Goal: Task Accomplishment & Management: Manage account settings

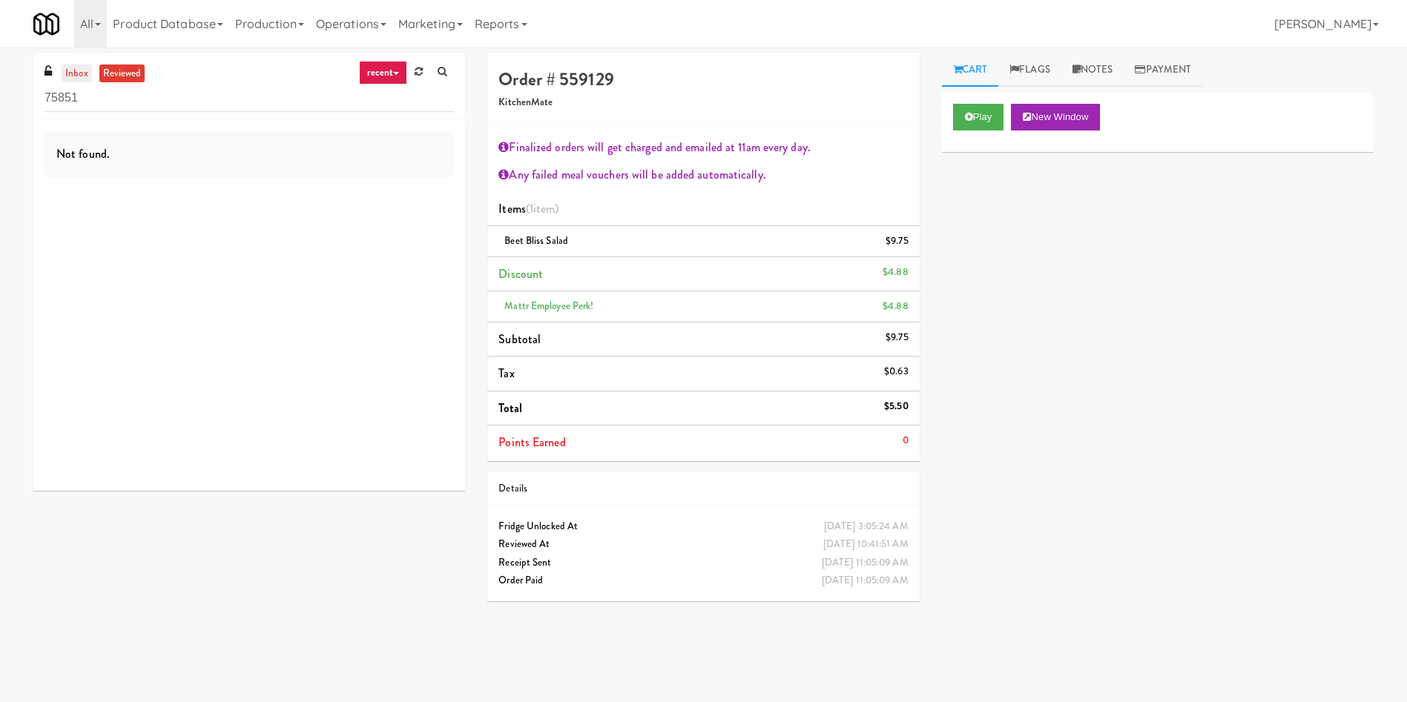
click at [77, 66] on link "inbox" at bounding box center [77, 74] width 30 height 19
click at [0, 96] on div "inbox reviewed recent all unclear take inventory issue suspicious failed recent…" at bounding box center [703, 350] width 1407 height 595
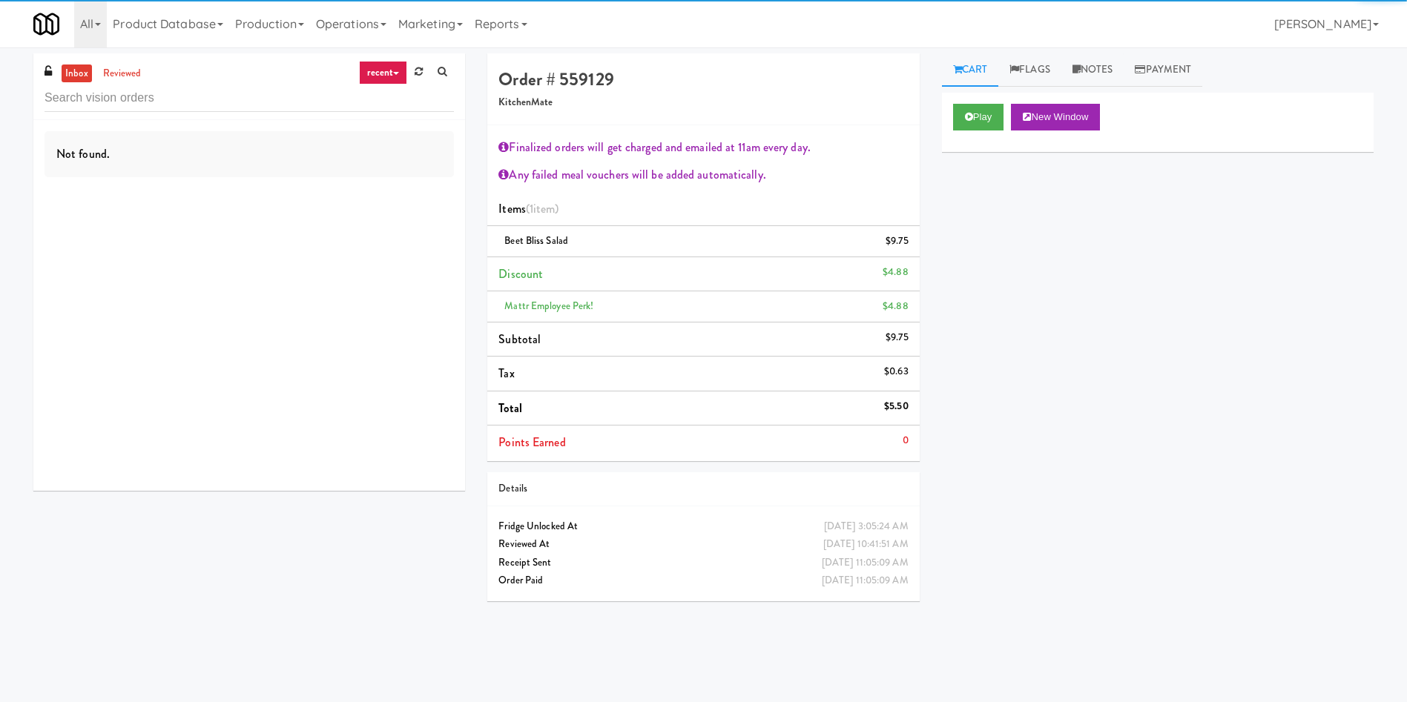
click at [156, 73] on div "inbox reviewed recent all unclear take inventory issue suspicious failed recent" at bounding box center [249, 86] width 432 height 67
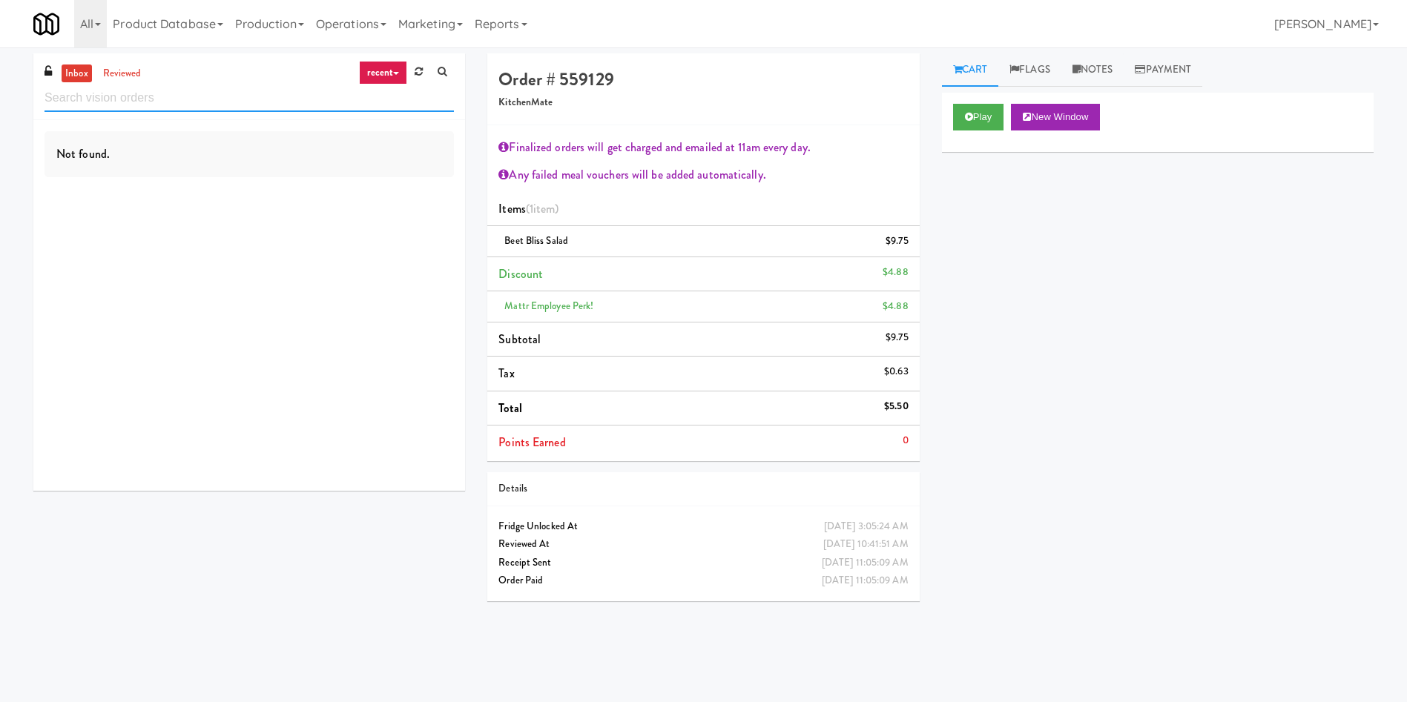
click at [145, 104] on input "text" at bounding box center [248, 98] width 409 height 27
type input "cdc"
click at [116, 65] on link "reviewed" at bounding box center [122, 74] width 46 height 19
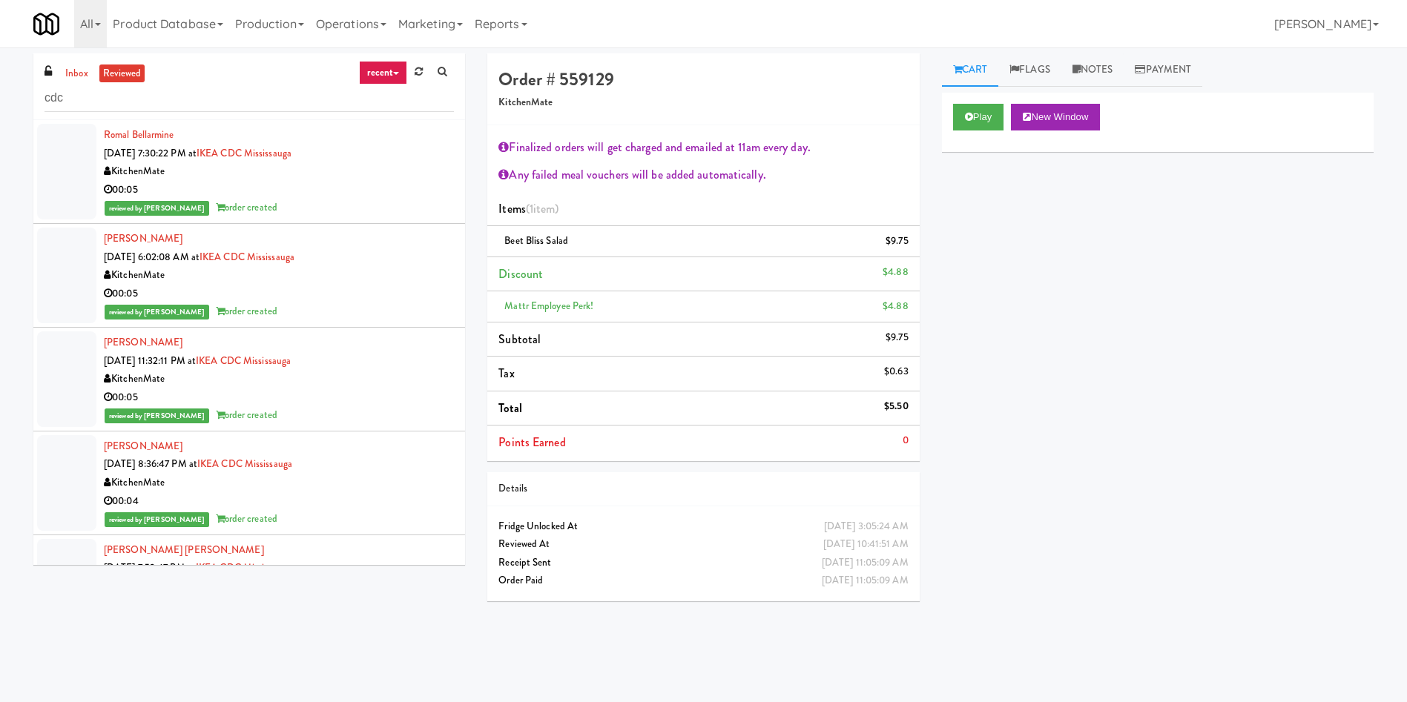
click at [68, 179] on div at bounding box center [66, 172] width 59 height 96
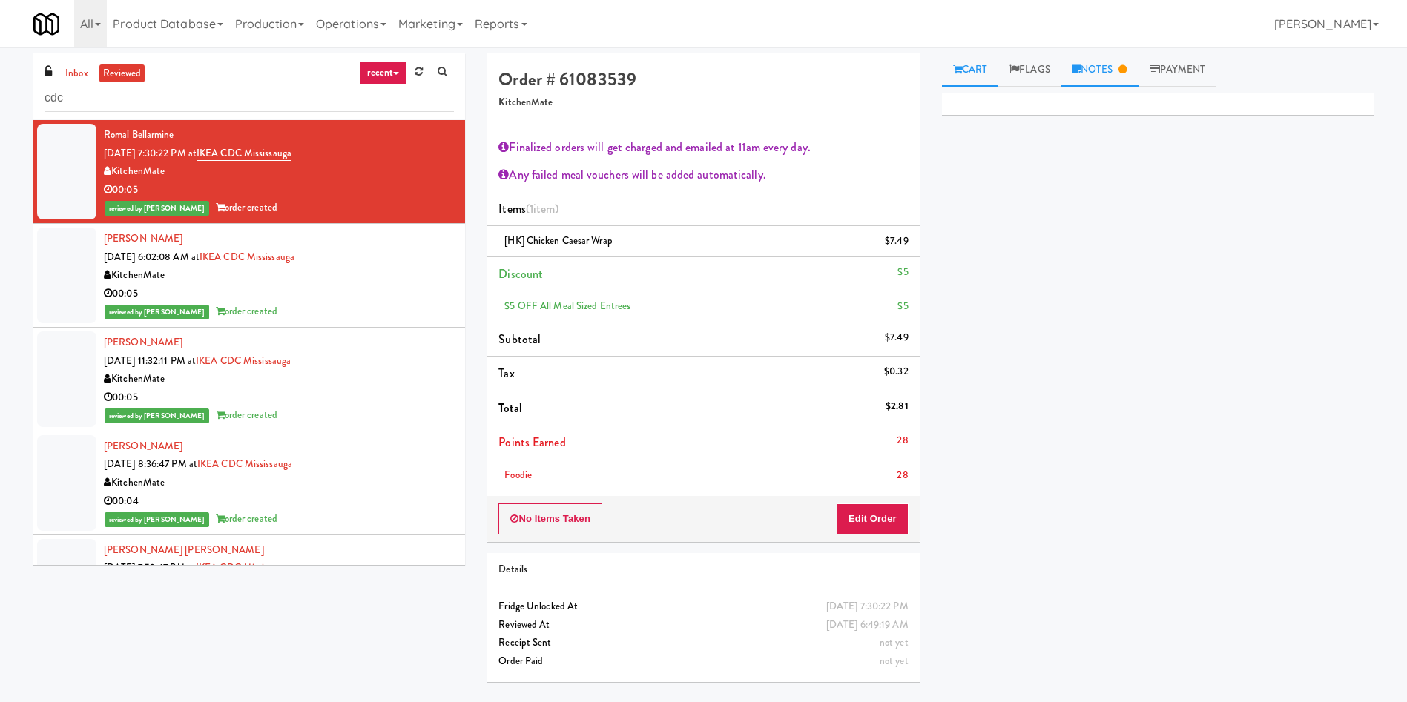
click at [937, 67] on link "Notes" at bounding box center [1099, 69] width 77 height 33
click at [937, 65] on link "Cart" at bounding box center [970, 69] width 57 height 33
click at [893, 467] on div "No Items Taken Edit Order" at bounding box center [703, 519] width 432 height 46
click at [874, 467] on button "Edit Order" at bounding box center [872, 519] width 72 height 31
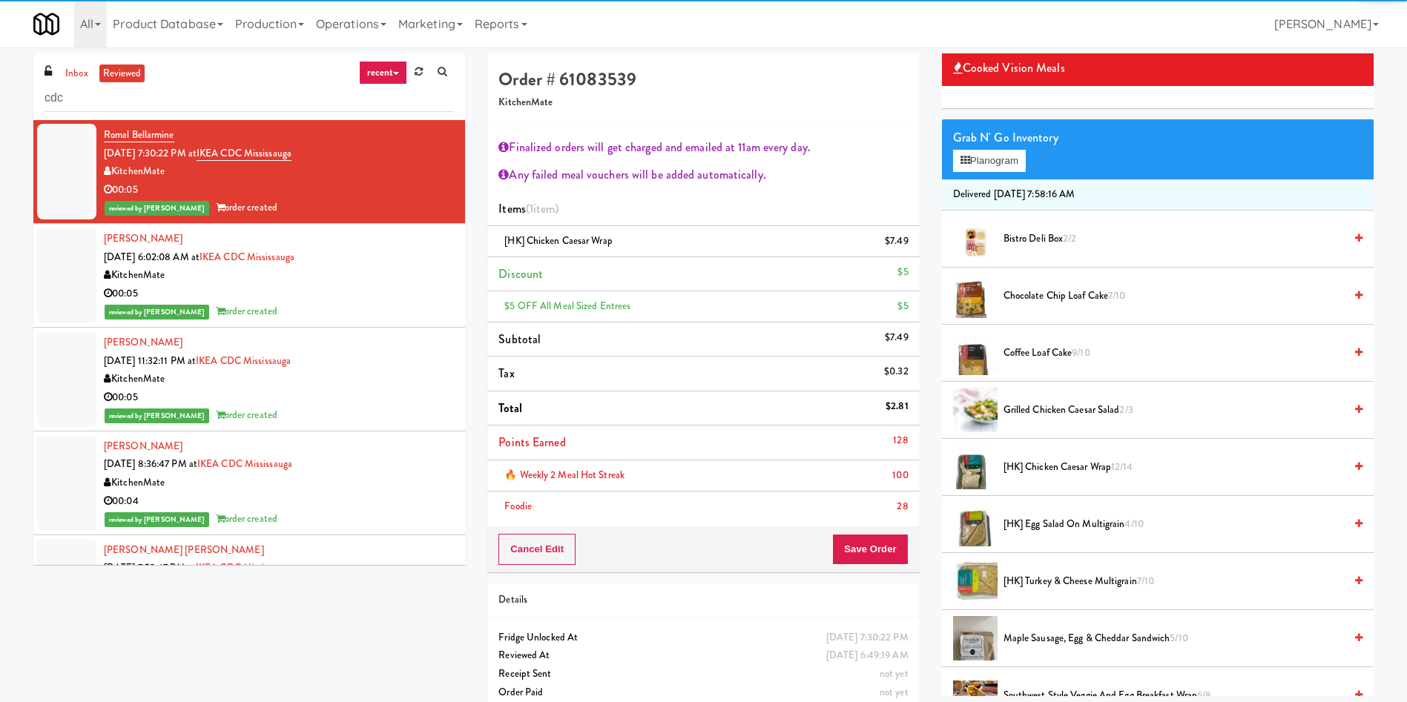
scroll to position [111, 0]
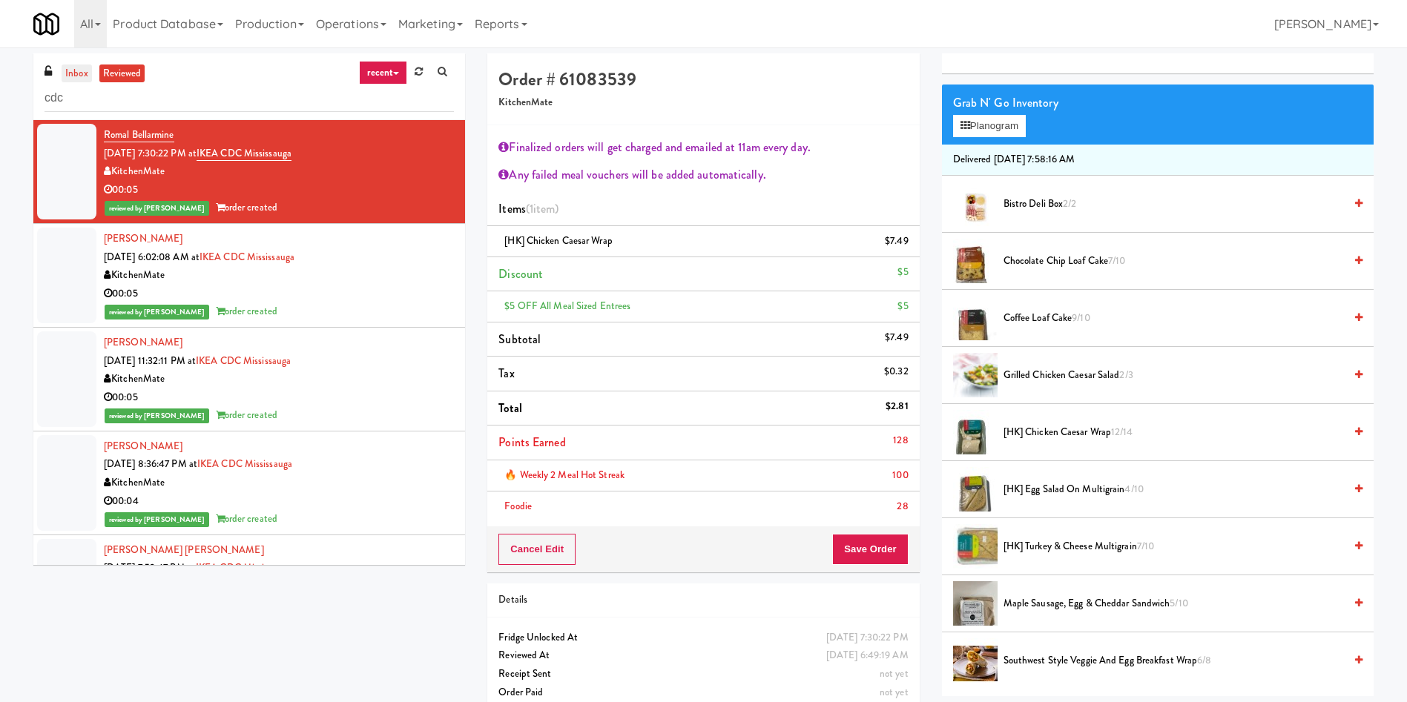
click at [82, 70] on link "inbox" at bounding box center [77, 74] width 30 height 19
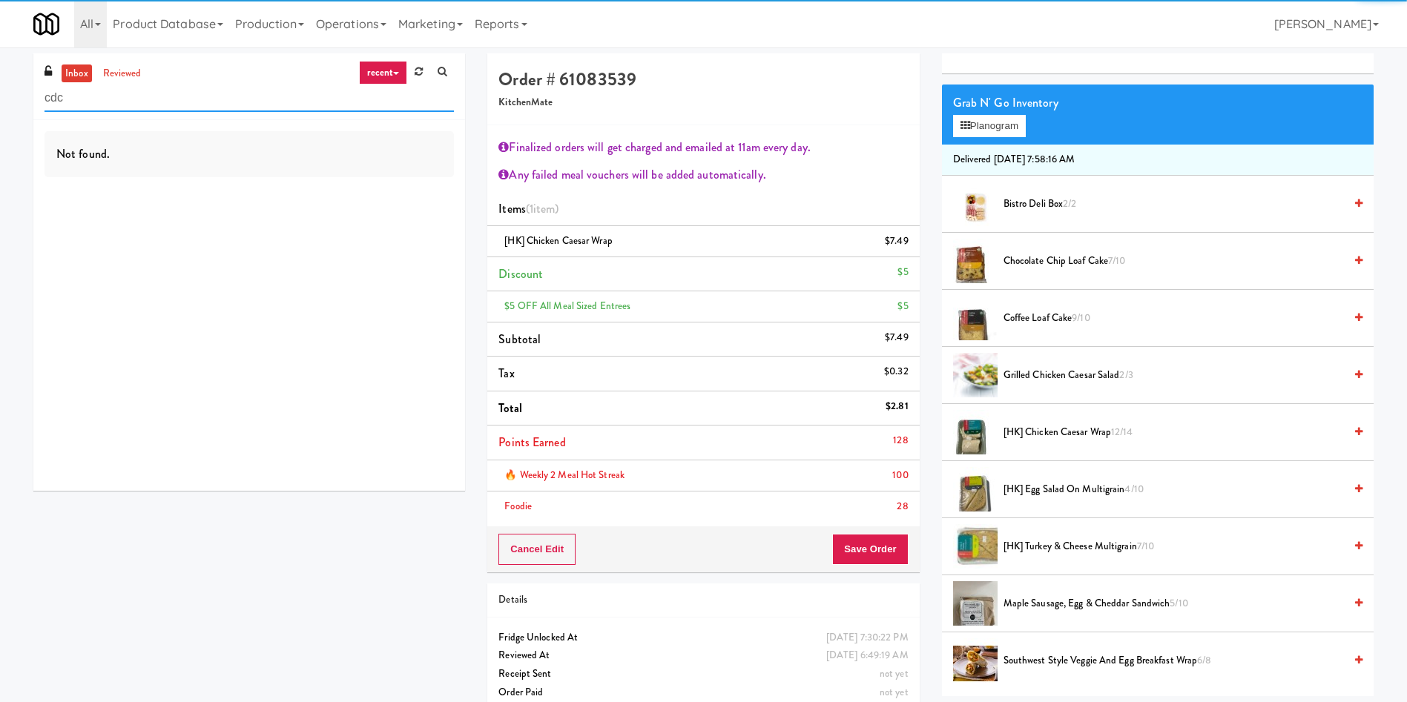
drag, startPoint x: 84, startPoint y: 91, endPoint x: 0, endPoint y: 95, distance: 83.9
click at [0, 95] on div "inbox reviewed recent all unclear take inventory issue suspicious failed recent…" at bounding box center [703, 388] width 1407 height 670
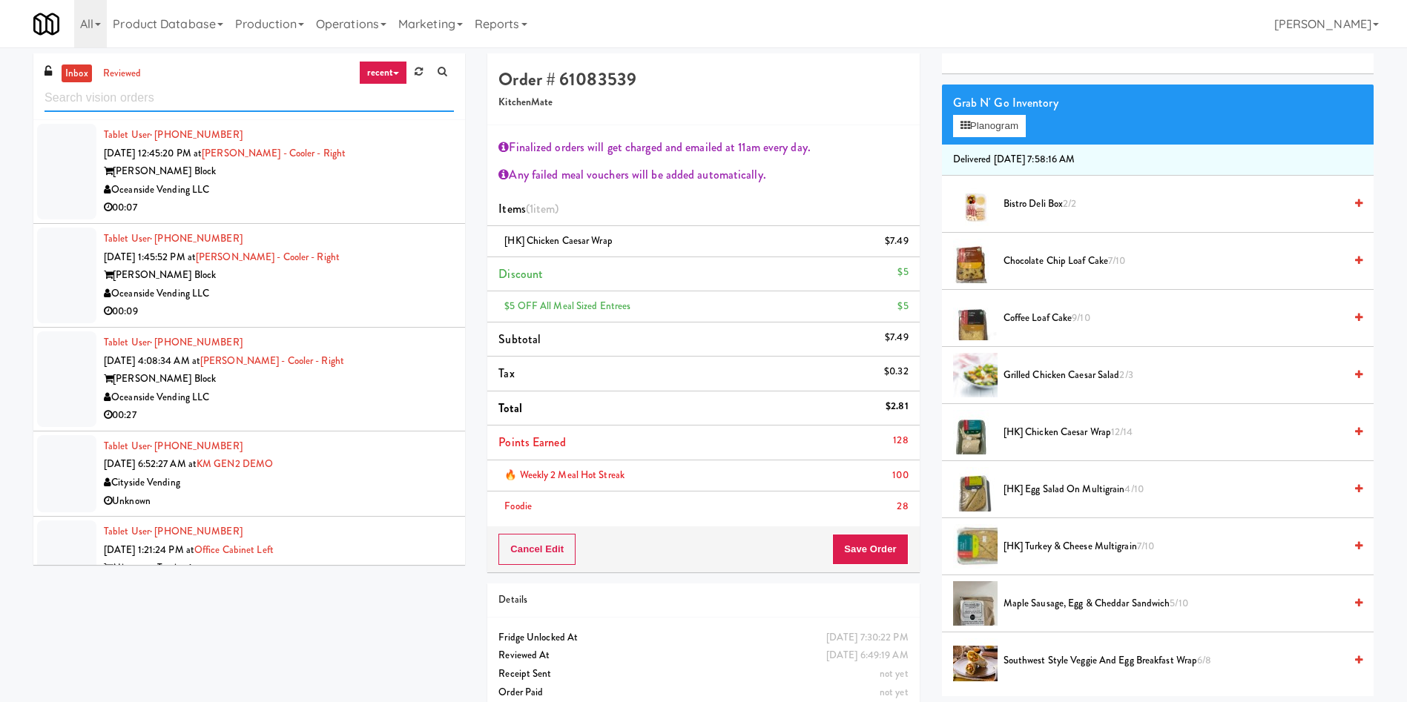
click at [171, 106] on input "text" at bounding box center [248, 98] width 409 height 27
paste input "333 N Water-Cooler"
type input "333 N Water-Cooler"
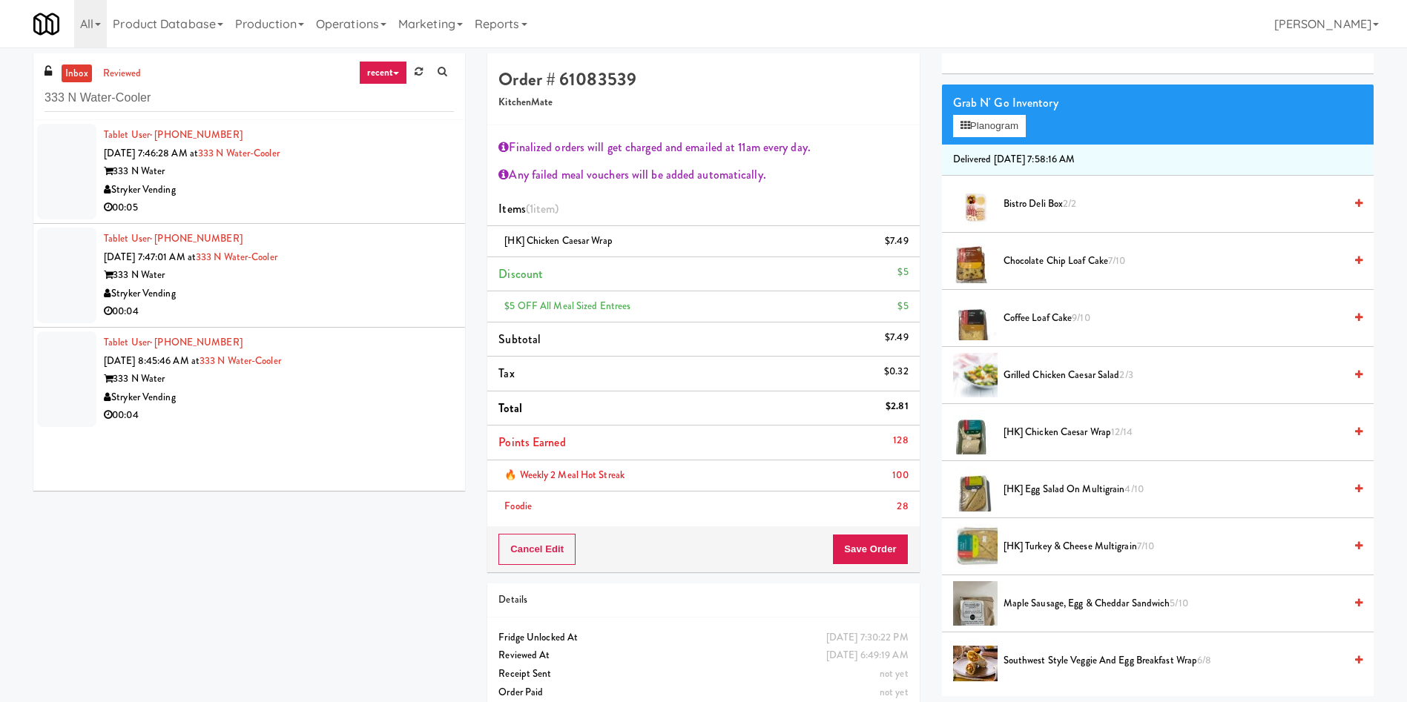
click at [54, 179] on div at bounding box center [66, 172] width 59 height 96
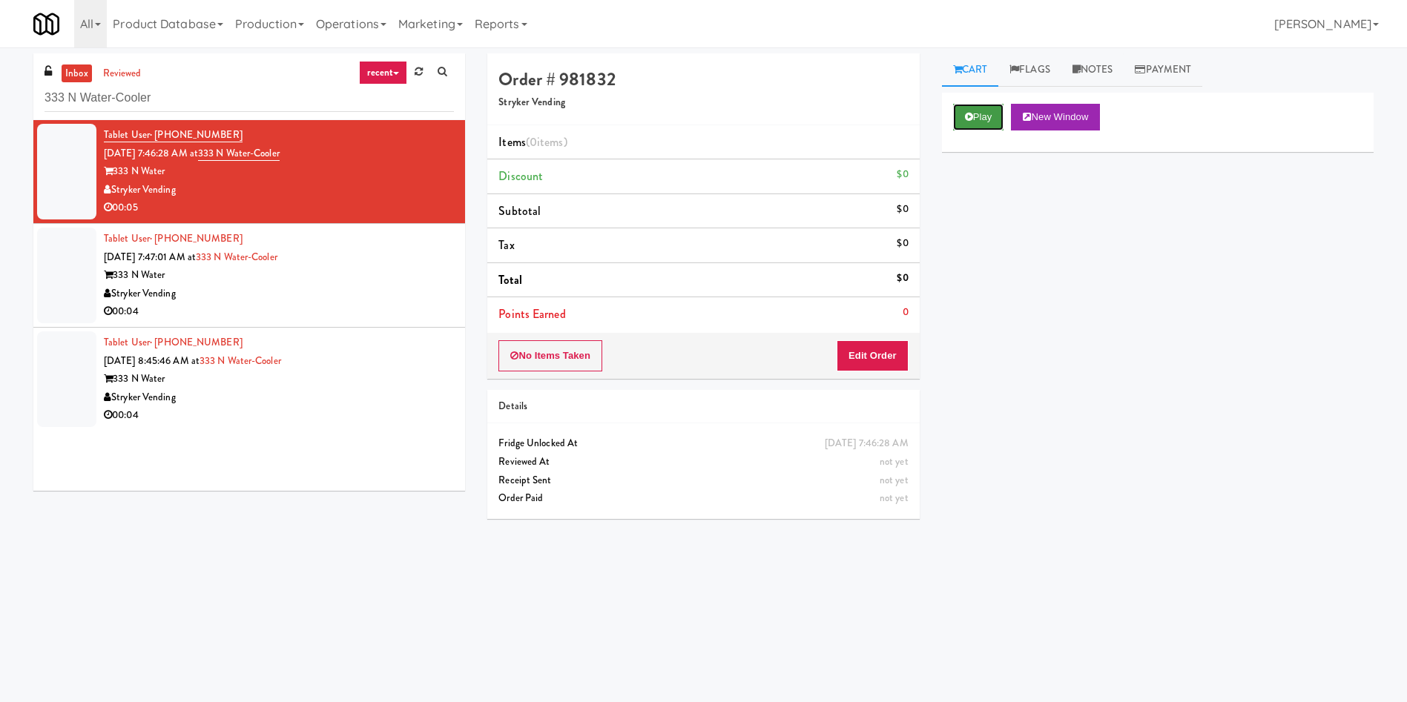
click at [937, 111] on button "Play" at bounding box center [978, 117] width 51 height 27
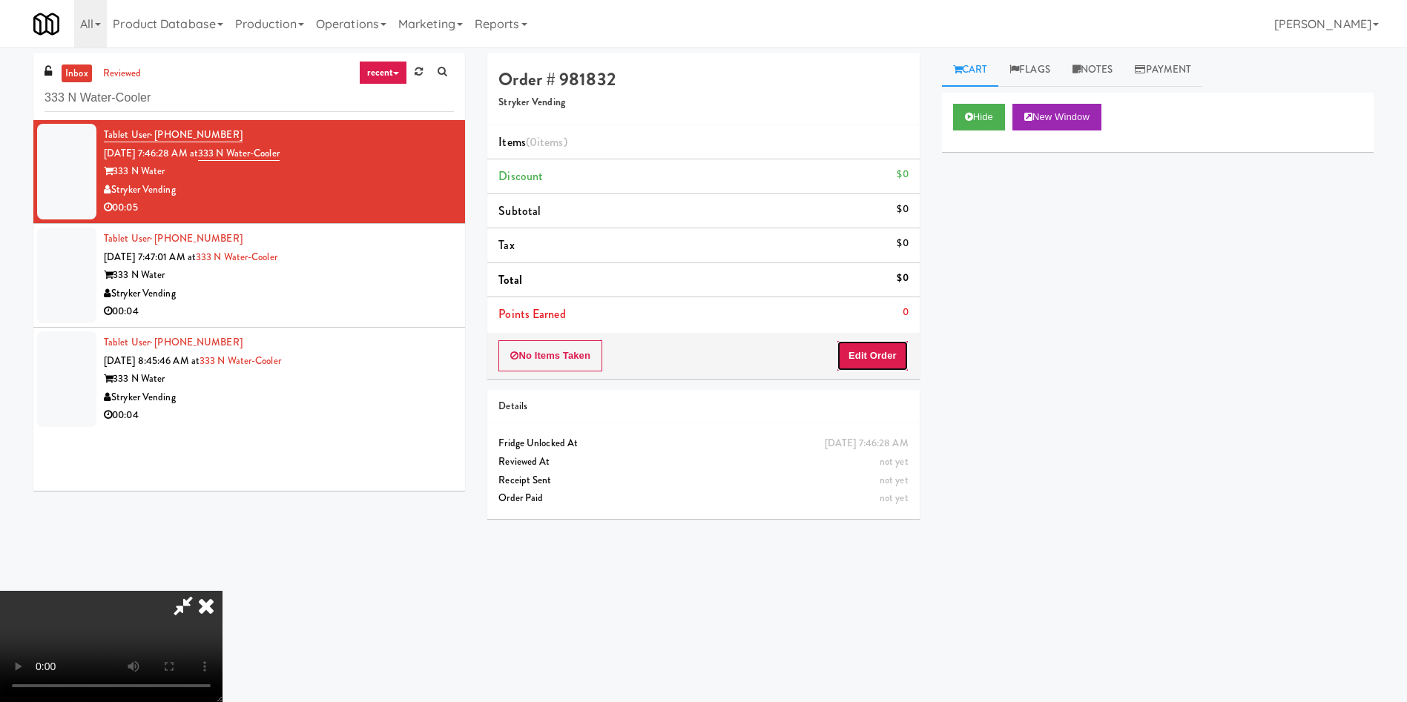
click at [898, 341] on button "Edit Order" at bounding box center [872, 355] width 72 height 31
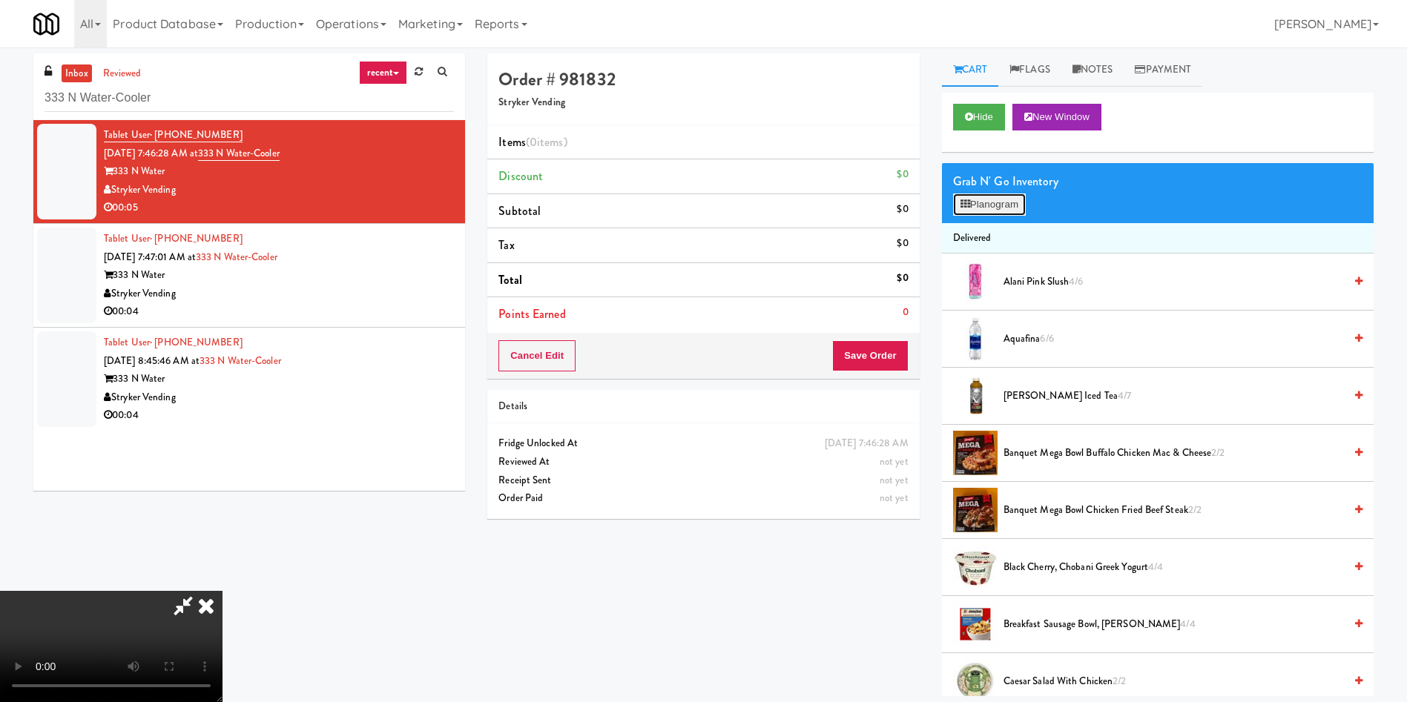
click at [937, 205] on button "Planogram" at bounding box center [989, 205] width 73 height 22
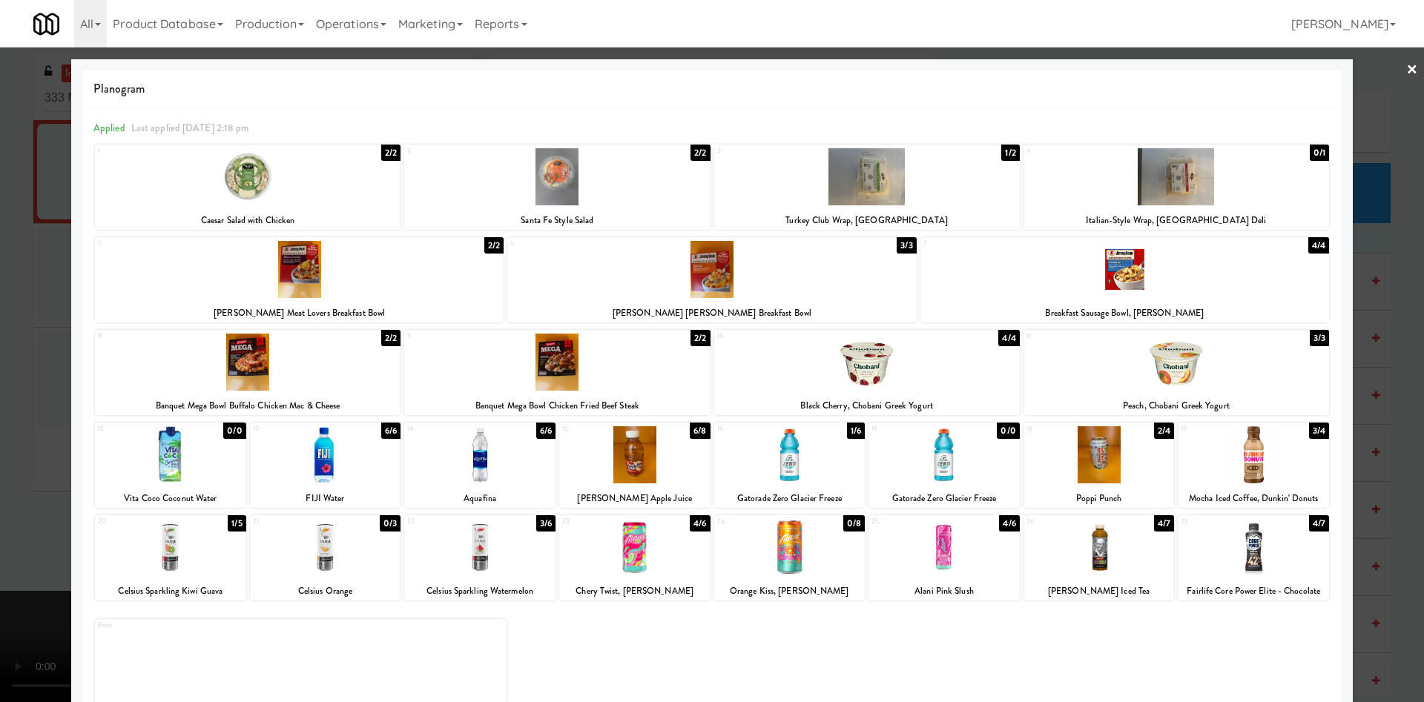
click at [162, 467] on div at bounding box center [170, 547] width 151 height 57
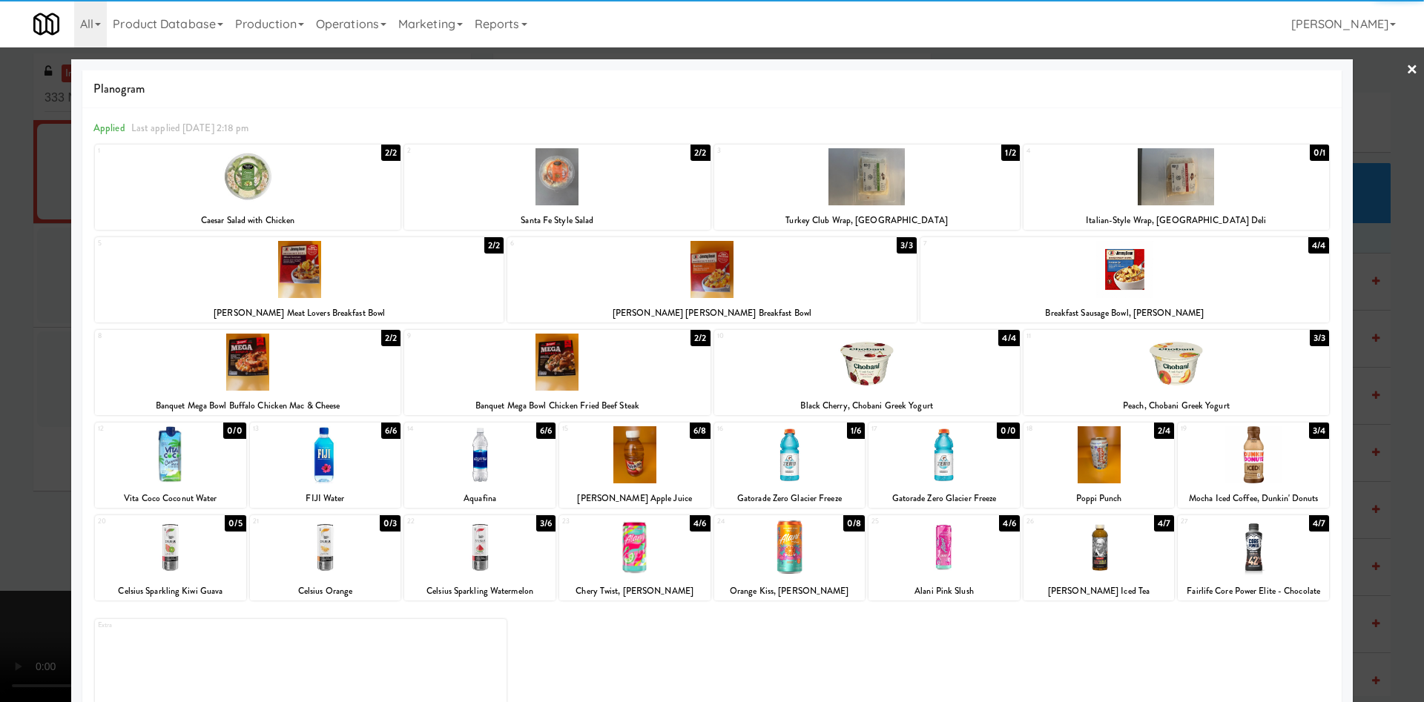
click at [38, 294] on div at bounding box center [712, 351] width 1424 height 702
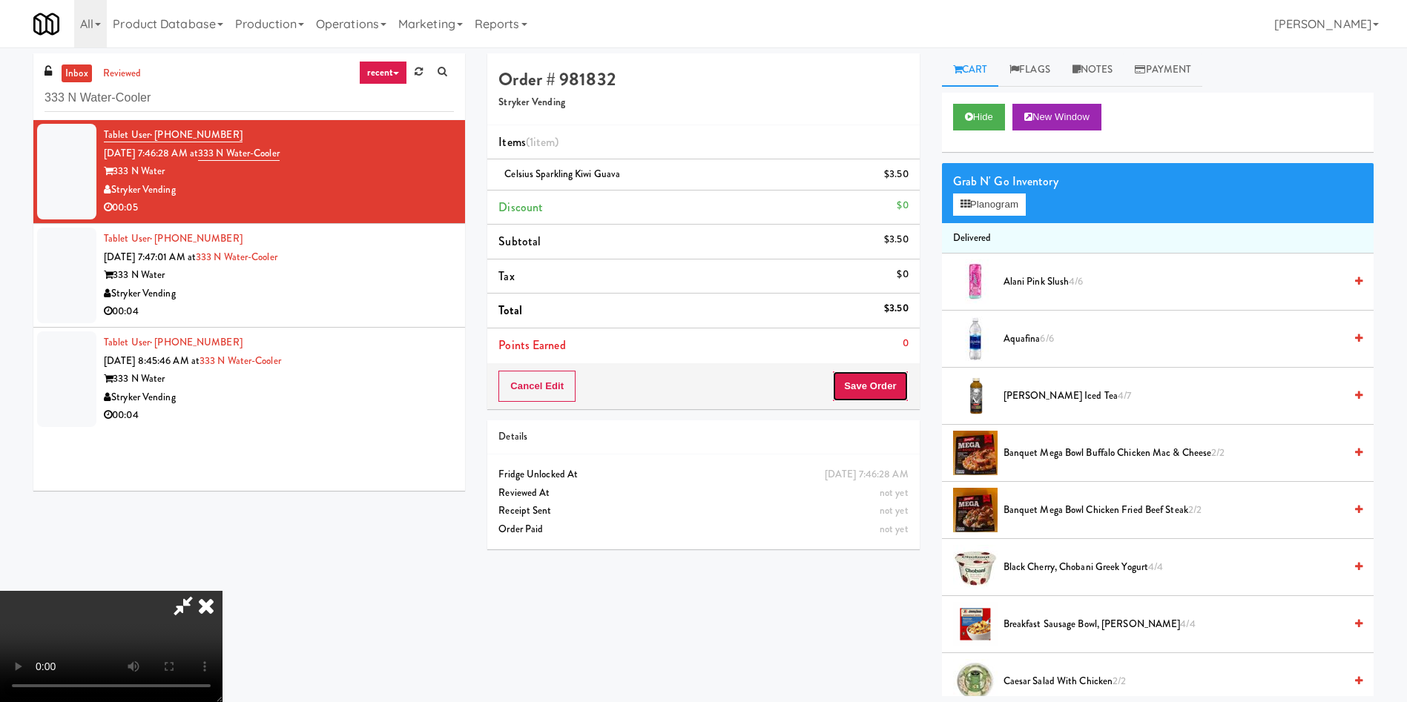
click at [879, 378] on button "Save Order" at bounding box center [870, 386] width 76 height 31
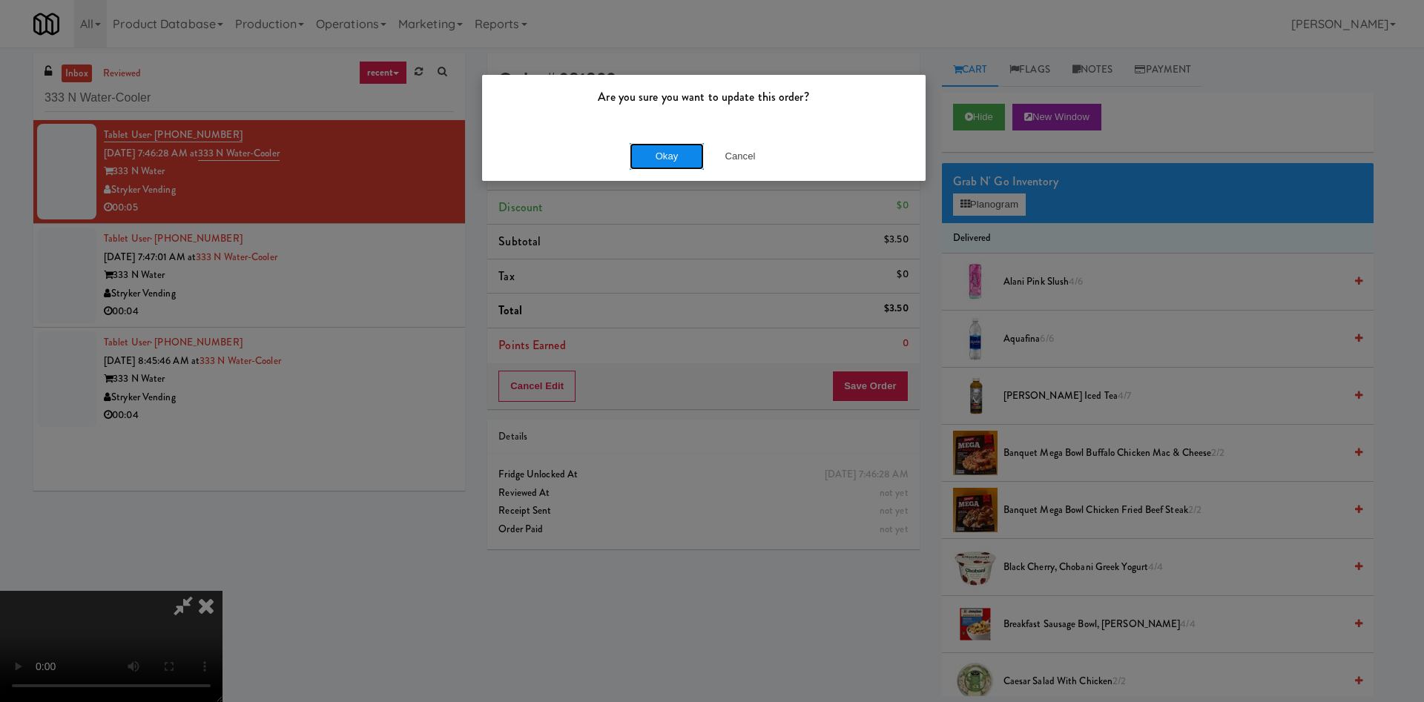
click at [644, 163] on button "Okay" at bounding box center [667, 156] width 74 height 27
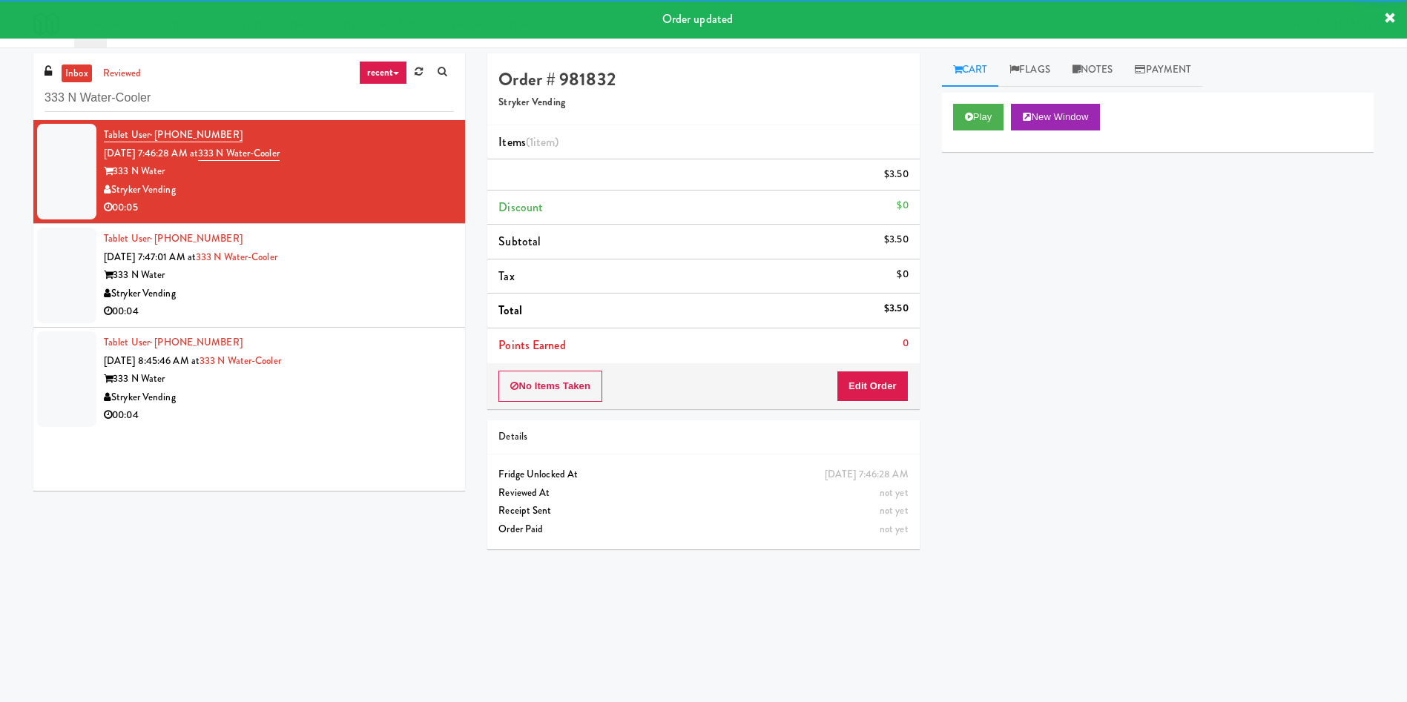
click at [82, 304] on div at bounding box center [66, 276] width 59 height 96
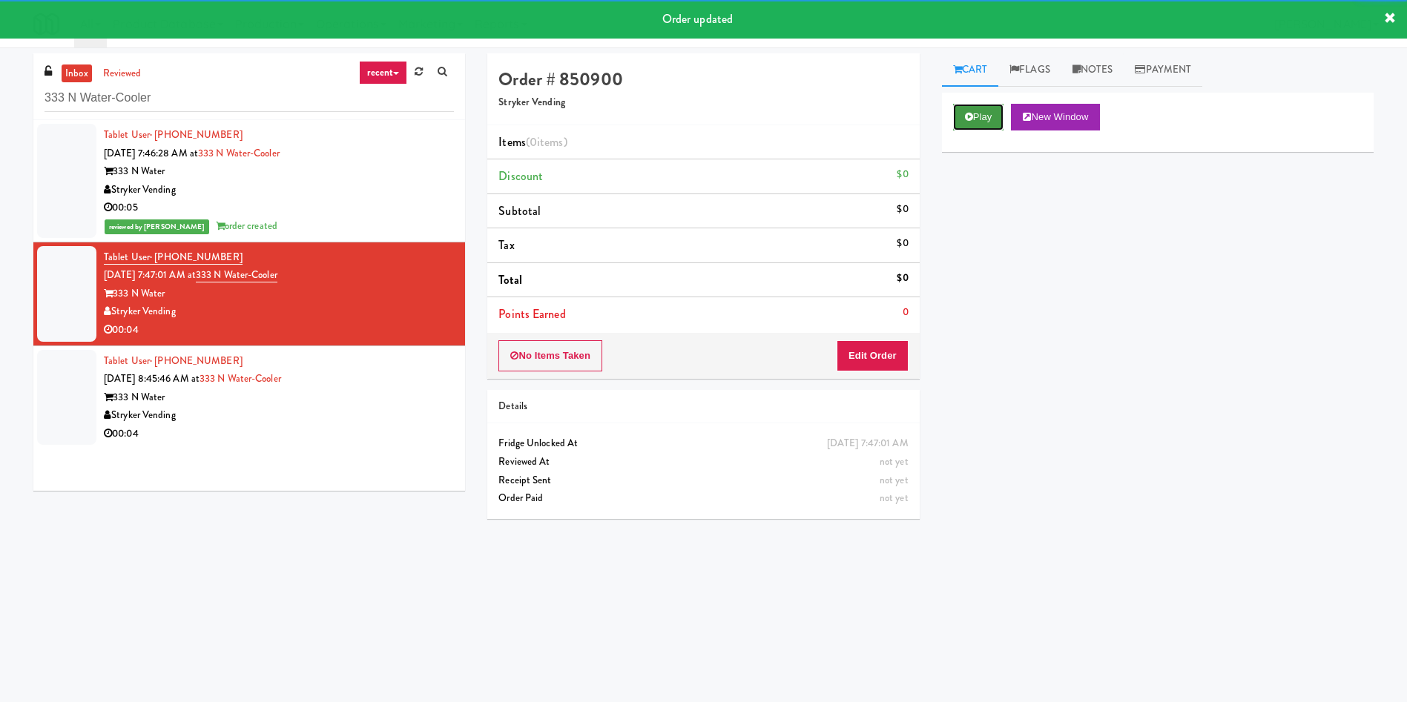
click at [937, 126] on button "Play" at bounding box center [978, 117] width 51 height 27
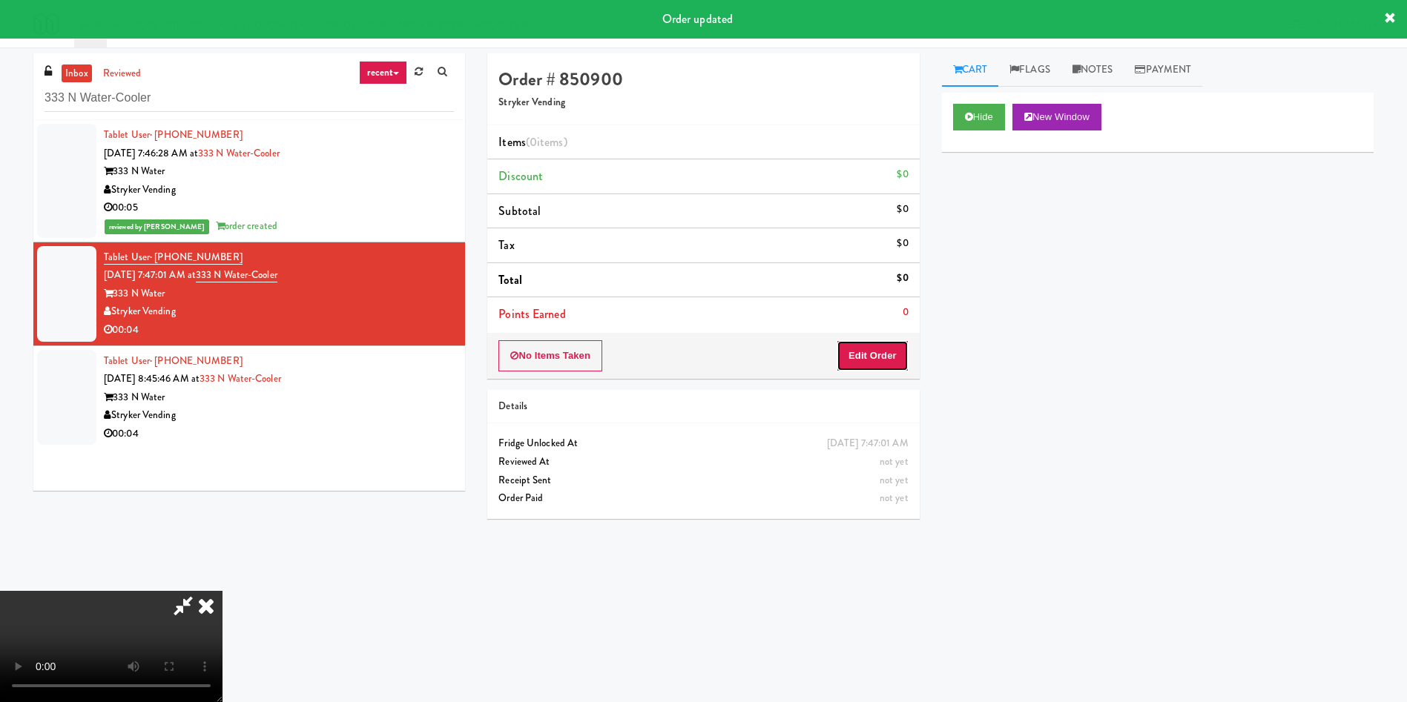
click at [882, 346] on button "Edit Order" at bounding box center [872, 355] width 72 height 31
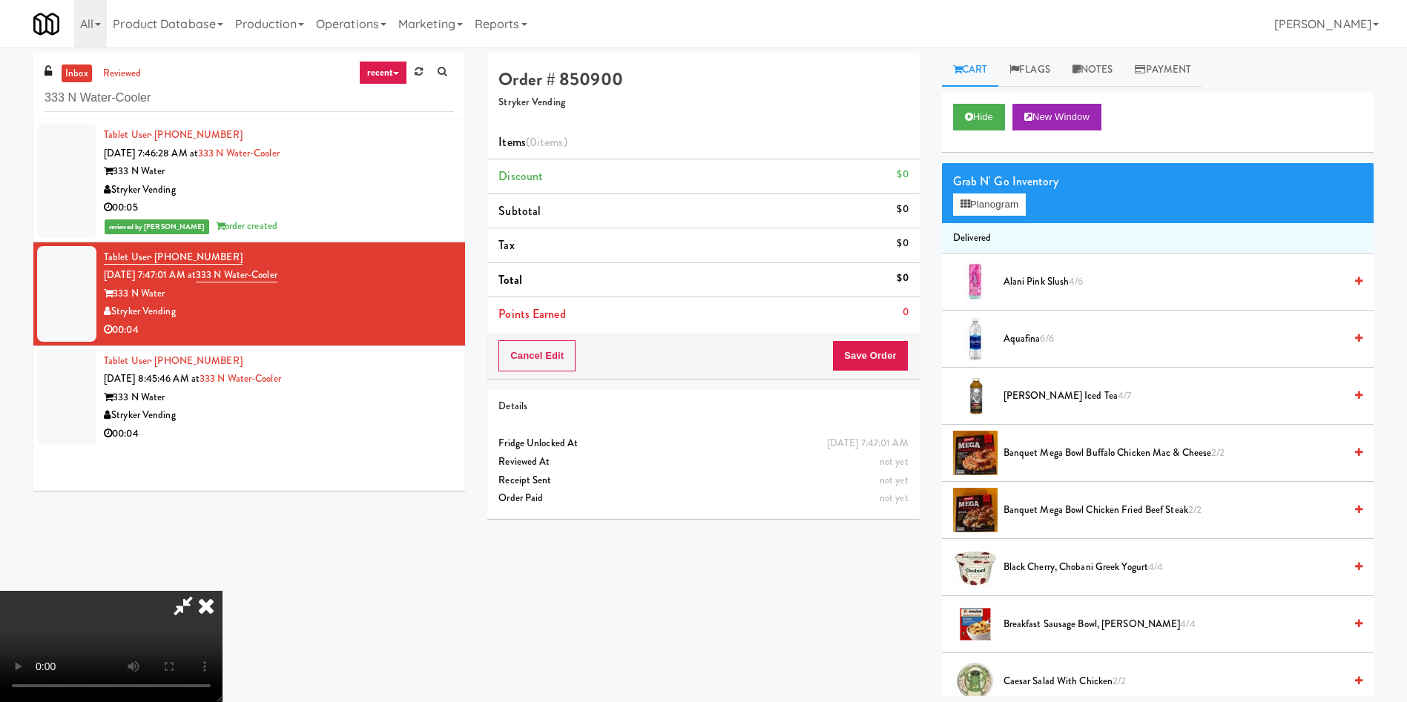
scroll to position [218, 0]
click at [222, 467] on video at bounding box center [111, 646] width 222 height 111
click at [937, 394] on span "[PERSON_NAME] Iced Tea 4/7" at bounding box center [1173, 396] width 340 height 19
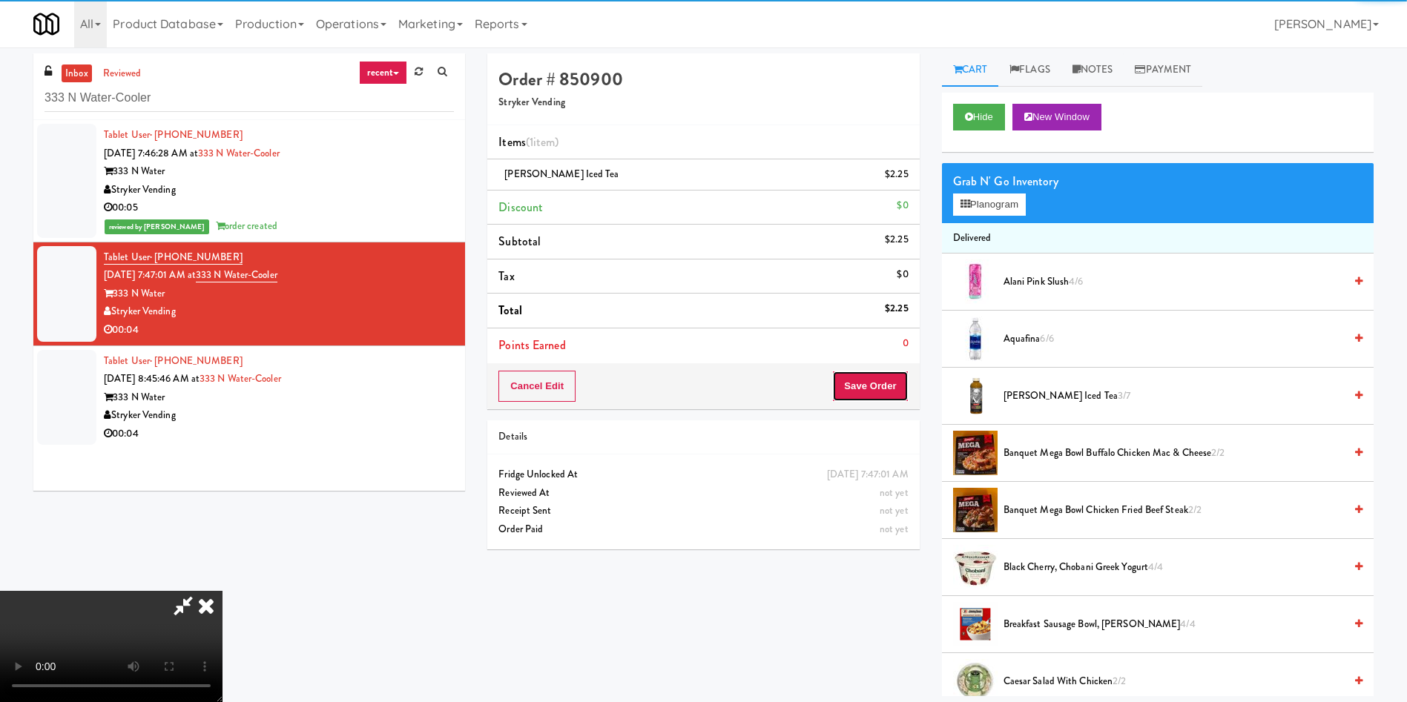
click at [870, 393] on button "Save Order" at bounding box center [870, 386] width 76 height 31
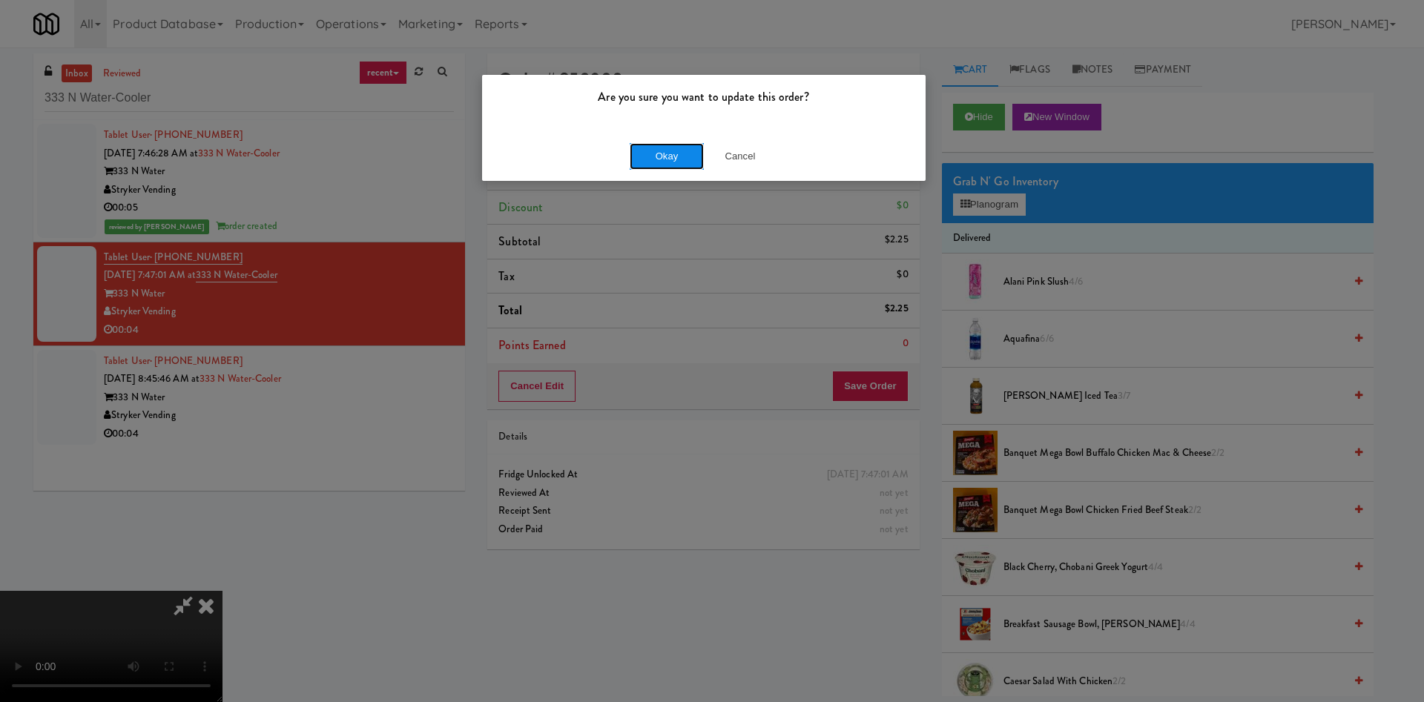
click at [693, 151] on button "Okay" at bounding box center [667, 156] width 74 height 27
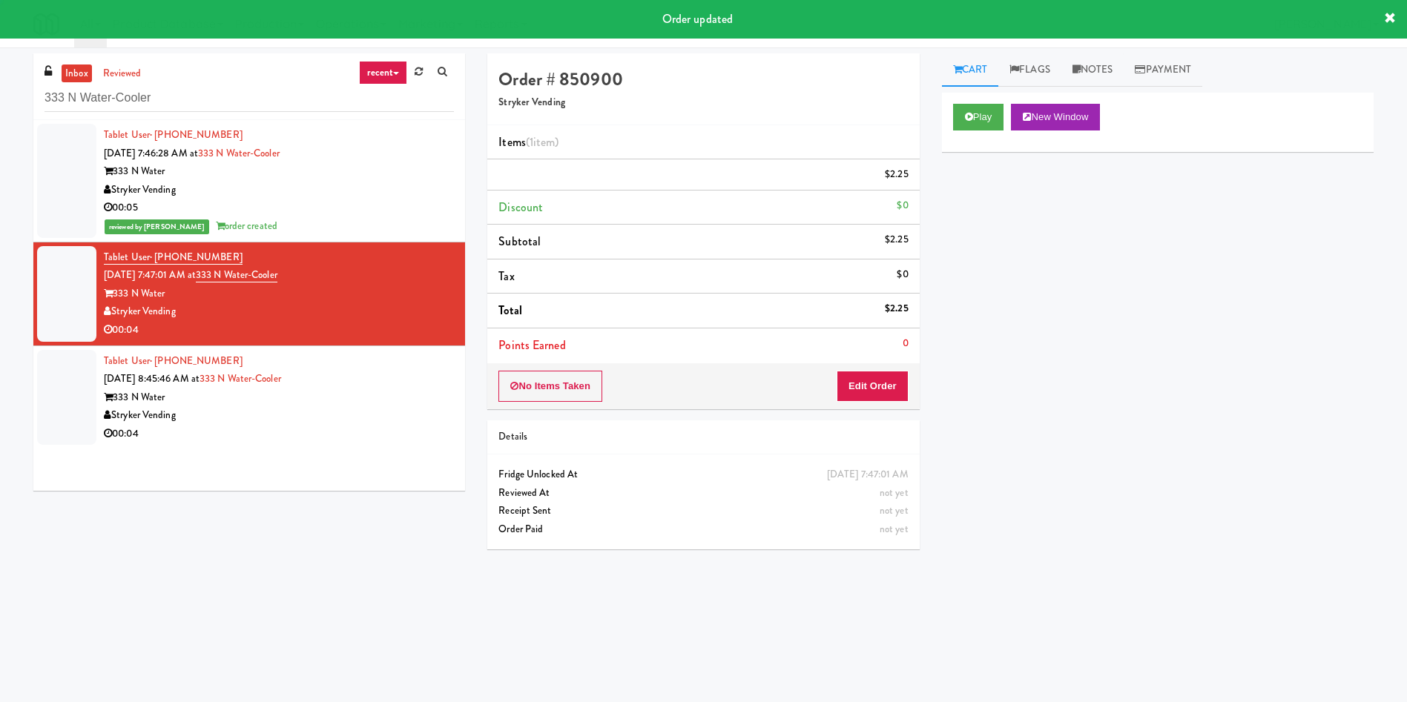
scroll to position [0, 0]
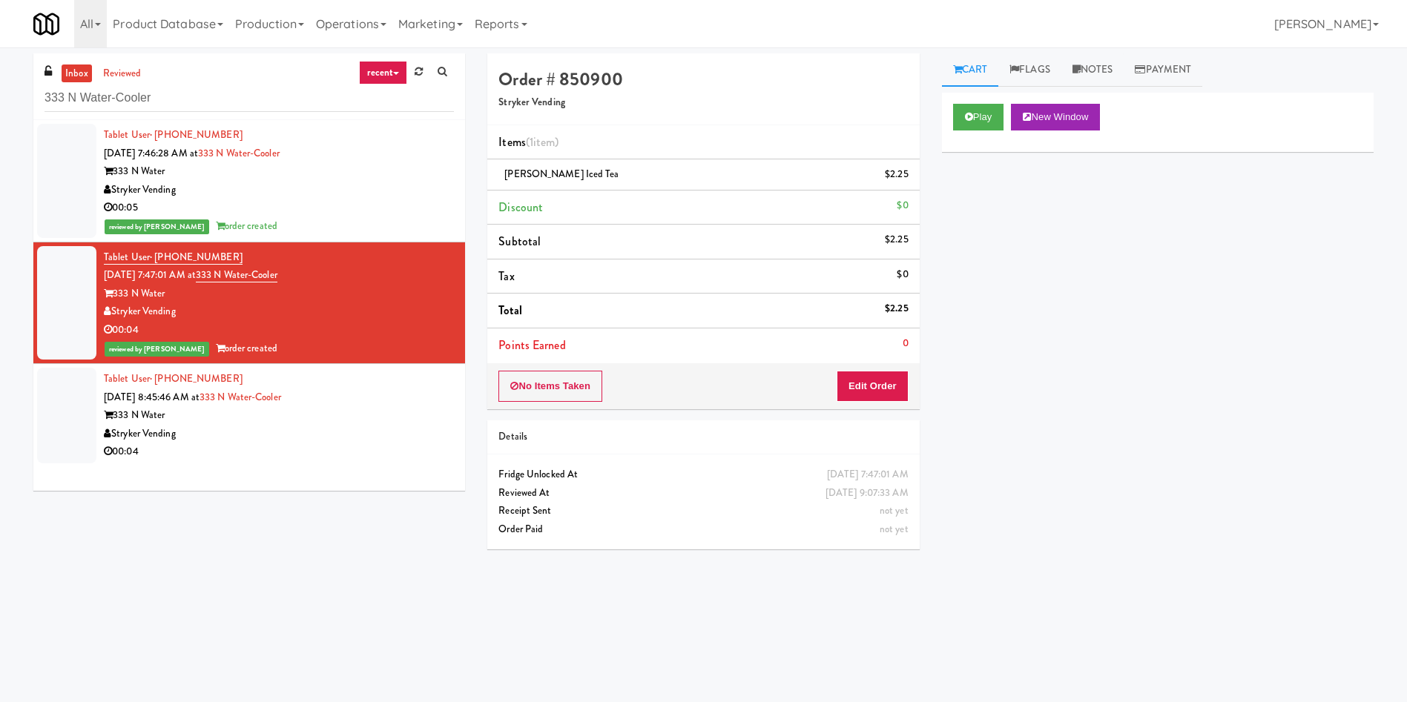
click at [50, 403] on div at bounding box center [66, 416] width 59 height 96
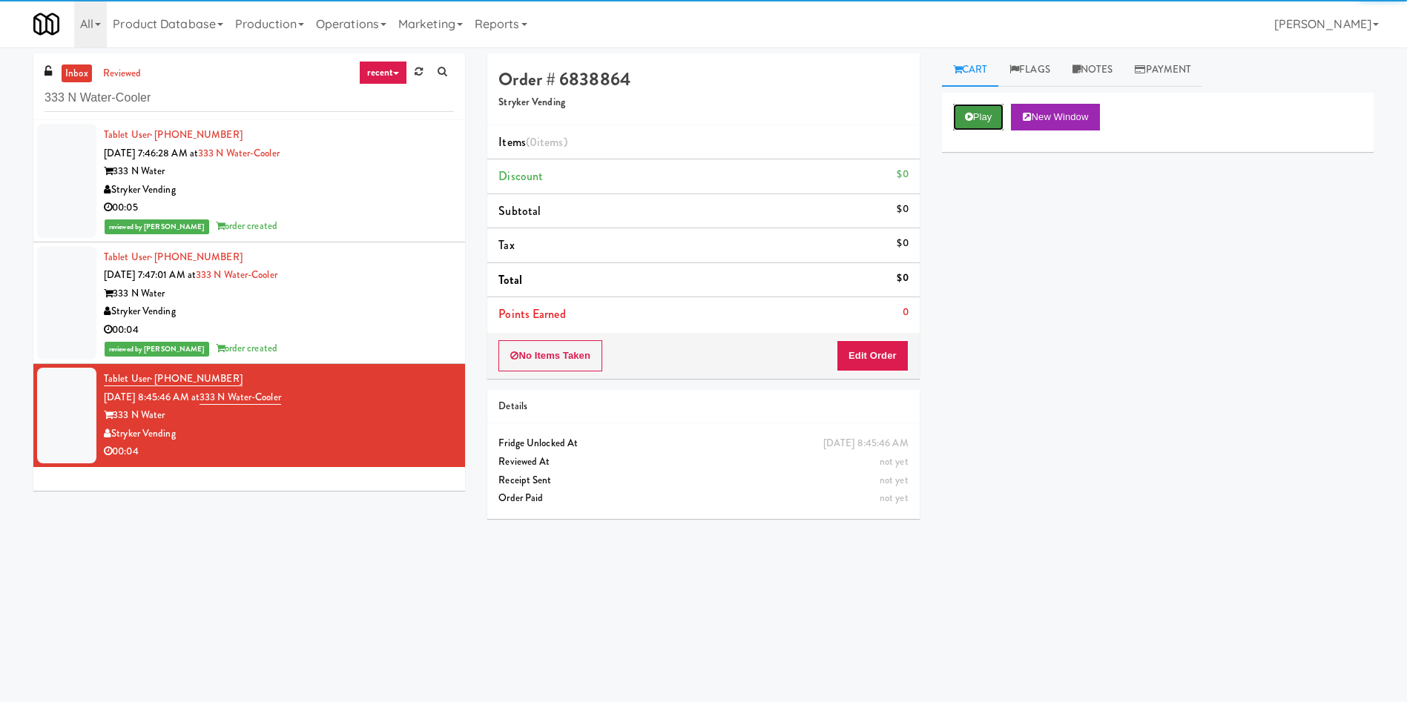
click at [937, 122] on button "Play" at bounding box center [978, 117] width 51 height 27
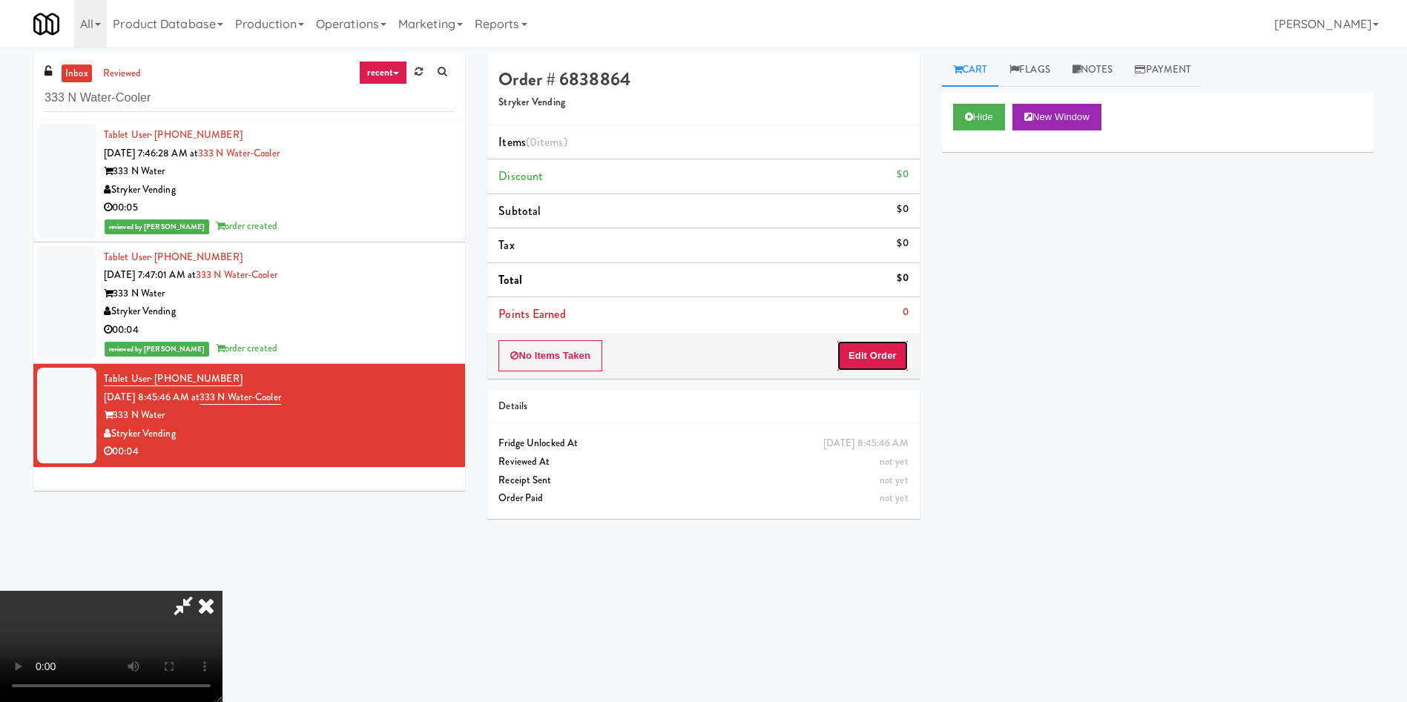
click at [866, 346] on button "Edit Order" at bounding box center [872, 355] width 72 height 31
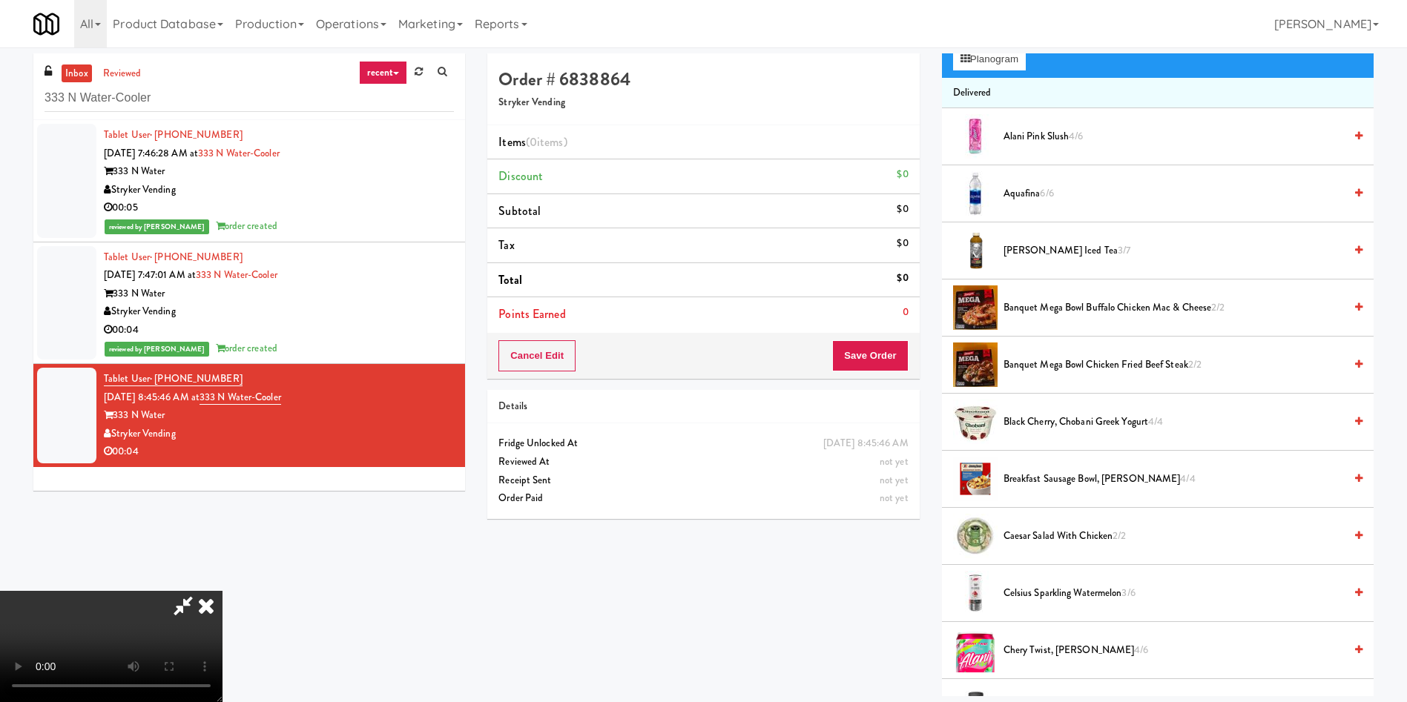
scroll to position [111, 0]
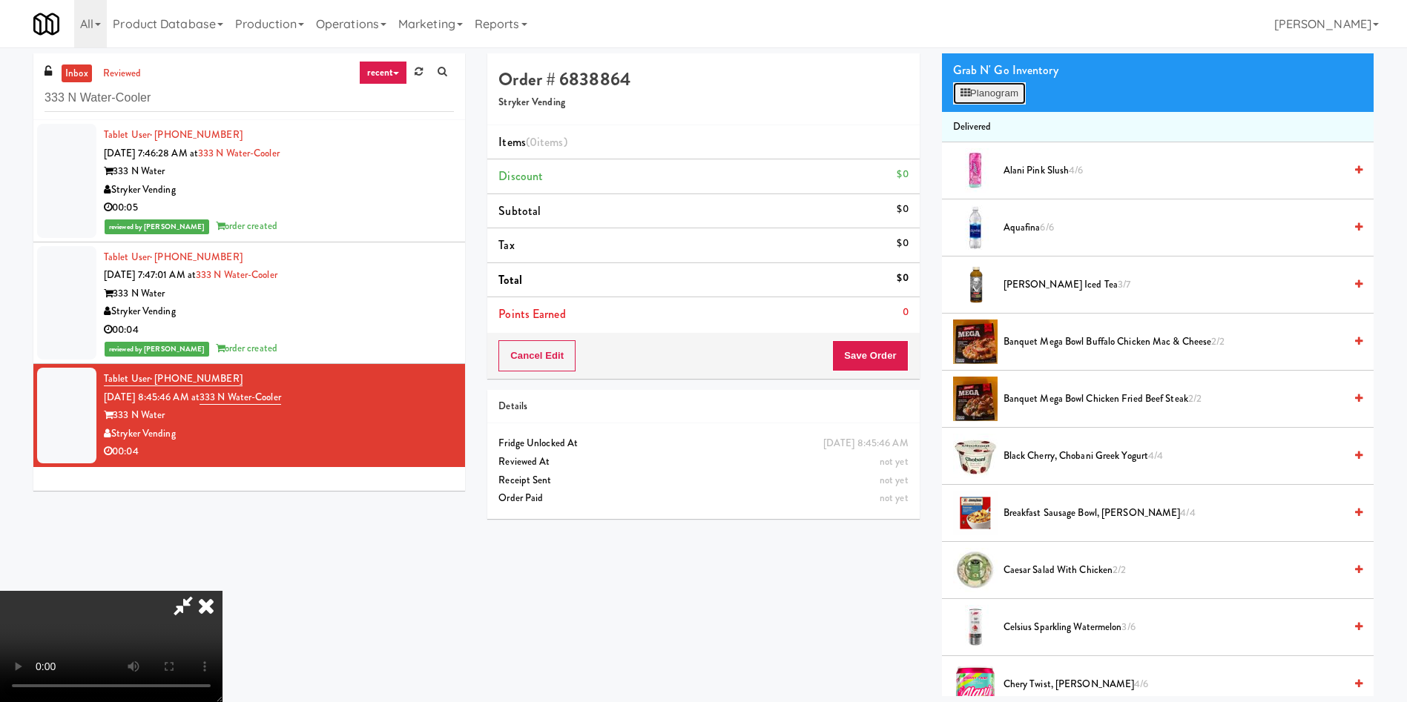
click at [937, 91] on button "Planogram" at bounding box center [989, 93] width 73 height 22
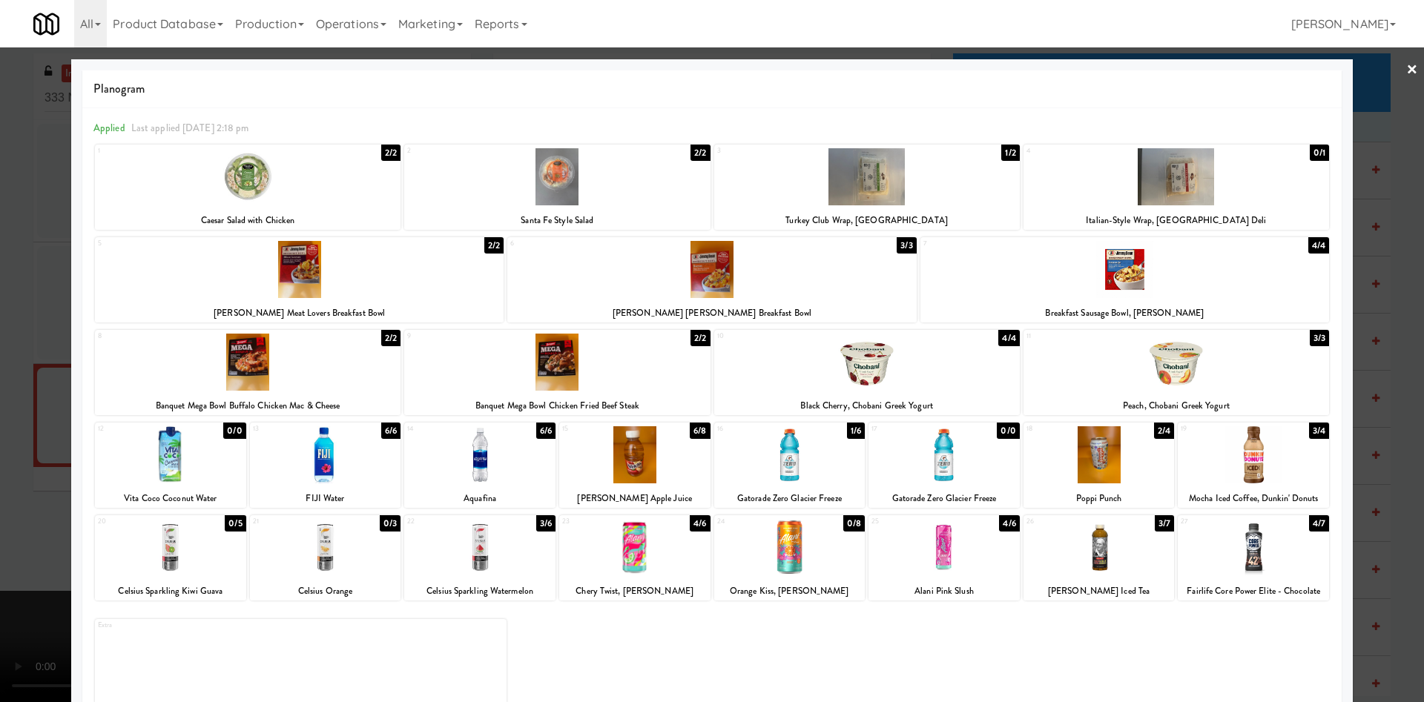
click at [345, 261] on div at bounding box center [299, 269] width 409 height 57
click at [43, 246] on div at bounding box center [712, 351] width 1424 height 702
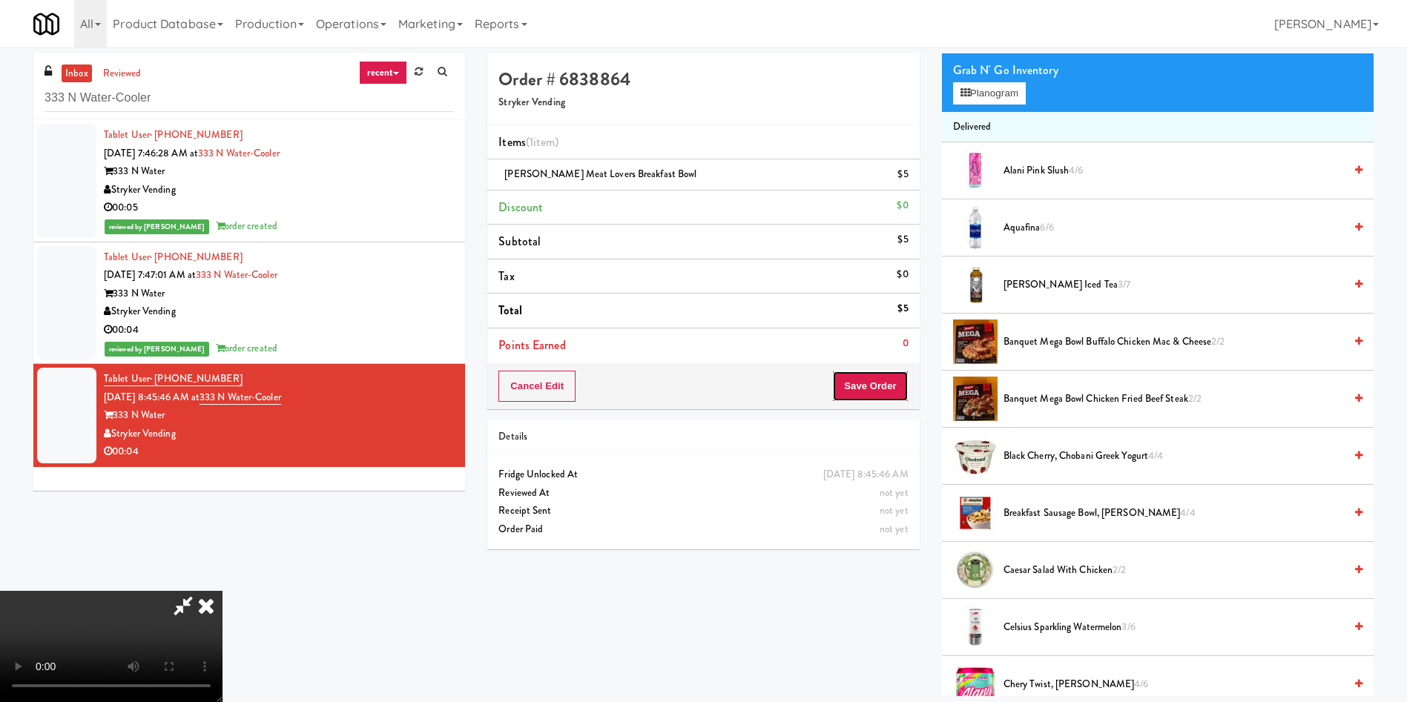
click at [884, 386] on button "Save Order" at bounding box center [870, 386] width 76 height 31
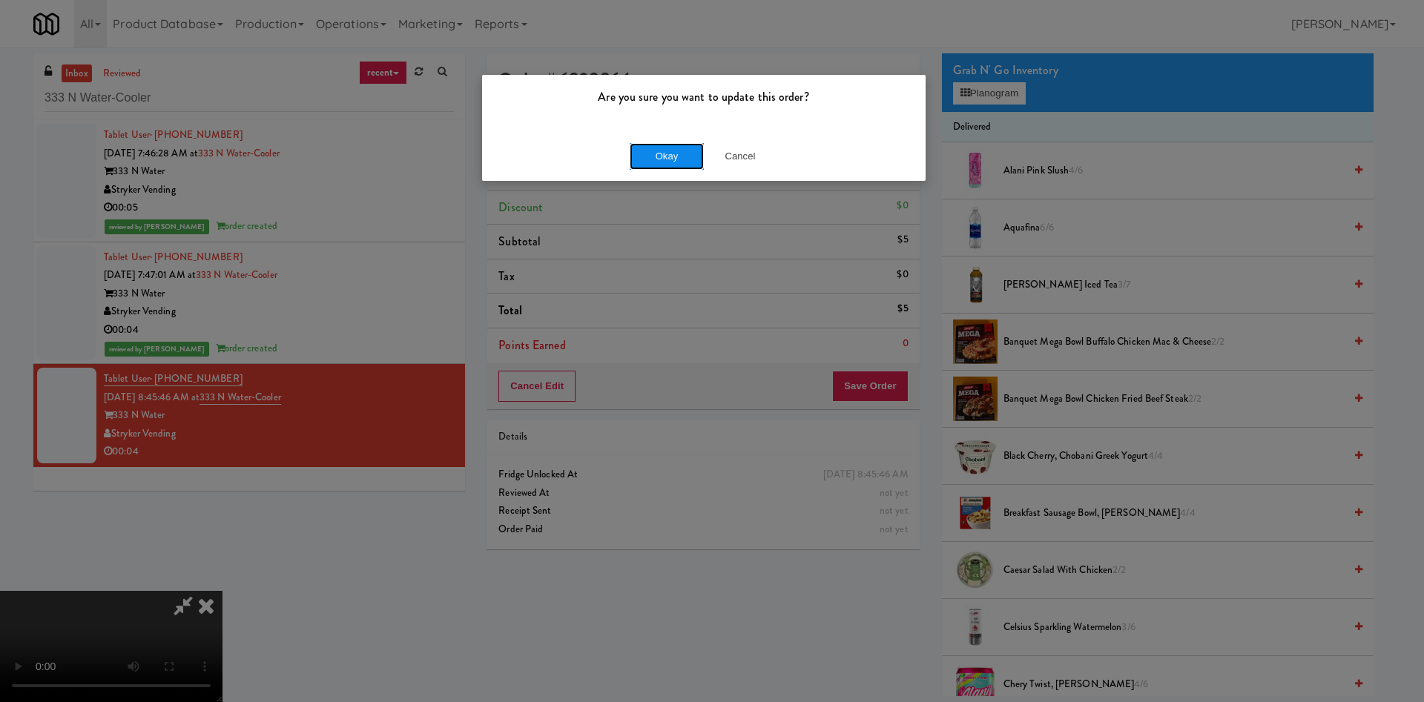
click at [670, 165] on button "Okay" at bounding box center [667, 156] width 74 height 27
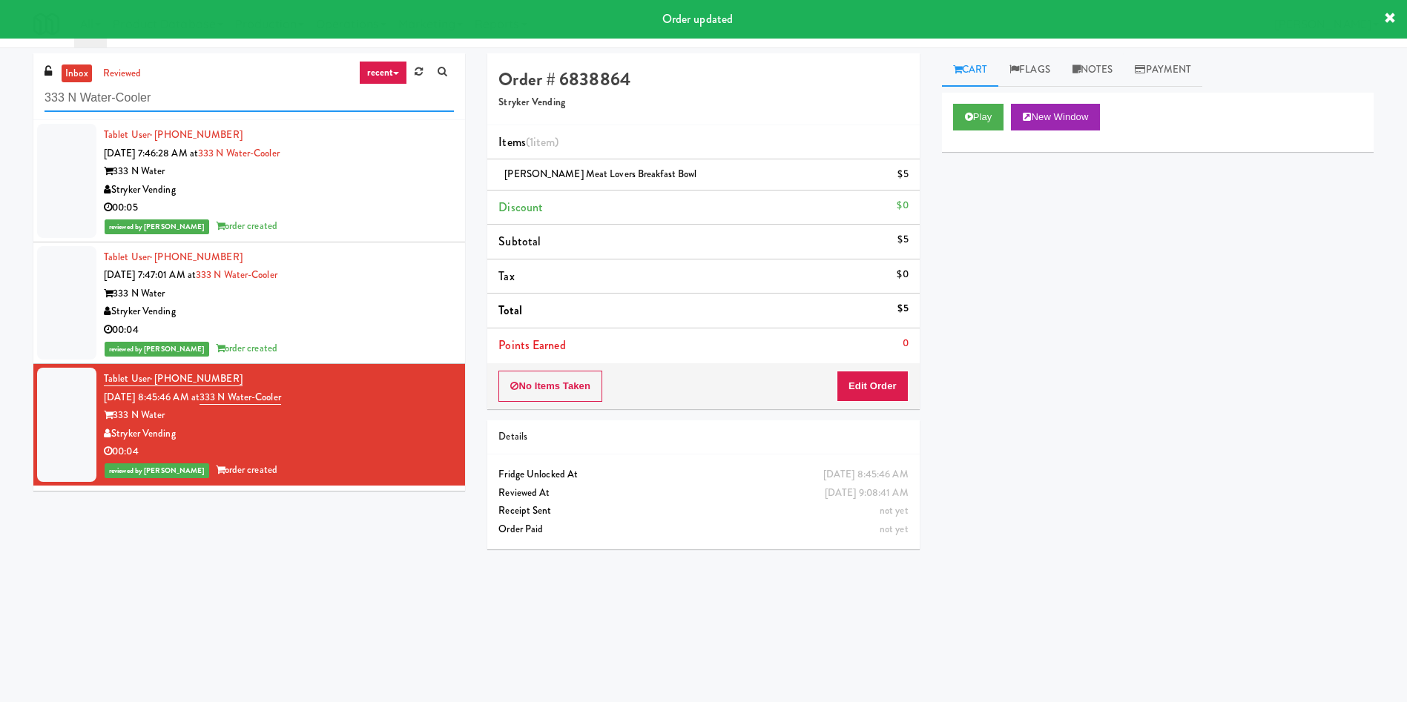
drag, startPoint x: 195, startPoint y: 87, endPoint x: 3, endPoint y: 87, distance: 192.1
click at [0, 92] on div "inbox reviewed recent all unclear take inventory issue suspicious failed recent…" at bounding box center [703, 350] width 1407 height 595
paste input "[PERSON_NAME] Right"
type input "[PERSON_NAME] Right"
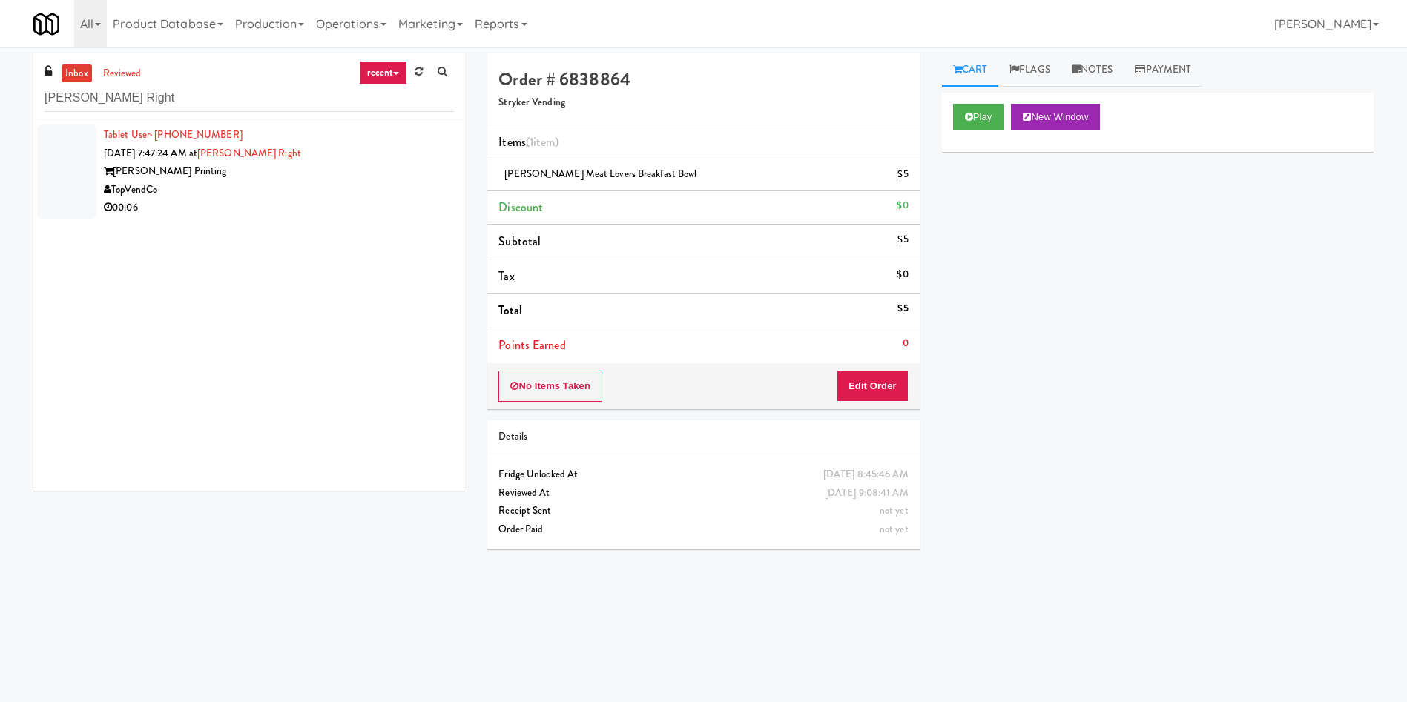
click at [49, 169] on div at bounding box center [66, 172] width 59 height 96
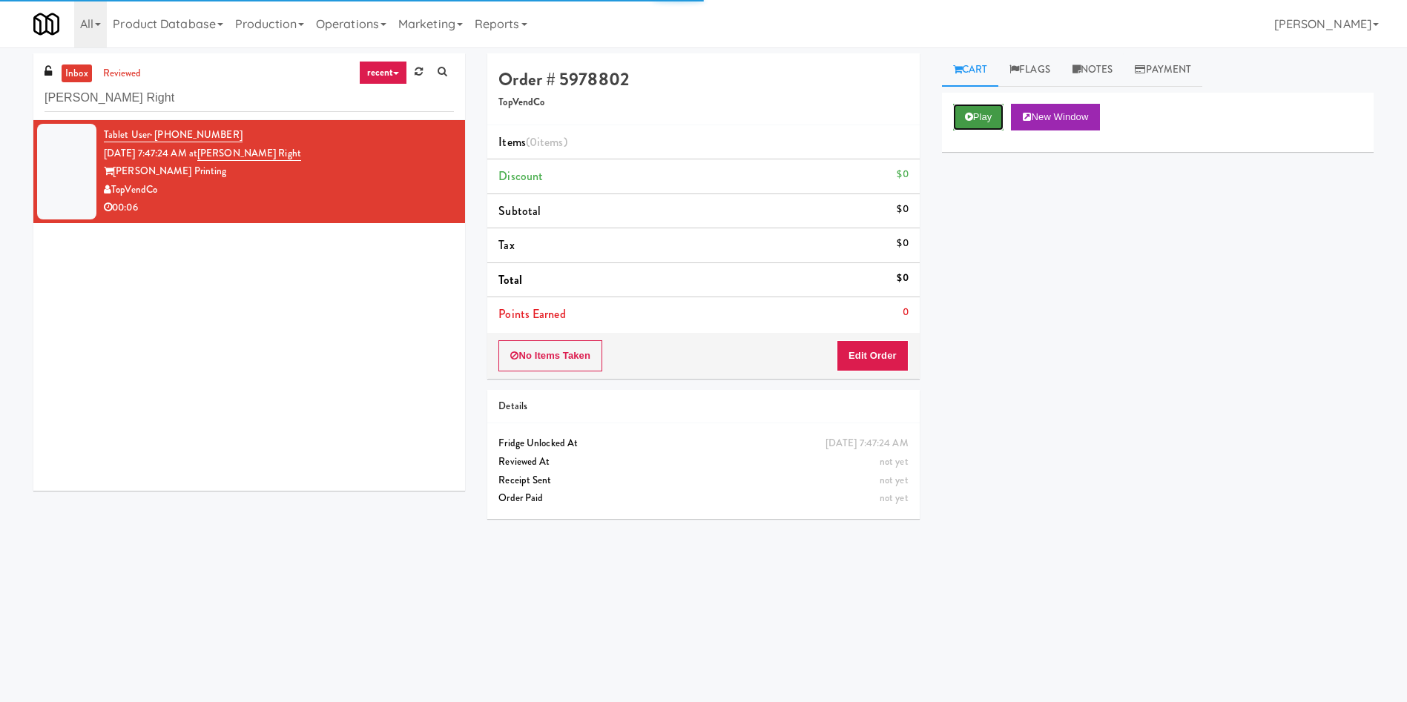
drag, startPoint x: 988, startPoint y: 109, endPoint x: 947, endPoint y: 252, distance: 148.8
click at [937, 110] on button "Play" at bounding box center [978, 117] width 51 height 27
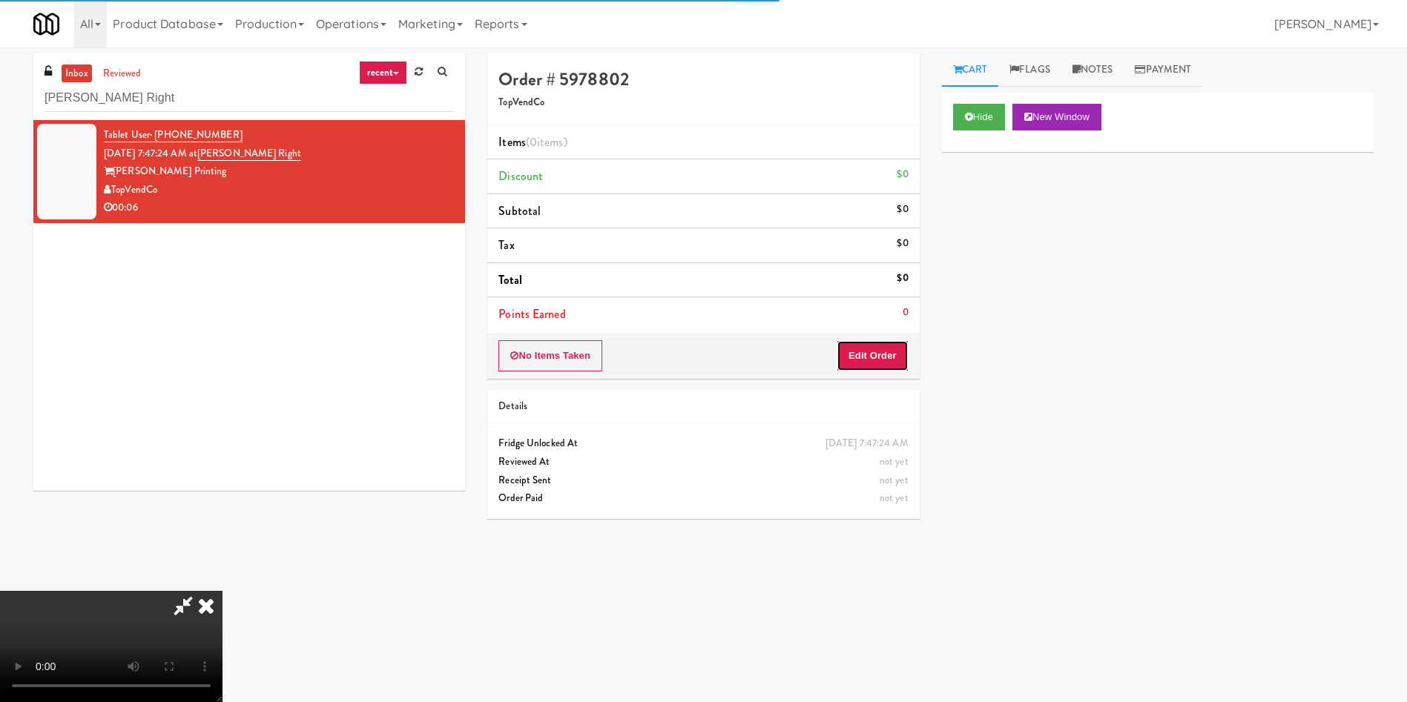
click at [894, 353] on button "Edit Order" at bounding box center [872, 355] width 72 height 31
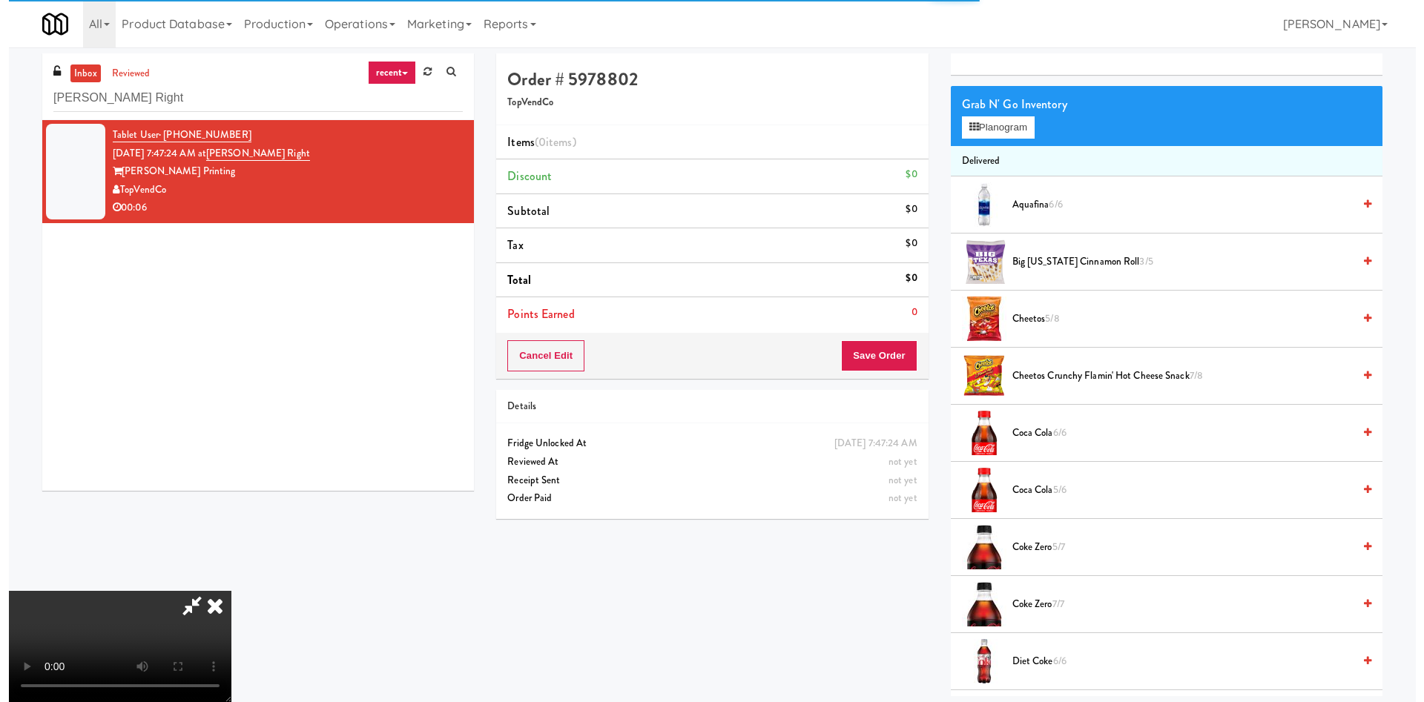
scroll to position [111, 0]
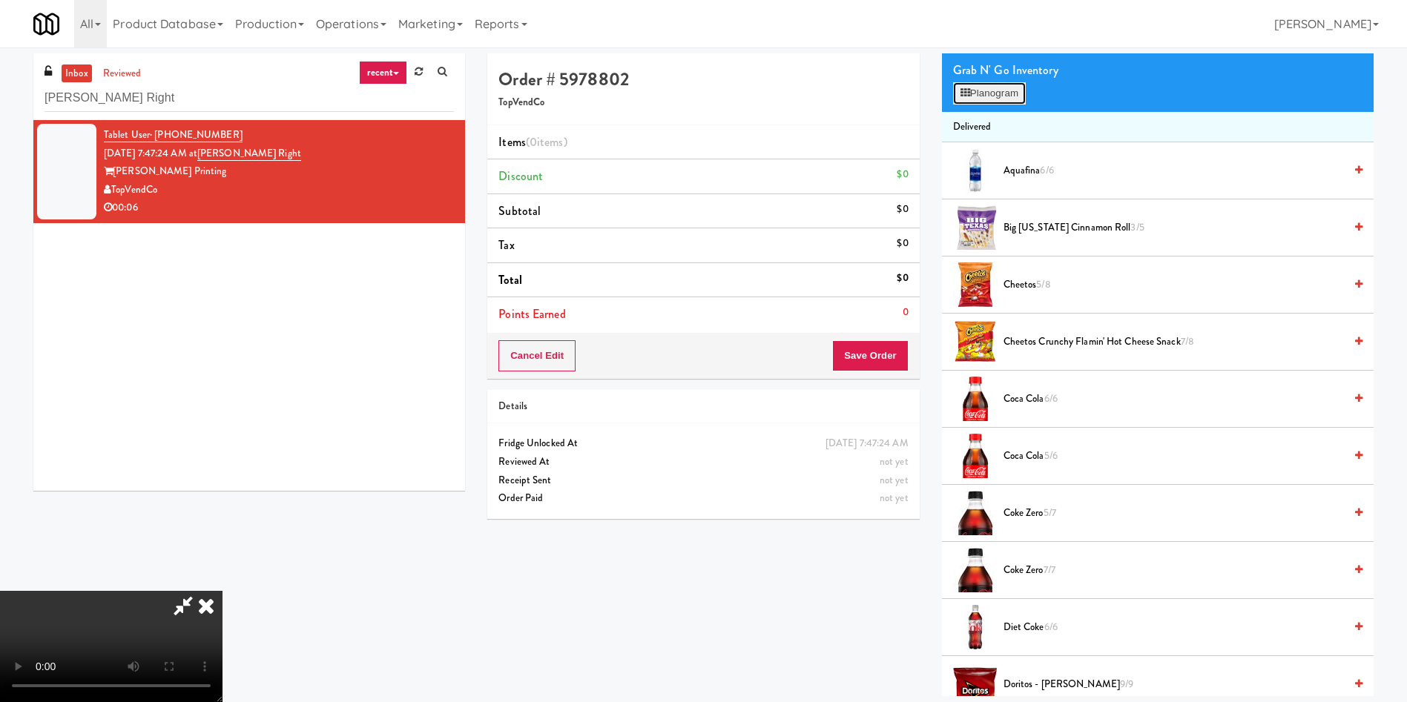
click at [937, 94] on button "Planogram" at bounding box center [989, 93] width 73 height 22
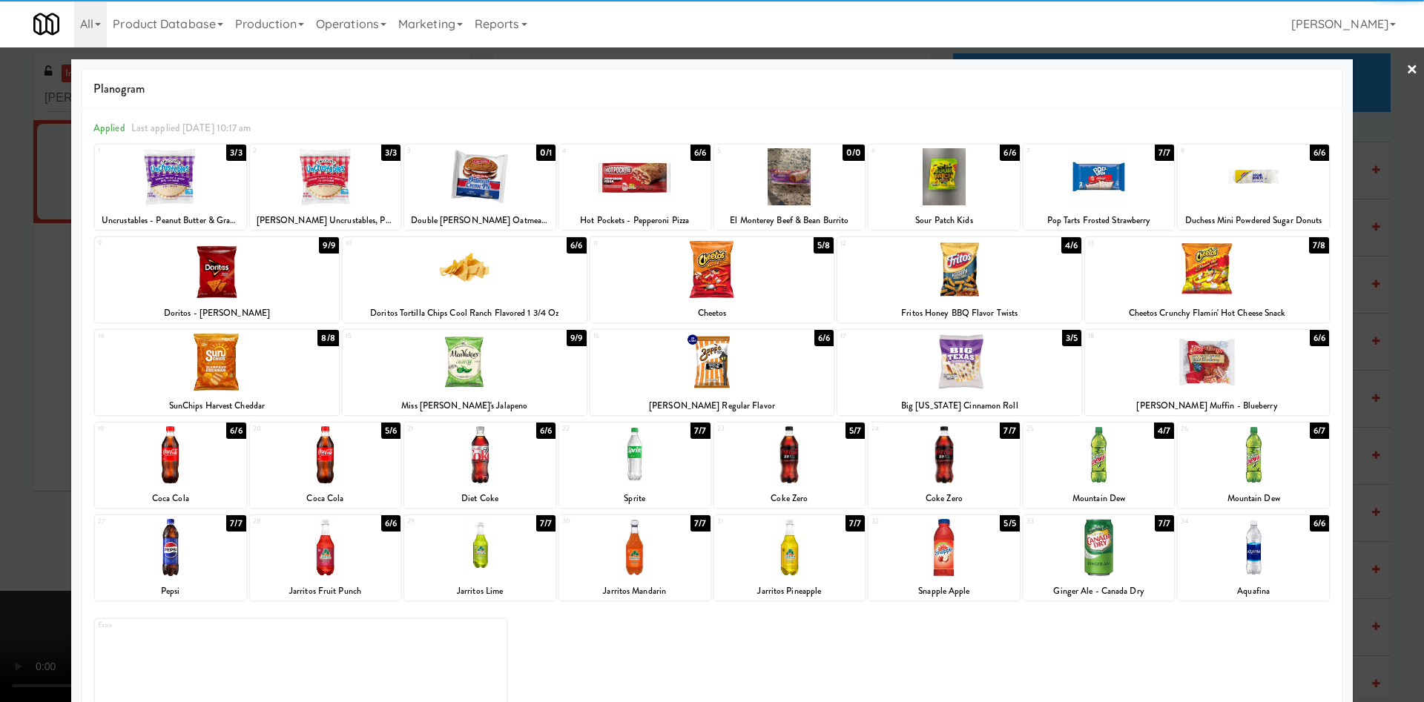
click at [333, 176] on div at bounding box center [325, 176] width 151 height 57
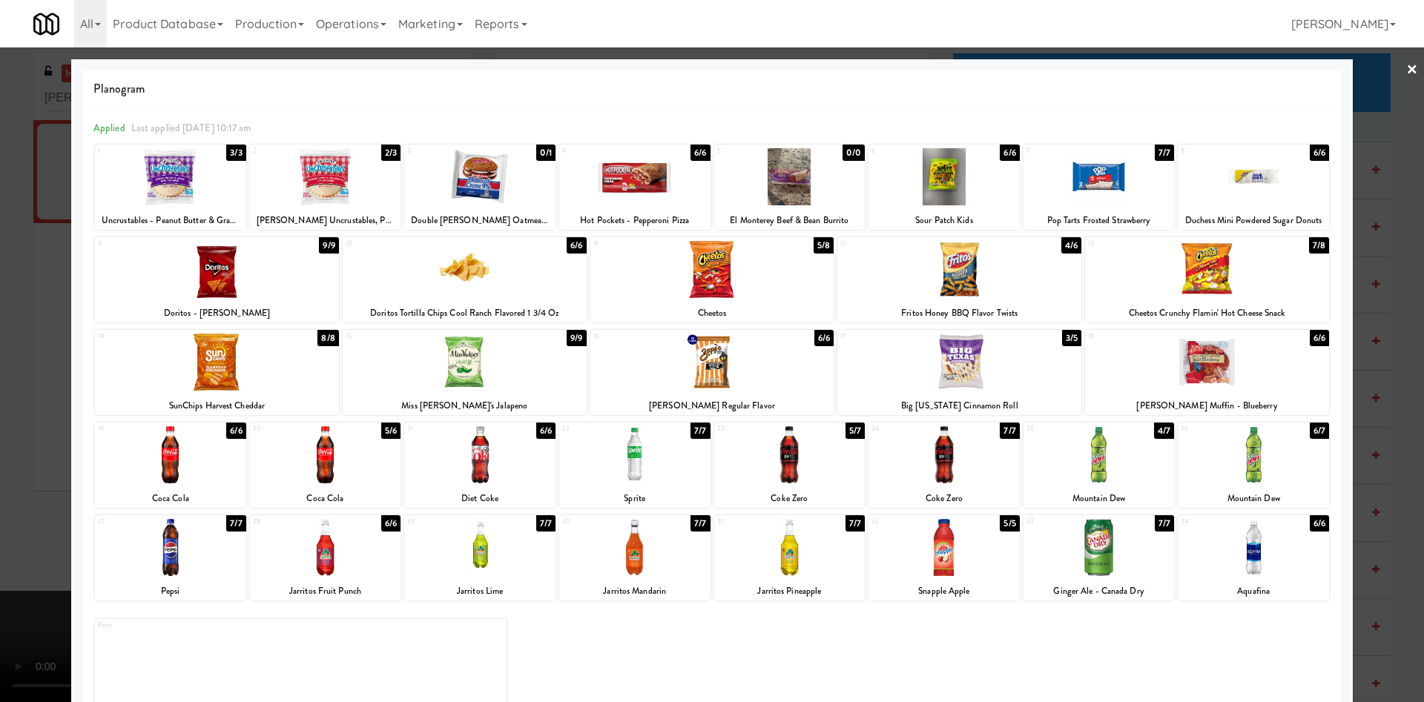
click at [16, 257] on div at bounding box center [712, 351] width 1424 height 702
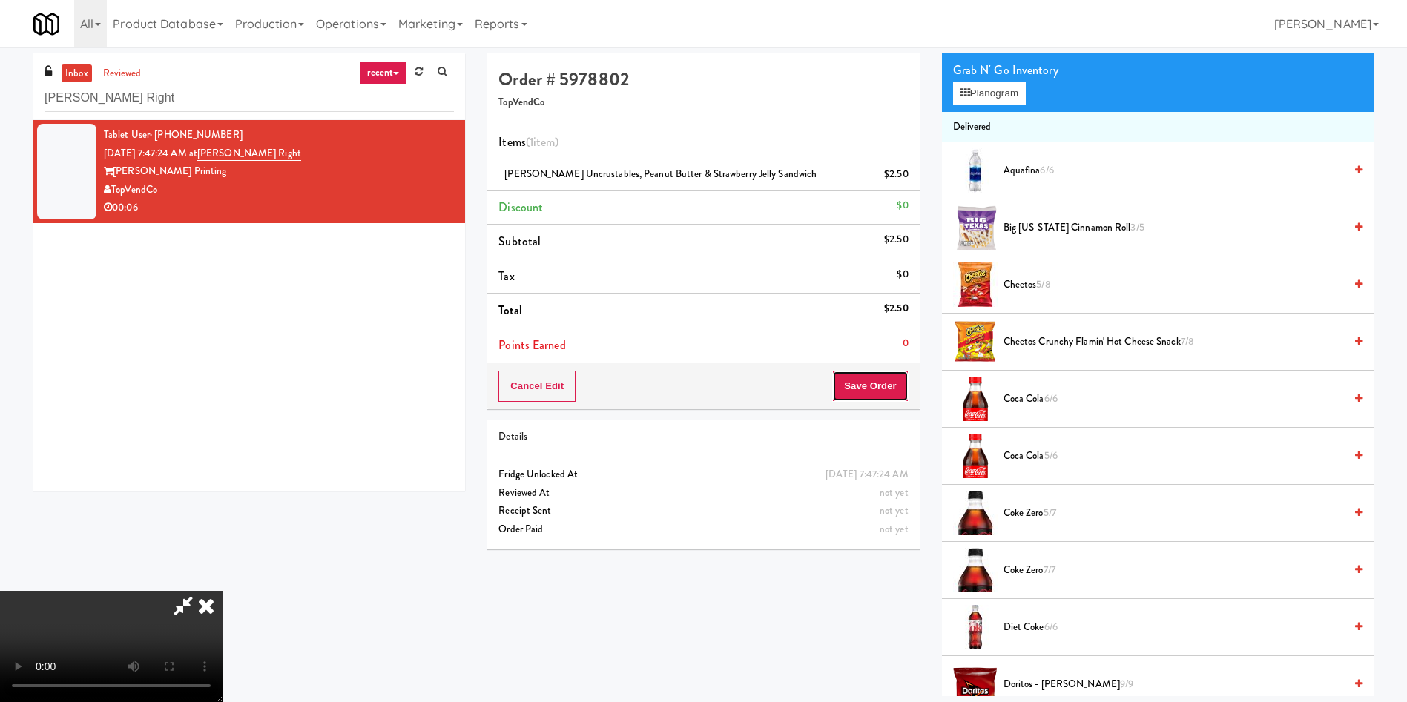
click at [885, 380] on button "Save Order" at bounding box center [870, 386] width 76 height 31
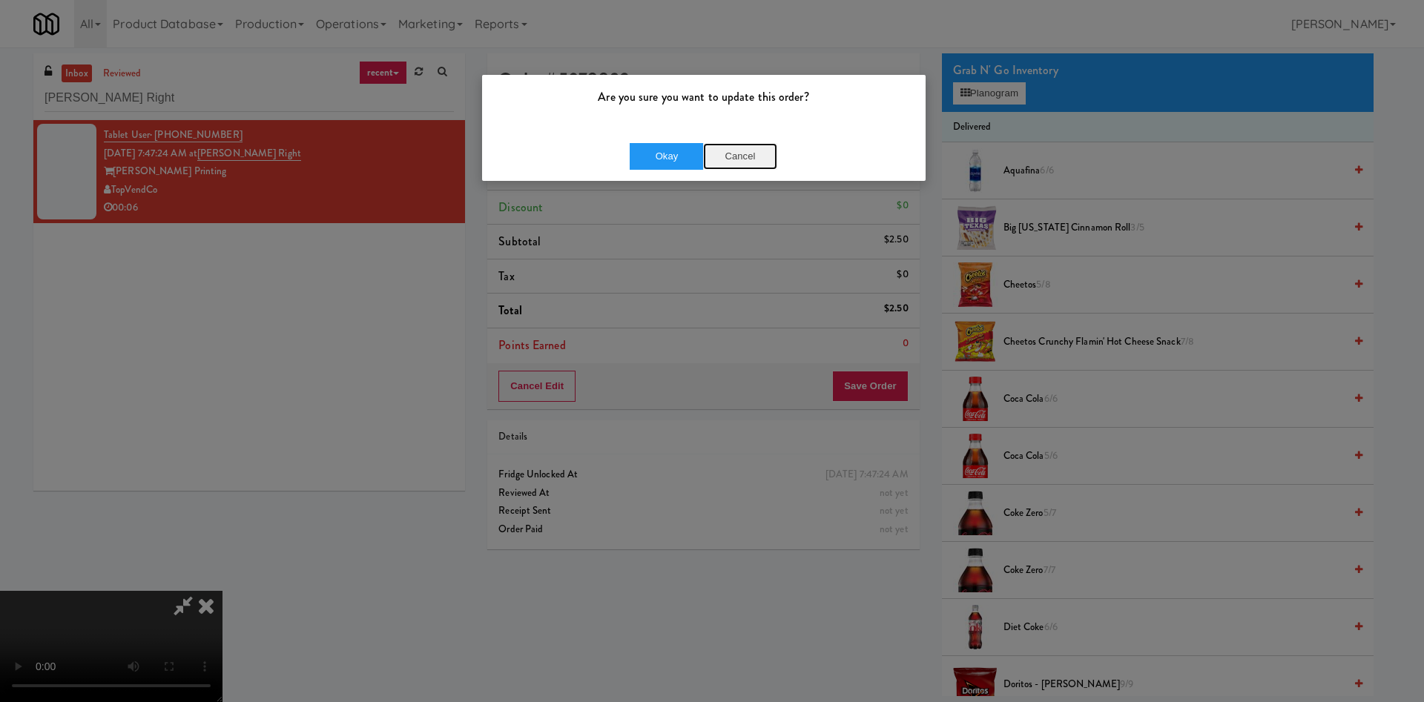
click at [733, 151] on button "Cancel" at bounding box center [740, 156] width 74 height 27
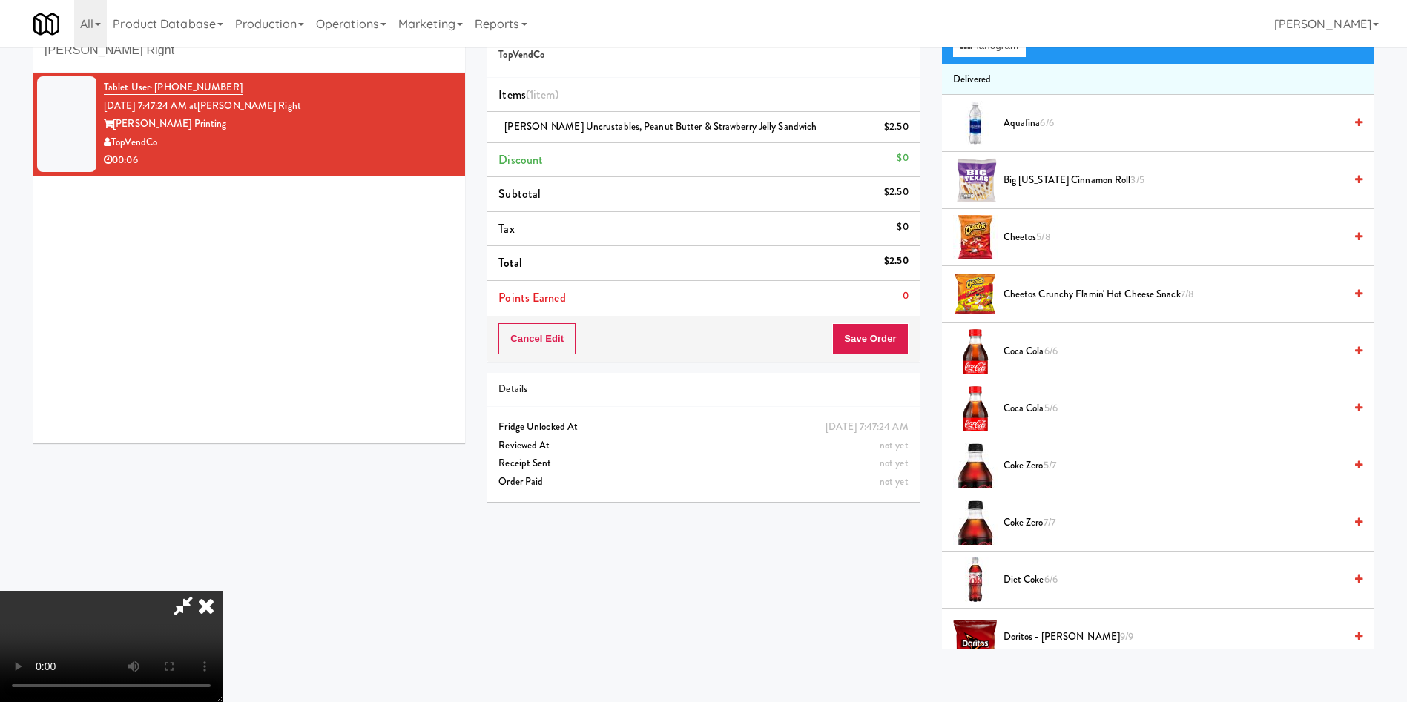
click at [222, 467] on video at bounding box center [111, 646] width 222 height 111
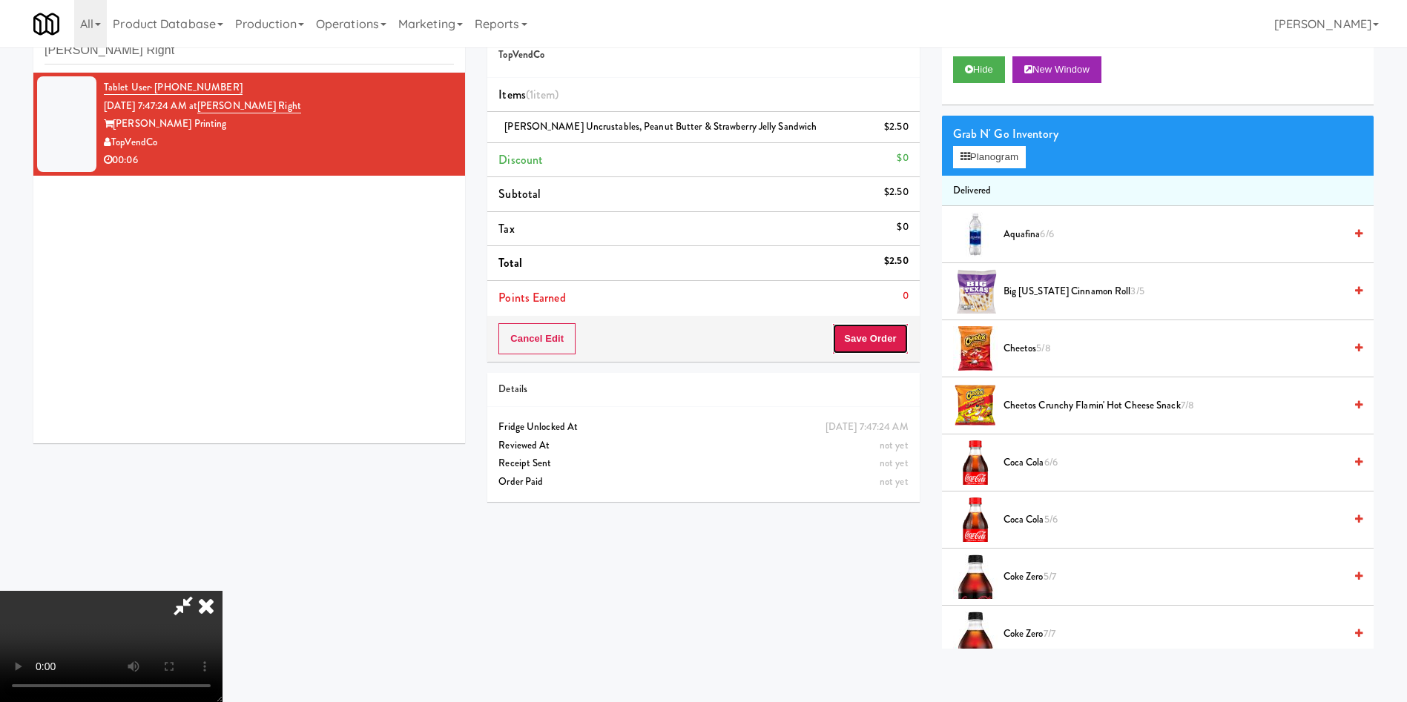
click at [869, 340] on button "Save Order" at bounding box center [870, 338] width 76 height 31
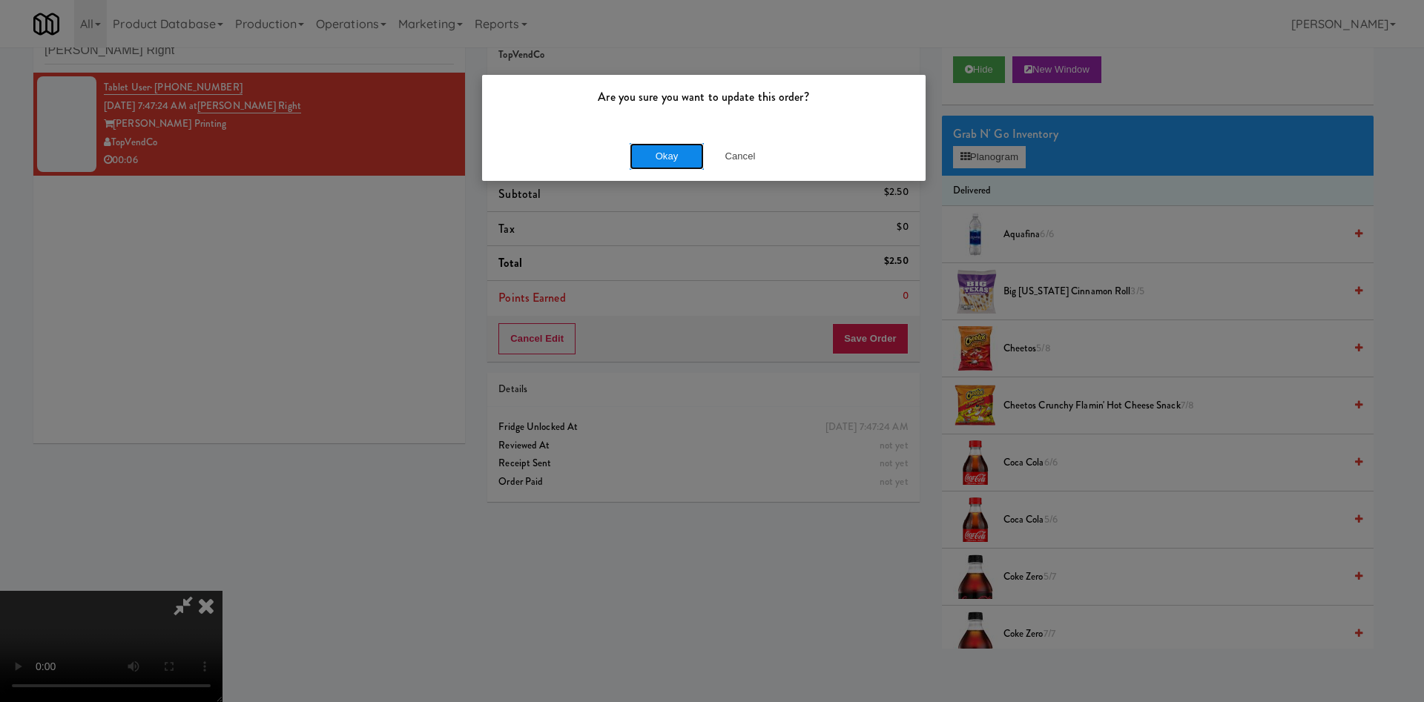
click at [656, 158] on button "Okay" at bounding box center [667, 156] width 74 height 27
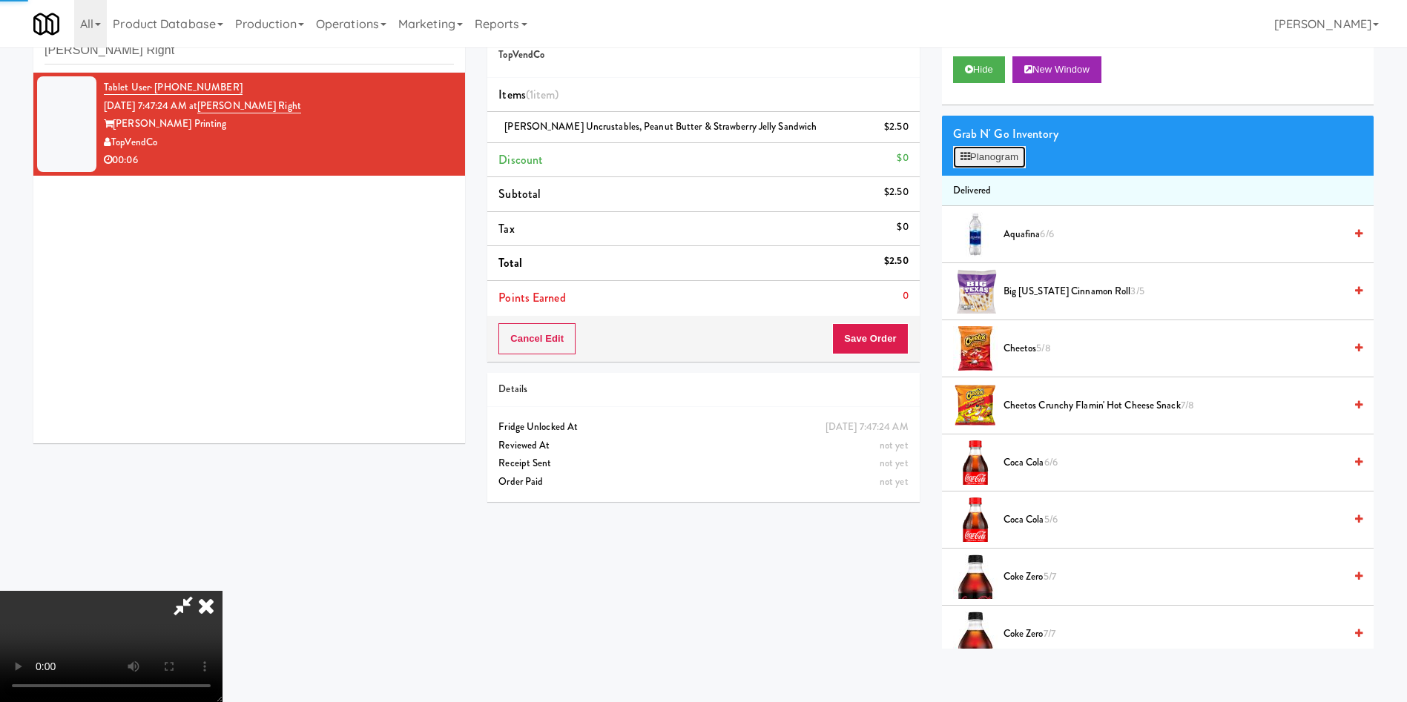
click at [937, 157] on icon at bounding box center [965, 157] width 10 height 10
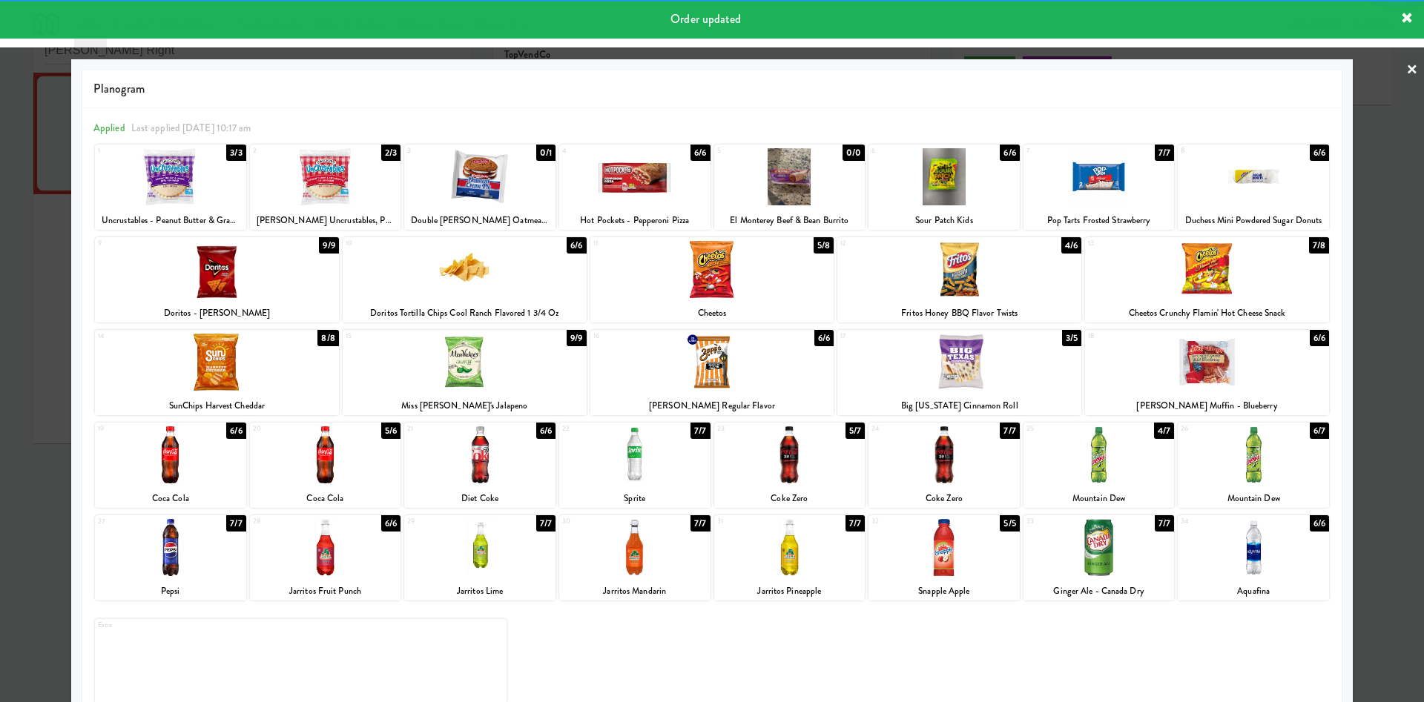
click at [0, 369] on div at bounding box center [712, 351] width 1424 height 702
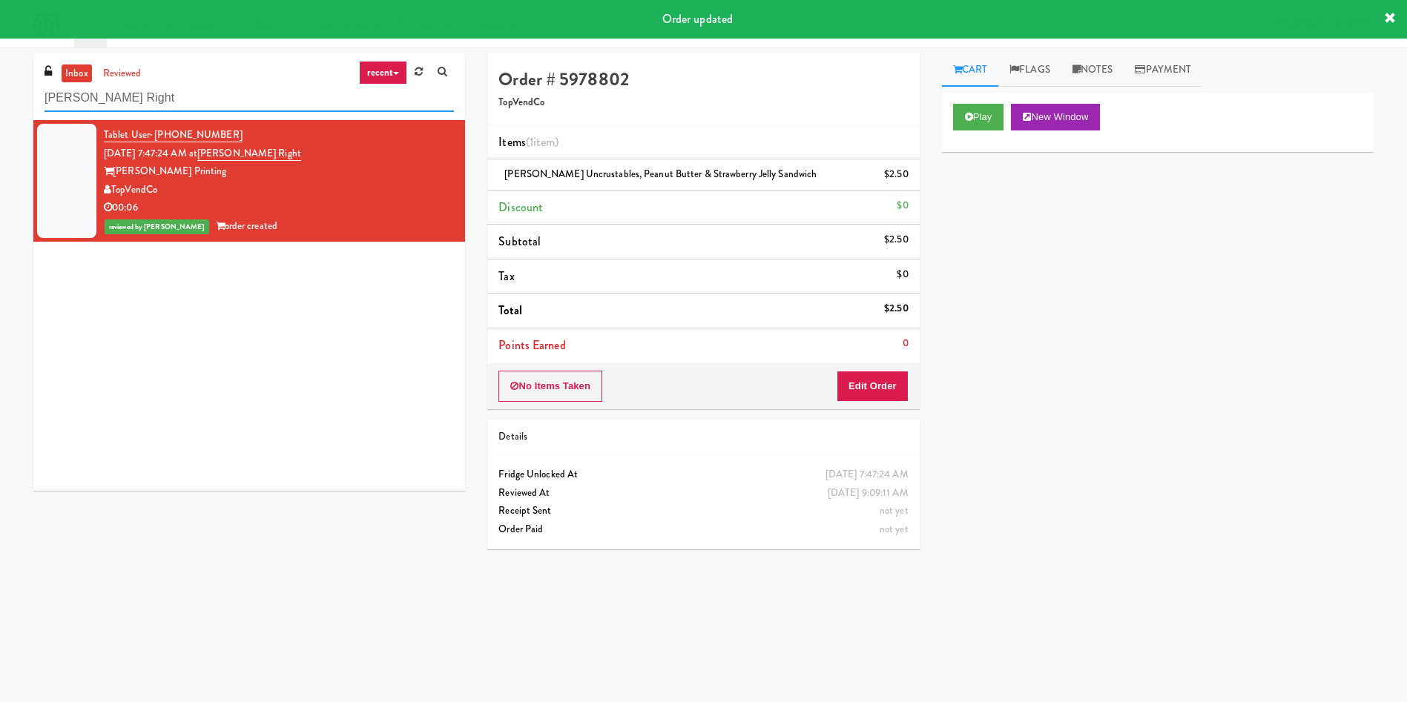
drag, startPoint x: 181, startPoint y: 93, endPoint x: 0, endPoint y: 116, distance: 182.4
click at [0, 116] on div "inbox reviewed recent all unclear take inventory issue suspicious failed recent…" at bounding box center [703, 350] width 1407 height 595
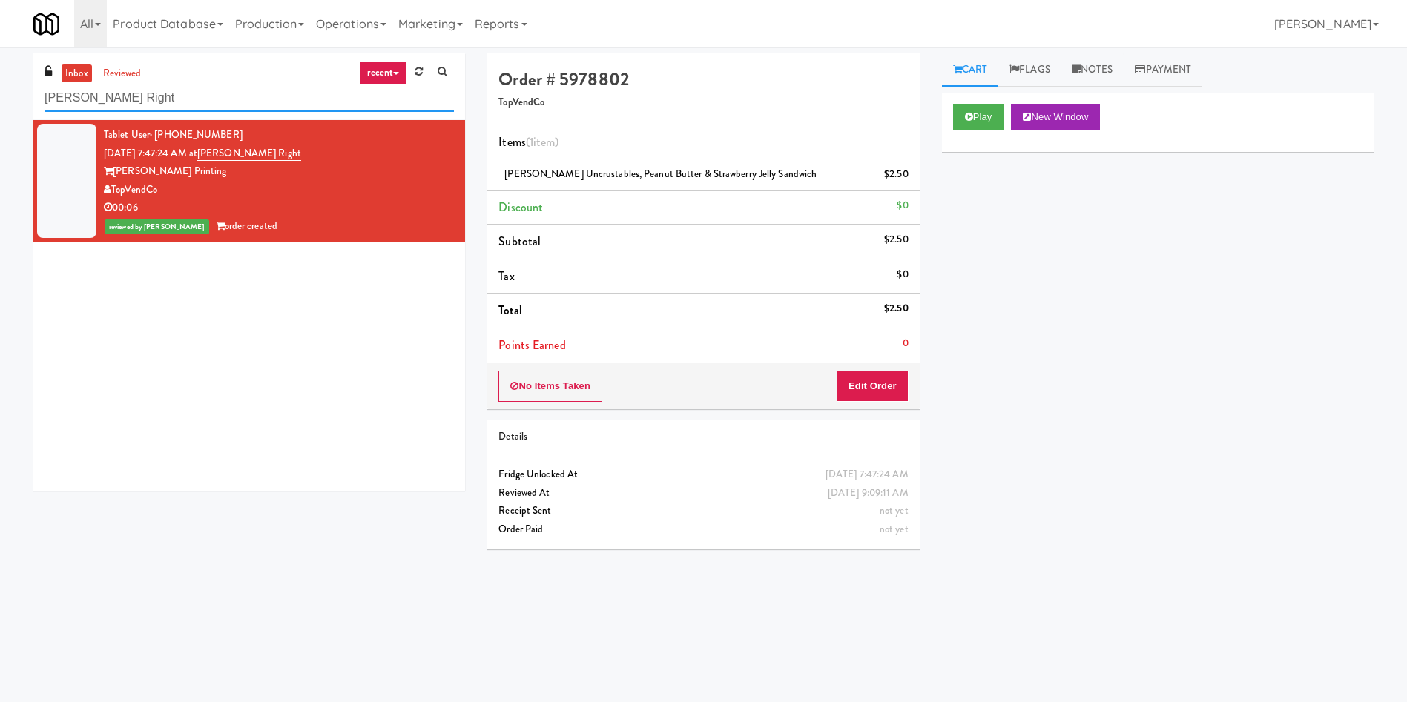
paste input "Ring Power Main Breakroom Cabinet 1"
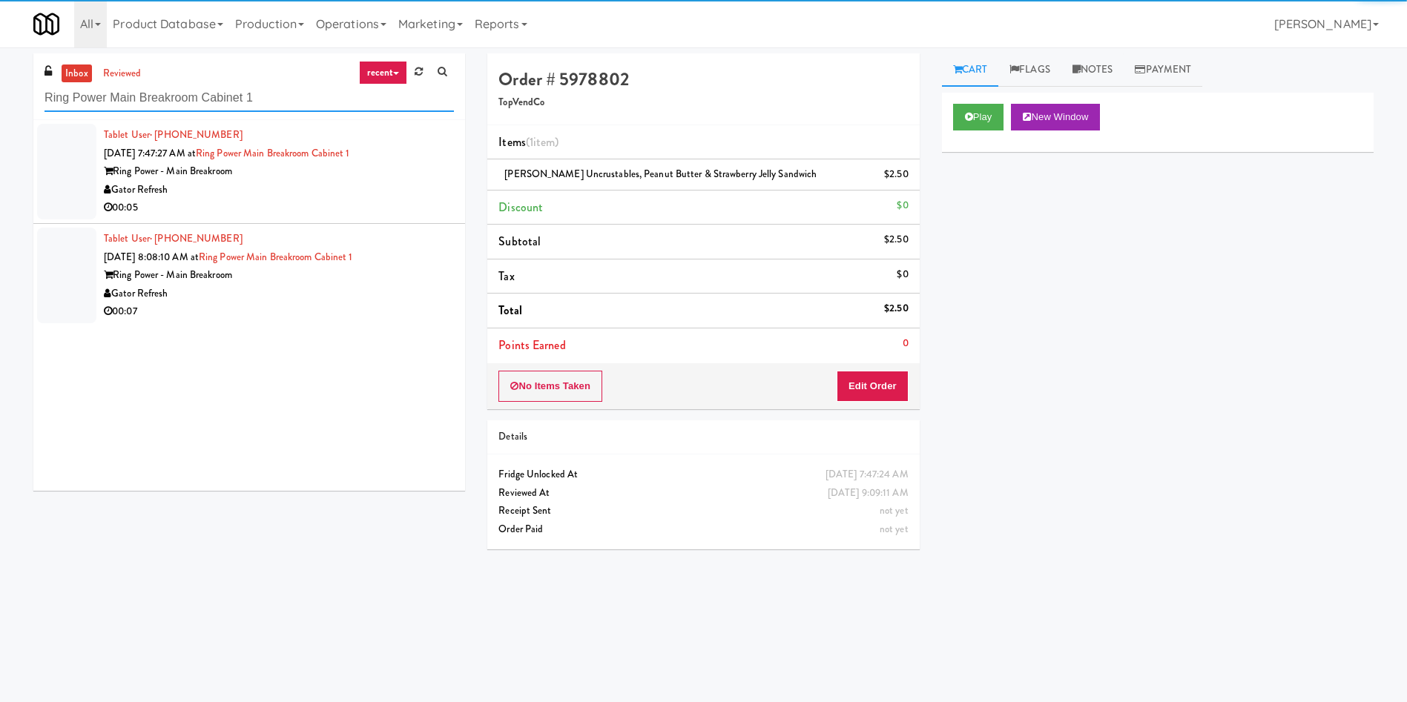
type input "Ring Power Main Breakroom Cabinet 1"
click at [71, 174] on div at bounding box center [66, 172] width 59 height 96
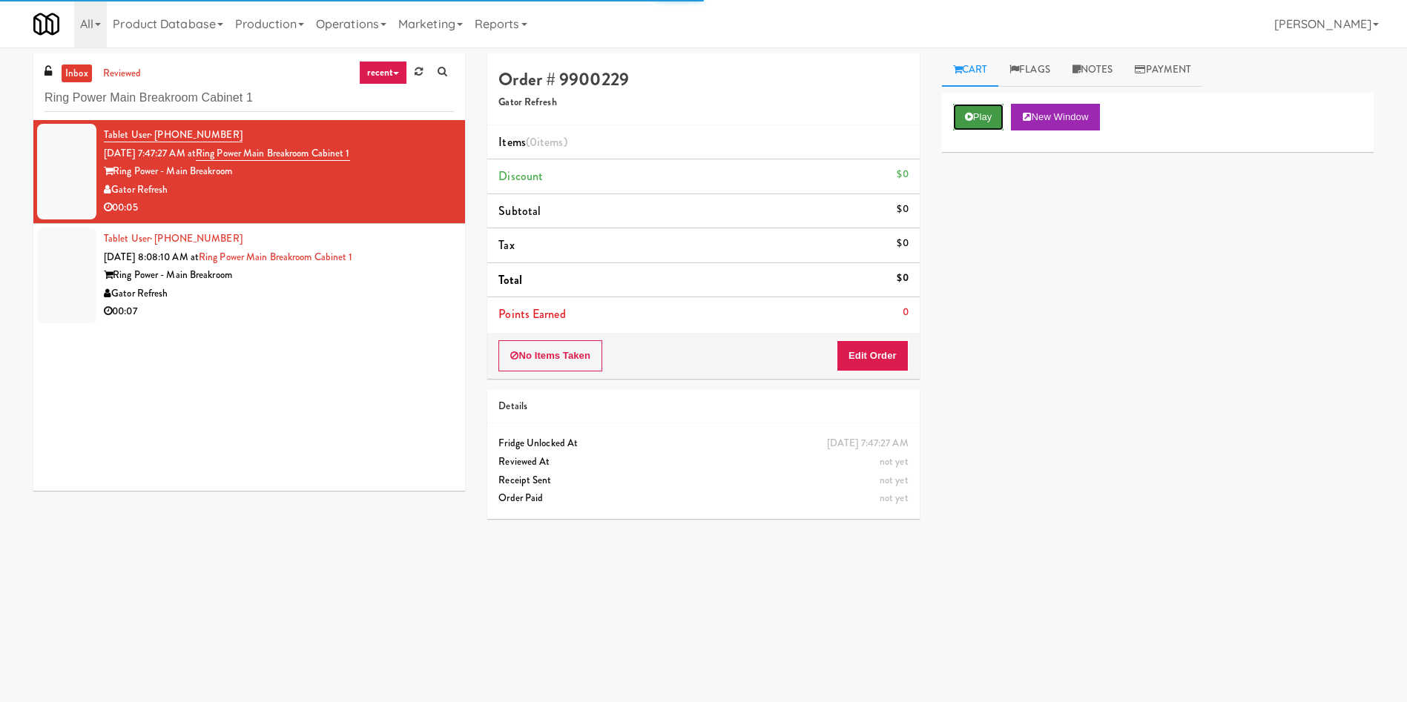
click at [937, 114] on button "Play" at bounding box center [978, 117] width 51 height 27
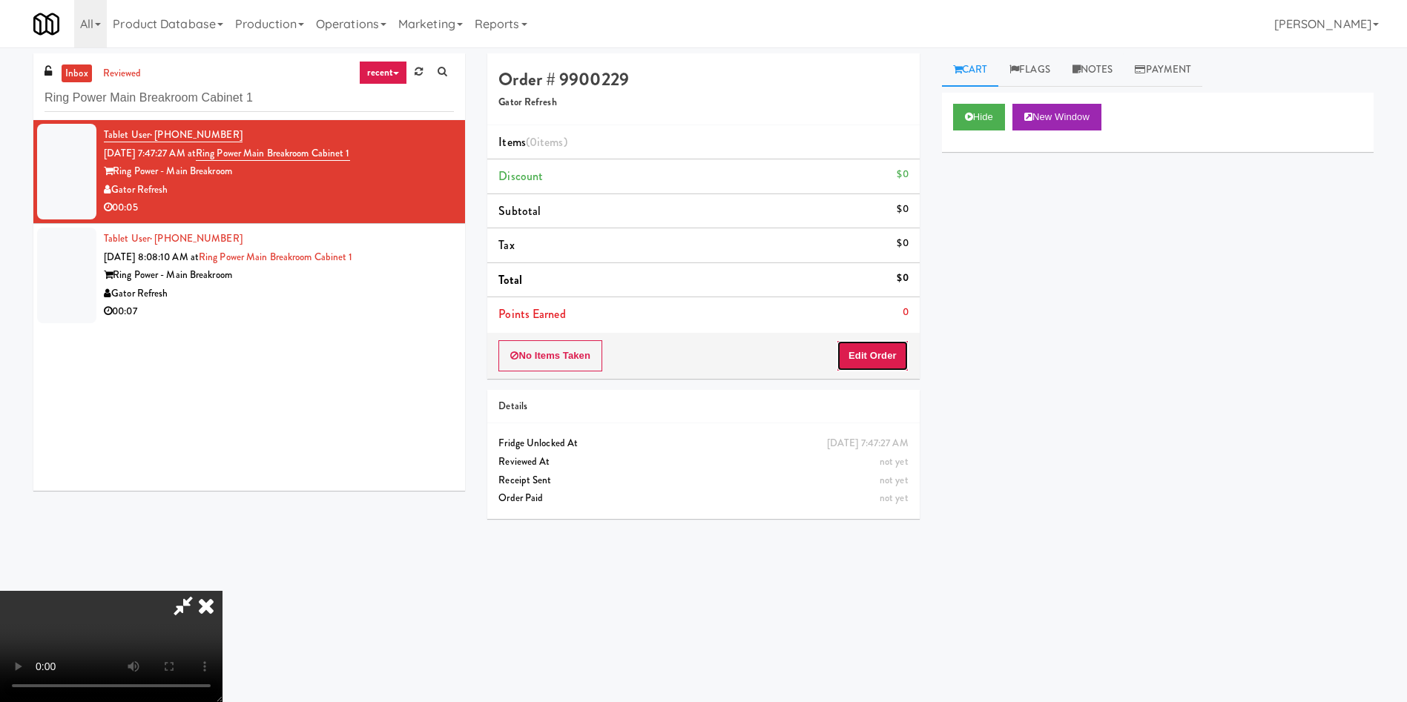
click at [891, 366] on button "Edit Order" at bounding box center [872, 355] width 72 height 31
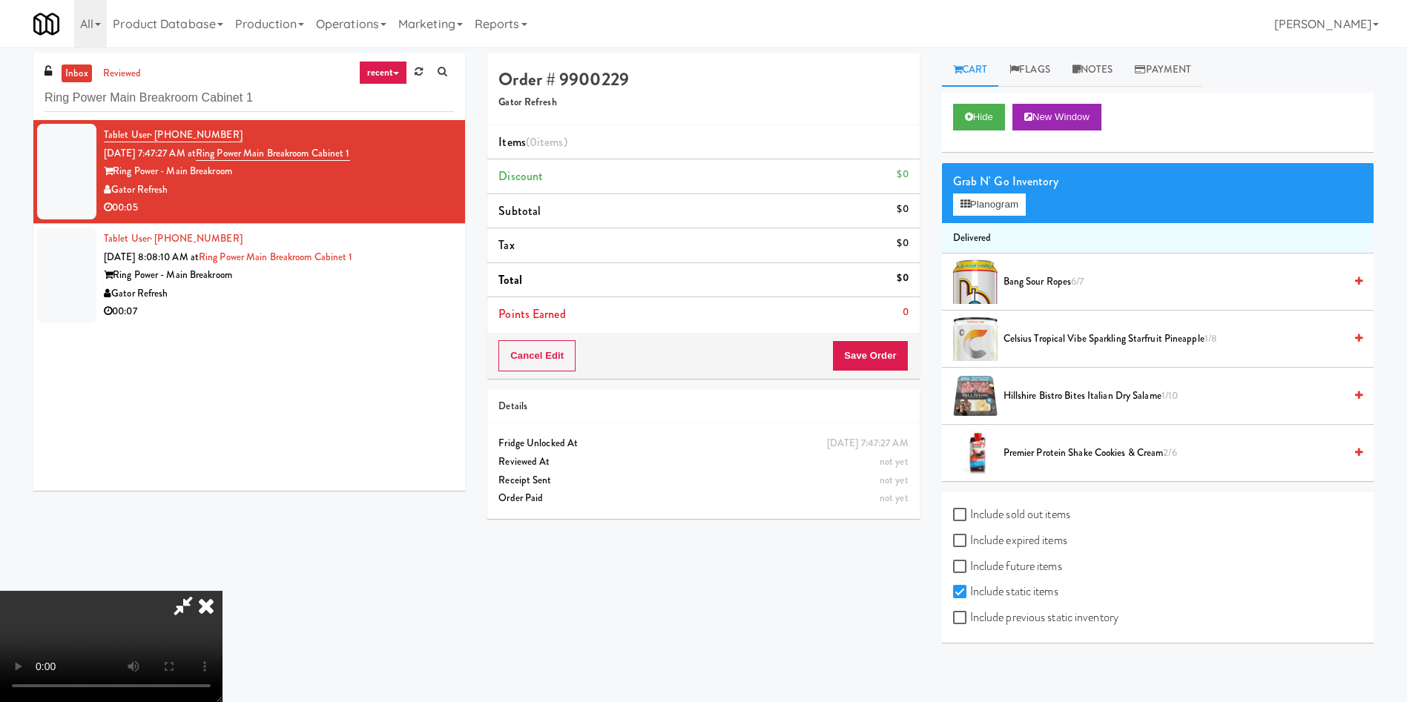
click at [222, 467] on video at bounding box center [111, 646] width 222 height 111
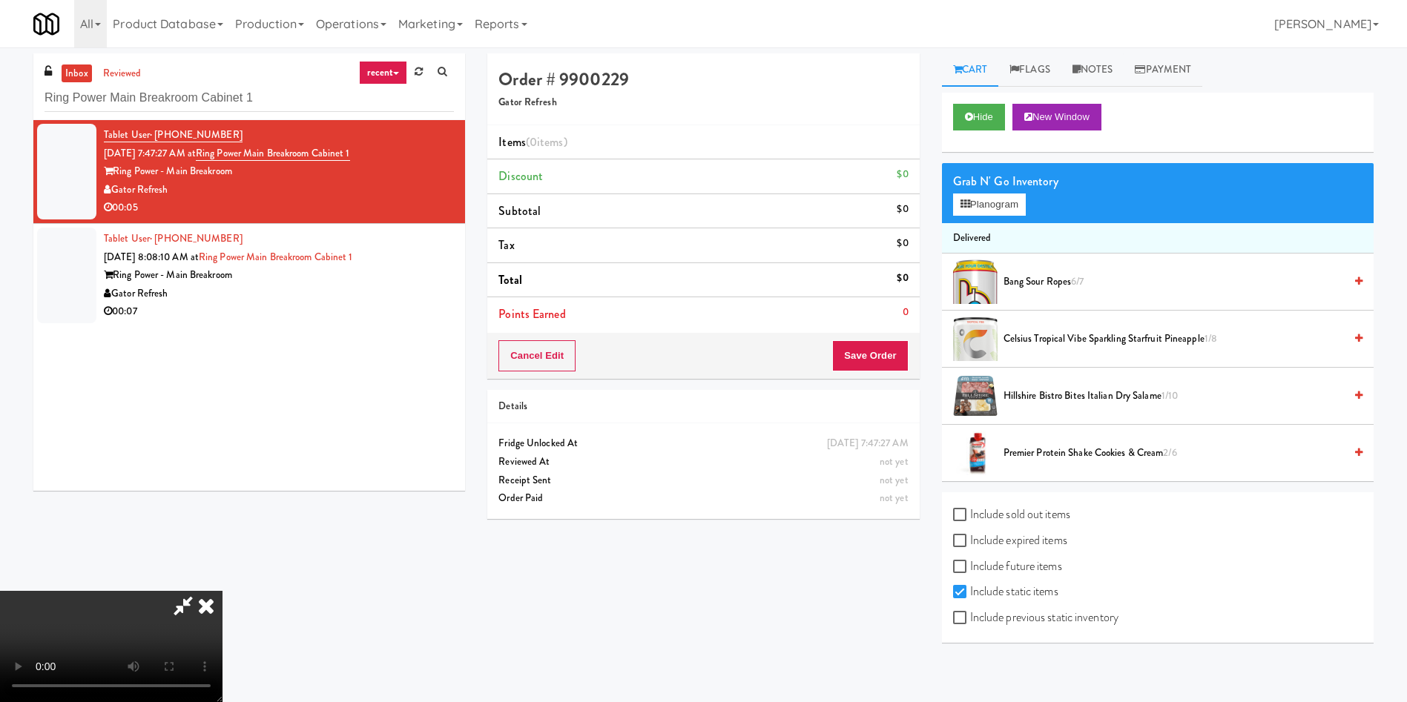
drag, startPoint x: 1040, startPoint y: 615, endPoint x: 1018, endPoint y: 409, distance: 207.3
click at [937, 467] on label "Include previous static inventory" at bounding box center [1035, 618] width 165 height 22
click at [937, 467] on input "Include previous static inventory" at bounding box center [961, 619] width 17 height 12
checkbox input "true"
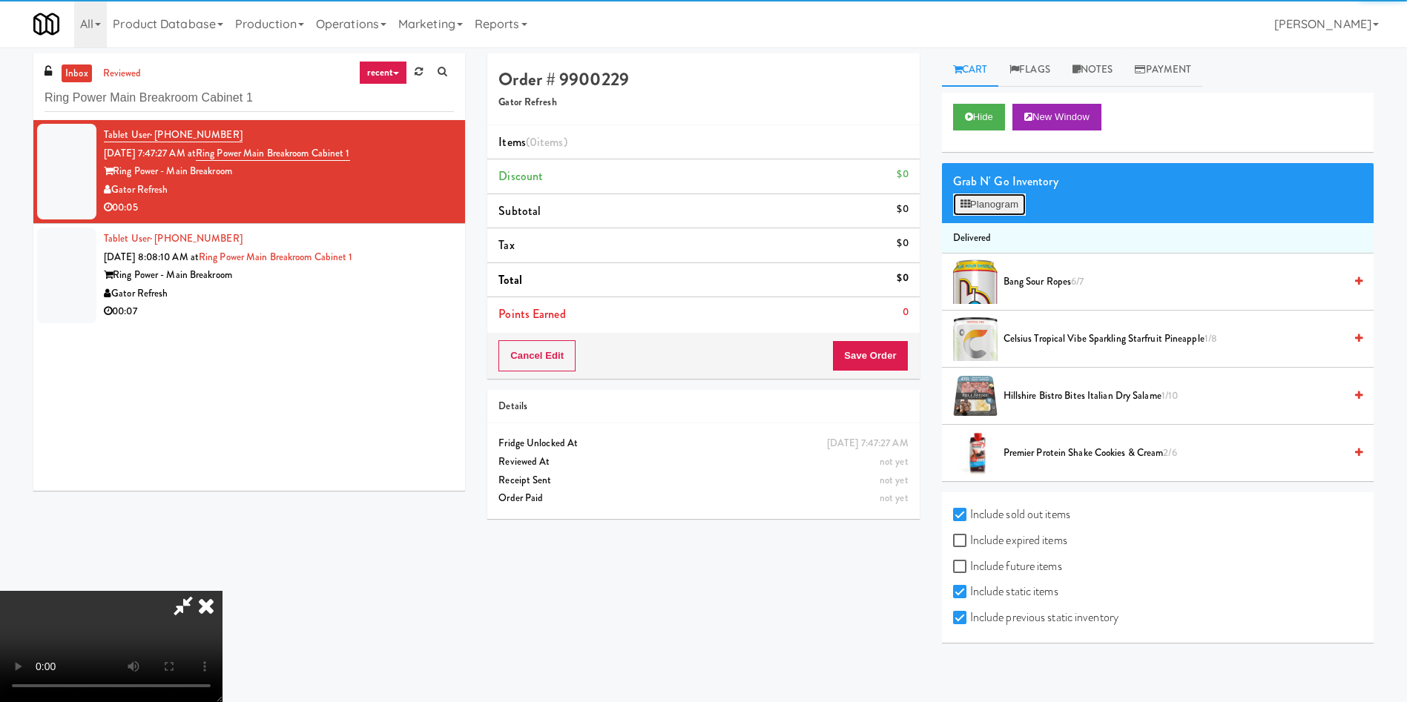
click at [937, 208] on button "Planogram" at bounding box center [989, 205] width 73 height 22
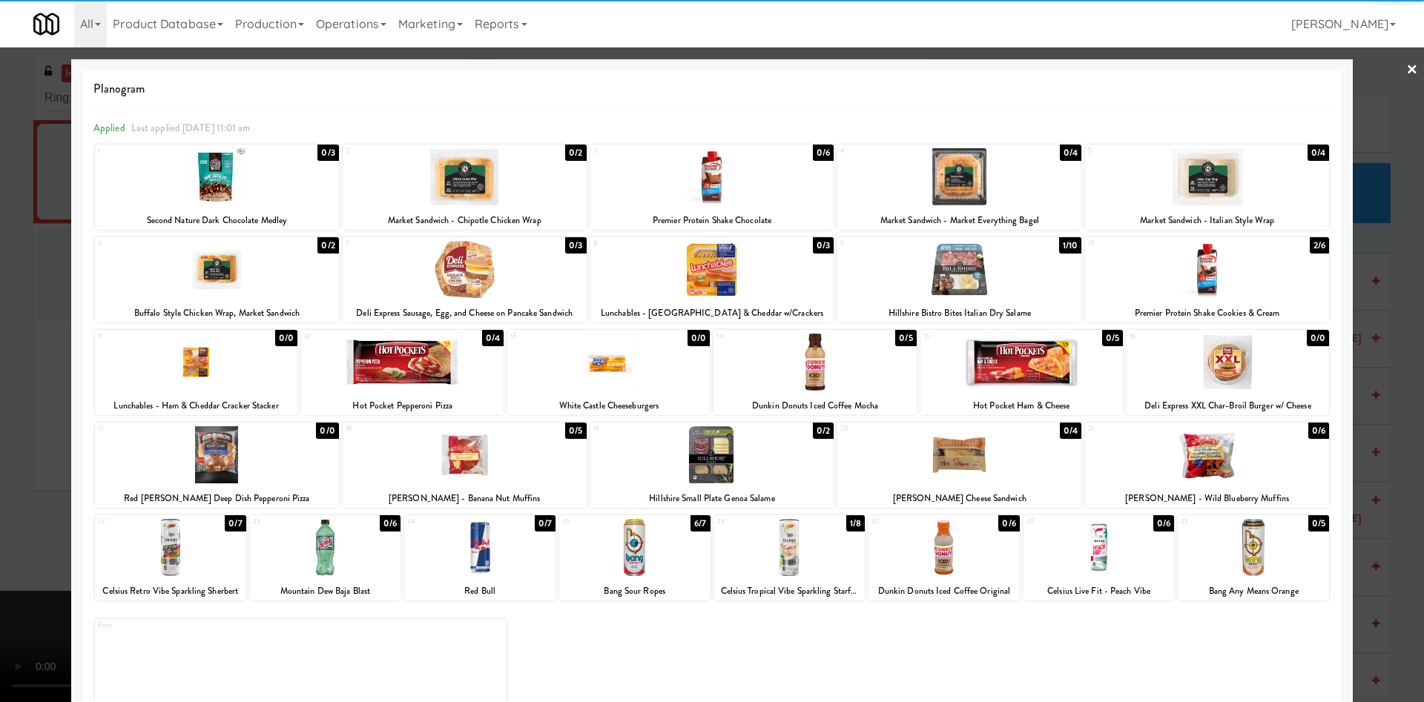
click at [937, 466] on div at bounding box center [1207, 454] width 244 height 57
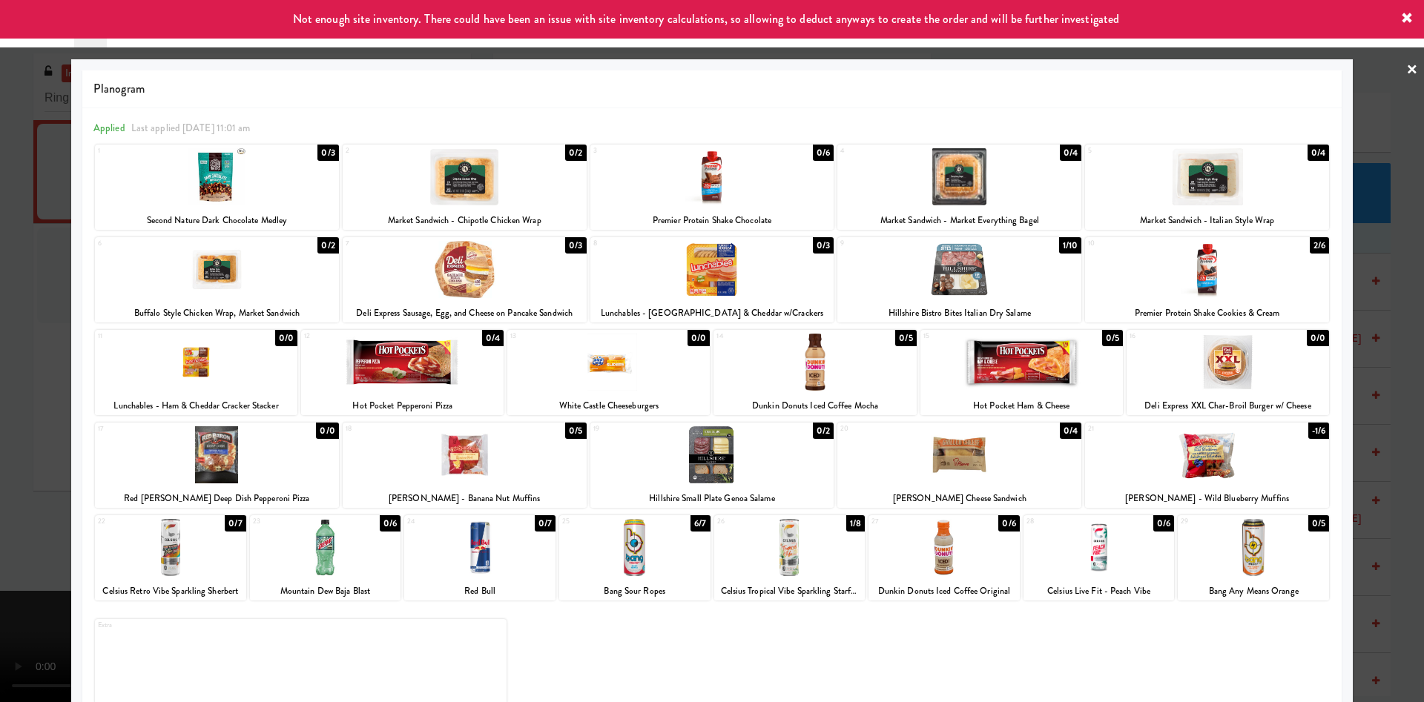
click at [937, 99] on div at bounding box center [712, 351] width 1424 height 702
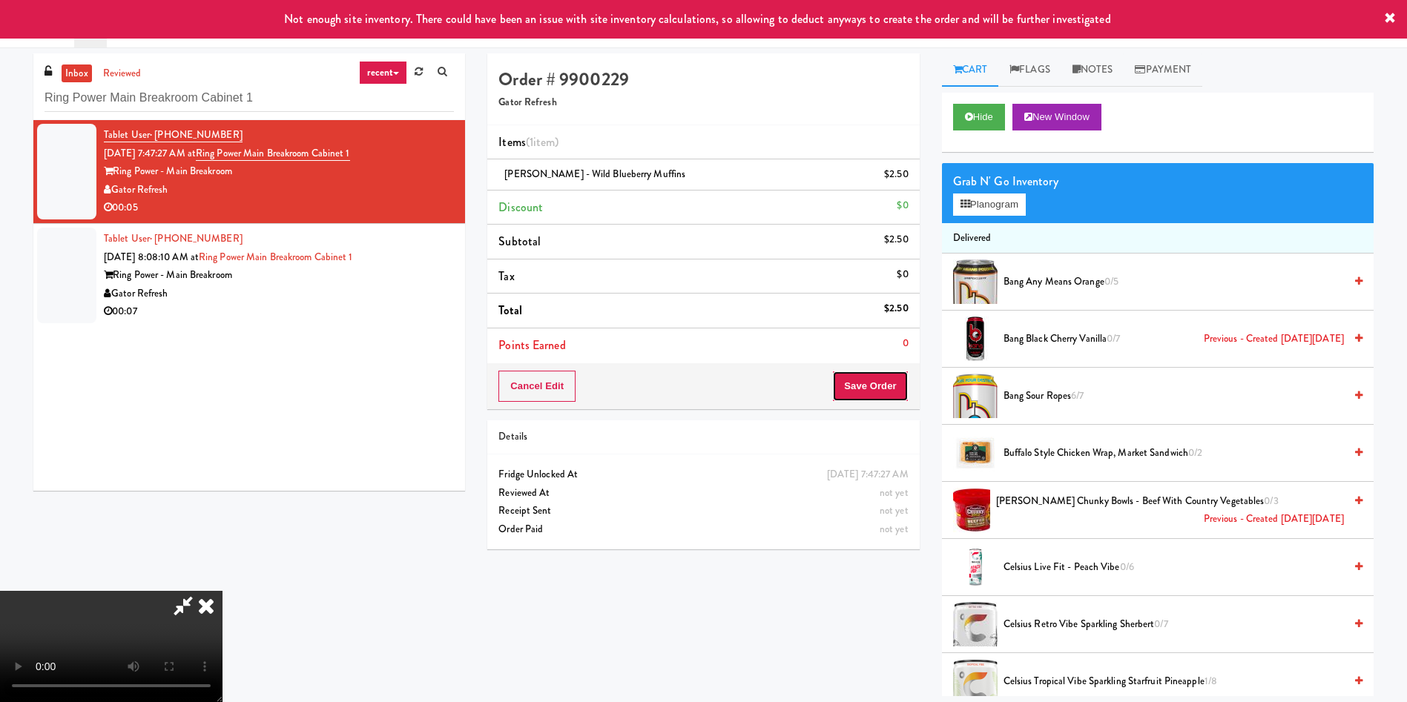
click at [882, 387] on button "Save Order" at bounding box center [870, 386] width 76 height 31
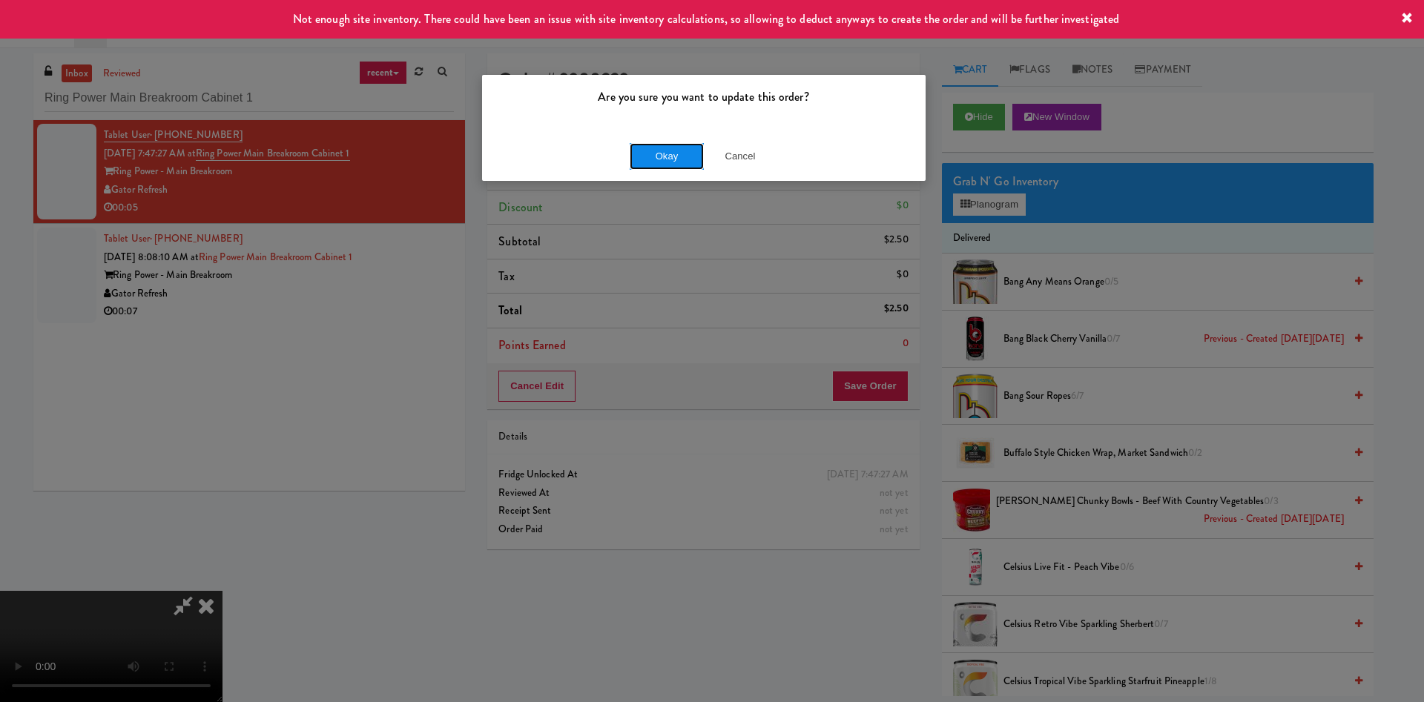
click at [658, 159] on button "Okay" at bounding box center [667, 156] width 74 height 27
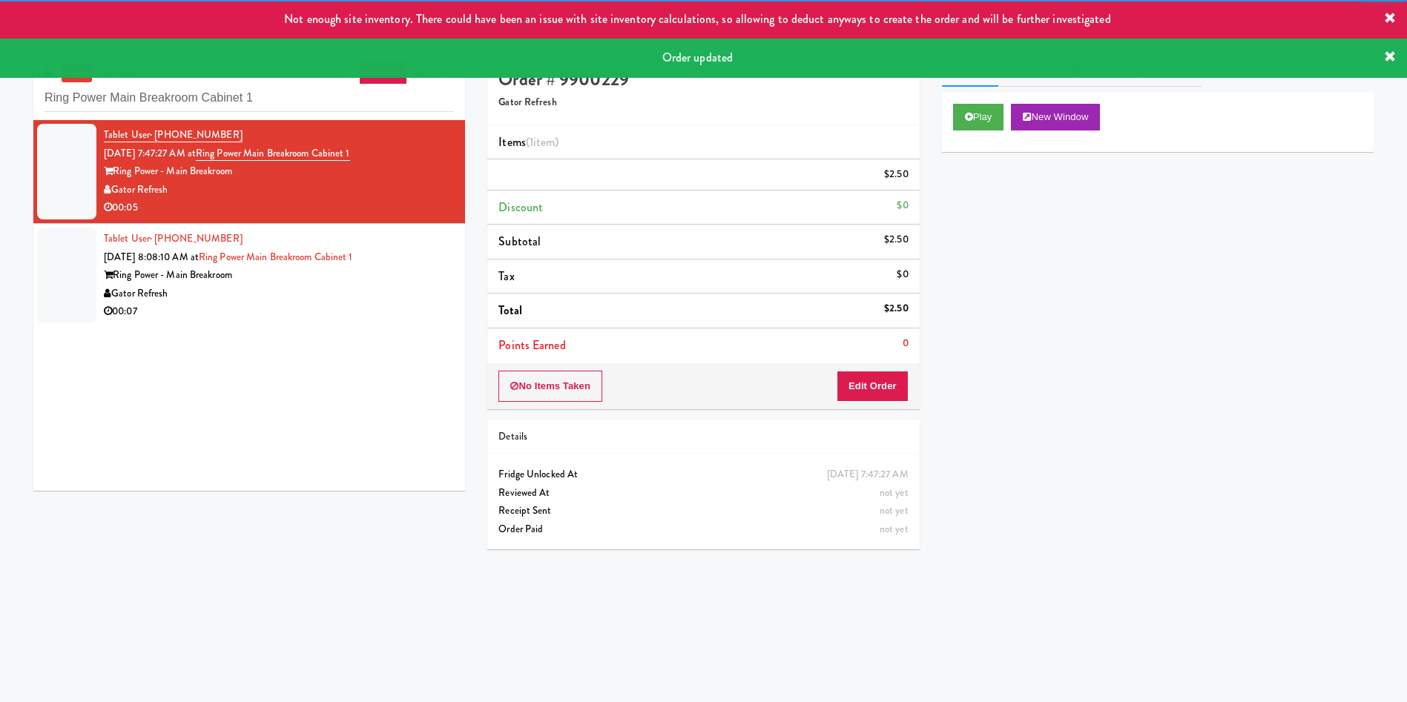
click at [84, 300] on div at bounding box center [66, 276] width 59 height 96
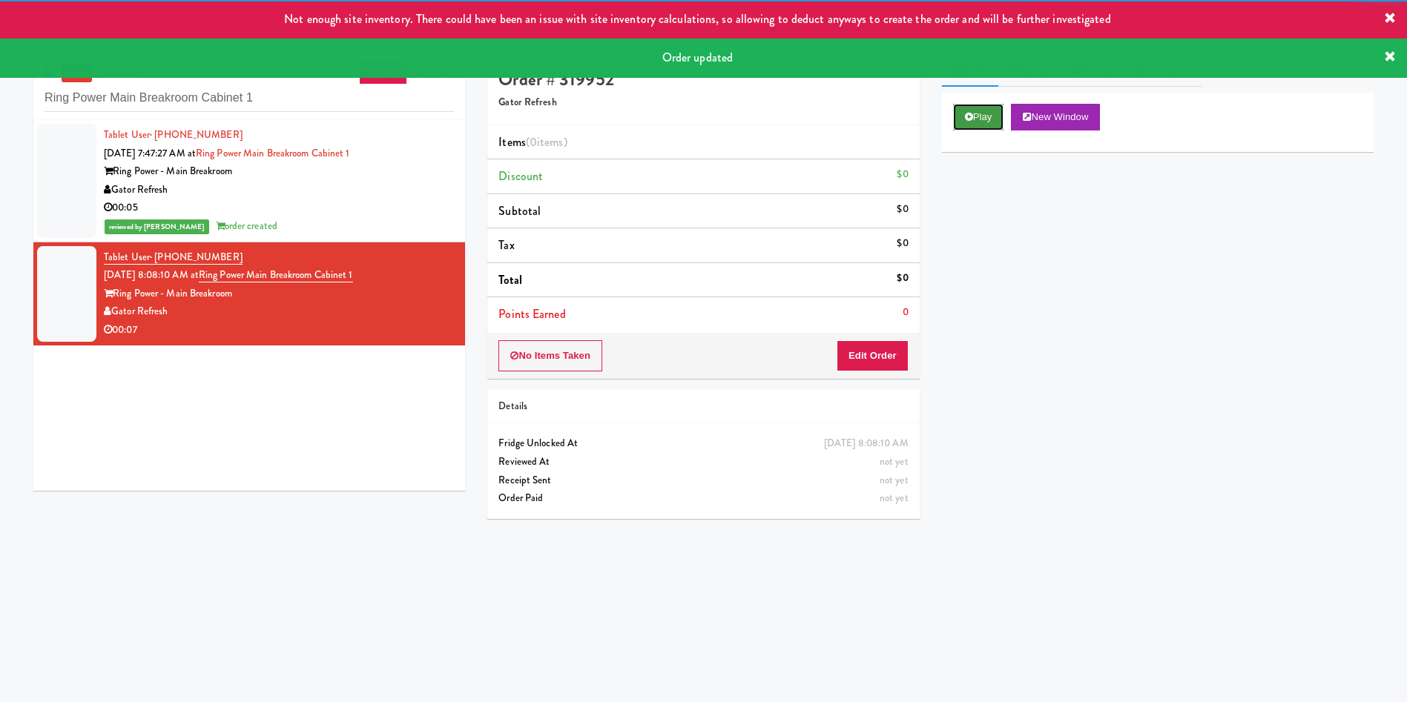
click at [937, 115] on button "Play" at bounding box center [978, 117] width 51 height 27
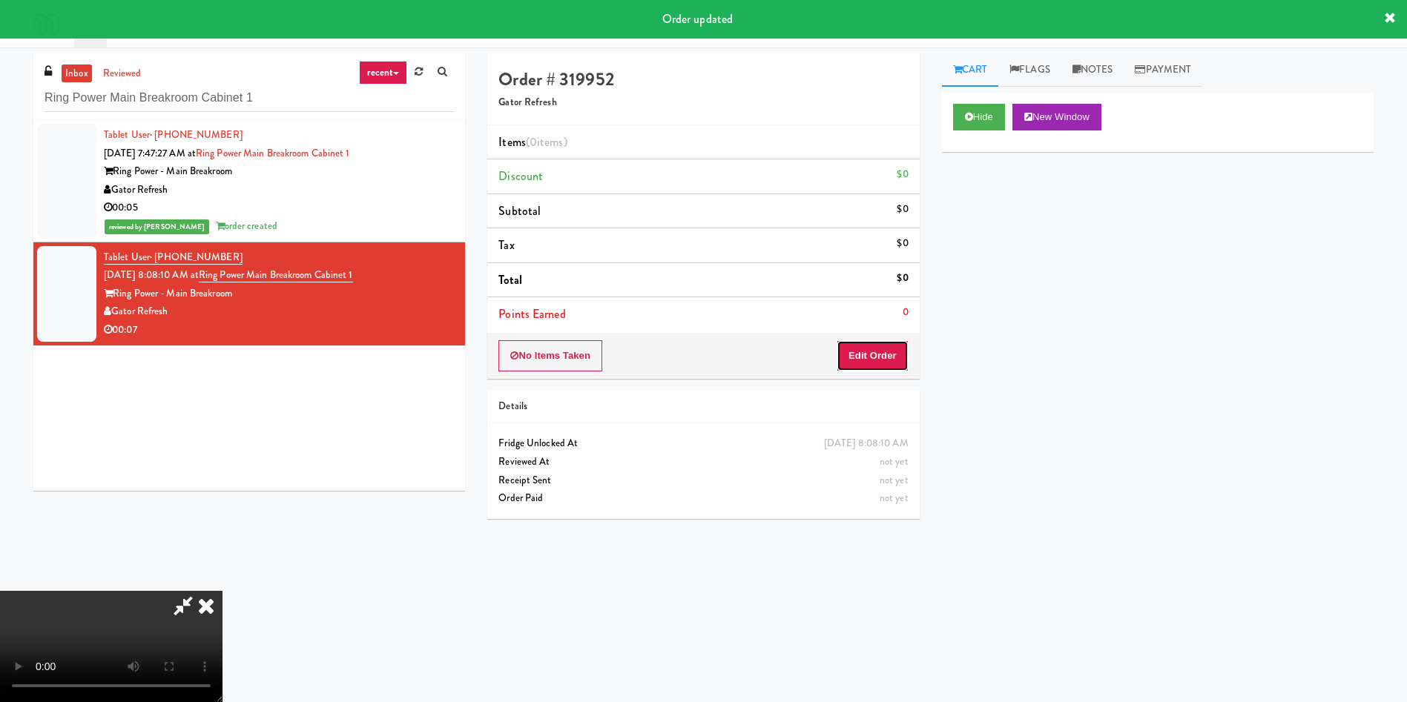
click at [868, 354] on button "Edit Order" at bounding box center [872, 355] width 72 height 31
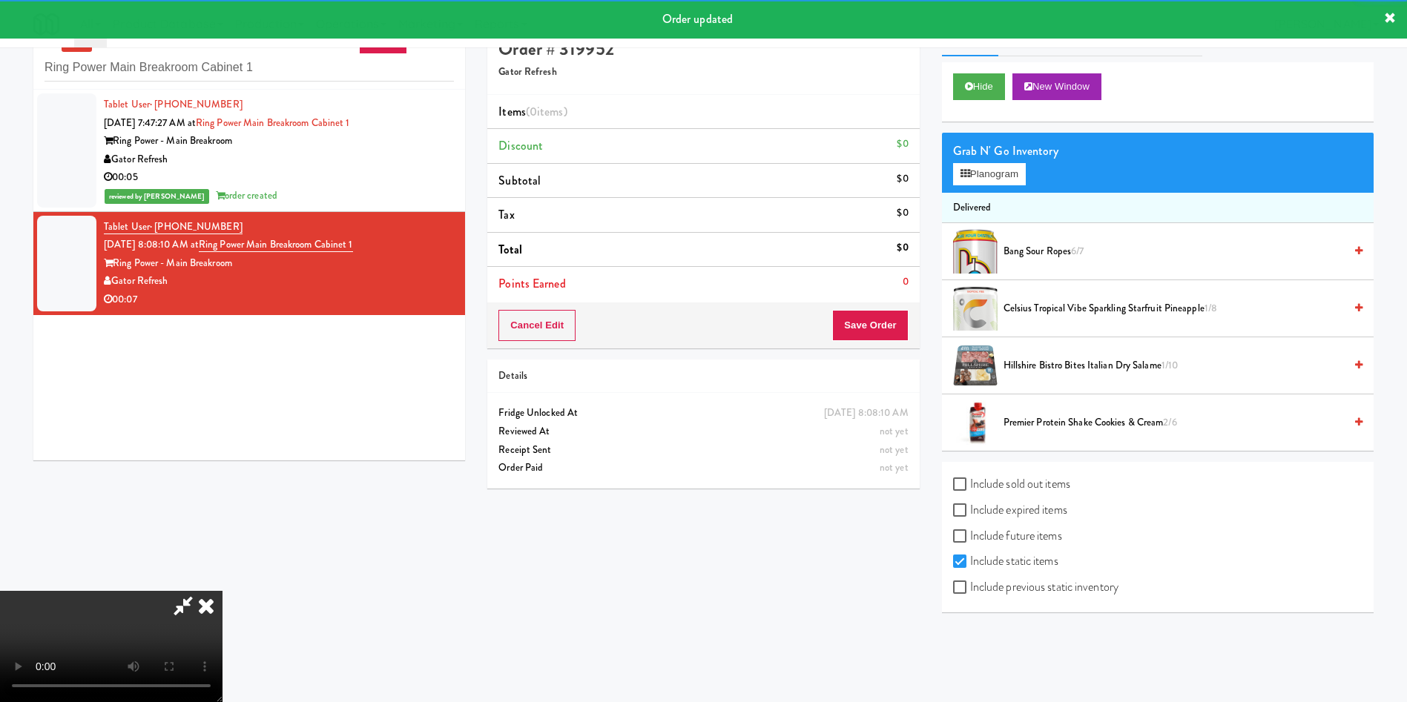
scroll to position [47, 0]
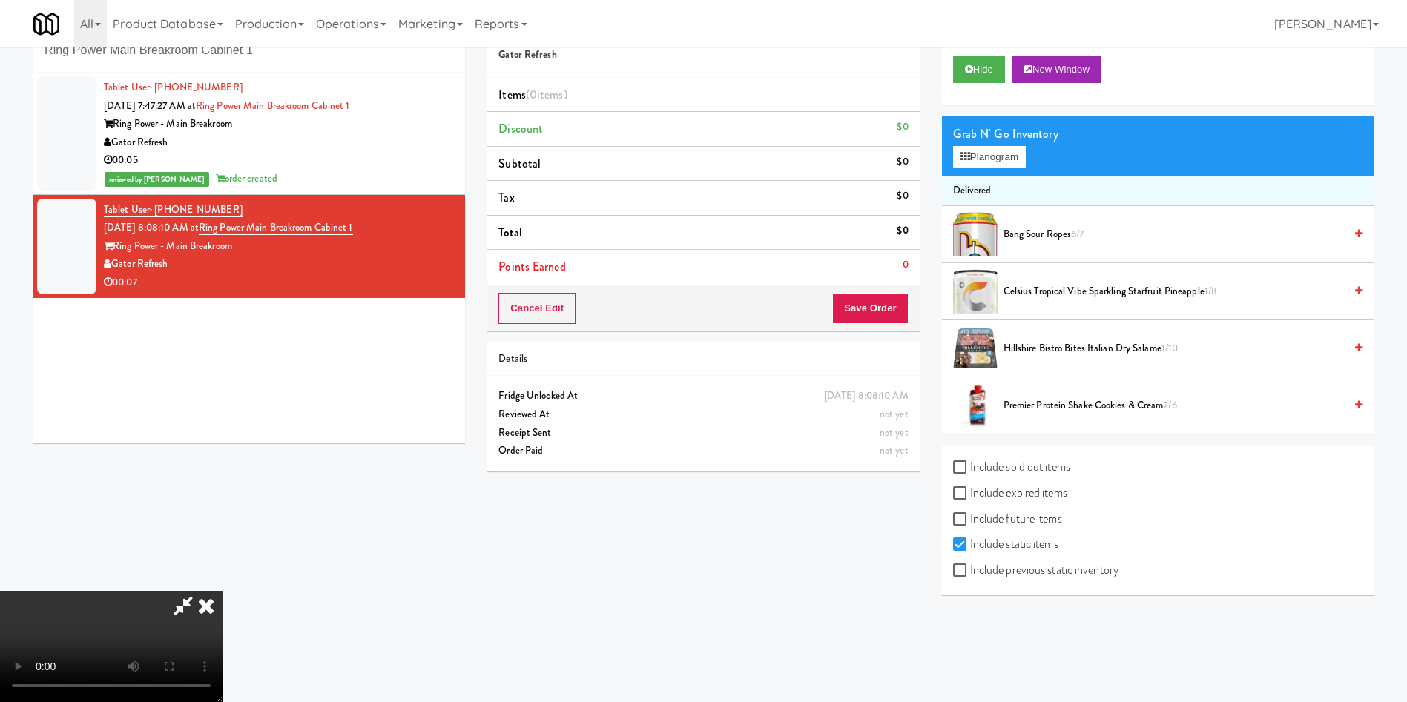
click at [937, 467] on label "Include previous static inventory" at bounding box center [1035, 570] width 165 height 22
click at [937, 467] on input "Include previous static inventory" at bounding box center [961, 571] width 17 height 12
checkbox input "true"
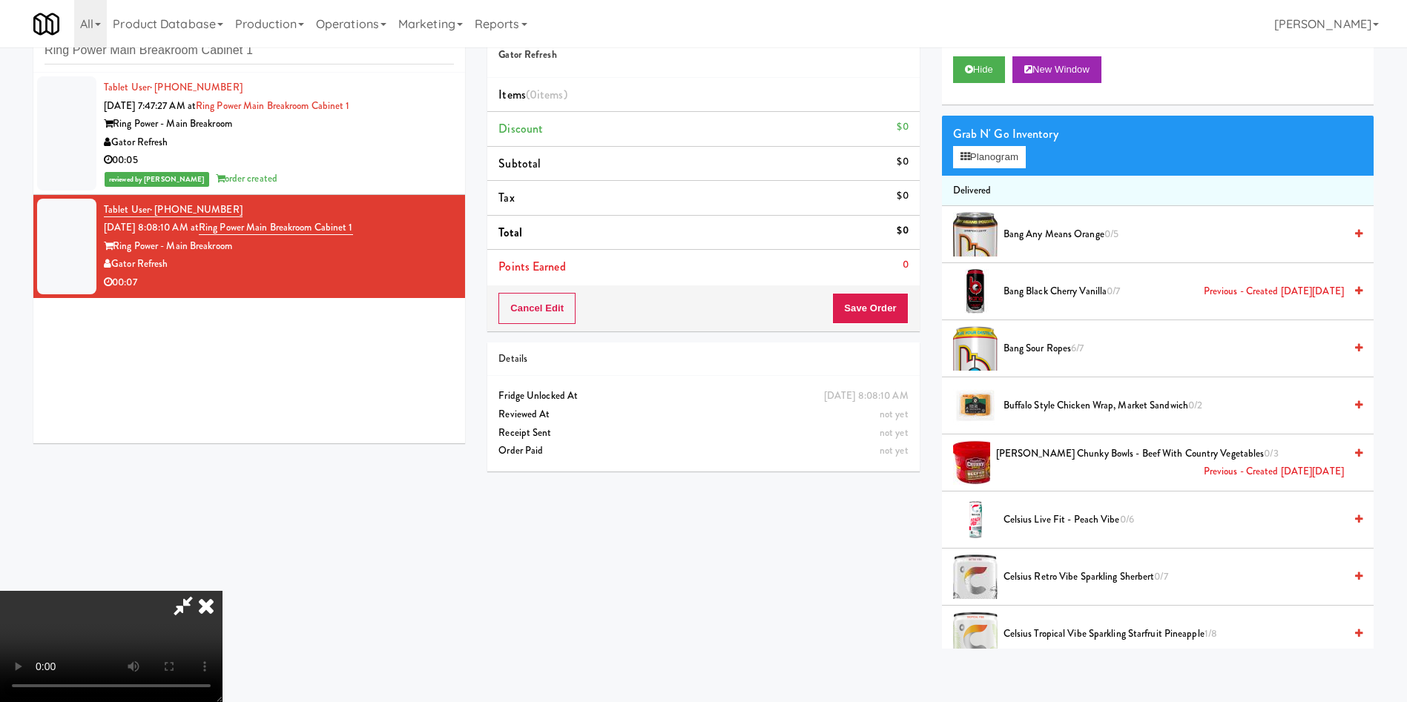
scroll to position [107, 0]
click at [222, 467] on video at bounding box center [111, 646] width 222 height 111
click at [937, 168] on button "Planogram" at bounding box center [989, 157] width 73 height 22
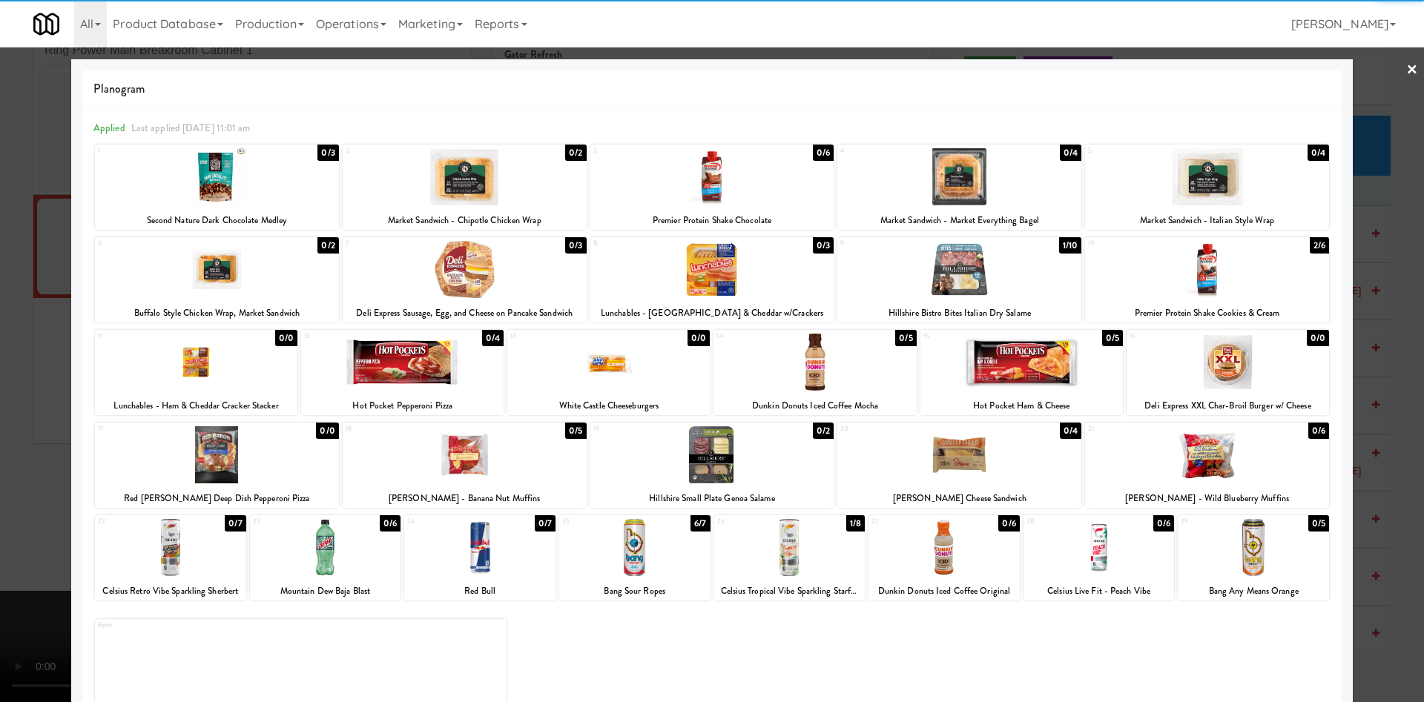
click at [937, 269] on div at bounding box center [959, 269] width 244 height 57
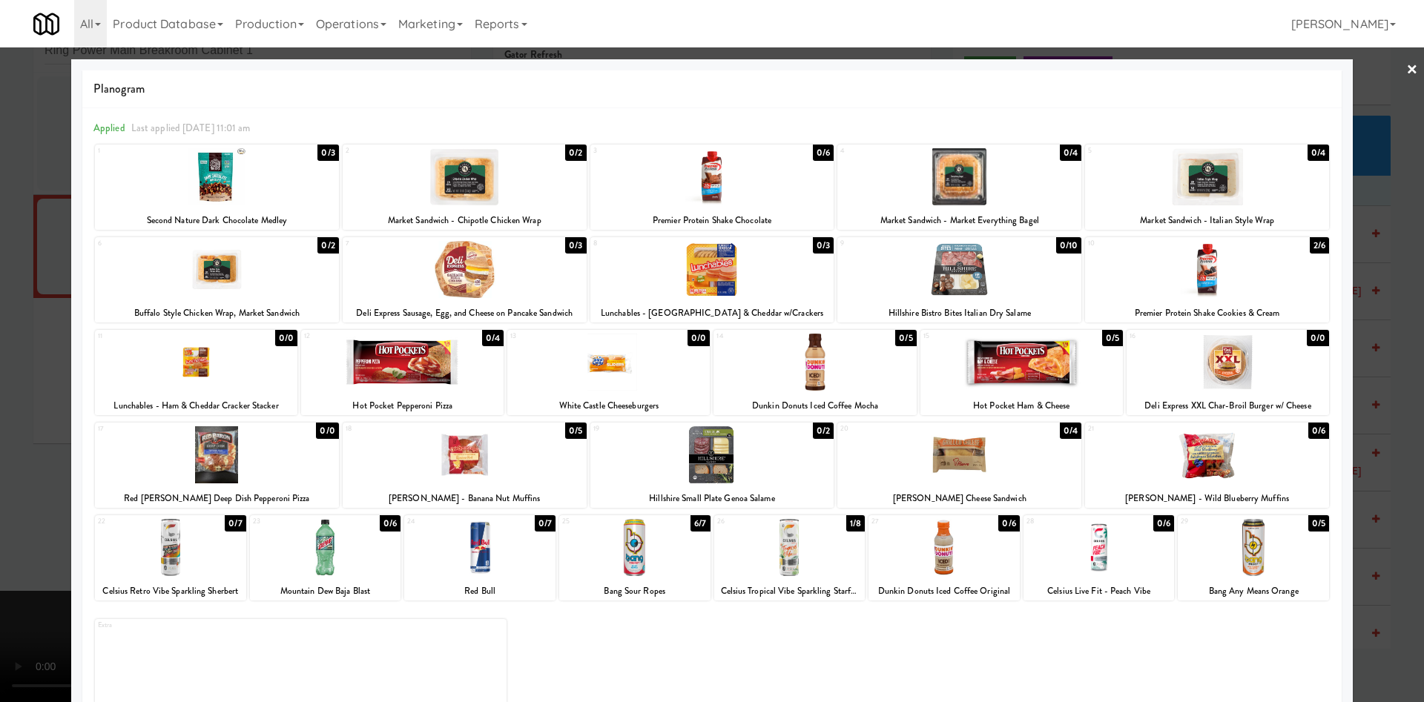
click at [39, 286] on div at bounding box center [712, 351] width 1424 height 702
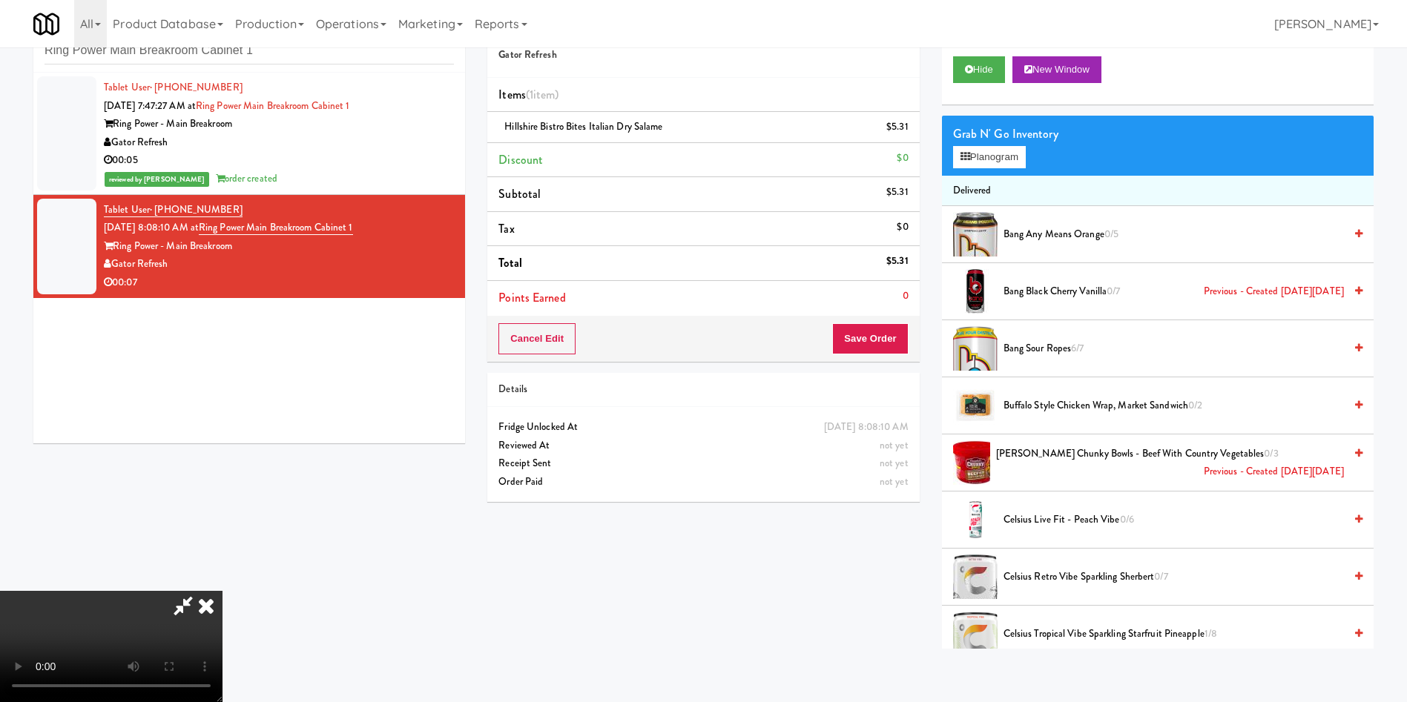
click at [222, 467] on video at bounding box center [111, 646] width 222 height 111
click at [856, 340] on button "Save Order" at bounding box center [870, 338] width 76 height 31
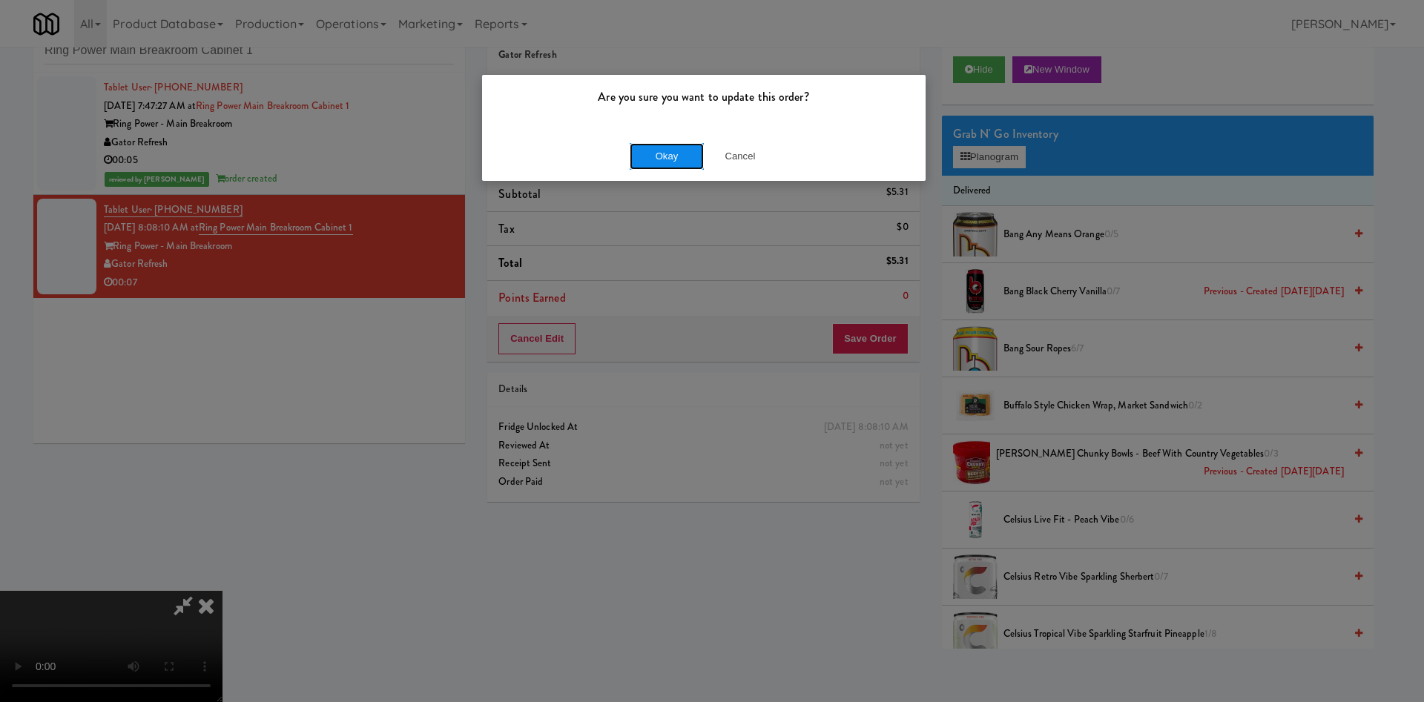
click at [666, 157] on button "Okay" at bounding box center [667, 156] width 74 height 27
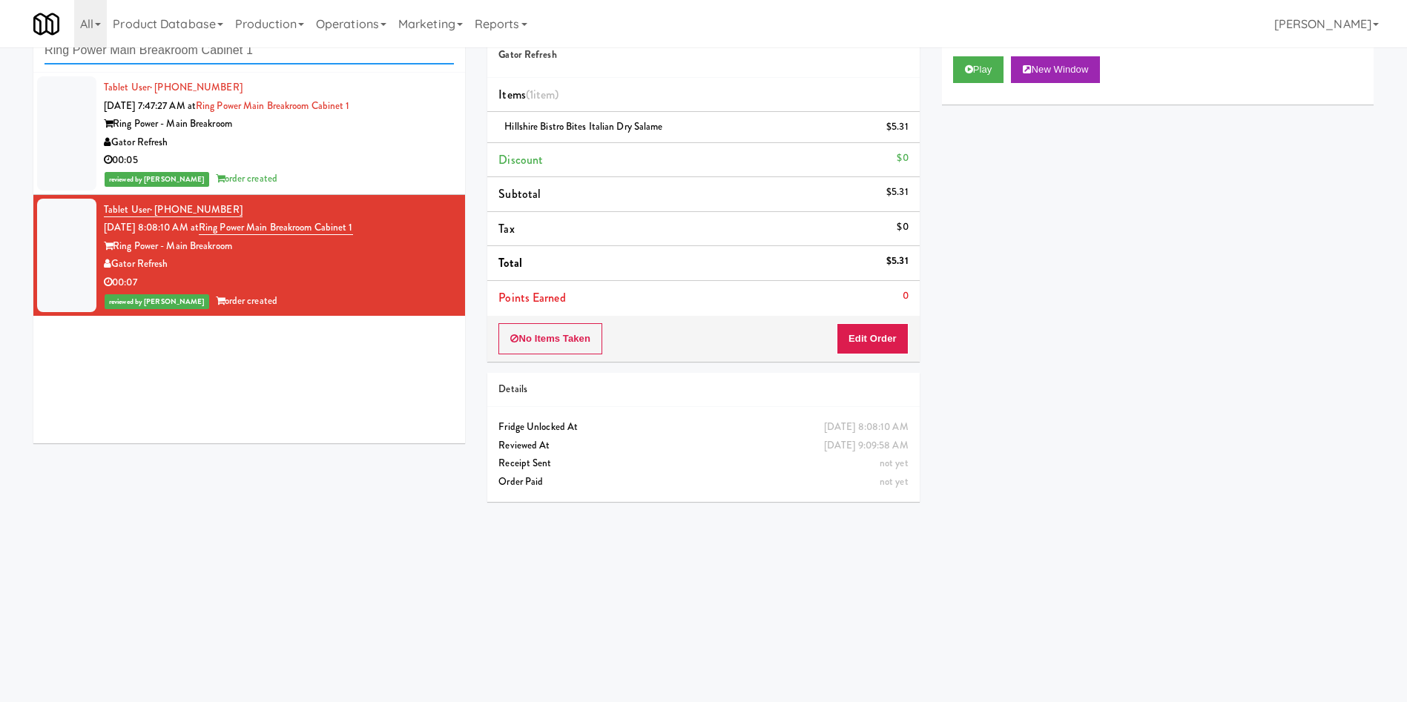
drag, startPoint x: 286, startPoint y: 57, endPoint x: 0, endPoint y: 37, distance: 286.2
click at [0, 37] on body "Are you sure you want to update this order? Okay Cancel Okay Are you sure you w…" at bounding box center [703, 351] width 1407 height 702
paste input "Crossing East - Cooler - Left"
type input "Crossing East - Cooler - Left"
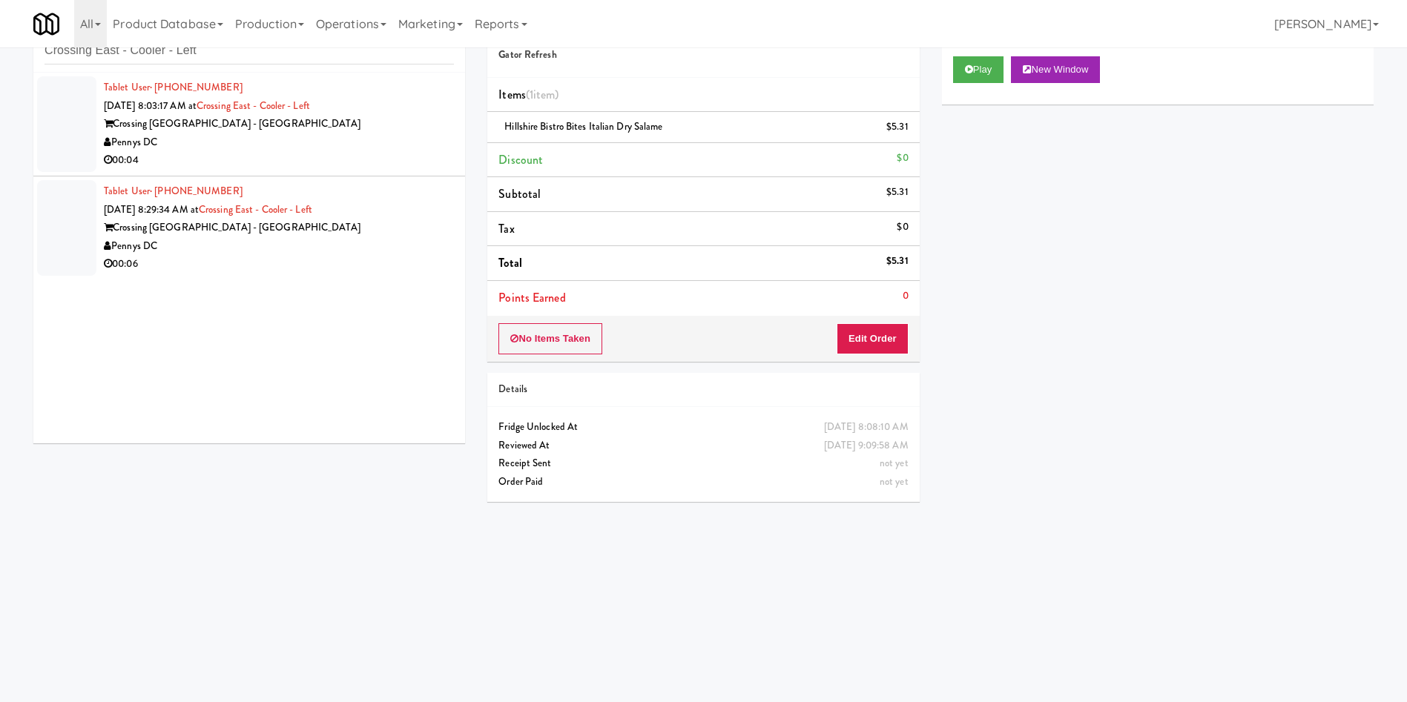
click at [60, 162] on div at bounding box center [66, 124] width 59 height 96
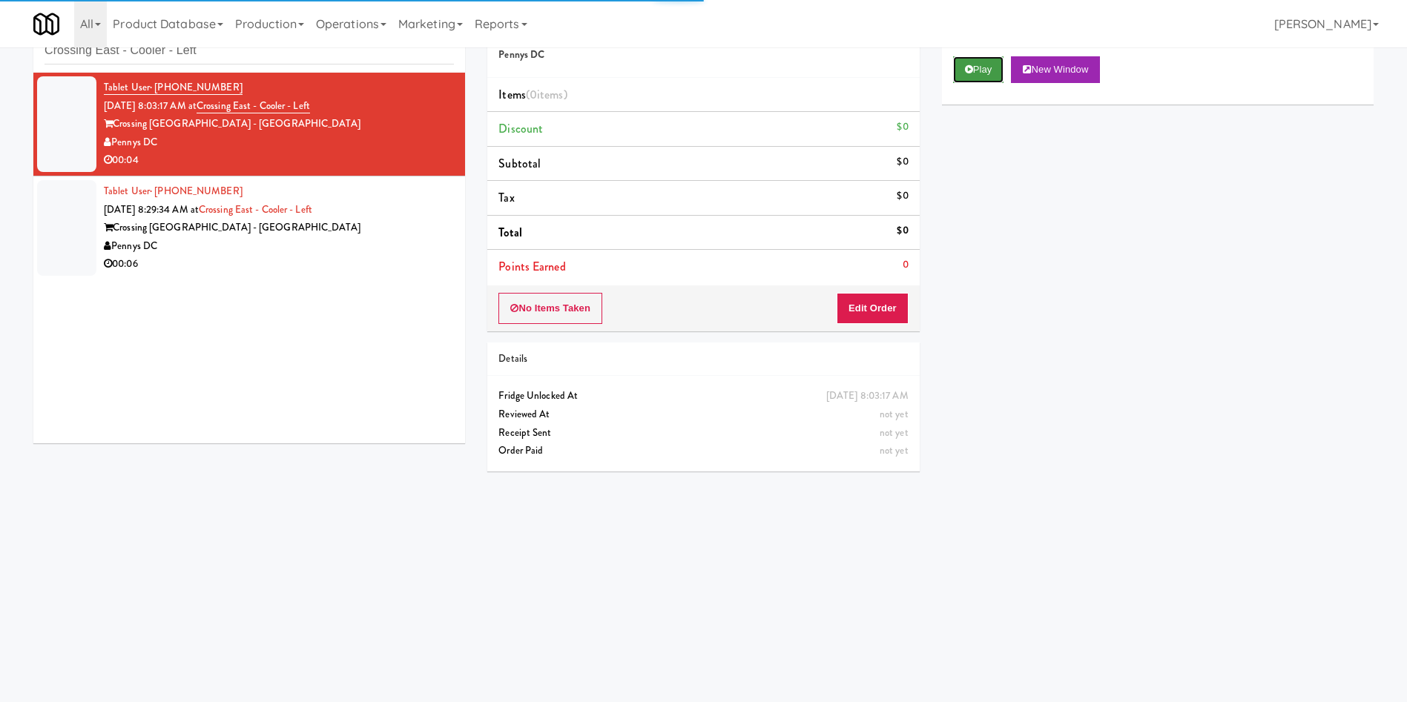
click at [937, 56] on button "Play" at bounding box center [978, 69] width 51 height 27
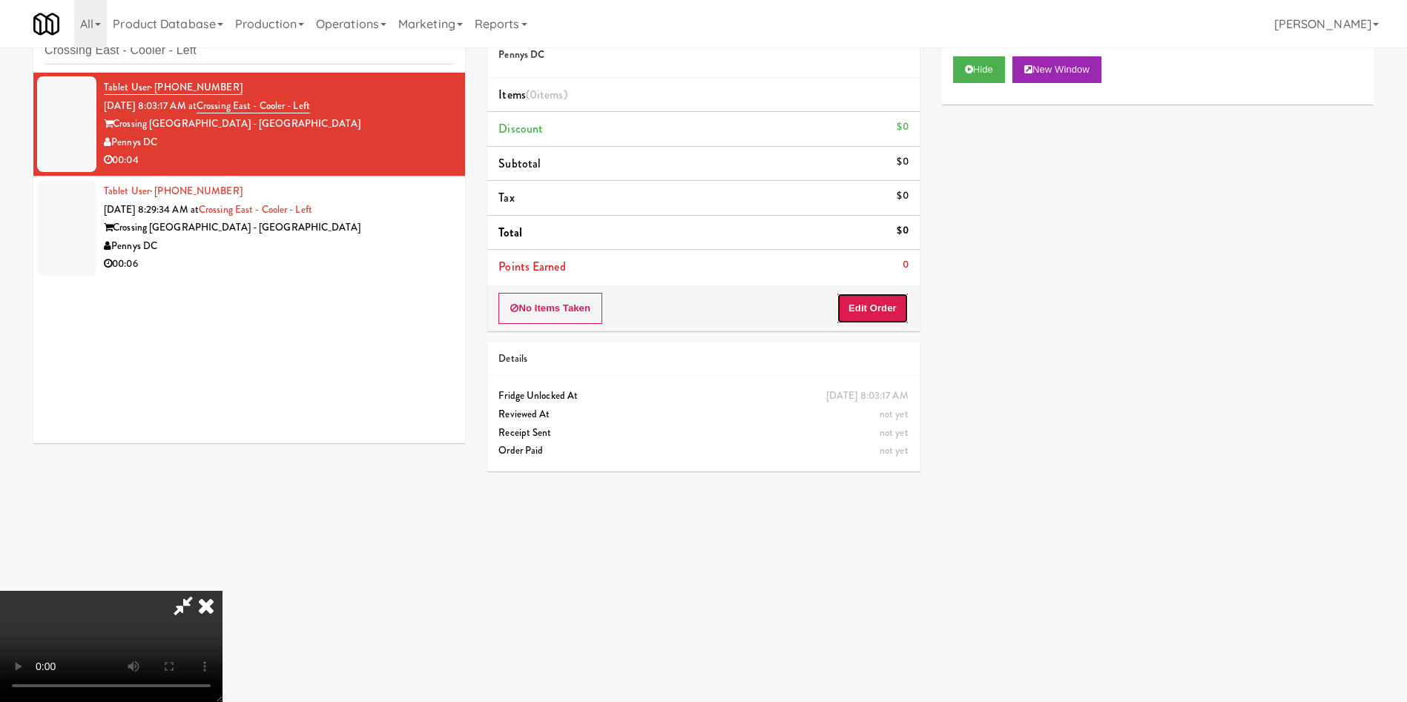
click at [898, 294] on button "Edit Order" at bounding box center [872, 308] width 72 height 31
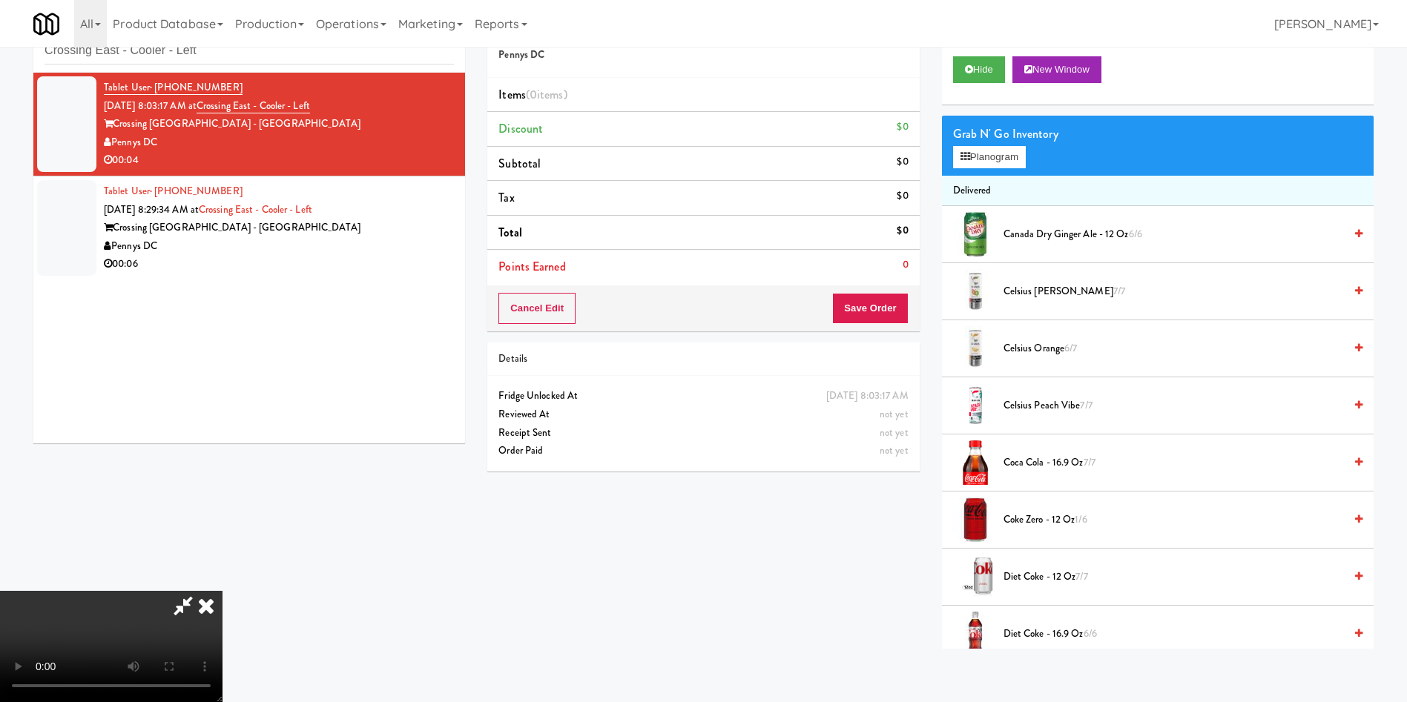
click at [222, 467] on video at bounding box center [111, 646] width 222 height 111
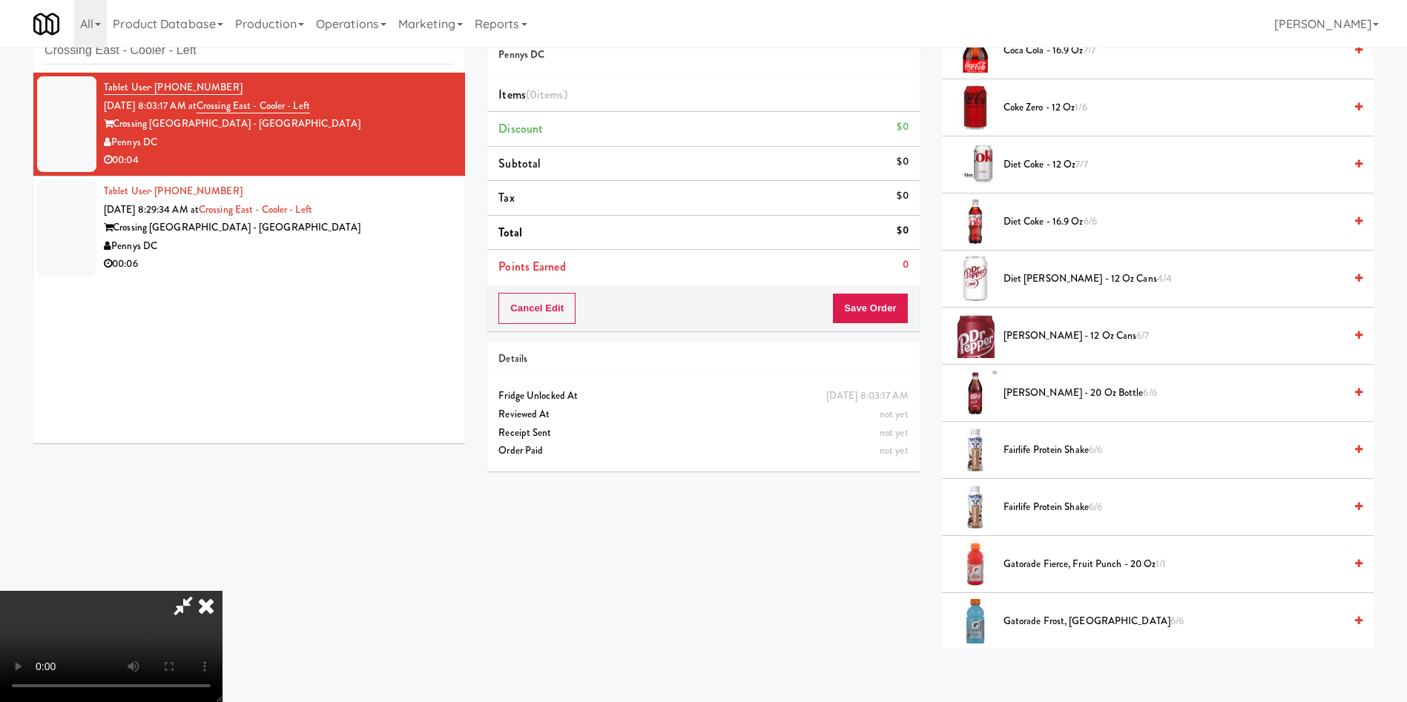
scroll to position [445, 0]
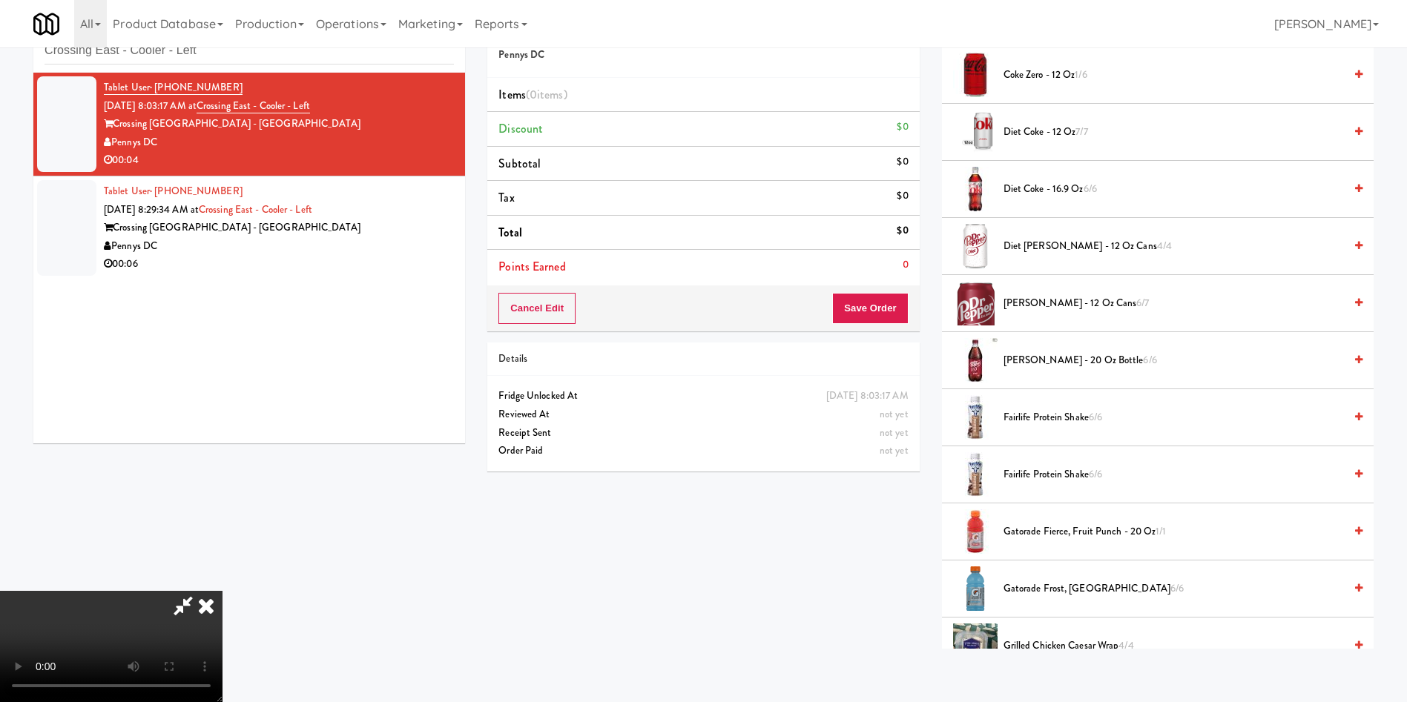
click at [222, 467] on video at bounding box center [111, 646] width 222 height 111
click at [937, 467] on span "Gatorade Fierce, Fruit Punch - 20 oz 1/1" at bounding box center [1173, 532] width 340 height 19
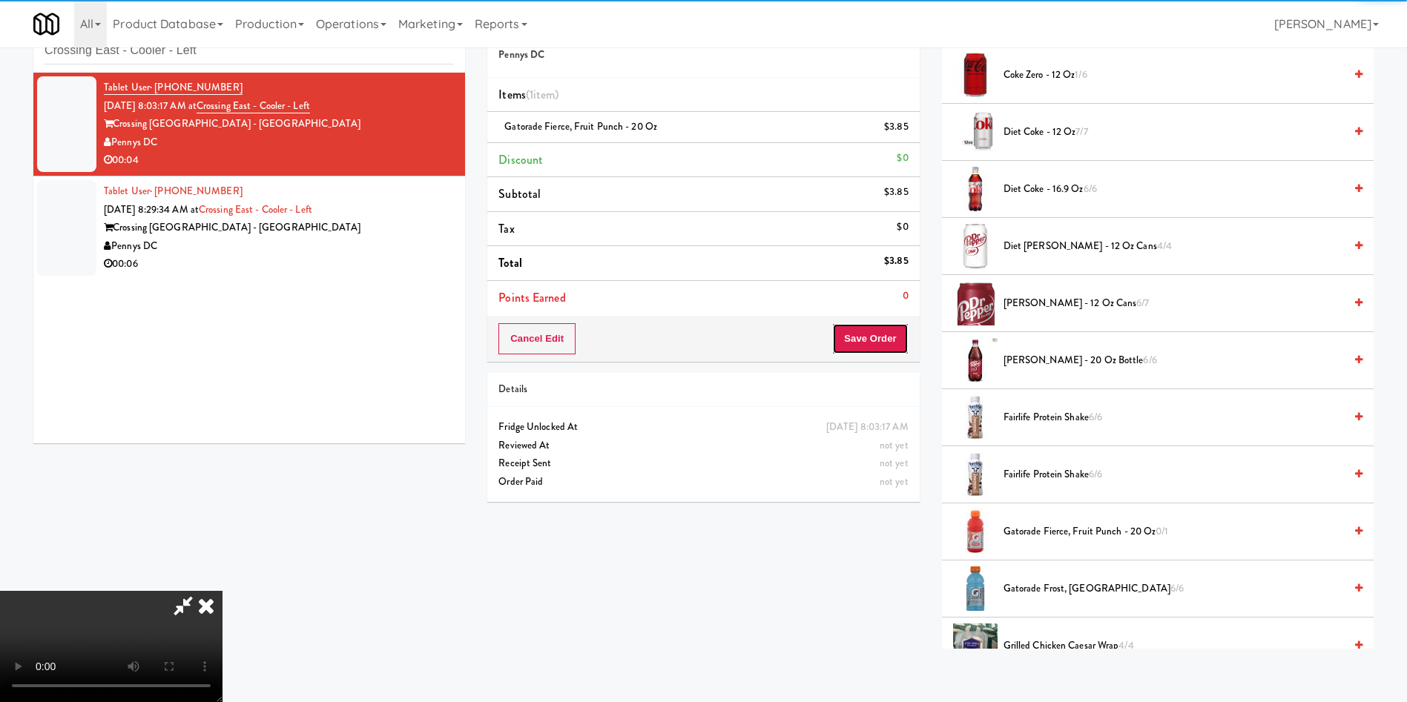
click at [896, 340] on button "Save Order" at bounding box center [870, 338] width 76 height 31
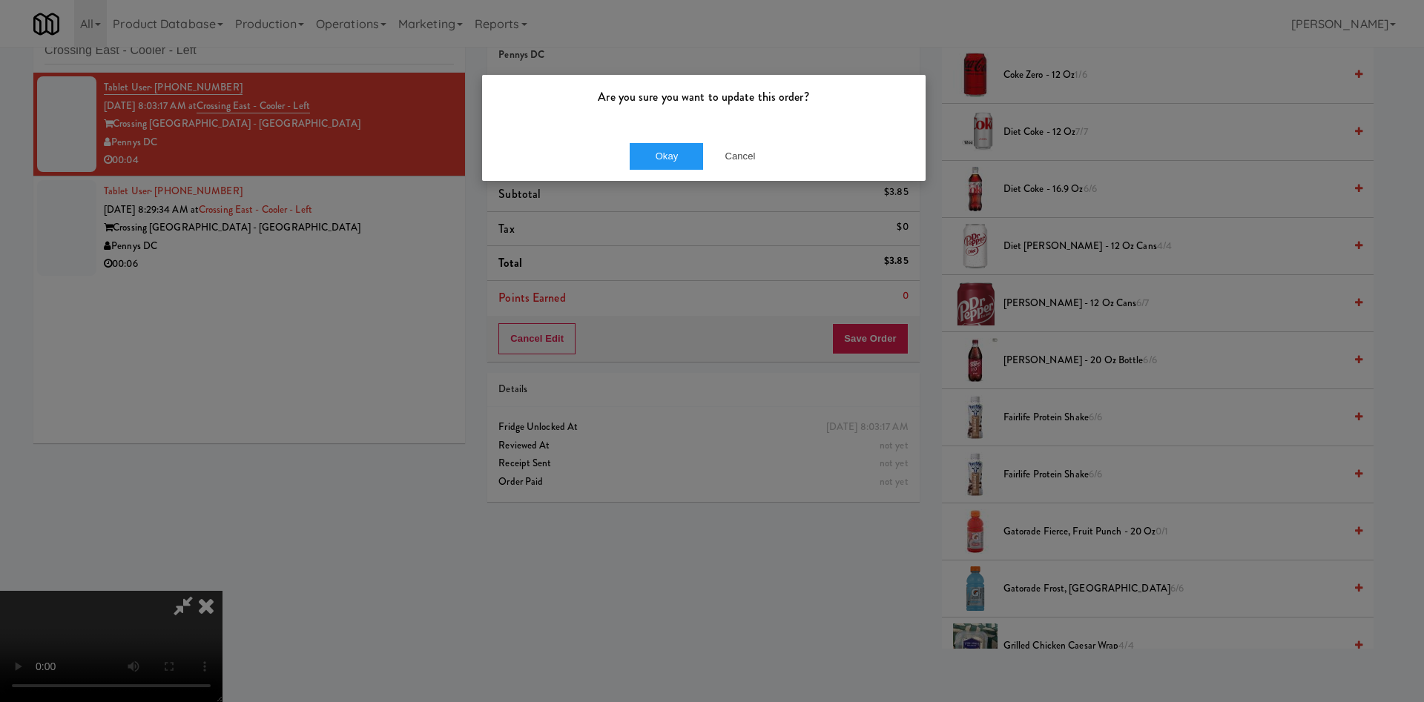
click at [688, 139] on div "Okay Cancel" at bounding box center [703, 156] width 443 height 50
click at [679, 149] on button "Okay" at bounding box center [667, 156] width 74 height 27
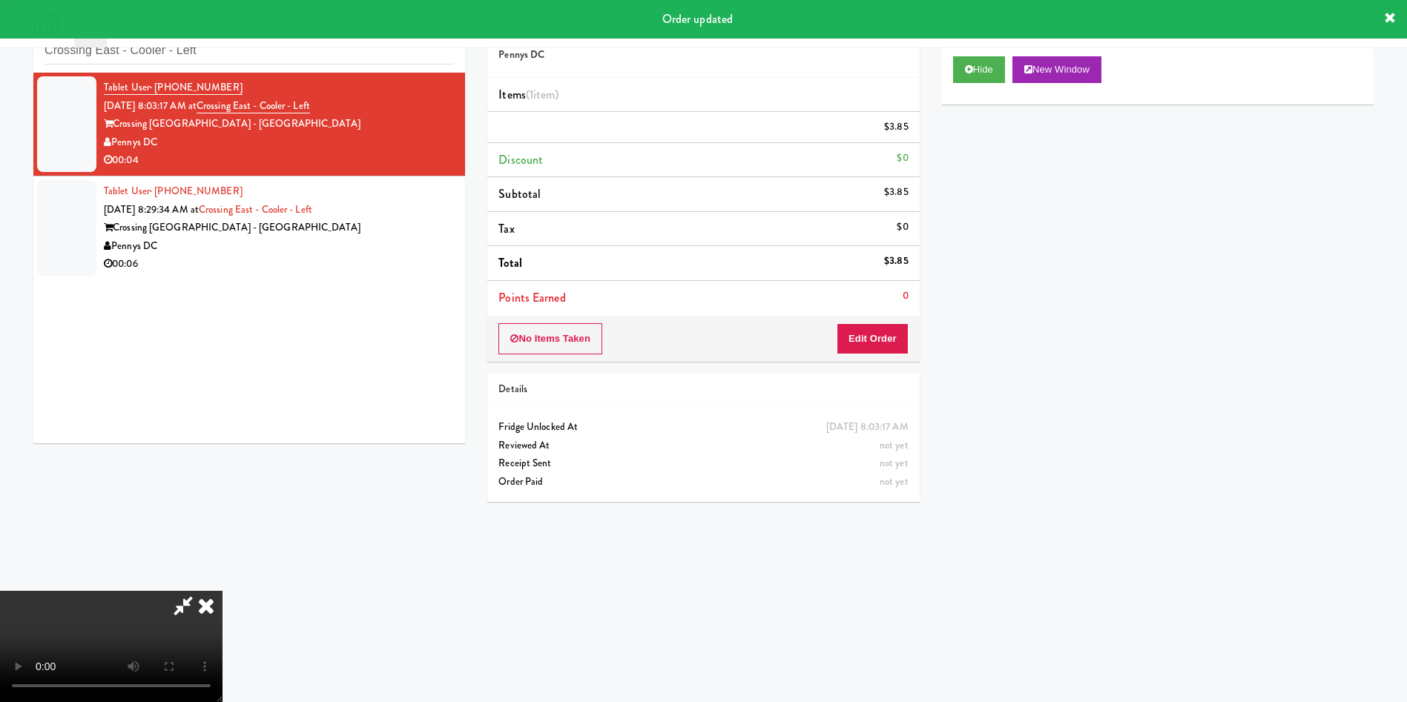
scroll to position [0, 0]
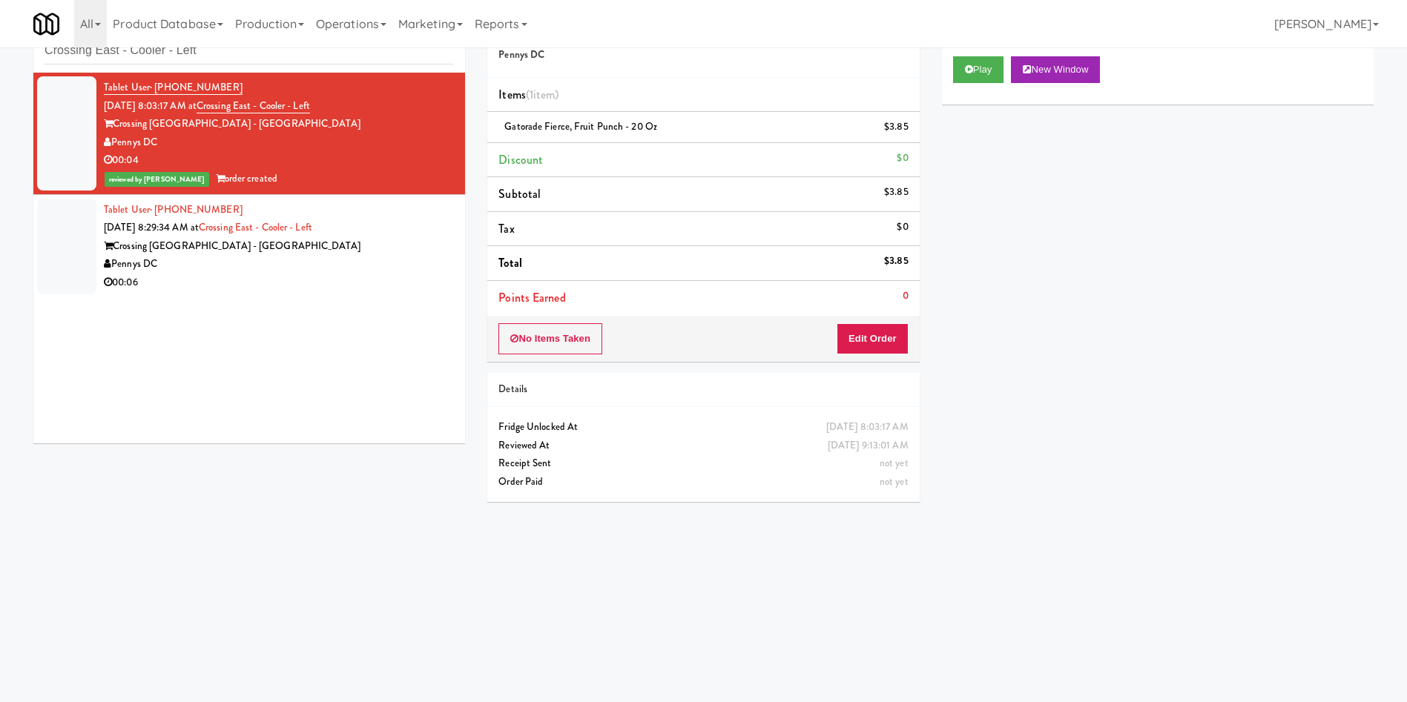
drag, startPoint x: 794, startPoint y: 48, endPoint x: 885, endPoint y: 62, distance: 91.5
click at [794, 47] on div "Order # 932050 Pennys DC" at bounding box center [703, 42] width 432 height 72
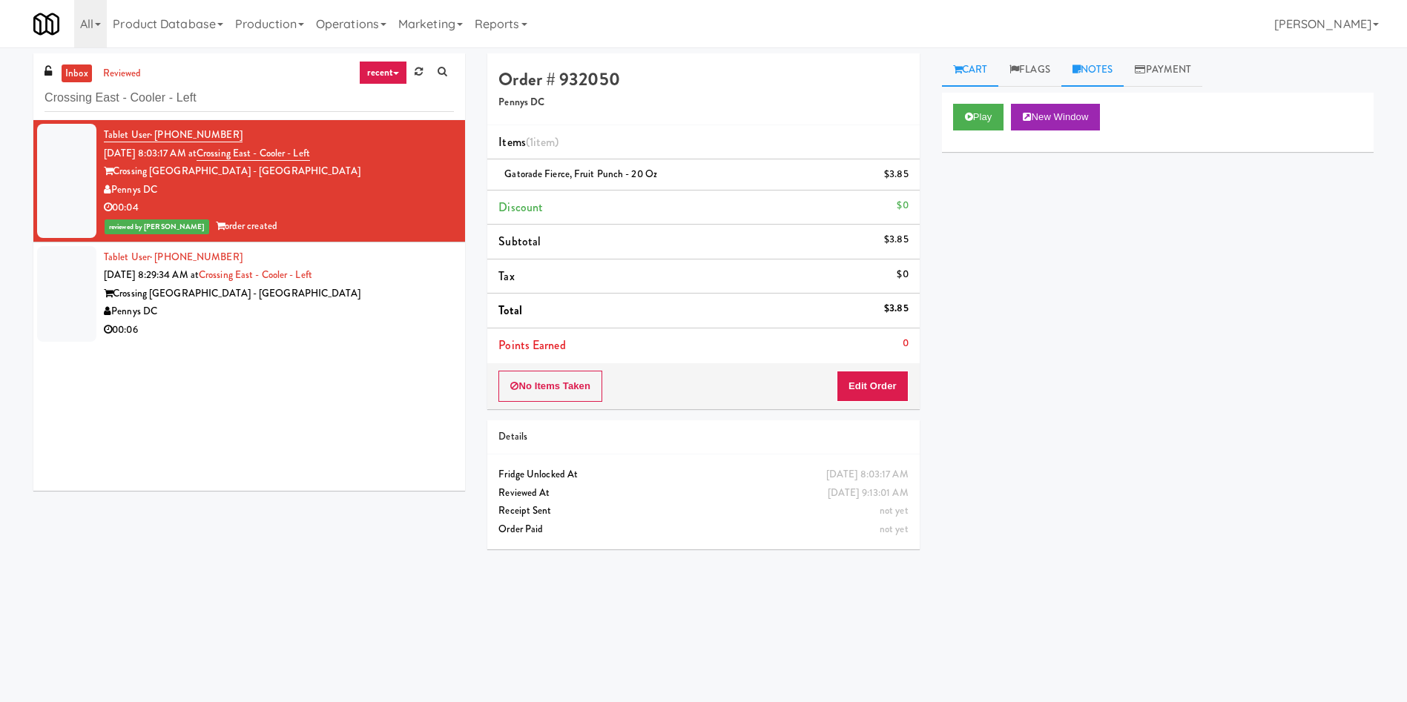
click at [937, 67] on icon at bounding box center [1076, 70] width 8 height 10
click at [937, 201] on p at bounding box center [1158, 204] width 408 height 16
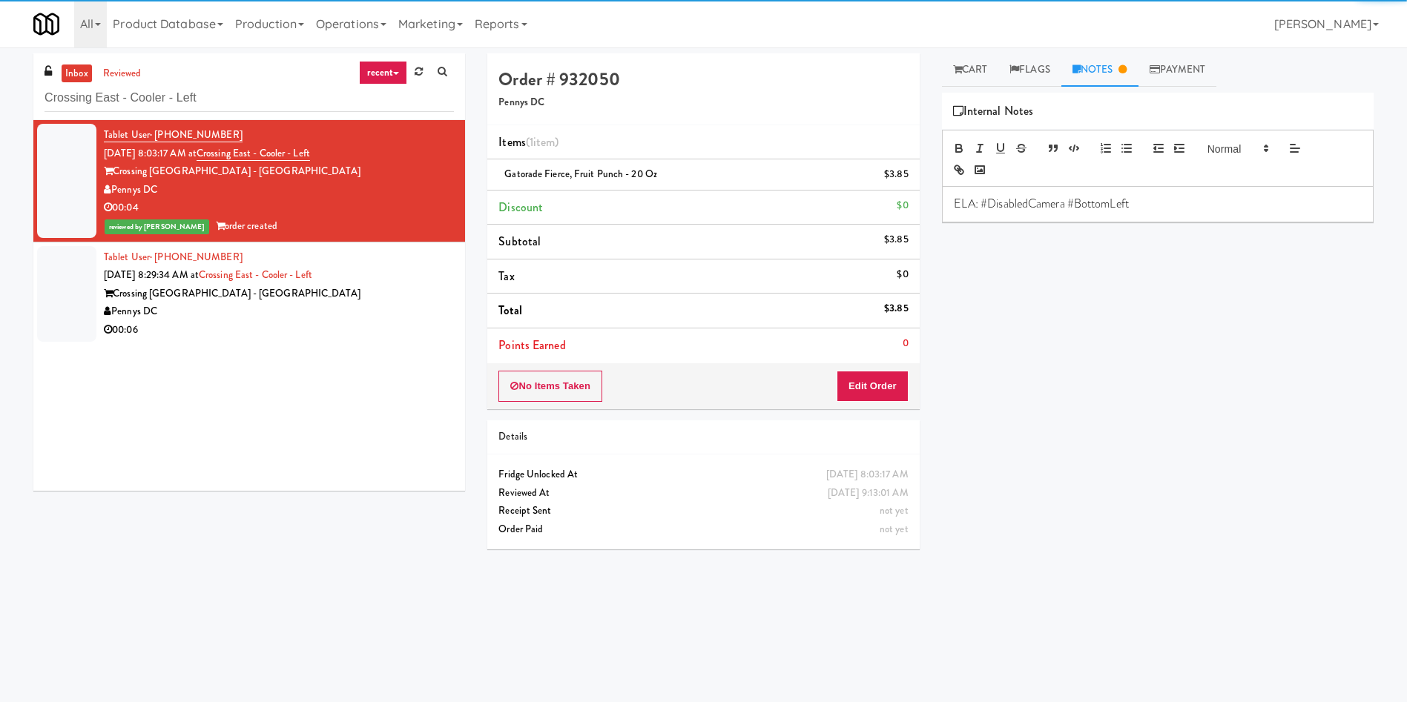
drag, startPoint x: 76, startPoint y: 297, endPoint x: 723, endPoint y: 182, distance: 656.8
click at [77, 296] on div at bounding box center [66, 294] width 59 height 96
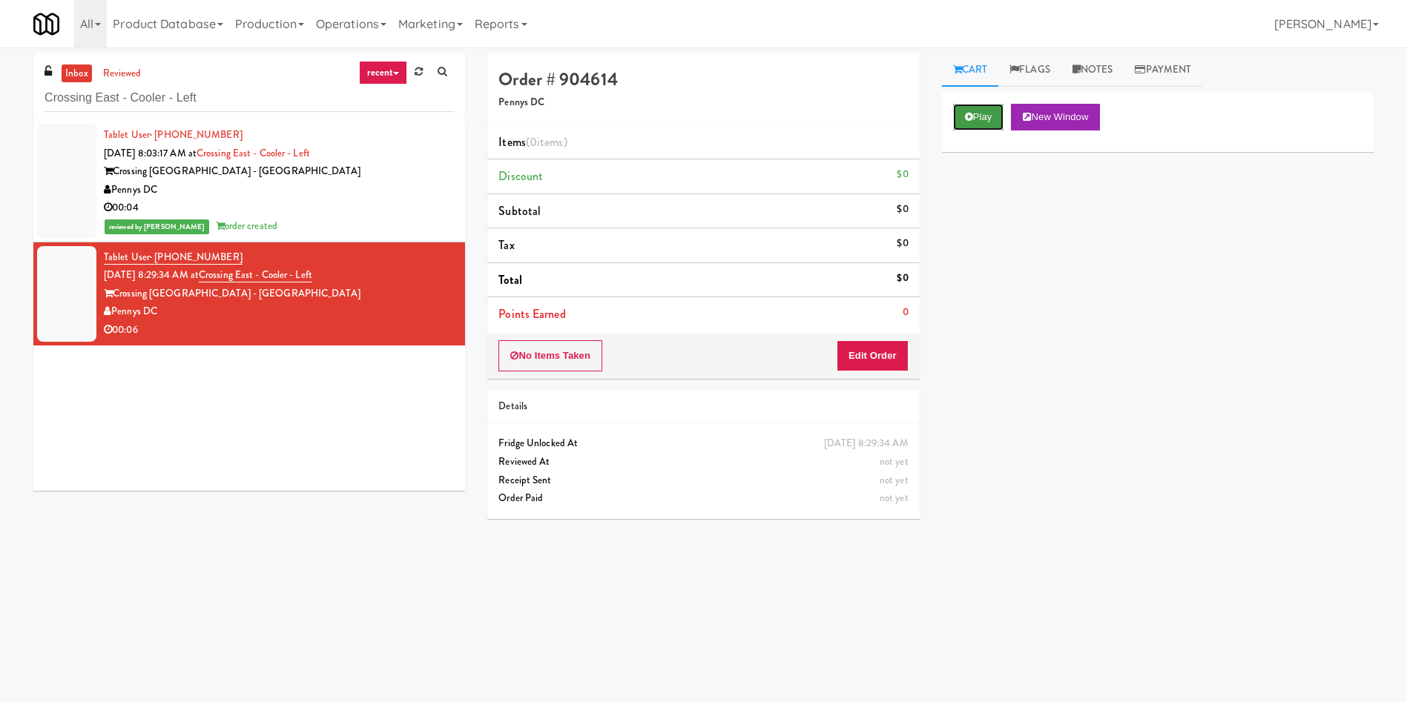
click at [937, 121] on button "Play" at bounding box center [978, 117] width 51 height 27
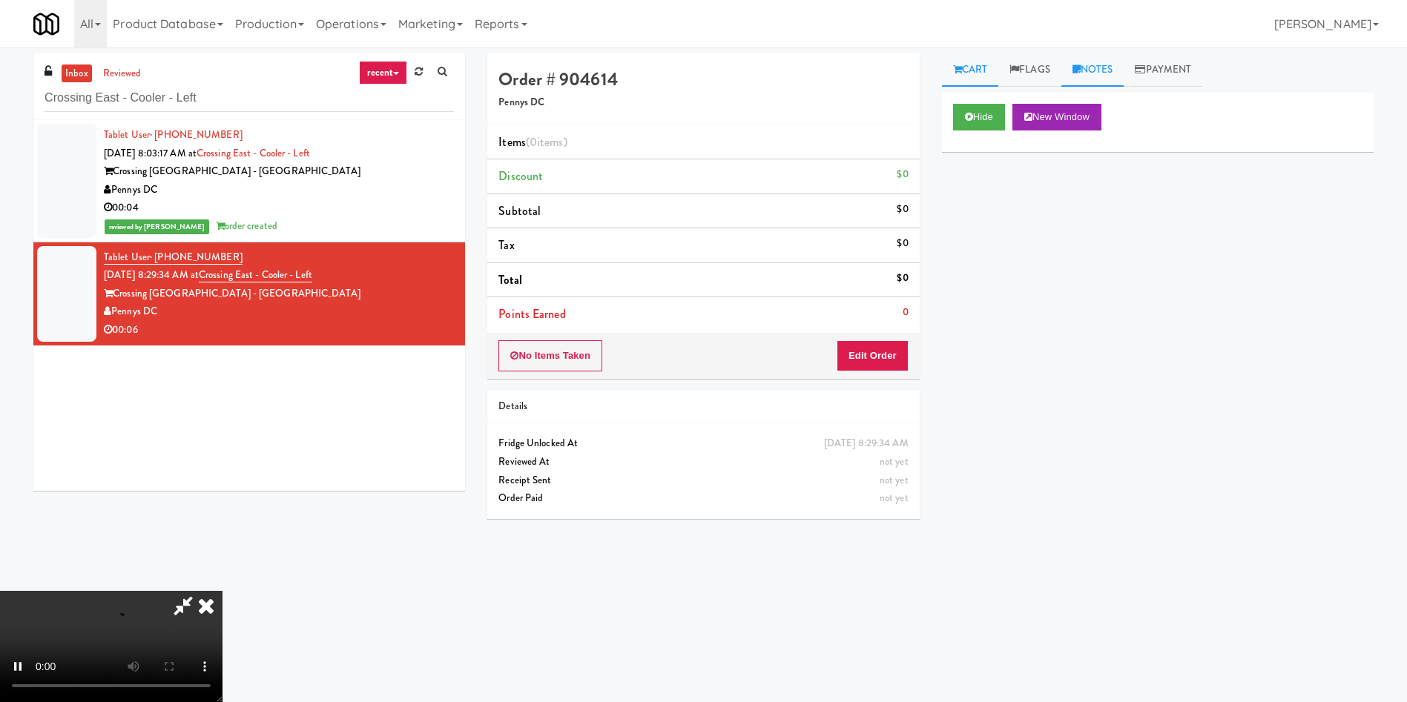
click at [937, 62] on link "Notes" at bounding box center [1092, 69] width 63 height 33
click at [937, 197] on p at bounding box center [1158, 204] width 408 height 16
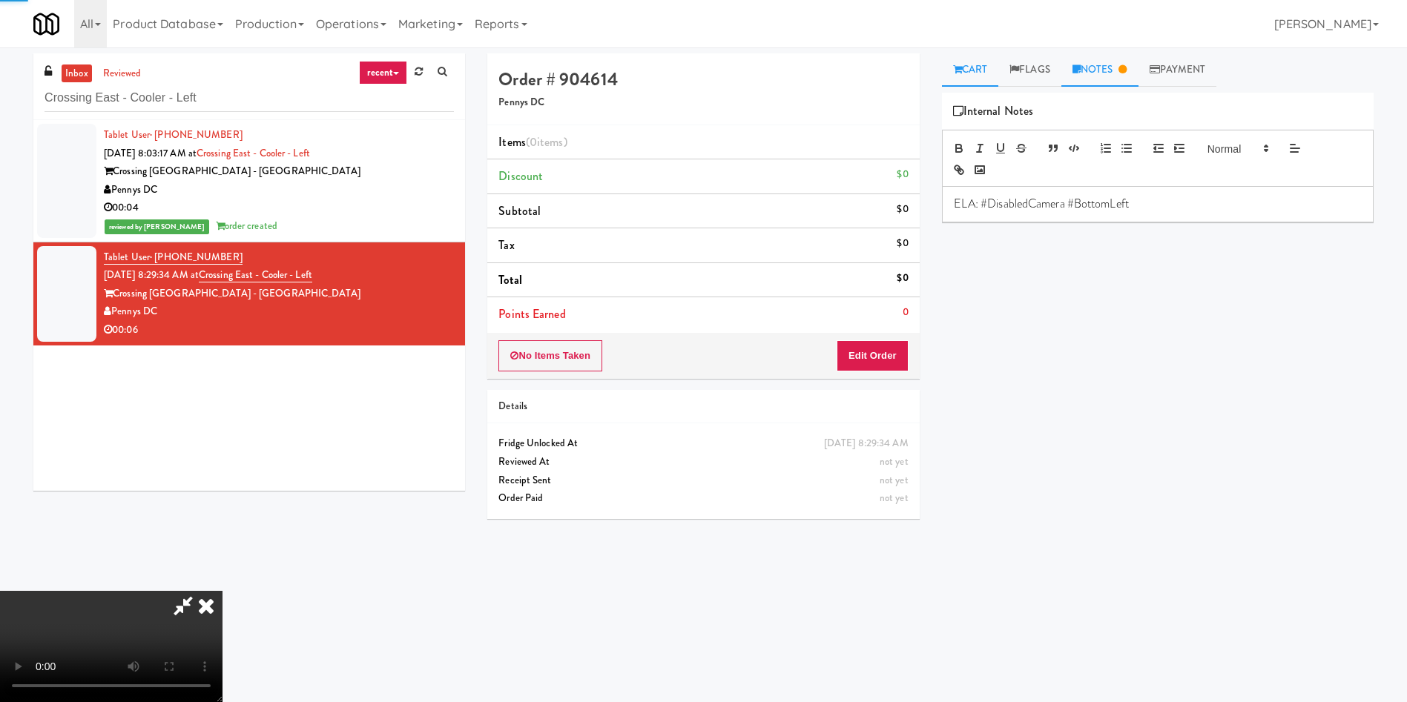
click at [937, 66] on link "Cart" at bounding box center [970, 69] width 57 height 33
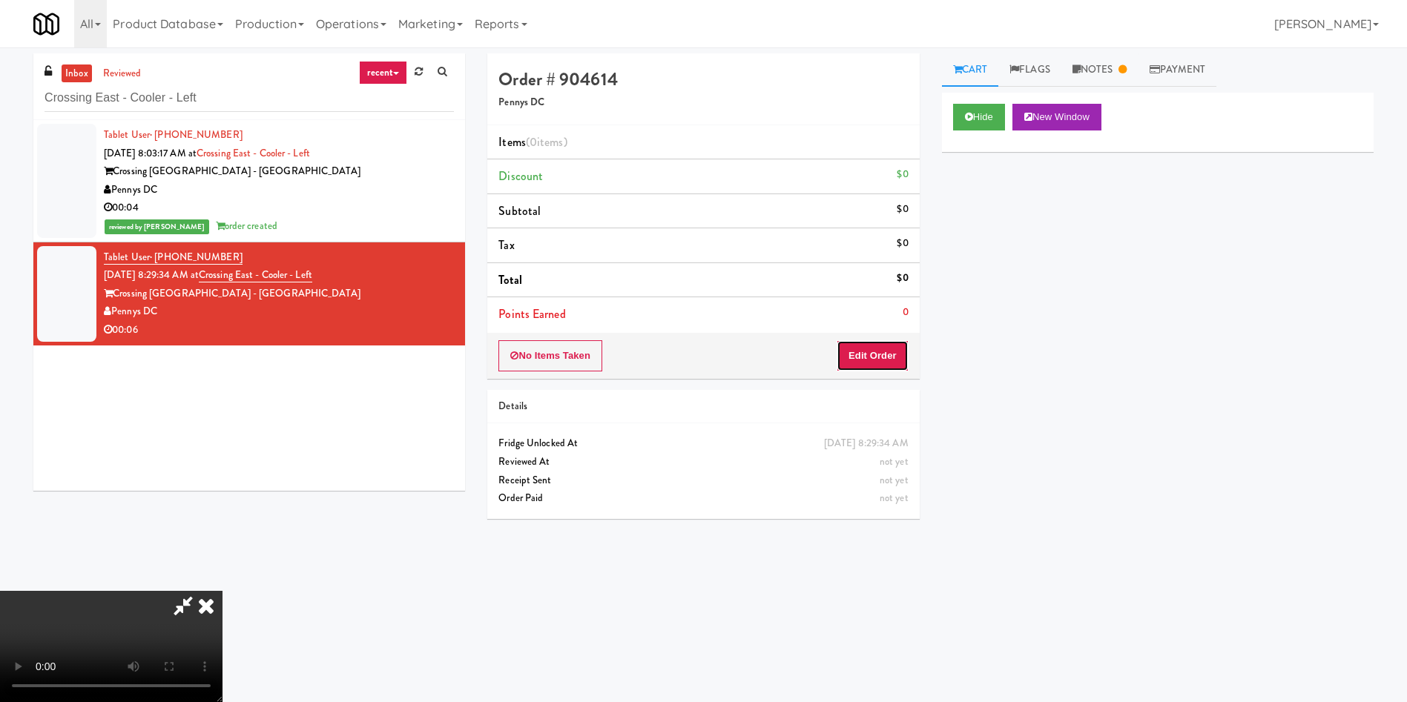
click at [888, 364] on button "Edit Order" at bounding box center [872, 355] width 72 height 31
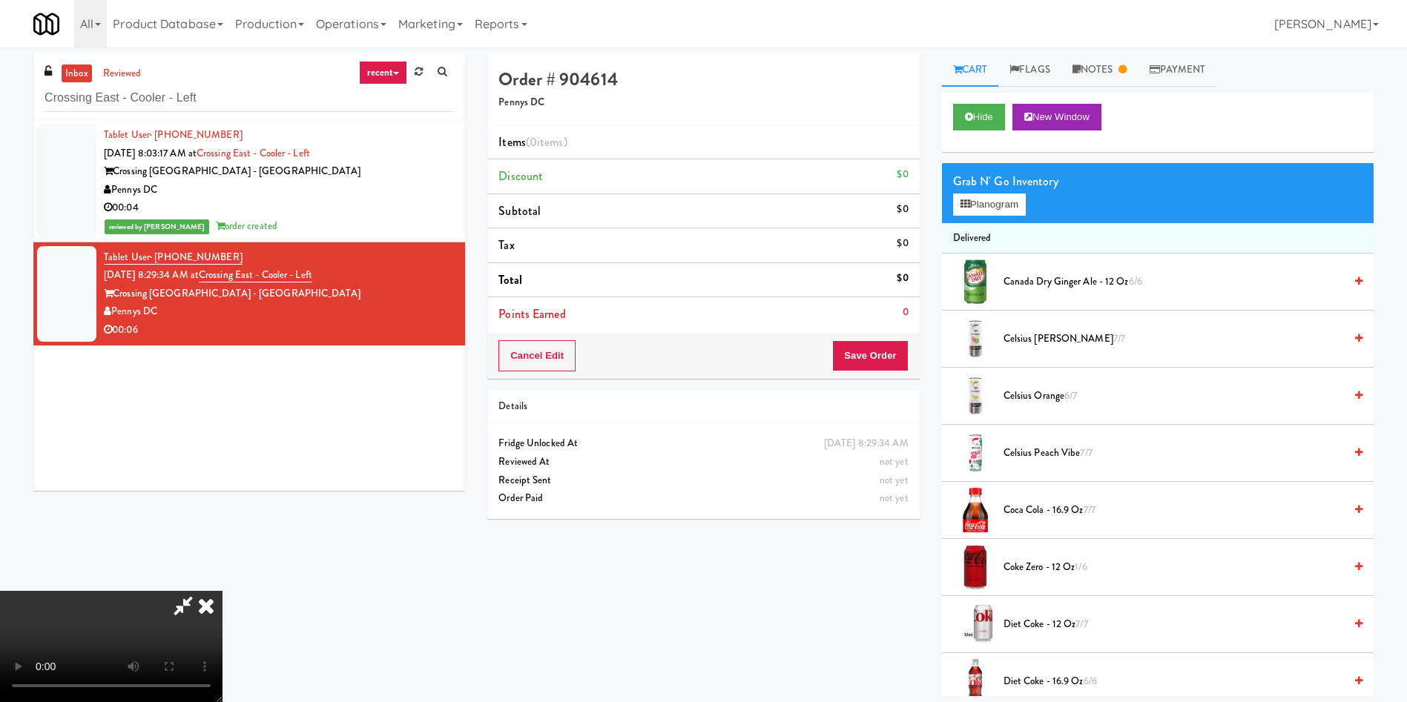
scroll to position [111, 0]
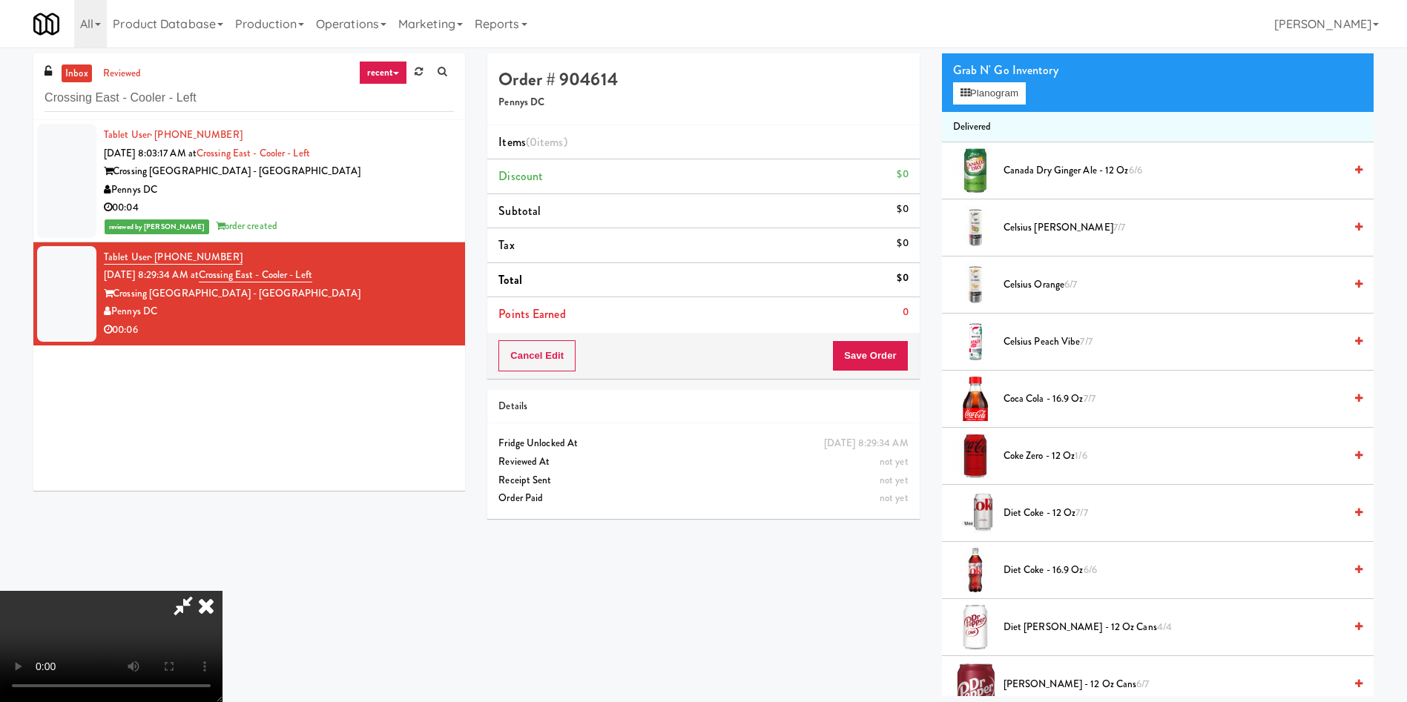
click at [222, 467] on video at bounding box center [111, 646] width 222 height 111
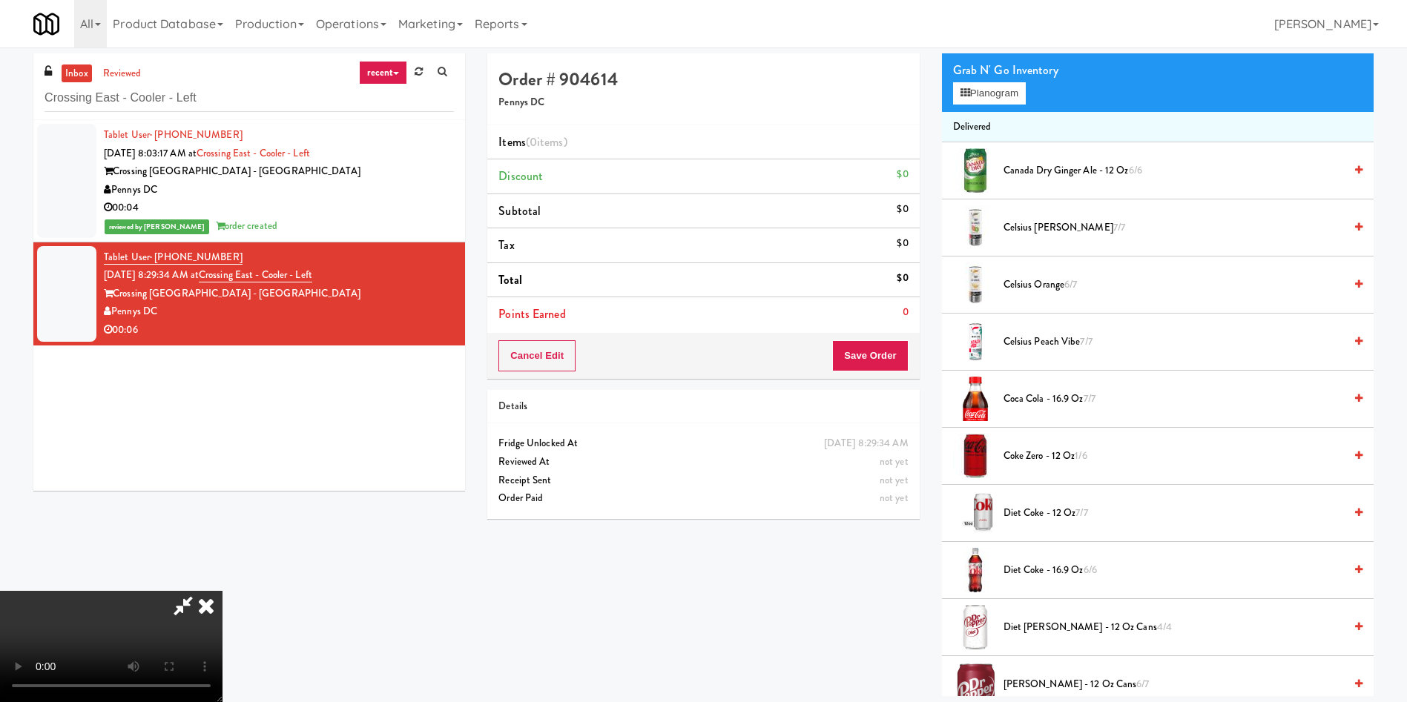
click at [222, 467] on video at bounding box center [111, 646] width 222 height 111
click at [937, 96] on button "Planogram" at bounding box center [989, 93] width 73 height 22
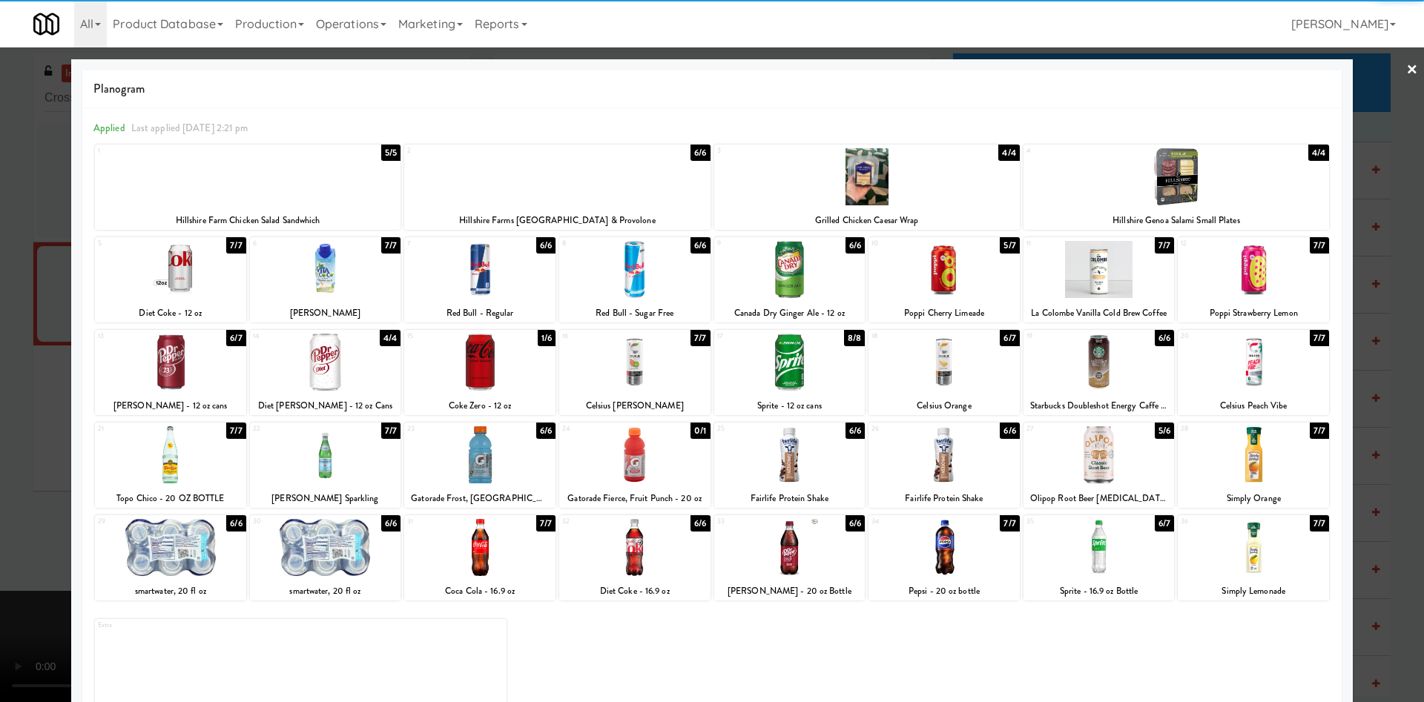
click at [937, 365] on div at bounding box center [1253, 362] width 151 height 57
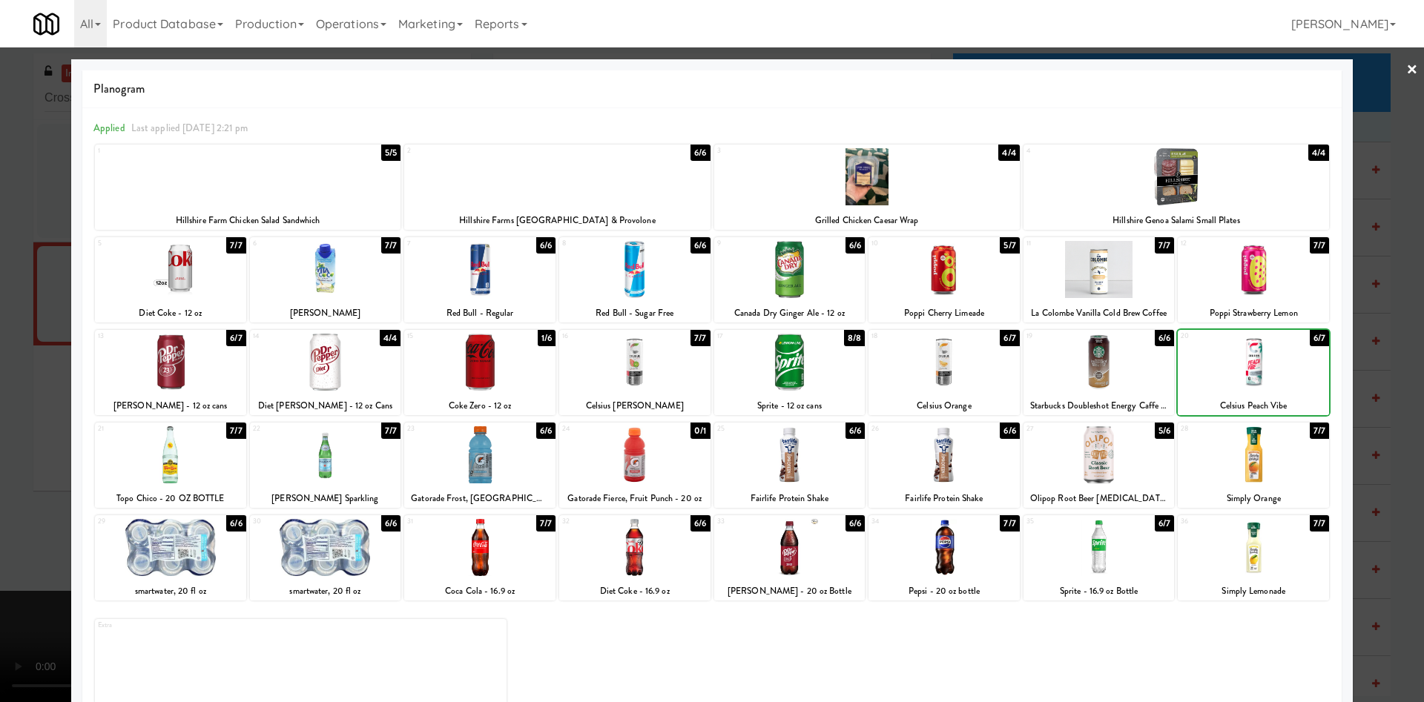
click at [937, 153] on div at bounding box center [712, 351] width 1424 height 702
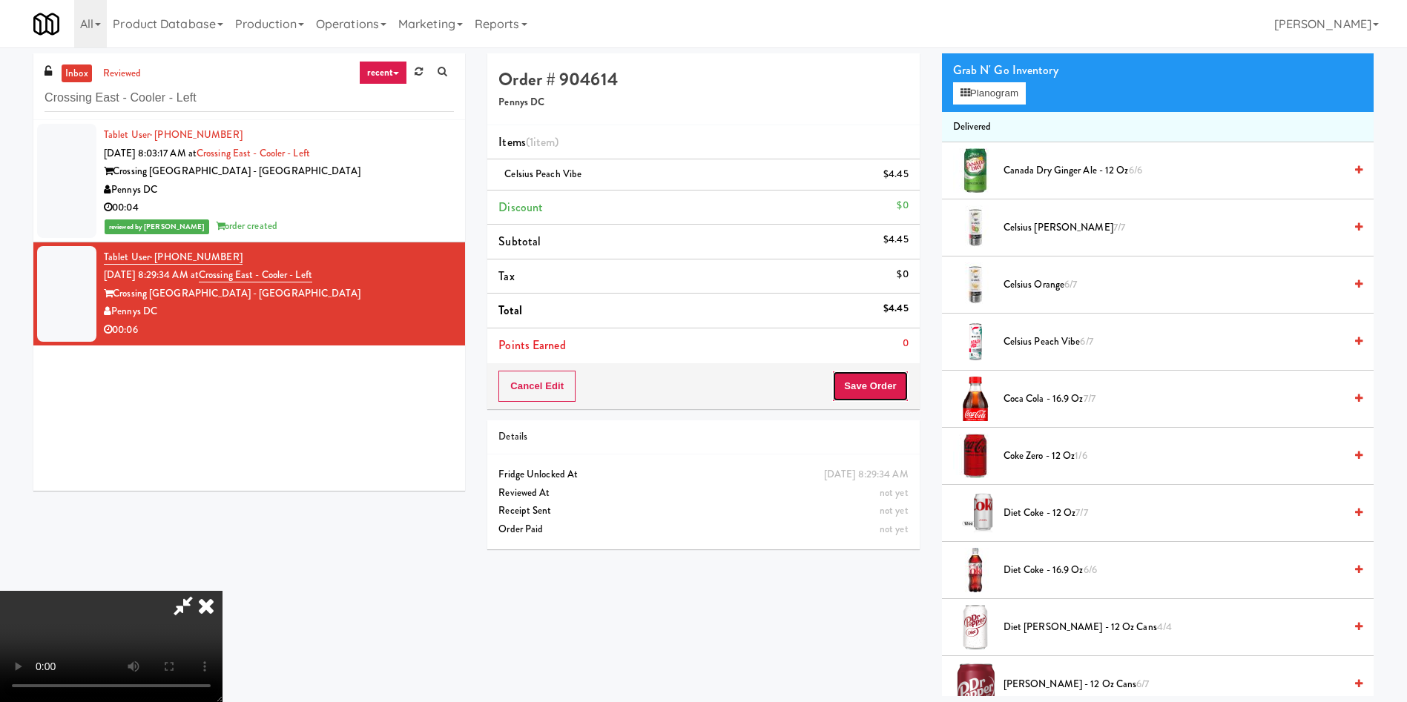
click at [883, 387] on button "Save Order" at bounding box center [870, 386] width 76 height 31
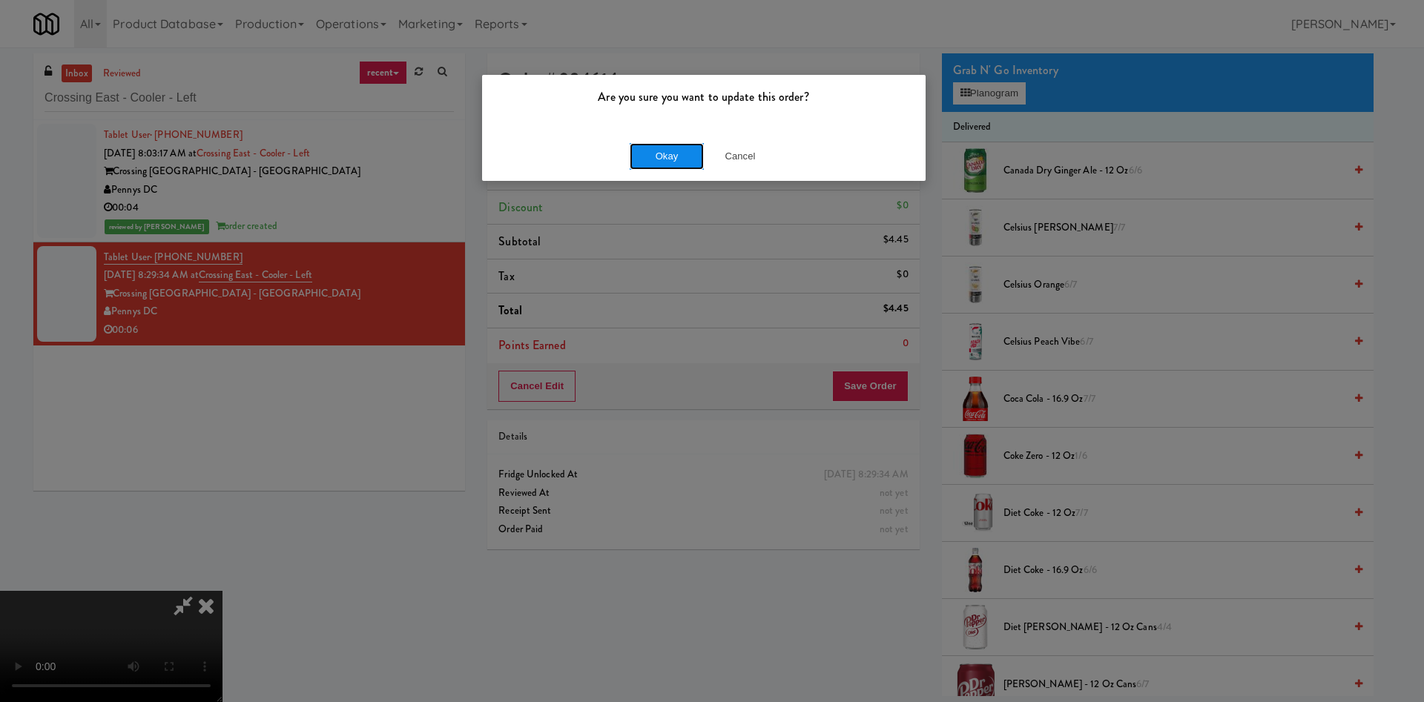
click at [670, 149] on button "Okay" at bounding box center [667, 156] width 74 height 27
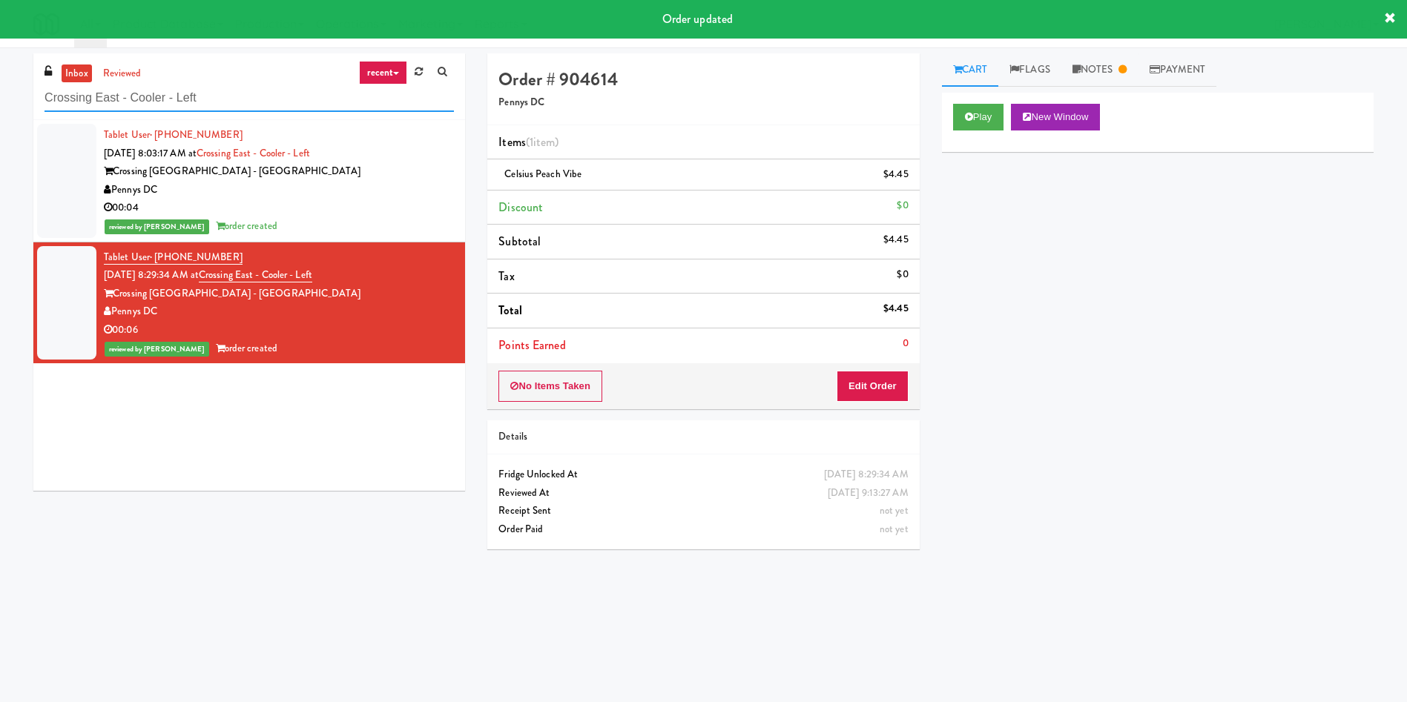
drag, startPoint x: 265, startPoint y: 98, endPoint x: 0, endPoint y: 39, distance: 272.0
click at [0, 47] on body "Order updated Are you sure you want to update this order? Okay Cancel Okay Are …" at bounding box center [703, 398] width 1407 height 702
paste input "[PERSON_NAME] Injury Attorneys - Cooler"
type input "[PERSON_NAME] Injury Attorneys - Cooler"
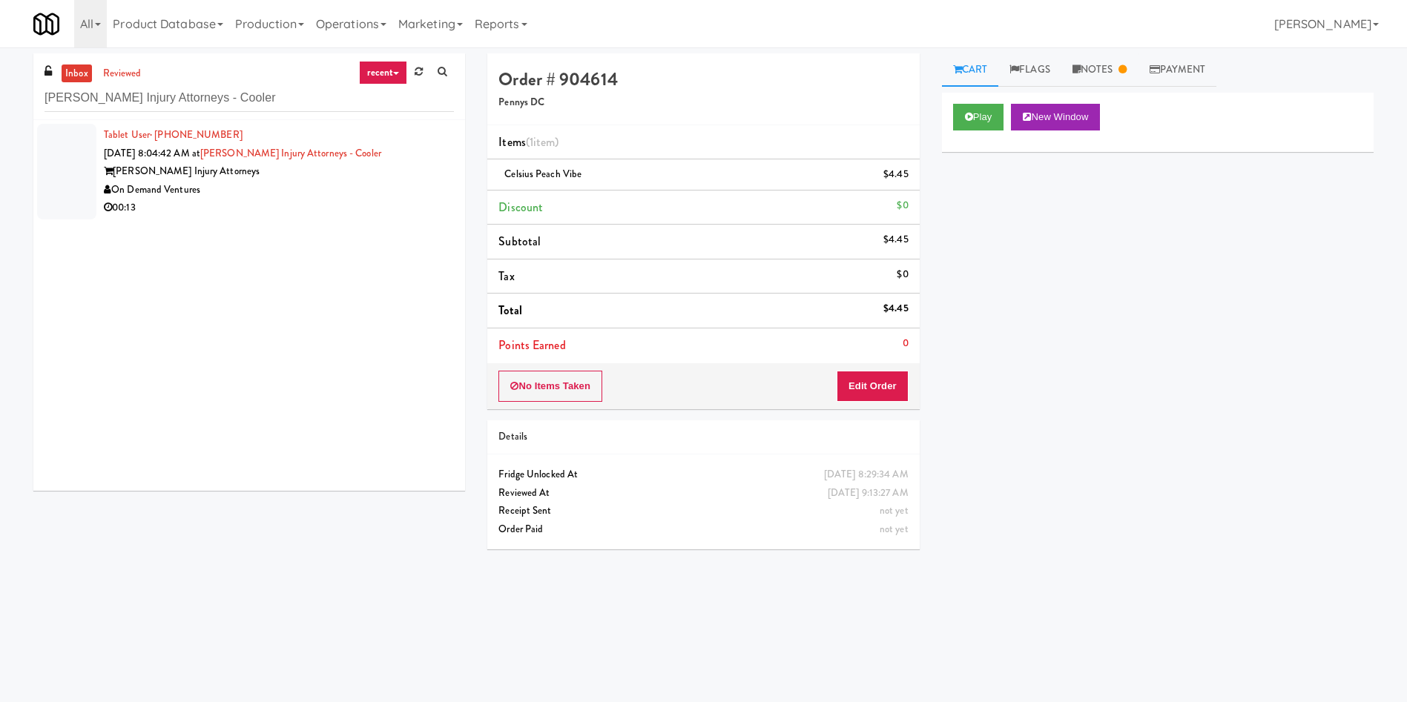
drag, startPoint x: 64, startPoint y: 171, endPoint x: 320, endPoint y: 139, distance: 258.6
click at [64, 171] on div at bounding box center [66, 172] width 59 height 96
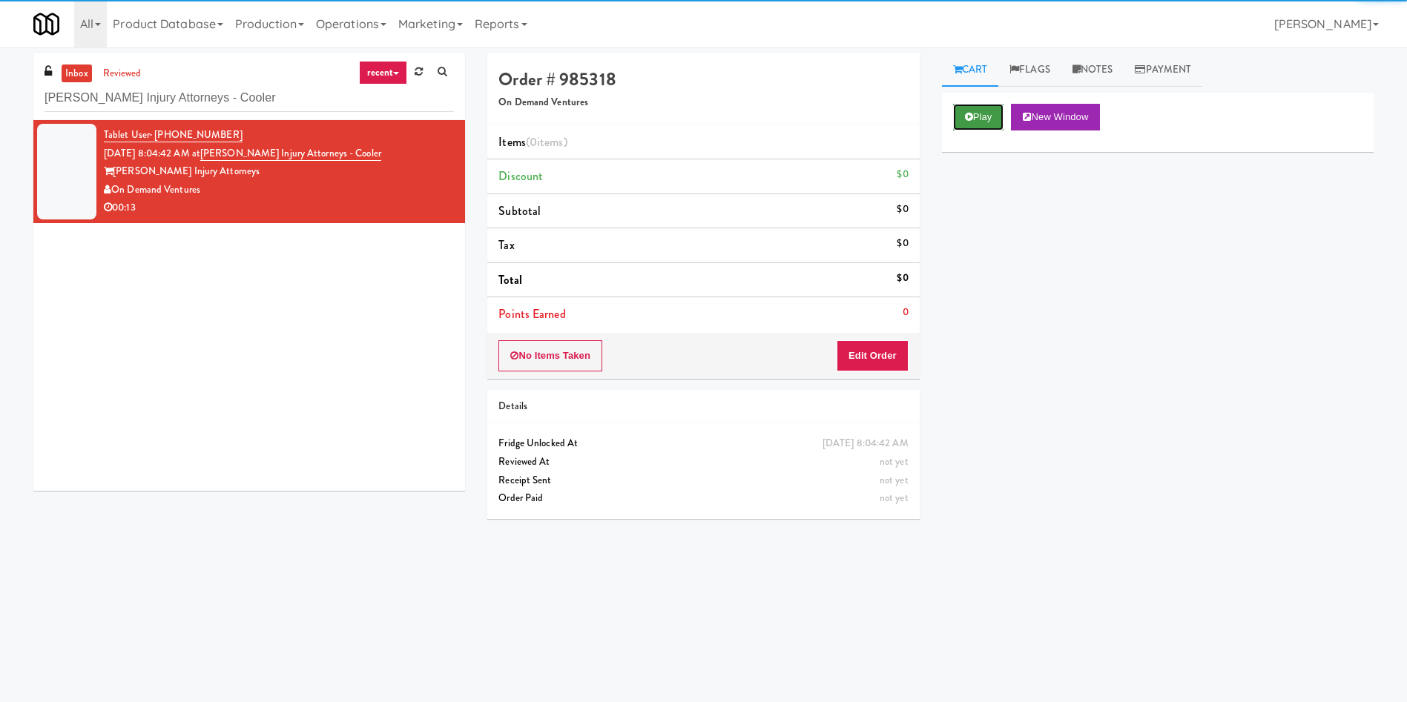
click at [937, 114] on button "Play" at bounding box center [978, 117] width 51 height 27
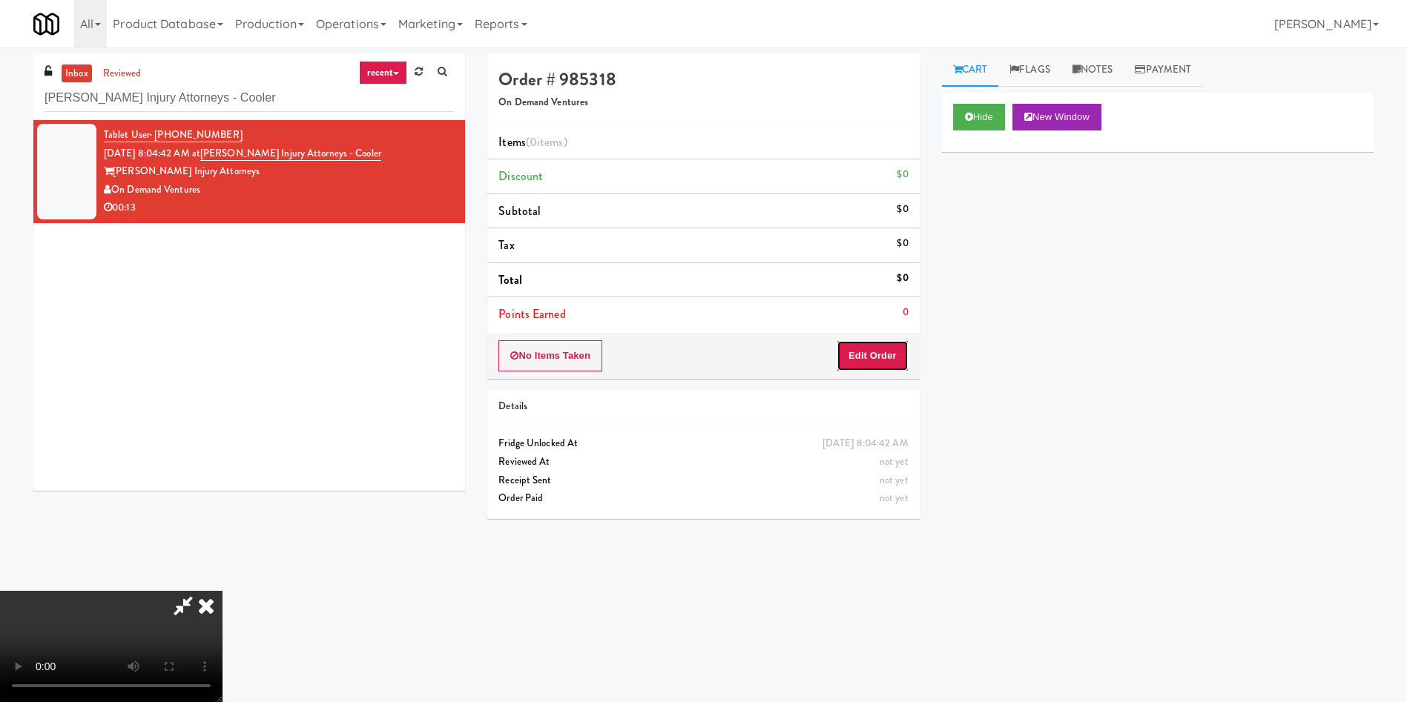
click at [879, 346] on button "Edit Order" at bounding box center [872, 355] width 72 height 31
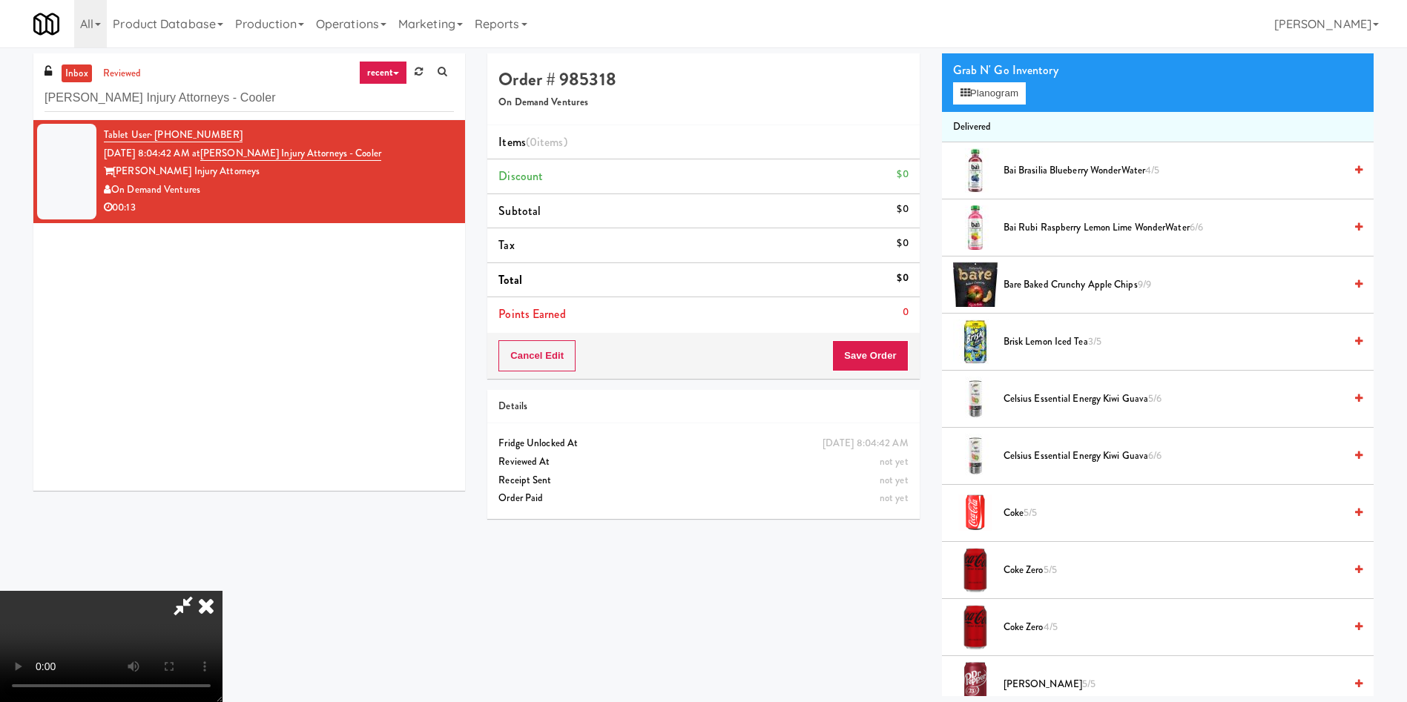
scroll to position [218, 0]
click at [222, 467] on video at bounding box center [111, 646] width 222 height 111
click at [937, 85] on button "Planogram" at bounding box center [989, 93] width 73 height 22
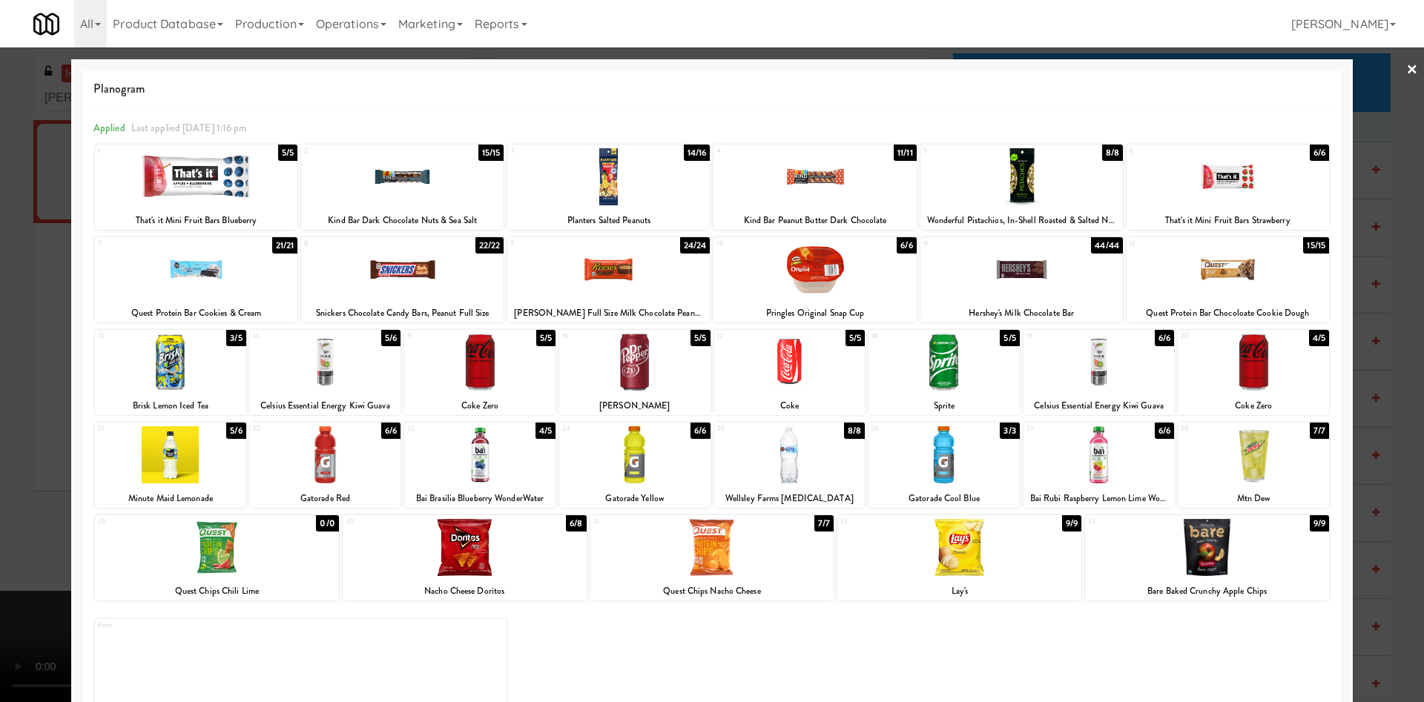
click at [322, 365] on div at bounding box center [325, 362] width 151 height 57
click at [488, 360] on div at bounding box center [479, 362] width 151 height 57
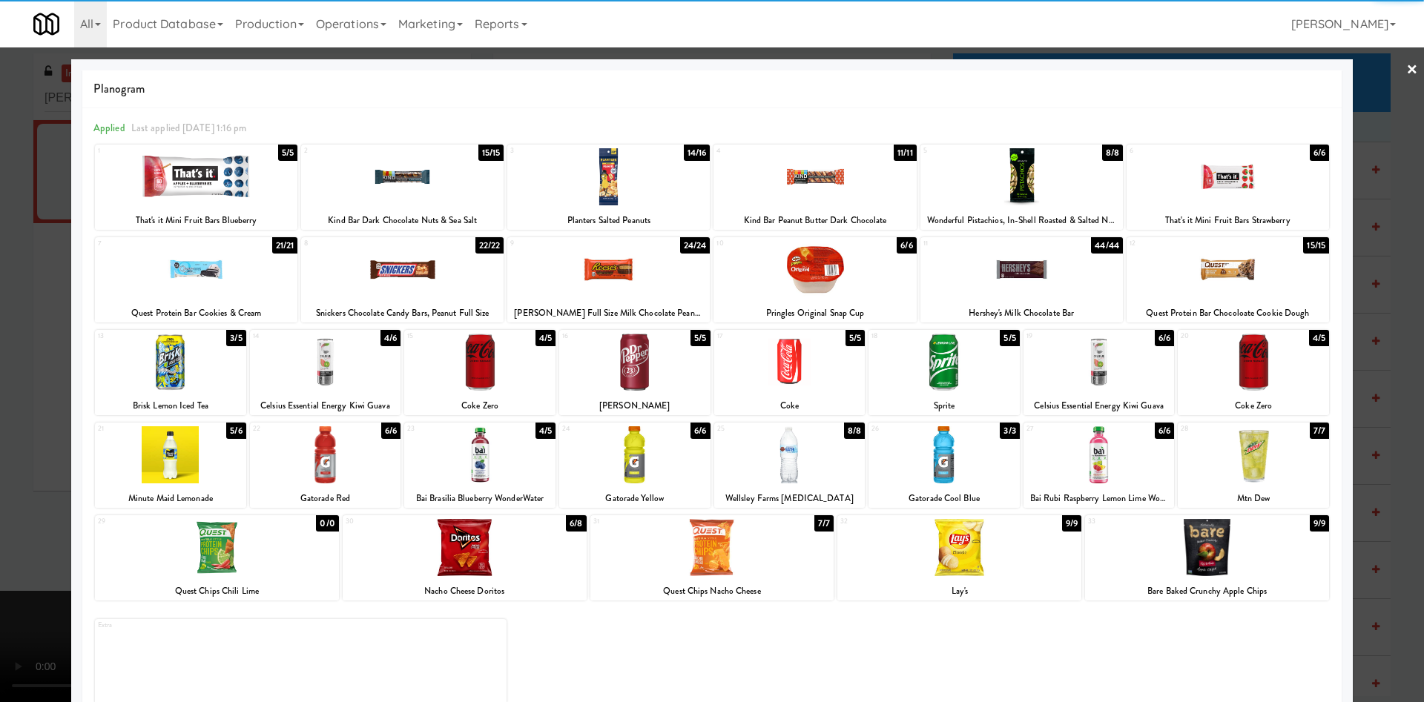
click at [0, 311] on div at bounding box center [712, 351] width 1424 height 702
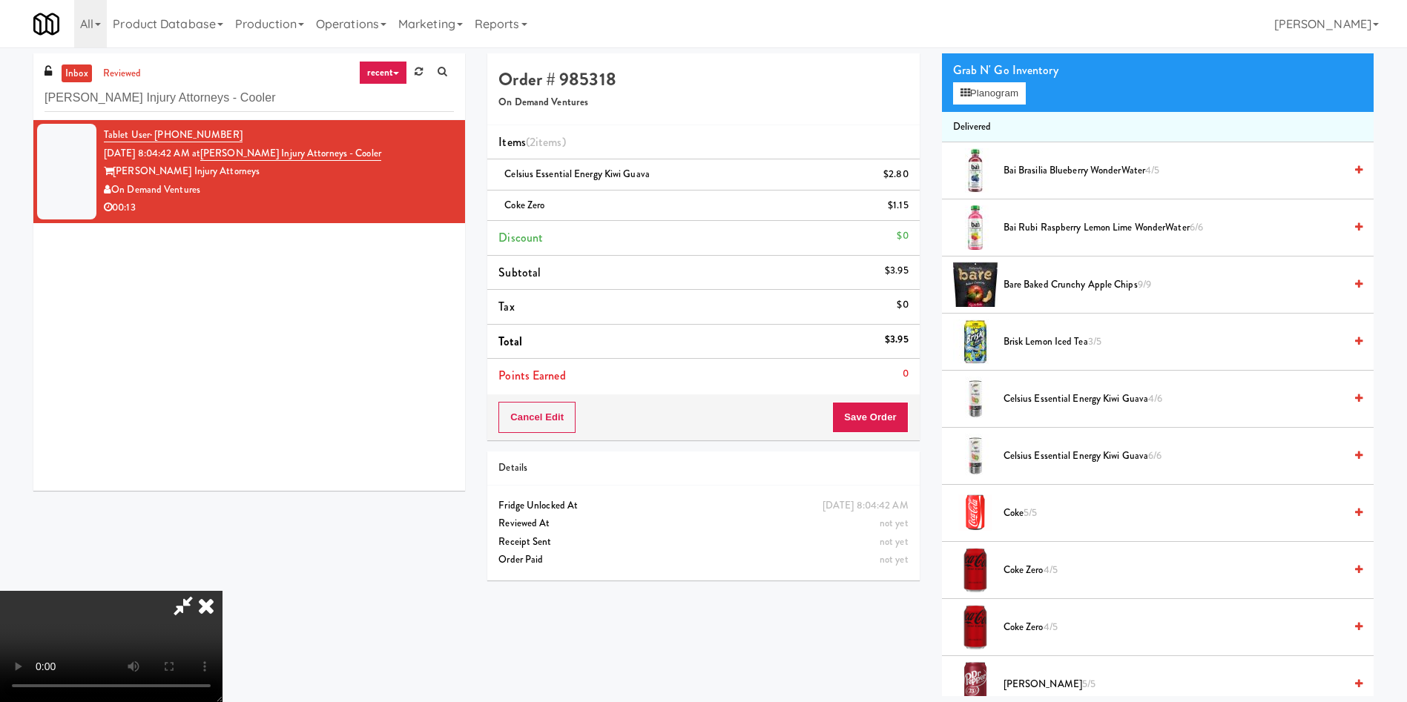
scroll to position [218, 0]
click at [222, 467] on video at bounding box center [111, 646] width 222 height 111
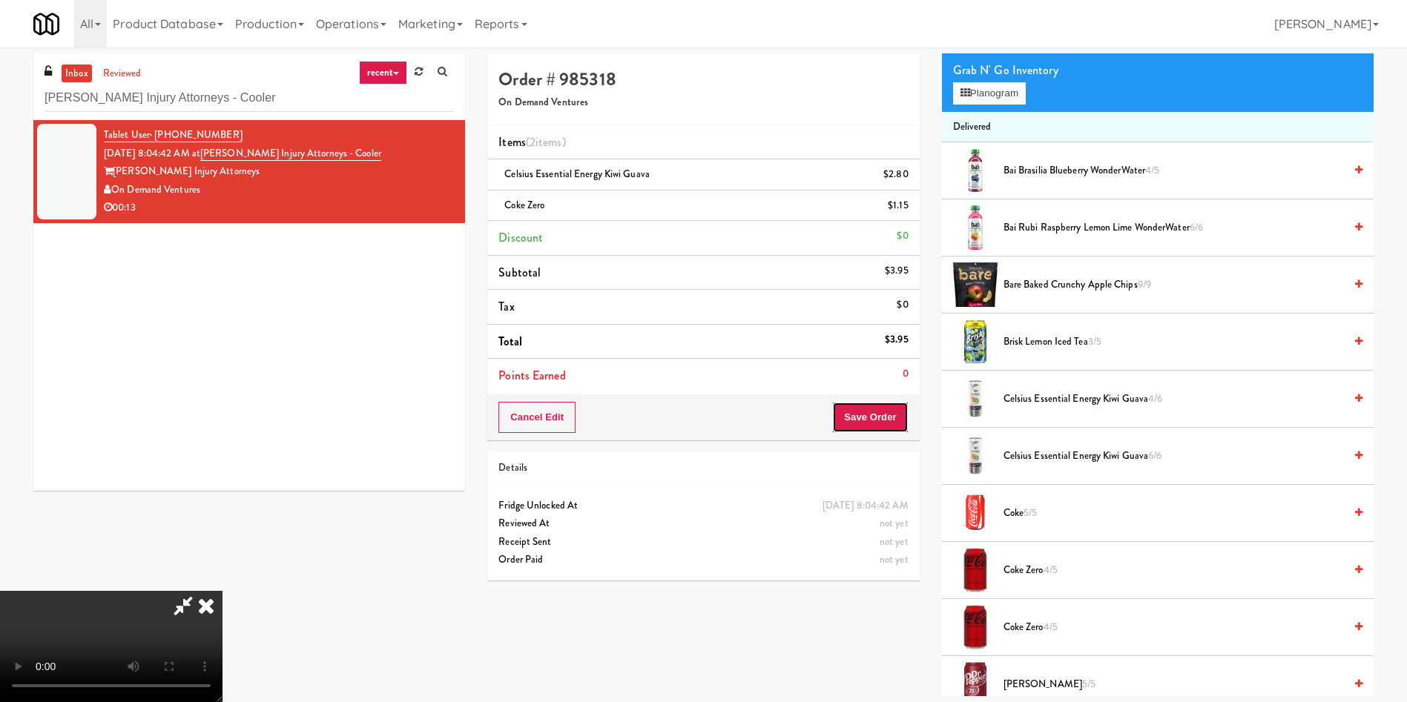
click at [862, 412] on button "Save Order" at bounding box center [870, 417] width 76 height 31
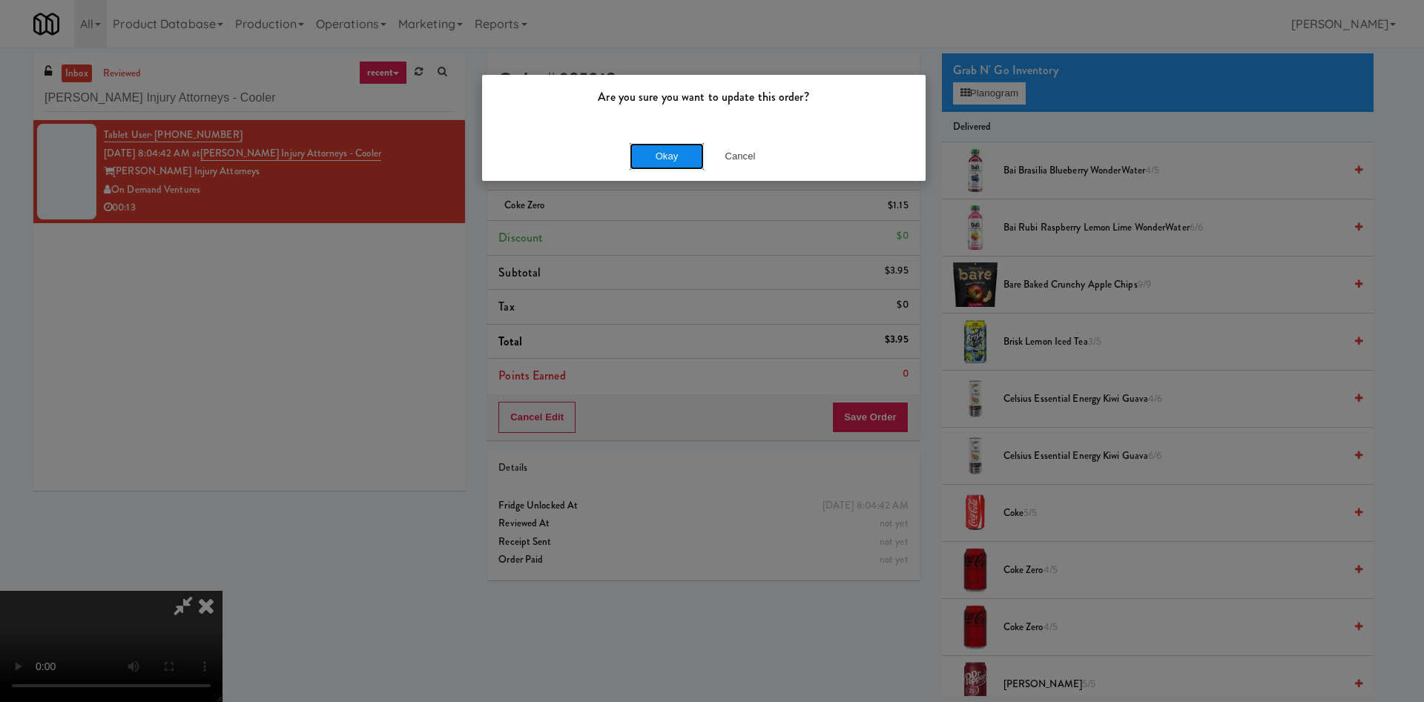
click at [643, 154] on button "Okay" at bounding box center [667, 156] width 74 height 27
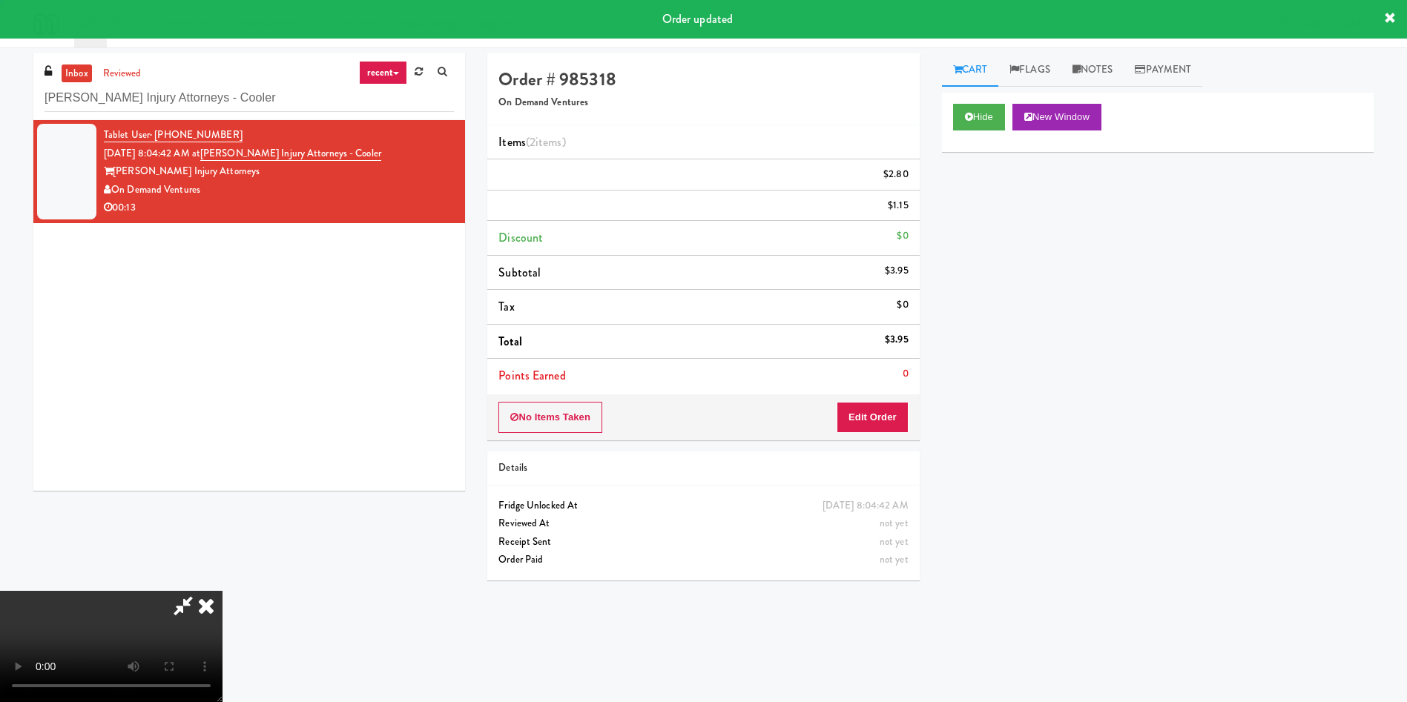
scroll to position [0, 0]
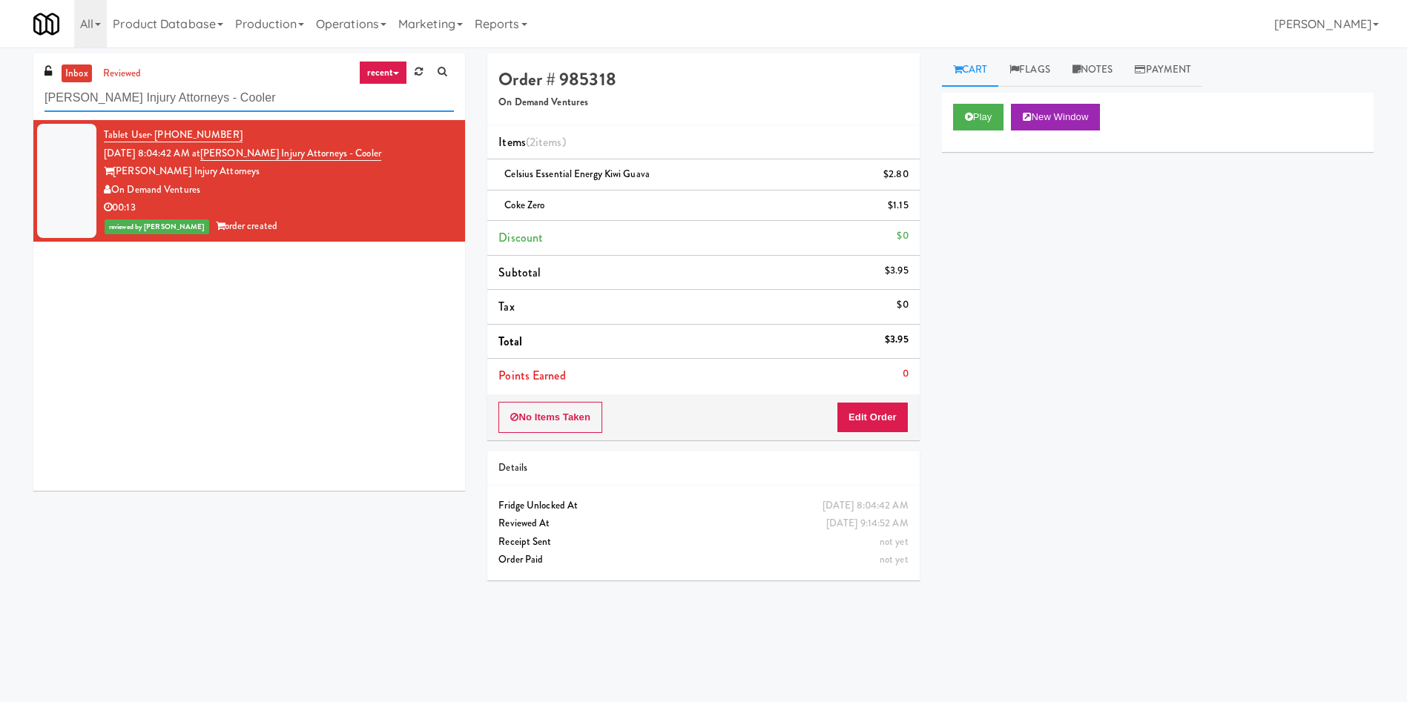
drag, startPoint x: 280, startPoint y: 108, endPoint x: 0, endPoint y: 62, distance: 284.1
click at [0, 62] on div "inbox reviewed recent all unclear take inventory issue suspicious failed recent…" at bounding box center [703, 350] width 1407 height 595
paste input "Staff Dormitory"
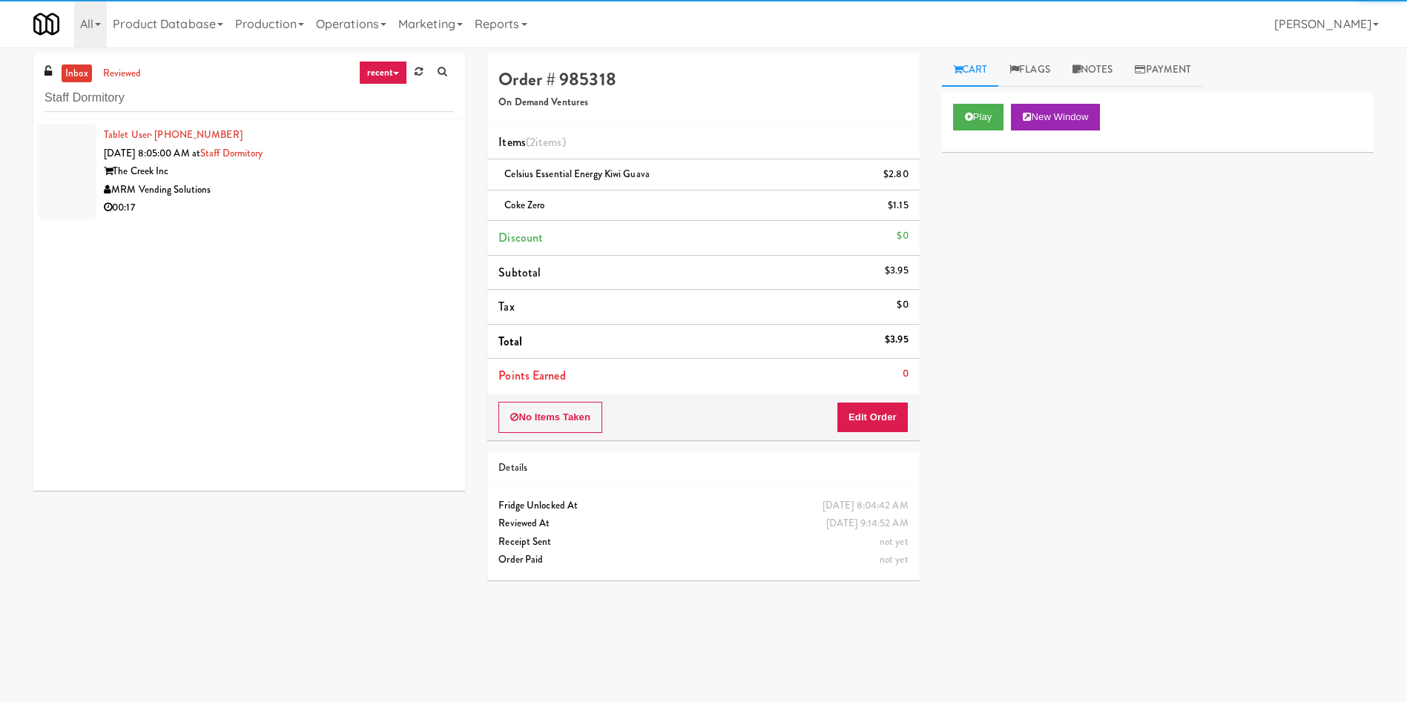
click at [71, 173] on div at bounding box center [66, 172] width 59 height 96
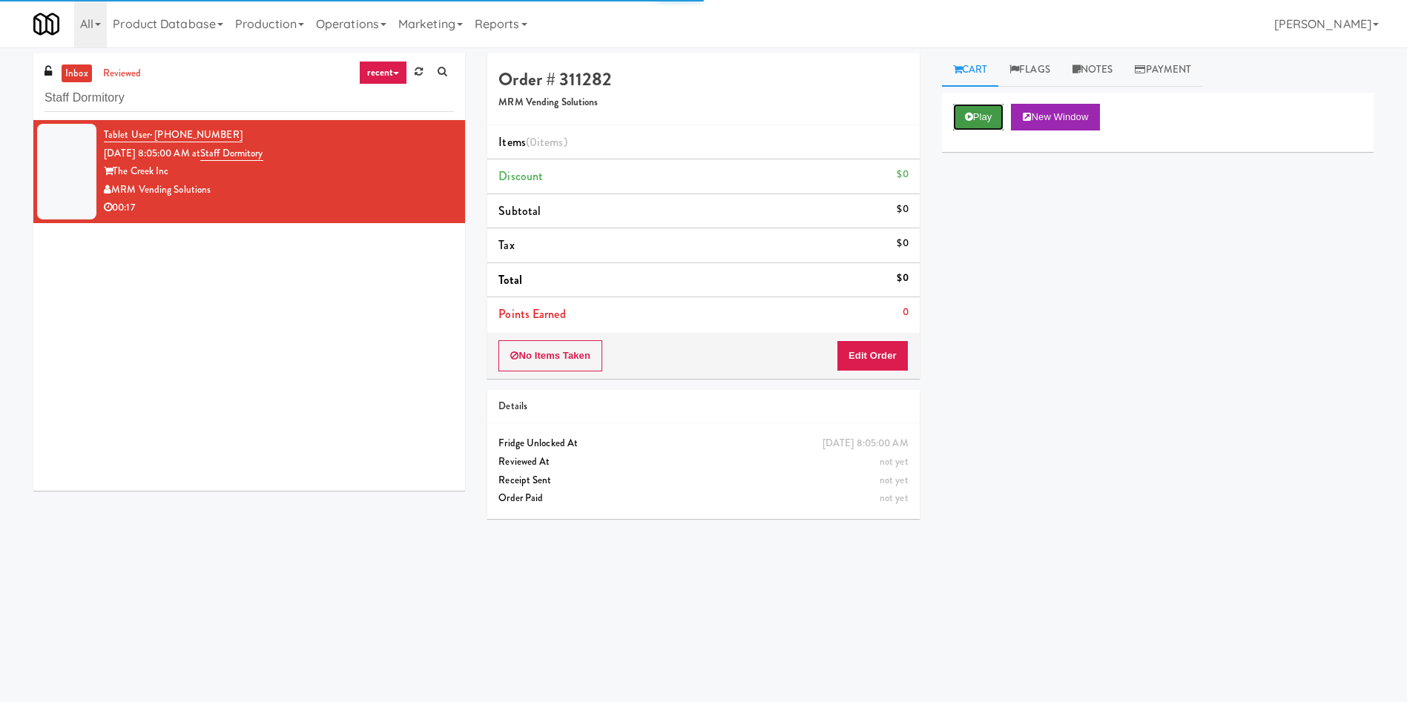
click at [937, 118] on button "Play" at bounding box center [978, 117] width 51 height 27
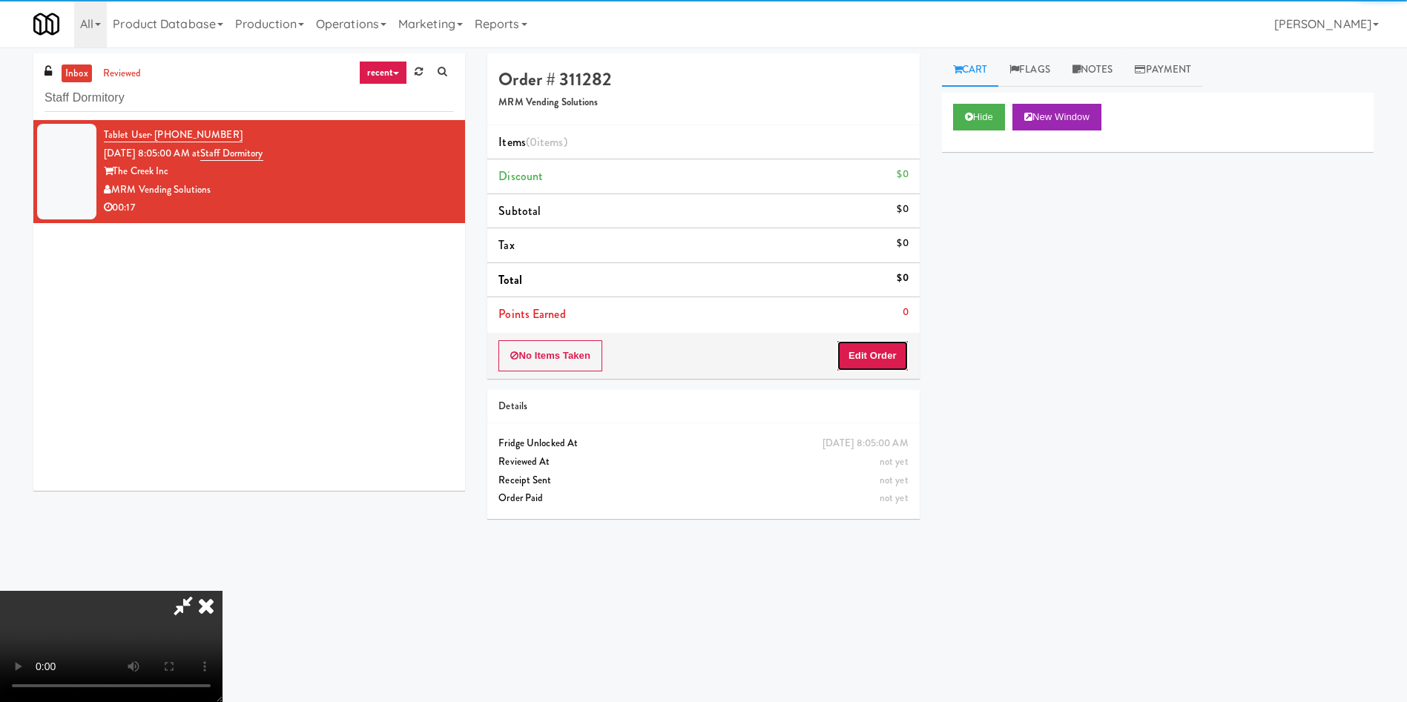
click at [874, 352] on button "Edit Order" at bounding box center [872, 355] width 72 height 31
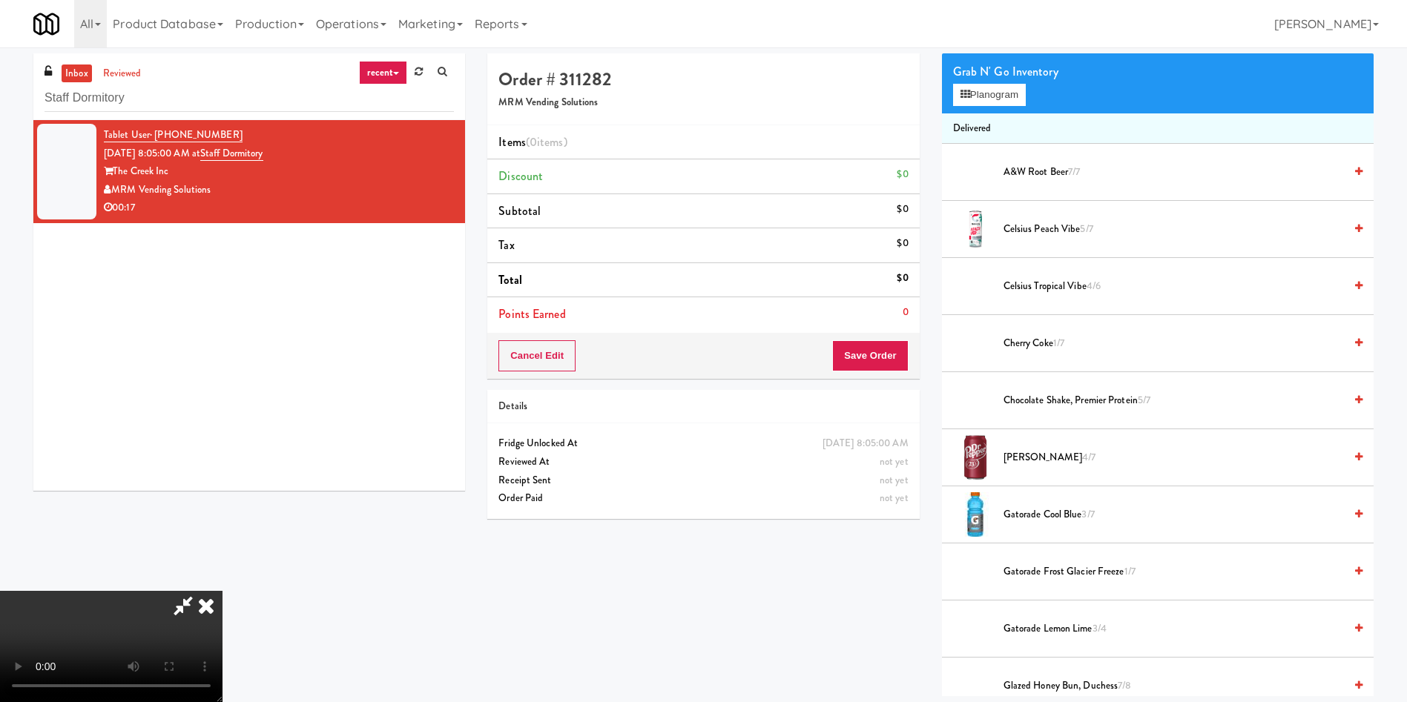
scroll to position [111, 0]
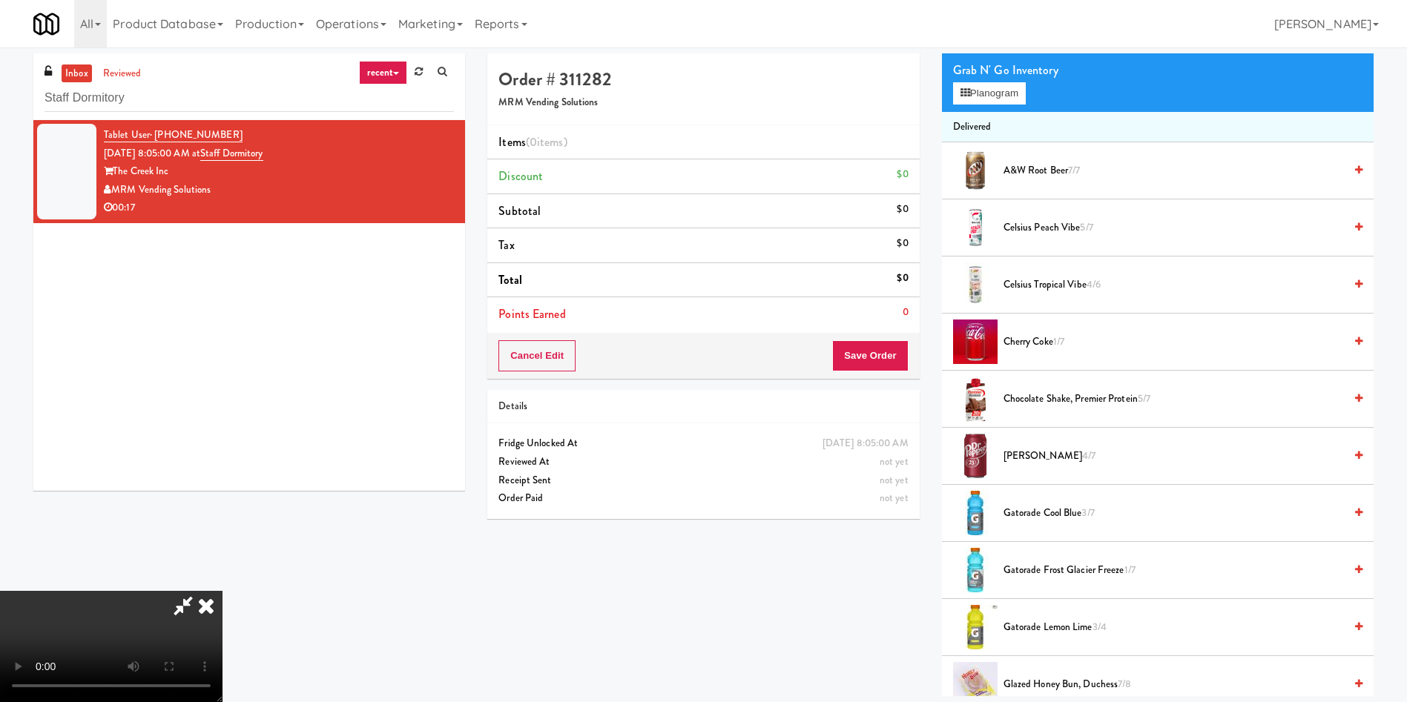
click at [222, 467] on video at bounding box center [111, 646] width 222 height 111
click at [937, 93] on button "Planogram" at bounding box center [989, 93] width 73 height 22
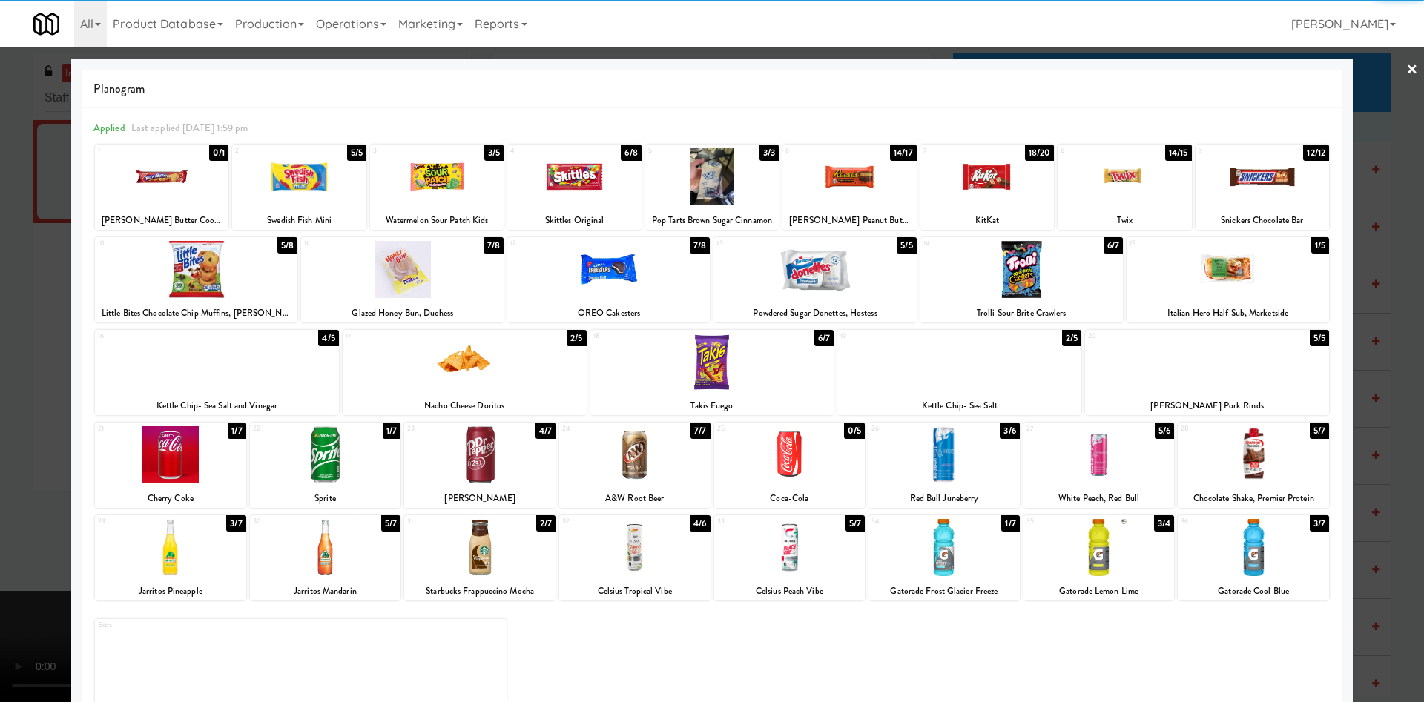
click at [503, 467] on div at bounding box center [479, 547] width 151 height 57
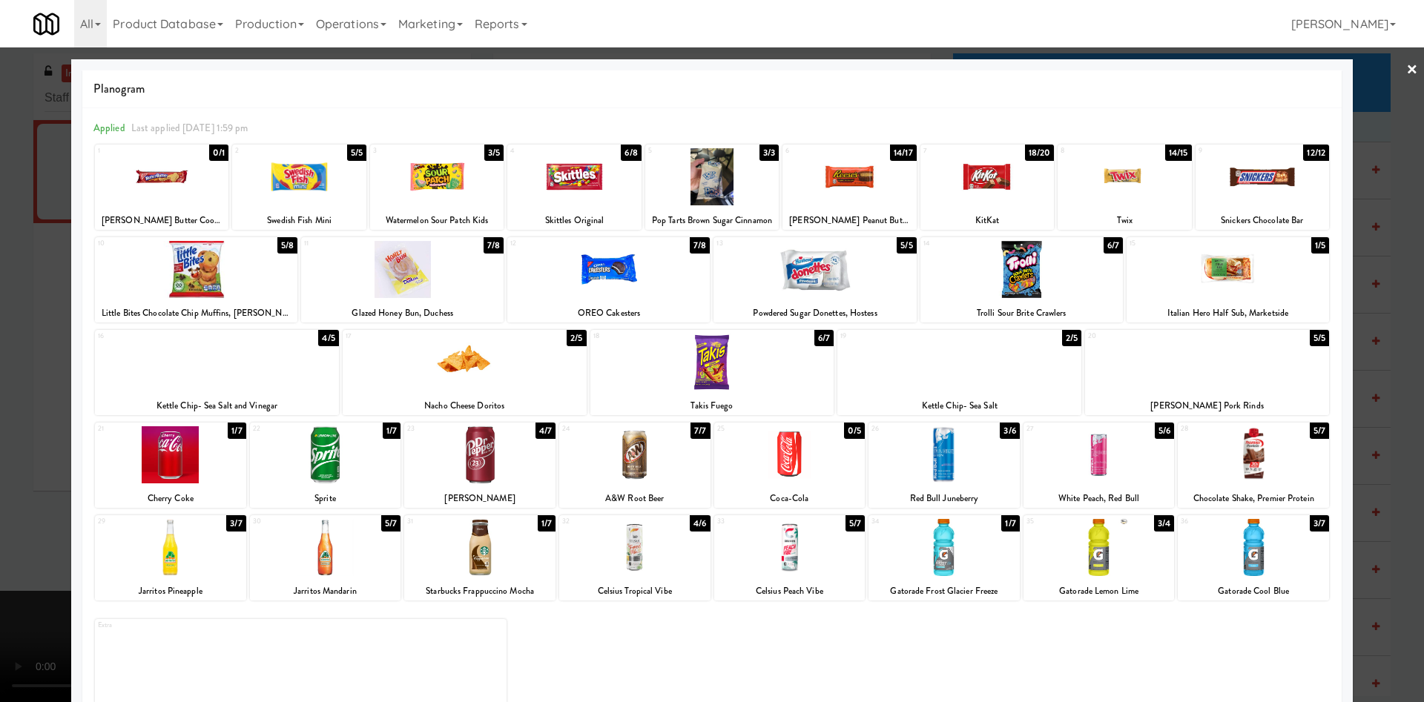
click at [214, 280] on div at bounding box center [196, 269] width 202 height 57
click at [37, 270] on div at bounding box center [712, 351] width 1424 height 702
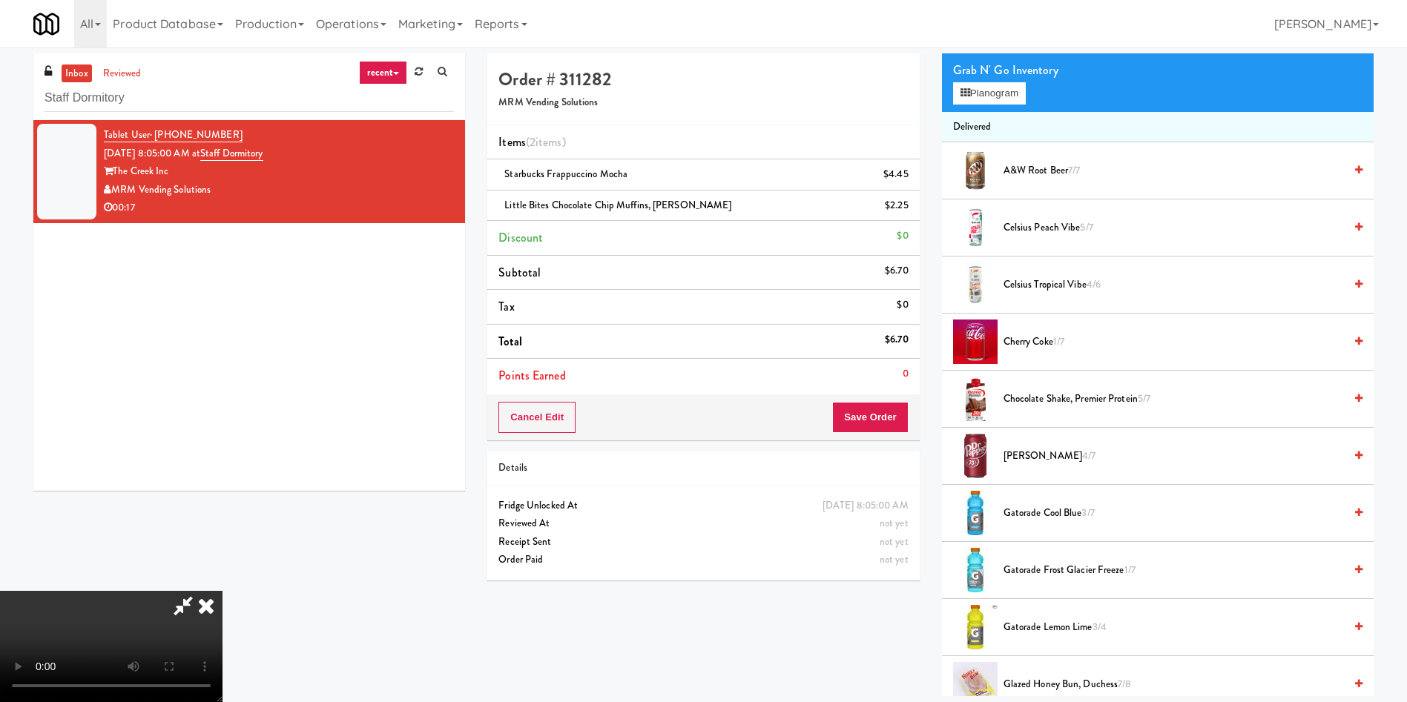
click at [222, 467] on video at bounding box center [111, 646] width 222 height 111
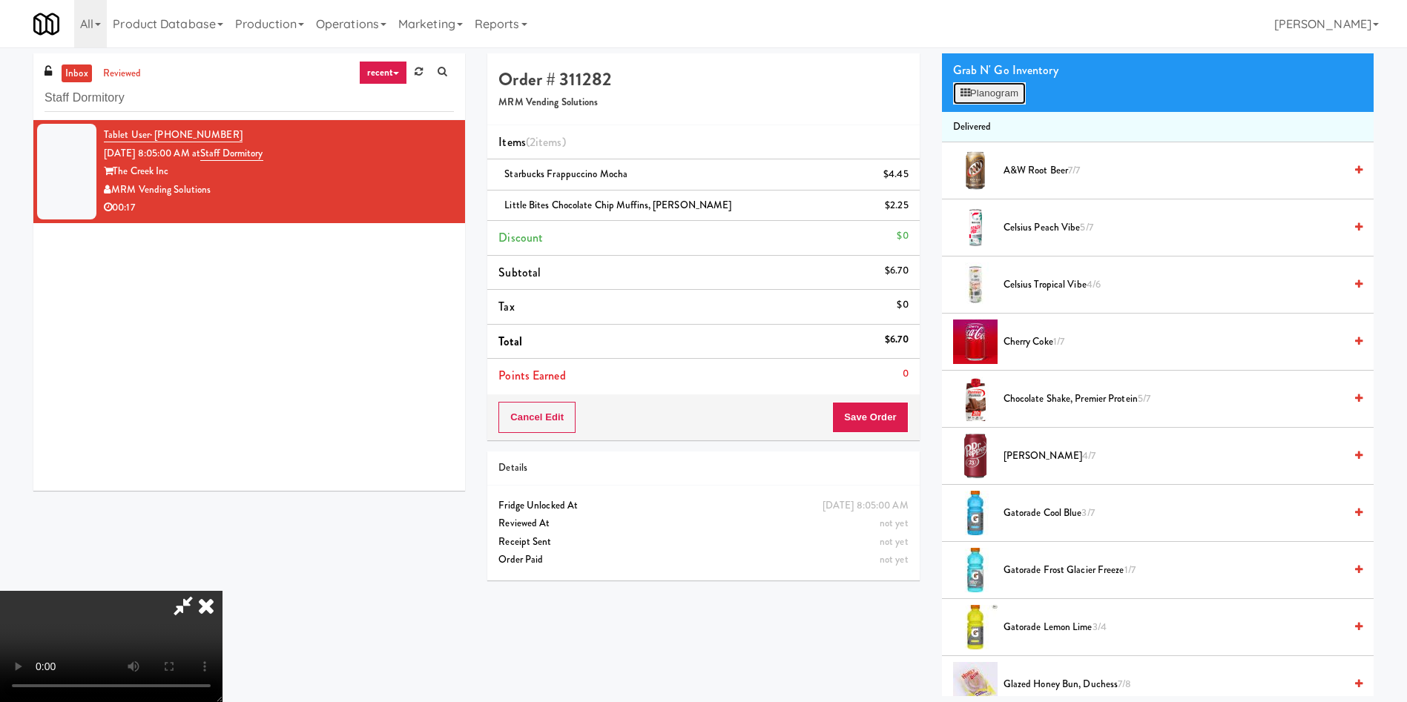
click at [937, 88] on button "Planogram" at bounding box center [989, 93] width 73 height 22
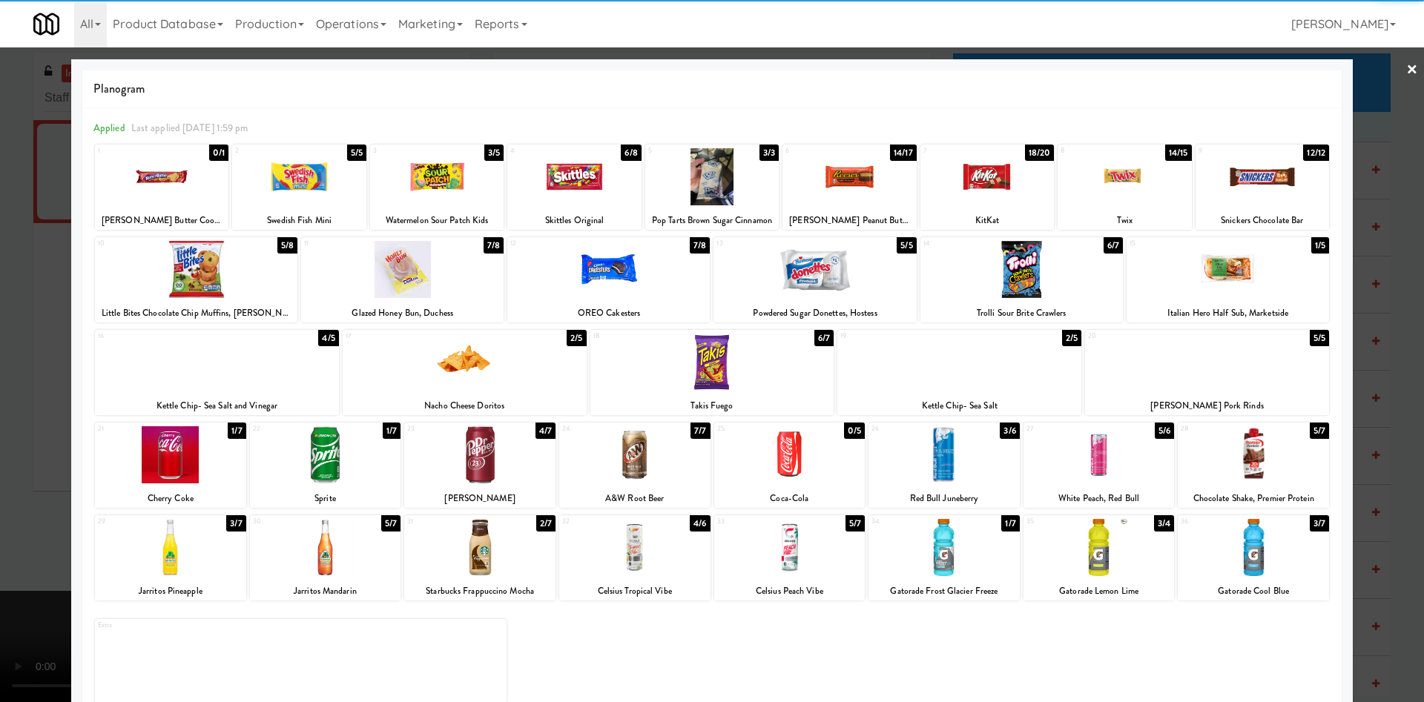
click at [787, 280] on div at bounding box center [814, 269] width 202 height 57
click at [47, 311] on div at bounding box center [712, 351] width 1424 height 702
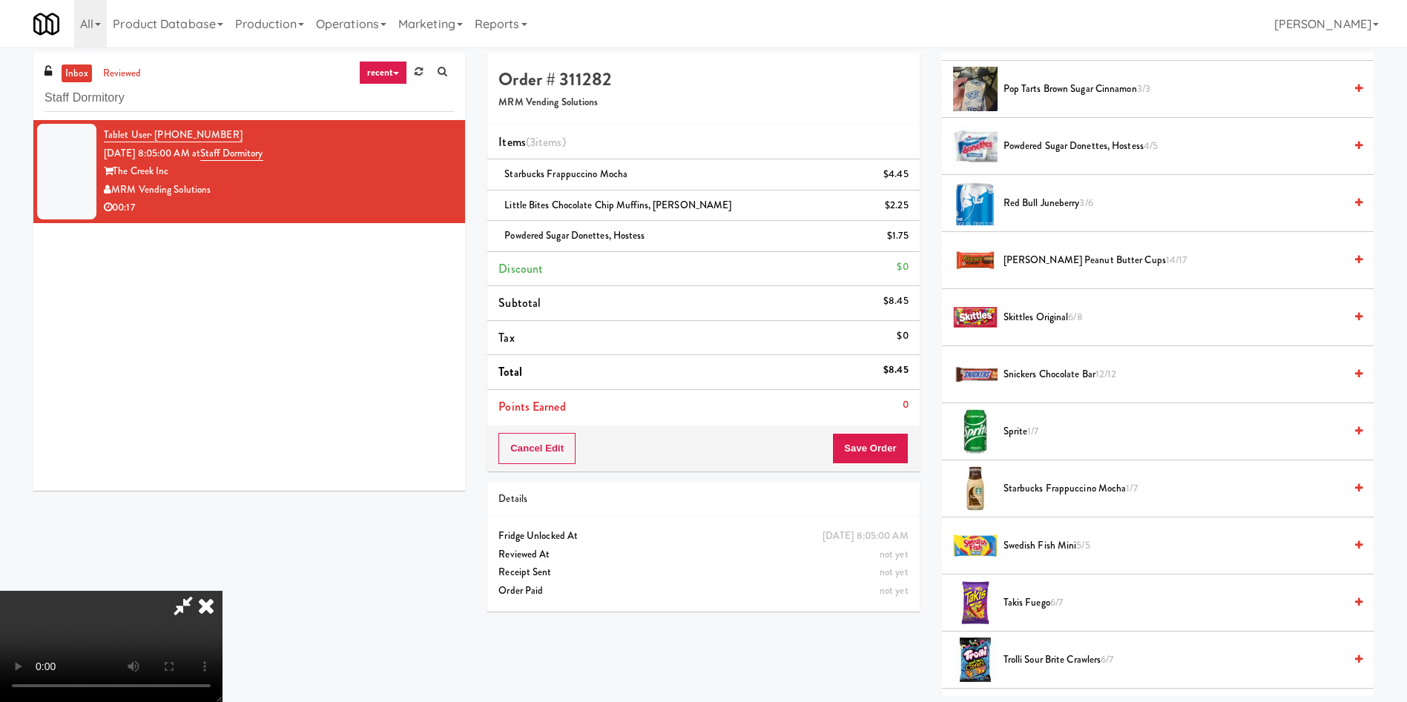
scroll to position [1785, 0]
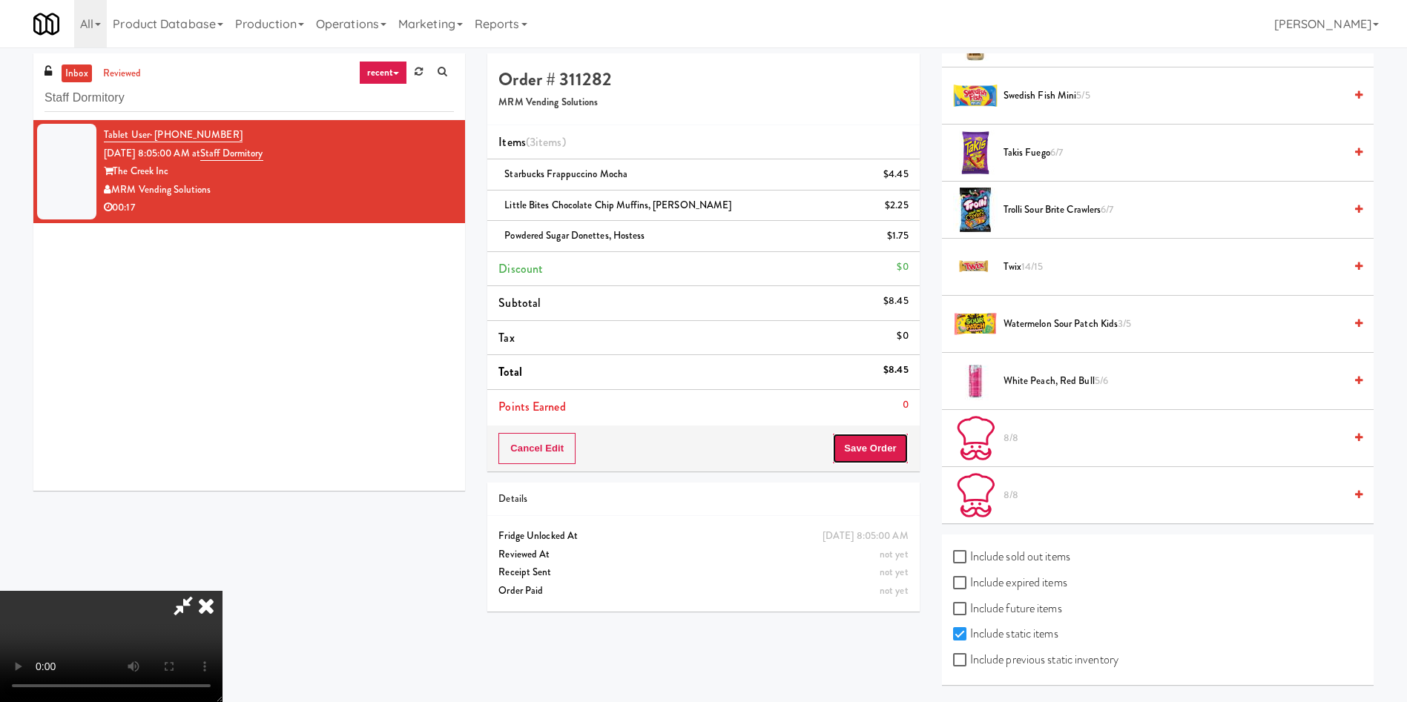
click at [876, 450] on button "Save Order" at bounding box center [870, 448] width 76 height 31
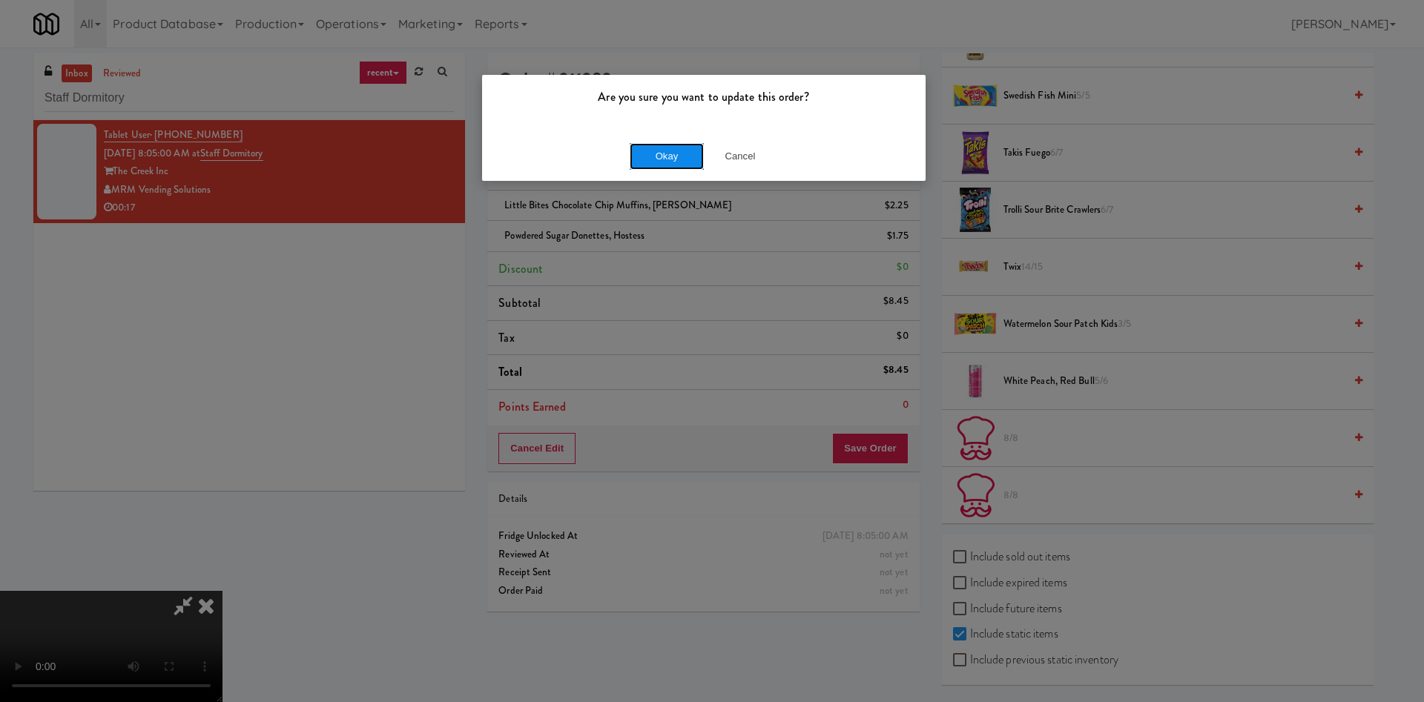
click at [656, 161] on button "Okay" at bounding box center [667, 156] width 74 height 27
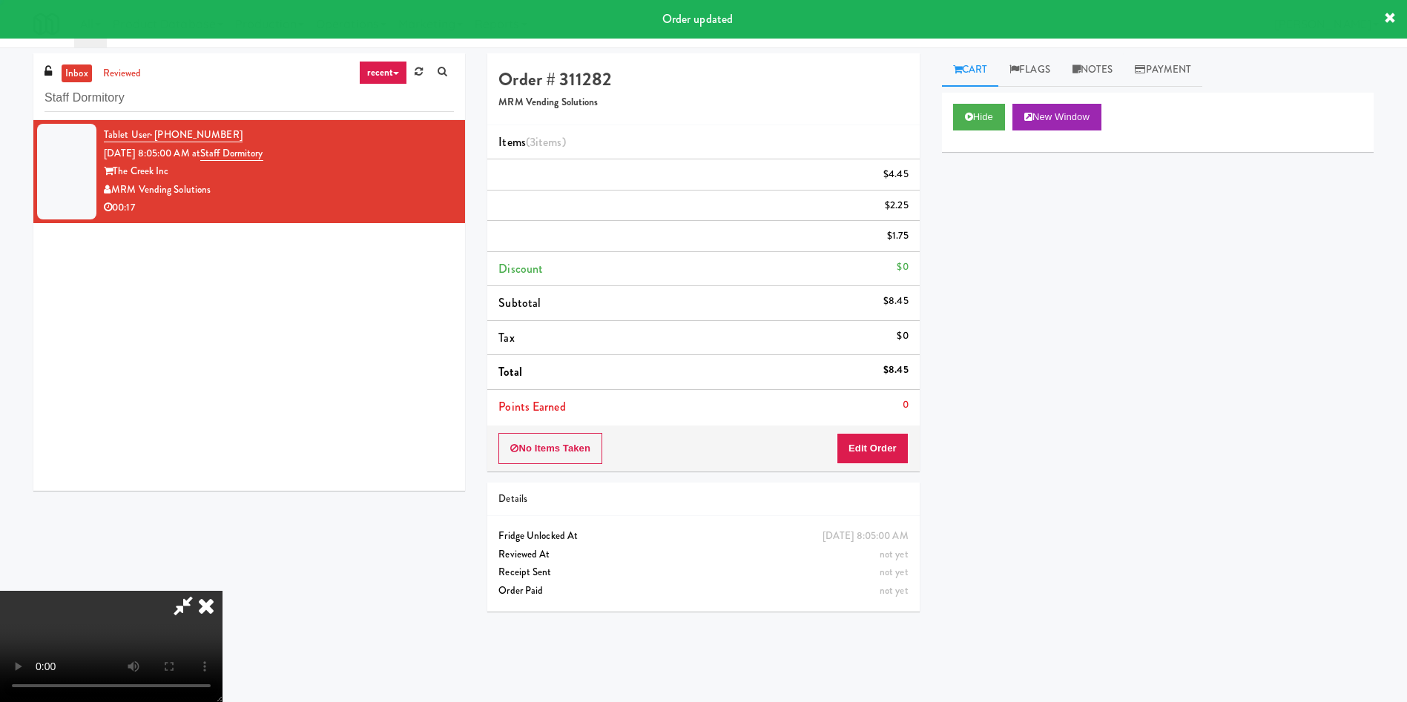
scroll to position [0, 0]
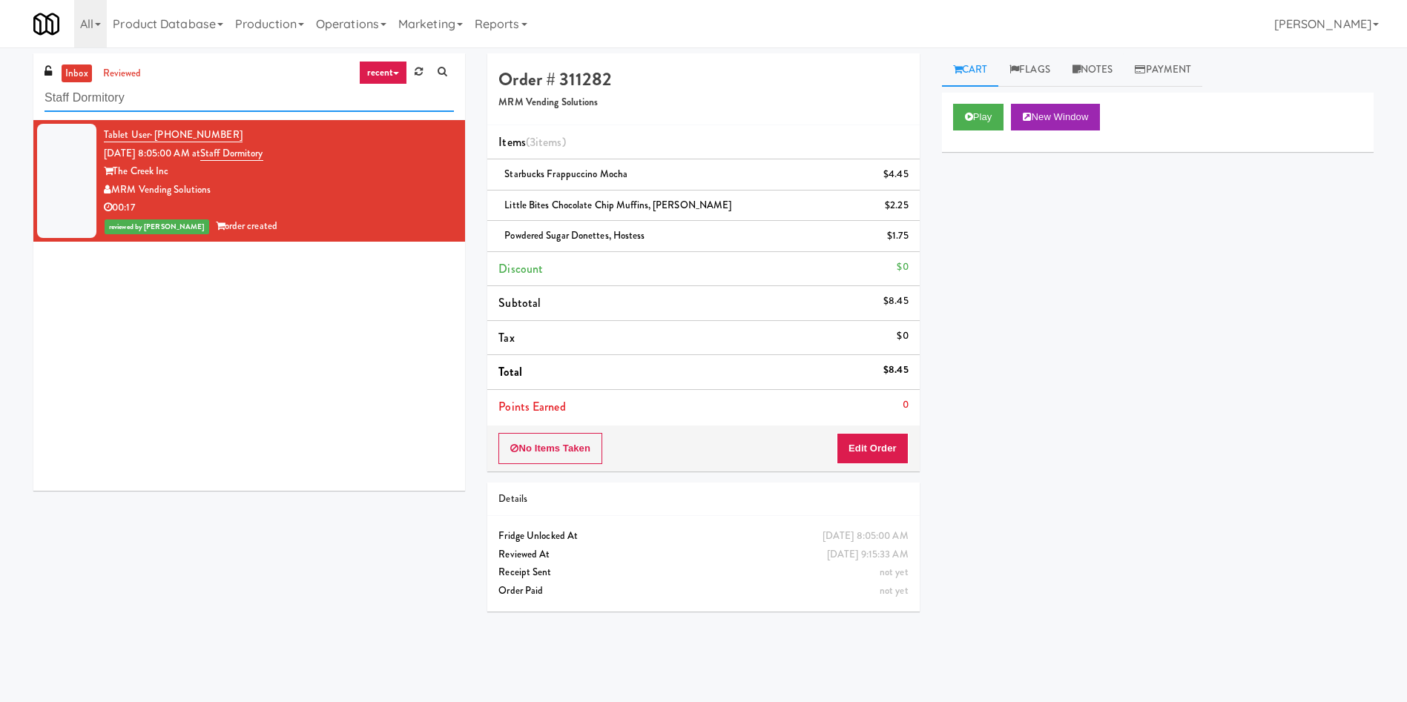
drag, startPoint x: 237, startPoint y: 99, endPoint x: 1, endPoint y: 91, distance: 236.0
click at [0, 93] on div "inbox reviewed recent all unclear take inventory issue suspicious failed recent…" at bounding box center [703, 350] width 1407 height 595
paste input "Eight80 - Gym Cooler"
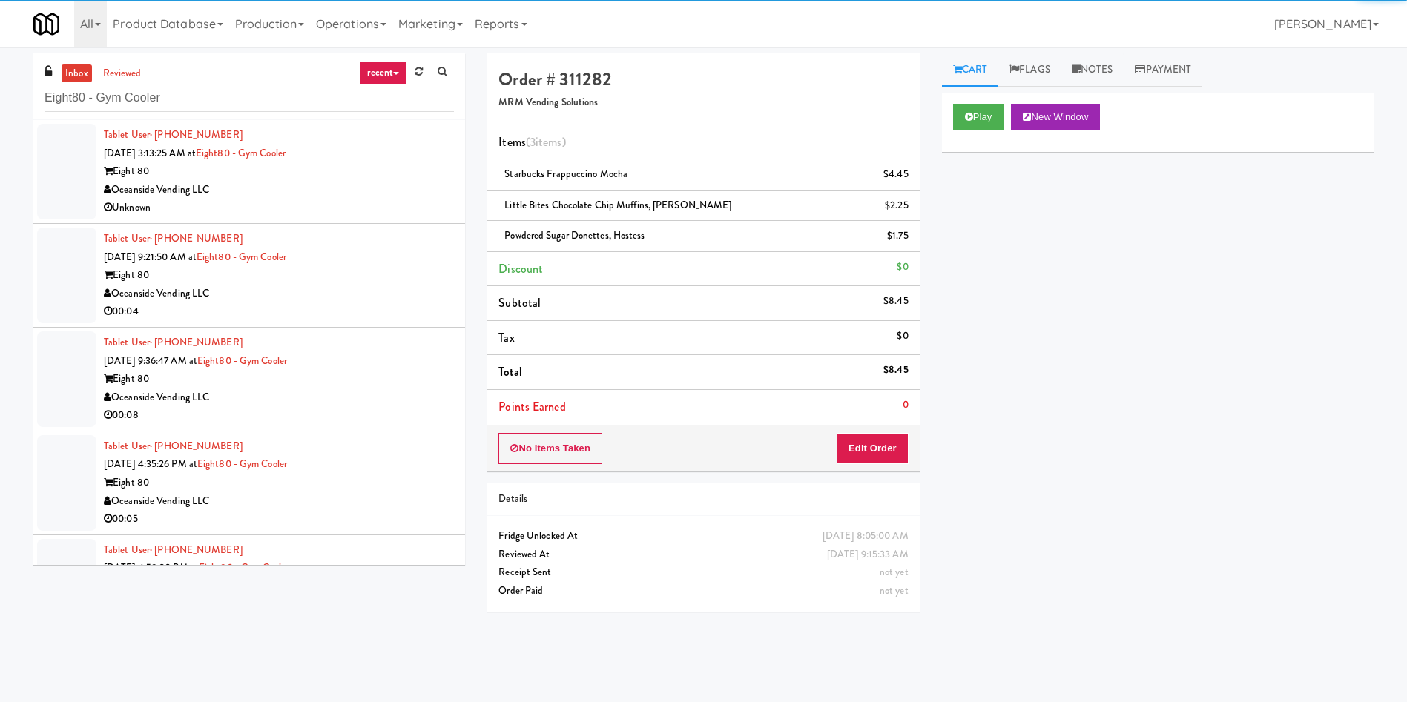
click at [69, 144] on div at bounding box center [66, 172] width 59 height 96
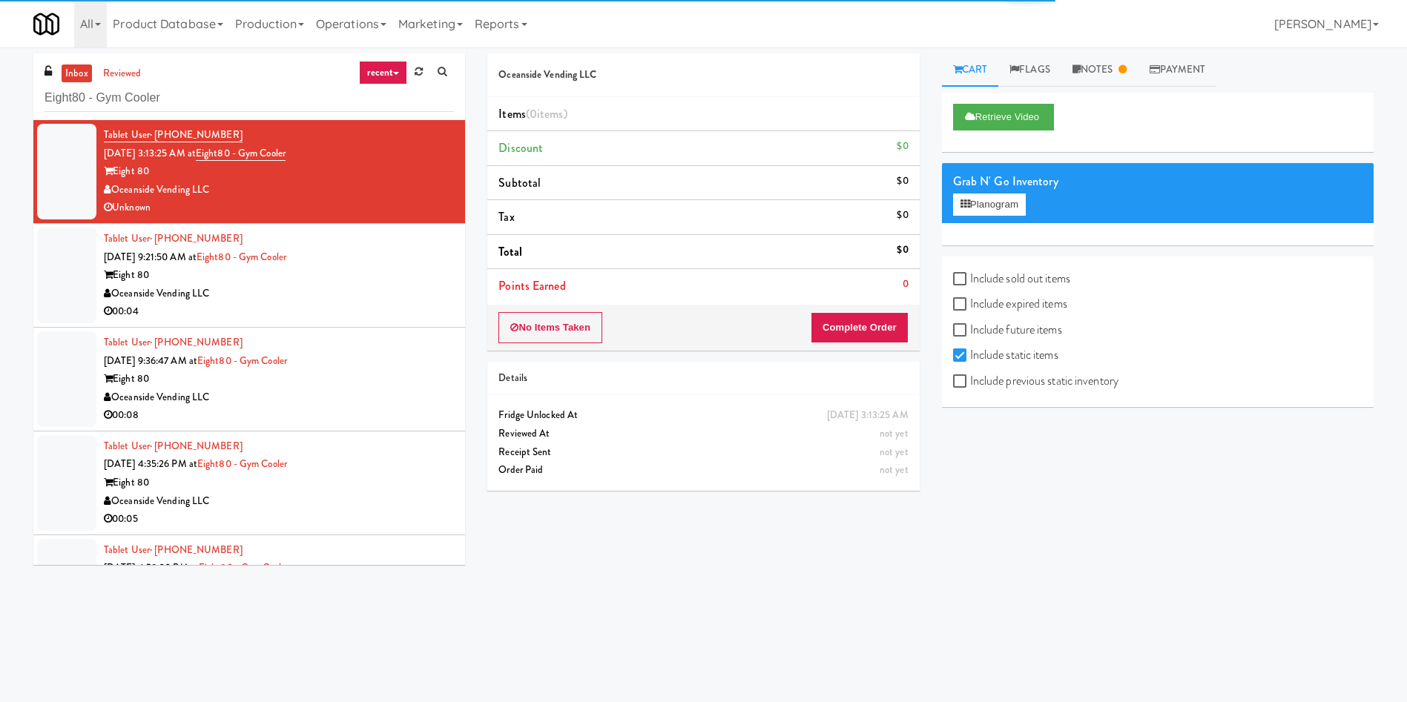
click at [73, 251] on div at bounding box center [66, 276] width 59 height 96
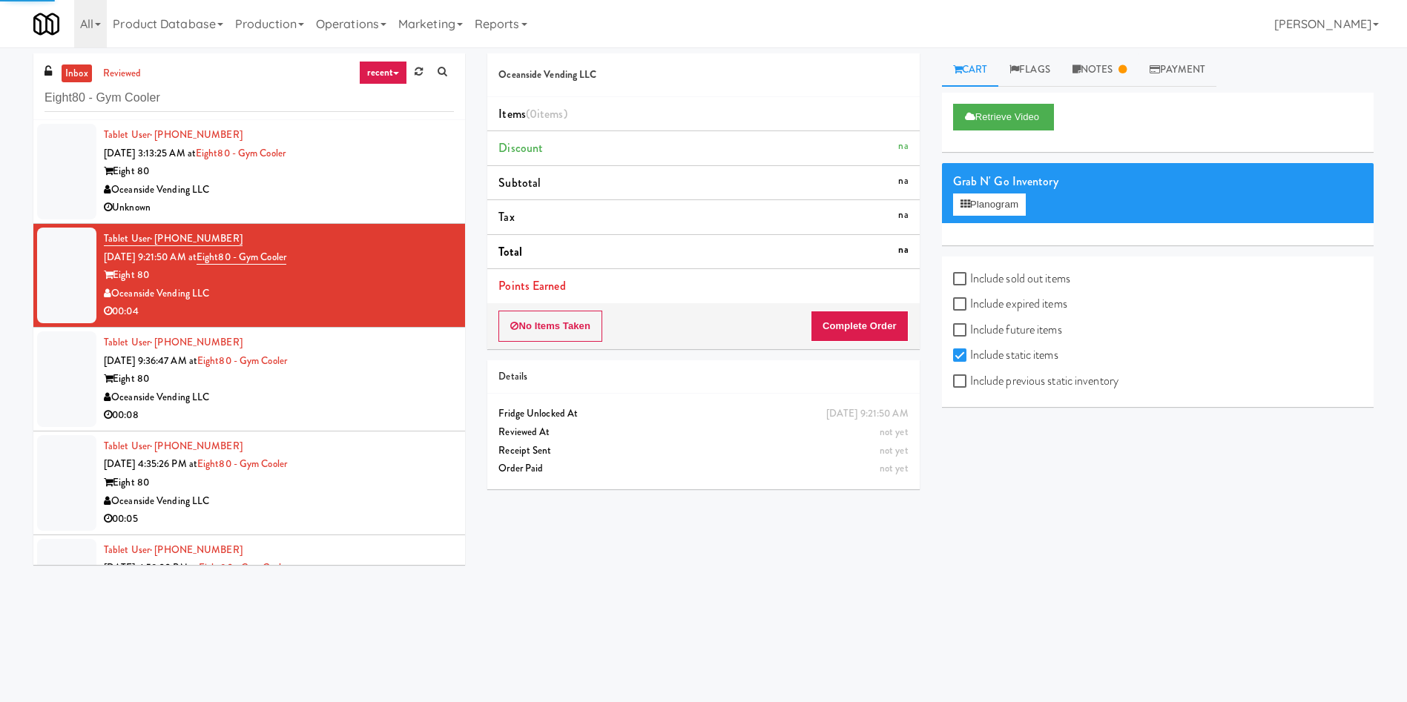
click at [78, 399] on div at bounding box center [66, 379] width 59 height 96
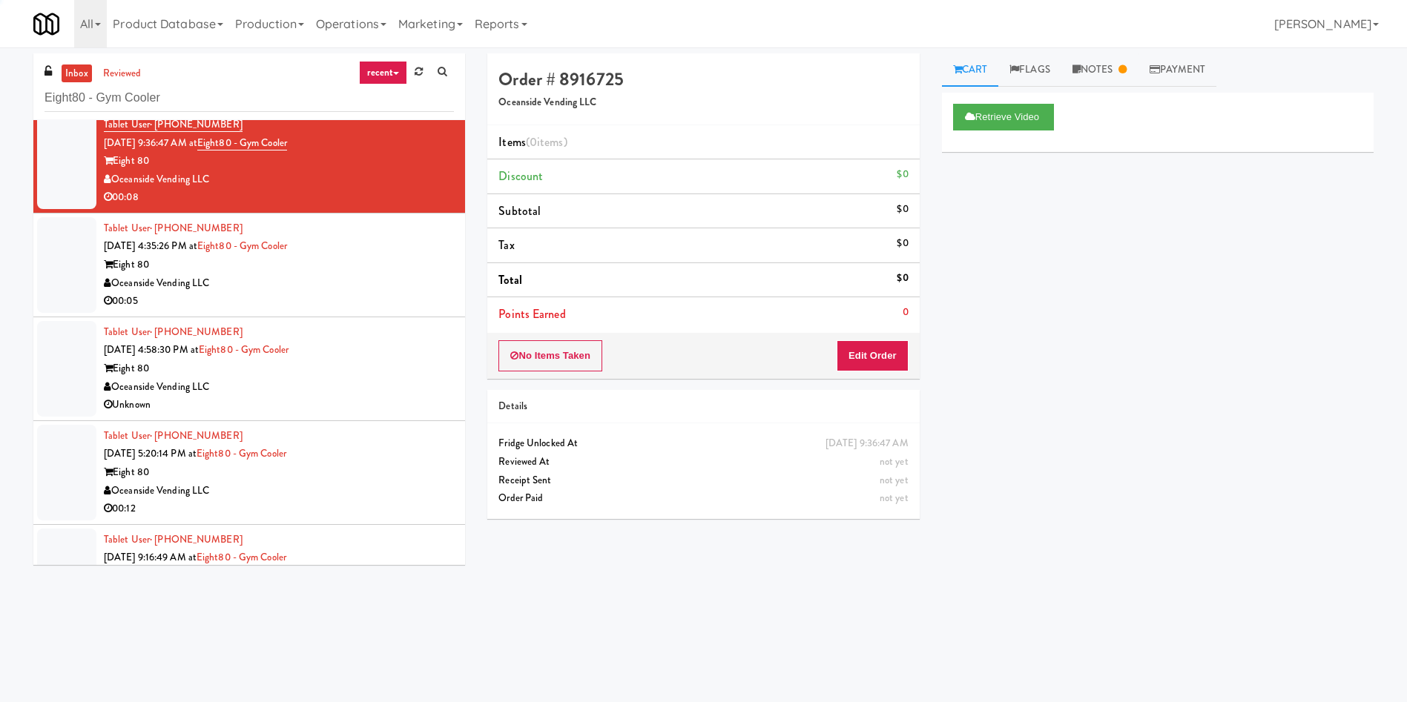
scroll to position [222, 0]
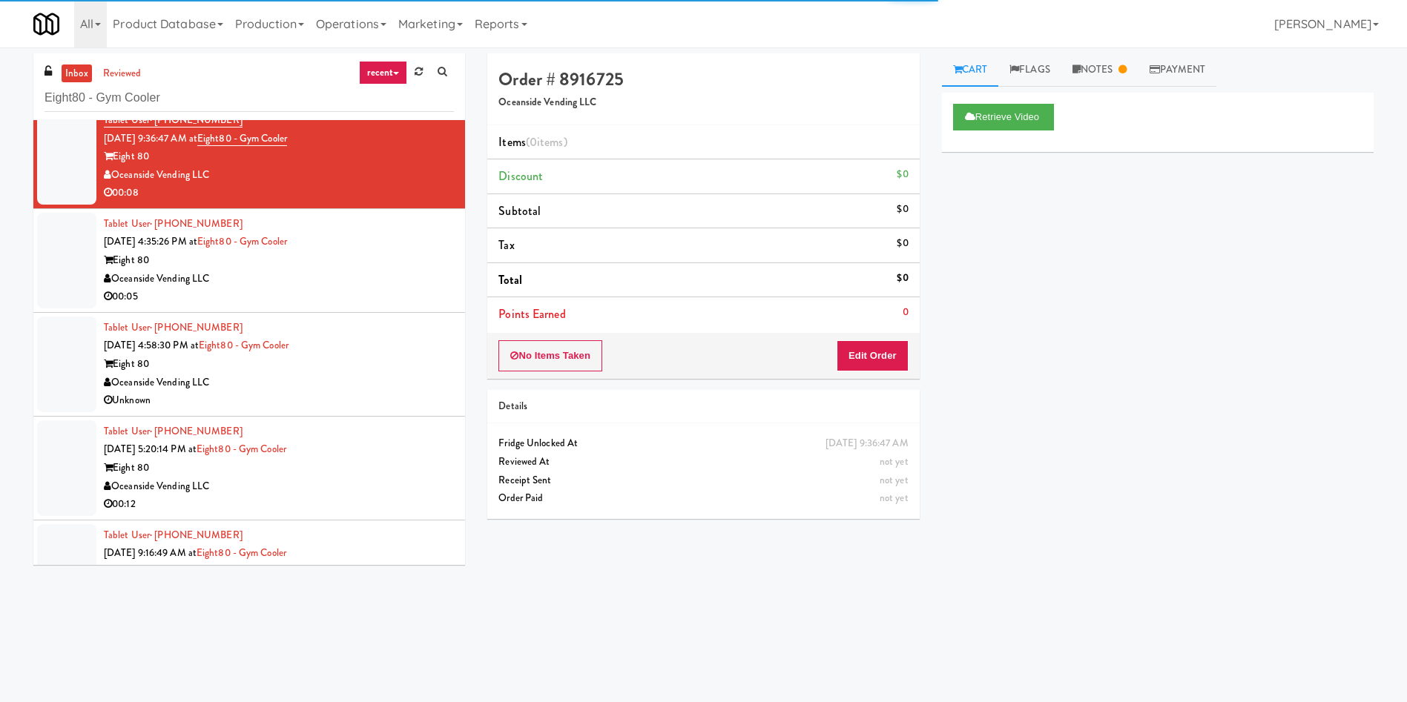
click at [91, 305] on div at bounding box center [66, 261] width 59 height 96
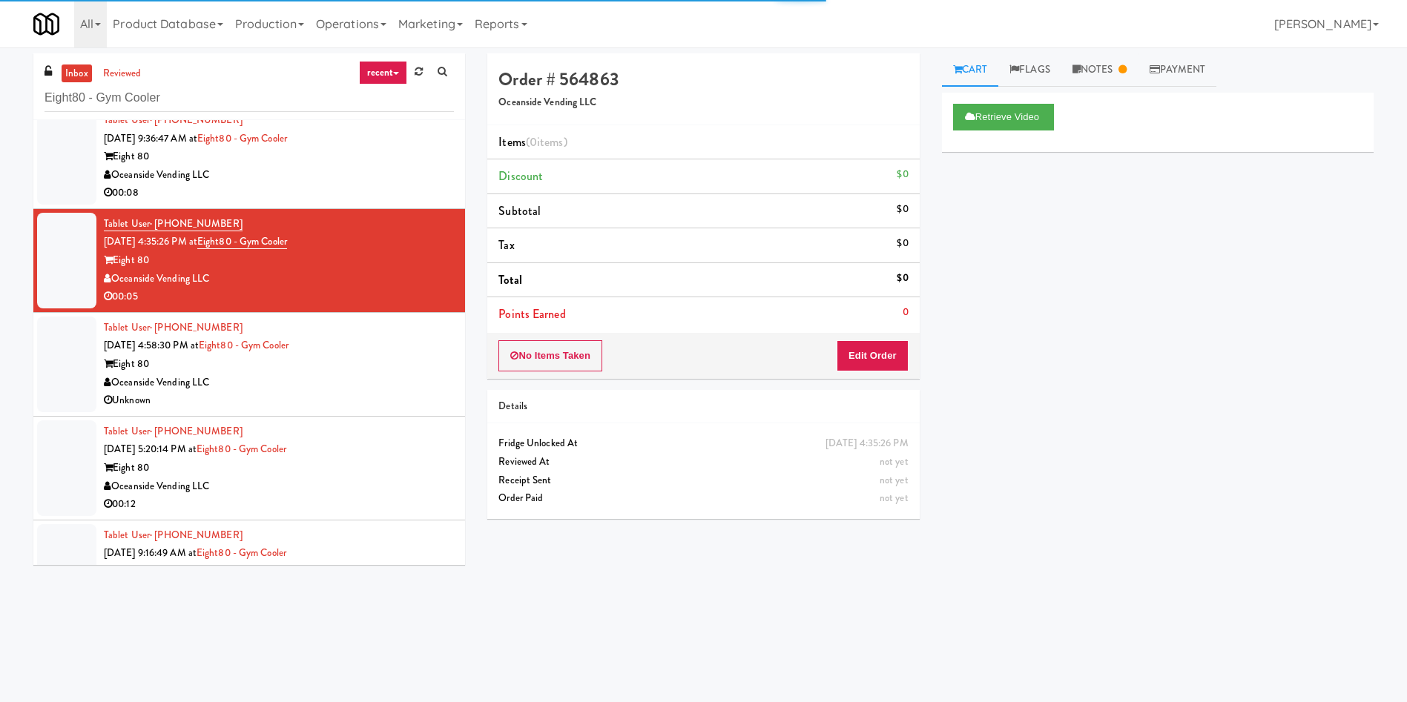
click at [70, 412] on div at bounding box center [66, 365] width 59 height 96
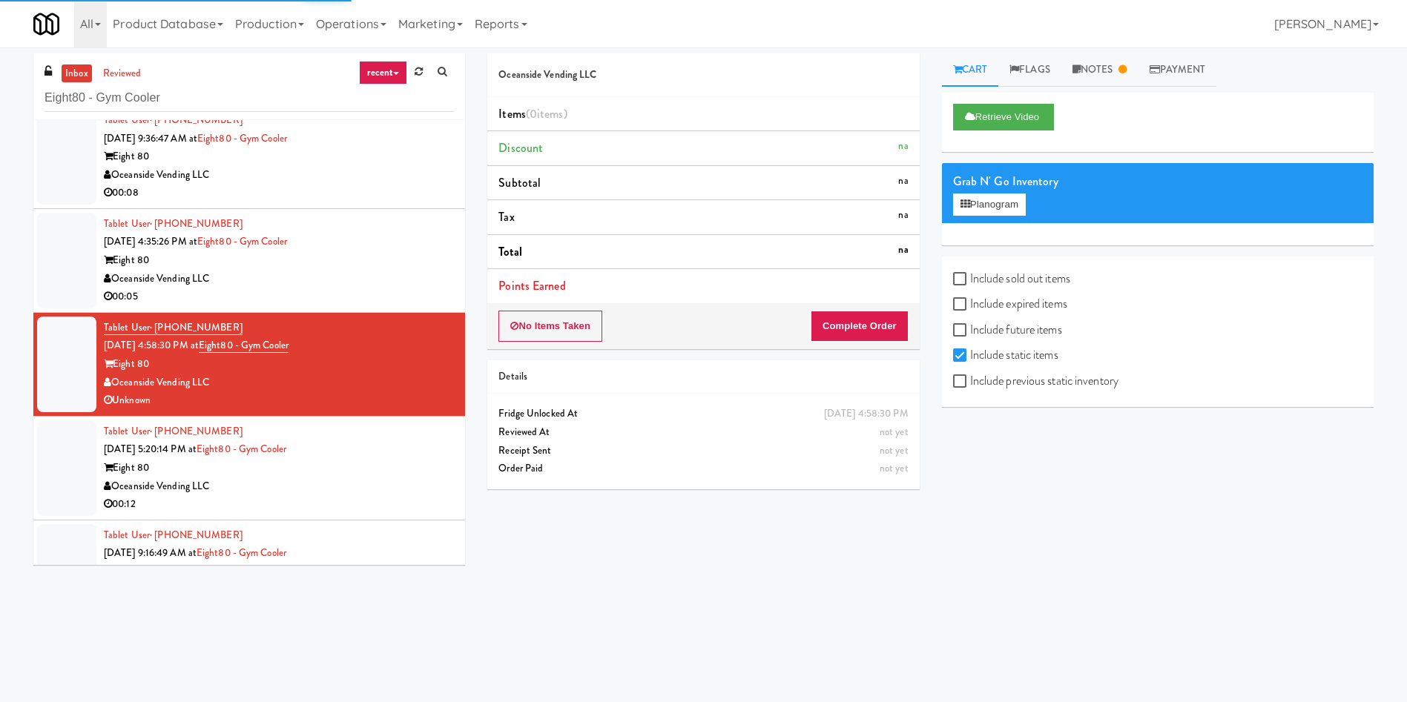
click at [68, 455] on div at bounding box center [66, 468] width 59 height 96
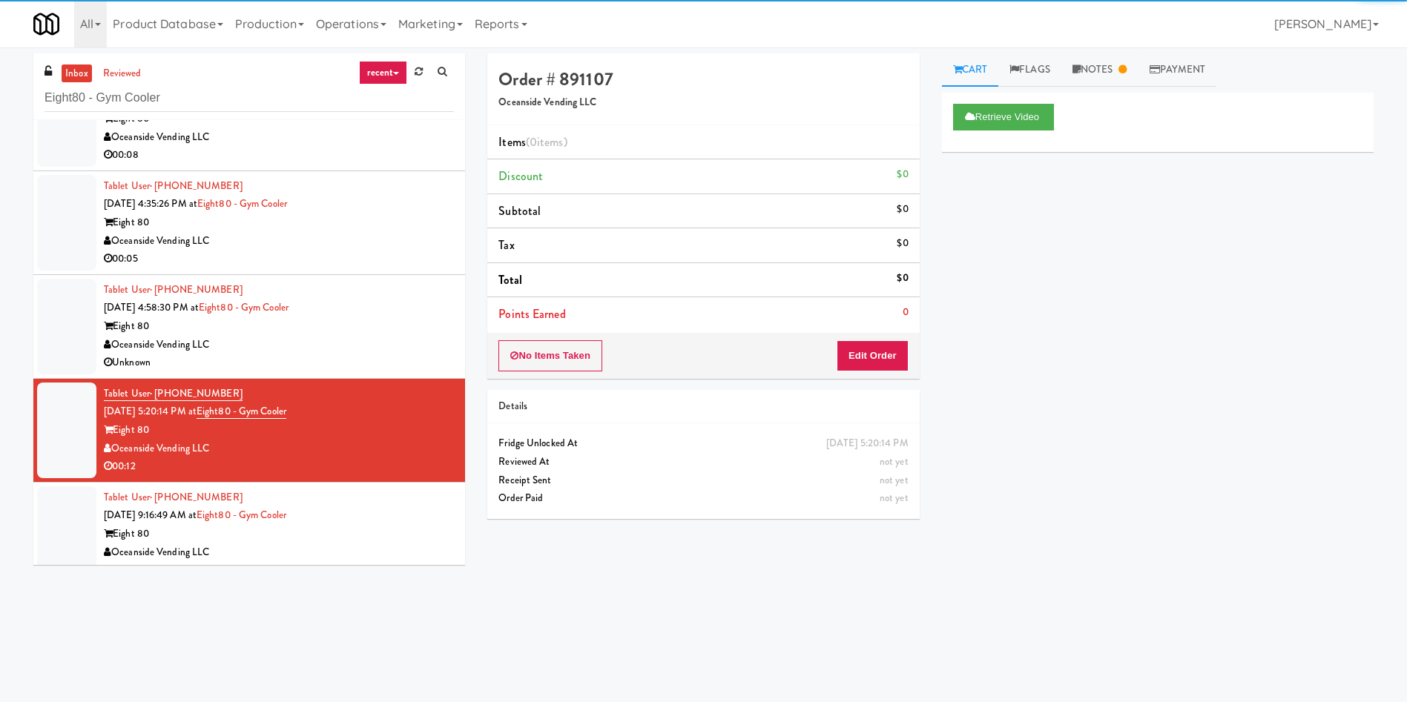
scroll to position [281, 0]
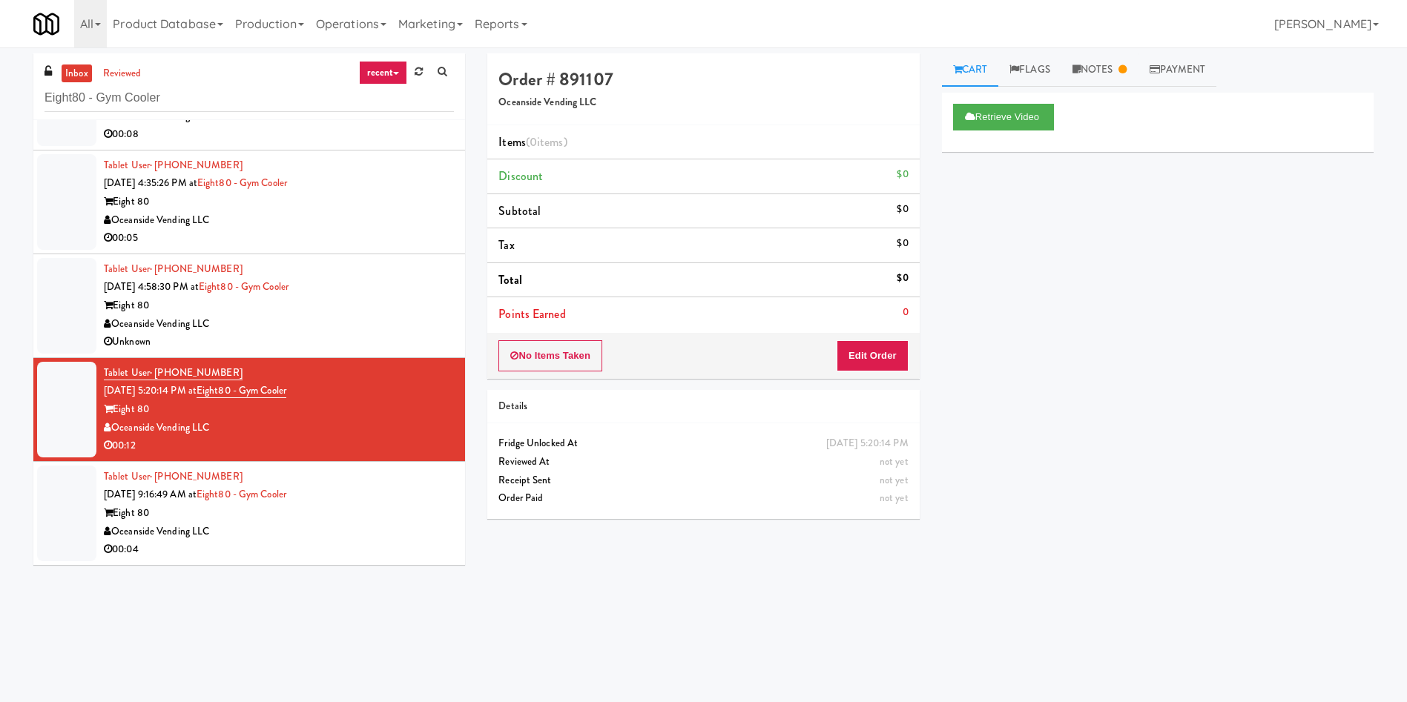
click at [83, 467] on div at bounding box center [66, 514] width 59 height 96
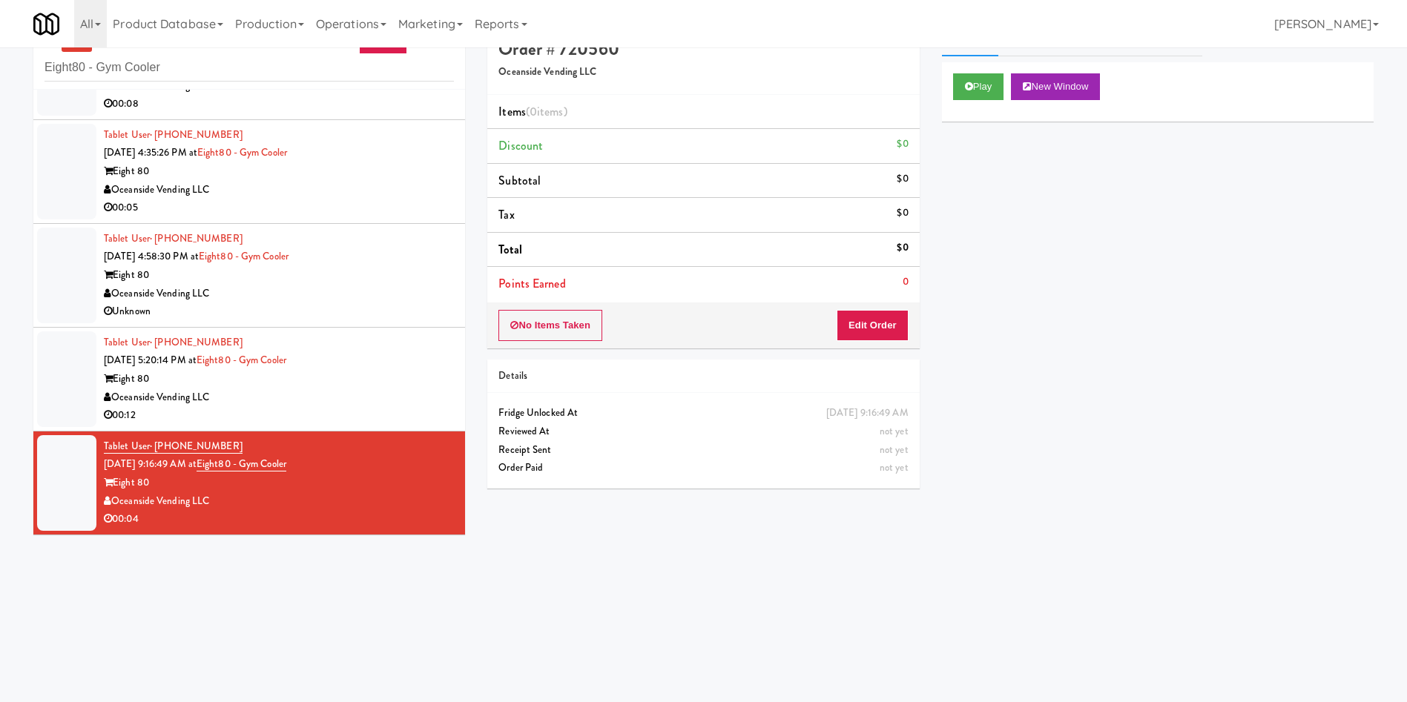
scroll to position [47, 0]
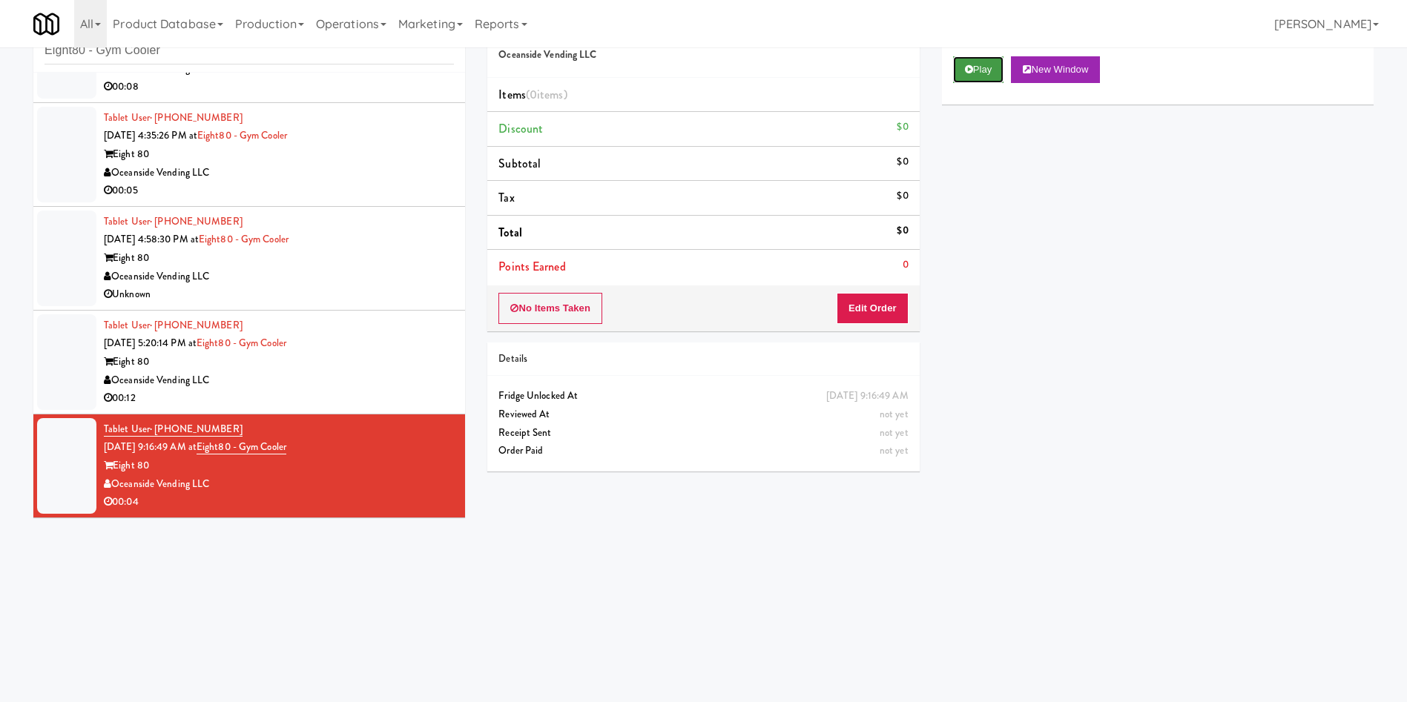
click at [937, 75] on button "Play" at bounding box center [978, 69] width 51 height 27
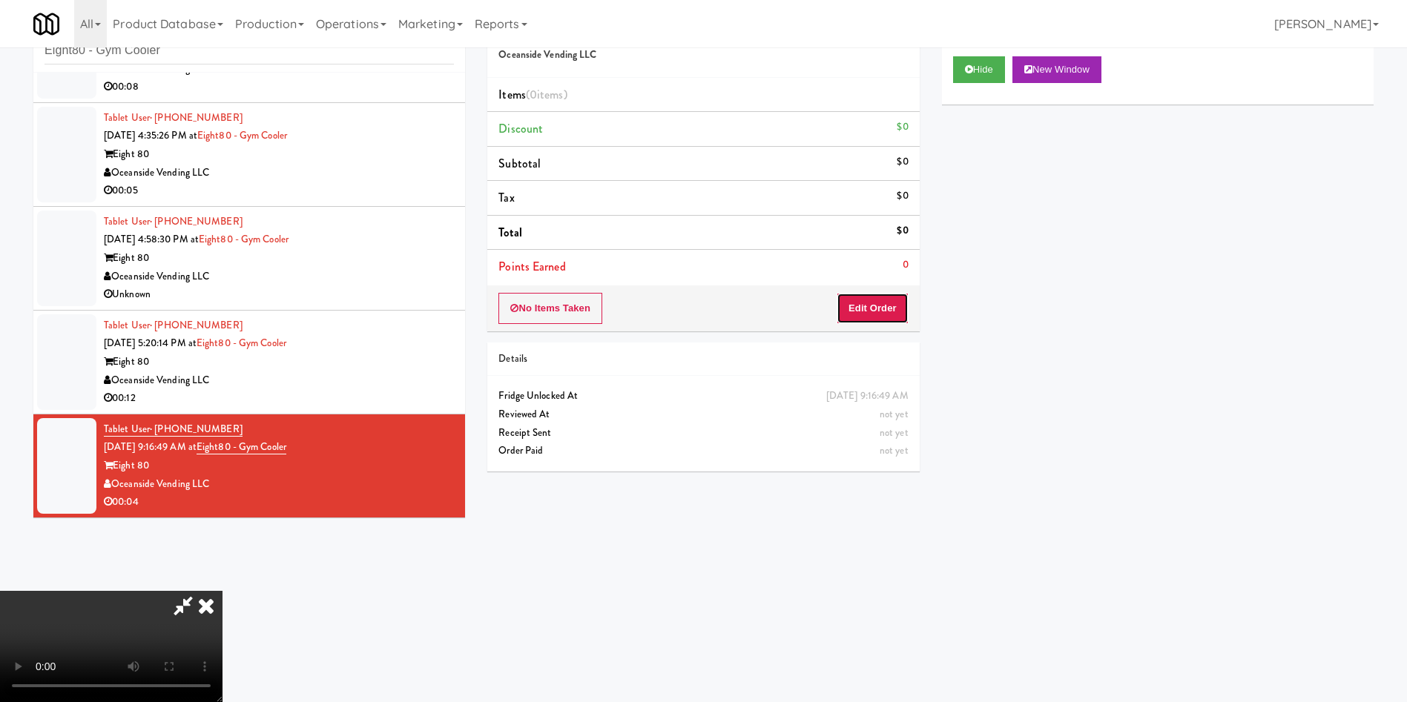
click at [859, 306] on button "Edit Order" at bounding box center [872, 308] width 72 height 31
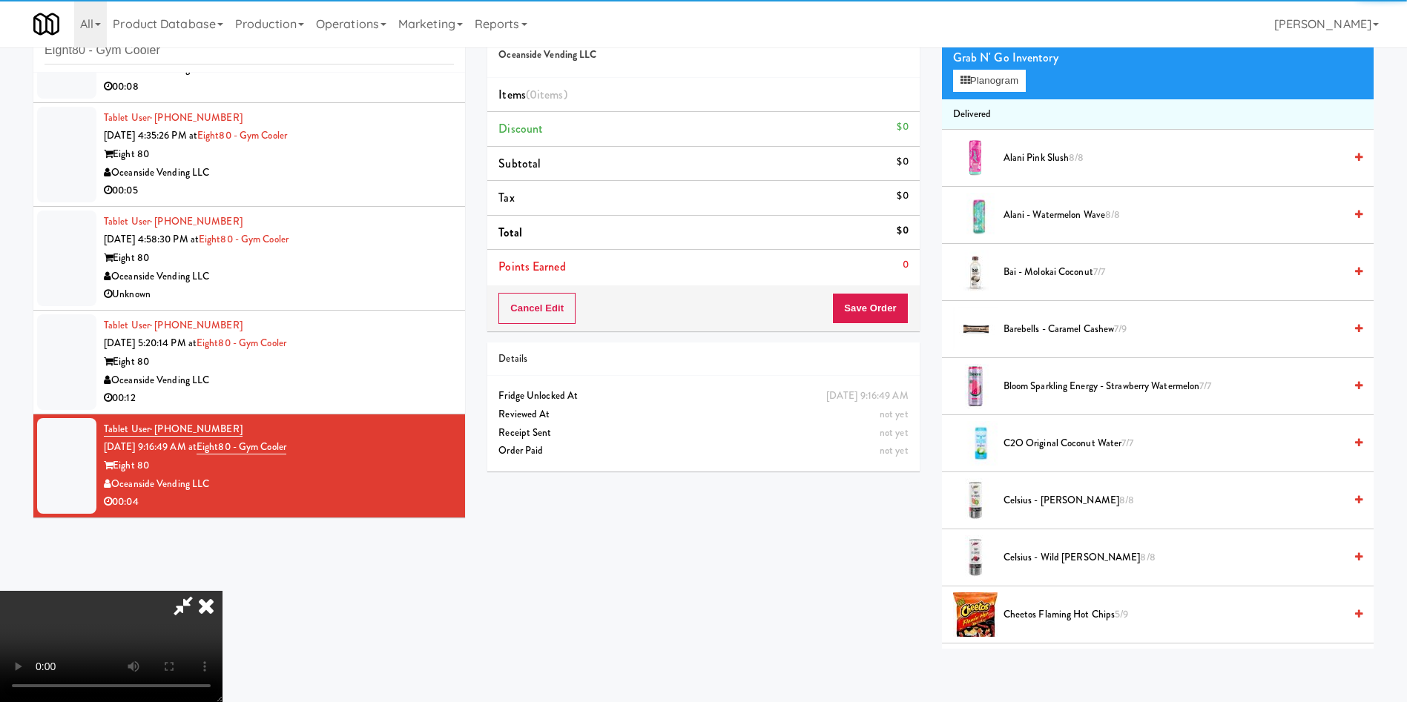
scroll to position [111, 0]
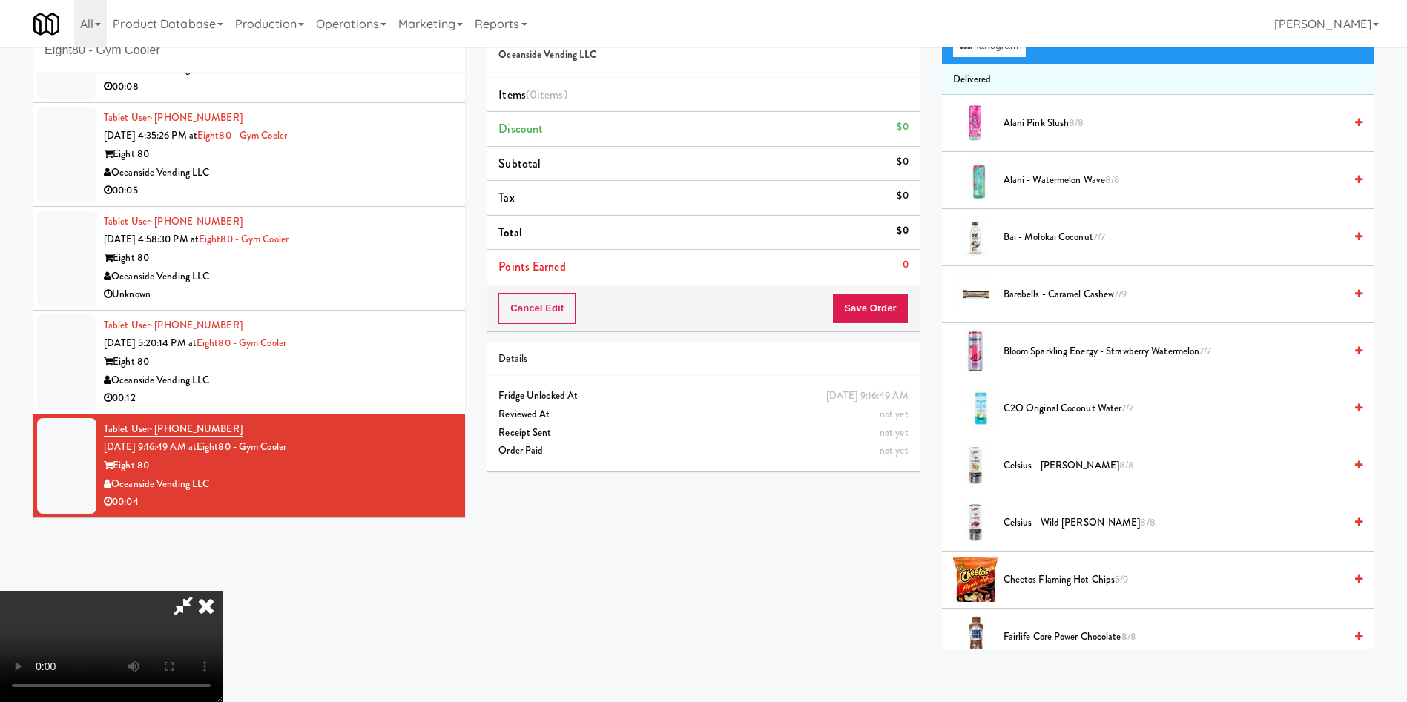
click at [222, 467] on video at bounding box center [111, 646] width 222 height 111
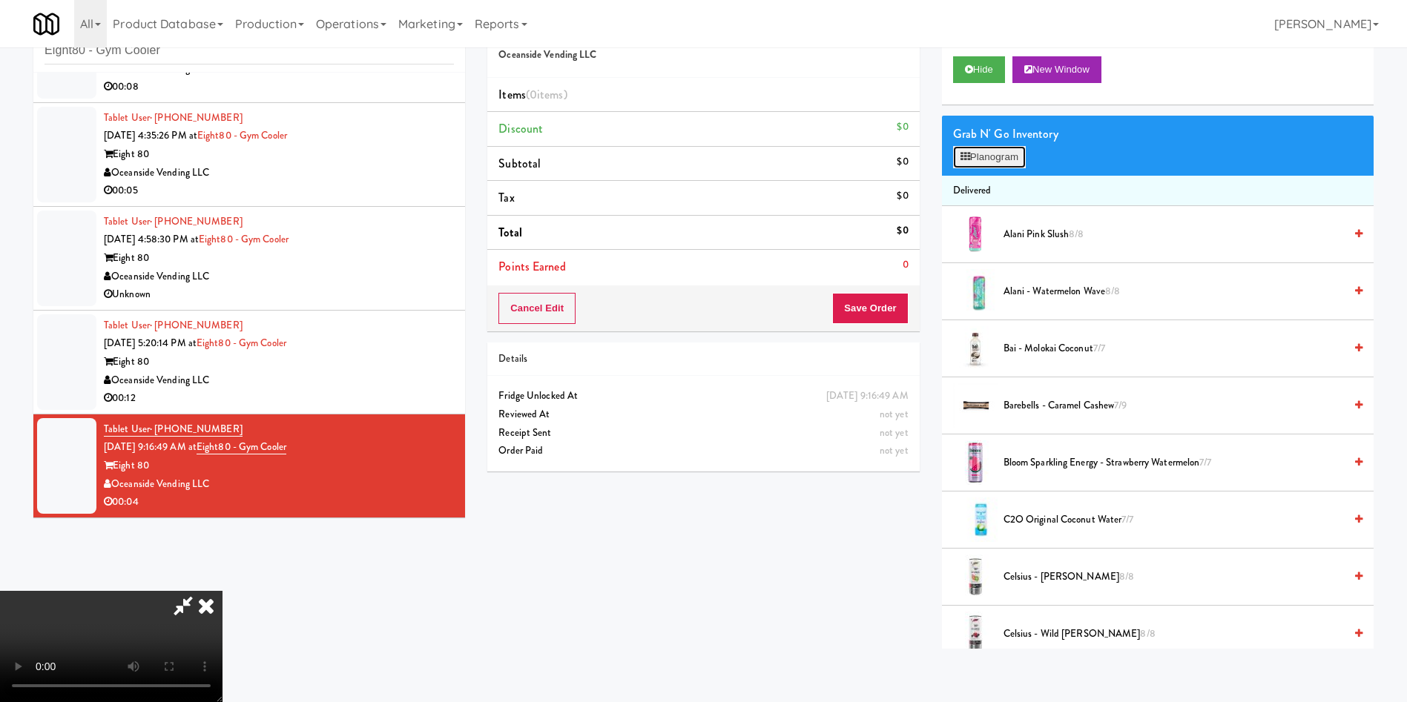
click at [937, 165] on button "Planogram" at bounding box center [989, 157] width 73 height 22
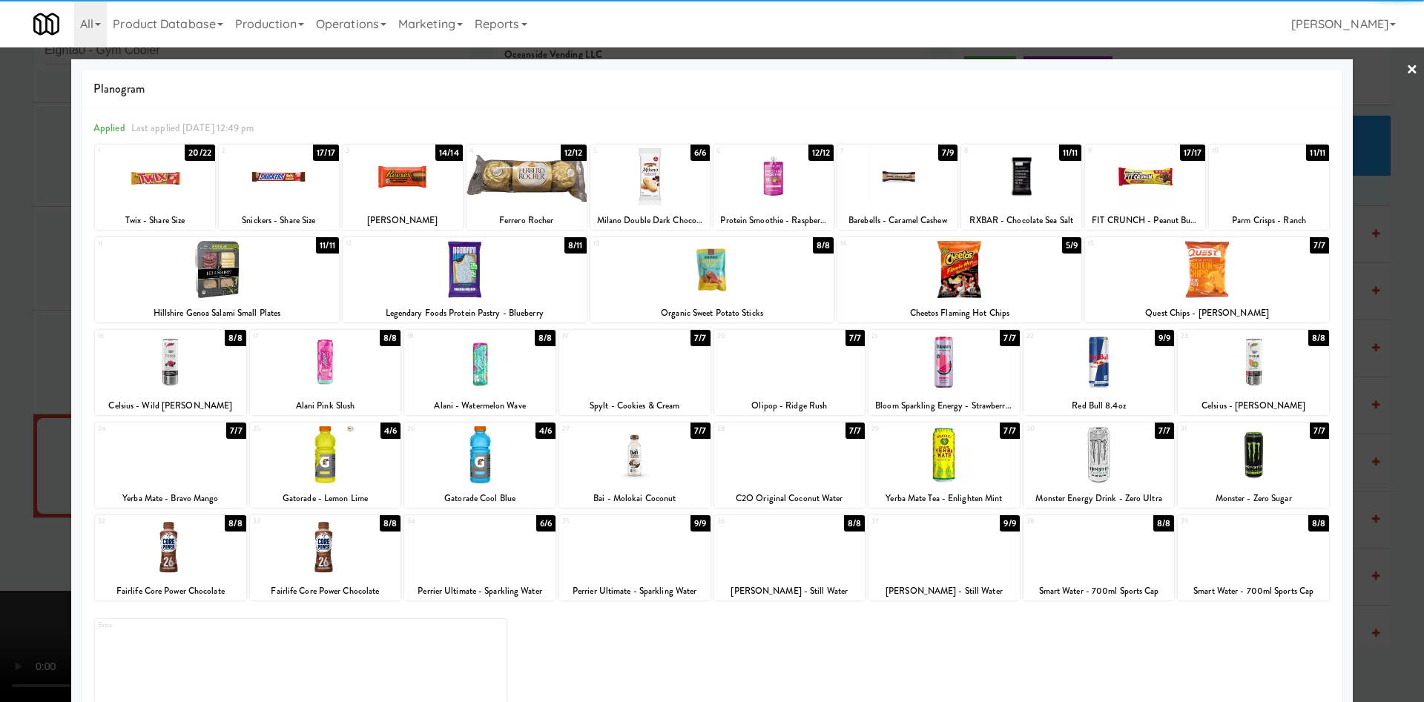
click at [937, 357] on div at bounding box center [1253, 362] width 151 height 57
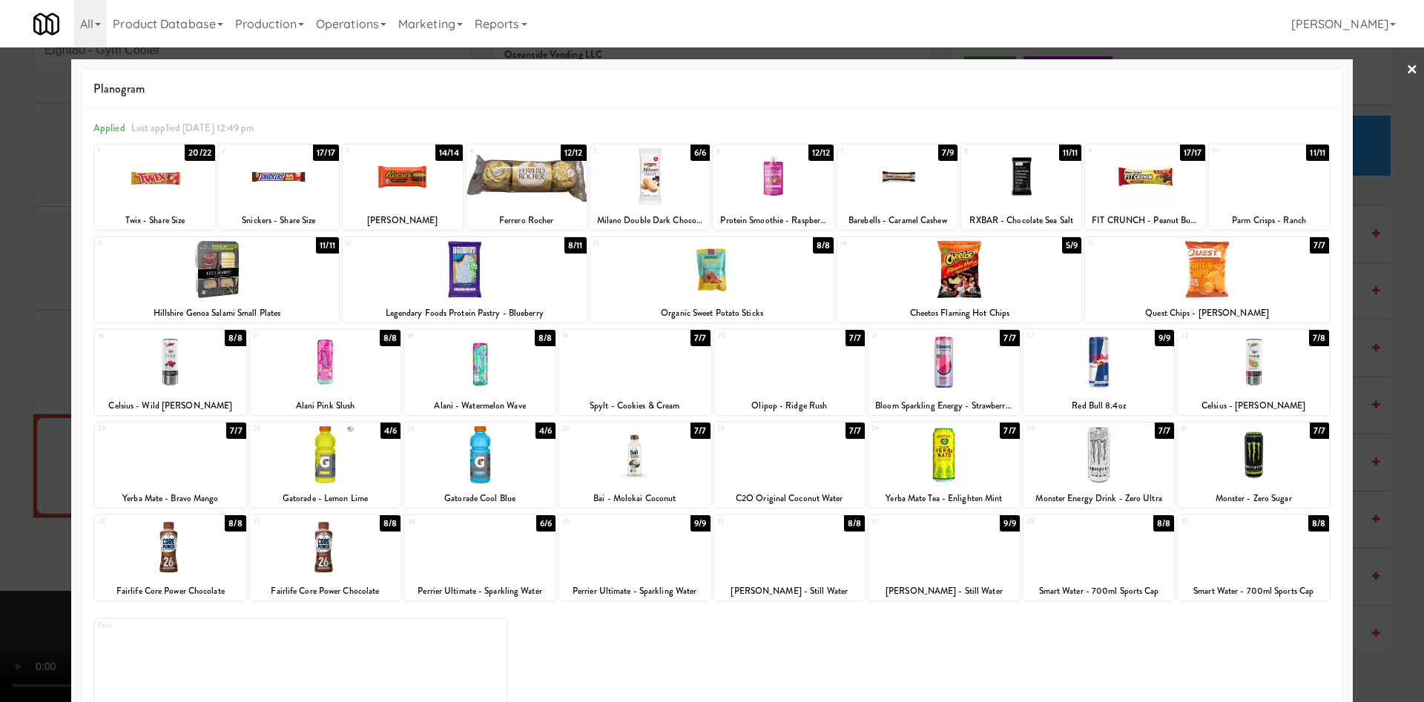
click at [937, 139] on div at bounding box center [712, 351] width 1424 height 702
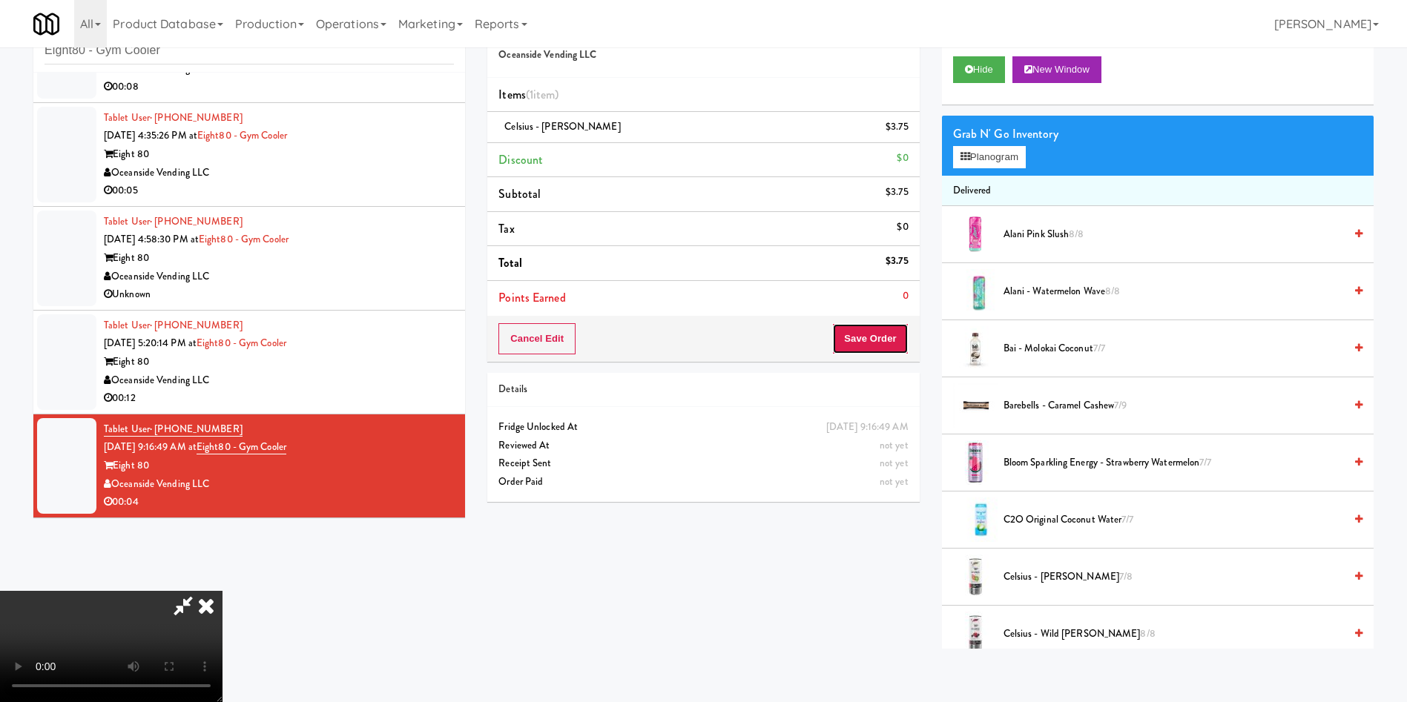
click at [882, 343] on button "Save Order" at bounding box center [870, 338] width 76 height 31
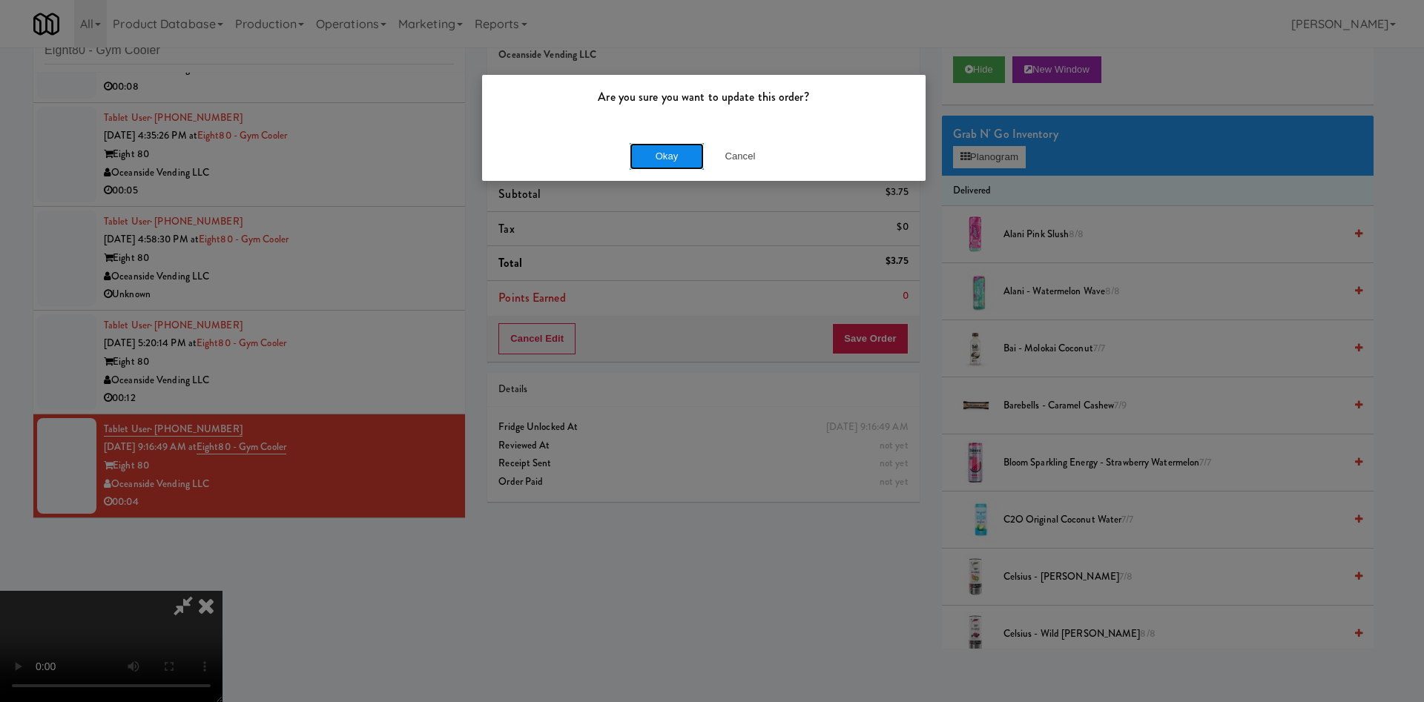
click at [662, 157] on button "Okay" at bounding box center [667, 156] width 74 height 27
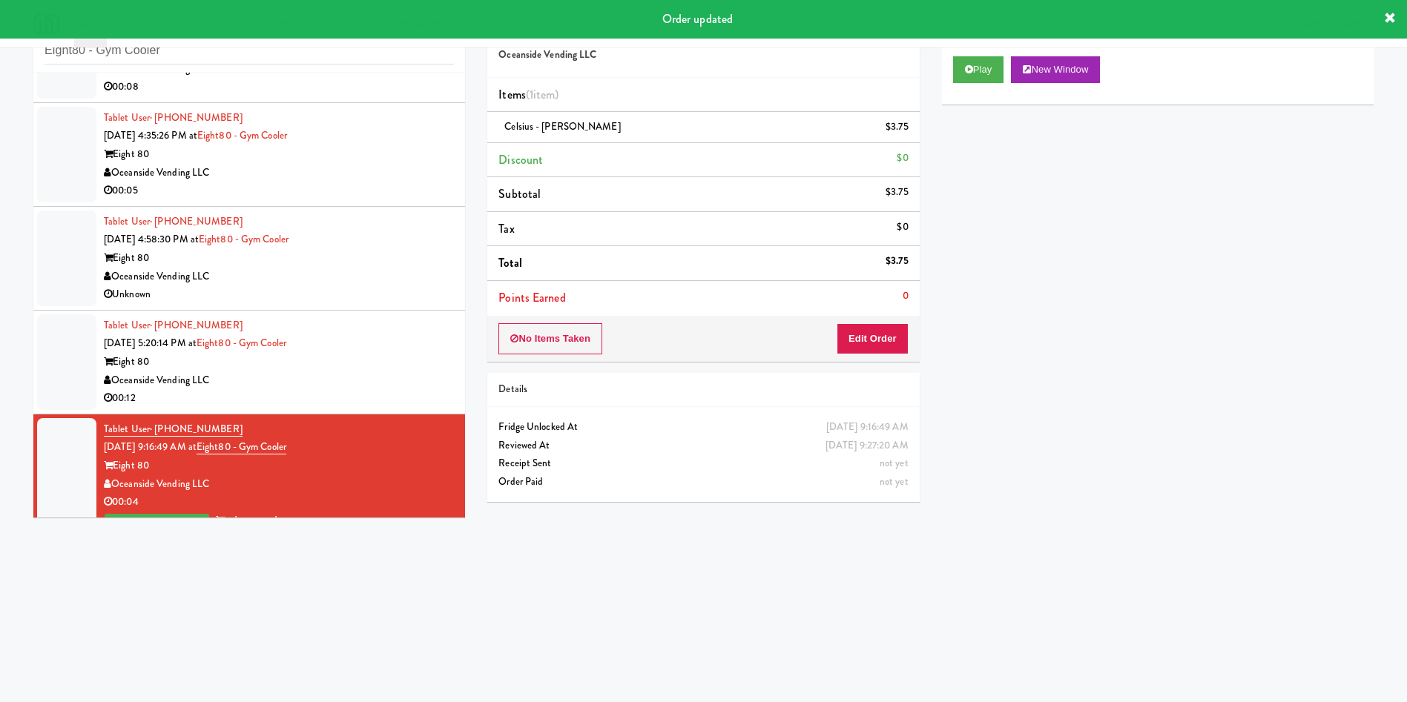
click at [67, 374] on div at bounding box center [66, 362] width 59 height 96
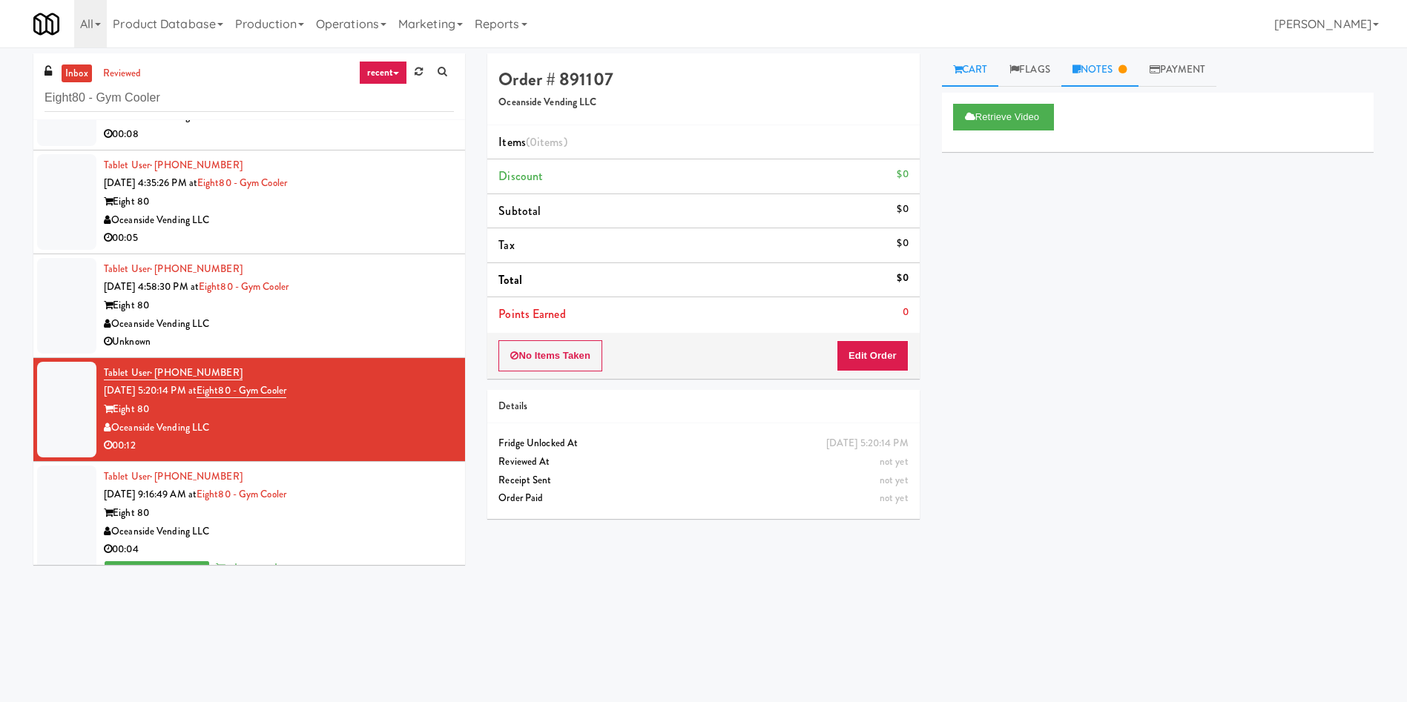
click at [937, 64] on link "Notes" at bounding box center [1099, 69] width 77 height 33
click at [937, 64] on link "Cart" at bounding box center [970, 69] width 57 height 33
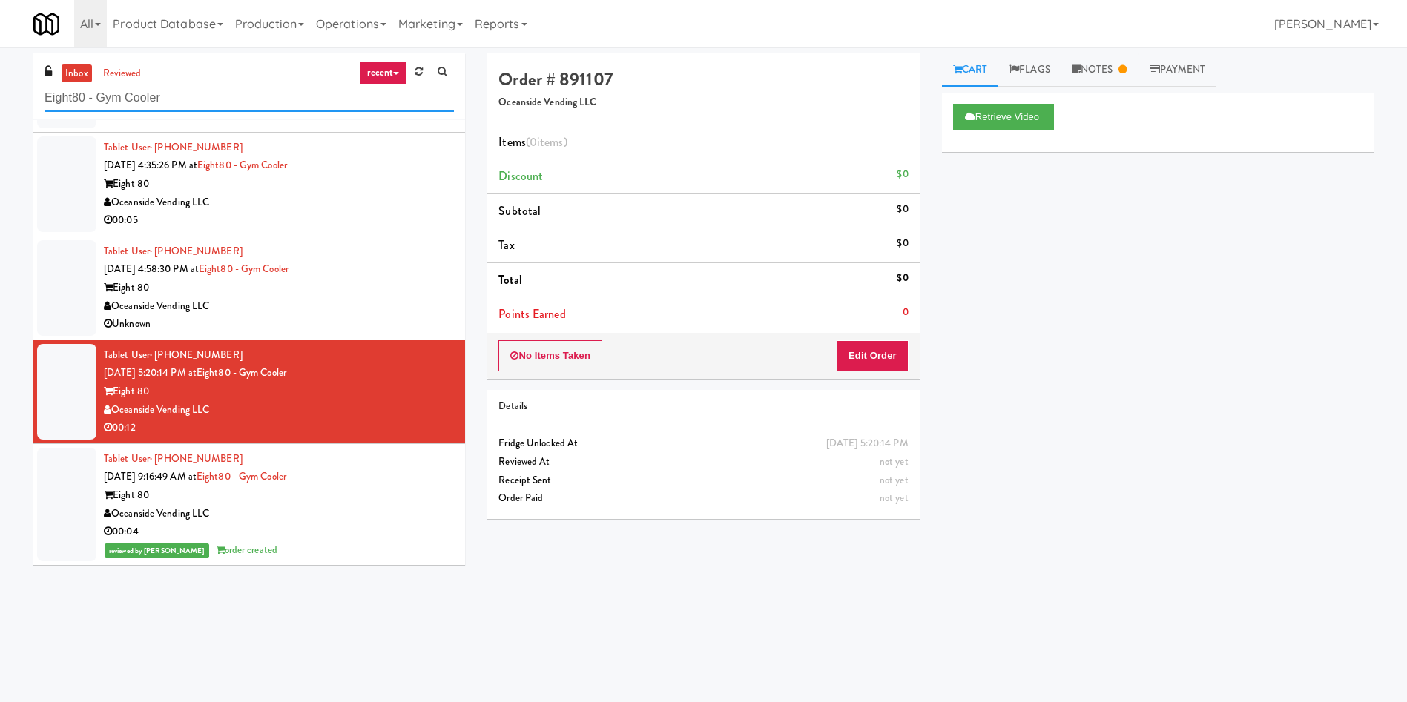
drag, startPoint x: 201, startPoint y: 97, endPoint x: 0, endPoint y: 35, distance: 210.4
click at [0, 47] on body "Are you sure you want to update this order? Okay Cancel Okay Are you sure you w…" at bounding box center [703, 398] width 1407 height 702
paste input "2775 - Cafeteria - Boston Scientific"
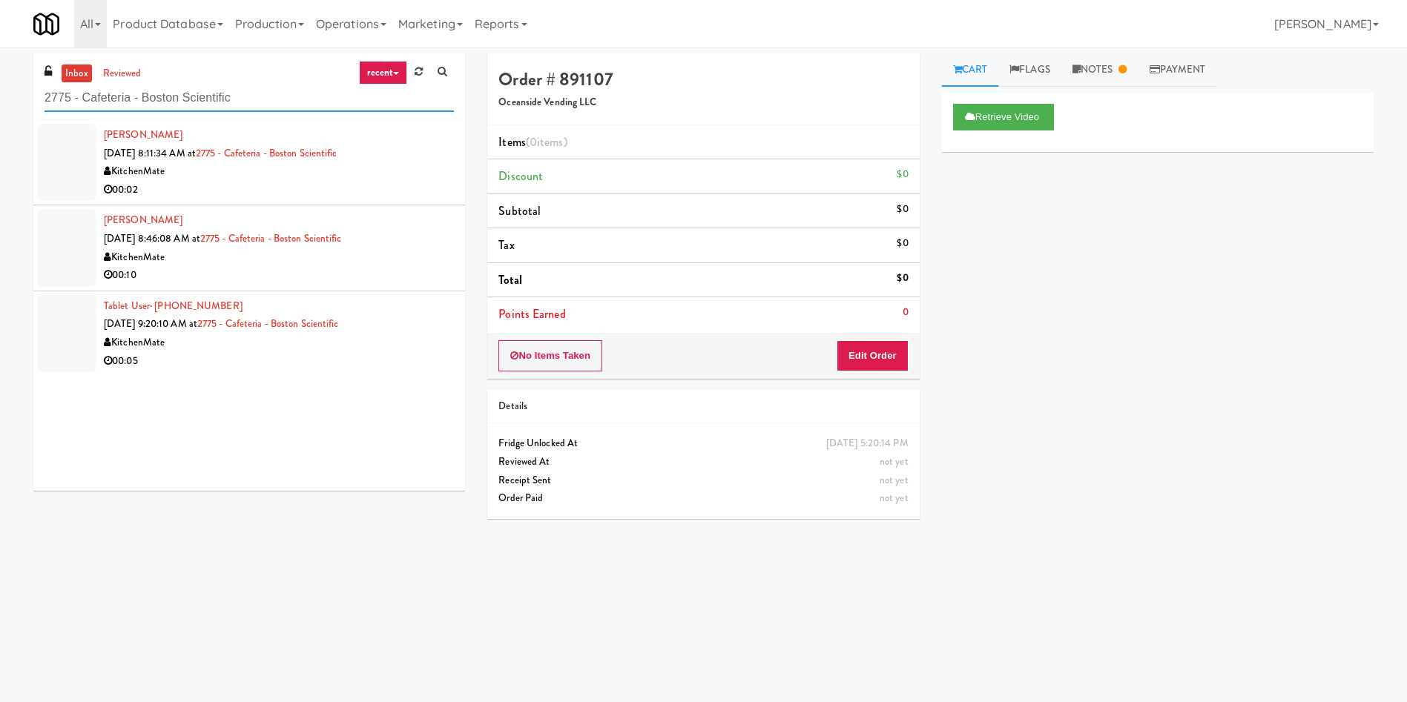
scroll to position [0, 0]
click at [65, 148] on div at bounding box center [66, 162] width 59 height 77
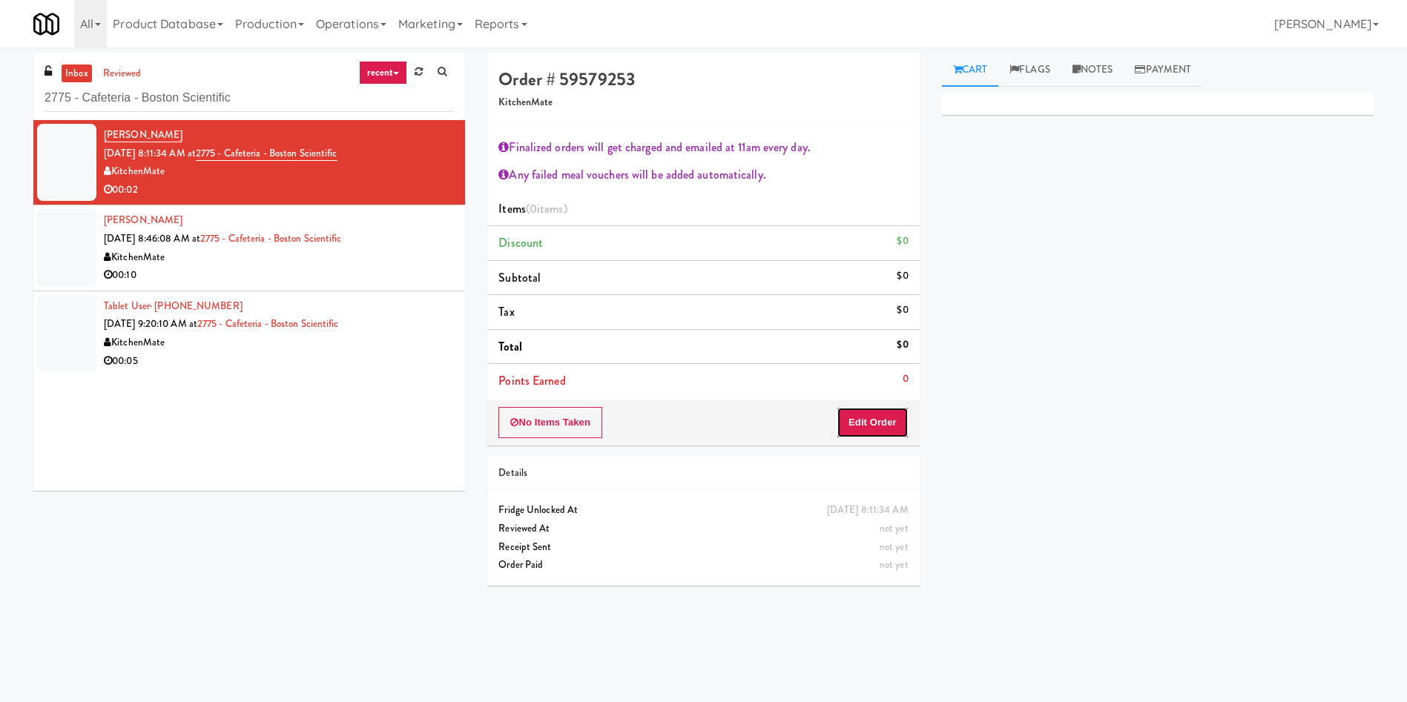
click at [900, 428] on button "Edit Order" at bounding box center [872, 422] width 72 height 31
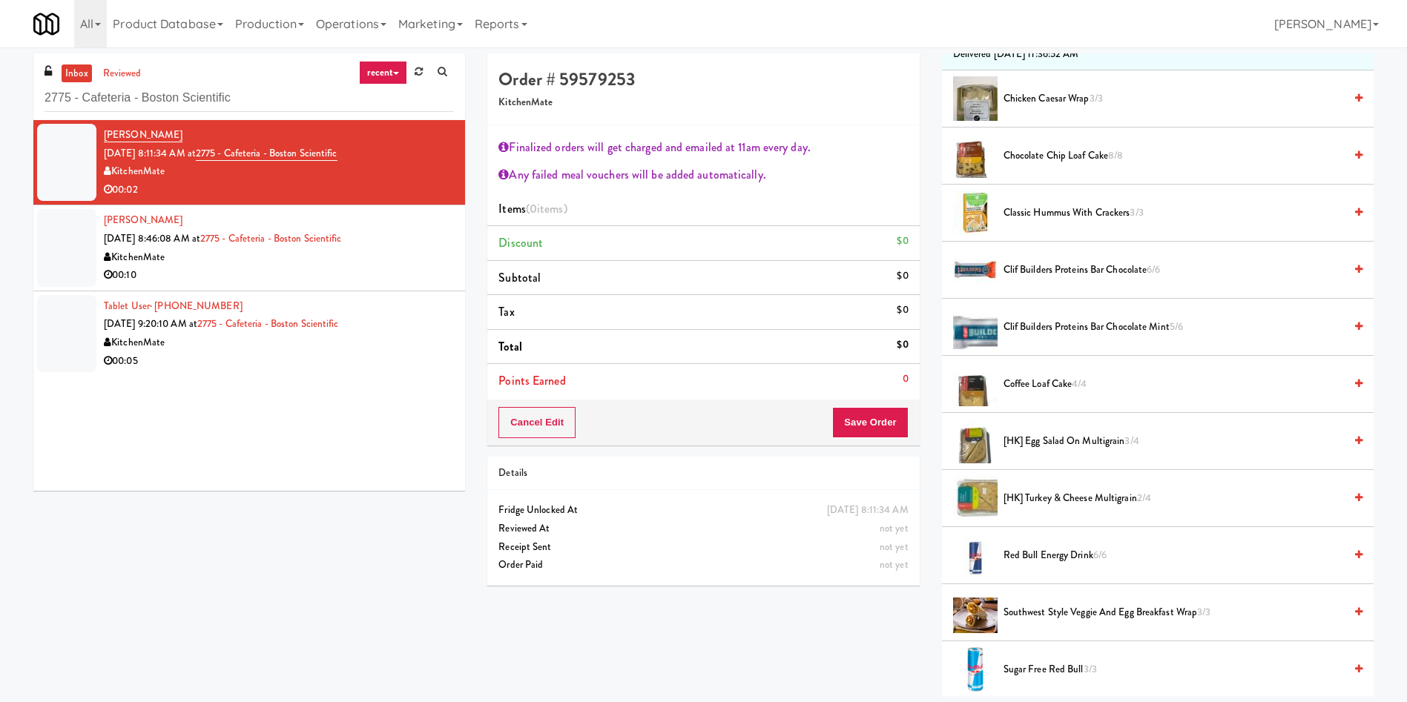
scroll to position [222, 0]
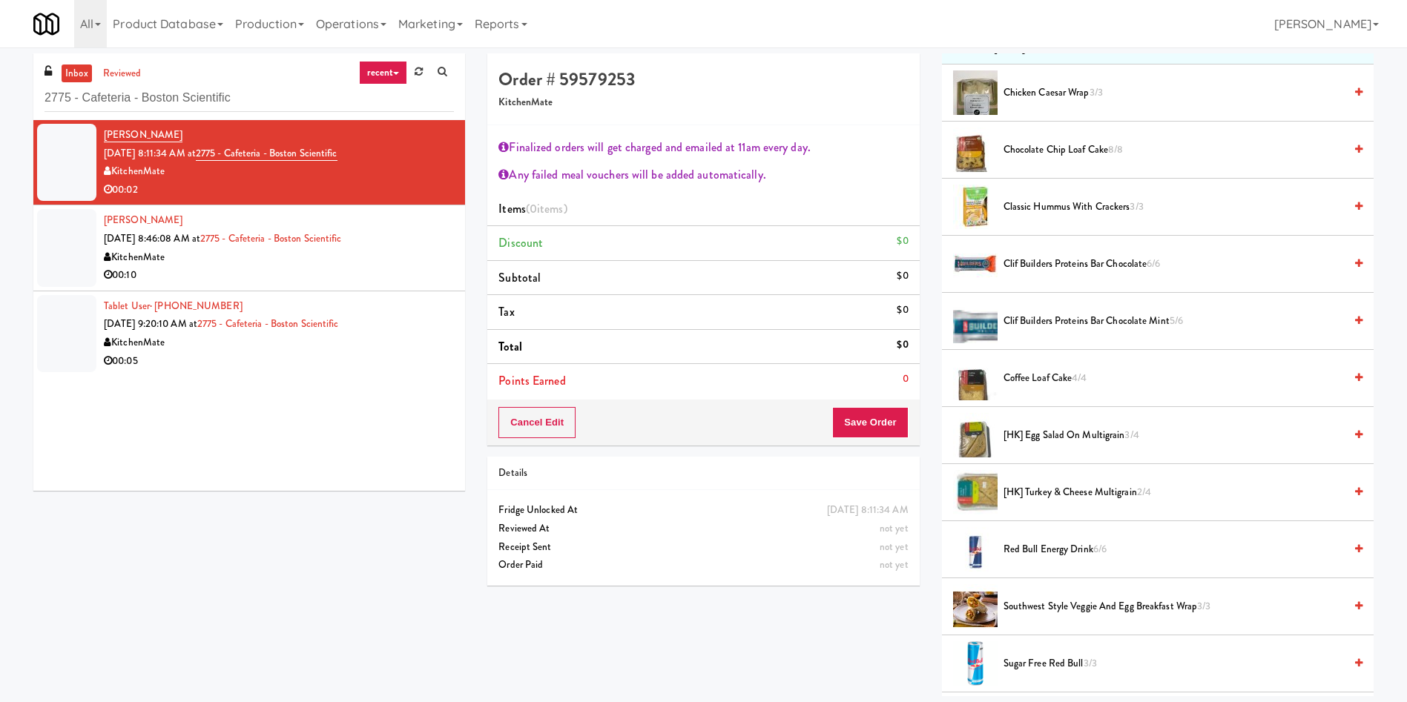
click at [937, 467] on span "[HK] Turkey & Cheese Multigrain 2/4" at bounding box center [1173, 493] width 340 height 19
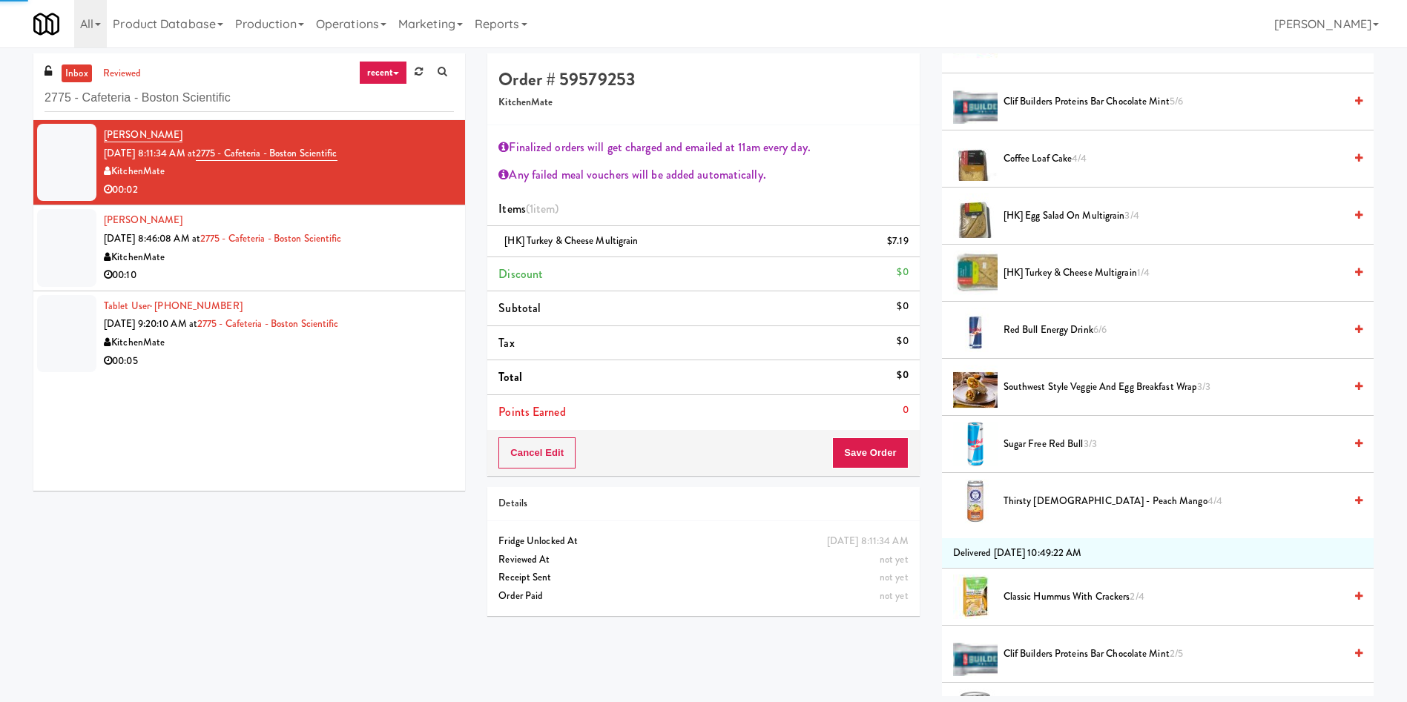
scroll to position [556, 0]
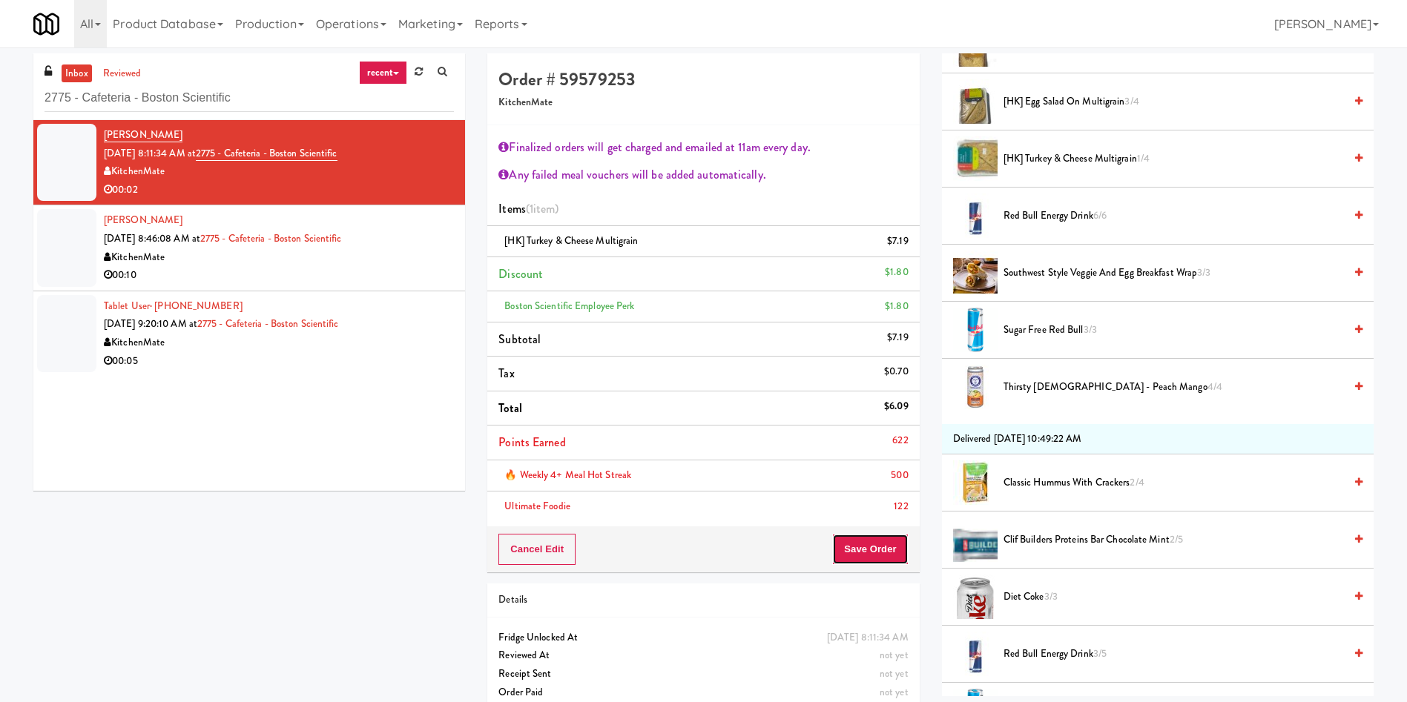
click at [885, 467] on button "Save Order" at bounding box center [870, 549] width 76 height 31
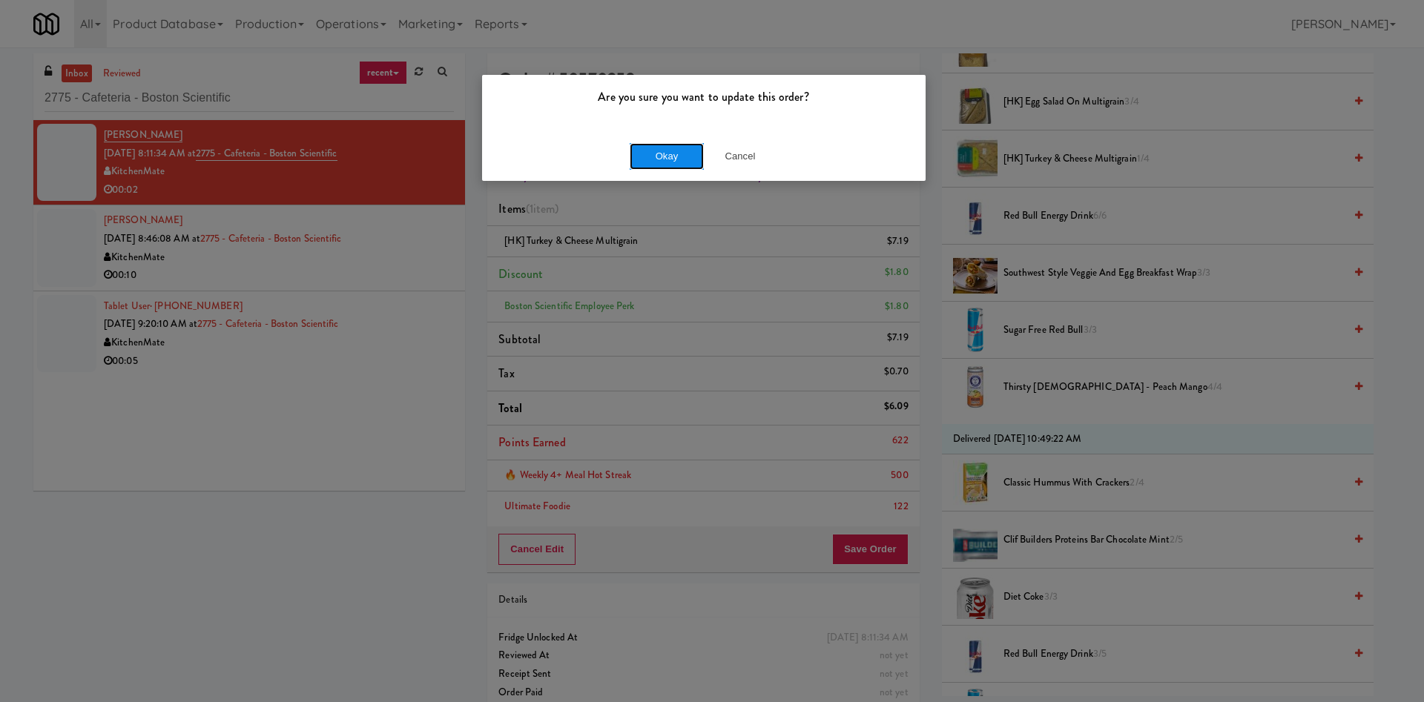
click at [659, 160] on button "Okay" at bounding box center [667, 156] width 74 height 27
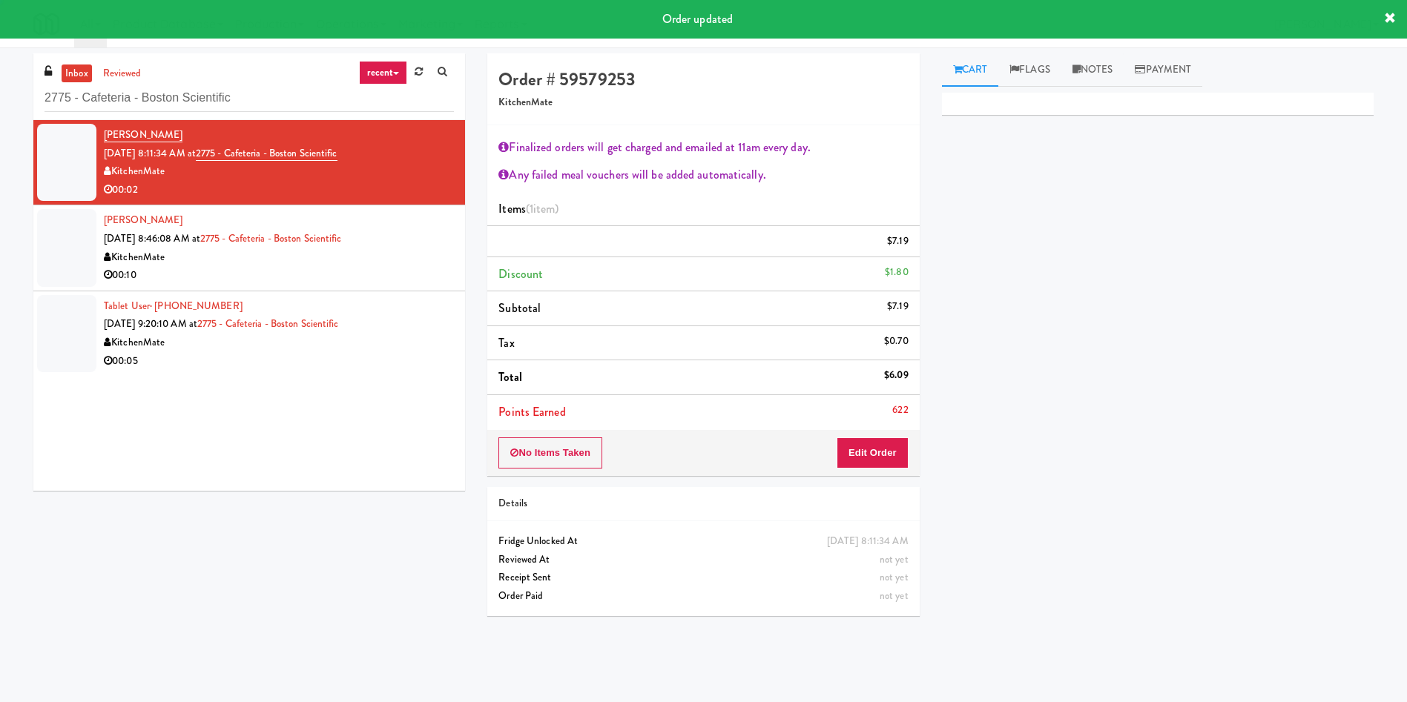
scroll to position [0, 0]
drag, startPoint x: 77, startPoint y: 260, endPoint x: 133, endPoint y: 269, distance: 57.1
click at [77, 260] on div at bounding box center [66, 247] width 59 height 77
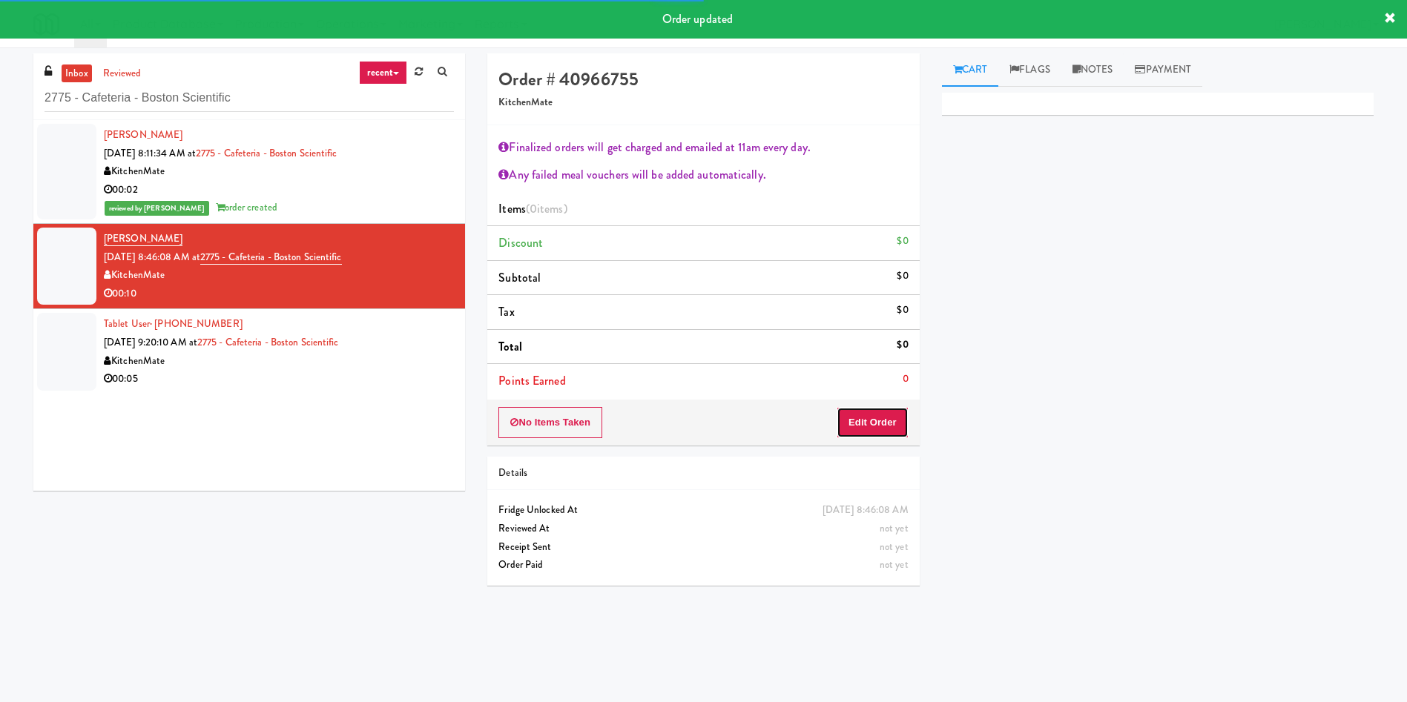
click at [870, 418] on button "Edit Order" at bounding box center [872, 422] width 72 height 31
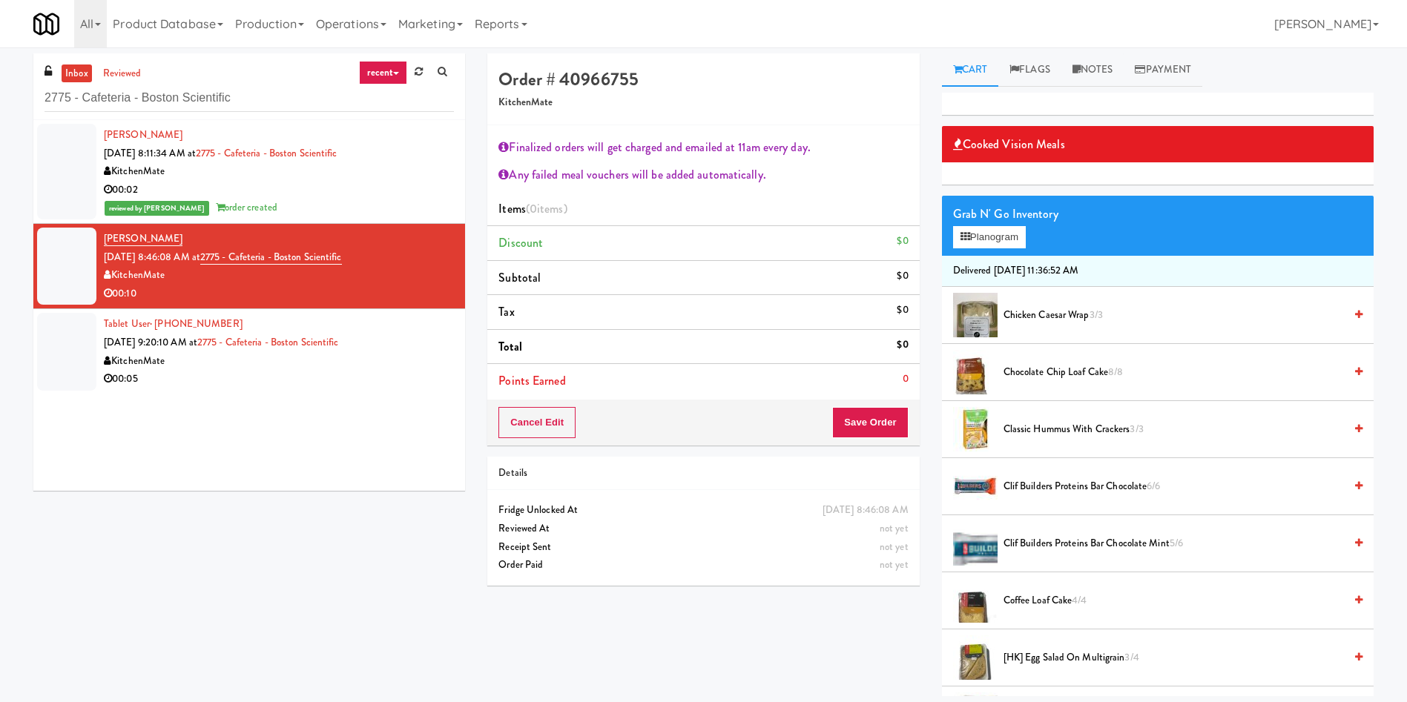
click at [937, 312] on span "Chicken Caesar Wrap 3/3" at bounding box center [1173, 315] width 340 height 19
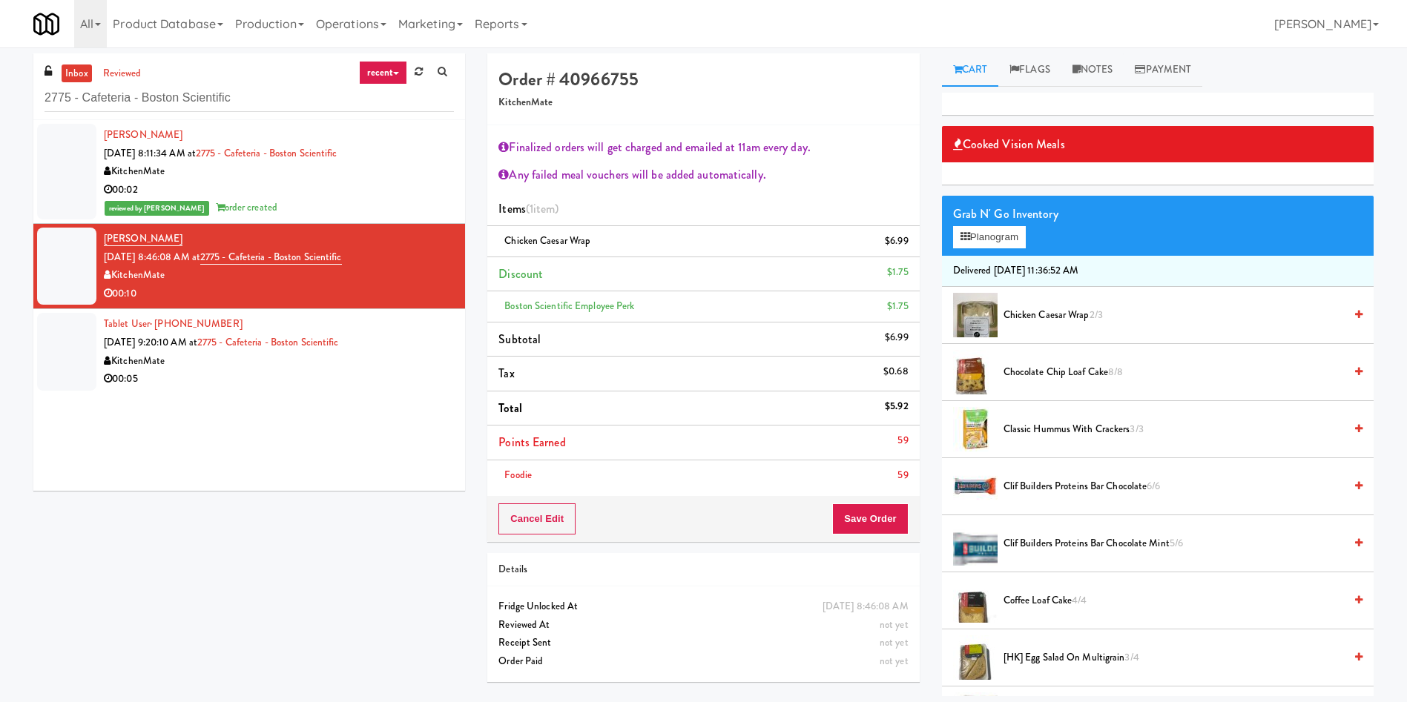
click at [937, 372] on span "Chocolate Chip Loaf Cake 8/8" at bounding box center [1173, 372] width 340 height 19
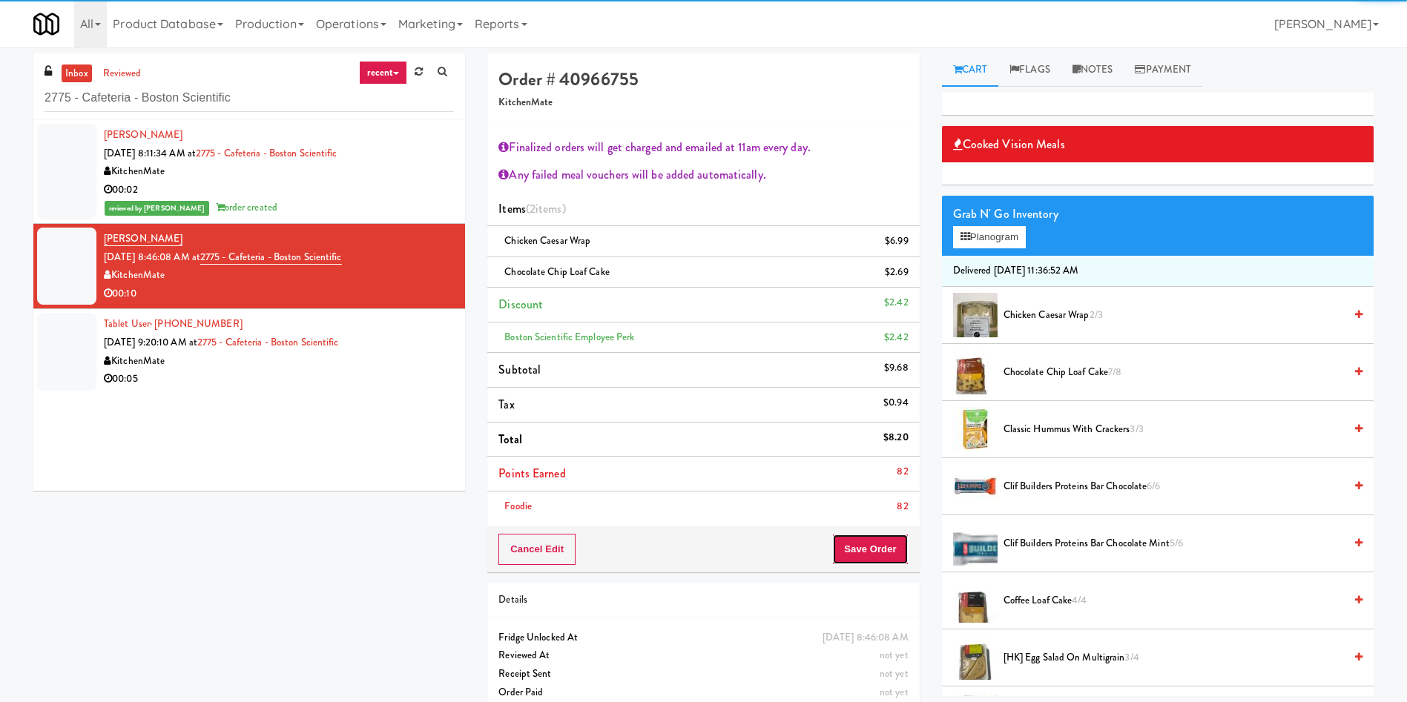
click at [864, 467] on button "Save Order" at bounding box center [870, 549] width 76 height 31
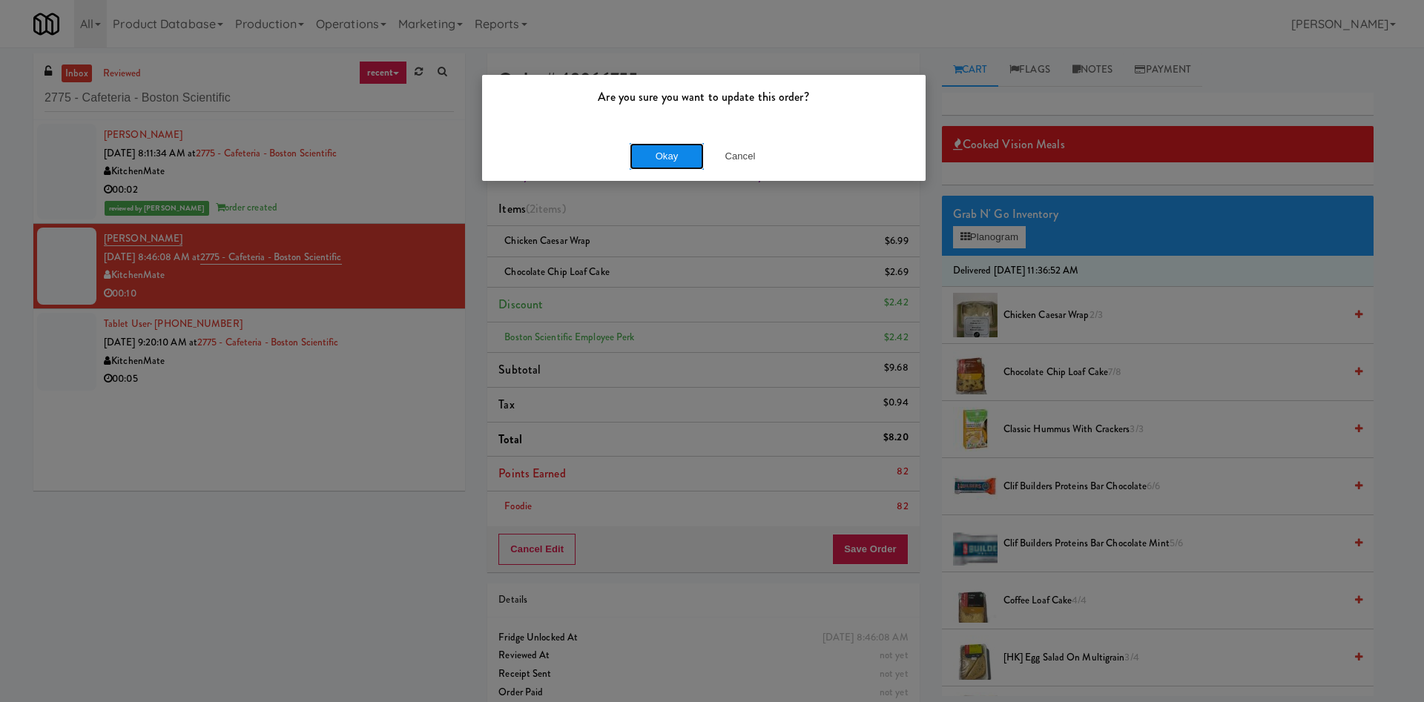
click at [663, 156] on button "Okay" at bounding box center [667, 156] width 74 height 27
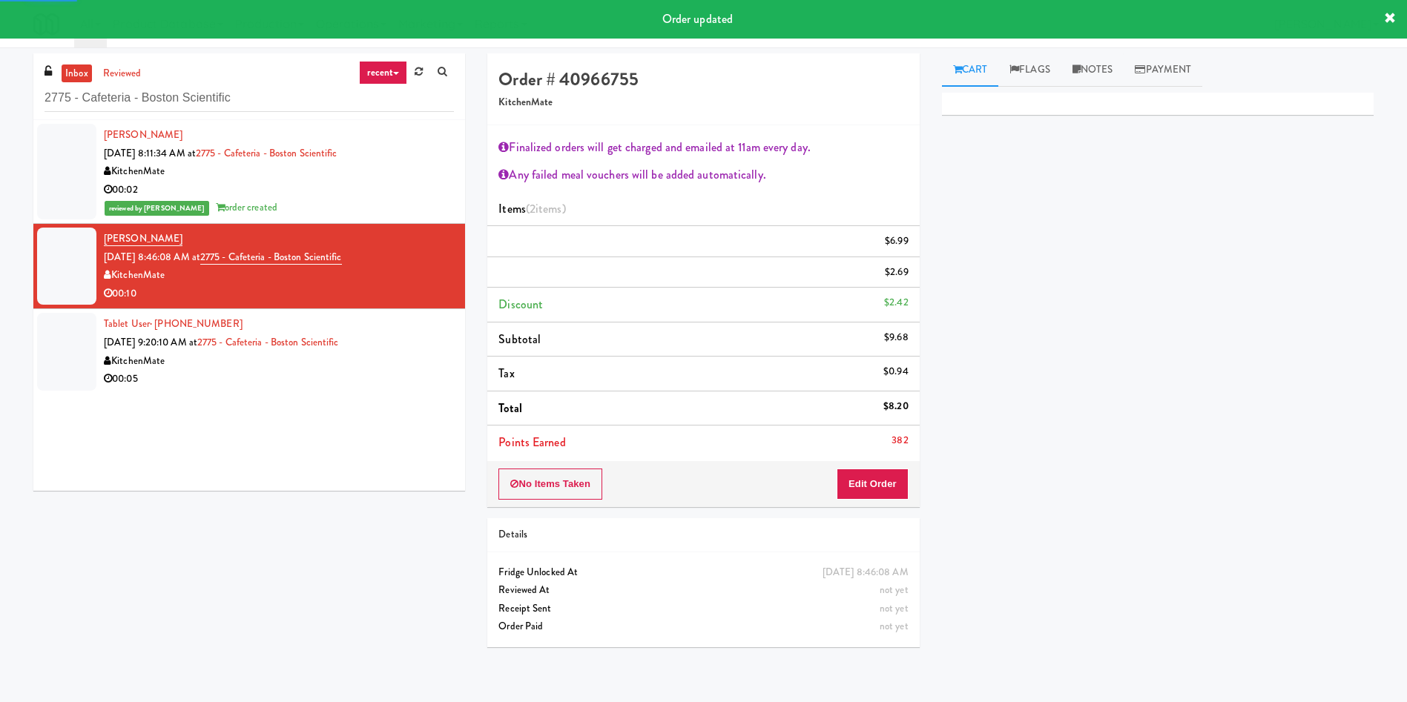
click at [76, 349] on div at bounding box center [66, 351] width 59 height 77
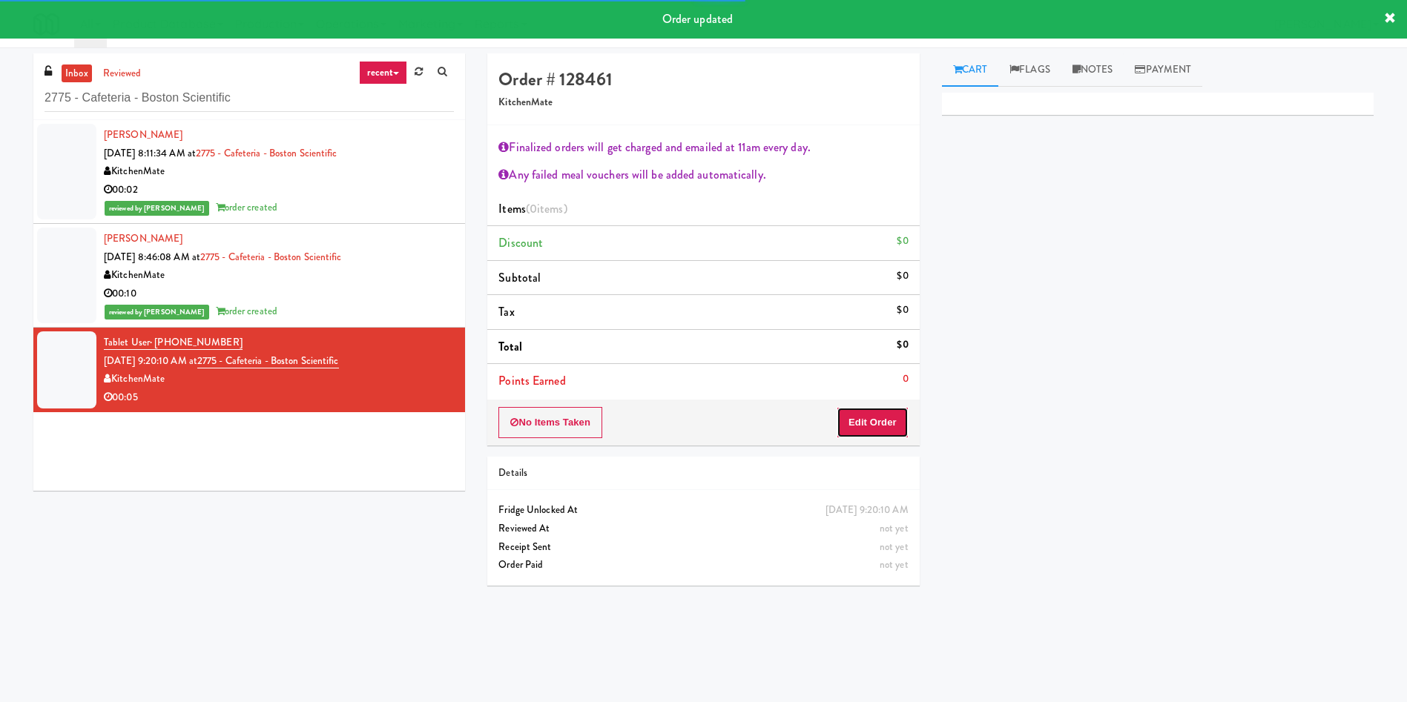
click at [896, 420] on button "Edit Order" at bounding box center [872, 422] width 72 height 31
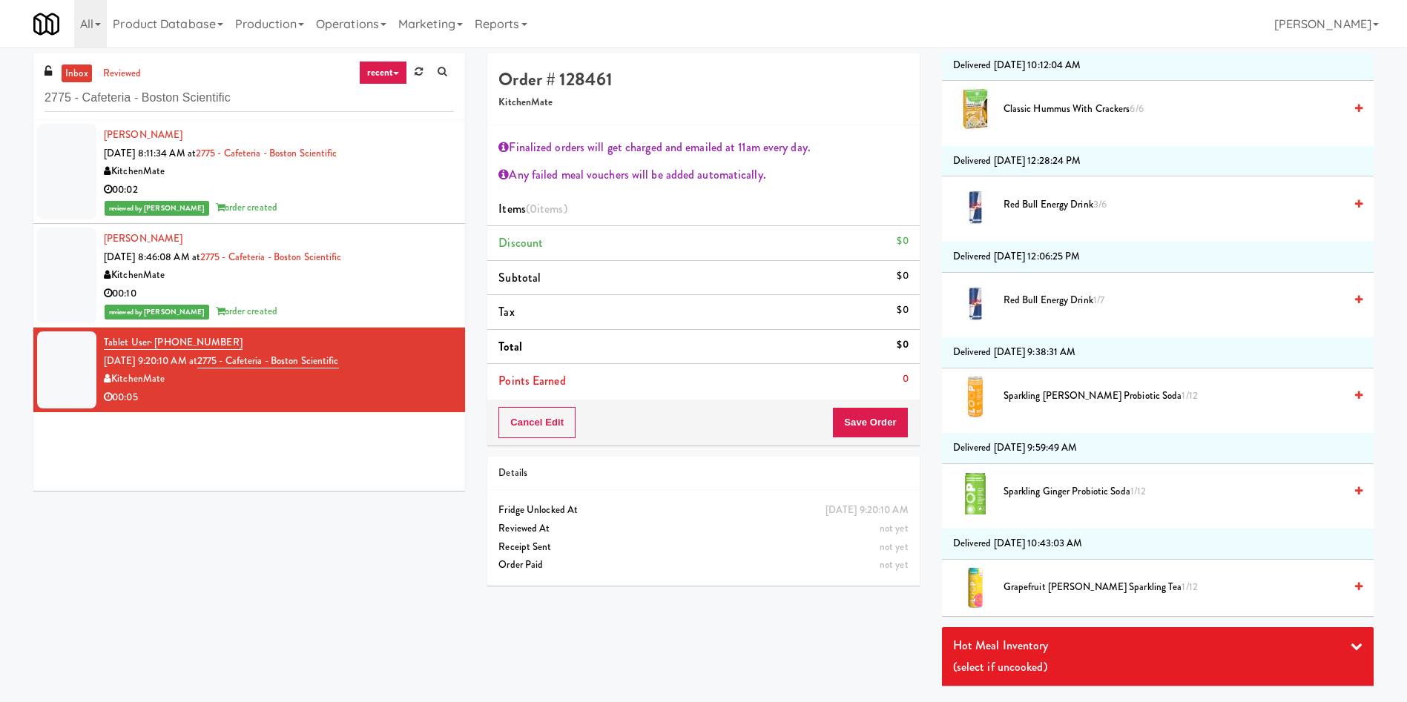
scroll to position [1626, 0]
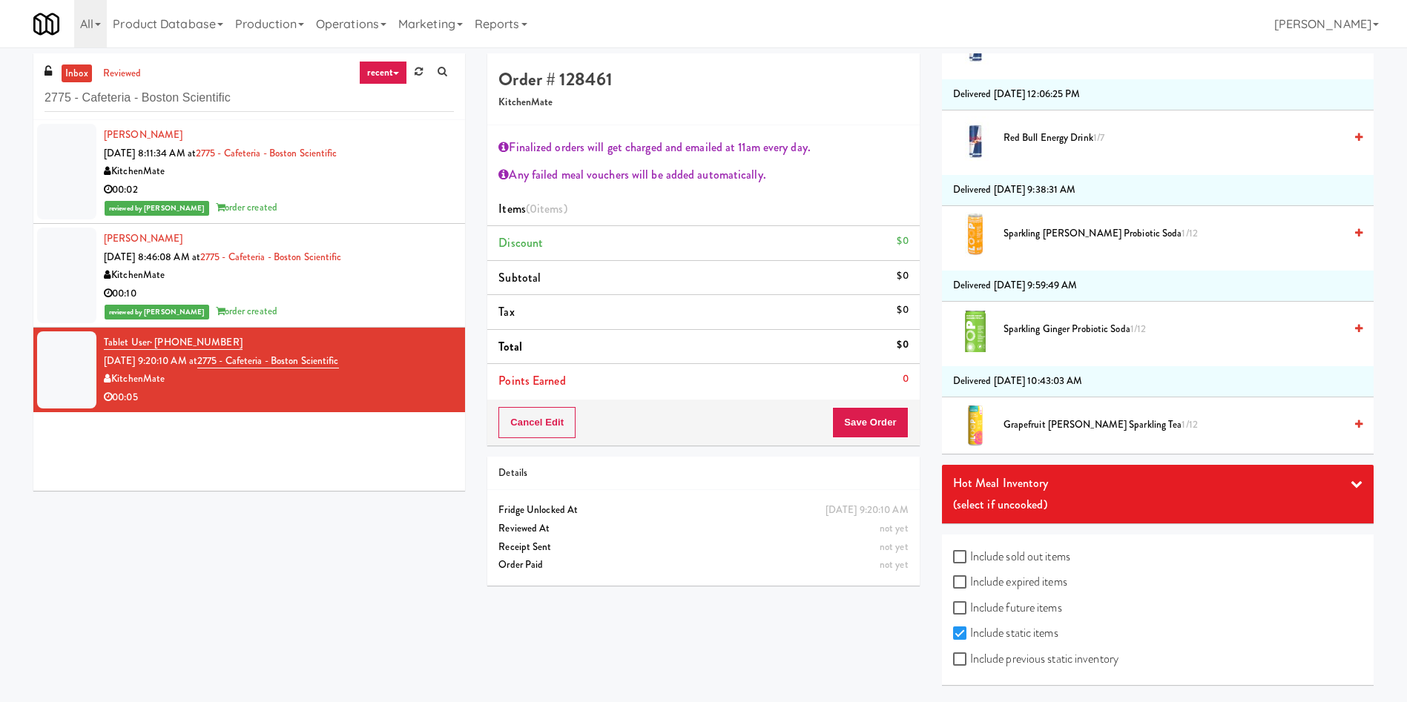
click at [937, 467] on div "(select if uncooked)" at bounding box center [1157, 505] width 409 height 22
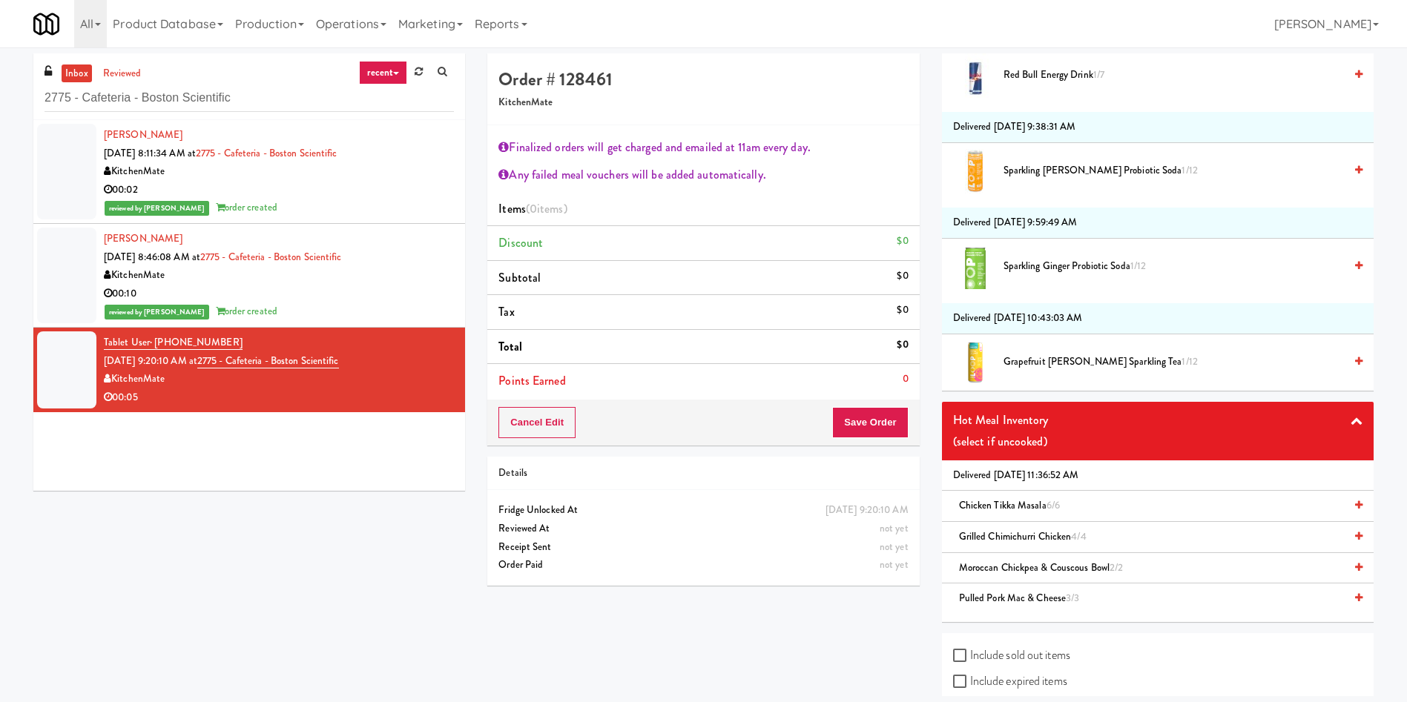
scroll to position [1738, 0]
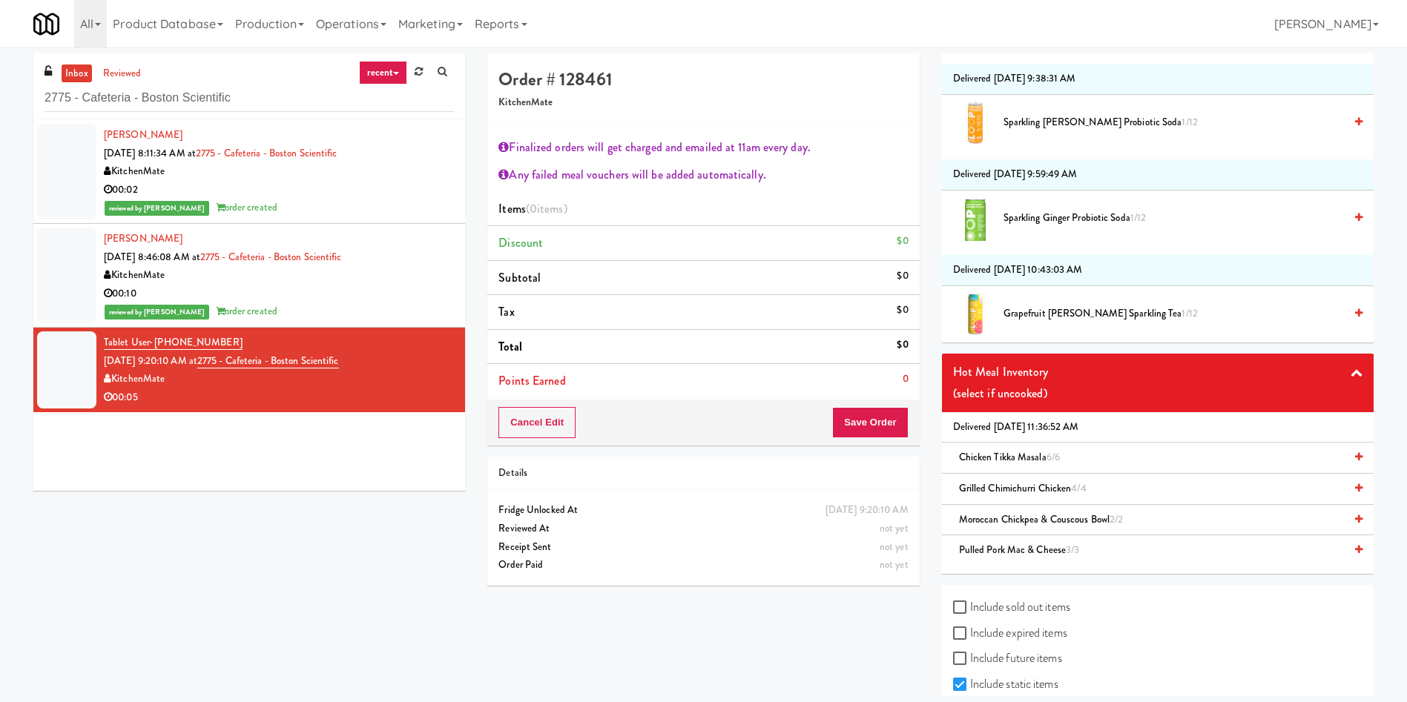
click at [937, 467] on span "Grilled Chimichurri Chicken 4/4" at bounding box center [1023, 488] width 128 height 14
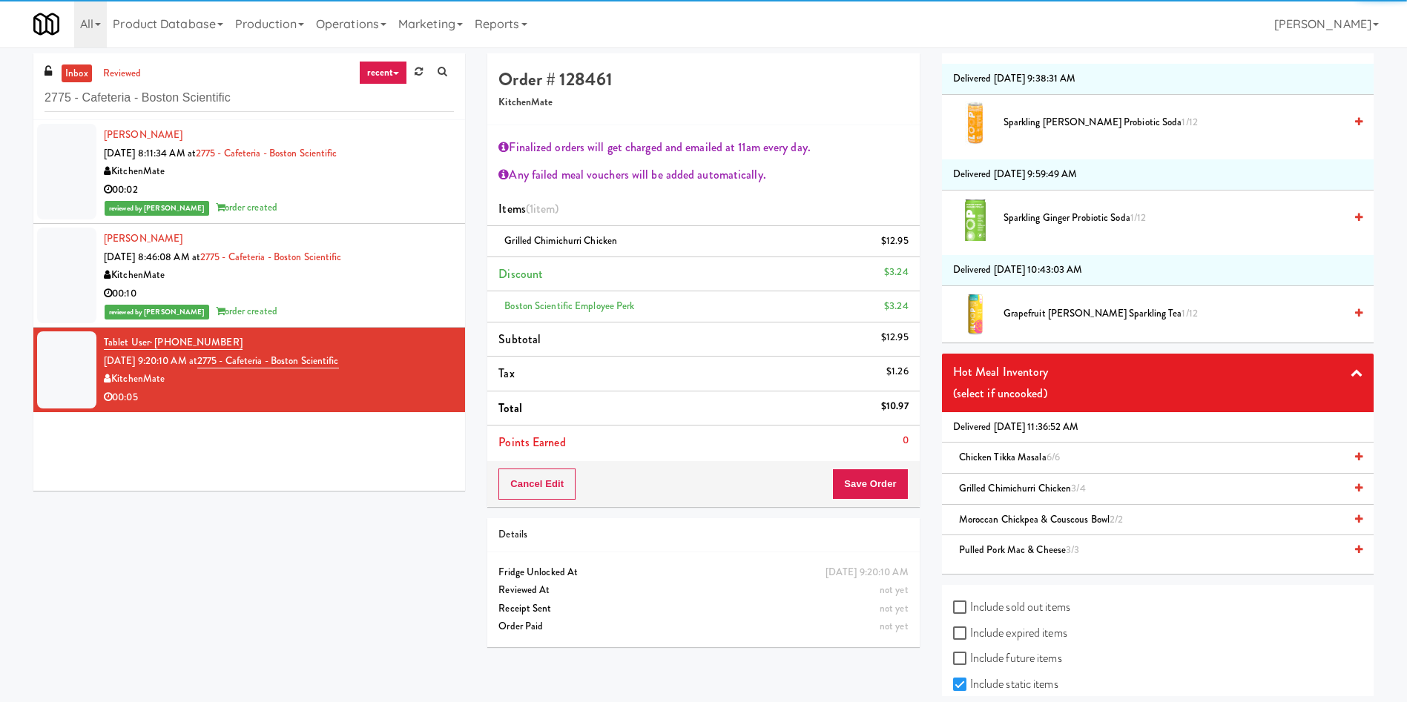
click at [888, 466] on div "Cancel Edit Save Order" at bounding box center [703, 484] width 432 height 46
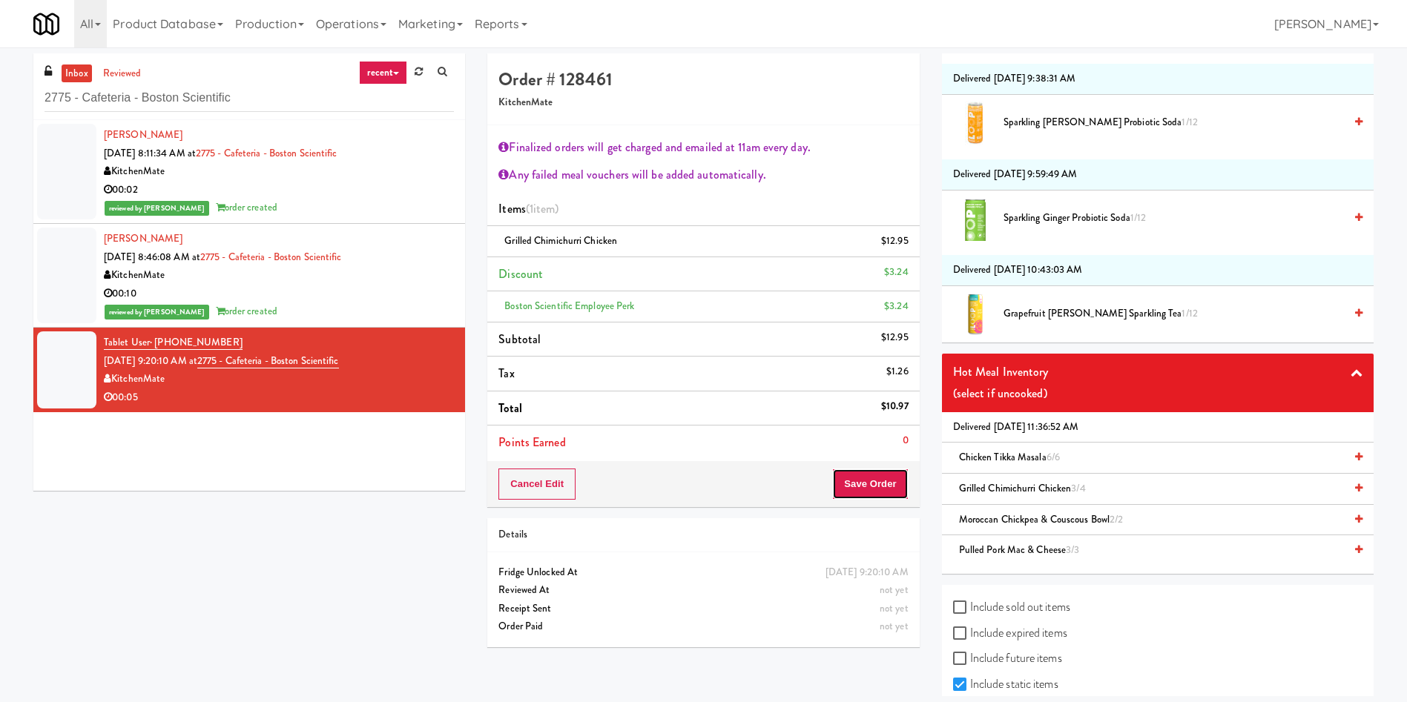
click at [861, 467] on button "Save Order" at bounding box center [870, 484] width 76 height 31
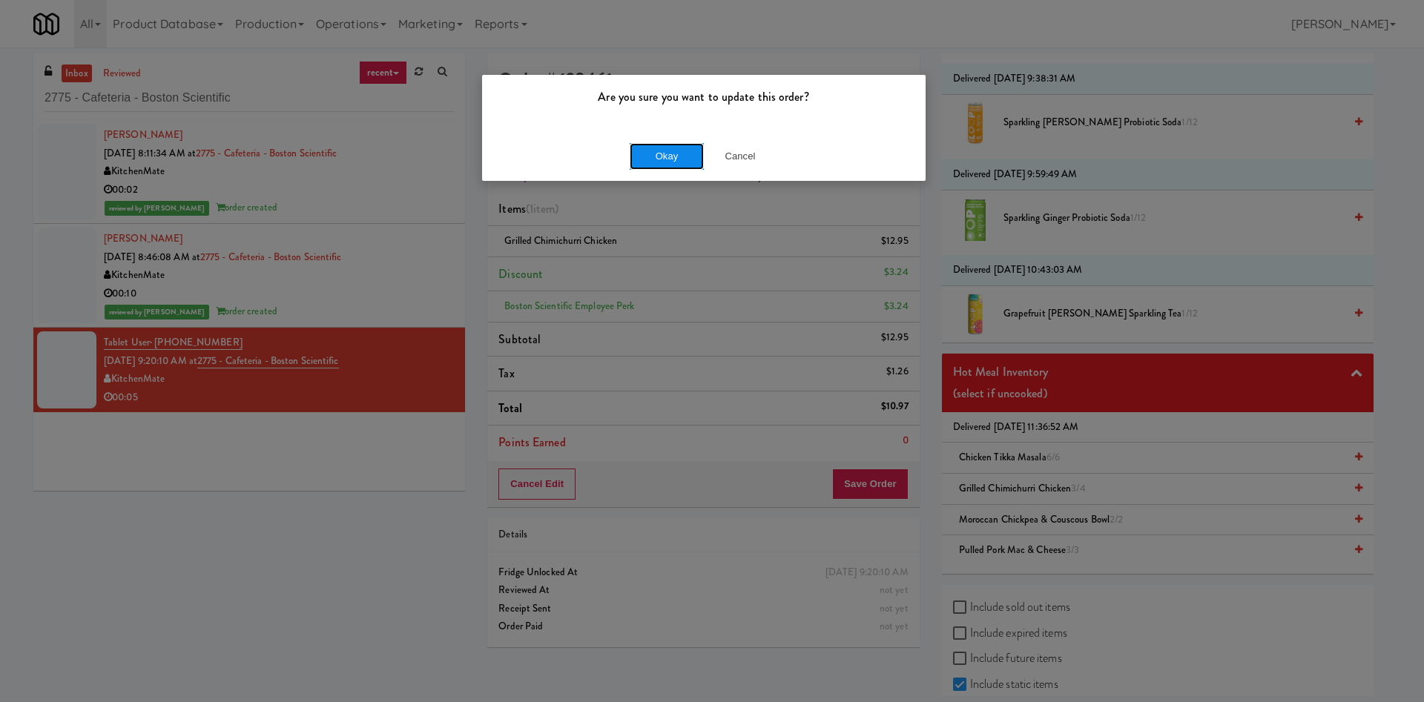
click at [662, 151] on button "Okay" at bounding box center [667, 156] width 74 height 27
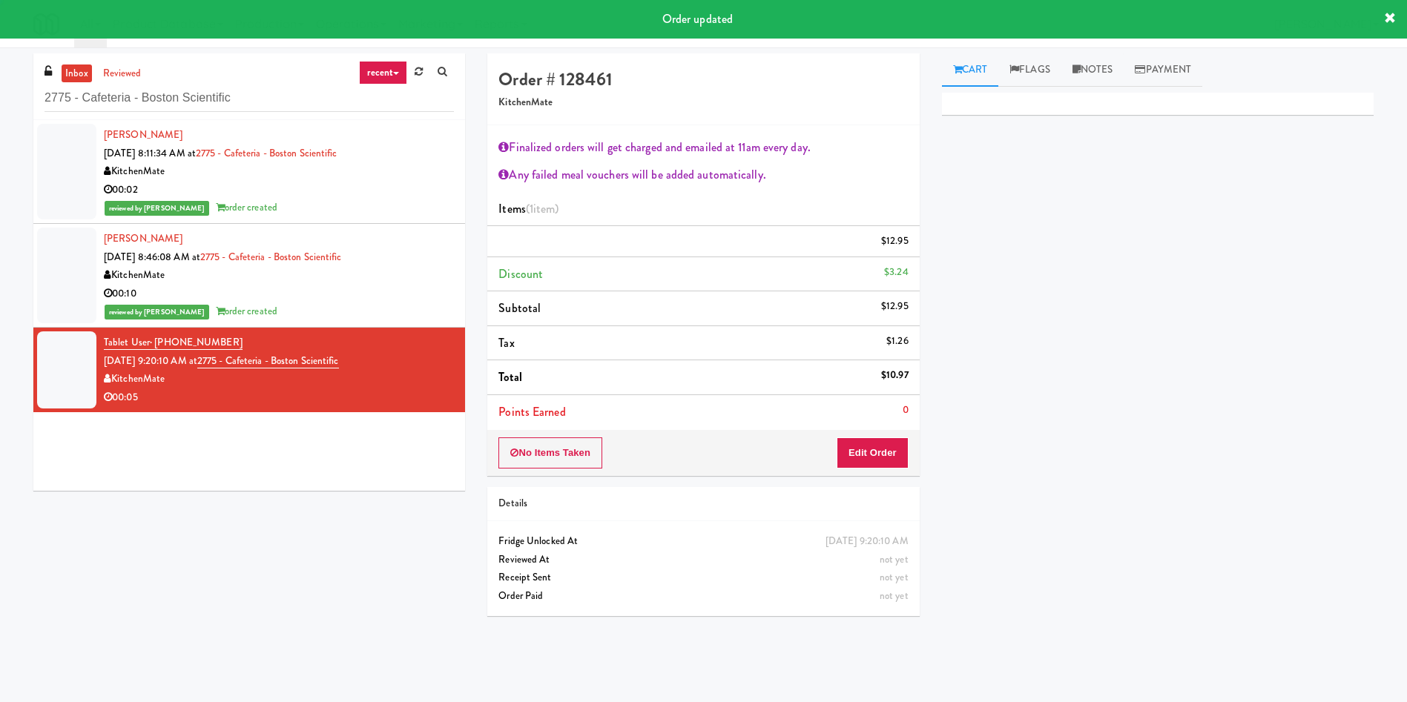
scroll to position [0, 0]
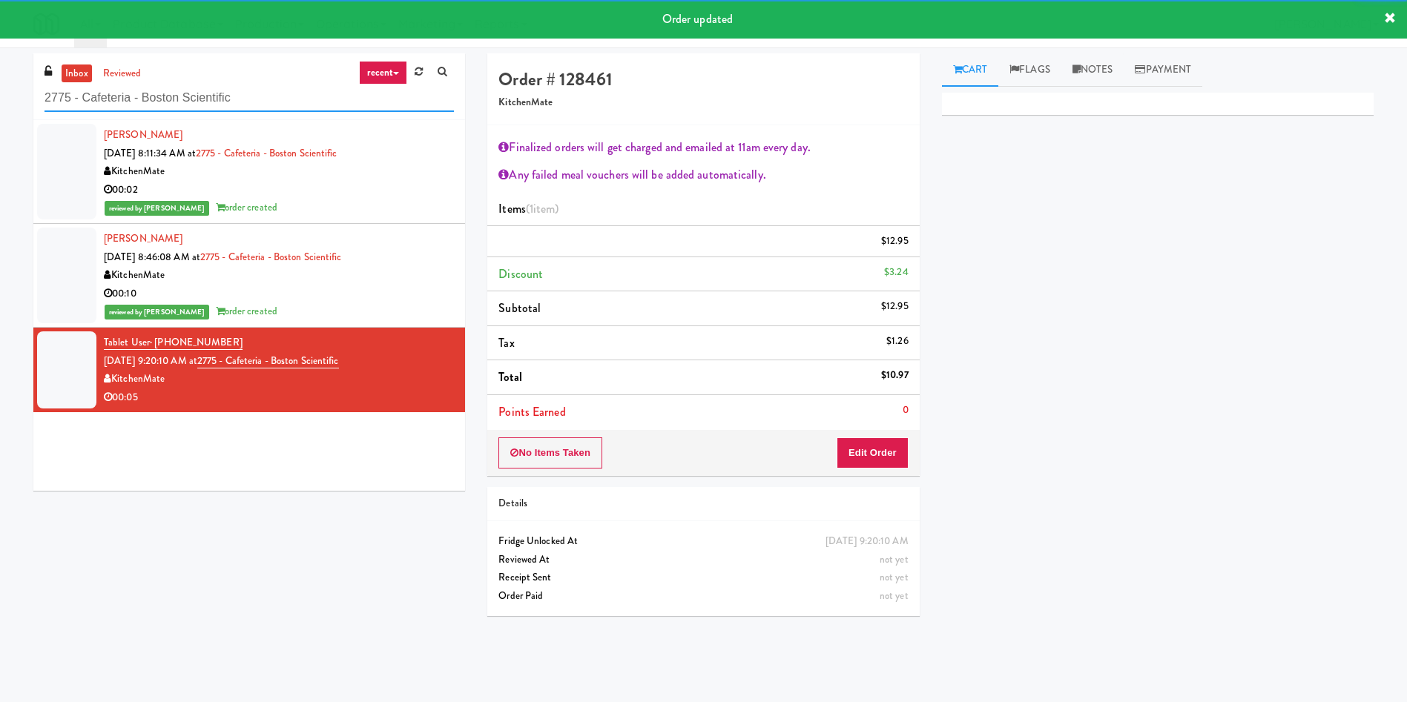
drag, startPoint x: 277, startPoint y: 99, endPoint x: 0, endPoint y: 78, distance: 278.2
click at [0, 78] on div "inbox reviewed recent all unclear take inventory issue suspicious failed recent…" at bounding box center [703, 350] width 1407 height 595
paste input "Training Center Lunch Room - Cooler"
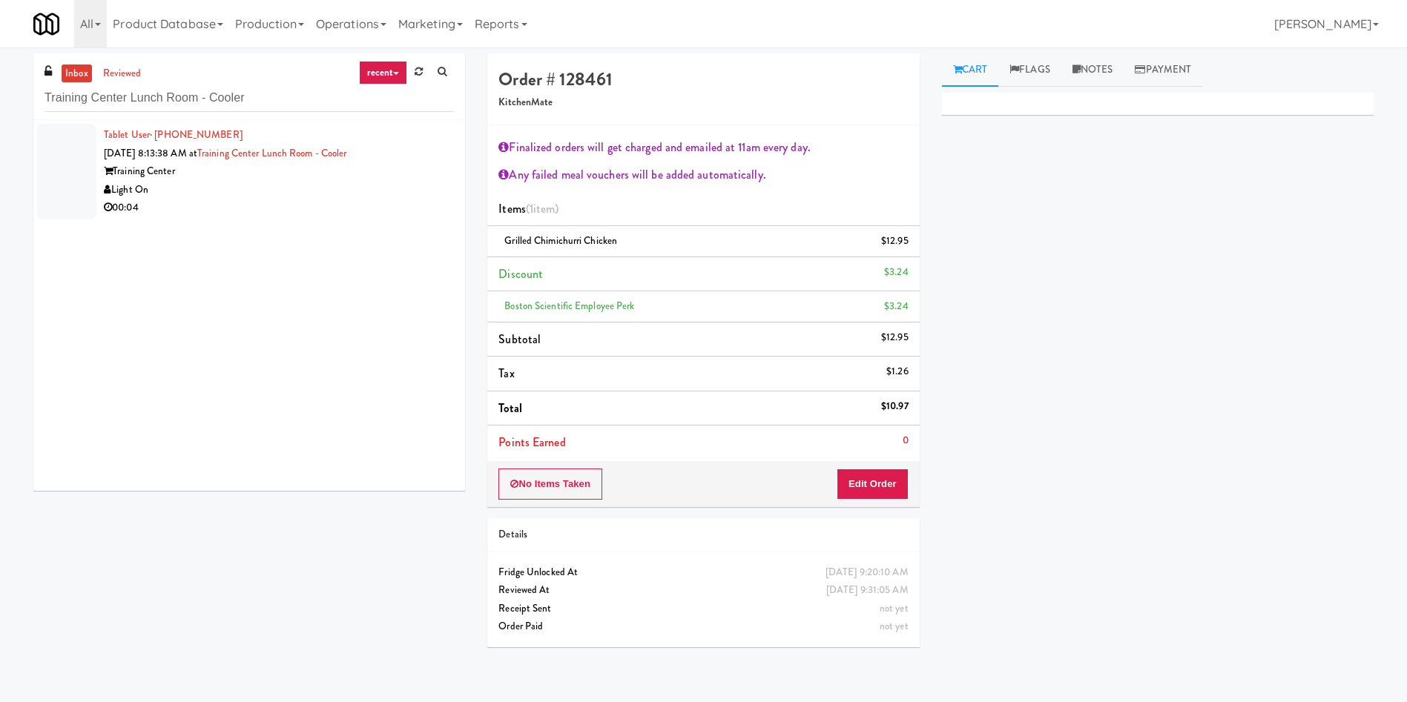
click at [42, 163] on div at bounding box center [66, 172] width 59 height 96
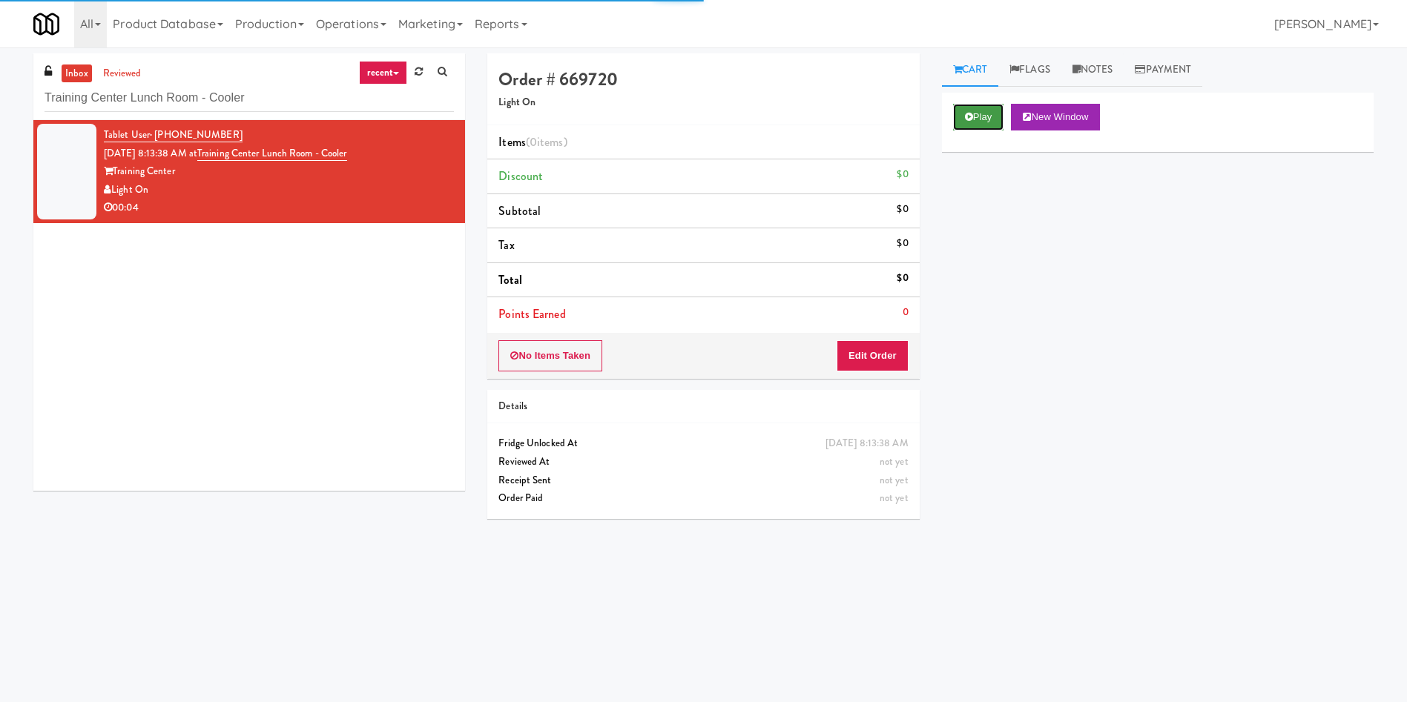
click at [937, 123] on button "Play" at bounding box center [978, 117] width 51 height 27
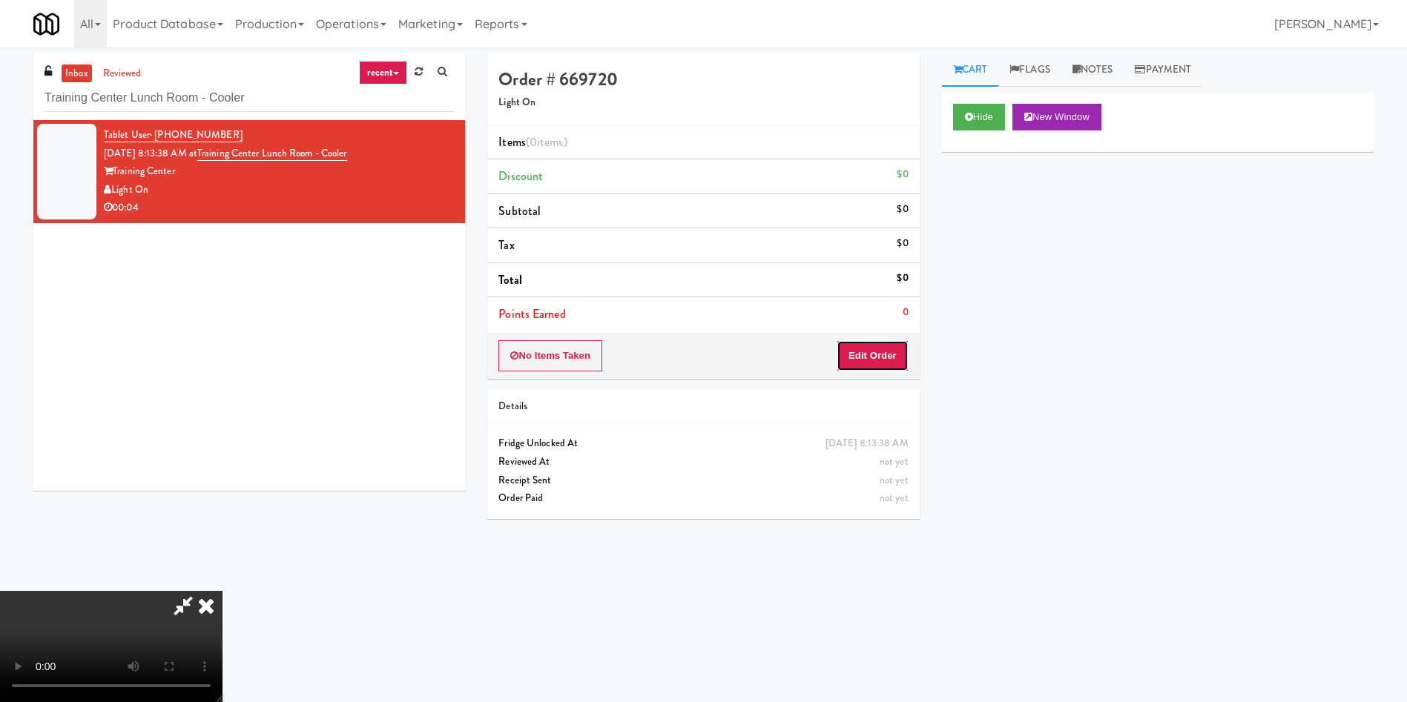
click at [877, 360] on button "Edit Order" at bounding box center [872, 355] width 72 height 31
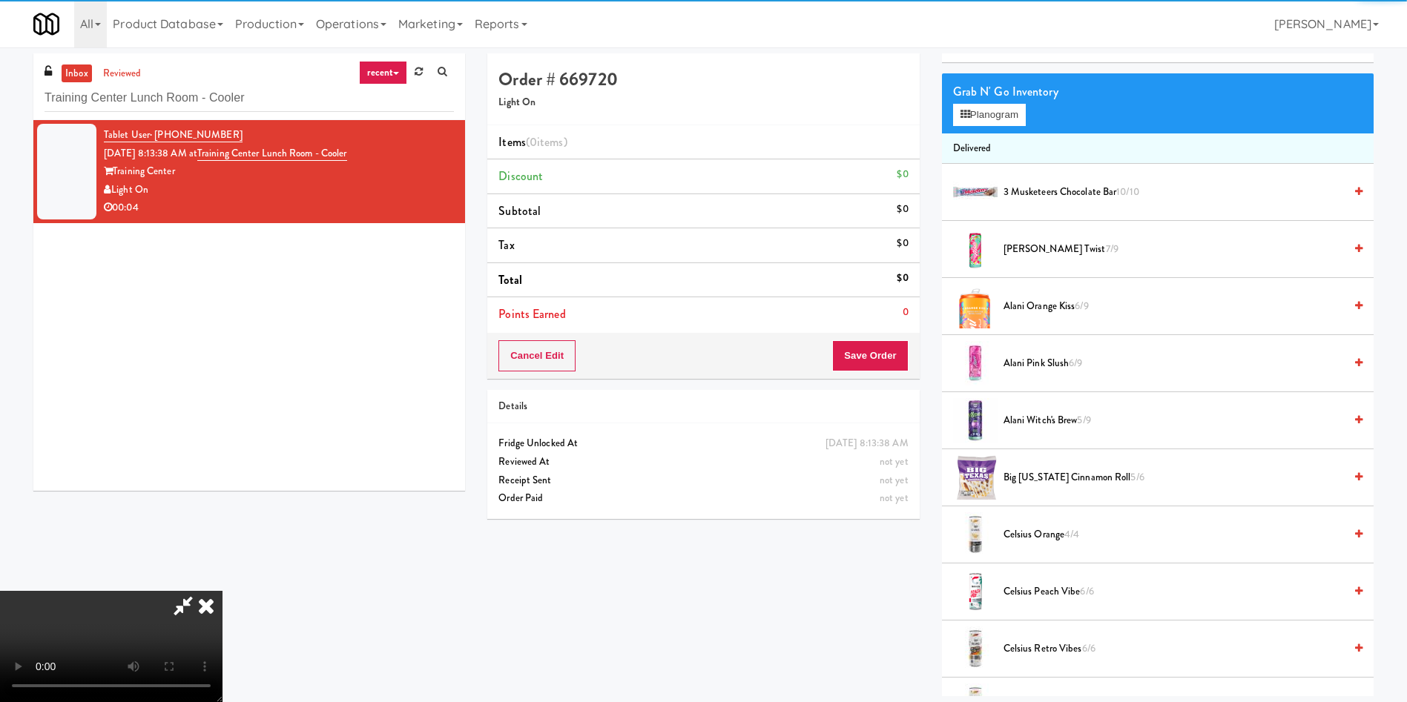
scroll to position [111, 0]
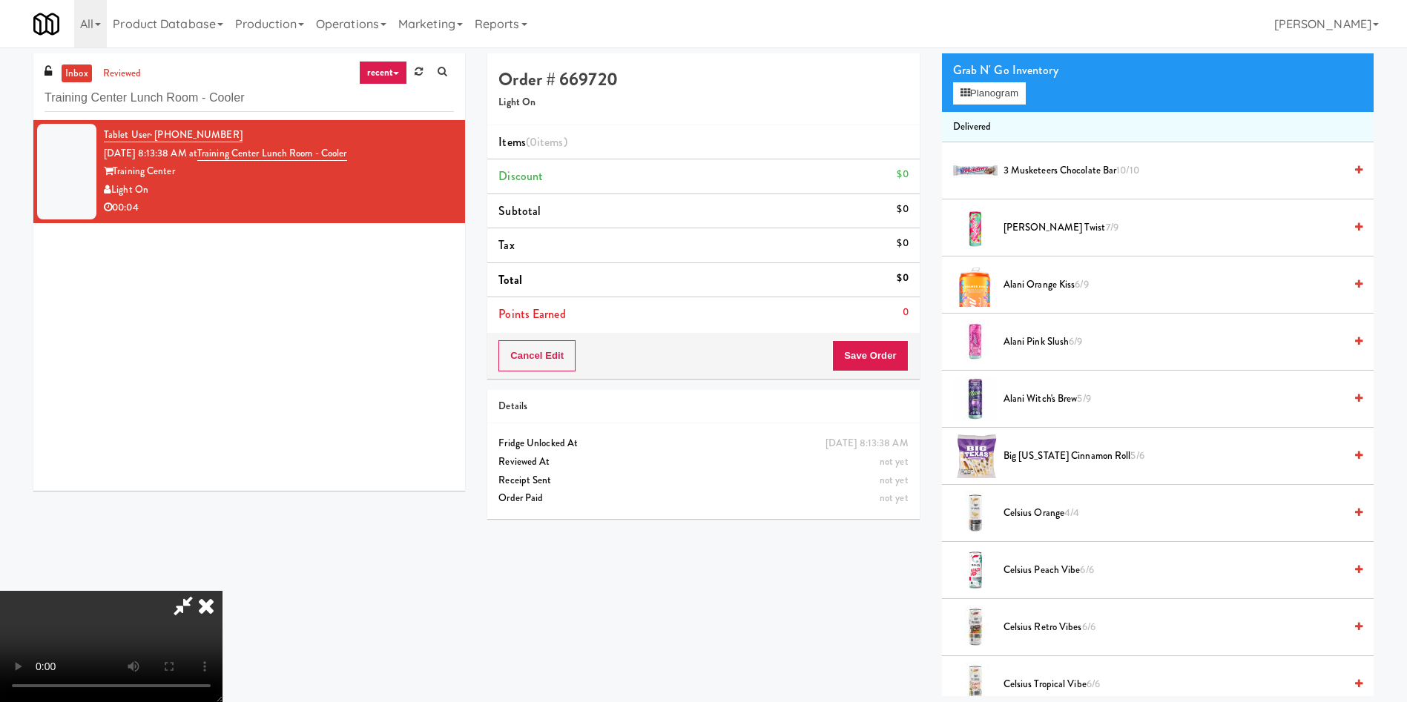
click at [222, 467] on video at bounding box center [111, 646] width 222 height 111
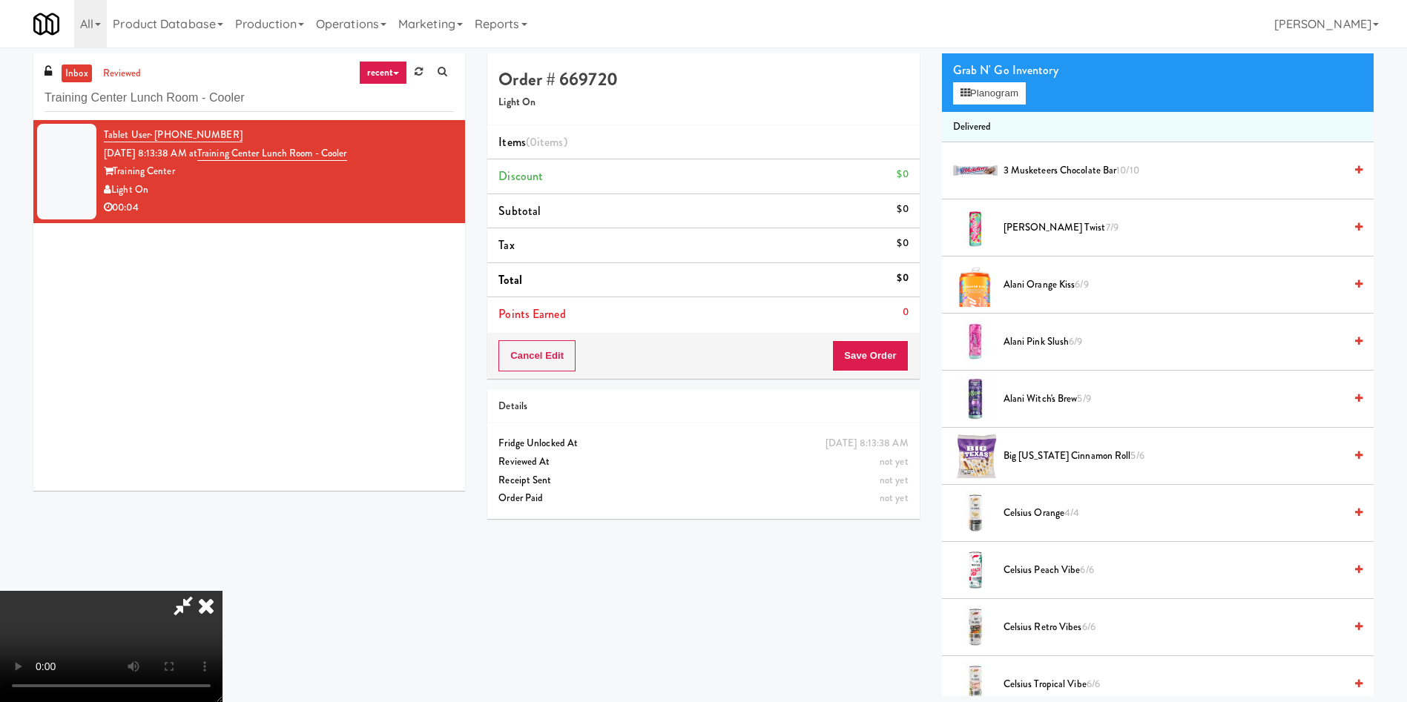
click at [222, 467] on video at bounding box center [111, 646] width 222 height 111
click at [937, 98] on button "Planogram" at bounding box center [989, 93] width 73 height 22
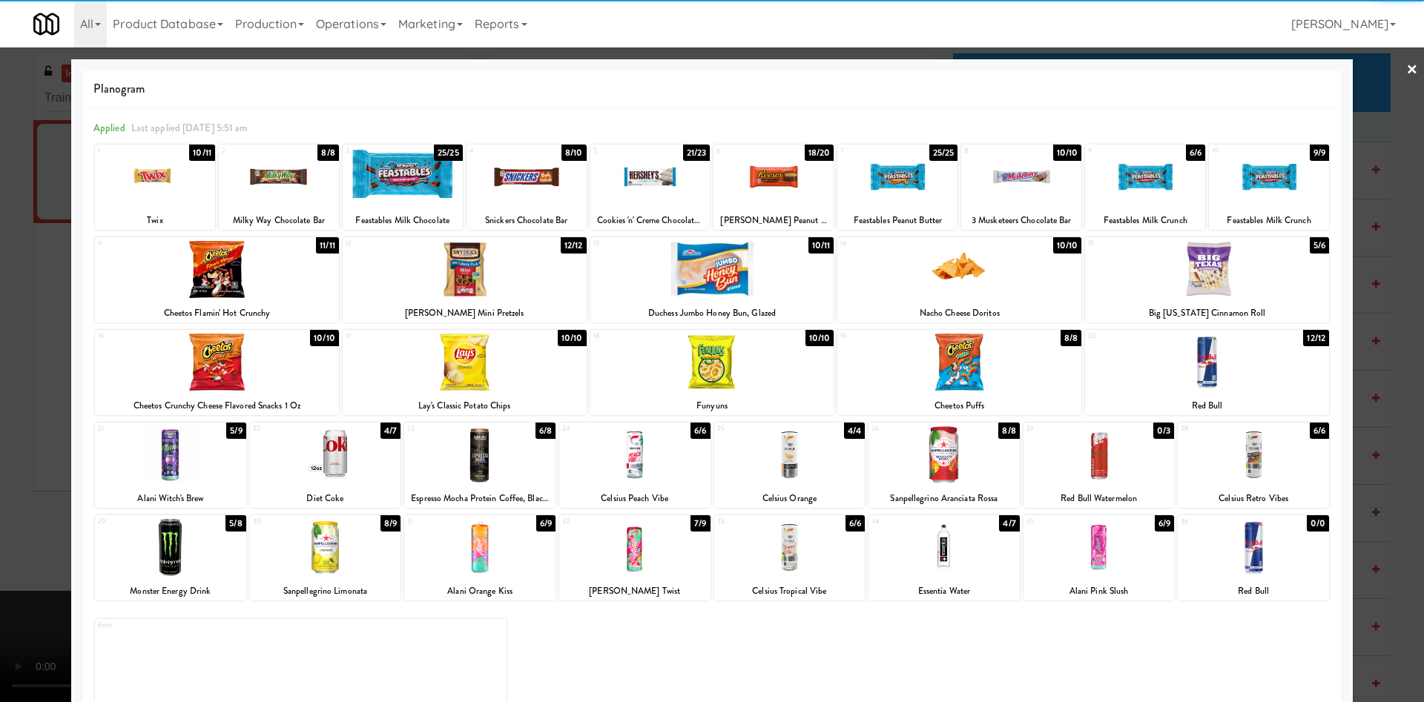
click at [937, 467] on div at bounding box center [1098, 547] width 151 height 57
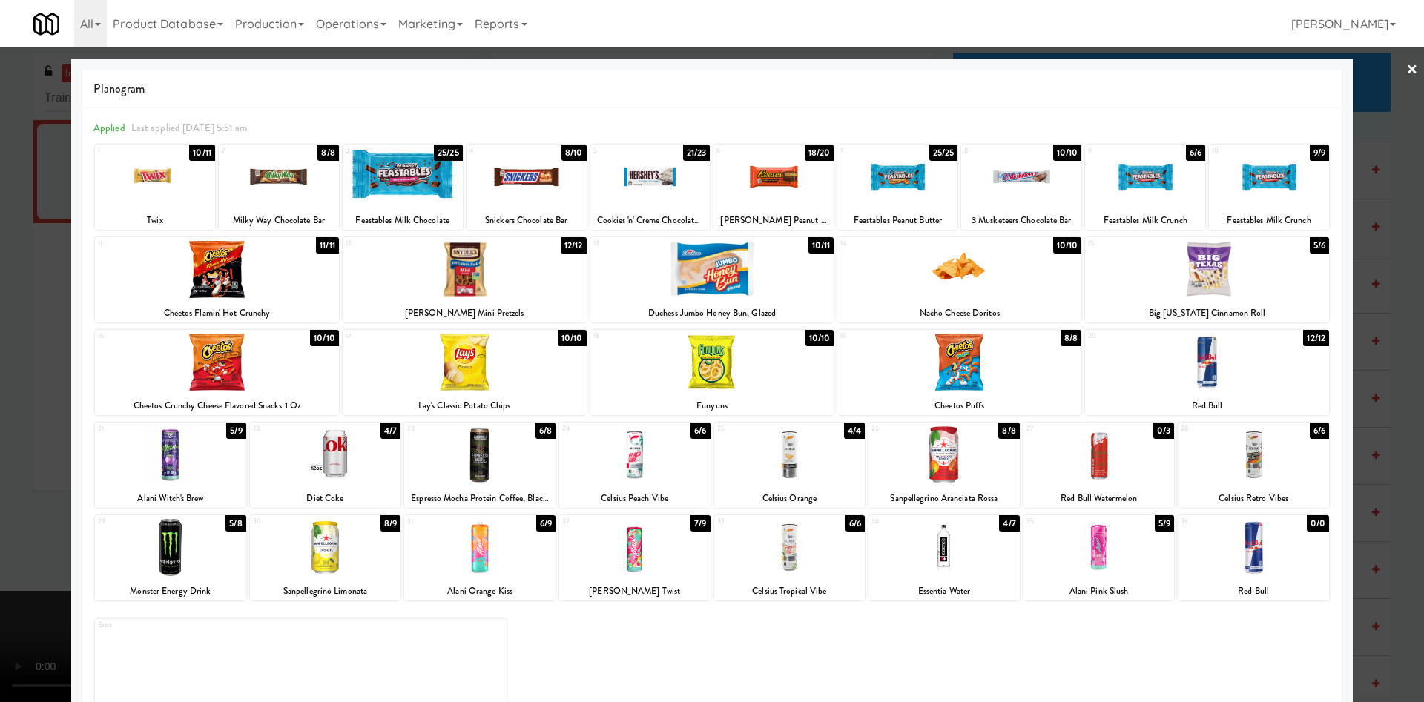
click at [937, 105] on div at bounding box center [712, 351] width 1424 height 702
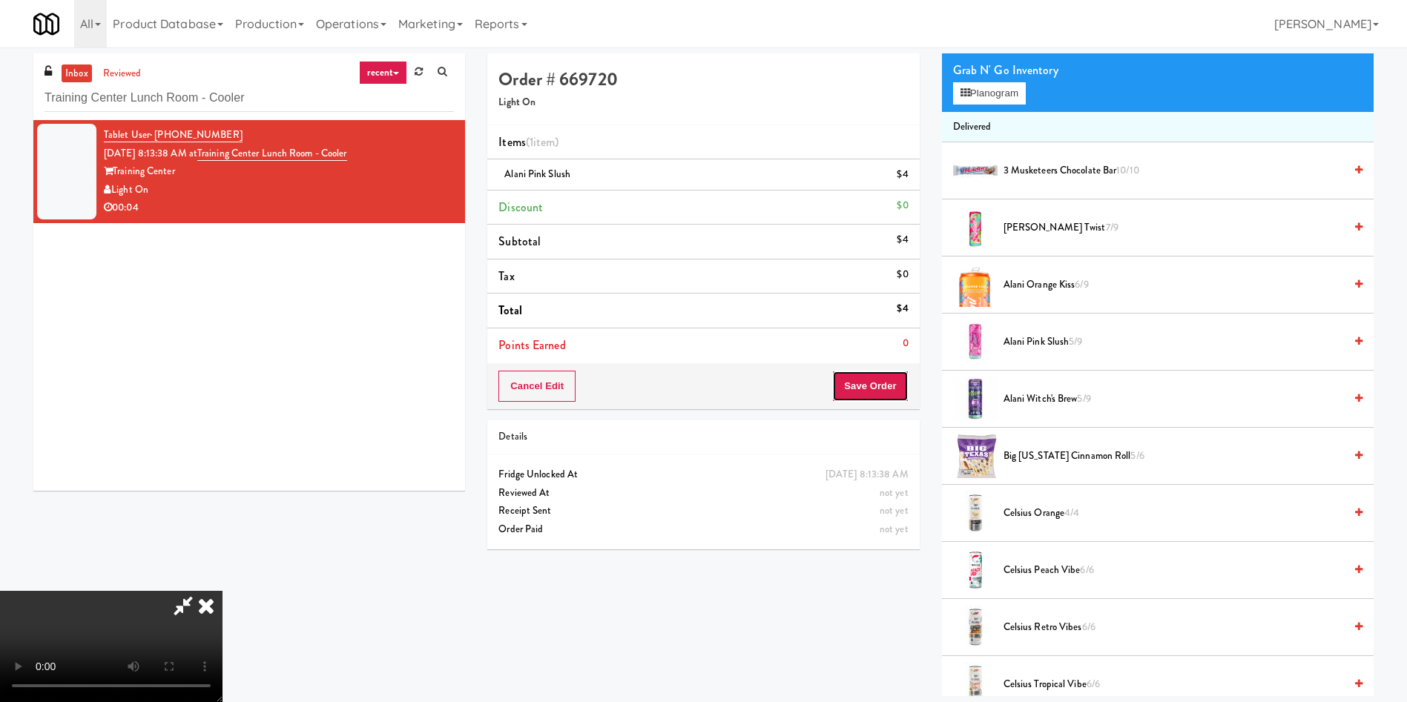
click at [895, 384] on button "Save Order" at bounding box center [870, 386] width 76 height 31
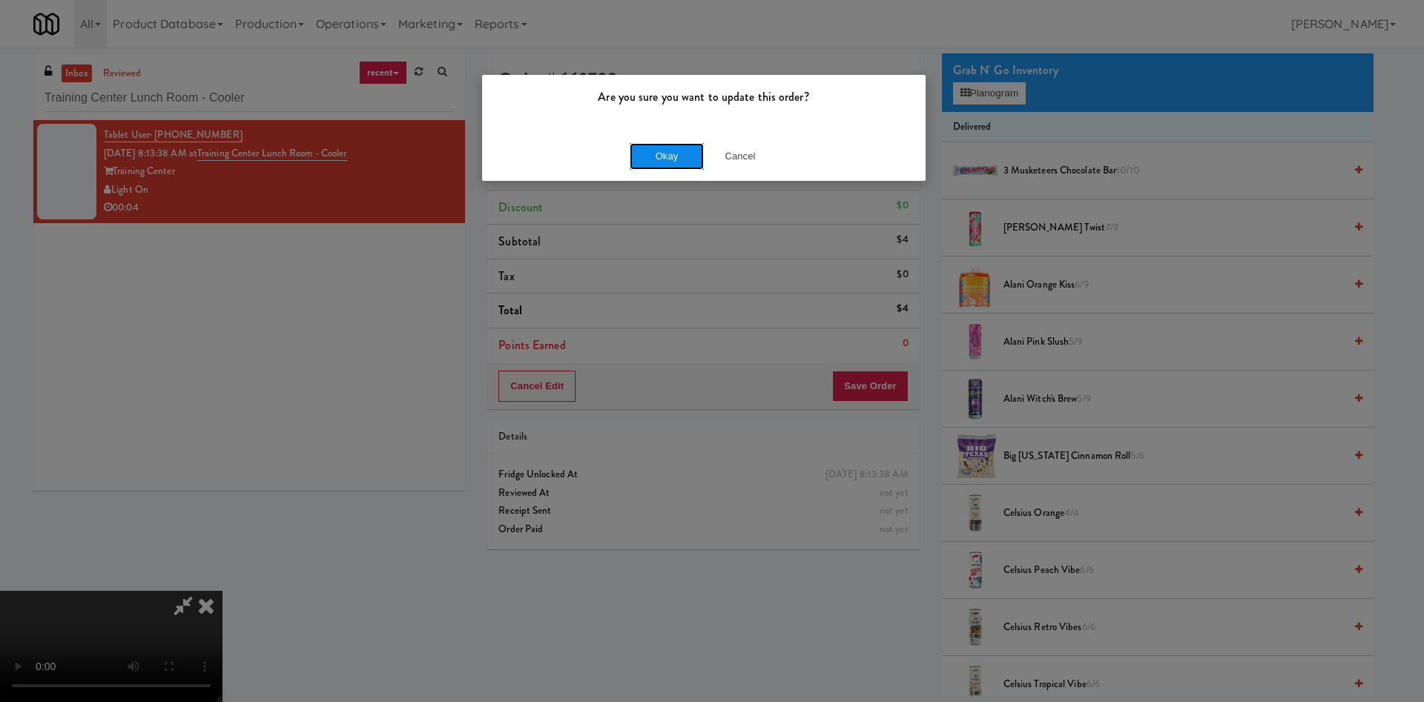
click at [683, 156] on button "Okay" at bounding box center [667, 156] width 74 height 27
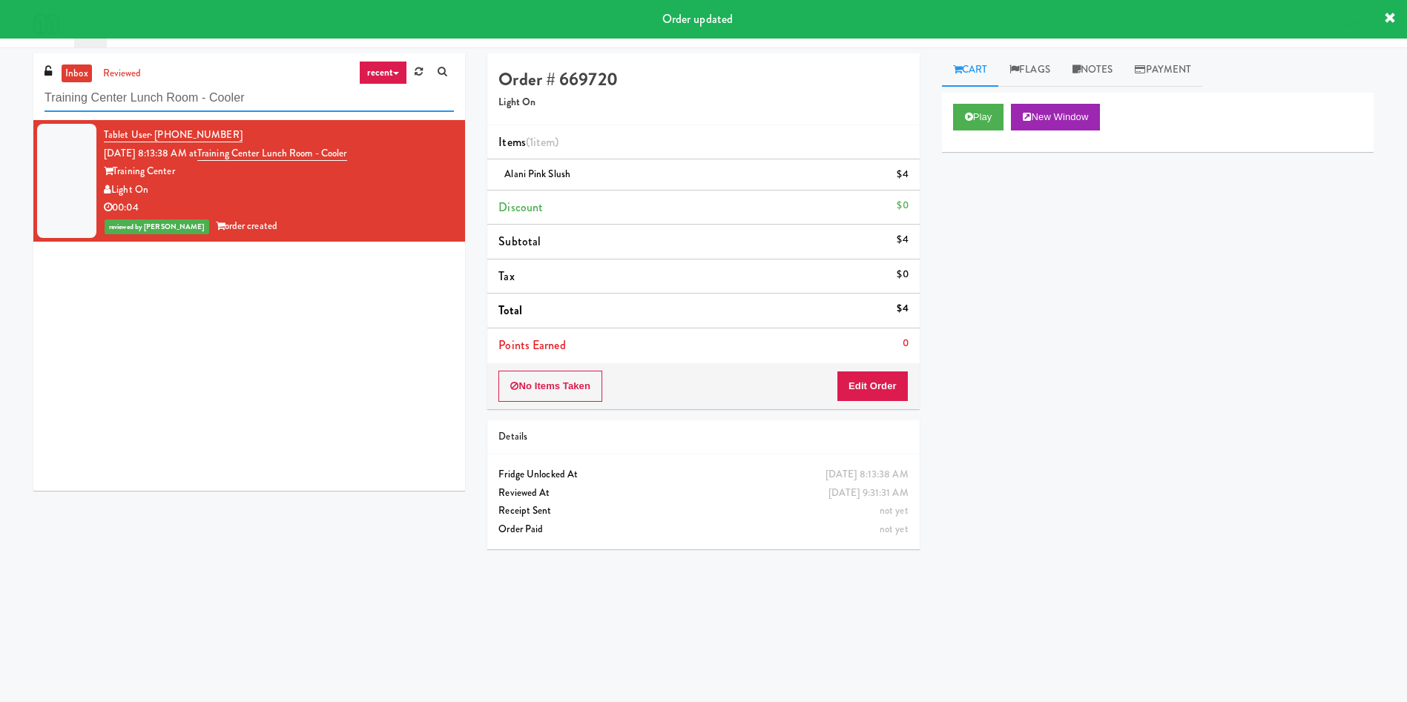
drag, startPoint x: 278, startPoint y: 99, endPoint x: 0, endPoint y: 51, distance: 282.2
click at [0, 51] on div "inbox reviewed recent all unclear take inventory issue suspicious failed recent…" at bounding box center [703, 347] width 1407 height 601
paste input "Resa"
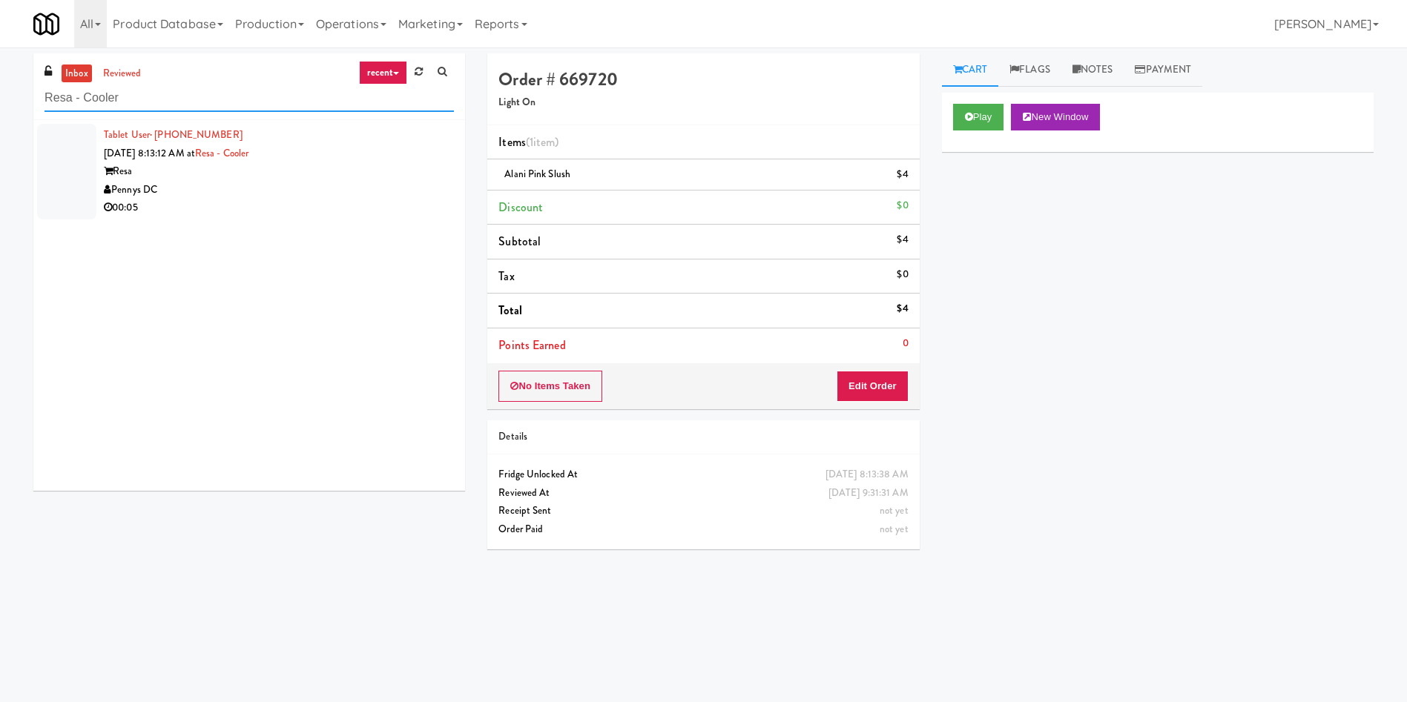
type input "Resa - Cooler"
click at [50, 190] on div at bounding box center [66, 172] width 59 height 96
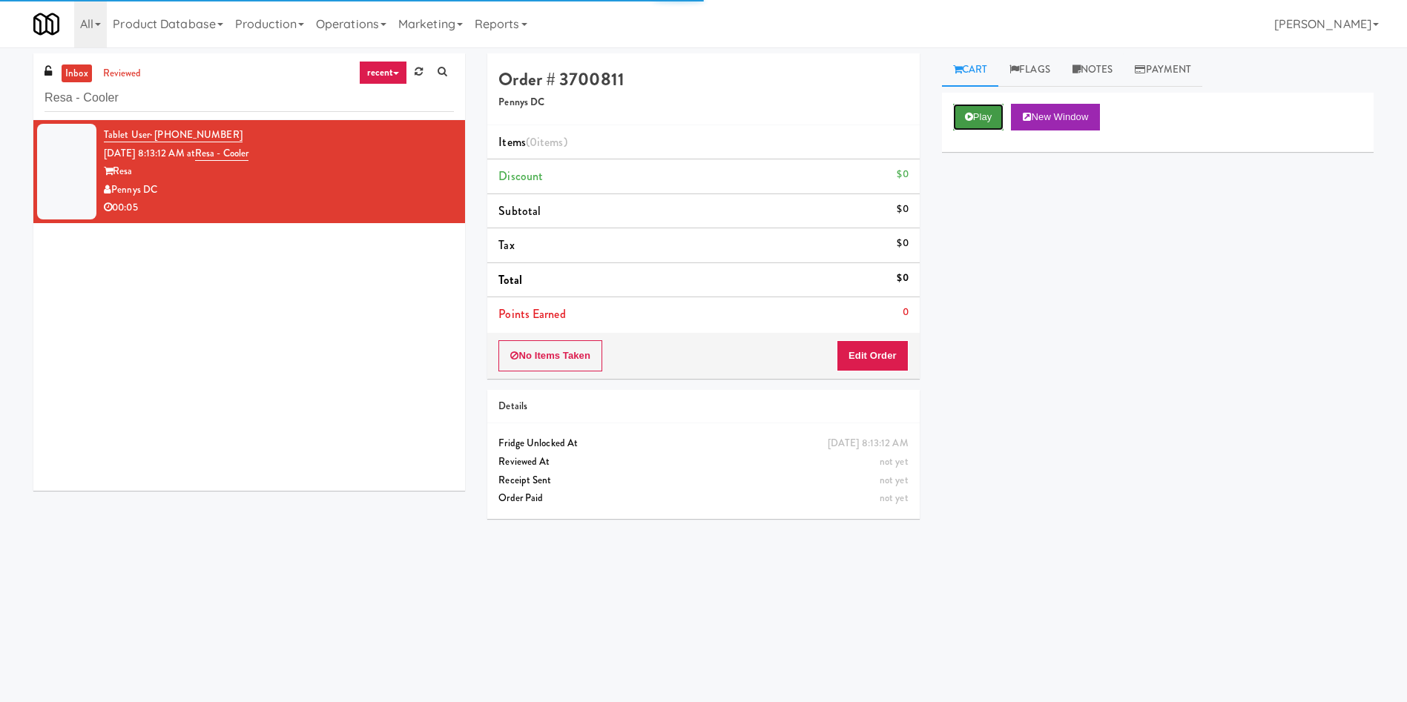
click at [937, 113] on icon at bounding box center [969, 117] width 8 height 10
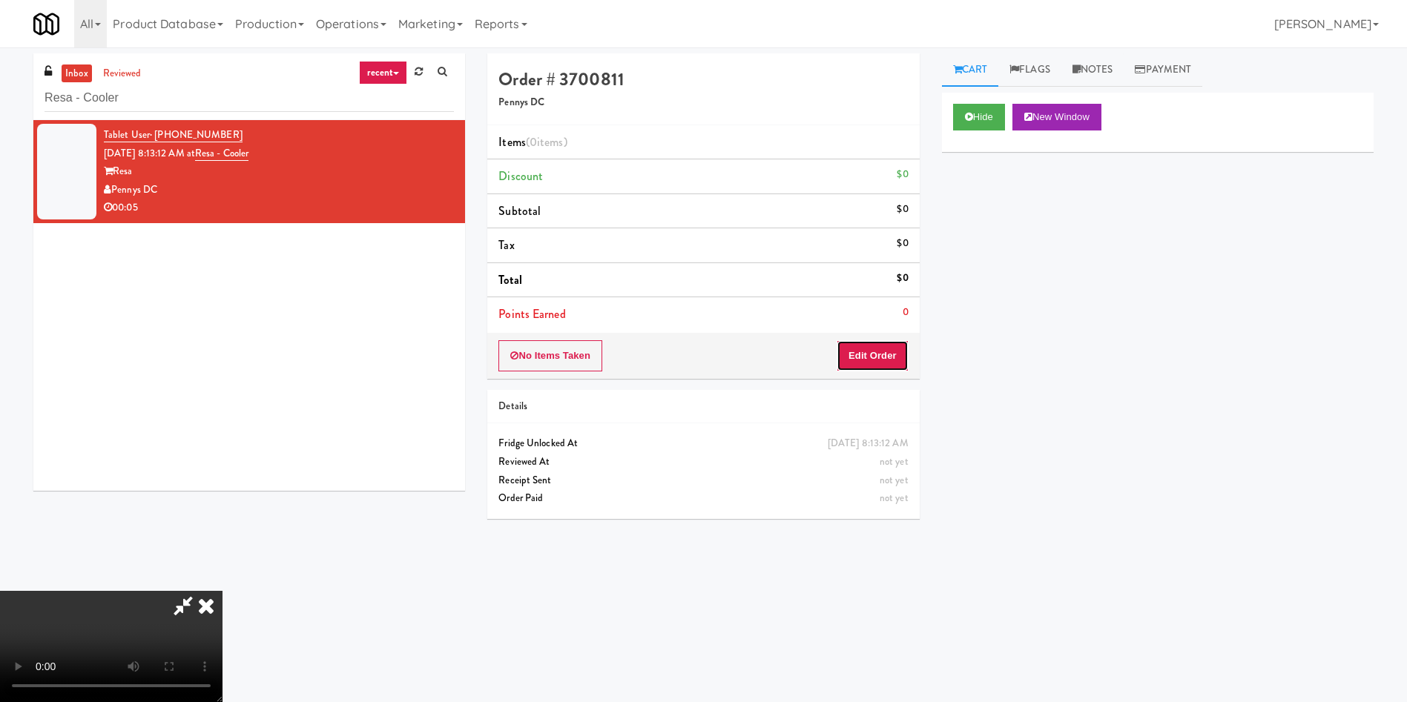
click at [860, 365] on button "Edit Order" at bounding box center [872, 355] width 72 height 31
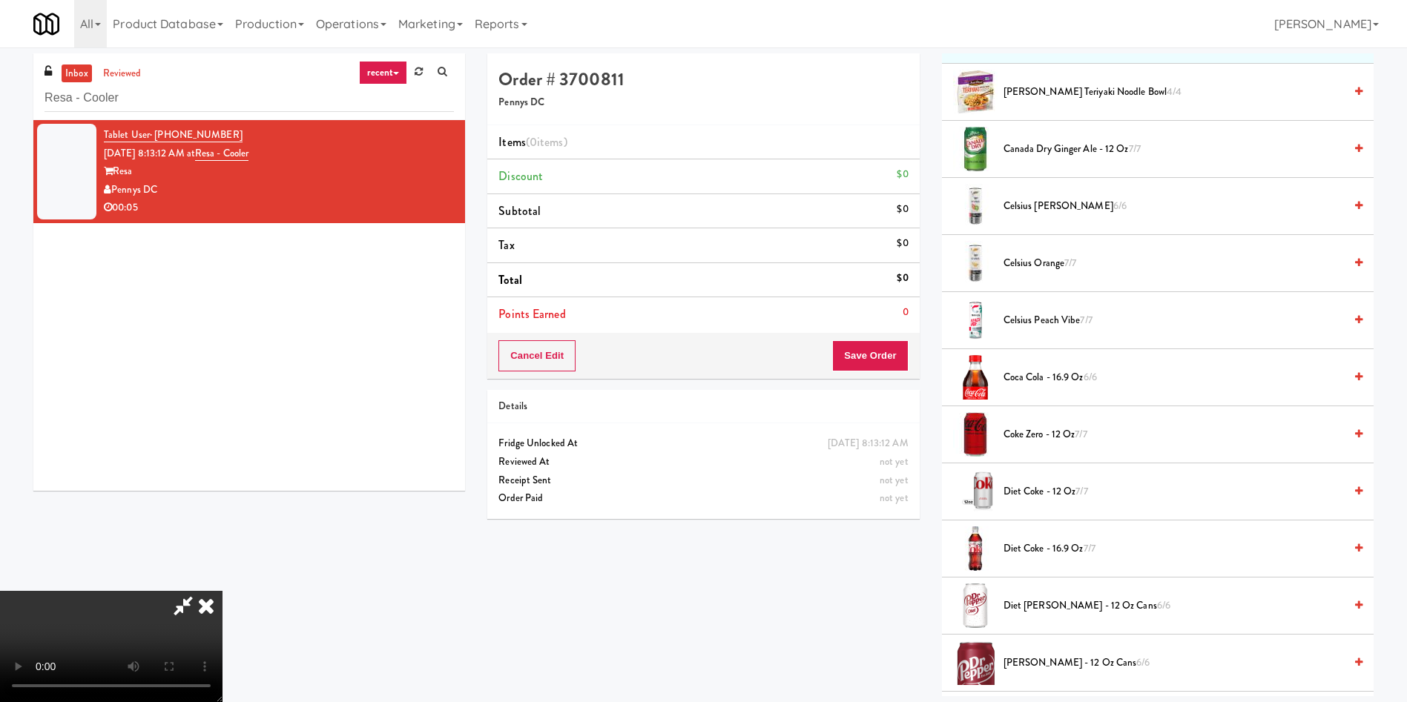
scroll to position [222, 0]
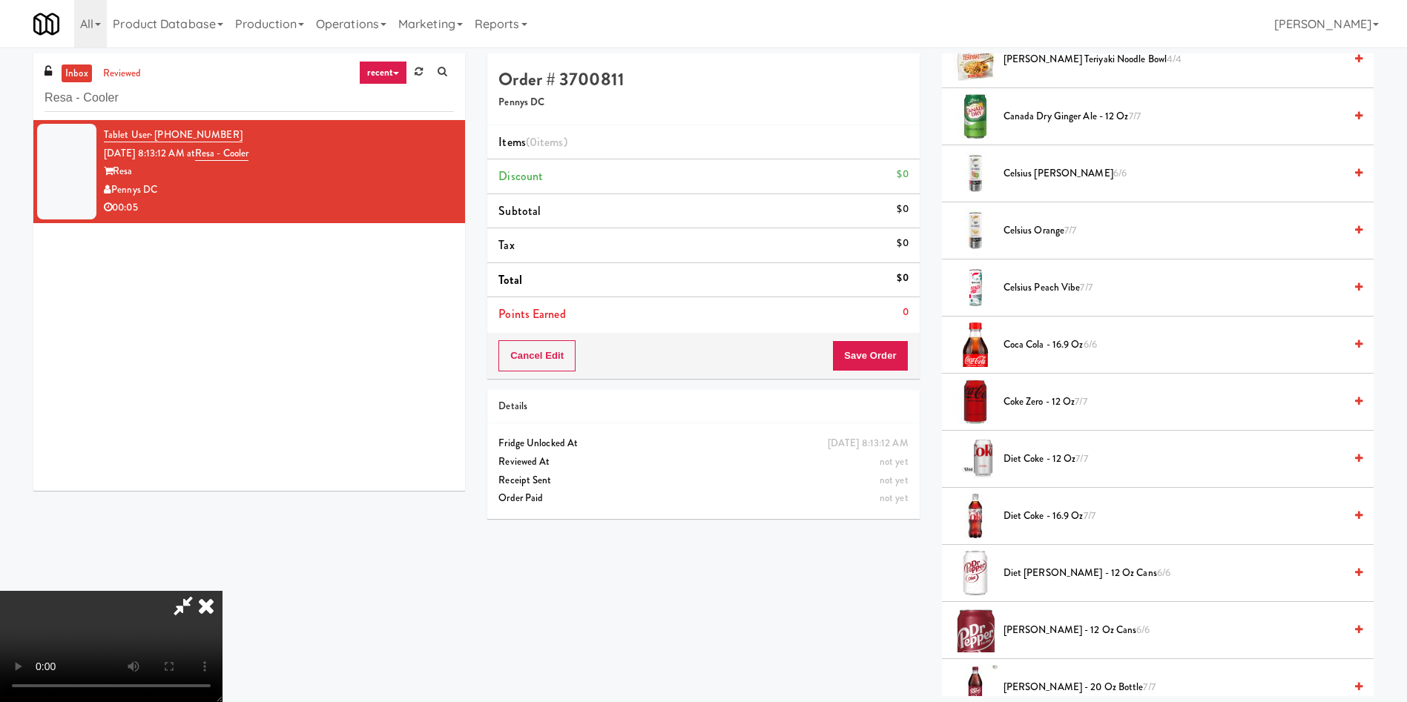
click at [222, 467] on video at bounding box center [111, 646] width 222 height 111
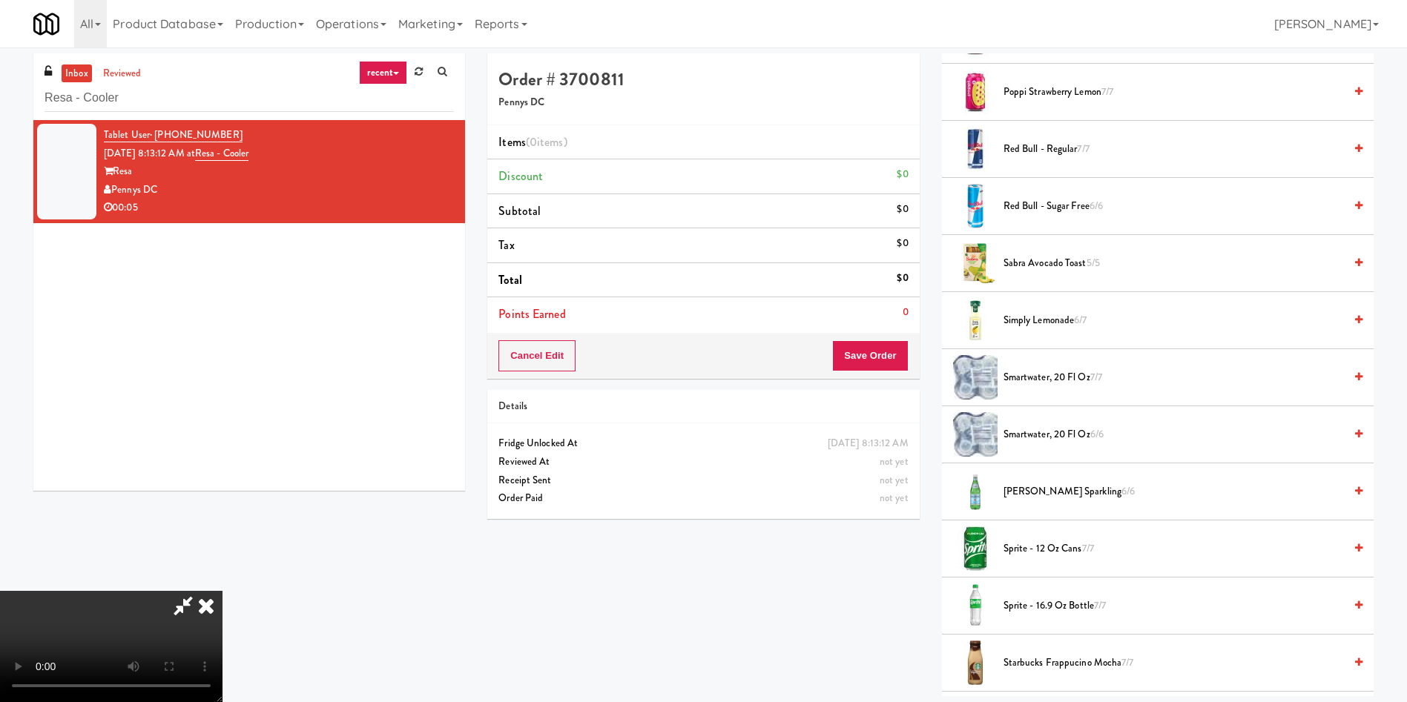
scroll to position [1780, 0]
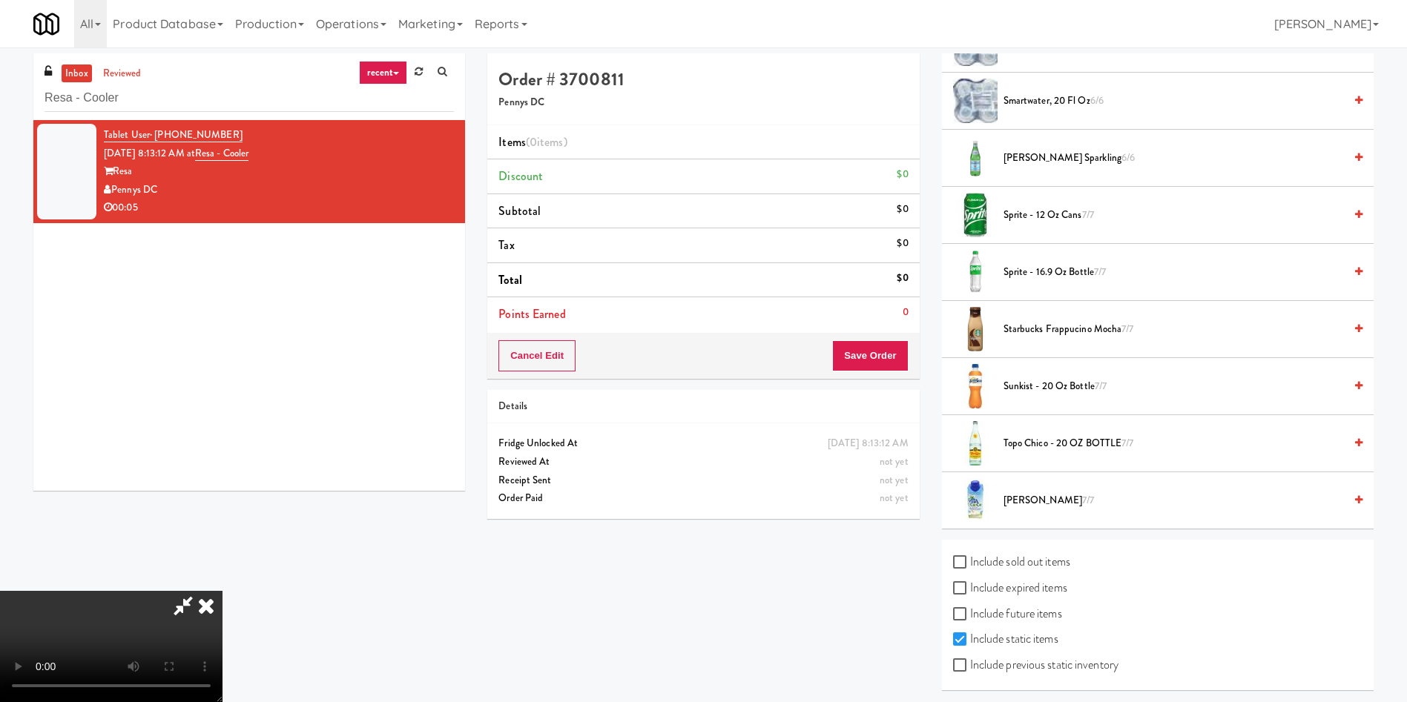
click at [937, 323] on span "Starbucks Frappucino Mocha 7/7" at bounding box center [1173, 329] width 340 height 19
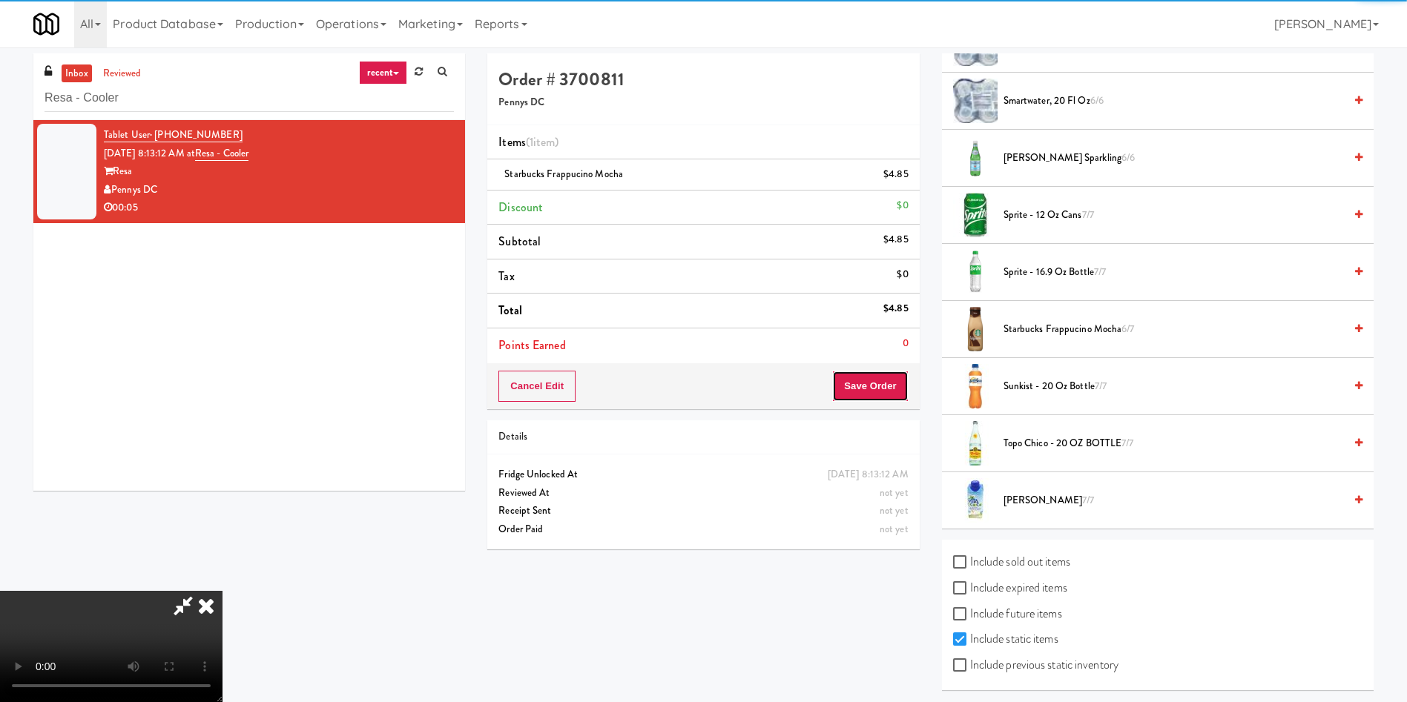
click at [880, 386] on button "Save Order" at bounding box center [870, 386] width 76 height 31
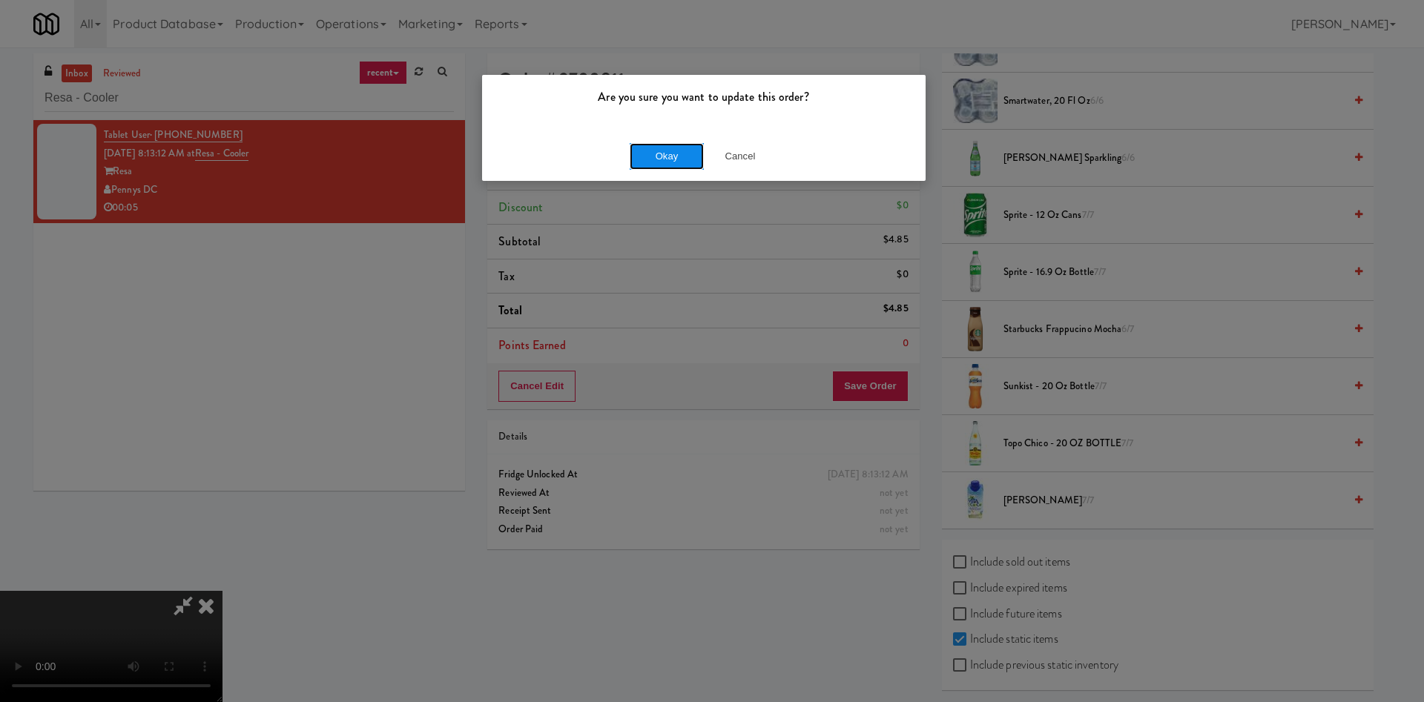
click at [680, 151] on button "Okay" at bounding box center [667, 156] width 74 height 27
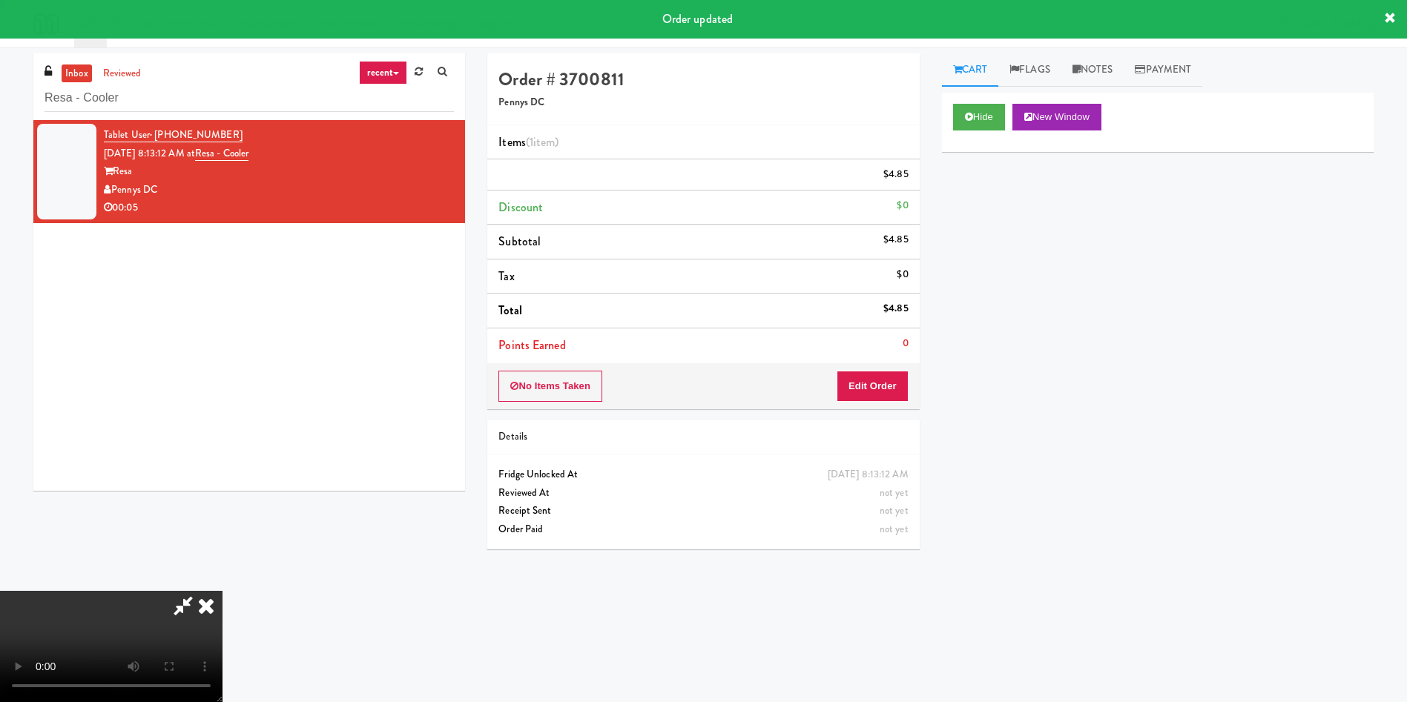
scroll to position [0, 0]
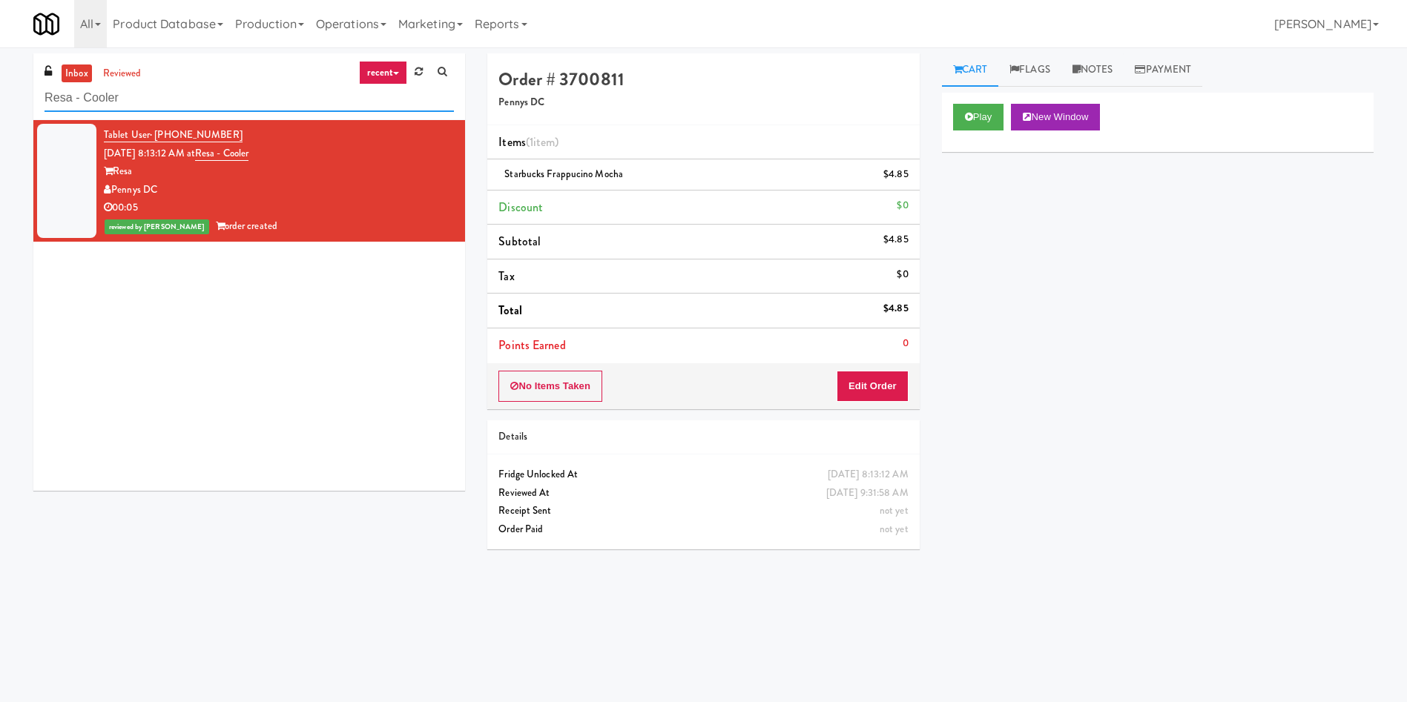
drag, startPoint x: 194, startPoint y: 94, endPoint x: 68, endPoint y: 4, distance: 154.1
click at [0, 67] on div "inbox reviewed recent all unclear take inventory issue suspicious failed recent…" at bounding box center [703, 350] width 1407 height 595
paste input "Hub Cincinnati Fridge"
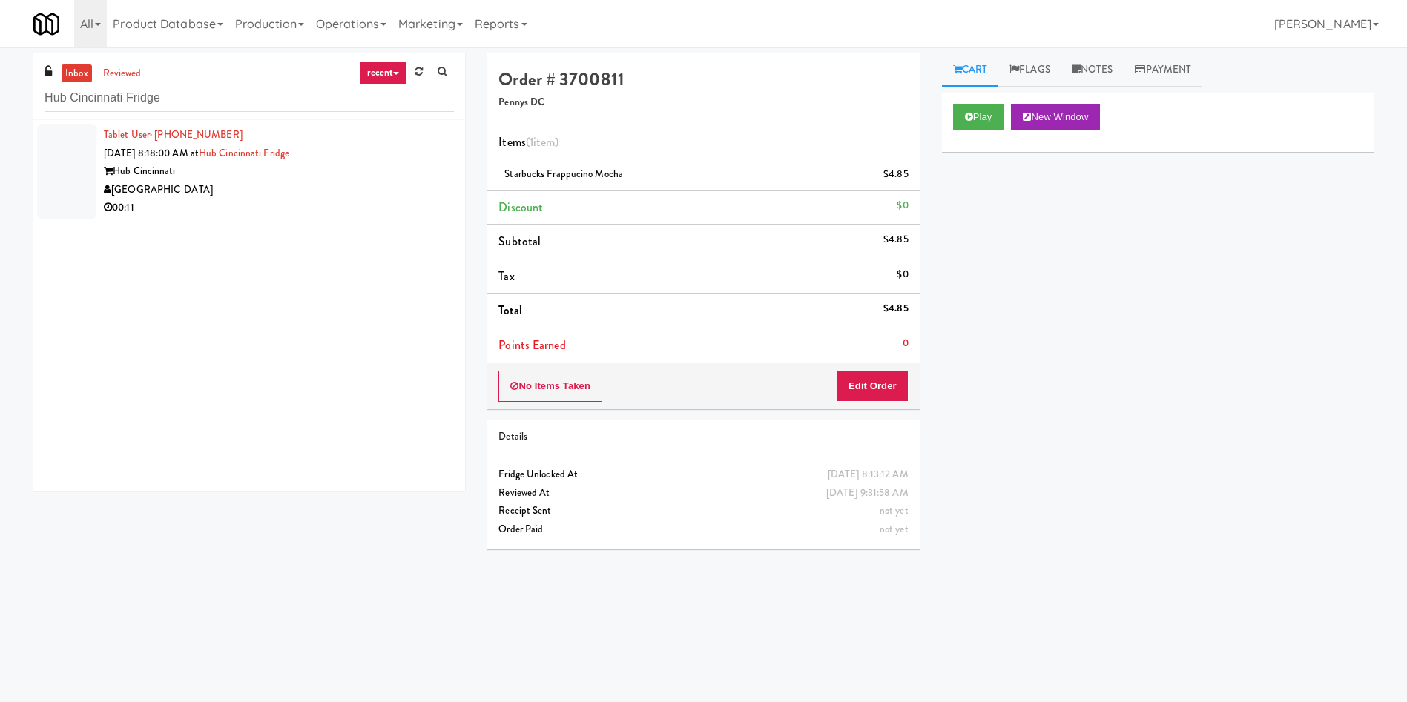
click at [62, 175] on div at bounding box center [66, 172] width 59 height 96
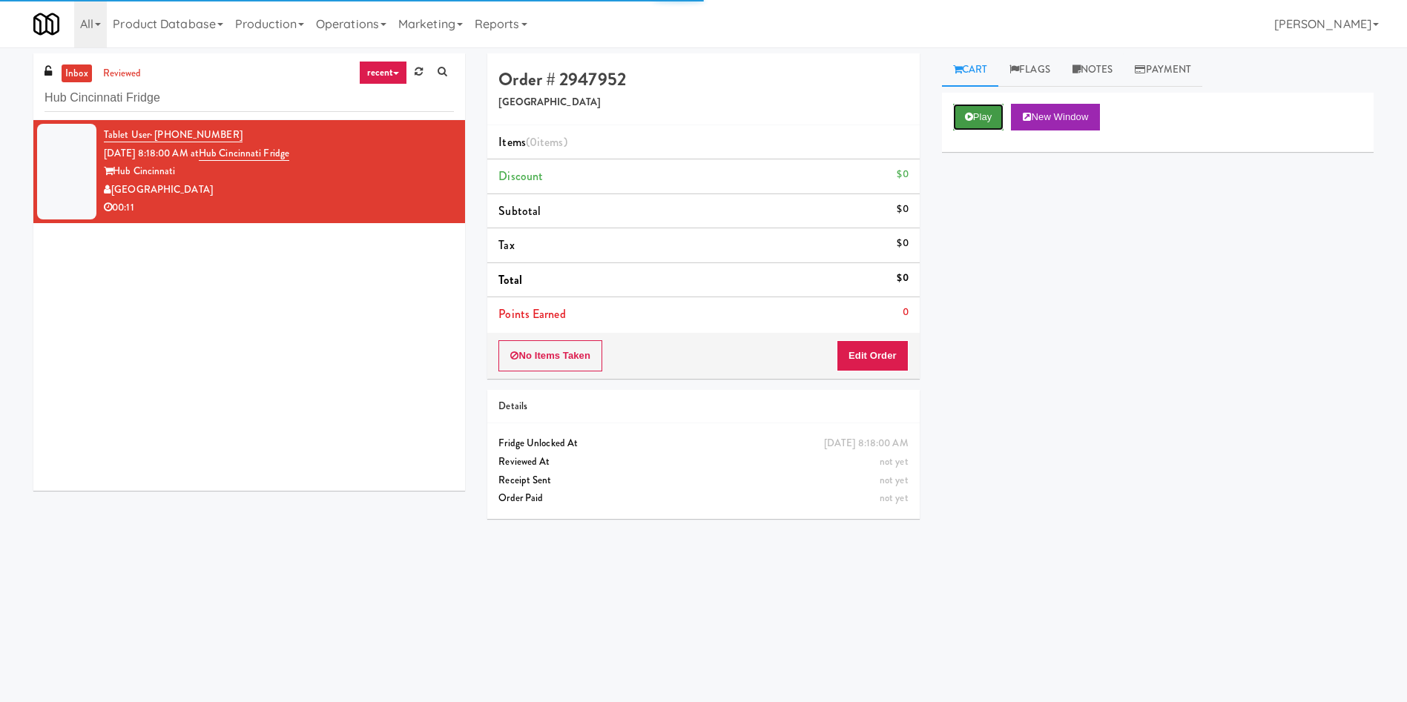
click at [937, 128] on button "Play" at bounding box center [978, 117] width 51 height 27
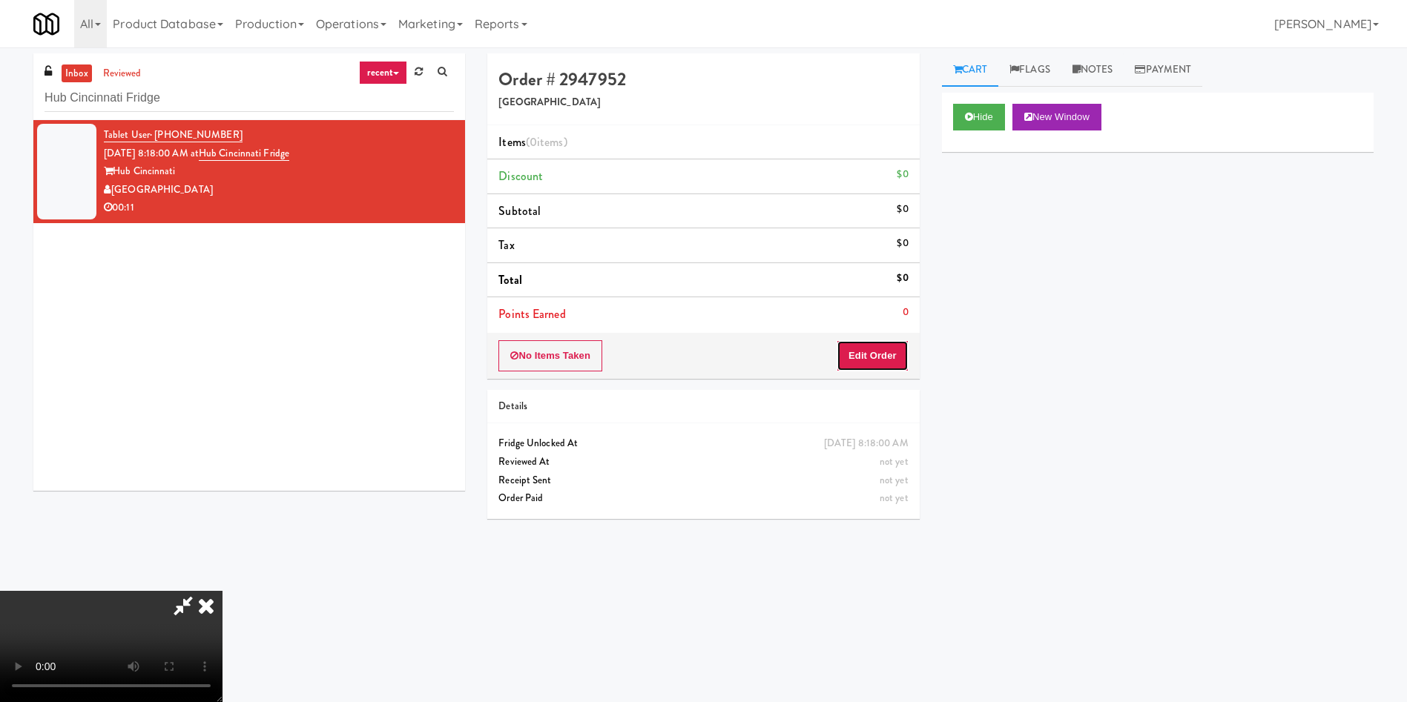
click at [880, 346] on button "Edit Order" at bounding box center [872, 355] width 72 height 31
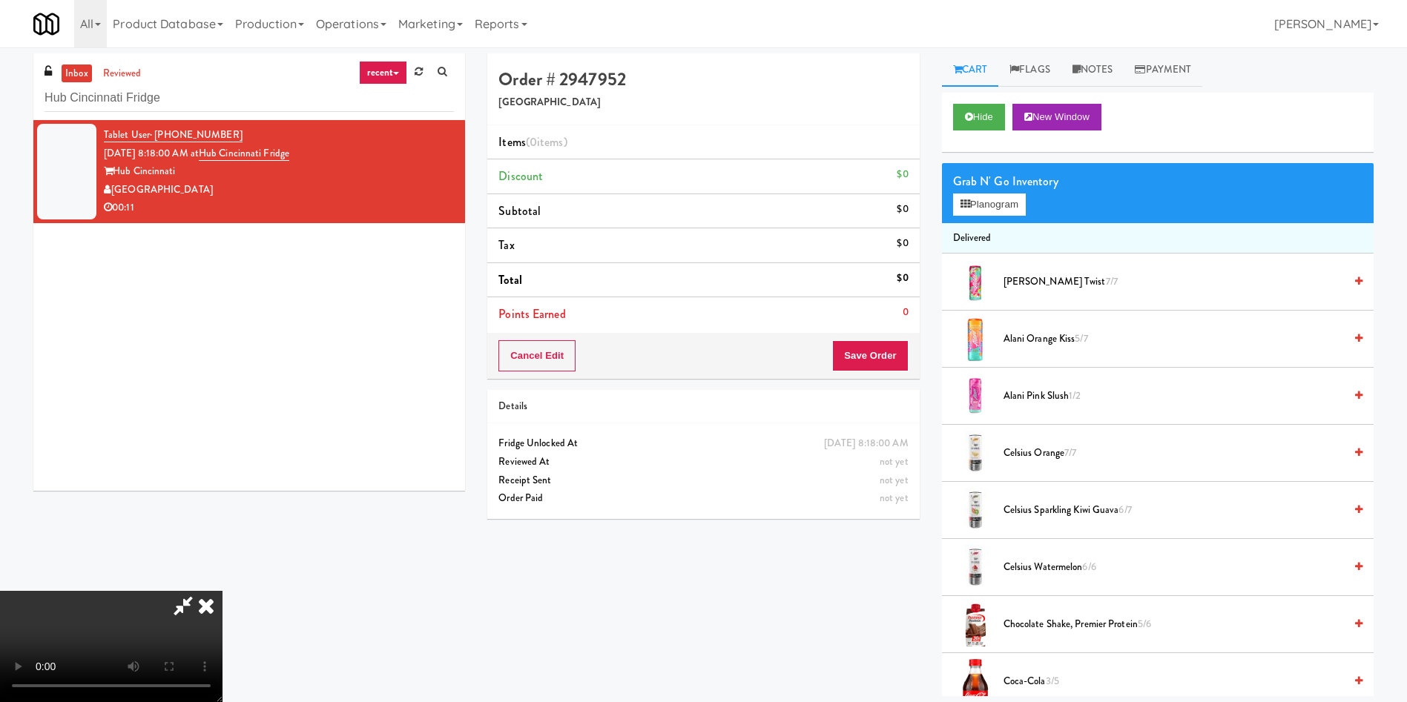
scroll to position [111, 0]
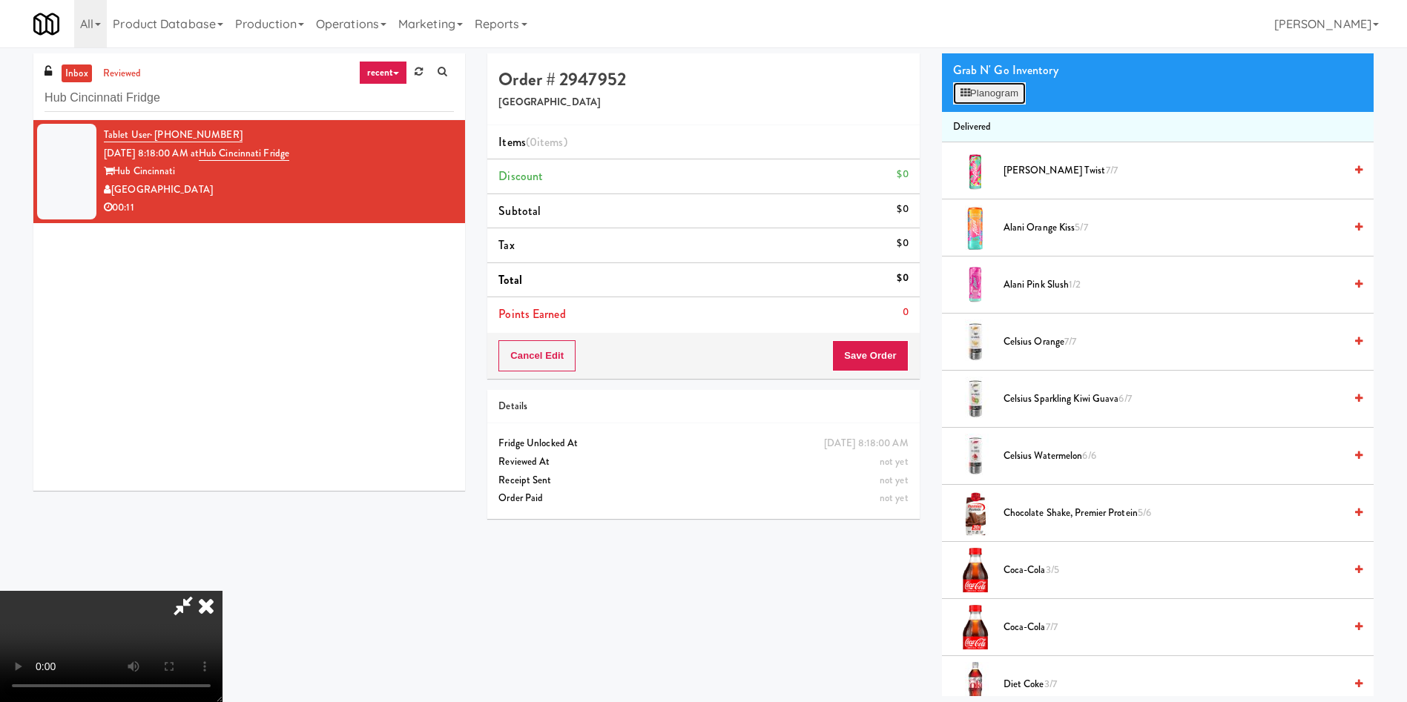
click at [937, 93] on button "Planogram" at bounding box center [989, 93] width 73 height 22
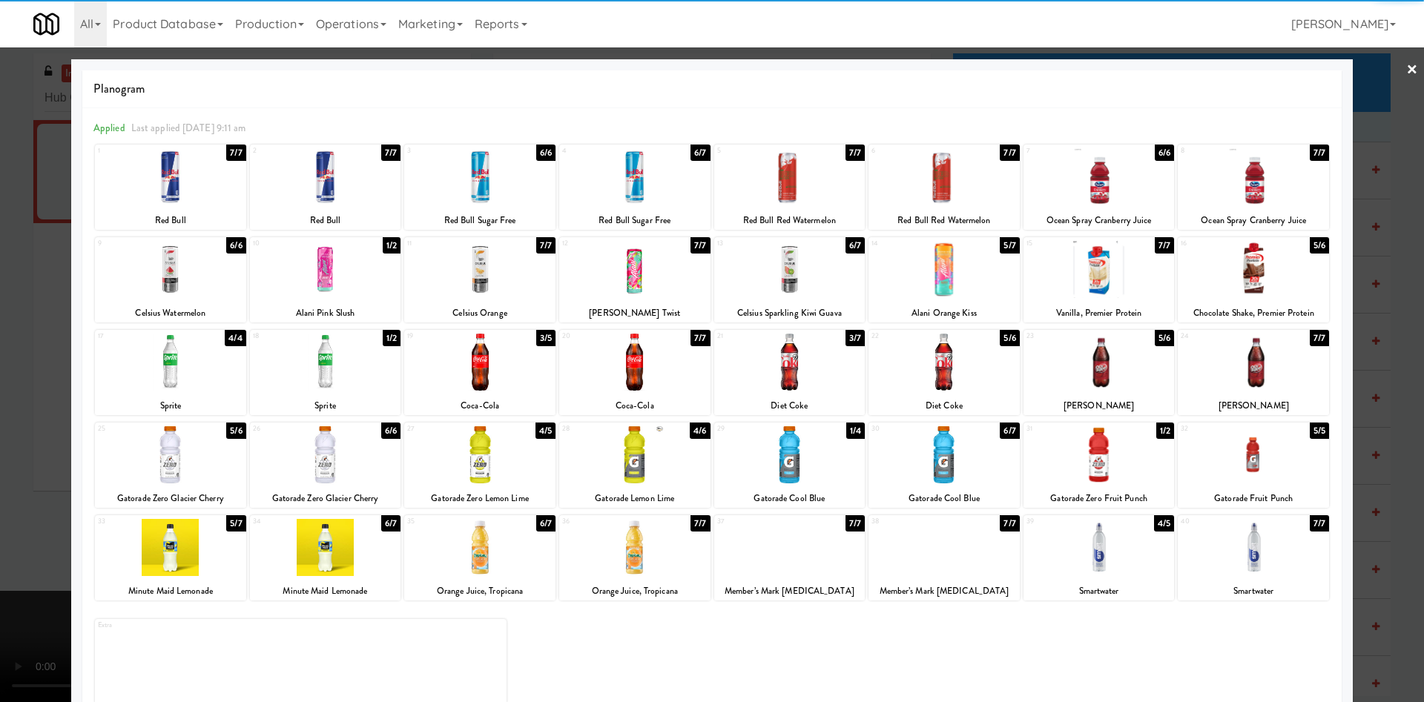
click at [194, 279] on div at bounding box center [170, 269] width 151 height 57
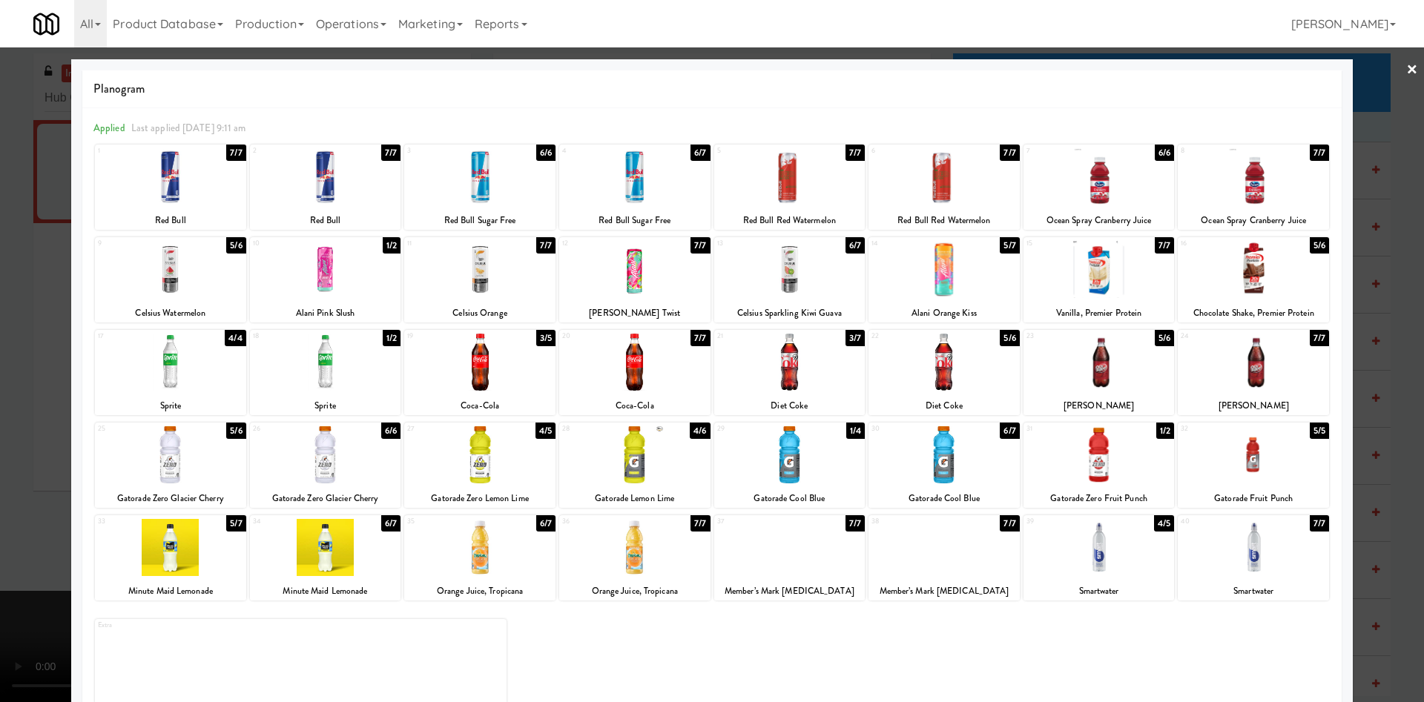
click at [27, 257] on div at bounding box center [712, 351] width 1424 height 702
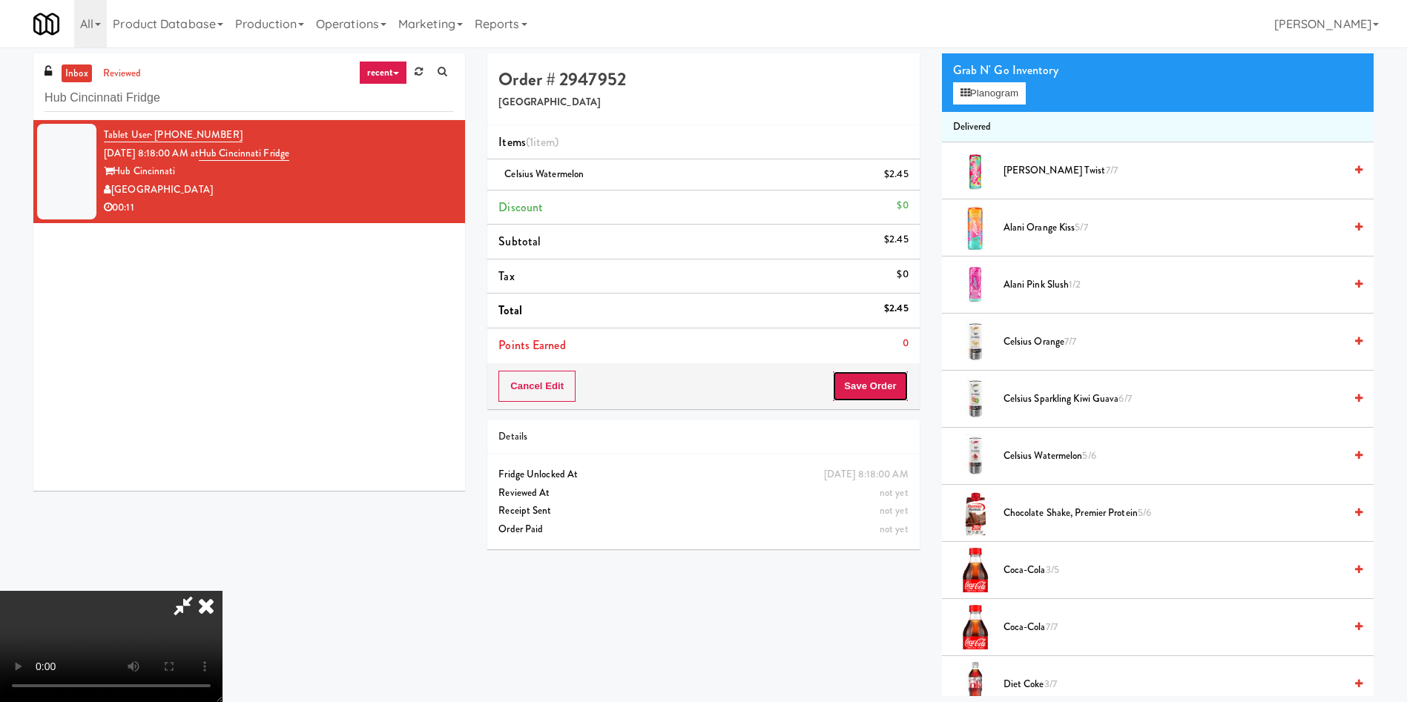
click at [847, 380] on button "Save Order" at bounding box center [870, 386] width 76 height 31
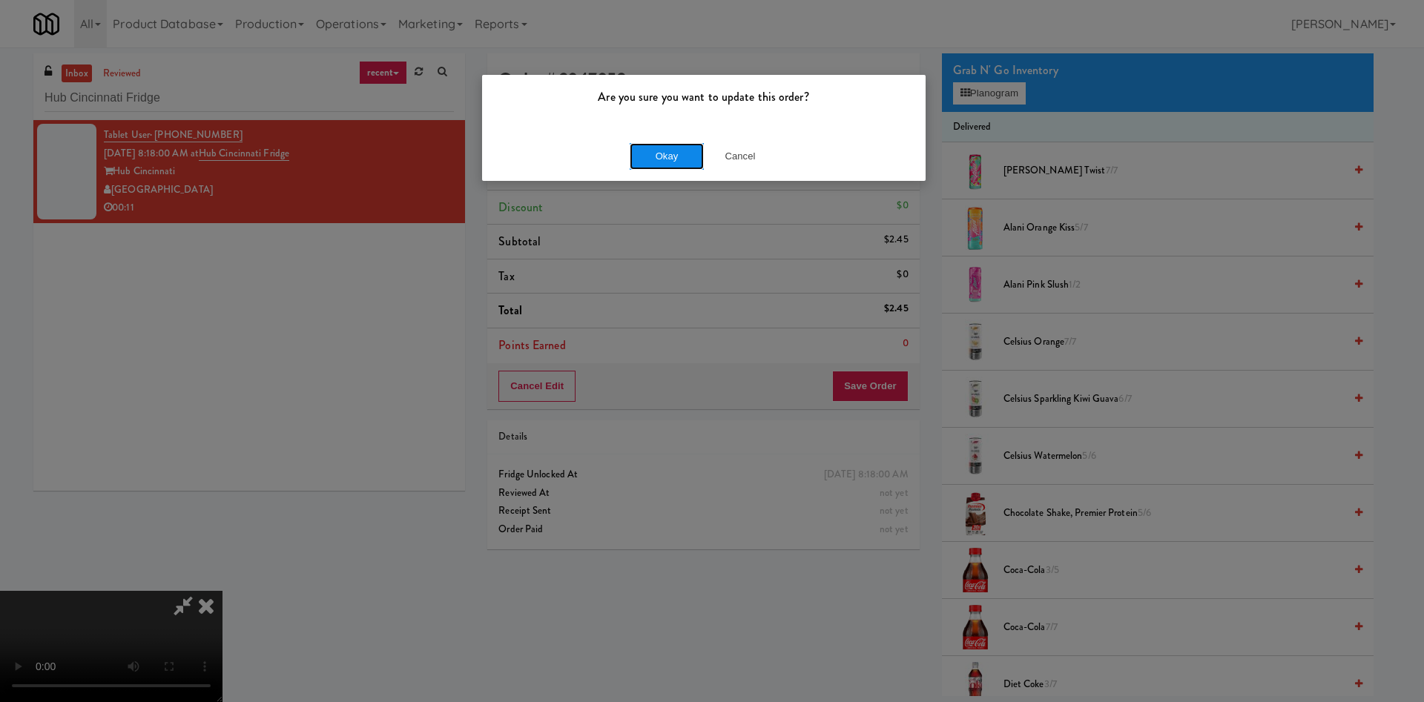
click at [660, 159] on button "Okay" at bounding box center [667, 156] width 74 height 27
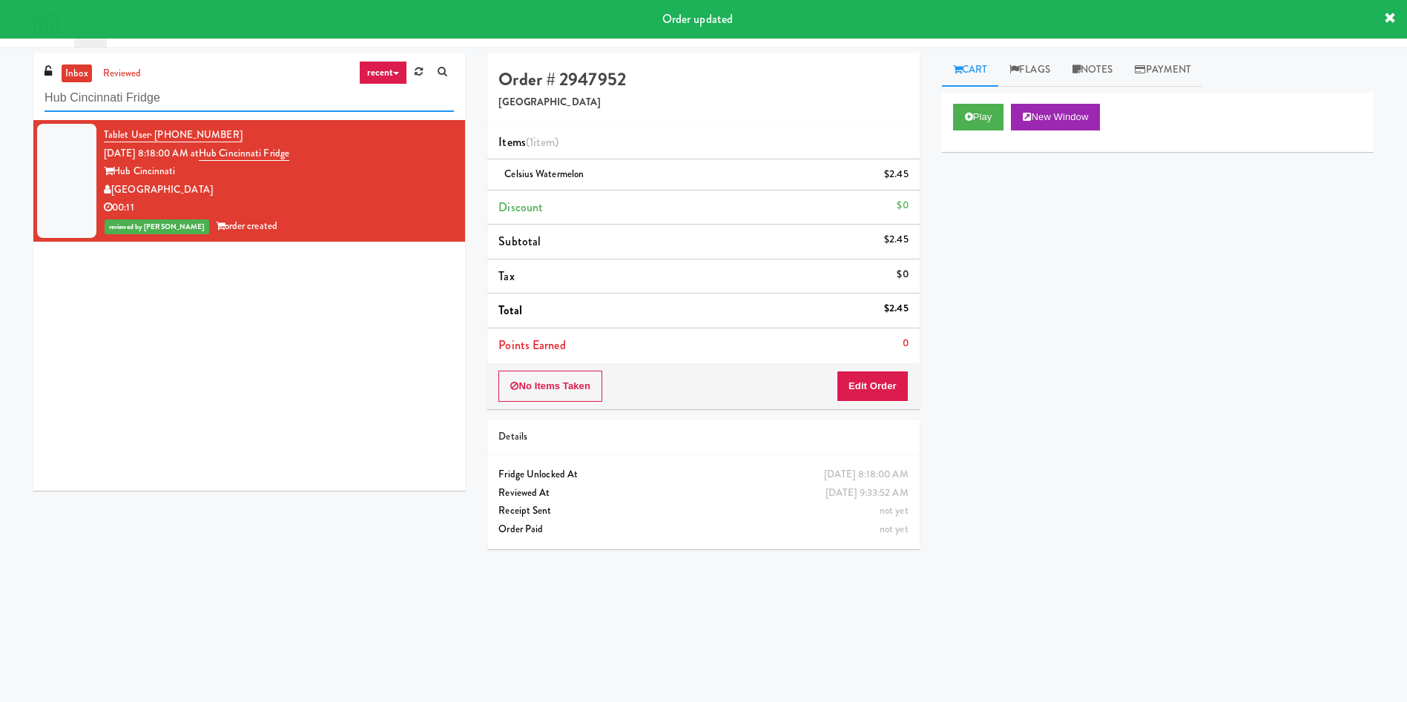
drag, startPoint x: 209, startPoint y: 102, endPoint x: 0, endPoint y: 102, distance: 209.1
click at [0, 102] on div "inbox reviewed recent all unclear take inventory issue suspicious failed recent…" at bounding box center [703, 350] width 1407 height 595
paste input "CSMO - Cooler - Left"
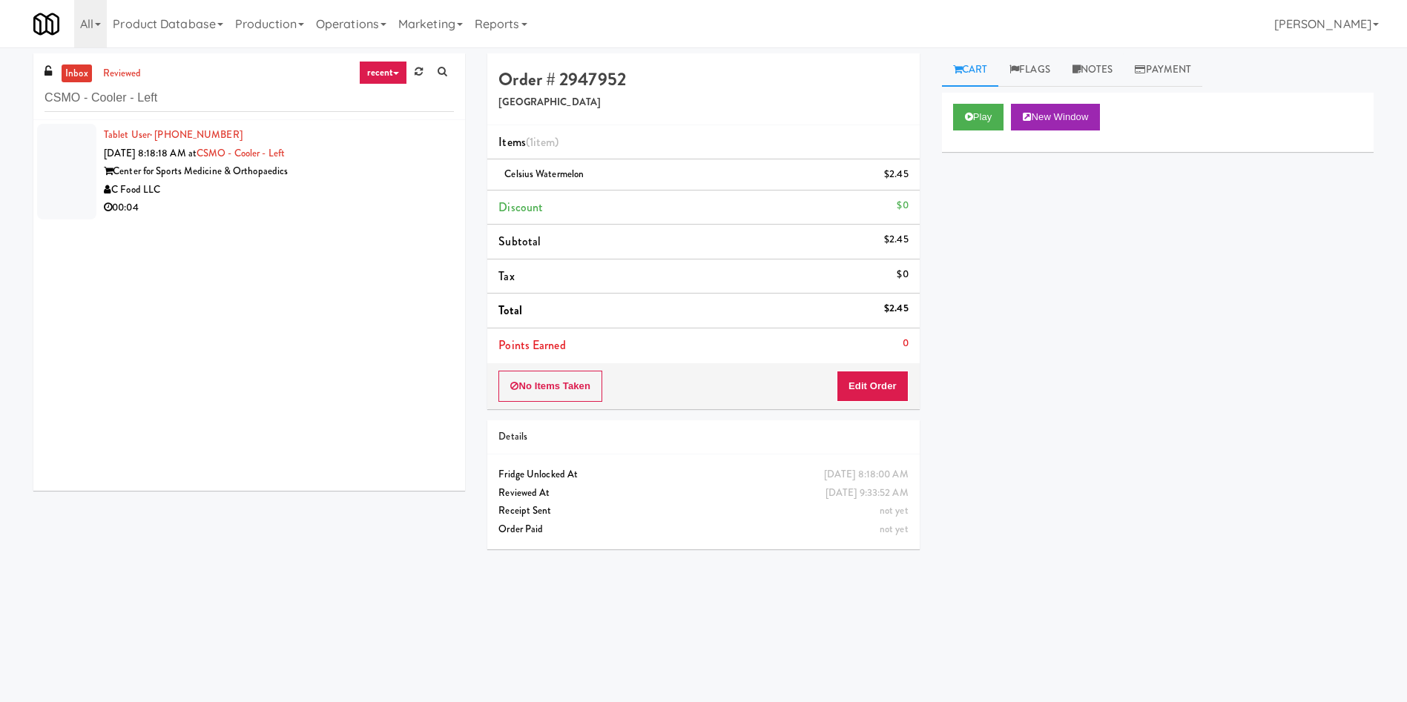
click at [76, 162] on div at bounding box center [66, 172] width 59 height 96
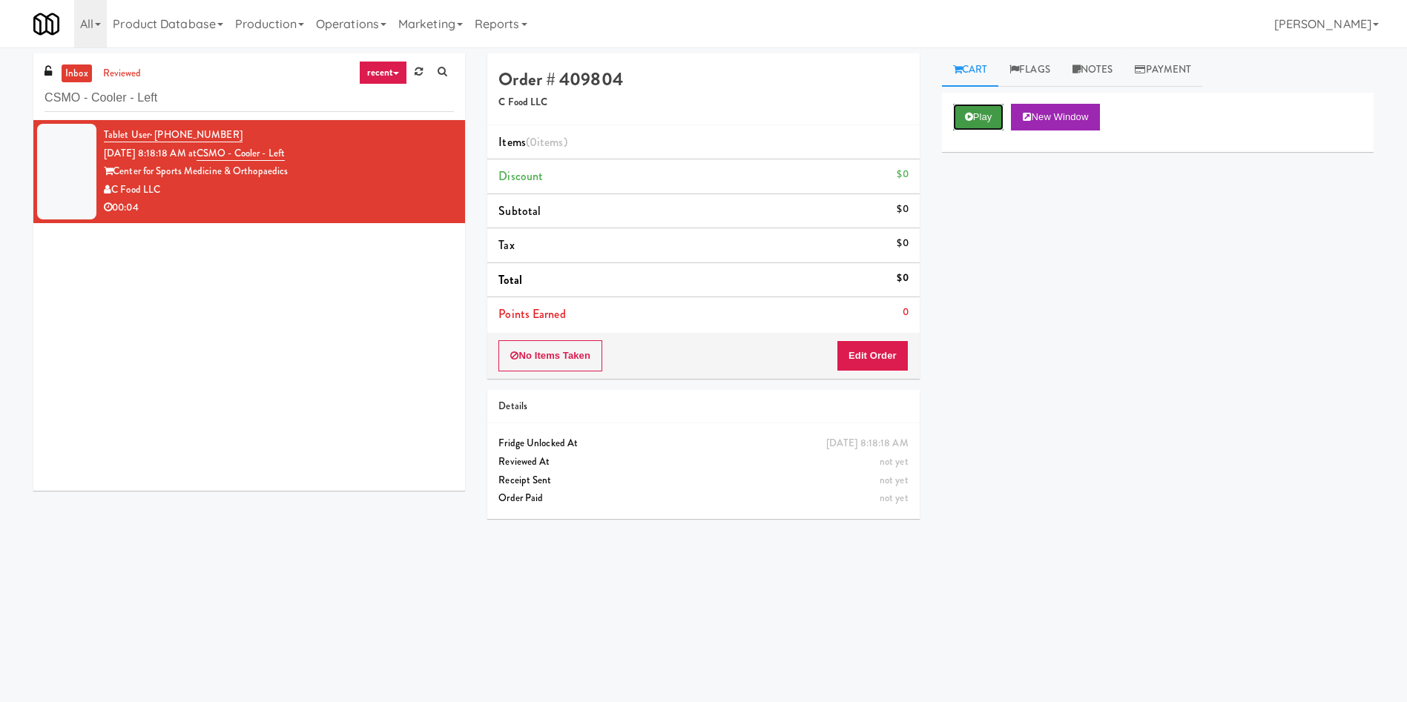
click at [937, 123] on button "Play" at bounding box center [978, 117] width 51 height 27
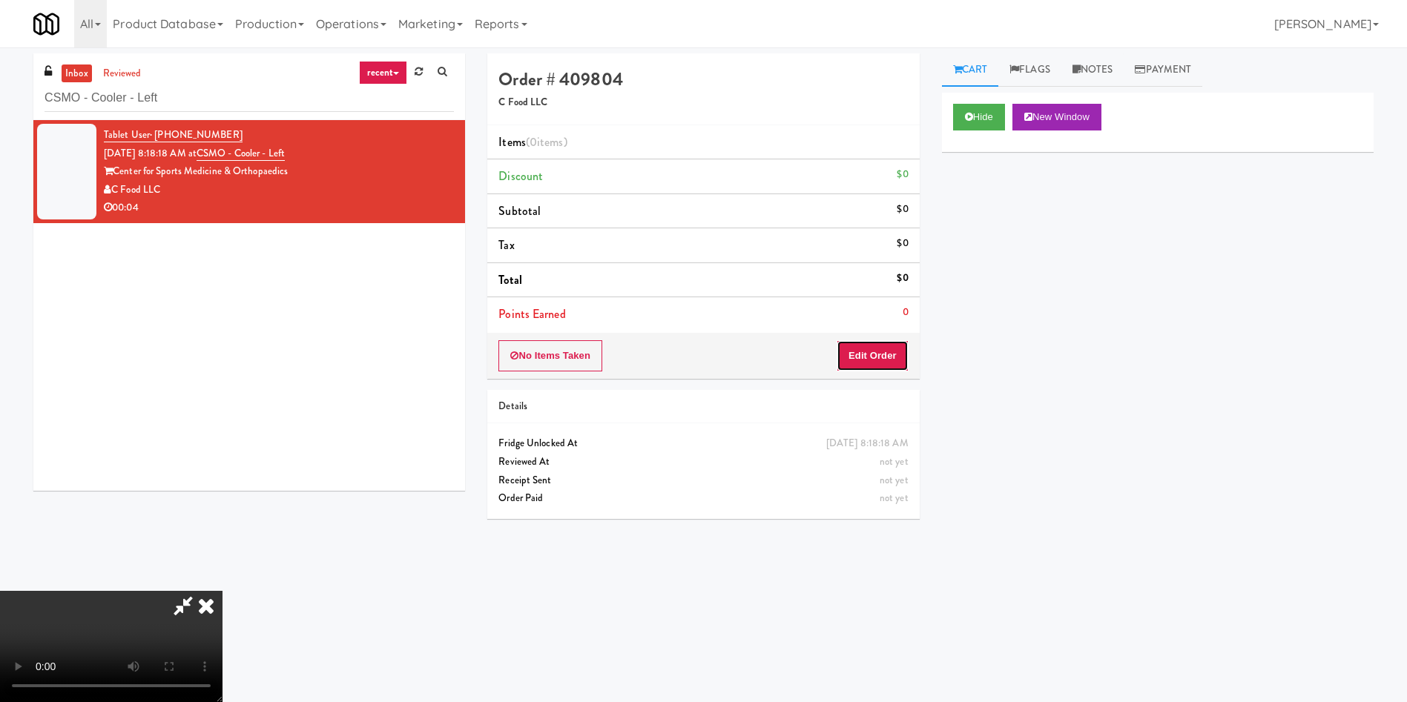
click at [887, 351] on button "Edit Order" at bounding box center [872, 355] width 72 height 31
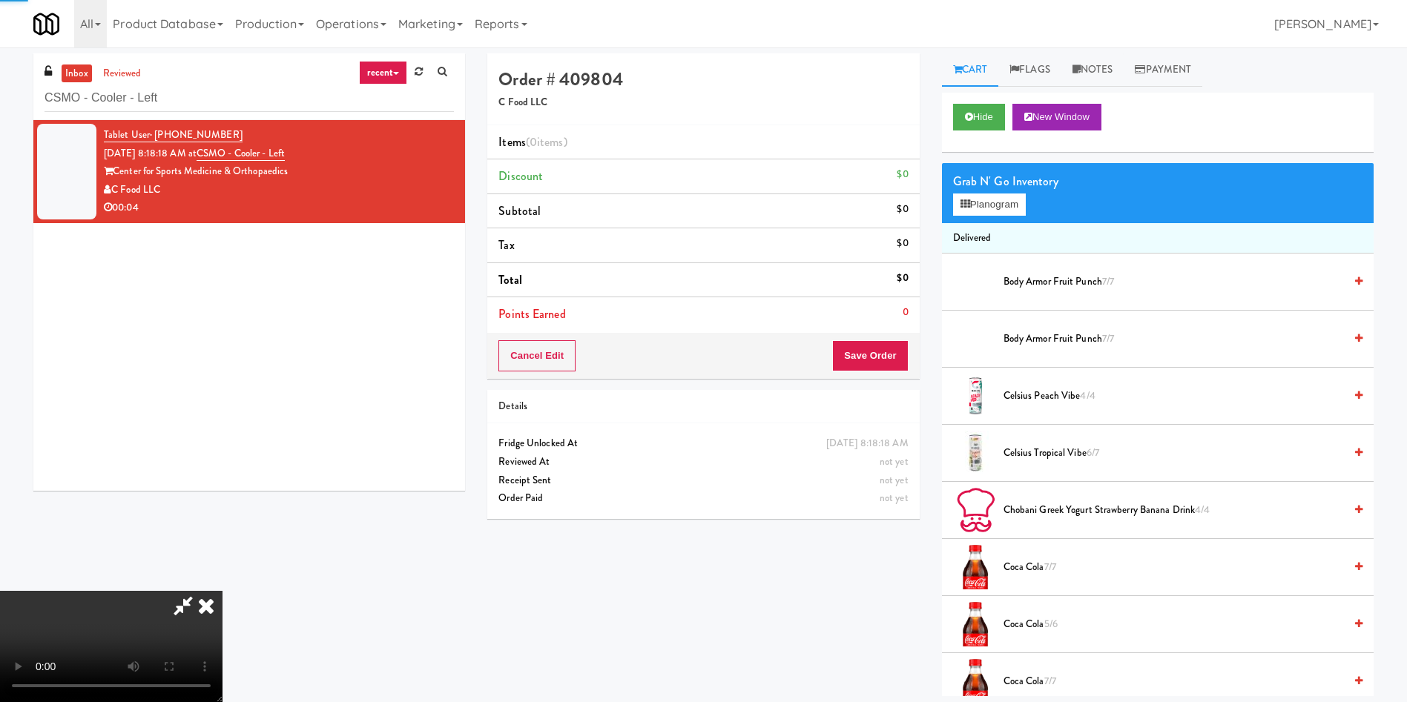
scroll to position [111, 0]
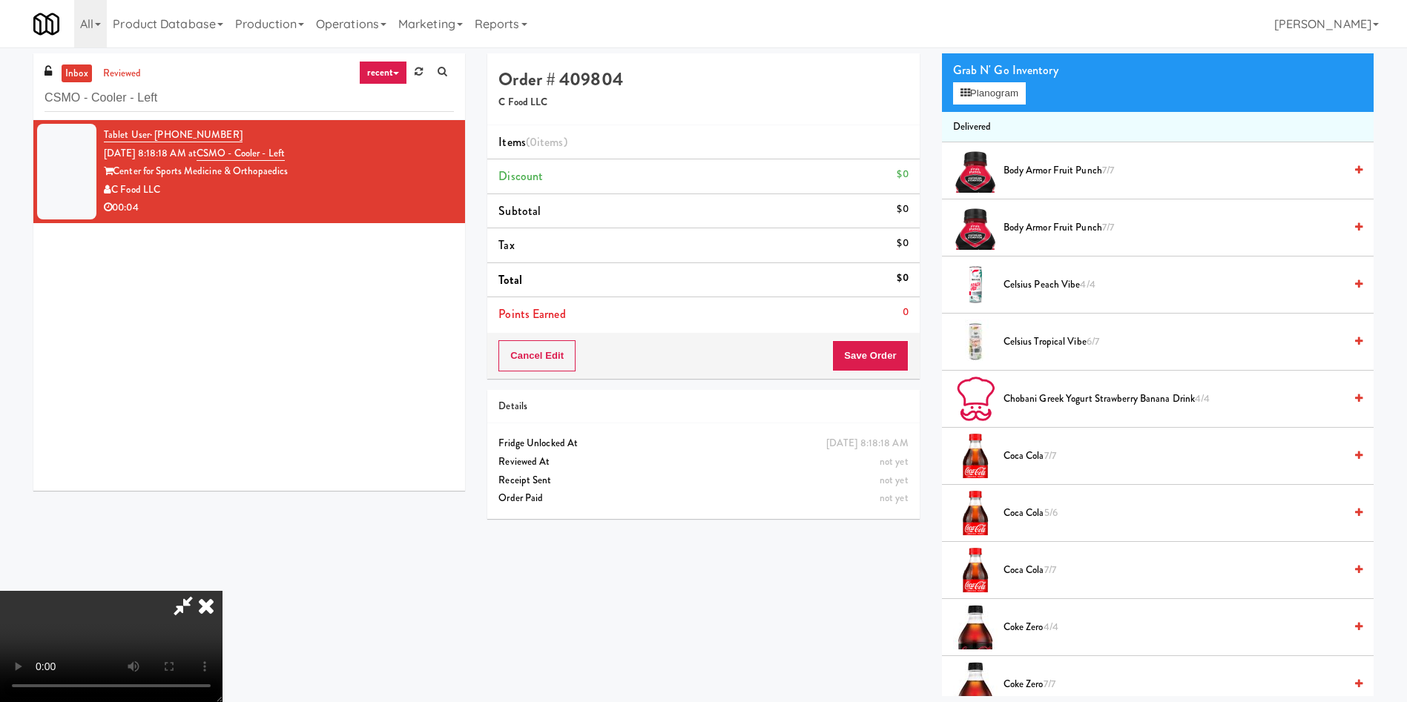
click at [222, 467] on video at bounding box center [111, 646] width 222 height 111
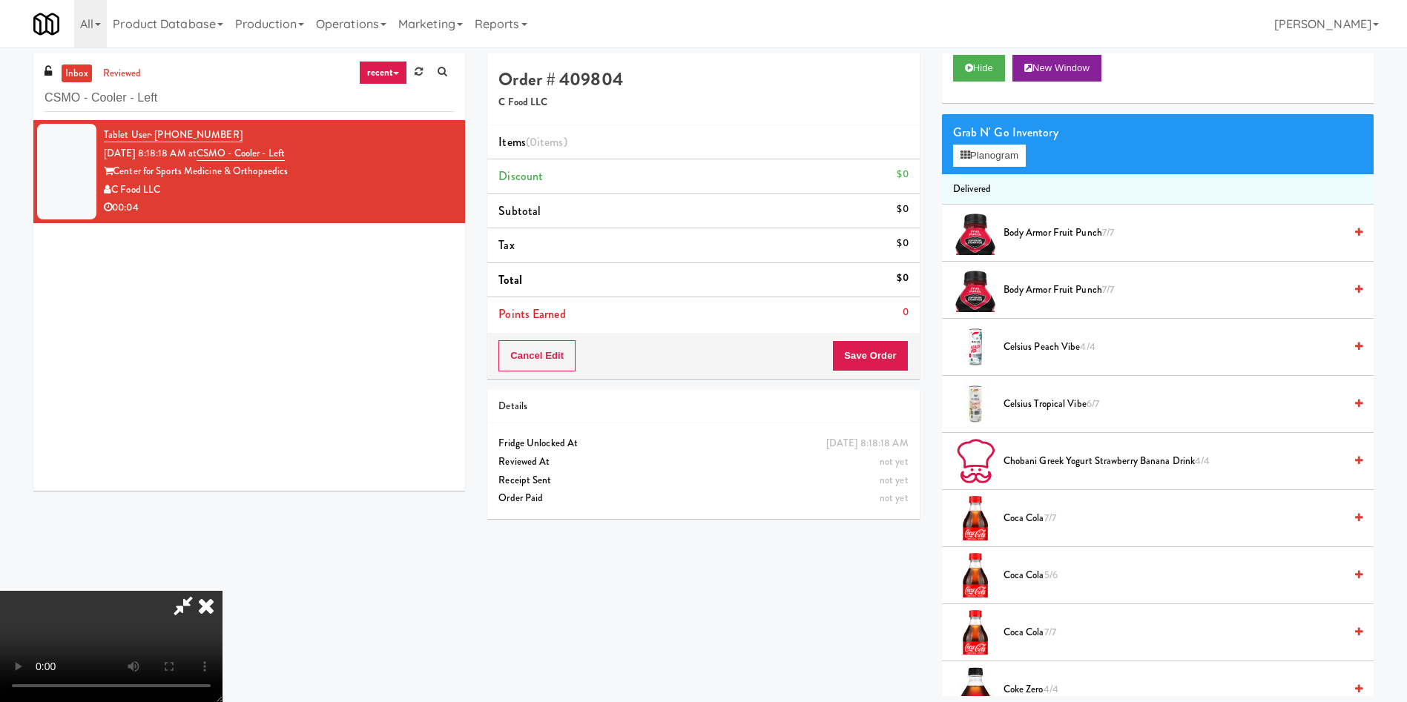
scroll to position [0, 0]
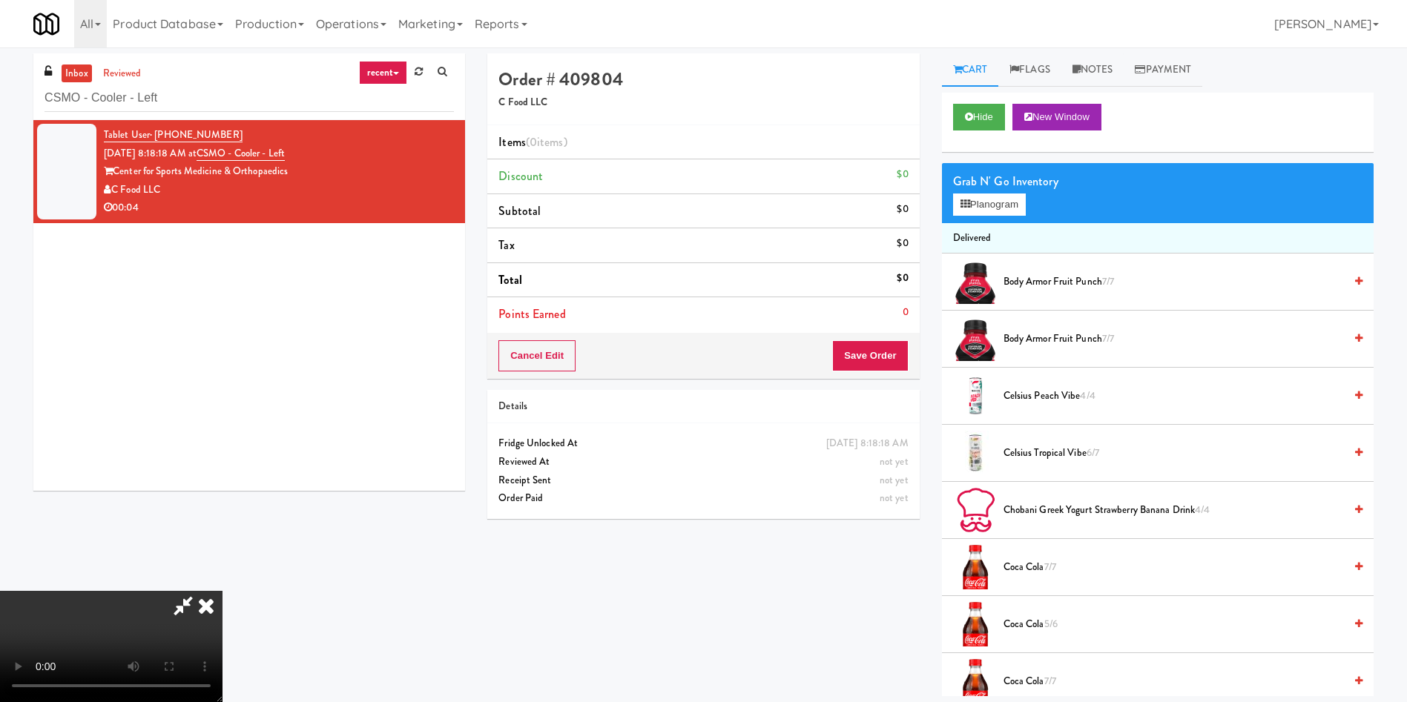
click at [937, 88] on div "Cart Flags Notes Payment Hide New Window Grab N' Go Inventory Planogram Deliver…" at bounding box center [1158, 374] width 454 height 643
click at [937, 66] on link "Notes" at bounding box center [1092, 69] width 63 height 33
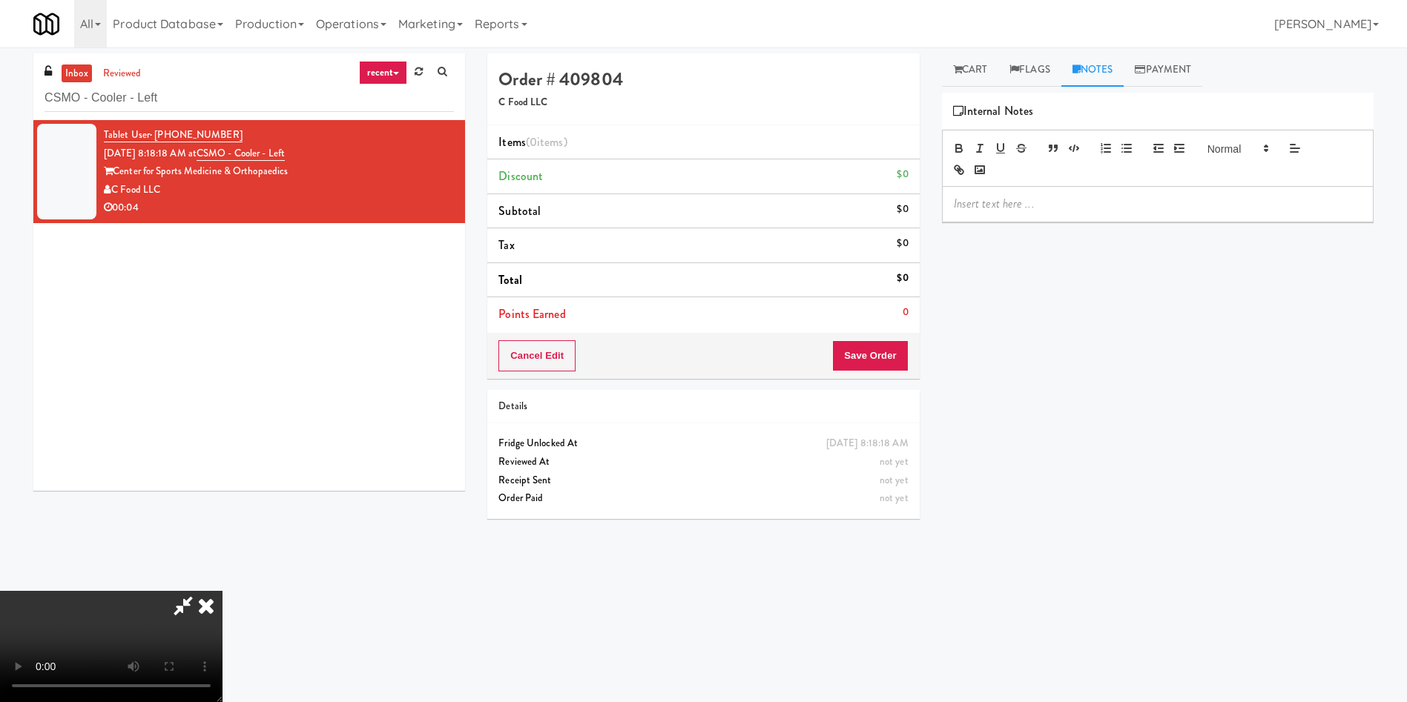
click at [937, 205] on p at bounding box center [1158, 204] width 408 height 16
drag, startPoint x: 980, startPoint y: 62, endPoint x: 986, endPoint y: 76, distance: 15.6
click at [937, 62] on link "Cart" at bounding box center [970, 69] width 57 height 33
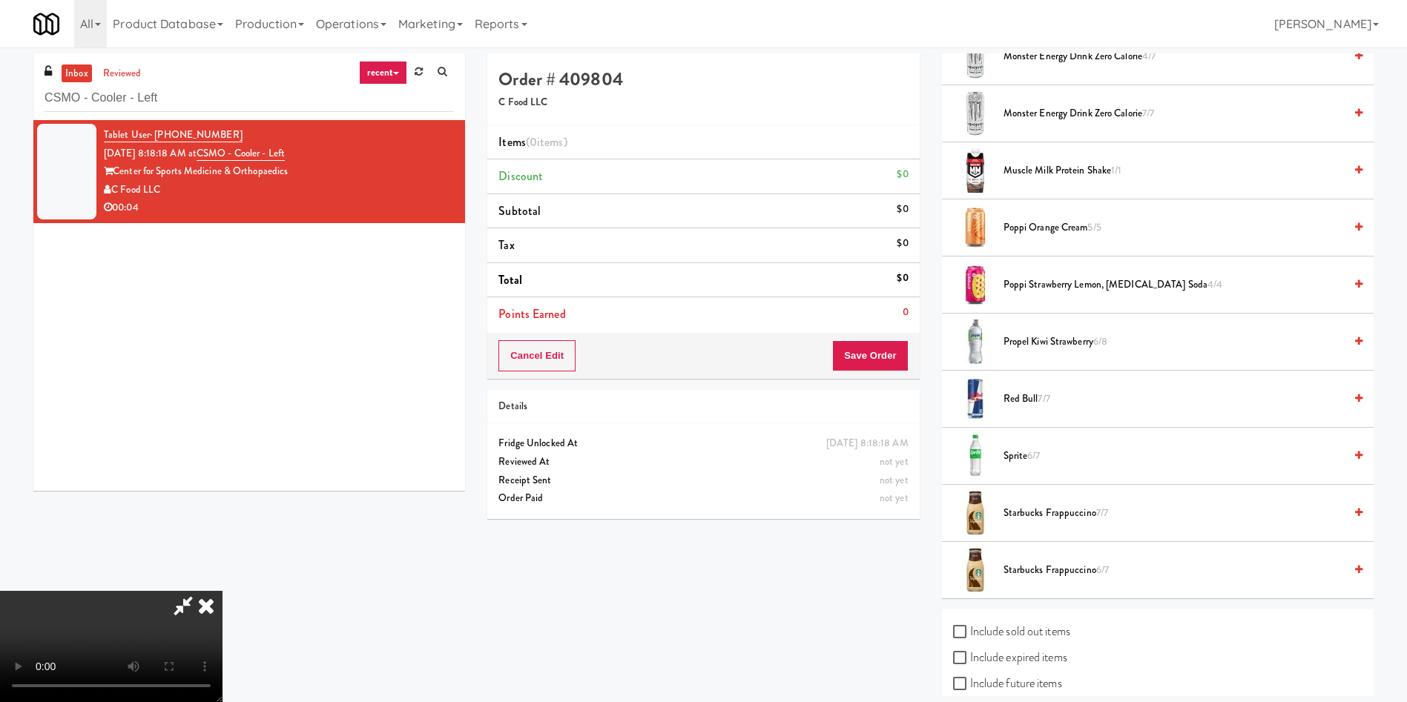
scroll to position [1842, 0]
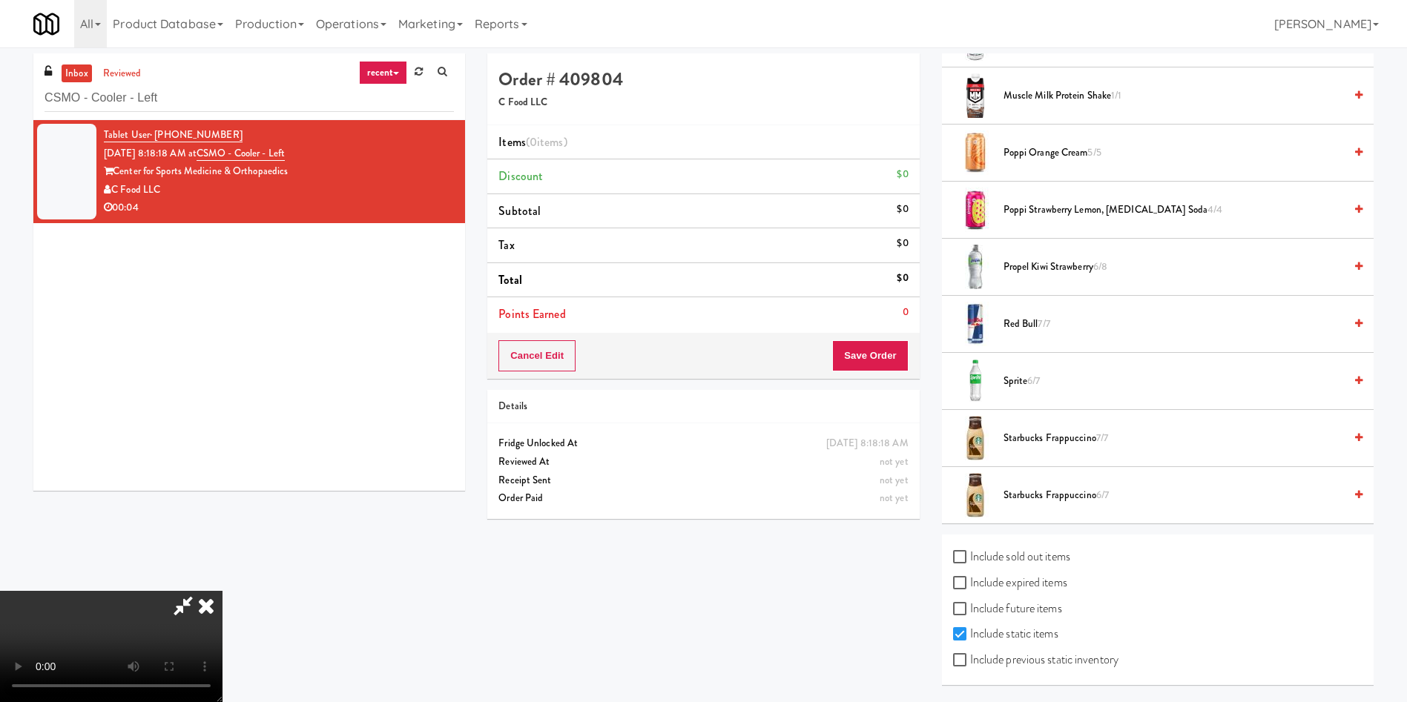
click at [937, 467] on span "Starbucks Frappuccino 6/7" at bounding box center [1173, 495] width 340 height 19
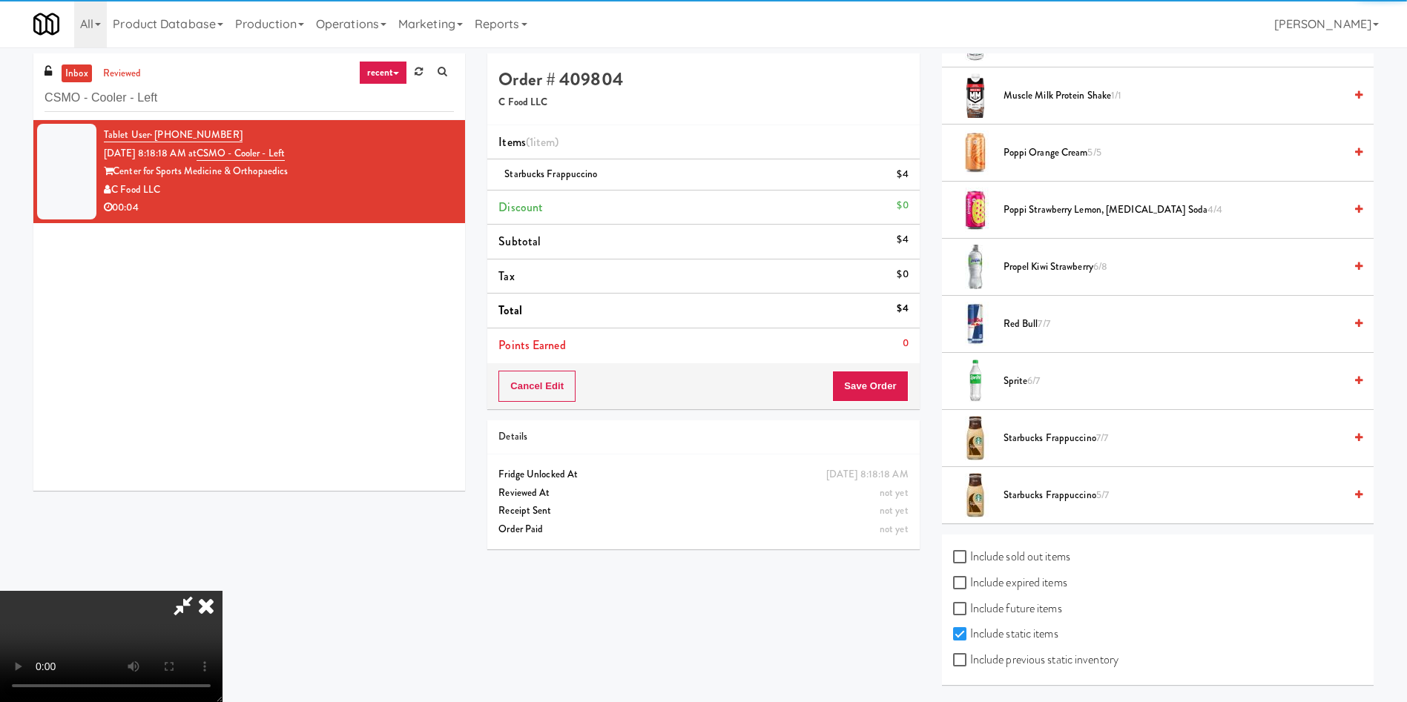
click at [222, 467] on video at bounding box center [111, 646] width 222 height 111
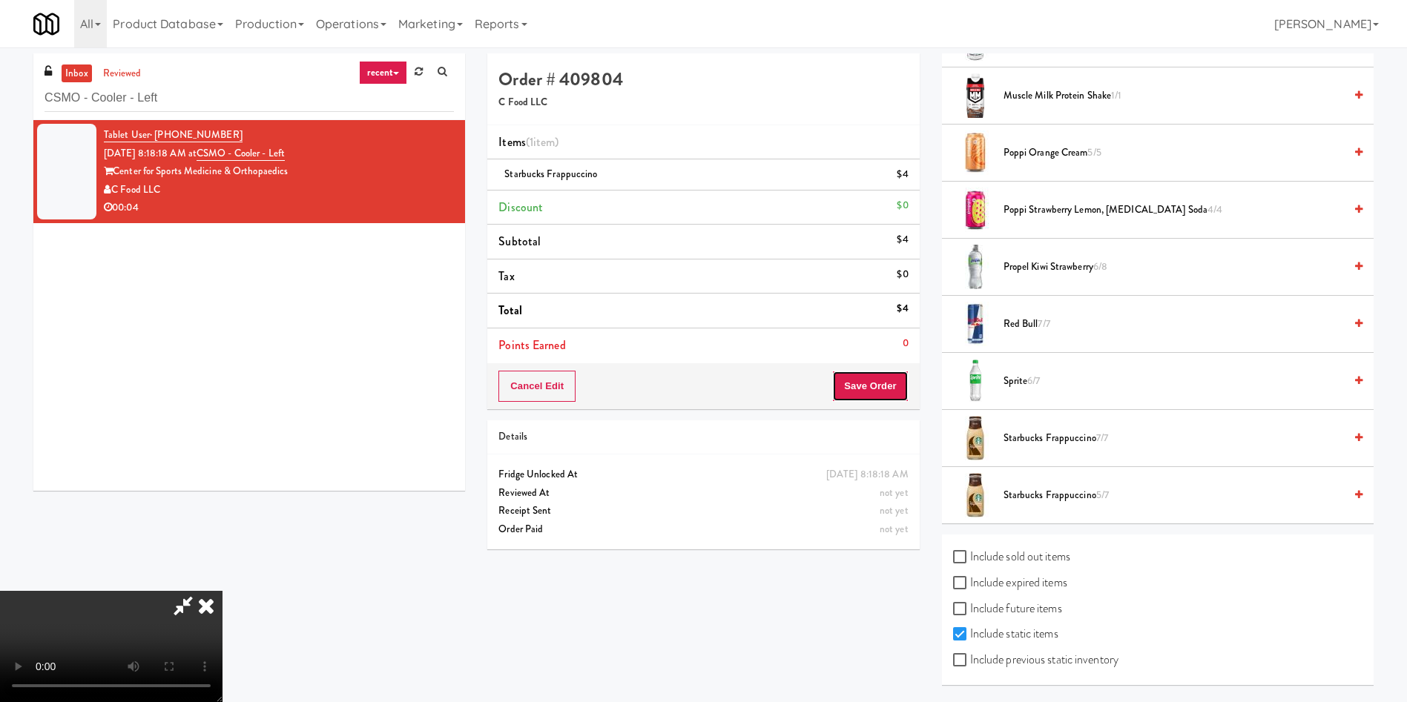
click at [887, 385] on button "Save Order" at bounding box center [870, 386] width 76 height 31
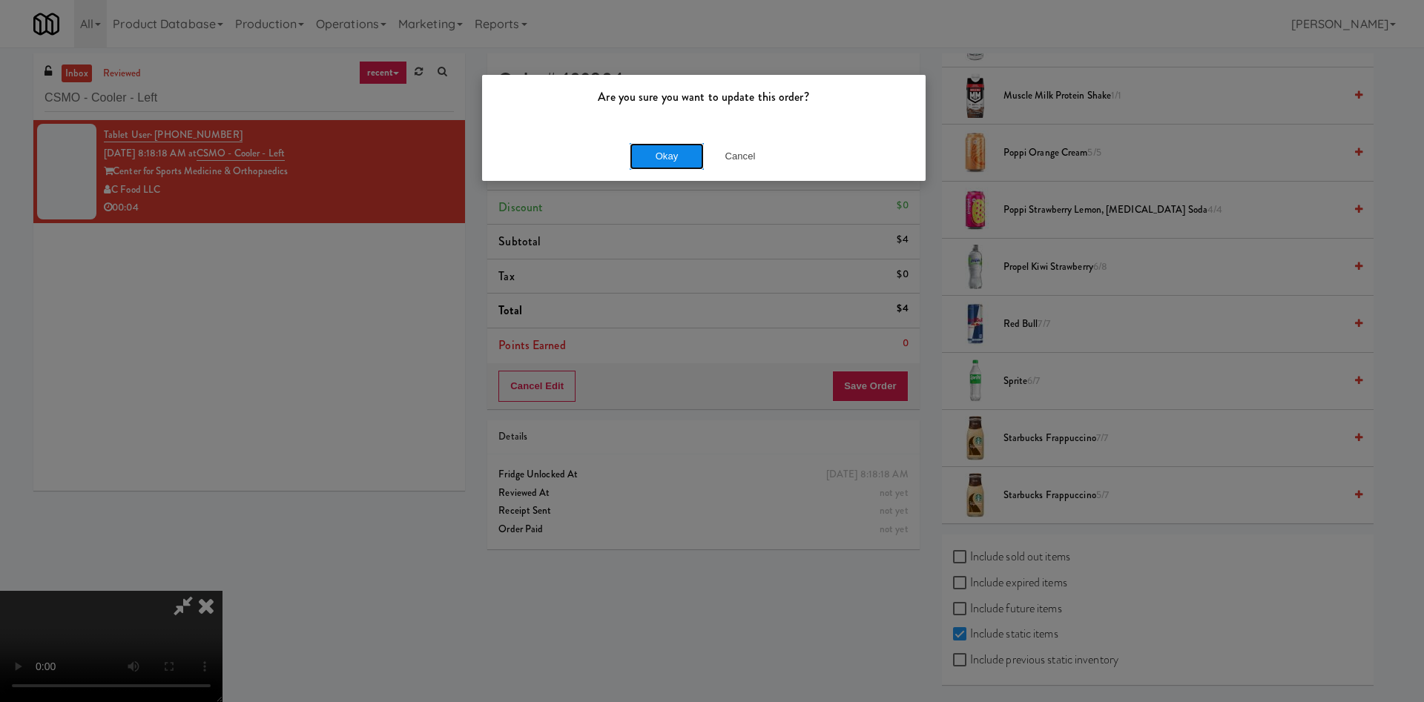
click at [670, 156] on button "Okay" at bounding box center [667, 156] width 74 height 27
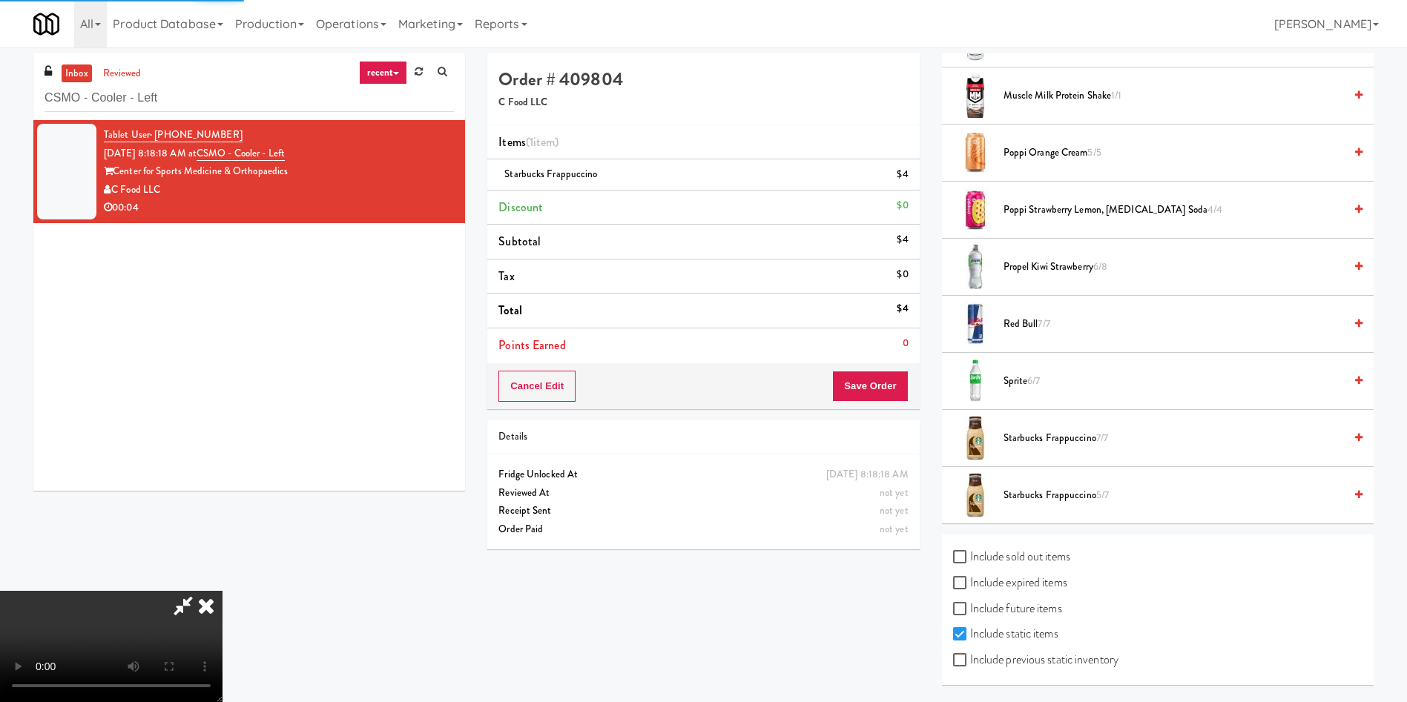
scroll to position [0, 0]
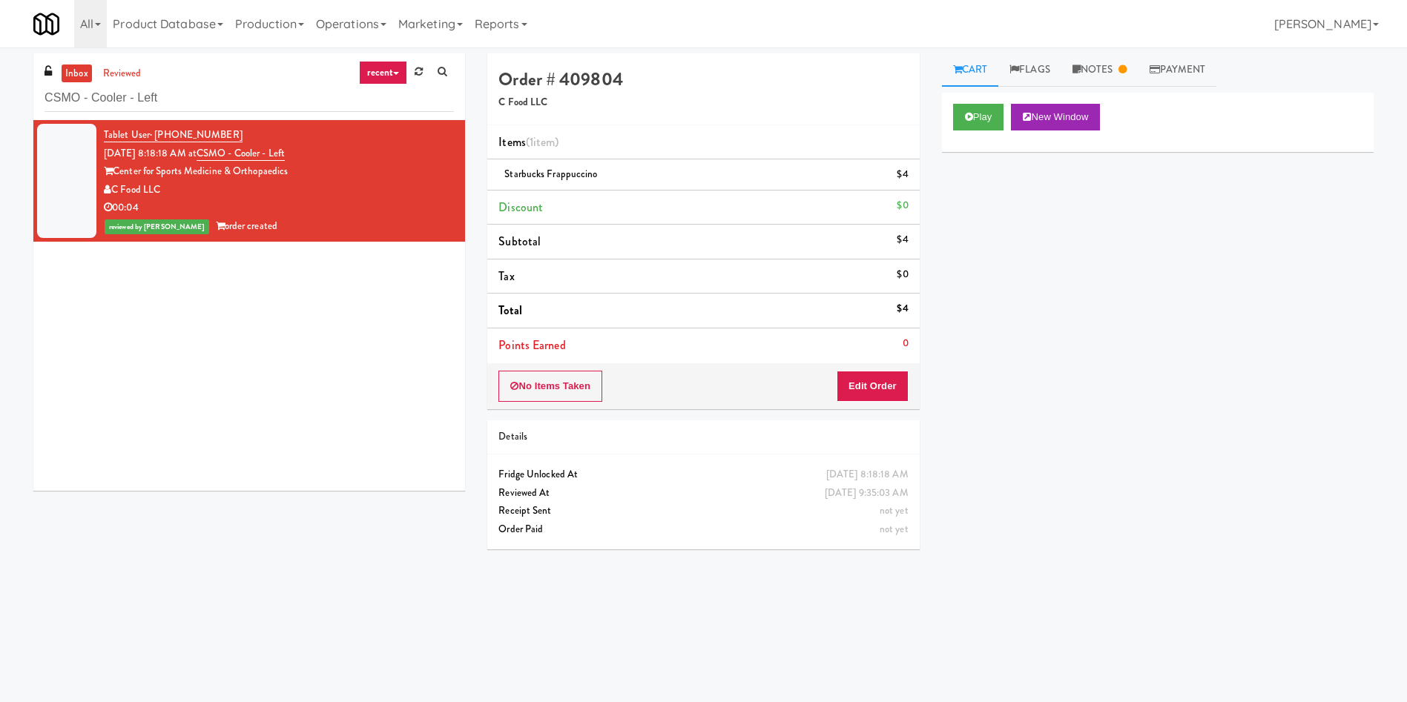
drag, startPoint x: 211, startPoint y: 113, endPoint x: 0, endPoint y: 110, distance: 210.6
click at [0, 110] on div "inbox reviewed recent all unclear take inventory issue suspicious failed recent…" at bounding box center [703, 350] width 1407 height 595
drag, startPoint x: 0, startPoint y: 85, endPoint x: 31, endPoint y: 48, distance: 47.9
click at [0, 50] on div "inbox reviewed recent all unclear take inventory issue suspicious failed recent…" at bounding box center [703, 347] width 1407 height 601
paste input "MH"
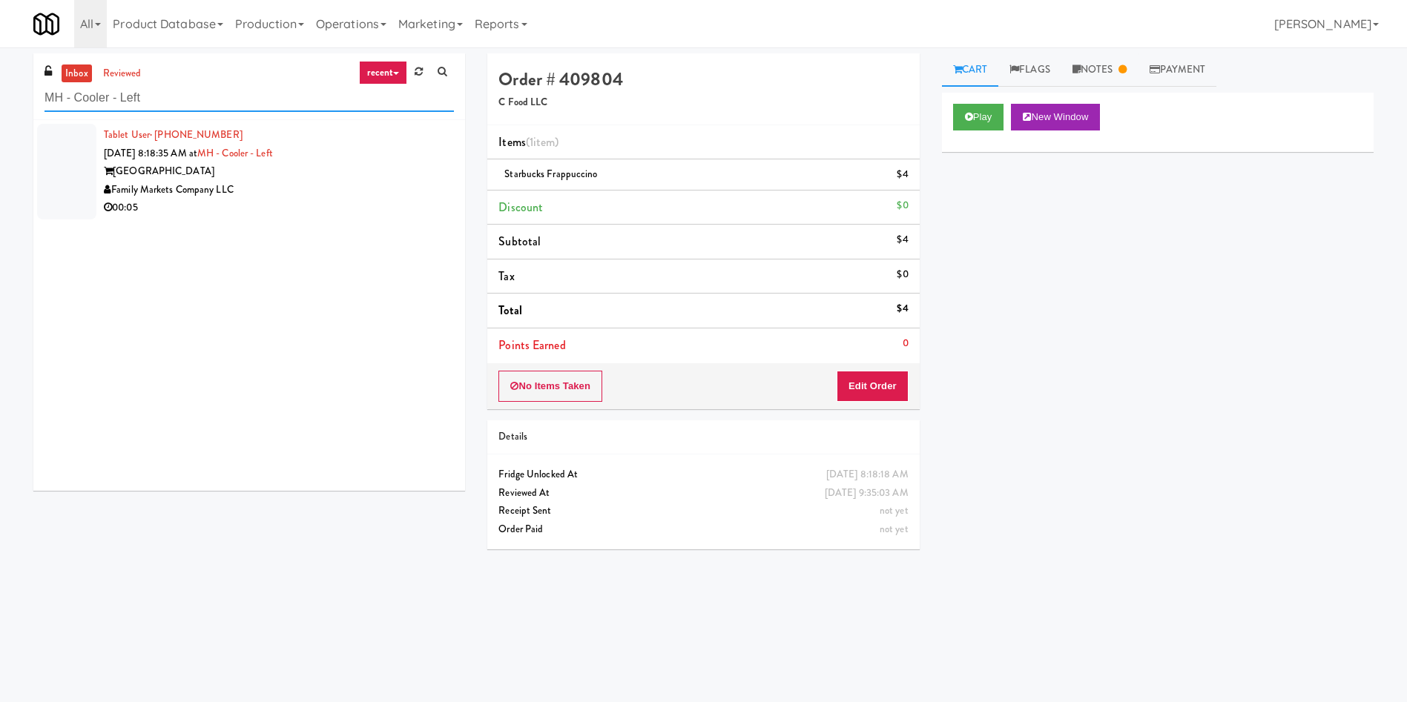
type input "MH - Cooler - Left"
click at [85, 171] on div at bounding box center [66, 172] width 59 height 96
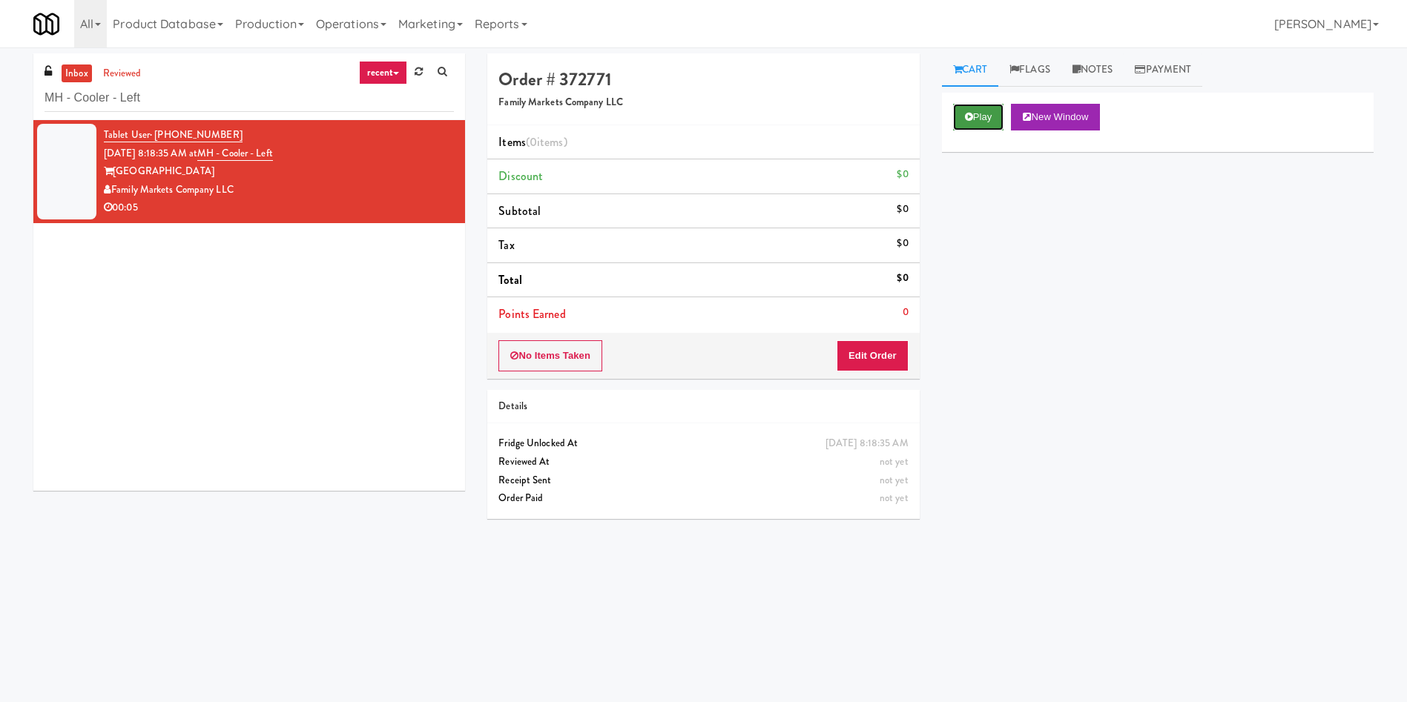
click at [937, 120] on button "Play" at bounding box center [978, 117] width 51 height 27
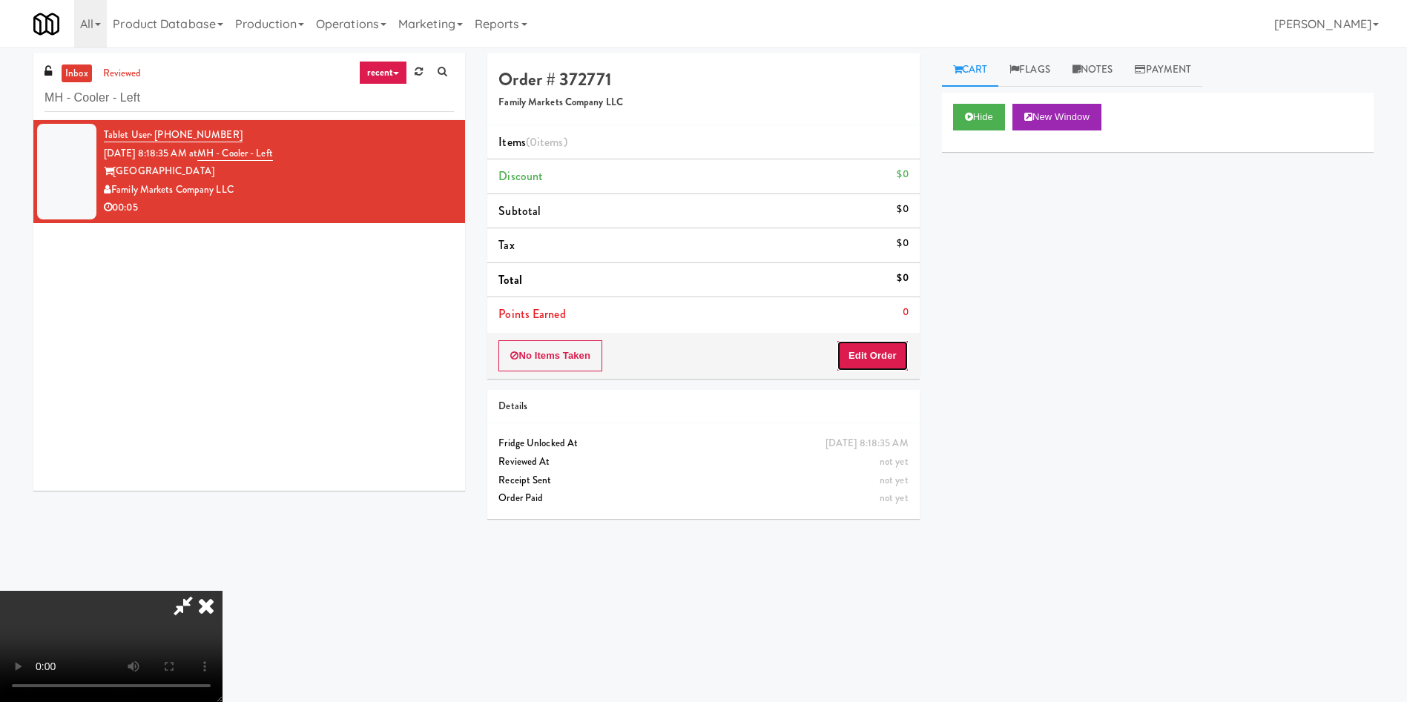
click at [878, 358] on button "Edit Order" at bounding box center [872, 355] width 72 height 31
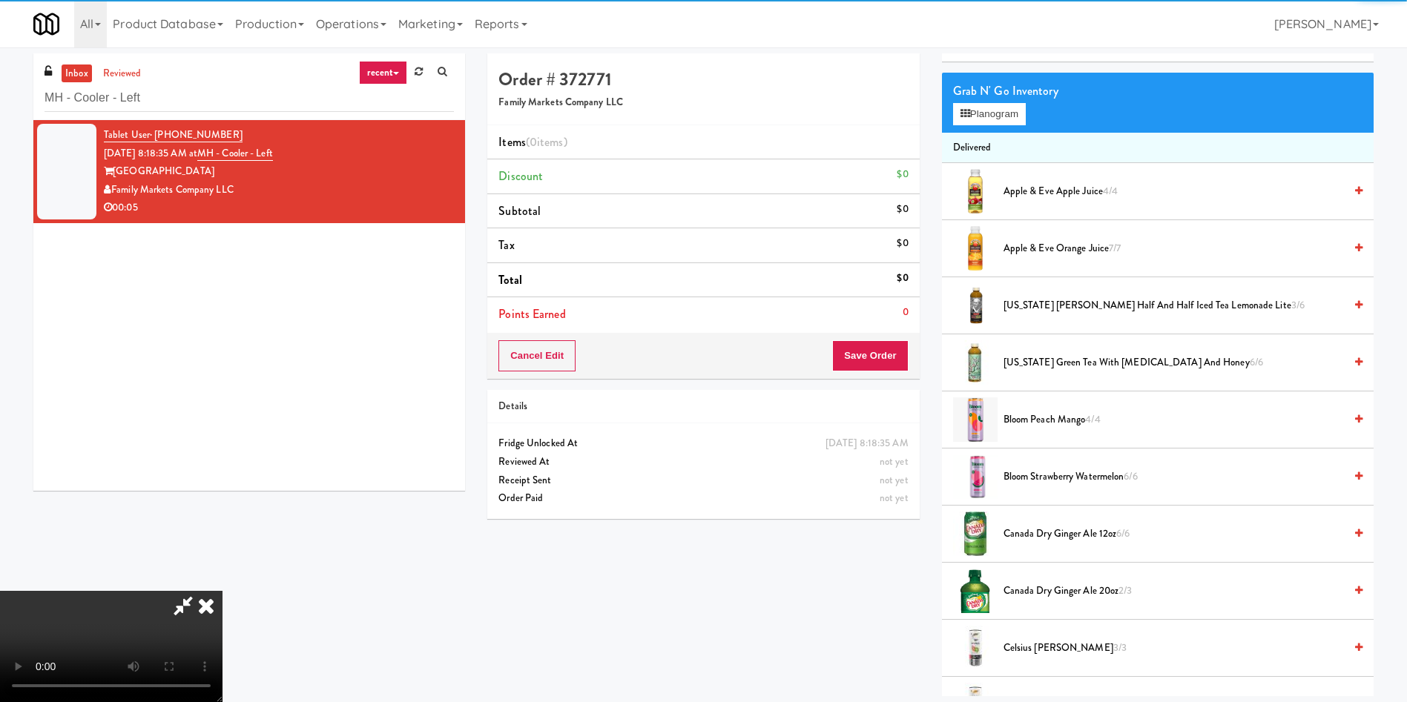
scroll to position [111, 0]
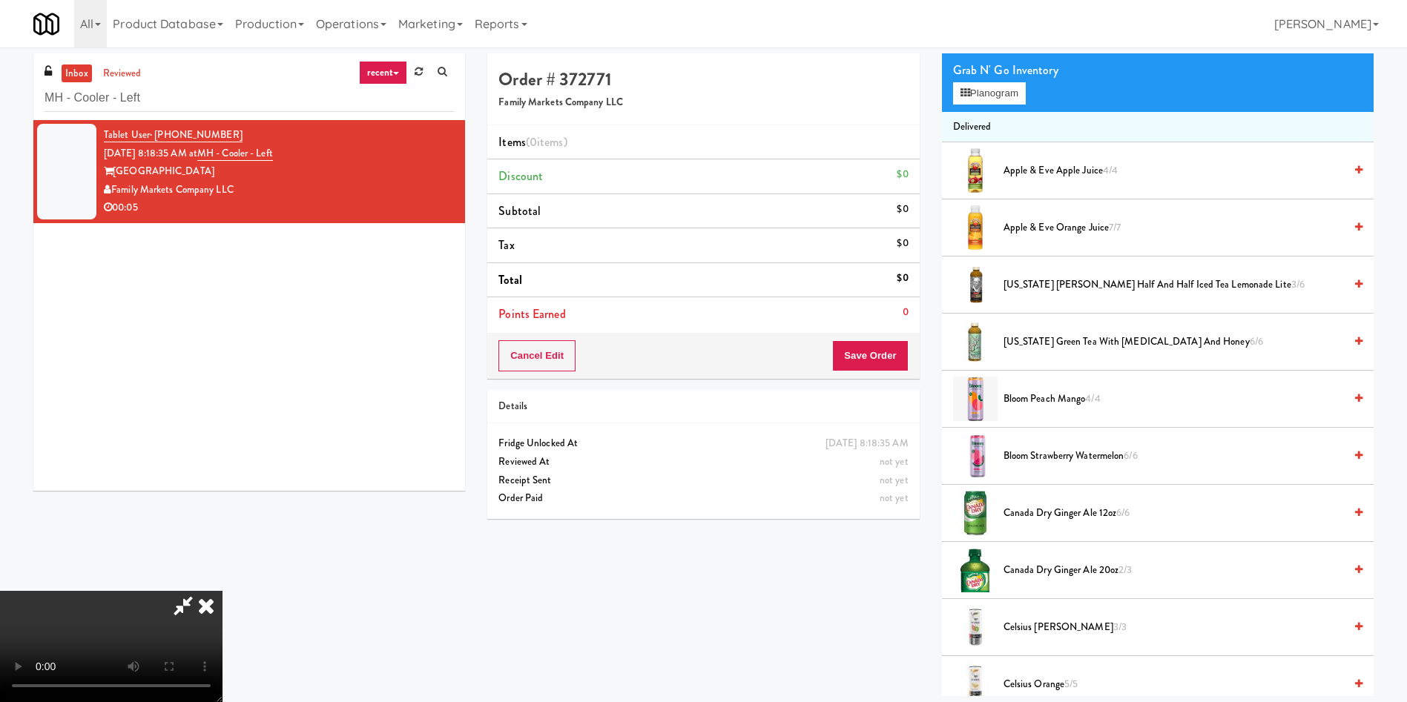
click at [748, 87] on h4 "Order # 372771" at bounding box center [702, 79] width 409 height 19
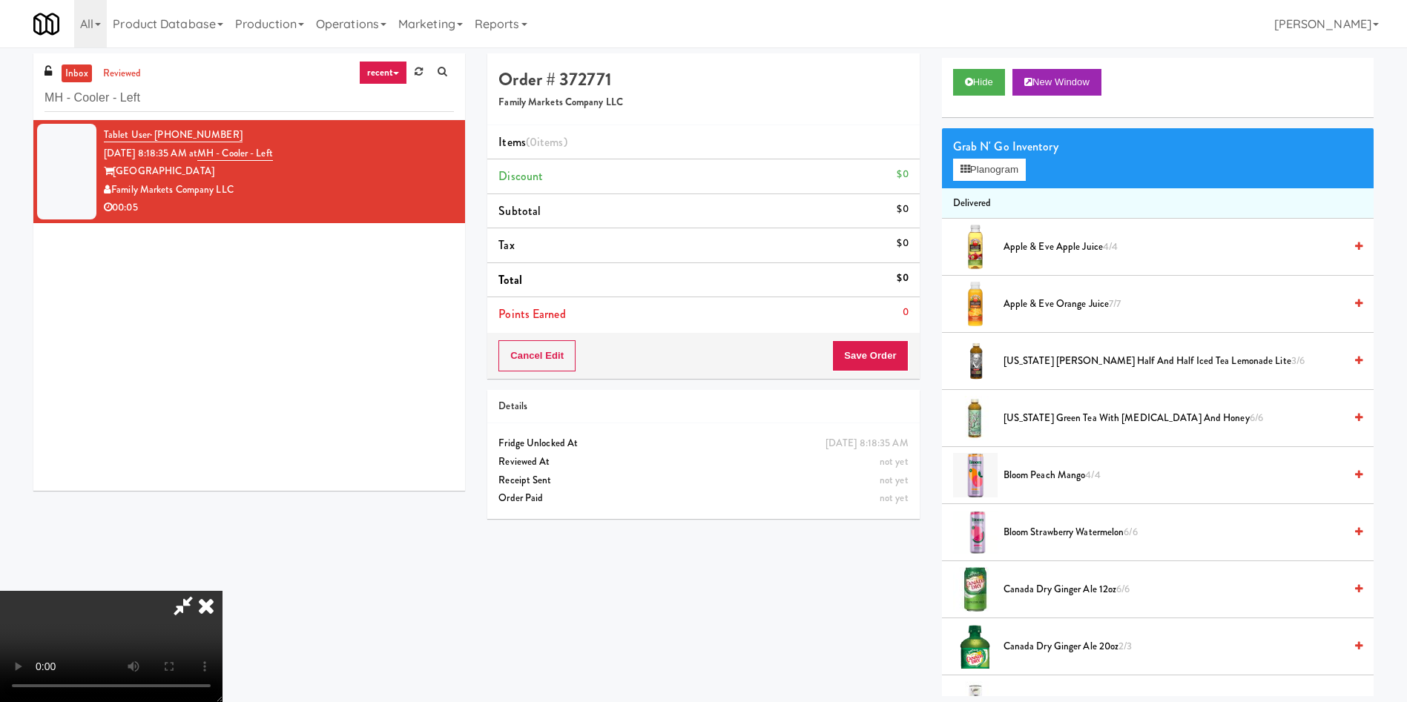
scroll to position [0, 0]
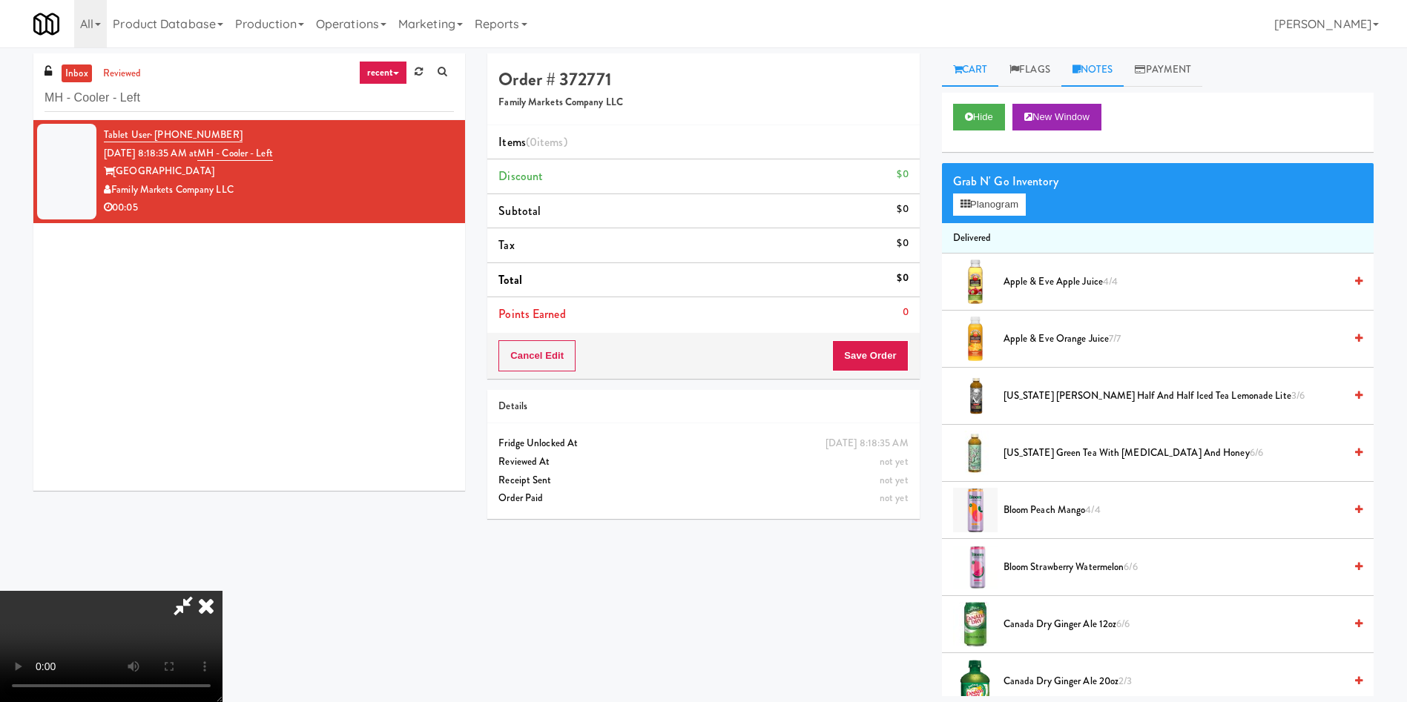
click at [937, 62] on link "Notes" at bounding box center [1092, 69] width 63 height 33
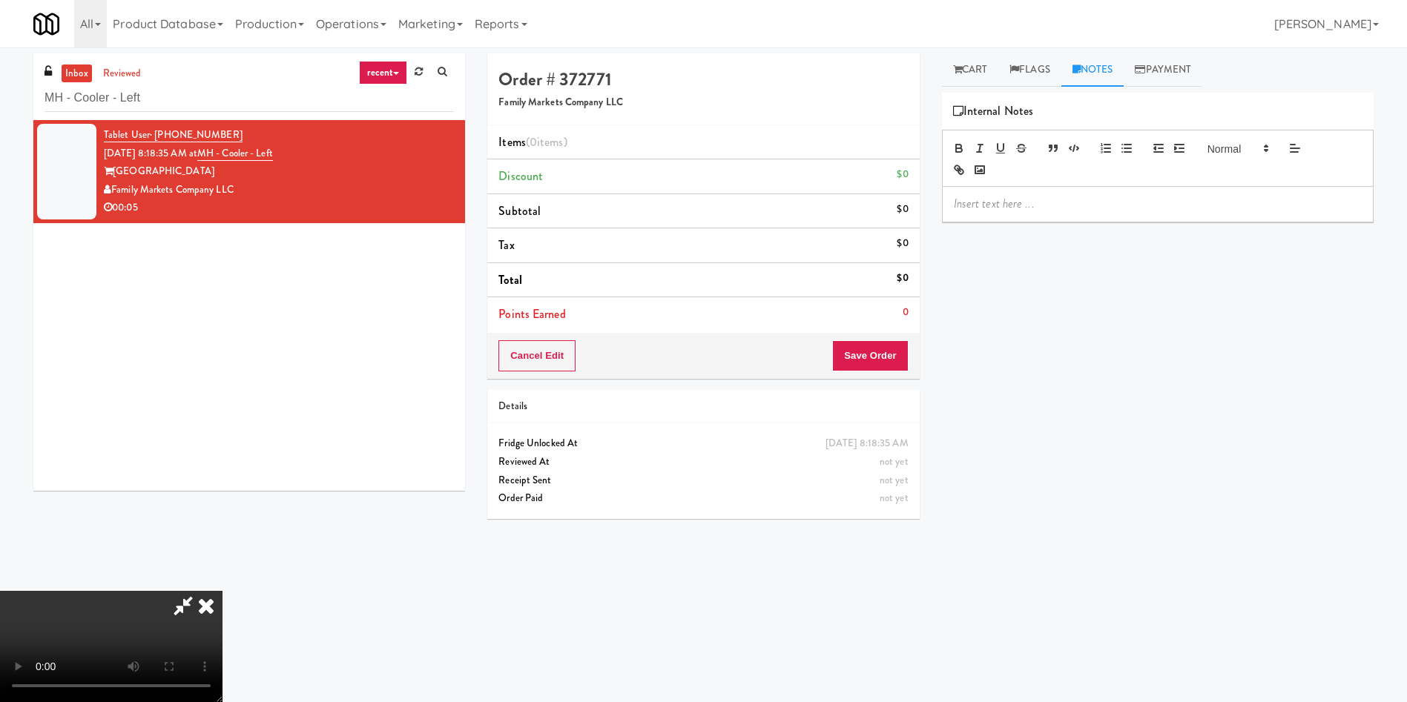
click at [937, 204] on p at bounding box center [1158, 204] width 408 height 16
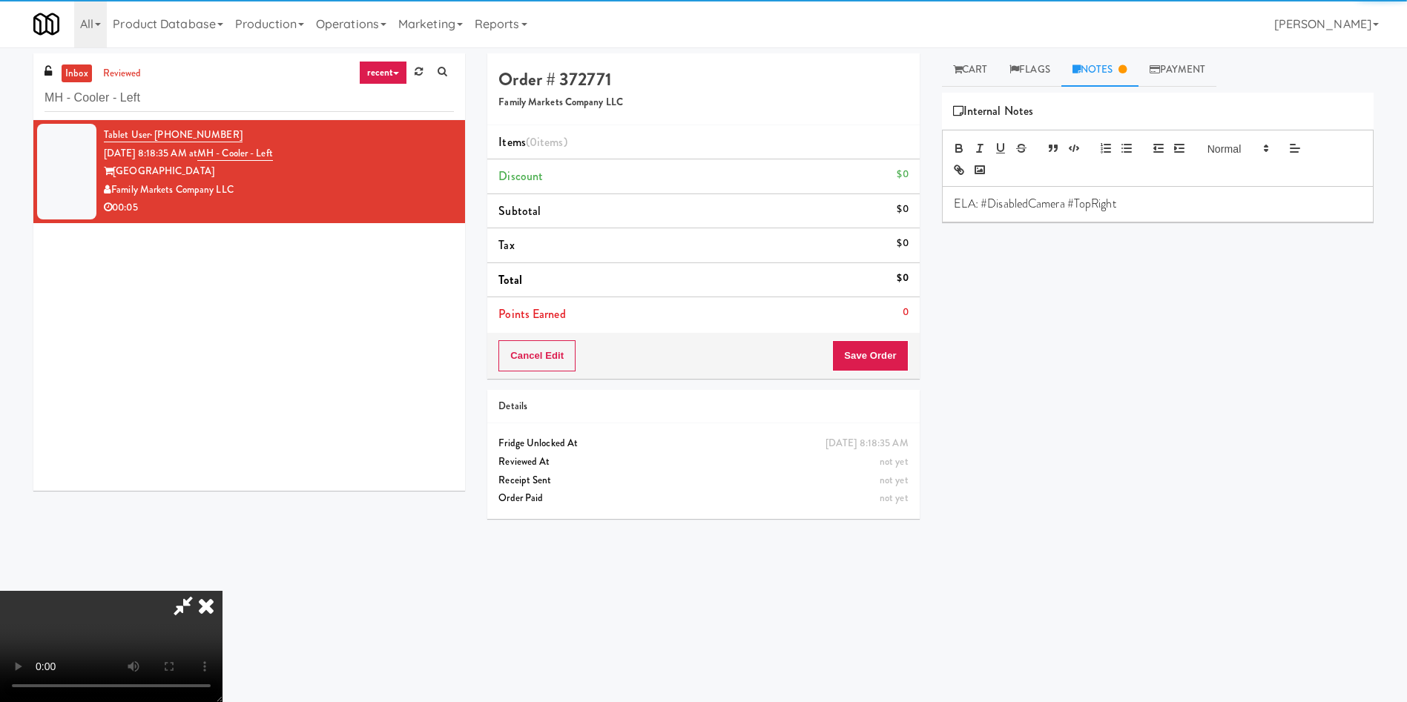
drag, startPoint x: 977, startPoint y: 70, endPoint x: 495, endPoint y: 367, distance: 566.4
click at [937, 70] on link "Cart" at bounding box center [970, 69] width 57 height 33
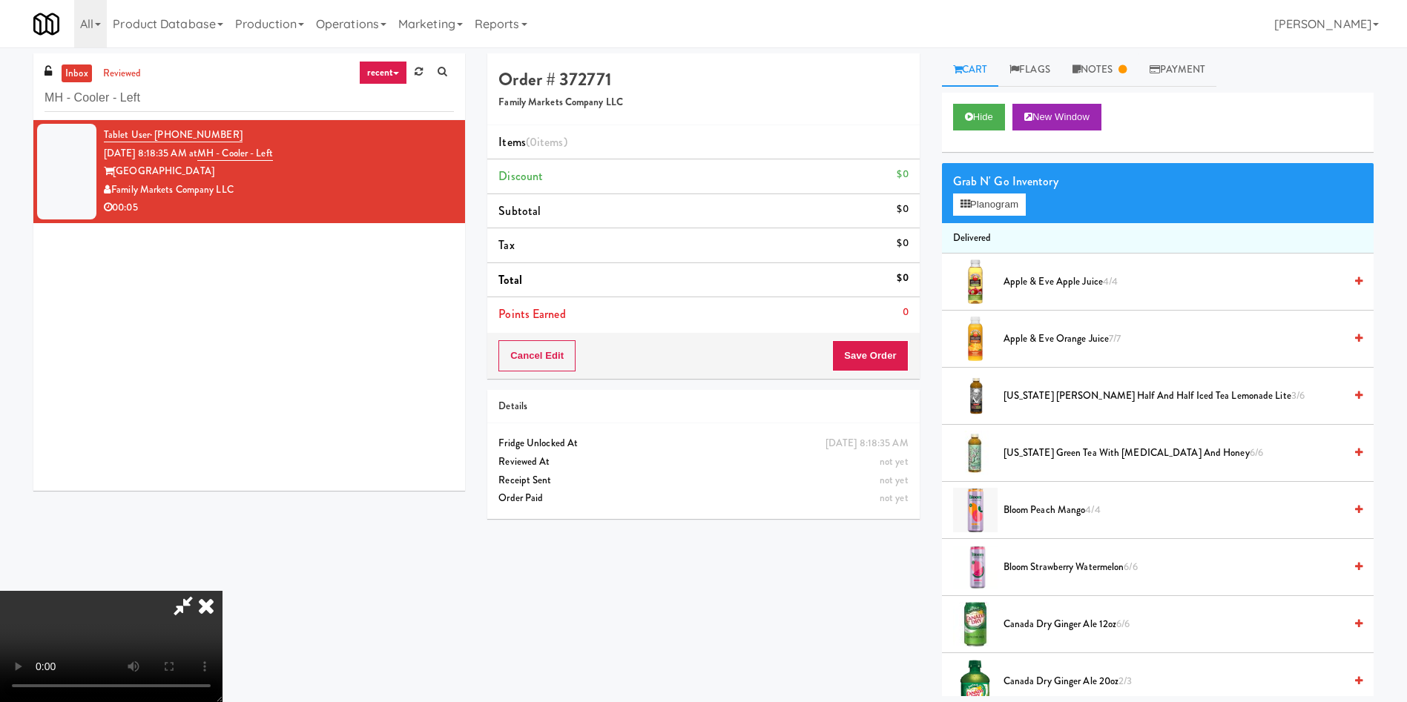
click at [222, 467] on video at bounding box center [111, 646] width 222 height 111
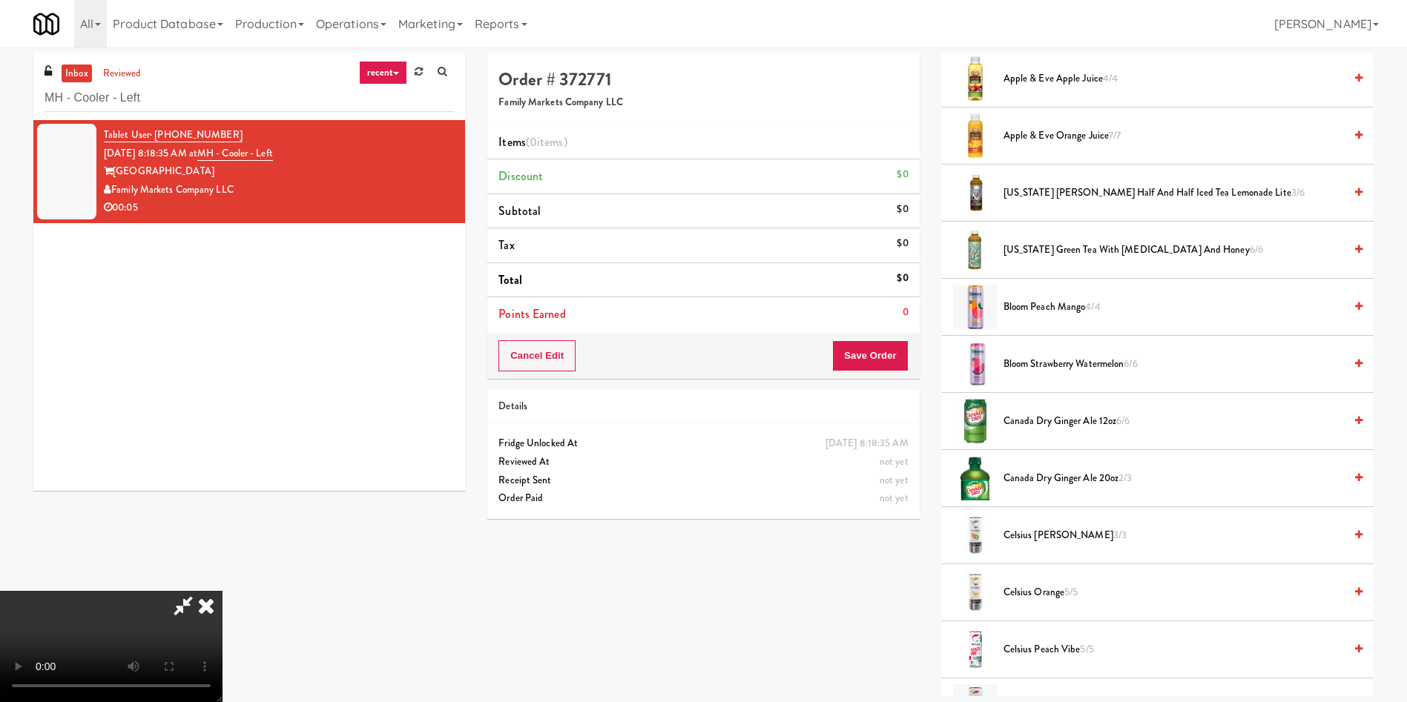
scroll to position [222, 0]
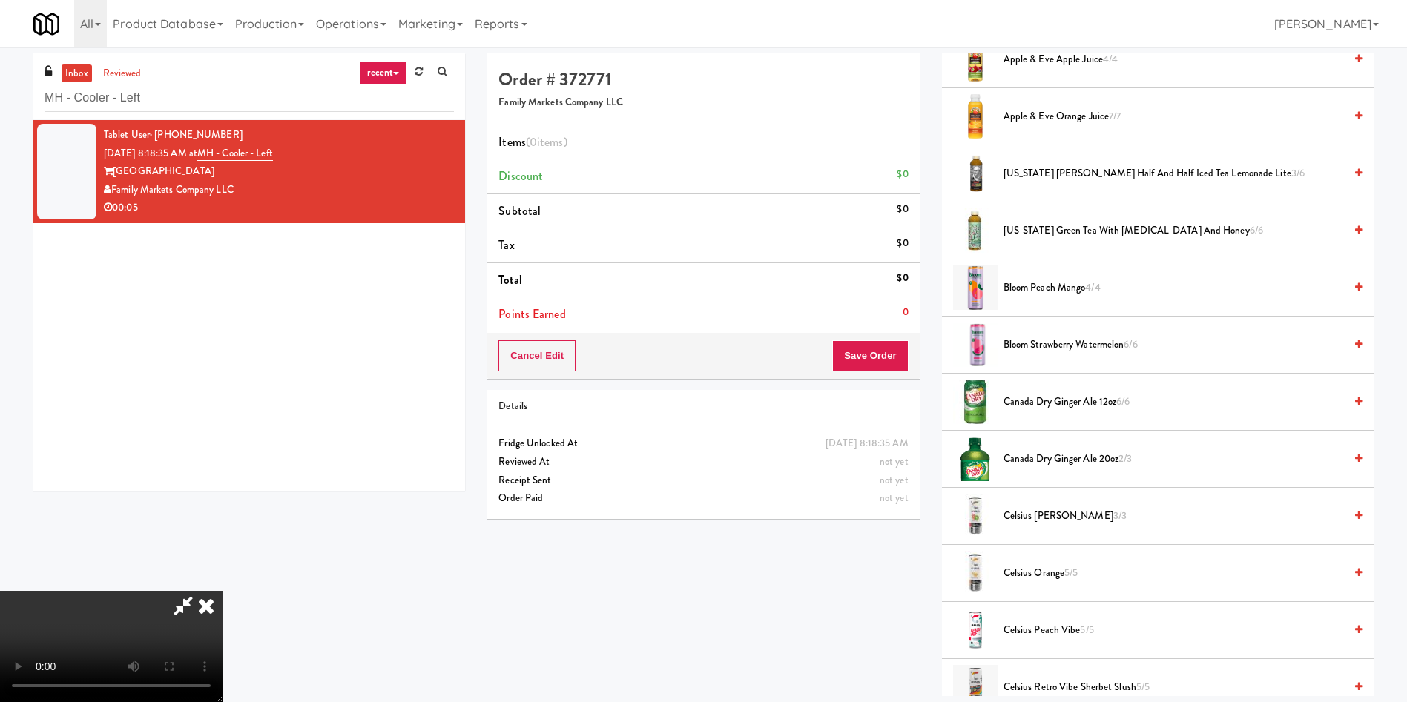
click at [222, 467] on video at bounding box center [111, 646] width 222 height 111
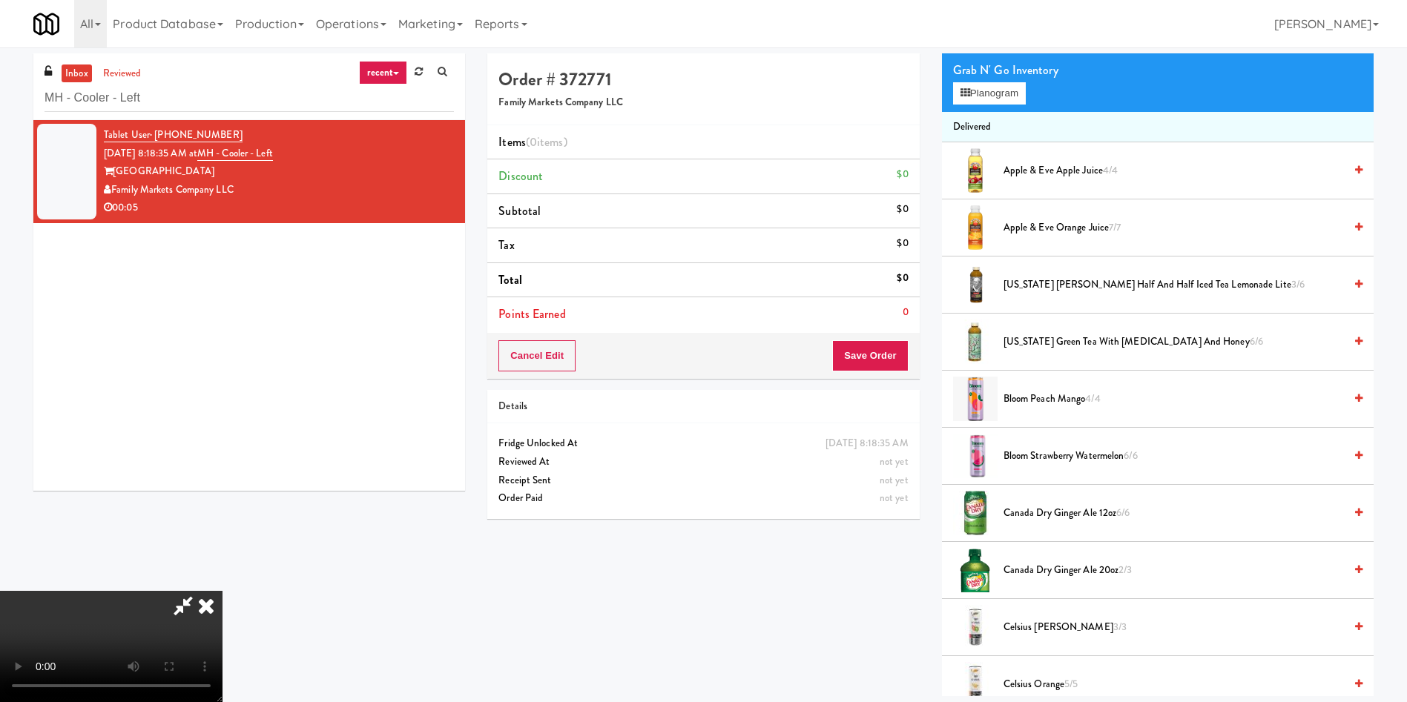
click at [222, 467] on video at bounding box center [111, 646] width 222 height 111
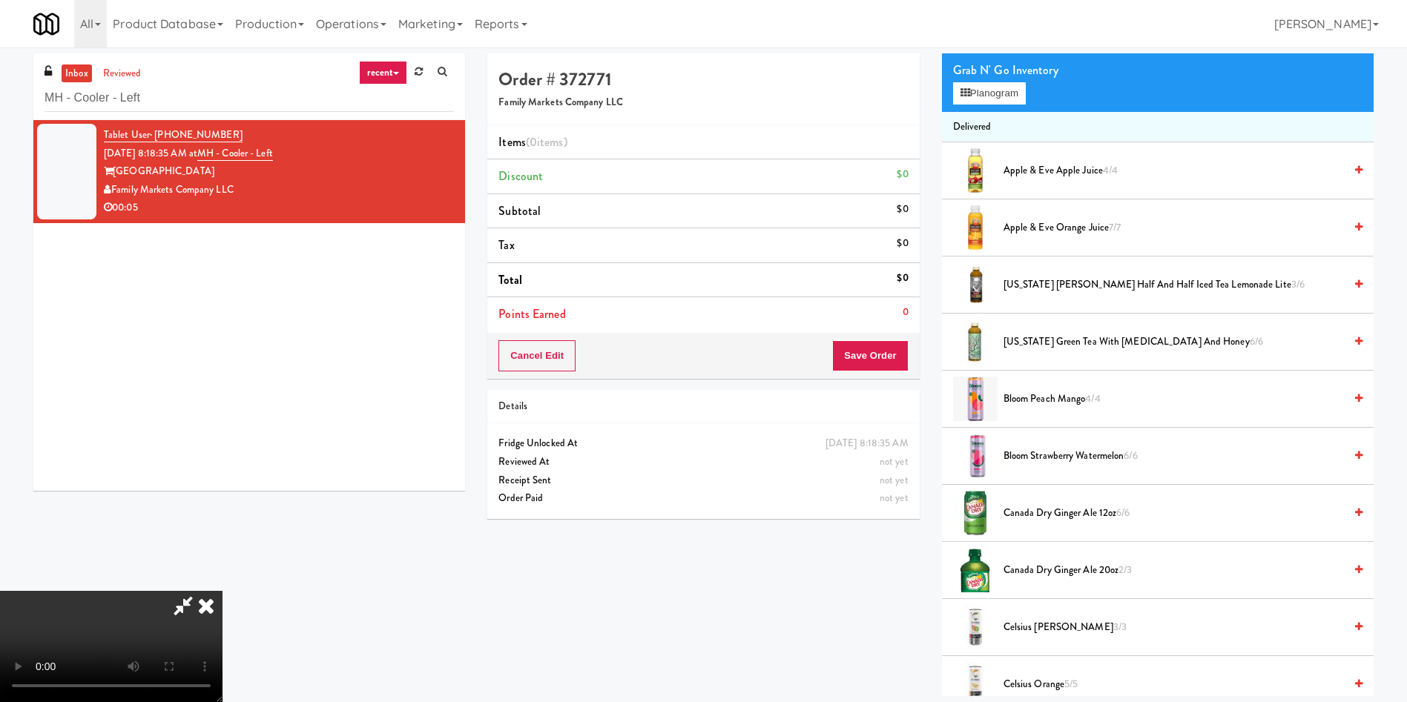
click at [222, 467] on video at bounding box center [111, 646] width 222 height 111
click at [937, 92] on button "Planogram" at bounding box center [989, 93] width 73 height 22
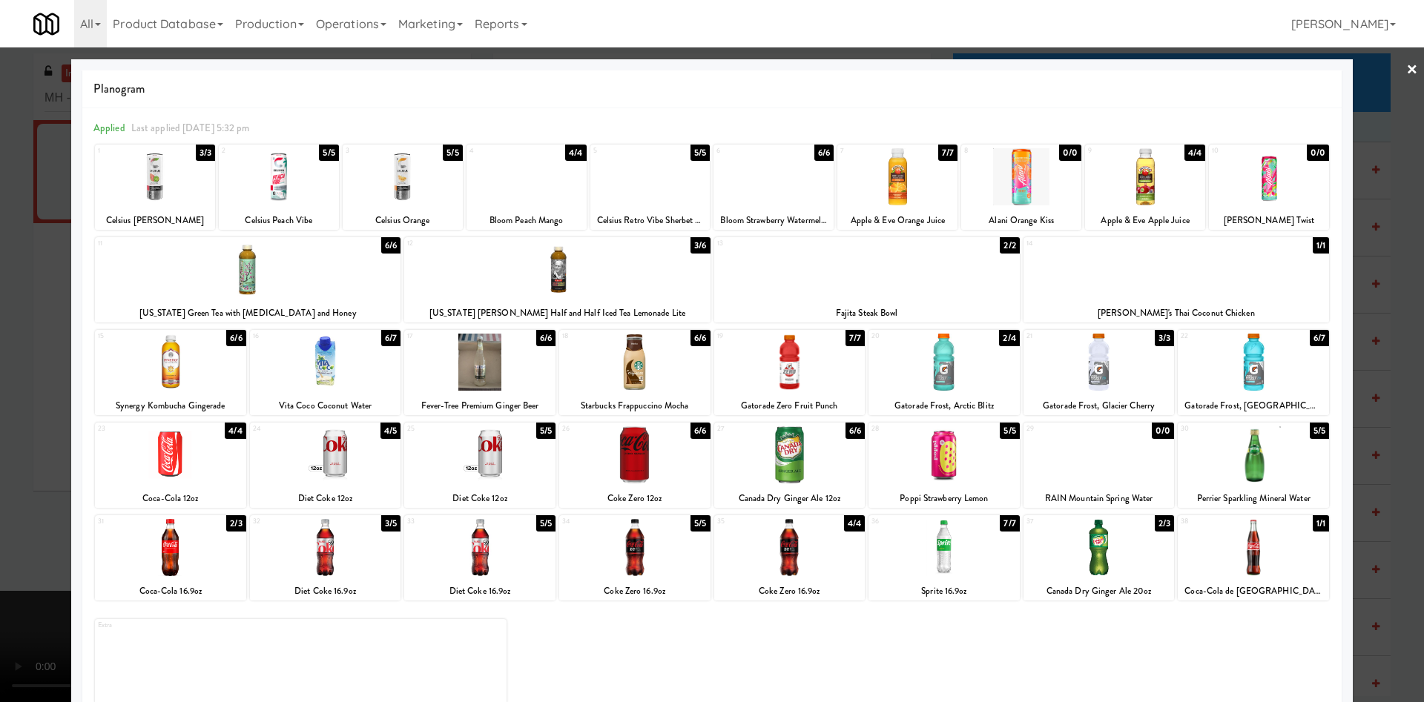
click at [599, 185] on div at bounding box center [650, 176] width 120 height 57
click at [10, 425] on div at bounding box center [712, 351] width 1424 height 702
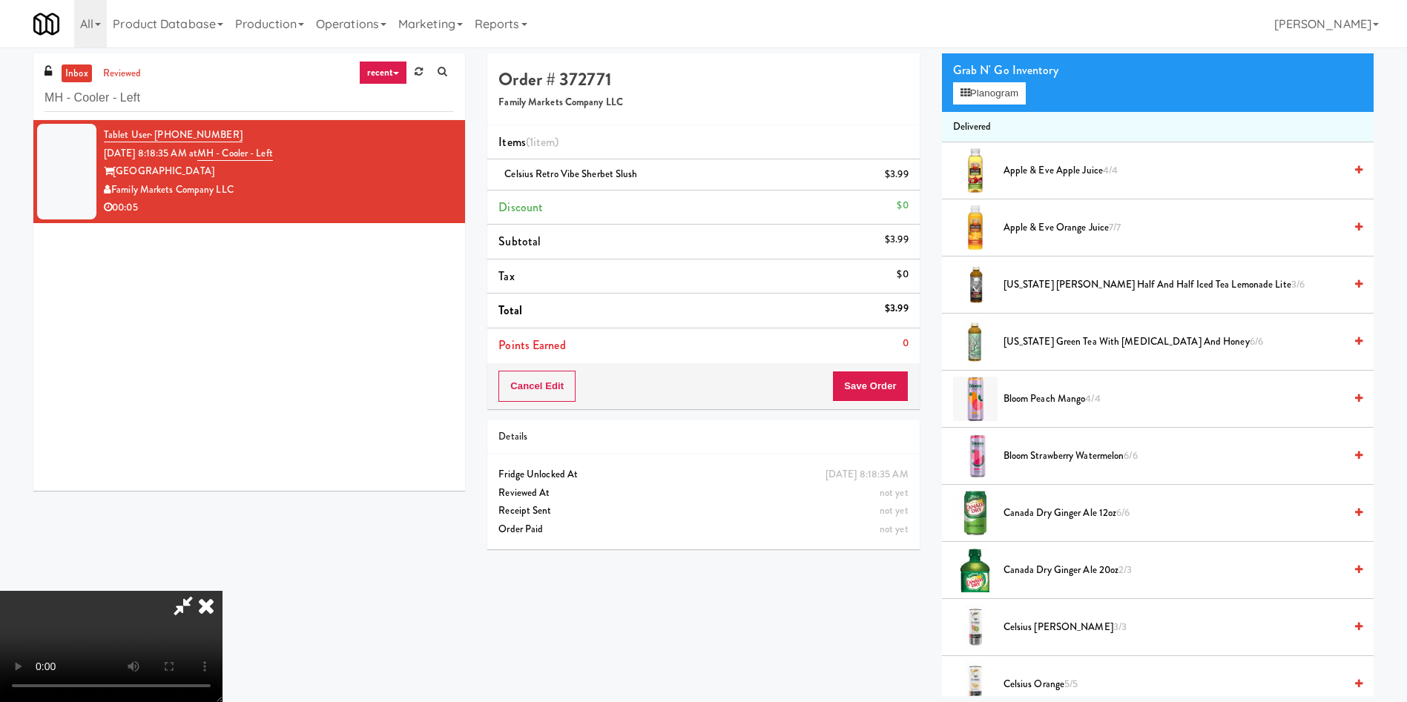
click at [222, 467] on video at bounding box center [111, 646] width 222 height 111
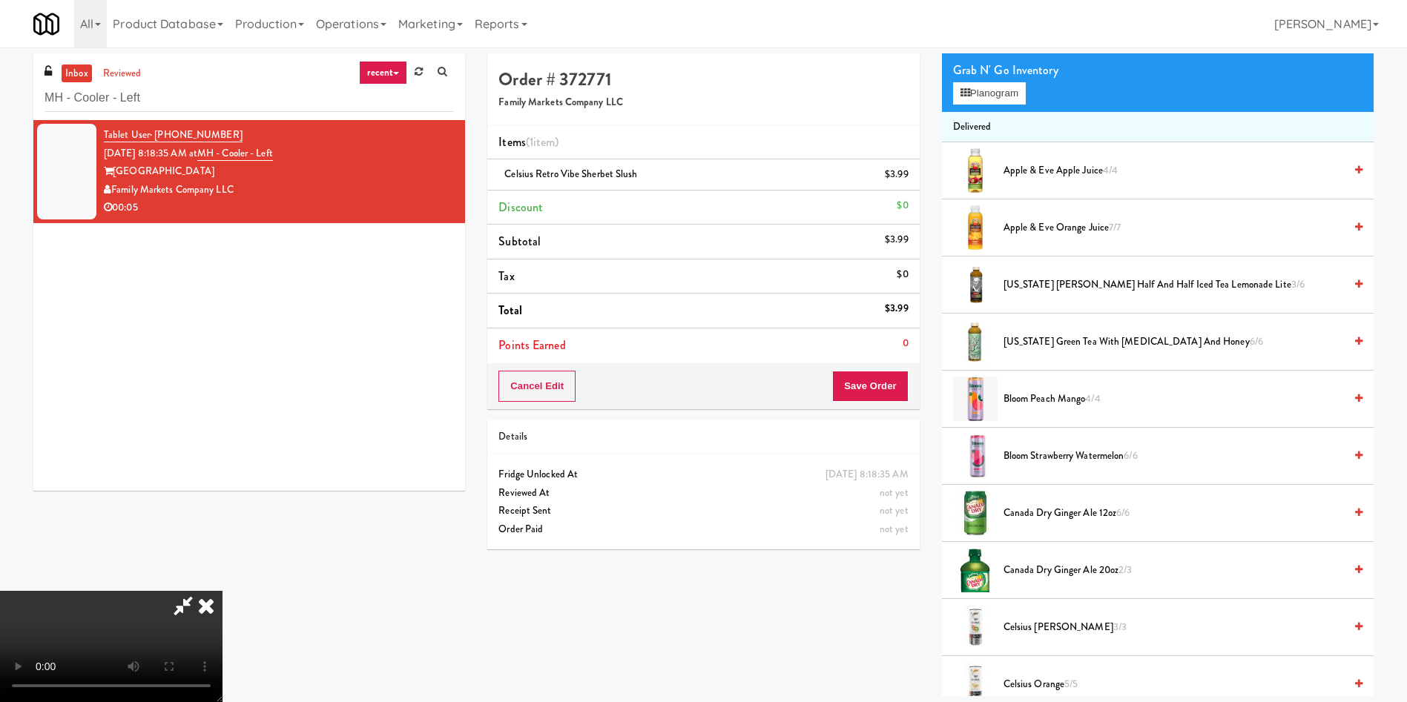
click at [222, 467] on video at bounding box center [111, 646] width 222 height 111
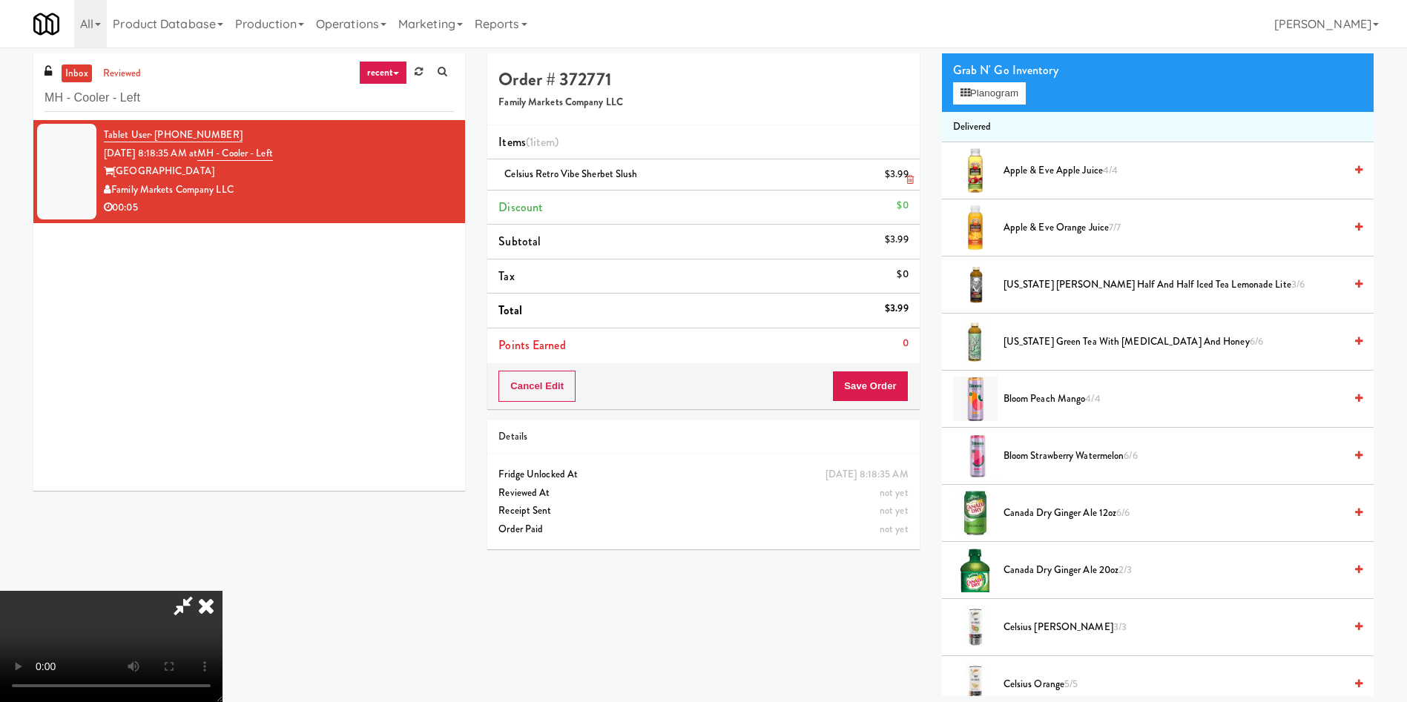
click at [911, 179] on icon at bounding box center [909, 180] width 7 height 10
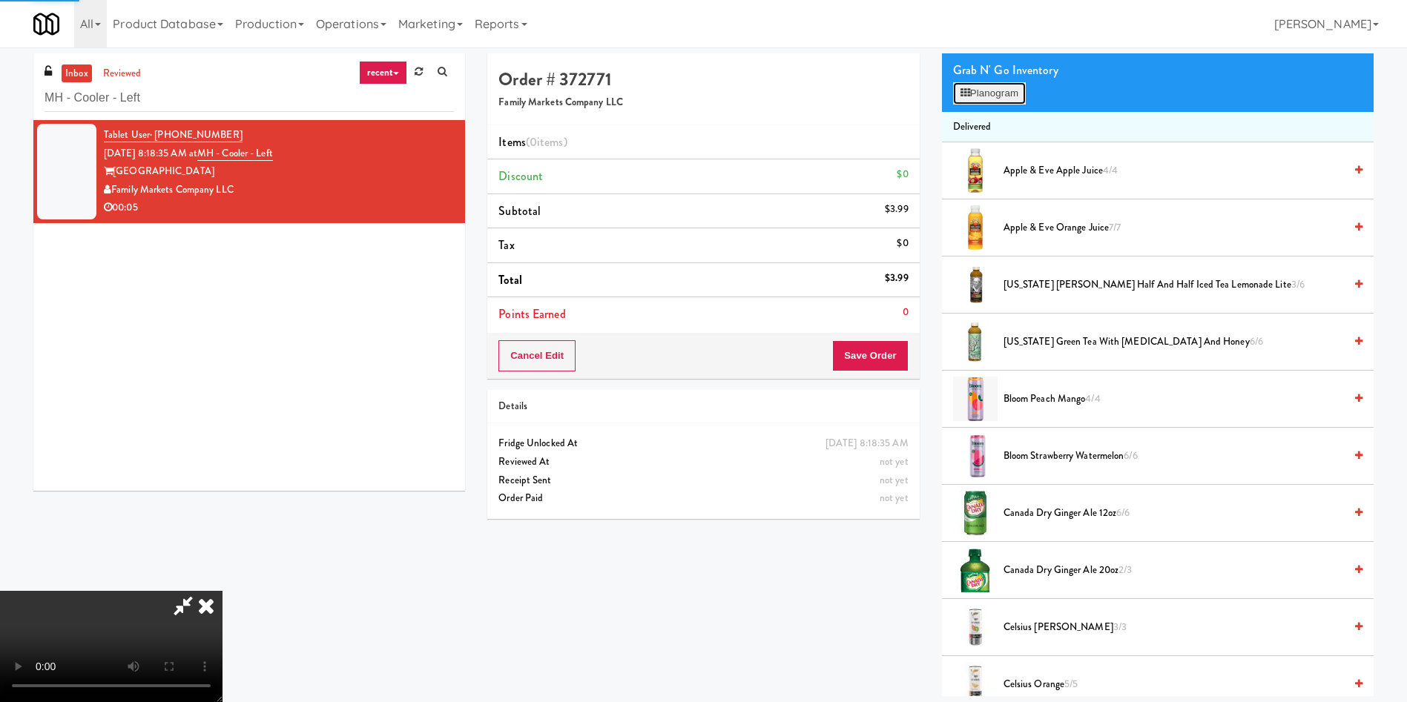
click at [937, 99] on button "Planogram" at bounding box center [989, 93] width 73 height 22
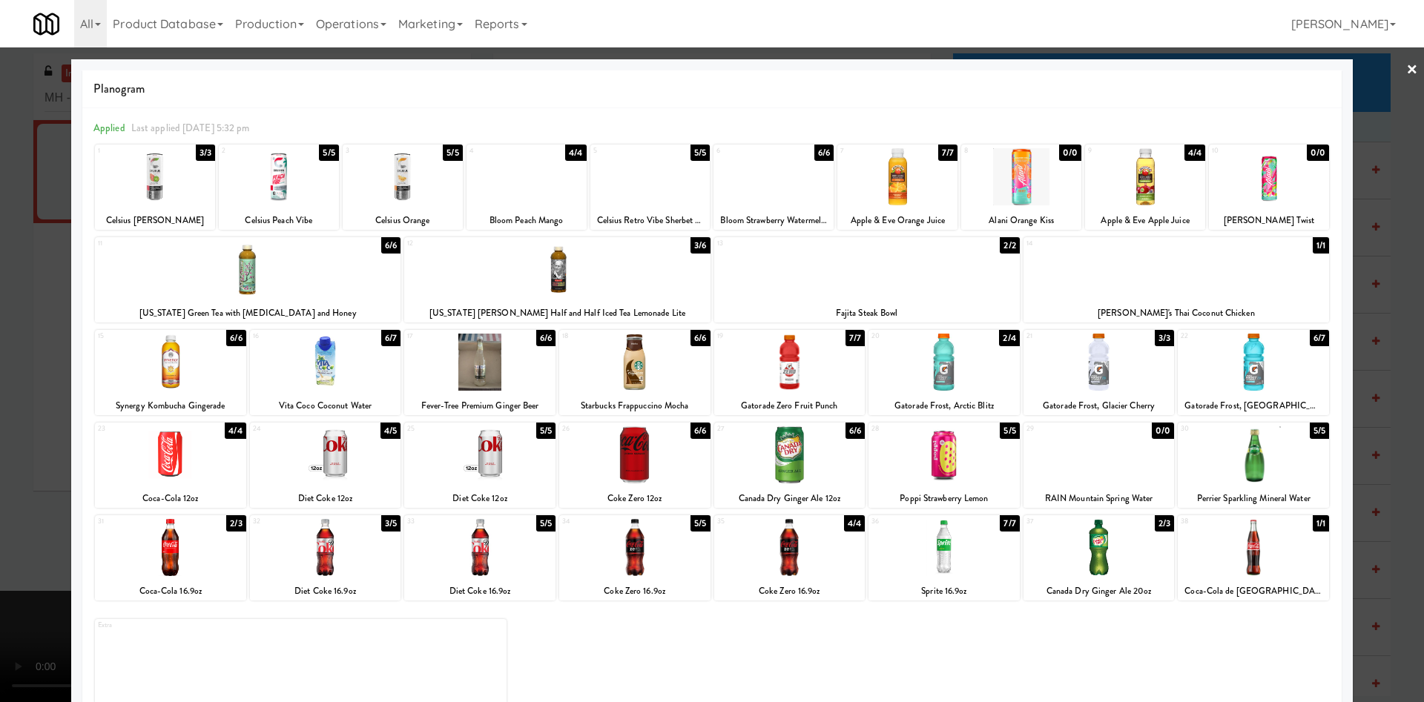
click at [546, 179] on div at bounding box center [526, 176] width 120 height 57
click at [19, 467] on div at bounding box center [712, 351] width 1424 height 702
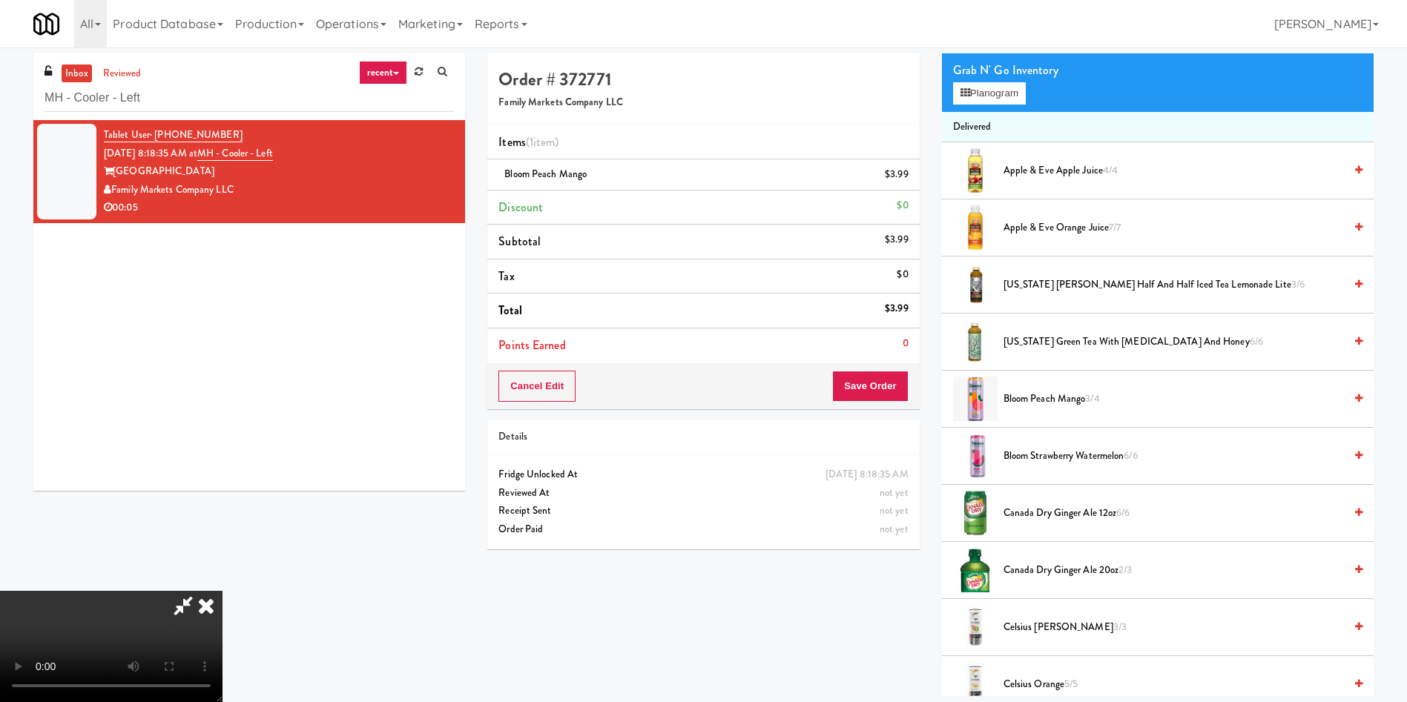
click at [222, 467] on video at bounding box center [111, 646] width 222 height 111
click at [882, 392] on button "Save Order" at bounding box center [870, 386] width 76 height 31
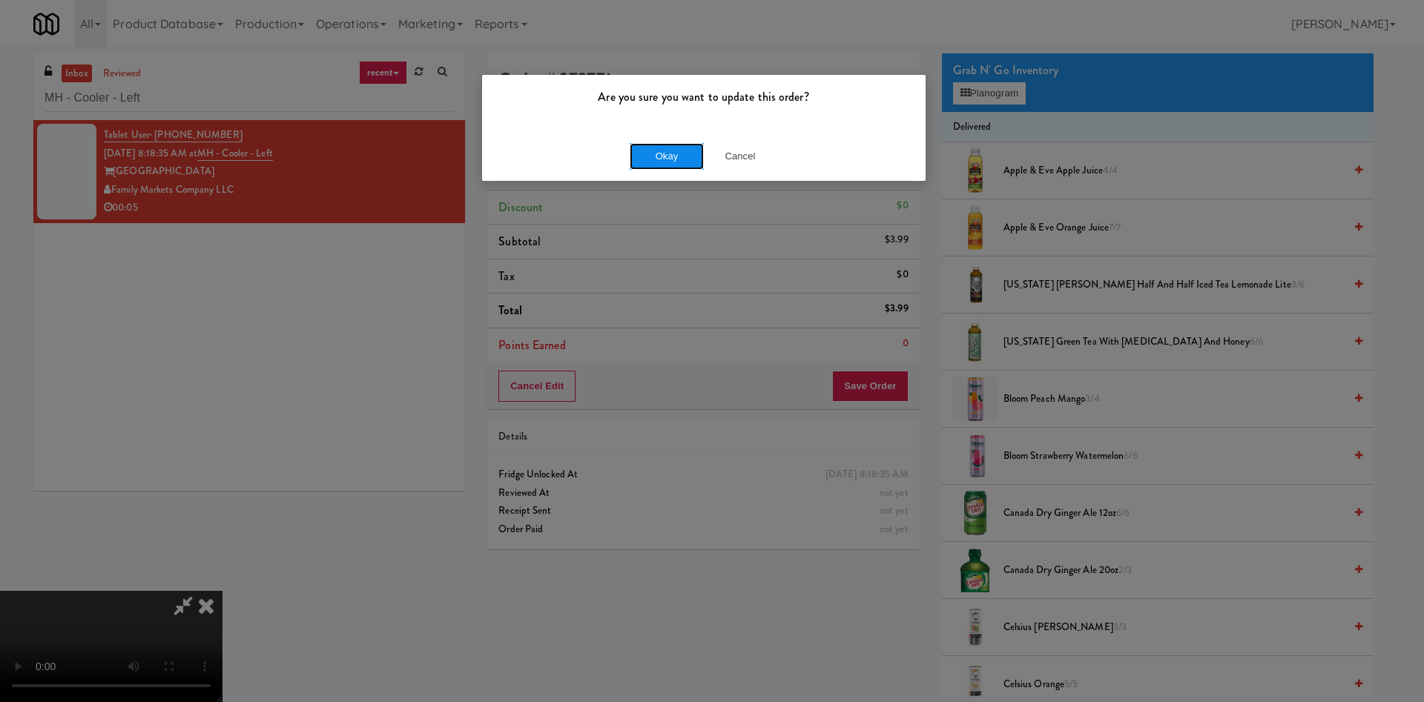
click at [686, 159] on button "Okay" at bounding box center [667, 156] width 74 height 27
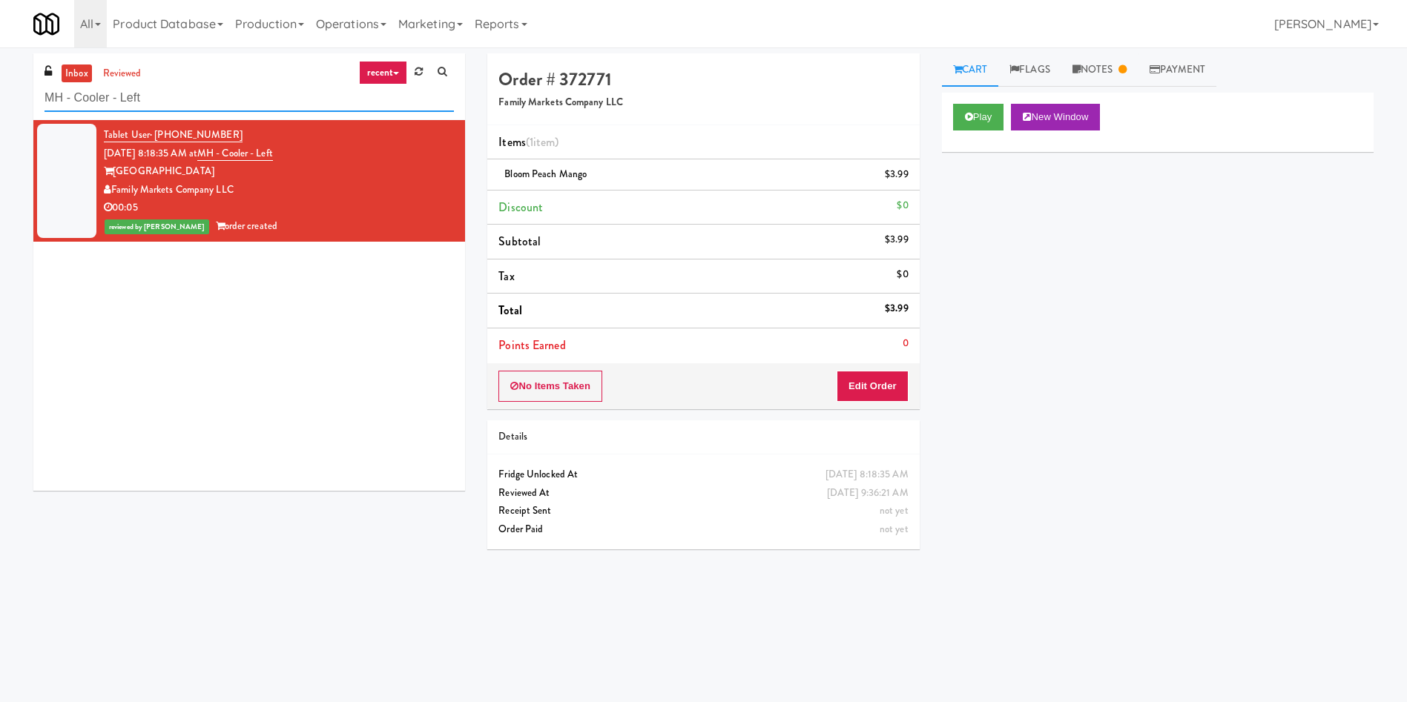
drag, startPoint x: 182, startPoint y: 97, endPoint x: 0, endPoint y: 91, distance: 181.8
click at [0, 91] on div "inbox reviewed recent all unclear take inventory issue suspicious failed recent…" at bounding box center [703, 350] width 1407 height 595
paste input "[PERSON_NAME] 23 - Cooler"
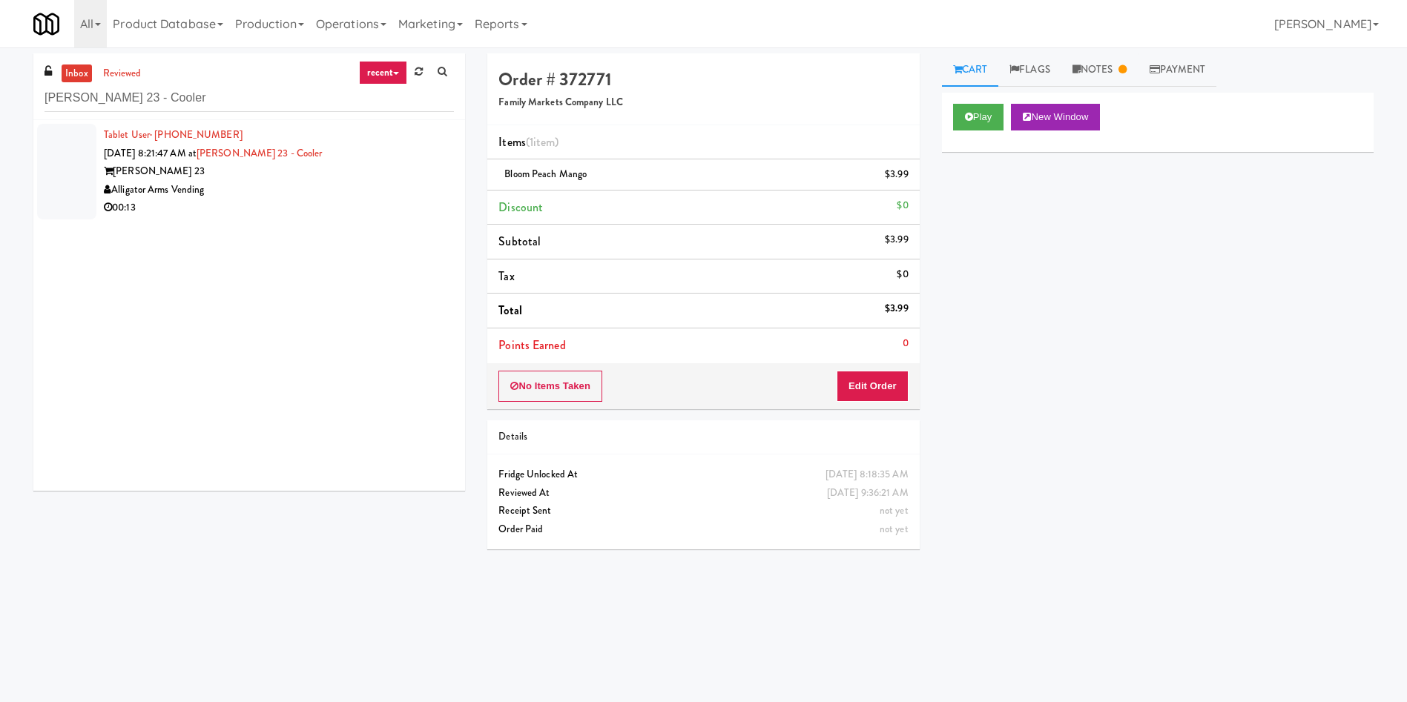
click at [37, 162] on li "Tablet User · (904) 338-2043 [DATE] 8:21:47 AM at [GEOGRAPHIC_DATA] 23 - [PERSO…" at bounding box center [249, 171] width 432 height 103
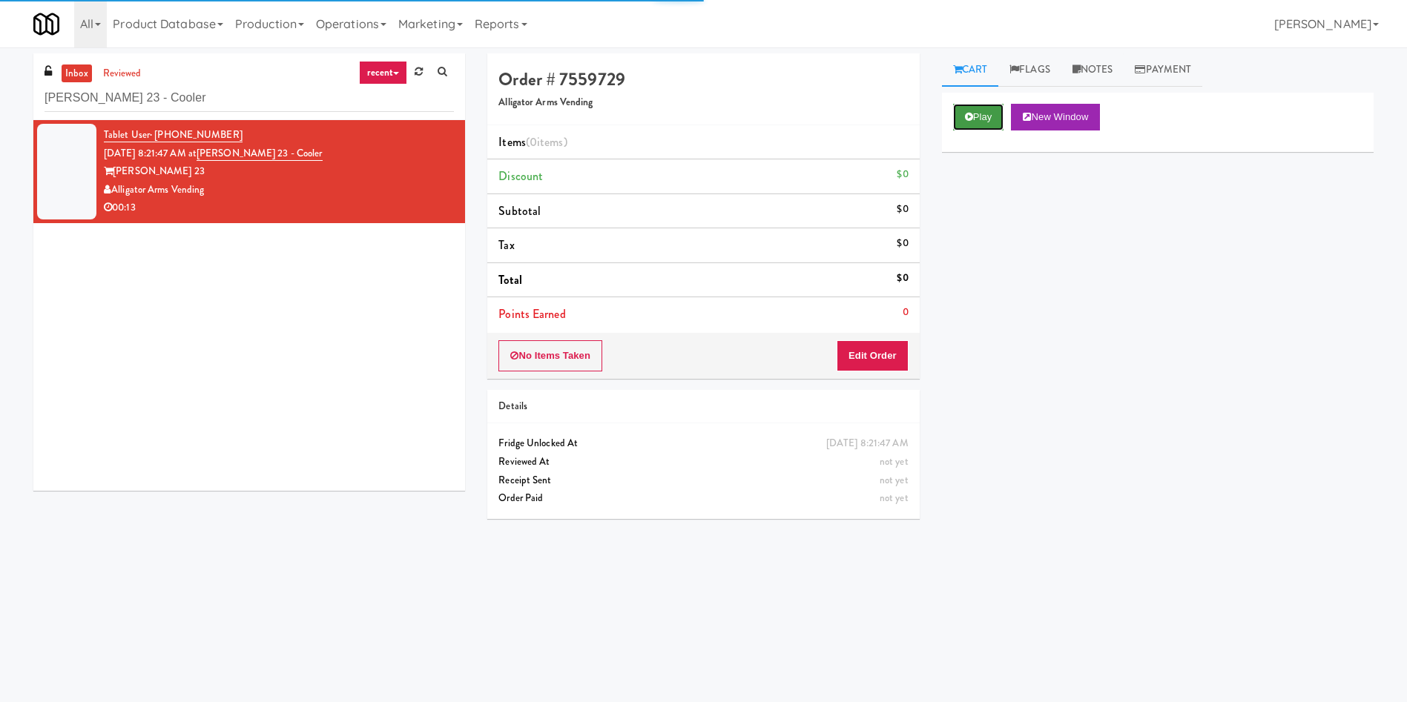
click at [937, 130] on button "Play" at bounding box center [978, 117] width 51 height 27
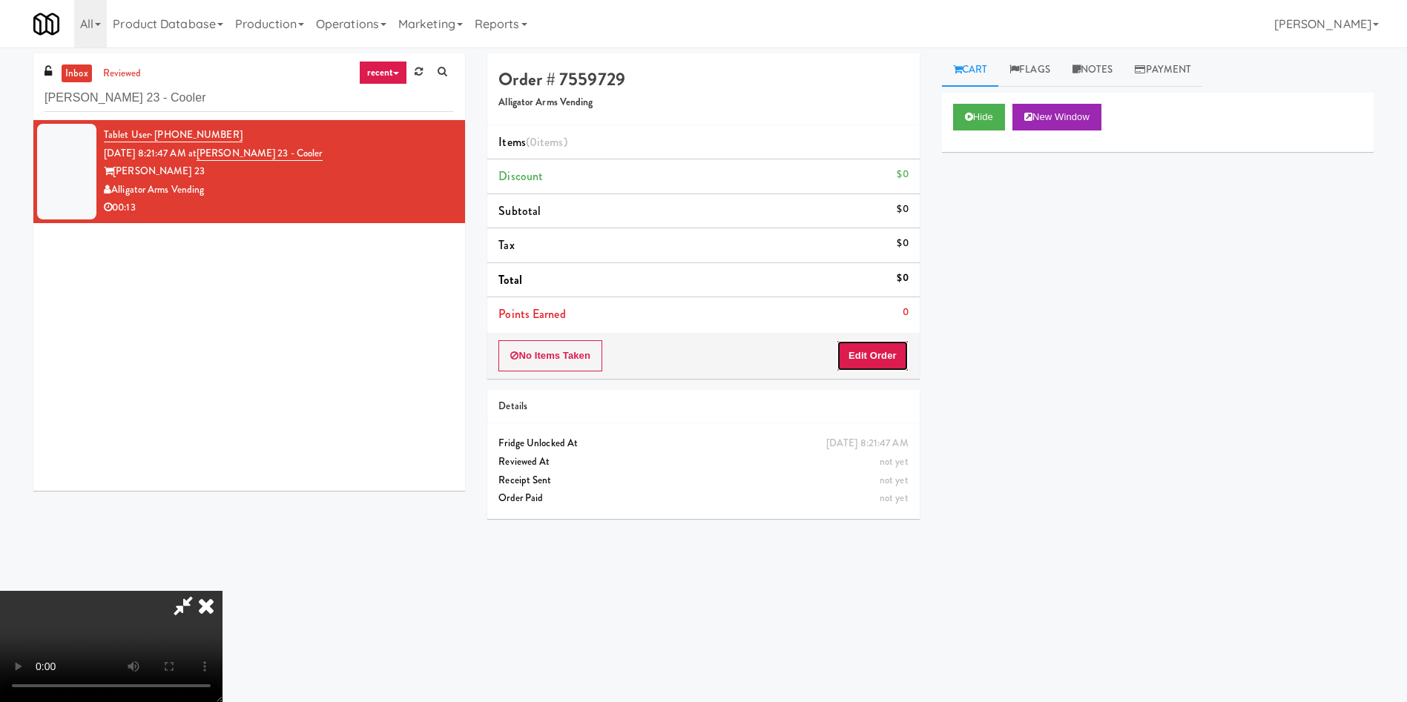
click at [889, 370] on button "Edit Order" at bounding box center [872, 355] width 72 height 31
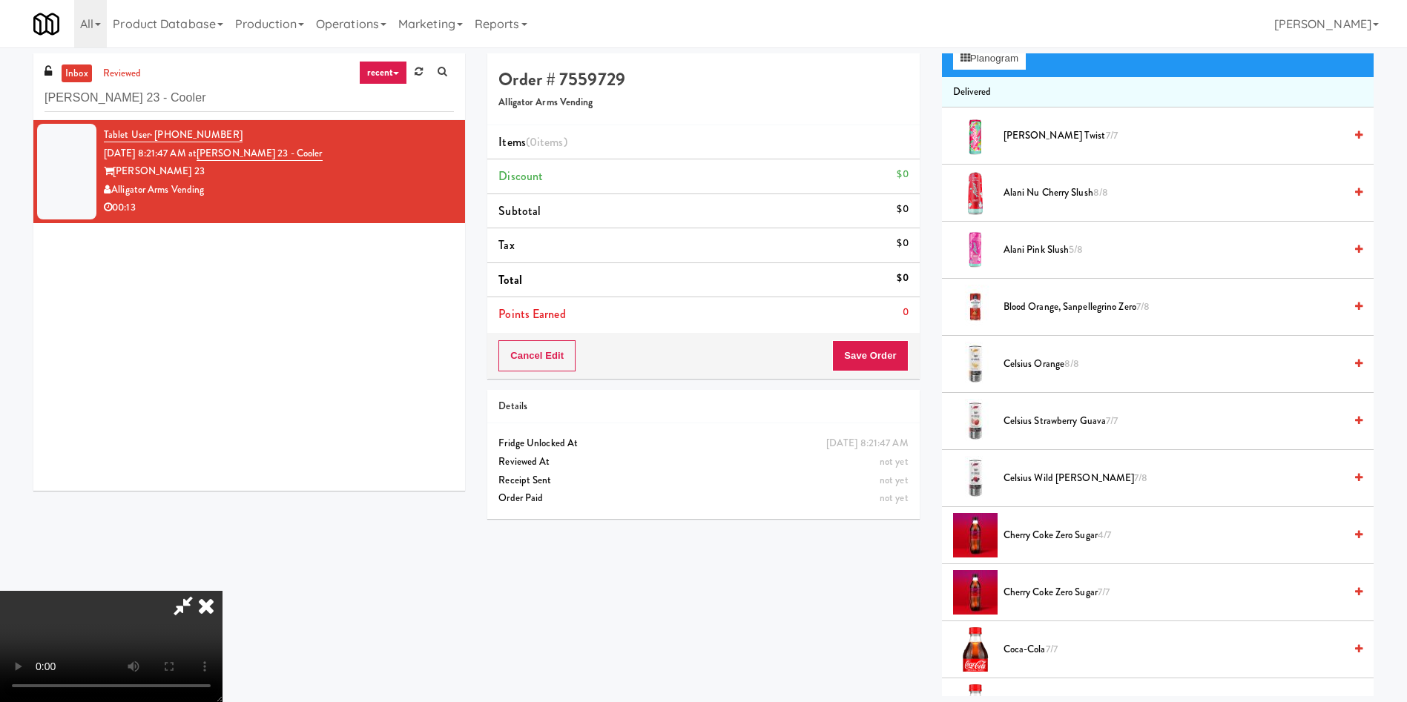
scroll to position [111, 0]
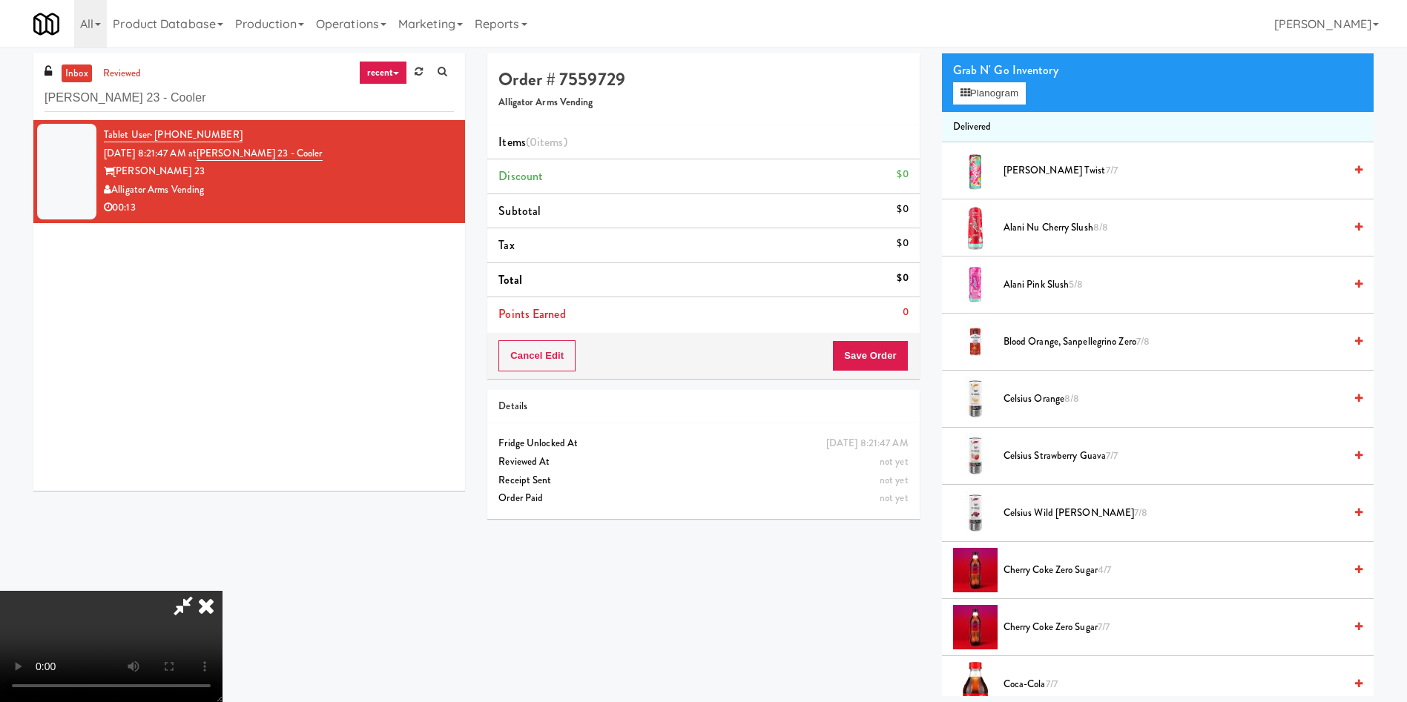
click at [222, 467] on video at bounding box center [111, 646] width 222 height 111
click at [937, 230] on span "Alani Nu Cherry Slush 8/8" at bounding box center [1173, 228] width 340 height 19
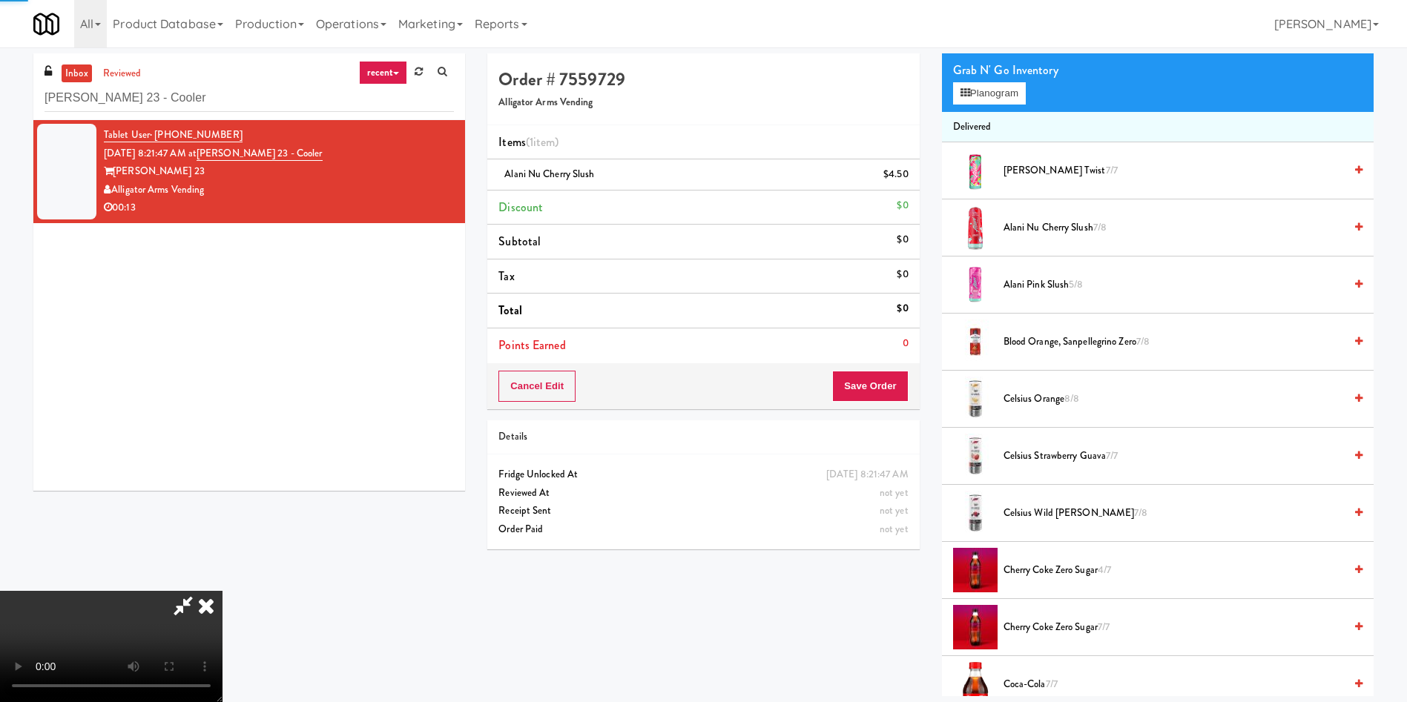
click at [222, 467] on video at bounding box center [111, 646] width 222 height 111
click at [876, 381] on button "Save Order" at bounding box center [870, 386] width 76 height 31
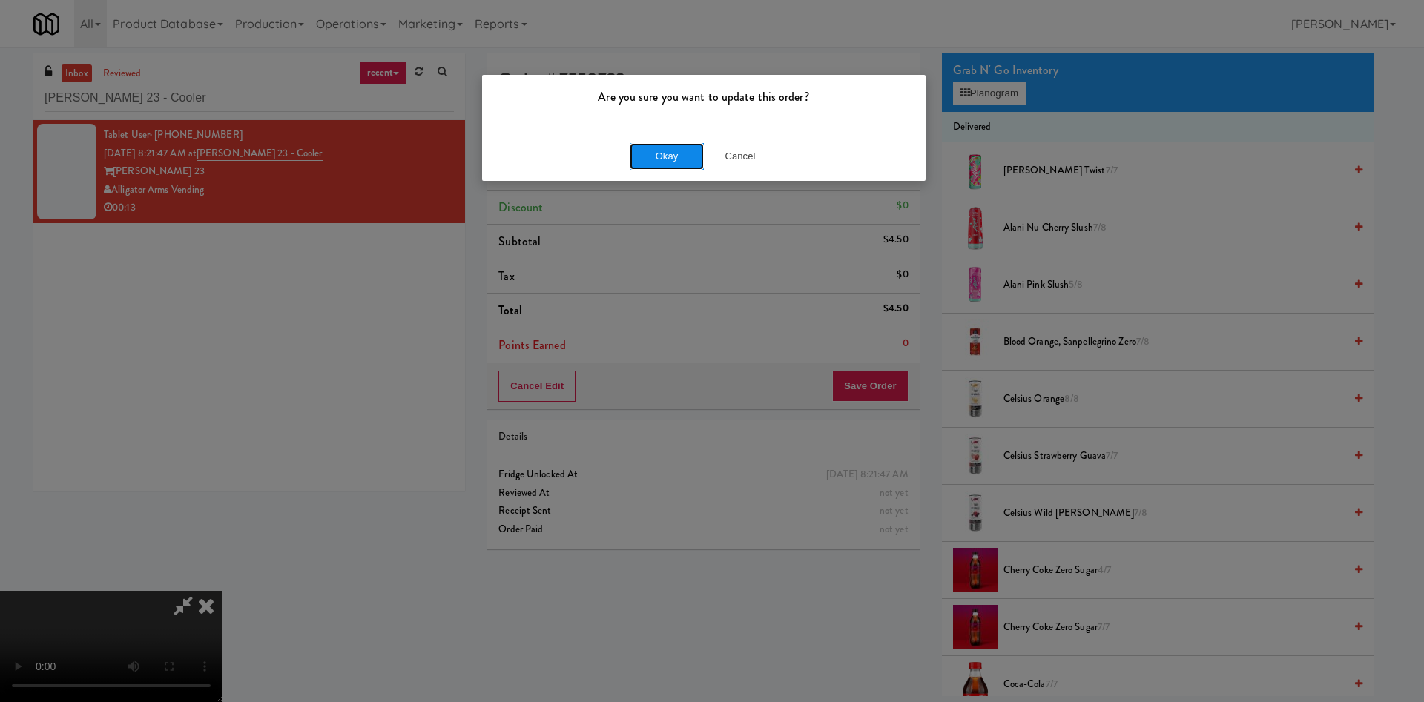
click at [660, 155] on button "Okay" at bounding box center [667, 156] width 74 height 27
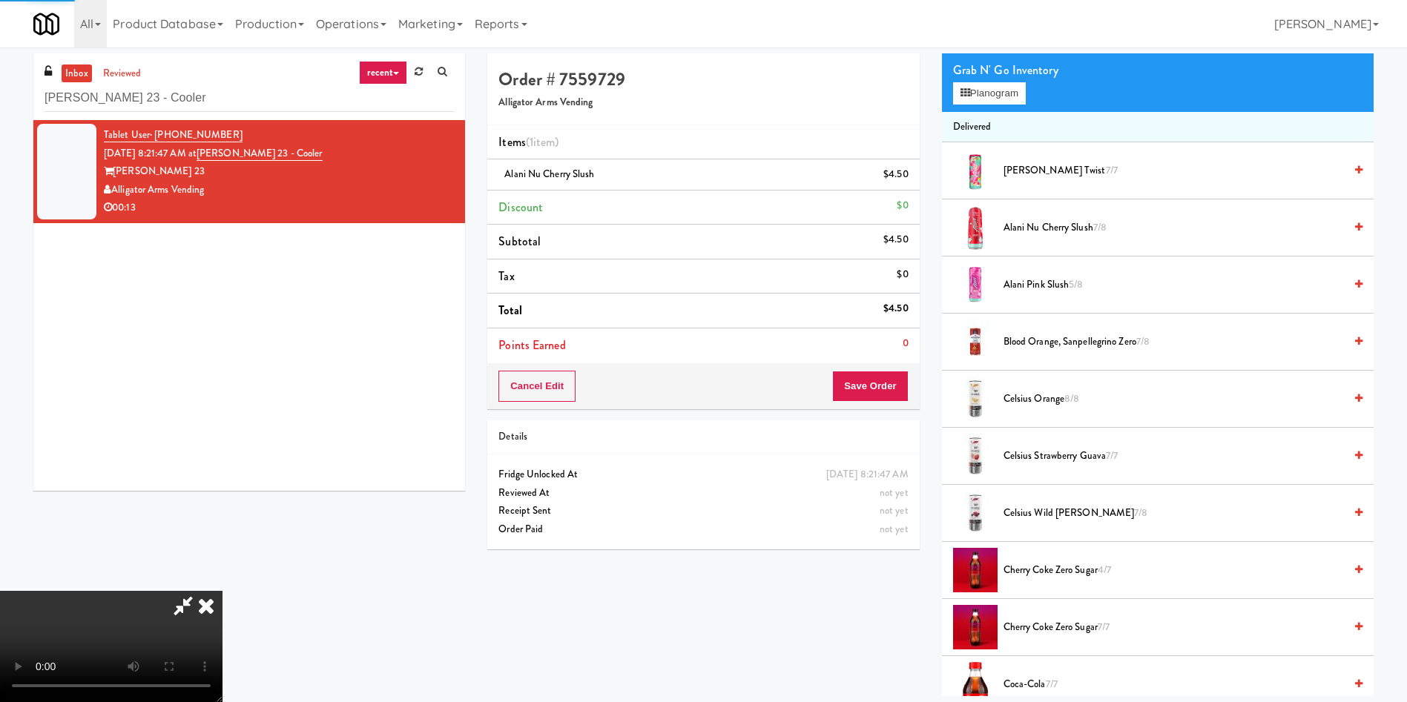
scroll to position [0, 0]
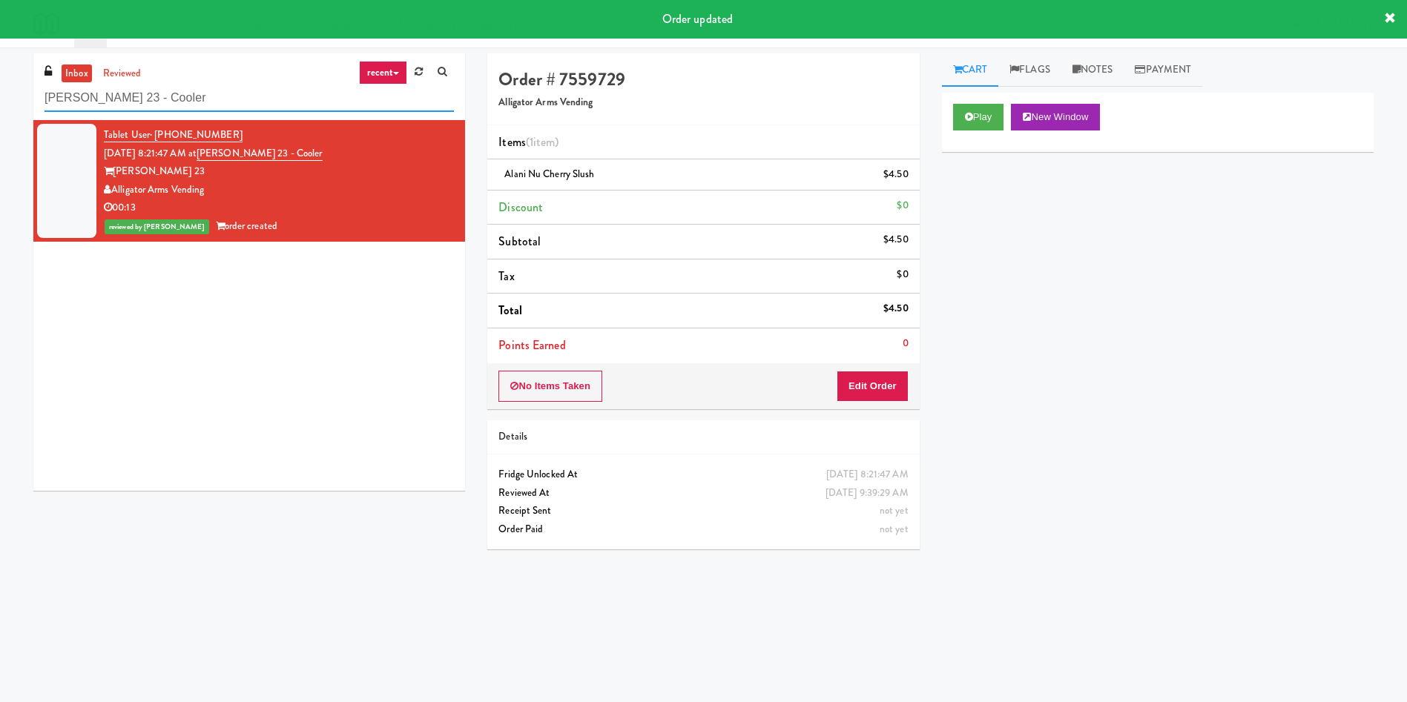
drag, startPoint x: 215, startPoint y: 94, endPoint x: 0, endPoint y: 73, distance: 216.1
click at [0, 73] on div "inbox reviewed recent all unclear take inventory issue suspicious failed recent…" at bounding box center [703, 350] width 1407 height 595
paste input "[PERSON_NAME] - Cooler - Left"
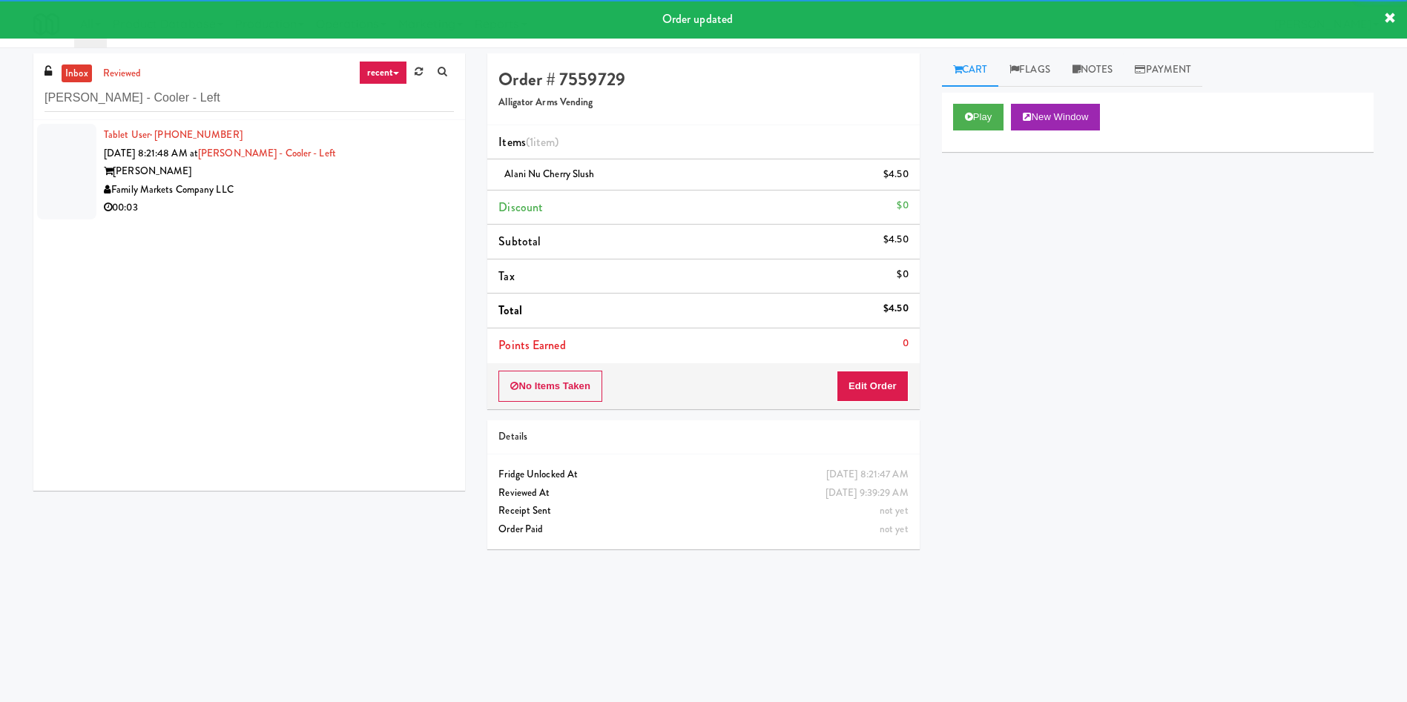
click at [72, 165] on div at bounding box center [66, 172] width 59 height 96
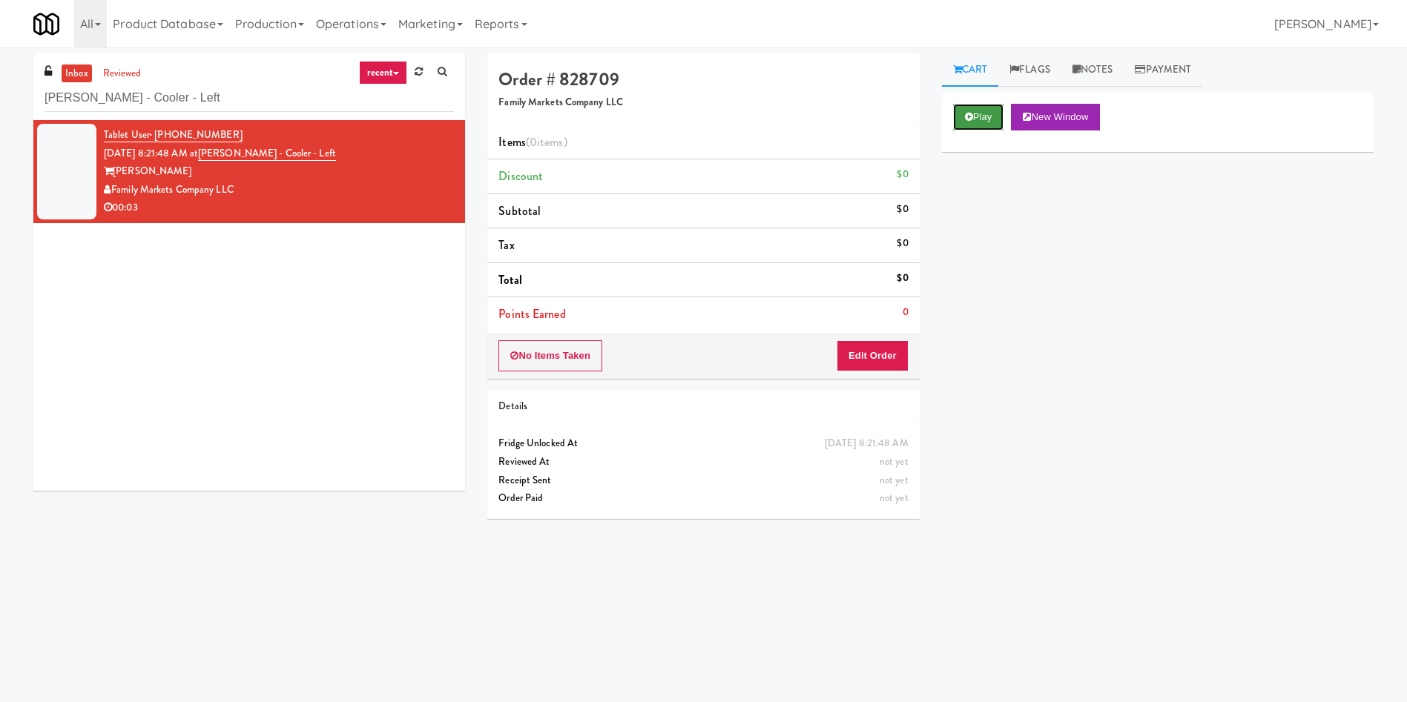
click at [937, 114] on button "Play" at bounding box center [978, 117] width 51 height 27
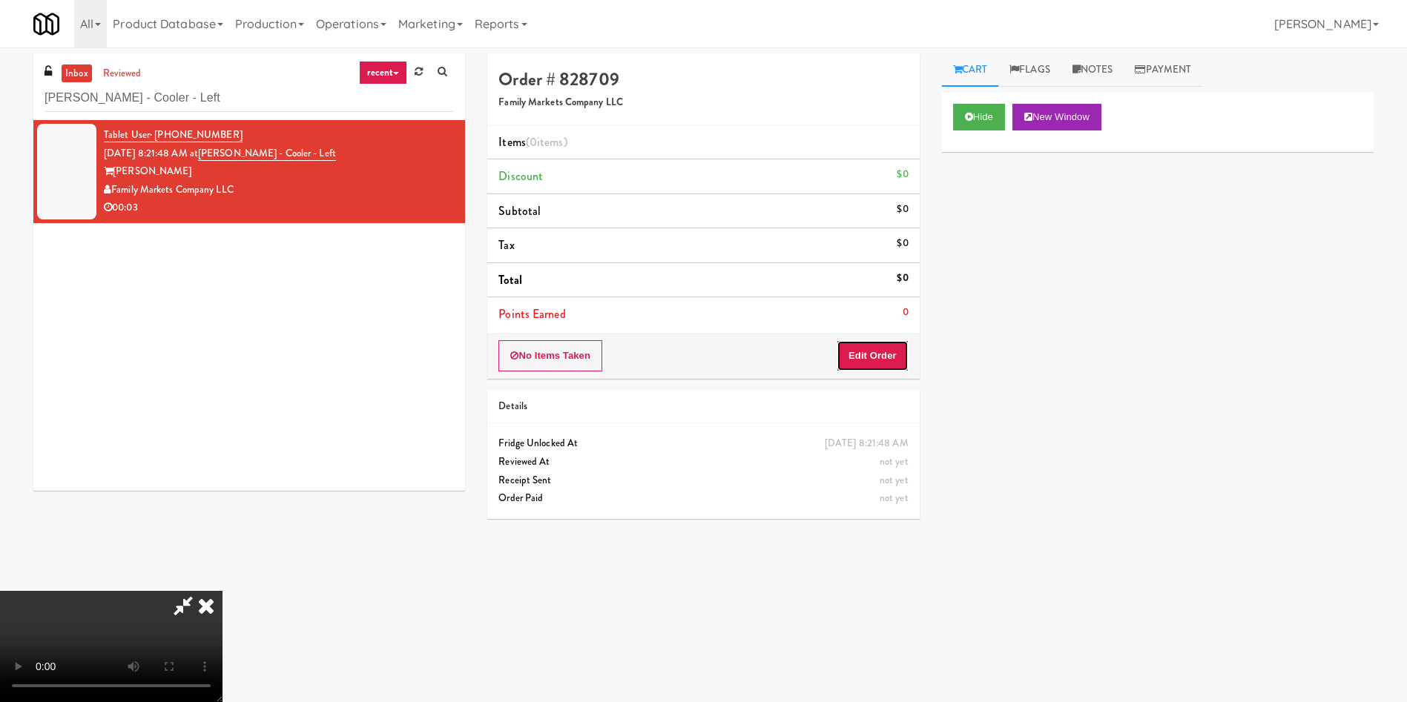
click at [867, 368] on button "Edit Order" at bounding box center [872, 355] width 72 height 31
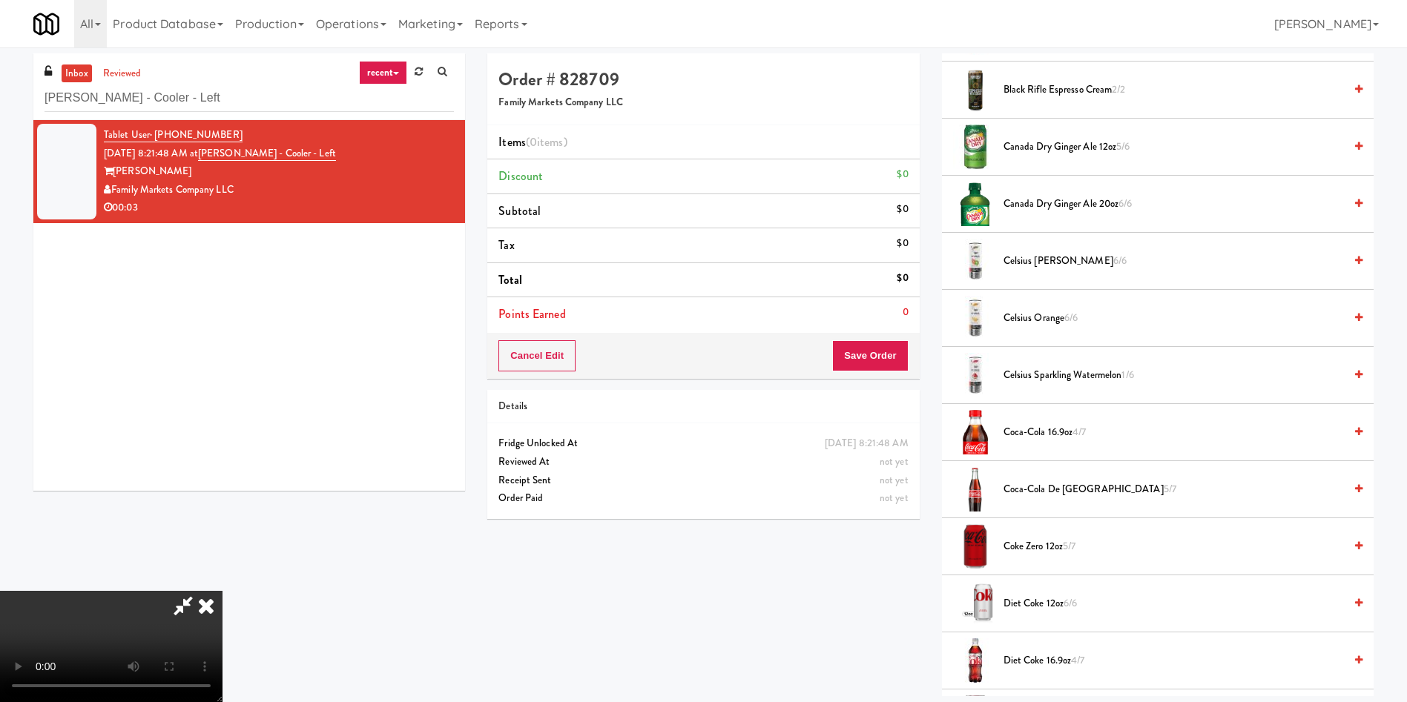
scroll to position [556, 0]
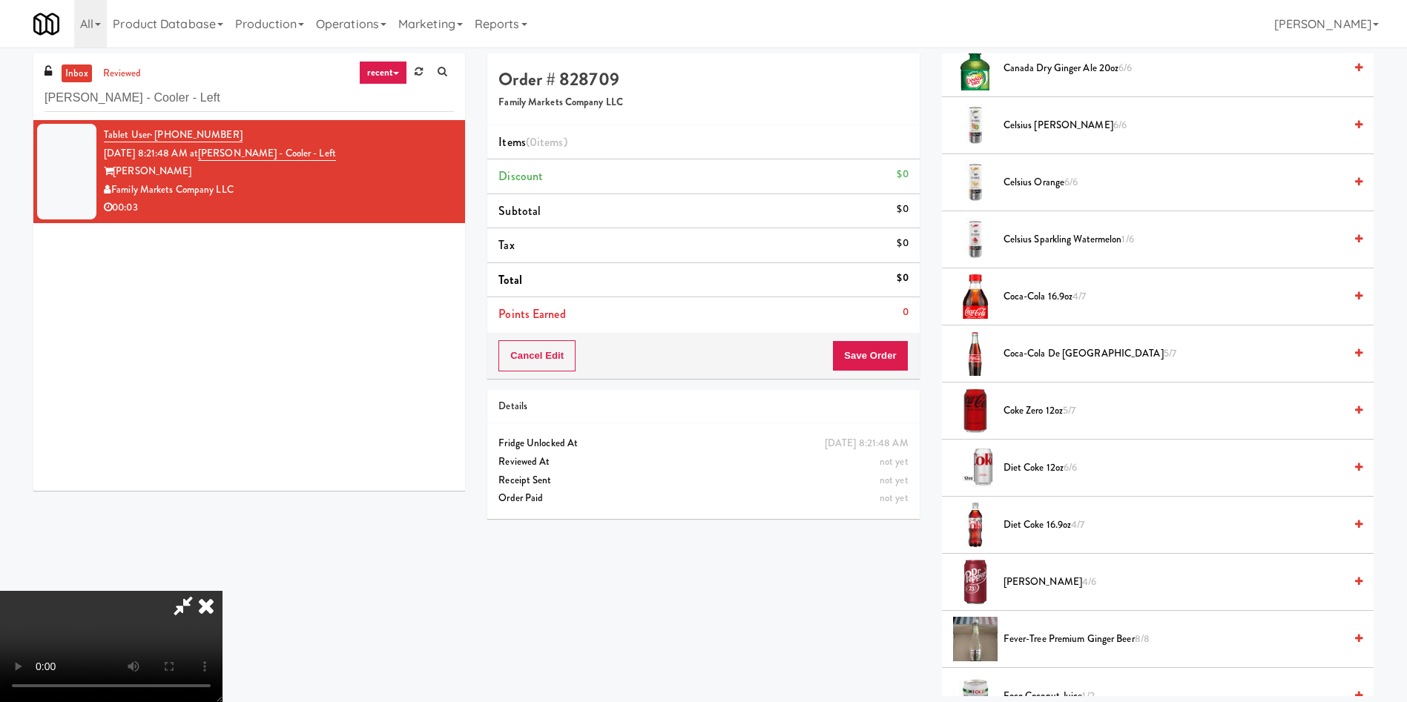
click at [937, 467] on span "Diet Coke 16.9oz 4/7" at bounding box center [1173, 525] width 340 height 19
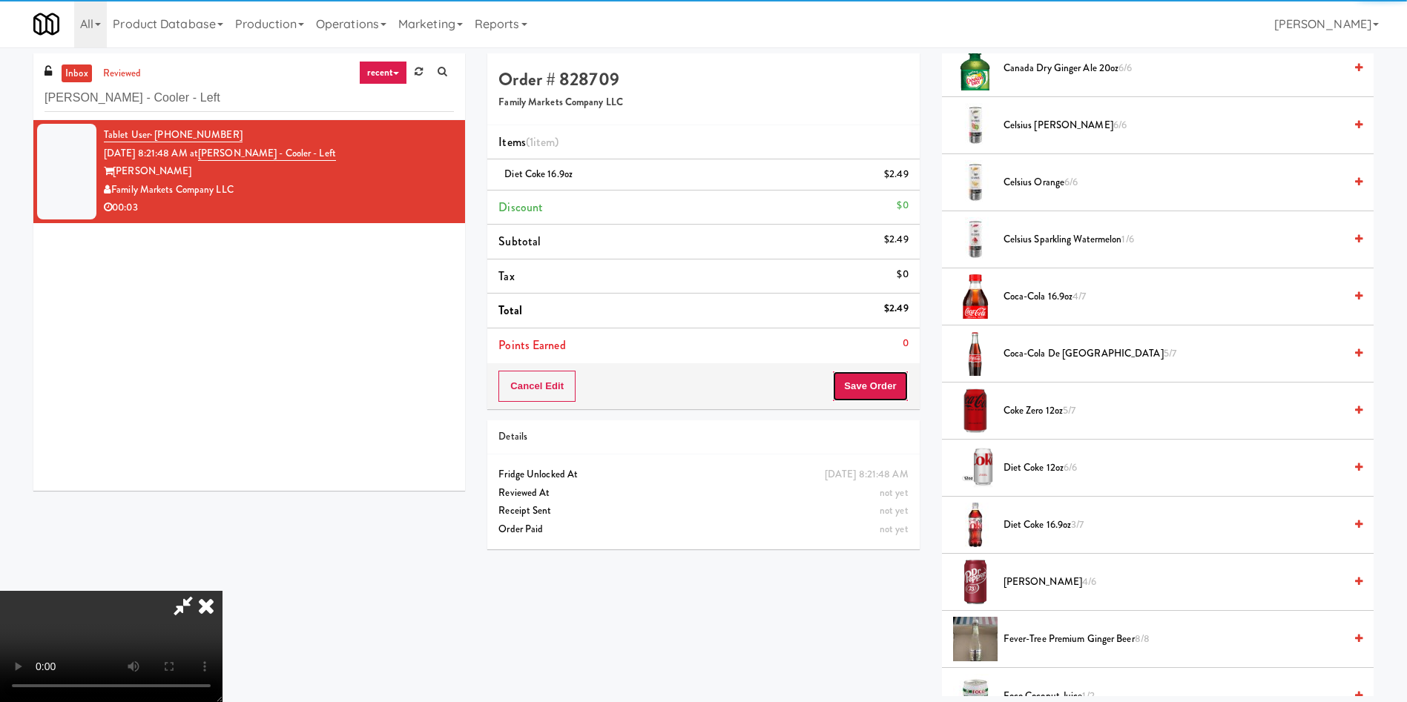
click at [900, 392] on button "Save Order" at bounding box center [870, 386] width 76 height 31
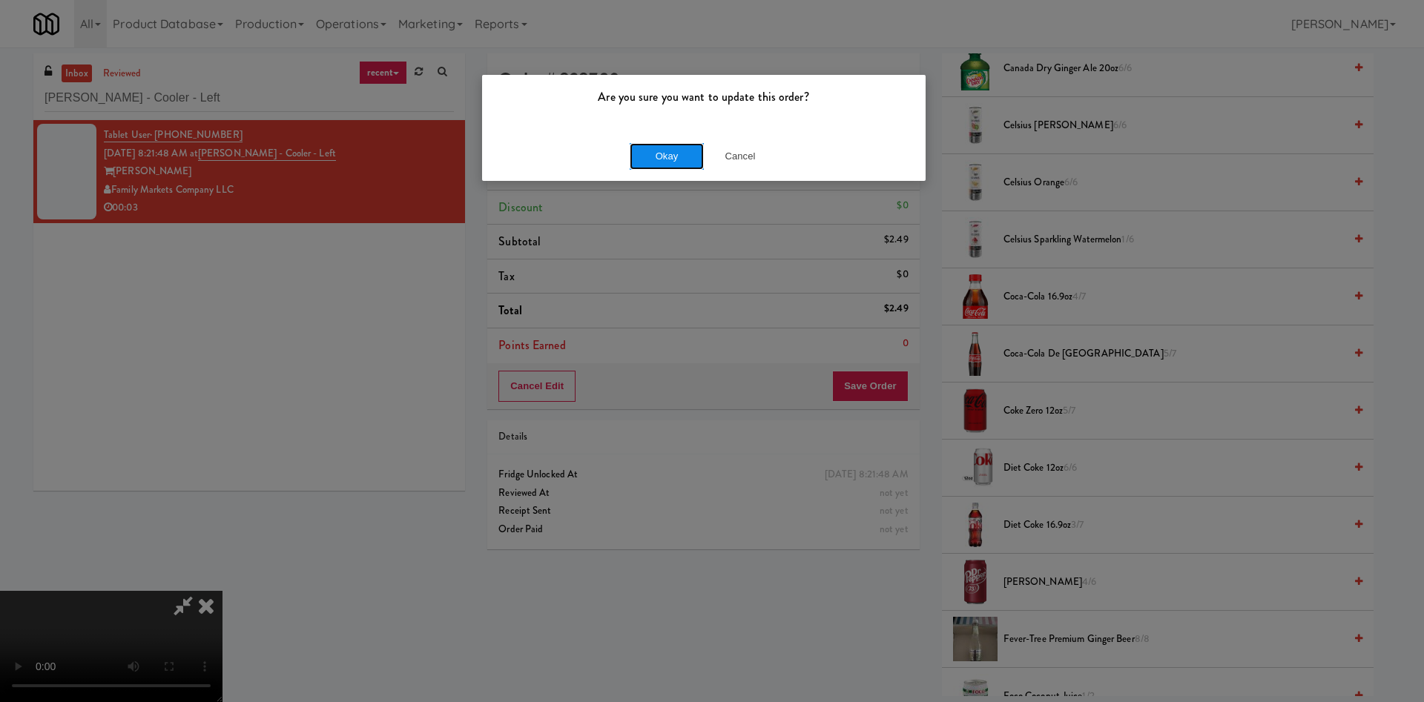
click at [661, 149] on button "Okay" at bounding box center [667, 156] width 74 height 27
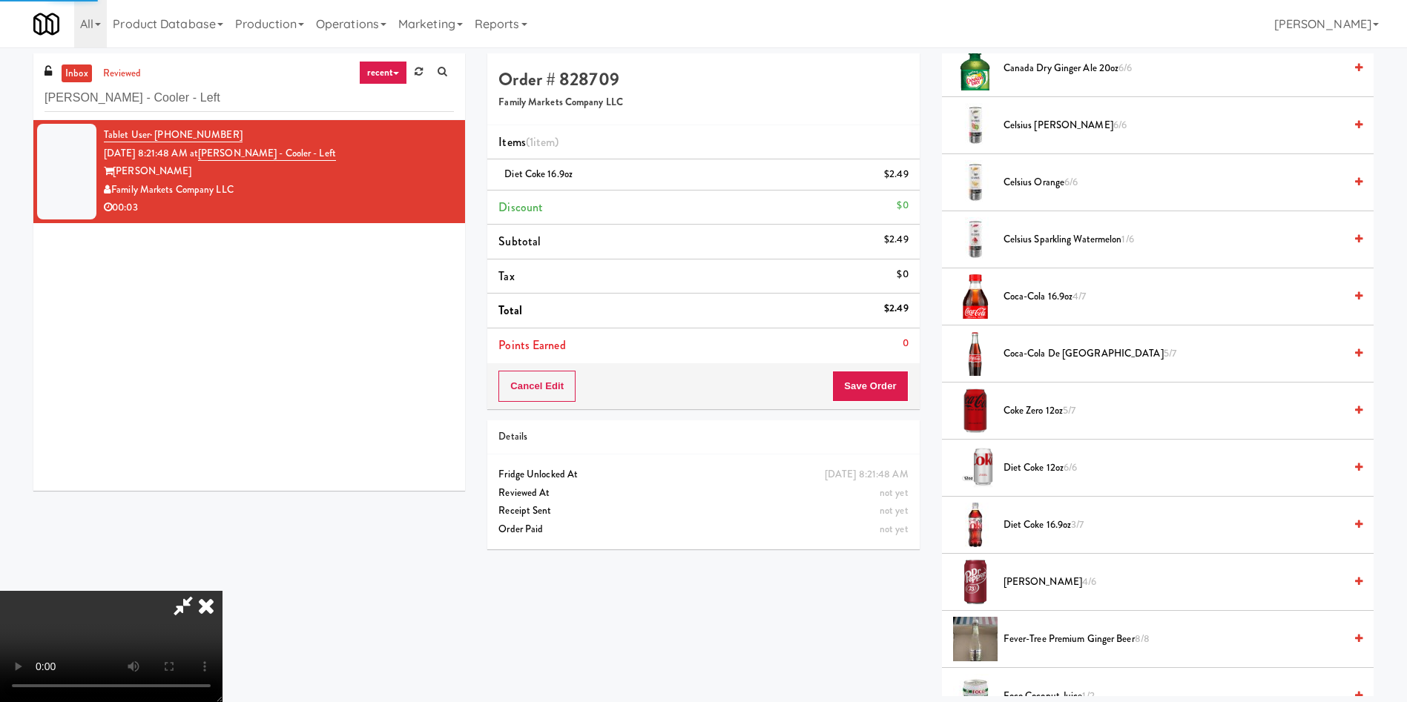
scroll to position [0, 0]
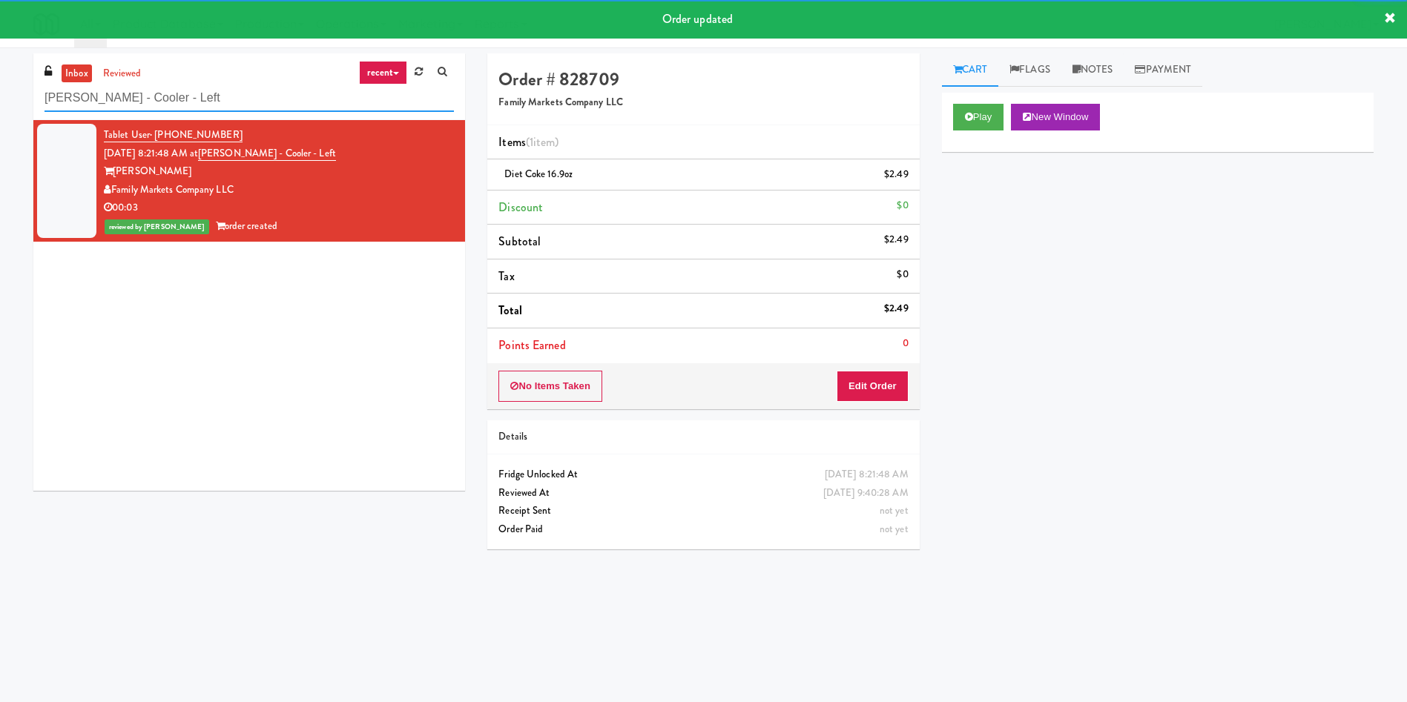
drag, startPoint x: 240, startPoint y: 97, endPoint x: 0, endPoint y: 96, distance: 239.5
click at [0, 96] on div "inbox reviewed recent all unclear take inventory issue suspicious failed recent…" at bounding box center [703, 350] width 1407 height 595
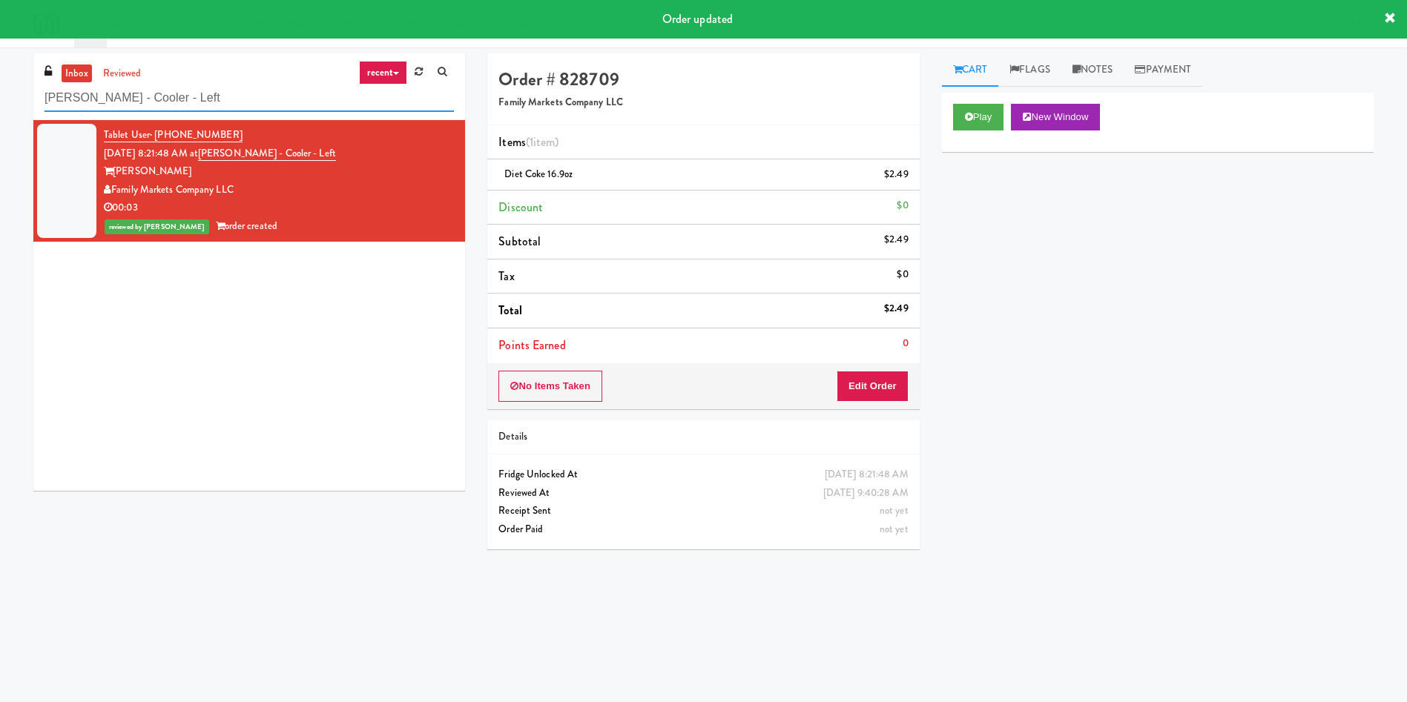
paste input "Optima - Middle - Fridge"
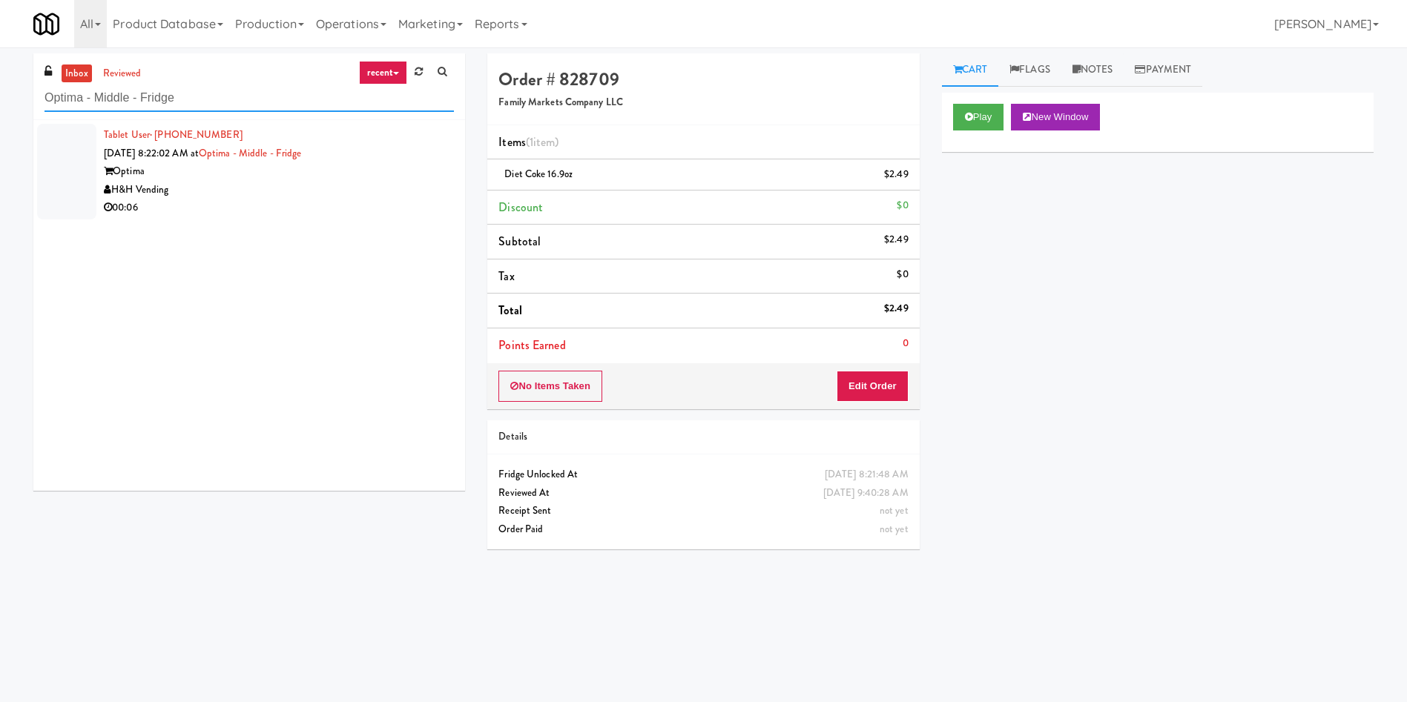
type input "Optima - Middle - Fridge"
click at [90, 174] on div at bounding box center [66, 172] width 59 height 96
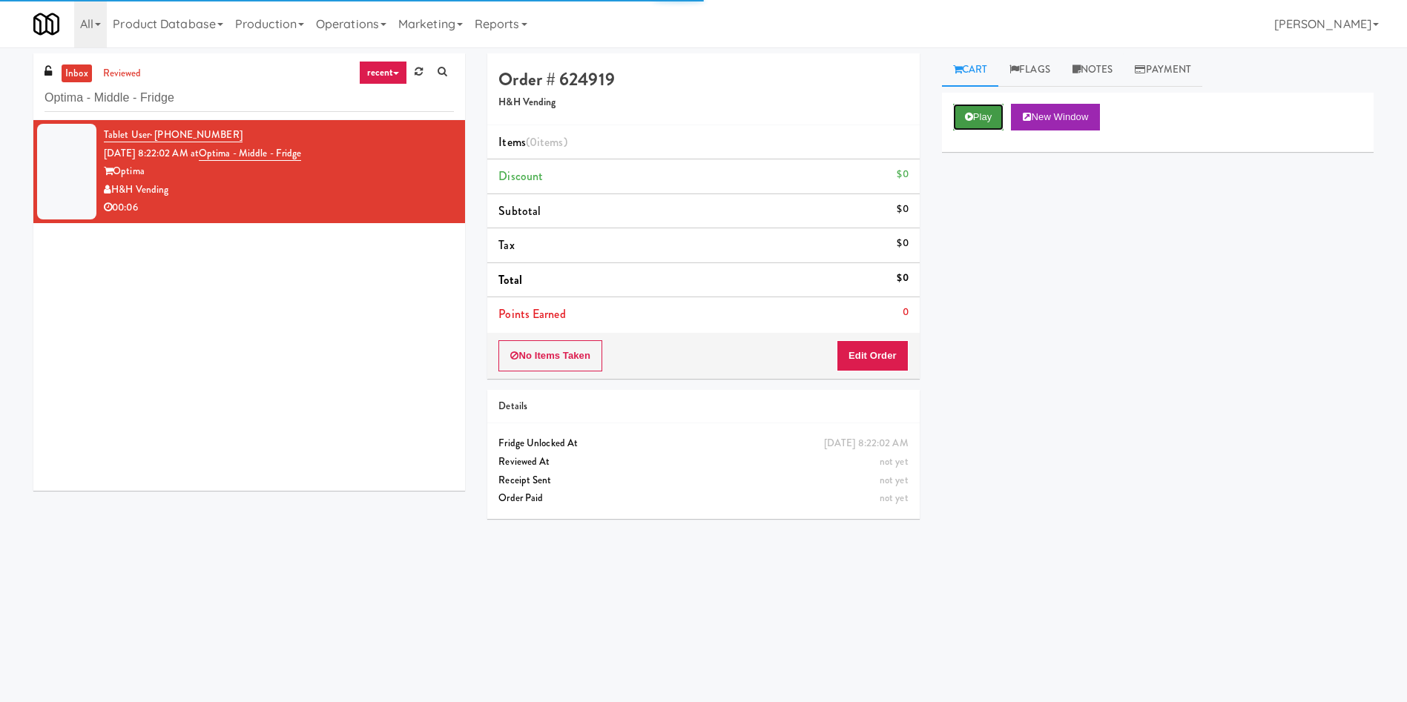
click at [937, 108] on button "Play" at bounding box center [978, 117] width 51 height 27
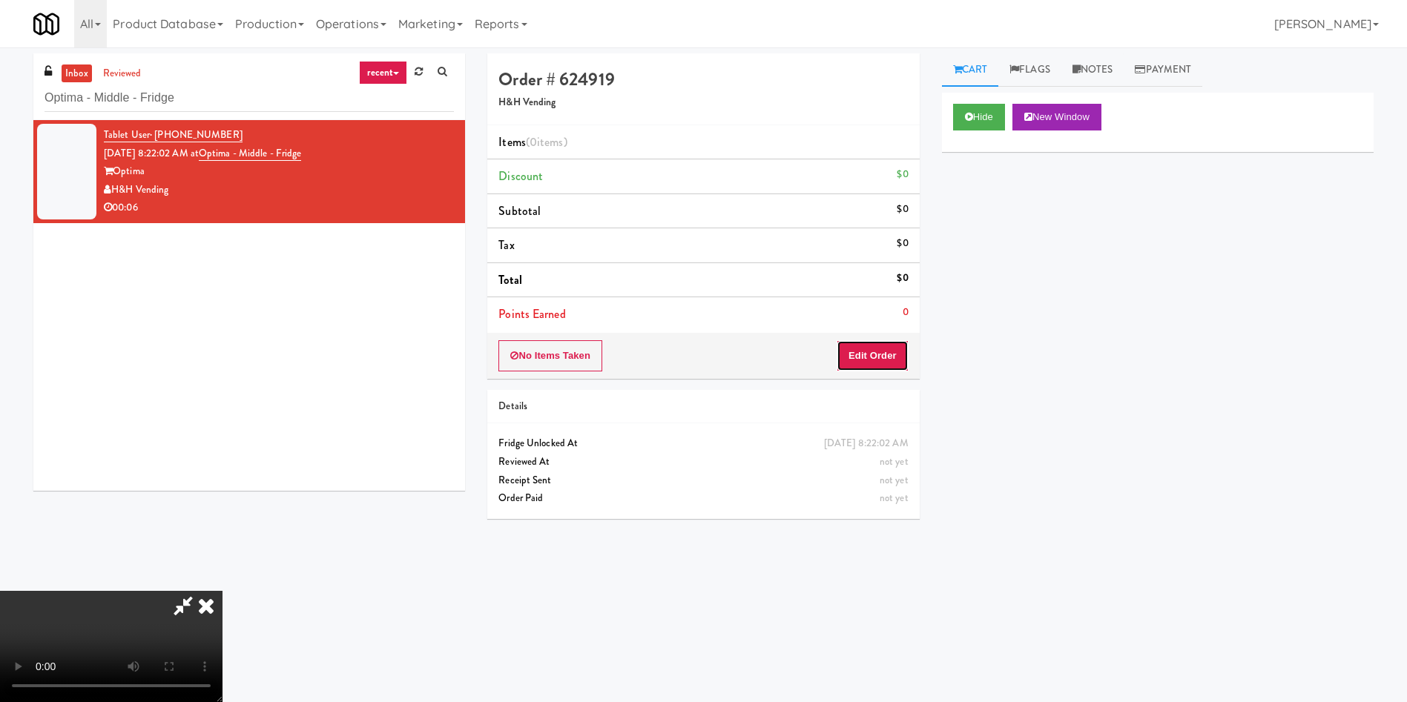
click at [885, 366] on button "Edit Order" at bounding box center [872, 355] width 72 height 31
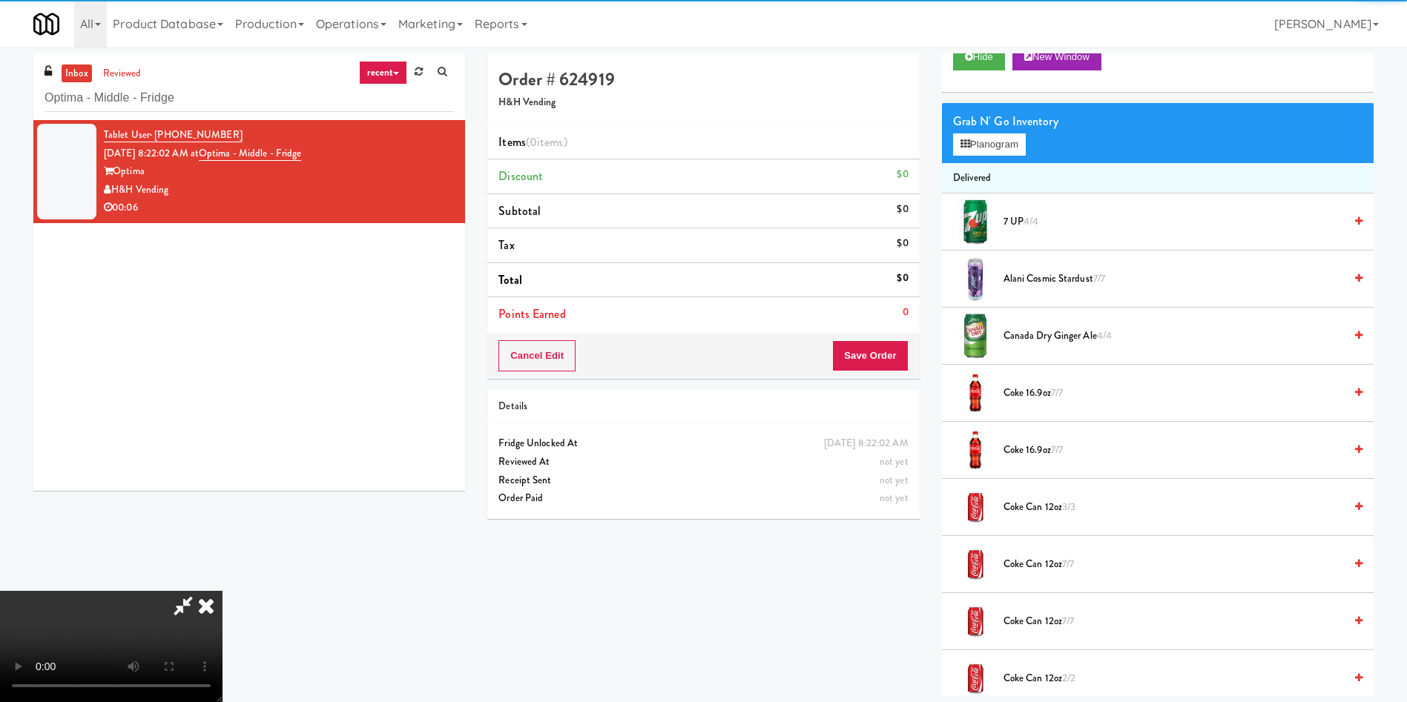
scroll to position [111, 0]
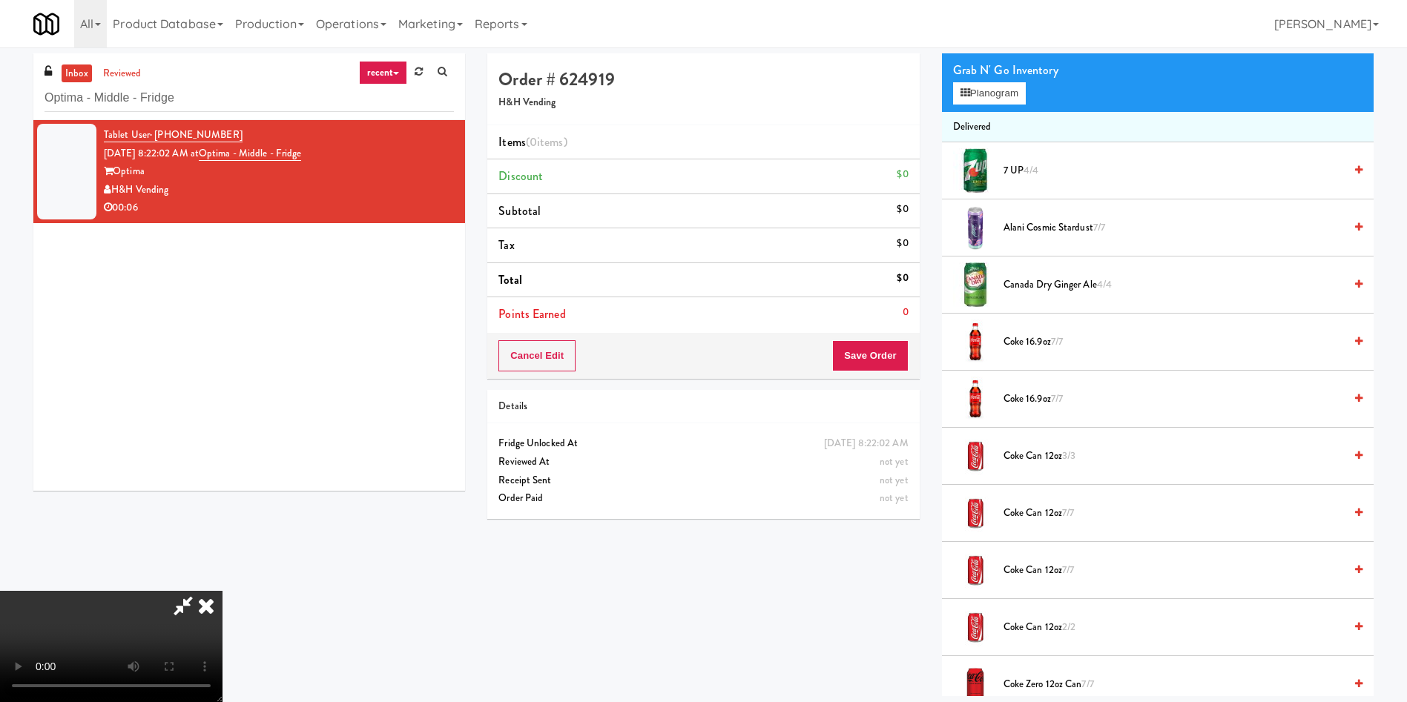
click at [222, 467] on video at bounding box center [111, 646] width 222 height 111
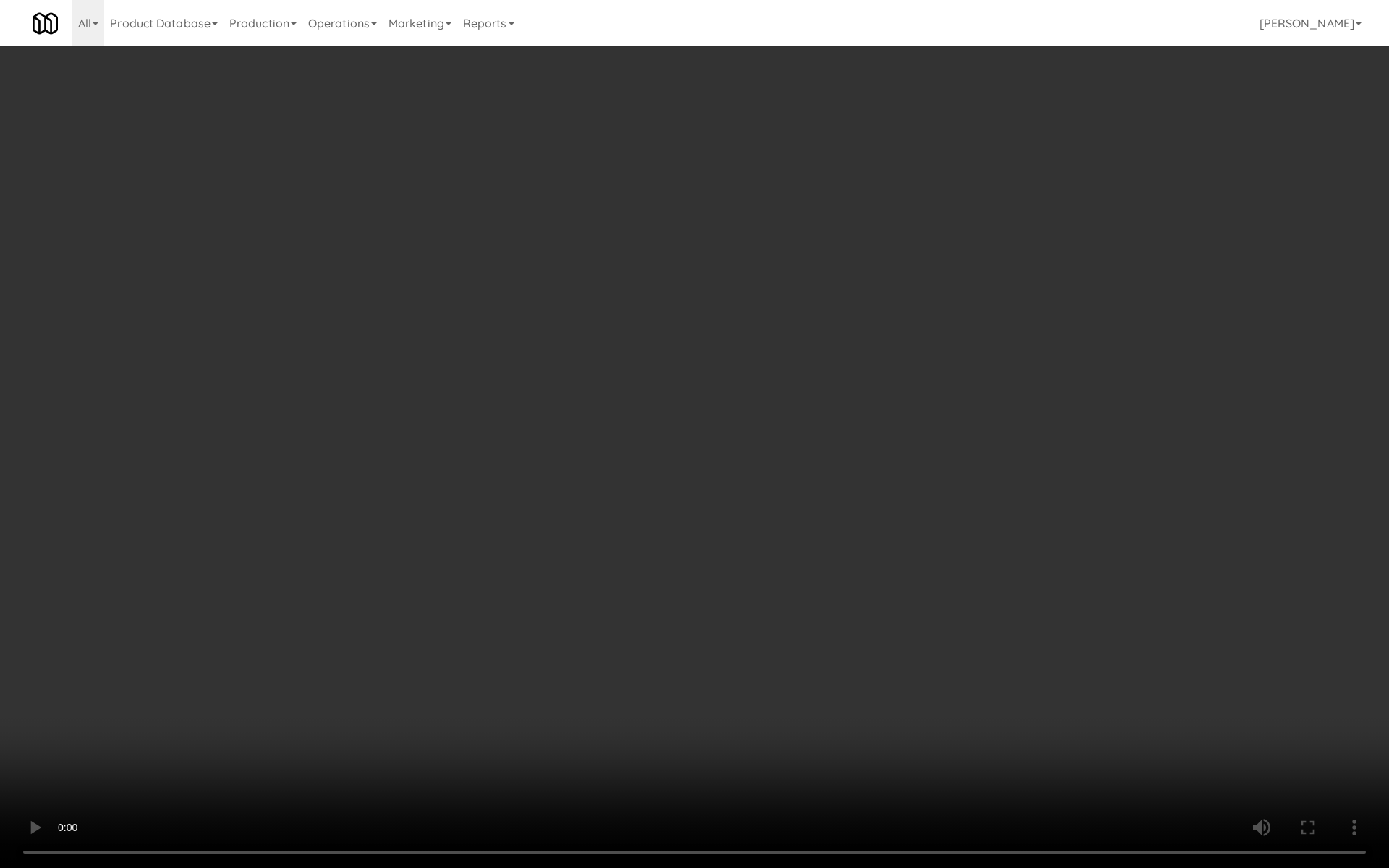
click at [693, 455] on video at bounding box center [694, 434] width 1389 height 868
click at [881, 455] on video at bounding box center [694, 434] width 1389 height 868
click at [906, 432] on video at bounding box center [694, 434] width 1389 height 868
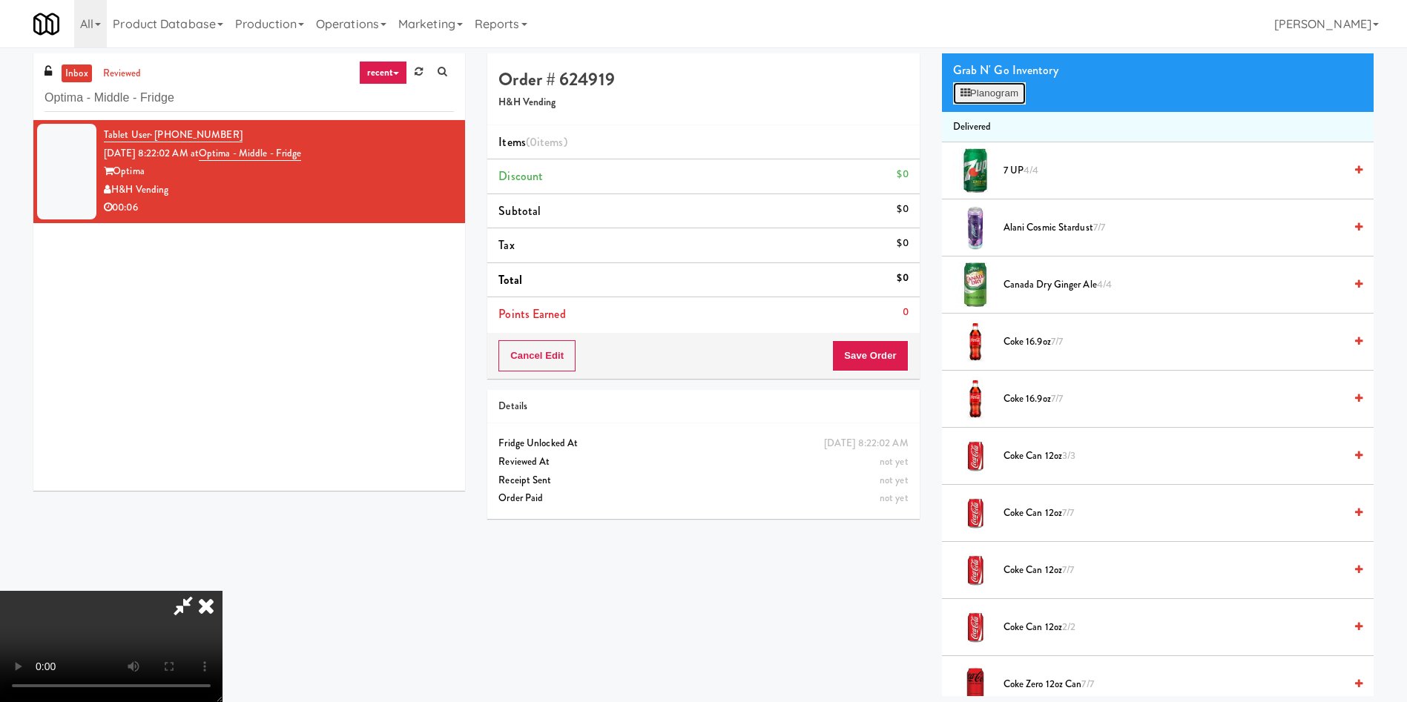
click at [937, 102] on button "Planogram" at bounding box center [989, 93] width 73 height 22
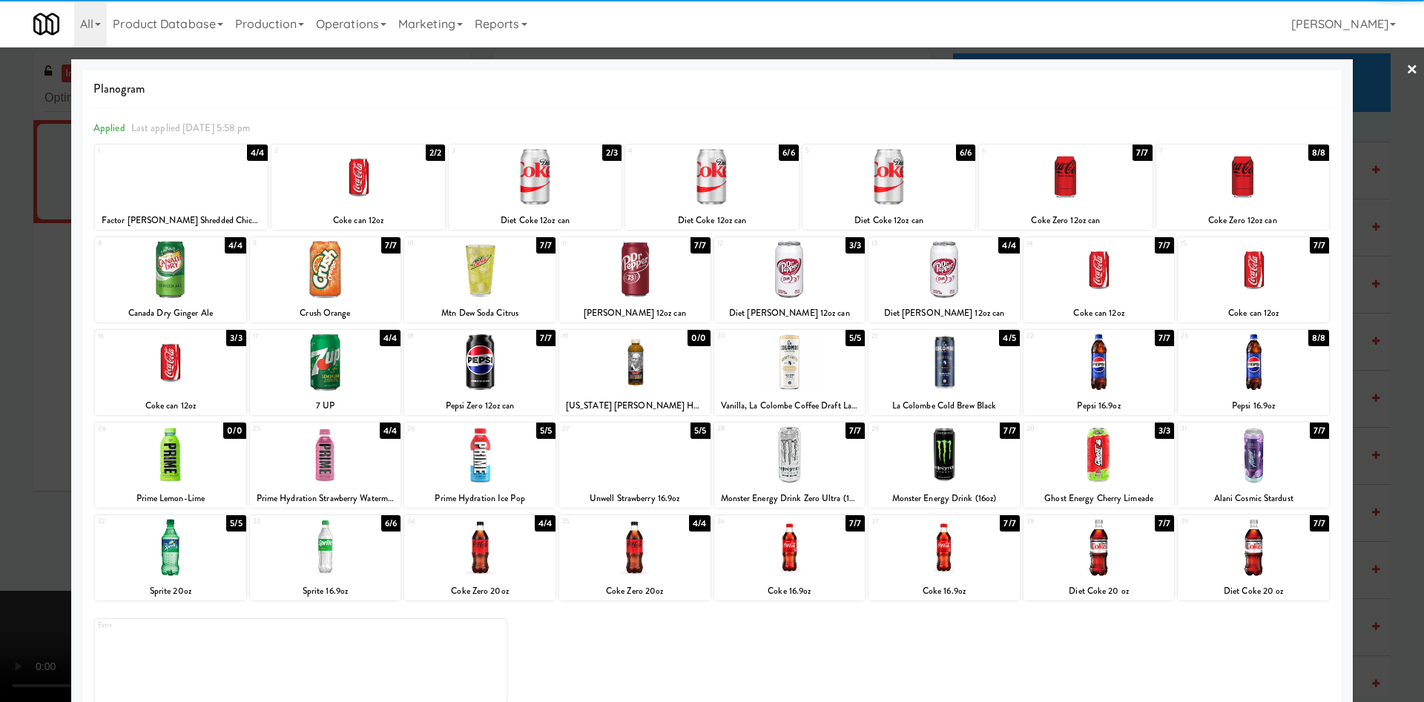
click at [937, 455] on div at bounding box center [1098, 454] width 151 height 57
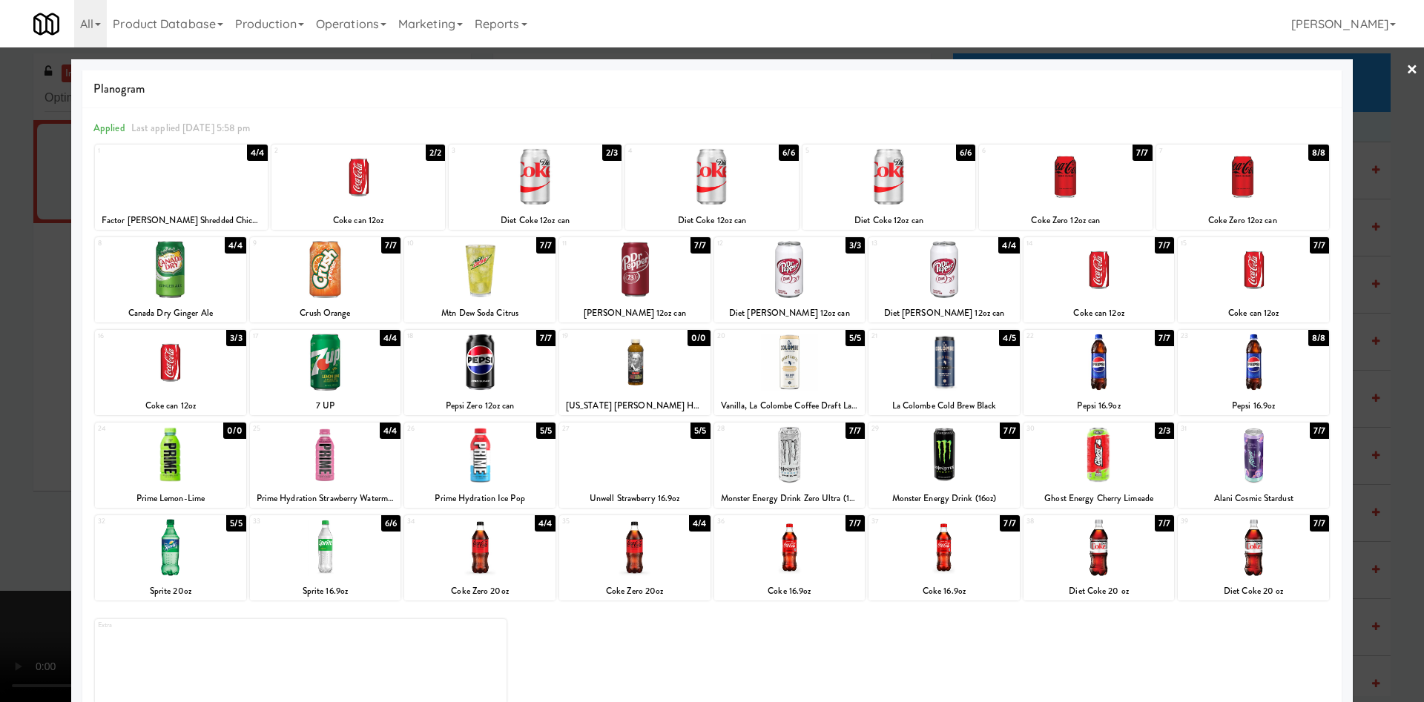
click at [3, 402] on div at bounding box center [712, 351] width 1424 height 702
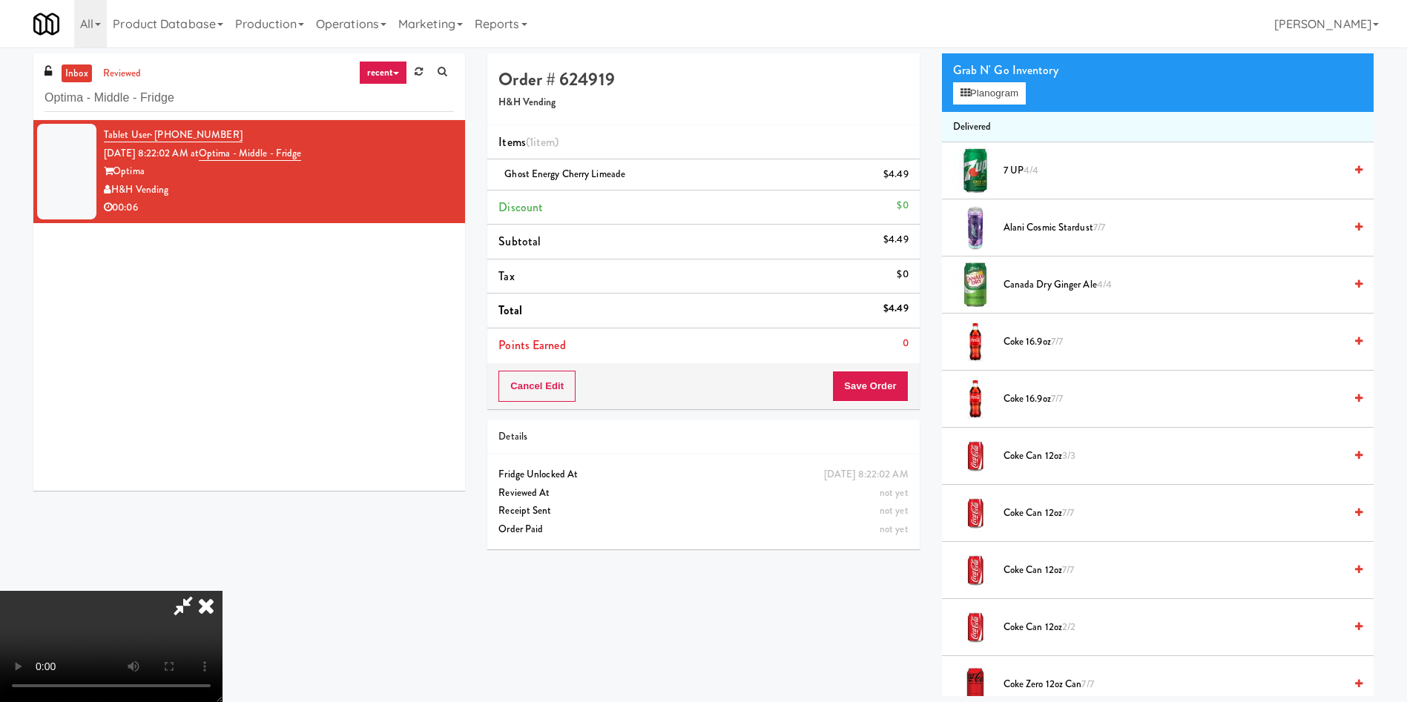
drag, startPoint x: 338, startPoint y: 392, endPoint x: 495, endPoint y: 410, distance: 157.6
click at [222, 467] on video at bounding box center [111, 646] width 222 height 111
click at [882, 384] on button "Save Order" at bounding box center [870, 386] width 76 height 31
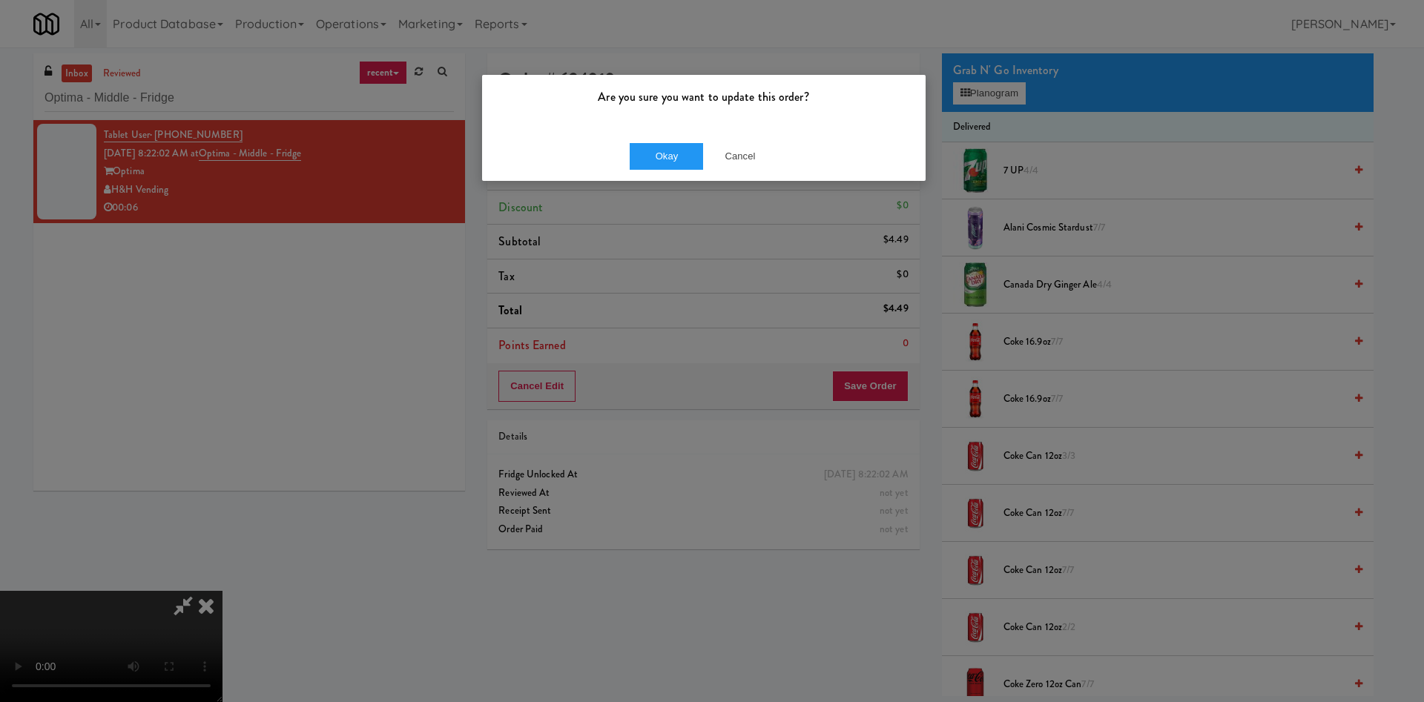
click at [664, 171] on div "Okay Cancel" at bounding box center [703, 156] width 443 height 50
click at [664, 161] on button "Okay" at bounding box center [667, 156] width 74 height 27
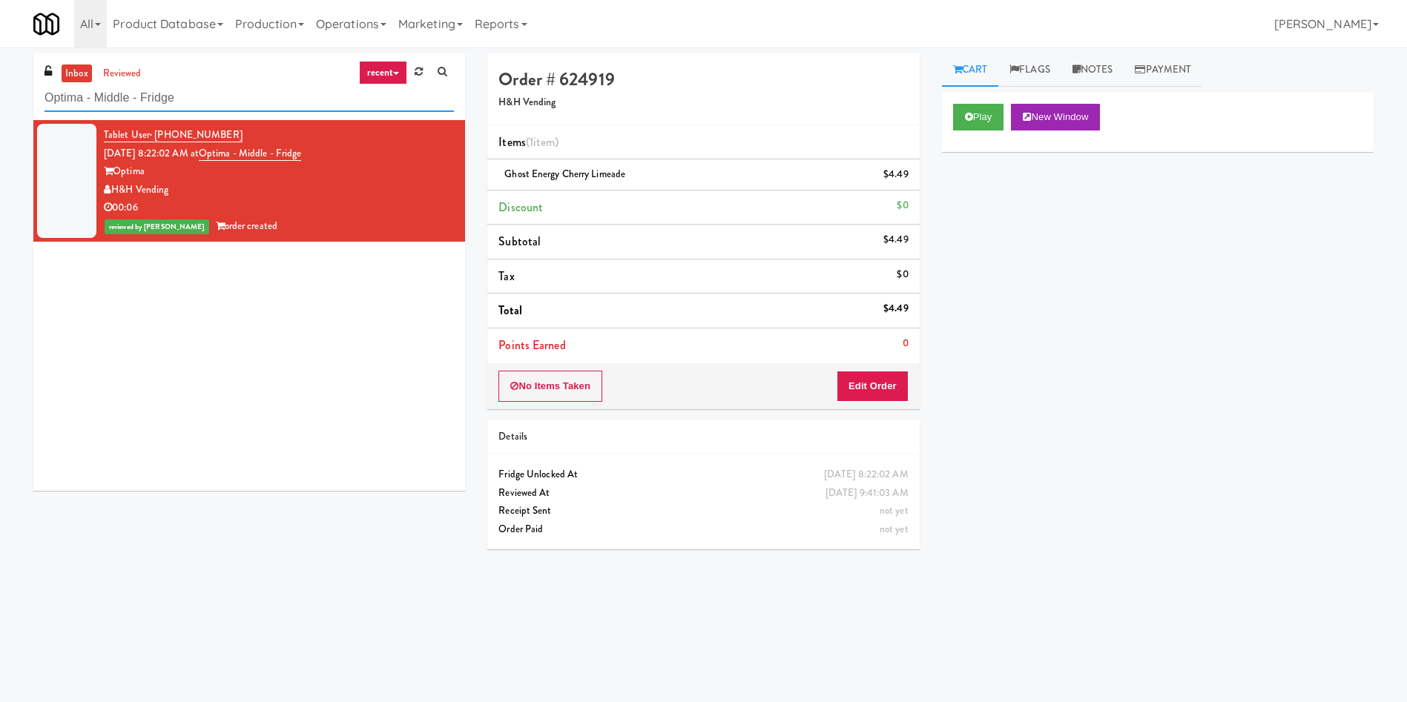
paste input "Elara - Cooler - Middl"
drag, startPoint x: 248, startPoint y: 105, endPoint x: 10, endPoint y: 7, distance: 258.4
click at [0, 47] on body "Are you sure you want to update this order? Okay Cancel Okay Are you sure you w…" at bounding box center [703, 398] width 1407 height 702
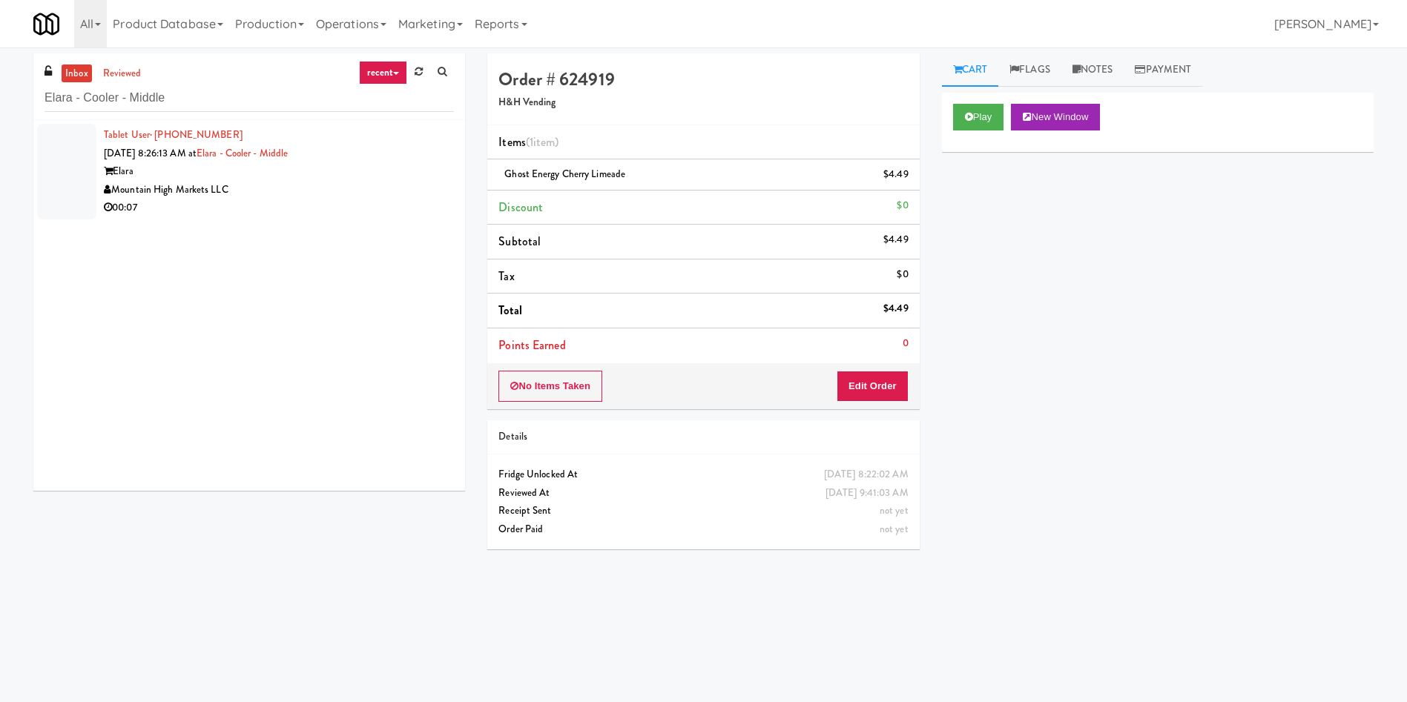
click at [51, 162] on div at bounding box center [66, 172] width 59 height 96
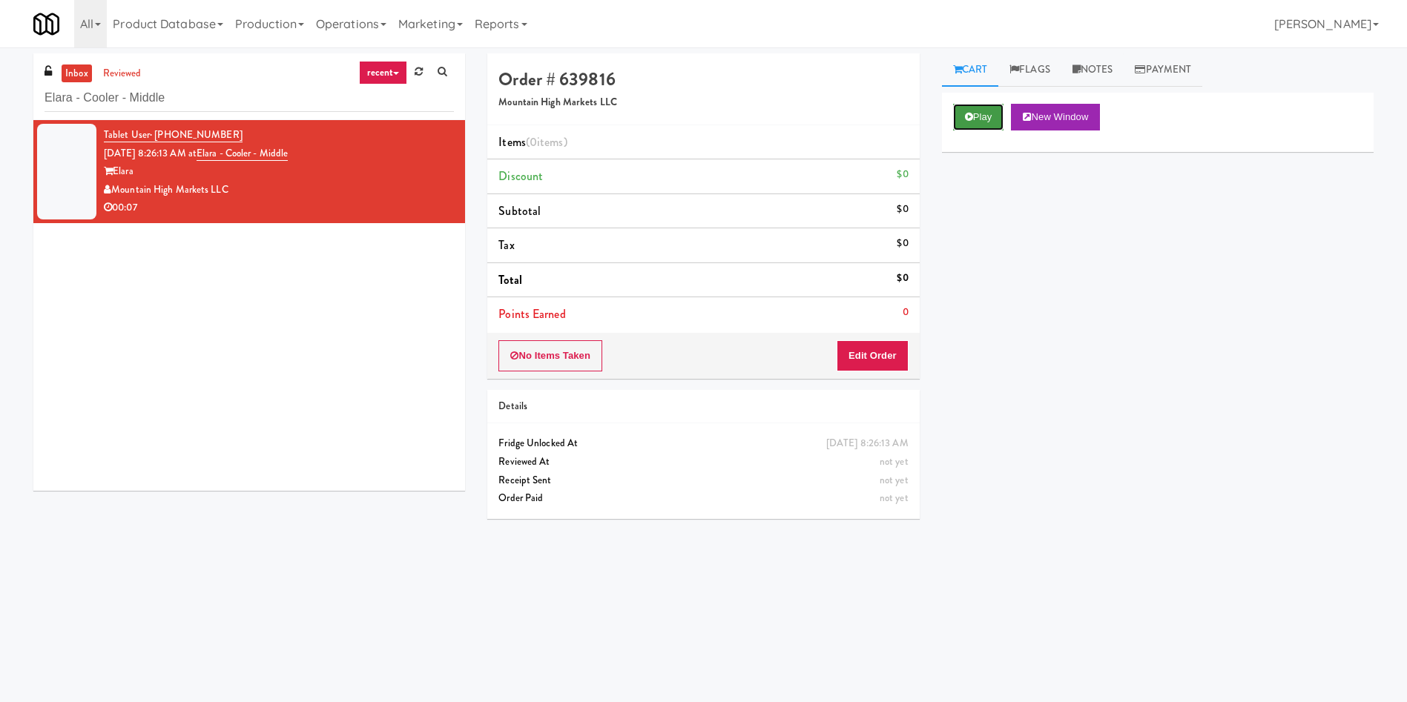
click at [937, 115] on button "Play" at bounding box center [978, 117] width 51 height 27
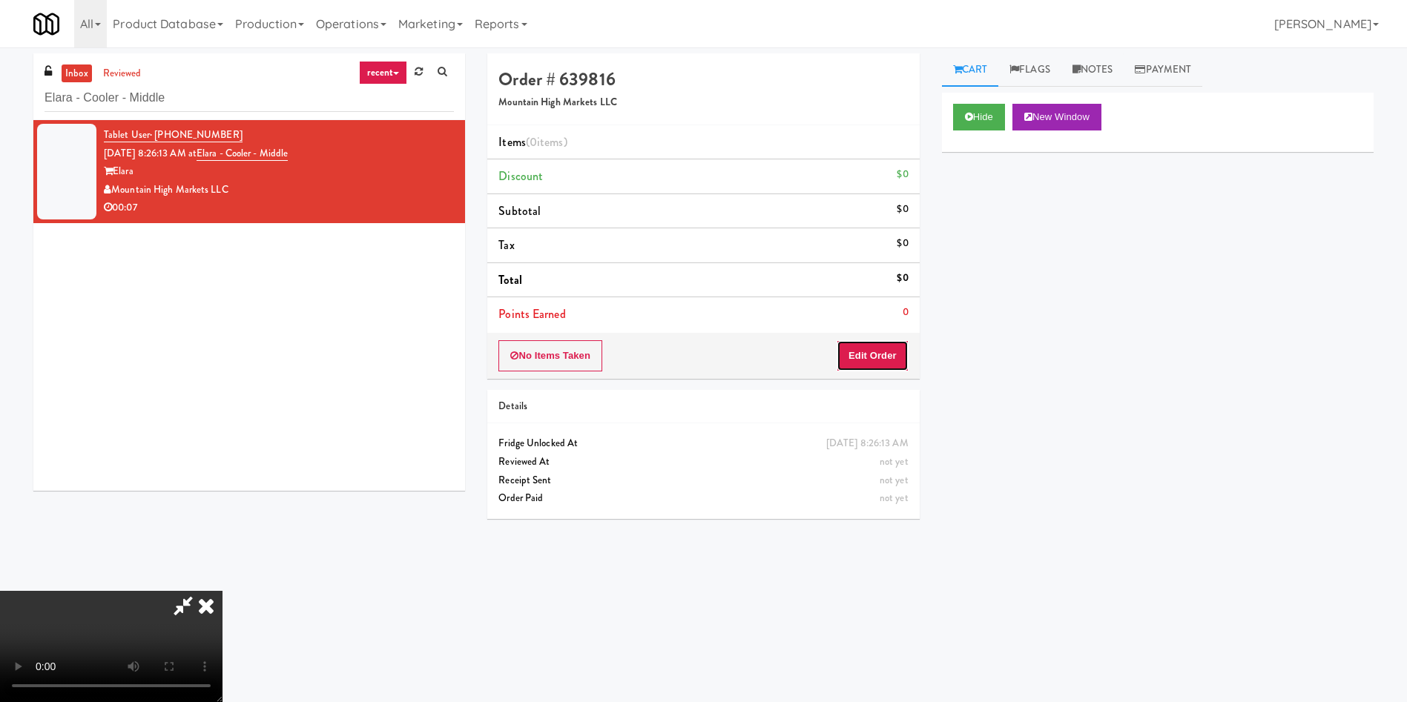
click at [874, 360] on button "Edit Order" at bounding box center [872, 355] width 72 height 31
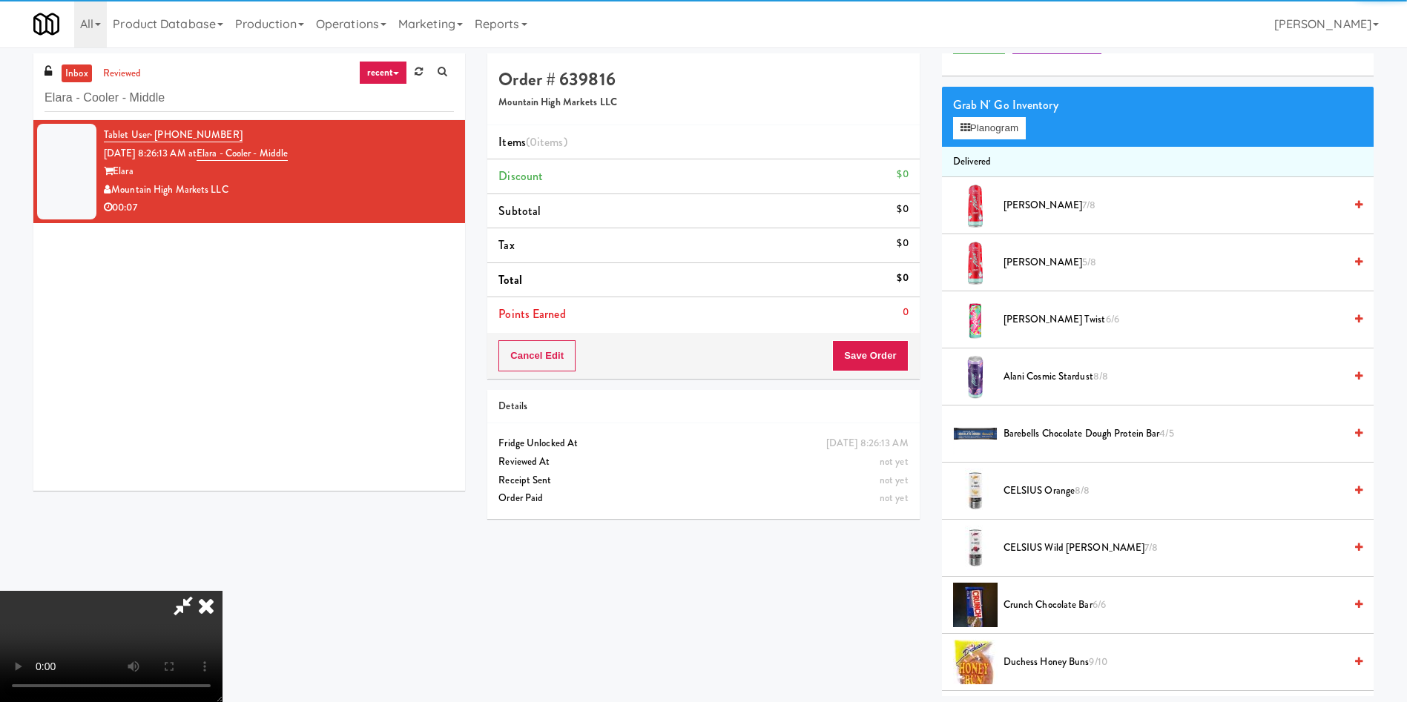
scroll to position [111, 0]
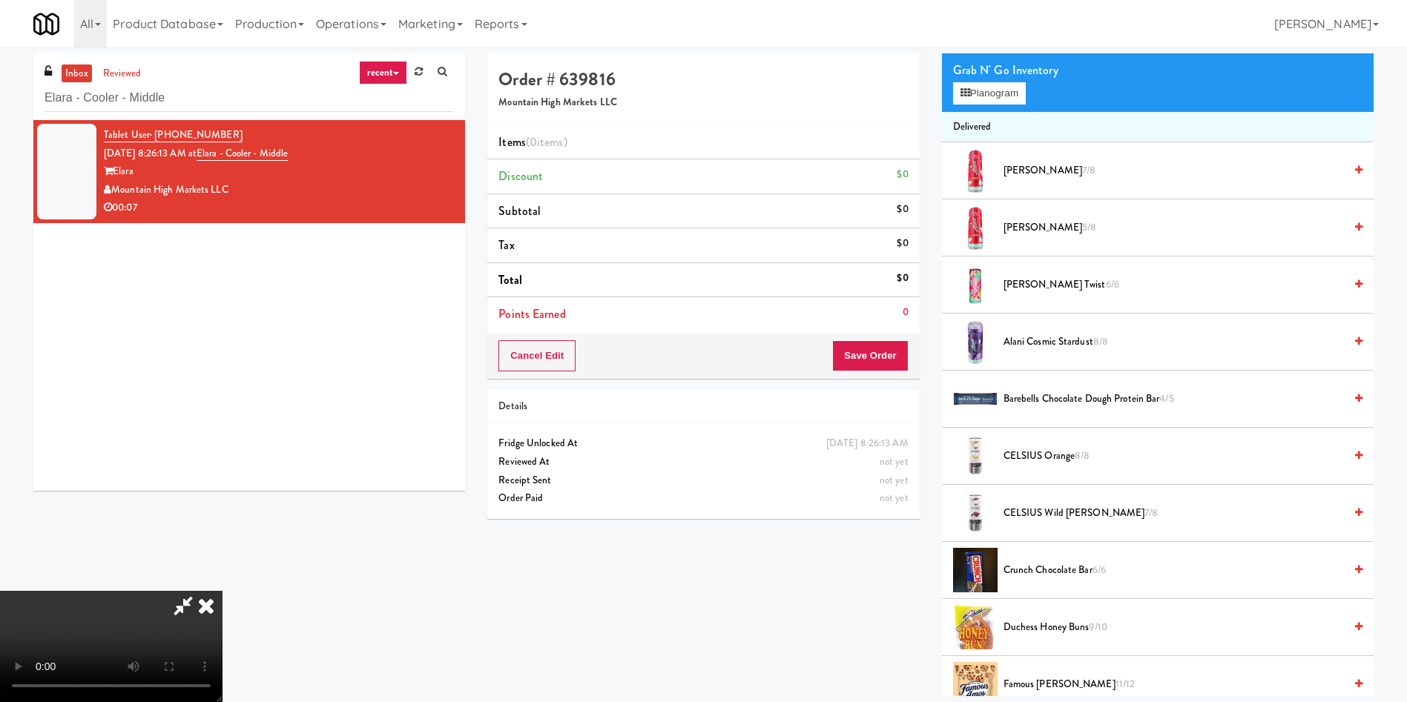
click at [222, 467] on video at bounding box center [111, 646] width 222 height 111
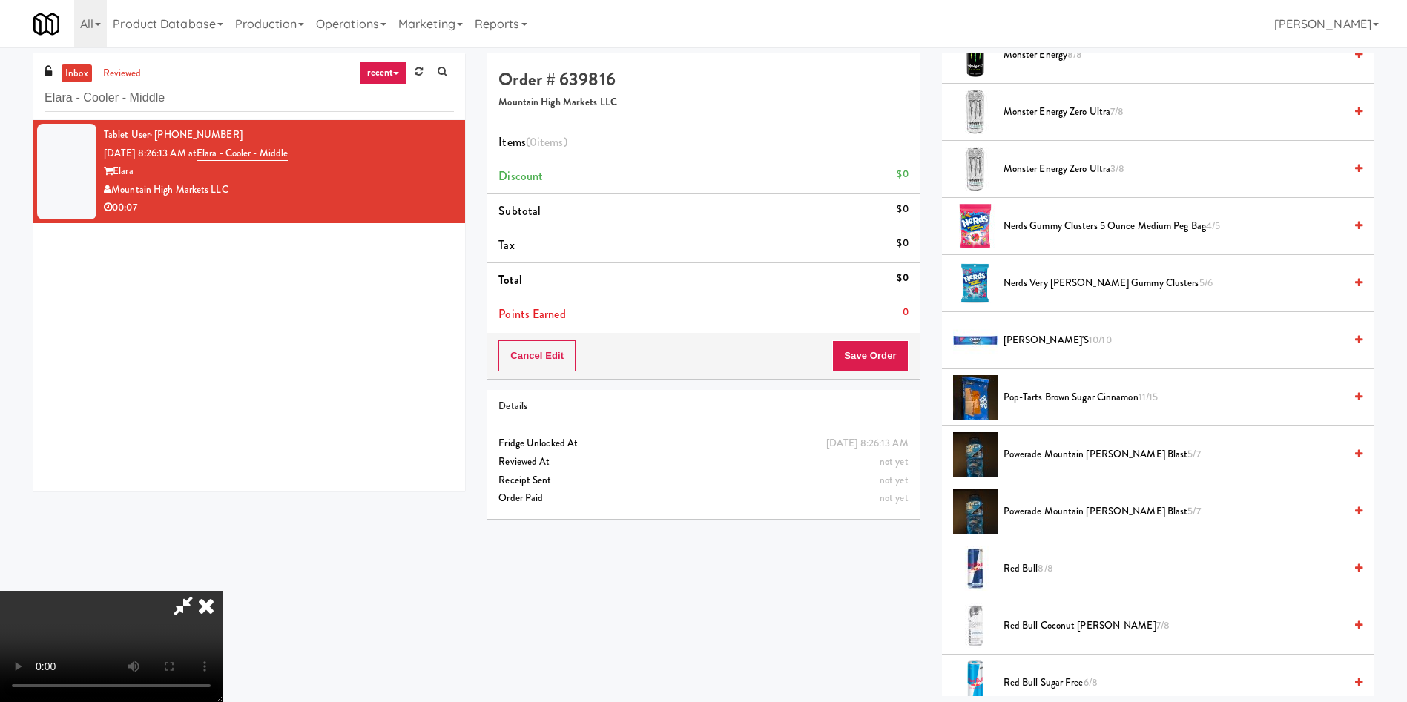
scroll to position [1335, 0]
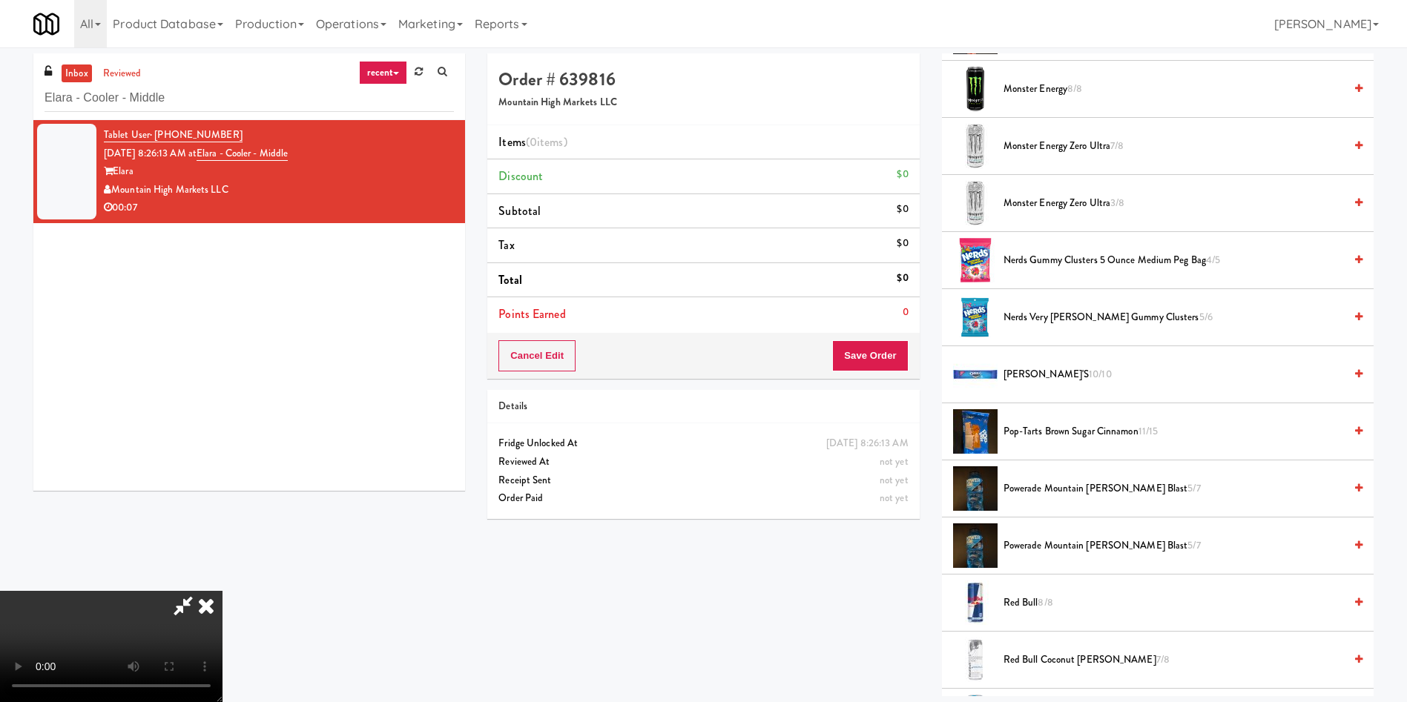
click at [937, 467] on span "Red Bull 8/8" at bounding box center [1173, 603] width 340 height 19
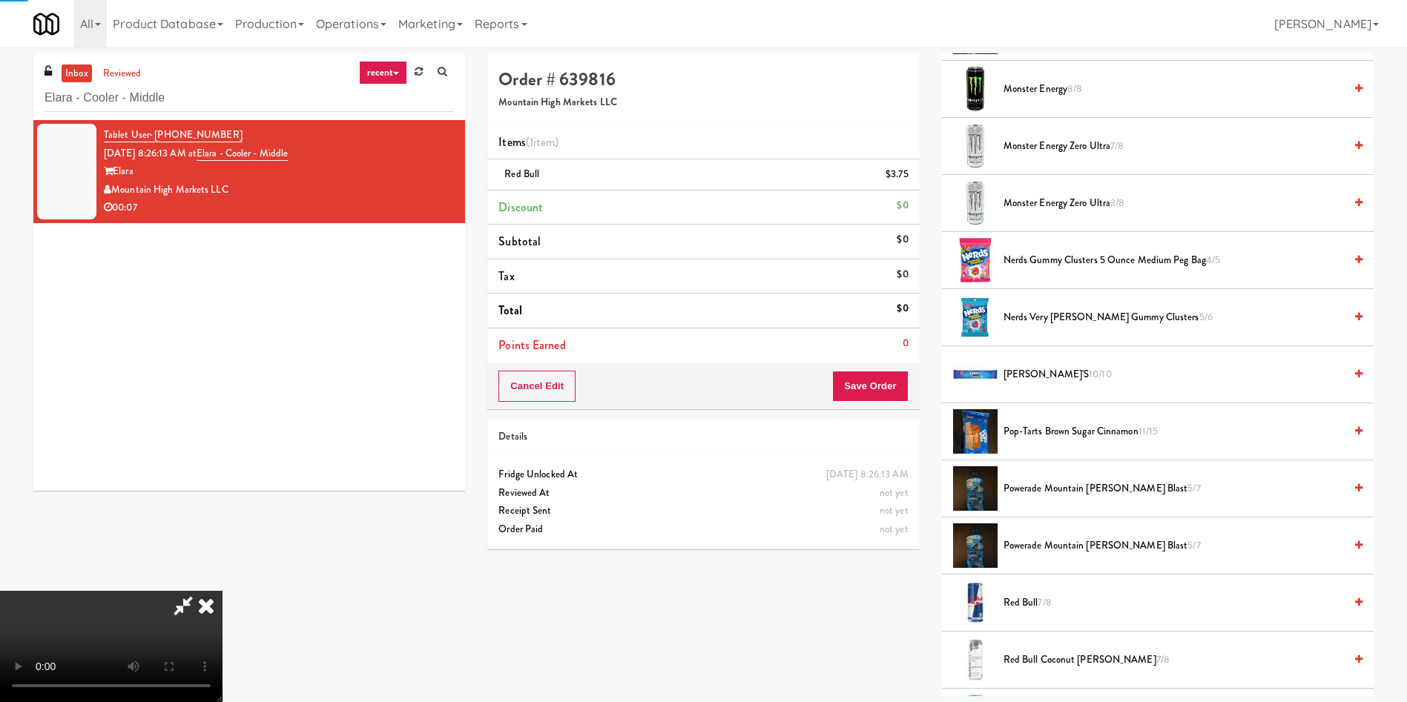
click at [937, 467] on span "Red Bull 7/8" at bounding box center [1173, 603] width 340 height 19
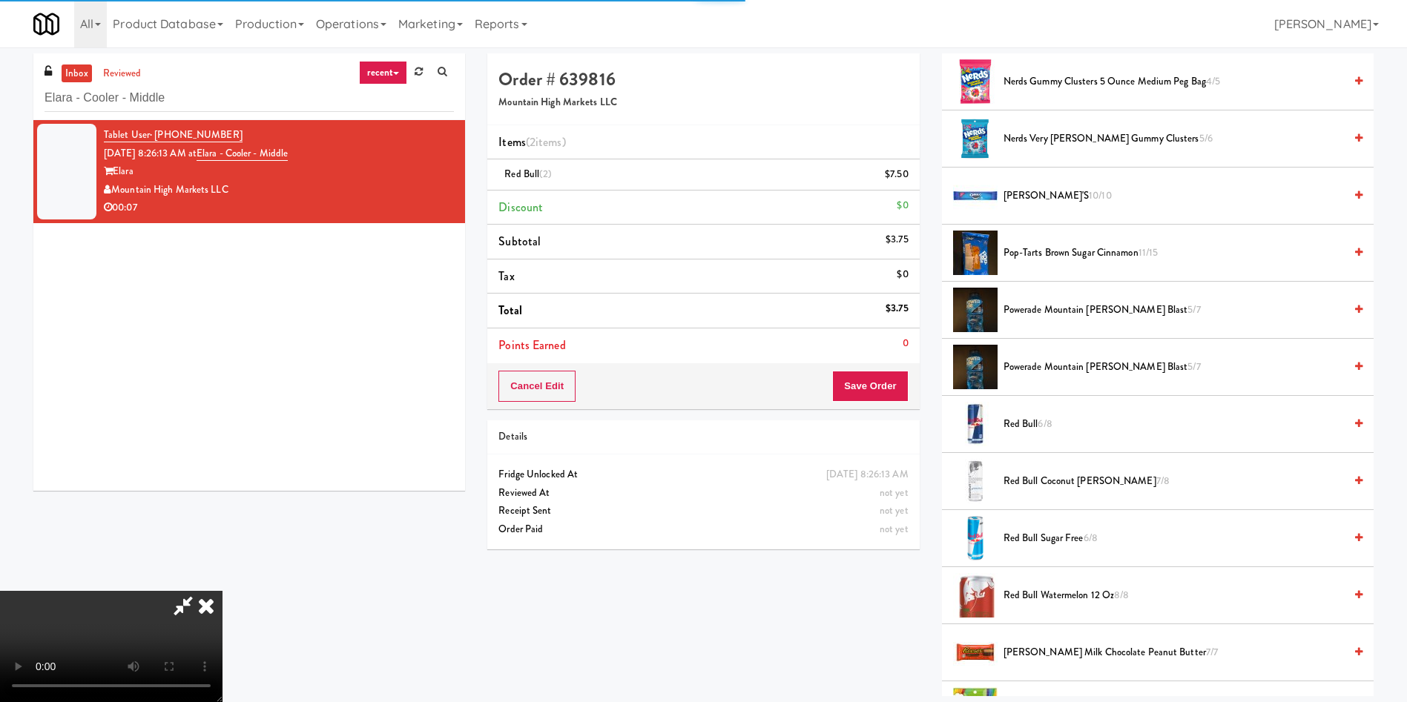
scroll to position [1669, 0]
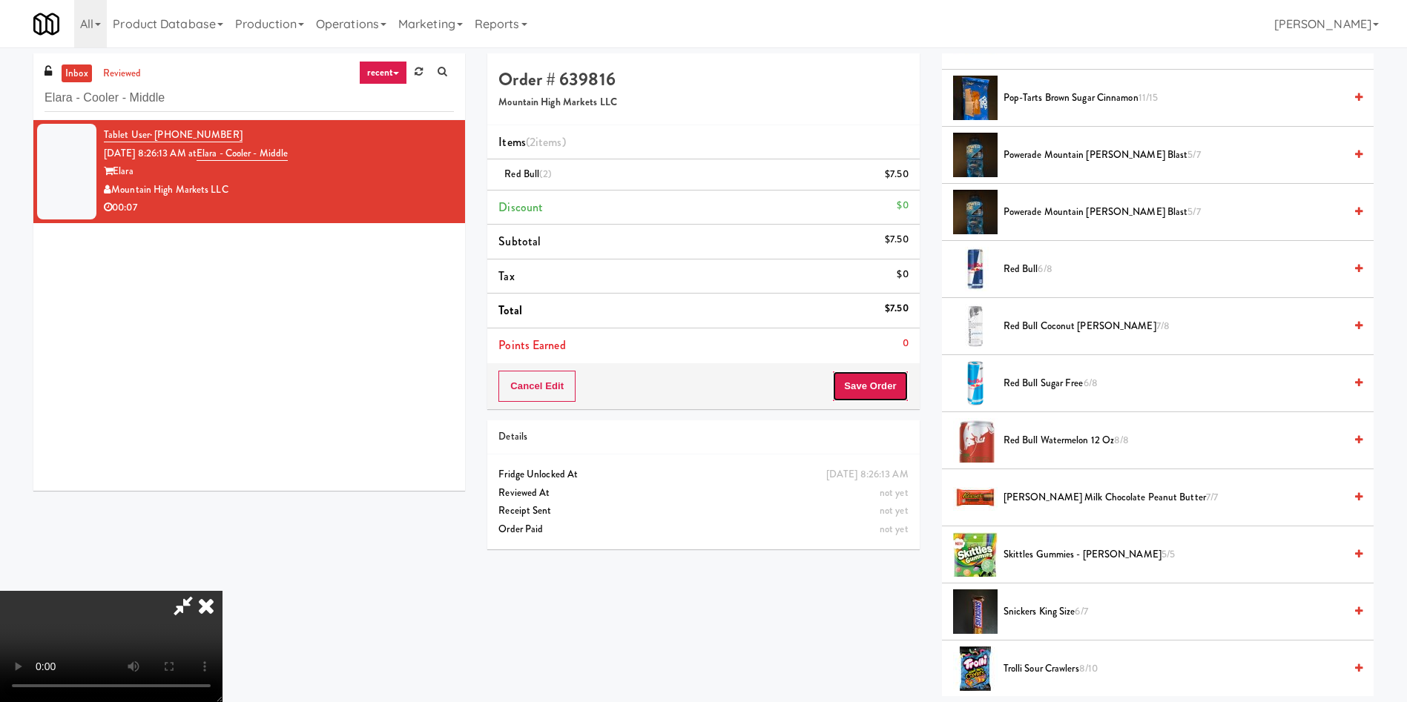
click at [874, 397] on button "Save Order" at bounding box center [870, 386] width 76 height 31
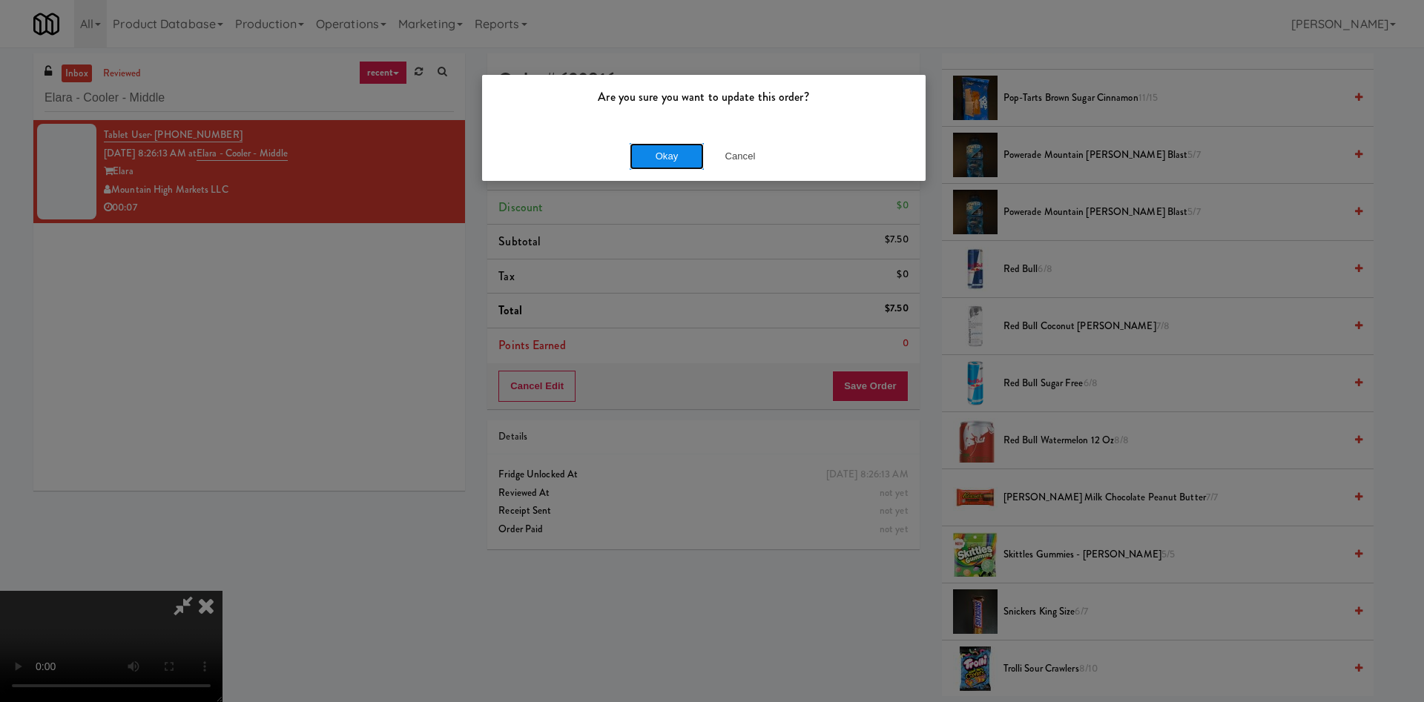
click at [677, 148] on button "Okay" at bounding box center [667, 156] width 74 height 27
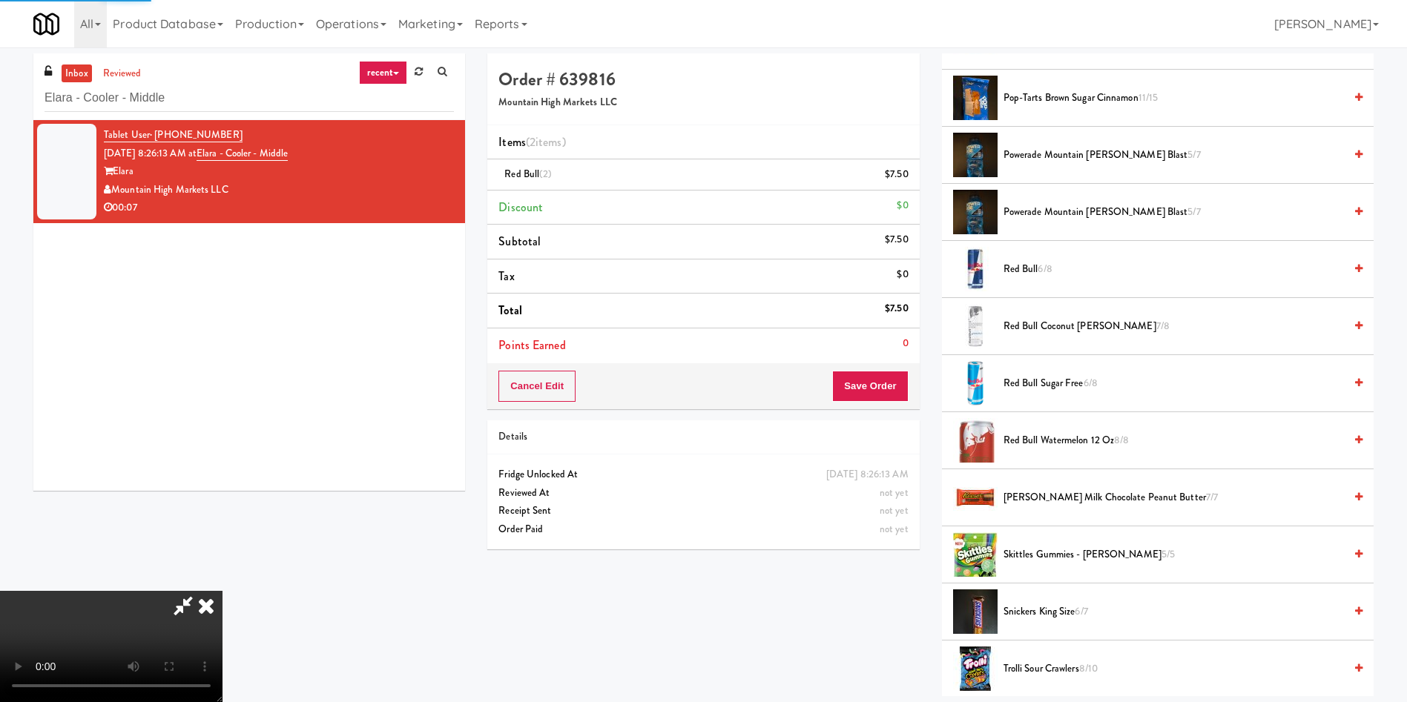
scroll to position [0, 0]
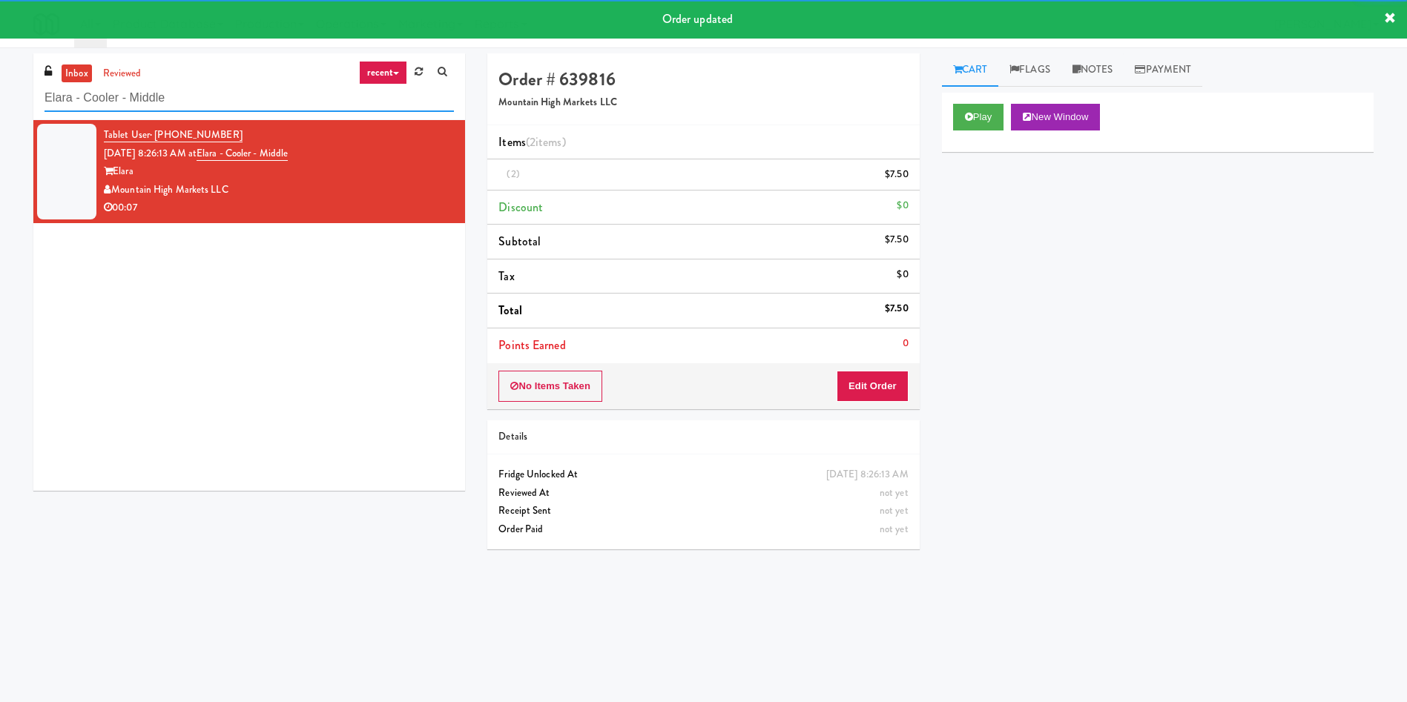
click at [0, 89] on div "inbox reviewed recent all unclear take inventory issue suspicious failed recent…" at bounding box center [703, 350] width 1407 height 595
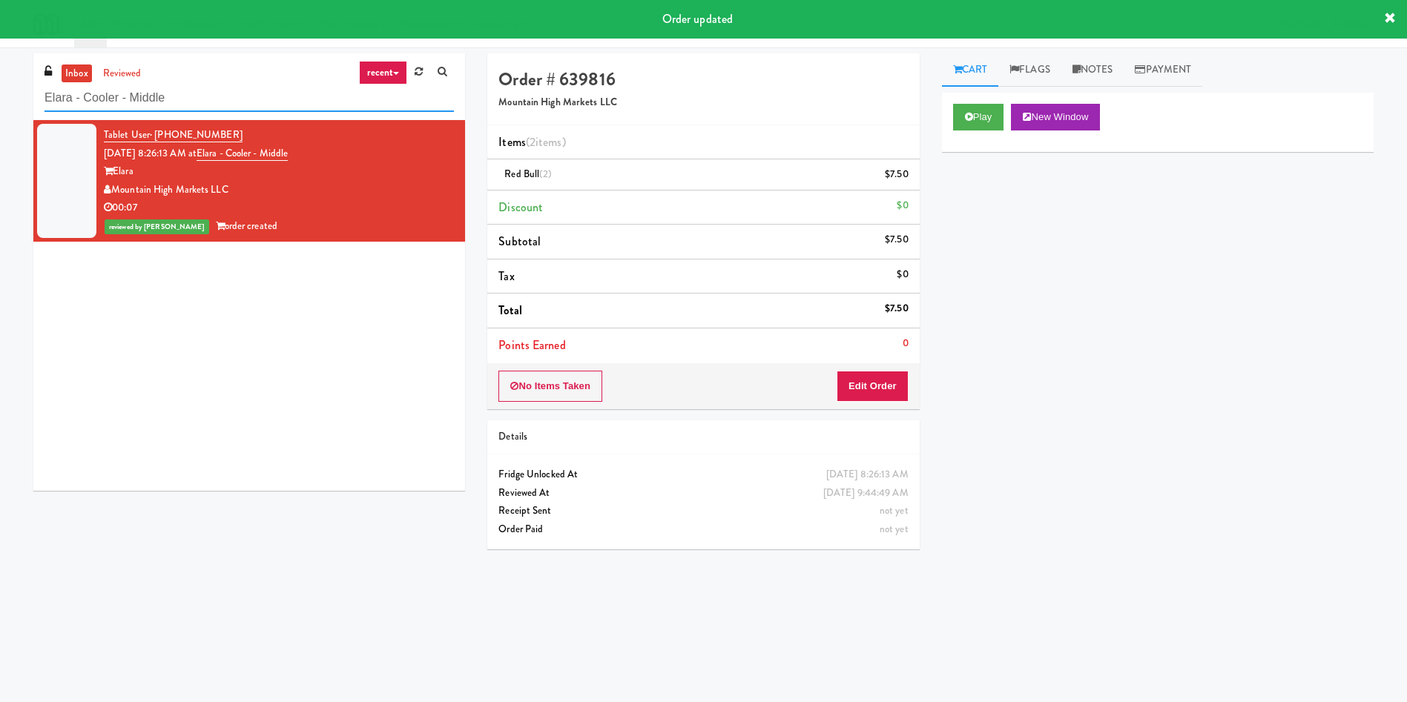
paste input "(Food, Snack & Drink) EWR 1-TB-MAIN BREAK ROOM"
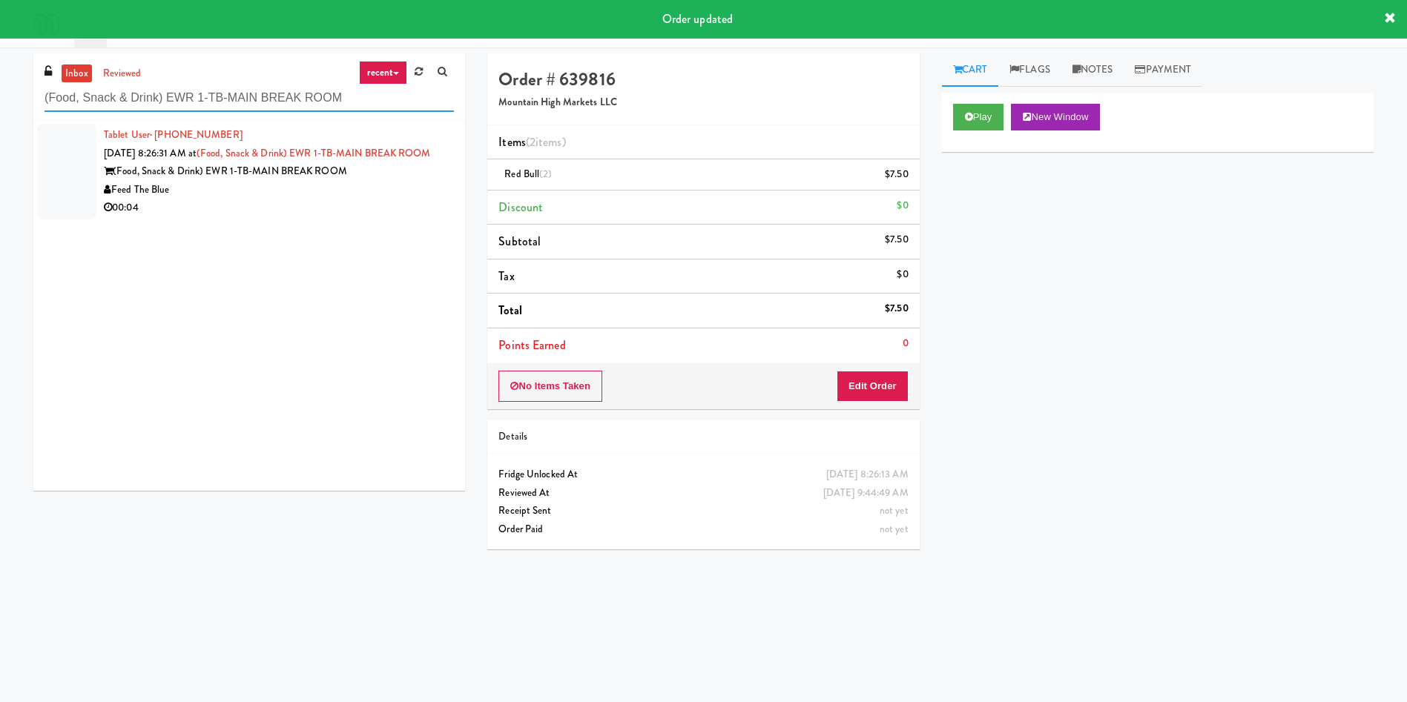
type input "(Food, Snack & Drink) EWR 1-TB-MAIN BREAK ROOM"
click at [77, 144] on div at bounding box center [66, 172] width 59 height 96
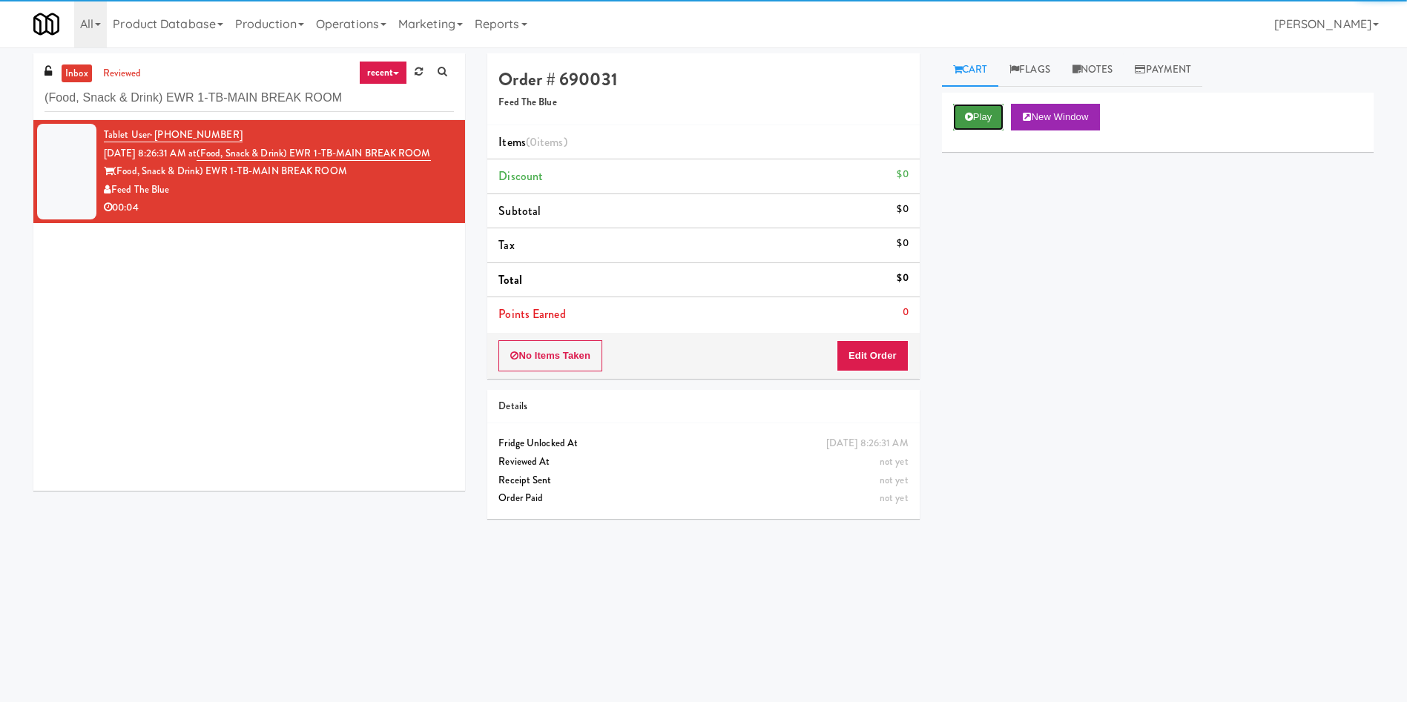
click at [937, 113] on icon at bounding box center [969, 117] width 8 height 10
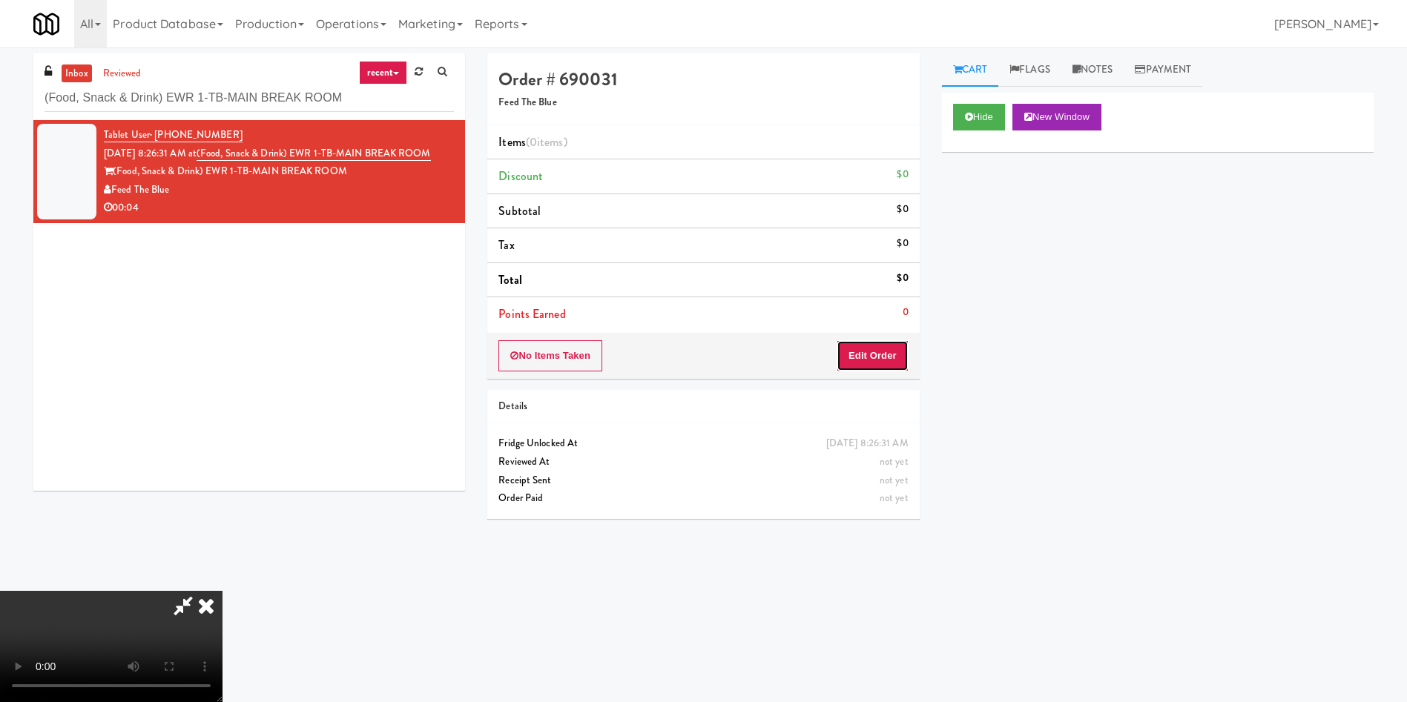
click at [868, 351] on button "Edit Order" at bounding box center [872, 355] width 72 height 31
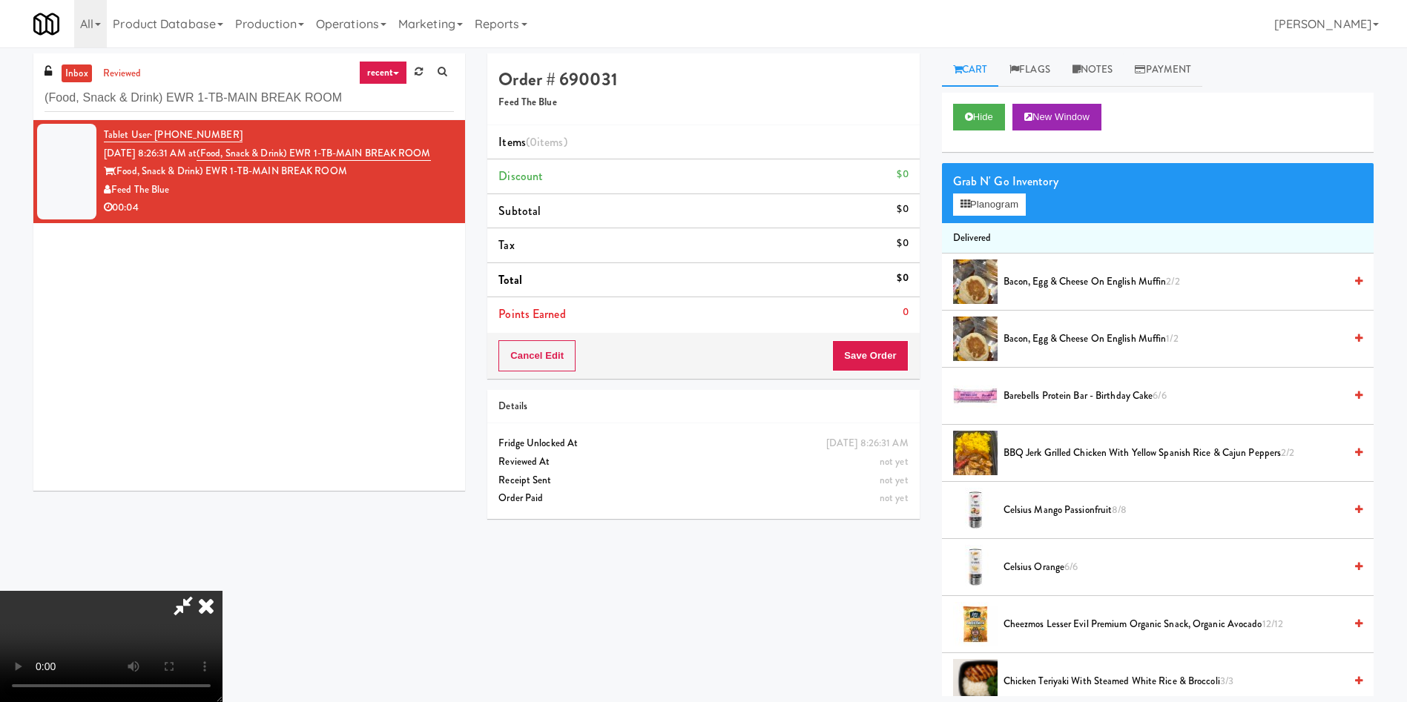
click at [222, 467] on video at bounding box center [111, 646] width 222 height 111
click at [937, 203] on button "Planogram" at bounding box center [989, 205] width 73 height 22
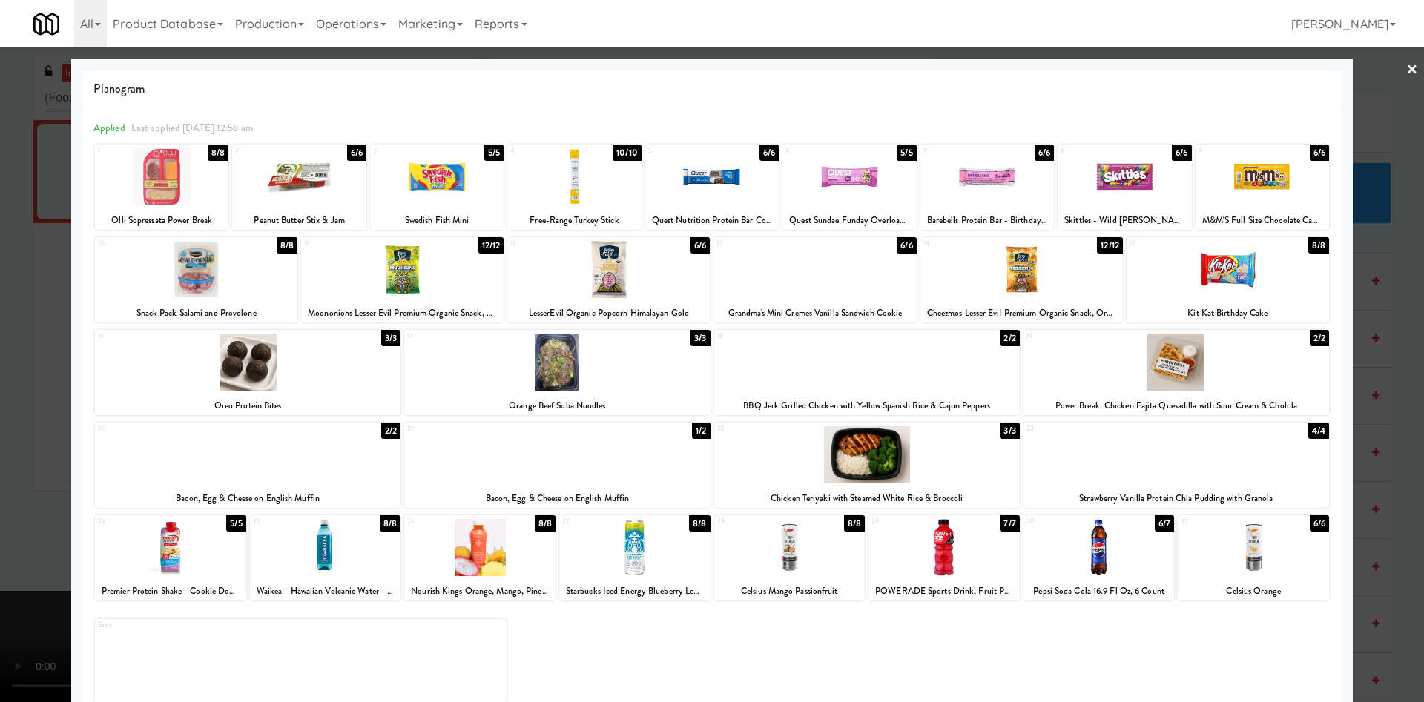
click at [806, 274] on div at bounding box center [814, 269] width 202 height 57
click at [23, 433] on div at bounding box center [712, 351] width 1424 height 702
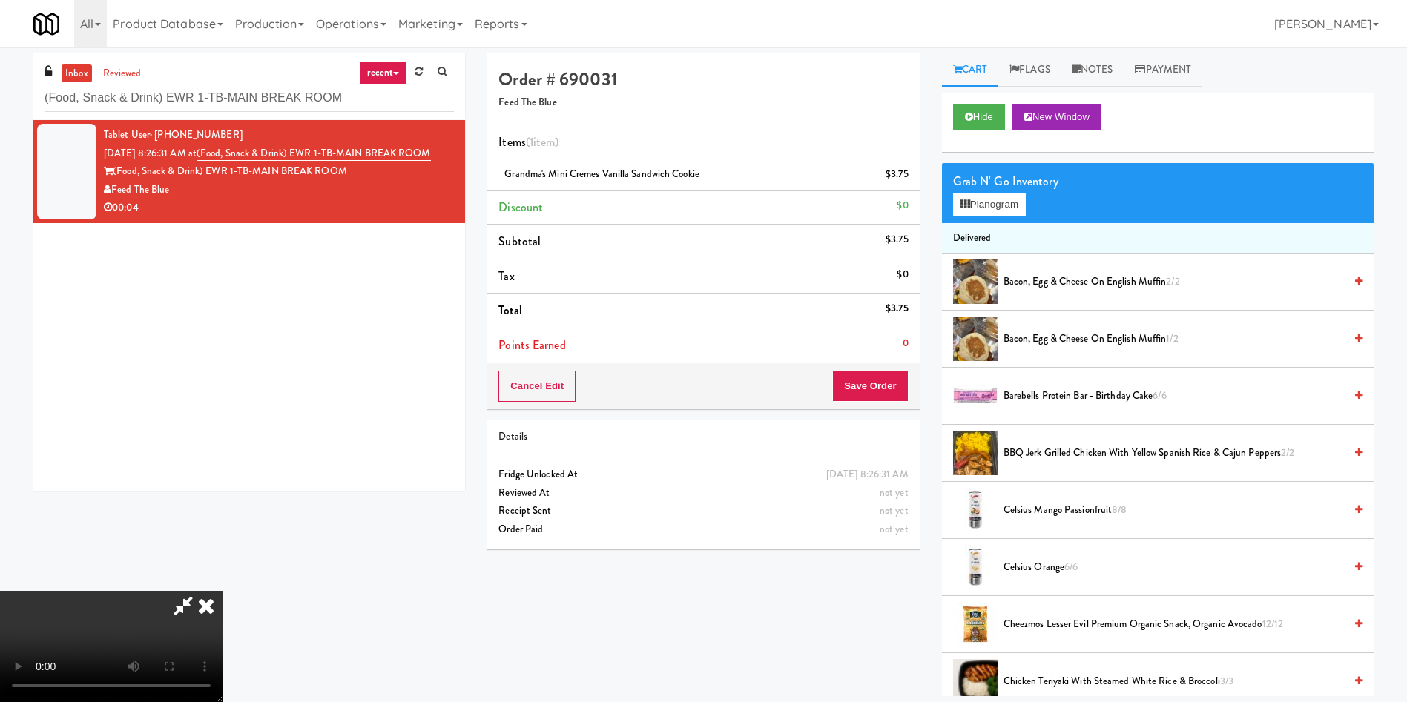
click at [222, 467] on video at bounding box center [111, 646] width 222 height 111
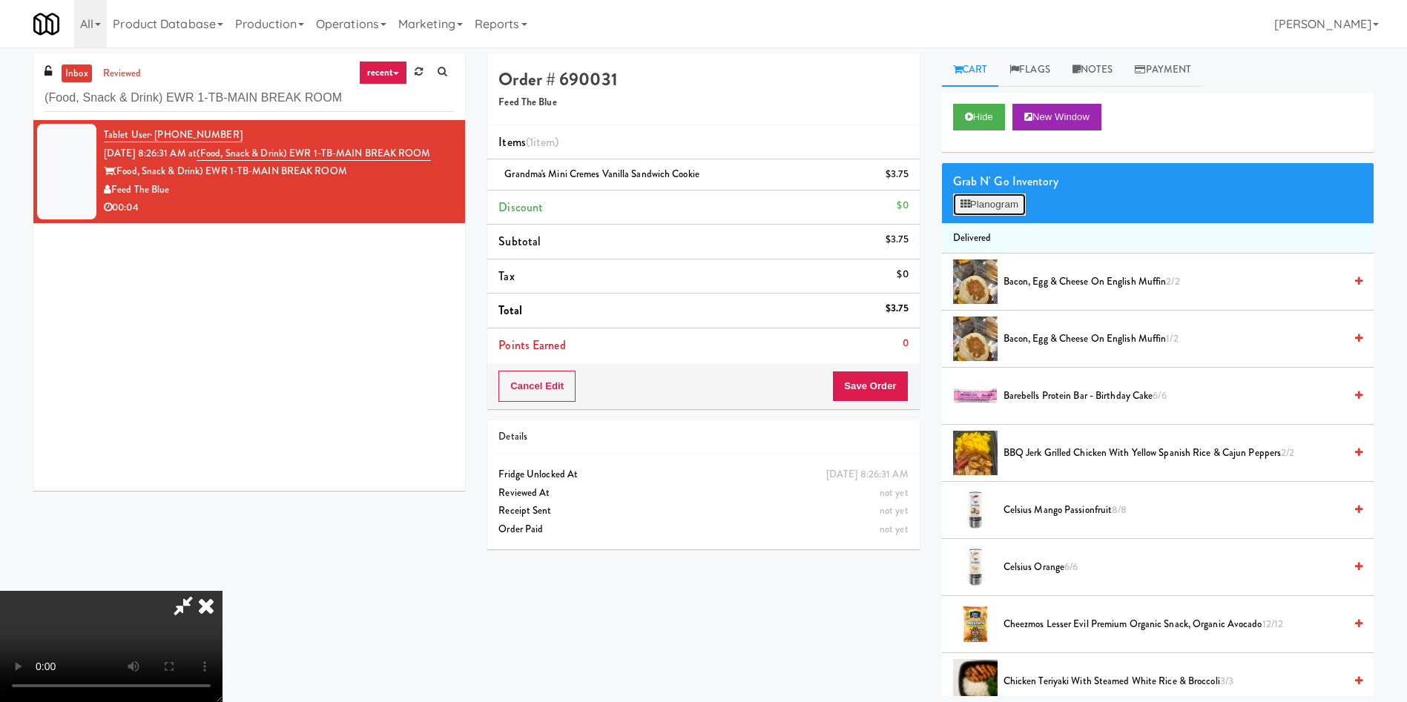
click at [937, 200] on button "Planogram" at bounding box center [989, 205] width 73 height 22
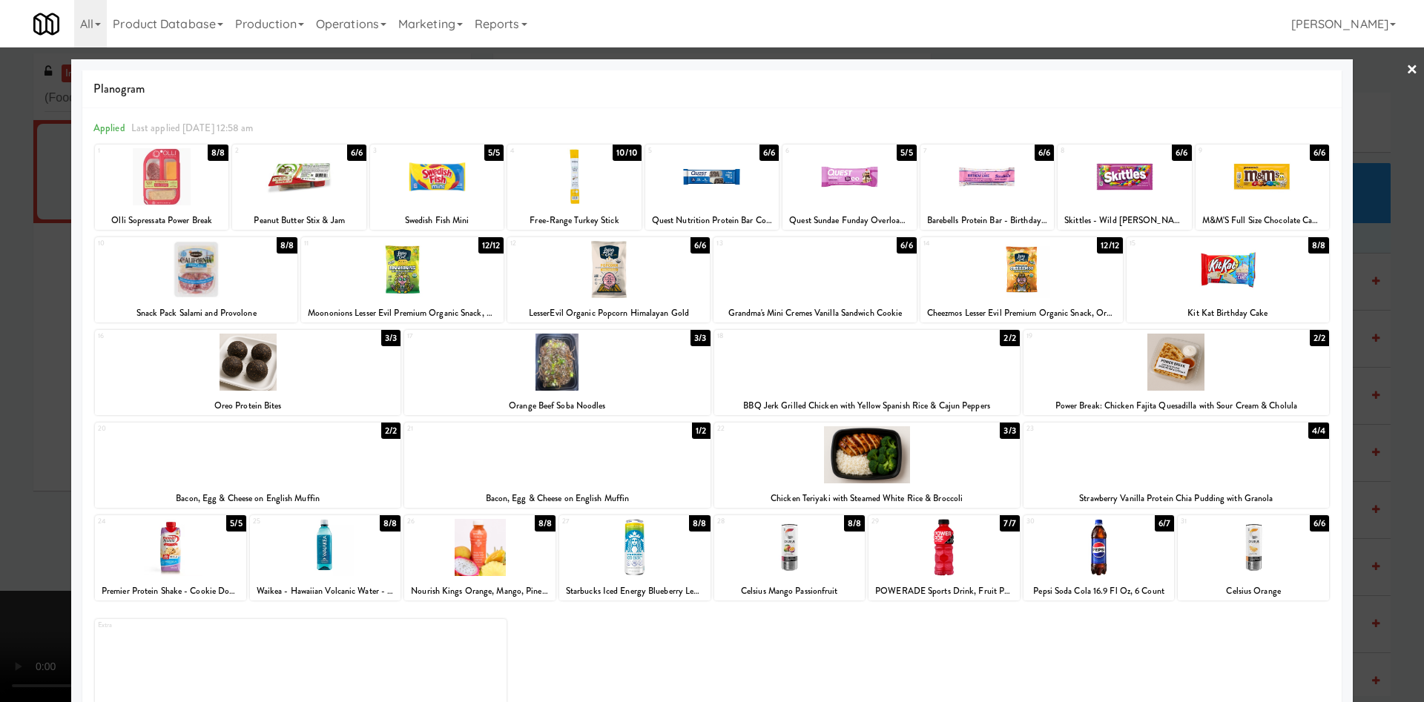
click at [0, 414] on div at bounding box center [712, 351] width 1424 height 702
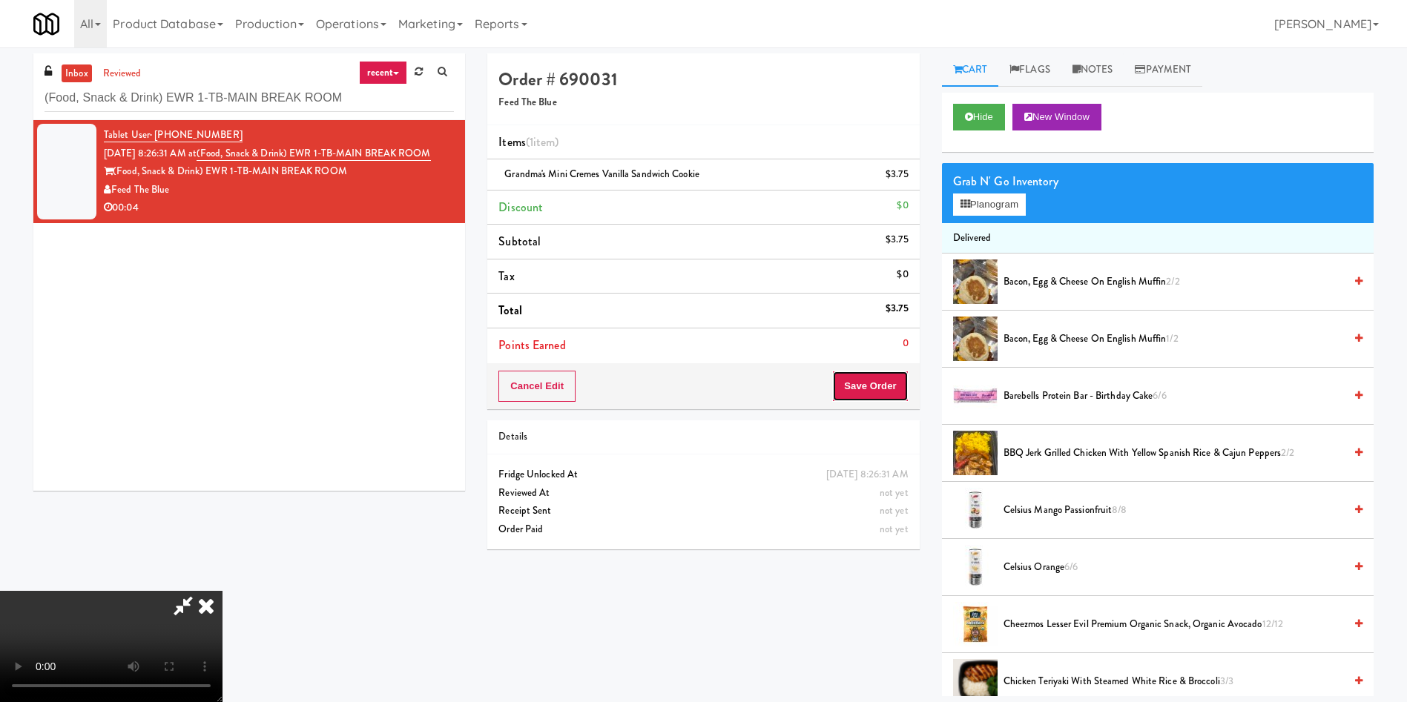
click at [894, 385] on button "Save Order" at bounding box center [870, 386] width 76 height 31
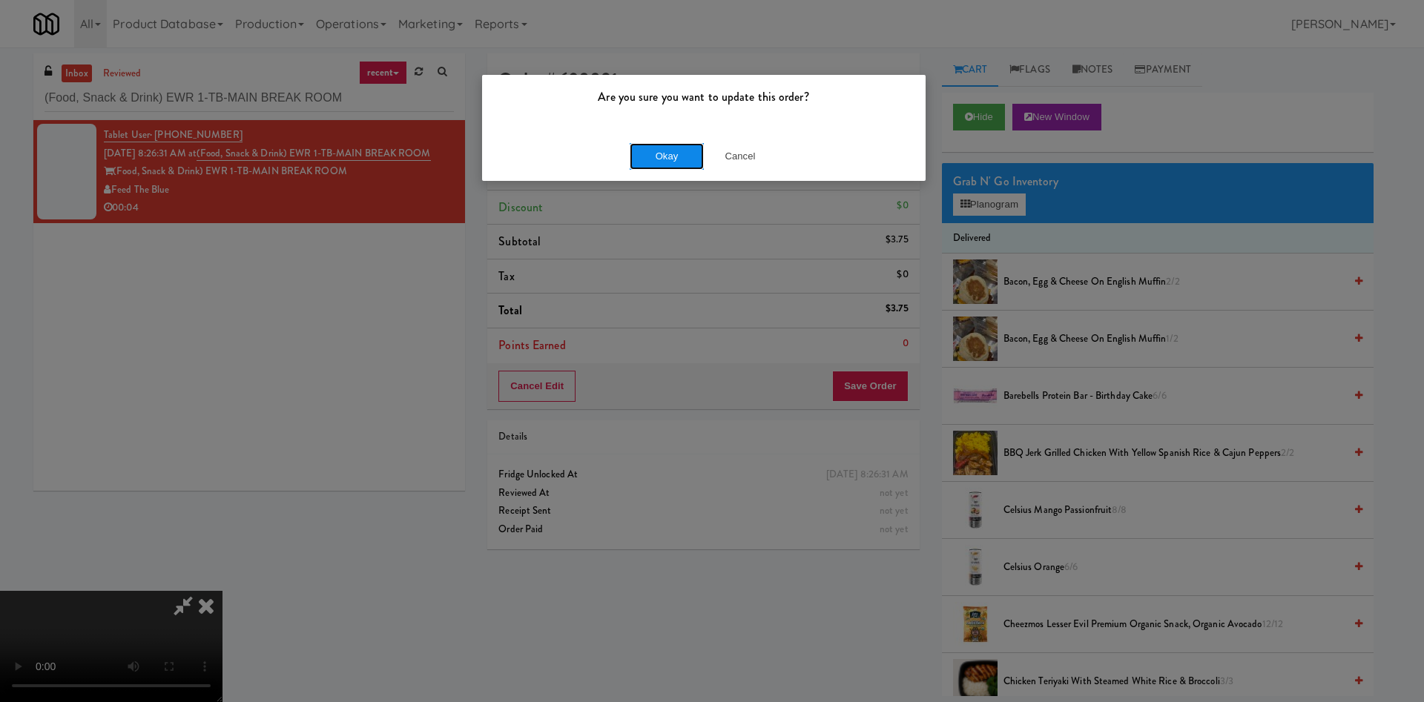
click at [661, 166] on button "Okay" at bounding box center [667, 156] width 74 height 27
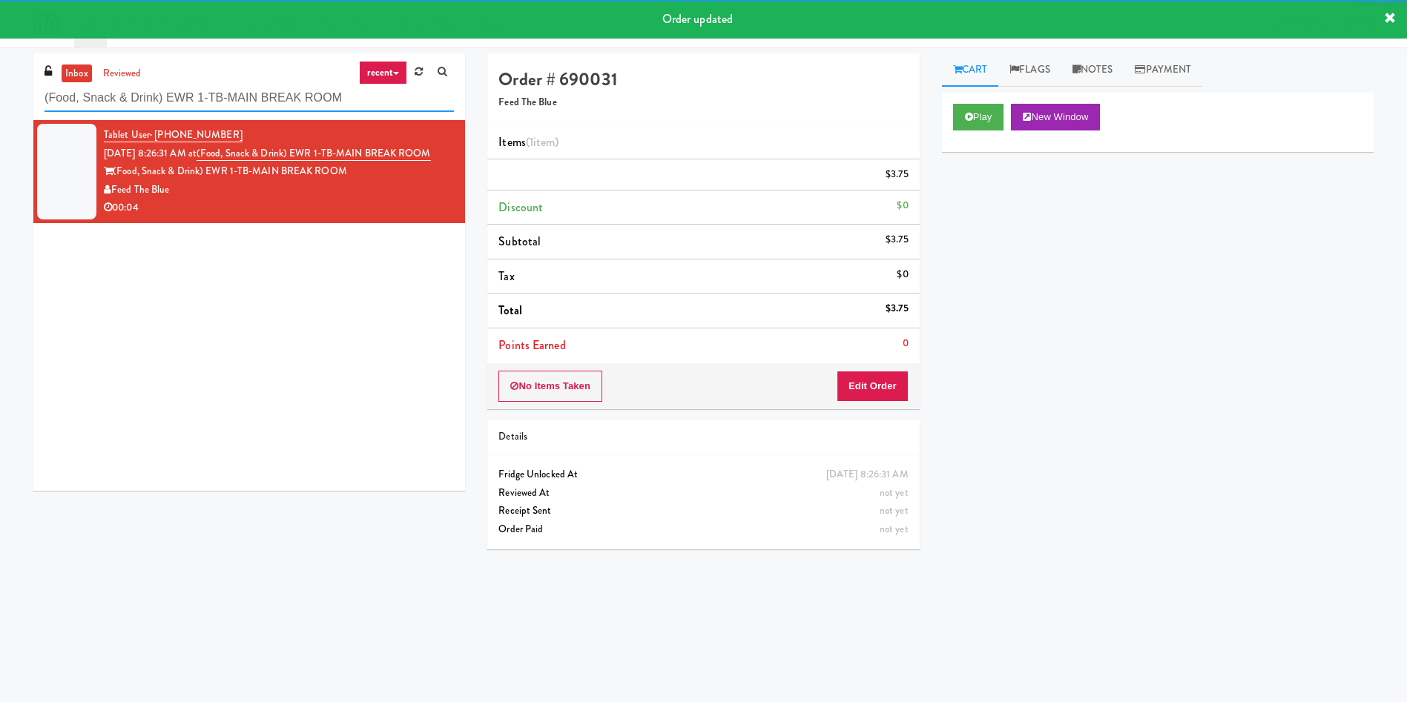
drag, startPoint x: 366, startPoint y: 106, endPoint x: 0, endPoint y: 118, distance: 366.5
click at [0, 118] on div "inbox reviewed recent all unclear take inventory issue suspicious failed recent…" at bounding box center [703, 350] width 1407 height 595
paste input "Aperture UCF - Cooler - Left"
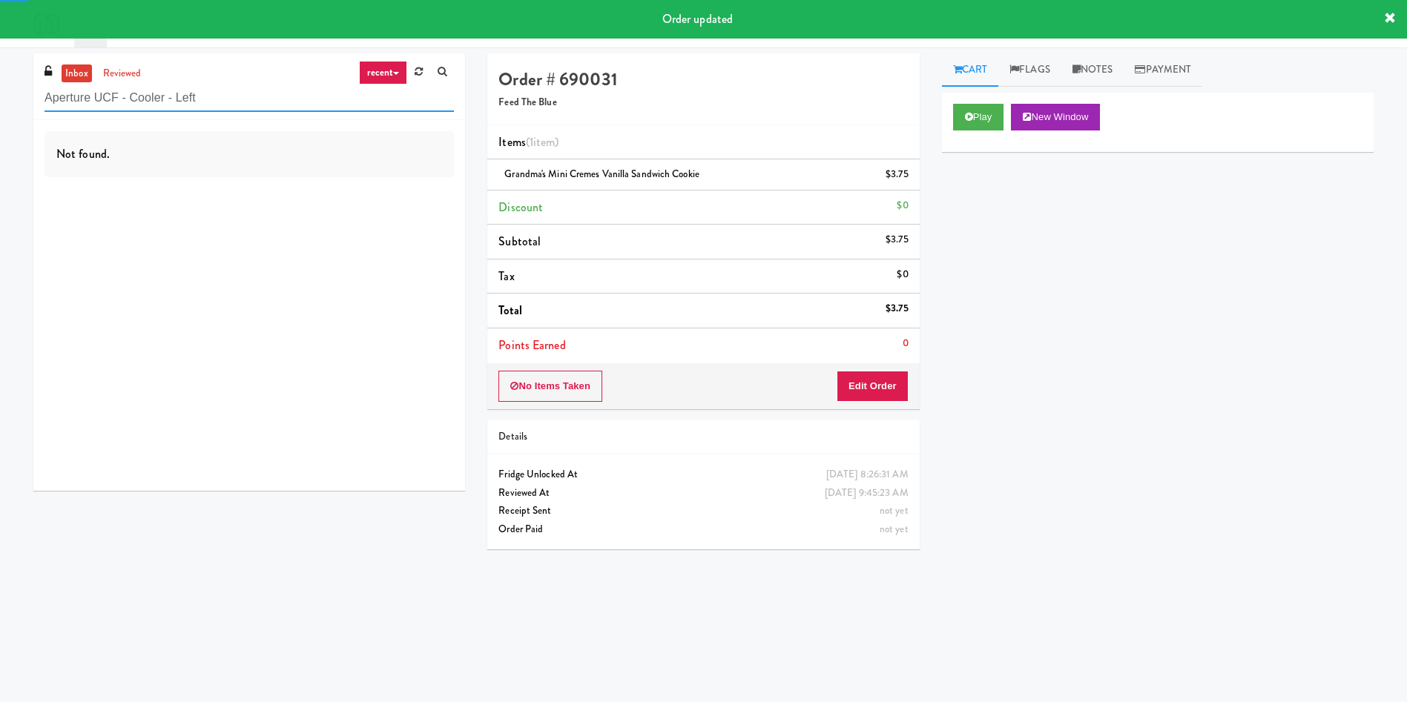
type input "Aperture UCF - Cooler - Left"
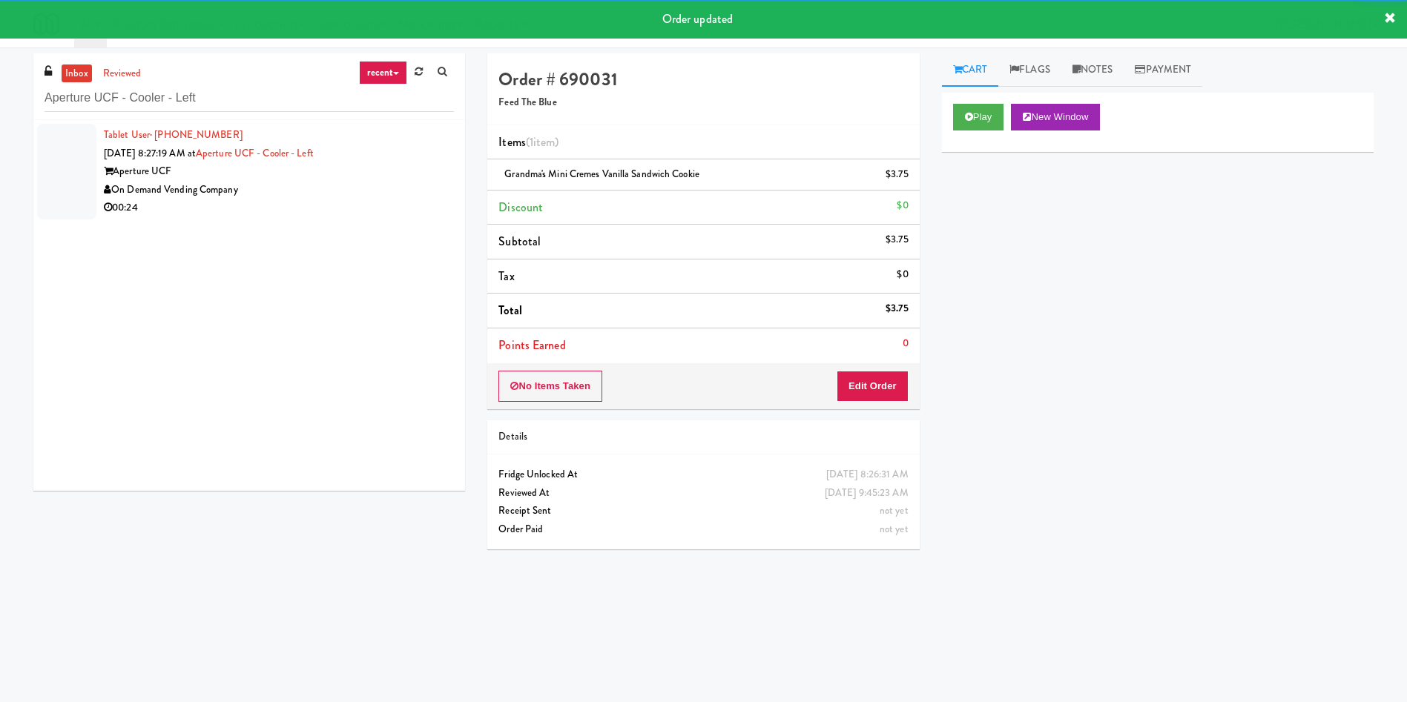
click at [64, 139] on div at bounding box center [66, 172] width 59 height 96
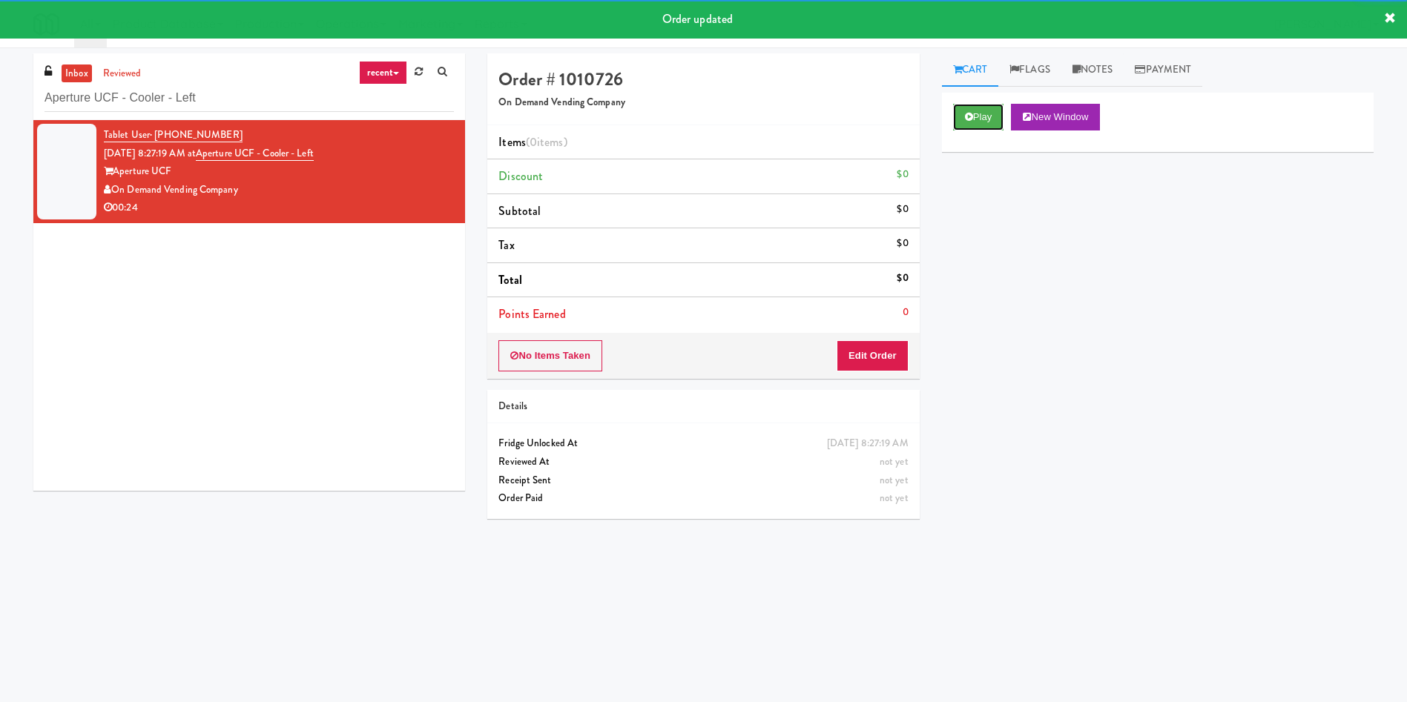
drag, startPoint x: 975, startPoint y: 108, endPoint x: 921, endPoint y: 228, distance: 131.8
click at [937, 109] on button "Play" at bounding box center [978, 117] width 51 height 27
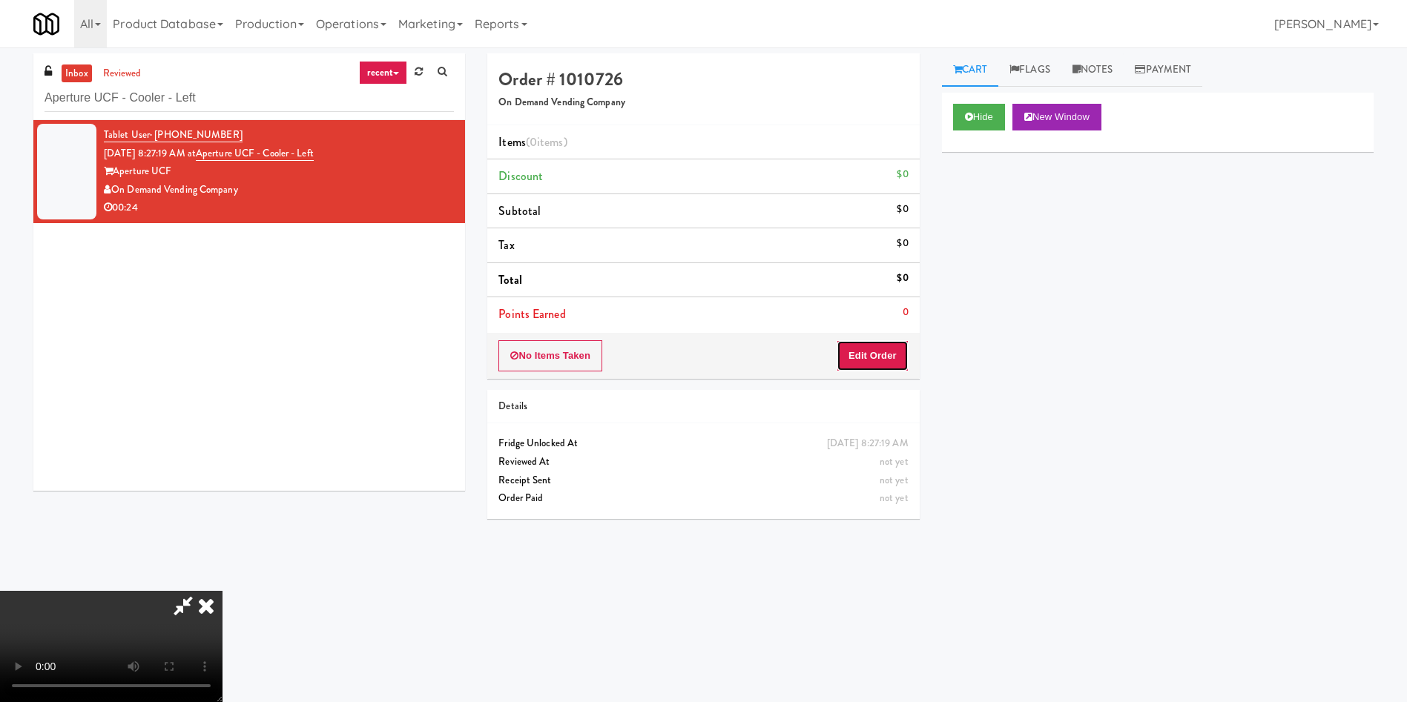
click at [888, 357] on button "Edit Order" at bounding box center [872, 355] width 72 height 31
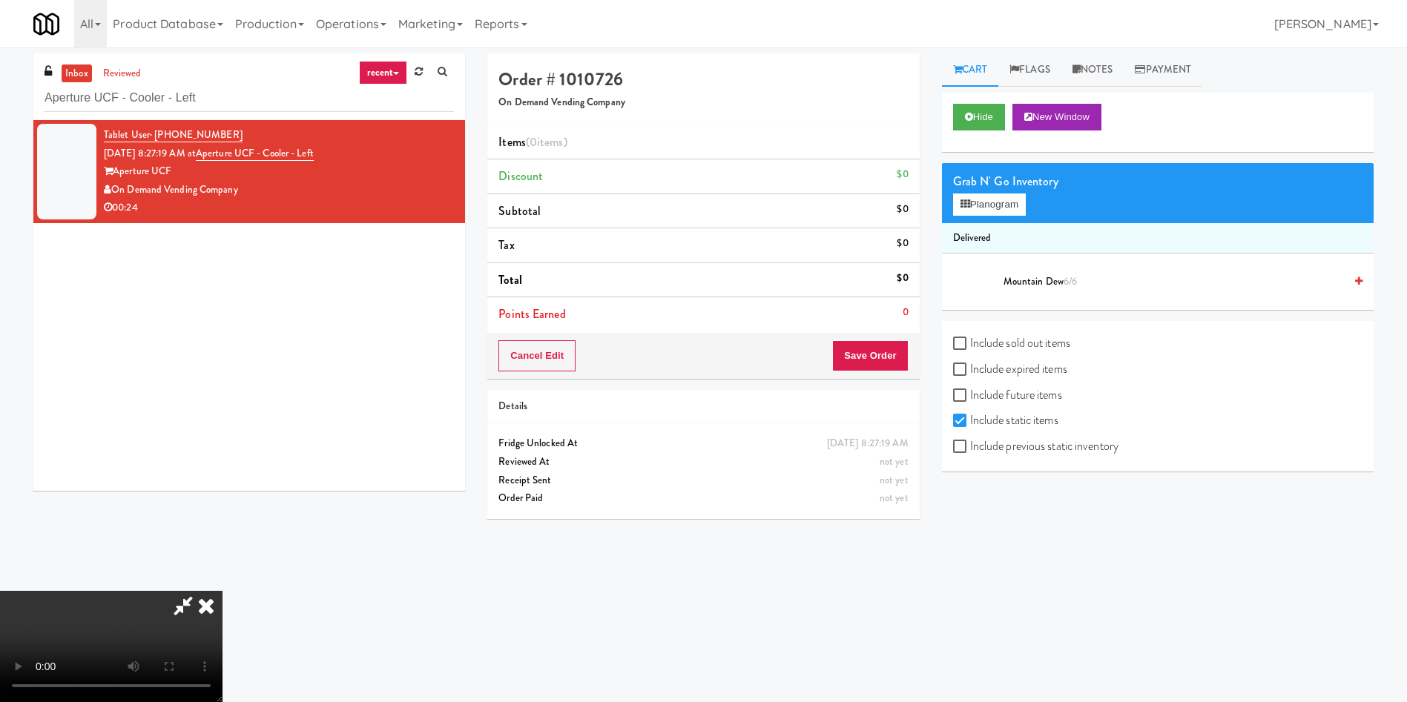
click at [937, 446] on label "Include previous static inventory" at bounding box center [1035, 446] width 165 height 22
click at [937, 446] on input "Include previous static inventory" at bounding box center [961, 447] width 17 height 12
checkbox input "true"
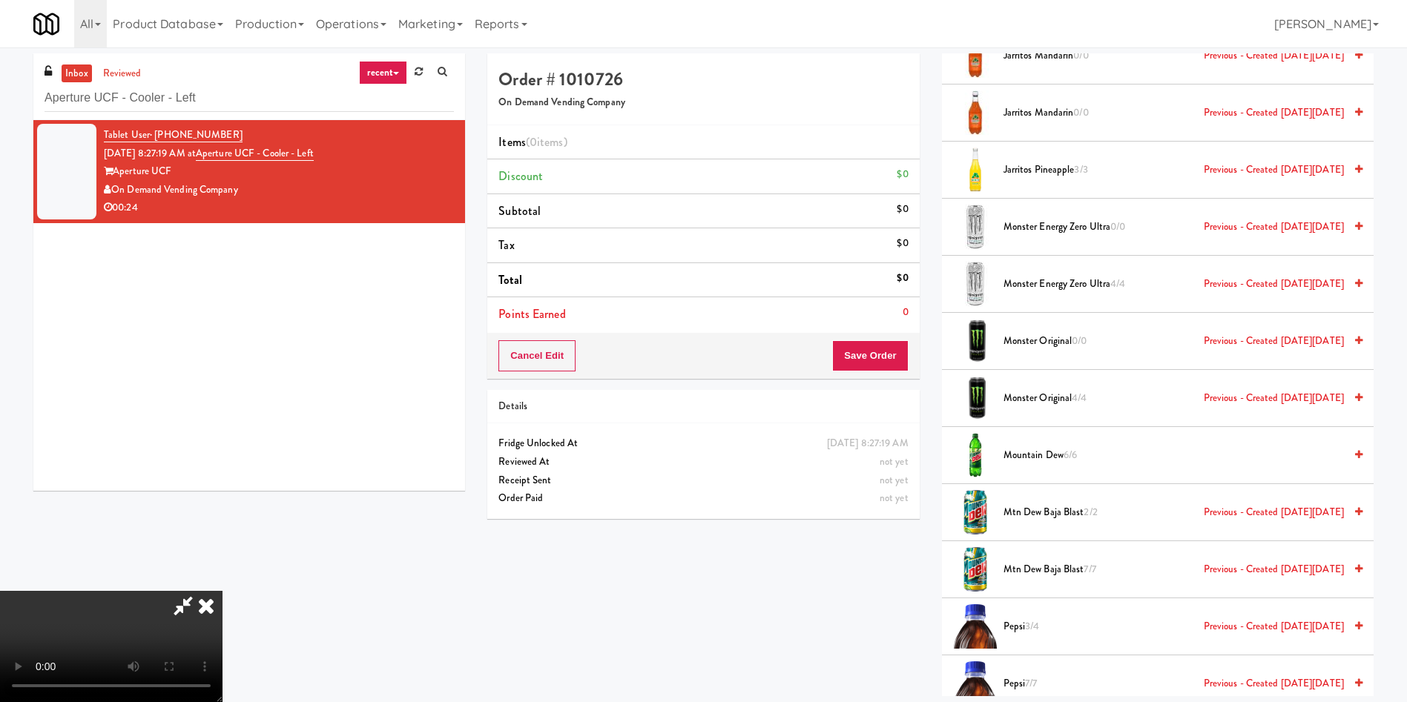
click at [222, 467] on video at bounding box center [111, 646] width 222 height 111
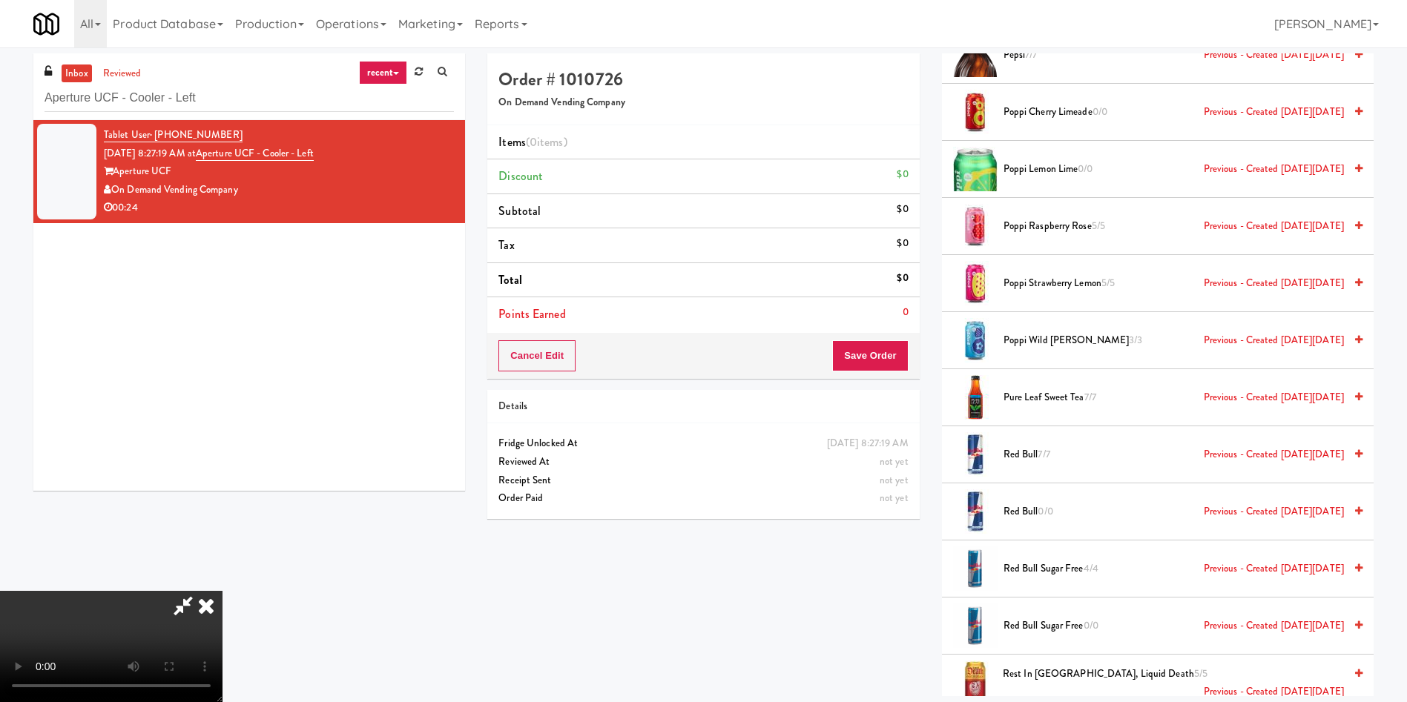
scroll to position [3003, 0]
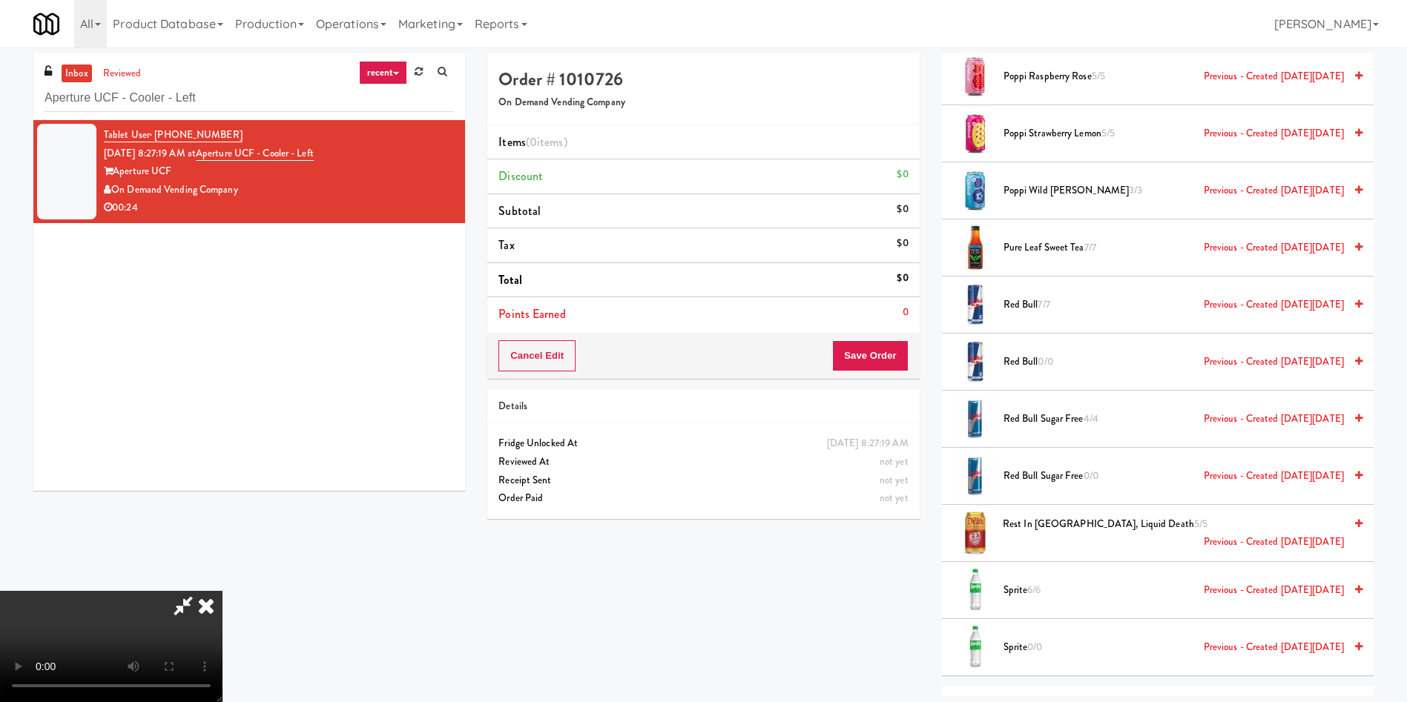
click at [937, 467] on span "Red Bull Sugar Free 0/0 Previous - Created [DATE][DATE]" at bounding box center [1173, 476] width 340 height 19
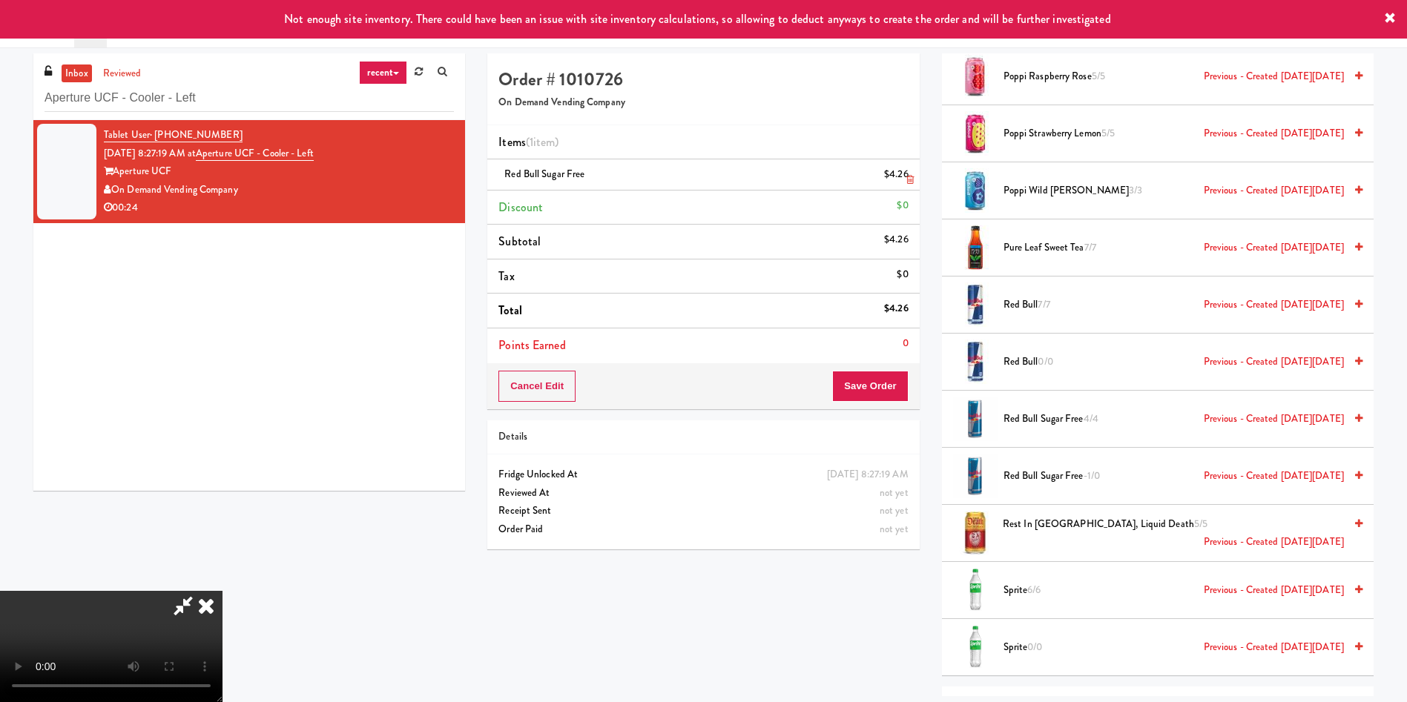
click at [908, 181] on icon at bounding box center [909, 180] width 7 height 10
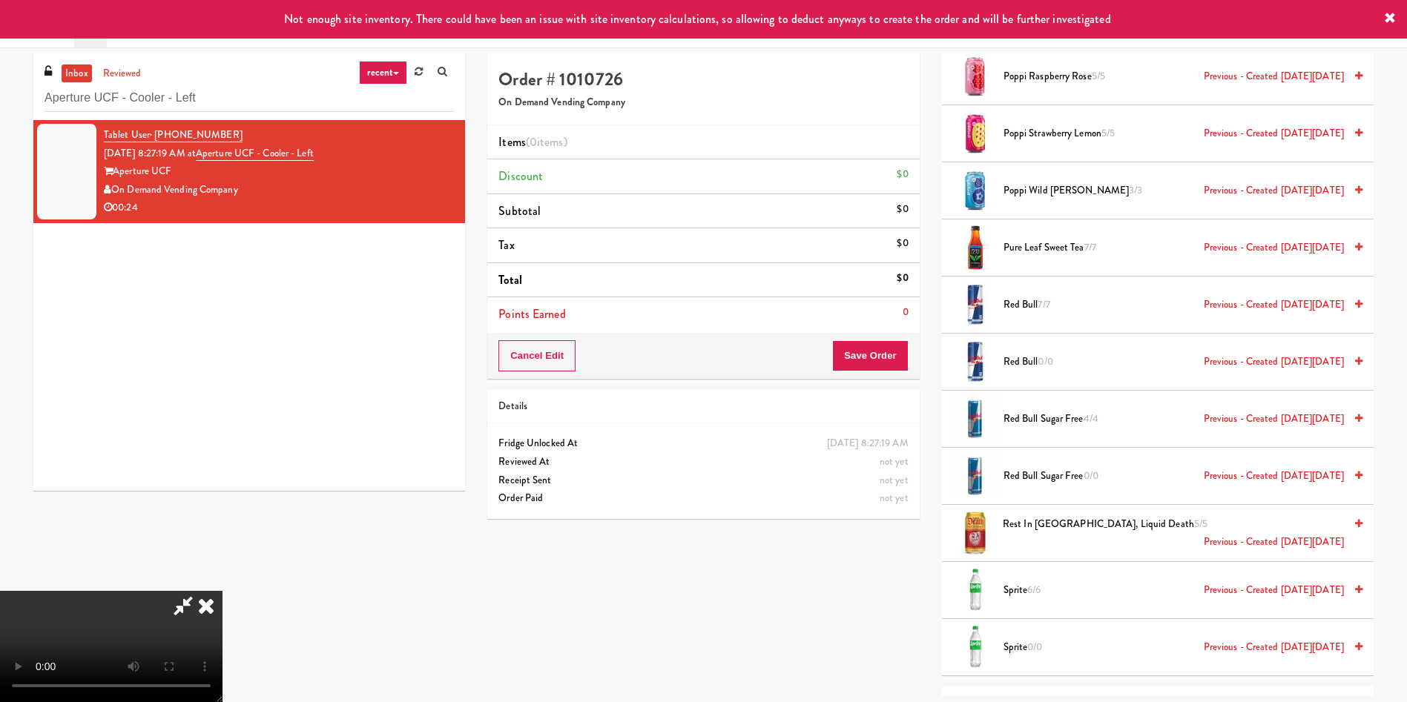
click at [937, 421] on span "Red Bull Sugar Free 4/4 Previous - Created [DATE][DATE]" at bounding box center [1173, 419] width 340 height 19
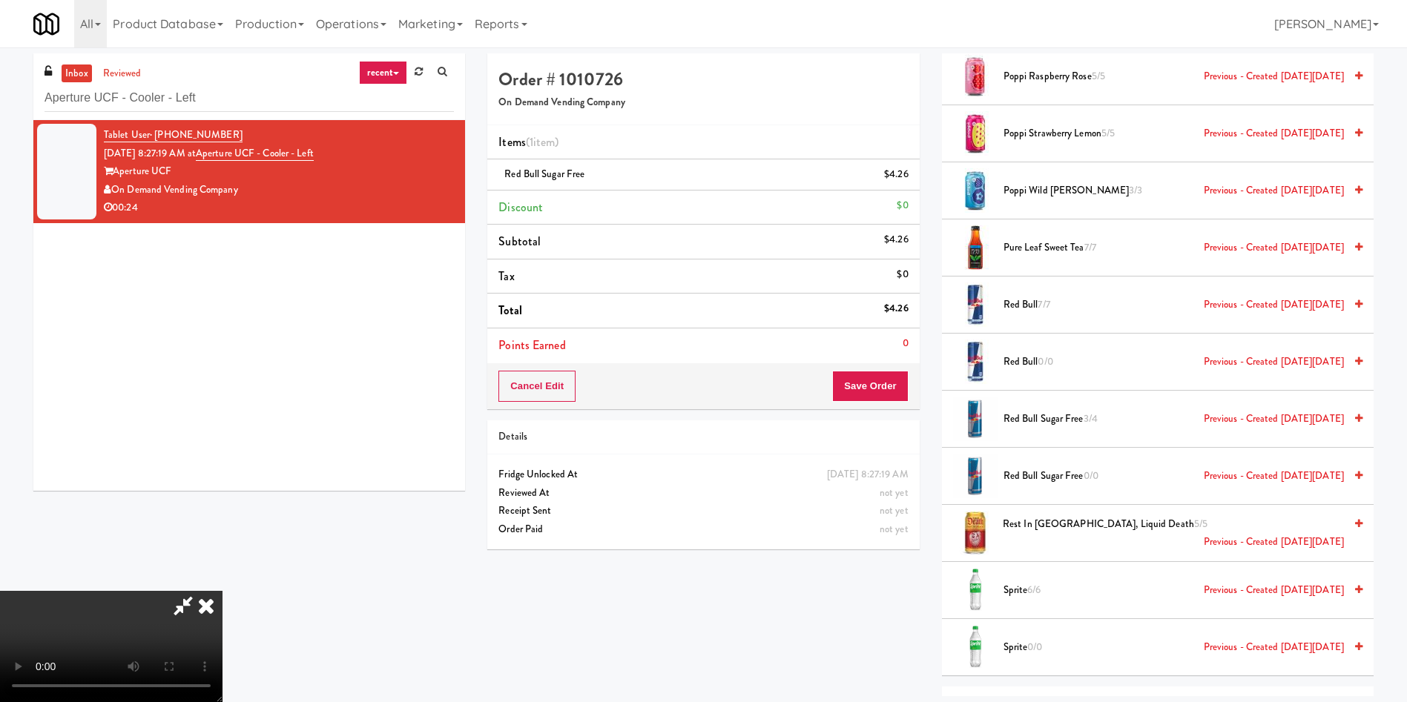
click at [222, 467] on video at bounding box center [111, 646] width 222 height 111
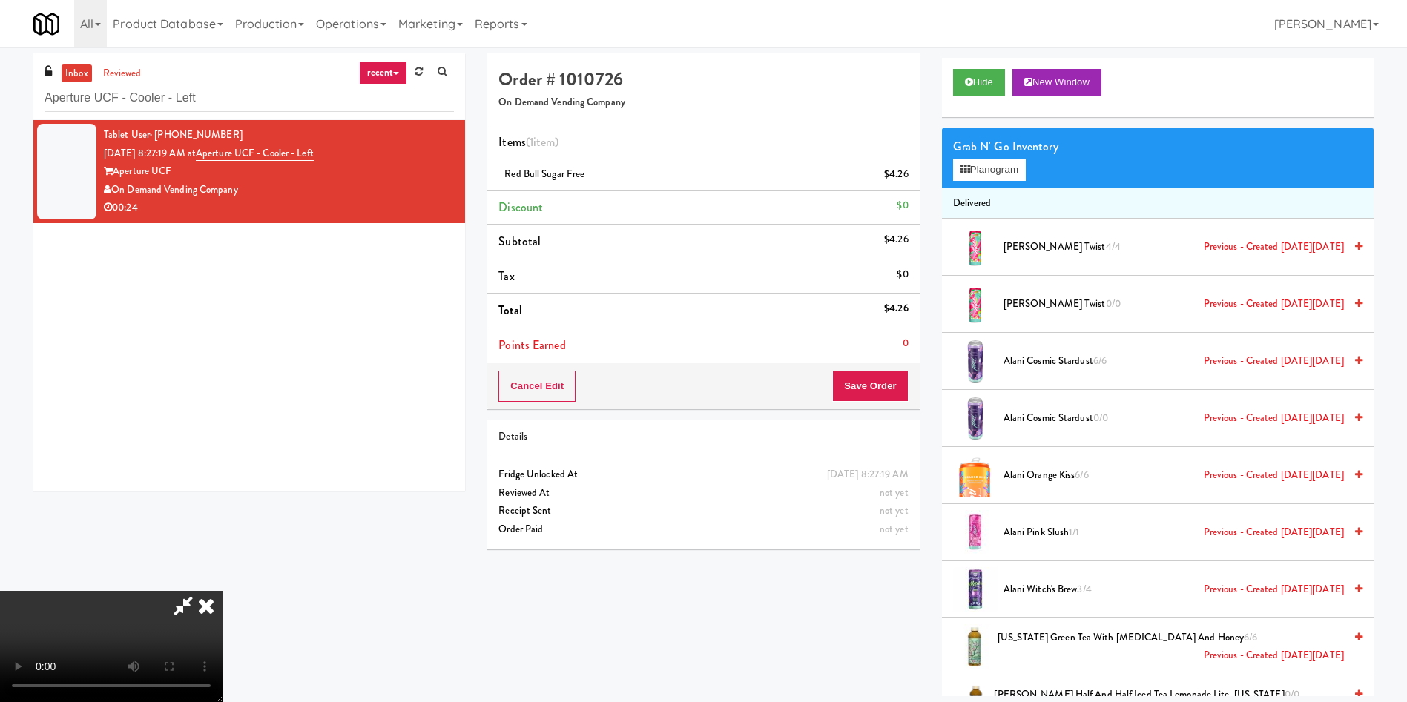
scroll to position [0, 0]
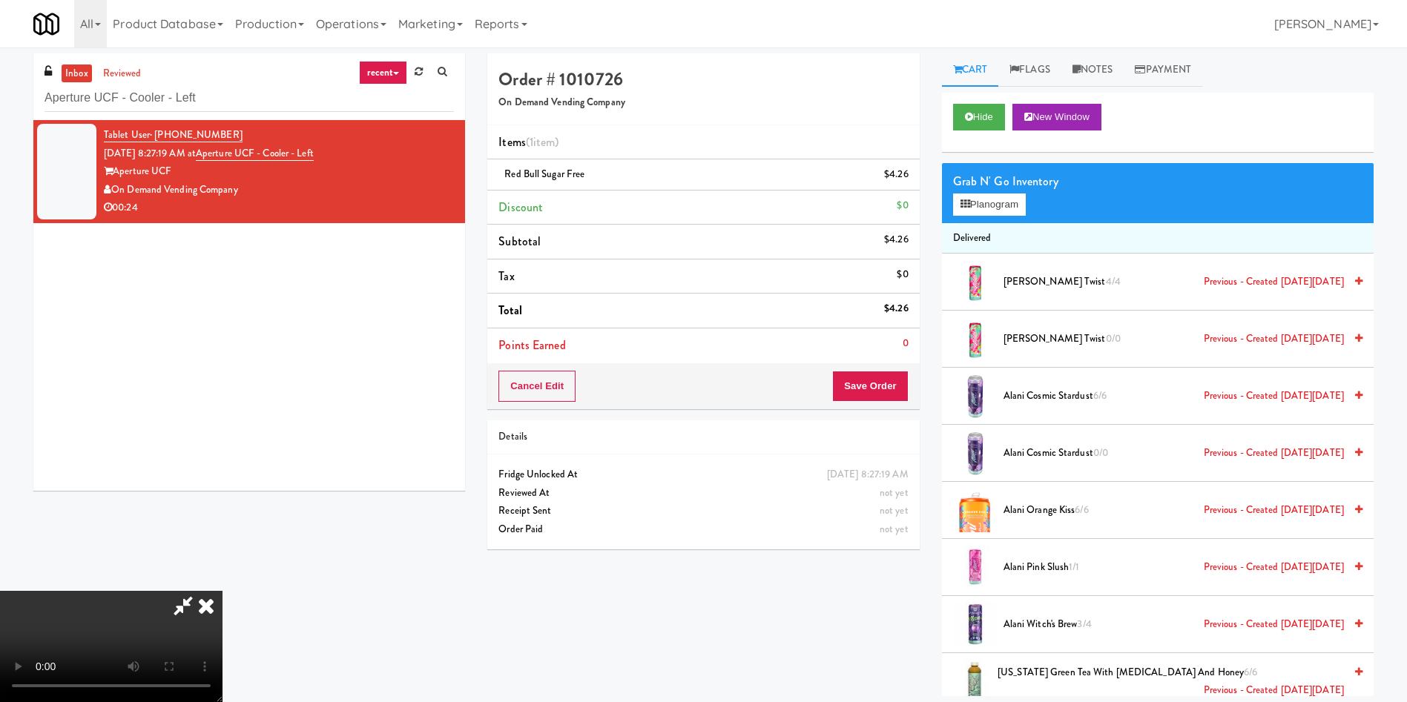
click at [222, 467] on video at bounding box center [111, 646] width 222 height 111
click at [937, 207] on button "Planogram" at bounding box center [989, 205] width 73 height 22
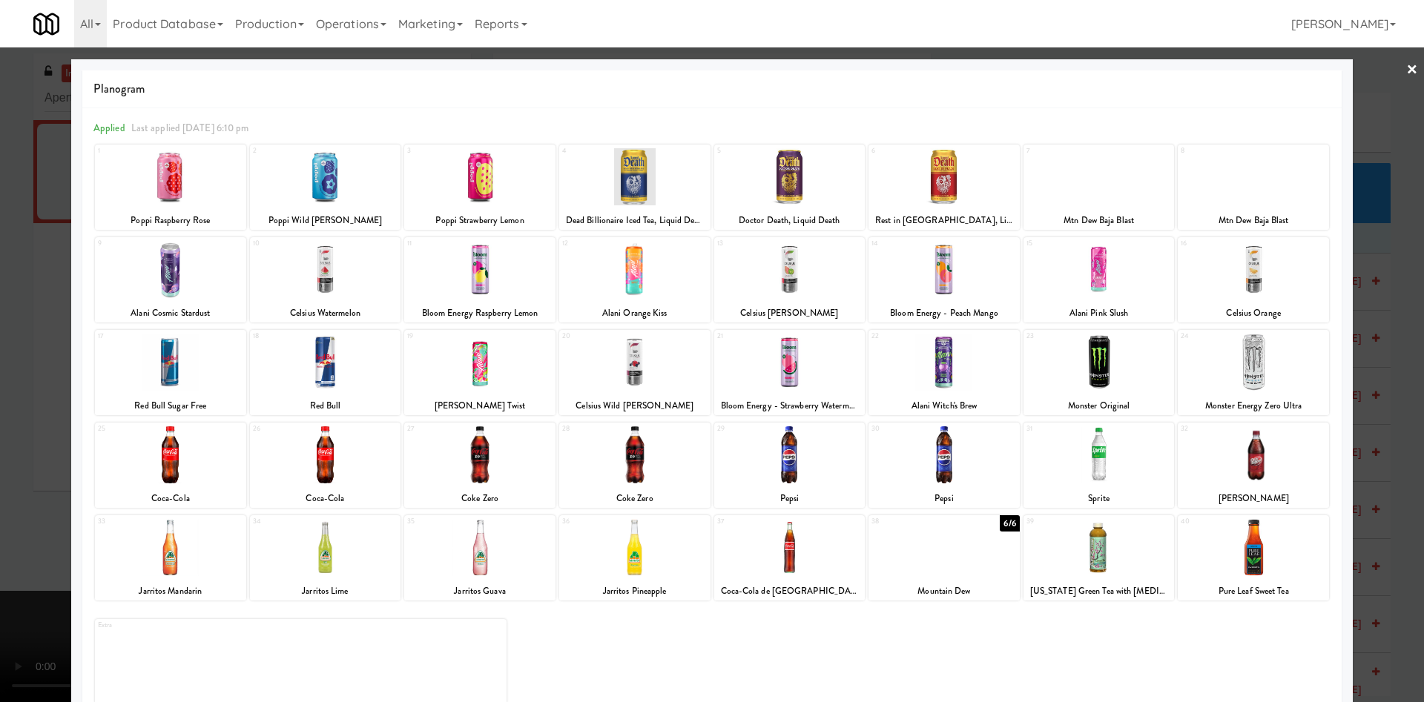
click at [794, 387] on div at bounding box center [789, 362] width 151 height 57
click at [50, 384] on div at bounding box center [712, 351] width 1424 height 702
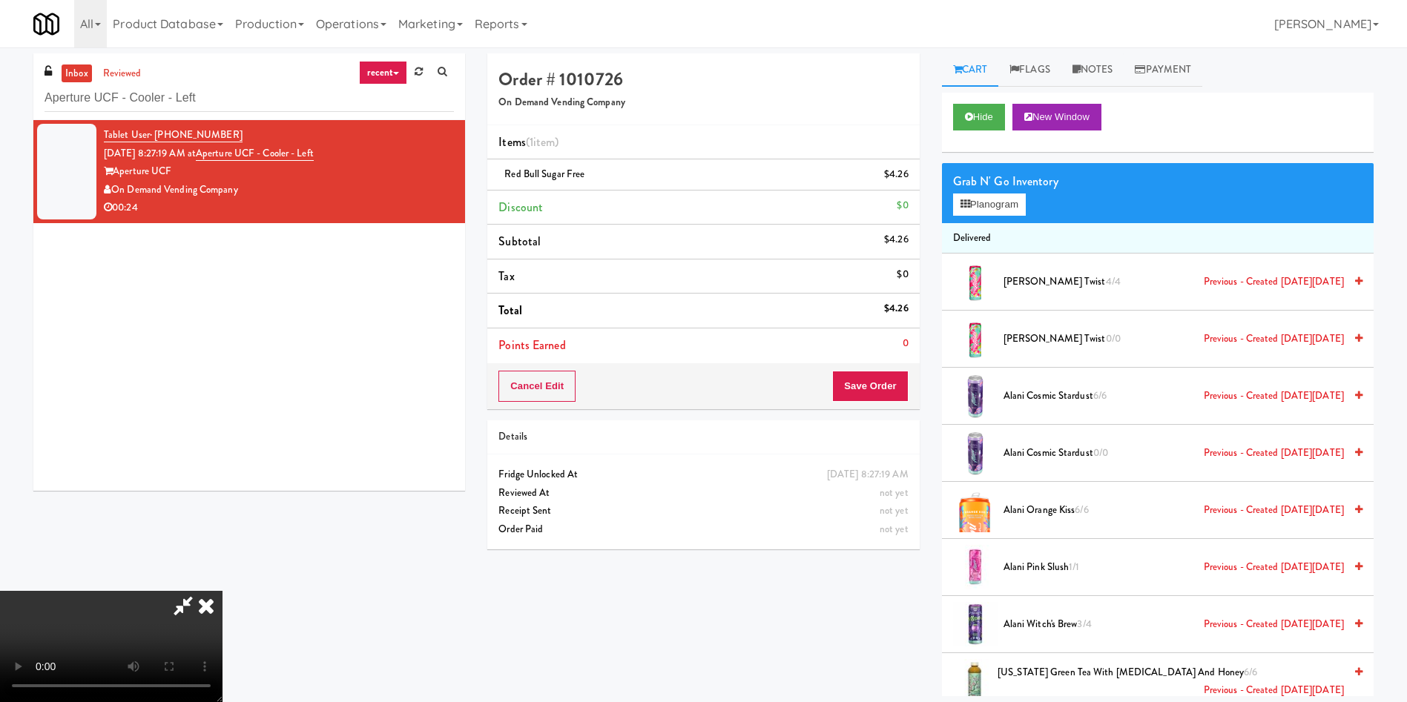
click at [222, 467] on video at bounding box center [111, 646] width 222 height 111
click at [937, 205] on button "Planogram" at bounding box center [989, 205] width 73 height 22
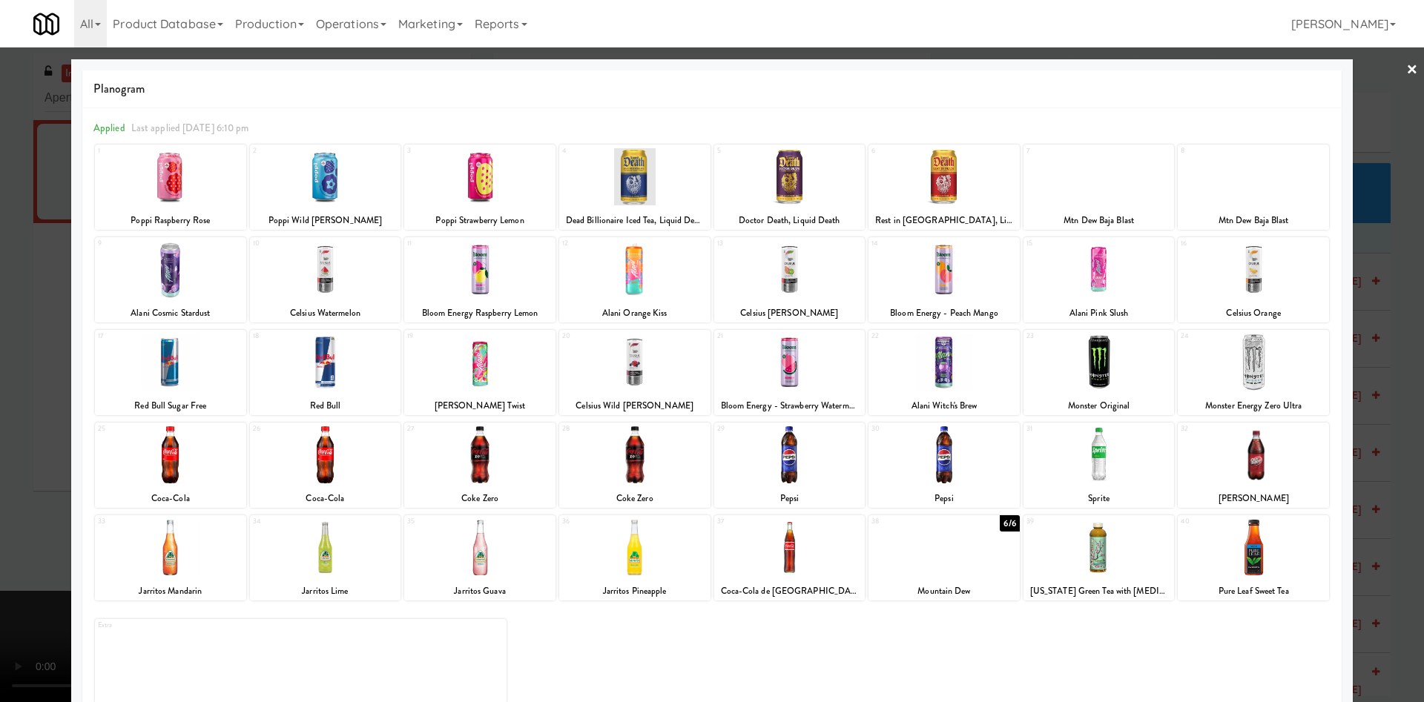
click at [937, 366] on div at bounding box center [1253, 362] width 151 height 57
click at [937, 379] on div at bounding box center [1253, 362] width 151 height 57
click at [41, 418] on div at bounding box center [712, 351] width 1424 height 702
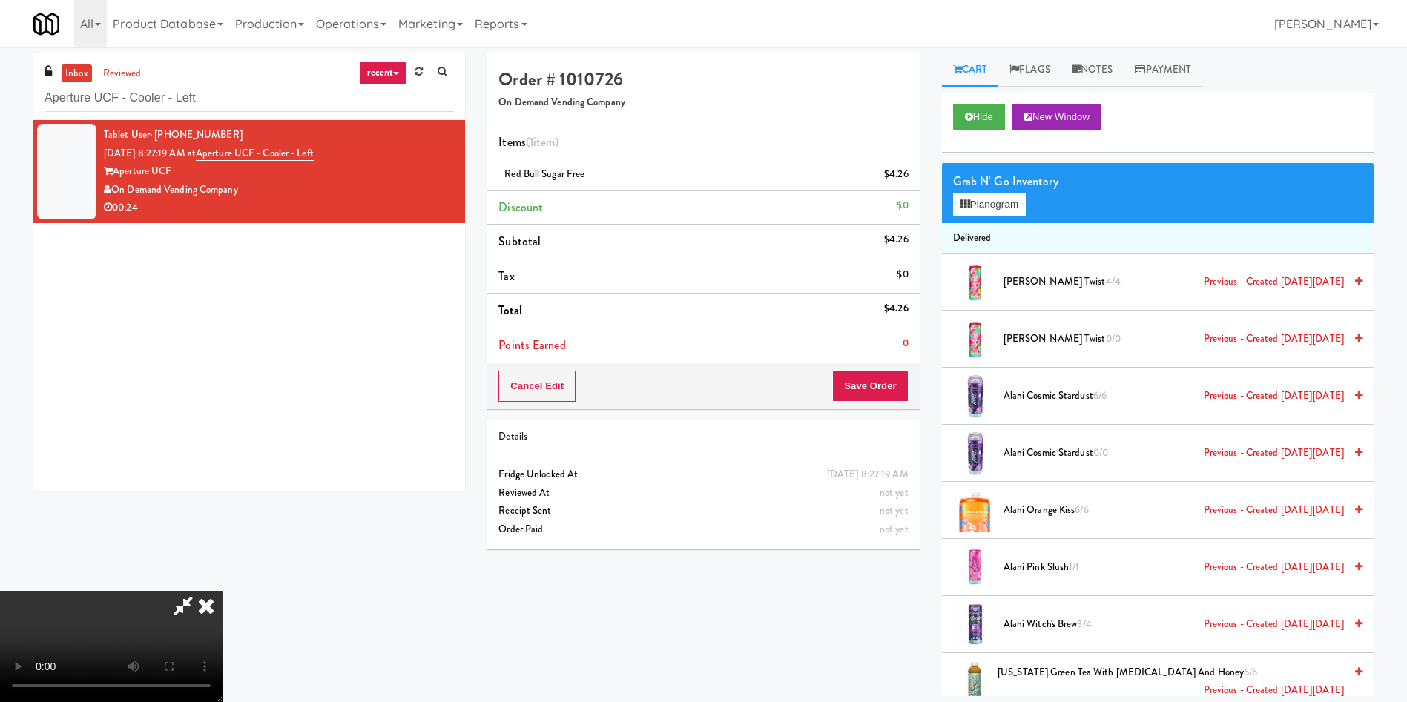
click at [222, 467] on video at bounding box center [111, 646] width 222 height 111
click at [937, 208] on button "Planogram" at bounding box center [989, 205] width 73 height 22
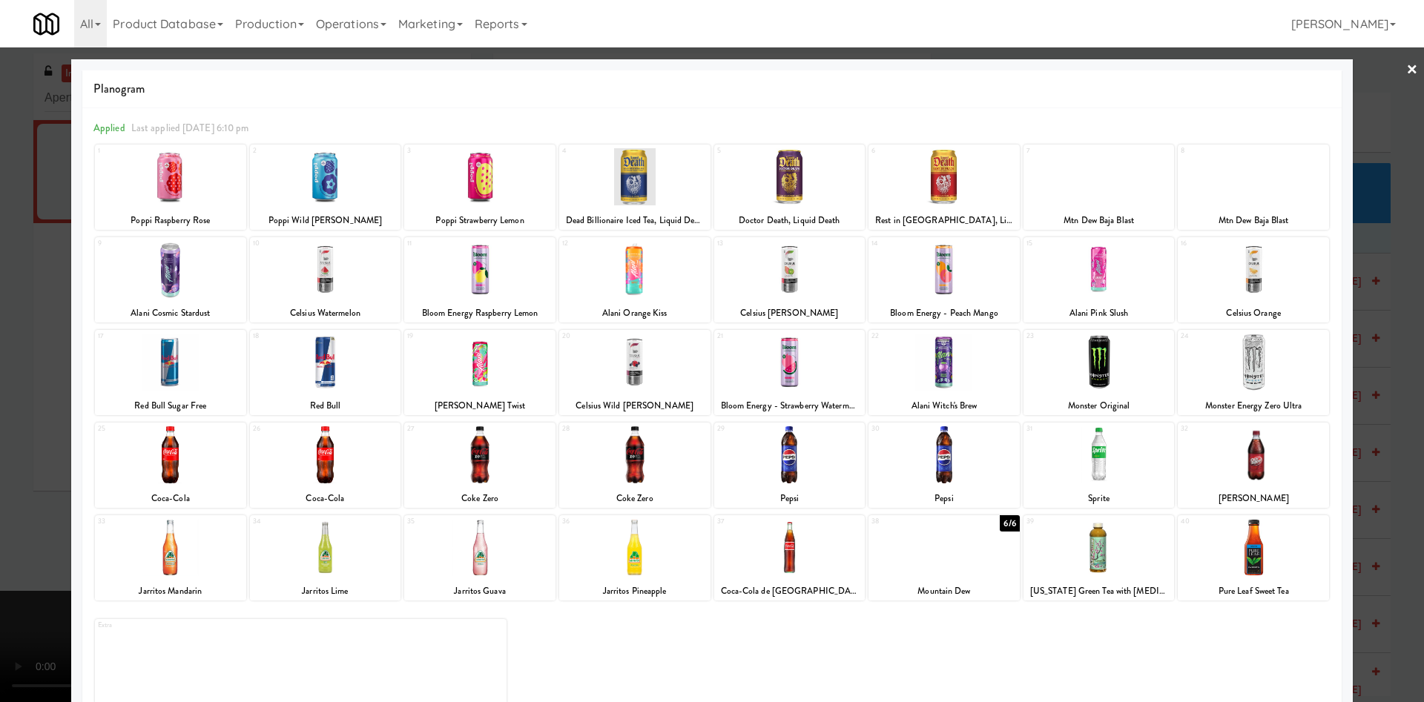
drag, startPoint x: 1, startPoint y: 384, endPoint x: 1017, endPoint y: 360, distance: 1016.3
click at [17, 382] on div at bounding box center [712, 351] width 1424 height 702
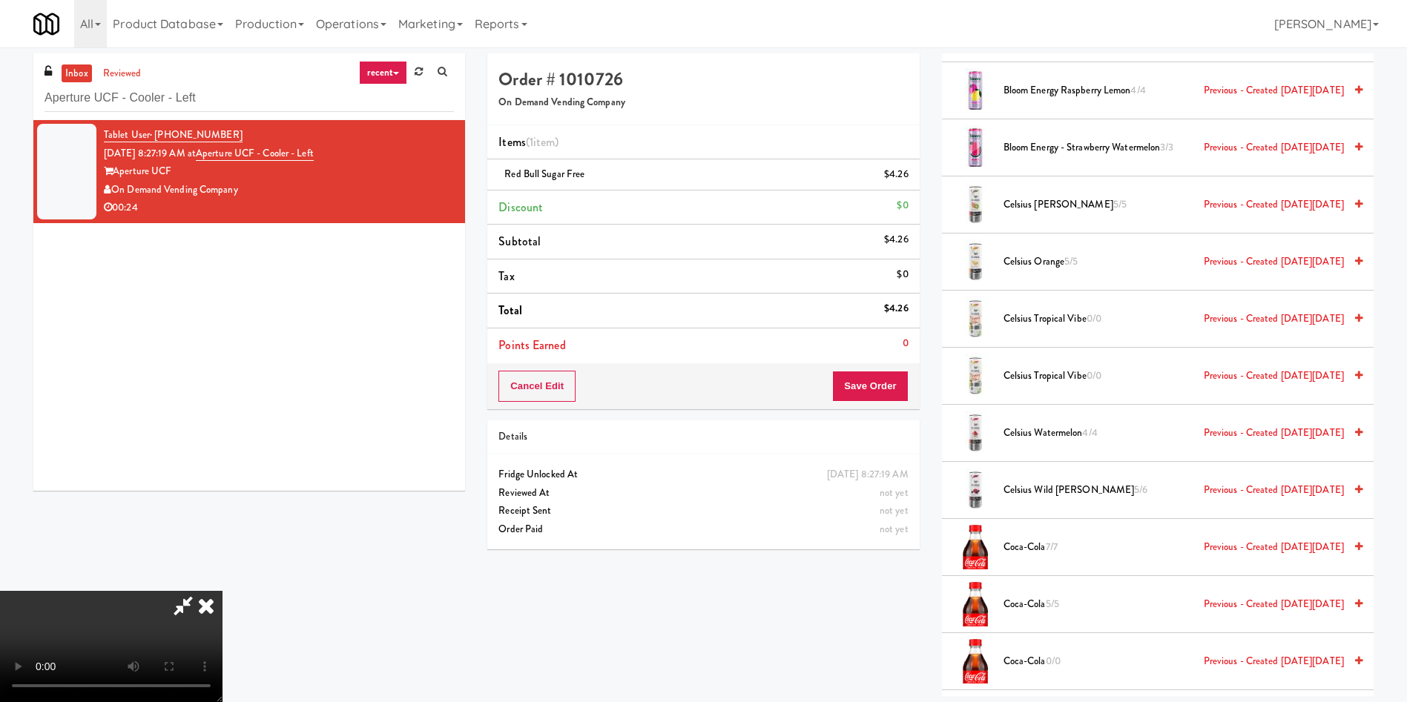
scroll to position [486, 0]
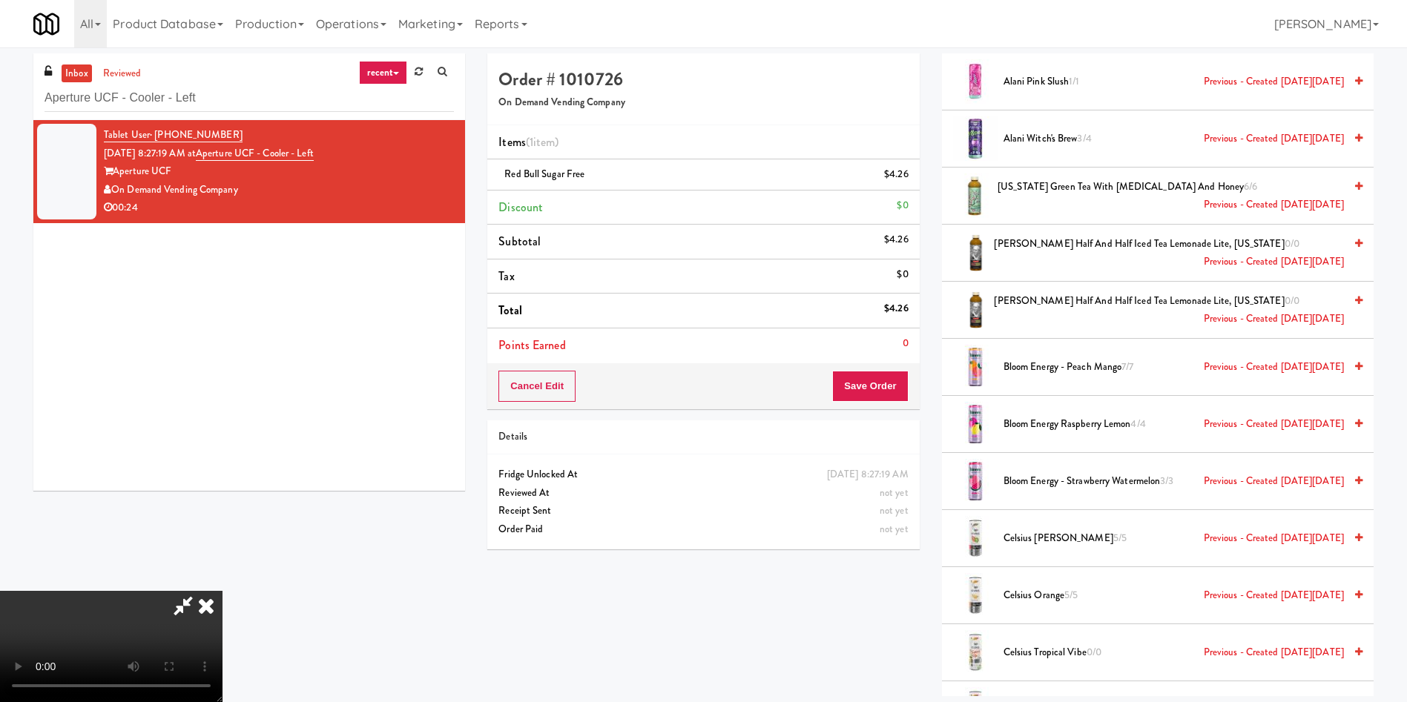
click at [937, 467] on span "Bloom Energy - Strawberry Watermelon 3/3 Previous - Created [DATE][DATE]" at bounding box center [1173, 481] width 340 height 19
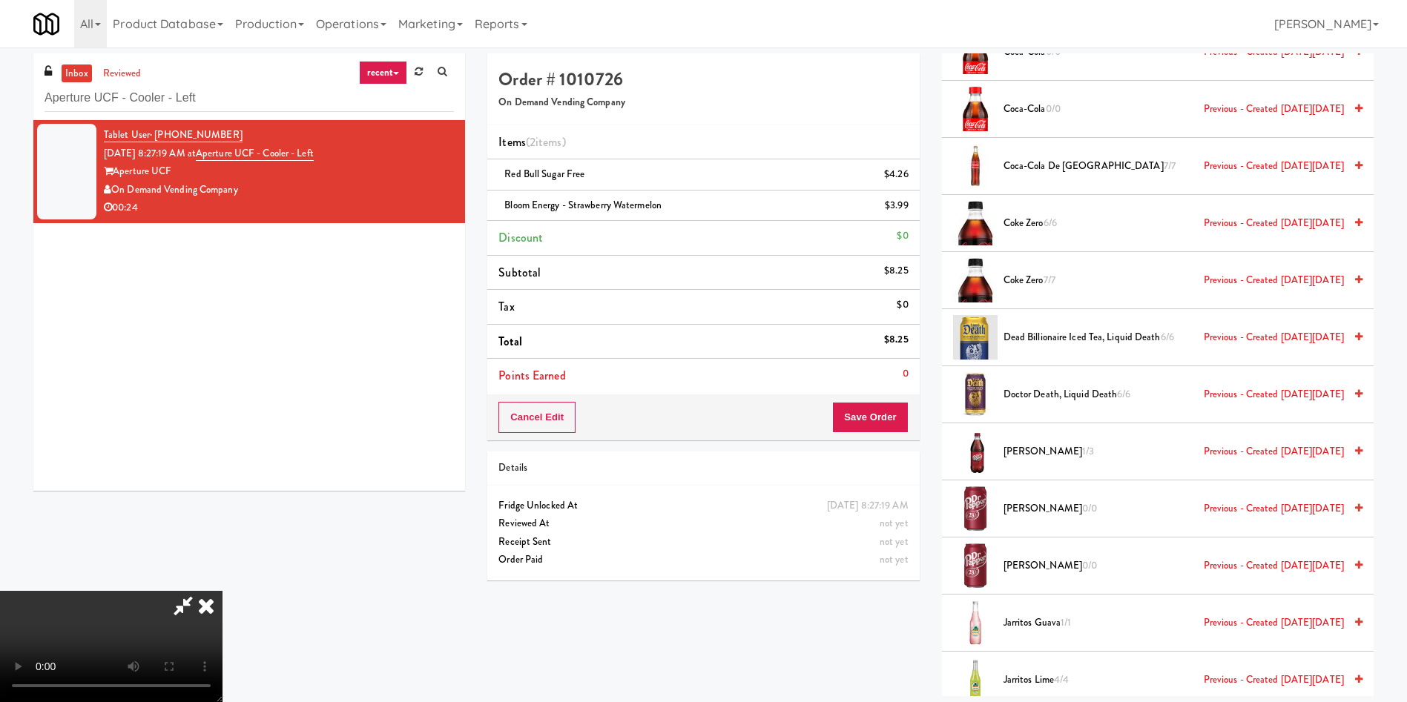
scroll to position [1932, 0]
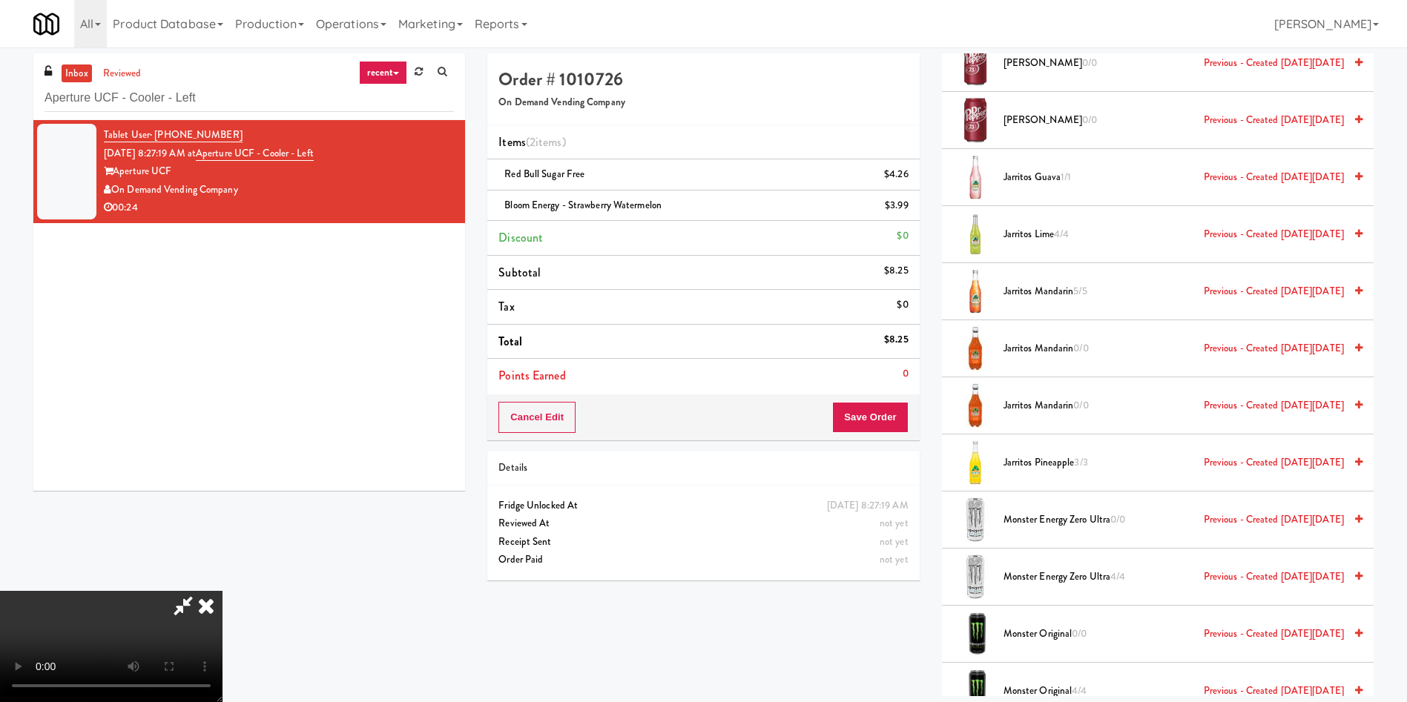
click at [937, 467] on span "Monster Energy Zero Ultra 0/0 Previous - Created [DATE][DATE]" at bounding box center [1173, 520] width 340 height 19
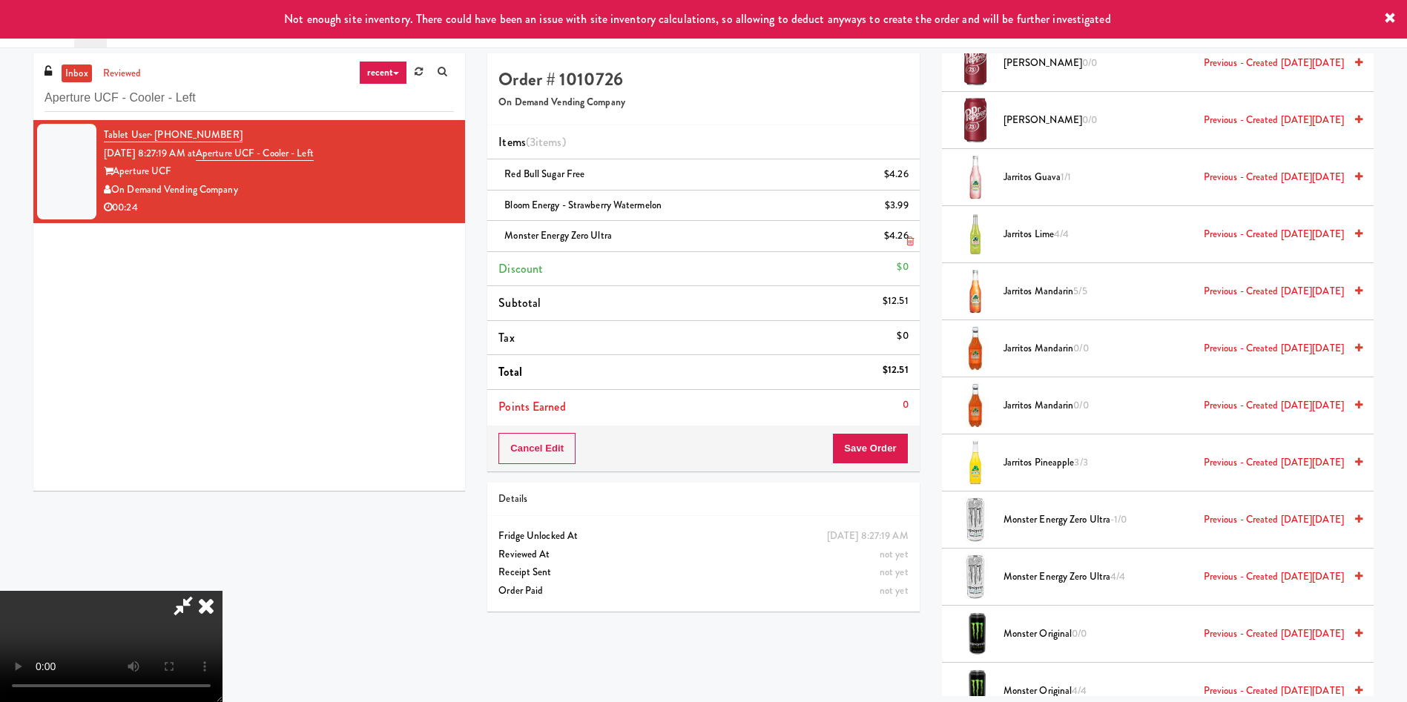
click at [908, 242] on icon at bounding box center [909, 242] width 7 height 10
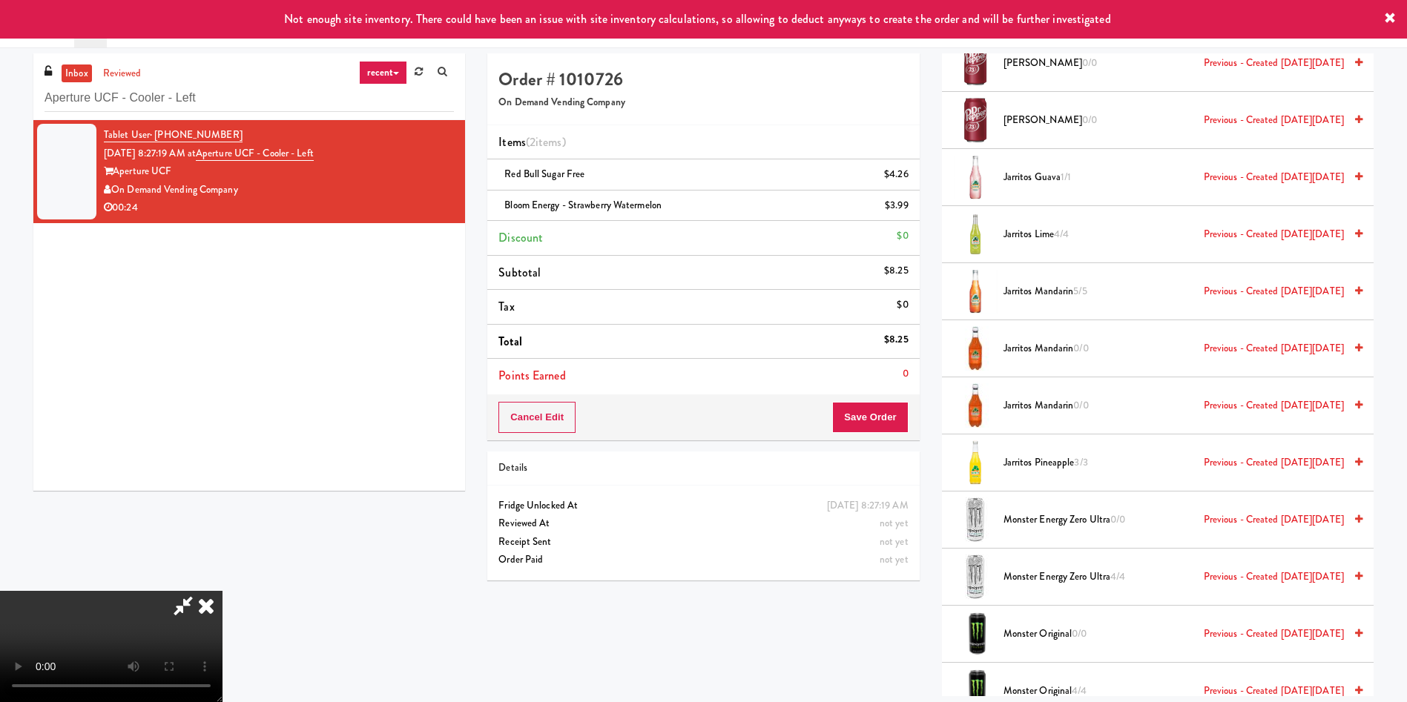
click at [937, 467] on span "Monster Energy Zero Ultra 4/4 Previous - Created [DATE][DATE]" at bounding box center [1173, 577] width 340 height 19
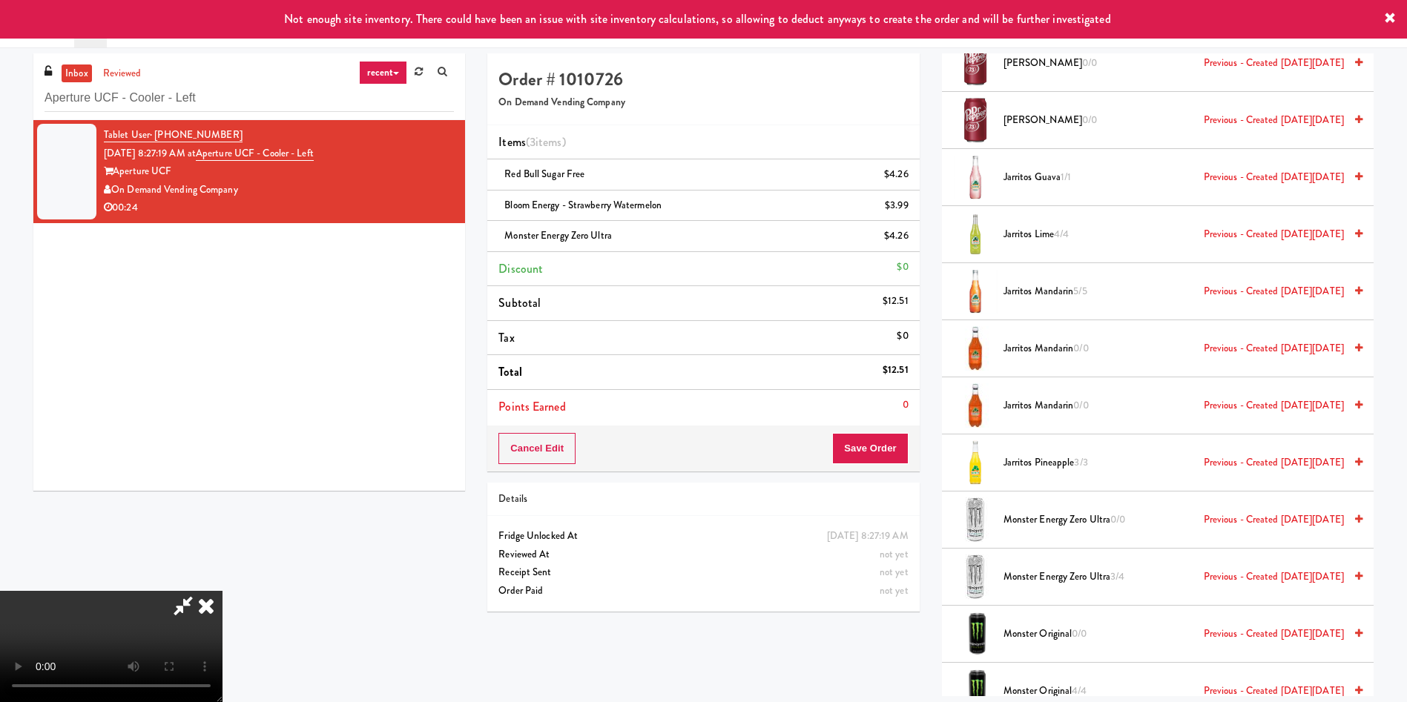
click at [200, 467] on icon at bounding box center [183, 606] width 34 height 30
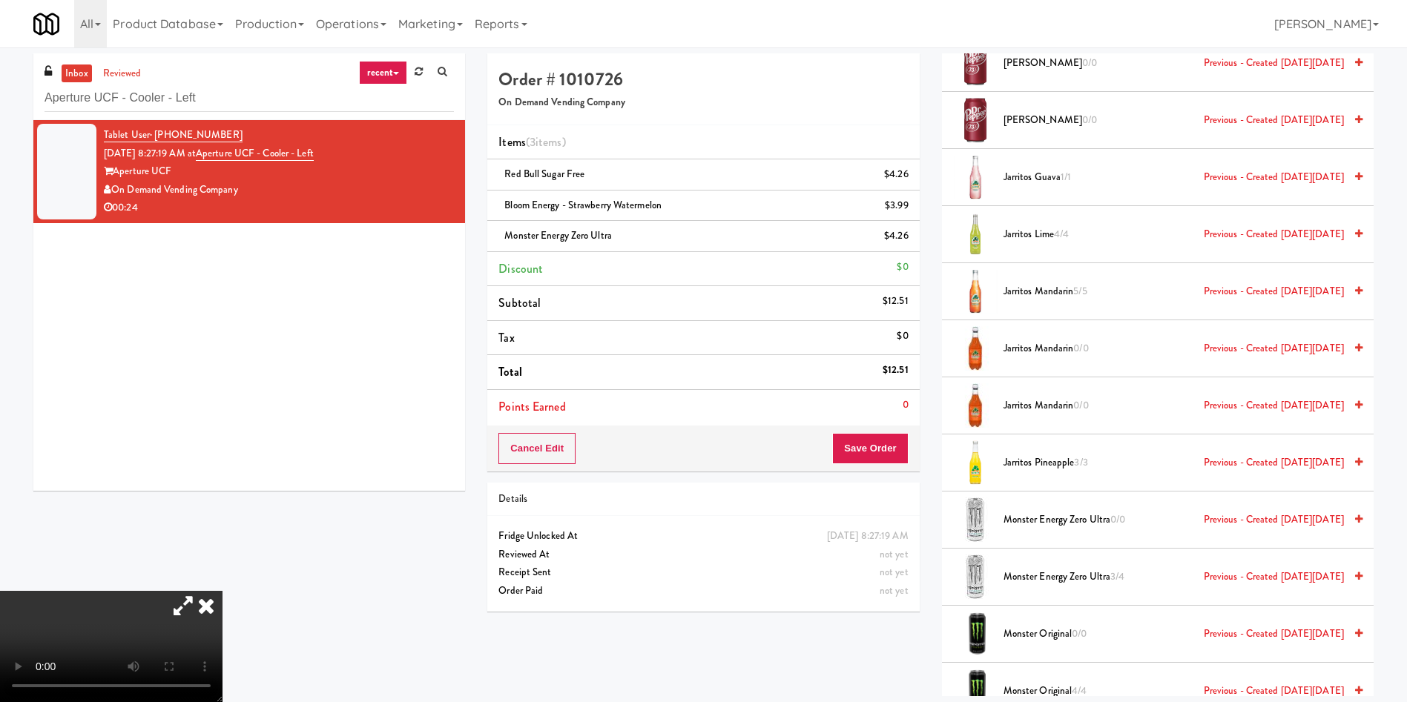
click at [222, 467] on video at bounding box center [111, 646] width 222 height 111
click at [871, 443] on button "Save Order" at bounding box center [870, 448] width 76 height 31
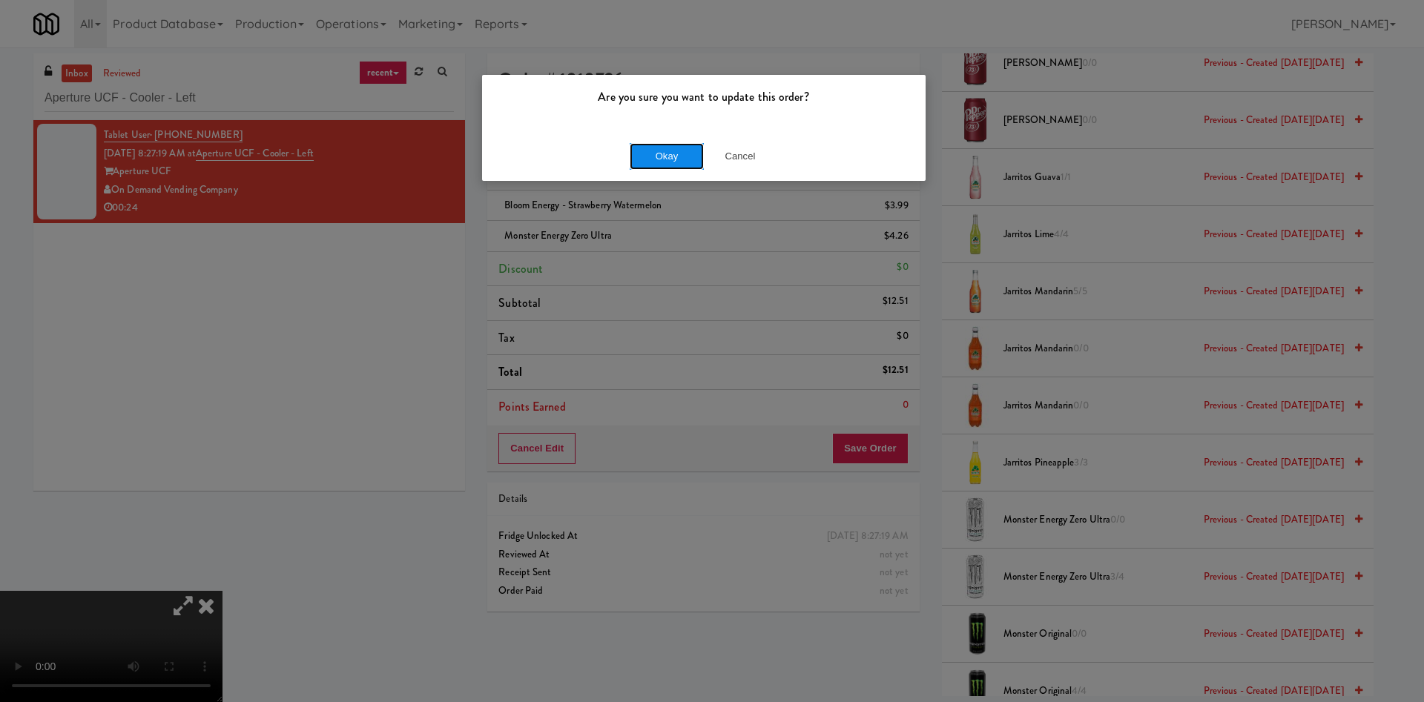
click at [670, 162] on button "Okay" at bounding box center [667, 156] width 74 height 27
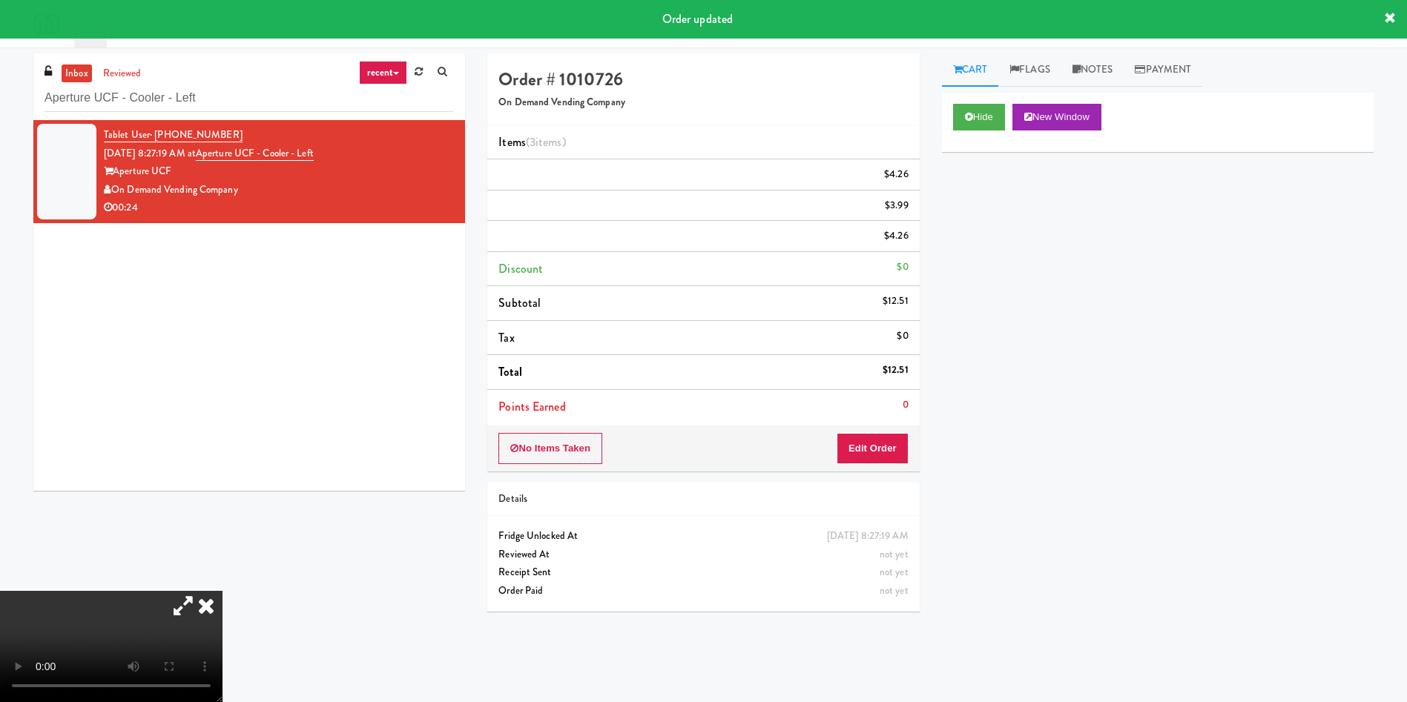
scroll to position [0, 0]
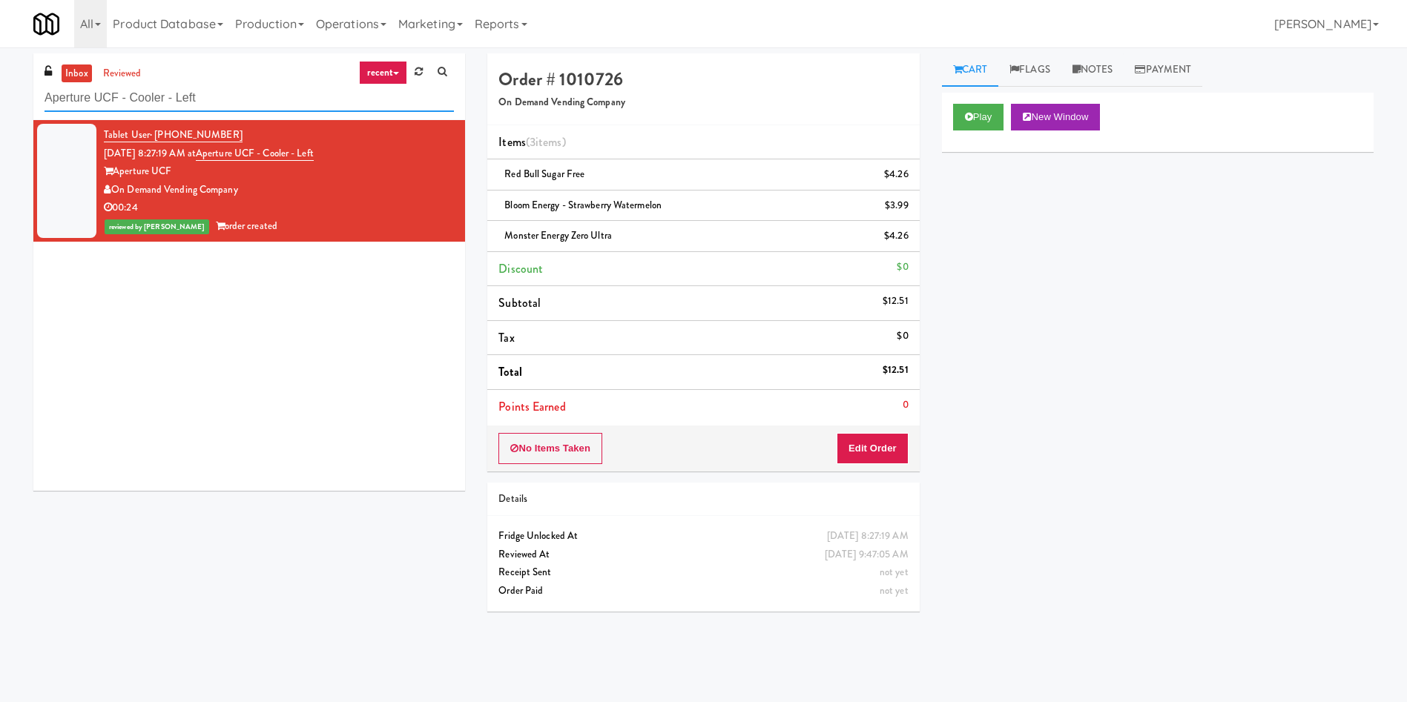
drag, startPoint x: 293, startPoint y: 102, endPoint x: 0, endPoint y: 113, distance: 293.1
click at [0, 115] on div "inbox reviewed recent all unclear take inventory issue suspicious failed recent…" at bounding box center [703, 350] width 1407 height 595
paste input "Cooler"
type input "Cooler"
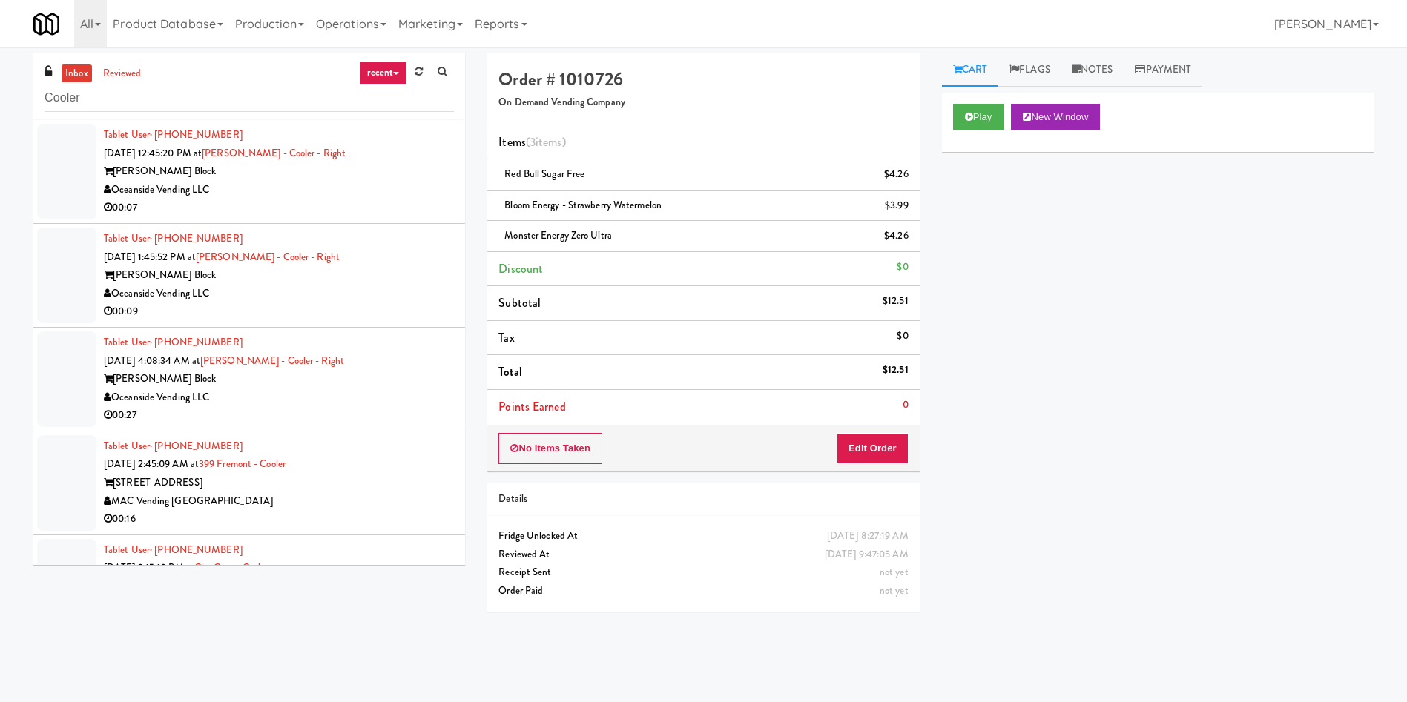
click at [80, 74] on link "inbox" at bounding box center [77, 74] width 30 height 19
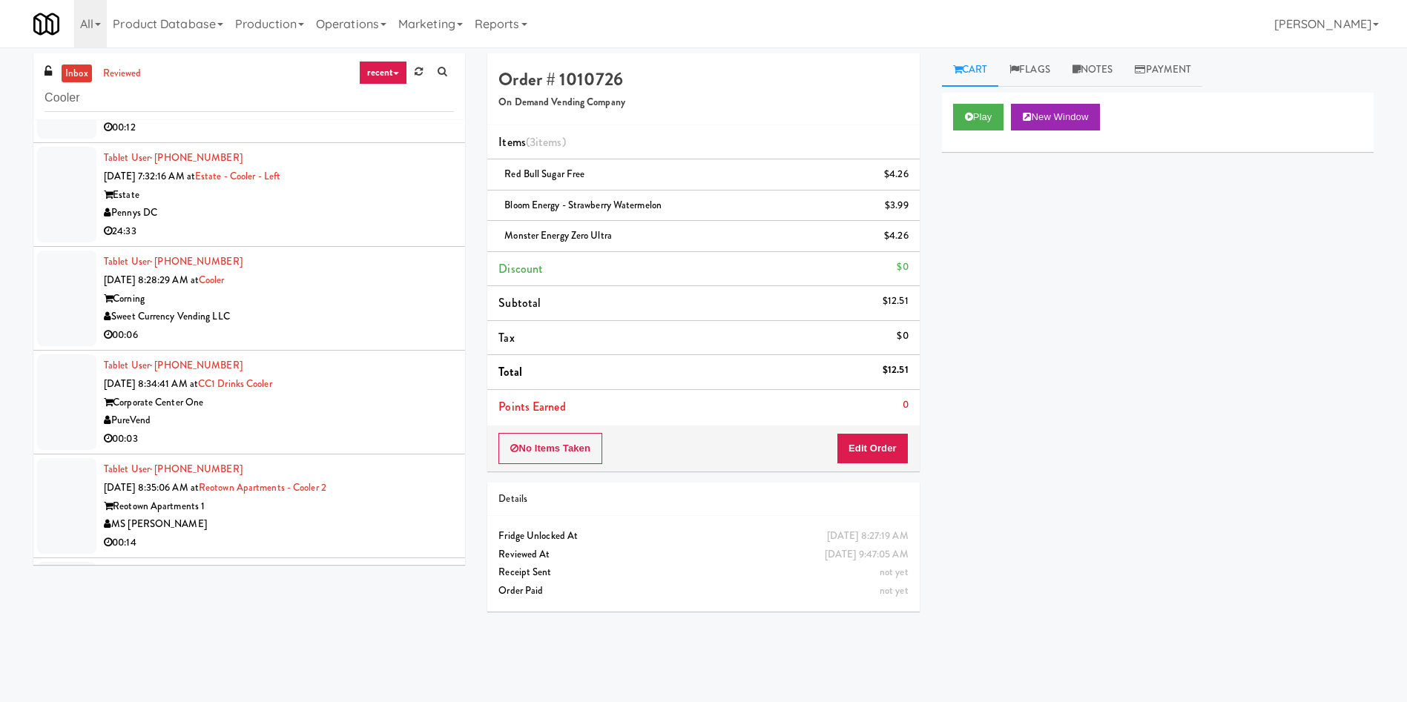
scroll to position [1669, 0]
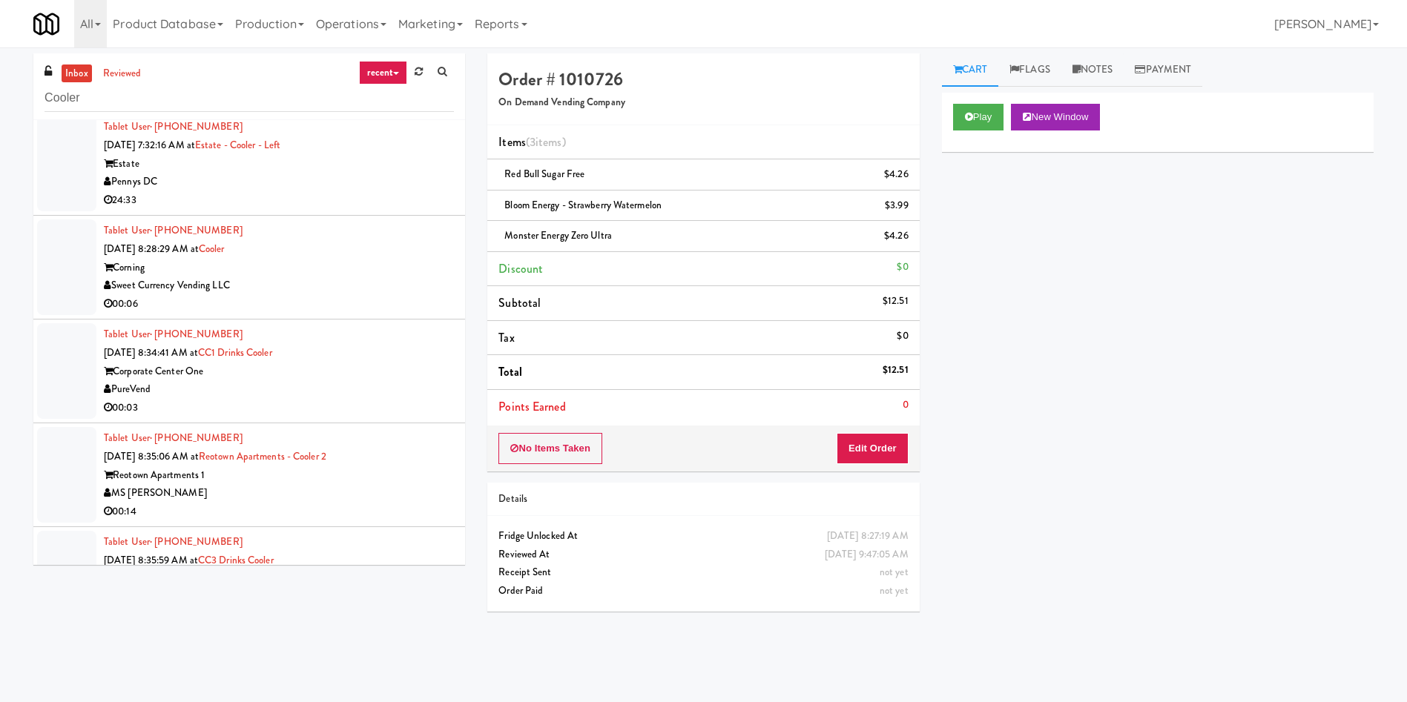
click at [37, 286] on div at bounding box center [66, 268] width 59 height 96
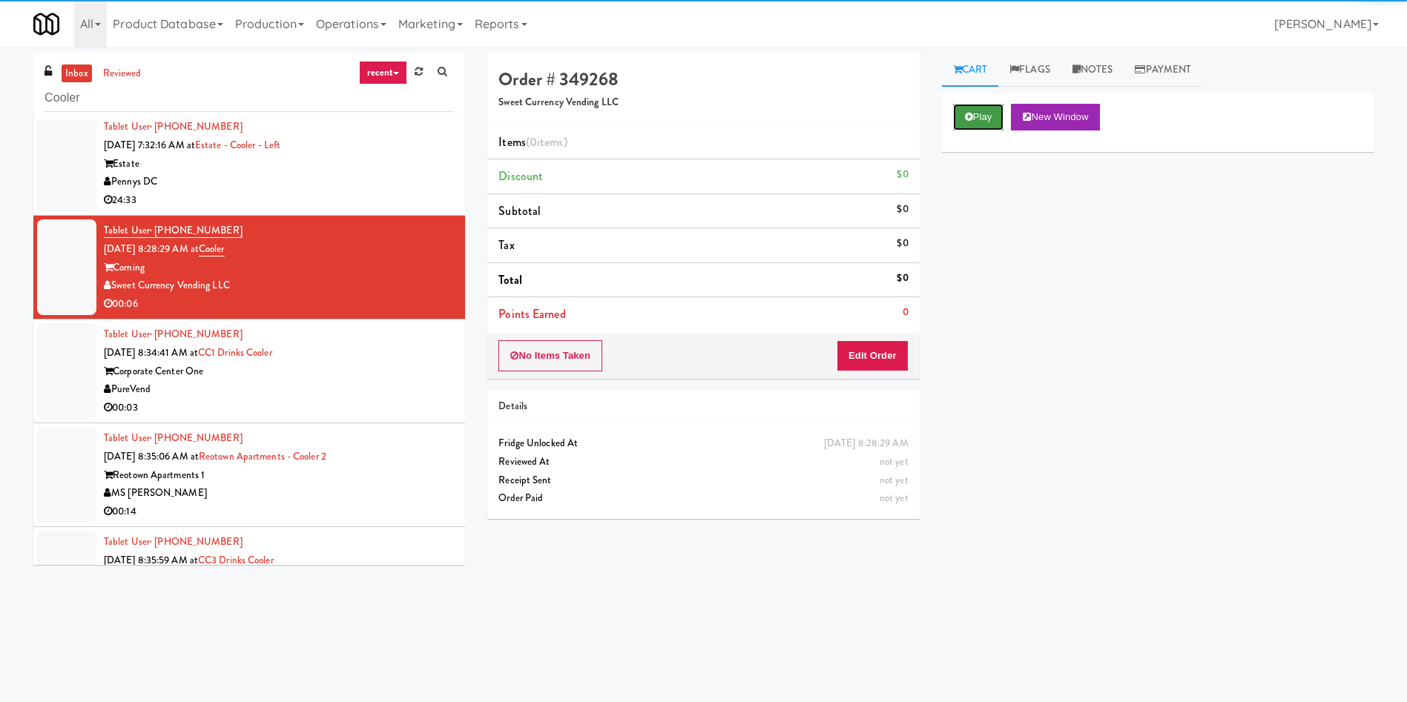
click at [937, 115] on icon at bounding box center [969, 117] width 8 height 10
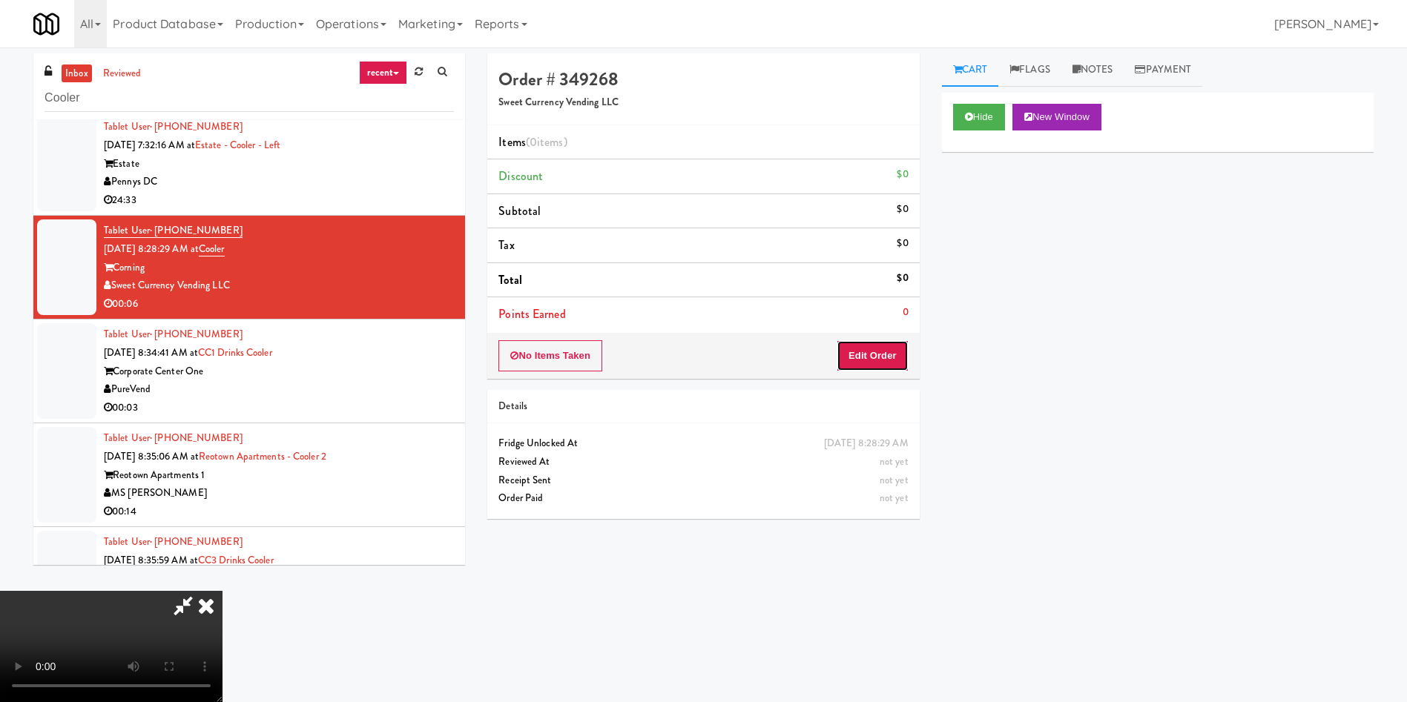
click at [883, 344] on button "Edit Order" at bounding box center [872, 355] width 72 height 31
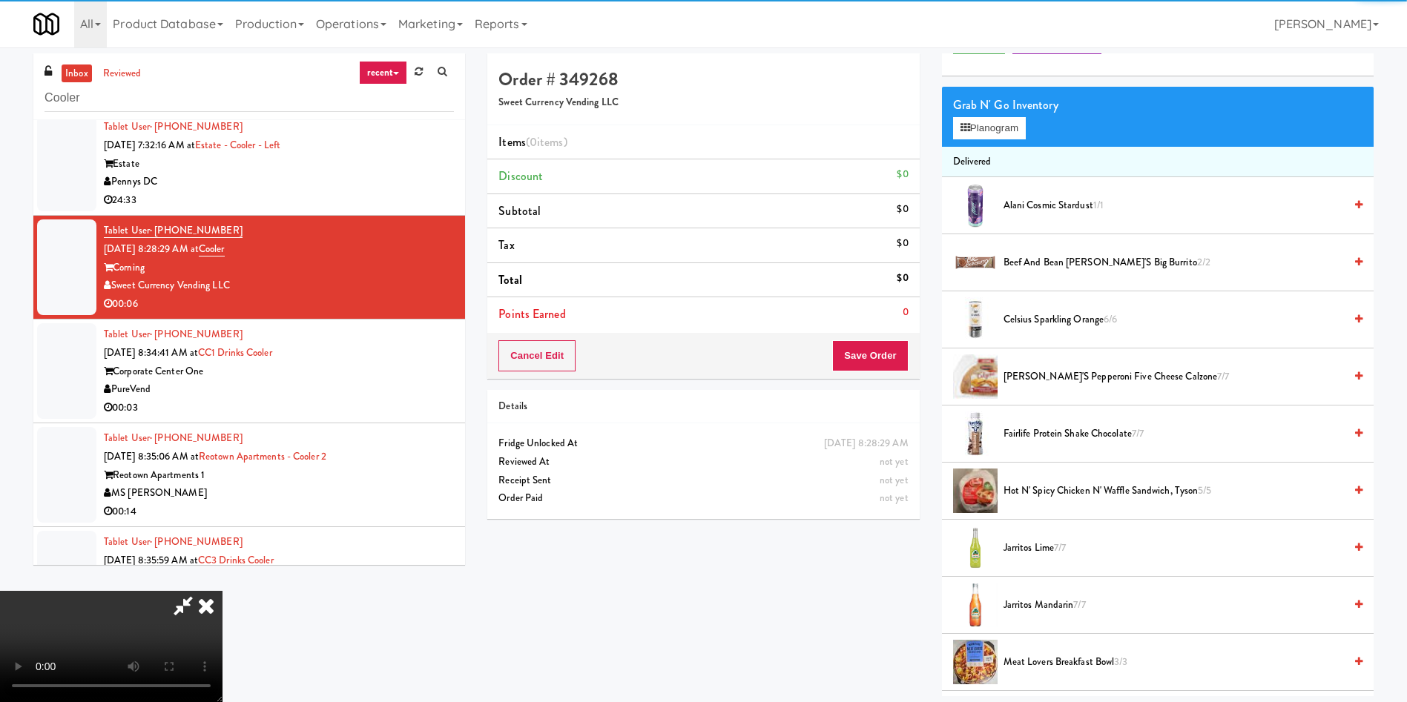
scroll to position [111, 0]
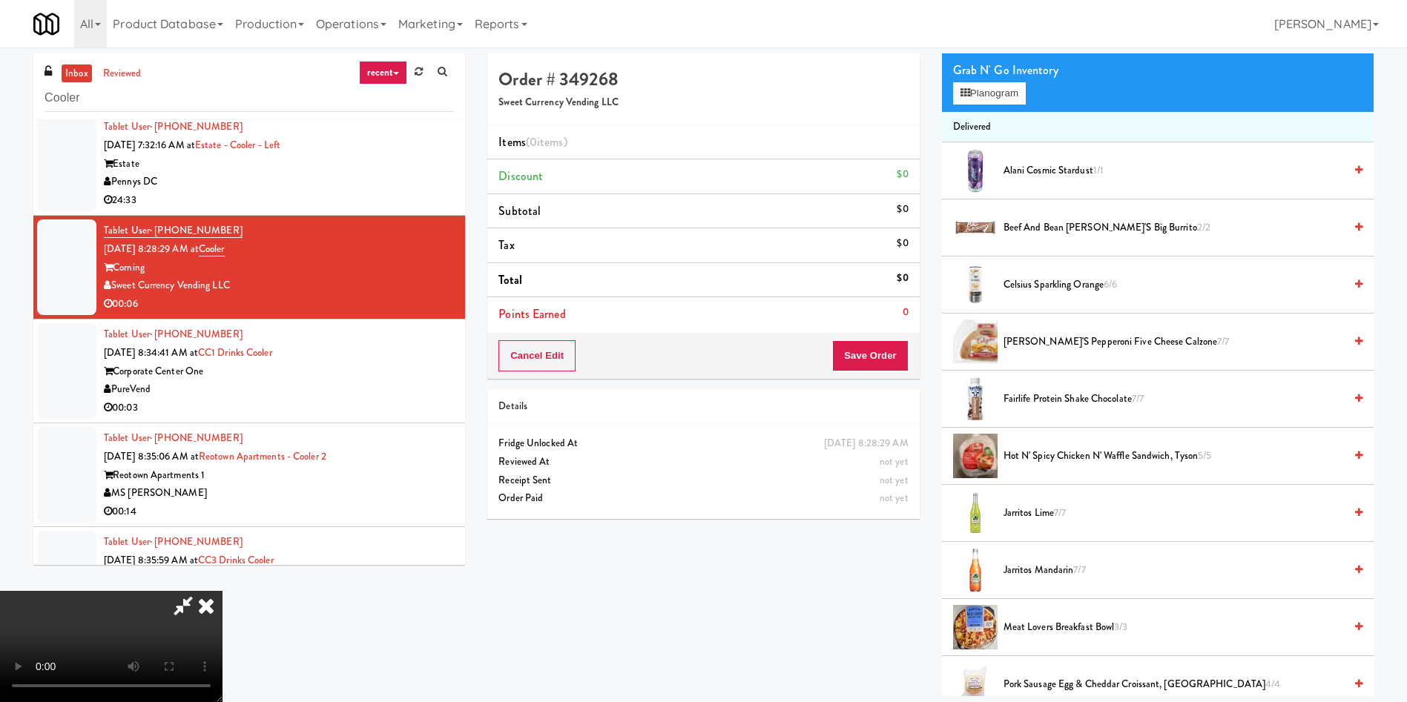
click at [222, 467] on video at bounding box center [111, 646] width 222 height 111
click at [937, 88] on button "Planogram" at bounding box center [989, 93] width 73 height 22
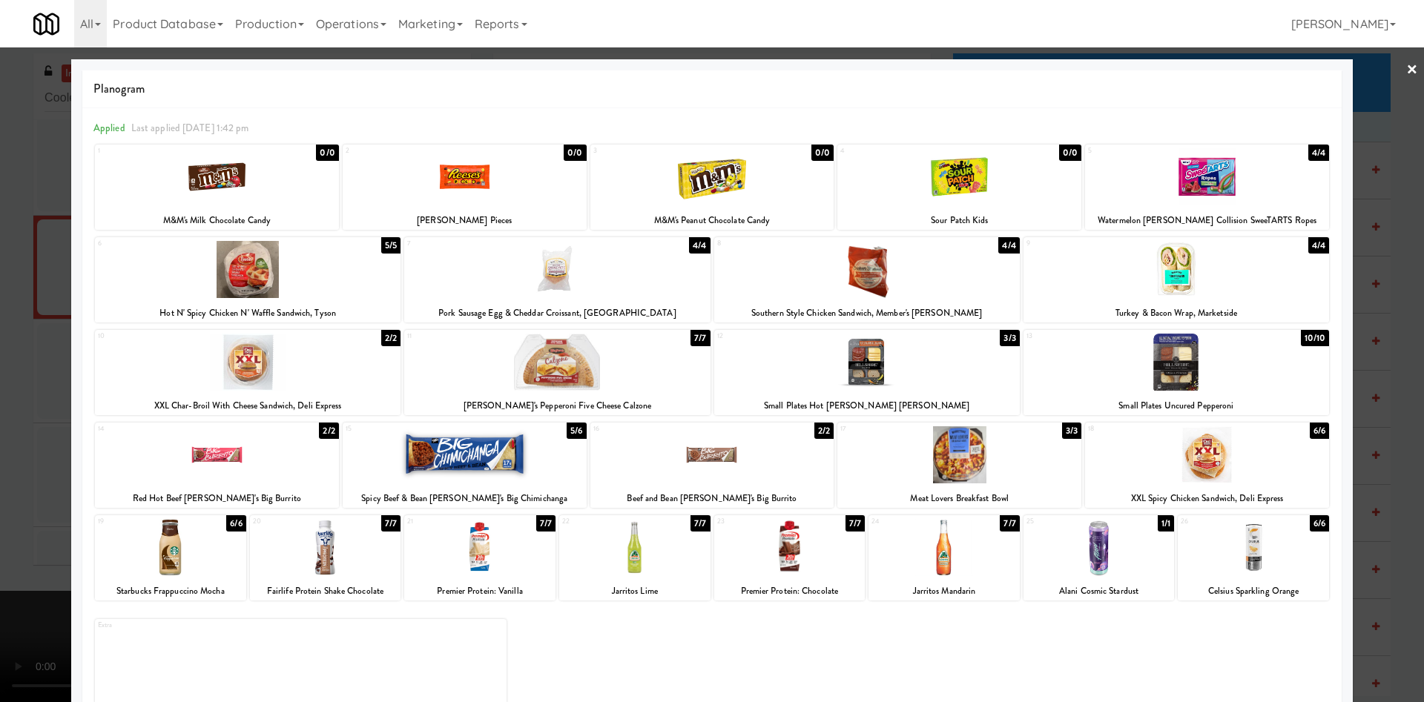
click at [489, 467] on div at bounding box center [479, 547] width 151 height 57
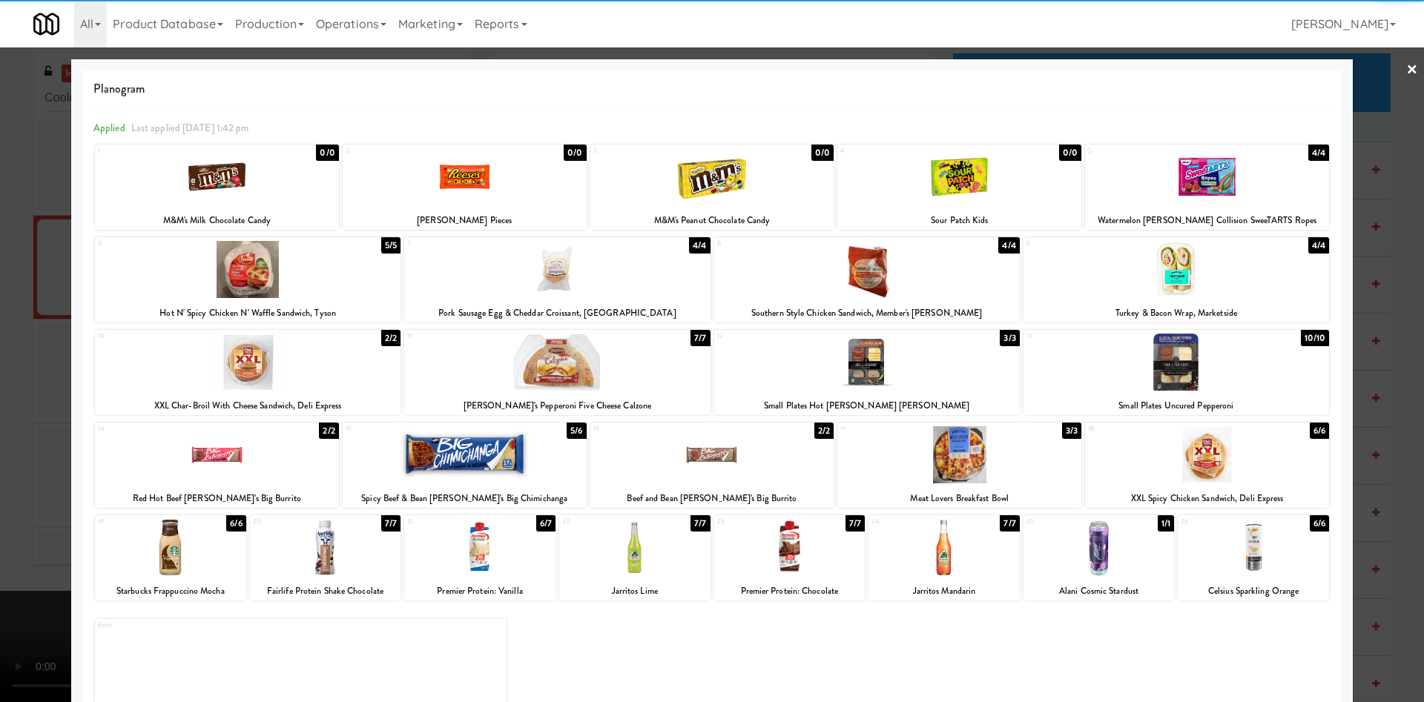
click at [937, 467] on div at bounding box center [1253, 547] width 151 height 57
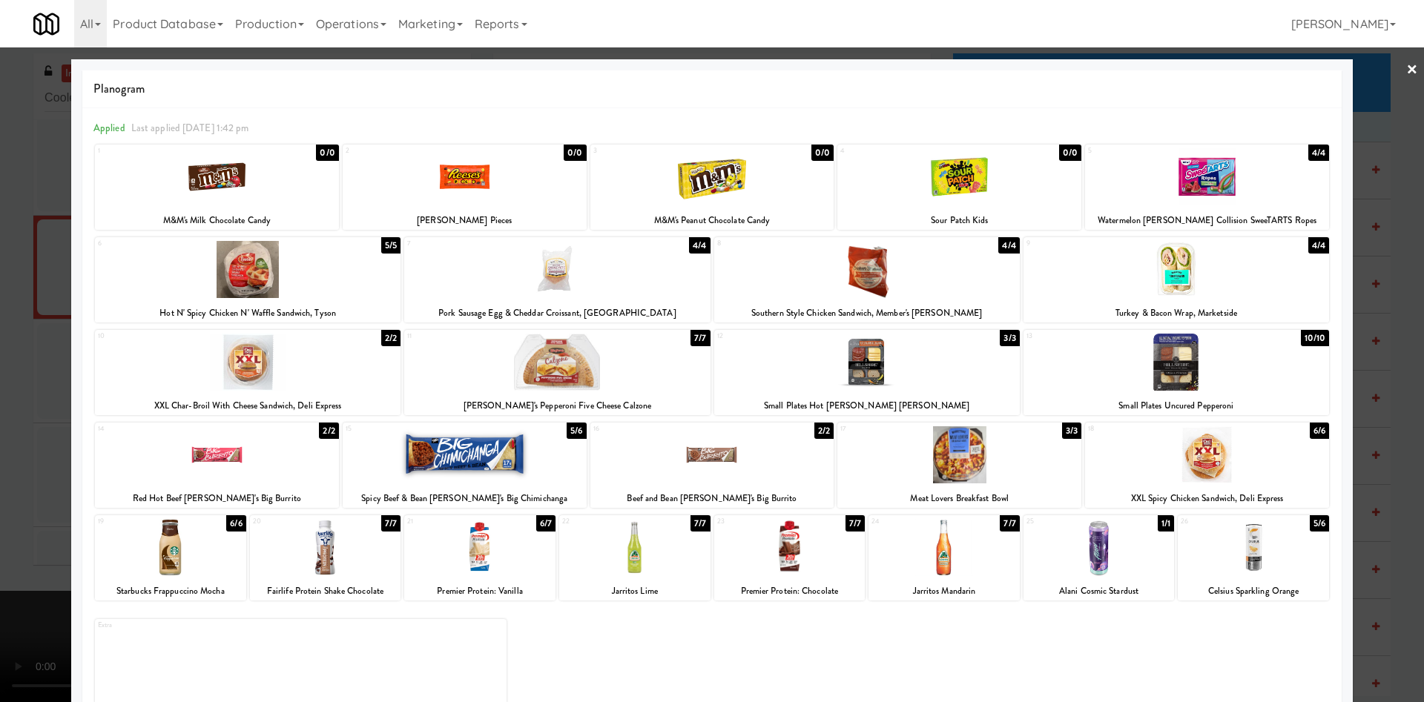
click at [0, 352] on div at bounding box center [712, 351] width 1424 height 702
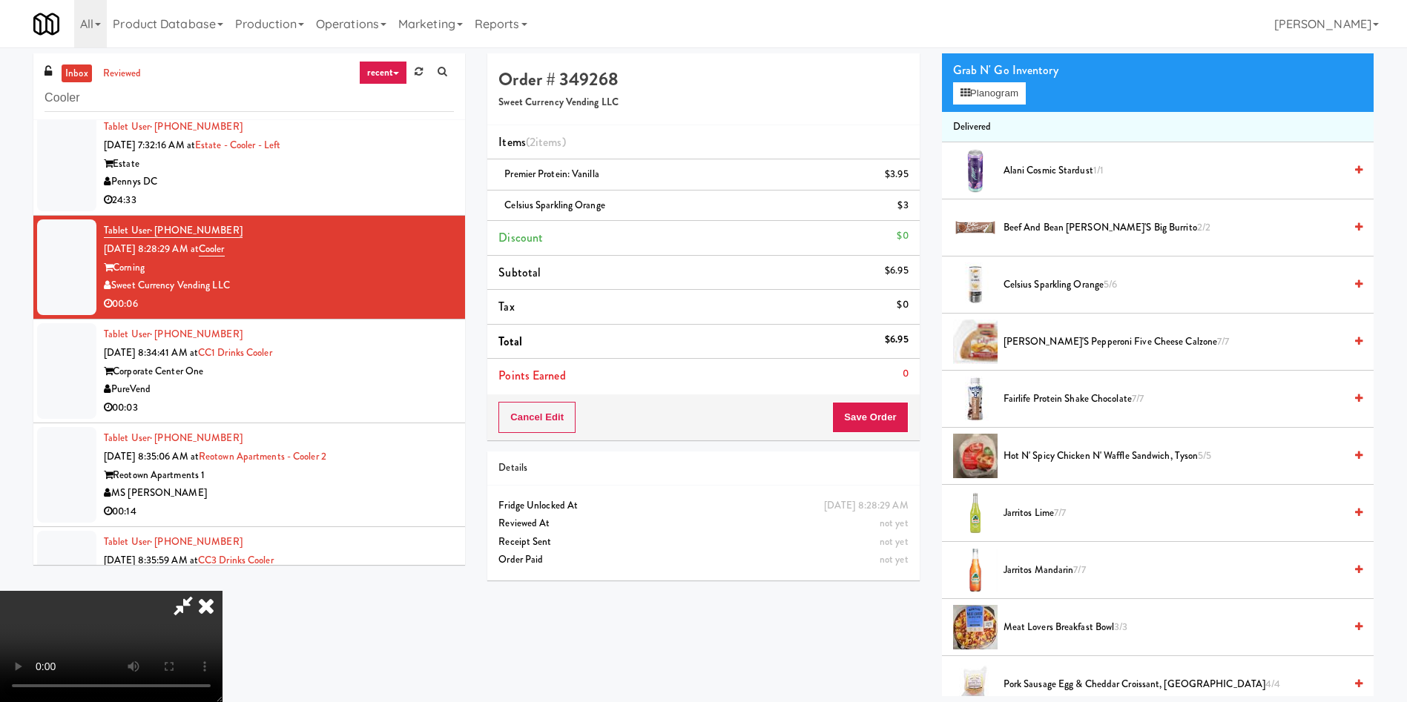
click at [222, 467] on video at bounding box center [111, 646] width 222 height 111
drag, startPoint x: 435, startPoint y: 401, endPoint x: 613, endPoint y: 402, distance: 178.0
click at [222, 467] on video at bounding box center [111, 646] width 222 height 111
click at [880, 411] on button "Save Order" at bounding box center [870, 417] width 76 height 31
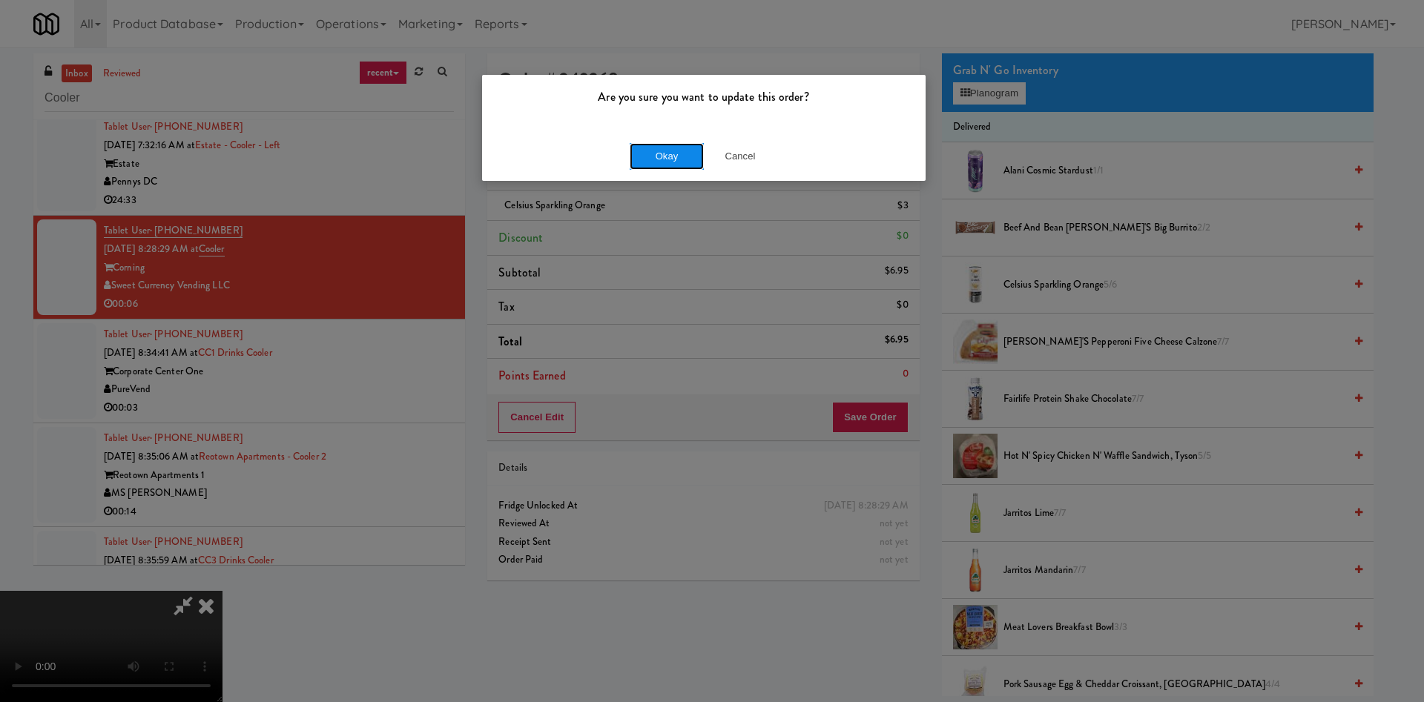
click at [678, 149] on button "Okay" at bounding box center [667, 156] width 74 height 27
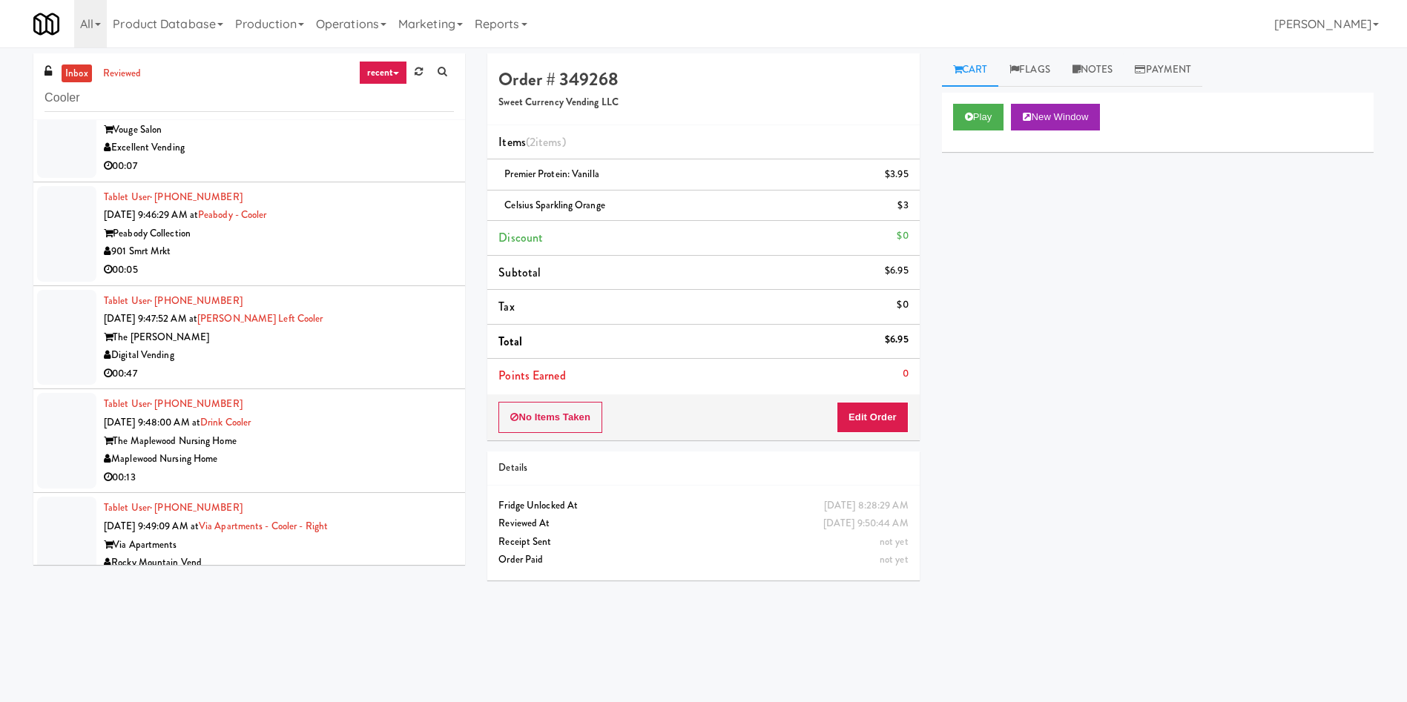
scroll to position [8707, 0]
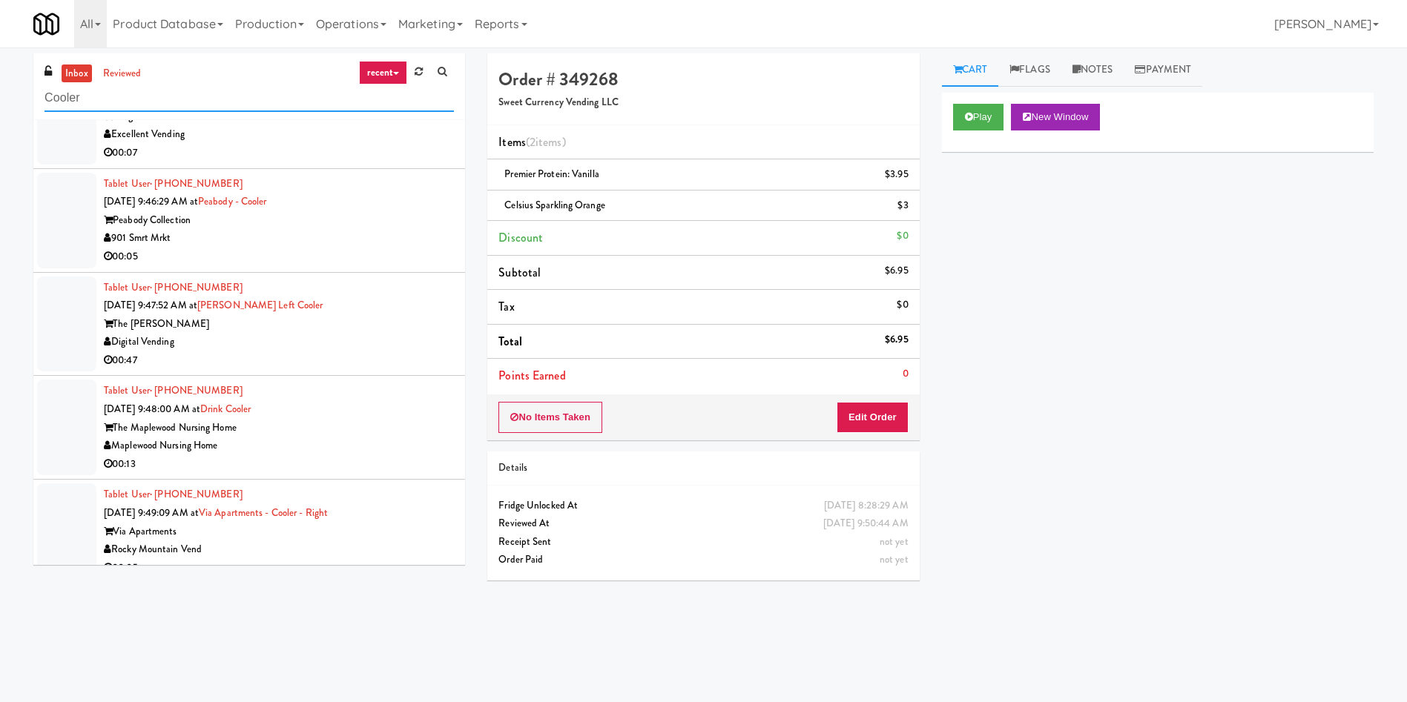
drag, startPoint x: 144, startPoint y: 98, endPoint x: 0, endPoint y: 100, distance: 143.9
click at [0, 100] on div "inbox reviewed recent all unclear take inventory issue suspicious failed recent…" at bounding box center [703, 350] width 1407 height 595
paste input "2660 - [PERSON_NAME] Med Tech"
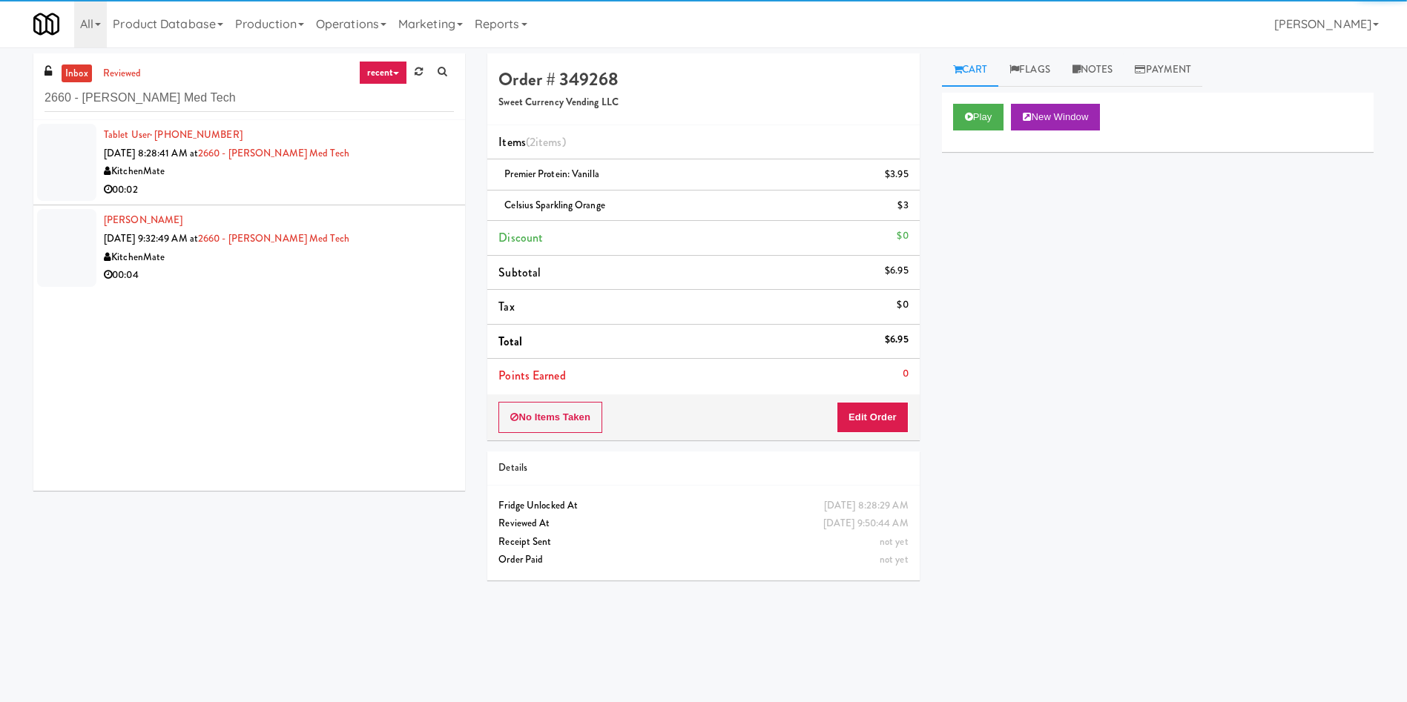
drag, startPoint x: 76, startPoint y: 163, endPoint x: 96, endPoint y: 163, distance: 19.3
click at [79, 163] on div at bounding box center [66, 162] width 59 height 77
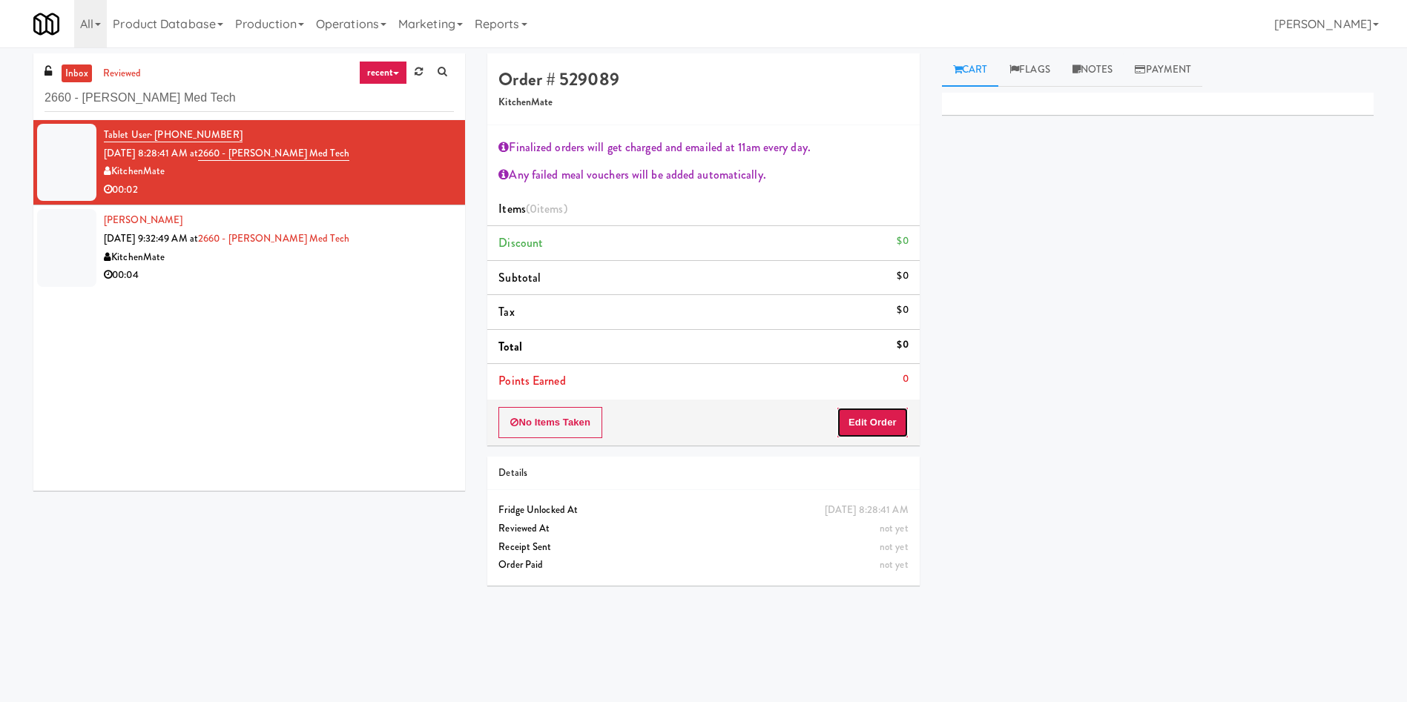
click at [894, 432] on button "Edit Order" at bounding box center [872, 422] width 72 height 31
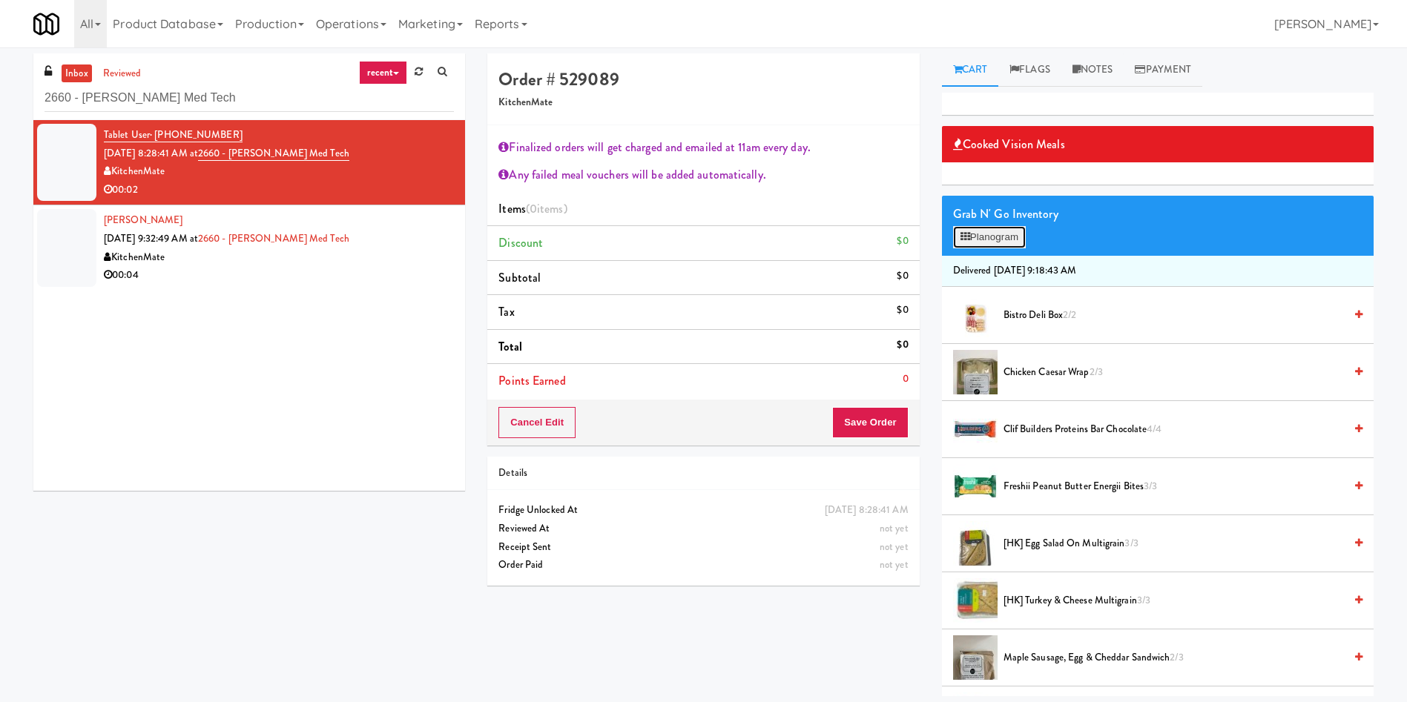
click at [937, 242] on button "Planogram" at bounding box center [989, 237] width 73 height 22
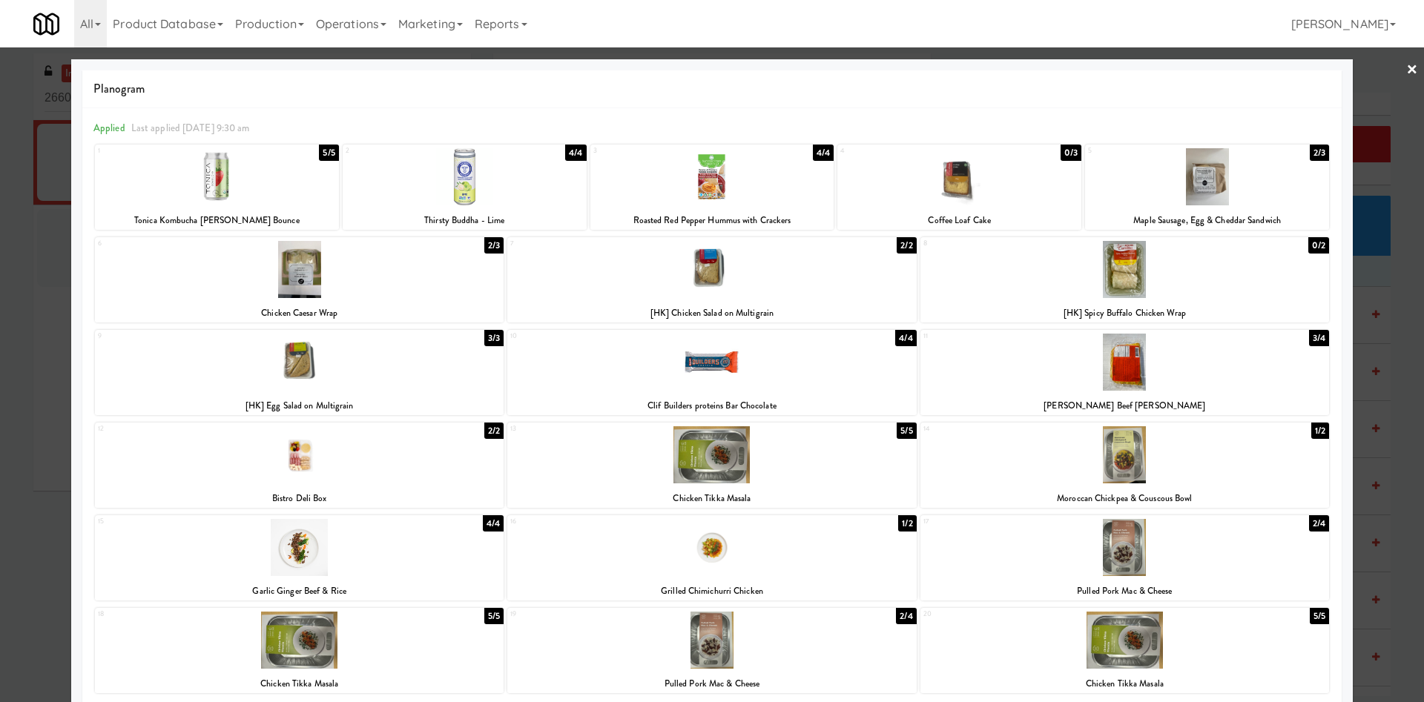
click at [937, 357] on div at bounding box center [1124, 362] width 409 height 57
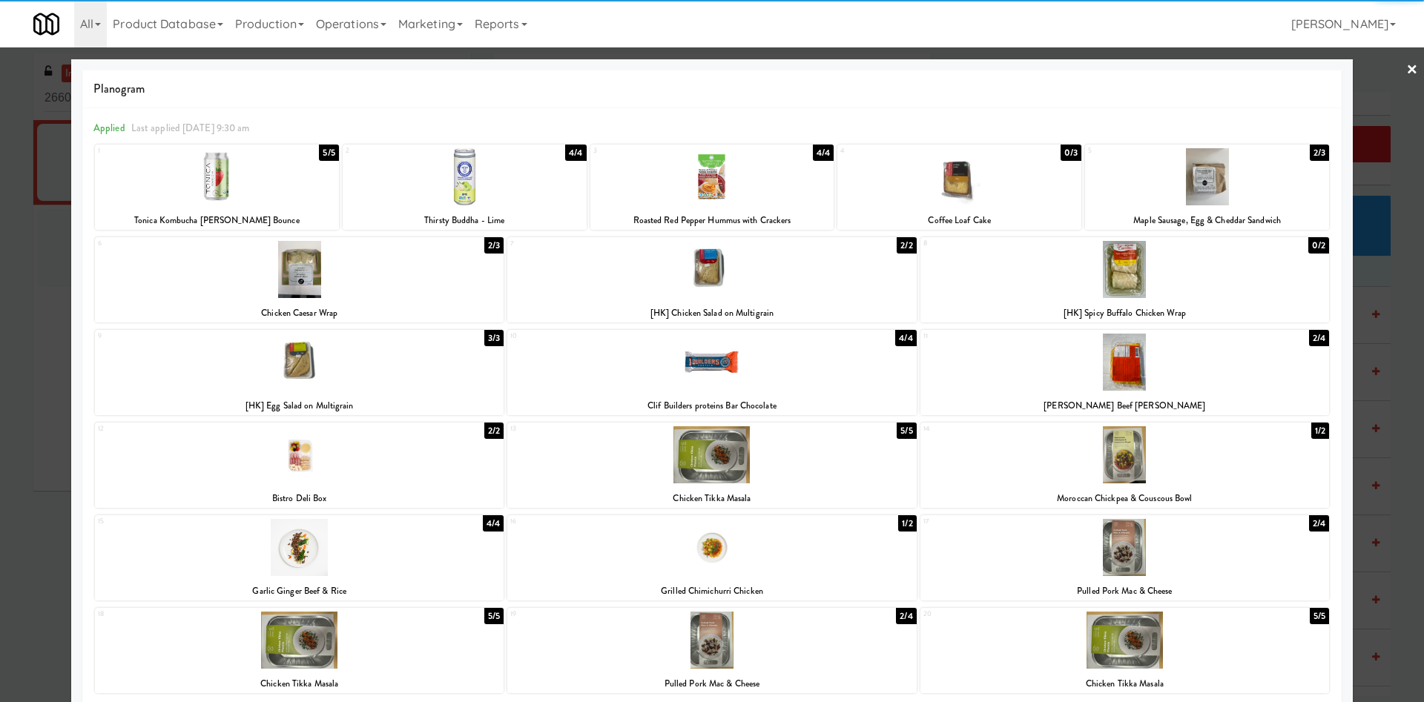
click at [937, 96] on div at bounding box center [712, 351] width 1424 height 702
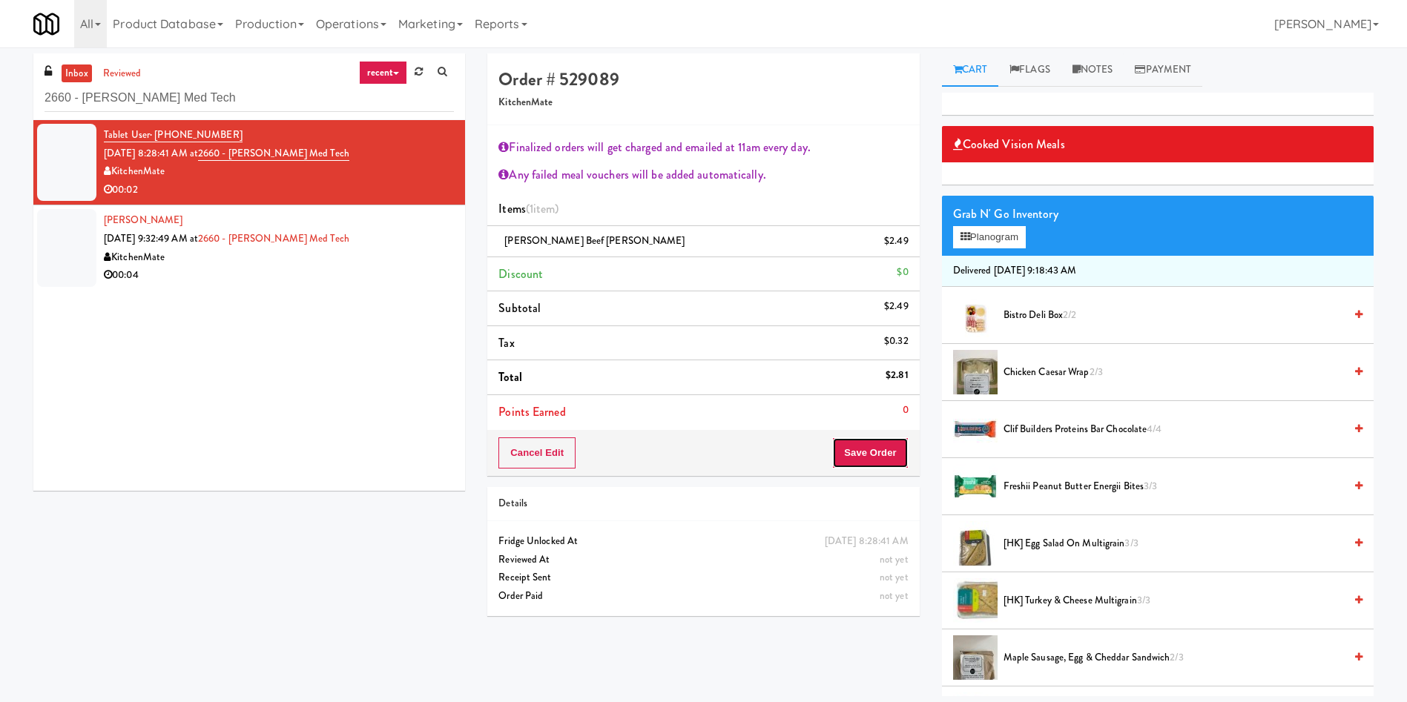
click at [880, 443] on button "Save Order" at bounding box center [870, 453] width 76 height 31
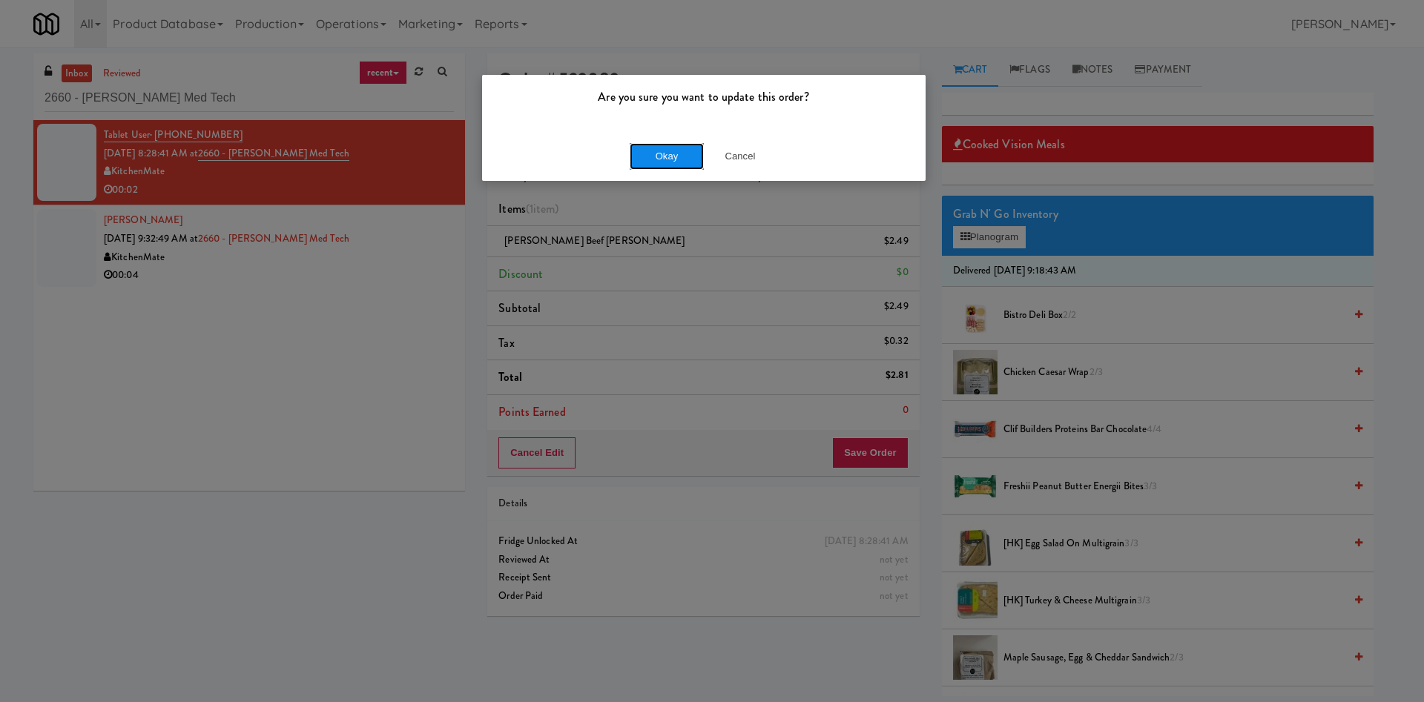
click at [661, 145] on button "Okay" at bounding box center [667, 156] width 74 height 27
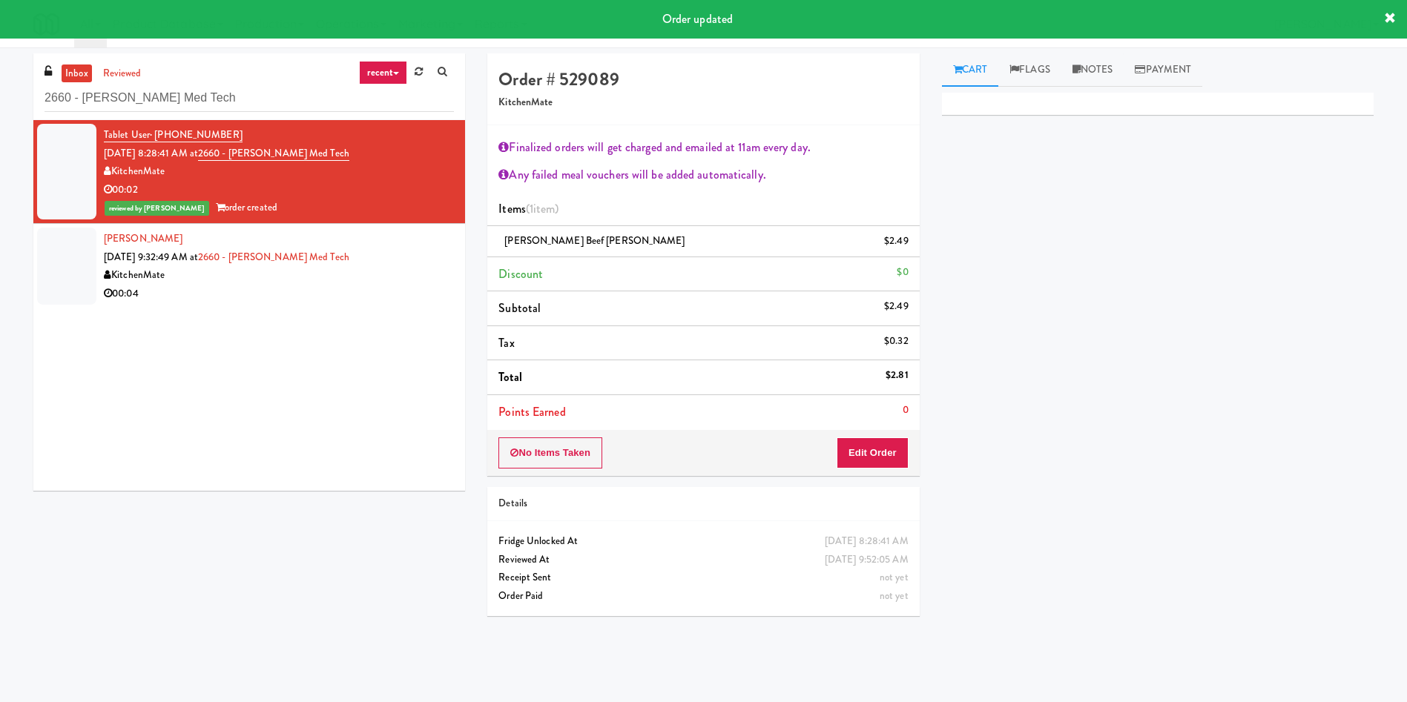
click at [64, 232] on div at bounding box center [66, 266] width 59 height 77
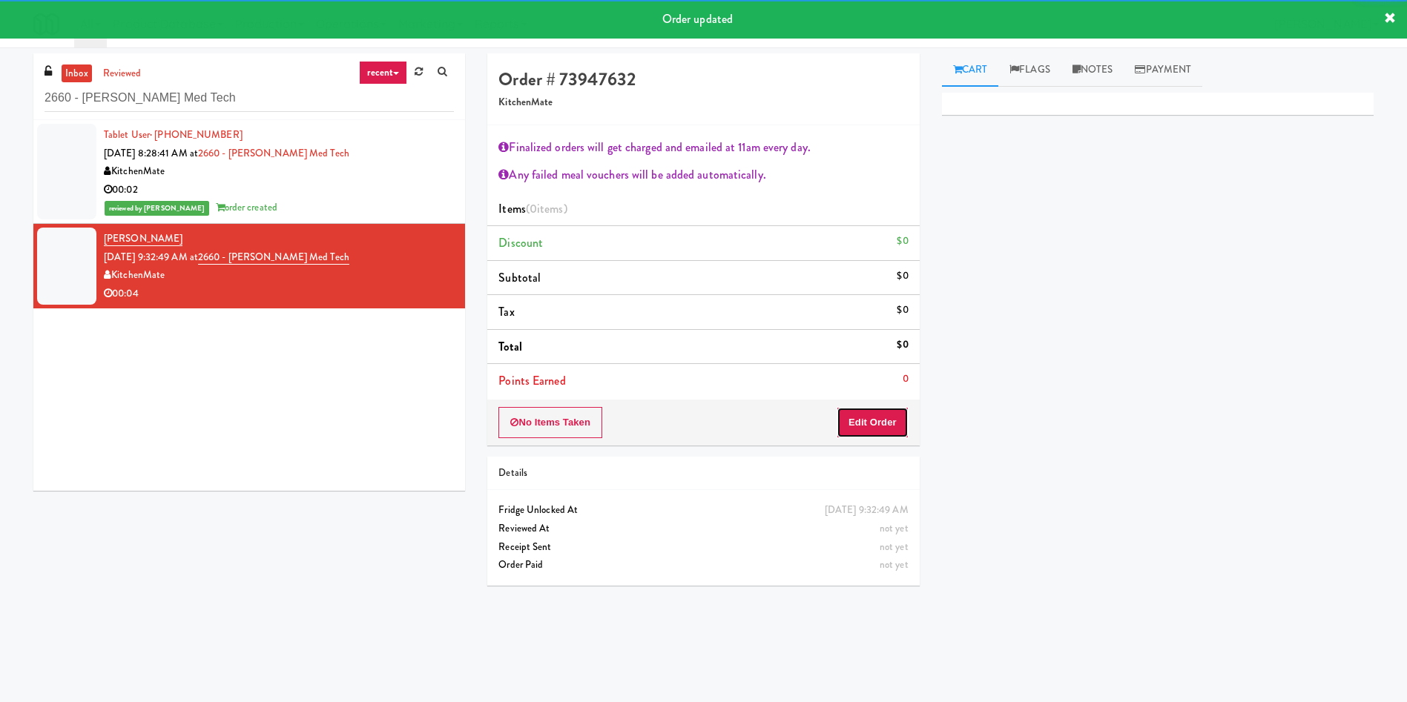
drag, startPoint x: 895, startPoint y: 411, endPoint x: 1105, endPoint y: 6, distance: 456.1
click at [896, 411] on button "Edit Order" at bounding box center [872, 422] width 72 height 31
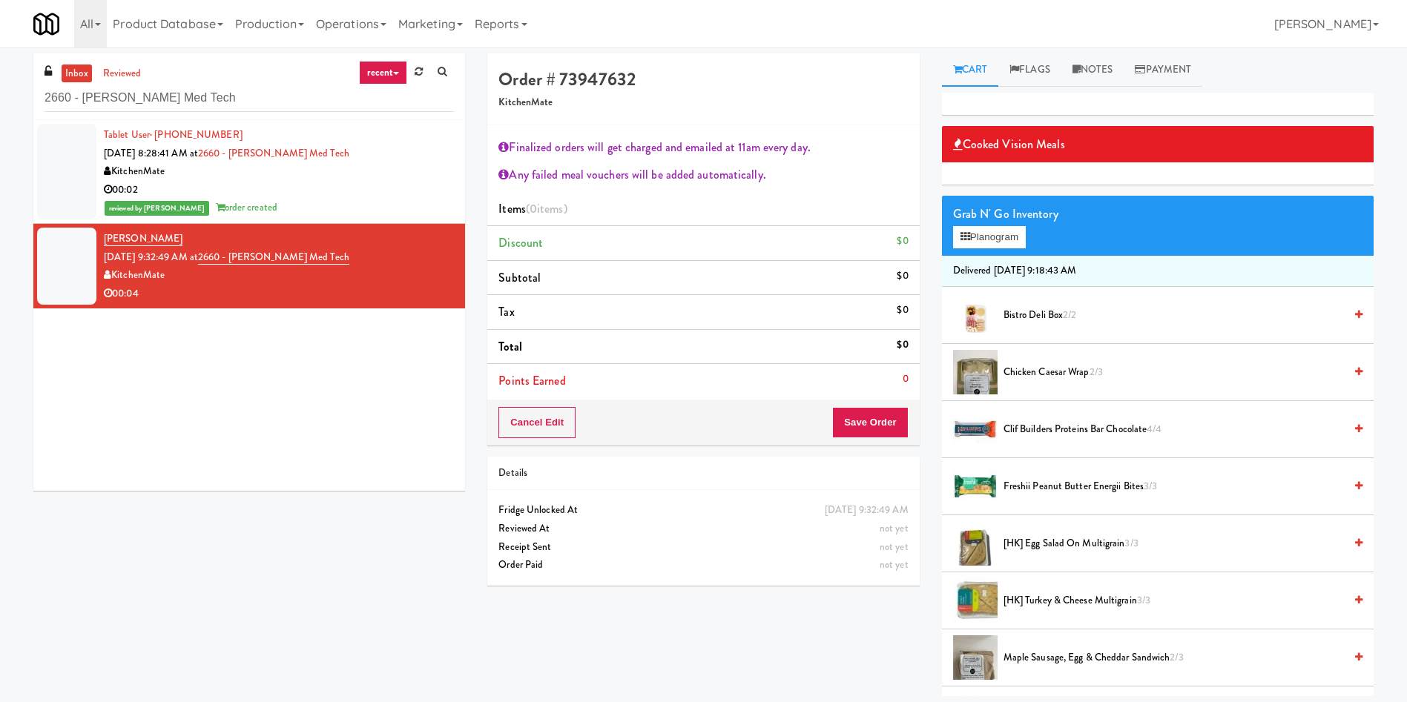
scroll to position [222, 0]
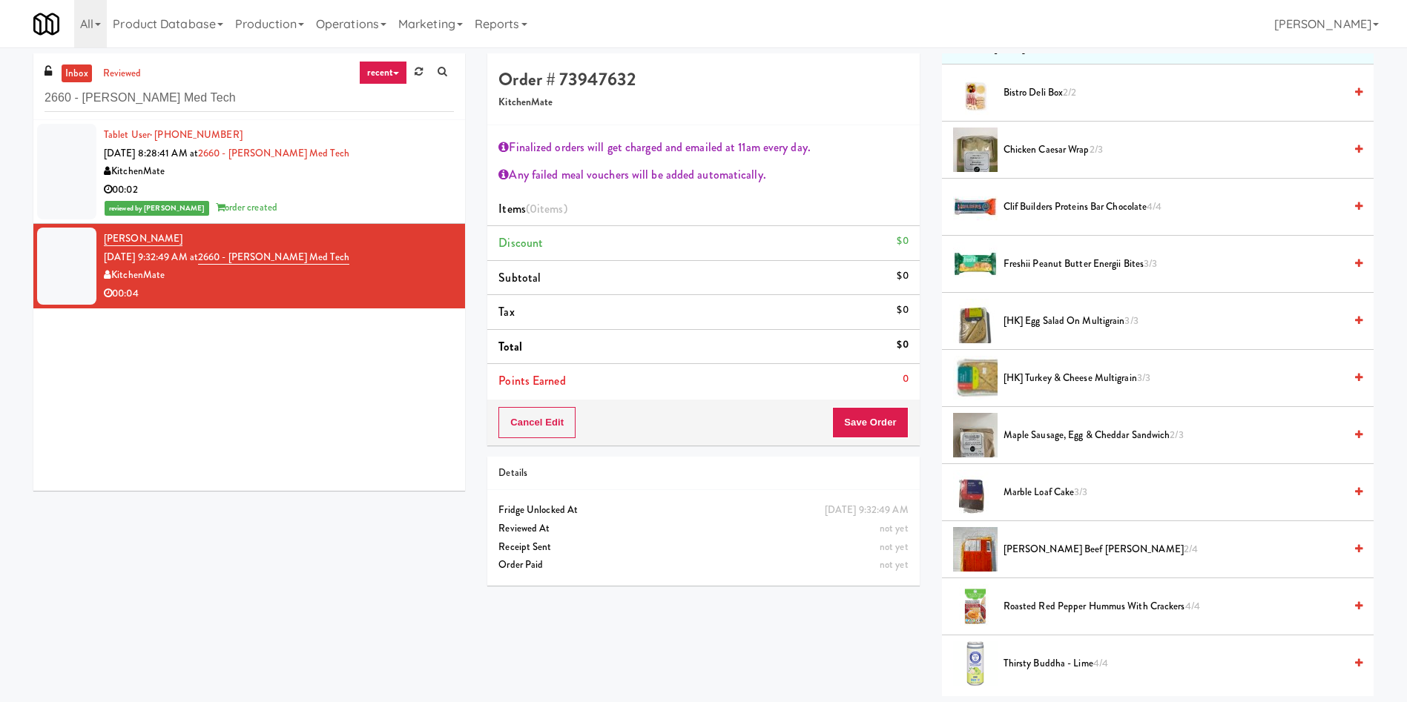
click at [937, 426] on span "Maple Sausage, Egg & Cheddar Sandwich 2/3" at bounding box center [1173, 435] width 340 height 19
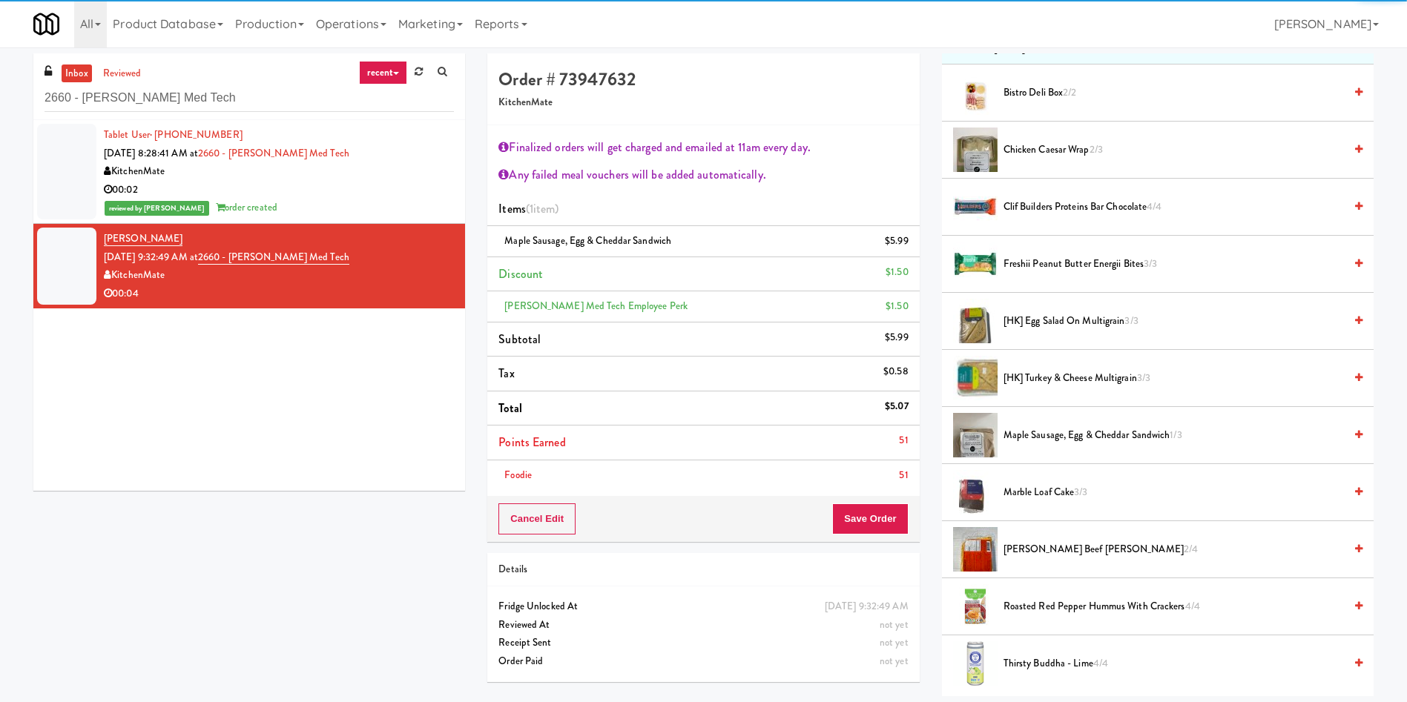
drag, startPoint x: 891, startPoint y: 452, endPoint x: 854, endPoint y: 532, distance: 87.9
click at [889, 453] on li "Points Earned 51" at bounding box center [703, 443] width 432 height 35
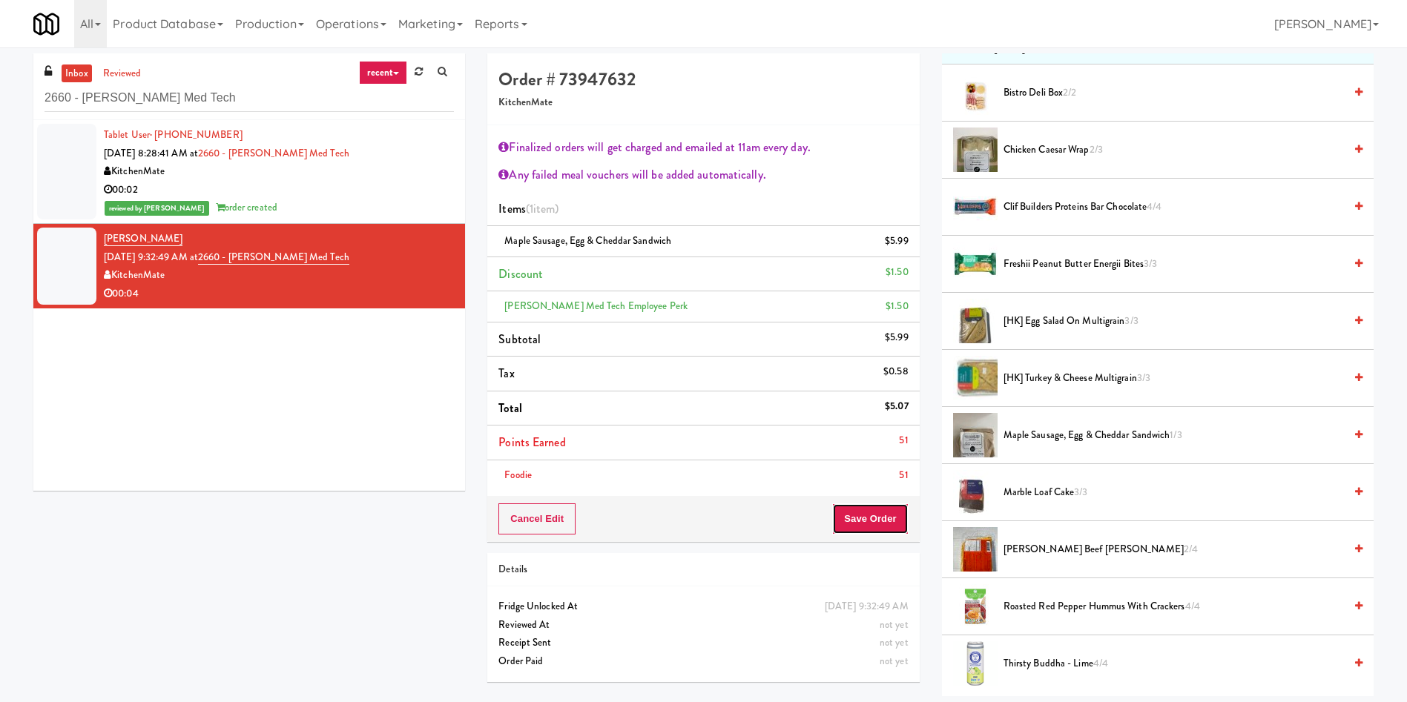
click at [855, 467] on button "Save Order" at bounding box center [870, 519] width 76 height 31
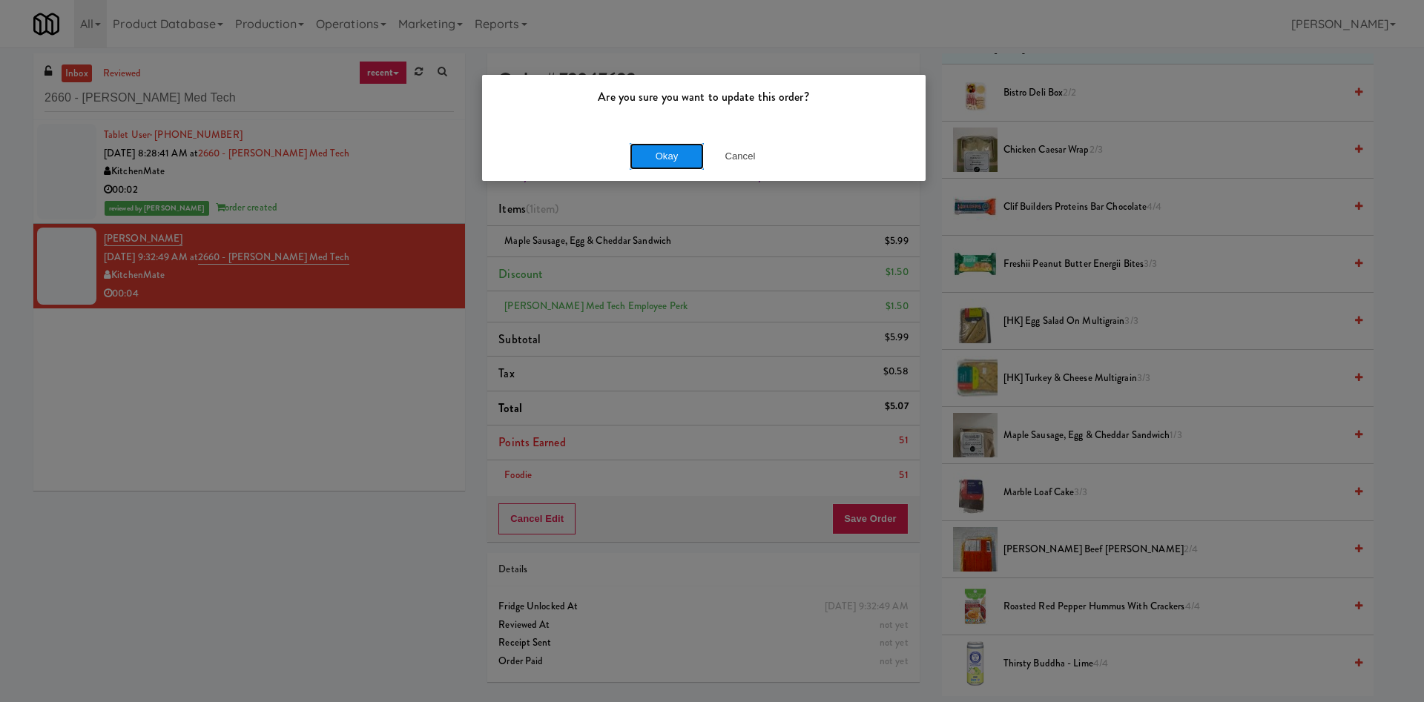
click at [656, 148] on button "Okay" at bounding box center [667, 156] width 74 height 27
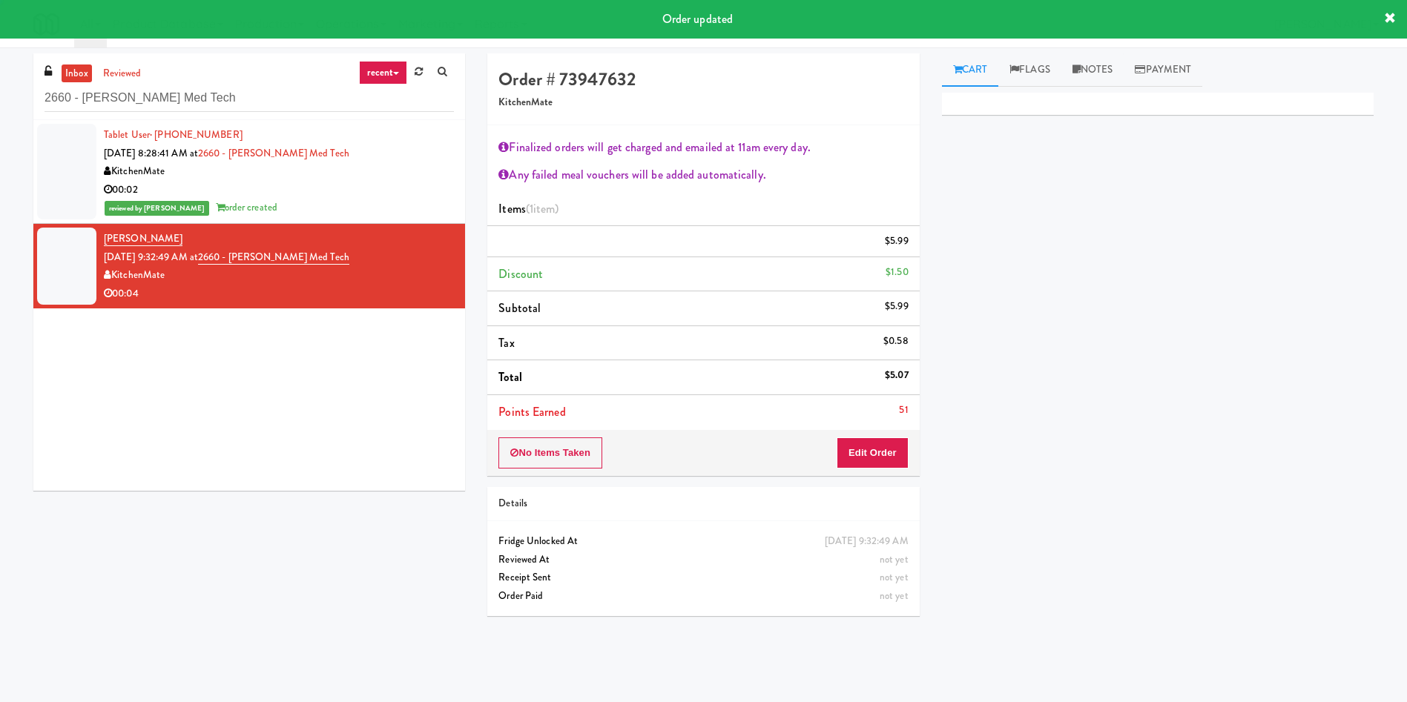
scroll to position [0, 0]
drag, startPoint x: 225, startPoint y: 99, endPoint x: 0, endPoint y: 65, distance: 227.4
click at [0, 65] on div "inbox reviewed recent all unclear take inventory issue suspicious failed recent…" at bounding box center [703, 350] width 1407 height 595
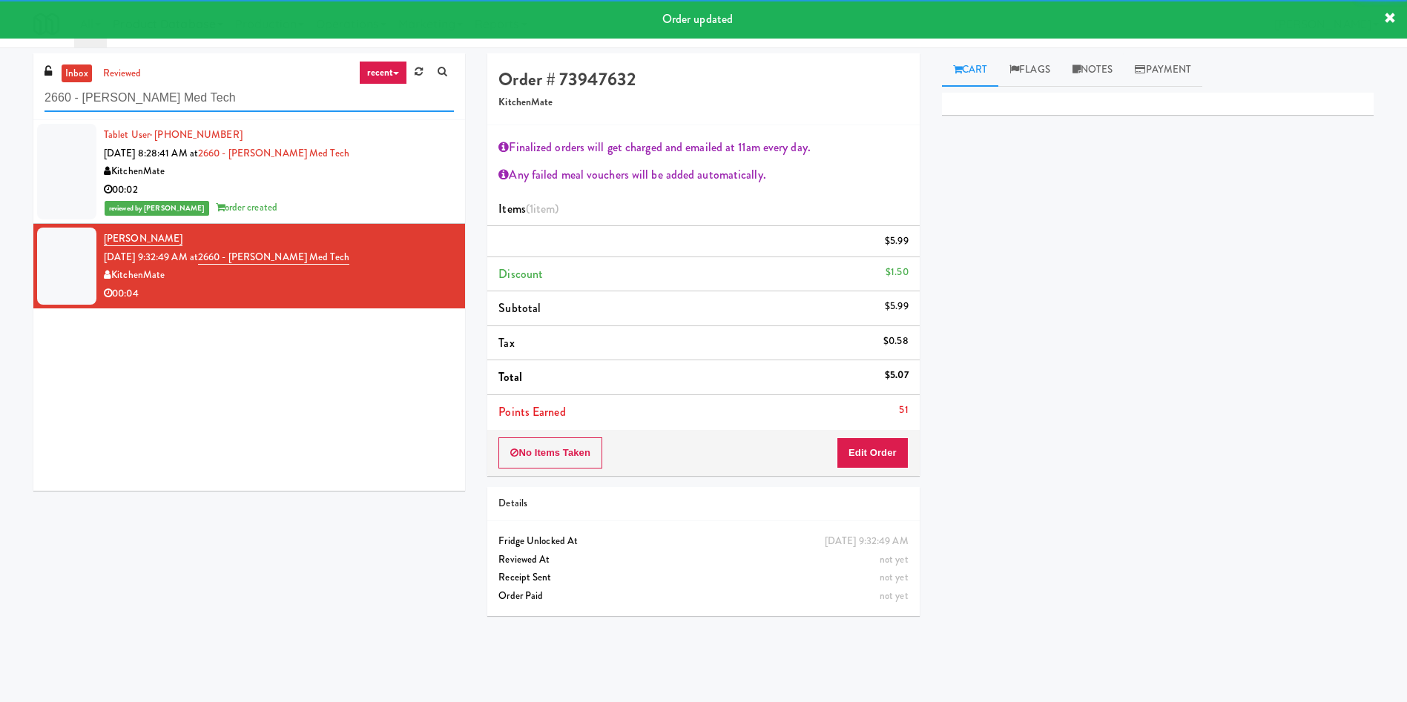
paste input "[PERSON_NAME]-Accurate"
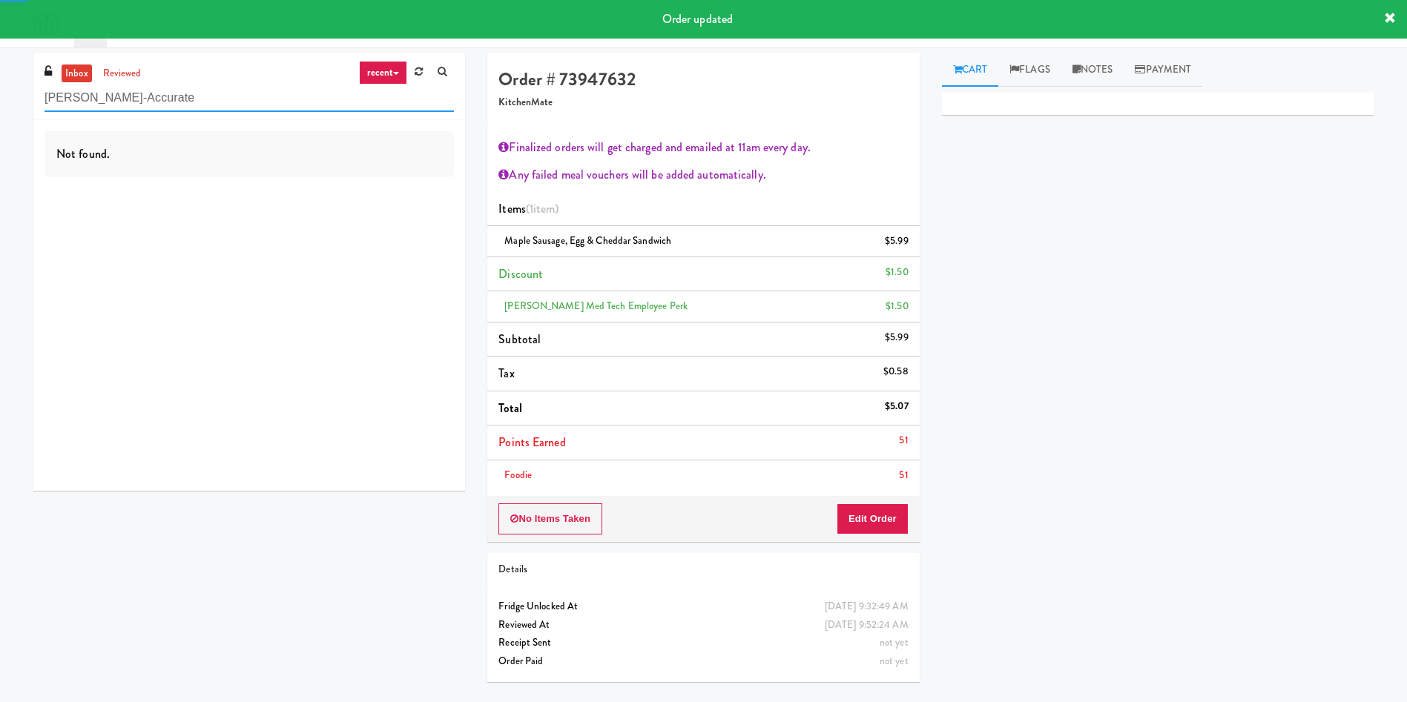
type input "[PERSON_NAME]-Accurate"
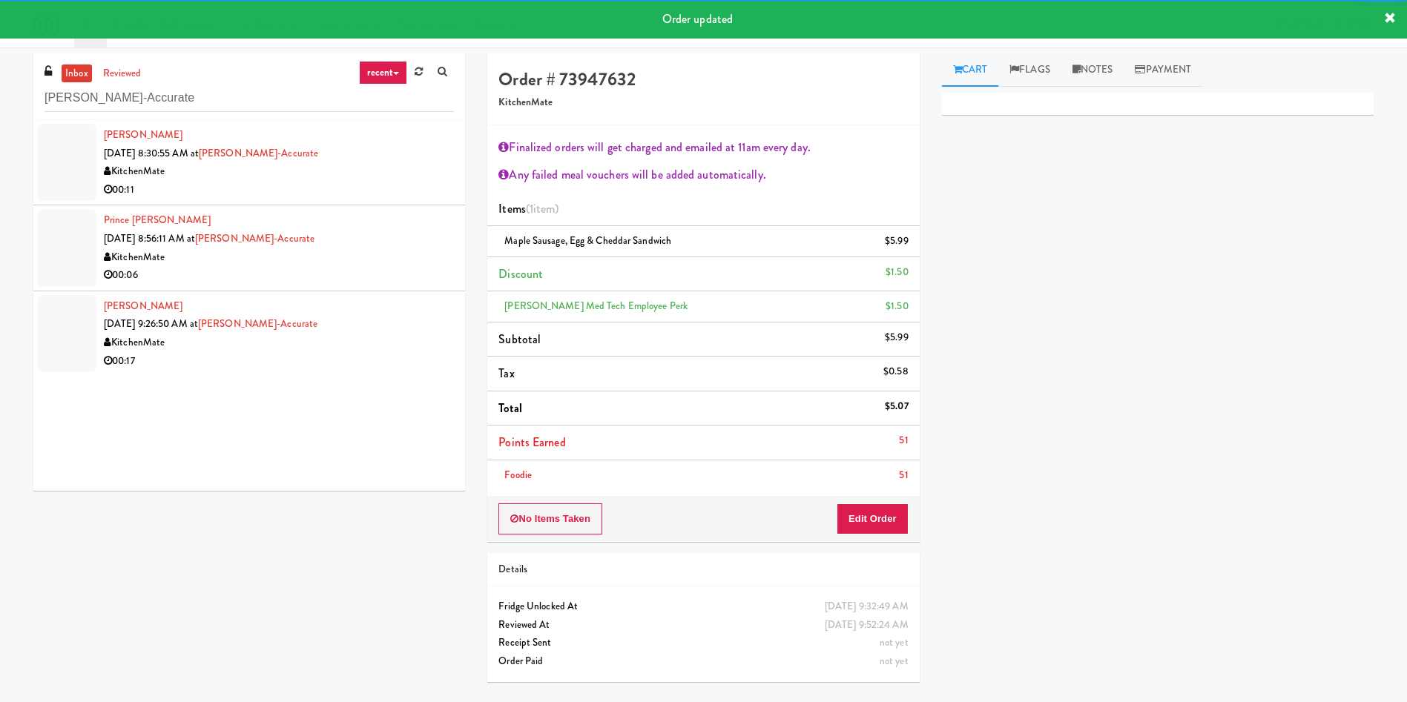
click at [85, 148] on div at bounding box center [66, 162] width 59 height 77
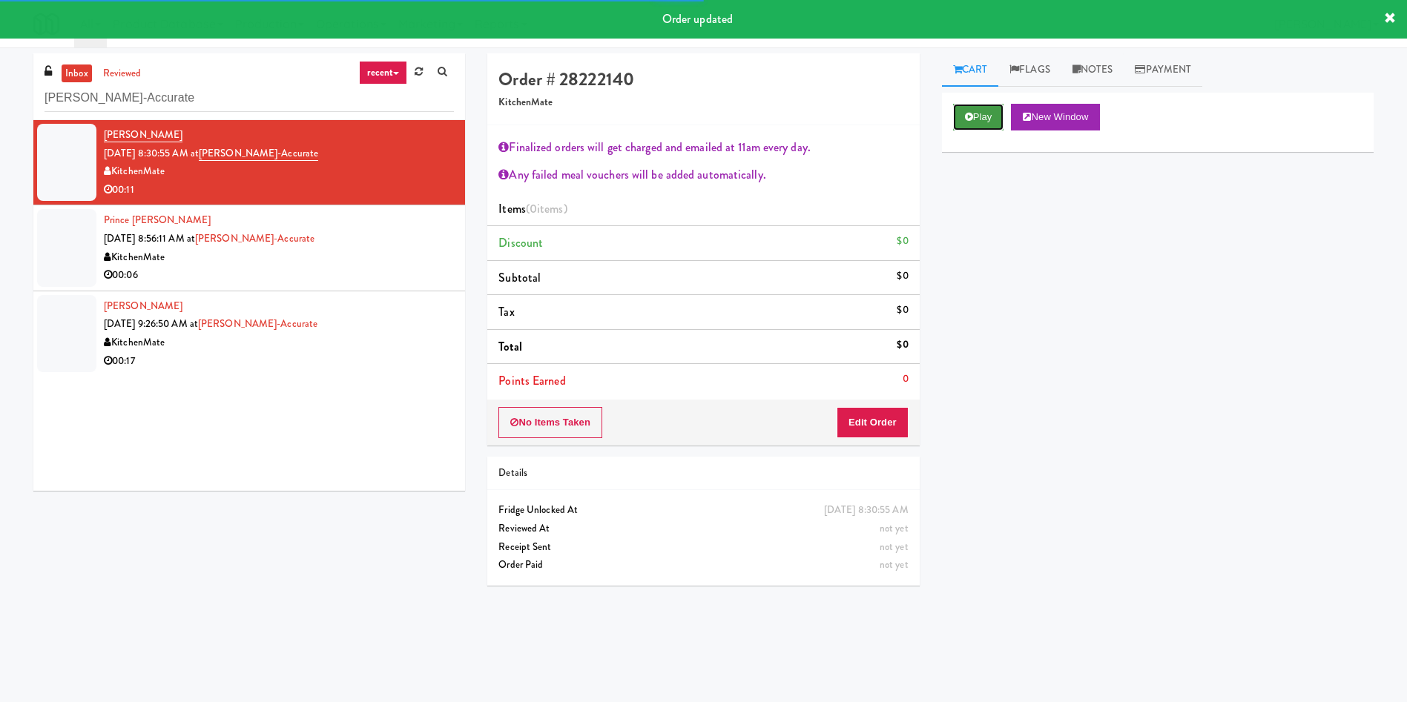
click at [937, 113] on button "Play" at bounding box center [978, 117] width 51 height 27
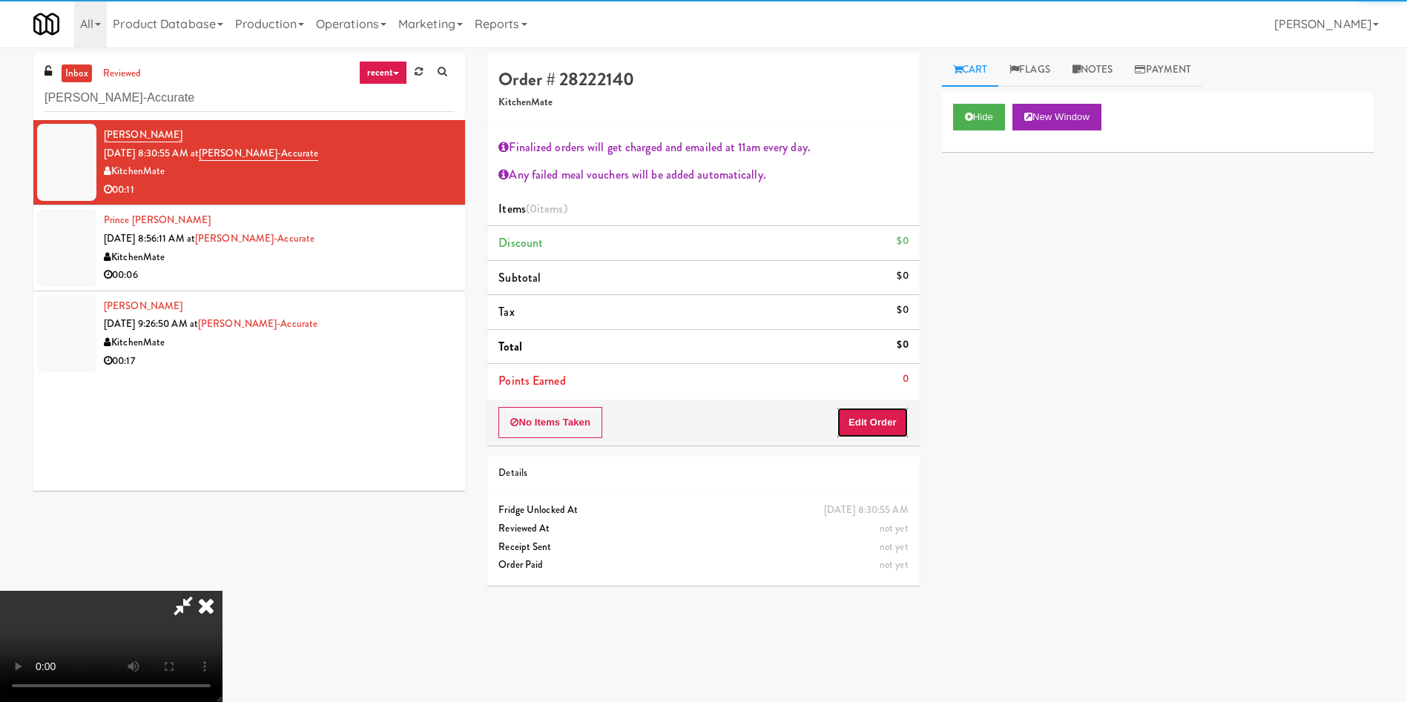
click at [854, 432] on button "Edit Order" at bounding box center [872, 422] width 72 height 31
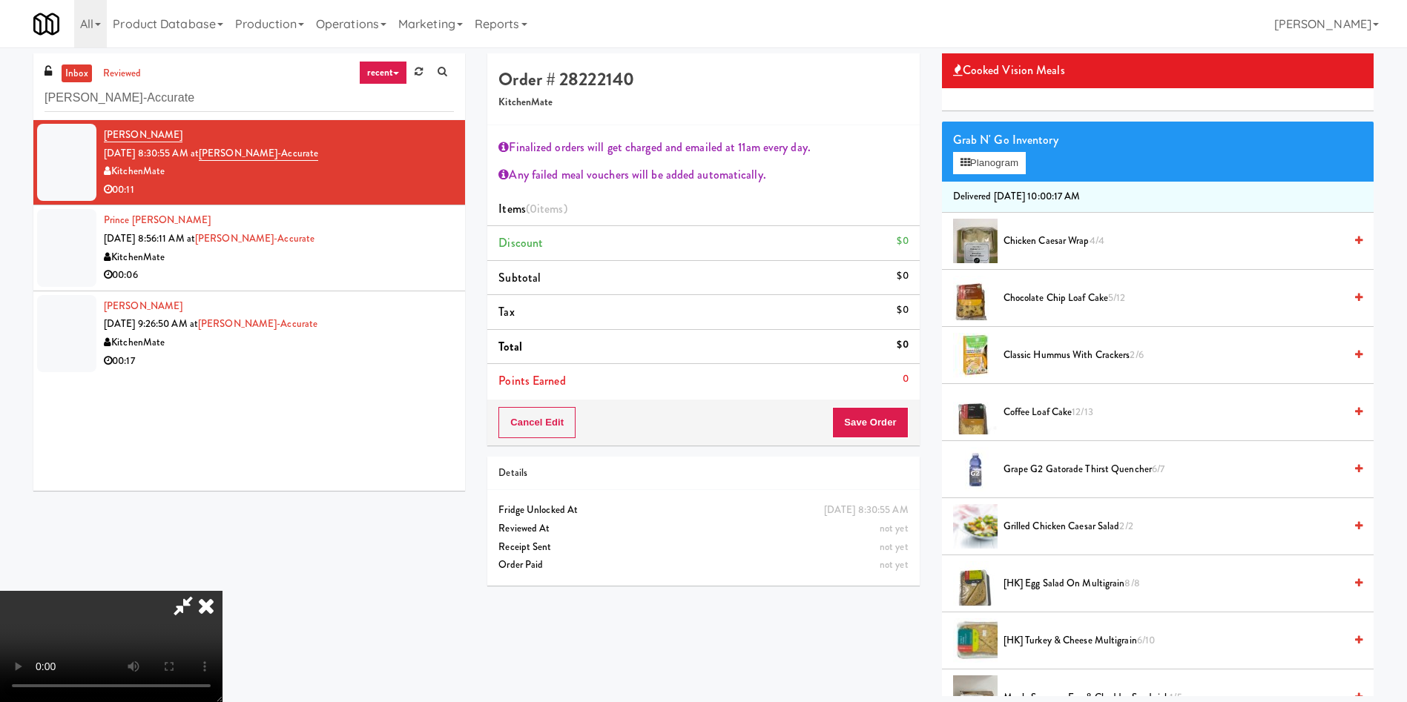
scroll to position [222, 0]
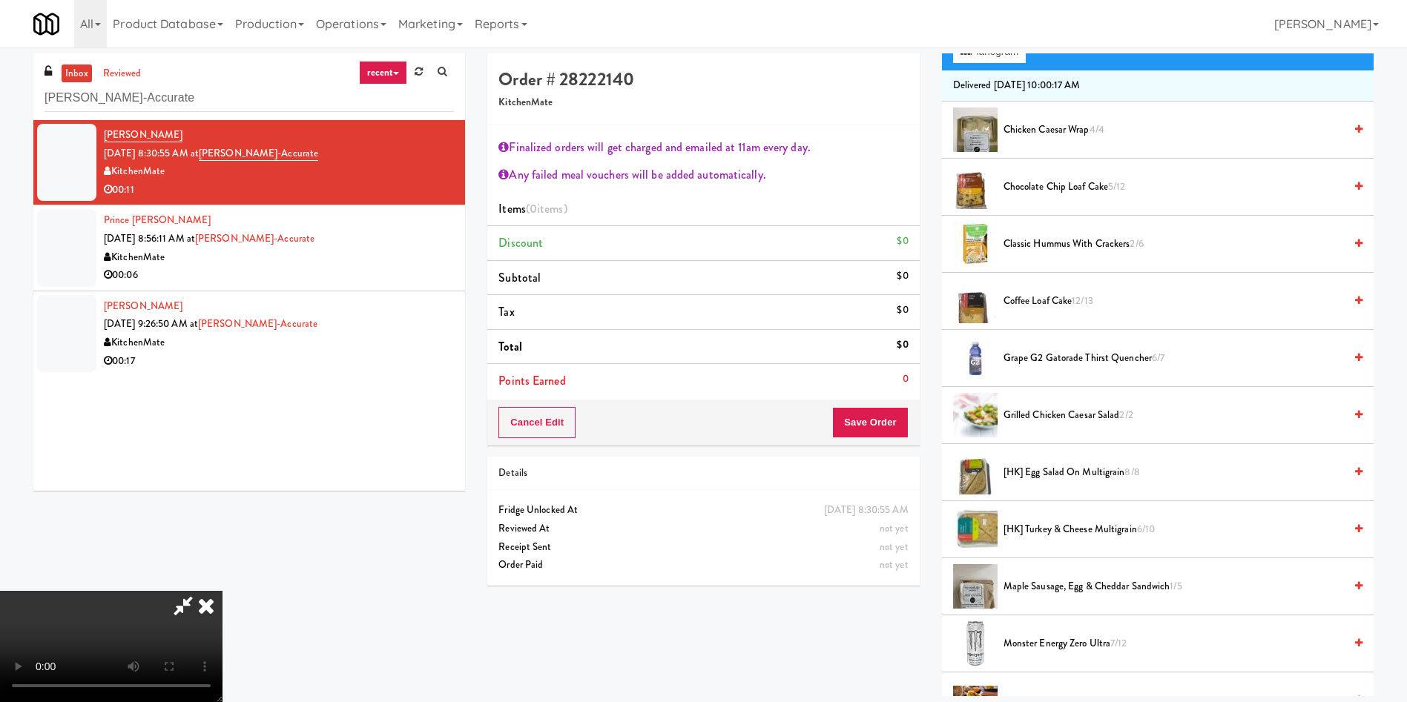
click at [937, 300] on span "Coffee Loaf Cake 12/13" at bounding box center [1173, 301] width 340 height 19
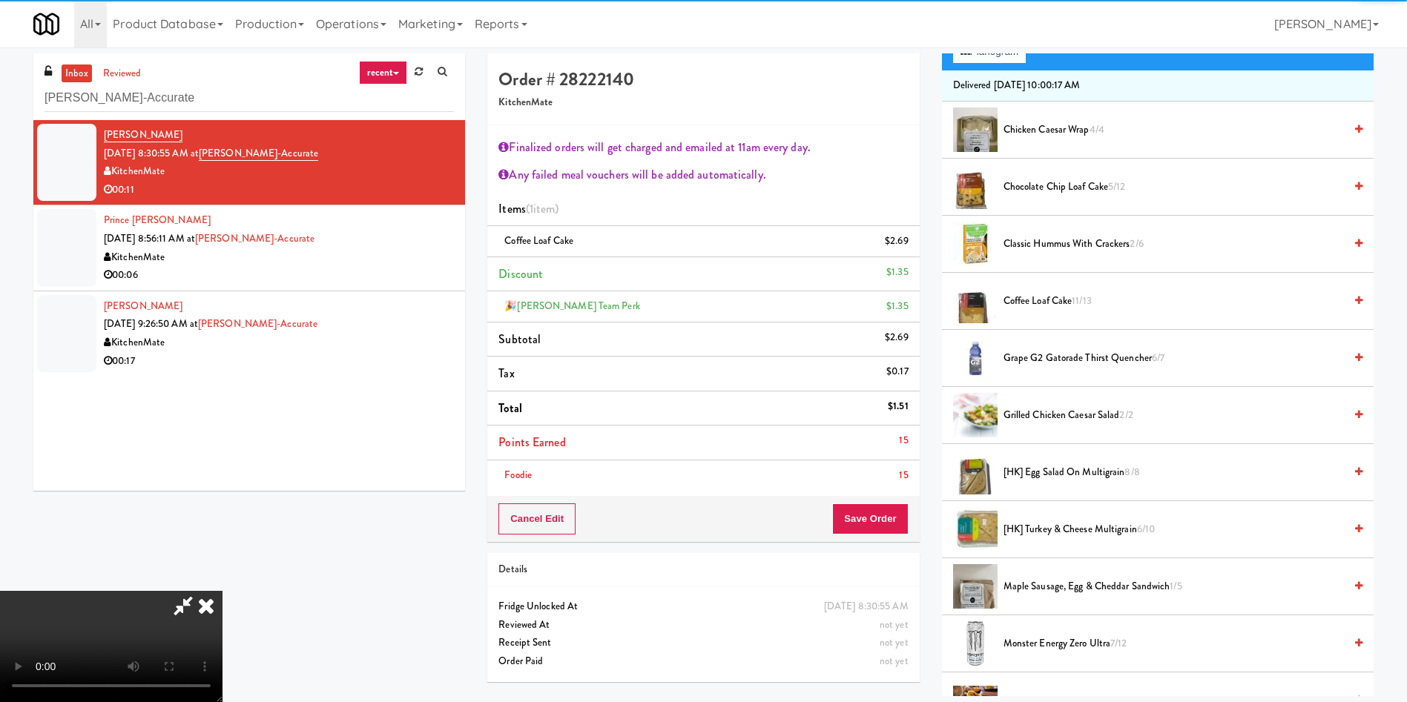
click at [937, 188] on span "Chocolate Chip Loaf Cake 5/12" at bounding box center [1173, 187] width 340 height 19
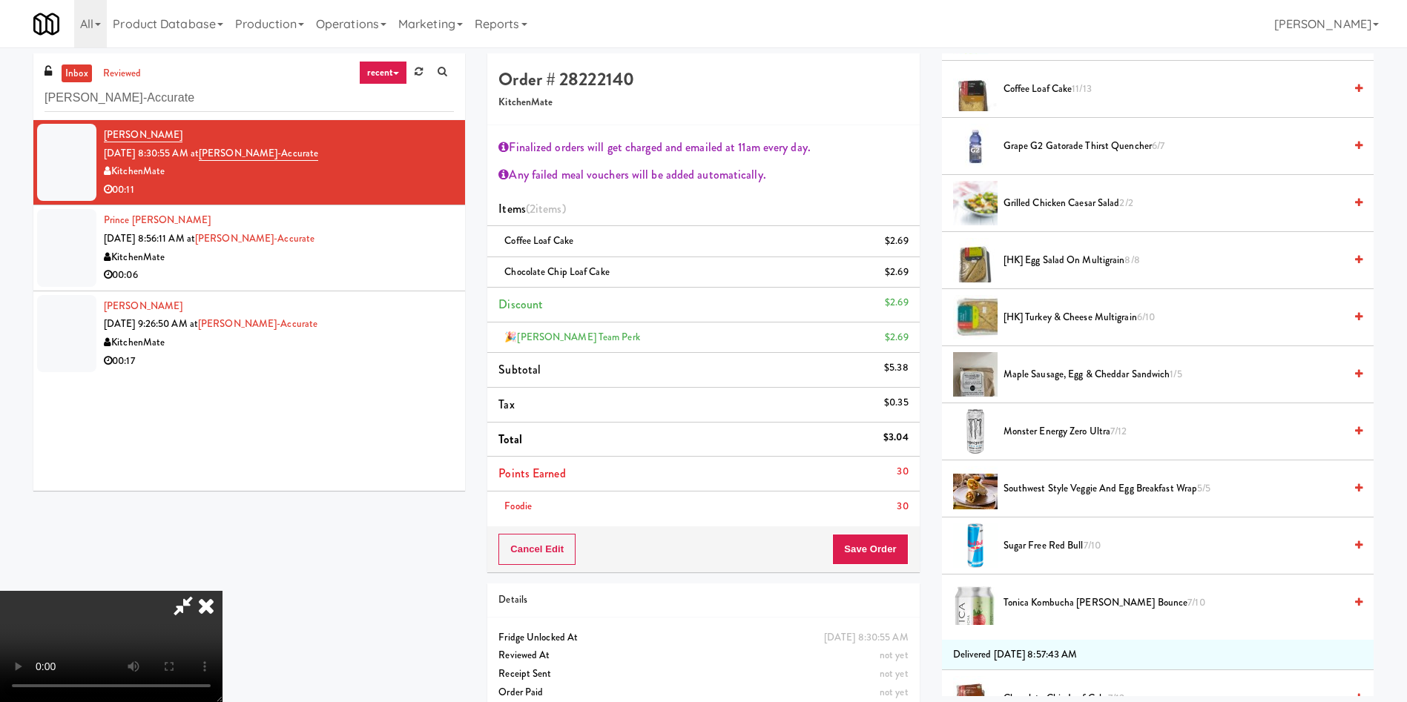
scroll to position [667, 0]
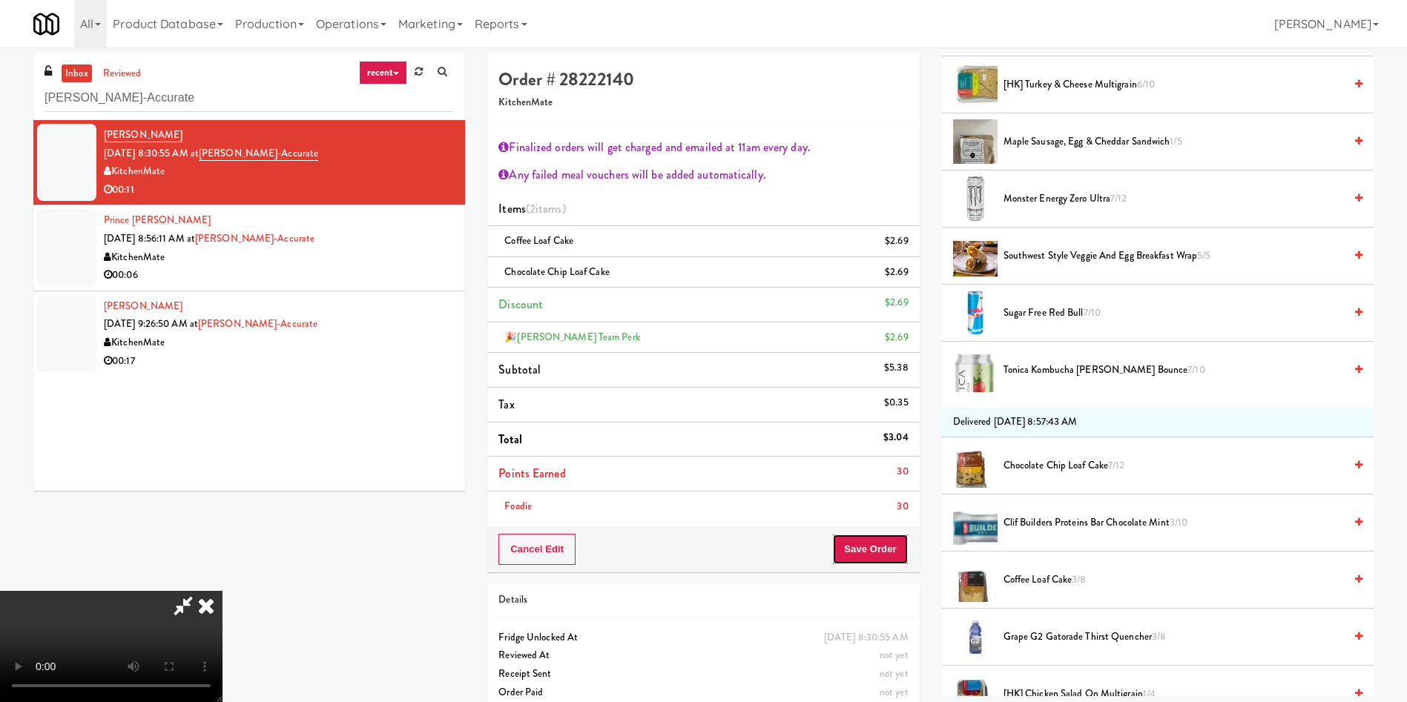
click at [873, 467] on button "Save Order" at bounding box center [870, 549] width 76 height 31
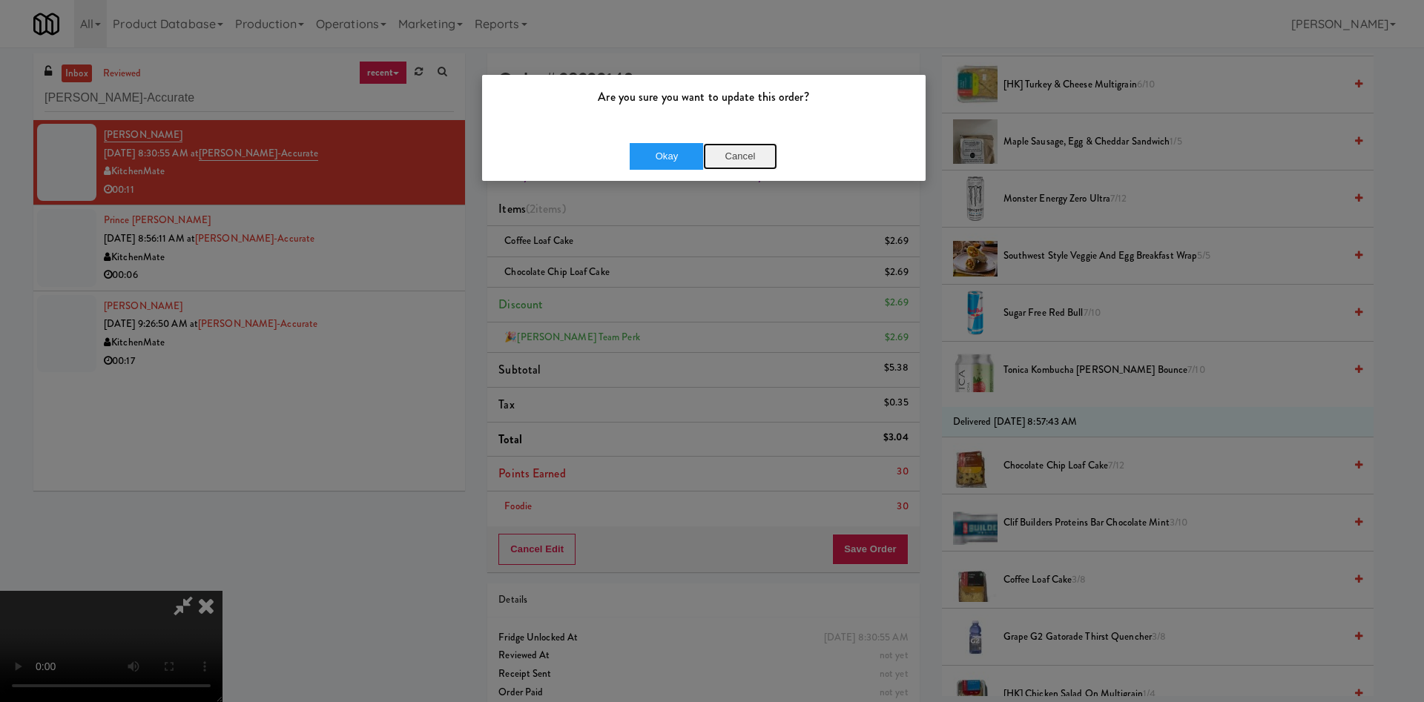
click at [730, 154] on button "Cancel" at bounding box center [740, 156] width 74 height 27
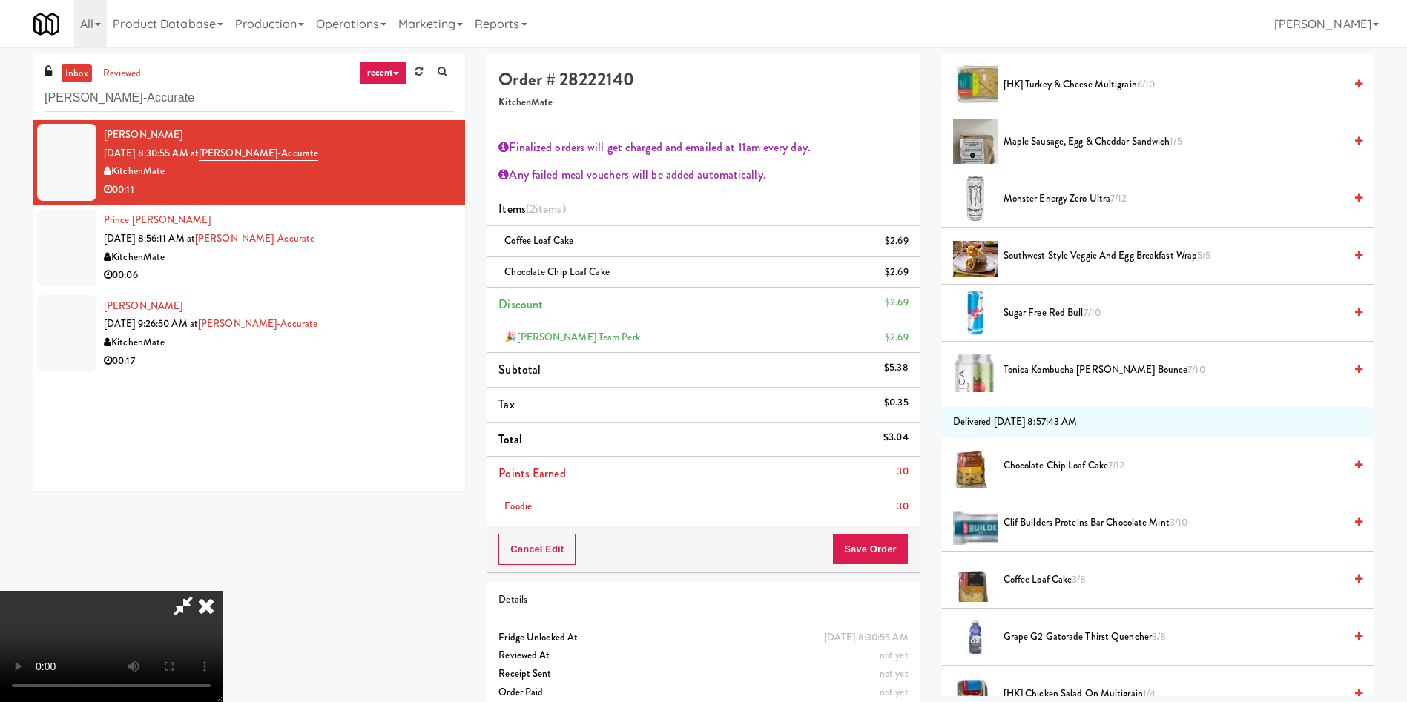
click at [200, 467] on icon at bounding box center [183, 606] width 34 height 30
click at [906, 274] on icon at bounding box center [909, 278] width 7 height 10
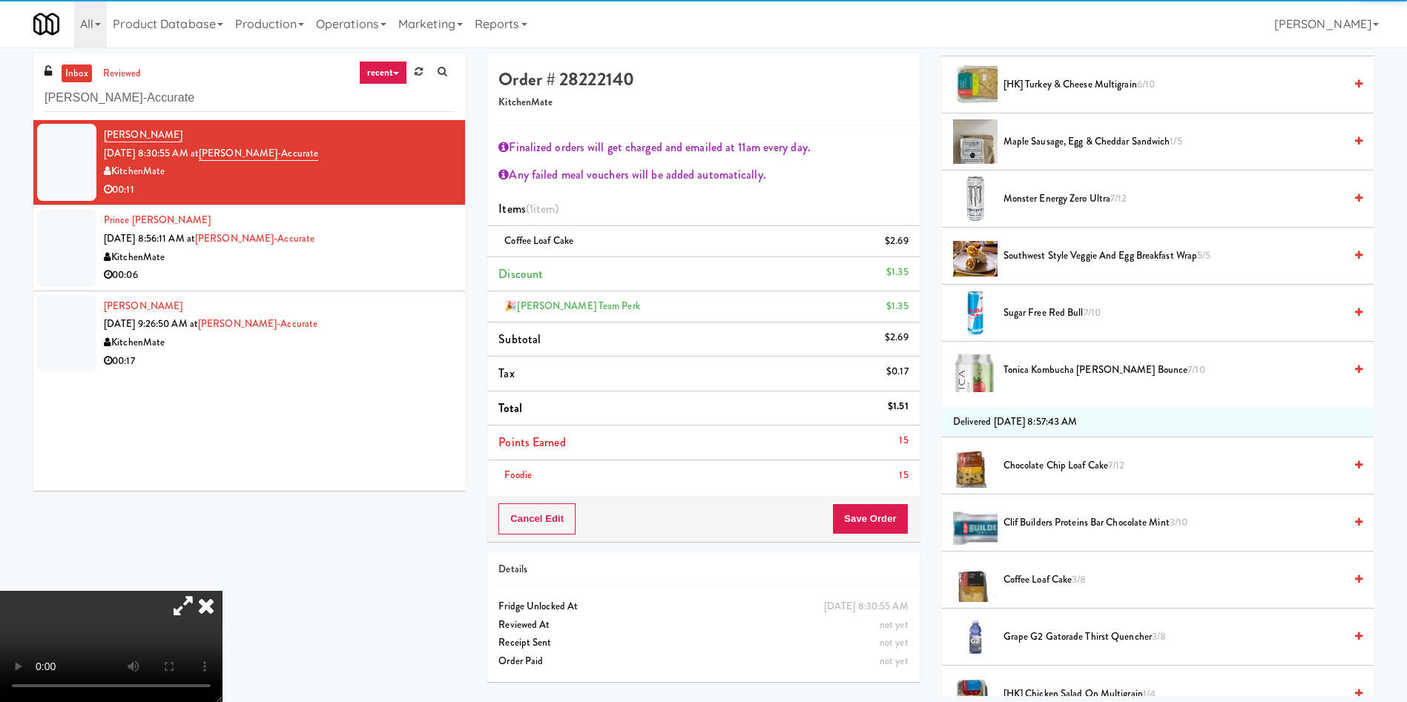
click at [901, 239] on link at bounding box center [906, 247] width 13 height 19
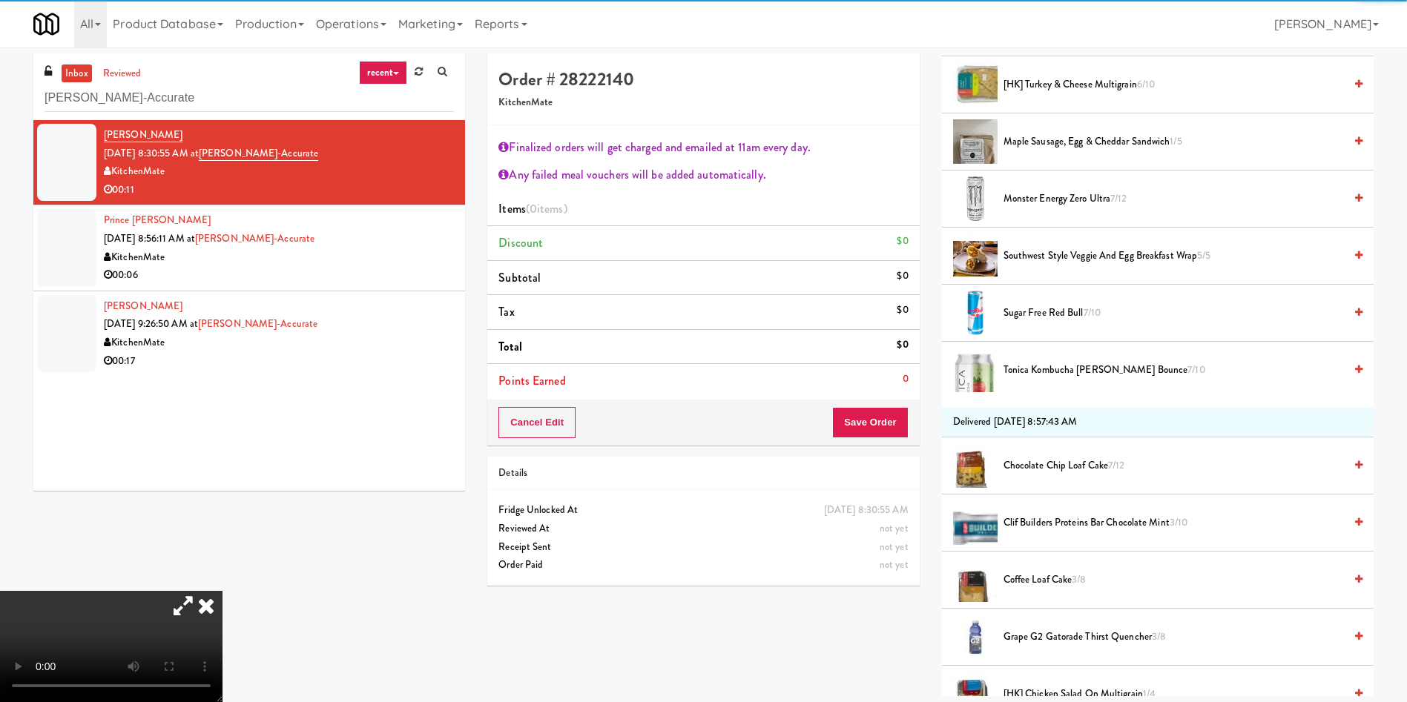
click at [91, 467] on video at bounding box center [111, 646] width 222 height 111
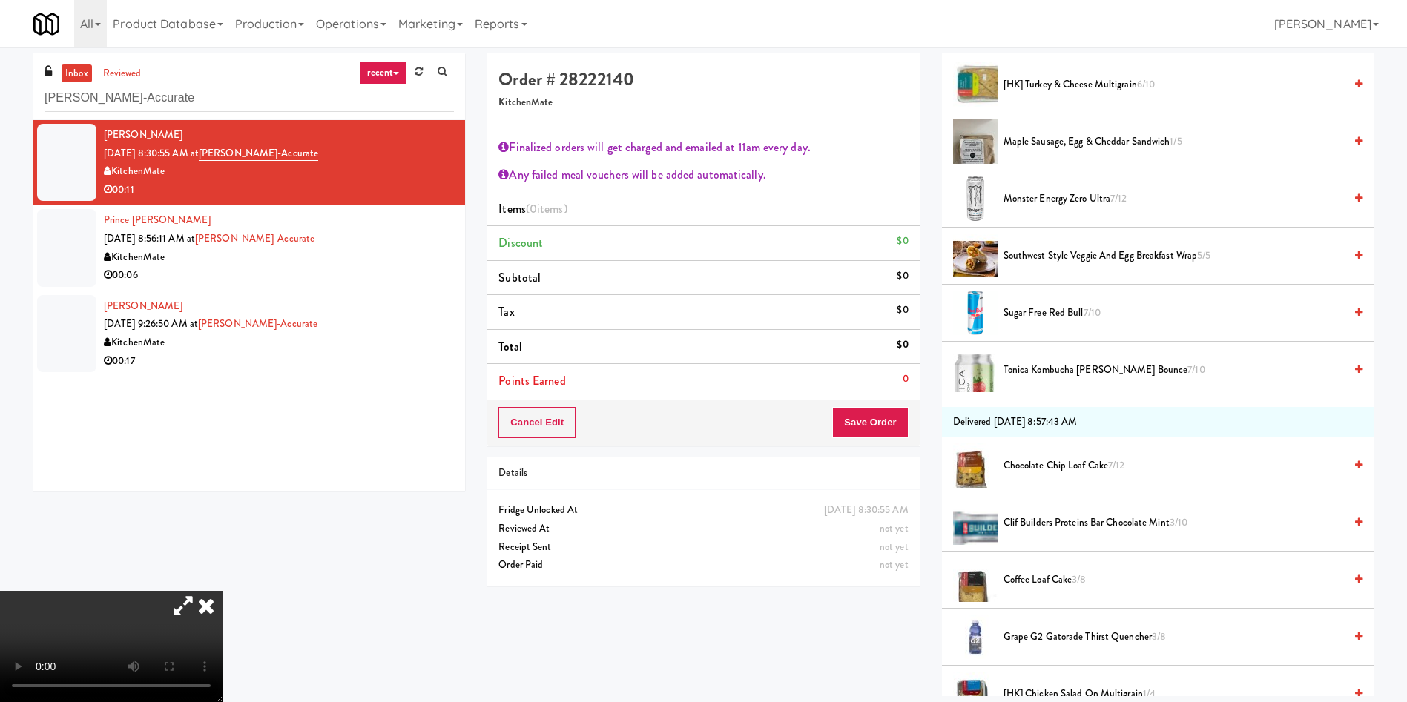
click at [937, 467] on span "Coffee Loaf Cake 3/8" at bounding box center [1173, 580] width 340 height 19
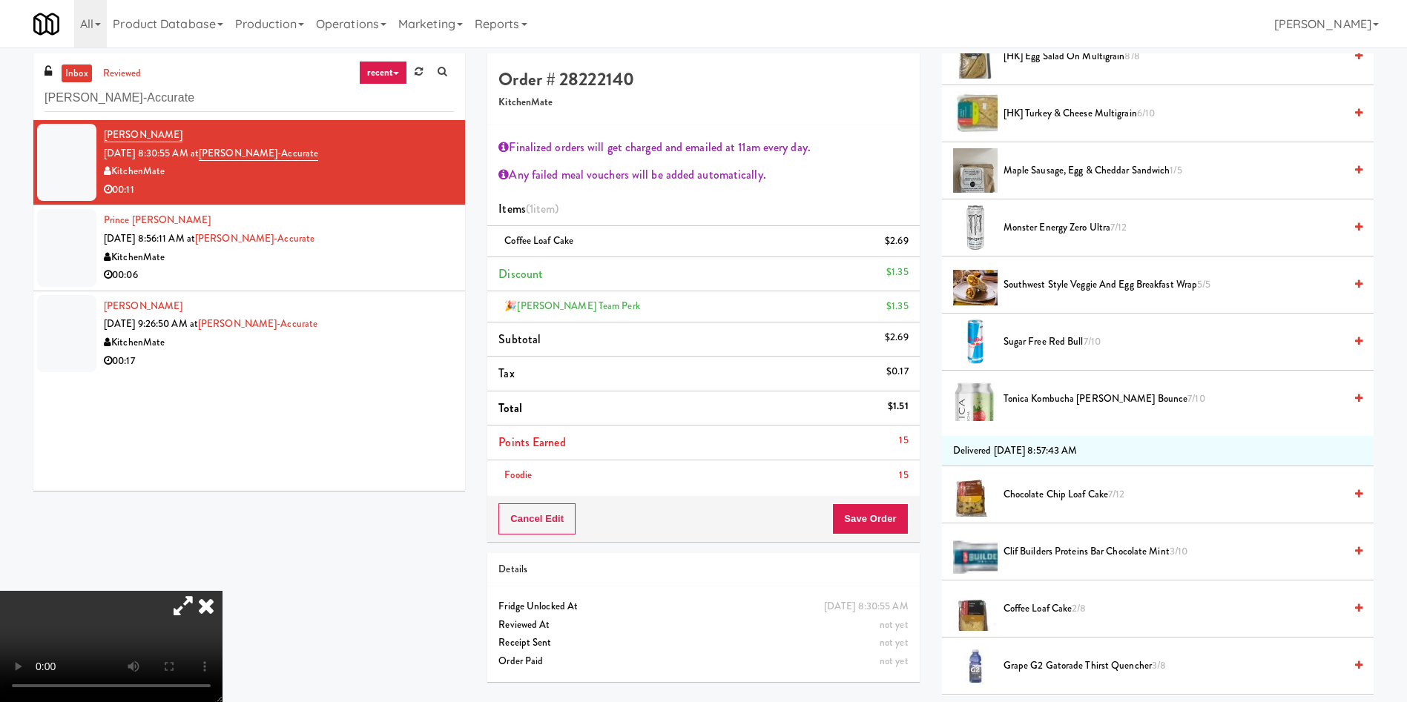
scroll to position [779, 0]
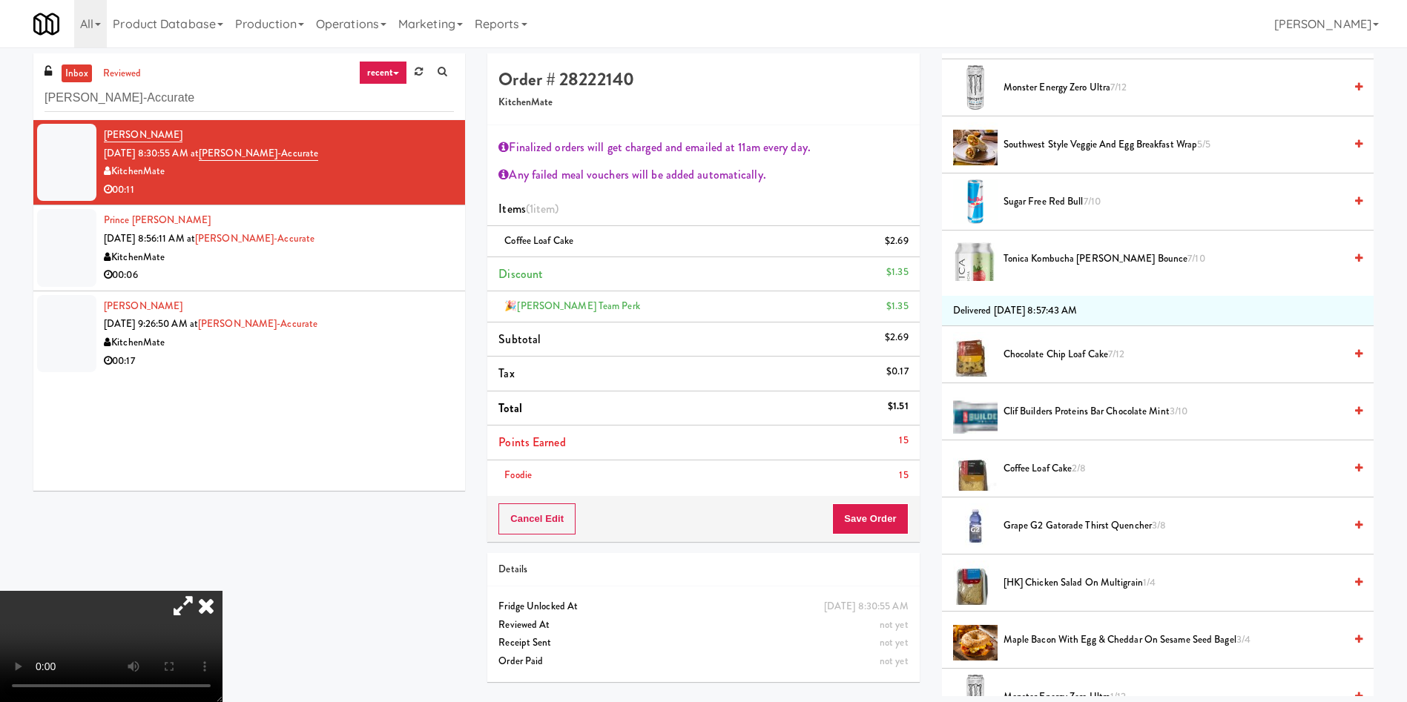
click at [937, 350] on span "Chocolate Chip Loaf Cake 7/12" at bounding box center [1173, 355] width 340 height 19
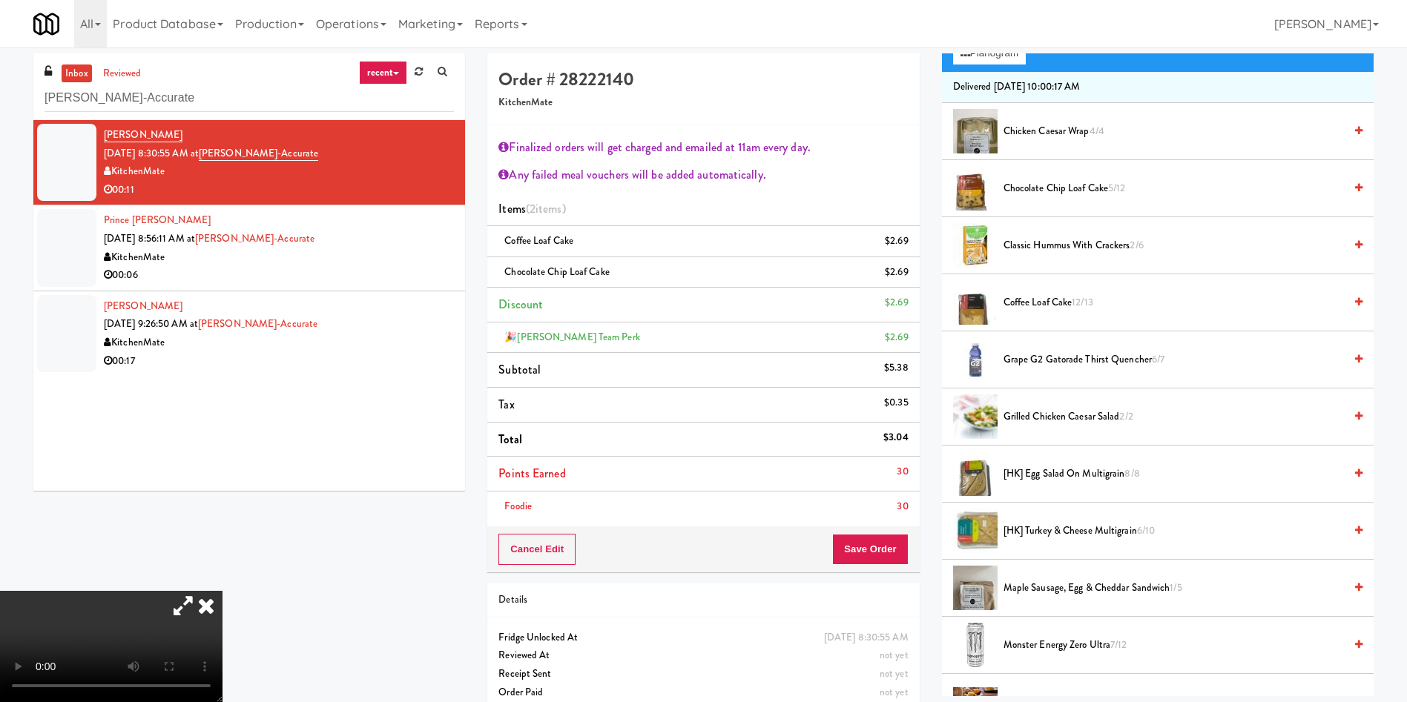
scroll to position [111, 0]
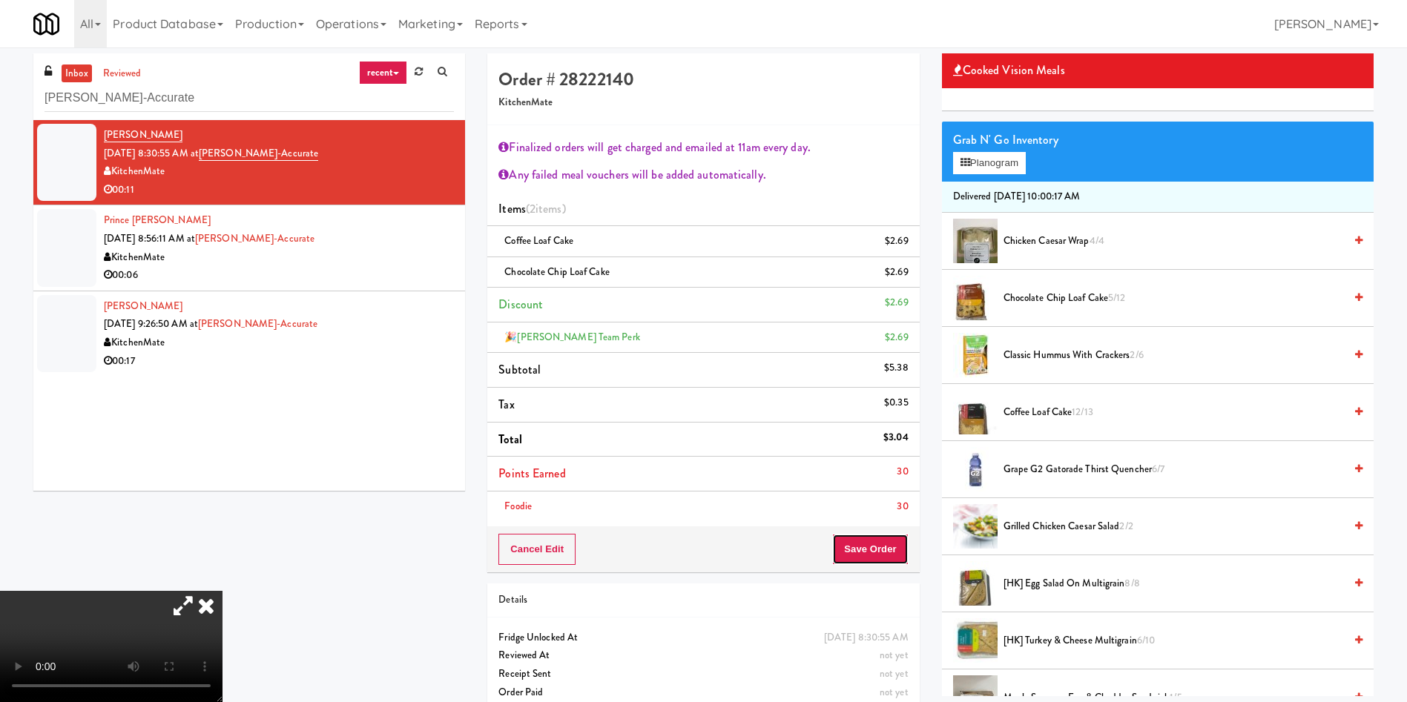
click at [857, 467] on button "Save Order" at bounding box center [870, 549] width 76 height 31
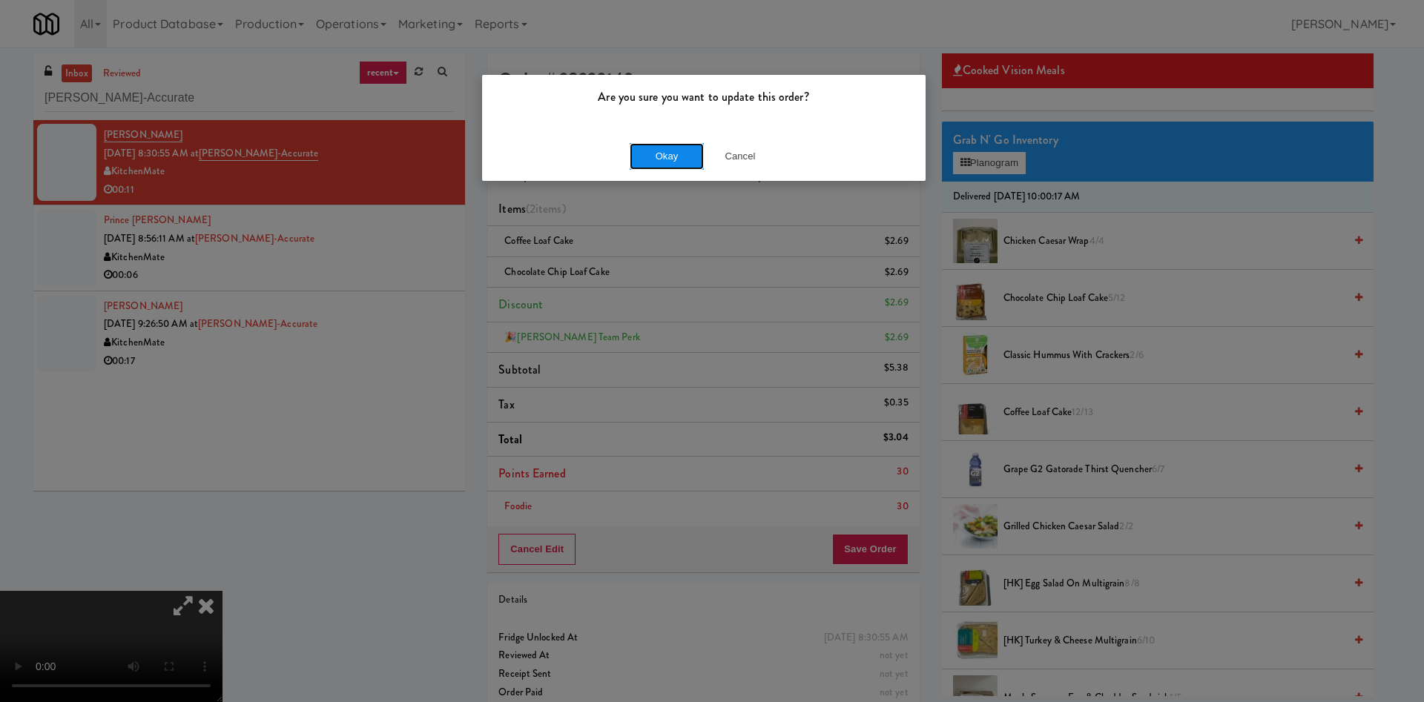
click at [653, 155] on button "Okay" at bounding box center [667, 156] width 74 height 27
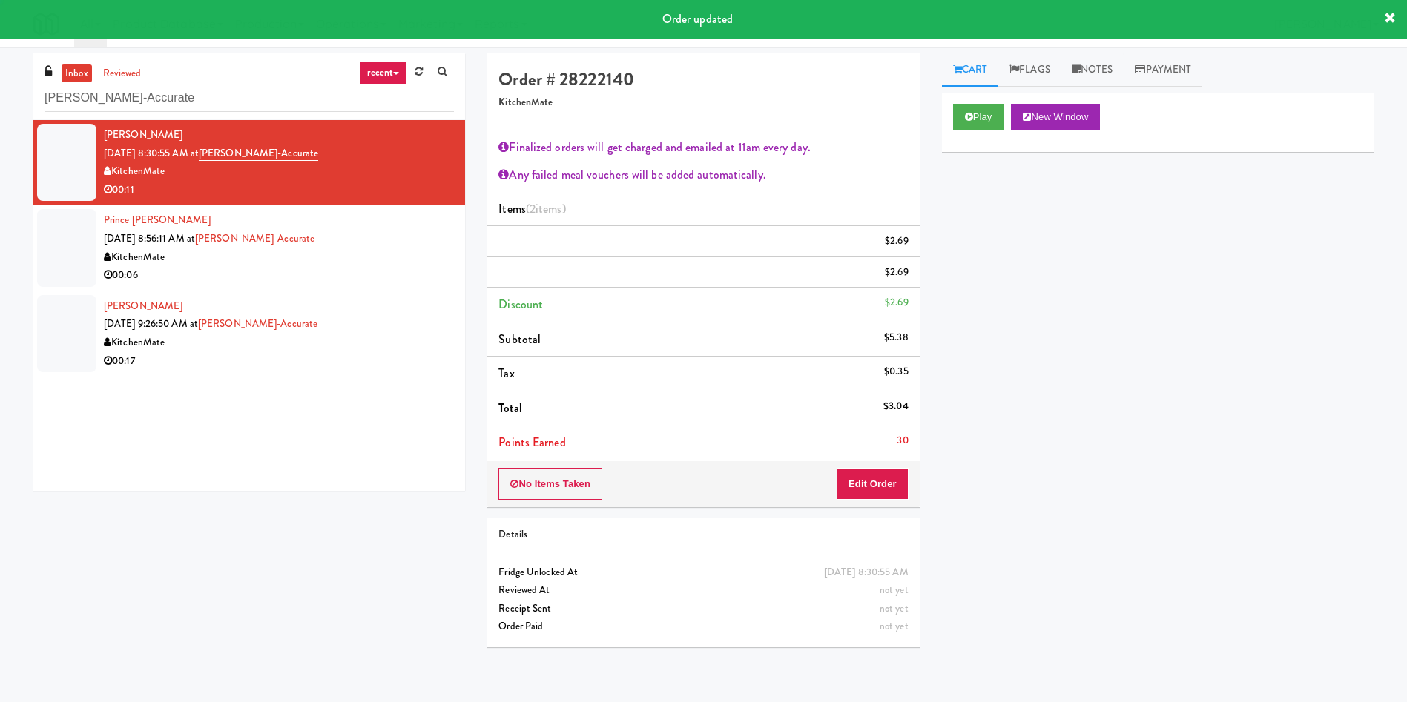
scroll to position [0, 0]
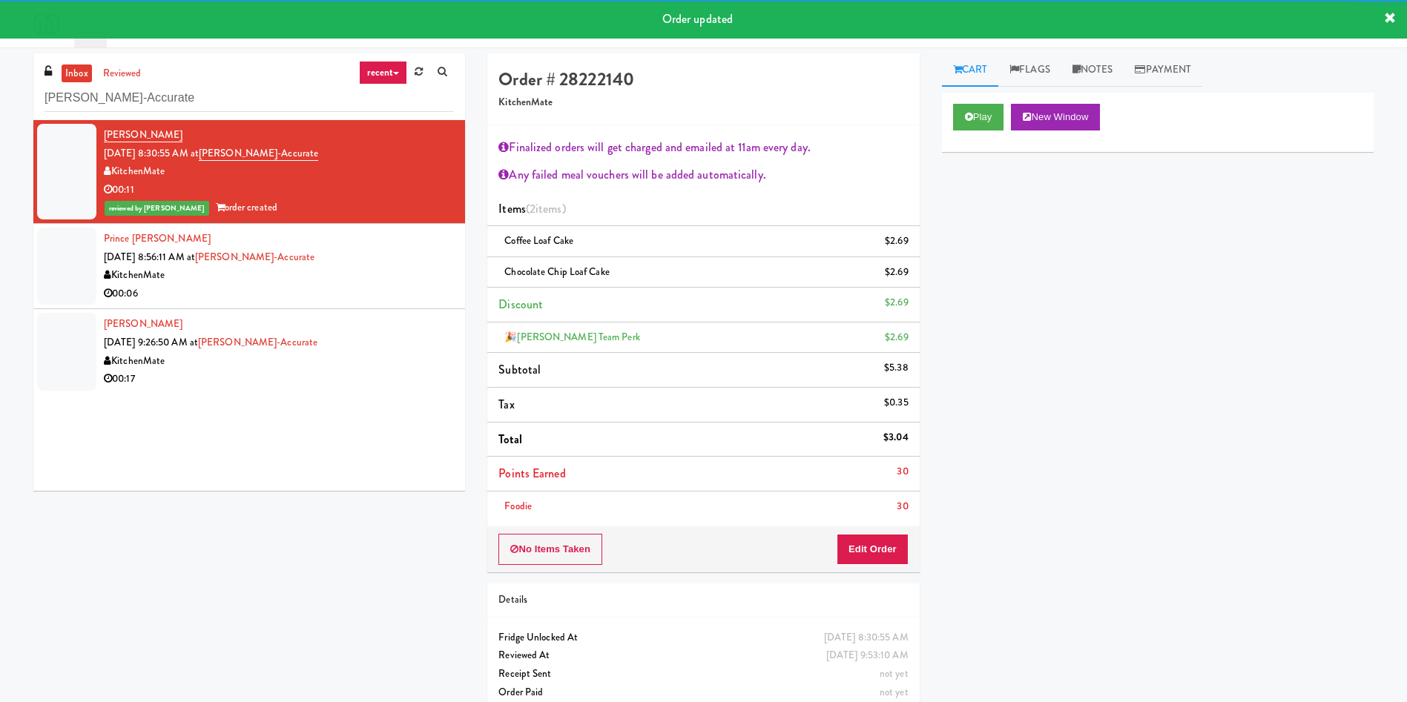
click at [73, 257] on div at bounding box center [66, 266] width 59 height 77
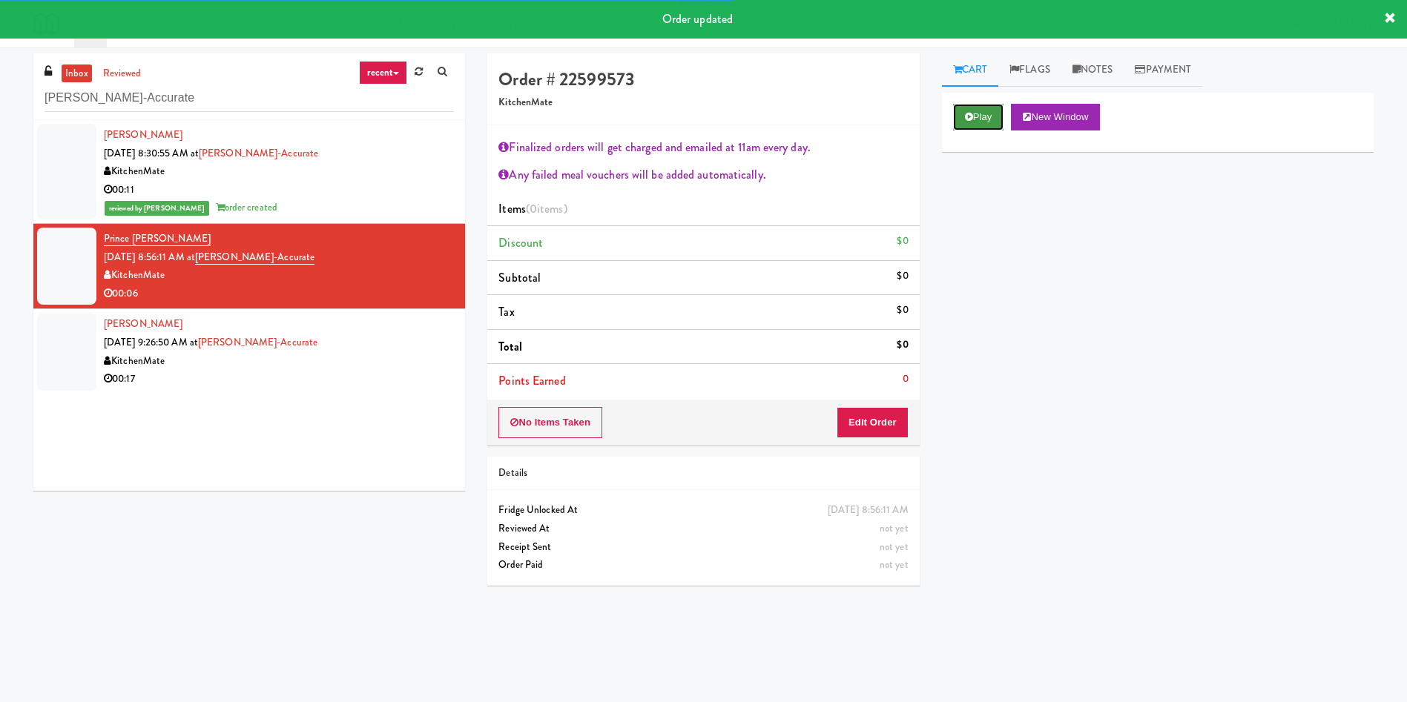
click at [937, 119] on button "Play" at bounding box center [978, 117] width 51 height 27
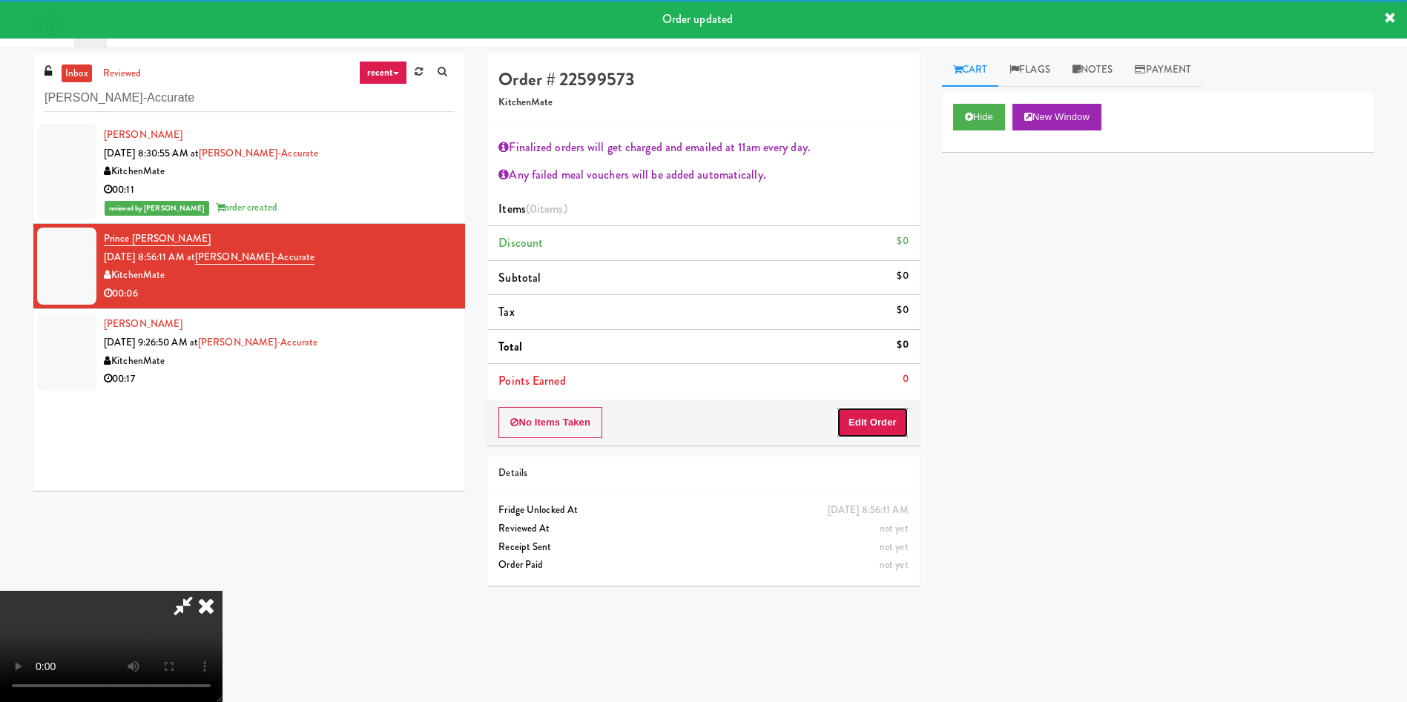
click at [857, 425] on button "Edit Order" at bounding box center [872, 422] width 72 height 31
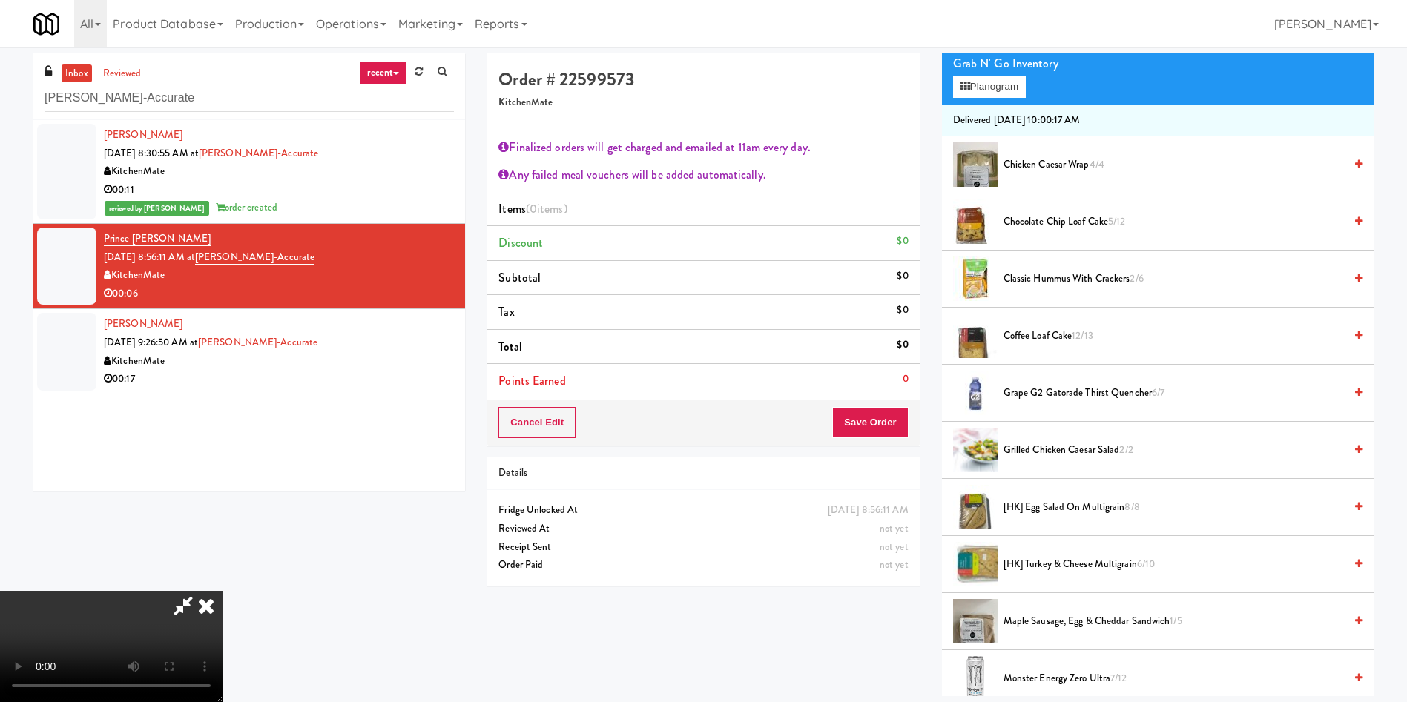
scroll to position [222, 0]
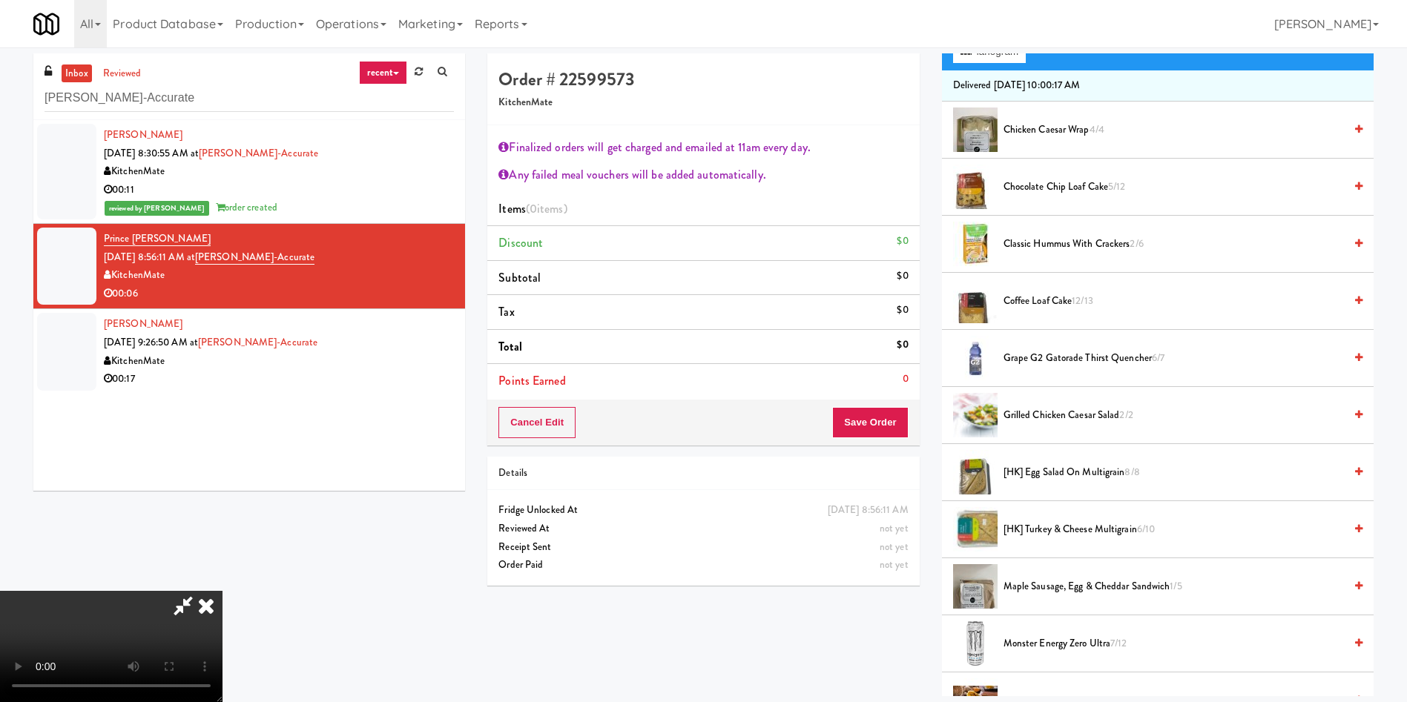
click at [222, 467] on video at bounding box center [111, 646] width 222 height 111
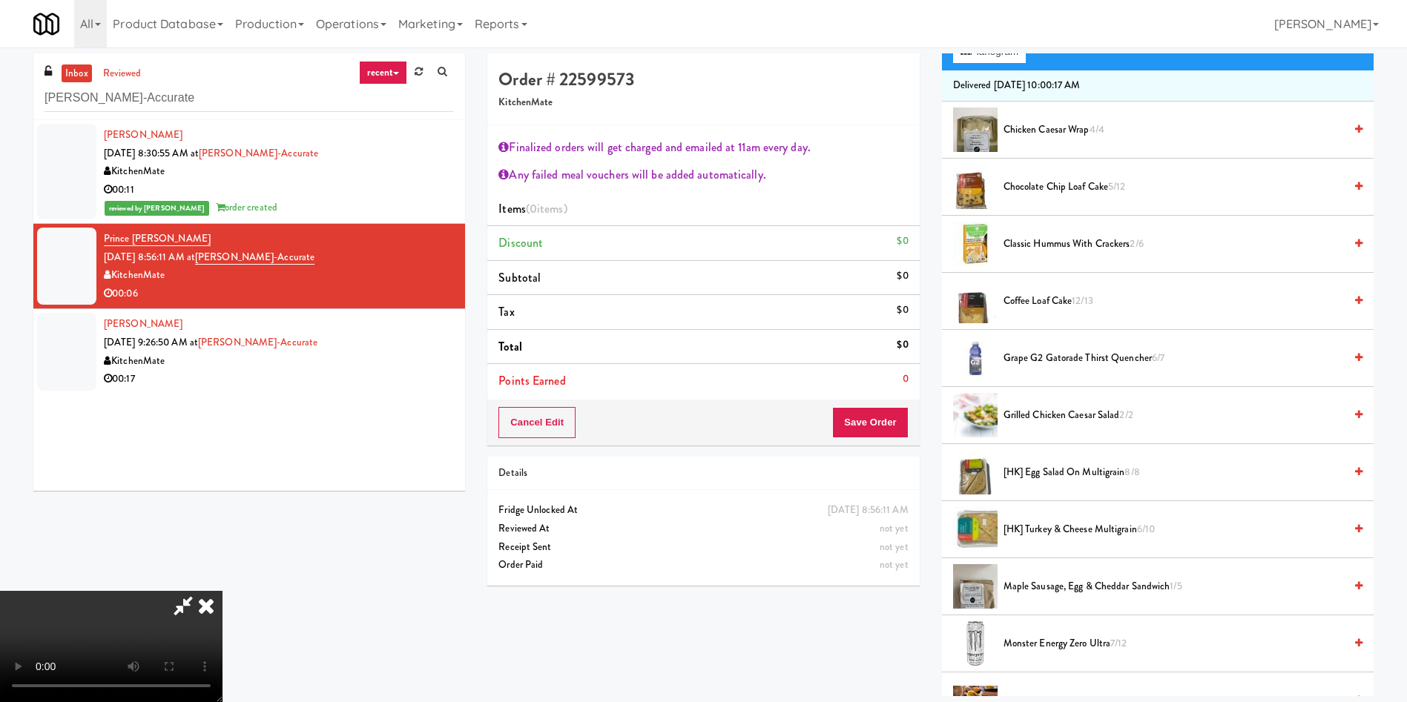
click at [222, 467] on video at bounding box center [111, 646] width 222 height 111
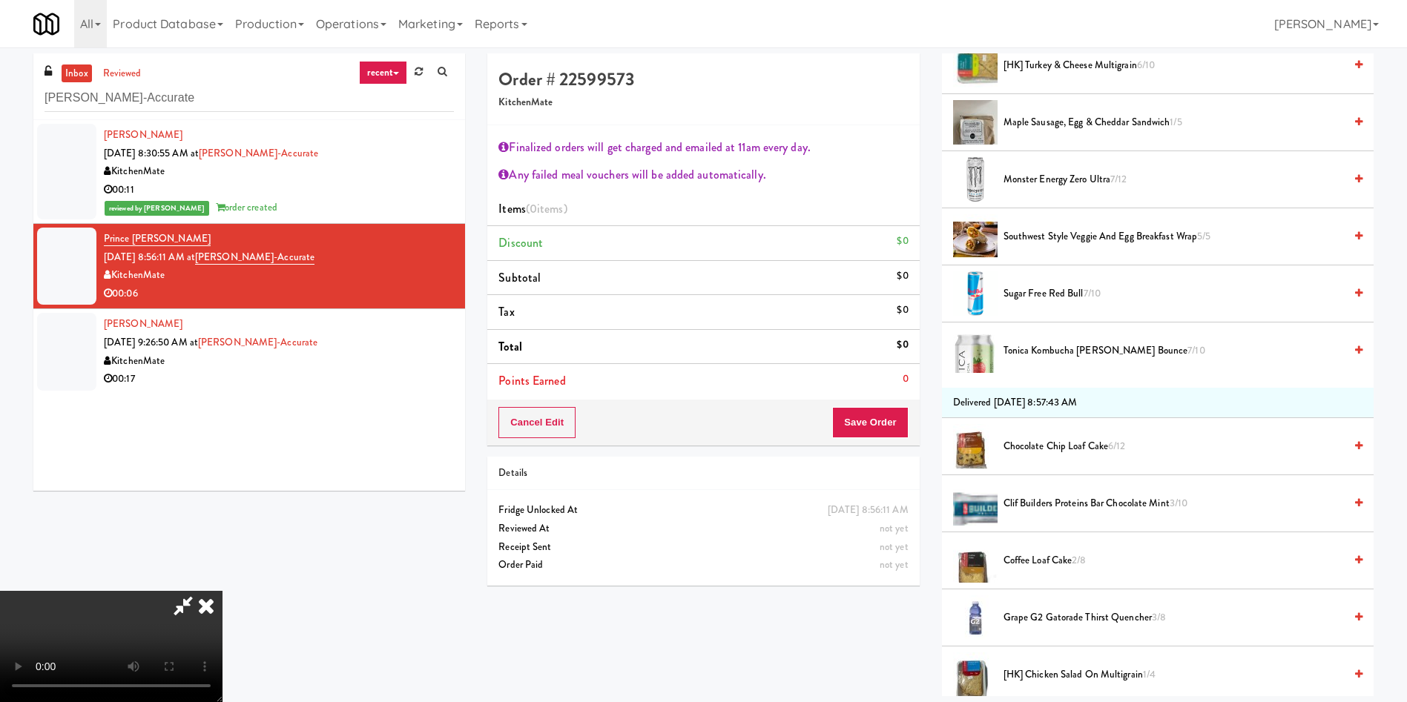
scroll to position [667, 0]
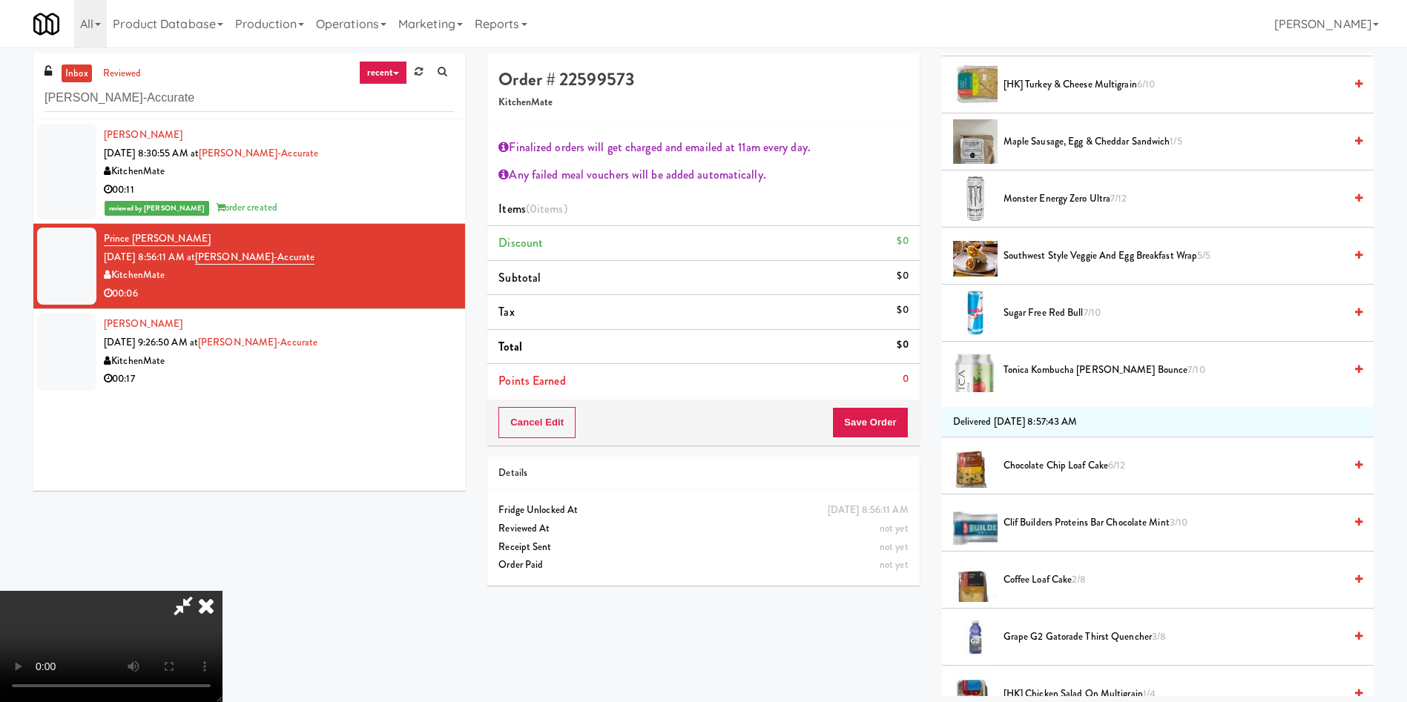
click at [937, 317] on span "Sugar Free Red Bull 7/10" at bounding box center [1173, 313] width 340 height 19
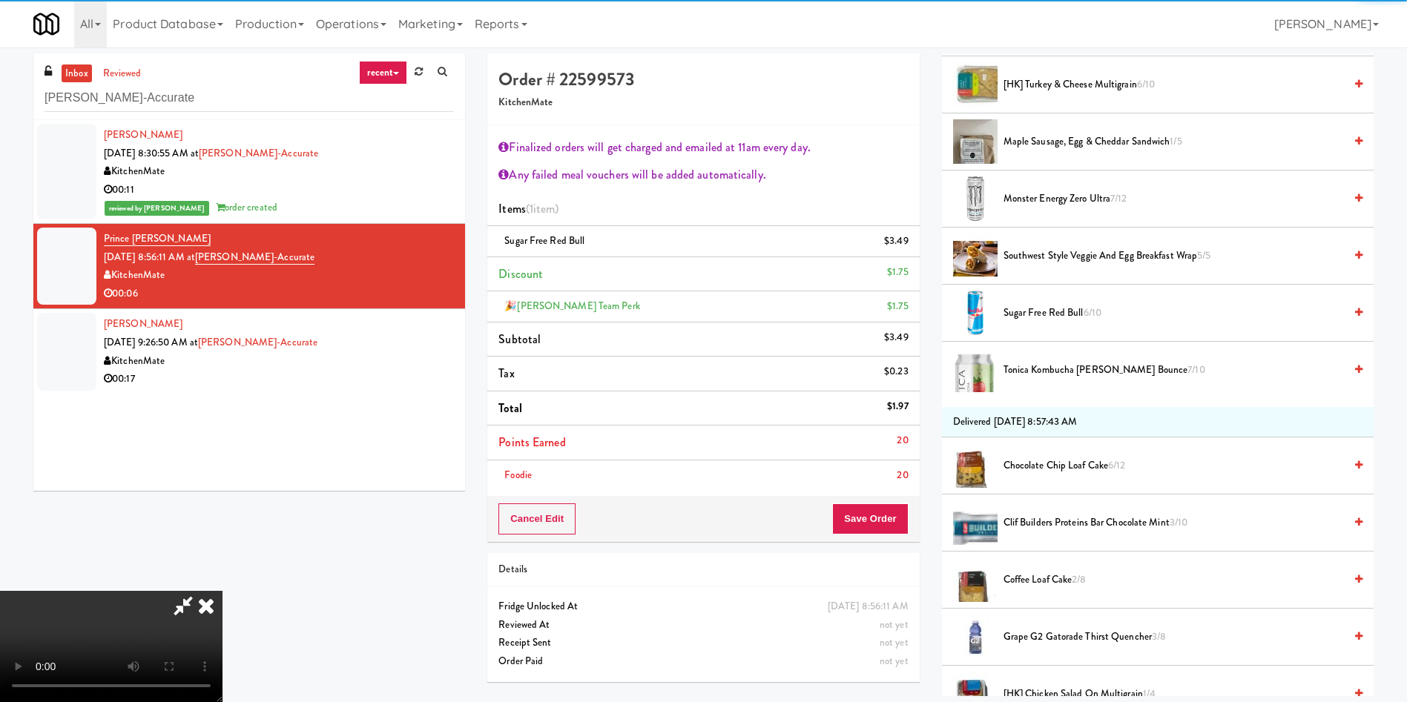
drag, startPoint x: 910, startPoint y: 465, endPoint x: 873, endPoint y: 512, distance: 59.6
click at [905, 466] on li "Foodie 20" at bounding box center [703, 476] width 432 height 30
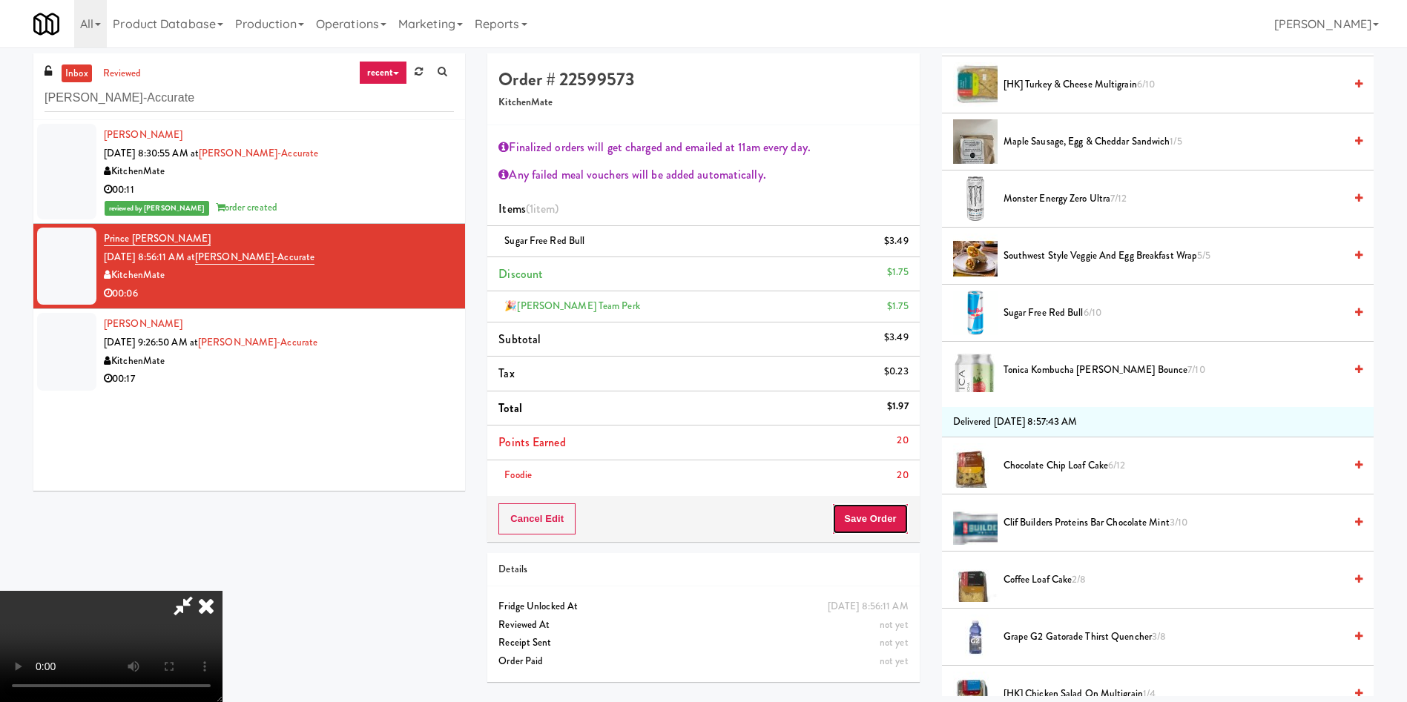
click at [872, 467] on button "Save Order" at bounding box center [870, 519] width 76 height 31
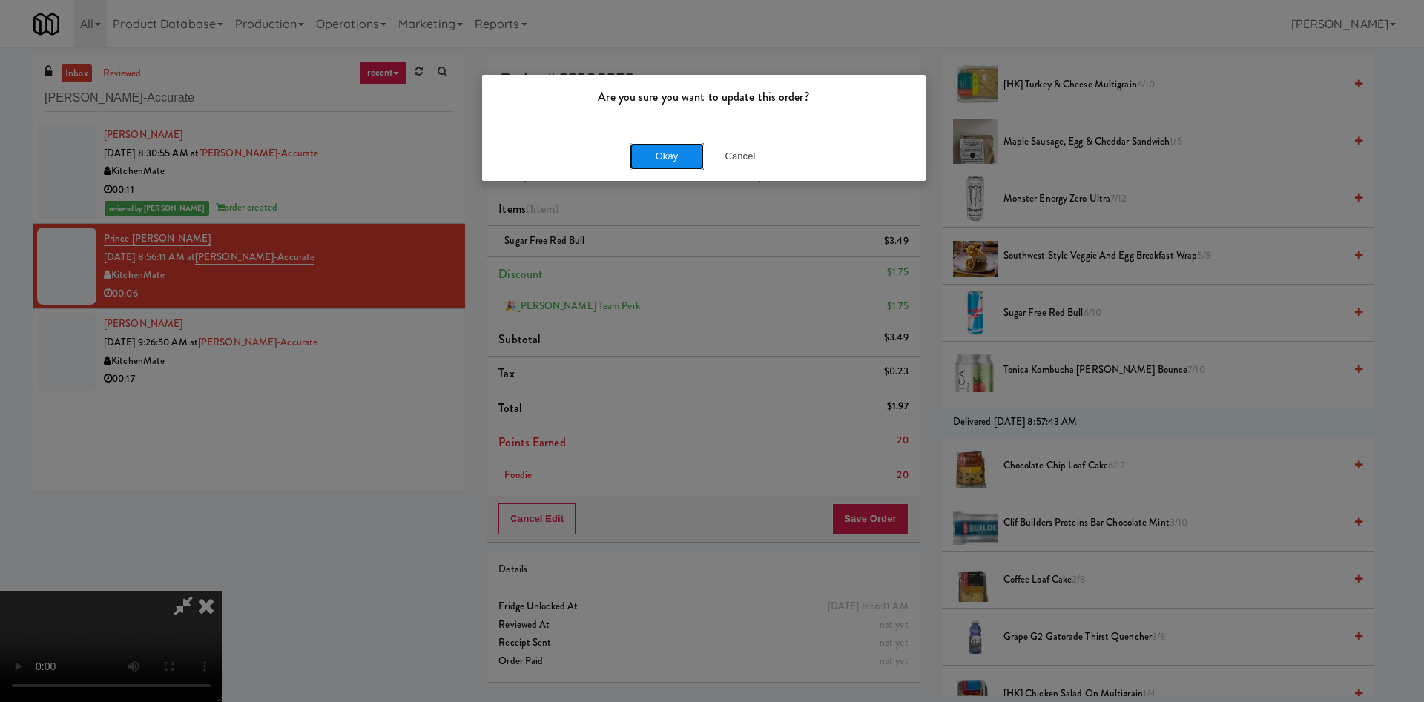
click at [661, 143] on button "Okay" at bounding box center [667, 156] width 74 height 27
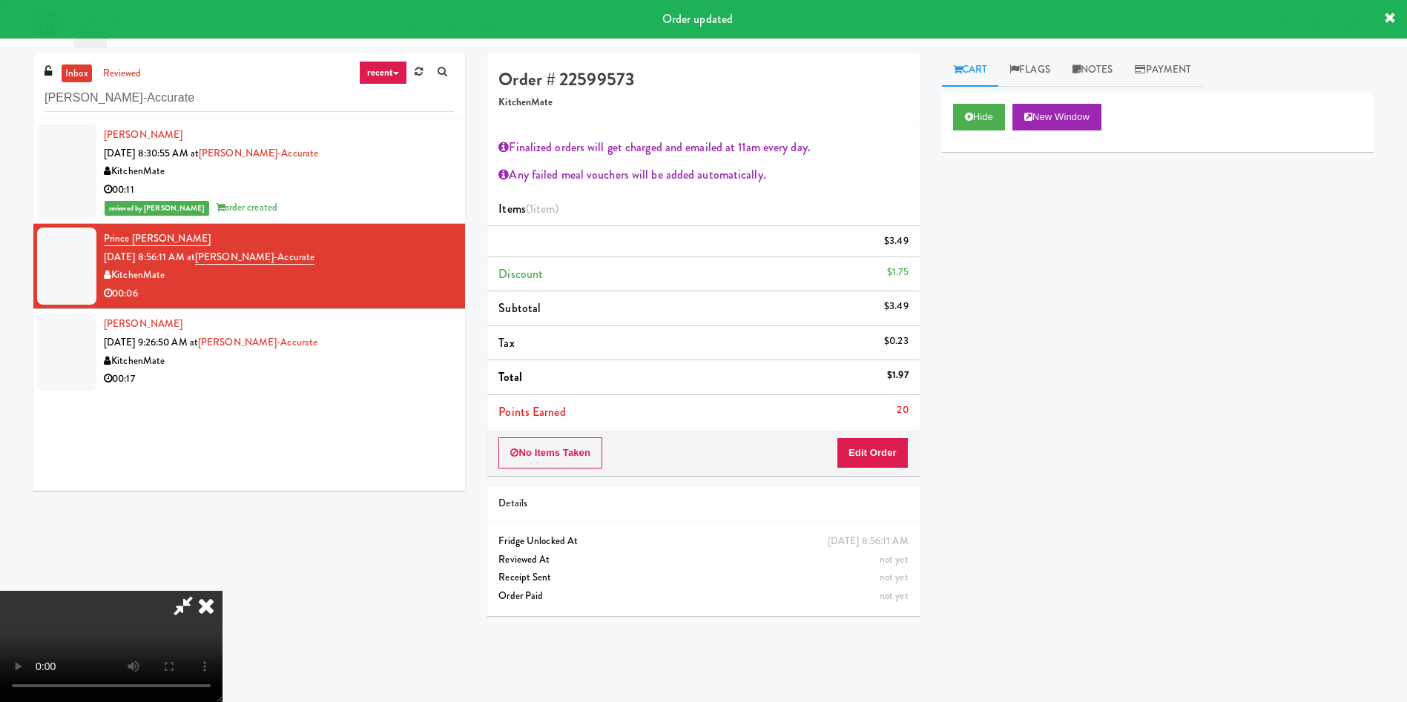
scroll to position [0, 0]
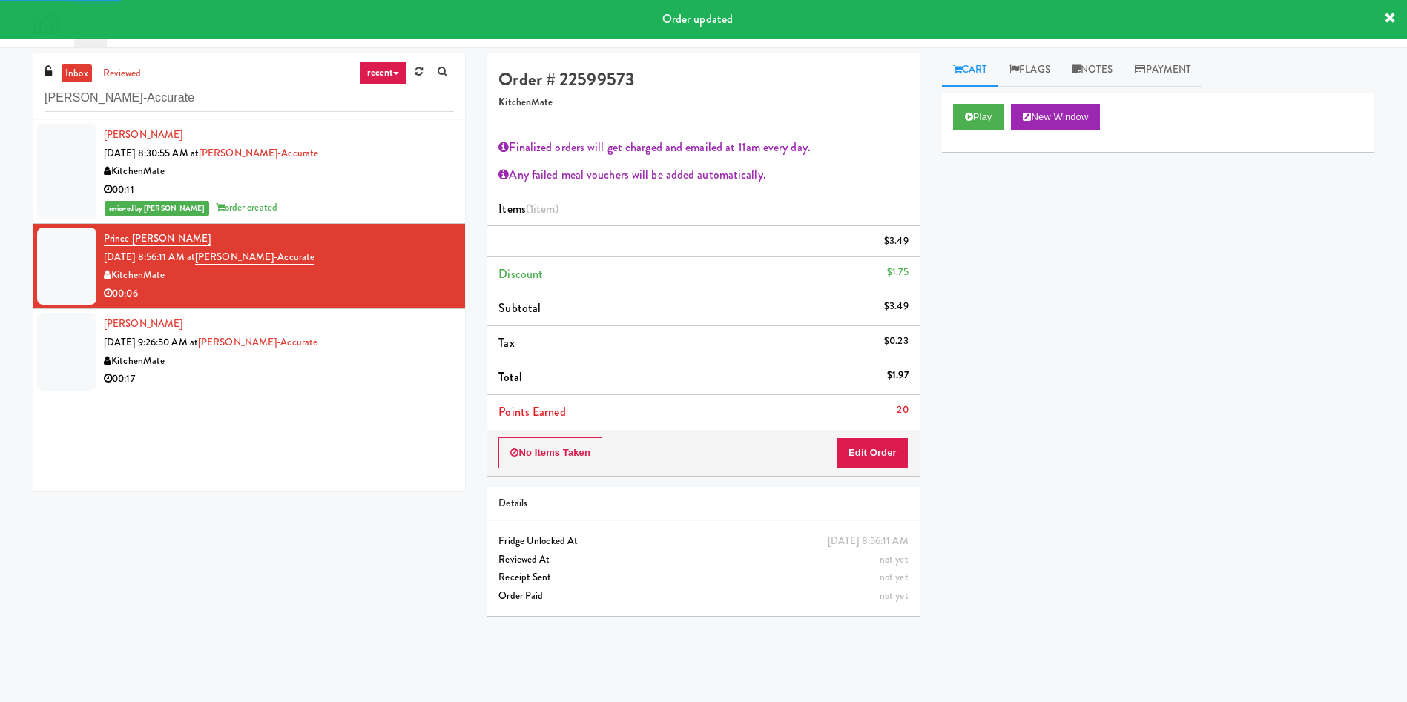
drag, startPoint x: 71, startPoint y: 366, endPoint x: 392, endPoint y: 386, distance: 321.7
click at [71, 371] on div at bounding box center [66, 351] width 59 height 77
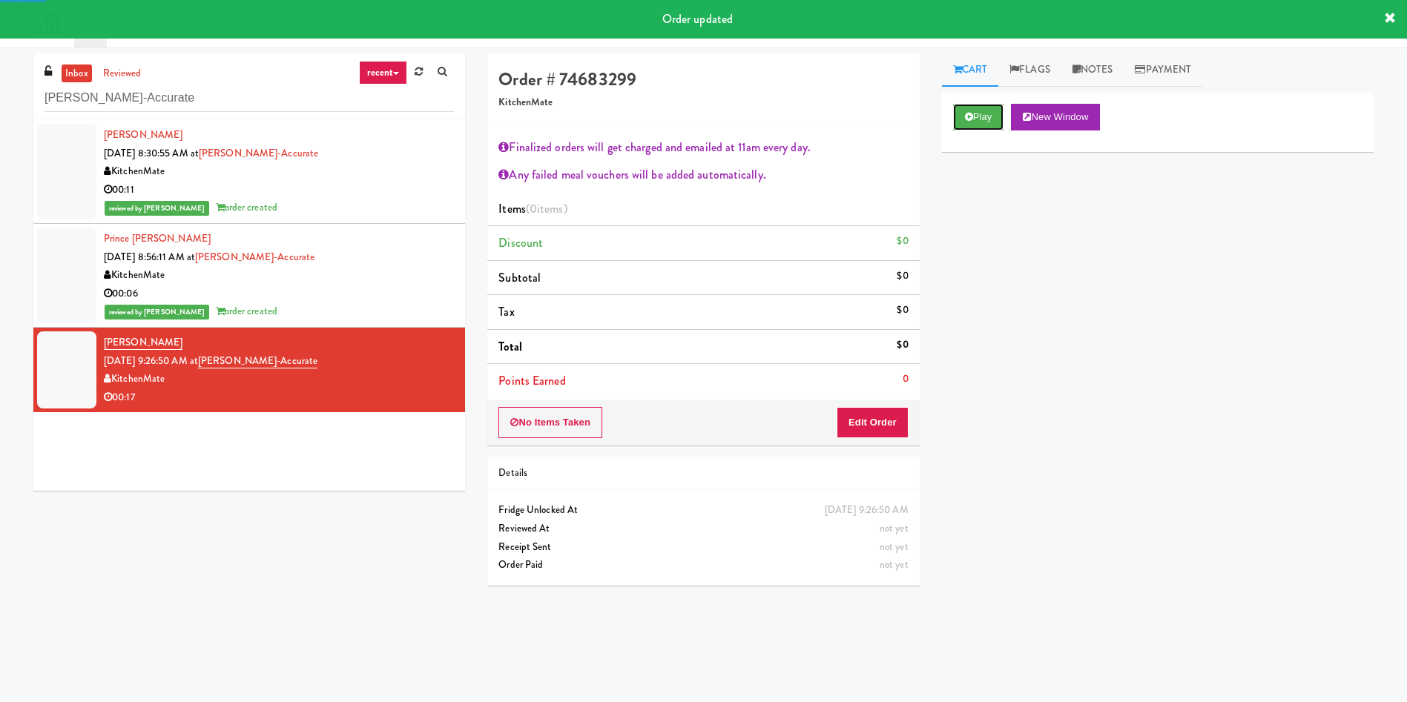
click at [937, 105] on button "Play" at bounding box center [978, 117] width 51 height 27
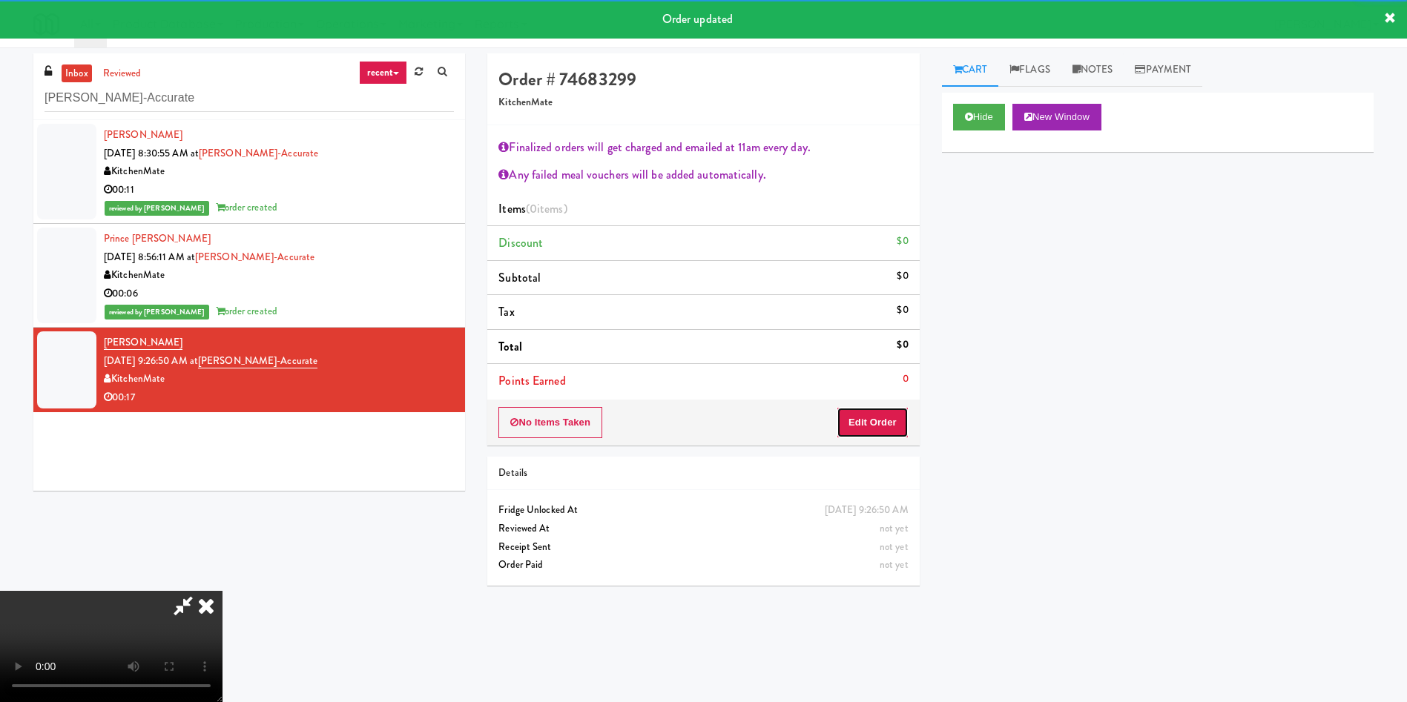
click at [864, 422] on button "Edit Order" at bounding box center [872, 422] width 72 height 31
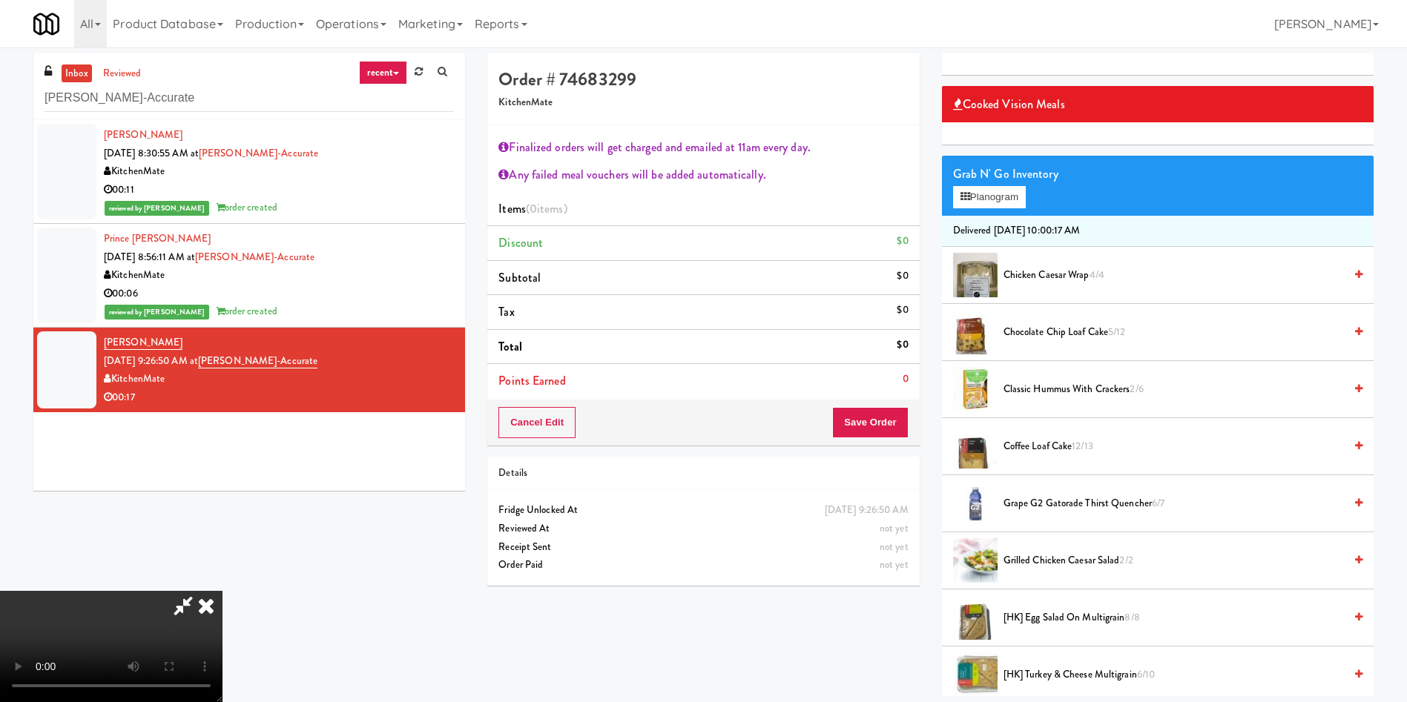
scroll to position [111, 0]
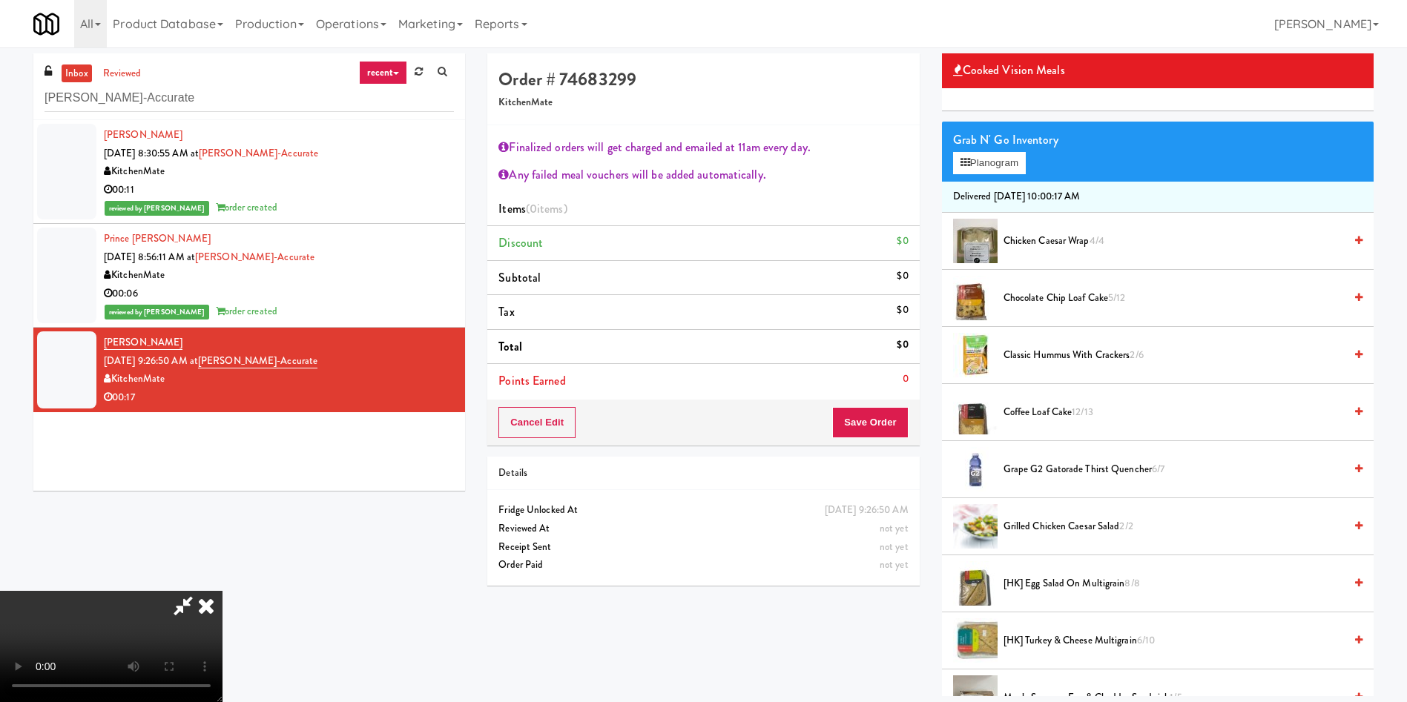
click at [222, 467] on video at bounding box center [111, 646] width 222 height 111
click at [937, 245] on span "Chicken Caesar Wrap 4/4" at bounding box center [1173, 241] width 340 height 19
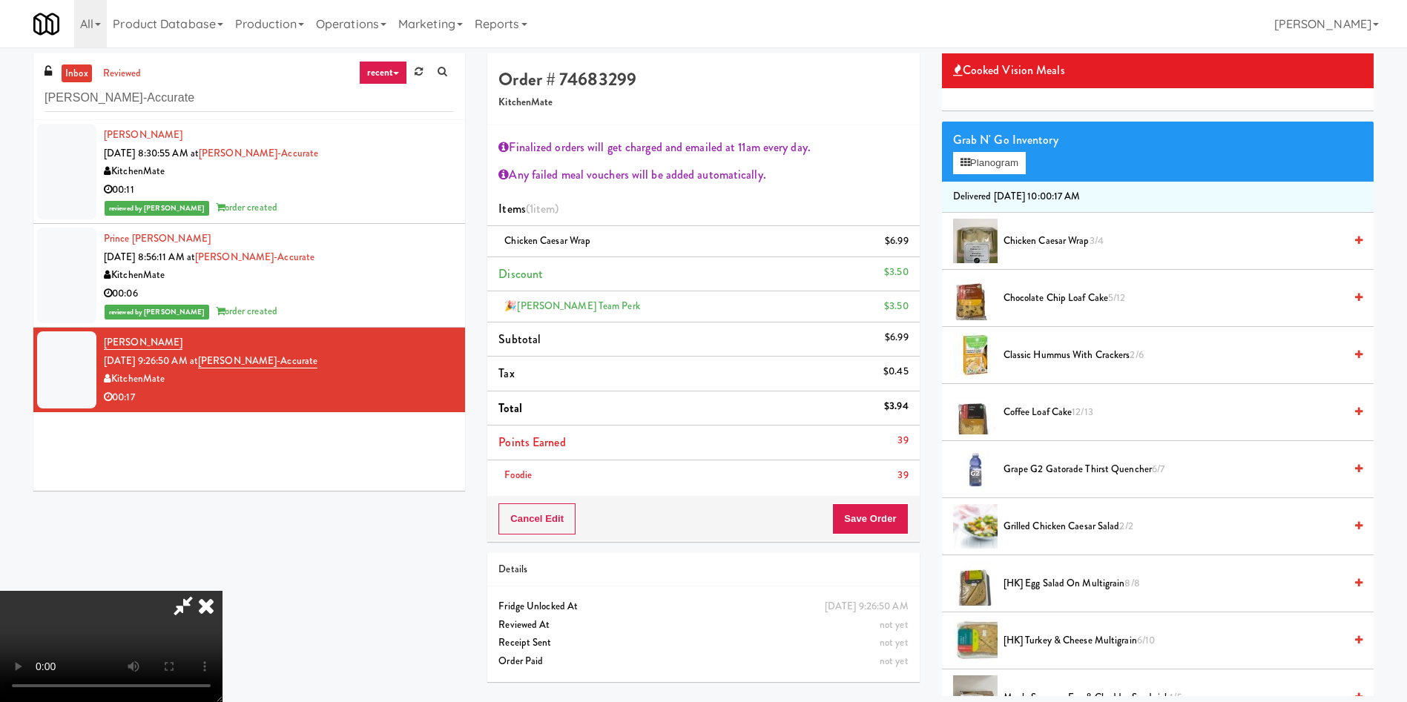
click at [937, 467] on span "Grilled Chicken Caesar Salad 2/2" at bounding box center [1173, 527] width 340 height 19
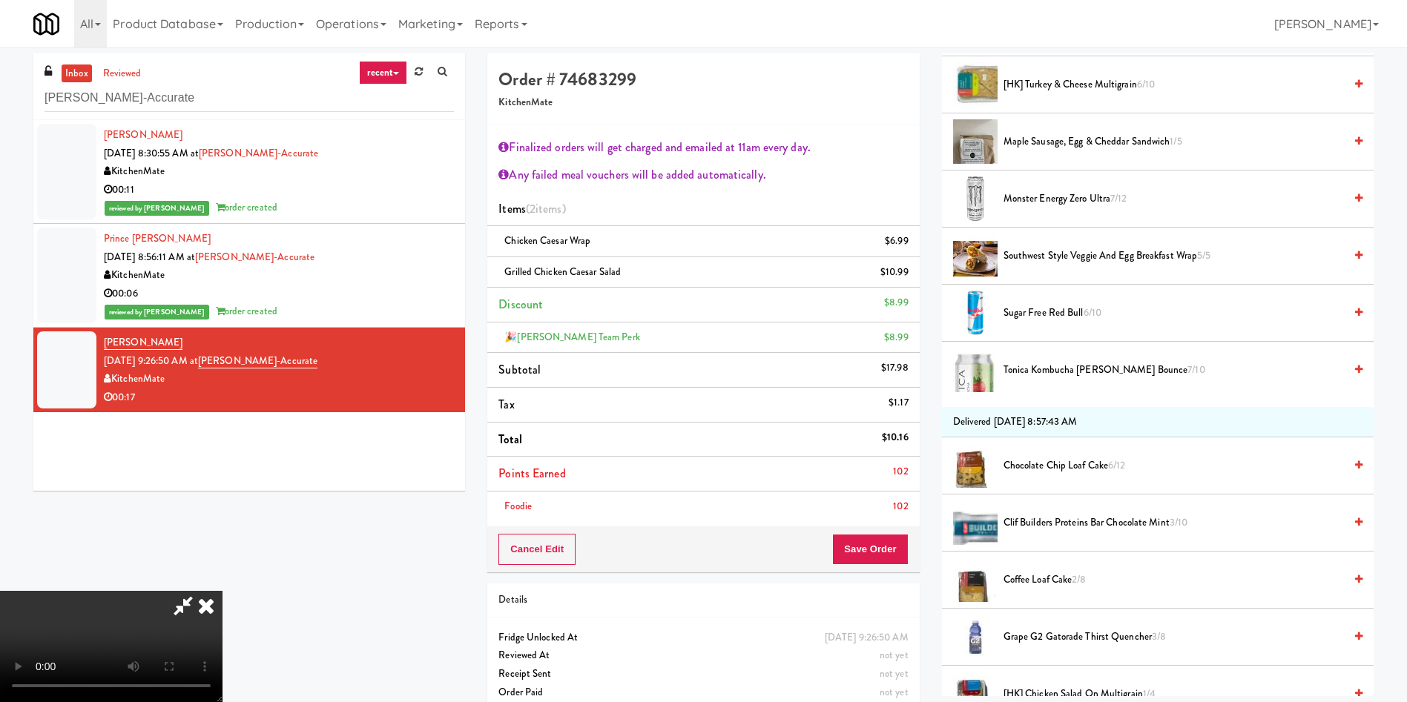
scroll to position [276, 0]
click at [937, 311] on span "Sugar Free Red Bull 6/10" at bounding box center [1173, 313] width 340 height 19
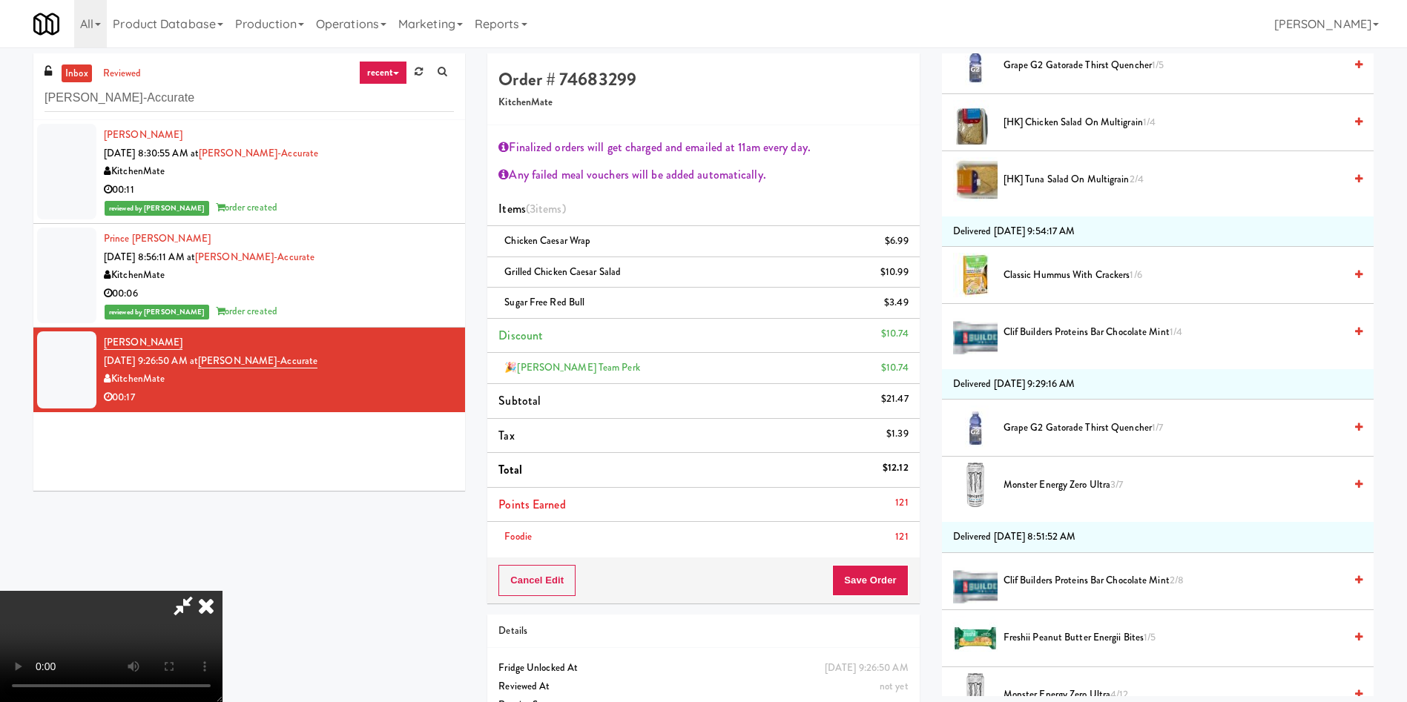
scroll to position [2113, 0]
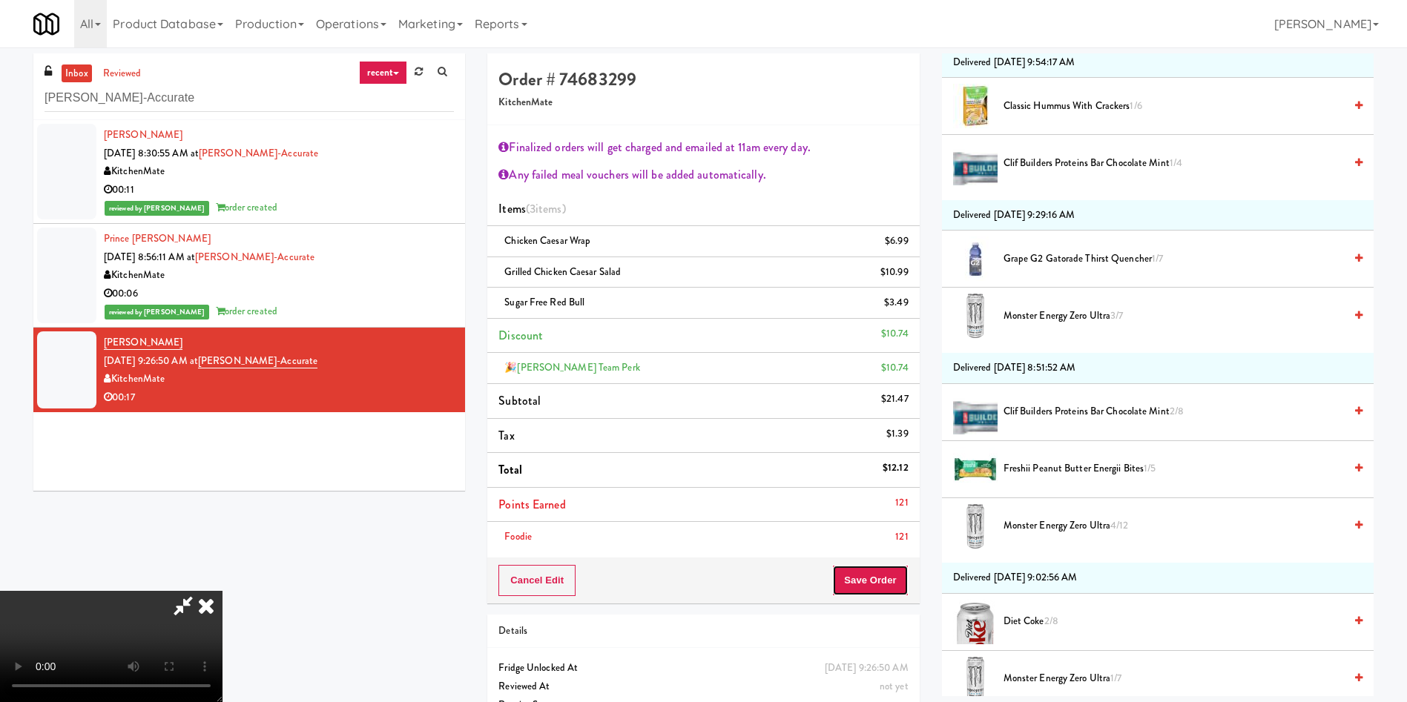
click at [876, 467] on button "Save Order" at bounding box center [870, 580] width 76 height 31
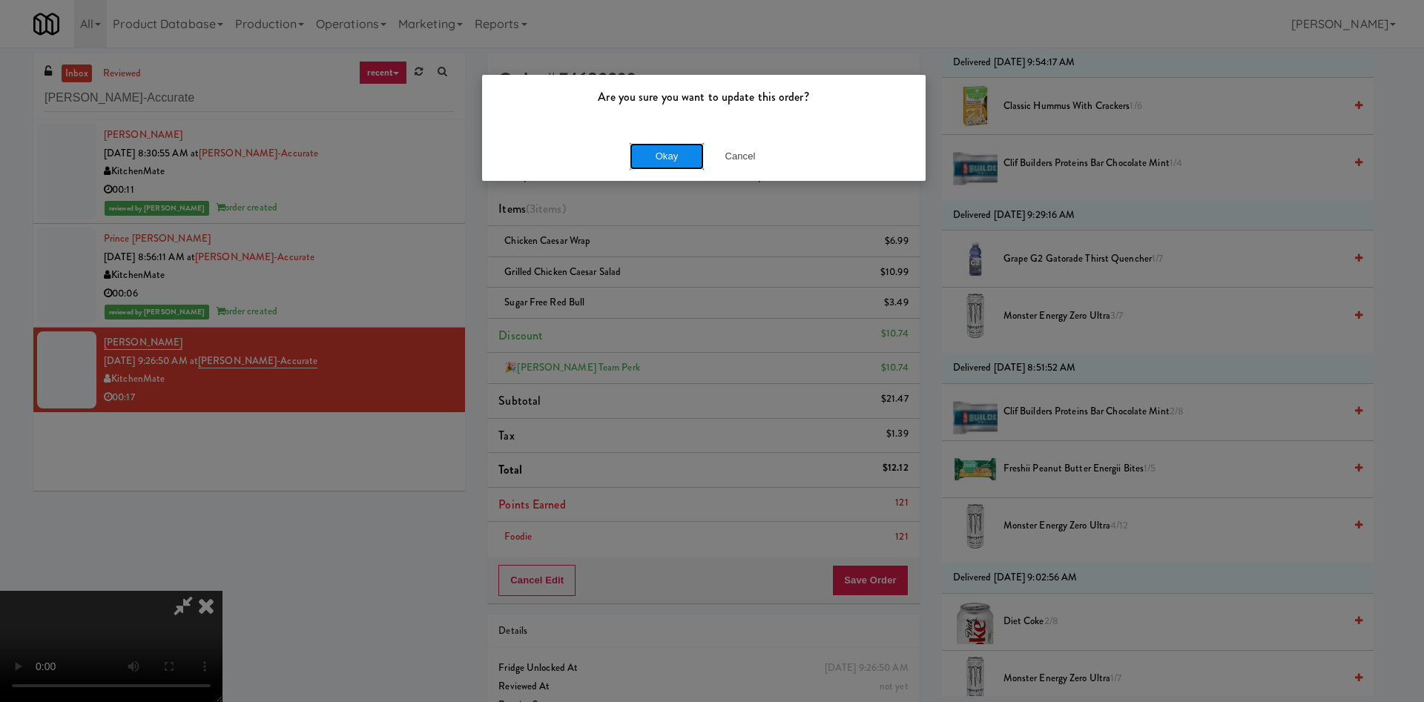
click at [652, 143] on button "Okay" at bounding box center [667, 156] width 74 height 27
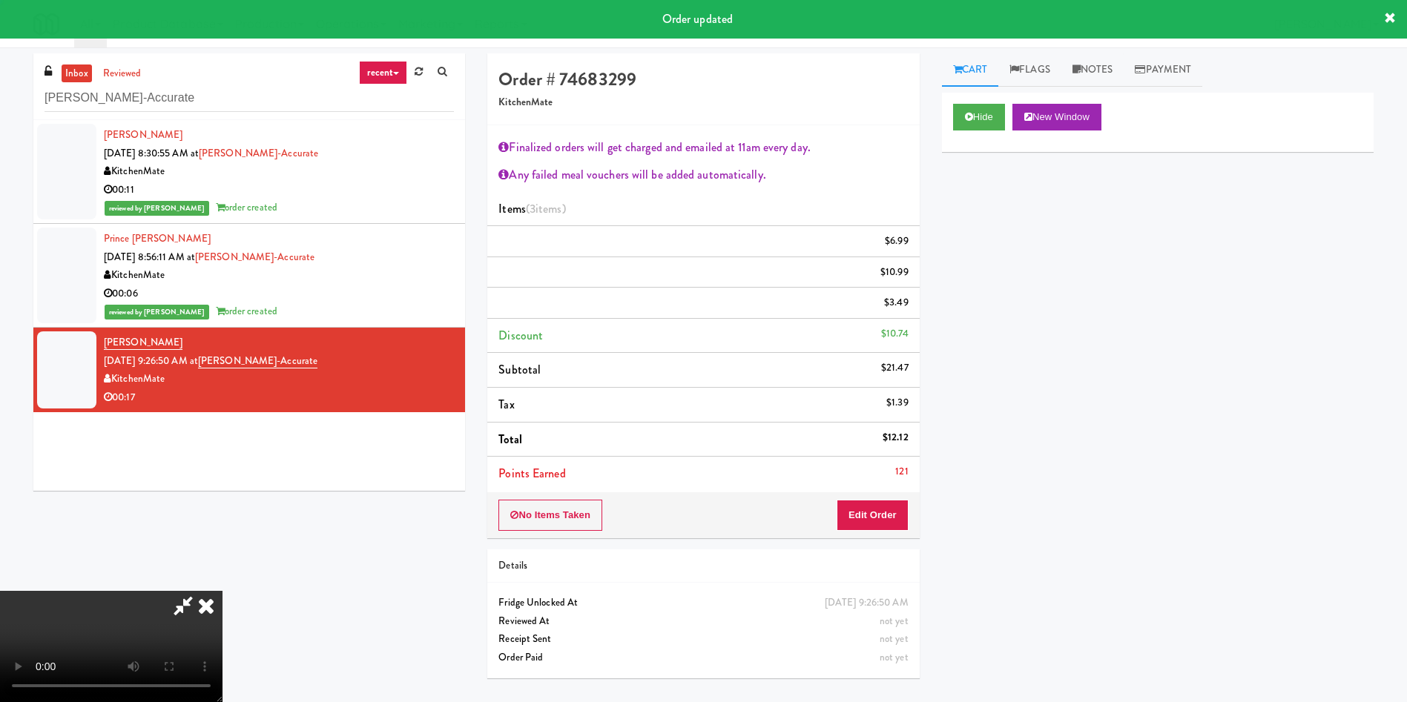
scroll to position [0, 0]
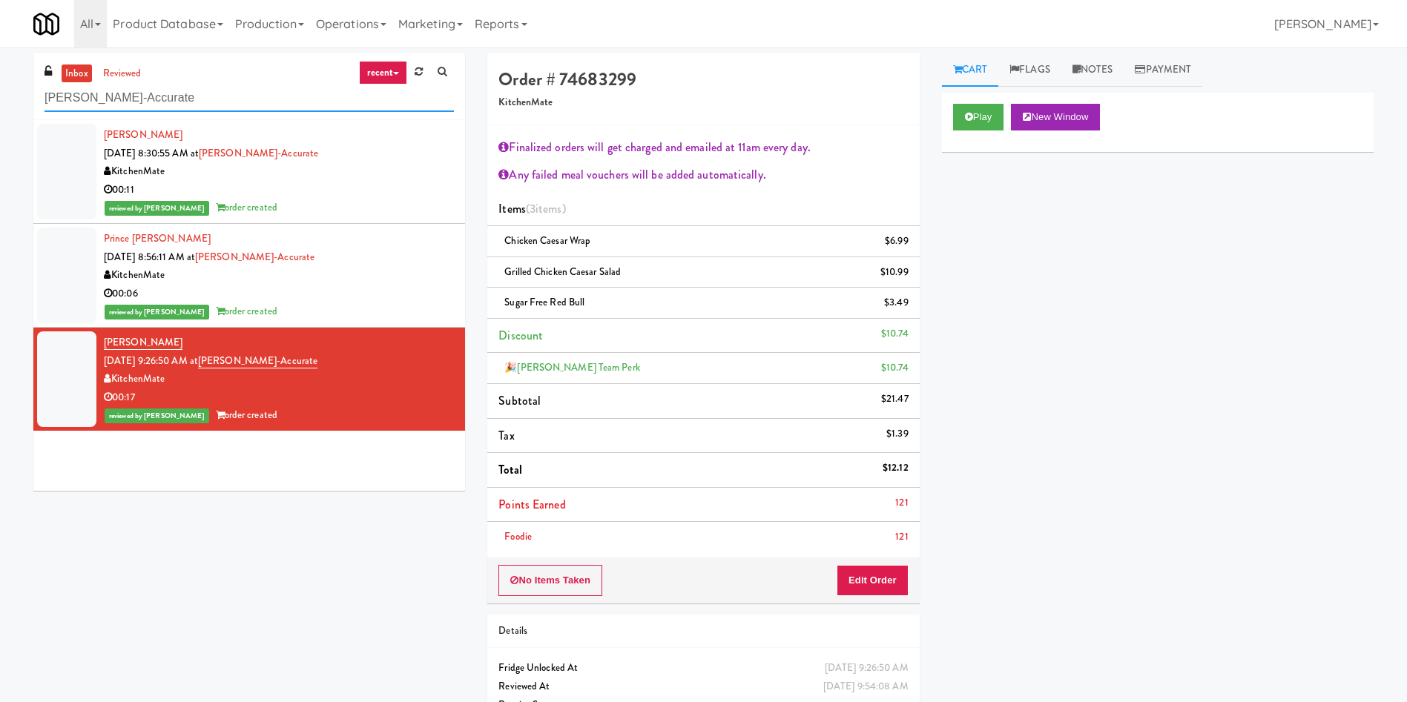
drag, startPoint x: 240, startPoint y: 103, endPoint x: 11, endPoint y: 79, distance: 230.4
click at [0, 102] on div "inbox reviewed recent all unclear take inventory issue suspicious failed recent…" at bounding box center [703, 404] width 1407 height 702
paste input "CC3 Drinks Cooler"
type input "CC3 Drinks Cooler"
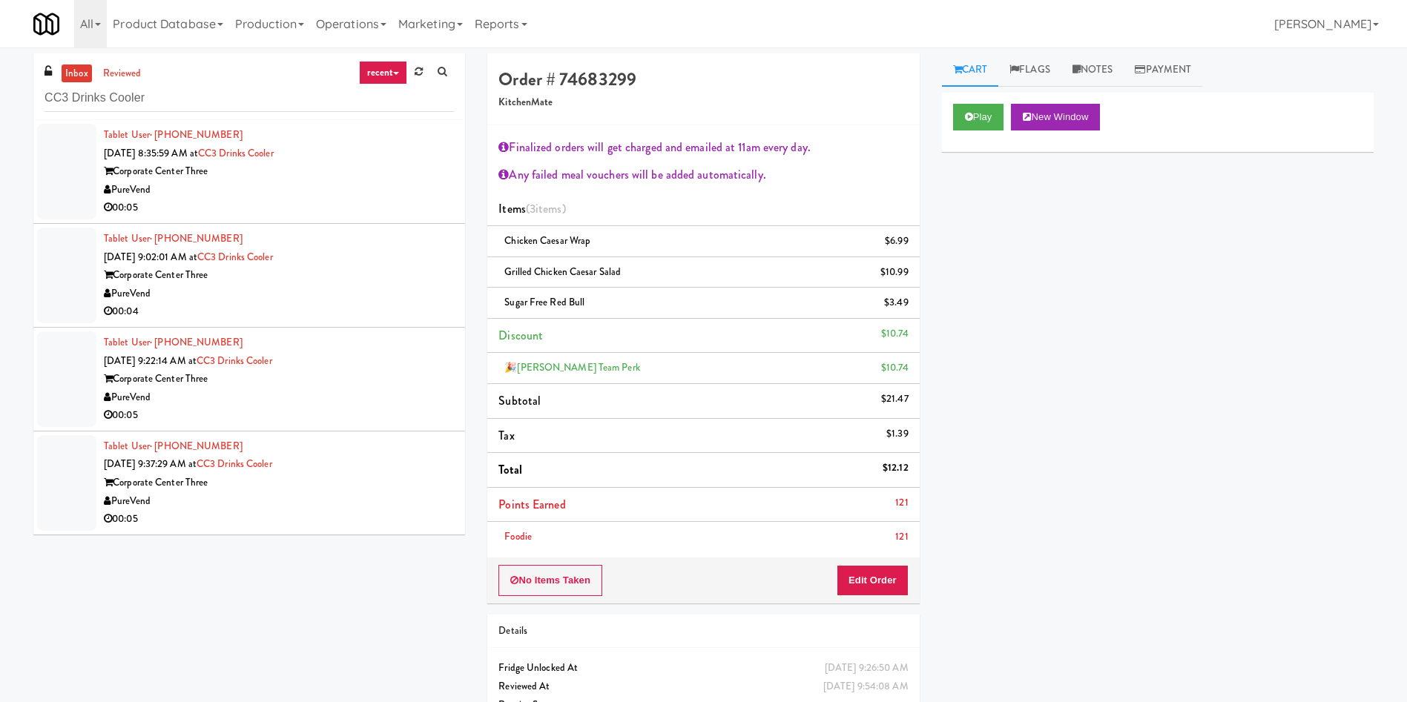
click at [71, 146] on div at bounding box center [66, 172] width 59 height 96
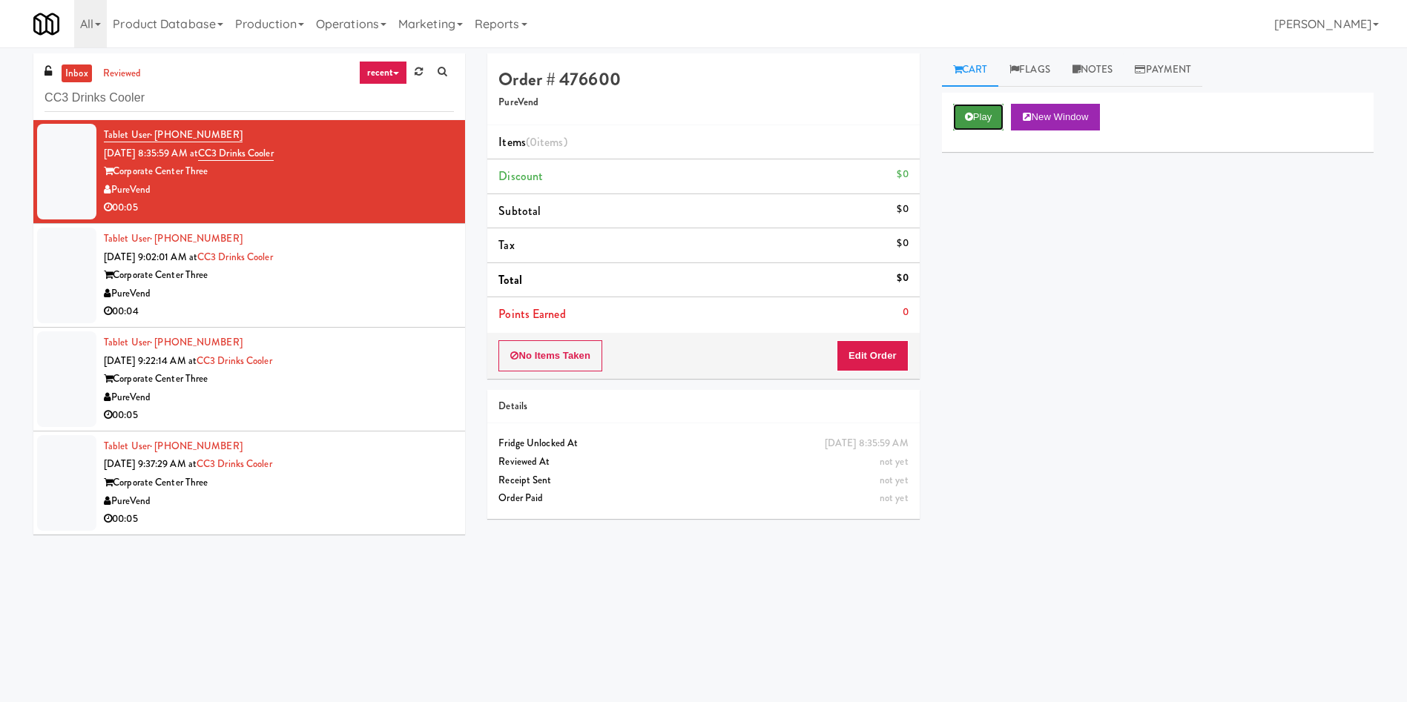
click at [937, 113] on button "Play" at bounding box center [978, 117] width 51 height 27
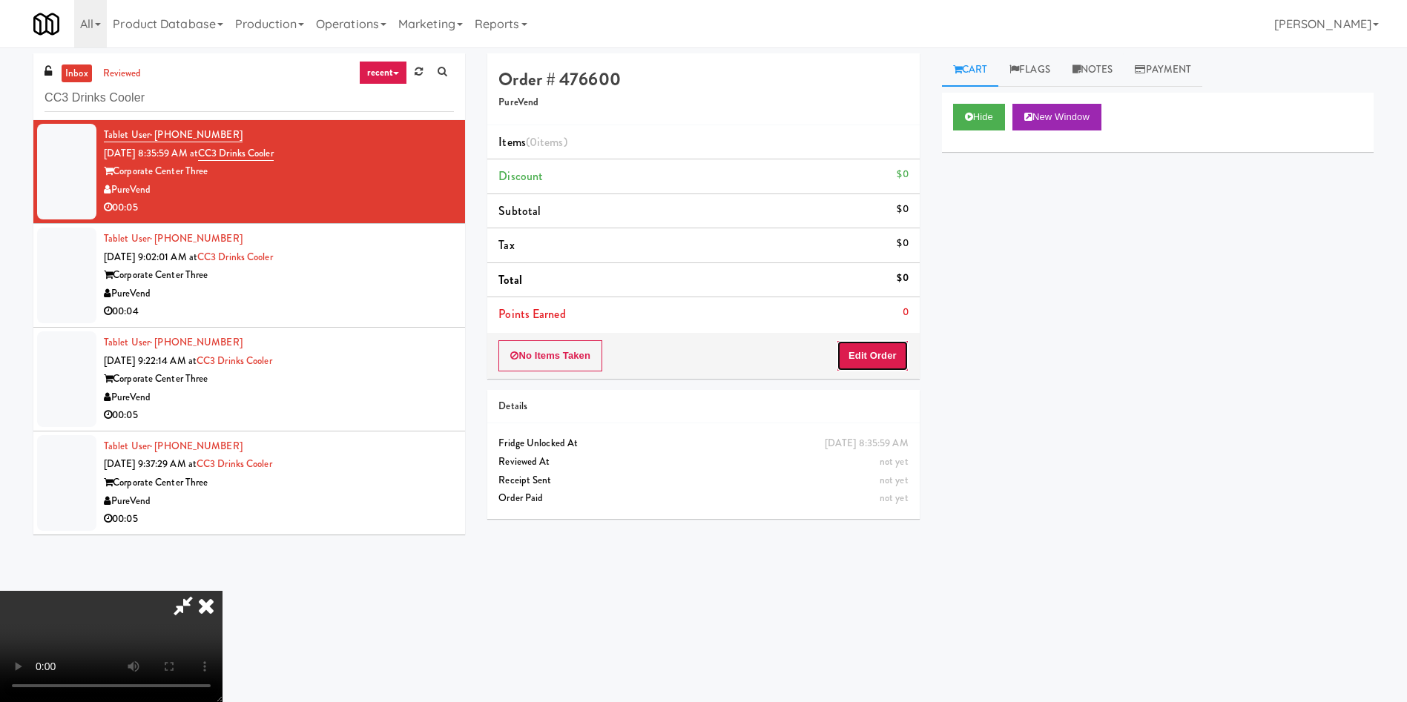
click at [870, 354] on button "Edit Order" at bounding box center [872, 355] width 72 height 31
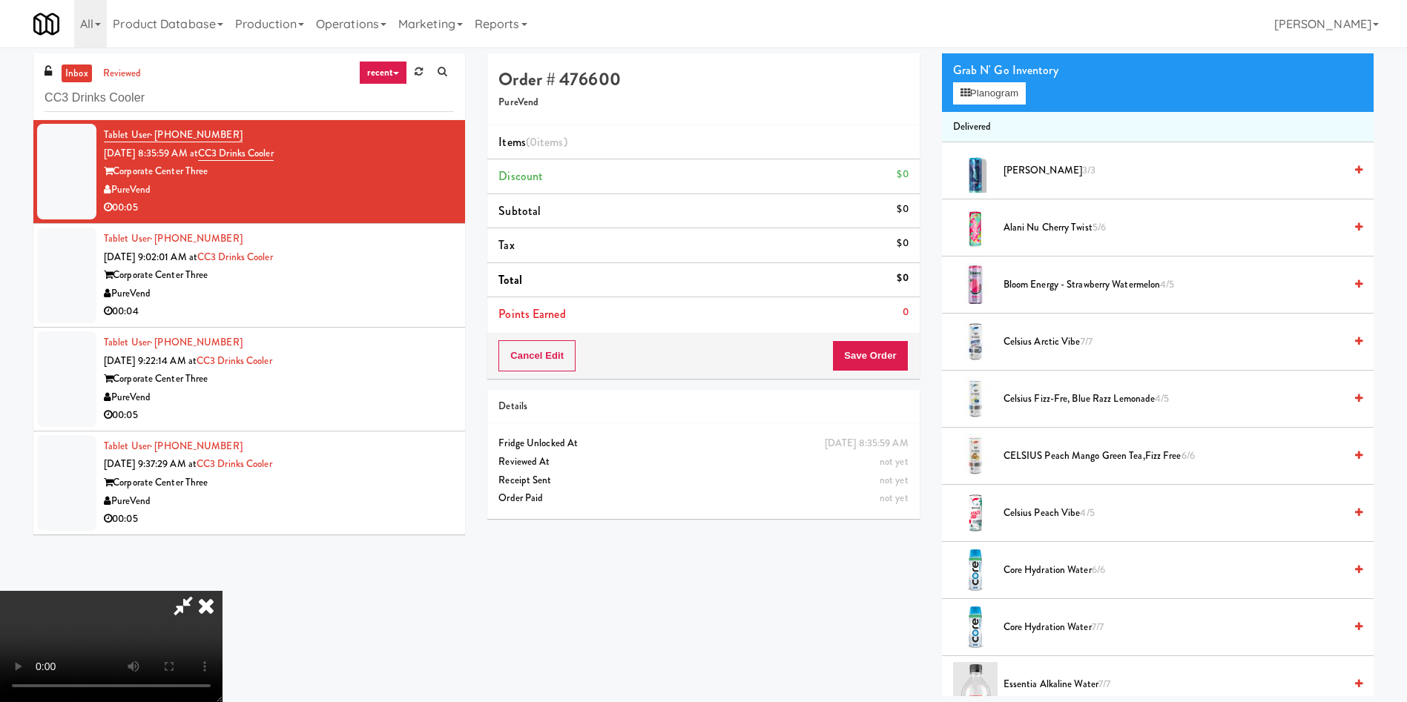
scroll to position [218, 0]
click at [222, 467] on video at bounding box center [111, 646] width 222 height 111
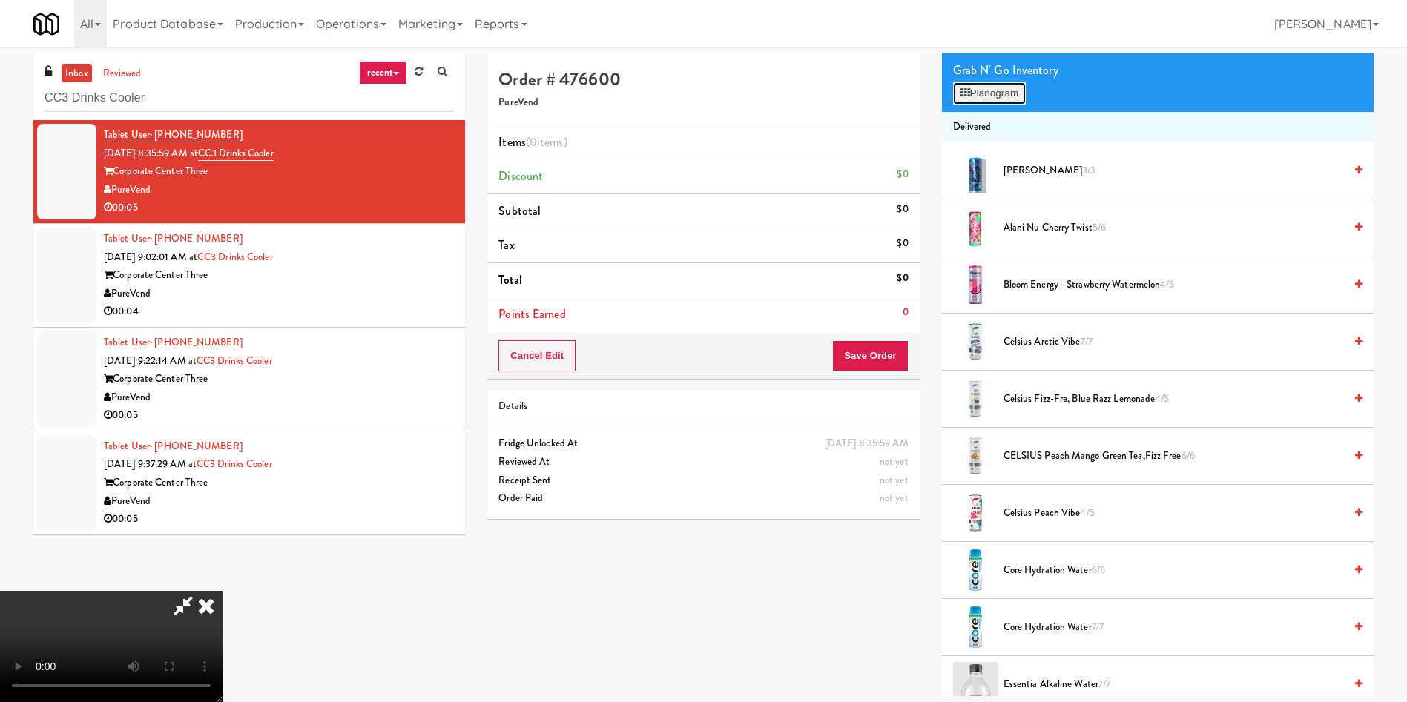
click at [937, 88] on button "Planogram" at bounding box center [989, 93] width 73 height 22
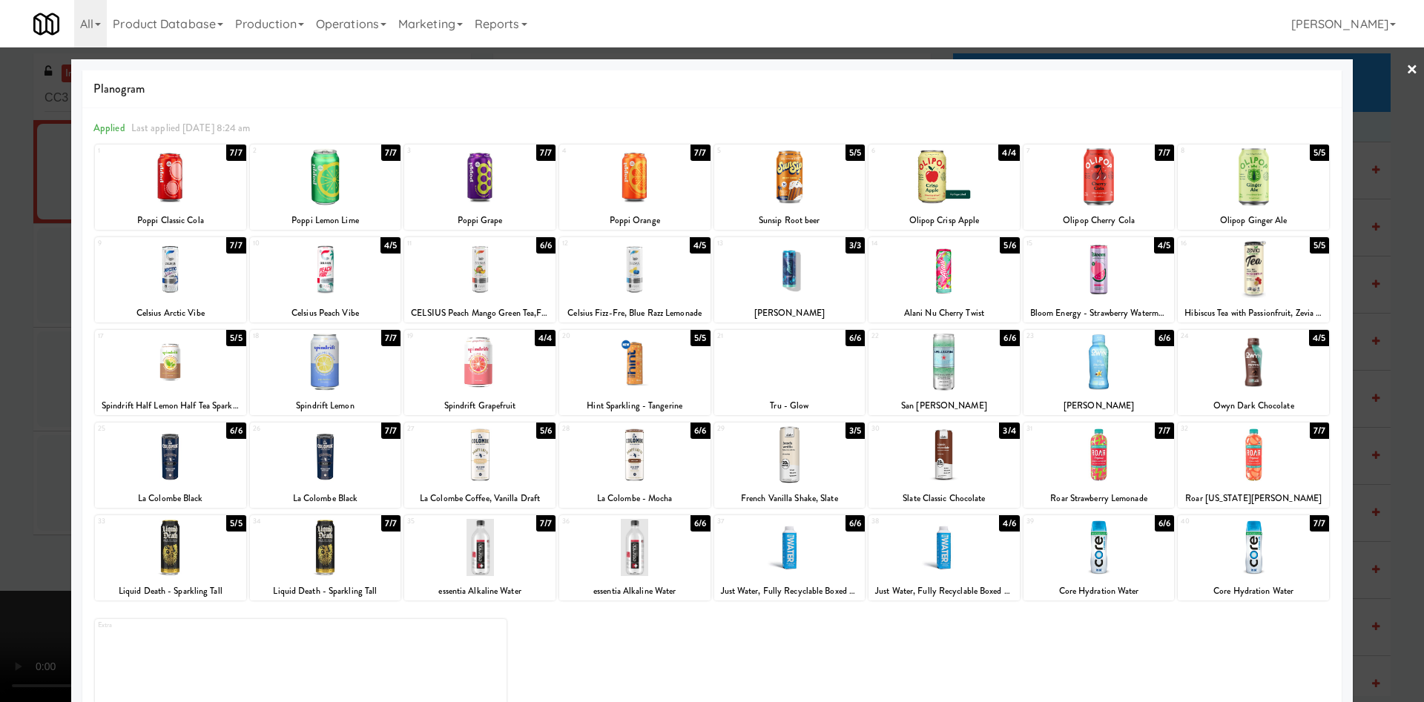
click at [654, 452] on div at bounding box center [634, 454] width 151 height 57
click at [32, 415] on div at bounding box center [712, 351] width 1424 height 702
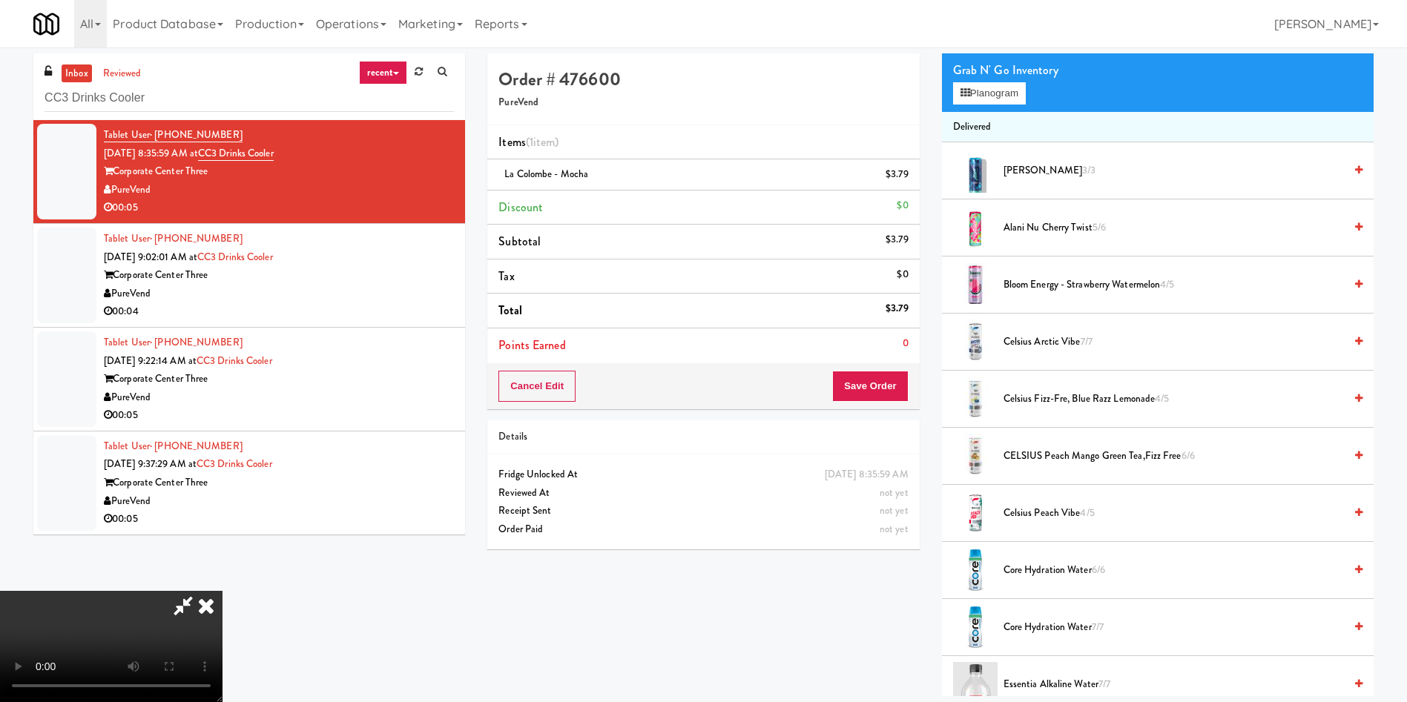
click at [222, 467] on video at bounding box center [111, 646] width 222 height 111
click at [878, 375] on button "Save Order" at bounding box center [870, 386] width 76 height 31
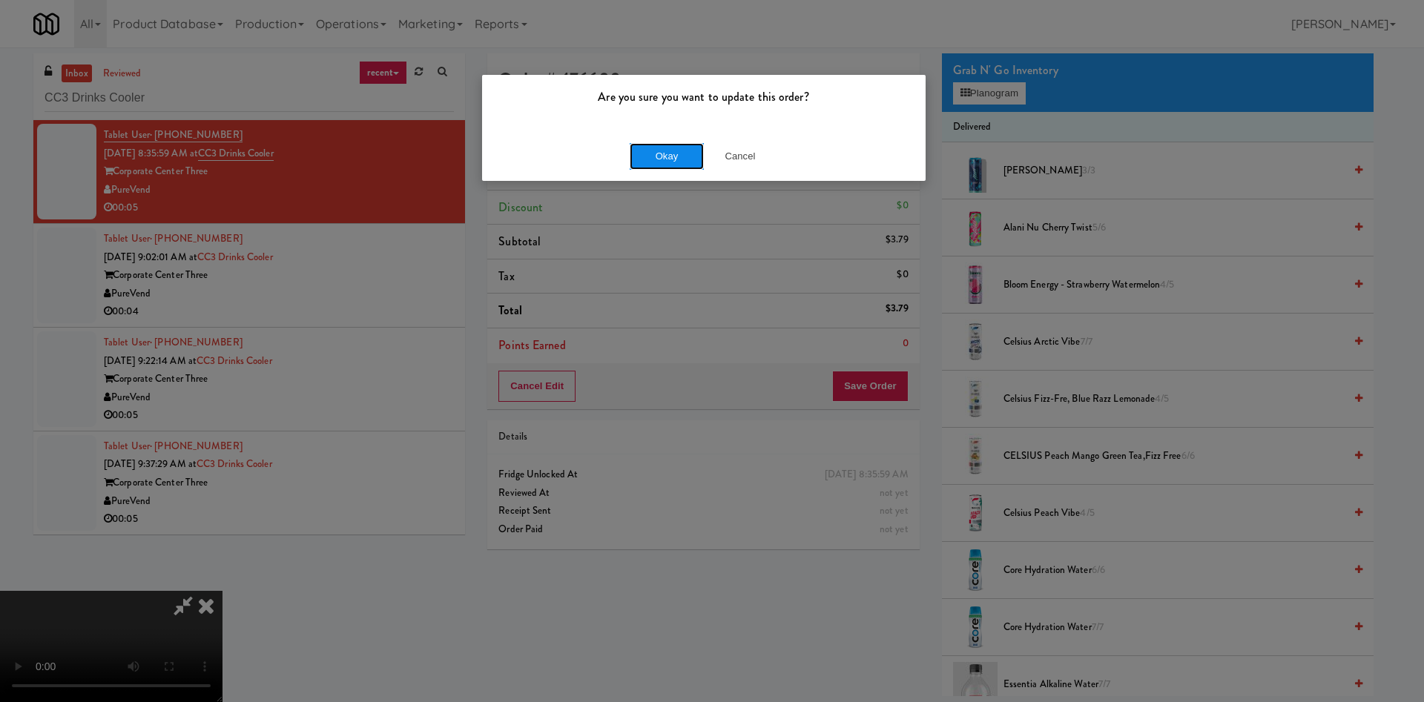
click at [664, 156] on button "Okay" at bounding box center [667, 156] width 74 height 27
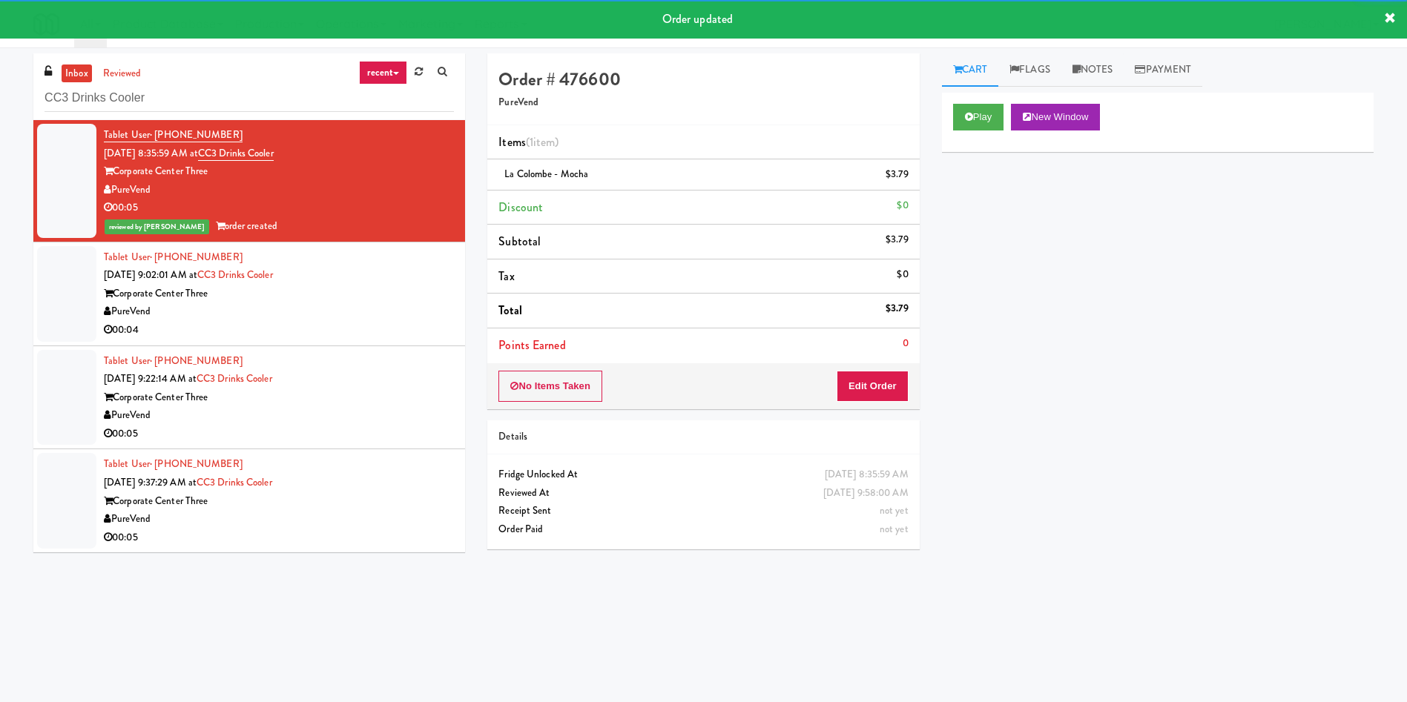
click at [67, 306] on div at bounding box center [66, 294] width 59 height 96
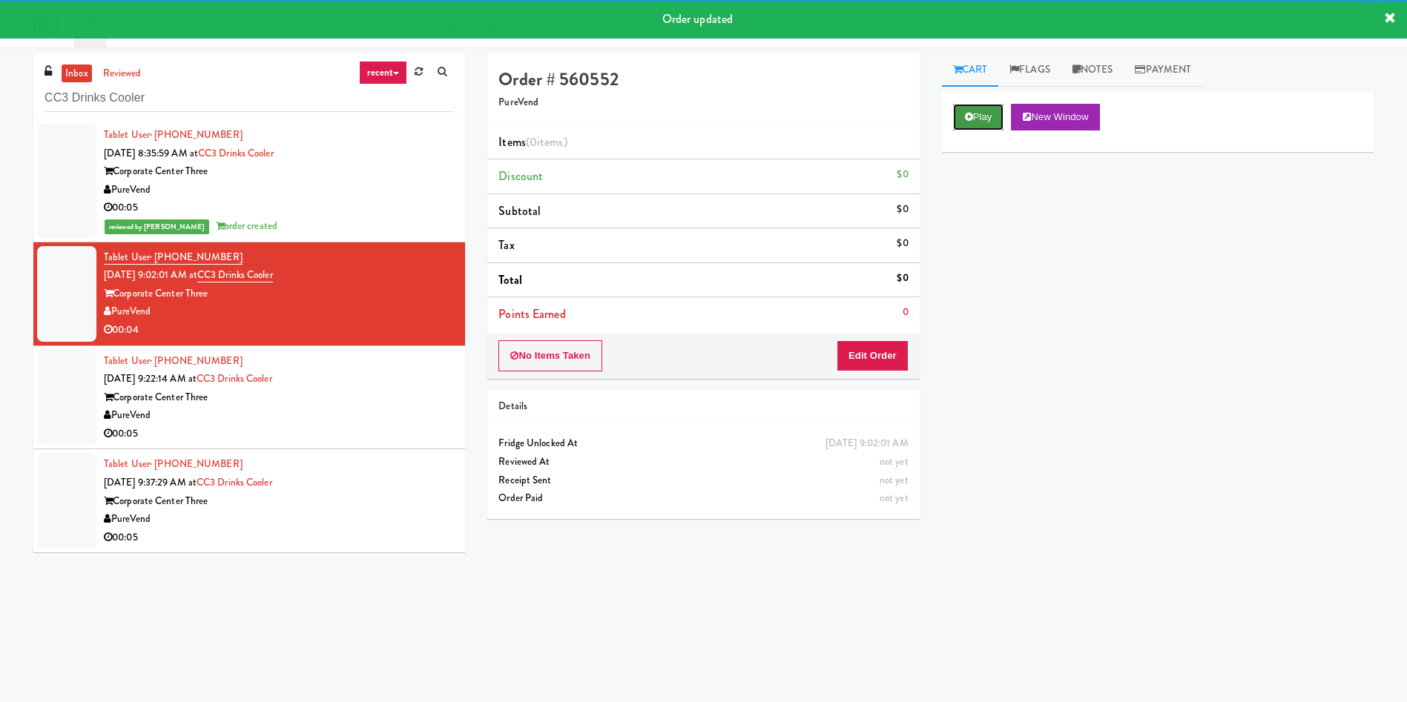
click at [937, 110] on button "Play" at bounding box center [978, 117] width 51 height 27
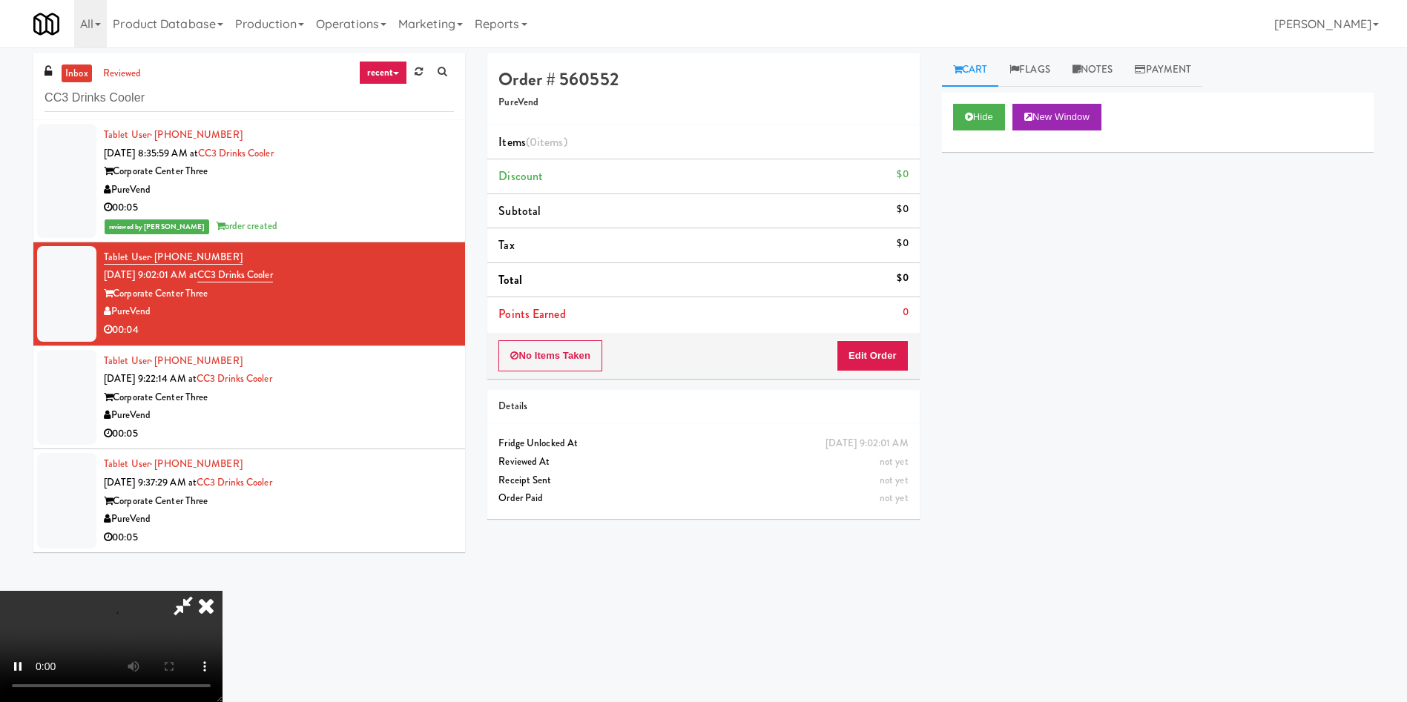
click at [855, 335] on div "No Items Taken Edit Order" at bounding box center [703, 356] width 432 height 46
click at [855, 344] on button "Edit Order" at bounding box center [872, 355] width 72 height 31
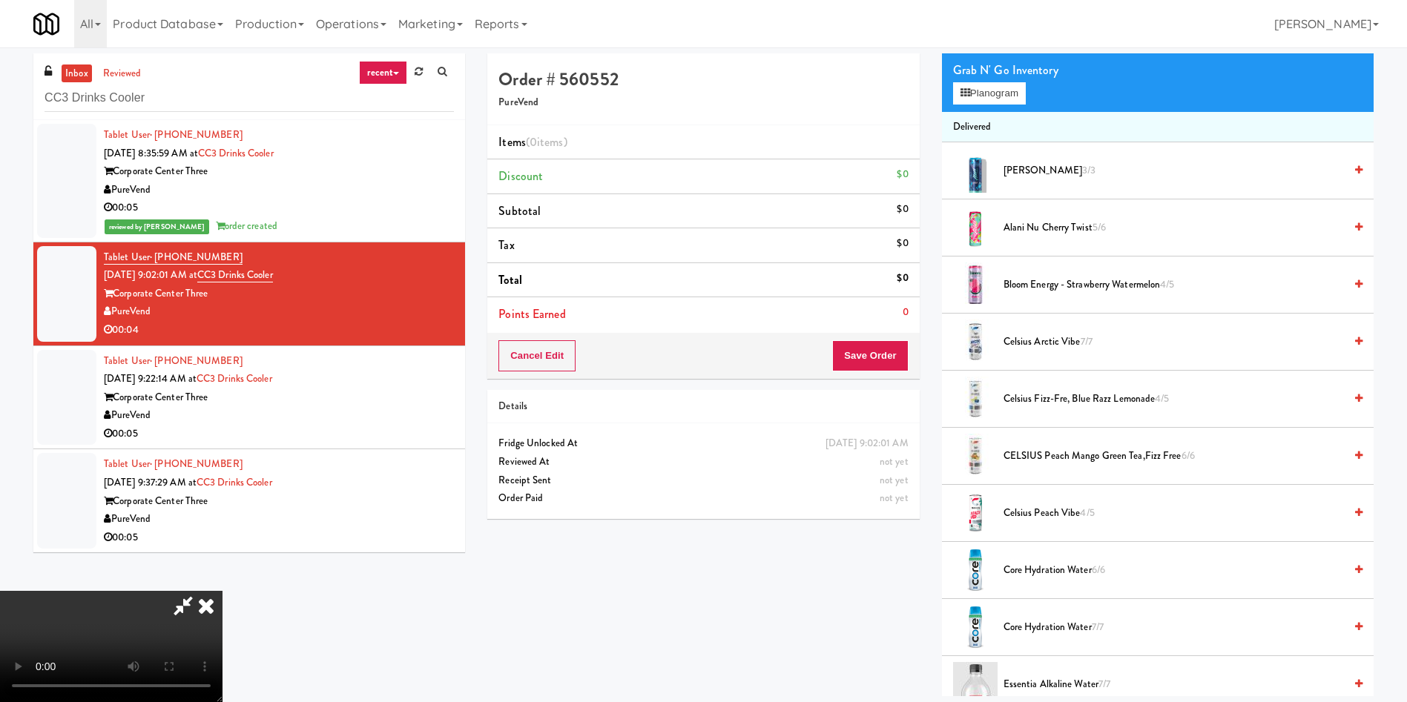
scroll to position [218, 0]
click at [222, 467] on video at bounding box center [111, 646] width 222 height 111
click at [937, 102] on button "Planogram" at bounding box center [989, 93] width 73 height 22
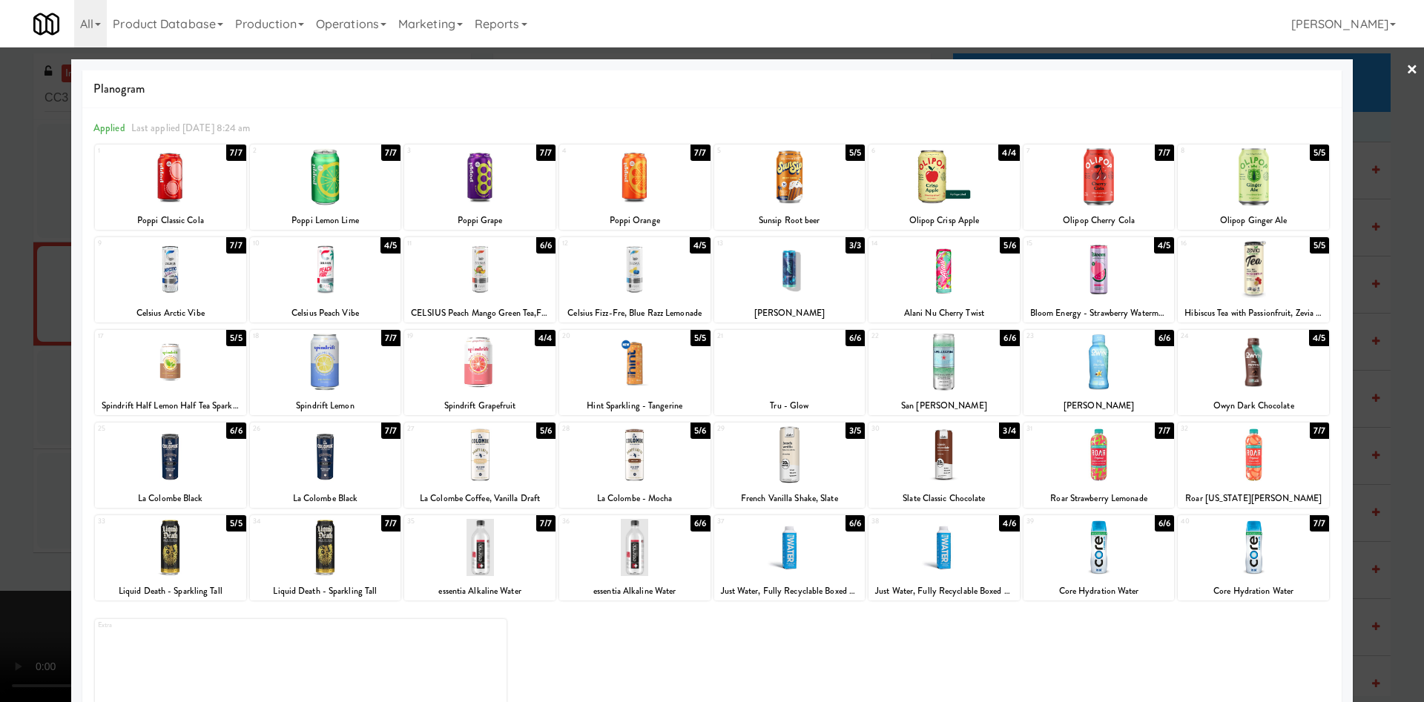
click at [785, 458] on div at bounding box center [789, 454] width 151 height 57
drag, startPoint x: 0, startPoint y: 326, endPoint x: 368, endPoint y: 338, distance: 368.0
click at [2, 327] on div at bounding box center [712, 351] width 1424 height 702
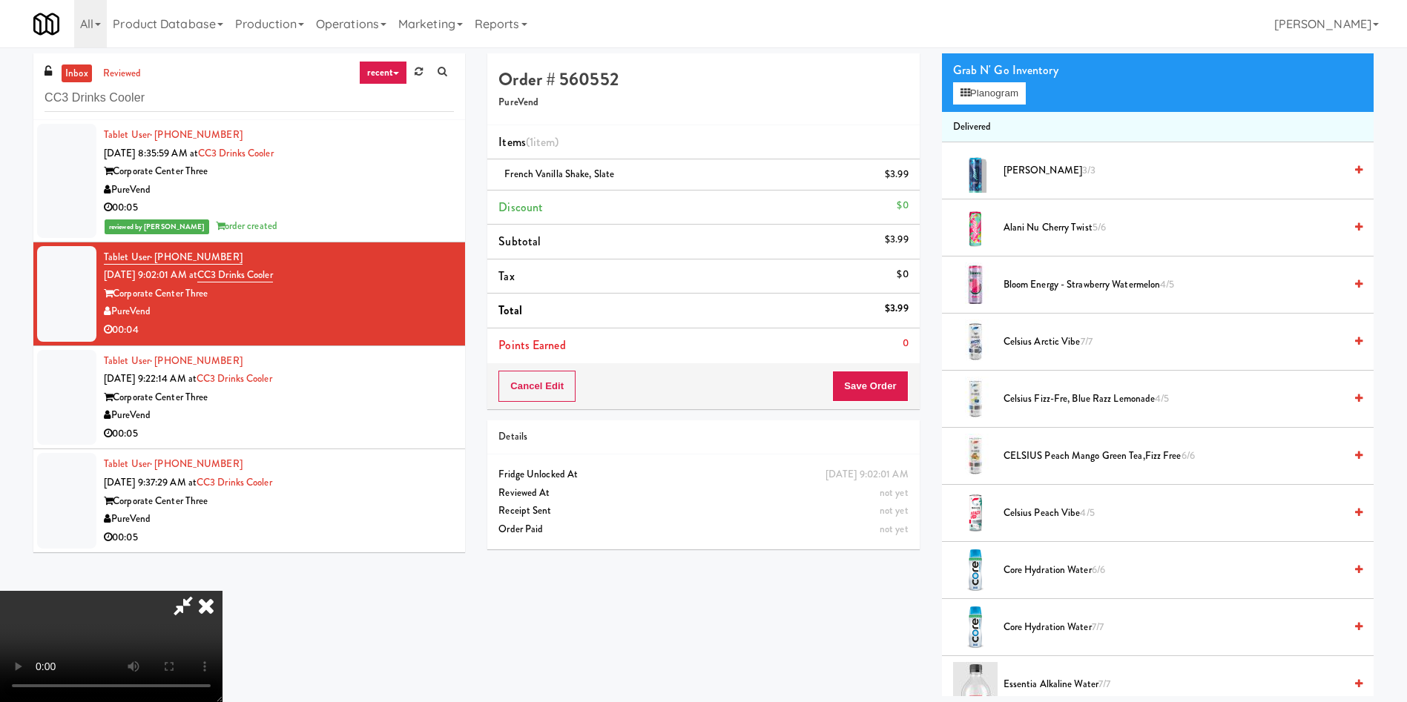
click at [222, 467] on video at bounding box center [111, 646] width 222 height 111
click at [874, 391] on button "Save Order" at bounding box center [870, 386] width 76 height 31
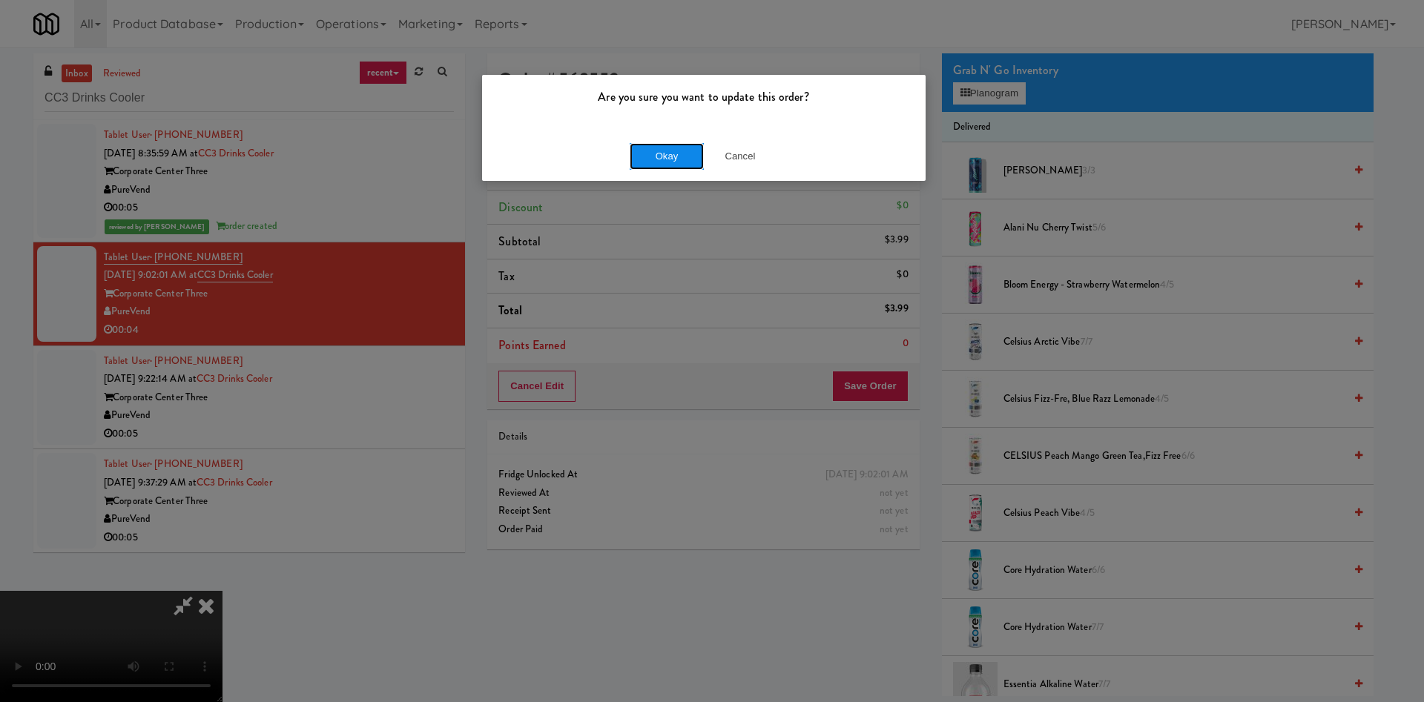
click at [675, 146] on button "Okay" at bounding box center [667, 156] width 74 height 27
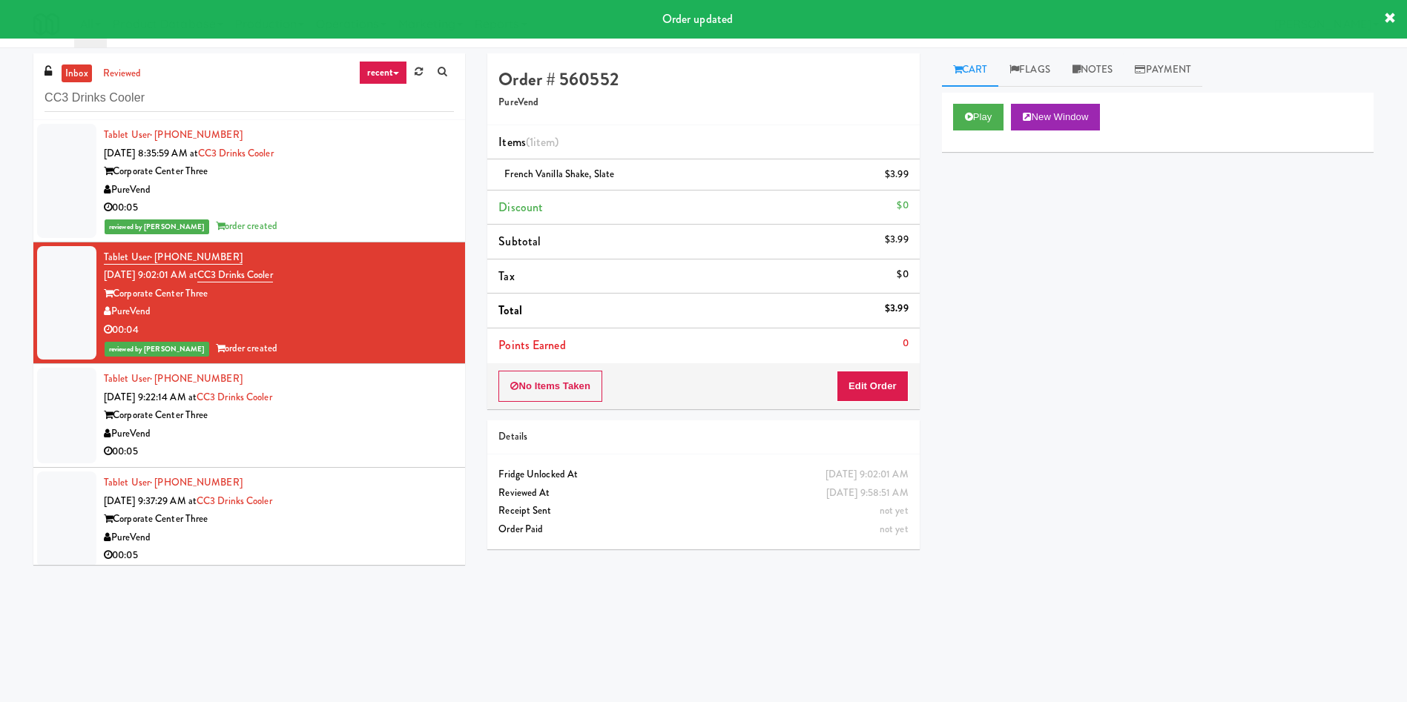
click at [54, 432] on div at bounding box center [66, 416] width 59 height 96
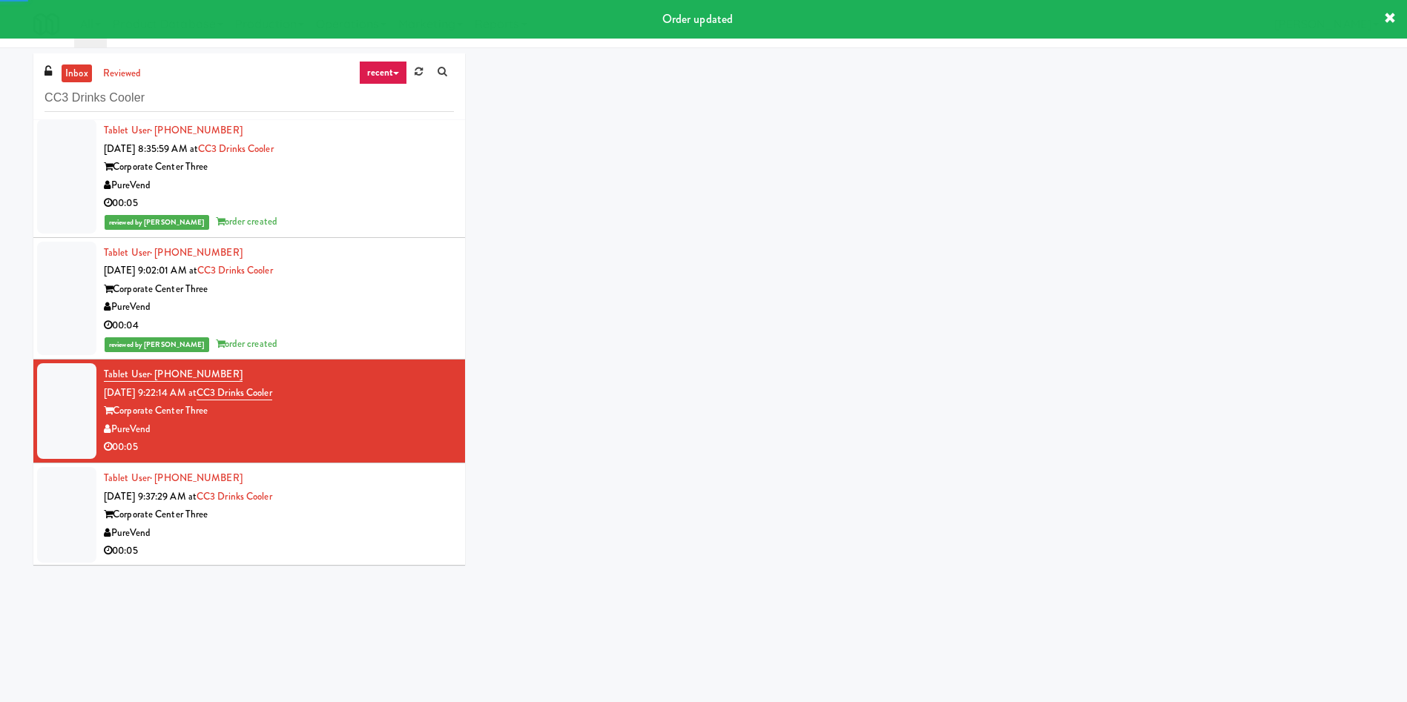
scroll to position [6, 0]
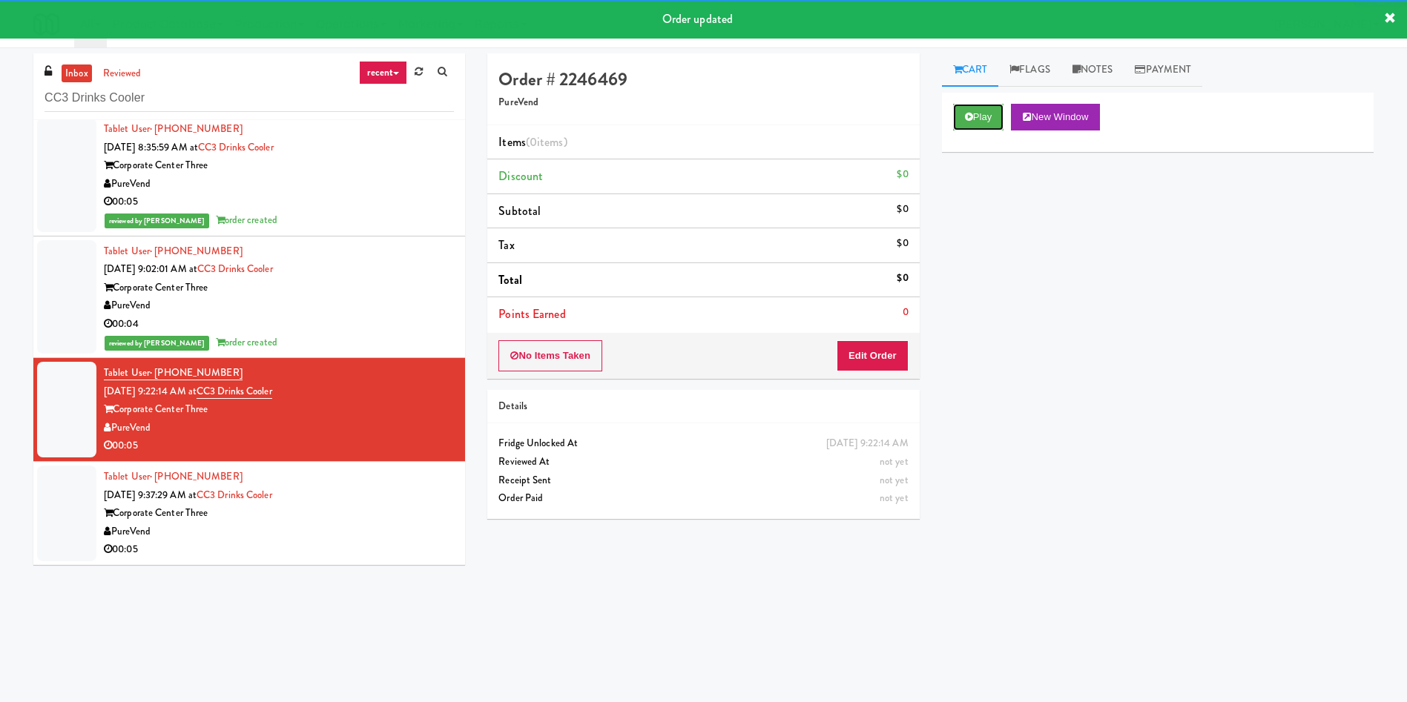
drag, startPoint x: 973, startPoint y: 117, endPoint x: 940, endPoint y: 237, distance: 124.0
click at [937, 131] on div "Play New Window" at bounding box center [1158, 122] width 432 height 59
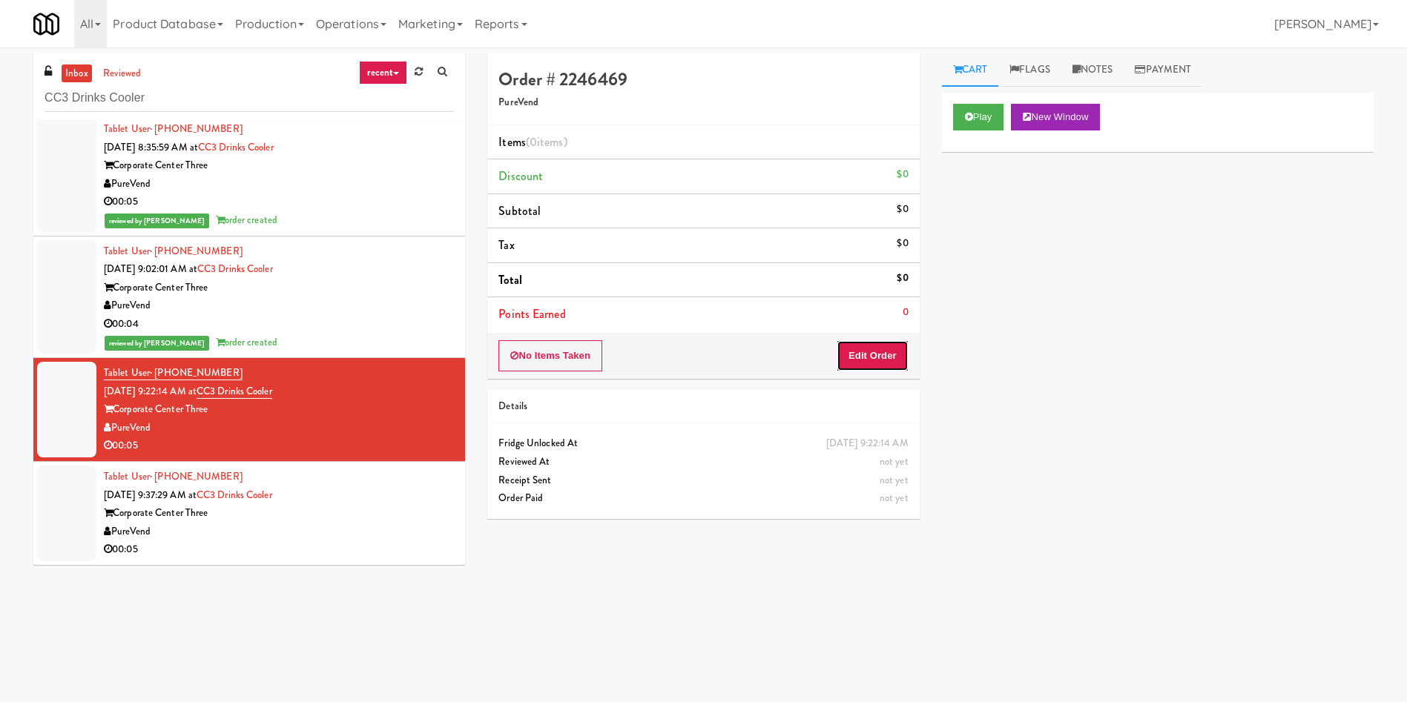
click at [862, 356] on button "Edit Order" at bounding box center [872, 355] width 72 height 31
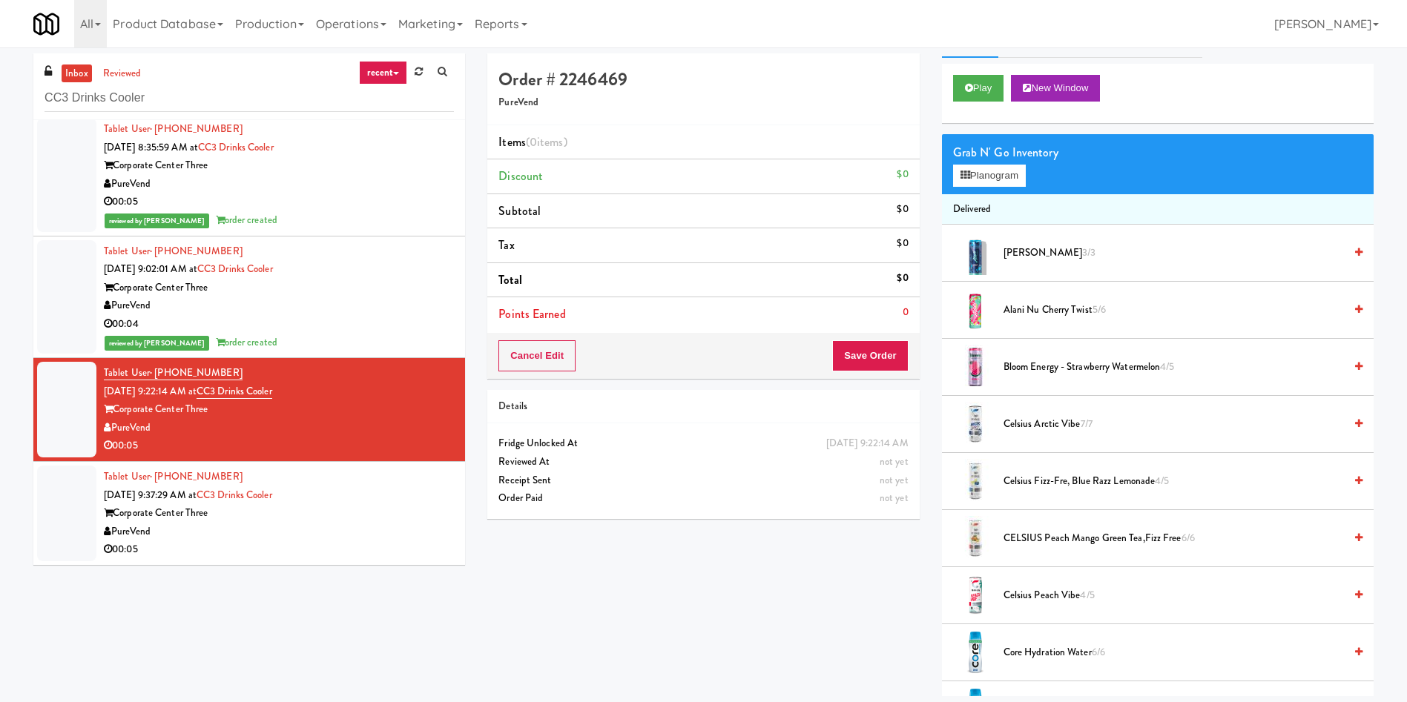
scroll to position [0, 0]
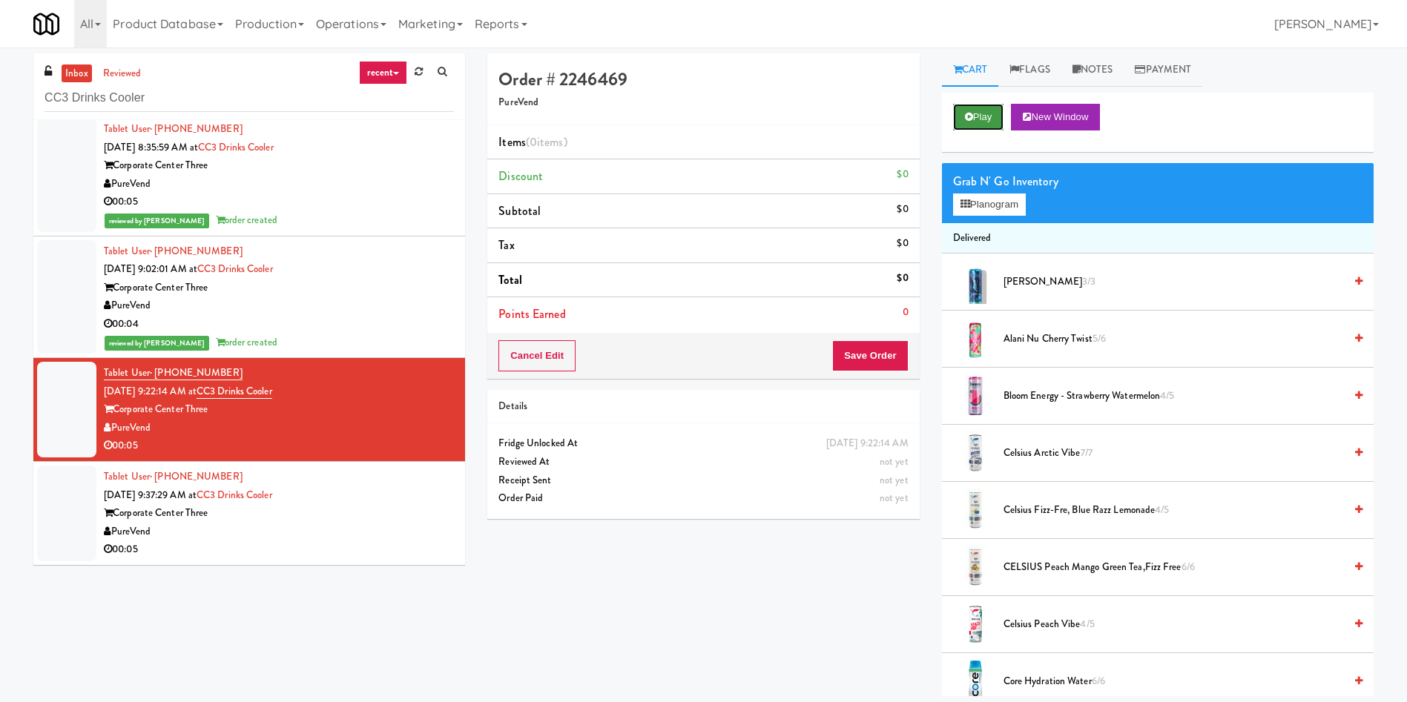
click at [937, 124] on button "Play" at bounding box center [978, 117] width 51 height 27
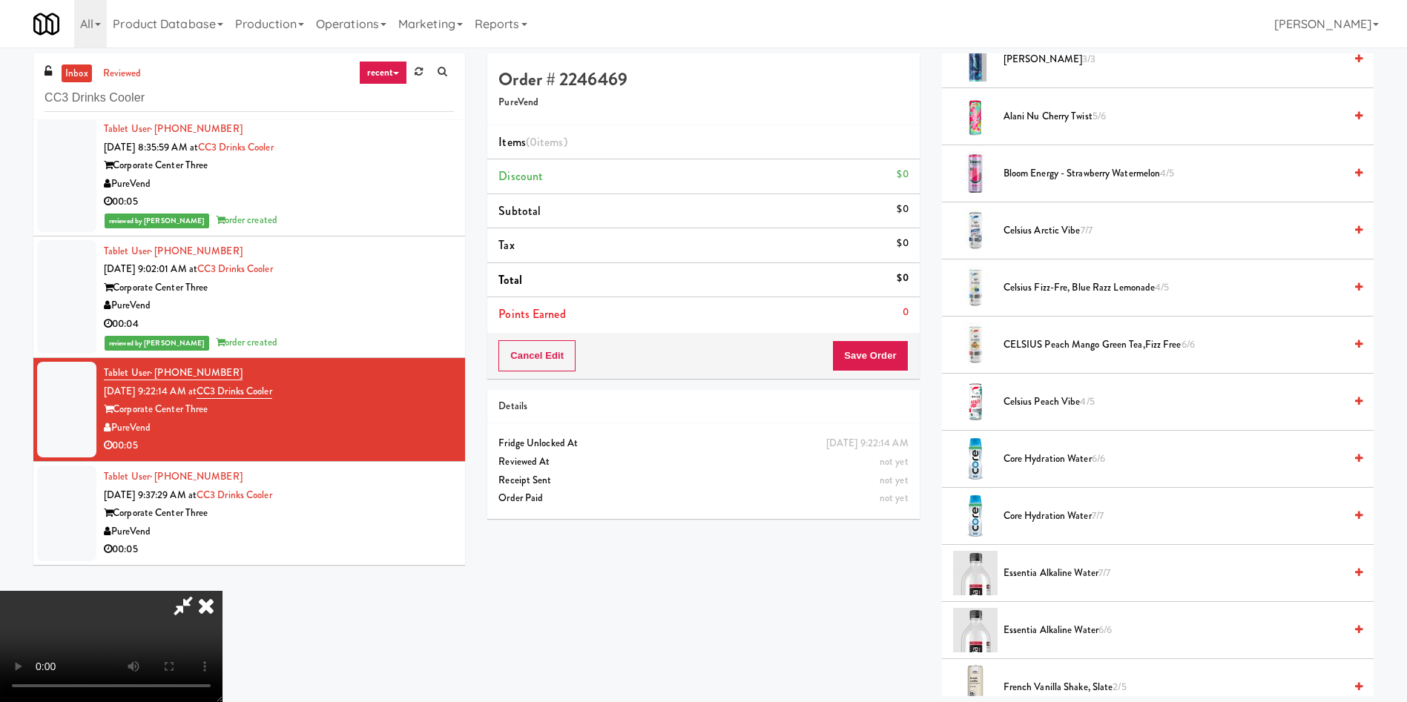
click at [222, 467] on video at bounding box center [111, 646] width 222 height 111
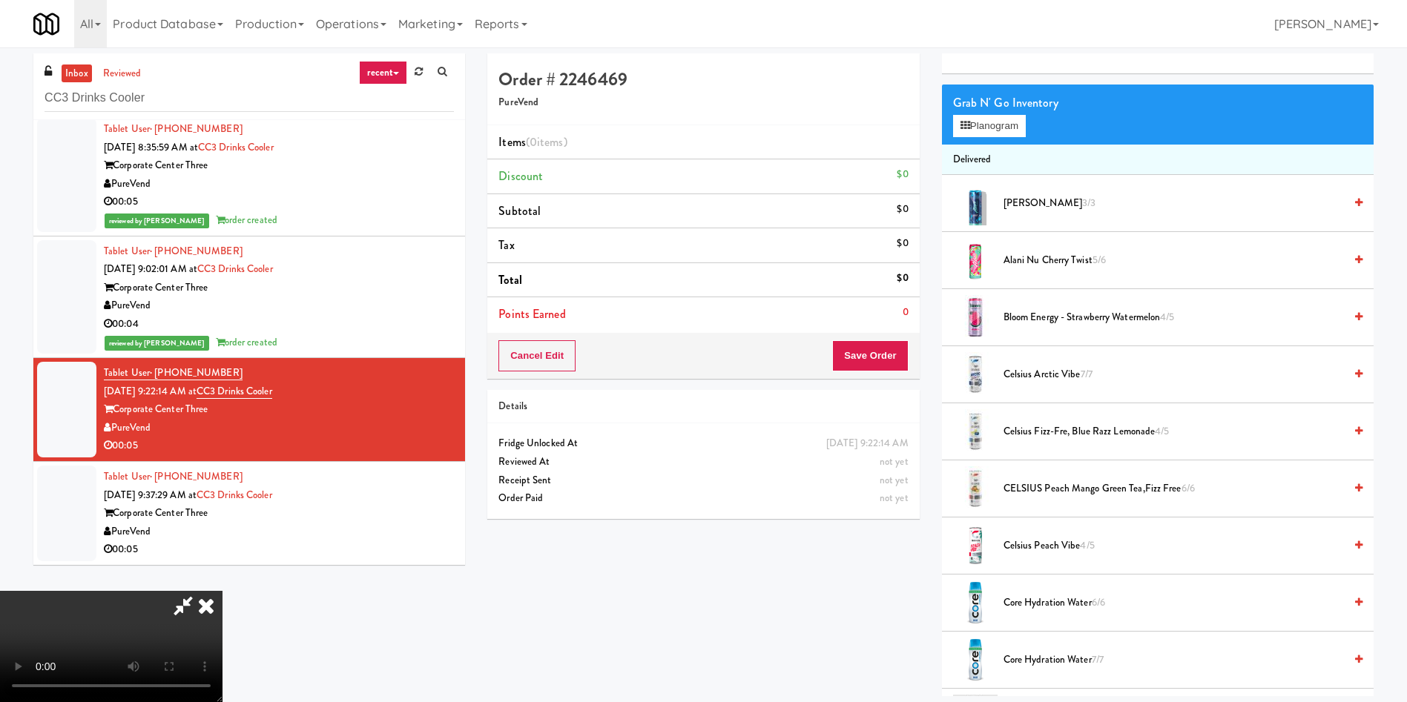
scroll to position [0, 0]
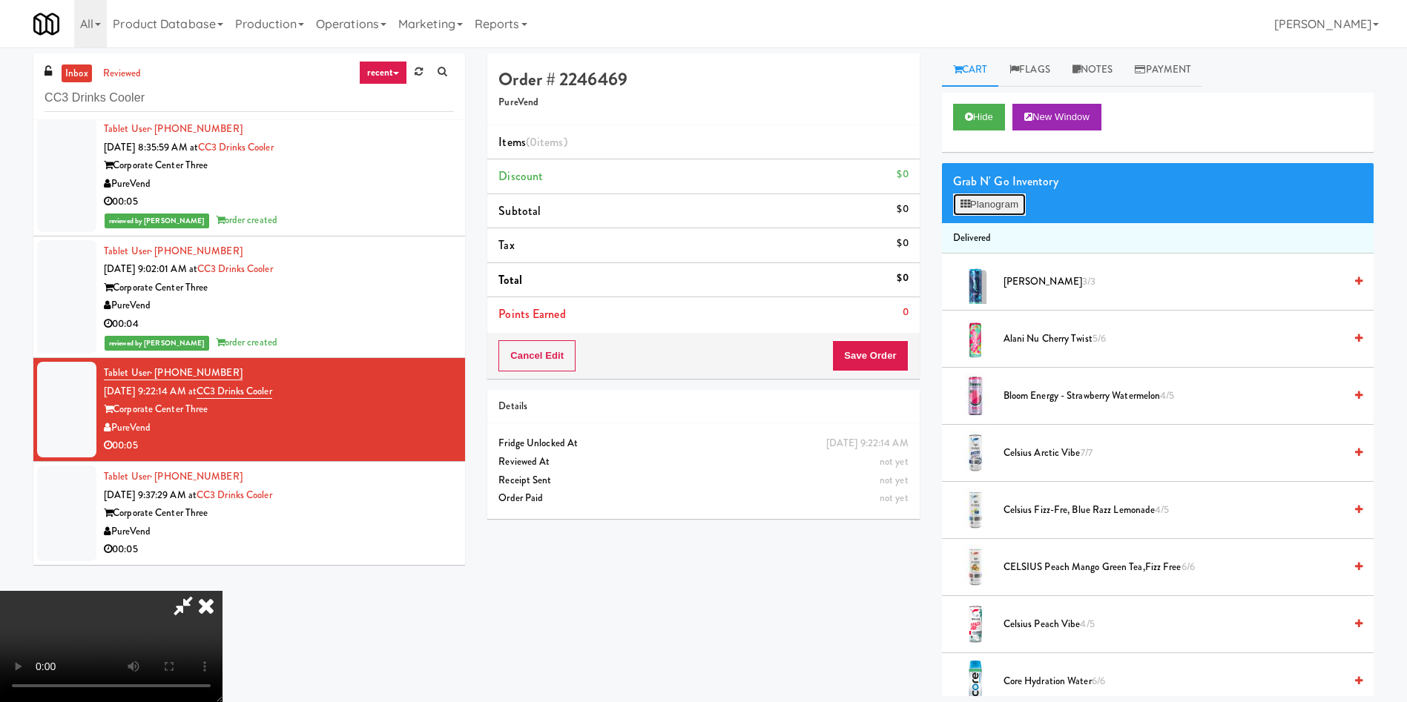
click at [937, 205] on button "Planogram" at bounding box center [989, 205] width 73 height 22
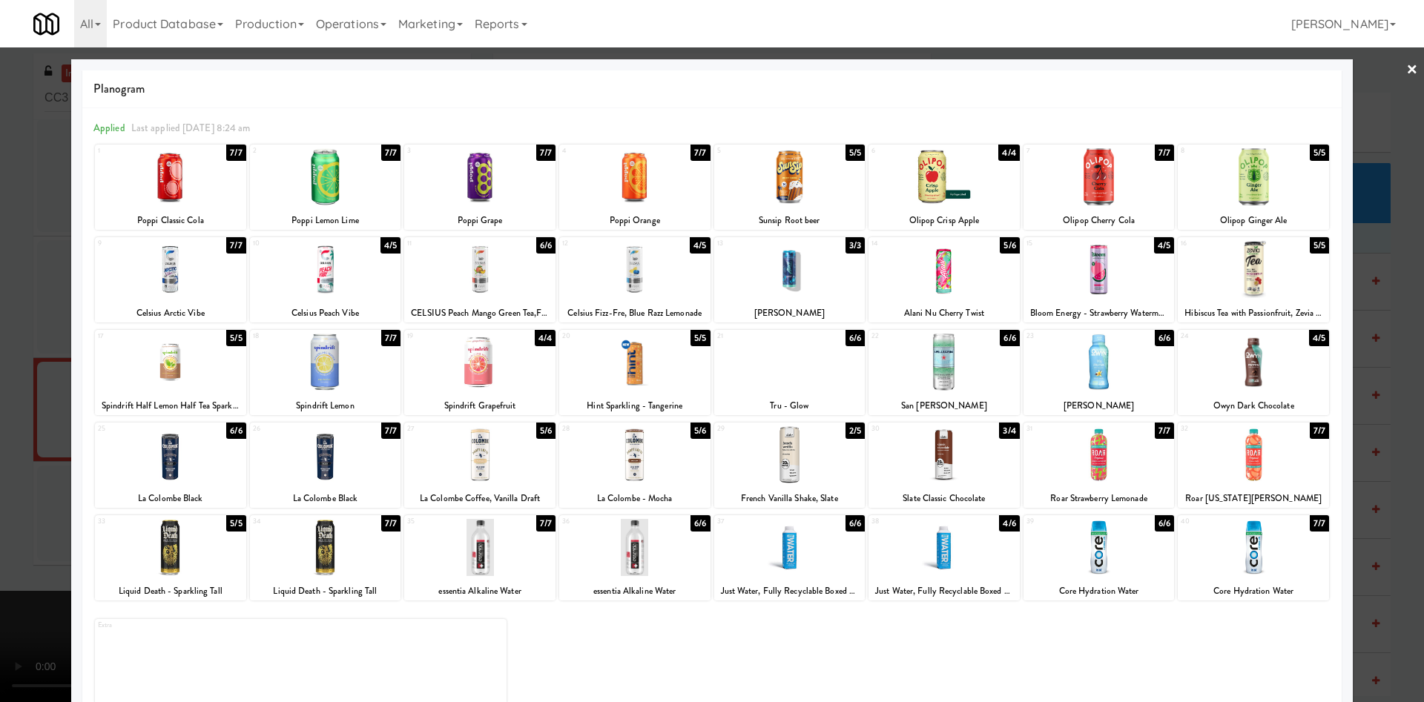
click at [653, 467] on div at bounding box center [634, 454] width 151 height 57
click at [5, 399] on div at bounding box center [712, 351] width 1424 height 702
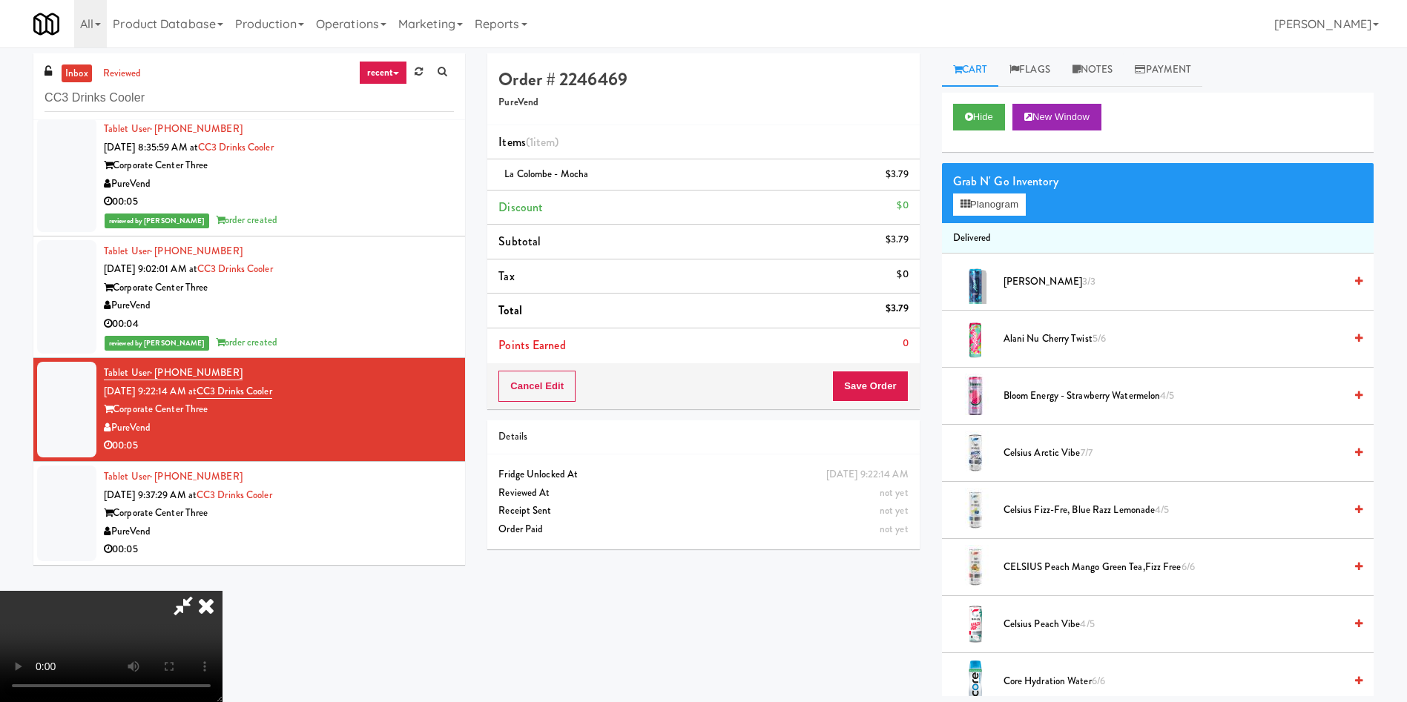
click at [222, 467] on video at bounding box center [111, 646] width 222 height 111
click at [874, 396] on button "Save Order" at bounding box center [870, 386] width 76 height 31
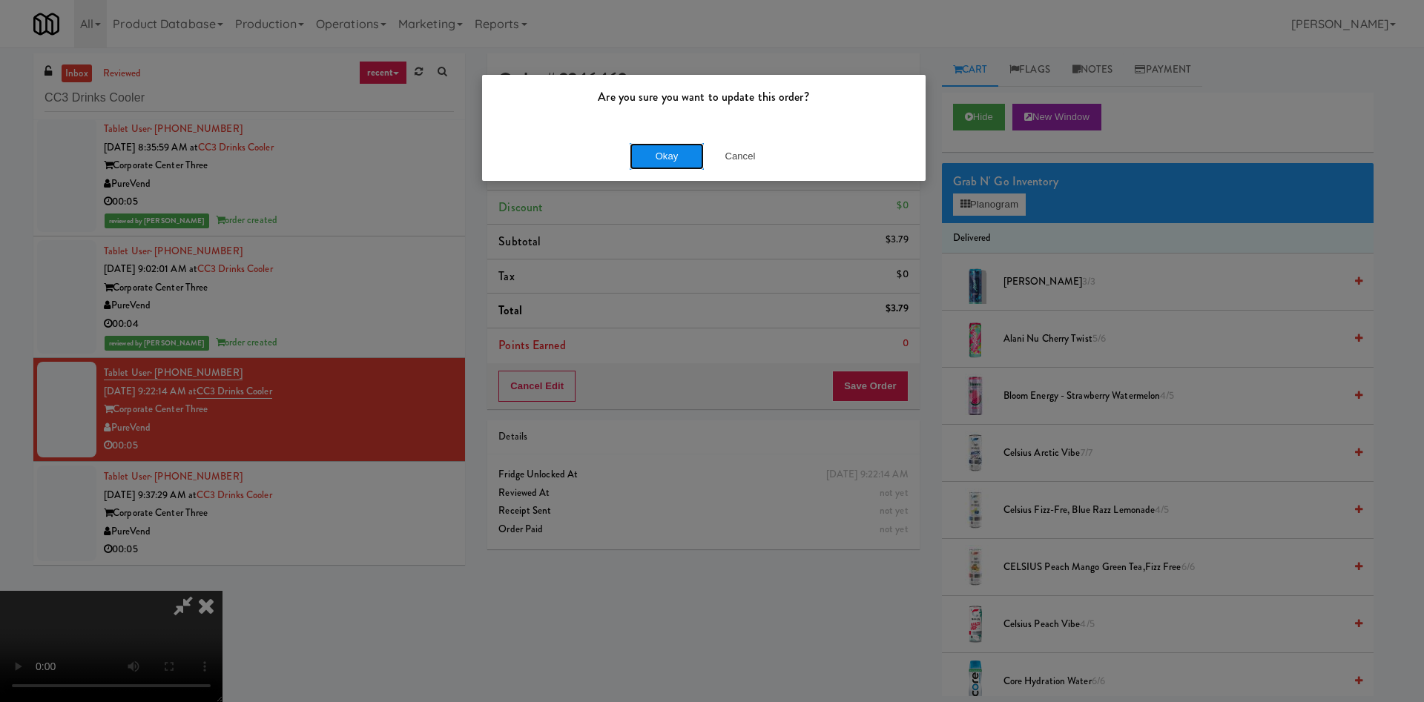
click at [693, 159] on button "Okay" at bounding box center [667, 156] width 74 height 27
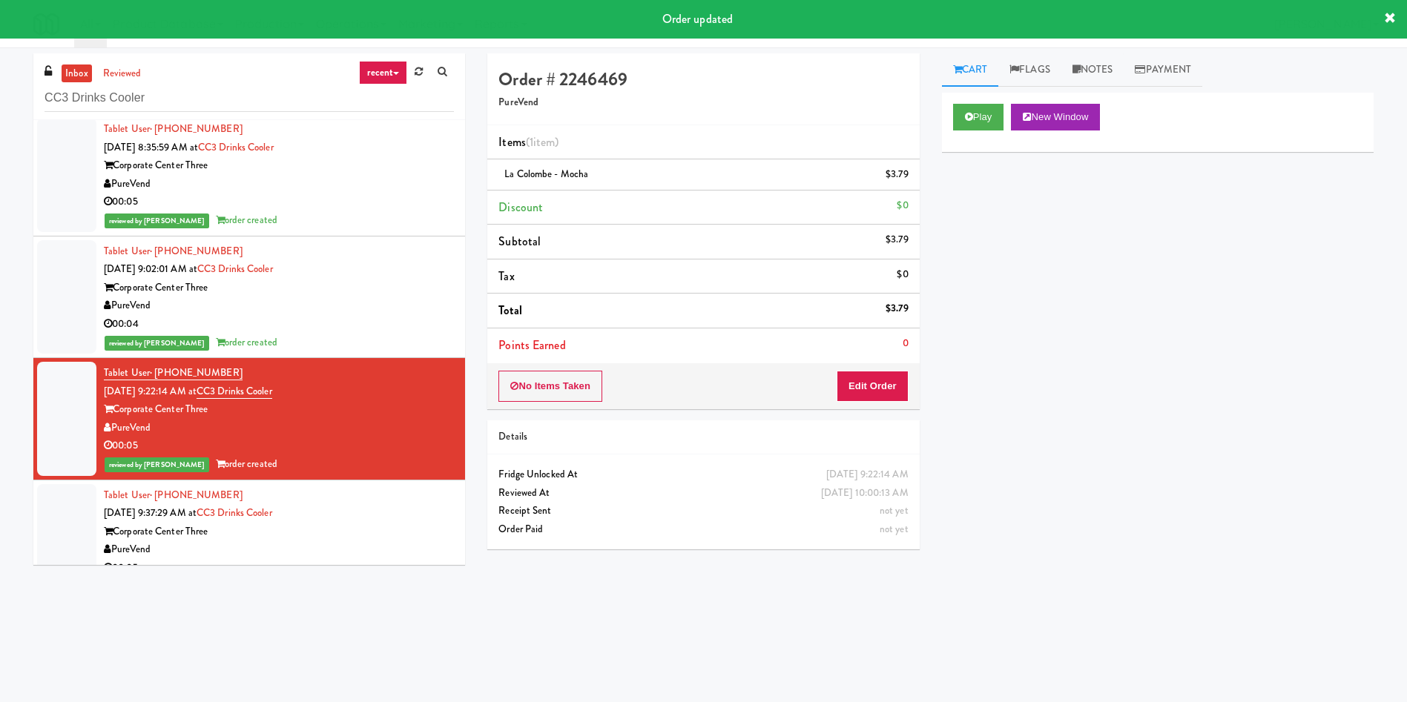
click at [67, 467] on div at bounding box center [66, 532] width 59 height 96
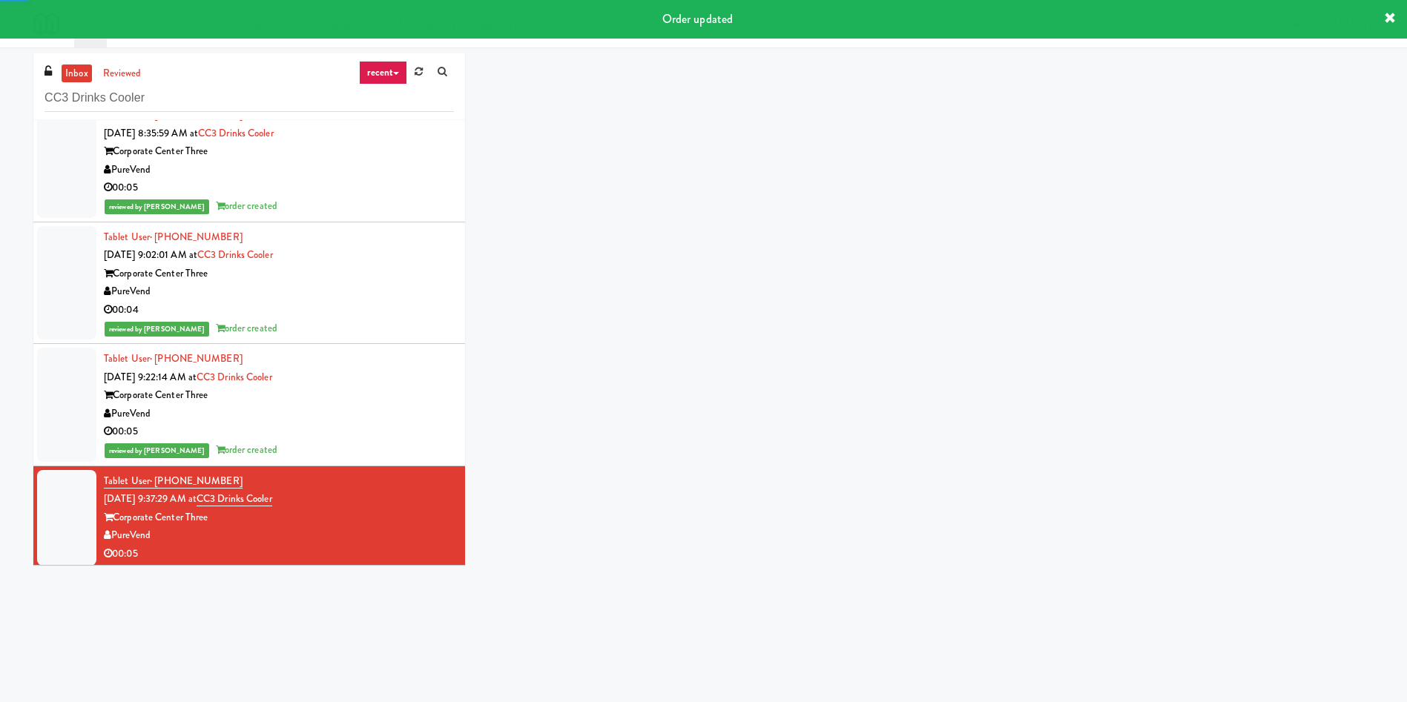
scroll to position [24, 0]
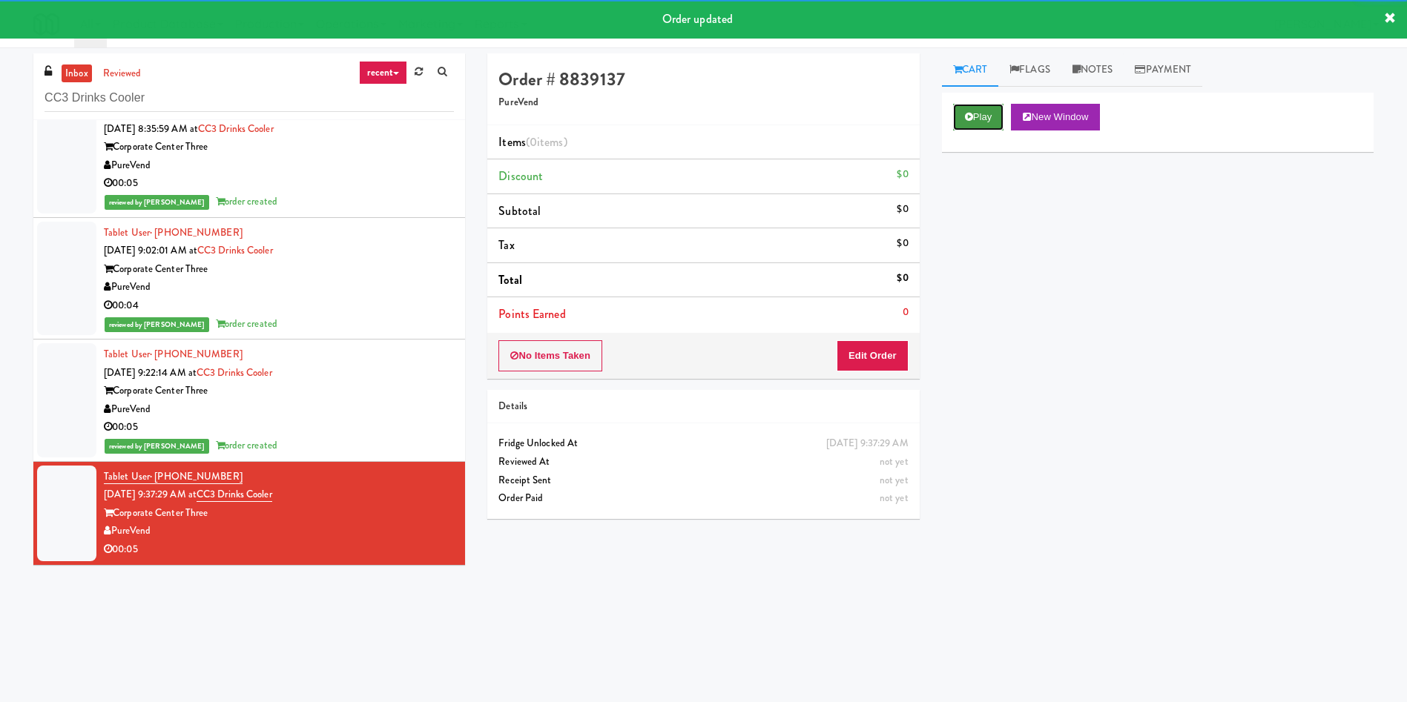
click at [937, 127] on button "Play" at bounding box center [978, 117] width 51 height 27
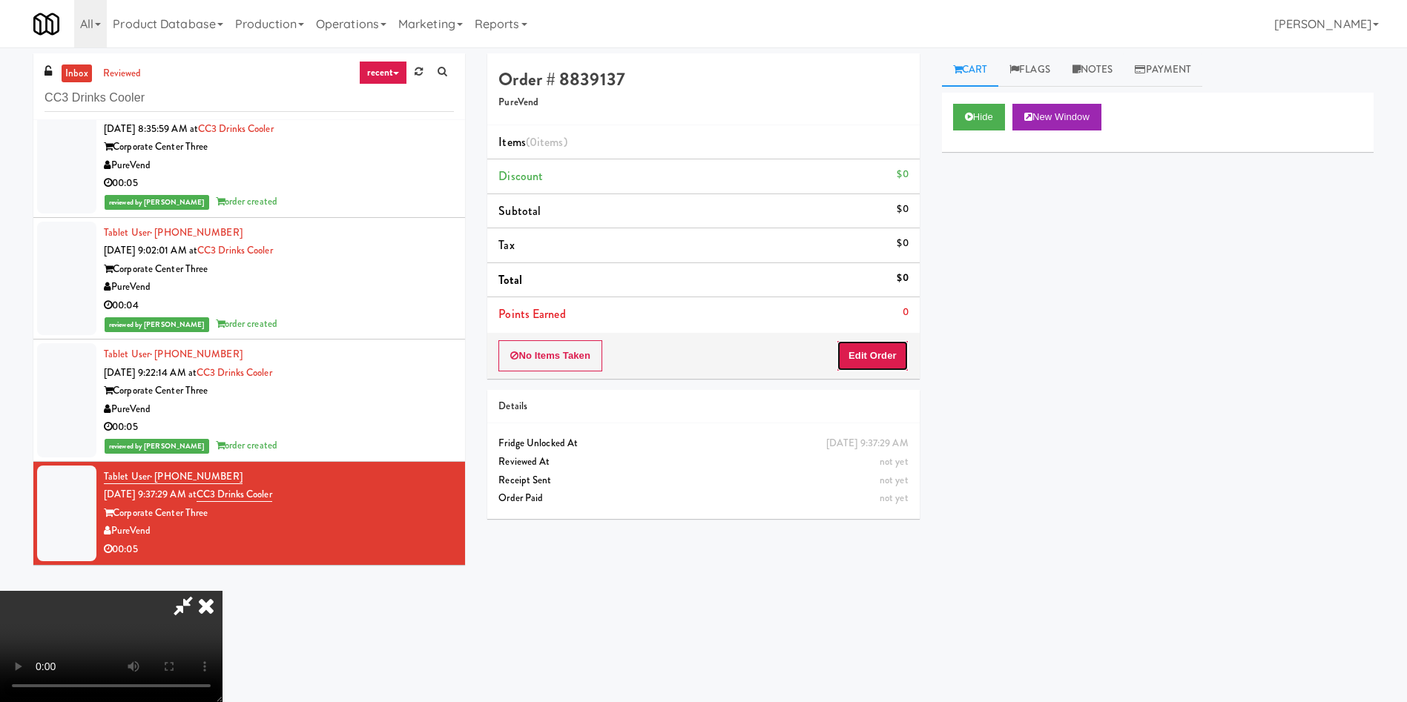
click at [881, 347] on button "Edit Order" at bounding box center [872, 355] width 72 height 31
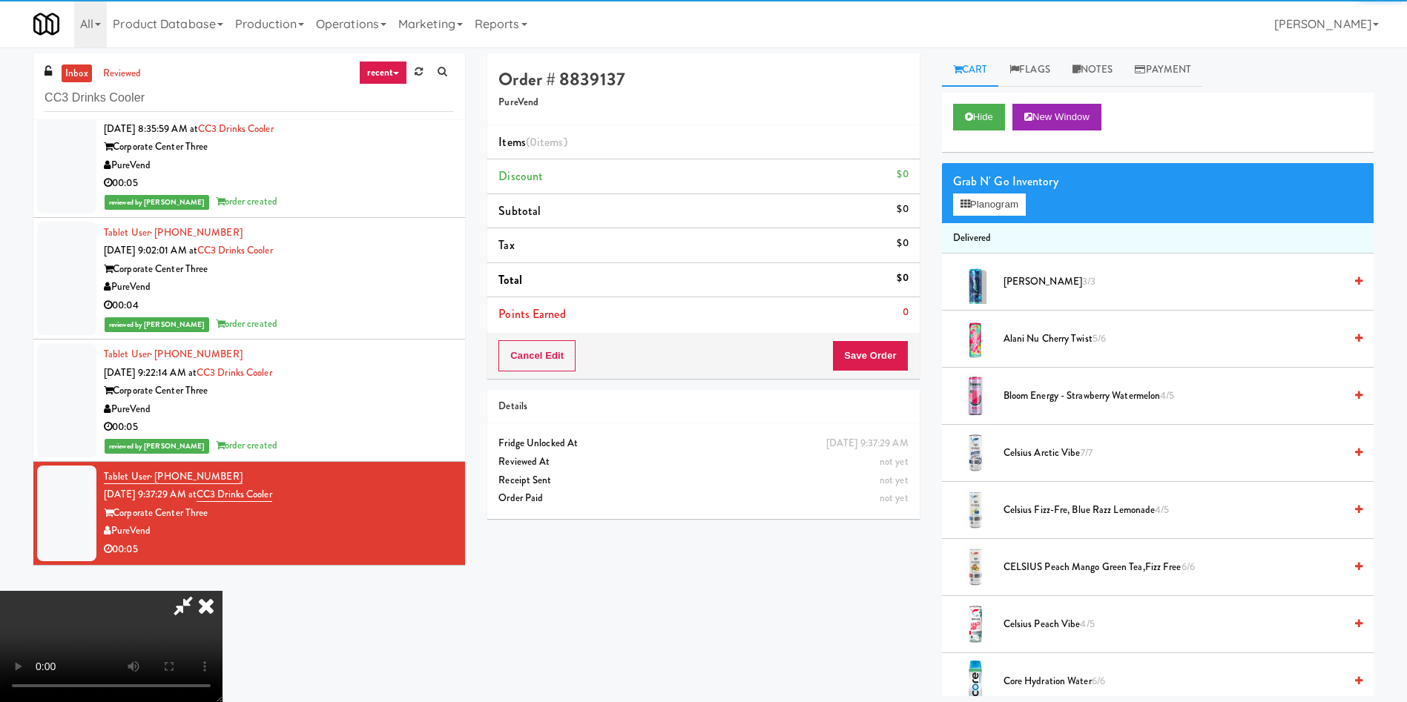
scroll to position [111, 0]
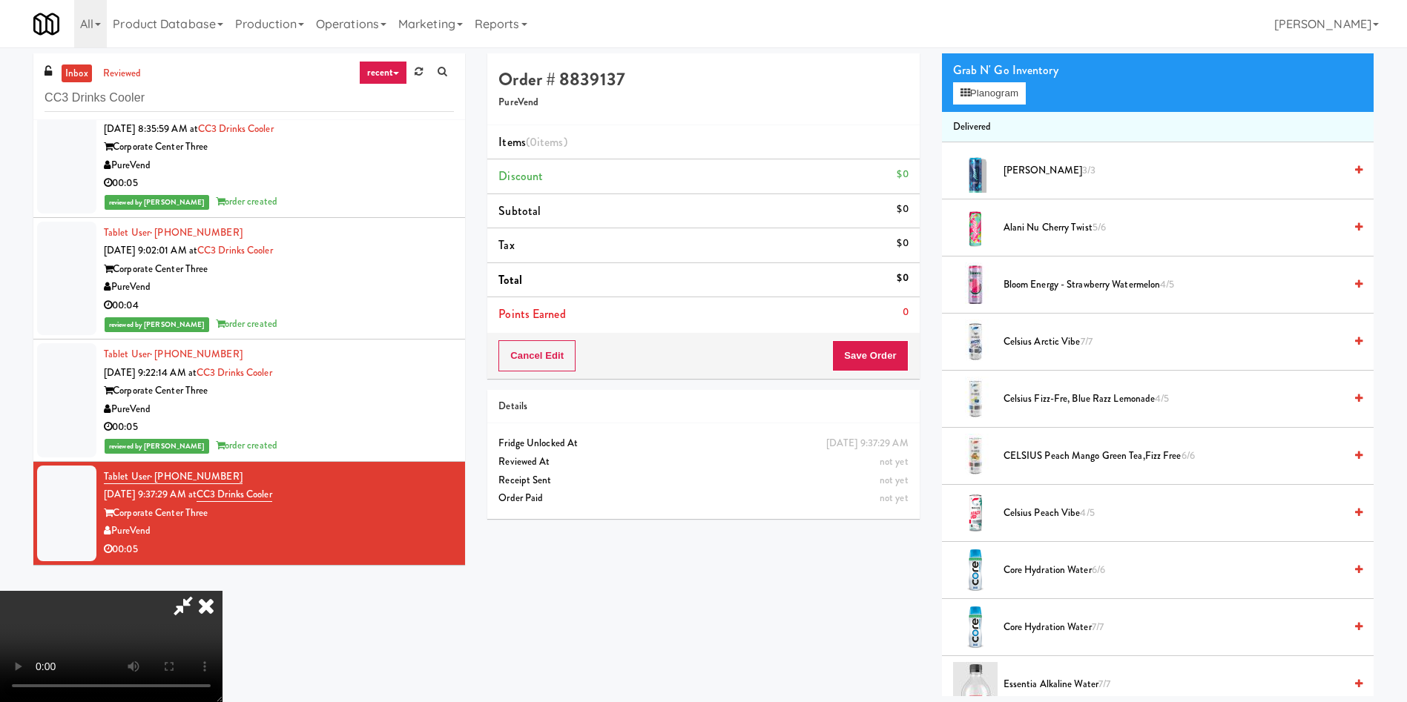
click at [222, 467] on video at bounding box center [111, 646] width 222 height 111
drag, startPoint x: 584, startPoint y: 439, endPoint x: 749, endPoint y: 388, distance: 173.1
click at [222, 467] on video at bounding box center [111, 646] width 222 height 111
click at [937, 337] on span "Celsius Arctic Vibe 7/7" at bounding box center [1173, 342] width 340 height 19
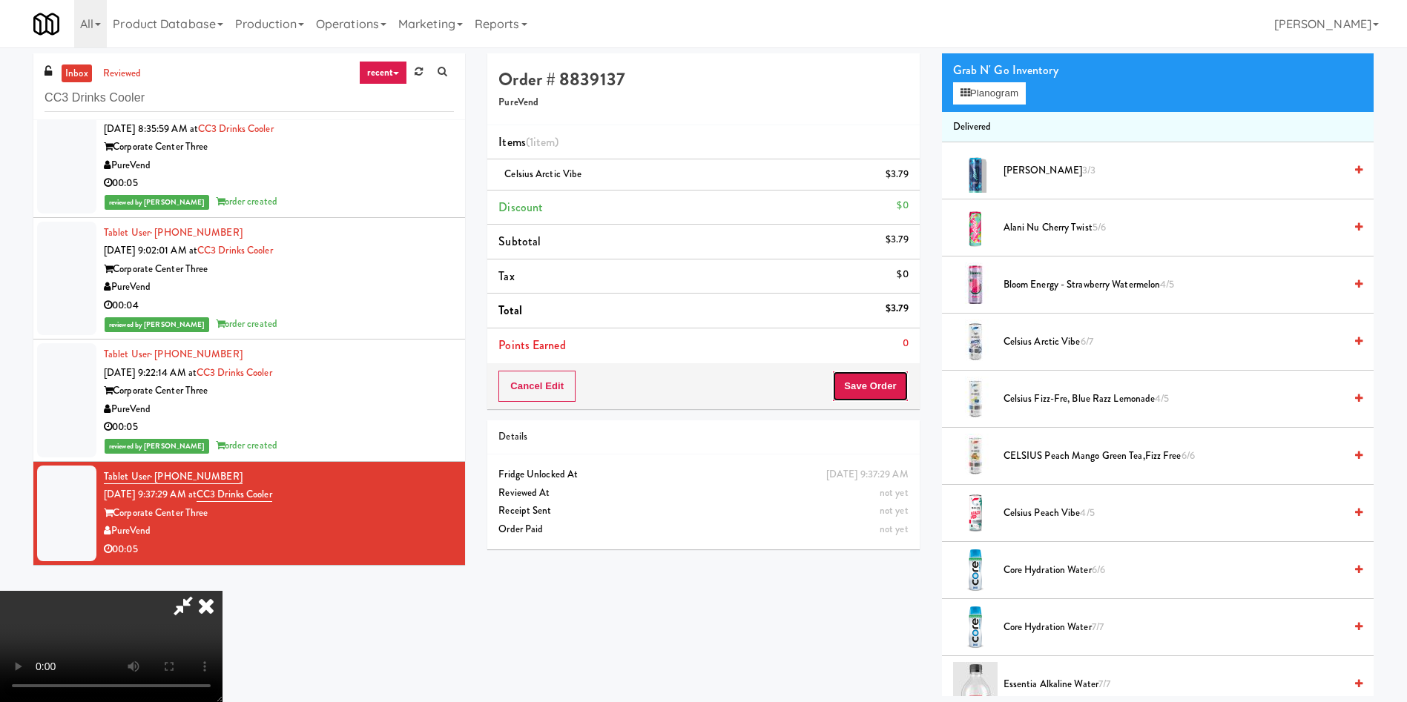
click at [855, 387] on button "Save Order" at bounding box center [870, 386] width 76 height 31
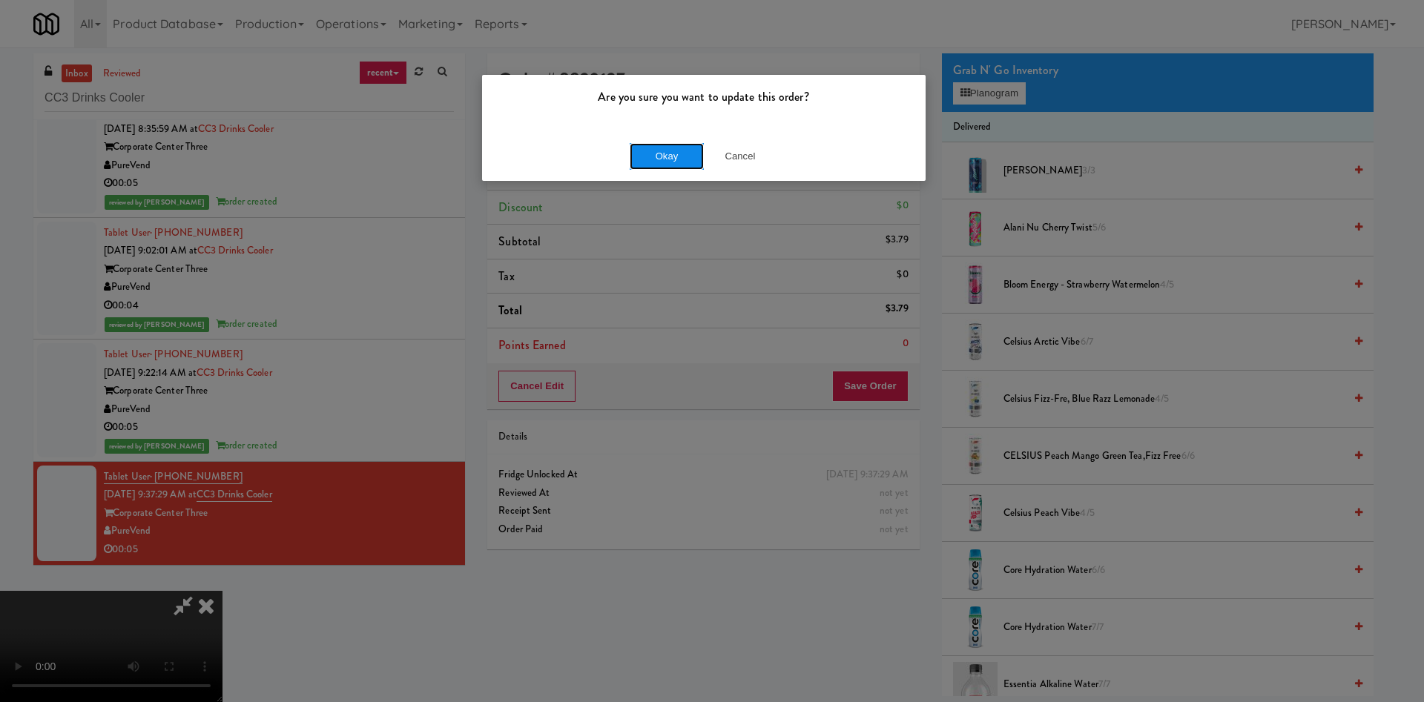
click at [661, 165] on button "Okay" at bounding box center [667, 156] width 74 height 27
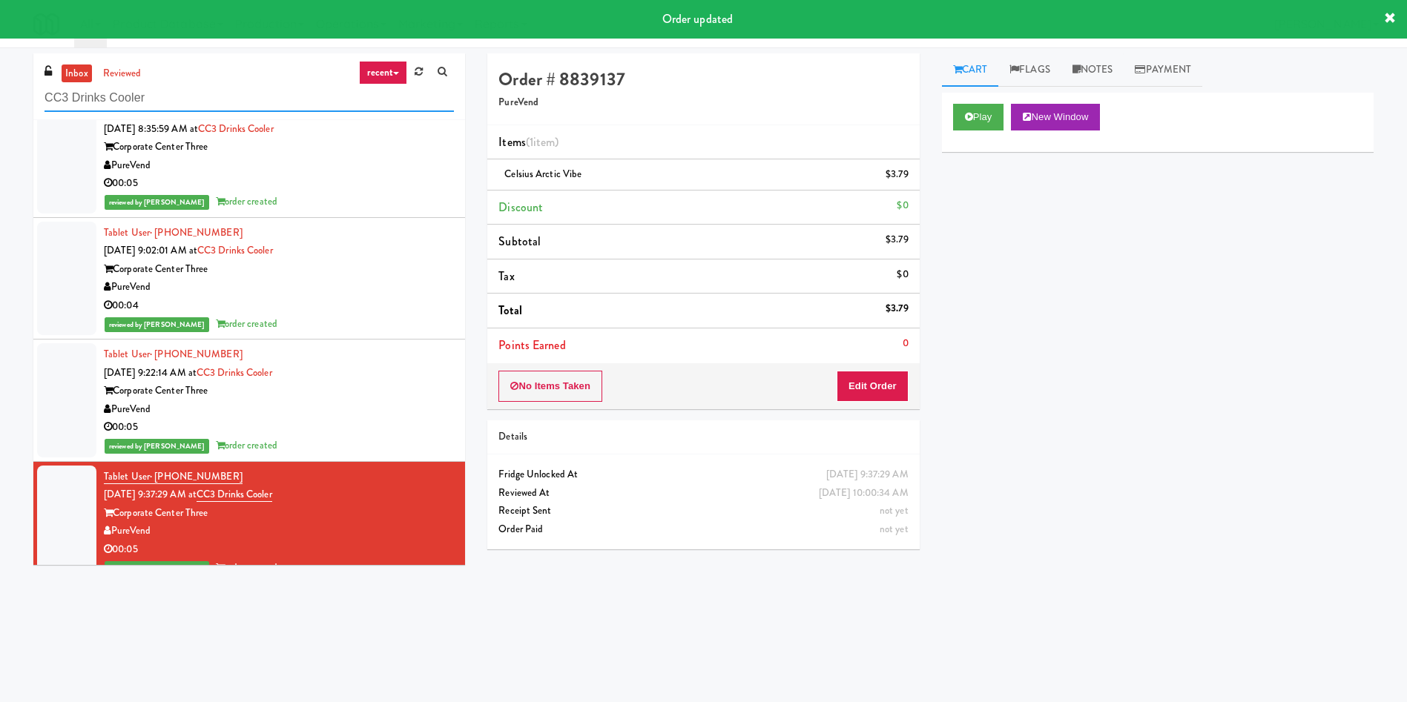
drag, startPoint x: 194, startPoint y: 93, endPoint x: 0, endPoint y: 79, distance: 194.1
click at [0, 79] on div "inbox reviewed recent all unclear take inventory issue suspicious failed recent…" at bounding box center [703, 350] width 1407 height 595
paste input "Icon - Cooler - Right"
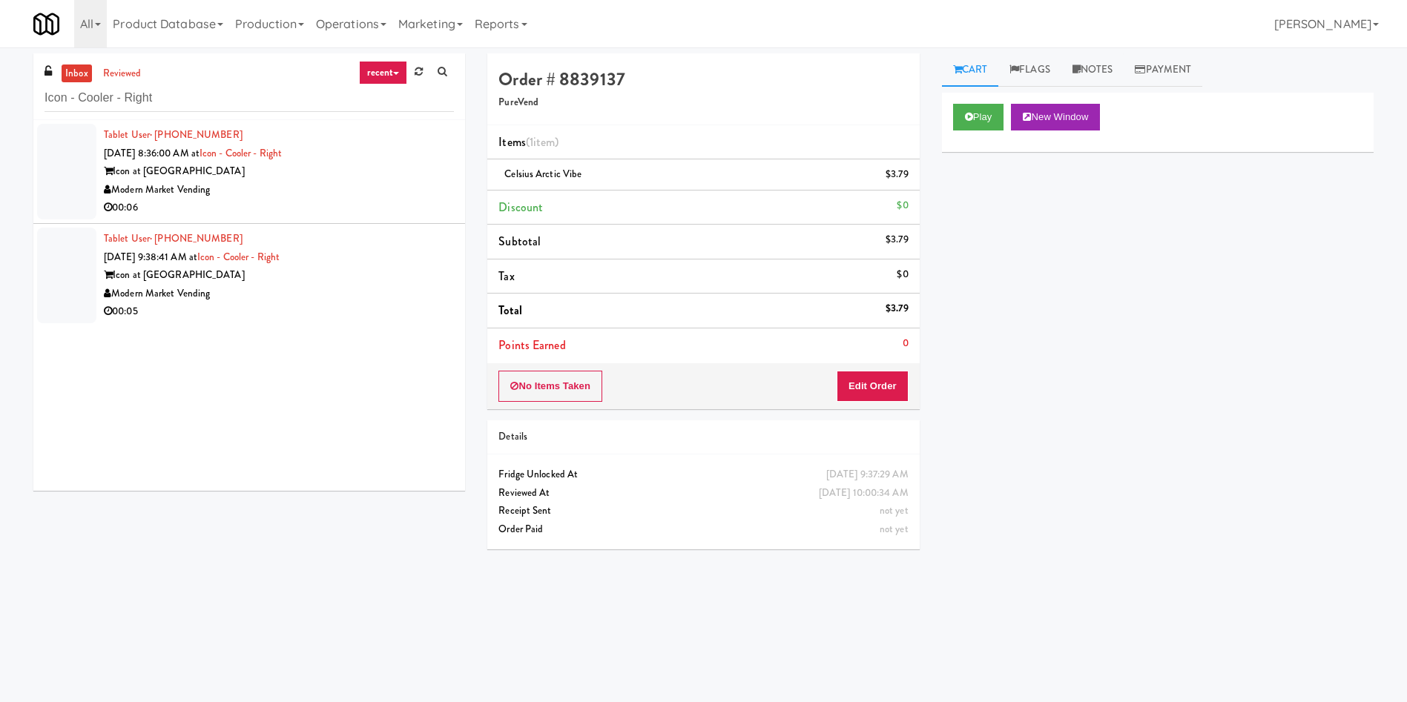
click at [88, 154] on div at bounding box center [66, 172] width 59 height 96
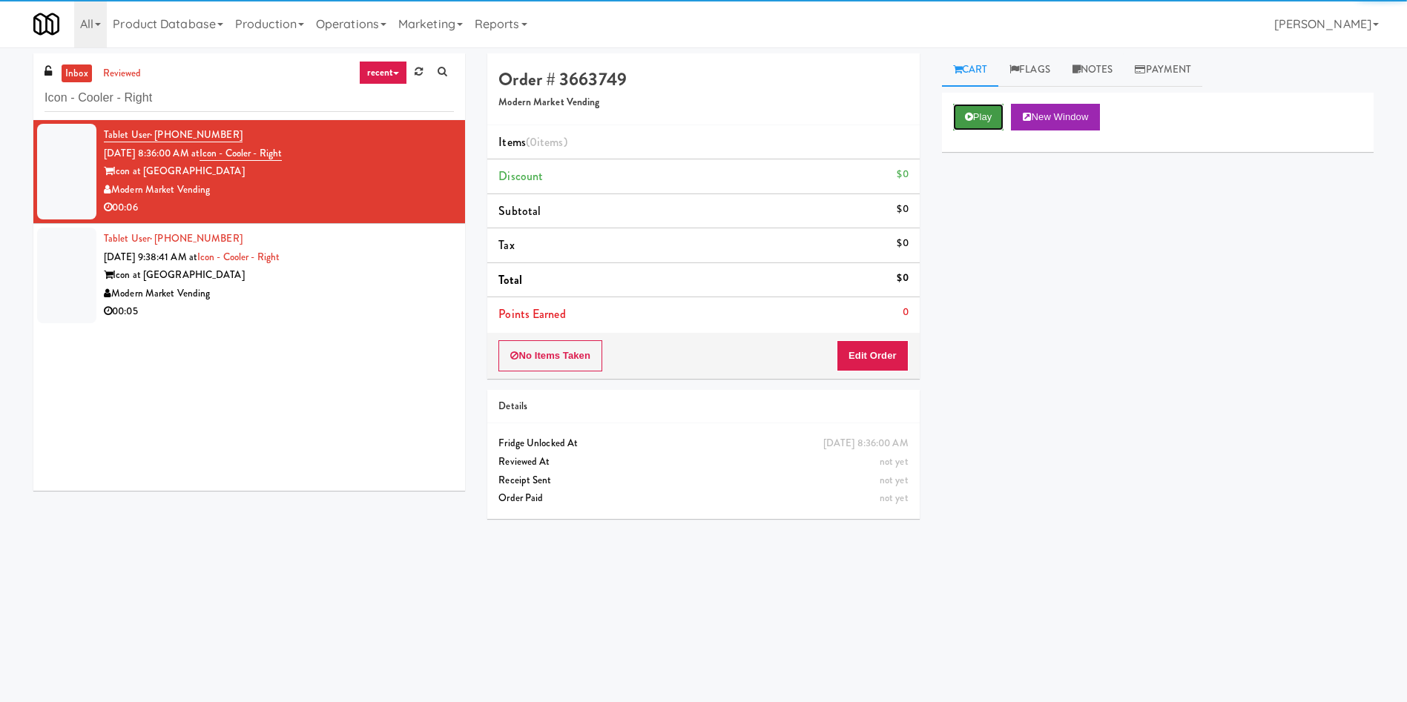
click at [937, 113] on button "Play" at bounding box center [978, 117] width 51 height 27
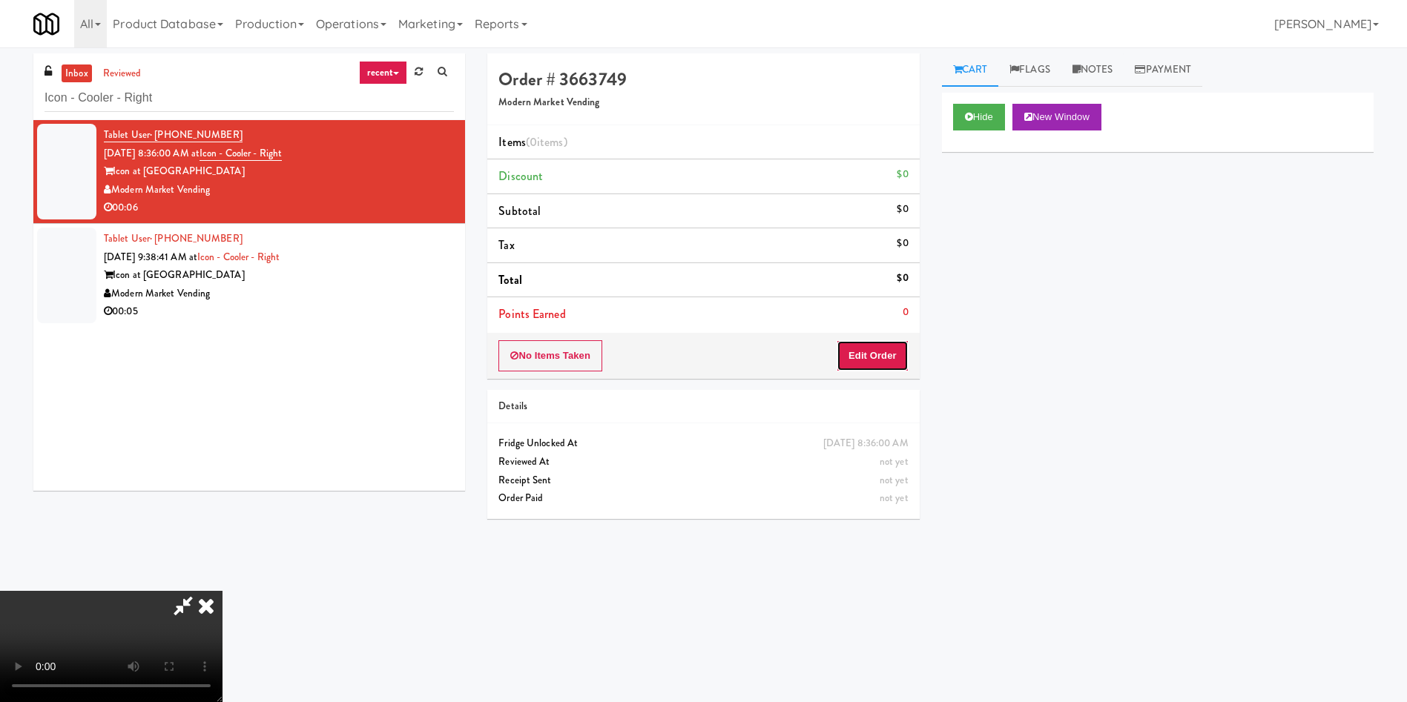
drag, startPoint x: 875, startPoint y: 349, endPoint x: 880, endPoint y: 360, distance: 11.3
click at [880, 360] on button "Edit Order" at bounding box center [872, 355] width 72 height 31
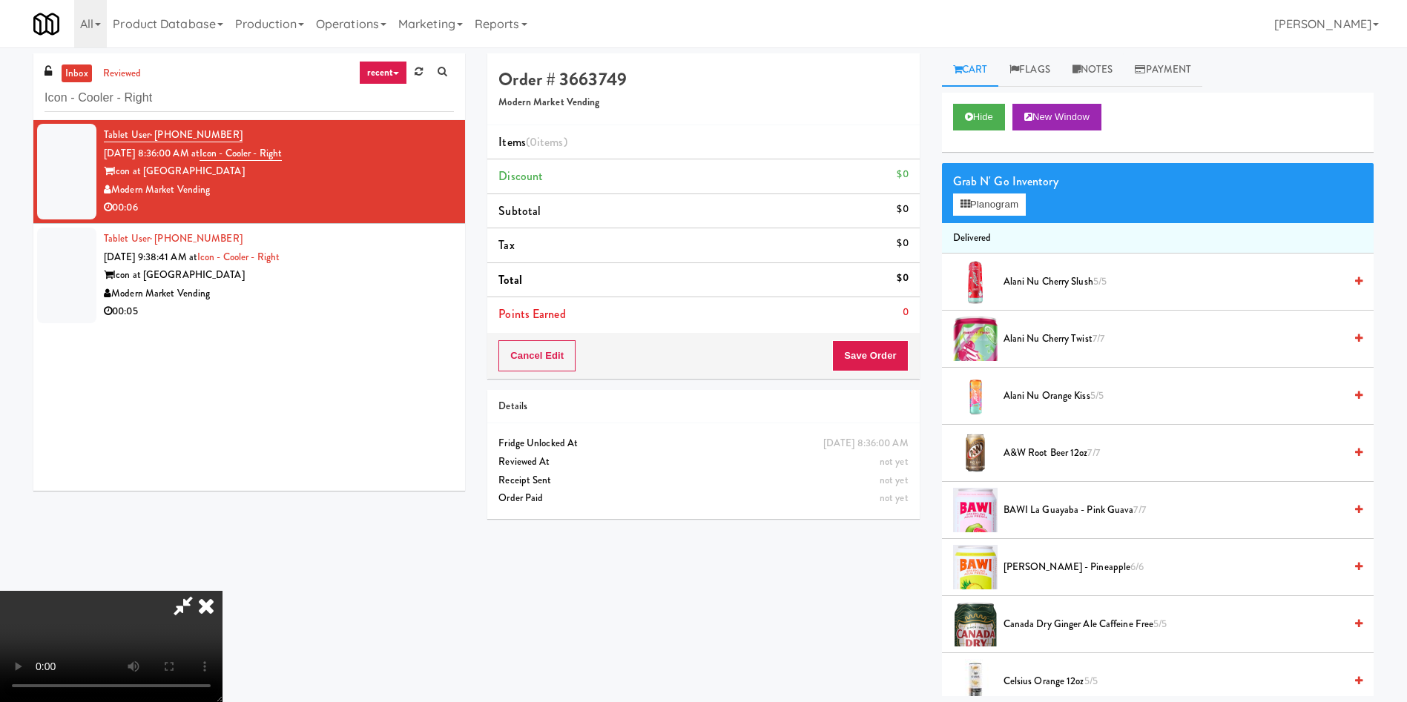
scroll to position [111, 0]
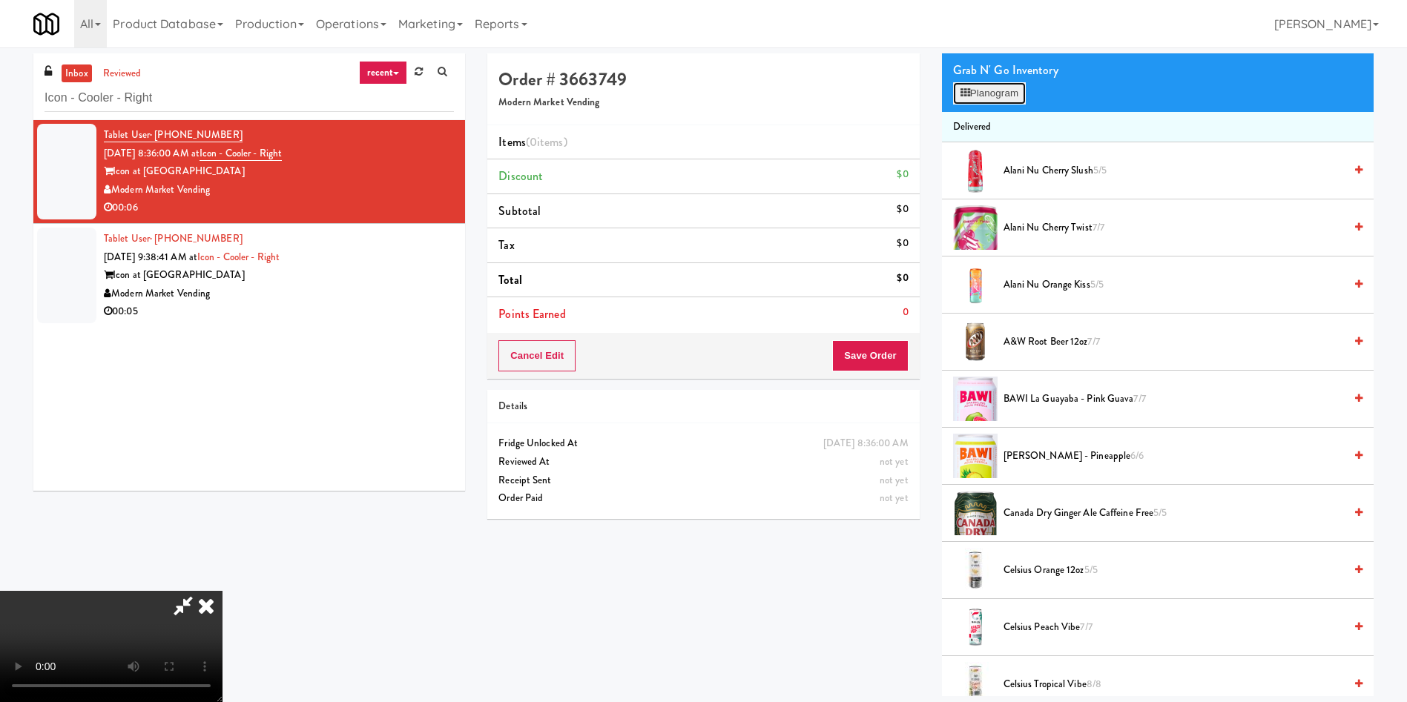
click at [937, 89] on button "Planogram" at bounding box center [989, 93] width 73 height 22
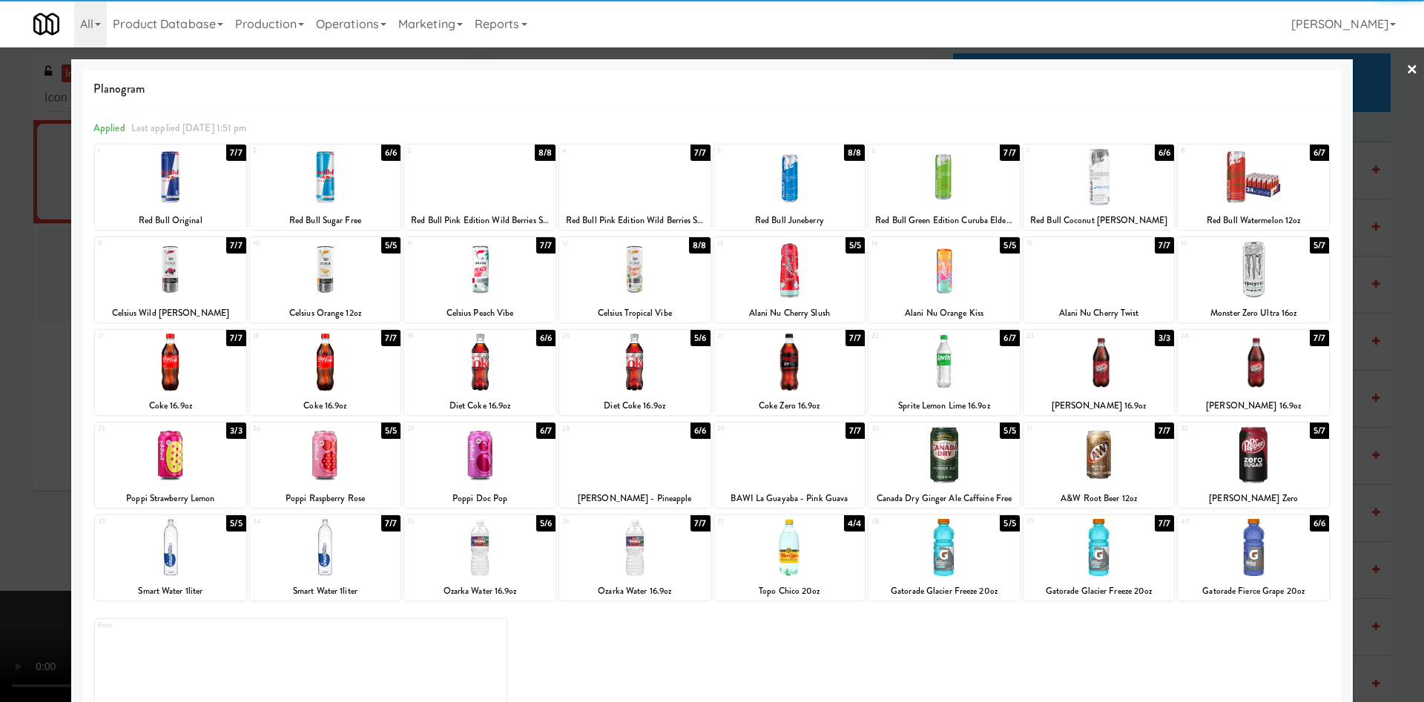
click at [192, 263] on div at bounding box center [170, 269] width 151 height 57
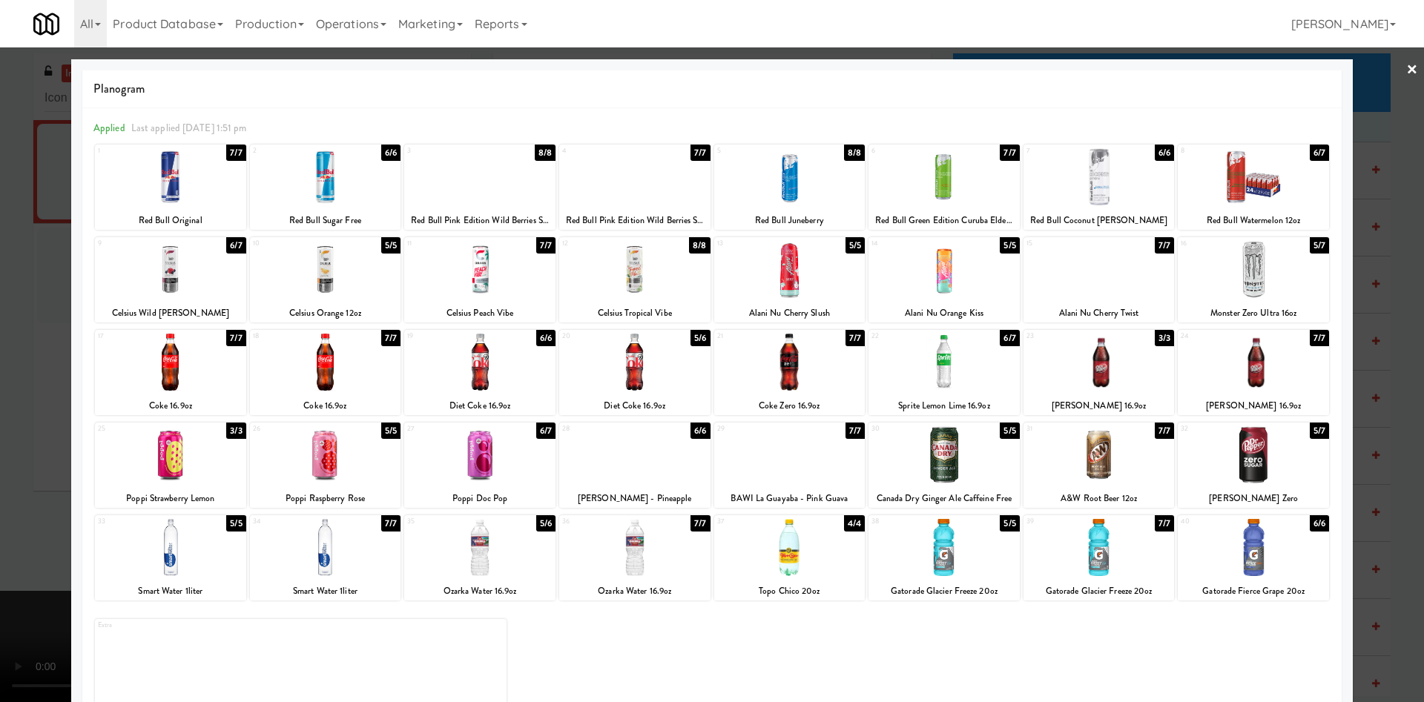
click at [42, 244] on div at bounding box center [712, 351] width 1424 height 702
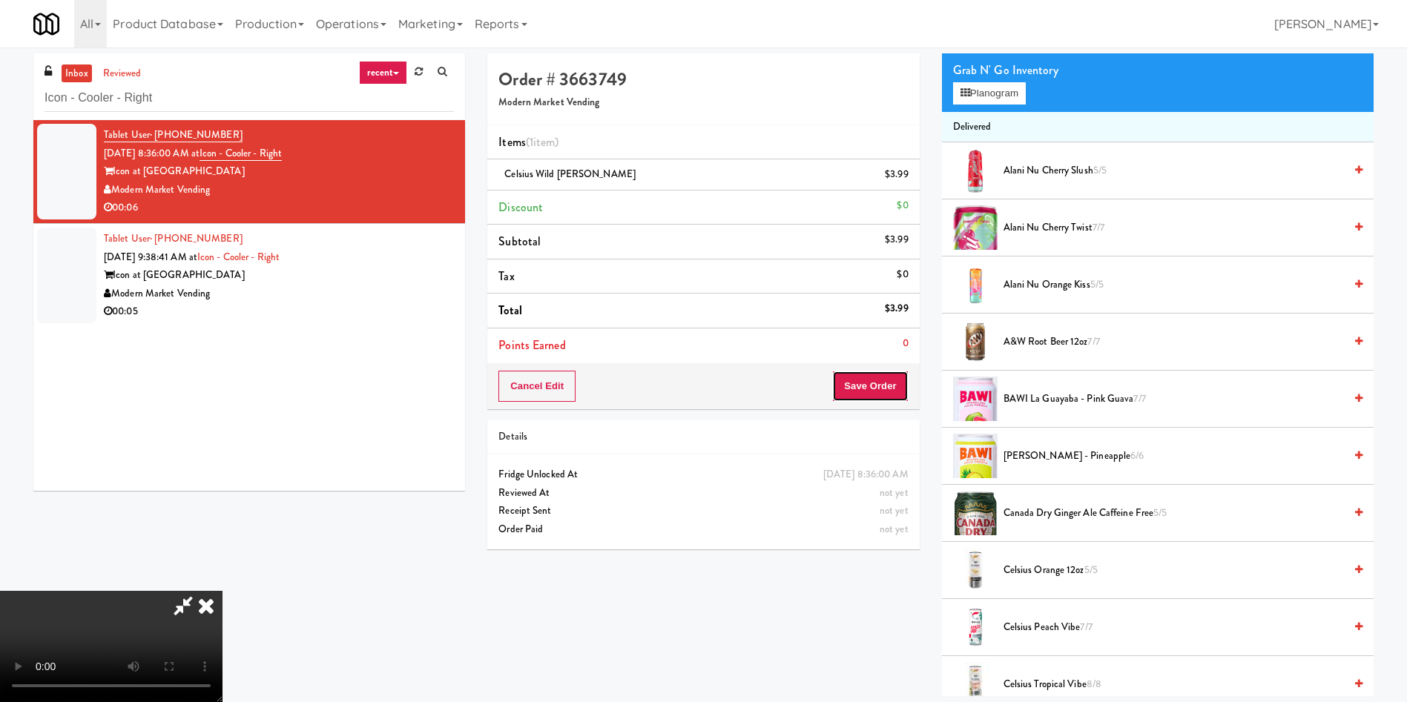
click at [887, 399] on button "Save Order" at bounding box center [870, 386] width 76 height 31
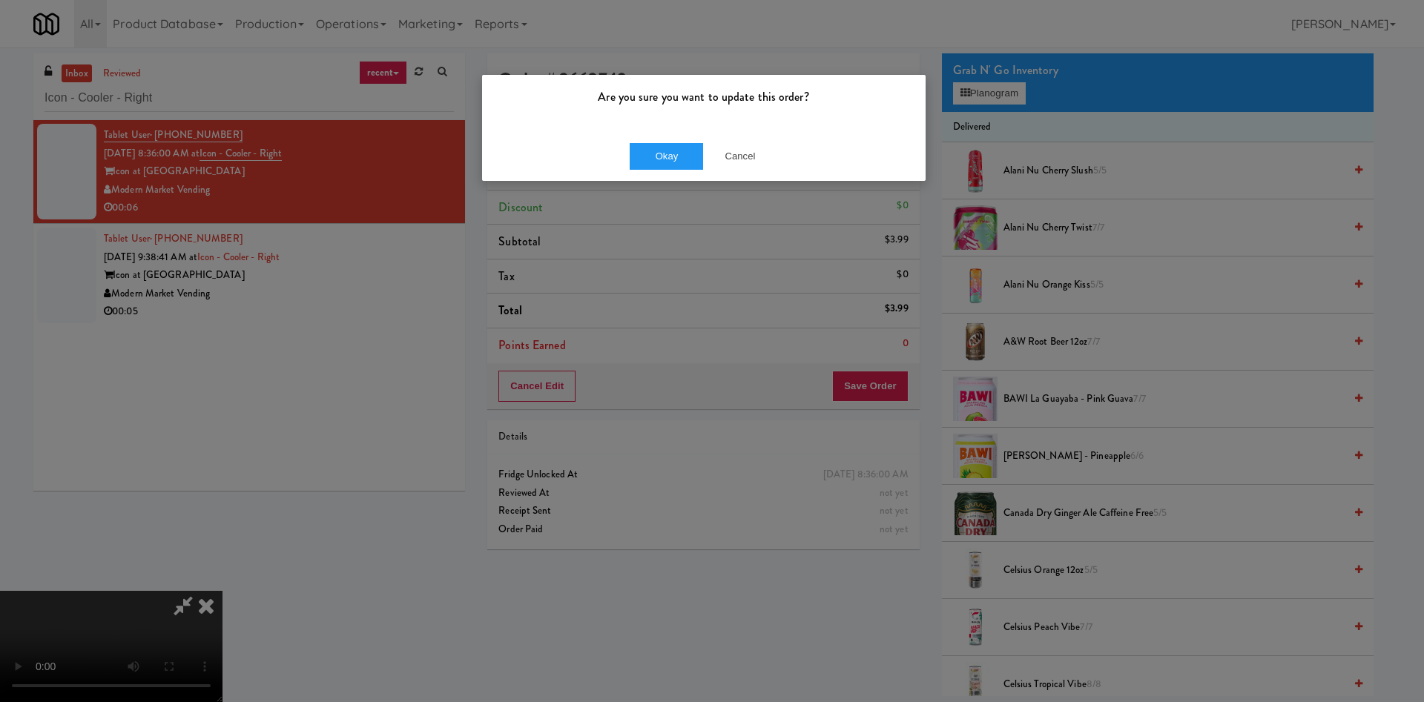
click at [701, 170] on div "Okay Cancel" at bounding box center [703, 156] width 443 height 50
click at [699, 170] on div "Okay Cancel" at bounding box center [703, 156] width 443 height 50
click at [687, 162] on button "Okay" at bounding box center [667, 156] width 74 height 27
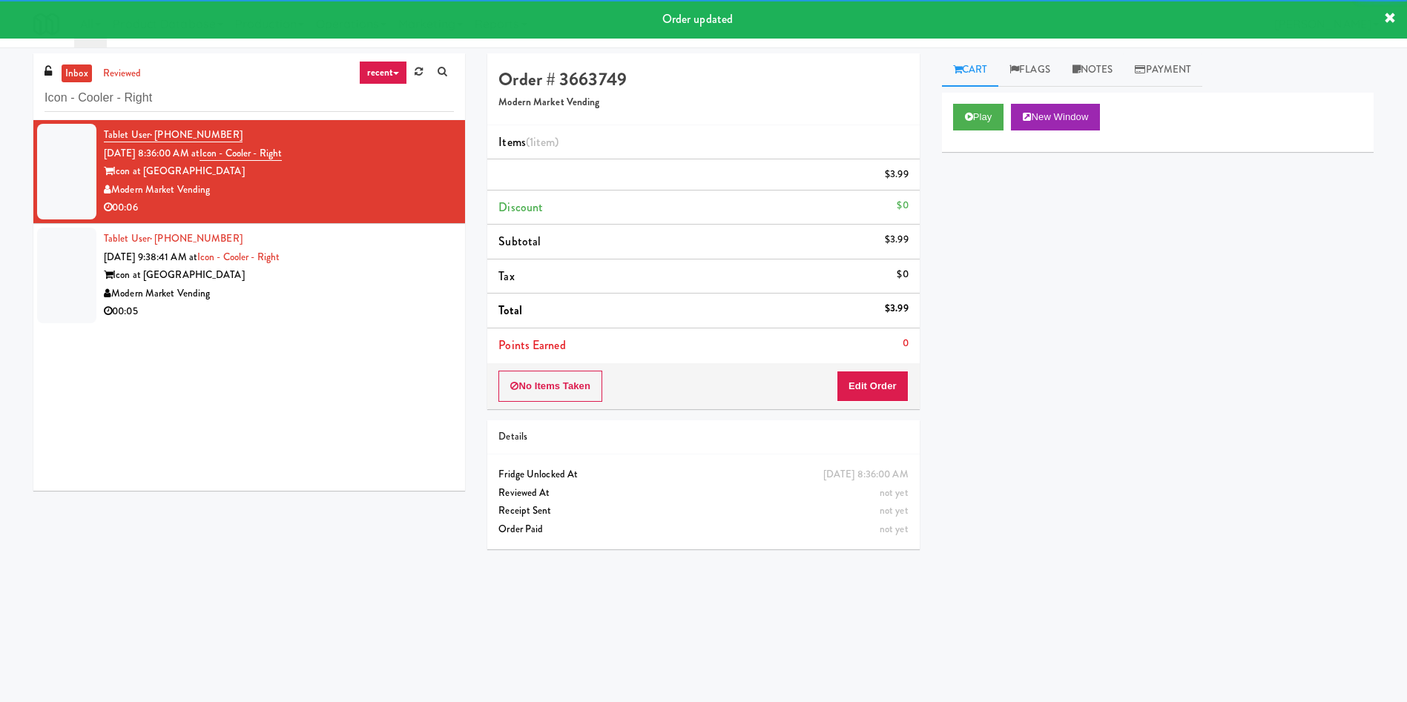
drag, startPoint x: 75, startPoint y: 286, endPoint x: 231, endPoint y: 292, distance: 155.9
click at [75, 287] on div at bounding box center [66, 276] width 59 height 96
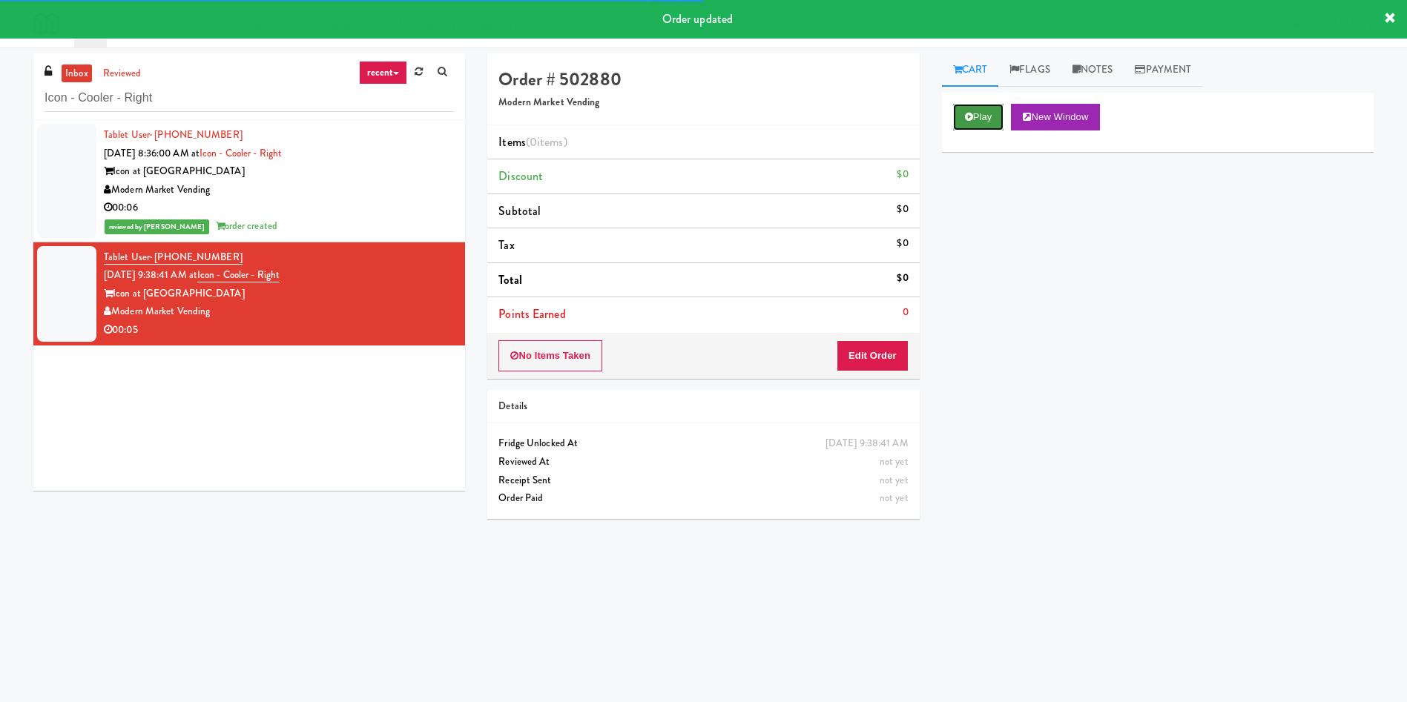
click at [937, 119] on button "Play" at bounding box center [978, 117] width 51 height 27
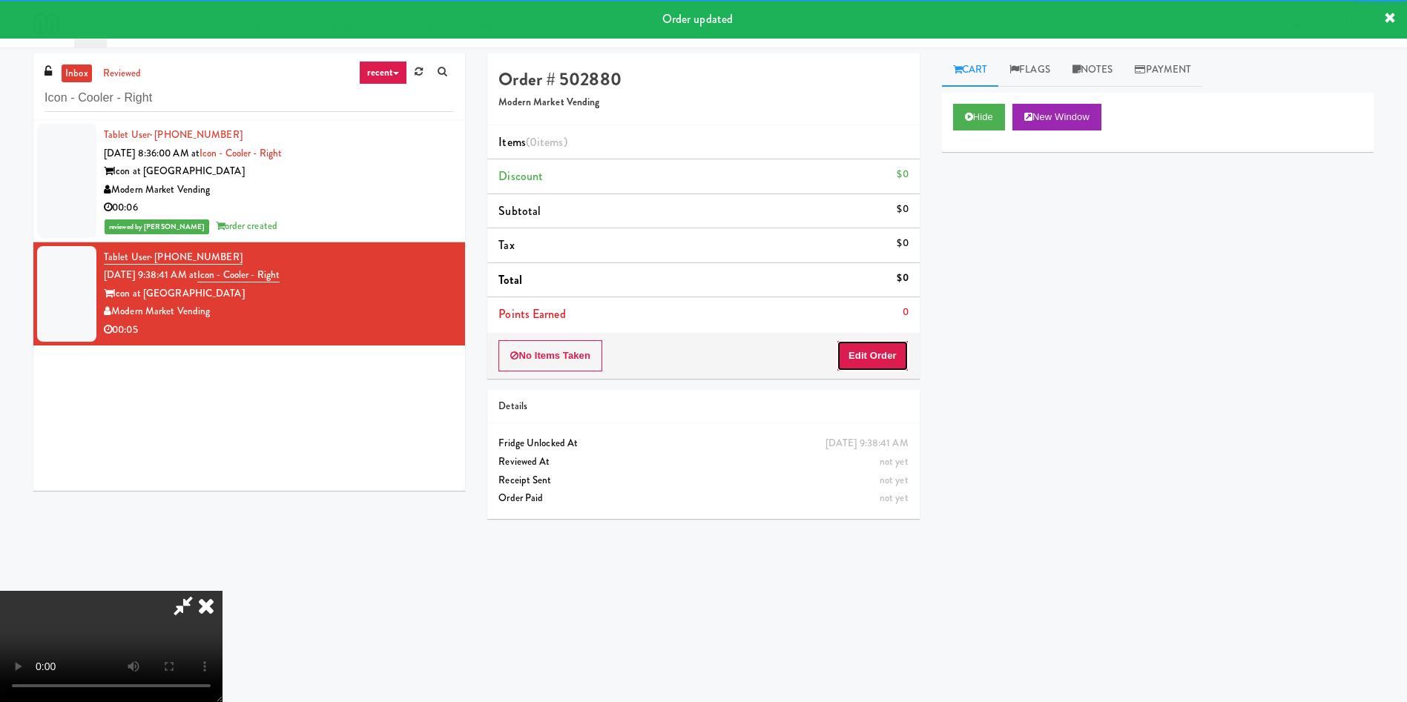
click at [874, 352] on button "Edit Order" at bounding box center [872, 355] width 72 height 31
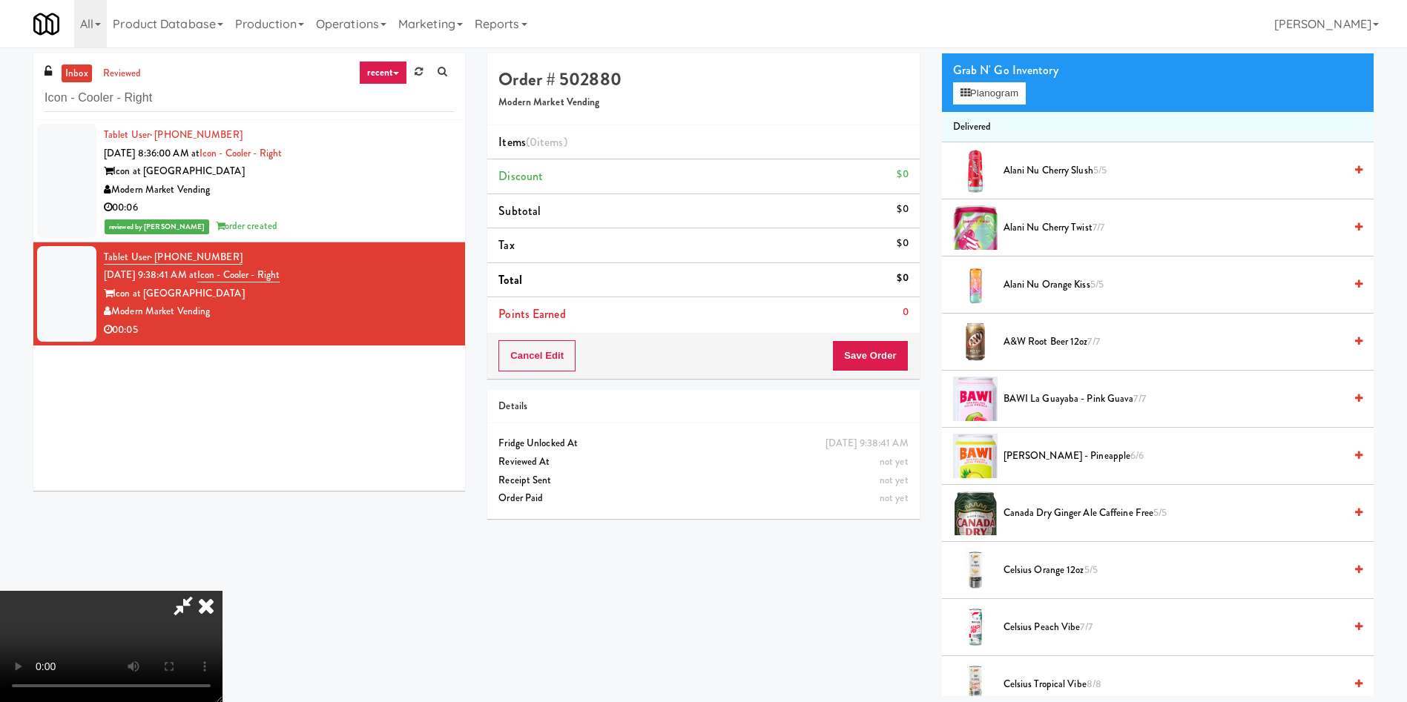
scroll to position [107, 0]
click at [222, 467] on video at bounding box center [111, 646] width 222 height 111
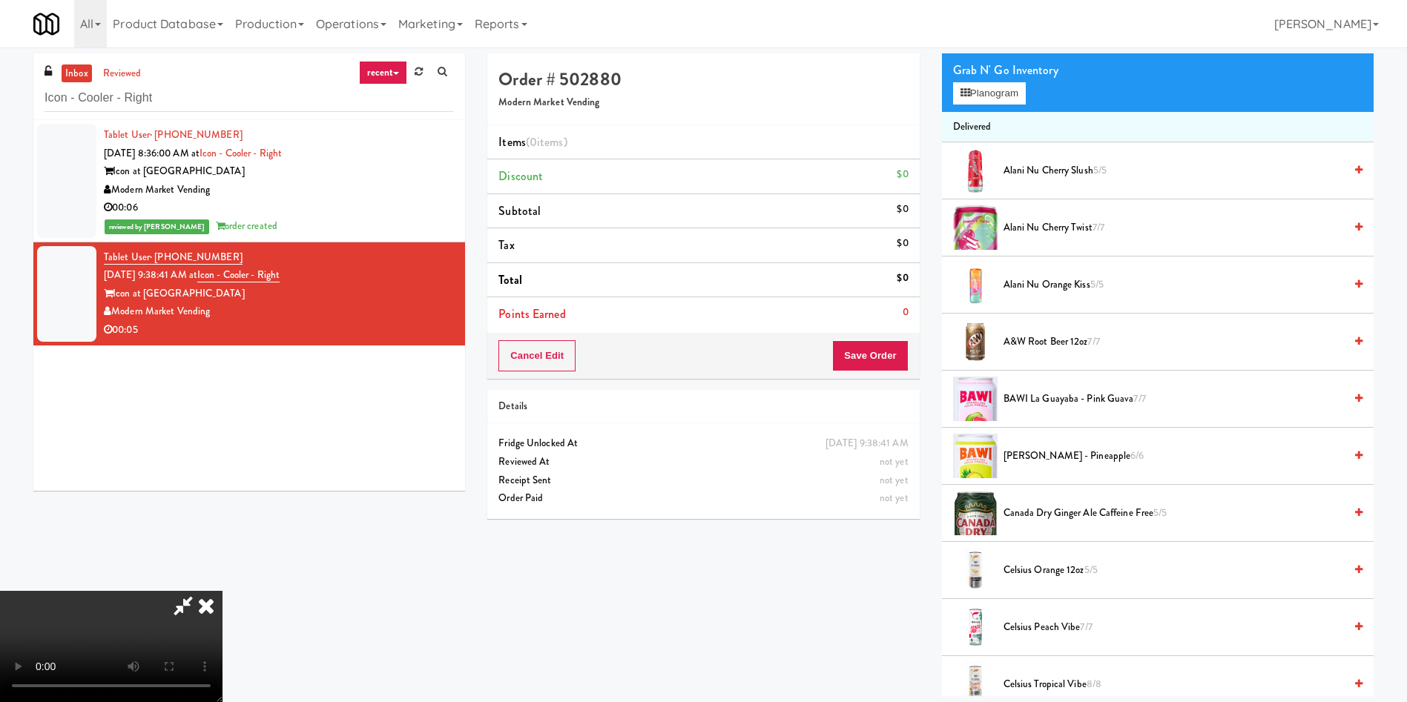
click at [222, 467] on video at bounding box center [111, 646] width 222 height 111
click at [937, 97] on button "Planogram" at bounding box center [989, 93] width 73 height 22
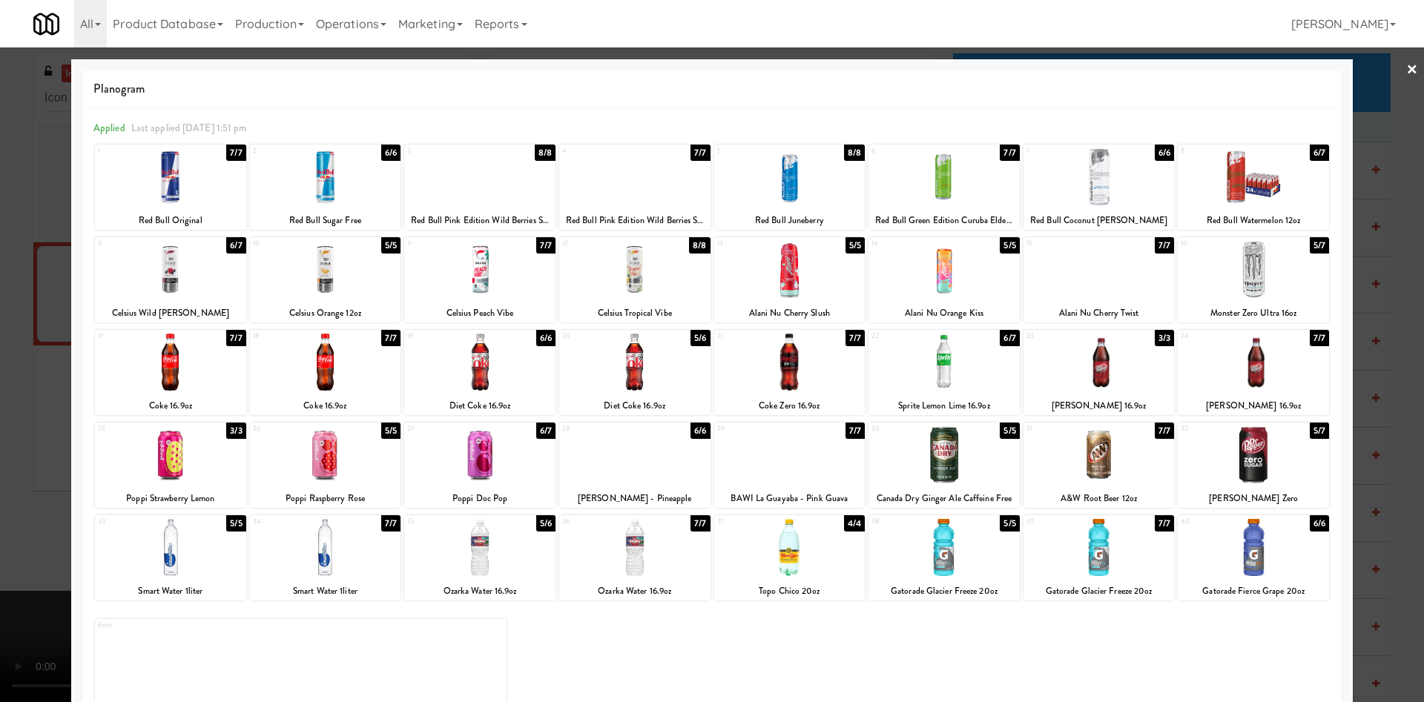
click at [937, 346] on div at bounding box center [1098, 362] width 151 height 57
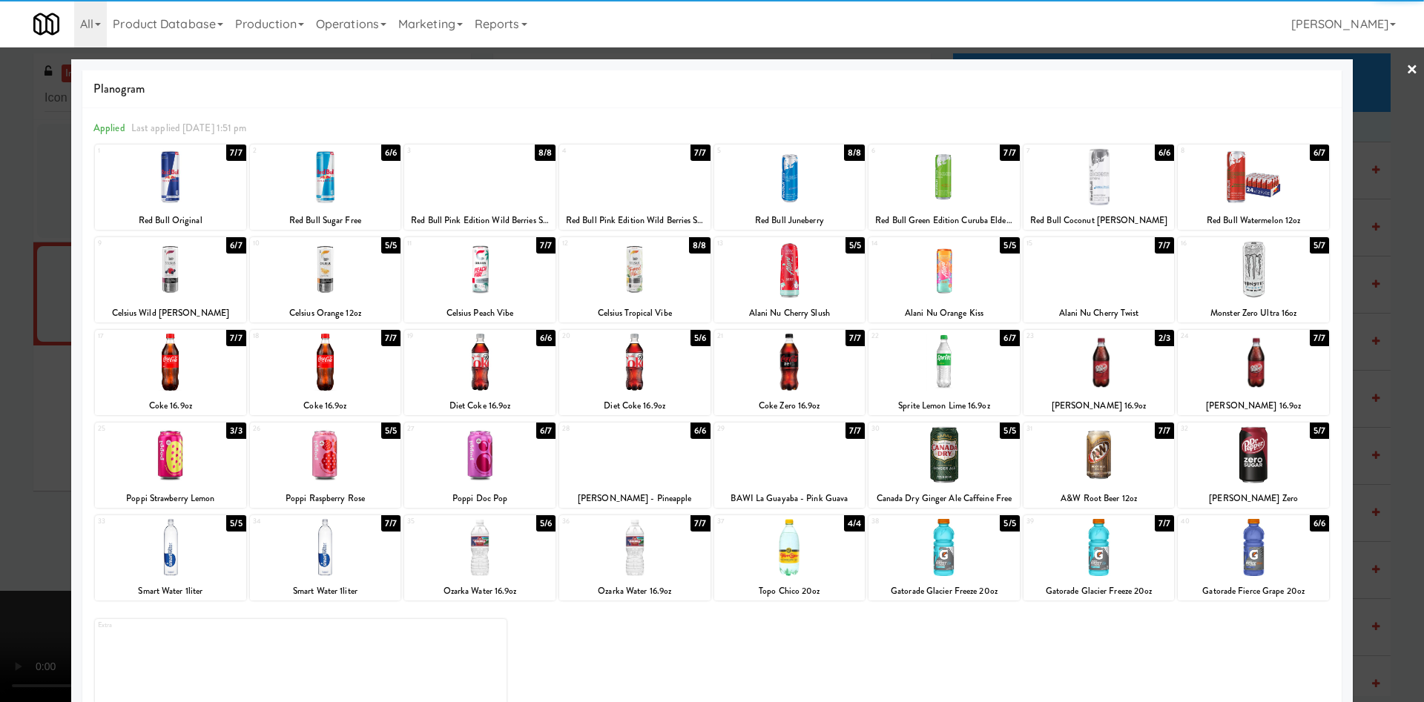
drag, startPoint x: 0, startPoint y: 336, endPoint x: 90, endPoint y: 337, distance: 90.5
click at [0, 336] on div at bounding box center [712, 351] width 1424 height 702
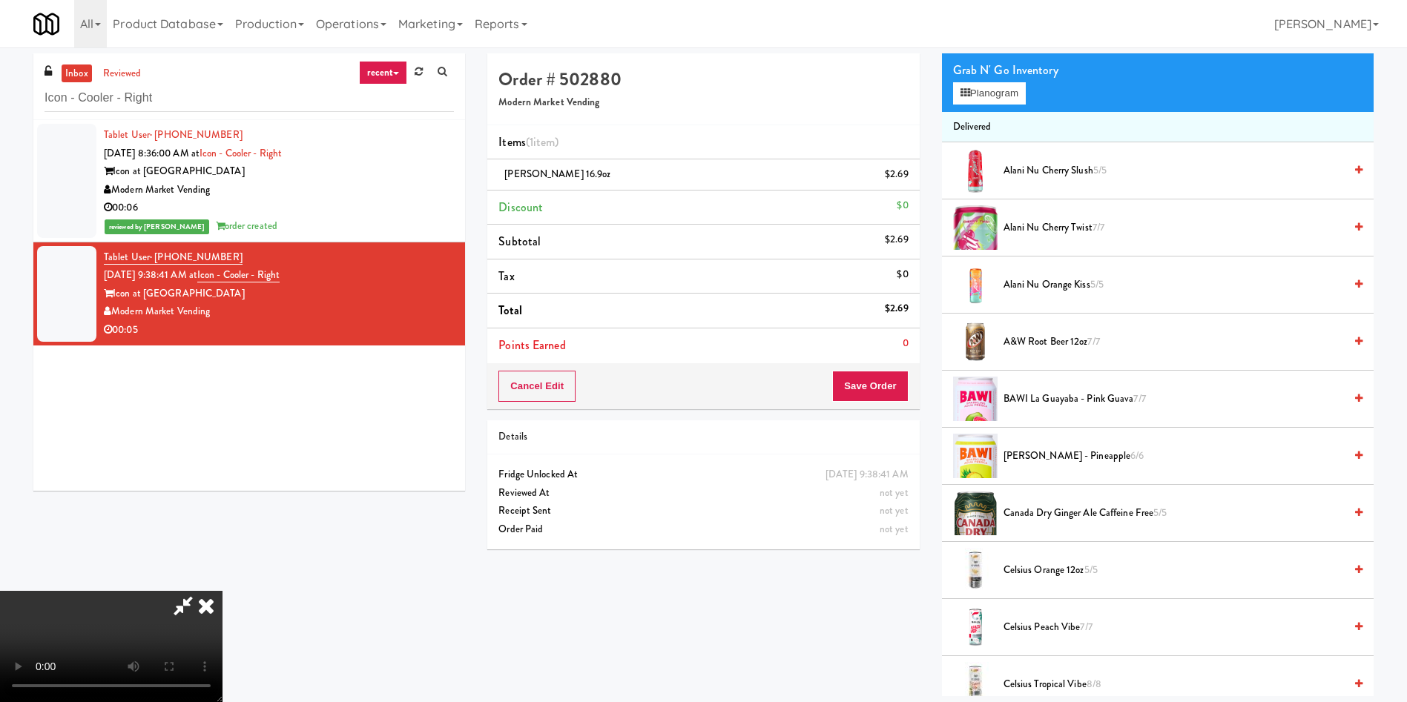
click at [222, 467] on video at bounding box center [111, 646] width 222 height 111
click at [867, 397] on button "Save Order" at bounding box center [870, 386] width 76 height 31
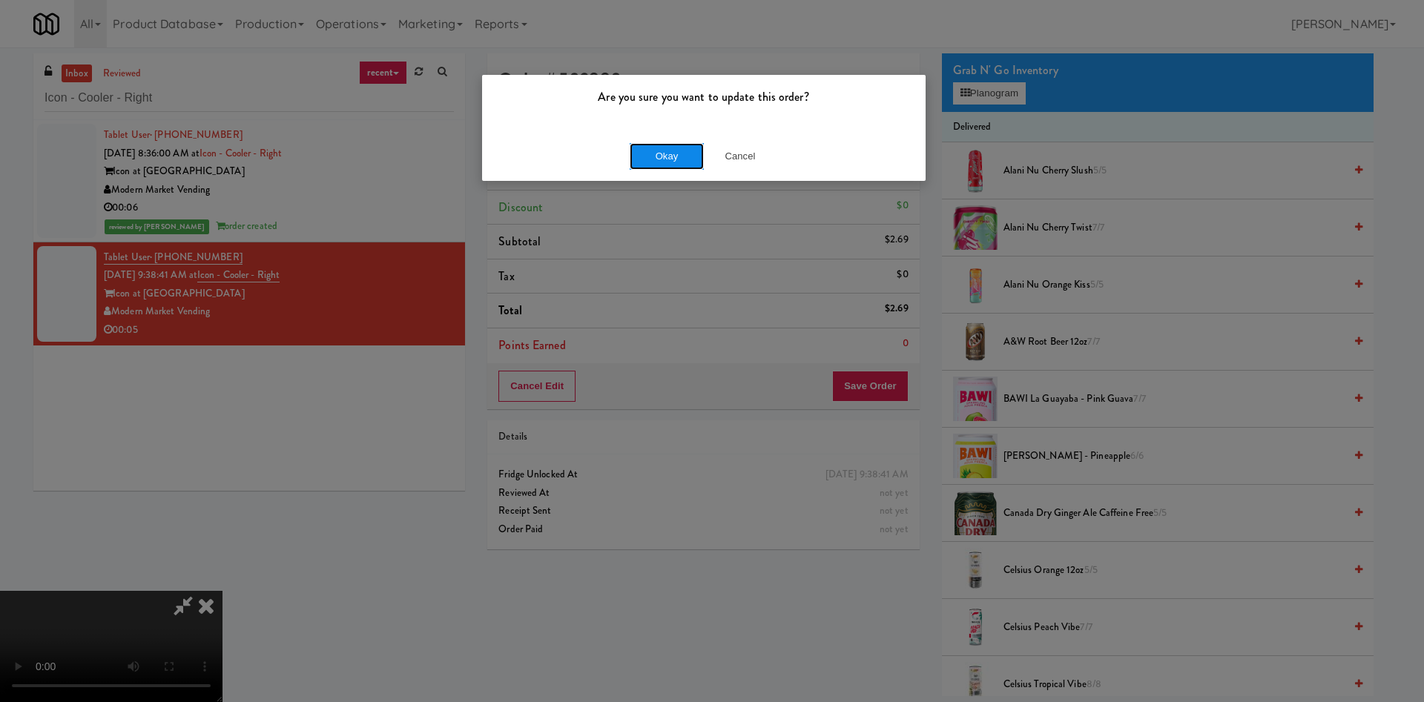
click at [667, 159] on button "Okay" at bounding box center [667, 156] width 74 height 27
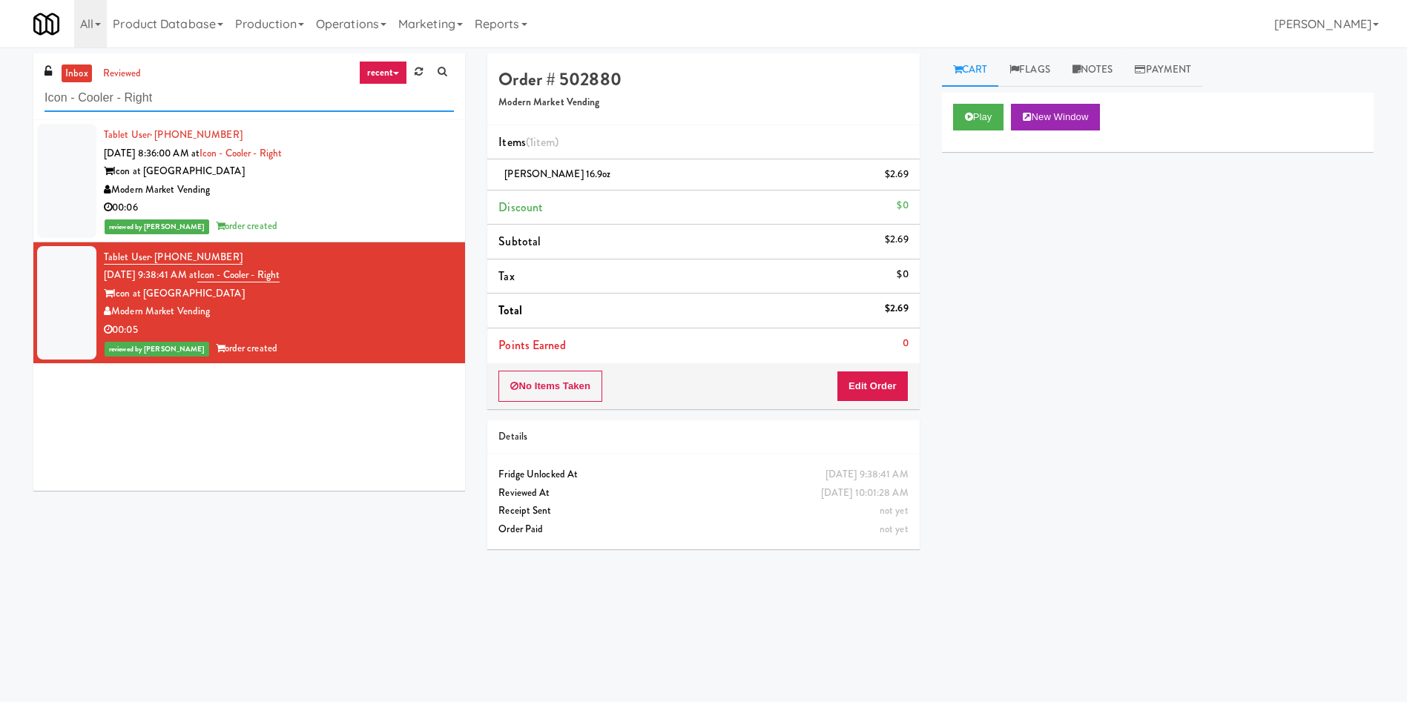
drag, startPoint x: 217, startPoint y: 95, endPoint x: 56, endPoint y: 36, distance: 171.3
click at [0, 88] on div "inbox reviewed recent all unclear take inventory issue suspicious failed recent…" at bounding box center [703, 350] width 1407 height 595
paste input "Anthem House"
type input "Anthem House"
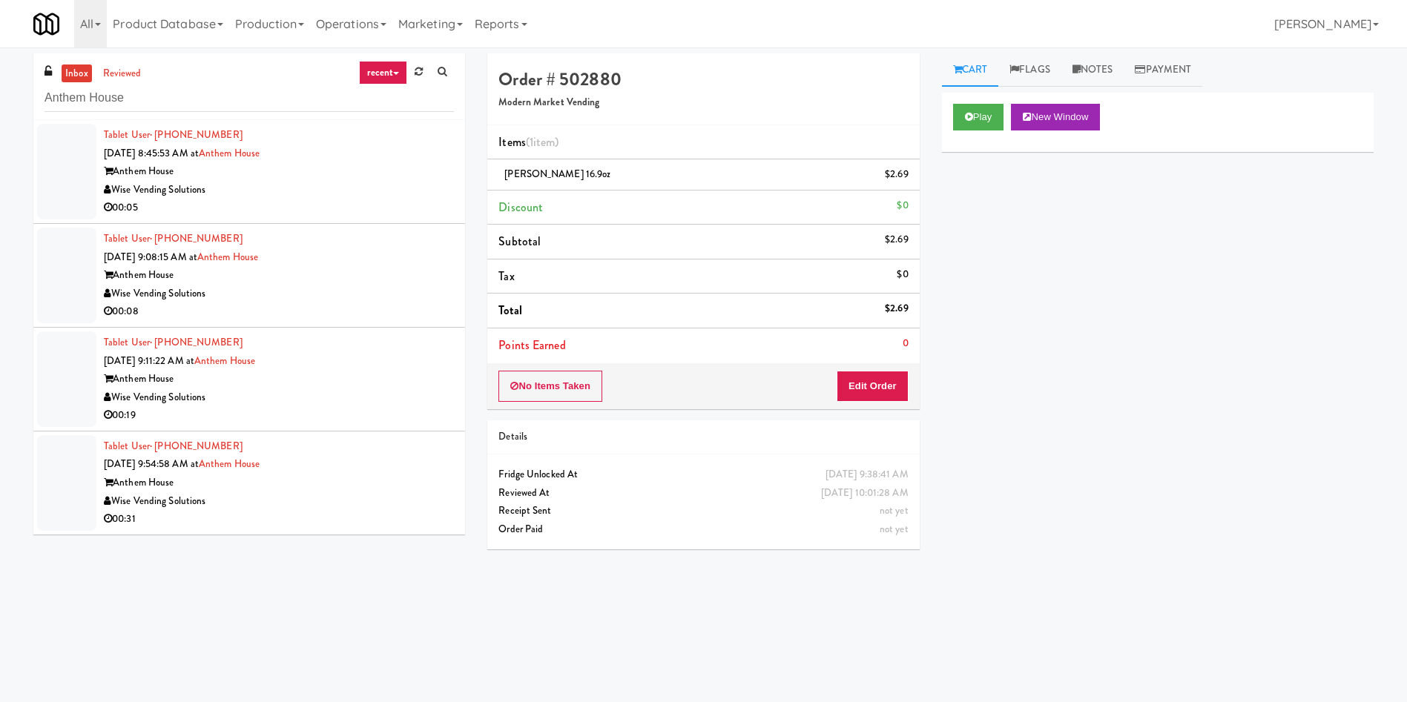
click at [73, 177] on div at bounding box center [66, 172] width 59 height 96
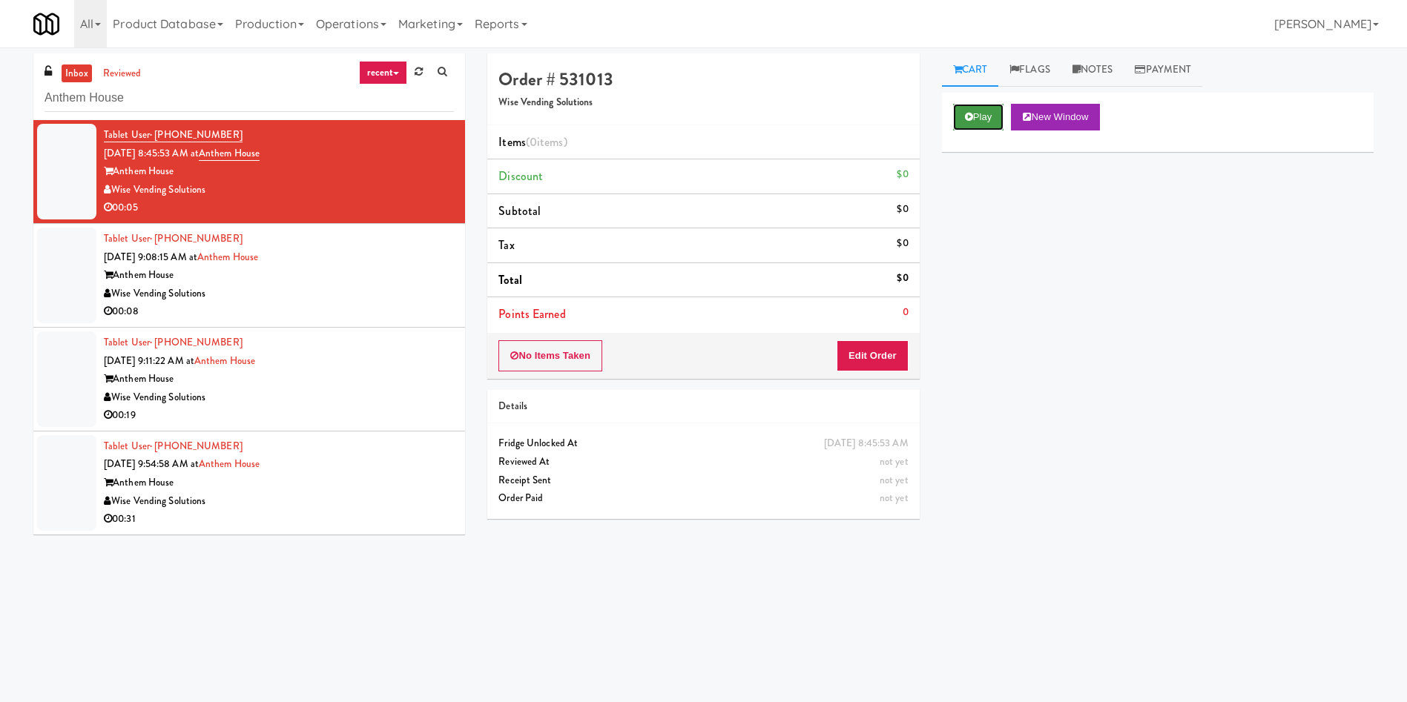
click at [937, 120] on button "Play" at bounding box center [978, 117] width 51 height 27
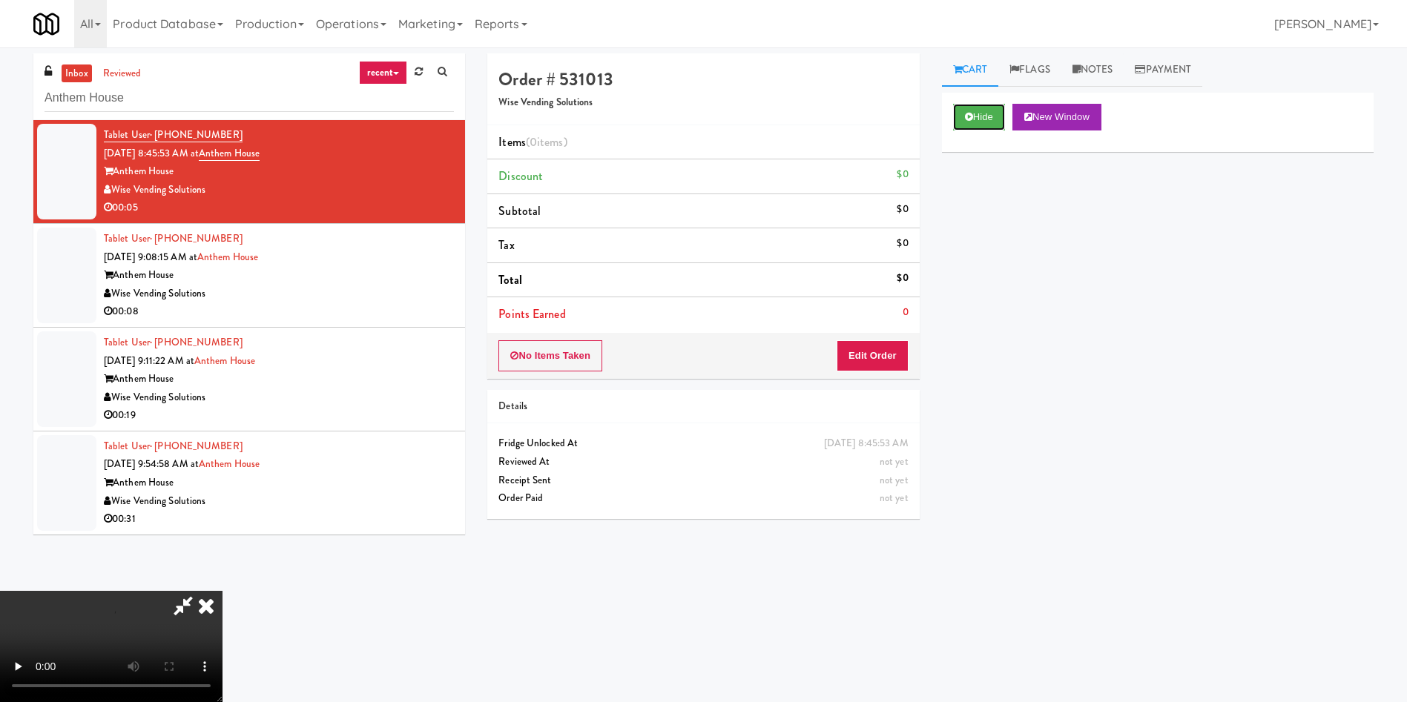
scroll to position [218, 0]
click at [871, 352] on button "Edit Order" at bounding box center [872, 355] width 72 height 31
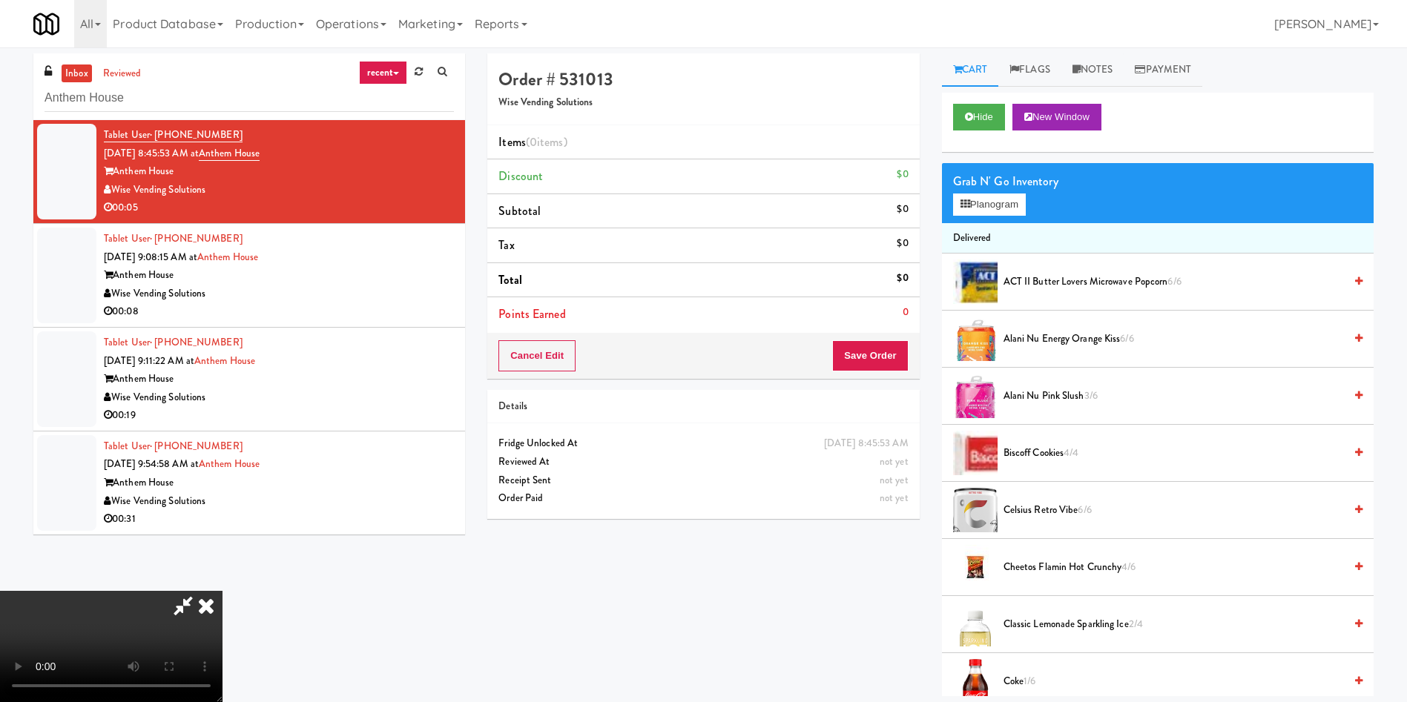
scroll to position [107, 0]
click at [222, 467] on video at bounding box center [111, 646] width 222 height 111
click at [937, 199] on button "Planogram" at bounding box center [989, 205] width 73 height 22
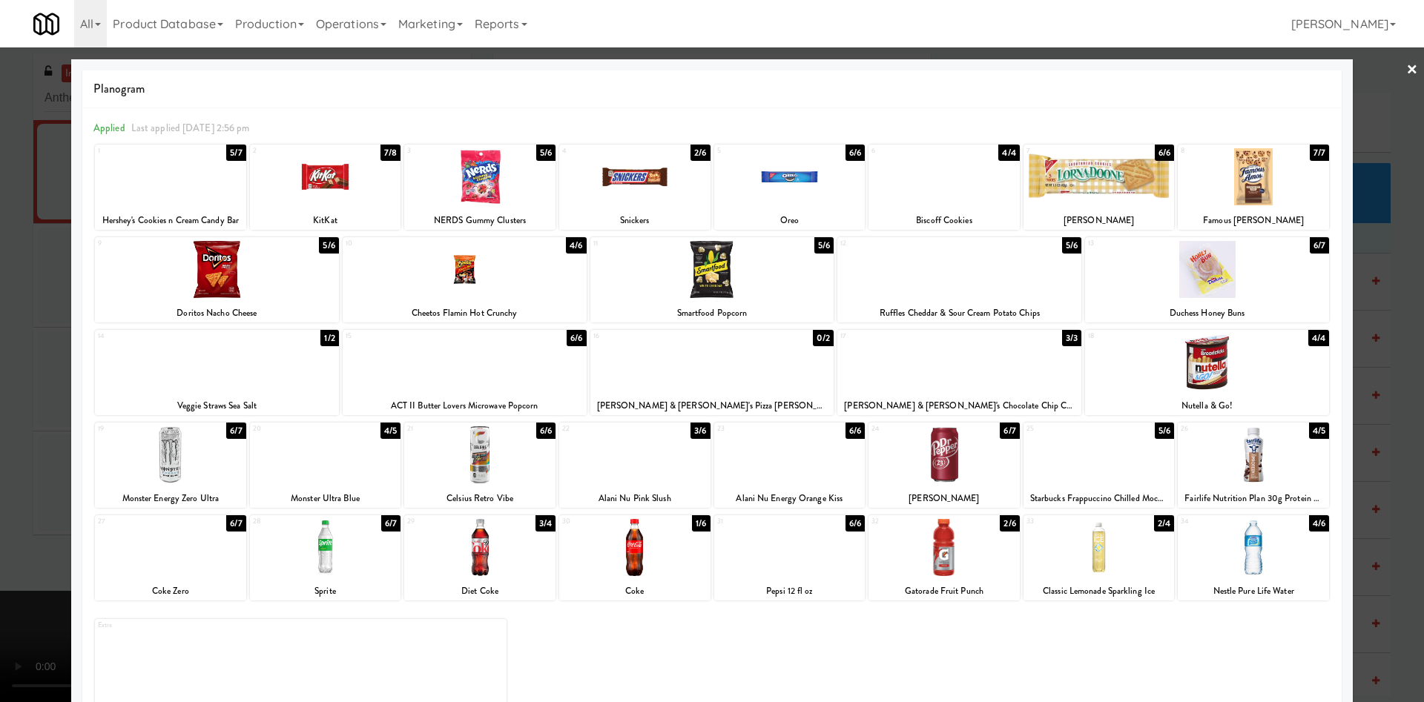
click at [740, 463] on div at bounding box center [789, 454] width 151 height 57
click at [36, 372] on div at bounding box center [712, 351] width 1424 height 702
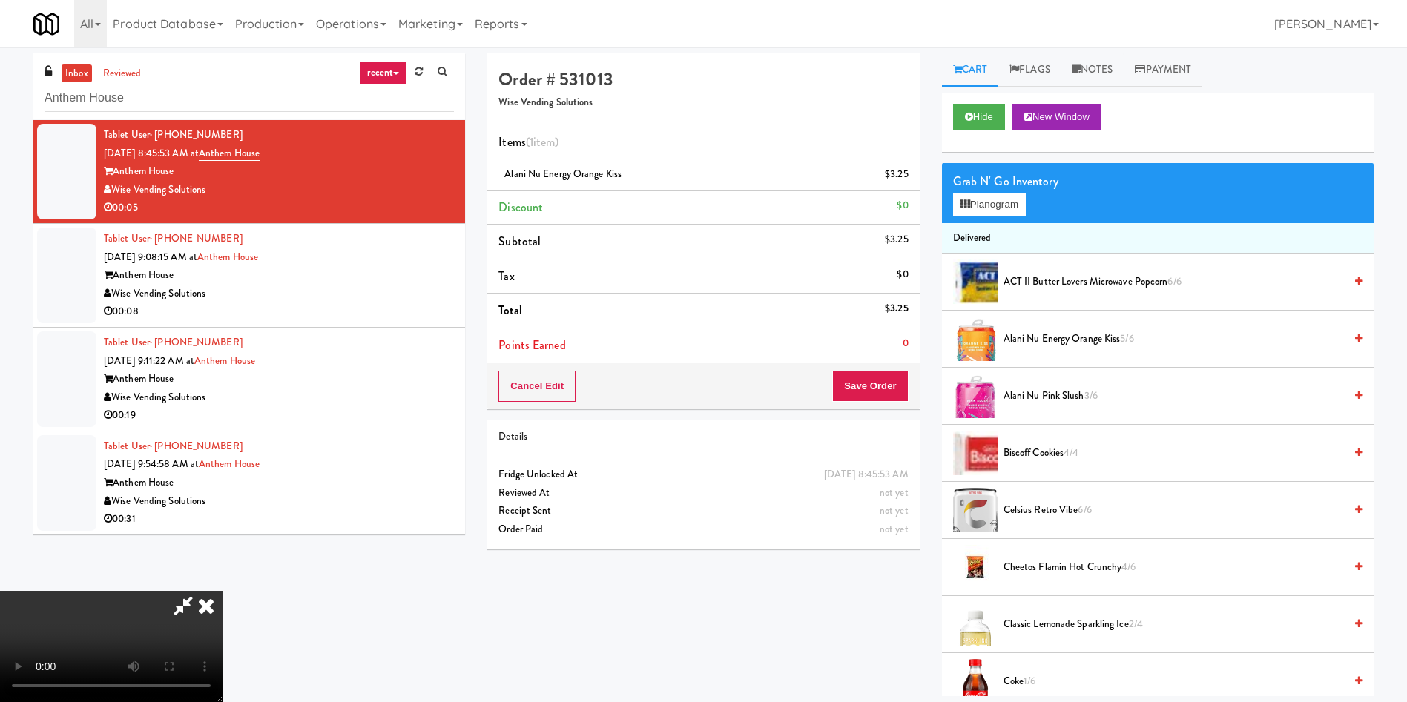
click at [222, 467] on video at bounding box center [111, 646] width 222 height 111
click at [887, 385] on button "Save Order" at bounding box center [870, 386] width 76 height 31
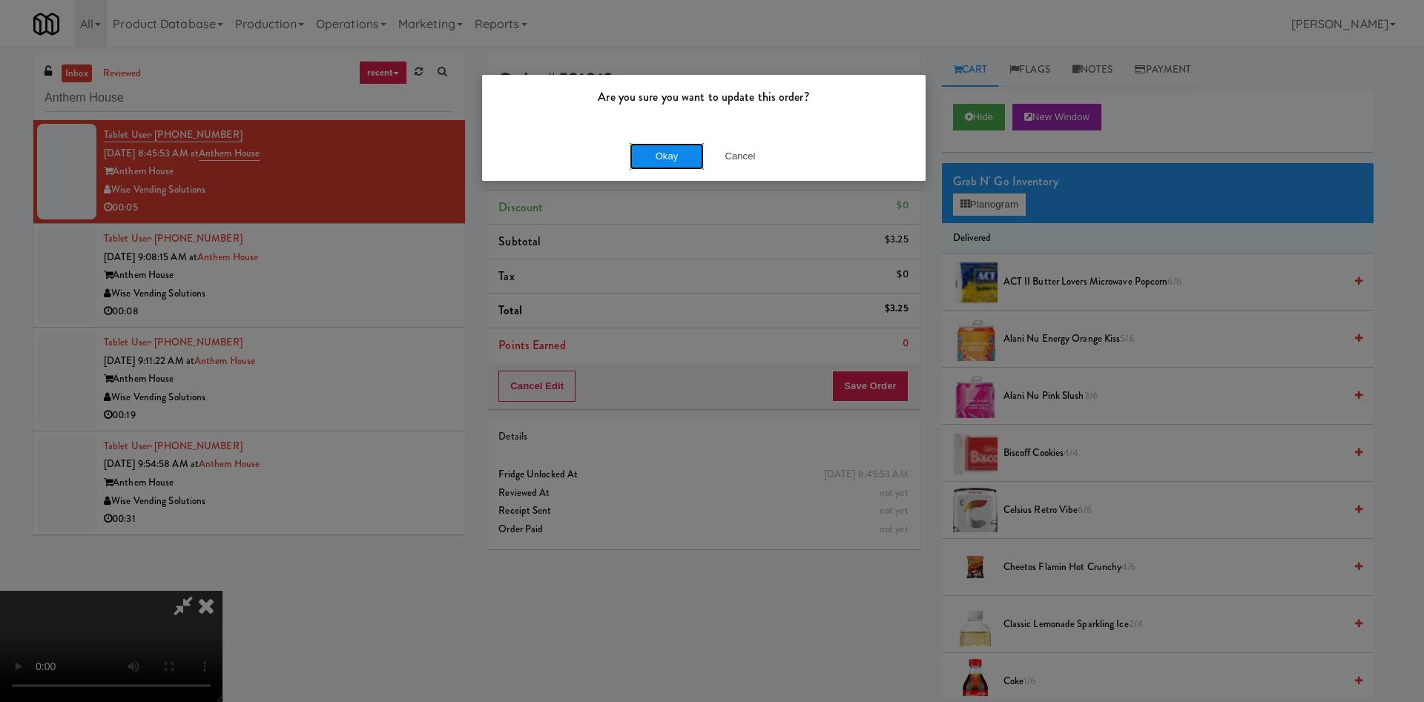
click at [668, 149] on button "Okay" at bounding box center [667, 156] width 74 height 27
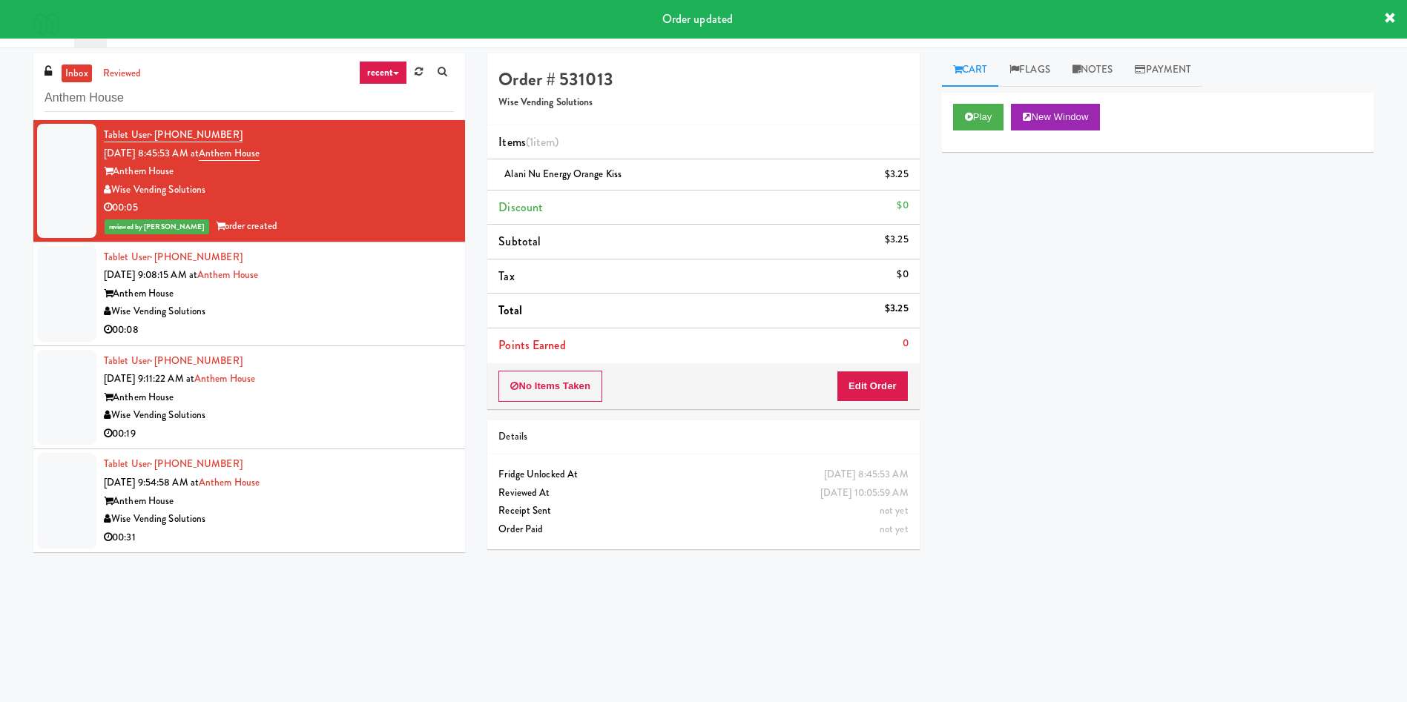
click at [88, 297] on div at bounding box center [66, 294] width 59 height 96
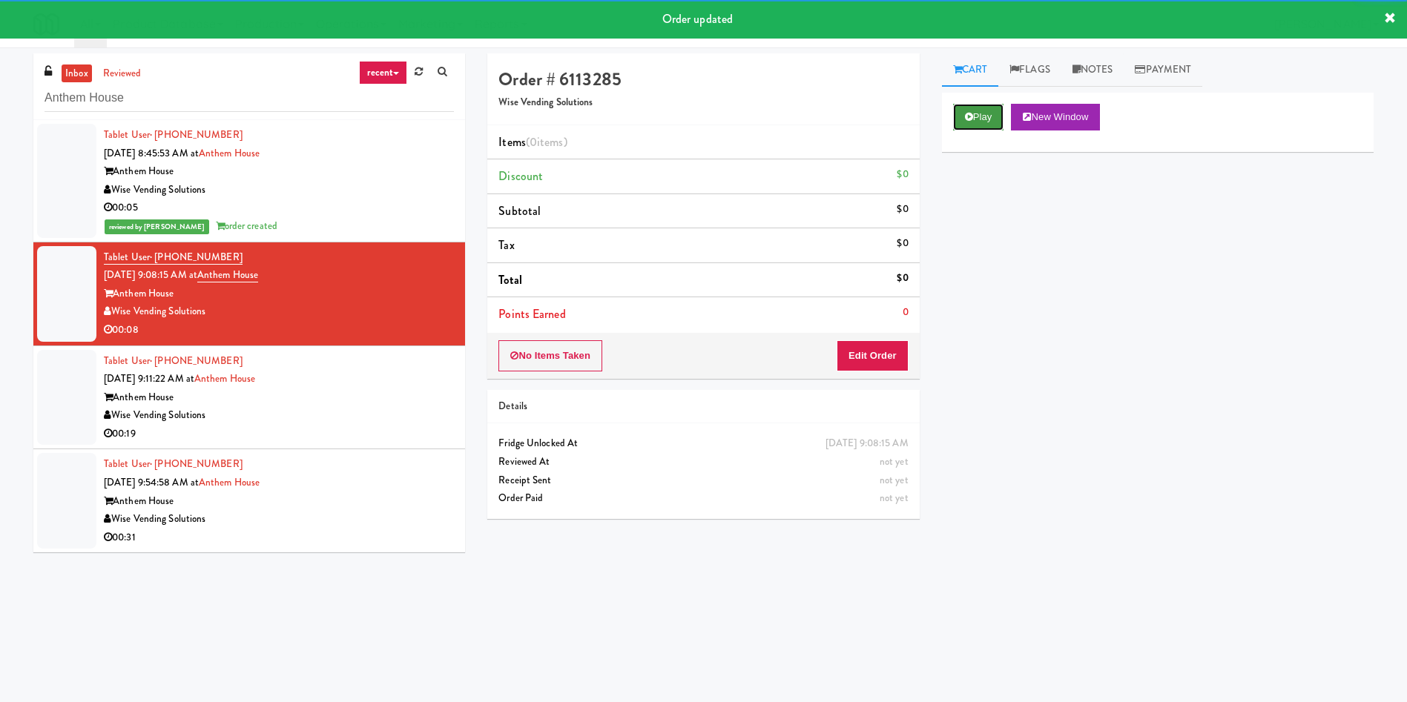
click at [937, 113] on icon at bounding box center [969, 117] width 8 height 10
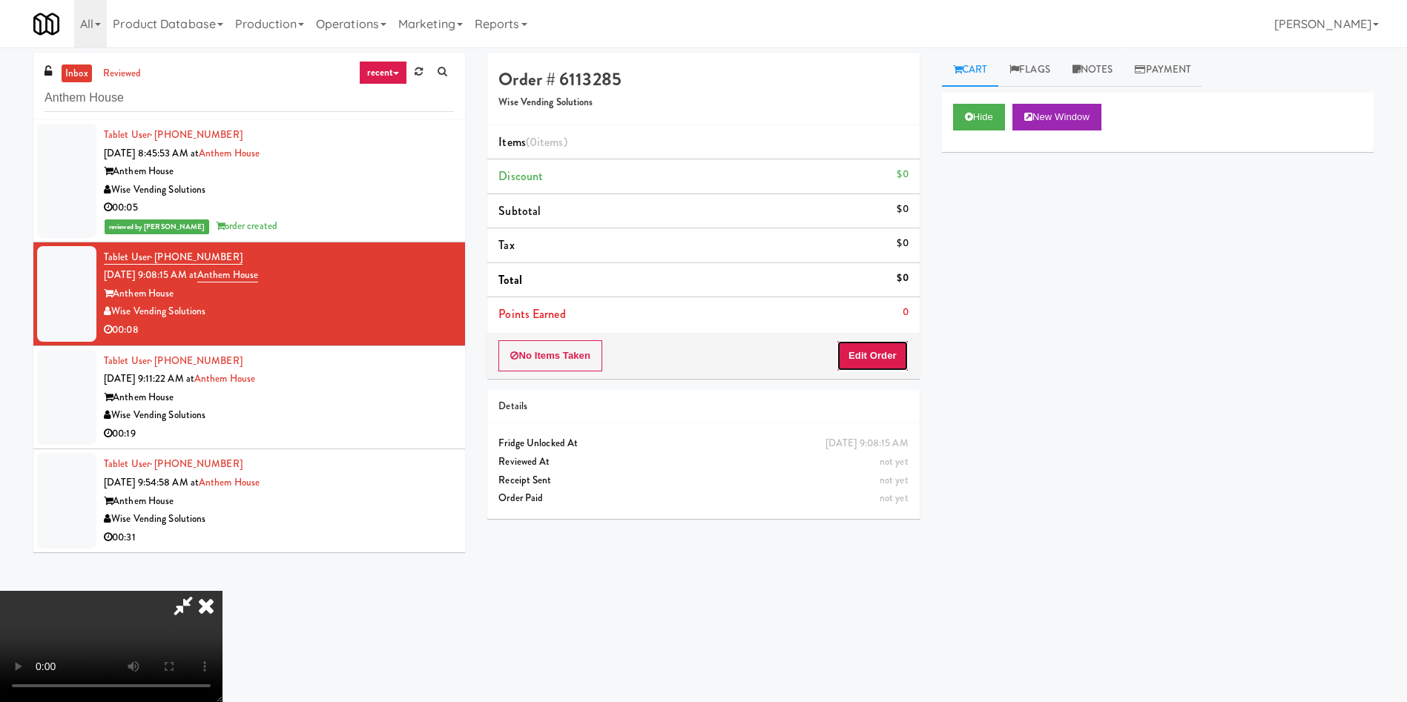
click at [875, 358] on button "Edit Order" at bounding box center [872, 355] width 72 height 31
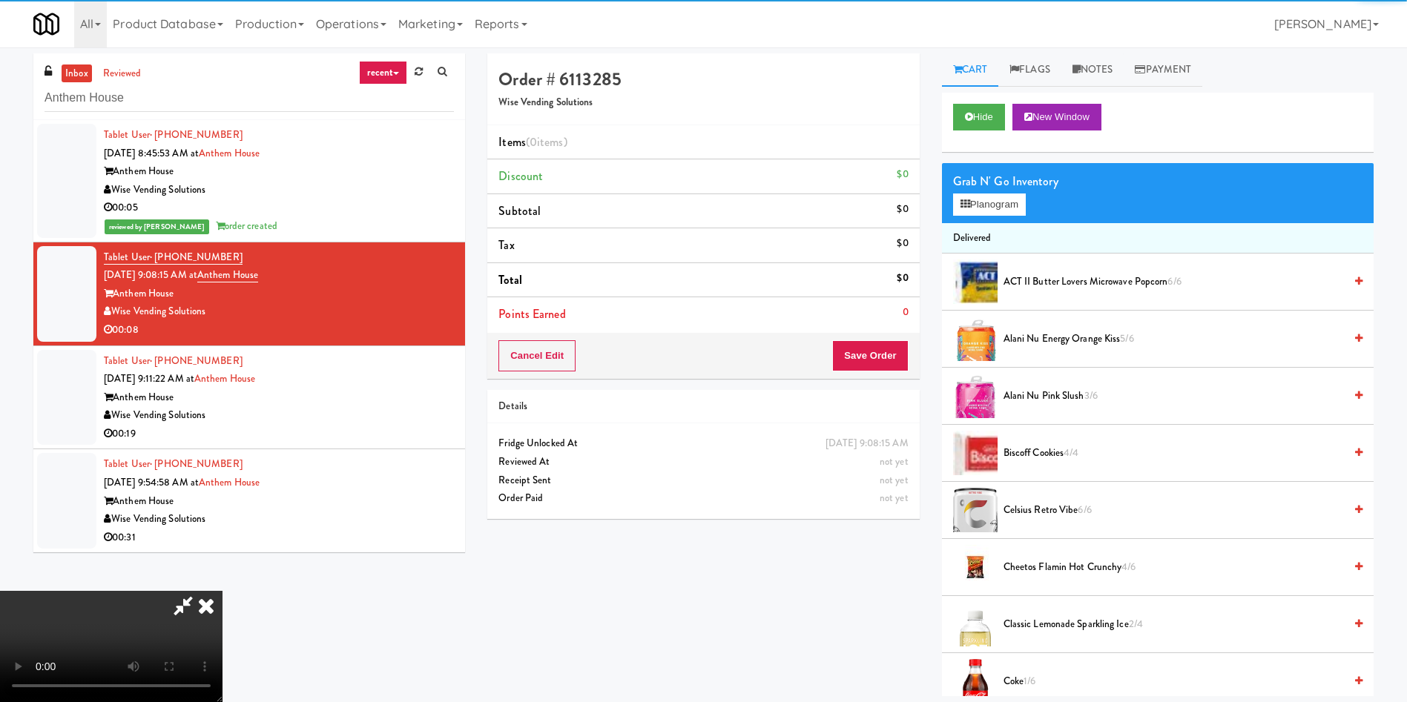
scroll to position [111, 0]
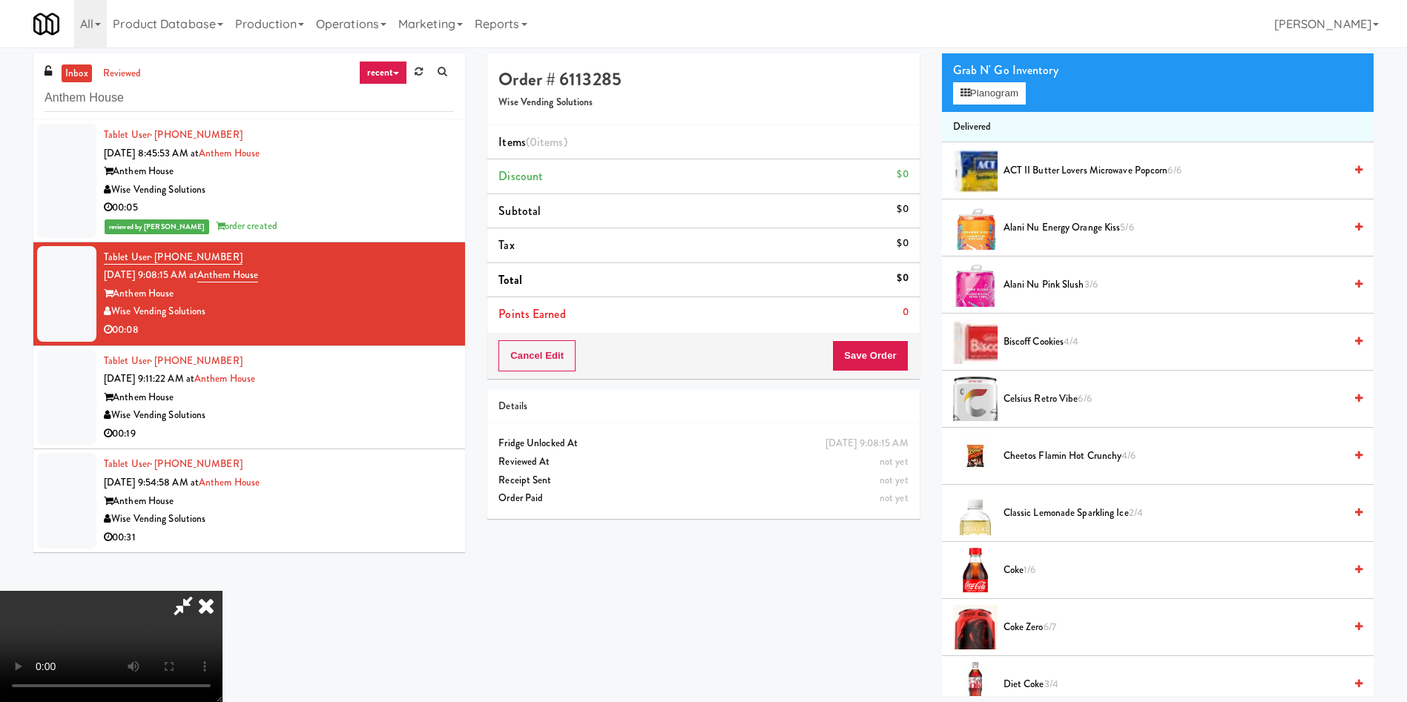
click at [937, 222] on span "Alani Nu Energy Orange Kiss 5/6" at bounding box center [1173, 228] width 340 height 19
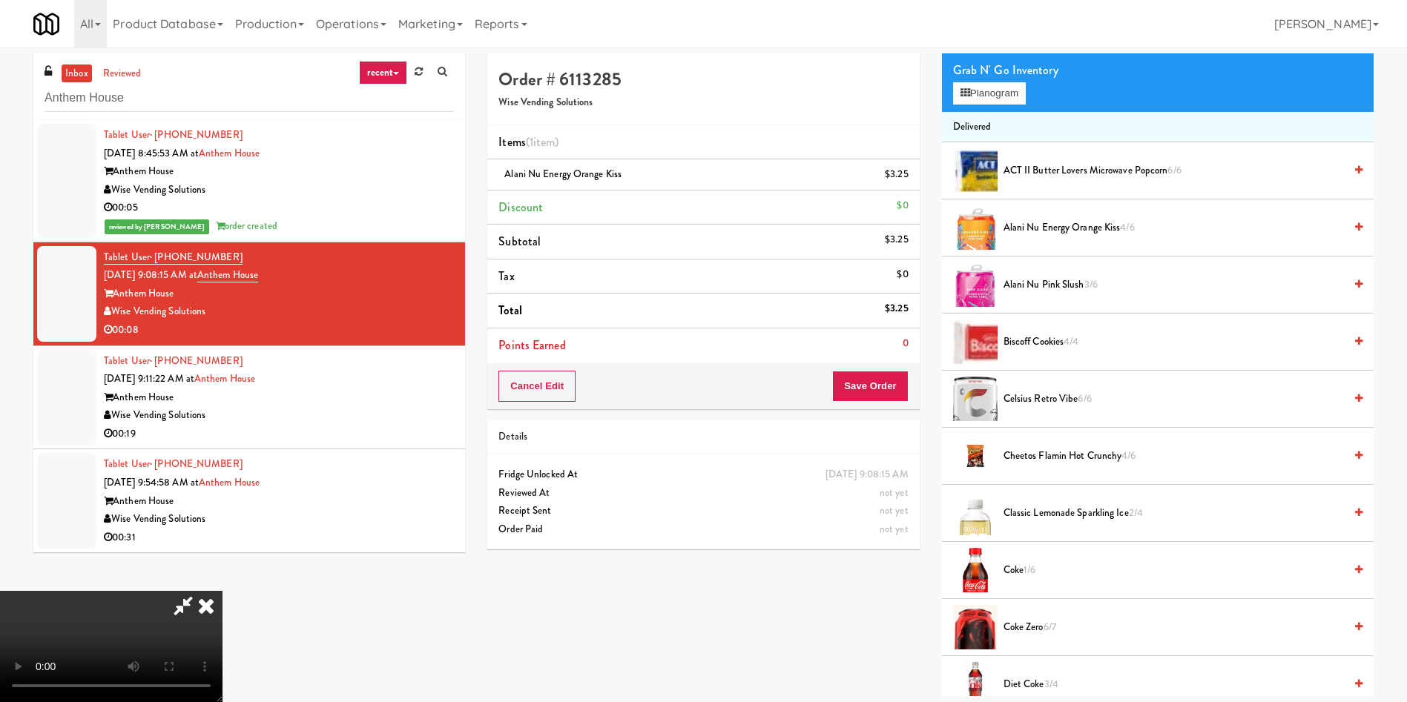
click at [937, 283] on span "Alani Nu Pink Slush 3/6" at bounding box center [1173, 285] width 340 height 19
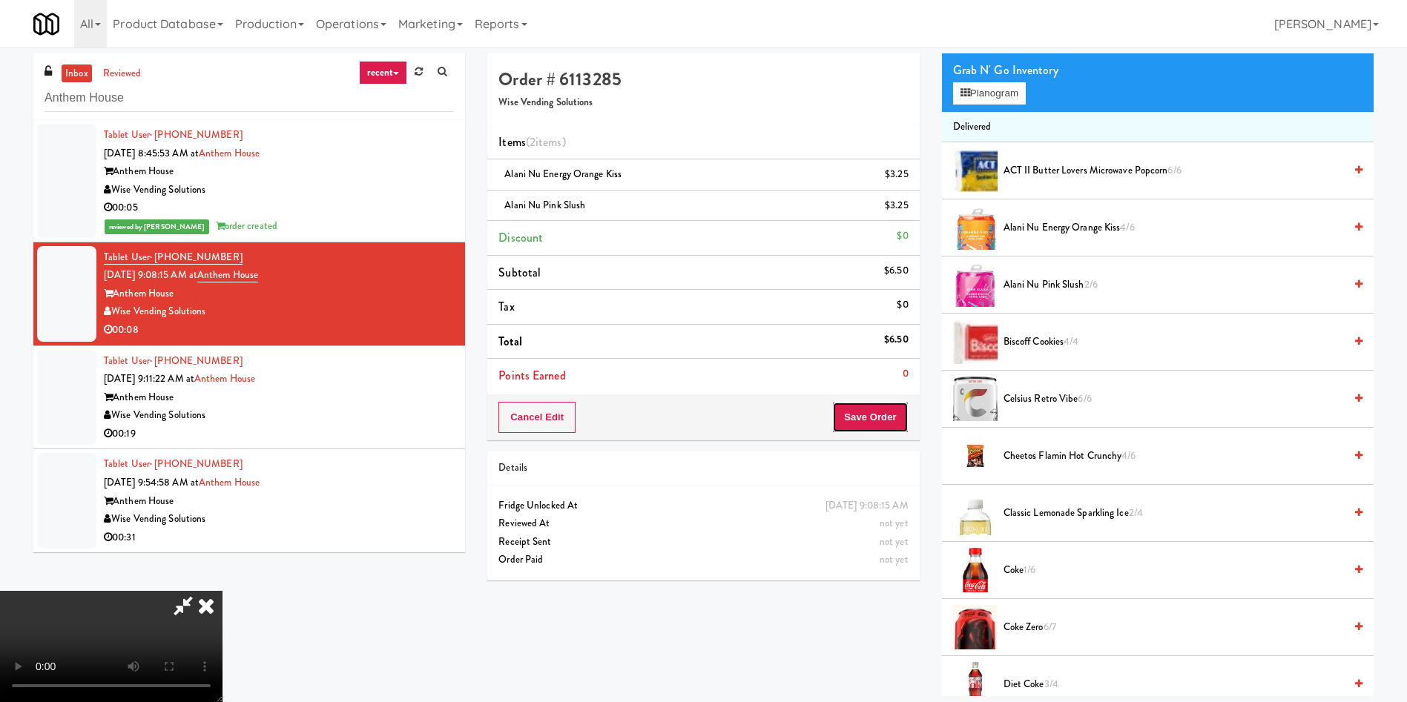
click at [873, 417] on button "Save Order" at bounding box center [870, 417] width 76 height 31
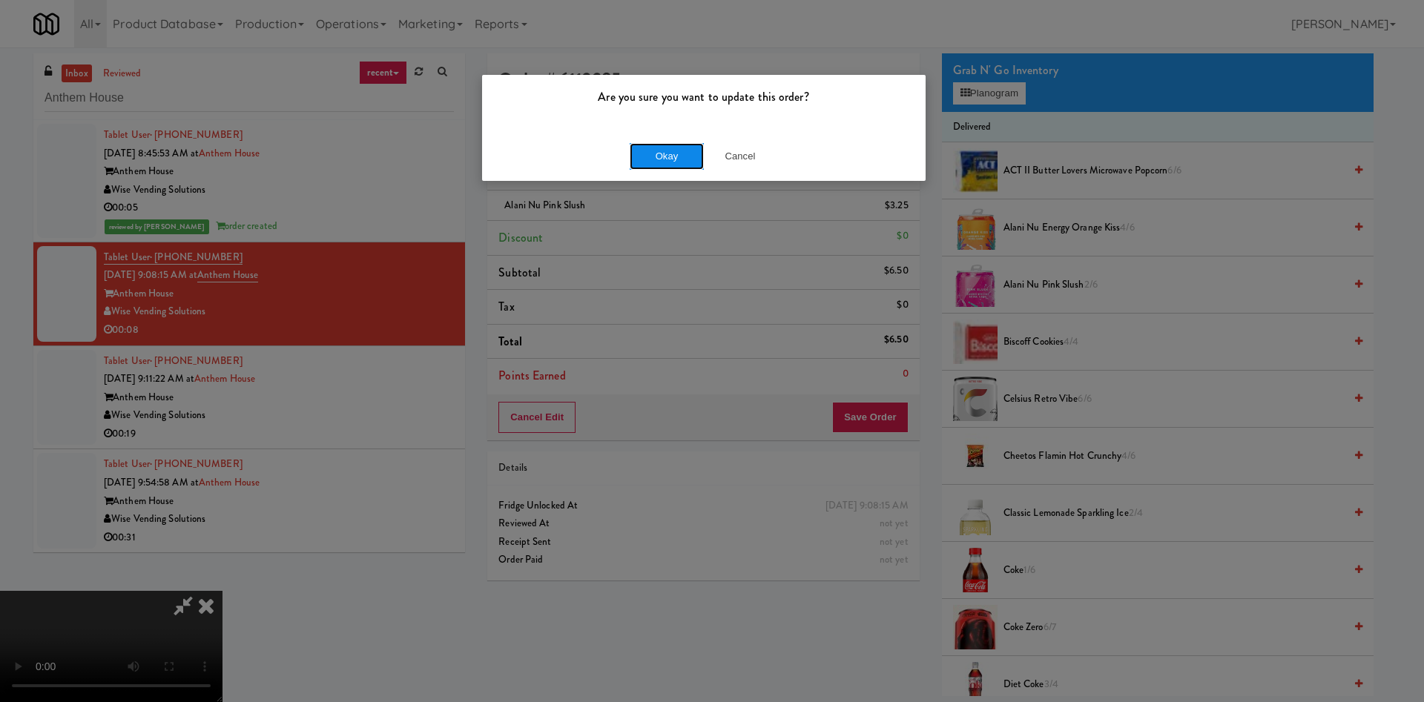
click at [653, 152] on button "Okay" at bounding box center [667, 156] width 74 height 27
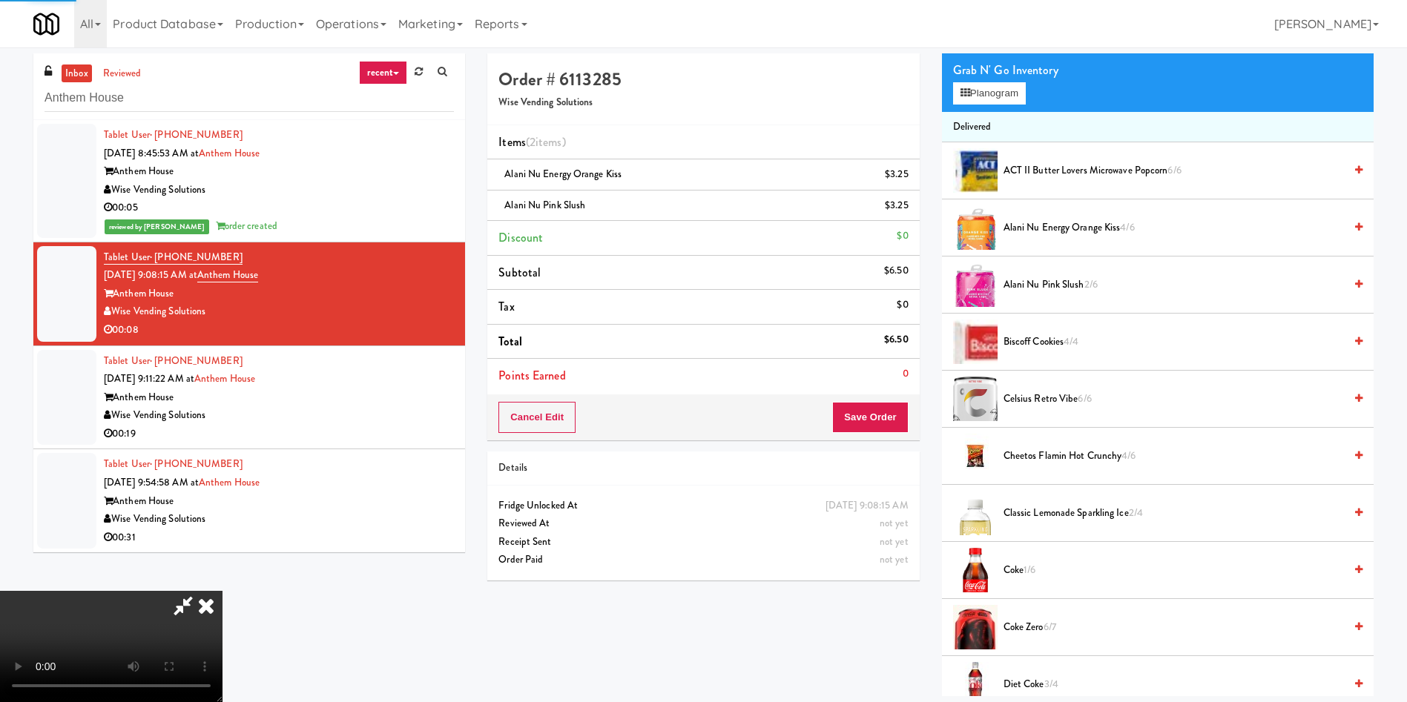
scroll to position [0, 0]
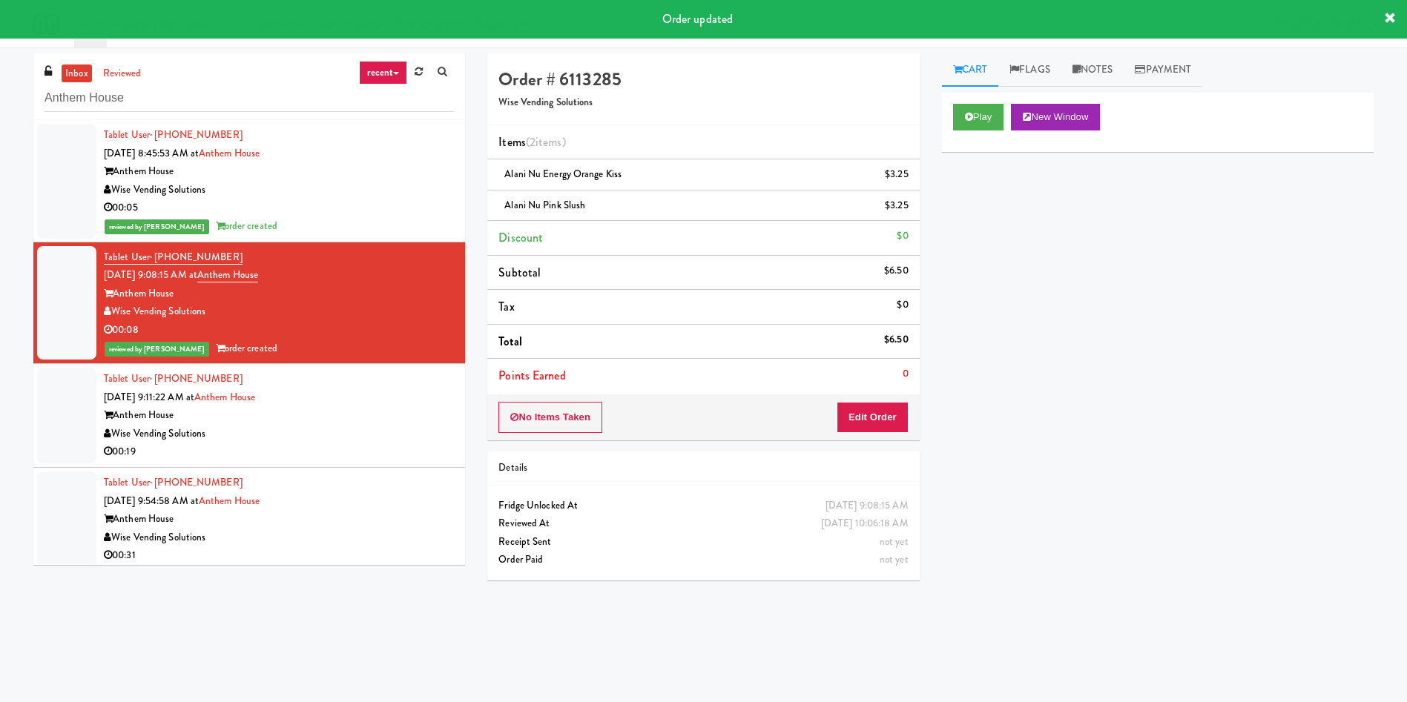
click at [66, 415] on div at bounding box center [66, 416] width 59 height 96
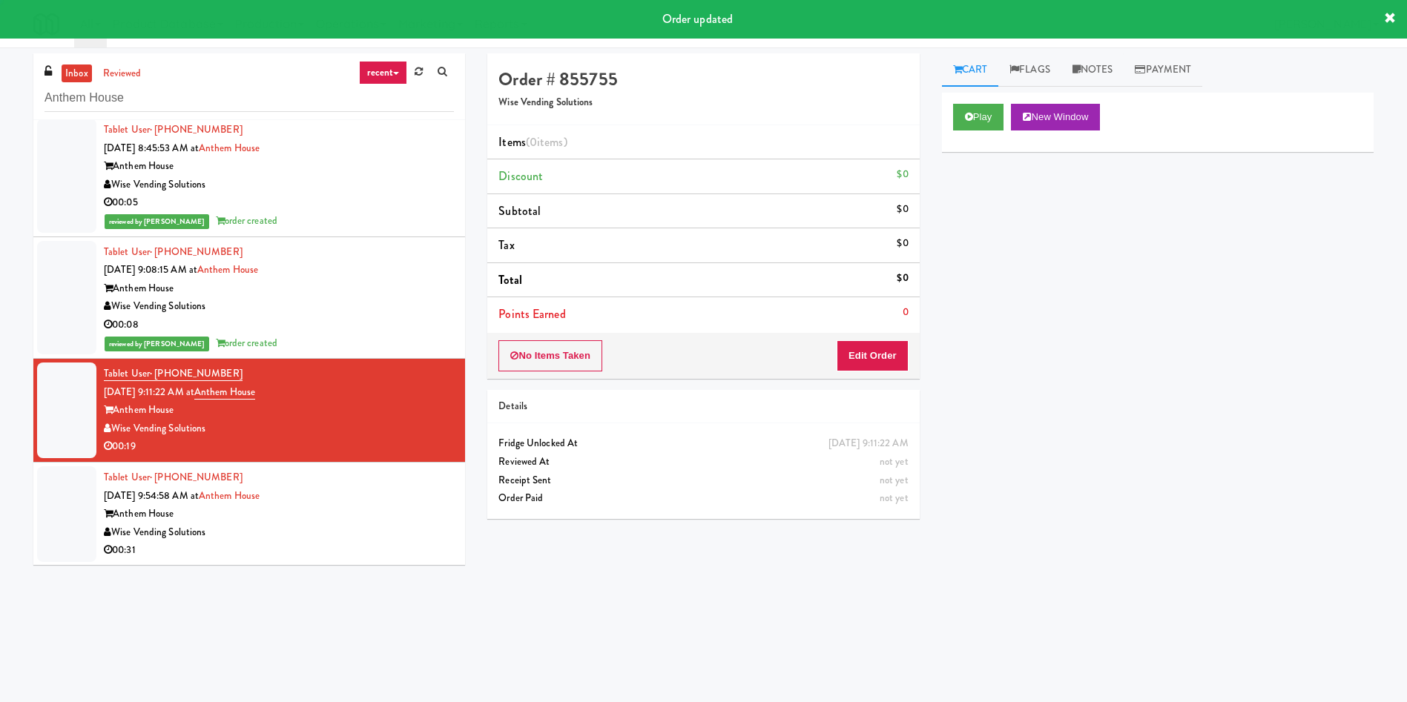
scroll to position [6, 0]
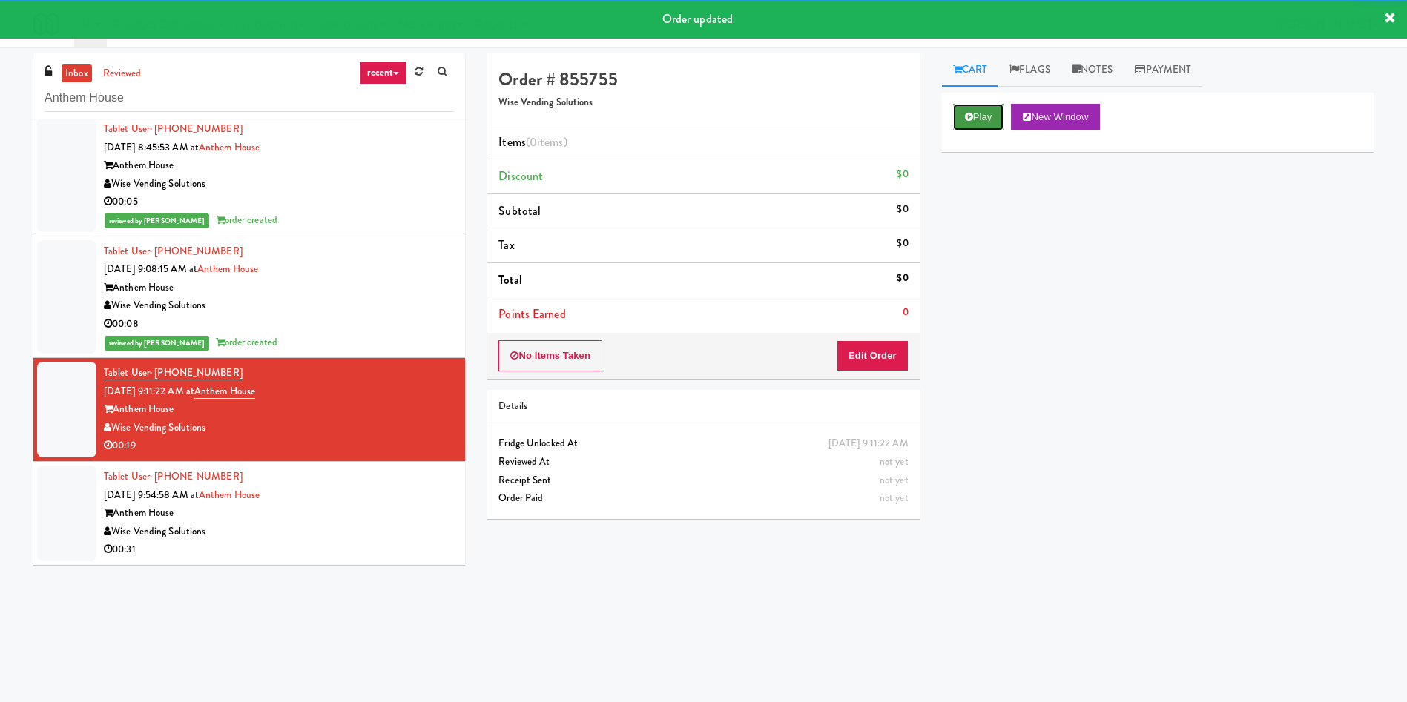
click at [937, 108] on button "Play" at bounding box center [978, 117] width 51 height 27
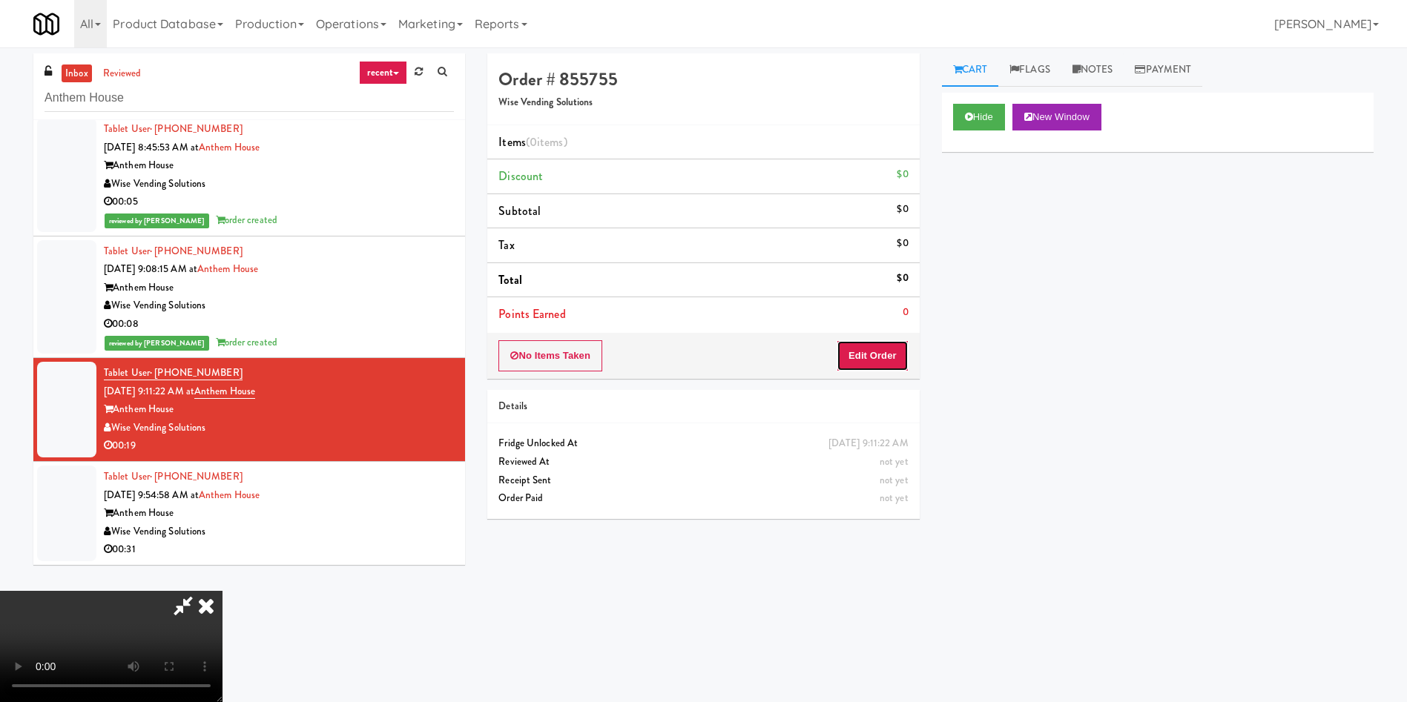
click at [873, 346] on button "Edit Order" at bounding box center [872, 355] width 72 height 31
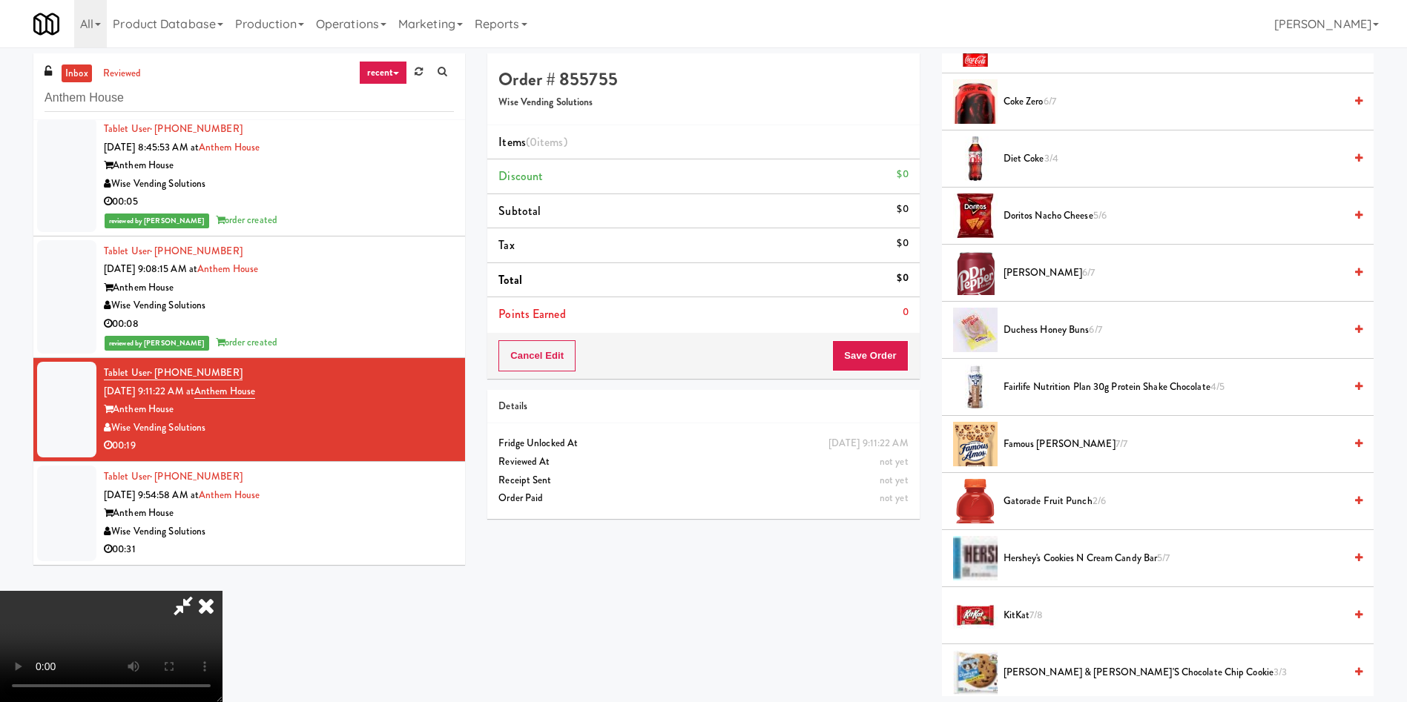
scroll to position [667, 0]
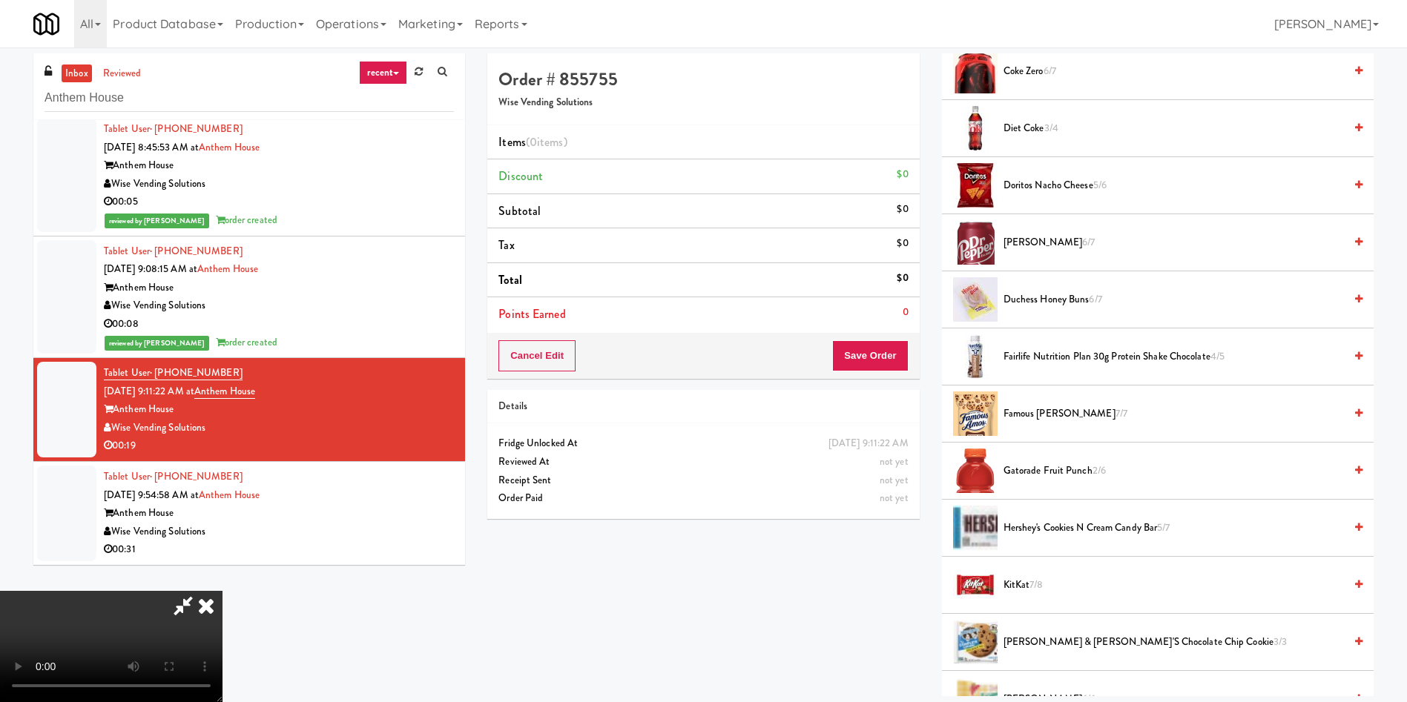
click at [937, 467] on span "Gatorade Fruit Punch 2/6" at bounding box center [1173, 471] width 340 height 19
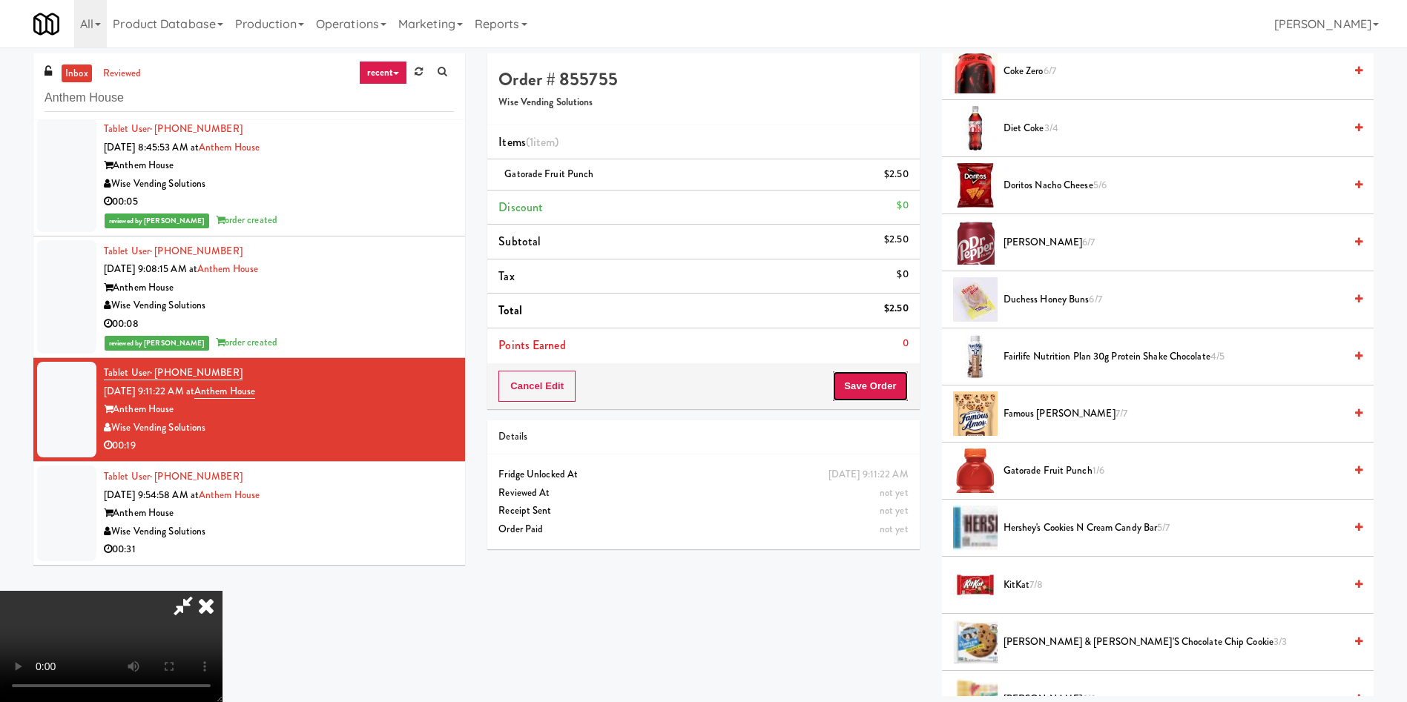
click at [875, 390] on button "Save Order" at bounding box center [870, 386] width 76 height 31
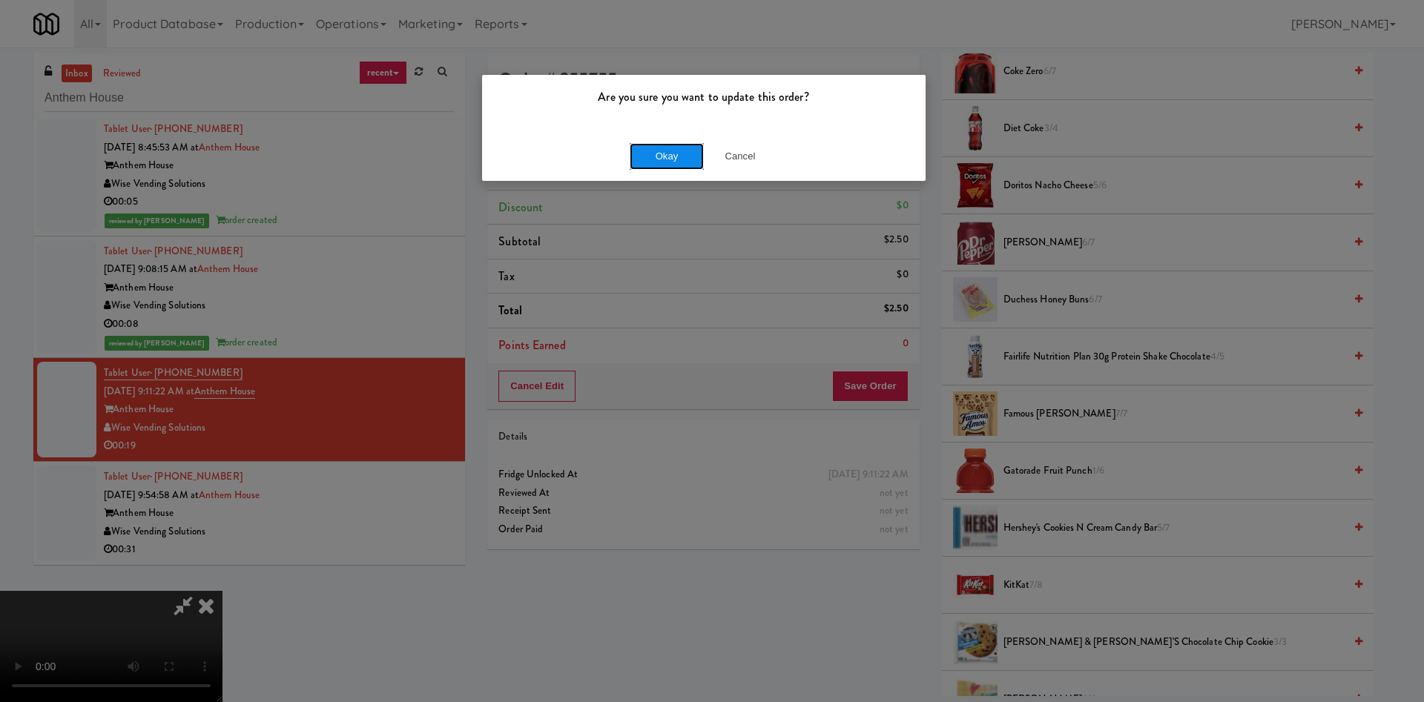
click at [664, 157] on button "Okay" at bounding box center [667, 156] width 74 height 27
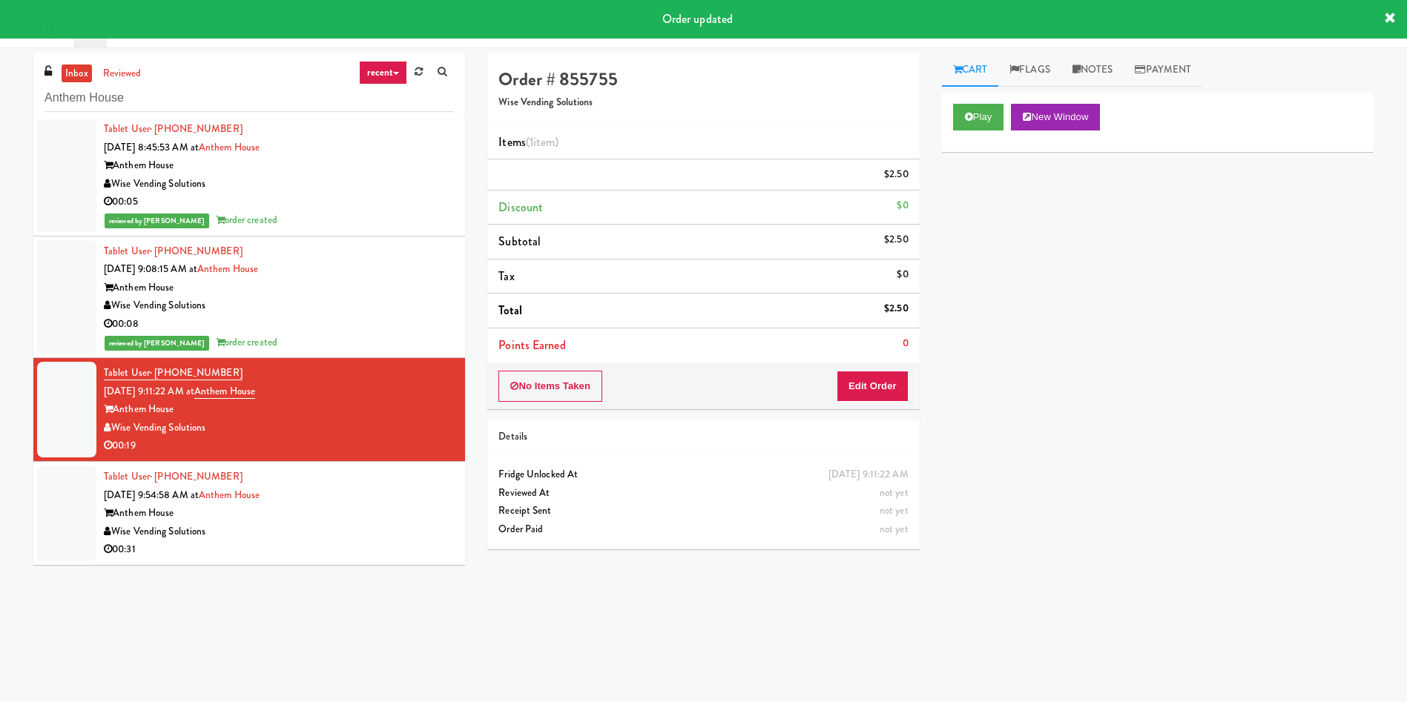
scroll to position [0, 0]
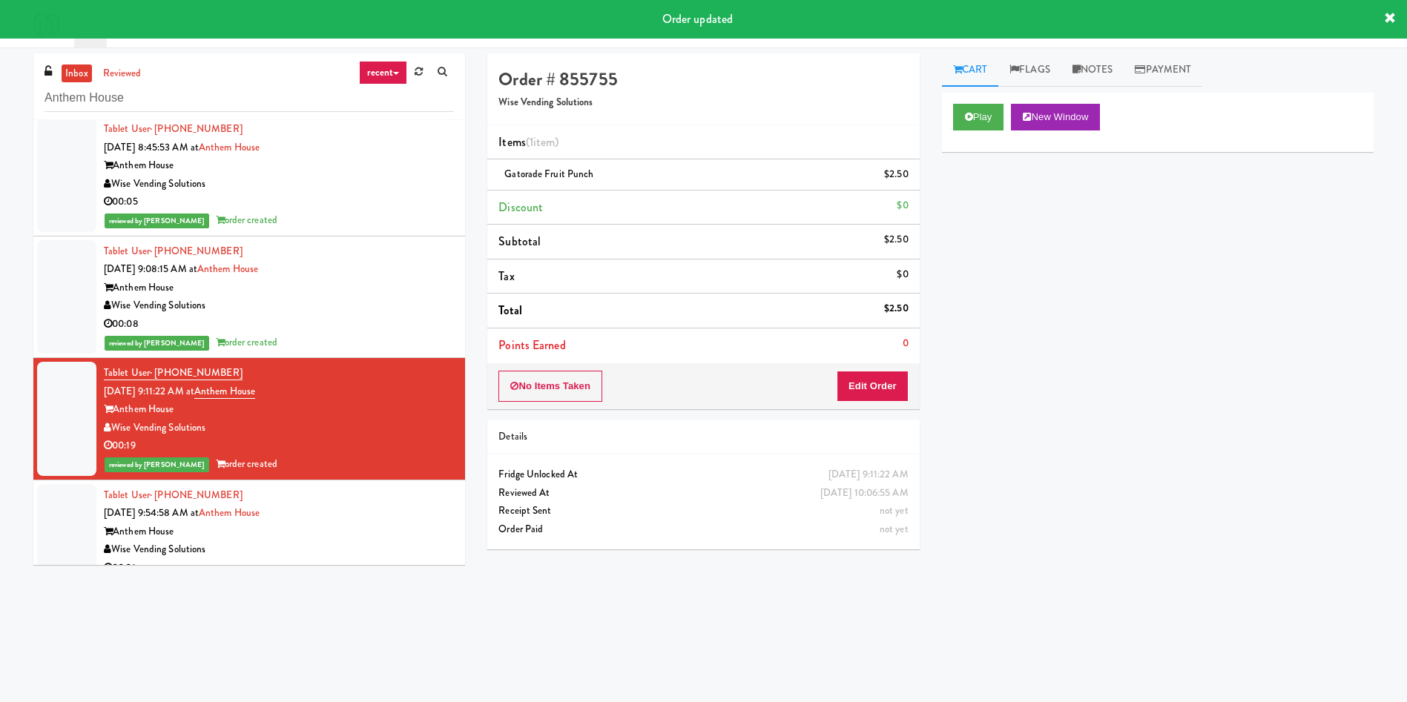
drag, startPoint x: 42, startPoint y: 527, endPoint x: 61, endPoint y: 536, distance: 21.2
click at [42, 467] on div at bounding box center [66, 532] width 59 height 96
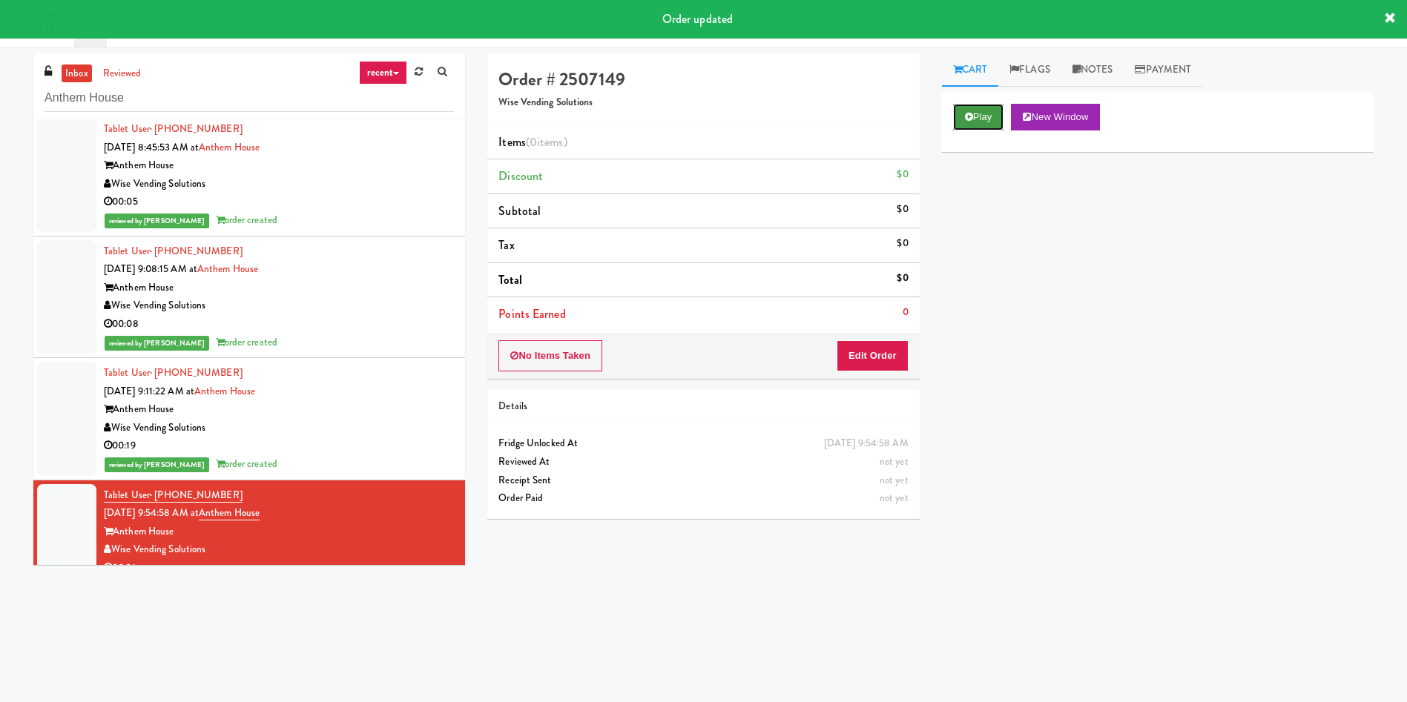
click at [937, 118] on button "Play" at bounding box center [978, 117] width 51 height 27
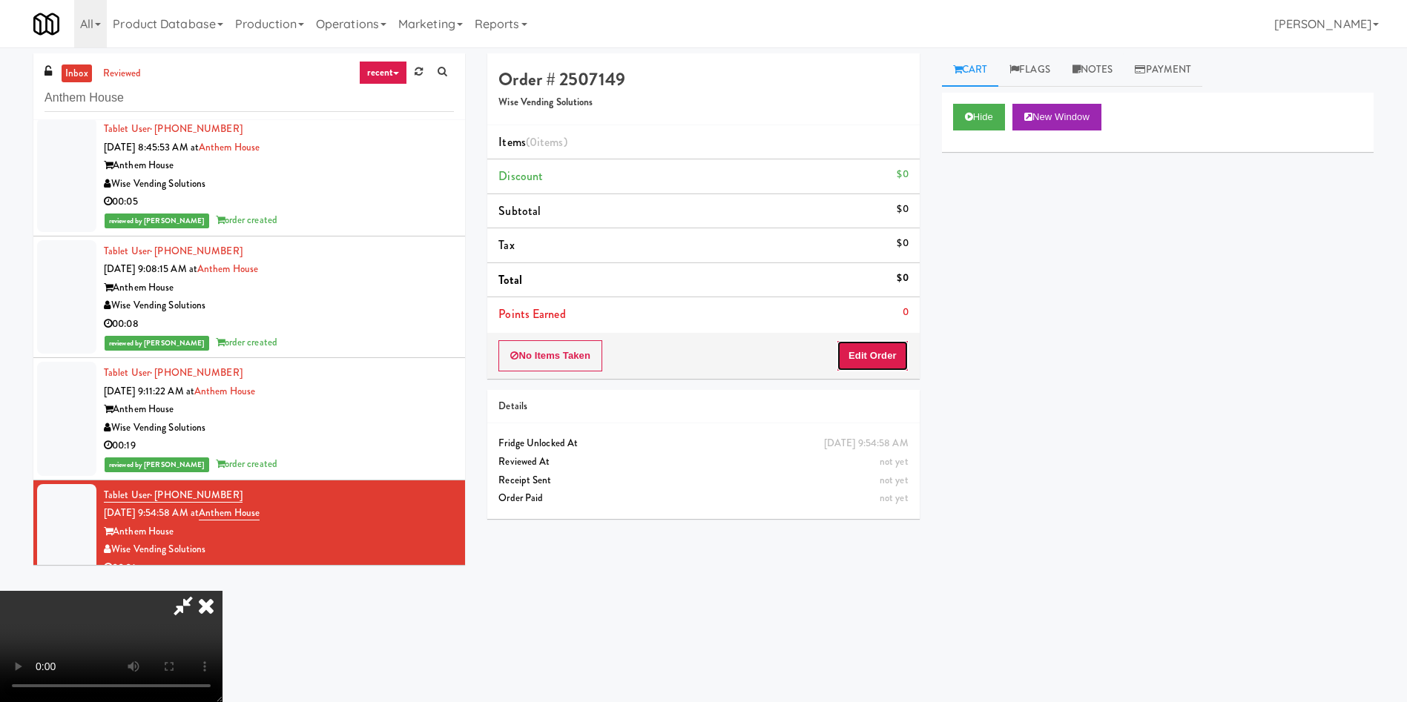
click at [880, 354] on button "Edit Order" at bounding box center [872, 355] width 72 height 31
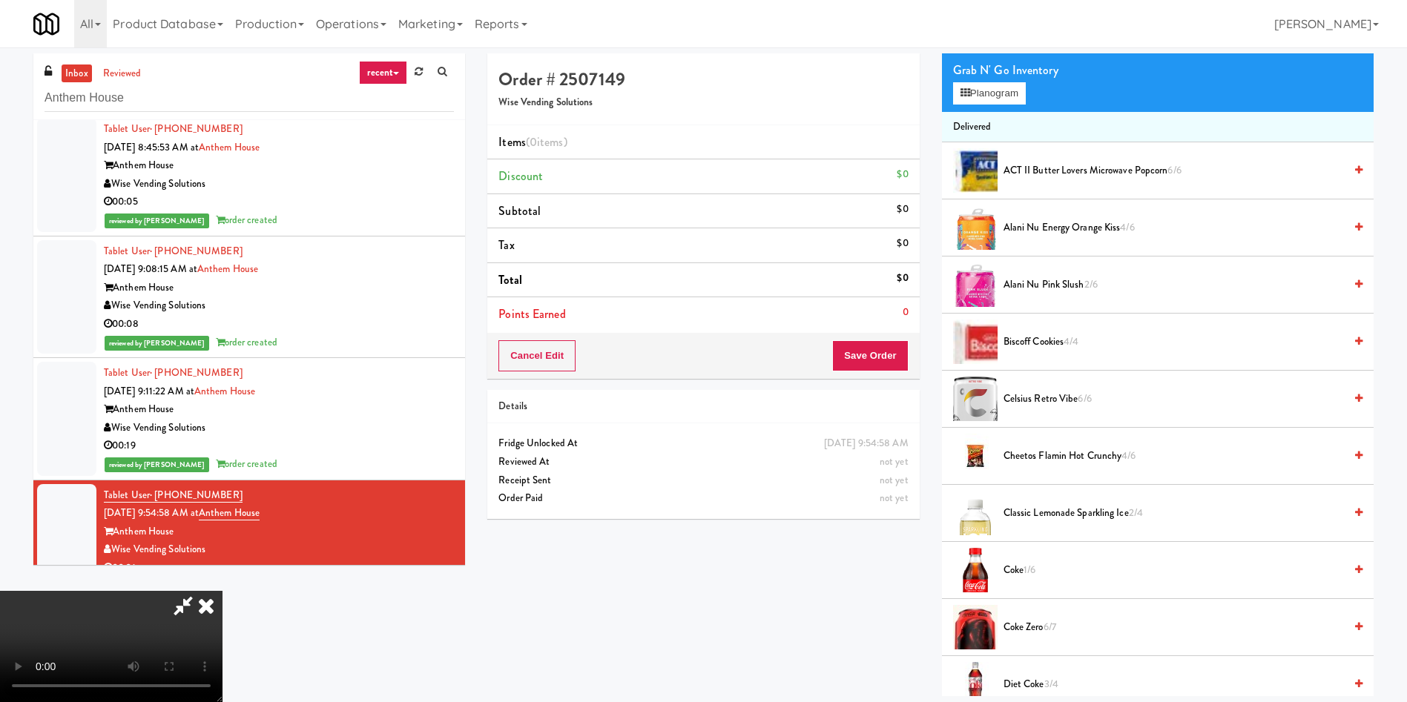
scroll to position [111, 0]
click at [937, 285] on span "Alani Nu Pink Slush 2/6" at bounding box center [1173, 285] width 340 height 19
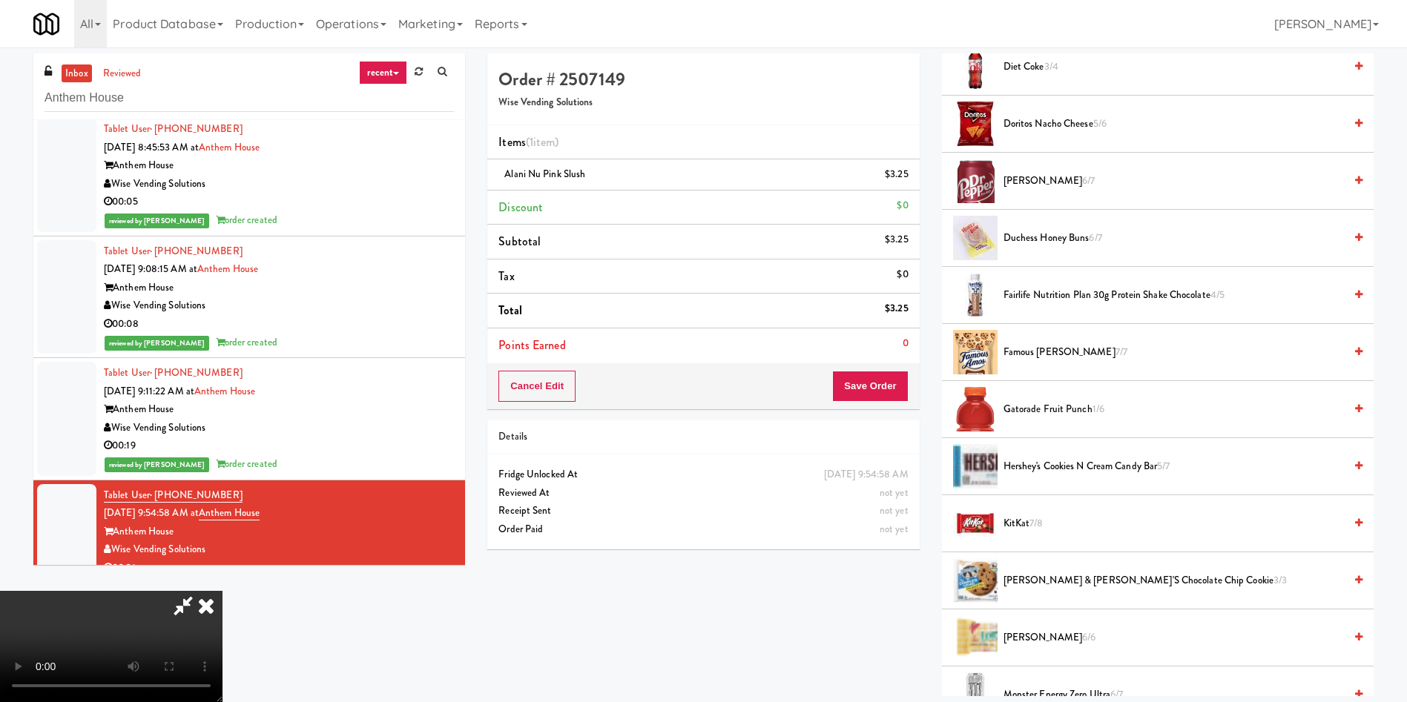
scroll to position [890, 0]
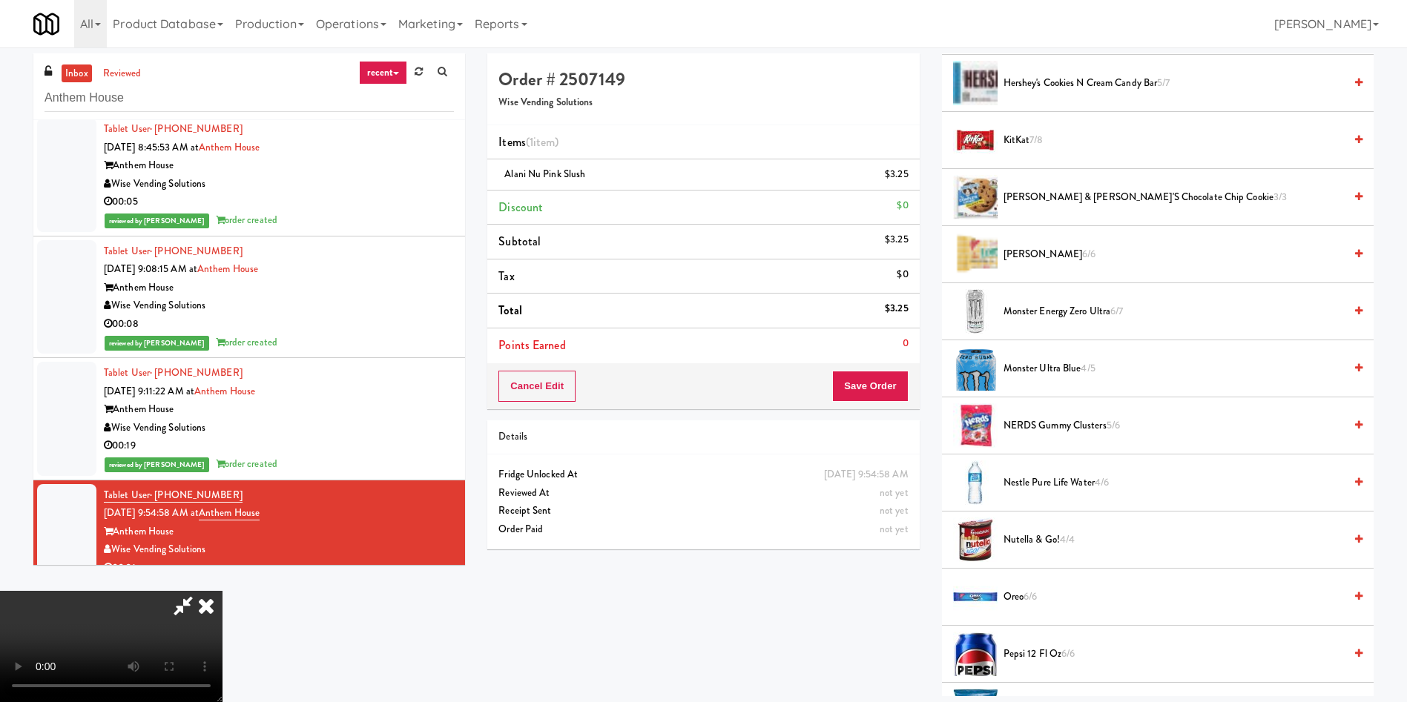
click at [222, 467] on video at bounding box center [111, 646] width 222 height 111
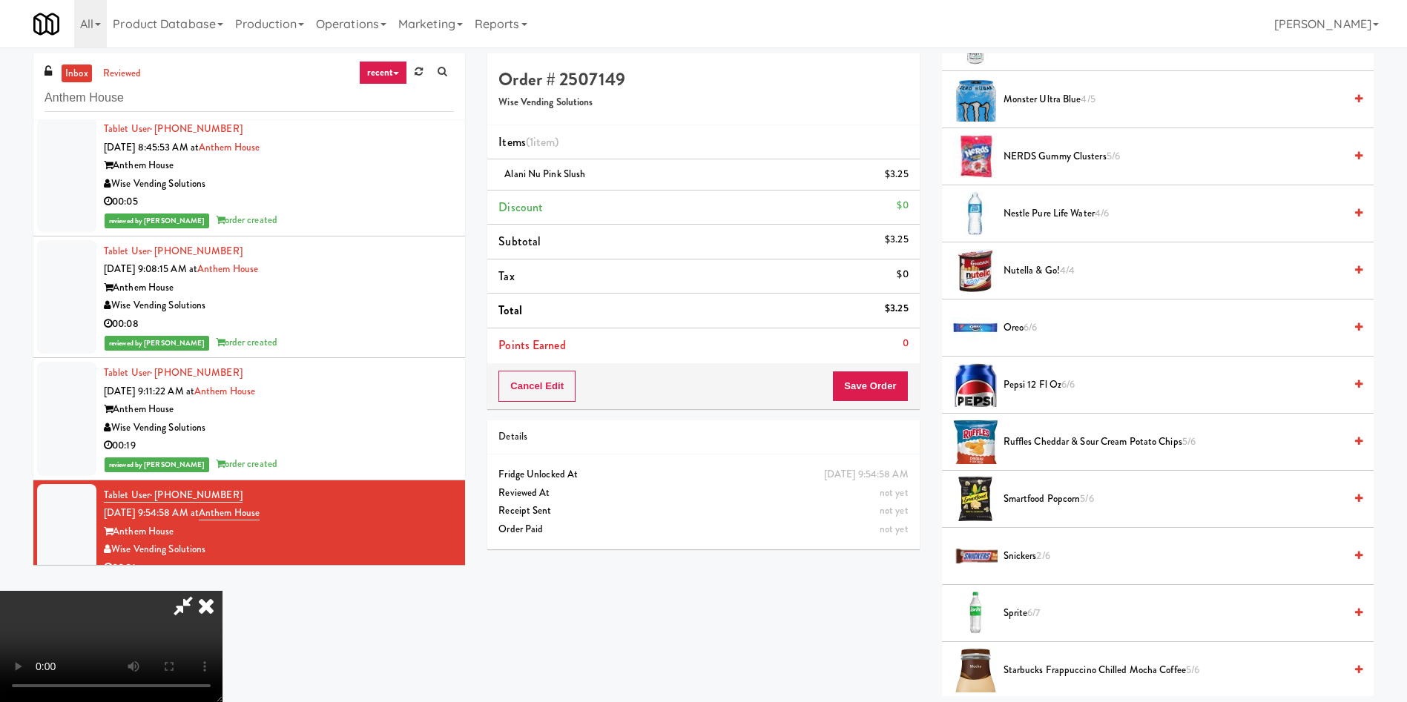
scroll to position [1446, 0]
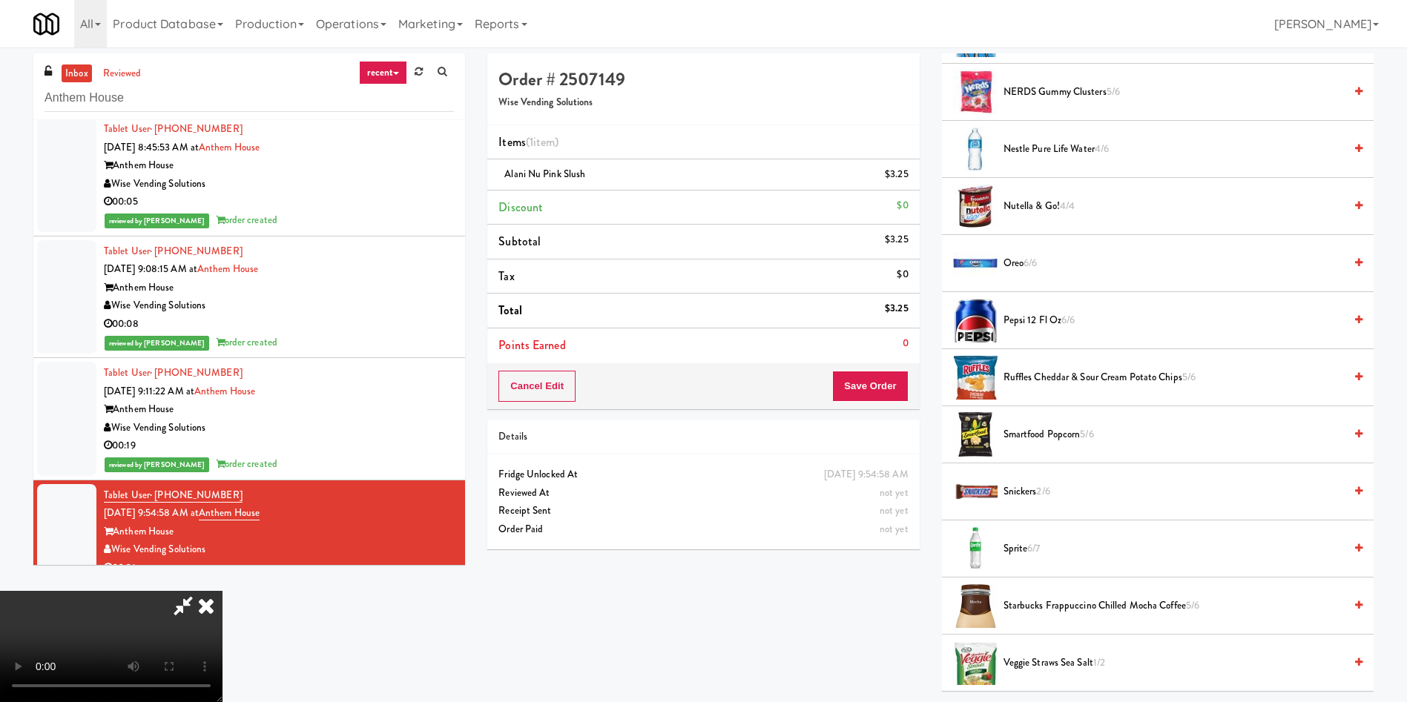
click at [937, 375] on span "Ruffles Cheddar & Sour Cream Potato Chips 5/6" at bounding box center [1173, 378] width 340 height 19
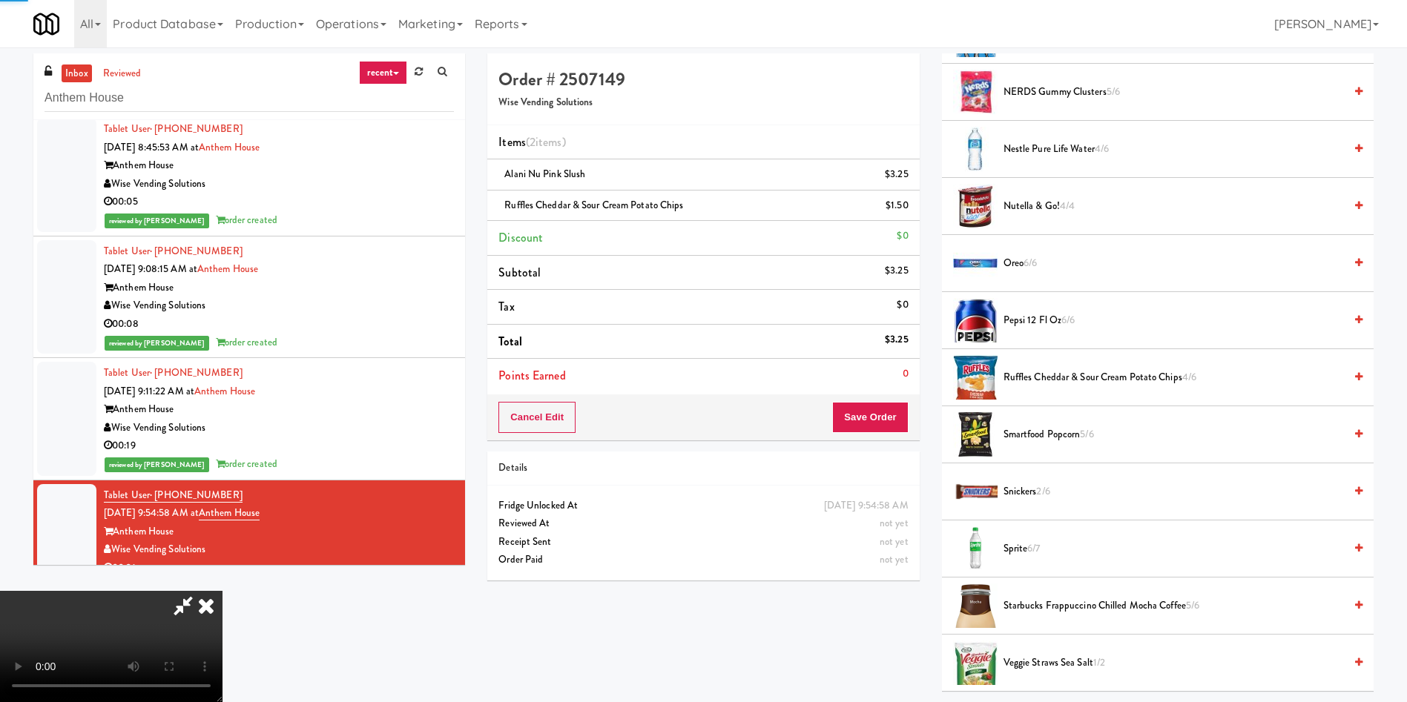
click at [222, 467] on video at bounding box center [111, 646] width 222 height 111
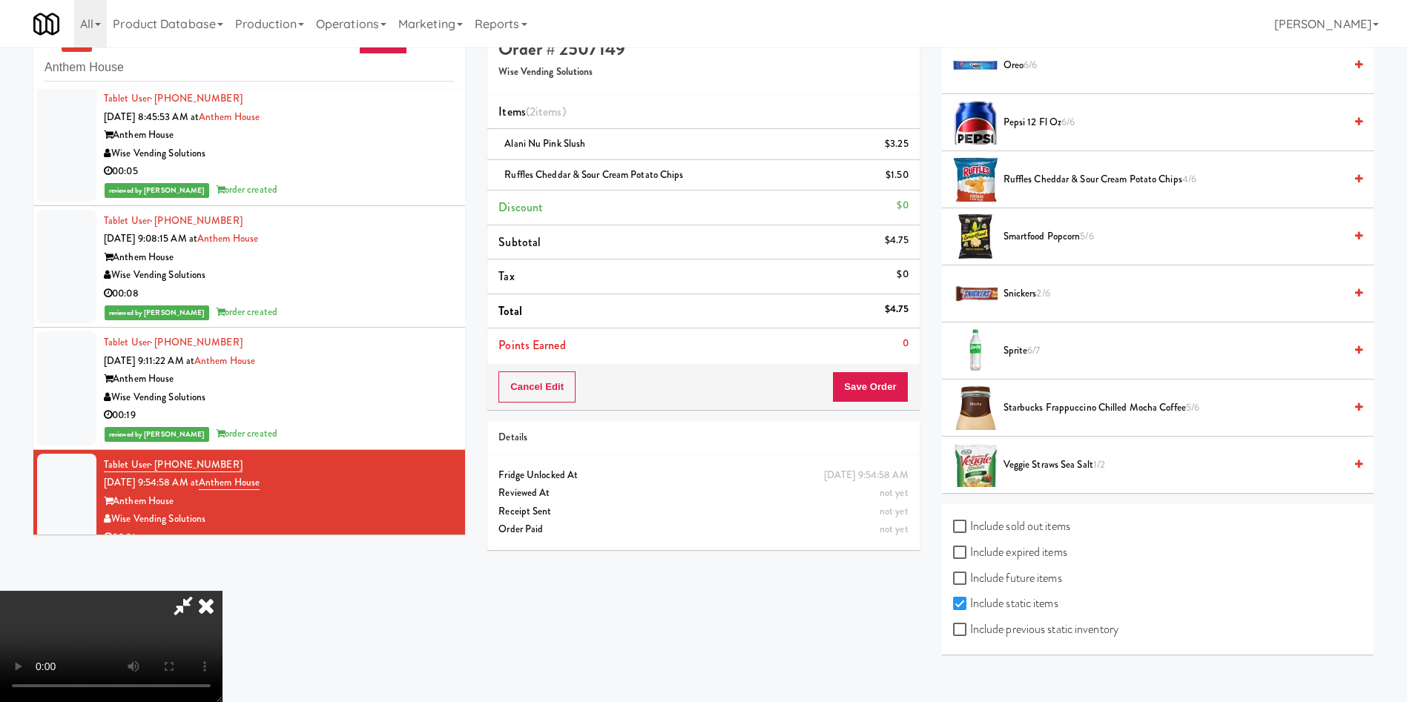
scroll to position [47, 0]
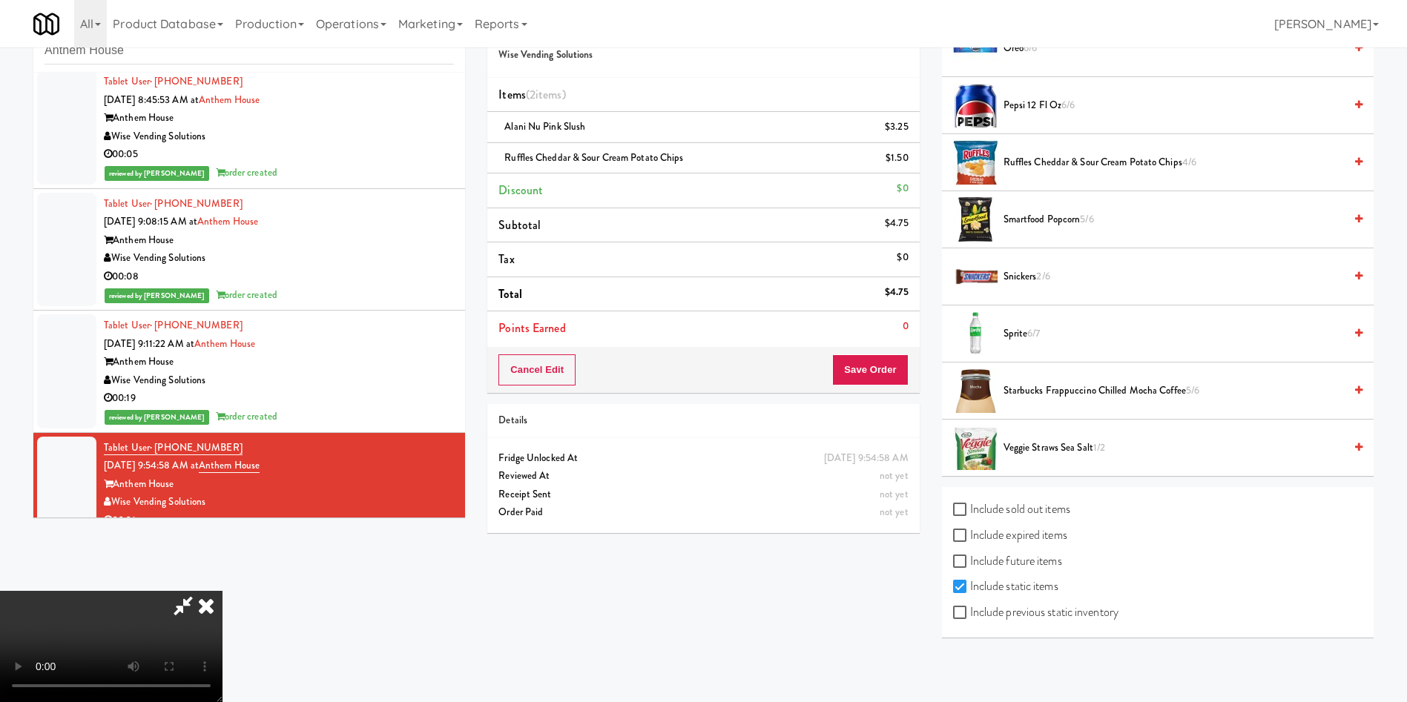
click at [937, 266] on li "Snickers 2/6" at bounding box center [1158, 276] width 432 height 57
click at [937, 271] on span "2/6" at bounding box center [1042, 276] width 13 height 14
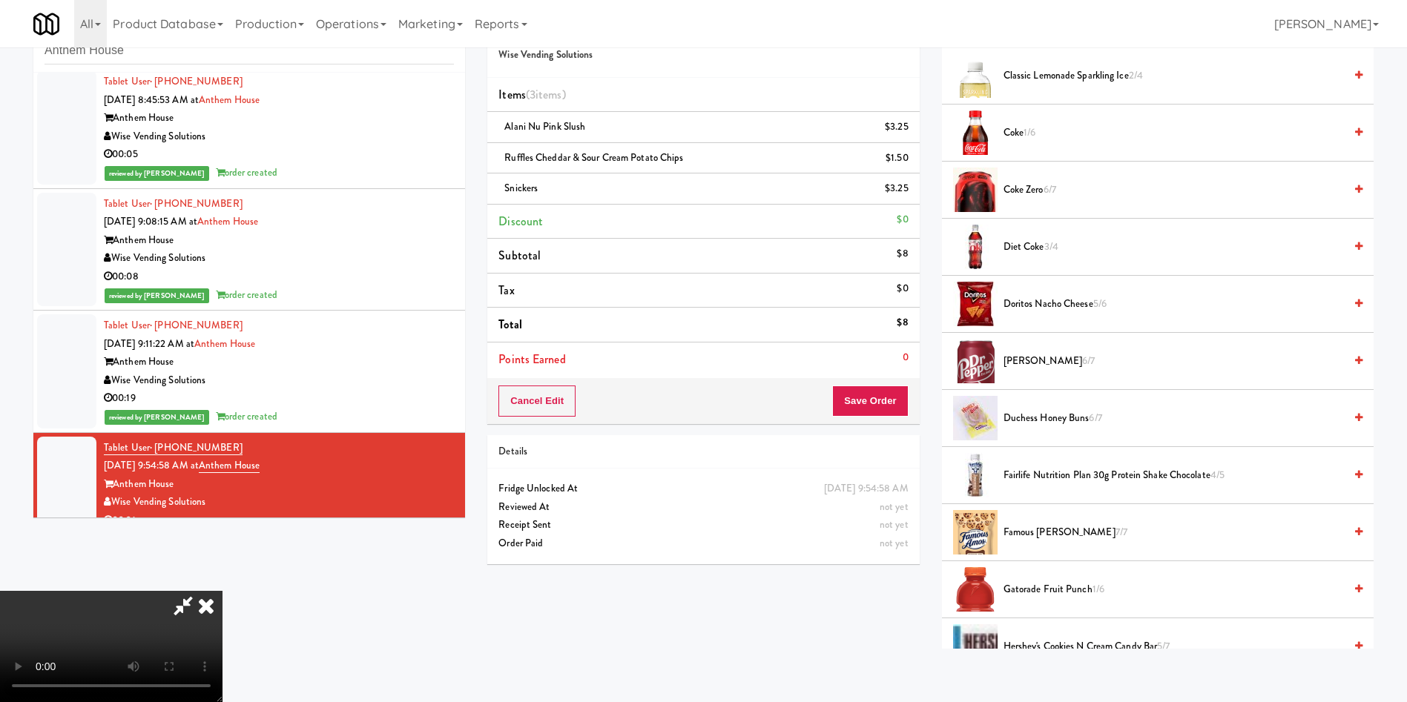
scroll to position [279, 0]
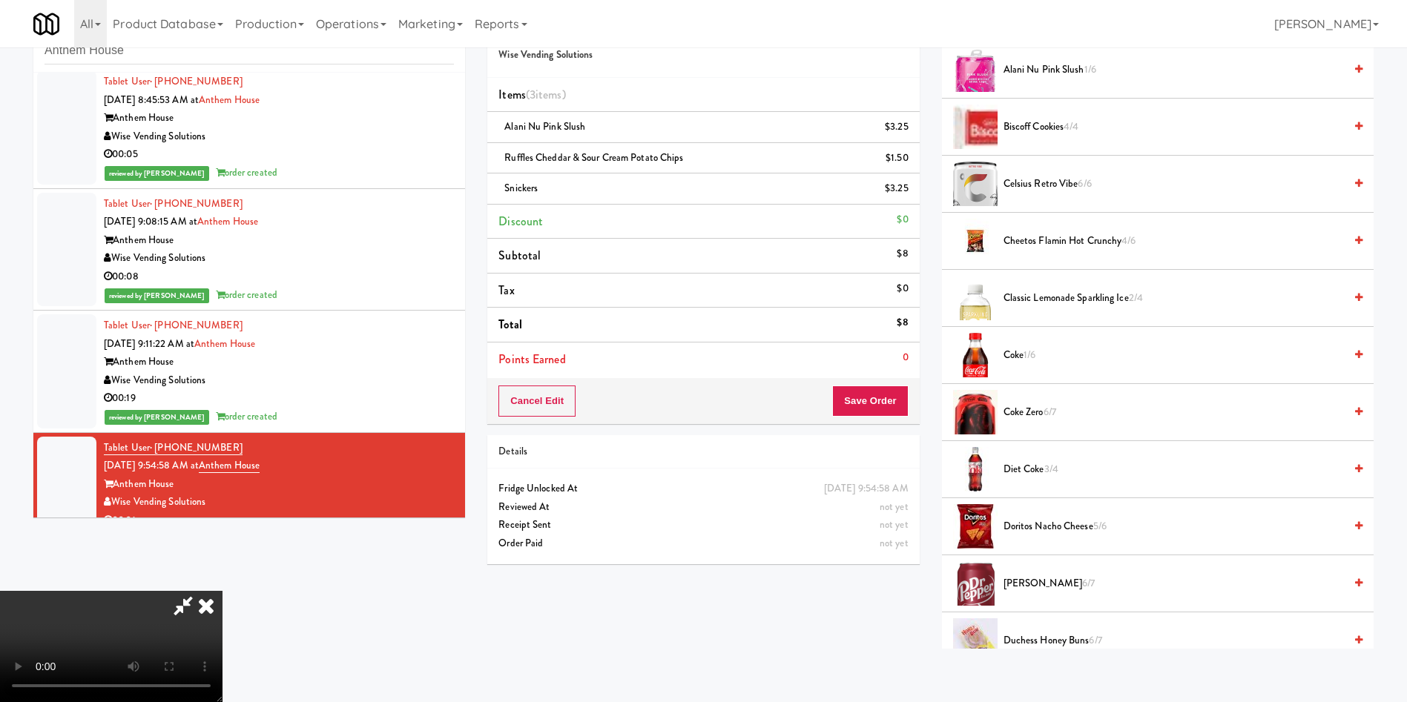
click at [937, 358] on span "Coke 1/6" at bounding box center [1173, 355] width 340 height 19
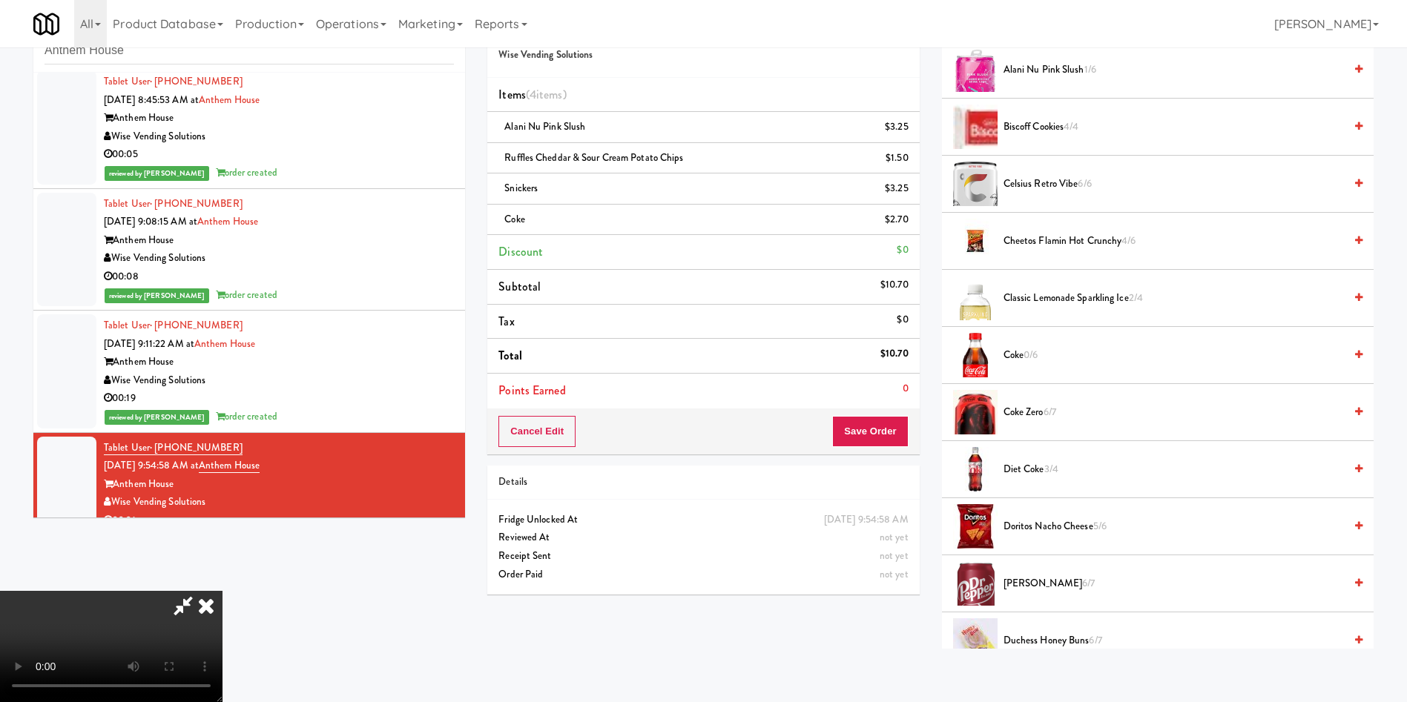
click at [222, 467] on video at bounding box center [111, 646] width 222 height 111
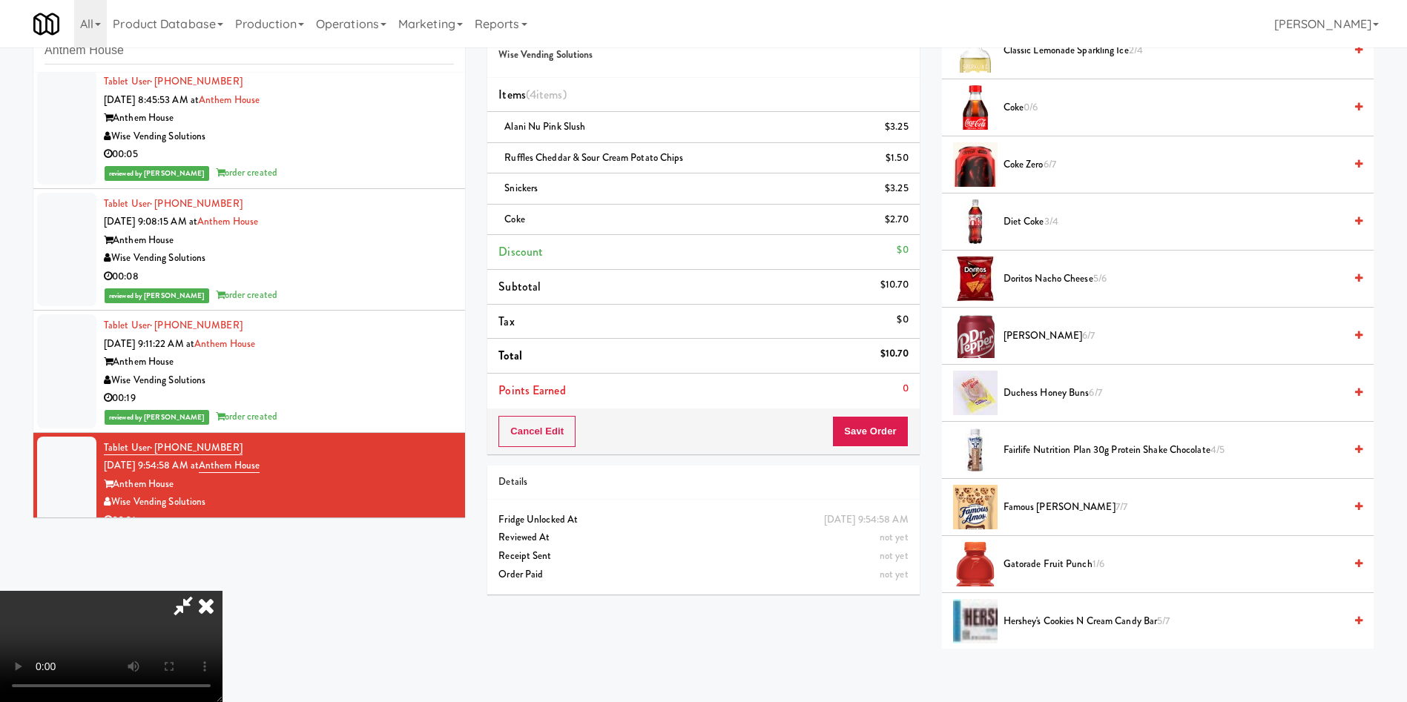
scroll to position [556, 0]
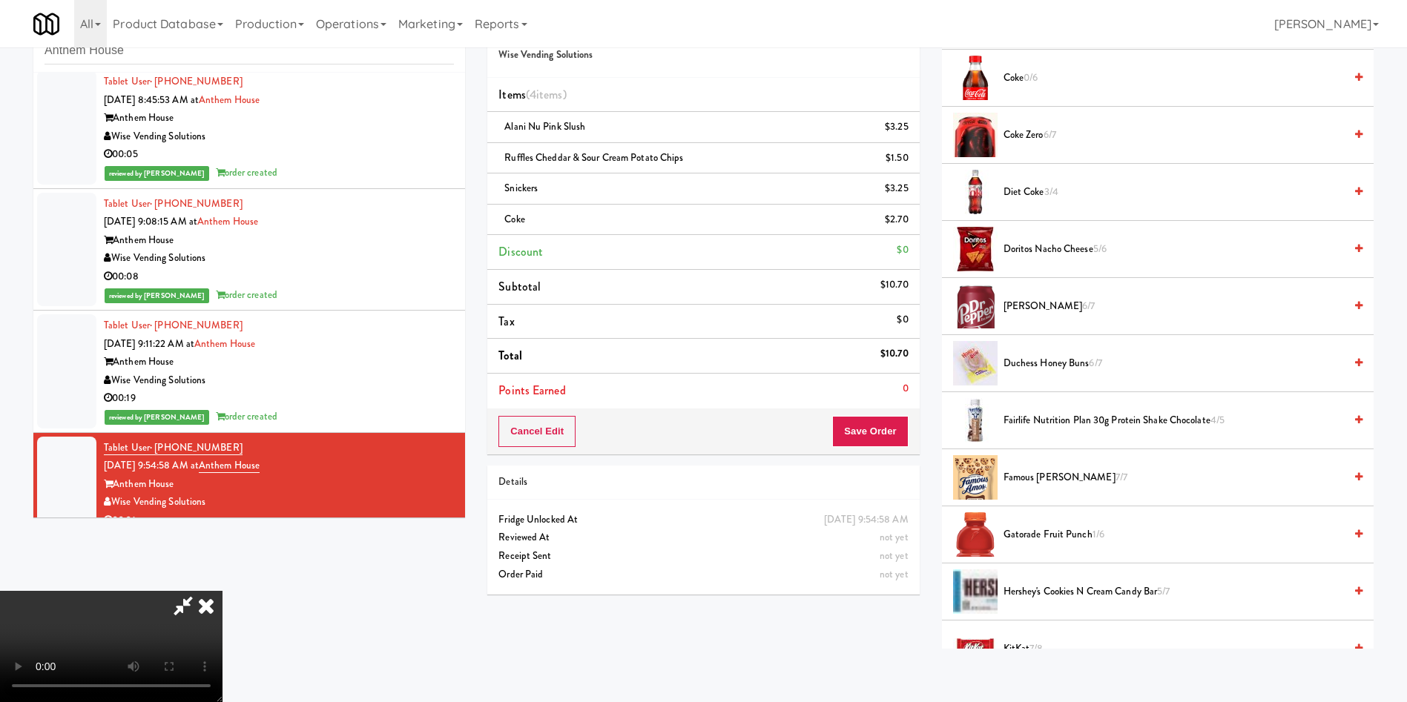
click at [937, 467] on span "7/7" at bounding box center [1121, 477] width 12 height 14
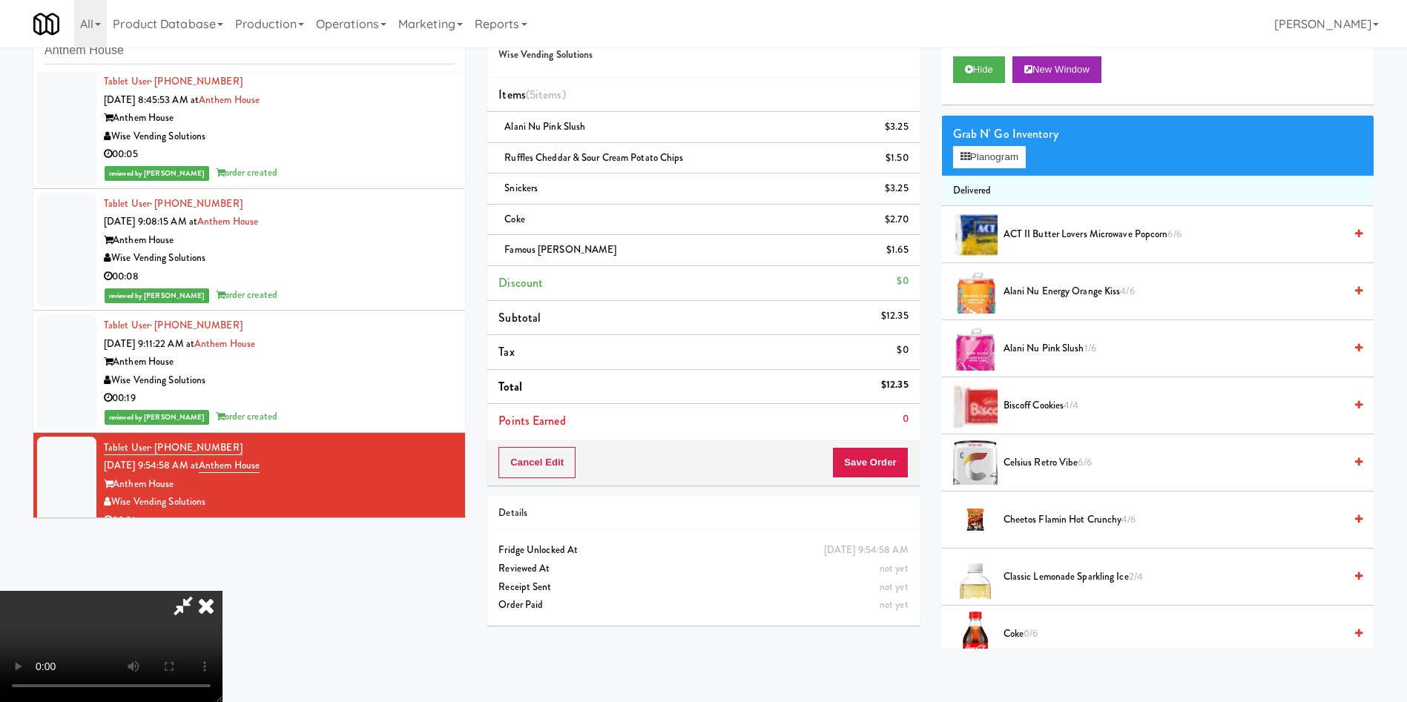
scroll to position [0, 0]
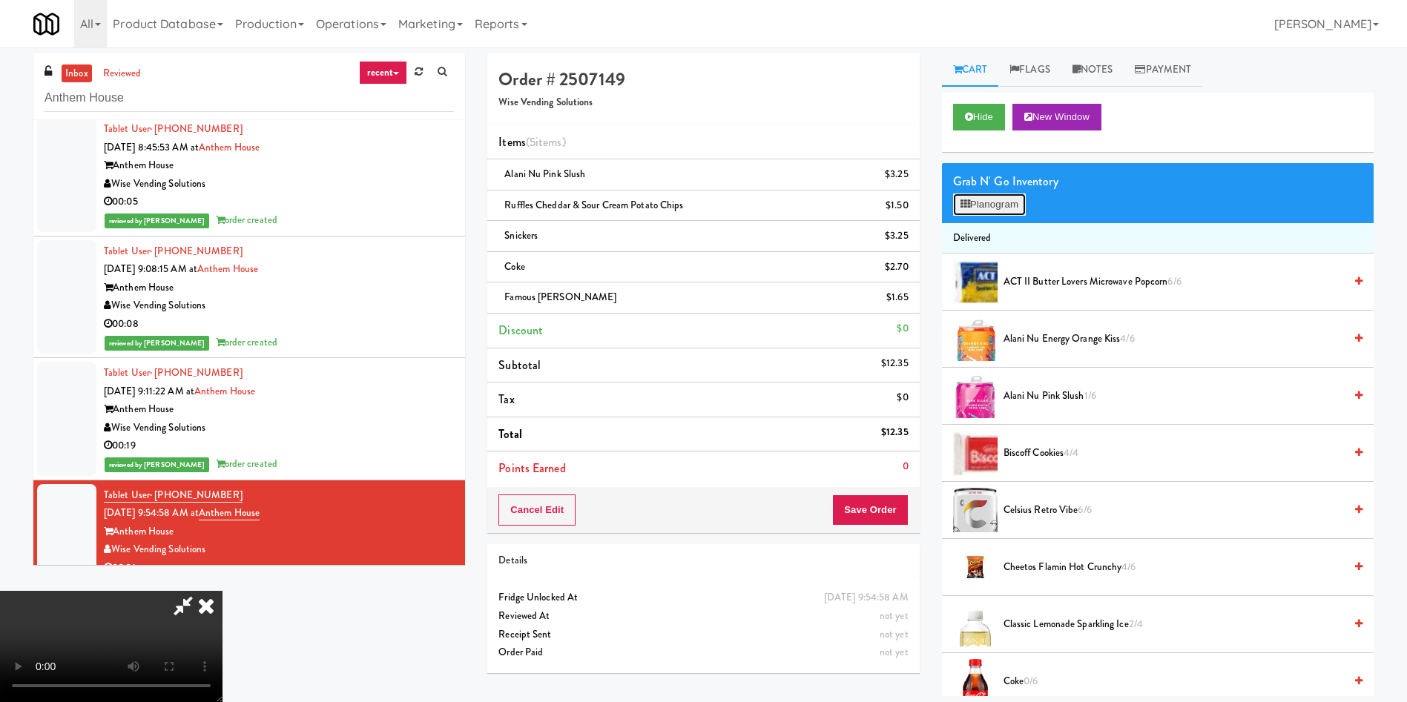
click at [937, 208] on button "Planogram" at bounding box center [989, 205] width 73 height 22
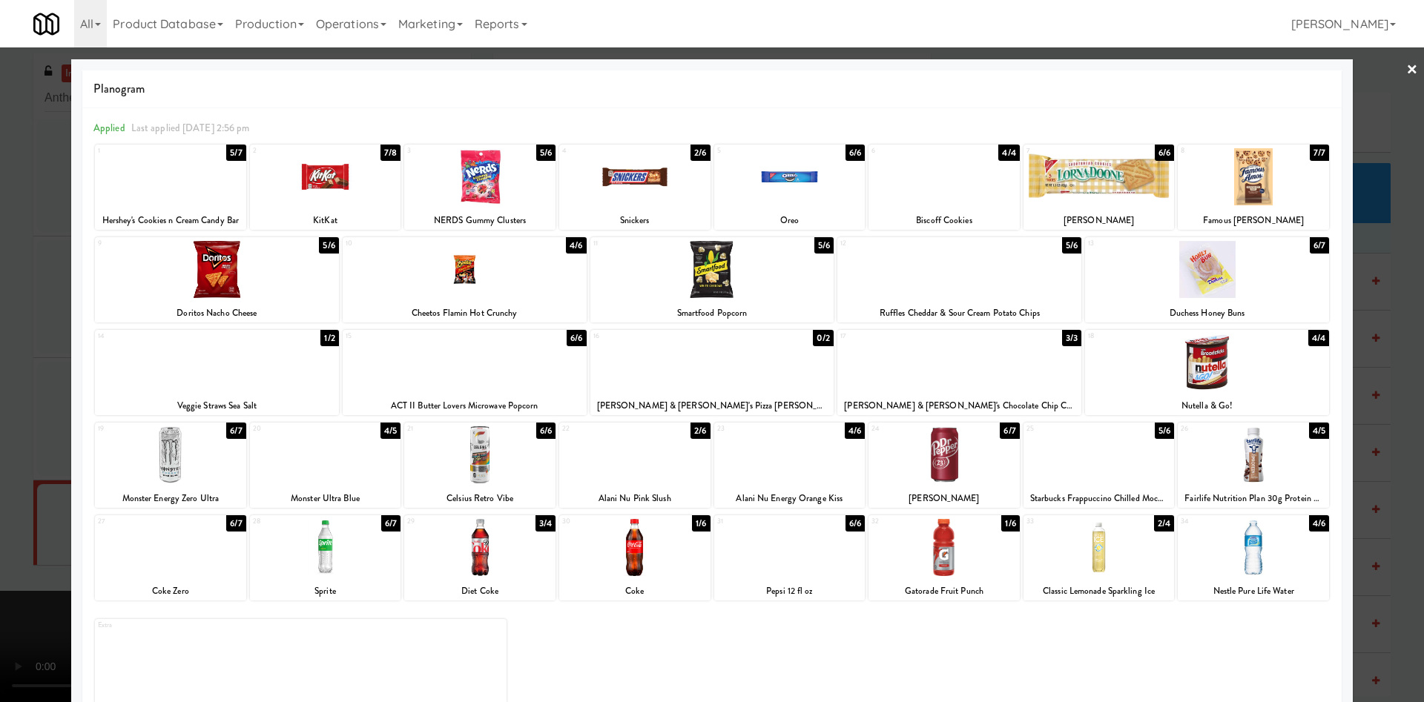
click at [937, 115] on div at bounding box center [712, 351] width 1424 height 702
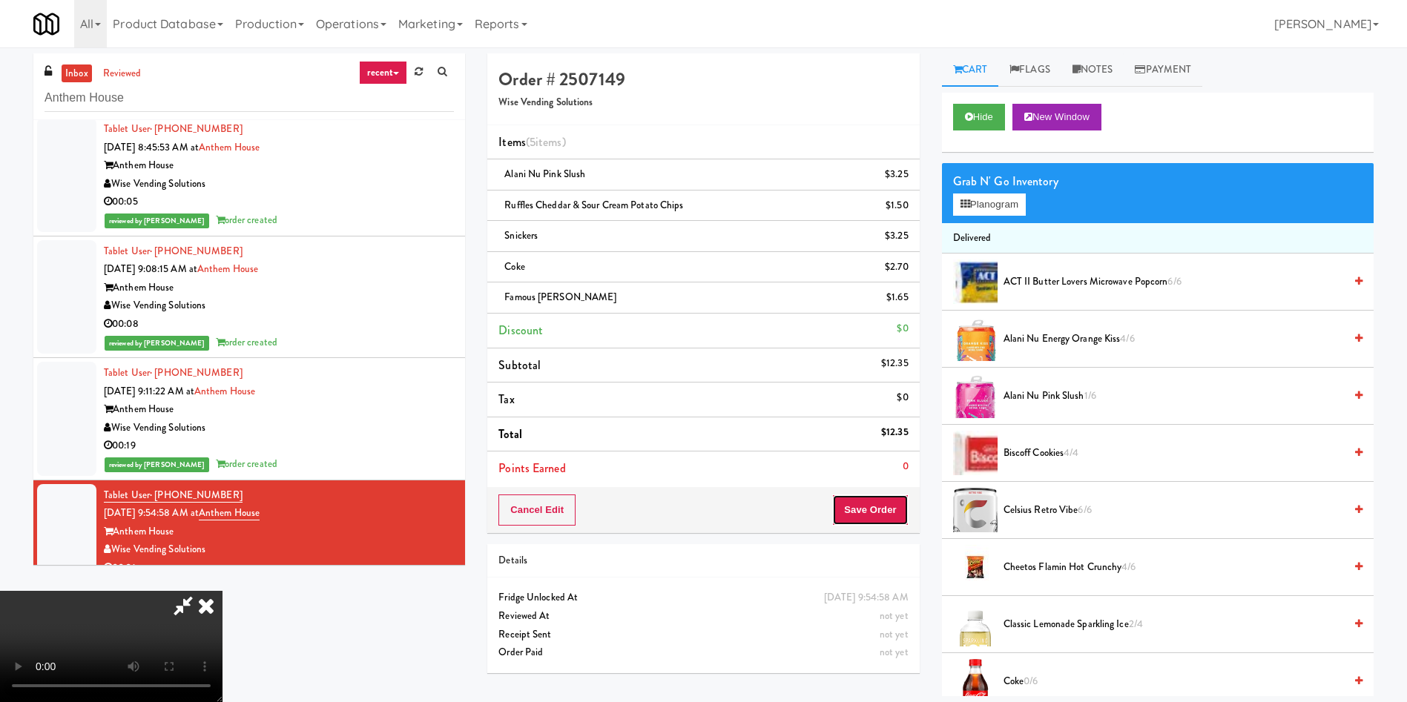
click at [865, 467] on button "Save Order" at bounding box center [870, 510] width 76 height 31
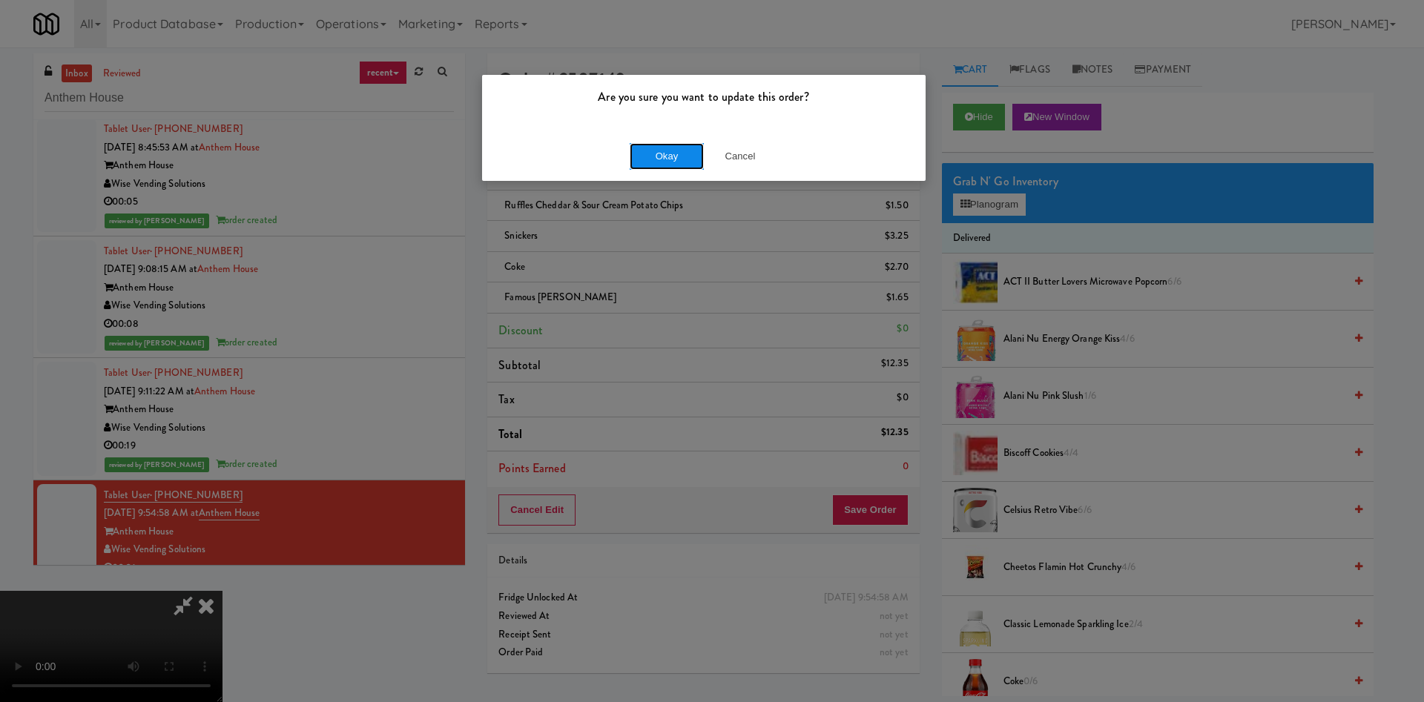
click at [670, 153] on button "Okay" at bounding box center [667, 156] width 74 height 27
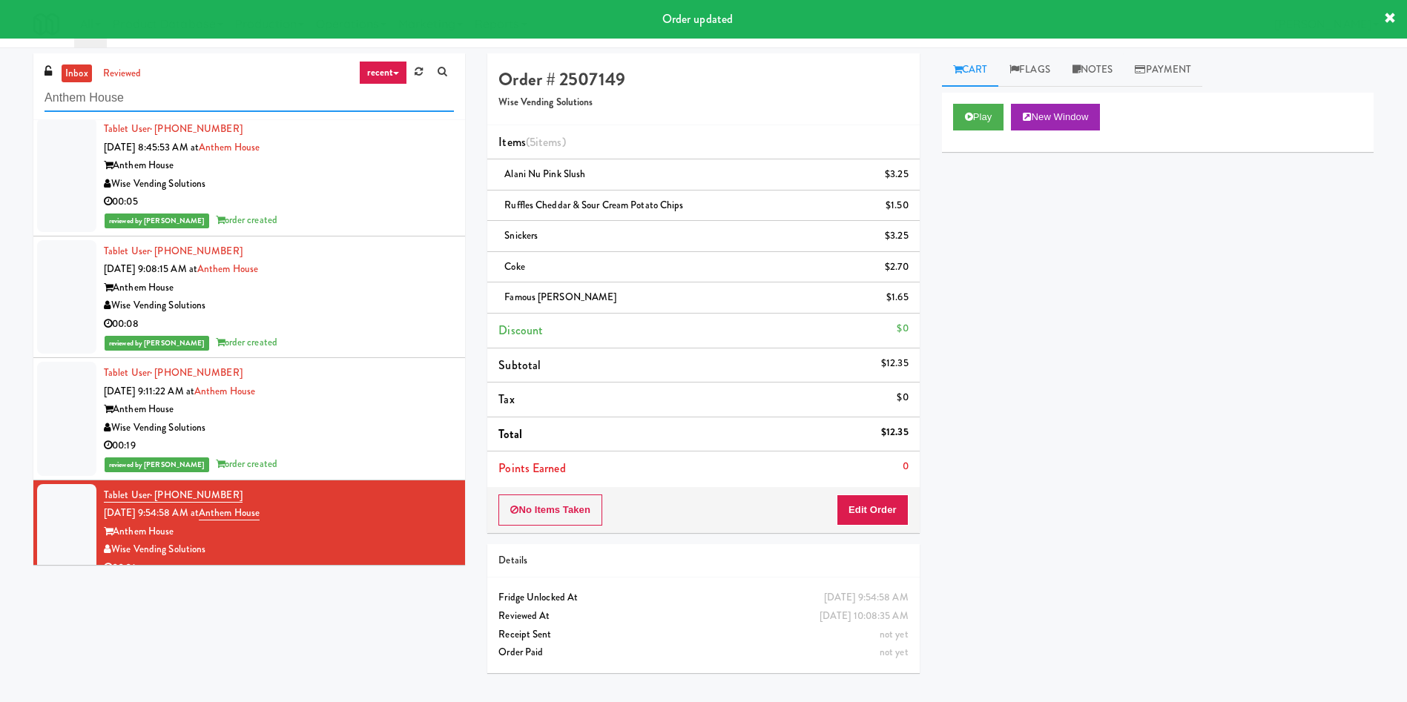
drag, startPoint x: 170, startPoint y: 93, endPoint x: 0, endPoint y: 76, distance: 170.7
click at [0, 76] on div "inbox reviewed recent all unclear take inventory issue suspicious failed recent…" at bounding box center [703, 368] width 1407 height 631
paste input "[PERSON_NAME] Cabinet"
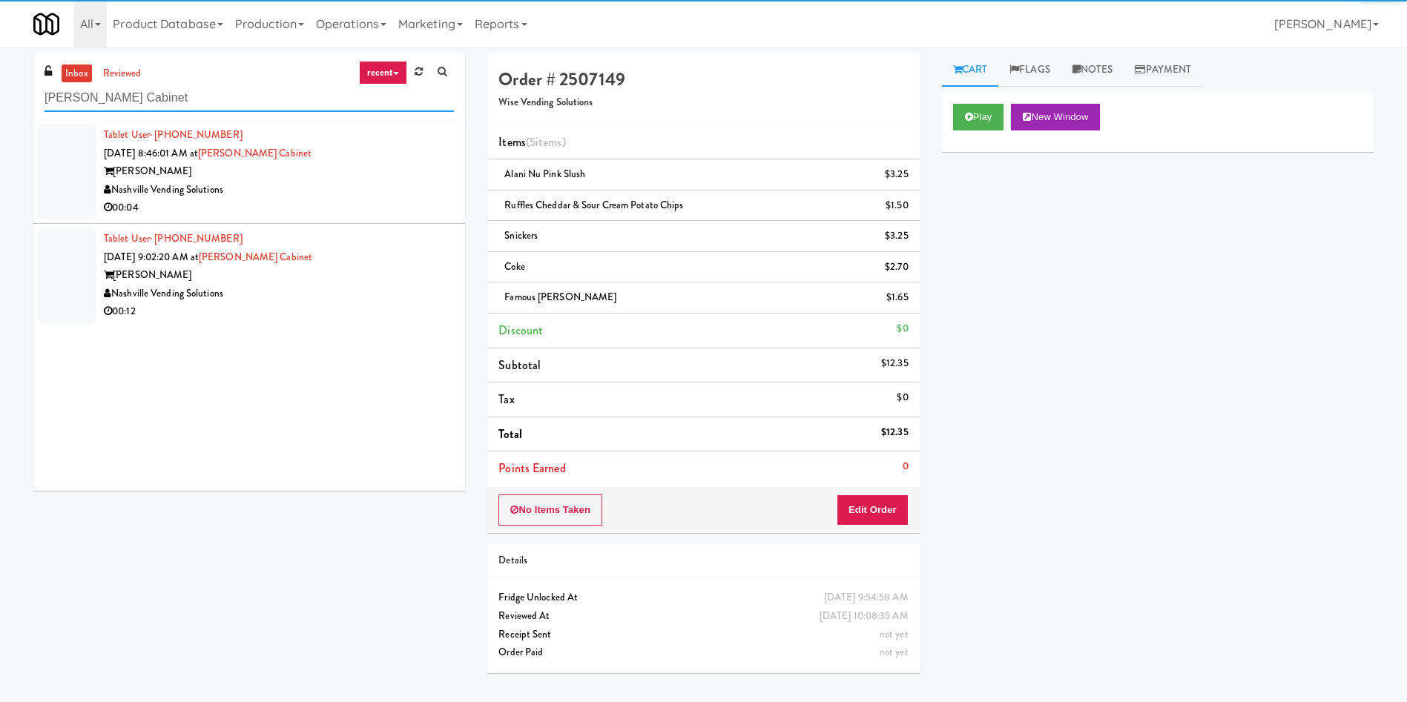
type input "[PERSON_NAME] Cabinet"
click at [93, 188] on div at bounding box center [66, 172] width 59 height 96
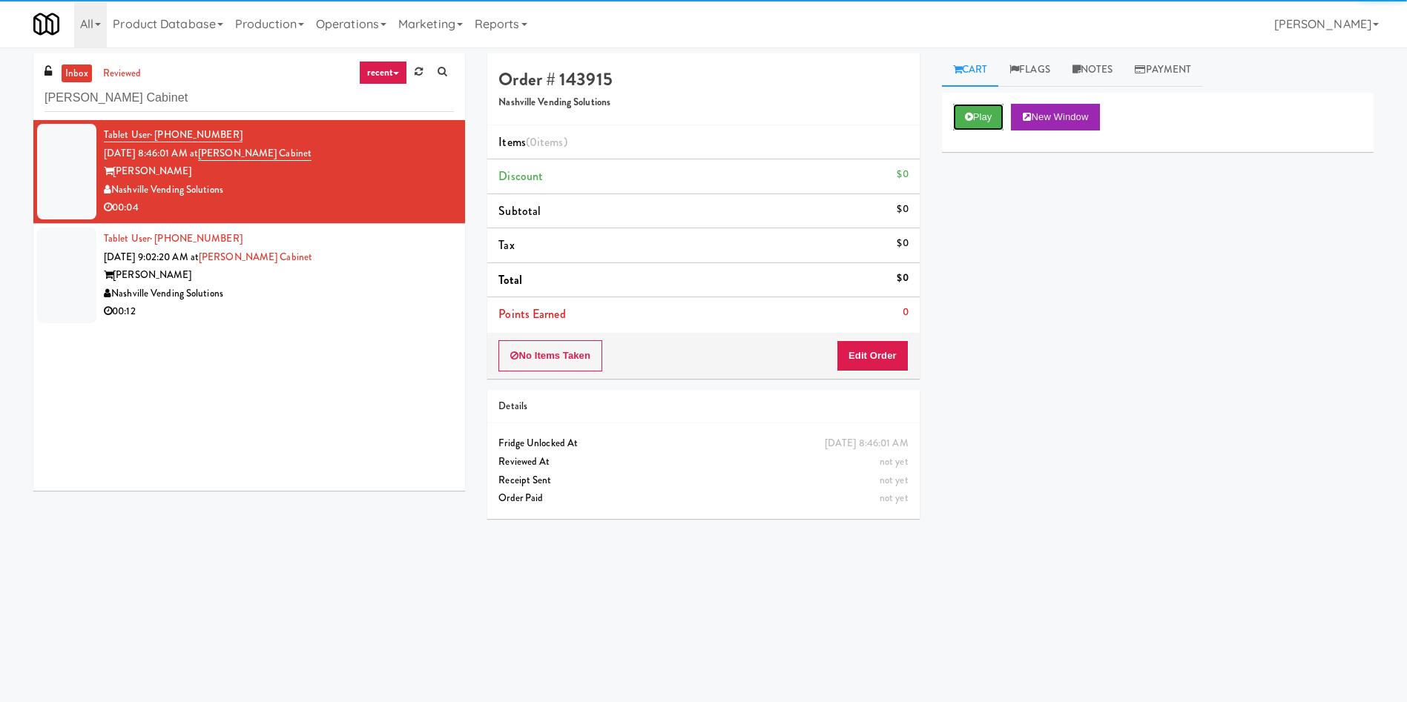
drag, startPoint x: 982, startPoint y: 114, endPoint x: 916, endPoint y: 311, distance: 208.0
click at [937, 115] on button "Play" at bounding box center [978, 117] width 51 height 27
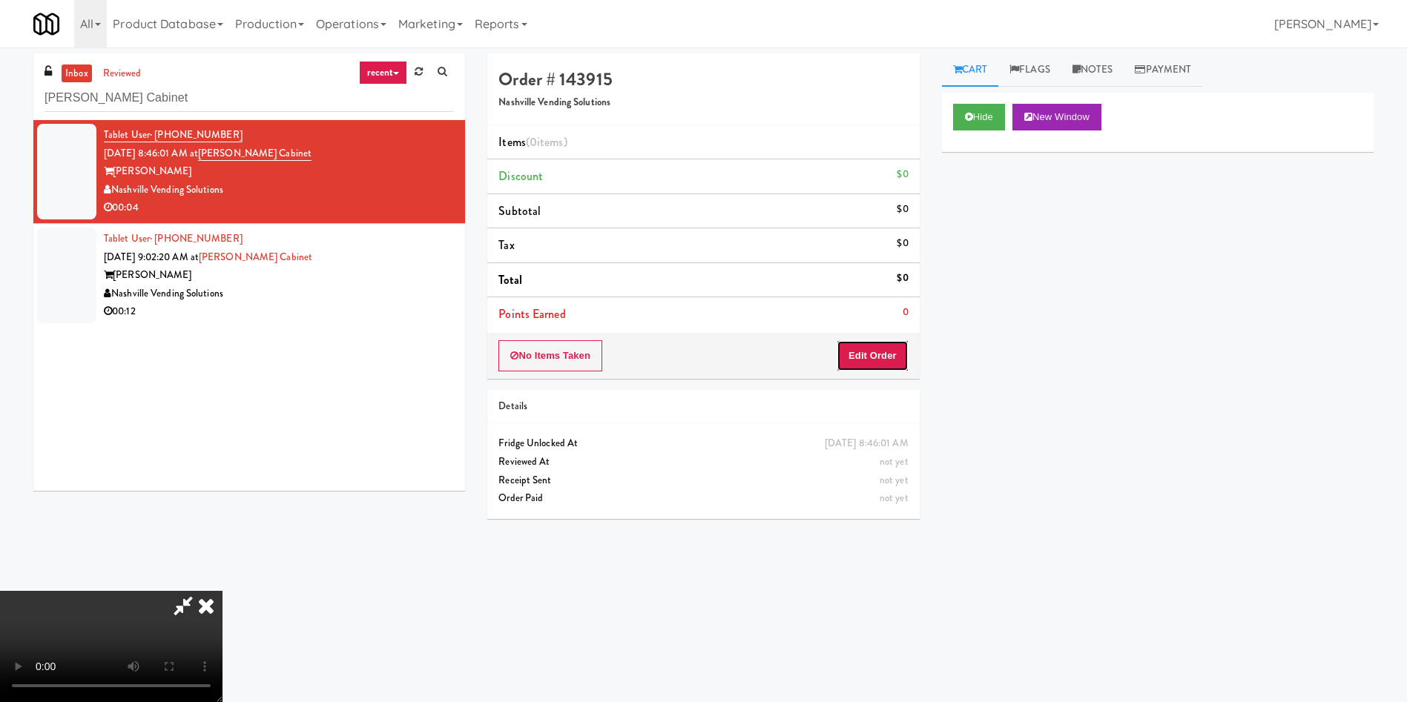
click at [891, 347] on button "Edit Order" at bounding box center [872, 355] width 72 height 31
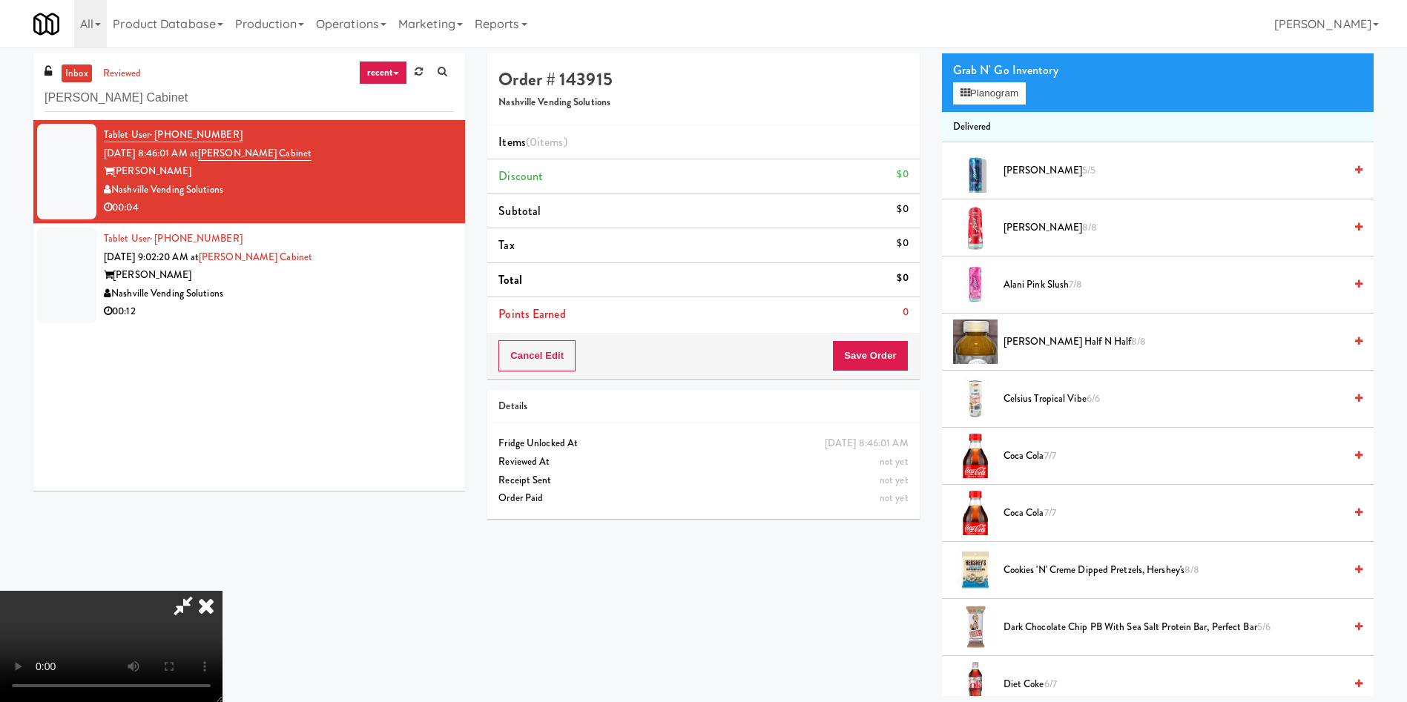
scroll to position [111, 0]
click at [937, 96] on button "Planogram" at bounding box center [989, 93] width 73 height 22
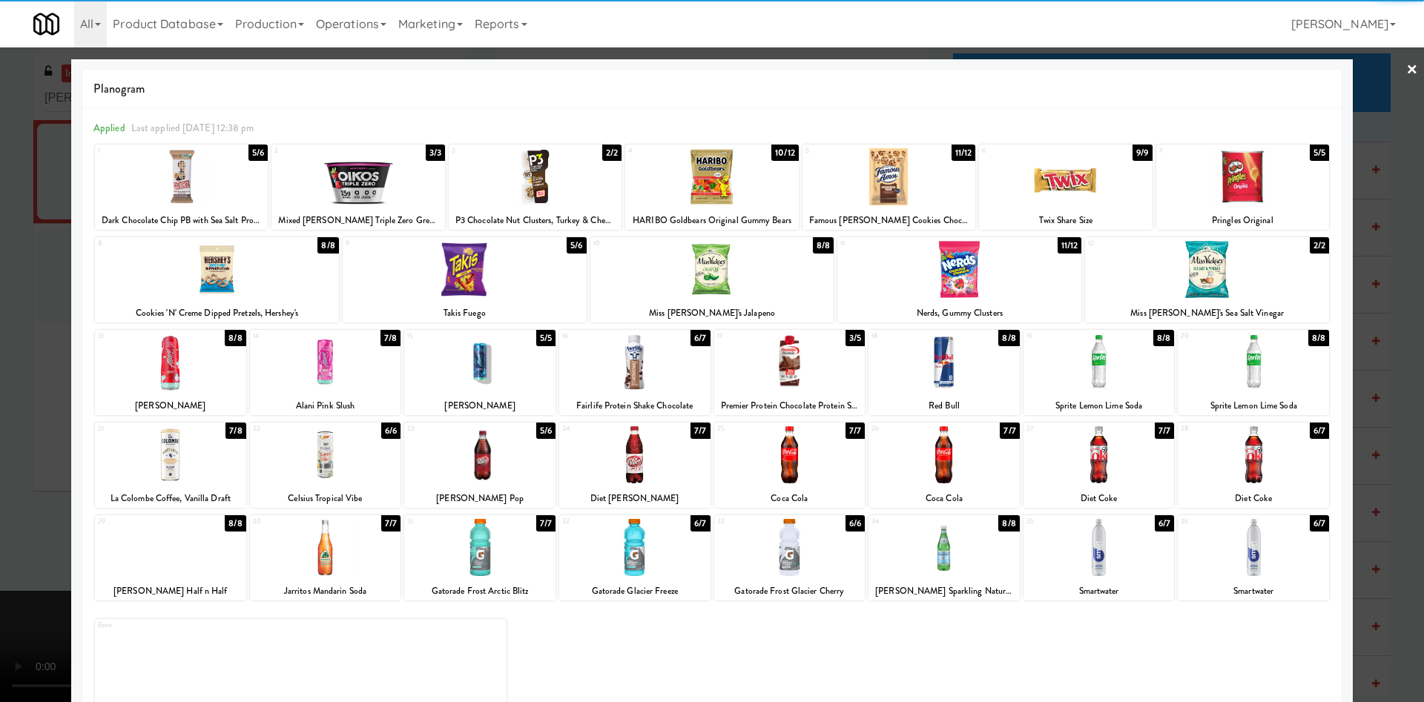
click at [360, 465] on div at bounding box center [325, 454] width 151 height 57
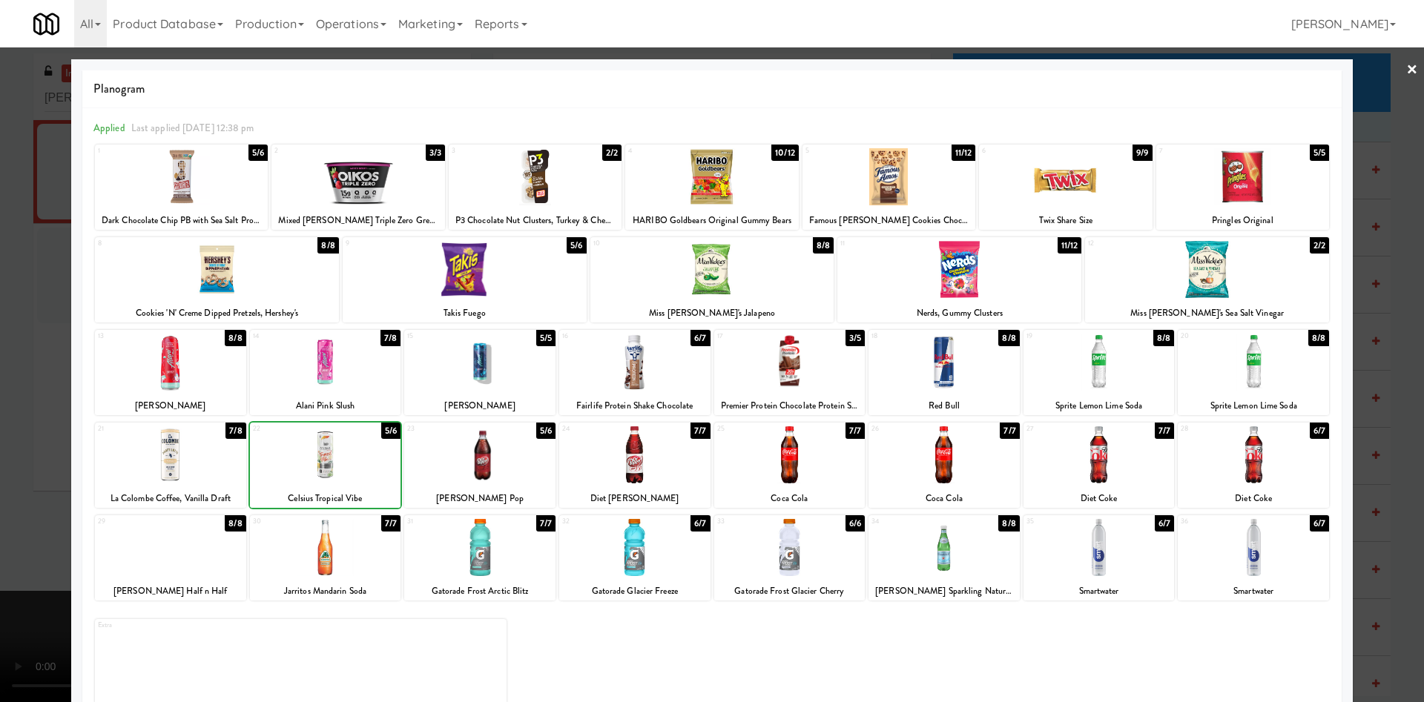
click at [360, 465] on div at bounding box center [325, 454] width 151 height 57
click at [9, 369] on div at bounding box center [712, 351] width 1424 height 702
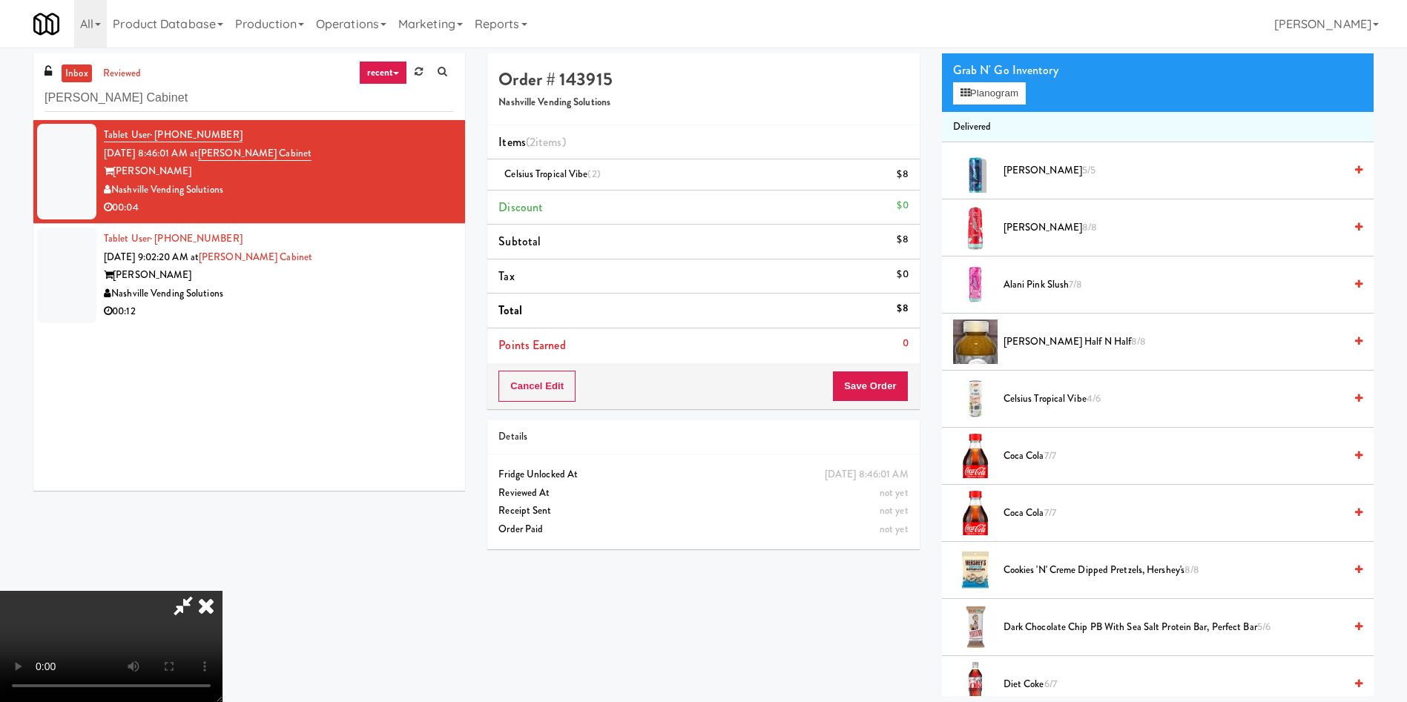
click at [222, 467] on video at bounding box center [111, 646] width 222 height 111
click at [200, 467] on icon at bounding box center [183, 606] width 34 height 30
click at [871, 391] on button "Save Order" at bounding box center [870, 386] width 76 height 31
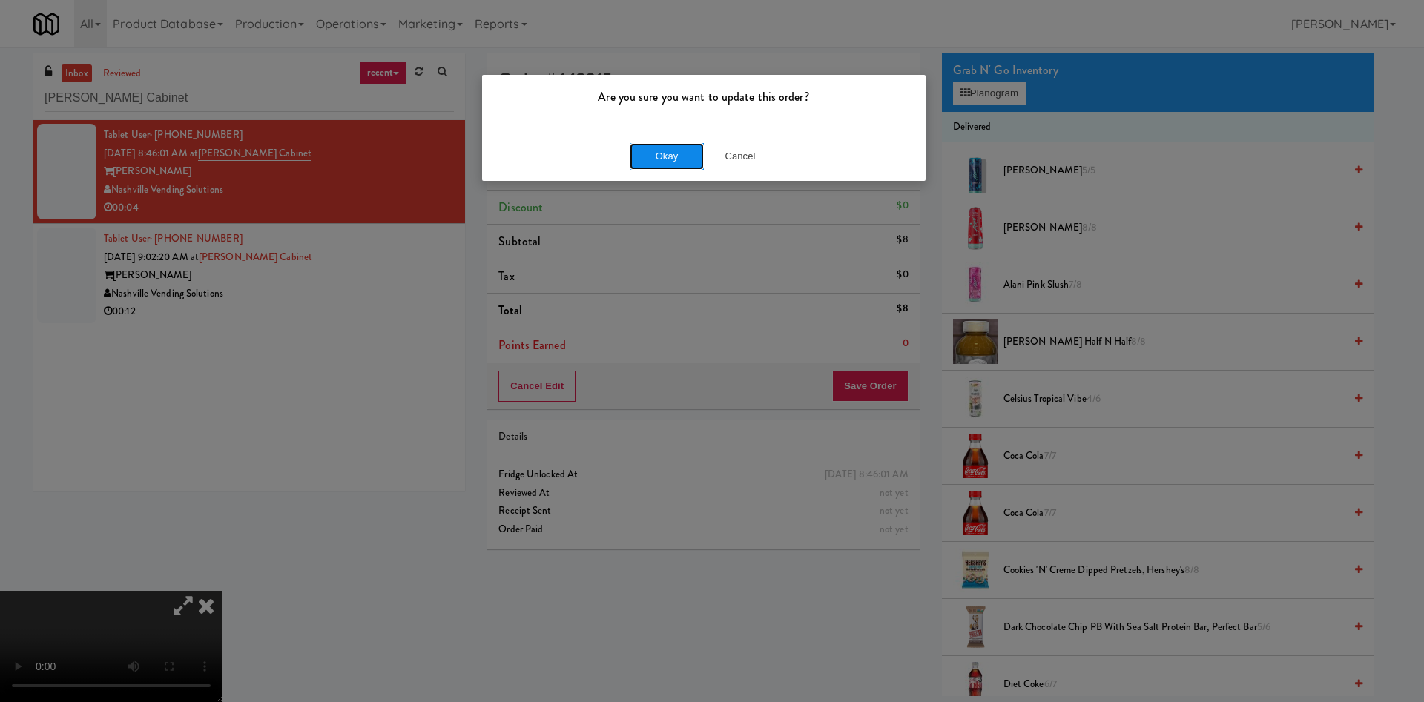
click at [673, 151] on button "Okay" at bounding box center [667, 156] width 74 height 27
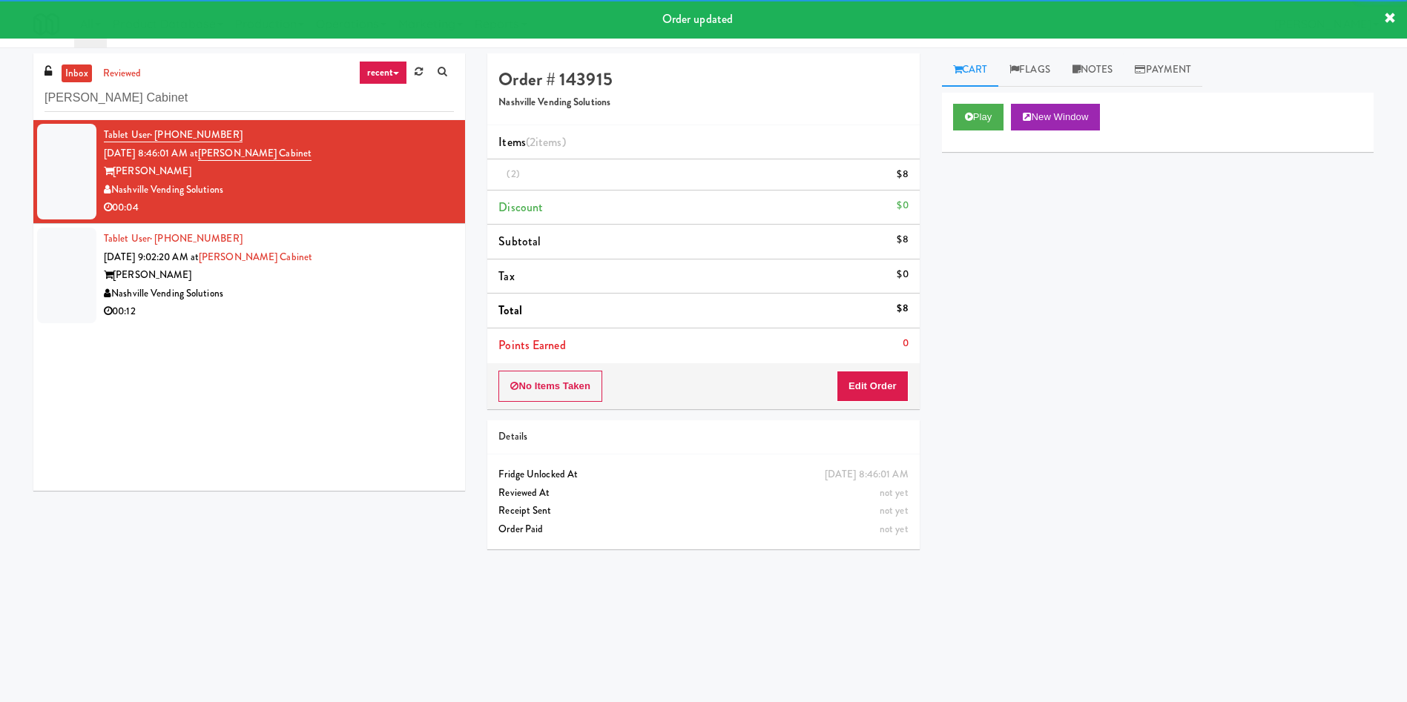
click at [36, 275] on li "Tablet User · (629) 729-2108 [DATE] 9:02:20 AM at [PERSON_NAME][GEOGRAPHIC_DATA…" at bounding box center [249, 275] width 432 height 103
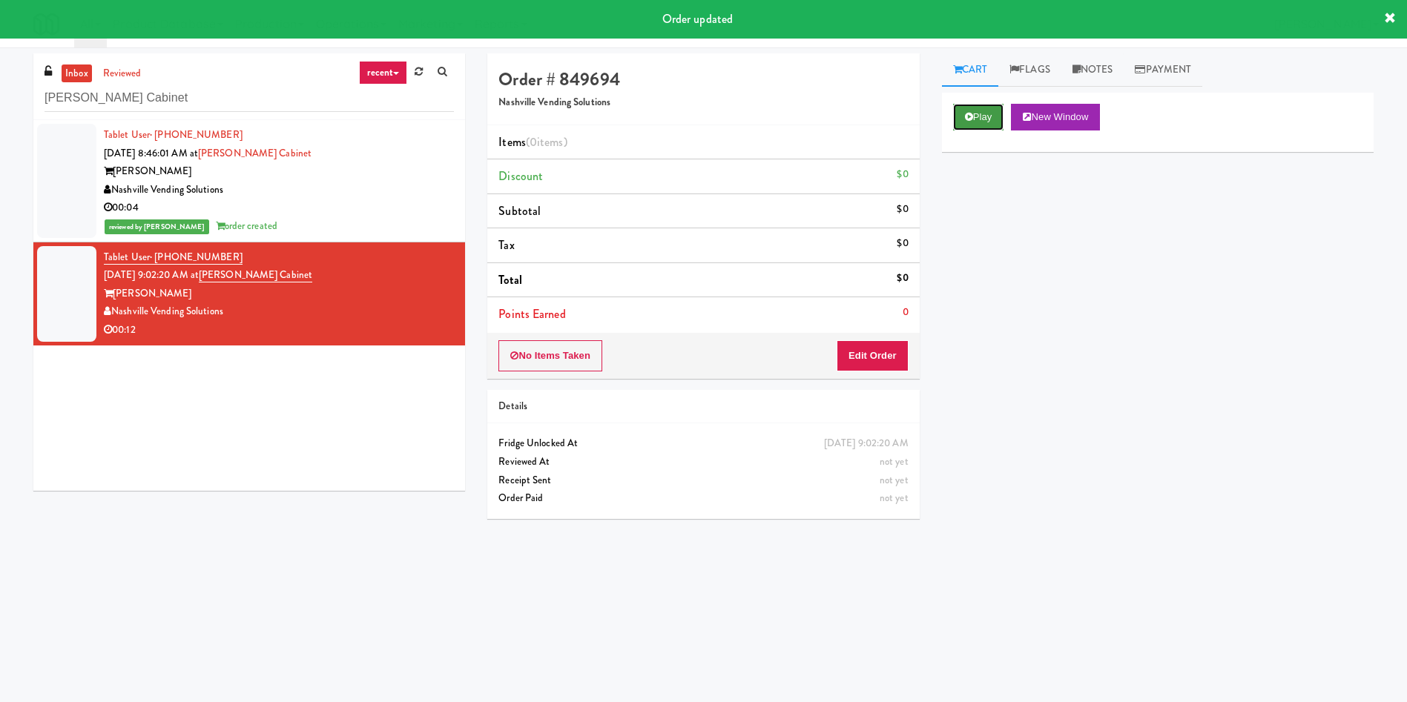
click at [937, 105] on button "Play" at bounding box center [978, 117] width 51 height 27
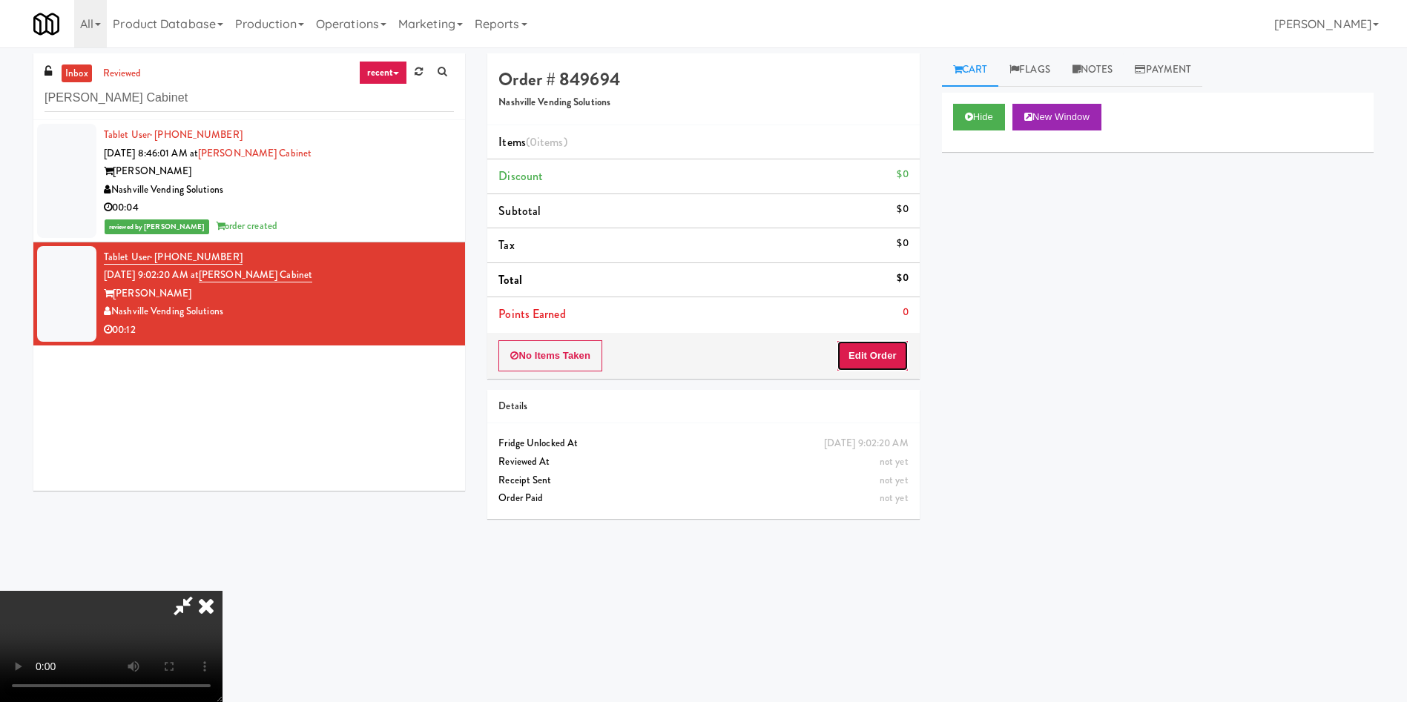
click at [883, 354] on button "Edit Order" at bounding box center [872, 355] width 72 height 31
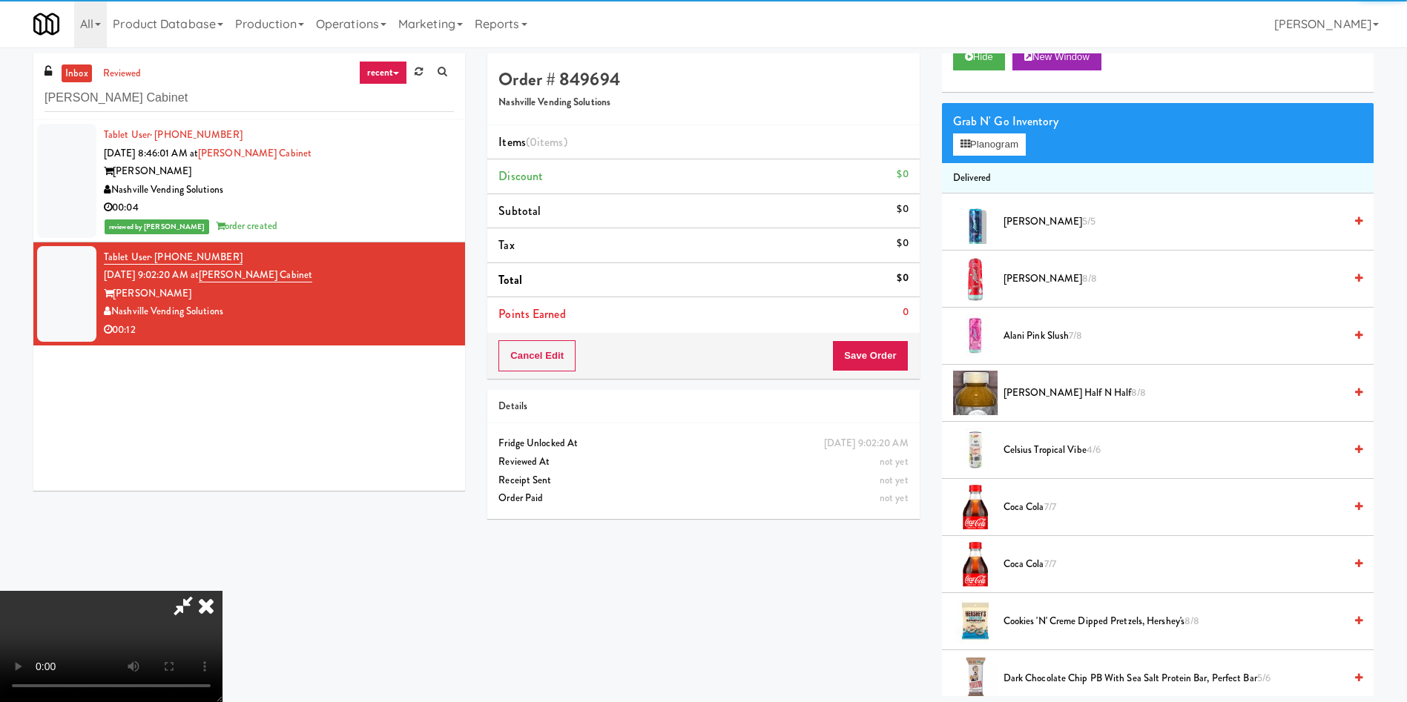
scroll to position [111, 0]
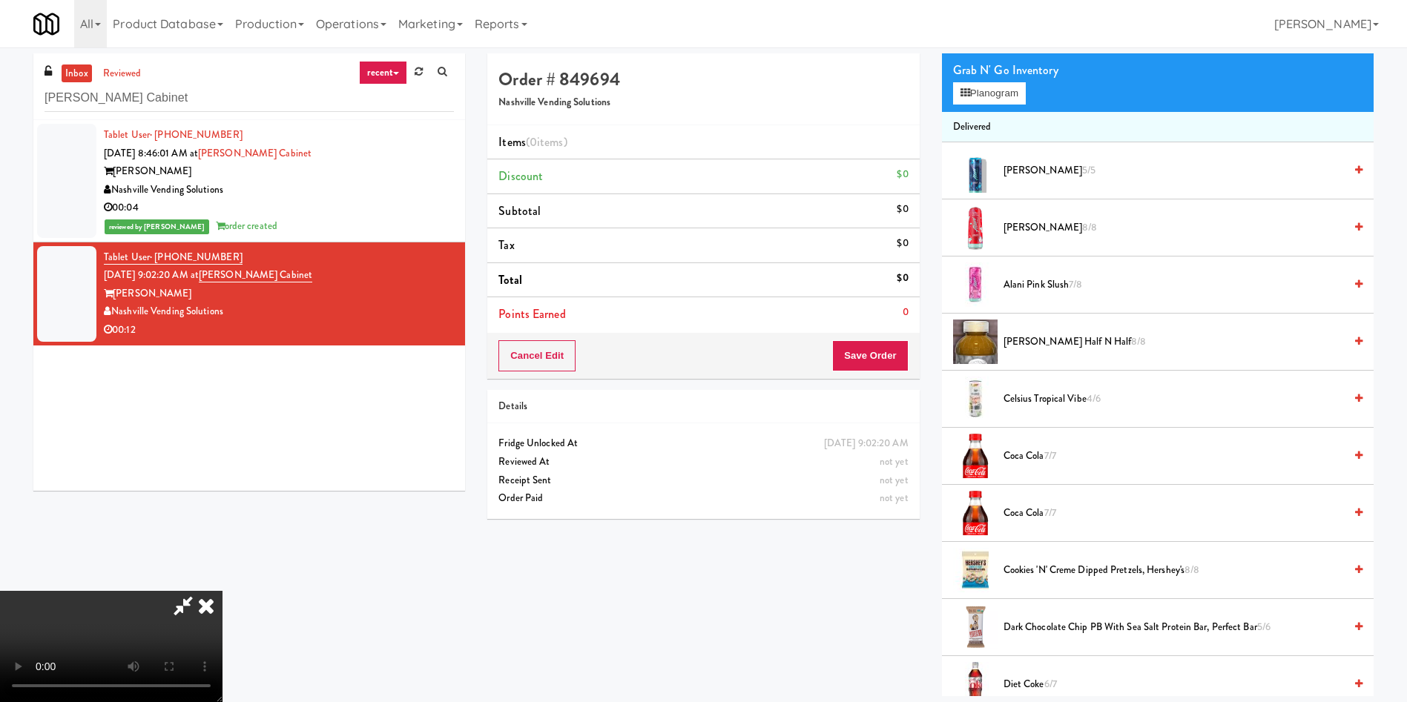
click at [222, 467] on video at bounding box center [111, 646] width 222 height 111
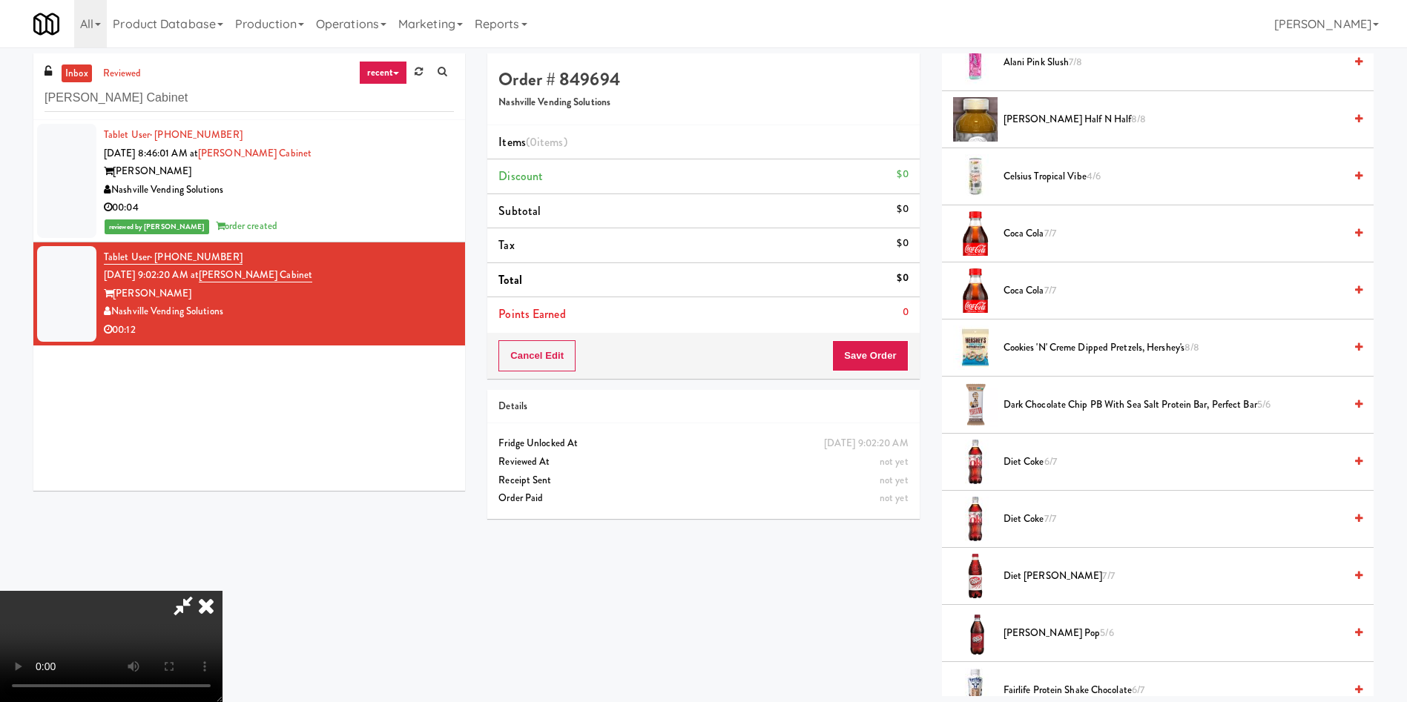
scroll to position [667, 0]
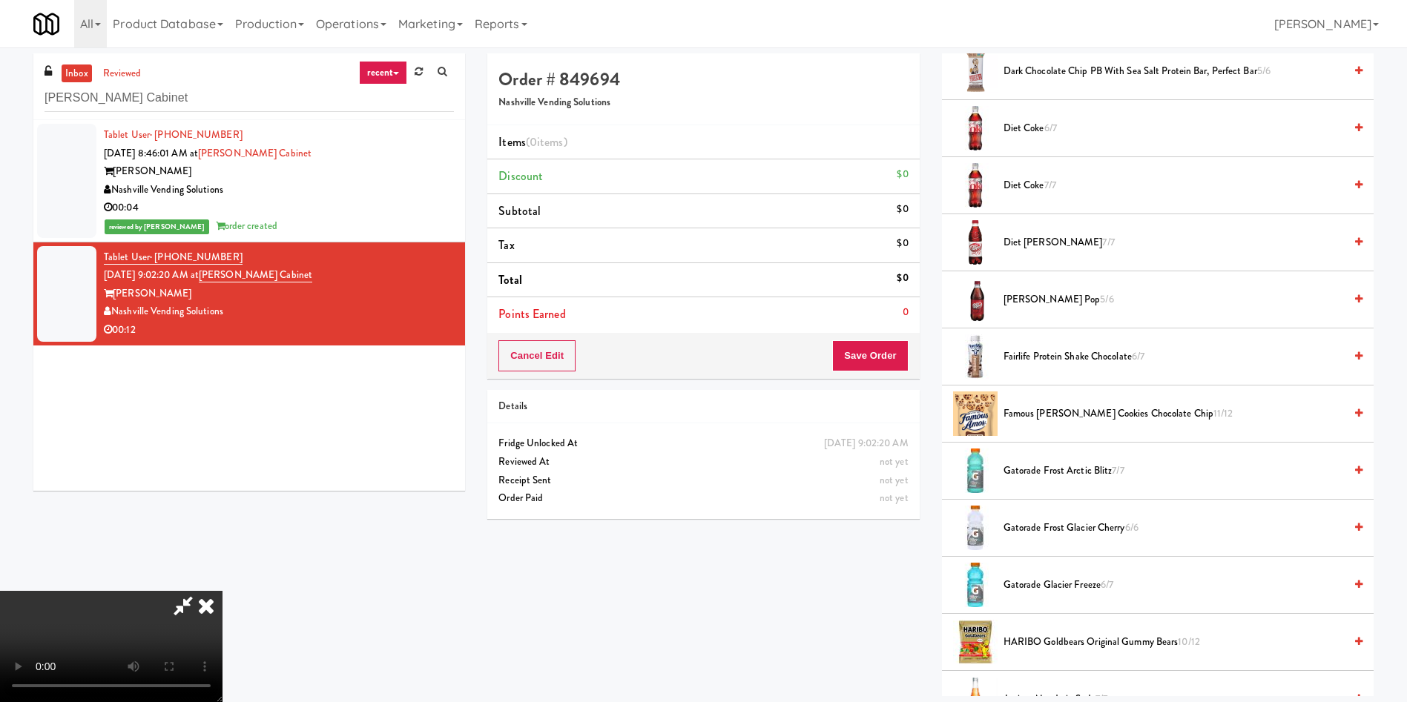
click at [937, 413] on span "Famous [PERSON_NAME] Cookies Chocolate Chip 11/12" at bounding box center [1173, 414] width 340 height 19
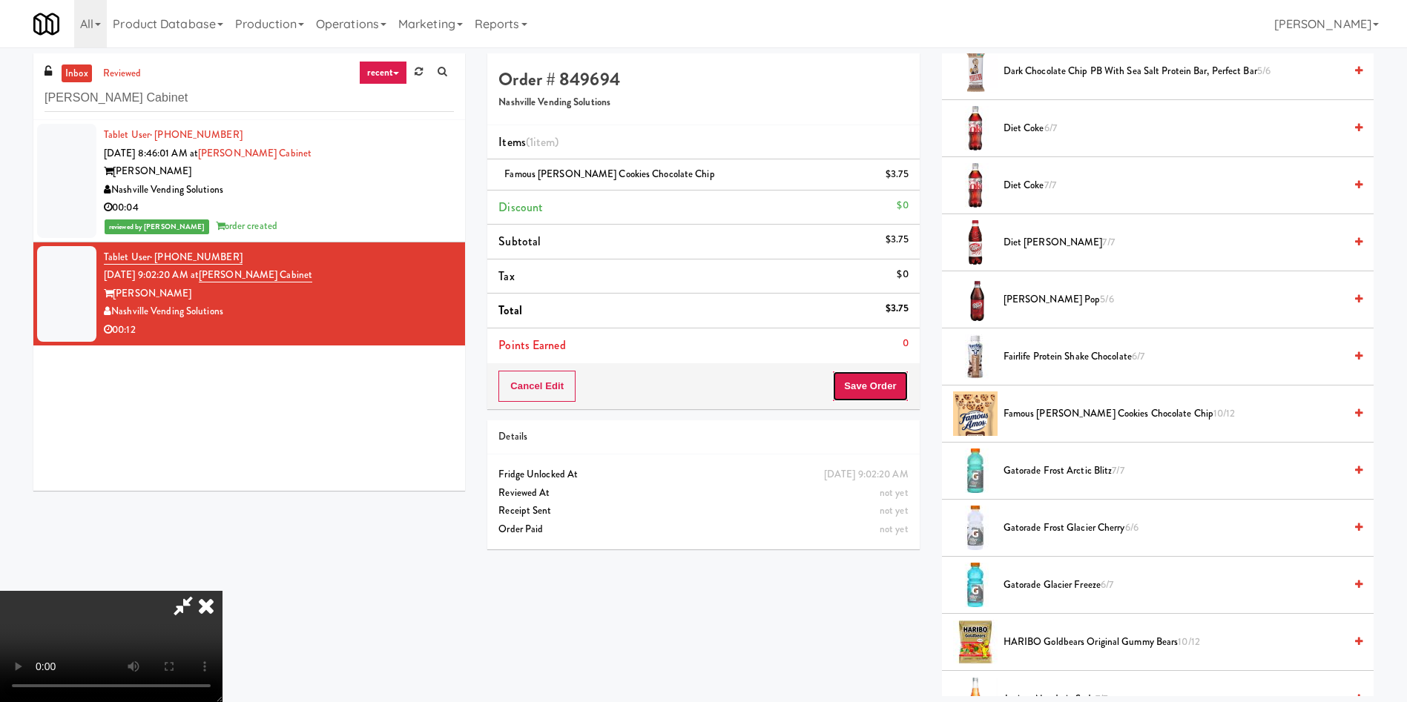
click at [885, 384] on button "Save Order" at bounding box center [870, 386] width 76 height 31
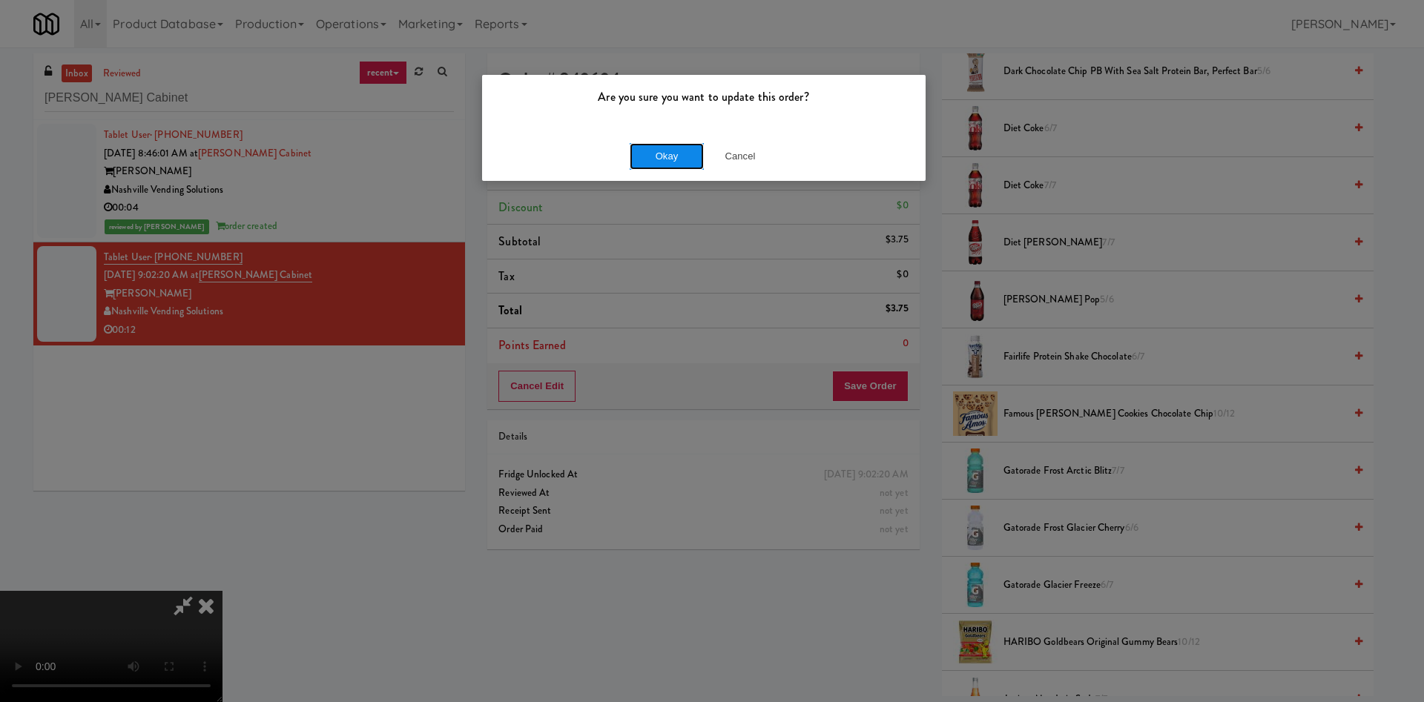
click at [663, 154] on button "Okay" at bounding box center [667, 156] width 74 height 27
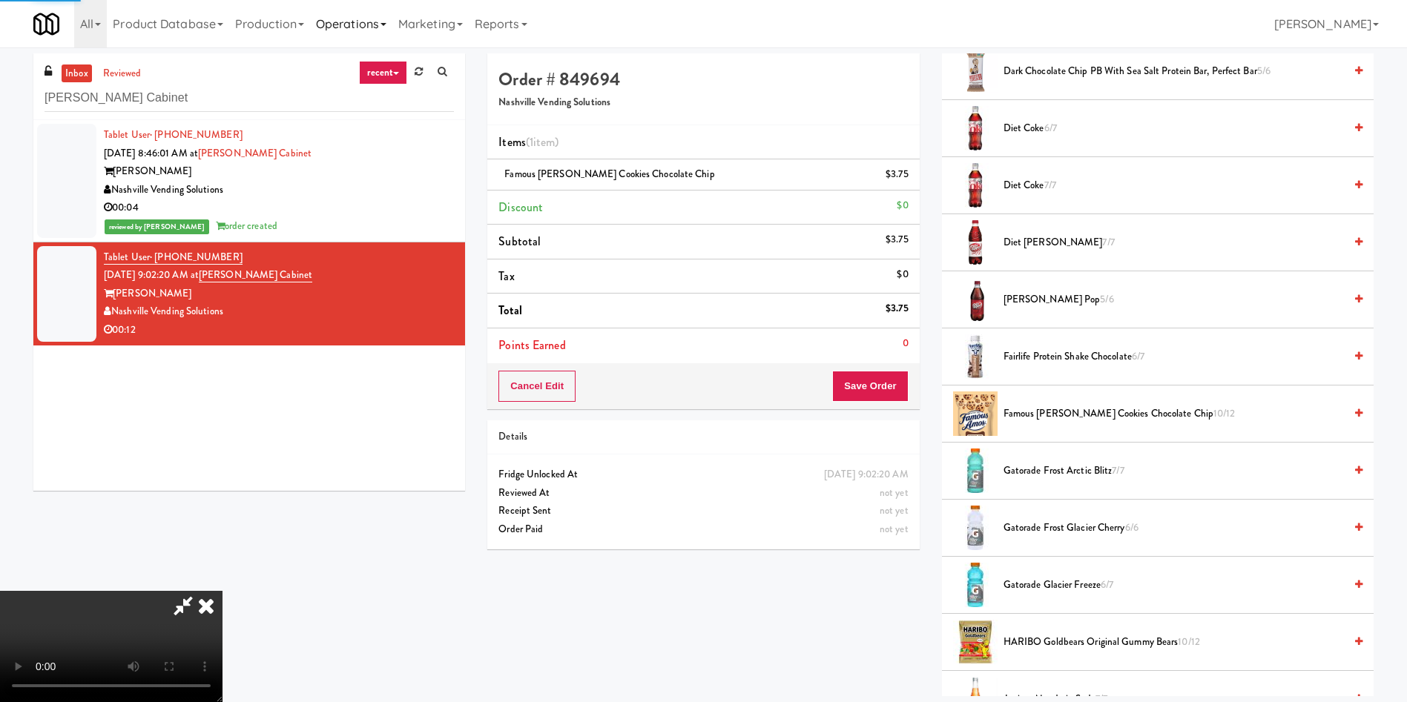
scroll to position [0, 0]
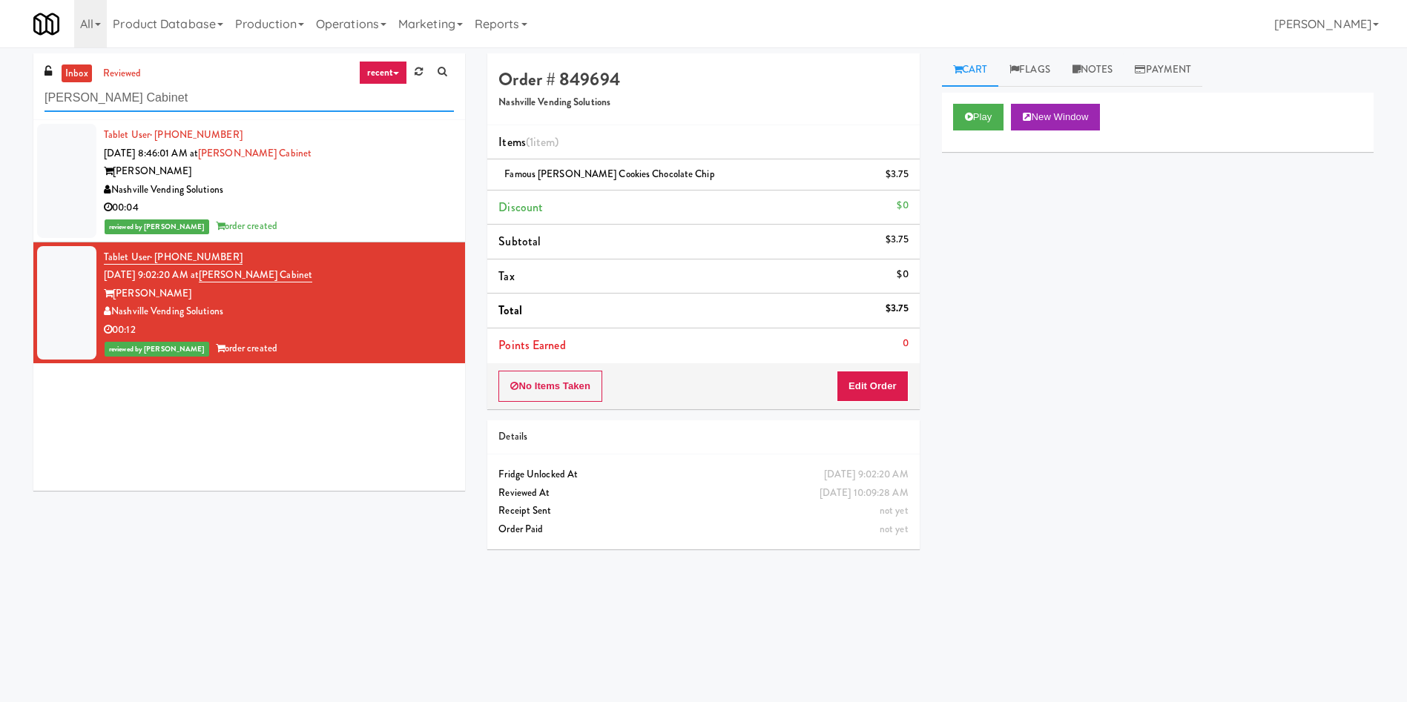
drag, startPoint x: 238, startPoint y: 97, endPoint x: 0, endPoint y: 74, distance: 239.2
click at [0, 78] on div "inbox reviewed recent all unclear take inventory issue suspicious failed recent…" at bounding box center [703, 350] width 1407 height 595
paste input "Axis Cooler - Righ"
type input "Axis Cooler - Right"
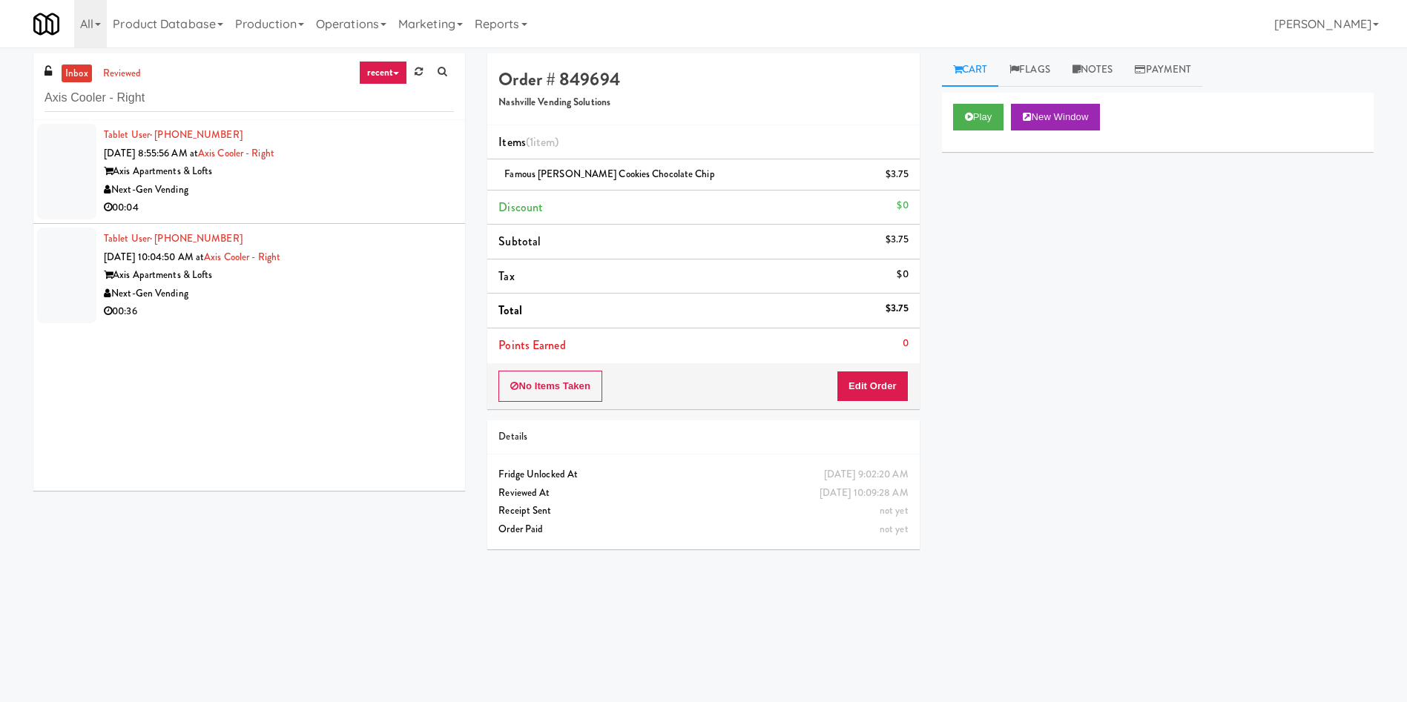
click at [36, 181] on li "Tablet User · (708) 315-3570 [DATE] 8:55:56 AM at Axis Cooler - Right Axis Apar…" at bounding box center [249, 172] width 432 height 104
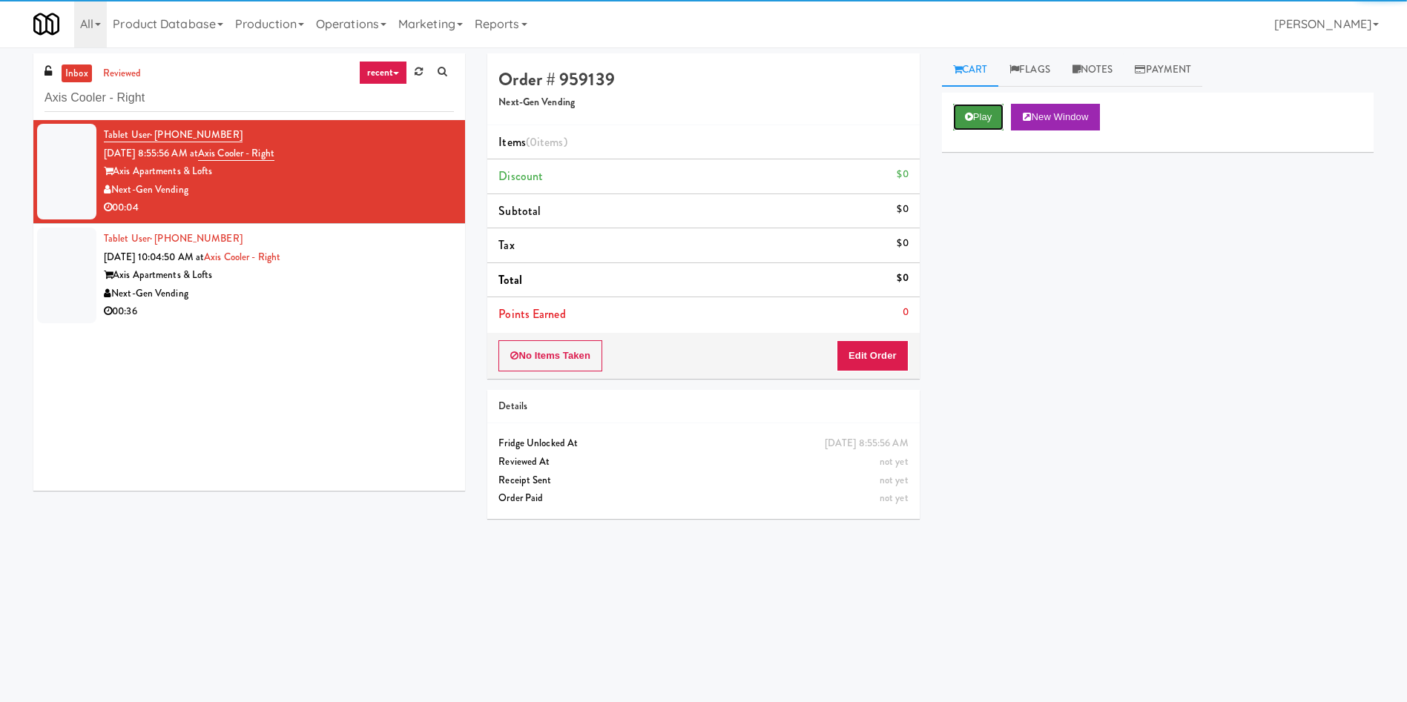
click at [937, 109] on button "Play" at bounding box center [978, 117] width 51 height 27
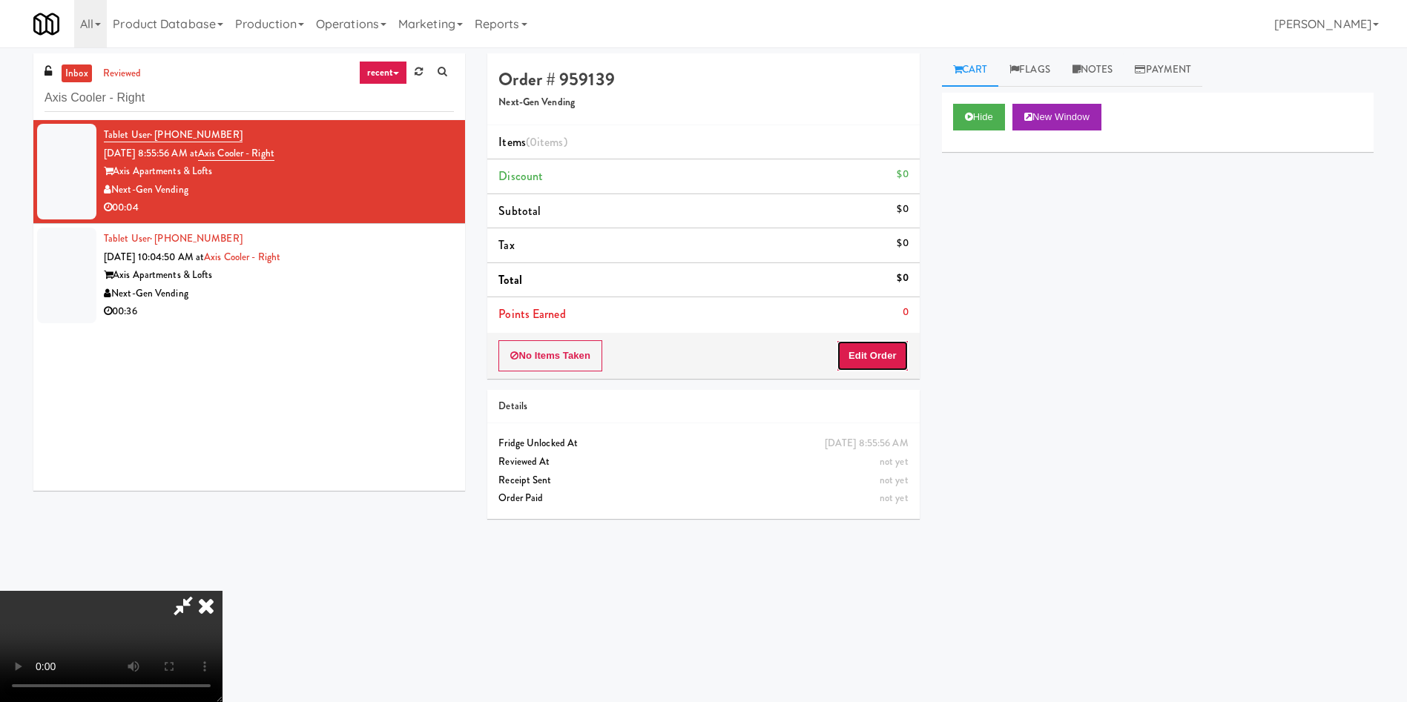
click at [885, 357] on button "Edit Order" at bounding box center [872, 355] width 72 height 31
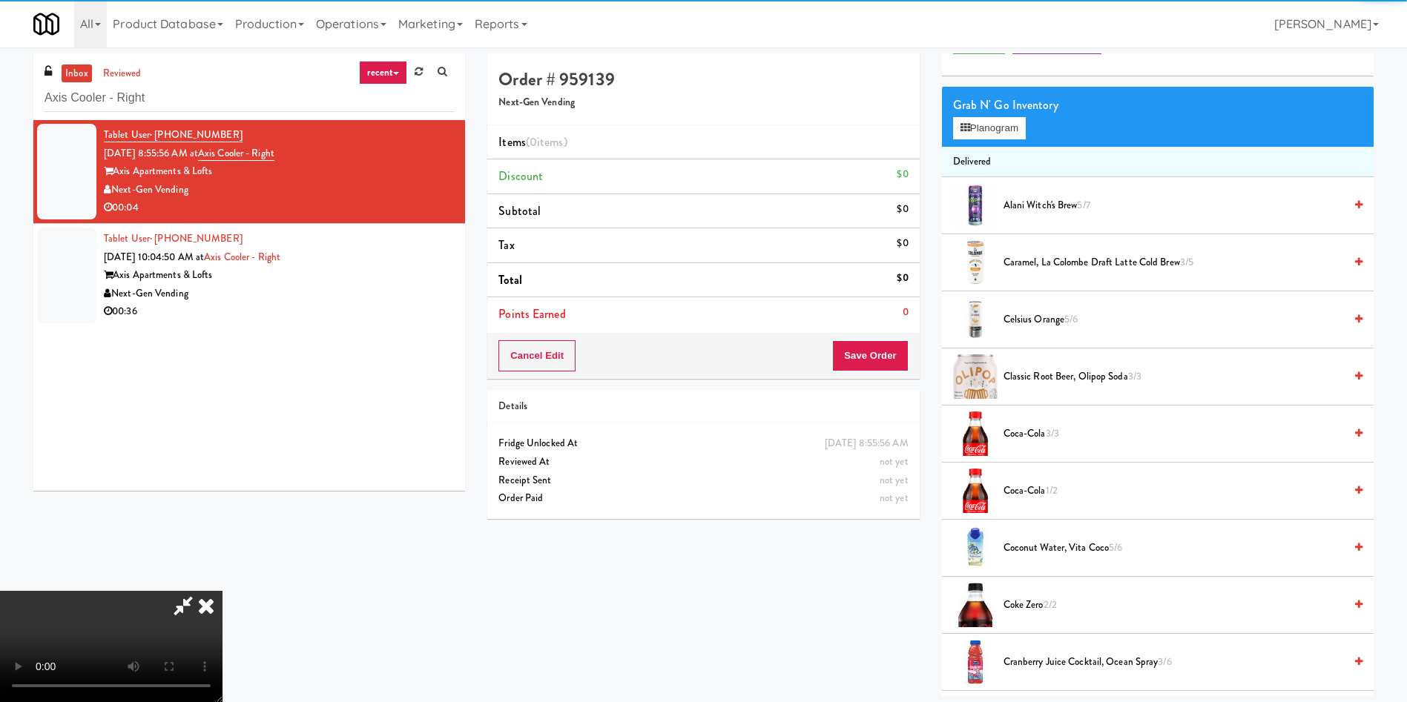
scroll to position [111, 0]
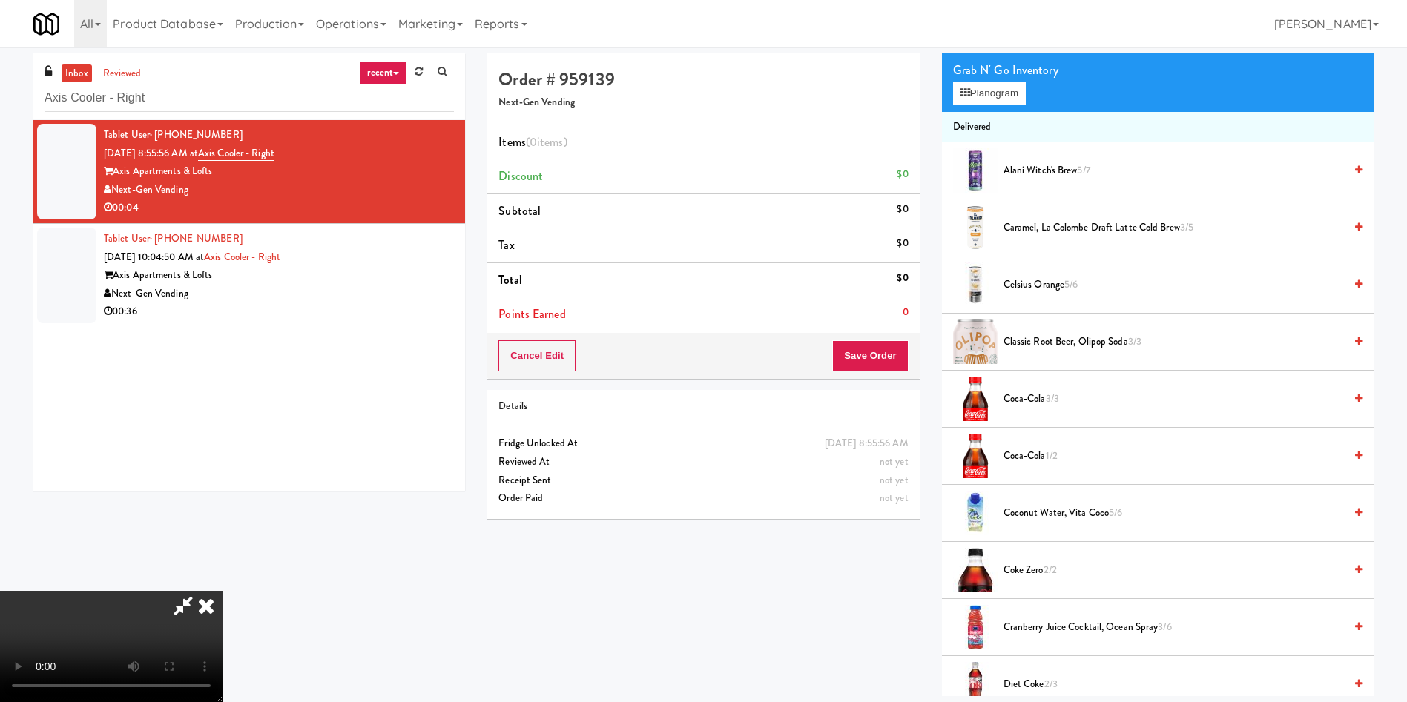
click at [222, 467] on video at bounding box center [111, 646] width 222 height 111
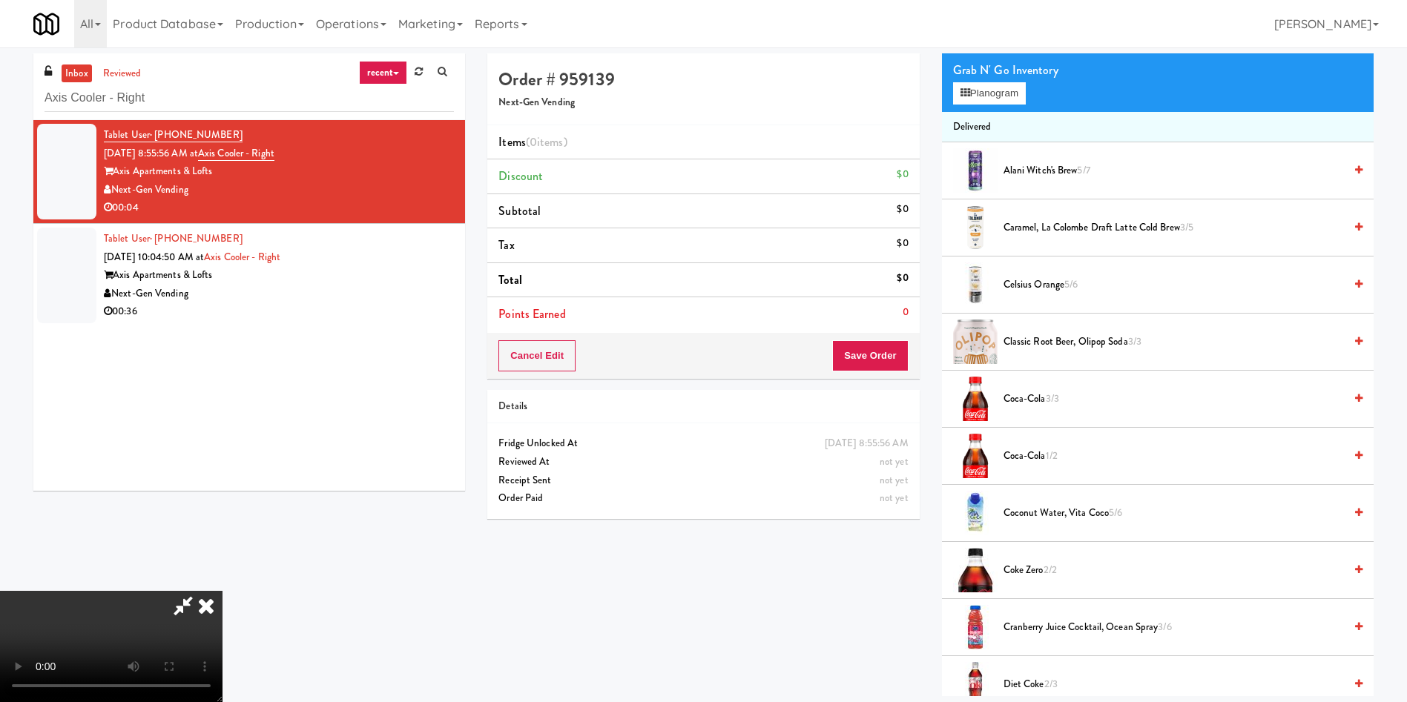
click at [222, 467] on video at bounding box center [111, 646] width 222 height 111
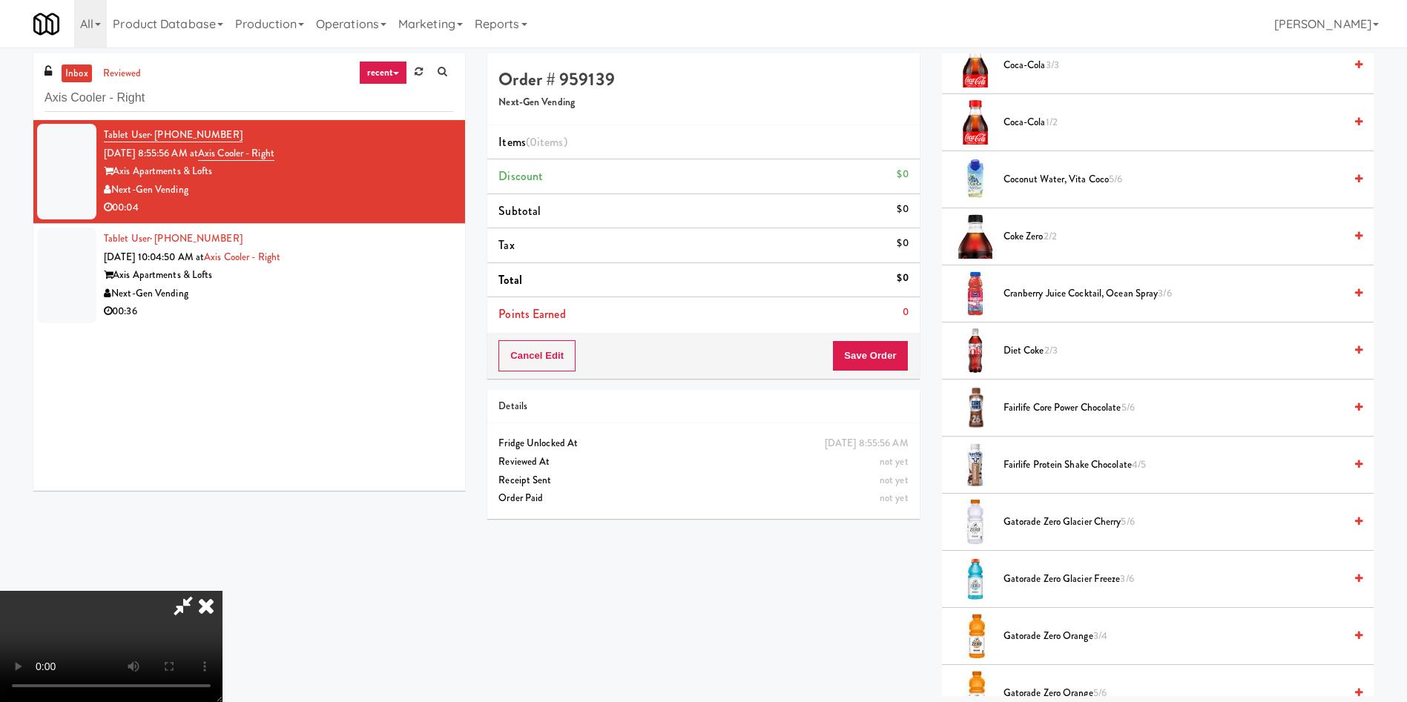
scroll to position [556, 0]
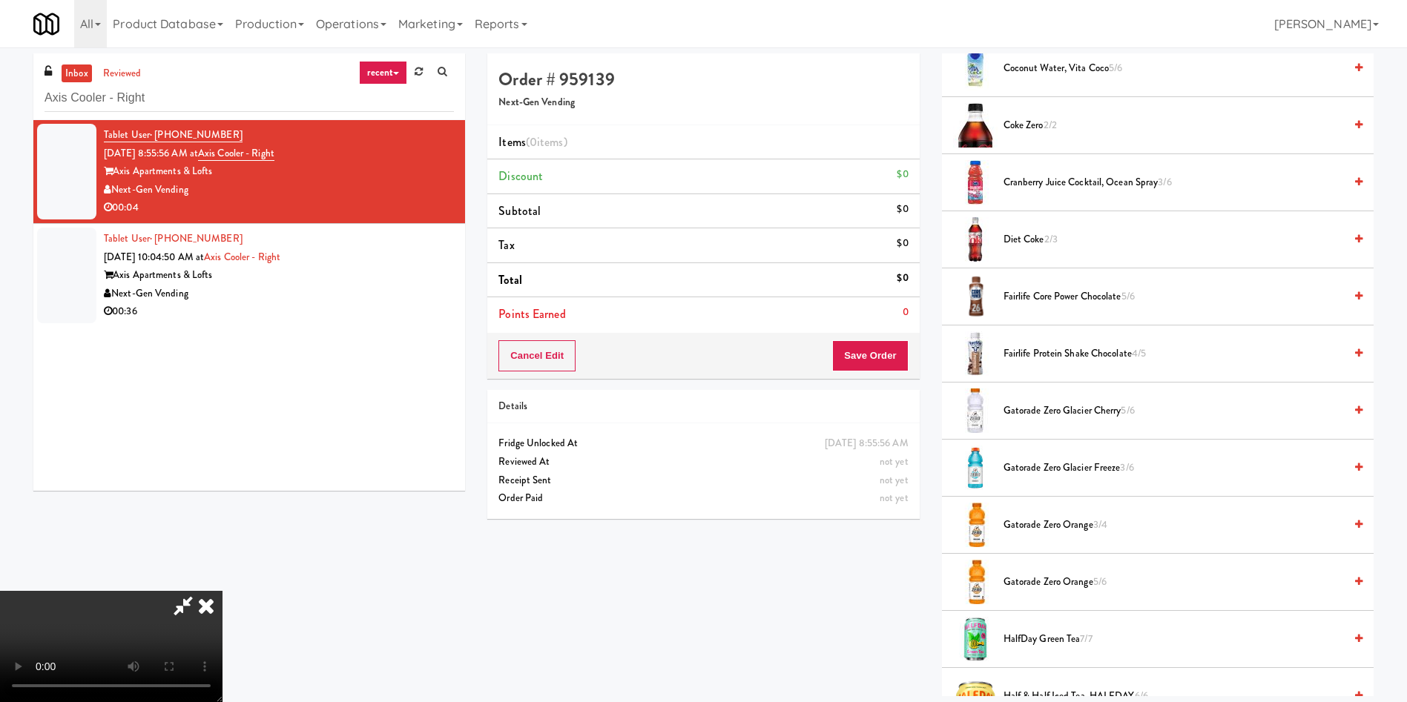
click at [937, 359] on span "Fairlife Protein Shake Chocolate 4/5" at bounding box center [1173, 354] width 340 height 19
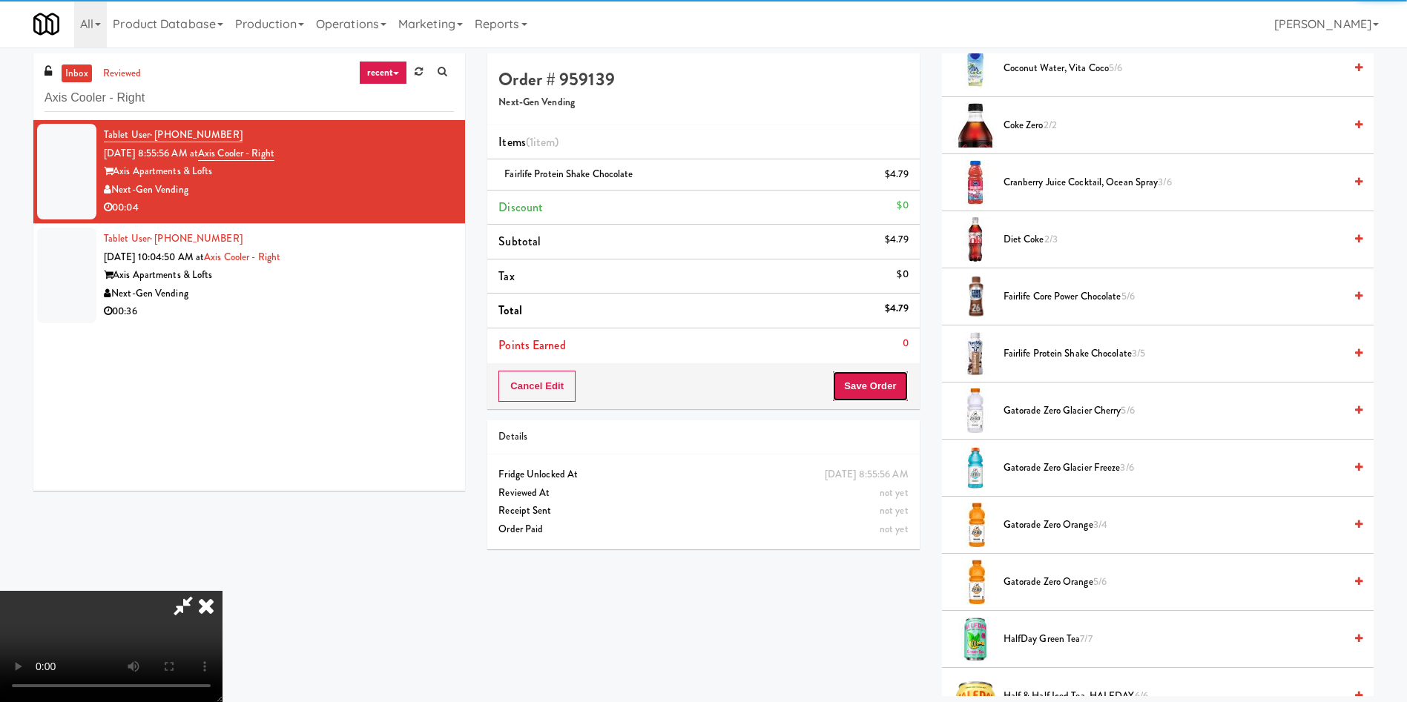
click at [875, 386] on button "Save Order" at bounding box center [870, 386] width 76 height 31
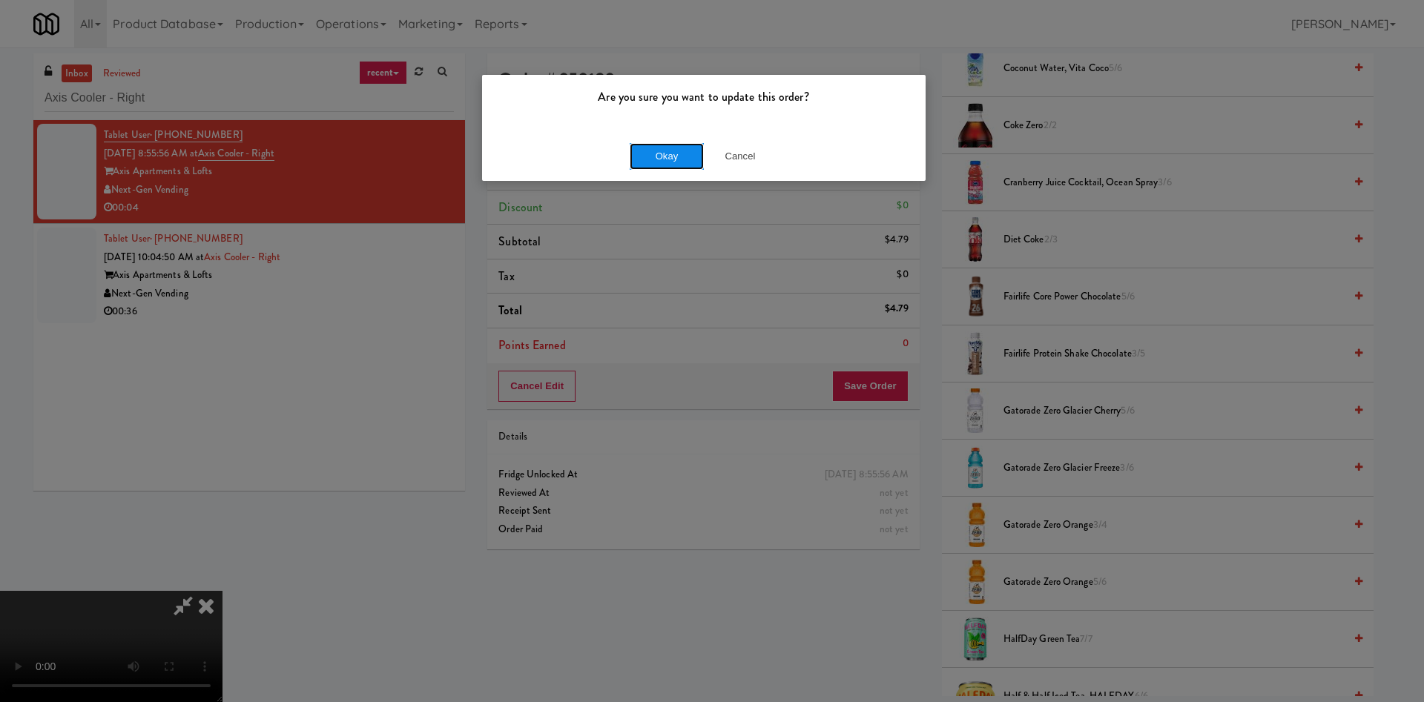
click at [653, 160] on button "Okay" at bounding box center [667, 156] width 74 height 27
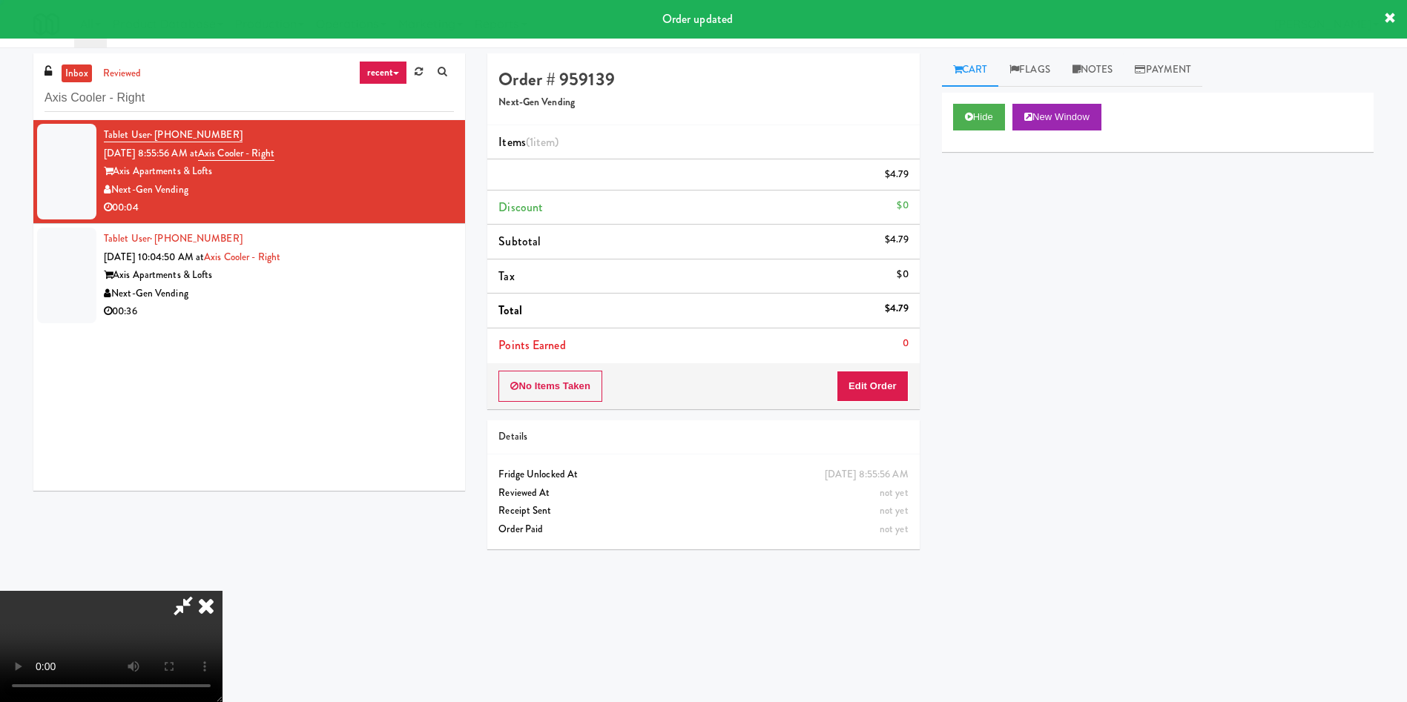
scroll to position [0, 0]
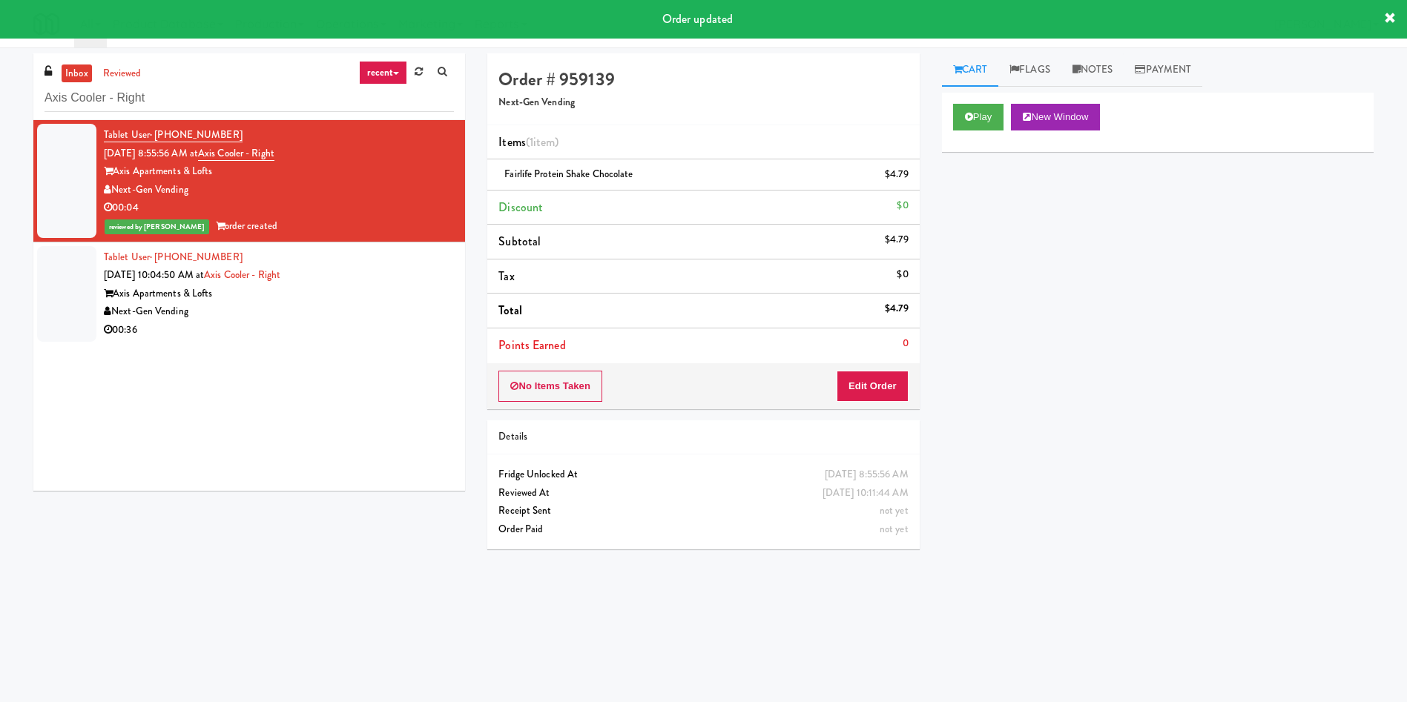
click at [59, 299] on div at bounding box center [66, 294] width 59 height 96
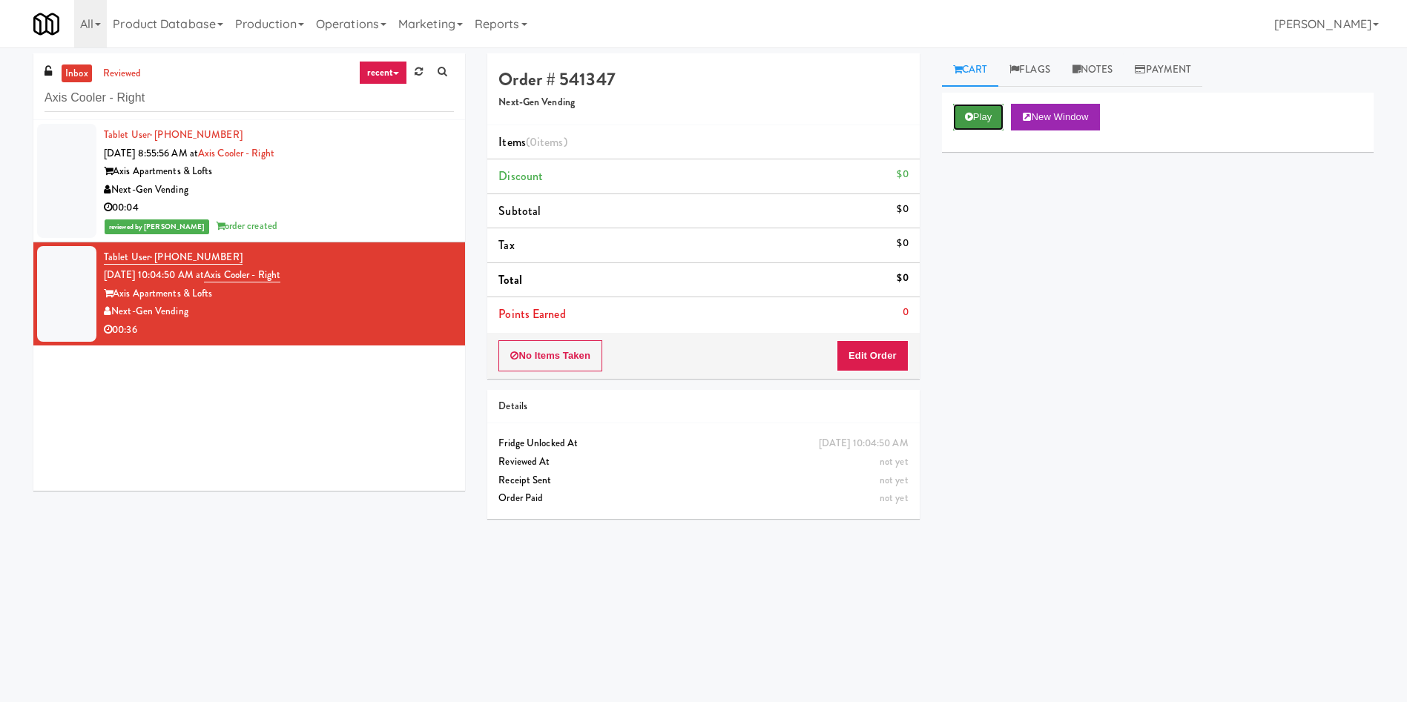
click at [937, 112] on button "Play" at bounding box center [978, 117] width 51 height 27
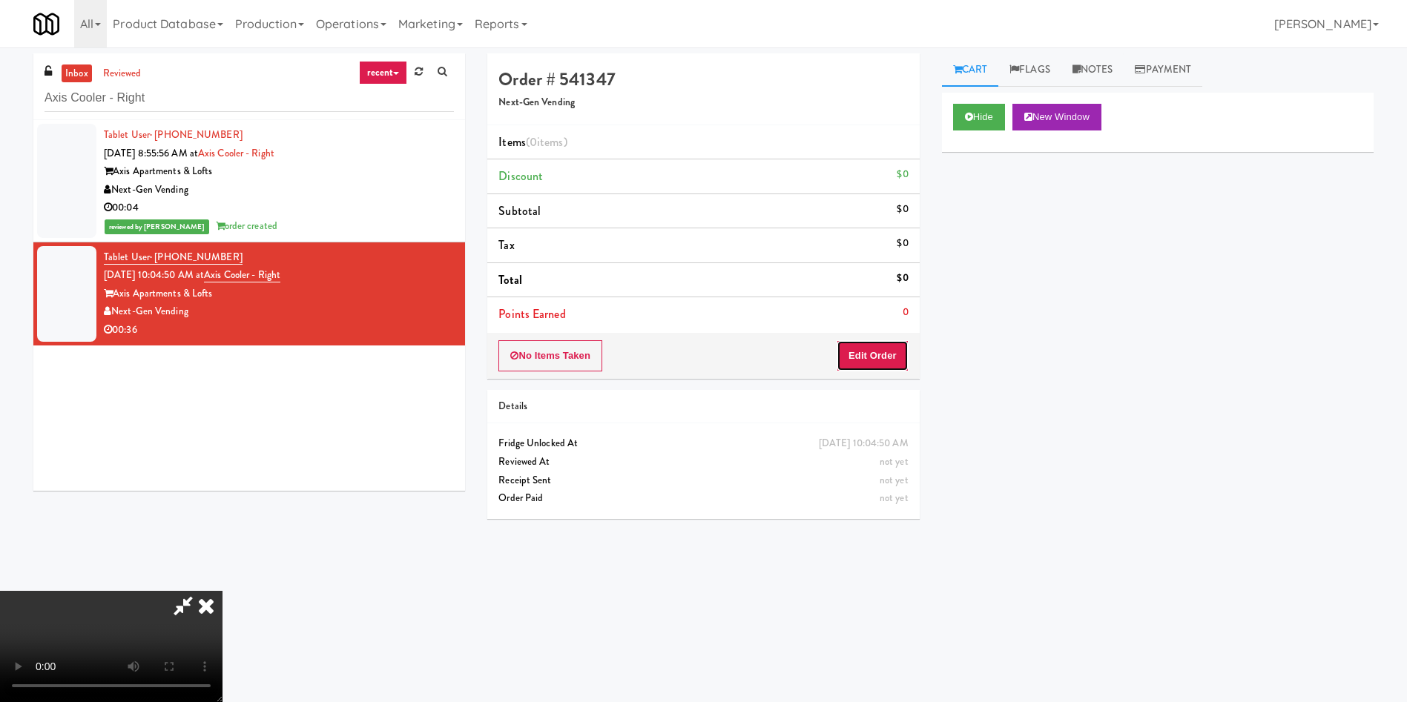
click at [884, 349] on button "Edit Order" at bounding box center [872, 355] width 72 height 31
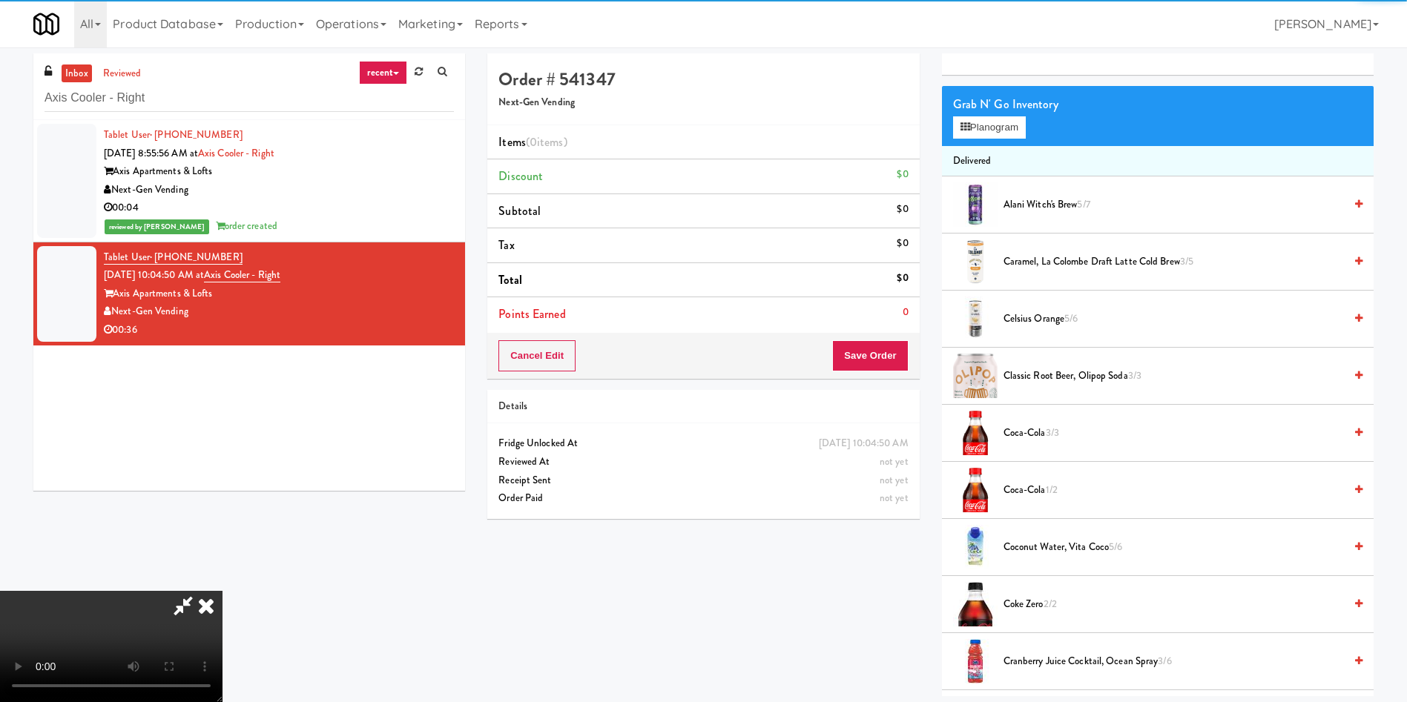
scroll to position [111, 0]
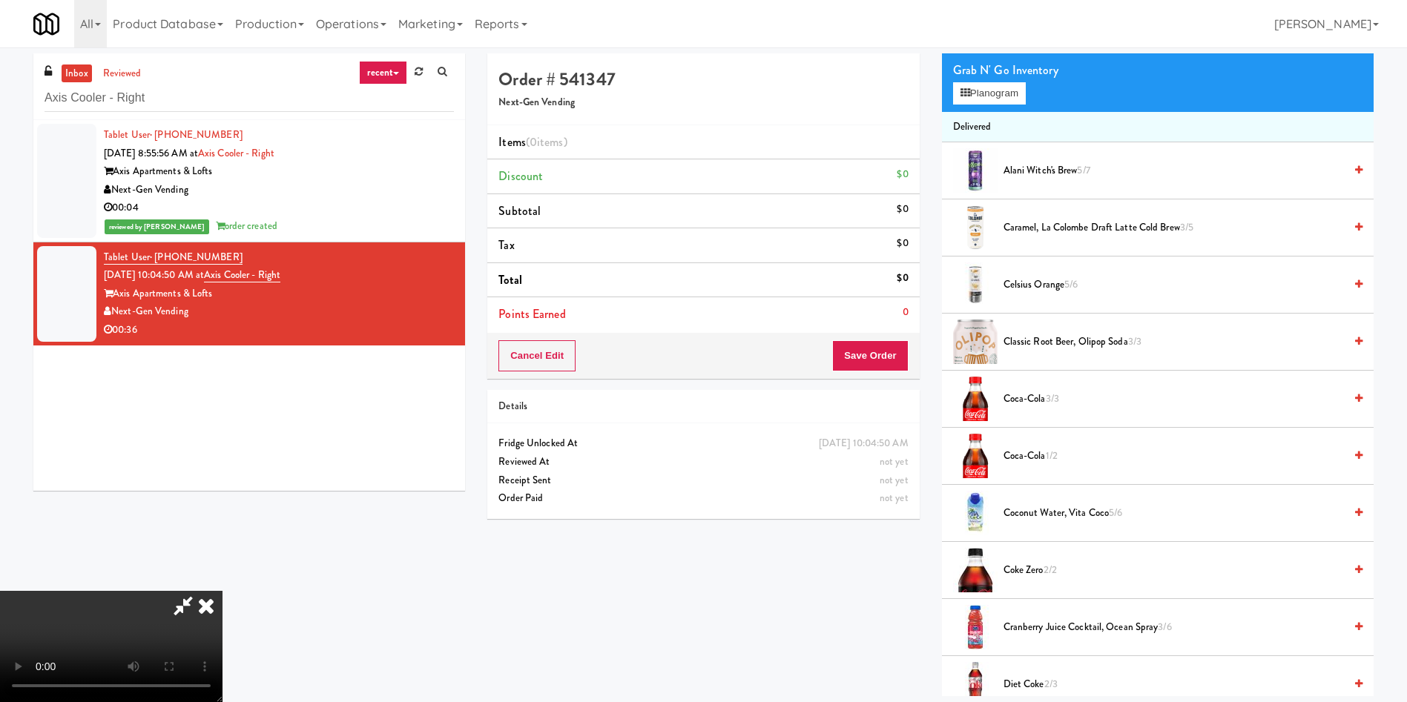
click at [222, 467] on video at bounding box center [111, 646] width 222 height 111
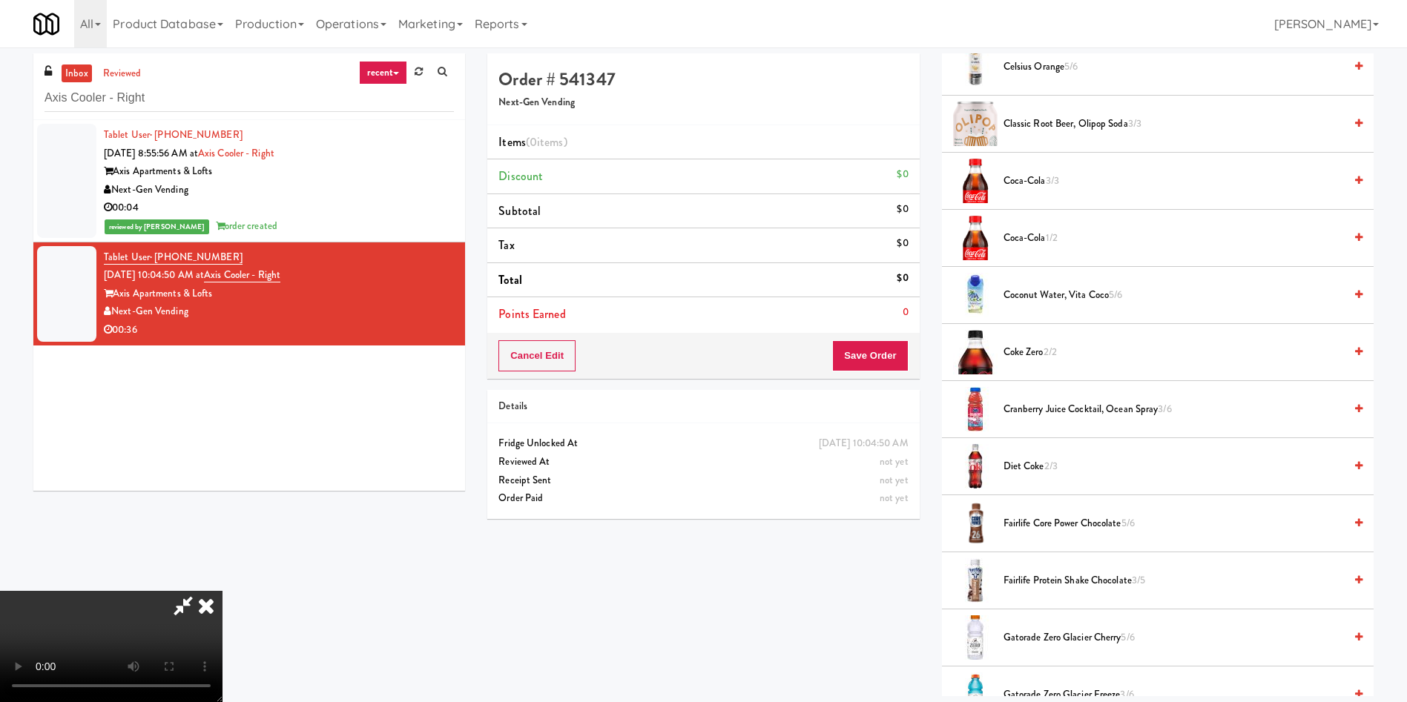
scroll to position [334, 0]
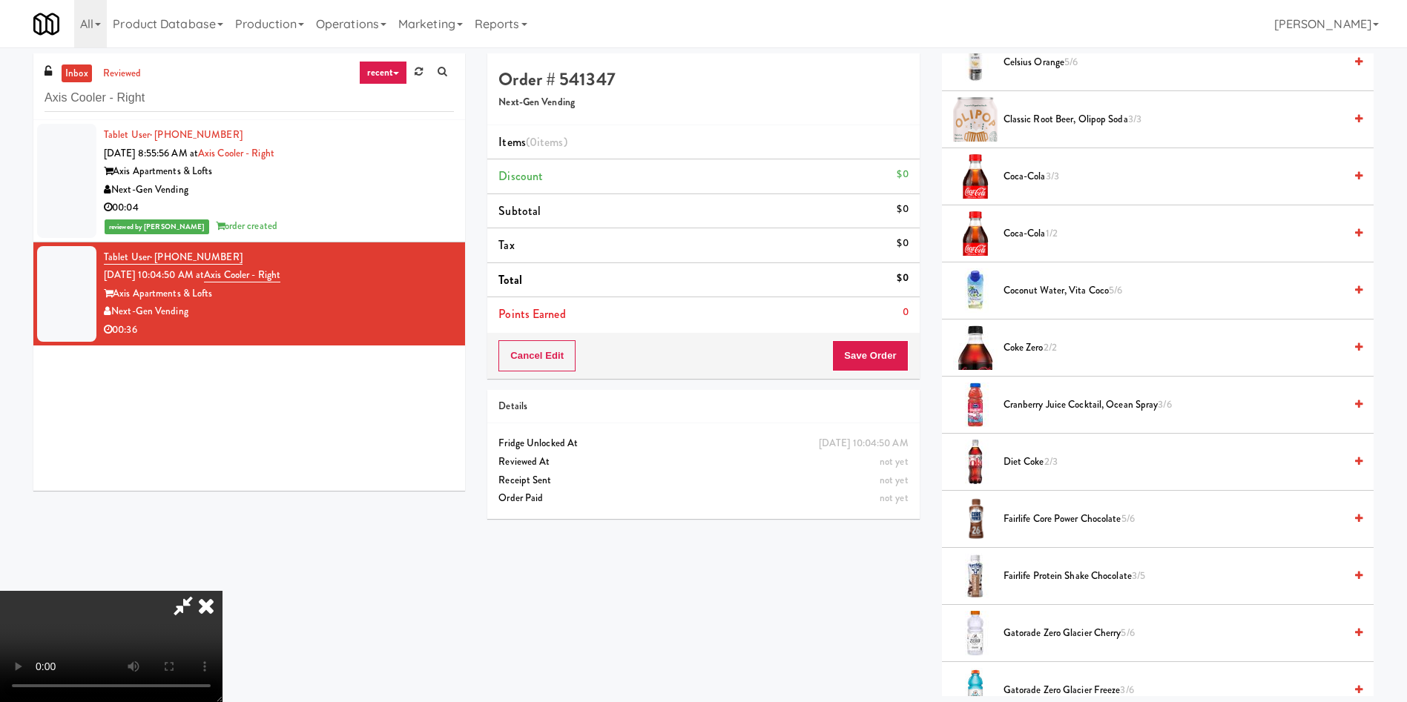
click at [937, 467] on span "Fairlife Protein Shake Chocolate 3/5" at bounding box center [1173, 576] width 340 height 19
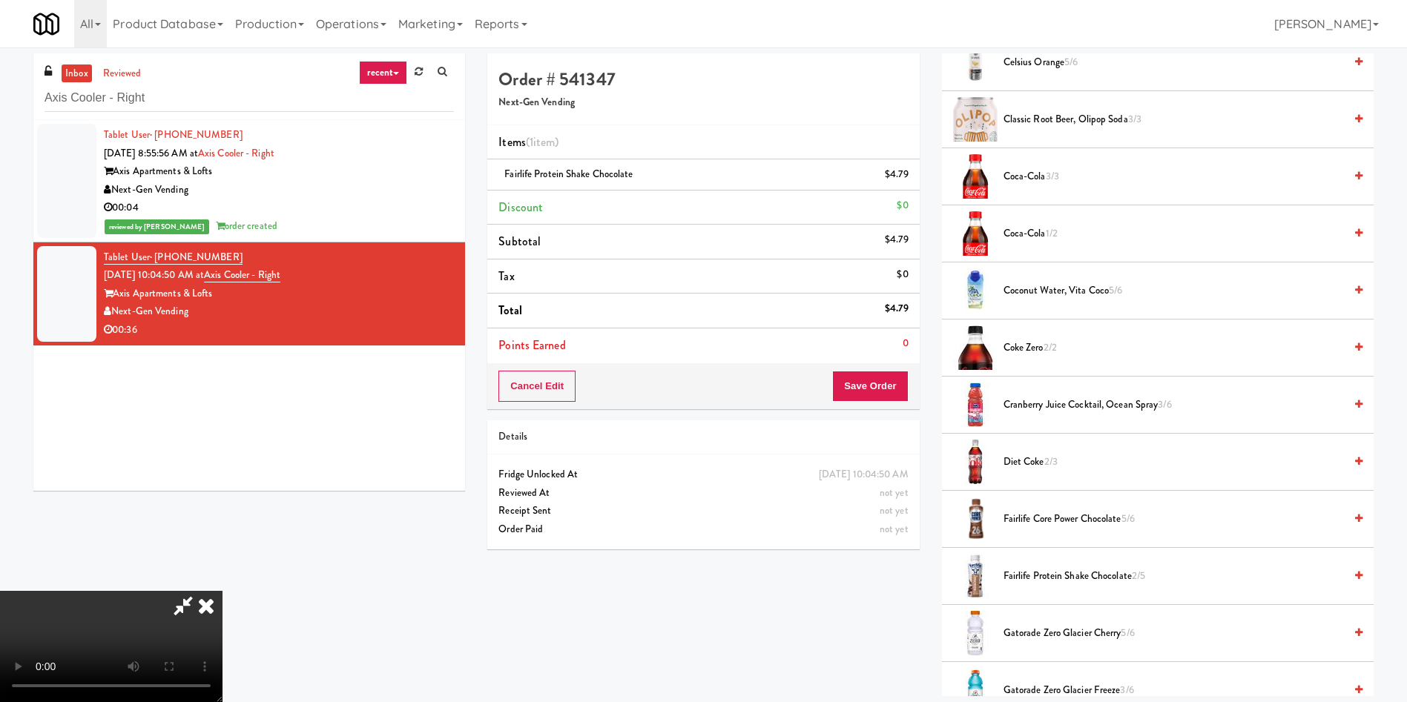
click at [222, 467] on video at bounding box center [111, 646] width 222 height 111
click at [914, 183] on li "Fairlife Protein Shake Chocolate $4.79" at bounding box center [703, 174] width 432 height 31
click at [907, 180] on icon at bounding box center [909, 180] width 7 height 10
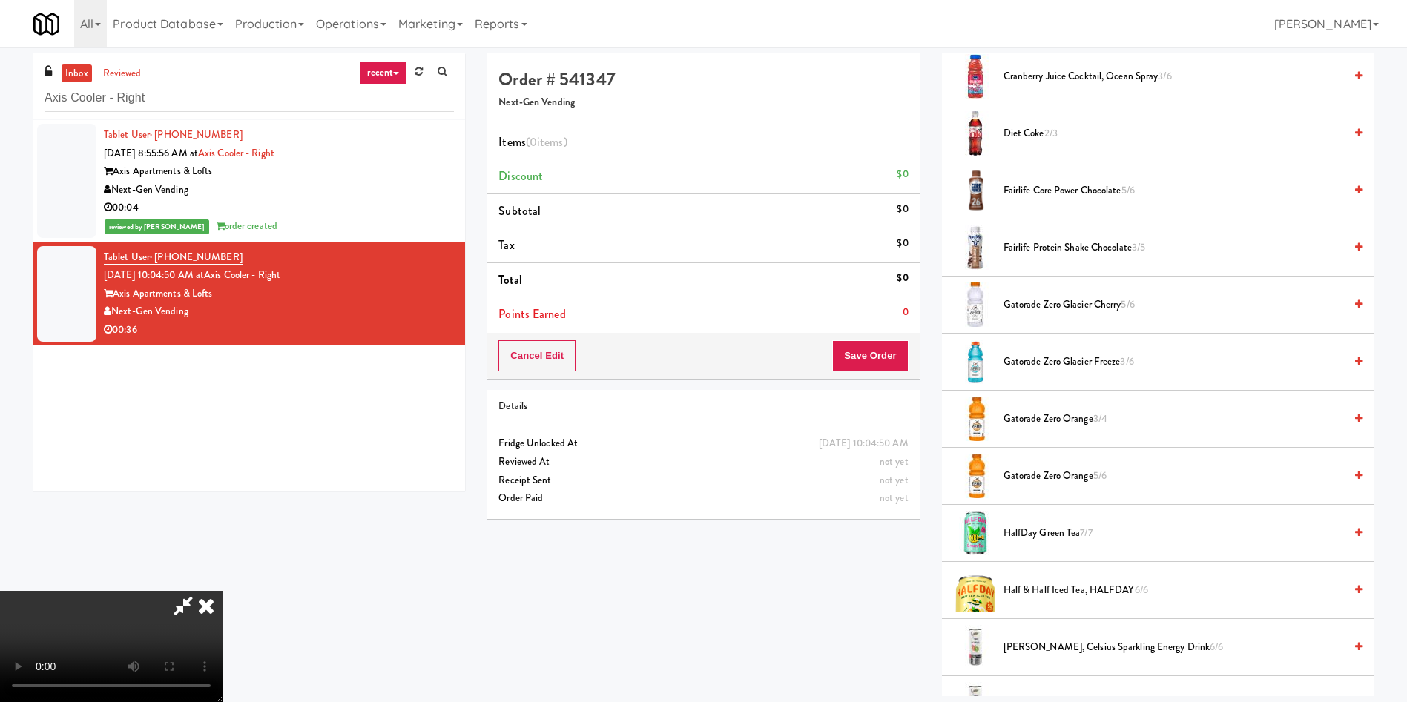
scroll to position [667, 0]
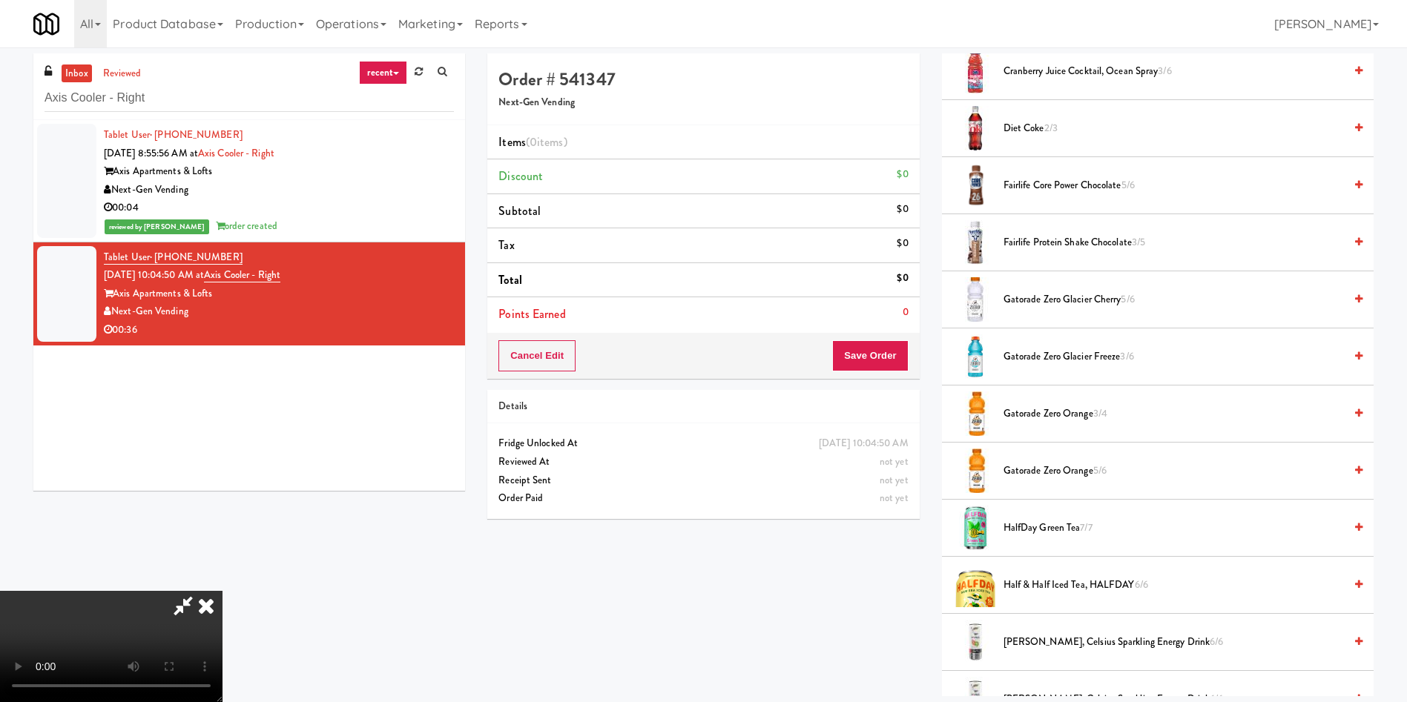
click at [937, 185] on span "Fairlife Core Power Chocolate 5/6" at bounding box center [1173, 185] width 340 height 19
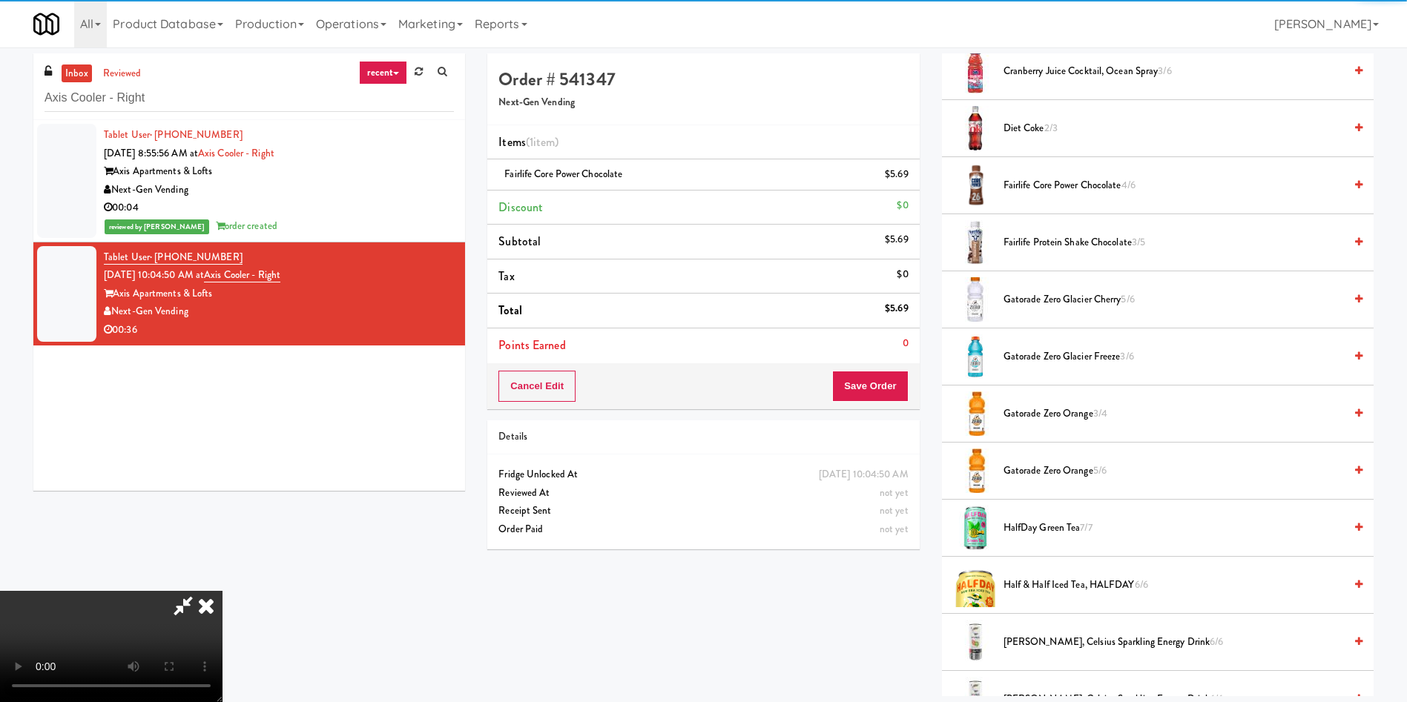
scroll to position [0, 0]
click at [222, 467] on video at bounding box center [111, 646] width 222 height 111
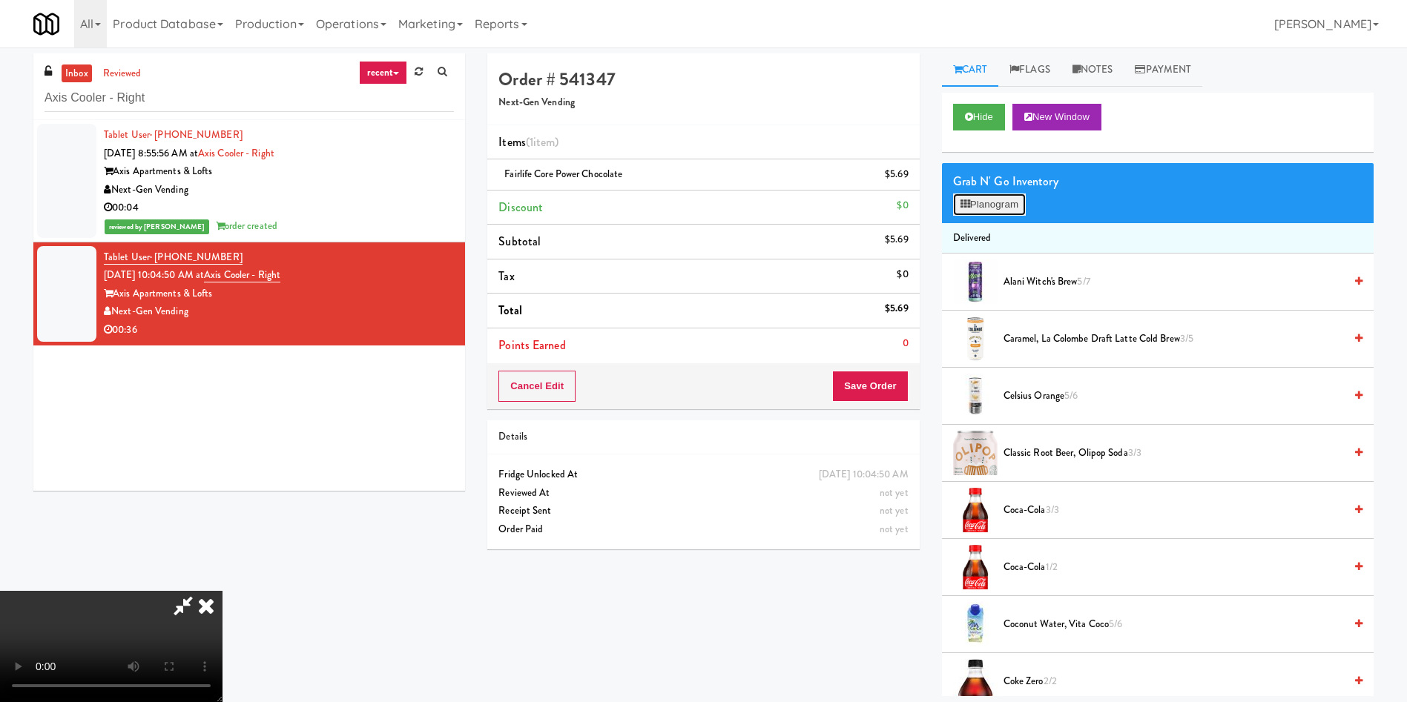
click at [937, 202] on button "Planogram" at bounding box center [989, 205] width 73 height 22
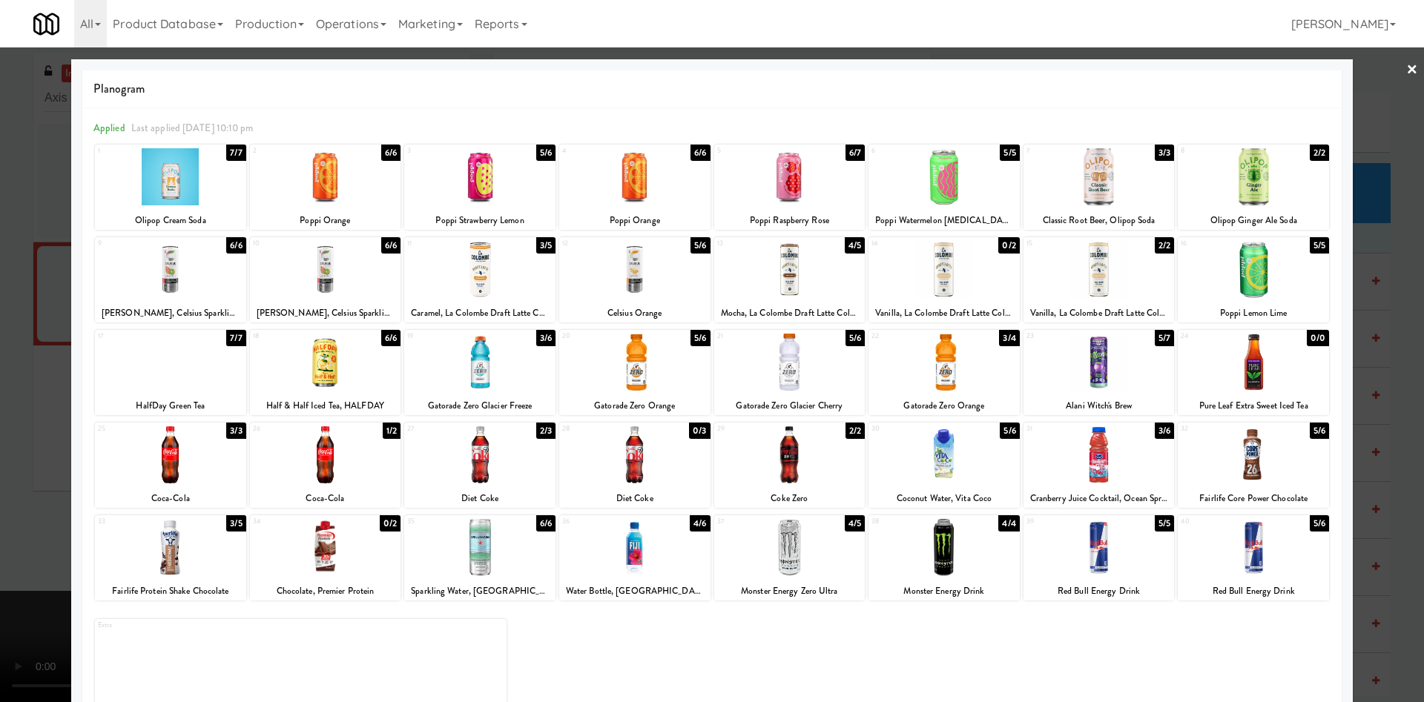
click at [925, 277] on div at bounding box center [943, 269] width 151 height 57
click at [0, 455] on div at bounding box center [712, 351] width 1424 height 702
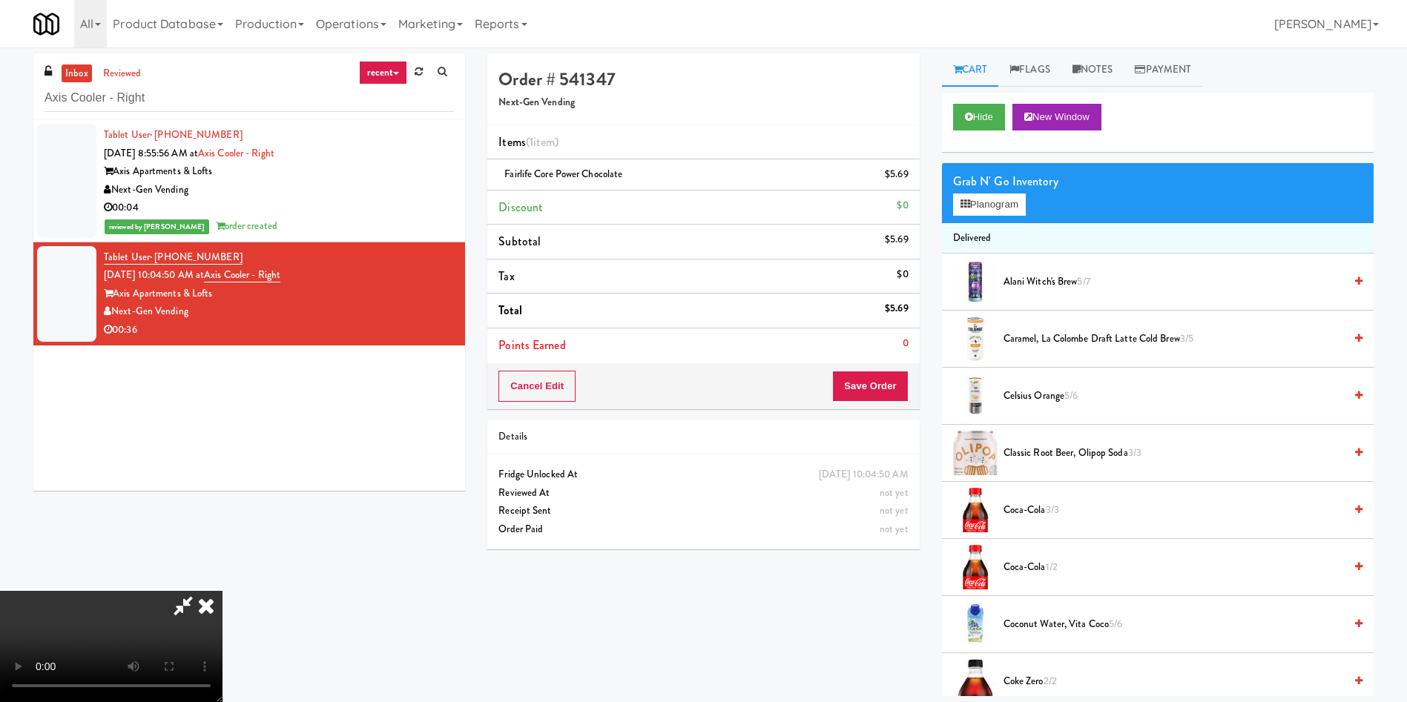
click at [222, 467] on video at bounding box center [111, 646] width 222 height 111
click at [937, 207] on button "Planogram" at bounding box center [989, 205] width 73 height 22
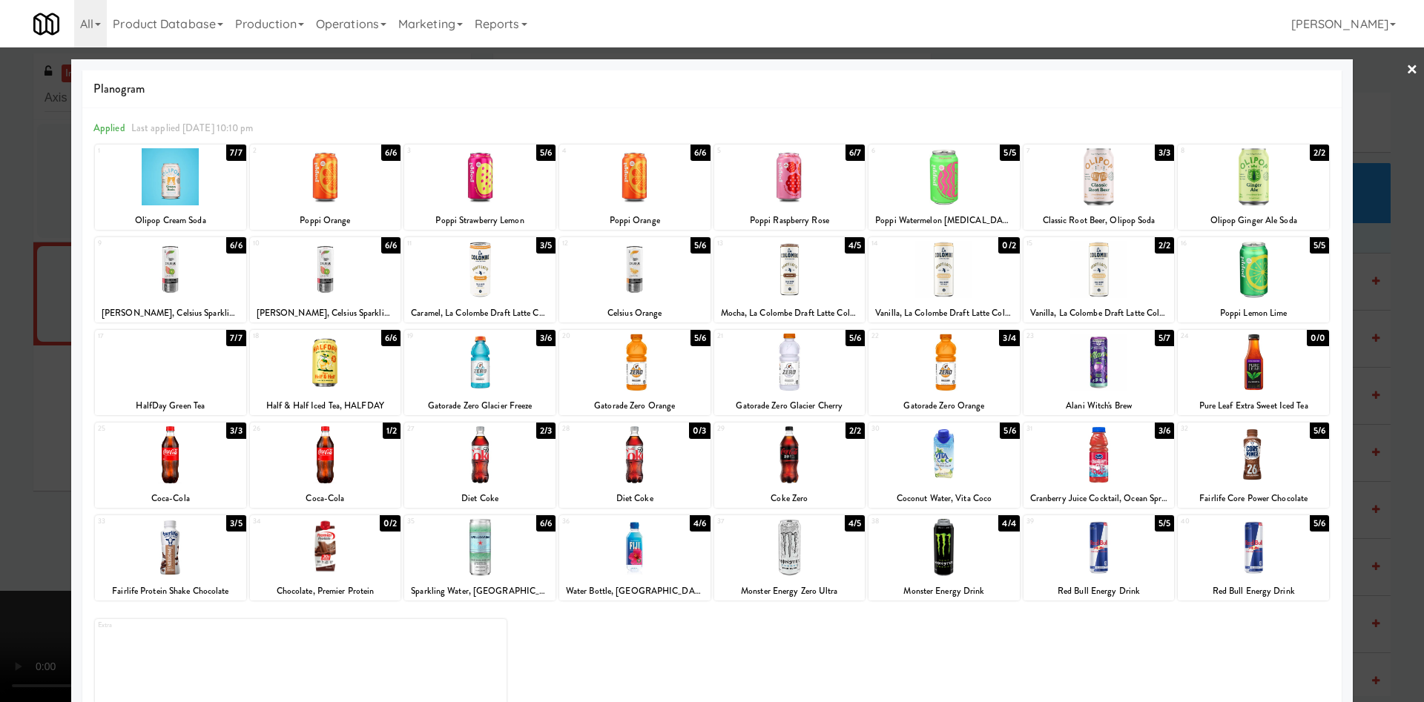
click at [800, 284] on div at bounding box center [789, 269] width 151 height 57
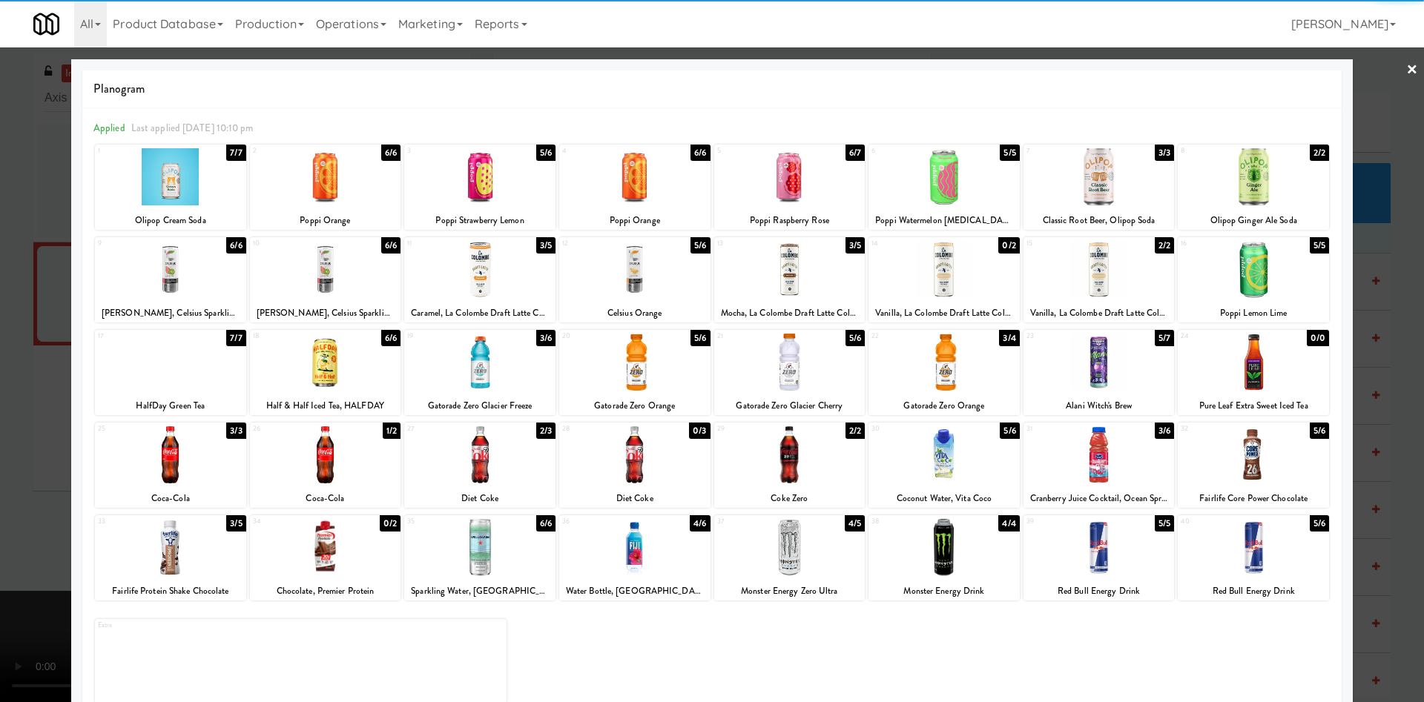
click at [29, 461] on div at bounding box center [712, 351] width 1424 height 702
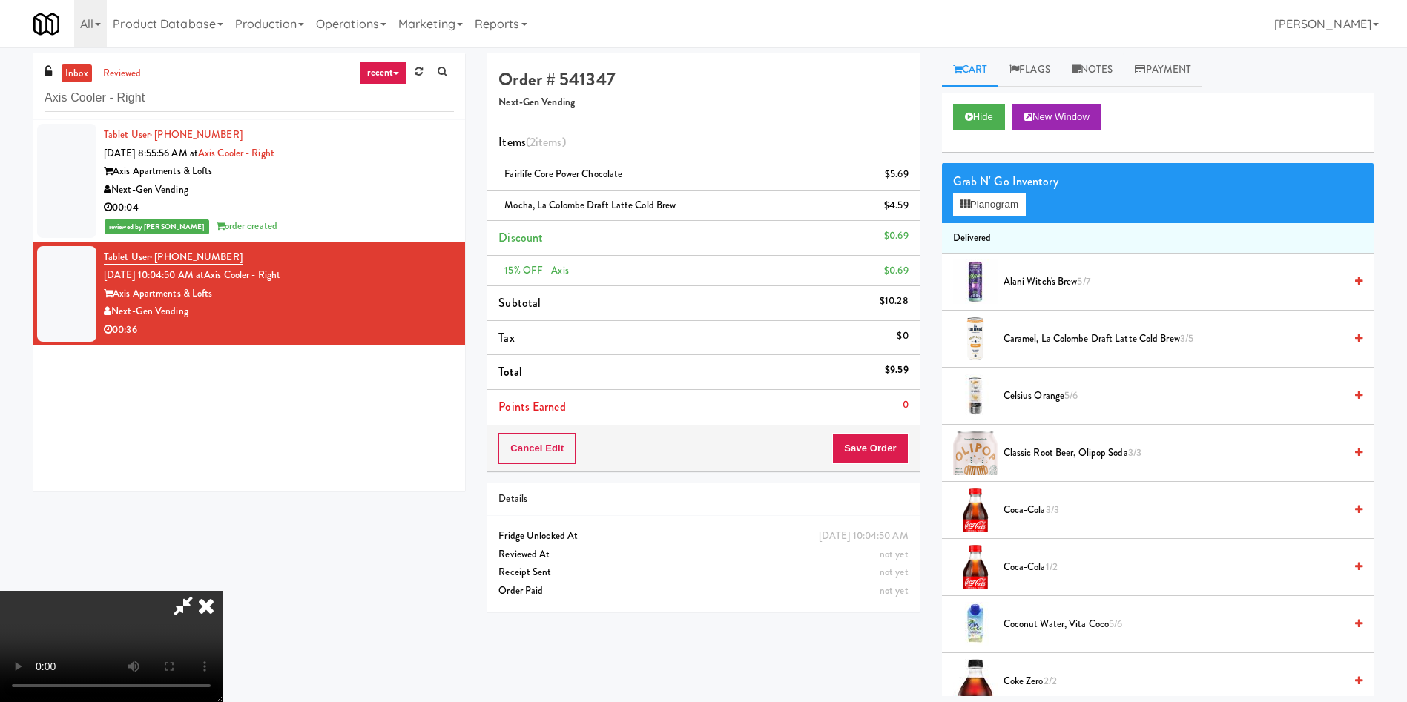
click at [222, 467] on video at bounding box center [111, 646] width 222 height 111
drag, startPoint x: 871, startPoint y: 440, endPoint x: 874, endPoint y: 651, distance: 211.4
click at [874, 467] on div "Order # 541347 Next-Gen Vending Items (2 items ) Fairlife Core Power Chocolate …" at bounding box center [930, 374] width 908 height 643
click at [891, 443] on button "Save Order" at bounding box center [870, 448] width 76 height 31
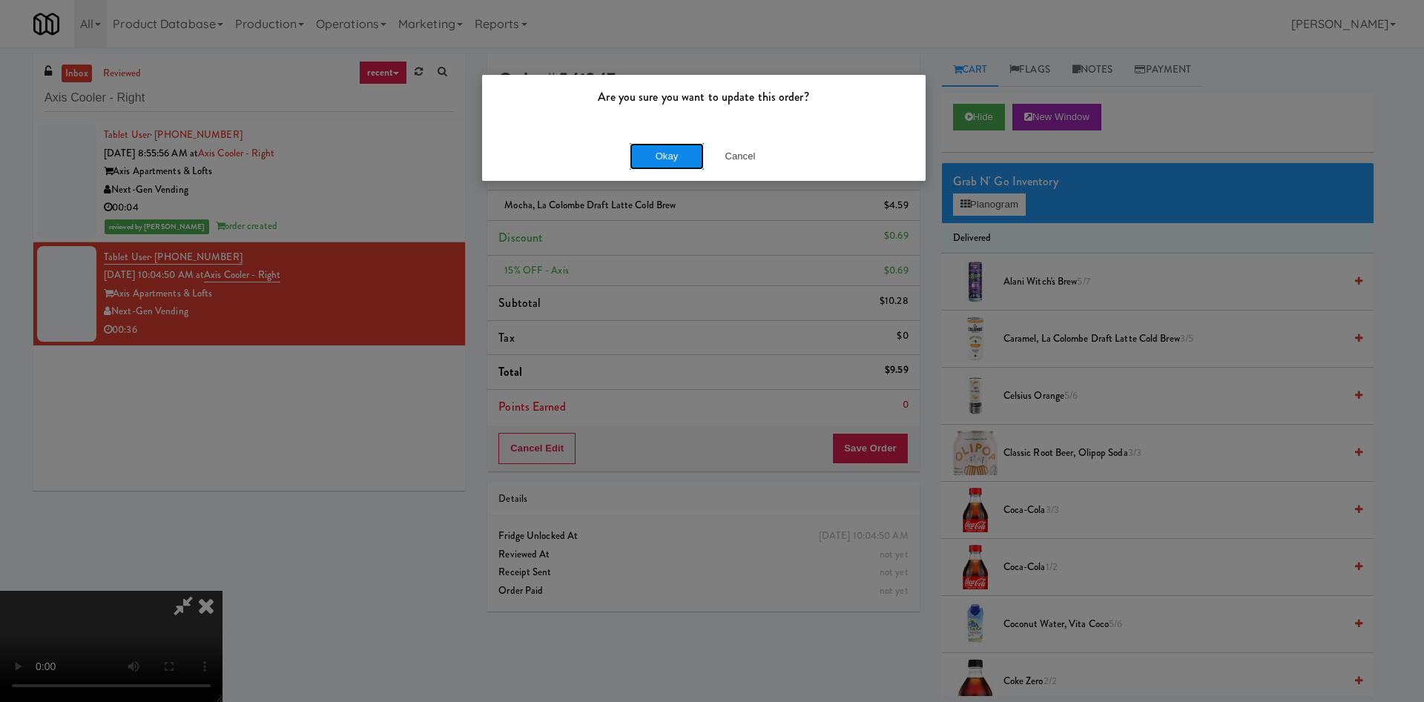
click at [670, 160] on button "Okay" at bounding box center [667, 156] width 74 height 27
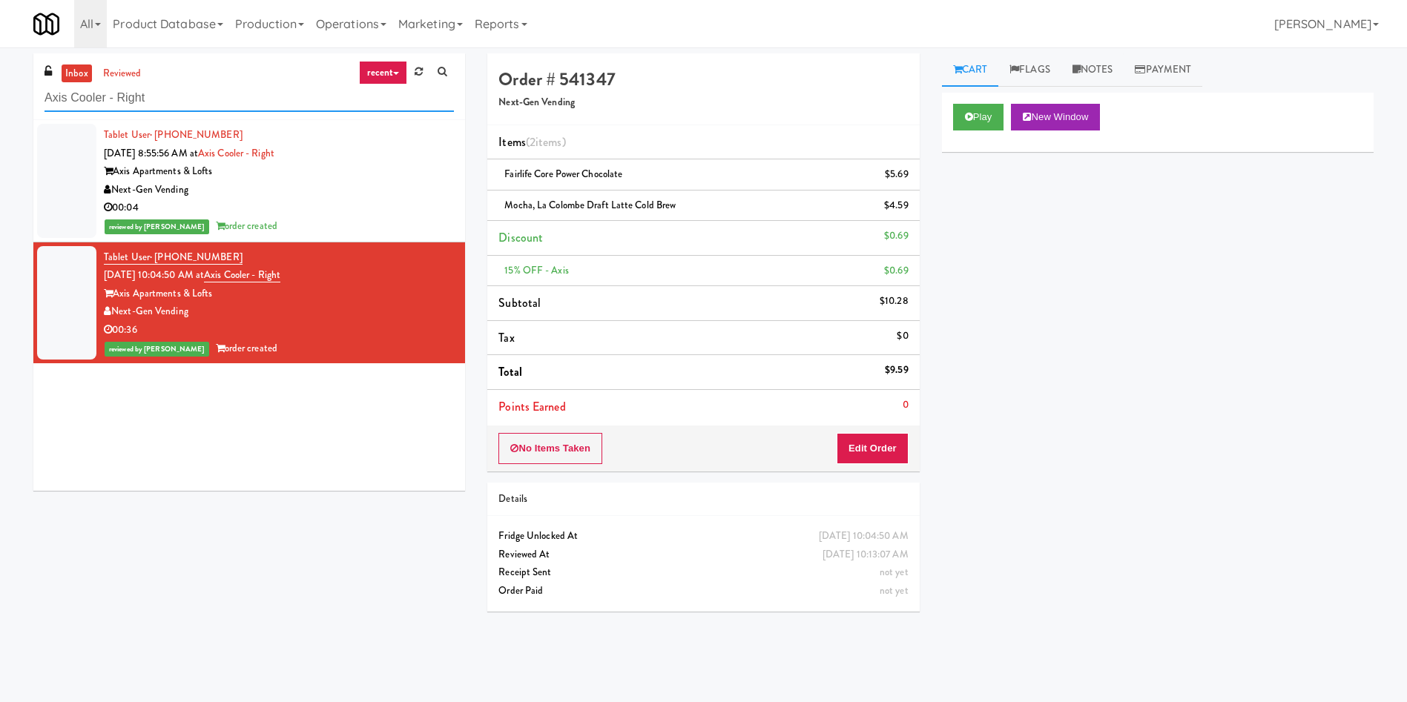
drag, startPoint x: 169, startPoint y: 97, endPoint x: 0, endPoint y: 67, distance: 171.8
click at [0, 67] on div "inbox reviewed recent all unclear take inventory issue suspicious failed recent…" at bounding box center [703, 350] width 1407 height 595
paste input "Cowboy - Cooler"
type input "Cowboy - Cooler"
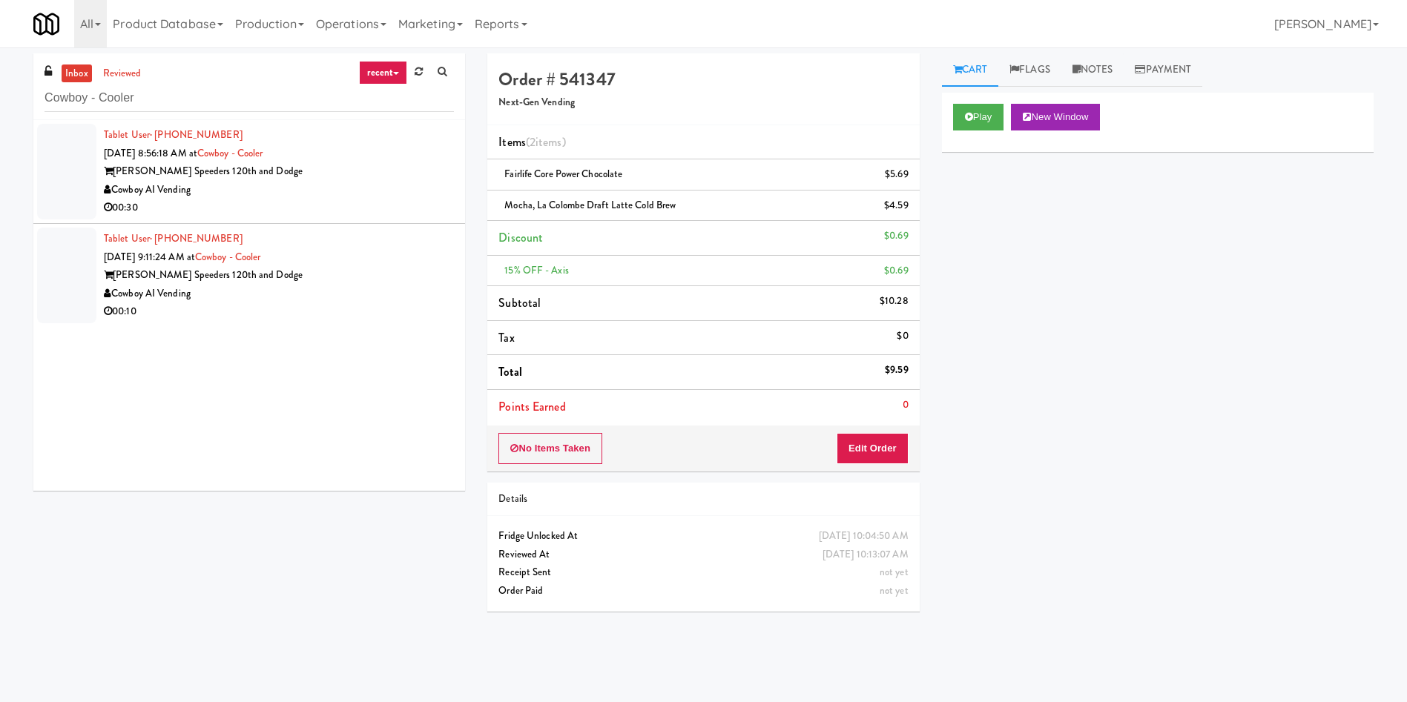
click at [51, 179] on div at bounding box center [66, 172] width 59 height 96
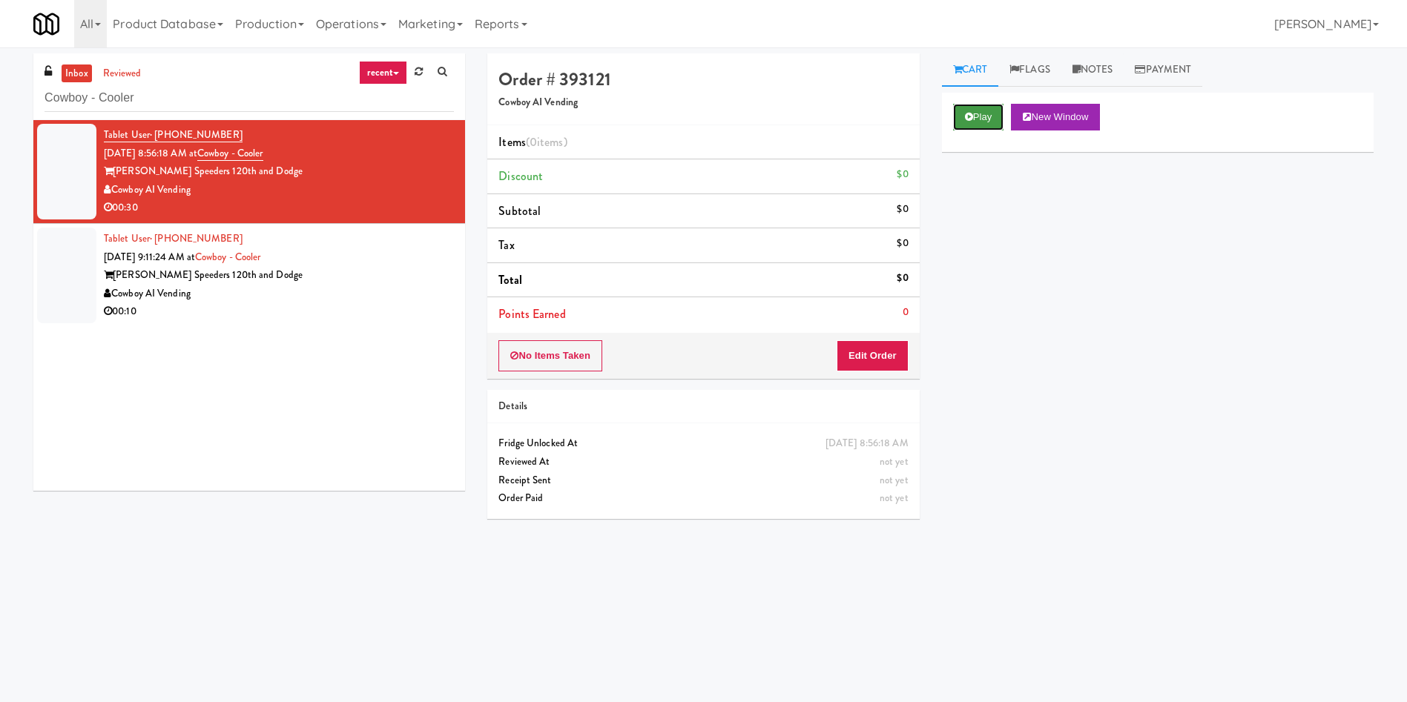
click at [937, 113] on button "Play" at bounding box center [978, 117] width 51 height 27
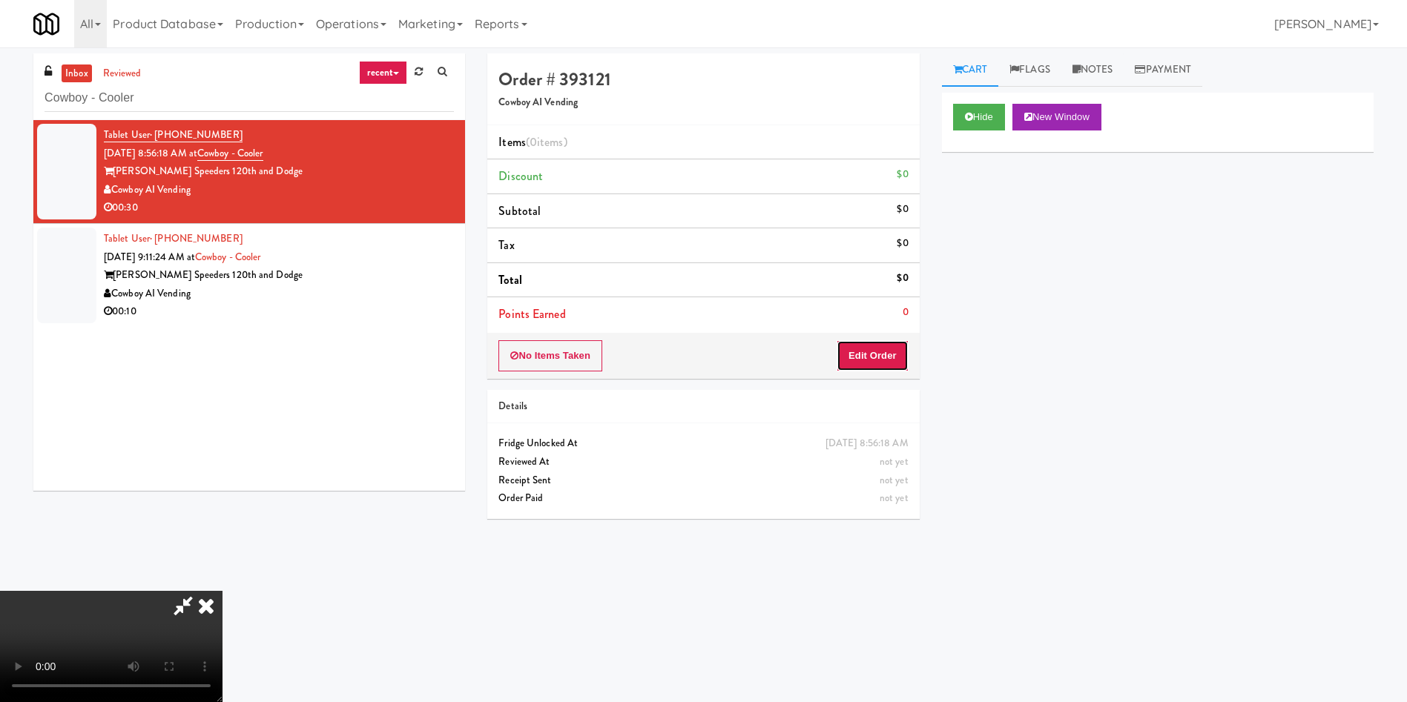
click at [867, 363] on button "Edit Order" at bounding box center [872, 355] width 72 height 31
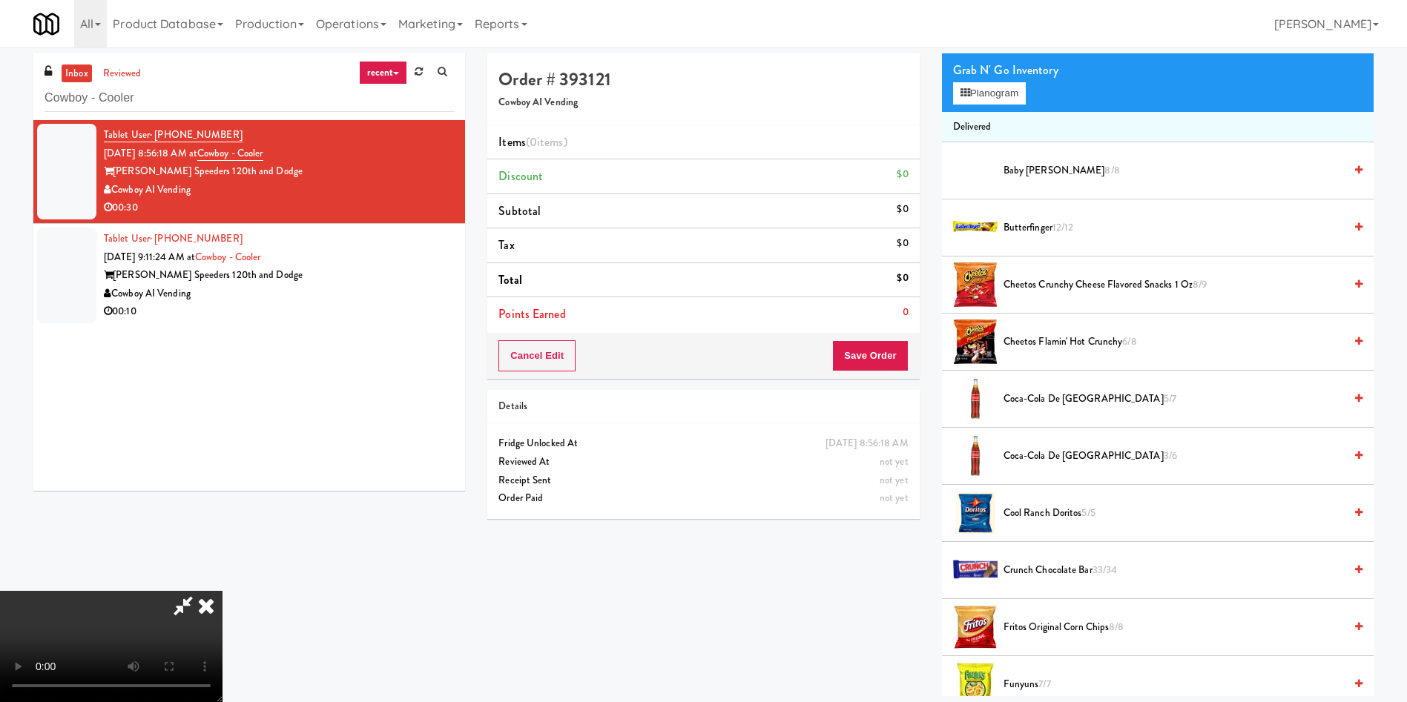
click at [222, 467] on video at bounding box center [111, 646] width 222 height 111
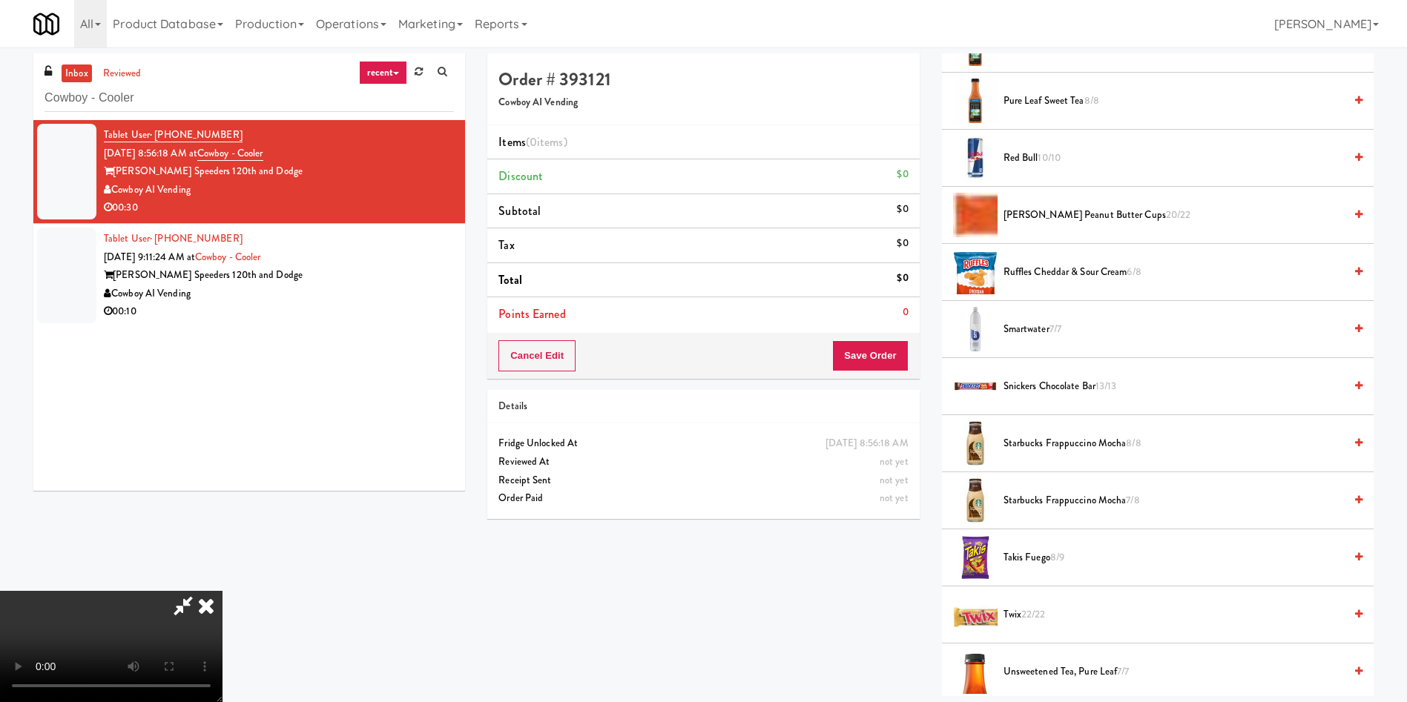
scroll to position [1557, 0]
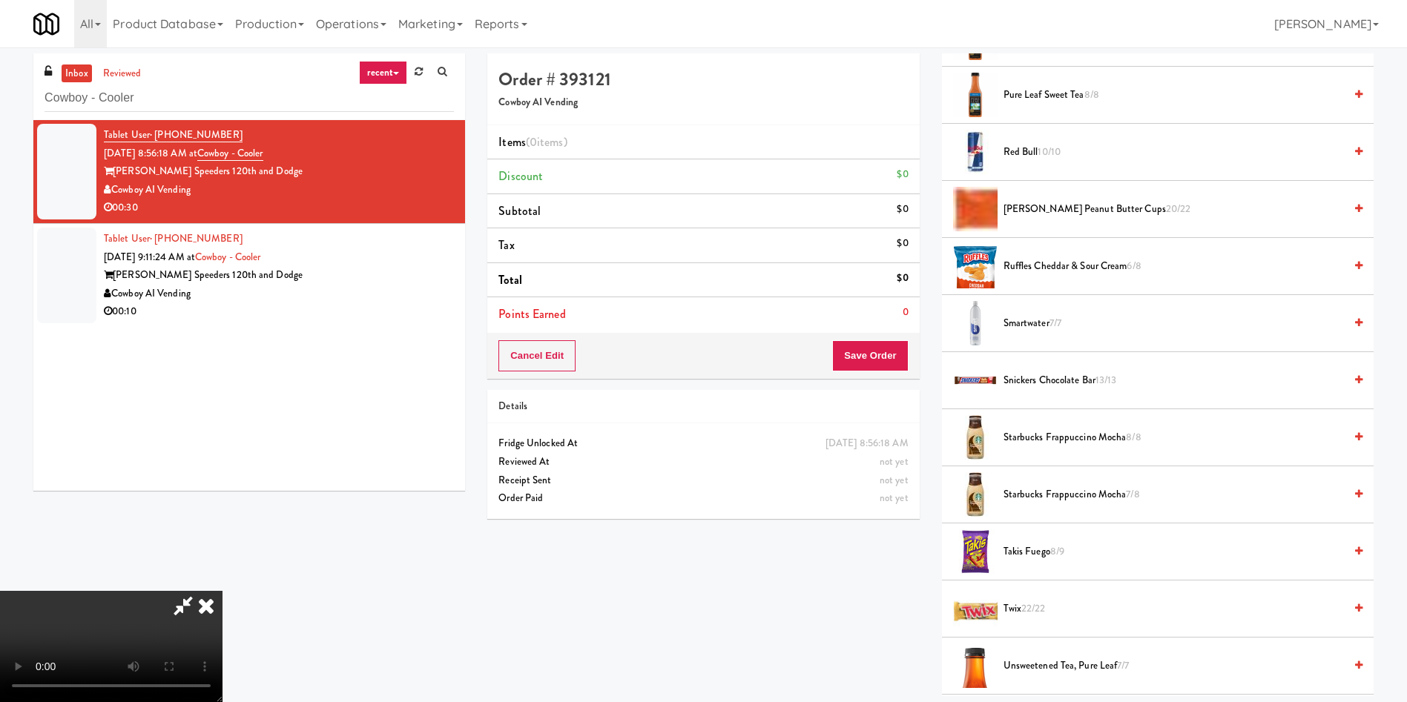
click at [937, 269] on span "Ruffles Cheddar & Sour Cream 6/8" at bounding box center [1173, 266] width 340 height 19
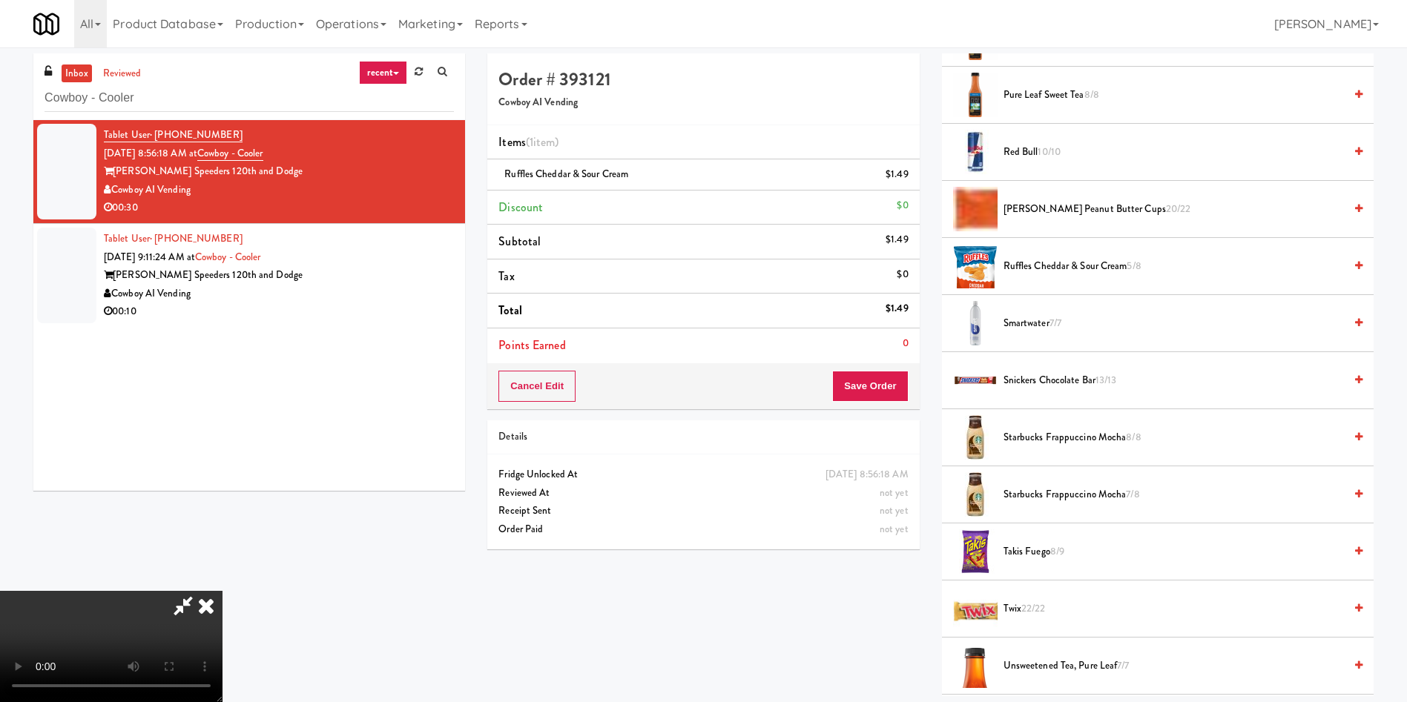
scroll to position [0, 0]
click at [222, 467] on video at bounding box center [111, 646] width 222 height 111
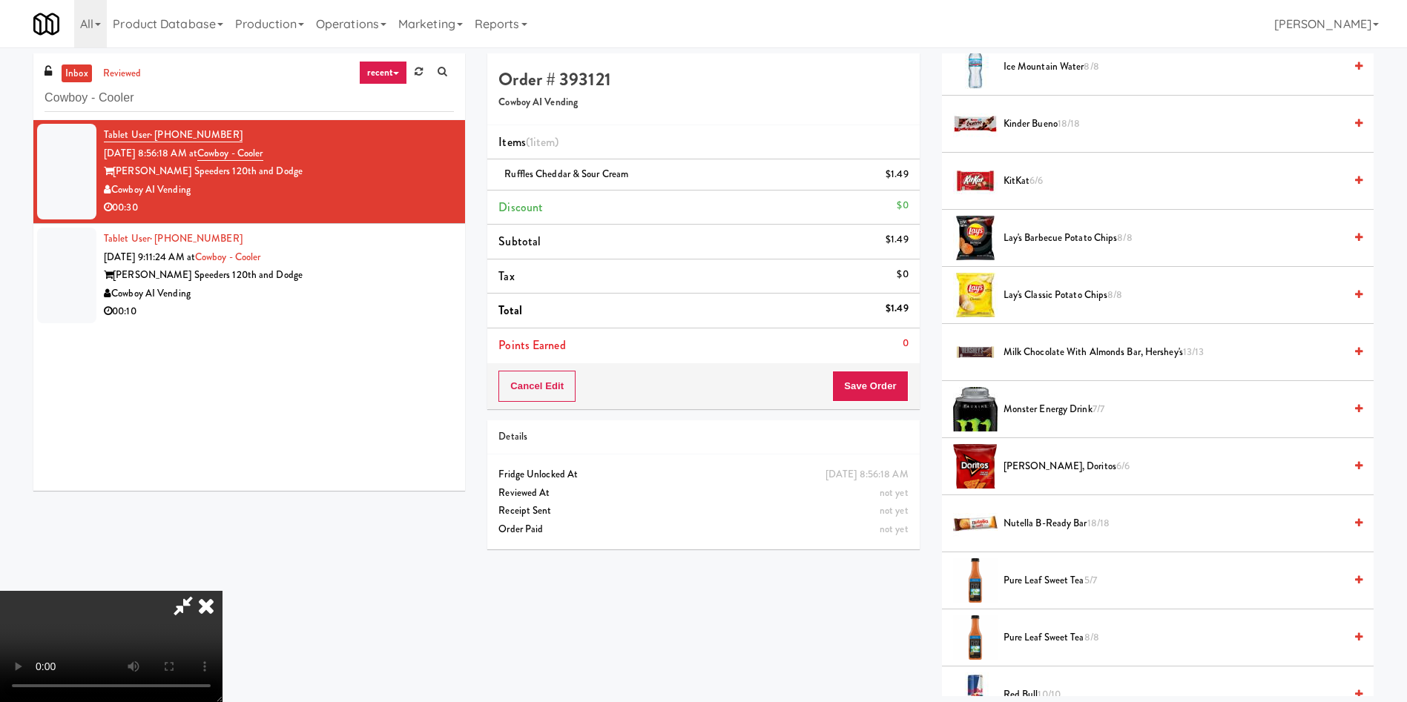
scroll to position [1001, 0]
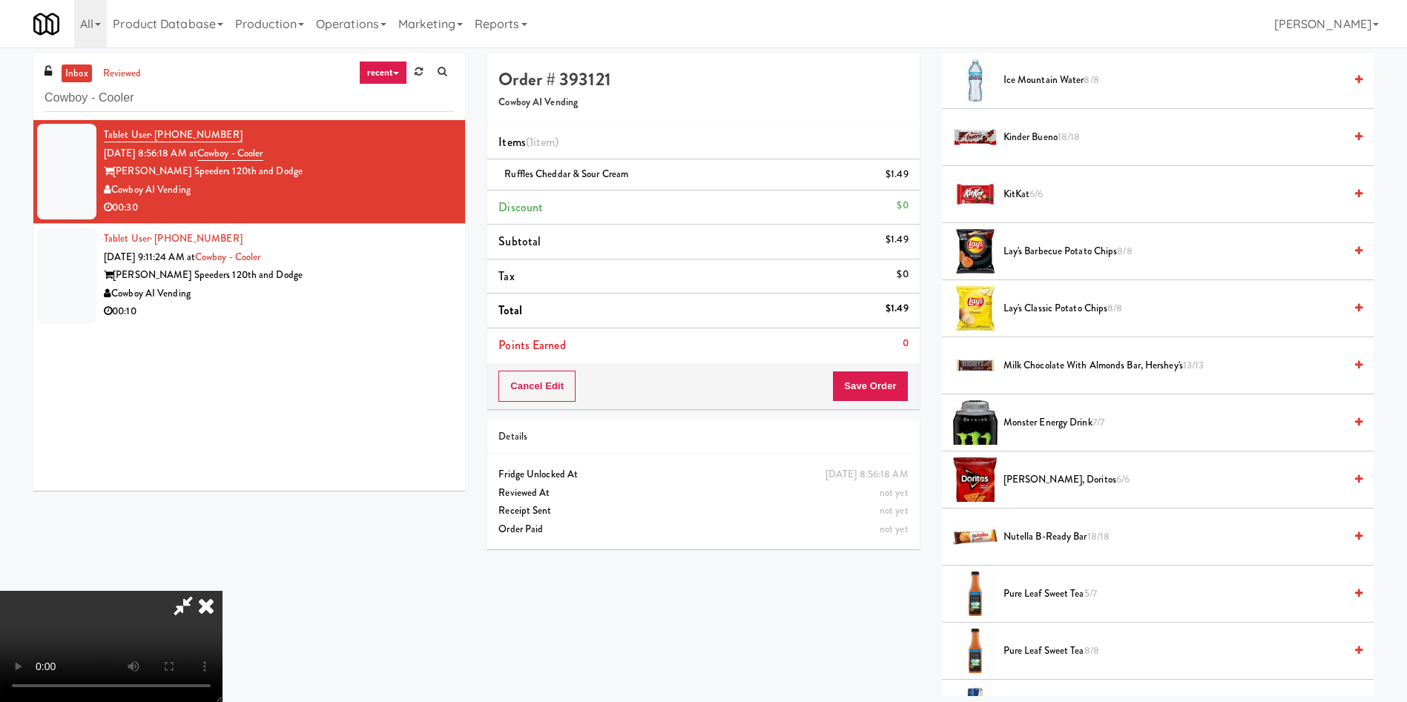
click at [937, 467] on span "[PERSON_NAME], Doritos 6/6" at bounding box center [1173, 480] width 340 height 19
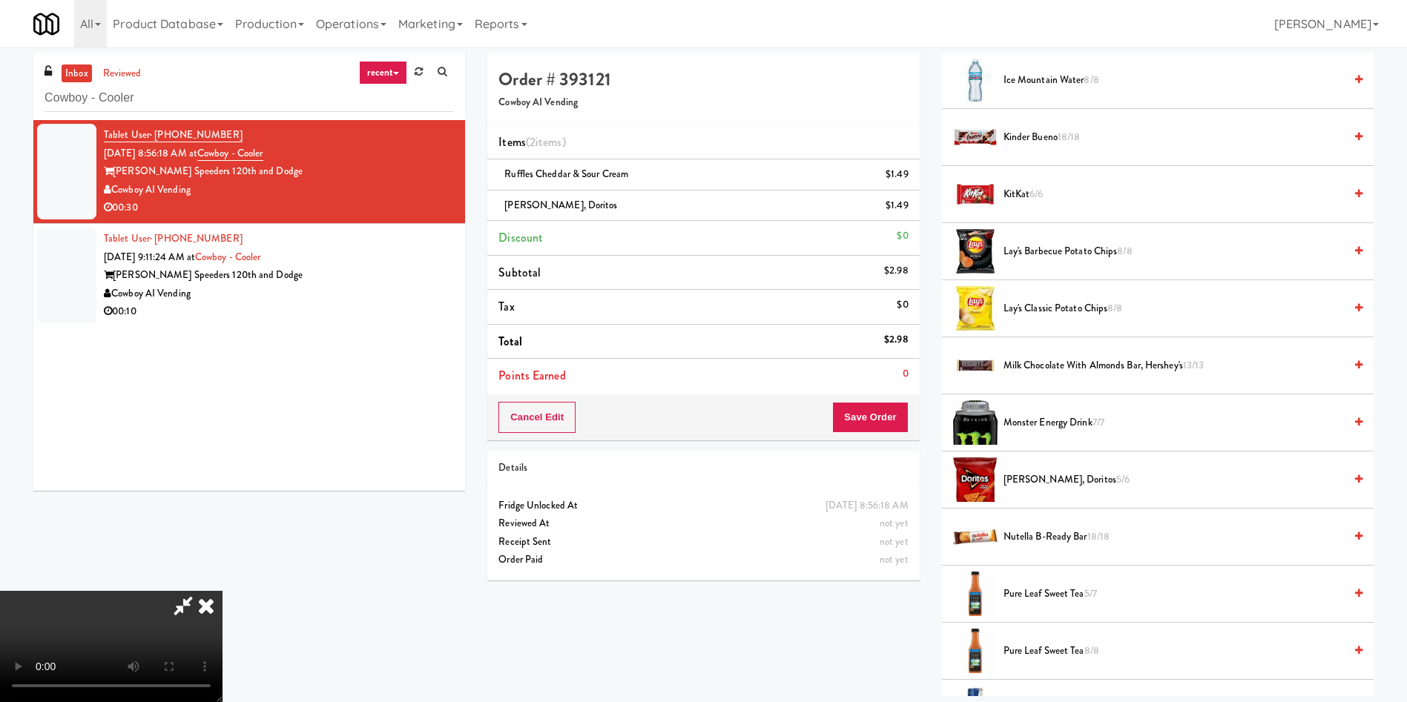
scroll to position [0, 0]
click at [200, 467] on icon at bounding box center [183, 606] width 34 height 30
click at [872, 413] on button "Save Order" at bounding box center [870, 417] width 76 height 31
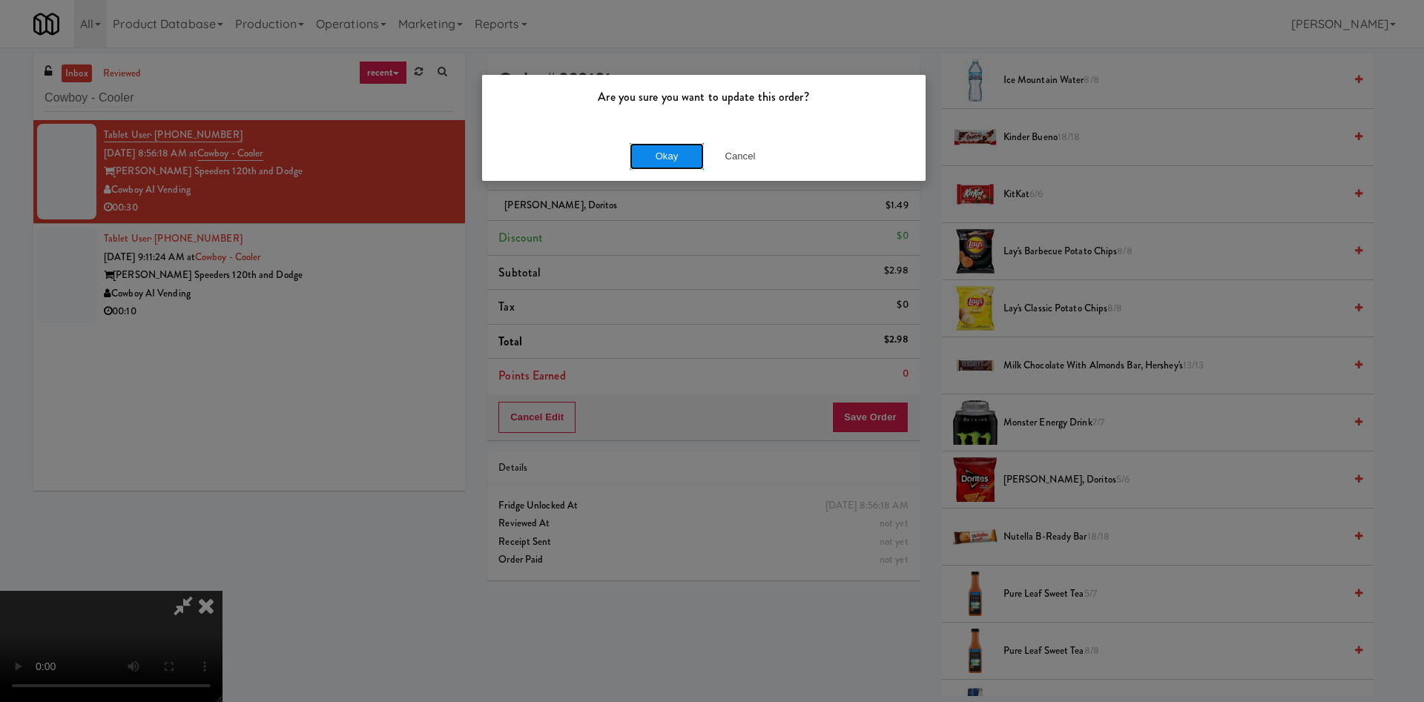
click at [656, 150] on button "Okay" at bounding box center [667, 156] width 74 height 27
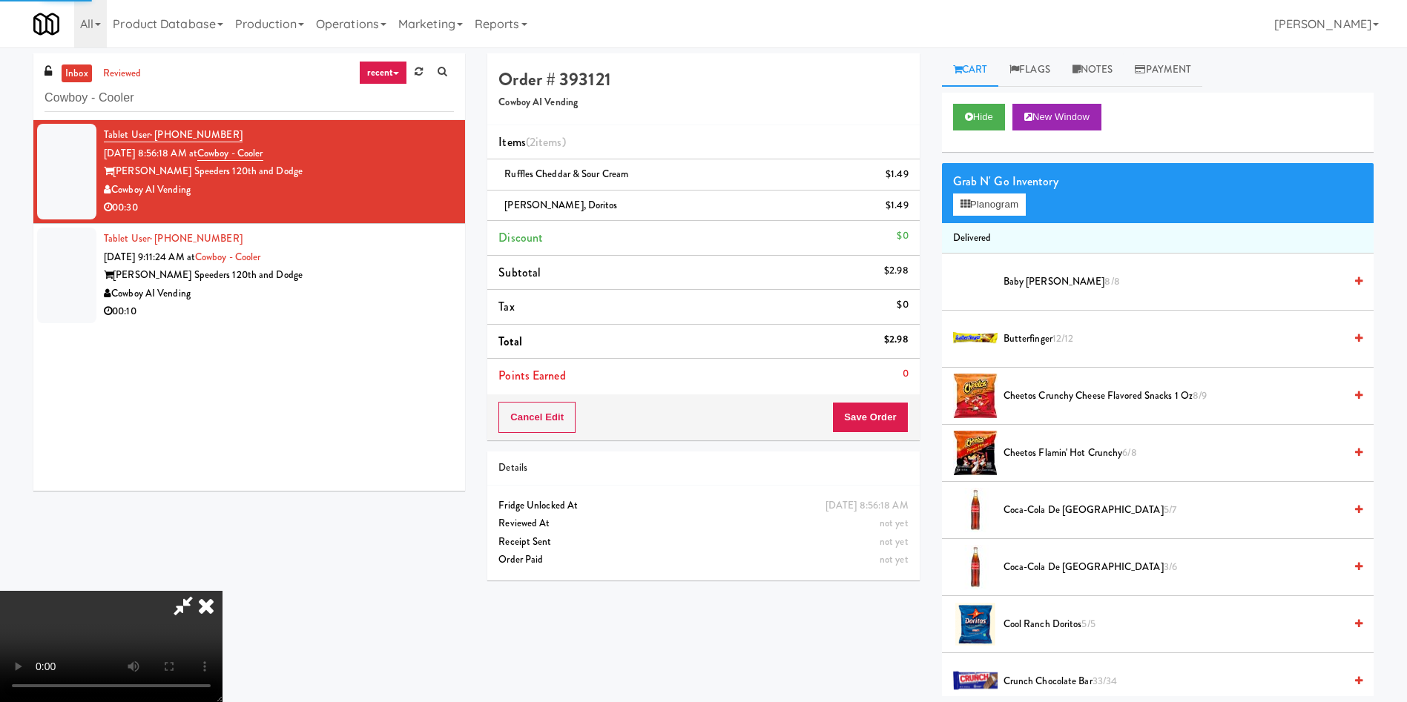
scroll to position [0, 0]
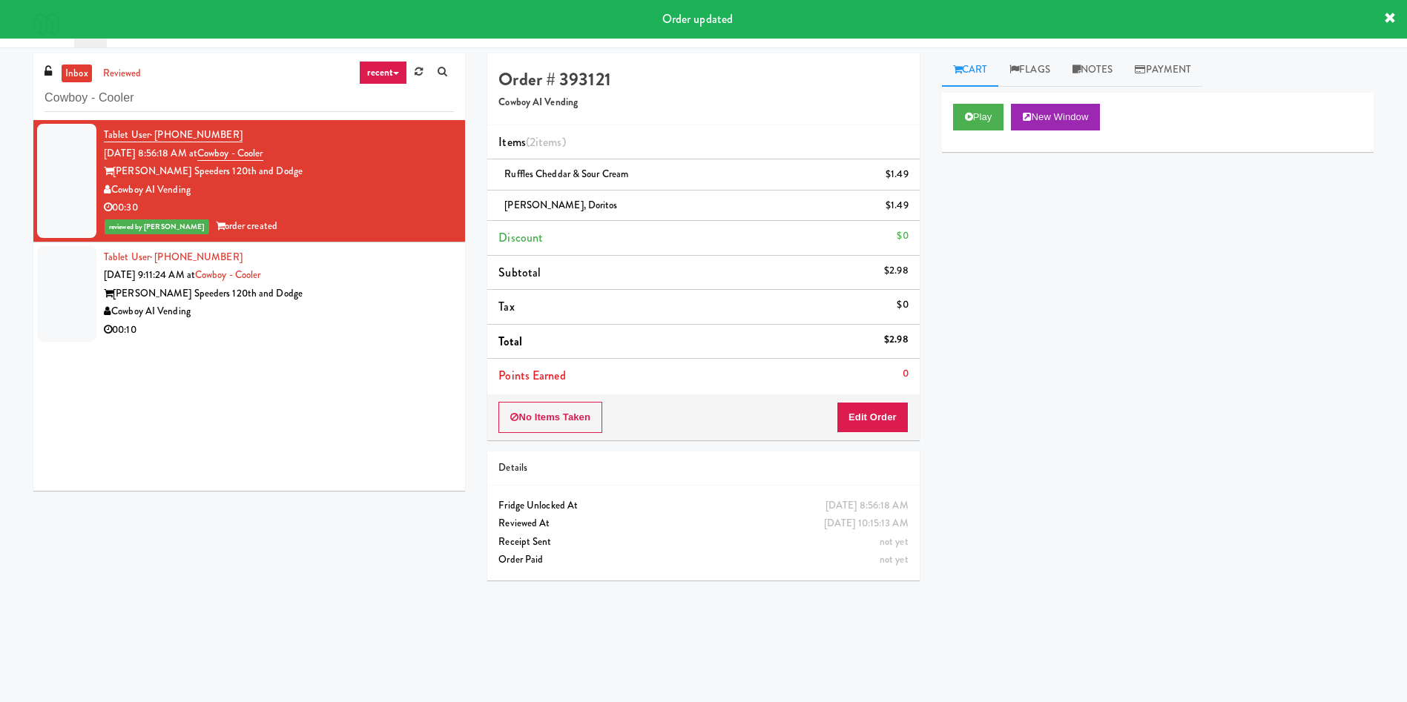
click at [76, 294] on div at bounding box center [66, 294] width 59 height 96
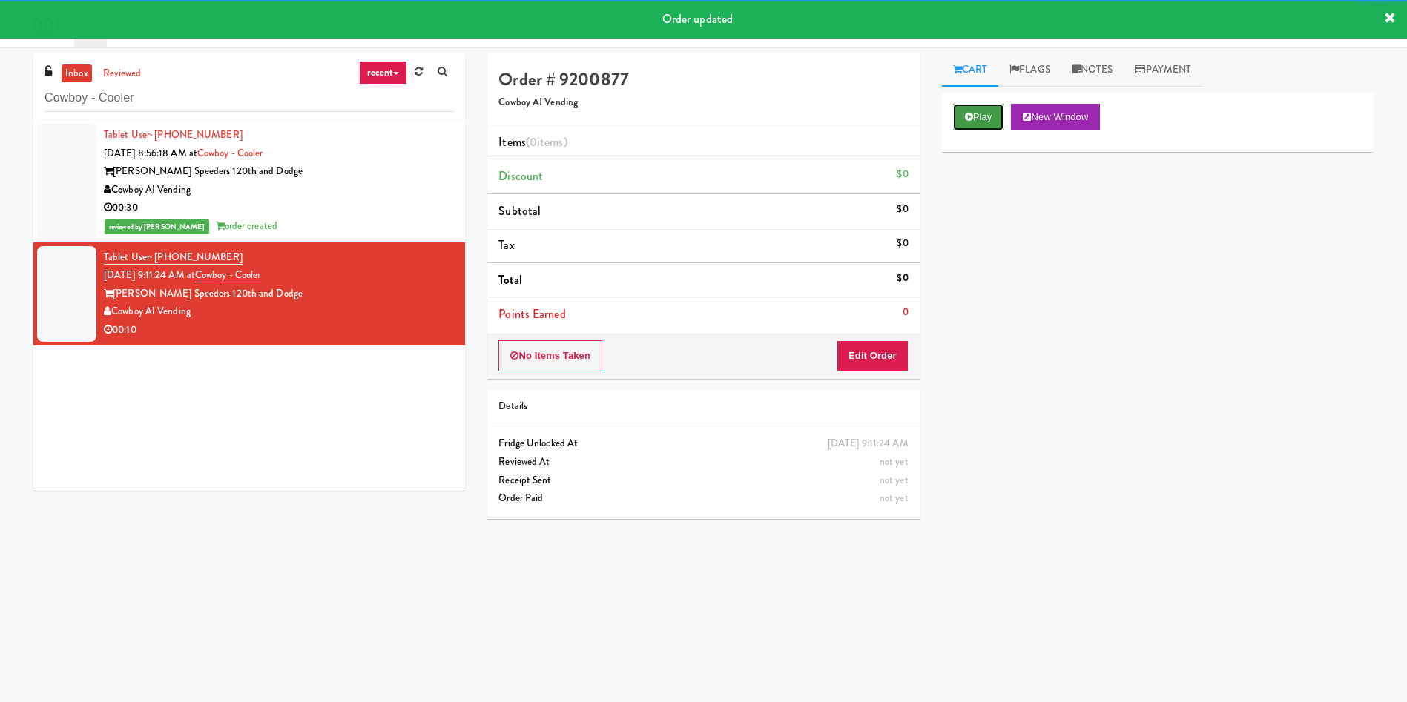
click at [937, 110] on button "Play" at bounding box center [978, 117] width 51 height 27
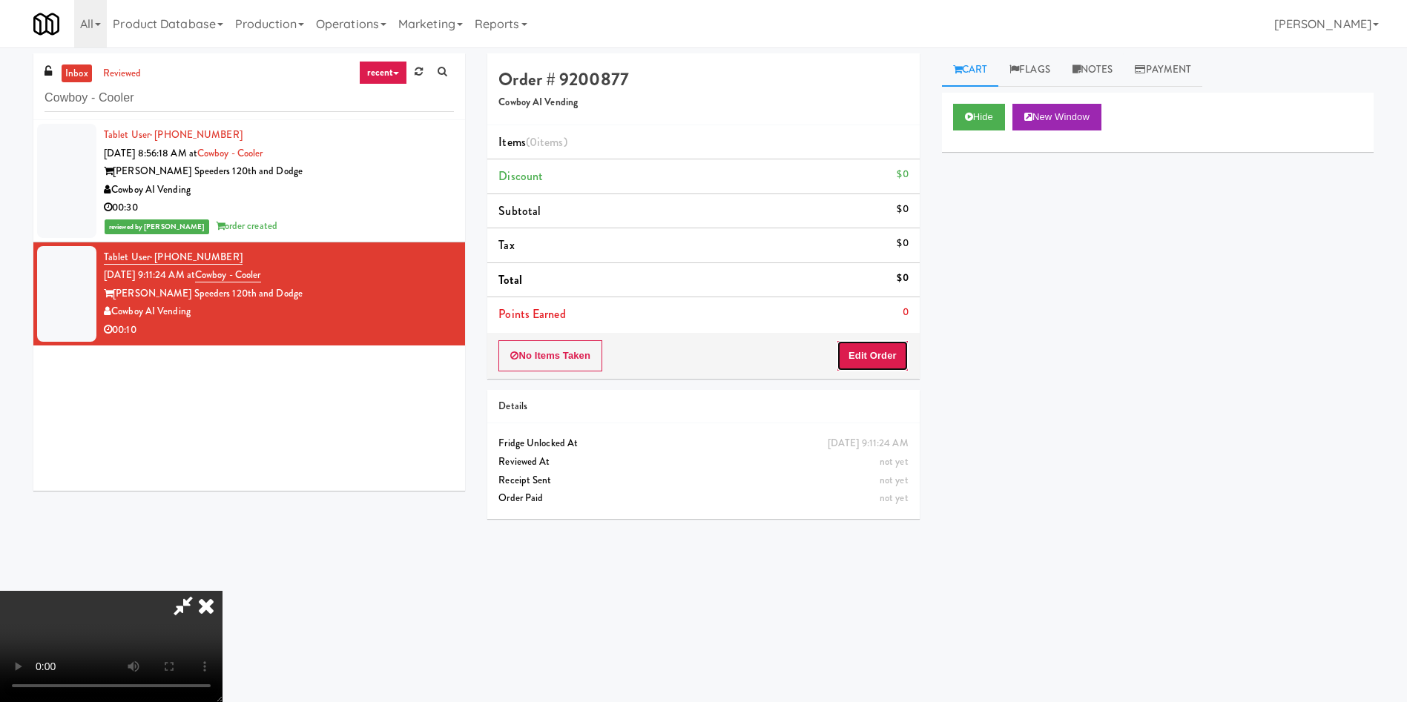
click at [873, 354] on button "Edit Order" at bounding box center [872, 355] width 72 height 31
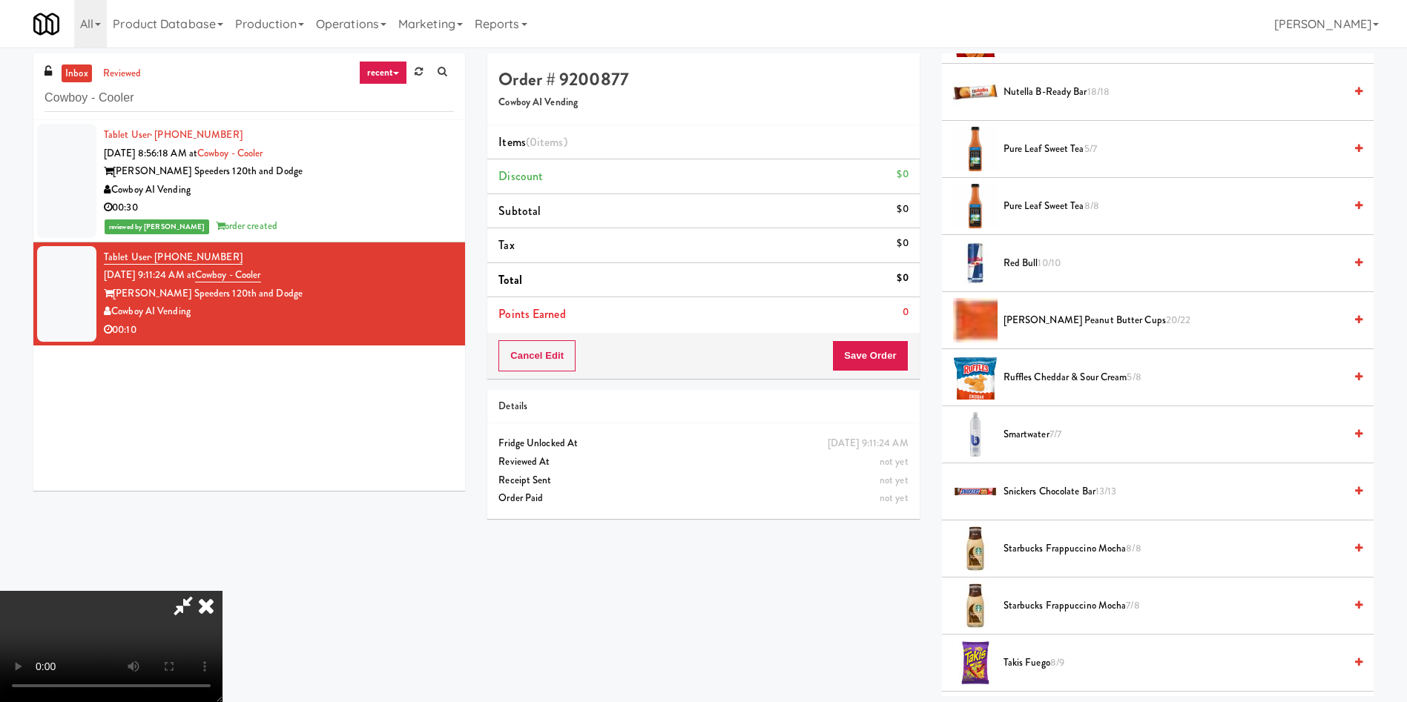
scroll to position [1785, 0]
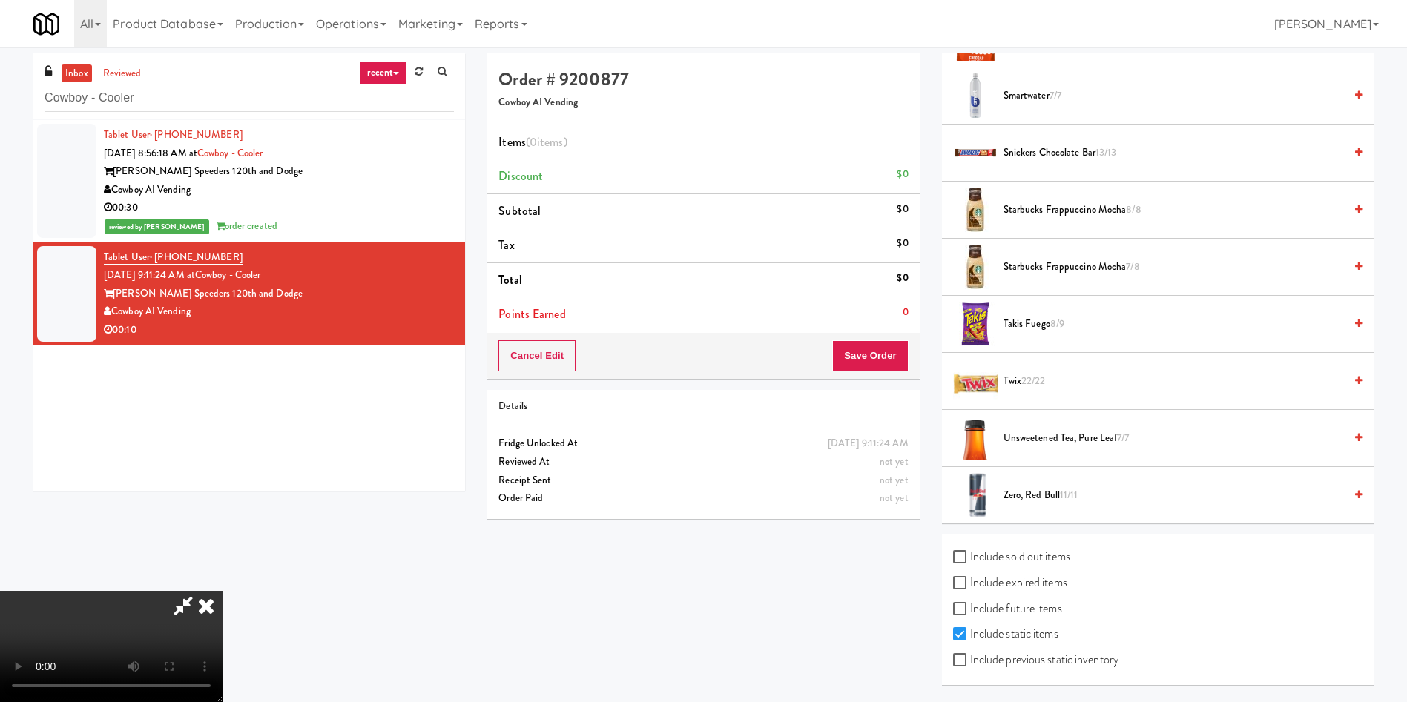
click at [937, 265] on span "Starbucks Frappuccino Mocha 7/8" at bounding box center [1173, 267] width 340 height 19
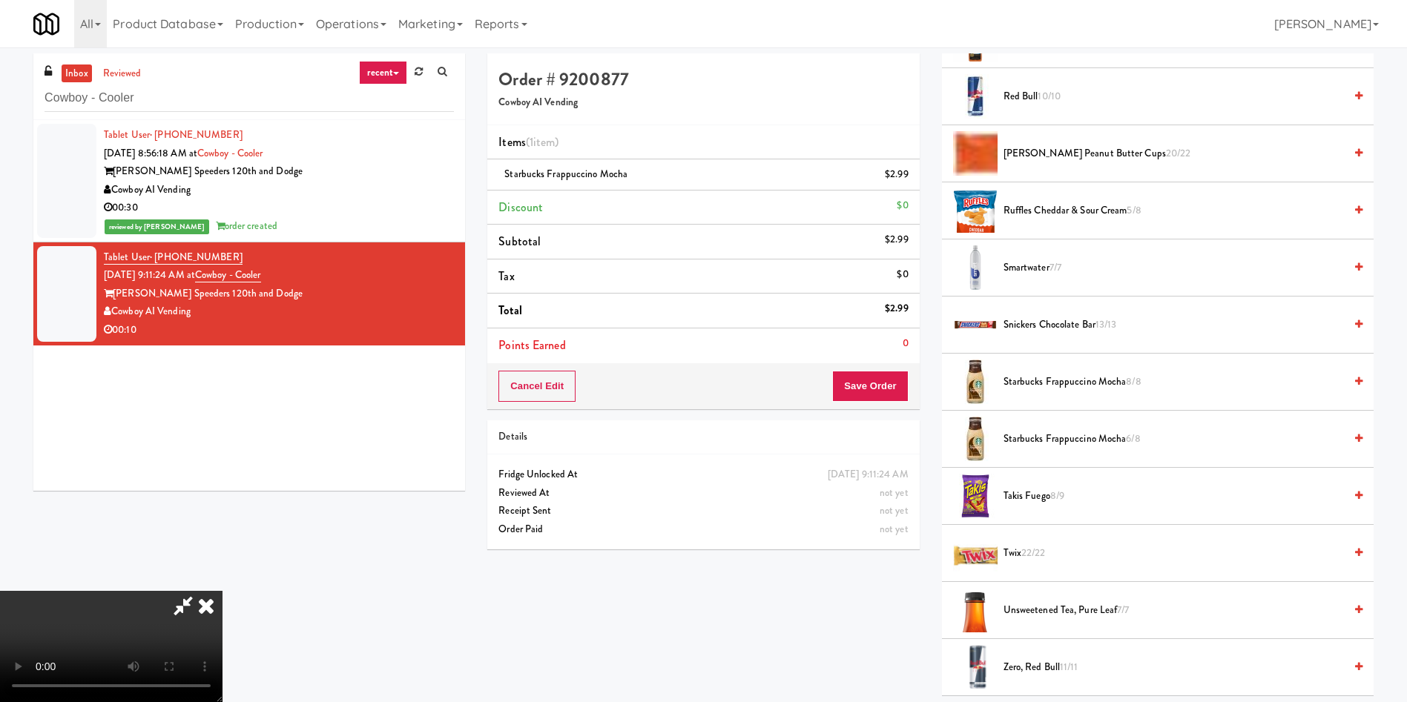
scroll to position [1340, 0]
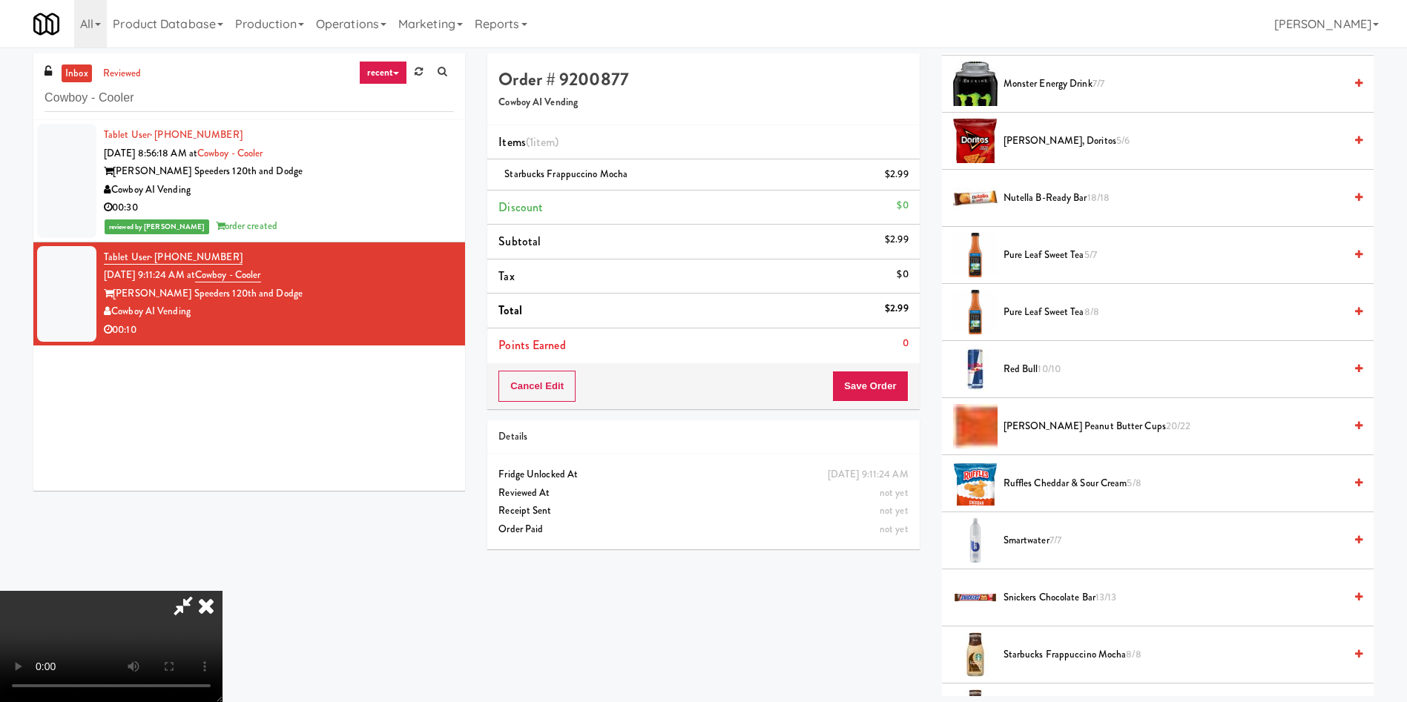
click at [222, 467] on video at bounding box center [111, 646] width 222 height 111
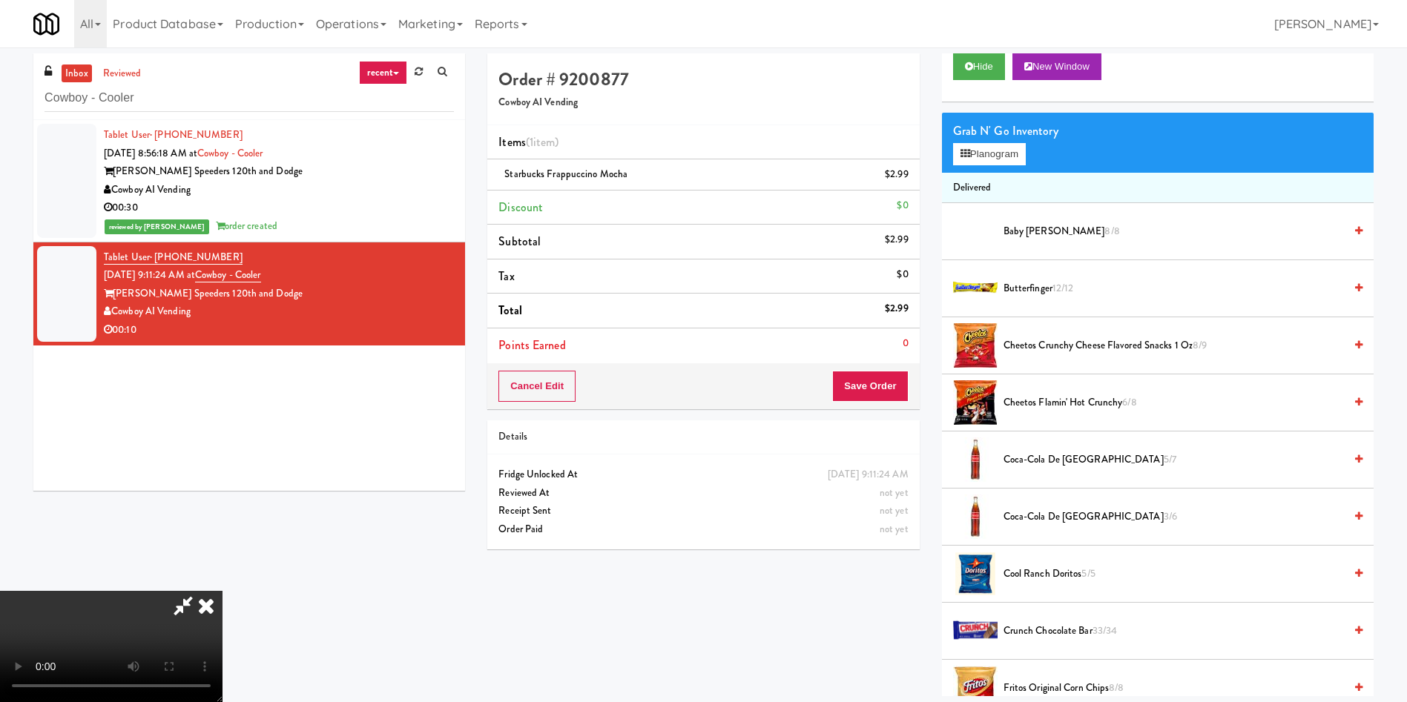
scroll to position [0, 0]
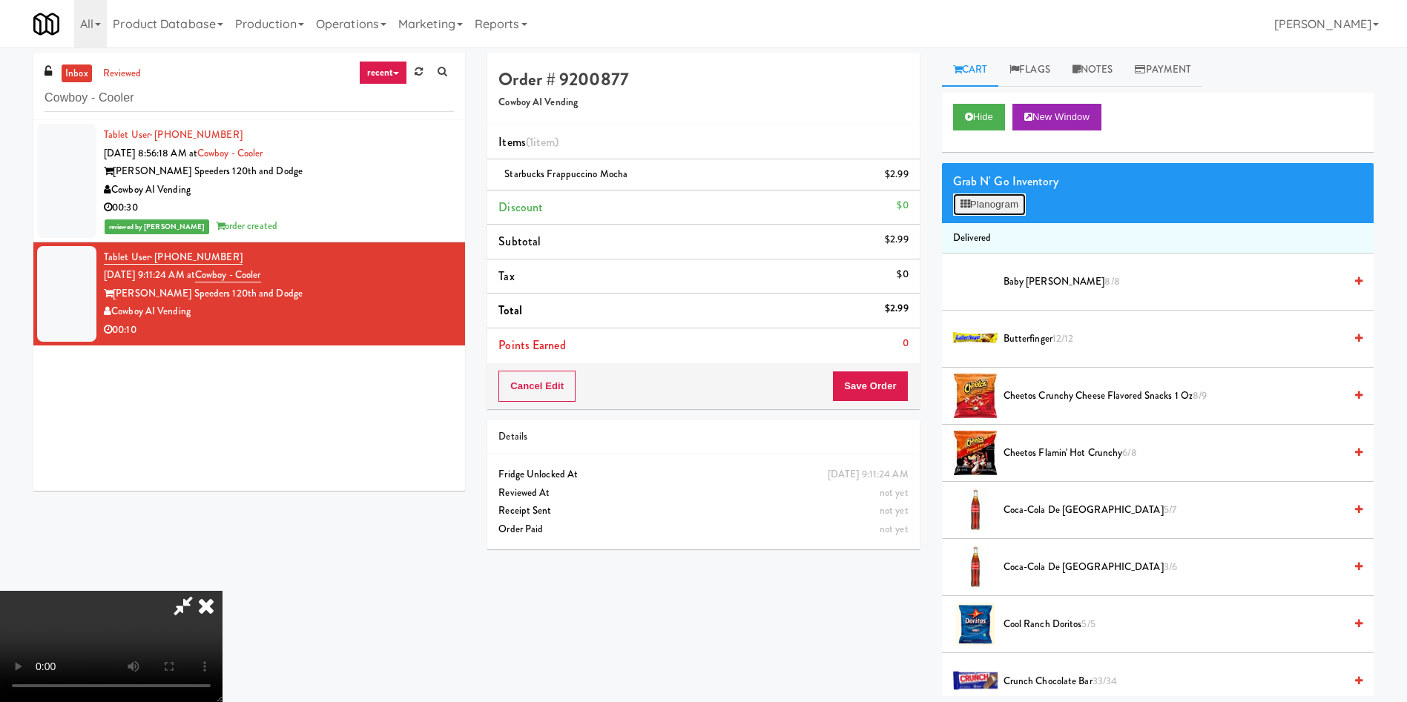
click at [937, 205] on button "Planogram" at bounding box center [989, 205] width 73 height 22
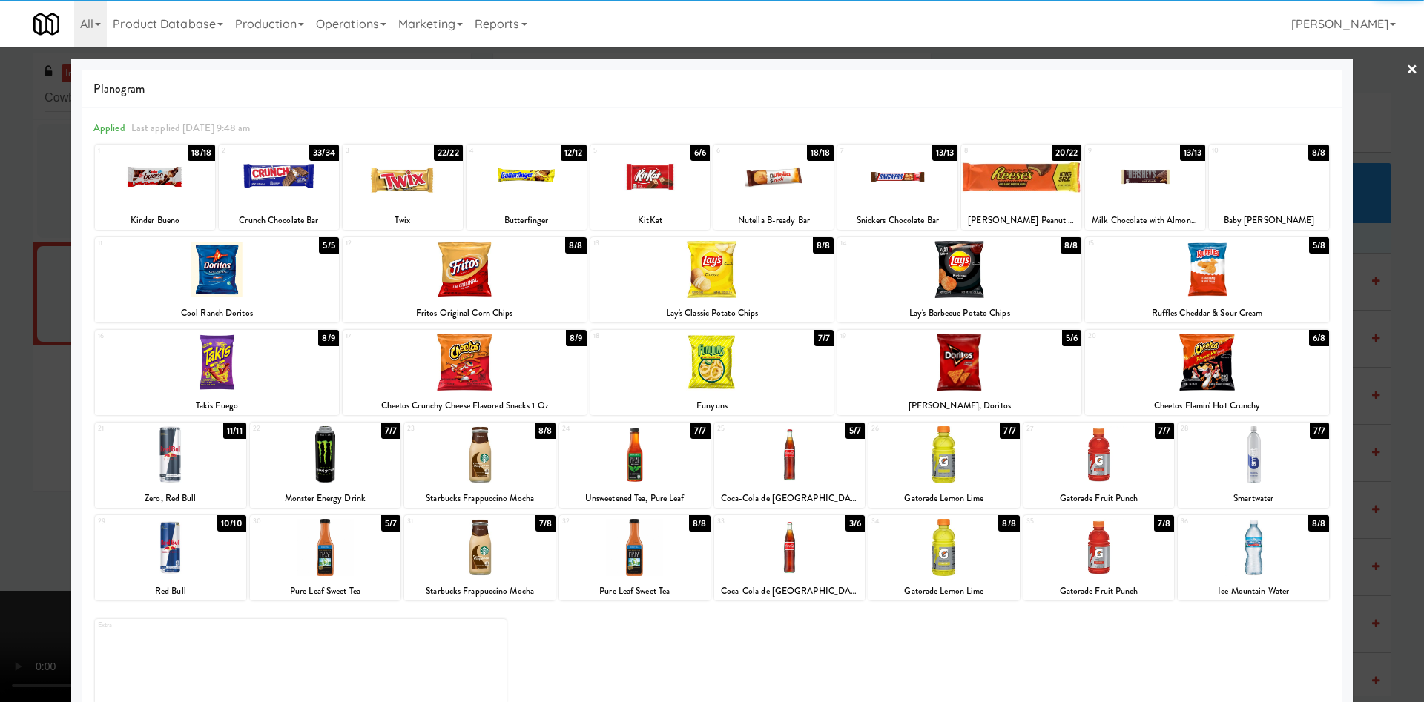
click at [937, 274] on div at bounding box center [959, 269] width 244 height 57
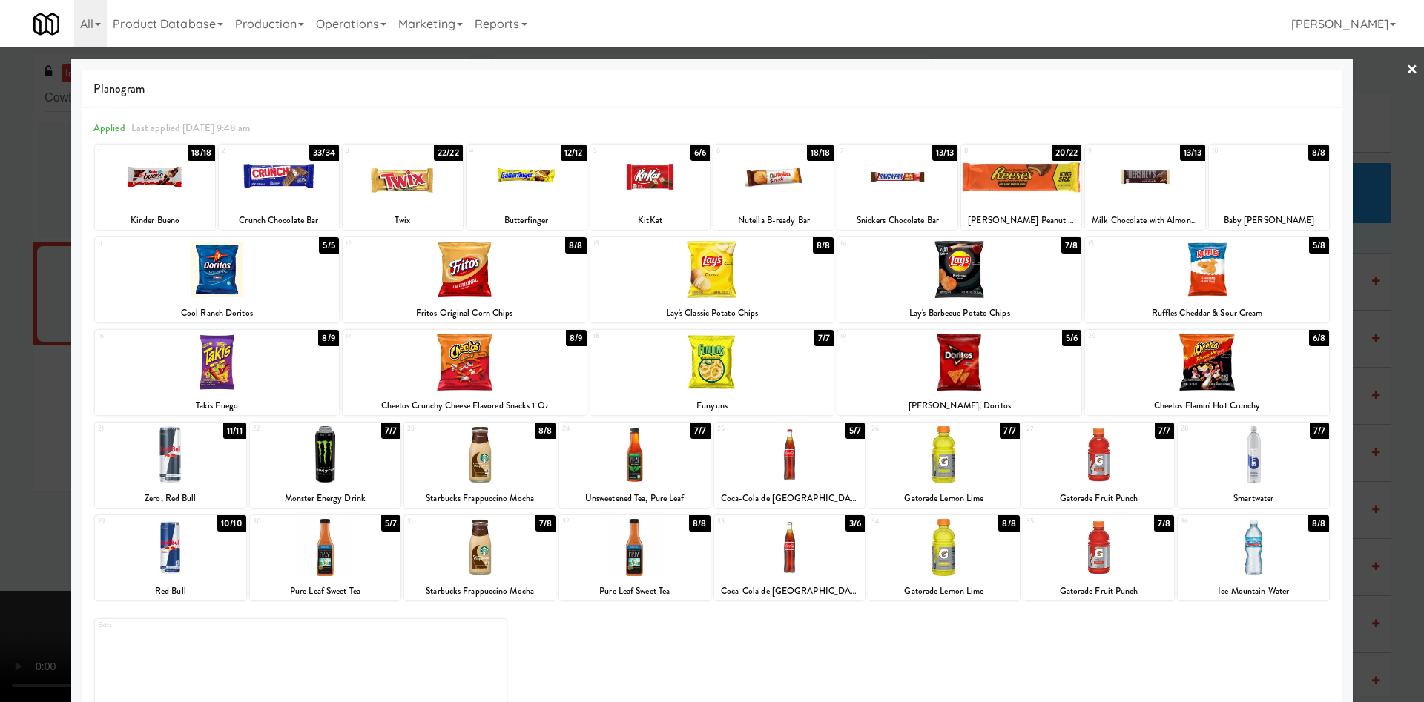
click at [937, 282] on div at bounding box center [1207, 269] width 244 height 57
click at [937, 110] on div at bounding box center [712, 351] width 1424 height 702
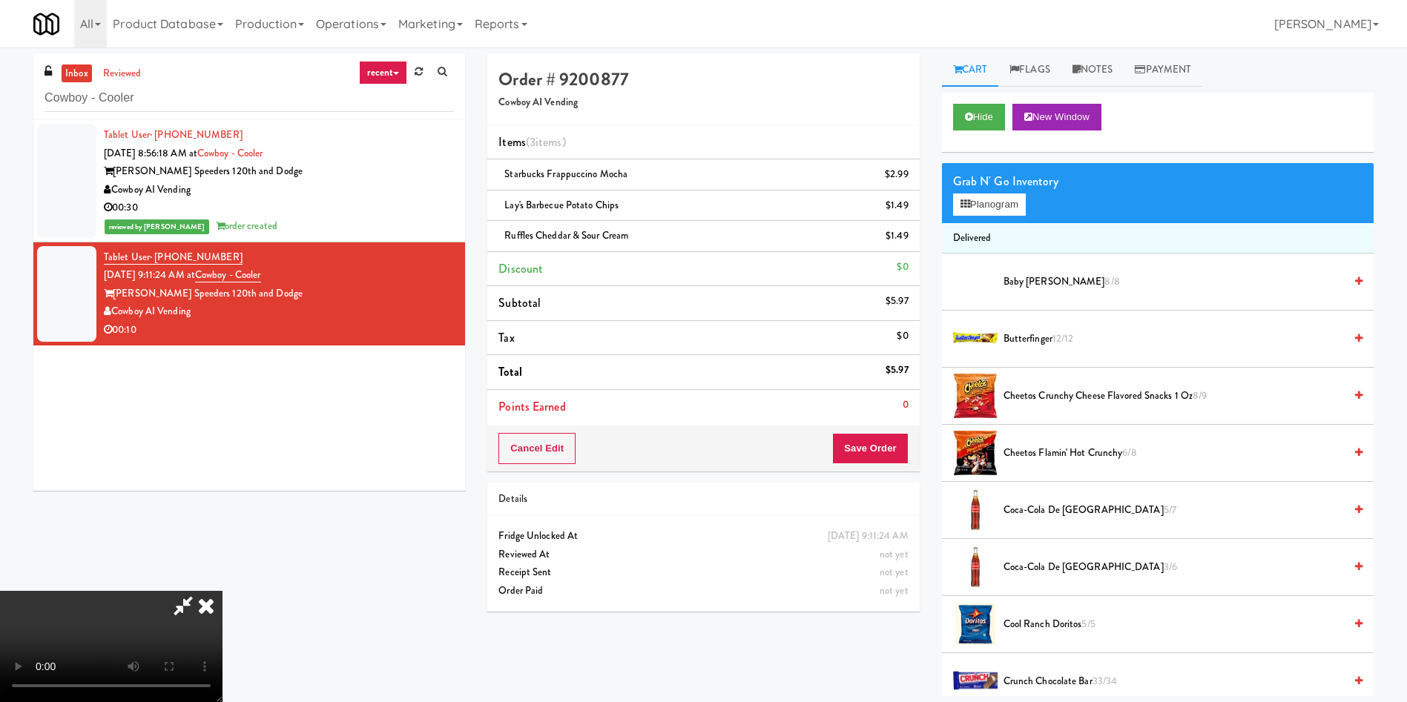
click at [222, 467] on video at bounding box center [111, 646] width 222 height 111
click at [876, 452] on button "Save Order" at bounding box center [870, 448] width 76 height 31
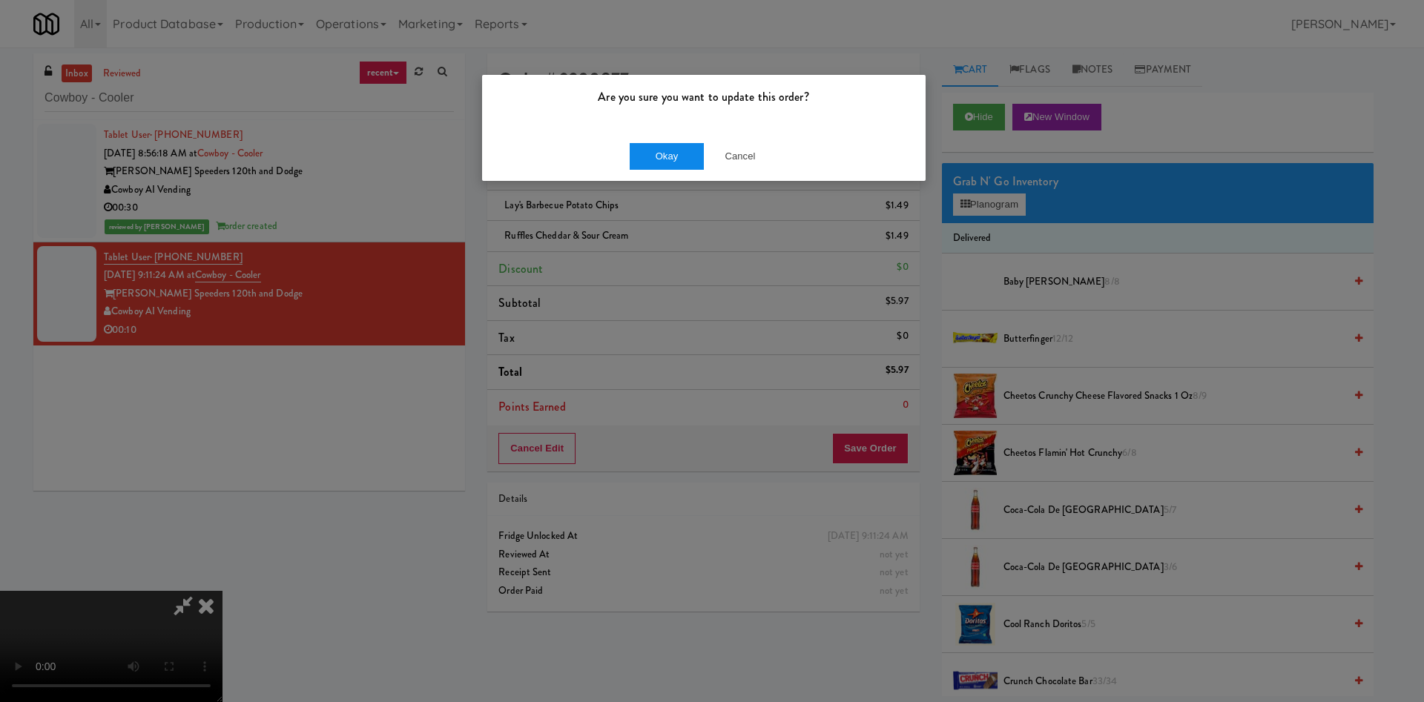
click at [665, 155] on div "Okay Cancel" at bounding box center [703, 156] width 443 height 50
click at [653, 159] on button "Okay" at bounding box center [667, 156] width 74 height 27
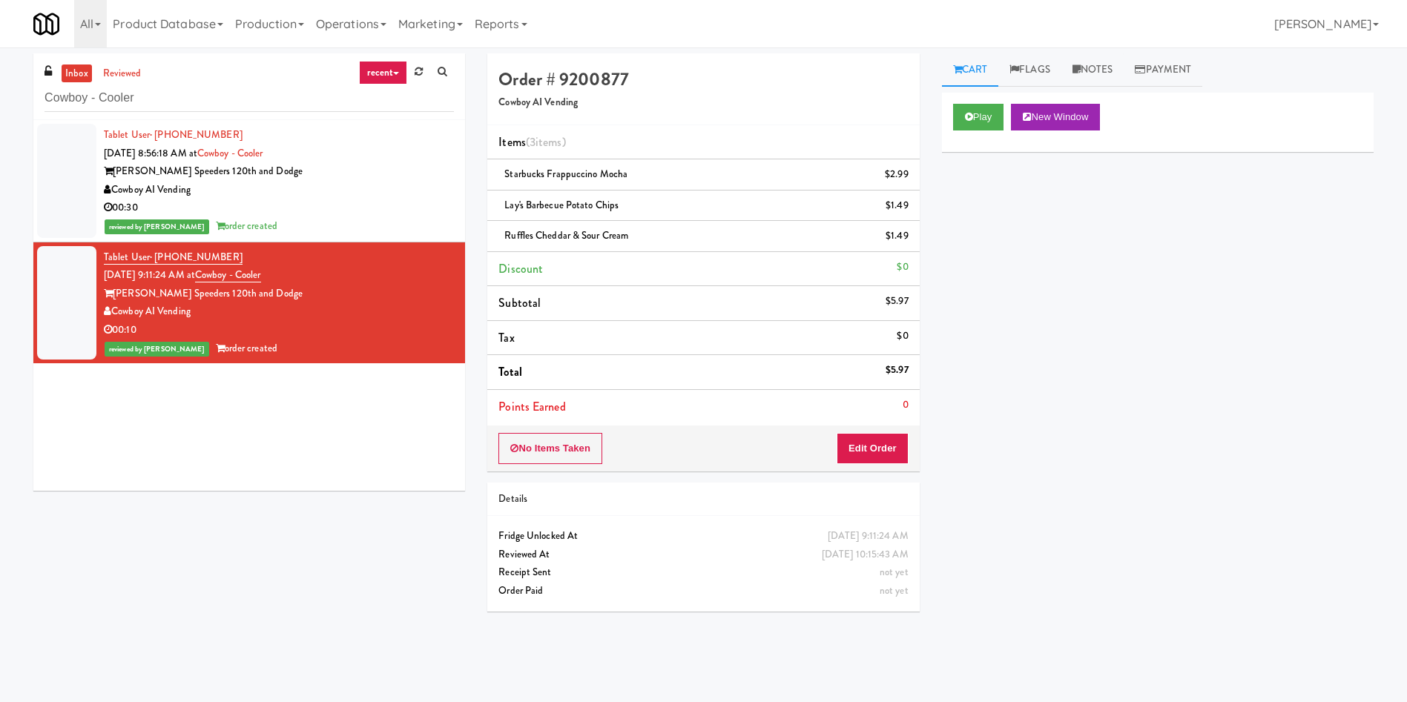
click at [653, 162] on li "Starbucks Frappuccino Mocha $2.99" at bounding box center [703, 174] width 432 height 31
paste input "SVNC Maintenance"
drag, startPoint x: 155, startPoint y: 101, endPoint x: 0, endPoint y: 101, distance: 155.0
click at [0, 101] on div "inbox reviewed recent all unclear take inventory issue suspicious failed recent…" at bounding box center [703, 350] width 1407 height 595
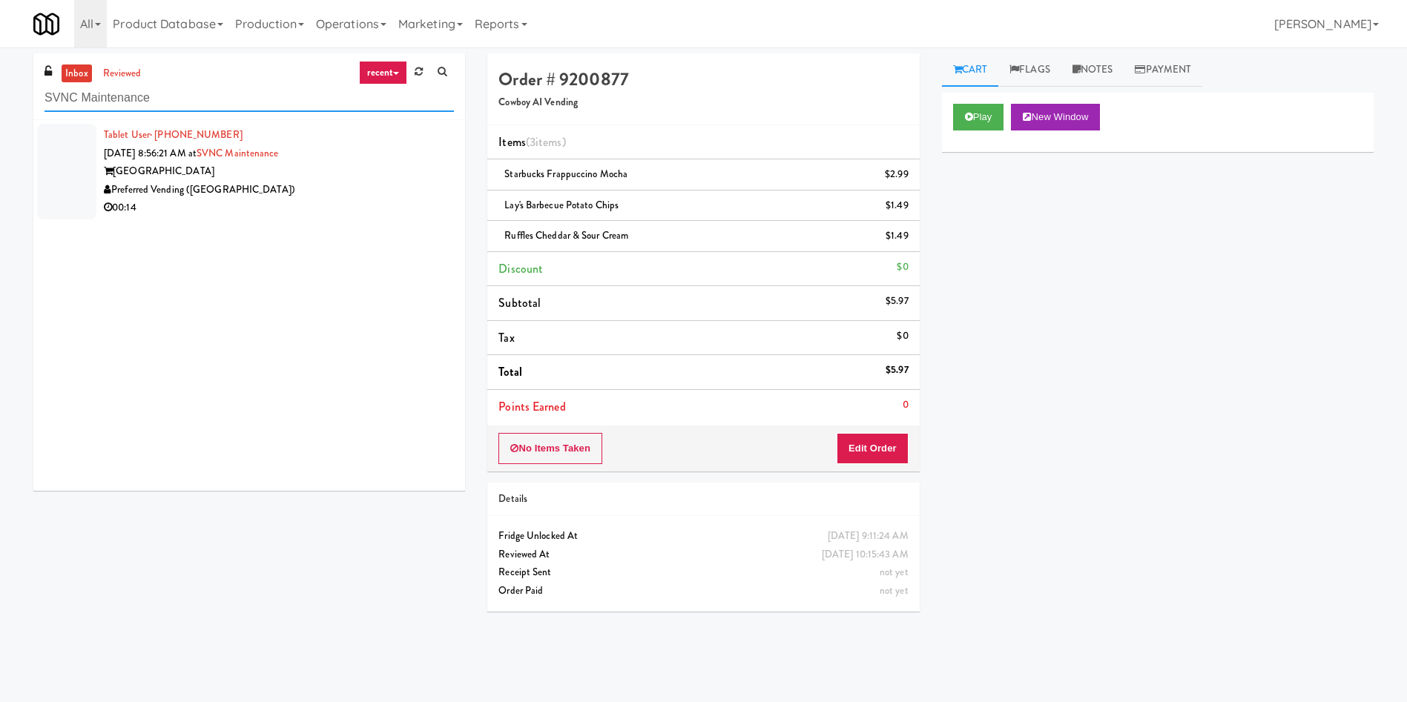
type input "SVNC Maintenance"
click at [71, 149] on div at bounding box center [66, 172] width 59 height 96
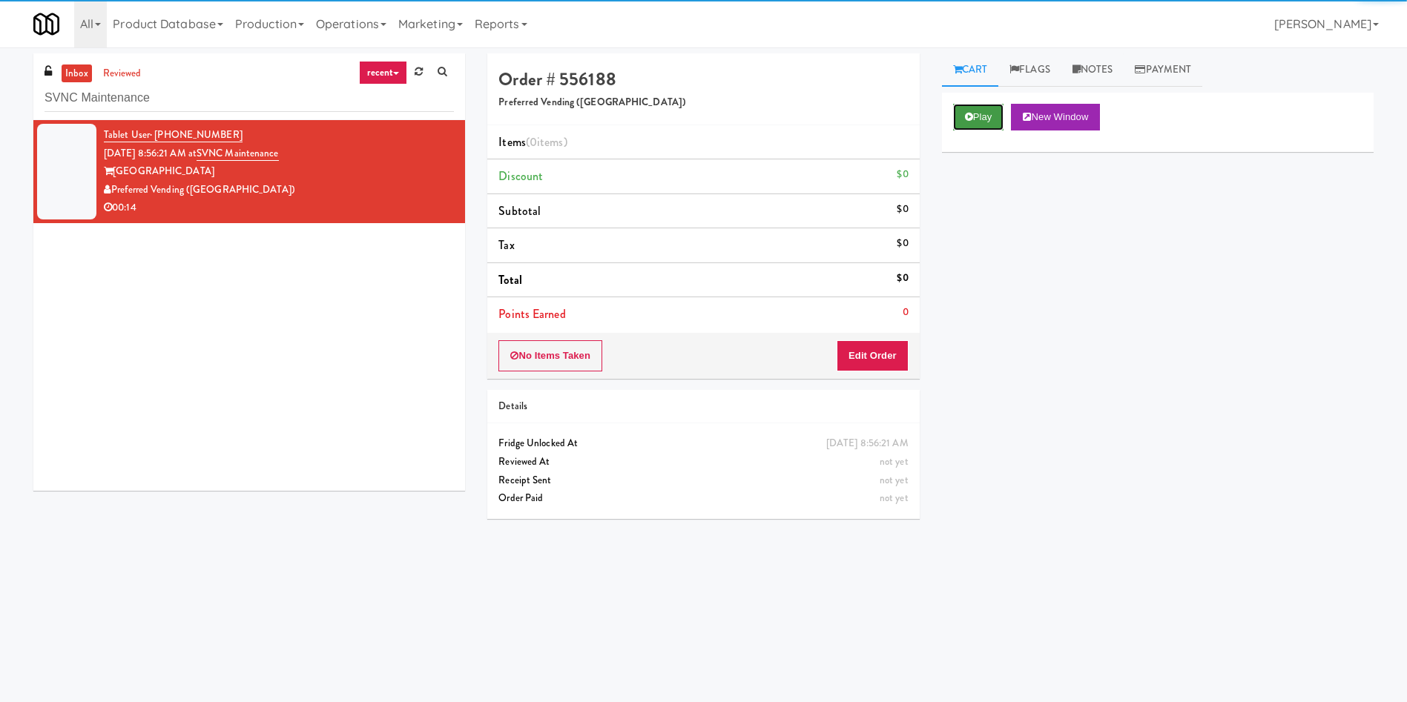
click at [937, 115] on button "Play" at bounding box center [978, 117] width 51 height 27
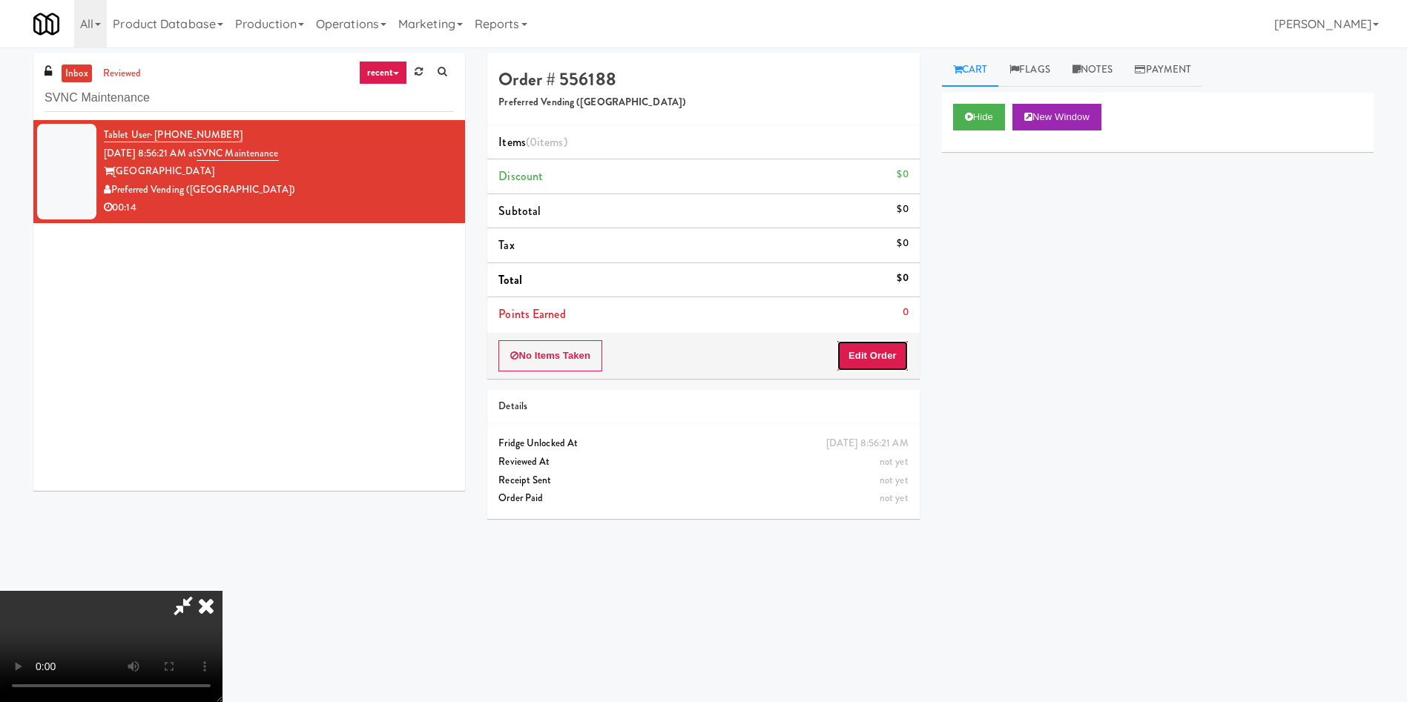
click at [887, 354] on button "Edit Order" at bounding box center [872, 355] width 72 height 31
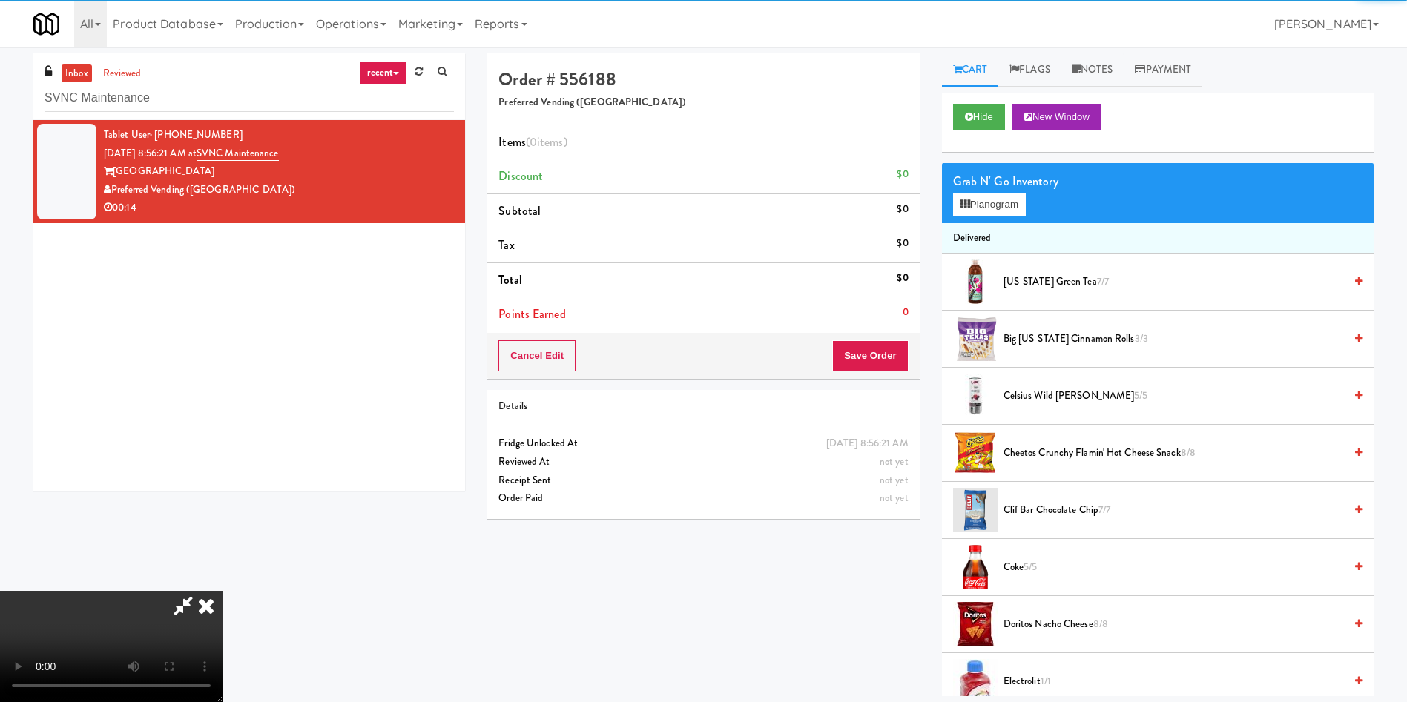
scroll to position [111, 0]
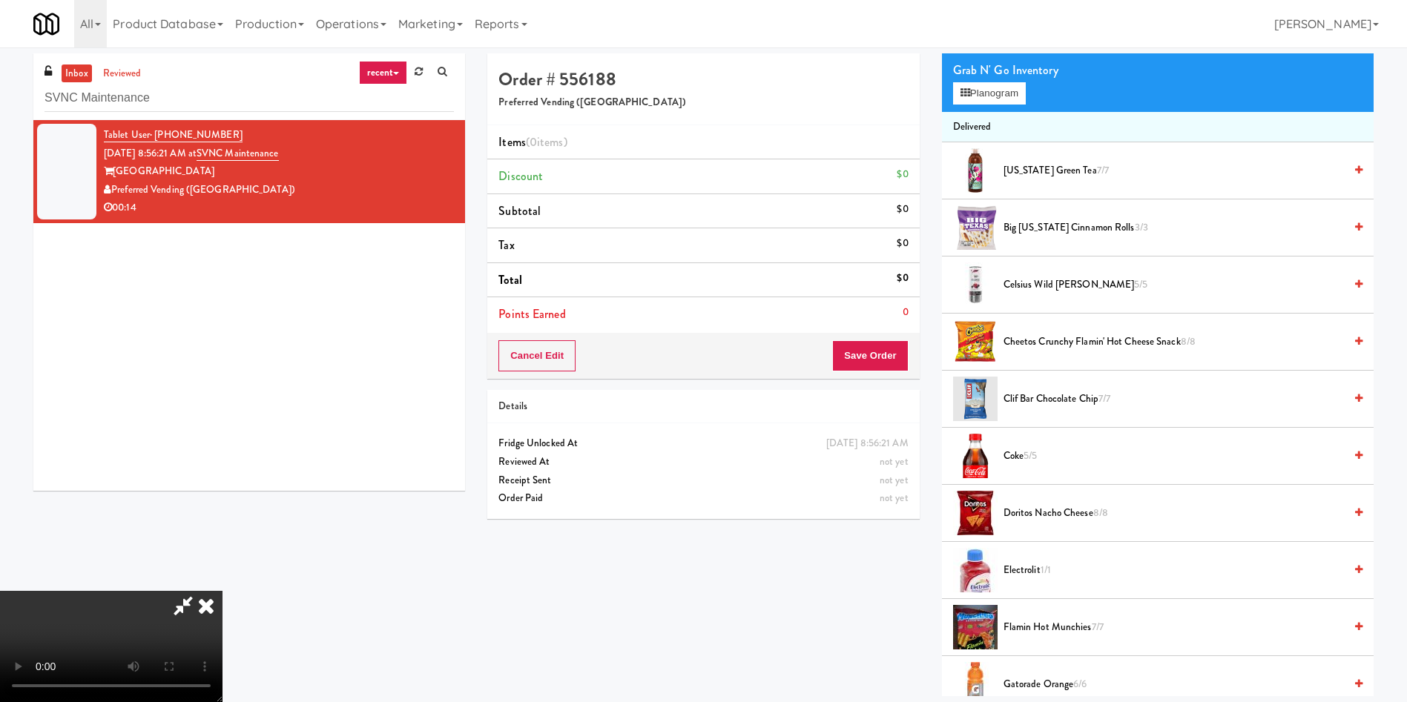
click at [222, 467] on video at bounding box center [111, 646] width 222 height 111
click at [937, 95] on button "Planogram" at bounding box center [989, 93] width 73 height 22
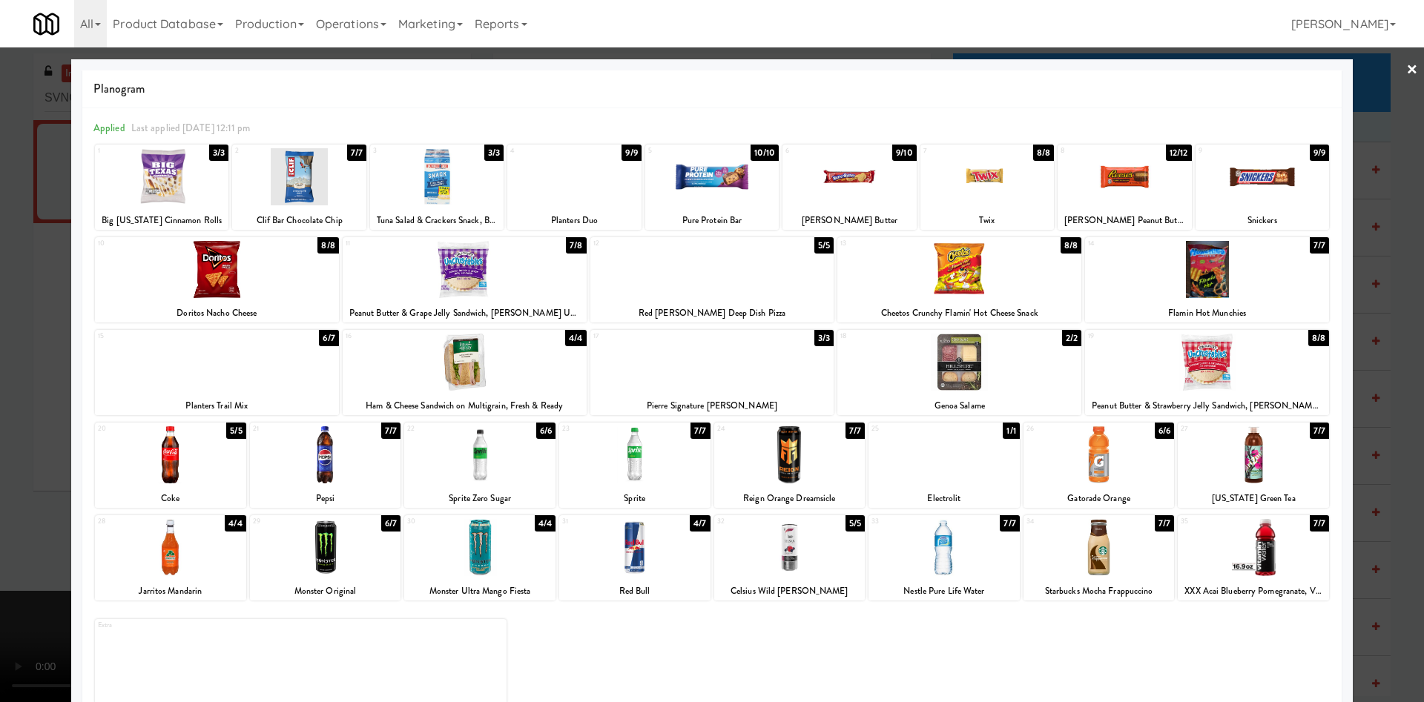
click at [0, 343] on div at bounding box center [712, 351] width 1424 height 702
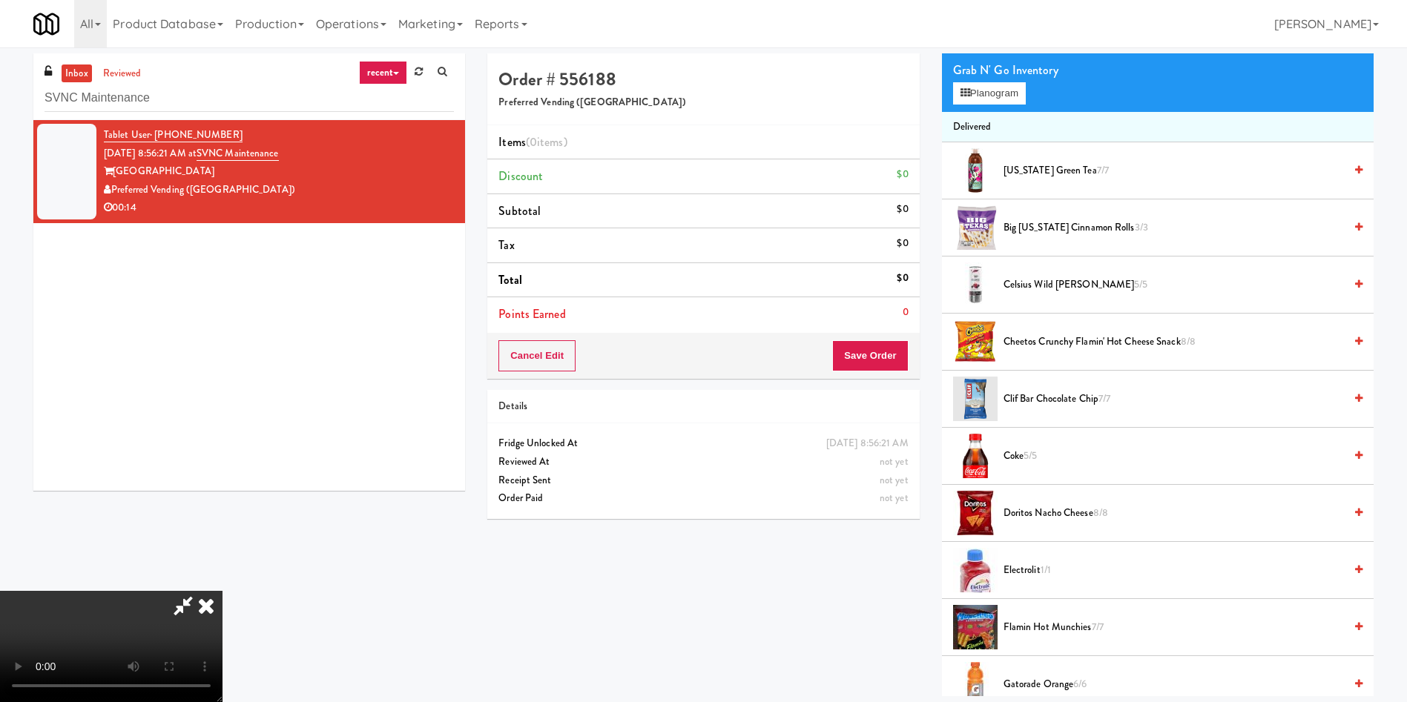
scroll to position [218, 0]
click at [222, 467] on video at bounding box center [111, 646] width 222 height 111
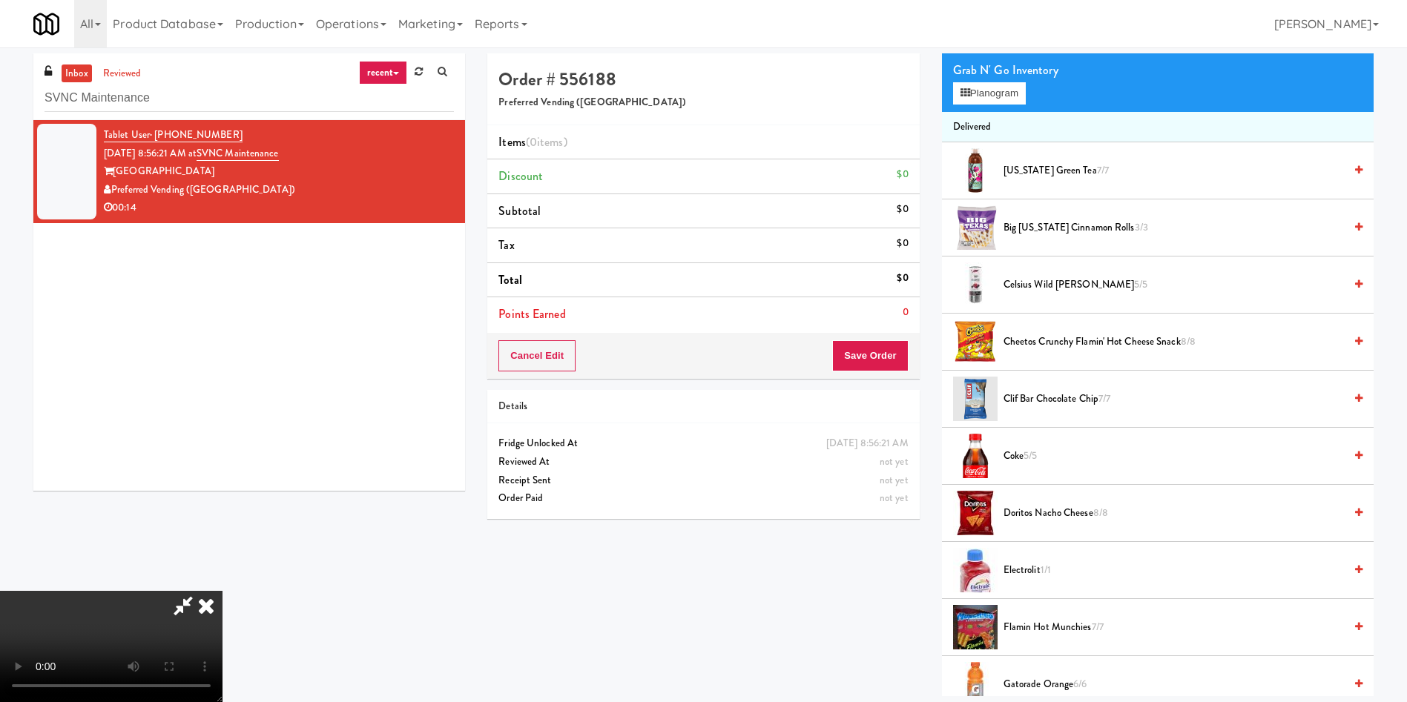
scroll to position [218, 0]
click at [222, 467] on video at bounding box center [111, 646] width 222 height 111
click at [937, 96] on button "Planogram" at bounding box center [989, 93] width 73 height 22
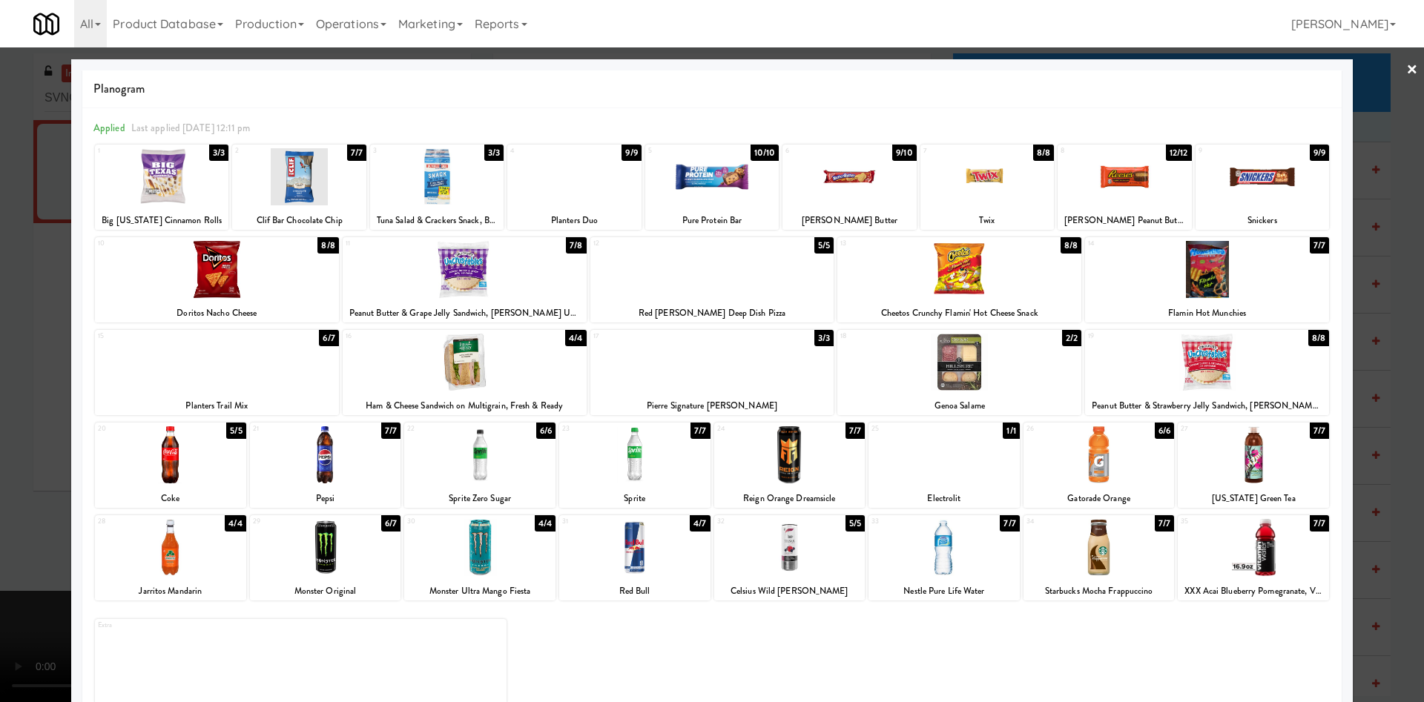
click at [303, 180] on div at bounding box center [298, 176] width 133 height 57
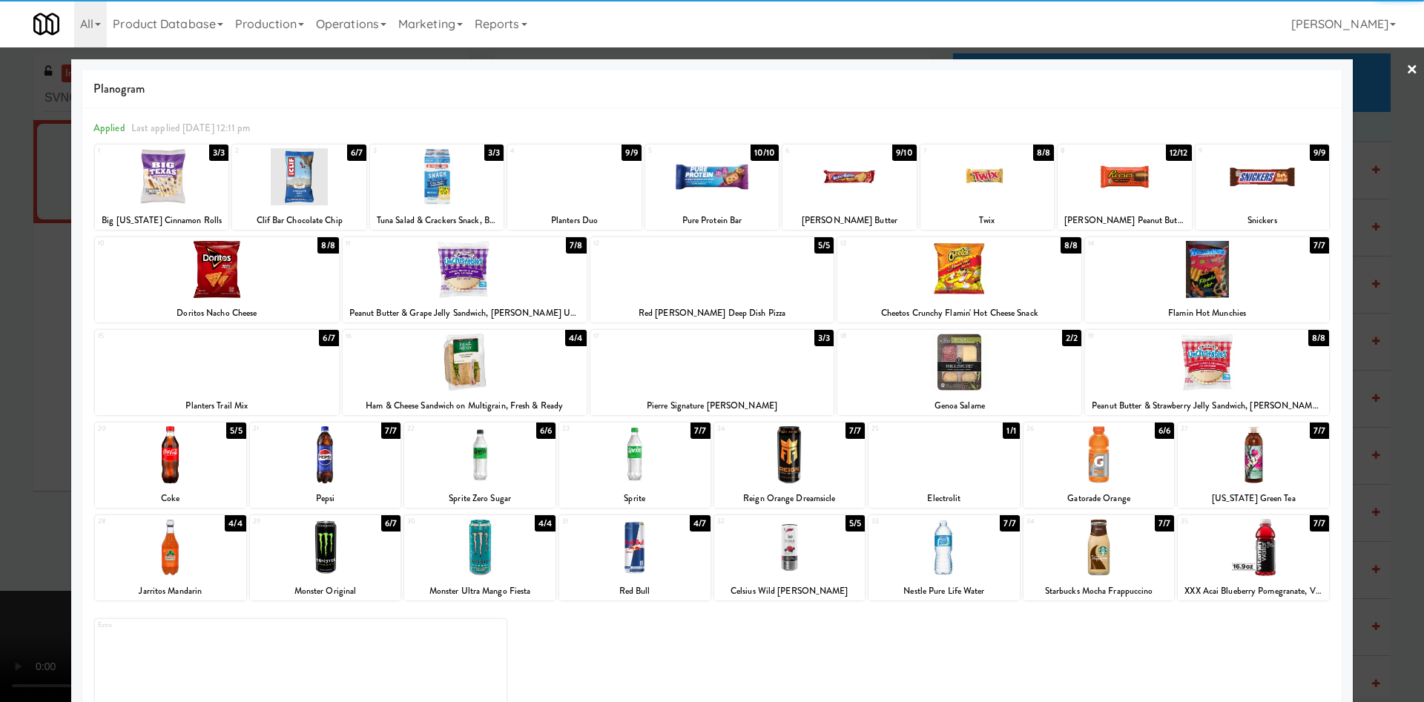
click at [303, 180] on div at bounding box center [298, 176] width 133 height 57
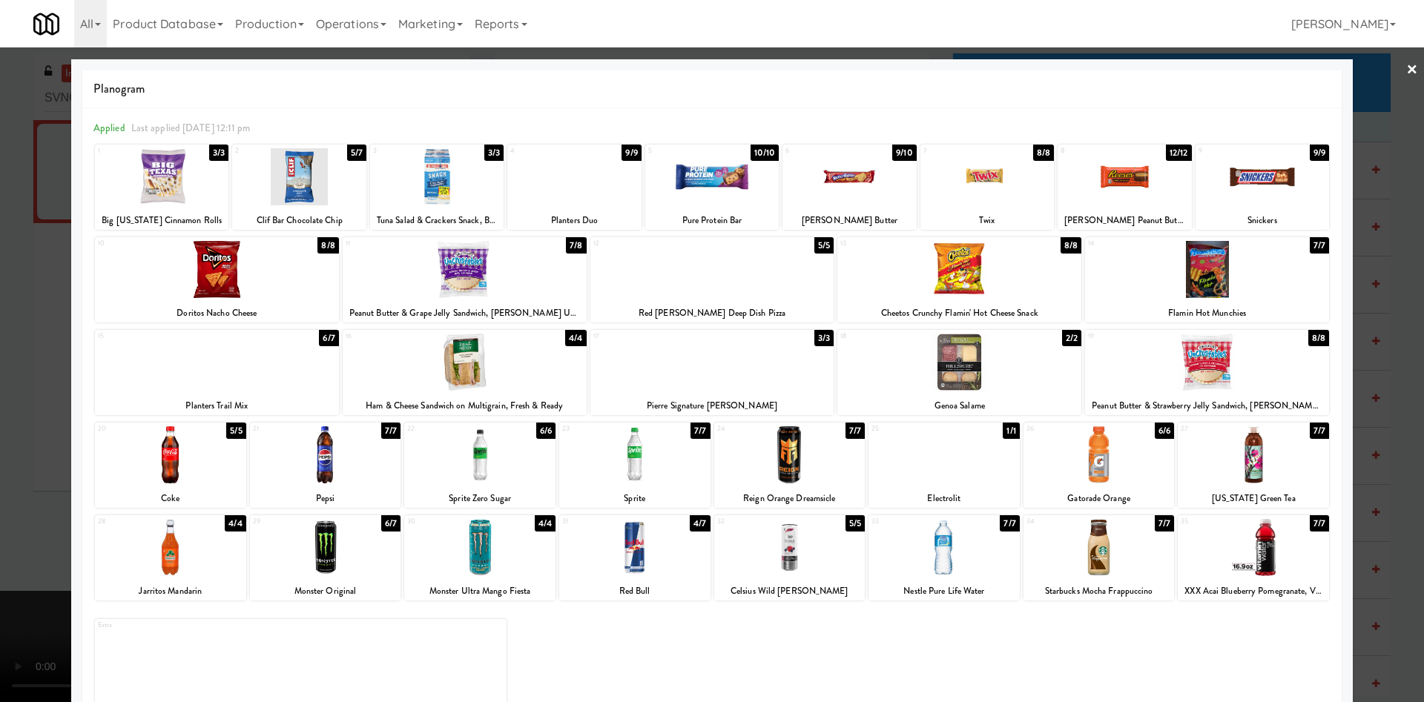
click at [786, 467] on div at bounding box center [789, 454] width 151 height 57
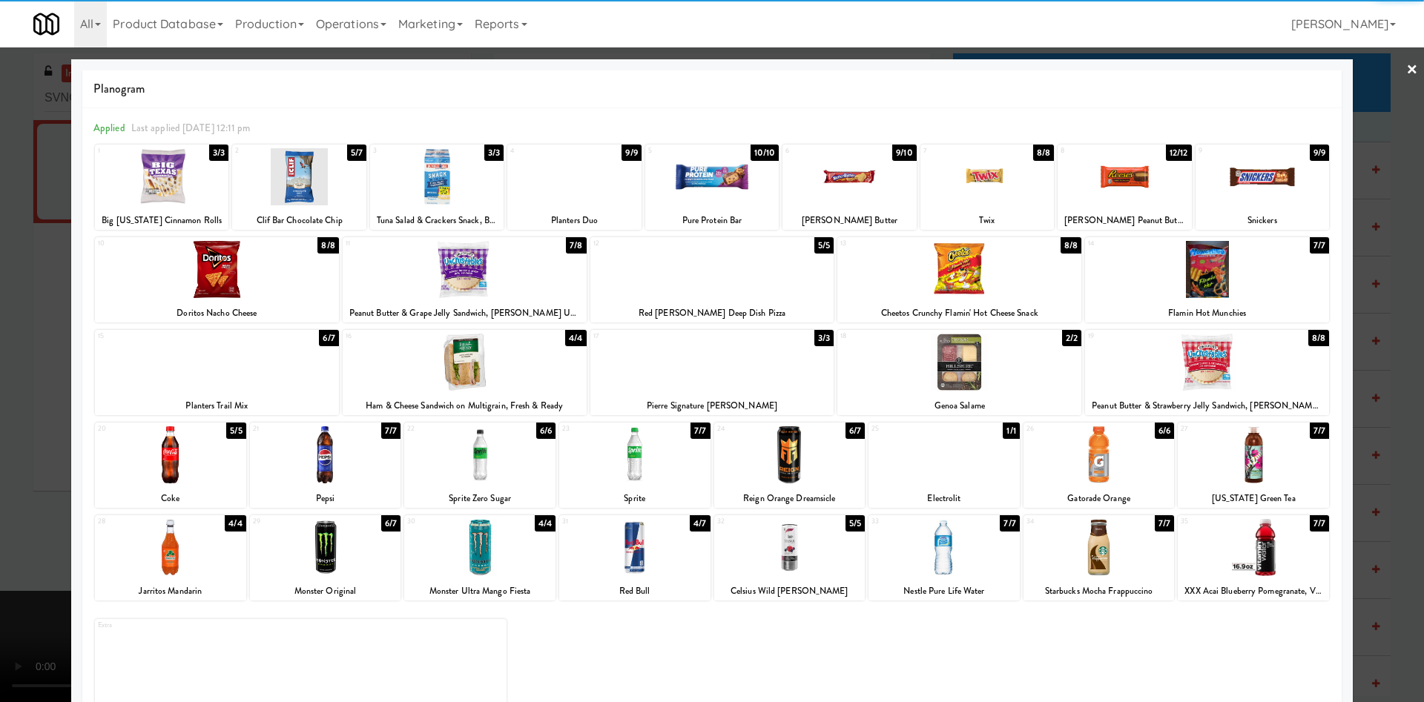
click at [0, 400] on div at bounding box center [712, 351] width 1424 height 702
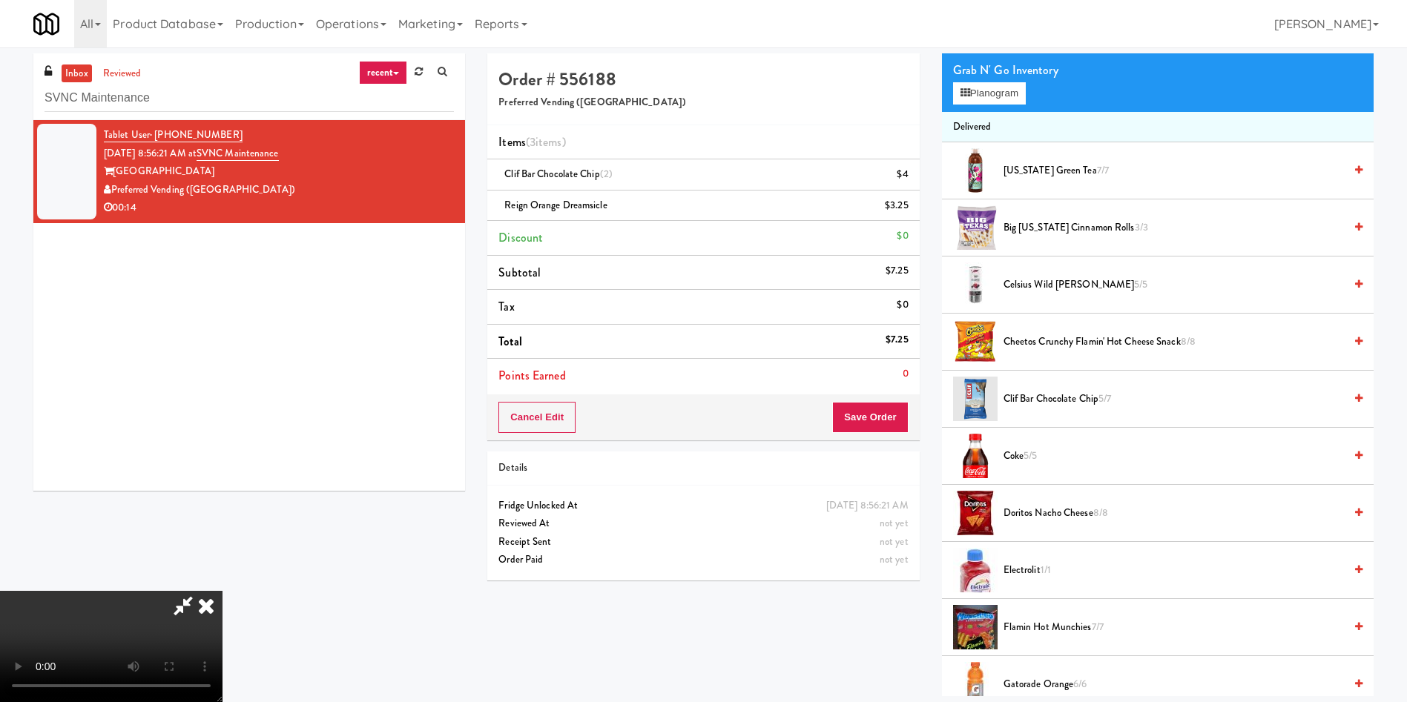
click at [222, 467] on video at bounding box center [111, 646] width 222 height 111
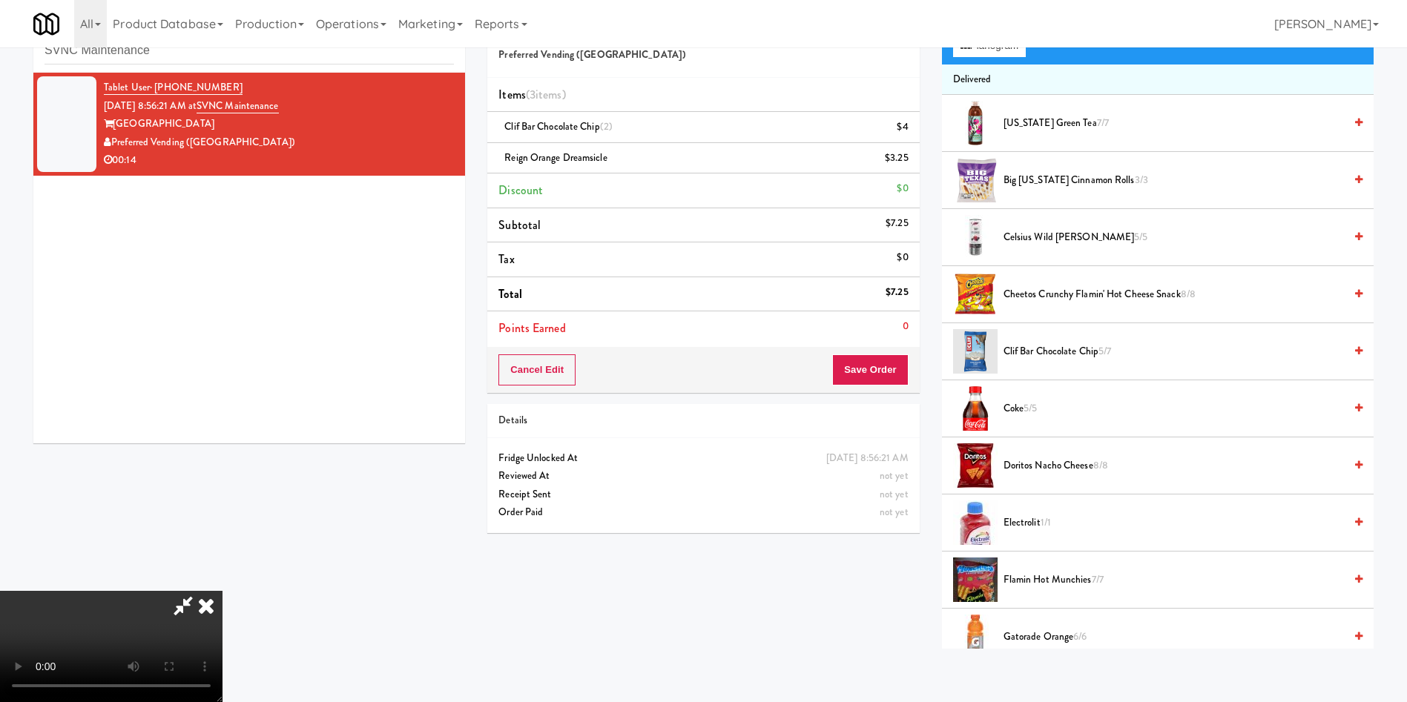
scroll to position [218, 0]
click at [222, 467] on video at bounding box center [111, 646] width 222 height 111
click at [876, 367] on button "Save Order" at bounding box center [870, 369] width 76 height 31
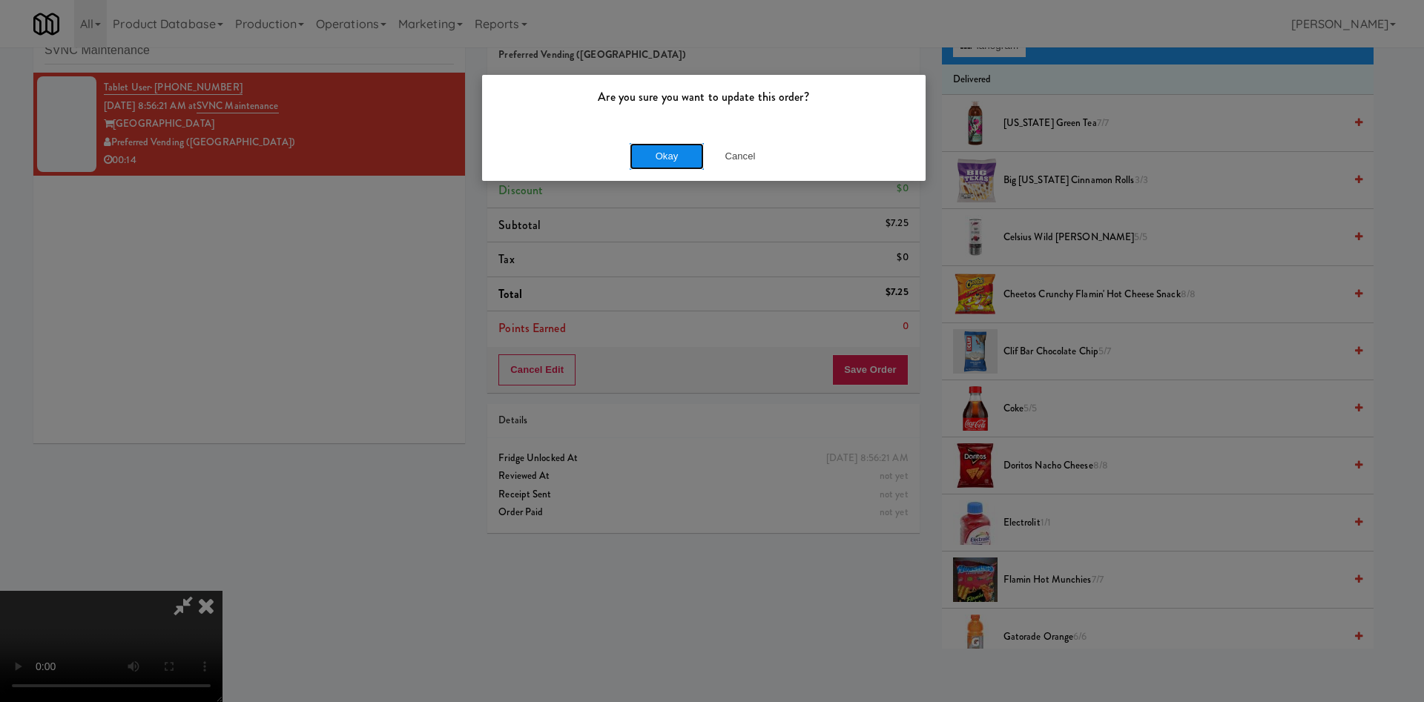
click at [681, 160] on button "Okay" at bounding box center [667, 156] width 74 height 27
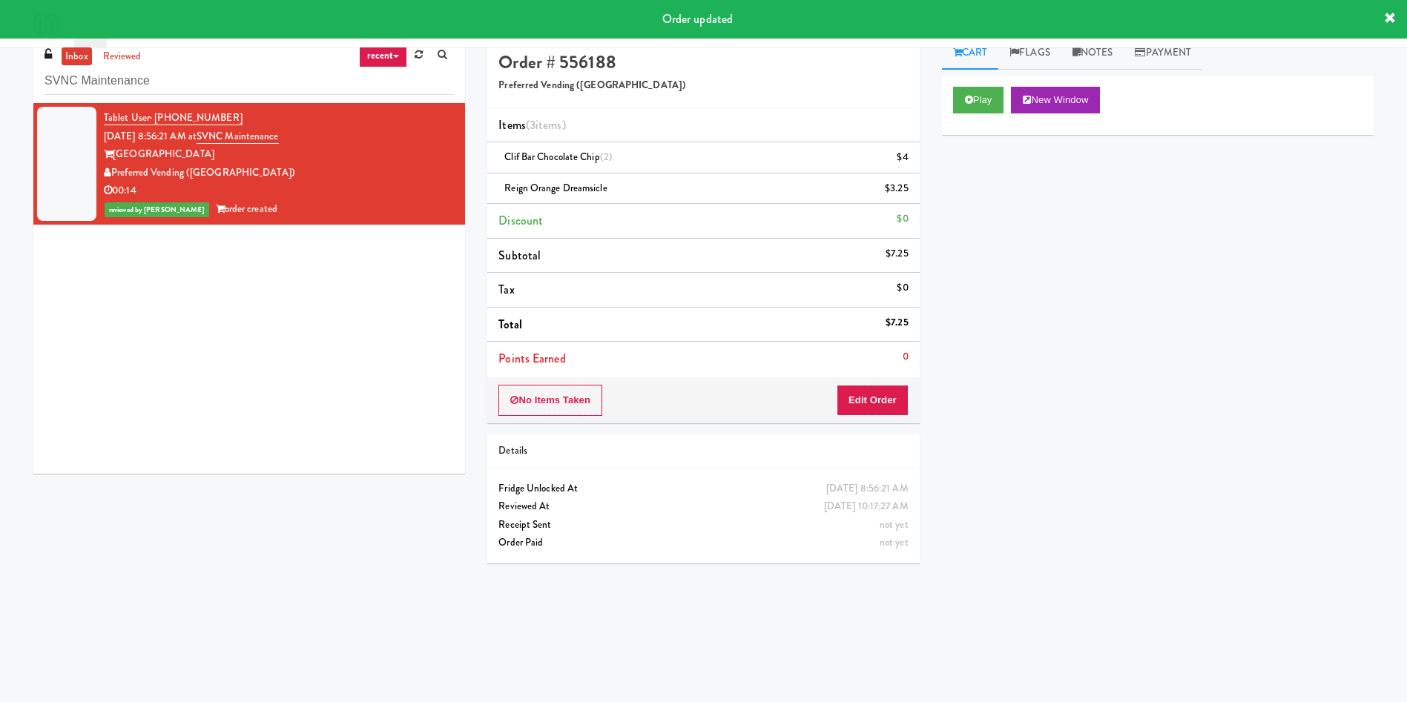
scroll to position [0, 0]
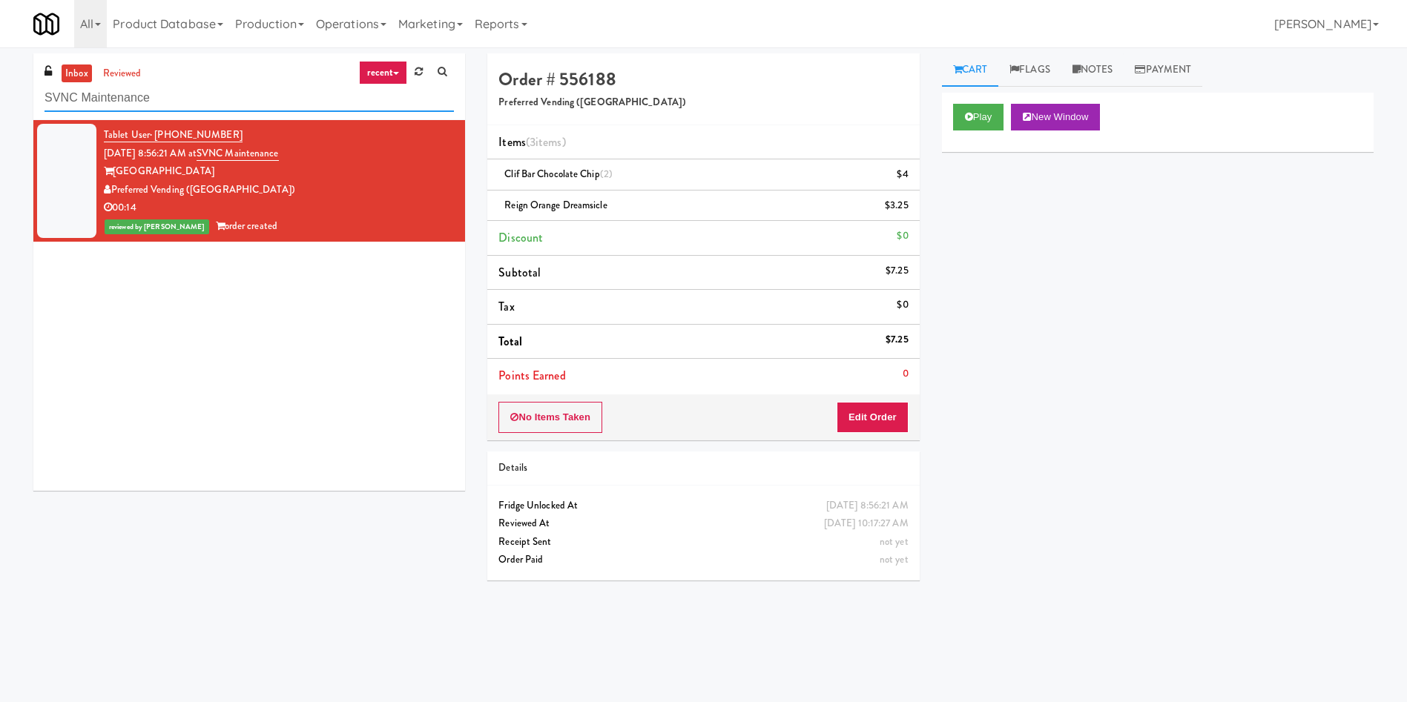
drag, startPoint x: 177, startPoint y: 86, endPoint x: 0, endPoint y: 63, distance: 178.7
click at [0, 63] on div "inbox reviewed recent all unclear take inventory issue suspicious failed recent…" at bounding box center [703, 350] width 1407 height 595
paste input "Gateway Lofts - Fridg"
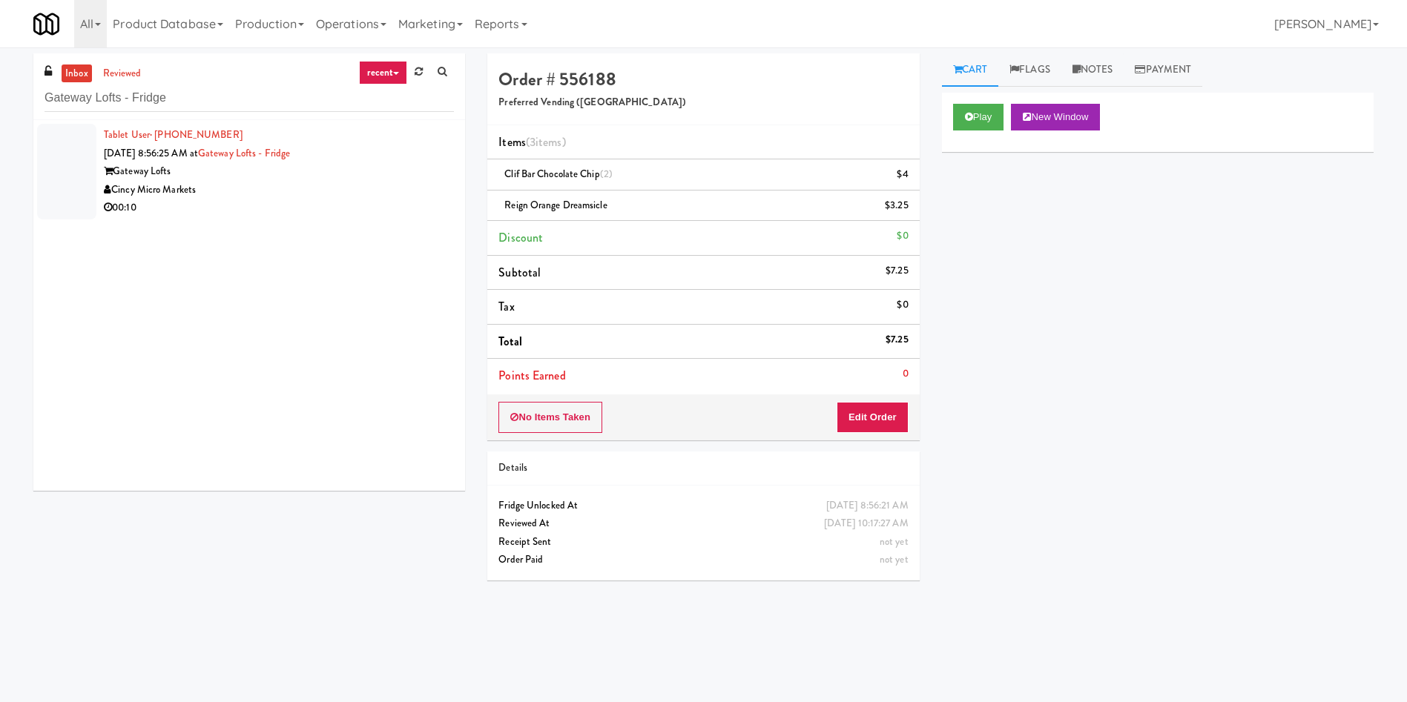
drag, startPoint x: 41, startPoint y: 159, endPoint x: 53, endPoint y: 155, distance: 13.4
click at [44, 156] on div at bounding box center [66, 172] width 59 height 96
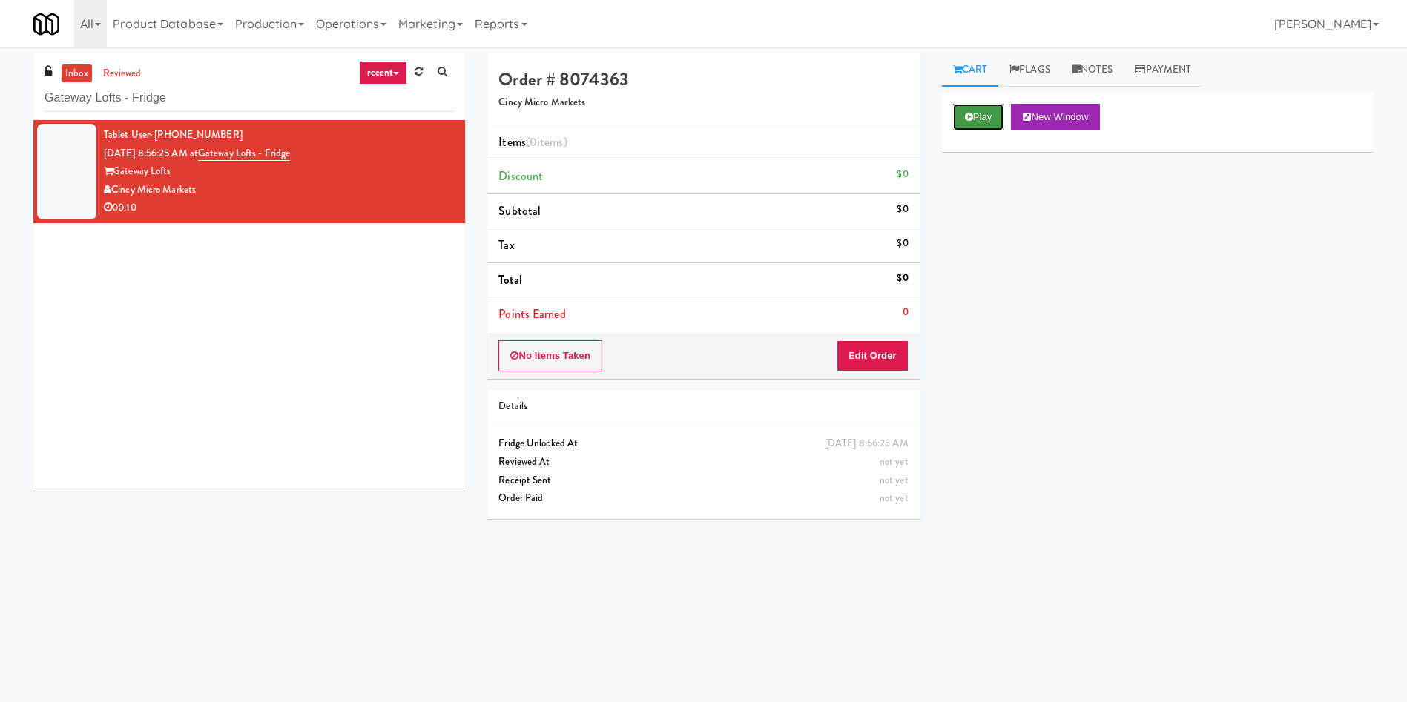
click at [937, 108] on button "Play" at bounding box center [978, 117] width 51 height 27
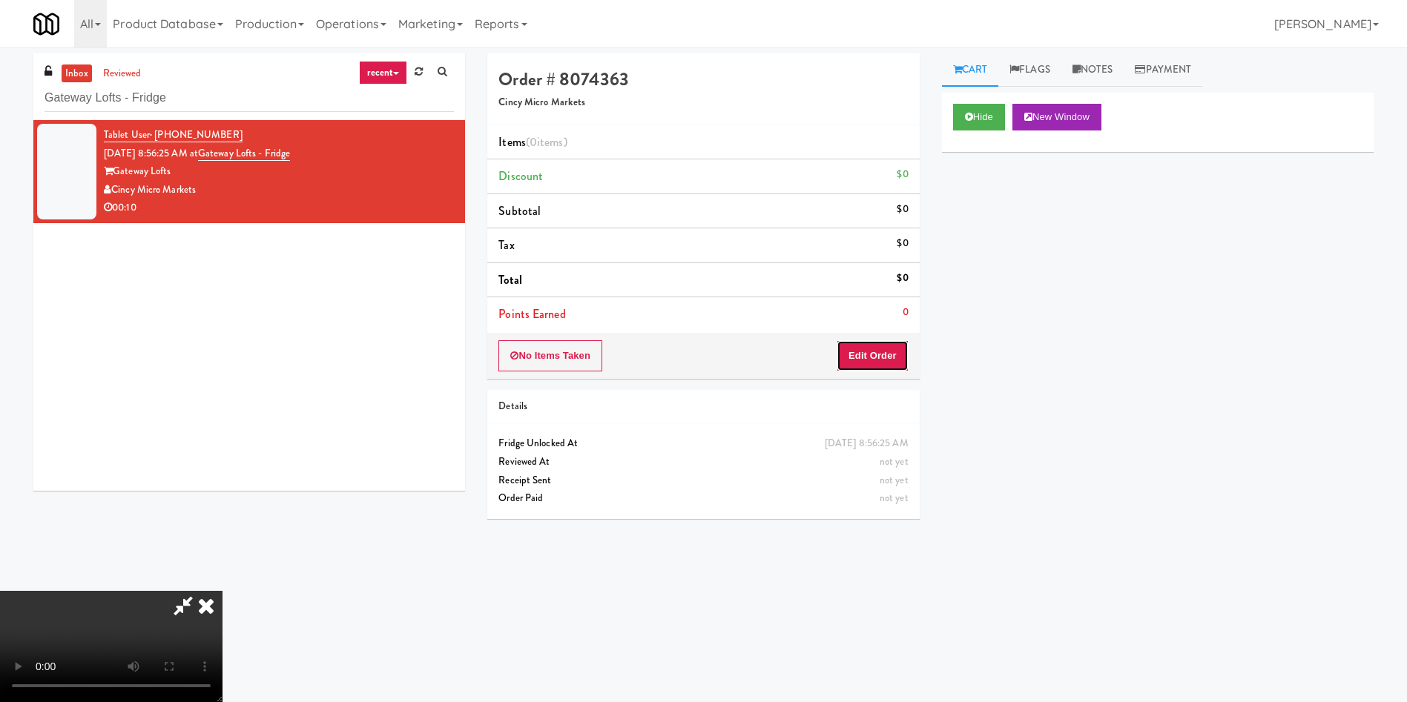
click at [871, 360] on button "Edit Order" at bounding box center [872, 355] width 72 height 31
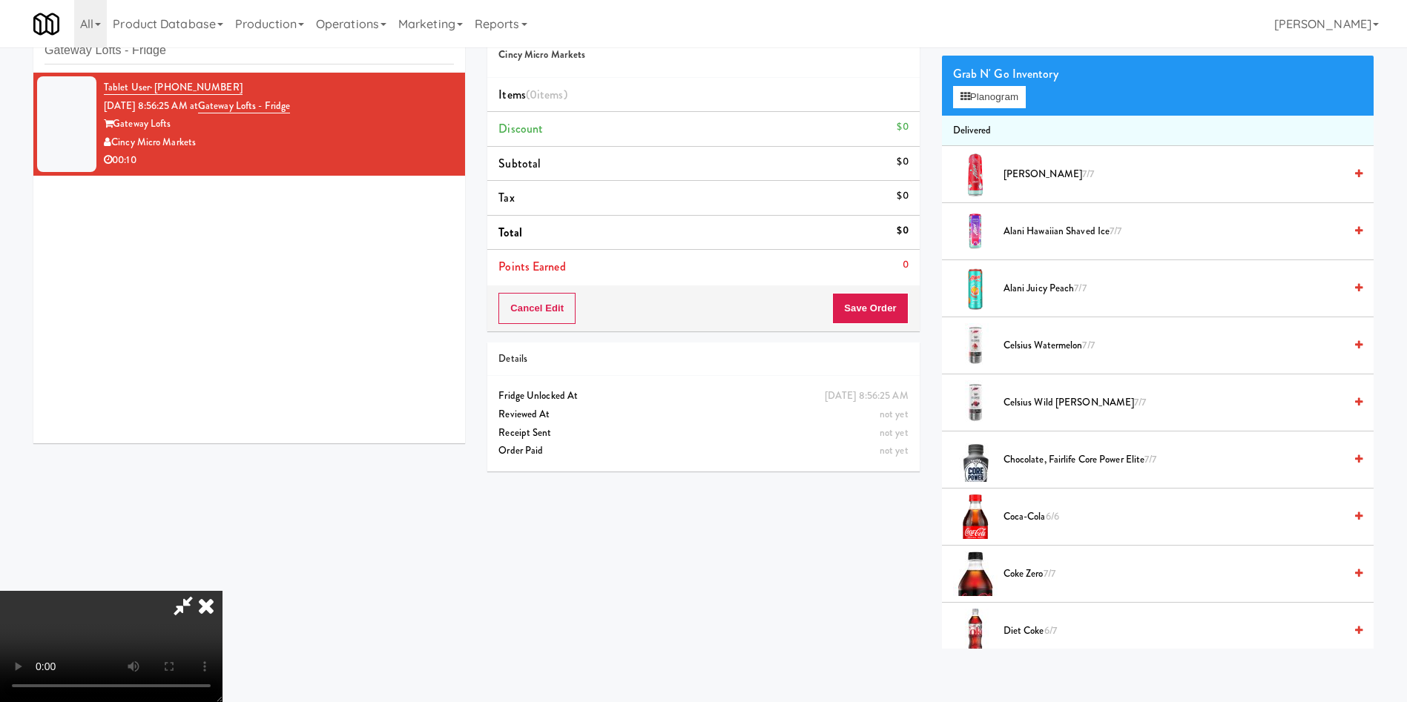
scroll to position [111, 0]
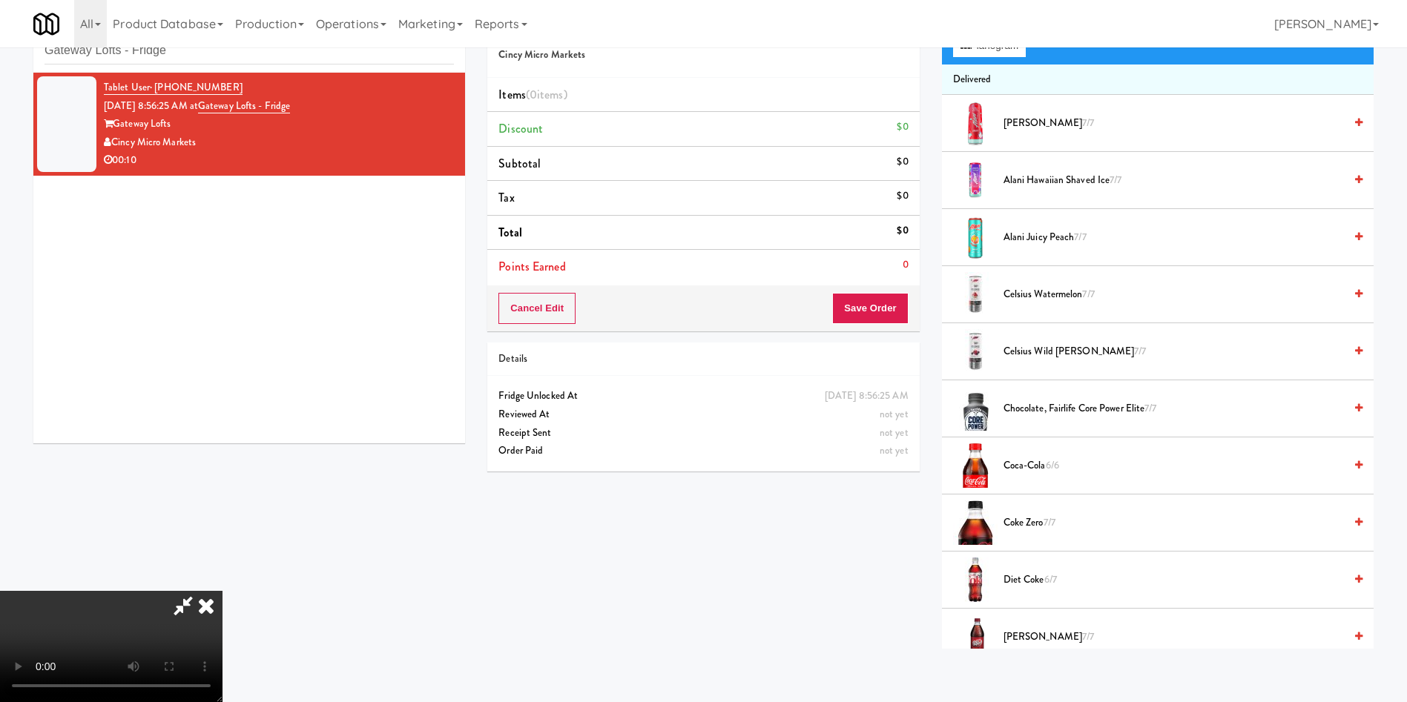
click at [222, 467] on video at bounding box center [111, 646] width 222 height 111
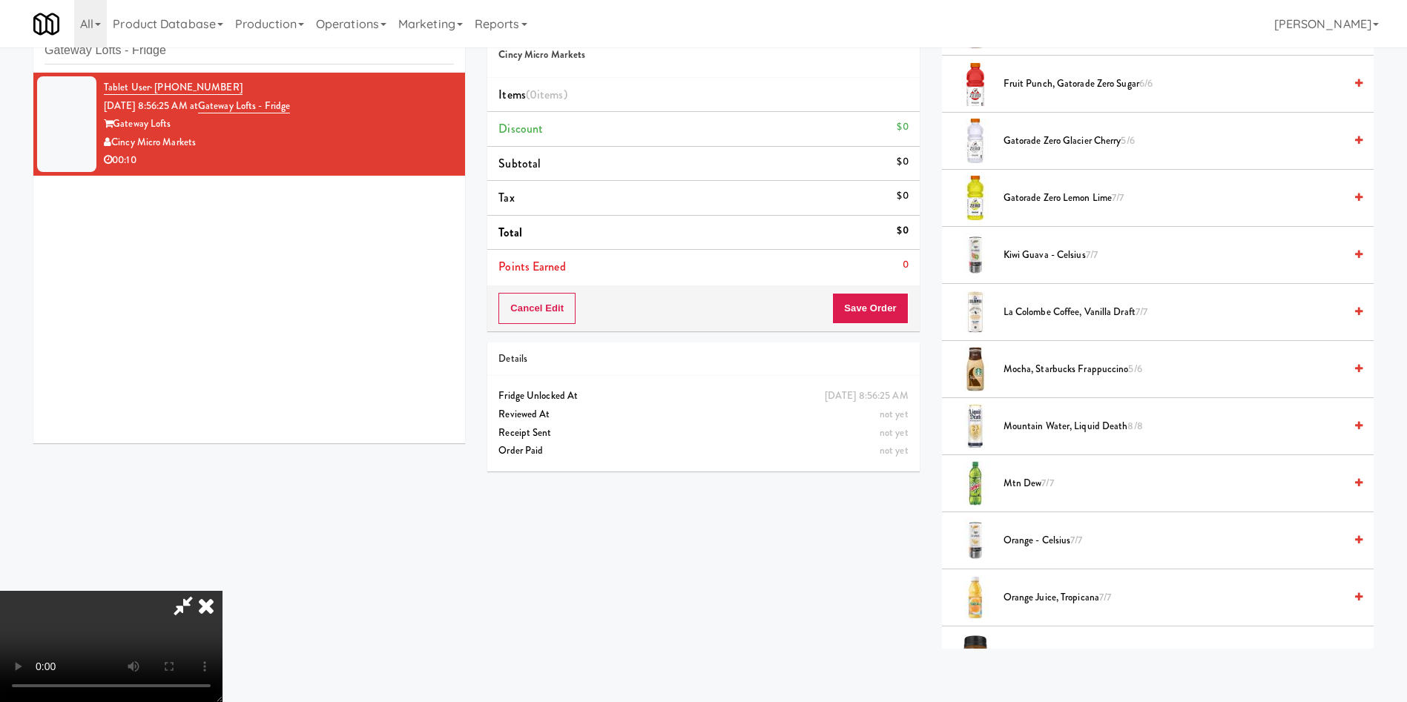
click at [222, 467] on video at bounding box center [111, 646] width 222 height 111
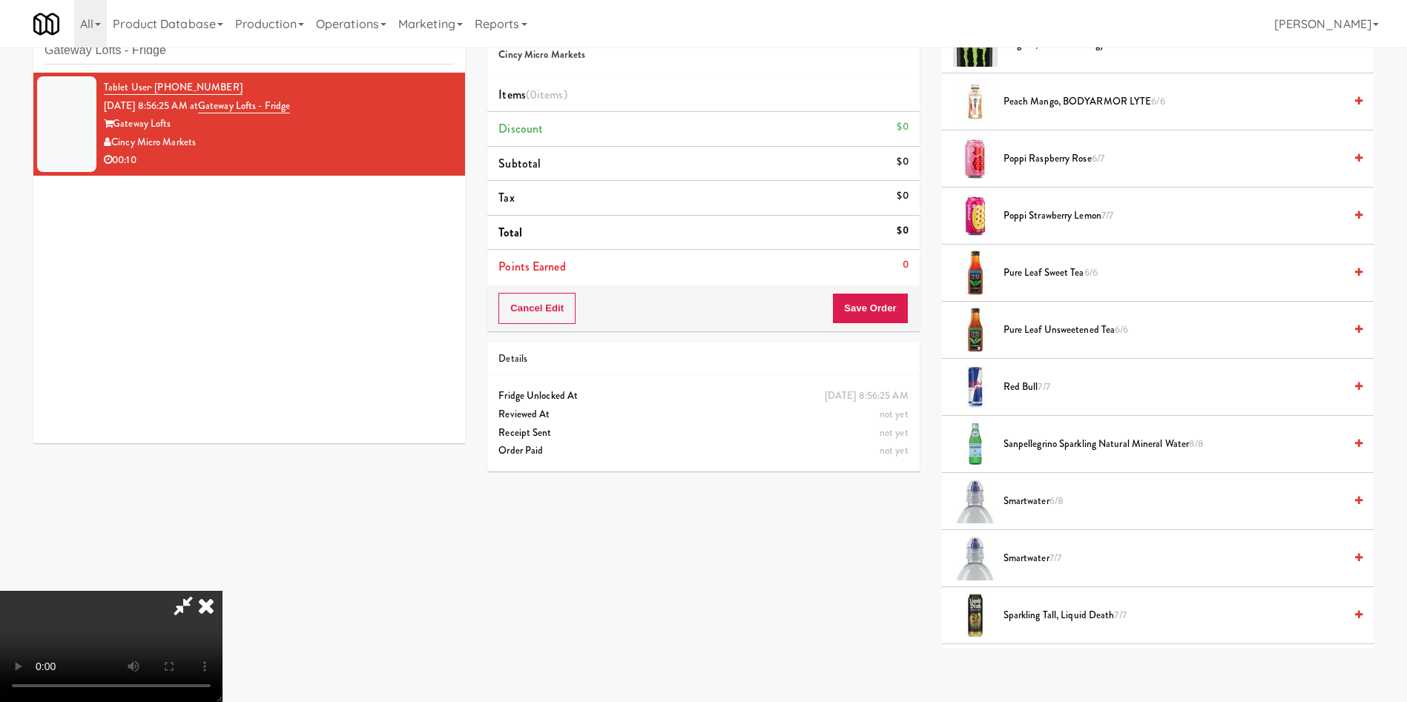
scroll to position [1669, 0]
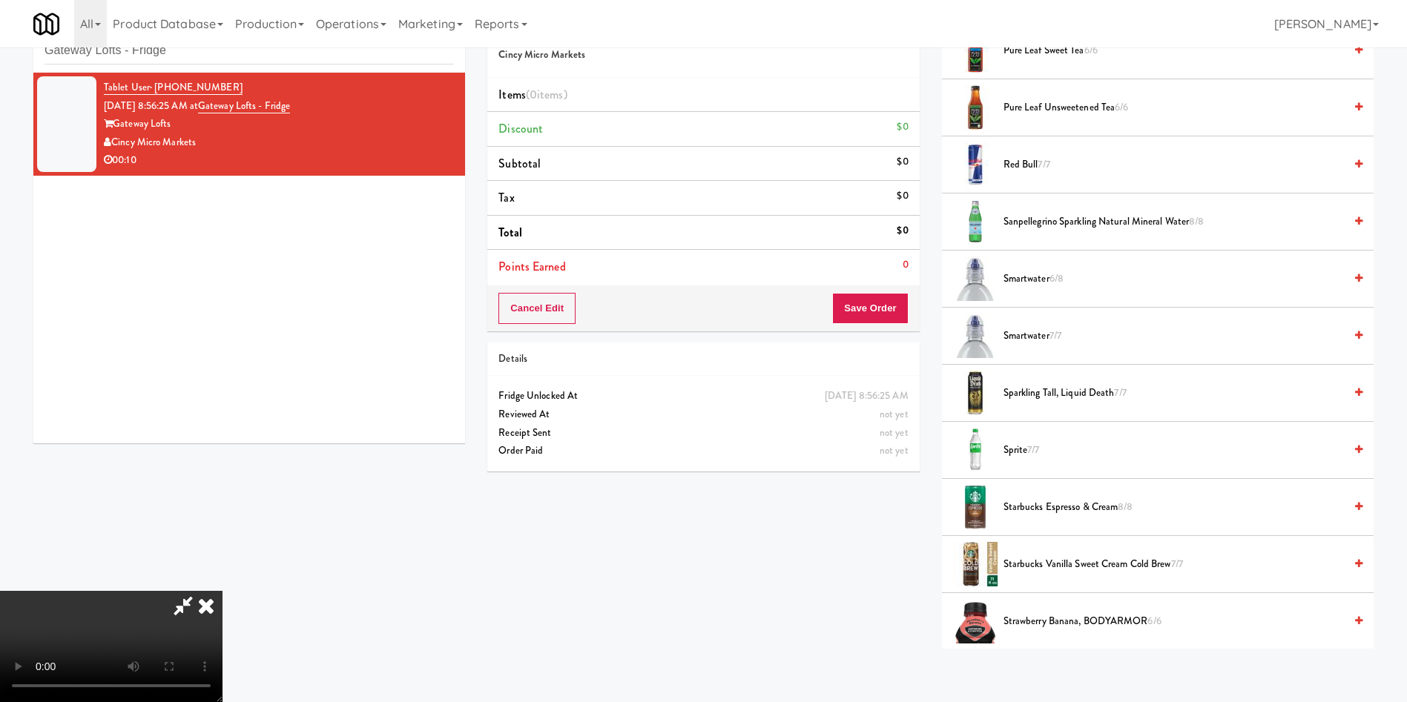
click at [937, 216] on span "Sanpellegrino Sparkling Natural Mineral Water 8/8" at bounding box center [1173, 222] width 340 height 19
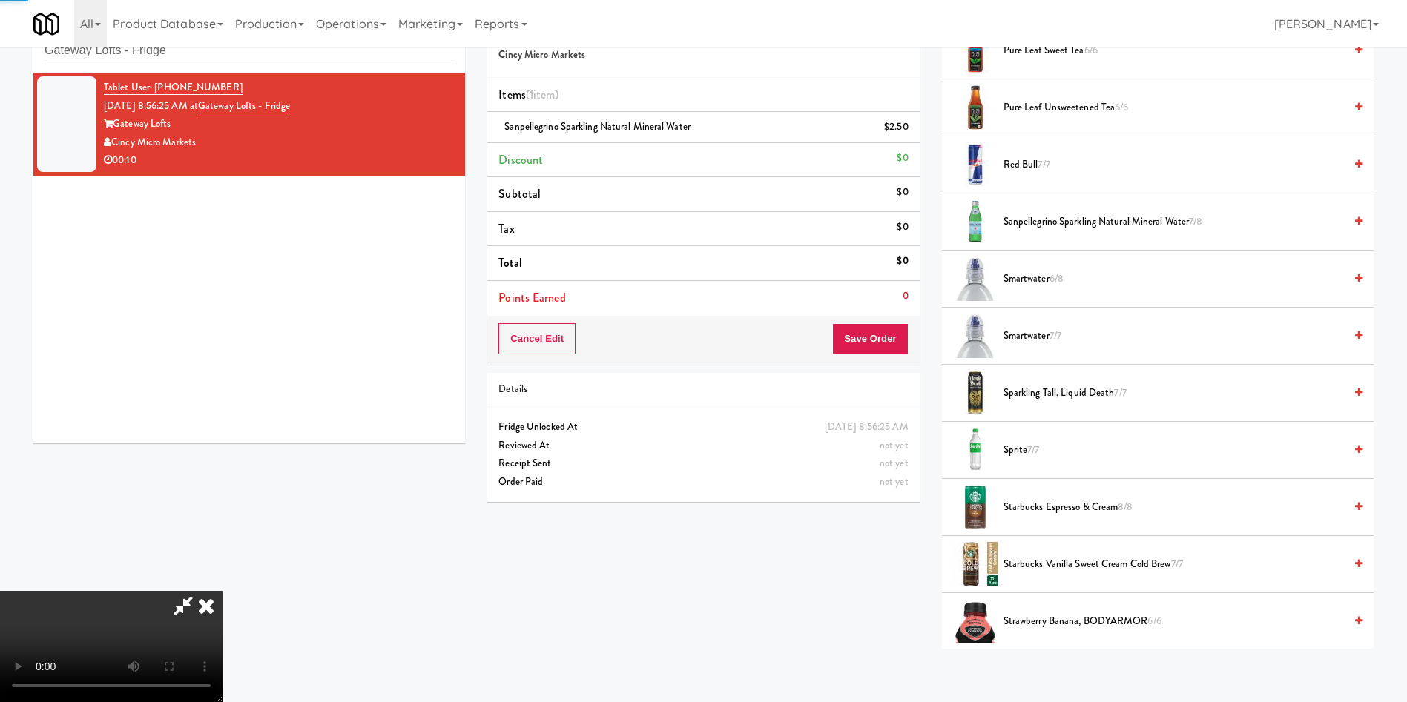
click at [222, 467] on video at bounding box center [111, 646] width 222 height 111
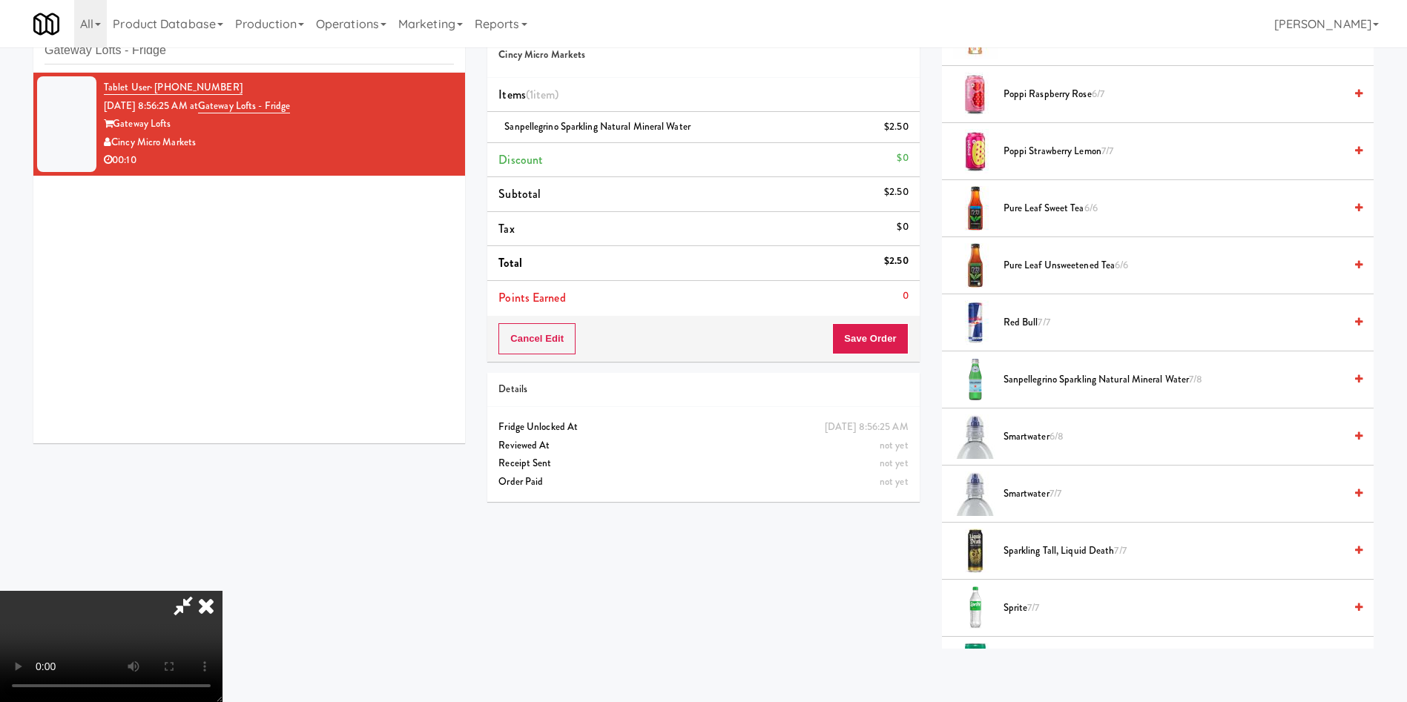
scroll to position [1446, 0]
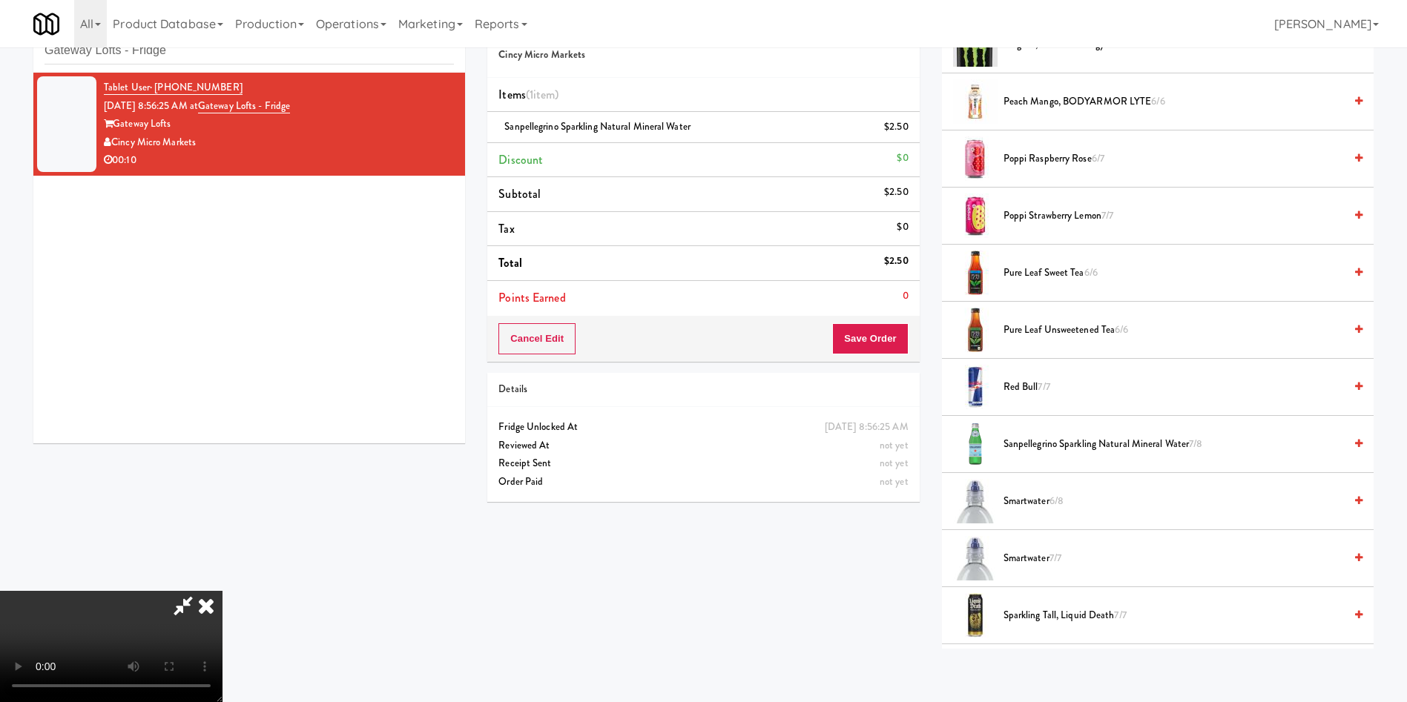
click at [222, 467] on video at bounding box center [111, 646] width 222 height 111
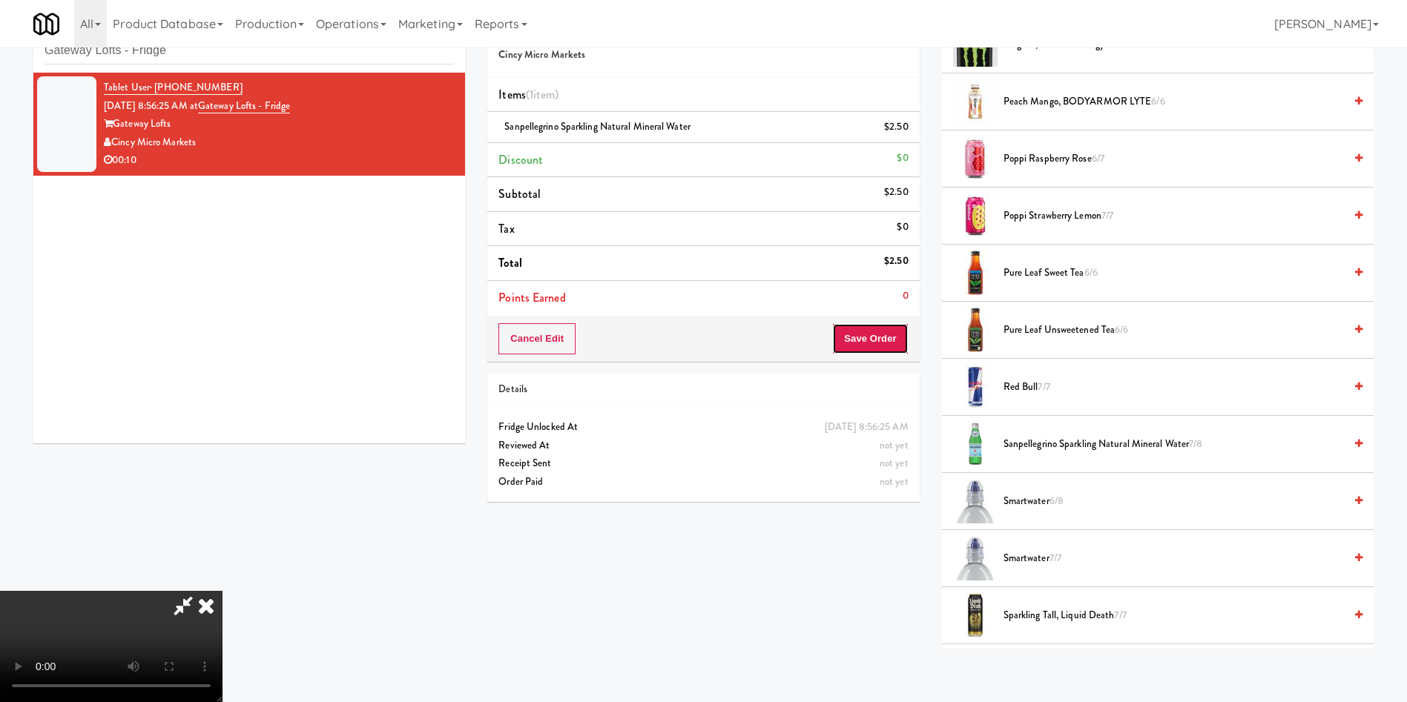
click at [880, 333] on button "Save Order" at bounding box center [870, 338] width 76 height 31
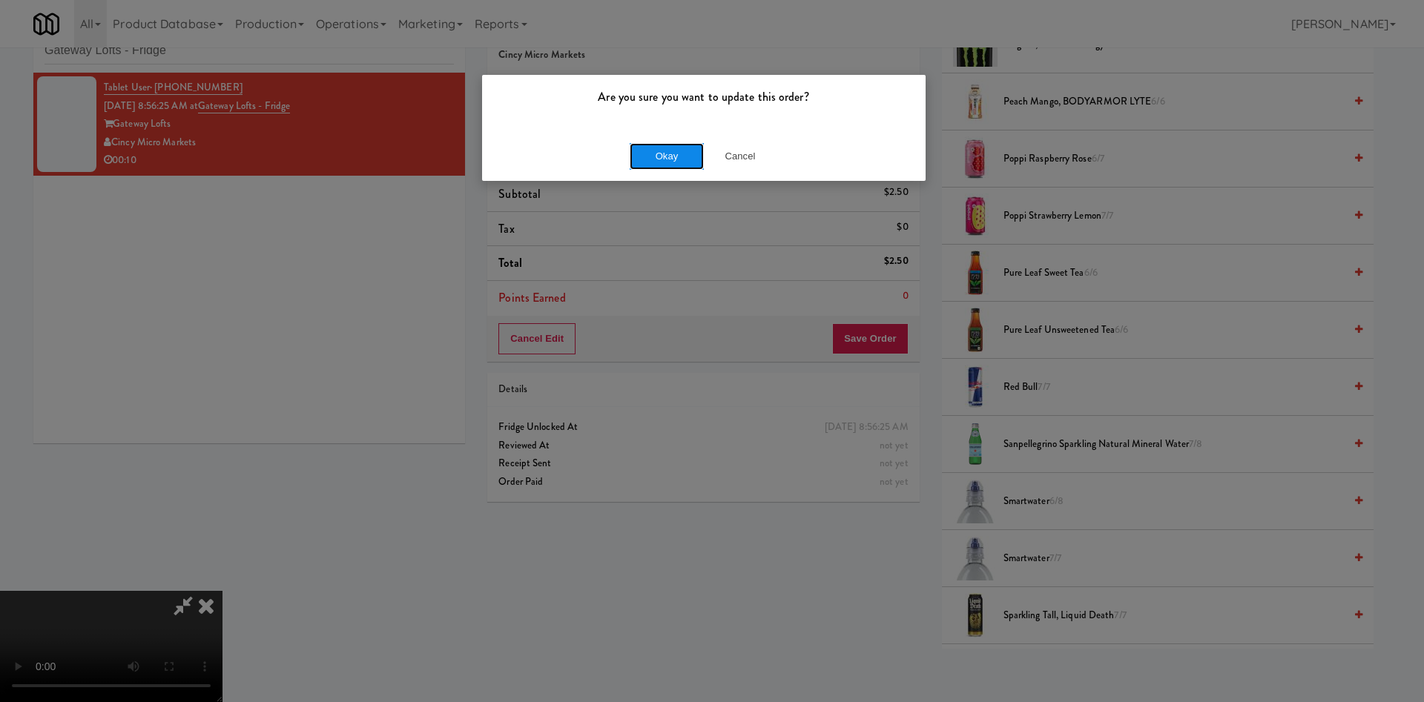
click at [685, 160] on button "Okay" at bounding box center [667, 156] width 74 height 27
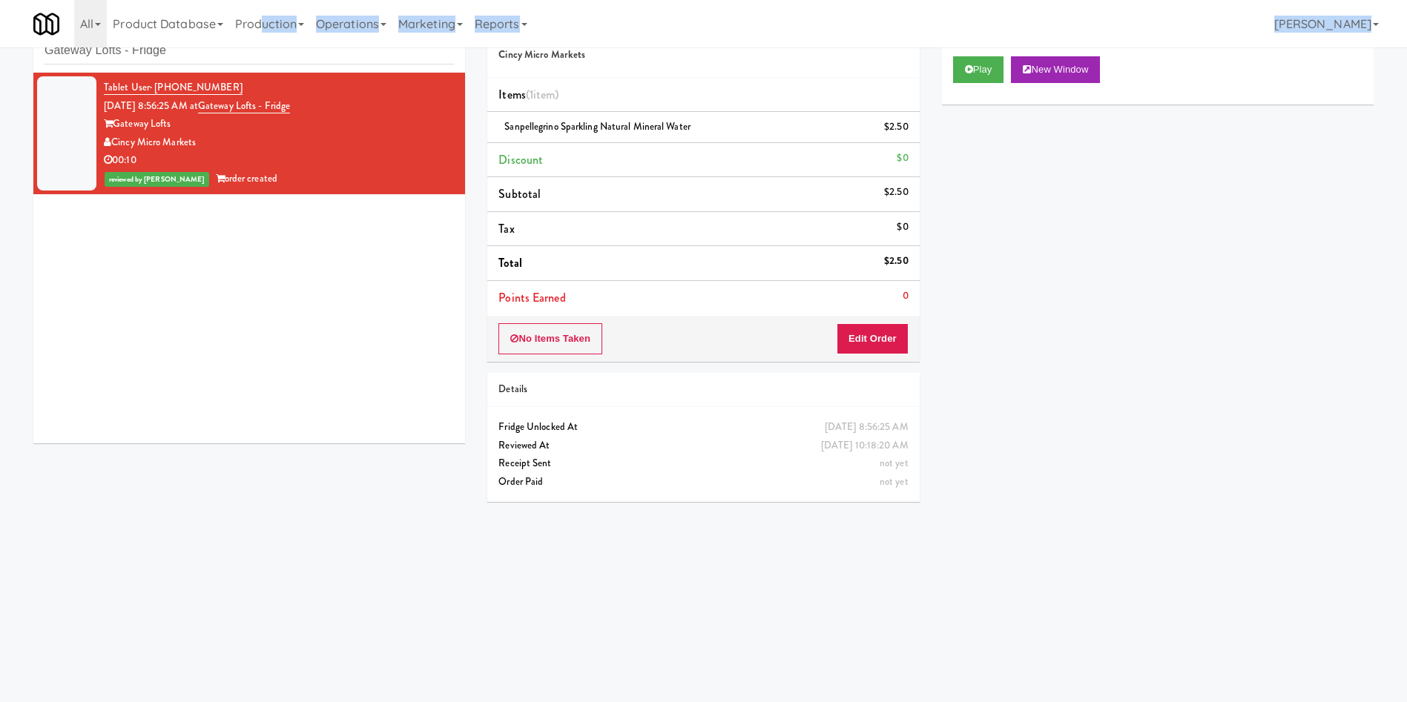
drag, startPoint x: 262, startPoint y: 38, endPoint x: 69, endPoint y: 40, distance: 192.8
click at [14, 37] on div "Toggle navigation All 325 Vending [URL][DOMAIN_NAME] 901 Smrt Mrkt [URL][DOMAIN…" at bounding box center [703, 23] width 1407 height 47
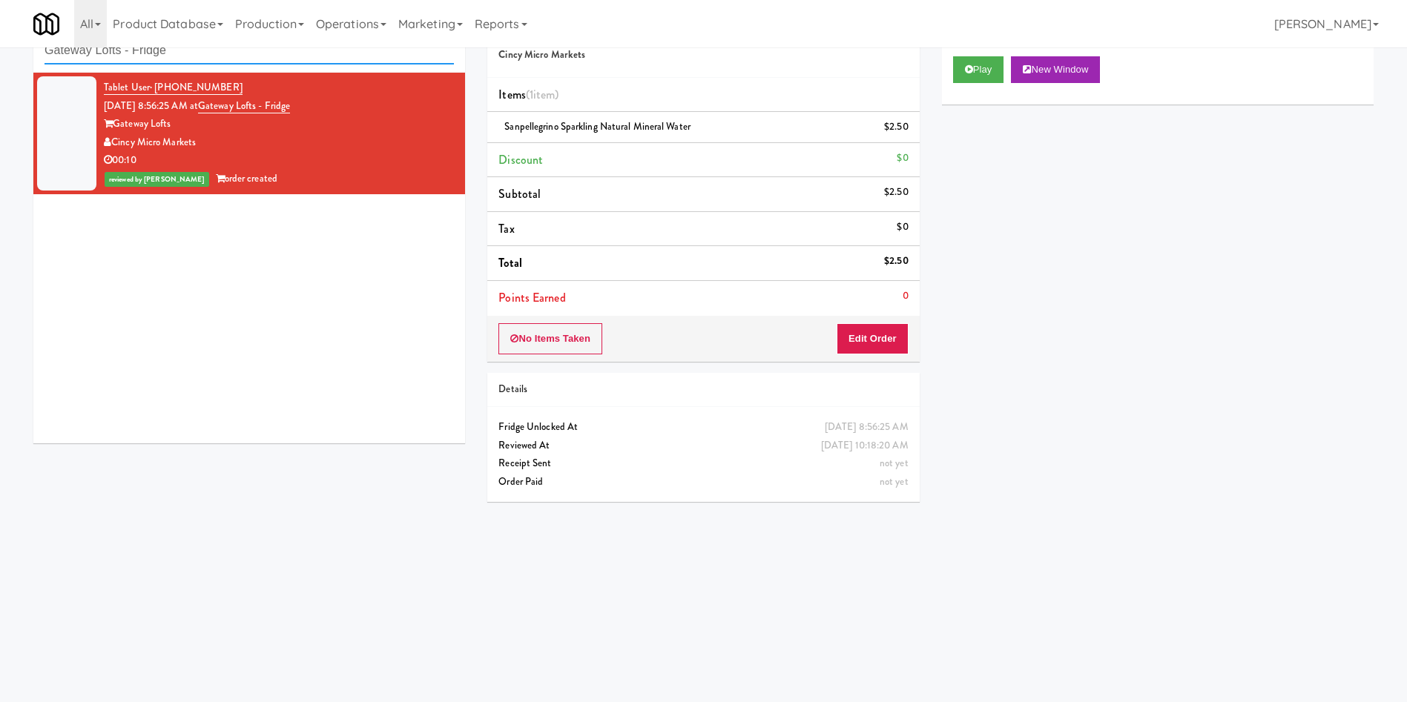
drag, startPoint x: 196, startPoint y: 60, endPoint x: 61, endPoint y: 50, distance: 135.4
click at [0, 52] on div "inbox reviewed recent all unclear take inventory issue suspicious failed recent…" at bounding box center [703, 303] width 1407 height 595
paste input "Point 225 - Cooler"
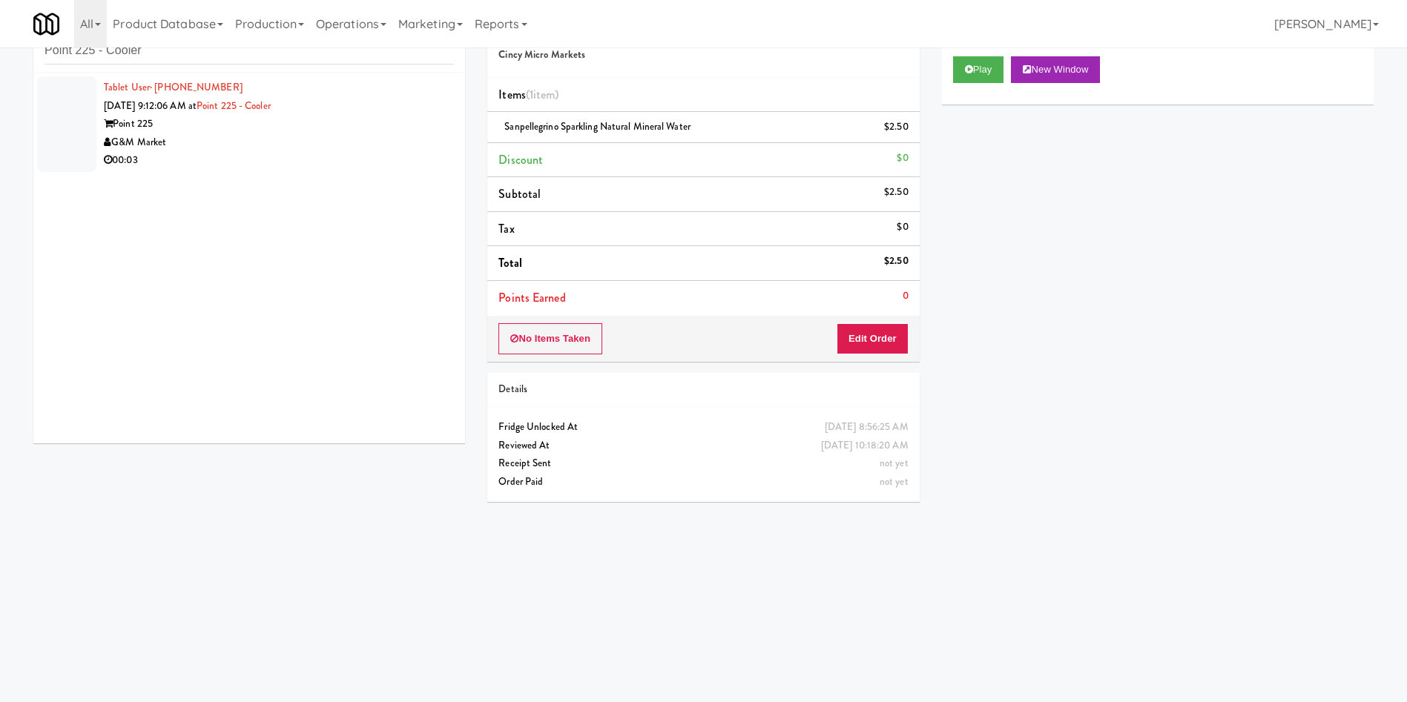
click at [71, 123] on div at bounding box center [66, 124] width 59 height 96
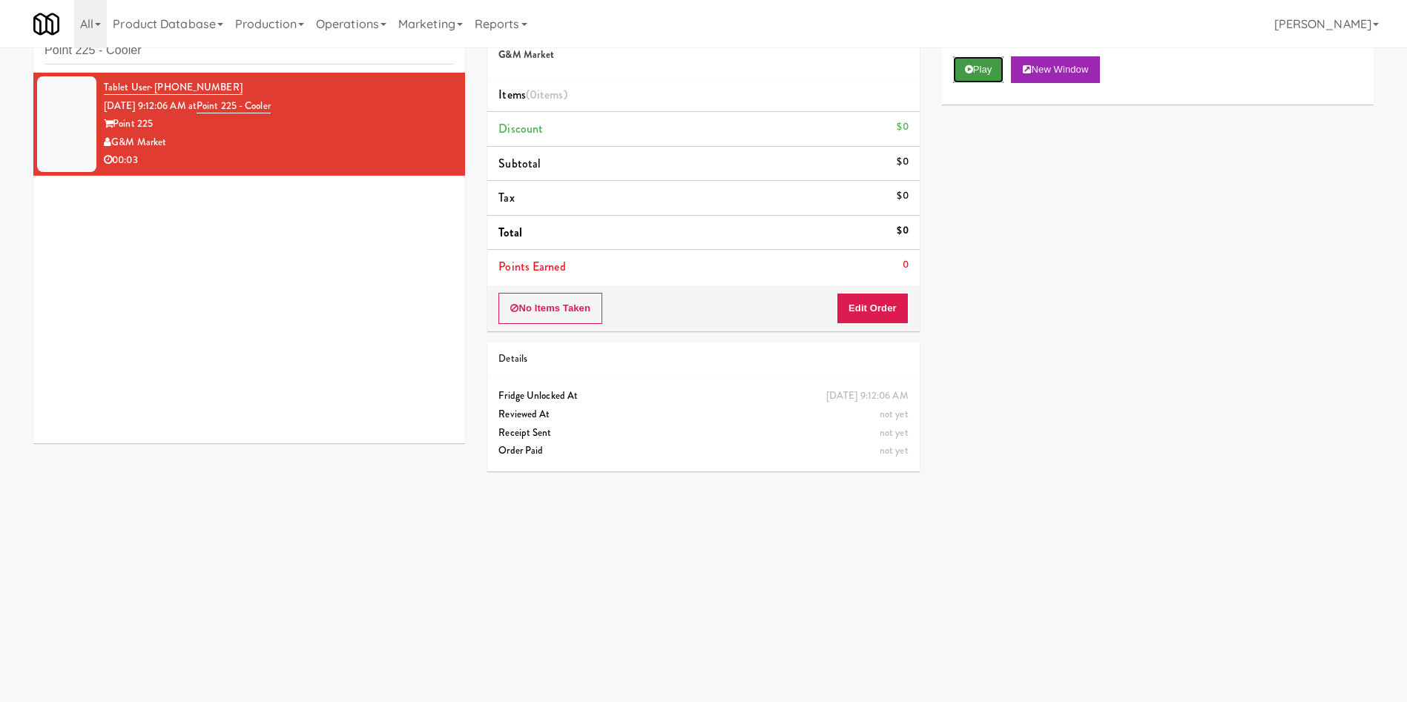
click at [937, 78] on button "Play" at bounding box center [978, 69] width 51 height 27
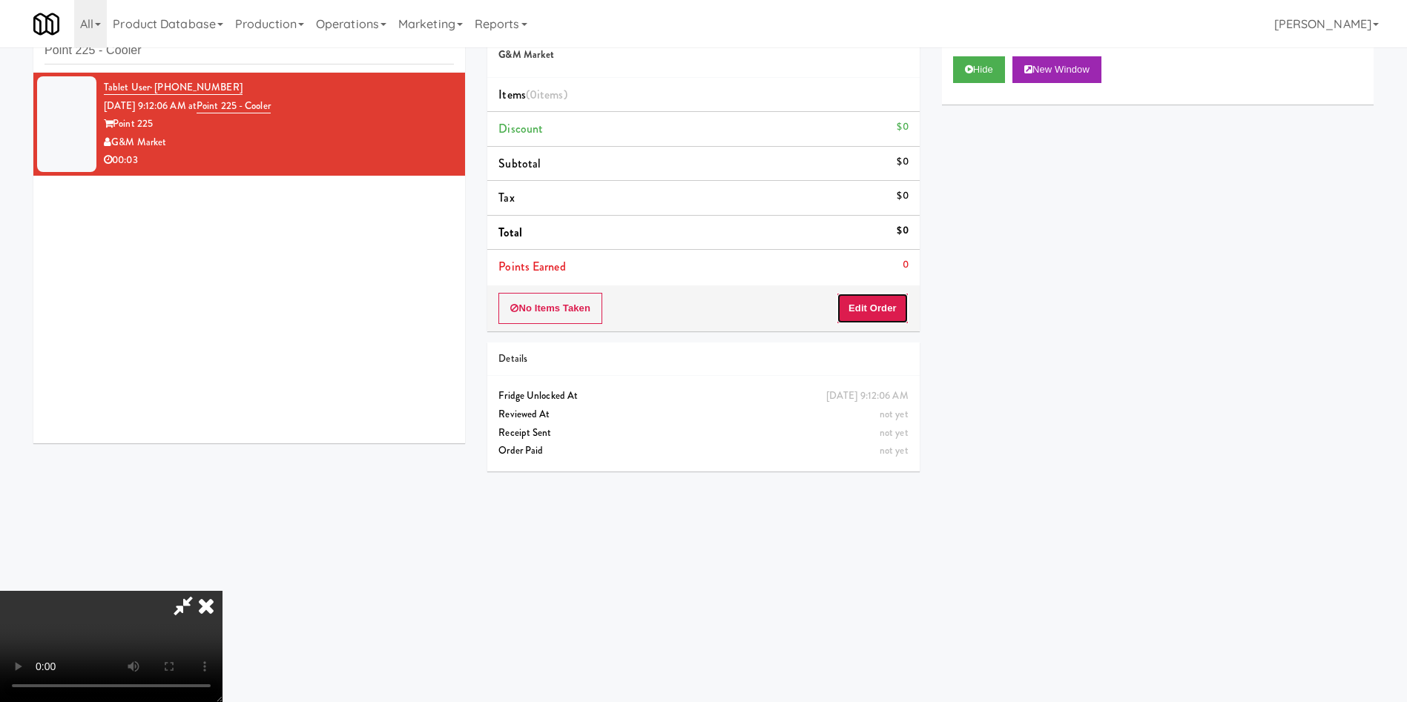
click at [874, 293] on button "Edit Order" at bounding box center [872, 308] width 72 height 31
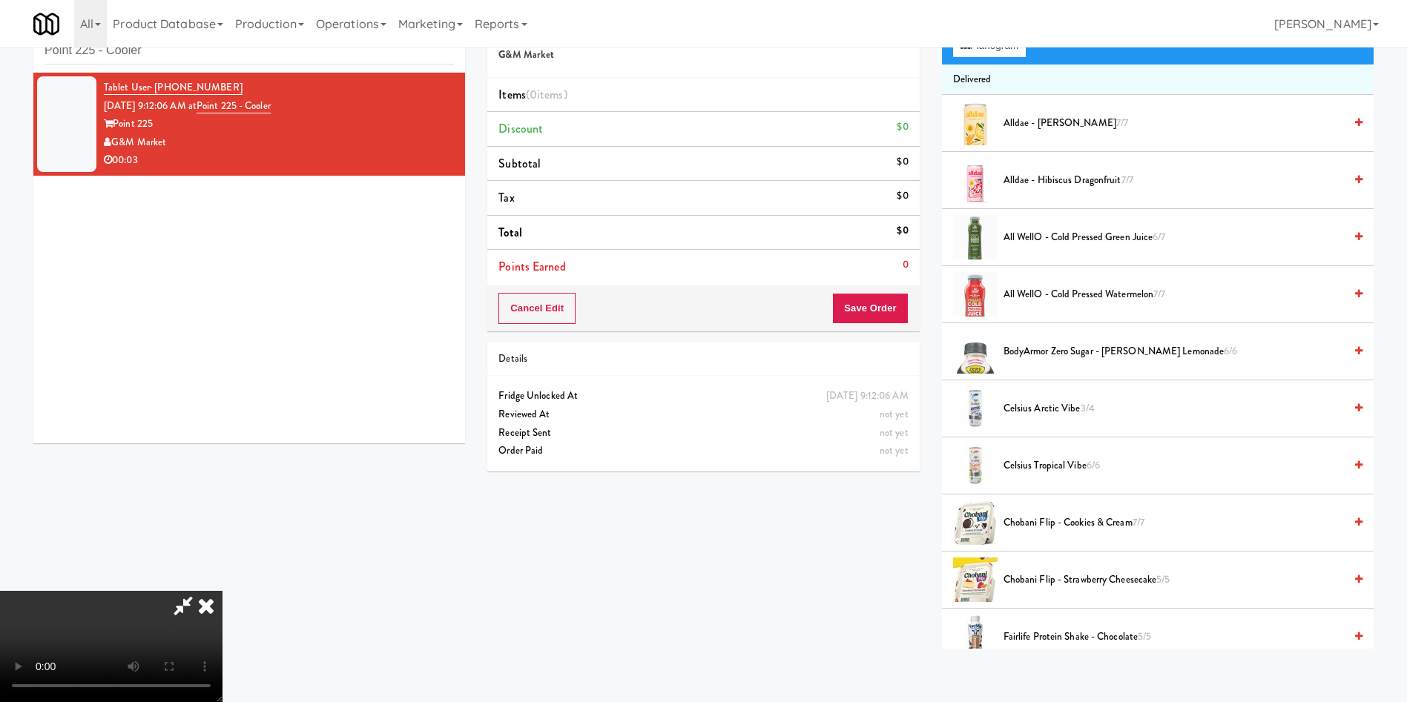
scroll to position [218, 0]
click at [222, 467] on video at bounding box center [111, 646] width 222 height 111
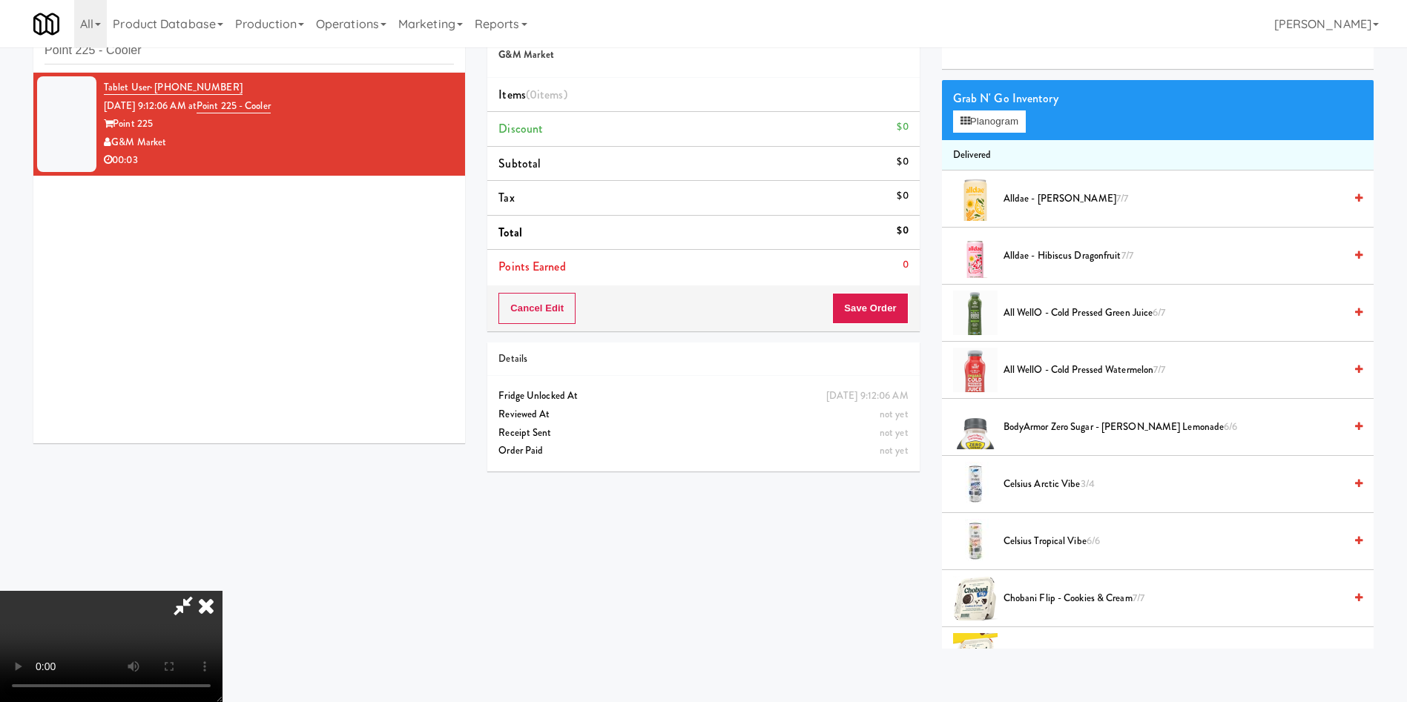
scroll to position [0, 0]
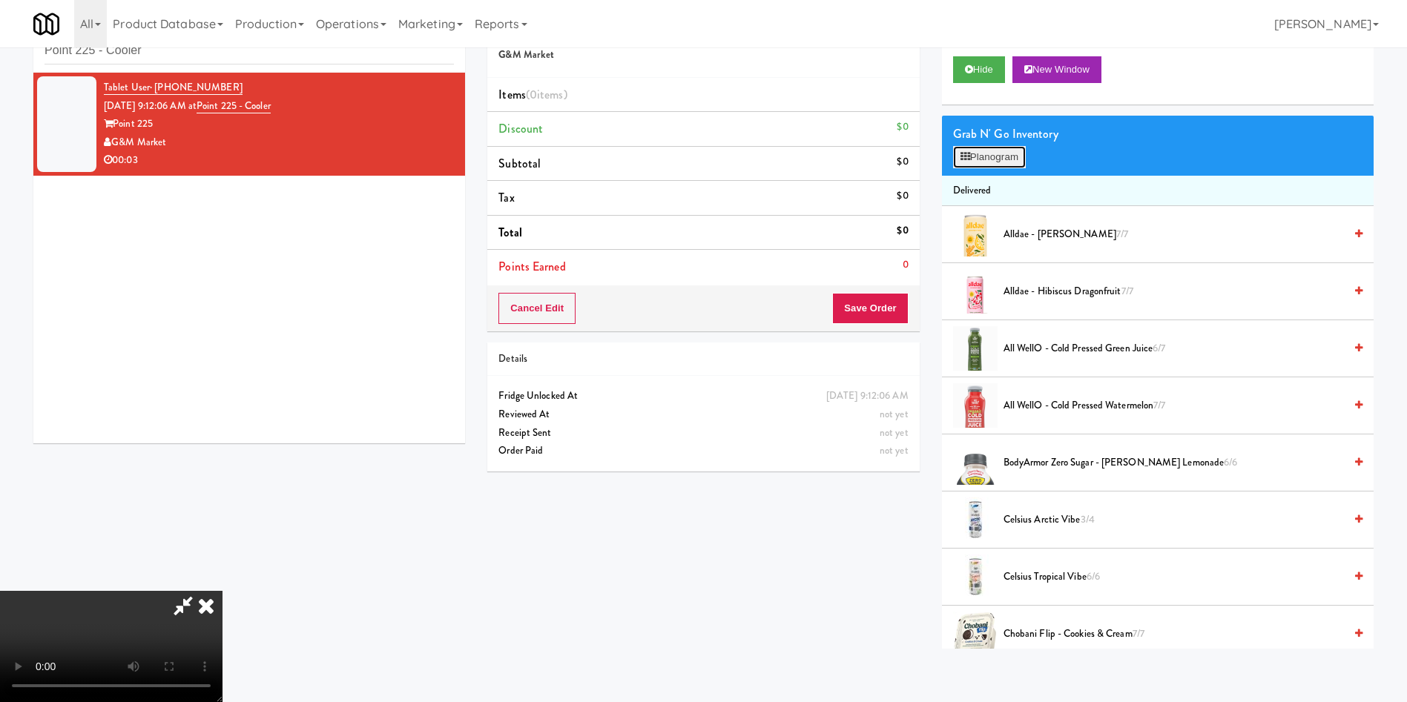
click at [937, 158] on button "Planogram" at bounding box center [989, 157] width 73 height 22
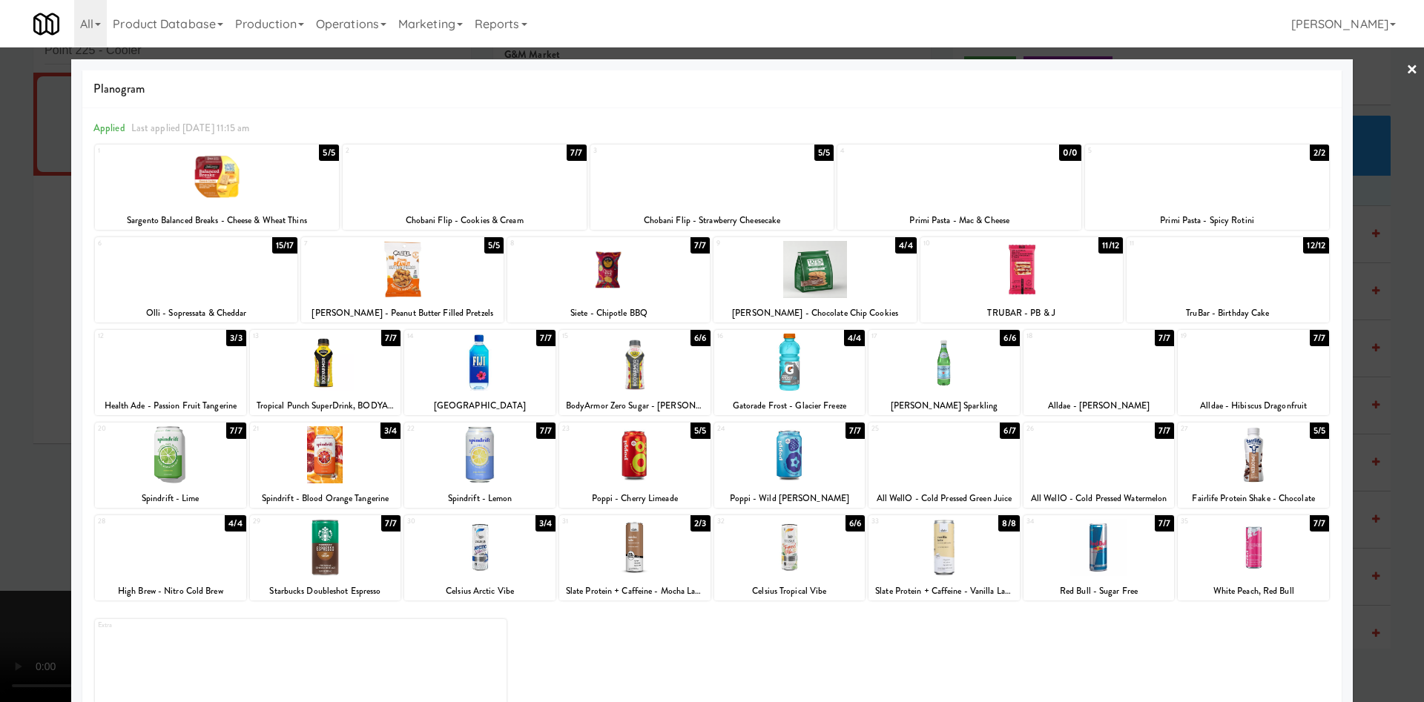
click at [768, 467] on div at bounding box center [789, 547] width 151 height 57
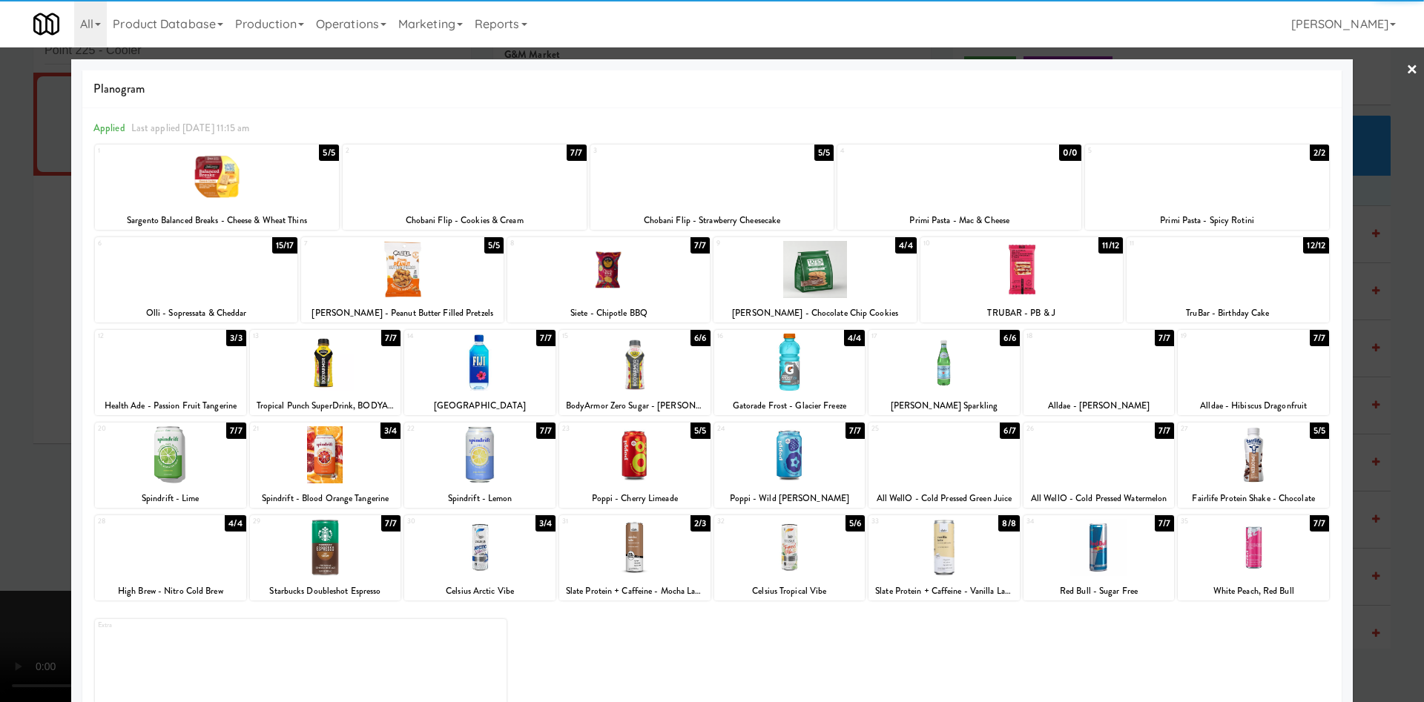
click at [0, 467] on div at bounding box center [712, 351] width 1424 height 702
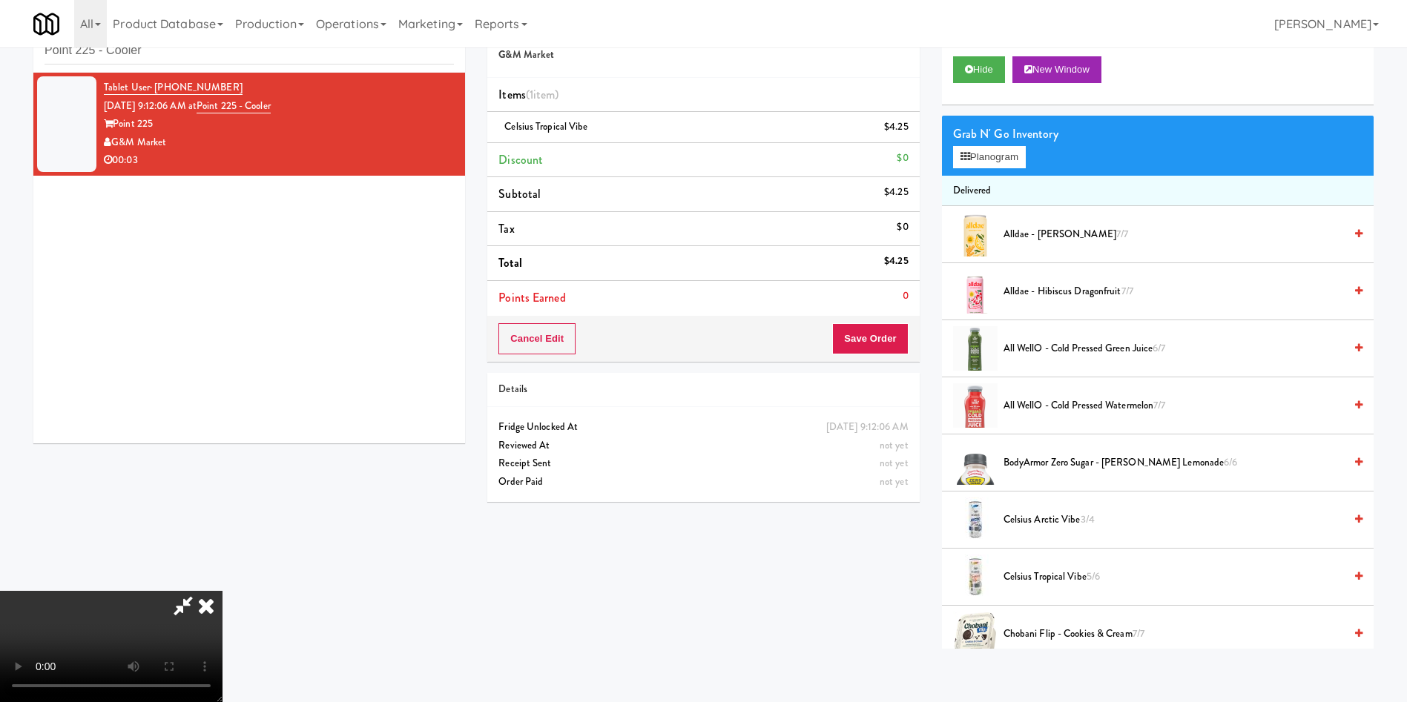
drag, startPoint x: 265, startPoint y: 558, endPoint x: 523, endPoint y: 551, distance: 258.2
click at [222, 467] on video at bounding box center [111, 646] width 222 height 111
click at [885, 331] on button "Save Order" at bounding box center [870, 338] width 76 height 31
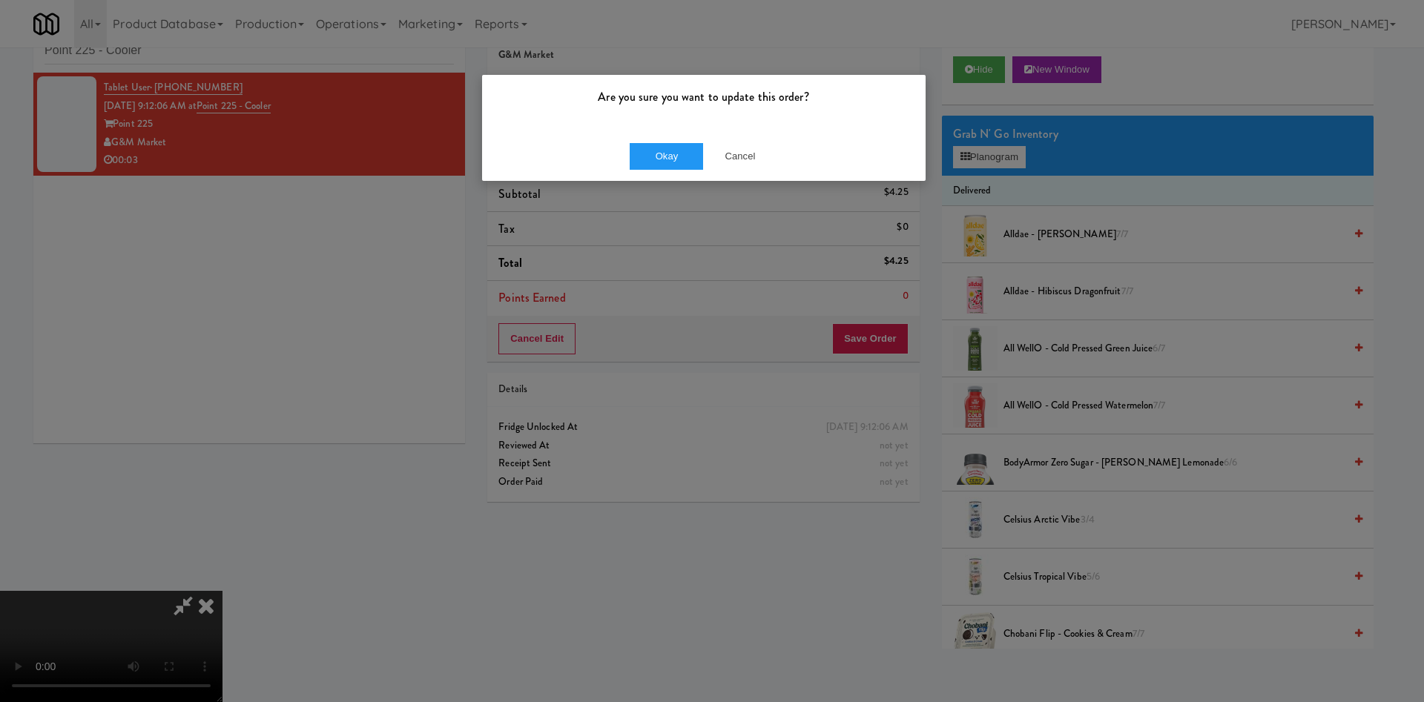
click at [655, 141] on div "Okay Cancel" at bounding box center [703, 156] width 443 height 50
click at [660, 148] on button "Okay" at bounding box center [667, 156] width 74 height 27
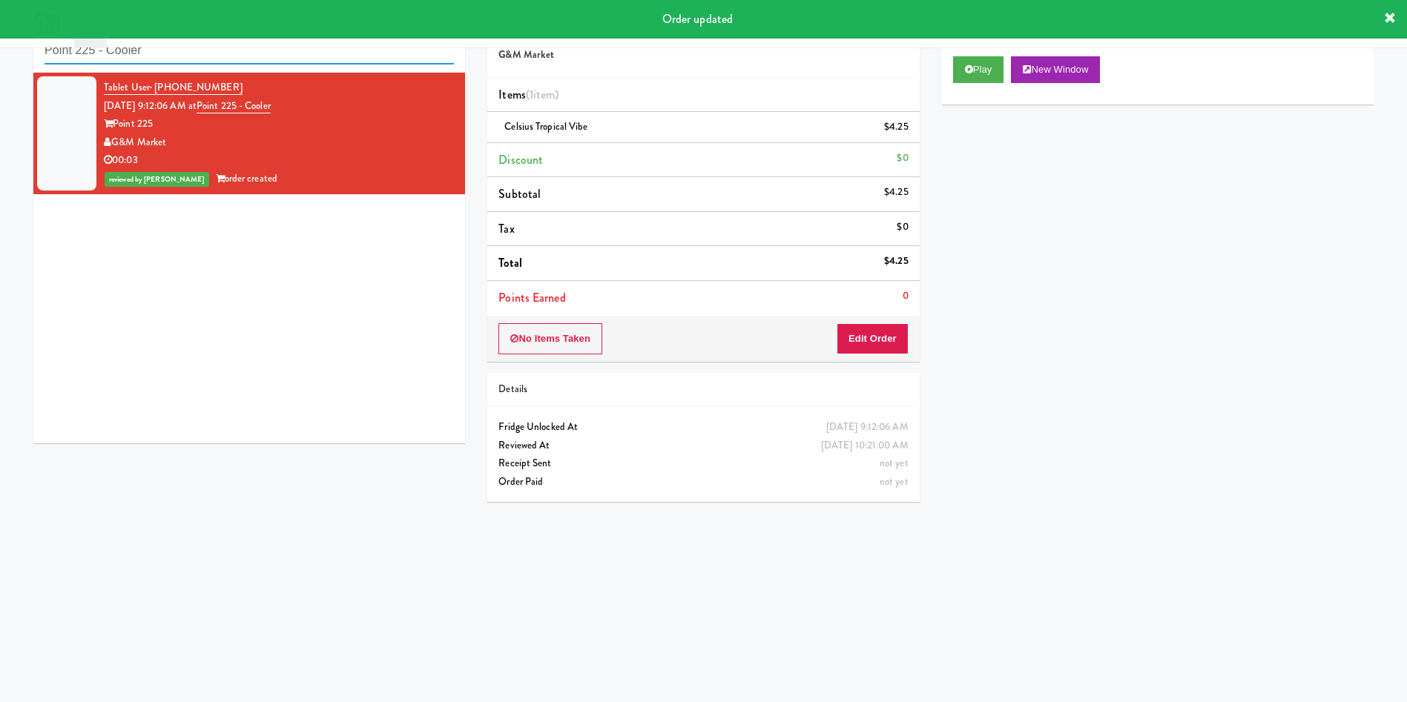
scroll to position [30, 0]
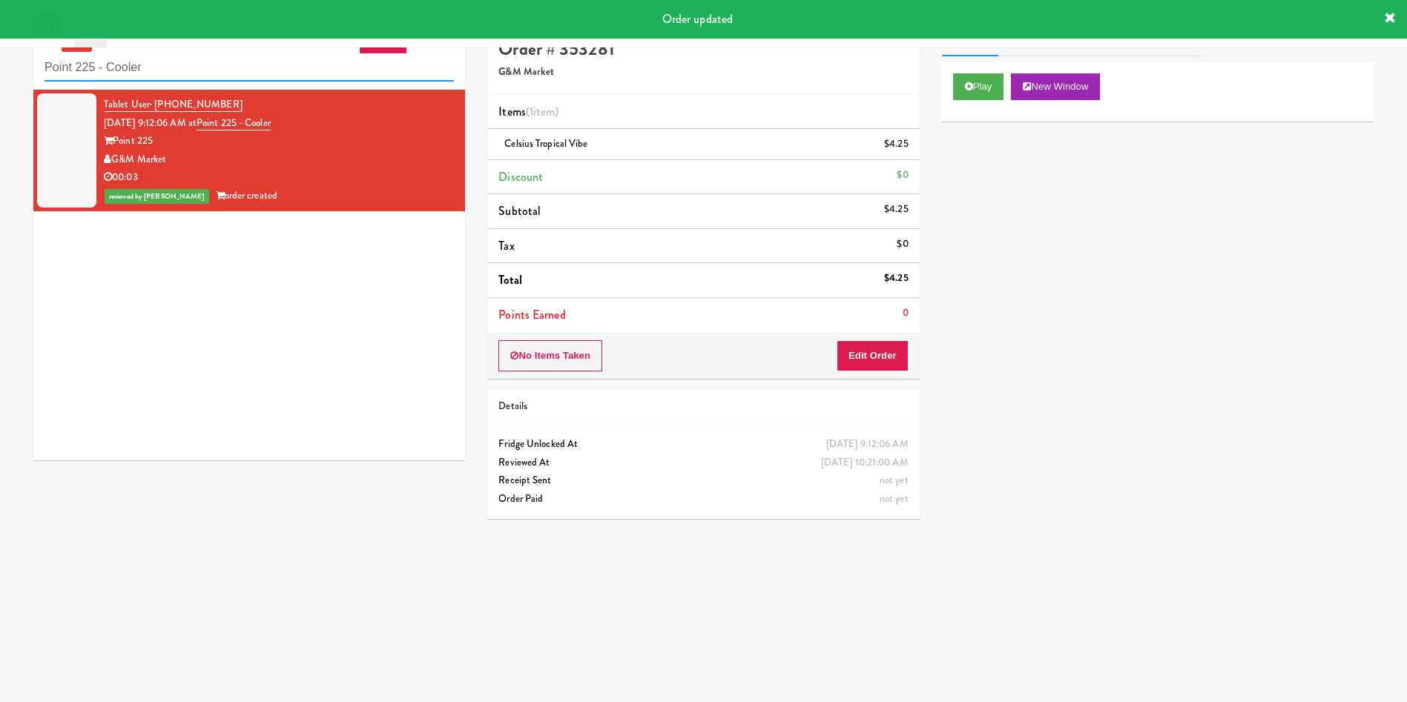
drag, startPoint x: 197, startPoint y: 50, endPoint x: 0, endPoint y: -19, distance: 208.3
click at [0, 0] on html "Order updated Are you sure you want to update this order? Okay Cancel Okay Are …" at bounding box center [703, 321] width 1407 height 702
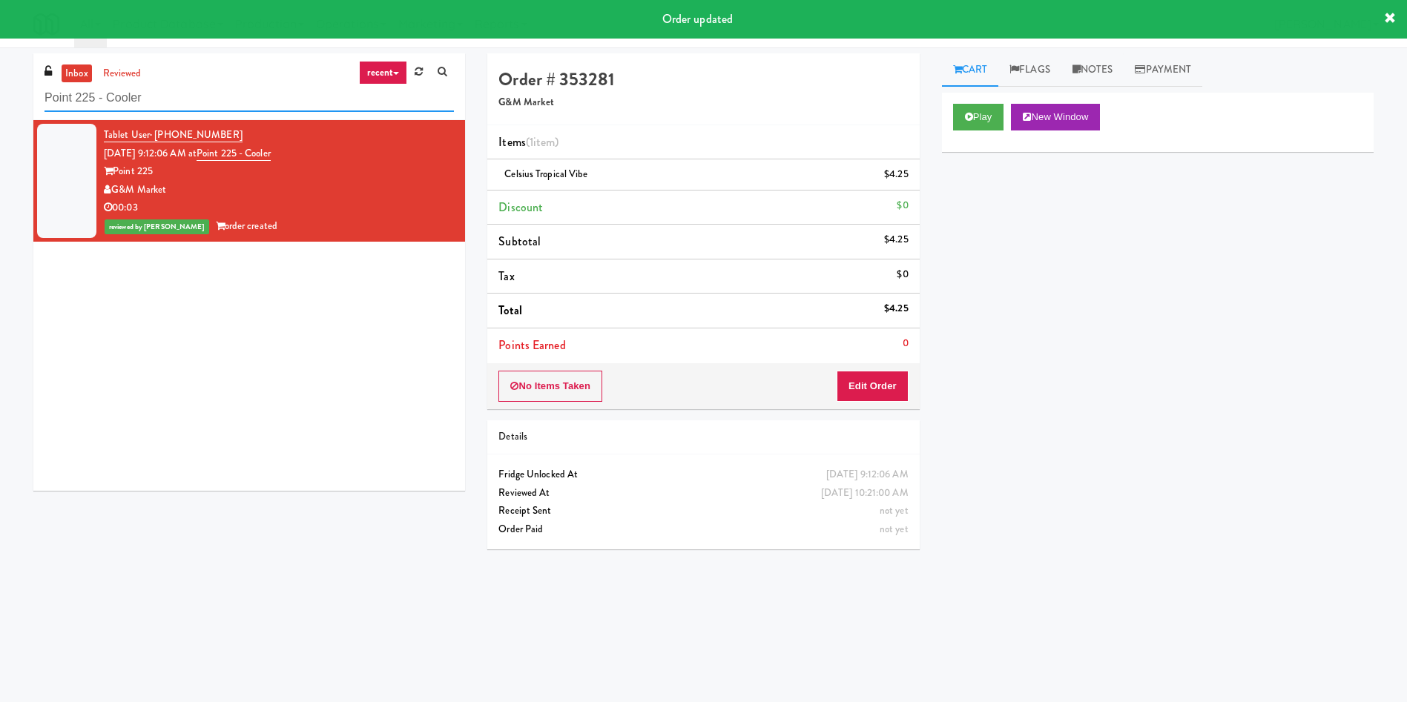
paste input "Illume - Ambient - Right"
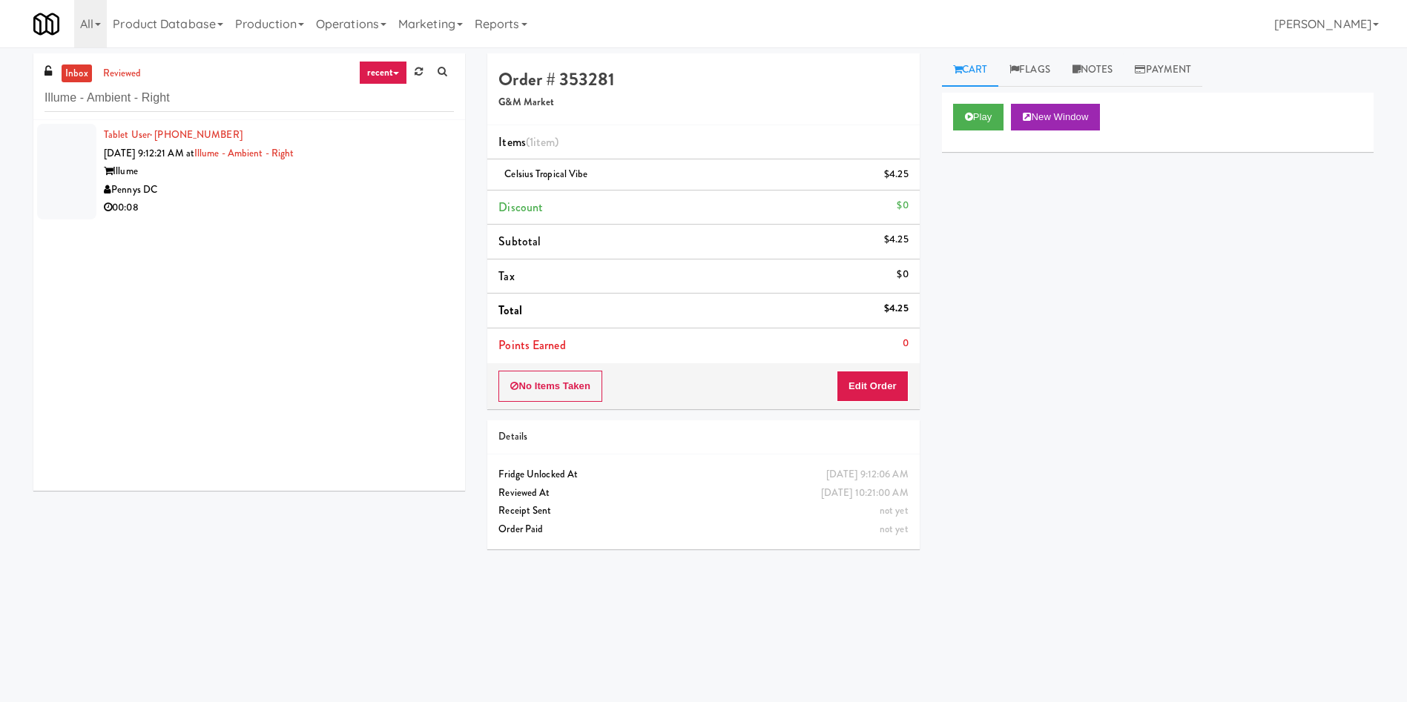
click at [56, 174] on div at bounding box center [66, 172] width 59 height 96
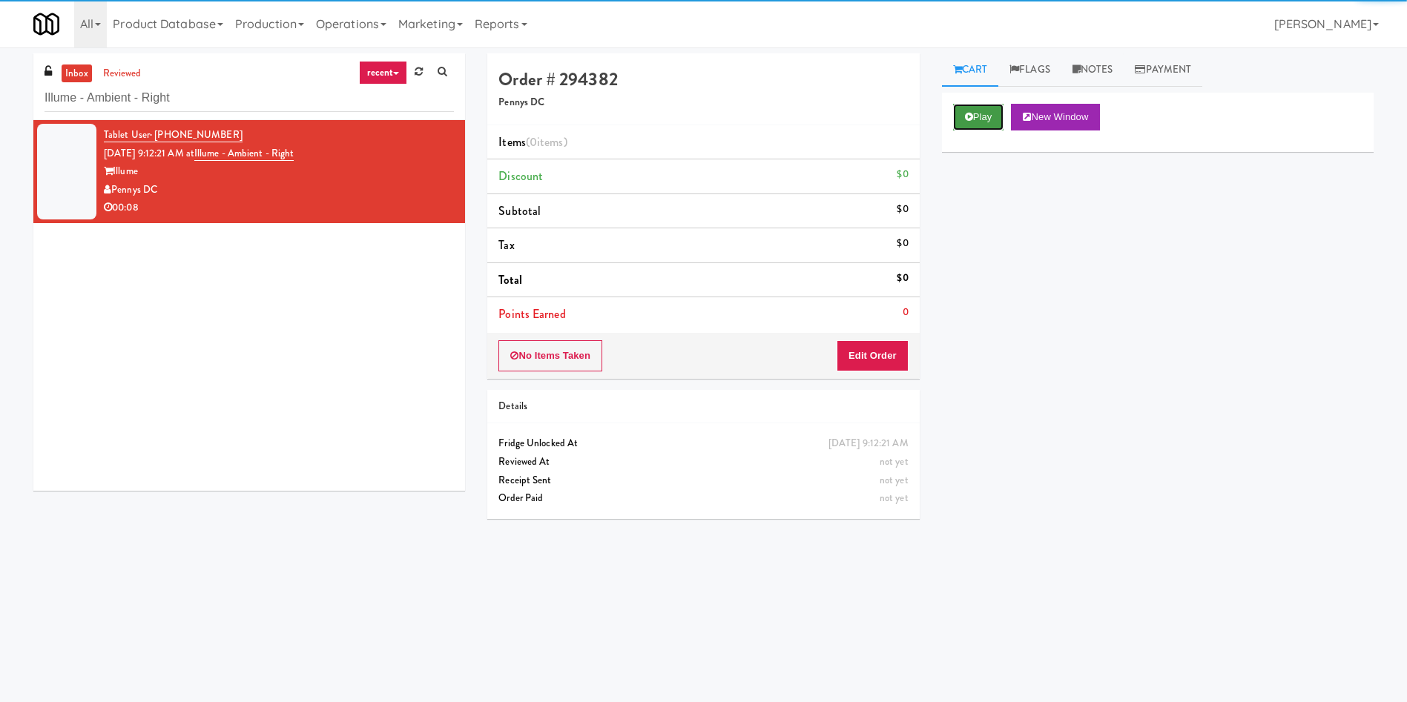
click at [937, 114] on button "Play" at bounding box center [978, 117] width 51 height 27
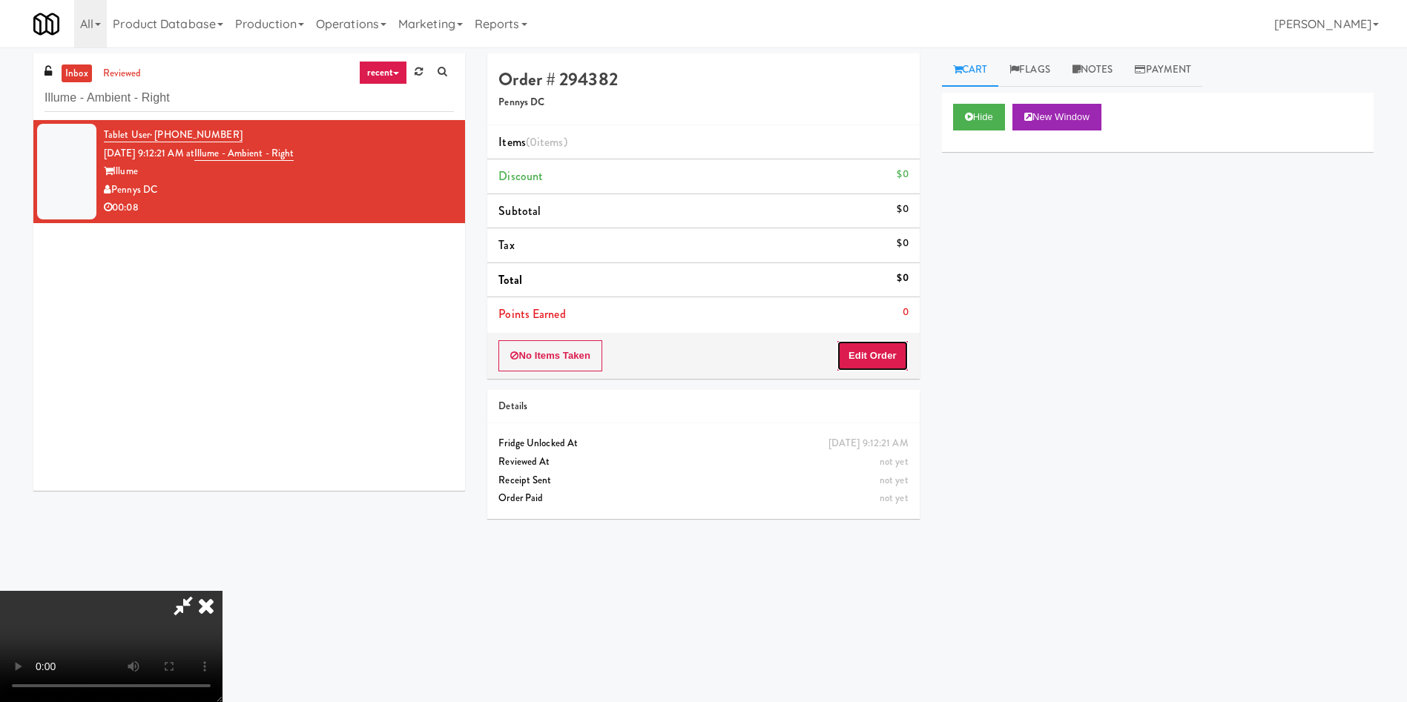
click at [895, 352] on button "Edit Order" at bounding box center [872, 355] width 72 height 31
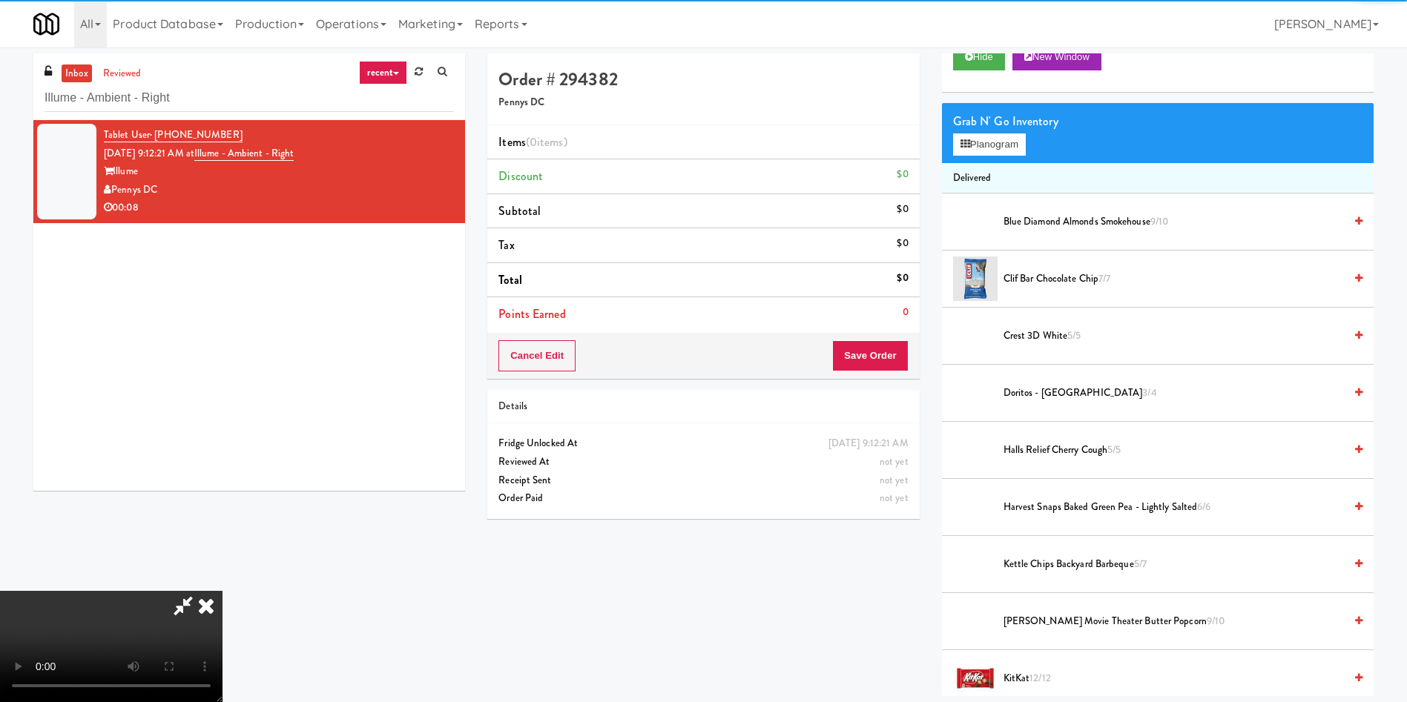
scroll to position [111, 0]
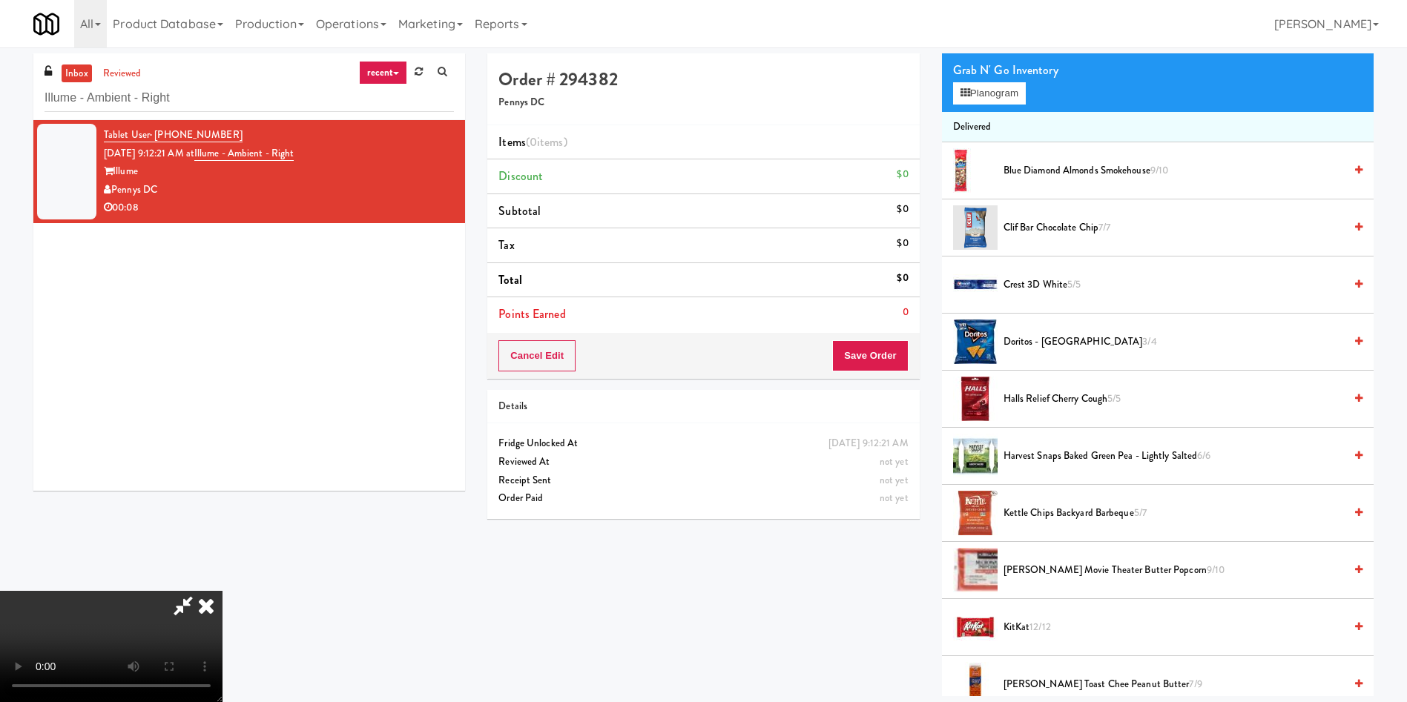
click at [222, 467] on video at bounding box center [111, 646] width 222 height 111
click at [937, 93] on button "Planogram" at bounding box center [989, 93] width 73 height 22
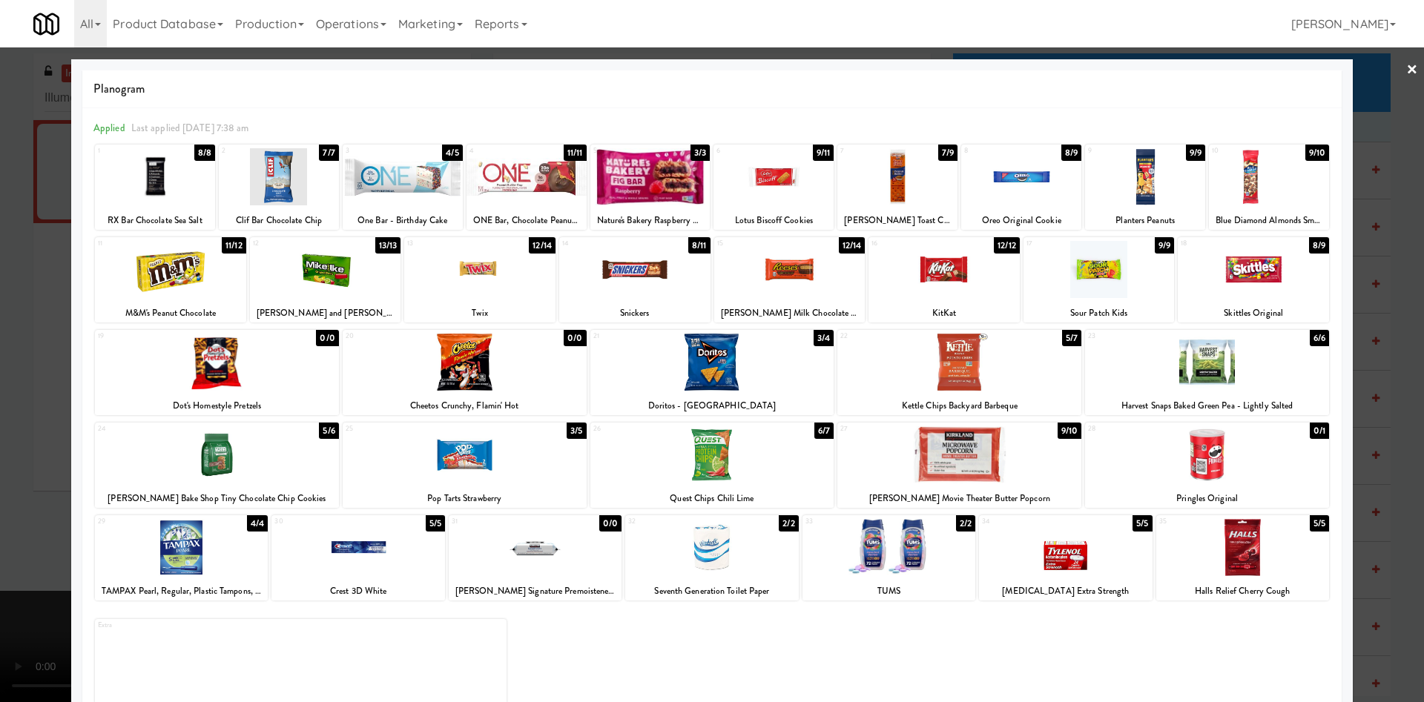
click at [509, 458] on div at bounding box center [465, 454] width 244 height 57
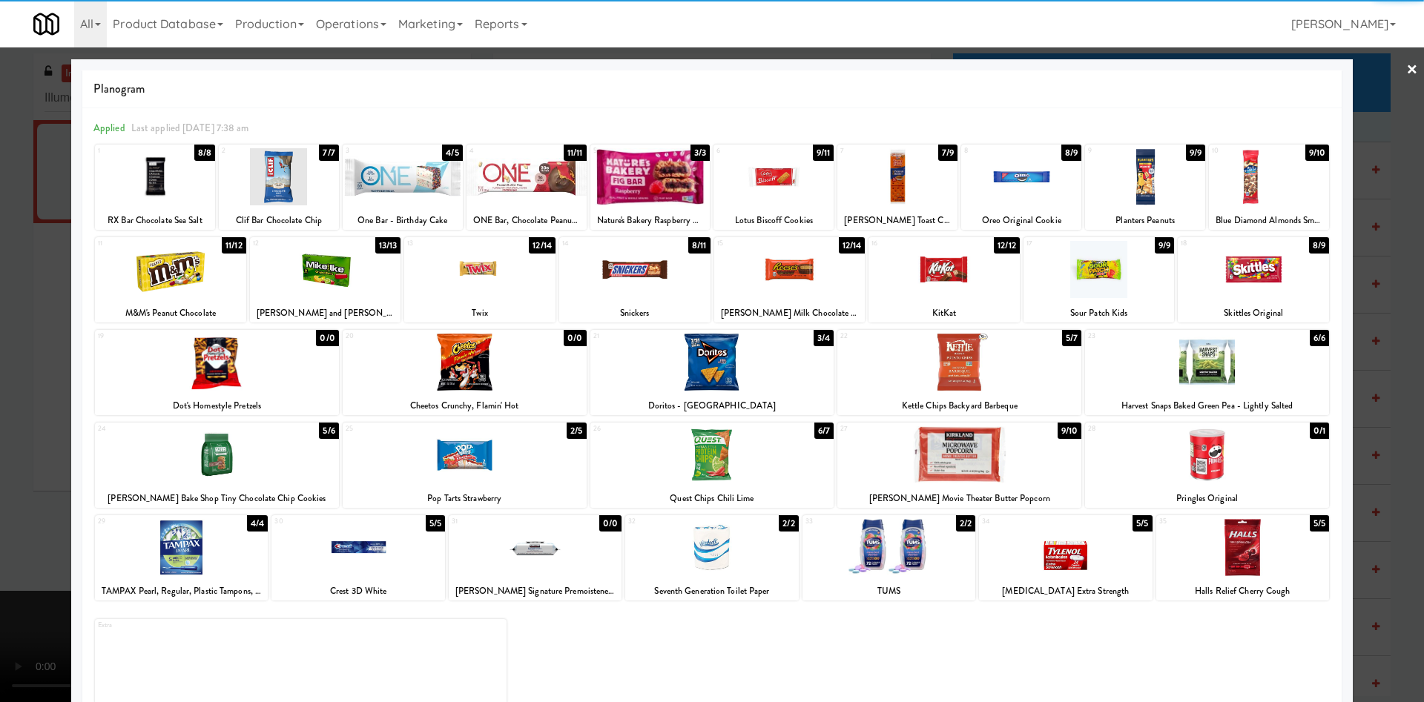
click at [937, 462] on div at bounding box center [959, 454] width 244 height 57
click at [22, 403] on div at bounding box center [712, 351] width 1424 height 702
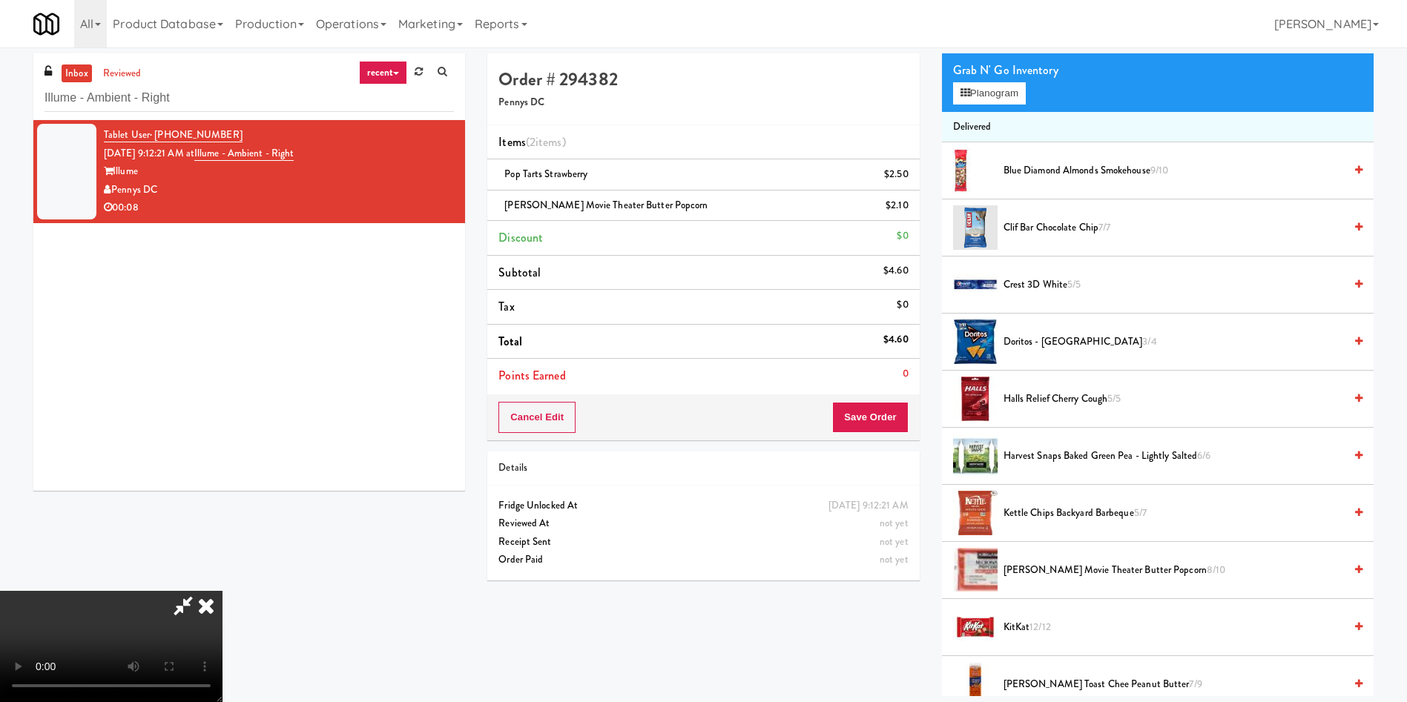
click at [222, 467] on video at bounding box center [111, 646] width 222 height 111
click at [698, 47] on div "All 325 Vending [URL][DOMAIN_NAME] 901 Smrt Mrkt [URL][DOMAIN_NAME] 9518002 [GE…" at bounding box center [703, 23] width 1340 height 47
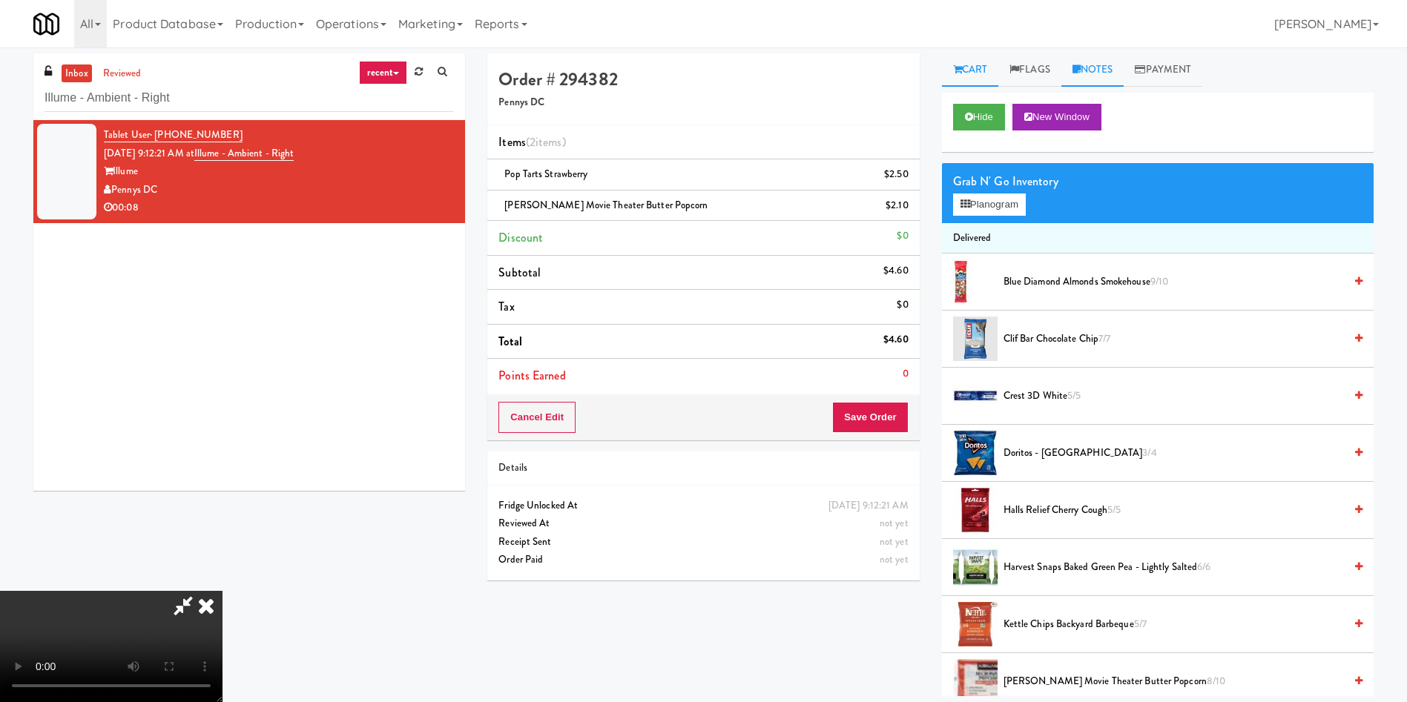
drag, startPoint x: 1103, startPoint y: 70, endPoint x: 1083, endPoint y: 146, distance: 78.2
click at [937, 69] on link "Notes" at bounding box center [1092, 69] width 63 height 33
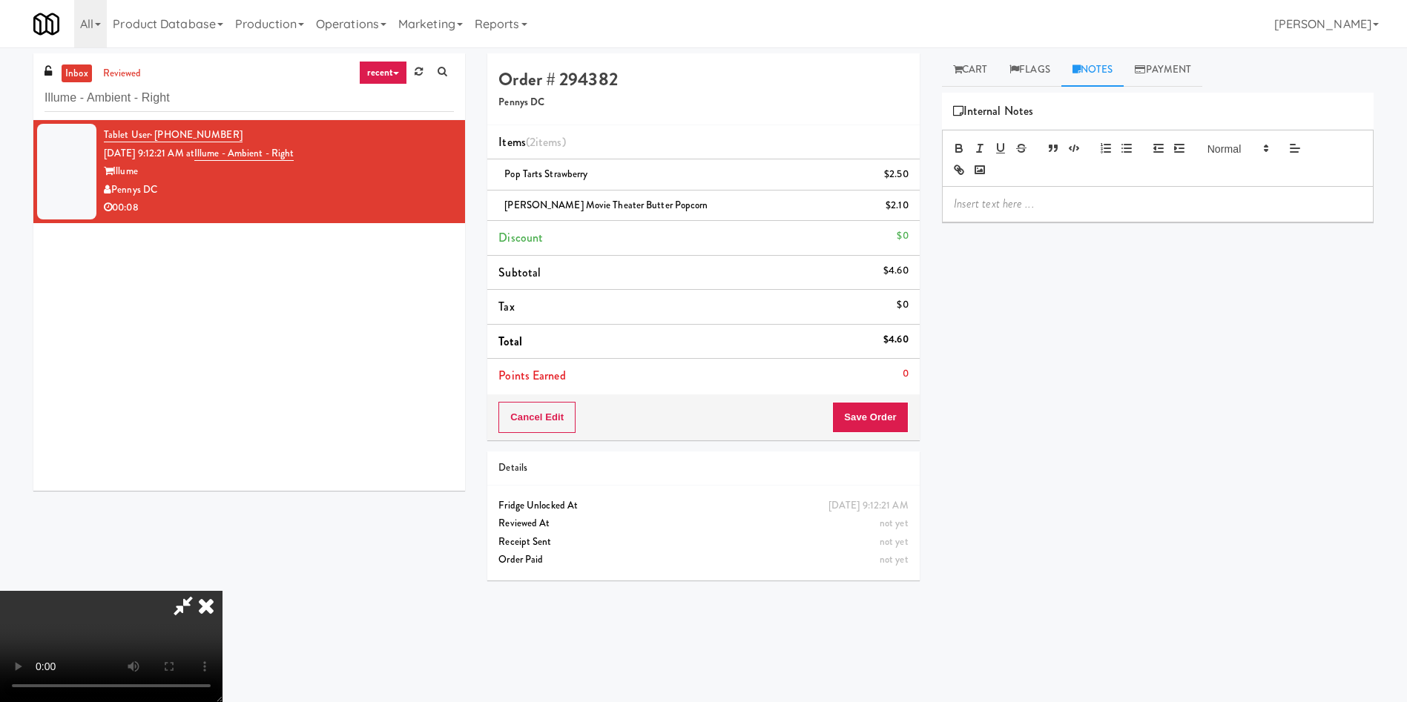
click at [937, 201] on p at bounding box center [1158, 204] width 408 height 16
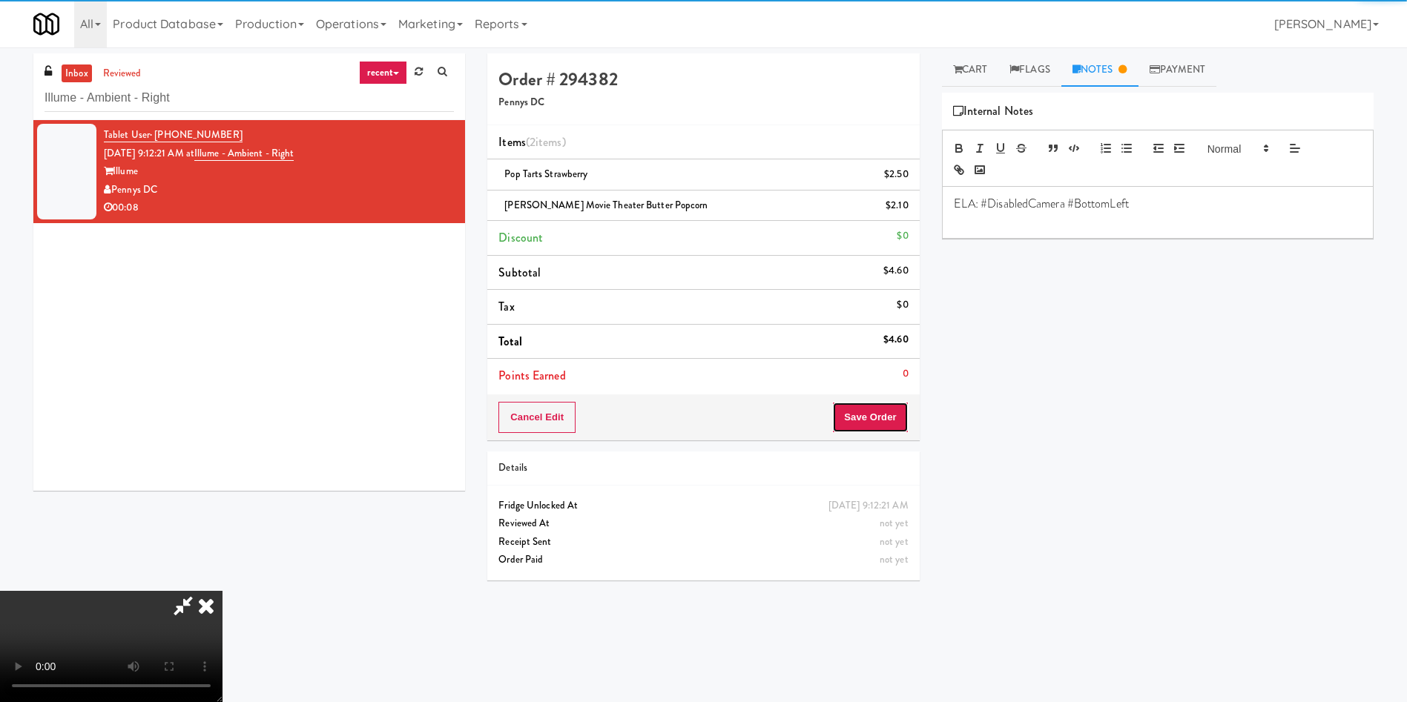
click at [884, 423] on button "Save Order" at bounding box center [870, 417] width 76 height 31
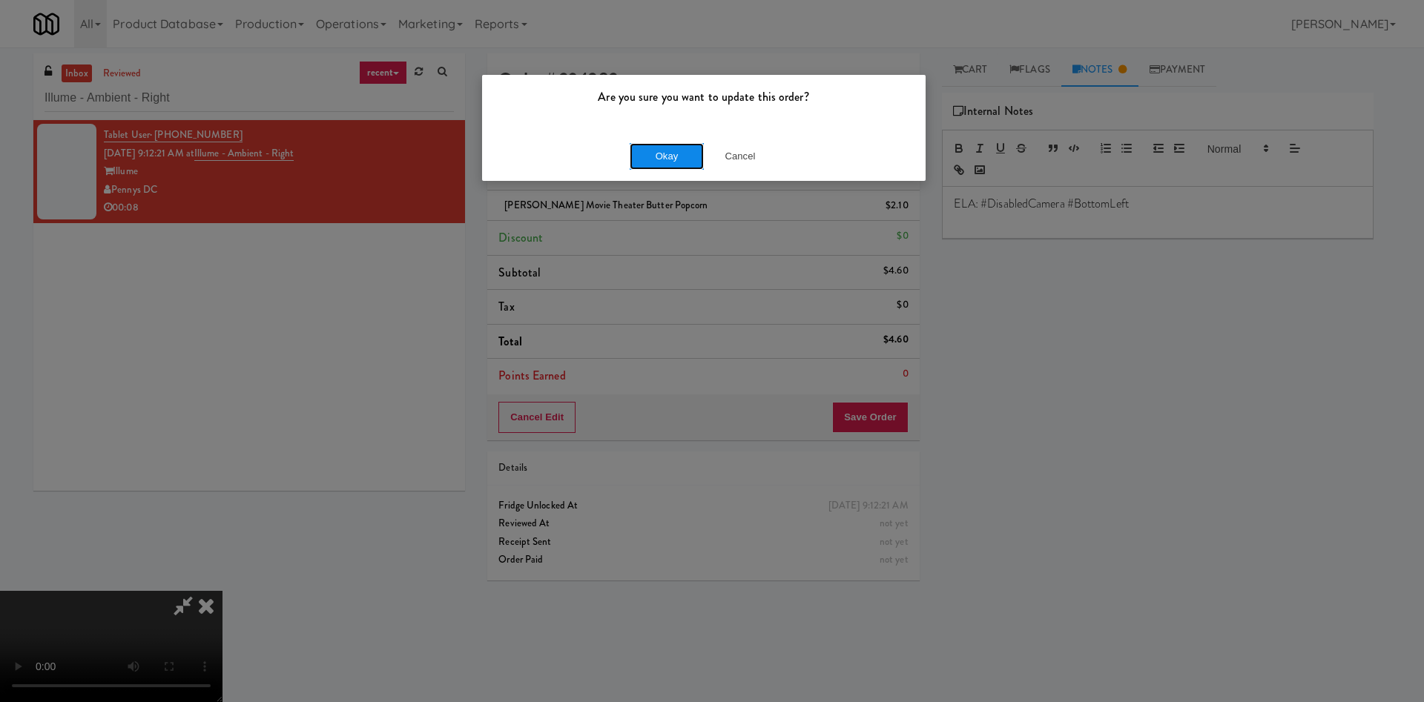
click at [647, 163] on button "Okay" at bounding box center [667, 156] width 74 height 27
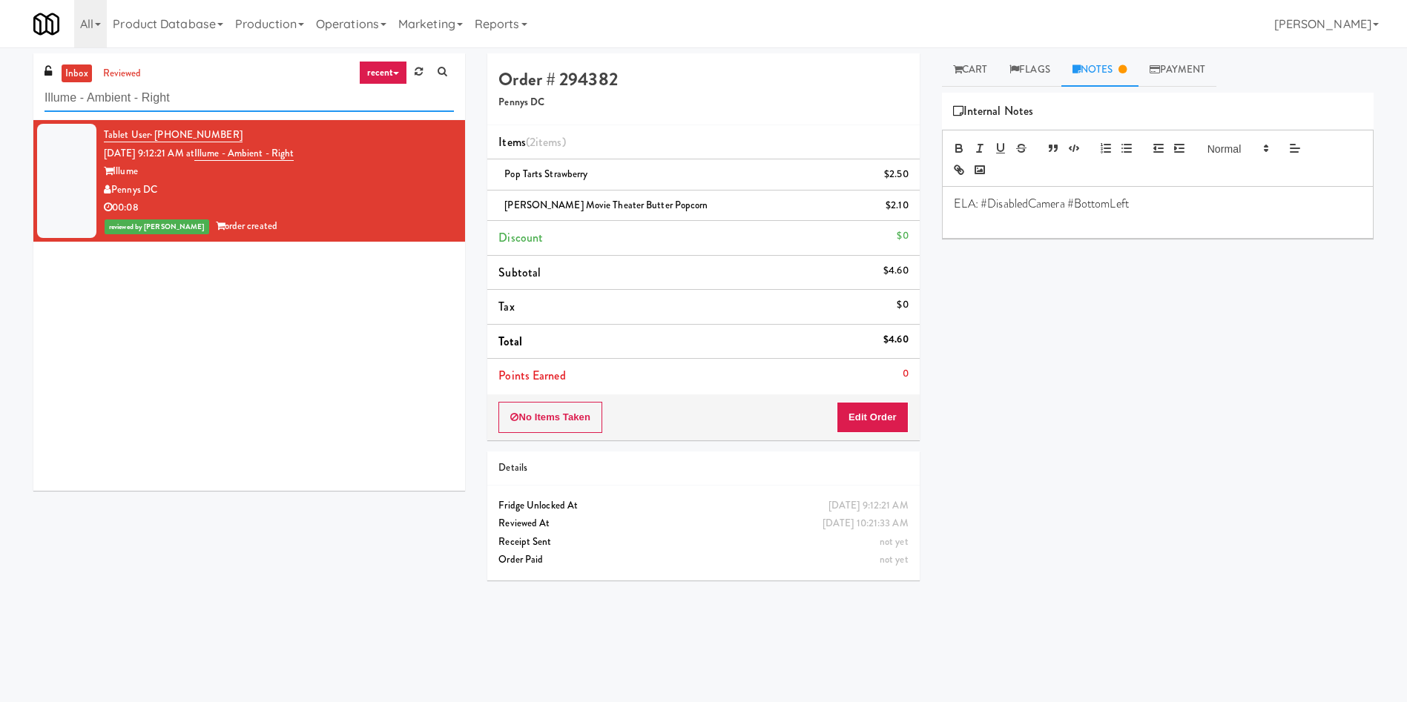
drag, startPoint x: 202, startPoint y: 99, endPoint x: 2, endPoint y: 47, distance: 207.0
click at [0, 52] on div "inbox reviewed recent all unclear take inventory issue suspicious failed recent…" at bounding box center [703, 347] width 1407 height 601
paste input "Confederation College - Combo"
type input "Confederation College - Combo"
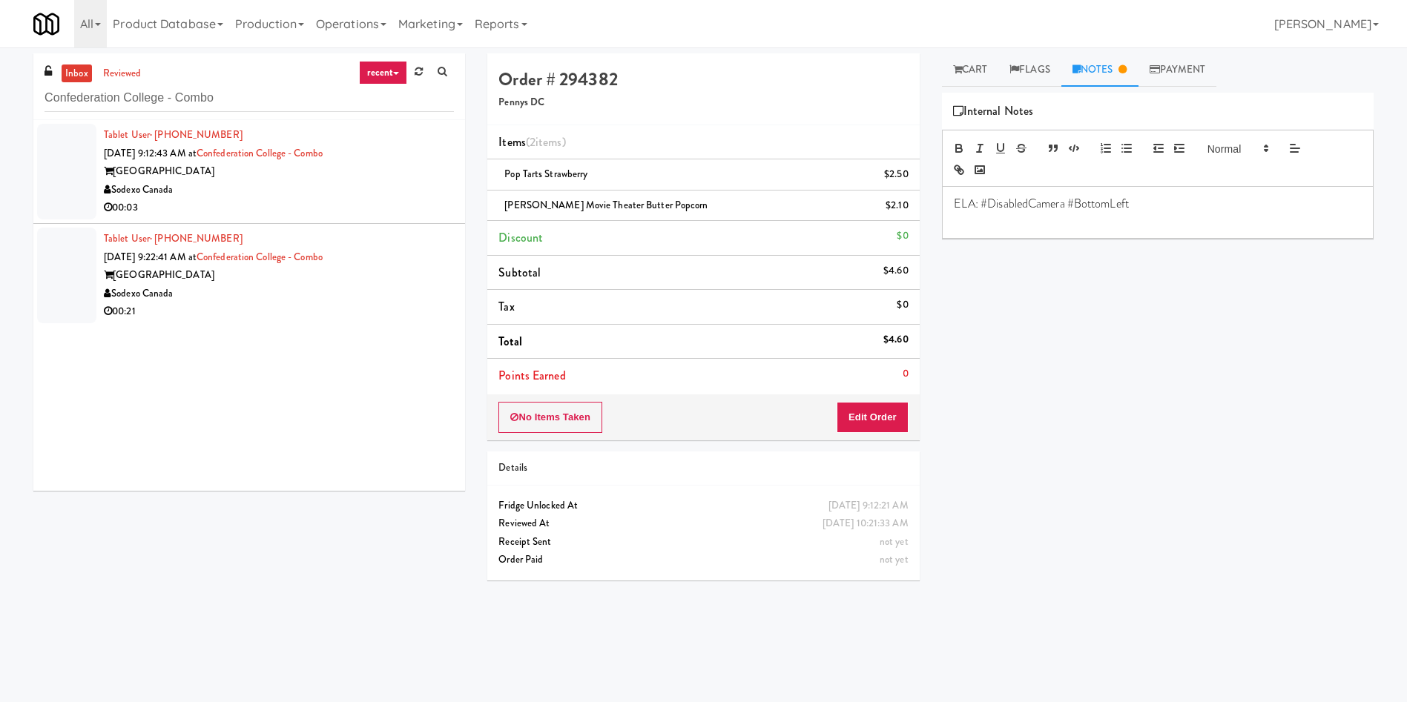
click at [67, 171] on div at bounding box center [66, 172] width 59 height 96
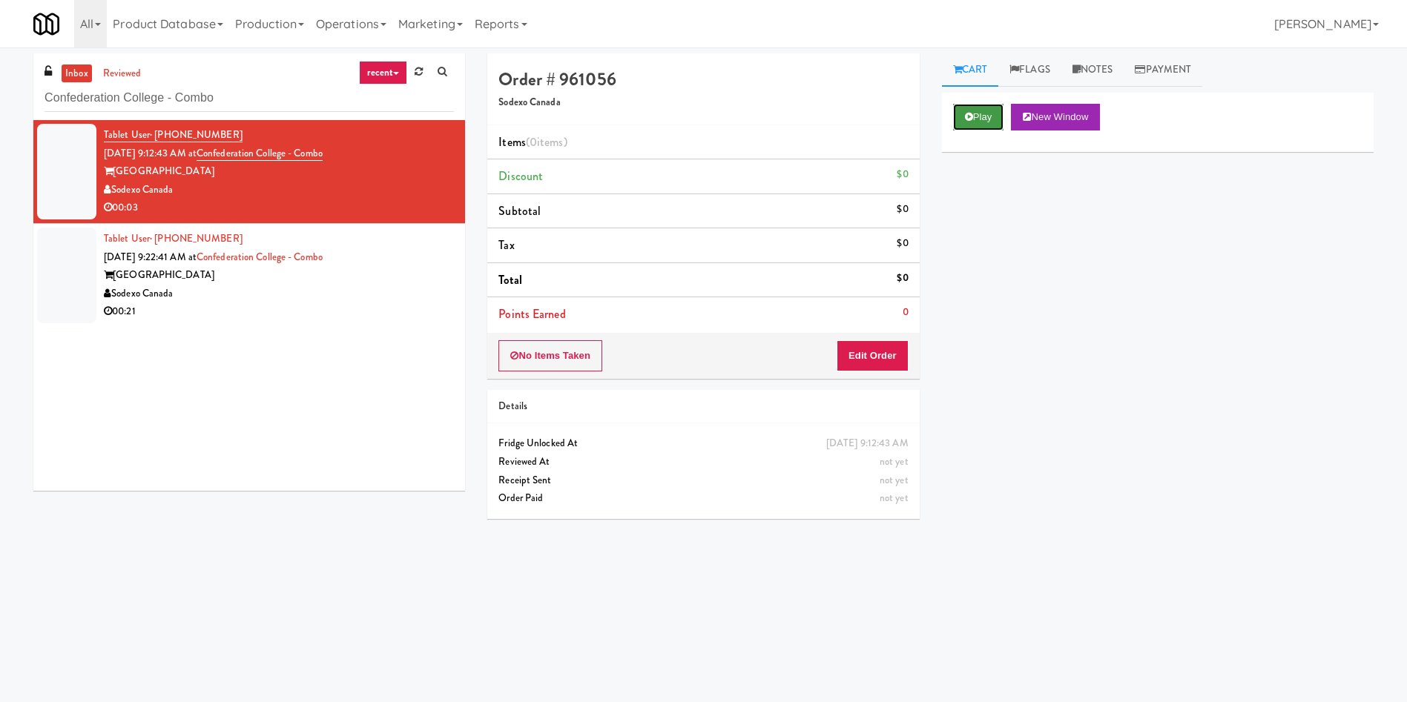
click at [937, 115] on button "Play" at bounding box center [978, 117] width 51 height 27
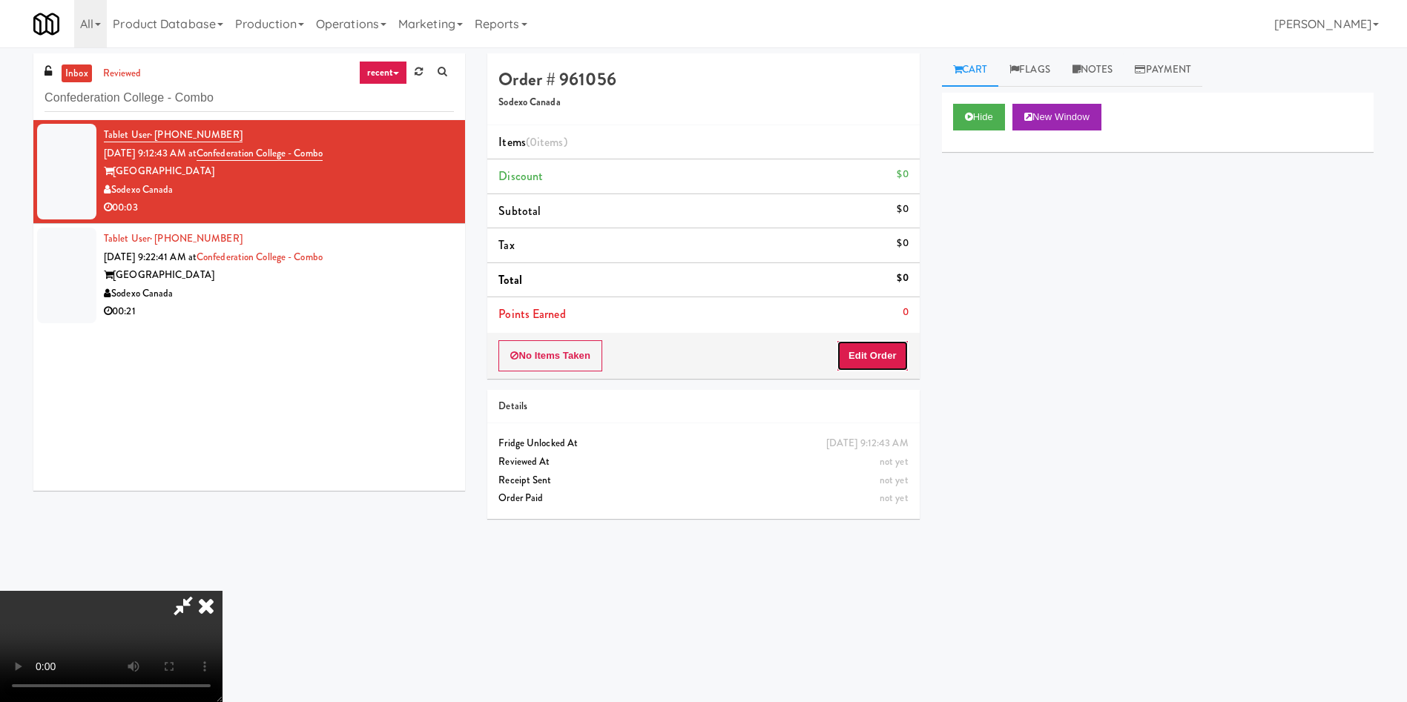
click at [885, 361] on button "Edit Order" at bounding box center [872, 355] width 72 height 31
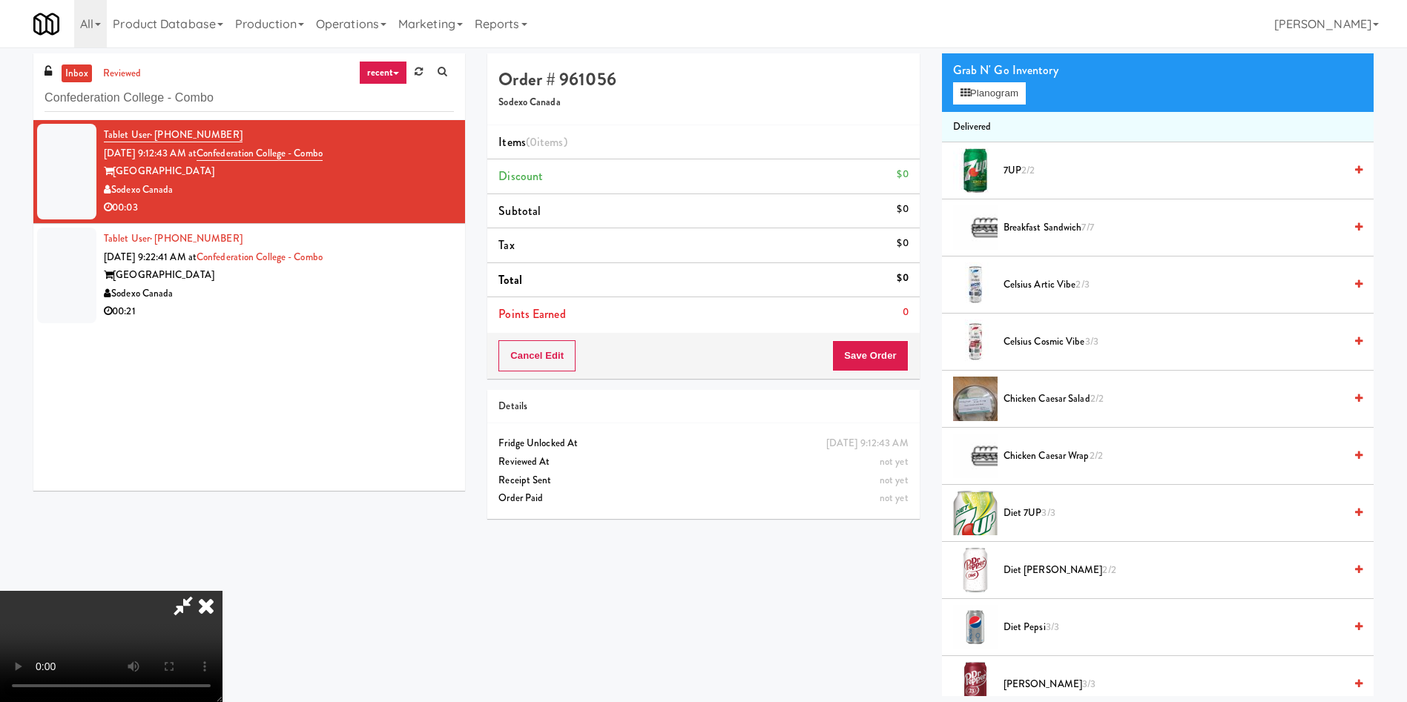
scroll to position [218, 0]
drag, startPoint x: 284, startPoint y: 543, endPoint x: 701, endPoint y: 461, distance: 424.7
click at [222, 467] on video at bounding box center [111, 646] width 222 height 111
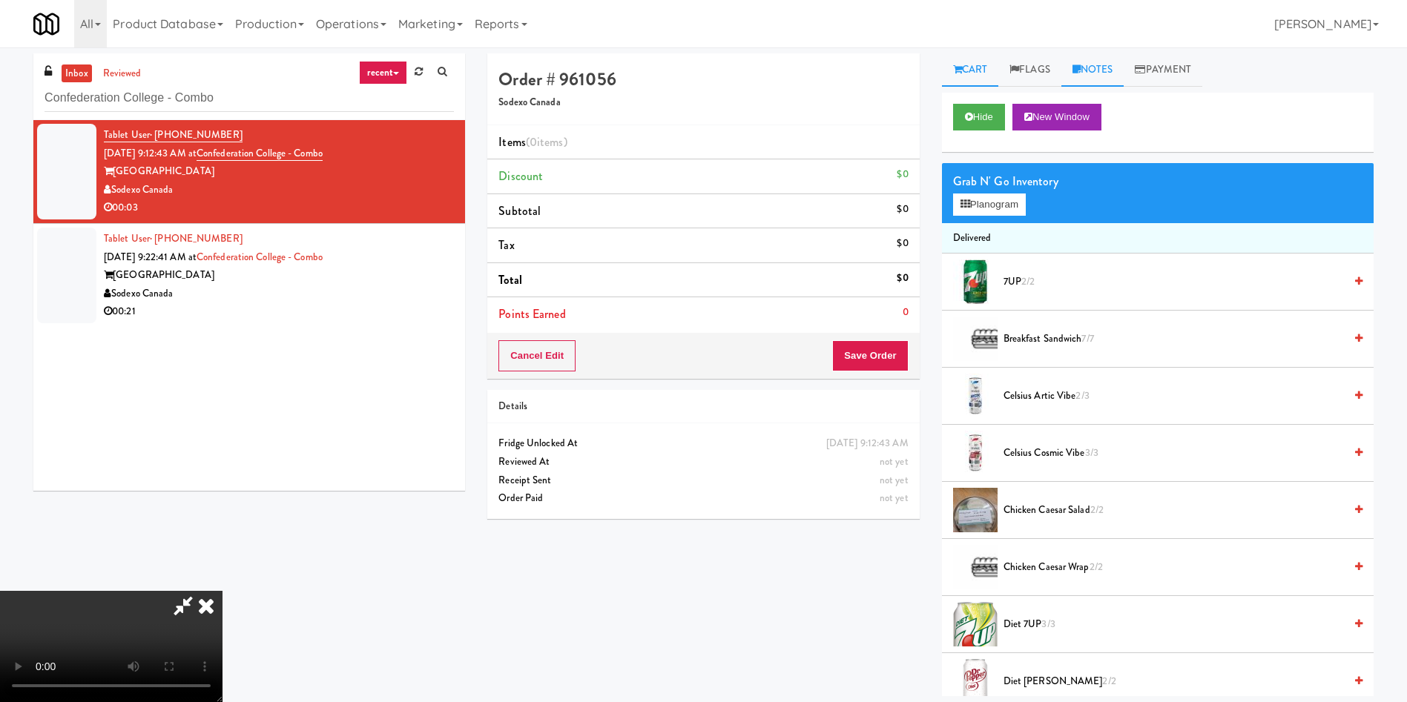
click at [937, 66] on link "Notes" at bounding box center [1092, 69] width 63 height 33
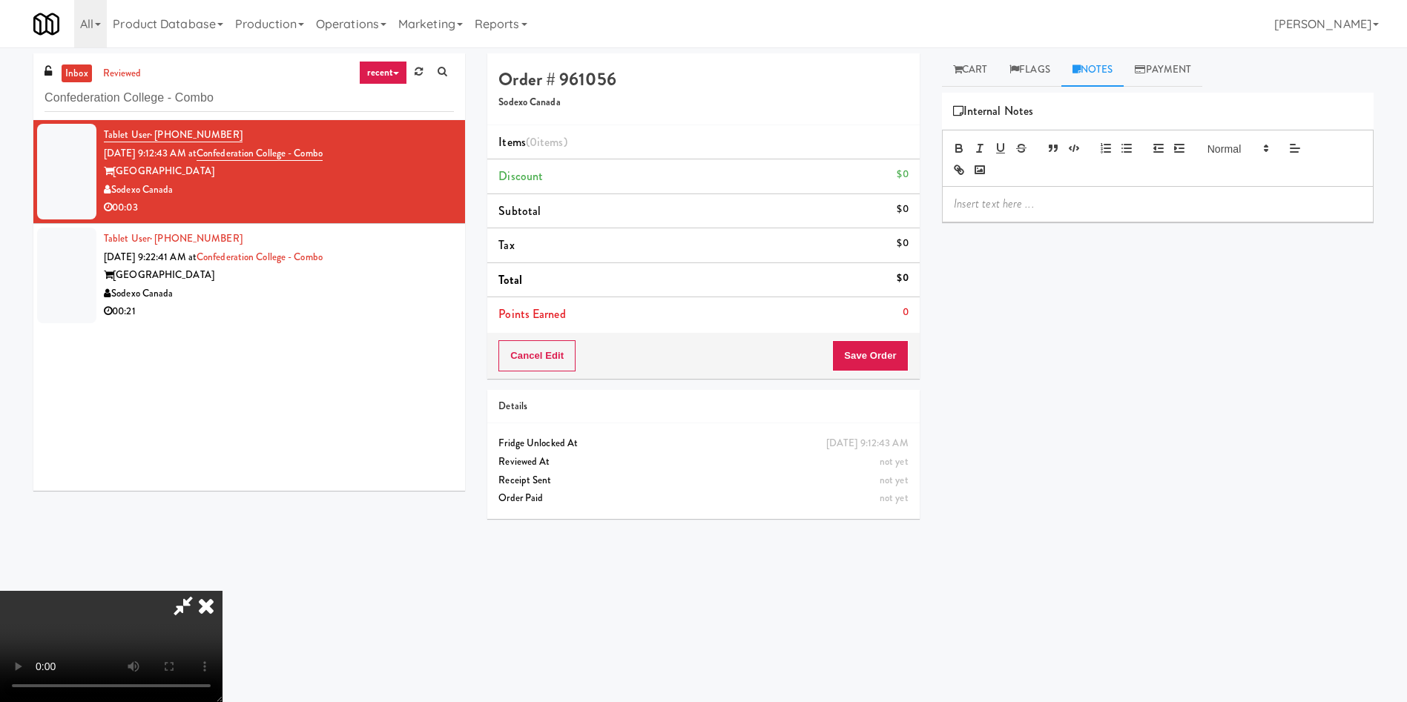
drag, startPoint x: 1053, startPoint y: 200, endPoint x: 1013, endPoint y: 102, distance: 105.8
click at [937, 200] on p at bounding box center [1158, 204] width 408 height 16
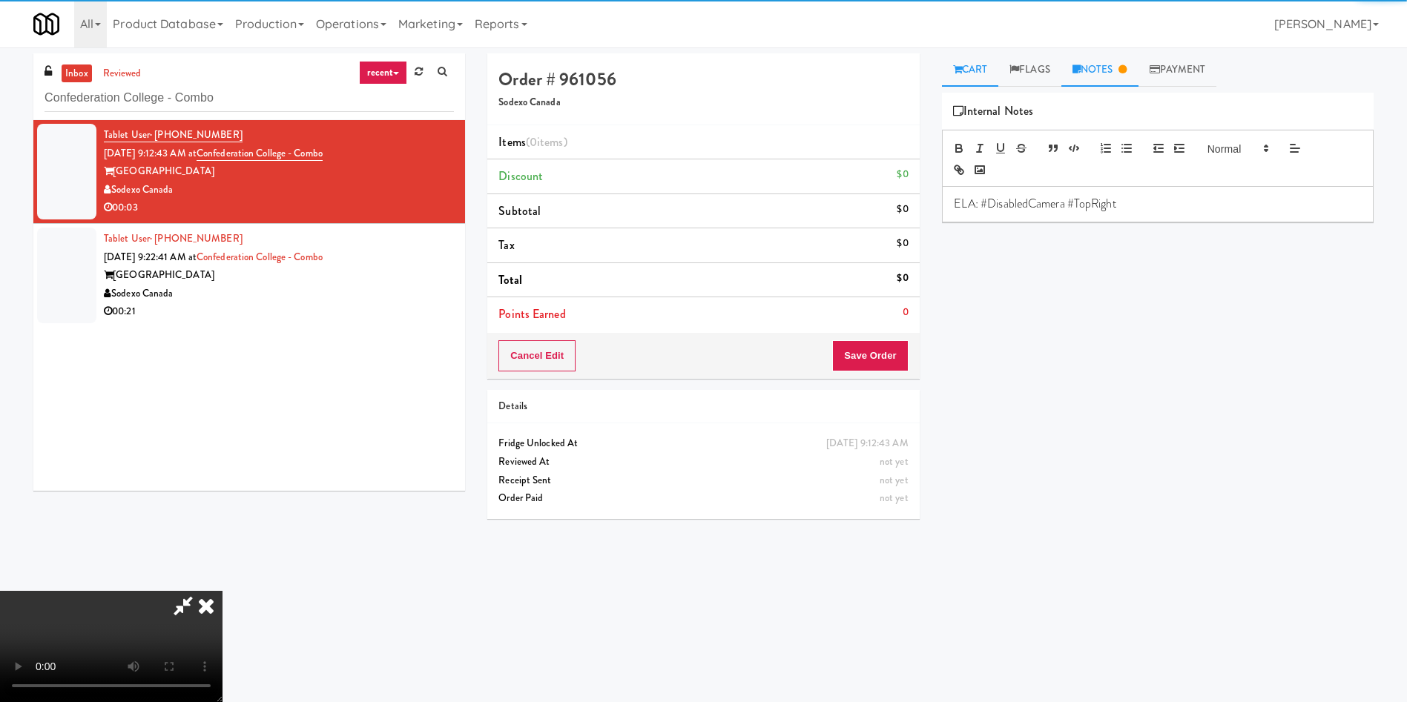
click at [937, 65] on link "Cart" at bounding box center [970, 69] width 57 height 33
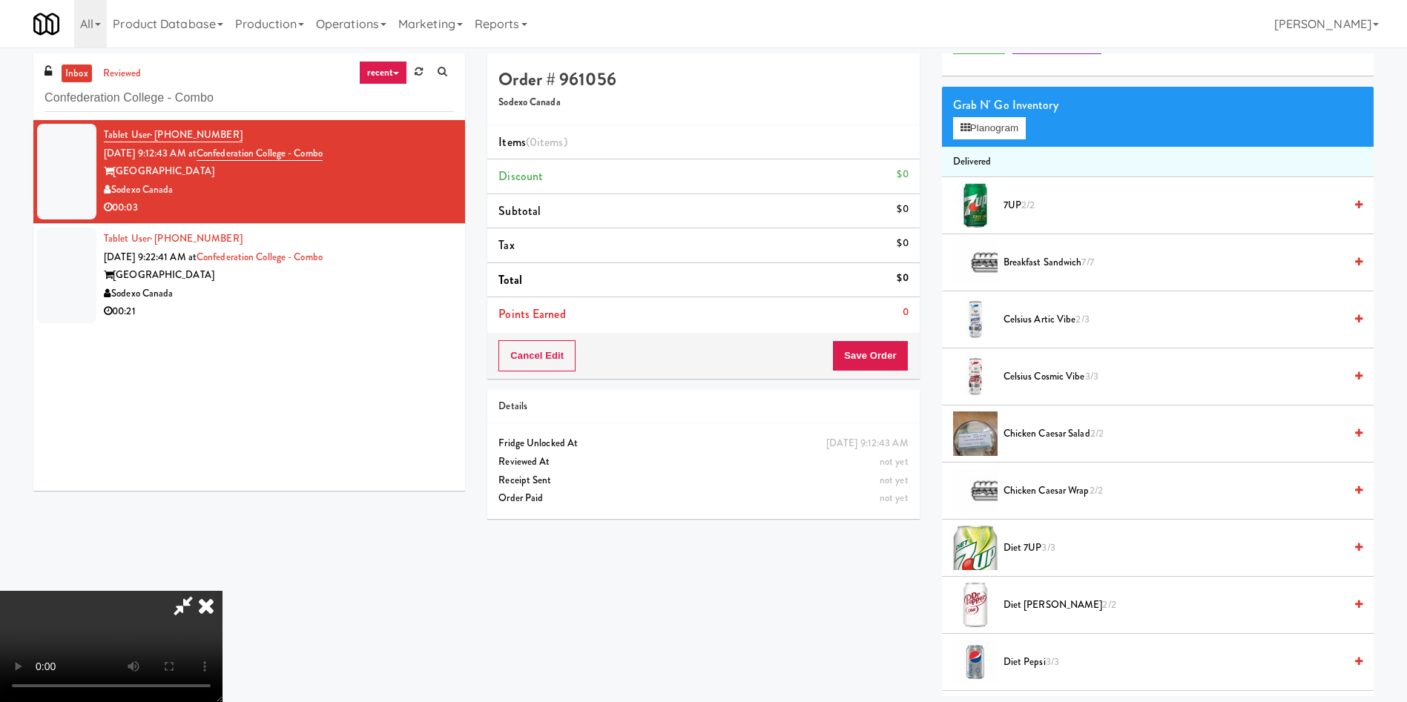
scroll to position [111, 0]
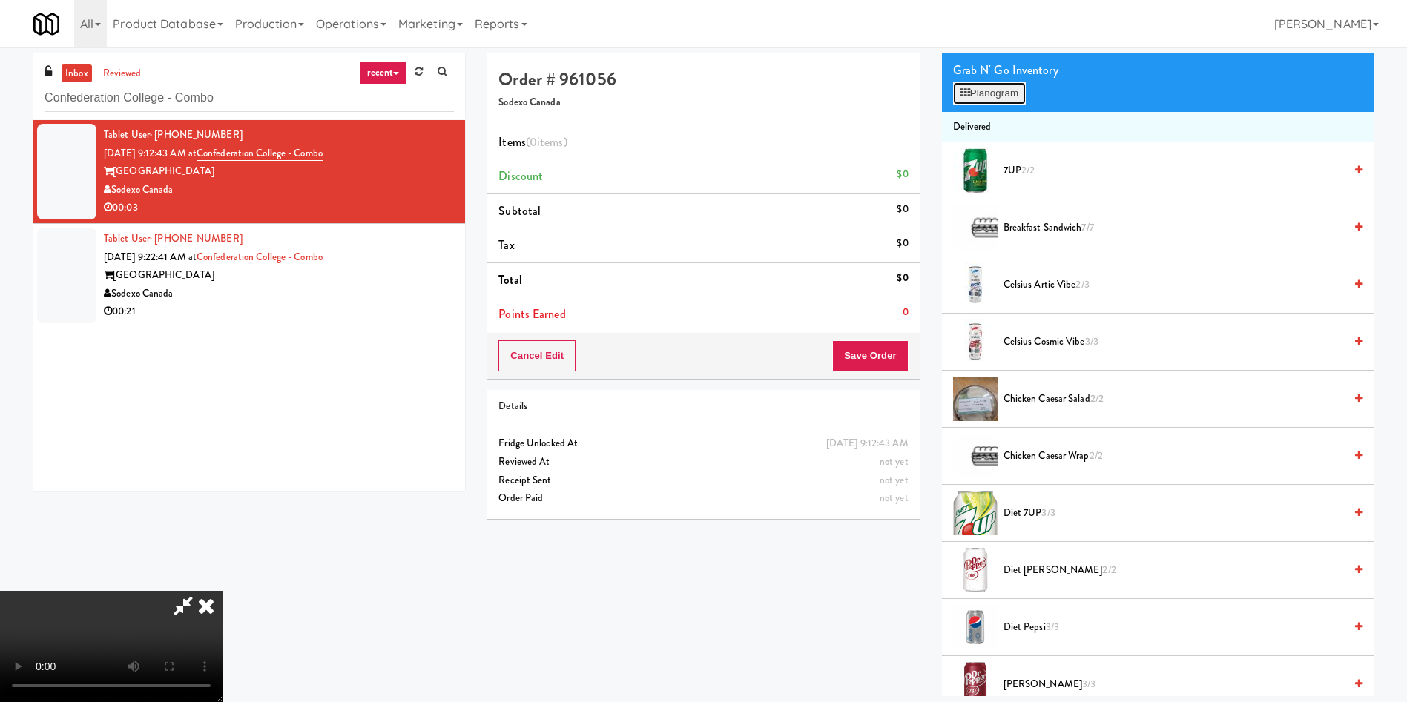
click at [937, 93] on button "Planogram" at bounding box center [989, 93] width 73 height 22
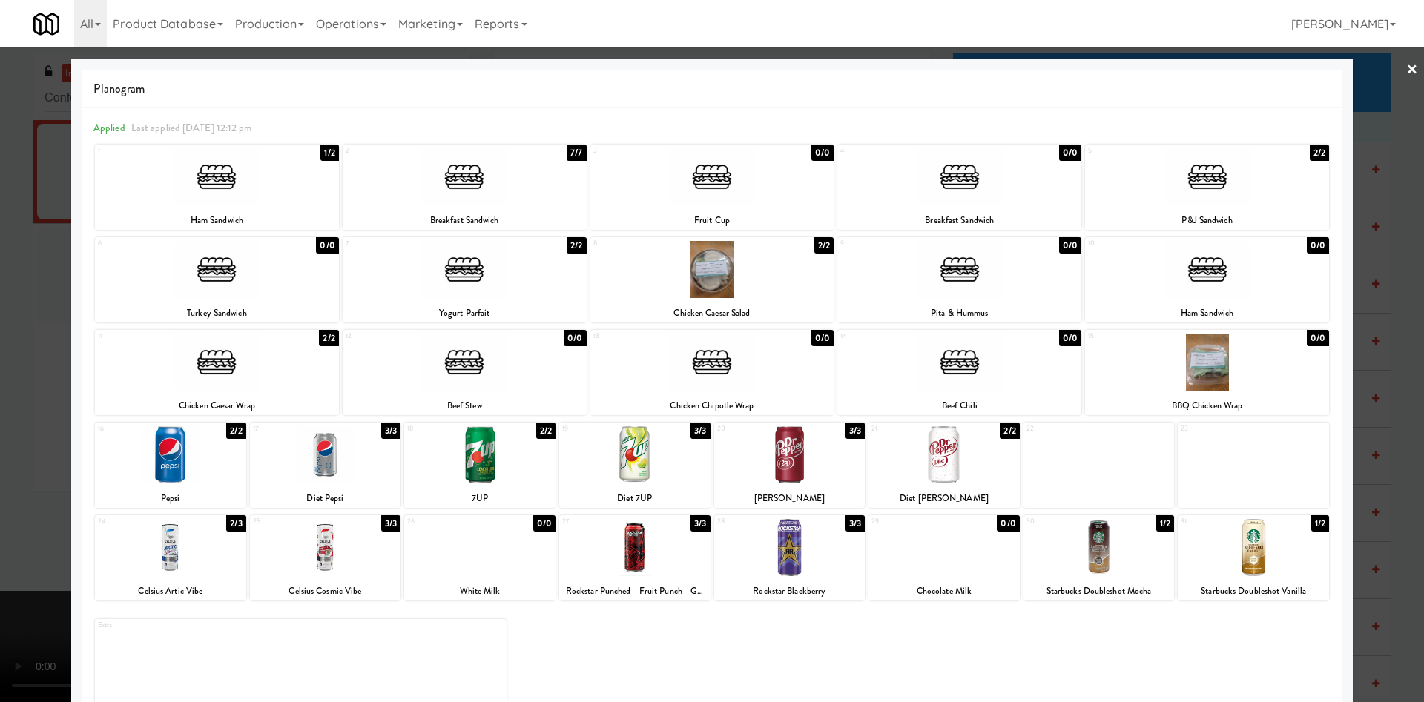
drag, startPoint x: 19, startPoint y: 412, endPoint x: 190, endPoint y: 449, distance: 175.4
click at [23, 411] on div at bounding box center [712, 351] width 1424 height 702
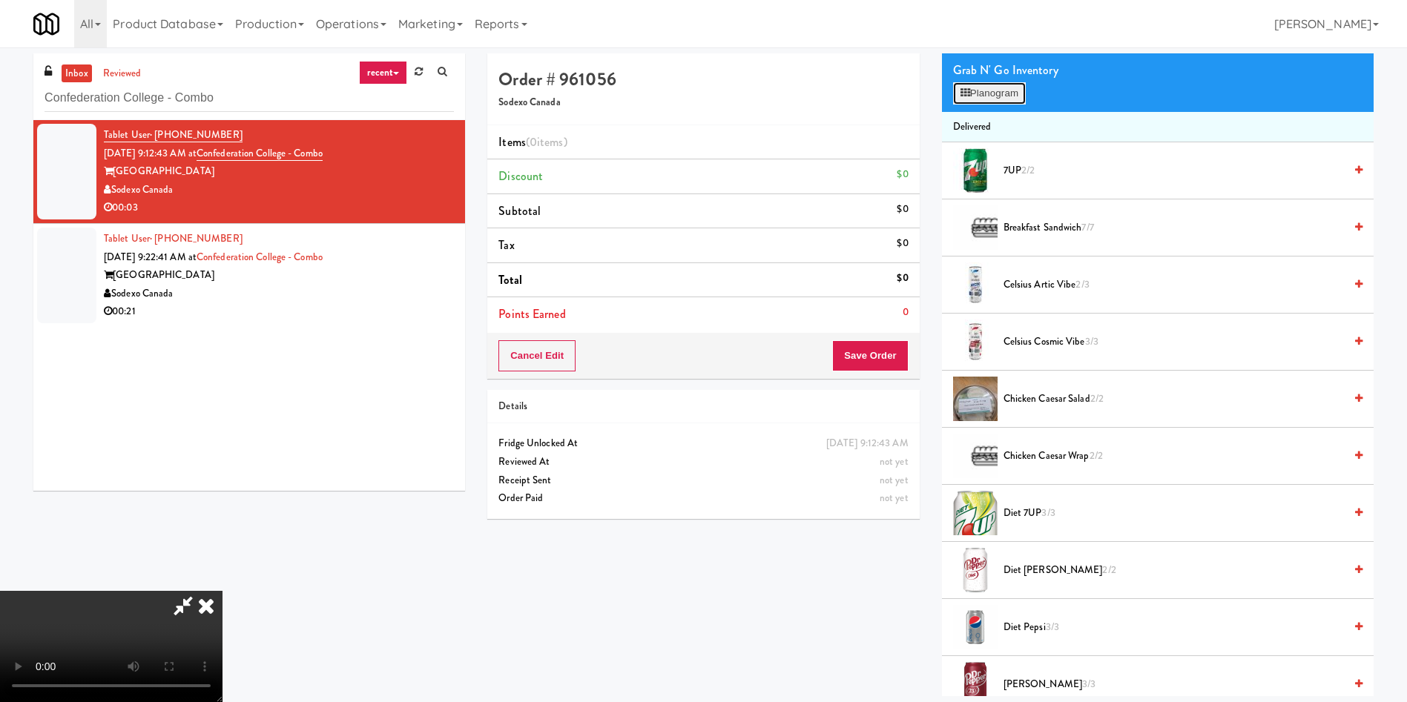
click at [937, 87] on button "Planogram" at bounding box center [989, 93] width 73 height 22
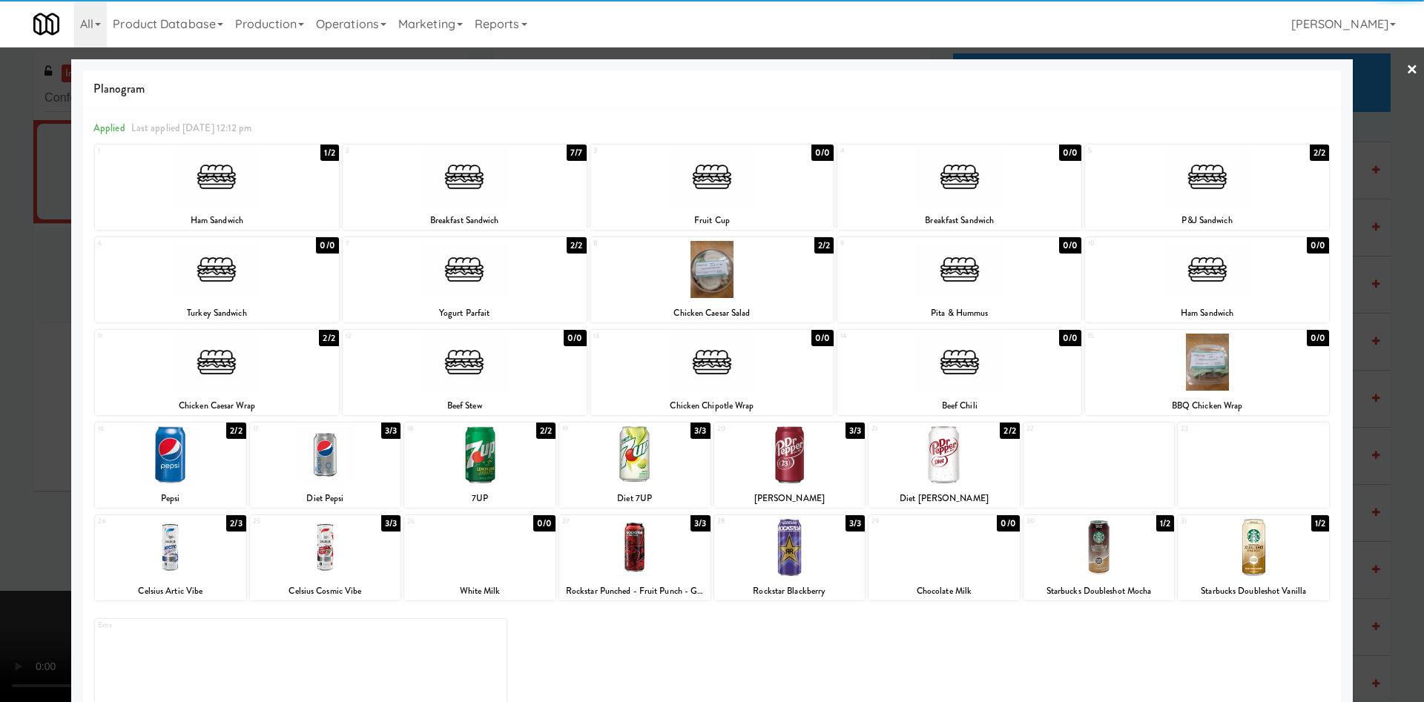
click at [653, 467] on div at bounding box center [634, 547] width 151 height 57
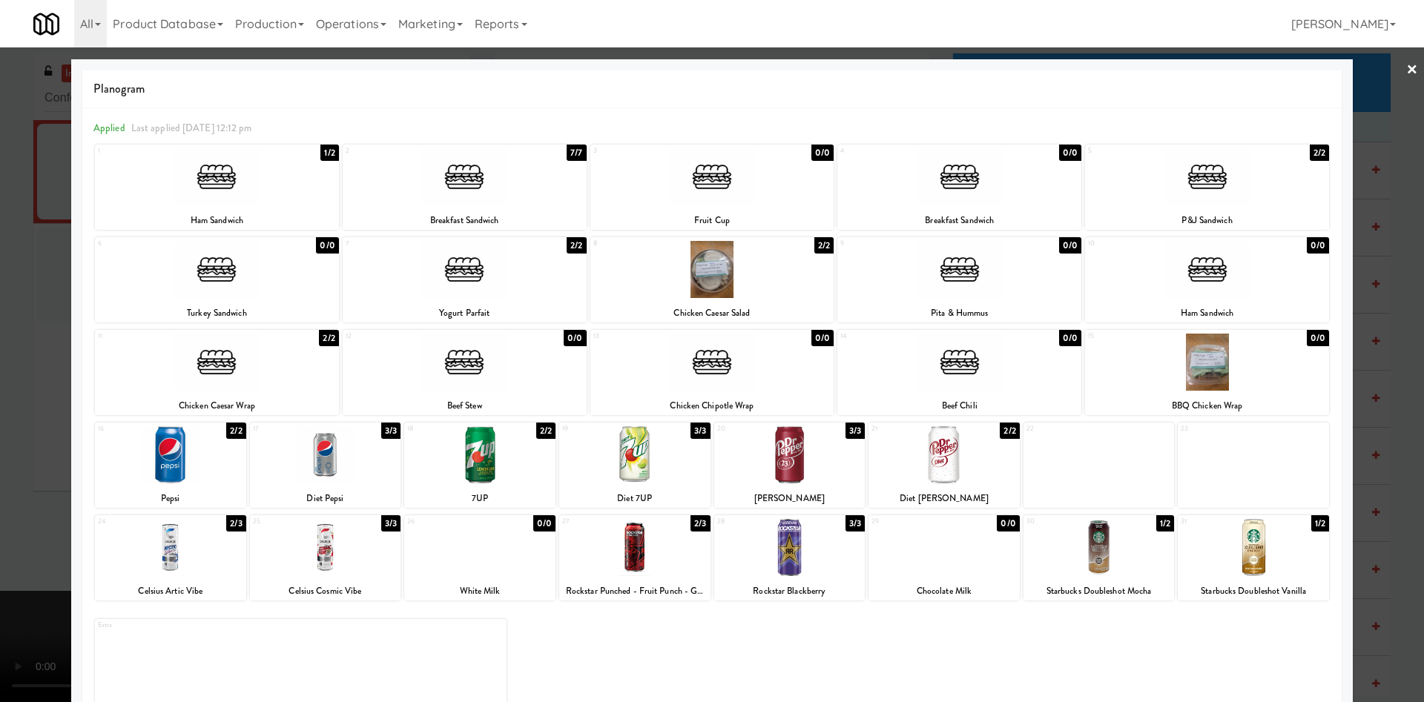
click at [23, 361] on div at bounding box center [712, 351] width 1424 height 702
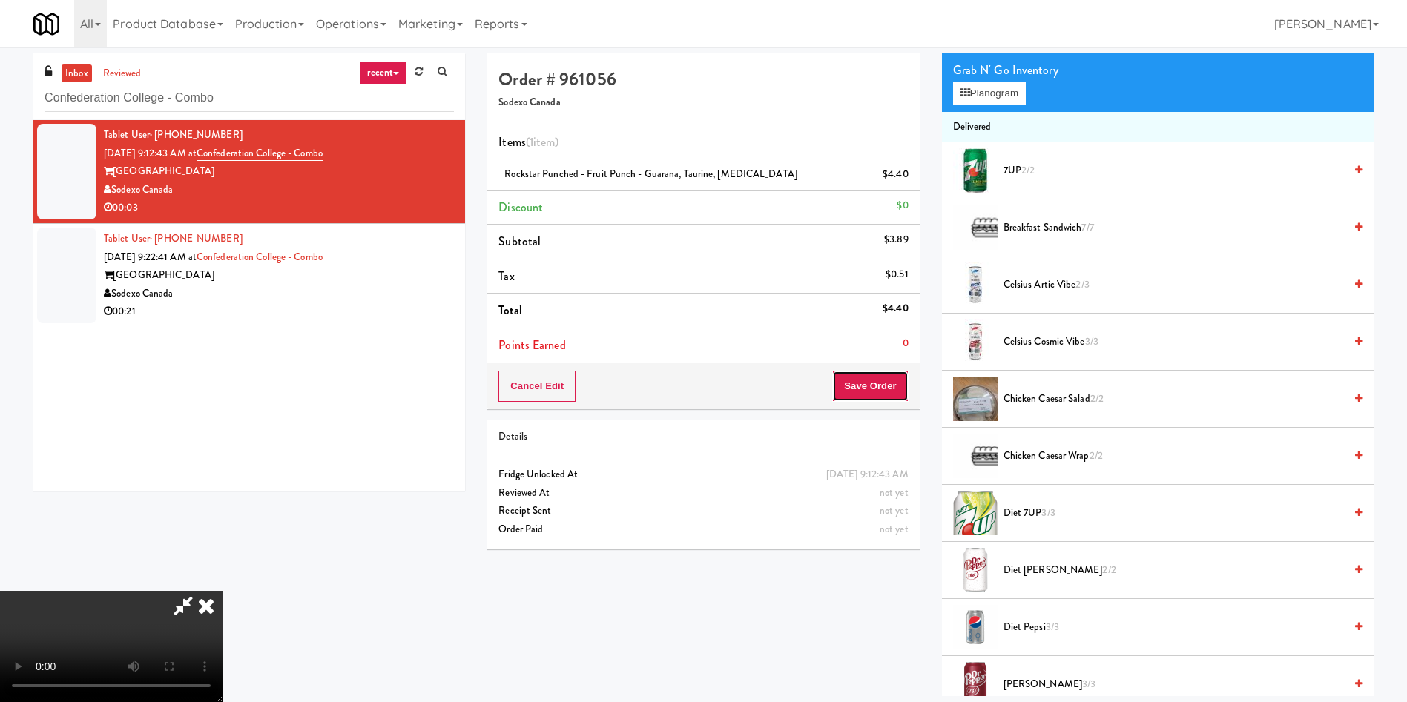
click at [881, 371] on button "Save Order" at bounding box center [870, 386] width 76 height 31
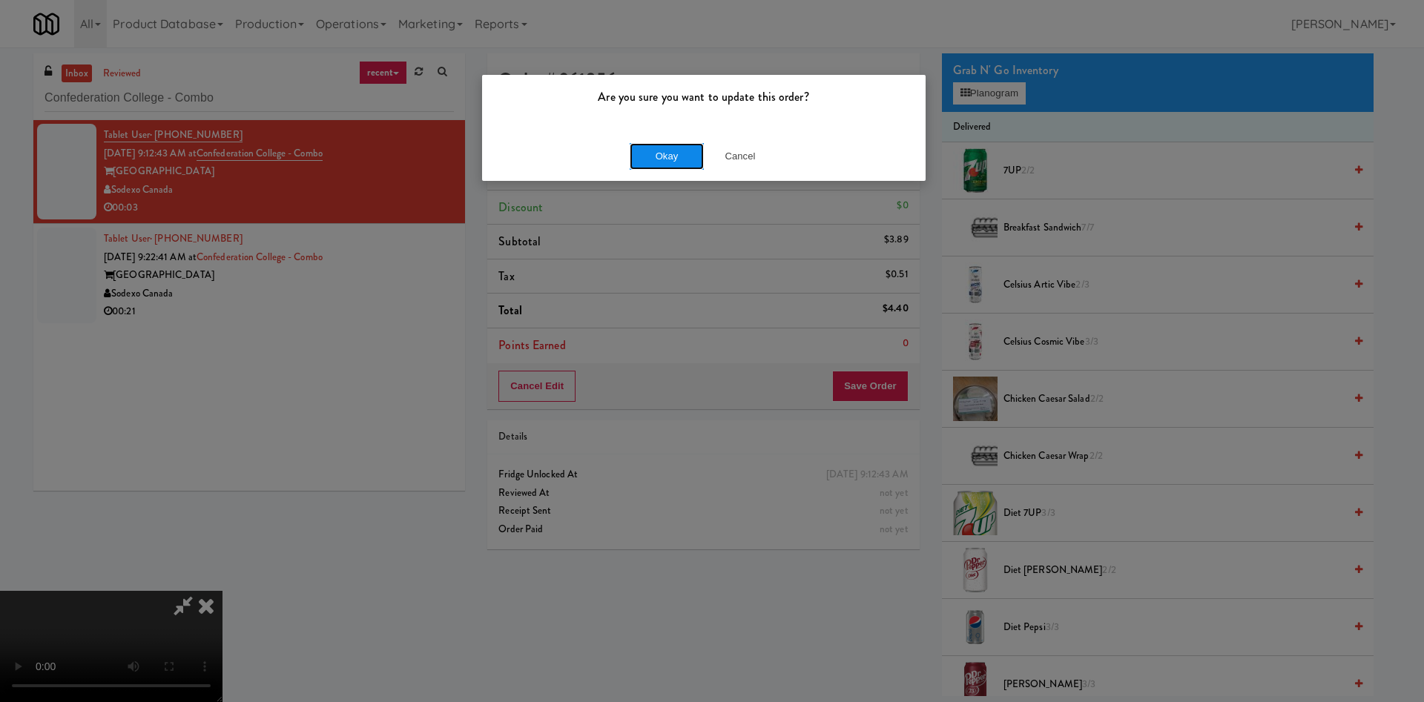
click at [681, 163] on button "Okay" at bounding box center [667, 156] width 74 height 27
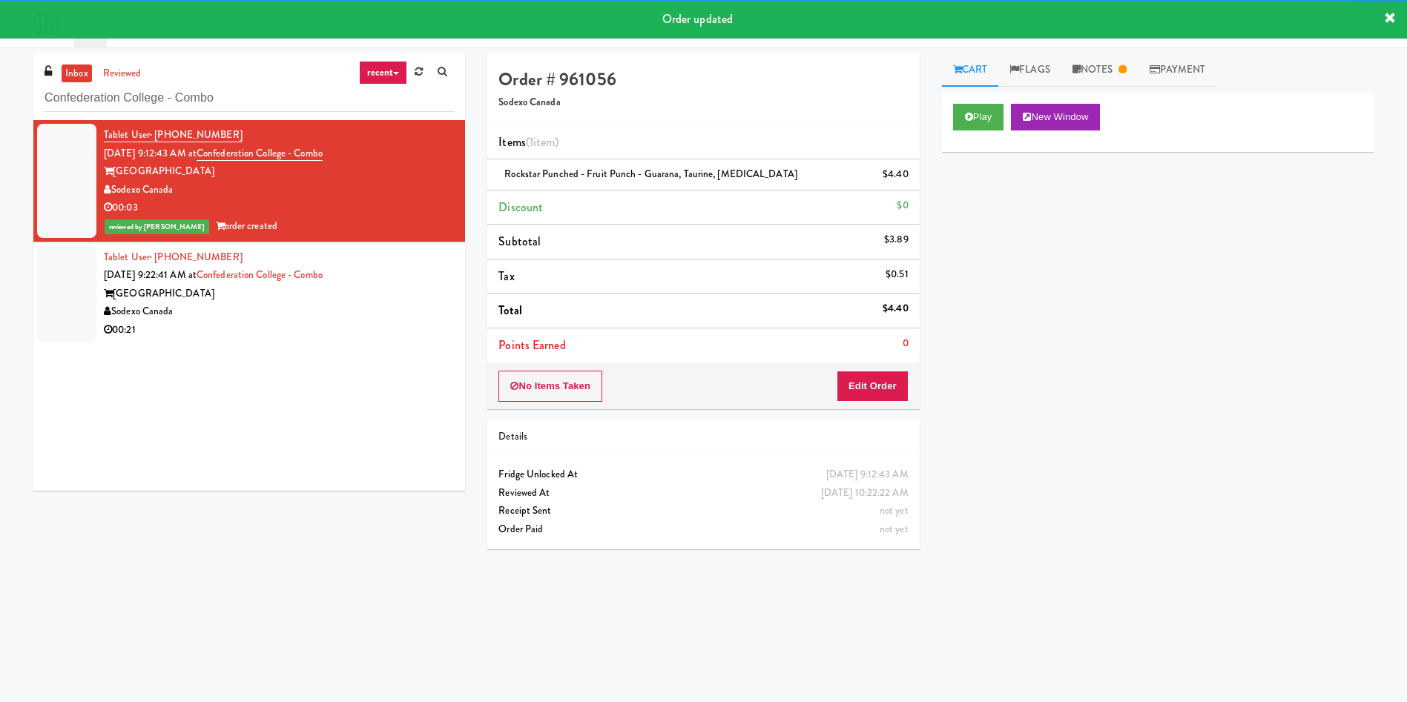
click at [99, 283] on li "Tablet User · (807) 707-9224 [DATE] 9:22:41 AM at [GEOGRAPHIC_DATA] - [GEOGRAPH…" at bounding box center [249, 293] width 432 height 103
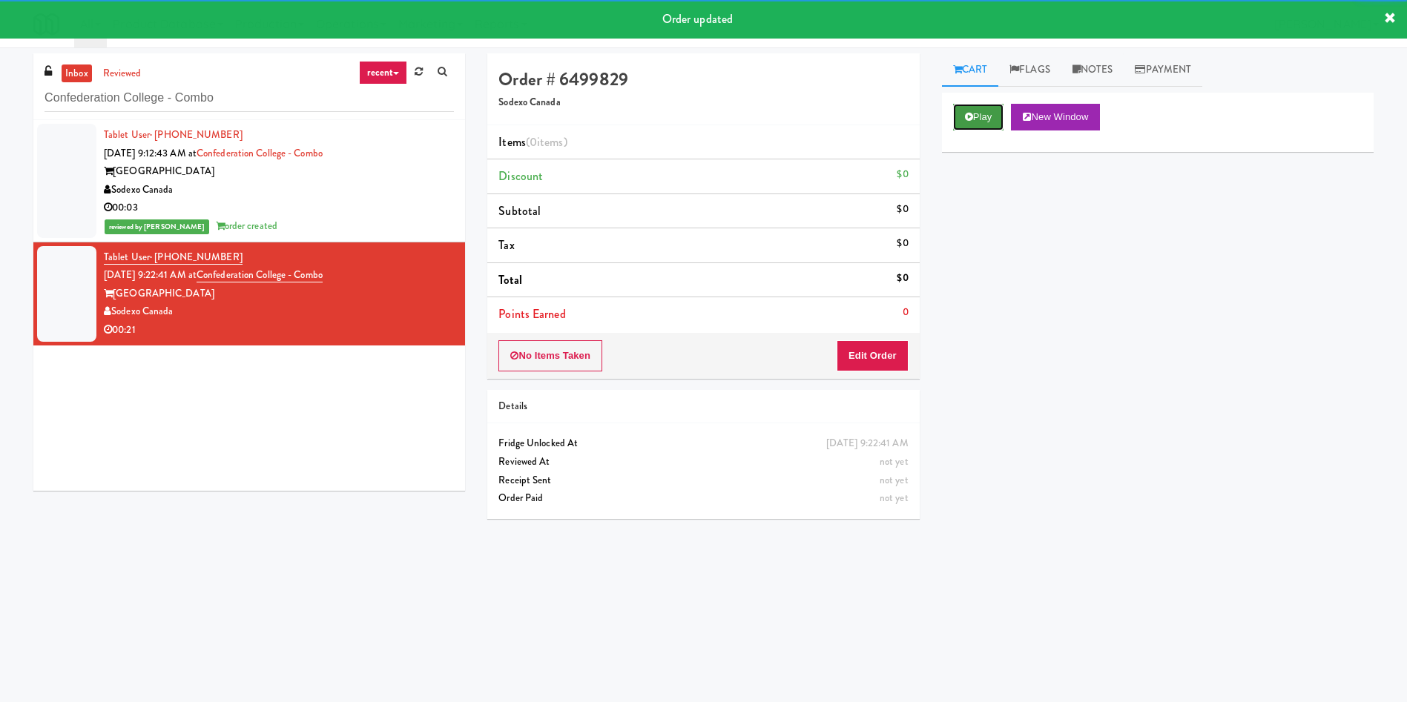
click at [937, 108] on button "Play" at bounding box center [978, 117] width 51 height 27
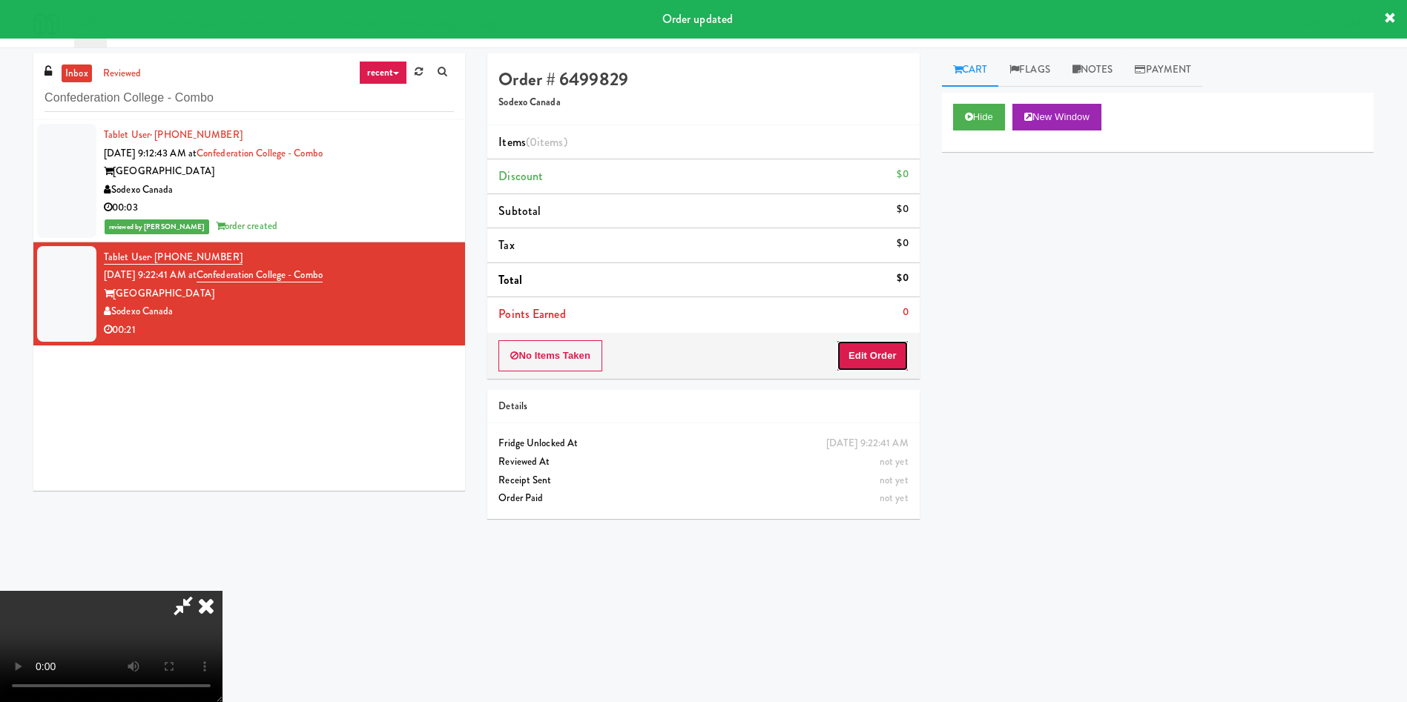
click at [882, 351] on button "Edit Order" at bounding box center [872, 355] width 72 height 31
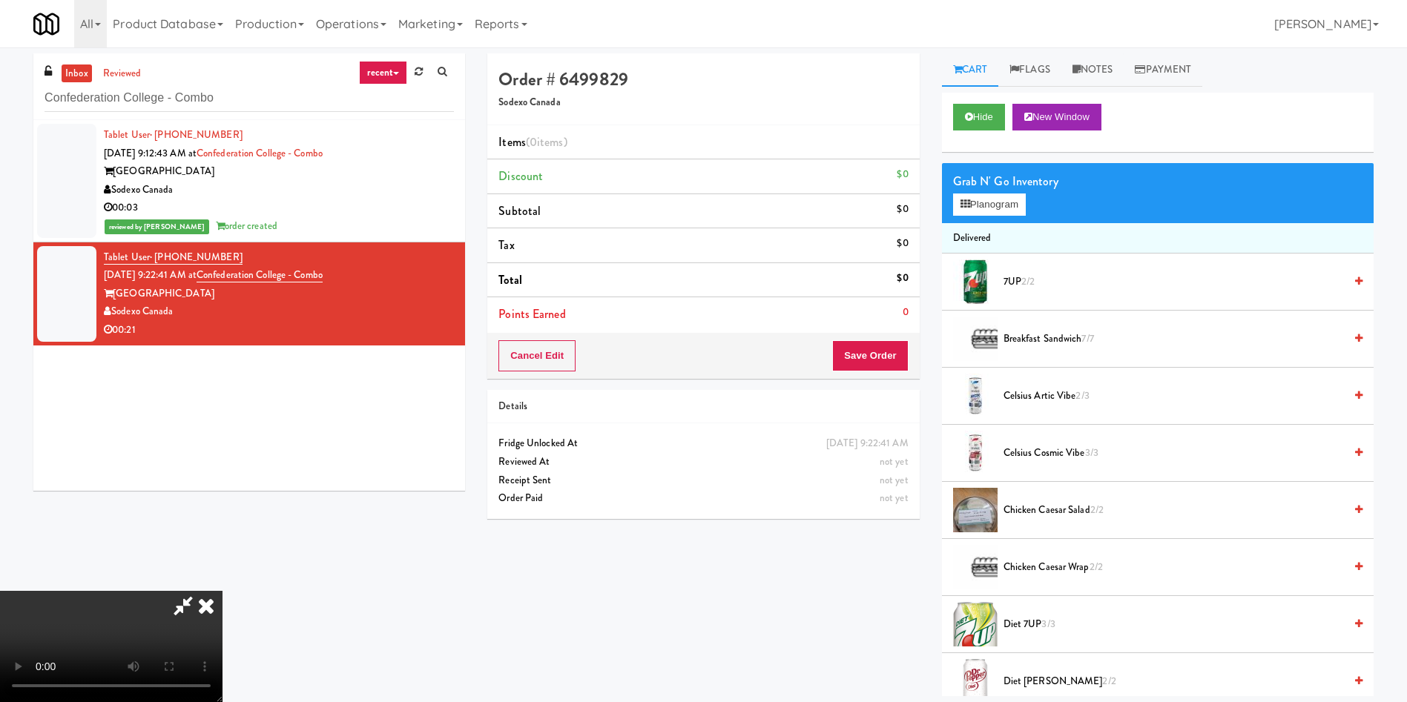
drag, startPoint x: 1113, startPoint y: 74, endPoint x: 1108, endPoint y: 197, distance: 122.5
click at [937, 87] on div "Cart Flags Notes Payment Hide New Window Grab N' Go Inventory Planogram Deliver…" at bounding box center [1158, 374] width 454 height 643
drag, startPoint x: 1097, startPoint y: 68, endPoint x: 1087, endPoint y: 150, distance: 82.1
click at [937, 76] on link "Notes" at bounding box center [1092, 69] width 63 height 33
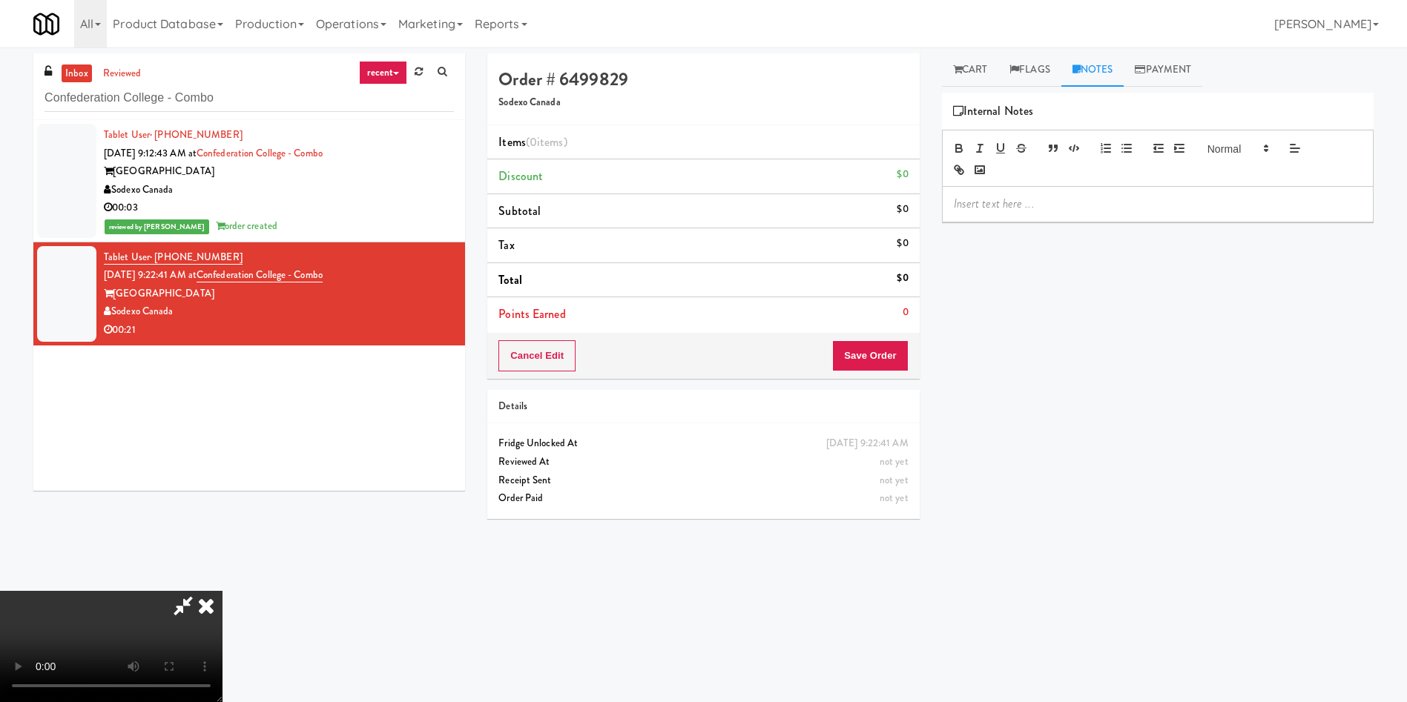
click at [937, 194] on div at bounding box center [1158, 204] width 430 height 34
drag, startPoint x: 985, startPoint y: 66, endPoint x: 767, endPoint y: 162, distance: 238.1
click at [937, 66] on link "Cart" at bounding box center [970, 69] width 57 height 33
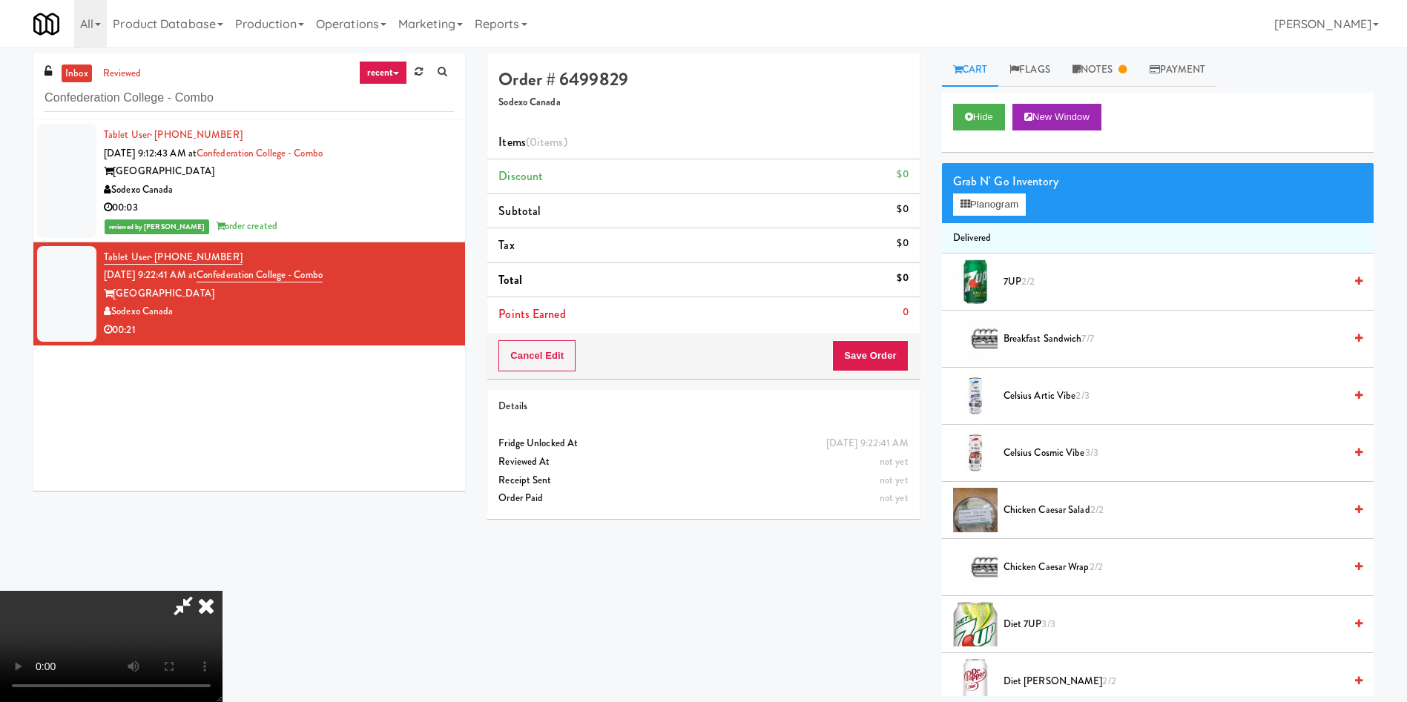
scroll to position [218, 0]
click at [222, 467] on video at bounding box center [111, 646] width 222 height 111
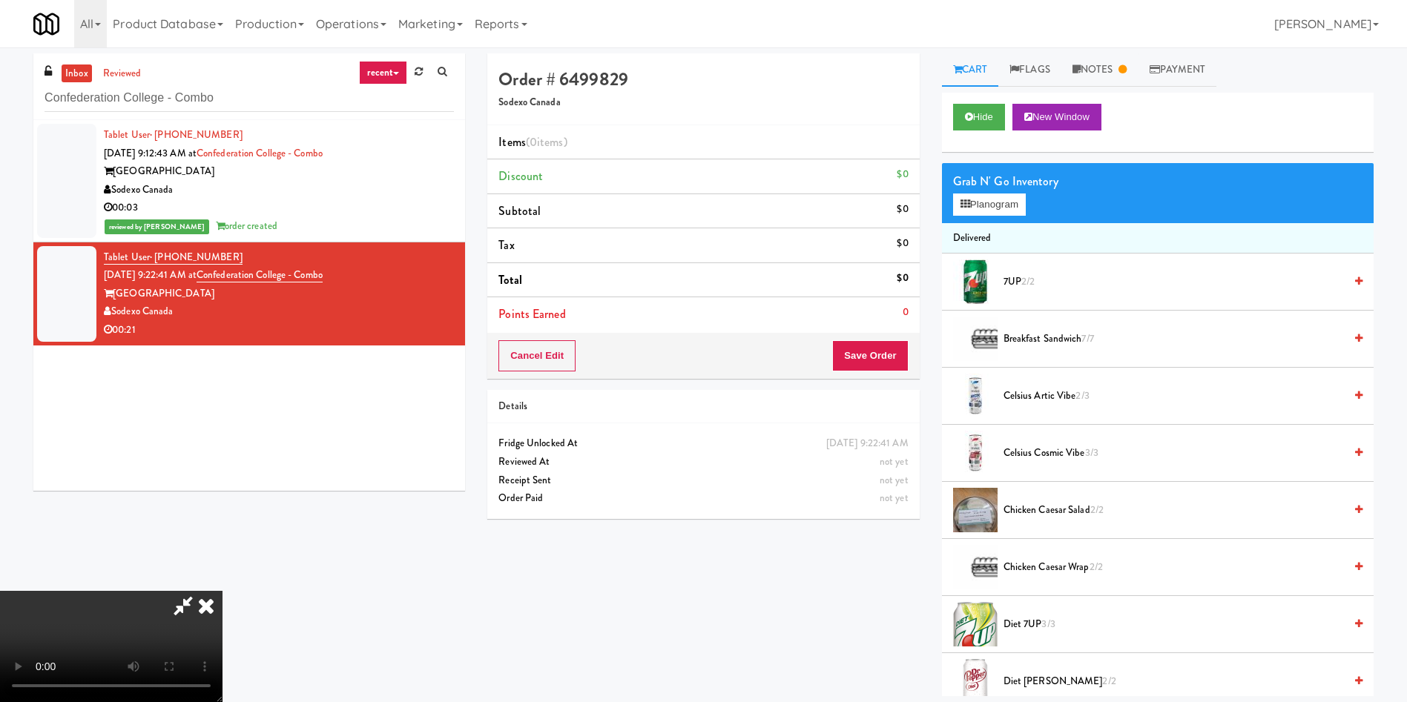
click at [222, 467] on video at bounding box center [111, 646] width 222 height 111
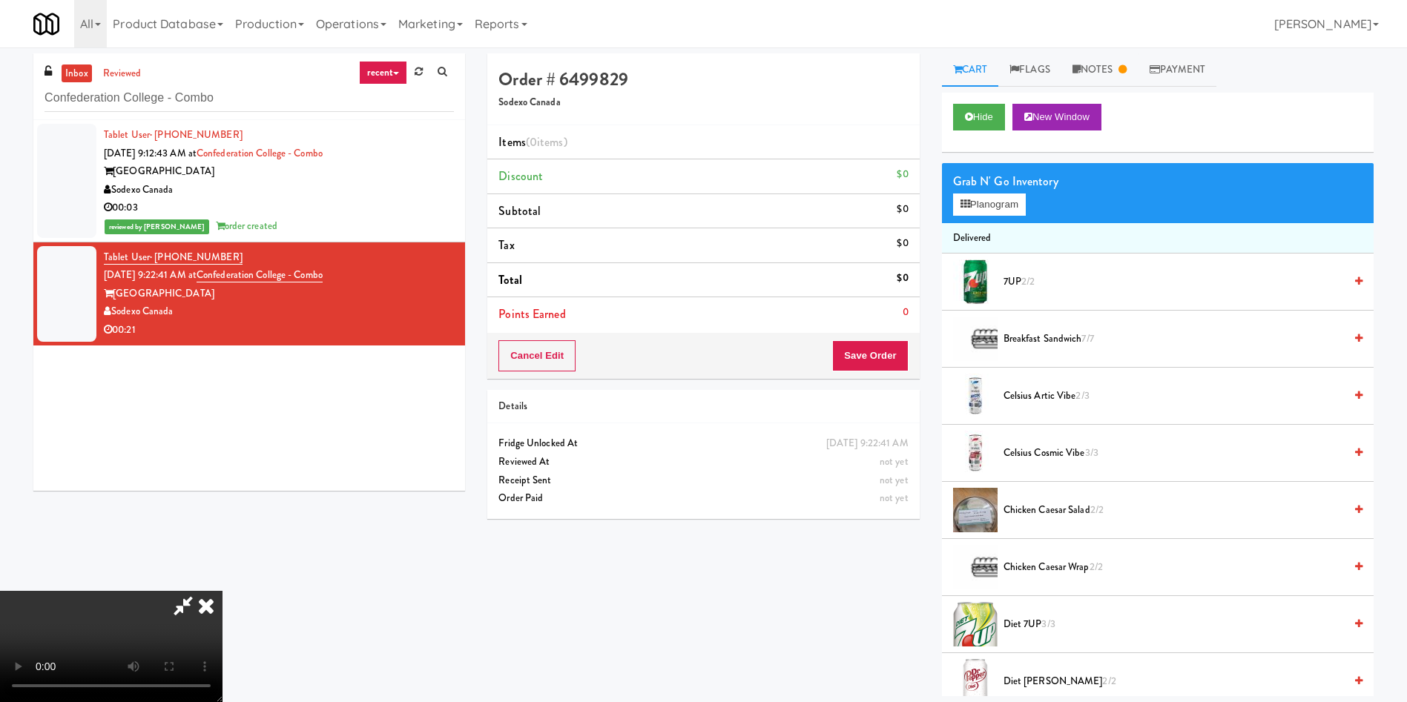
click at [222, 467] on video at bounding box center [111, 646] width 222 height 111
click at [937, 200] on button "Planogram" at bounding box center [989, 205] width 73 height 22
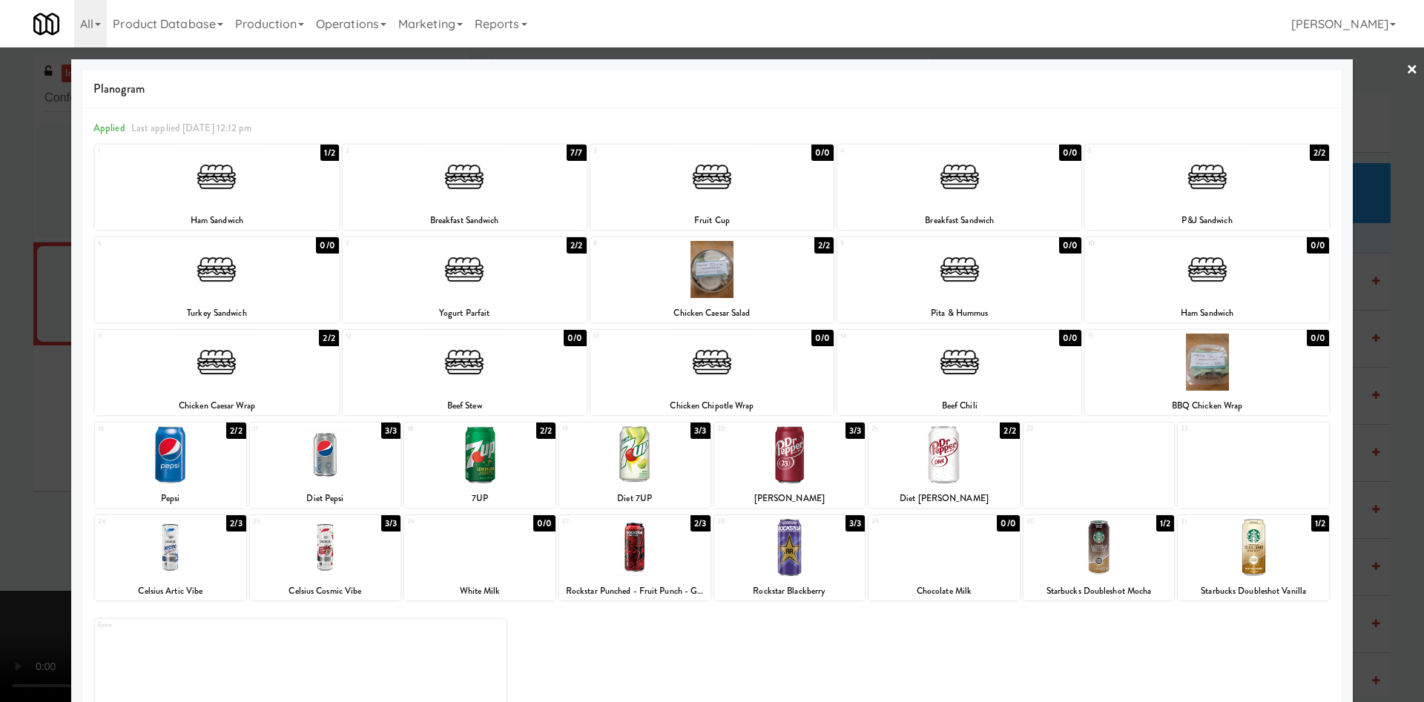
click at [937, 185] on div at bounding box center [1207, 176] width 244 height 57
click at [937, 105] on div at bounding box center [712, 351] width 1424 height 702
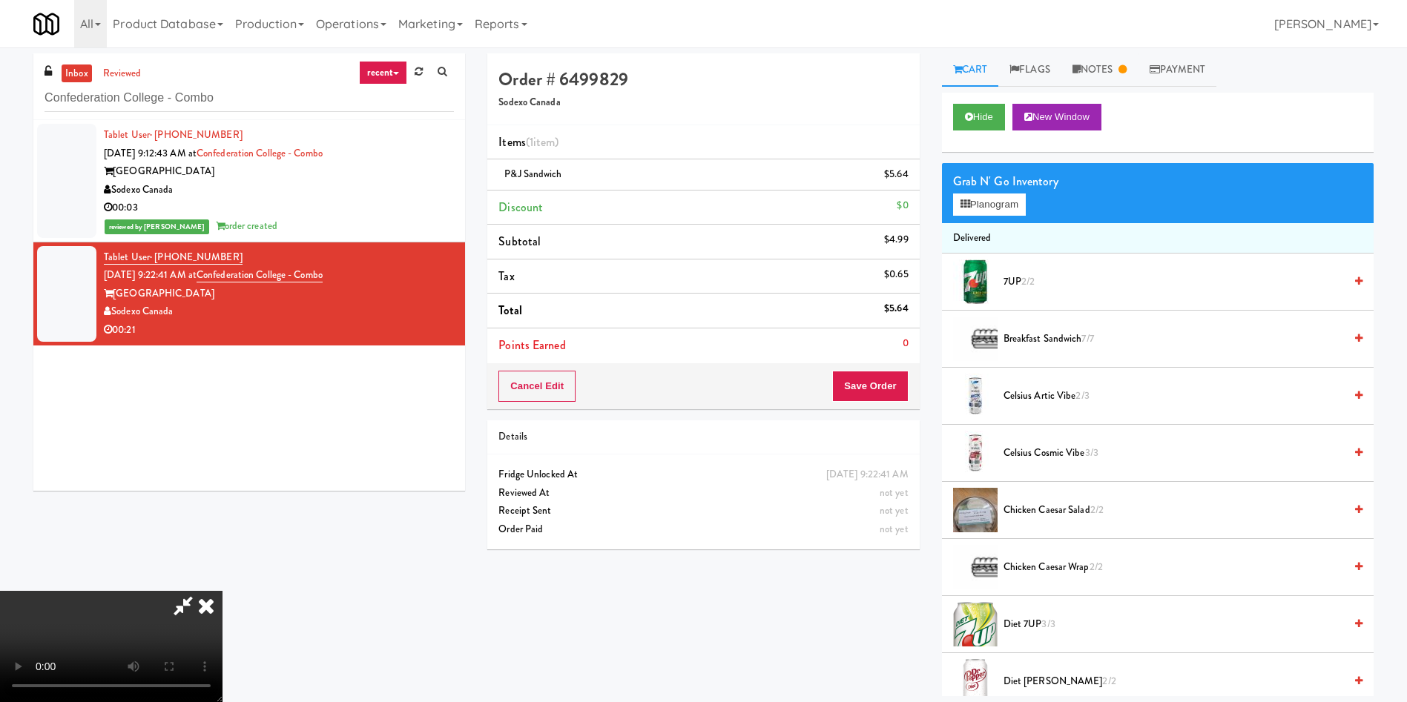
click at [222, 467] on video at bounding box center [111, 646] width 222 height 111
click at [862, 377] on button "Save Order" at bounding box center [870, 386] width 76 height 31
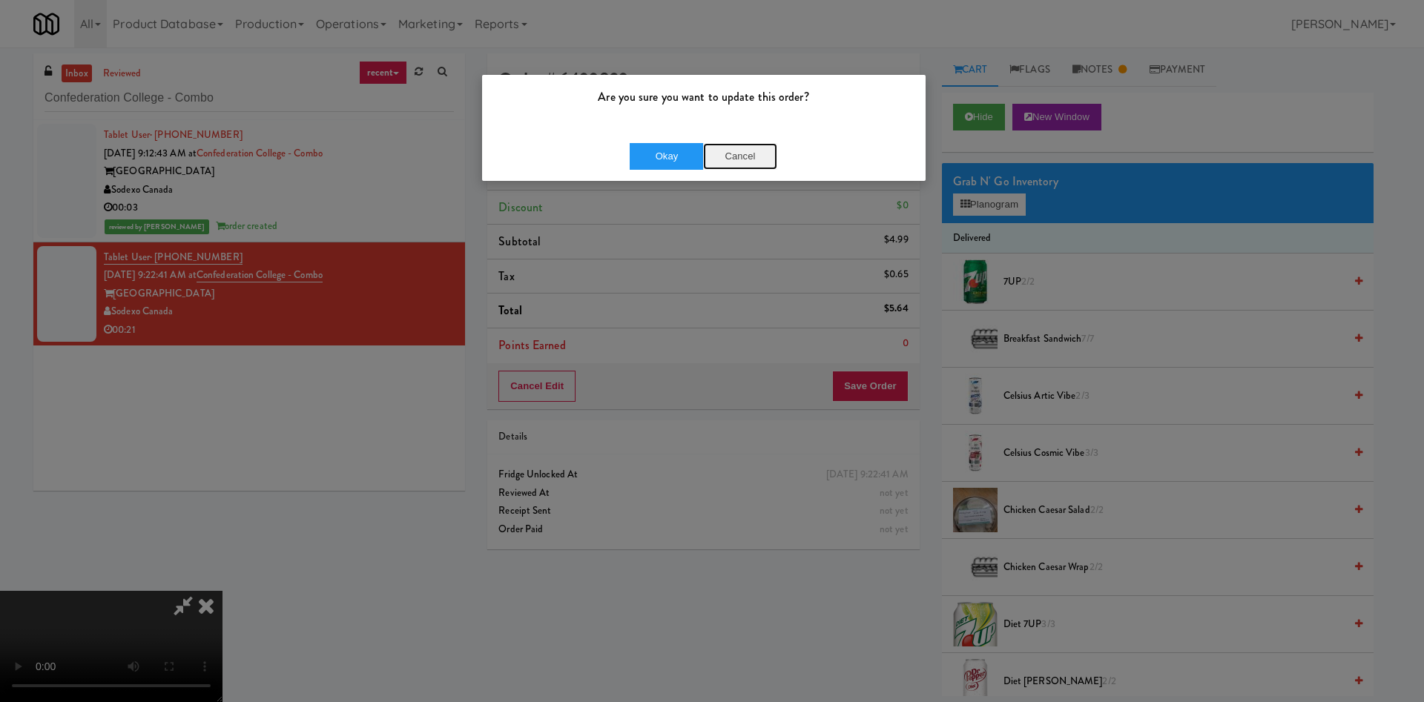
click at [745, 162] on button "Cancel" at bounding box center [740, 156] width 74 height 27
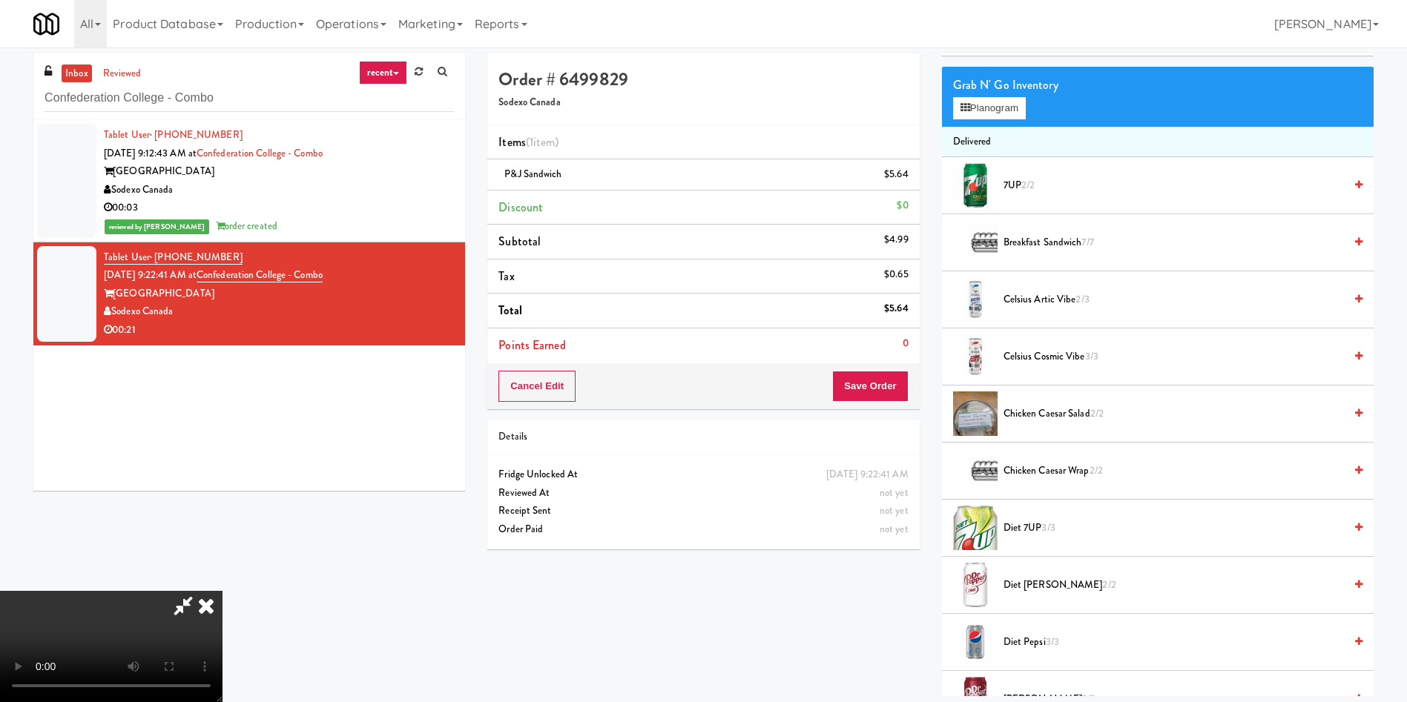
scroll to position [334, 0]
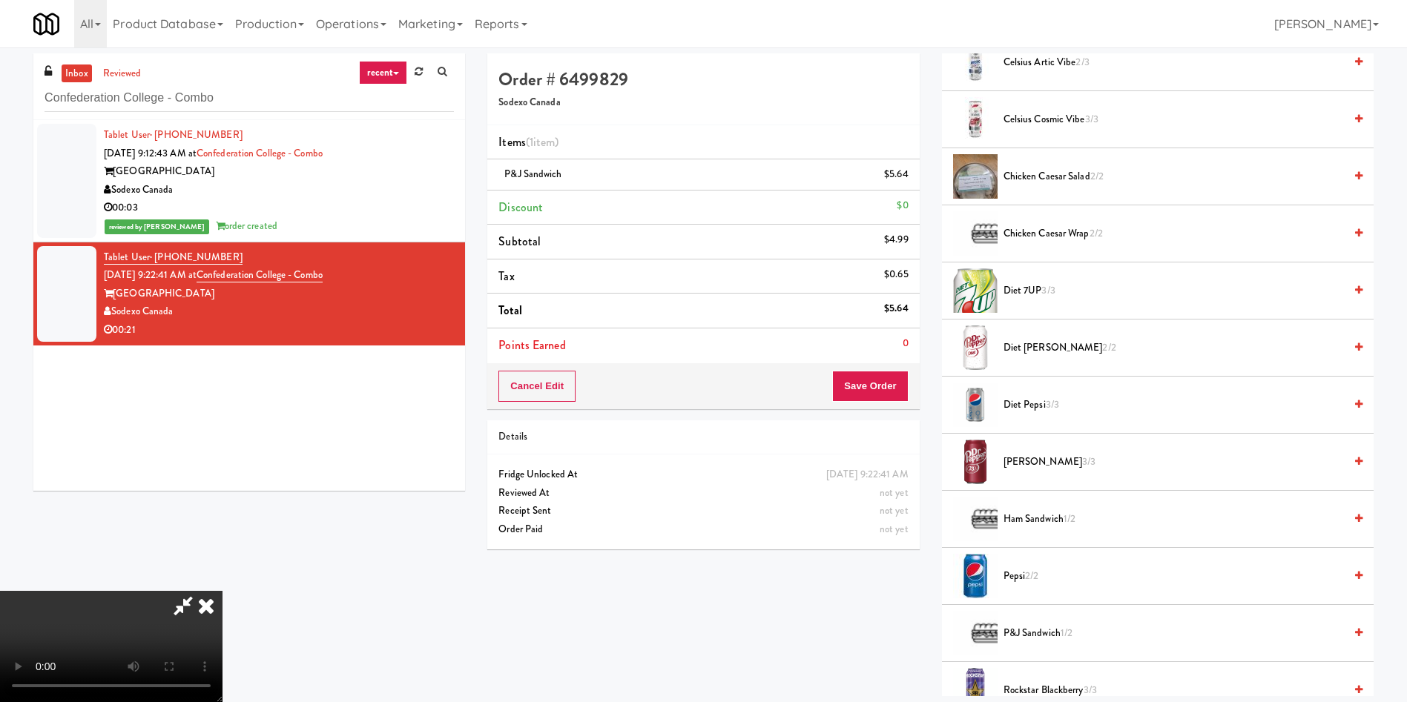
click at [937, 119] on span "Celsius Cosmic Vibe 3/3" at bounding box center [1173, 119] width 340 height 19
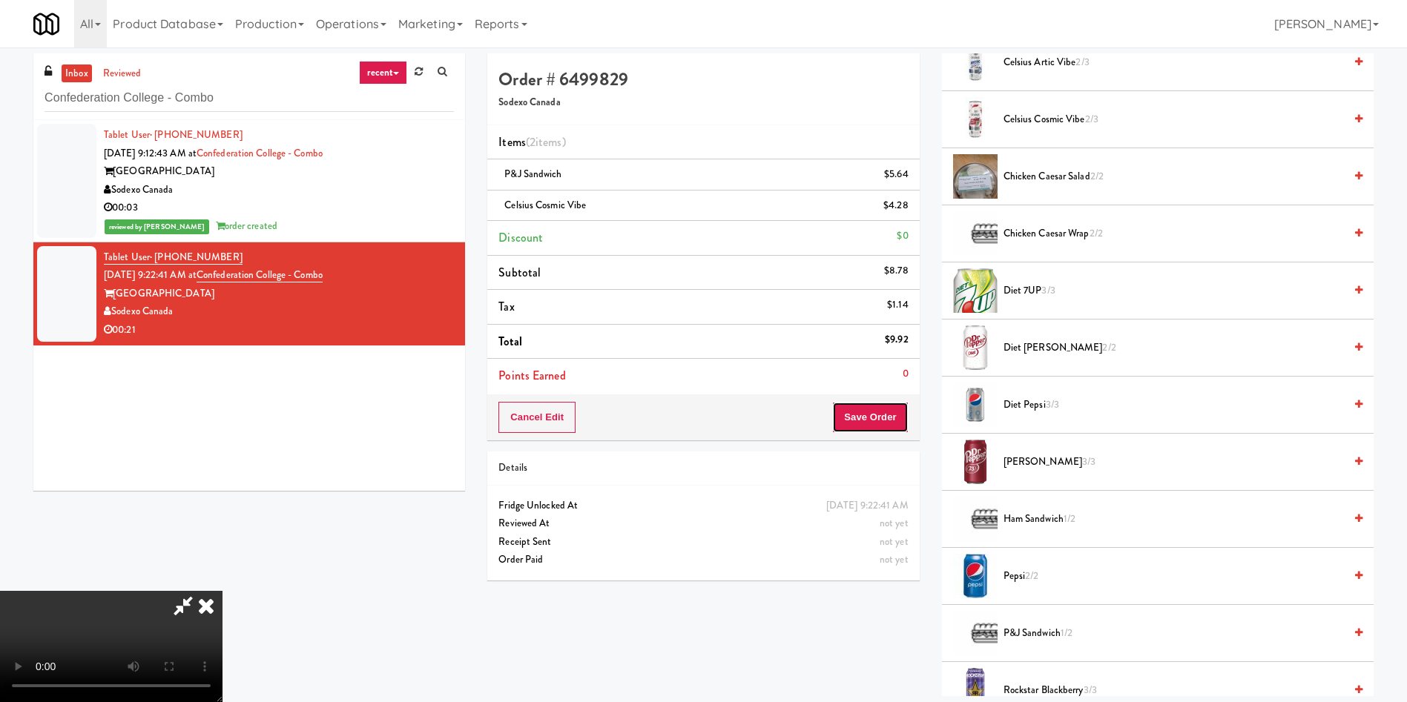
drag, startPoint x: 864, startPoint y: 416, endPoint x: 714, endPoint y: 82, distance: 365.8
click at [865, 416] on button "Save Order" at bounding box center [870, 417] width 76 height 31
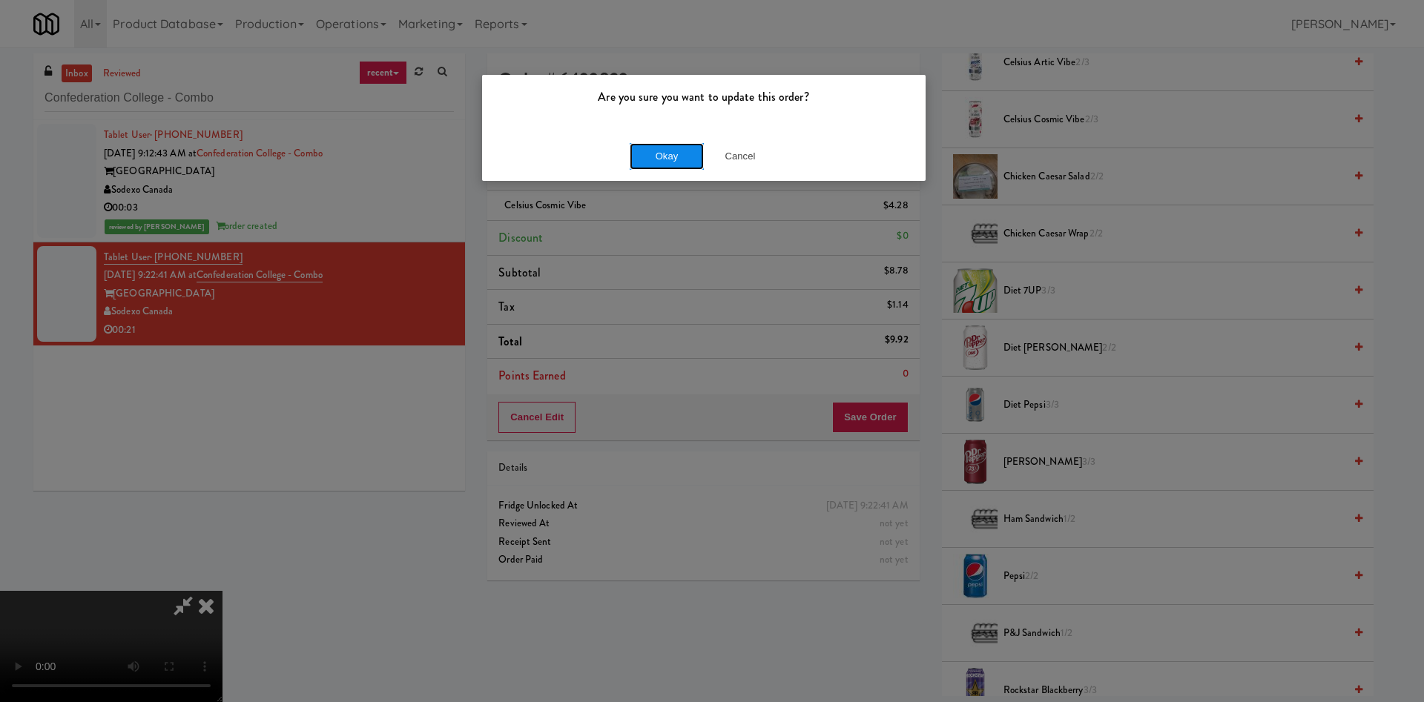
click at [670, 156] on button "Okay" at bounding box center [667, 156] width 74 height 27
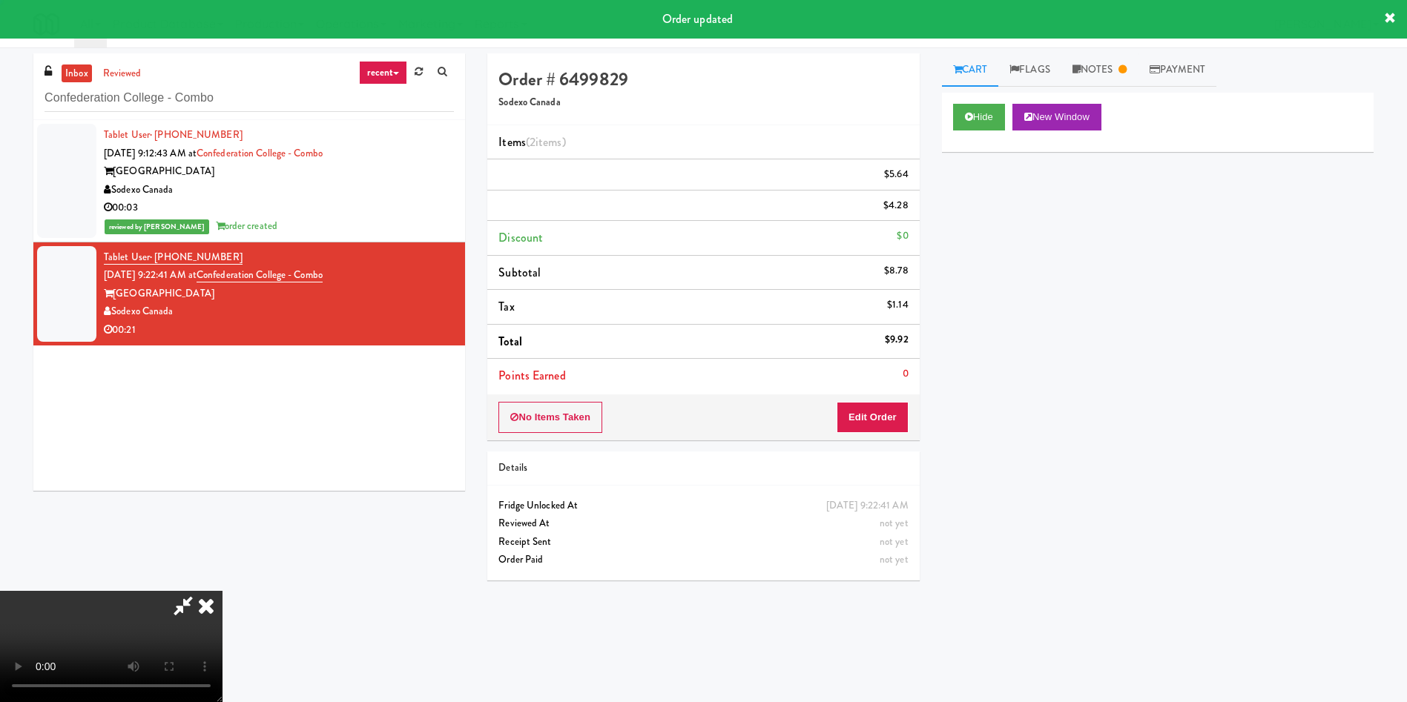
scroll to position [0, 0]
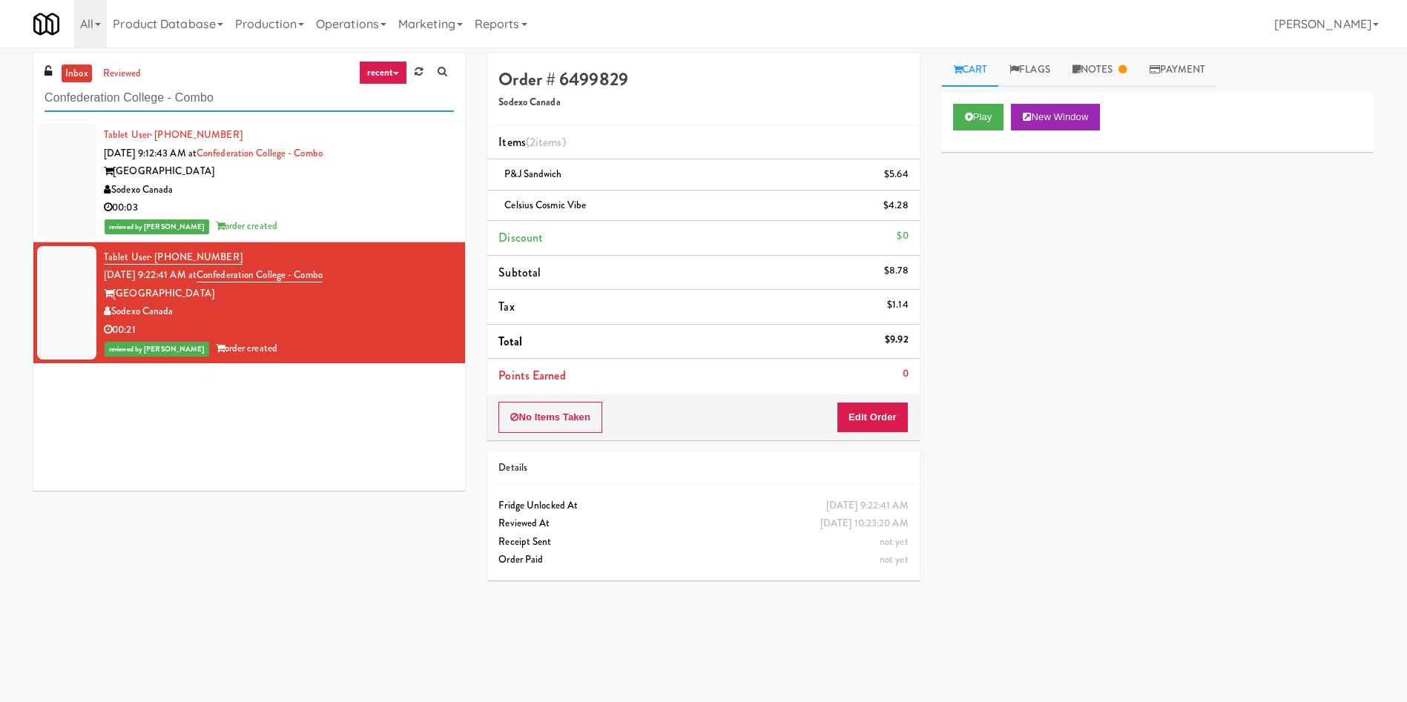
paste input "JVT drink (energy)"
drag, startPoint x: 229, startPoint y: 94, endPoint x: 0, endPoint y: 44, distance: 234.6
click at [0, 47] on body "Are you sure you want to update this order? Okay Cancel Okay Are you sure you w…" at bounding box center [703, 398] width 1407 height 702
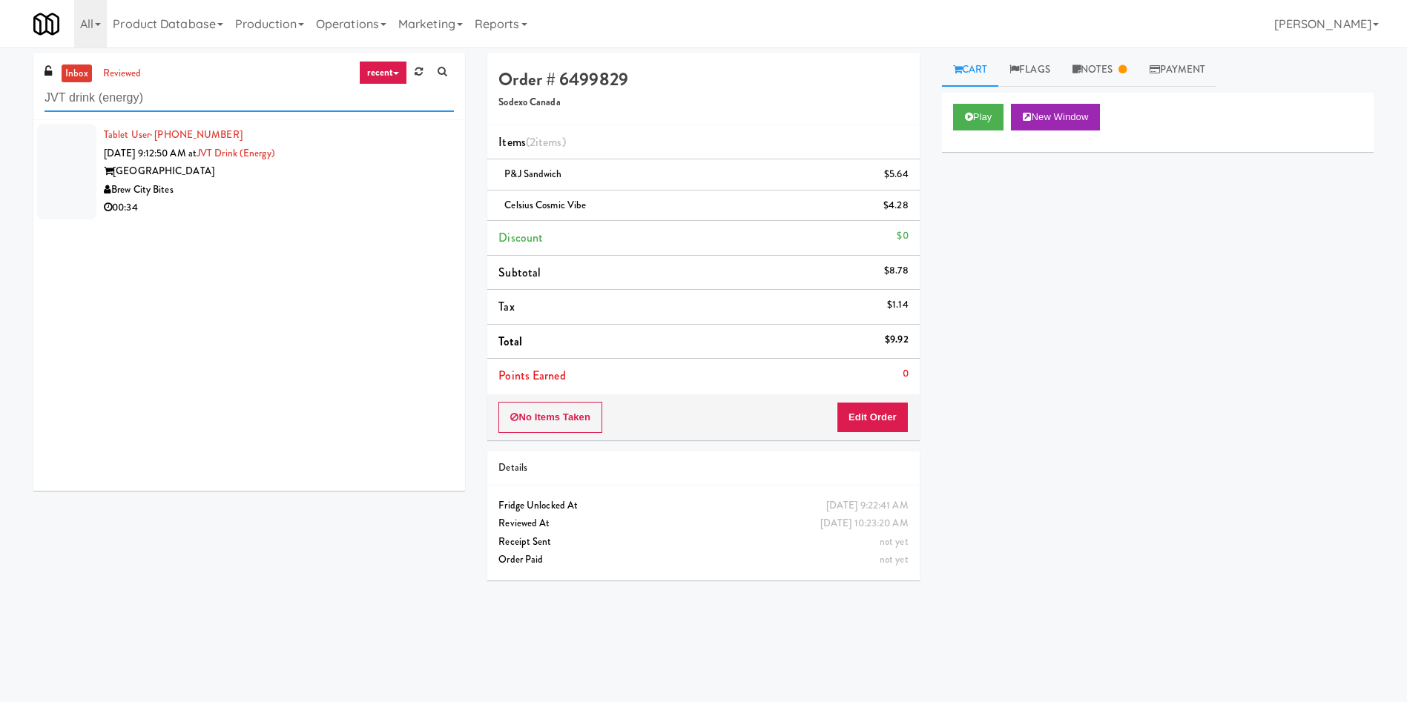
type input "JVT drink (energy)"
click at [70, 185] on div at bounding box center [66, 172] width 59 height 96
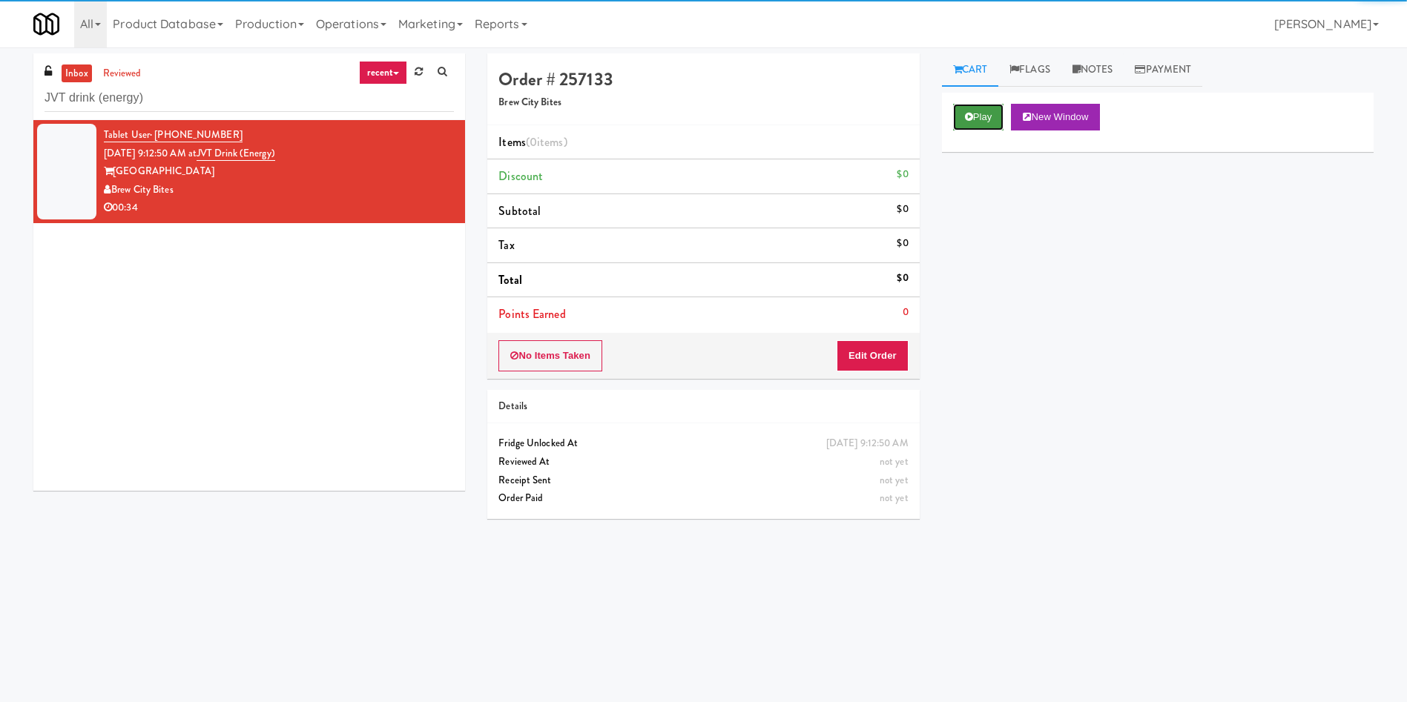
click at [937, 117] on button "Play" at bounding box center [978, 117] width 51 height 27
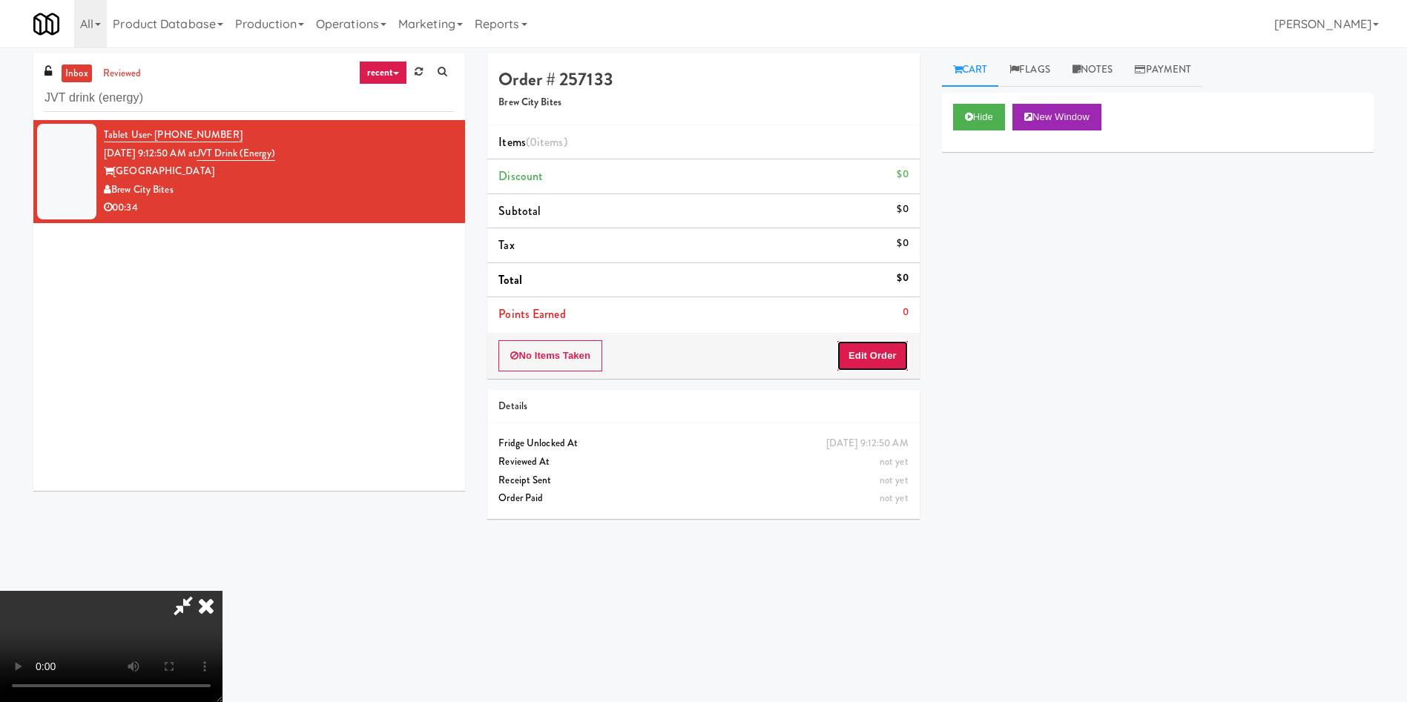
click at [896, 368] on button "Edit Order" at bounding box center [872, 355] width 72 height 31
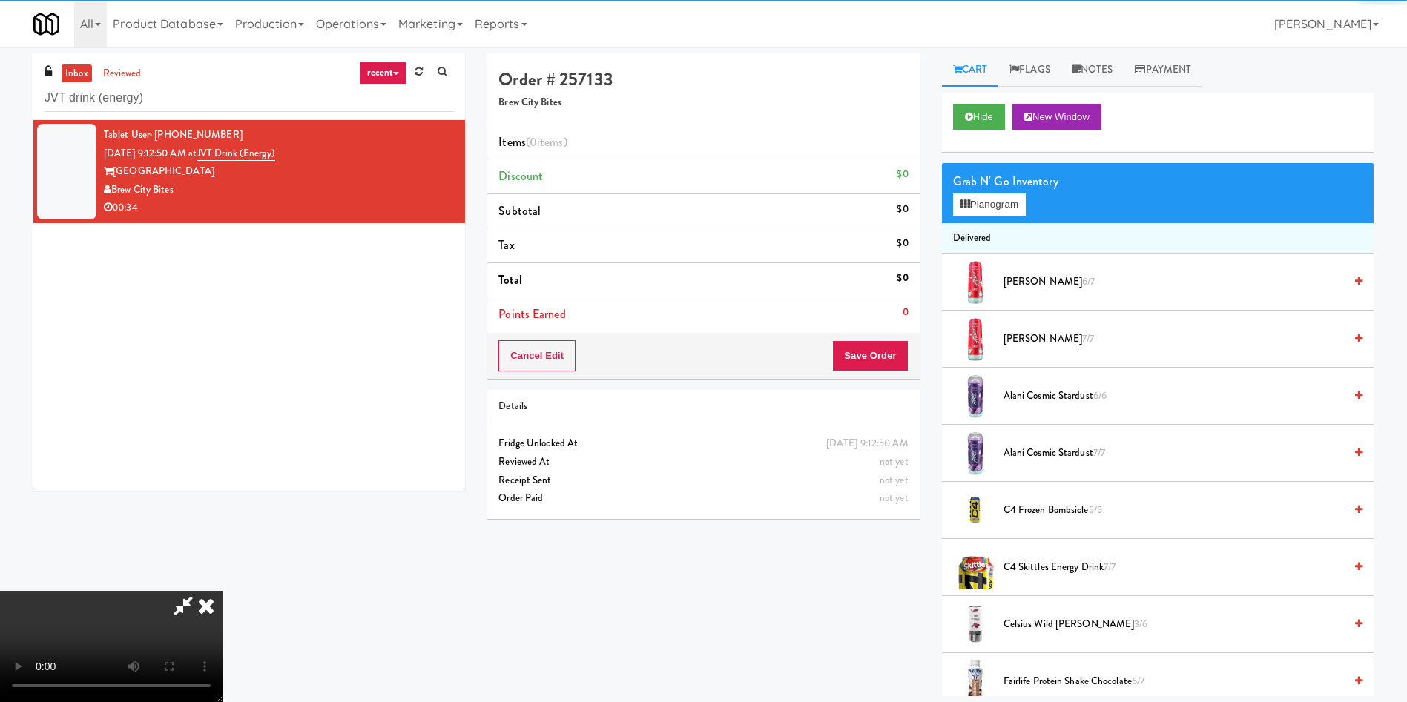
scroll to position [111, 0]
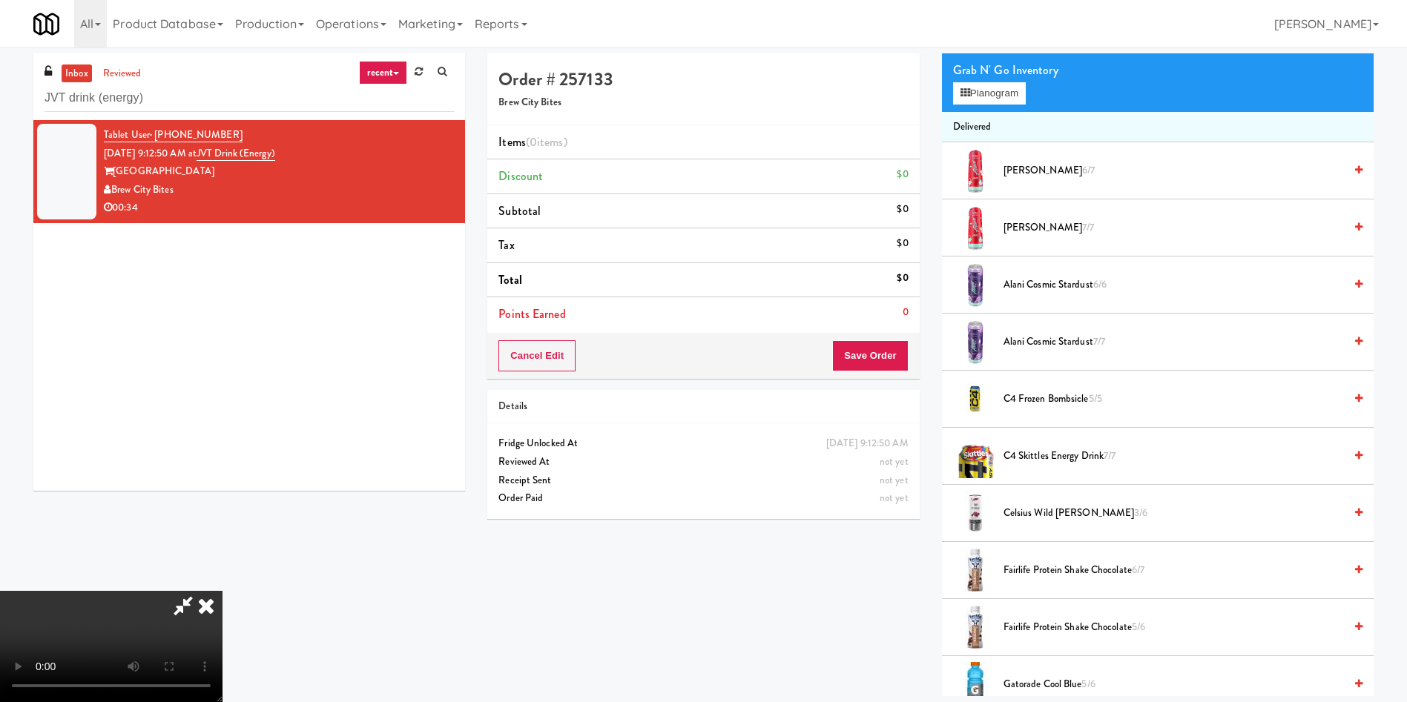
click at [222, 467] on video at bounding box center [111, 646] width 222 height 111
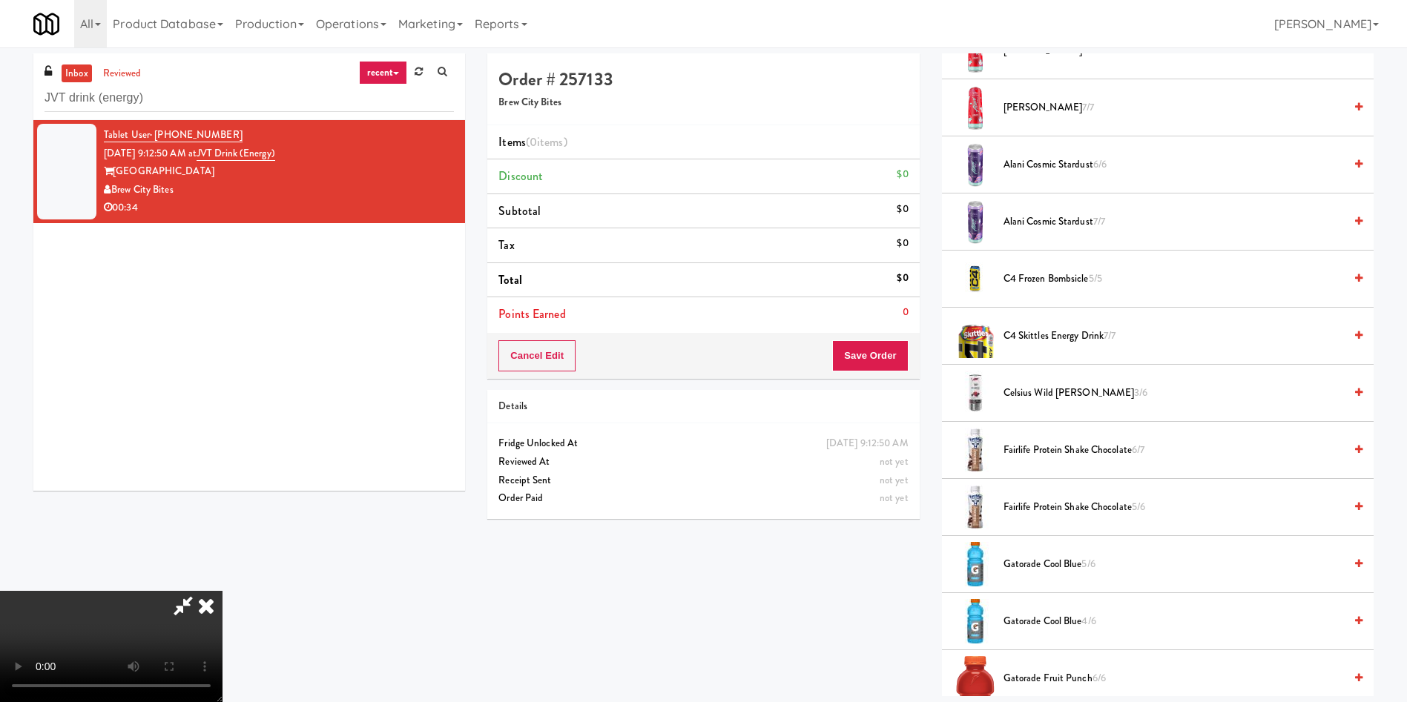
scroll to position [334, 0]
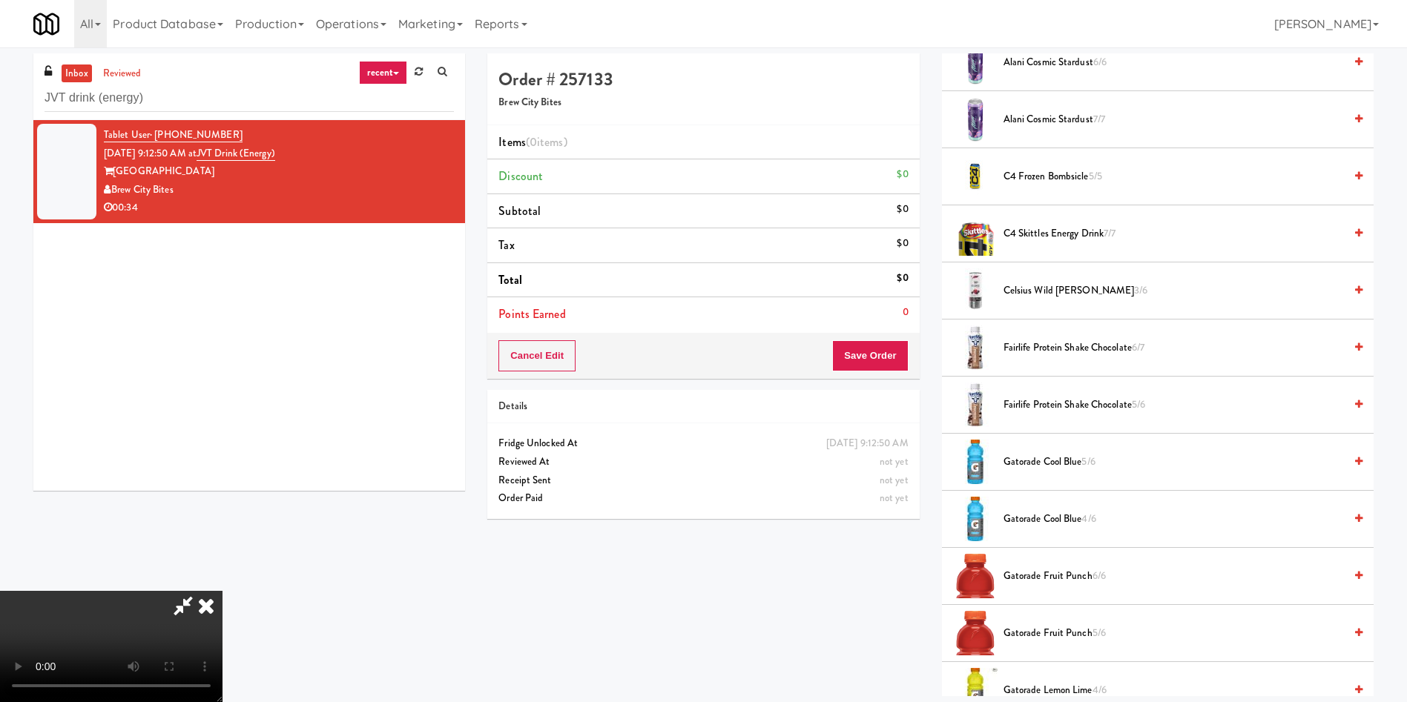
click at [937, 401] on span "Fairlife Protein Shake Chocolate 5/6" at bounding box center [1173, 405] width 340 height 19
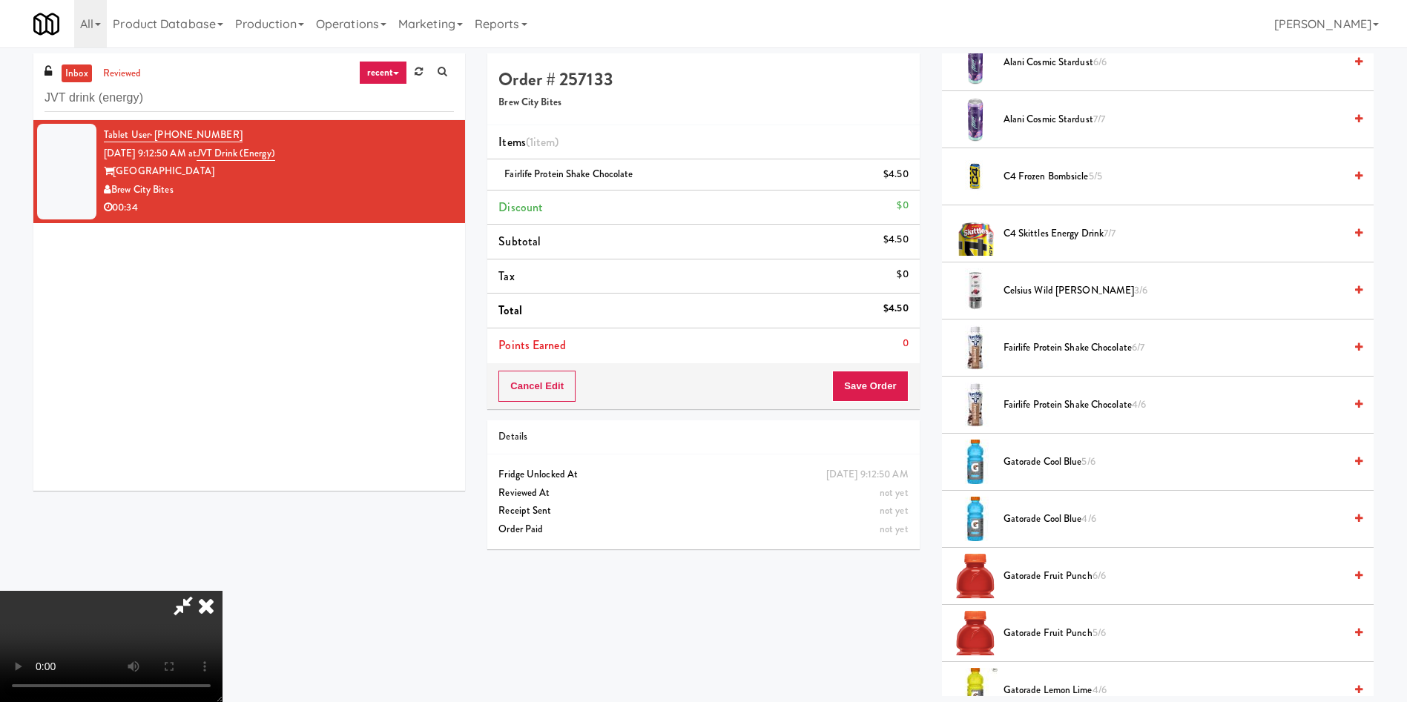
scroll to position [0, 0]
click at [937, 403] on span "Fairlife Protein Shake Chocolate 4/6" at bounding box center [1173, 405] width 340 height 19
click at [893, 380] on button "Save Order" at bounding box center [870, 386] width 76 height 31
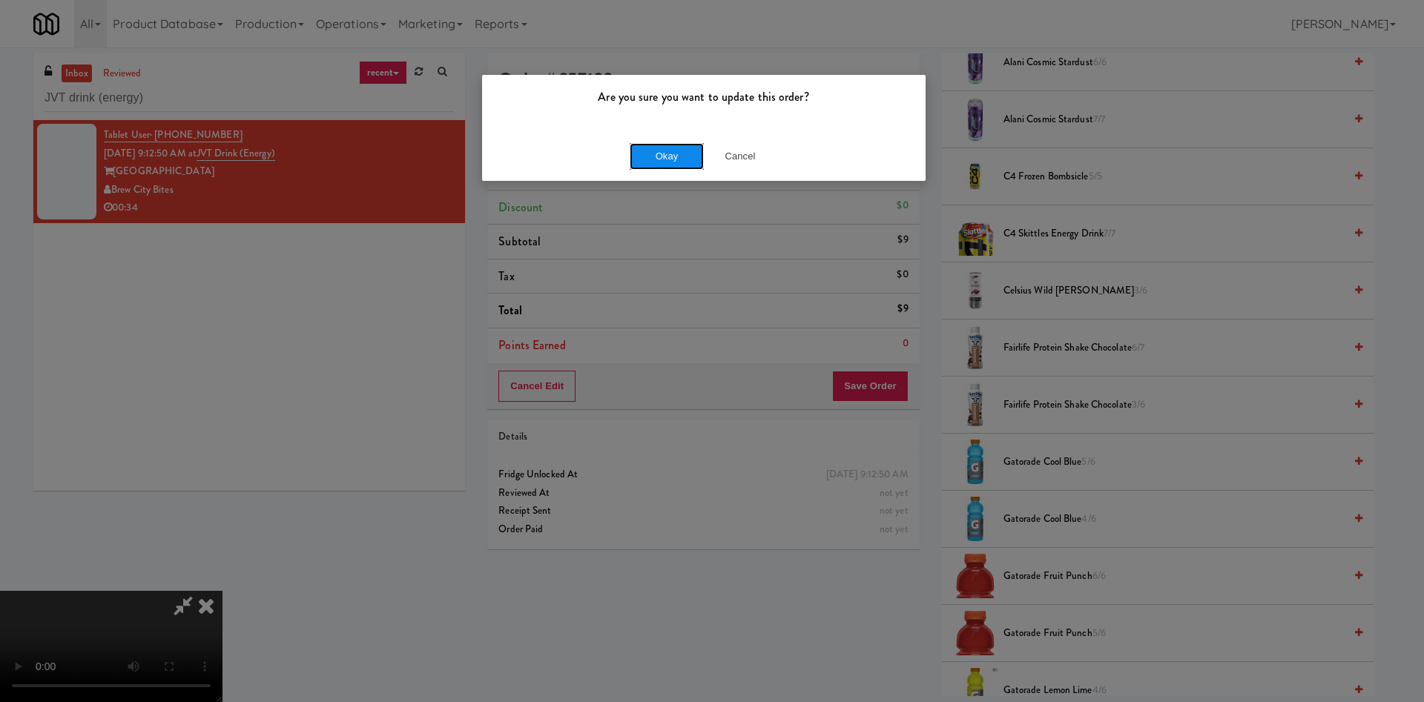
click at [673, 156] on button "Okay" at bounding box center [667, 156] width 74 height 27
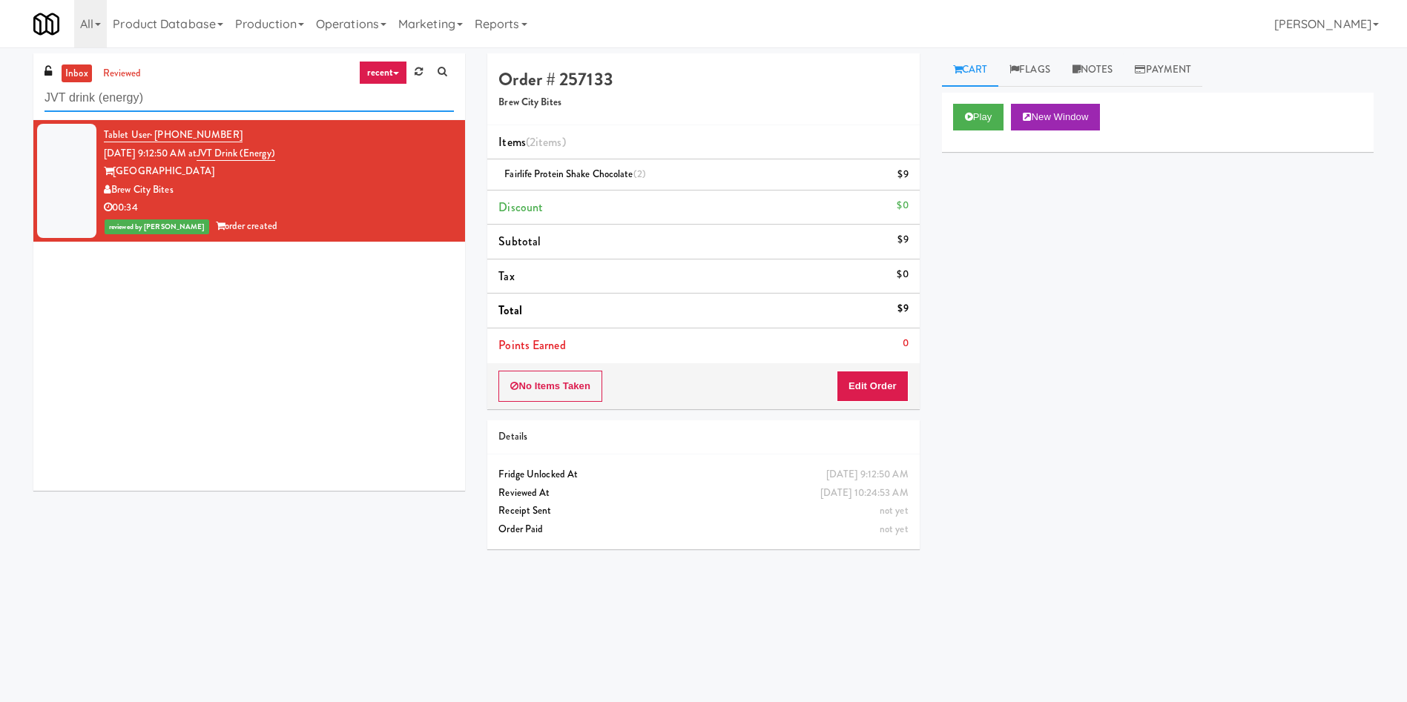
drag, startPoint x: 164, startPoint y: 97, endPoint x: 0, endPoint y: 38, distance: 174.3
click at [0, 47] on body "Are you sure you want to update this order? Okay Cancel Okay Are you sure you w…" at bounding box center [703, 398] width 1407 height 702
paste input "Cold Storage Lofts / Cooler"
type input "Cold Storage Lofts / Cooler"
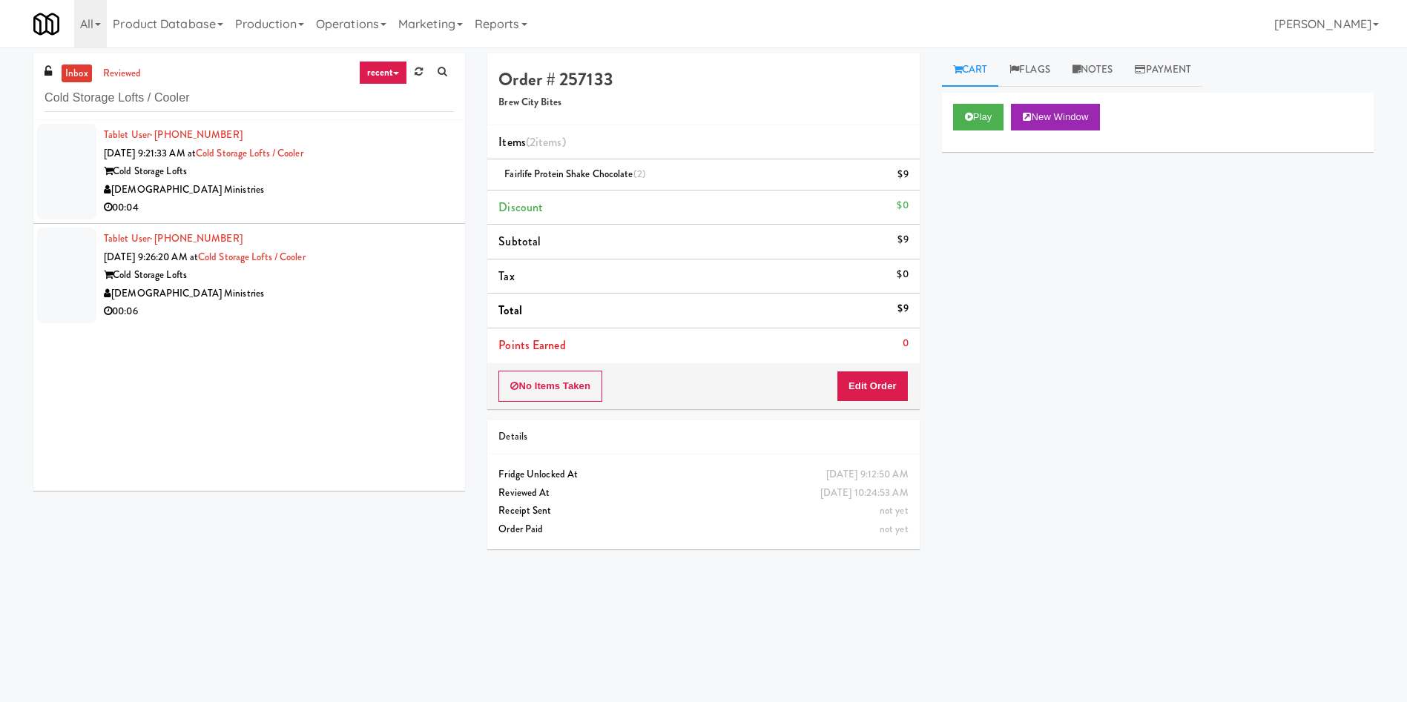
click at [77, 170] on div at bounding box center [66, 172] width 59 height 96
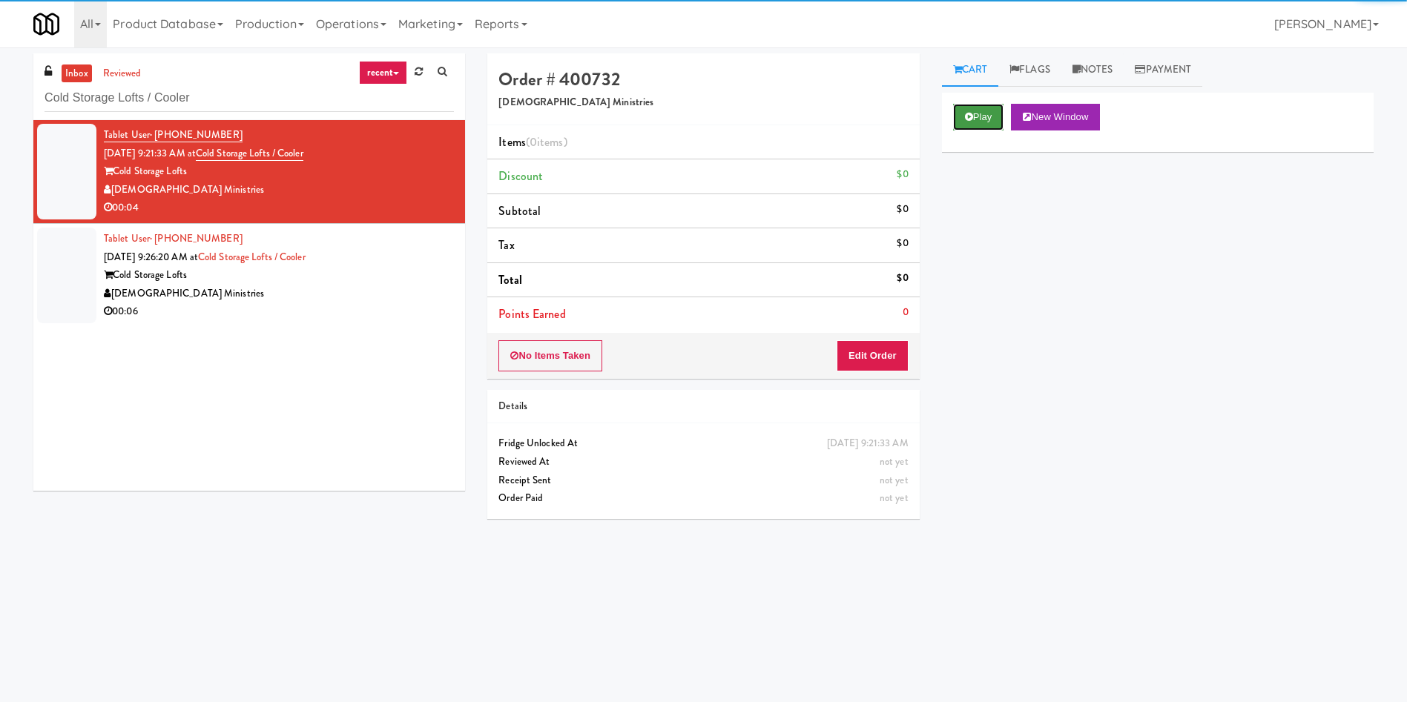
click at [937, 111] on button "Play" at bounding box center [978, 117] width 51 height 27
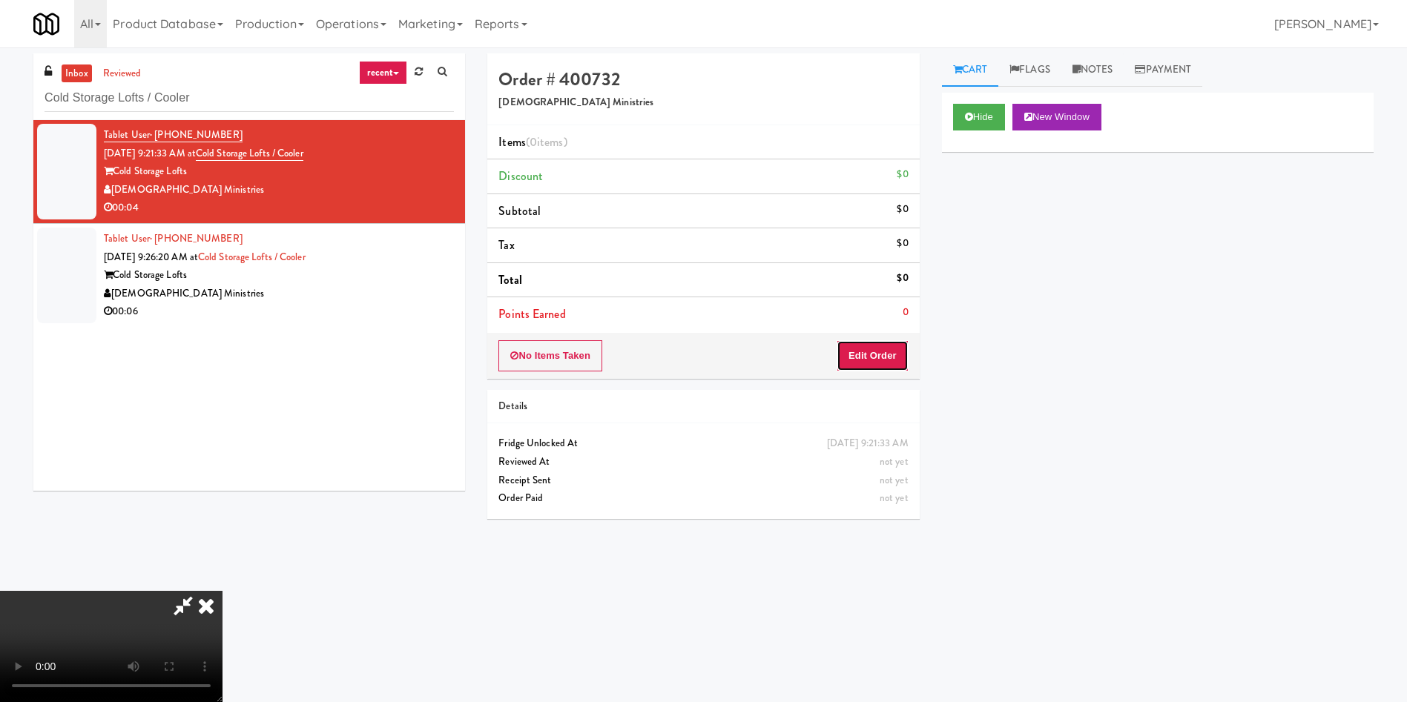
click at [888, 359] on button "Edit Order" at bounding box center [872, 355] width 72 height 31
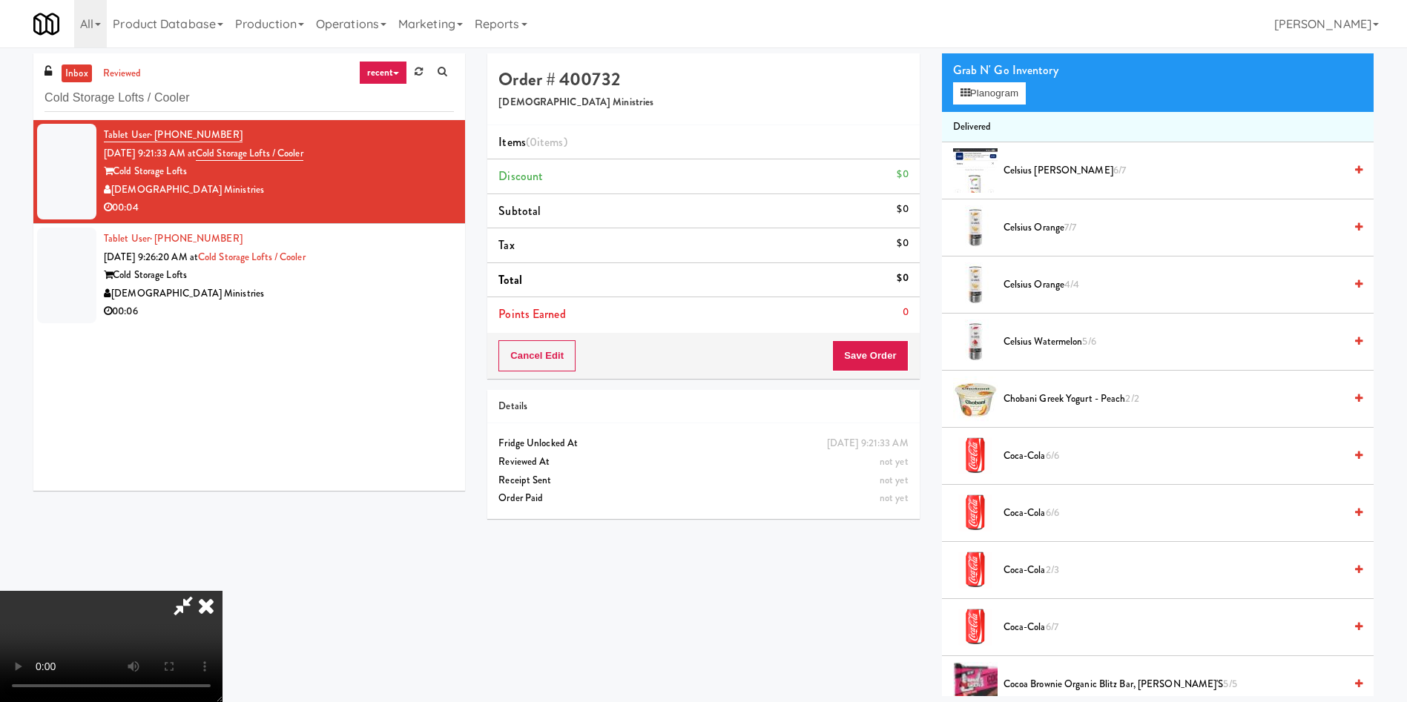
scroll to position [107, 0]
click at [222, 467] on video at bounding box center [111, 646] width 222 height 111
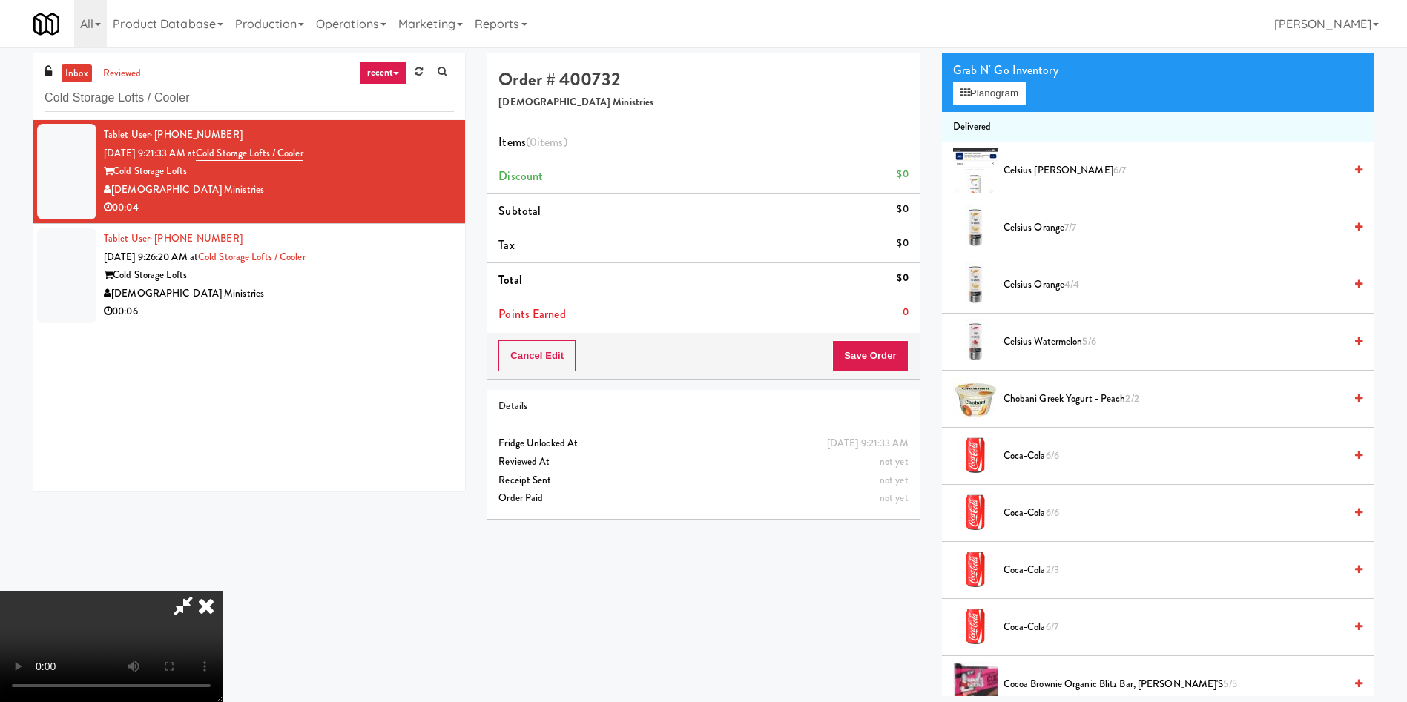
click at [937, 346] on span "Celsius Watermelon 5/6" at bounding box center [1173, 342] width 340 height 19
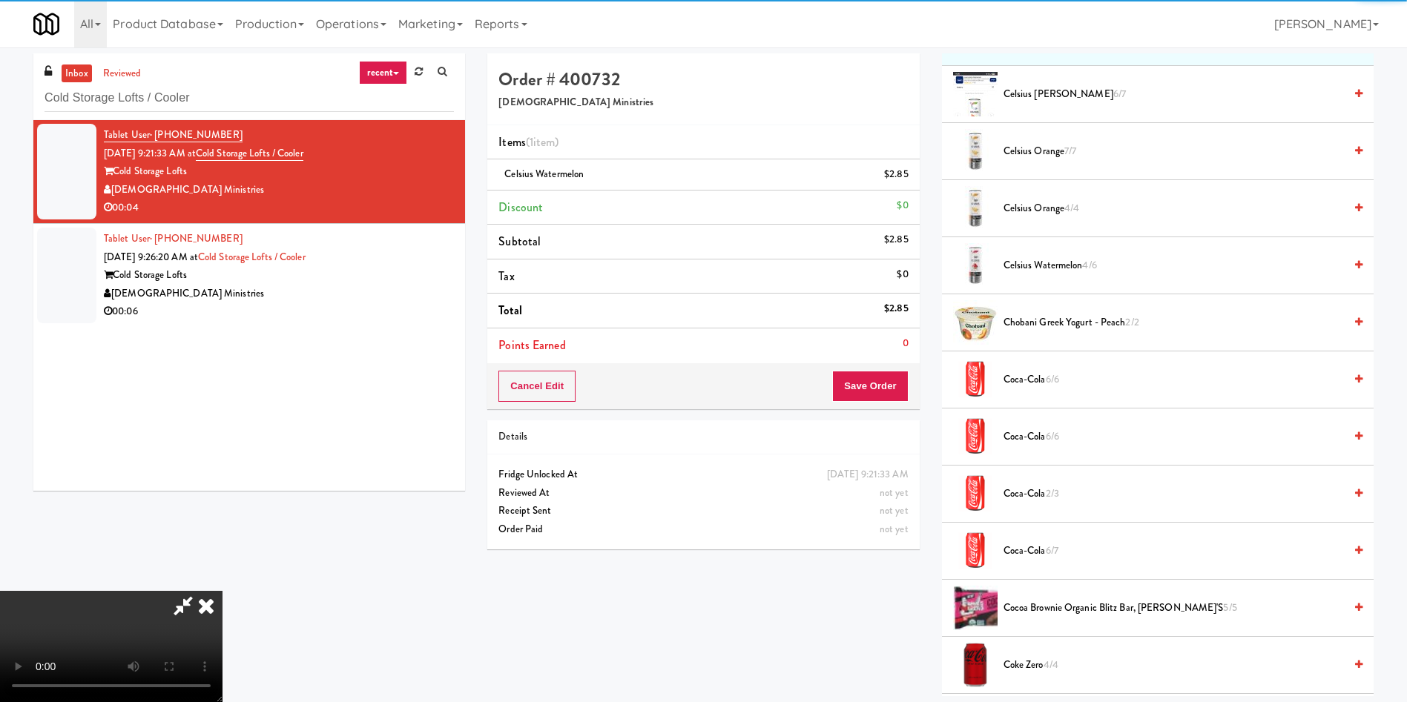
scroll to position [222, 0]
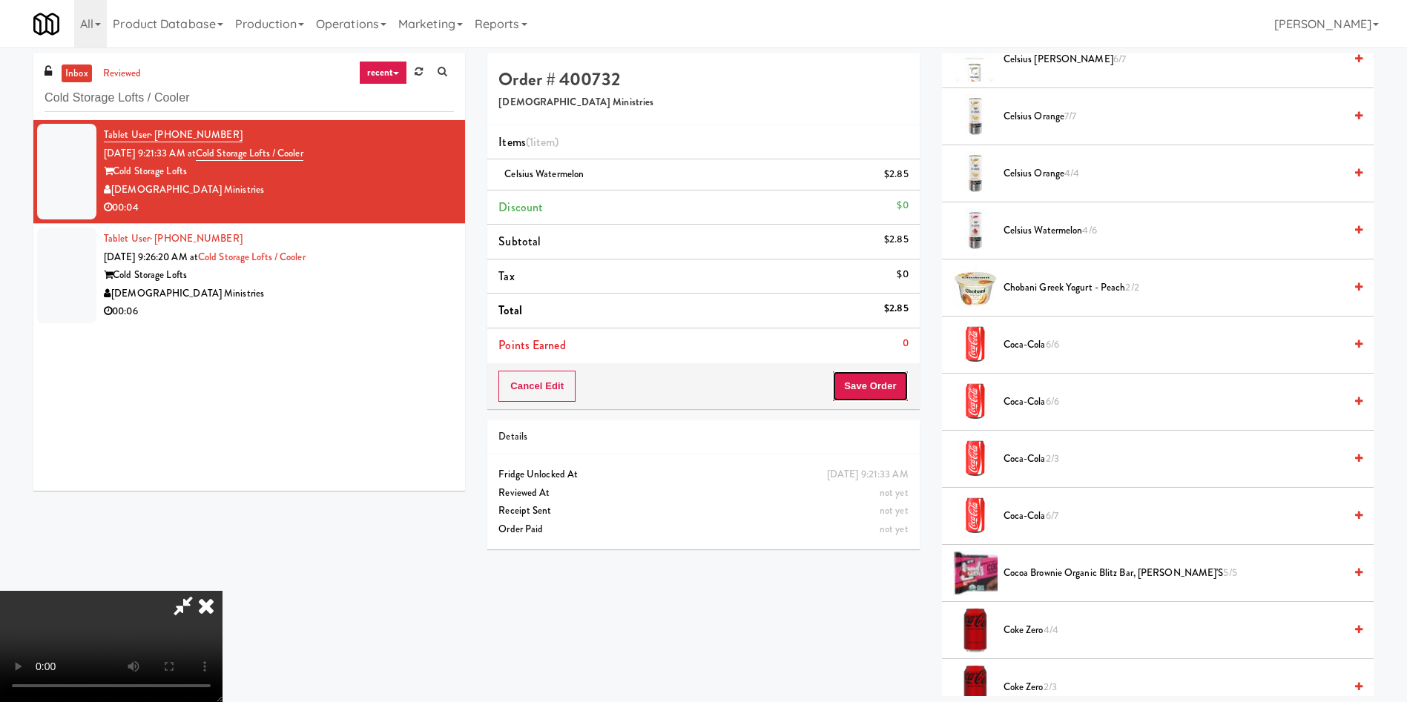
click at [877, 381] on button "Save Order" at bounding box center [870, 386] width 76 height 31
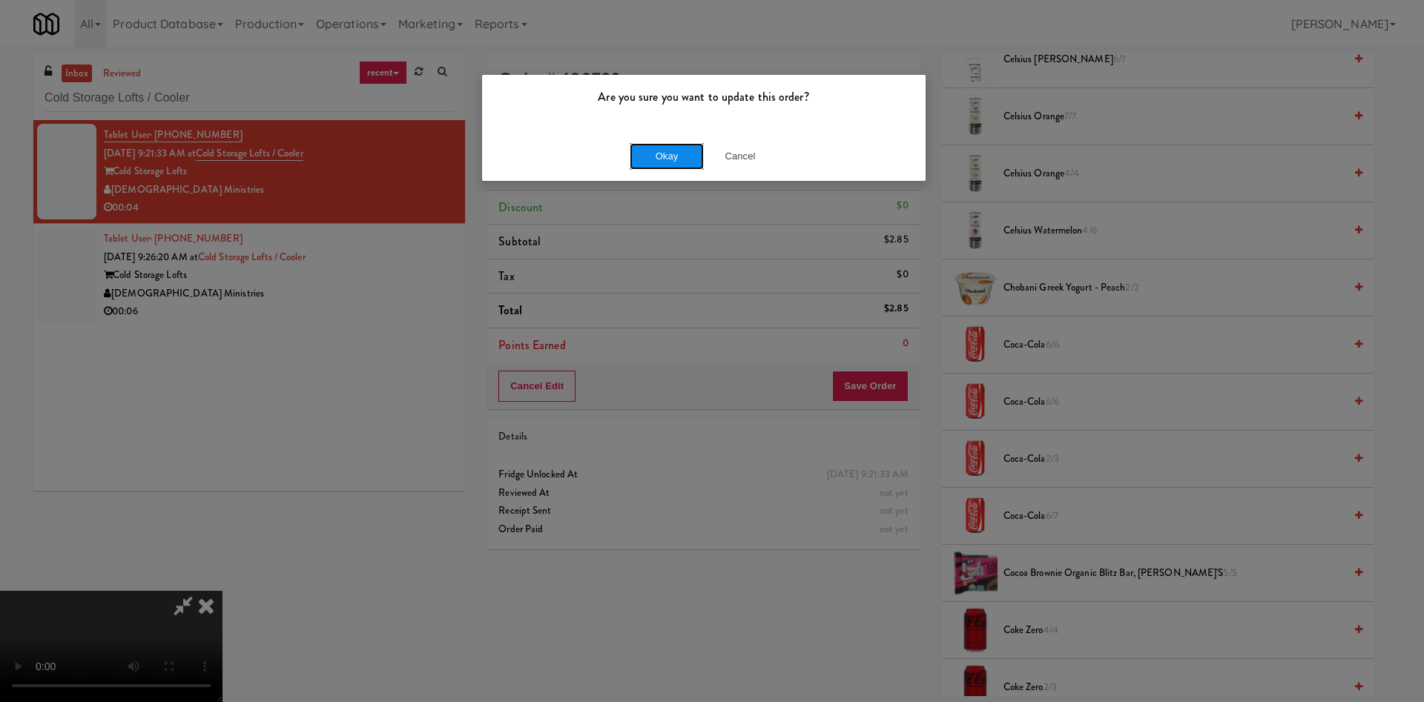
click at [667, 160] on button "Okay" at bounding box center [667, 156] width 74 height 27
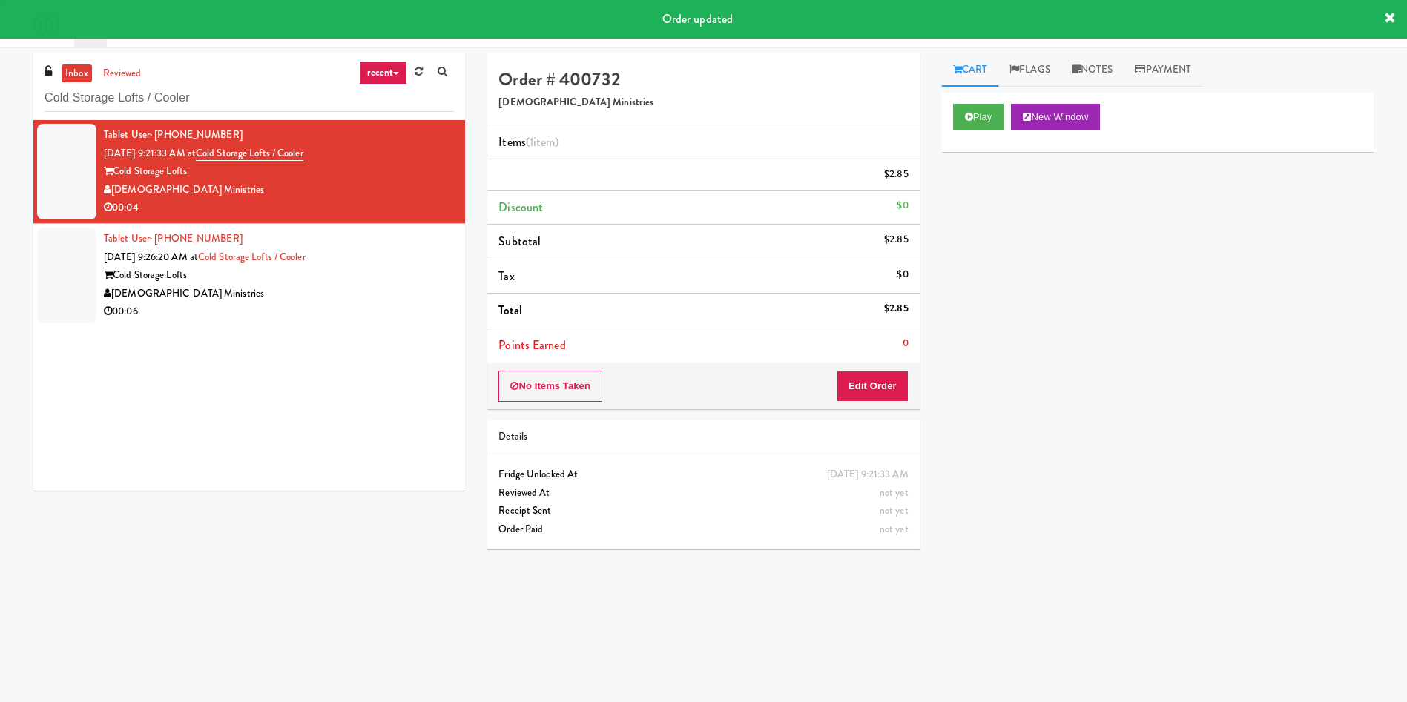
scroll to position [0, 0]
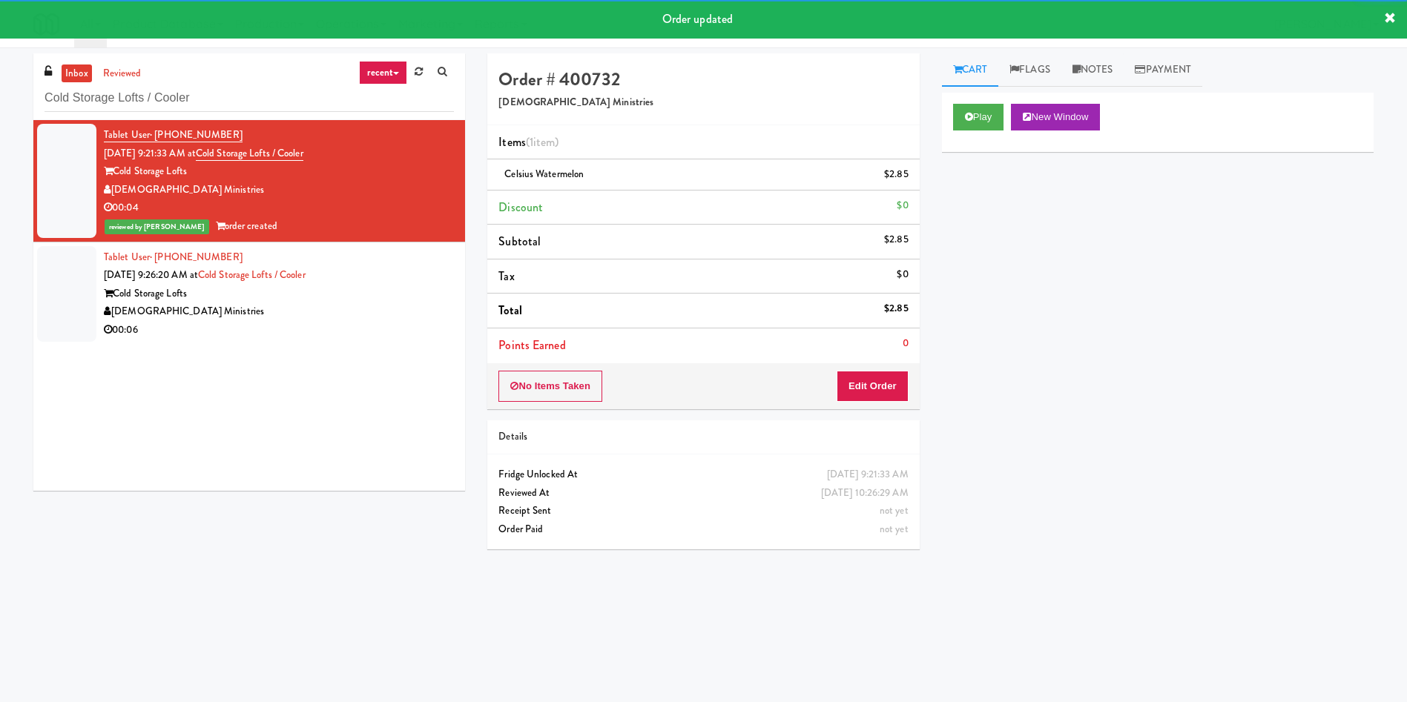
drag, startPoint x: 73, startPoint y: 278, endPoint x: 86, endPoint y: 278, distance: 13.3
click at [75, 278] on div at bounding box center [66, 294] width 59 height 96
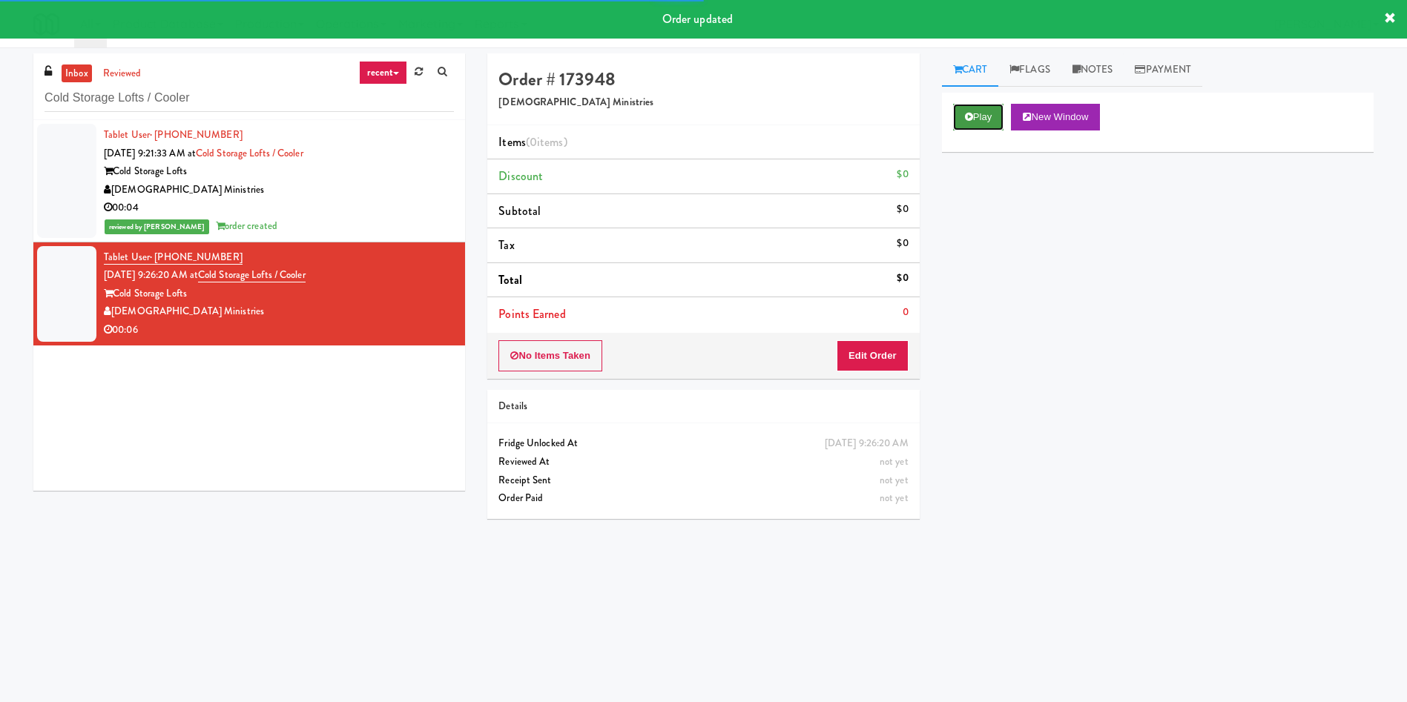
click at [937, 112] on button "Play" at bounding box center [978, 117] width 51 height 27
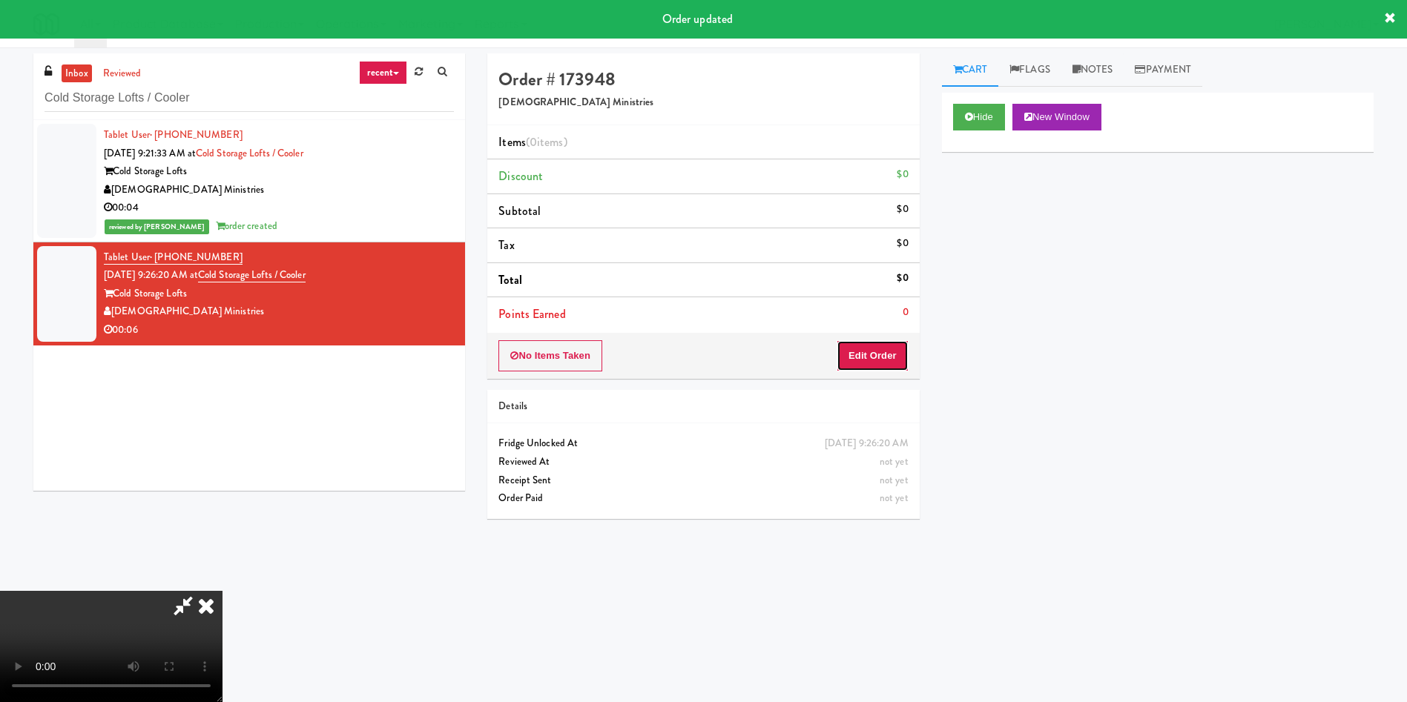
click at [875, 357] on button "Edit Order" at bounding box center [872, 355] width 72 height 31
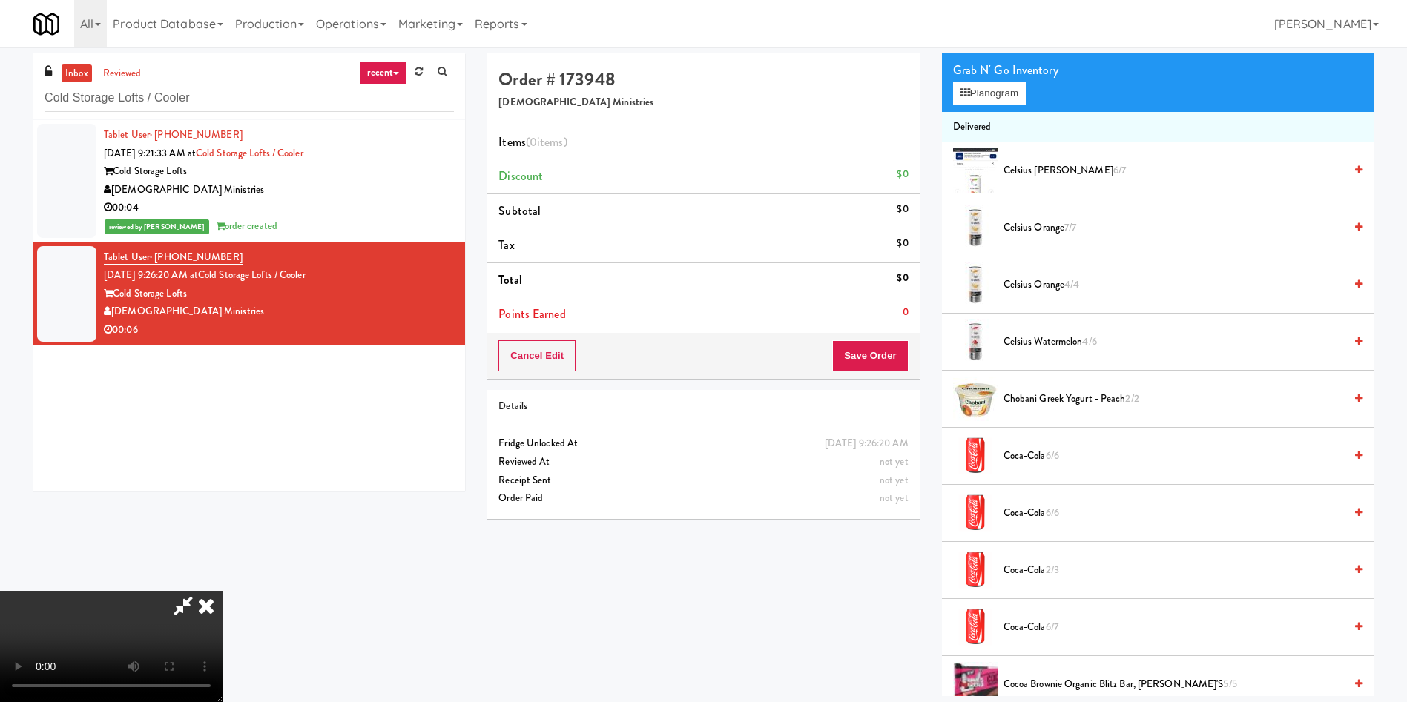
scroll to position [111, 0]
click at [222, 467] on video at bounding box center [111, 646] width 222 height 111
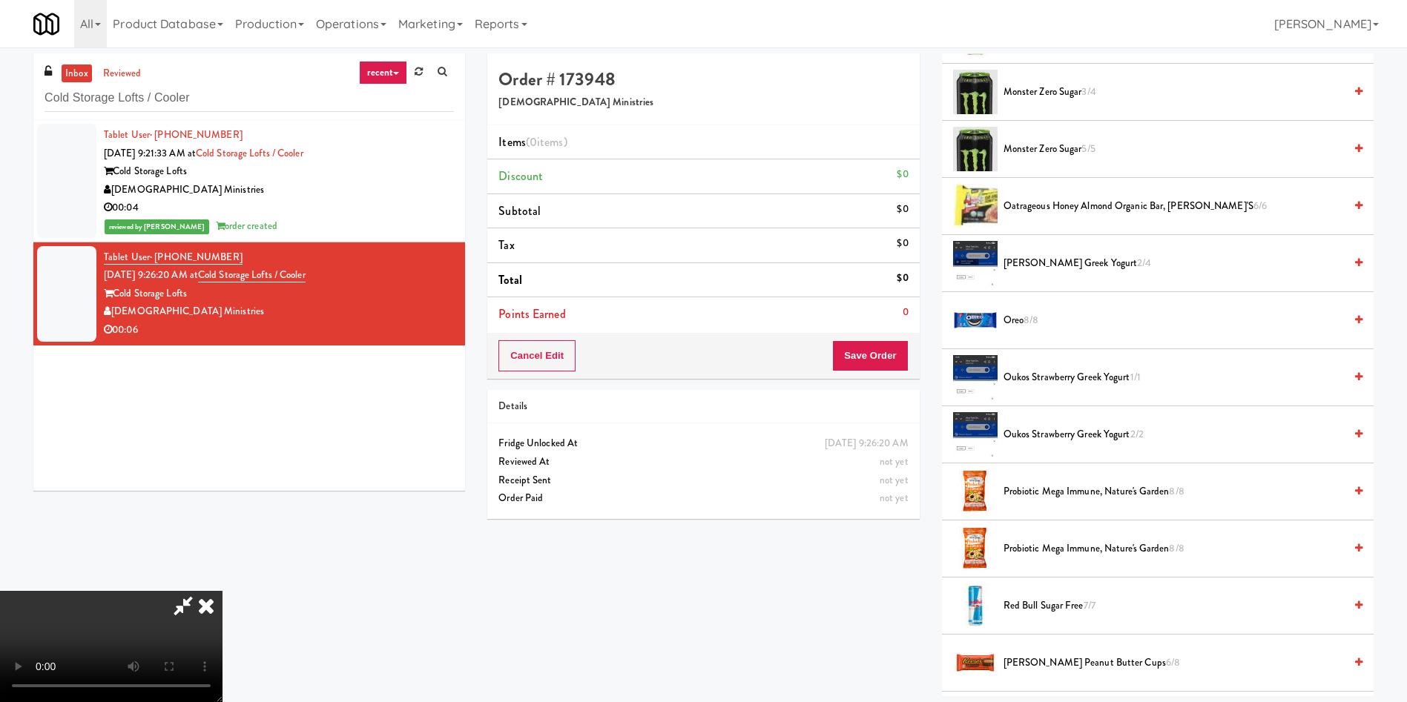
scroll to position [1780, 0]
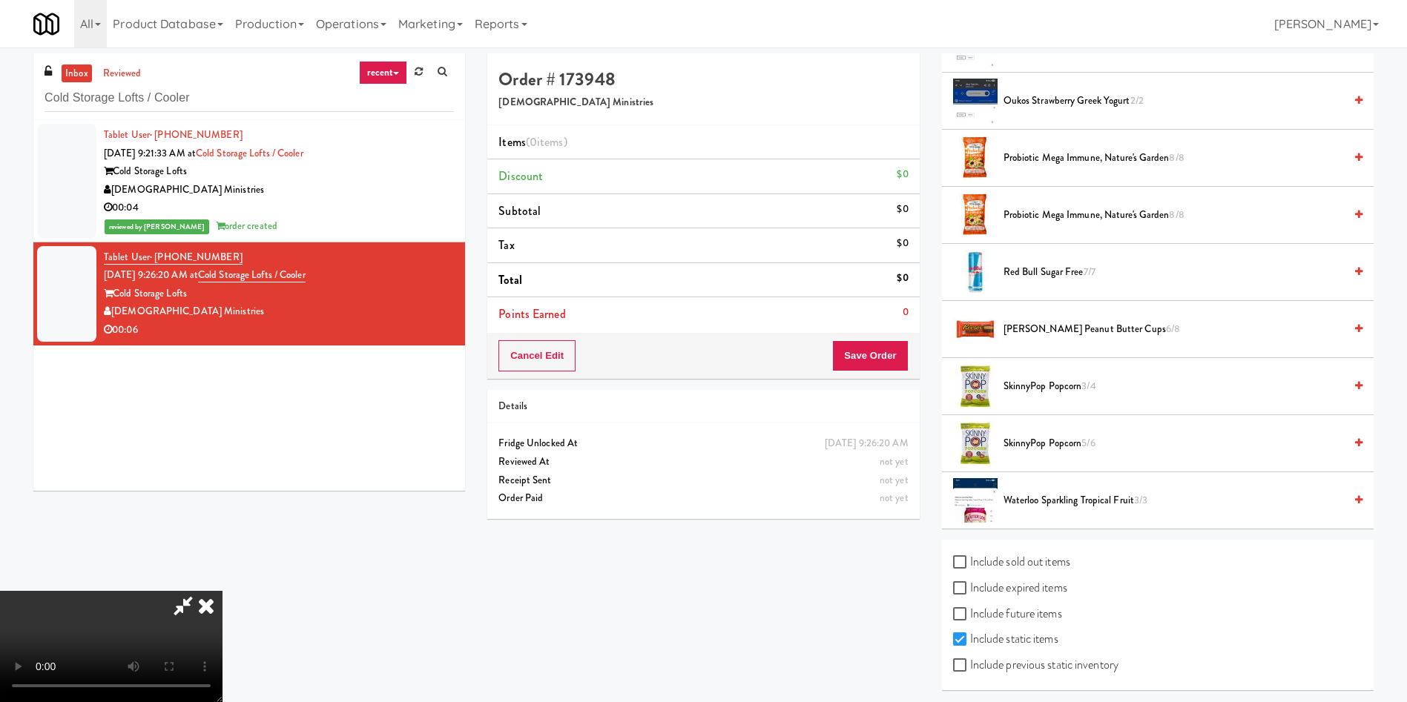
click at [937, 273] on span "Red Bull Sugar Free 7/7" at bounding box center [1173, 272] width 340 height 19
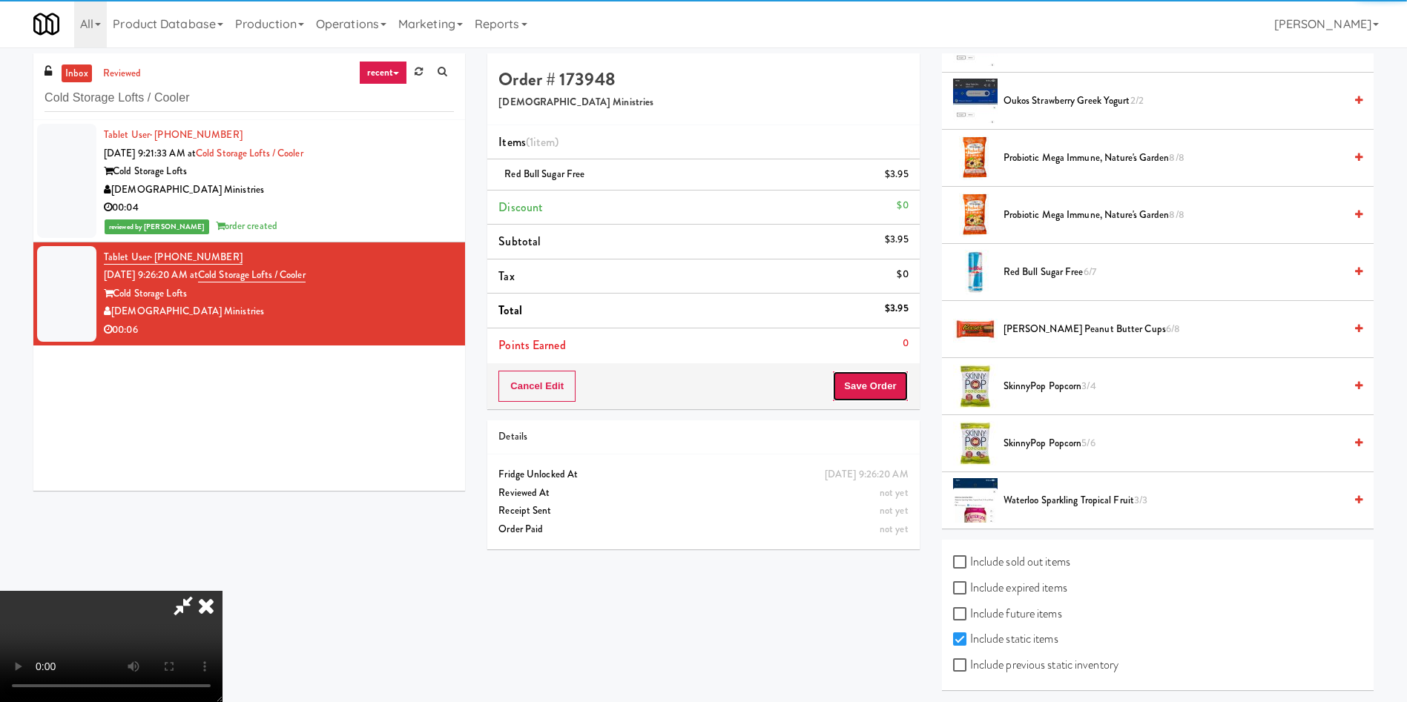
click at [894, 383] on button "Save Order" at bounding box center [870, 386] width 76 height 31
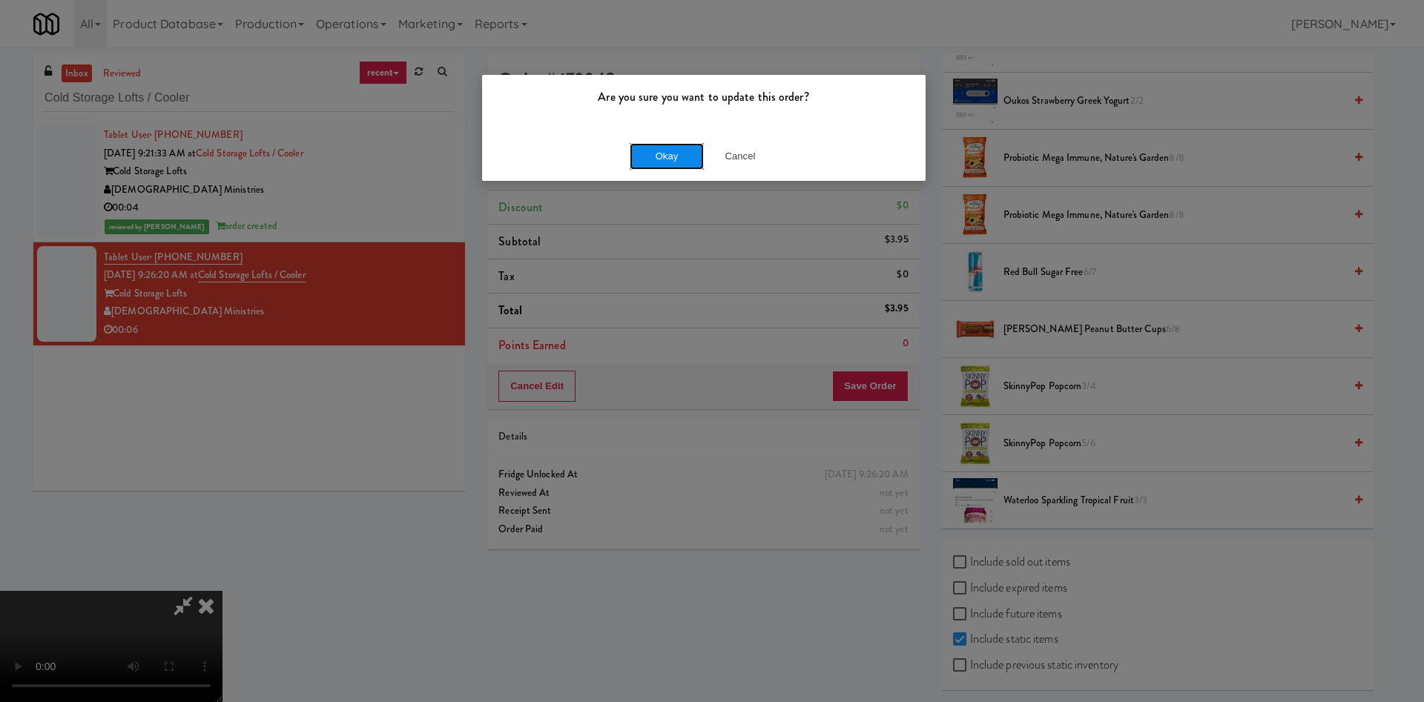
click at [667, 153] on button "Okay" at bounding box center [667, 156] width 74 height 27
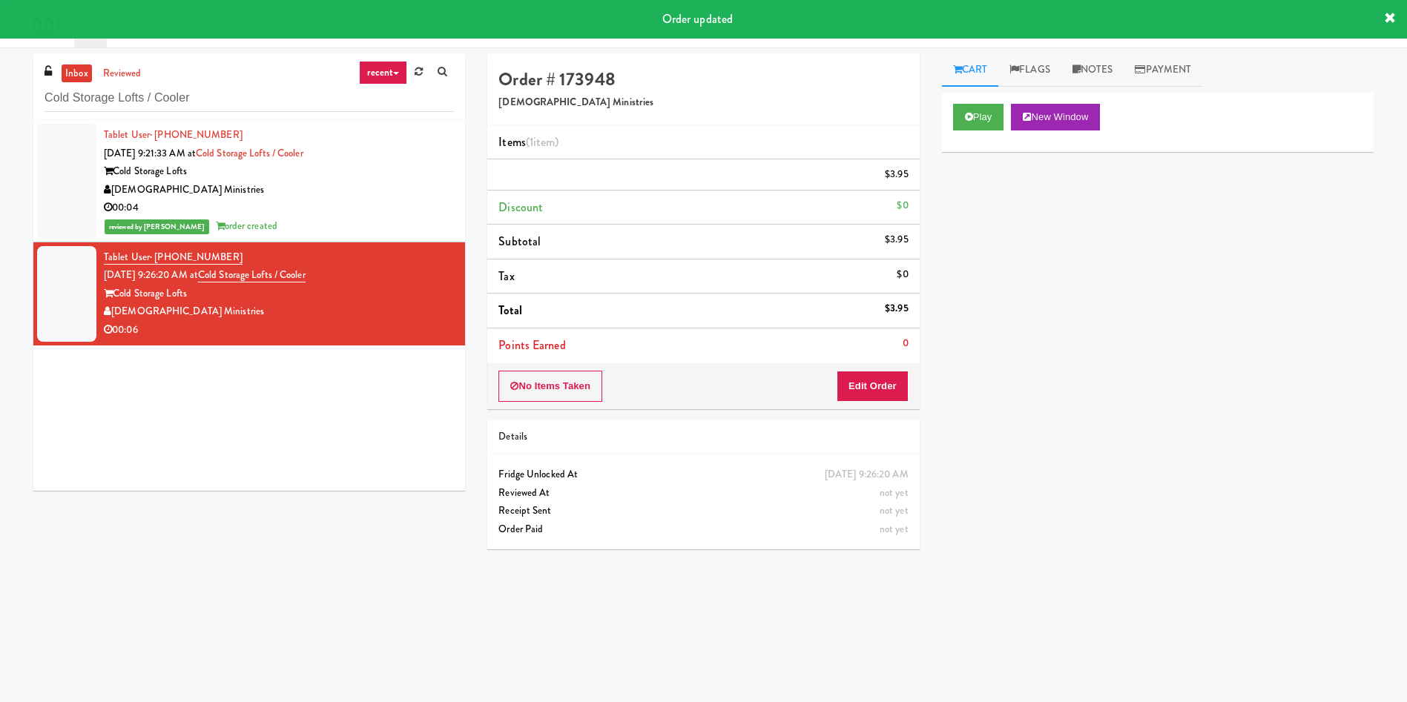
scroll to position [0, 0]
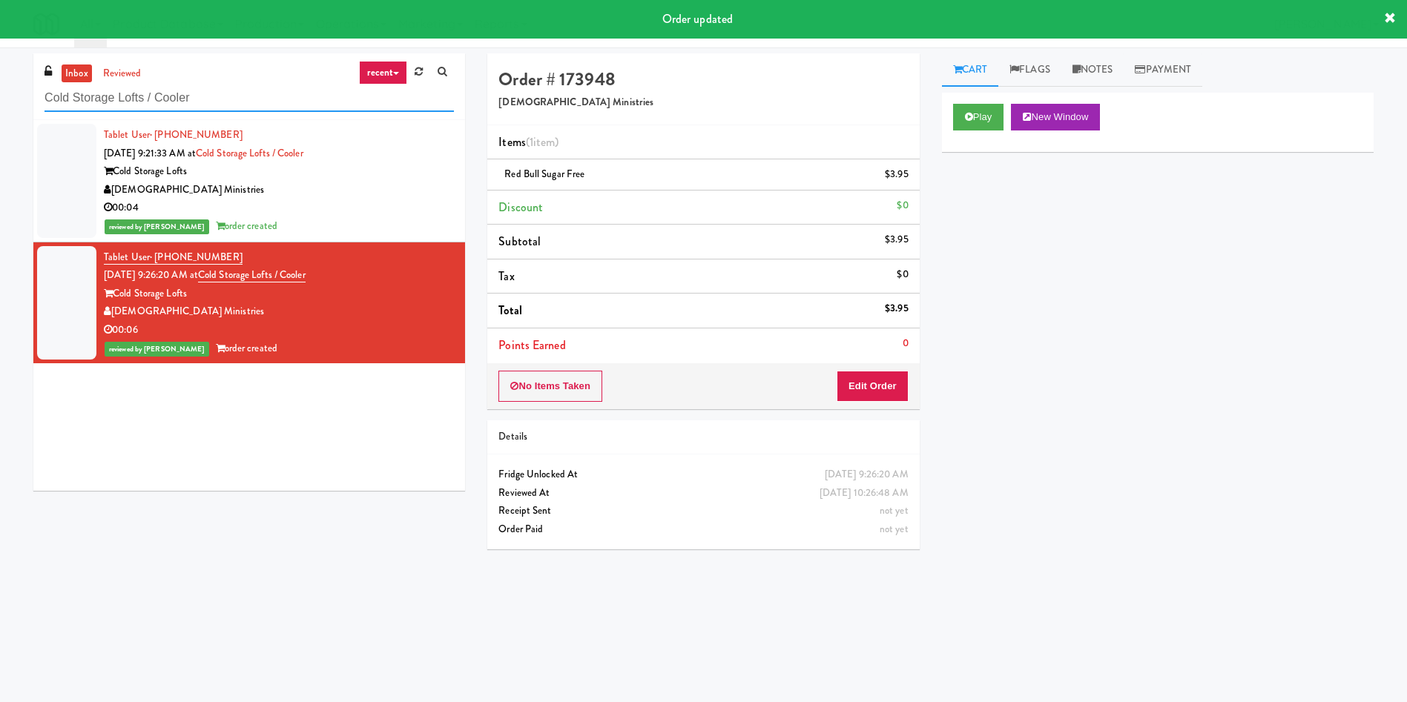
drag, startPoint x: 225, startPoint y: 100, endPoint x: 0, endPoint y: 55, distance: 229.2
click at [0, 55] on div "inbox reviewed recent all unclear take inventory issue suspicious failed recent…" at bounding box center [703, 350] width 1407 height 595
paste input "YKEL - Drink - Middle"
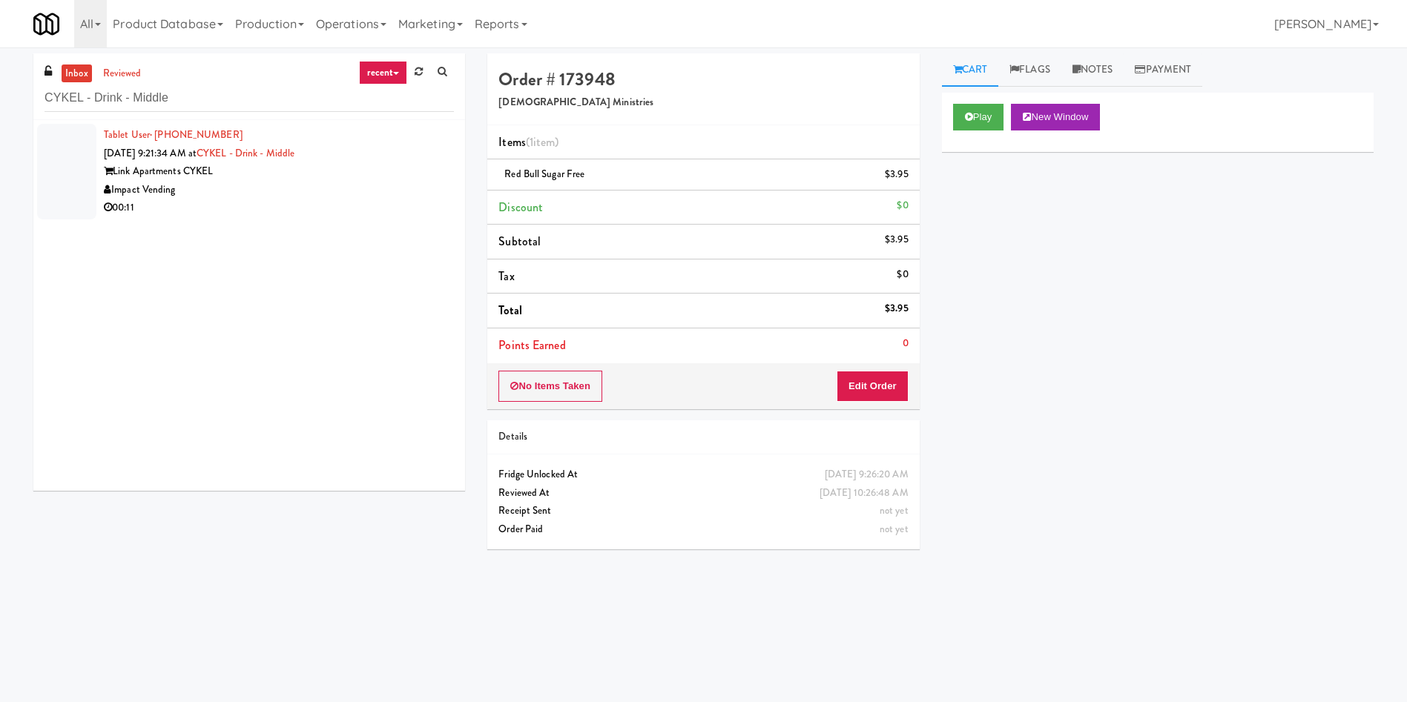
click at [44, 166] on div at bounding box center [66, 172] width 59 height 96
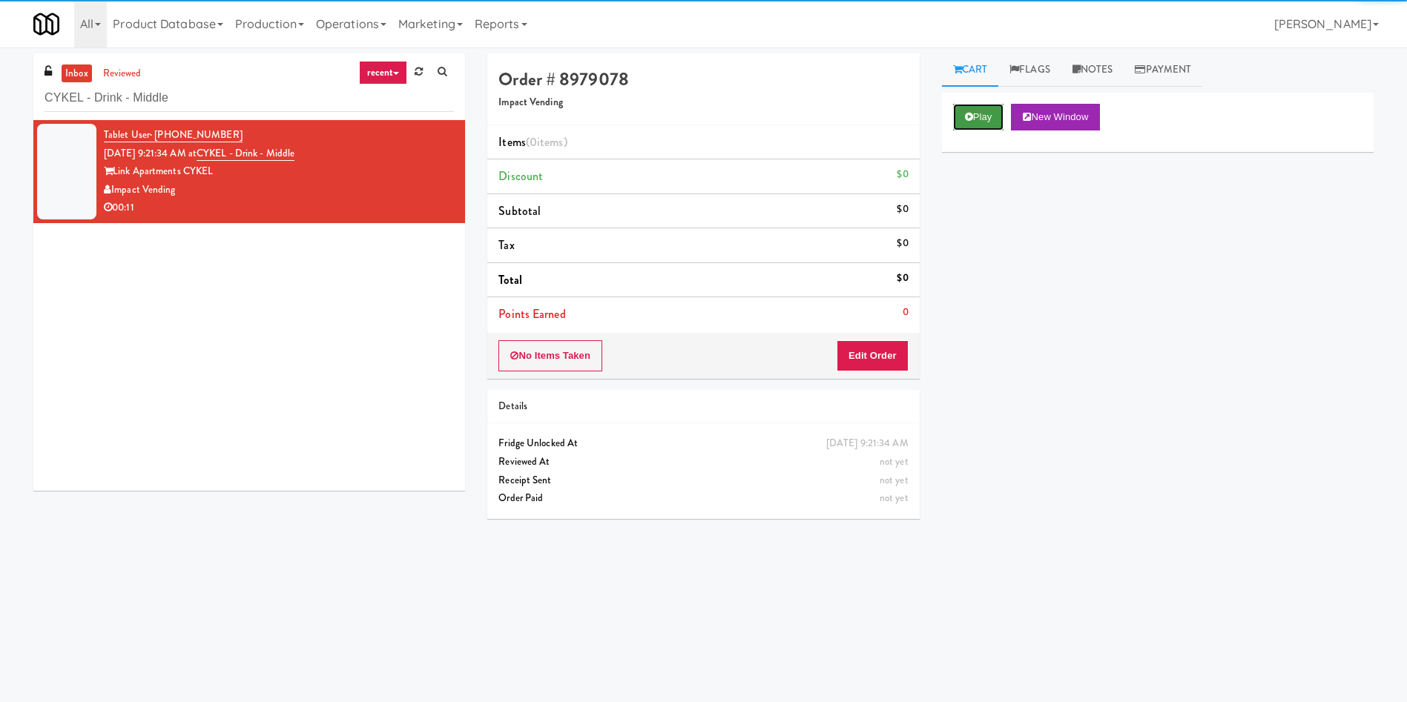
click at [937, 108] on button "Play" at bounding box center [978, 117] width 51 height 27
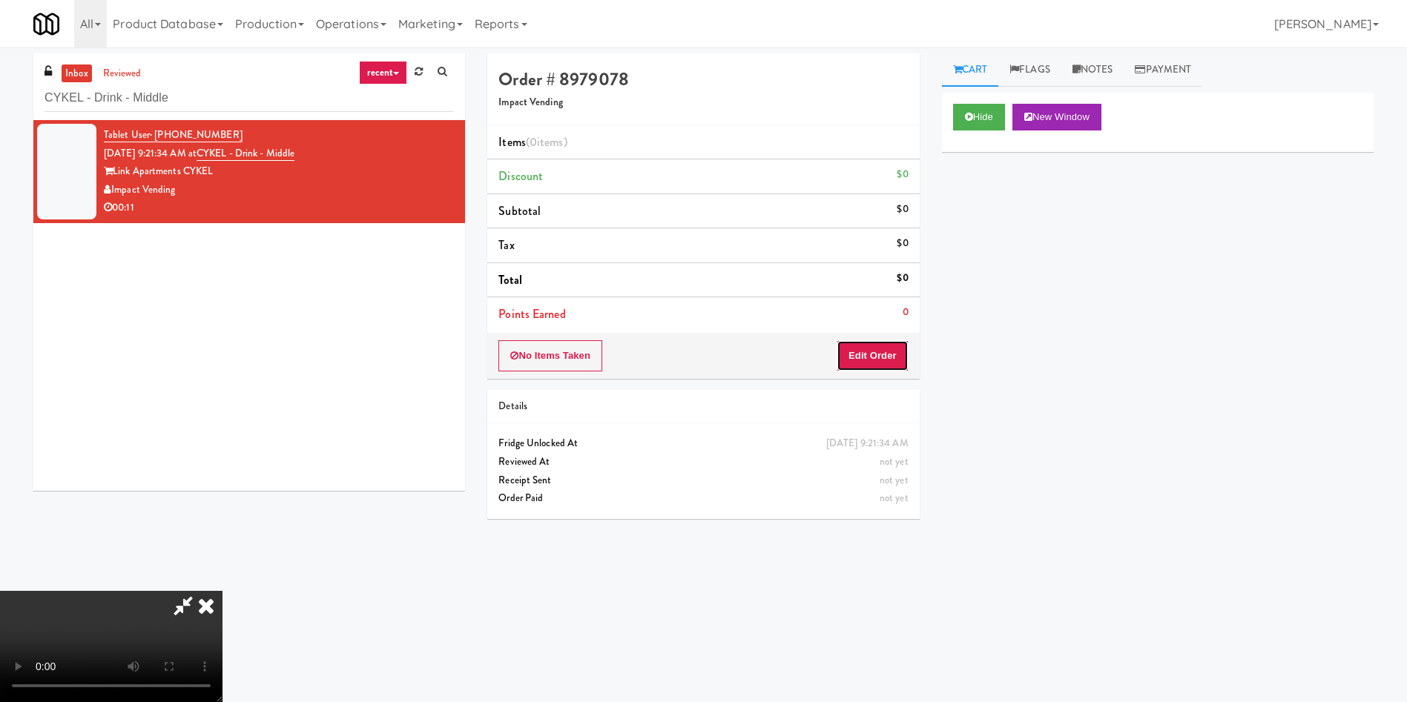
click at [893, 349] on button "Edit Order" at bounding box center [872, 355] width 72 height 31
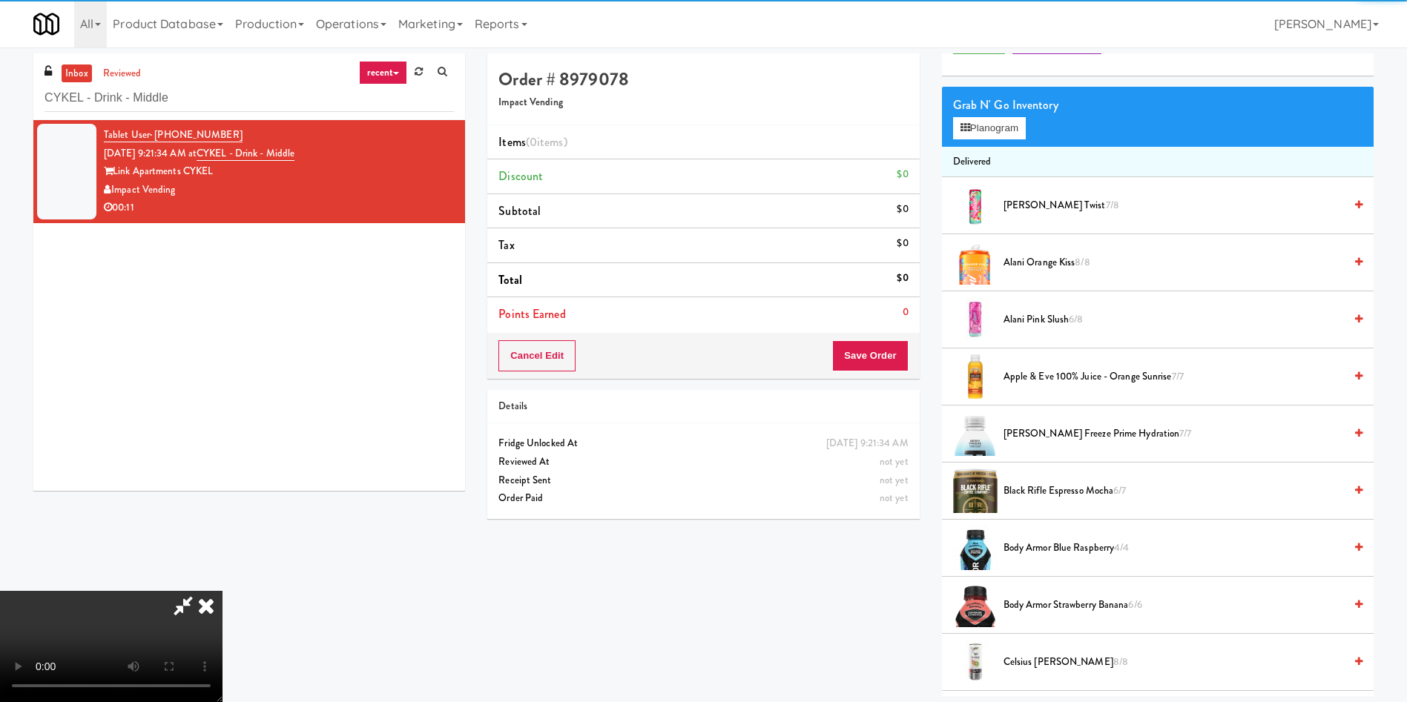
scroll to position [111, 0]
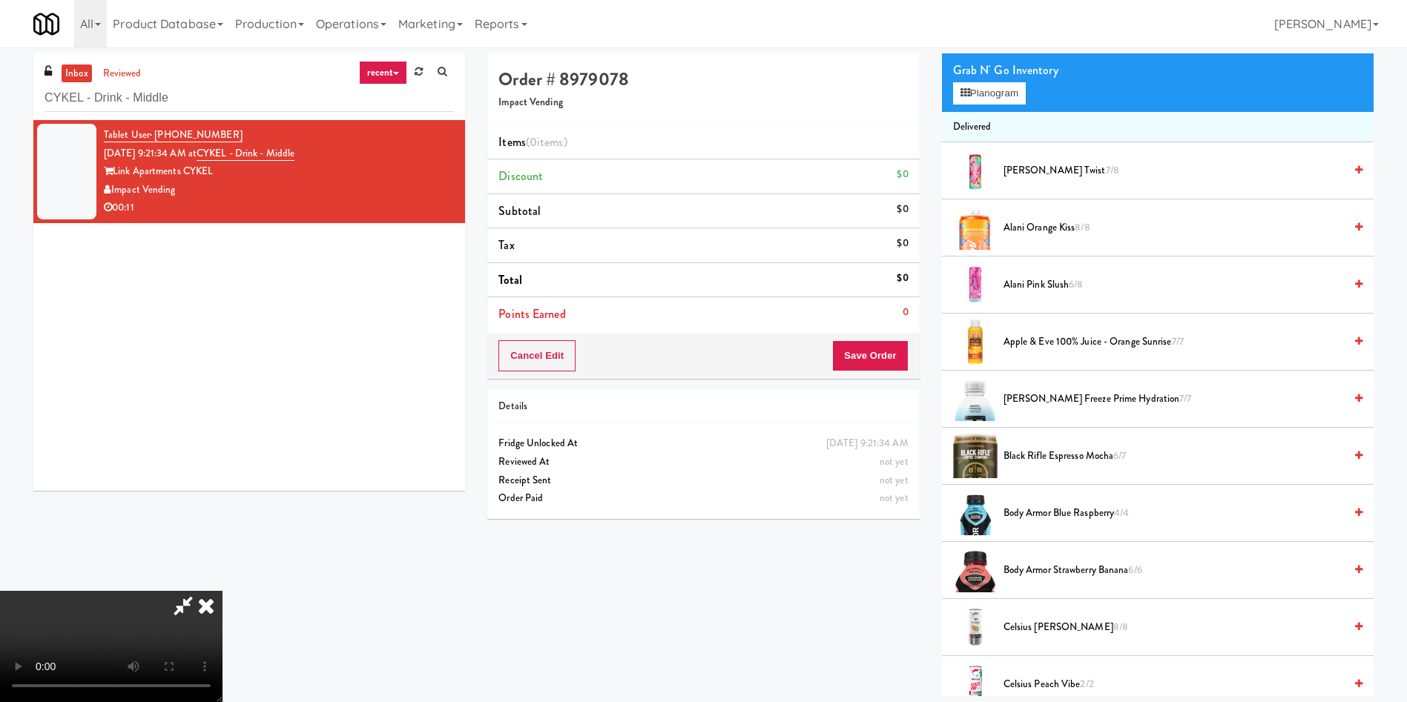
click at [937, 174] on span "[PERSON_NAME] Twist 7/8" at bounding box center [1173, 171] width 340 height 19
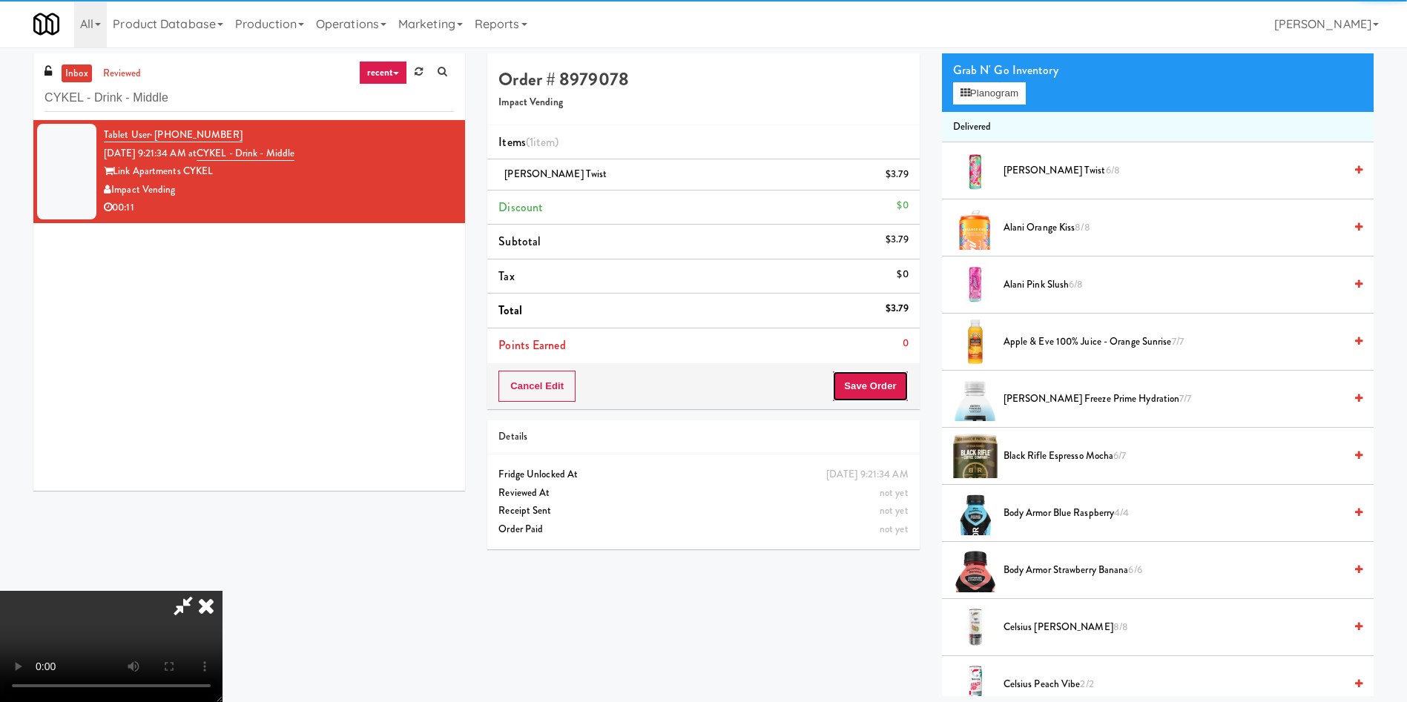
click at [858, 389] on button "Save Order" at bounding box center [870, 386] width 76 height 31
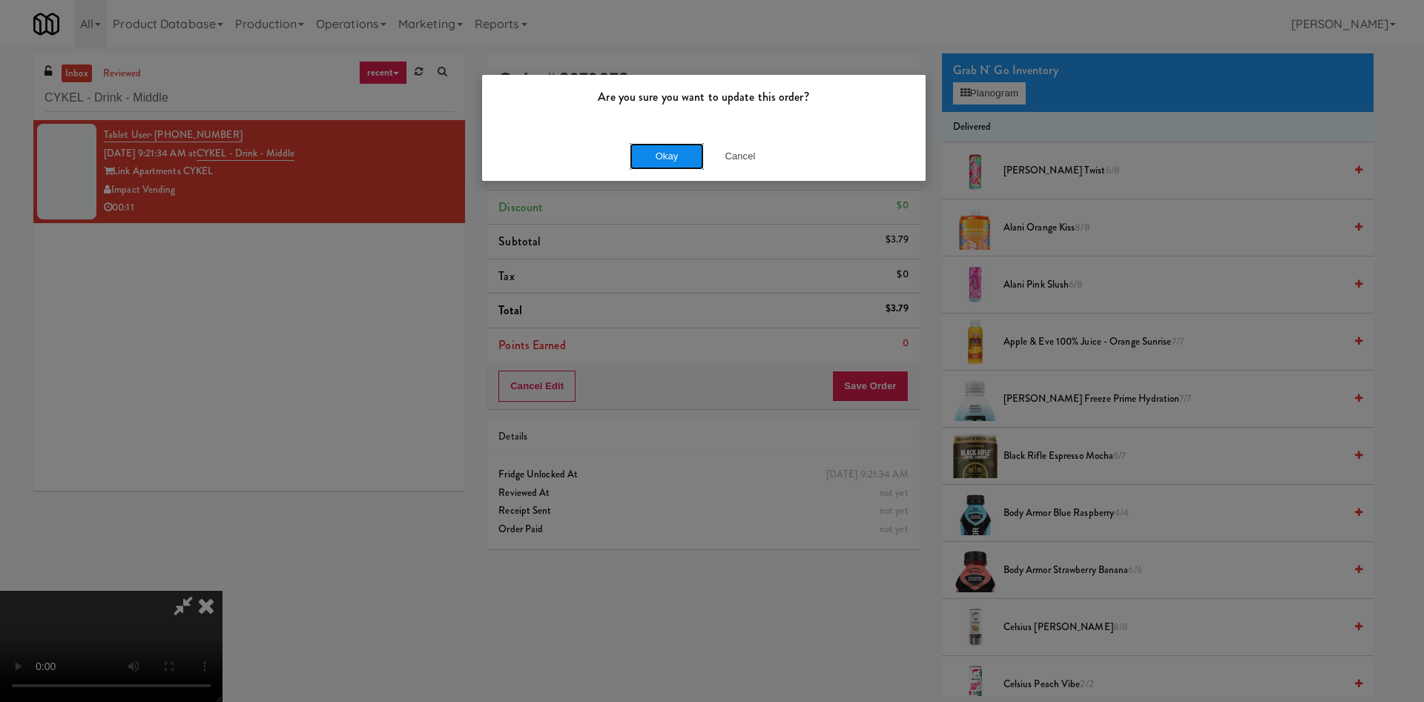
click at [691, 154] on button "Okay" at bounding box center [667, 156] width 74 height 27
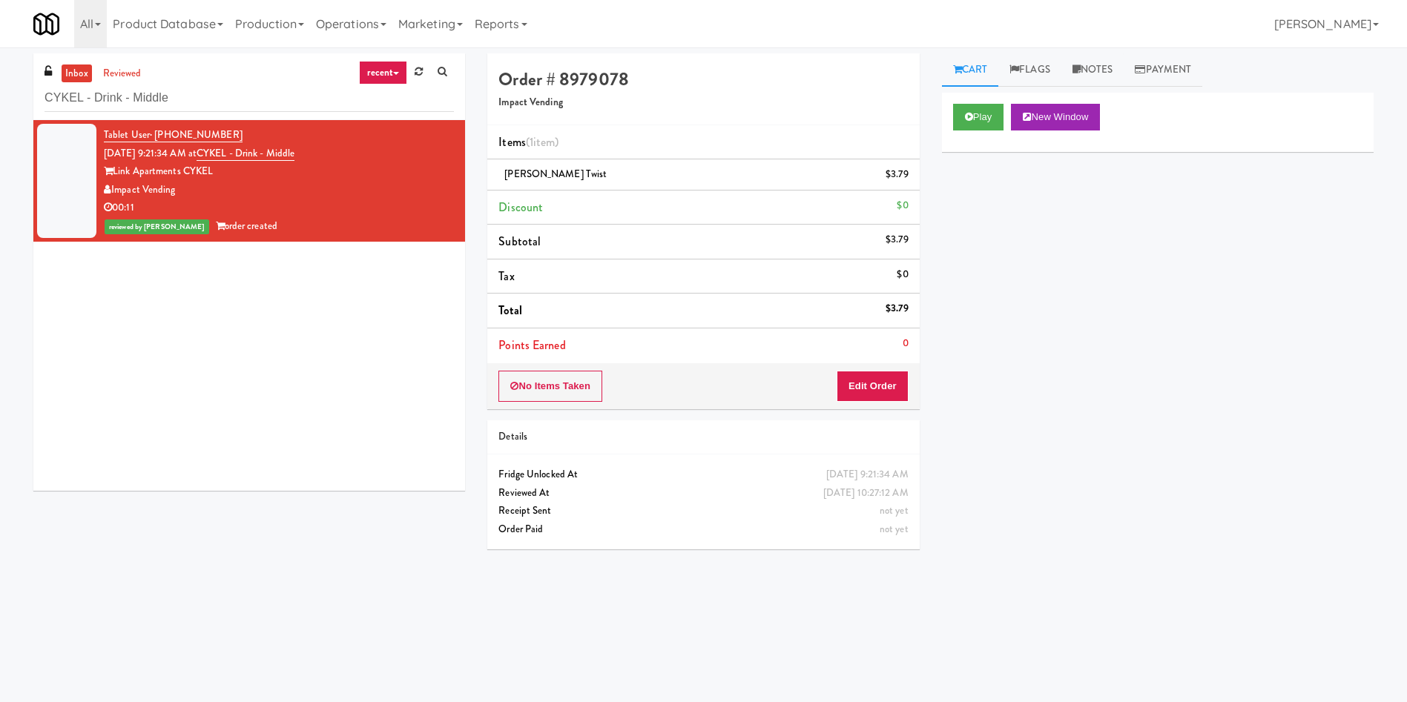
scroll to position [0, 0]
drag, startPoint x: 230, startPoint y: 99, endPoint x: 0, endPoint y: 86, distance: 230.2
click at [0, 86] on div "inbox reviewed recent all unclear take inventory issue suspicious failed recent…" at bounding box center [703, 350] width 1407 height 595
paste input "TC Combo Cooler Left"
type input "TC Combo Cooler Left"
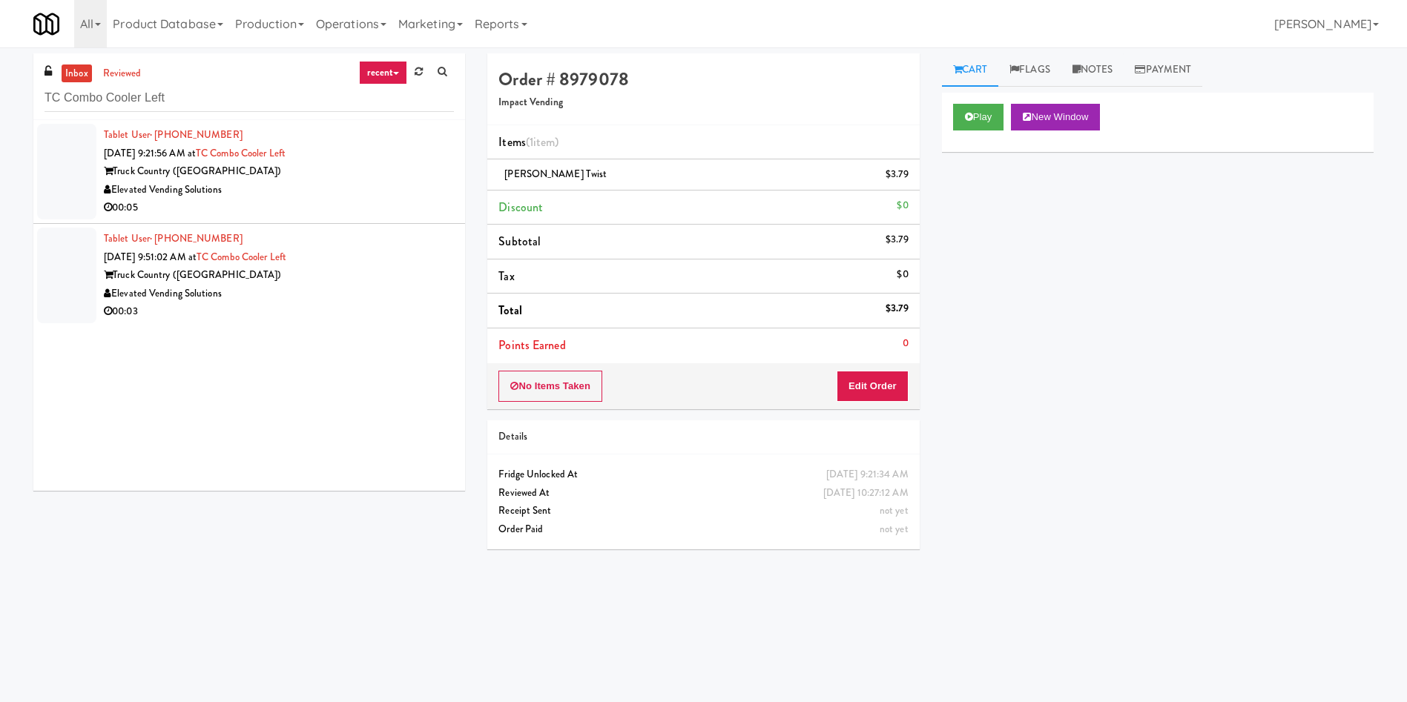
click at [60, 176] on div at bounding box center [66, 172] width 59 height 96
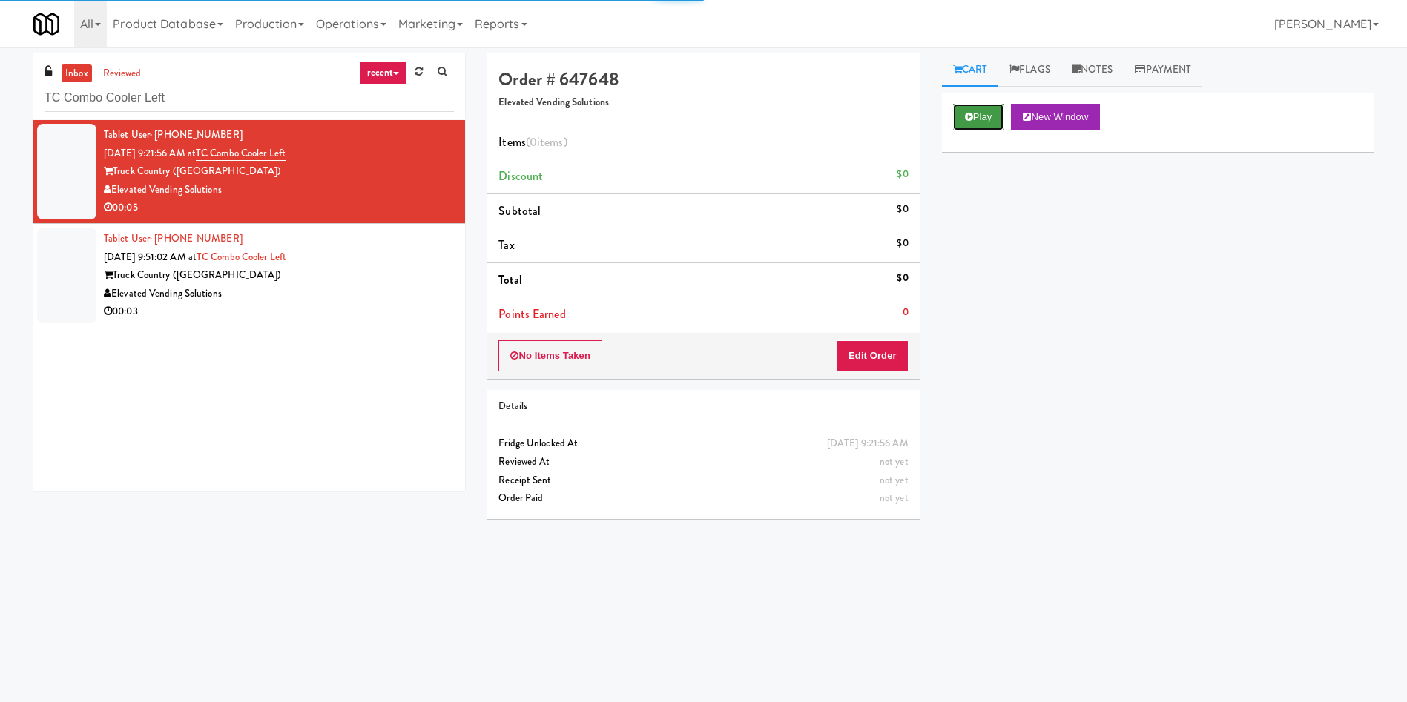
click at [937, 120] on button "Play" at bounding box center [978, 117] width 51 height 27
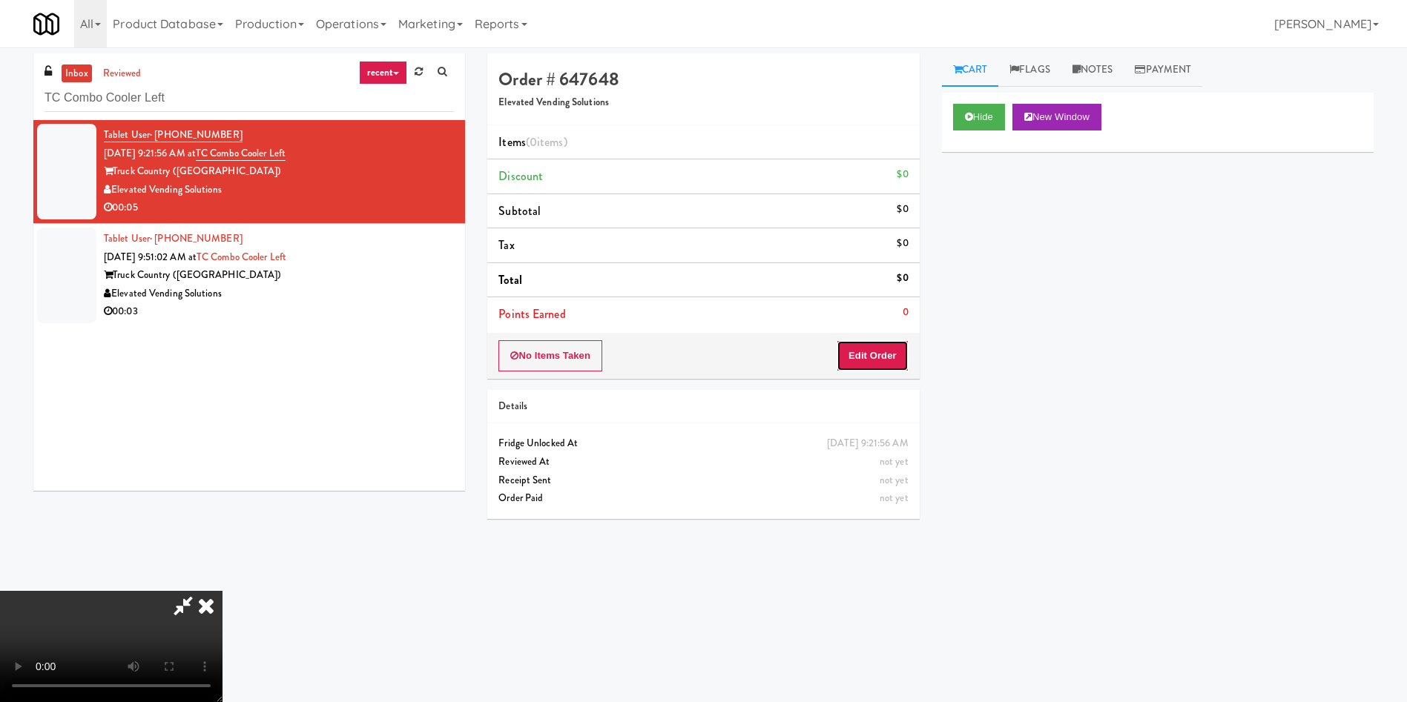
click at [887, 350] on button "Edit Order" at bounding box center [872, 355] width 72 height 31
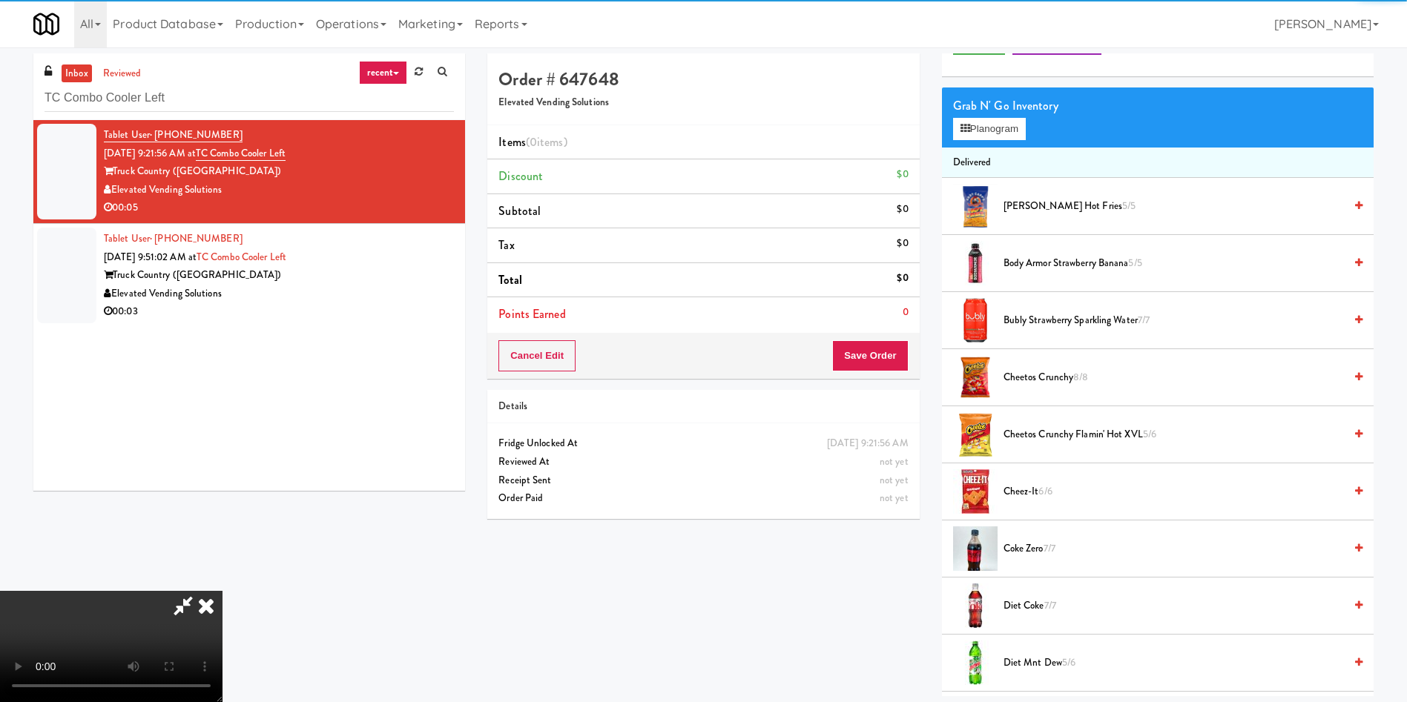
scroll to position [111, 0]
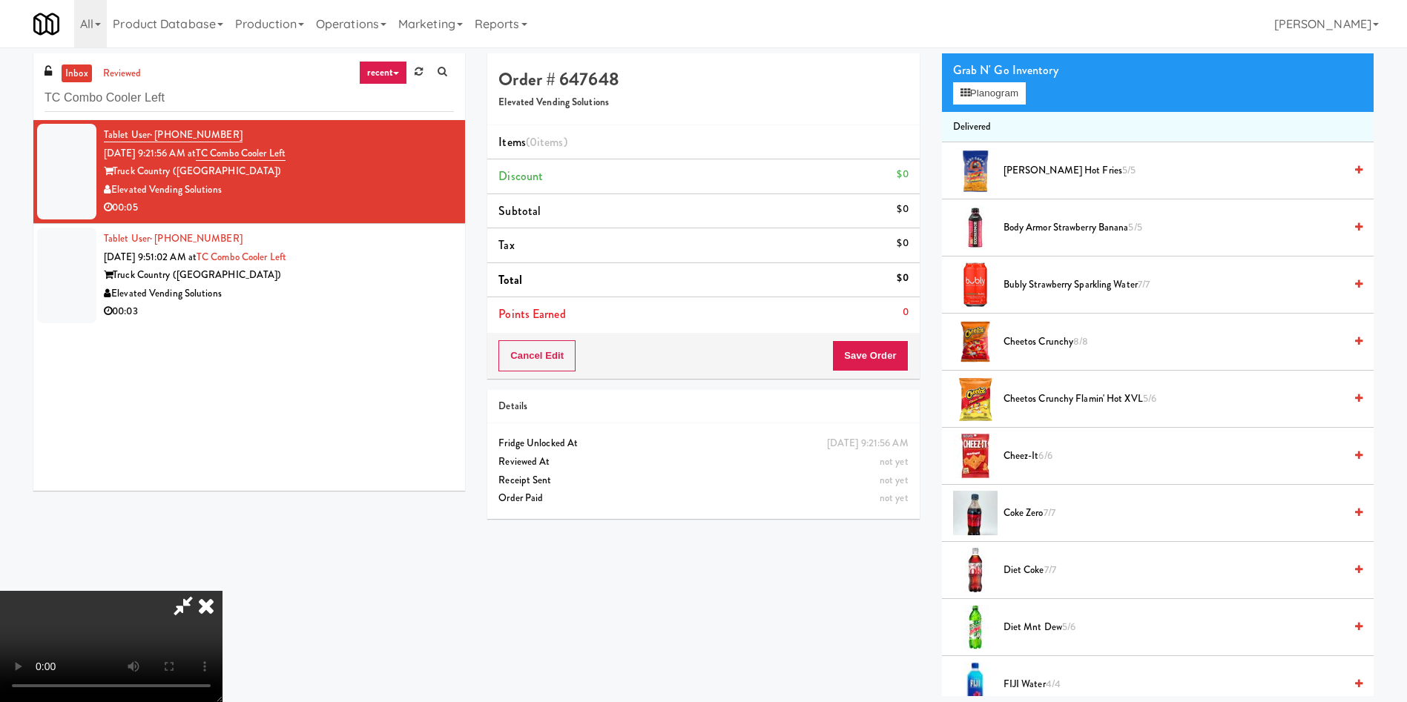
click at [222, 467] on video at bounding box center [111, 646] width 222 height 111
click at [937, 91] on button "Planogram" at bounding box center [989, 93] width 73 height 22
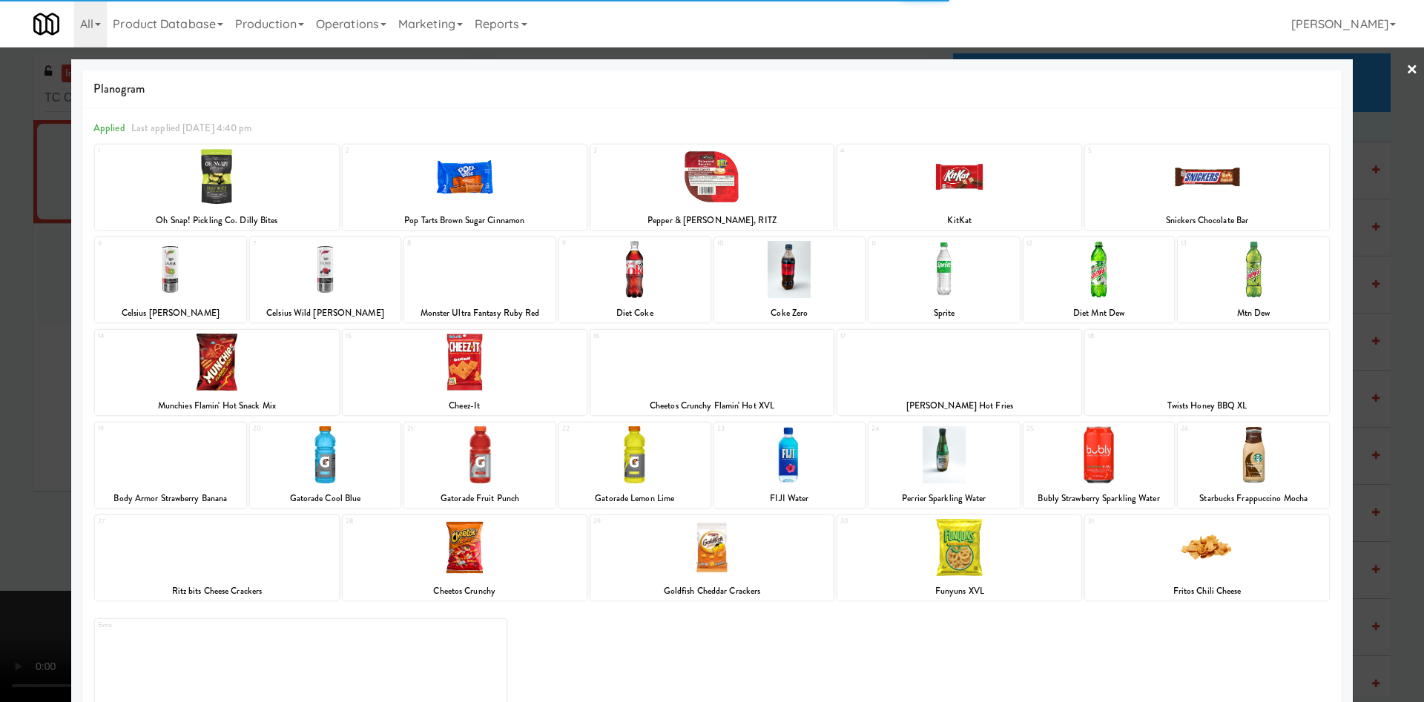
click at [461, 179] on div at bounding box center [465, 176] width 244 height 57
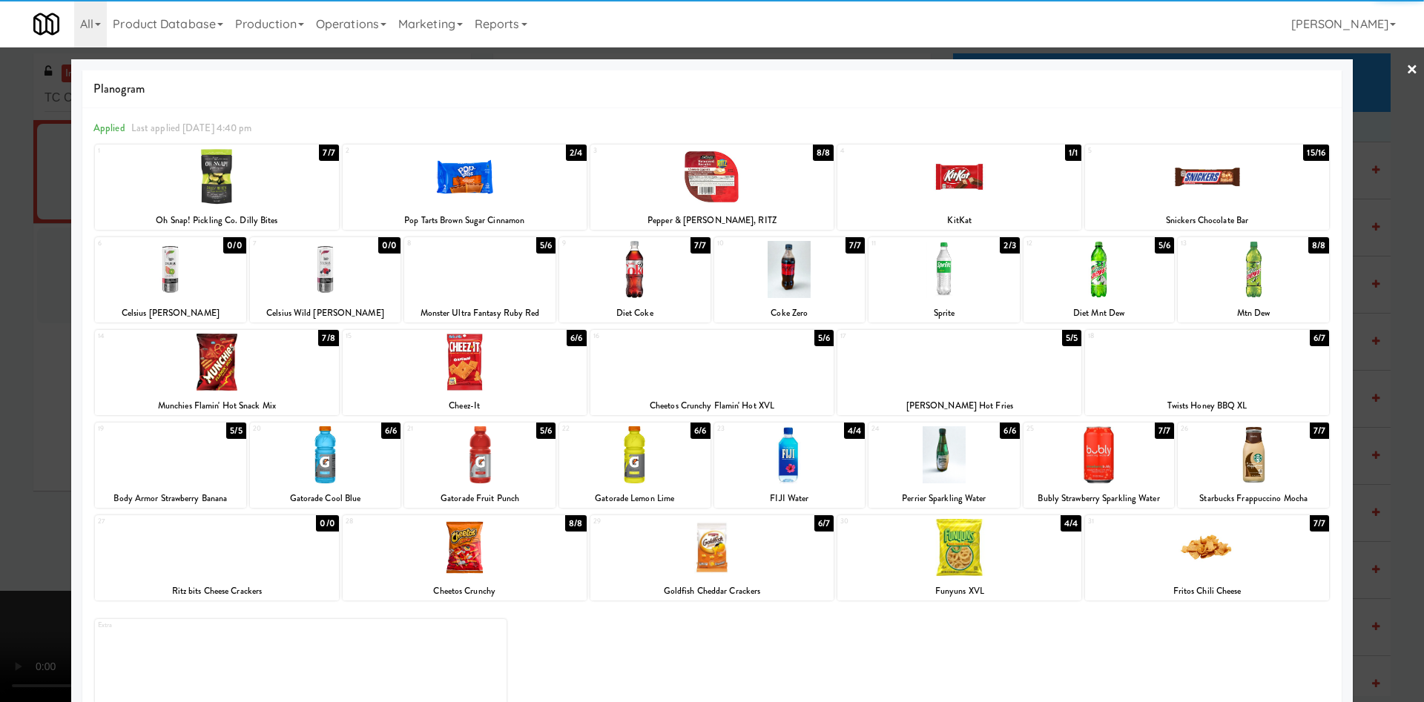
click at [35, 228] on div at bounding box center [712, 351] width 1424 height 702
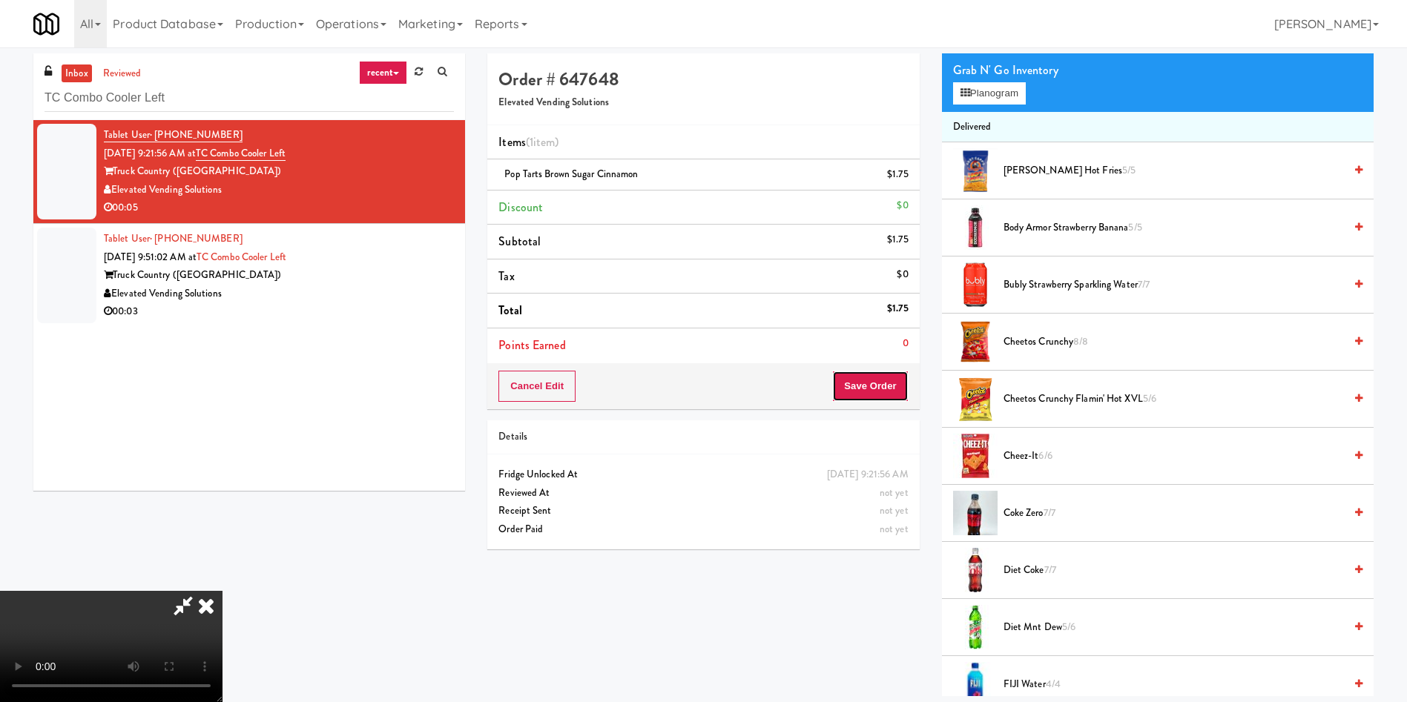
click at [870, 377] on button "Save Order" at bounding box center [870, 386] width 76 height 31
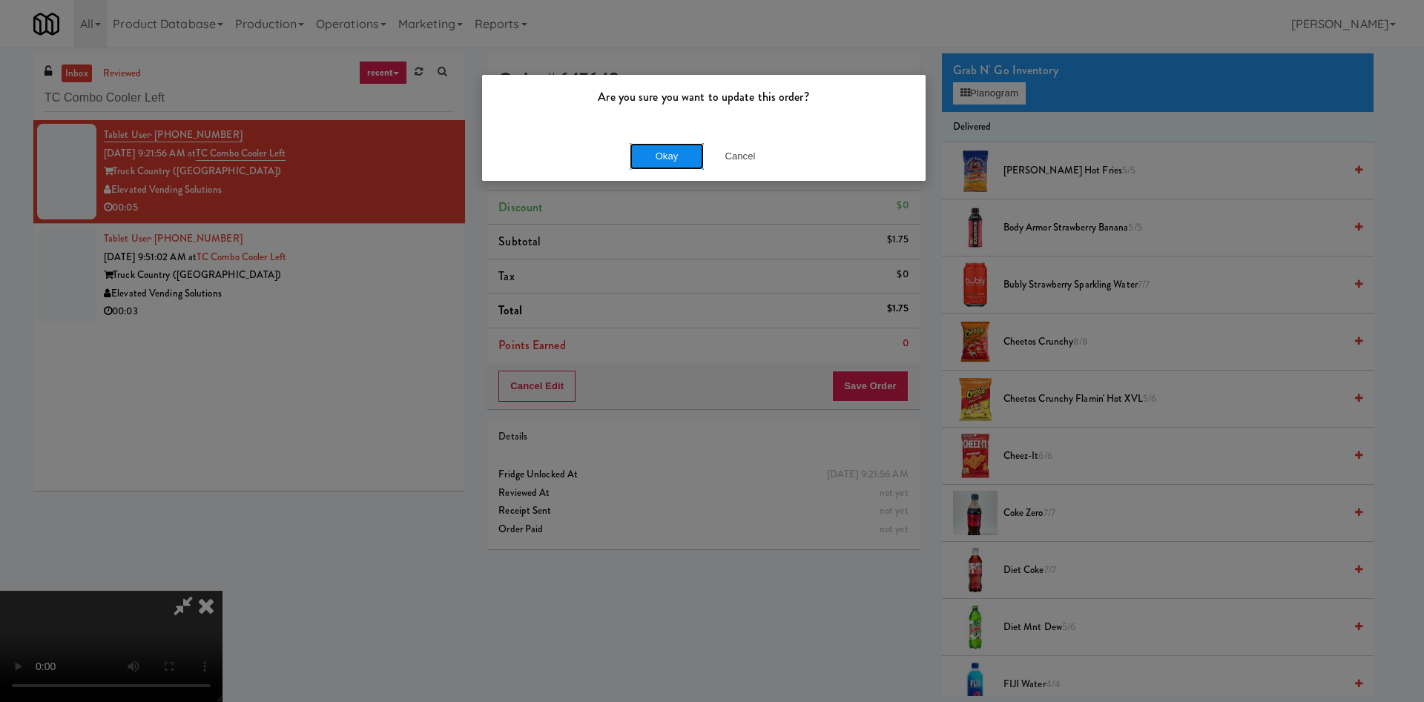
click at [644, 151] on button "Okay" at bounding box center [667, 156] width 74 height 27
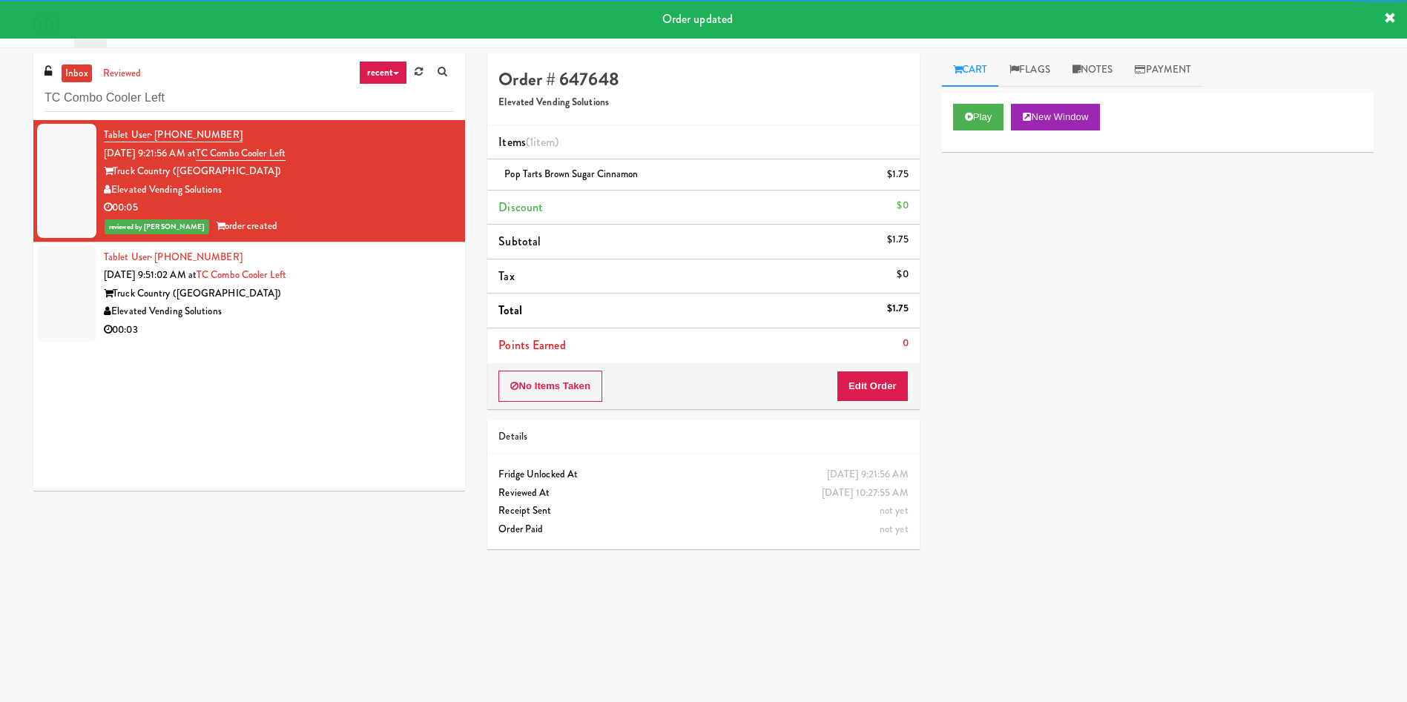
click at [72, 278] on div at bounding box center [66, 294] width 59 height 96
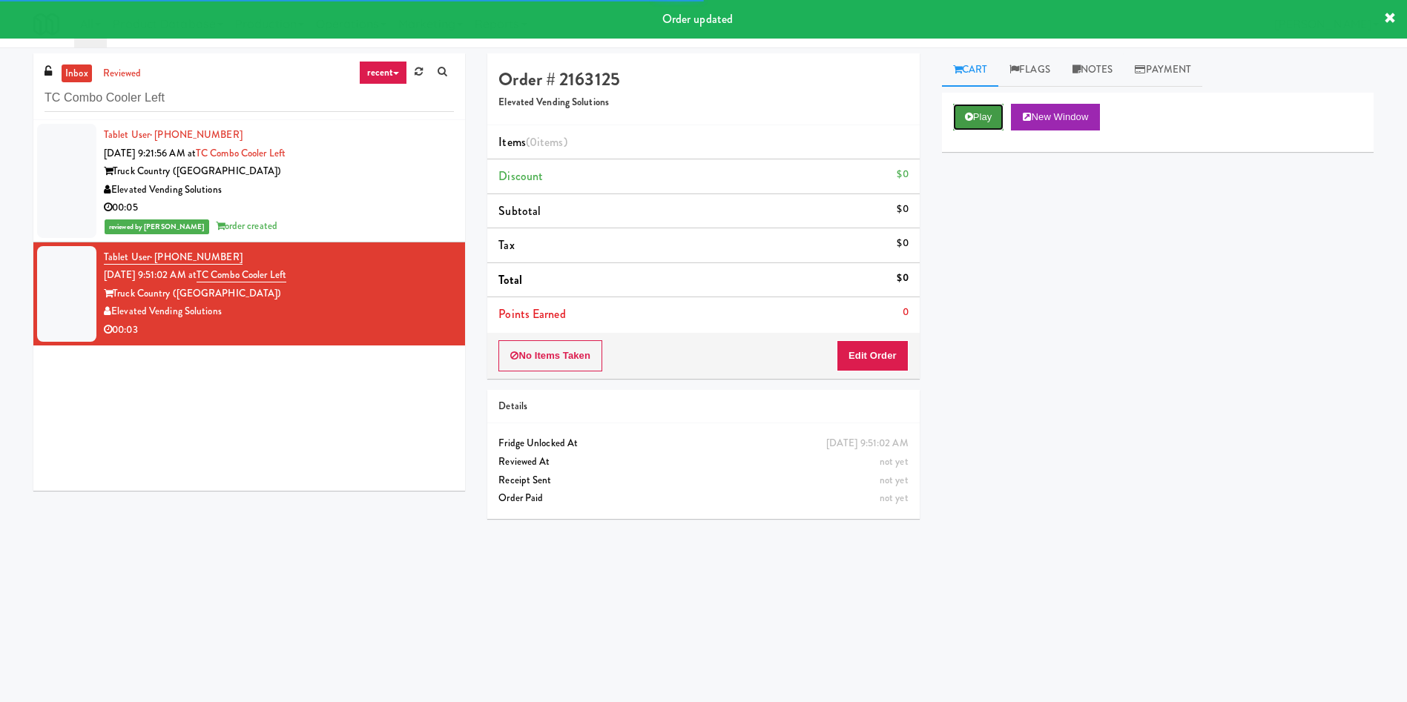
click at [937, 116] on button "Play" at bounding box center [978, 117] width 51 height 27
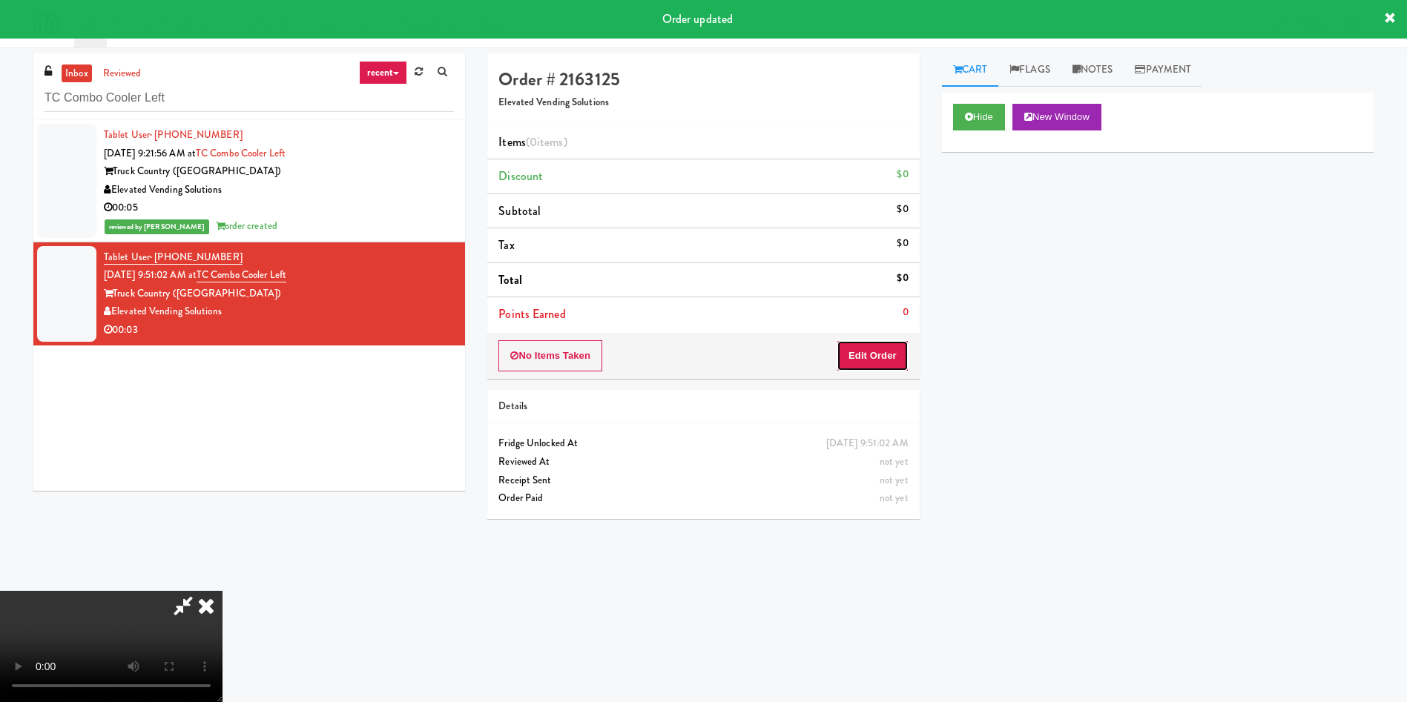
click at [871, 346] on button "Edit Order" at bounding box center [872, 355] width 72 height 31
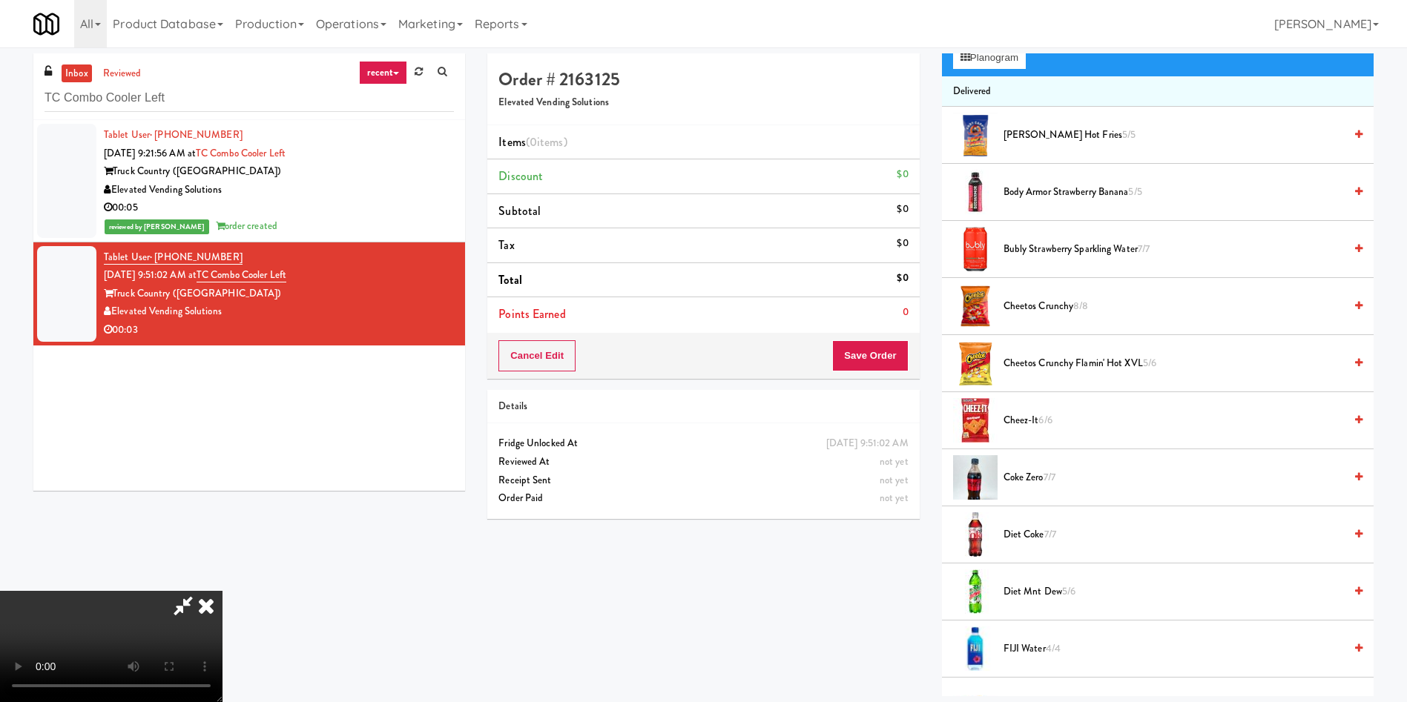
scroll to position [111, 0]
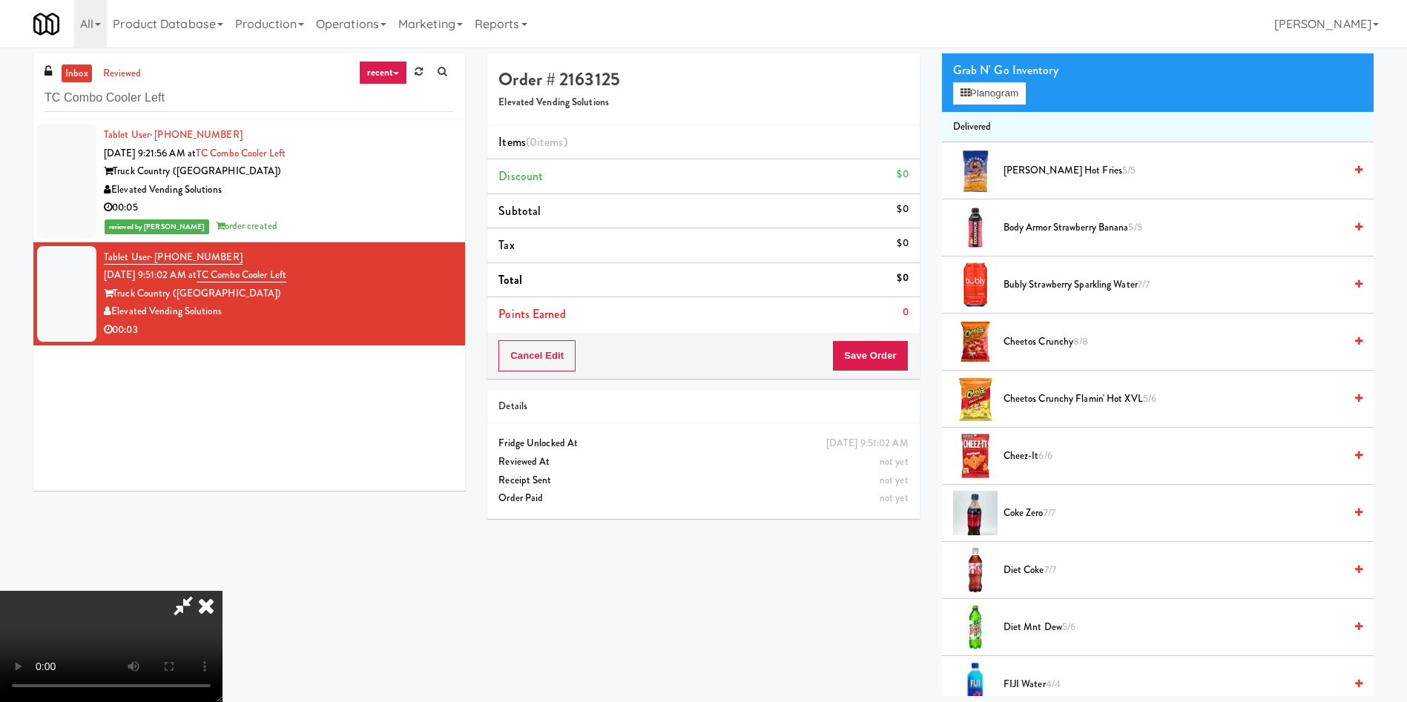
click at [222, 467] on video at bounding box center [111, 646] width 222 height 111
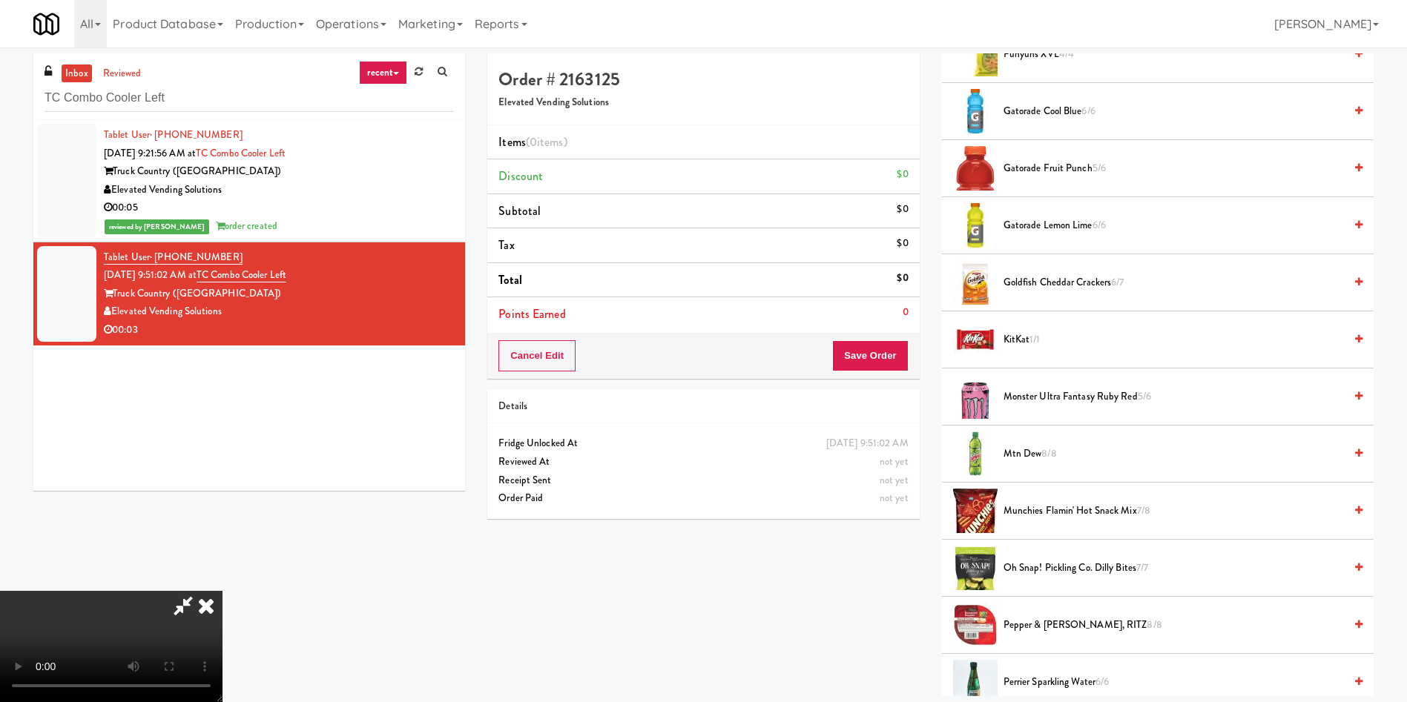
scroll to position [890, 0]
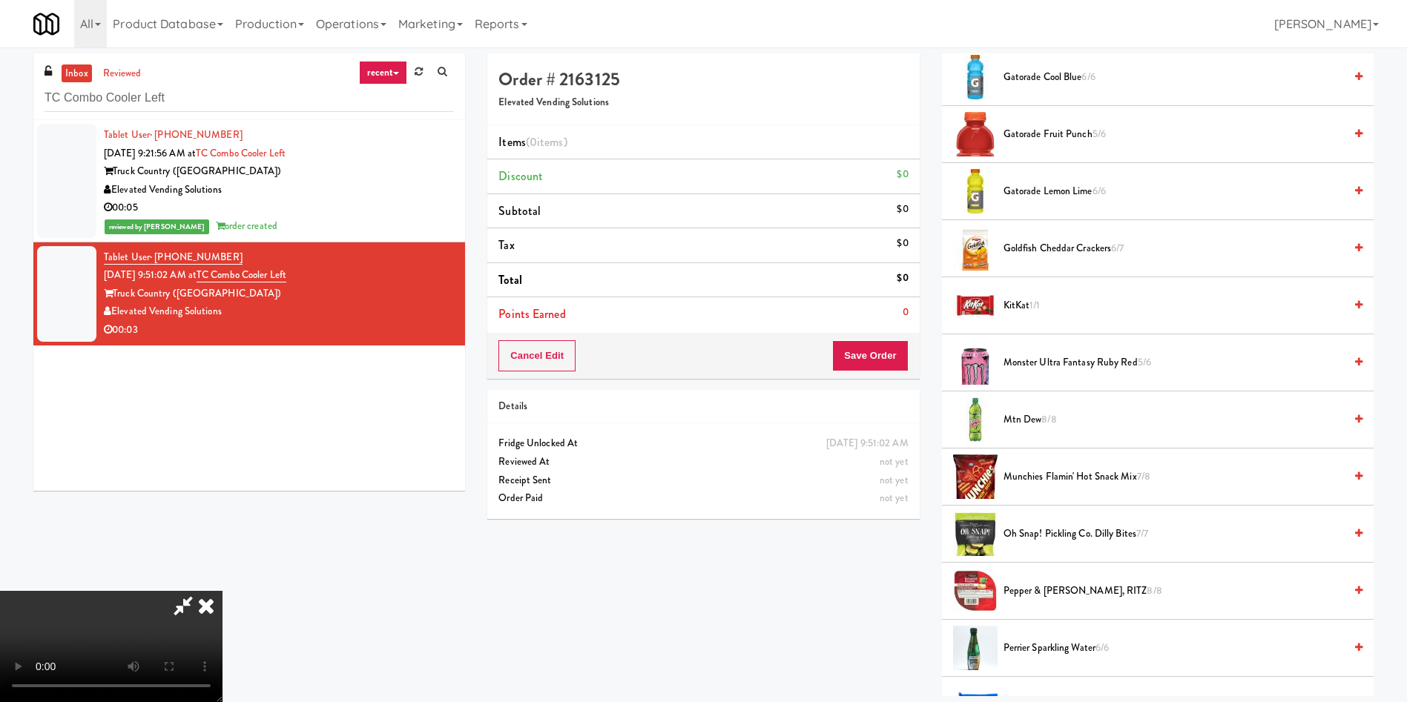
click at [937, 369] on span "Monster Ultra Fantasy Ruby Red 5/6" at bounding box center [1173, 363] width 340 height 19
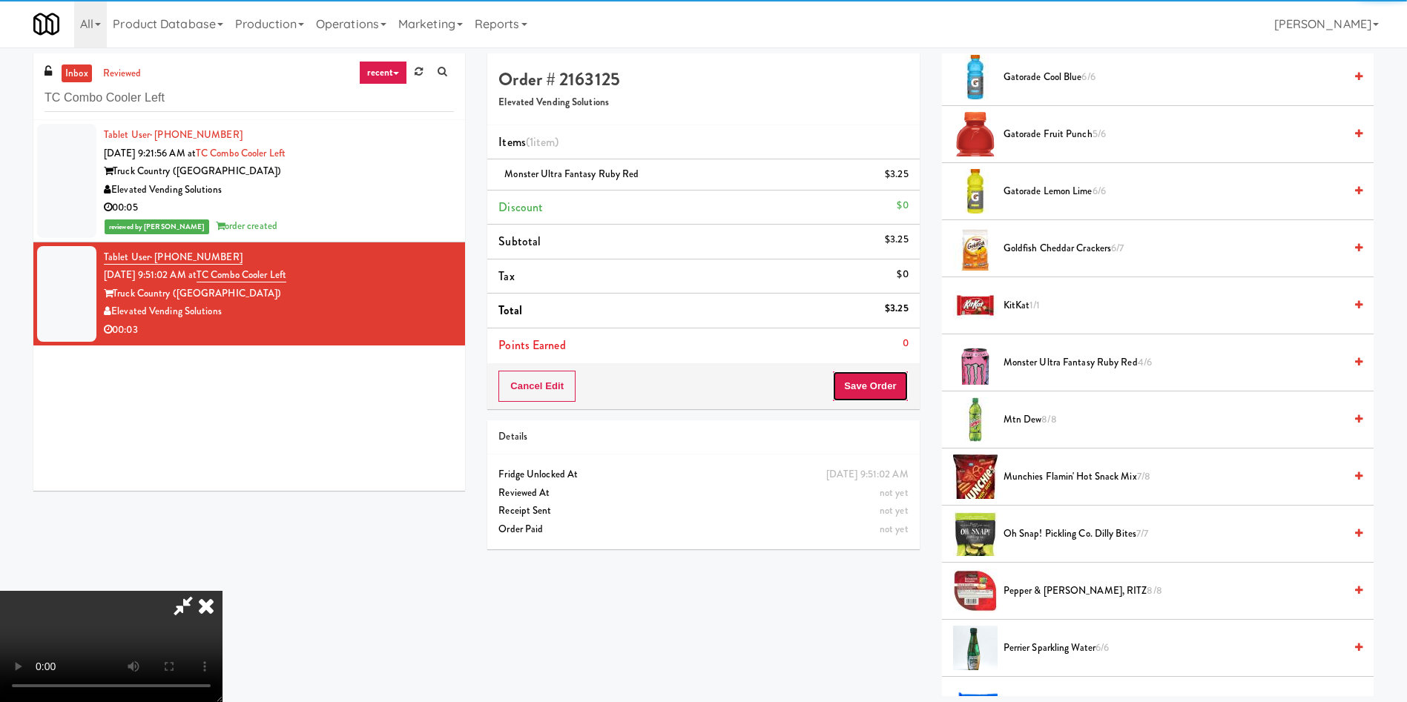
drag, startPoint x: 872, startPoint y: 388, endPoint x: 836, endPoint y: 403, distance: 39.2
click at [862, 402] on div "Cancel Edit Save Order" at bounding box center [703, 386] width 432 height 46
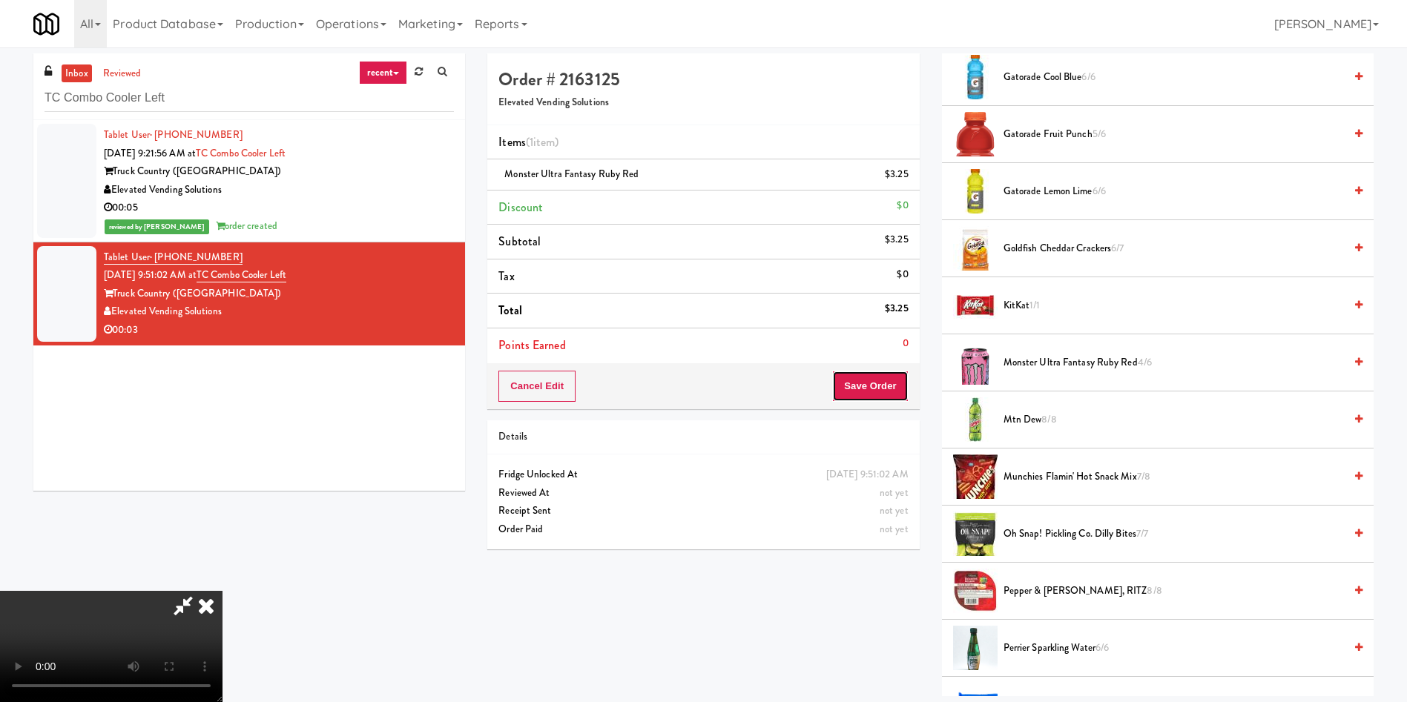
drag, startPoint x: 887, startPoint y: 381, endPoint x: 861, endPoint y: 384, distance: 26.1
click at [886, 382] on button "Save Order" at bounding box center [870, 386] width 76 height 31
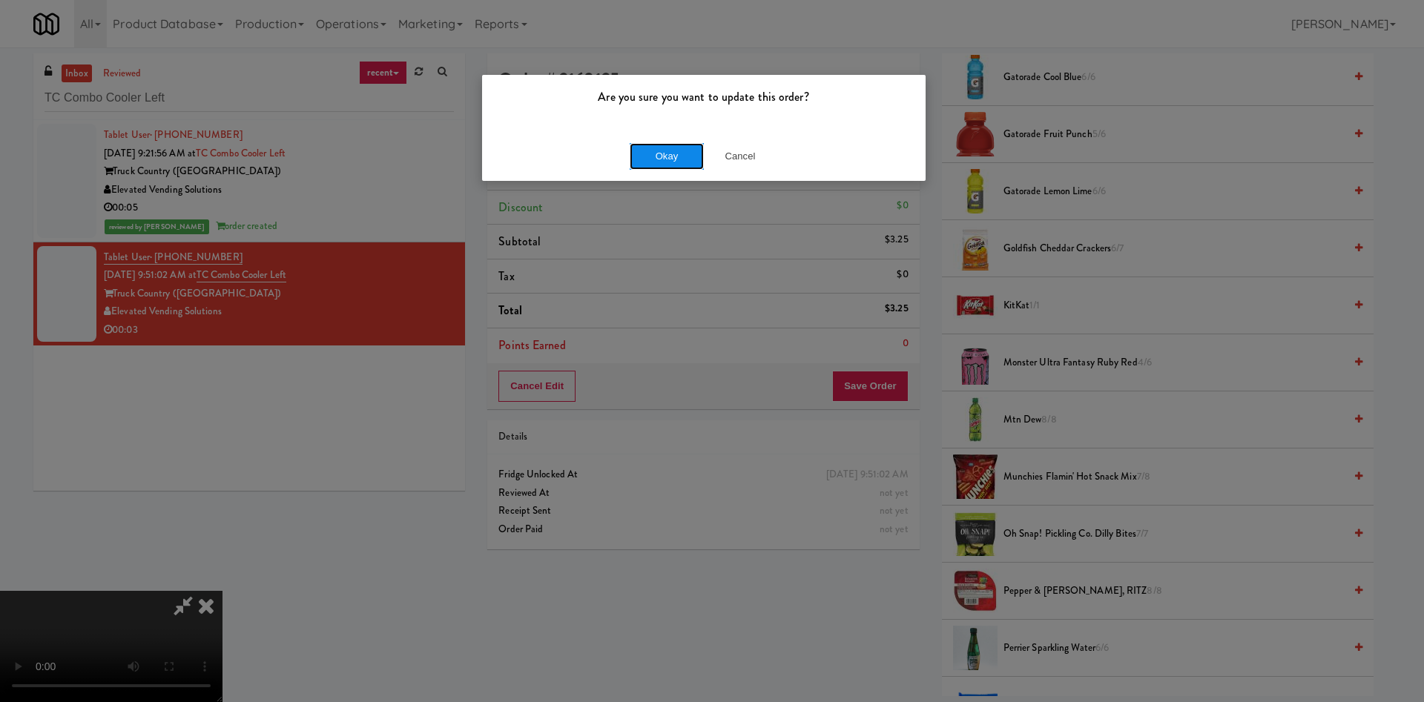
click at [682, 165] on button "Okay" at bounding box center [667, 156] width 74 height 27
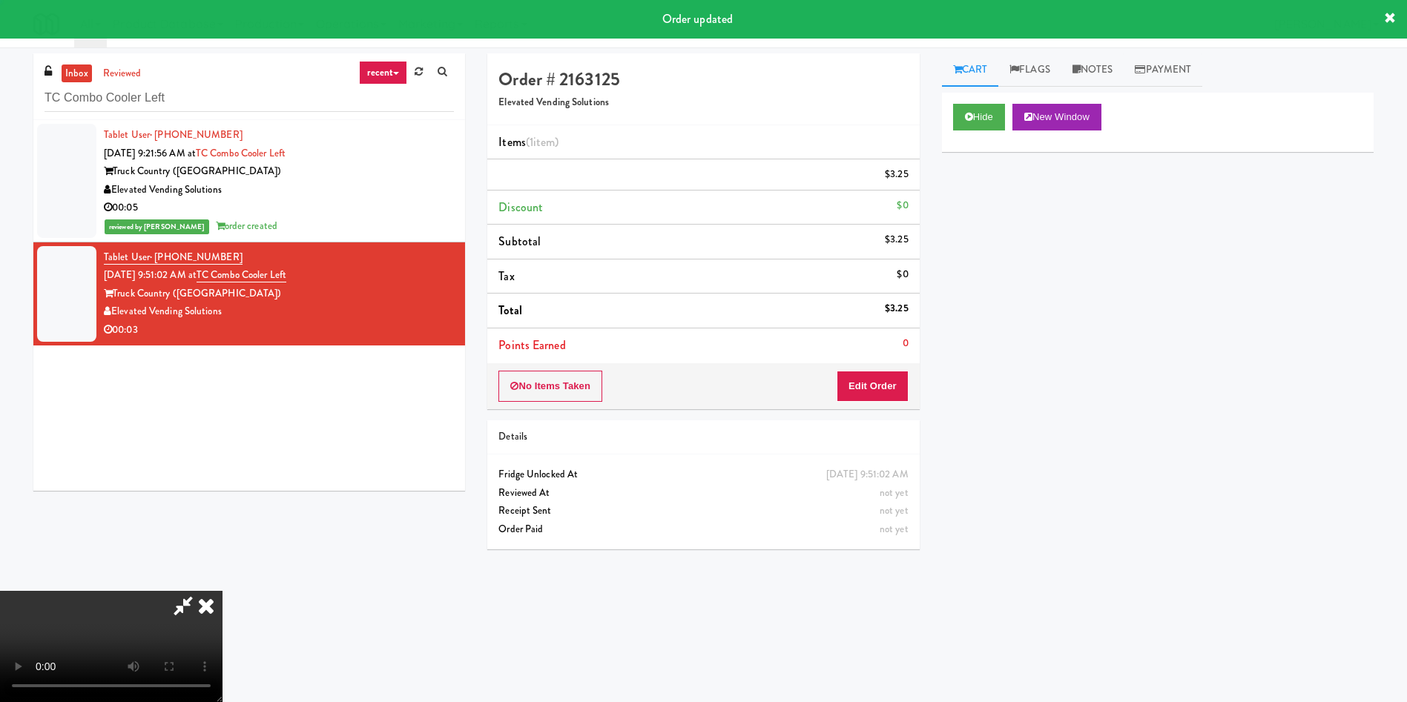
scroll to position [0, 0]
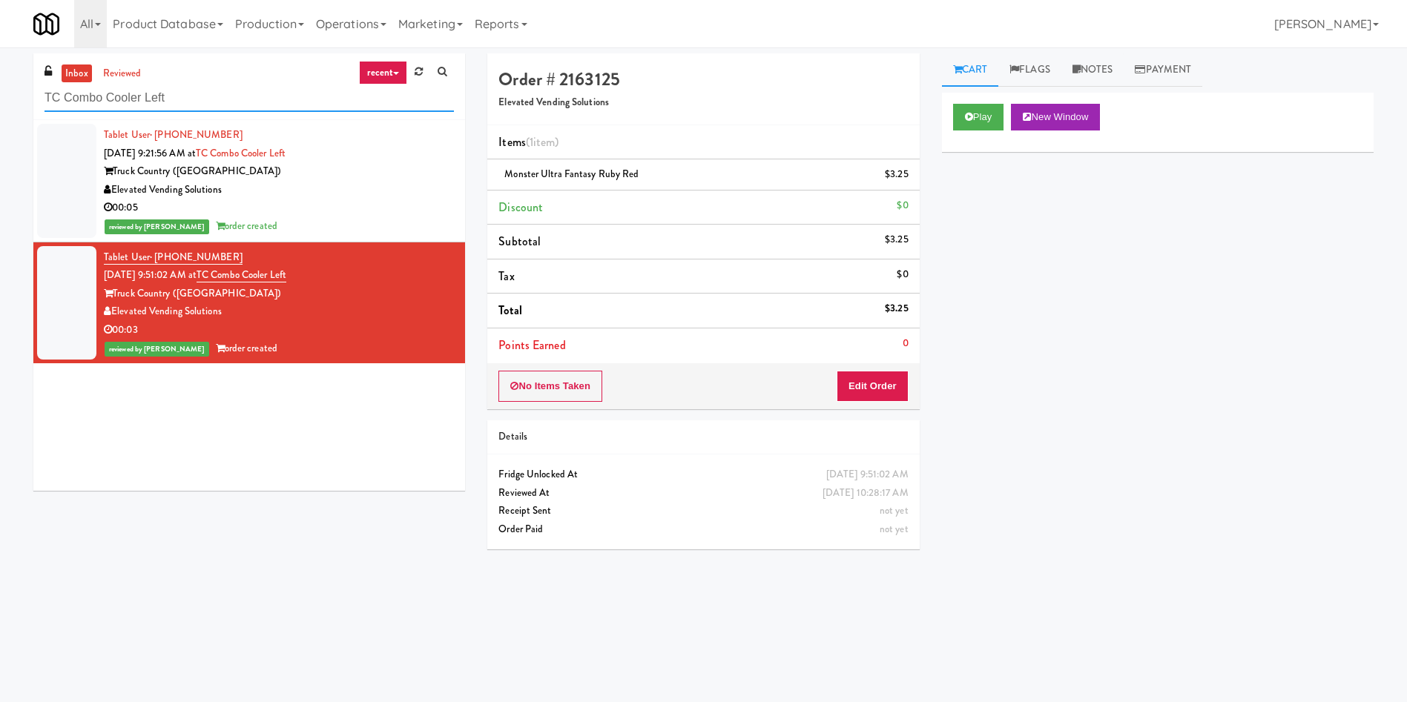
drag, startPoint x: 212, startPoint y: 96, endPoint x: 0, endPoint y: 94, distance: 212.1
click at [0, 94] on div "inbox reviewed recent all unclear take inventory issue suspicious failed recent…" at bounding box center [703, 350] width 1407 height 595
paste input "Rock Solid Reboot (Right)"
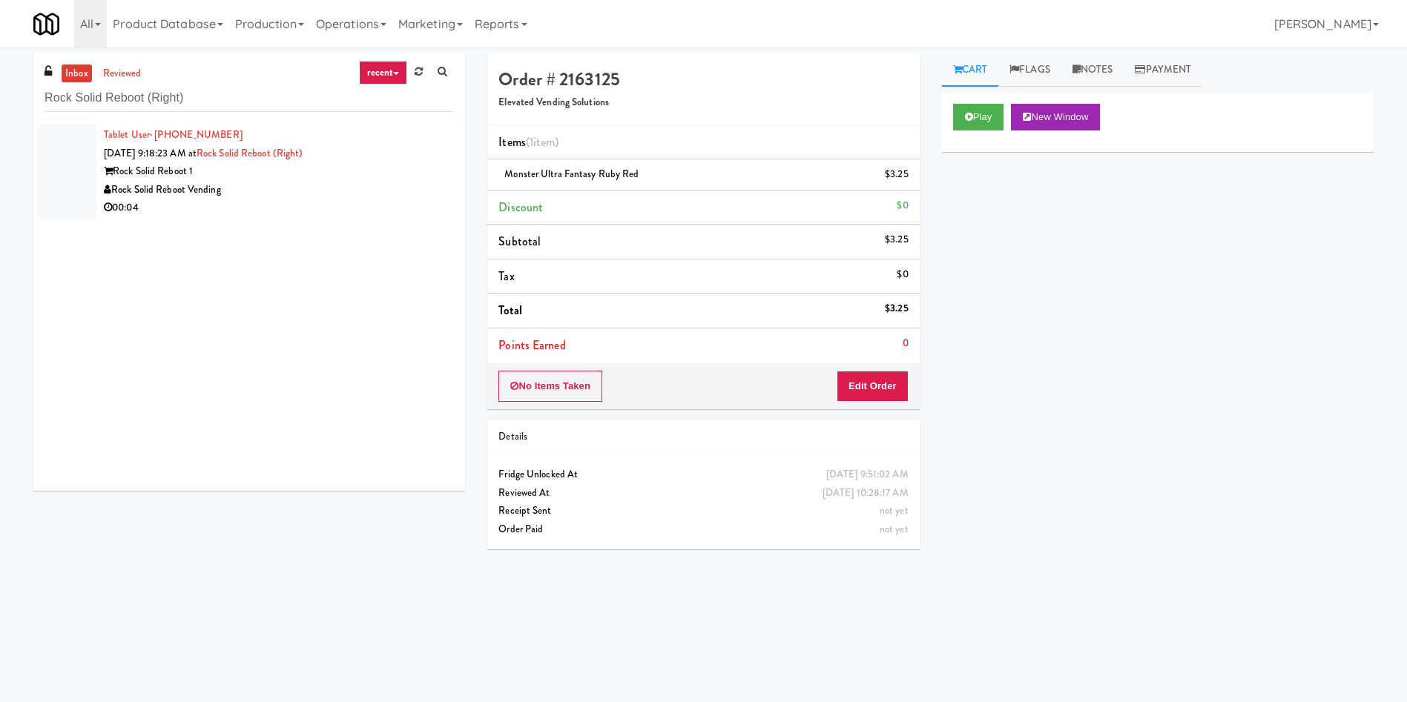
click at [71, 164] on div at bounding box center [66, 172] width 59 height 96
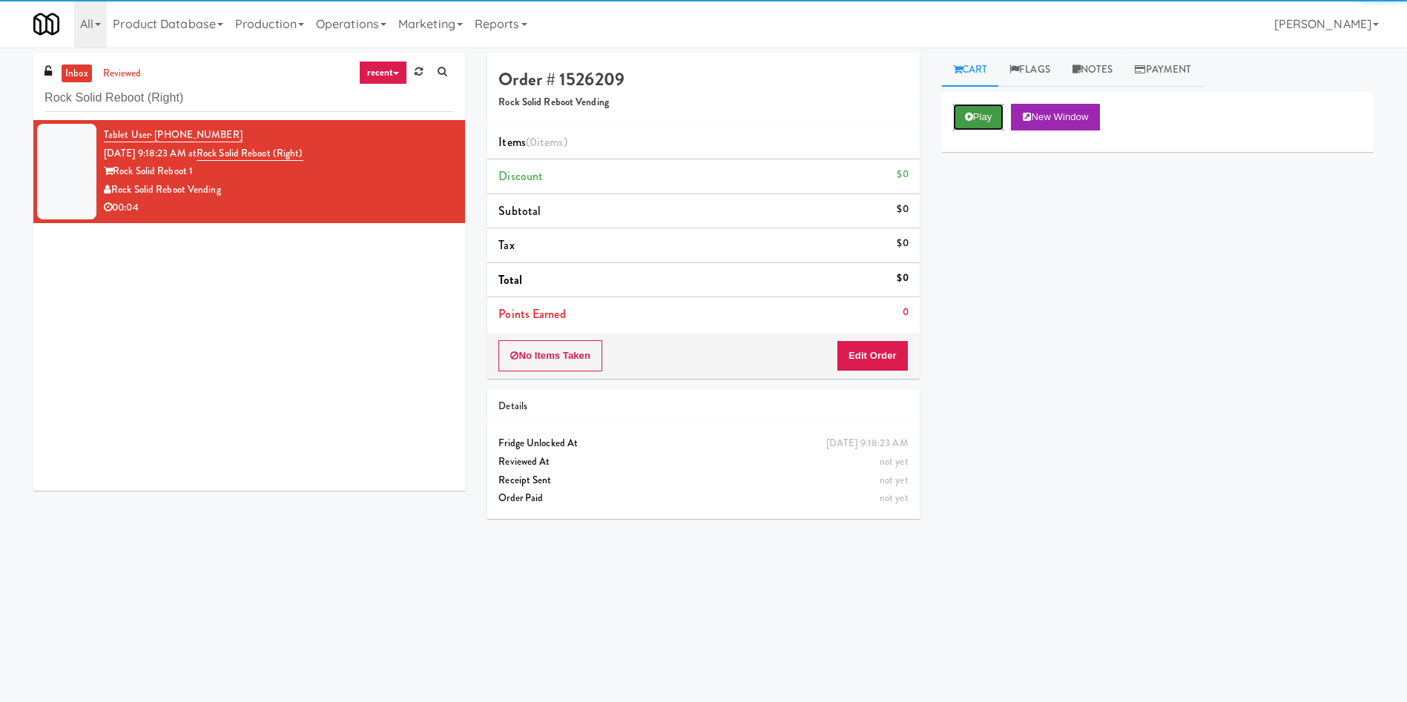
click at [937, 118] on button "Play" at bounding box center [978, 117] width 51 height 27
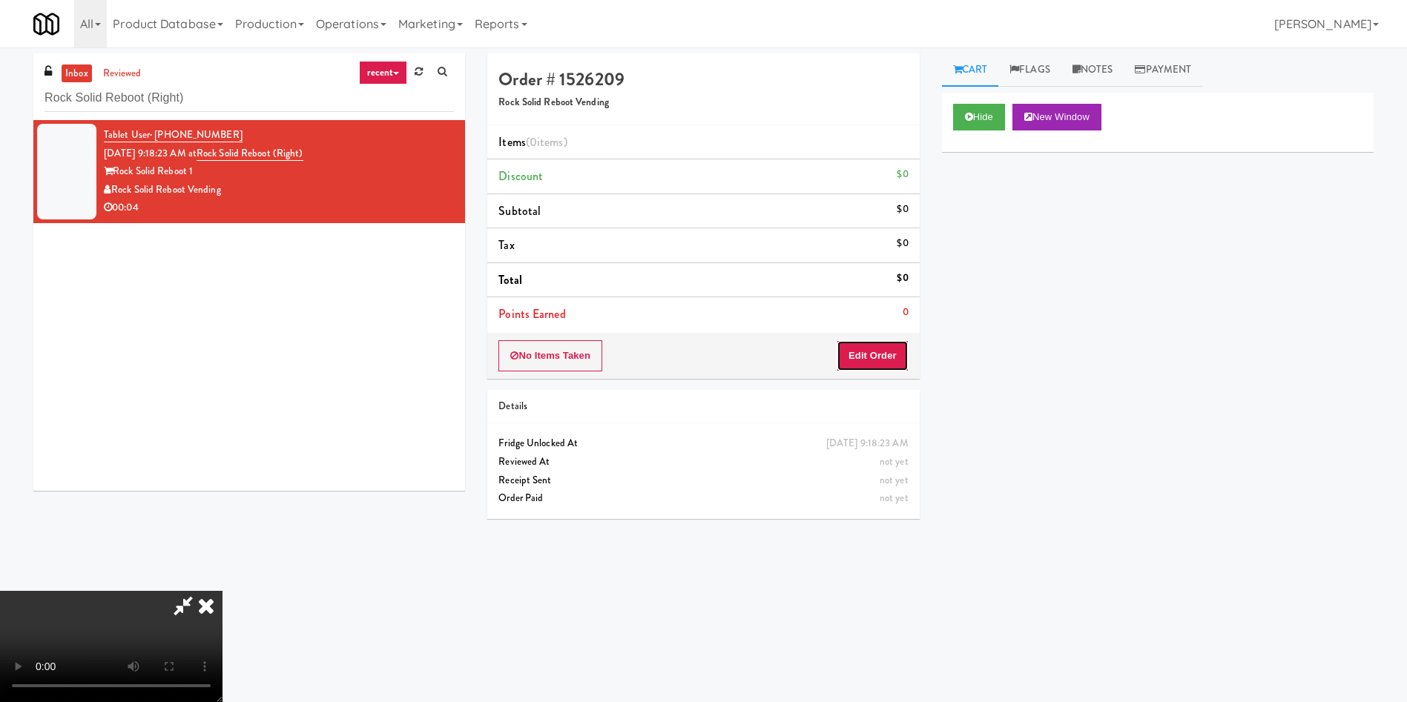
click at [871, 366] on button "Edit Order" at bounding box center [872, 355] width 72 height 31
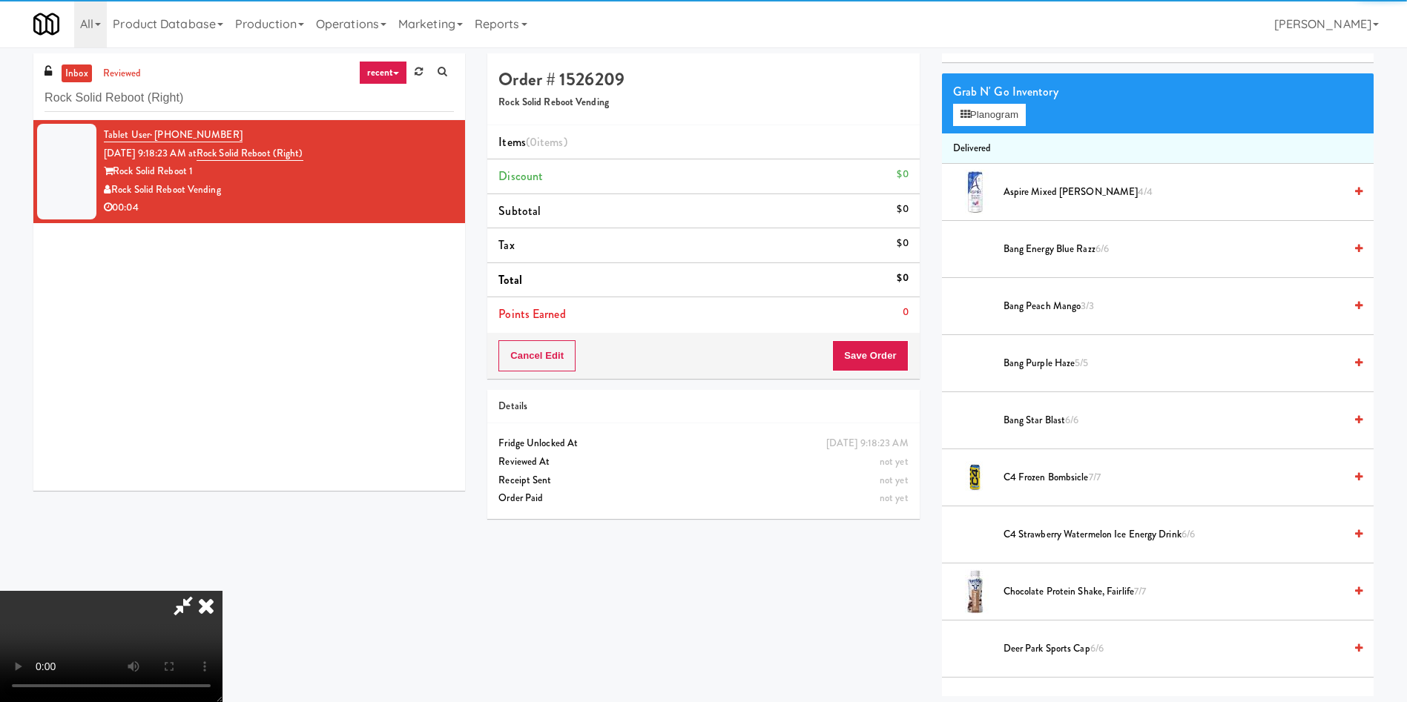
scroll to position [111, 0]
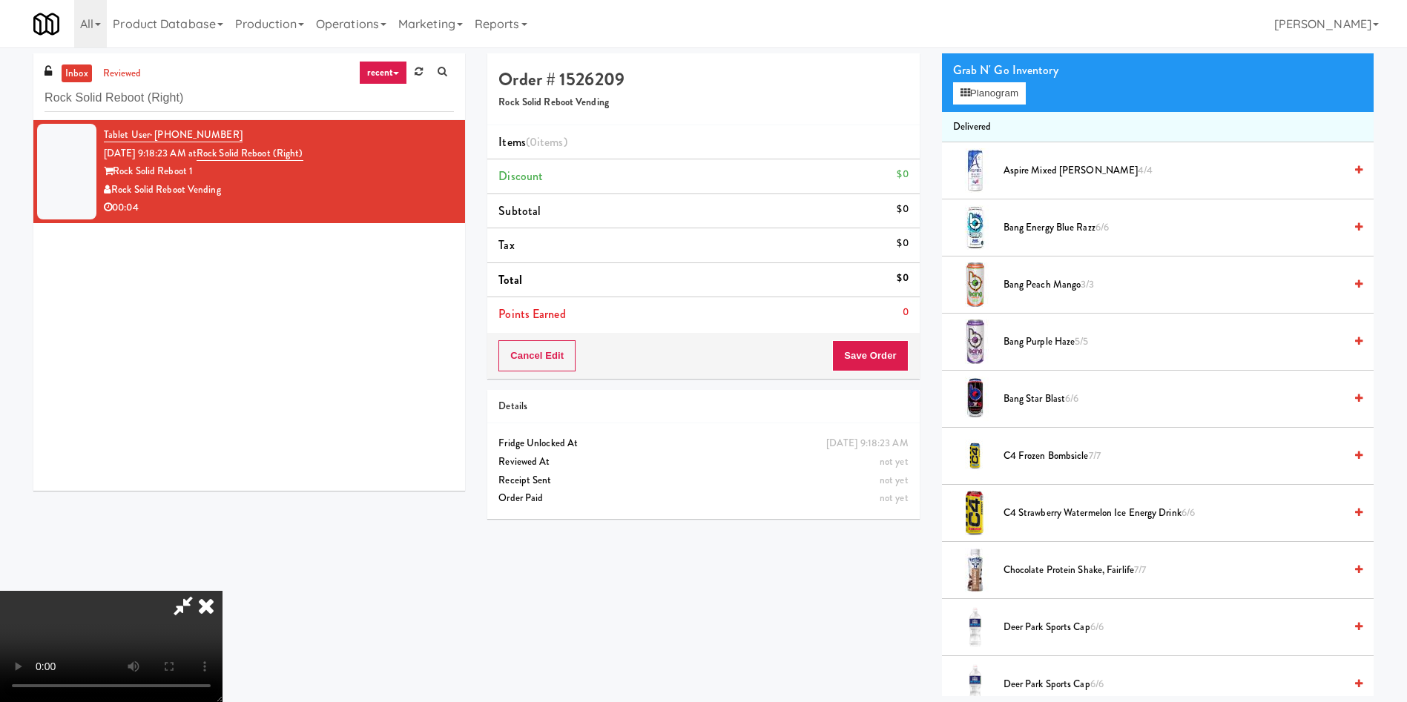
click at [222, 467] on video at bounding box center [111, 646] width 222 height 111
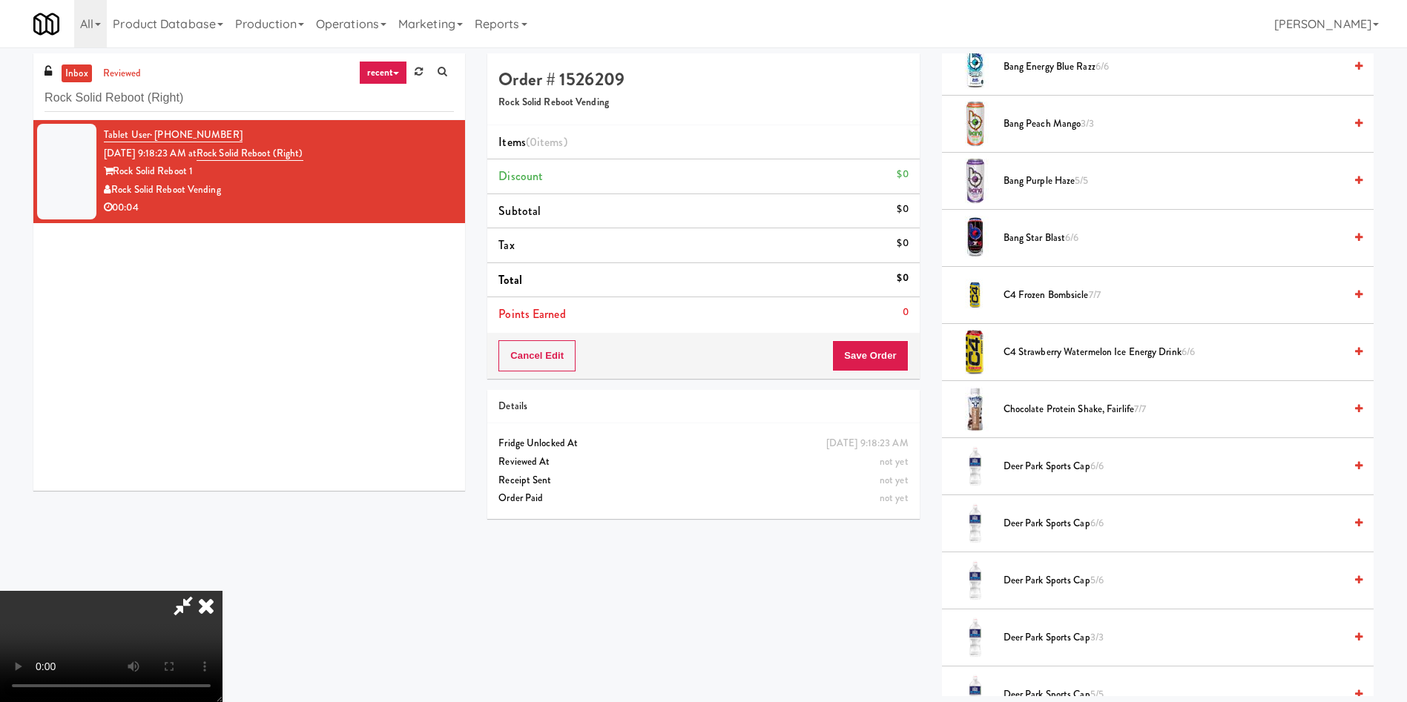
scroll to position [445, 0]
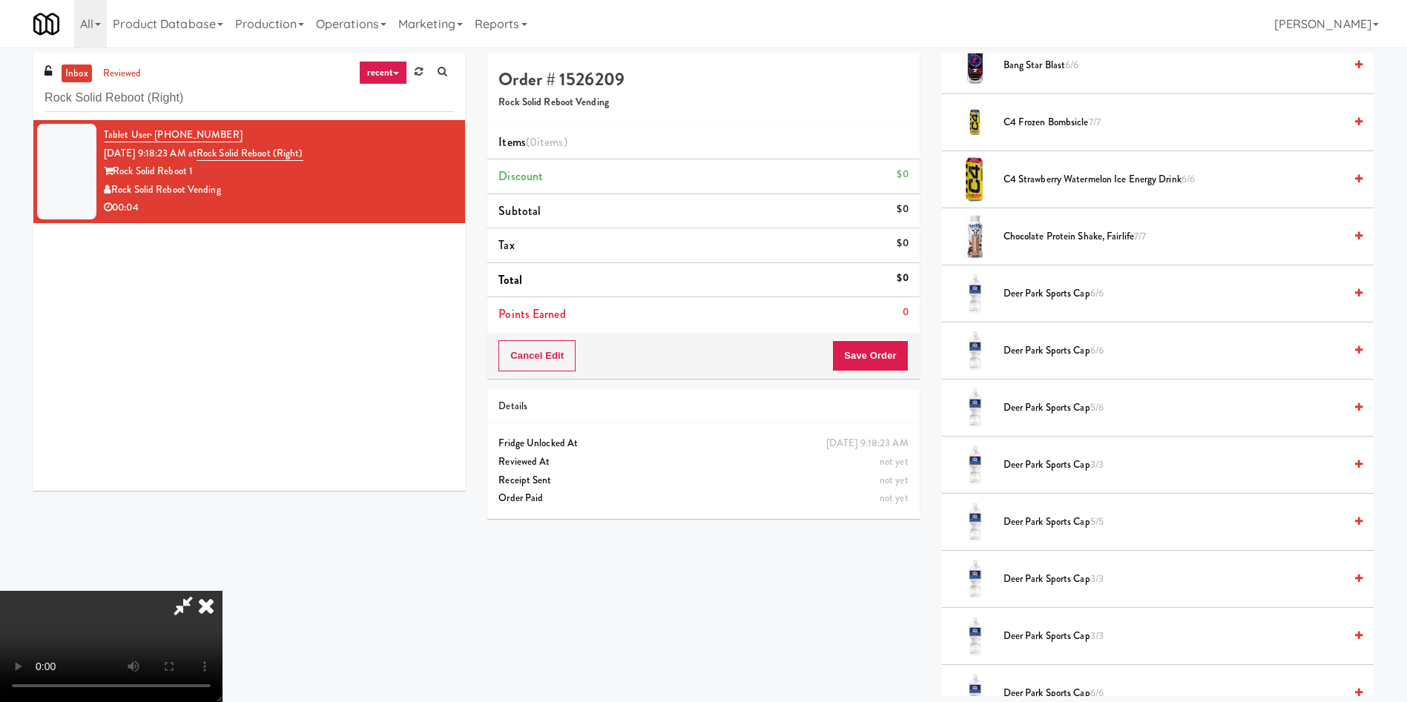
click at [937, 236] on span "Chocolate Protein Shake, Fairlife 7/7" at bounding box center [1173, 237] width 340 height 19
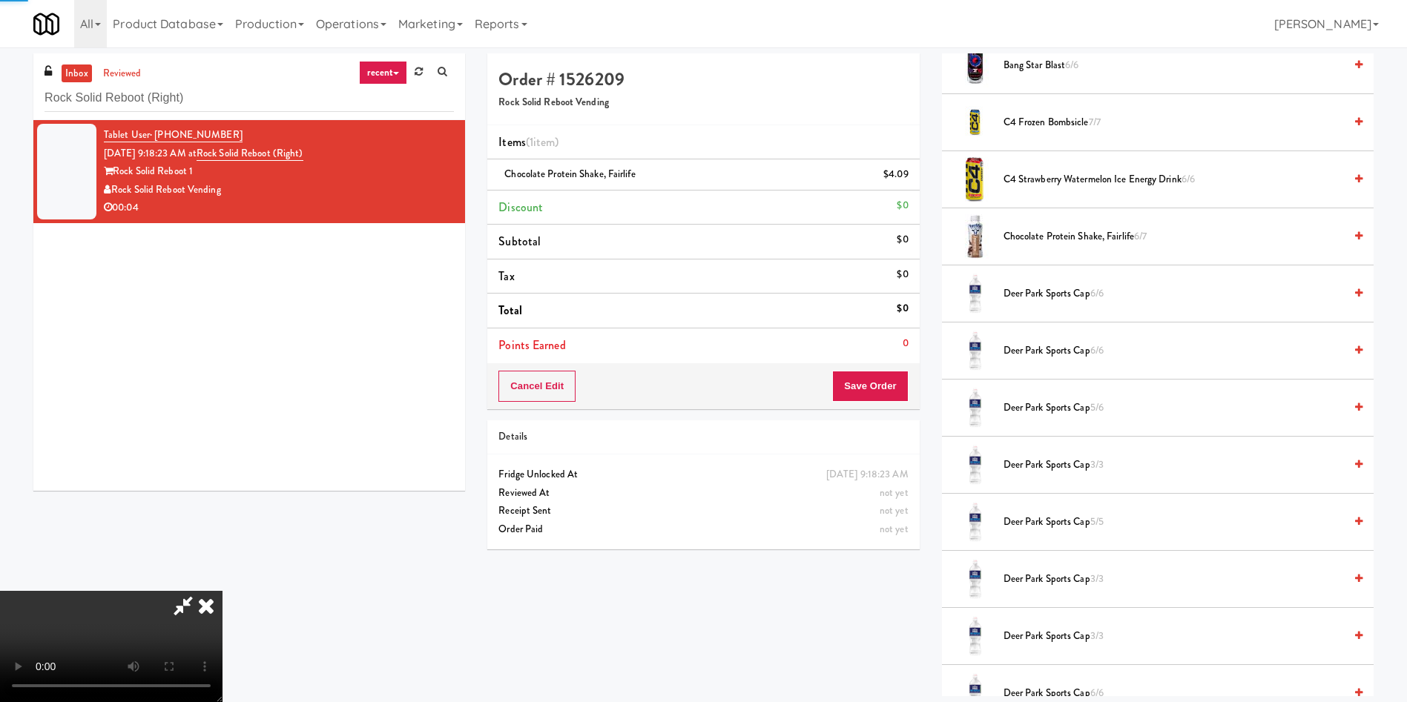
click at [222, 467] on video at bounding box center [111, 646] width 222 height 111
click at [871, 385] on button "Save Order" at bounding box center [870, 386] width 76 height 31
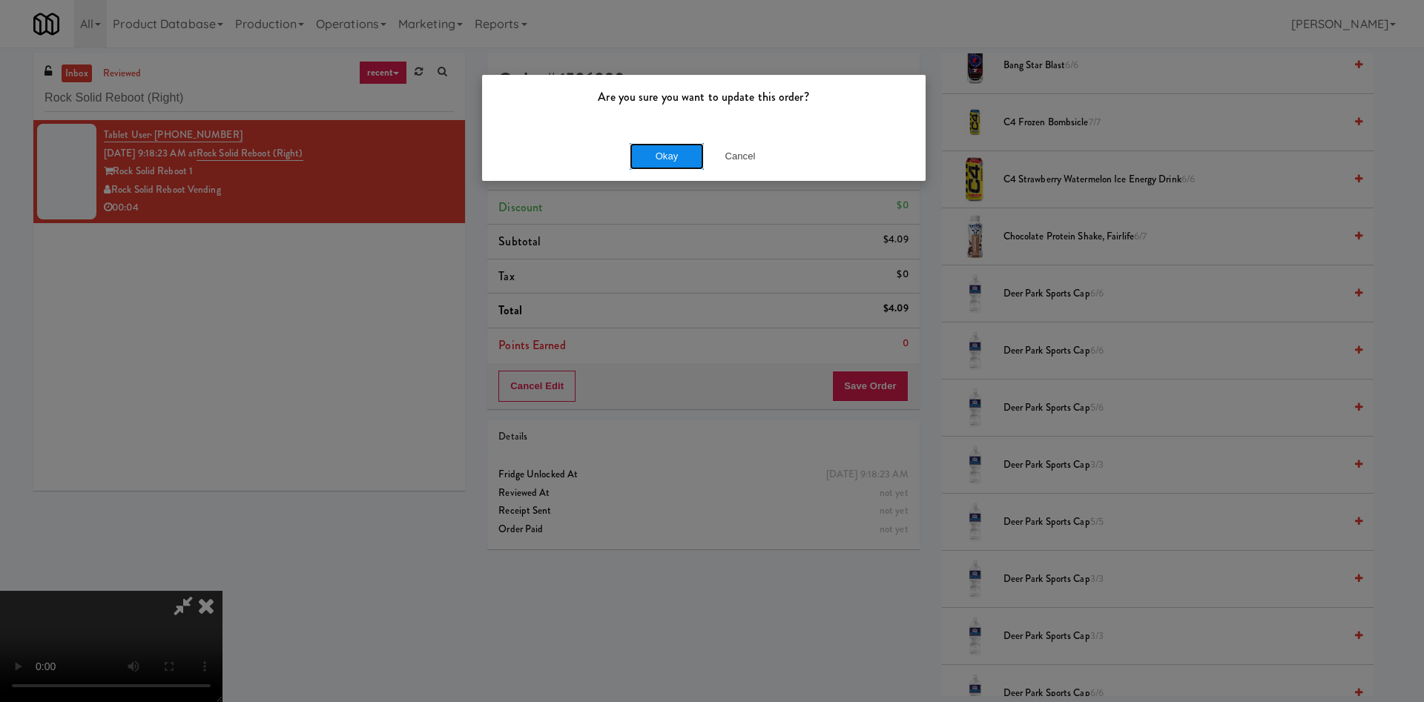
click at [670, 148] on button "Okay" at bounding box center [667, 156] width 74 height 27
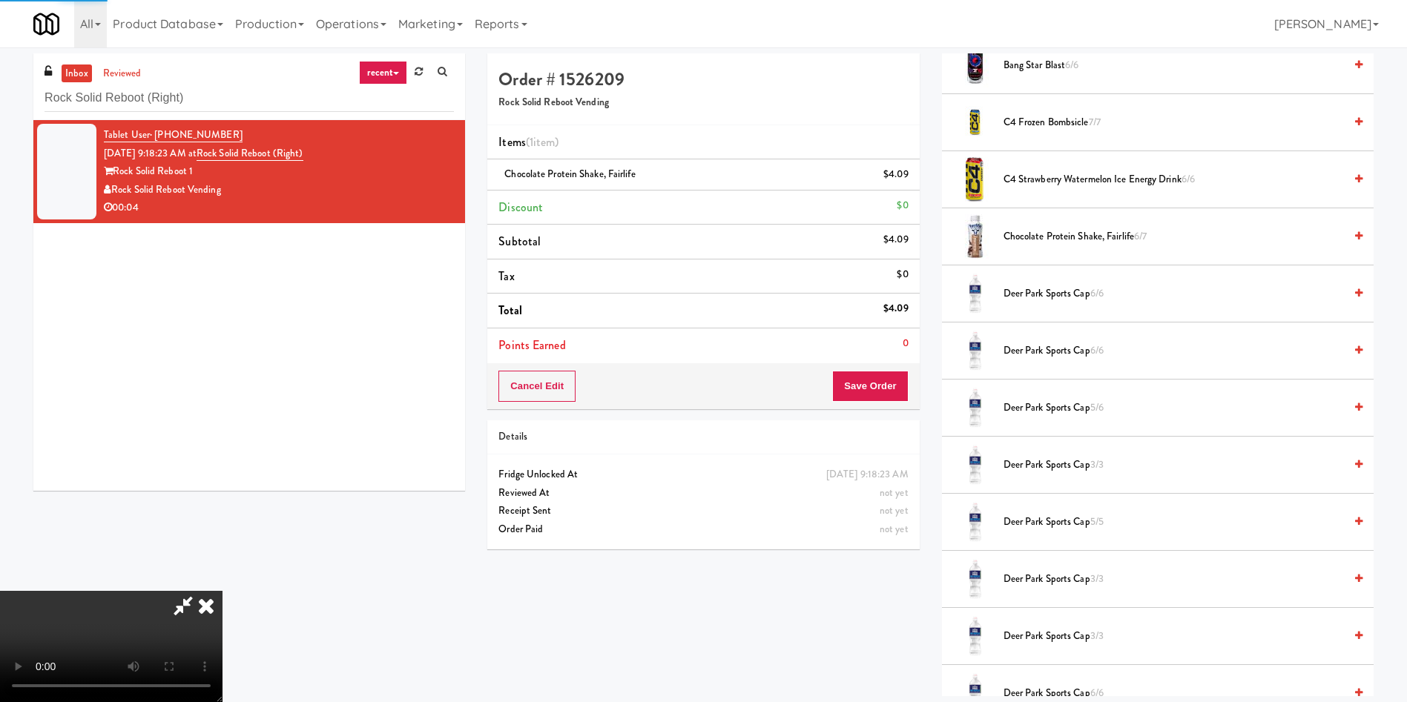
scroll to position [0, 0]
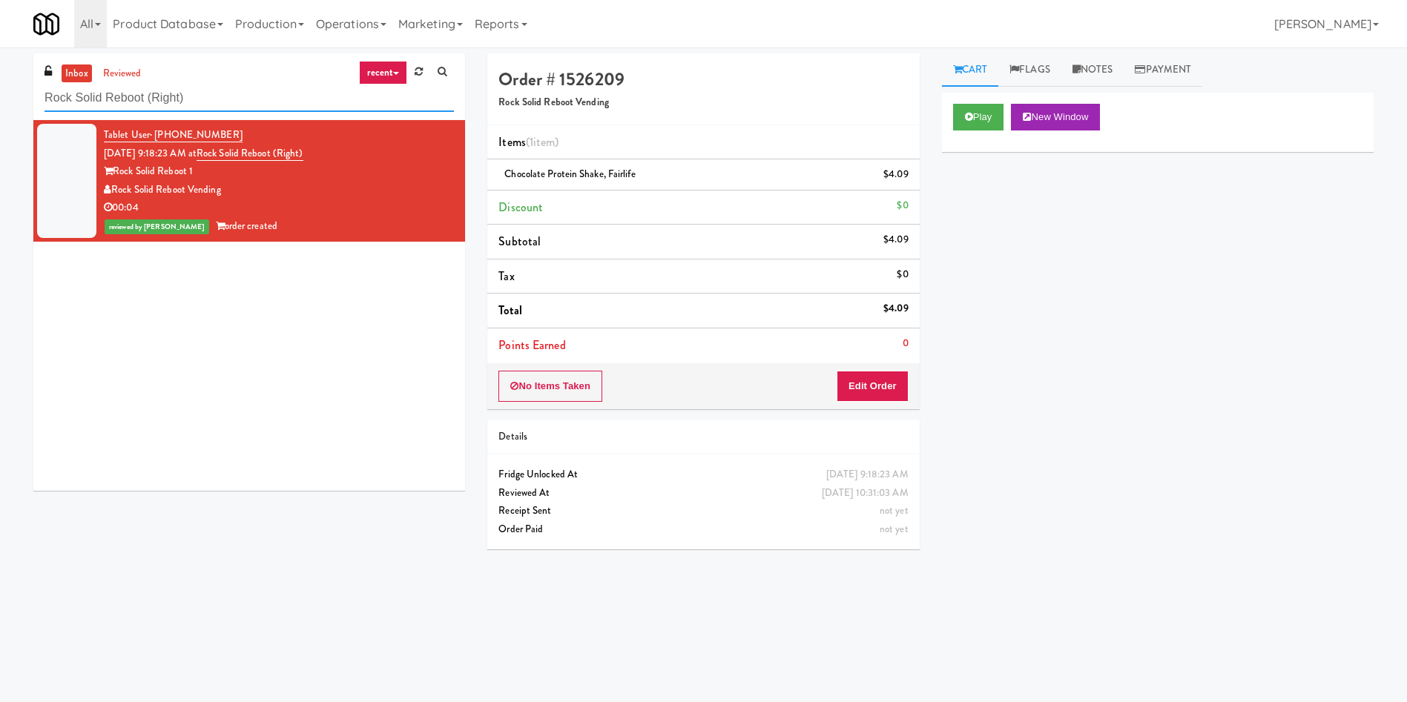
drag, startPoint x: 236, startPoint y: 88, endPoint x: 0, endPoint y: 88, distance: 235.8
click at [0, 88] on div "inbox reviewed recent all unclear take inventory issue suspicious failed recent…" at bounding box center [703, 350] width 1407 height 595
paste input "eserve [GEOGRAPHIC_DATA]"
type input "Reserve [GEOGRAPHIC_DATA]"
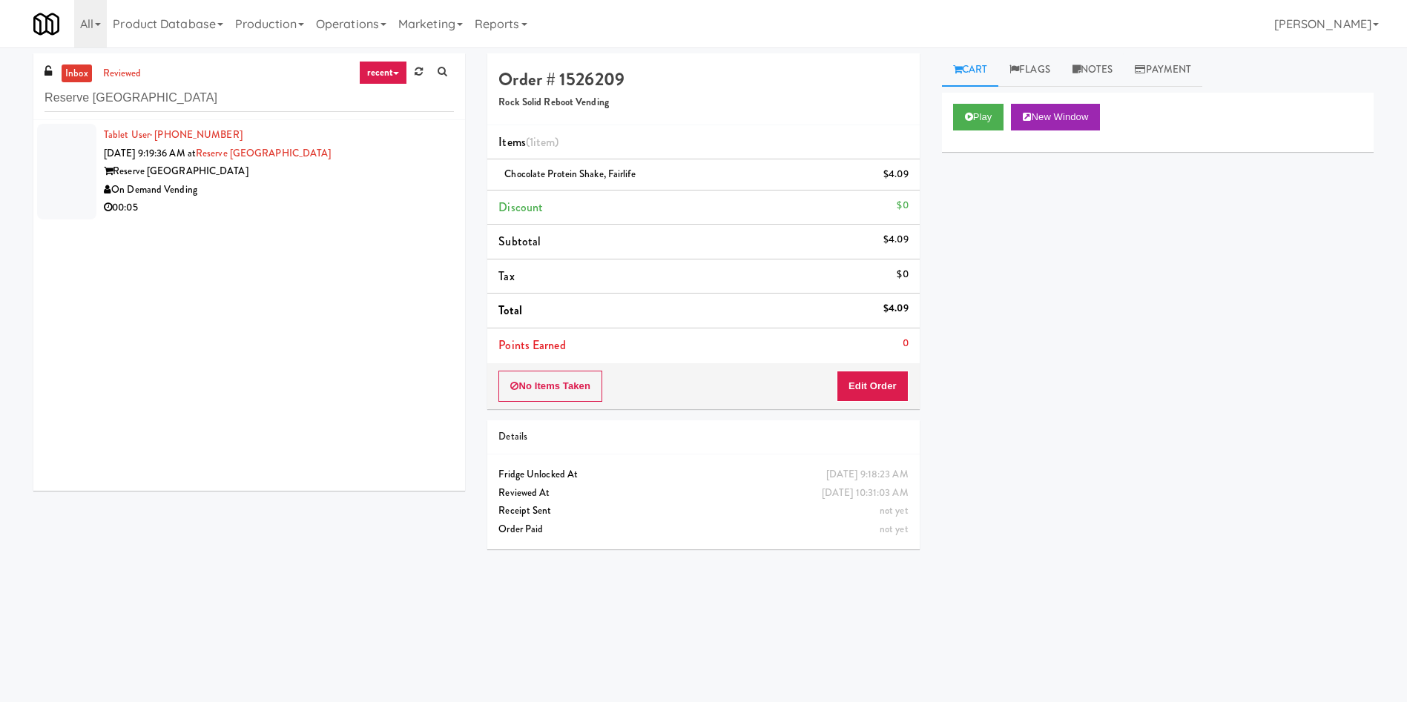
click at [41, 176] on div at bounding box center [66, 172] width 59 height 96
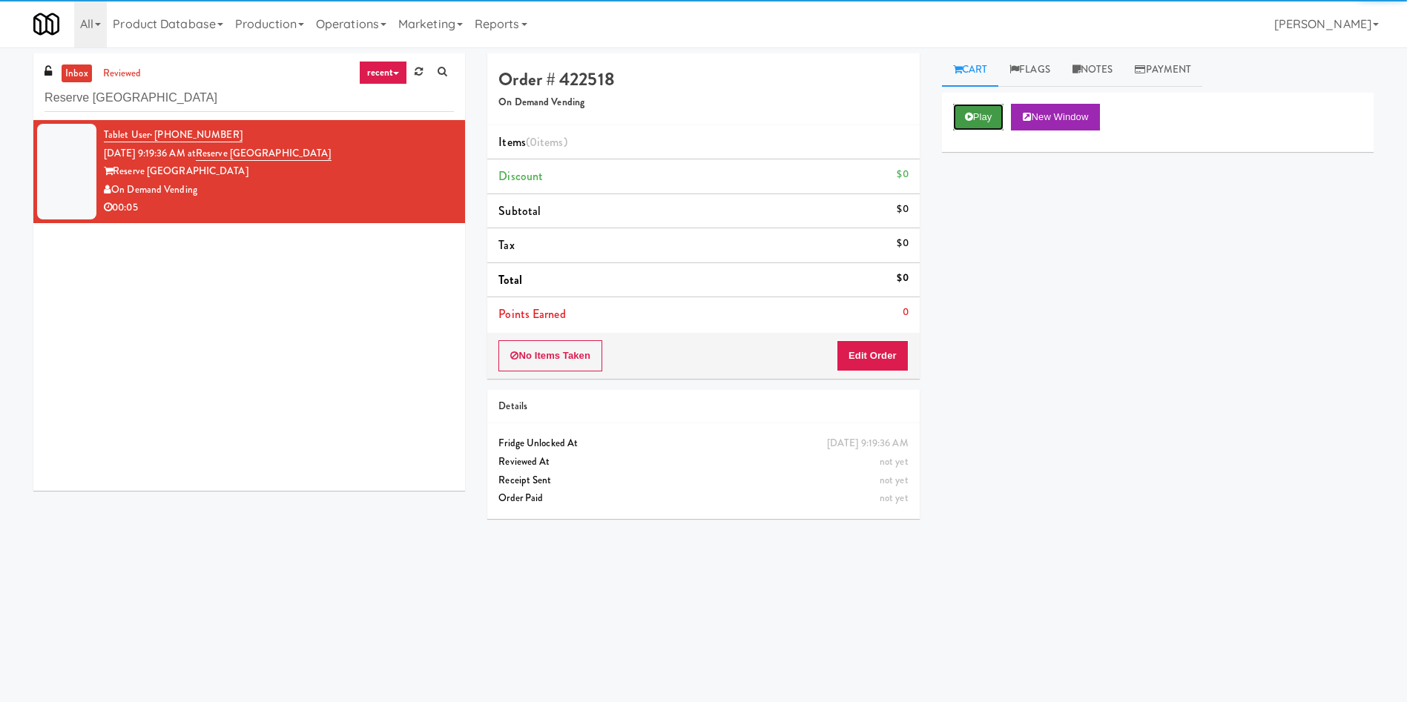
drag, startPoint x: 958, startPoint y: 121, endPoint x: 915, endPoint y: 222, distance: 109.6
click at [937, 122] on button "Play" at bounding box center [978, 117] width 51 height 27
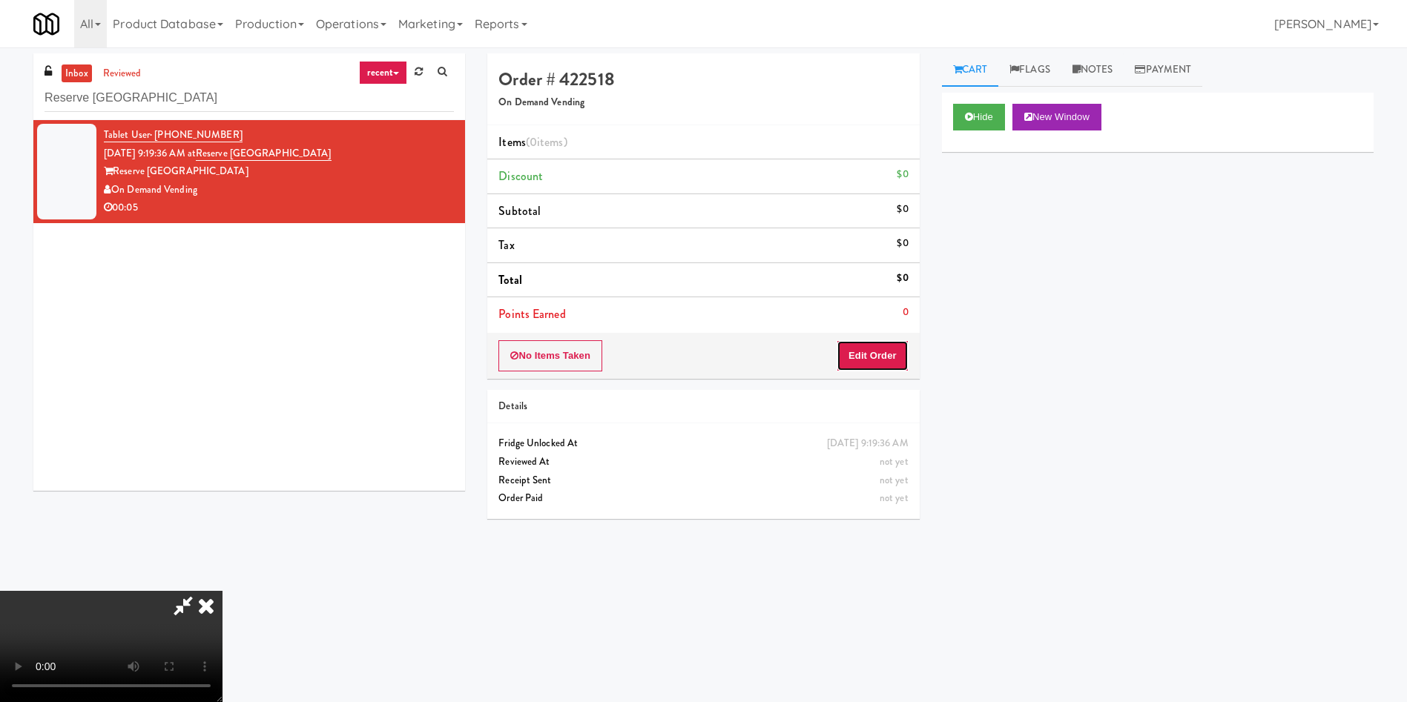
click at [874, 359] on button "Edit Order" at bounding box center [872, 355] width 72 height 31
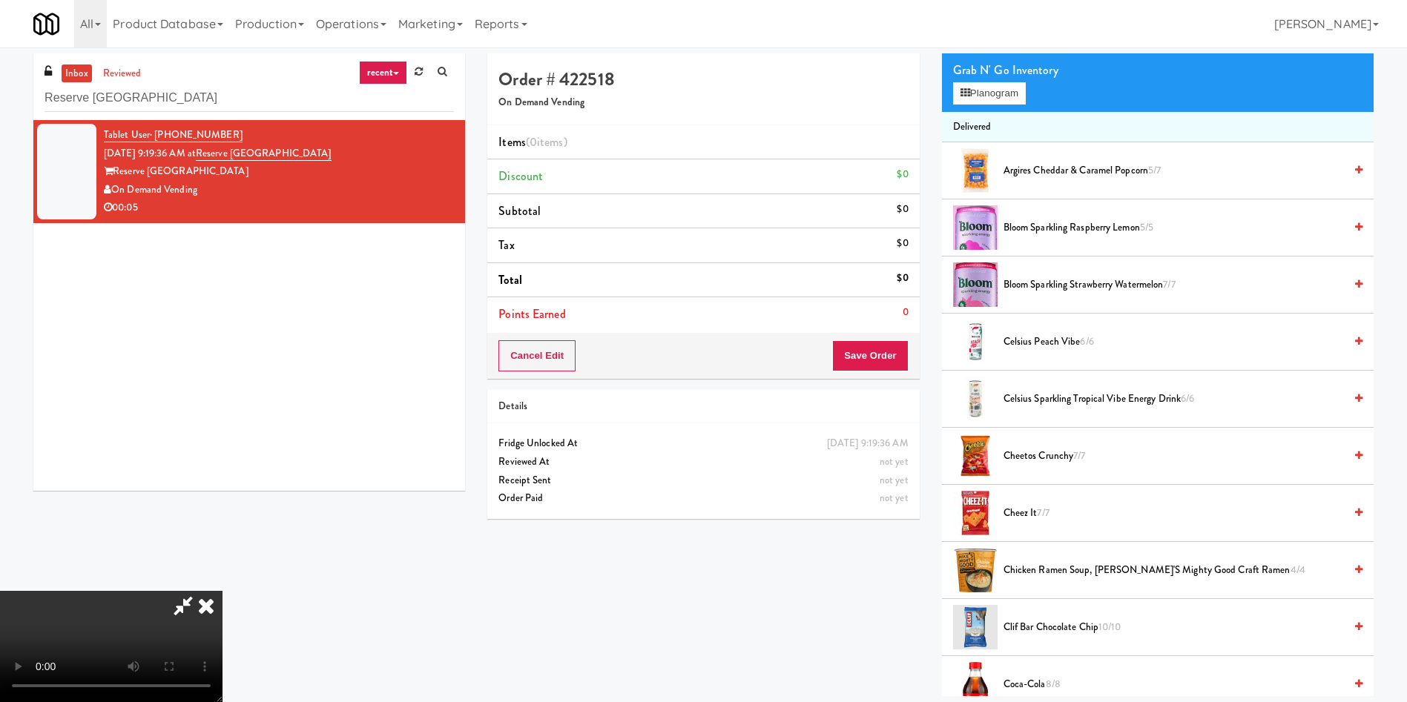
scroll to position [111, 0]
click at [222, 467] on video at bounding box center [111, 646] width 222 height 111
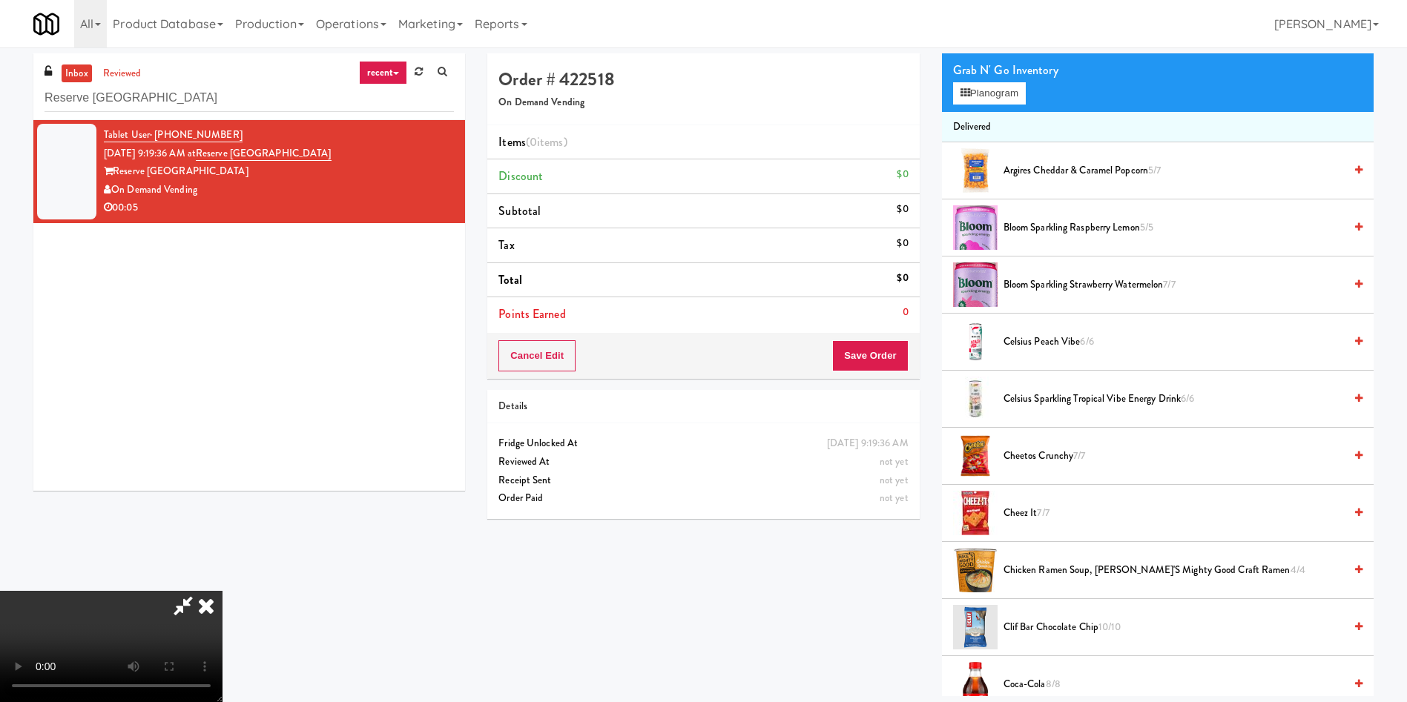
click at [222, 467] on video at bounding box center [111, 646] width 222 height 111
click at [937, 108] on div "Grab N' Go Inventory Planogram" at bounding box center [1158, 82] width 432 height 60
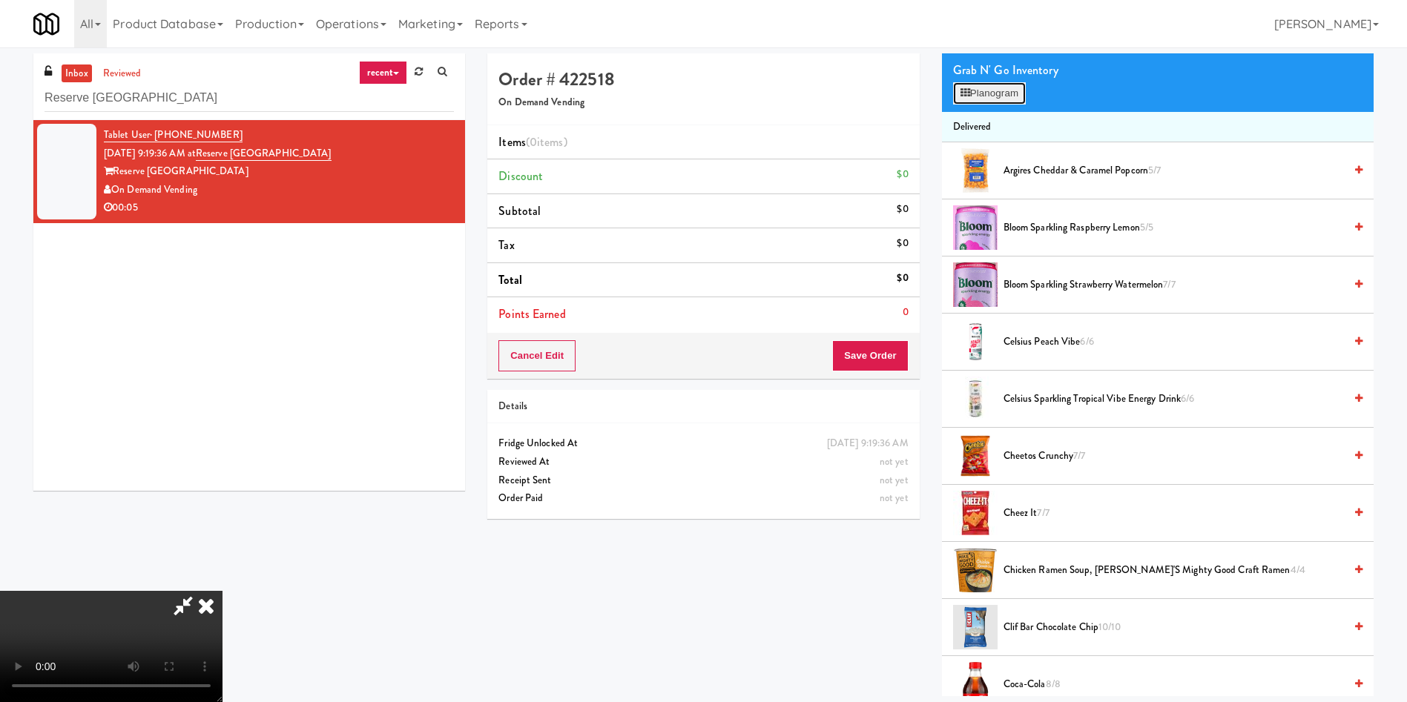
click at [937, 98] on button "Planogram" at bounding box center [989, 93] width 73 height 22
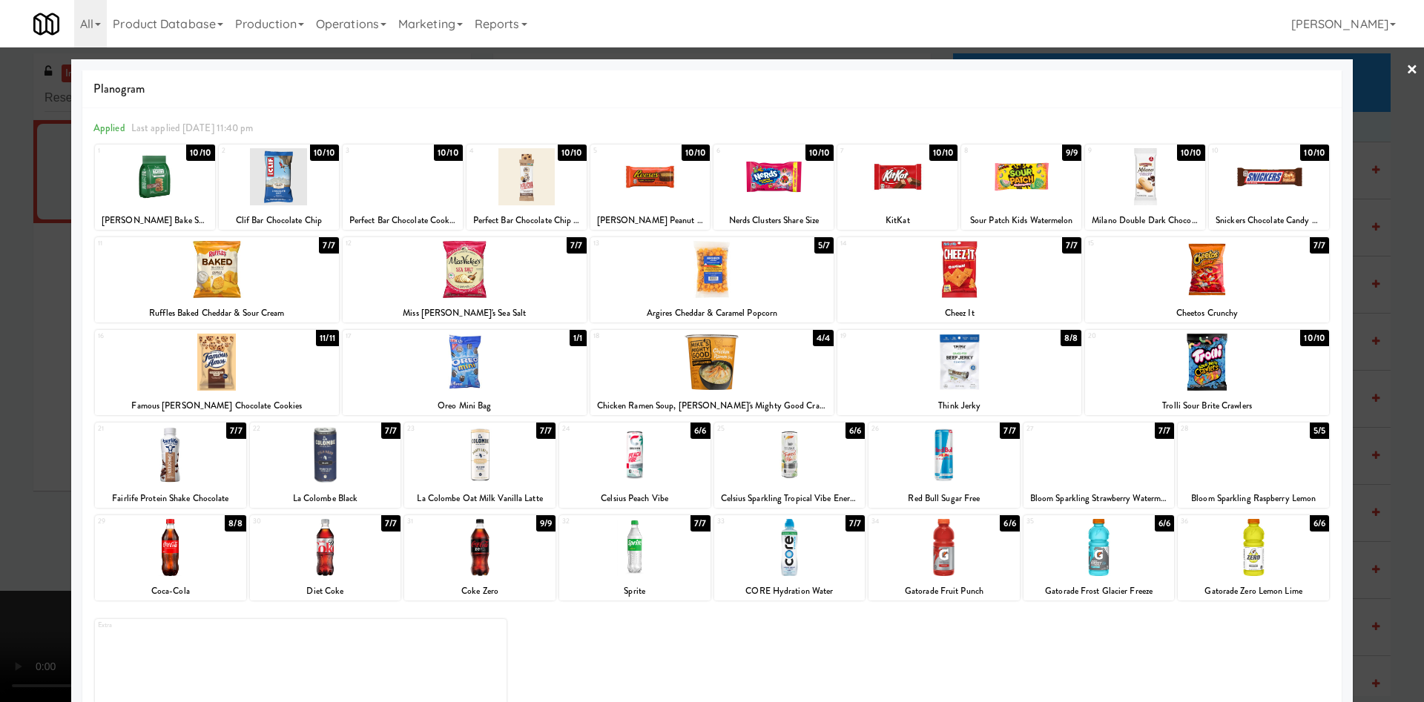
click at [761, 466] on div at bounding box center [789, 454] width 151 height 57
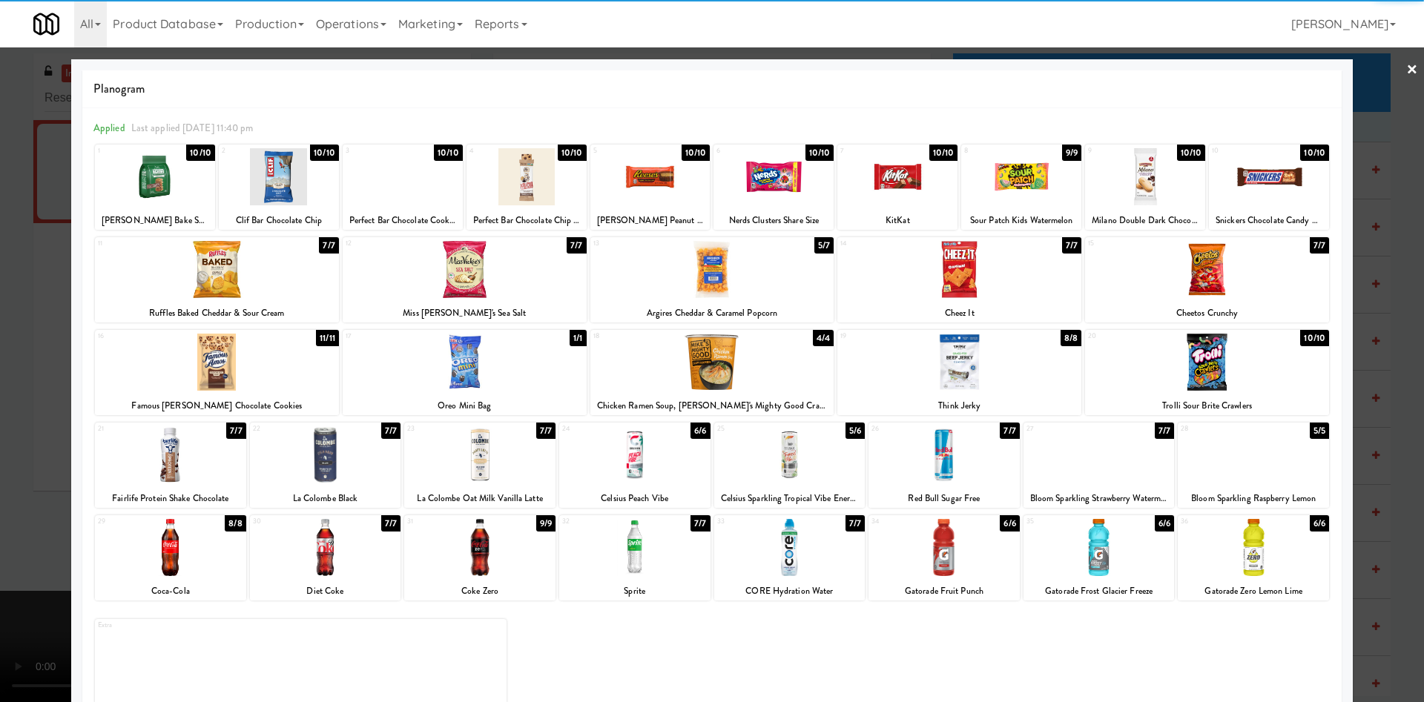
click at [0, 429] on div at bounding box center [712, 351] width 1424 height 702
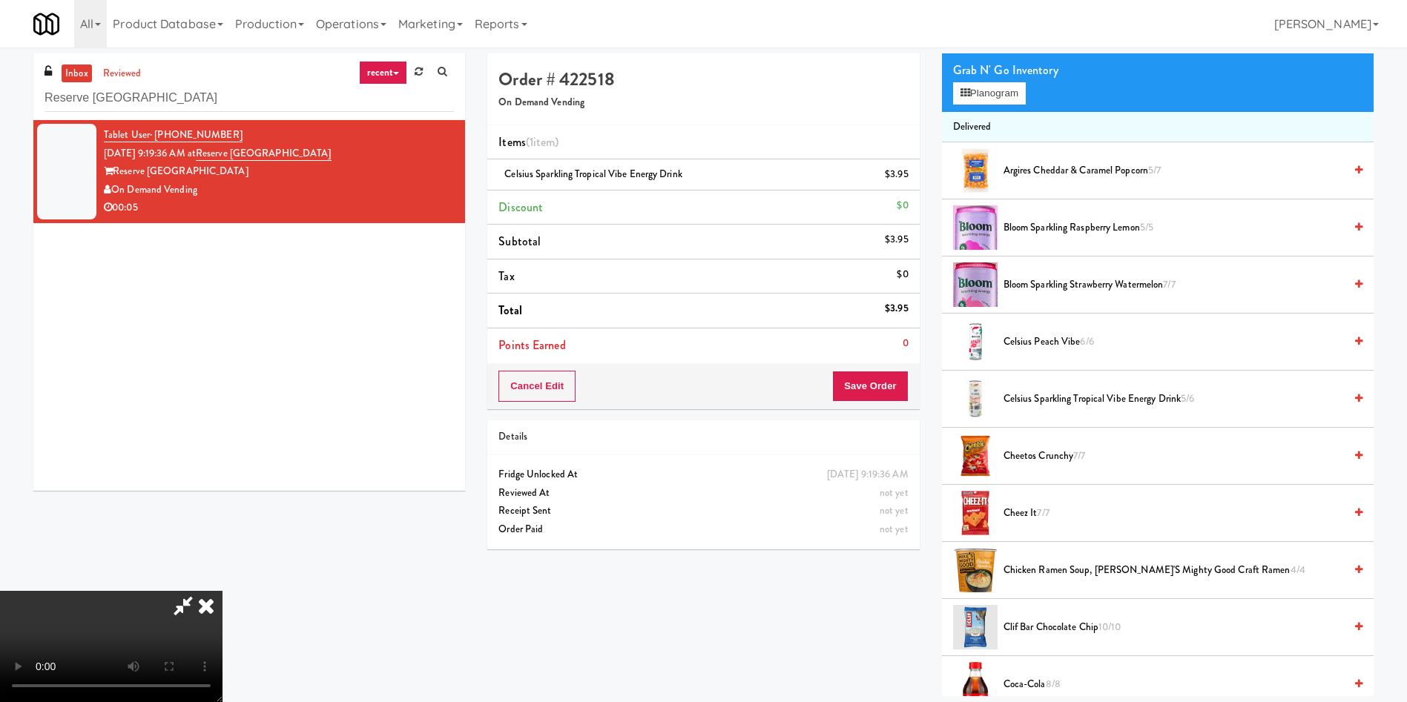
click at [222, 467] on video at bounding box center [111, 646] width 222 height 111
click at [882, 380] on button "Save Order" at bounding box center [870, 386] width 76 height 31
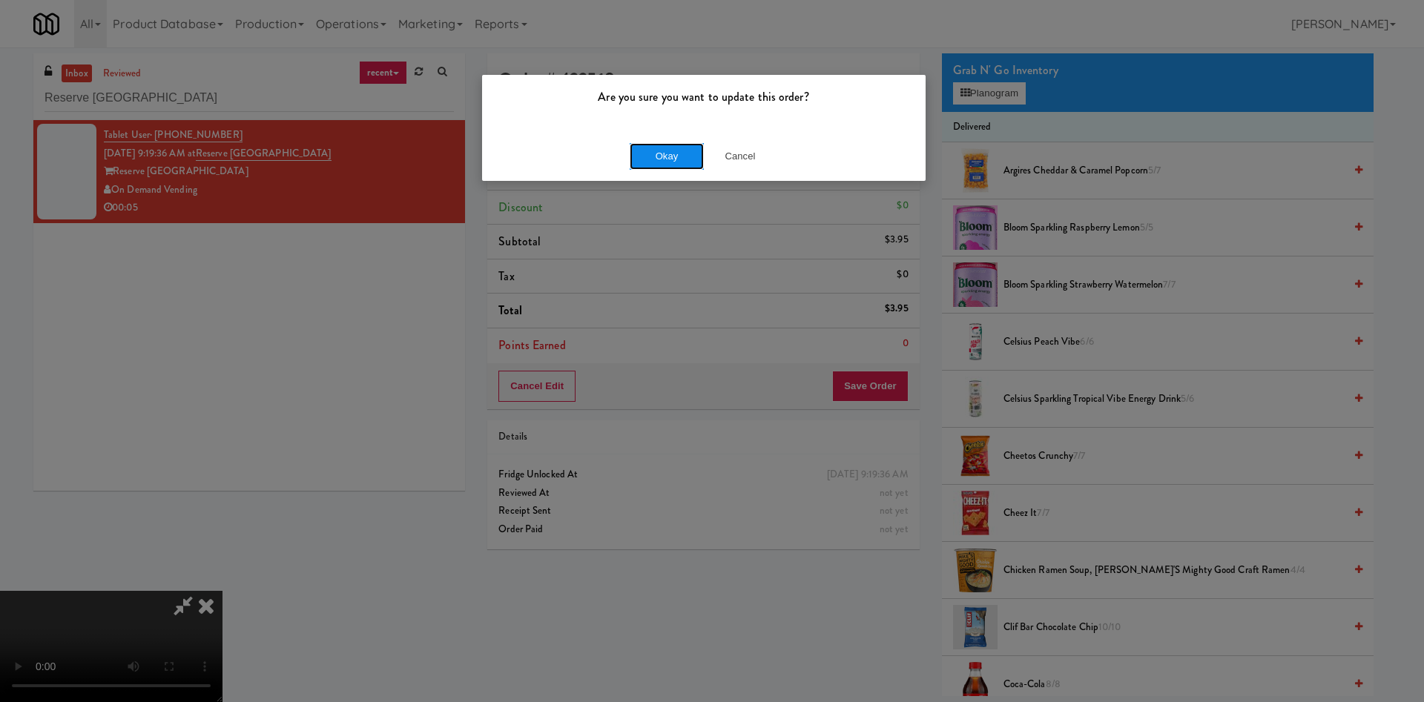
click at [681, 161] on button "Okay" at bounding box center [667, 156] width 74 height 27
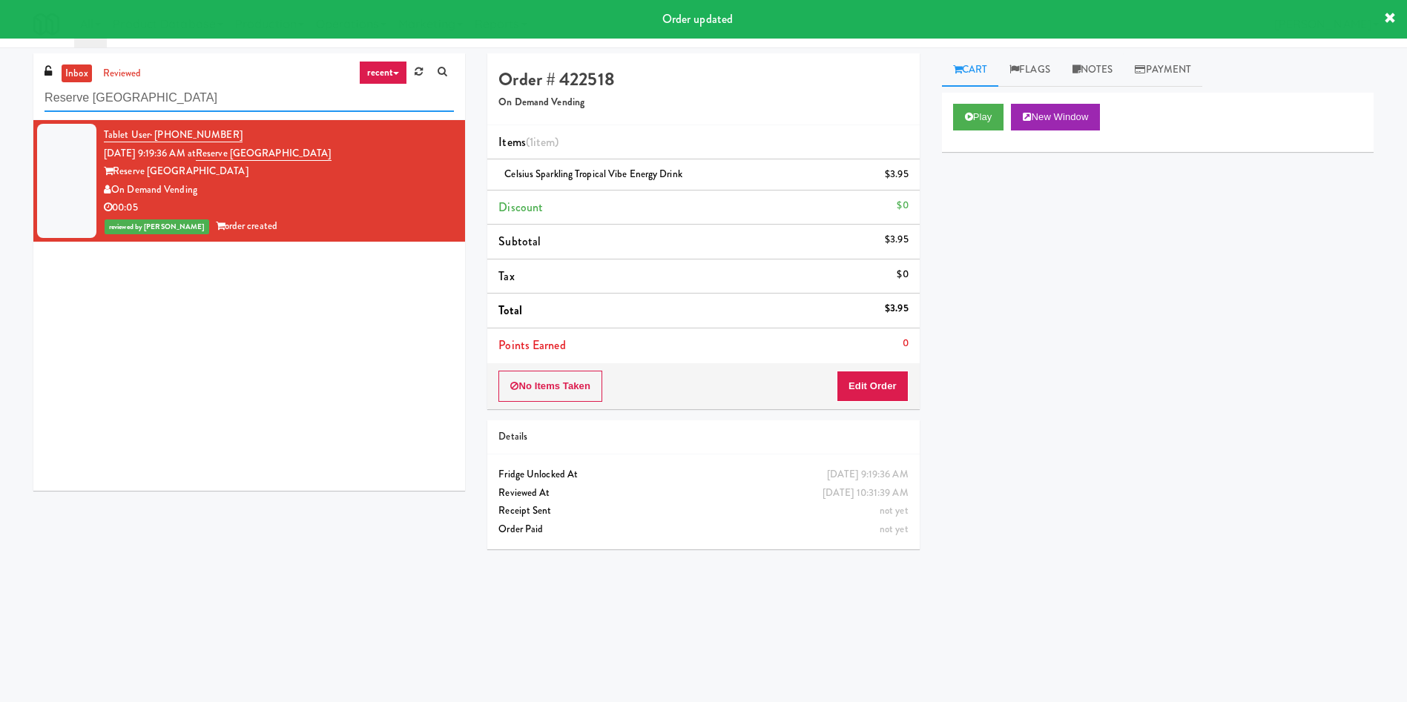
drag, startPoint x: 188, startPoint y: 98, endPoint x: 0, endPoint y: 97, distance: 188.4
click at [0, 97] on div "inbox reviewed recent all unclear take inventory issue suspicious failed recent…" at bounding box center [703, 350] width 1407 height 595
paste input "[PERSON_NAME] - Pantry - Right"
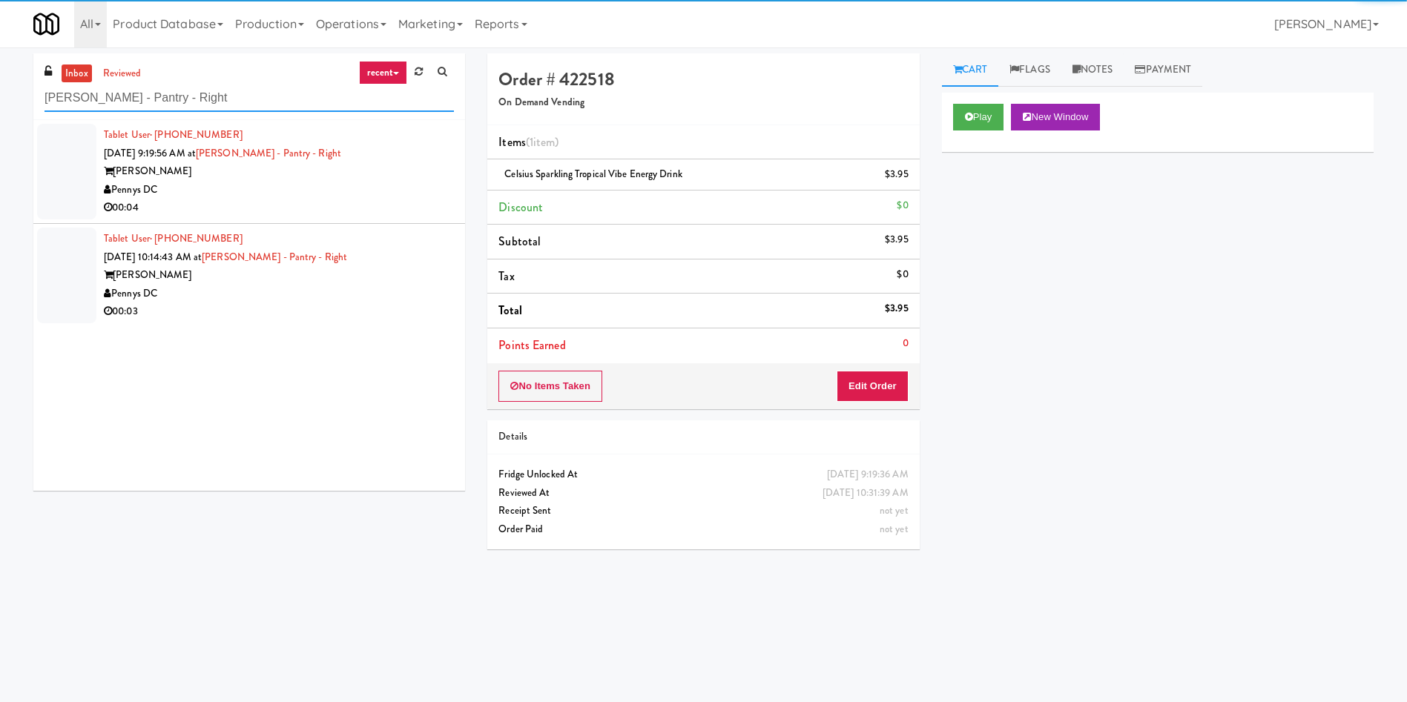
type input "[PERSON_NAME] - Pantry - Right"
click at [82, 171] on div at bounding box center [66, 172] width 59 height 96
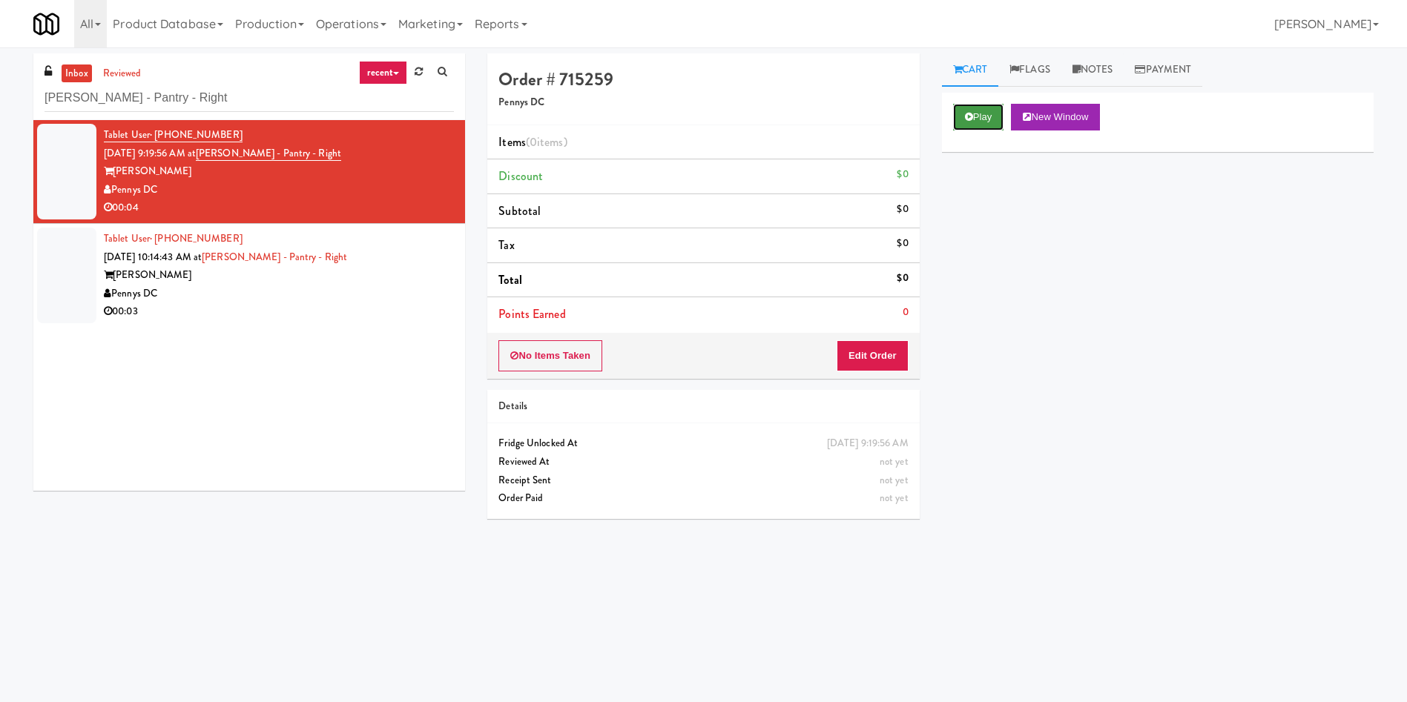
click at [937, 122] on button "Play" at bounding box center [978, 117] width 51 height 27
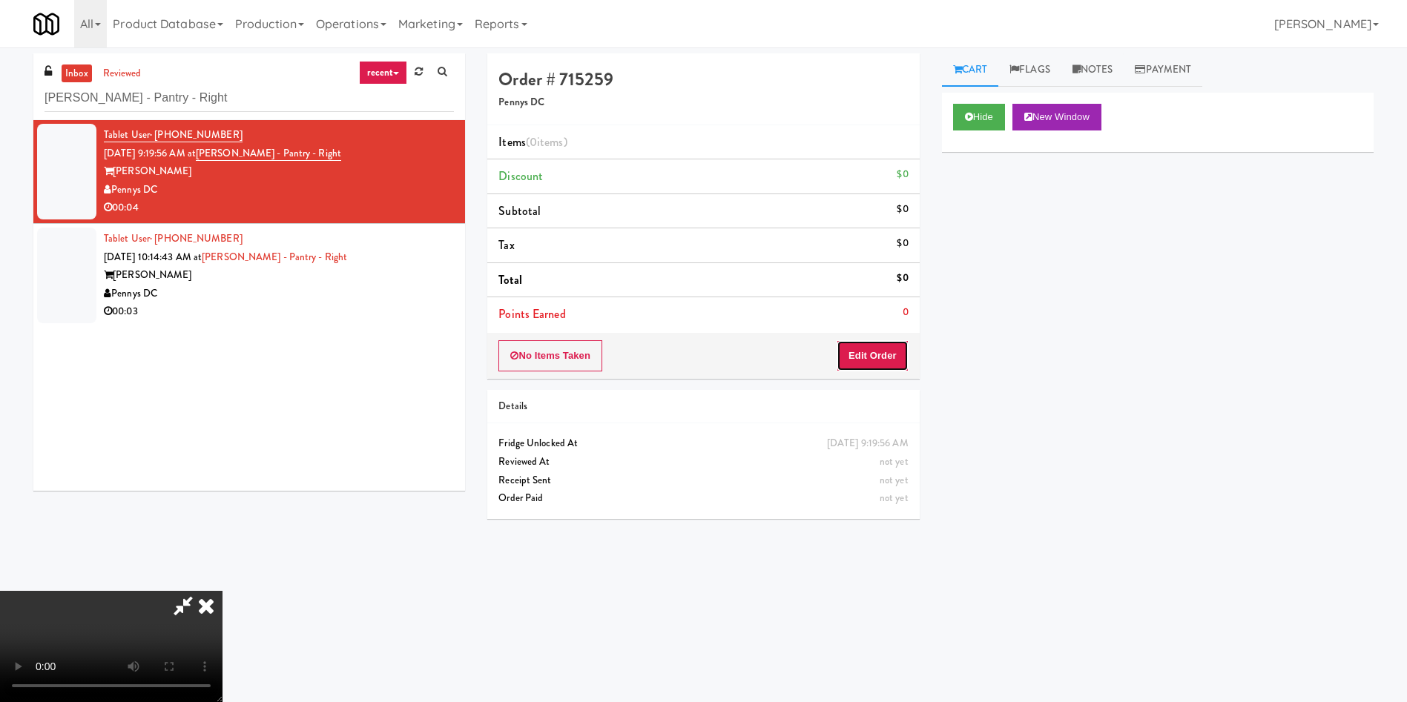
click at [873, 349] on button "Edit Order" at bounding box center [872, 355] width 72 height 31
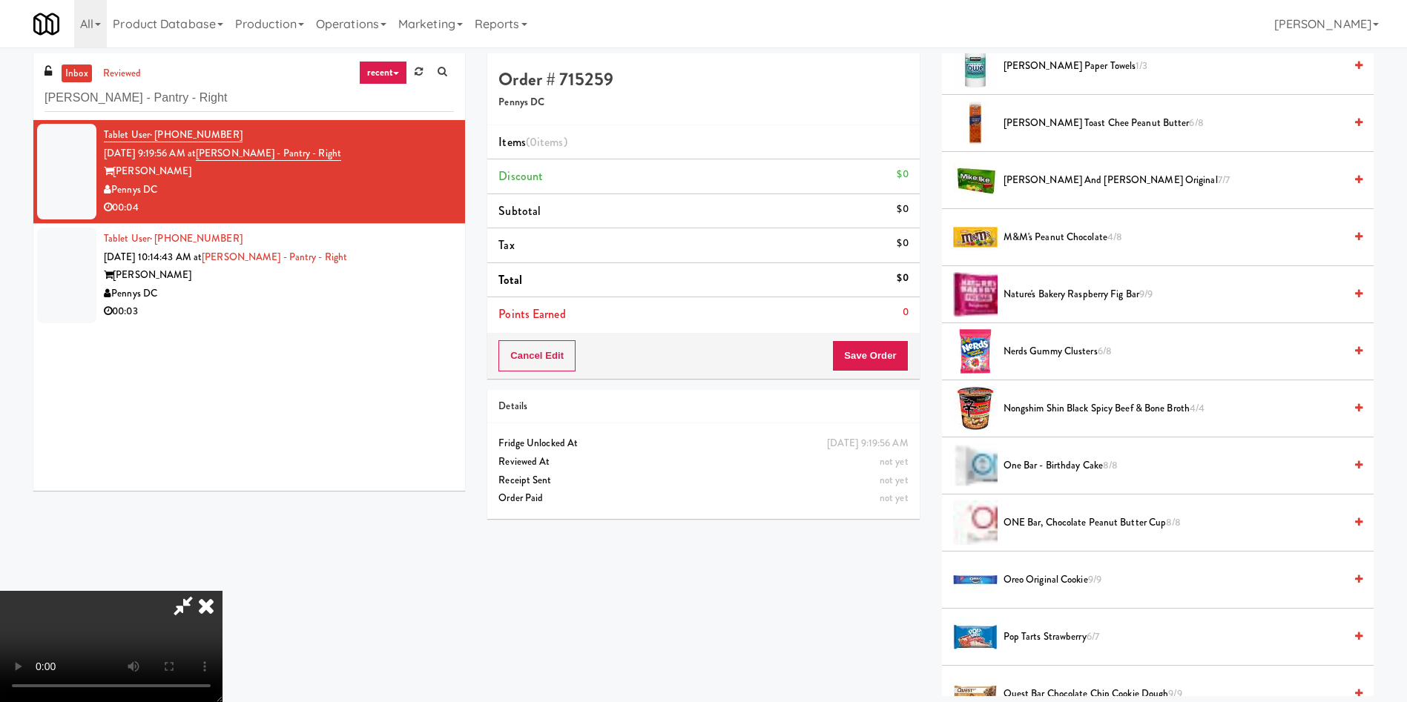
scroll to position [890, 0]
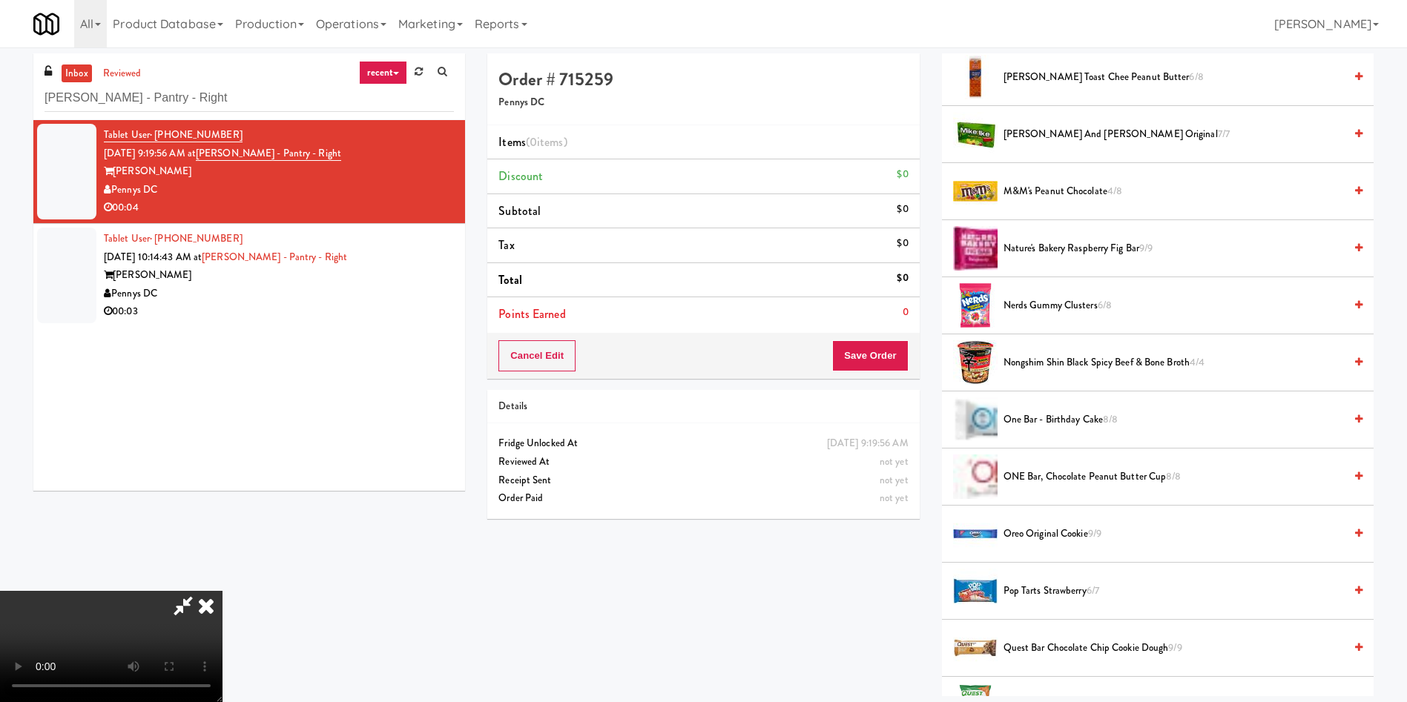
click at [937, 467] on span "ONE Bar, Chocolate Peanut Butter Cup 8/8" at bounding box center [1173, 477] width 340 height 19
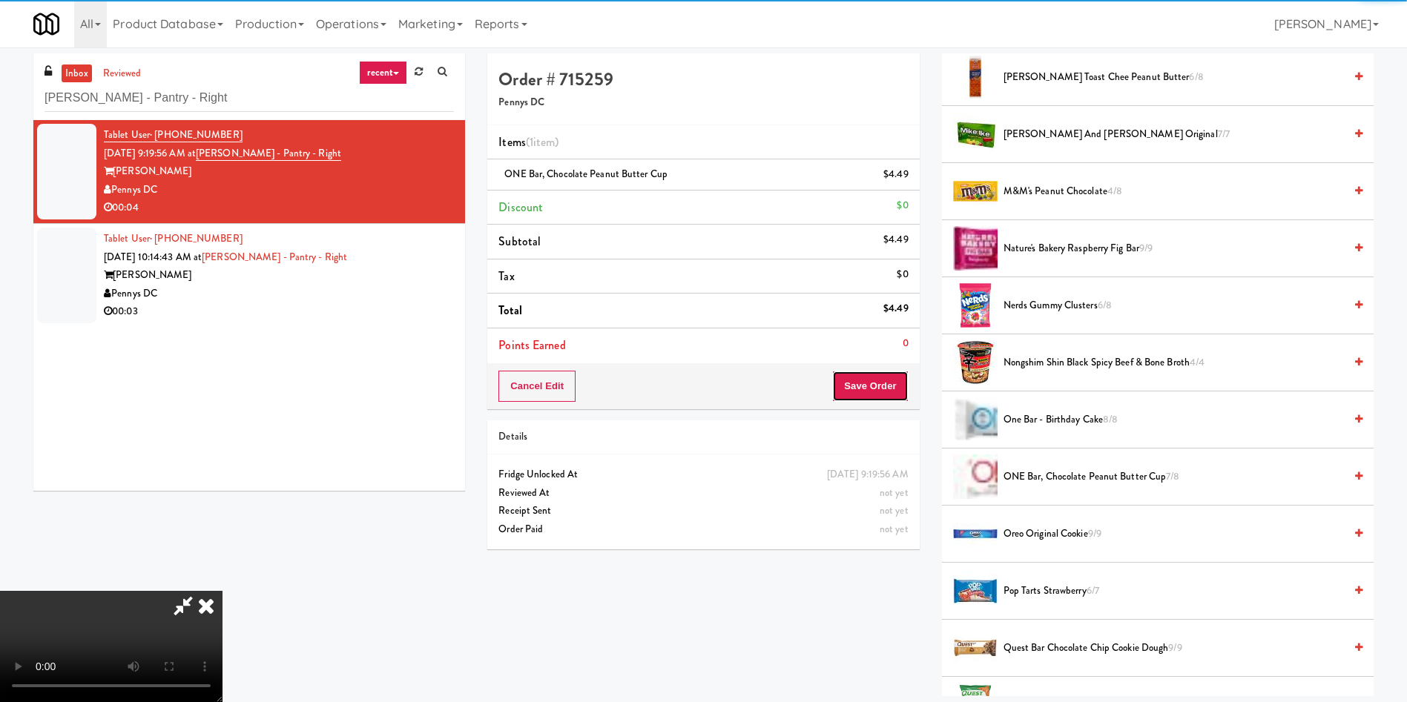
click at [876, 387] on button "Save Order" at bounding box center [870, 386] width 76 height 31
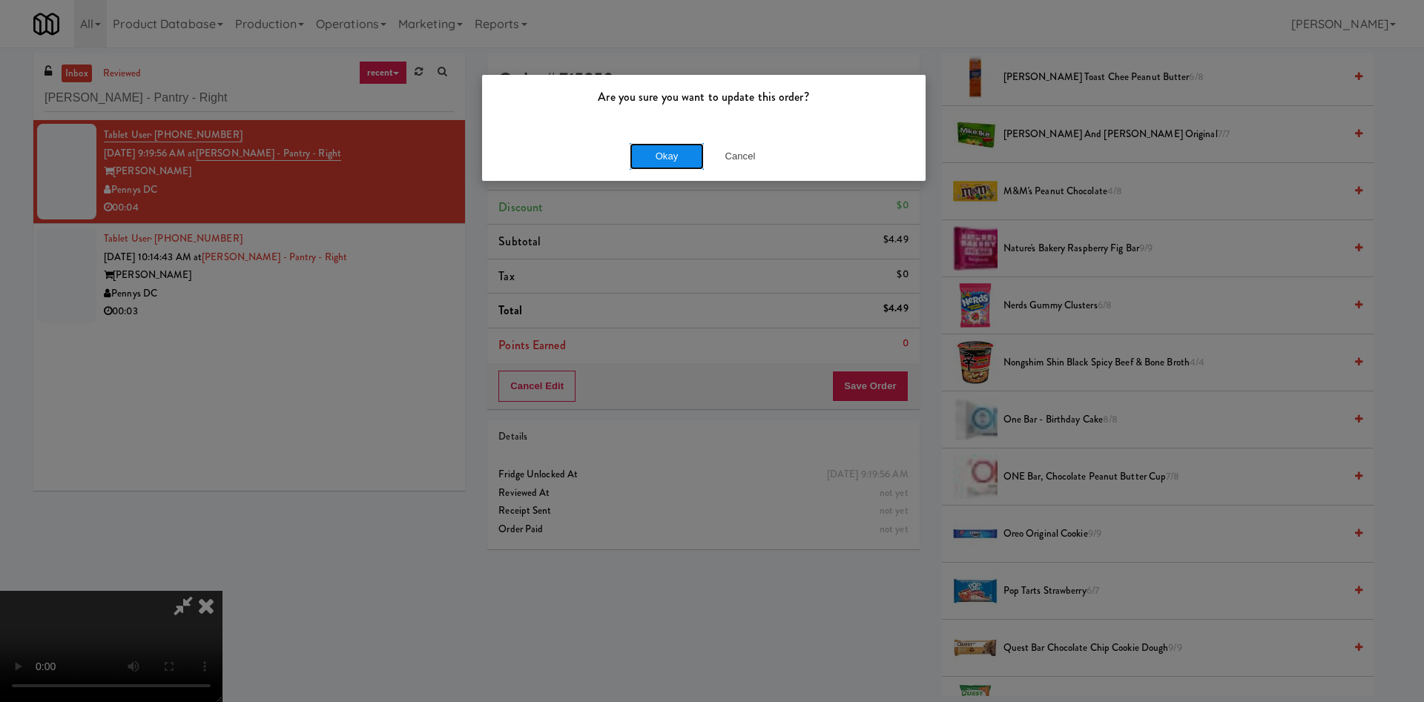
click at [670, 155] on button "Okay" at bounding box center [667, 156] width 74 height 27
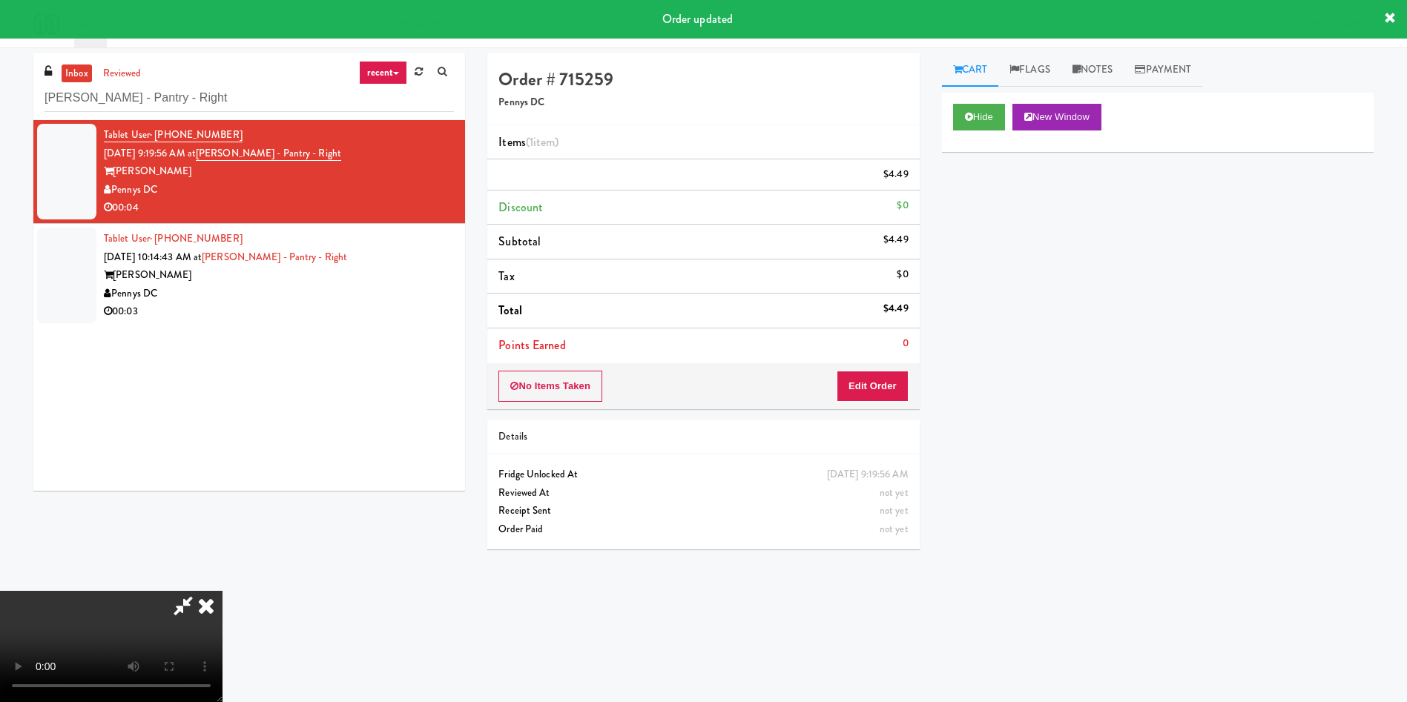
scroll to position [0, 0]
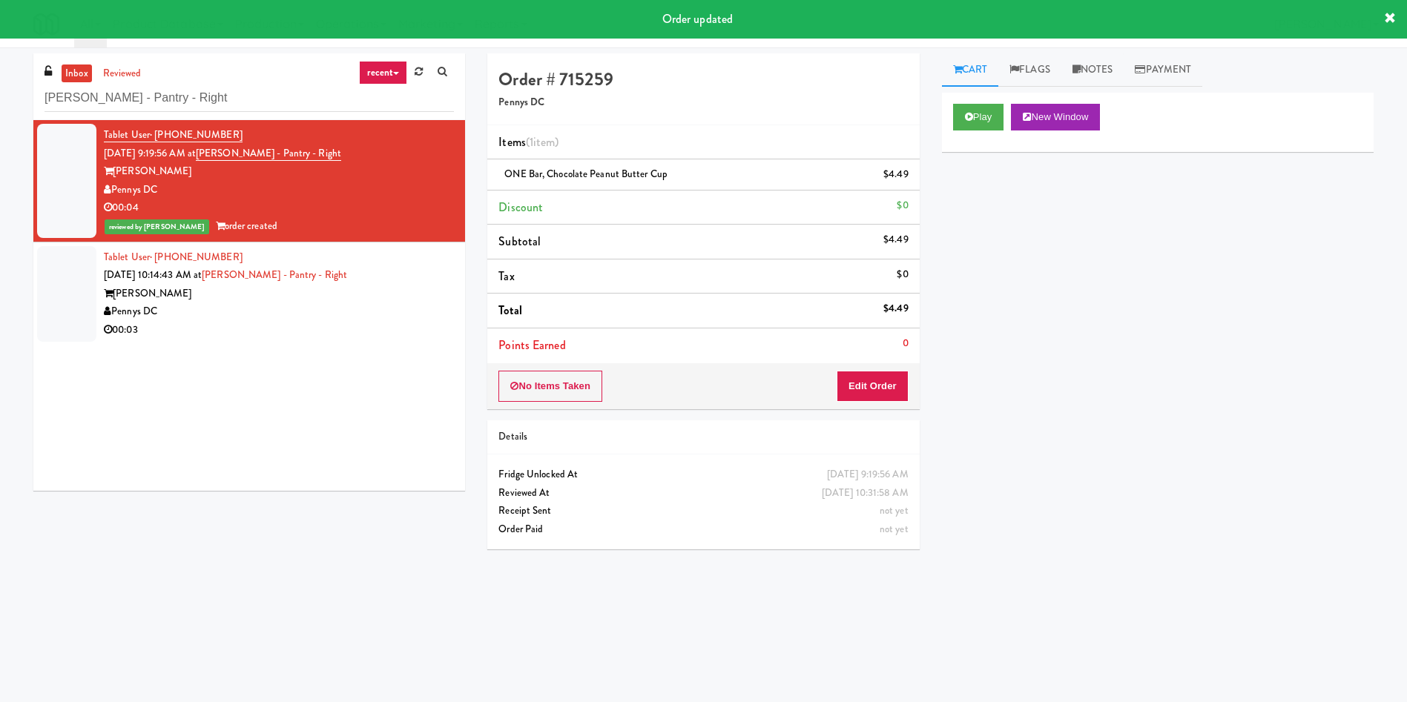
click at [66, 297] on div at bounding box center [66, 294] width 59 height 96
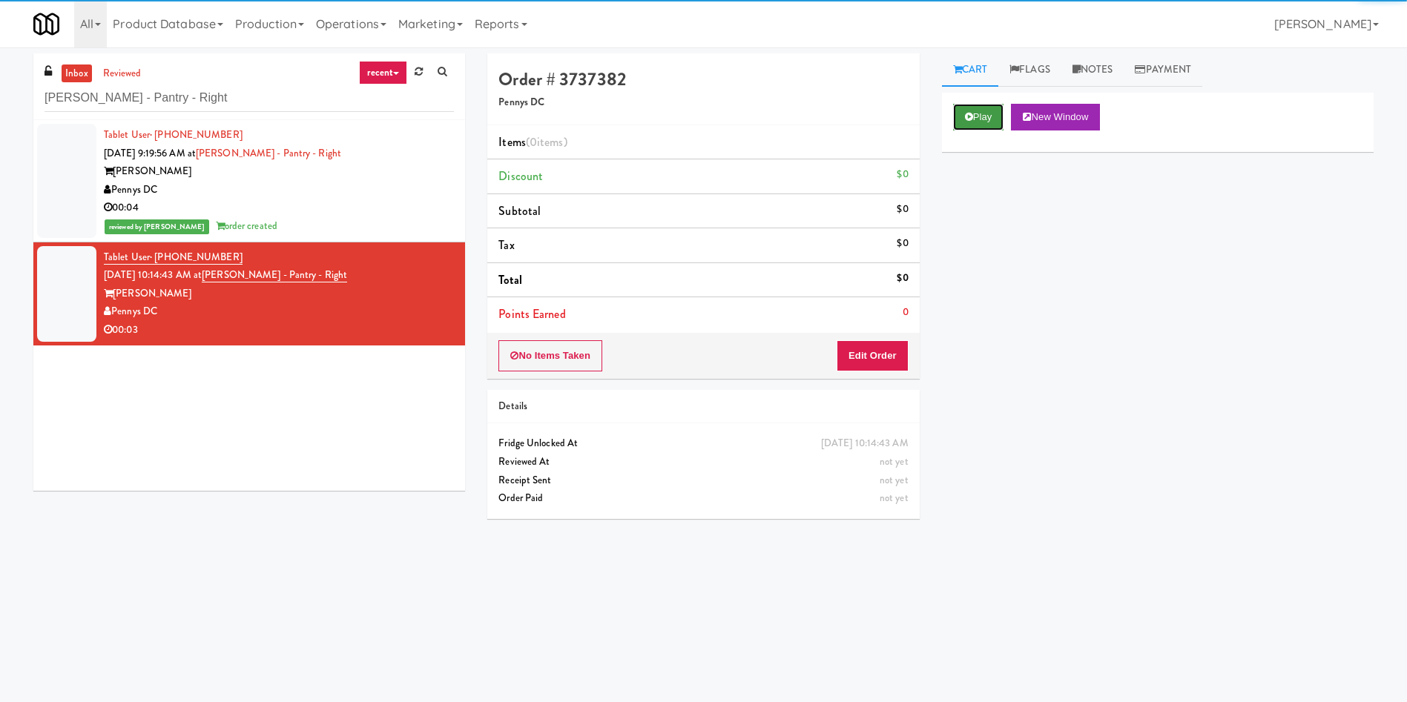
click at [937, 109] on button "Play" at bounding box center [978, 117] width 51 height 27
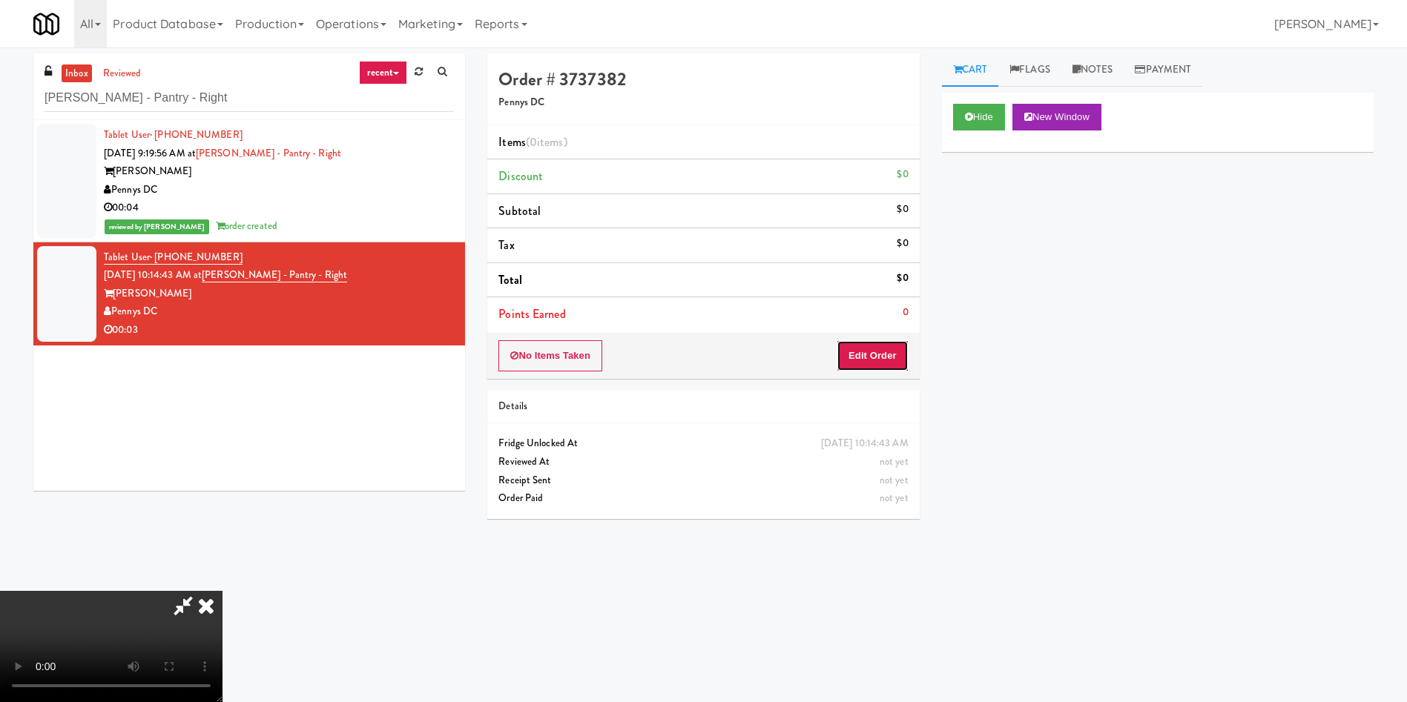
click at [871, 354] on button "Edit Order" at bounding box center [872, 355] width 72 height 31
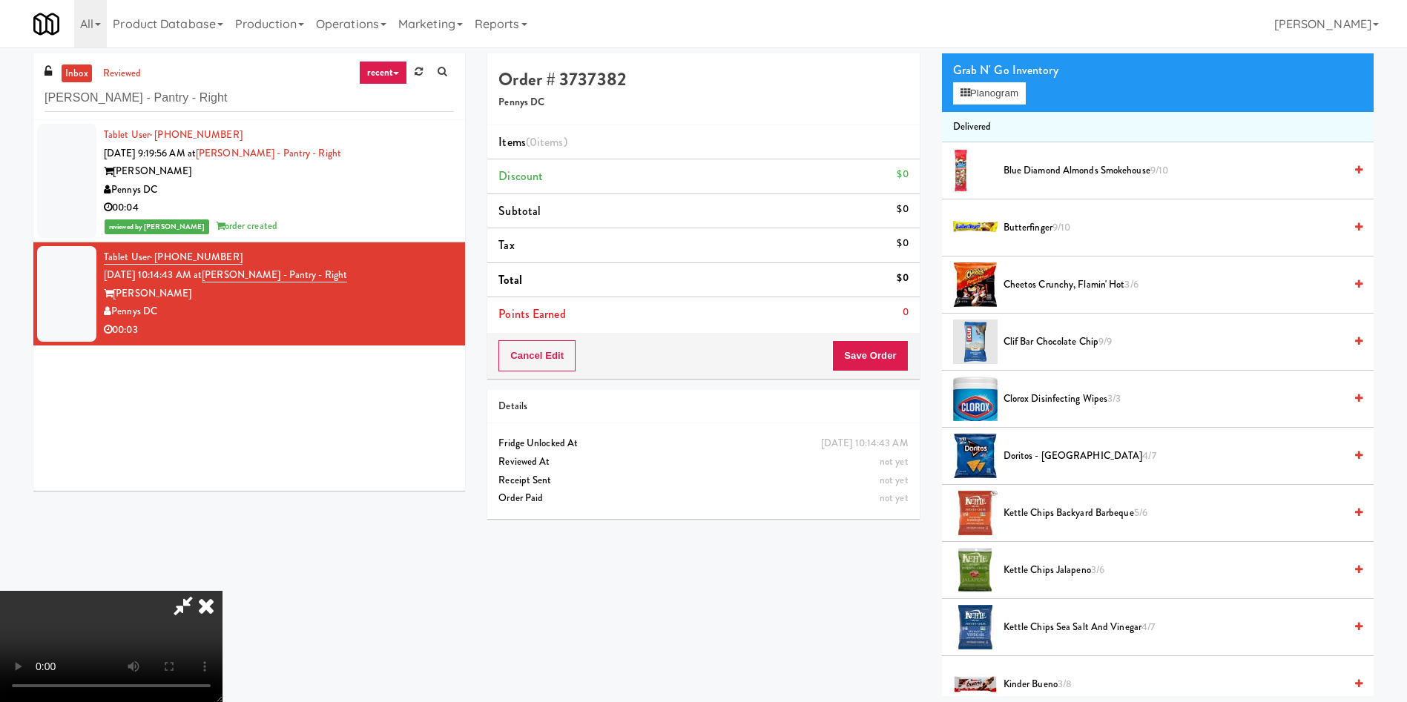
click at [222, 467] on video at bounding box center [111, 646] width 222 height 111
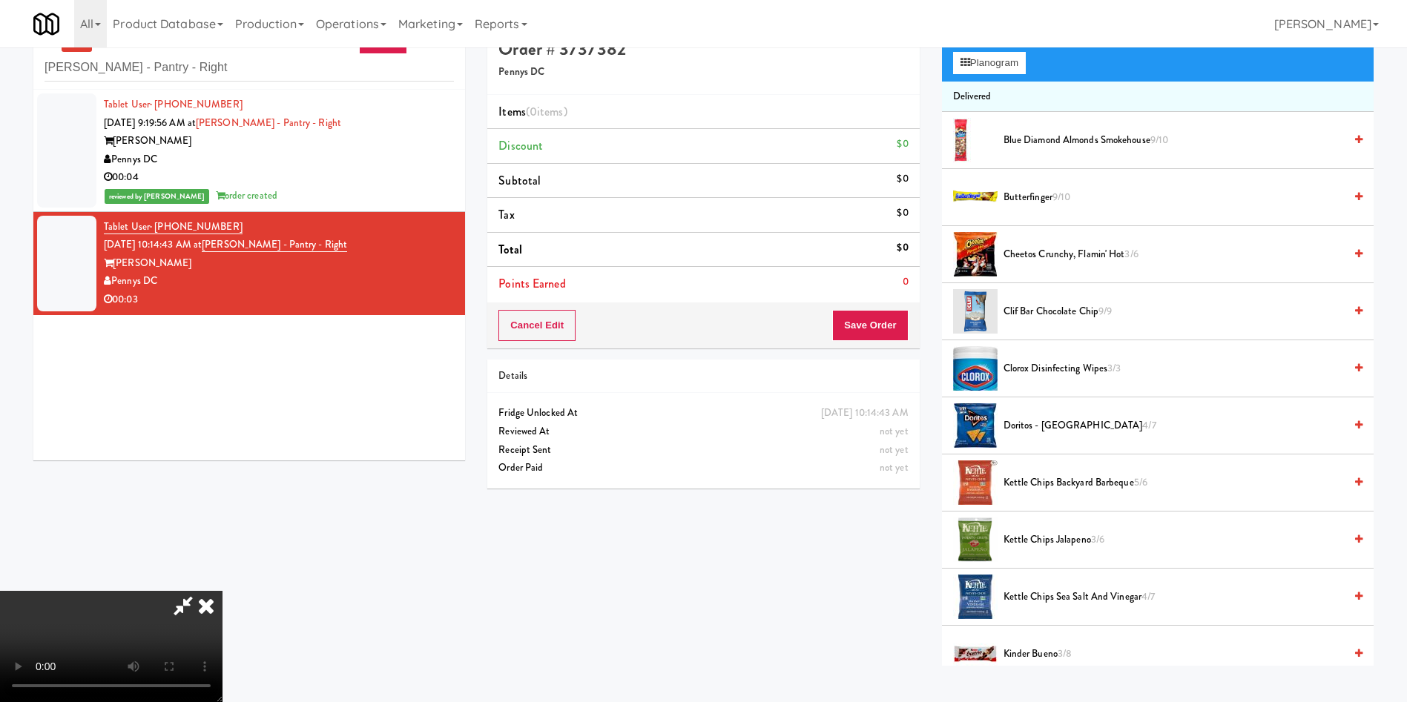
scroll to position [47, 0]
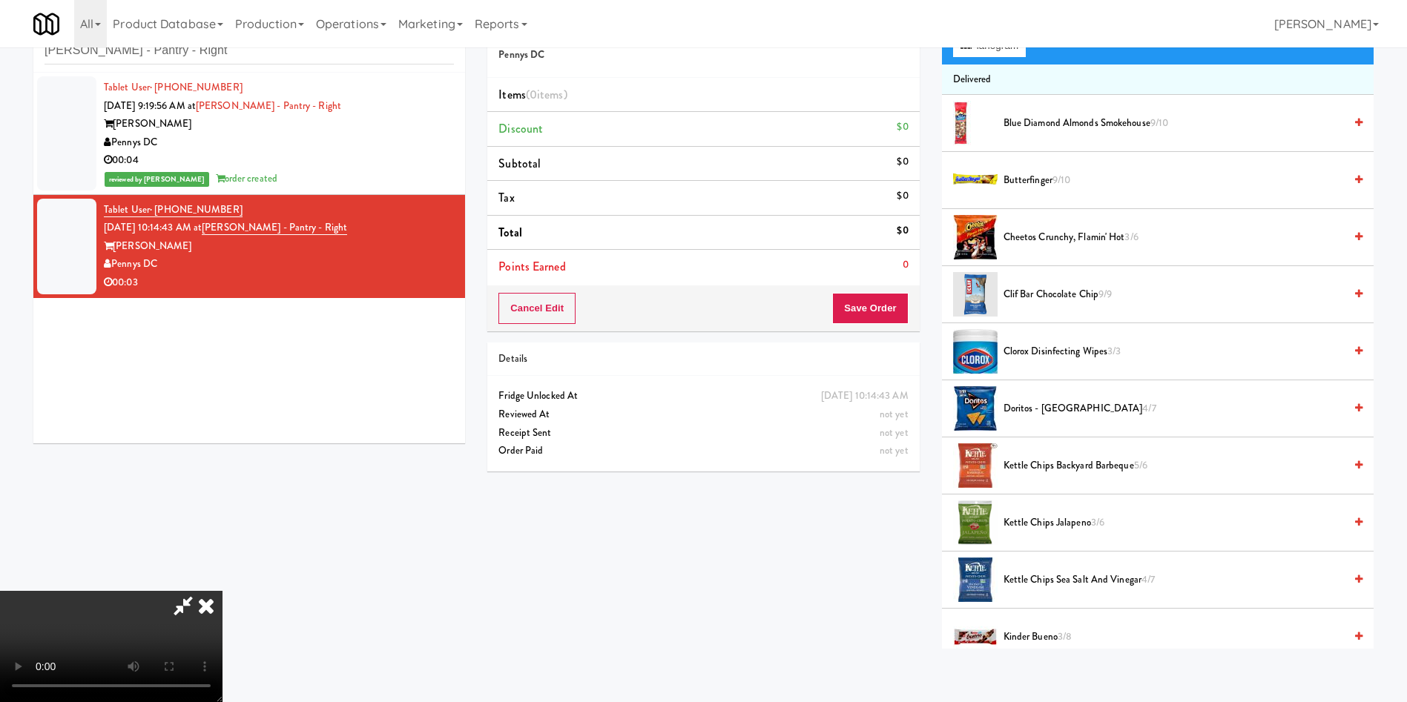
click at [222, 467] on video at bounding box center [111, 646] width 222 height 111
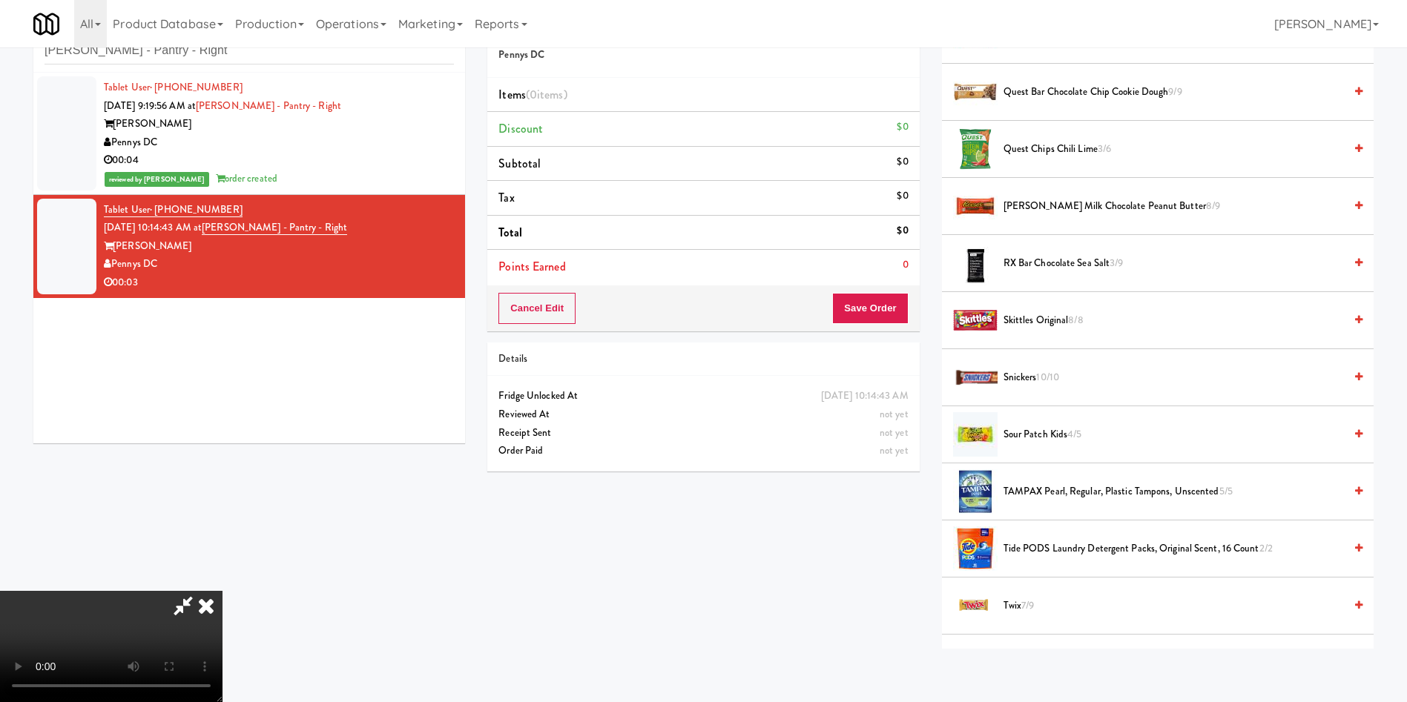
scroll to position [1557, 0]
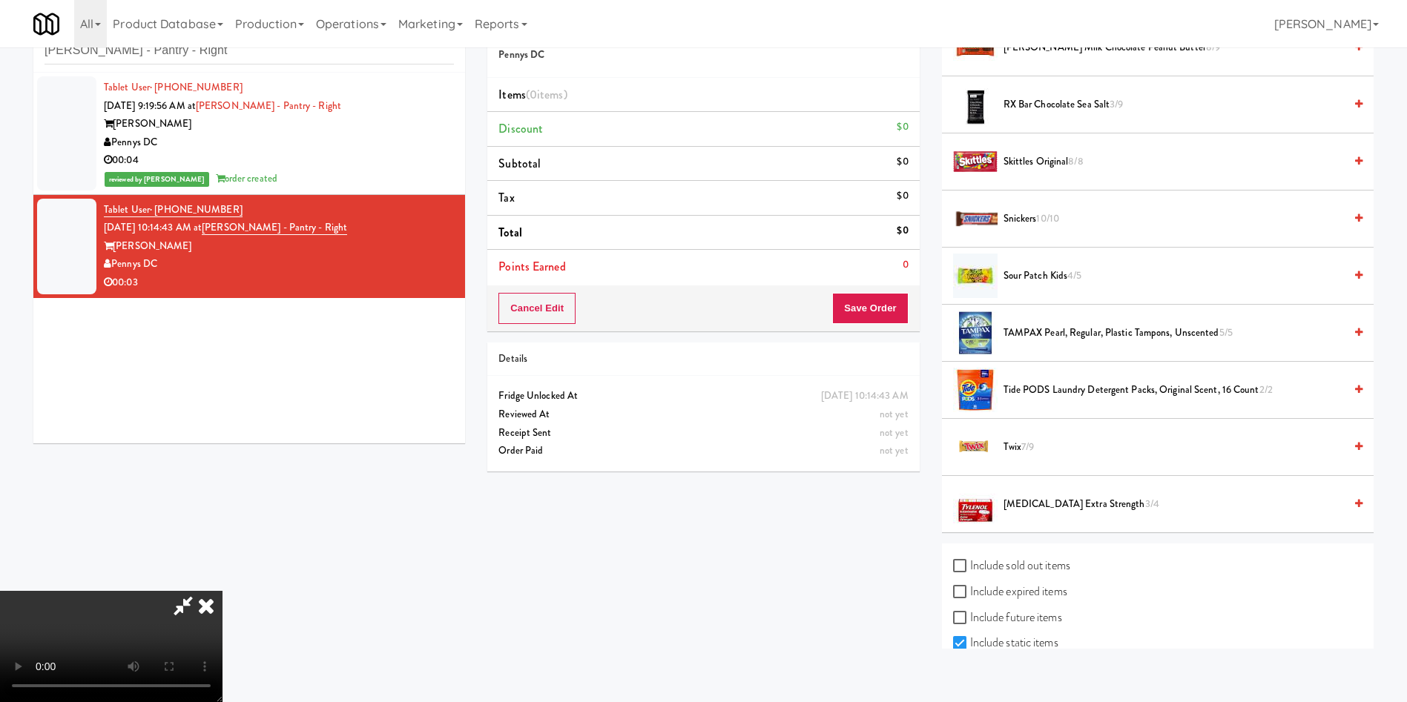
click at [937, 283] on span "Sour Patch Kids 4/5" at bounding box center [1173, 276] width 340 height 19
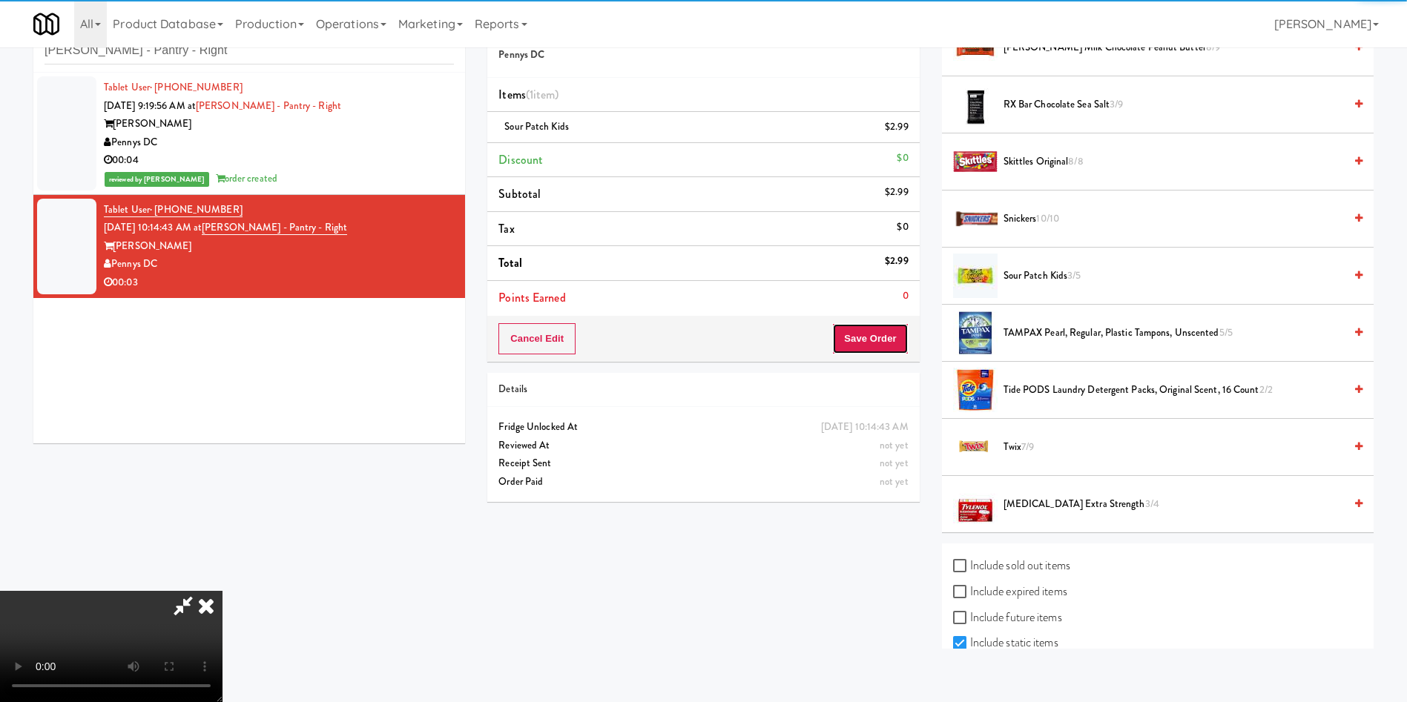
click at [892, 346] on button "Save Order" at bounding box center [870, 338] width 76 height 31
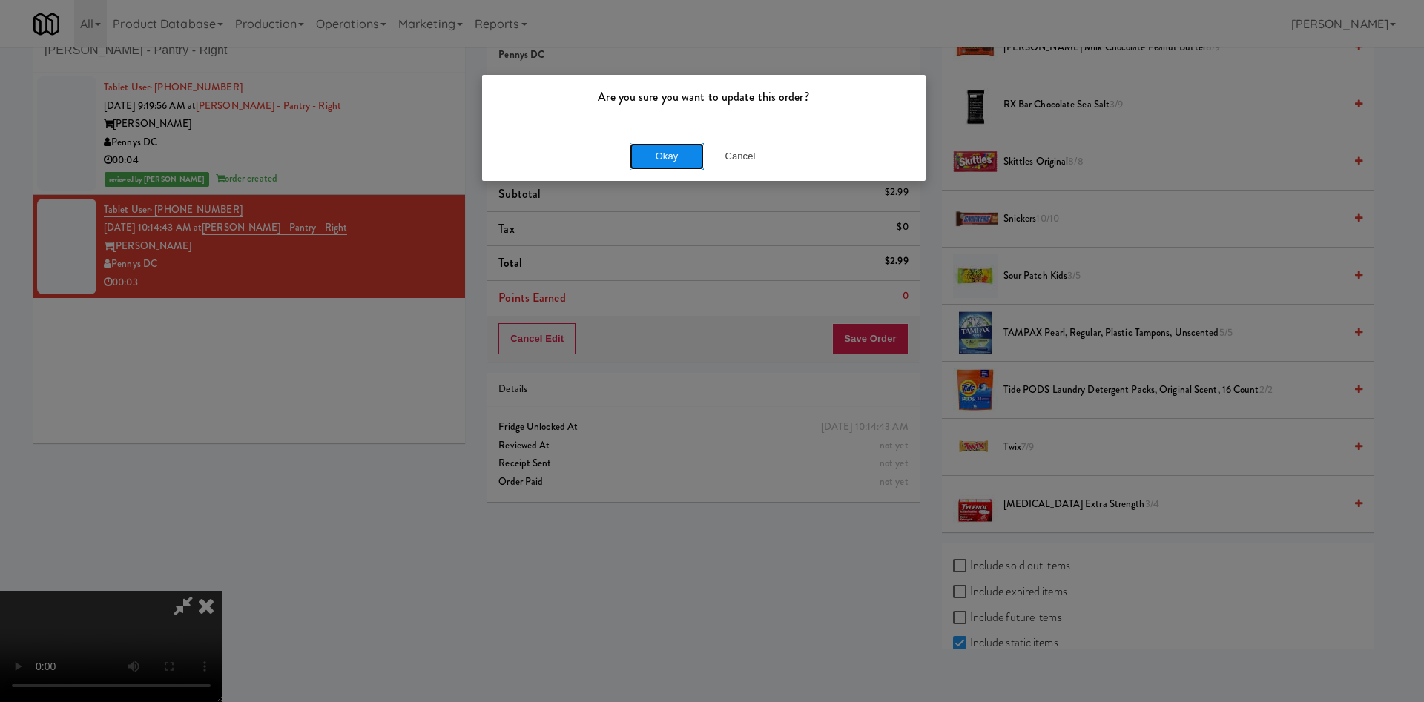
click at [658, 147] on button "Okay" at bounding box center [667, 156] width 74 height 27
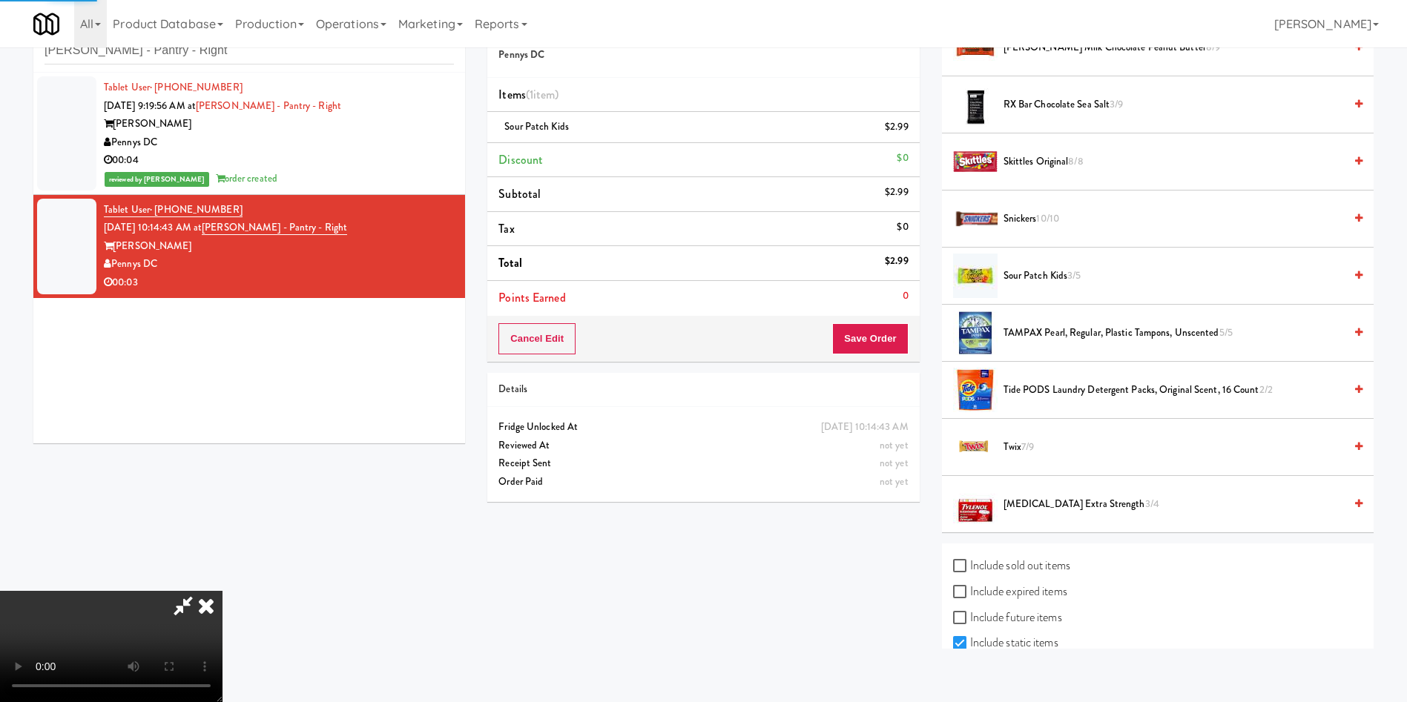
scroll to position [0, 0]
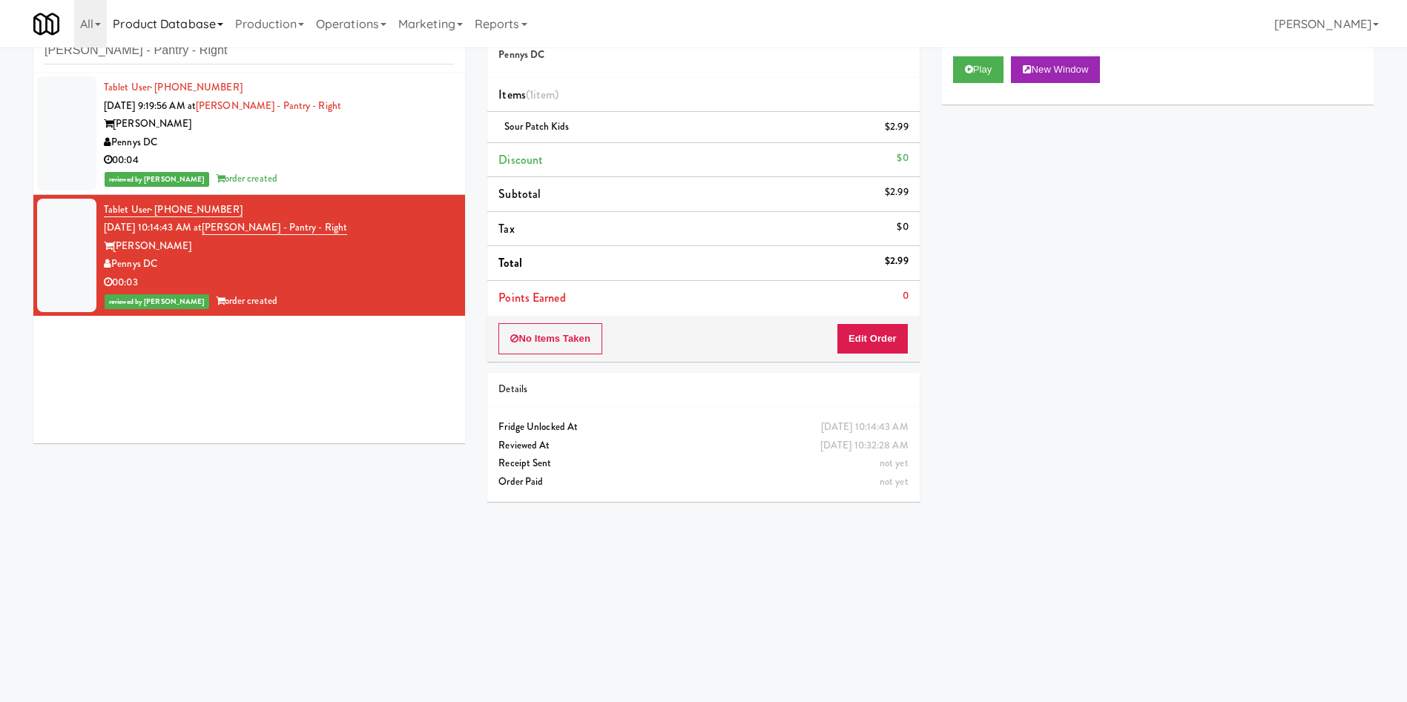
click at [215, 39] on link "Product Database" at bounding box center [168, 23] width 122 height 47
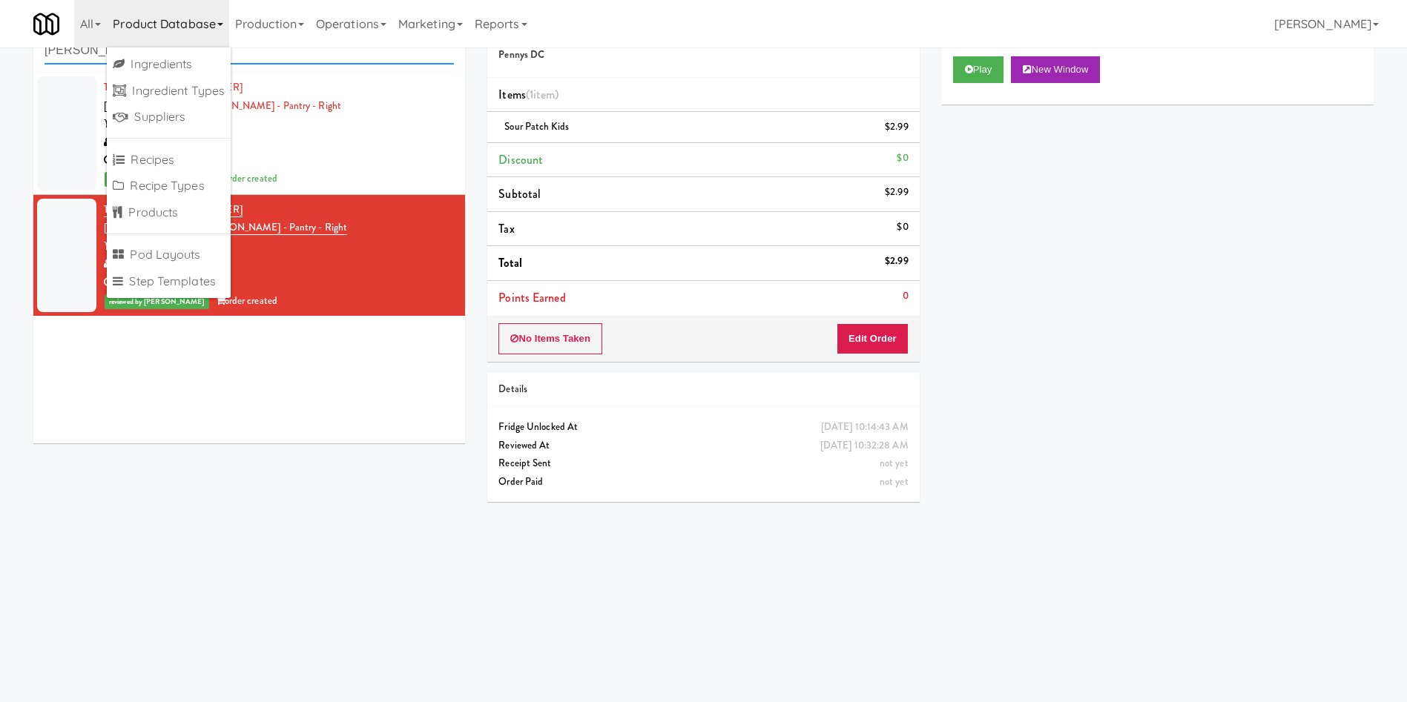
click at [308, 59] on input "[PERSON_NAME] - Pantry - Right" at bounding box center [248, 50] width 409 height 27
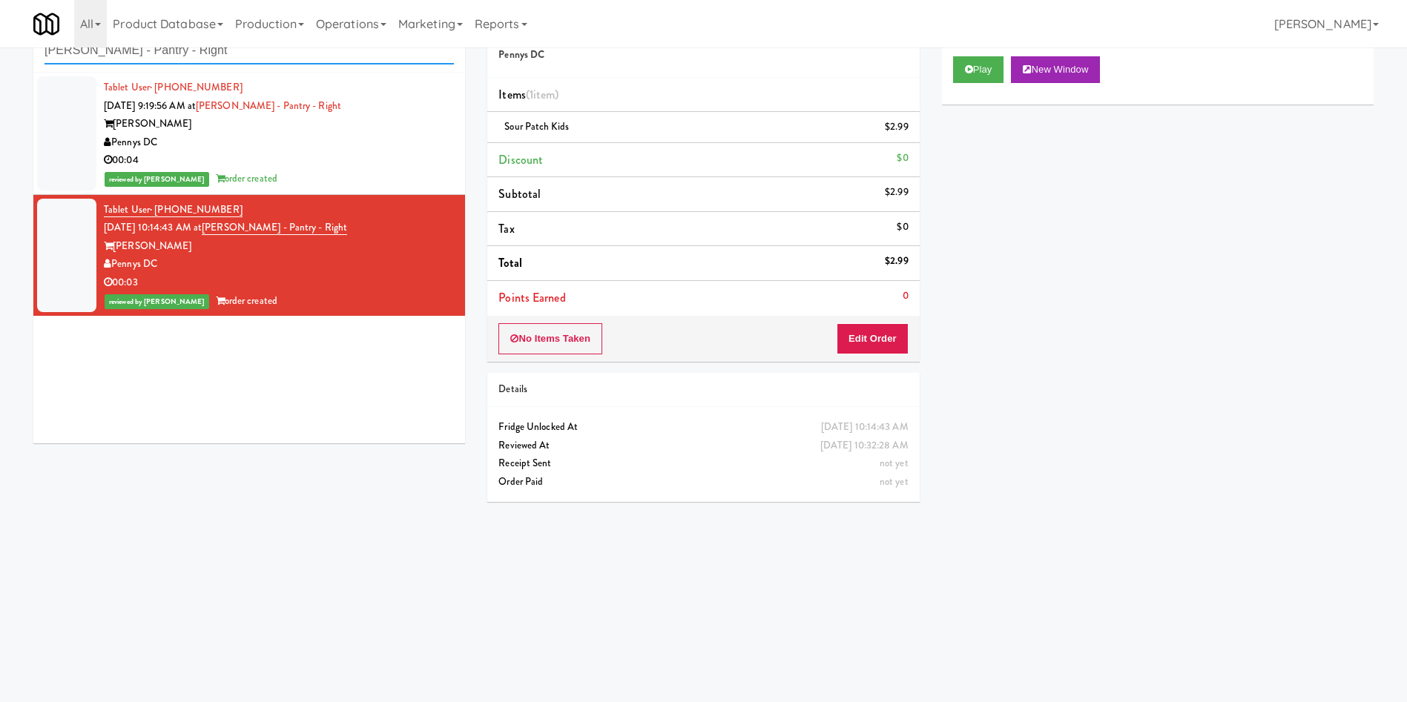
drag, startPoint x: 308, startPoint y: 59, endPoint x: 0, endPoint y: 60, distance: 308.5
click at [0, 60] on div "inbox reviewed recent all unclear take inventory issue suspicious failed recent…" at bounding box center [703, 303] width 1407 height 595
paste input "Office Kitchen - GVA"
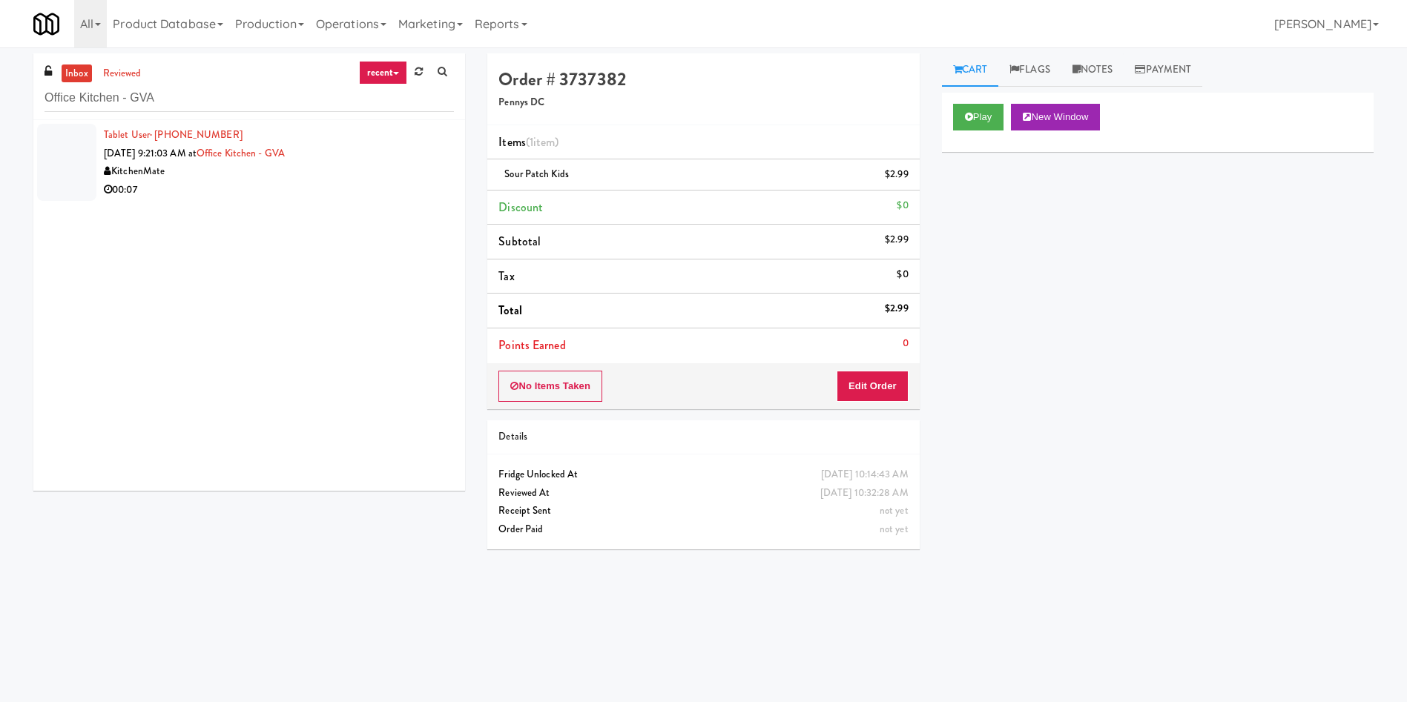
click at [70, 154] on div at bounding box center [66, 162] width 59 height 77
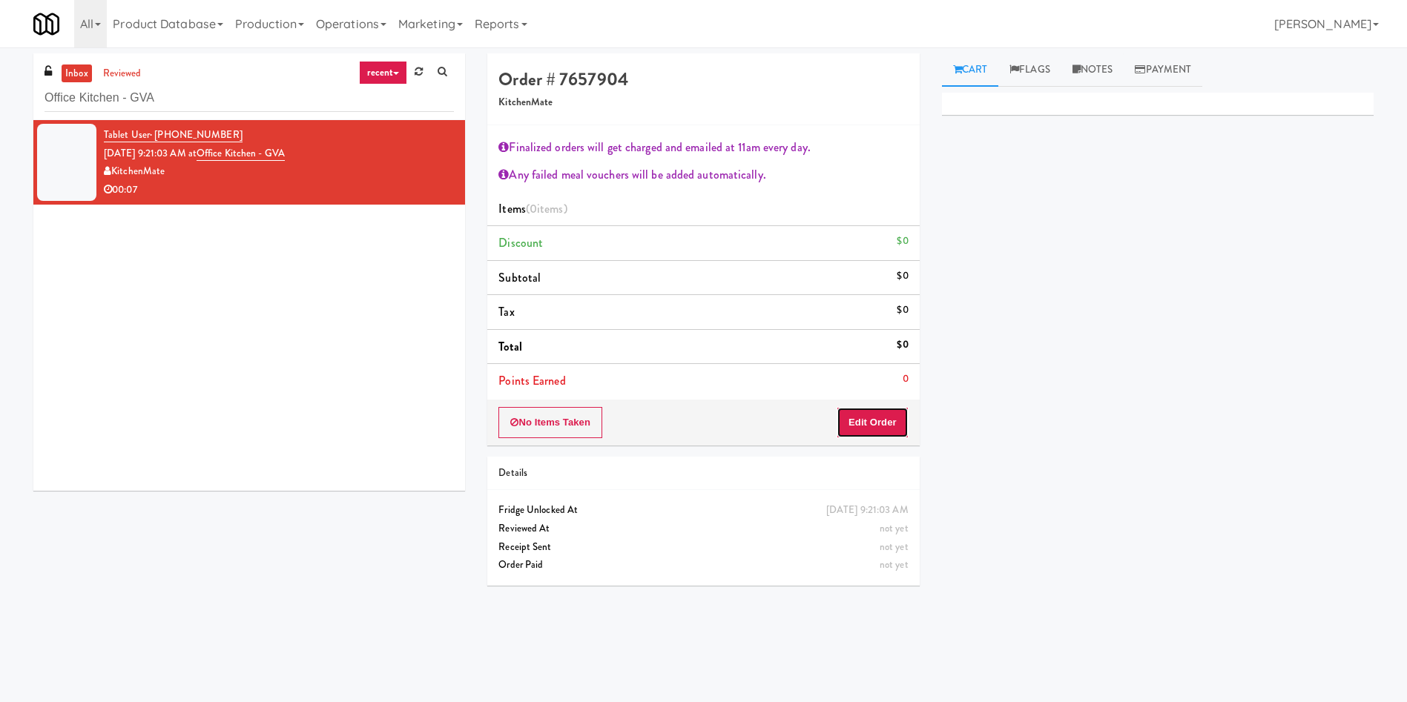
click at [888, 420] on button "Edit Order" at bounding box center [872, 422] width 72 height 31
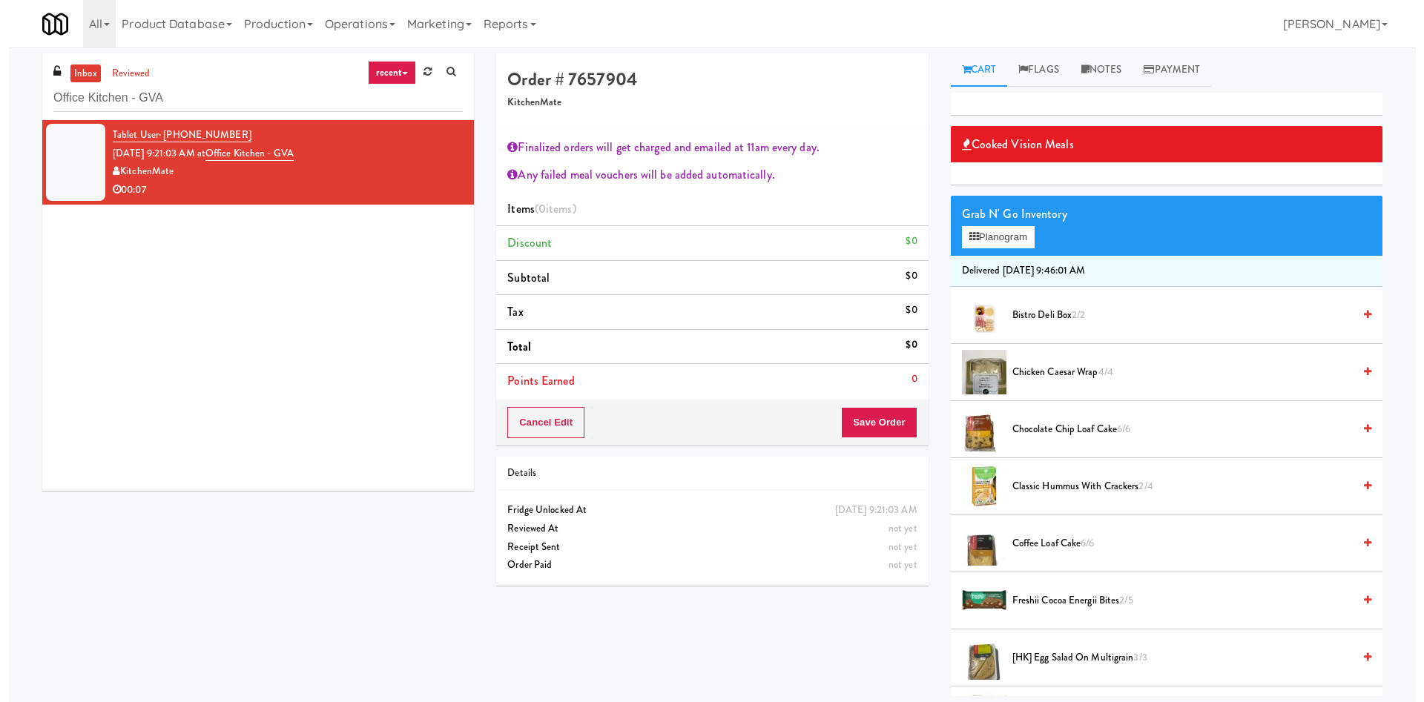
scroll to position [111, 0]
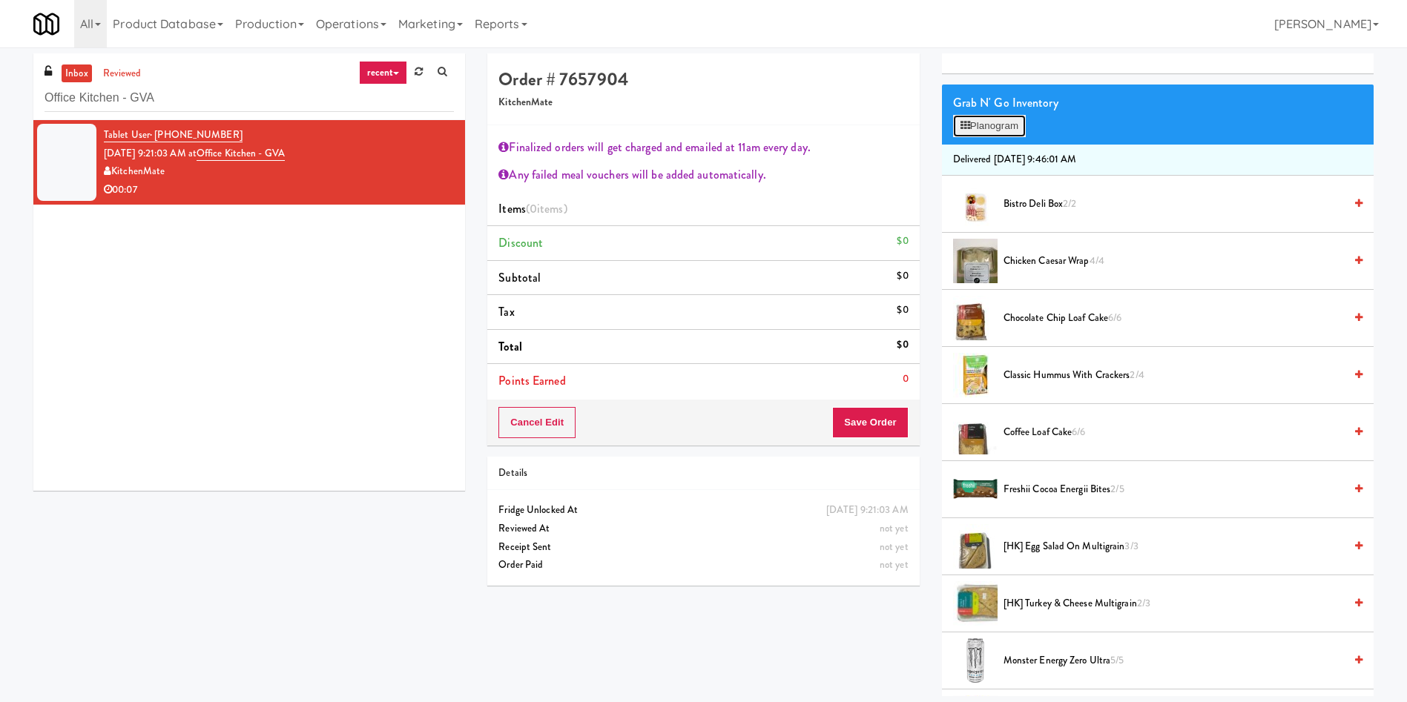
click at [937, 130] on button "Planogram" at bounding box center [989, 126] width 73 height 22
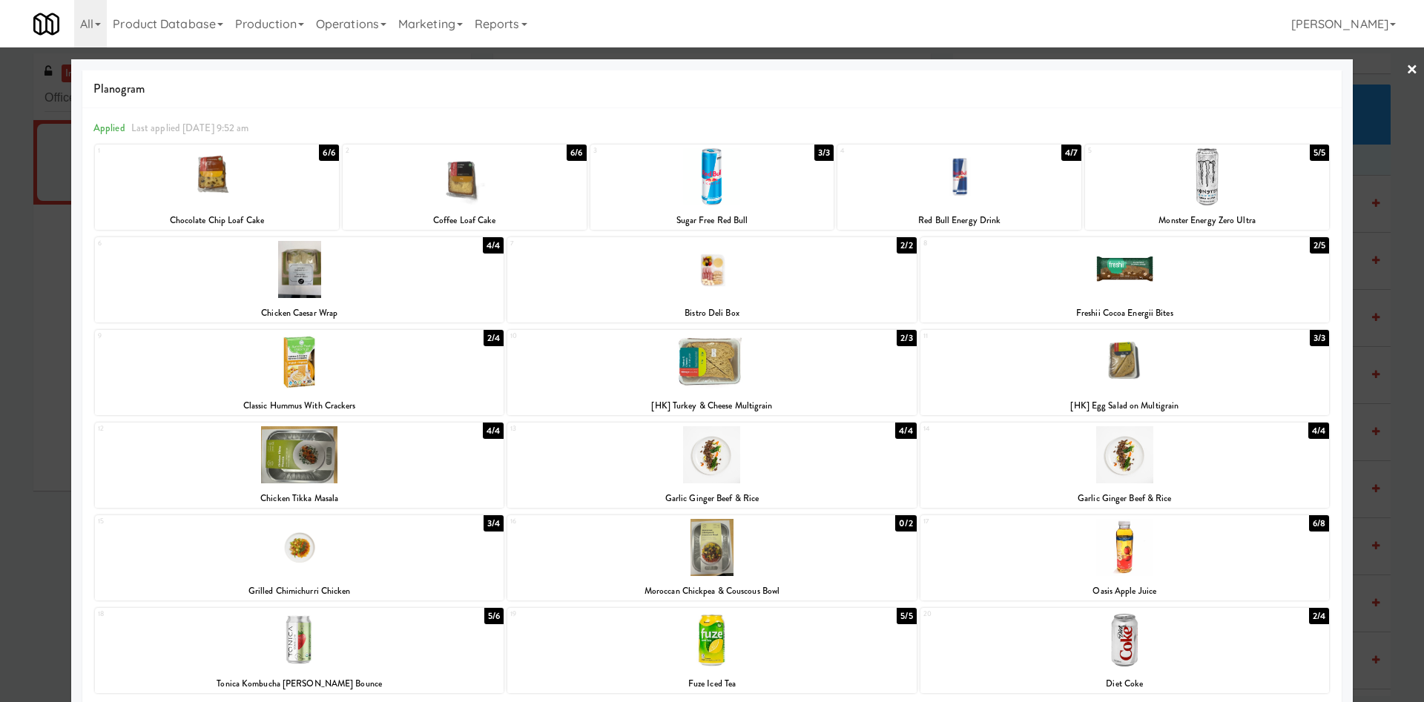
click at [937, 191] on div at bounding box center [1207, 176] width 244 height 57
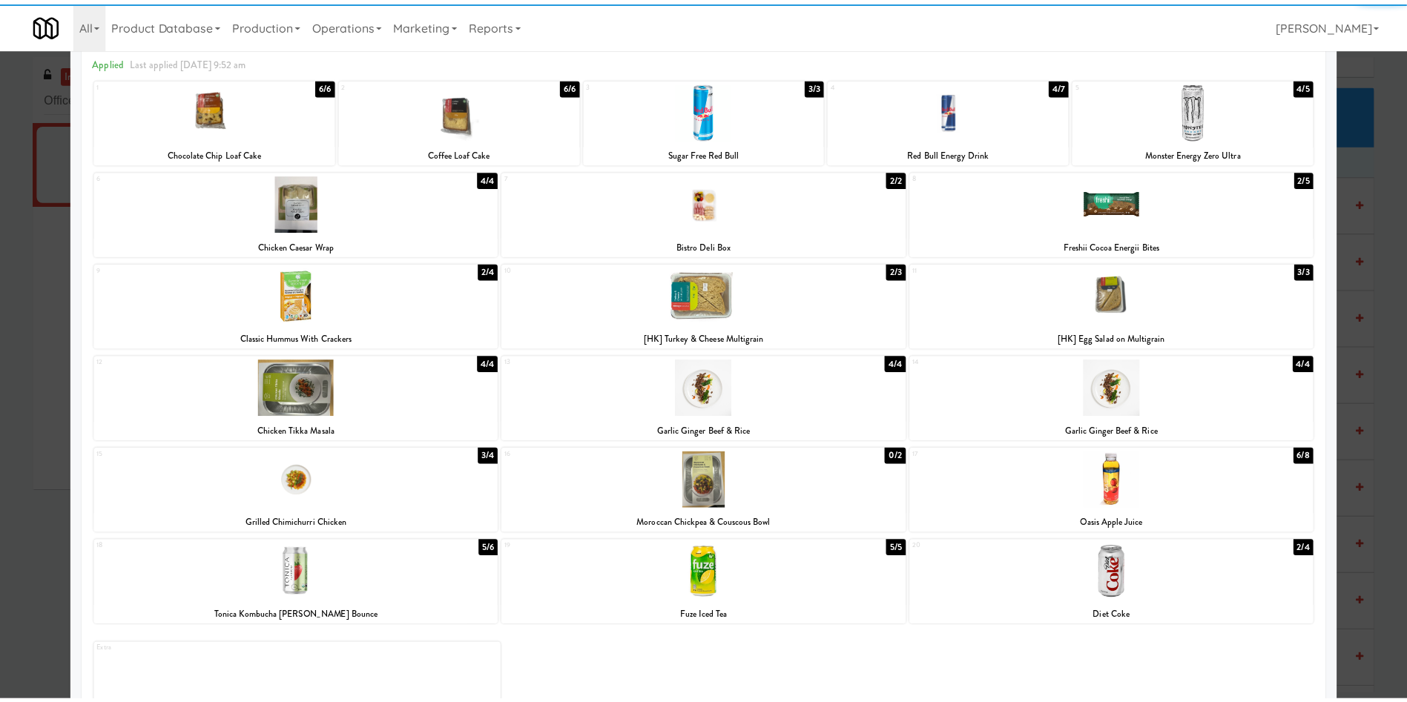
scroll to position [119, 0]
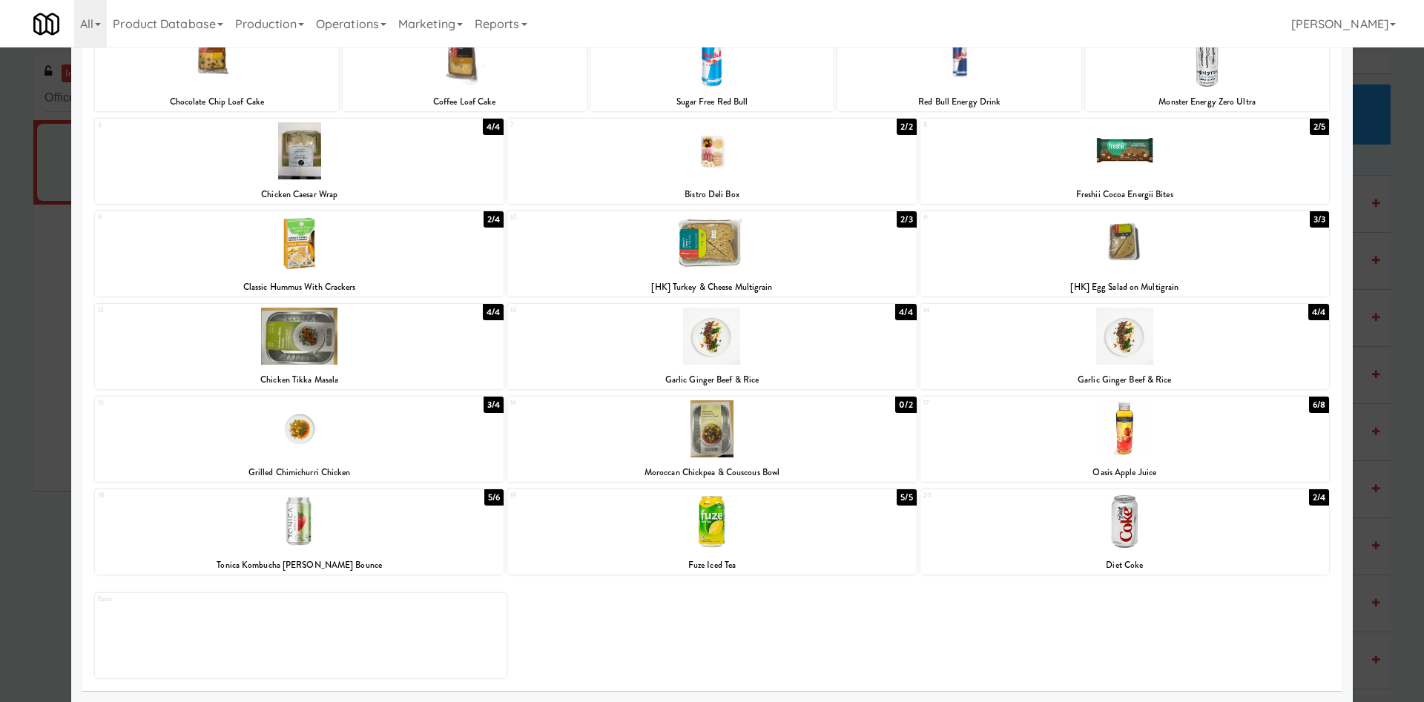
click at [937, 446] on div at bounding box center [1124, 428] width 409 height 57
click at [937, 82] on div at bounding box center [712, 351] width 1424 height 702
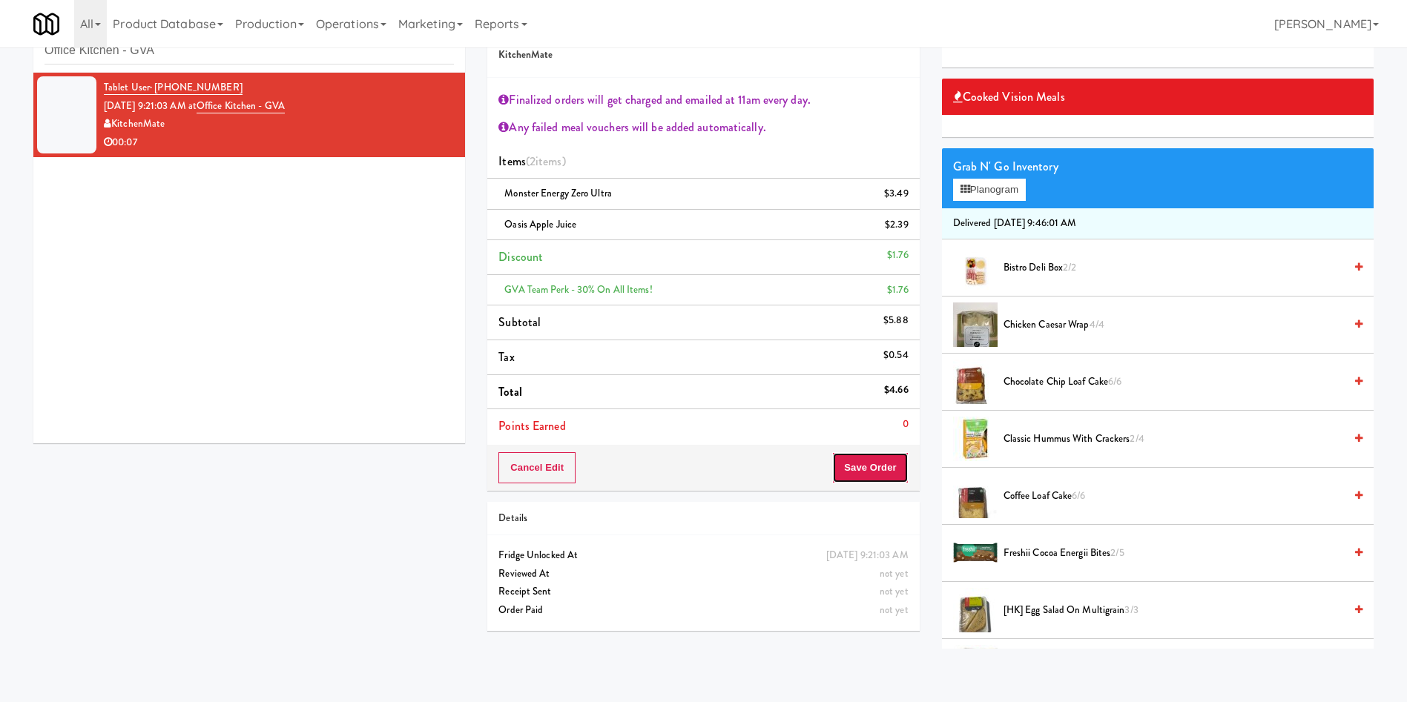
click at [887, 467] on button "Save Order" at bounding box center [870, 467] width 76 height 31
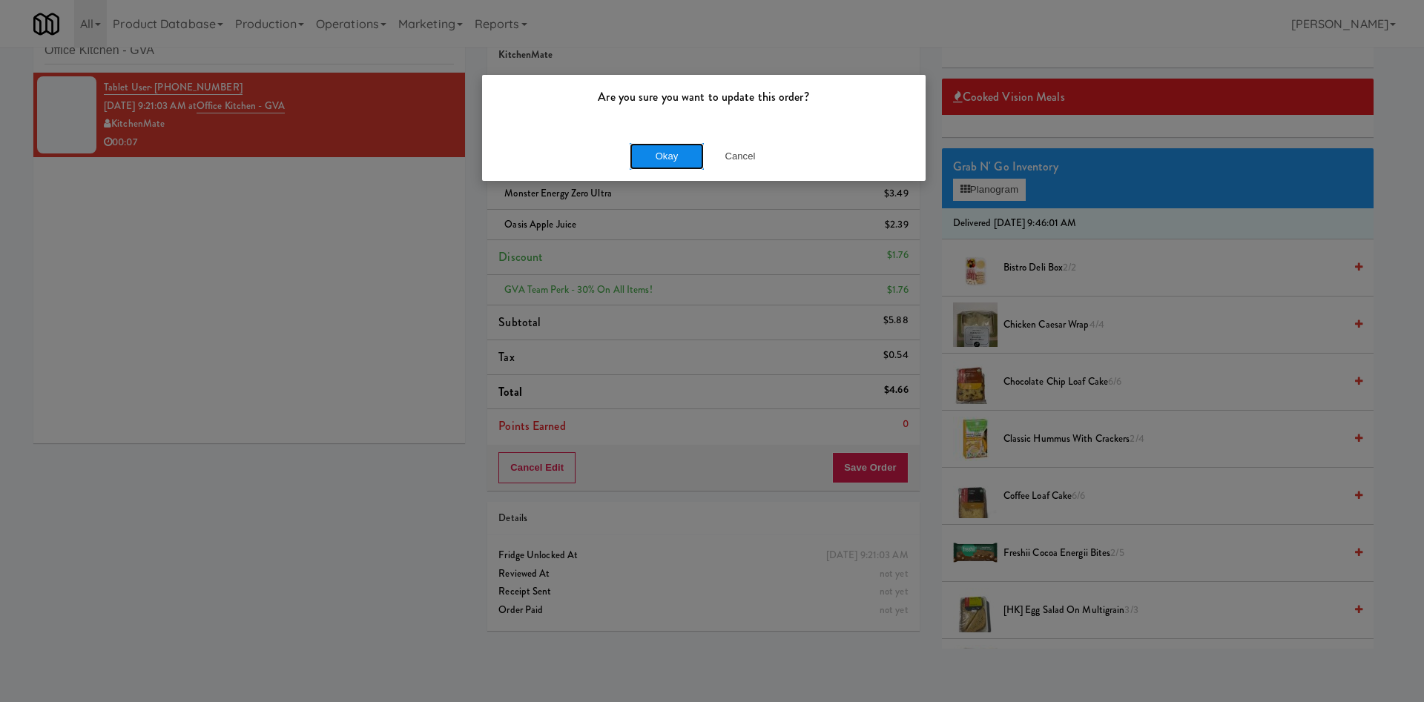
click at [645, 153] on button "Okay" at bounding box center [667, 156] width 74 height 27
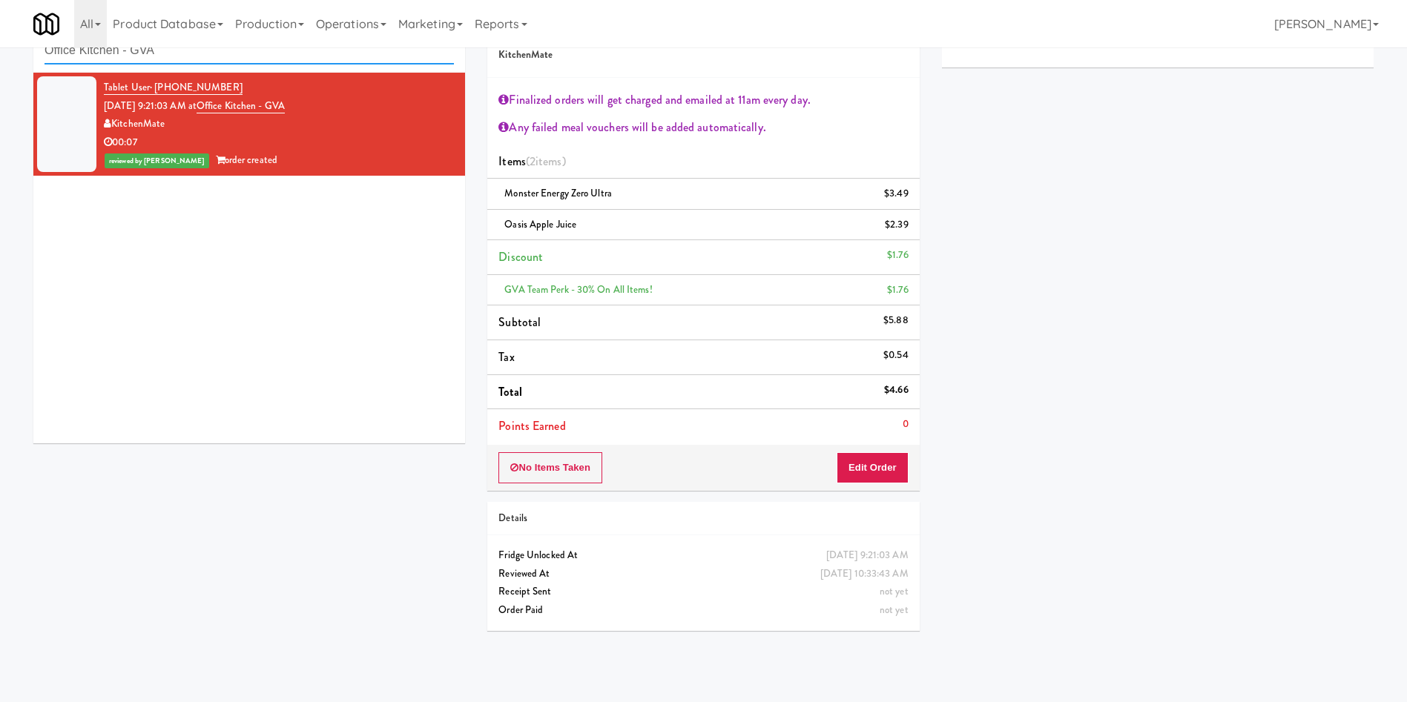
drag, startPoint x: 211, startPoint y: 56, endPoint x: 0, endPoint y: 1, distance: 217.5
click at [0, 9] on body "Are you sure you want to update this order? Okay Cancel Okay Are you sure you w…" at bounding box center [703, 351] width 1407 height 702
paste input "Greenvue Apartments - Cooler"
type input "Greenvue Apartments - Cooler"
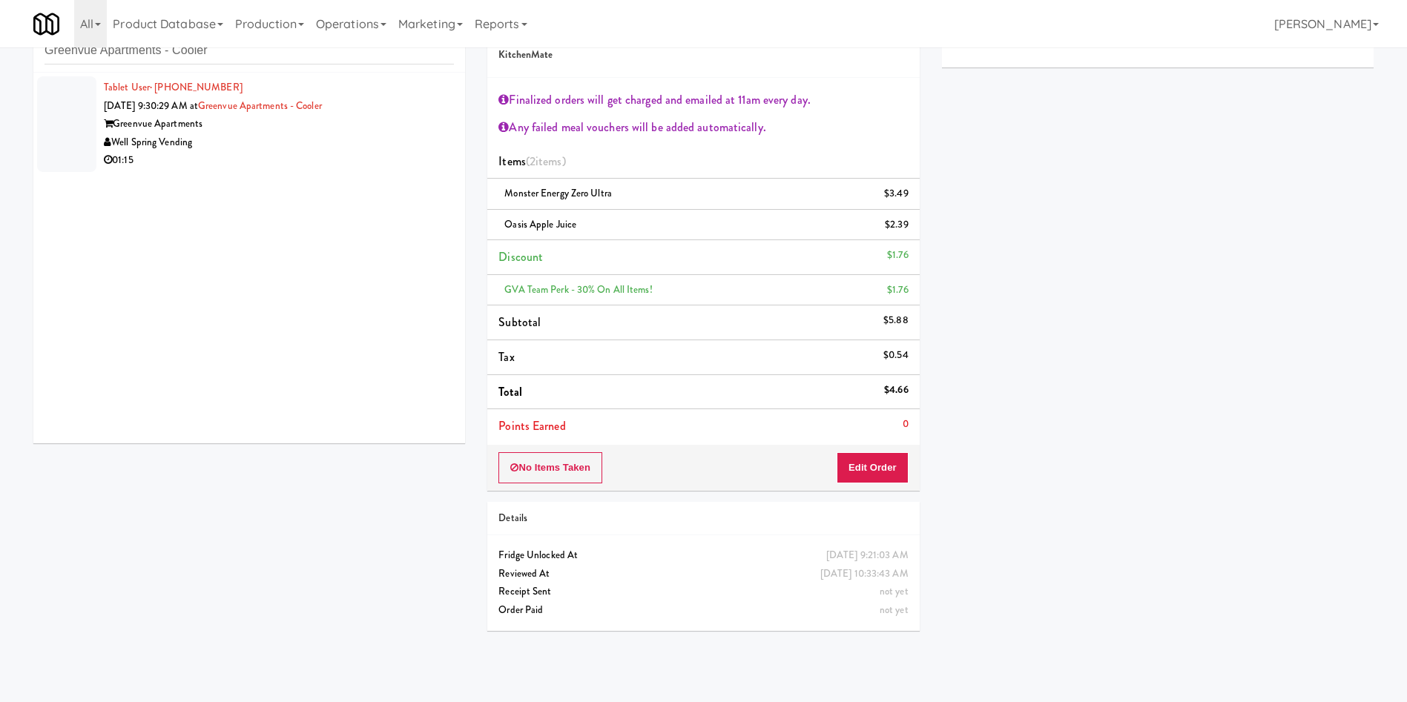
click at [52, 141] on div at bounding box center [66, 124] width 59 height 96
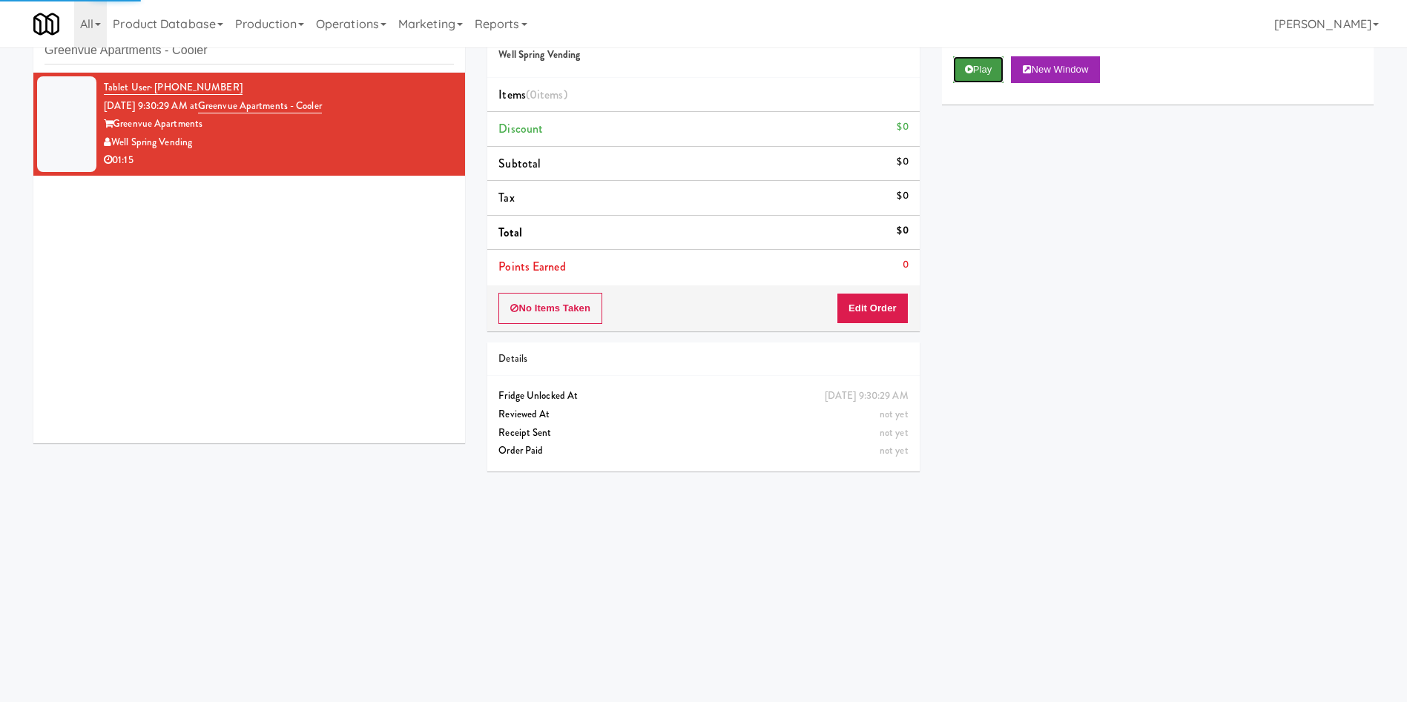
click at [937, 59] on button "Play" at bounding box center [978, 69] width 51 height 27
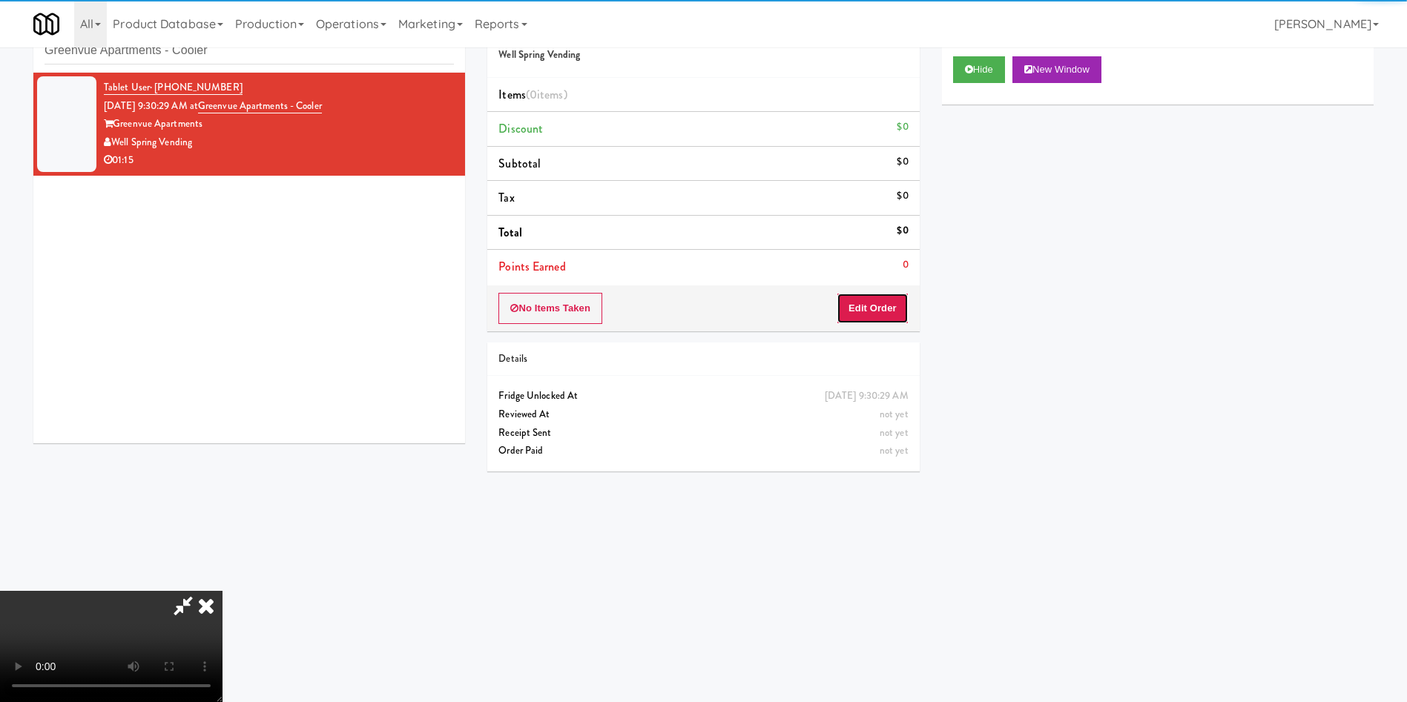
click at [891, 301] on button "Edit Order" at bounding box center [872, 308] width 72 height 31
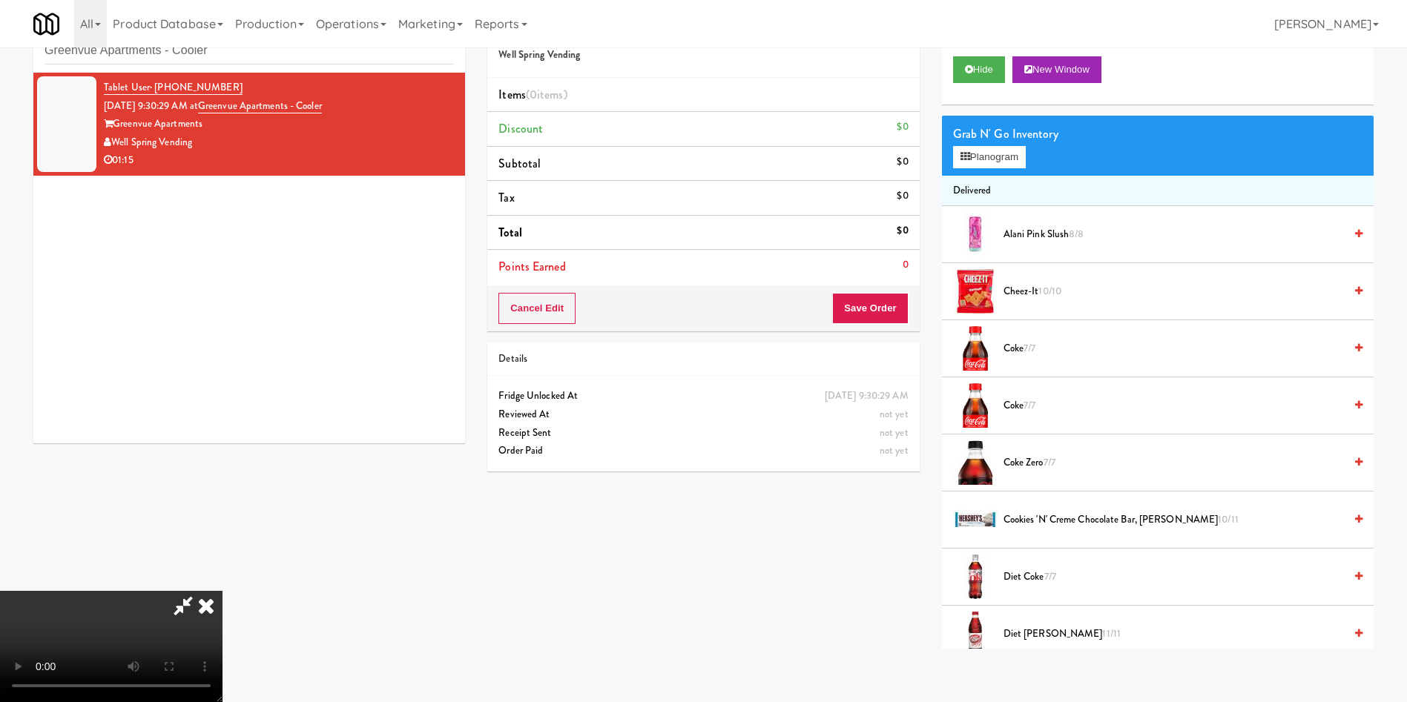
drag, startPoint x: 691, startPoint y: 303, endPoint x: 719, endPoint y: 299, distance: 28.4
click at [222, 467] on video at bounding box center [111, 646] width 222 height 111
click at [937, 159] on button "Planogram" at bounding box center [989, 157] width 73 height 22
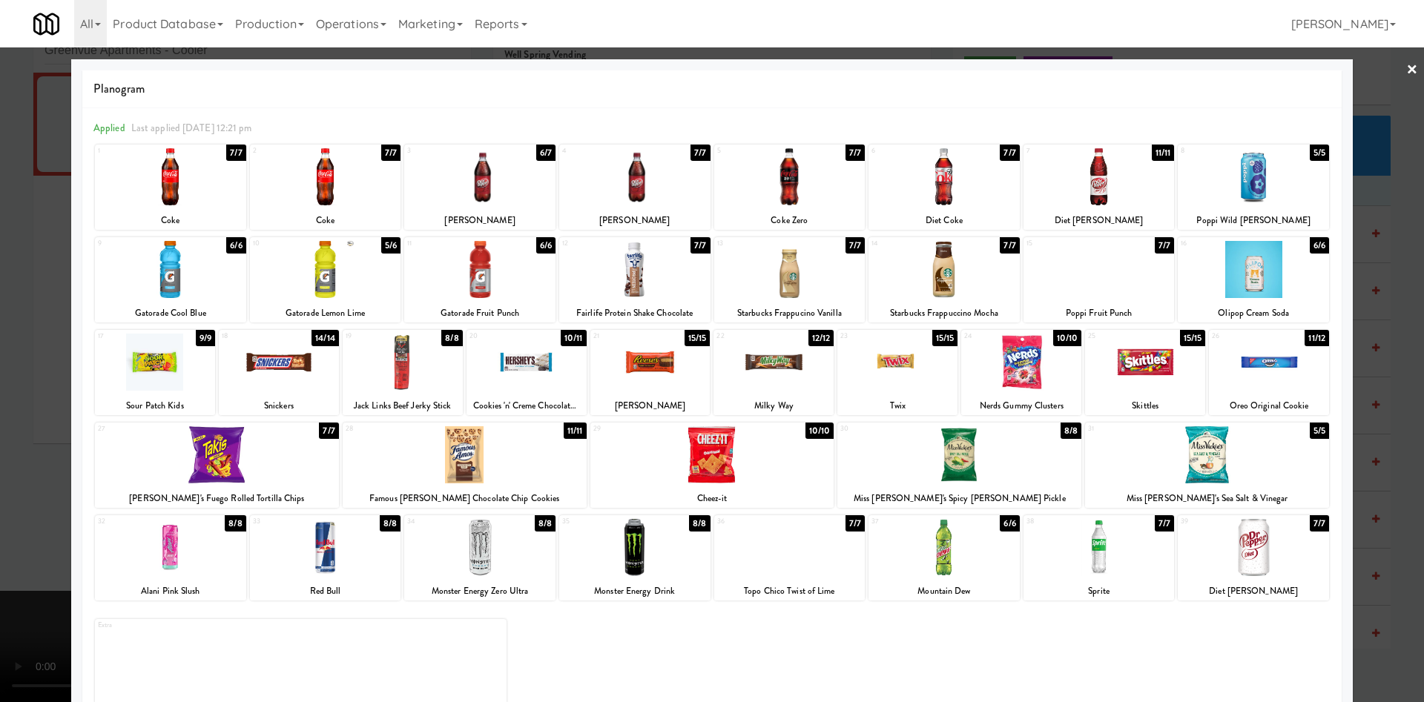
click at [937, 184] on div at bounding box center [1098, 176] width 151 height 57
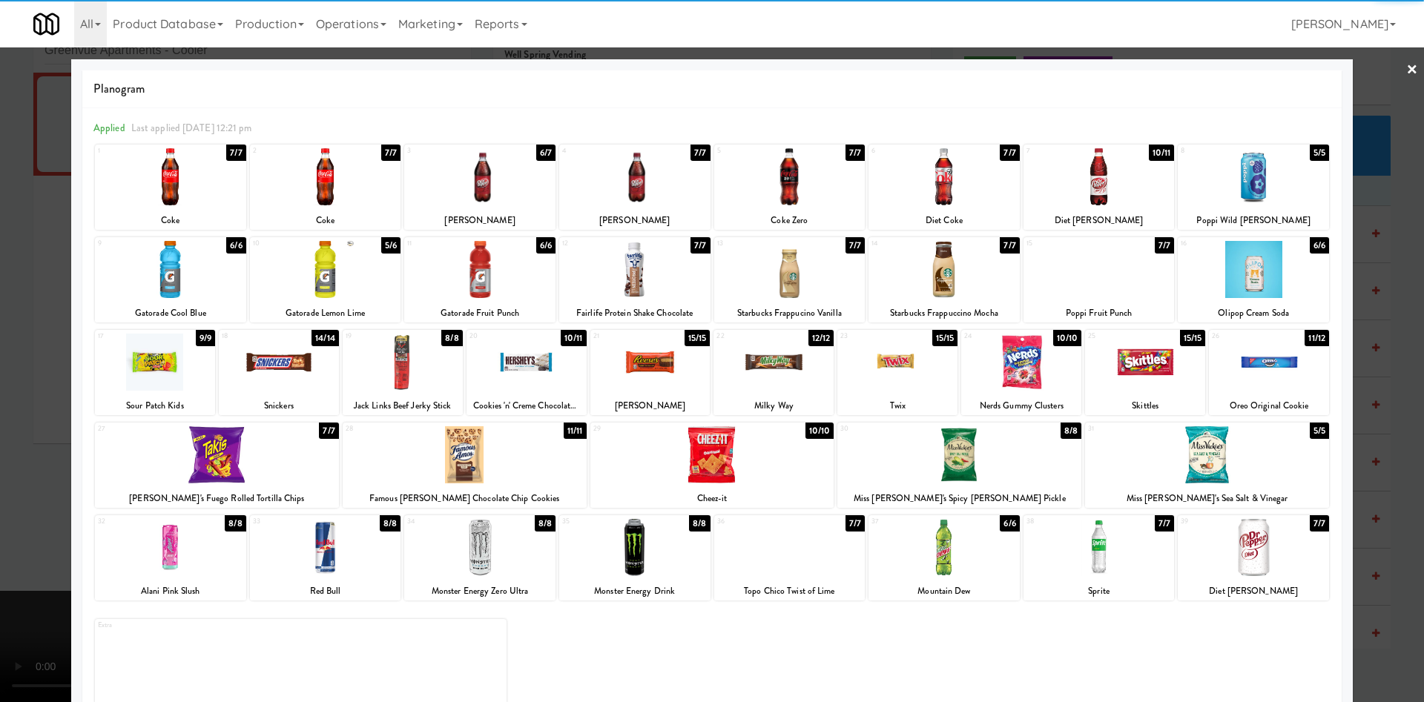
click at [9, 384] on div at bounding box center [712, 351] width 1424 height 702
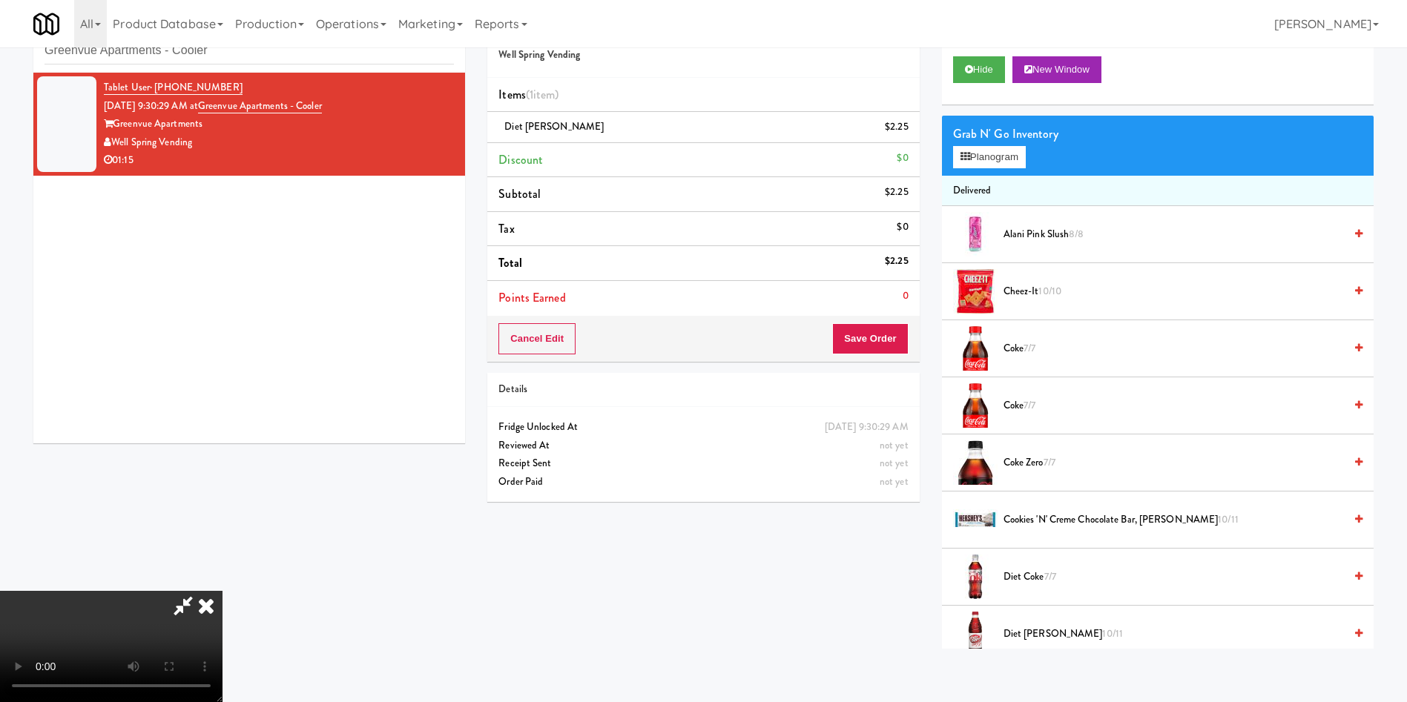
click at [222, 467] on video at bounding box center [111, 646] width 222 height 111
click at [912, 128] on icon at bounding box center [909, 133] width 7 height 10
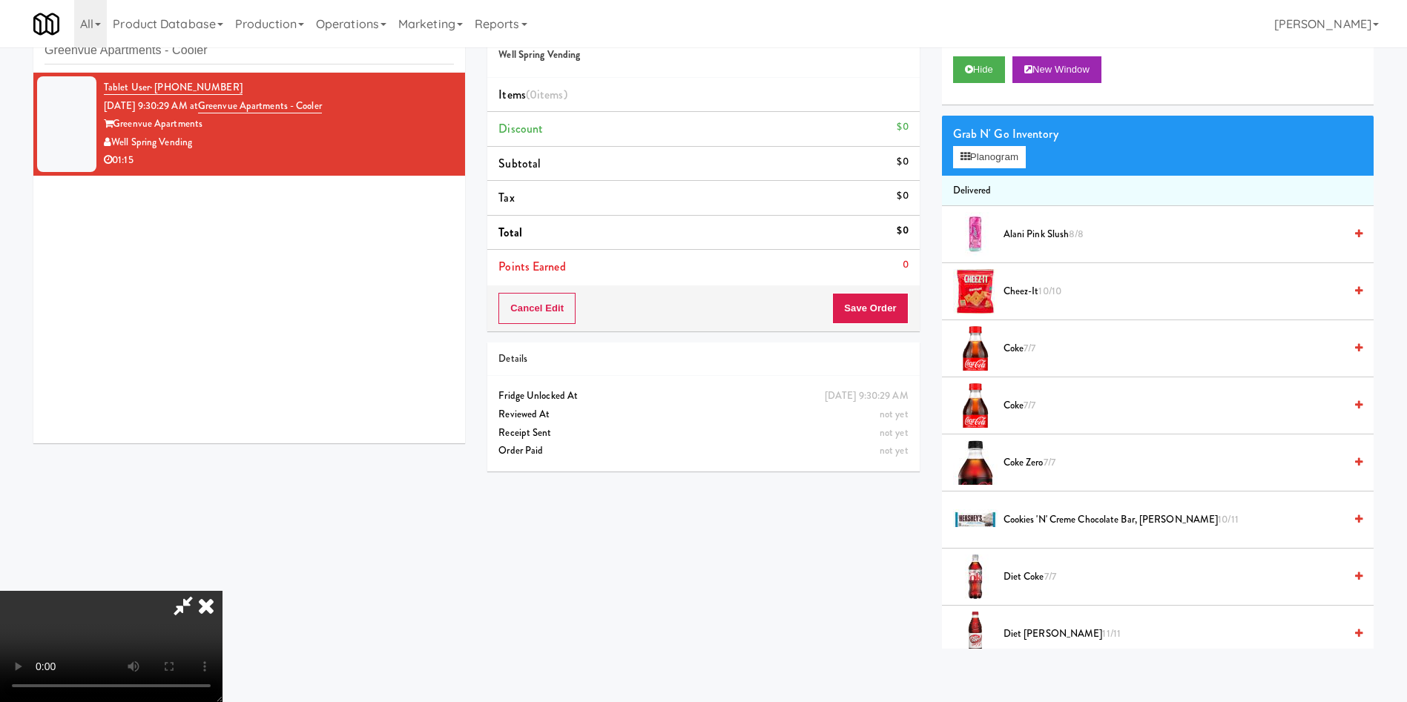
click at [222, 467] on video at bounding box center [111, 646] width 222 height 111
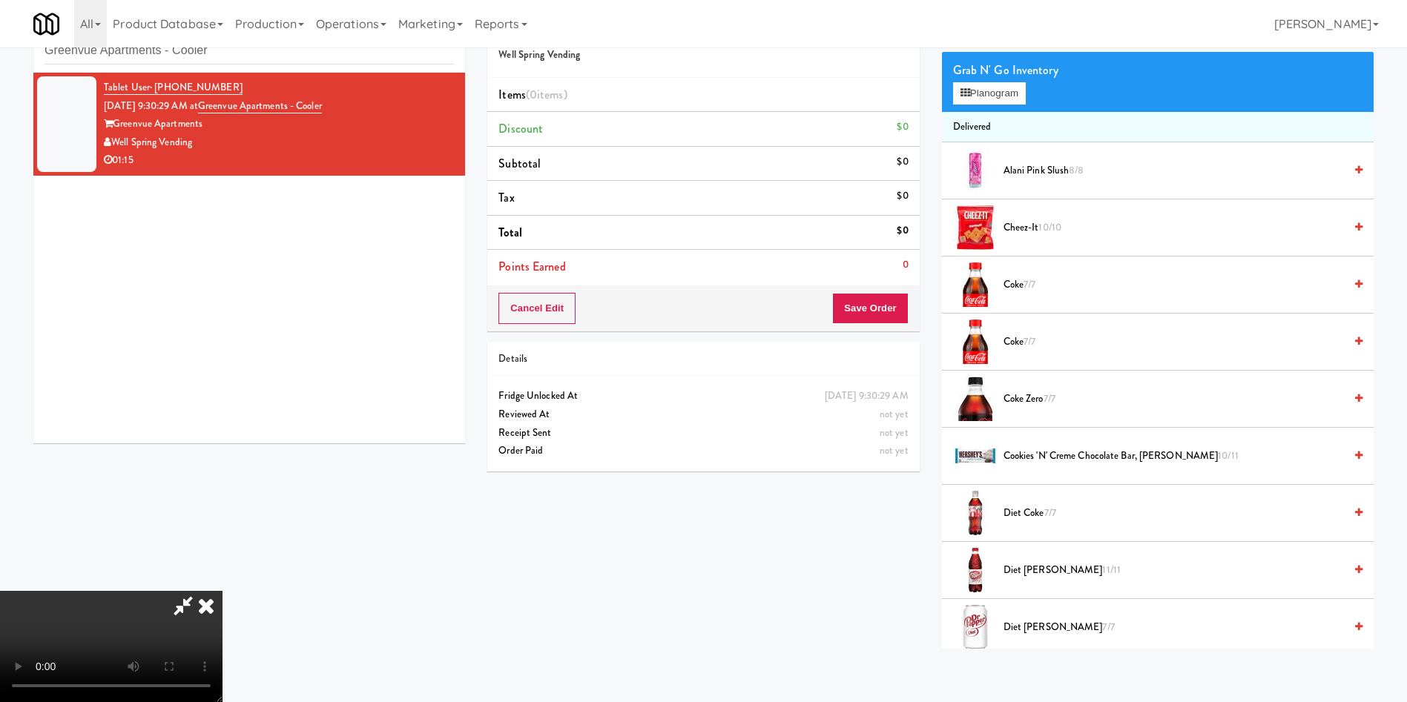
scroll to position [111, 0]
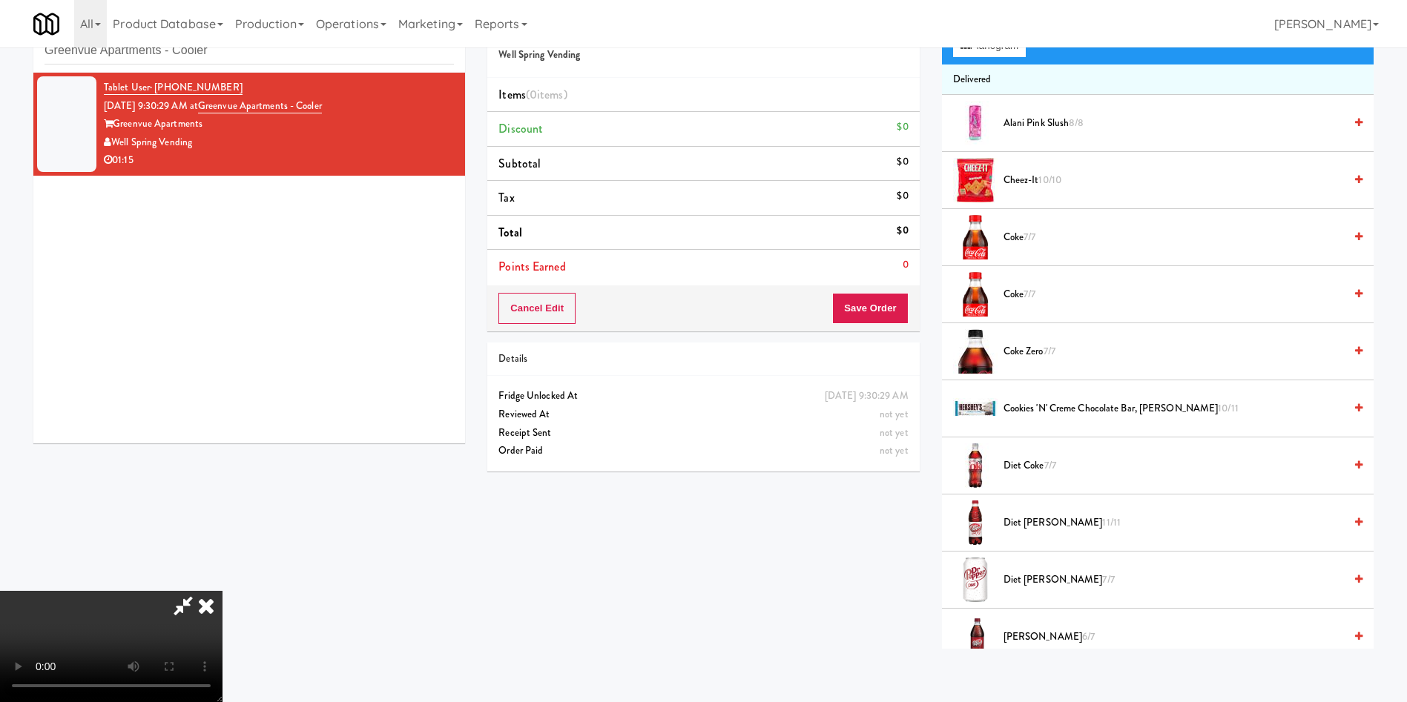
click at [937, 467] on span "Diet [PERSON_NAME] 11/11" at bounding box center [1173, 523] width 340 height 19
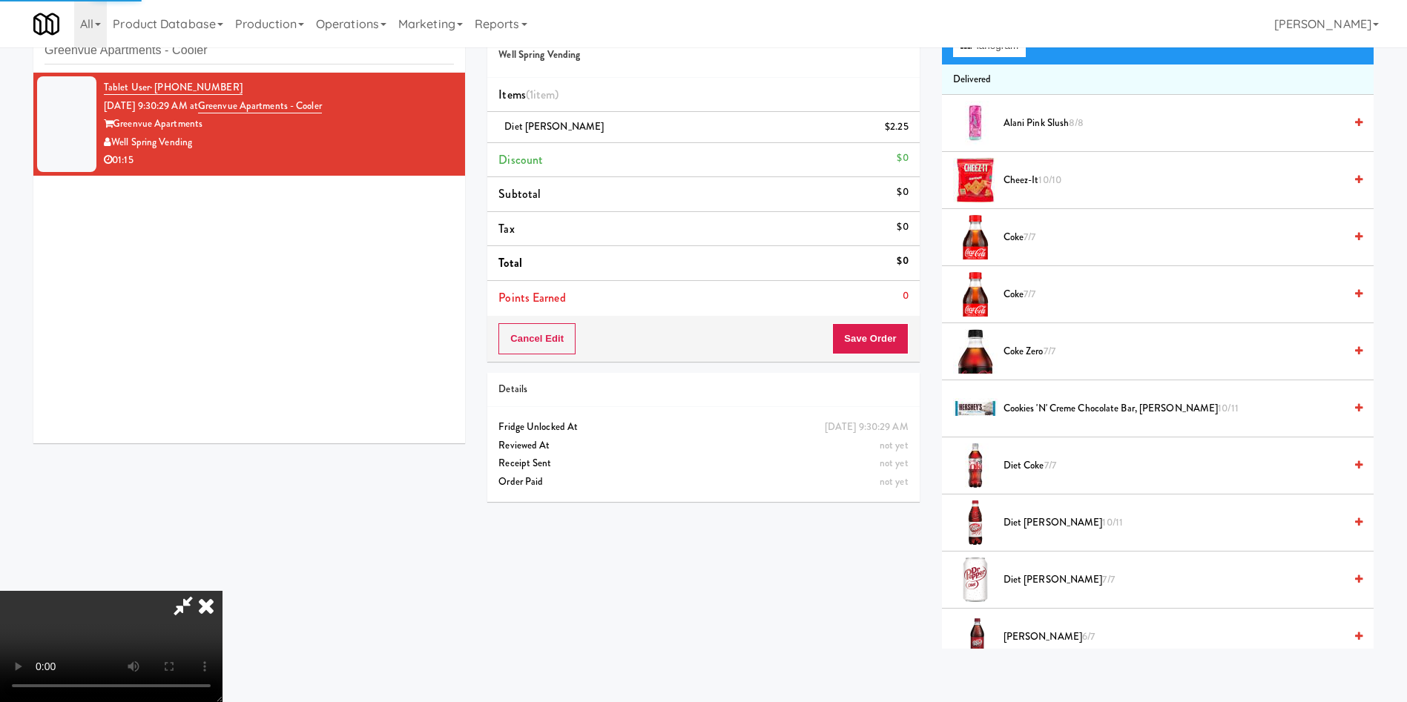
click at [222, 467] on video at bounding box center [111, 646] width 222 height 111
drag, startPoint x: 540, startPoint y: 369, endPoint x: 664, endPoint y: 339, distance: 128.2
click at [222, 467] on video at bounding box center [111, 646] width 222 height 111
click at [937, 47] on button "Planogram" at bounding box center [989, 46] width 73 height 22
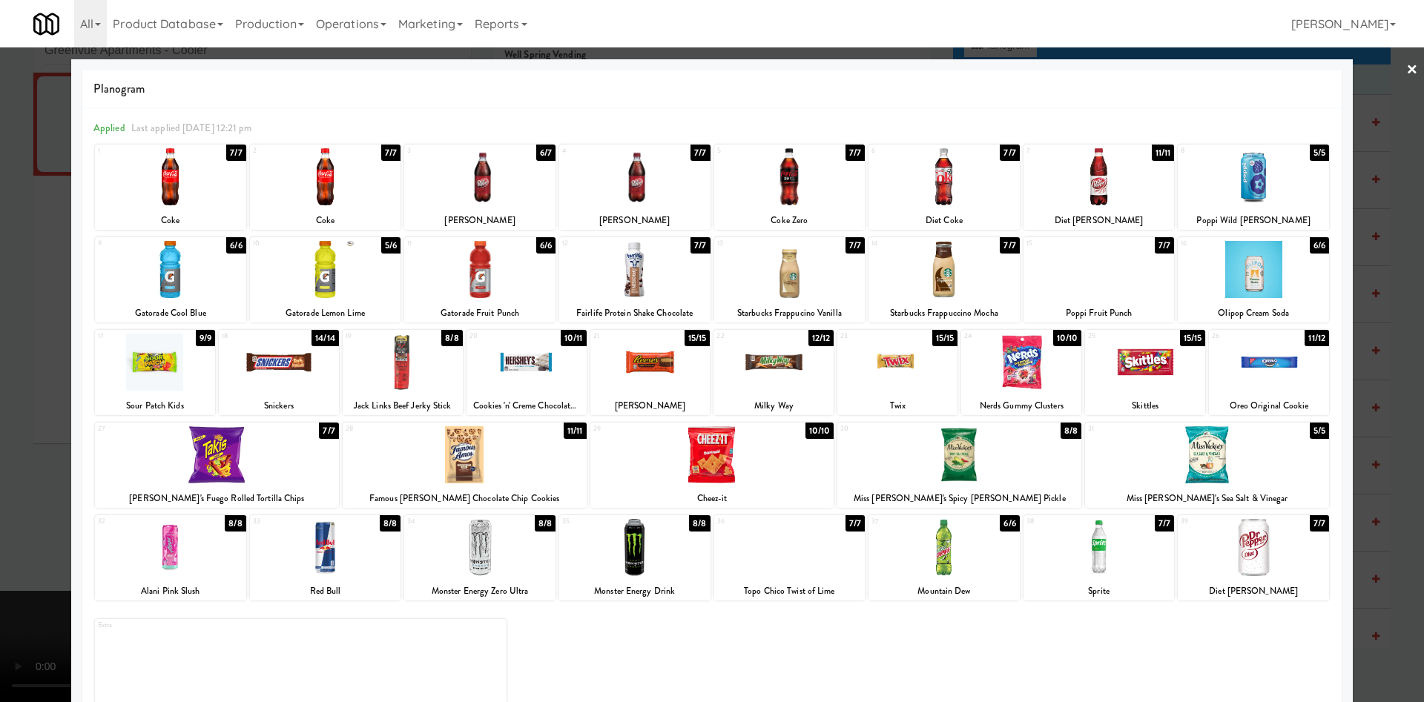
click at [749, 284] on div at bounding box center [789, 269] width 151 height 57
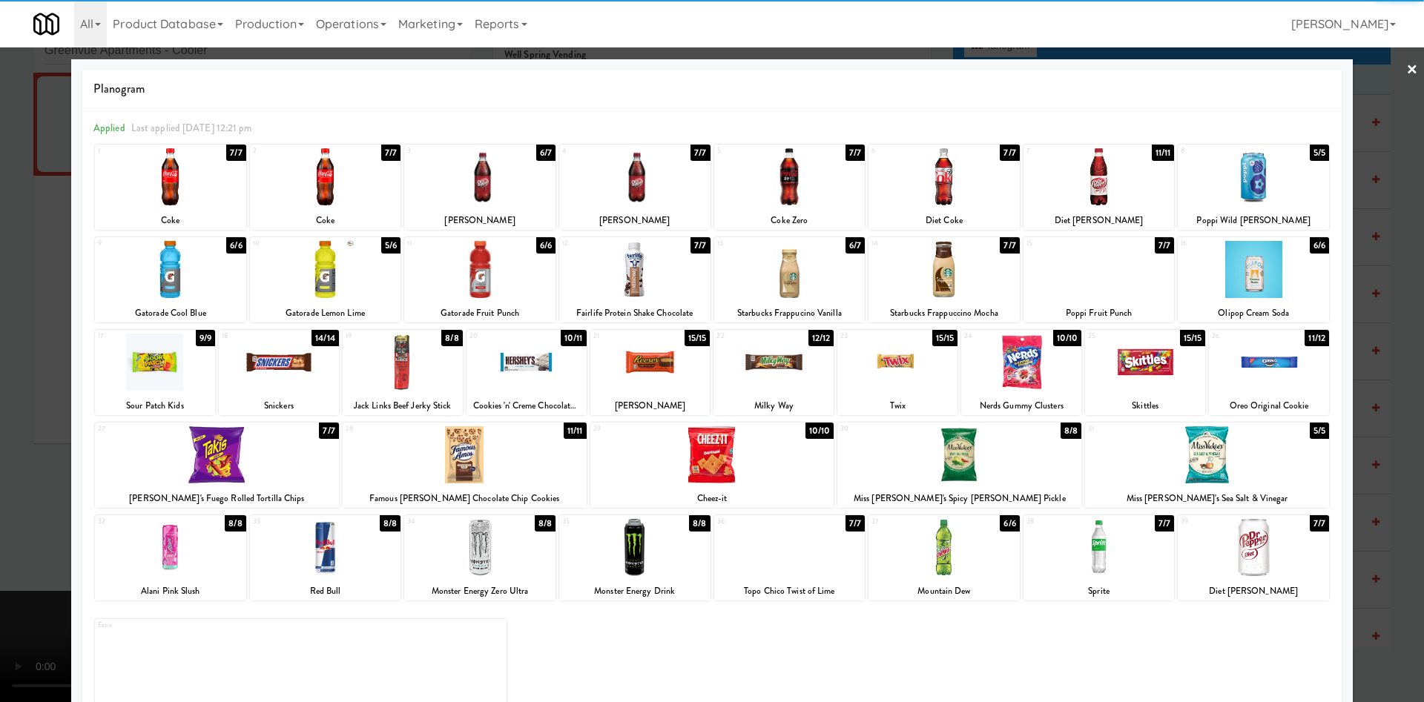
click at [0, 326] on div at bounding box center [712, 351] width 1424 height 702
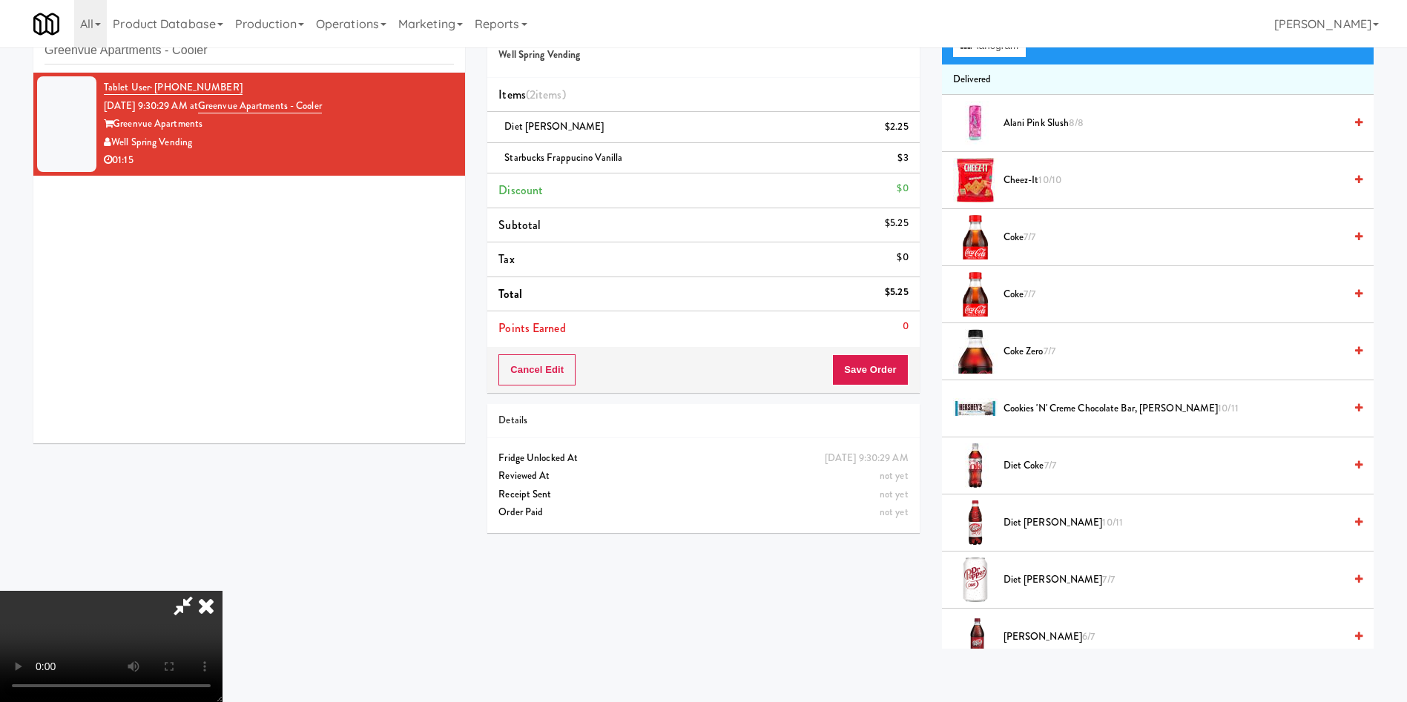
click at [222, 467] on video at bounding box center [111, 646] width 222 height 111
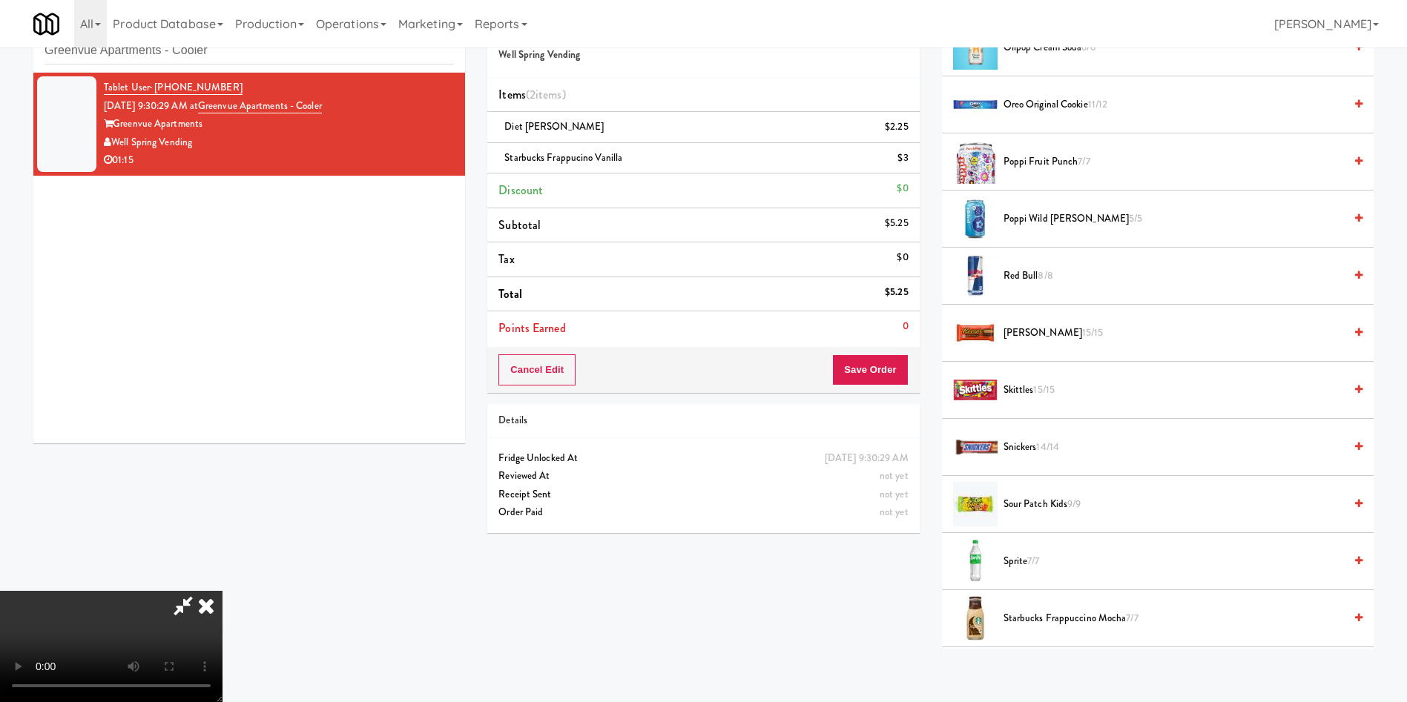
scroll to position [1891, 0]
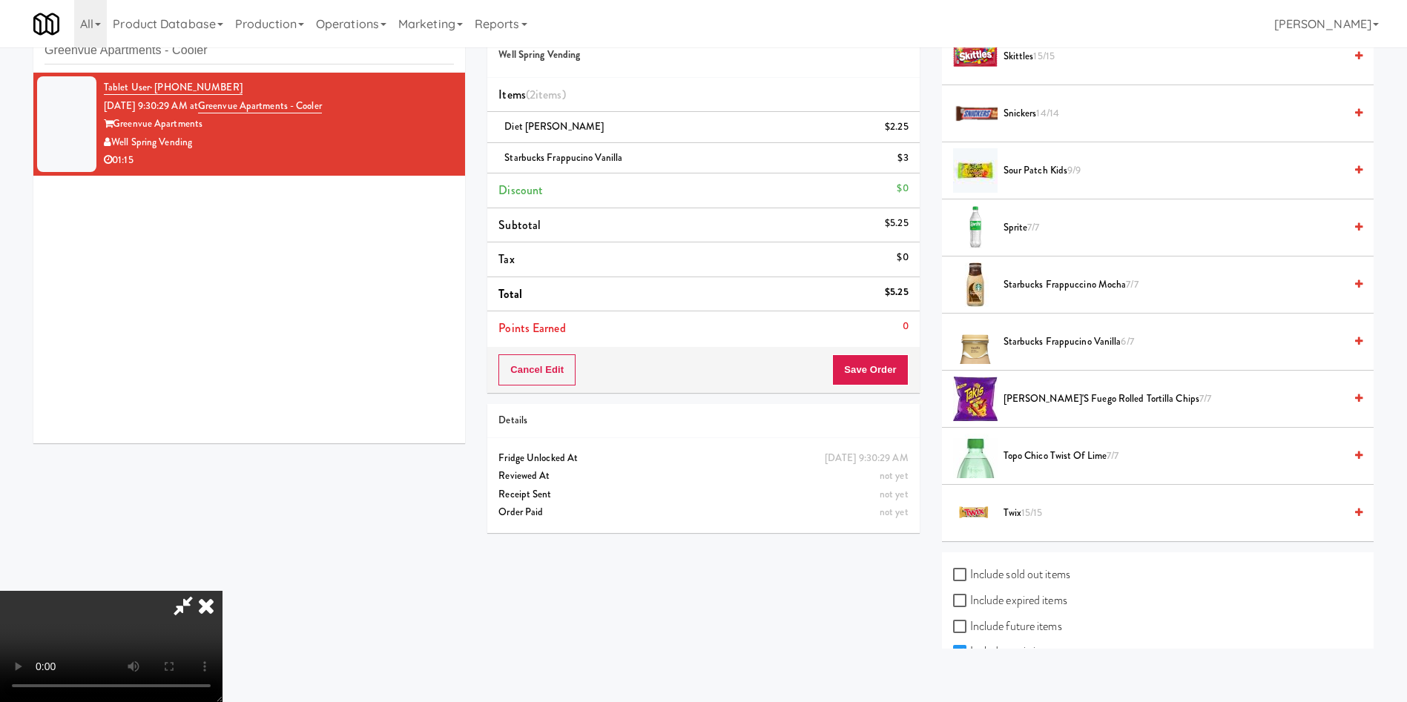
click at [937, 467] on span "Twix 15/15" at bounding box center [1173, 513] width 340 height 19
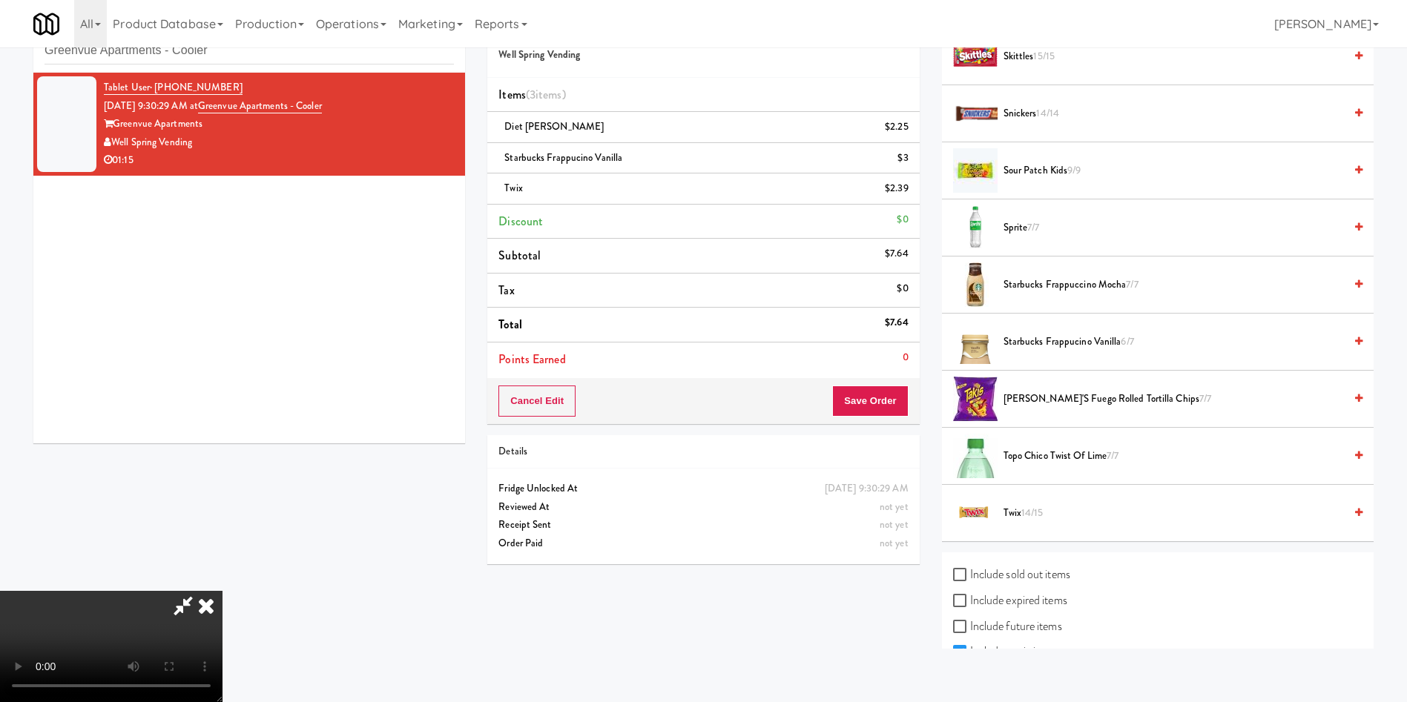
click at [222, 467] on video at bounding box center [111, 646] width 222 height 111
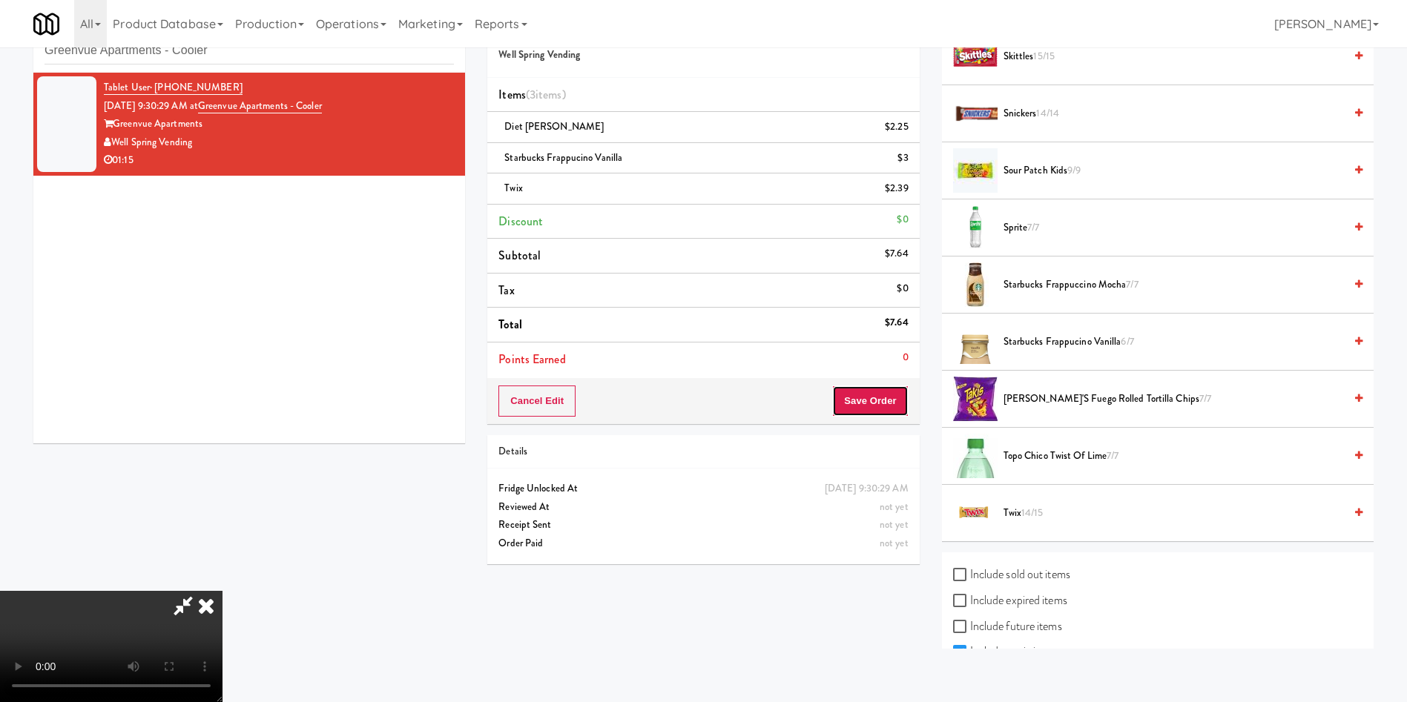
click at [901, 408] on button "Save Order" at bounding box center [870, 401] width 76 height 31
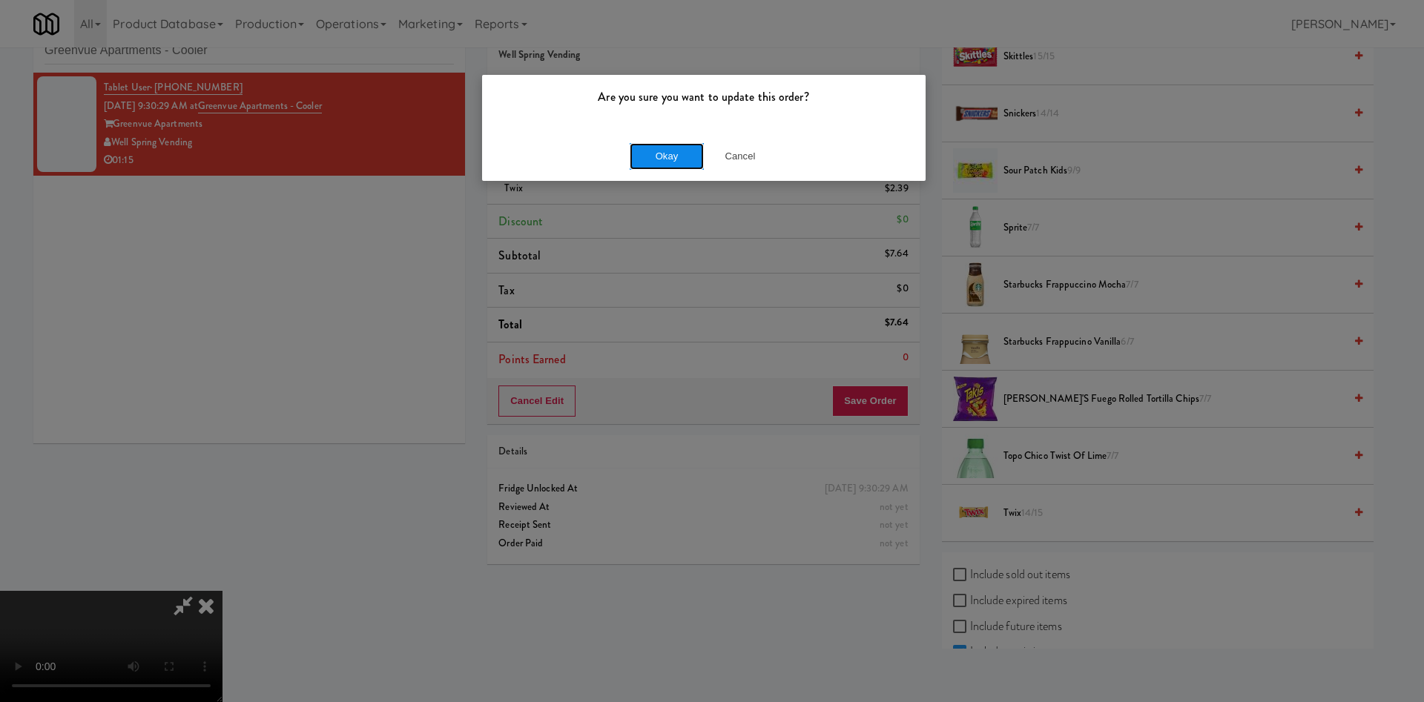
click at [680, 159] on button "Okay" at bounding box center [667, 156] width 74 height 27
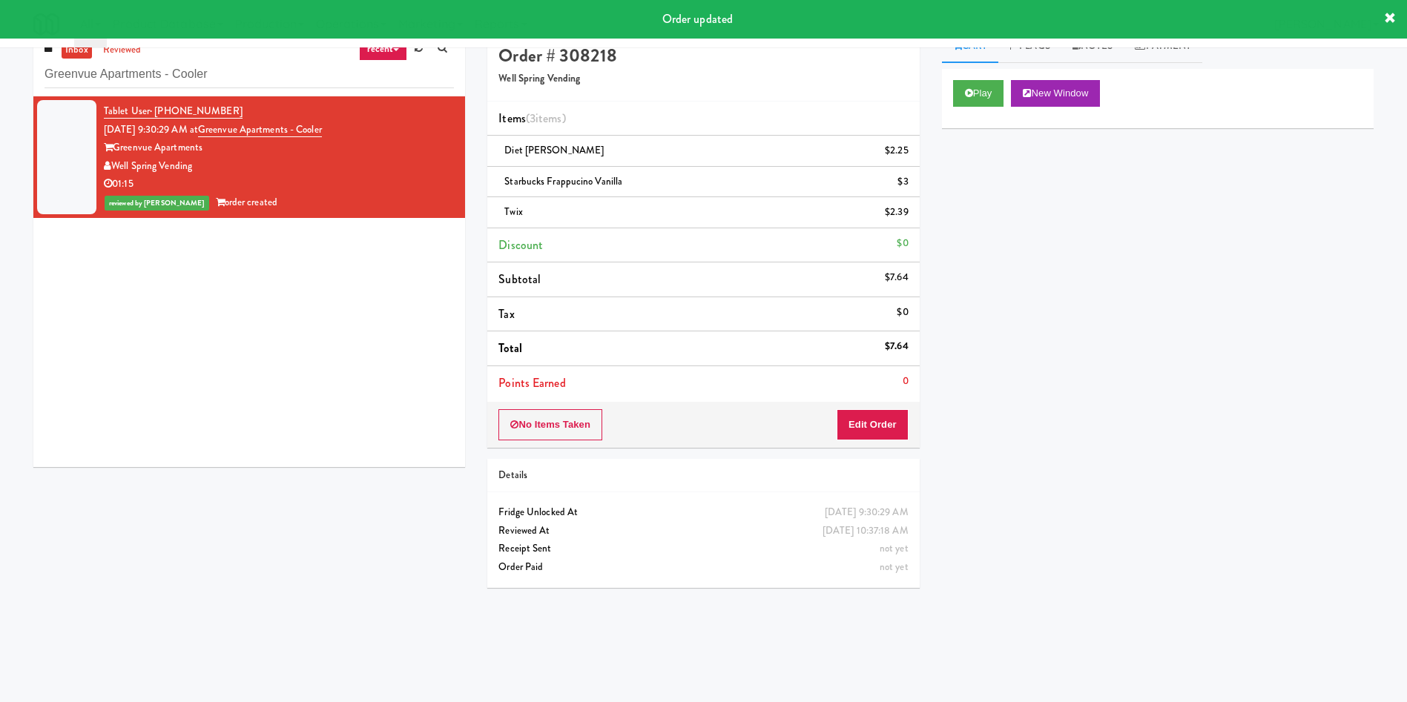
scroll to position [0, 0]
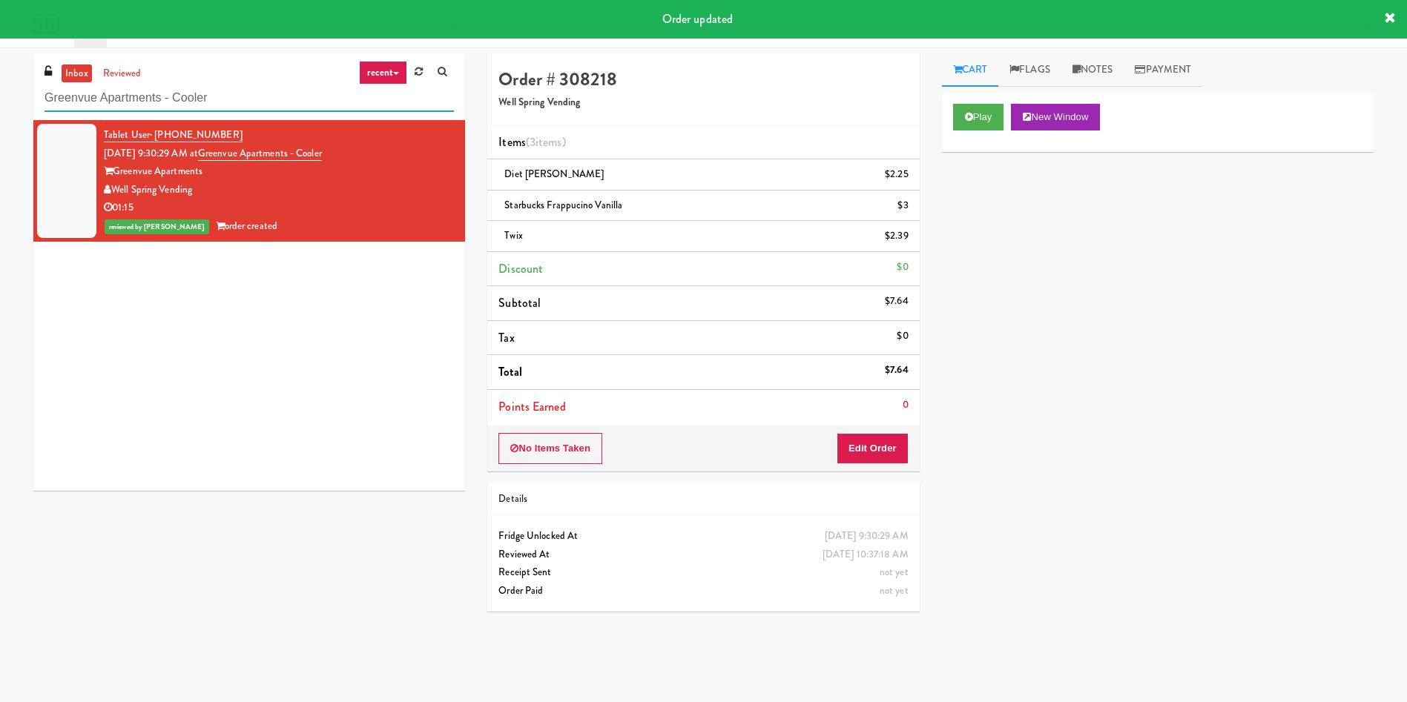
drag, startPoint x: 238, startPoint y: 99, endPoint x: 0, endPoint y: 7, distance: 254.9
click at [0, 47] on body "Order updated Are you sure you want to update this order? Okay Cancel Okay Are …" at bounding box center [703, 398] width 1407 height 702
paste input "Cosmo Combo Unit"
type input "Cosmo Combo Unit"
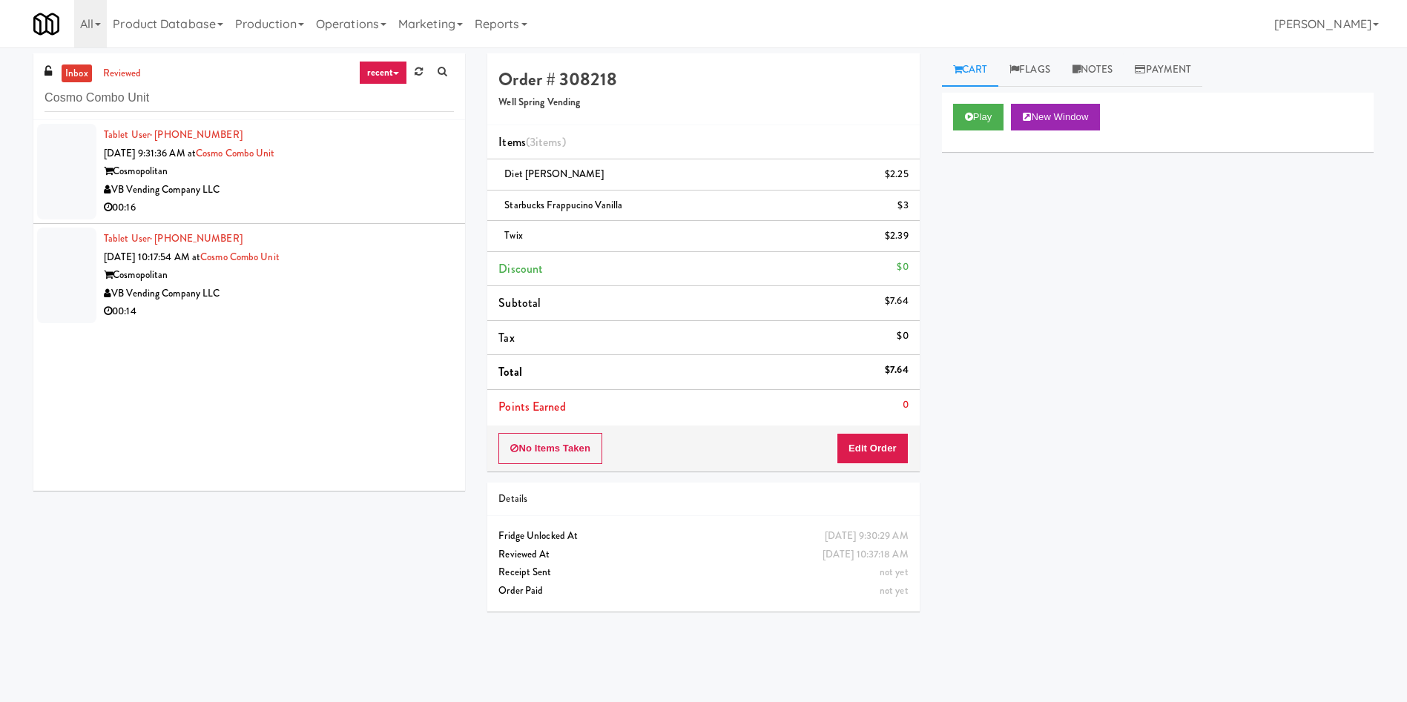
click at [67, 178] on div at bounding box center [66, 172] width 59 height 96
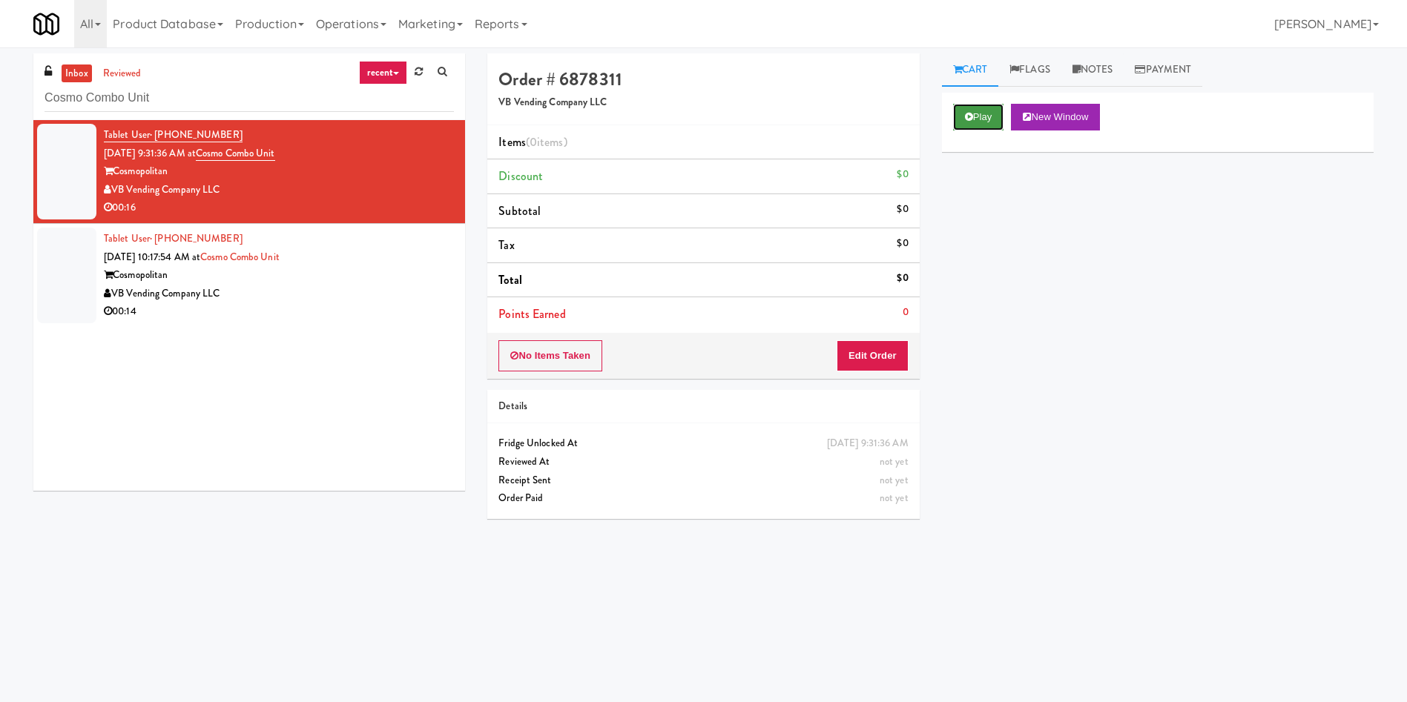
click at [937, 123] on button "Play" at bounding box center [978, 117] width 51 height 27
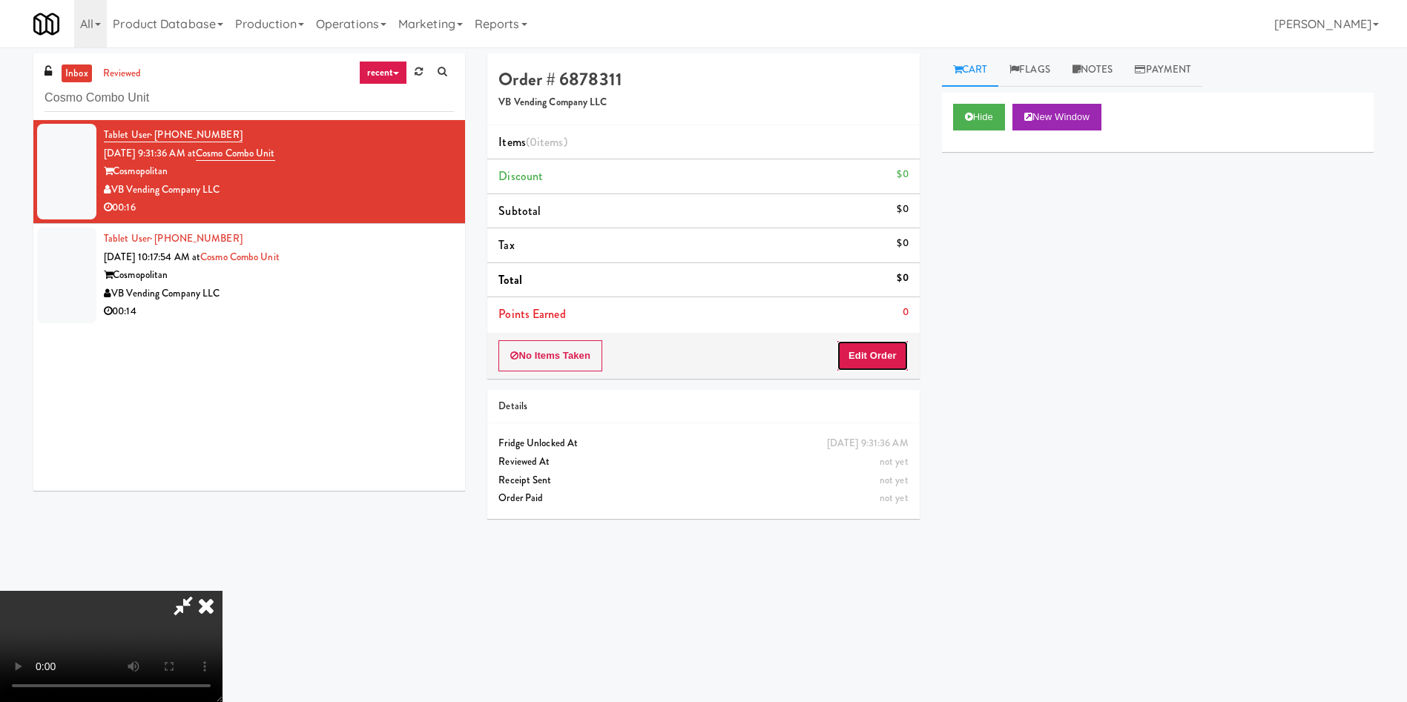
click at [872, 359] on button "Edit Order" at bounding box center [872, 355] width 72 height 31
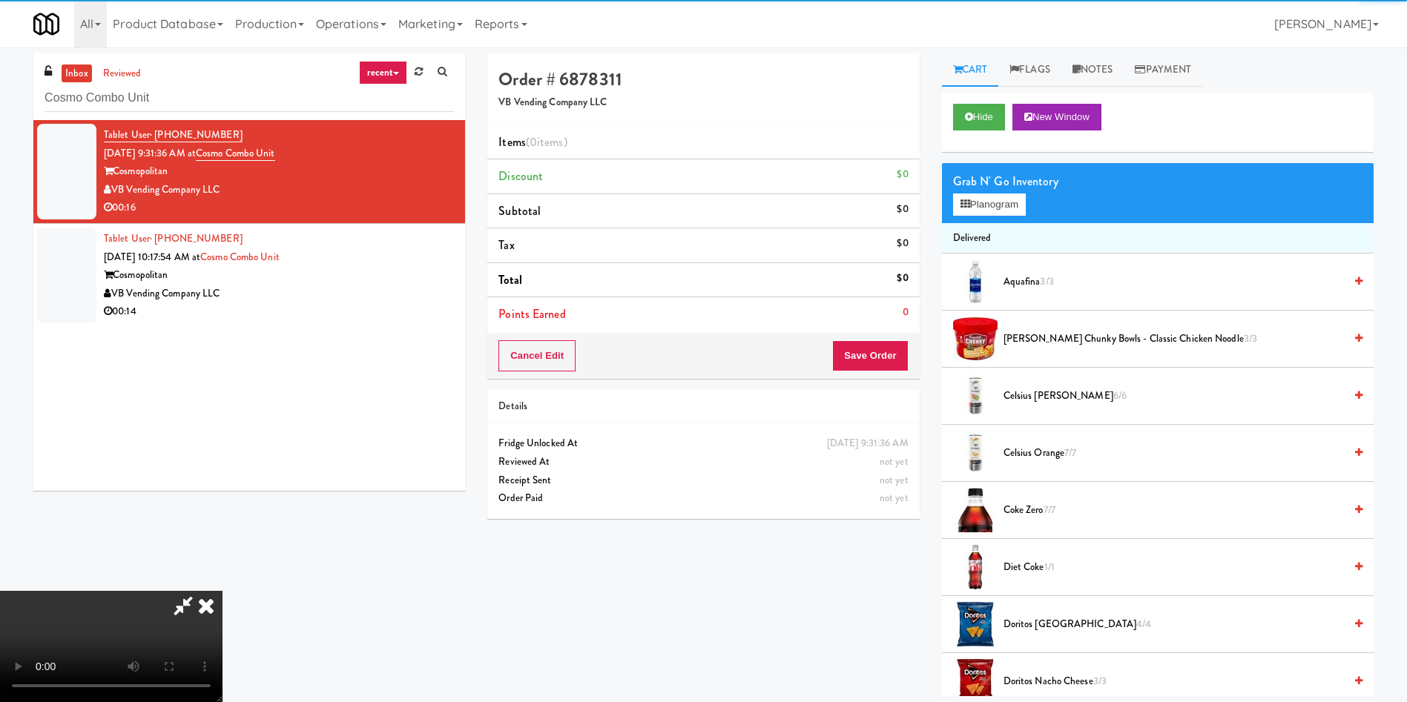
scroll to position [111, 0]
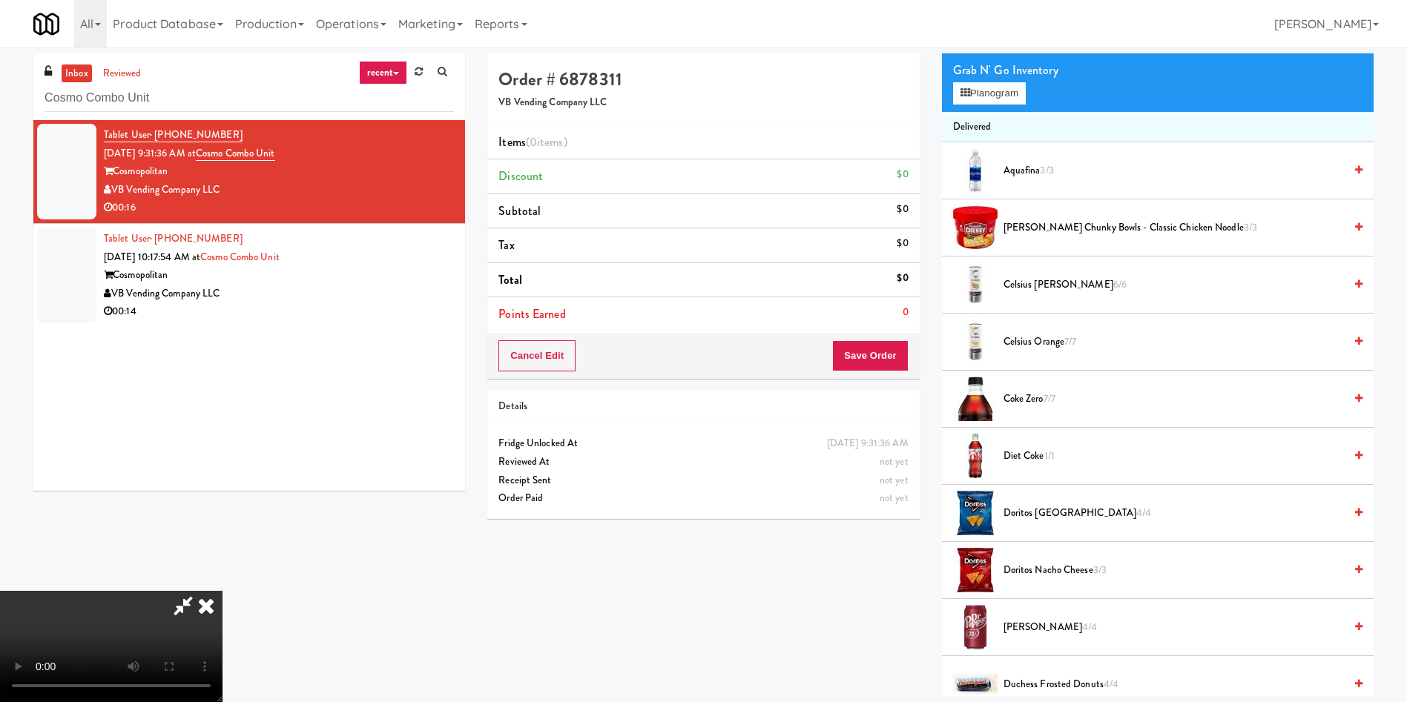
click at [222, 467] on video at bounding box center [111, 646] width 222 height 111
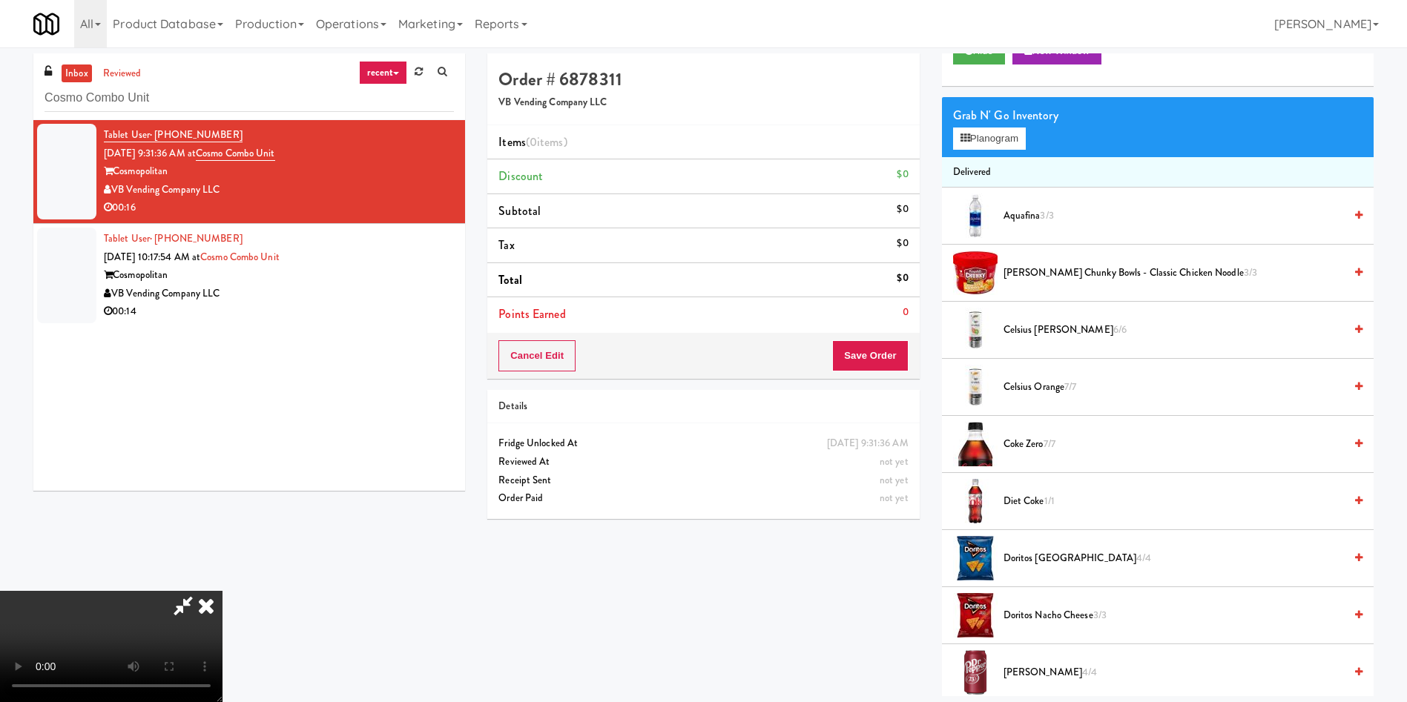
scroll to position [0, 0]
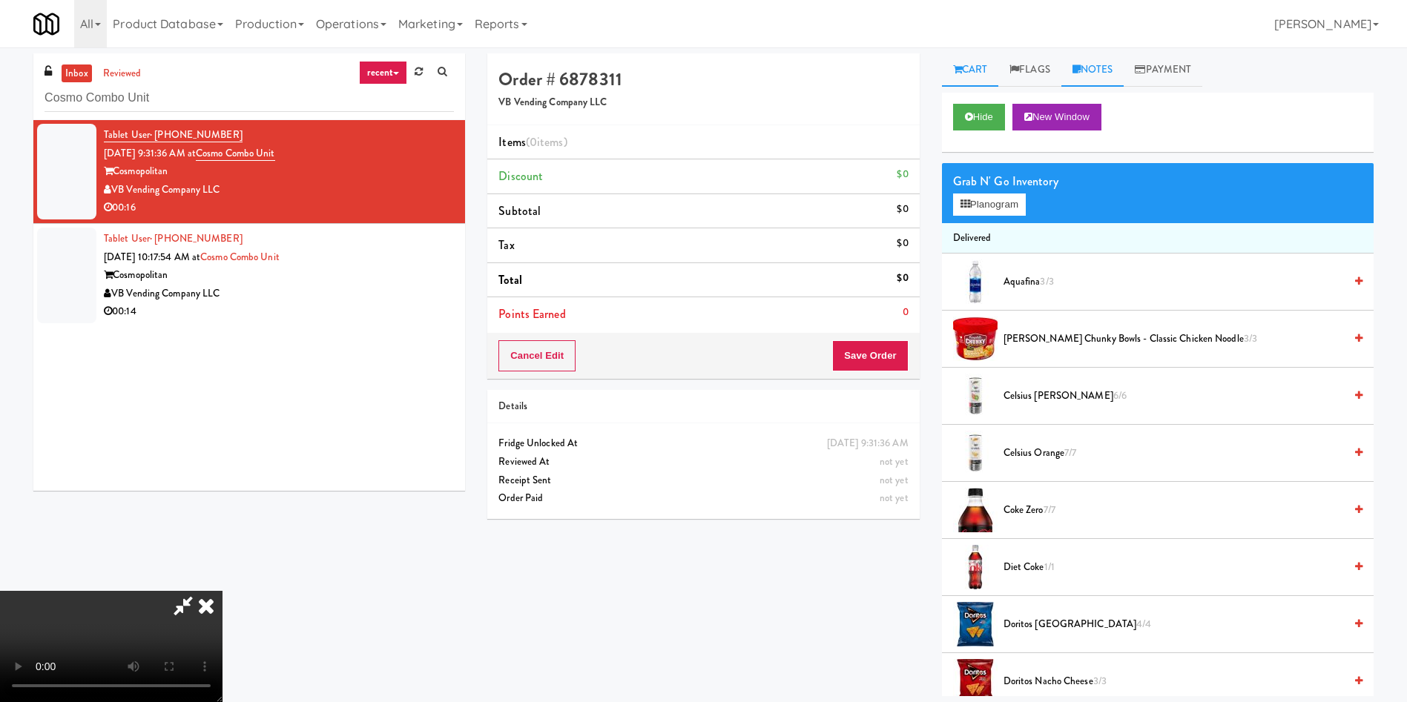
click at [937, 79] on link "Notes" at bounding box center [1092, 69] width 63 height 33
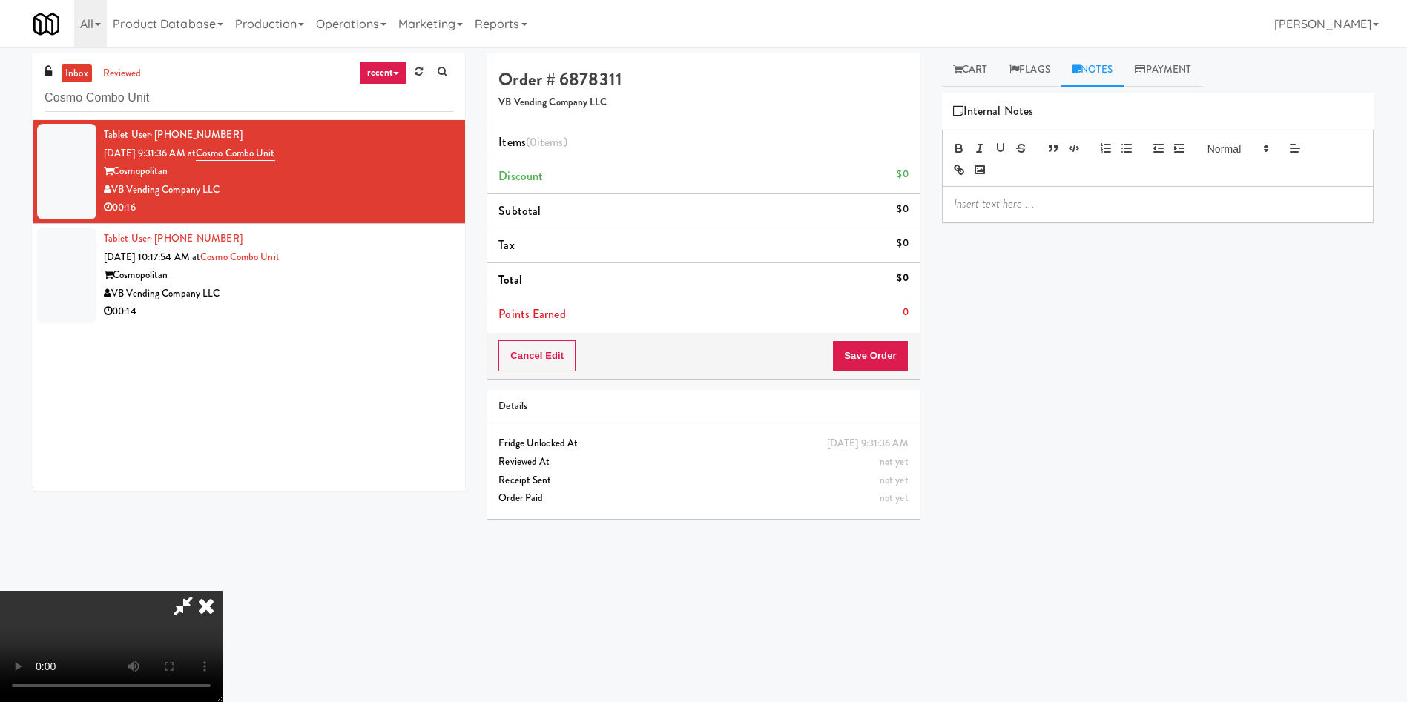
click at [937, 185] on div at bounding box center [1158, 158] width 432 height 57
click at [937, 214] on div at bounding box center [1158, 204] width 430 height 34
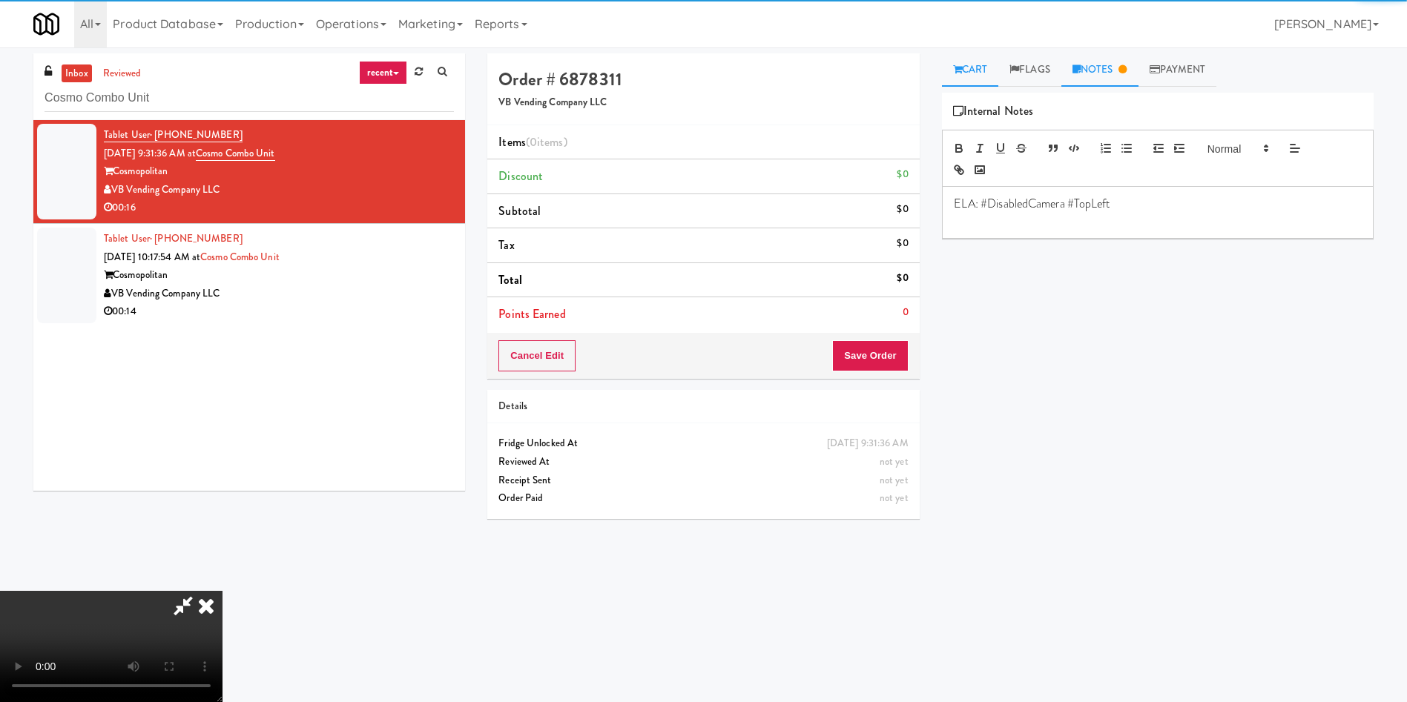
click at [937, 74] on link "Cart" at bounding box center [970, 69] width 57 height 33
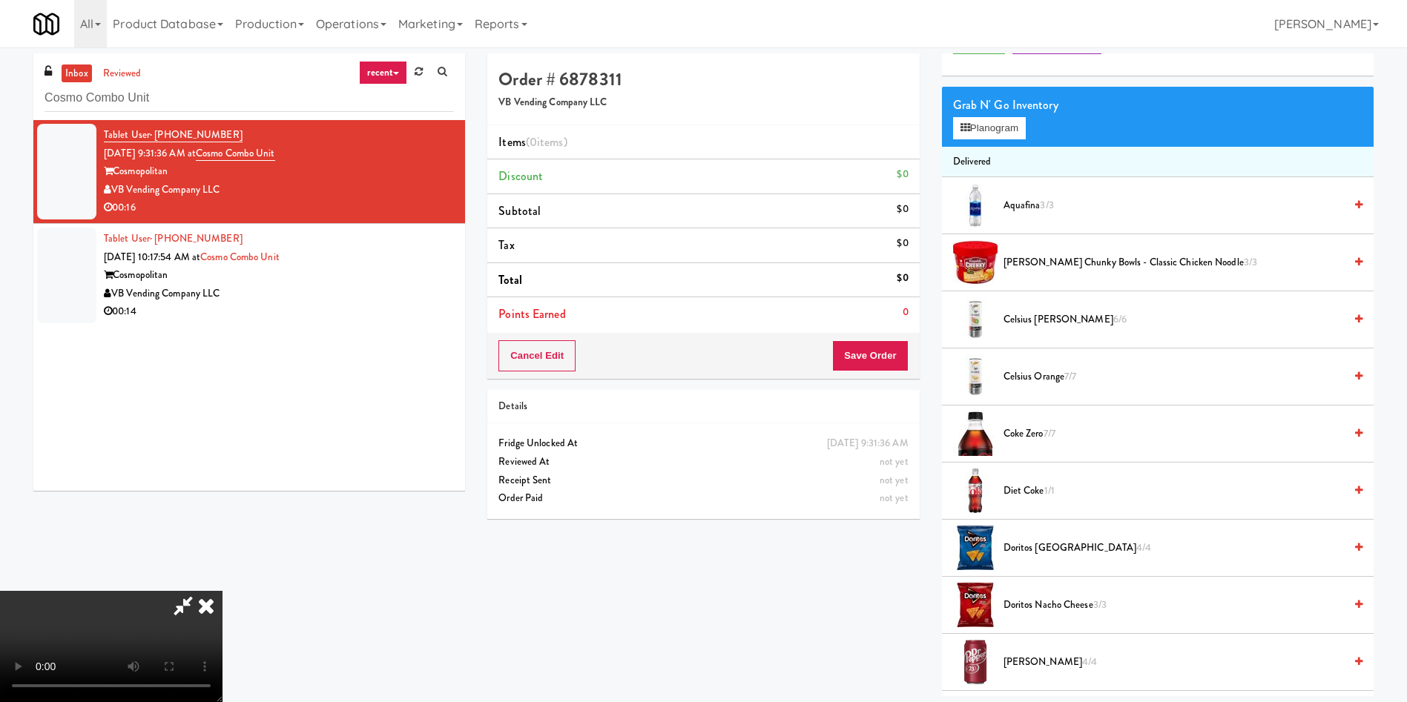
scroll to position [111, 0]
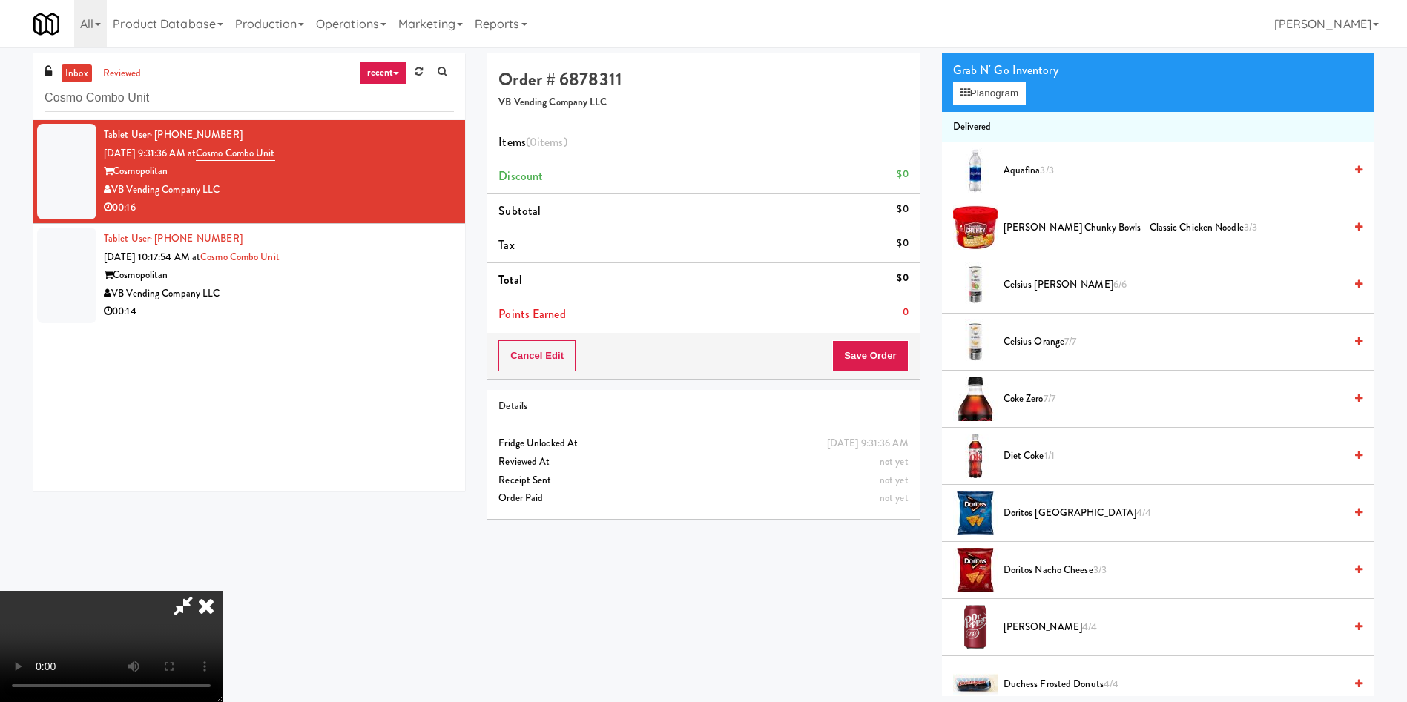
click at [222, 467] on video at bounding box center [111, 646] width 222 height 111
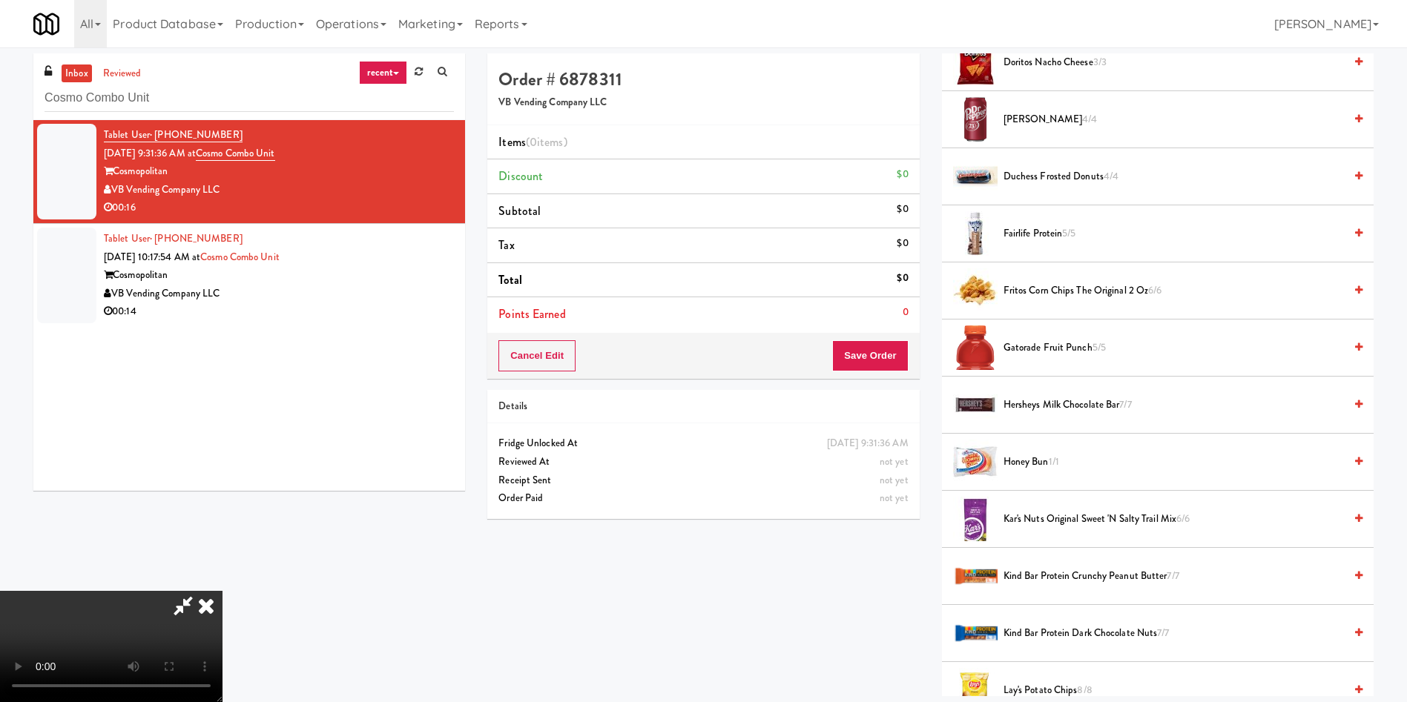
scroll to position [779, 0]
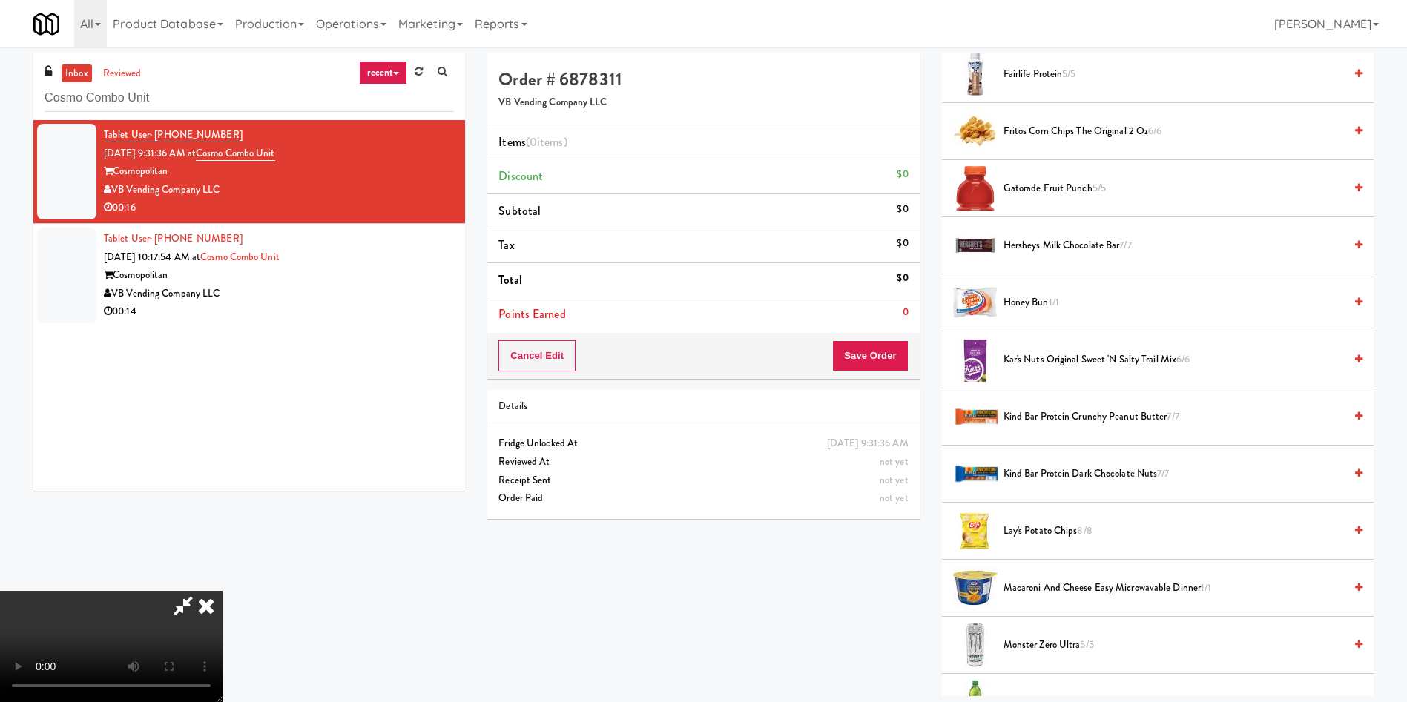
click at [222, 467] on video at bounding box center [111, 646] width 222 height 111
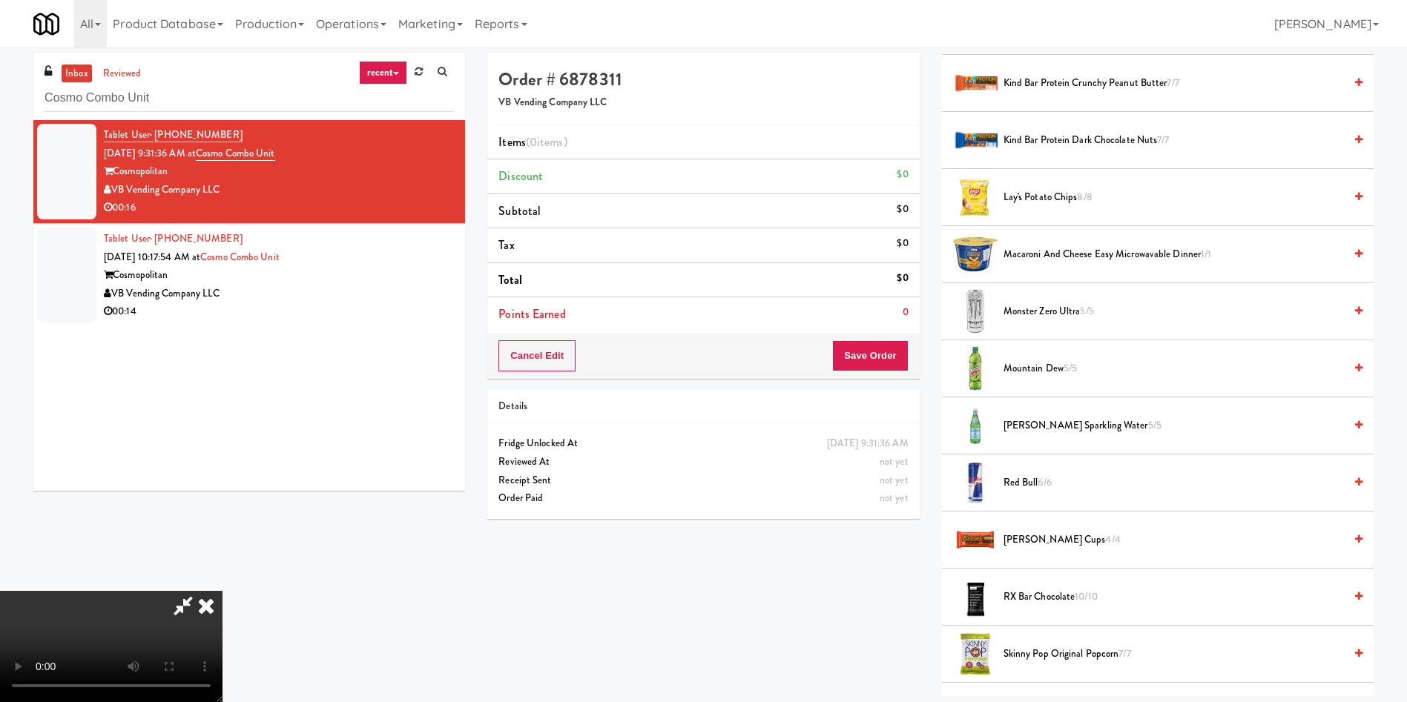
scroll to position [1446, 0]
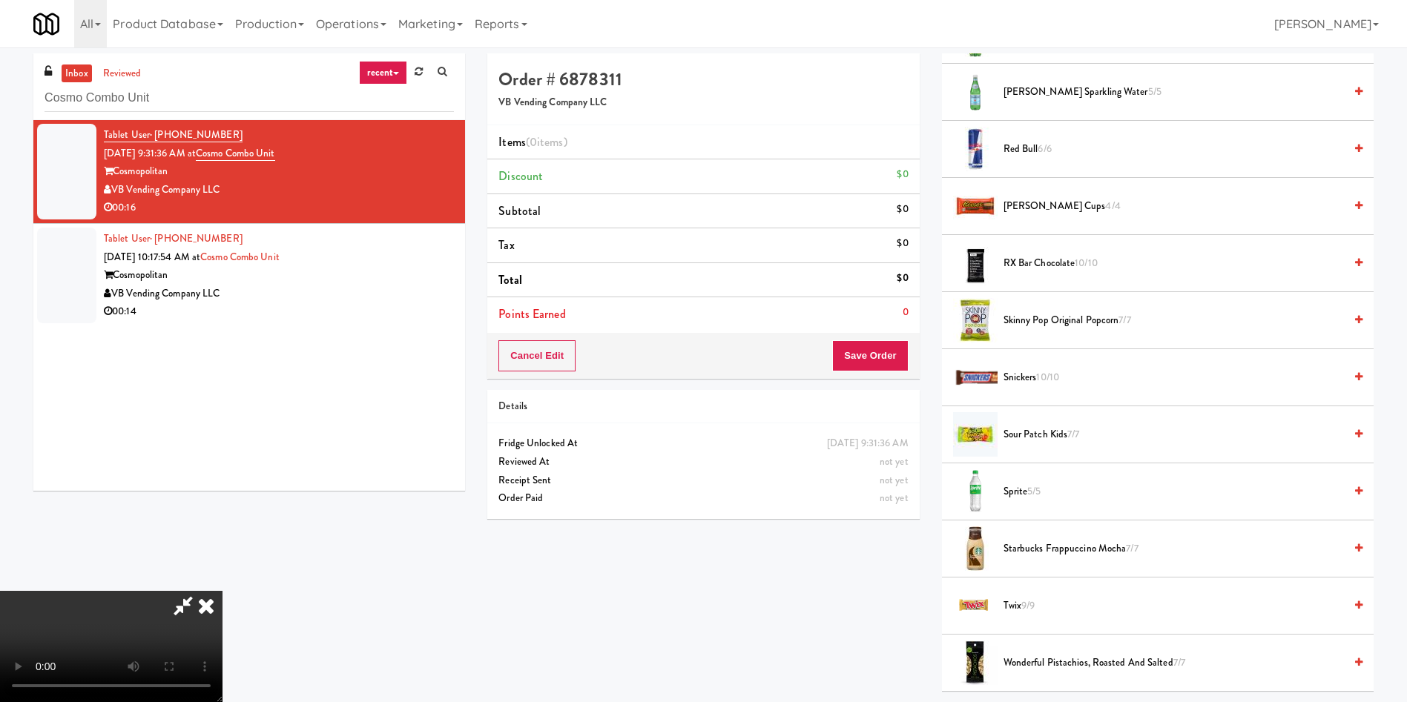
click at [937, 467] on span "5/5" at bounding box center [1033, 491] width 13 height 14
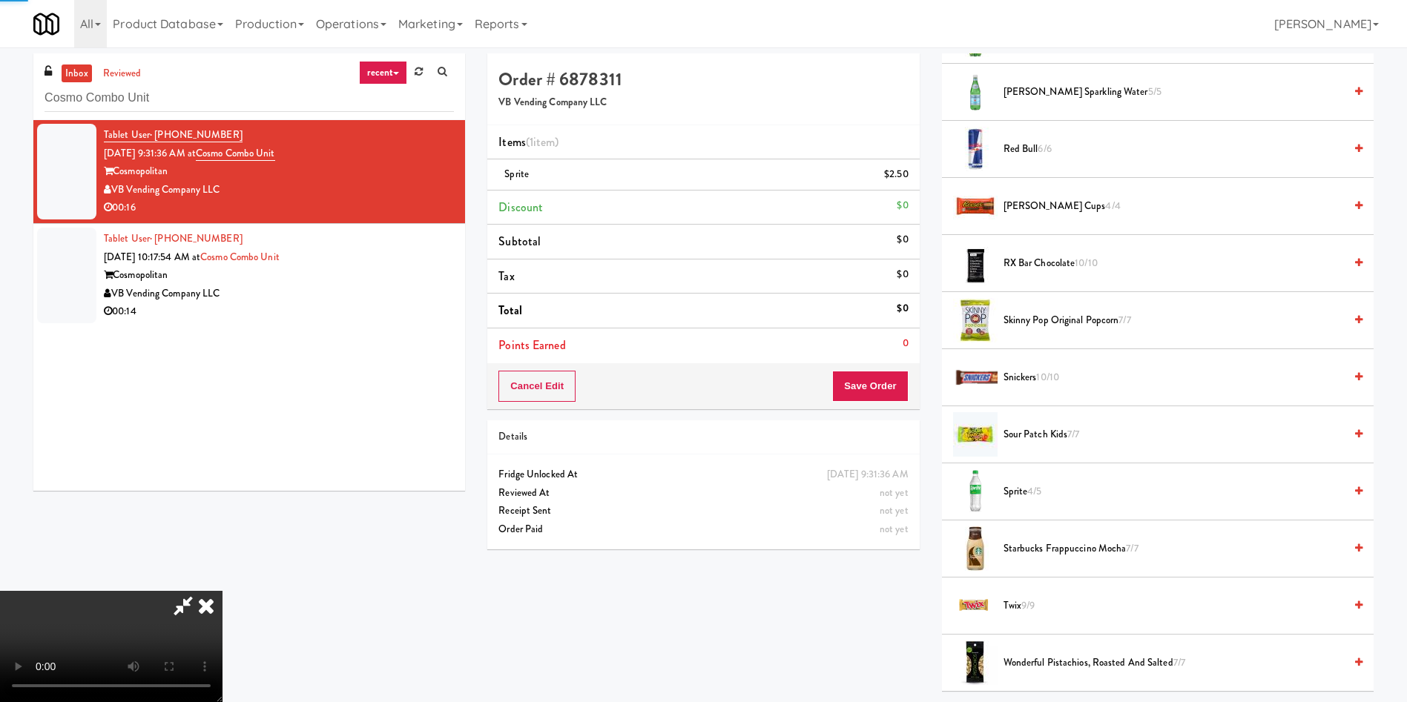
click at [222, 467] on video at bounding box center [111, 646] width 222 height 111
click at [937, 146] on span "Red Bull 6/6" at bounding box center [1173, 149] width 340 height 19
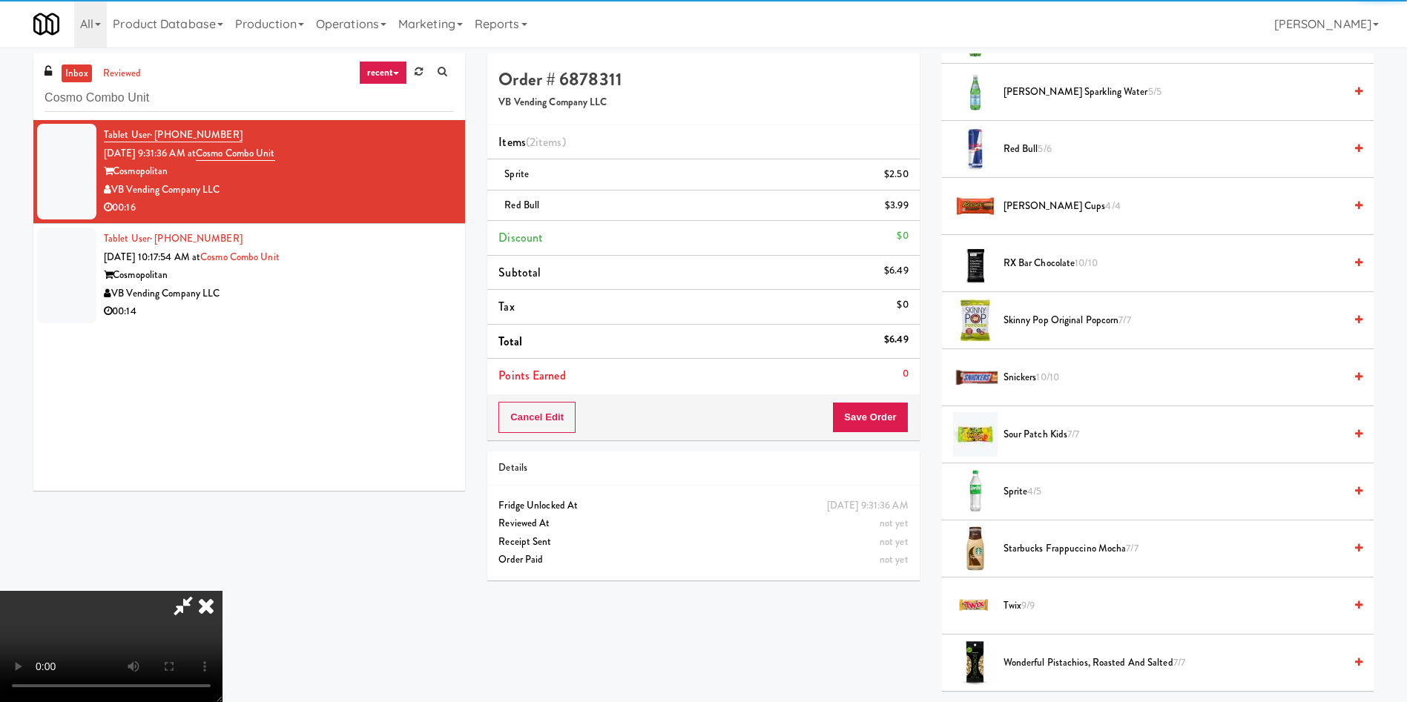
click at [222, 467] on video at bounding box center [111, 646] width 222 height 111
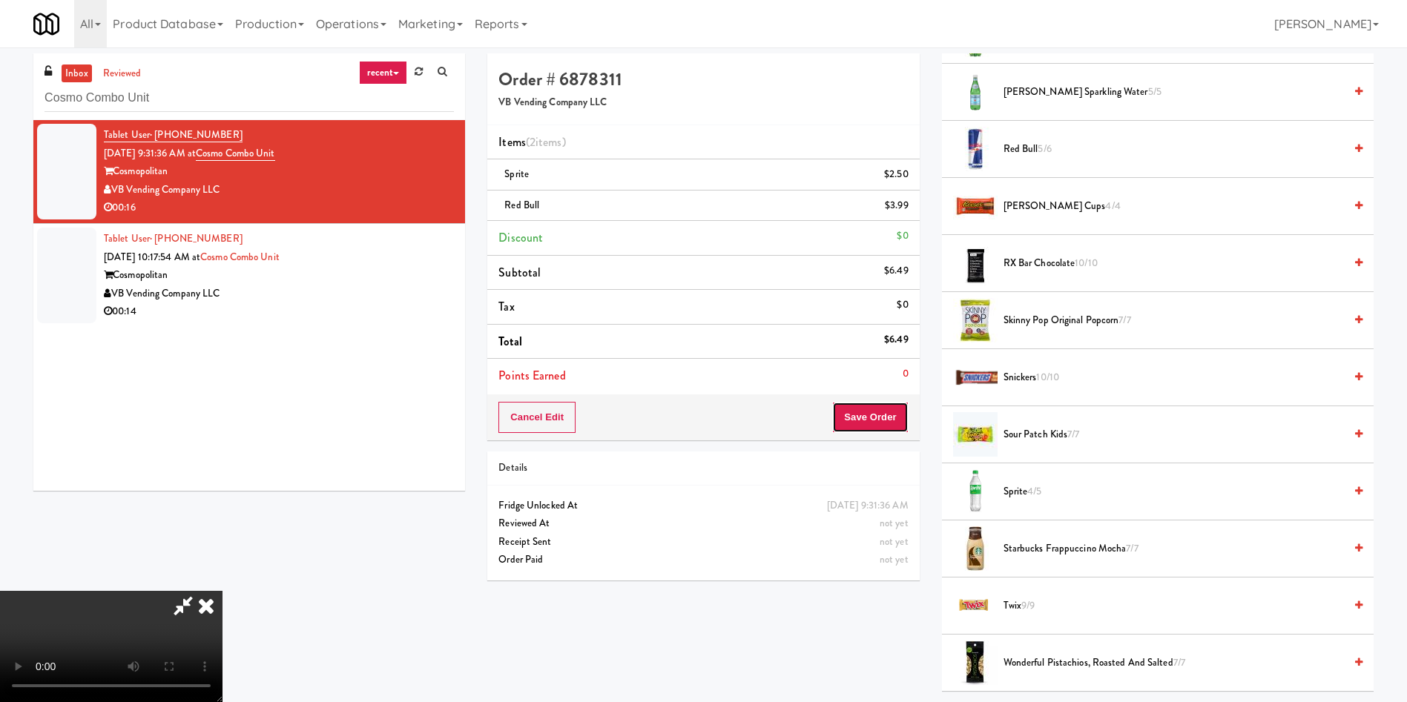
click at [876, 414] on button "Save Order" at bounding box center [870, 417] width 76 height 31
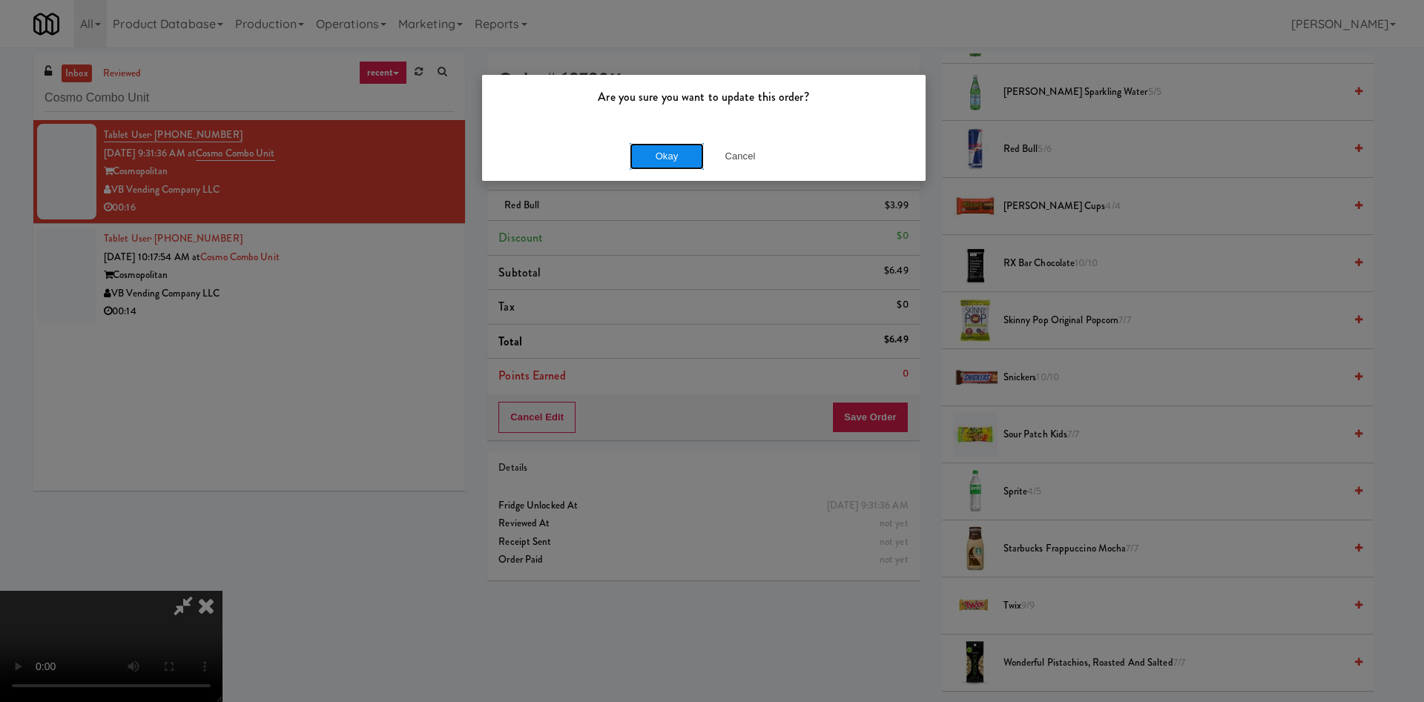
click at [665, 165] on button "Okay" at bounding box center [667, 156] width 74 height 27
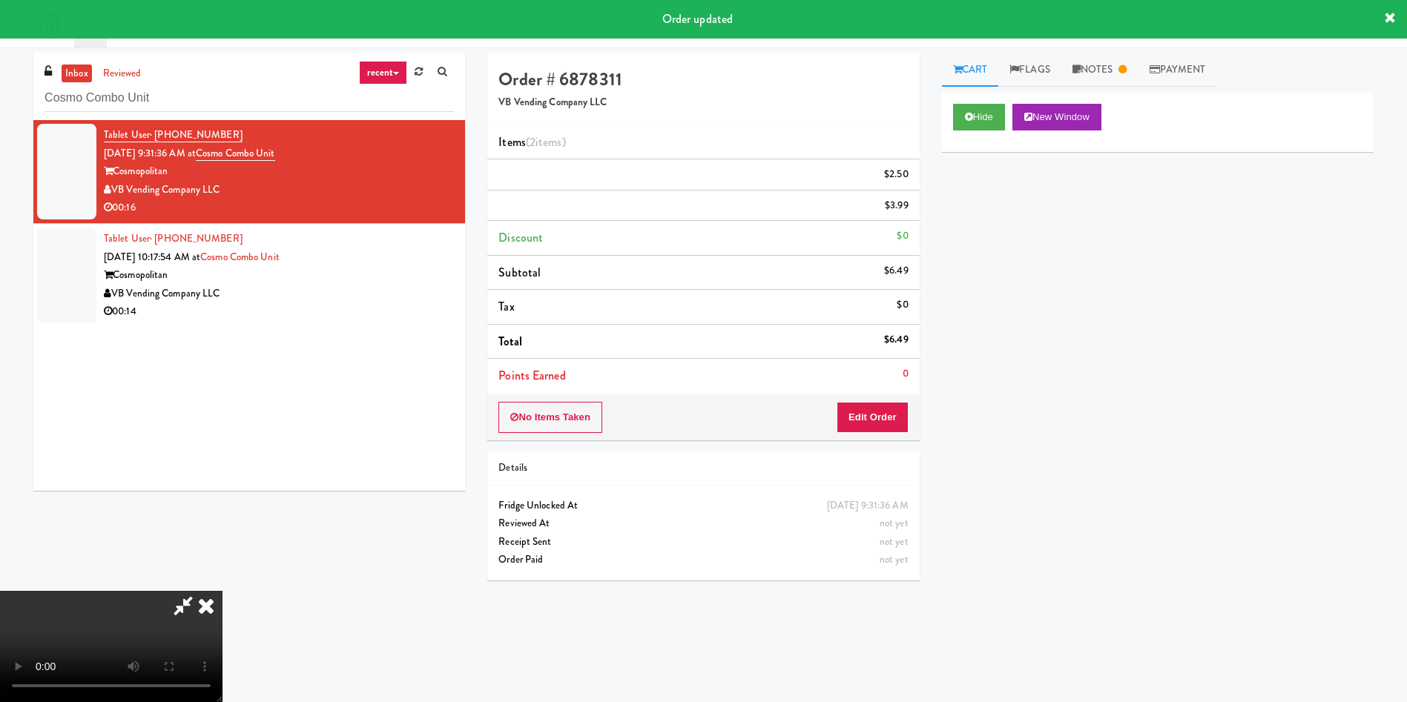
scroll to position [0, 0]
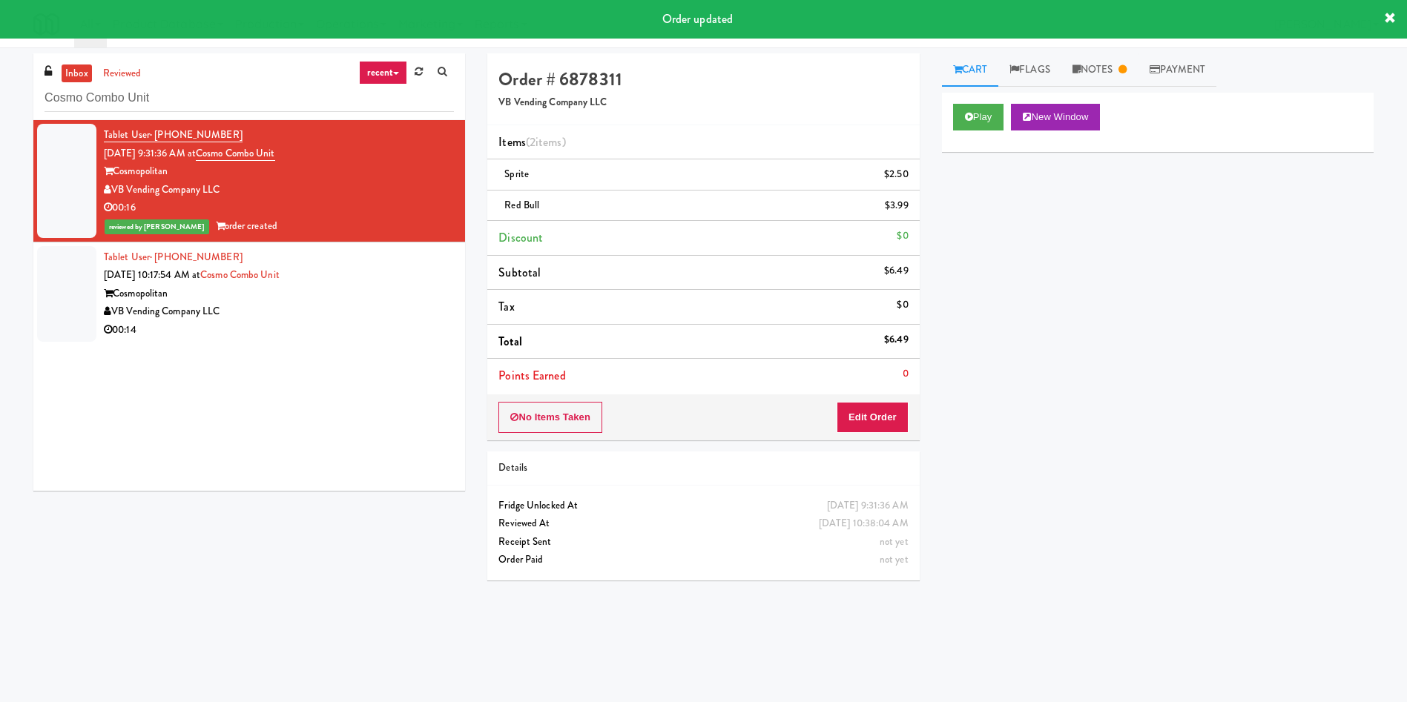
click at [68, 321] on div at bounding box center [66, 294] width 59 height 96
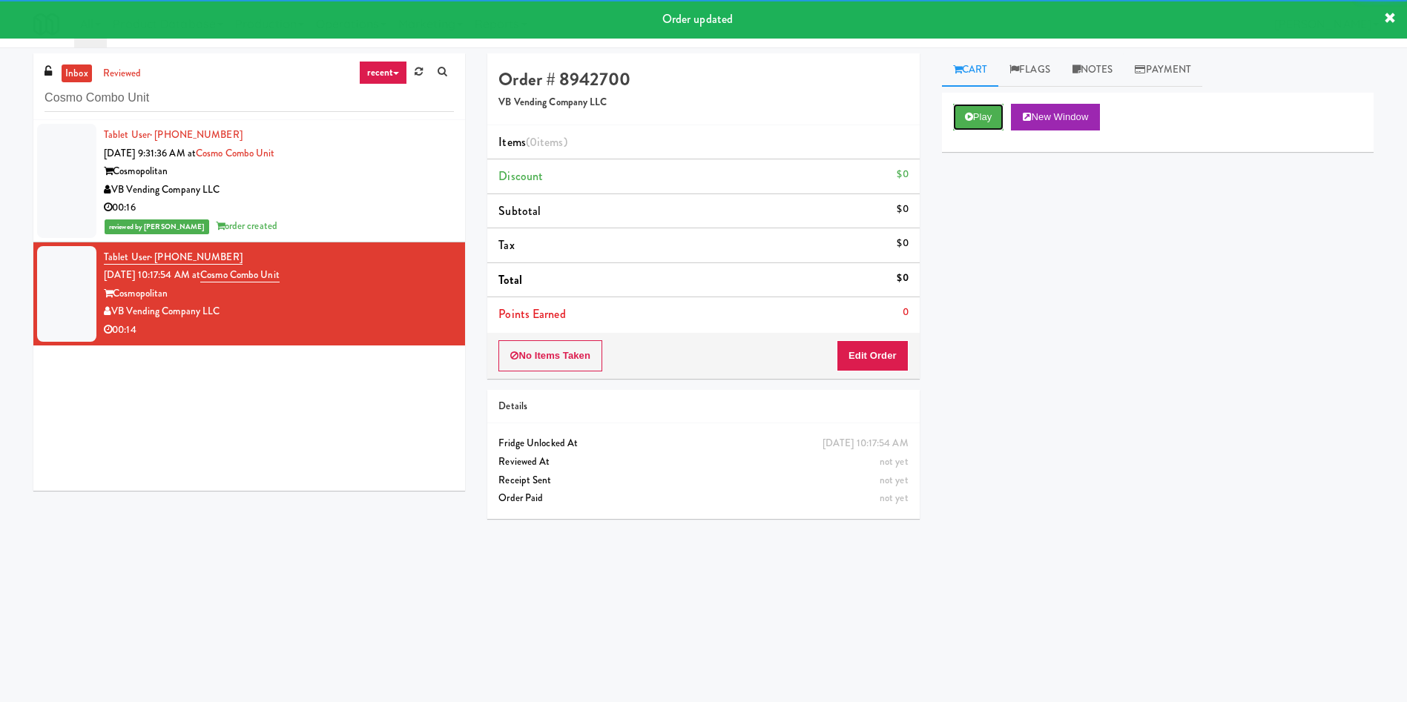
drag, startPoint x: 989, startPoint y: 114, endPoint x: 937, endPoint y: 284, distance: 177.4
click at [937, 116] on button "Play" at bounding box center [978, 117] width 51 height 27
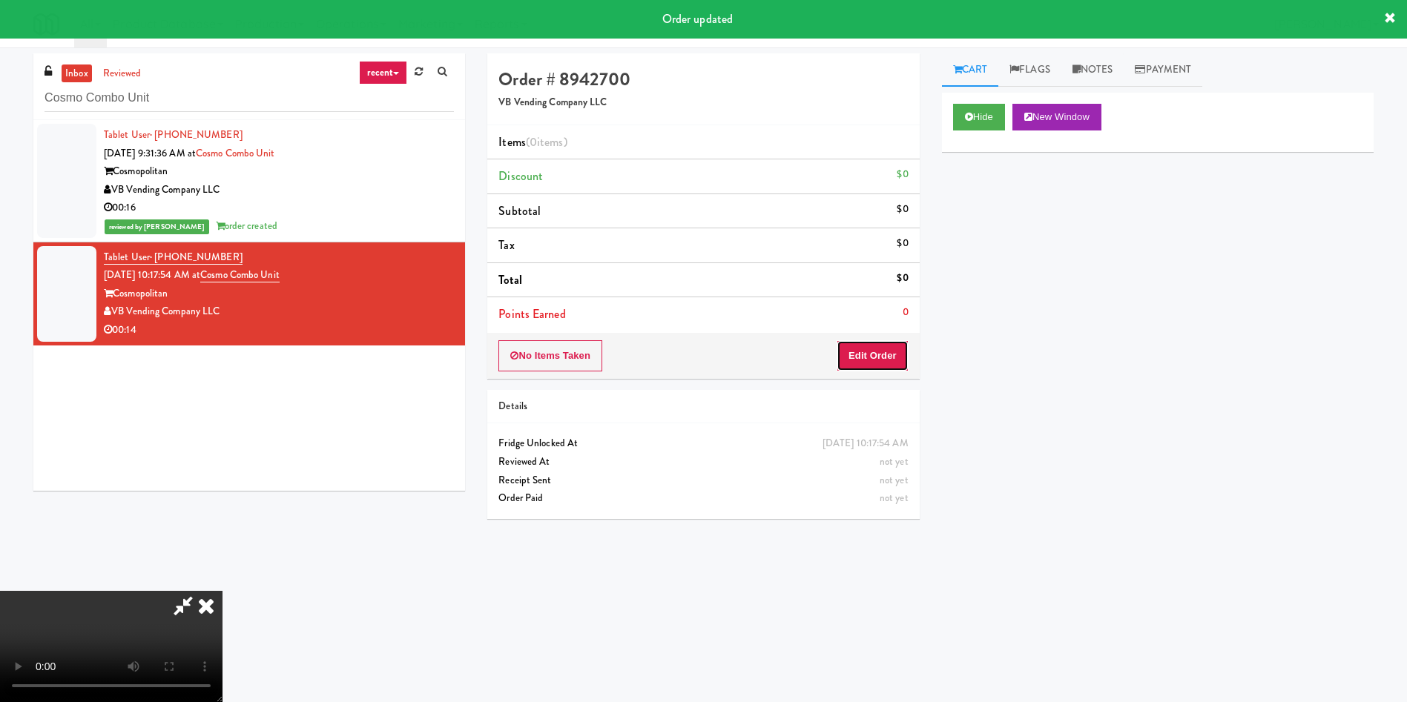
click at [888, 352] on button "Edit Order" at bounding box center [872, 355] width 72 height 31
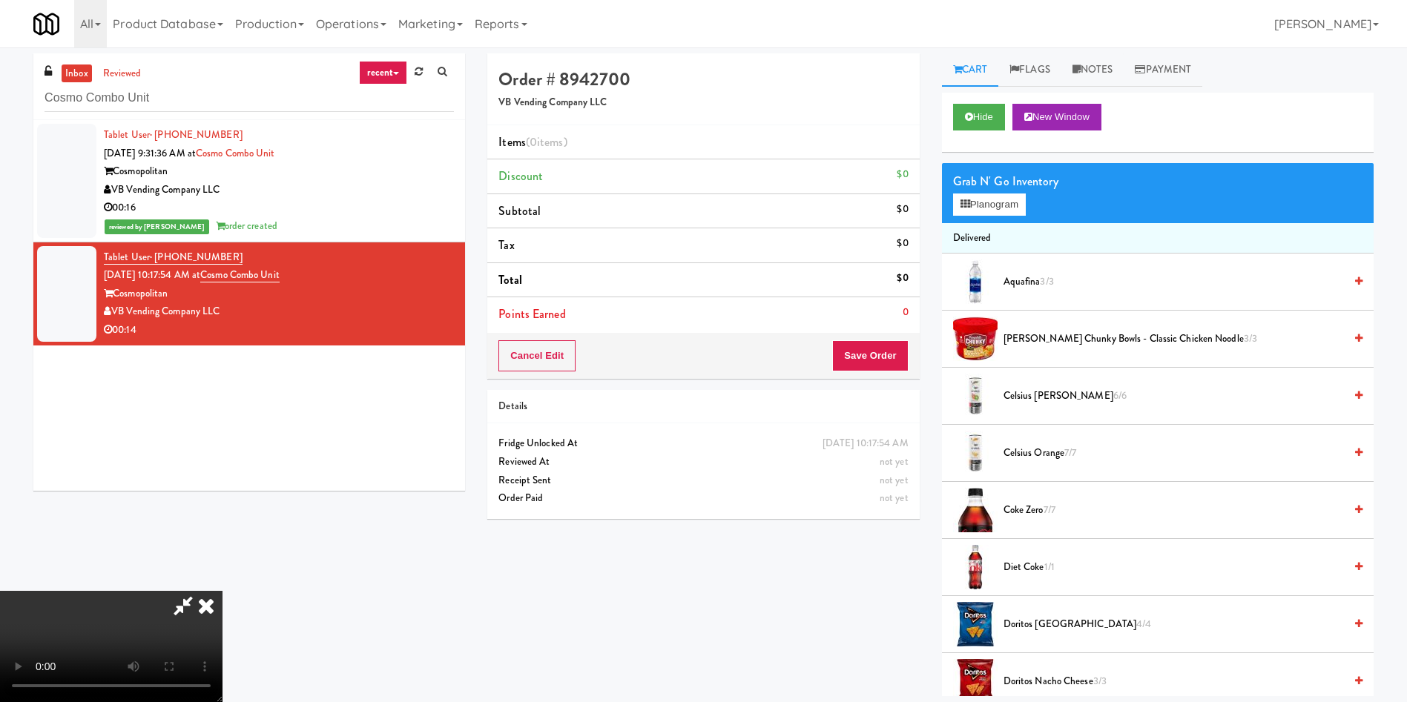
click at [690, 77] on h4 "Order # 8942700" at bounding box center [702, 79] width 409 height 19
click at [937, 74] on link "Notes" at bounding box center [1092, 69] width 63 height 33
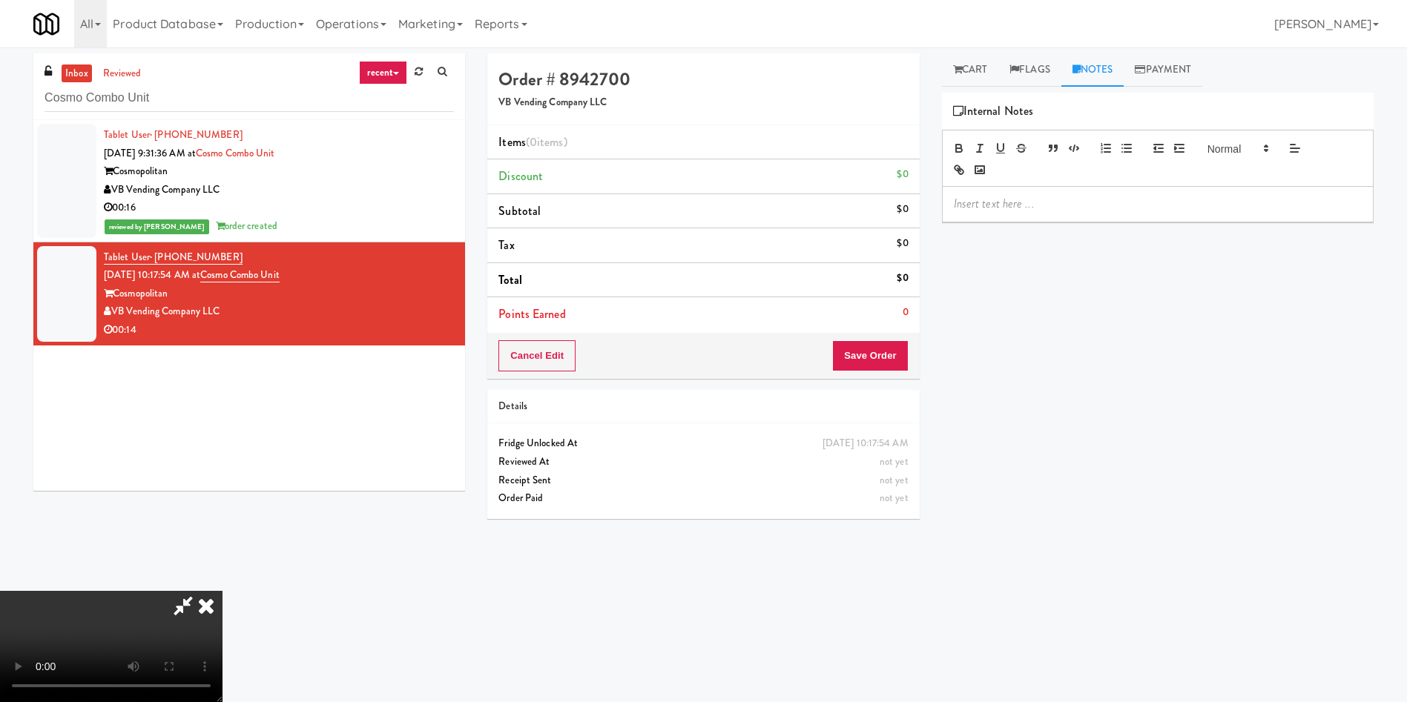
click at [937, 202] on p at bounding box center [1158, 204] width 408 height 16
drag, startPoint x: 992, startPoint y: 199, endPoint x: 866, endPoint y: 218, distance: 127.5
click at [842, 202] on div "Order # 8942700 VB Vending Company LLC Items (0 items ) Discount $0 Subtotal $0…" at bounding box center [930, 350] width 908 height 595
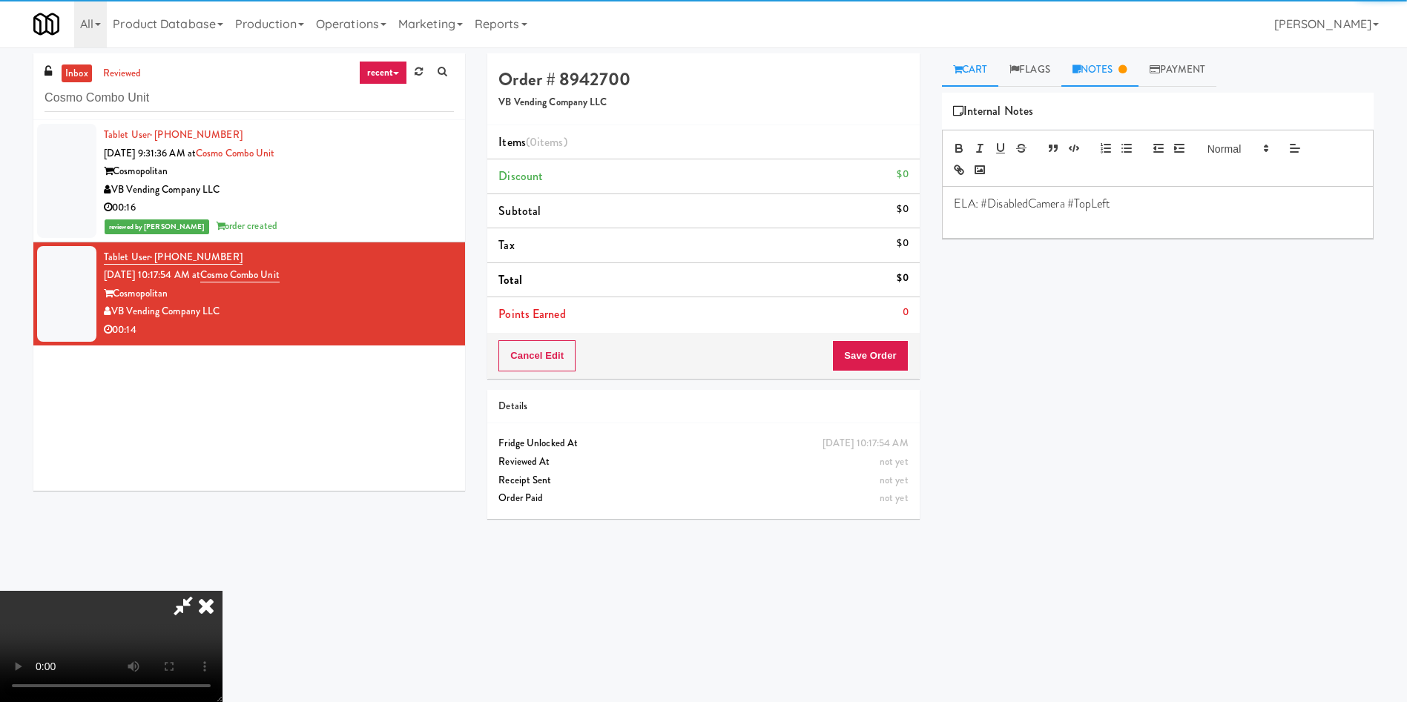
click at [937, 59] on link "Cart" at bounding box center [970, 69] width 57 height 33
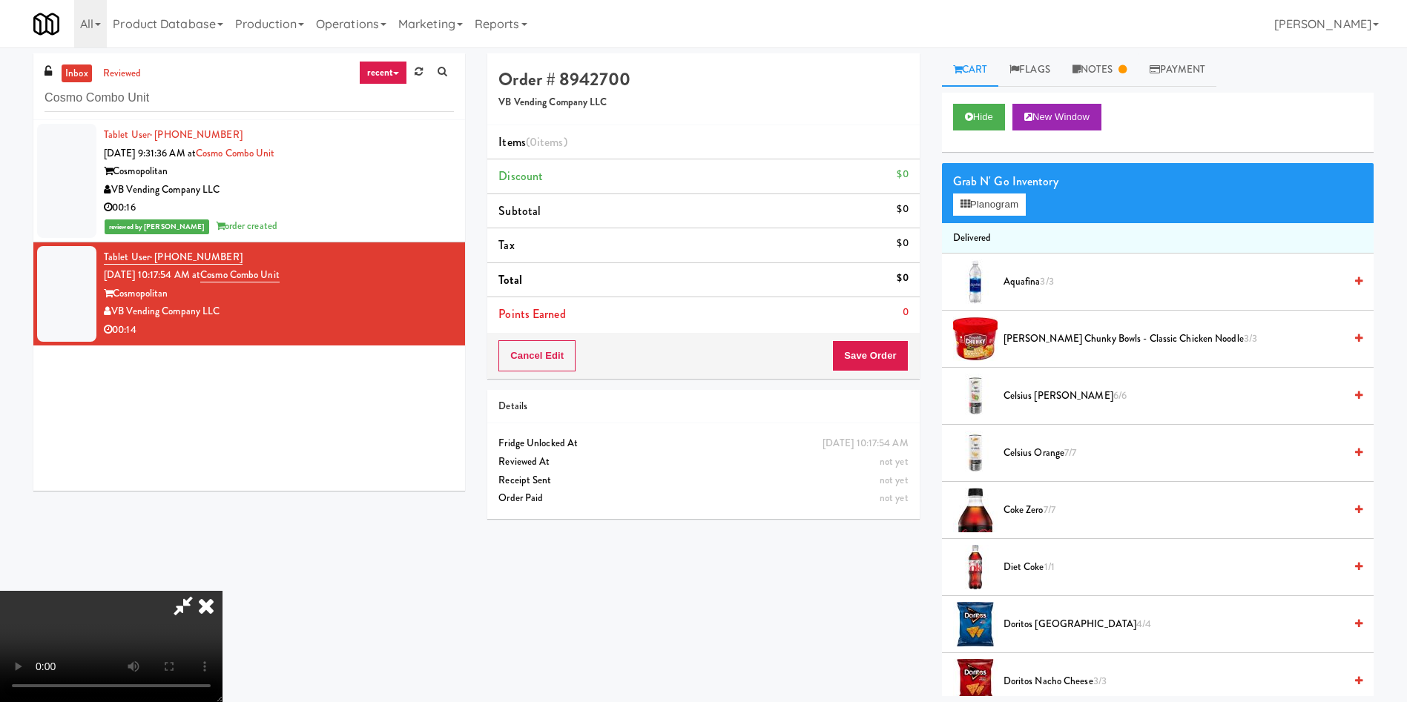
scroll to position [111, 0]
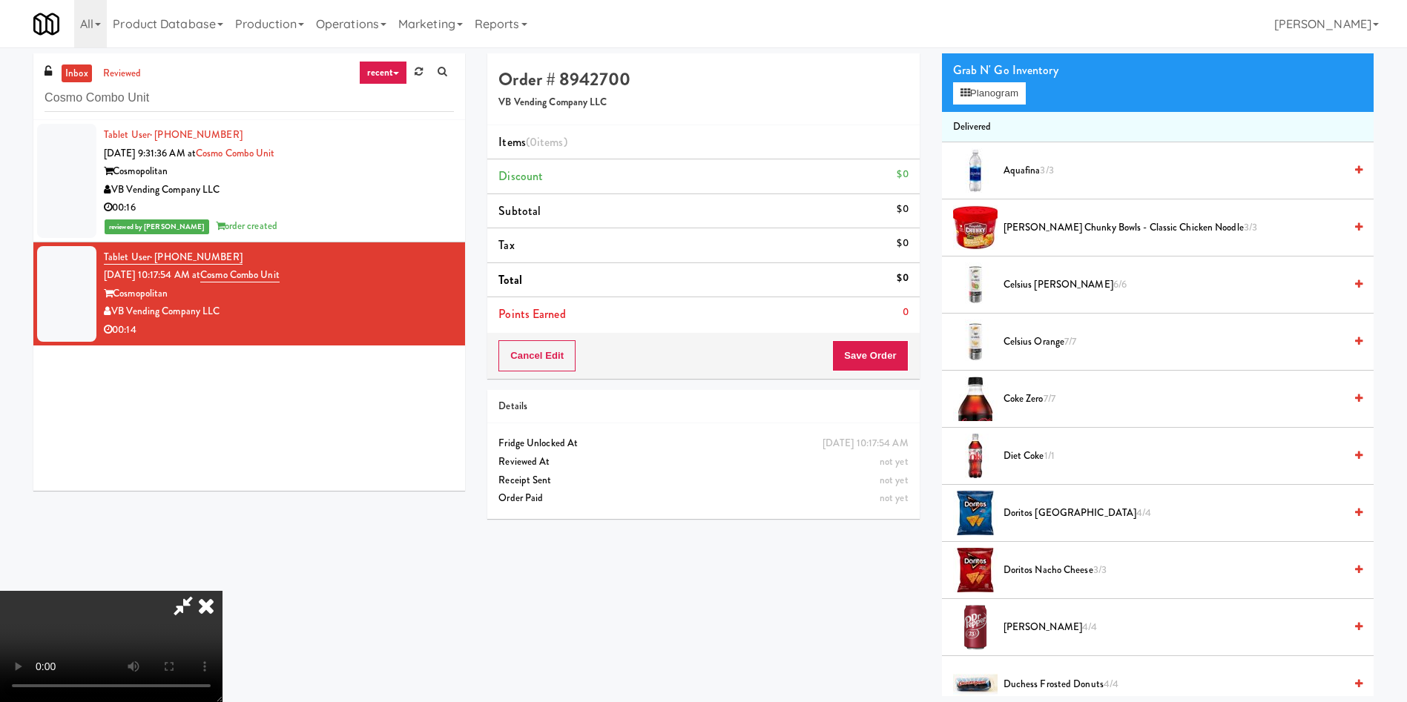
click at [222, 467] on video at bounding box center [111, 646] width 222 height 111
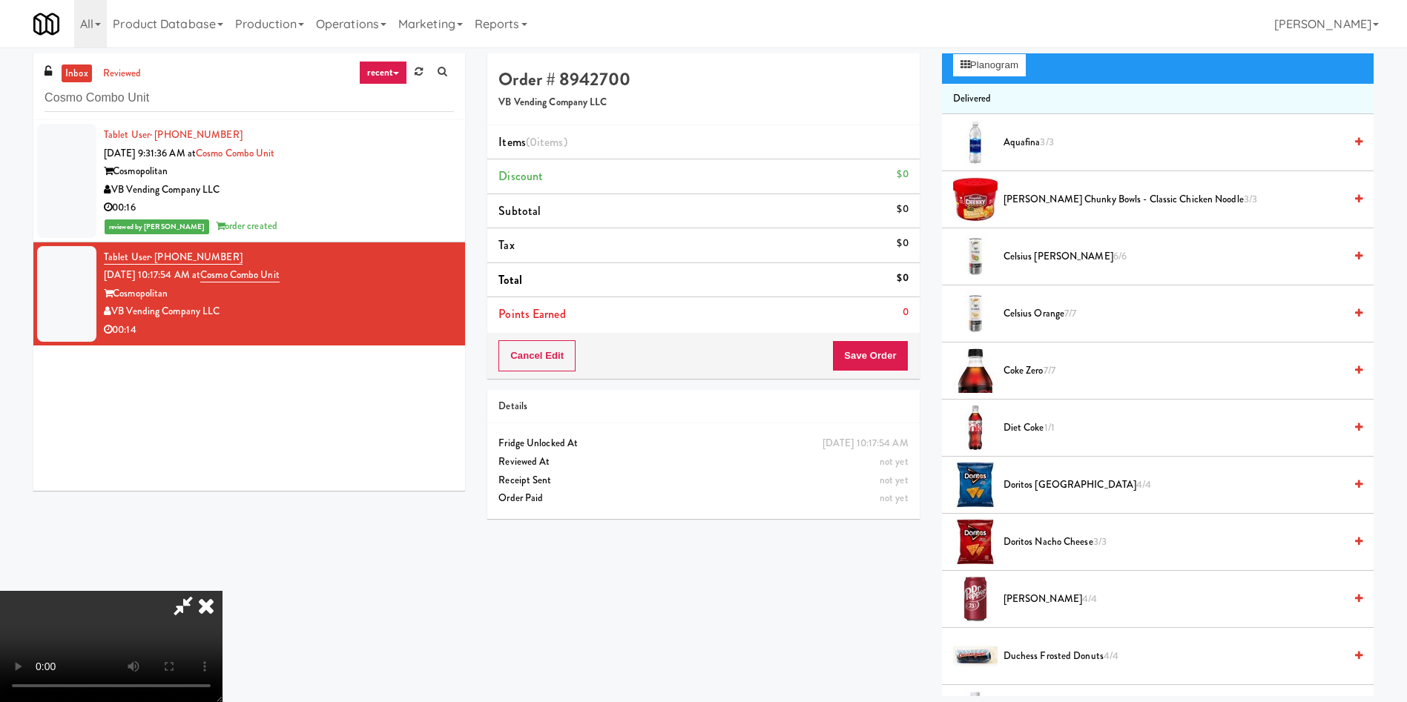
scroll to position [222, 0]
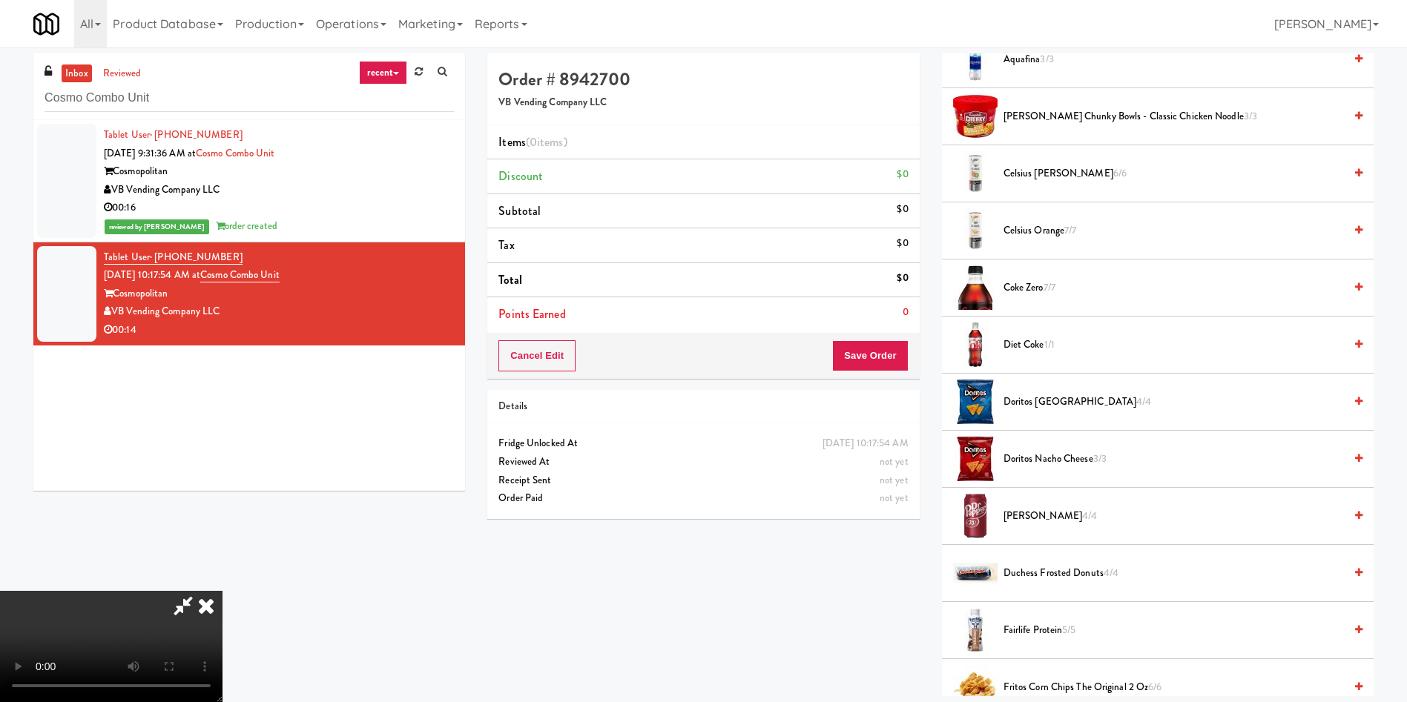
click at [937, 349] on span "1/1" at bounding box center [1049, 344] width 10 height 14
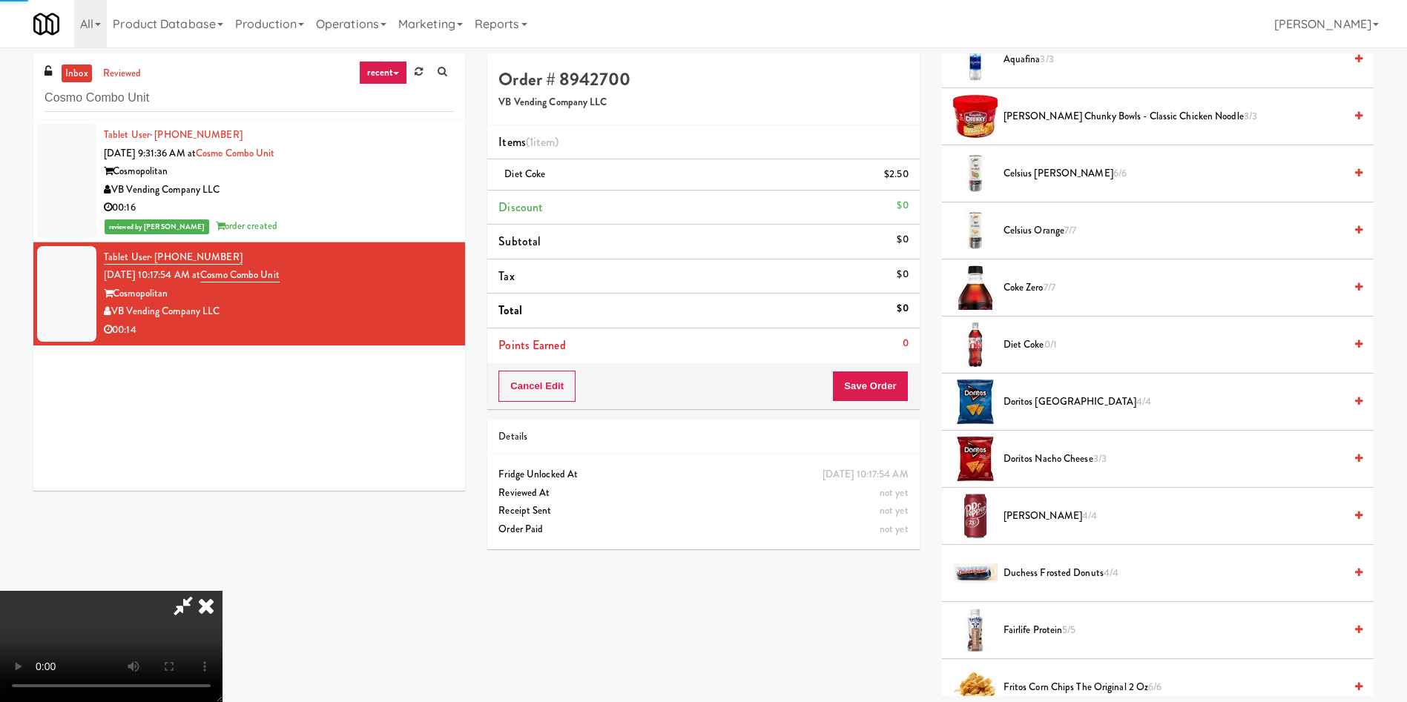
click at [222, 467] on video at bounding box center [111, 646] width 222 height 111
click at [937, 342] on span "Diet coke 0/1" at bounding box center [1173, 345] width 340 height 19
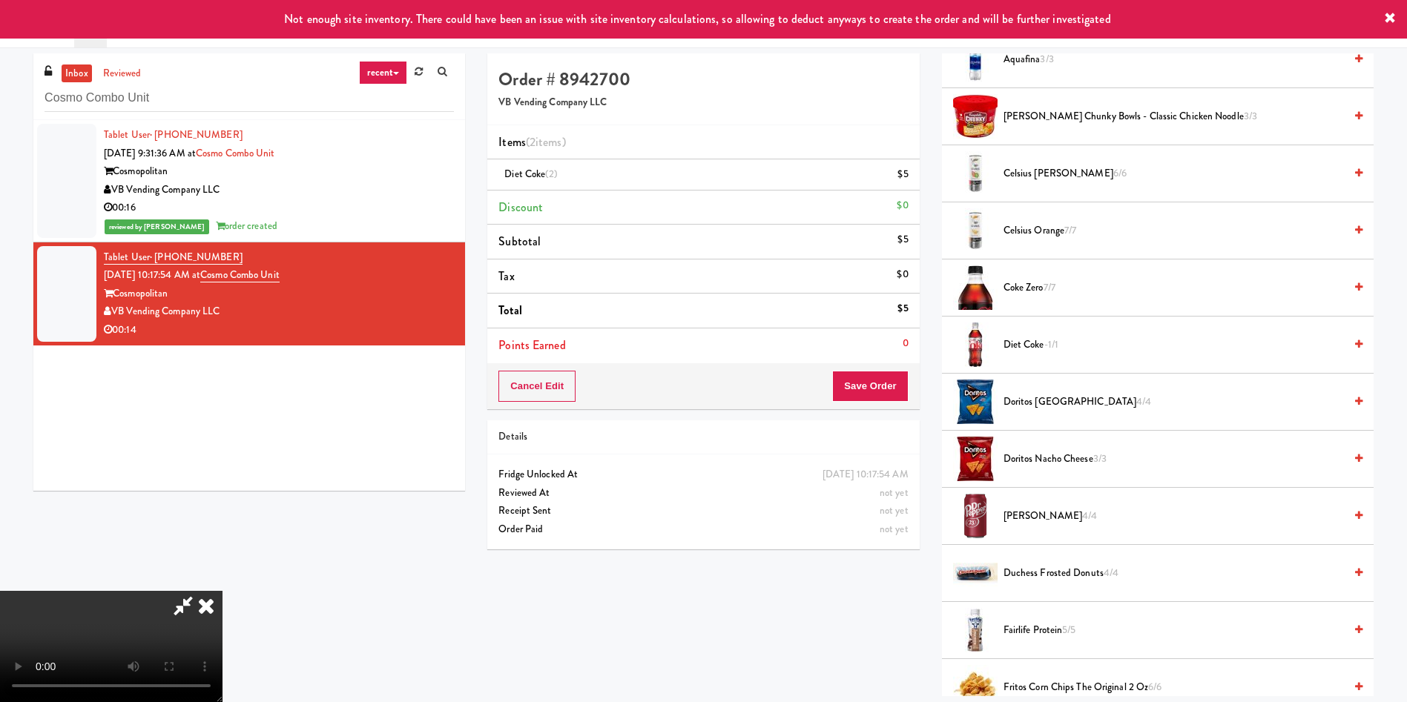
click at [937, 467] on span "[PERSON_NAME] 4/4" at bounding box center [1173, 516] width 340 height 19
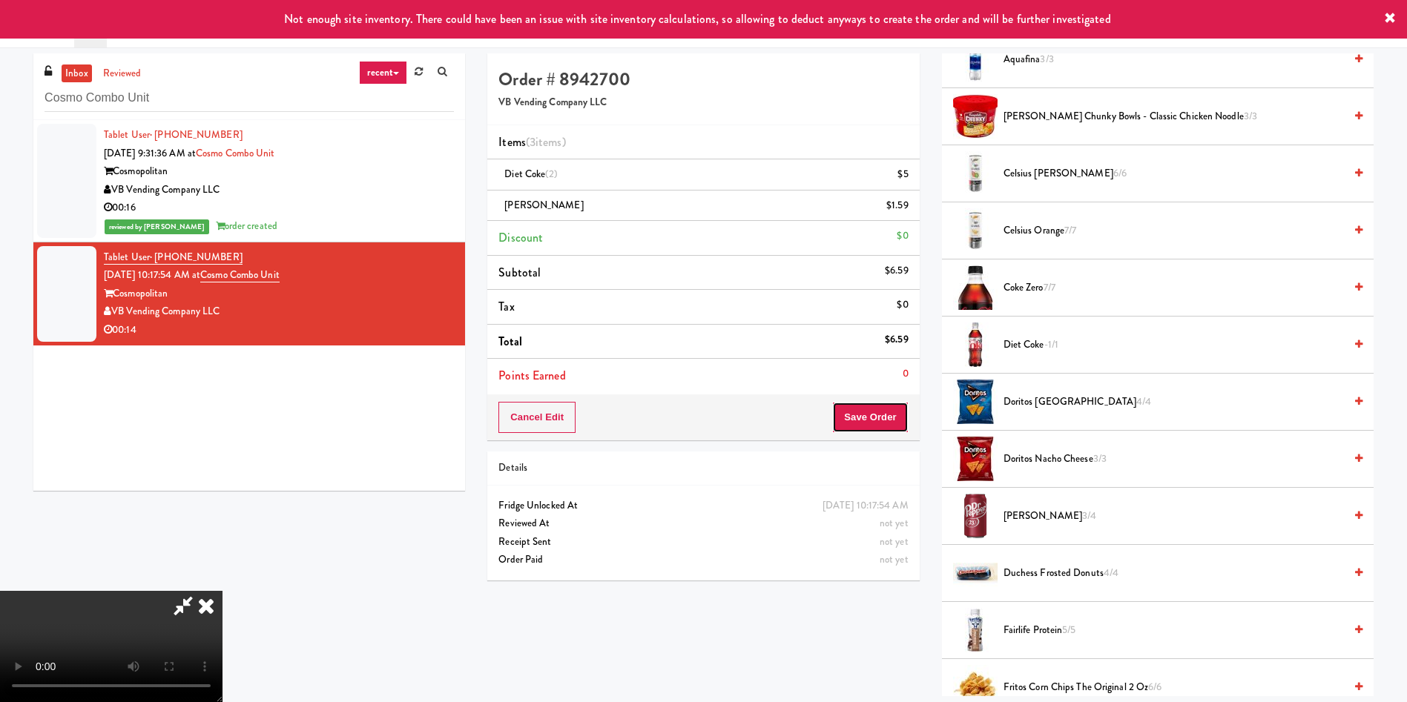
click at [877, 412] on button "Save Order" at bounding box center [870, 417] width 76 height 31
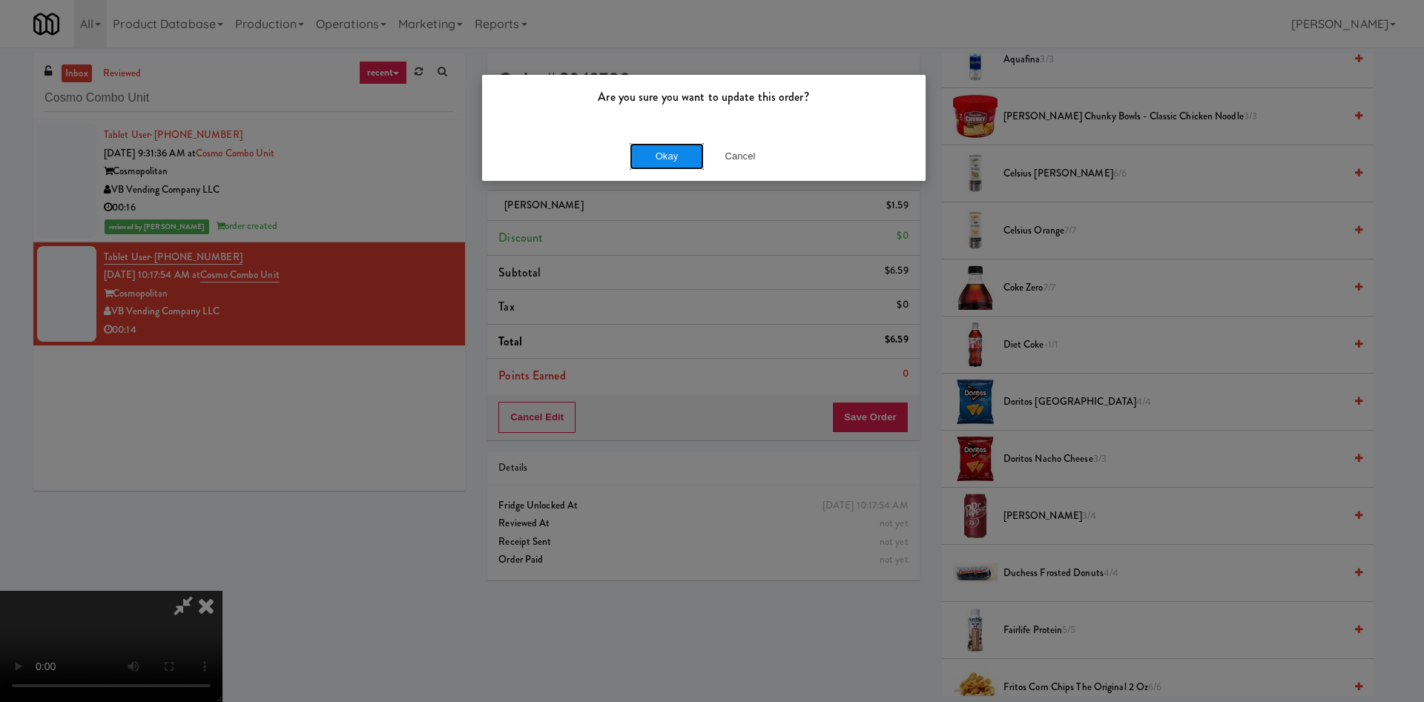
click at [649, 159] on button "Okay" at bounding box center [667, 156] width 74 height 27
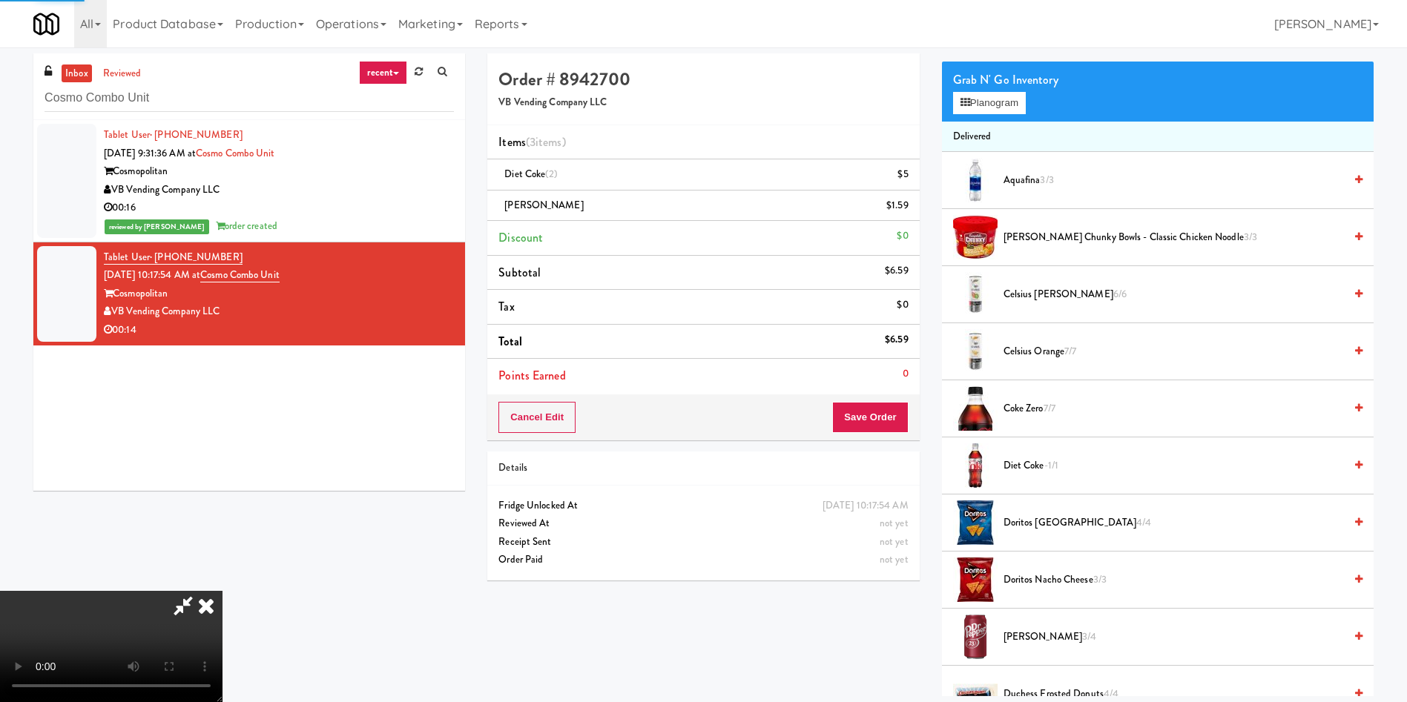
scroll to position [0, 0]
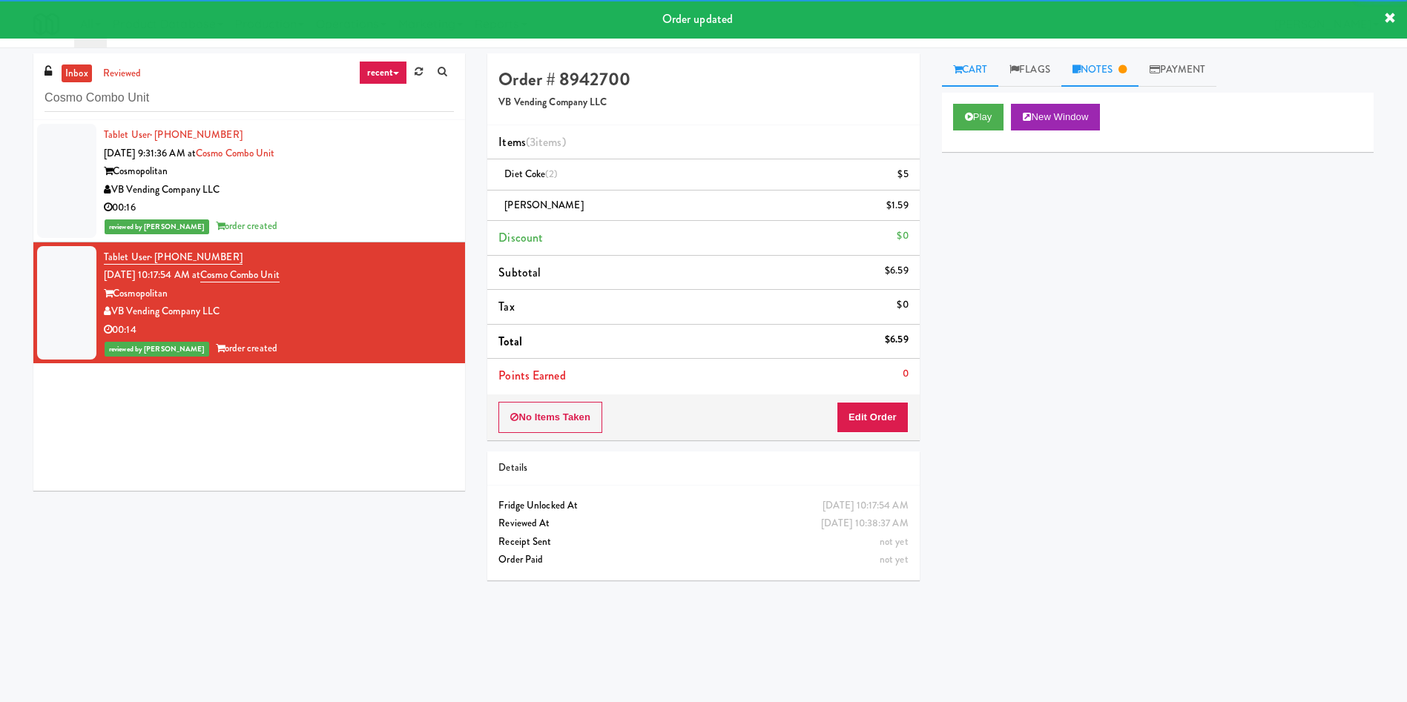
click at [937, 72] on link "Notes" at bounding box center [1099, 69] width 77 height 33
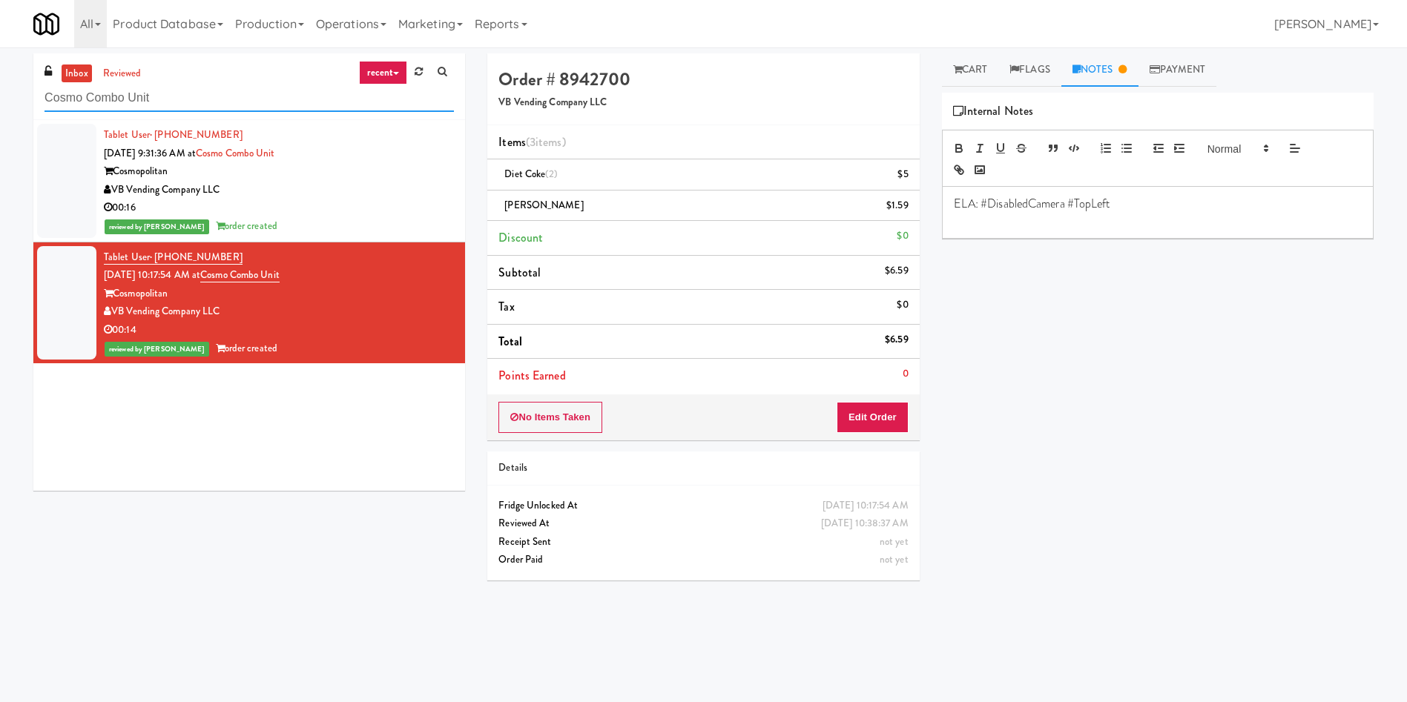
paste input "Fine - Employee Lounge-Cooler-Righ"
drag, startPoint x: 231, startPoint y: 108, endPoint x: 0, endPoint y: 79, distance: 233.2
click at [0, 79] on div "inbox reviewed recent all unclear take inventory issue suspicious failed recent…" at bounding box center [703, 350] width 1407 height 595
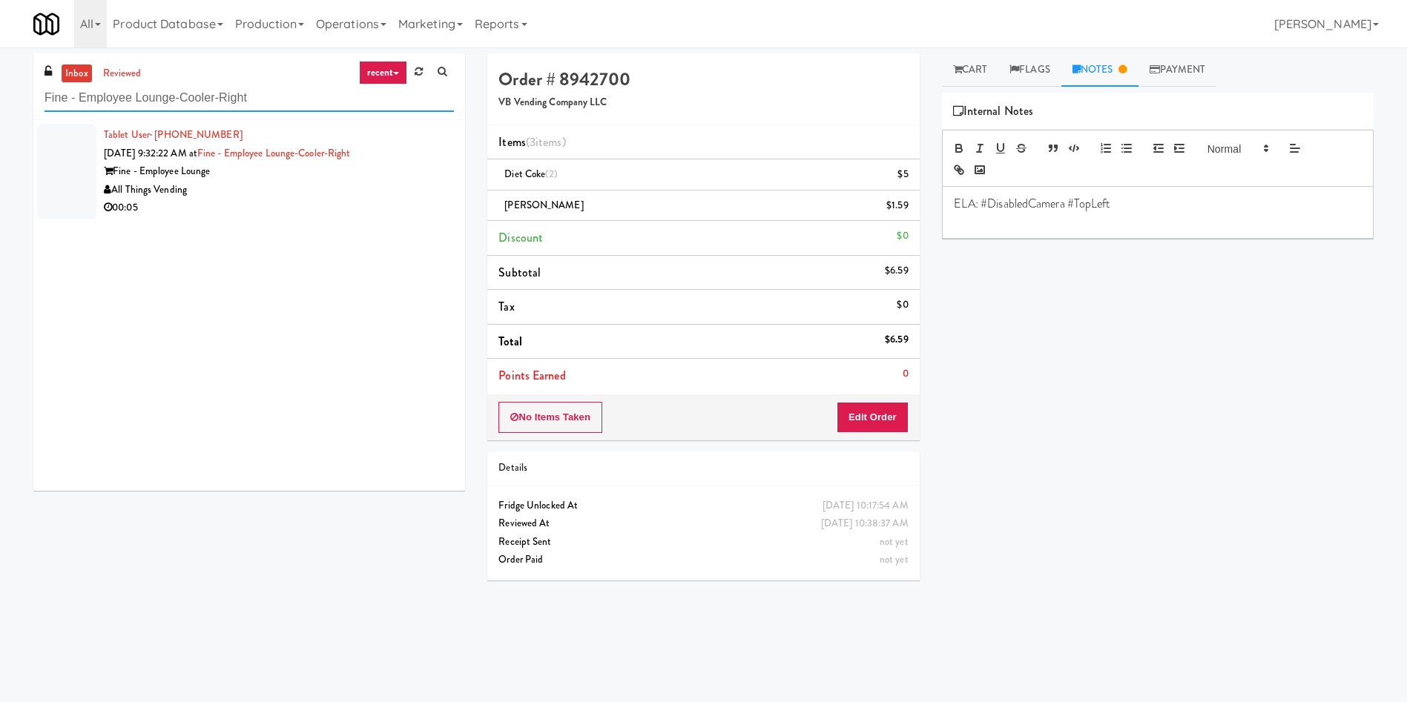
type input "Fine - Employee Lounge-Cooler-Right"
click at [62, 167] on div at bounding box center [66, 172] width 59 height 96
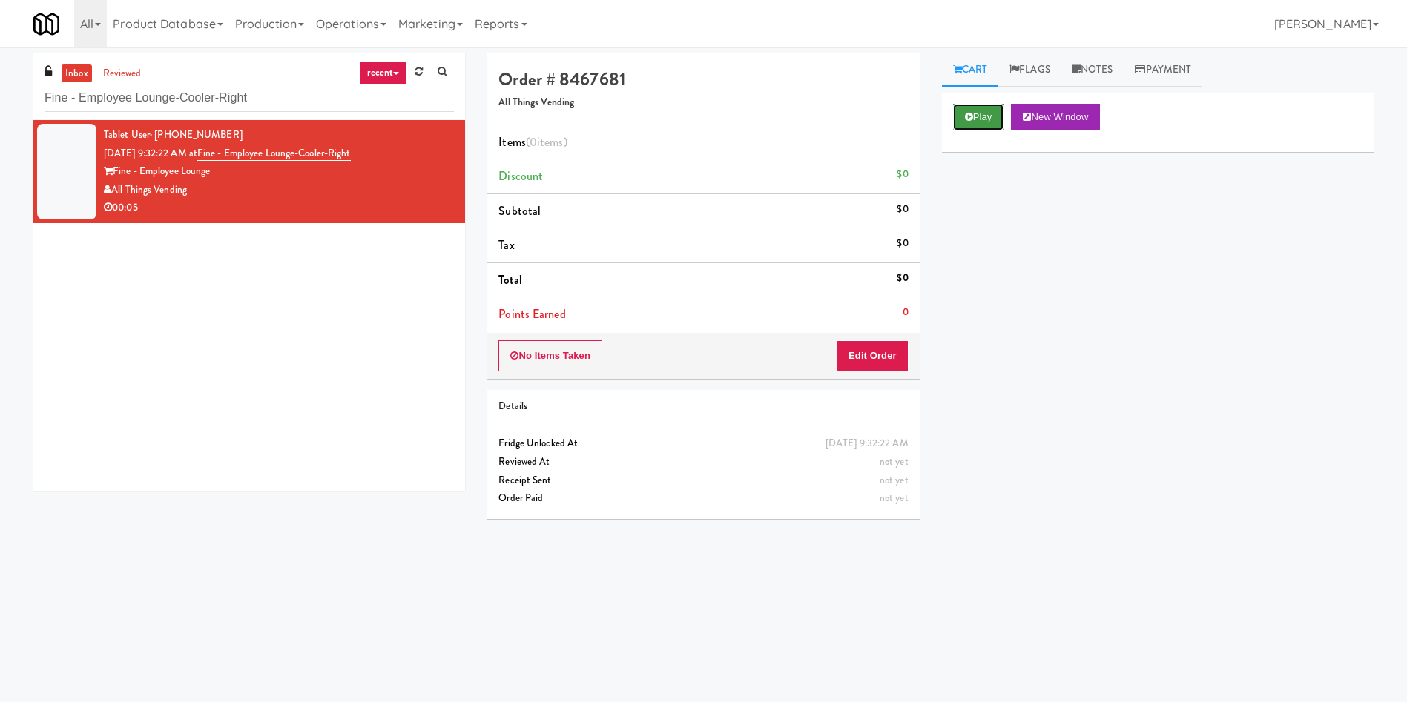
click at [937, 125] on button "Play" at bounding box center [978, 117] width 51 height 27
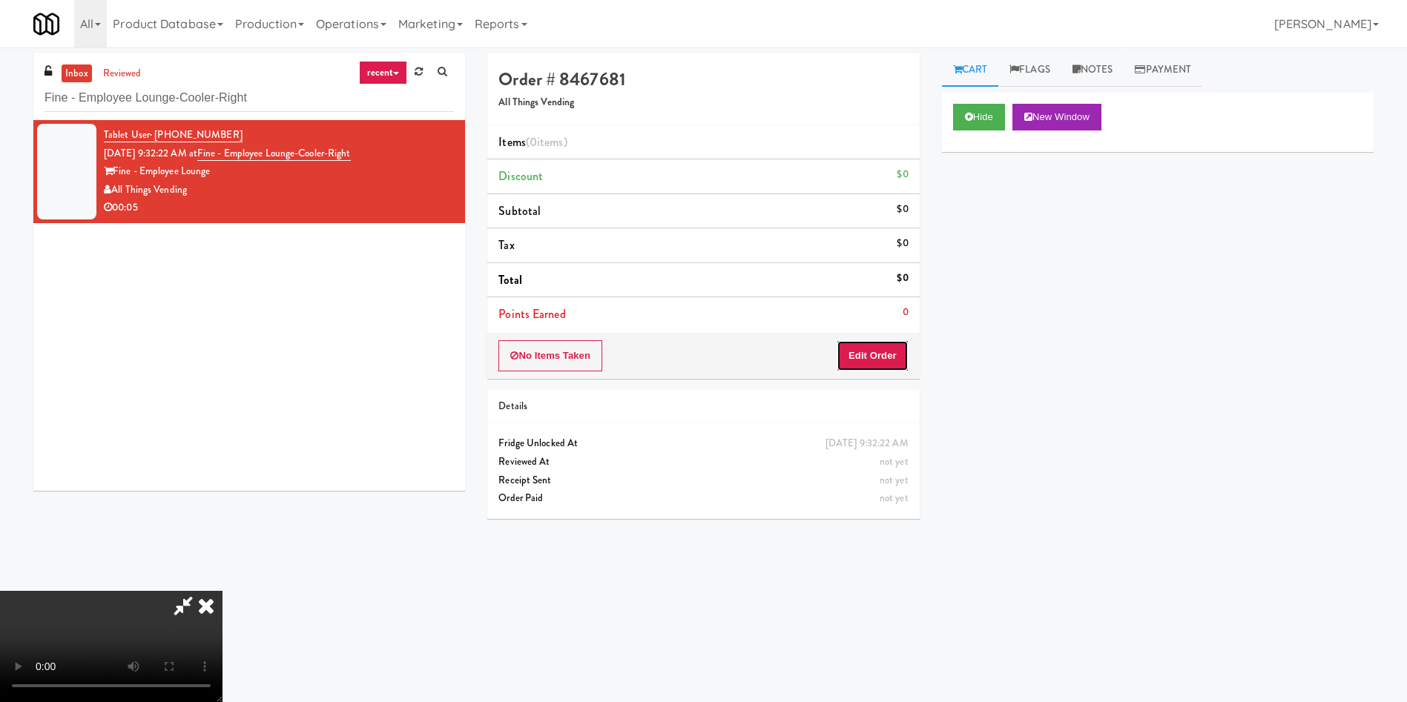
click at [848, 356] on button "Edit Order" at bounding box center [872, 355] width 72 height 31
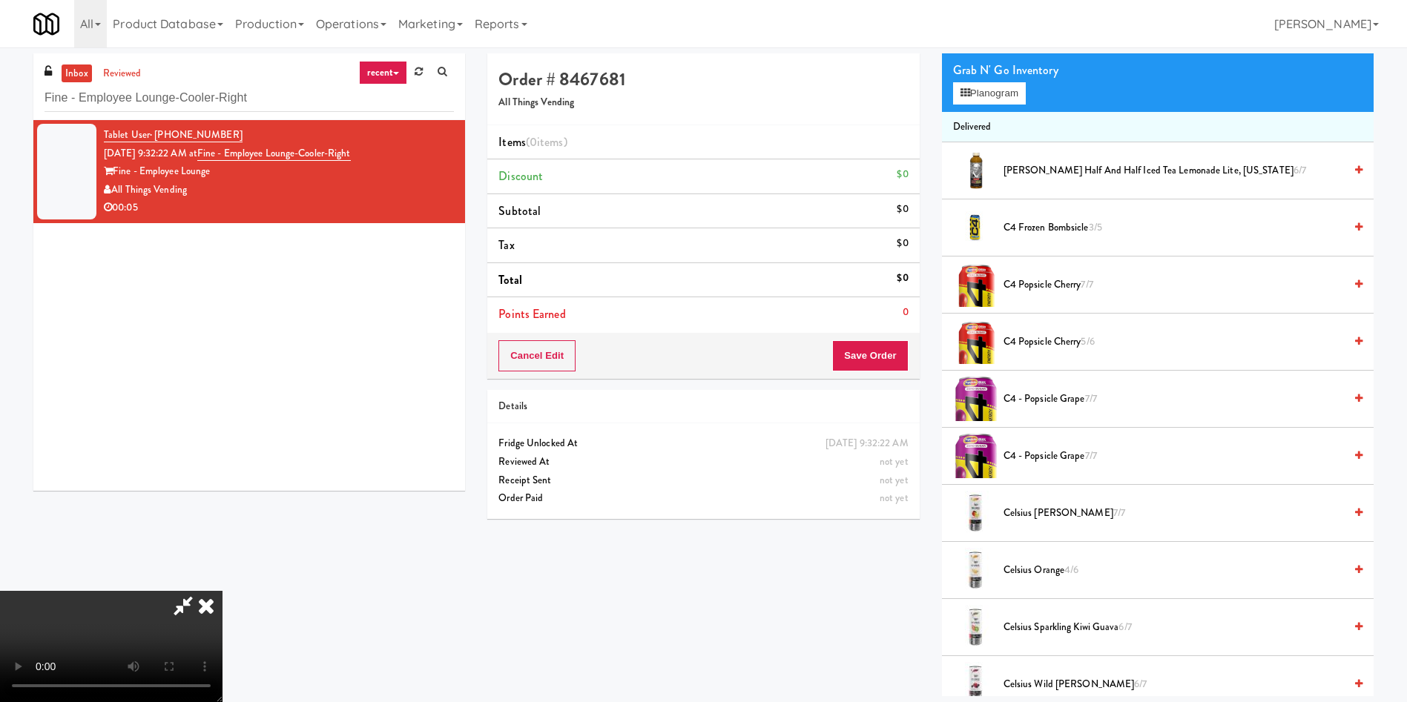
scroll to position [218, 0]
click at [222, 467] on video at bounding box center [111, 646] width 222 height 111
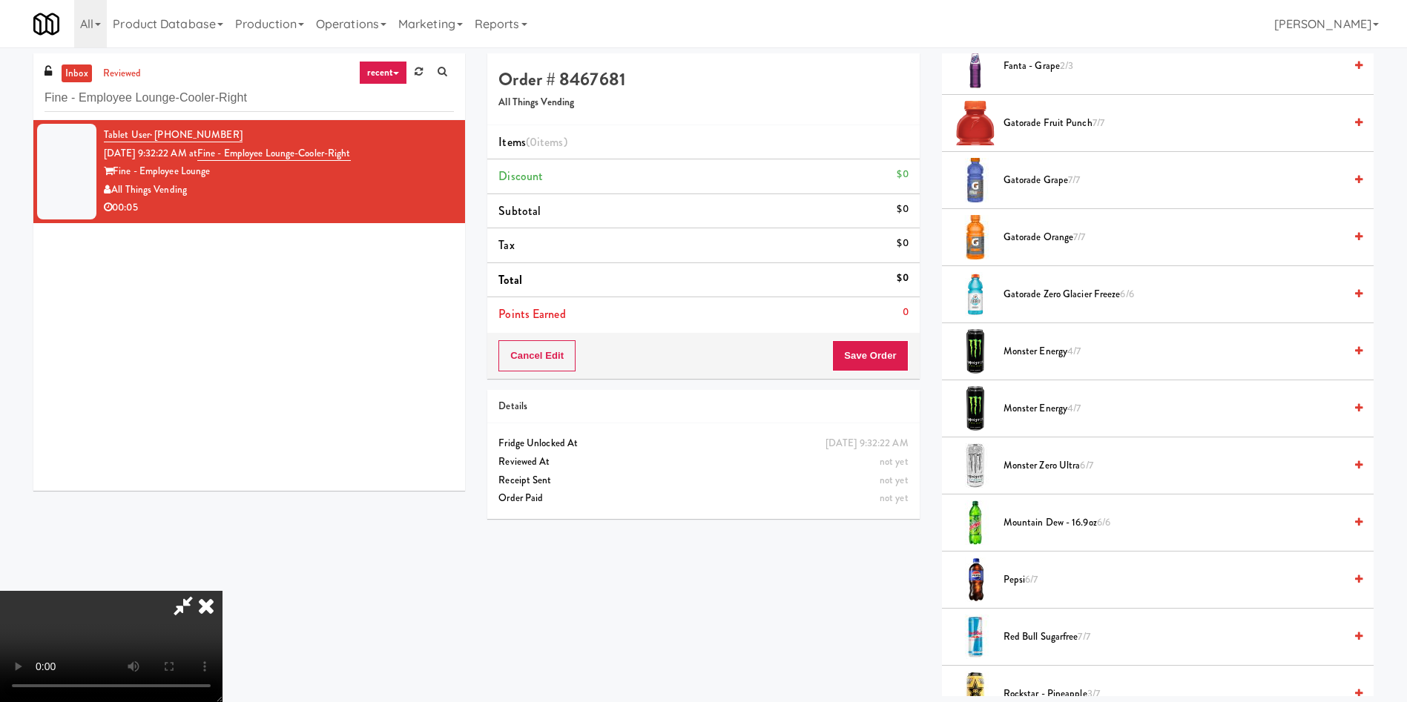
scroll to position [1335, 0]
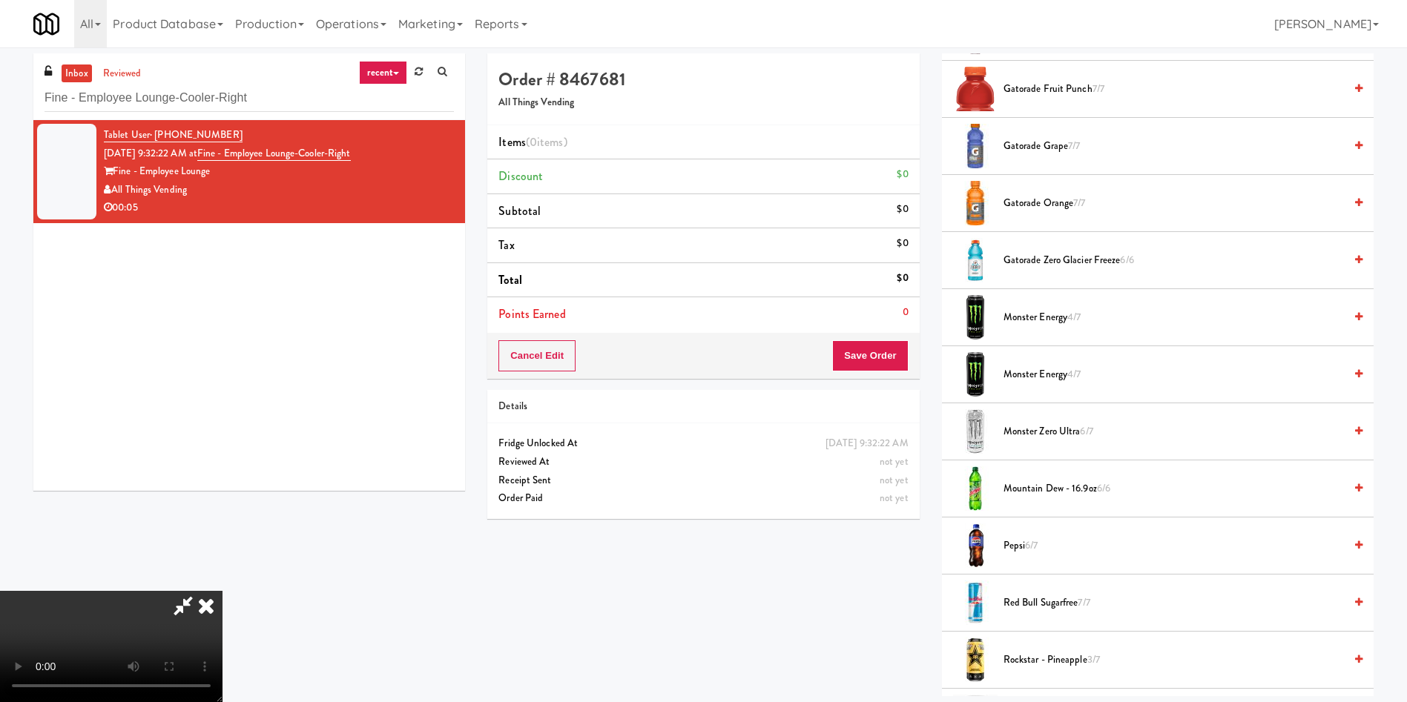
click at [937, 434] on span "Monster Zero Ultra 6/7" at bounding box center [1173, 432] width 340 height 19
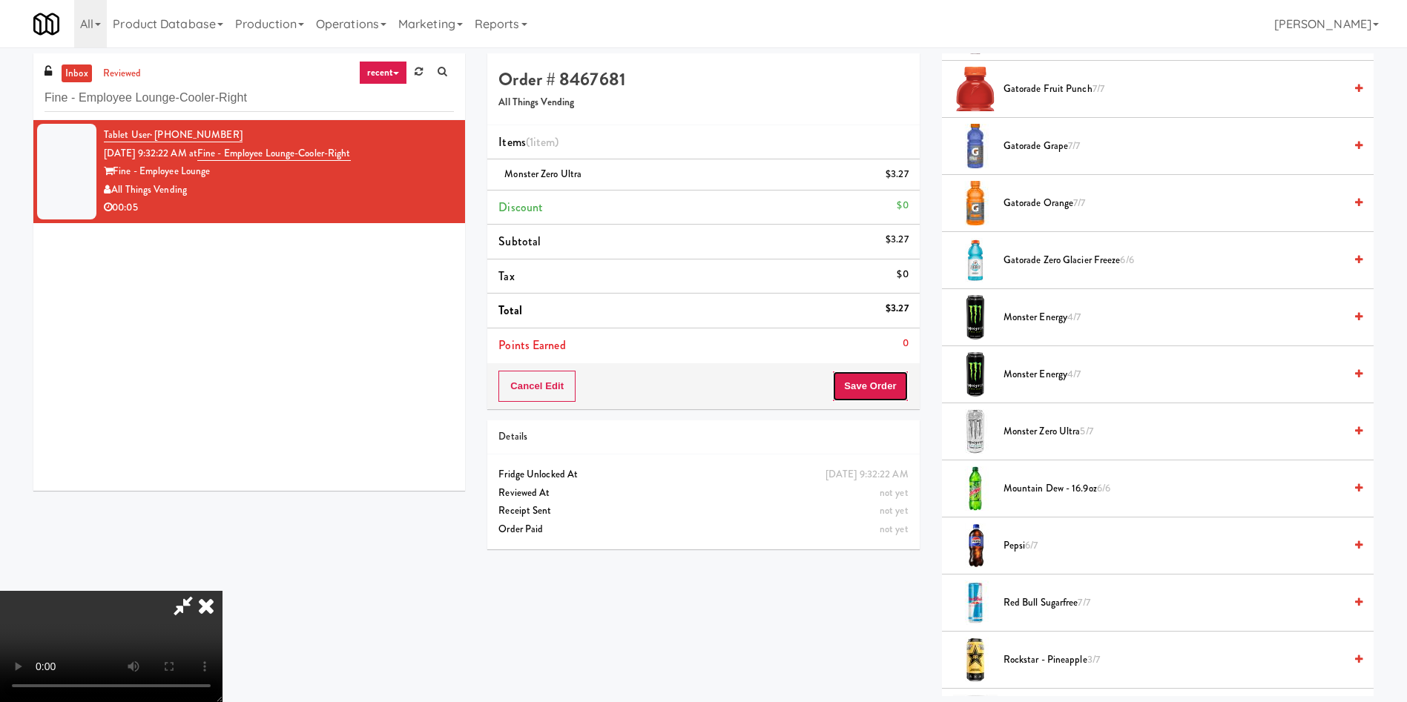
click at [862, 386] on button "Save Order" at bounding box center [870, 386] width 76 height 31
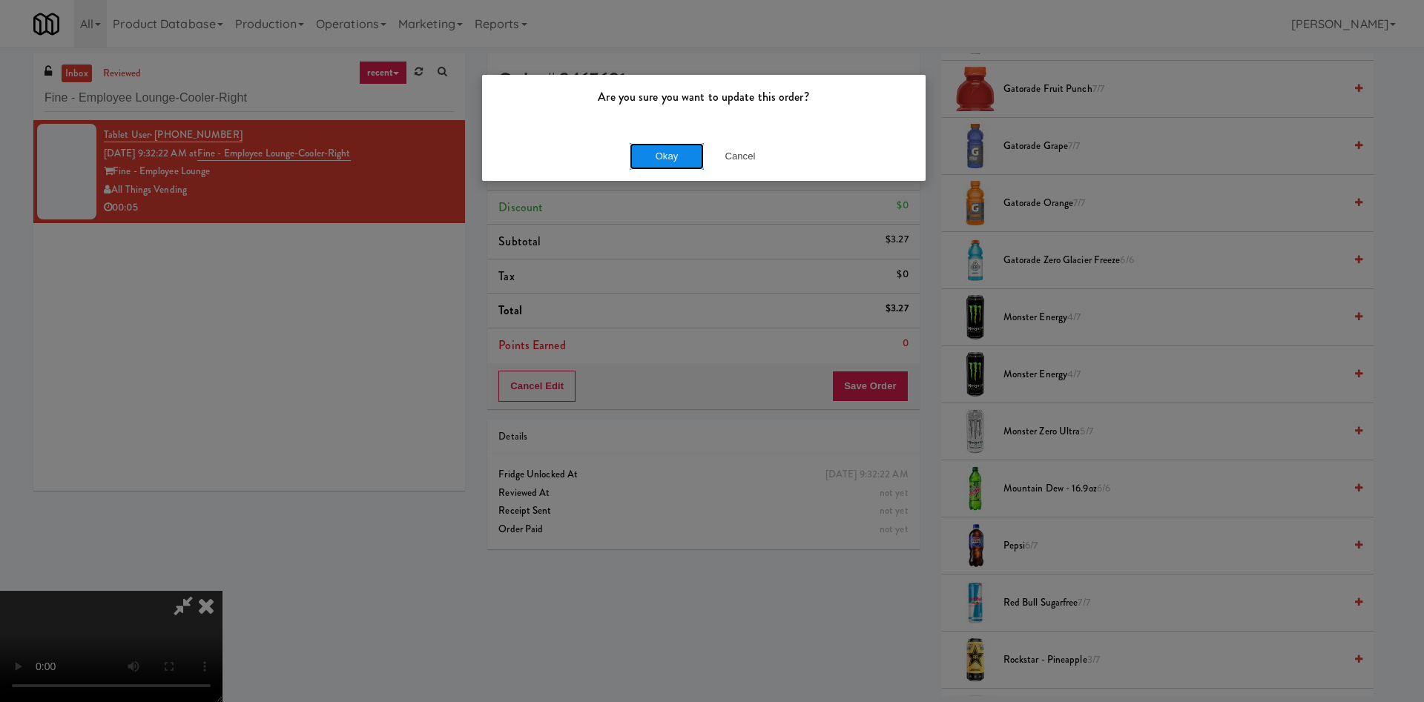
click at [653, 161] on button "Okay" at bounding box center [667, 156] width 74 height 27
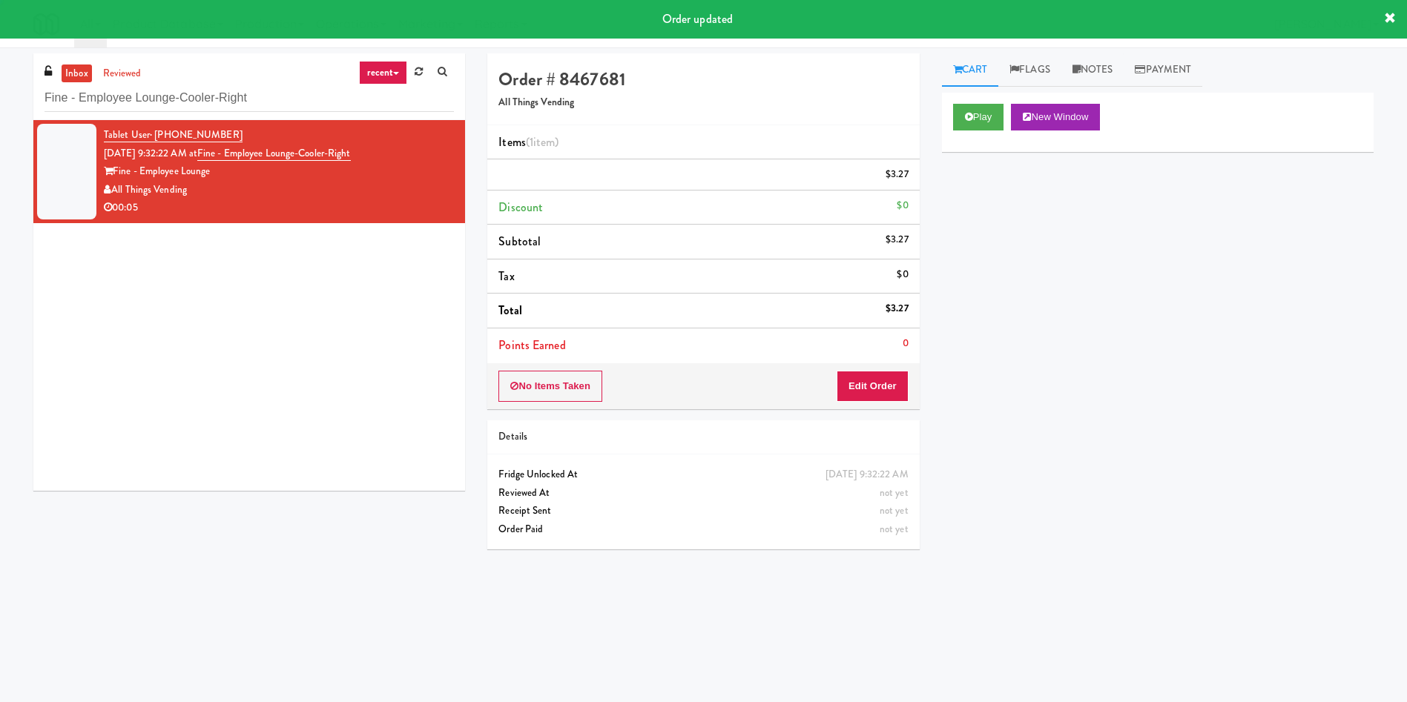
scroll to position [0, 0]
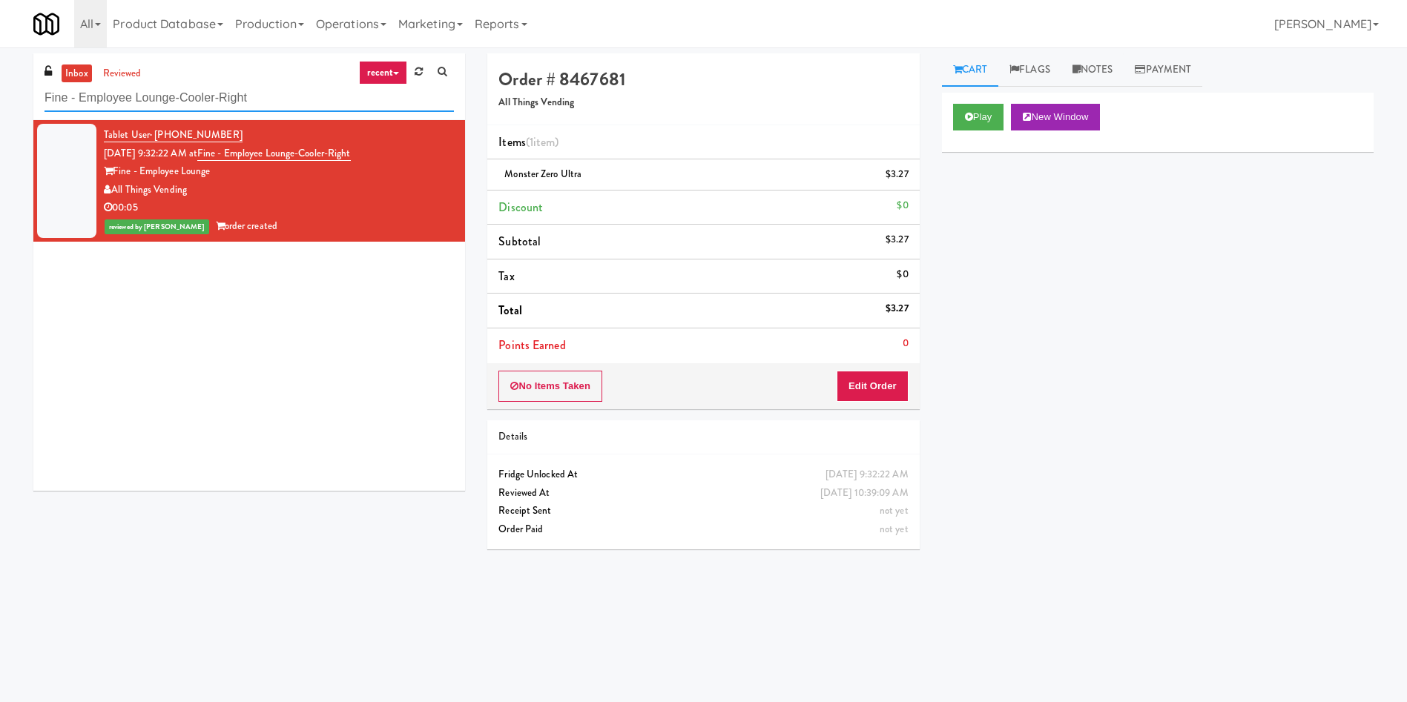
drag, startPoint x: 274, startPoint y: 87, endPoint x: 1, endPoint y: 7, distance: 285.1
click at [0, 47] on body "Are you sure you want to update this order? Okay Cancel Okay Are you sure you w…" at bounding box center [703, 398] width 1407 height 702
paste input "[PERSON_NAME] Injury Attorneys - Cooler"
type input "[PERSON_NAME] Injury Attorneys - Cooler"
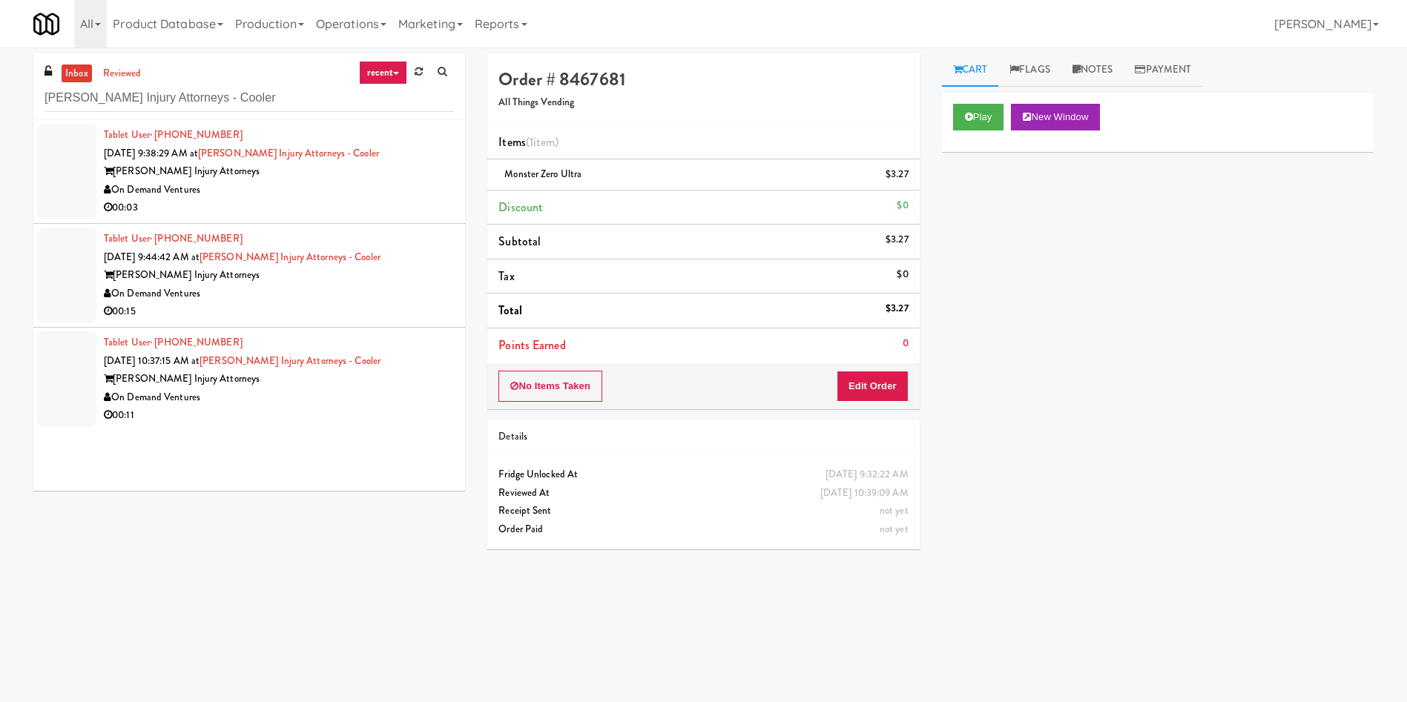
drag, startPoint x: 74, startPoint y: 158, endPoint x: 449, endPoint y: 181, distance: 375.2
click at [72, 158] on div at bounding box center [66, 172] width 59 height 96
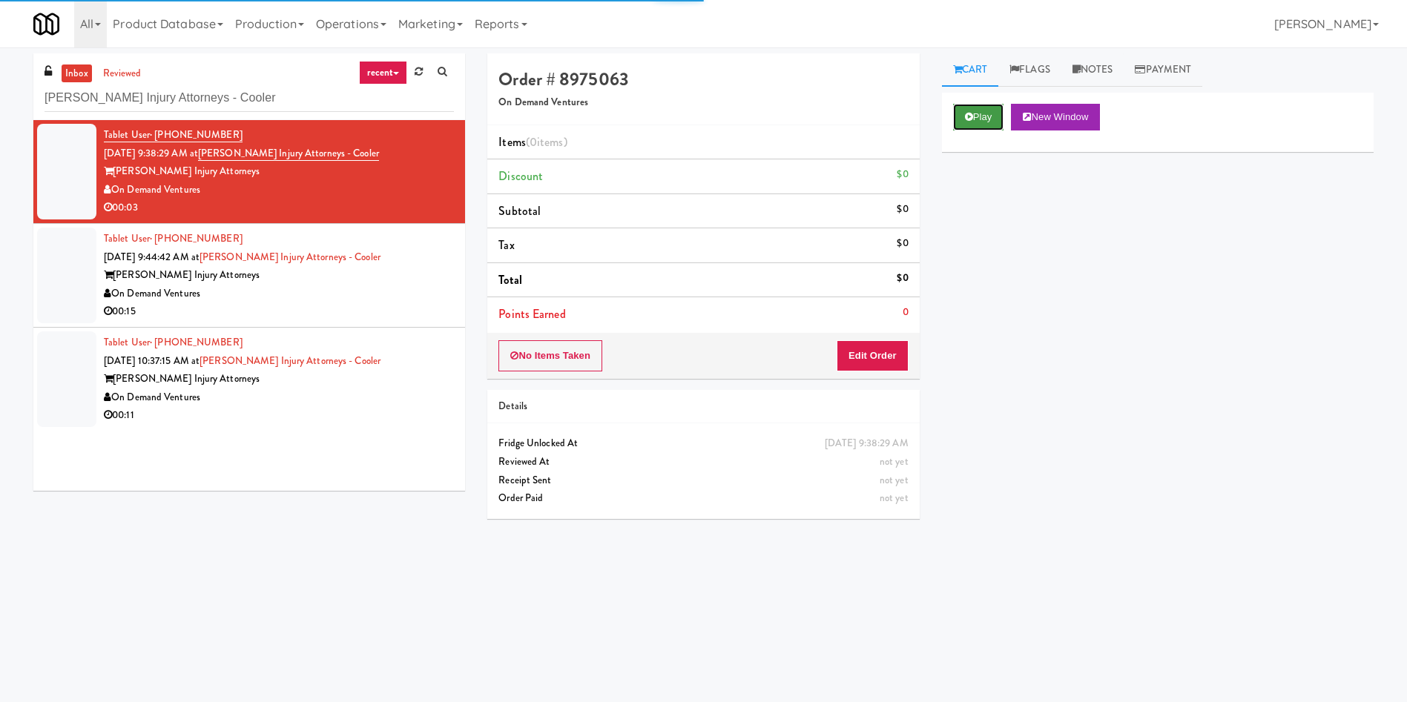
click at [937, 114] on button "Play" at bounding box center [978, 117] width 51 height 27
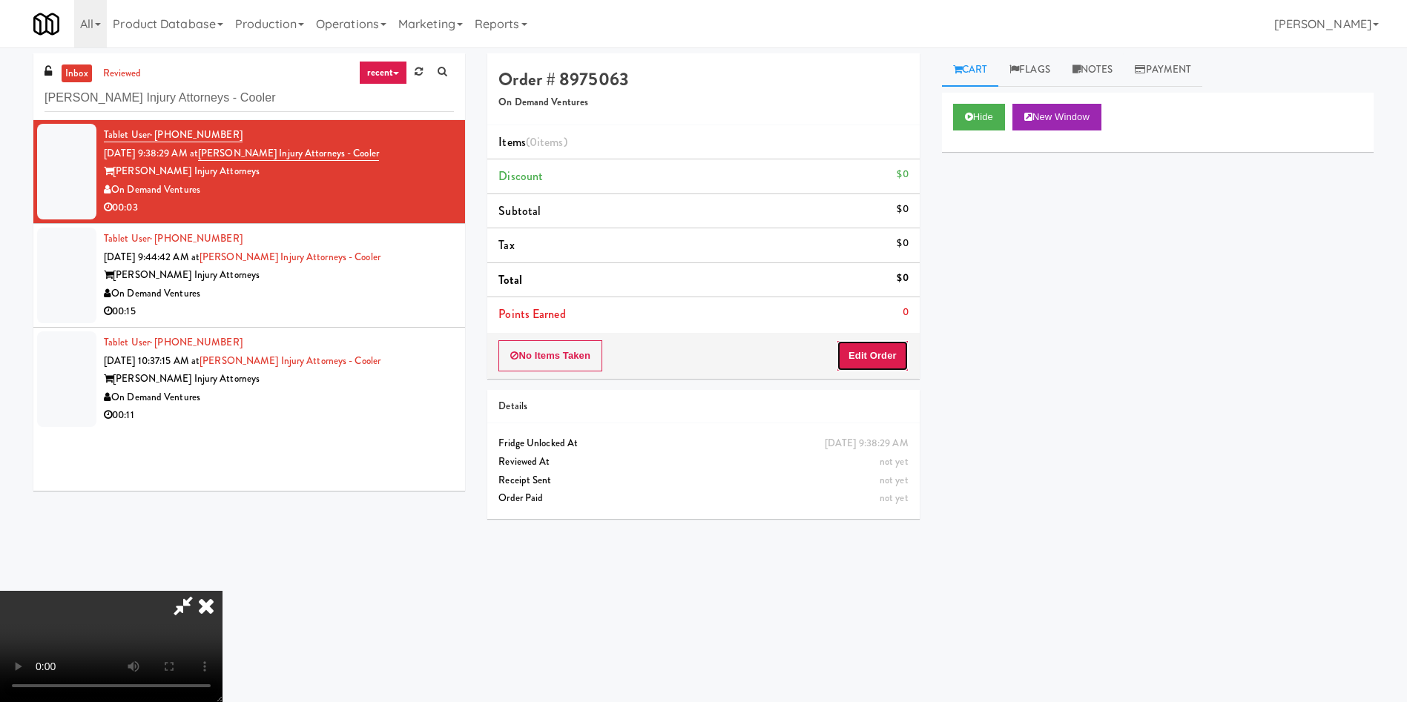
click at [875, 349] on button "Edit Order" at bounding box center [872, 355] width 72 height 31
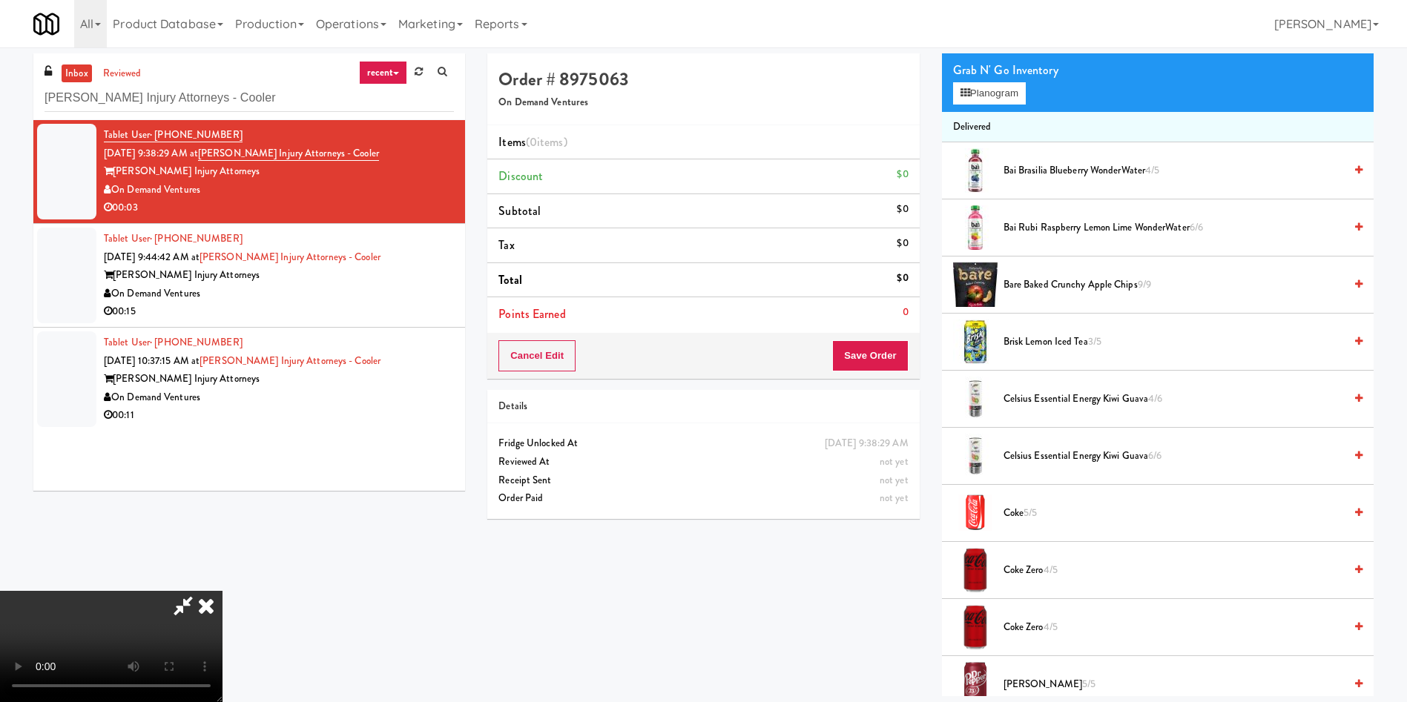
scroll to position [111, 0]
click at [222, 467] on video at bounding box center [111, 646] width 222 height 111
click at [937, 92] on button "Planogram" at bounding box center [989, 93] width 73 height 22
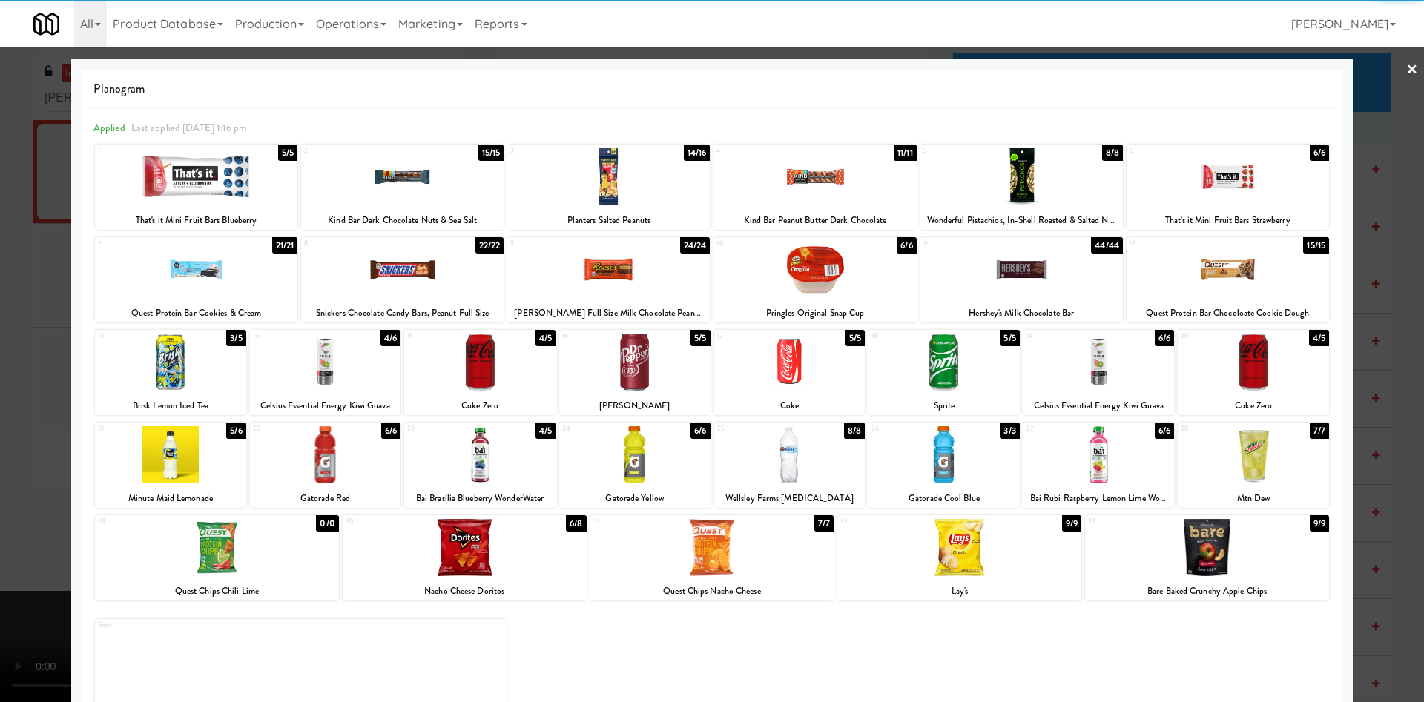
click at [340, 379] on div at bounding box center [325, 362] width 151 height 57
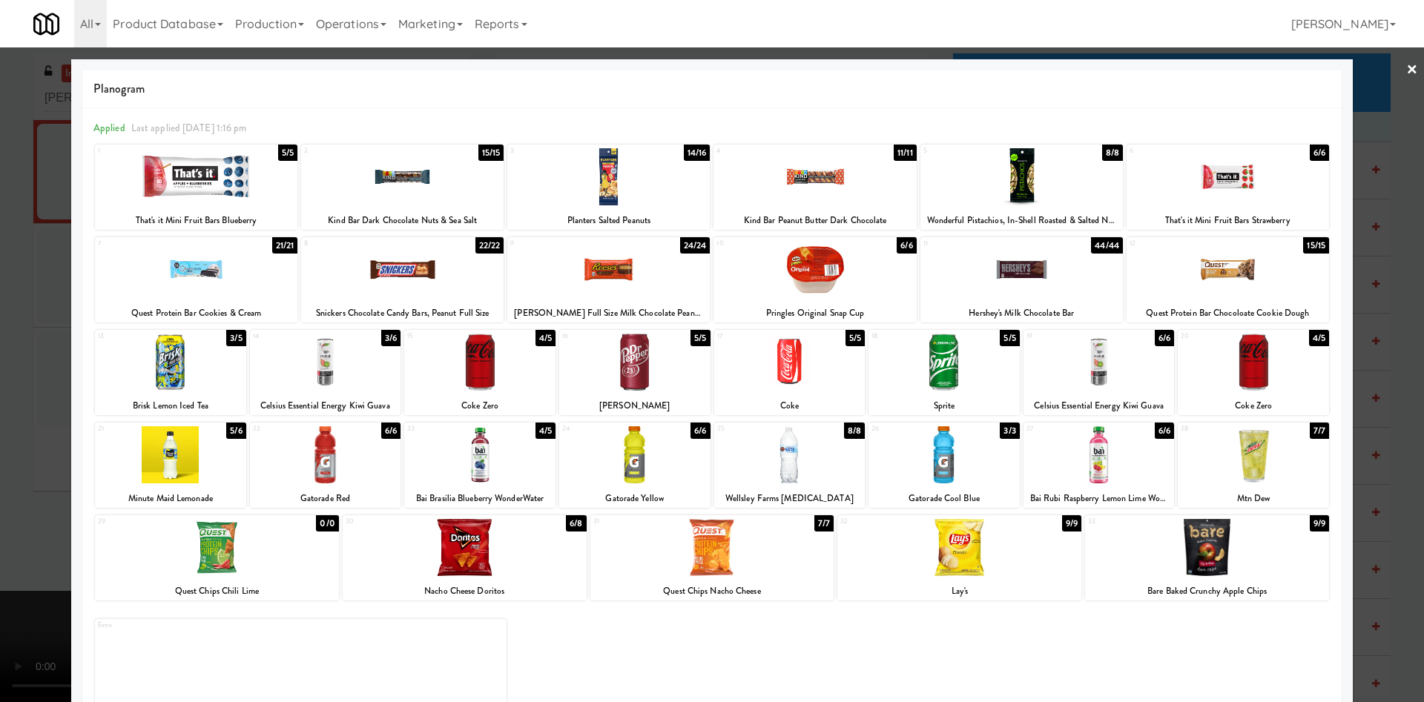
click at [0, 329] on div at bounding box center [712, 351] width 1424 height 702
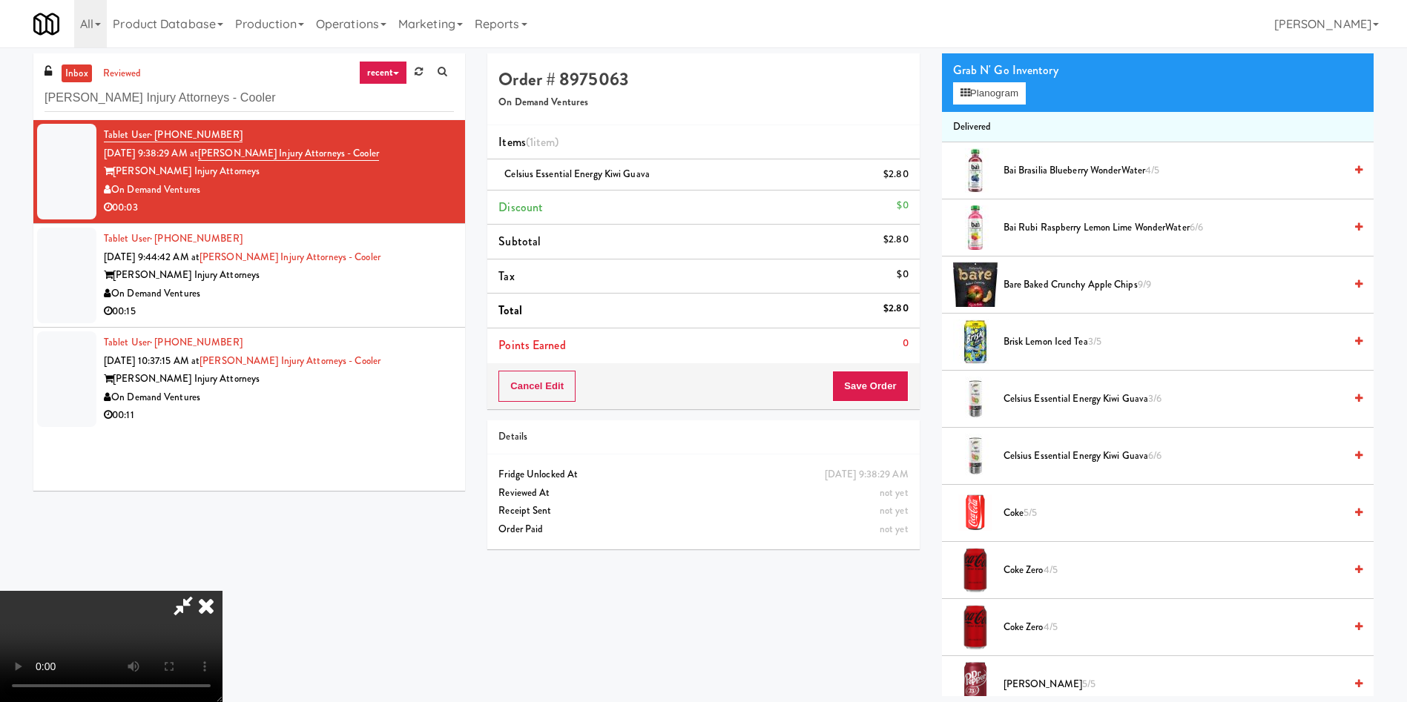
click at [222, 467] on video at bounding box center [111, 646] width 222 height 111
click at [886, 395] on button "Save Order" at bounding box center [870, 386] width 76 height 31
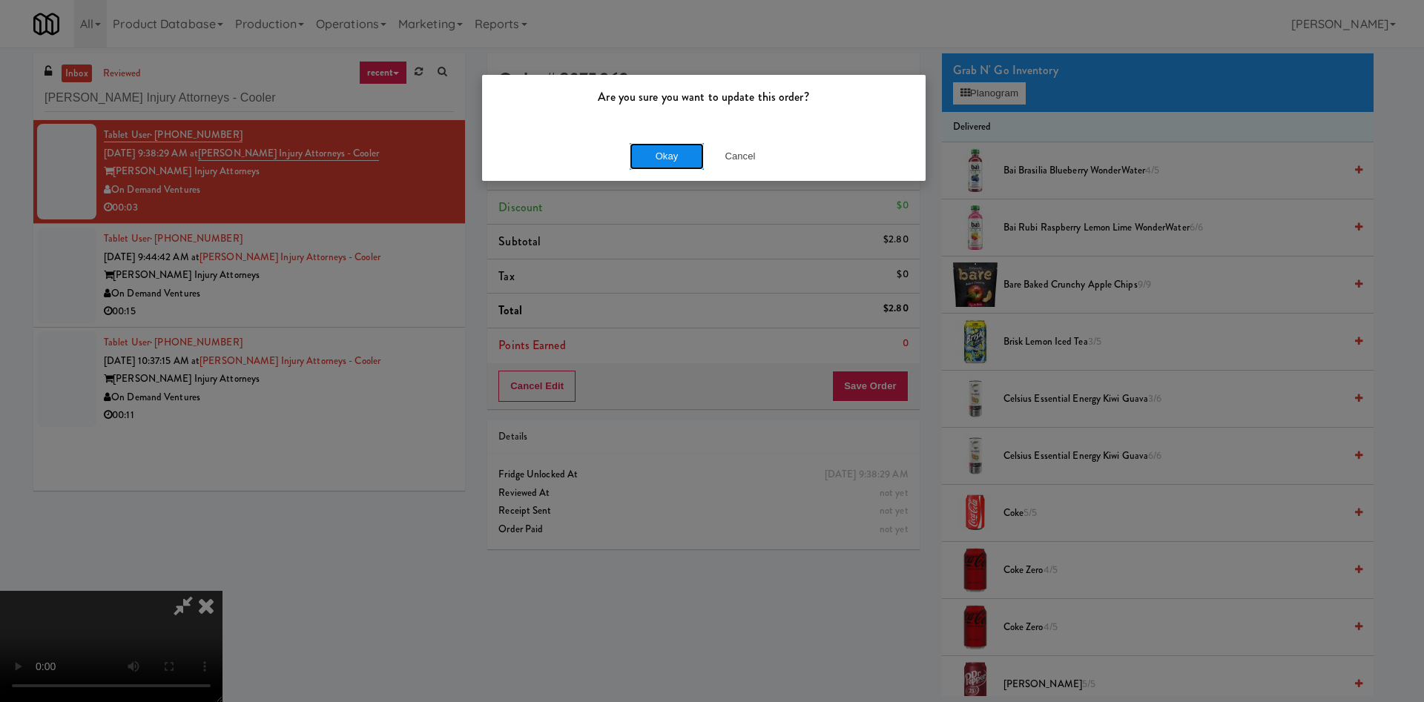
click at [669, 153] on button "Okay" at bounding box center [667, 156] width 74 height 27
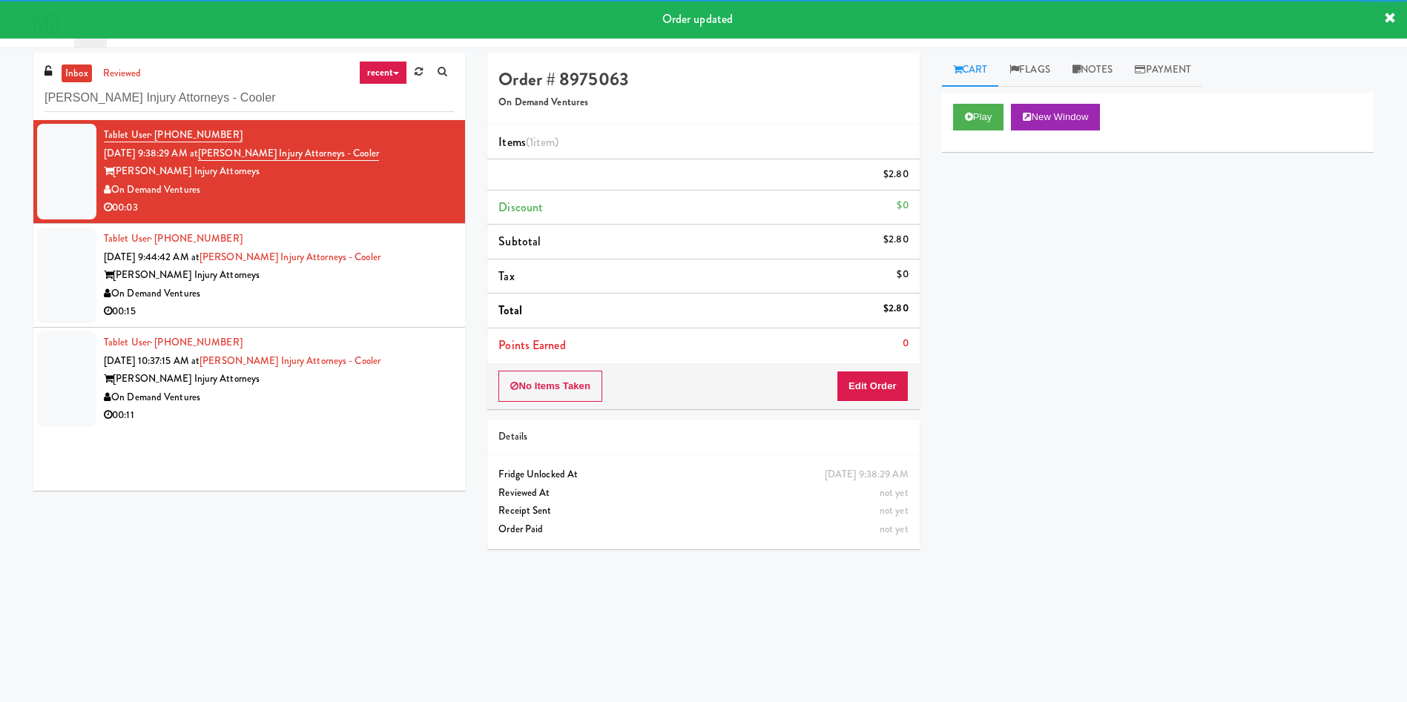
drag, startPoint x: 67, startPoint y: 283, endPoint x: 90, endPoint y: 289, distance: 23.7
click at [67, 285] on div at bounding box center [66, 276] width 59 height 96
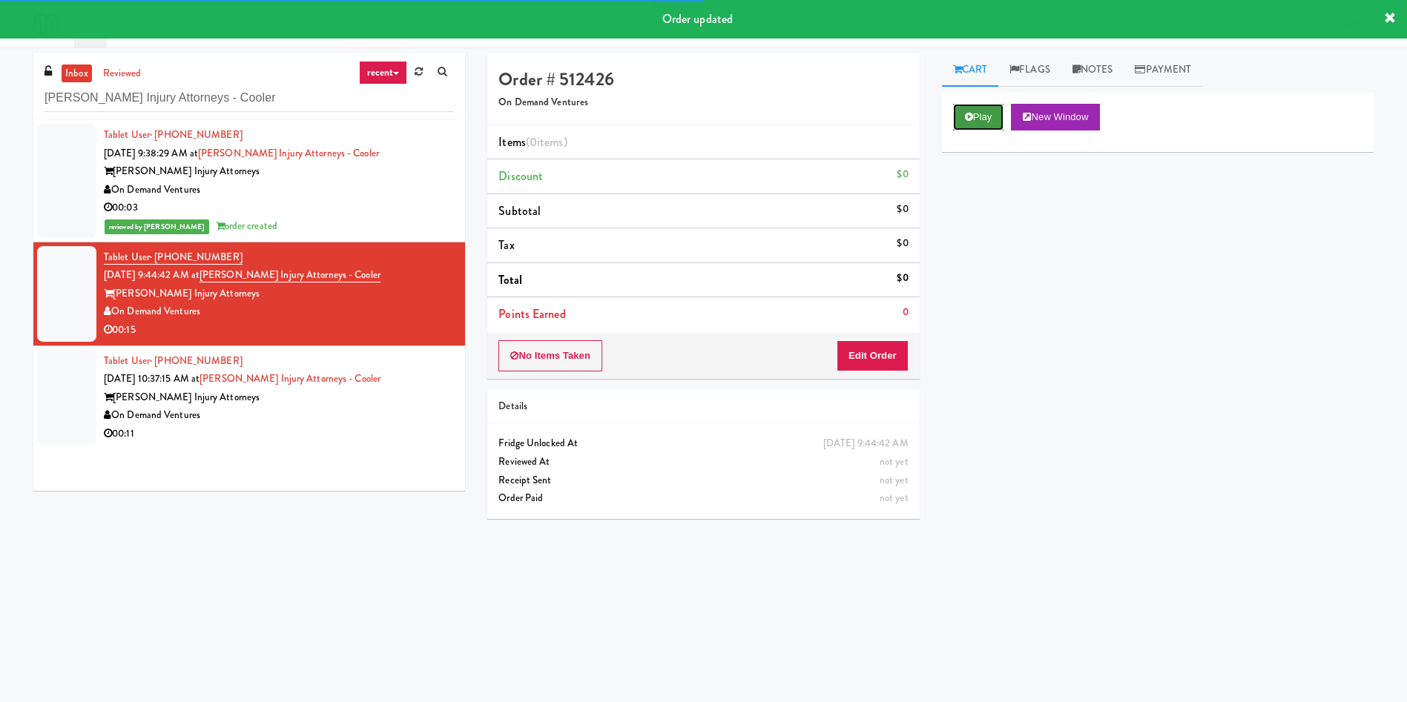
click at [937, 116] on button "Play" at bounding box center [978, 117] width 51 height 27
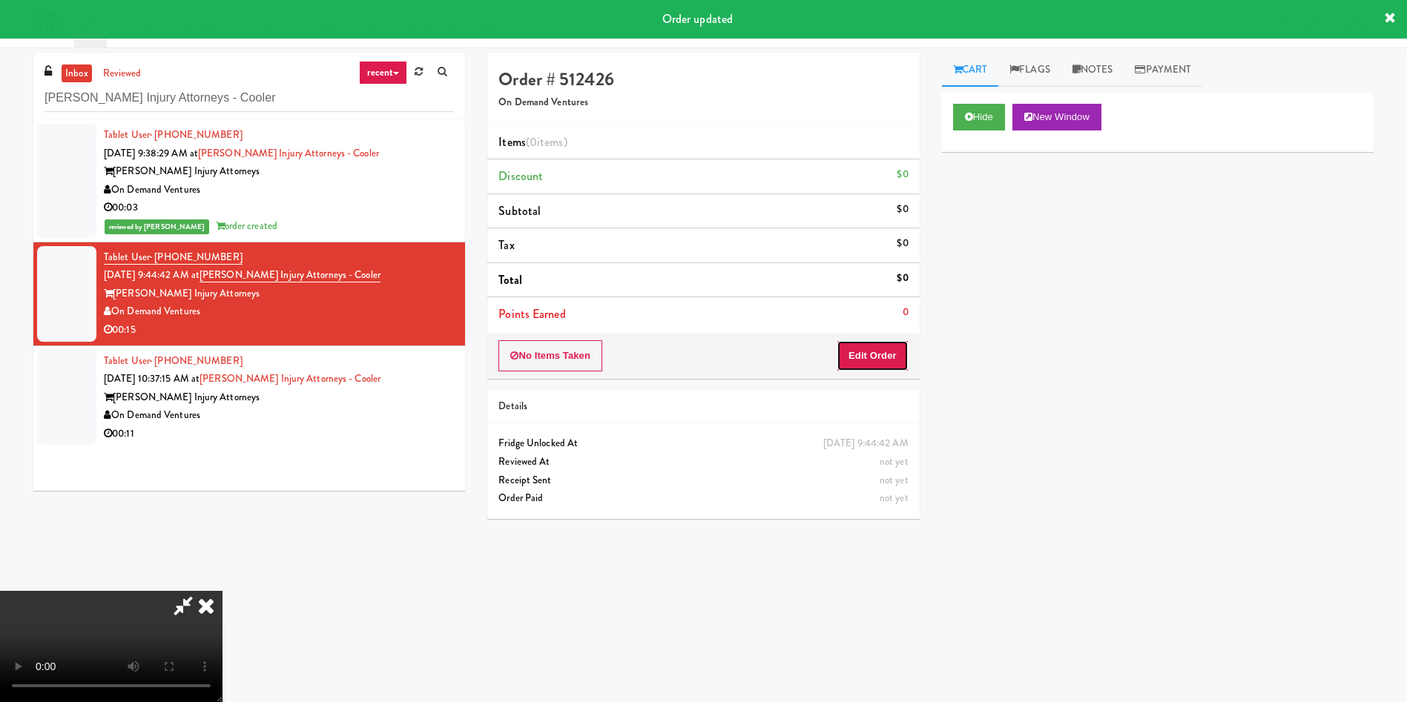
drag, startPoint x: 891, startPoint y: 348, endPoint x: 937, endPoint y: 371, distance: 51.4
click at [891, 349] on button "Edit Order" at bounding box center [872, 355] width 72 height 31
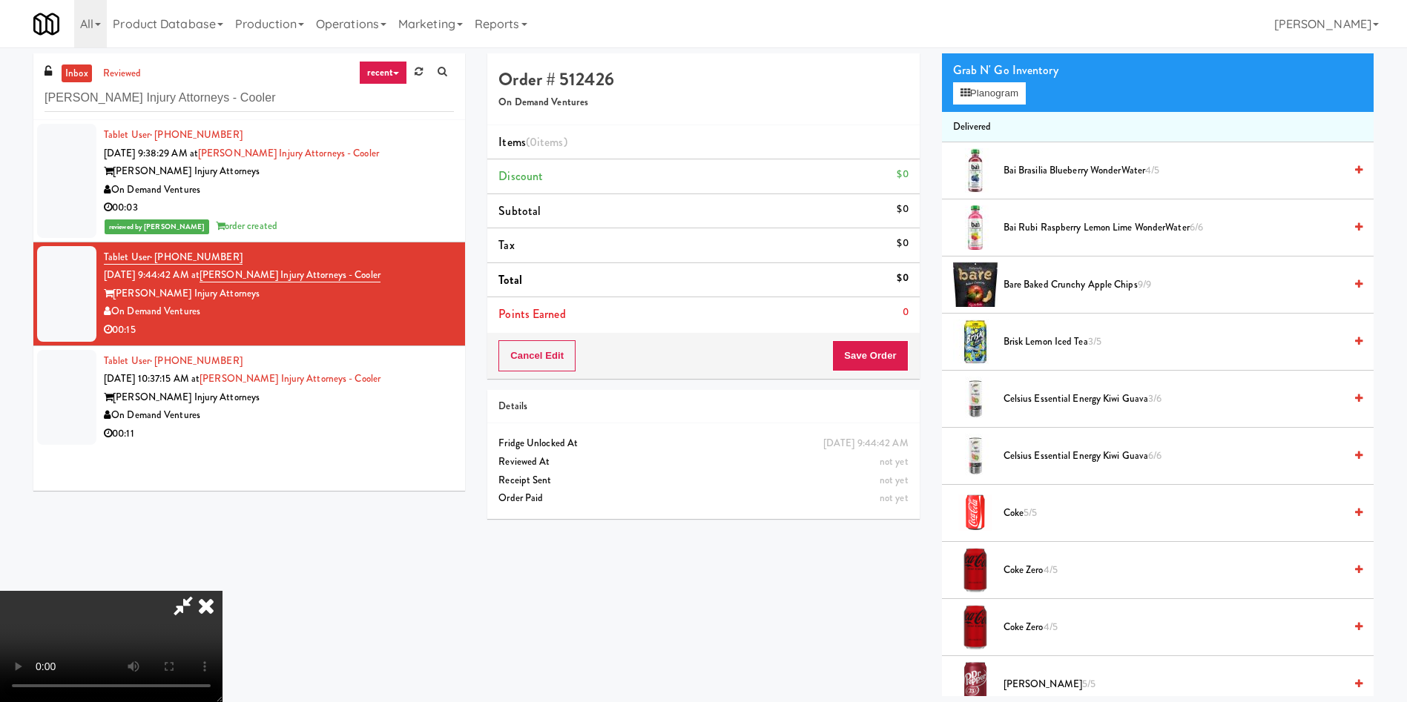
scroll to position [107, 0]
click at [222, 467] on video at bounding box center [111, 646] width 222 height 111
click at [937, 88] on button "Planogram" at bounding box center [989, 93] width 73 height 22
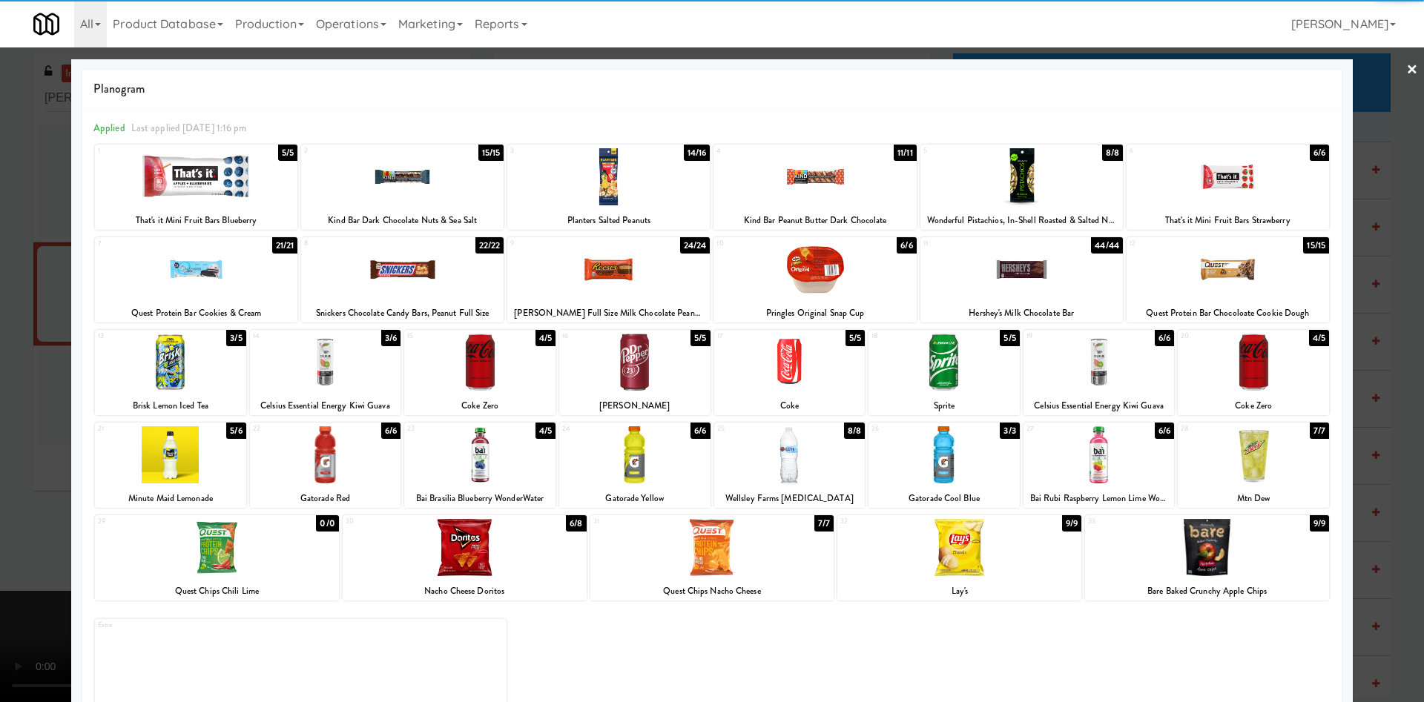
click at [937, 342] on div at bounding box center [1253, 362] width 151 height 57
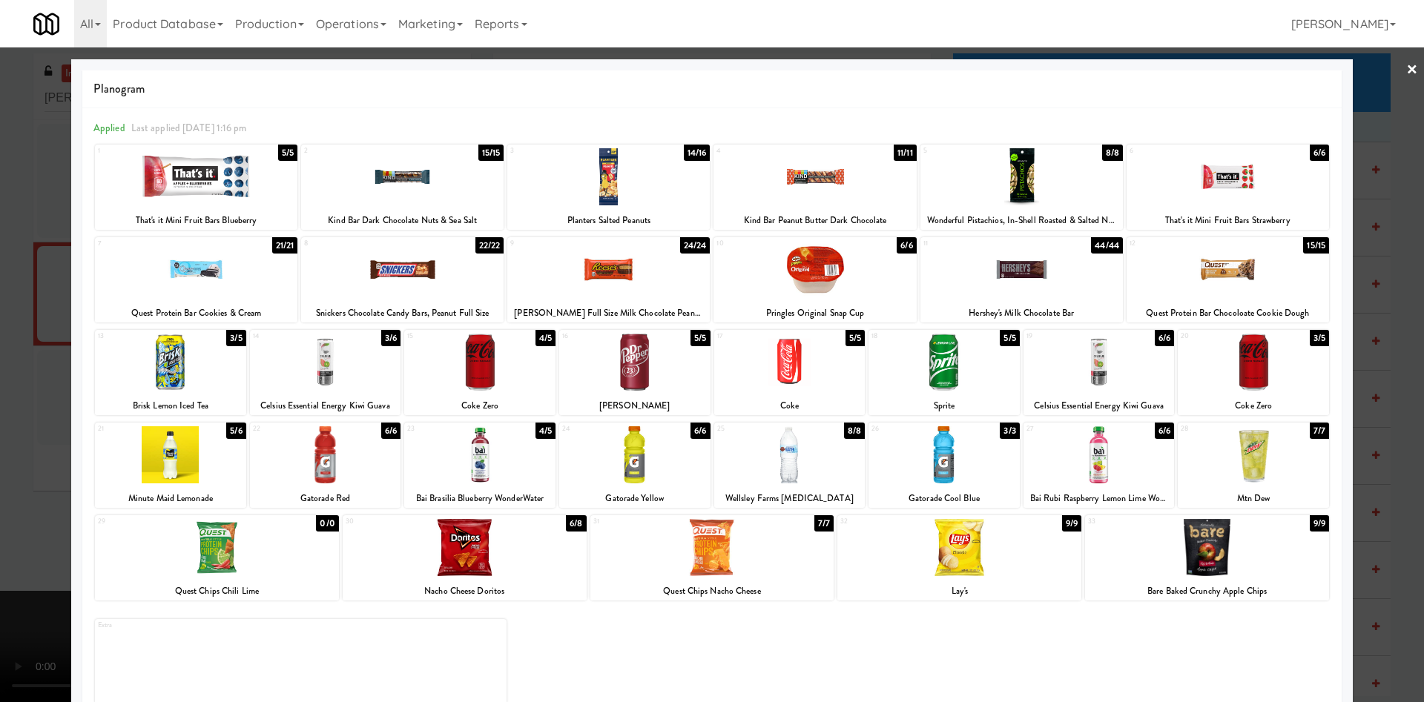
click at [0, 355] on div at bounding box center [712, 351] width 1424 height 702
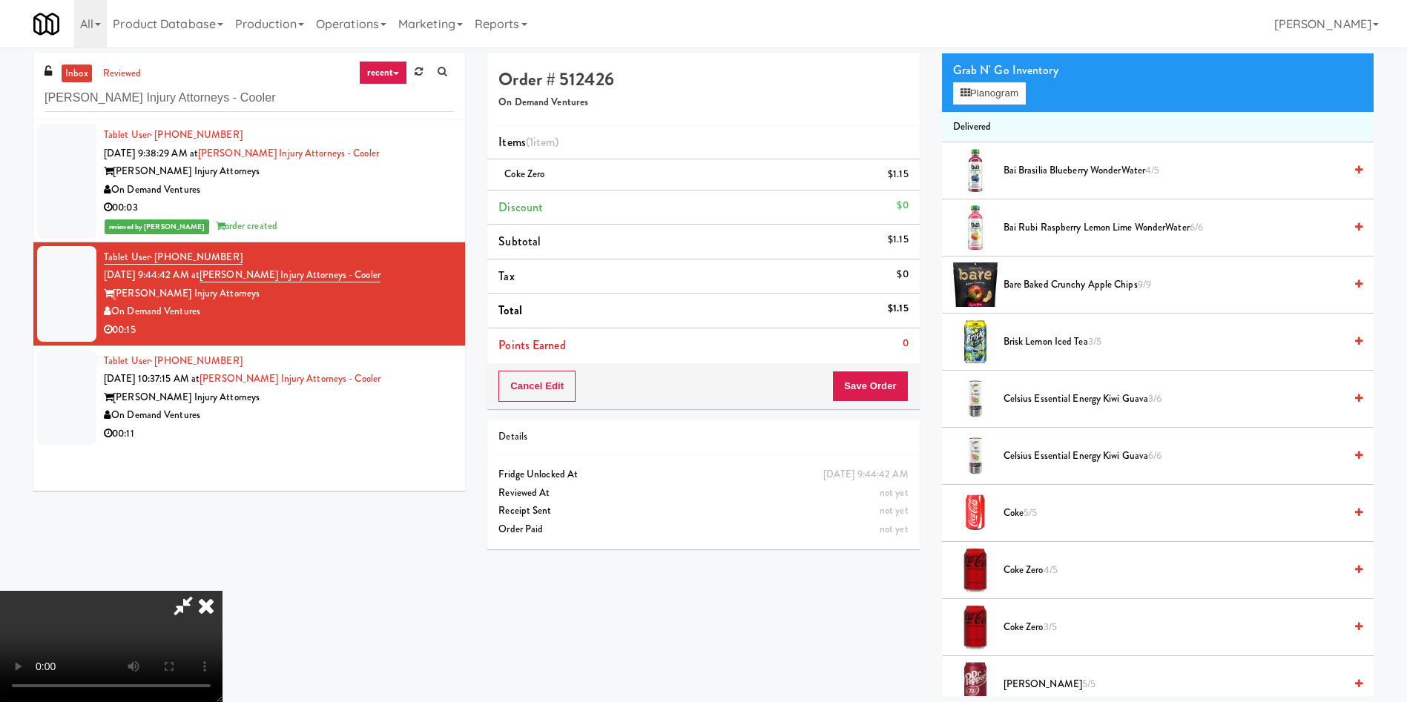
click at [222, 467] on video at bounding box center [111, 646] width 222 height 111
click at [937, 89] on button "Planogram" at bounding box center [989, 93] width 73 height 22
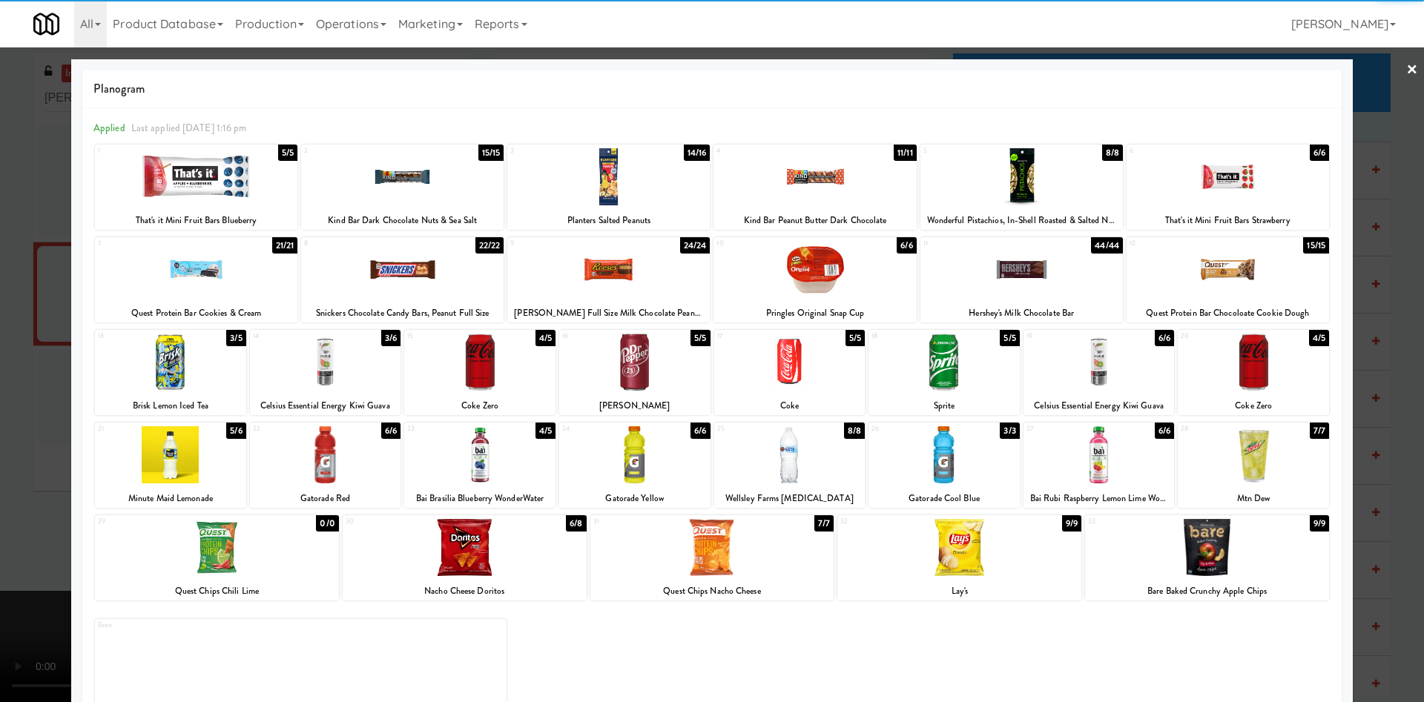
click at [937, 368] on div at bounding box center [1098, 362] width 151 height 57
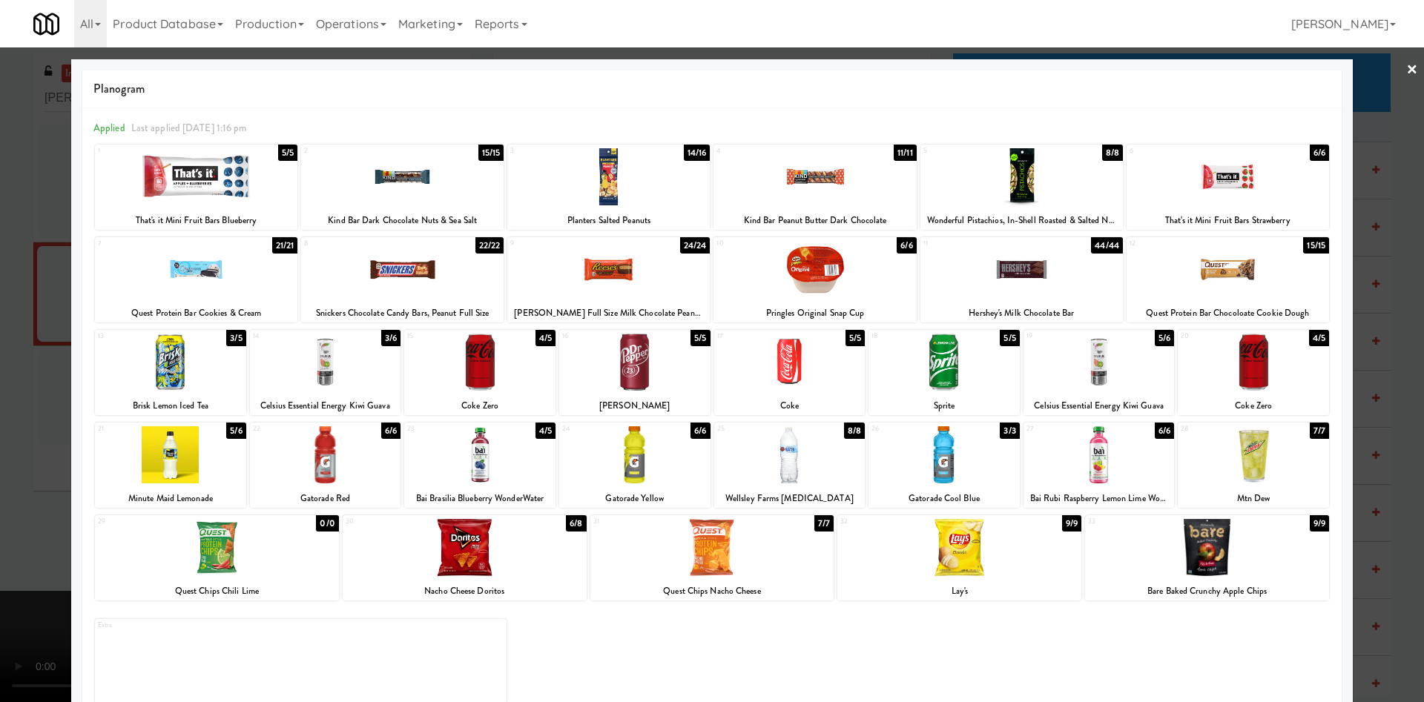
click at [24, 308] on div at bounding box center [712, 351] width 1424 height 702
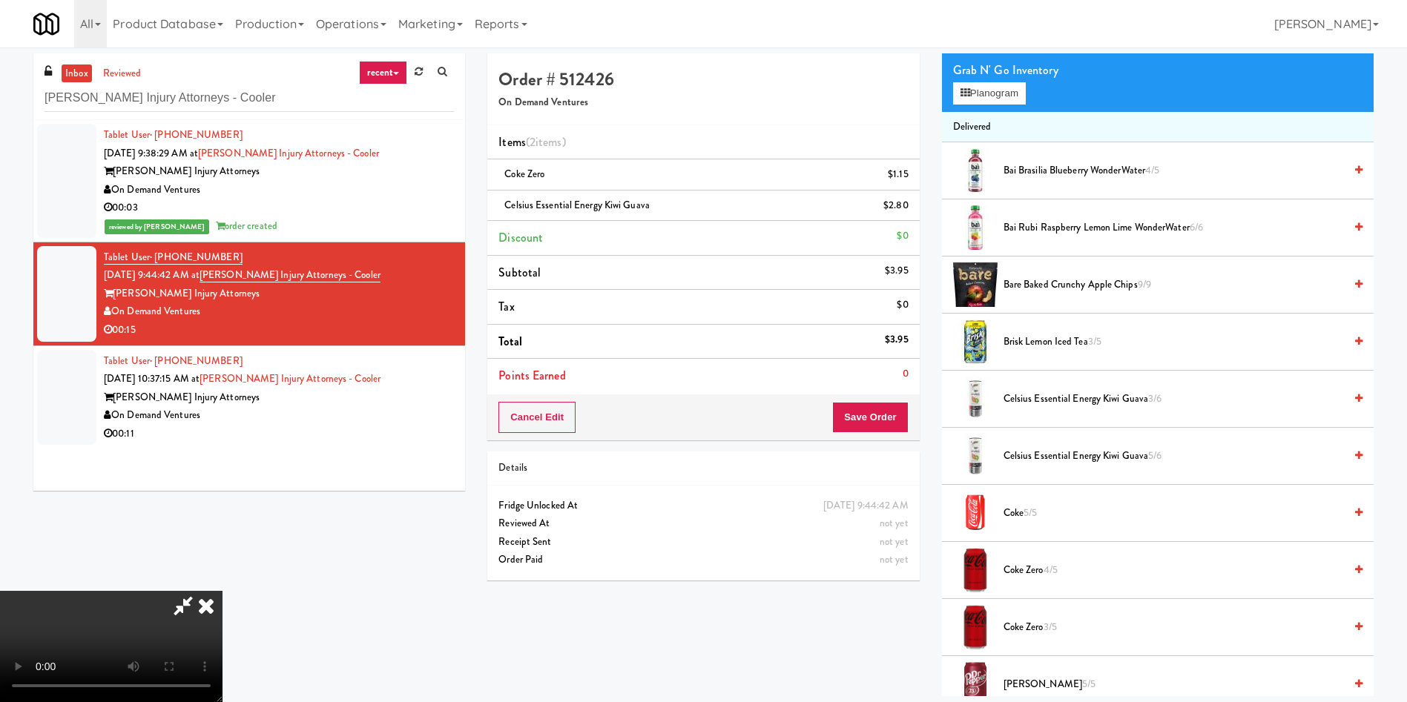
scroll to position [218, 0]
click at [222, 467] on video at bounding box center [111, 646] width 222 height 111
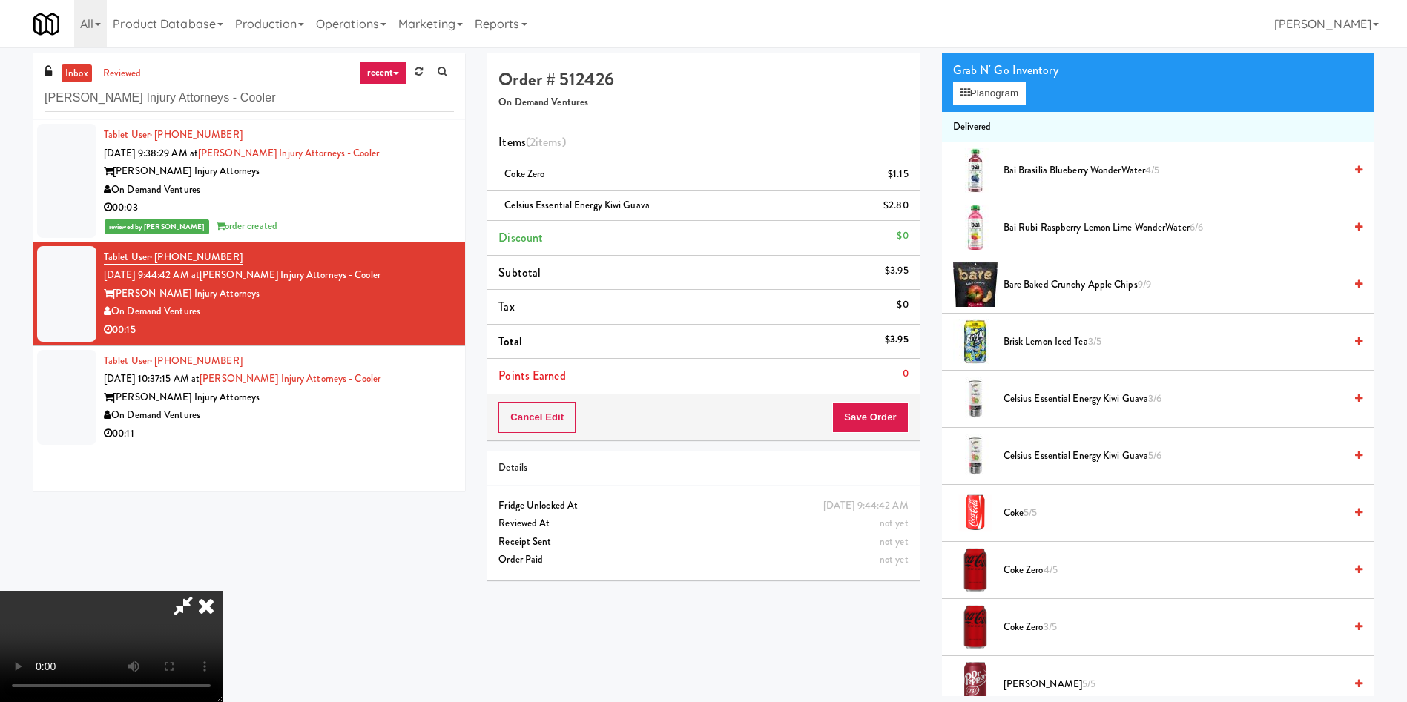
click at [222, 467] on video at bounding box center [111, 646] width 222 height 111
click at [937, 96] on button "Planogram" at bounding box center [989, 93] width 73 height 22
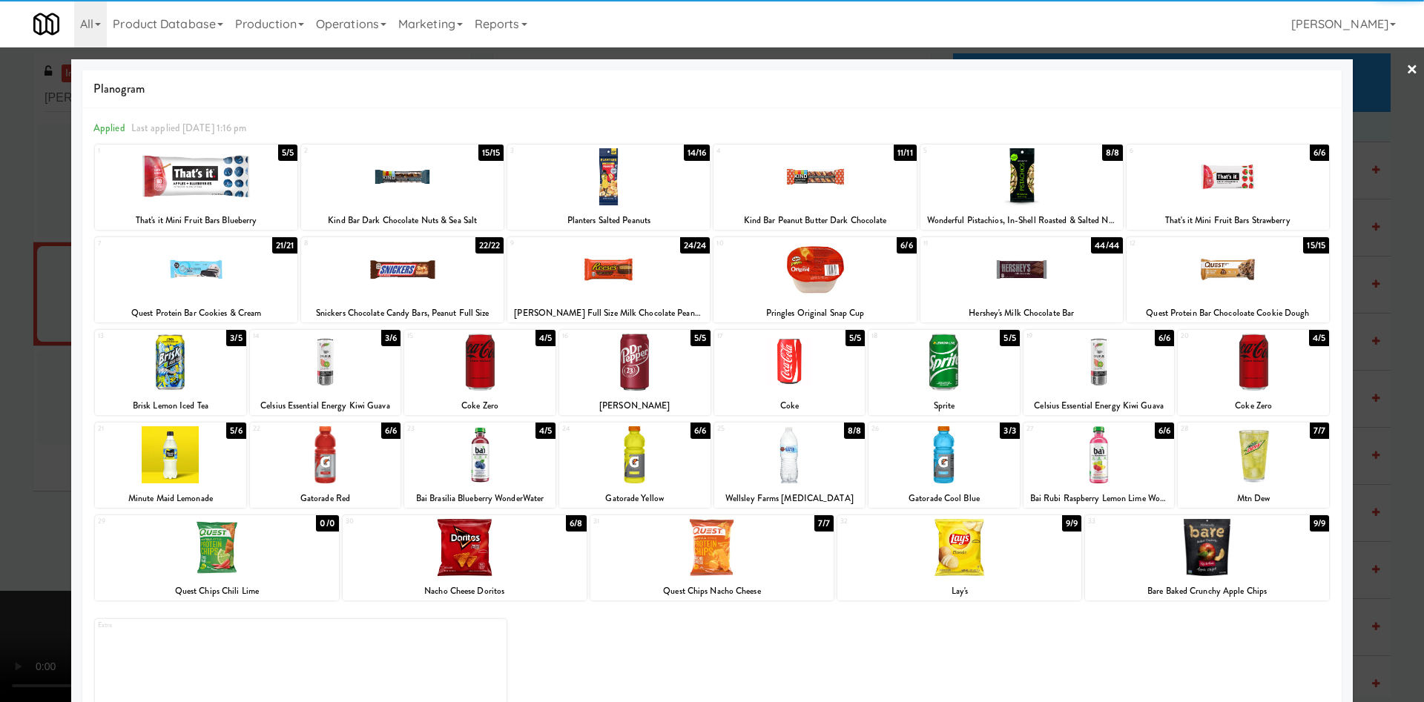
click at [790, 452] on div at bounding box center [789, 454] width 151 height 57
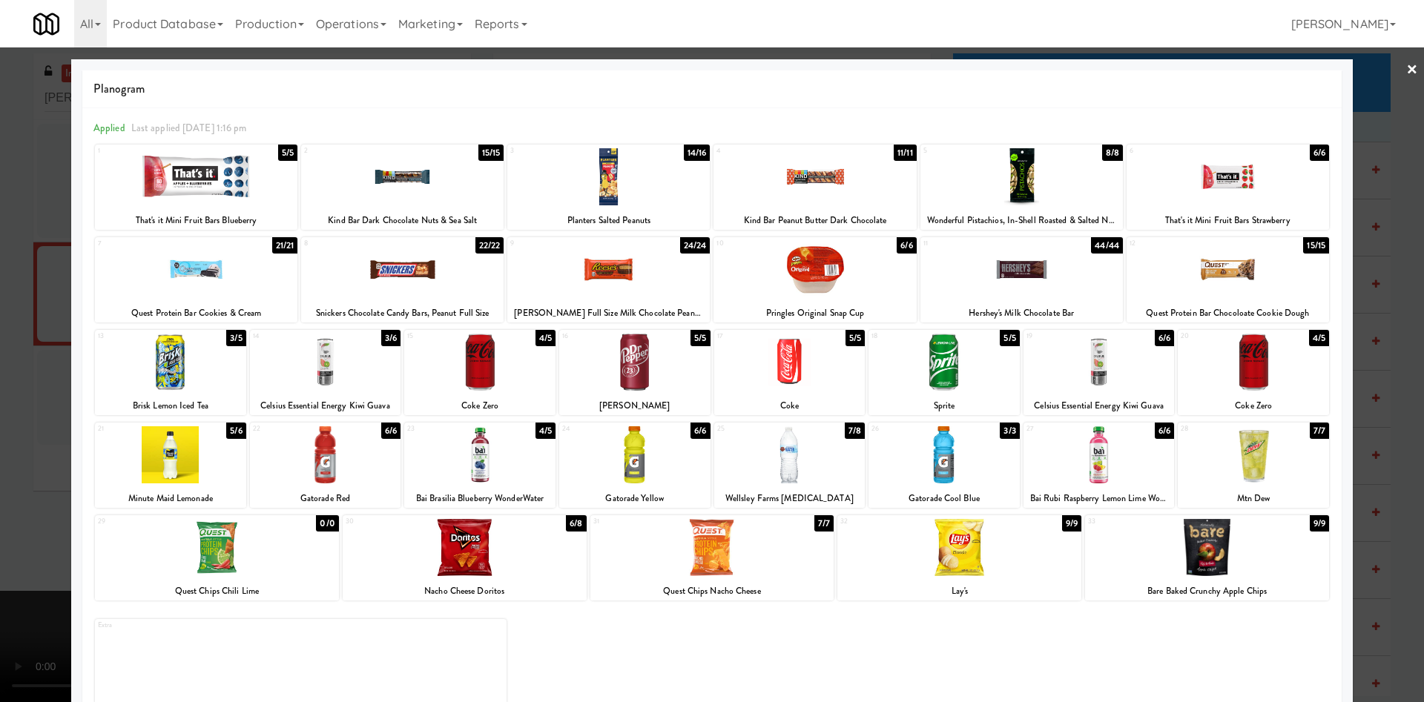
click at [24, 291] on div at bounding box center [712, 351] width 1424 height 702
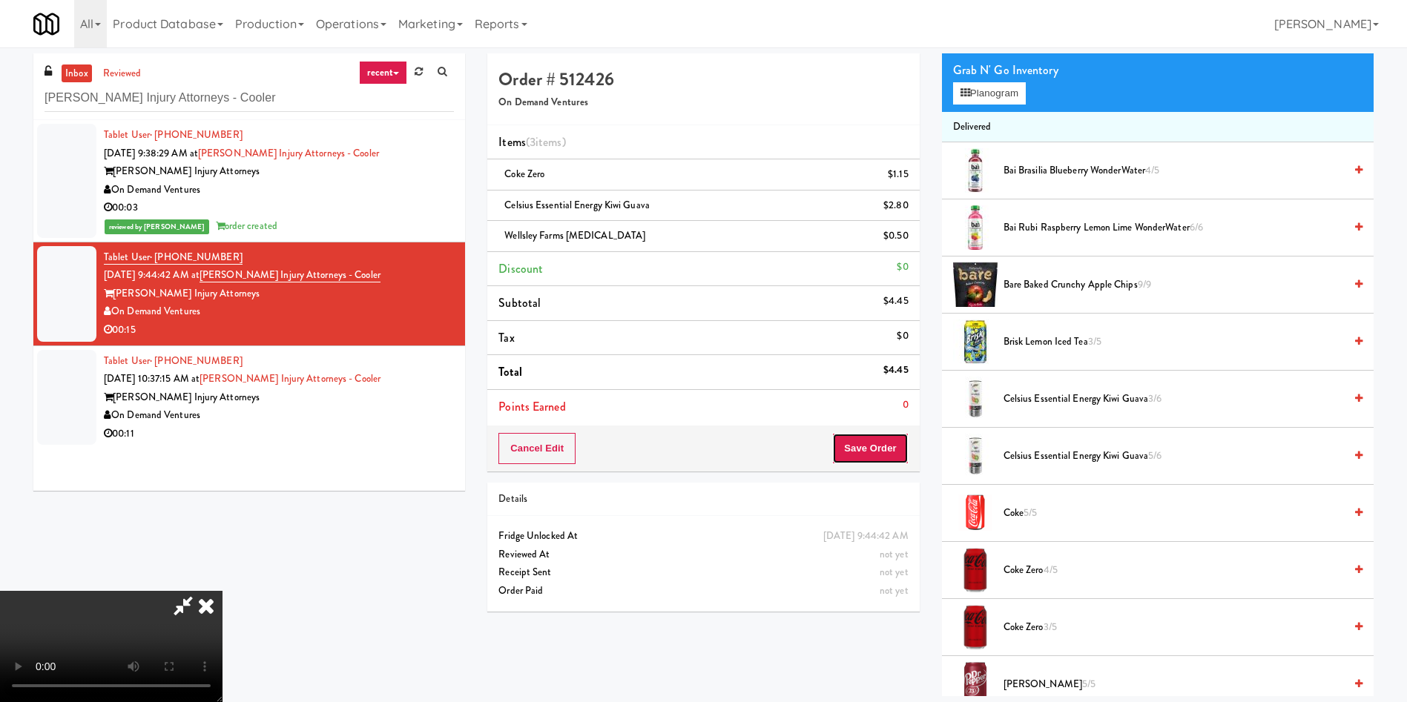
click at [868, 443] on button "Save Order" at bounding box center [870, 448] width 76 height 31
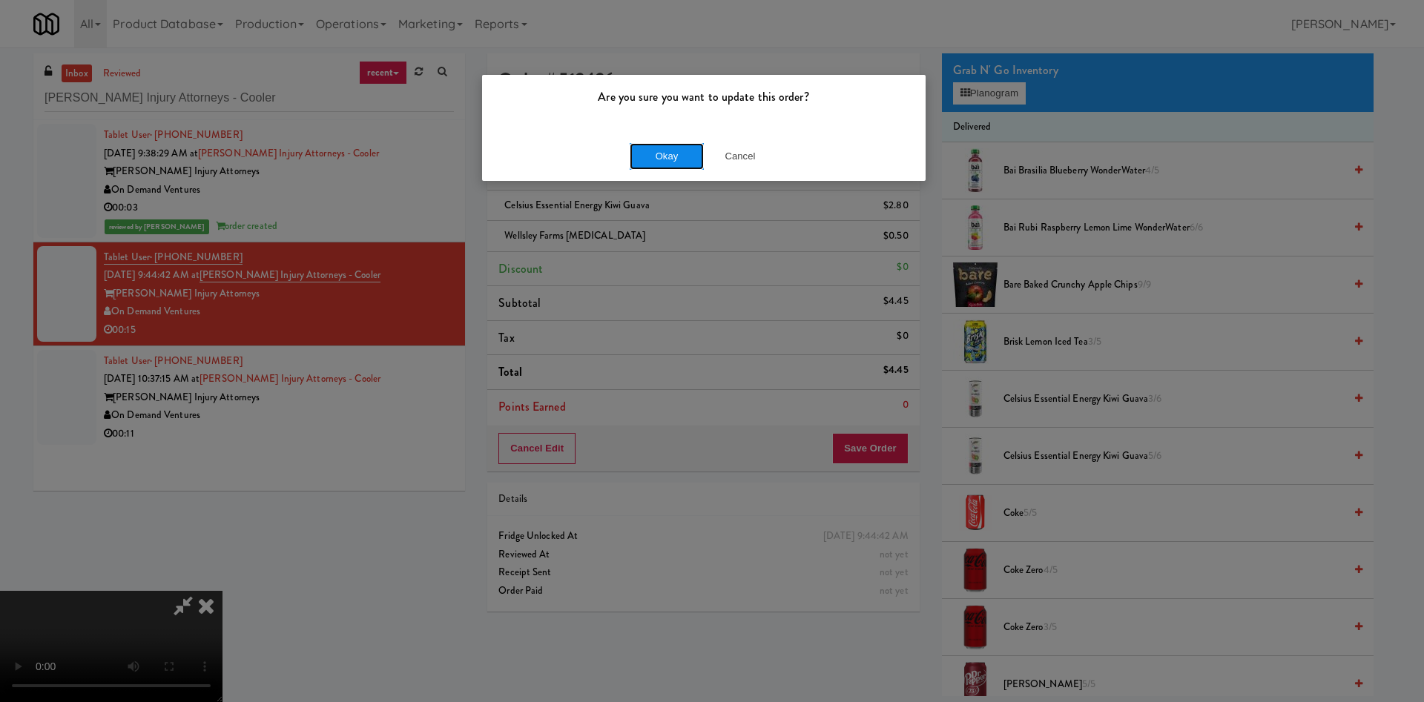
click at [647, 153] on button "Okay" at bounding box center [667, 156] width 74 height 27
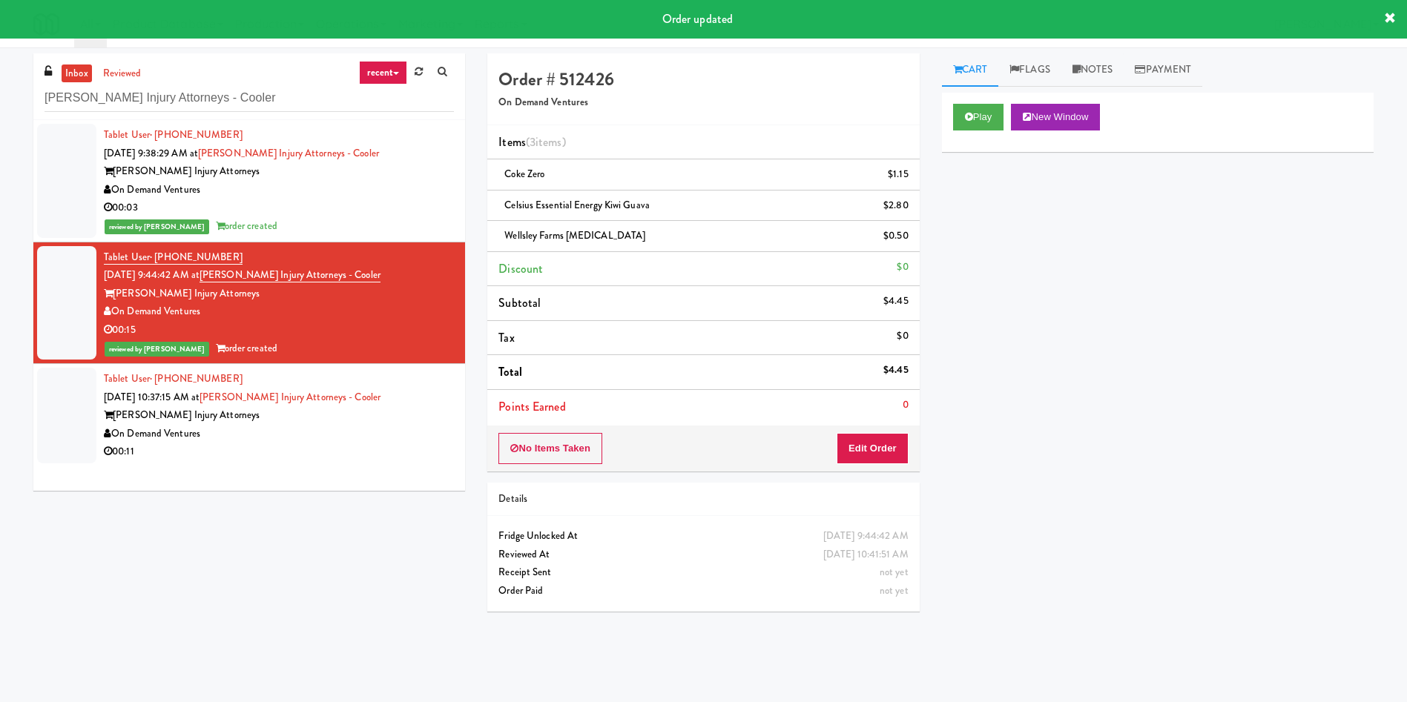
click at [82, 398] on div at bounding box center [66, 416] width 59 height 96
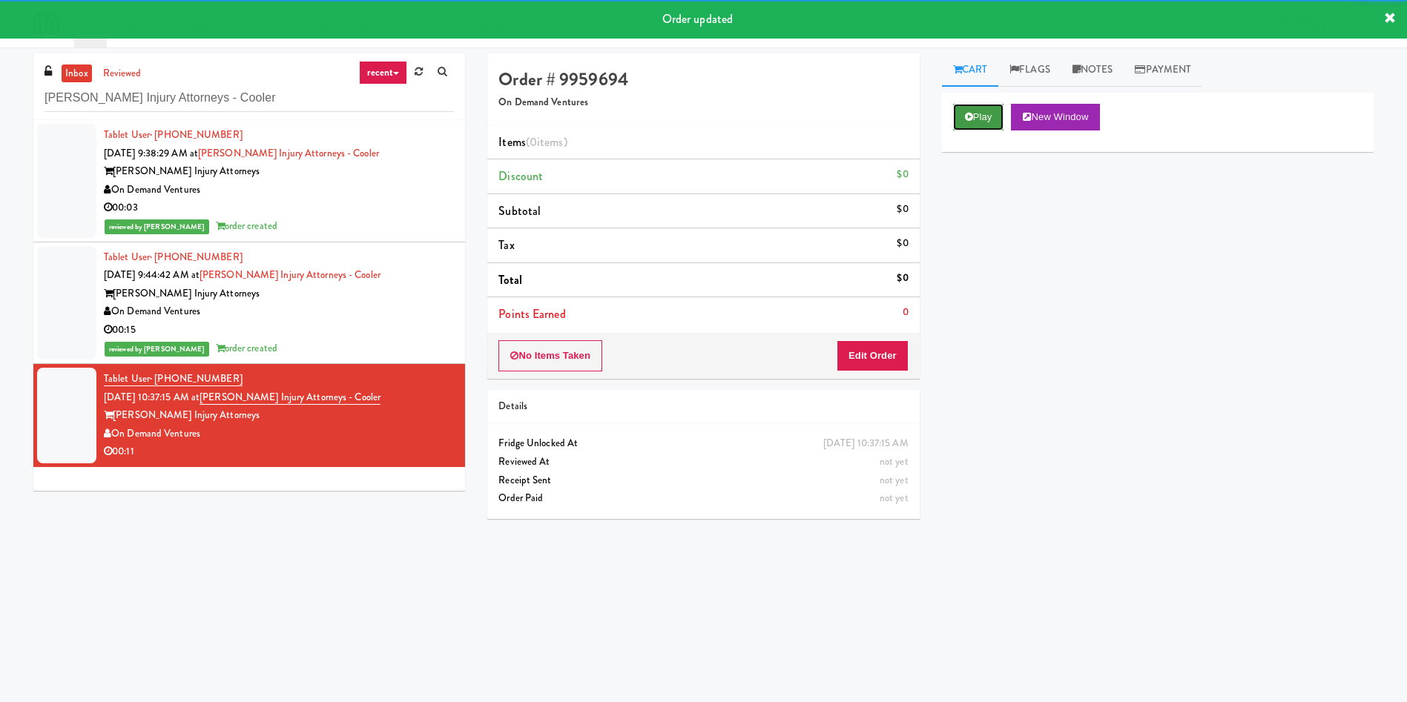
click at [937, 124] on button "Play" at bounding box center [978, 117] width 51 height 27
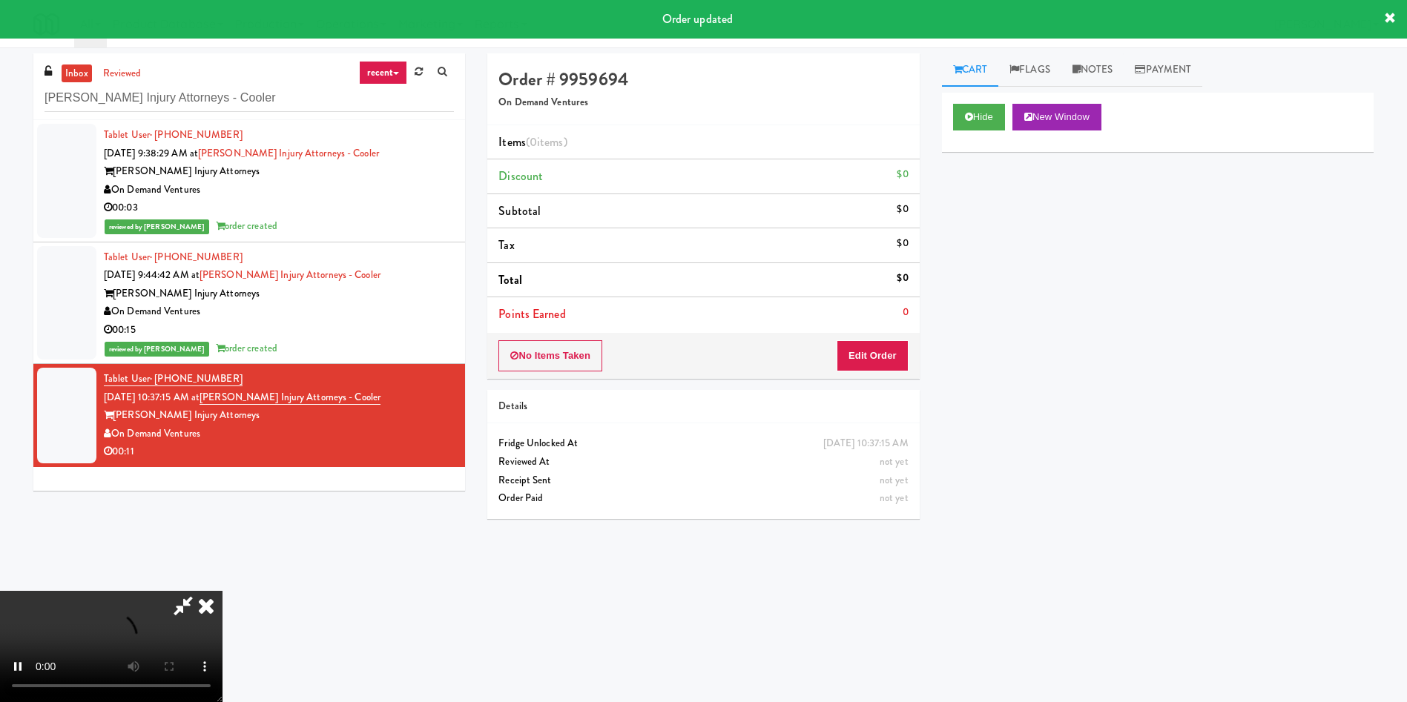
click at [846, 374] on div "No Items Taken Edit Order" at bounding box center [703, 356] width 432 height 46
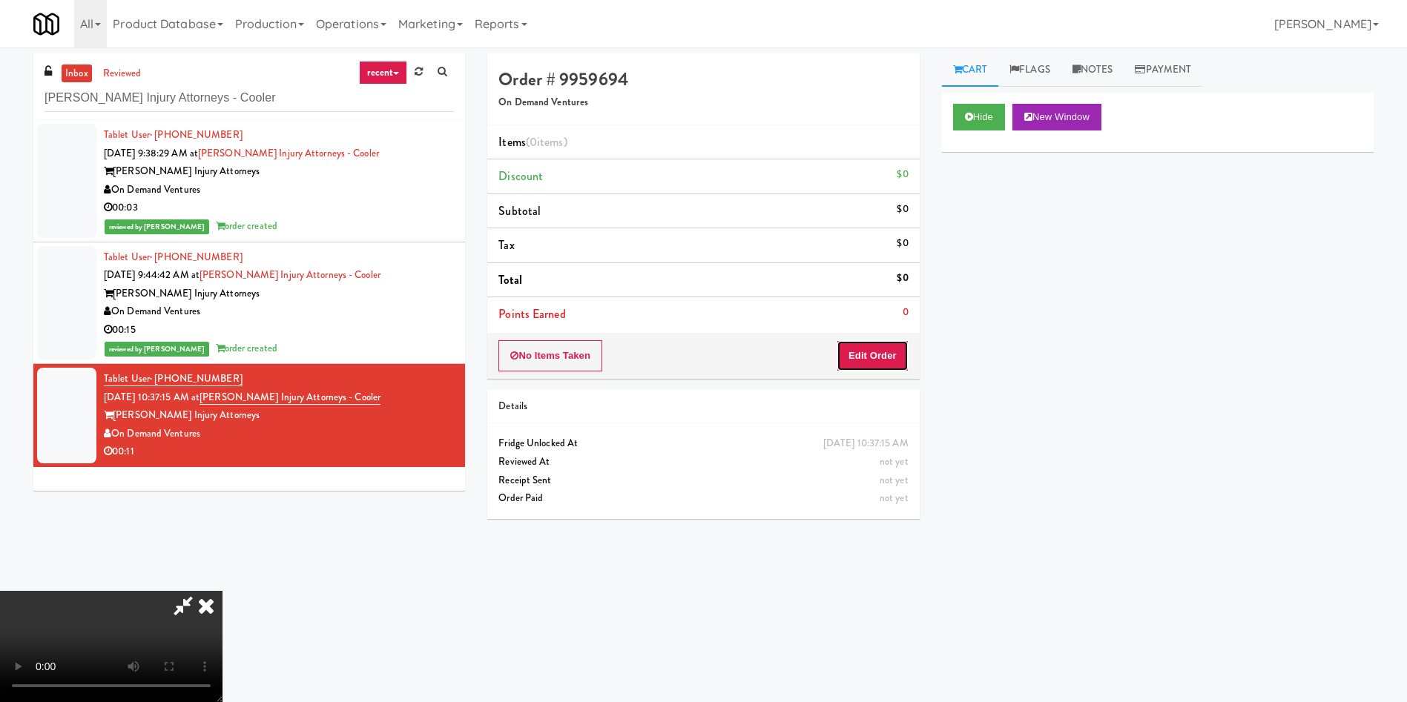
click at [873, 360] on button "Edit Order" at bounding box center [872, 355] width 72 height 31
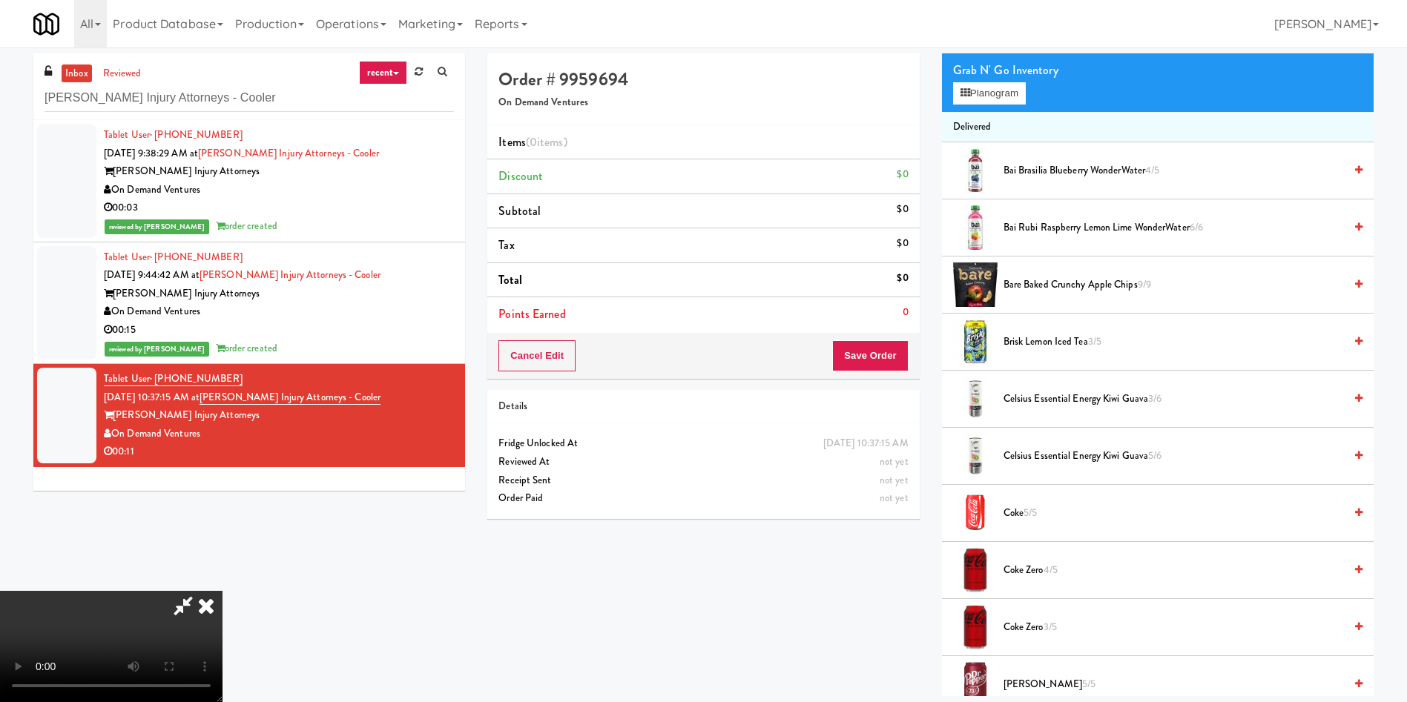
scroll to position [218, 0]
click at [222, 467] on video at bounding box center [111, 646] width 222 height 111
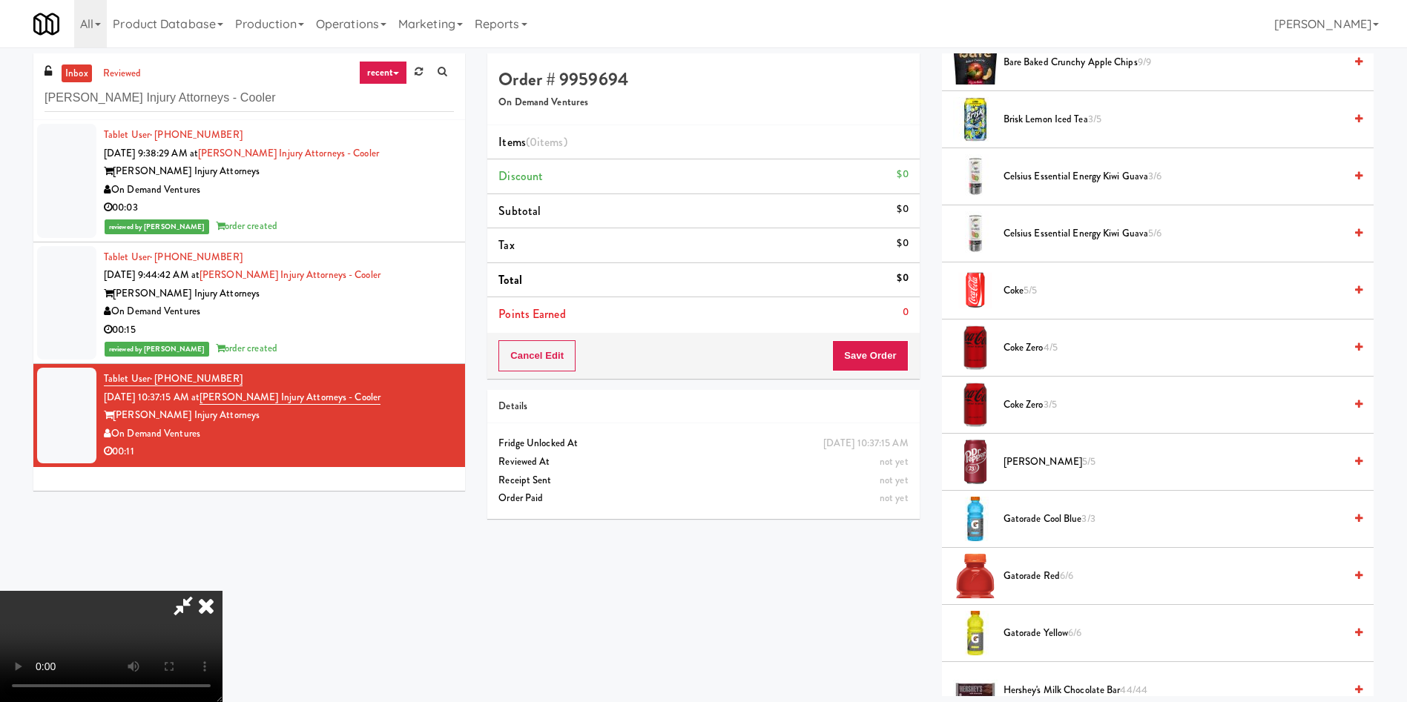
scroll to position [556, 0]
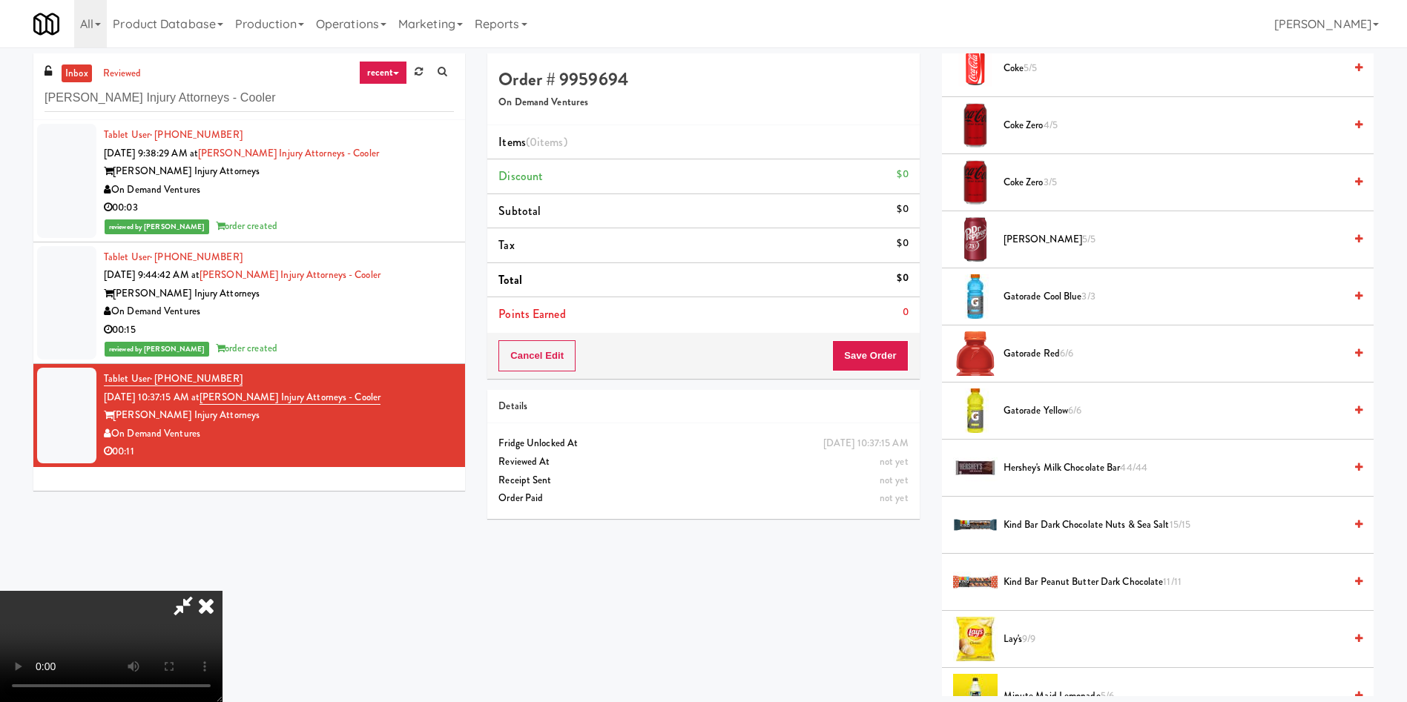
click at [937, 408] on span "Gatorade Yellow 6/6" at bounding box center [1173, 411] width 340 height 19
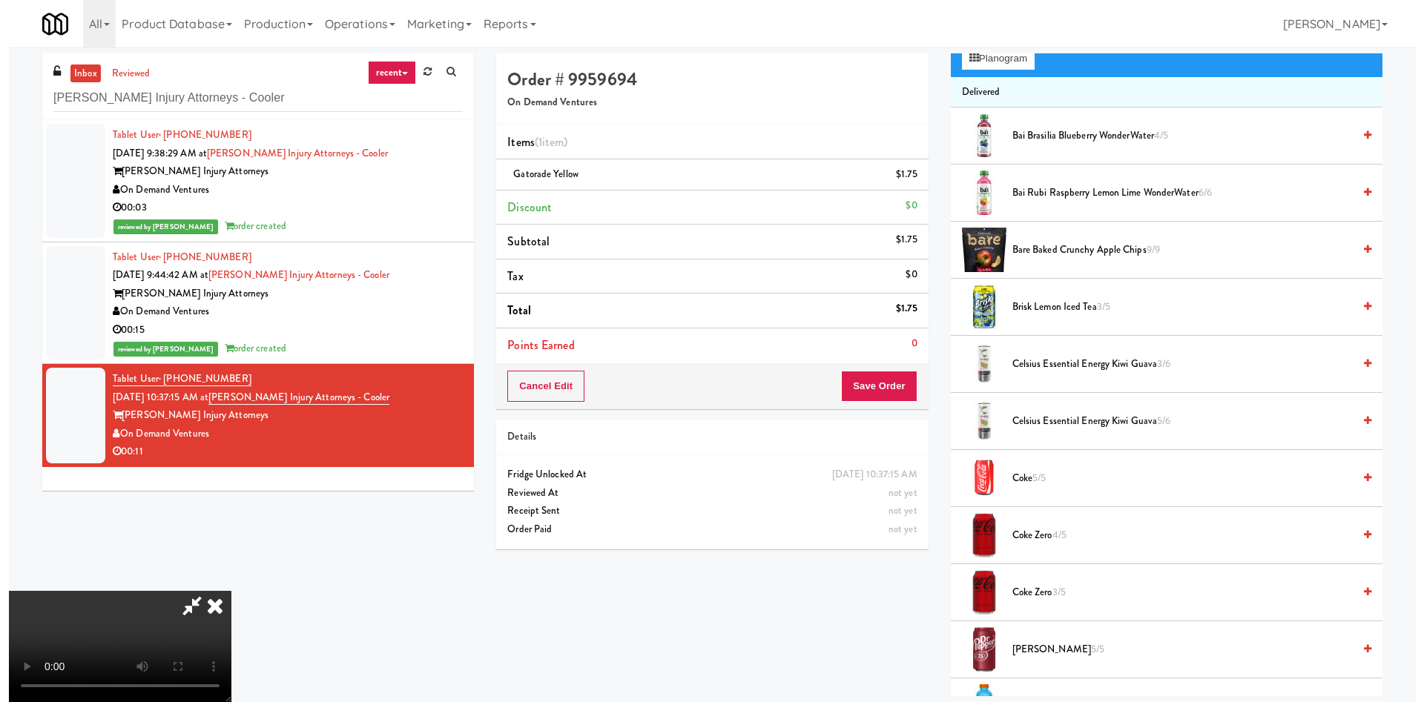
scroll to position [111, 0]
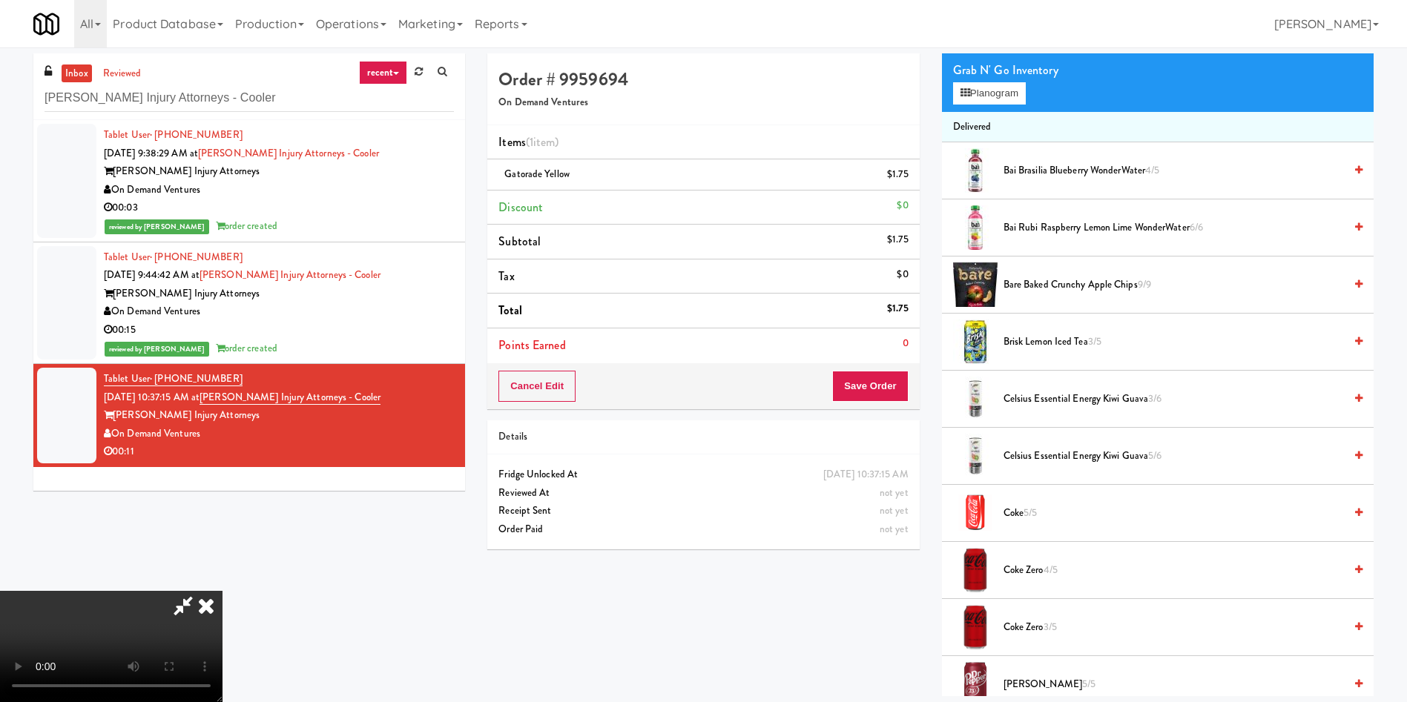
click at [222, 467] on video at bounding box center [111, 646] width 222 height 111
click at [937, 88] on button "Planogram" at bounding box center [989, 93] width 73 height 22
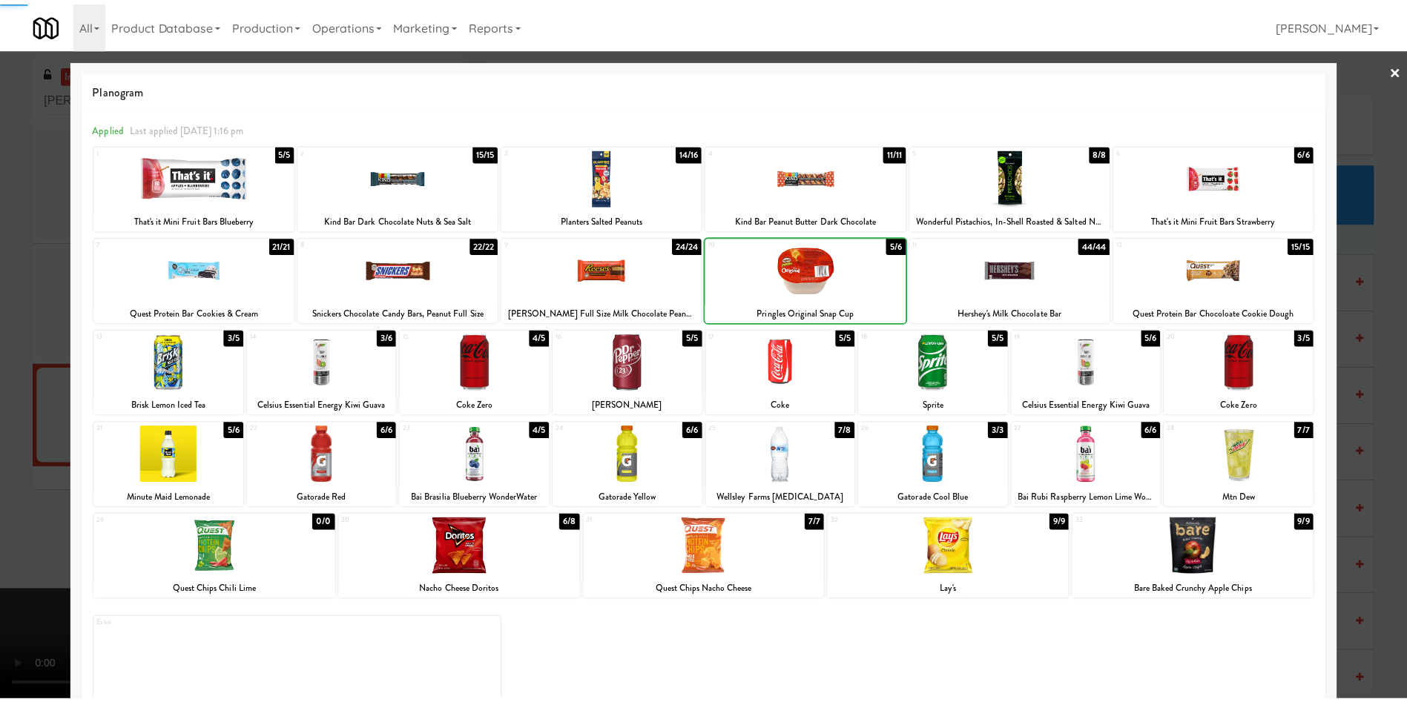
scroll to position [111, 0]
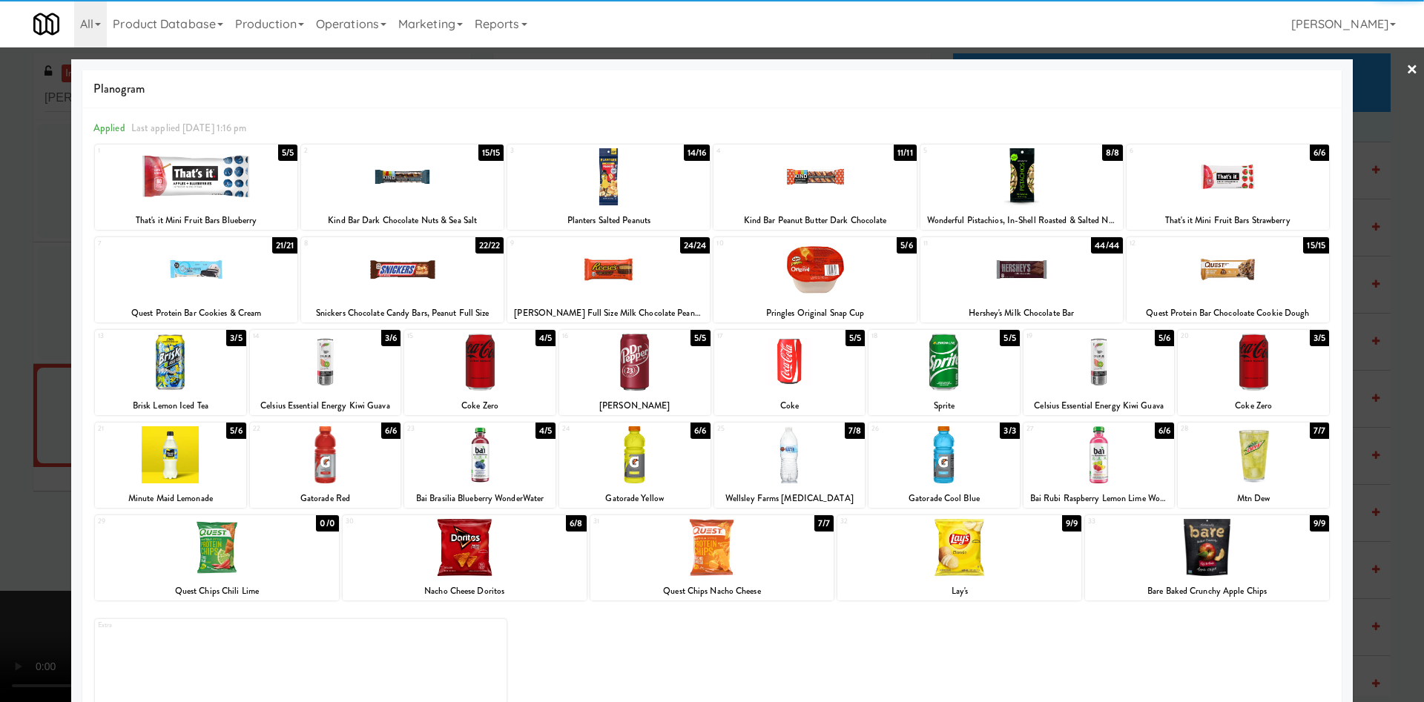
click at [48, 355] on div at bounding box center [712, 351] width 1424 height 702
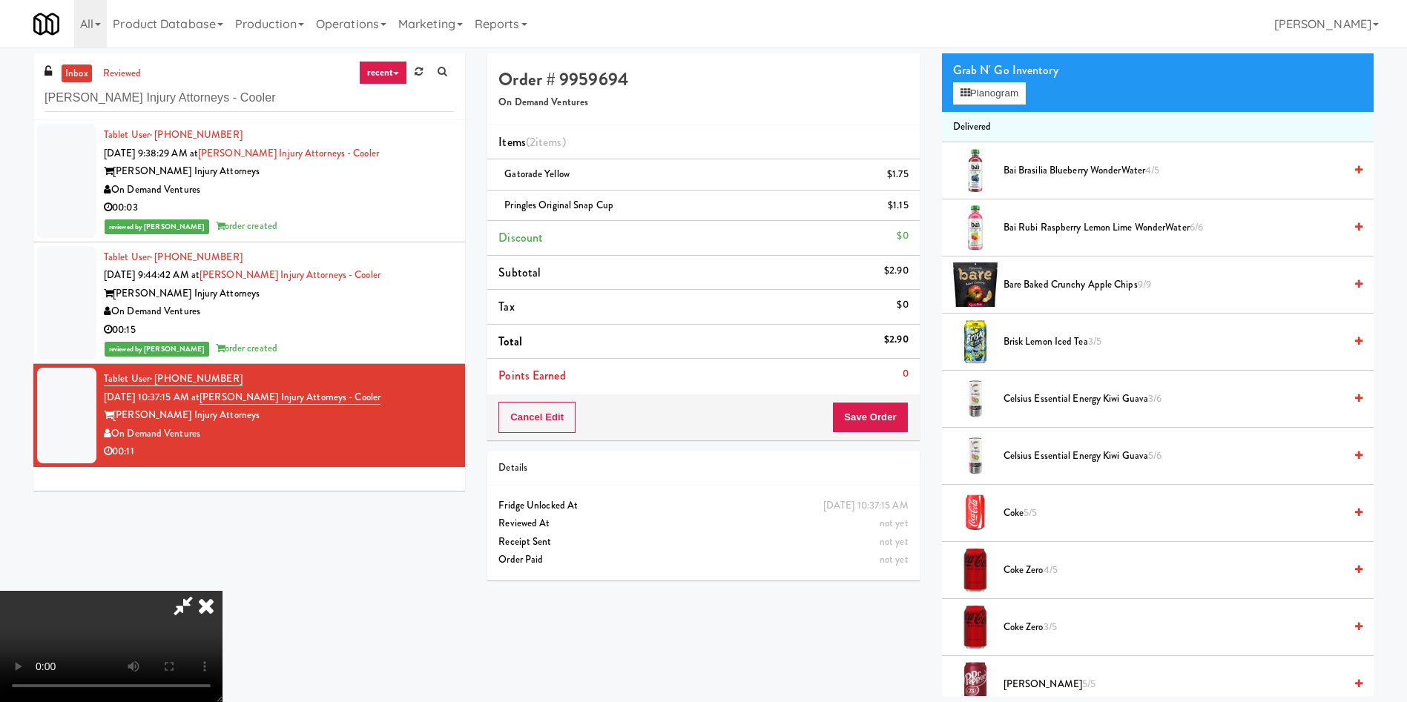
click at [222, 591] on video at bounding box center [111, 646] width 222 height 111
click at [878, 416] on button "Save Order" at bounding box center [870, 417] width 76 height 31
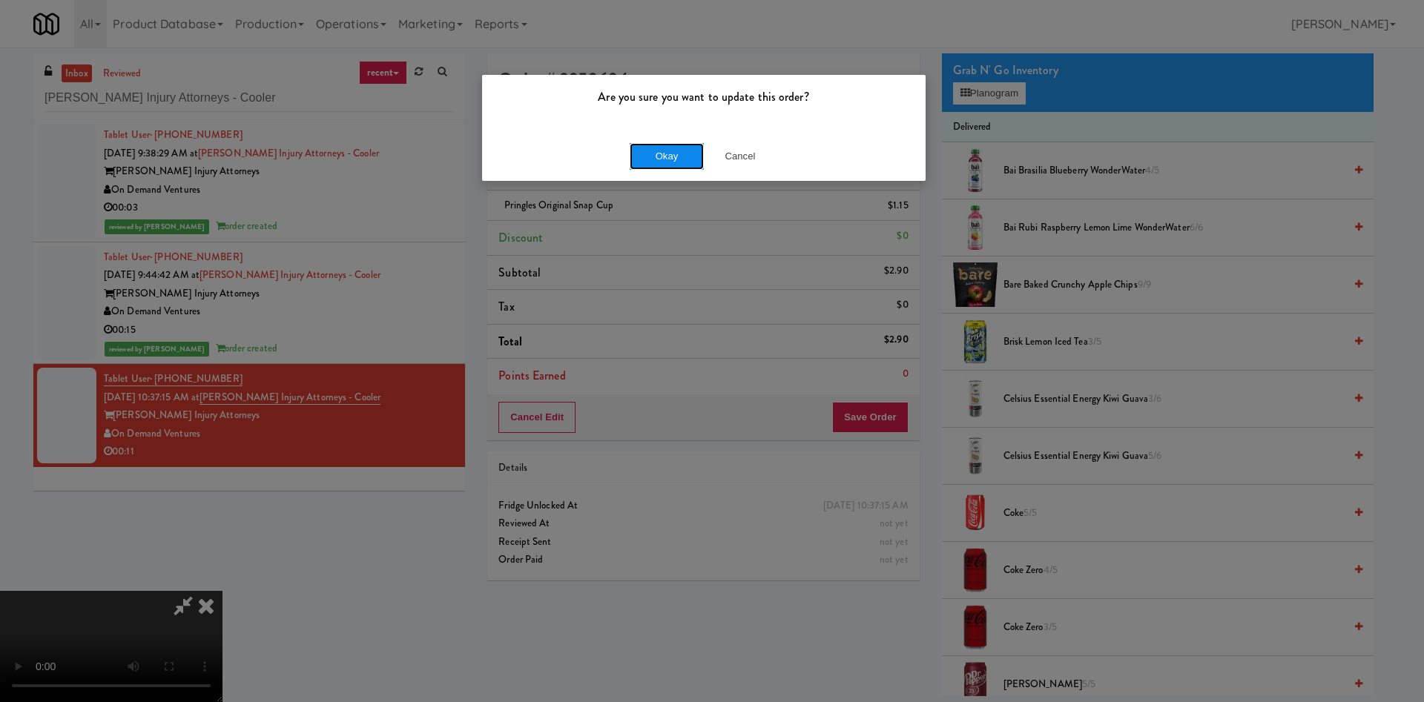
click at [677, 157] on button "Okay" at bounding box center [667, 156] width 74 height 27
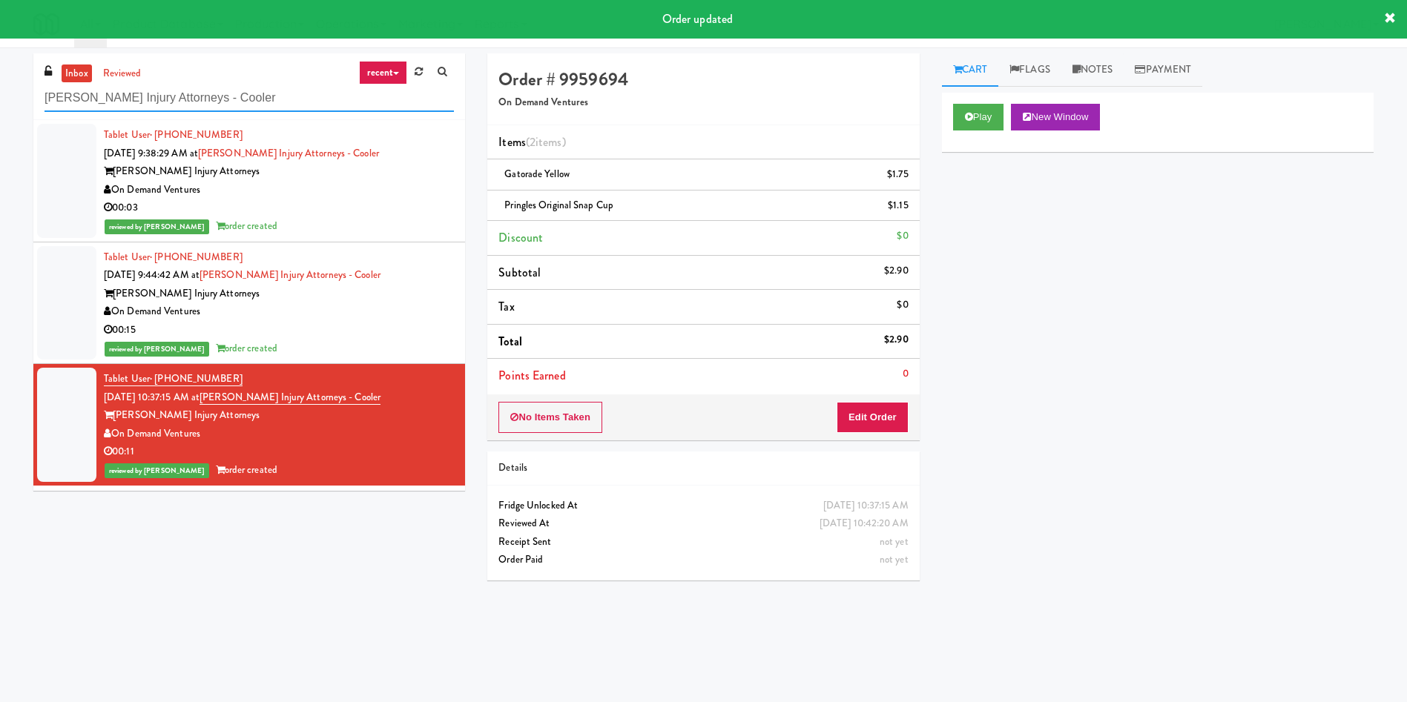
drag, startPoint x: 271, startPoint y: 91, endPoint x: 0, endPoint y: 13, distance: 281.9
click at [0, 47] on body "Order updated Are you sure you want to update this order? Okay Cancel Okay Are …" at bounding box center [703, 398] width 1407 height 702
paste input "Element25 - Fridge"
type input "Element25 - Fridge"
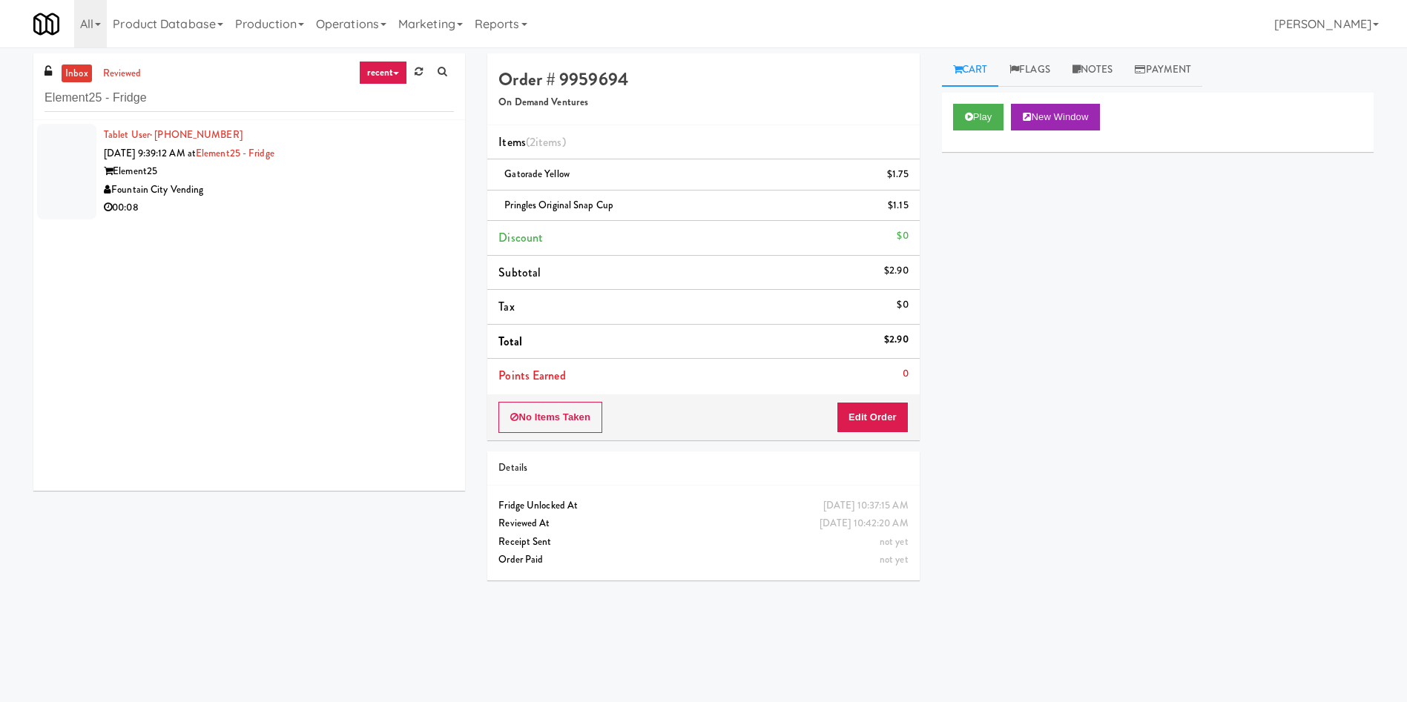
drag, startPoint x: 70, startPoint y: 158, endPoint x: 443, endPoint y: 140, distance: 373.4
click at [70, 158] on div at bounding box center [66, 172] width 59 height 96
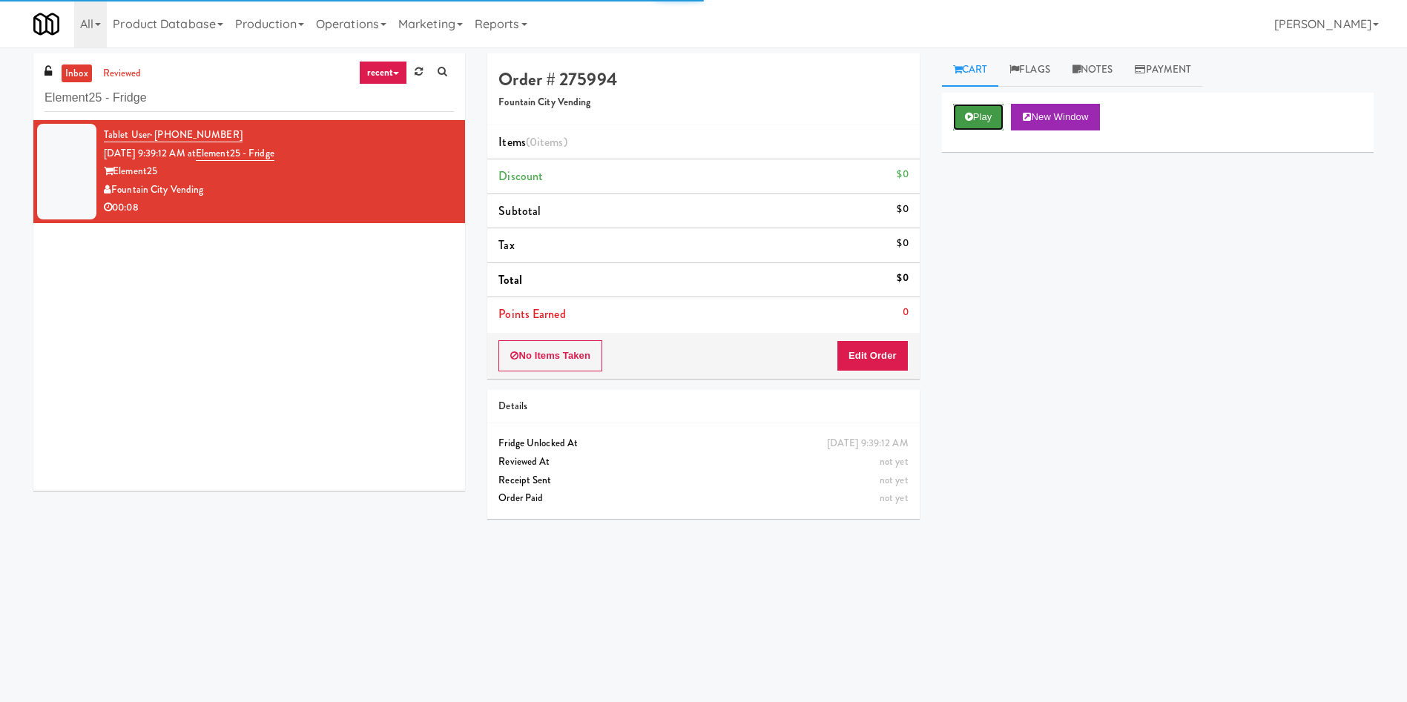
click at [993, 129] on button "Play" at bounding box center [978, 117] width 51 height 27
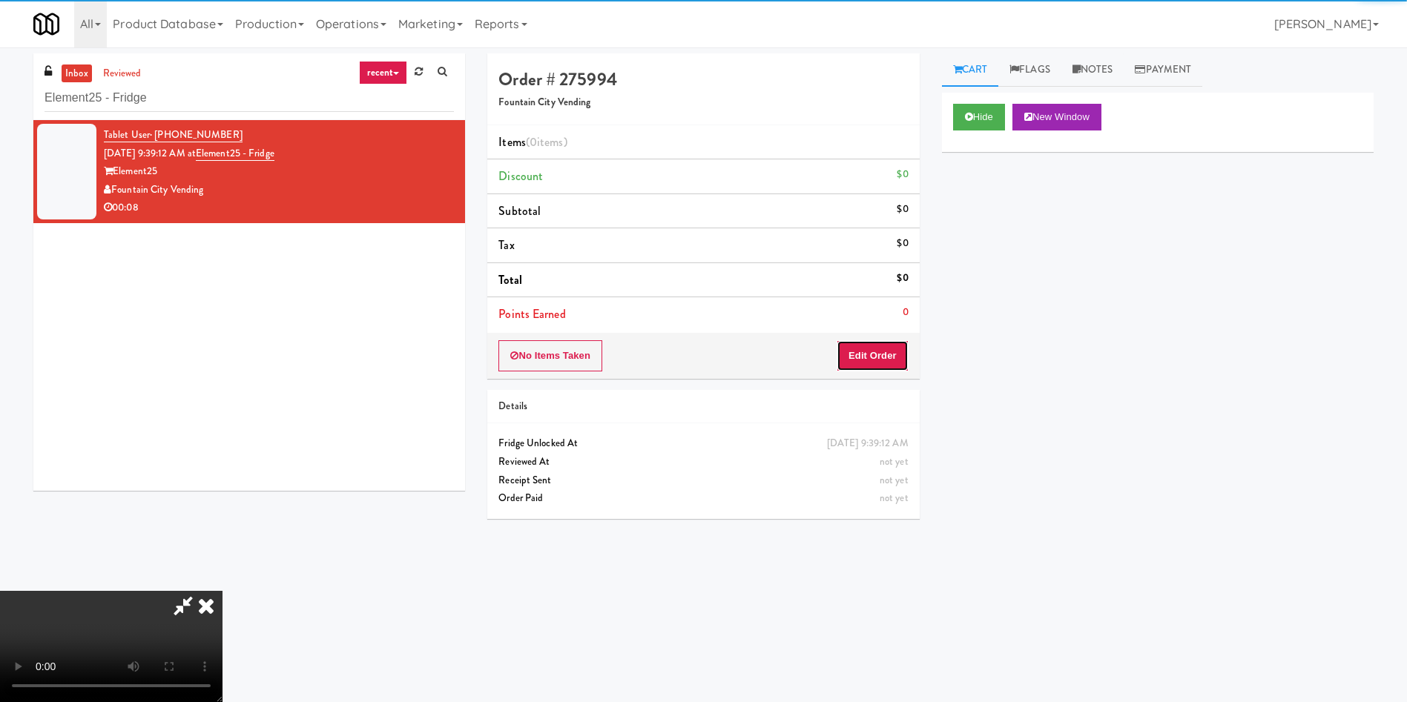
click at [877, 359] on button "Edit Order" at bounding box center [872, 355] width 72 height 31
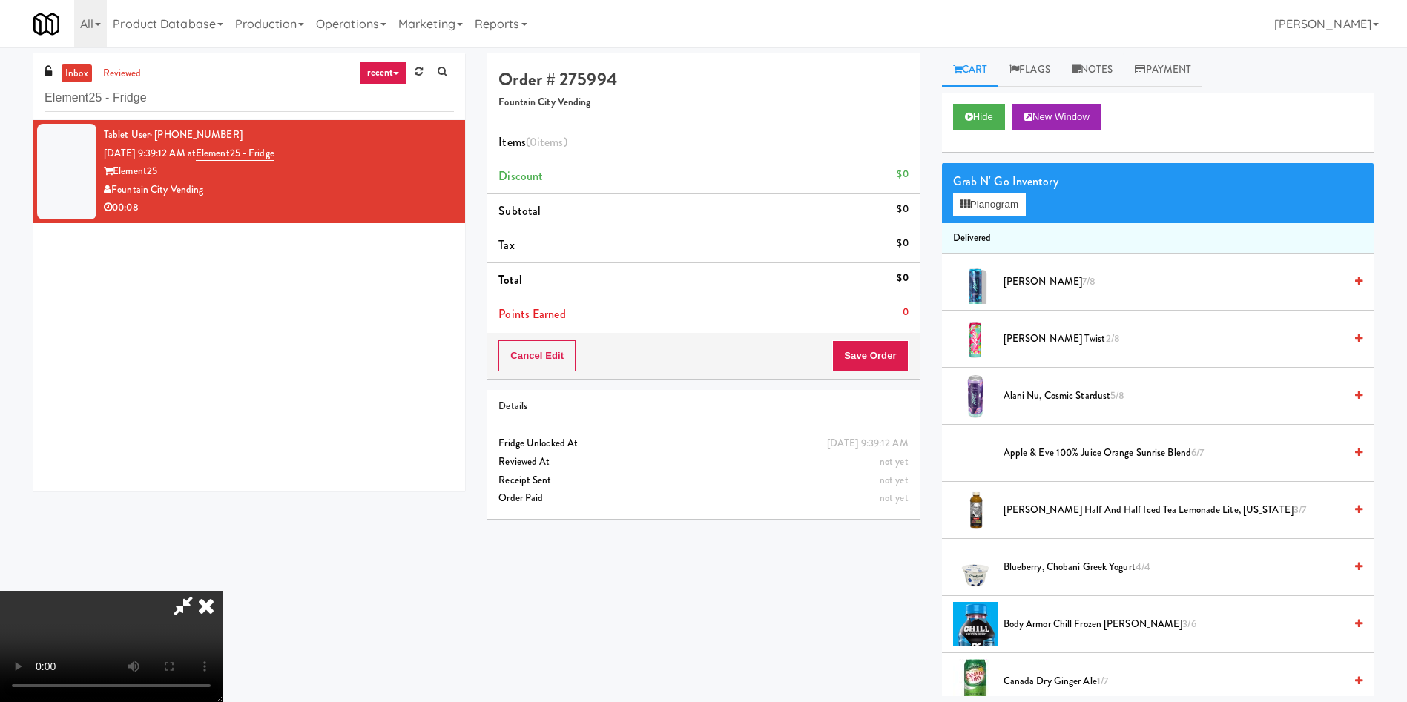
scroll to position [111, 0]
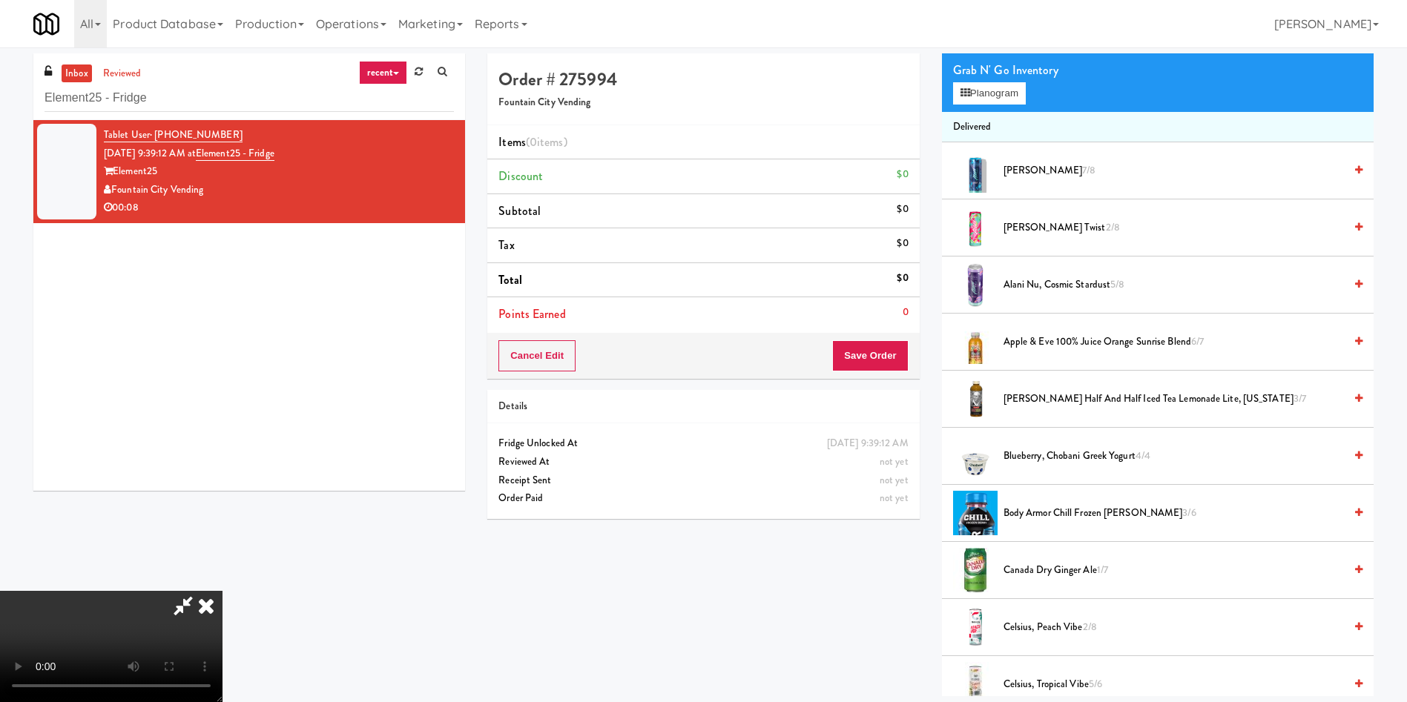
click at [222, 591] on video at bounding box center [111, 646] width 222 height 111
click at [1036, 627] on span "Celsius, Peach Vibe 2/8" at bounding box center [1173, 627] width 340 height 19
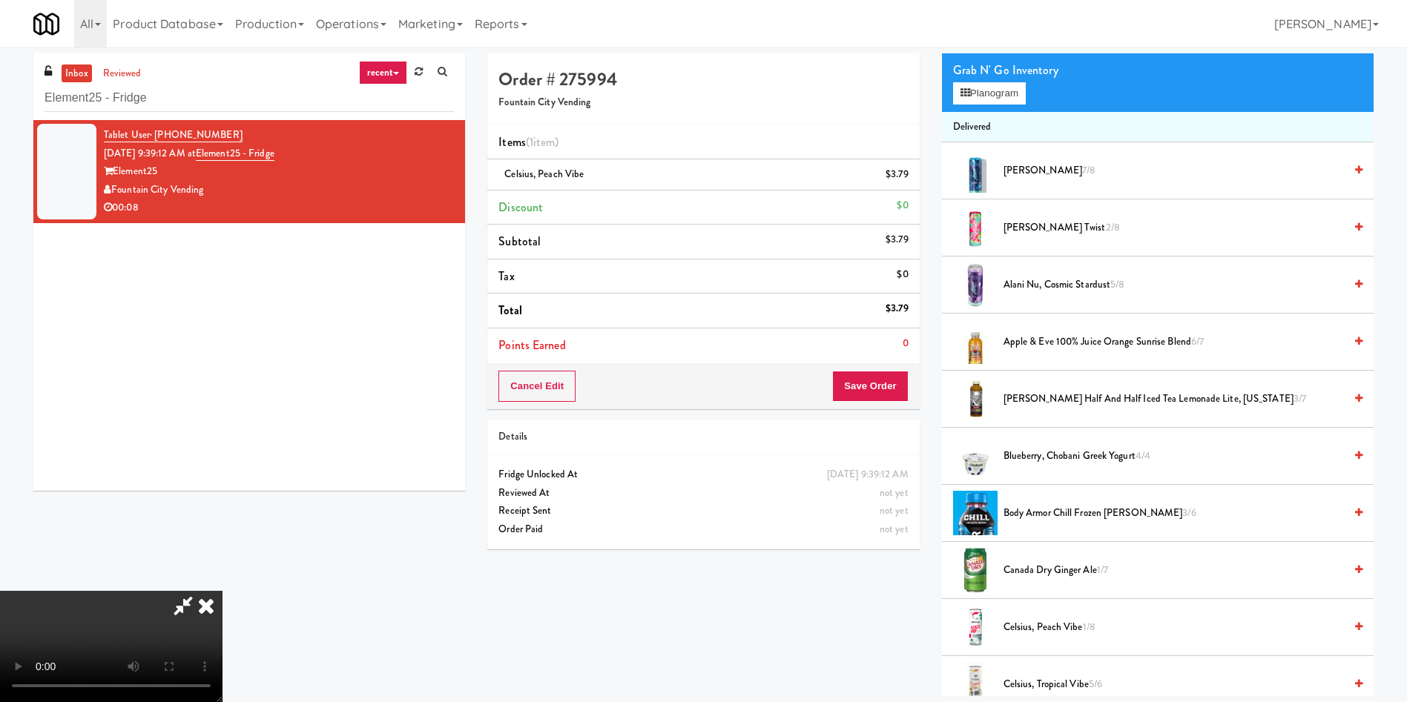
scroll to position [218, 0]
click at [222, 591] on video at bounding box center [111, 646] width 222 height 111
click at [1035, 624] on span "Celsius, Peach Vibe 1/8" at bounding box center [1173, 627] width 340 height 19
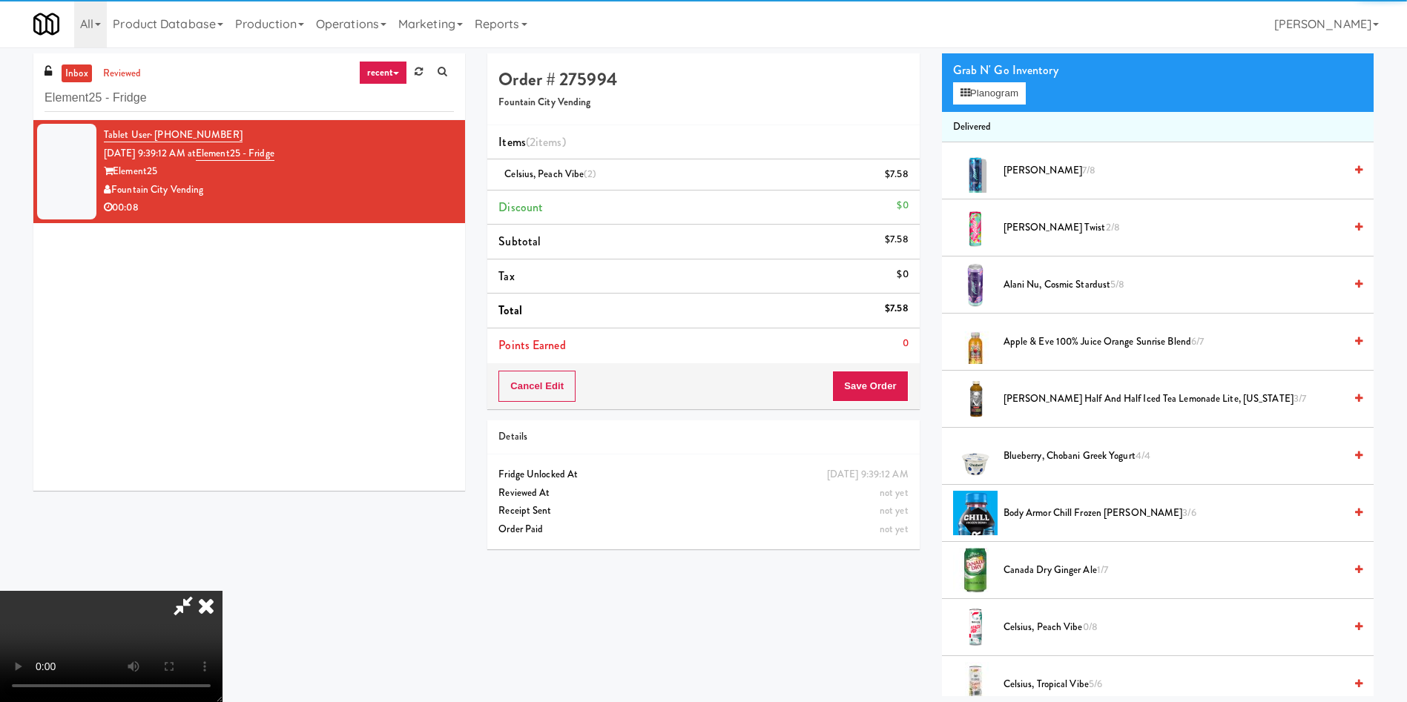
click at [222, 591] on video at bounding box center [111, 646] width 222 height 111
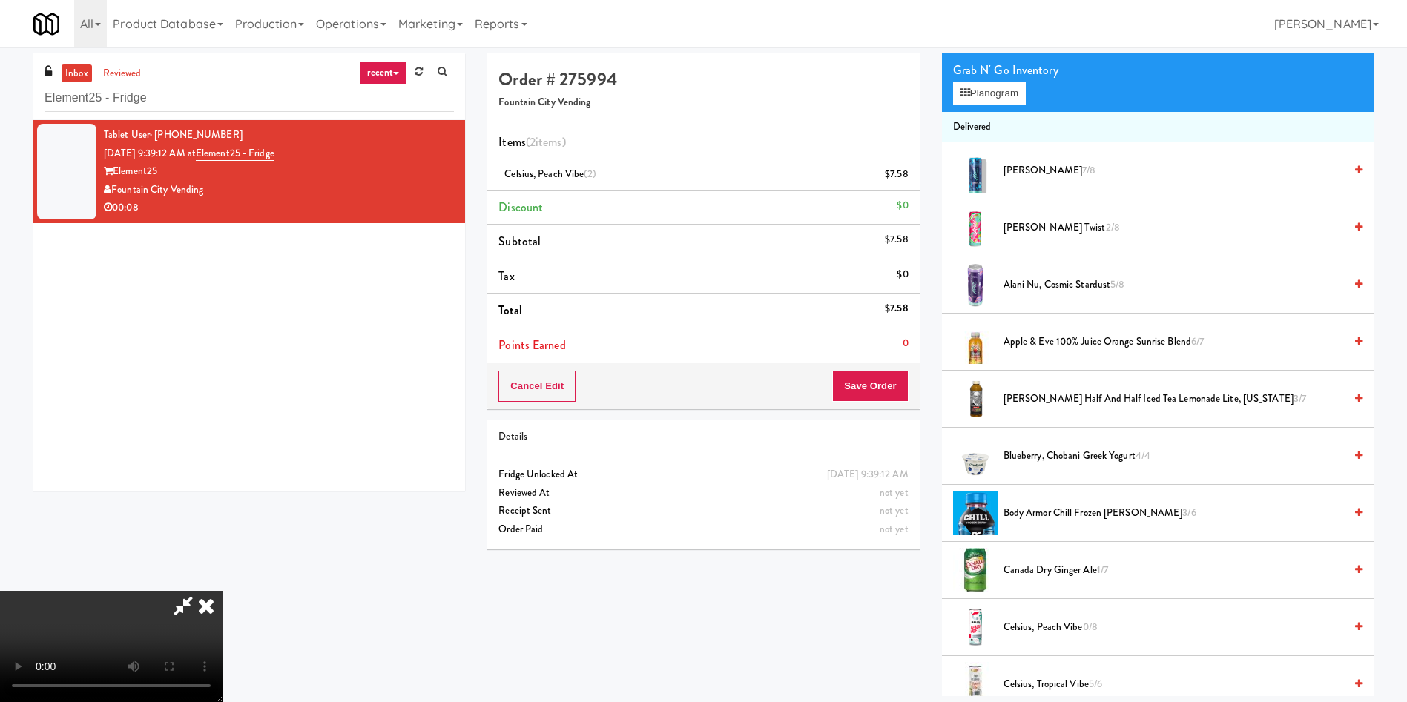
scroll to position [218, 0]
click at [222, 591] on video at bounding box center [111, 646] width 222 height 111
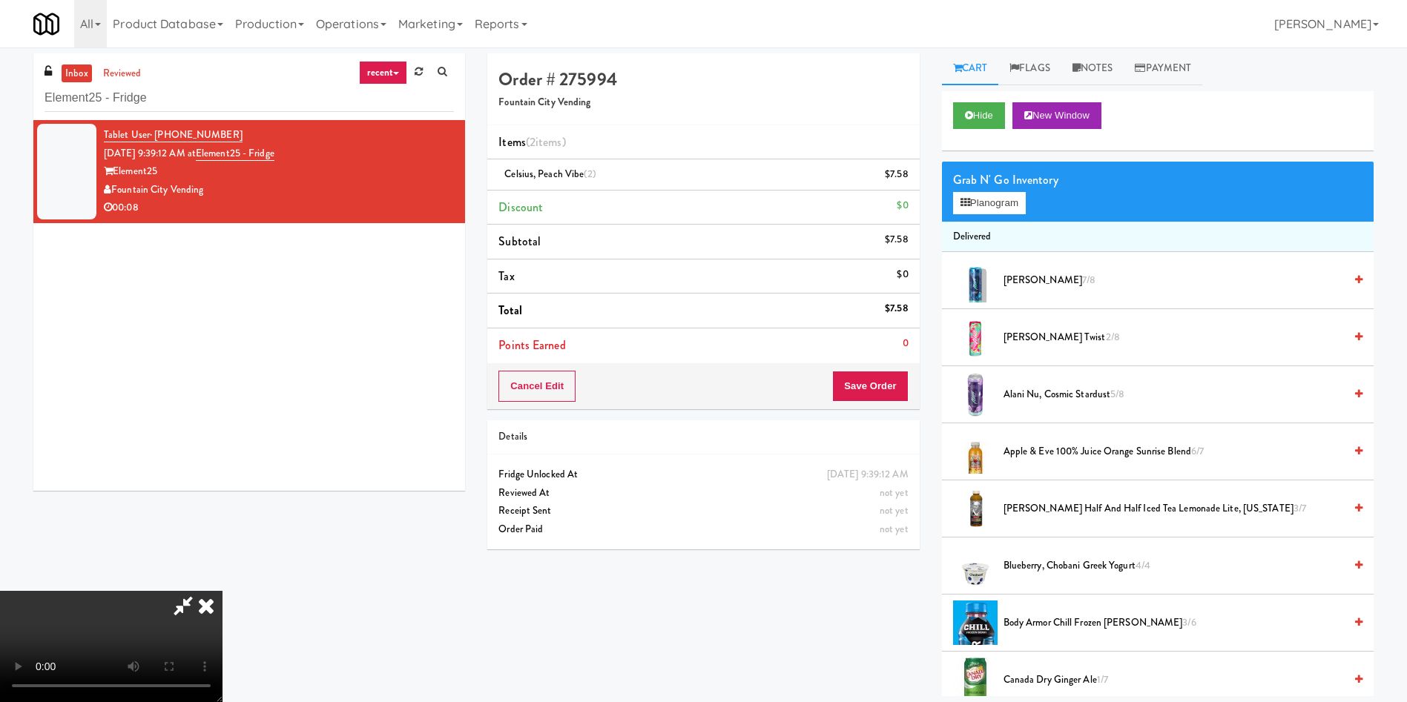
scroll to position [0, 0]
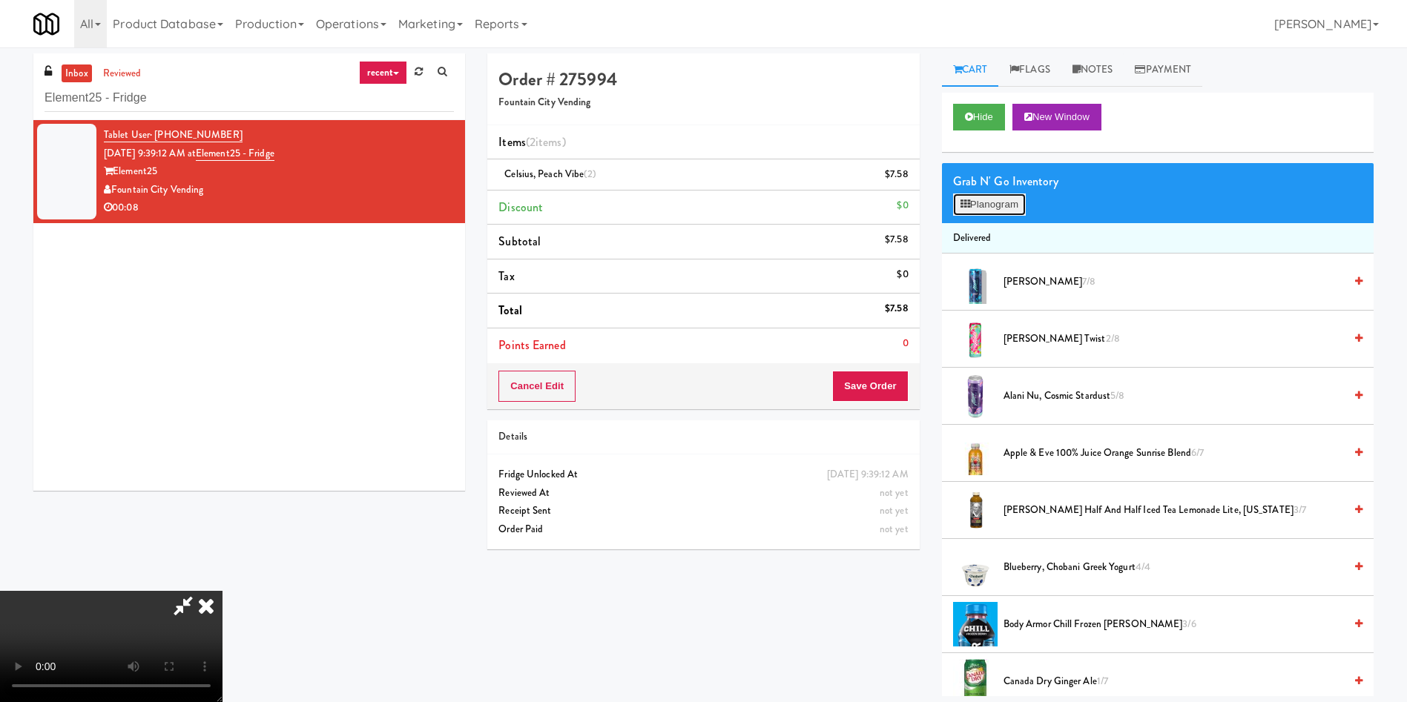
click at [983, 202] on button "Planogram" at bounding box center [989, 205] width 73 height 22
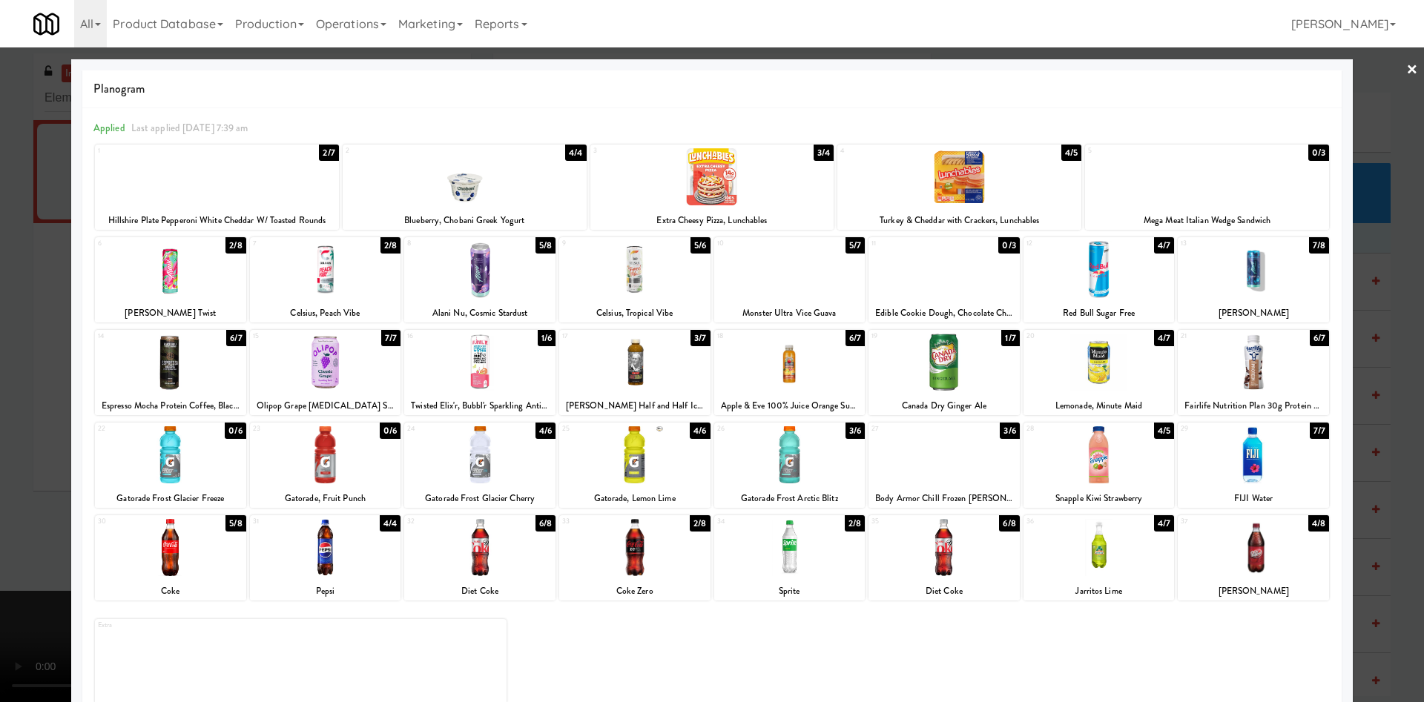
click at [1123, 381] on div at bounding box center [1098, 362] width 151 height 57
click at [0, 263] on div at bounding box center [712, 351] width 1424 height 702
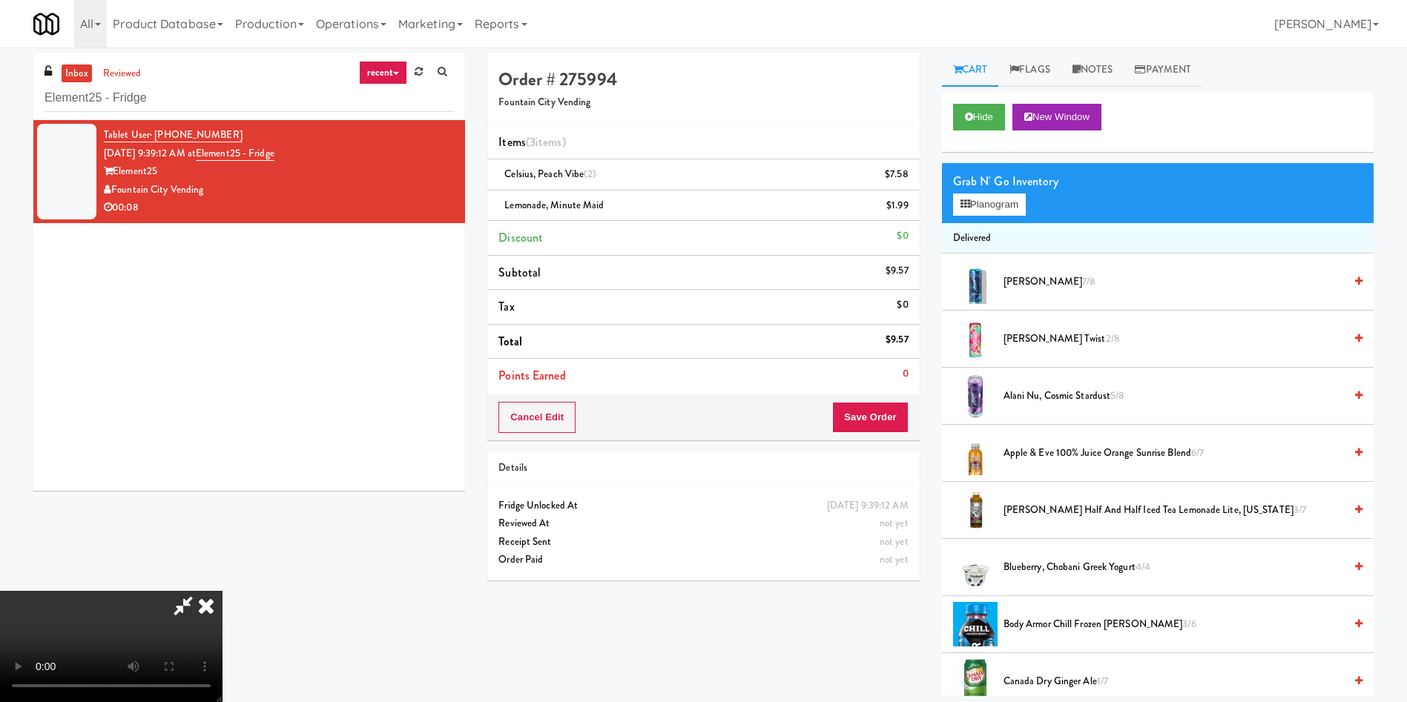
click at [222, 591] on video at bounding box center [111, 646] width 222 height 111
click at [878, 425] on button "Save Order" at bounding box center [870, 417] width 76 height 31
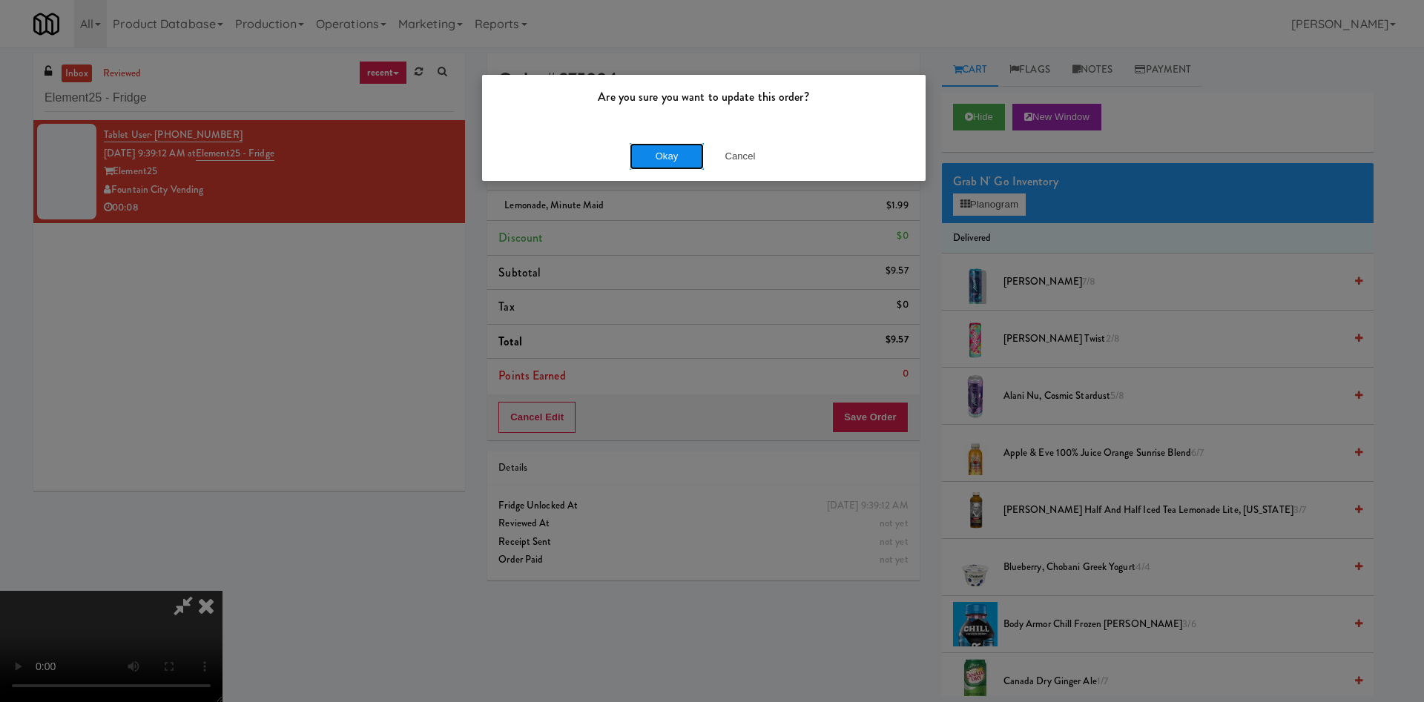
click at [647, 151] on button "Okay" at bounding box center [667, 156] width 74 height 27
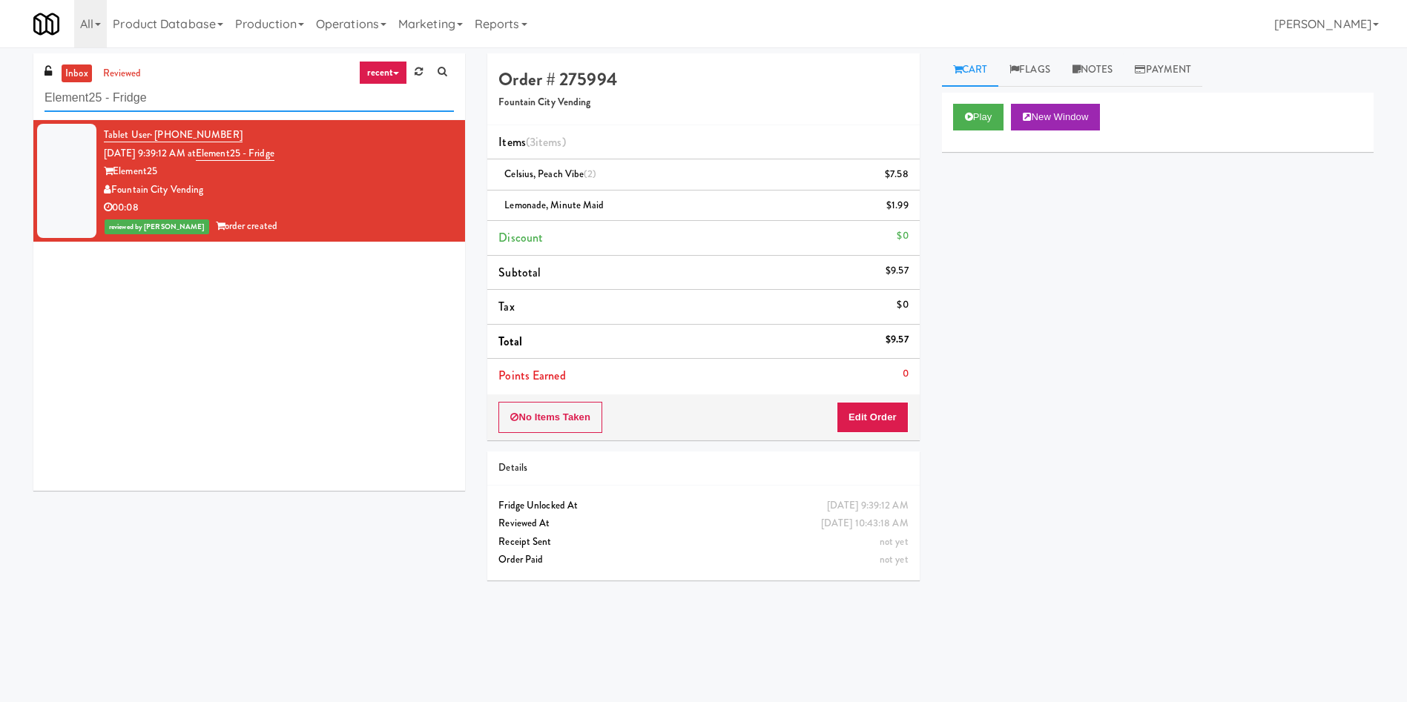
drag, startPoint x: 221, startPoint y: 108, endPoint x: 0, endPoint y: 30, distance: 234.6
click at [0, 47] on body "Are you sure you want to update this order? Okay Cancel Okay Are you sure you w…" at bounding box center [703, 398] width 1407 height 702
paste input "RAW Training"
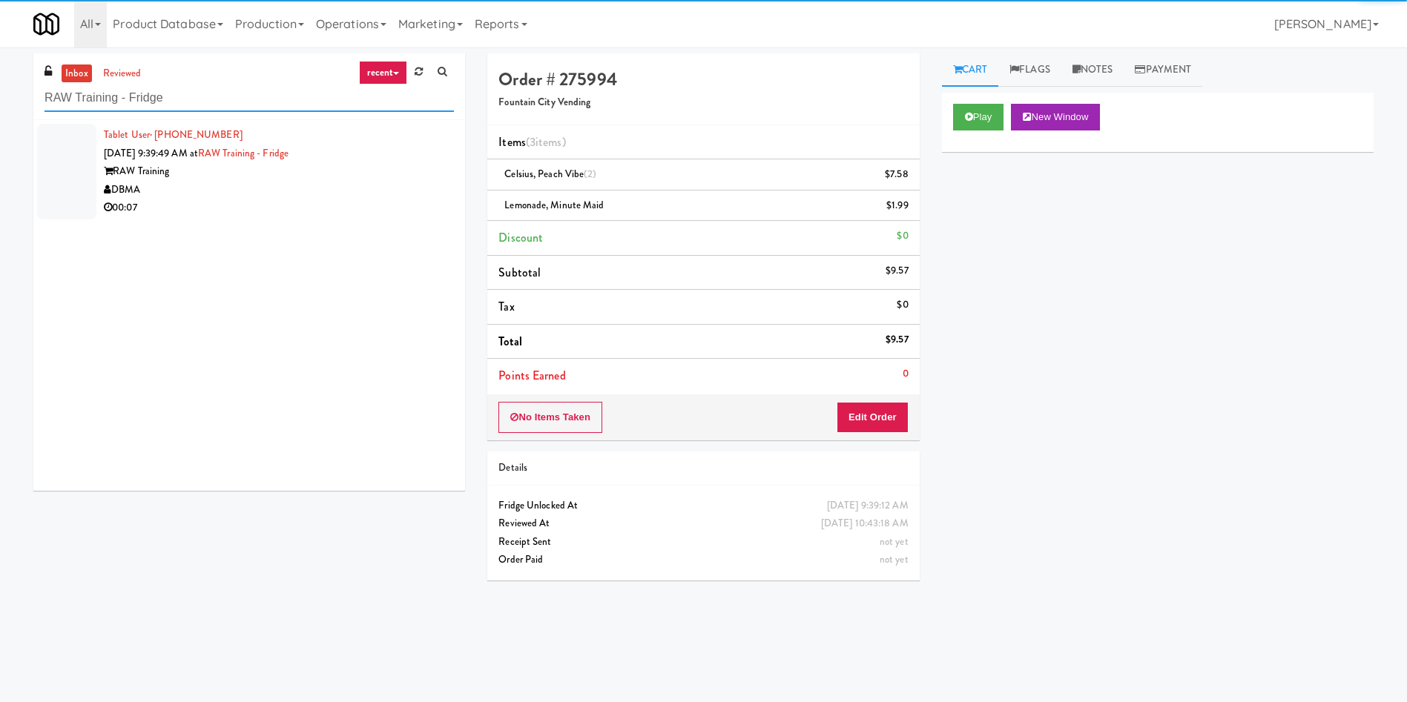
type input "RAW Training - Fridge"
click at [86, 148] on div at bounding box center [66, 172] width 59 height 96
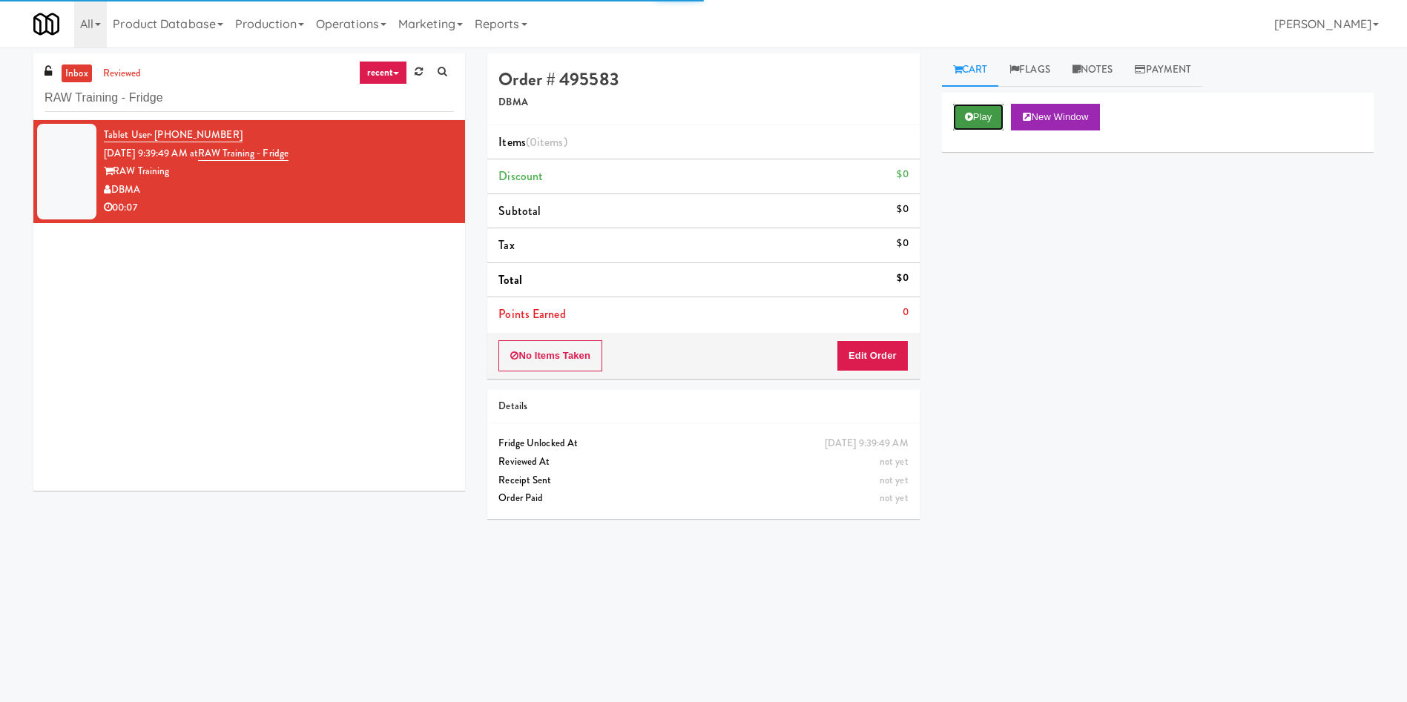
click at [979, 113] on button "Play" at bounding box center [978, 117] width 51 height 27
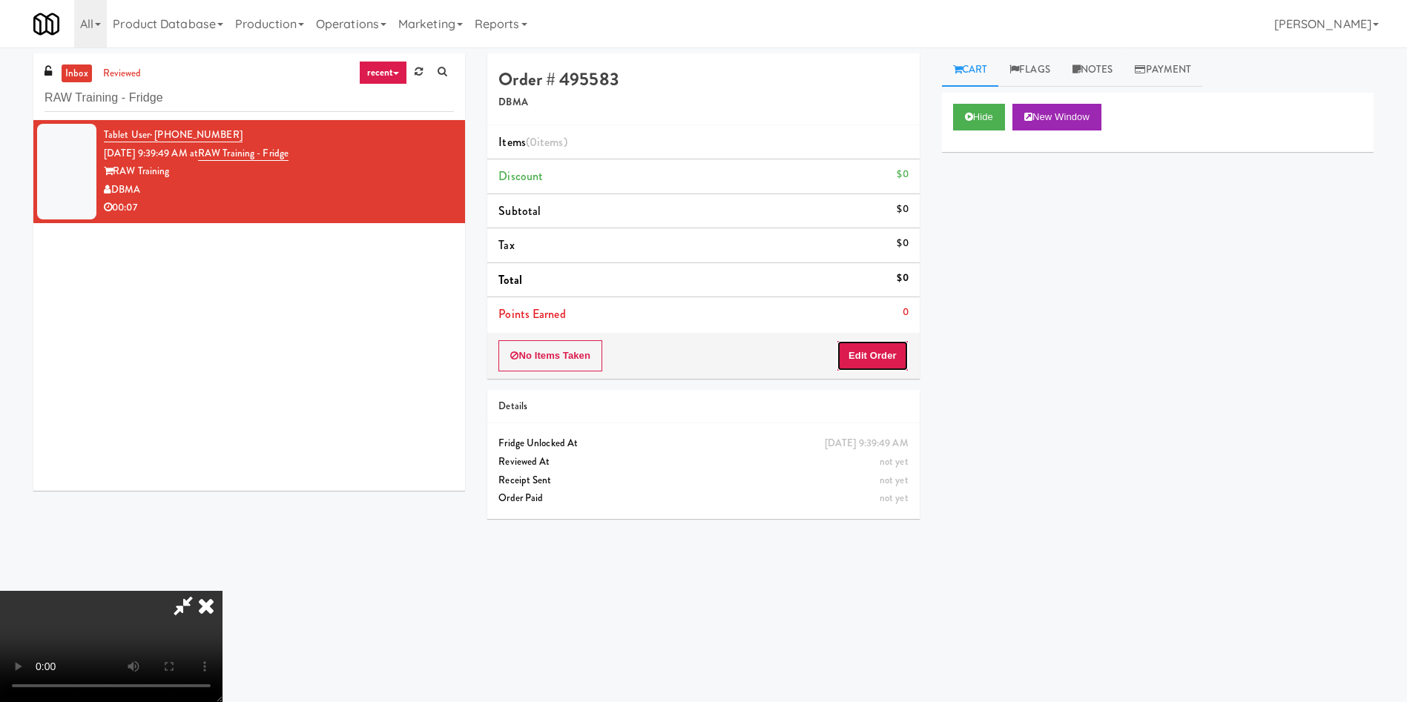
click at [868, 352] on button "Edit Order" at bounding box center [872, 355] width 72 height 31
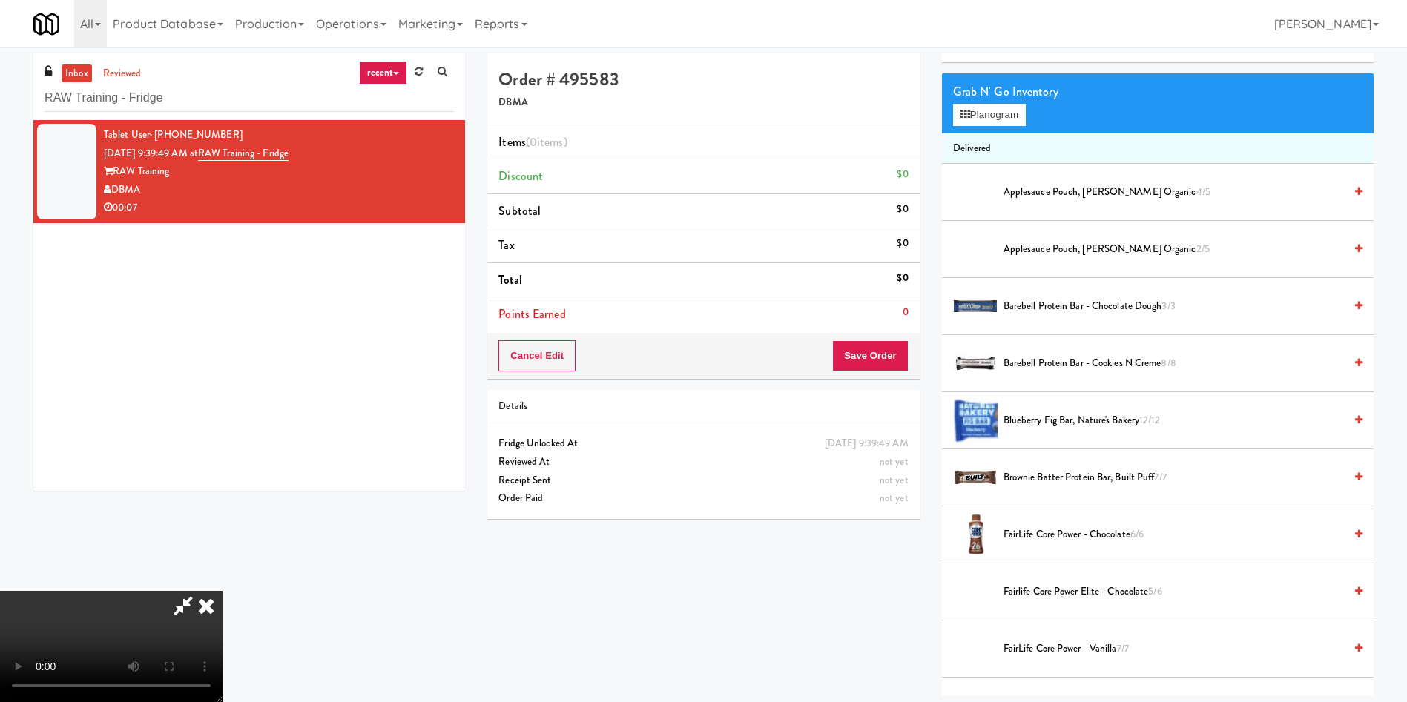
scroll to position [111, 0]
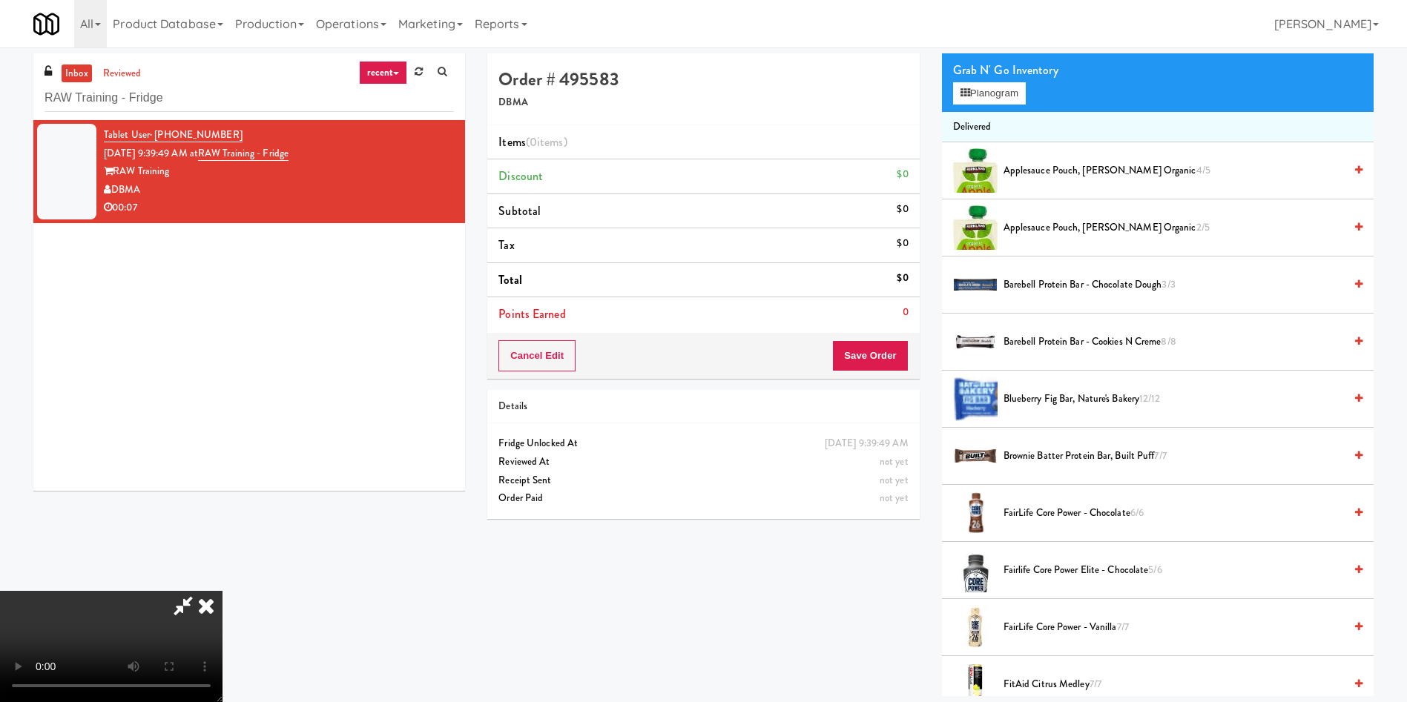
click at [222, 591] on video at bounding box center [111, 646] width 222 height 111
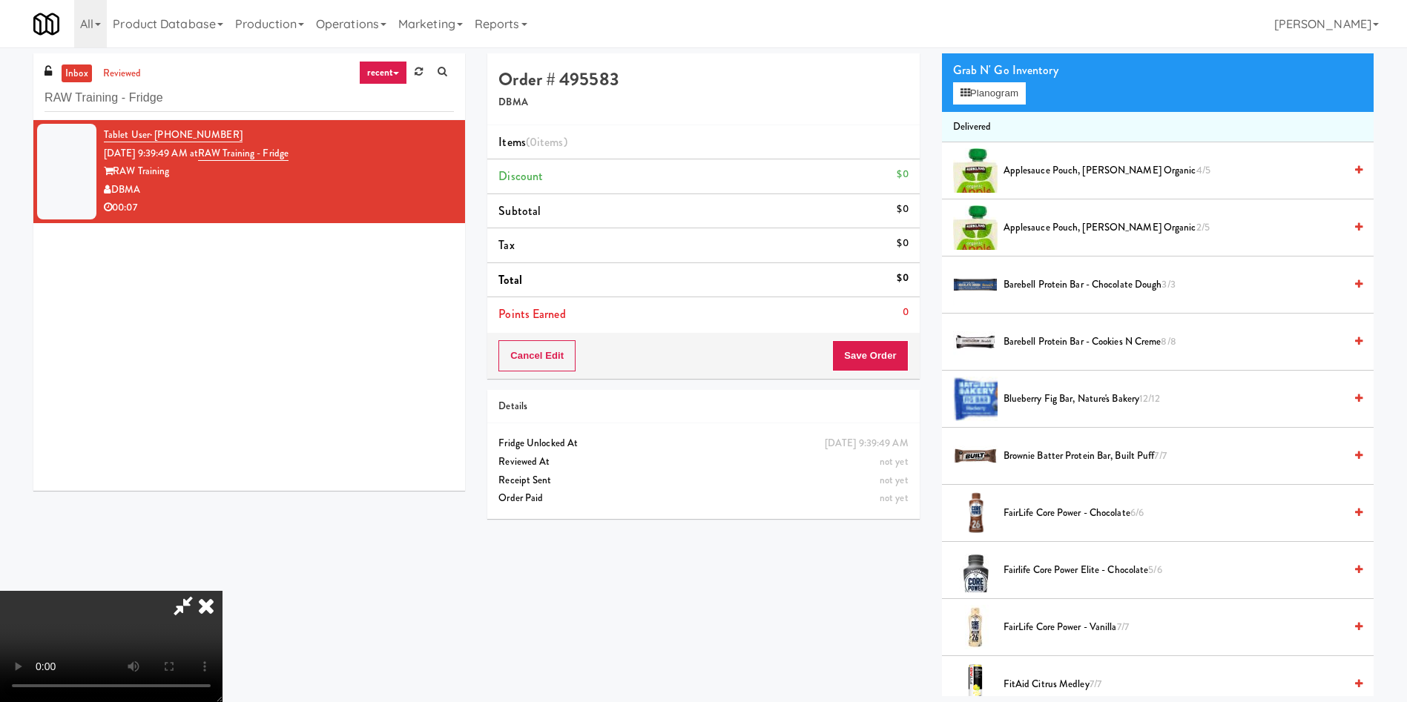
scroll to position [107, 0]
click at [222, 591] on video at bounding box center [111, 646] width 222 height 111
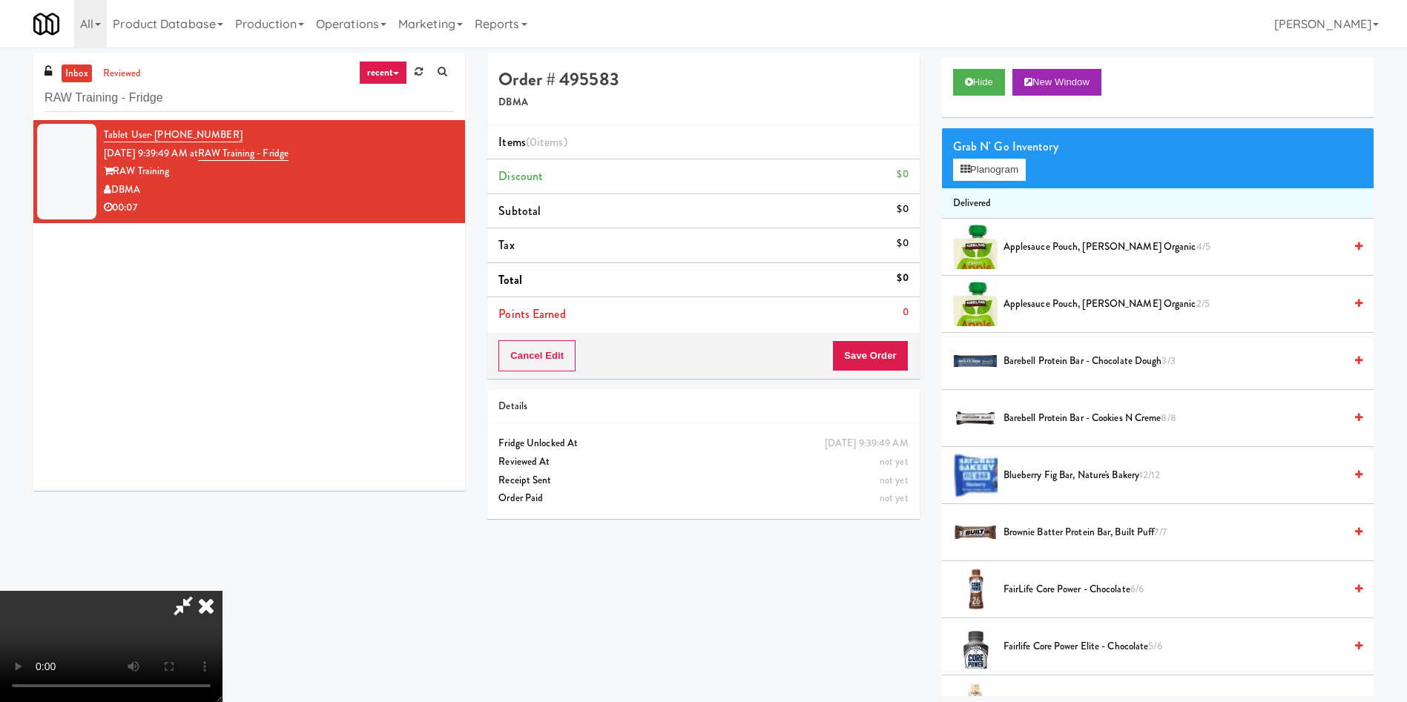
scroll to position [0, 0]
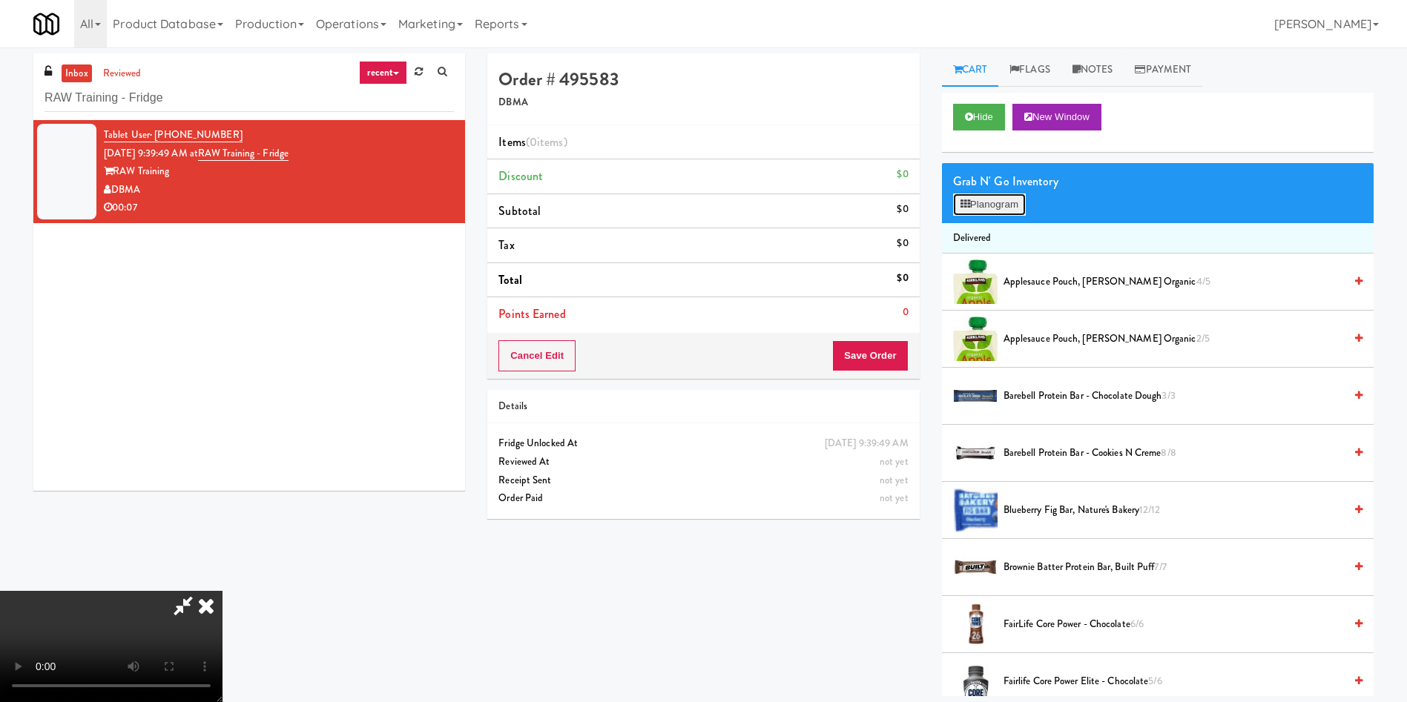
click at [989, 211] on button "Planogram" at bounding box center [989, 205] width 73 height 22
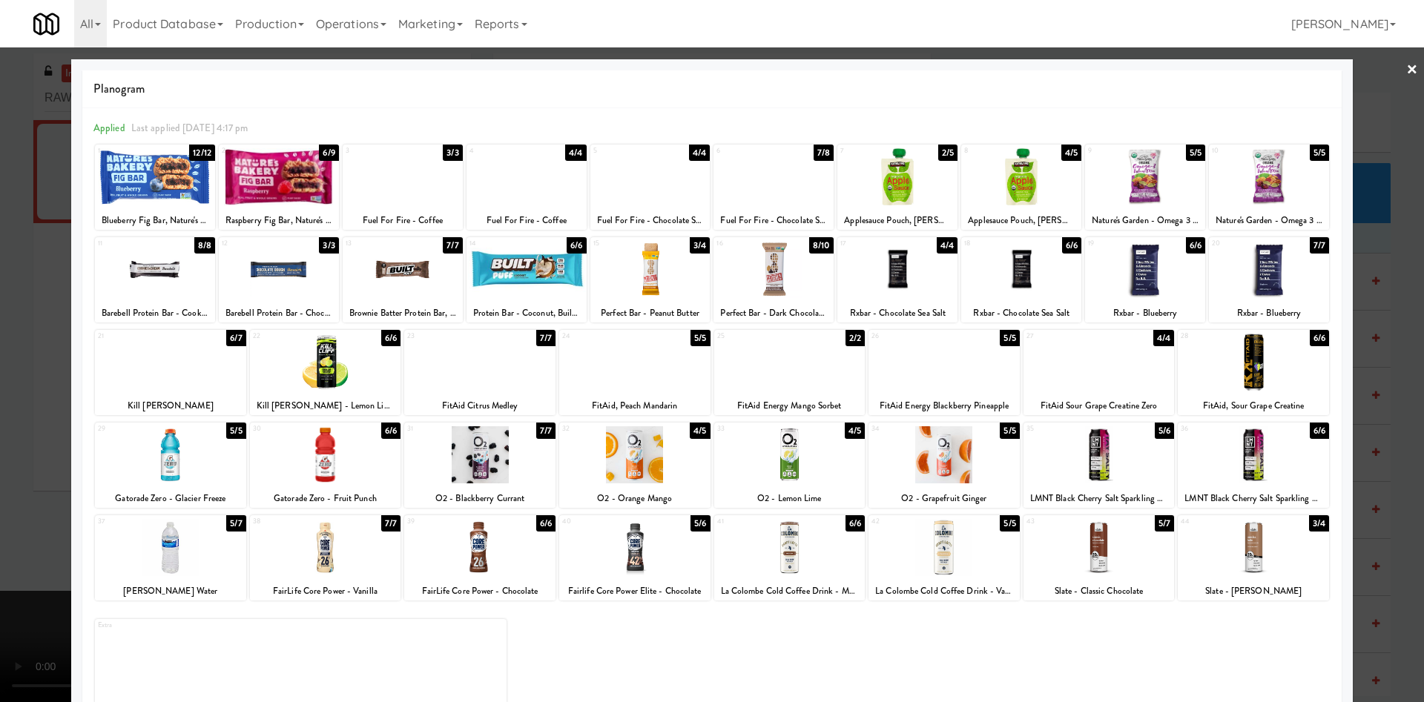
click at [349, 355] on div at bounding box center [325, 362] width 151 height 57
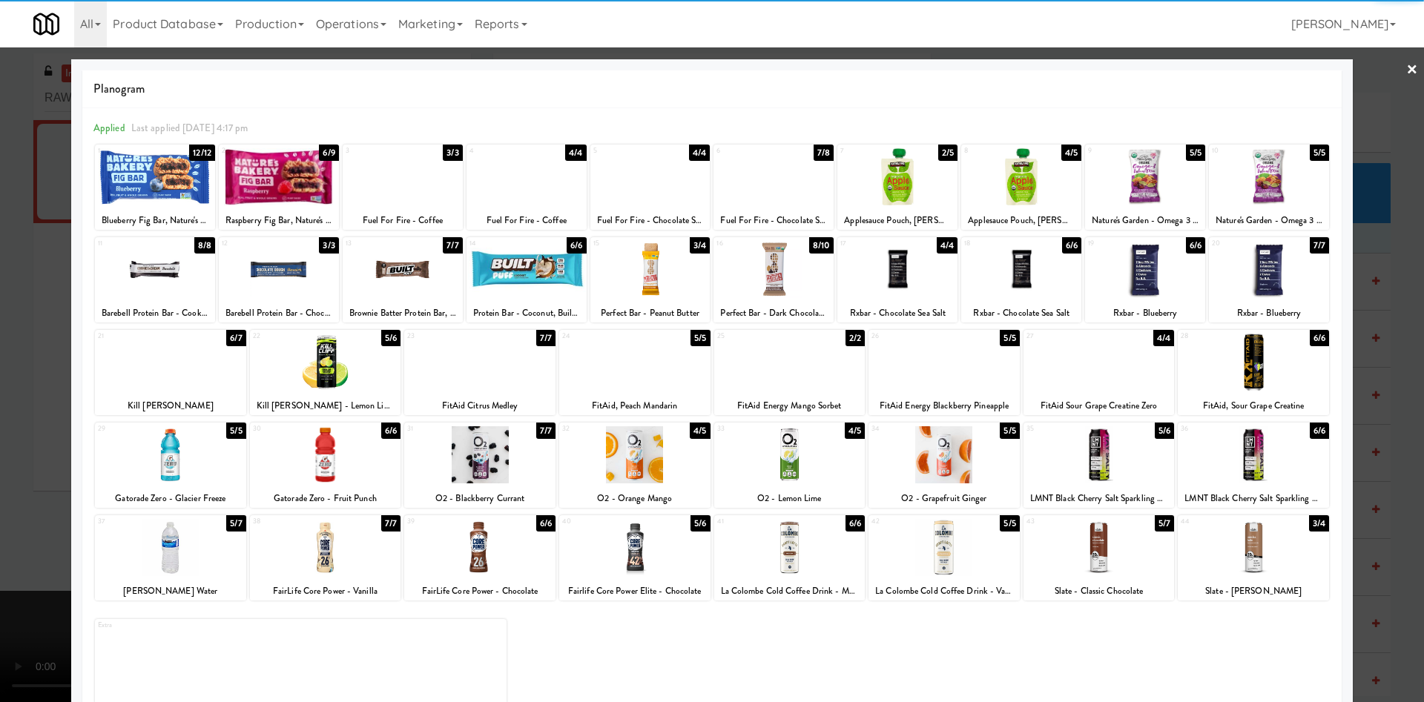
click at [0, 355] on div at bounding box center [712, 351] width 1424 height 702
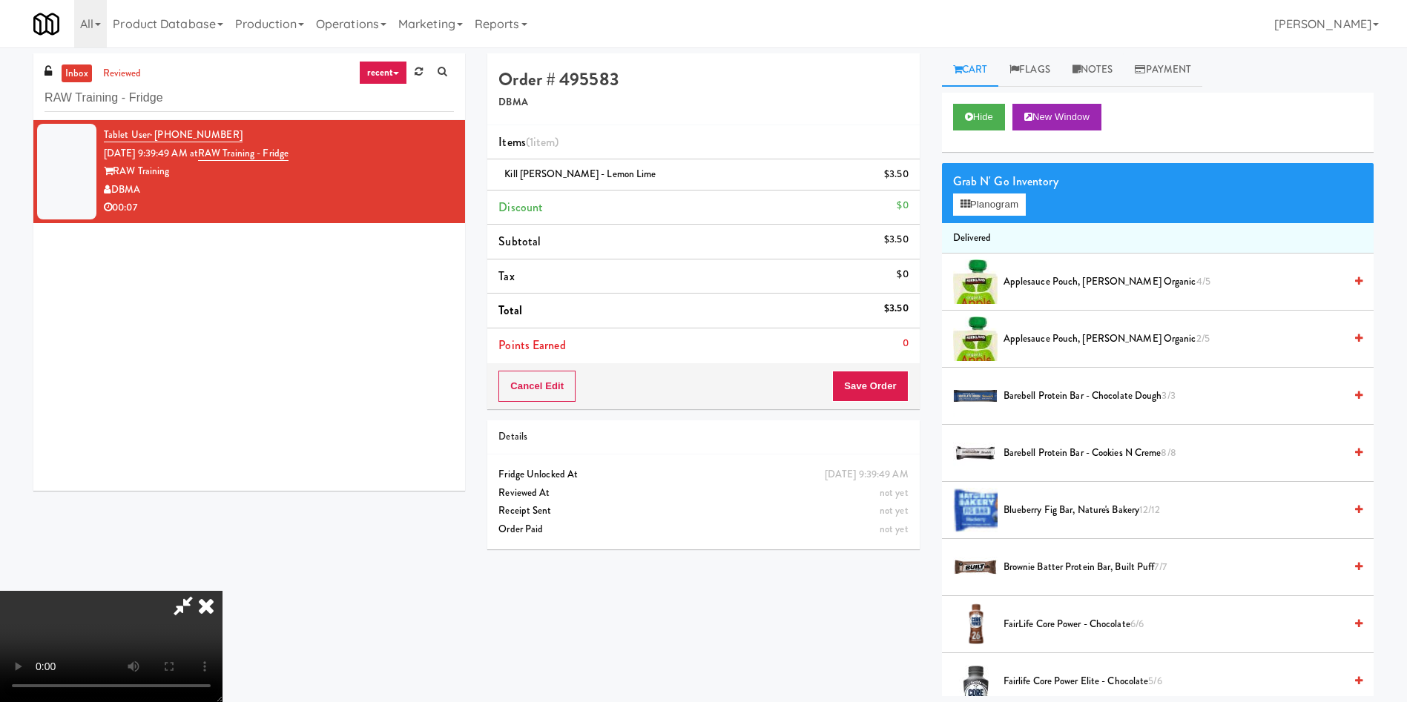
click at [222, 591] on video at bounding box center [111, 646] width 222 height 111
click at [998, 199] on button "Planogram" at bounding box center [989, 205] width 73 height 22
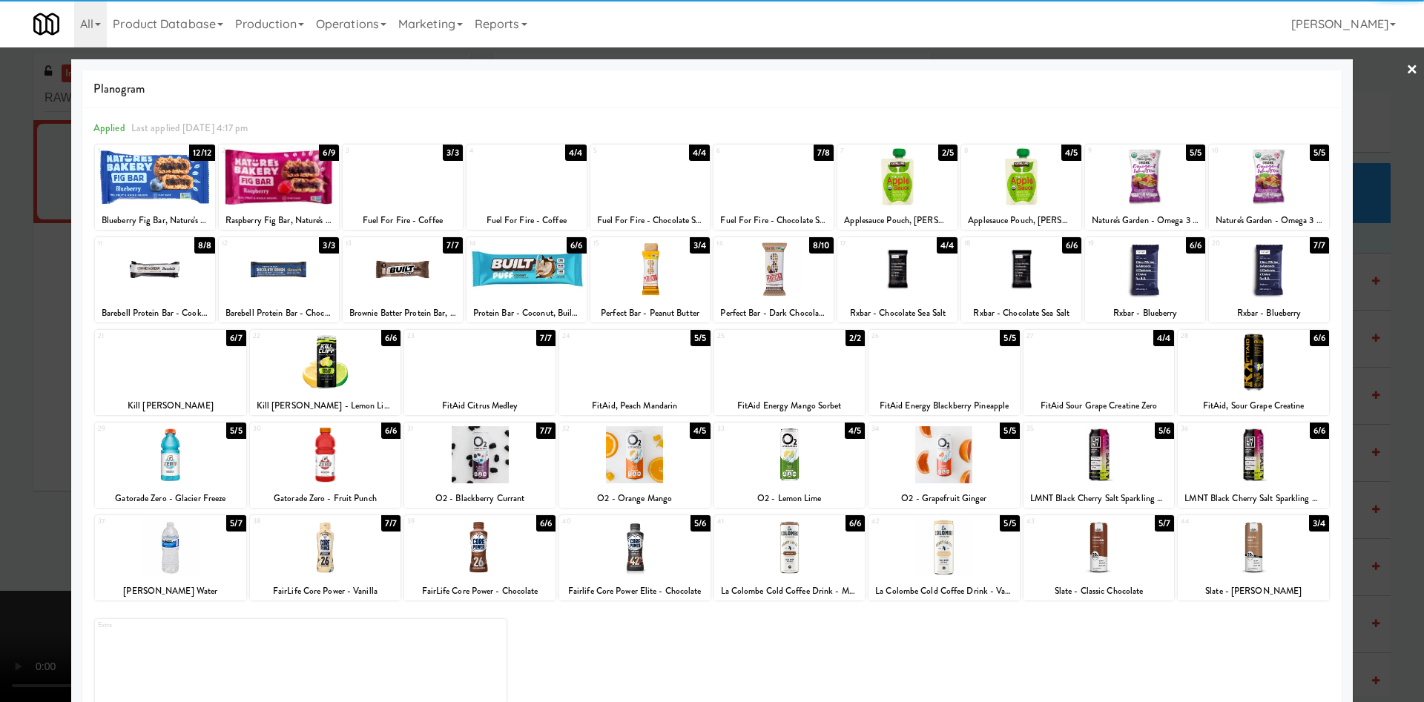
click at [170, 274] on div at bounding box center [155, 269] width 120 height 57
click at [55, 232] on div at bounding box center [712, 351] width 1424 height 702
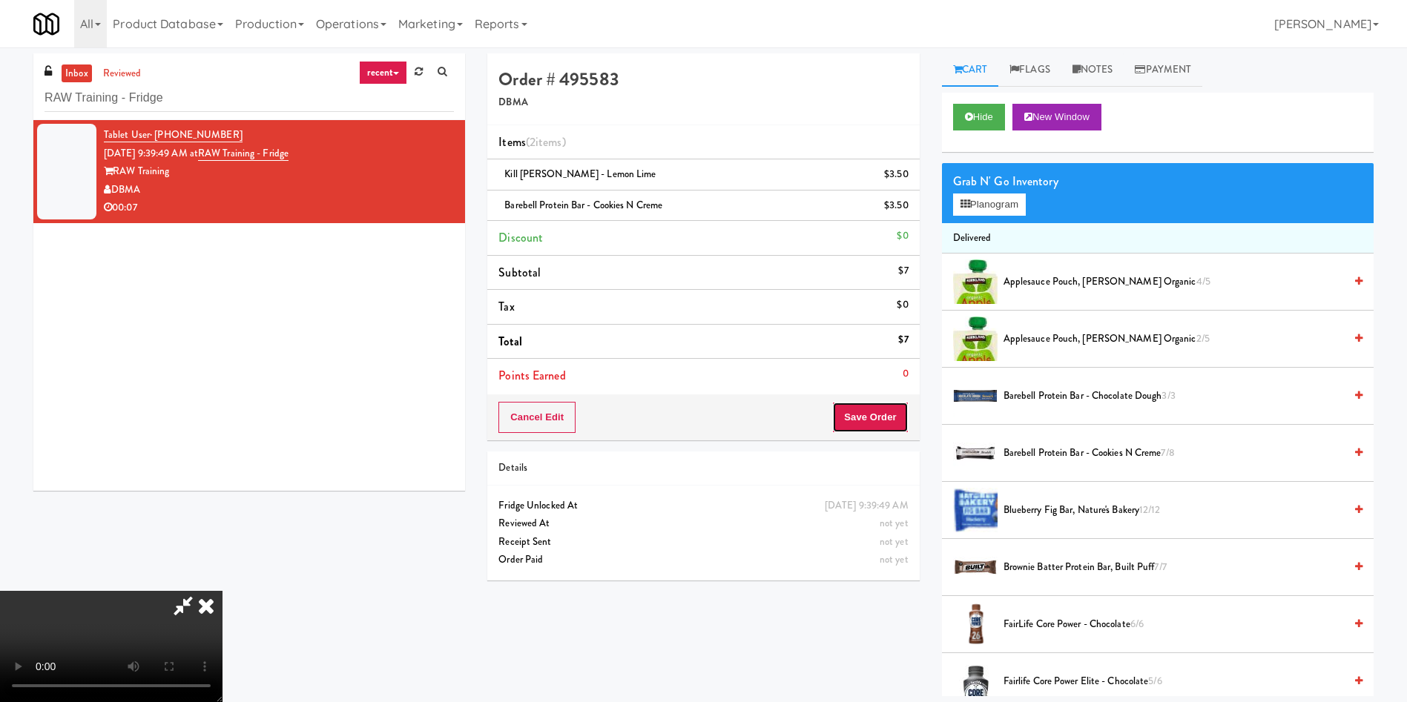
click at [882, 409] on button "Save Order" at bounding box center [870, 417] width 76 height 31
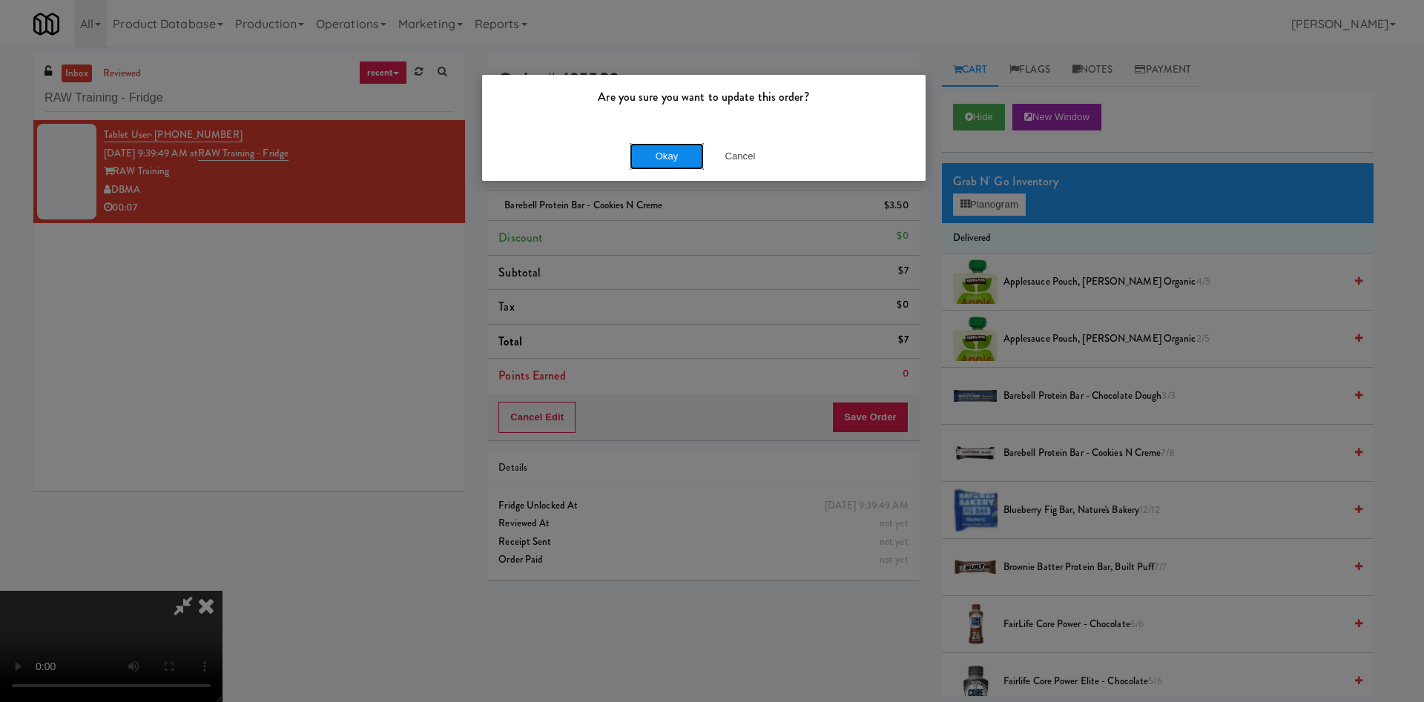
click at [662, 152] on button "Okay" at bounding box center [667, 156] width 74 height 27
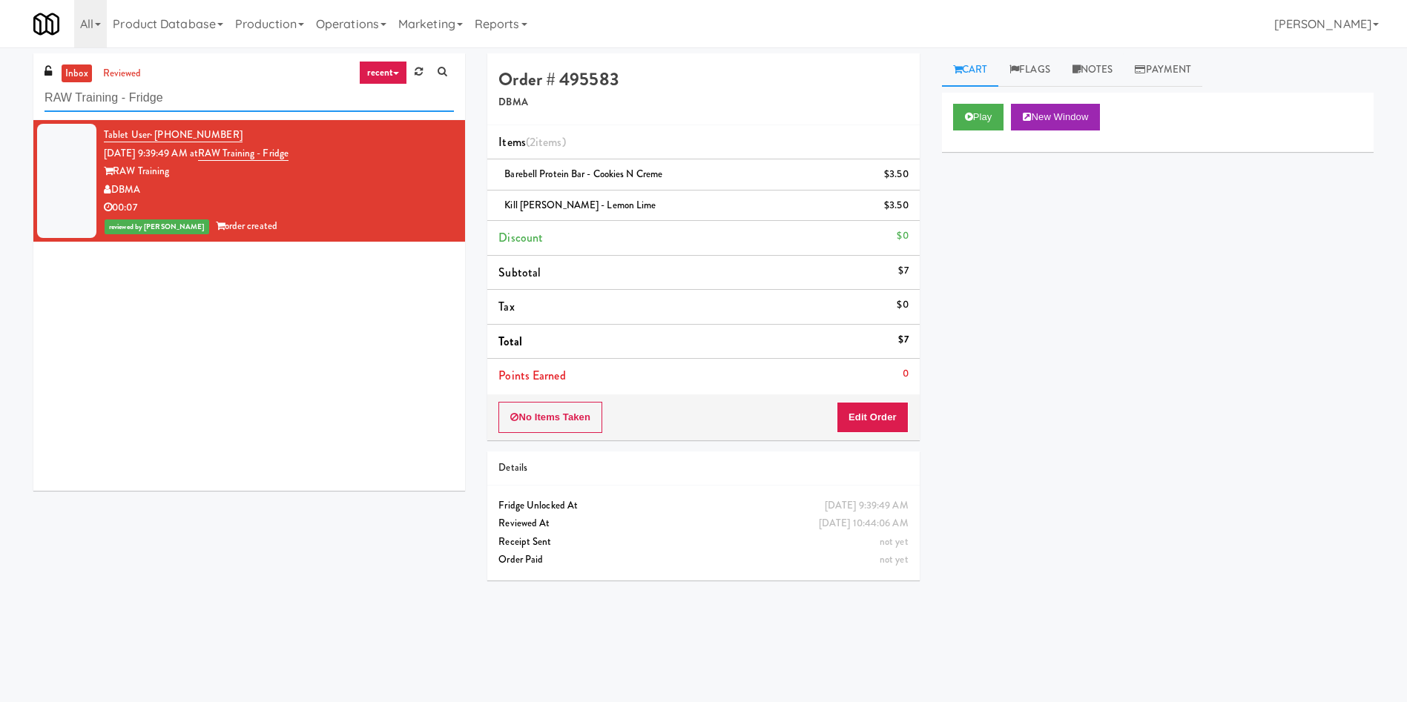
drag, startPoint x: 194, startPoint y: 97, endPoint x: 0, endPoint y: 42, distance: 201.2
click at [0, 47] on body "Are you sure you want to update this order? Okay Cancel Okay Are you sure you w…" at bounding box center [703, 398] width 1407 height 702
paste input "192 Shoreline Combo B"
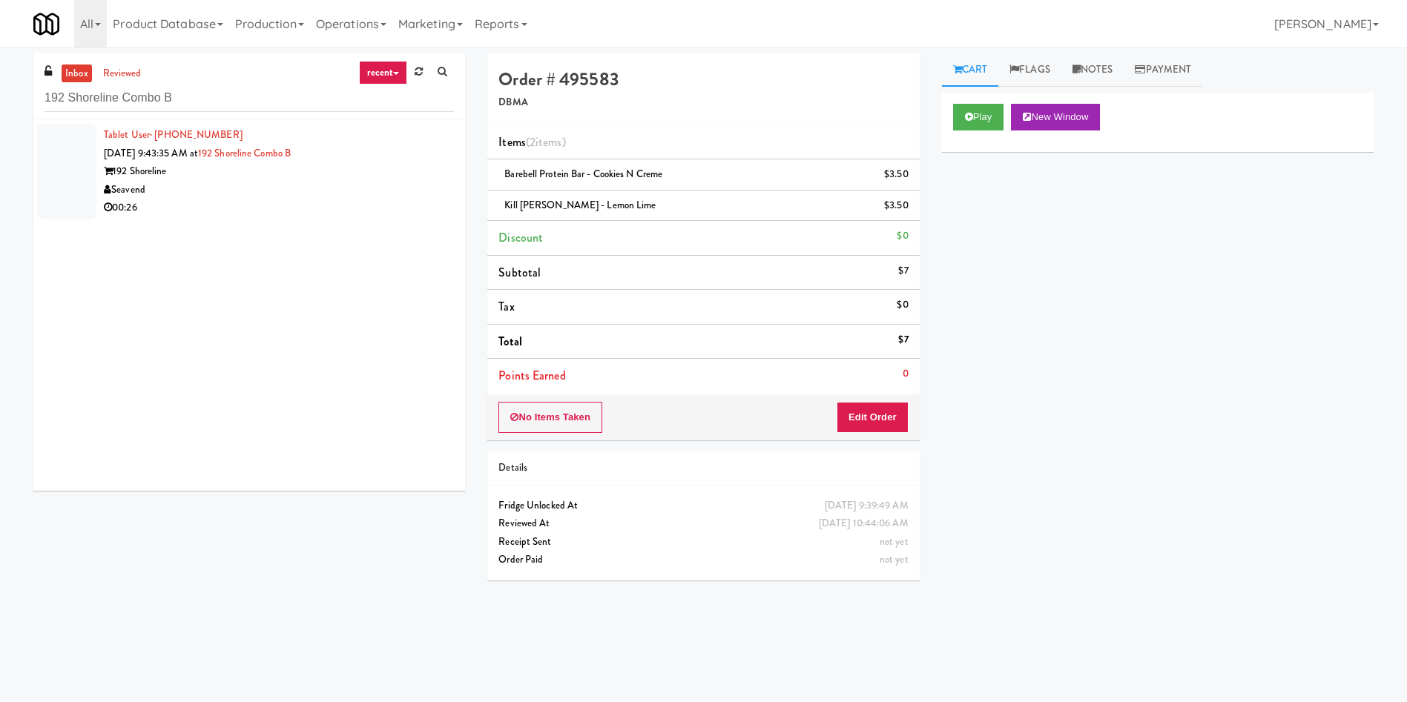
click at [75, 167] on div at bounding box center [66, 172] width 59 height 96
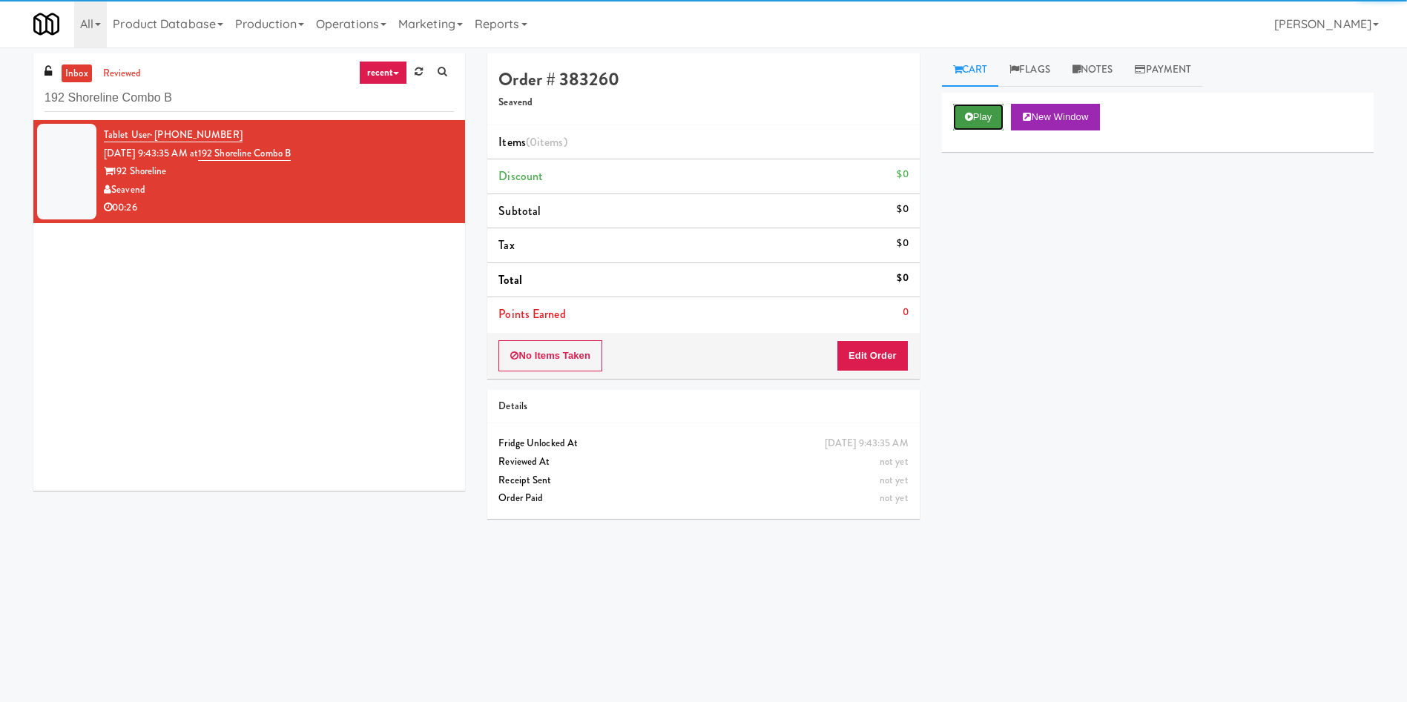
click at [976, 125] on button "Play" at bounding box center [978, 117] width 51 height 27
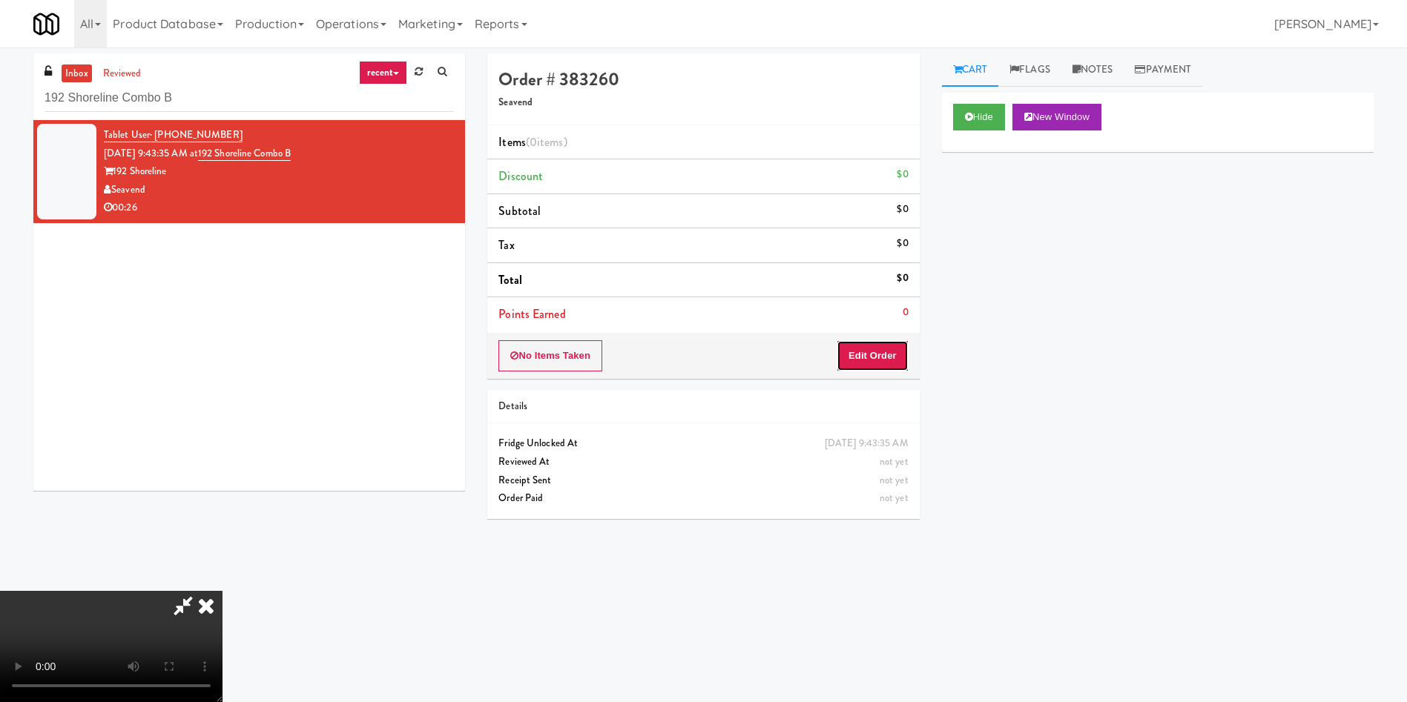
click at [869, 348] on button "Edit Order" at bounding box center [872, 355] width 72 height 31
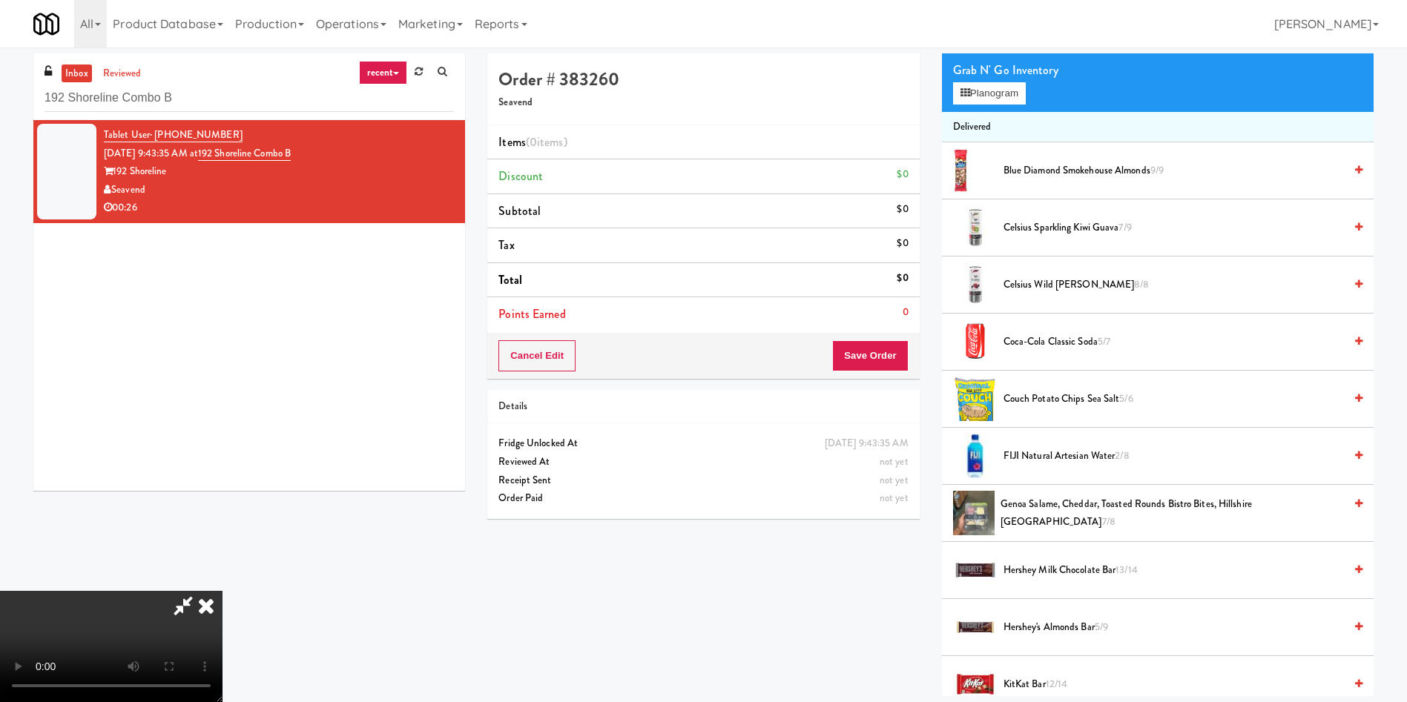
scroll to position [111, 0]
click at [222, 591] on video at bounding box center [111, 646] width 222 height 111
click at [970, 85] on button "Planogram" at bounding box center [989, 93] width 73 height 22
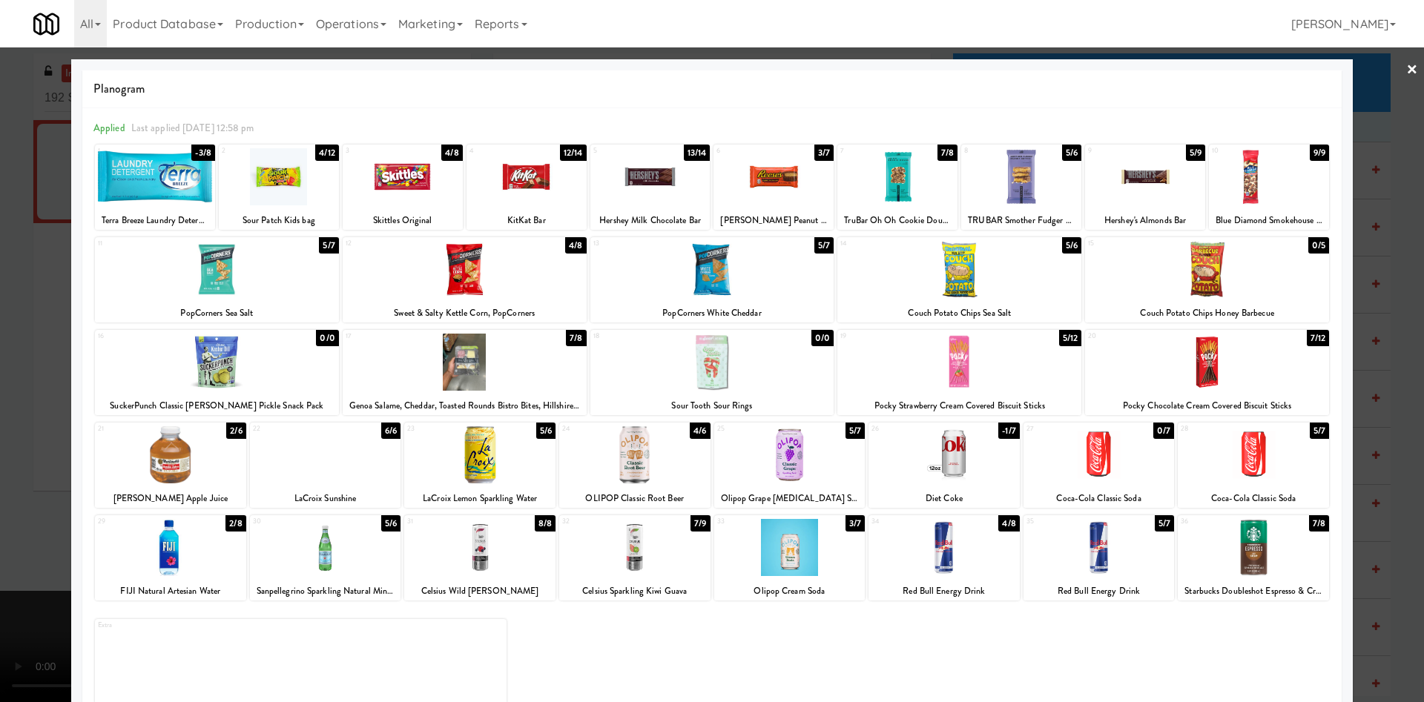
click at [483, 349] on div at bounding box center [465, 362] width 244 height 57
click at [0, 339] on div at bounding box center [712, 351] width 1424 height 702
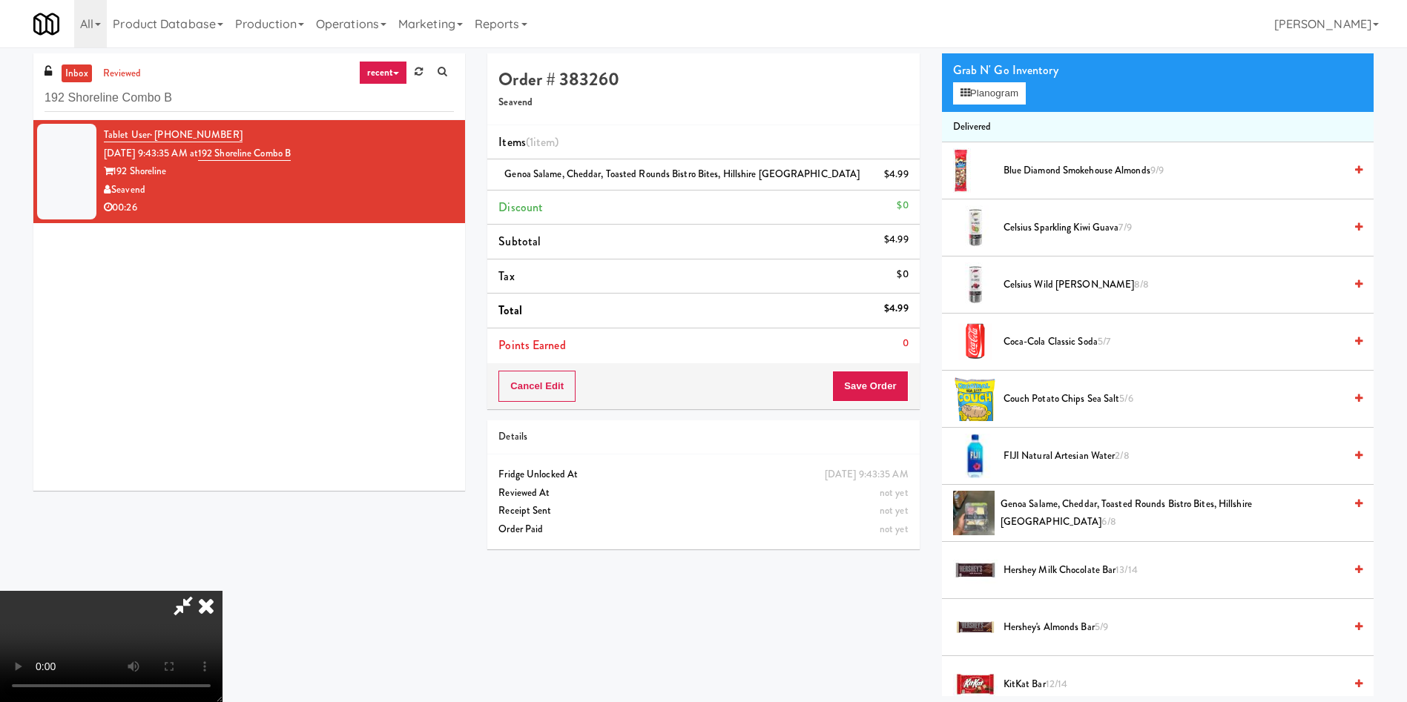
click at [222, 591] on video at bounding box center [111, 646] width 222 height 111
click at [992, 97] on button "Planogram" at bounding box center [989, 93] width 73 height 22
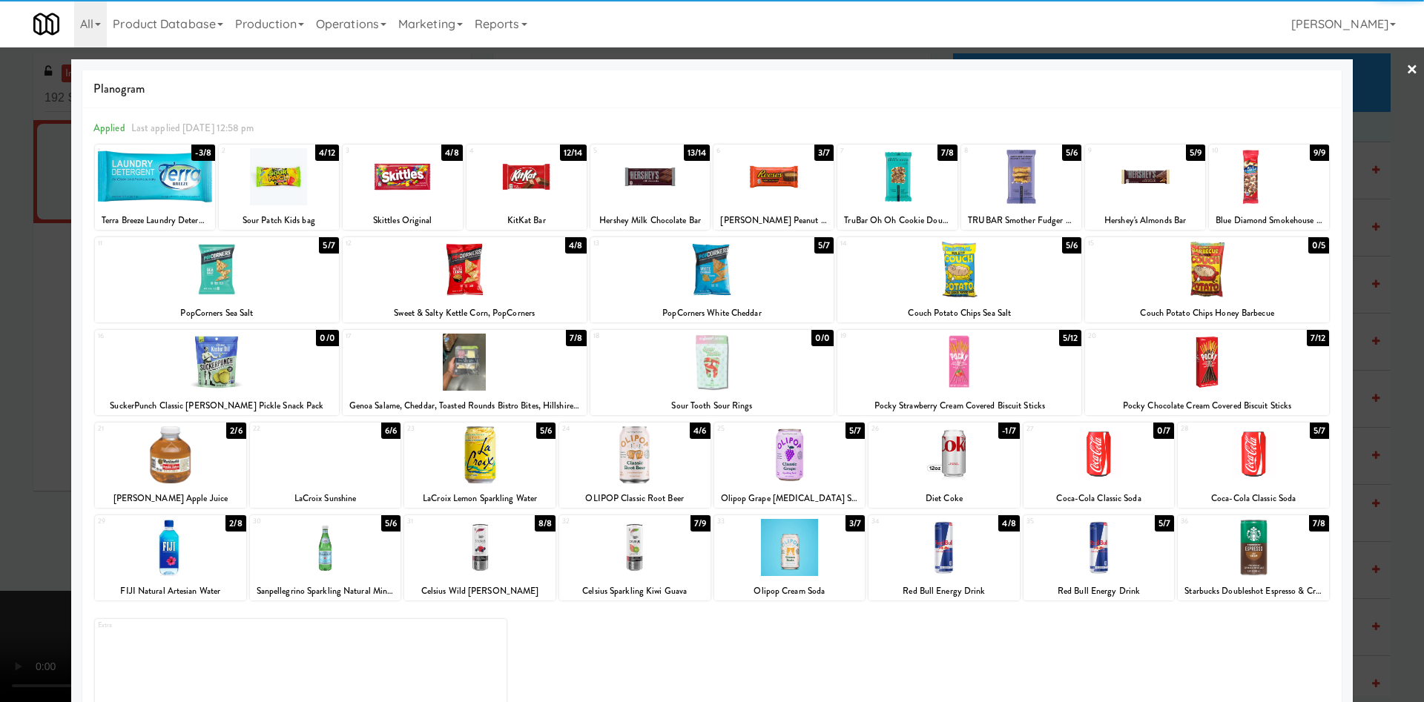
click at [1077, 554] on div at bounding box center [1098, 547] width 151 height 57
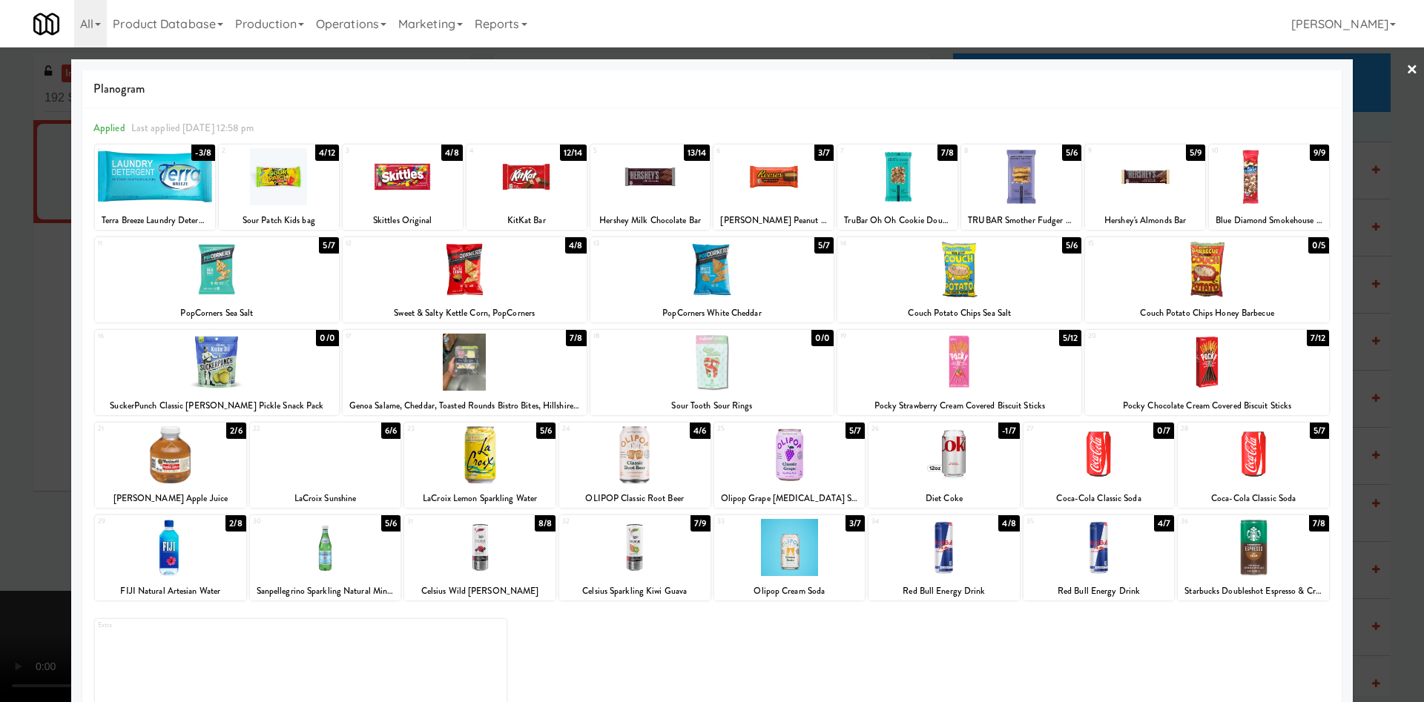
drag, startPoint x: 8, startPoint y: 220, endPoint x: 244, endPoint y: 265, distance: 240.1
click at [9, 220] on div at bounding box center [712, 351] width 1424 height 702
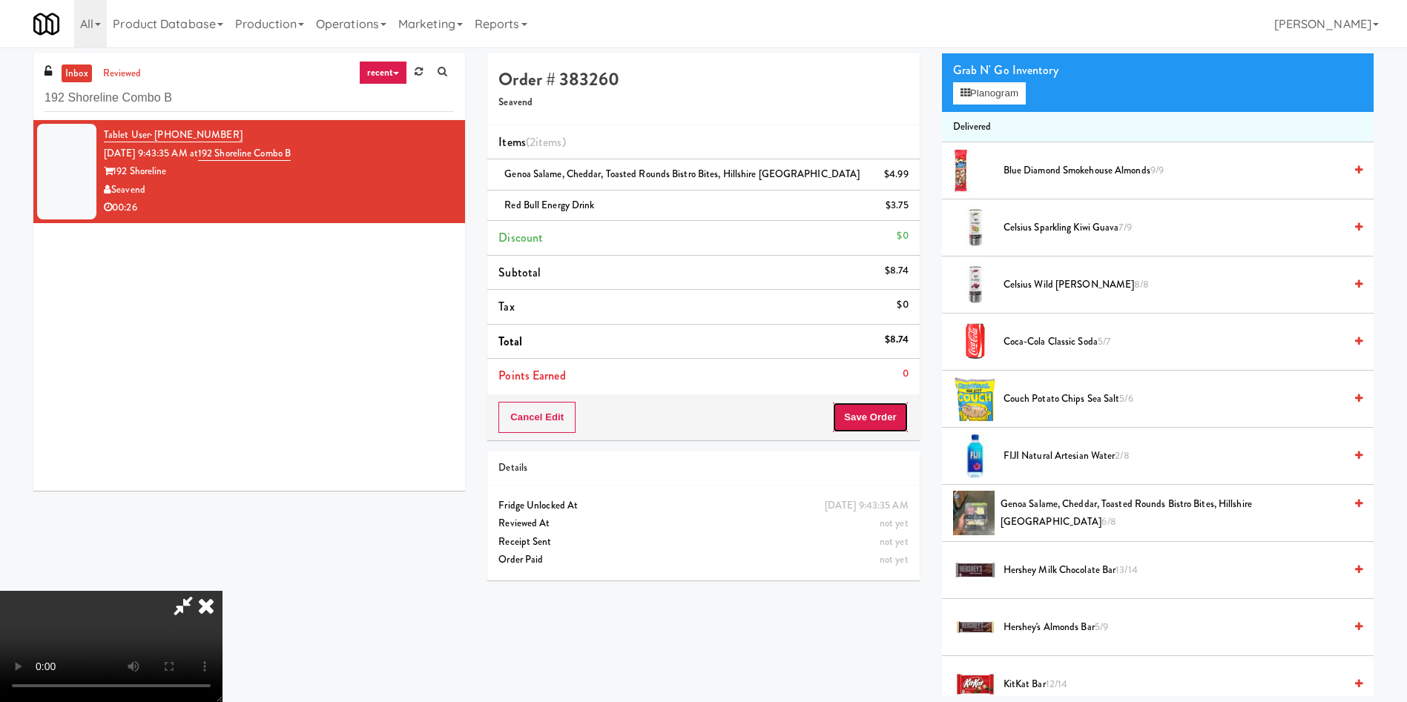
click at [888, 410] on button "Save Order" at bounding box center [870, 417] width 76 height 31
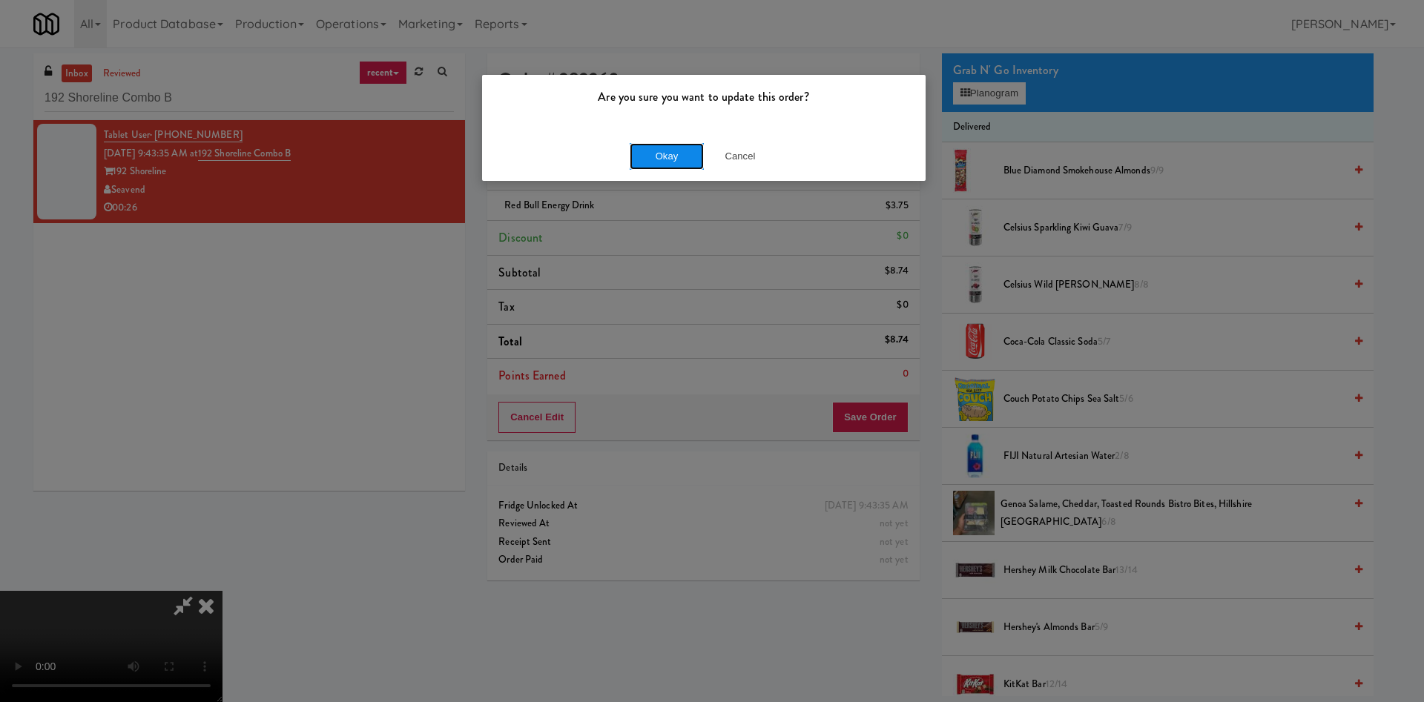
click at [667, 157] on button "Okay" at bounding box center [667, 156] width 74 height 27
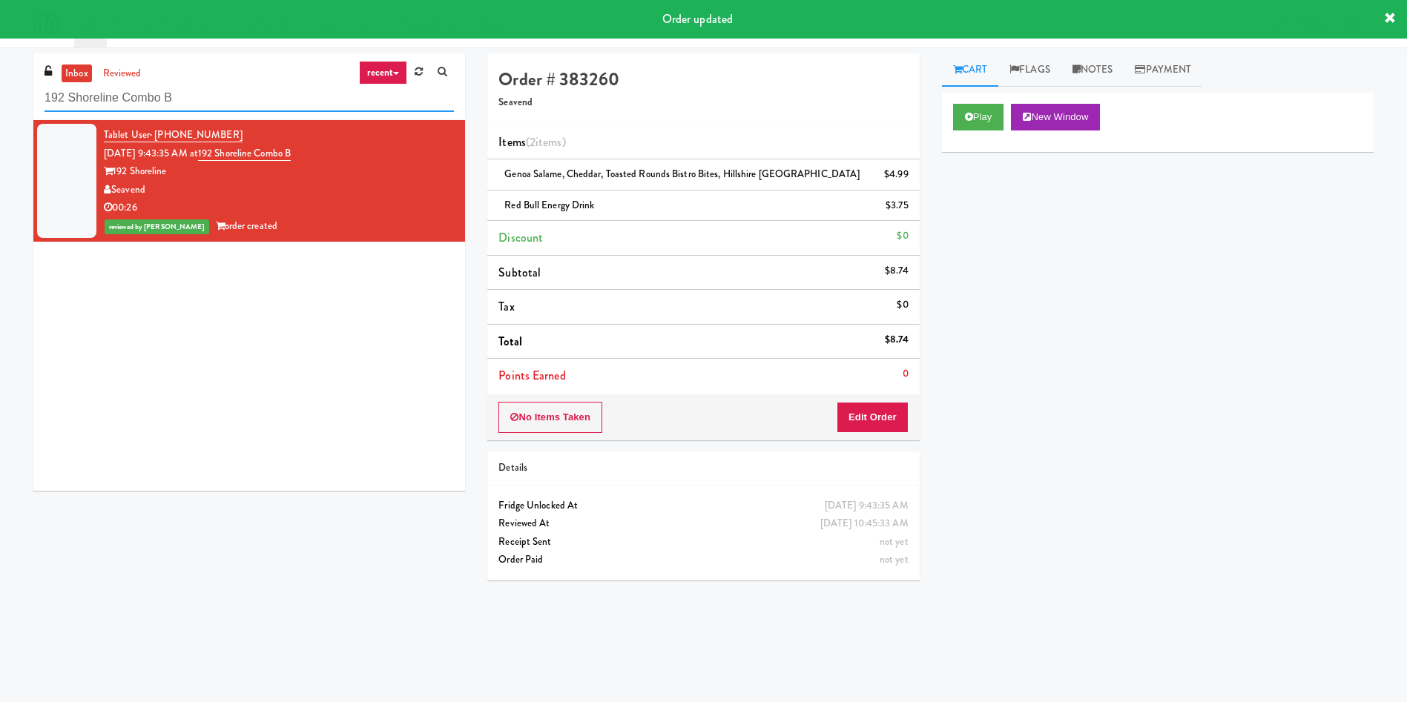
drag, startPoint x: 240, startPoint y: 103, endPoint x: 0, endPoint y: 109, distance: 239.6
click at [0, 109] on div "inbox reviewed recent all unclear take inventory issue suspicious failed recent…" at bounding box center [703, 350] width 1407 height 595
paste input "[US_STATE] Taxi - Cooler"
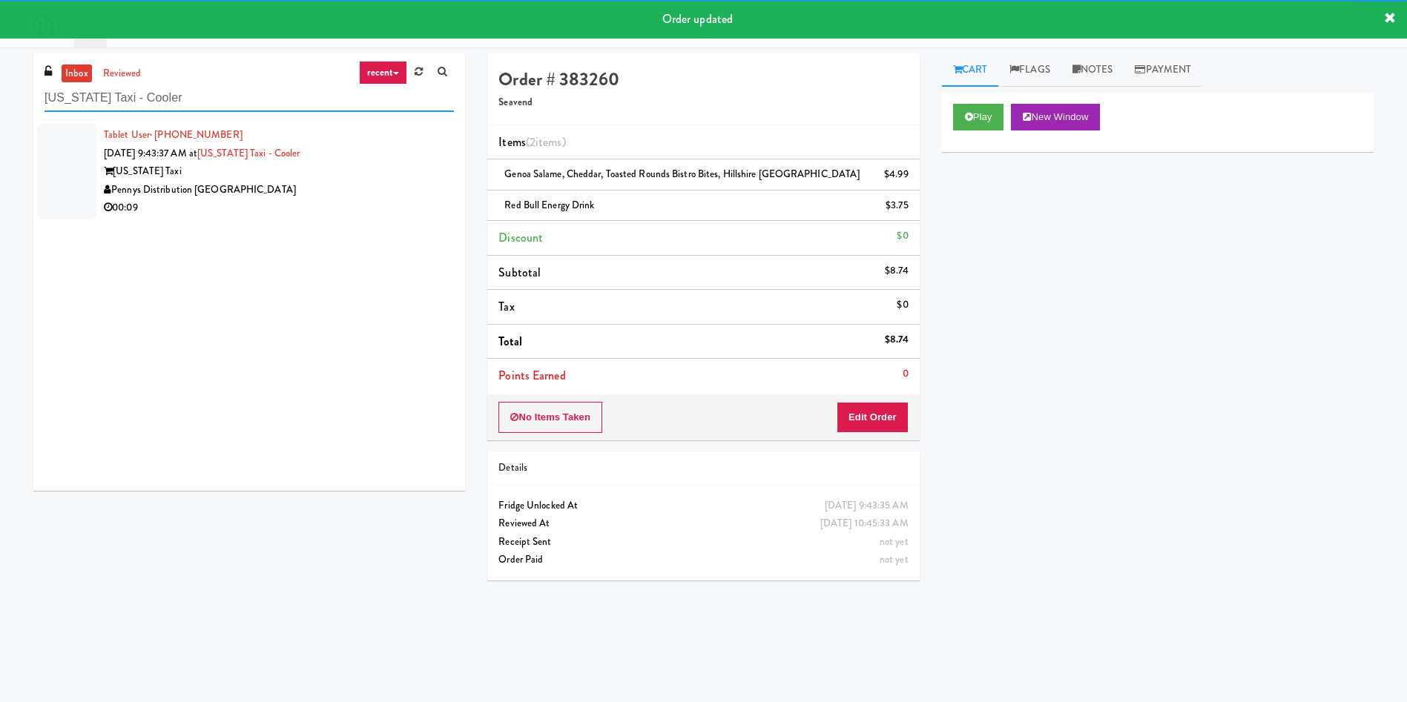
type input "[US_STATE] Taxi - Cooler"
click at [68, 148] on div at bounding box center [66, 172] width 59 height 96
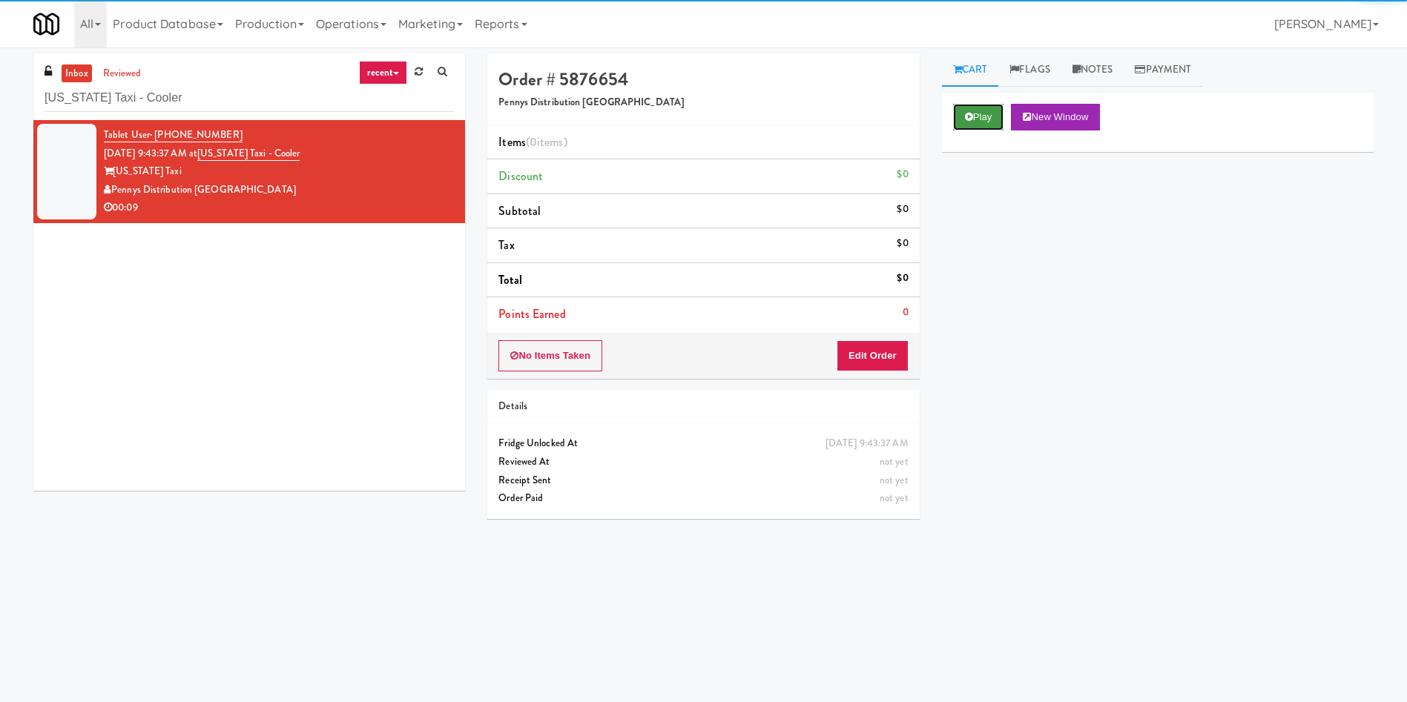
click at [991, 118] on button "Play" at bounding box center [978, 117] width 51 height 27
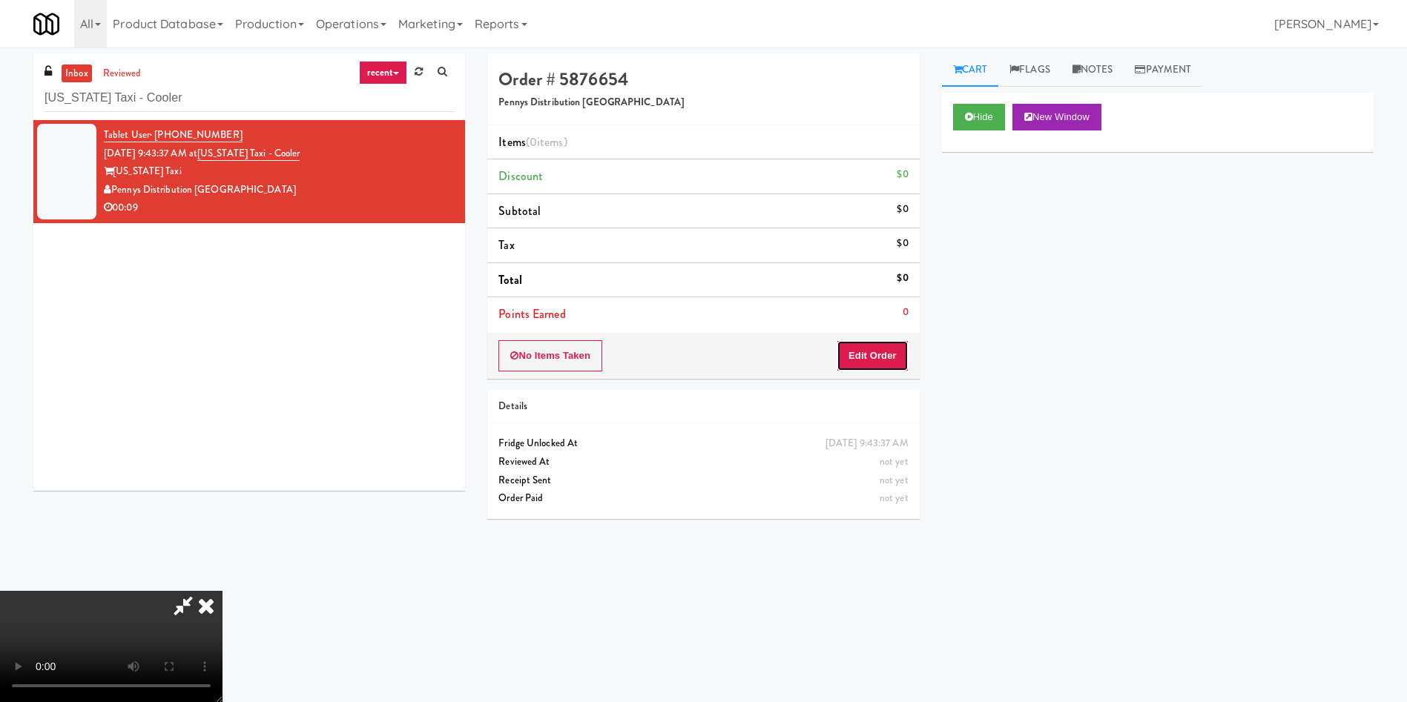
click at [886, 353] on button "Edit Order" at bounding box center [872, 355] width 72 height 31
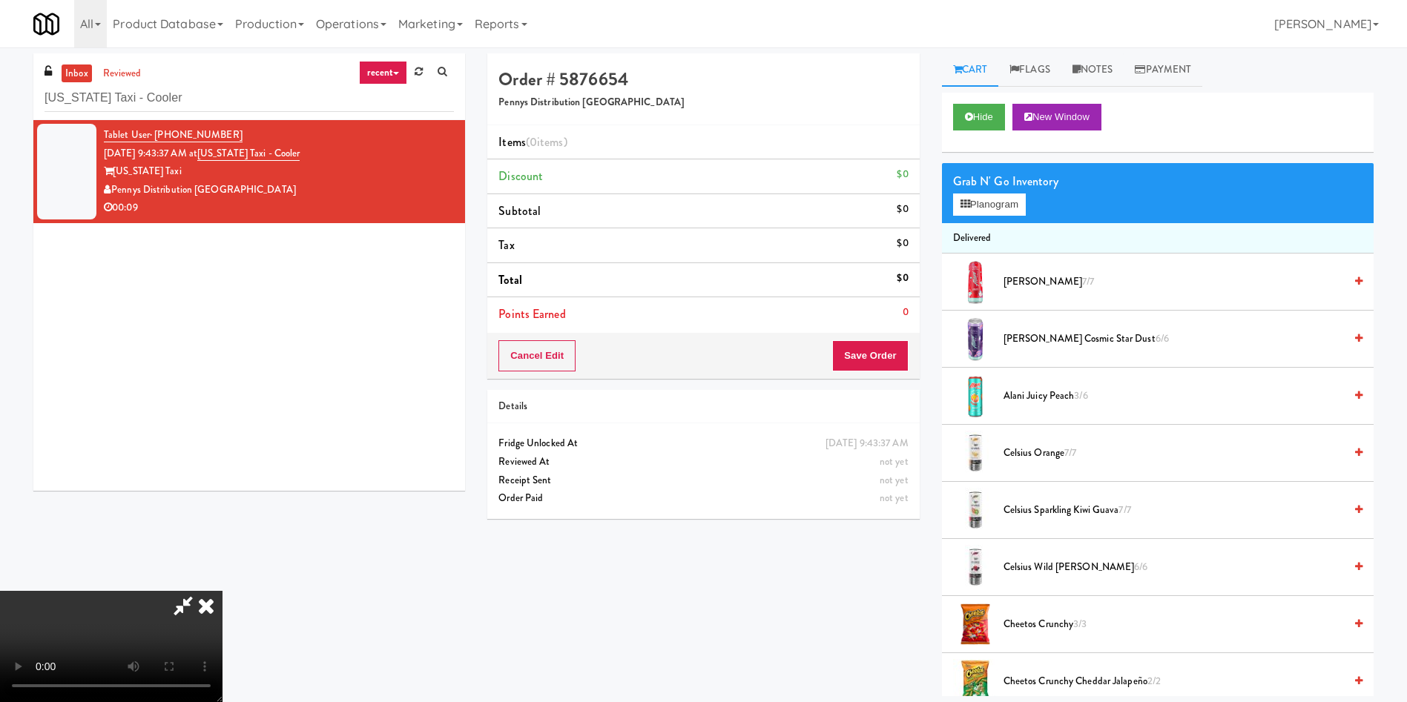
click at [222, 591] on video at bounding box center [111, 646] width 222 height 111
drag, startPoint x: 397, startPoint y: 423, endPoint x: 1307, endPoint y: 412, distance: 910.0
click at [222, 591] on video at bounding box center [111, 646] width 222 height 111
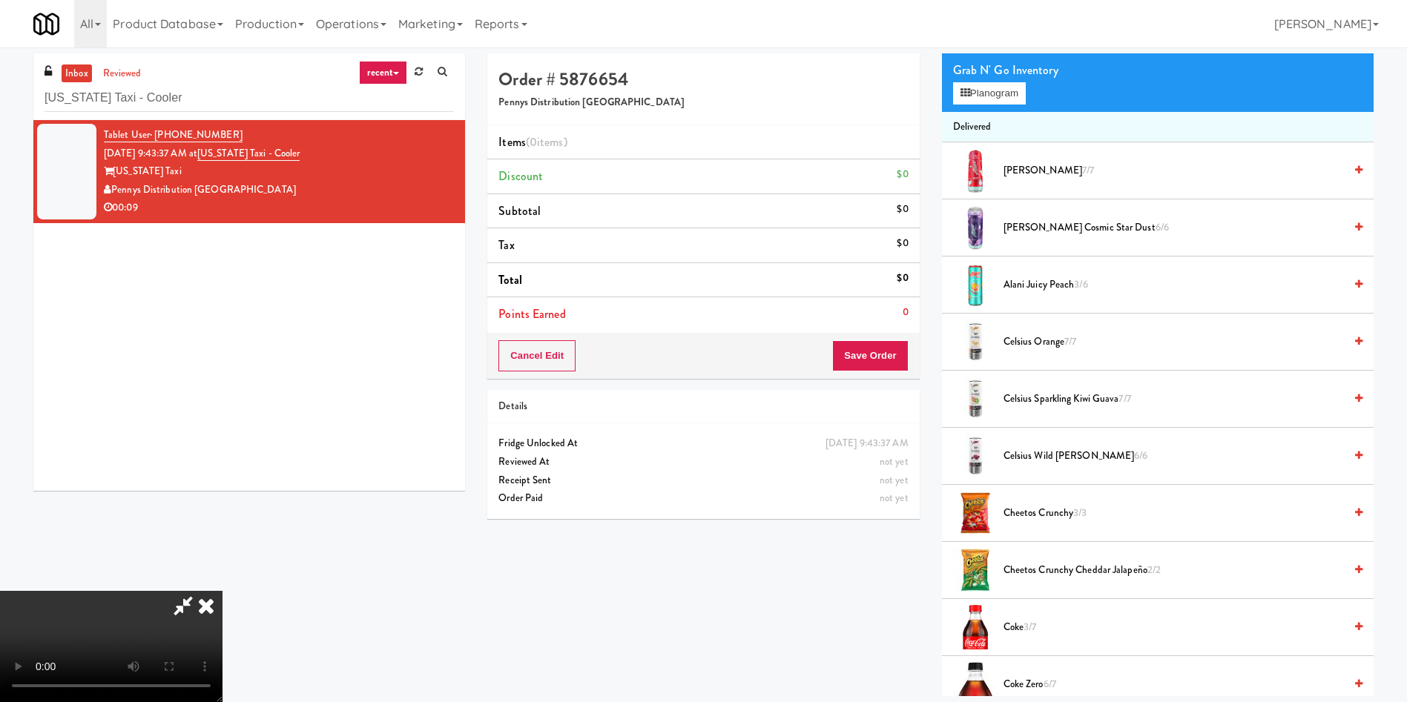
click at [222, 591] on video at bounding box center [111, 646] width 222 height 111
click at [989, 93] on button "Planogram" at bounding box center [989, 93] width 73 height 22
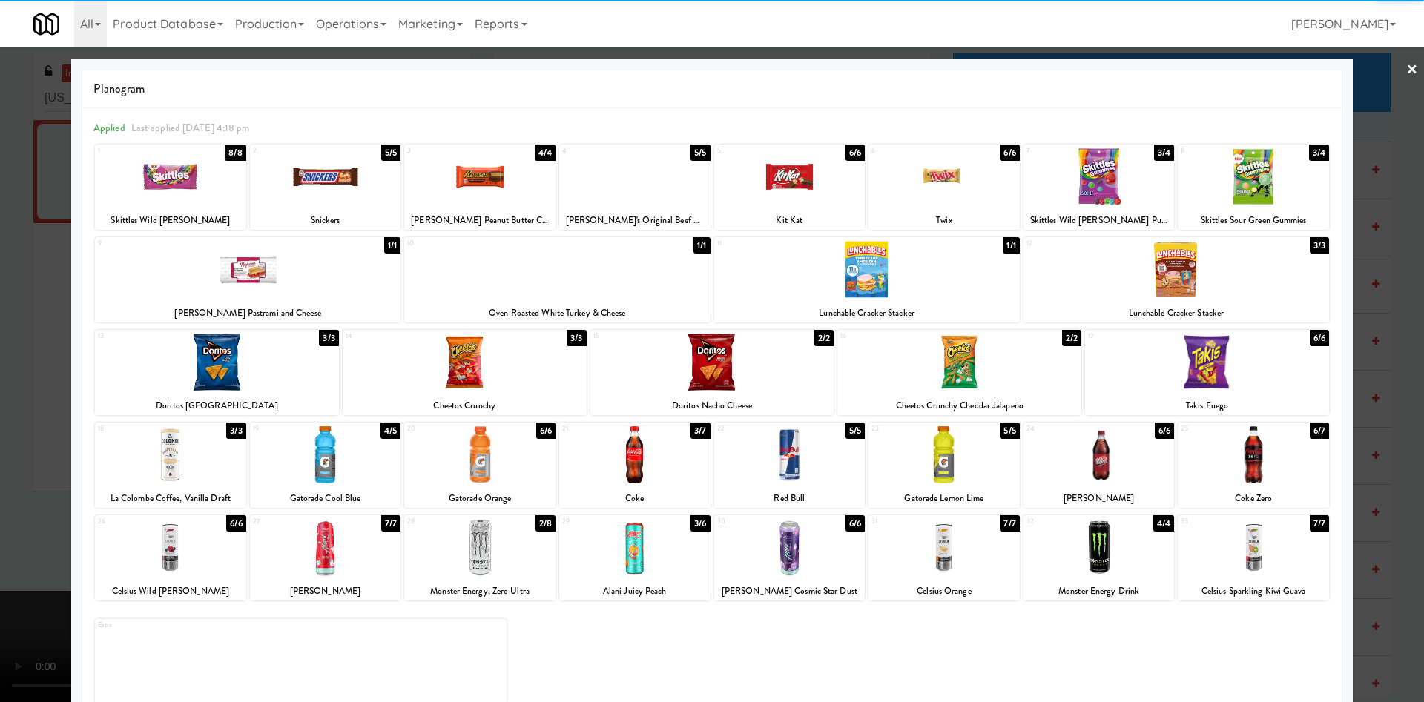
click at [1258, 472] on div at bounding box center [1253, 454] width 151 height 57
click at [4, 519] on div at bounding box center [712, 351] width 1424 height 702
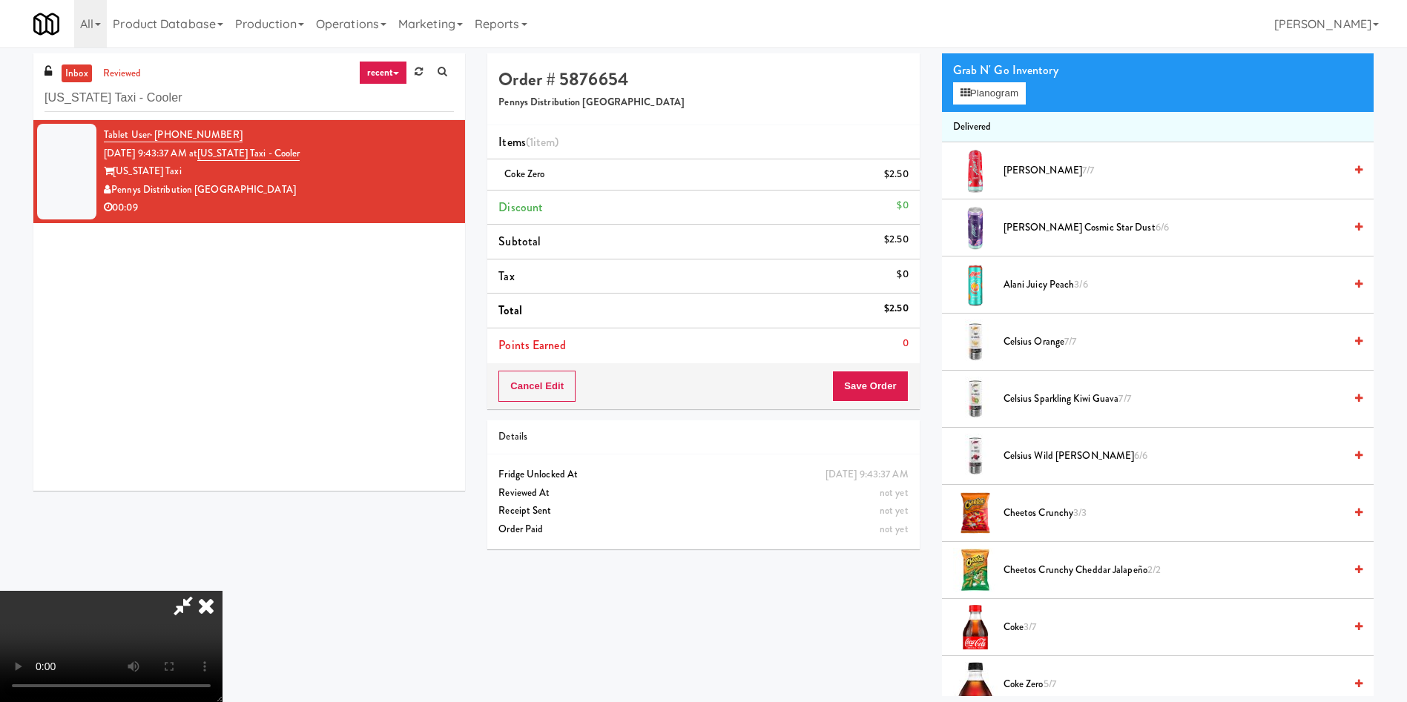
click at [222, 591] on video at bounding box center [111, 646] width 222 height 111
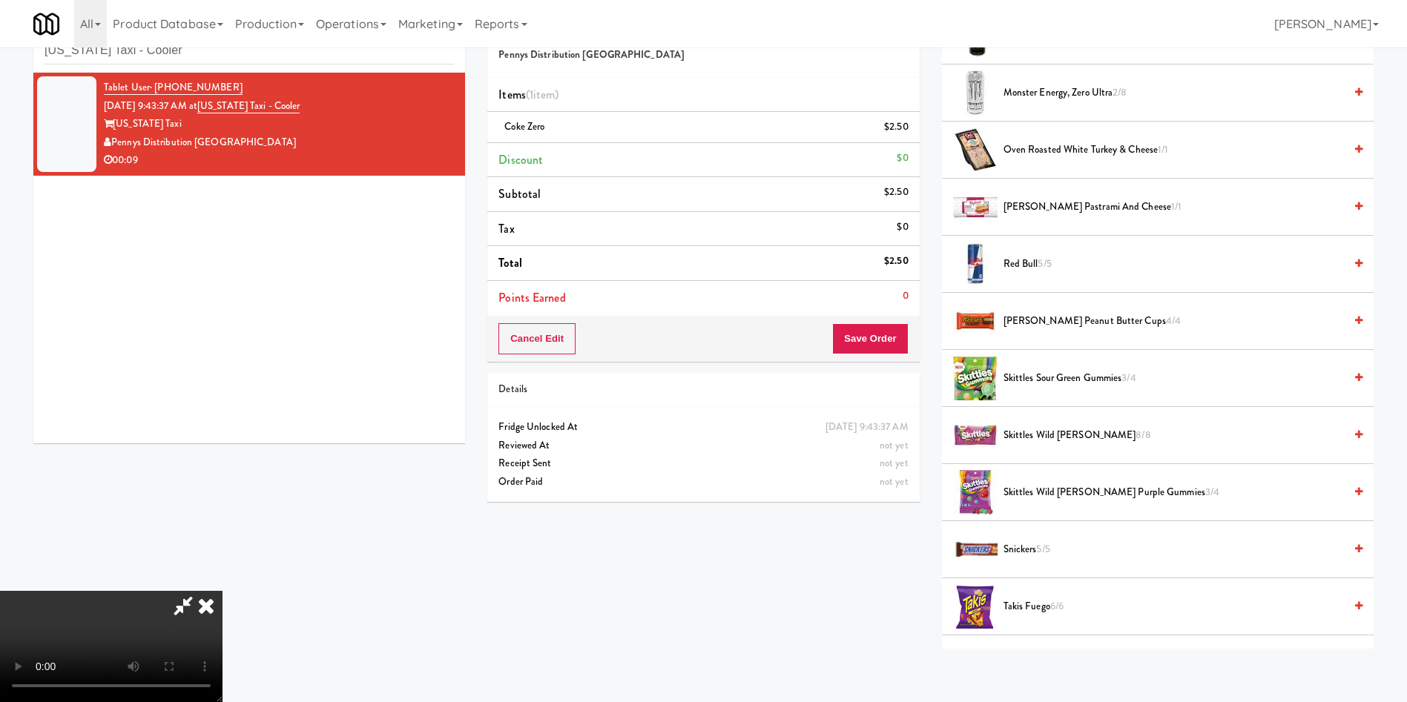
scroll to position [1391, 0]
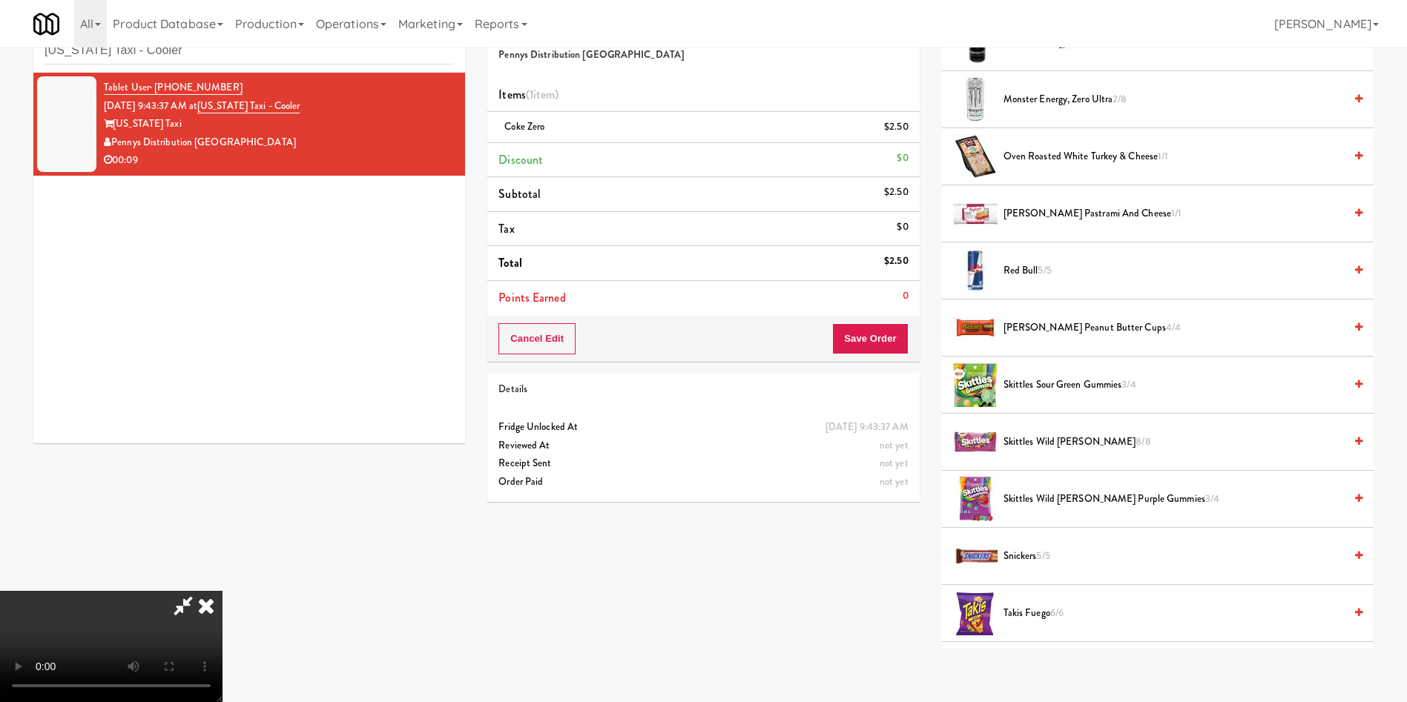
click at [1052, 385] on span "Skittles Sour Green Gummies 3/4" at bounding box center [1173, 385] width 340 height 19
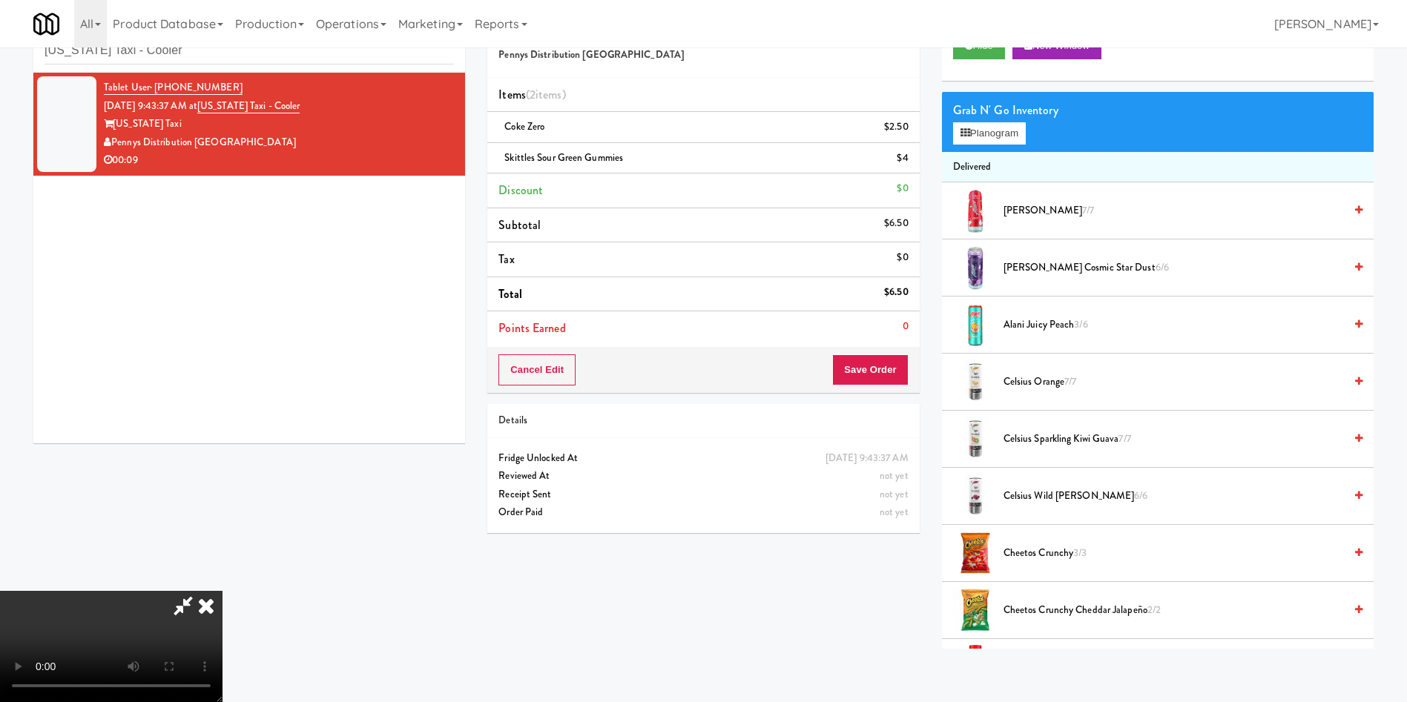
scroll to position [0, 0]
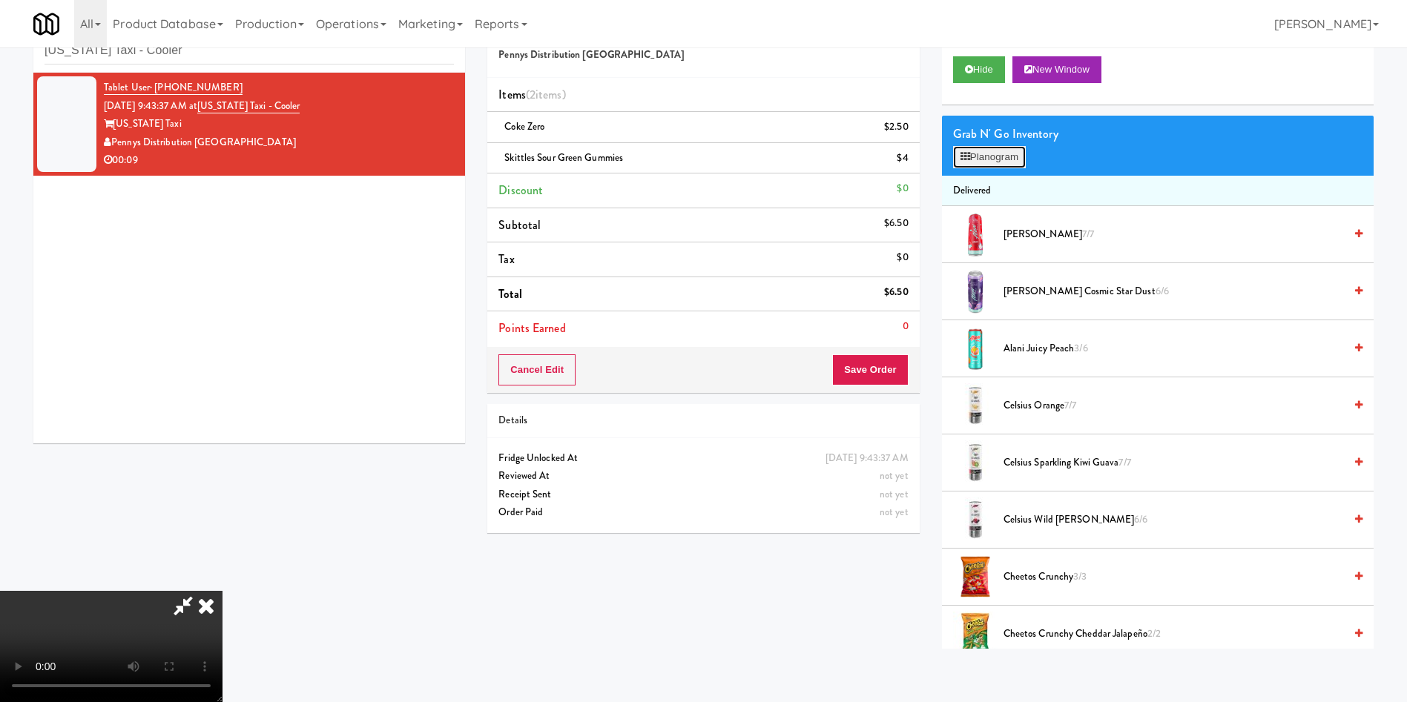
click at [997, 156] on button "Planogram" at bounding box center [989, 157] width 73 height 22
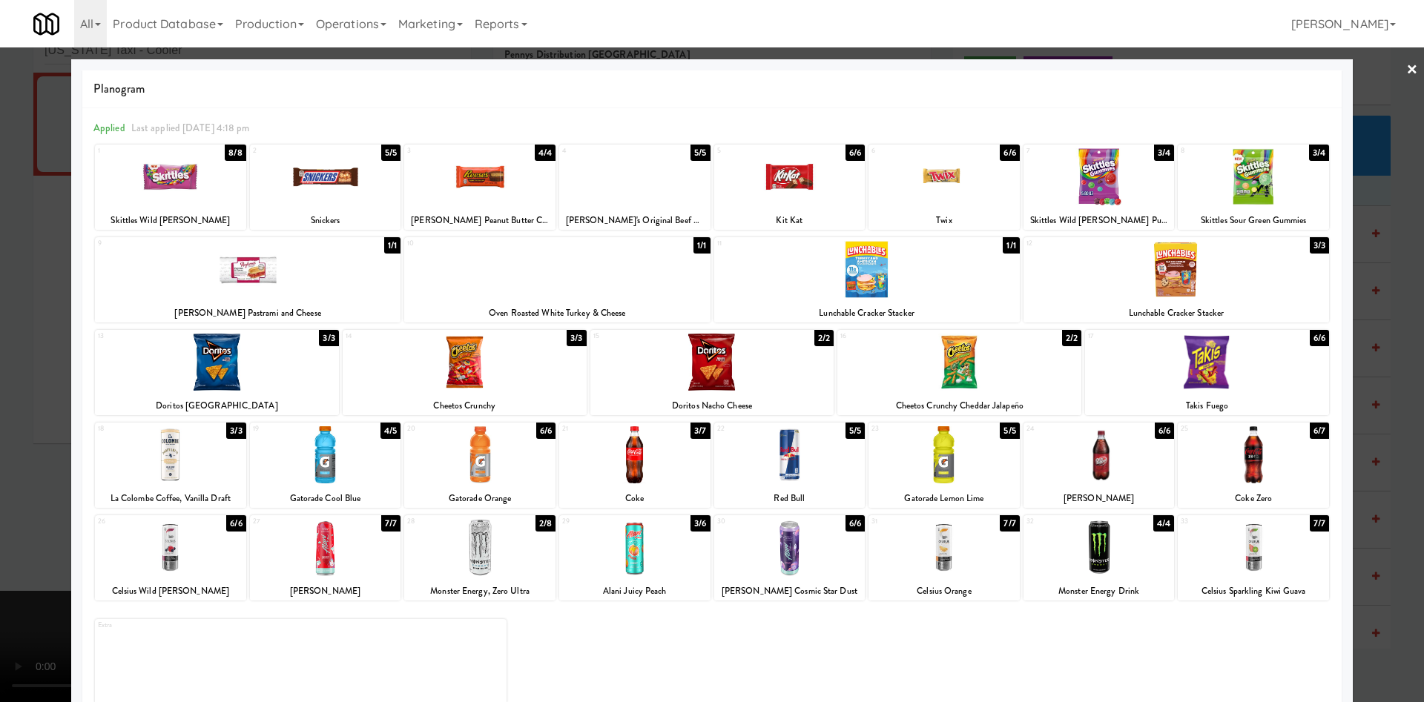
click at [39, 560] on div at bounding box center [712, 351] width 1424 height 702
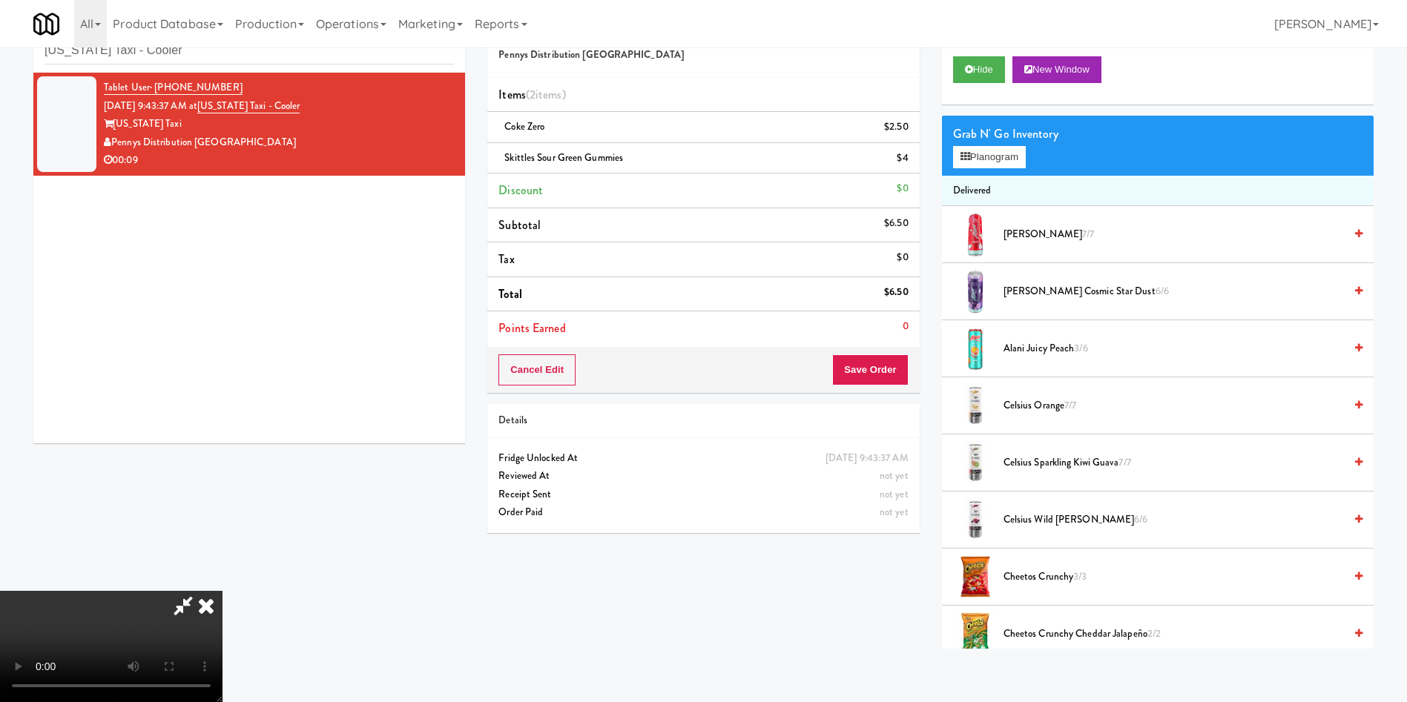
click at [222, 595] on video at bounding box center [111, 646] width 222 height 111
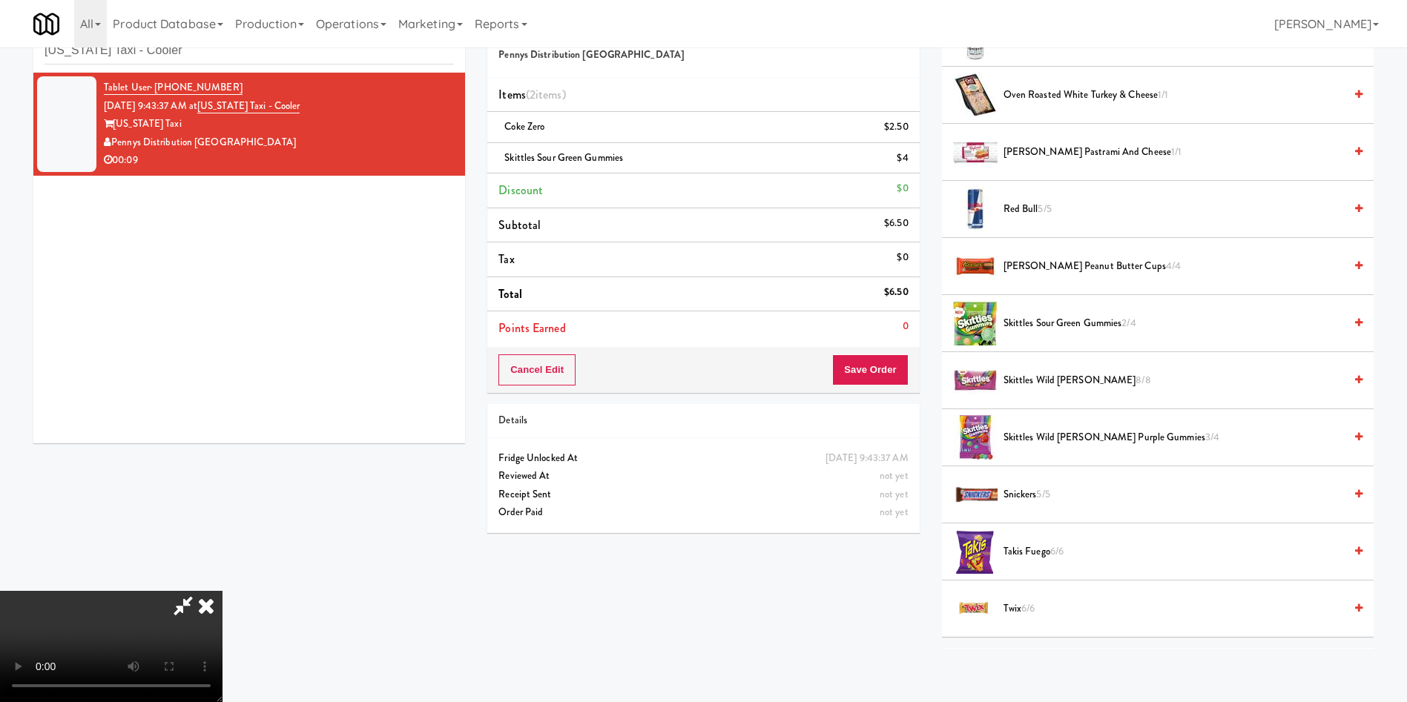
scroll to position [1614, 0]
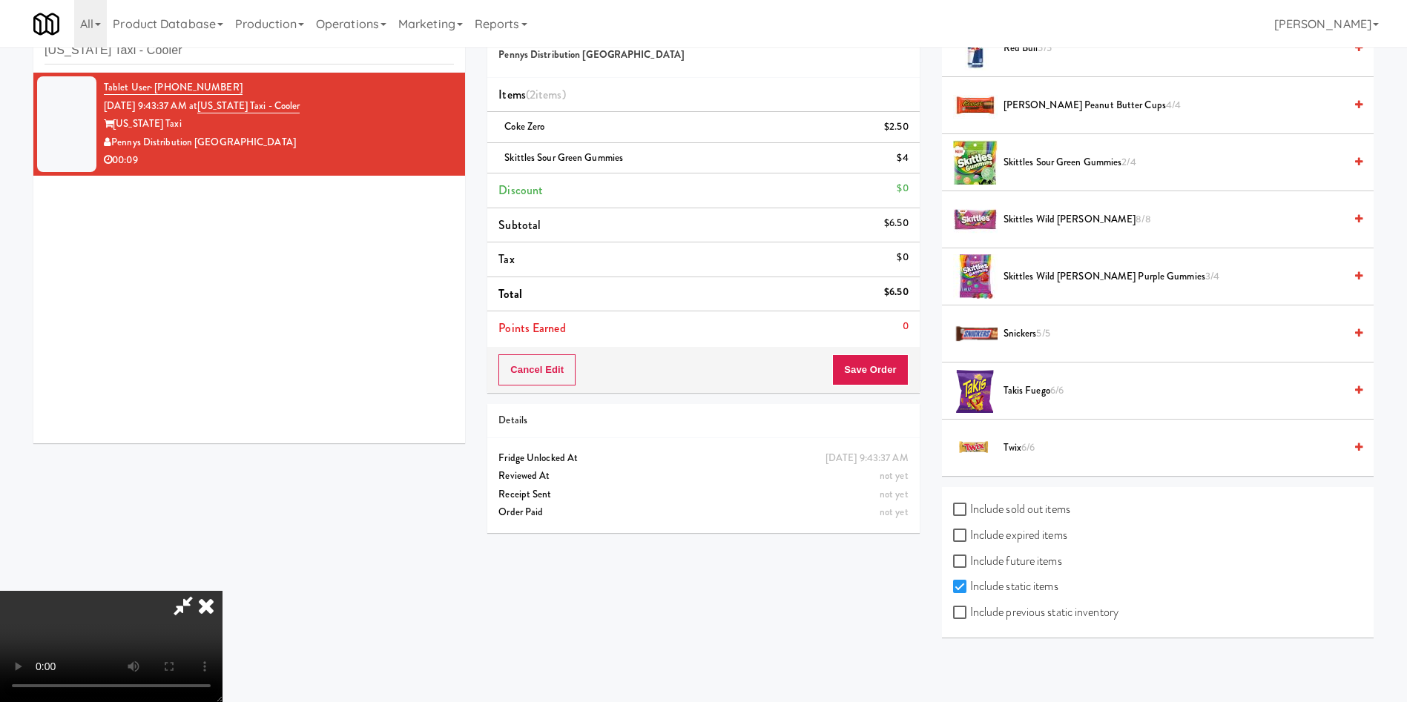
click at [222, 591] on video at bounding box center [111, 646] width 222 height 111
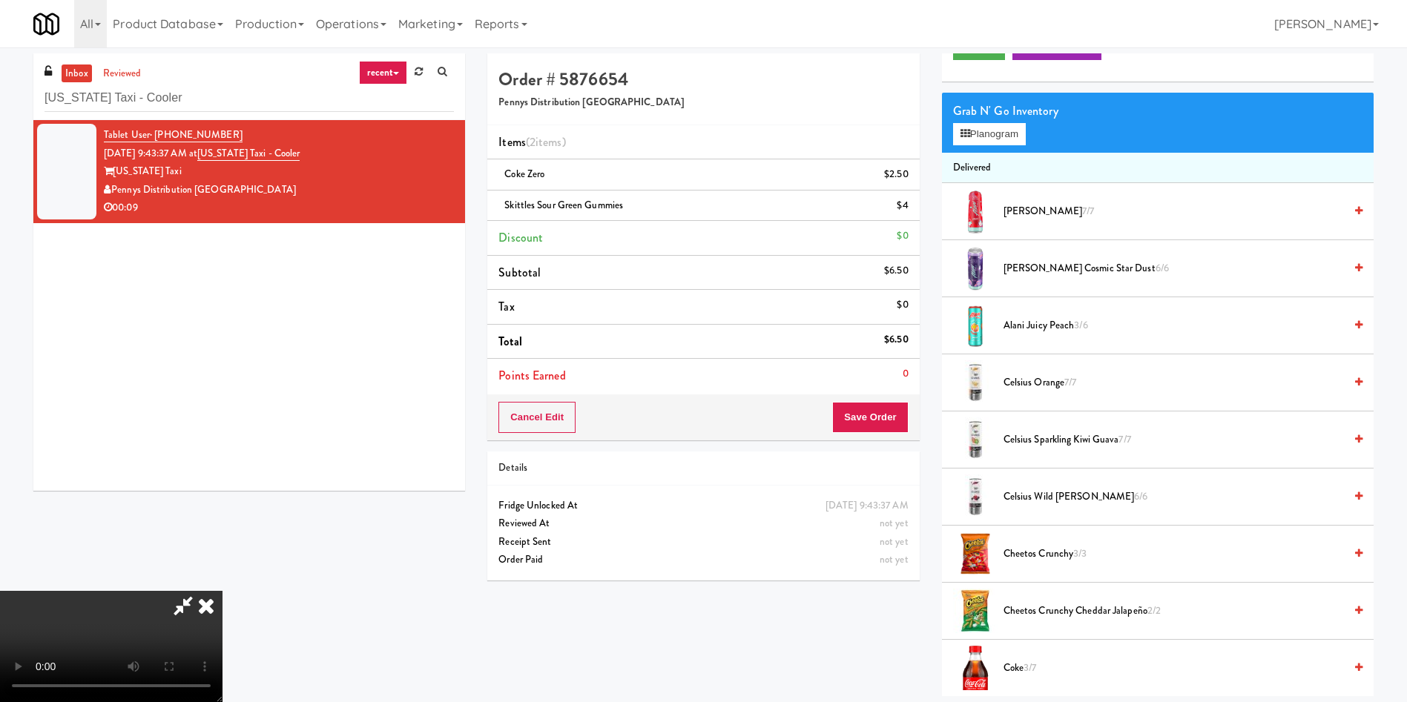
scroll to position [0, 0]
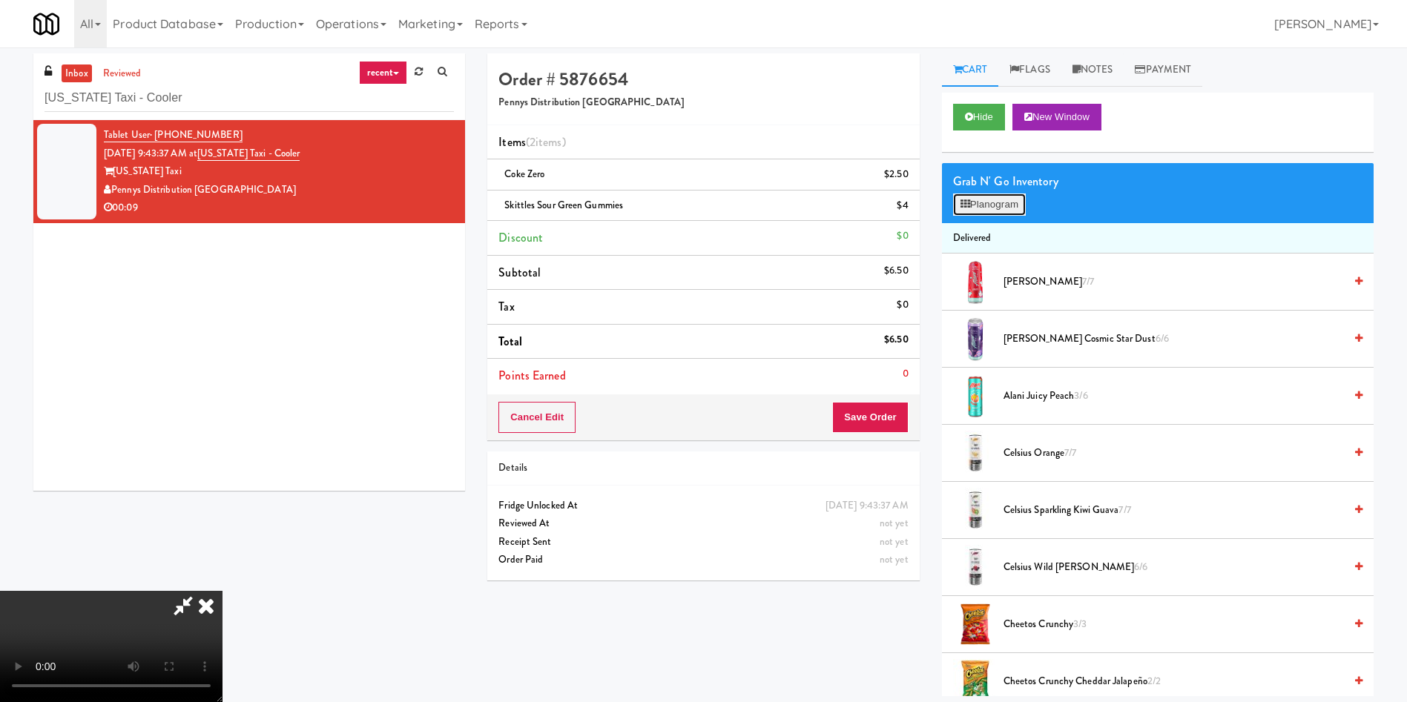
click at [1000, 205] on button "Planogram" at bounding box center [989, 205] width 73 height 22
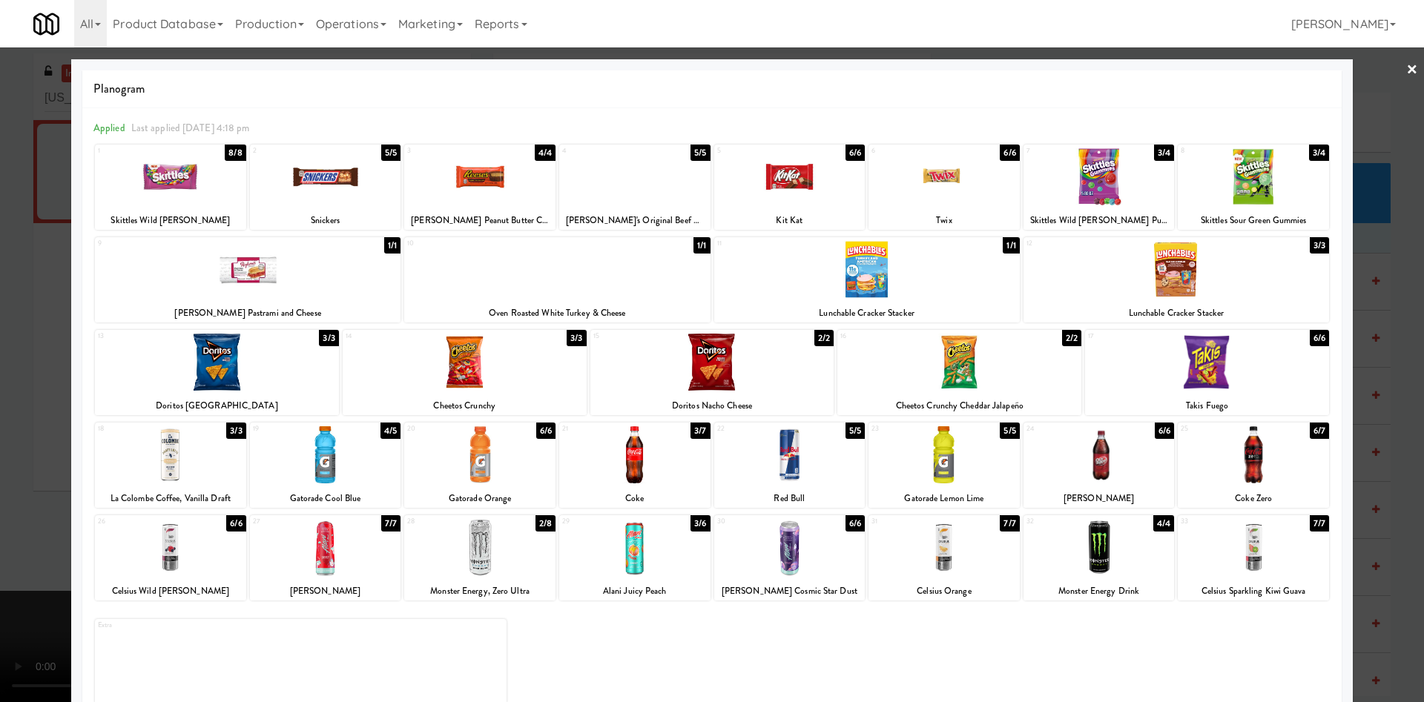
click at [1367, 99] on div at bounding box center [712, 351] width 1424 height 702
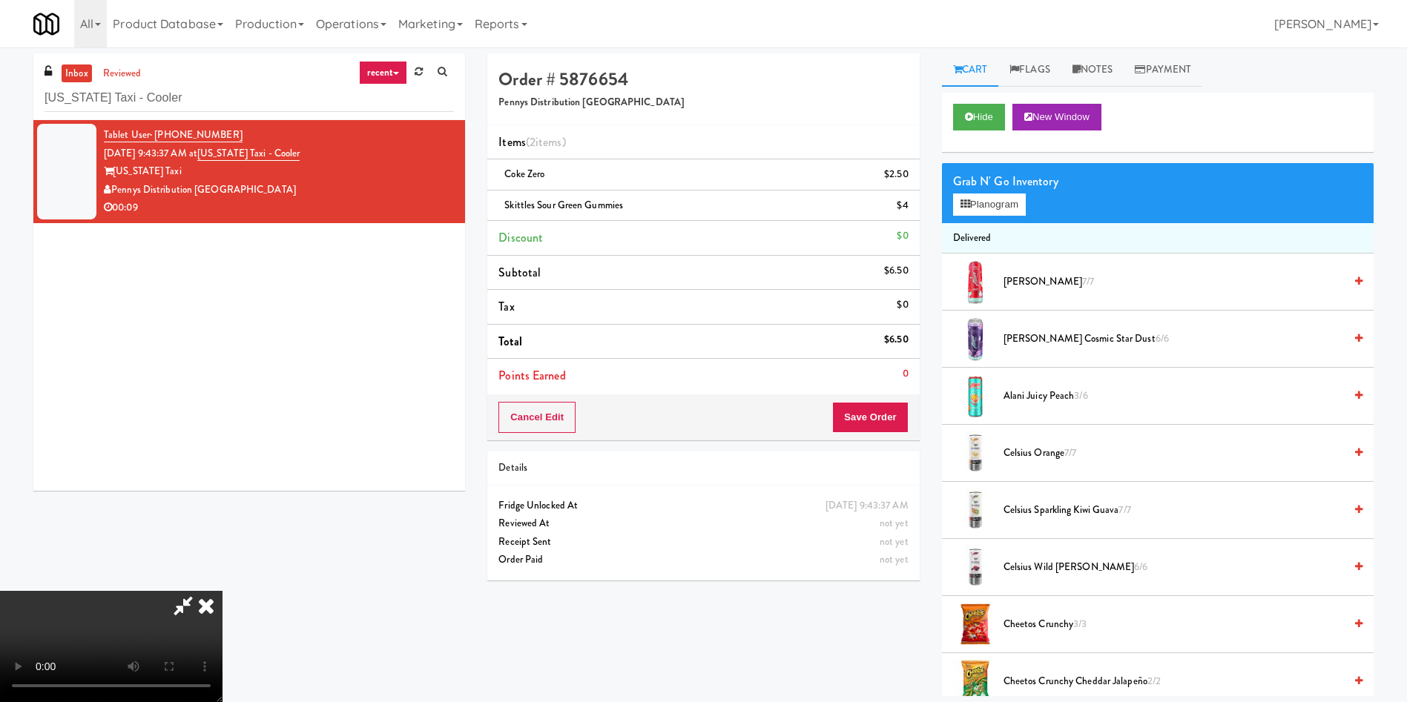
click at [222, 591] on video at bounding box center [111, 646] width 222 height 111
click at [868, 413] on button "Save Order" at bounding box center [870, 417] width 76 height 31
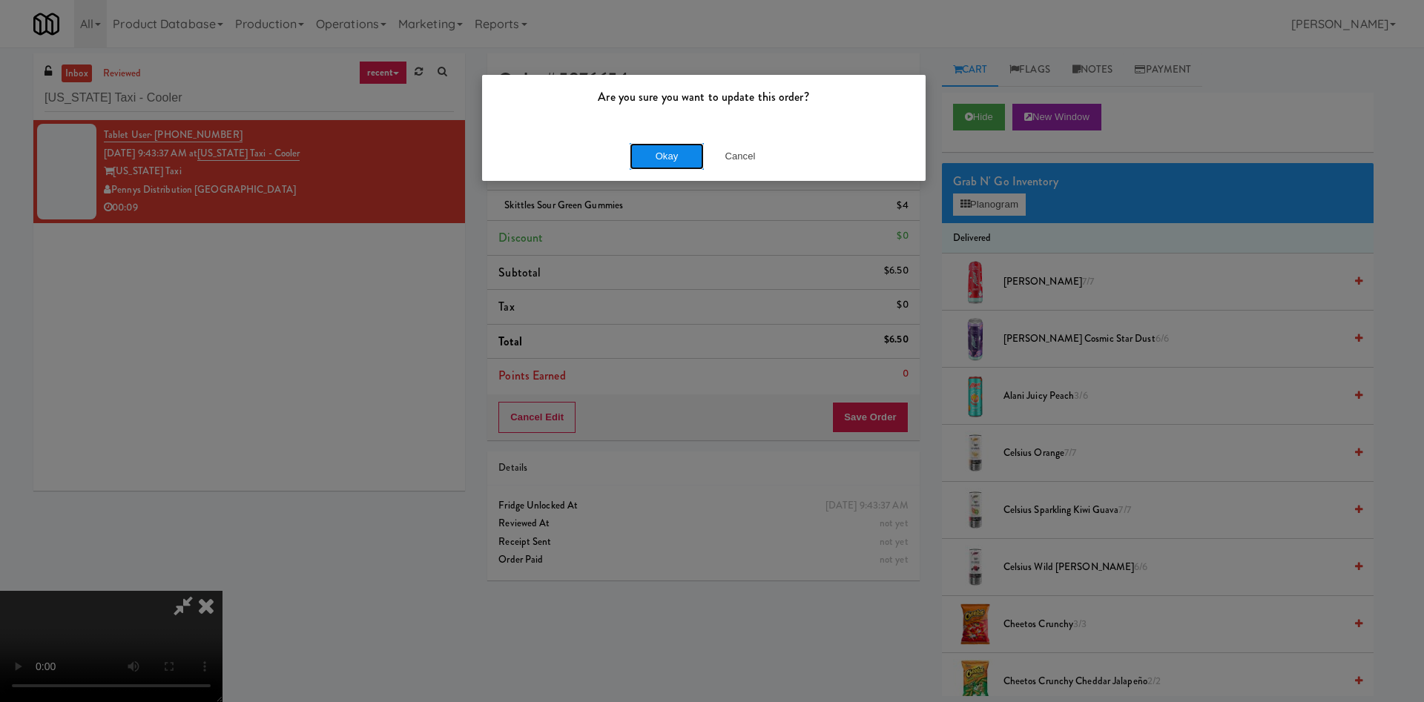
click at [676, 162] on button "Okay" at bounding box center [667, 156] width 74 height 27
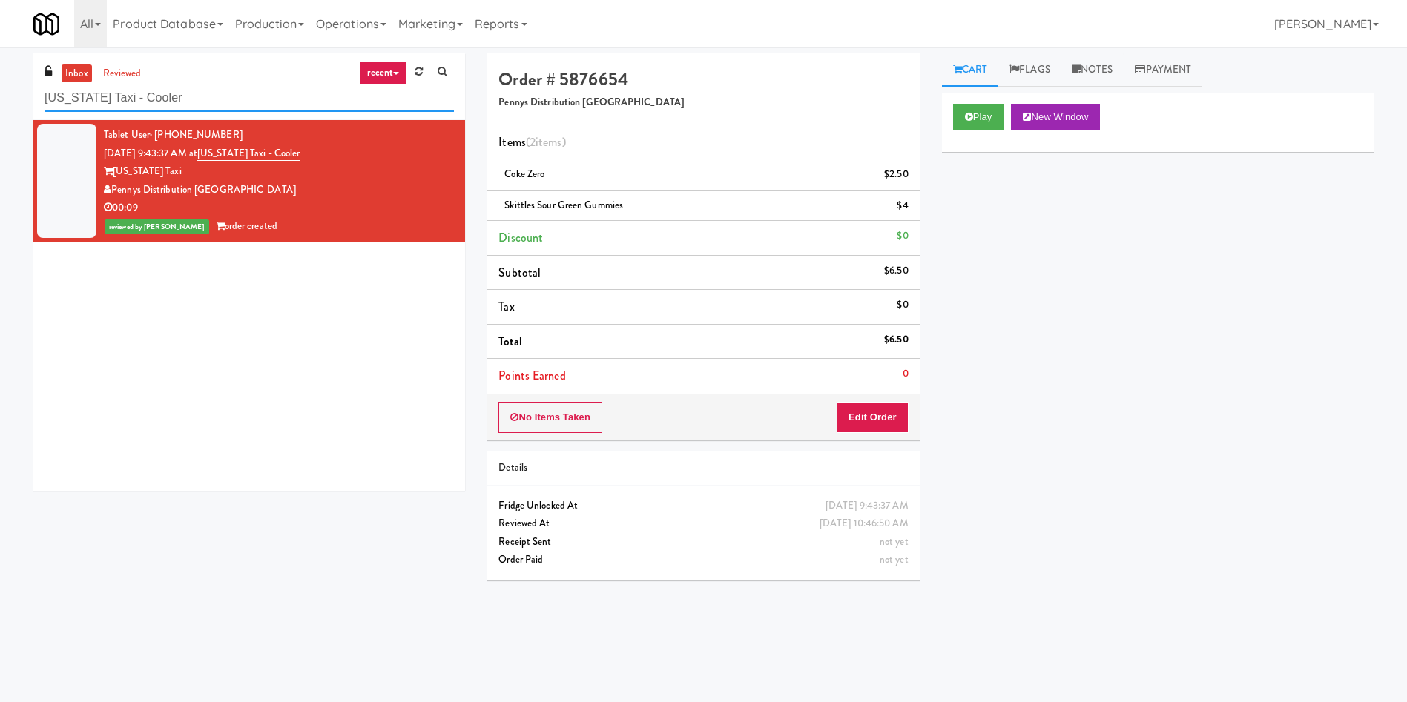
paste input "Crossing East - Cooler - Left"
drag, startPoint x: 220, startPoint y: 101, endPoint x: 0, endPoint y: 39, distance: 228.2
click at [0, 47] on body "Are you sure you want to update this order? Okay Cancel Okay Are you sure you w…" at bounding box center [703, 398] width 1407 height 702
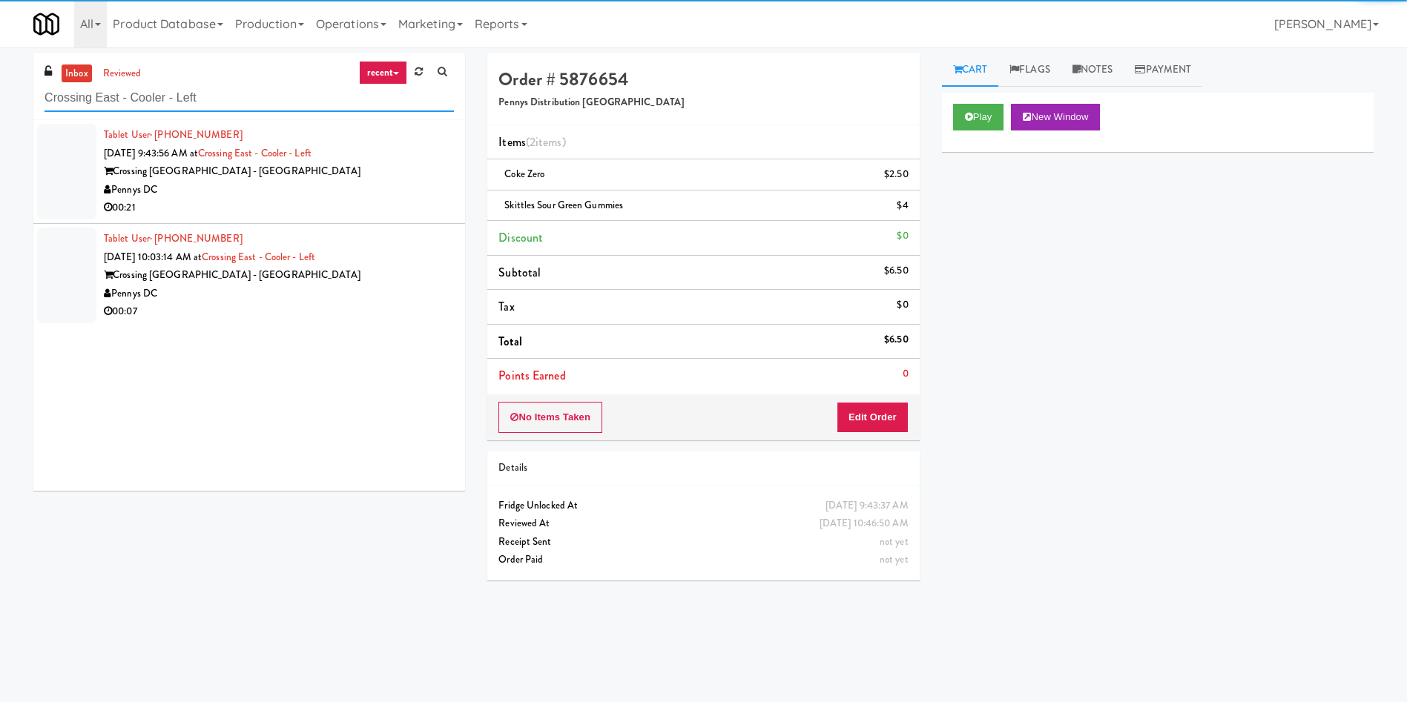
type input "Crossing East - Cooler - Left"
click at [78, 161] on div at bounding box center [66, 172] width 59 height 96
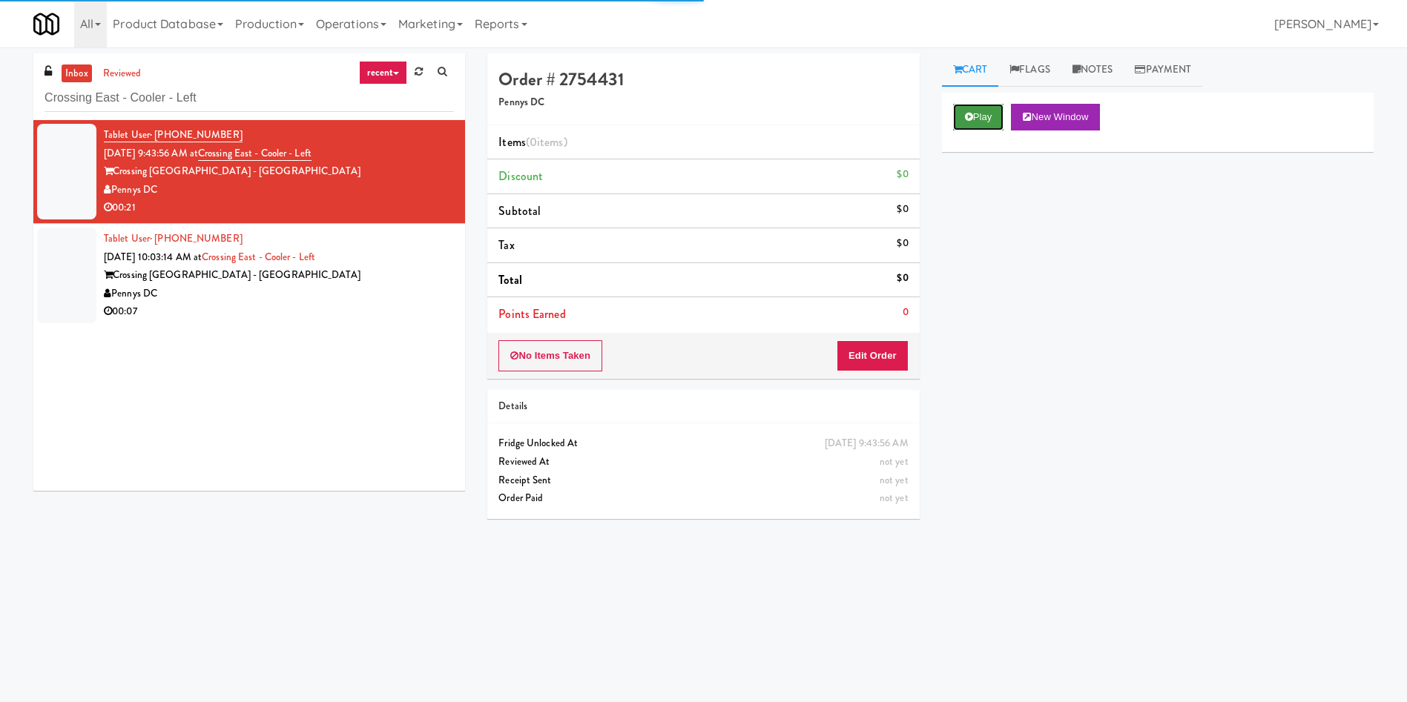
click at [974, 123] on button "Play" at bounding box center [978, 117] width 51 height 27
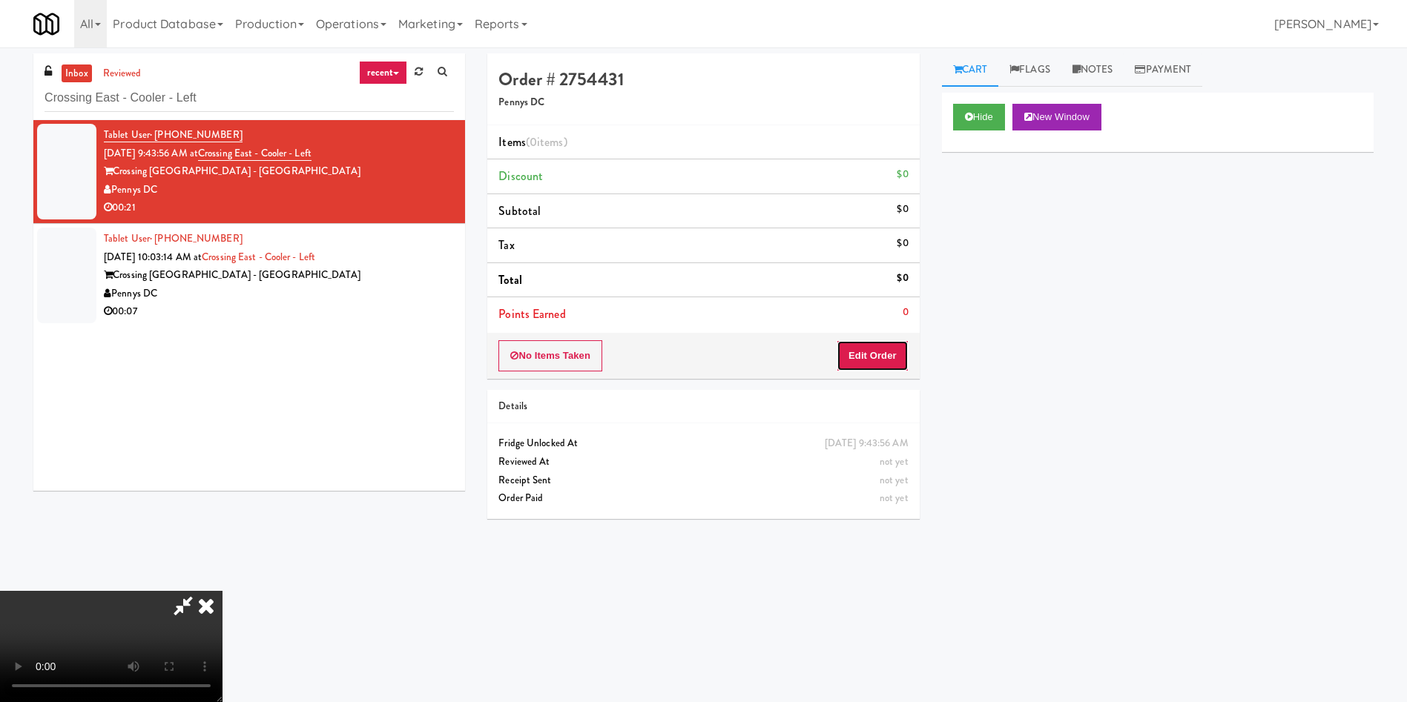
click at [882, 354] on button "Edit Order" at bounding box center [872, 355] width 72 height 31
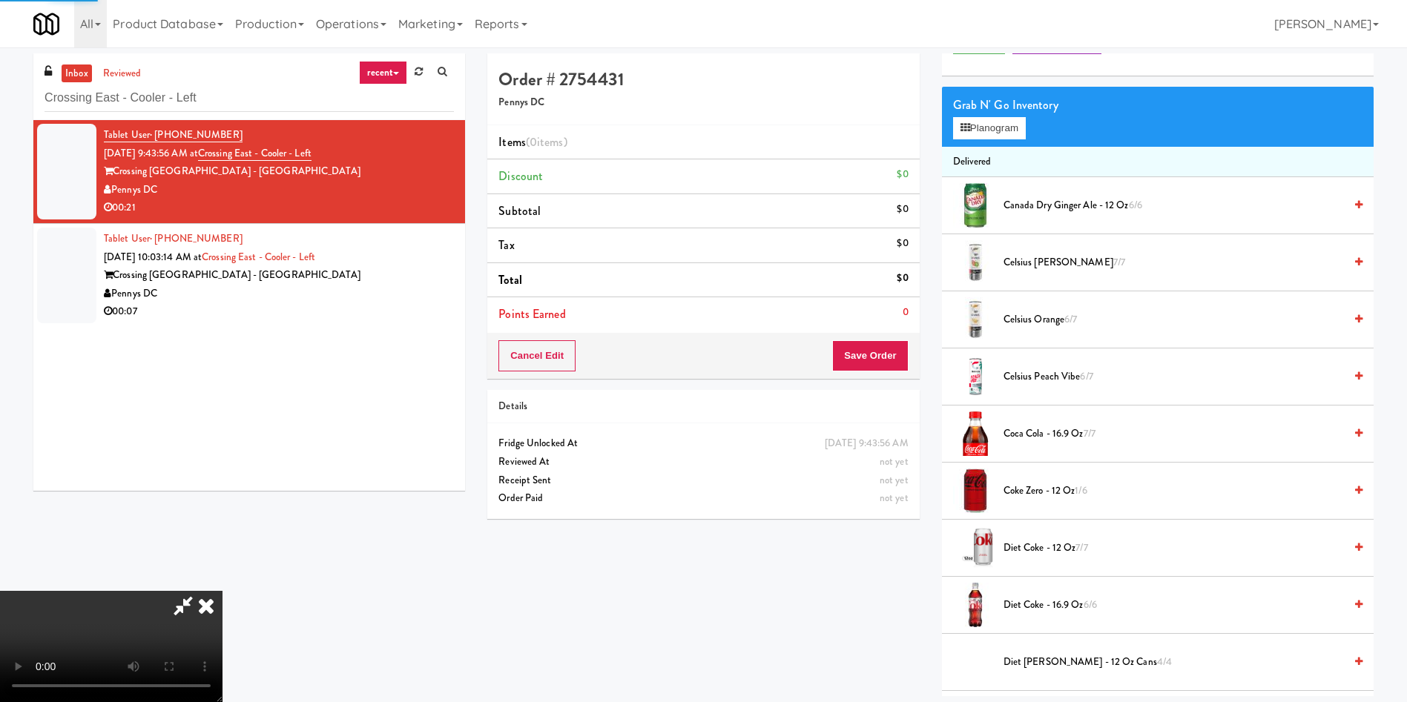
scroll to position [111, 0]
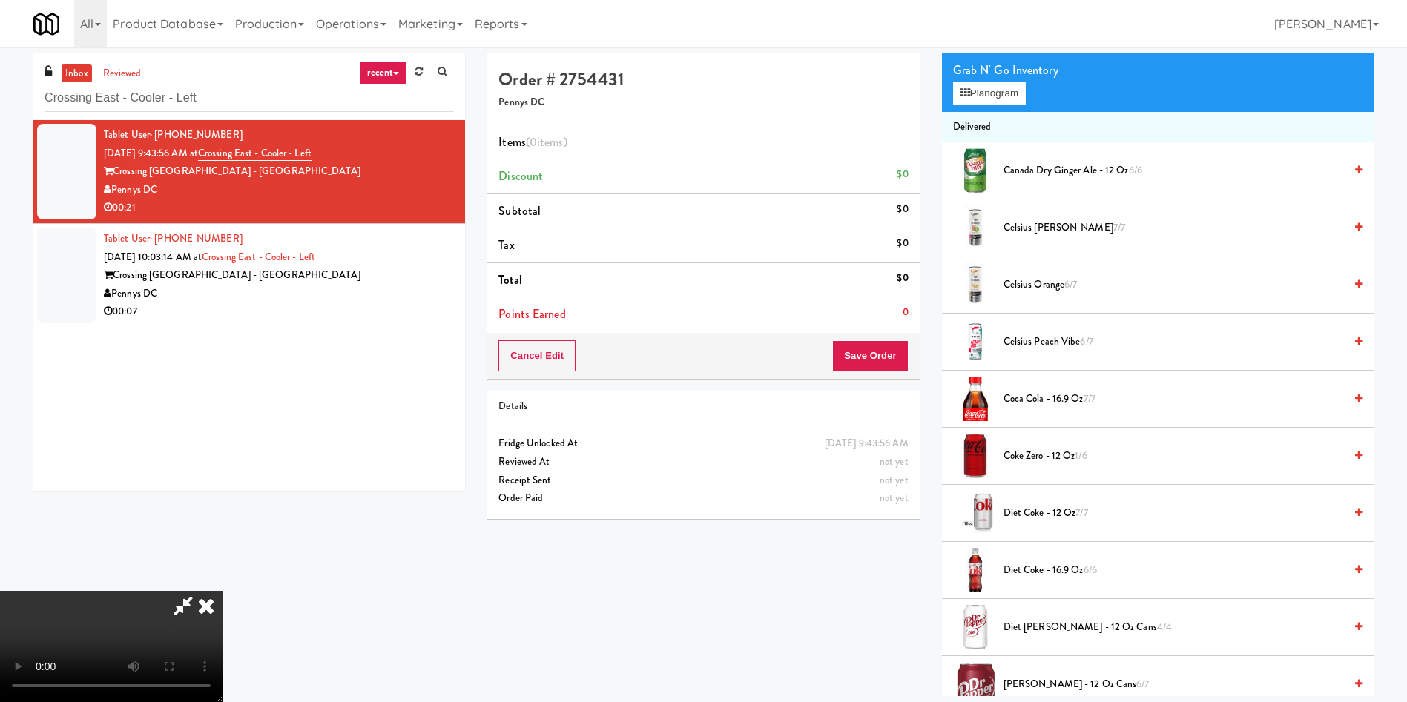
click at [778, 96] on div "Order # 2754431 Pennys DC" at bounding box center [703, 89] width 432 height 72
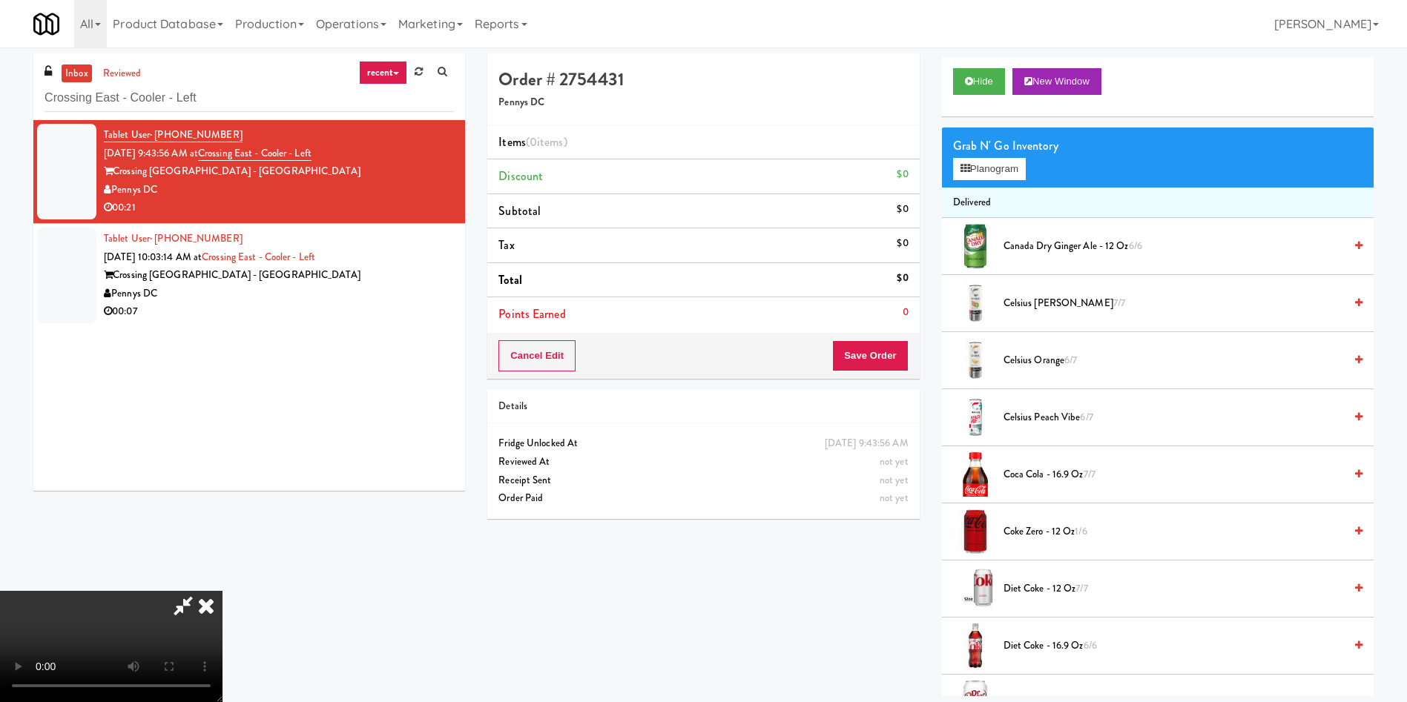
scroll to position [0, 0]
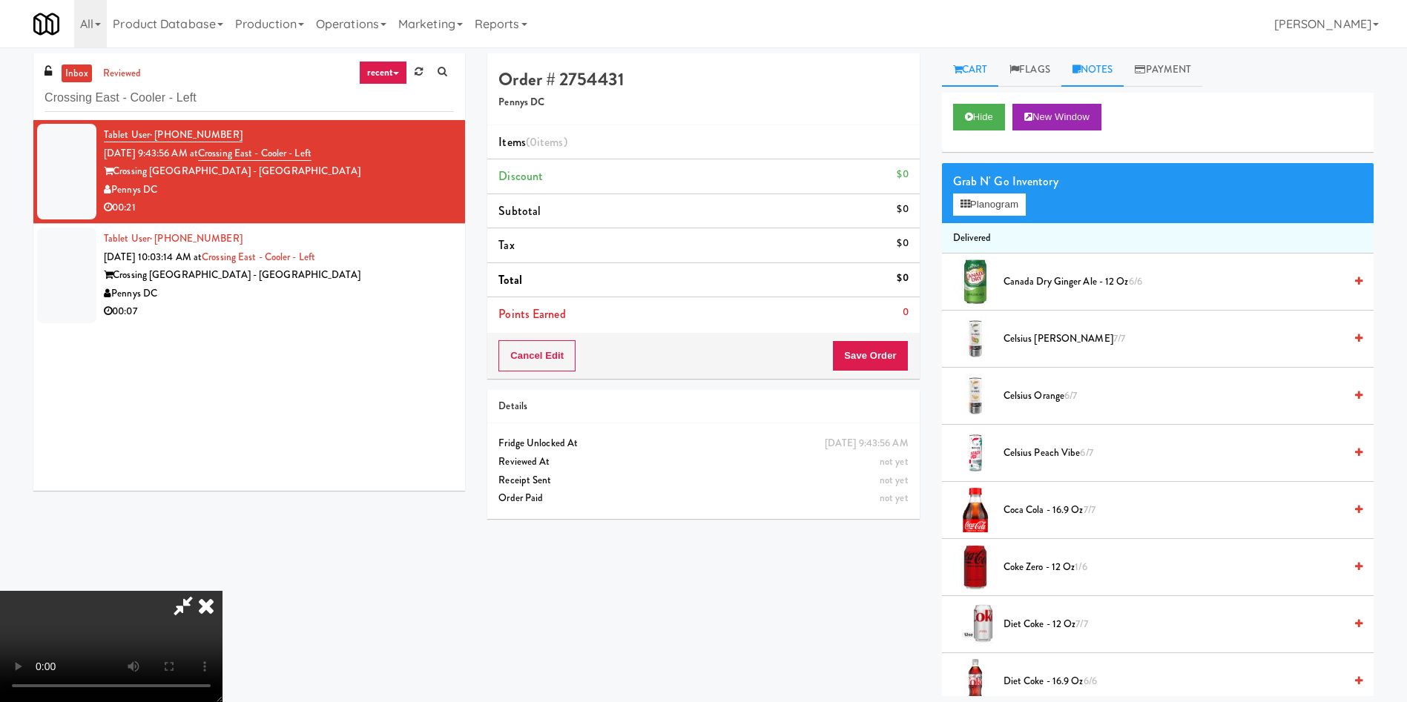
click at [1089, 71] on link "Notes" at bounding box center [1092, 69] width 63 height 33
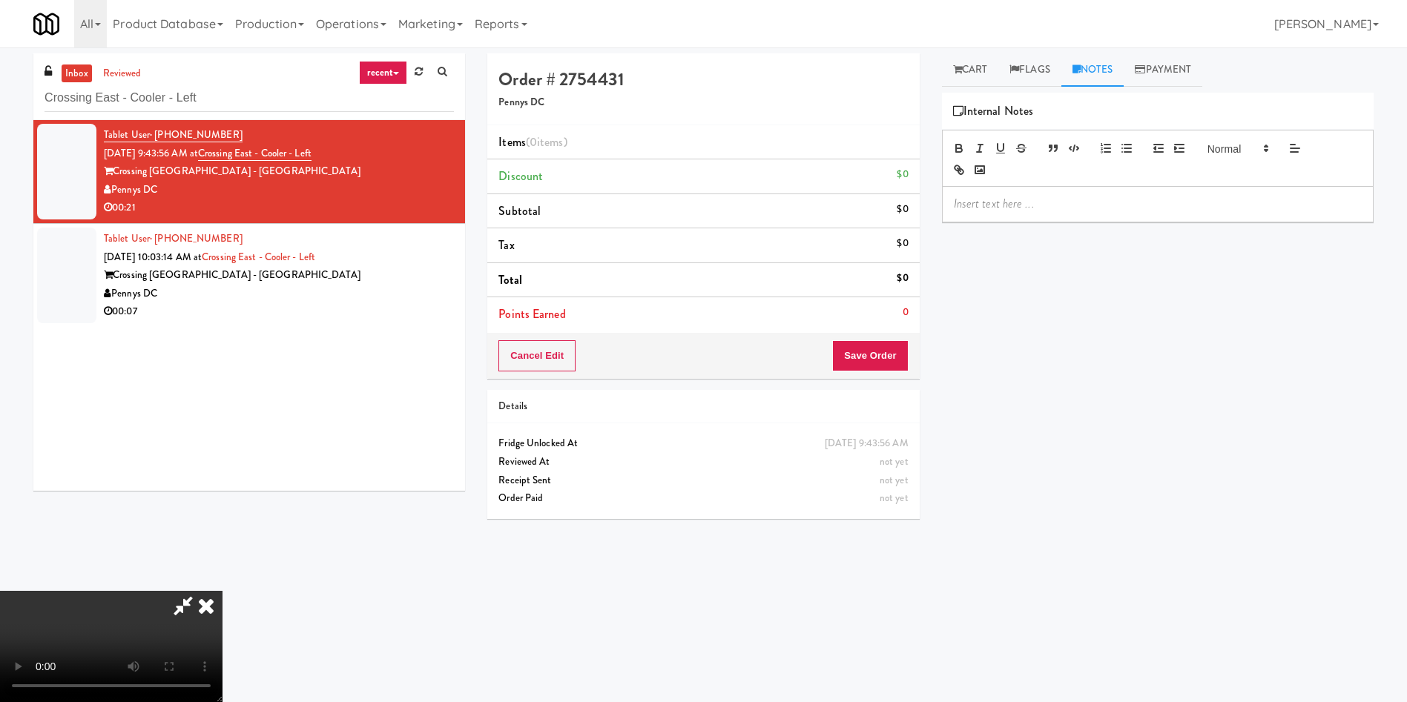
click at [1066, 211] on p at bounding box center [1158, 204] width 408 height 16
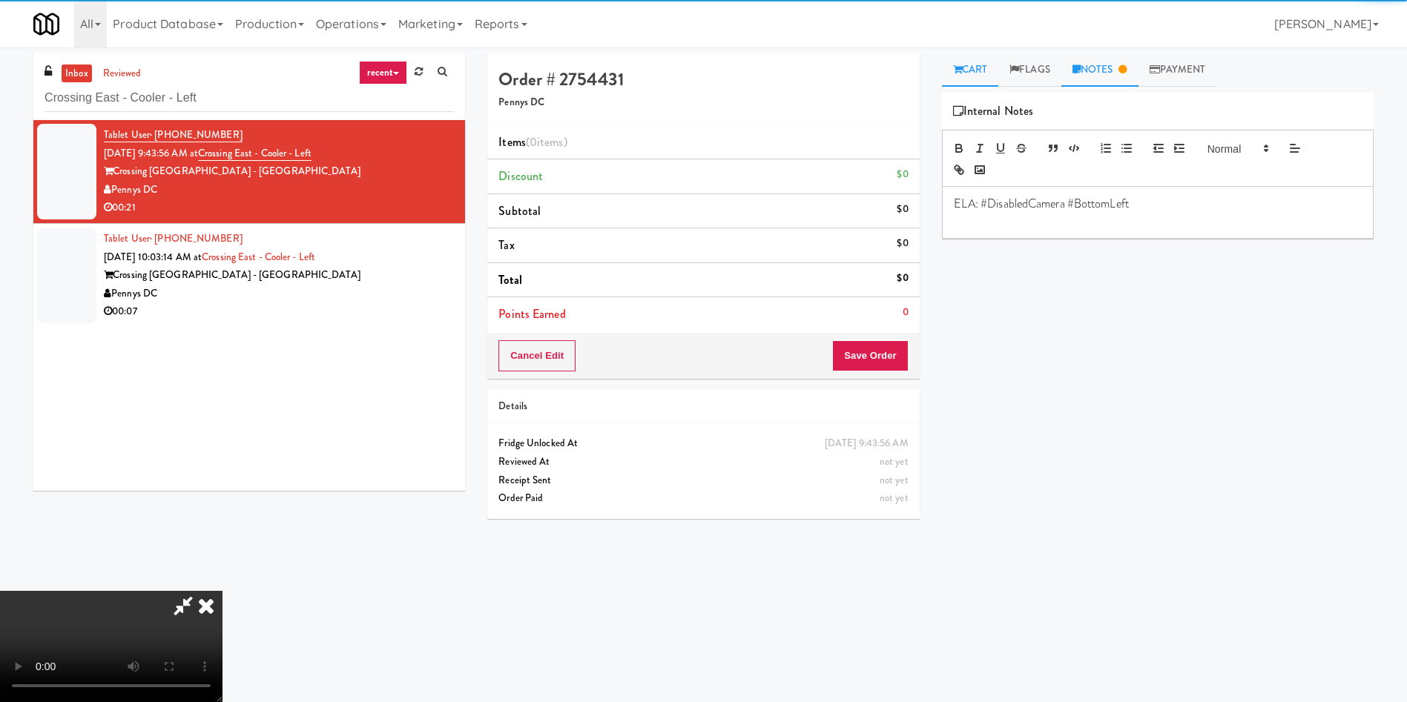
click at [982, 64] on link "Cart" at bounding box center [970, 69] width 57 height 33
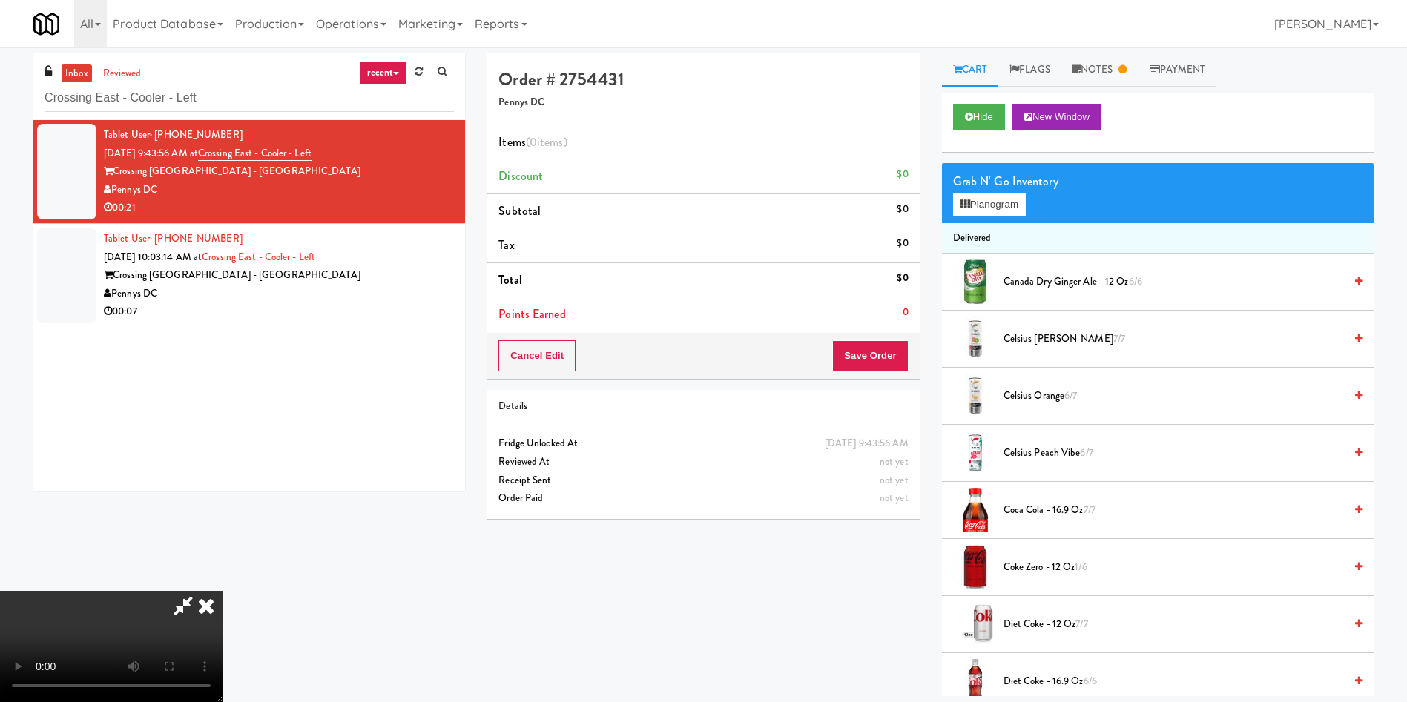
scroll to position [111, 0]
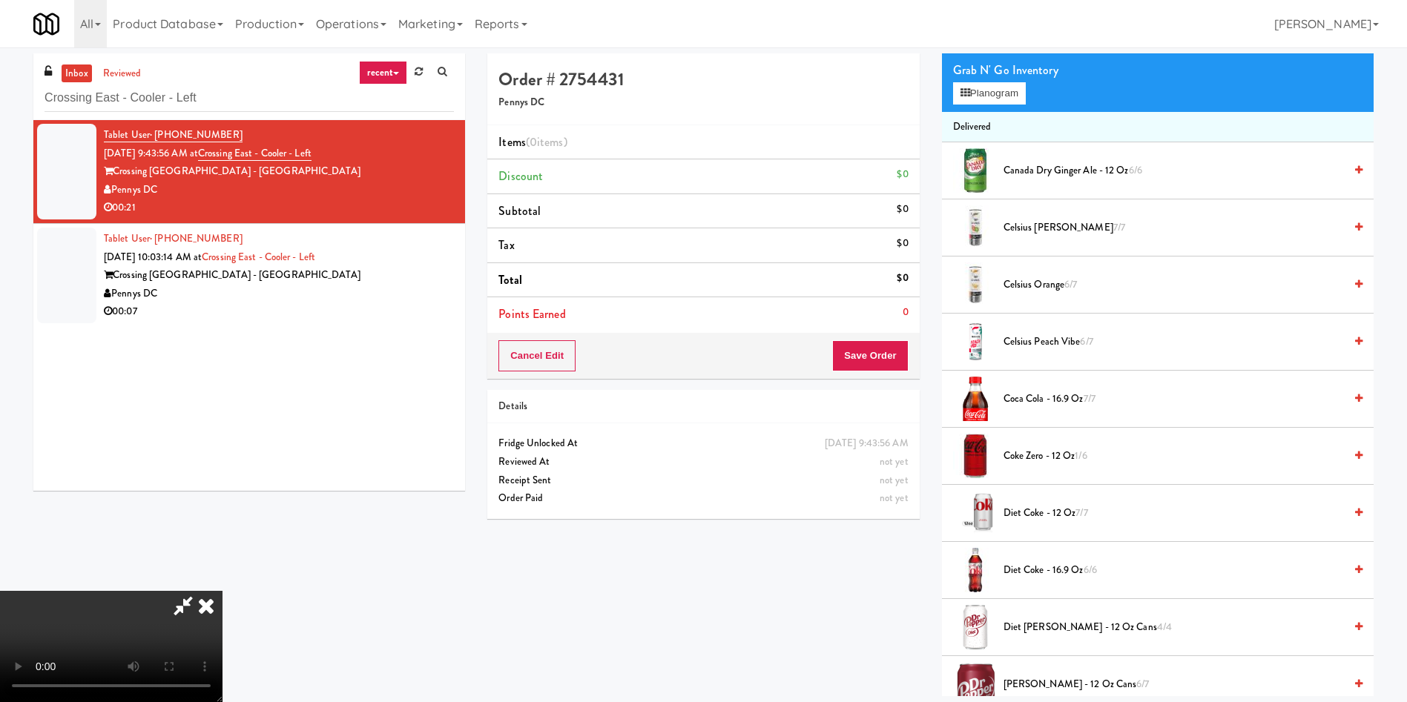
click at [1036, 520] on span "Diet Coke - 12 oz 7/7" at bounding box center [1173, 513] width 340 height 19
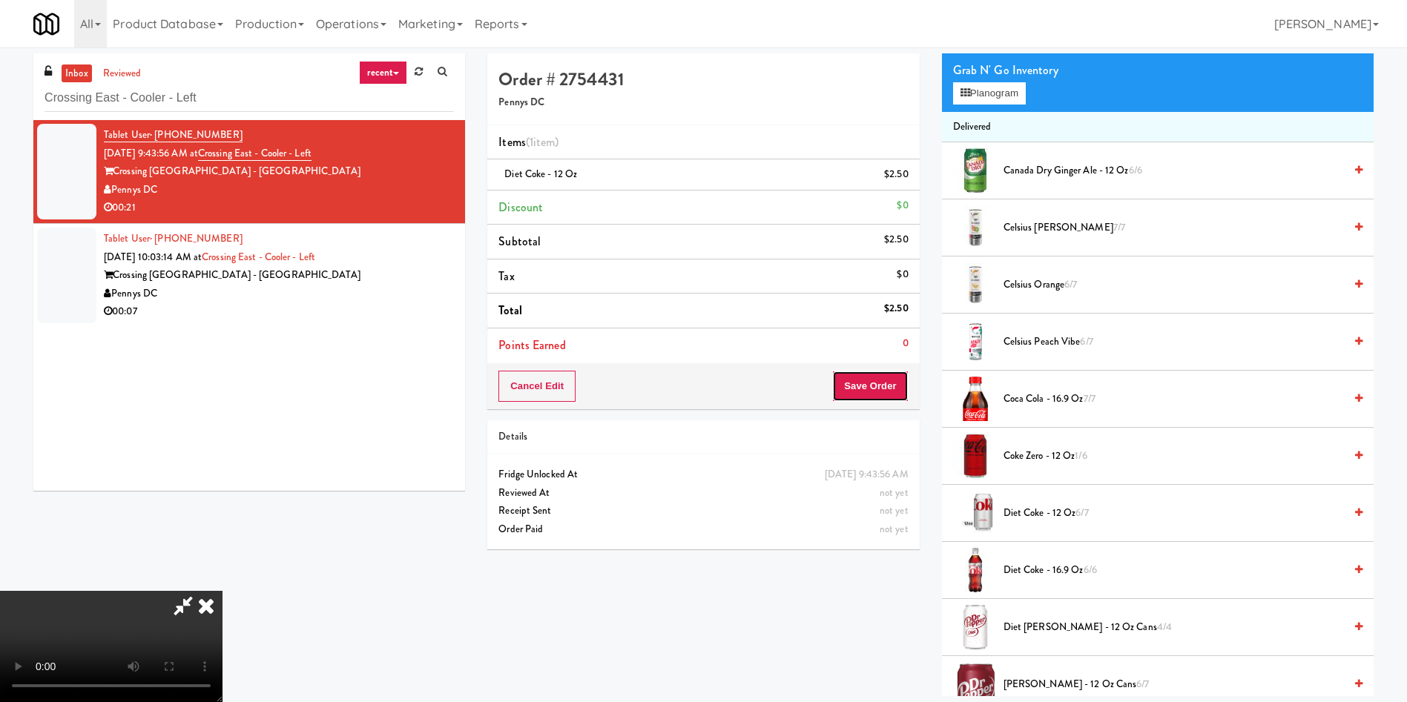
click at [893, 393] on button "Save Order" at bounding box center [870, 386] width 76 height 31
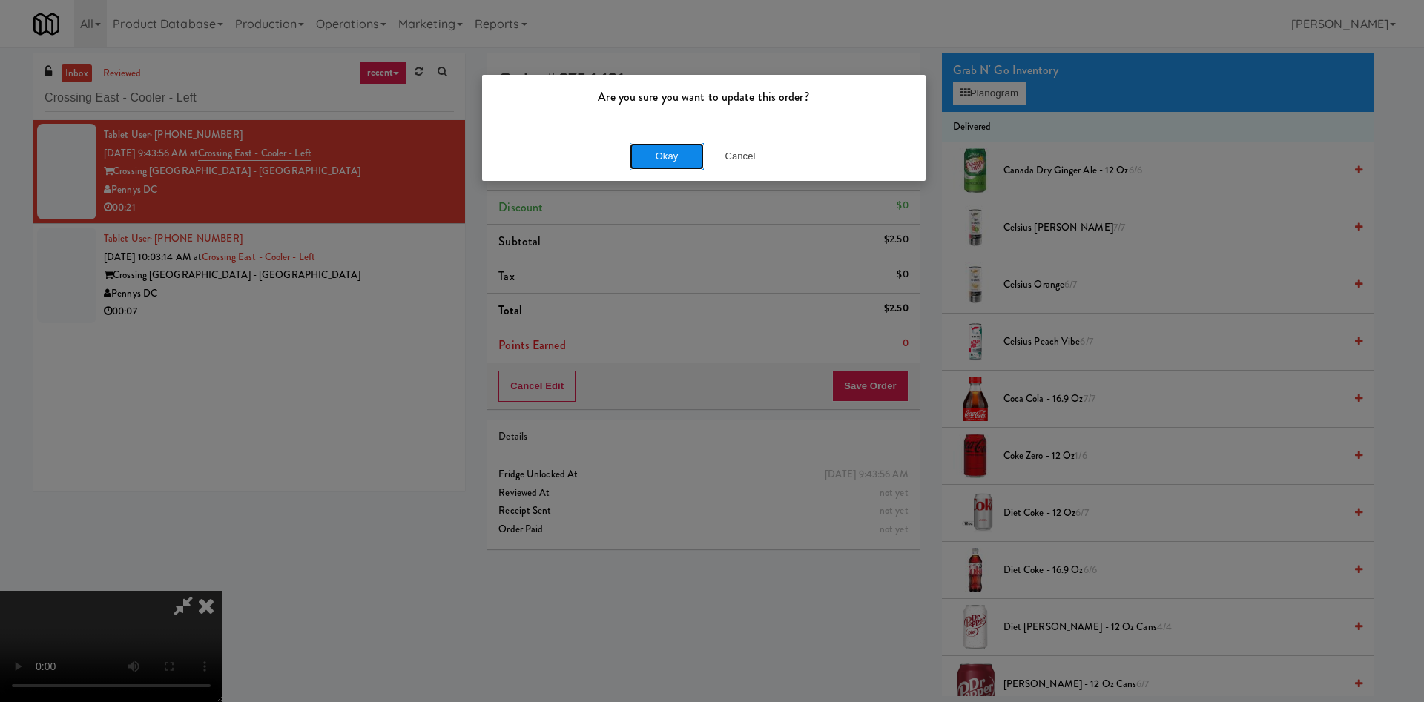
drag, startPoint x: 657, startPoint y: 157, endPoint x: 702, endPoint y: 174, distance: 48.3
click at [657, 156] on button "Okay" at bounding box center [667, 156] width 74 height 27
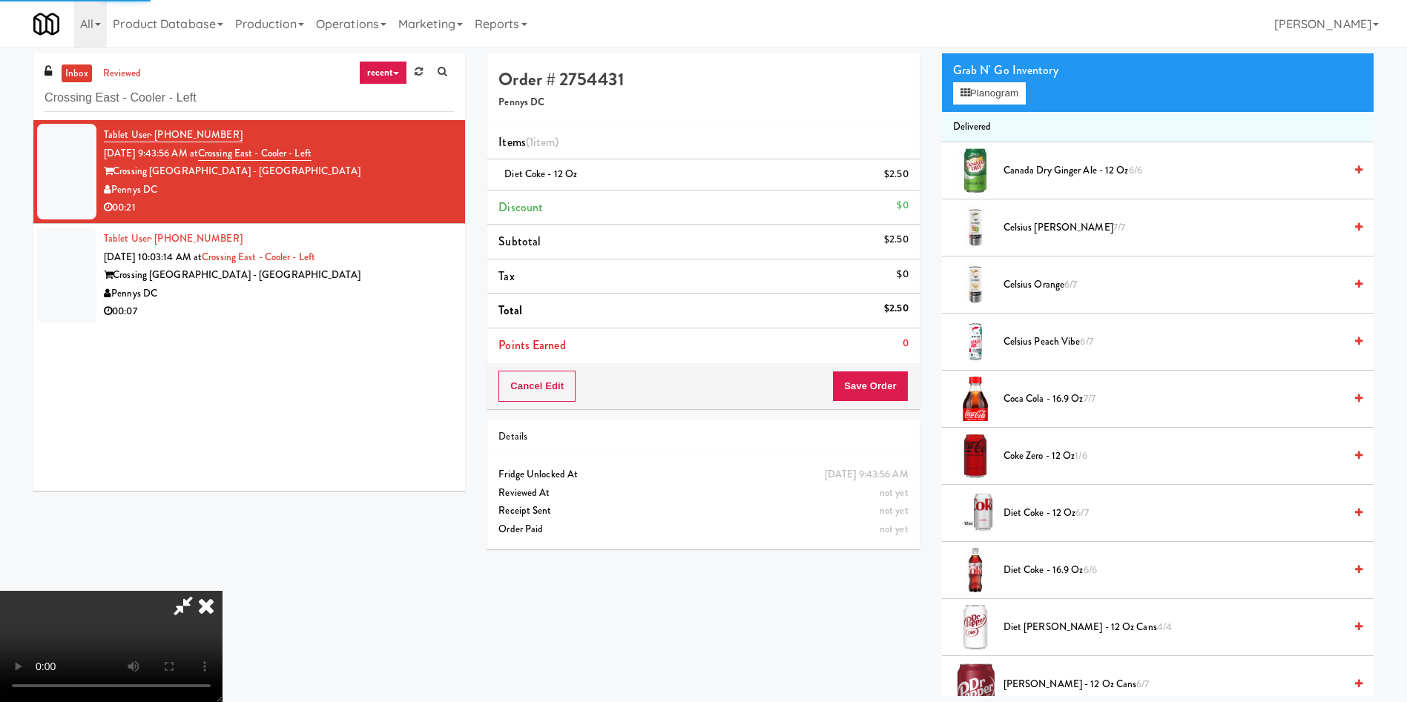
scroll to position [0, 0]
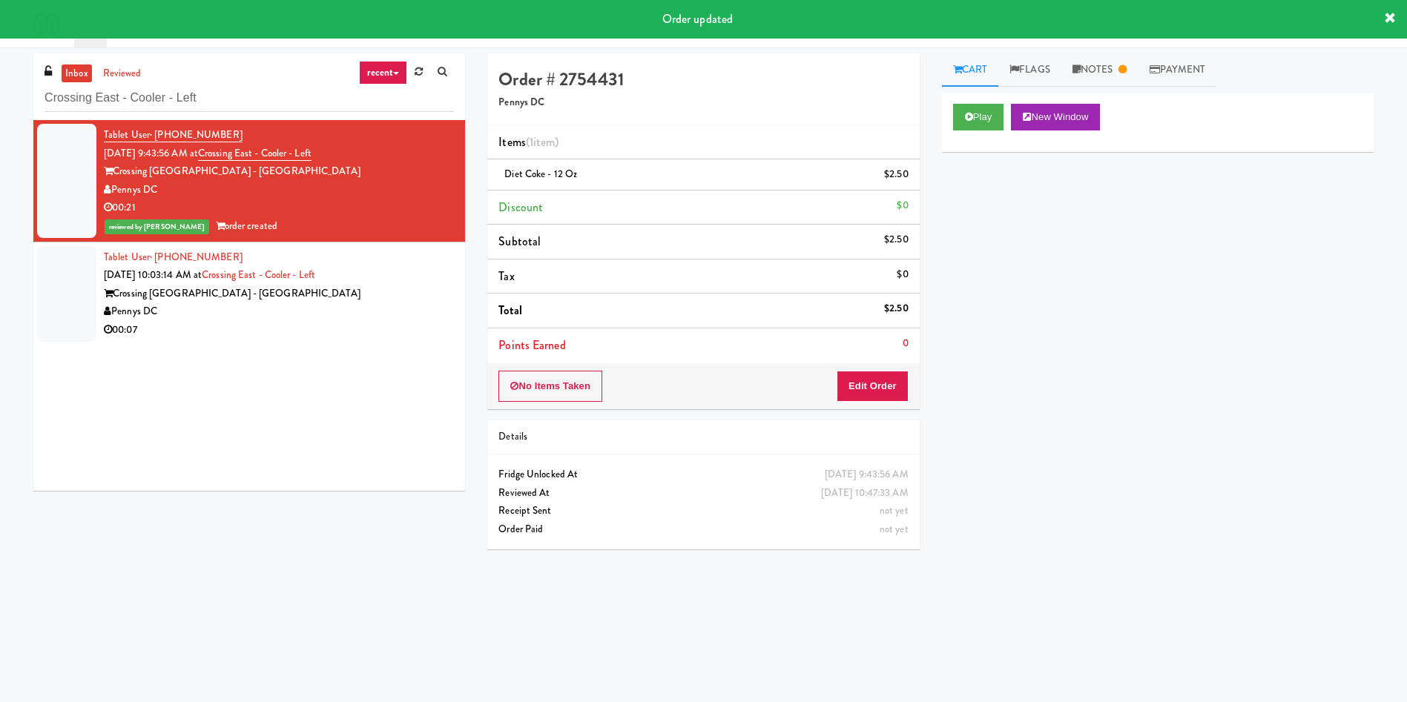
click at [67, 308] on div at bounding box center [66, 294] width 59 height 96
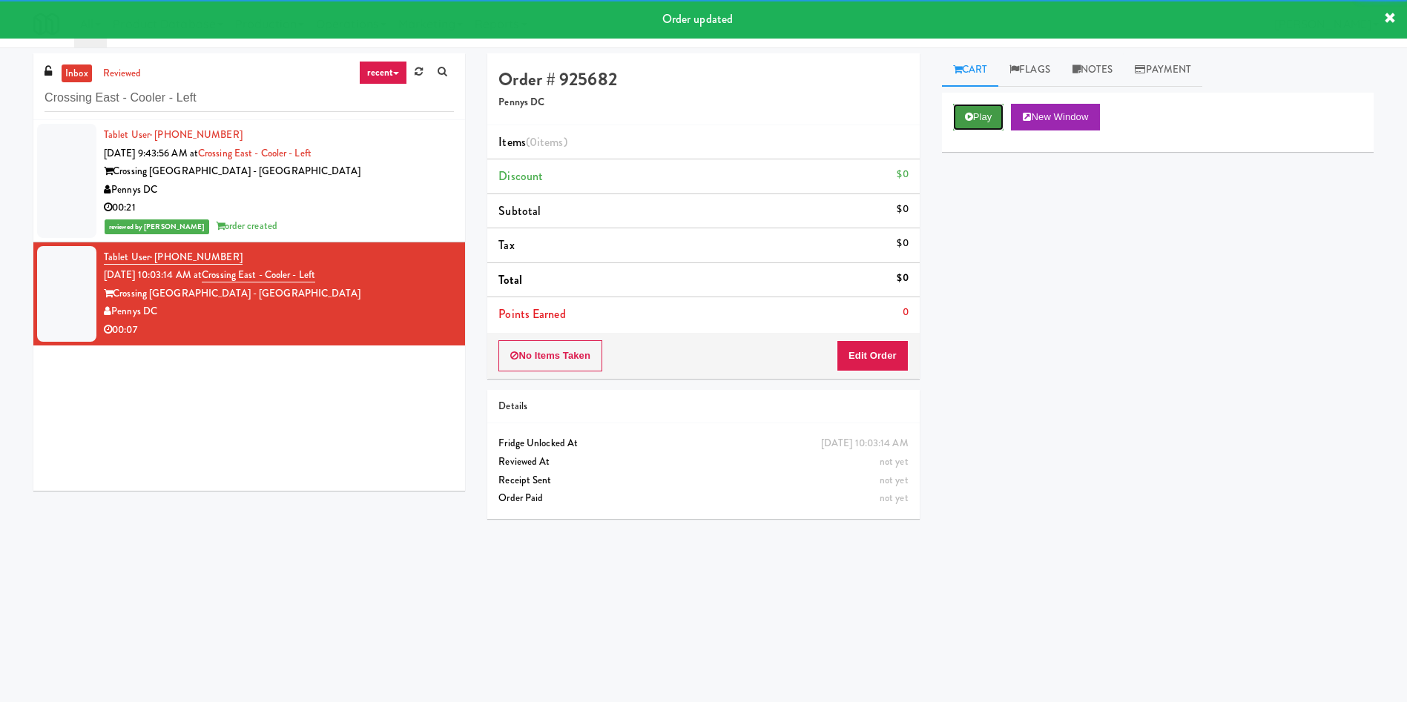
drag, startPoint x: 989, startPoint y: 123, endPoint x: 920, endPoint y: 264, distance: 156.5
click at [986, 122] on button "Play" at bounding box center [978, 117] width 51 height 27
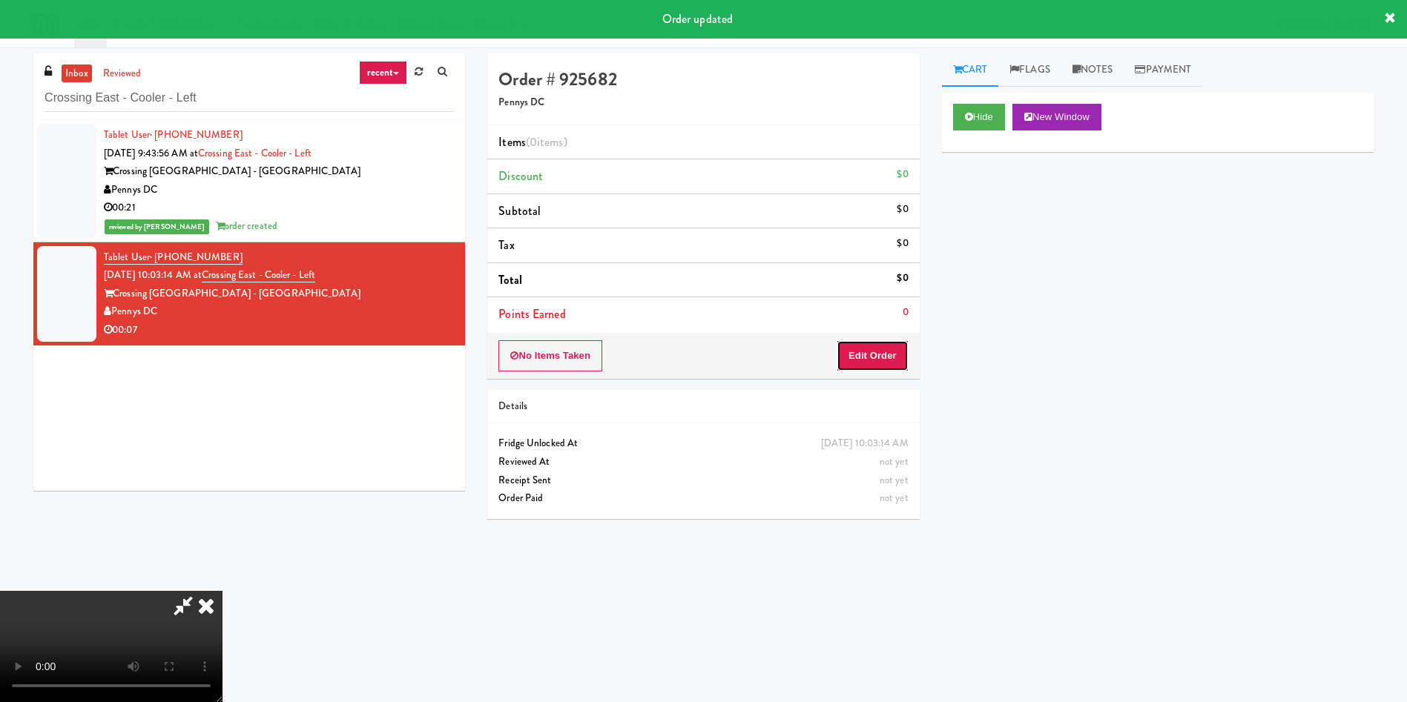
click at [855, 371] on button "Edit Order" at bounding box center [872, 355] width 72 height 31
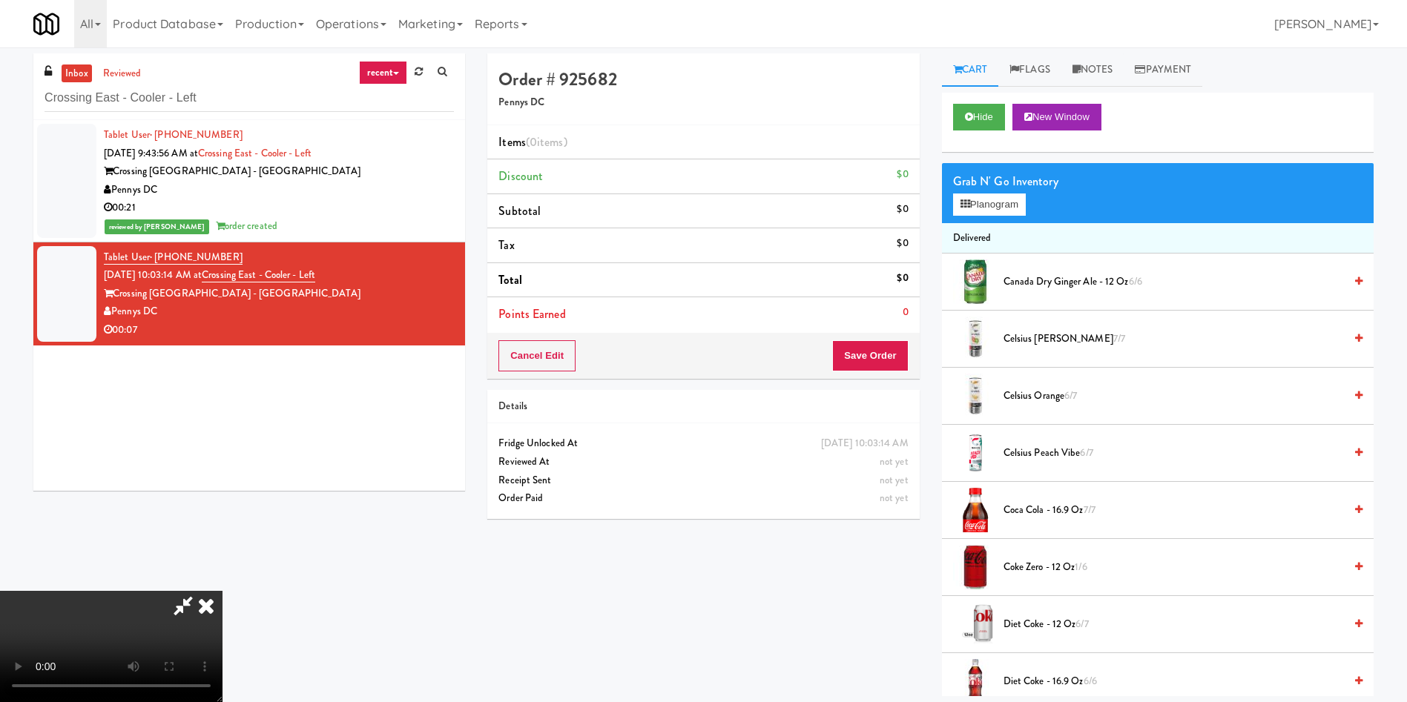
drag, startPoint x: 1095, startPoint y: 70, endPoint x: 1062, endPoint y: 109, distance: 51.6
click at [1087, 76] on link "Notes" at bounding box center [1092, 69] width 63 height 33
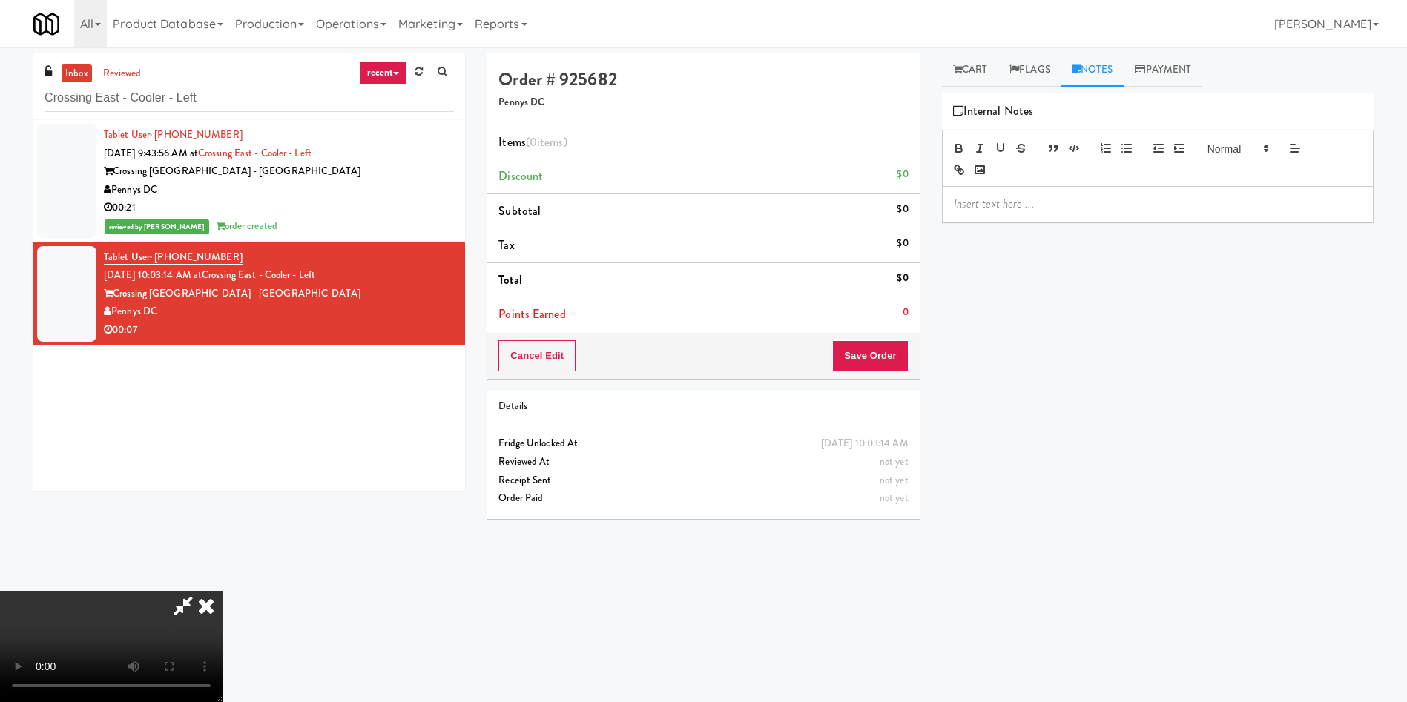
click at [1030, 200] on p at bounding box center [1158, 204] width 408 height 16
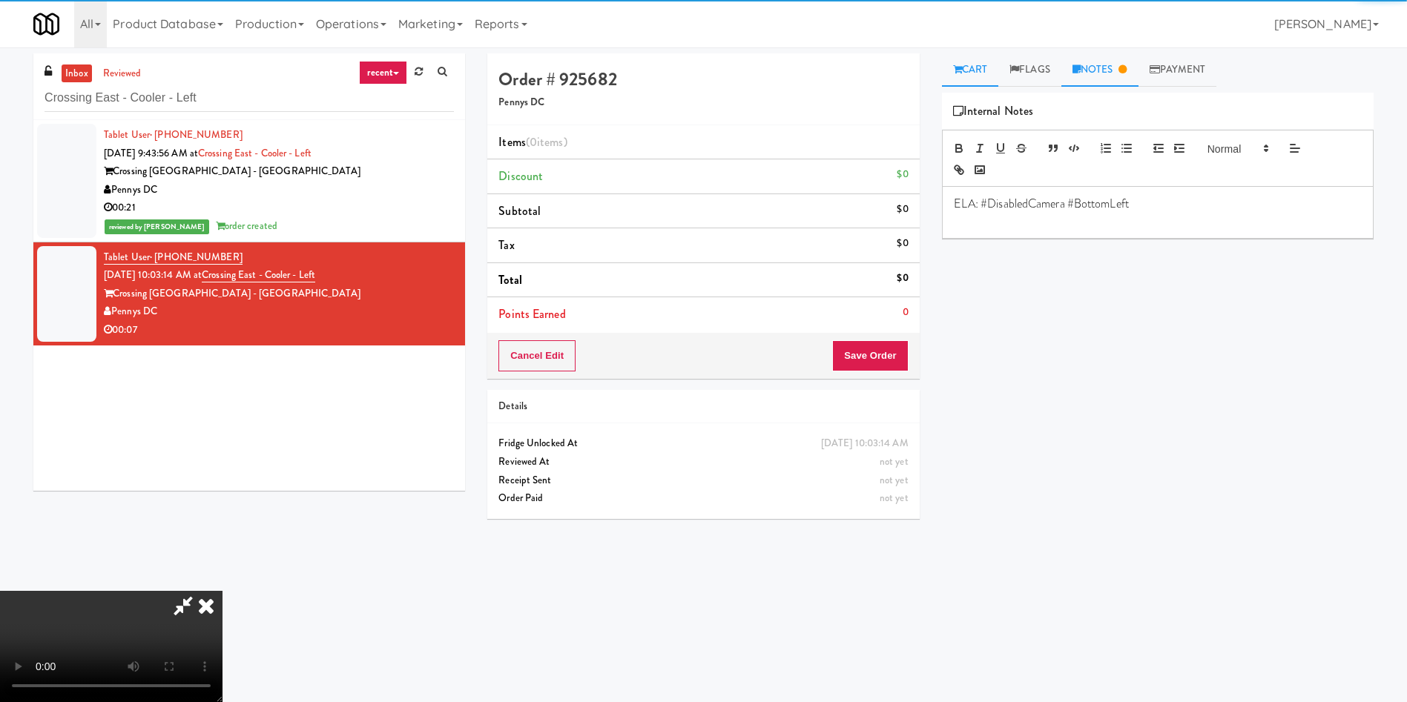
click at [965, 65] on link "Cart" at bounding box center [970, 69] width 57 height 33
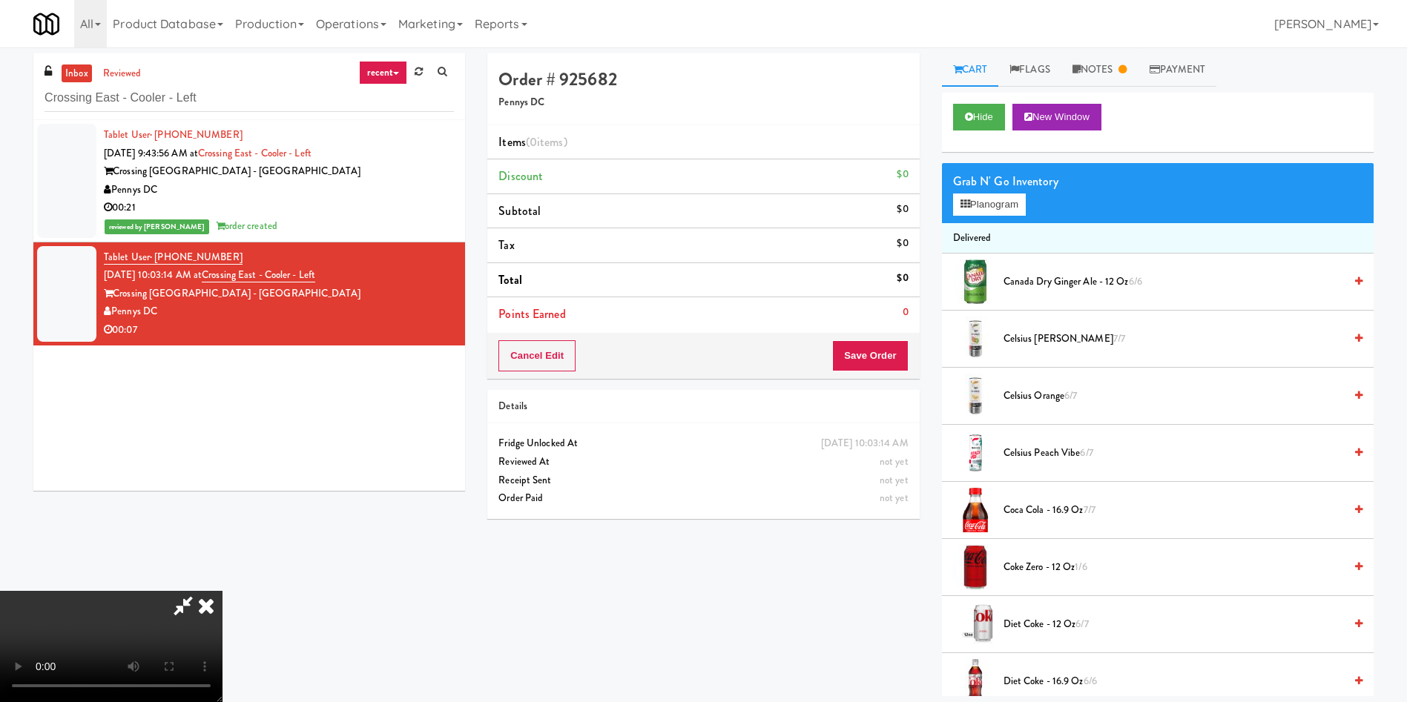
click at [222, 591] on video at bounding box center [111, 646] width 222 height 111
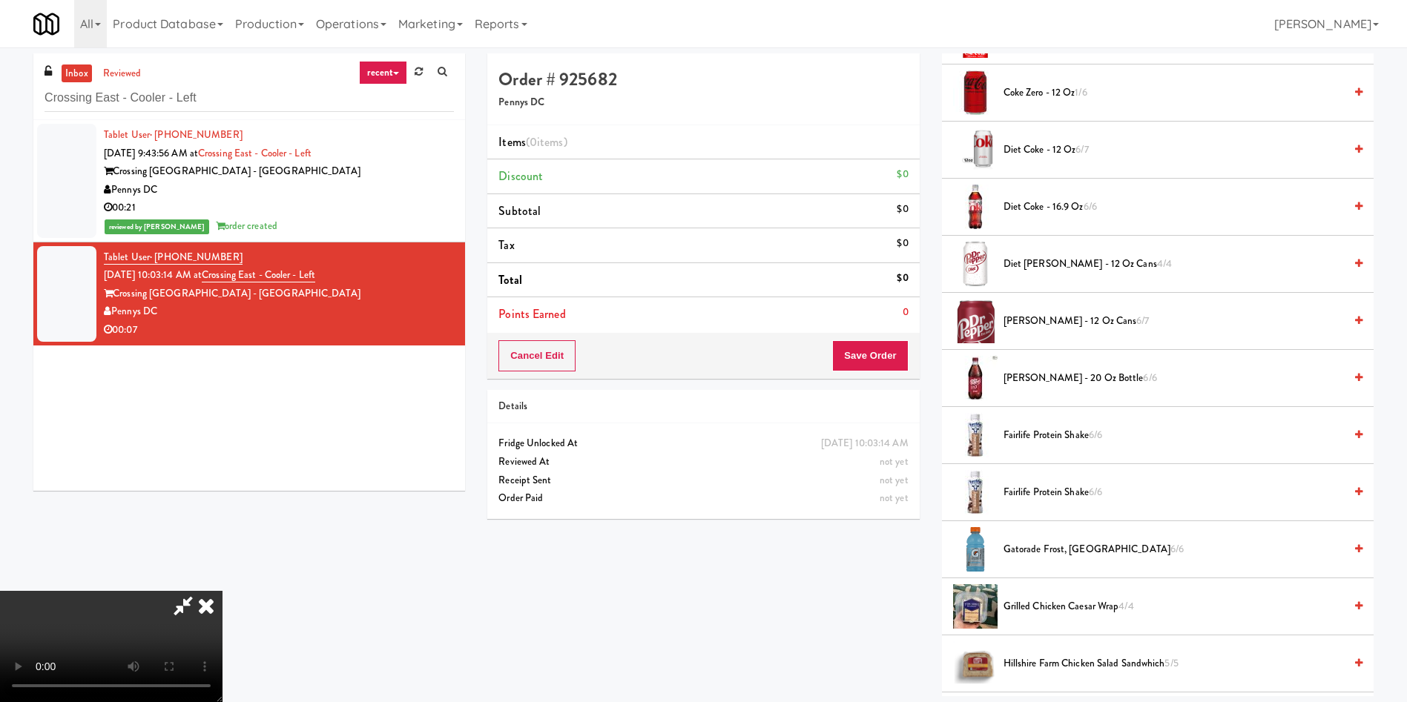
scroll to position [556, 0]
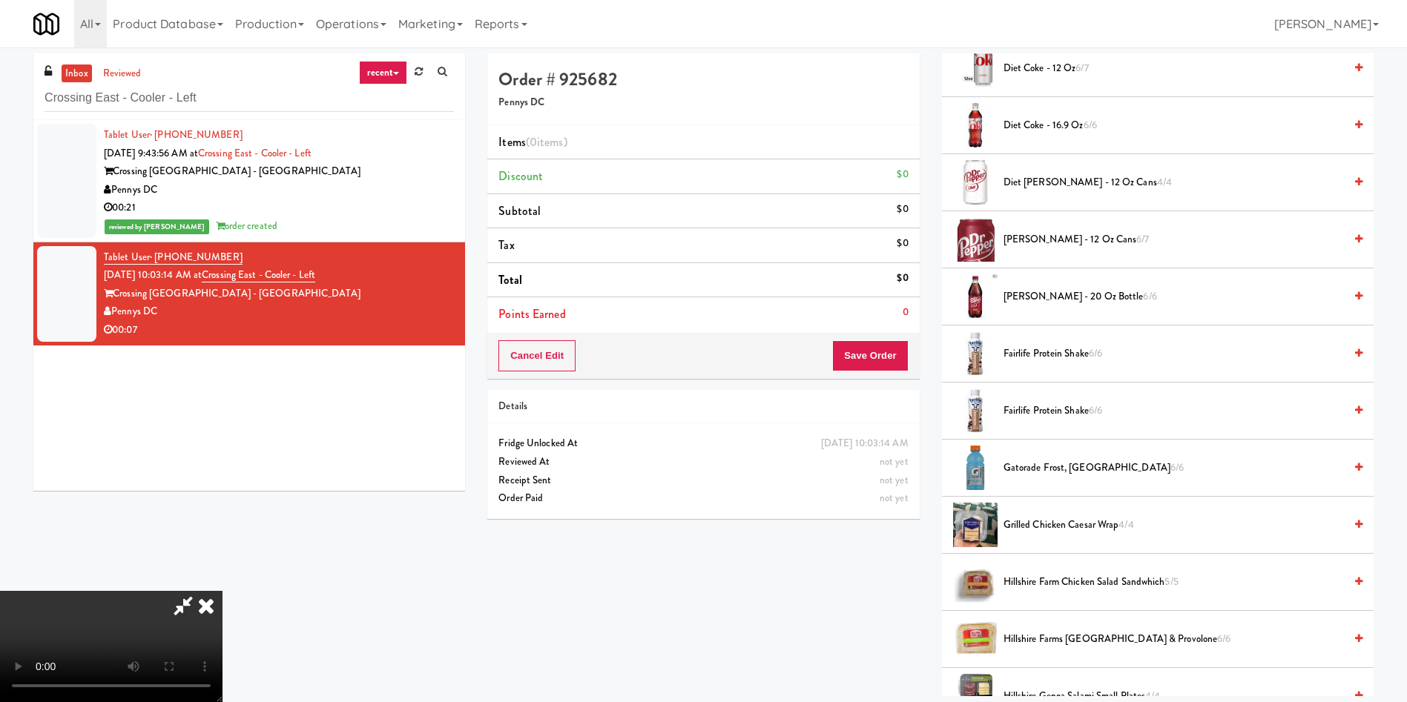
click at [1024, 354] on span "Fairlife Protein Shake 6/6" at bounding box center [1173, 354] width 340 height 19
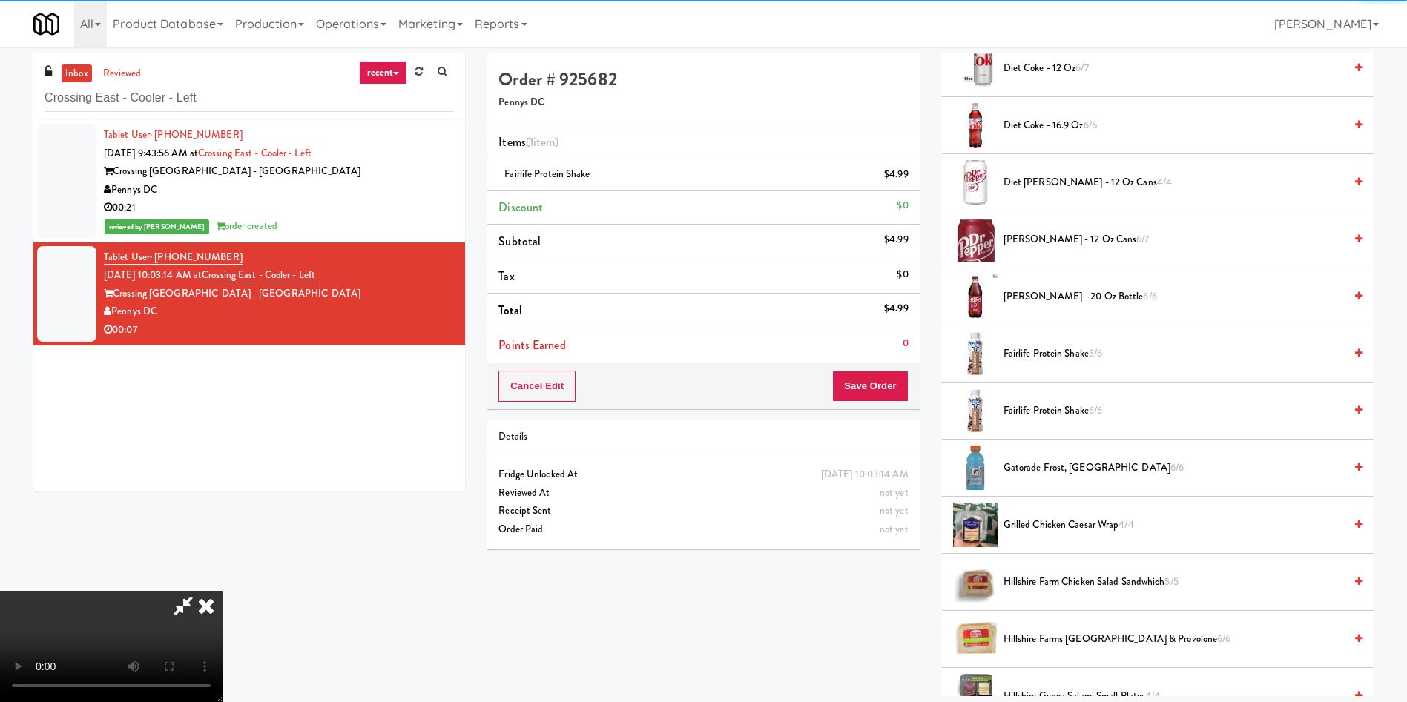
click at [1026, 418] on span "Fairlife Protein Shake 6/6" at bounding box center [1173, 411] width 340 height 19
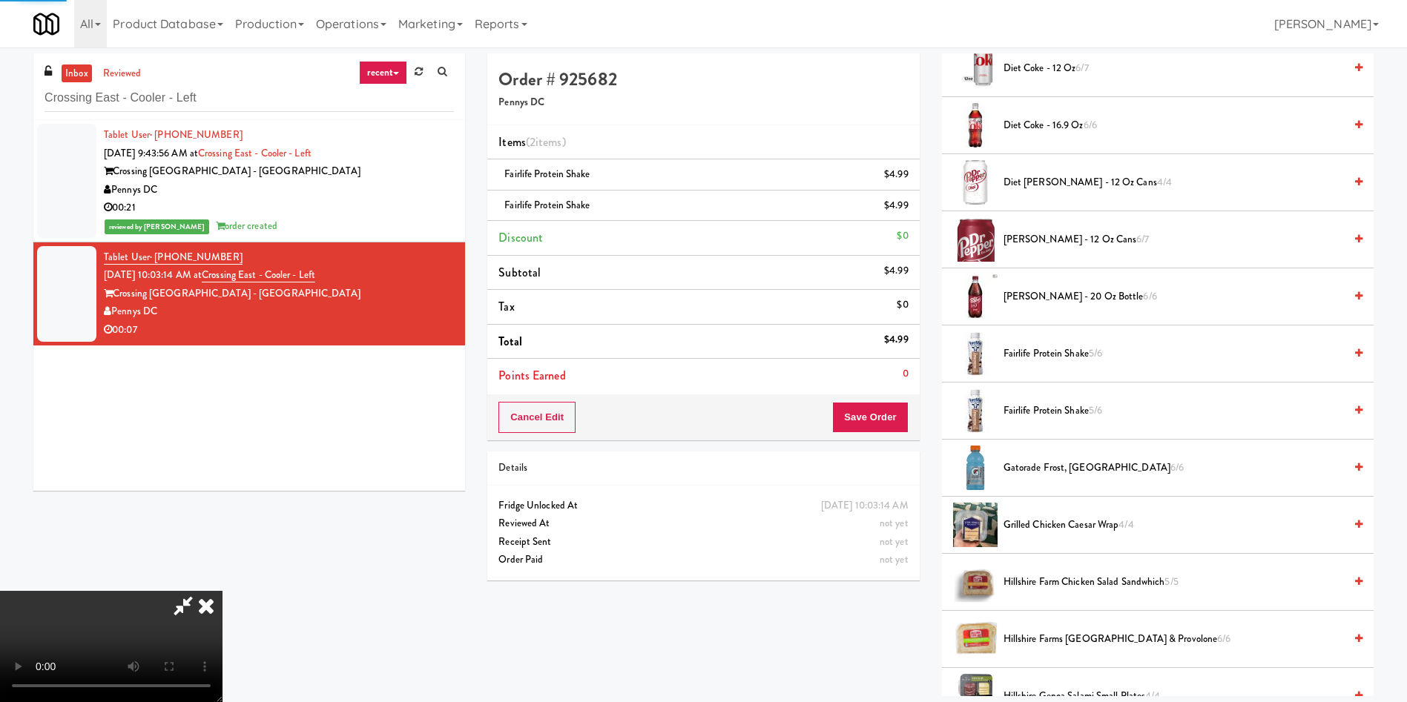
drag, startPoint x: 578, startPoint y: 422, endPoint x: 577, endPoint y: 429, distance: 7.6
click at [222, 591] on video at bounding box center [111, 646] width 222 height 111
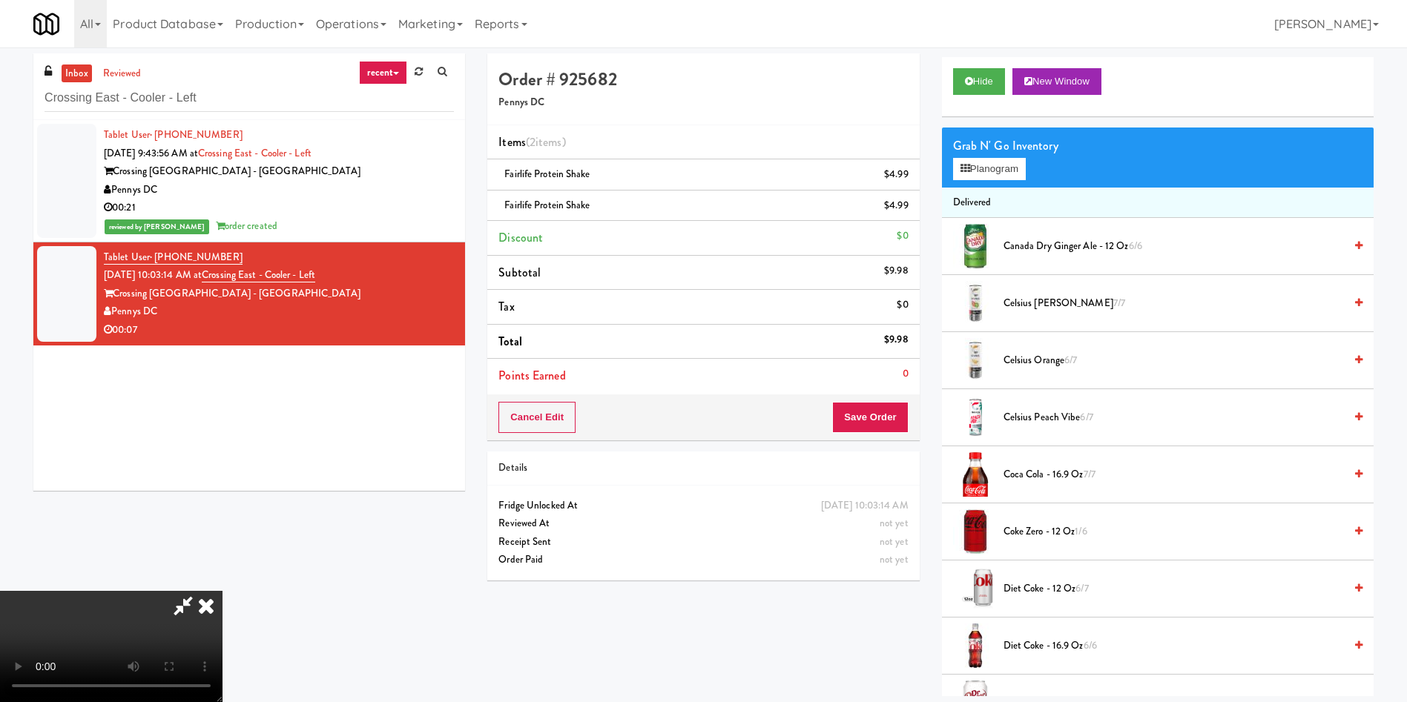
scroll to position [0, 0]
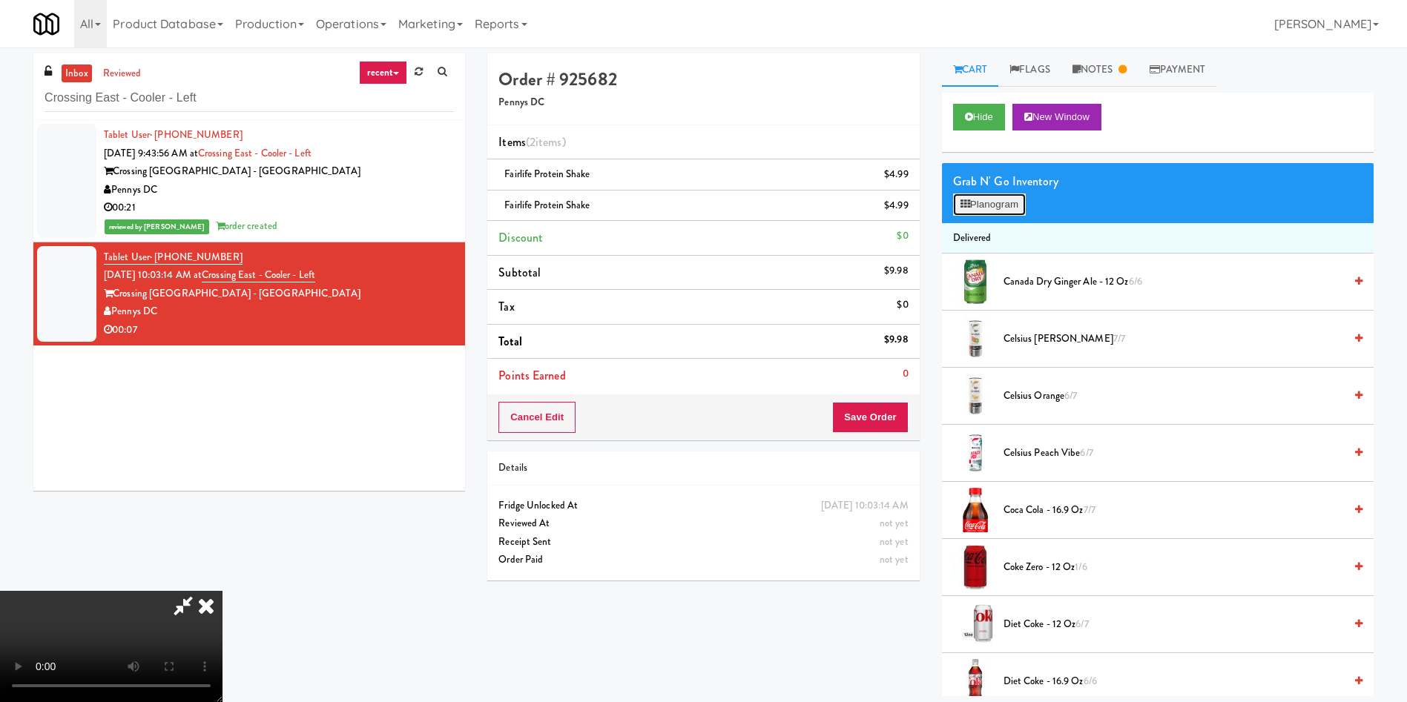
click at [989, 197] on button "Planogram" at bounding box center [989, 205] width 73 height 22
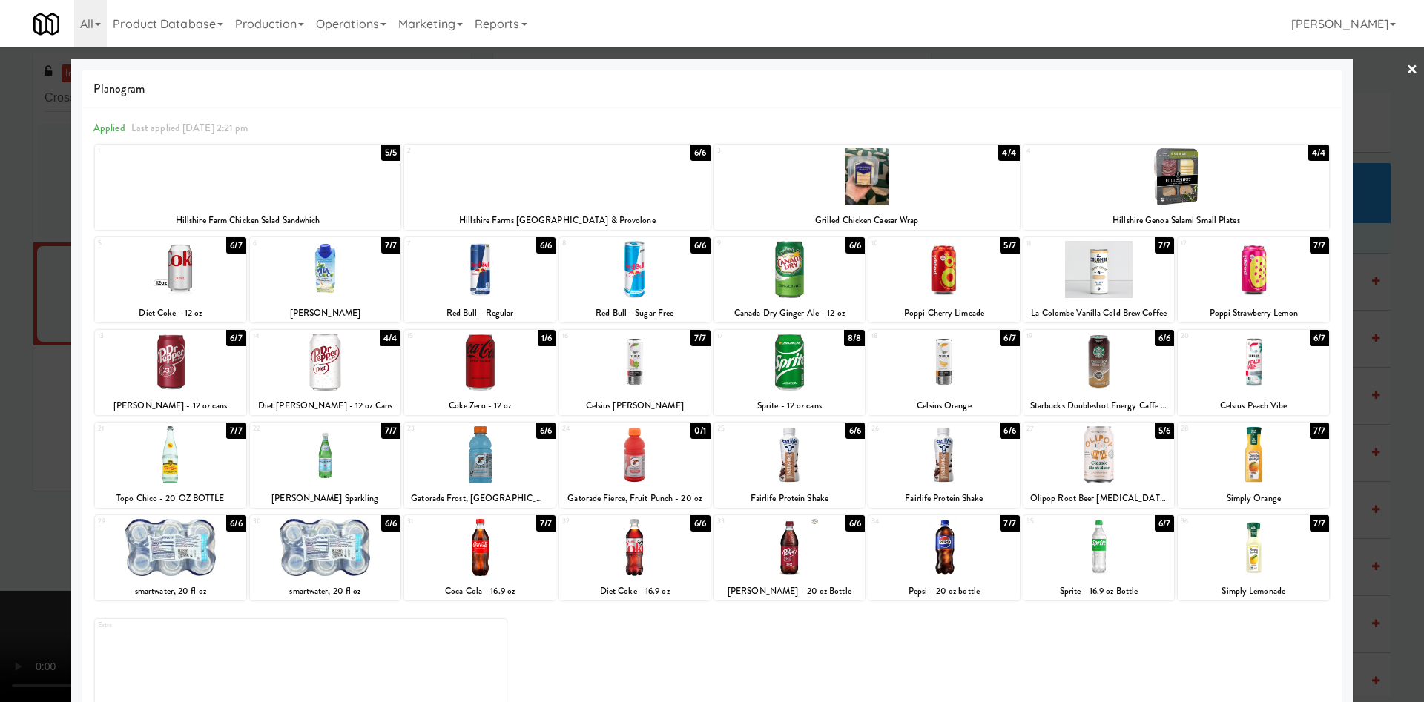
drag, startPoint x: 1356, startPoint y: 128, endPoint x: 1112, endPoint y: 354, distance: 332.7
click at [1353, 130] on div at bounding box center [712, 351] width 1424 height 702
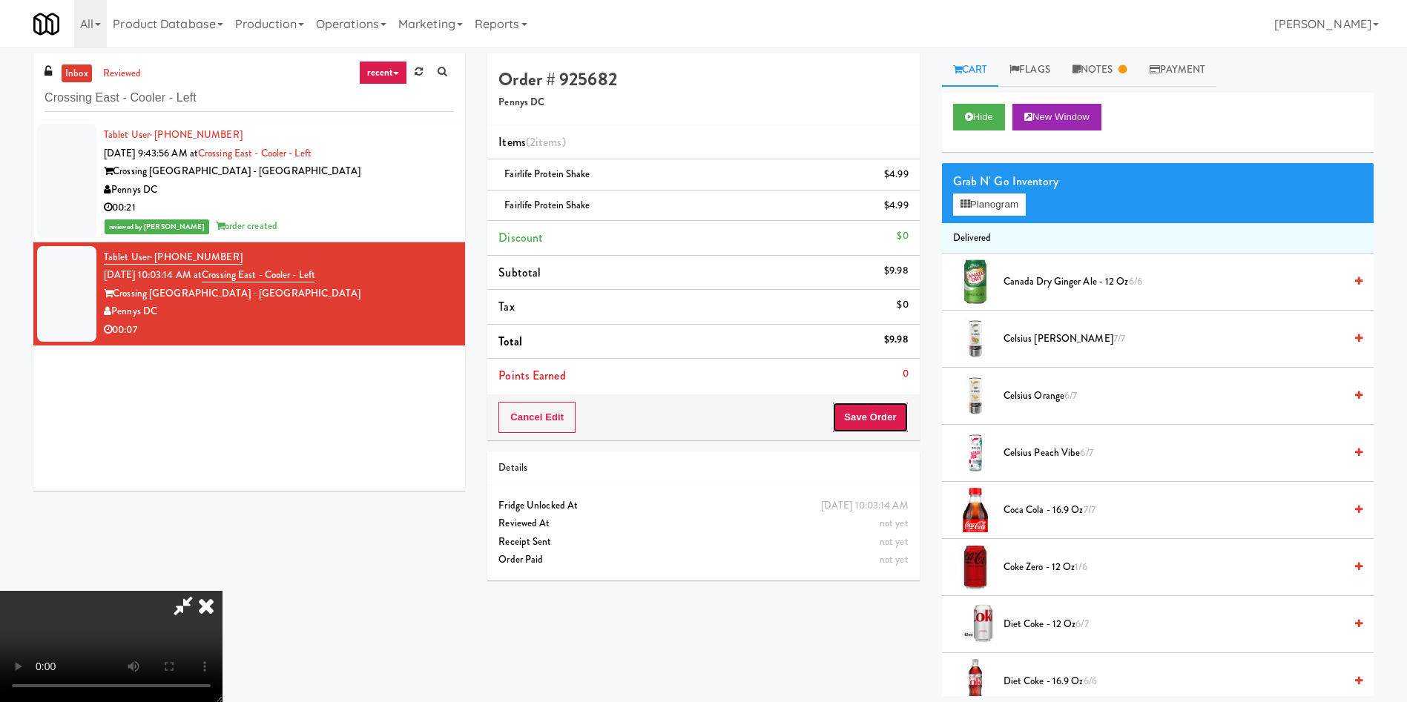
click at [893, 421] on button "Save Order" at bounding box center [870, 417] width 76 height 31
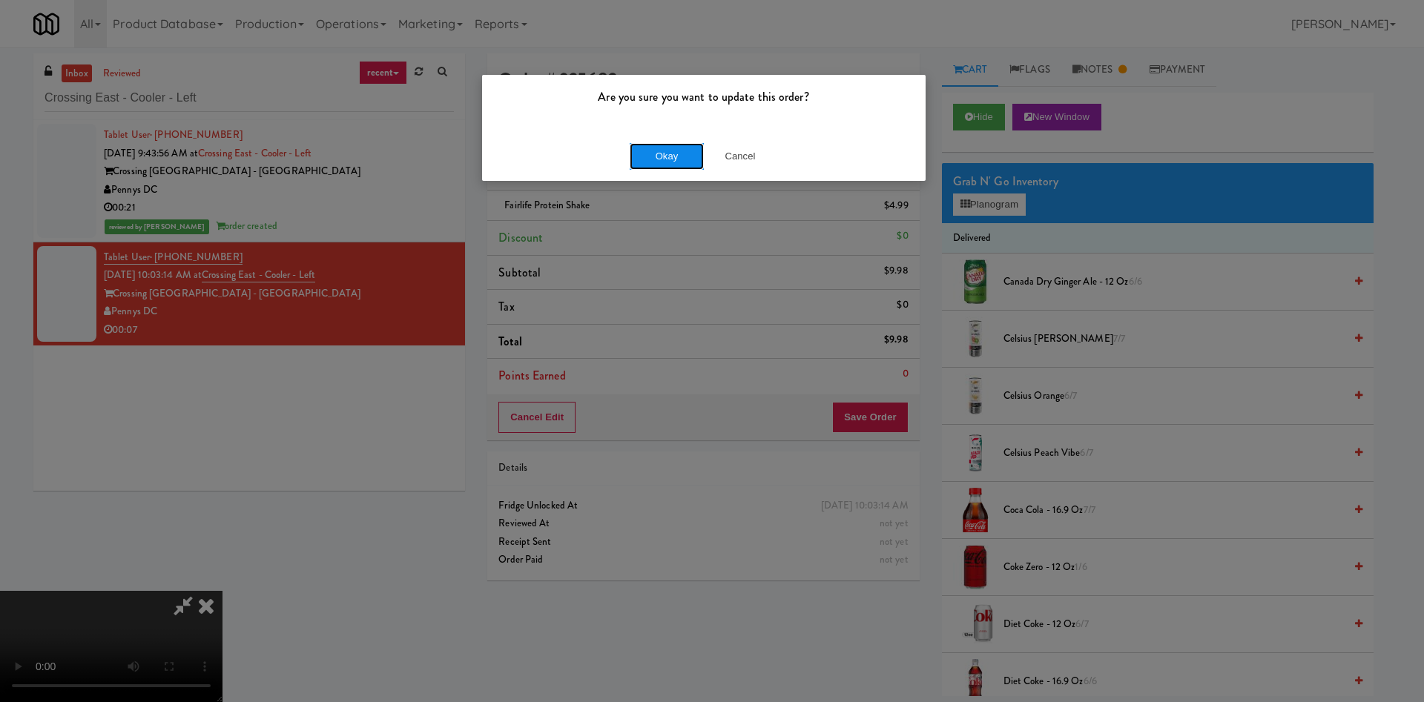
click at [664, 167] on button "Okay" at bounding box center [667, 156] width 74 height 27
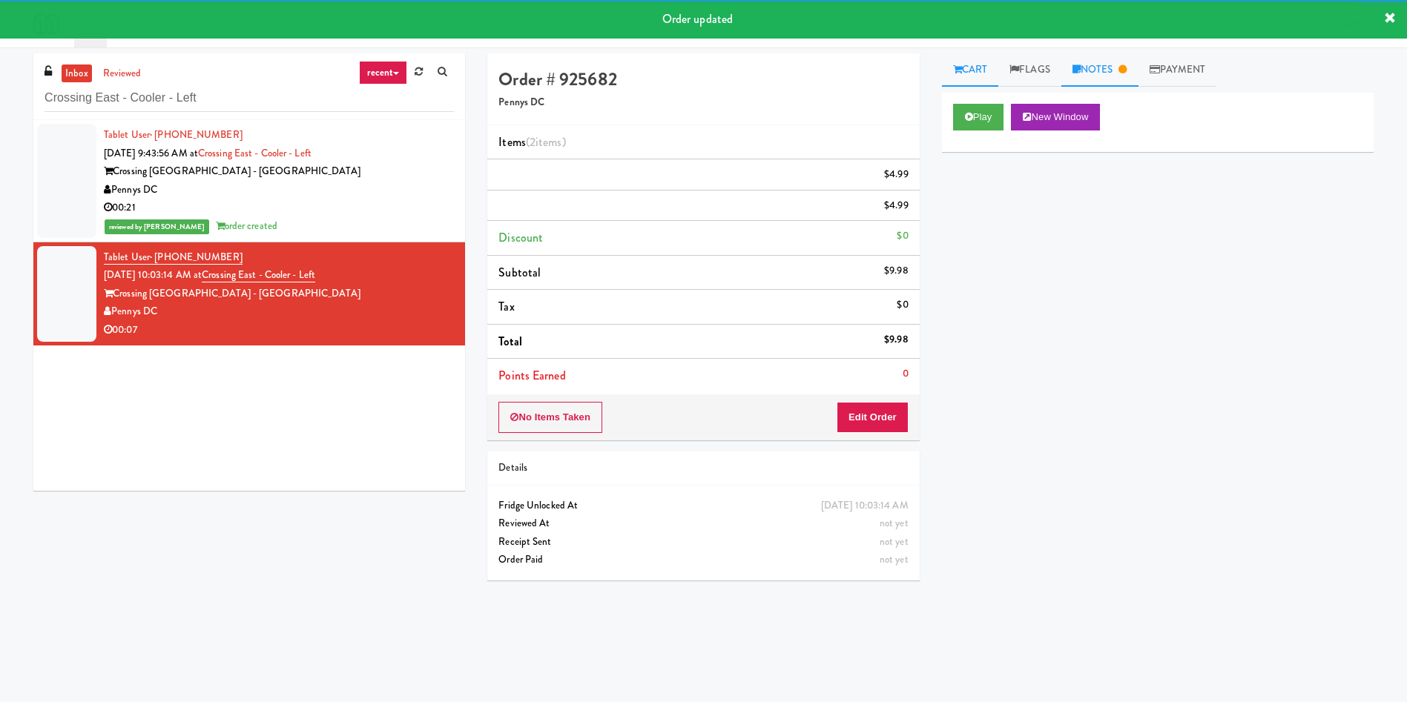
click at [1106, 69] on link "Notes" at bounding box center [1099, 69] width 77 height 33
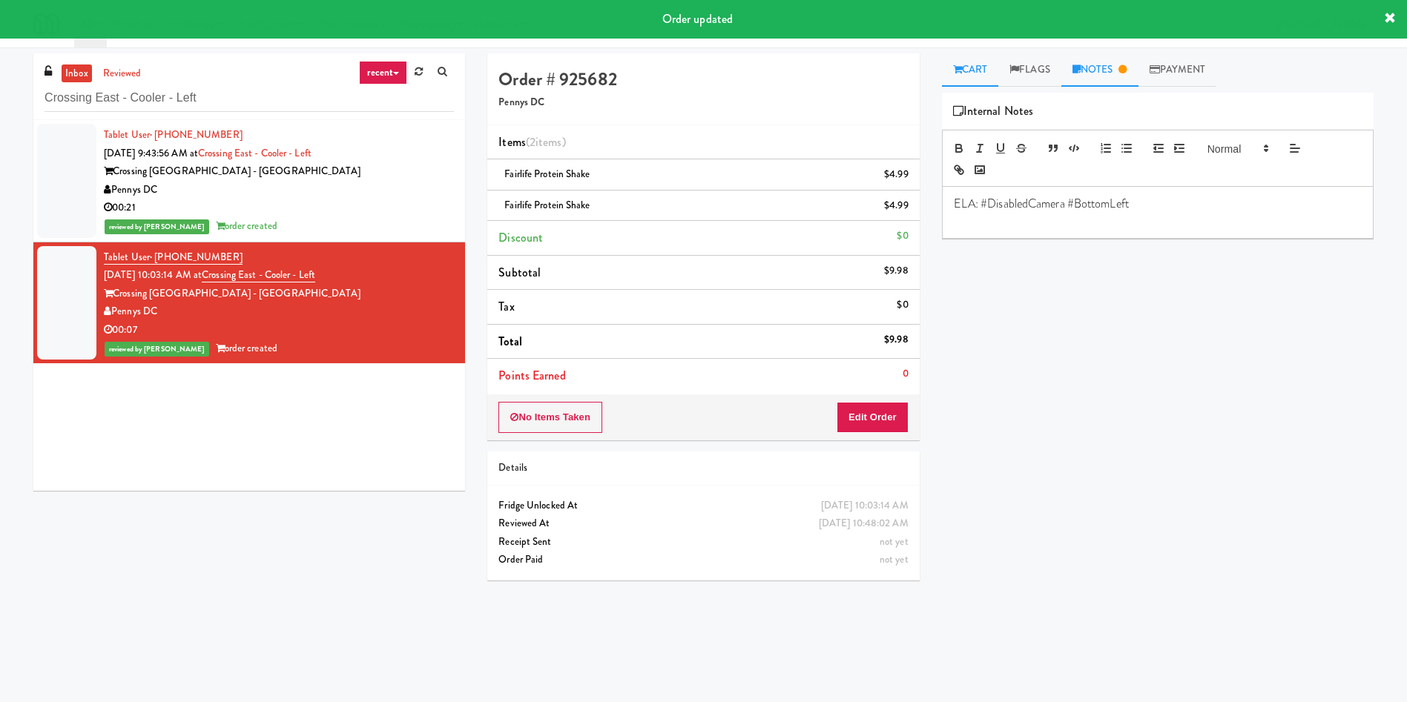
click at [982, 75] on link "Cart" at bounding box center [970, 69] width 57 height 33
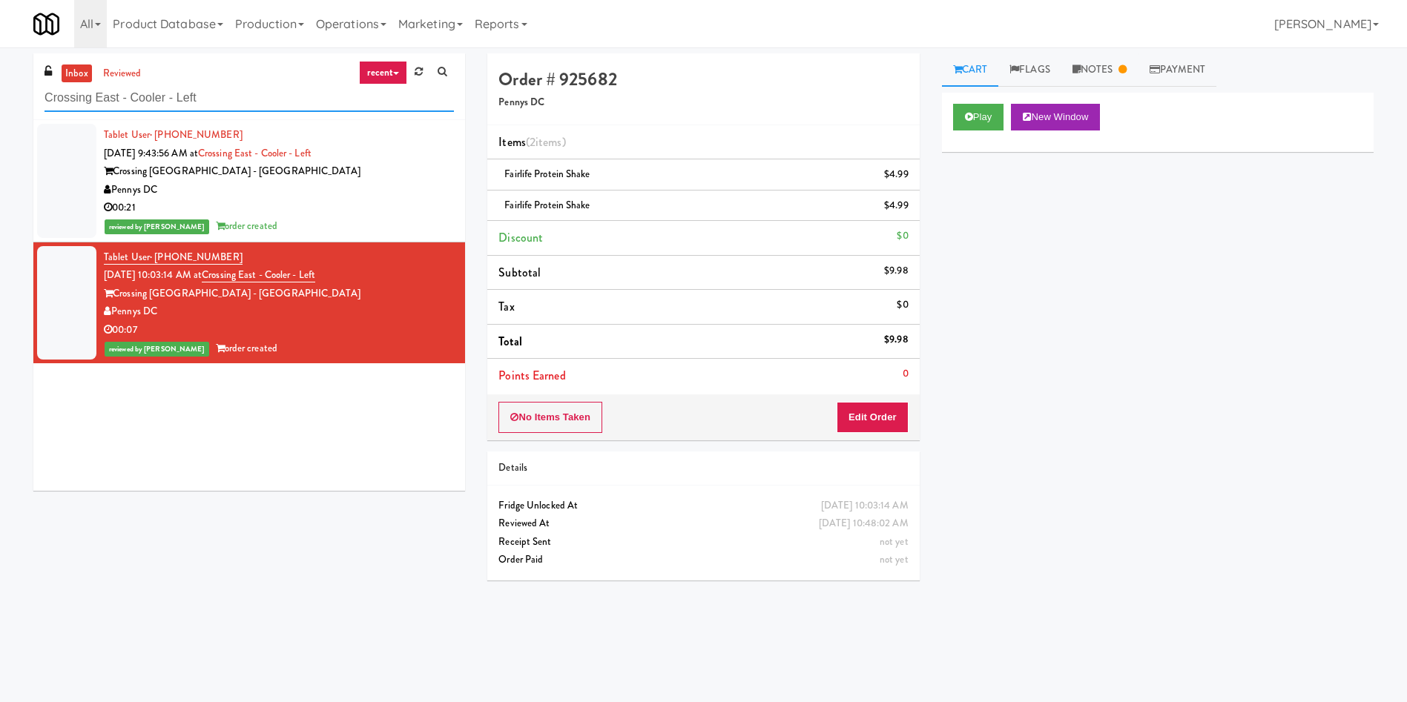
drag, startPoint x: 238, startPoint y: 99, endPoint x: 0, endPoint y: 82, distance: 238.7
click at [0, 82] on div "inbox reviewed recent all unclear take inventory issue suspicious failed recent…" at bounding box center [703, 350] width 1407 height 595
paste input "[US_STATE] Taxi - Cooler"
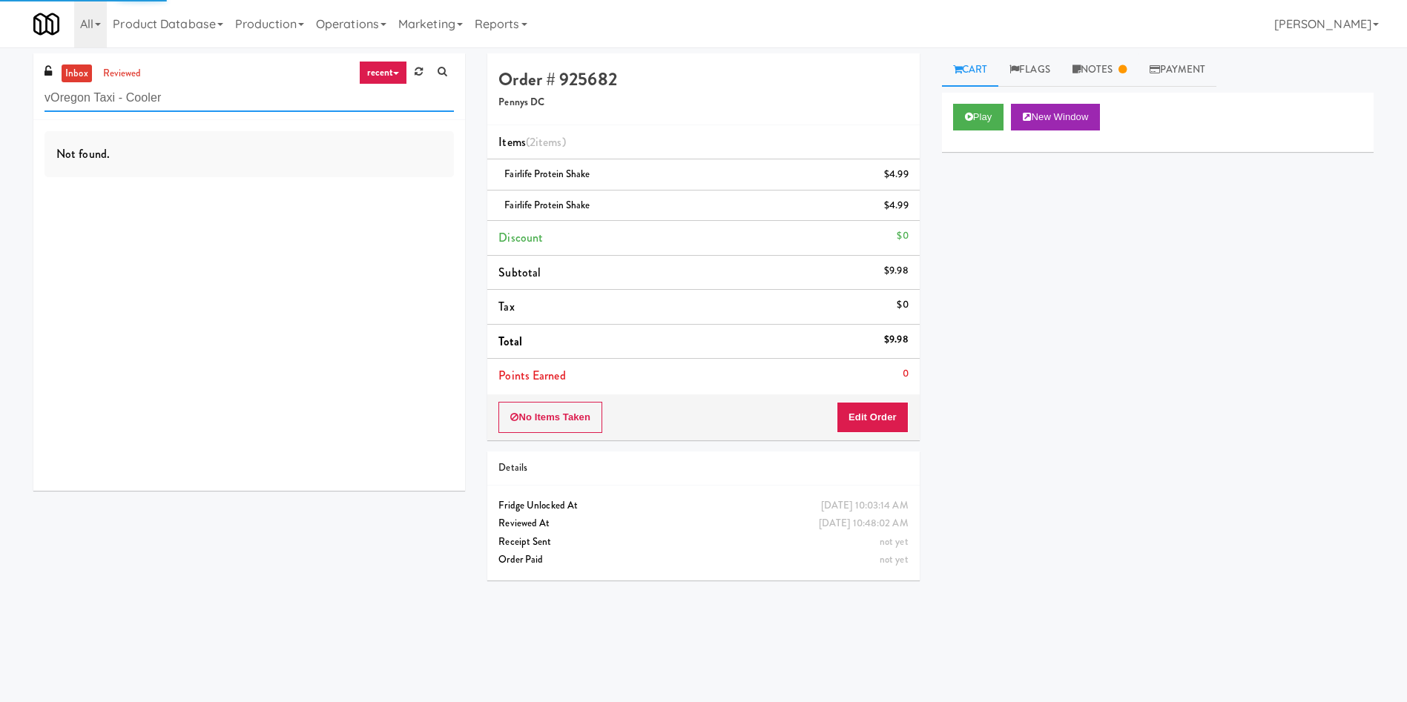
drag, startPoint x: 207, startPoint y: 95, endPoint x: 0, endPoint y: 94, distance: 206.9
click at [0, 94] on div "inbox reviewed recent all unclear take inventory issue suspicious failed recent…" at bounding box center [703, 350] width 1407 height 595
paste input "text"
type input "[US_STATE] Taxi - Cooler"
click at [129, 73] on link "reviewed" at bounding box center [122, 74] width 46 height 19
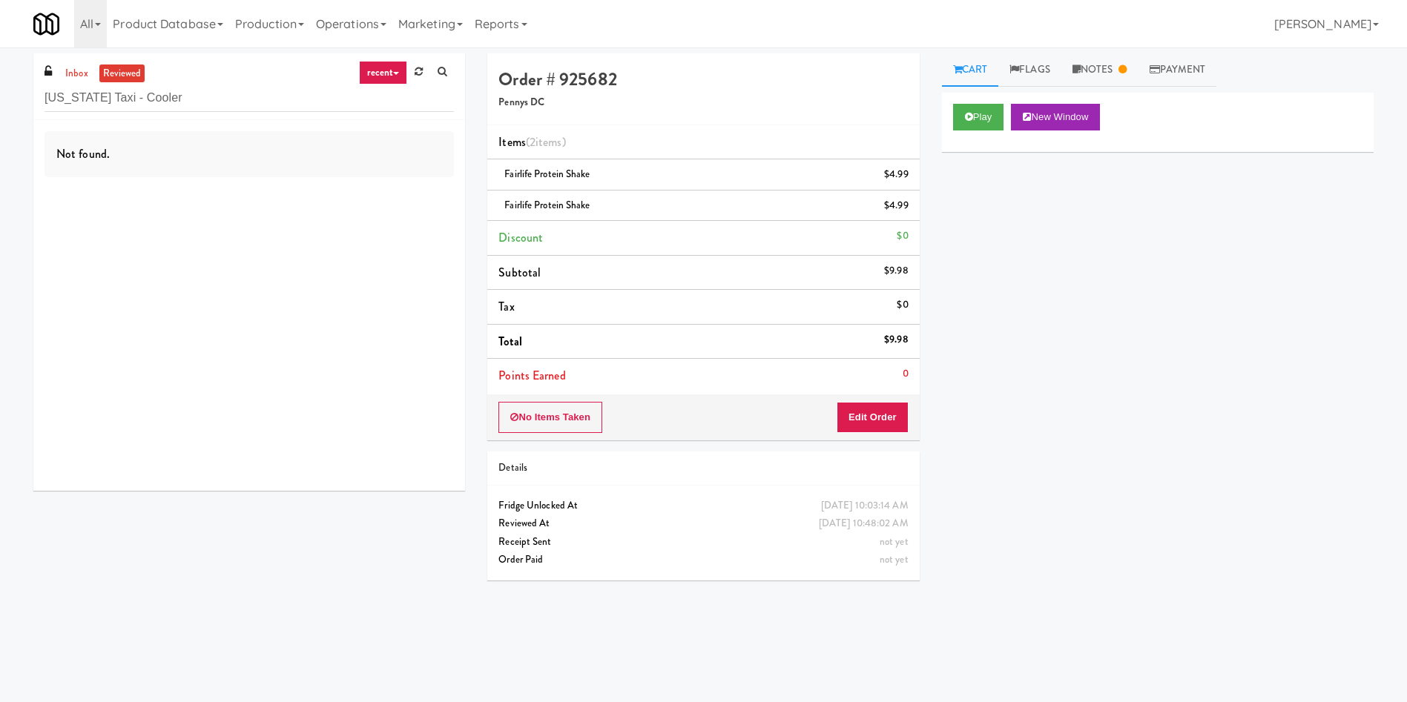
click at [119, 70] on link "reviewed" at bounding box center [122, 74] width 46 height 19
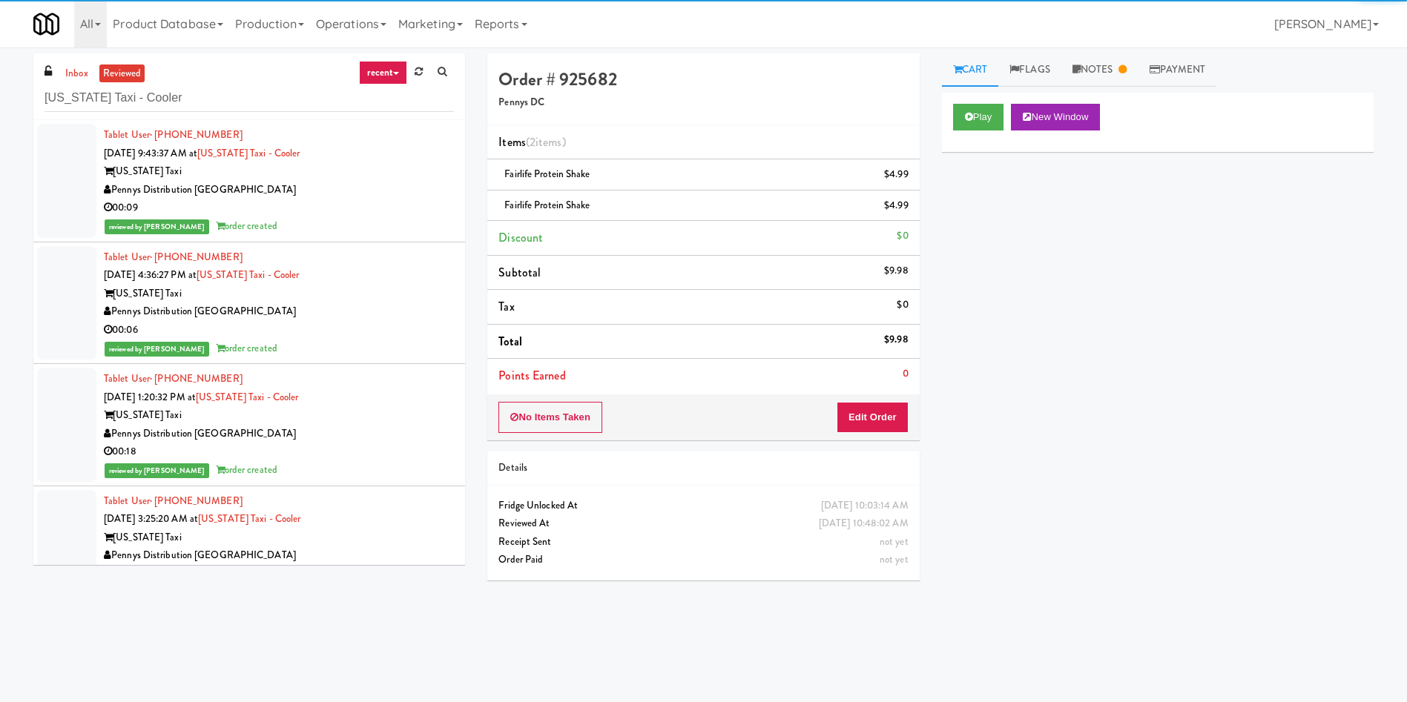
click at [81, 176] on div at bounding box center [66, 181] width 59 height 114
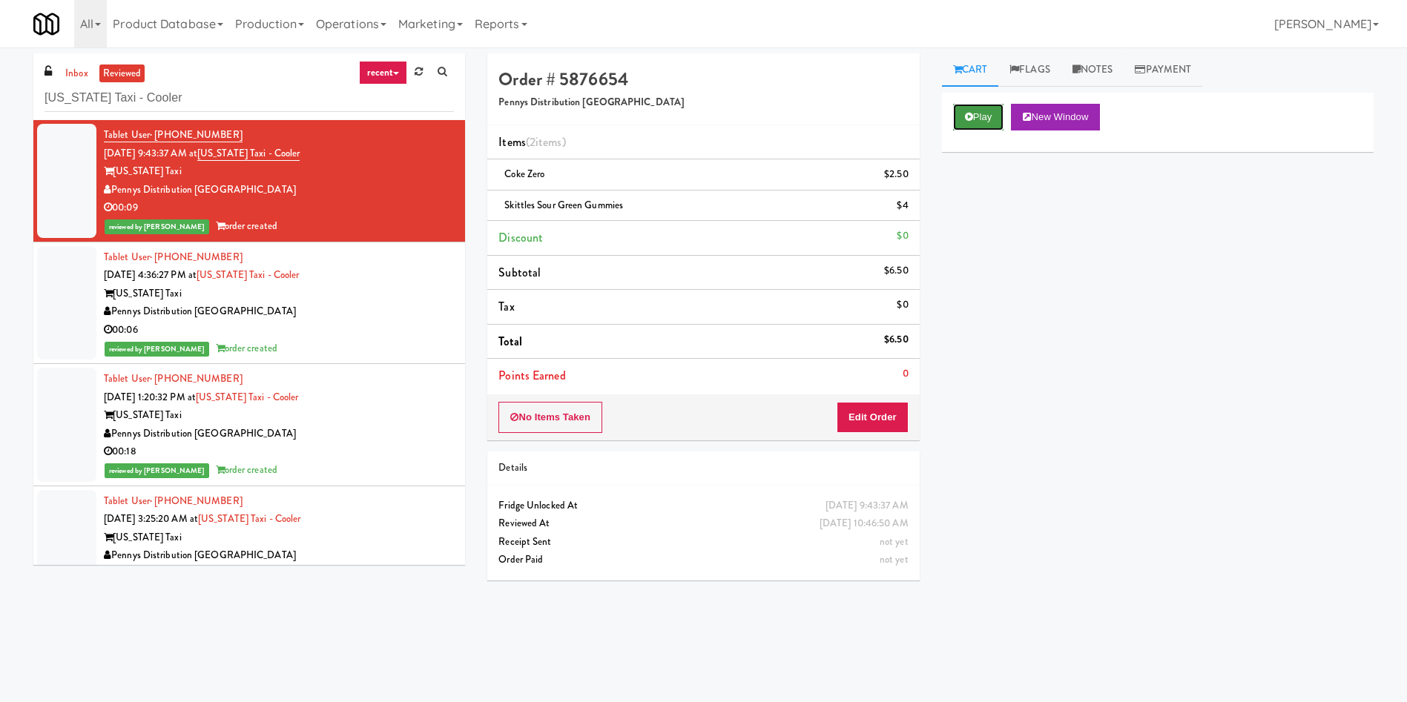
click at [973, 117] on button "Play" at bounding box center [978, 117] width 51 height 27
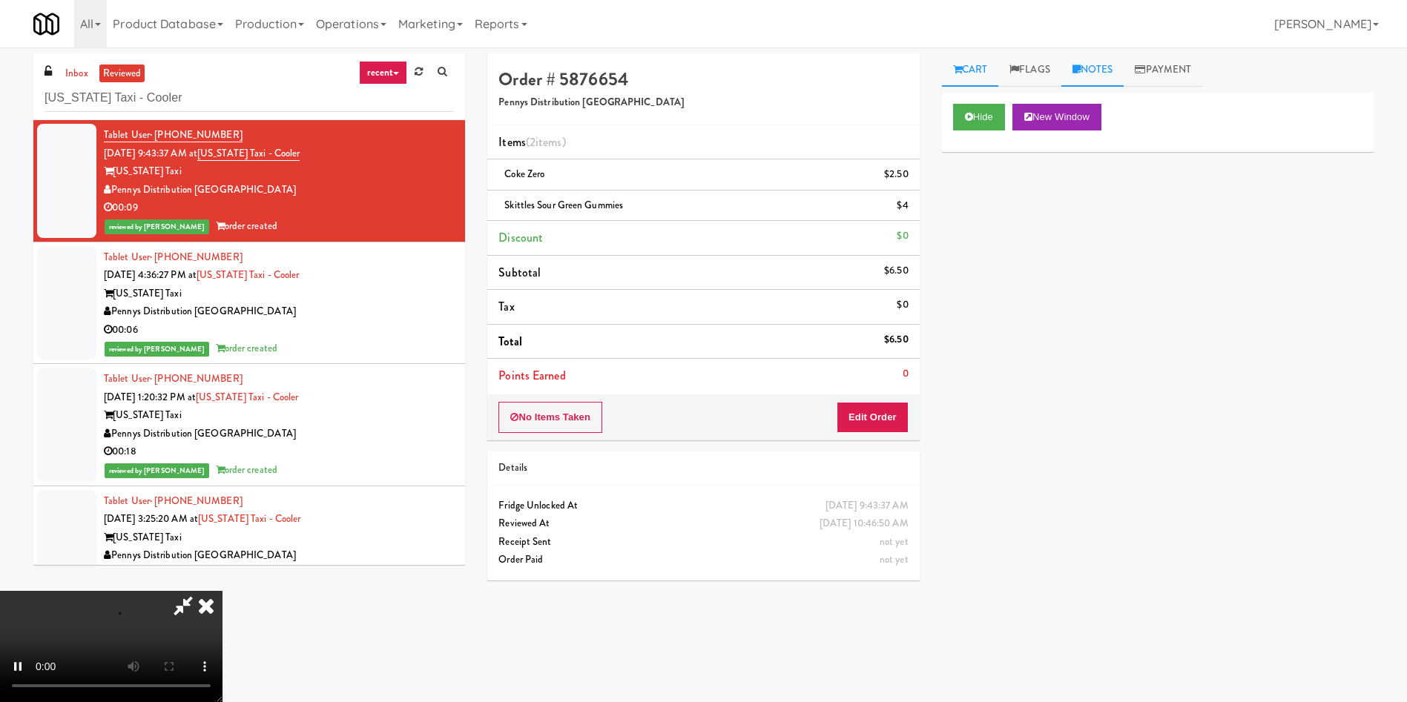
click at [1083, 56] on link "Notes" at bounding box center [1092, 69] width 63 height 33
click at [222, 591] on video at bounding box center [111, 646] width 222 height 111
drag, startPoint x: 330, startPoint y: 516, endPoint x: 309, endPoint y: 627, distance: 112.4
click at [222, 591] on video at bounding box center [111, 646] width 222 height 111
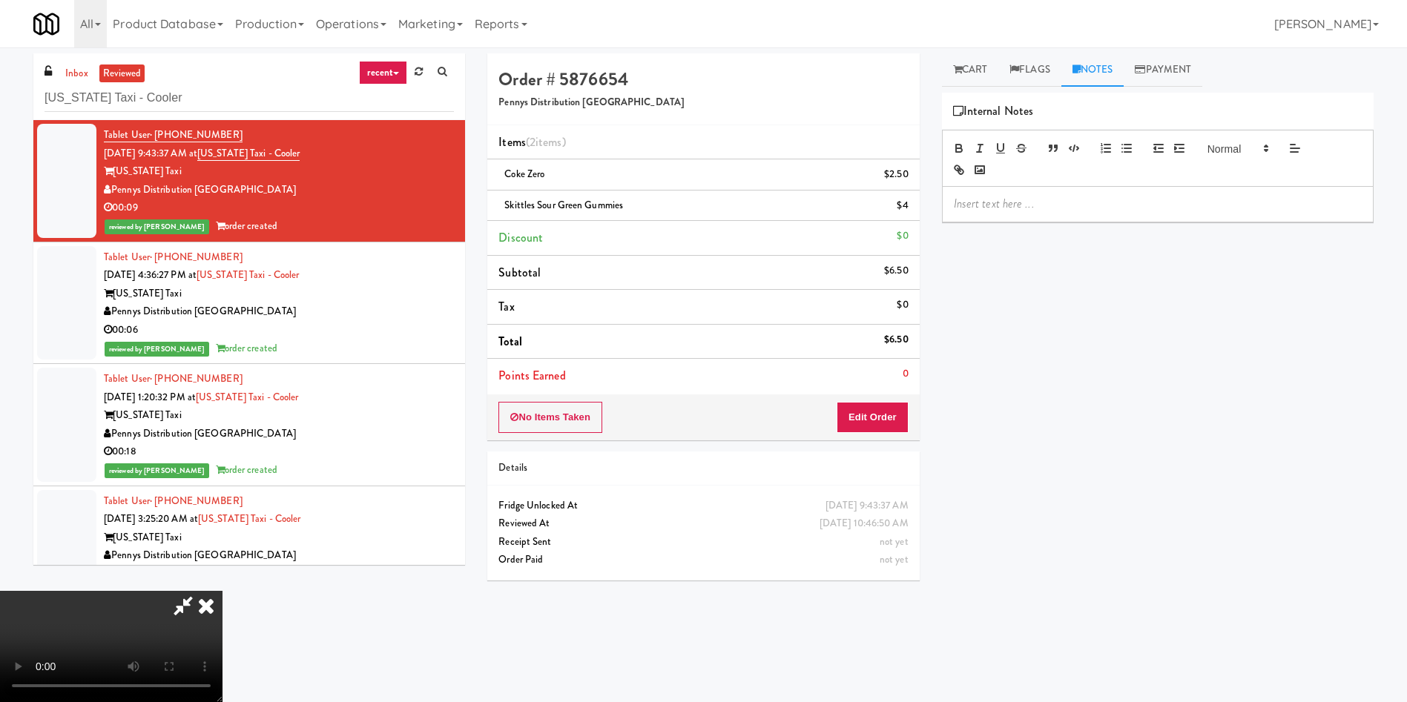
drag, startPoint x: 242, startPoint y: 513, endPoint x: 253, endPoint y: 512, distance: 11.1
click at [222, 591] on video at bounding box center [111, 646] width 222 height 111
click at [1063, 197] on p at bounding box center [1158, 204] width 408 height 16
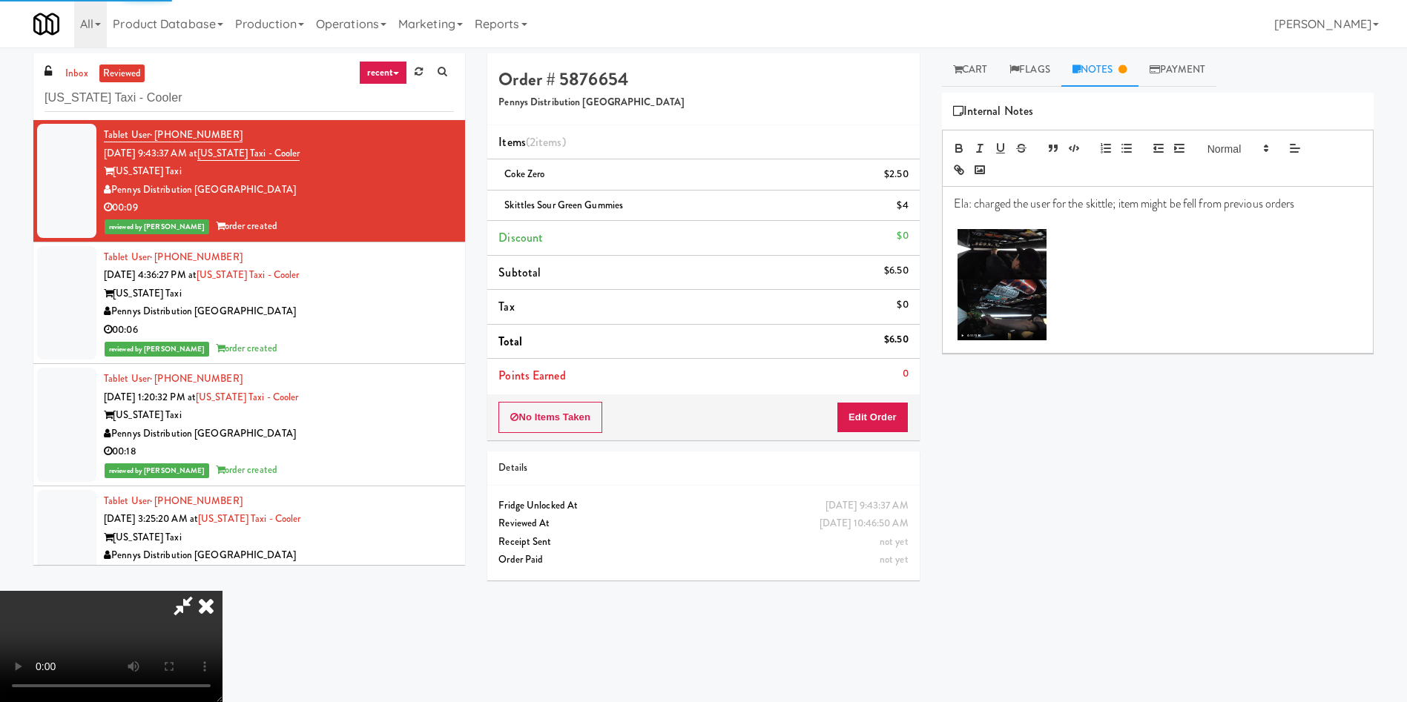
click at [1144, 209] on p "Ela: charged the user for the skittle; item might be fell from previous orders" at bounding box center [1158, 204] width 408 height 16
copy p "Ela: charged the user for the skittle; item might be fell from previous orders"
click at [1017, 211] on p "Ela: charged the user for the skittle; item might be fell from previous orders" at bounding box center [1158, 204] width 408 height 16
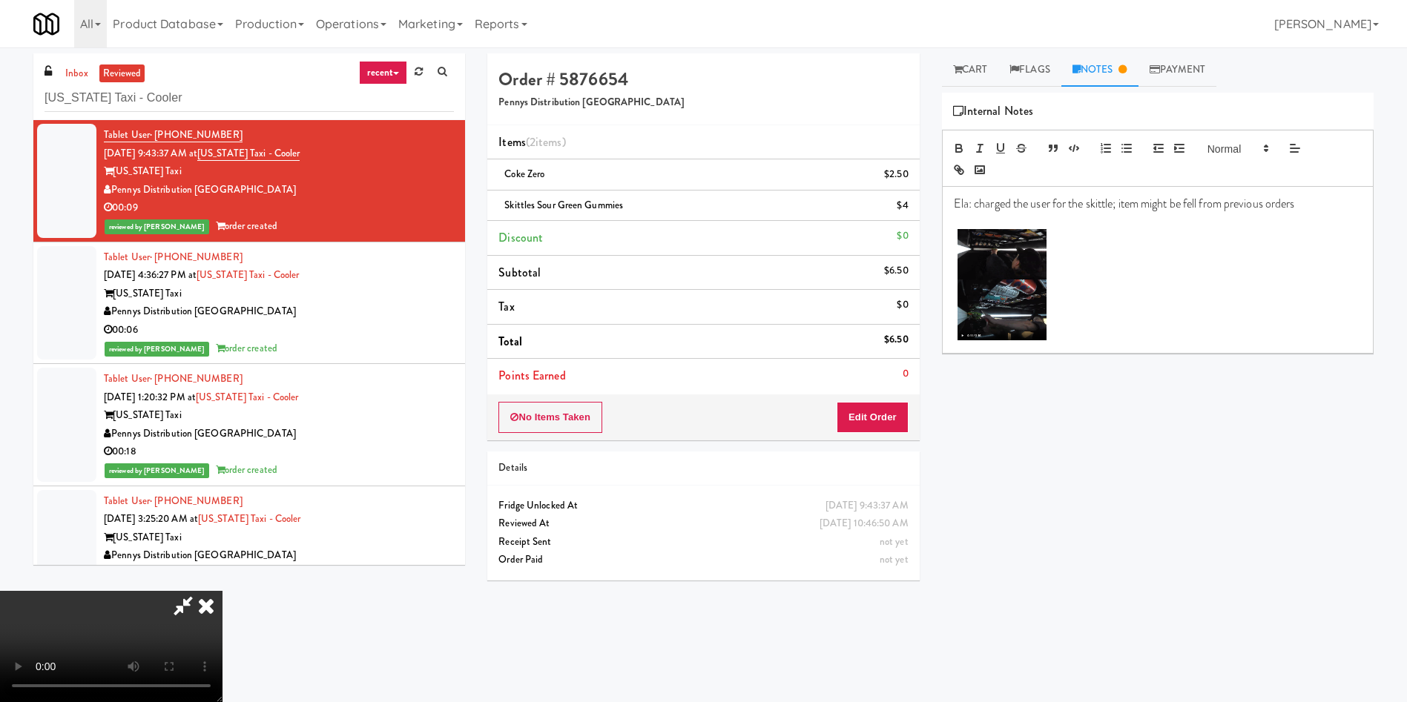
click at [1195, 208] on p "Ela: charged the user for the skittle; item might be fell from previous orders" at bounding box center [1158, 204] width 408 height 16
drag, startPoint x: 975, startPoint y: 202, endPoint x: 1311, endPoint y: 197, distance: 336.0
click at [1311, 197] on p "Ela: charged the user for the skittle; item might be fell from previous orders" at bounding box center [1158, 204] width 408 height 16
drag, startPoint x: 975, startPoint y: 207, endPoint x: 1151, endPoint y: 236, distance: 178.1
click at [976, 208] on p "Ela: charged the user for the Skittle; the item might have fallen from a previo…" at bounding box center [1158, 204] width 408 height 16
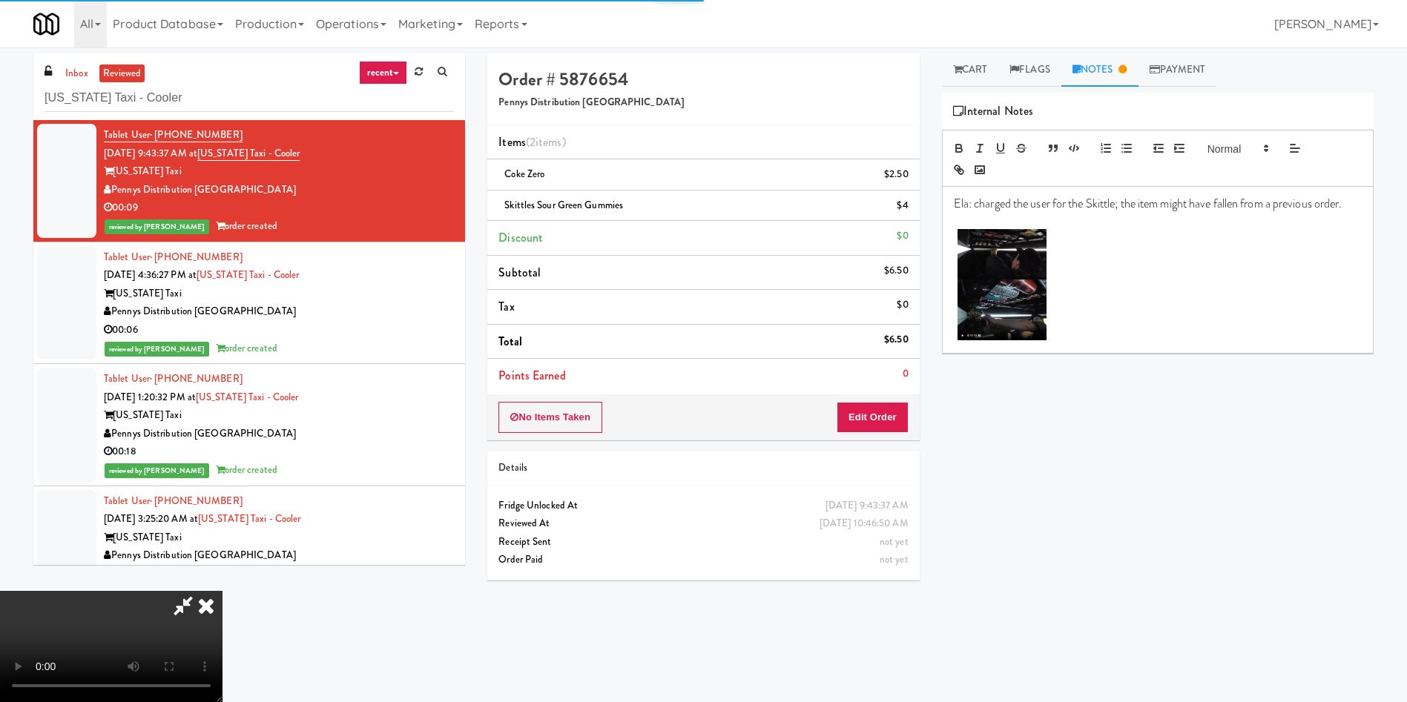
click at [1238, 211] on p "Ela: charged the user for the Skittle; the item might have fallen from a previo…" at bounding box center [1158, 204] width 408 height 16
click at [1271, 291] on p at bounding box center [1158, 286] width 408 height 115
drag, startPoint x: 821, startPoint y: 242, endPoint x: 677, endPoint y: 195, distance: 151.5
click at [200, 591] on icon at bounding box center [183, 606] width 34 height 30
click at [222, 591] on icon at bounding box center [206, 606] width 33 height 30
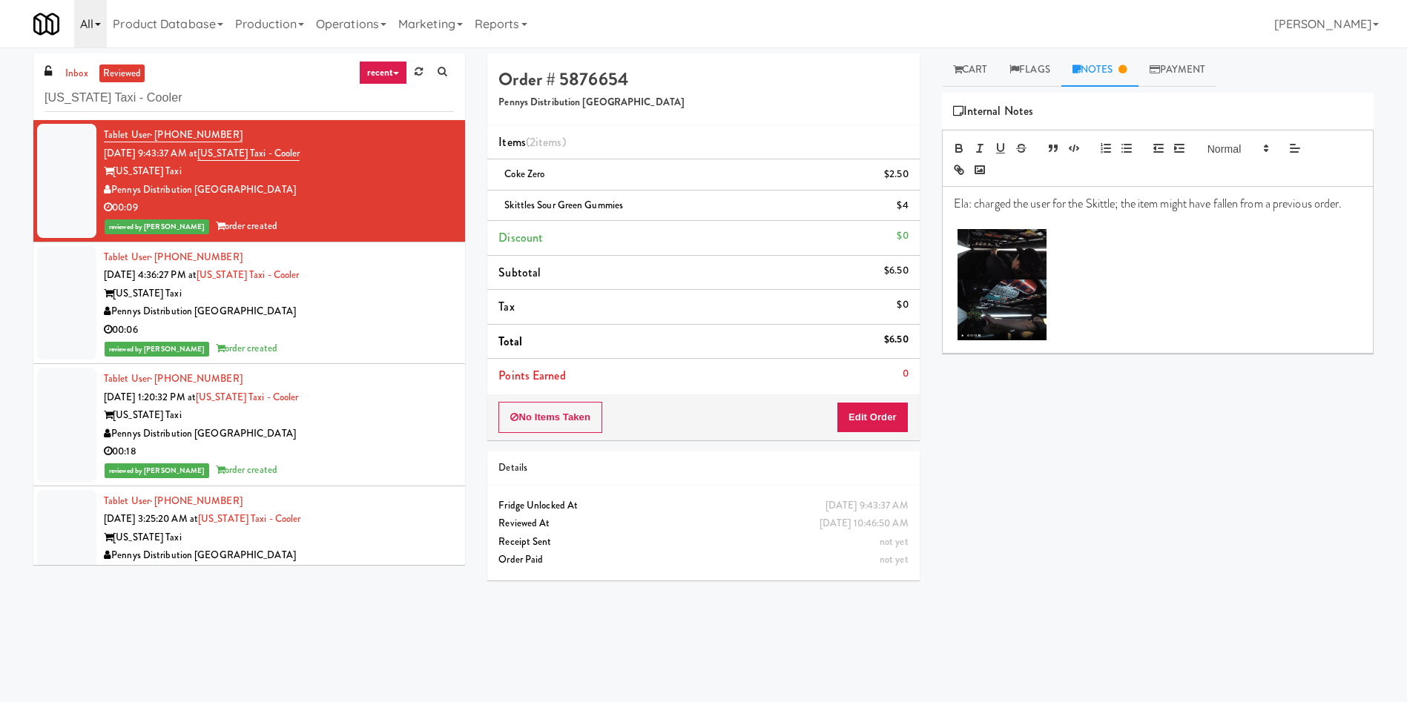
drag, startPoint x: 67, startPoint y: 76, endPoint x: 74, endPoint y: 47, distance: 29.7
click at [67, 76] on link "inbox" at bounding box center [77, 74] width 30 height 19
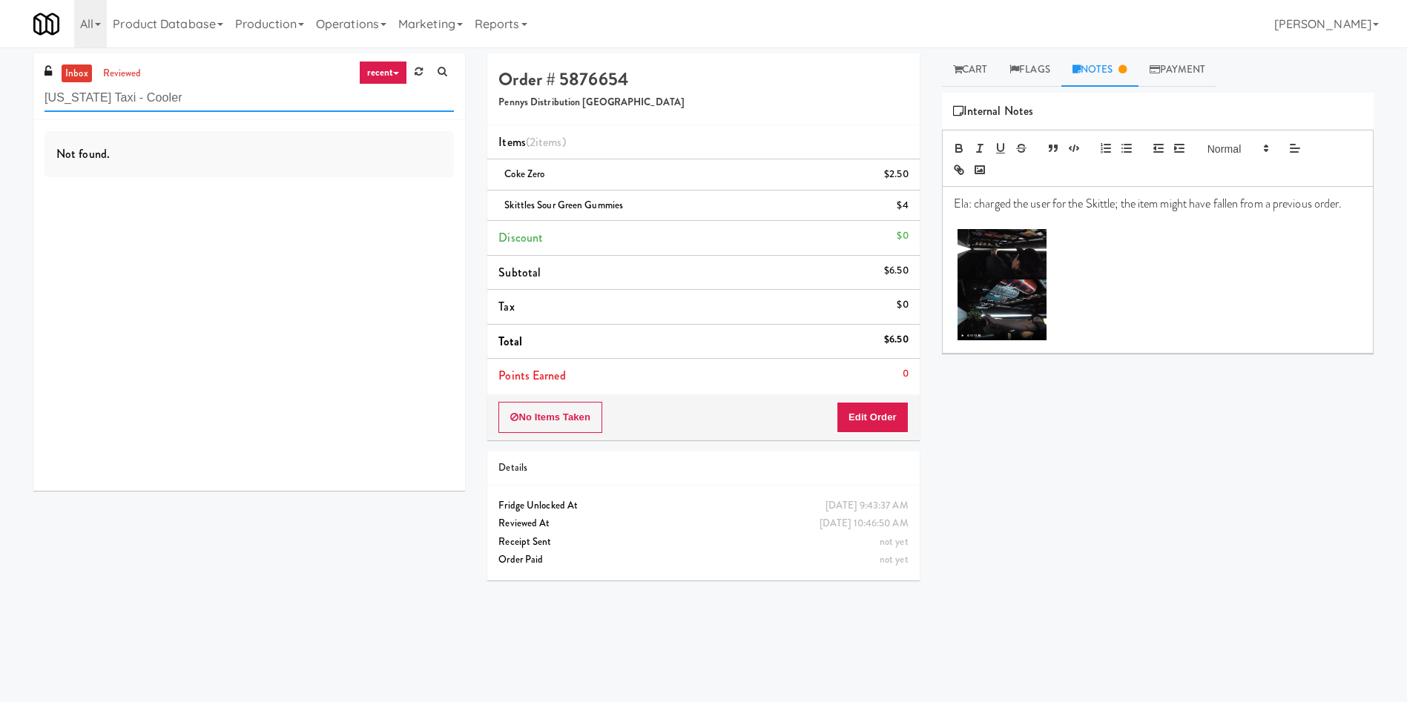
drag, startPoint x: 200, startPoint y: 98, endPoint x: 0, endPoint y: 70, distance: 202.1
click at [0, 70] on div "inbox reviewed recent all unclear take inventory issue suspicious failed recent…" at bounding box center [703, 350] width 1407 height 595
paste input "The Waverly - Drinks"
type input "The Waverly - Drinks"
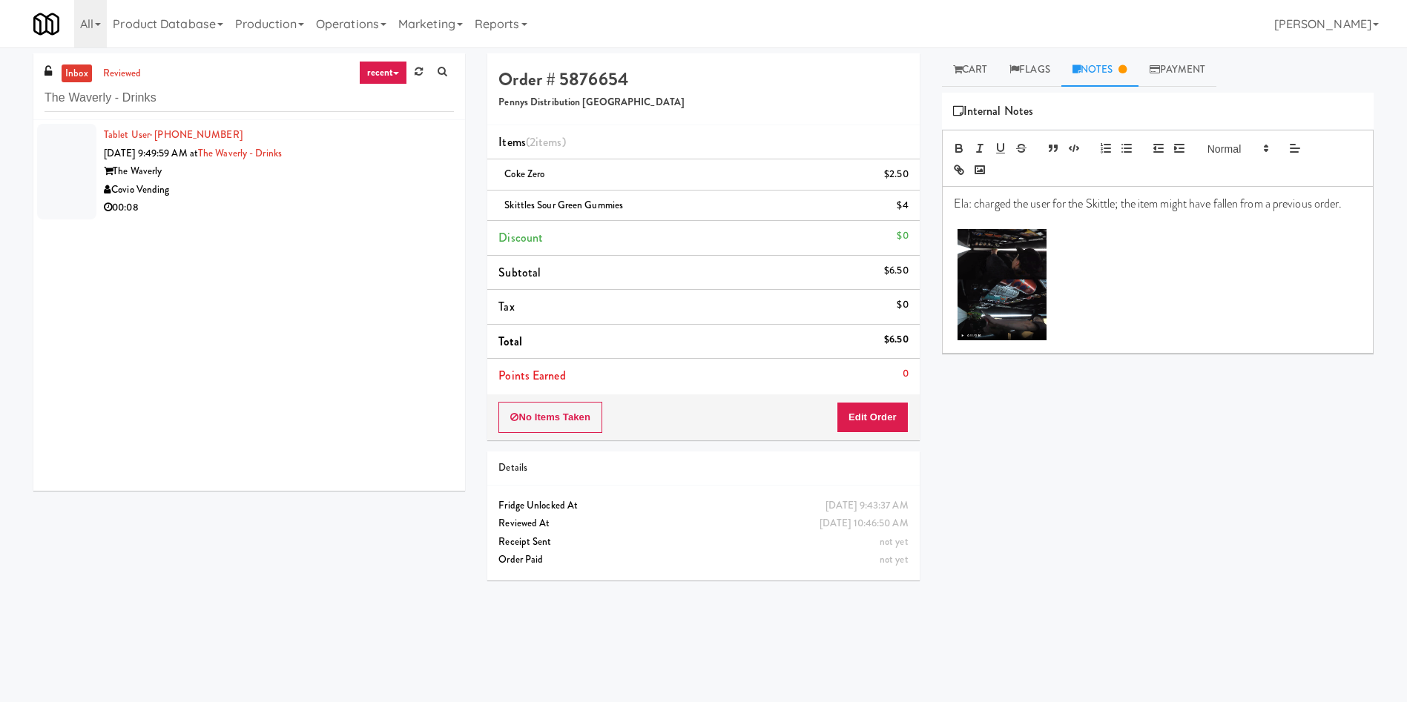
click at [38, 162] on div at bounding box center [66, 172] width 59 height 96
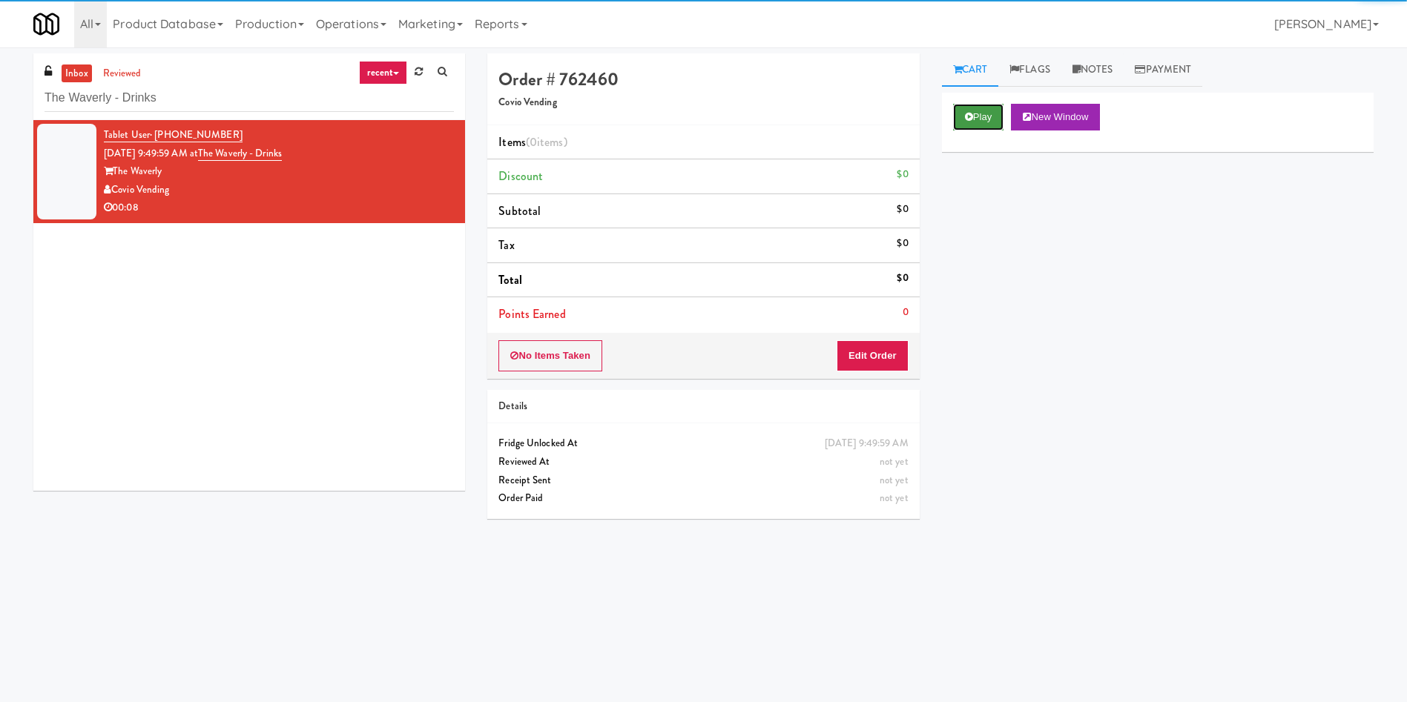
click at [974, 120] on button "Play" at bounding box center [978, 117] width 51 height 27
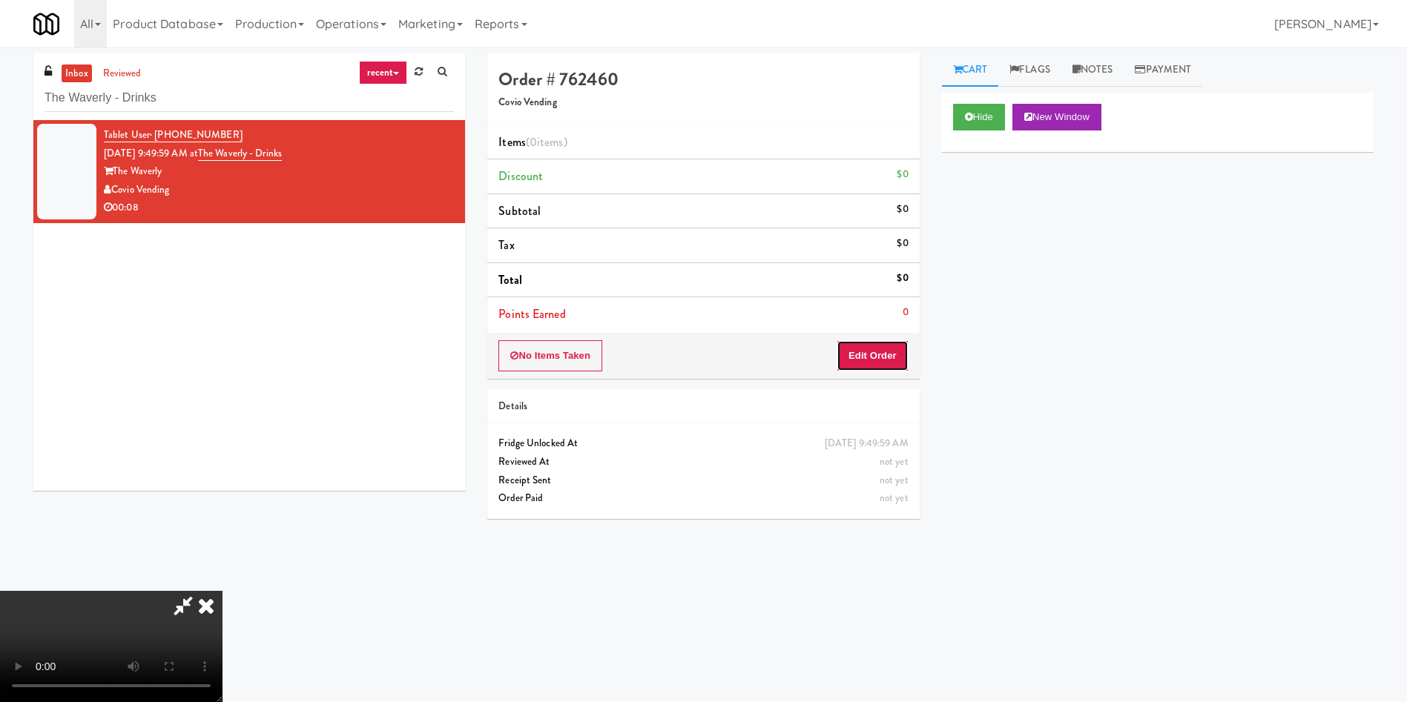
click at [878, 355] on button "Edit Order" at bounding box center [872, 355] width 72 height 31
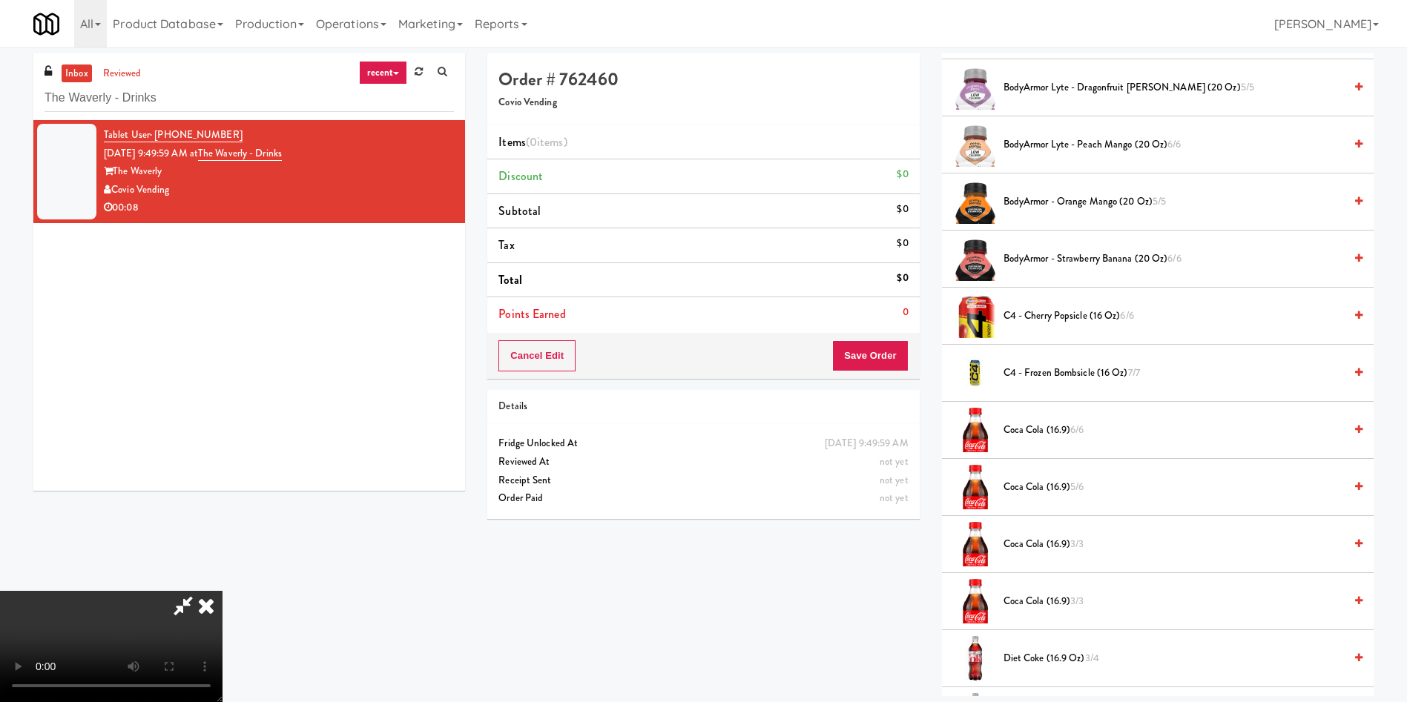
scroll to position [445, 0]
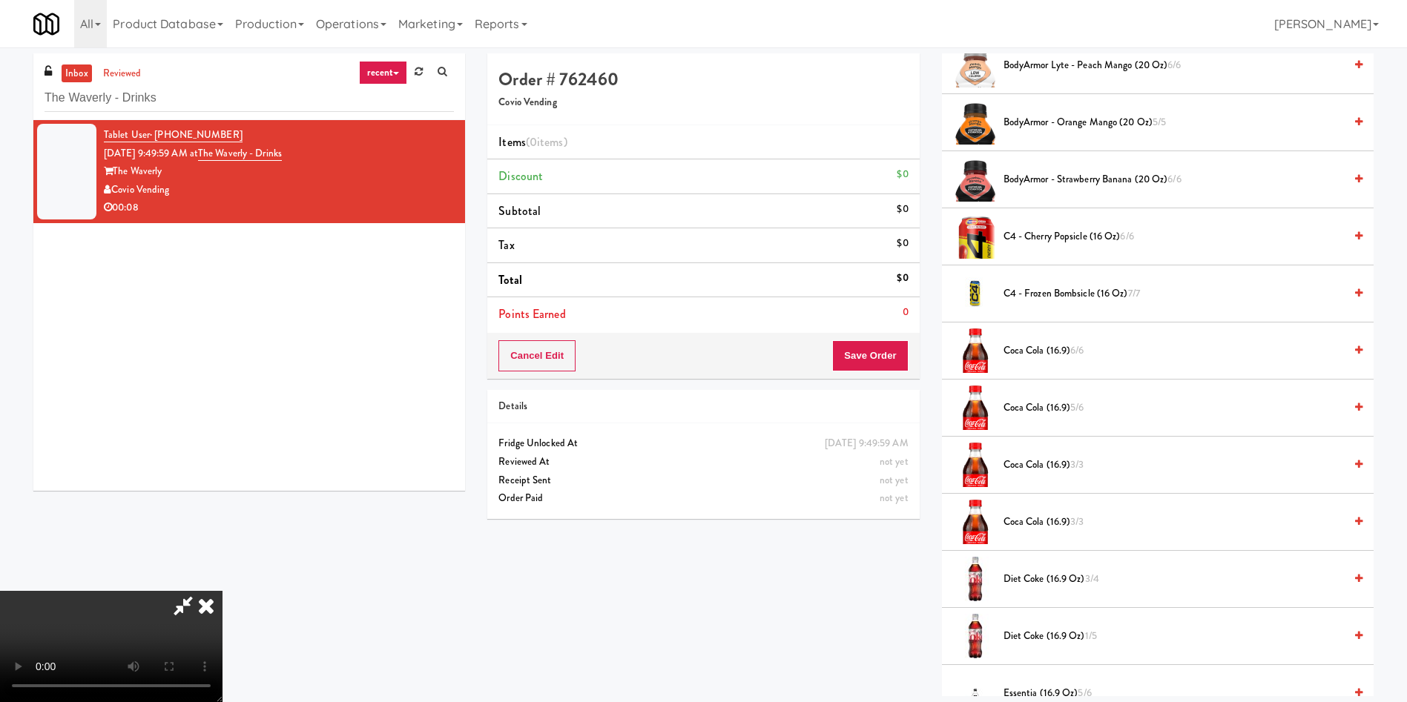
click at [222, 591] on video at bounding box center [111, 646] width 222 height 111
click at [1054, 352] on span "Coca Cola (16.9) 6/6" at bounding box center [1173, 351] width 340 height 19
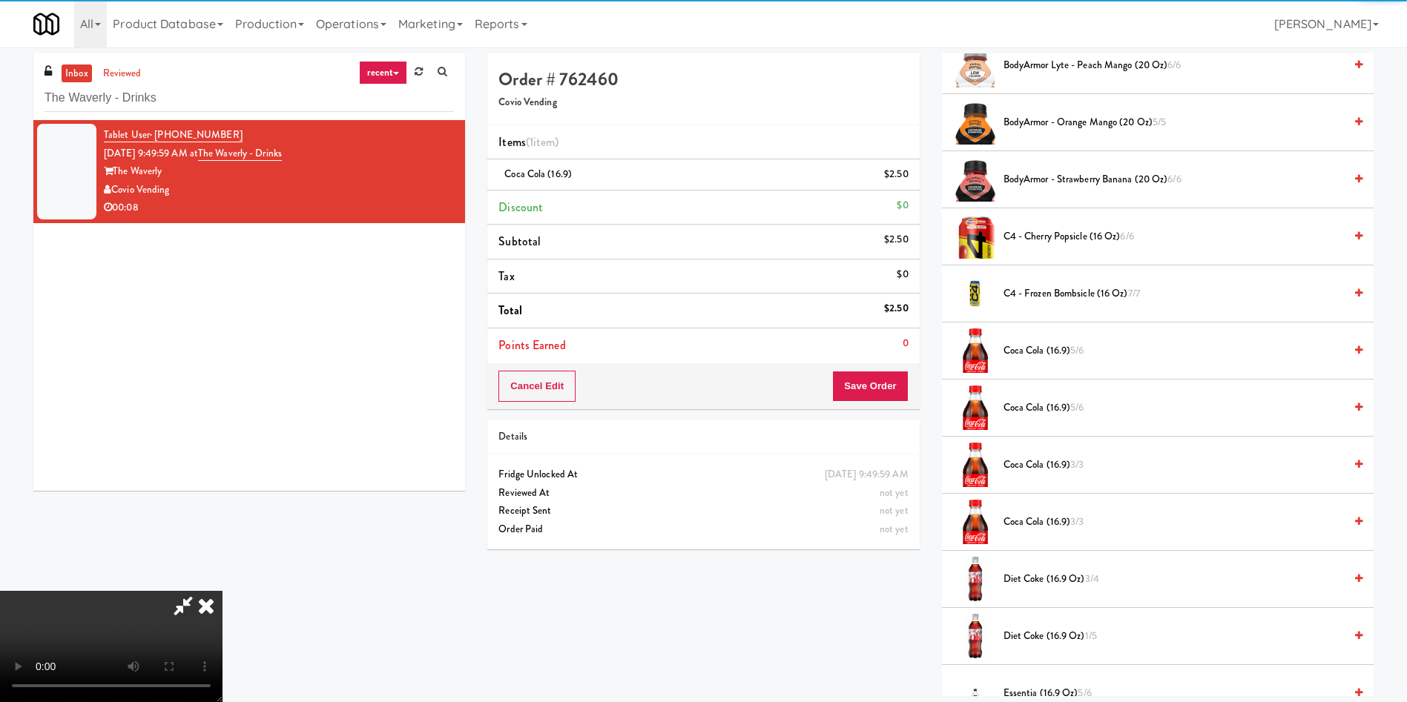
click at [222, 591] on video at bounding box center [111, 646] width 222 height 111
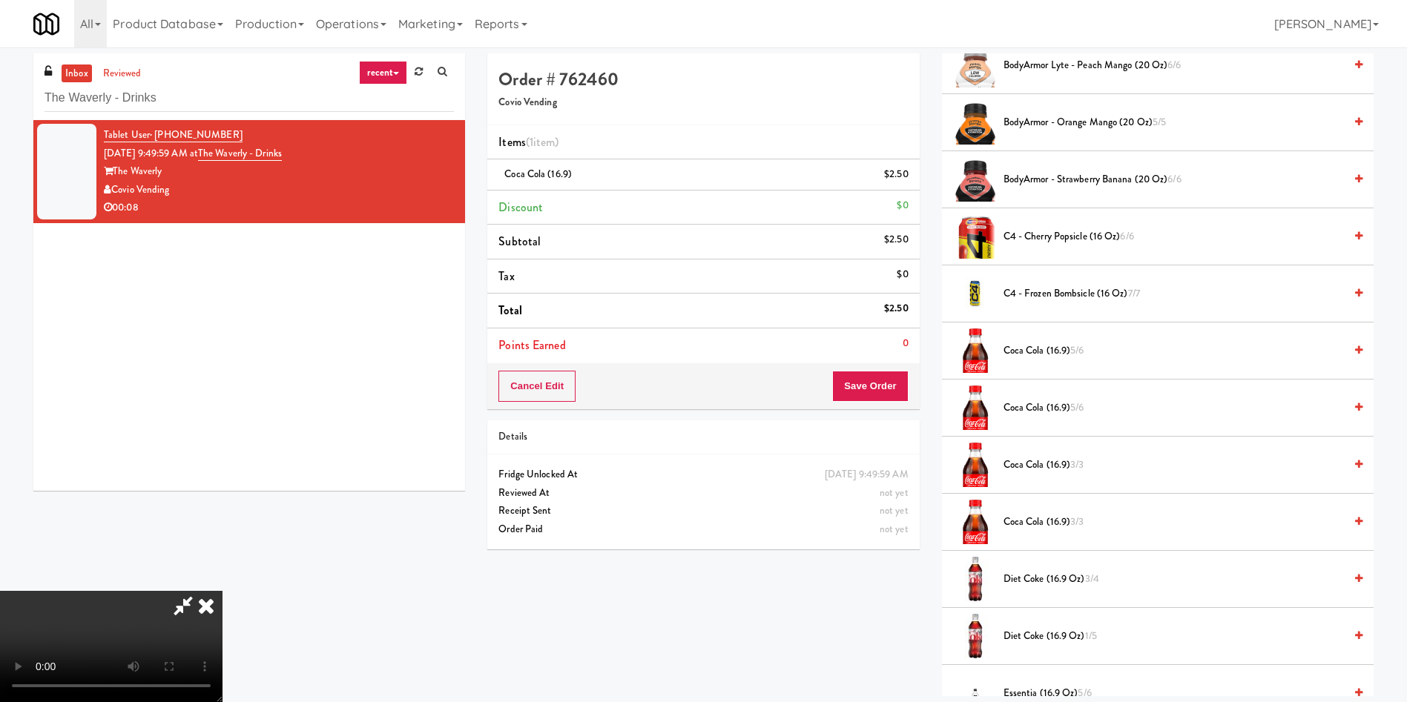
click at [222, 591] on video at bounding box center [111, 646] width 222 height 111
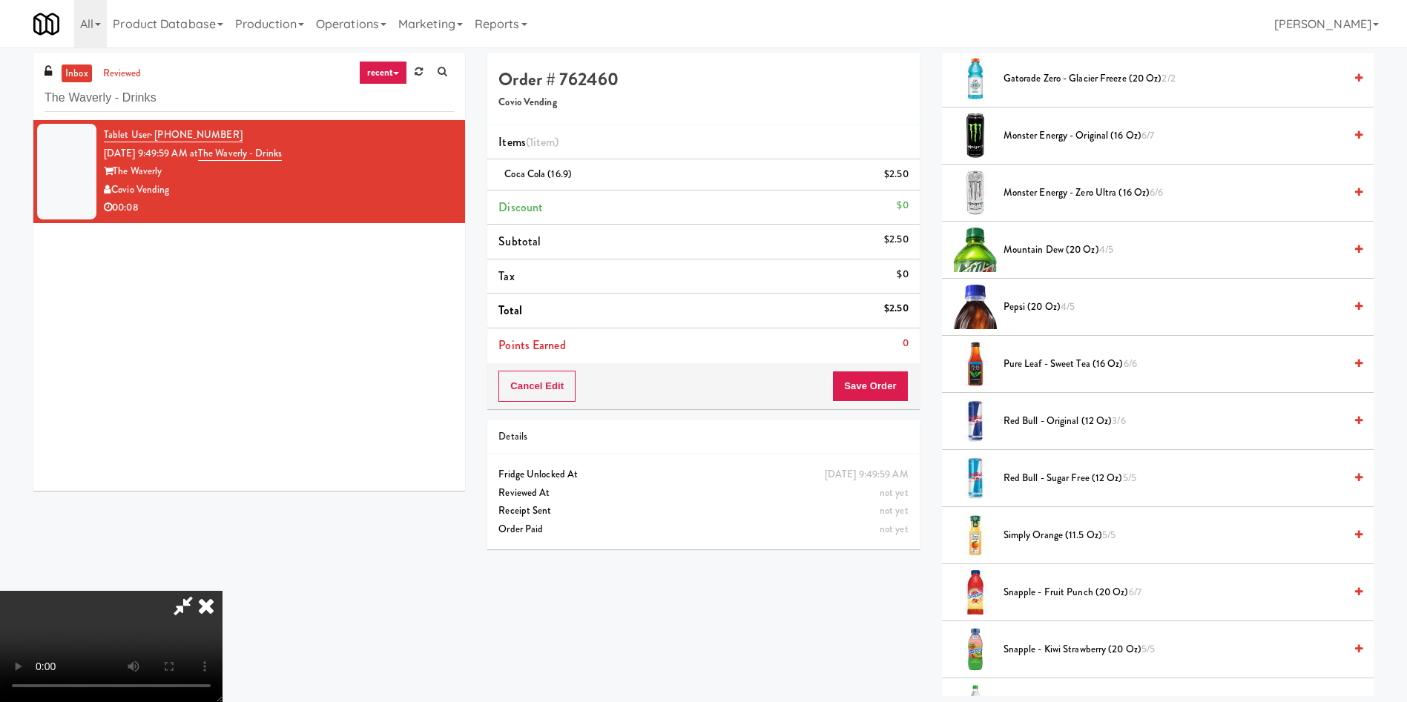
scroll to position [1557, 0]
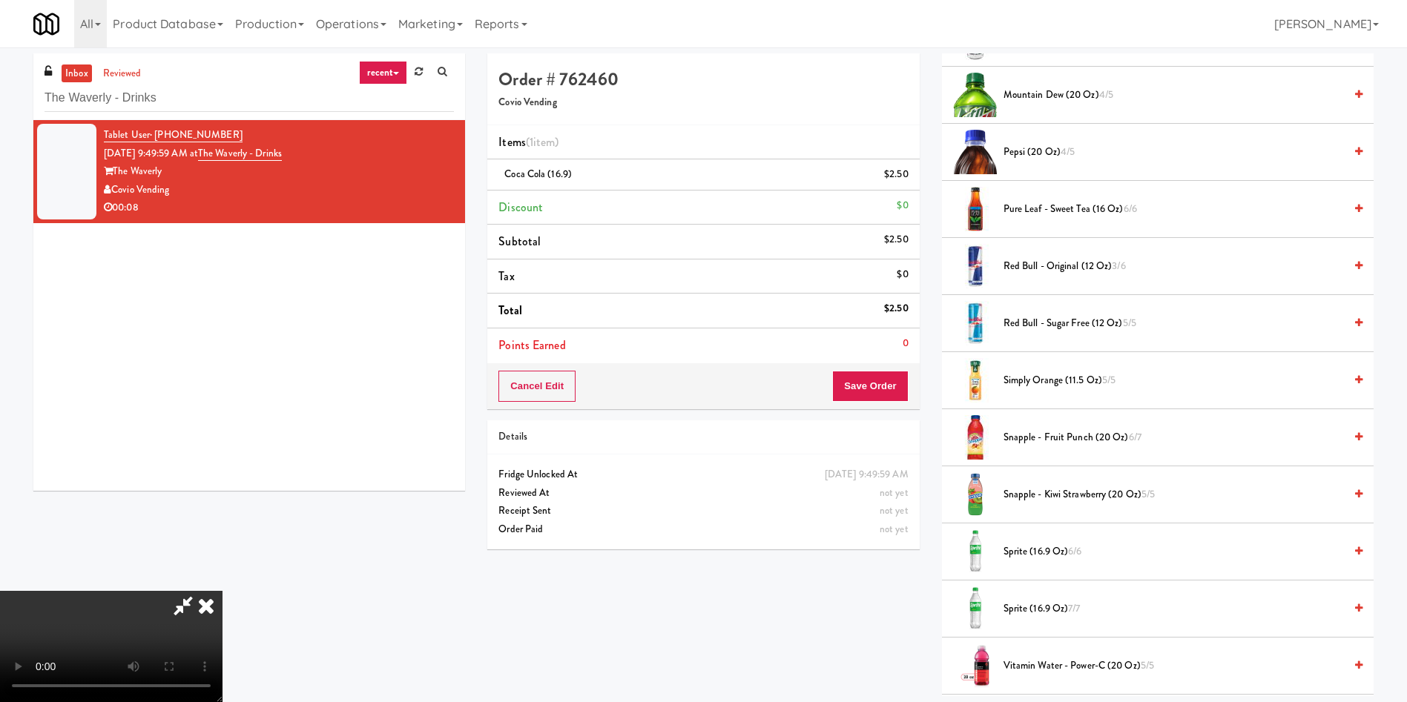
click at [1040, 545] on span "Sprite (16.9 oz) 6/6" at bounding box center [1173, 552] width 340 height 19
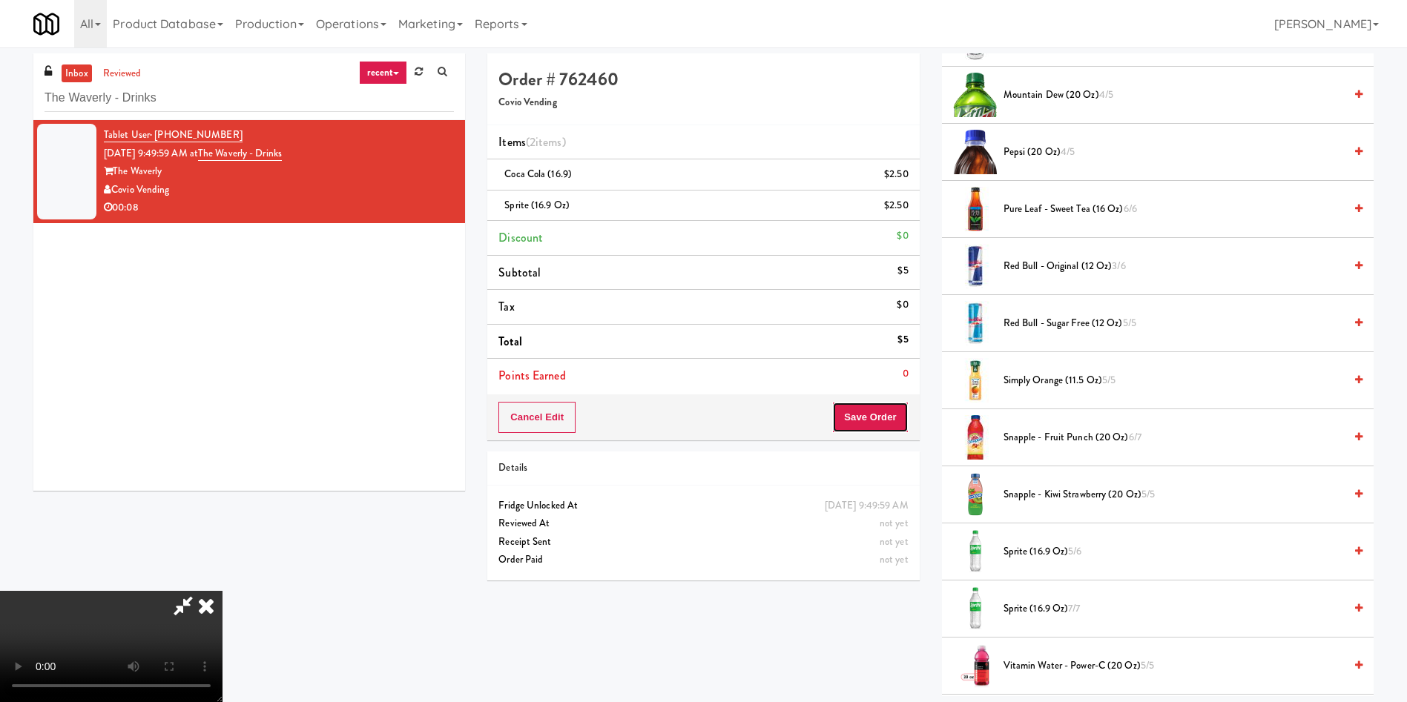
click at [885, 418] on button "Save Order" at bounding box center [870, 417] width 76 height 31
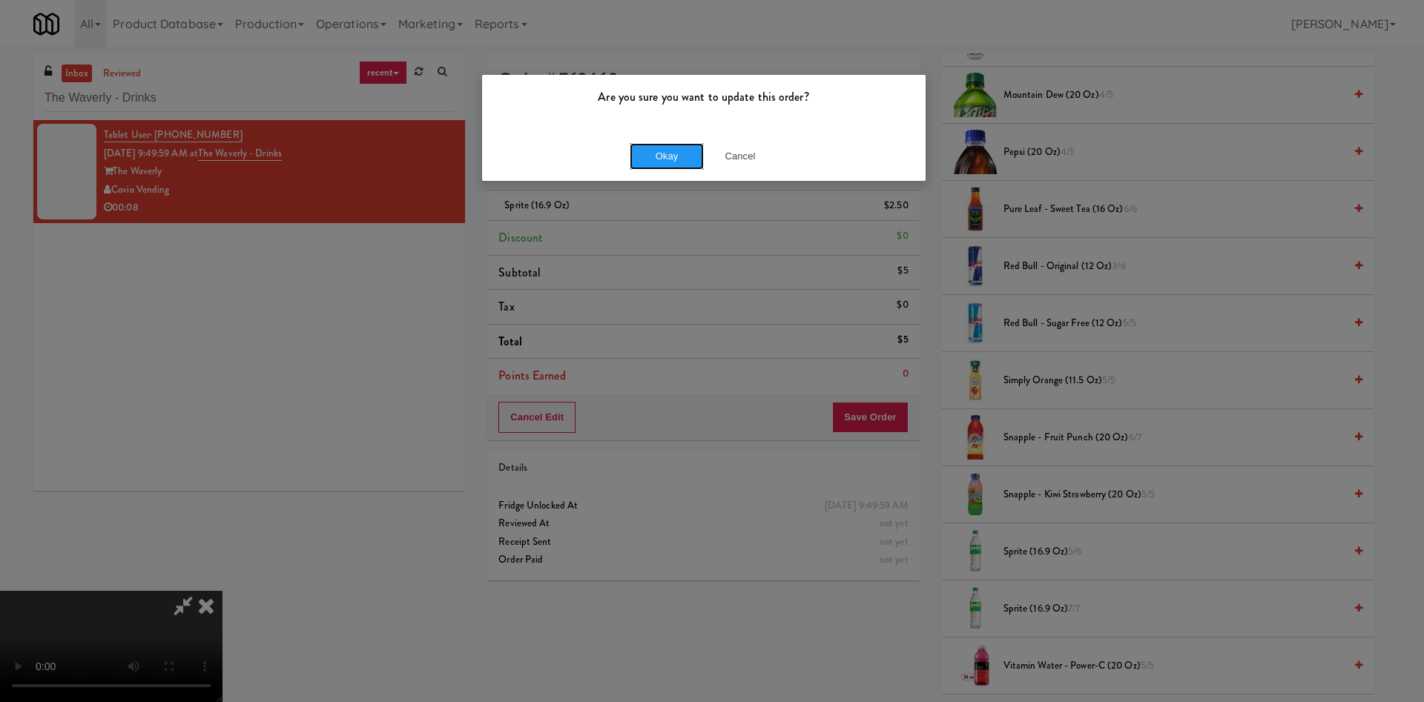
drag, startPoint x: 637, startPoint y: 151, endPoint x: 653, endPoint y: 196, distance: 47.4
click at [638, 151] on button "Okay" at bounding box center [667, 156] width 74 height 27
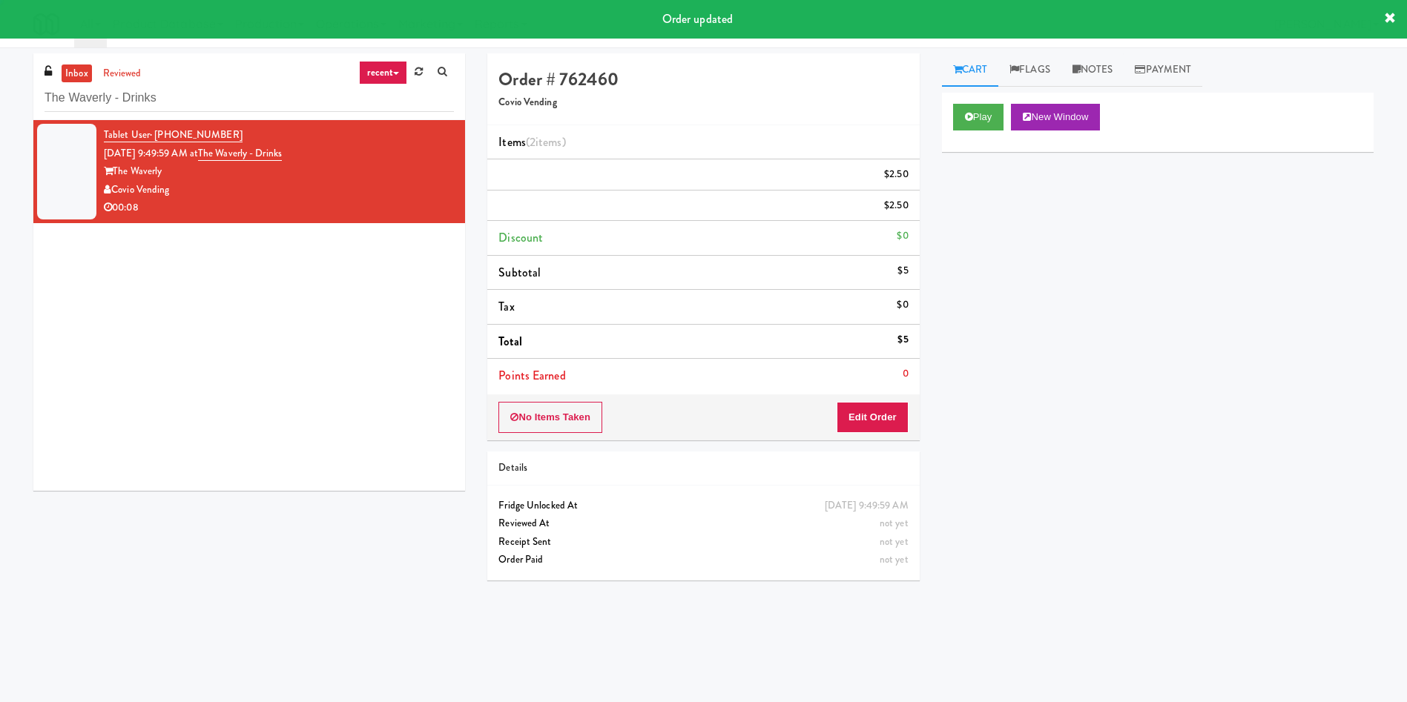
scroll to position [0, 0]
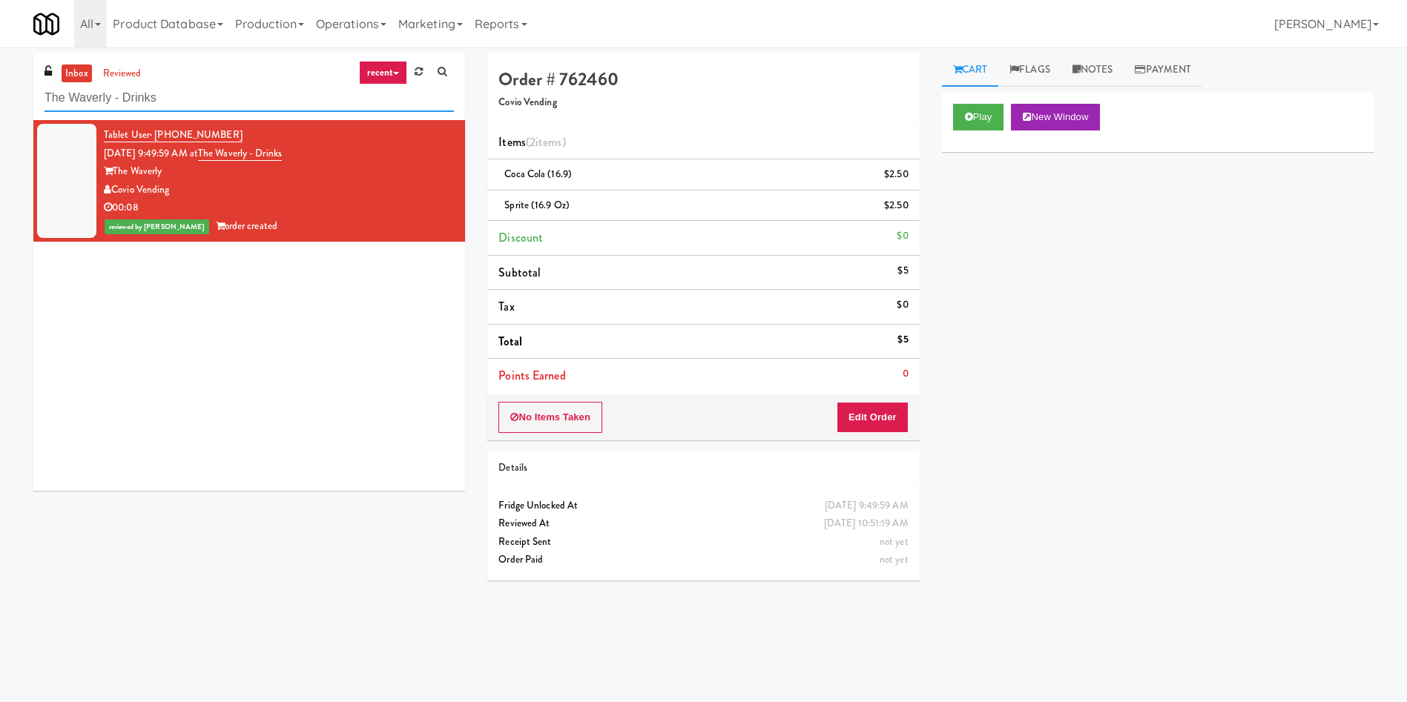
drag, startPoint x: 199, startPoint y: 88, endPoint x: 0, endPoint y: 3, distance: 216.3
click at [0, 47] on body "Are you sure you want to update this order? Okay Cancel Okay Are you sure you w…" at bounding box center [703, 398] width 1407 height 702
paste input "Ella Parkside - Combo"
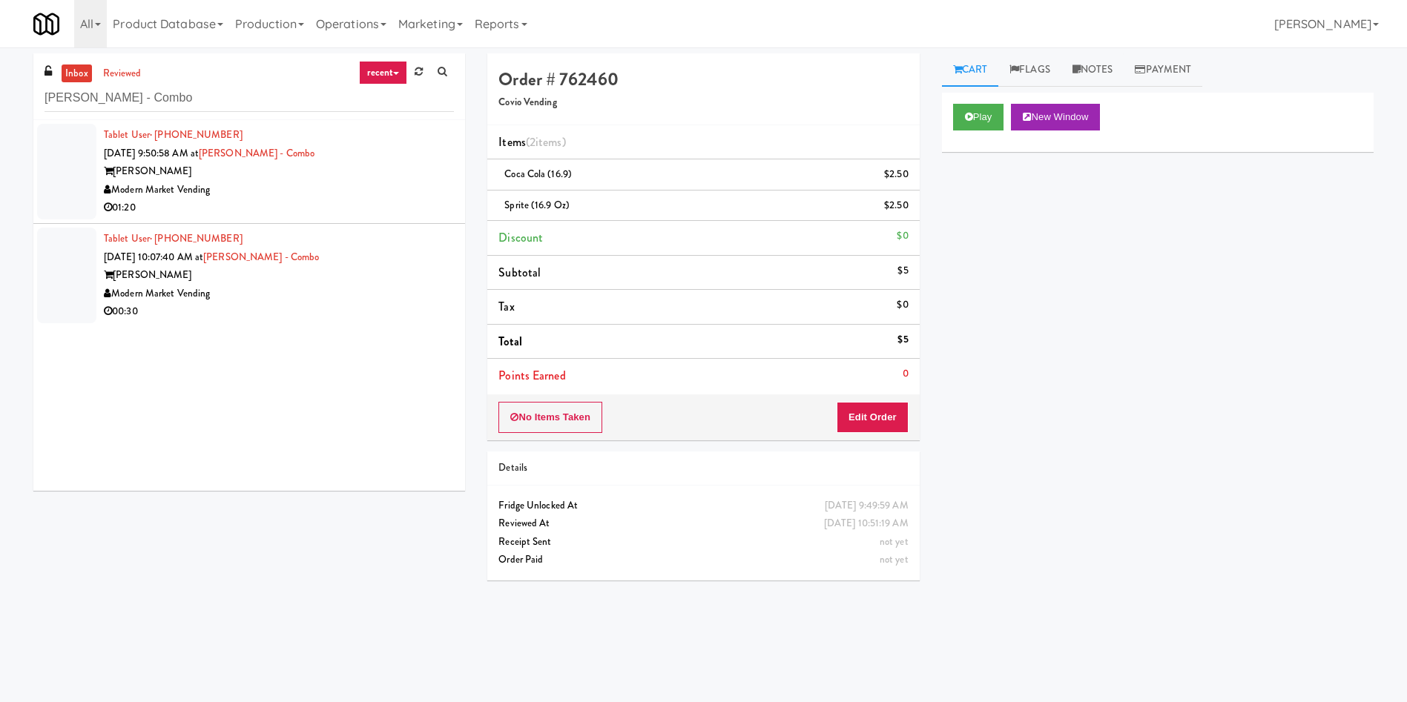
click at [85, 188] on div at bounding box center [66, 172] width 59 height 96
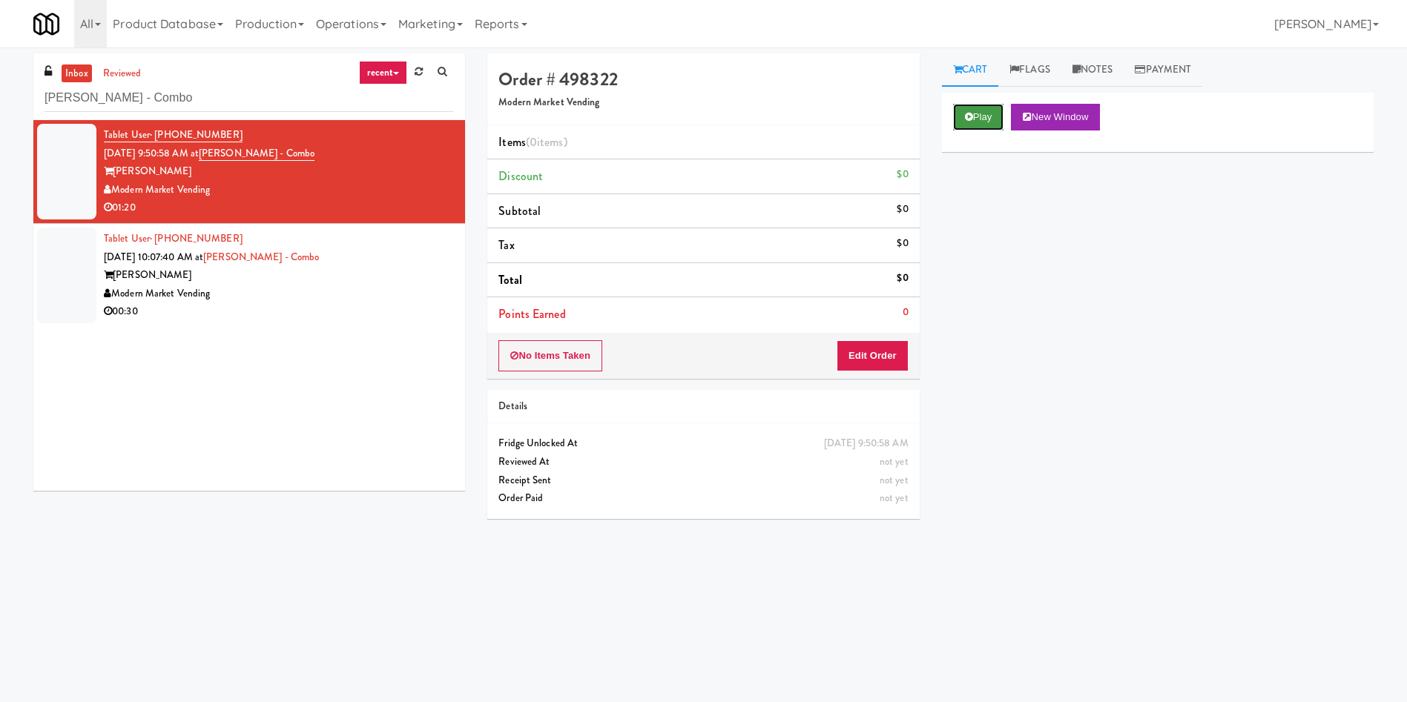
click at [986, 121] on button "Play" at bounding box center [978, 117] width 51 height 27
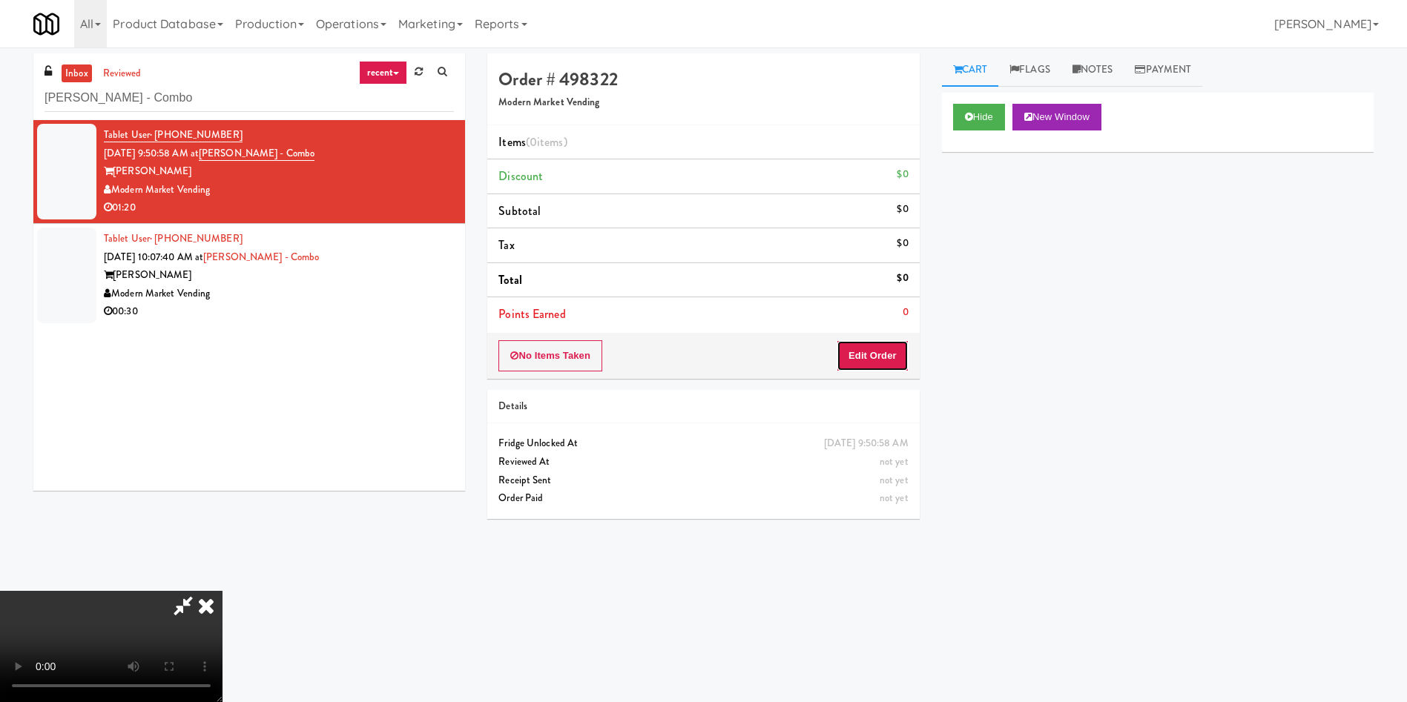
click at [864, 363] on button "Edit Order" at bounding box center [872, 355] width 72 height 31
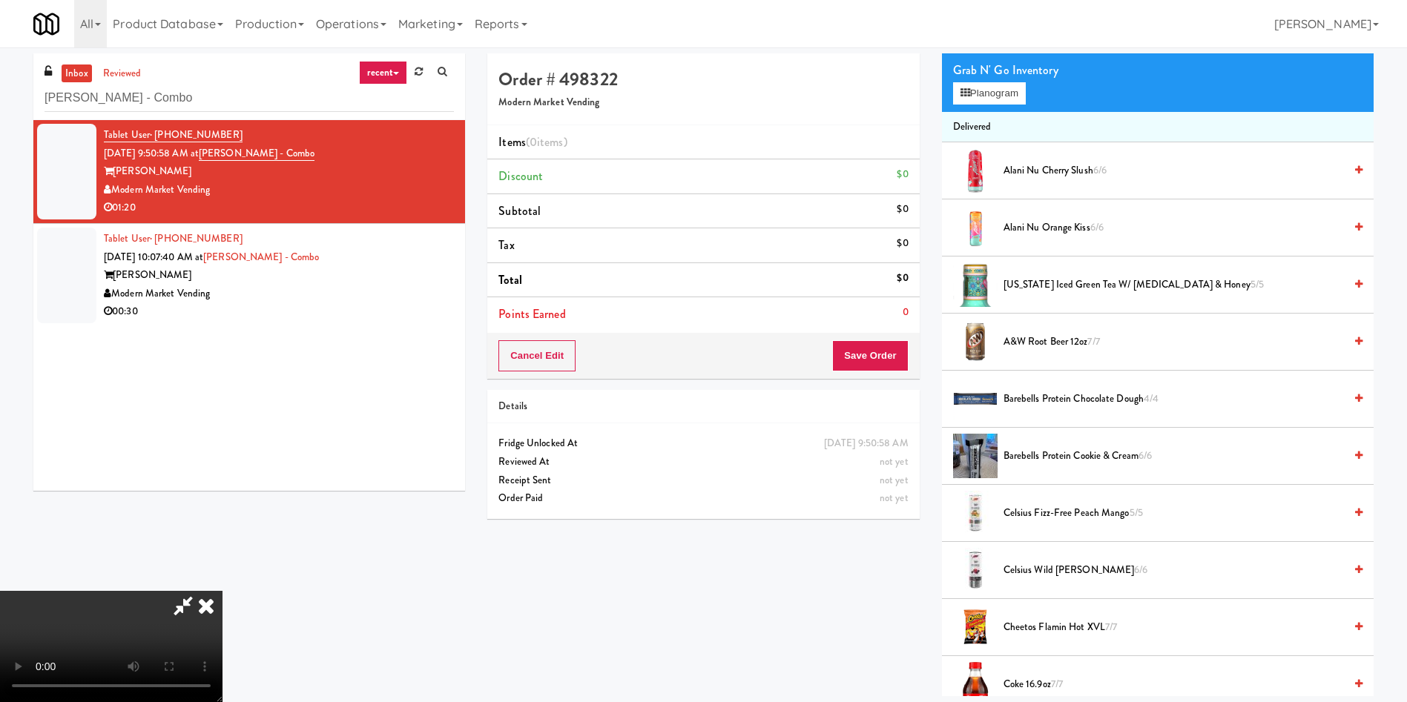
scroll to position [111, 0]
click at [222, 591] on video at bounding box center [111, 646] width 222 height 111
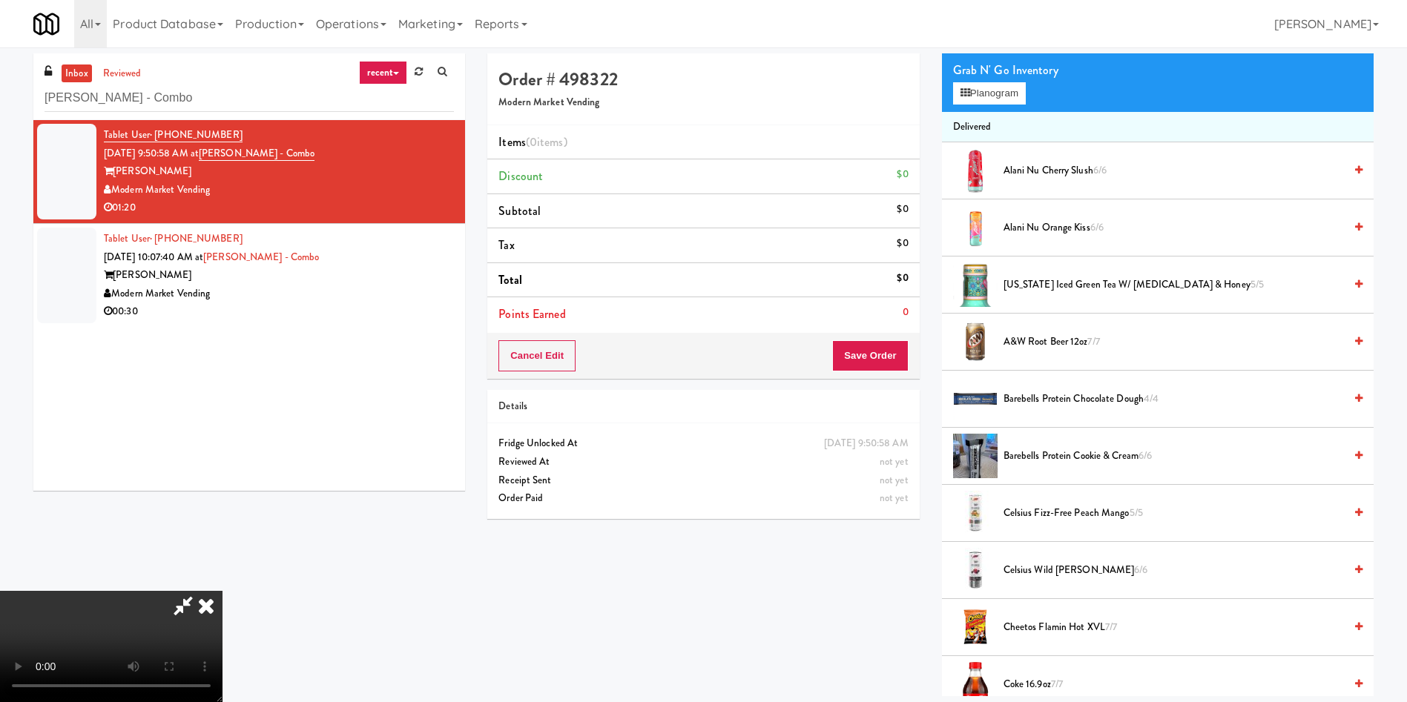
click at [222, 591] on video at bounding box center [111, 646] width 222 height 111
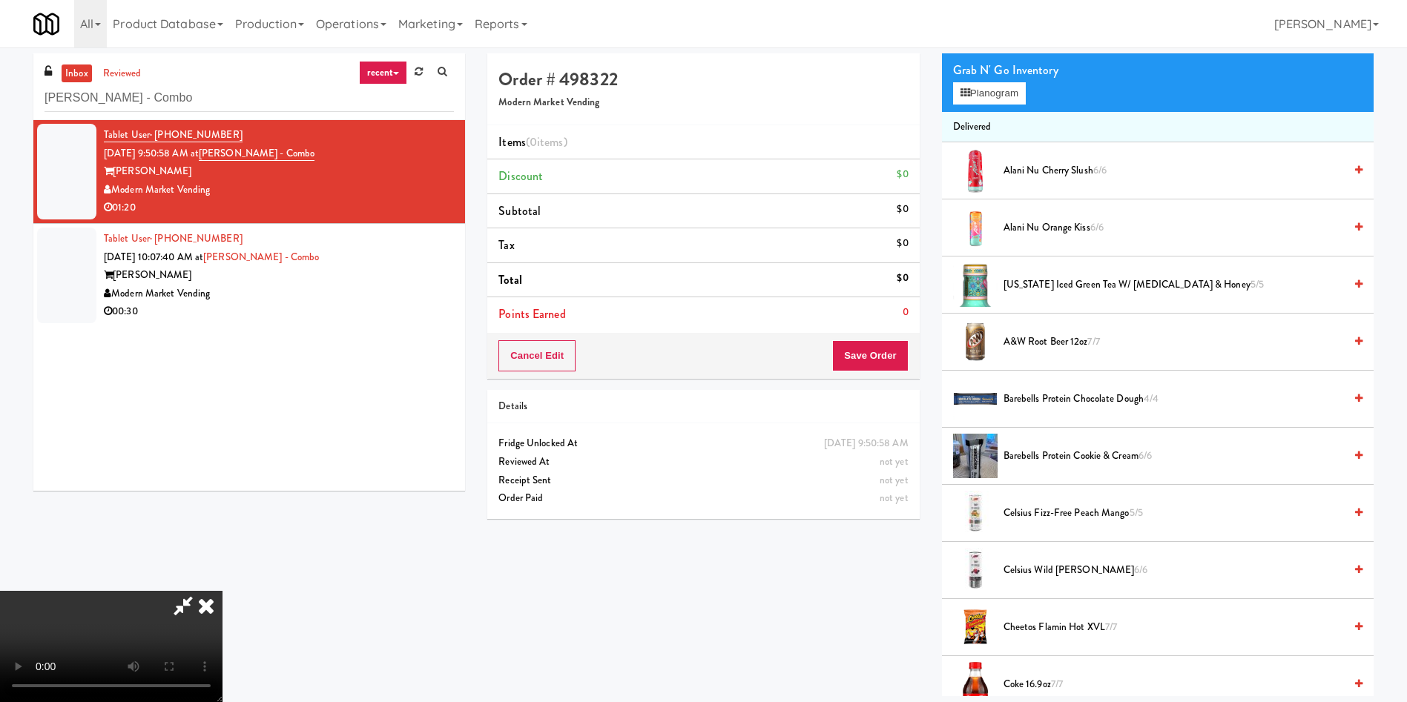
click at [222, 591] on video at bounding box center [111, 646] width 222 height 111
click at [982, 102] on button "Planogram" at bounding box center [989, 93] width 73 height 22
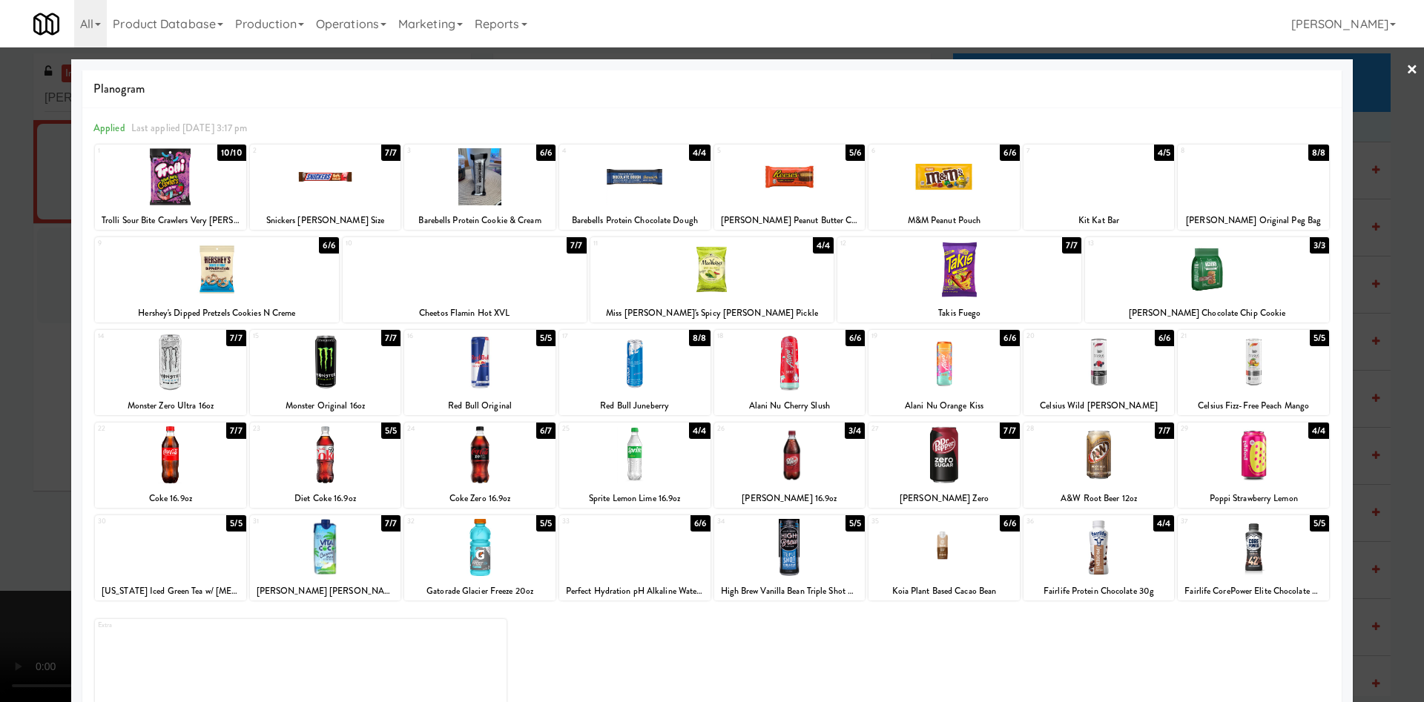
click at [629, 356] on div at bounding box center [634, 362] width 151 height 57
click at [0, 340] on div at bounding box center [712, 351] width 1424 height 702
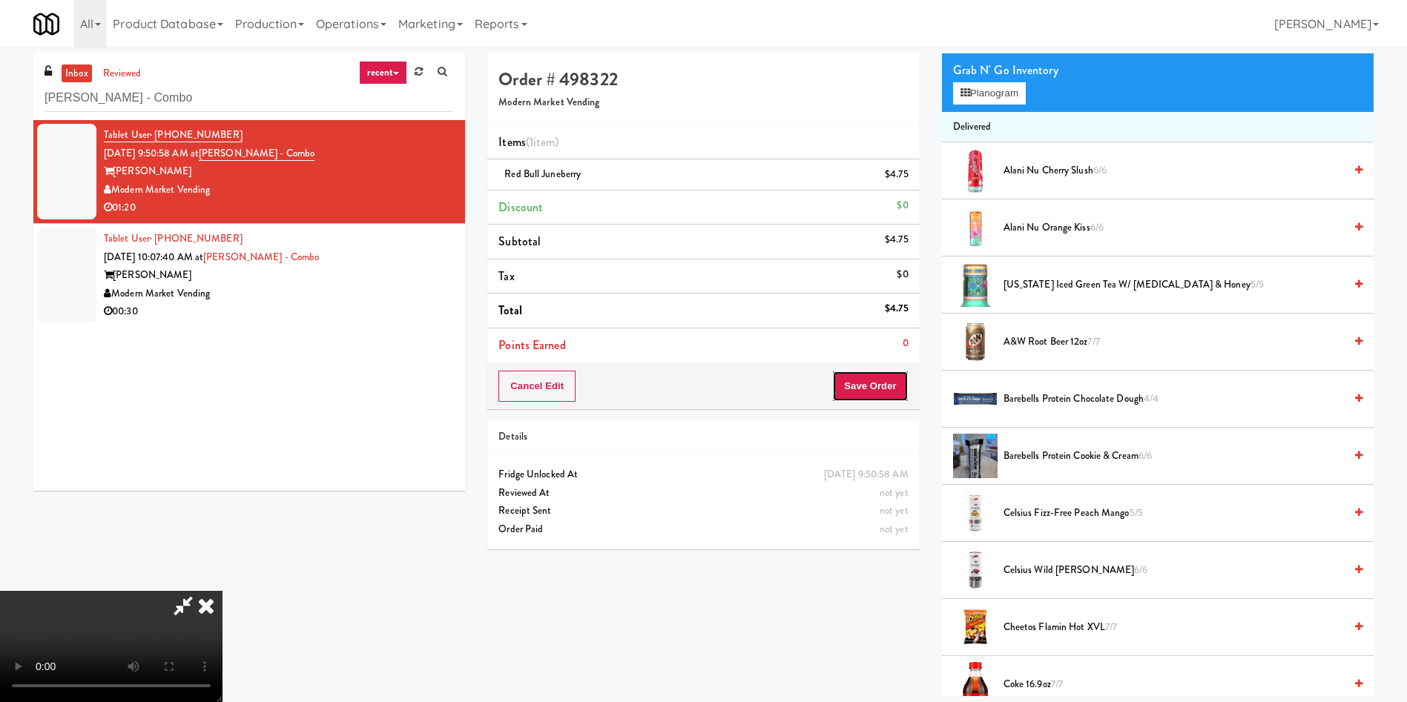
click at [863, 389] on button "Save Order" at bounding box center [870, 386] width 76 height 31
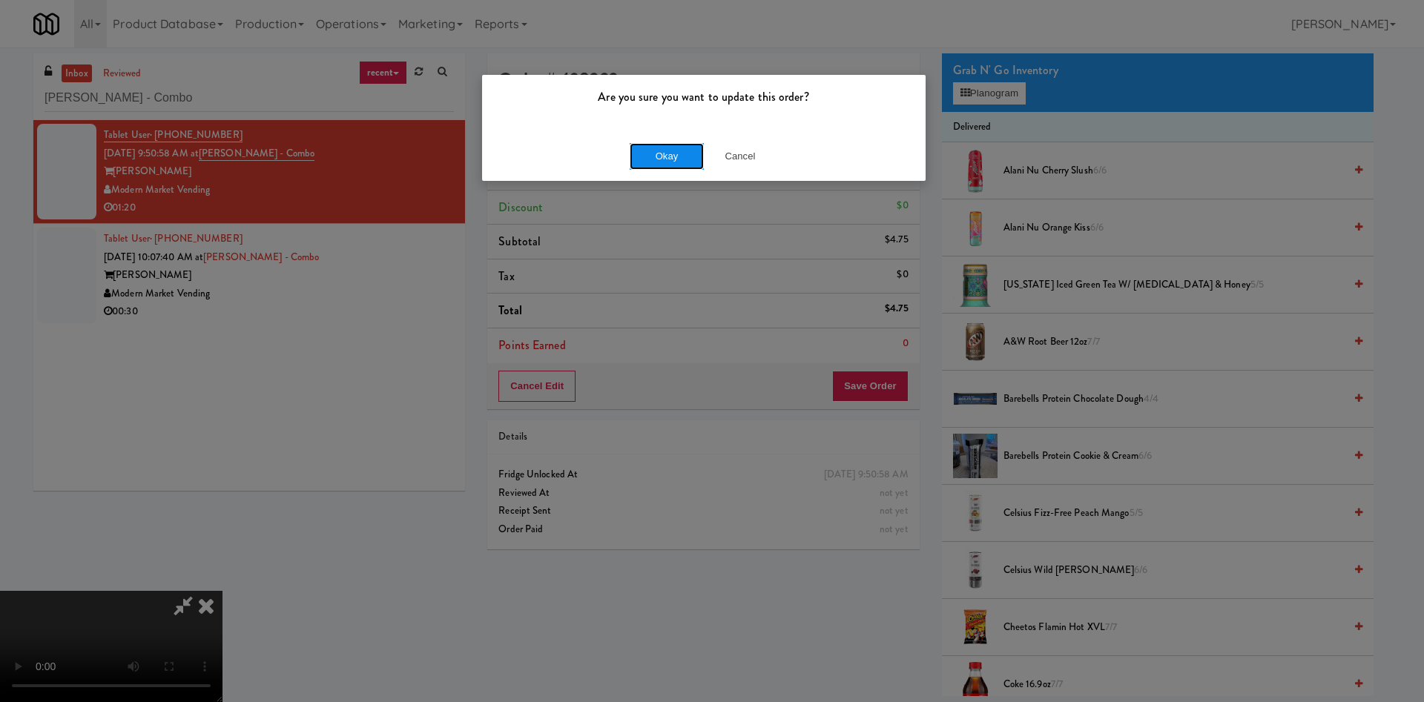
click at [657, 160] on button "Okay" at bounding box center [667, 156] width 74 height 27
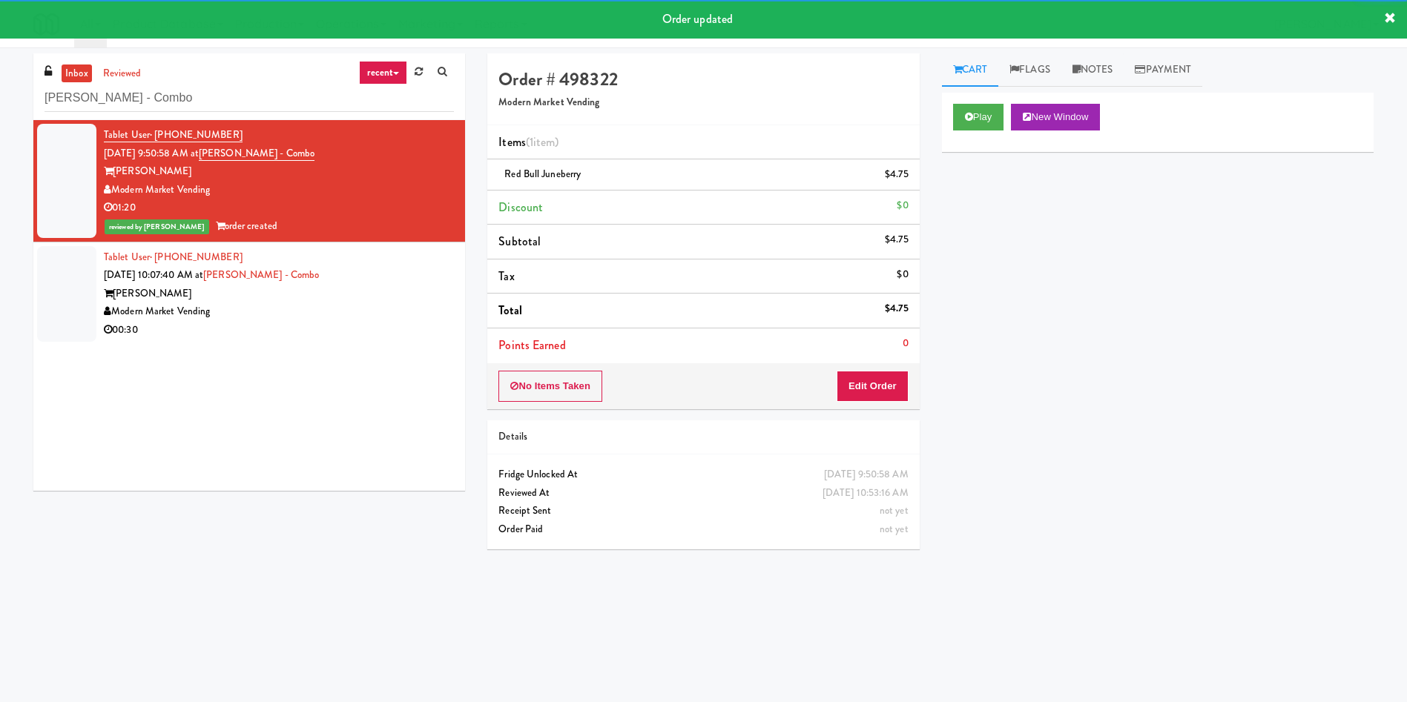
click at [49, 286] on div at bounding box center [66, 294] width 59 height 96
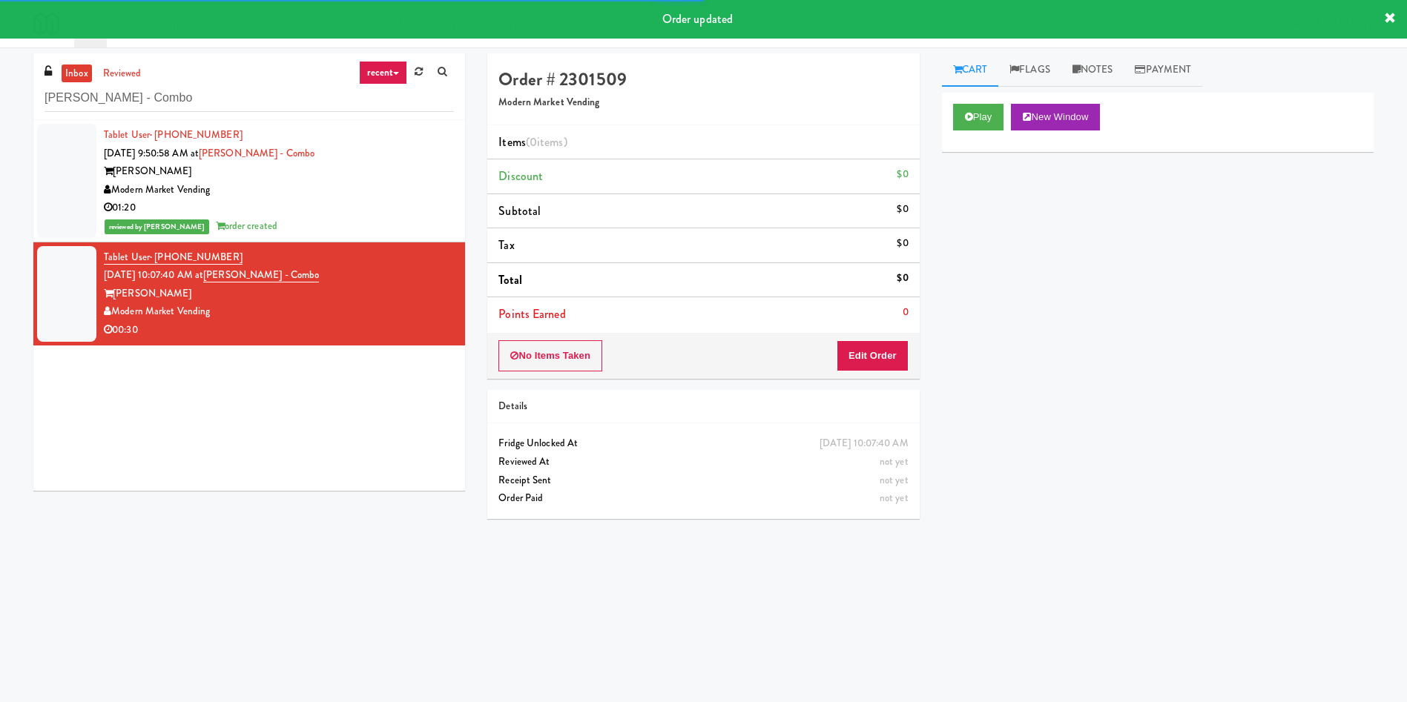
click at [981, 100] on div "Play New Window" at bounding box center [1158, 122] width 432 height 59
click at [979, 119] on button "Play" at bounding box center [978, 117] width 51 height 27
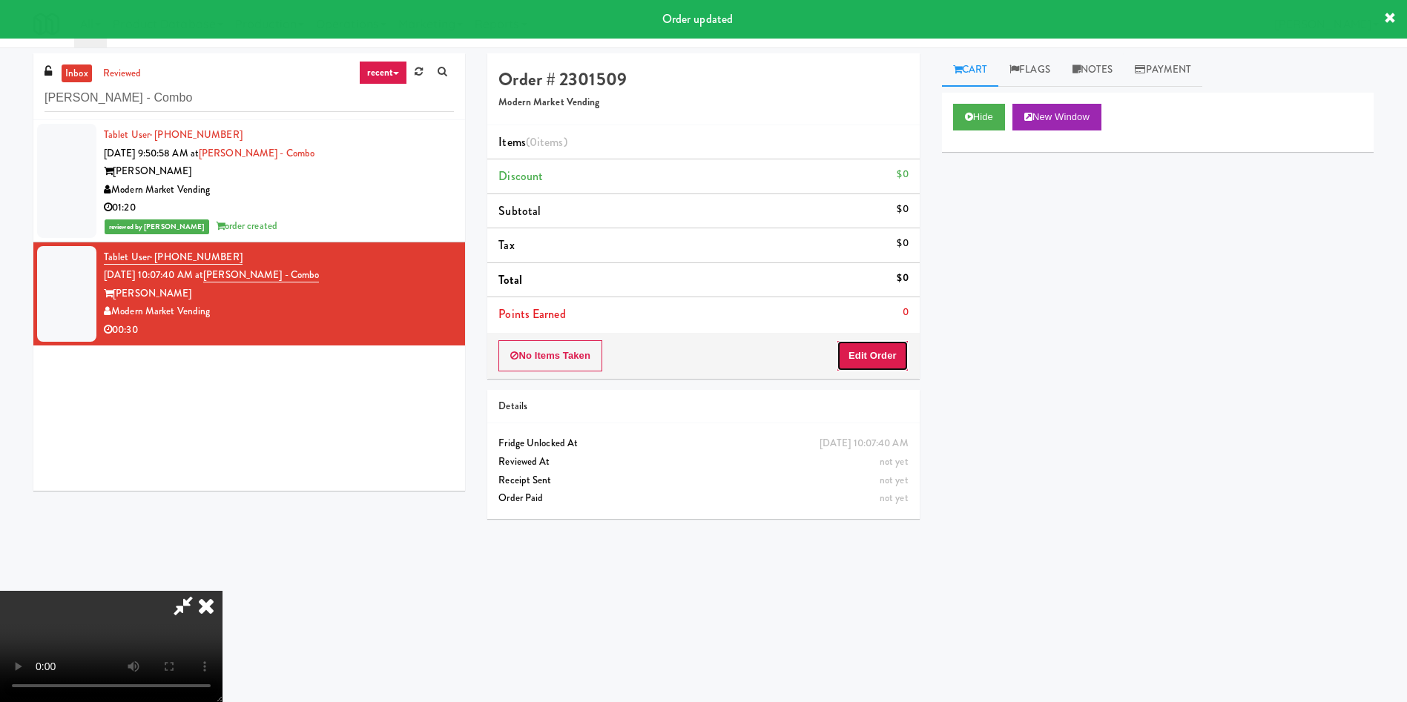
click at [863, 360] on button "Edit Order" at bounding box center [872, 355] width 72 height 31
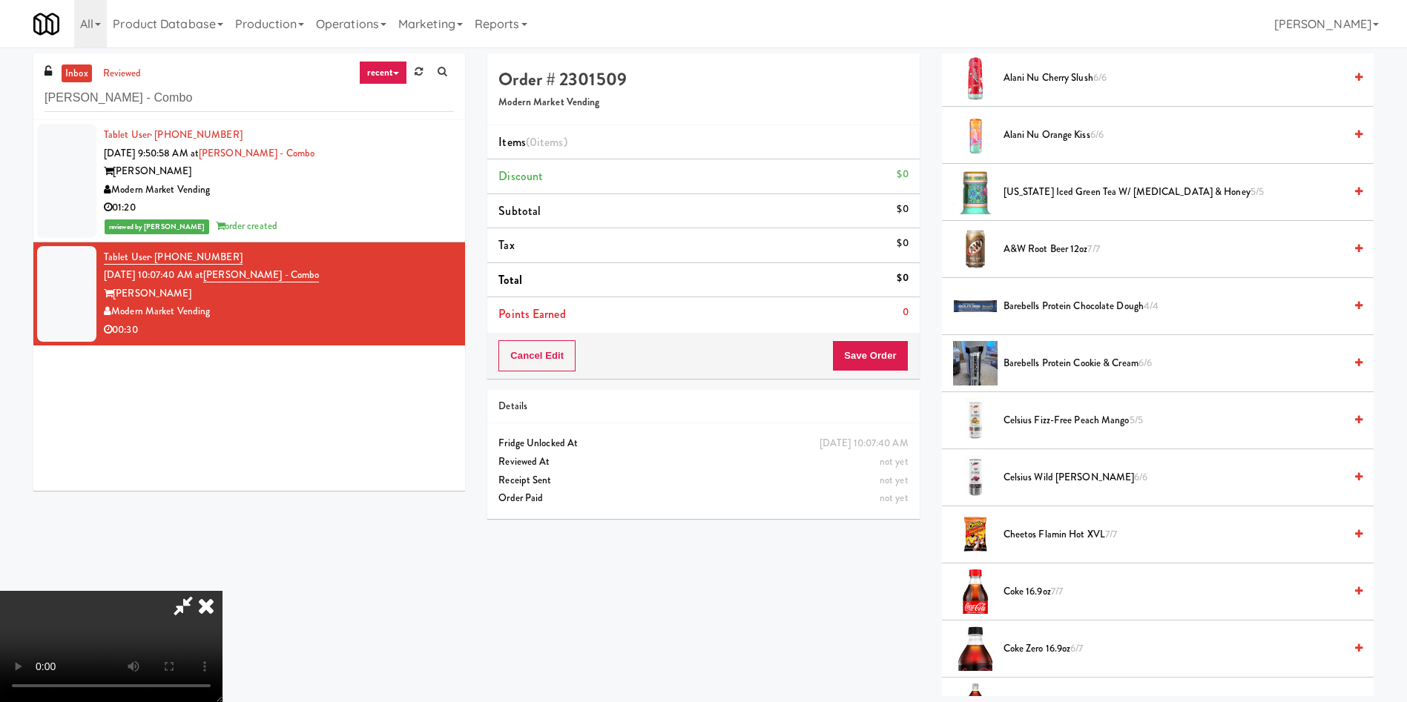
scroll to position [445, 0]
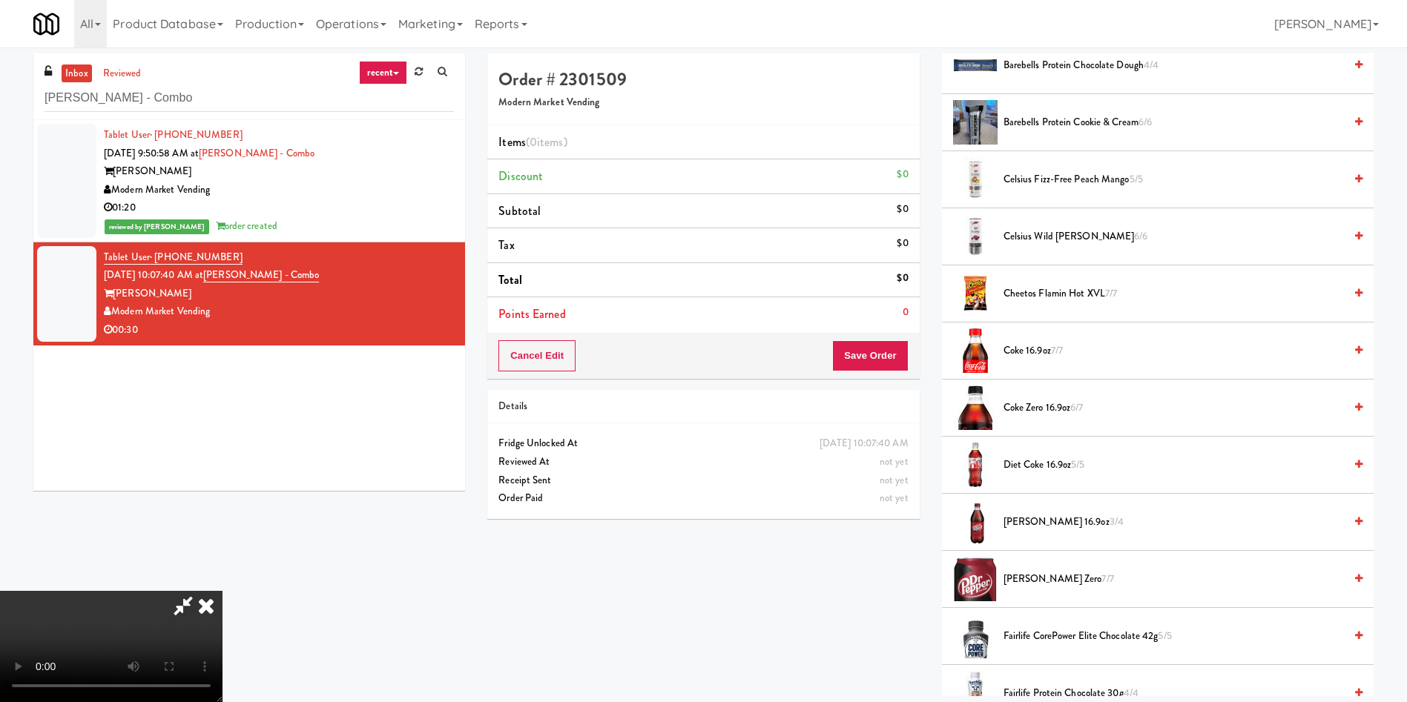
click at [1029, 463] on span "Diet Coke 16.9oz 5/5" at bounding box center [1173, 465] width 340 height 19
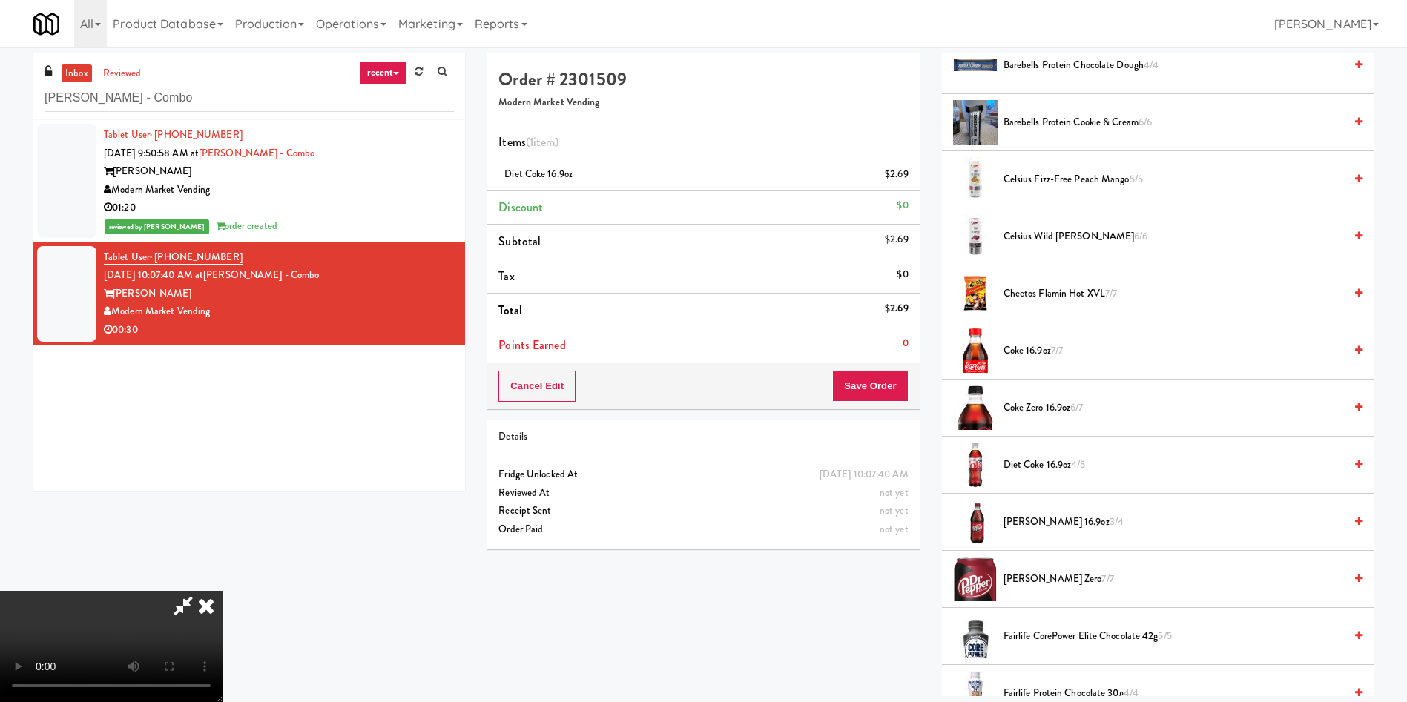
scroll to position [107, 0]
click at [222, 591] on video at bounding box center [111, 646] width 222 height 111
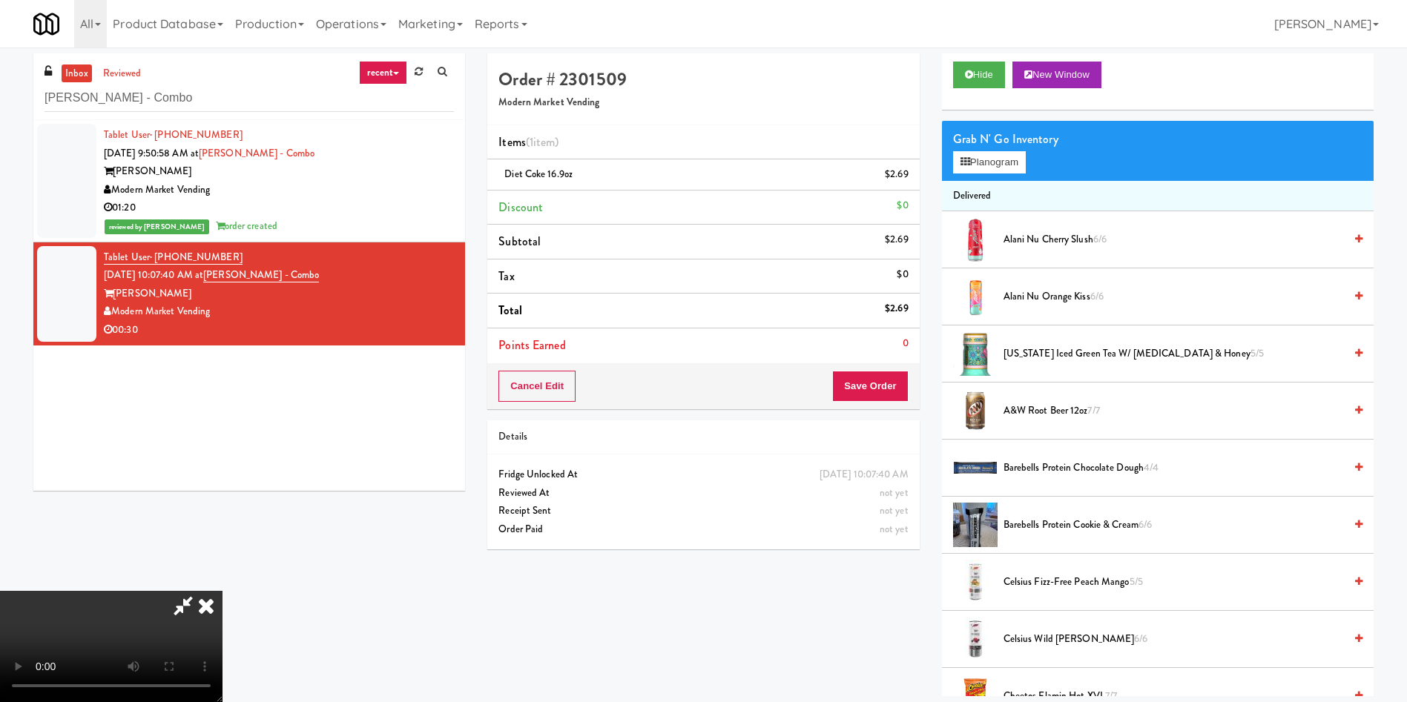
scroll to position [0, 0]
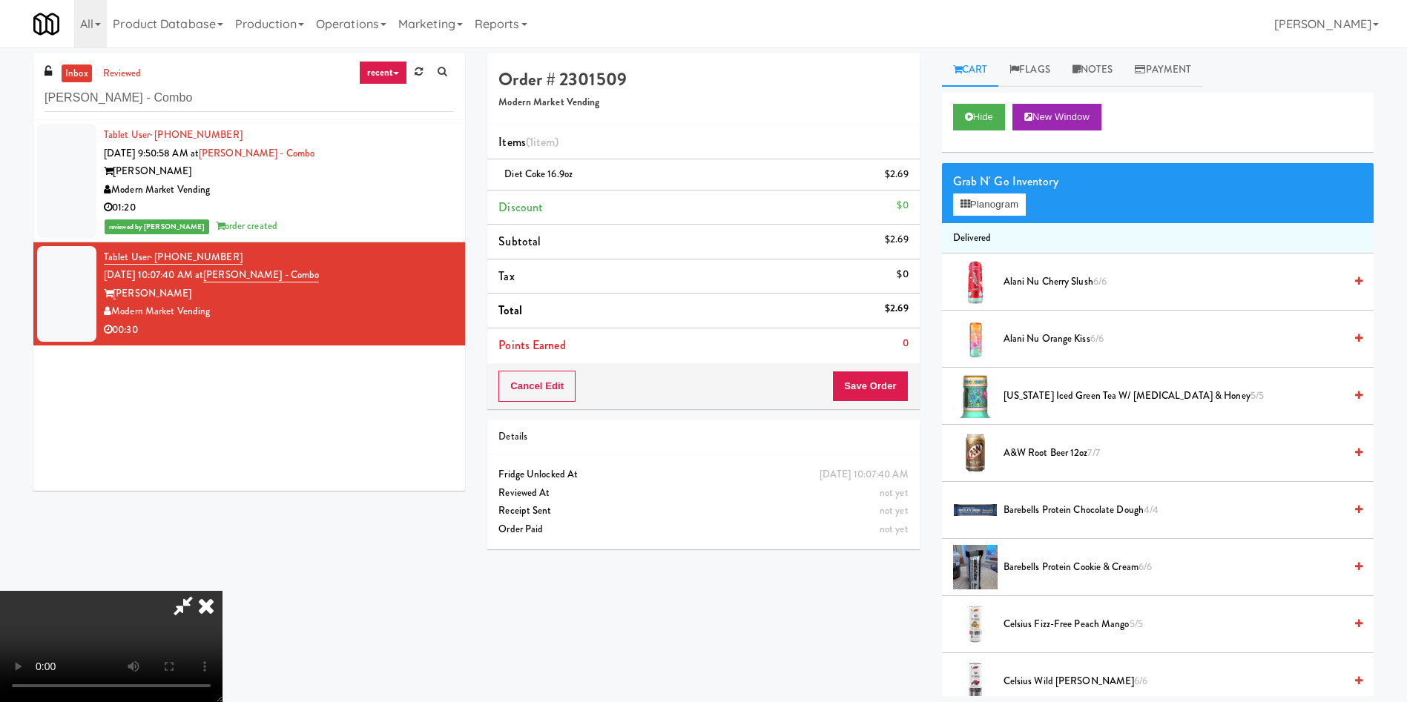
click at [995, 280] on div at bounding box center [975, 282] width 44 height 44
click at [1017, 277] on span "Alani Nu Cherry Slush 6/6" at bounding box center [1173, 282] width 340 height 19
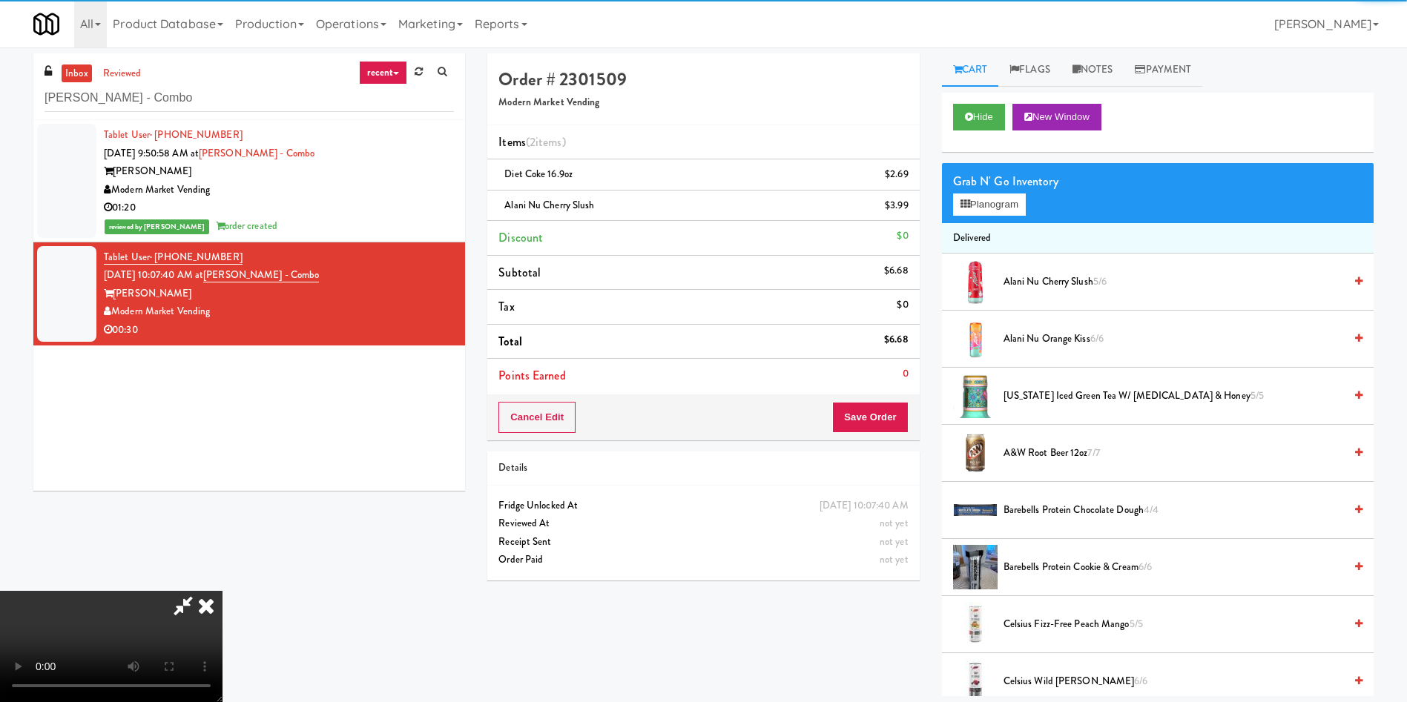
click at [222, 591] on video at bounding box center [111, 646] width 222 height 111
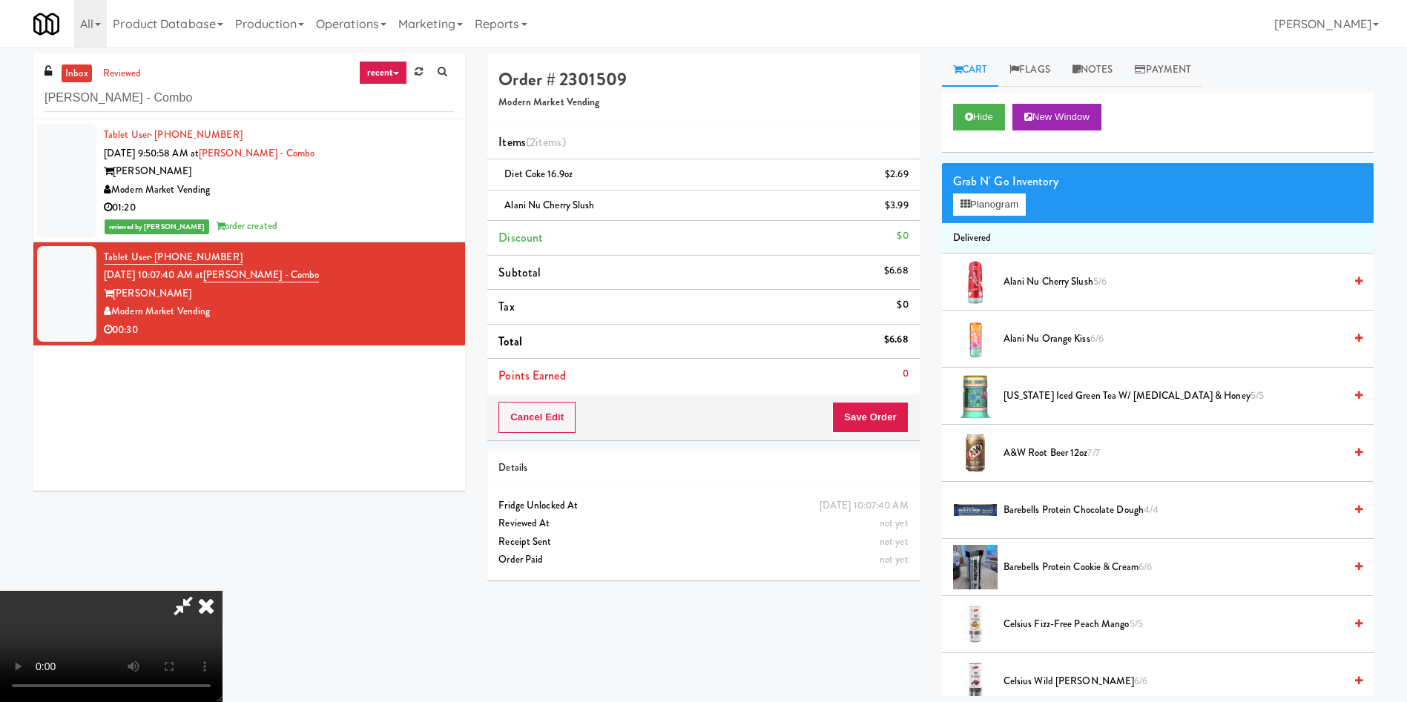
scroll to position [107, 0]
click at [907, 210] on icon at bounding box center [909, 211] width 7 height 10
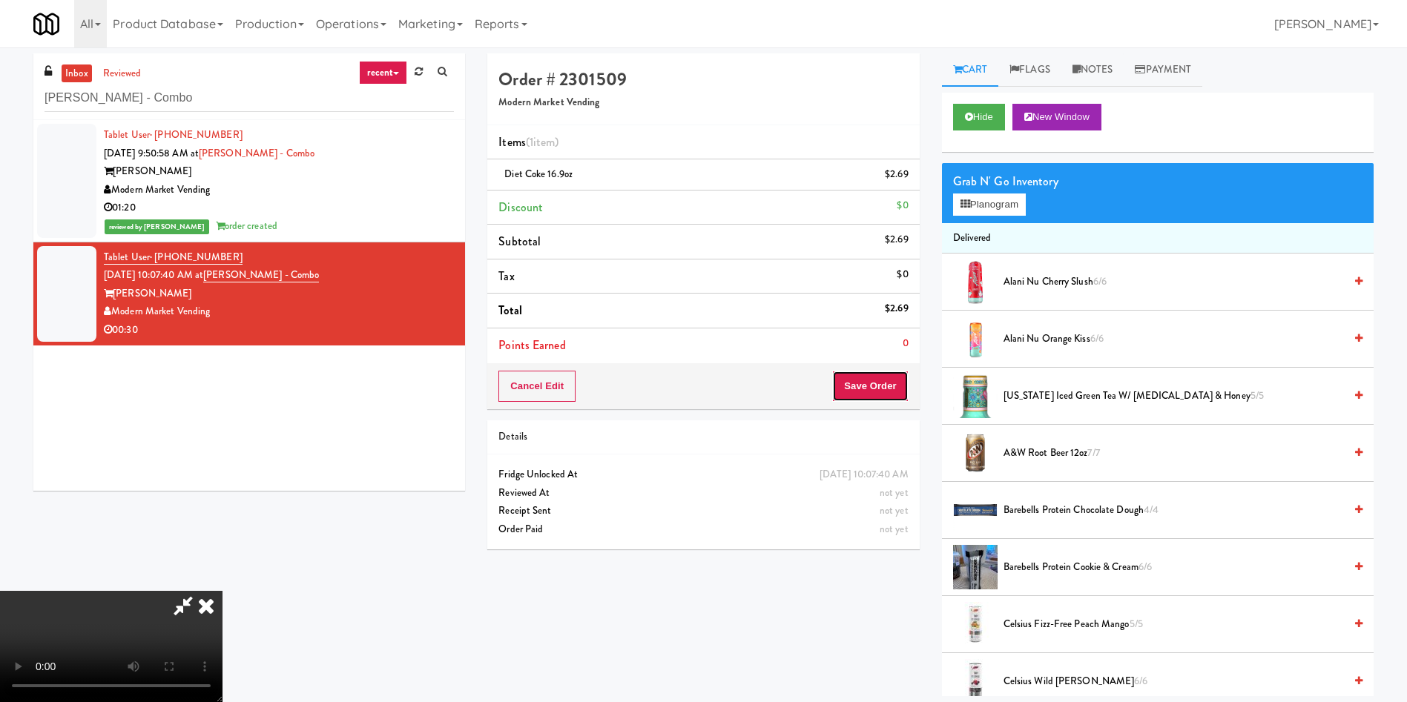
click at [888, 378] on button "Save Order" at bounding box center [870, 386] width 76 height 31
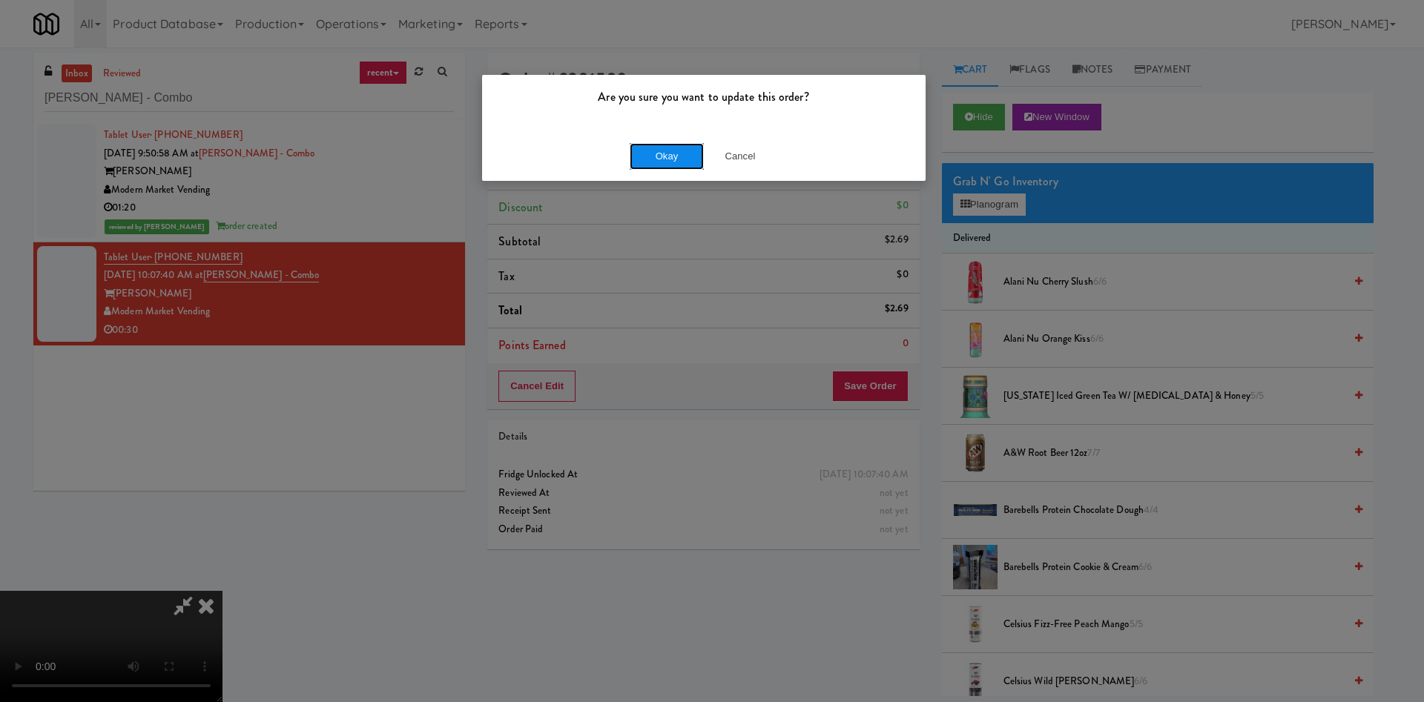
click at [660, 154] on button "Okay" at bounding box center [667, 156] width 74 height 27
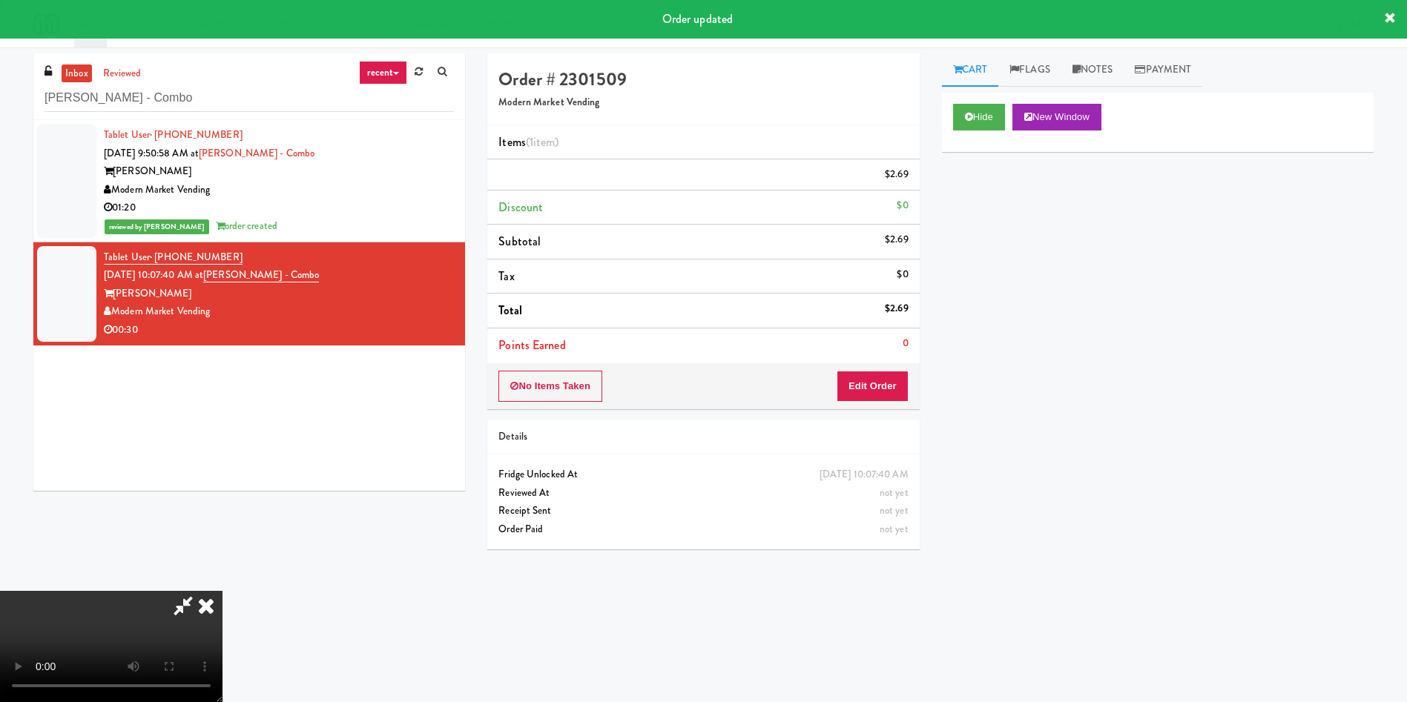
scroll to position [0, 0]
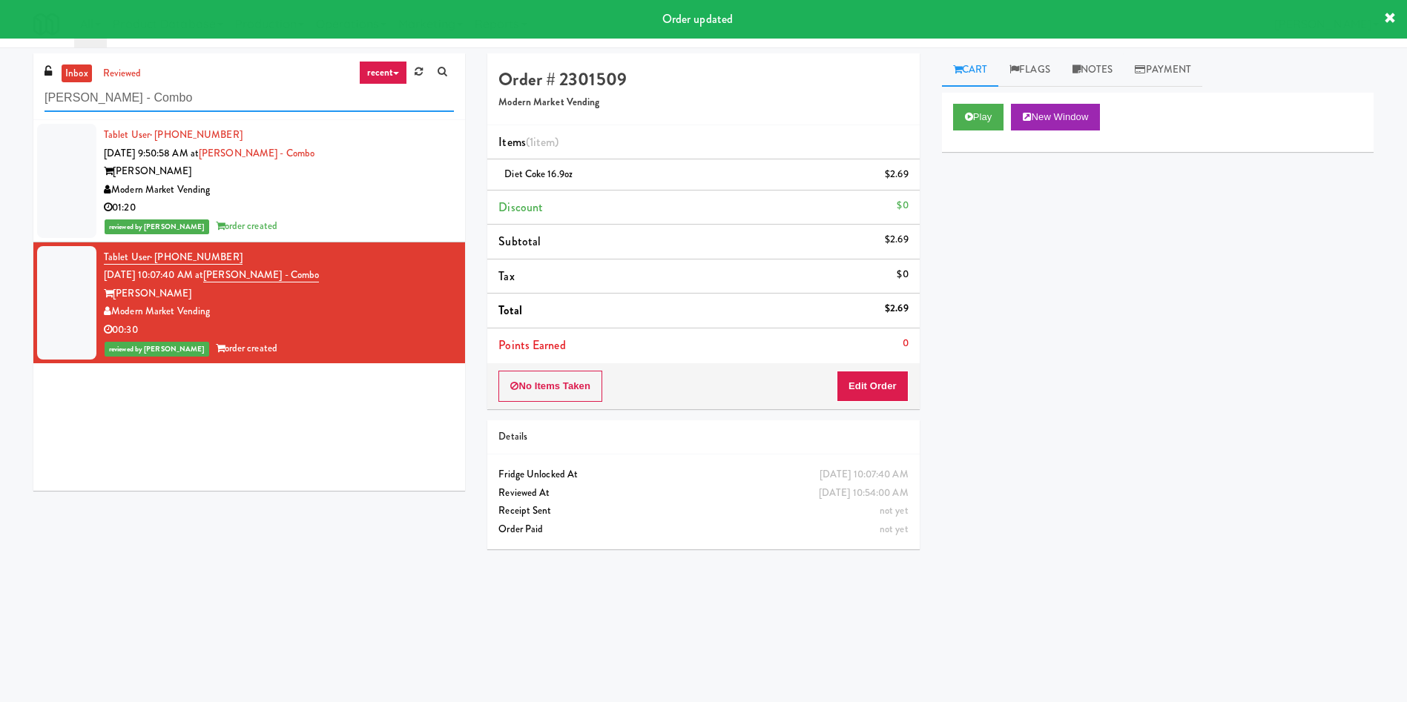
drag, startPoint x: 237, startPoint y: 96, endPoint x: 0, endPoint y: 98, distance: 237.3
click at [0, 98] on div "inbox reviewed recent all unclear take inventory issue suspicious failed recent…" at bounding box center [703, 350] width 1407 height 595
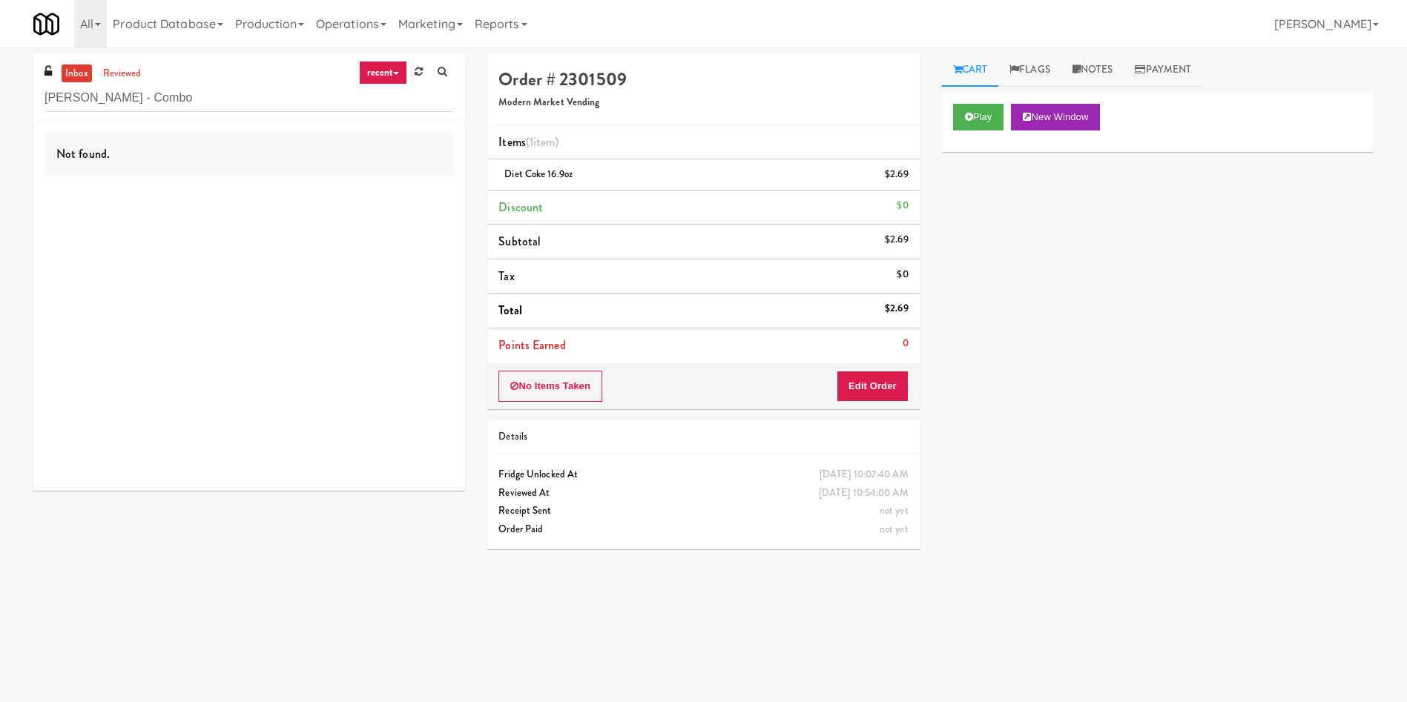
click at [67, 72] on link "inbox" at bounding box center [77, 74] width 30 height 19
click at [139, 72] on link "reviewed" at bounding box center [122, 74] width 46 height 19
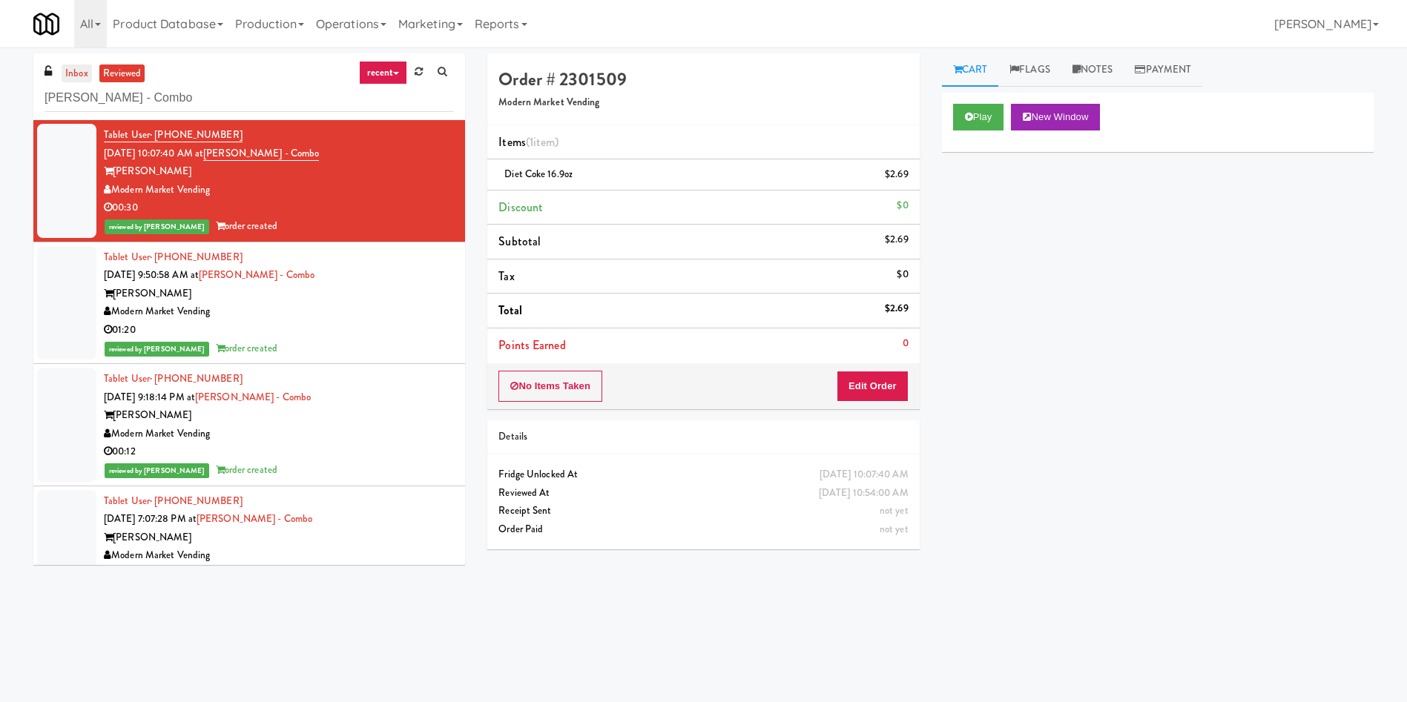
click at [67, 70] on link "inbox" at bounding box center [77, 74] width 30 height 19
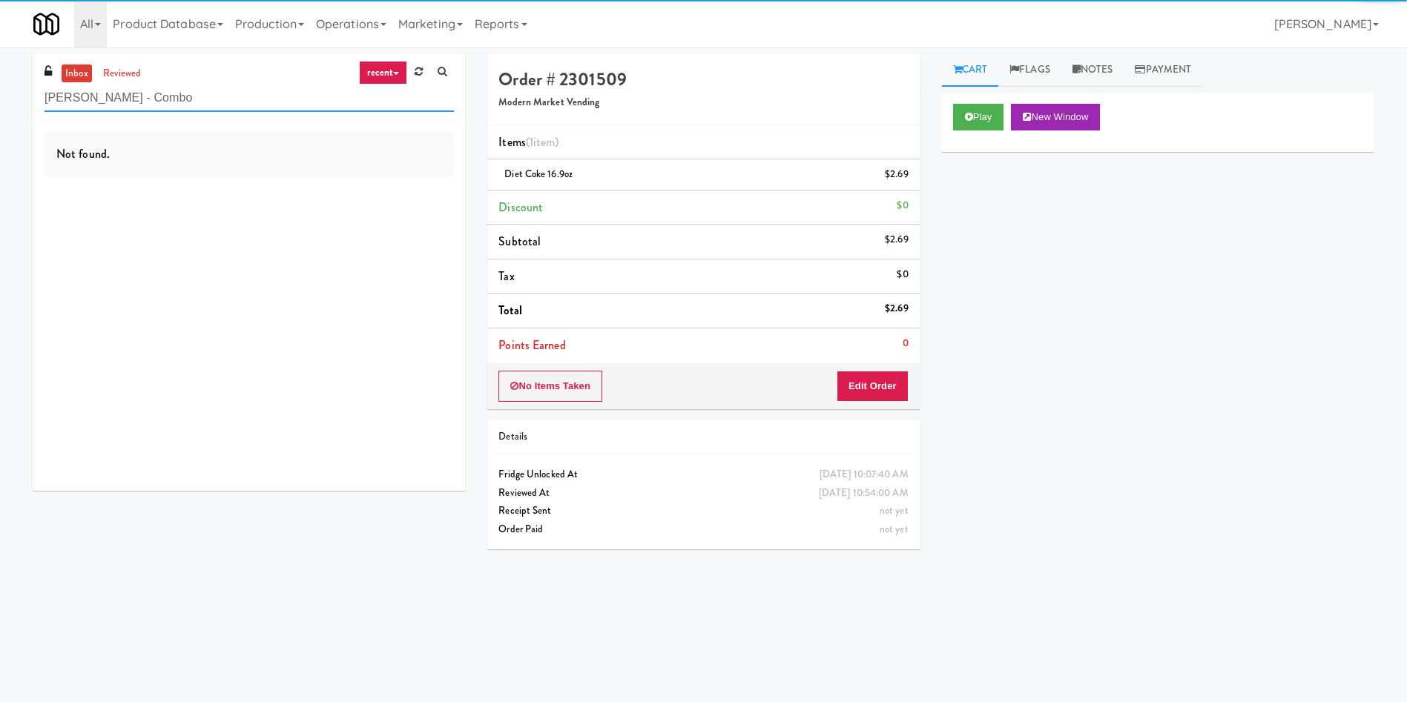
paste input "Vertex - Combo Cooler - Middle"
drag, startPoint x: 196, startPoint y: 102, endPoint x: 0, endPoint y: 102, distance: 195.8
click at [0, 102] on div "inbox reviewed recent all unclear take inventory issue suspicious failed recent…" at bounding box center [703, 350] width 1407 height 595
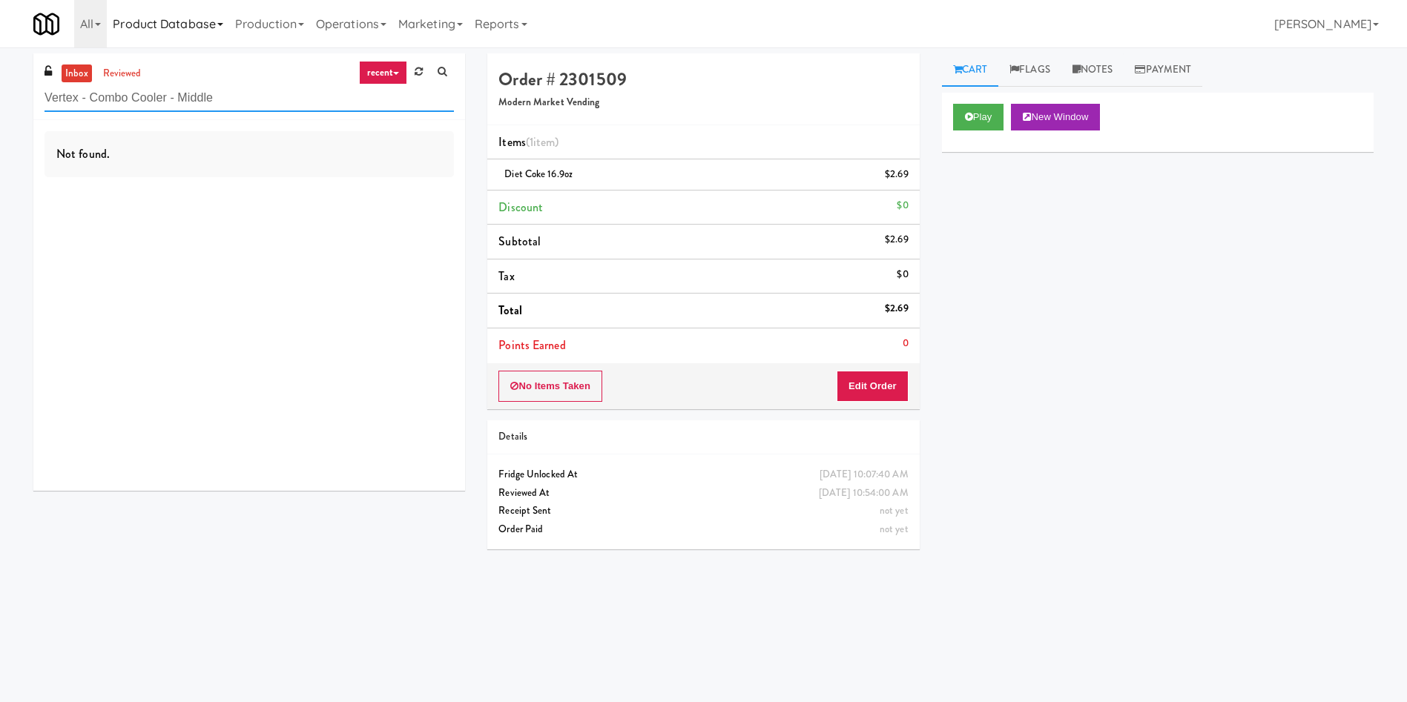
type input "Vertex - Combo Cooler - Middle"
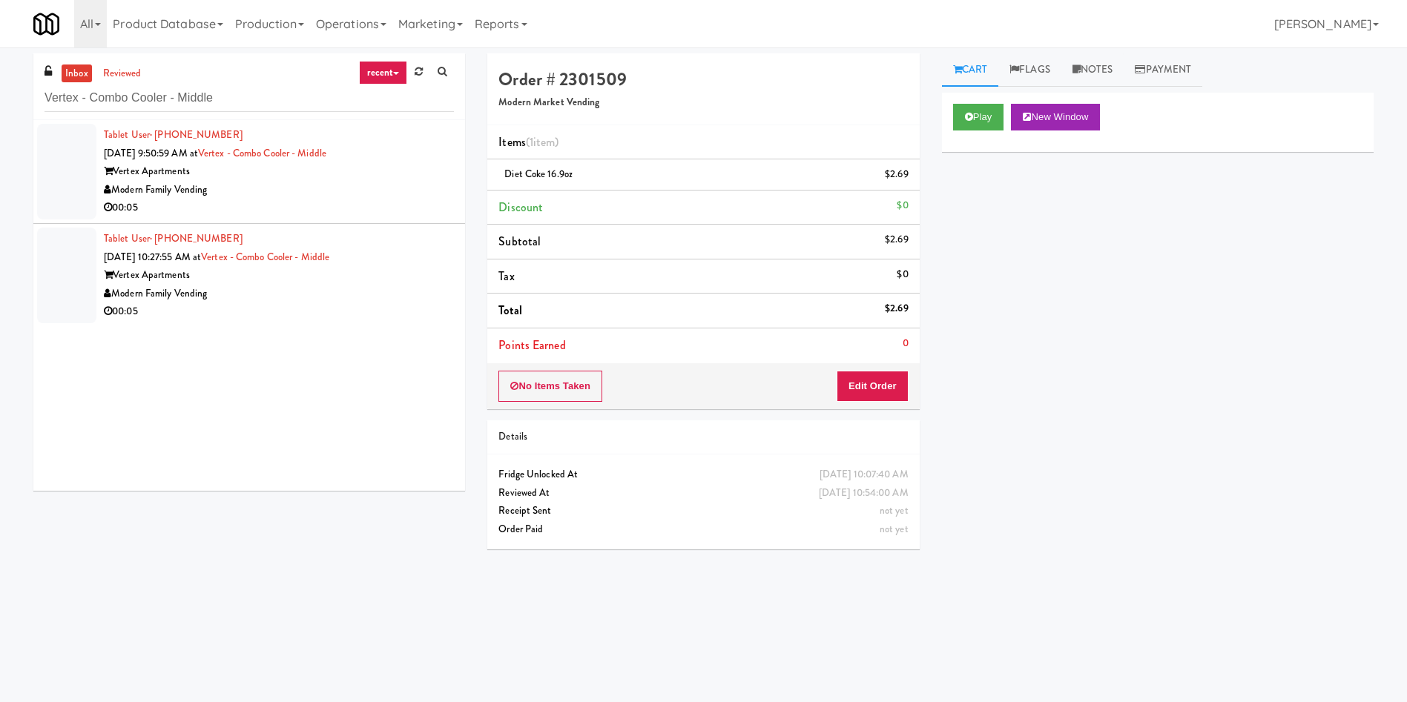
click at [68, 167] on div at bounding box center [66, 172] width 59 height 96
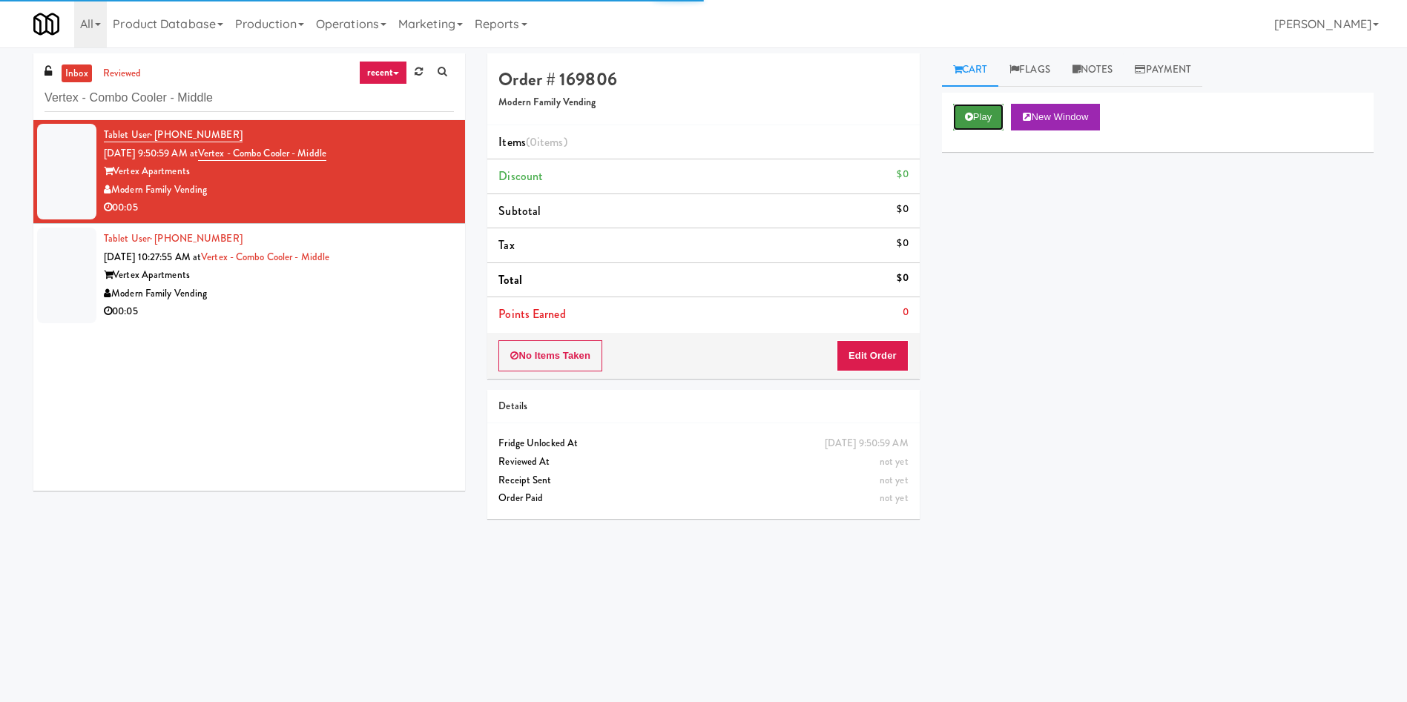
click at [959, 121] on button "Play" at bounding box center [978, 117] width 51 height 27
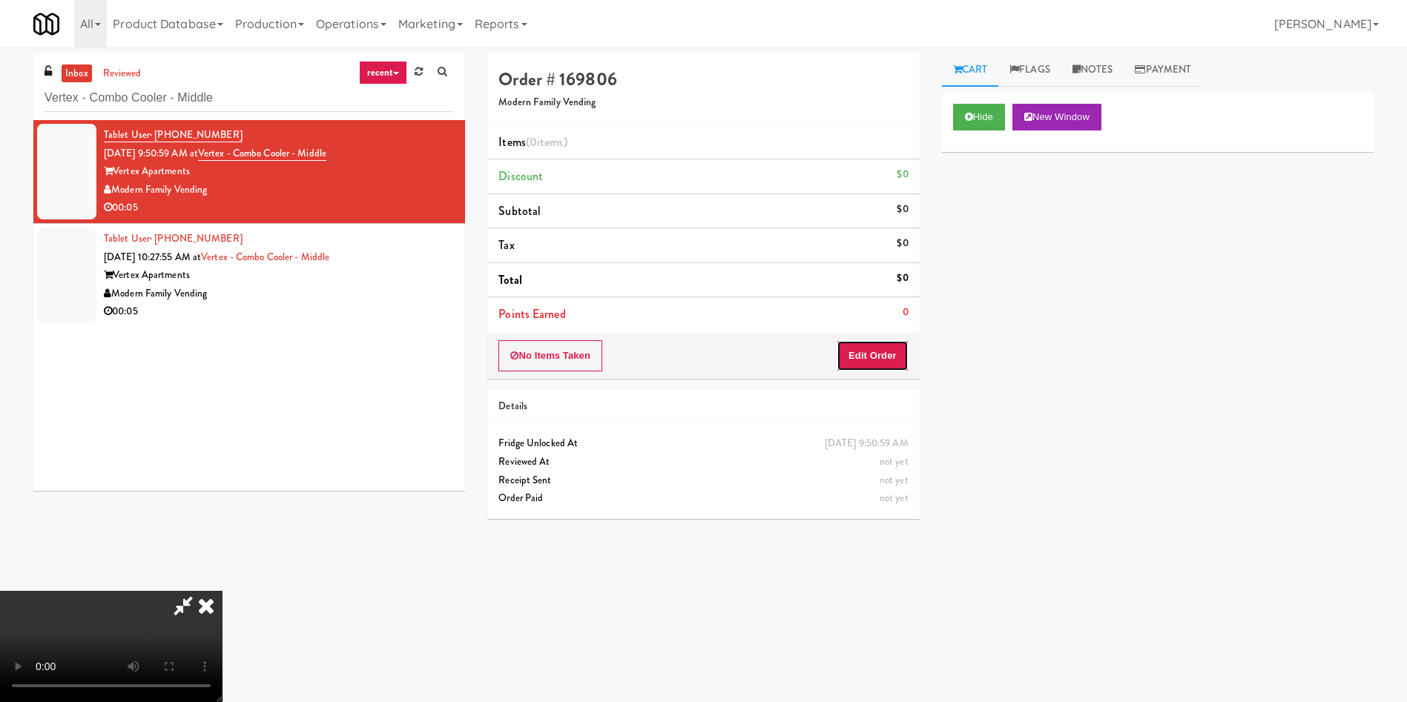
click at [866, 348] on button "Edit Order" at bounding box center [872, 355] width 72 height 31
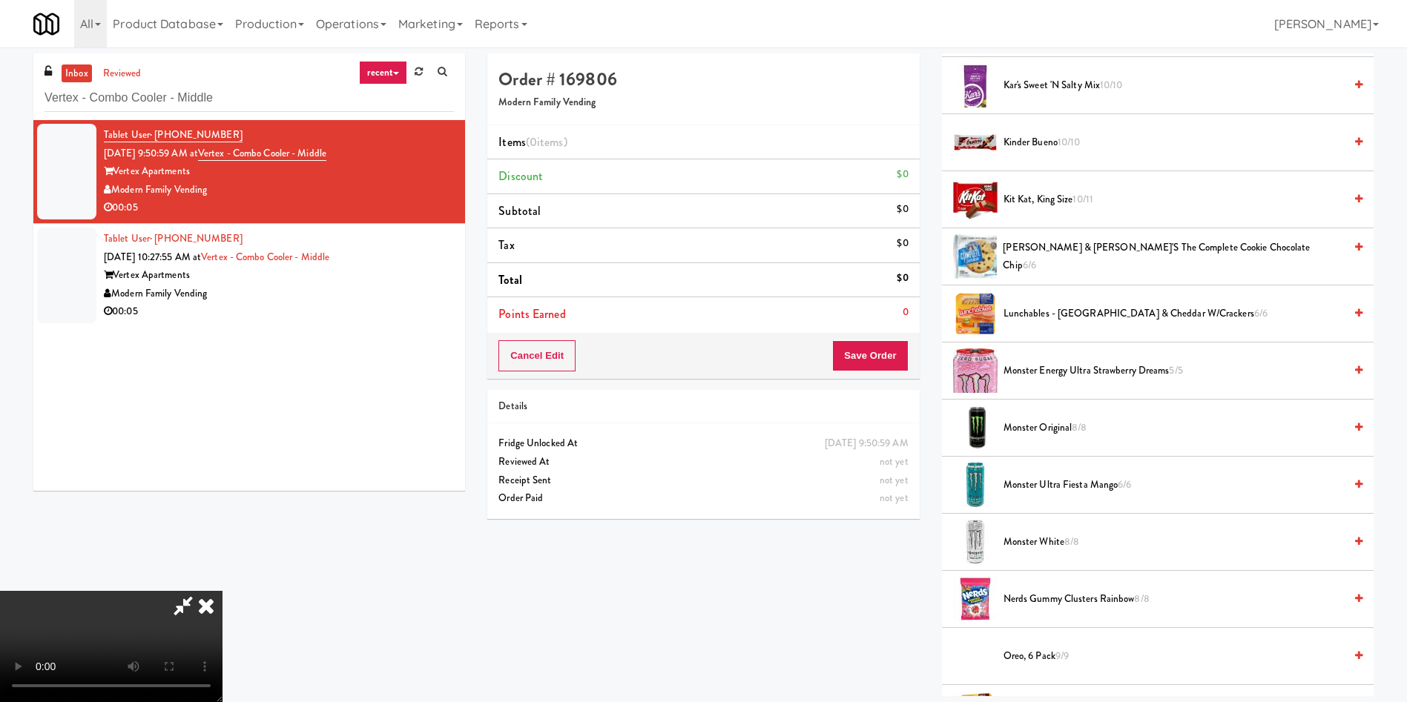
scroll to position [1224, 0]
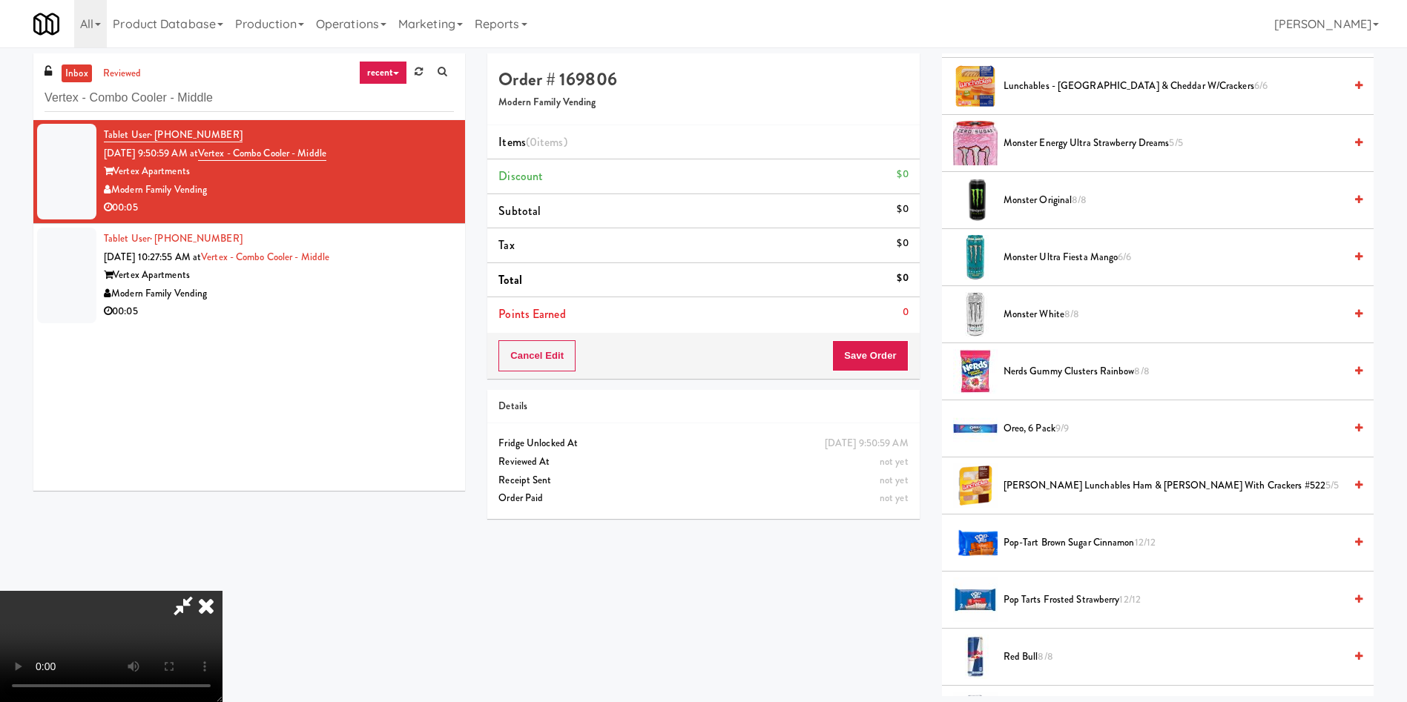
drag, startPoint x: 1055, startPoint y: 311, endPoint x: 882, endPoint y: 341, distance: 175.3
click at [1052, 314] on span "Monster White 8/8" at bounding box center [1173, 315] width 340 height 19
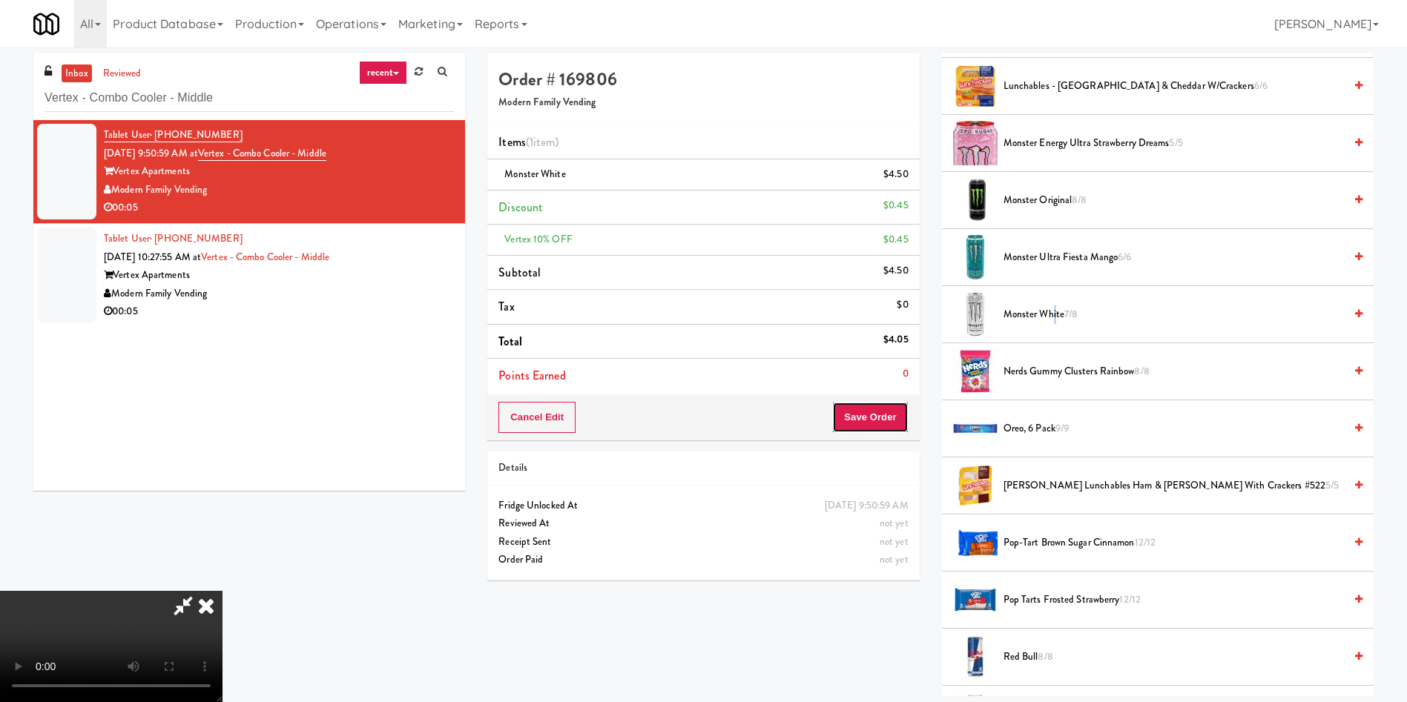
click at [882, 419] on button "Save Order" at bounding box center [870, 417] width 76 height 31
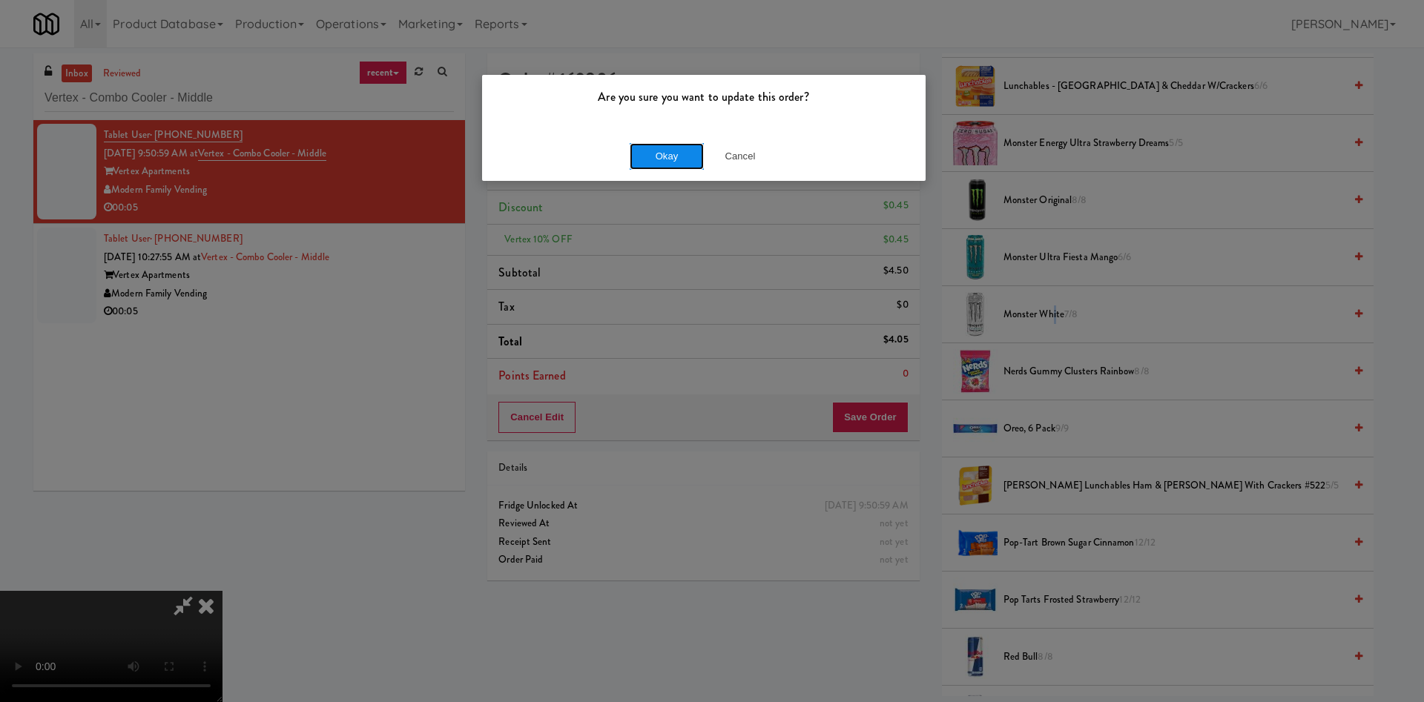
click at [657, 154] on button "Okay" at bounding box center [667, 156] width 74 height 27
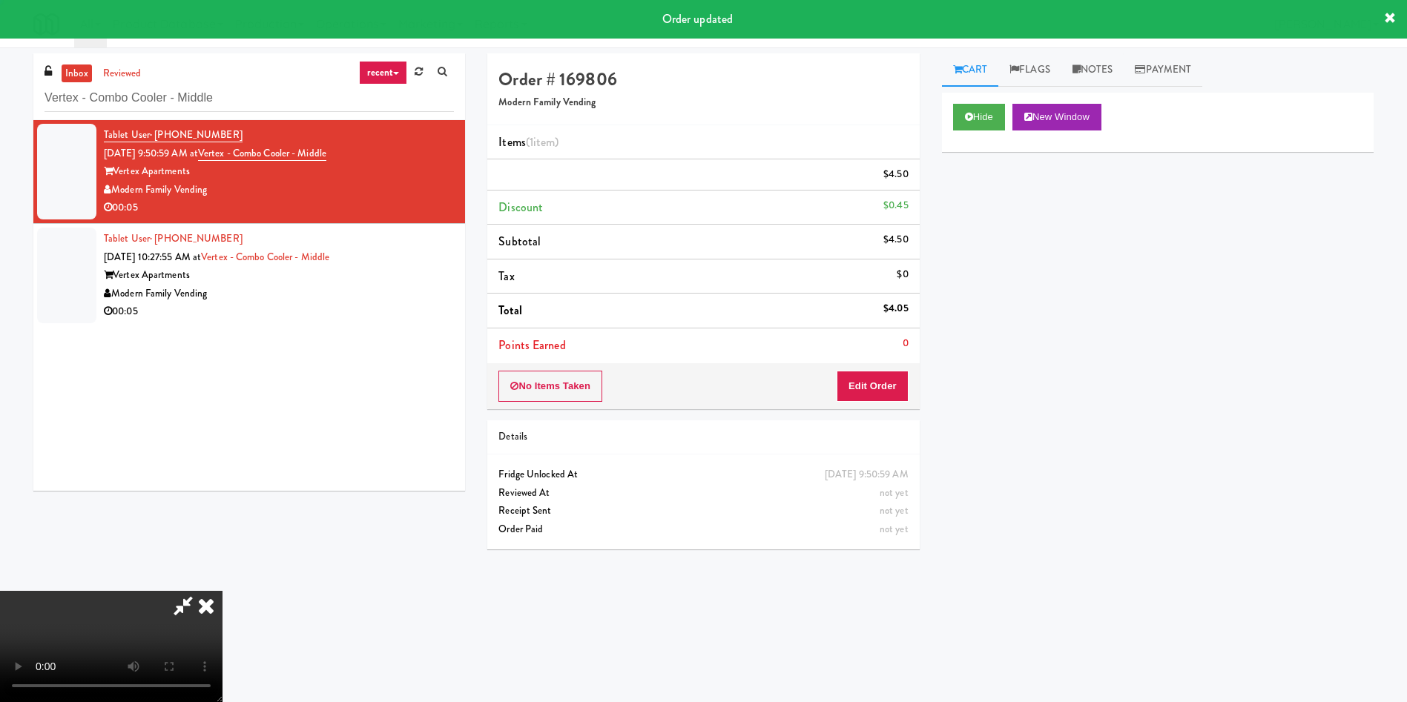
scroll to position [0, 0]
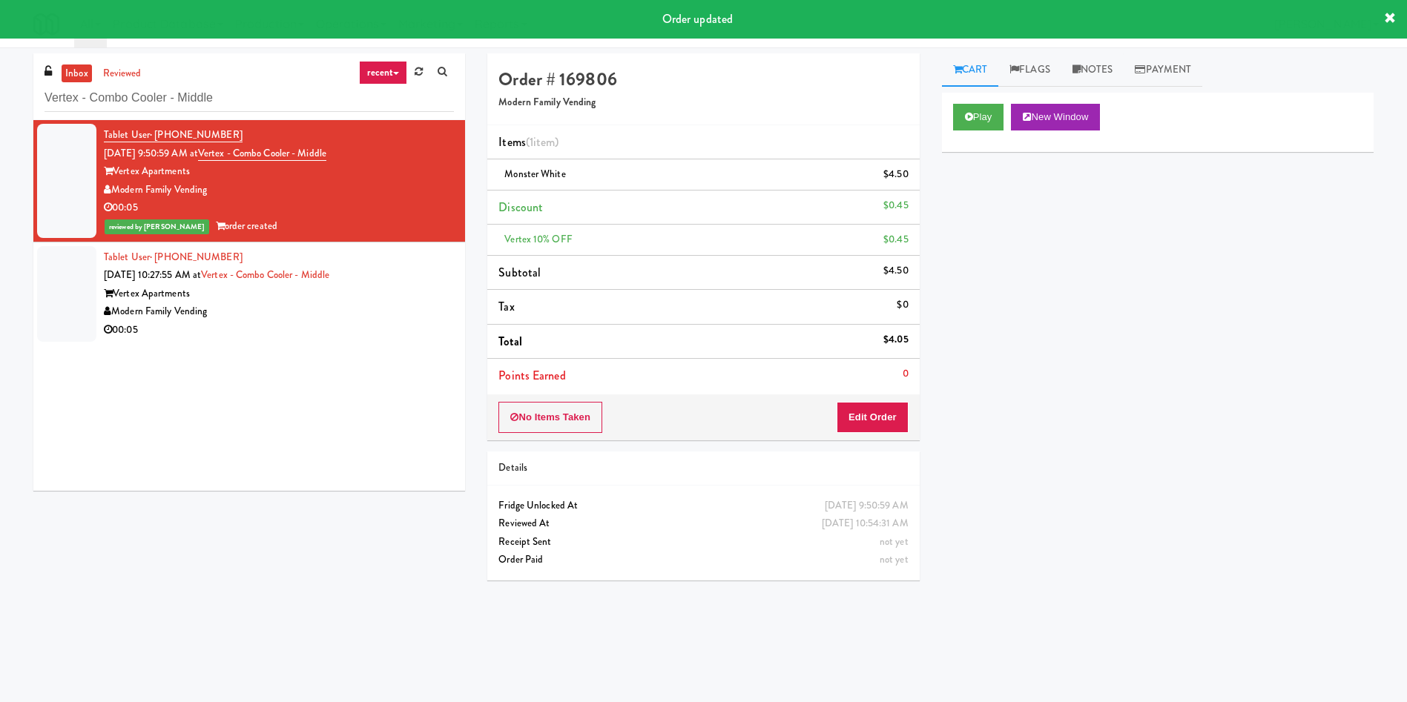
click at [82, 278] on div at bounding box center [66, 294] width 59 height 96
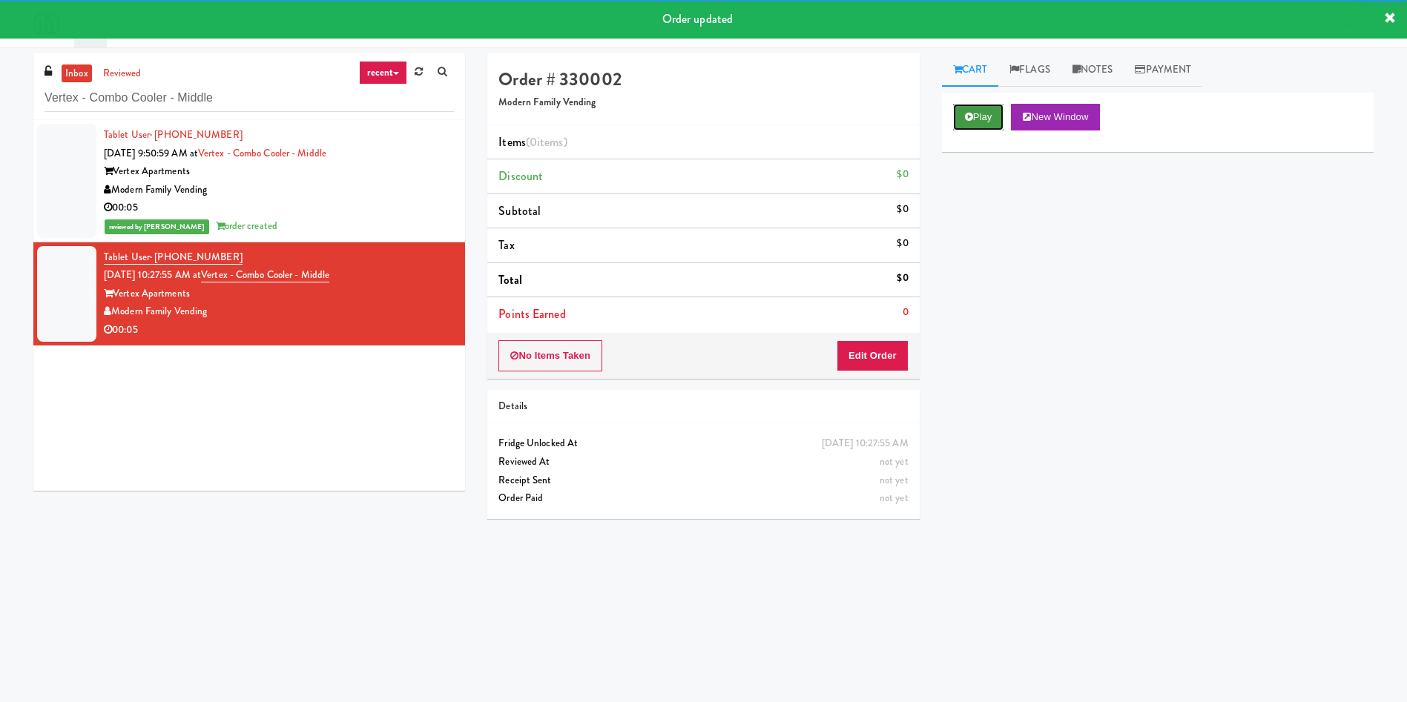
click at [991, 114] on button "Play" at bounding box center [978, 117] width 51 height 27
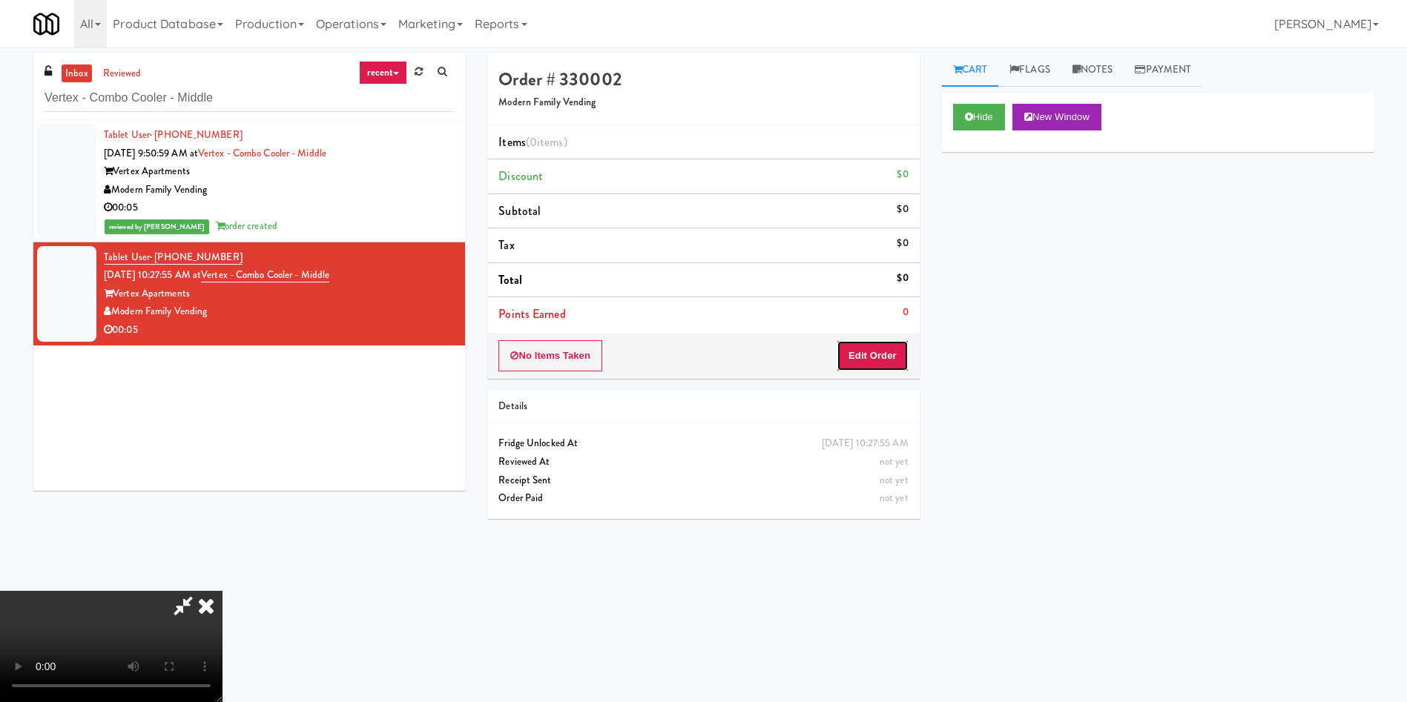
click at [868, 342] on button "Edit Order" at bounding box center [872, 355] width 72 height 31
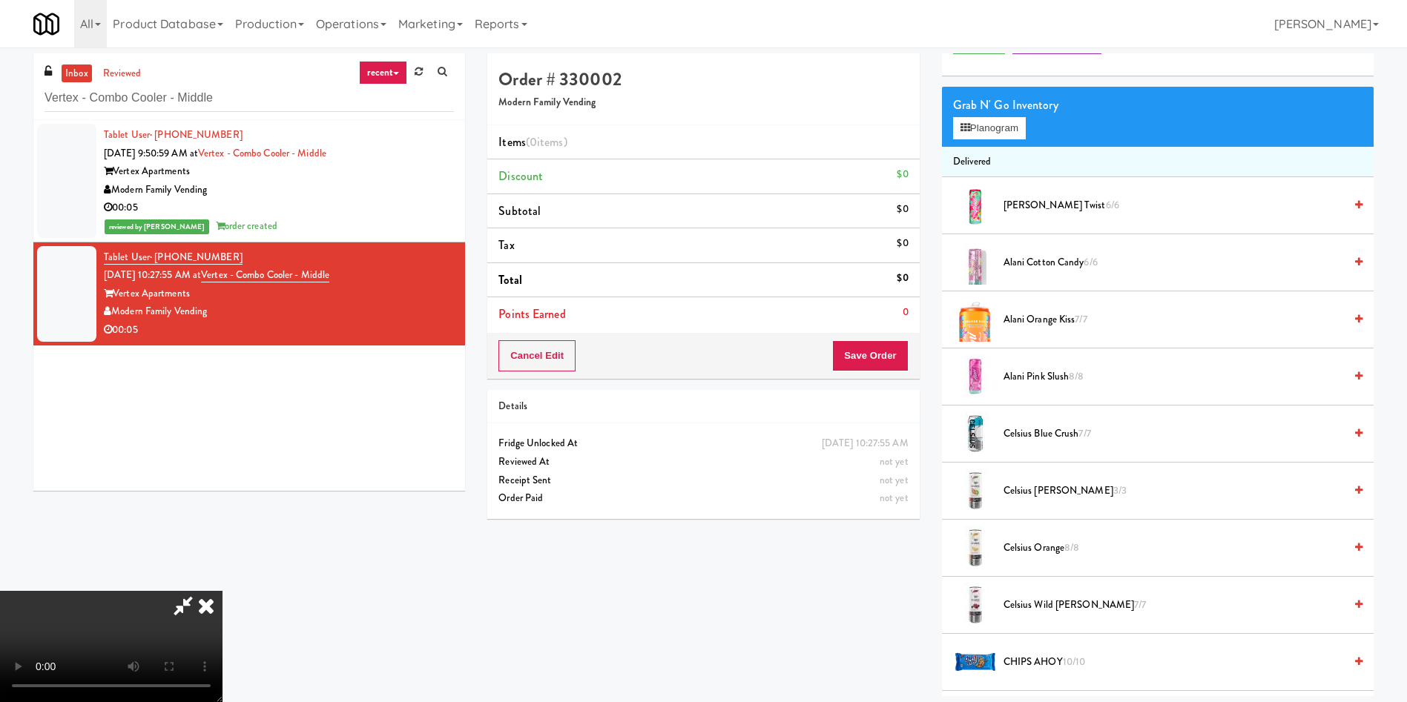
scroll to position [111, 0]
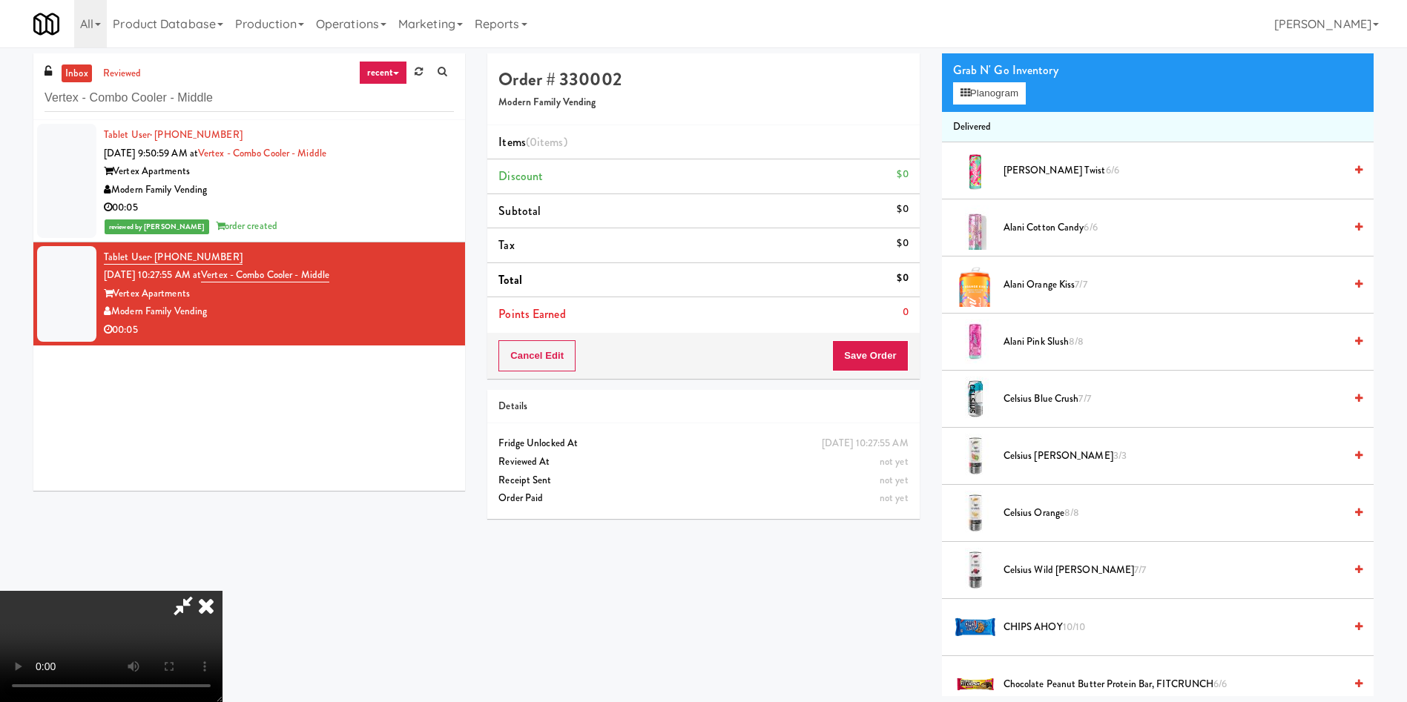
click at [222, 591] on video at bounding box center [111, 646] width 222 height 111
click at [1020, 174] on span "Alani Cherry Twist 6/6" at bounding box center [1173, 171] width 340 height 19
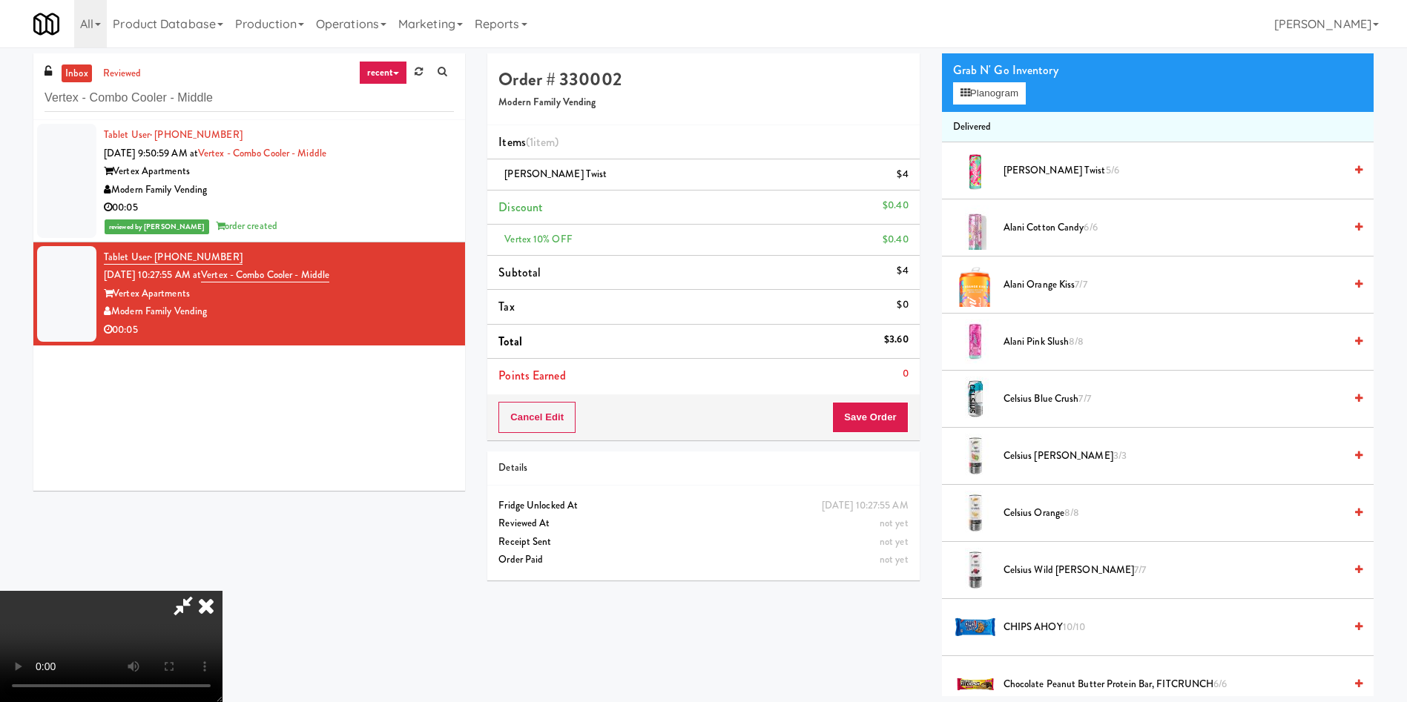
click at [222, 591] on video at bounding box center [111, 646] width 222 height 111
click at [885, 420] on button "Save Order" at bounding box center [870, 417] width 76 height 31
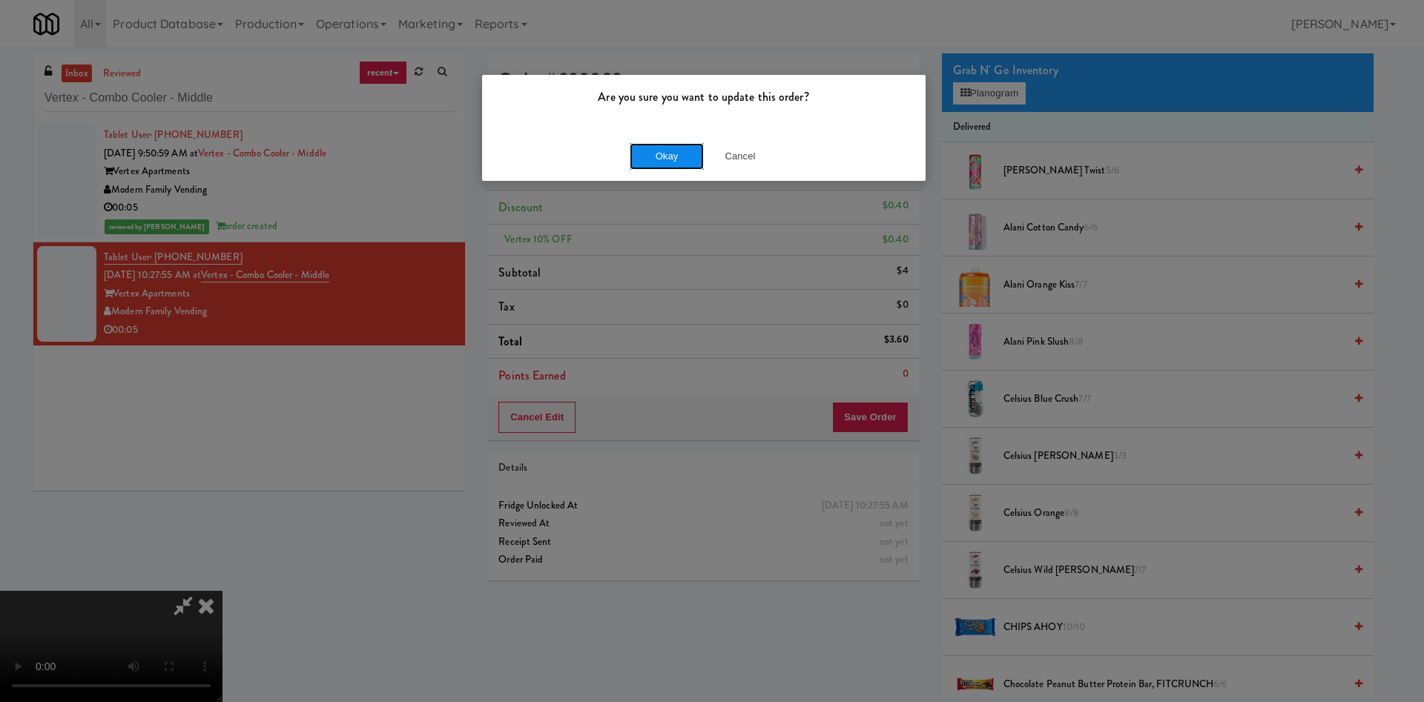
click at [636, 150] on button "Okay" at bounding box center [667, 156] width 74 height 27
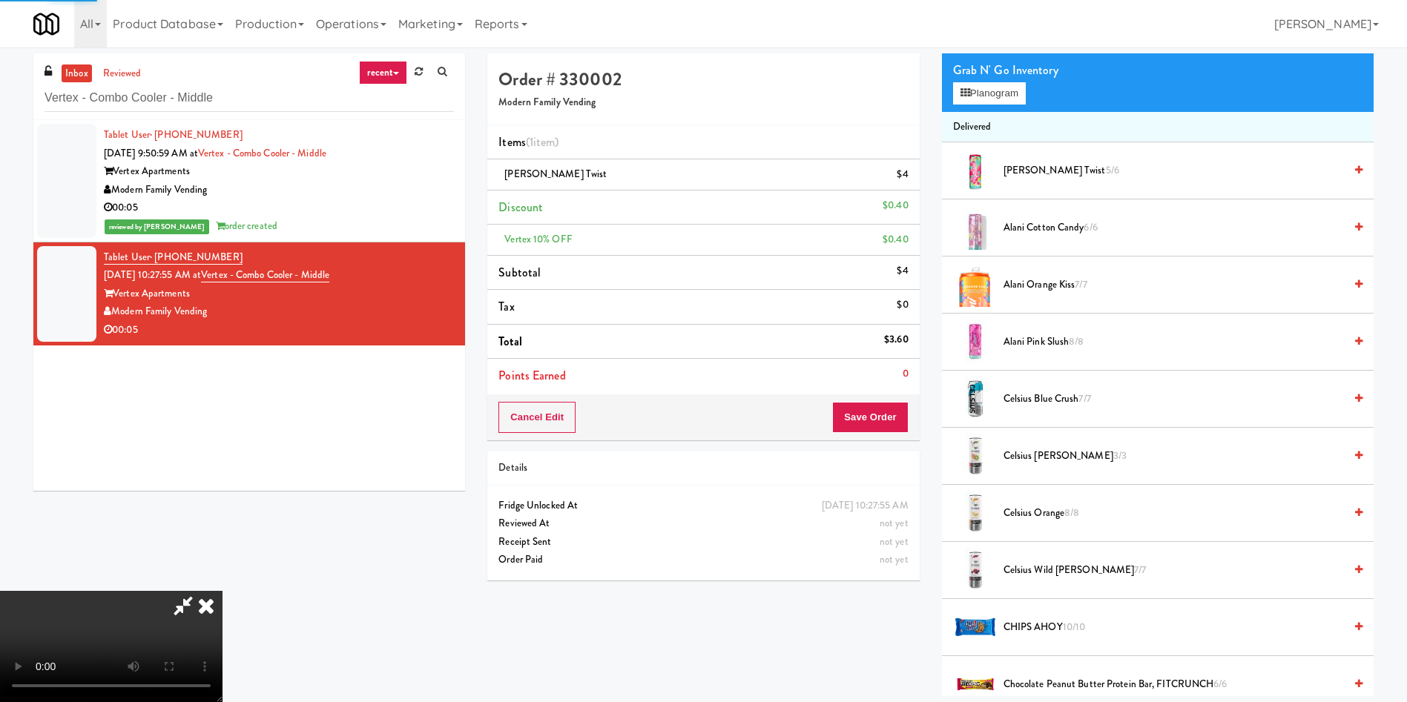
scroll to position [0, 0]
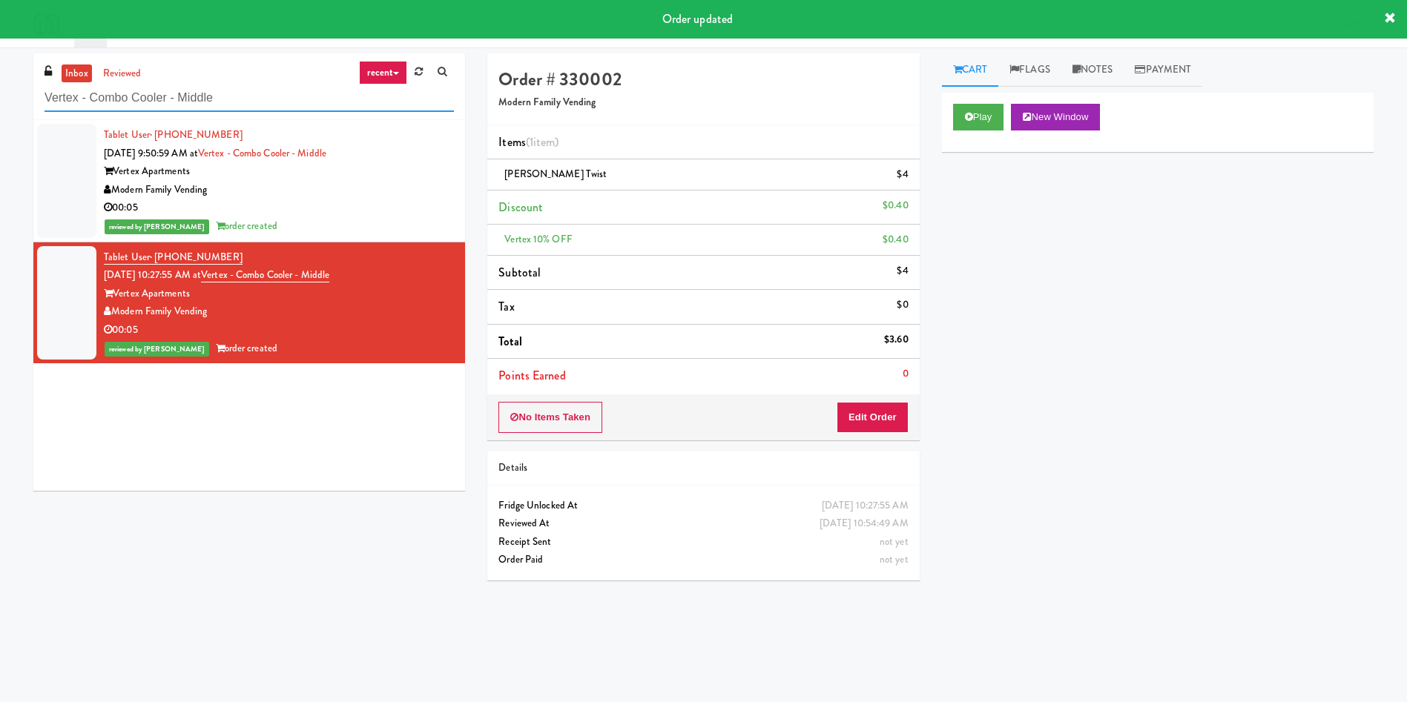
drag, startPoint x: 276, startPoint y: 100, endPoint x: 1, endPoint y: 105, distance: 274.4
click at [0, 102] on div "inbox reviewed recent all unclear take inventory issue suspicious failed recent…" at bounding box center [703, 350] width 1407 height 595
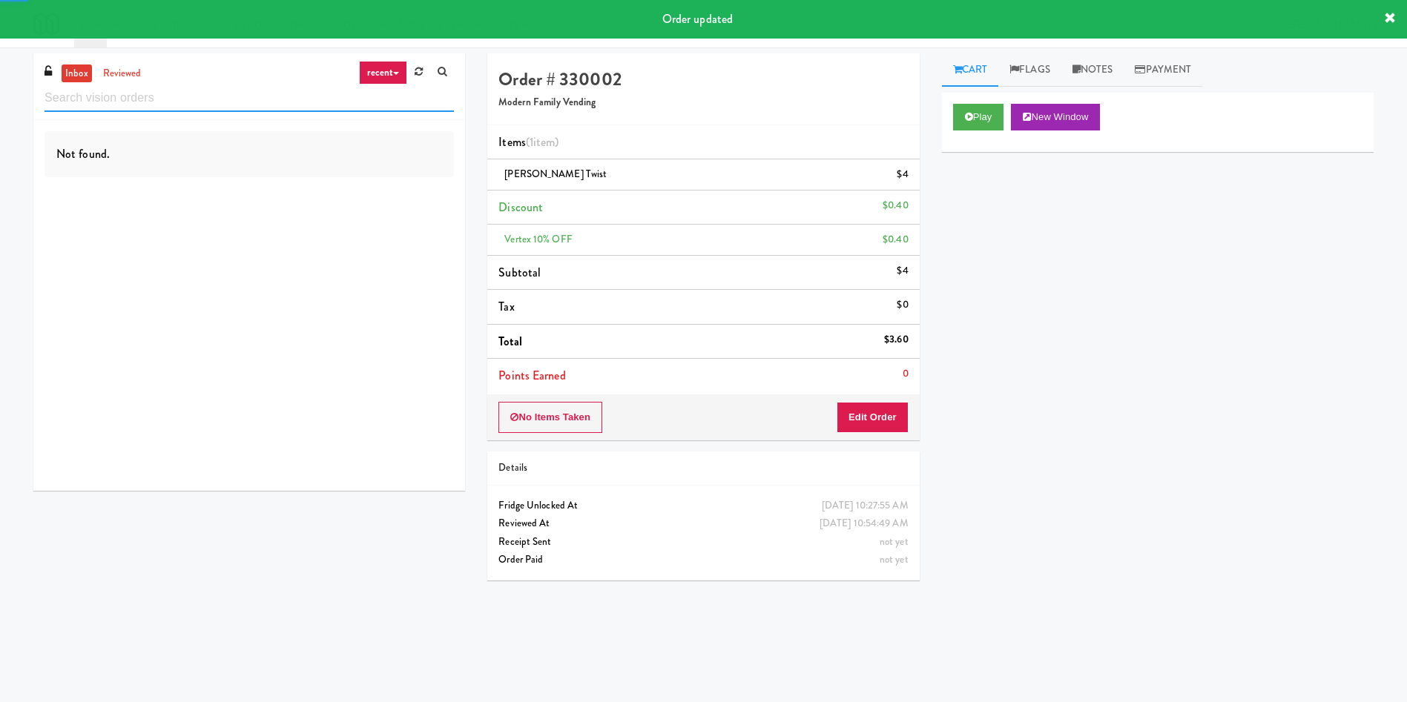
paste input "Healthtrax Gym"
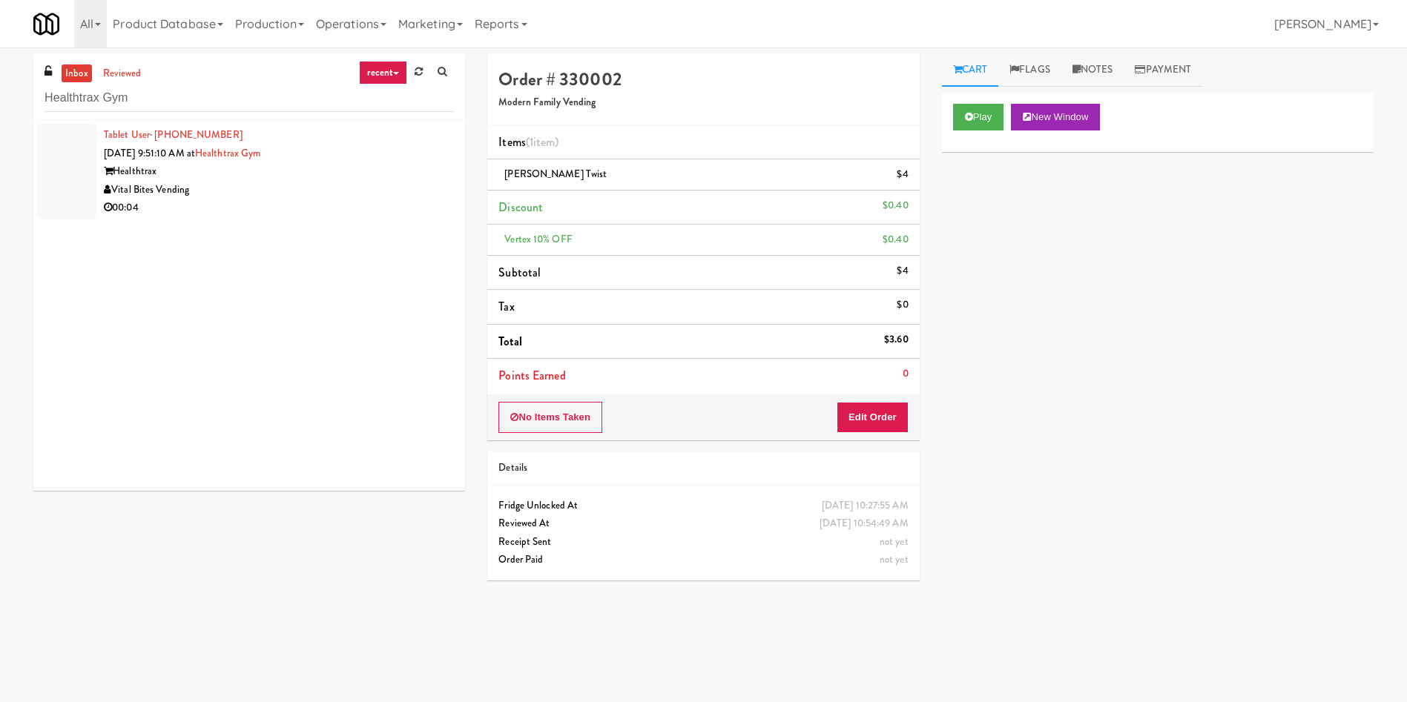
click at [66, 172] on div at bounding box center [66, 172] width 59 height 96
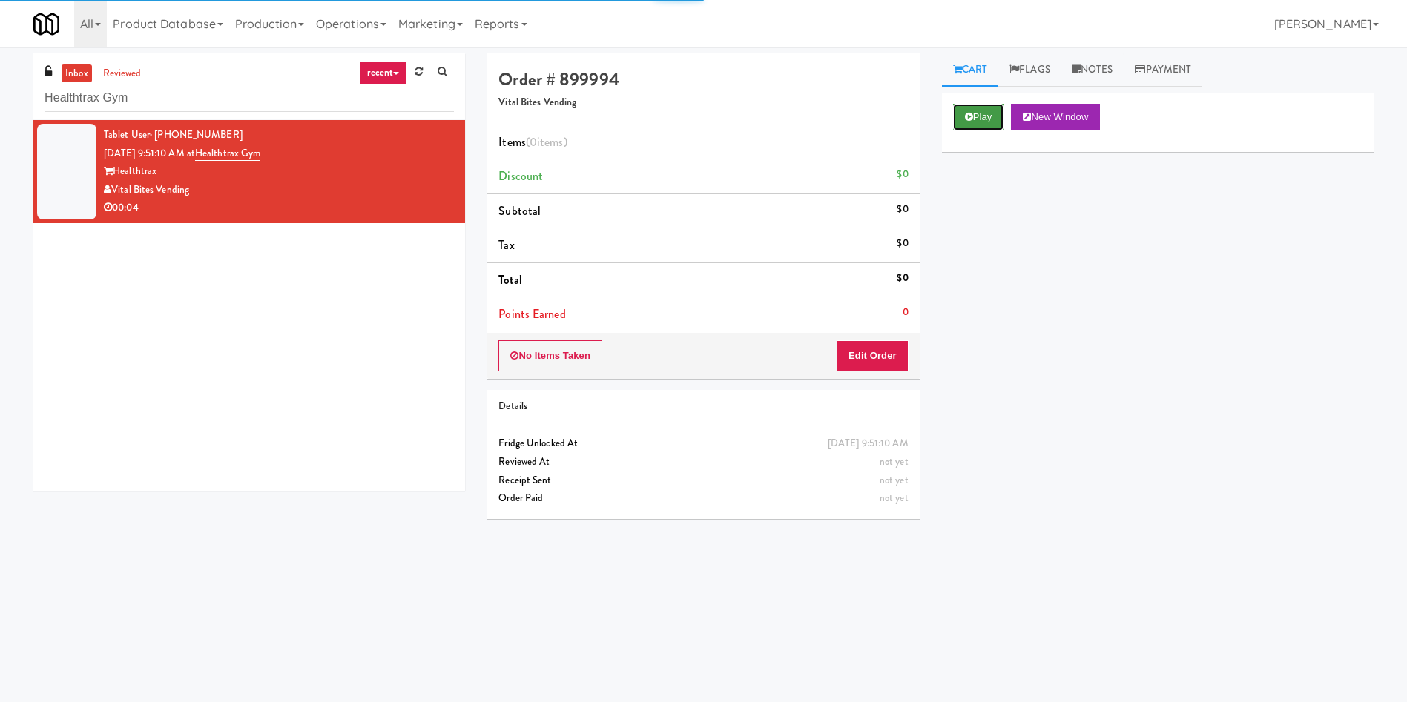
click at [988, 106] on button "Play" at bounding box center [978, 117] width 51 height 27
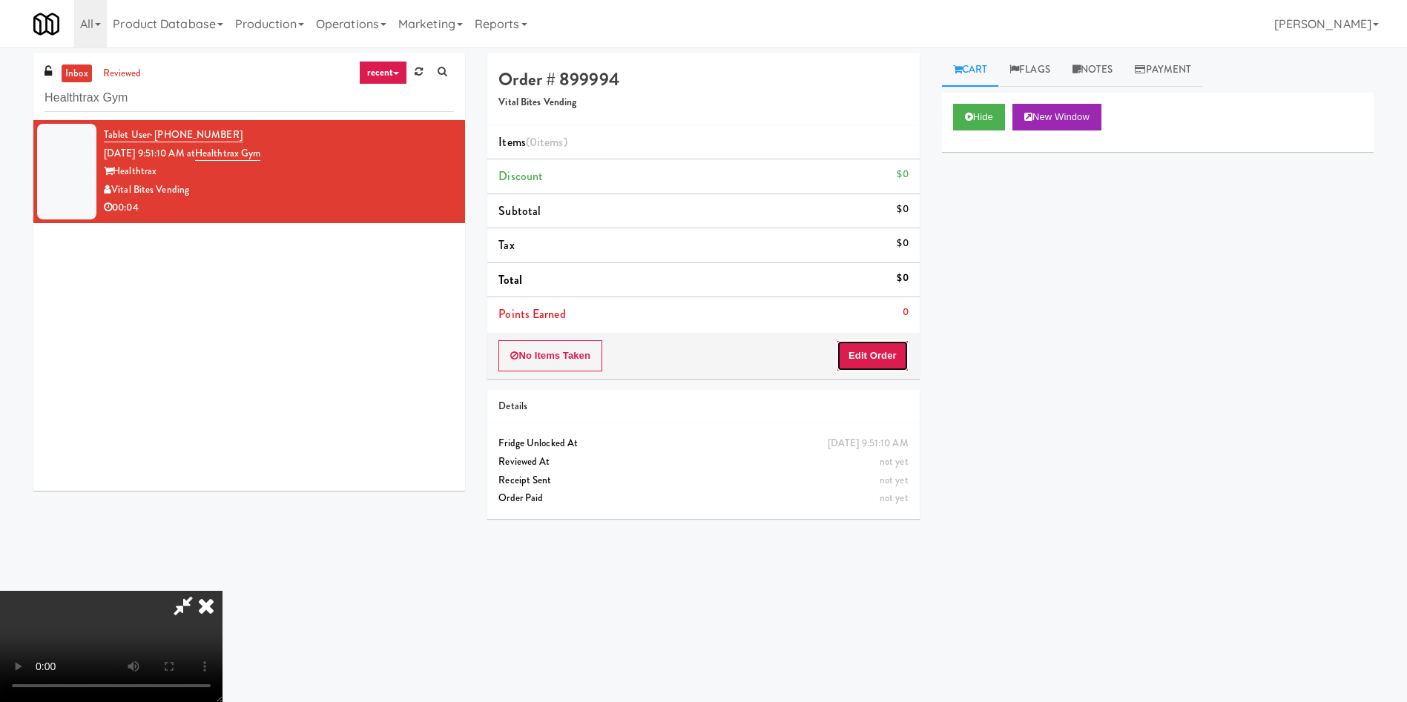
click at [889, 349] on button "Edit Order" at bounding box center [872, 355] width 72 height 31
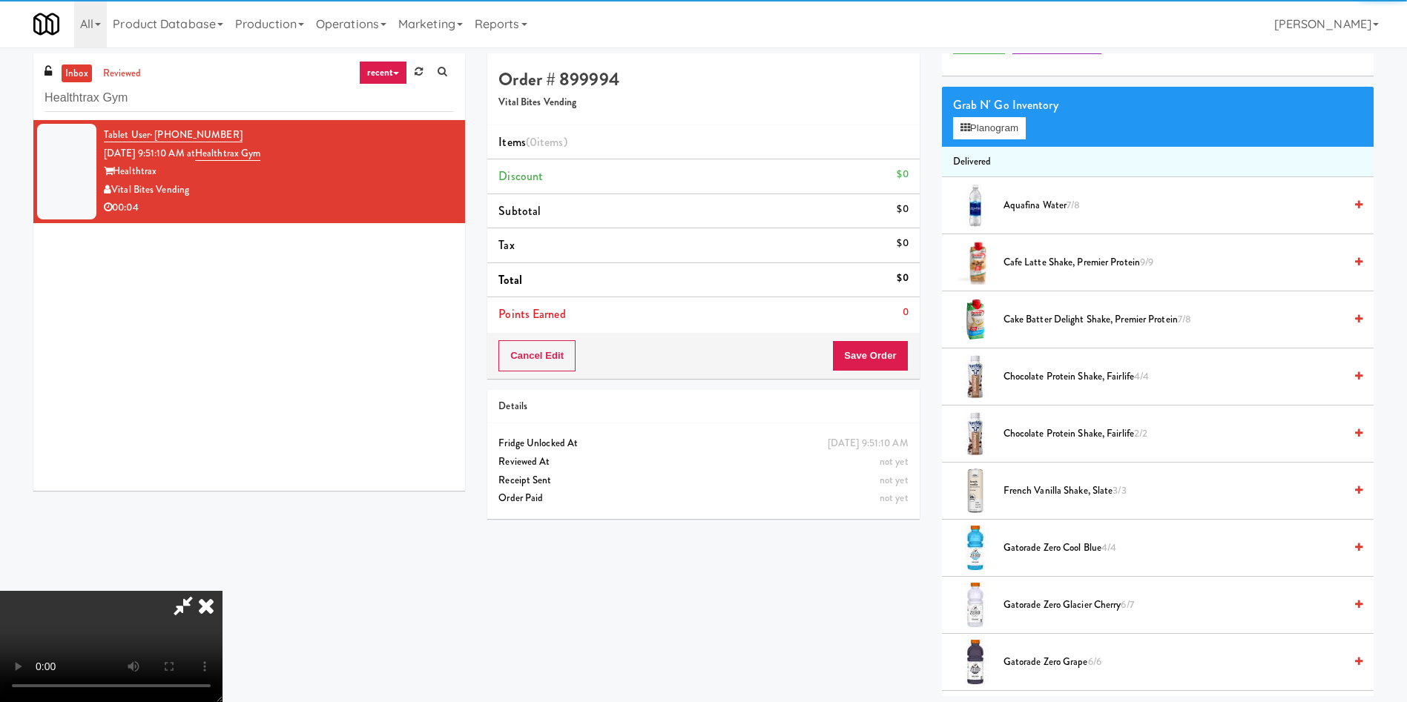
scroll to position [111, 0]
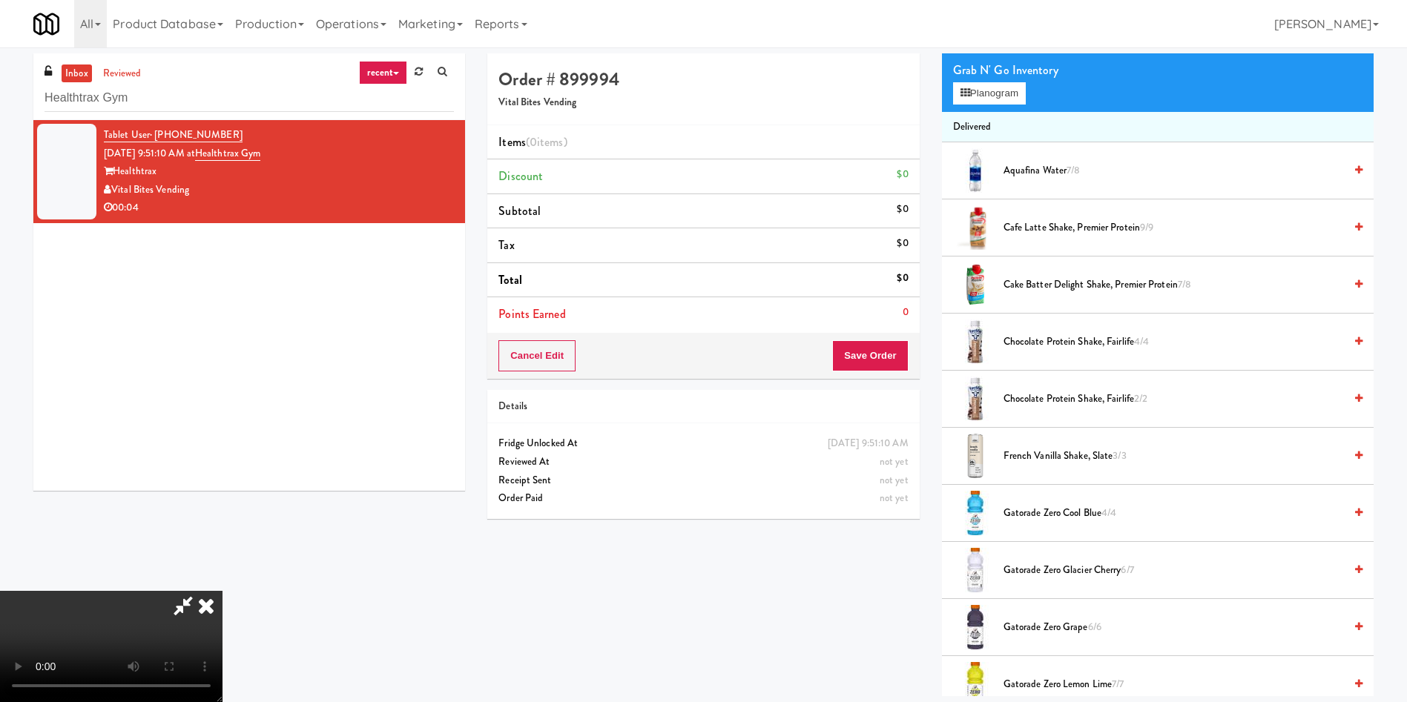
click at [986, 110] on div "Grab N' Go Inventory Planogram" at bounding box center [1158, 82] width 432 height 60
click at [989, 100] on button "Planogram" at bounding box center [989, 93] width 73 height 22
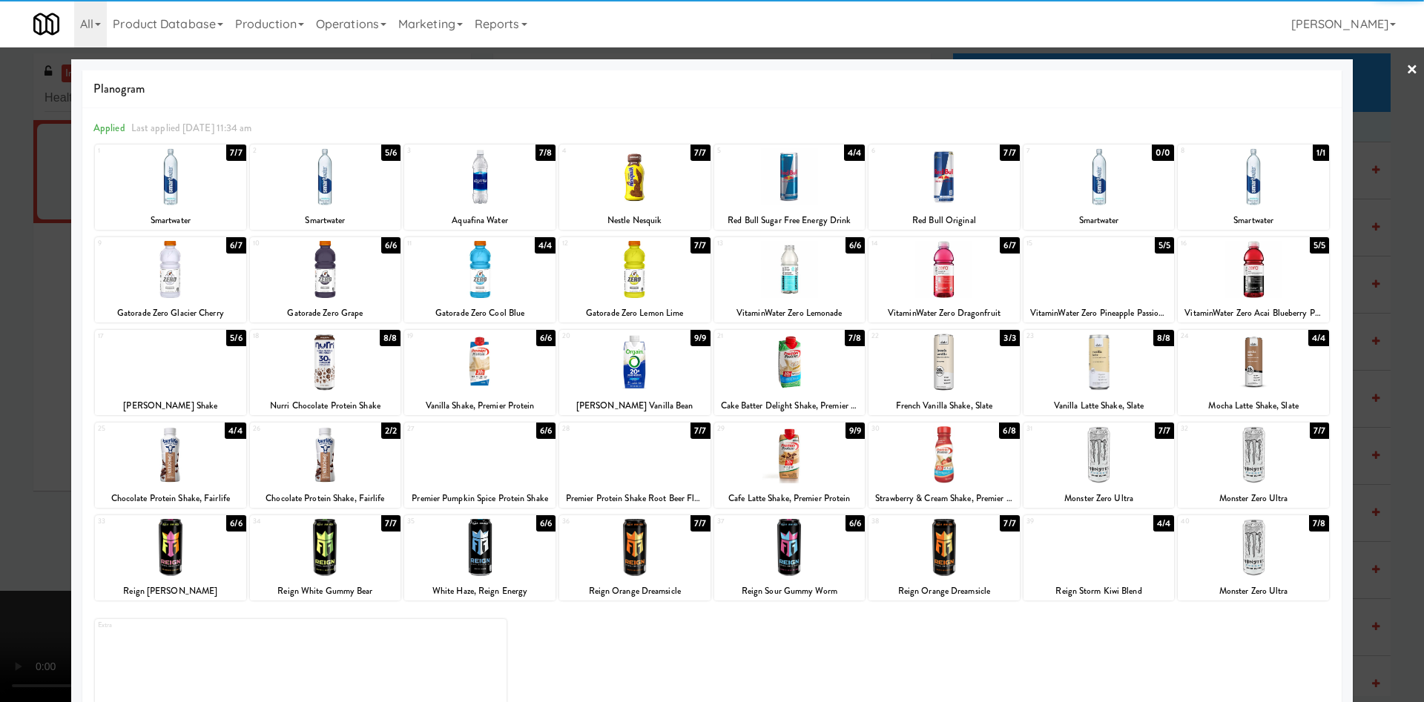
click at [637, 188] on div at bounding box center [634, 176] width 151 height 57
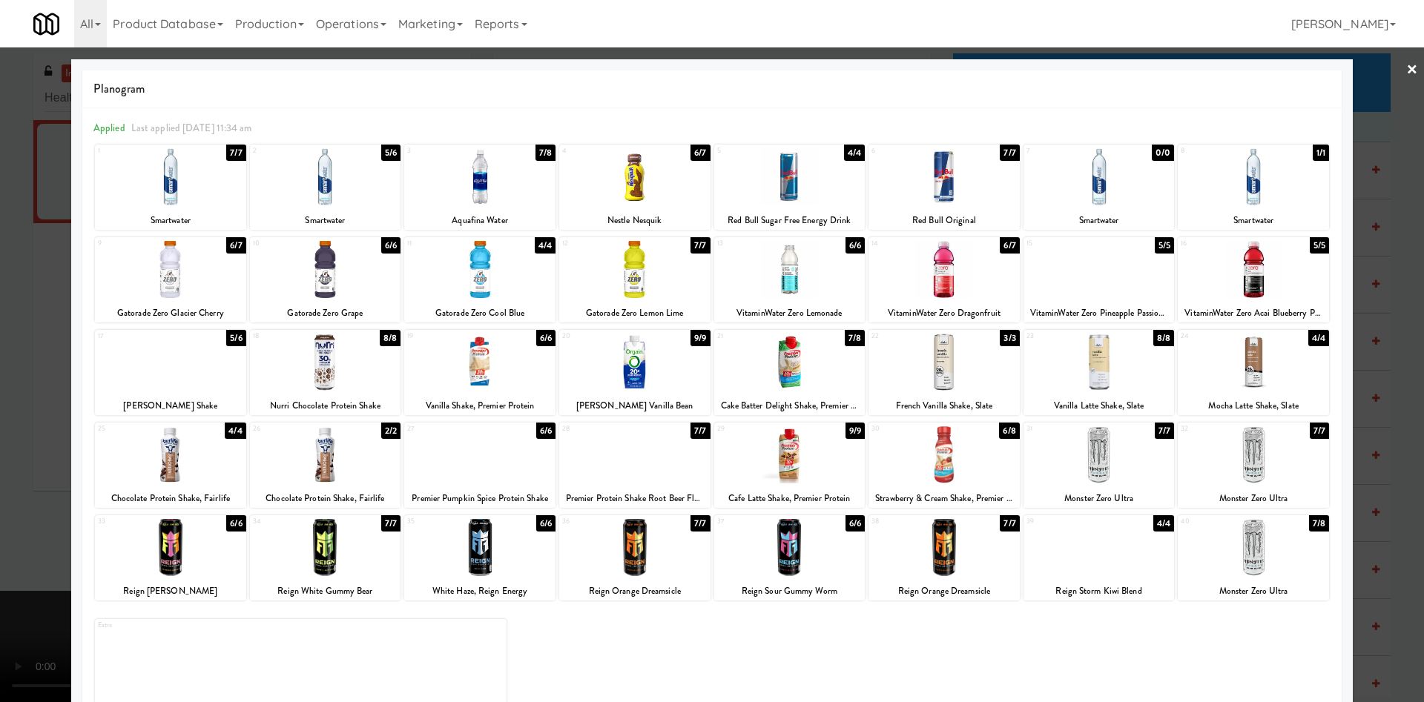
click at [0, 333] on div at bounding box center [712, 351] width 1424 height 702
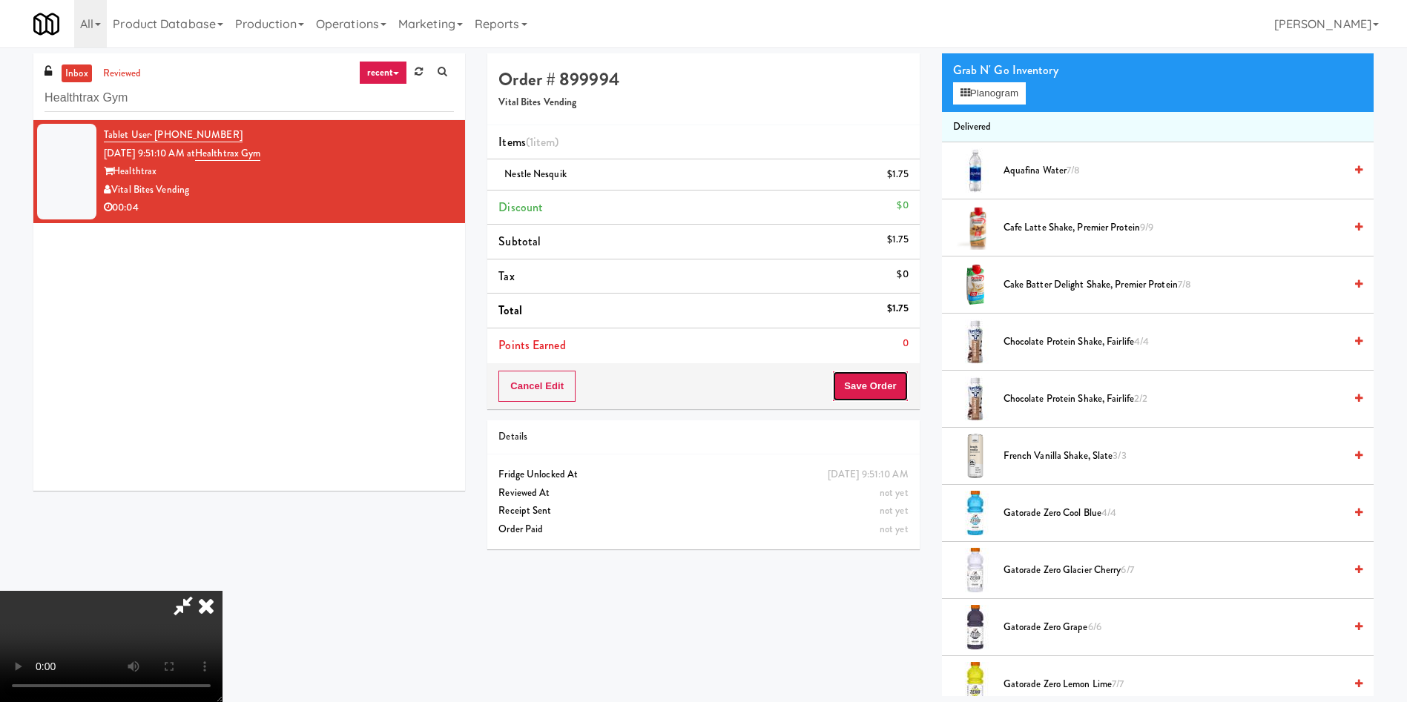
click at [882, 391] on button "Save Order" at bounding box center [870, 386] width 76 height 31
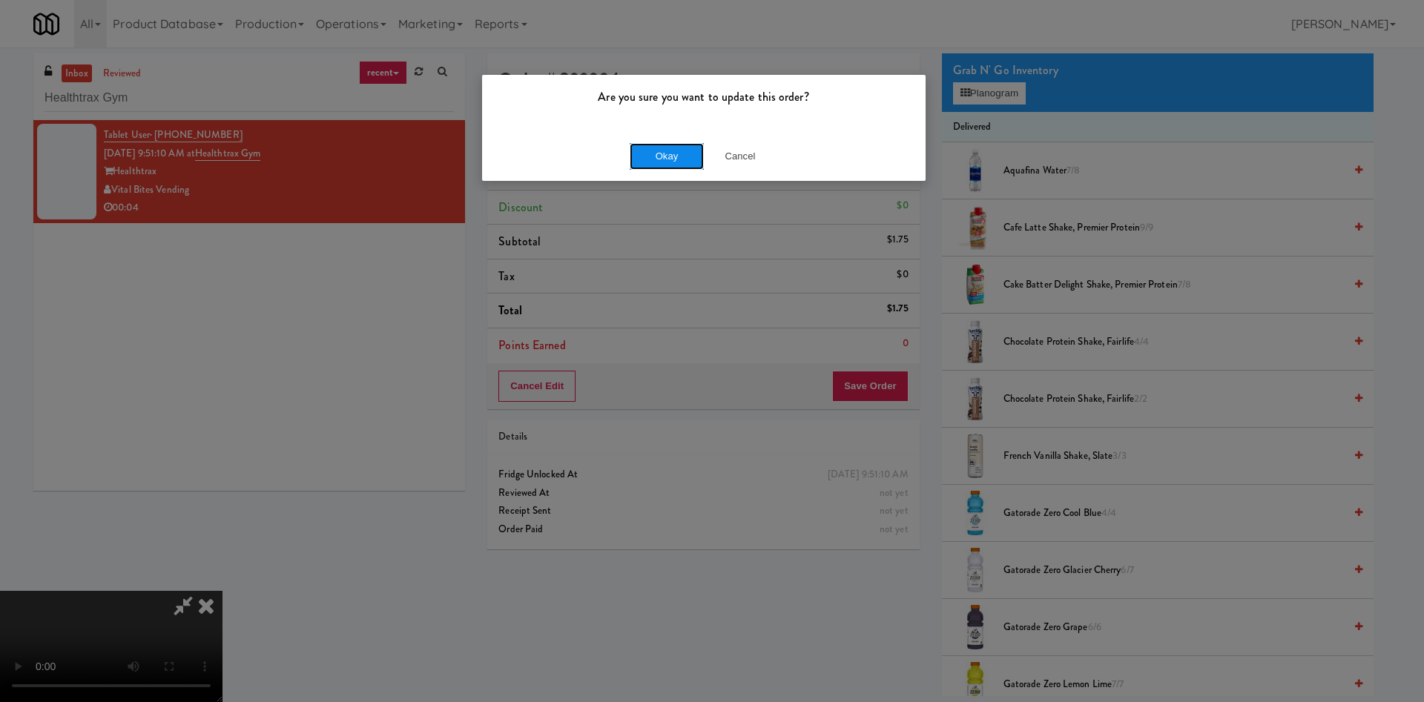
click at [676, 145] on button "Okay" at bounding box center [667, 156] width 74 height 27
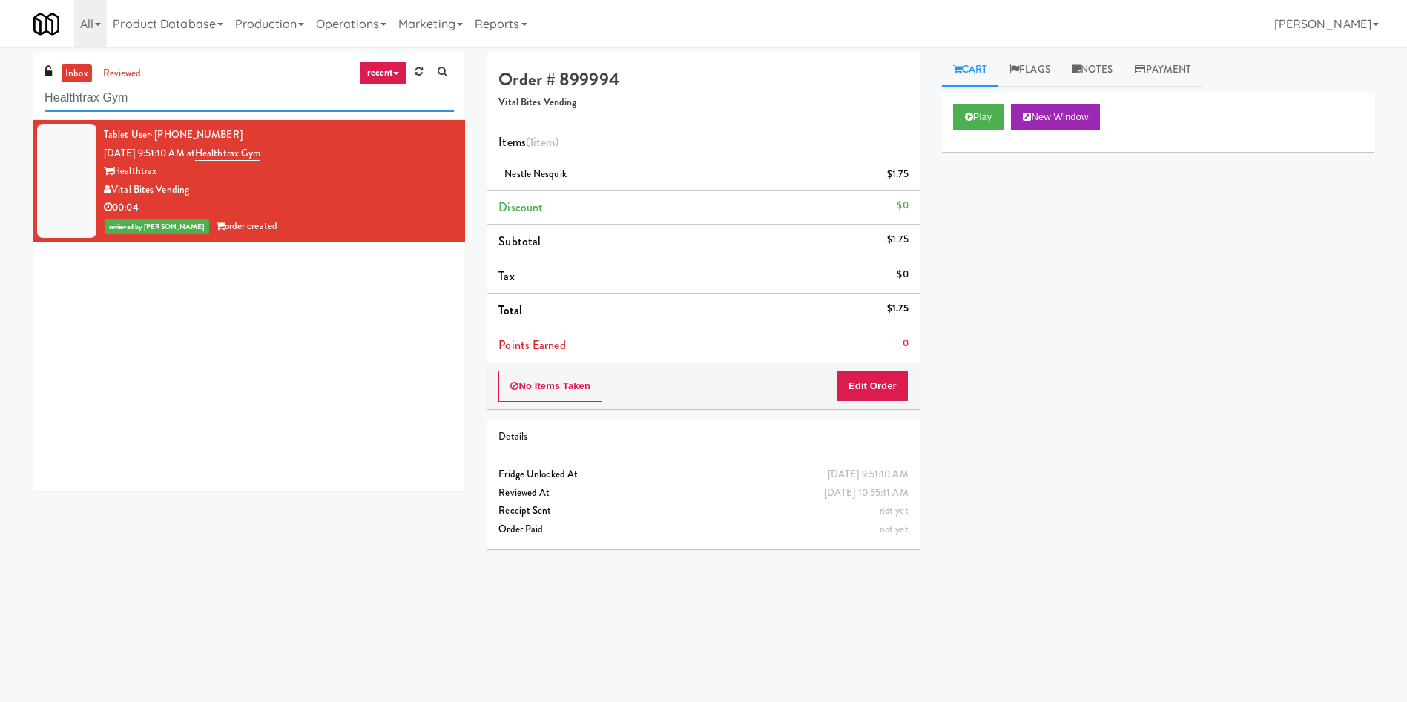
drag, startPoint x: 211, startPoint y: 89, endPoint x: 0, endPoint y: 36, distance: 217.8
click at [0, 52] on div "inbox reviewed recent all unclear take inventory issue suspicious failed recent…" at bounding box center [703, 347] width 1407 height 601
paste input "Court St - Cooler"
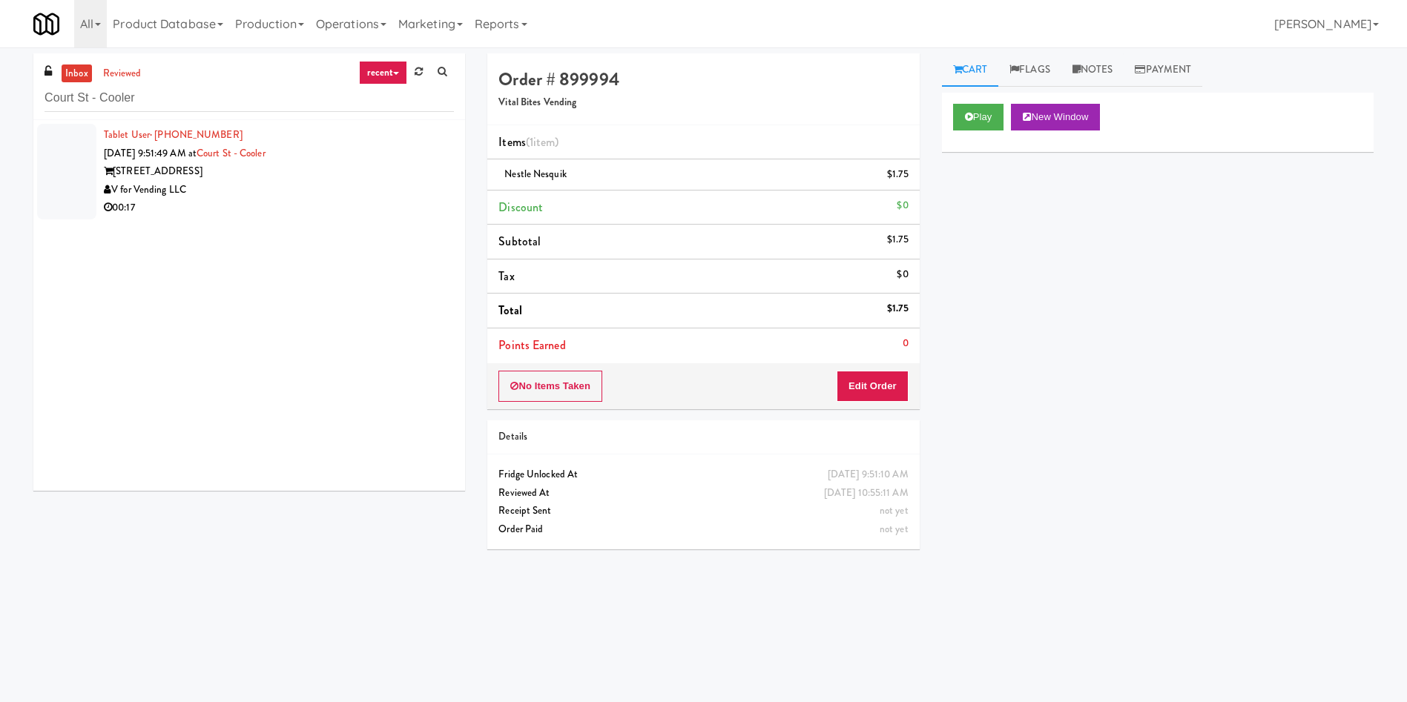
click at [46, 174] on div at bounding box center [66, 172] width 59 height 96
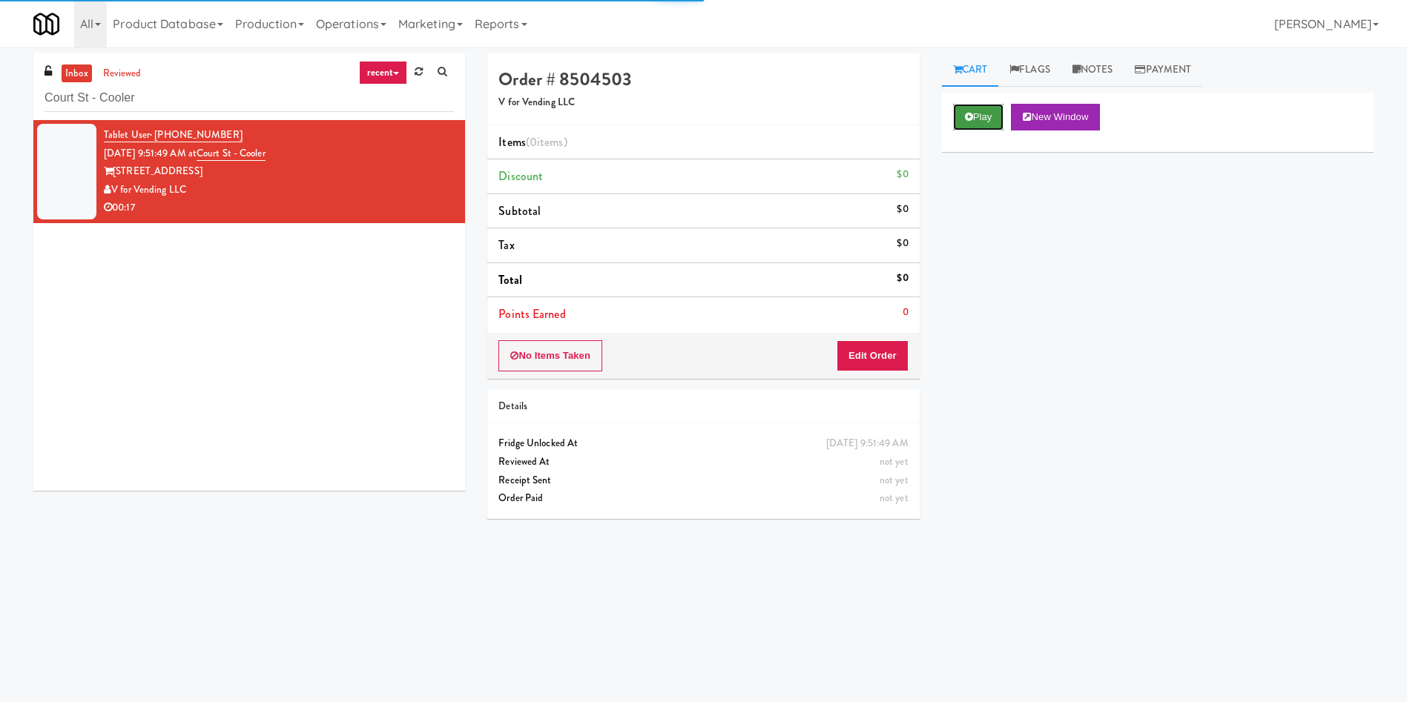
click at [977, 114] on button "Play" at bounding box center [978, 117] width 51 height 27
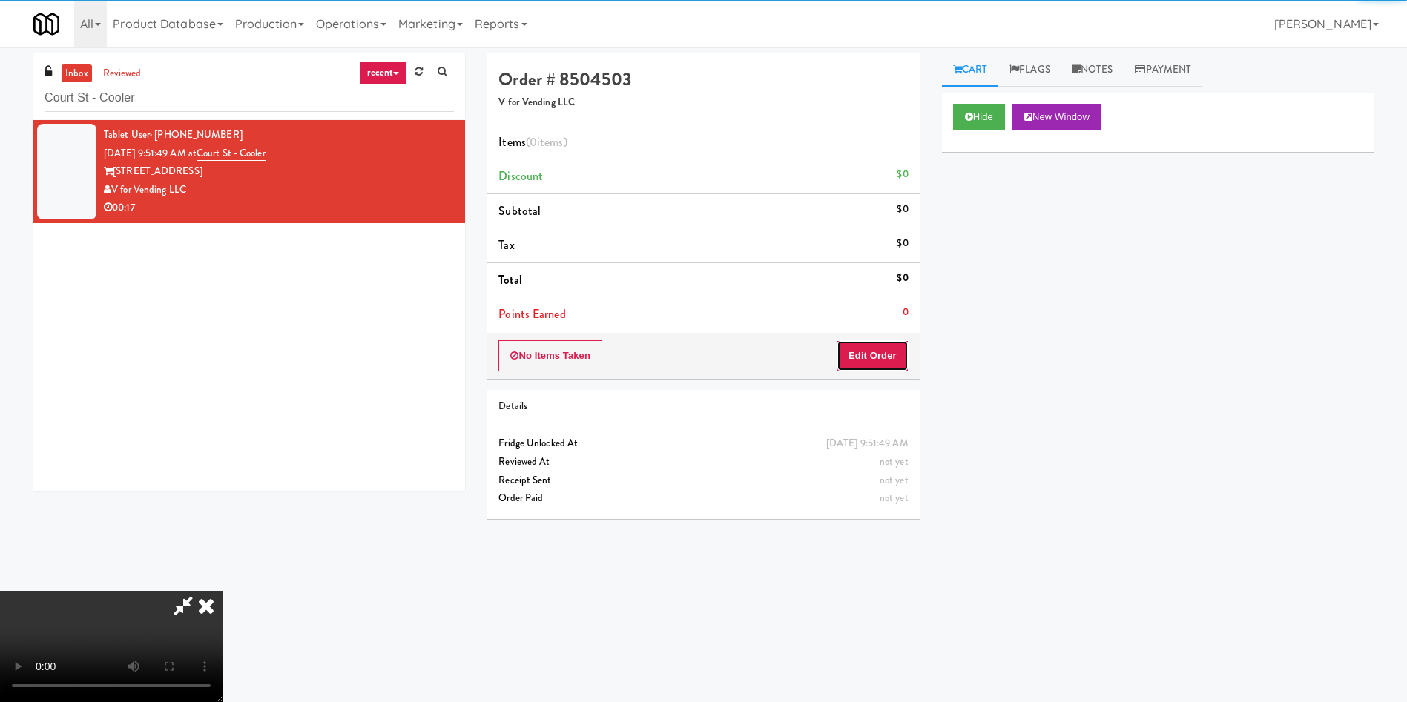
click at [888, 358] on button "Edit Order" at bounding box center [872, 355] width 72 height 31
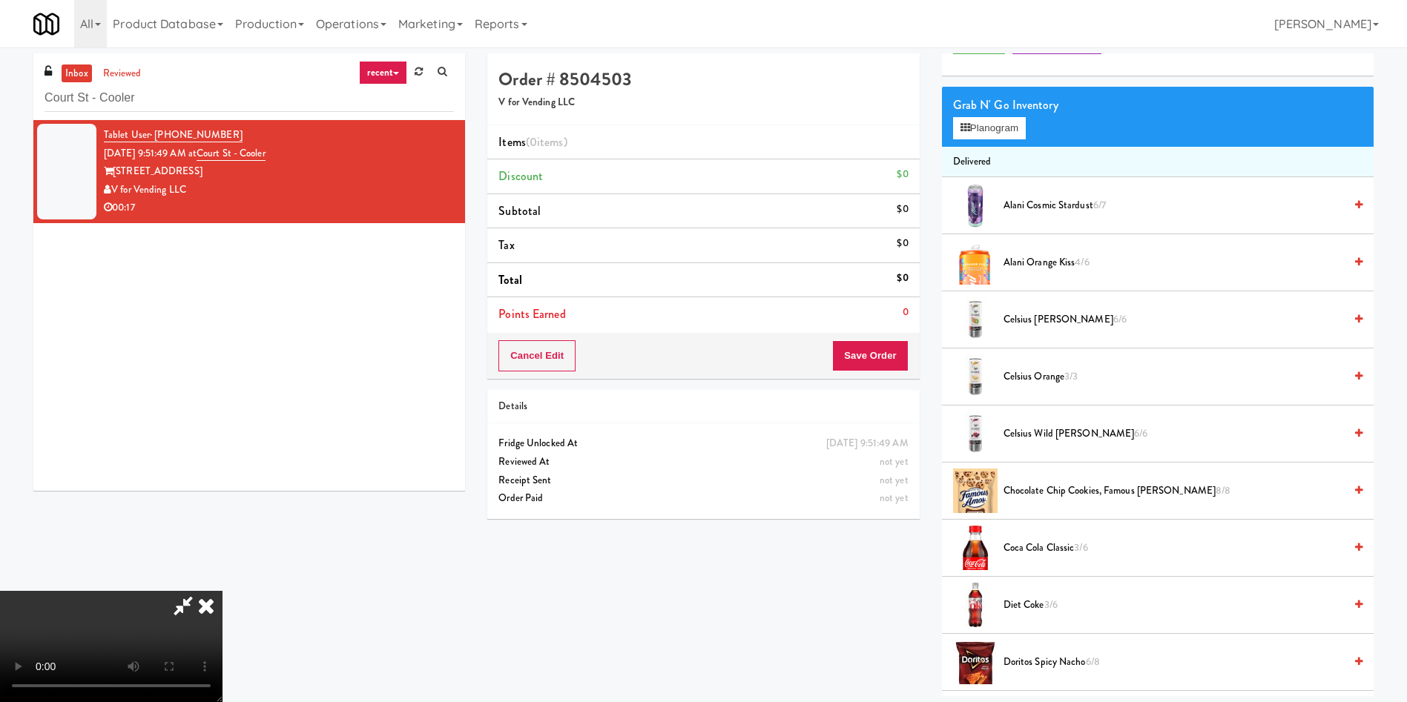
scroll to position [111, 0]
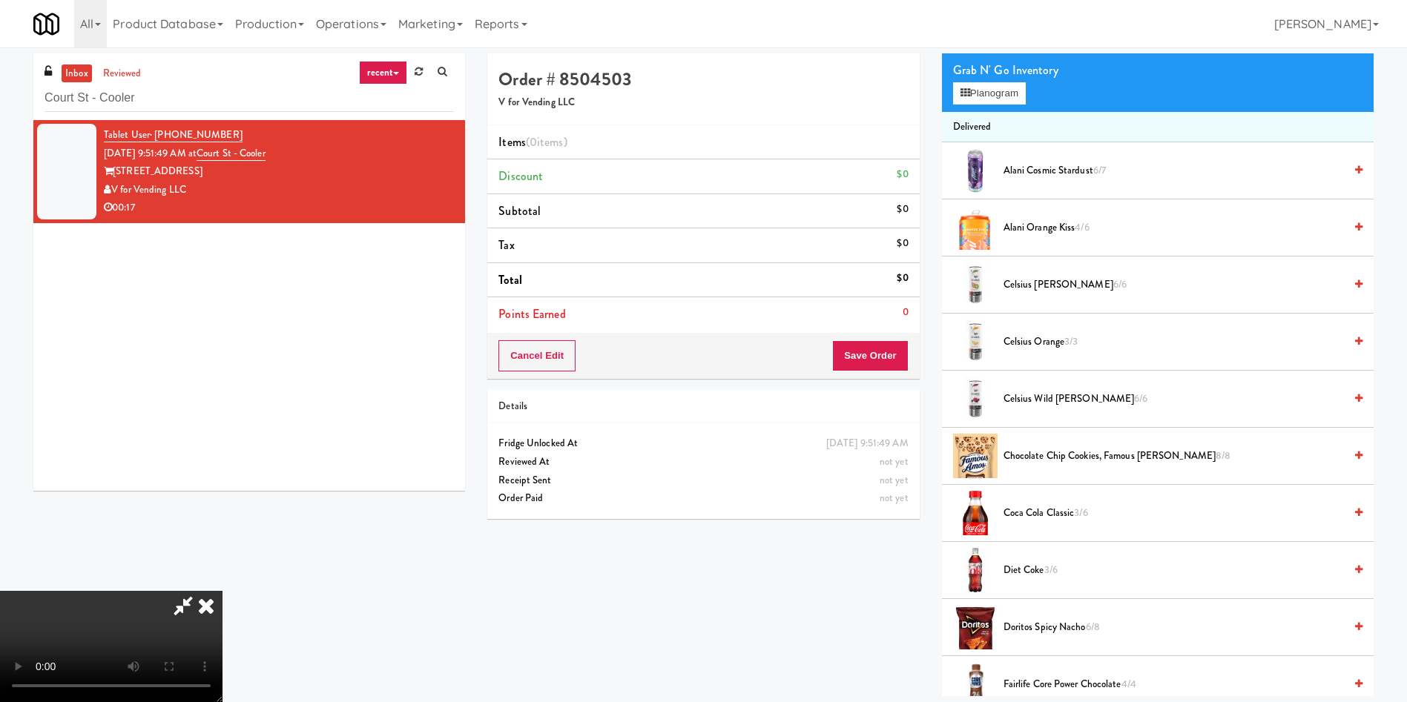
click at [1020, 231] on span "Alani Orange Kiss 4/6" at bounding box center [1173, 228] width 340 height 19
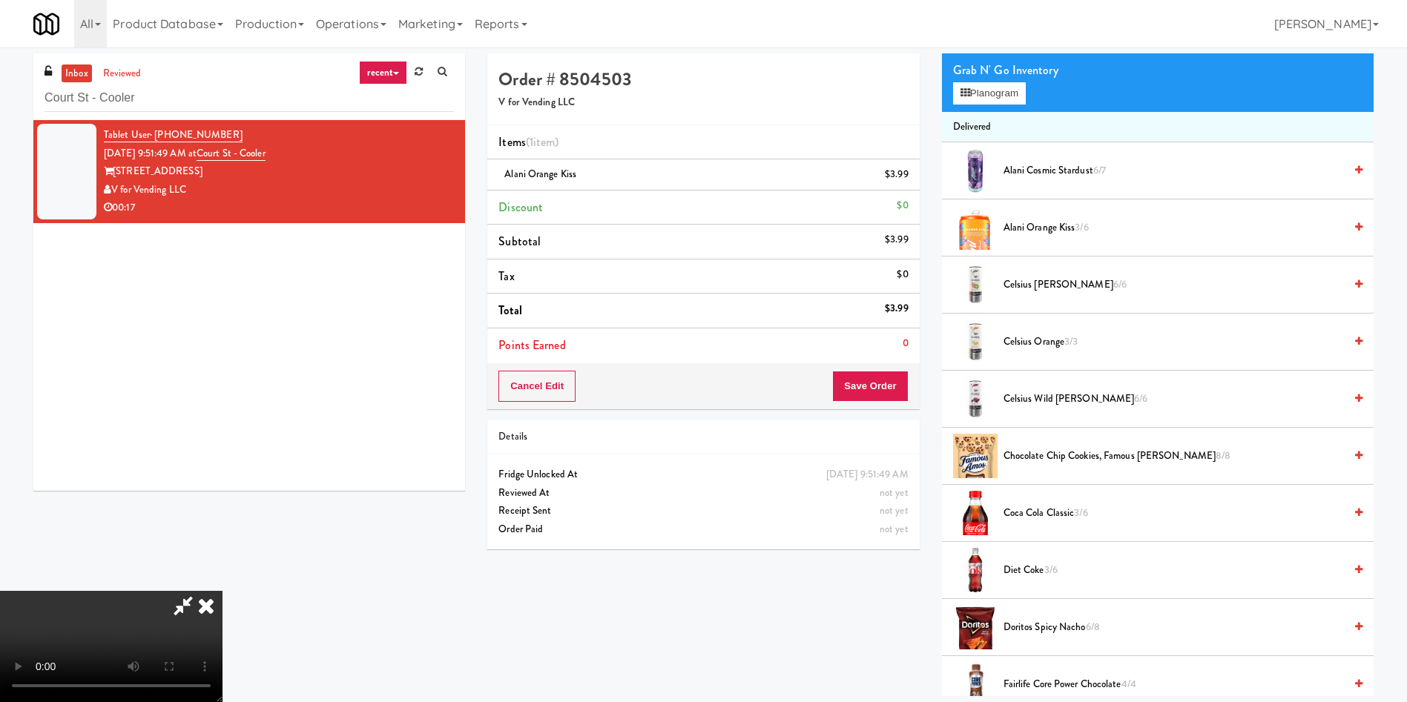
click at [222, 591] on video at bounding box center [111, 646] width 222 height 111
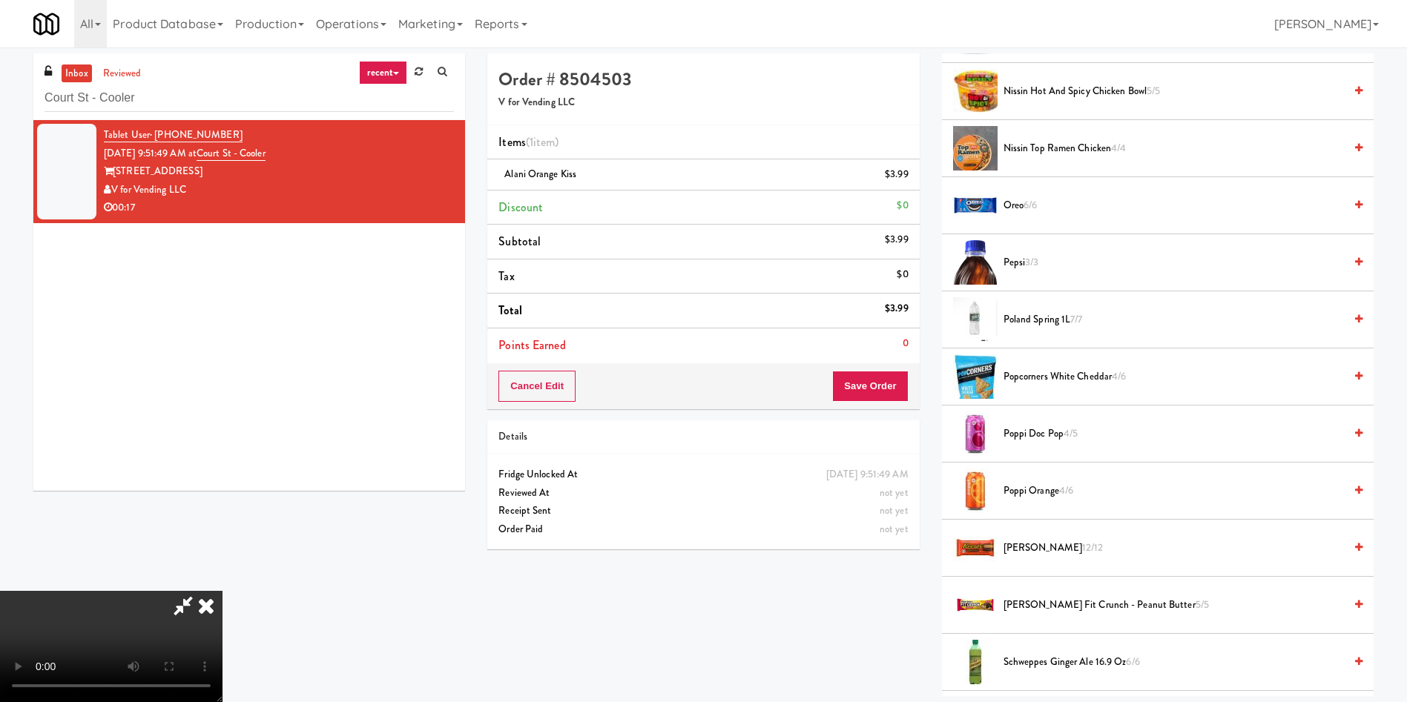
scroll to position [1001, 0]
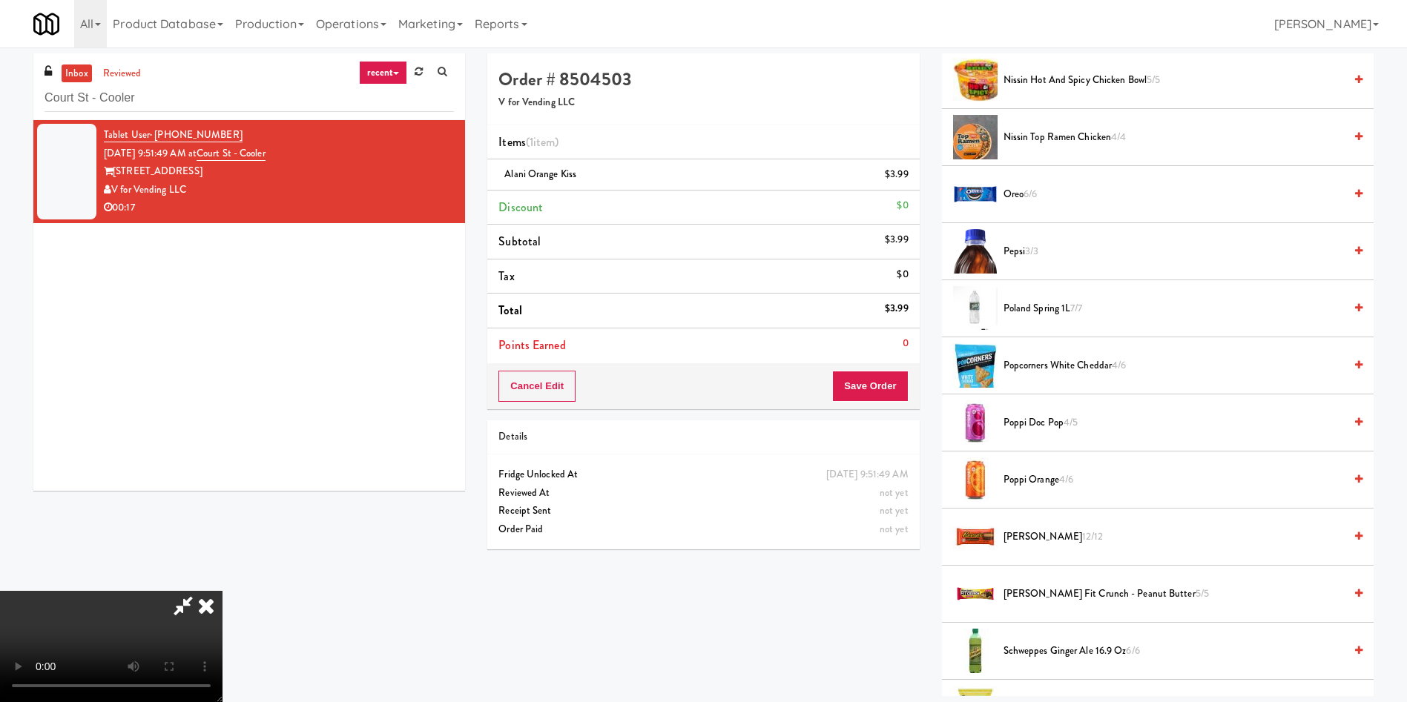
click at [1038, 367] on span "Popcorners White Cheddar 4/6" at bounding box center [1173, 366] width 340 height 19
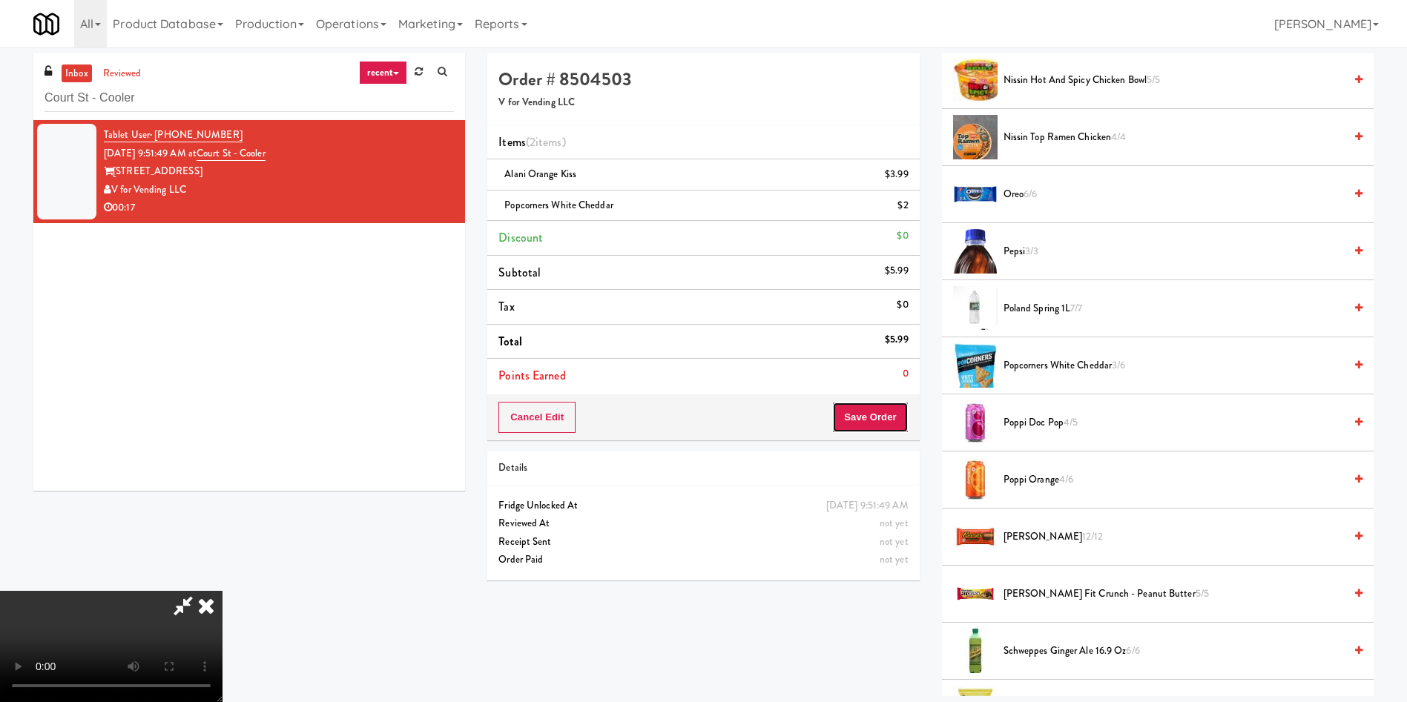
click at [880, 415] on button "Save Order" at bounding box center [870, 417] width 76 height 31
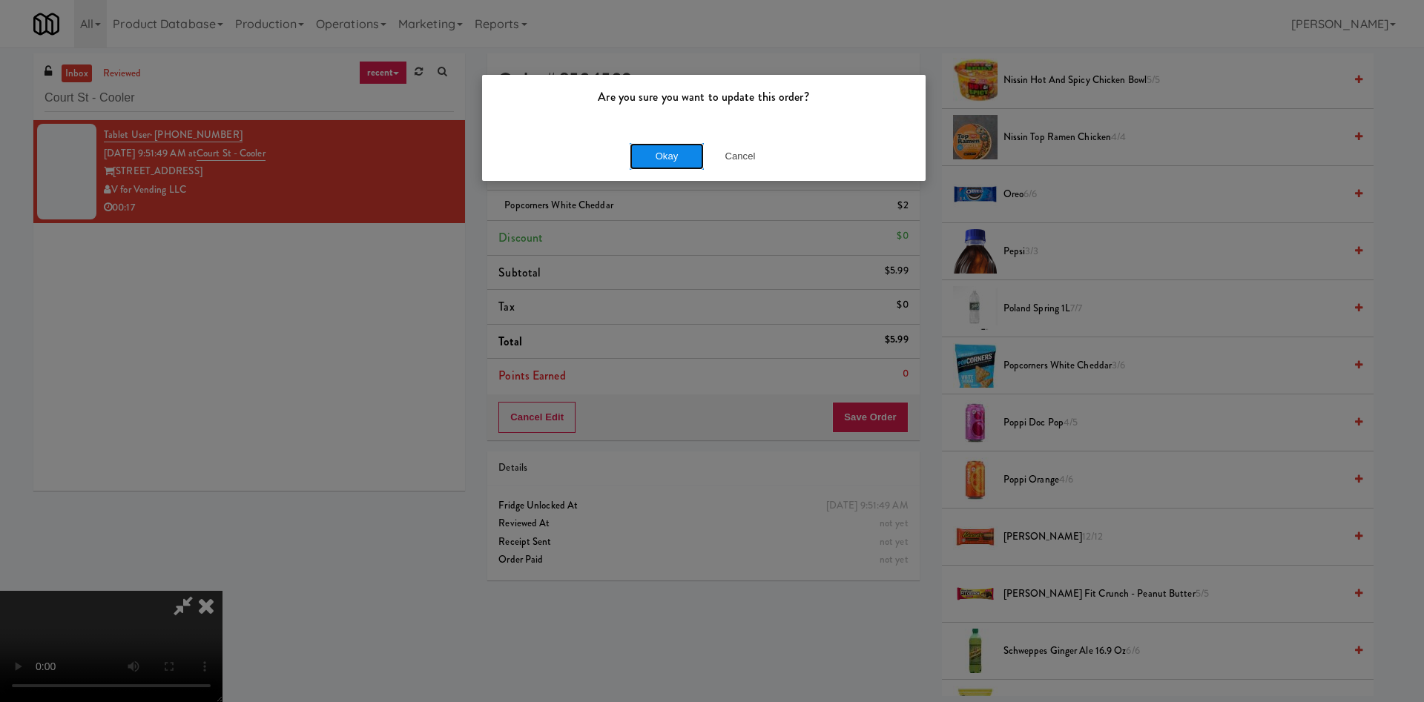
click at [667, 148] on button "Okay" at bounding box center [667, 156] width 74 height 27
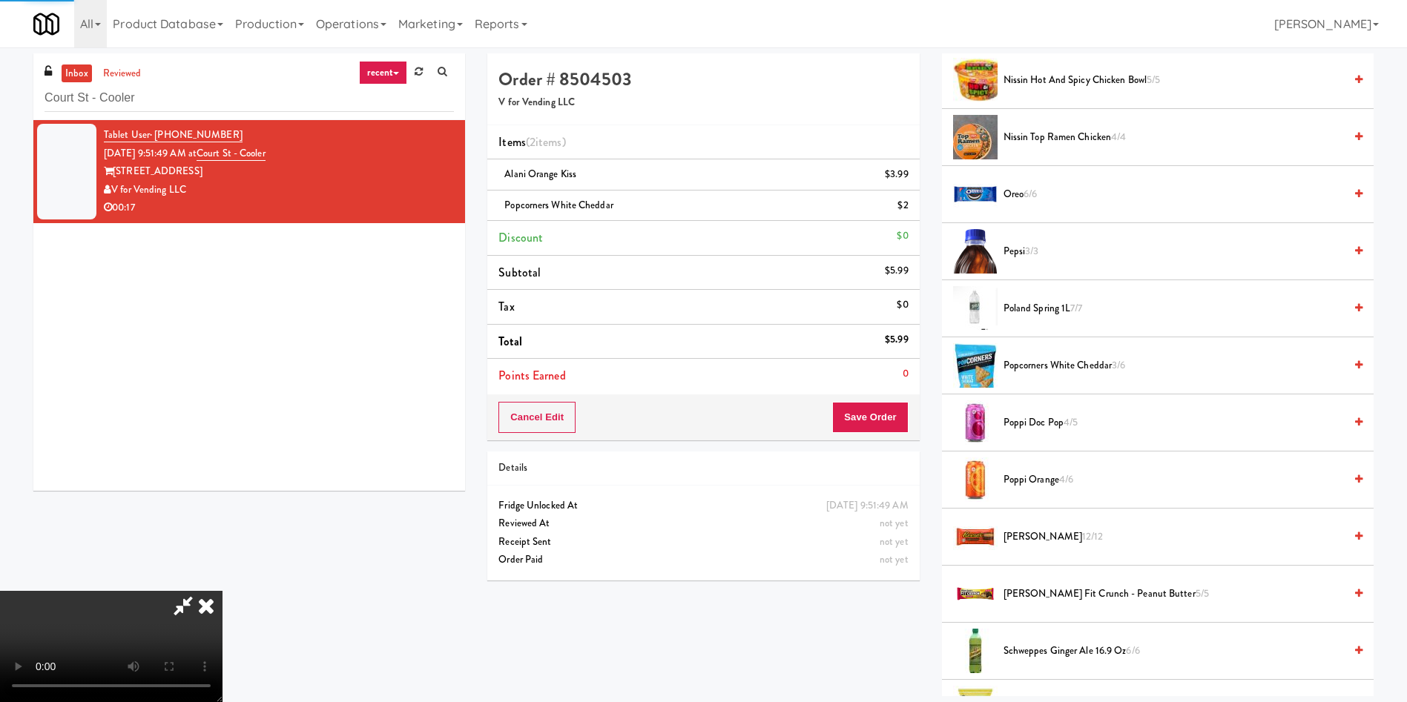
scroll to position [0, 0]
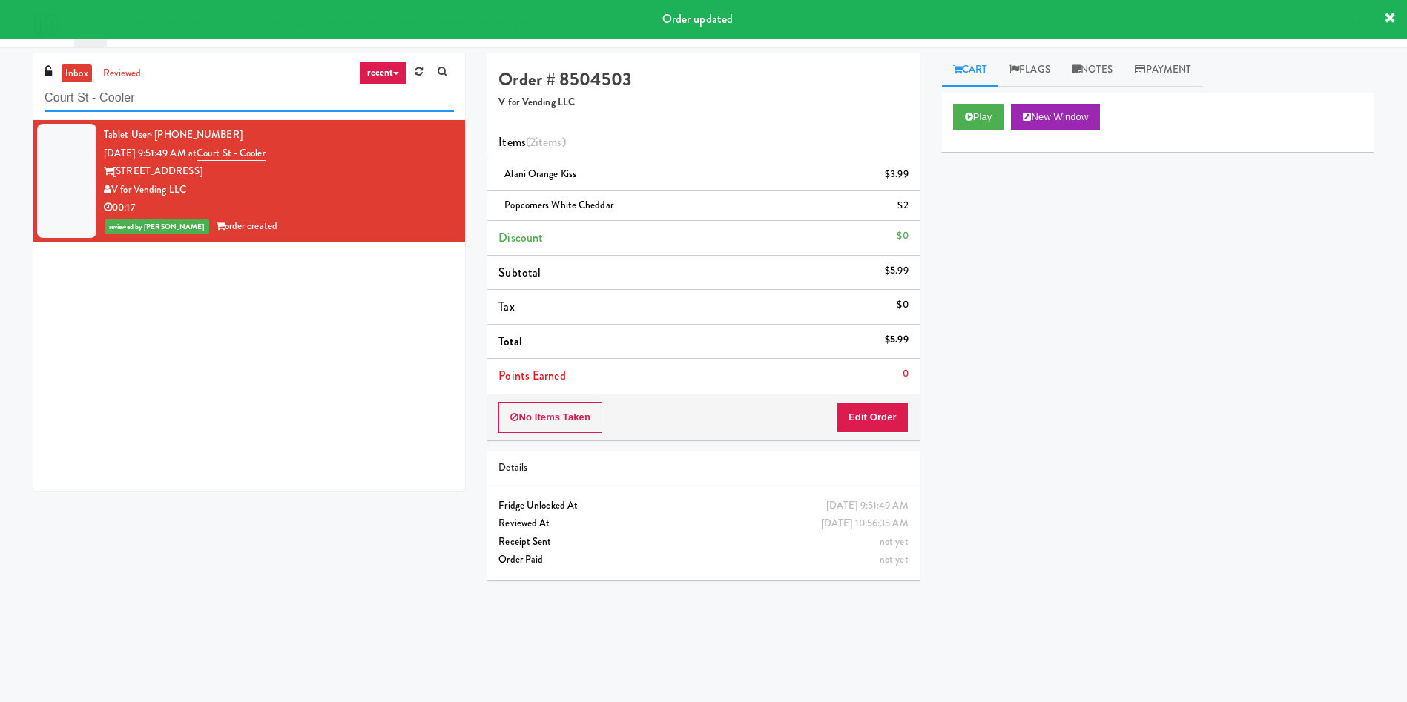
drag, startPoint x: 192, startPoint y: 99, endPoint x: 0, endPoint y: 46, distance: 199.4
click at [0, 47] on body "Order updated Are you sure you want to update this order? Okay Cancel Okay Are …" at bounding box center [703, 398] width 1407 height 702
paste input "The Sutton - Cooler #1"
type input "The Sutton - Cooler #1"
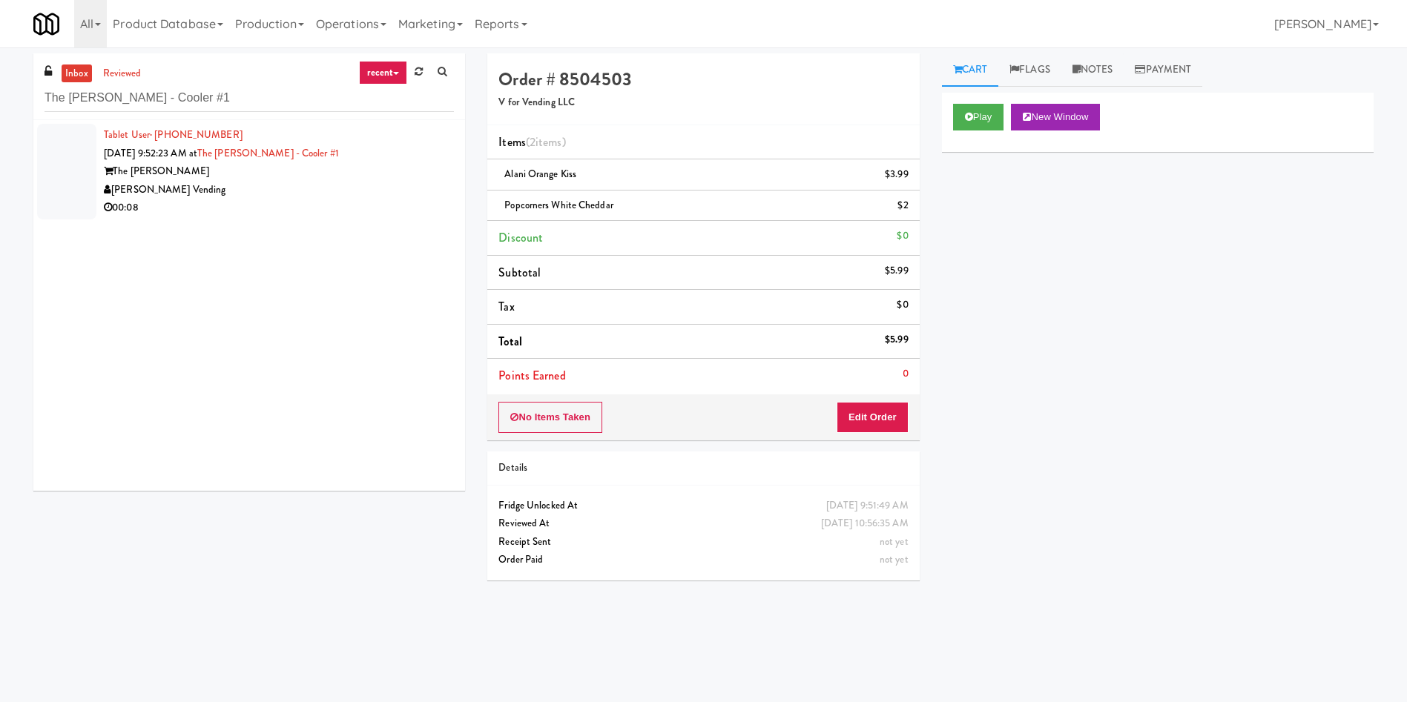
click at [96, 176] on div at bounding box center [66, 172] width 59 height 96
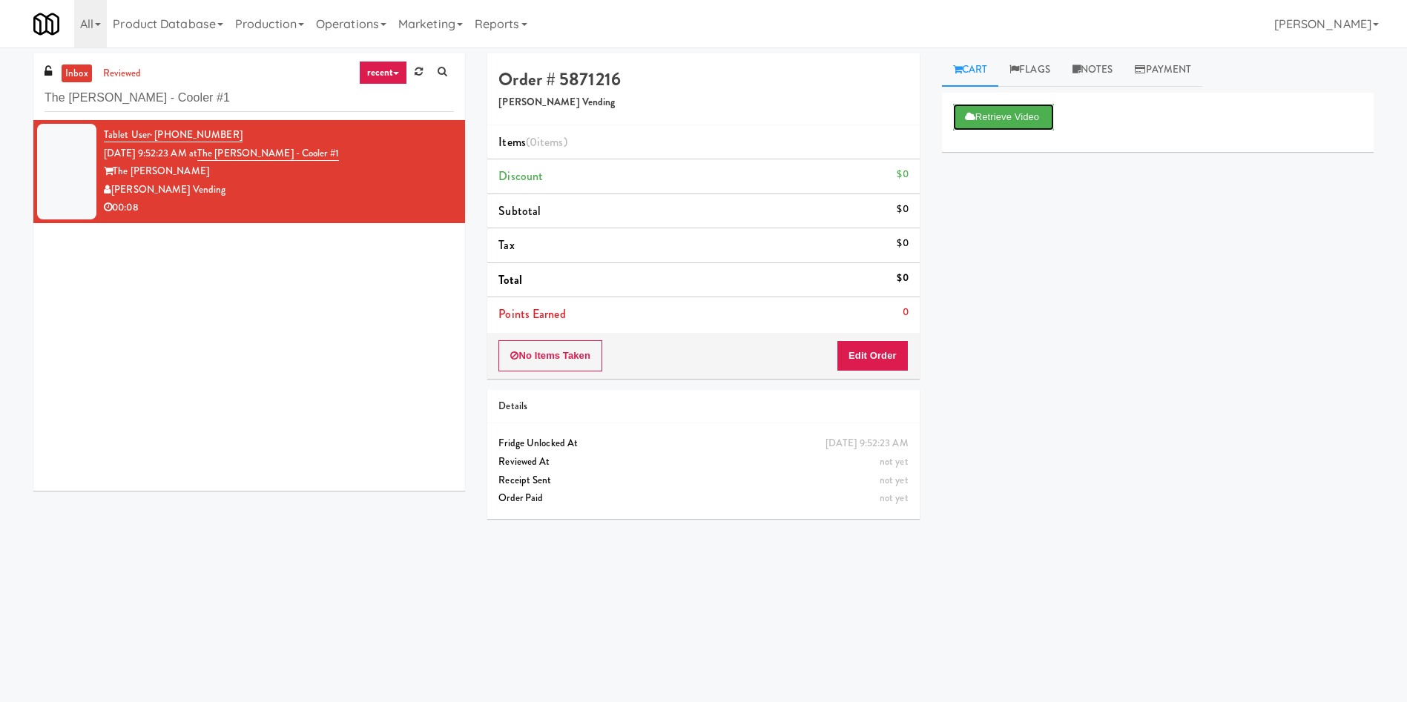
click at [993, 130] on button "Retrieve Video" at bounding box center [1003, 117] width 101 height 27
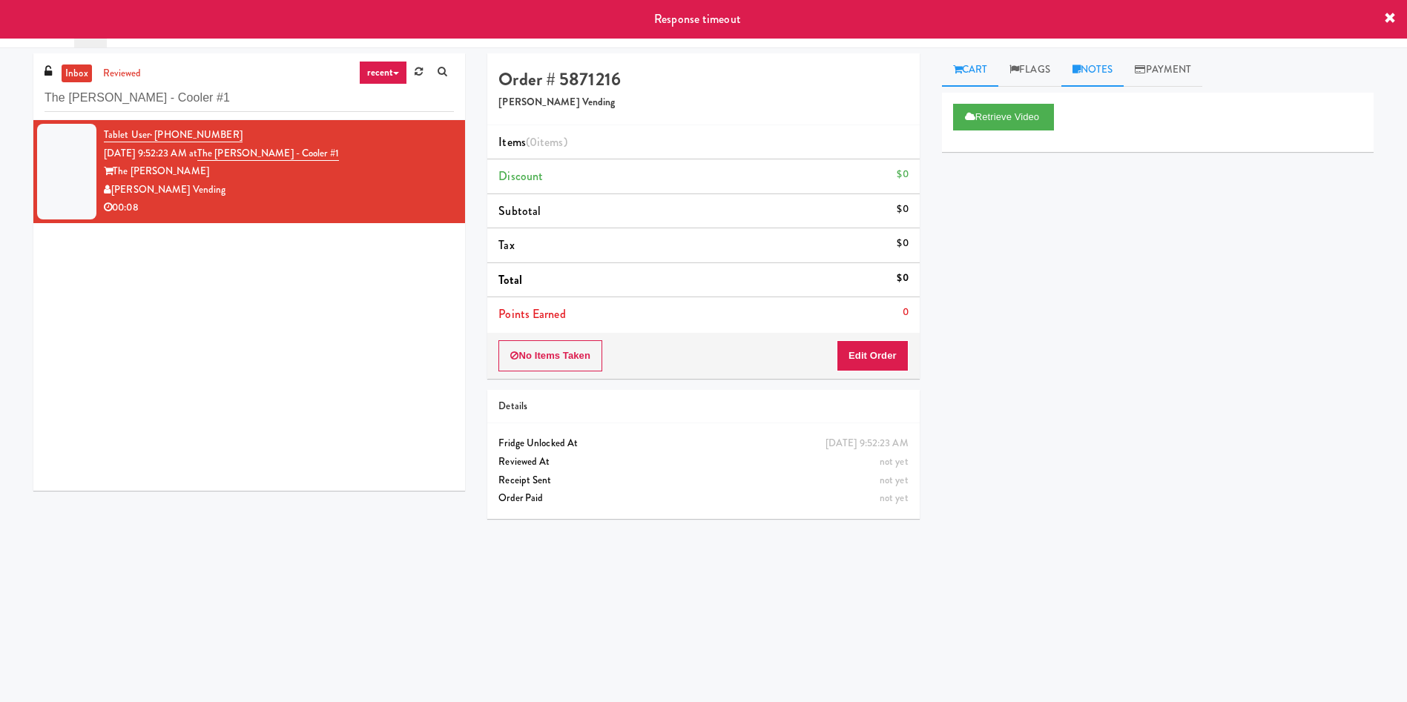
click at [1097, 78] on link "Notes" at bounding box center [1092, 69] width 63 height 33
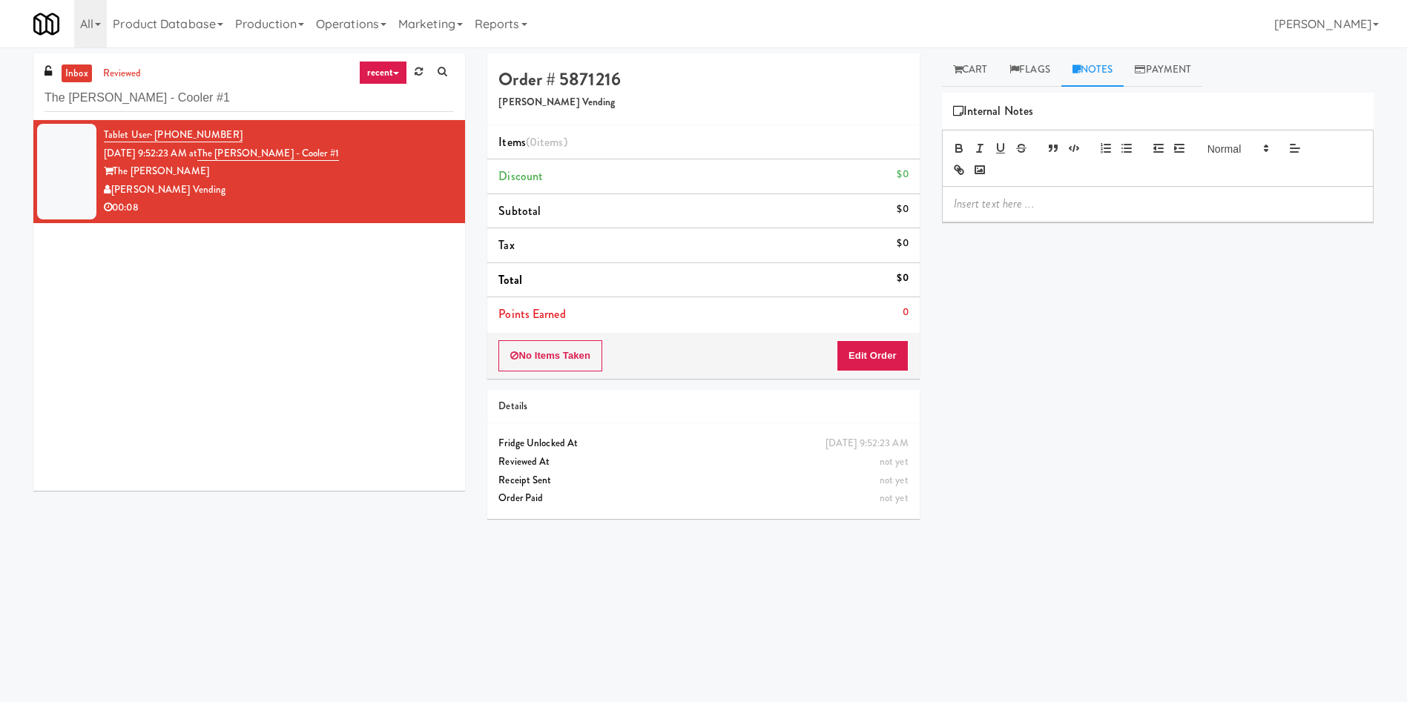
click at [1041, 202] on p at bounding box center [1158, 204] width 408 height 16
drag, startPoint x: 167, startPoint y: 99, endPoint x: 0, endPoint y: 33, distance: 179.4
click at [0, 47] on body "Are you sure you want to update this order? Okay Cancel Okay Are you sure you w…" at bounding box center [703, 398] width 1407 height 702
paste input "Fridge Right-1 Columbus"
type input "Fridge Right-1 Columbus"
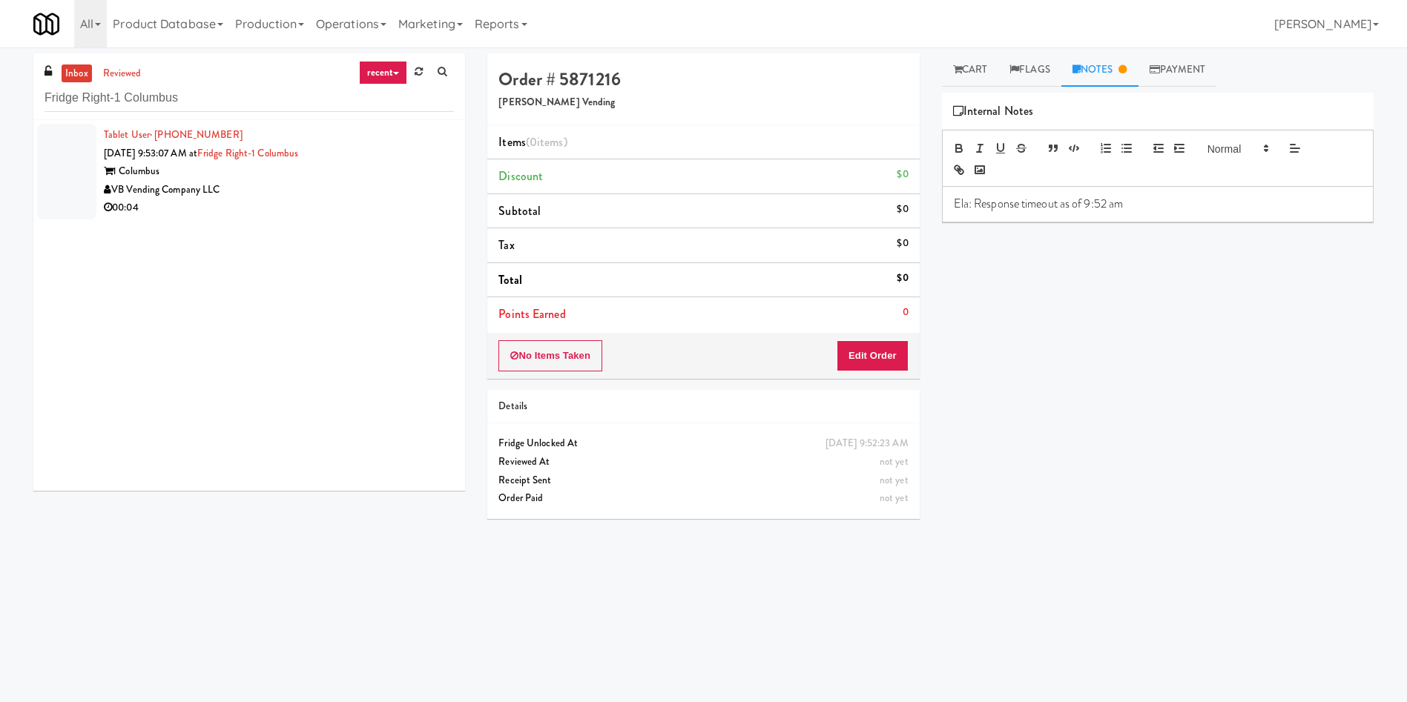
drag, startPoint x: 81, startPoint y: 160, endPoint x: 728, endPoint y: 4, distance: 666.0
click at [108, 155] on div "Tablet User · (757) 985-0344 Aug 26, 2025 9:53:07 AM at Fridge Right-1 Columbus…" at bounding box center [279, 171] width 350 height 91
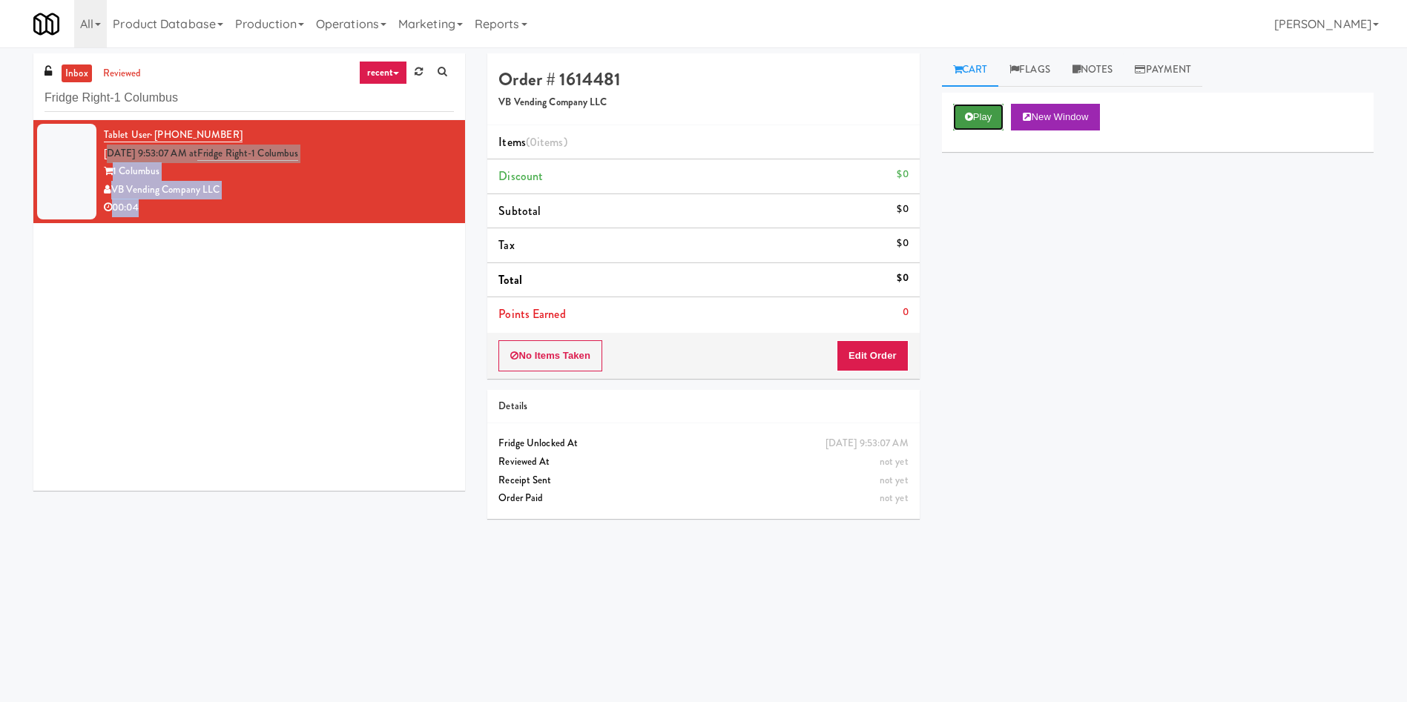
click at [977, 116] on button "Play" at bounding box center [978, 117] width 51 height 27
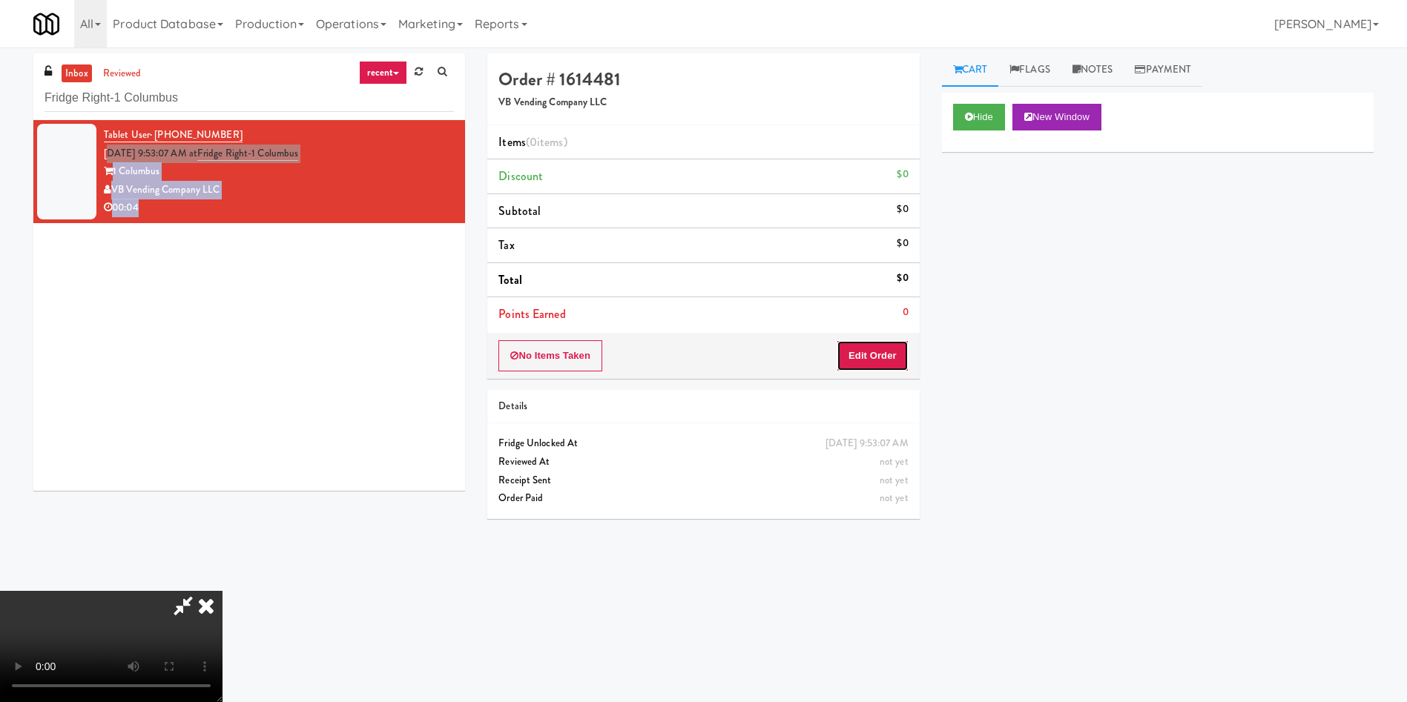
click at [891, 362] on button "Edit Order" at bounding box center [872, 355] width 72 height 31
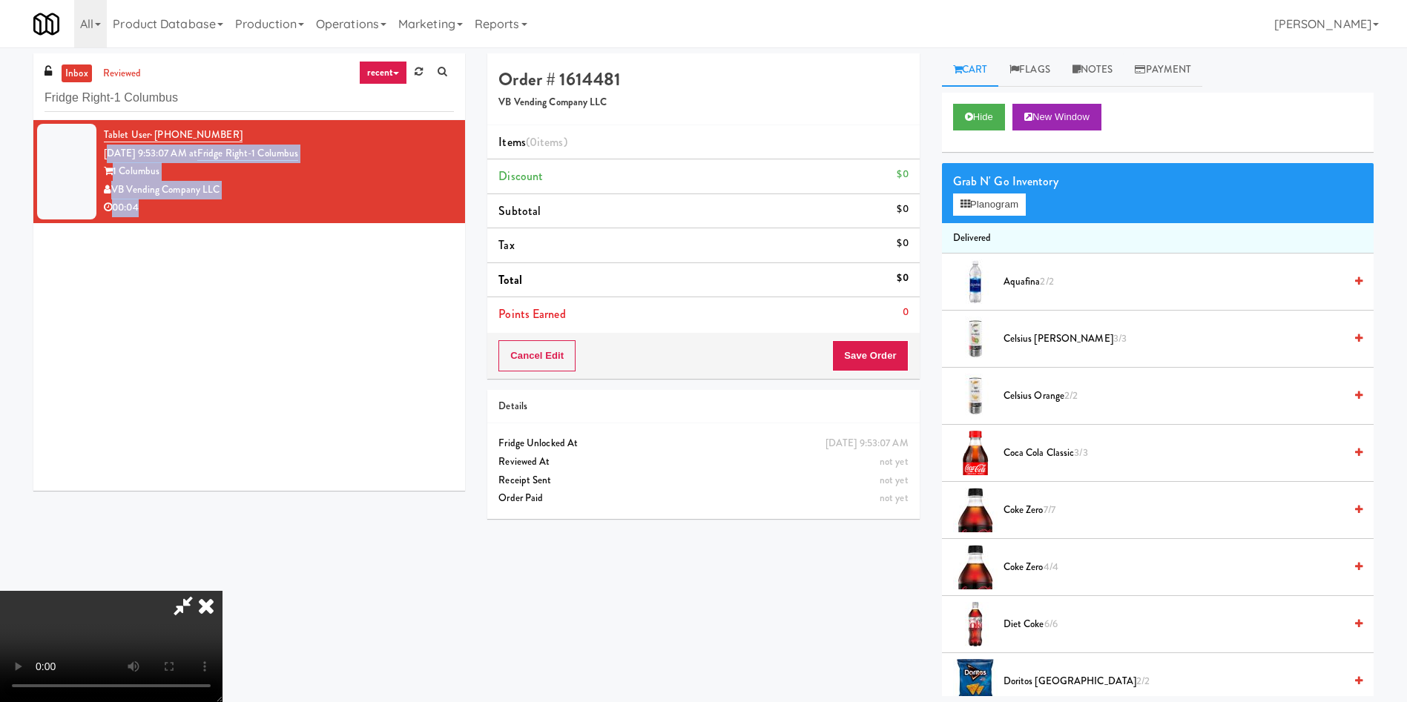
scroll to position [111, 0]
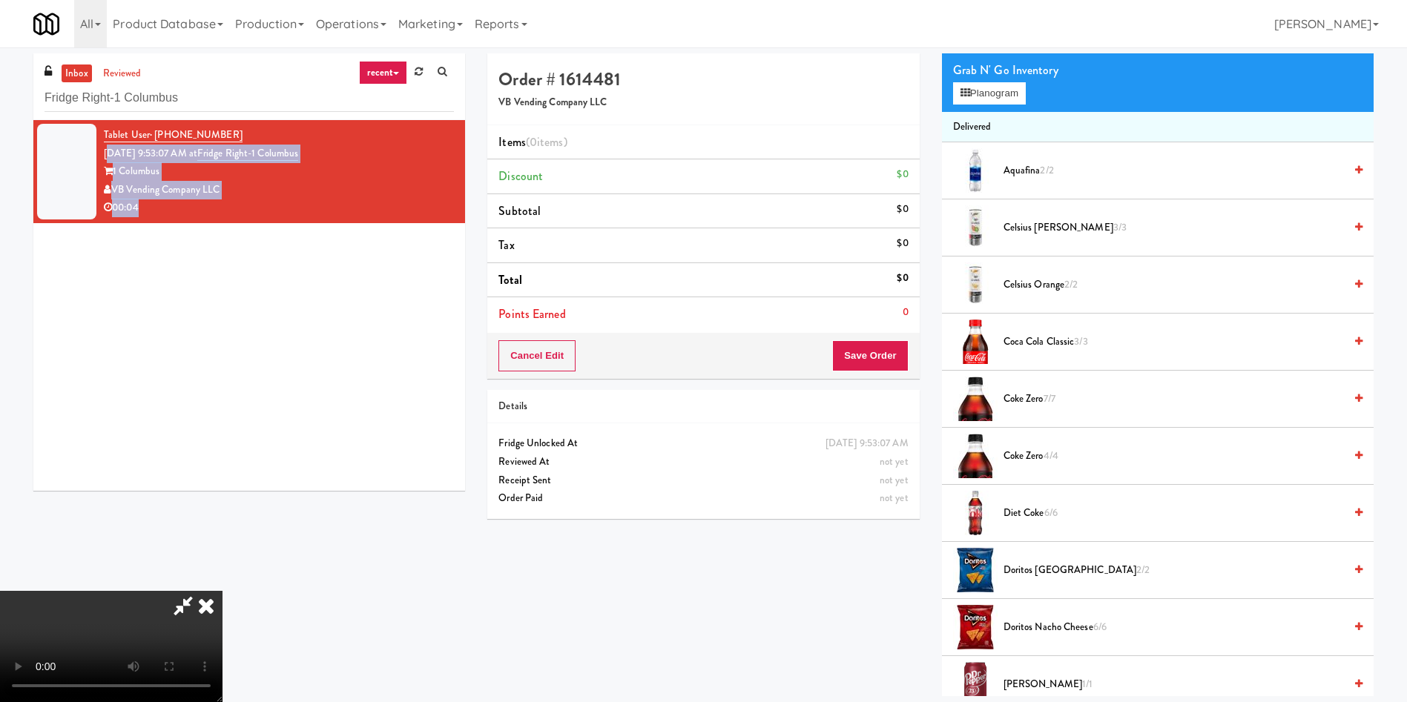
click at [222, 592] on video at bounding box center [111, 646] width 222 height 111
click at [222, 628] on video at bounding box center [111, 646] width 222 height 111
click at [222, 591] on video at bounding box center [111, 646] width 222 height 111
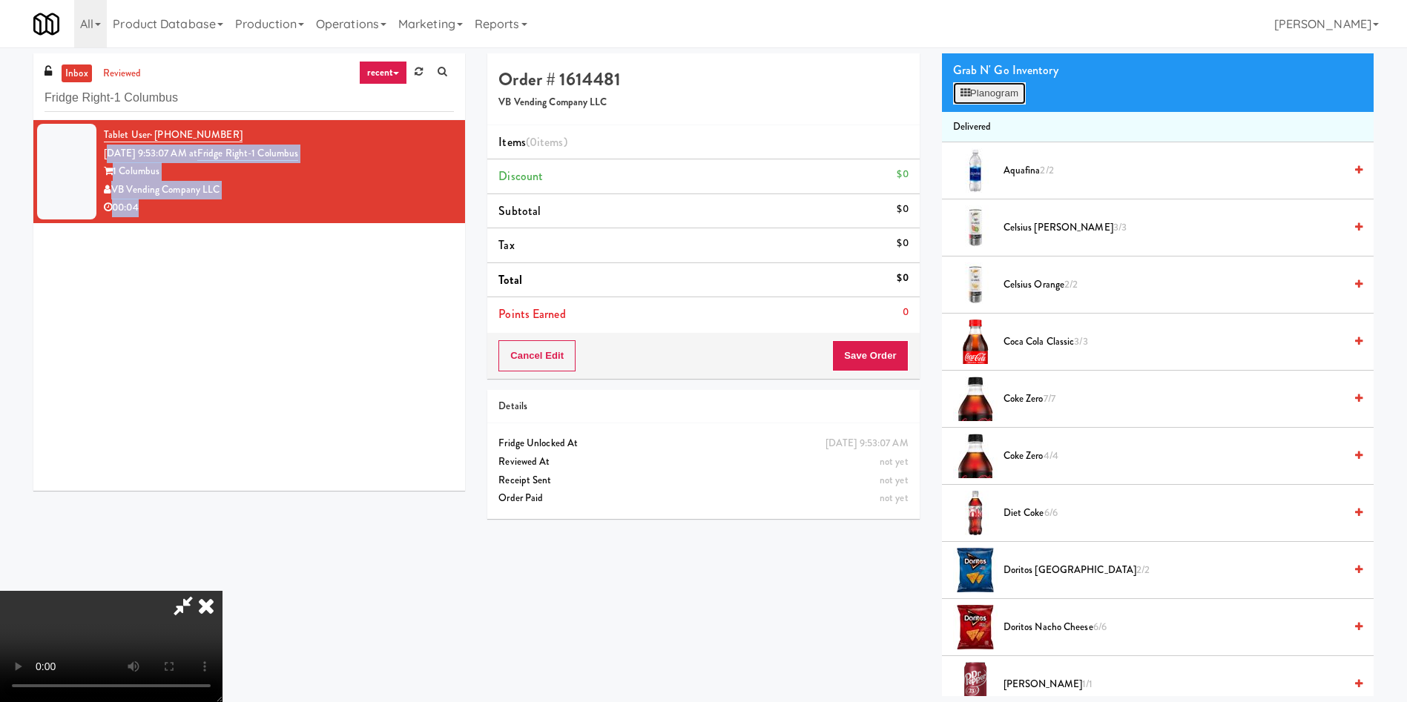
click at [966, 98] on button "Planogram" at bounding box center [989, 93] width 73 height 22
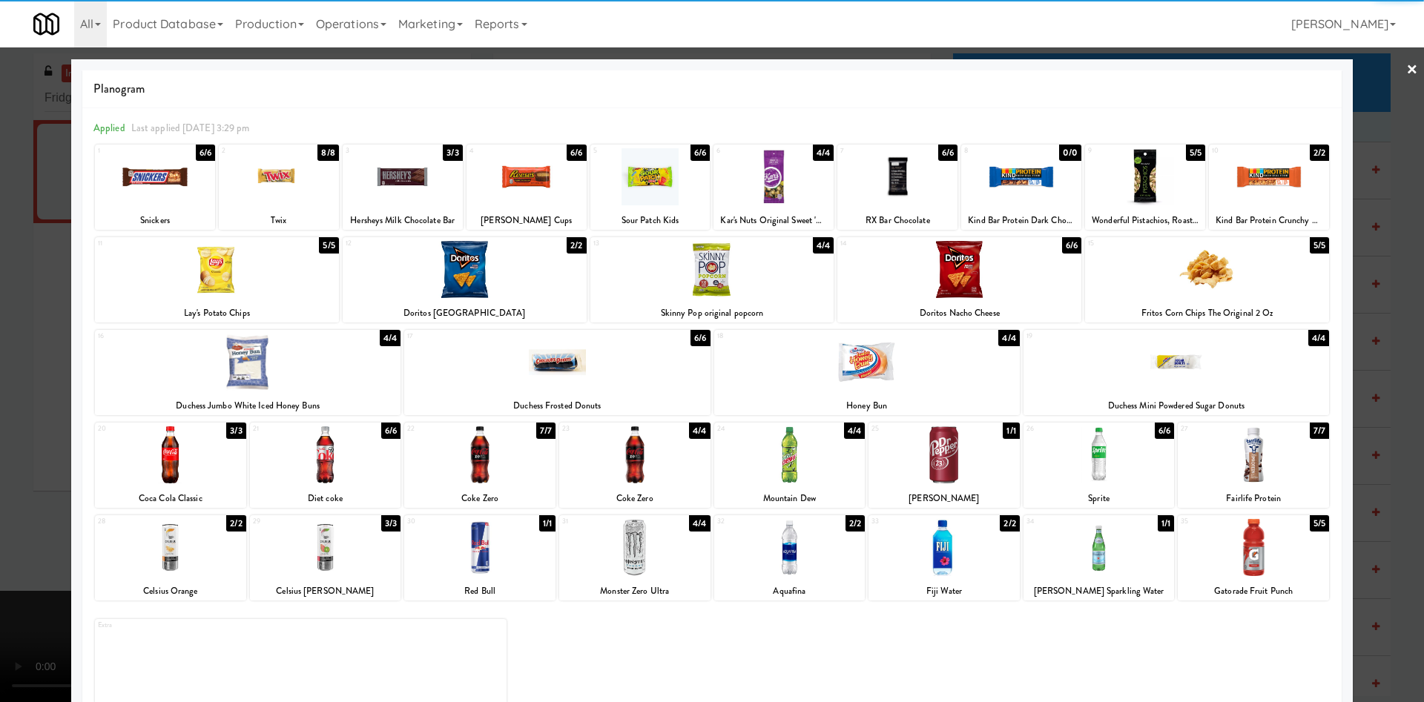
click at [534, 375] on div at bounding box center [557, 362] width 306 height 57
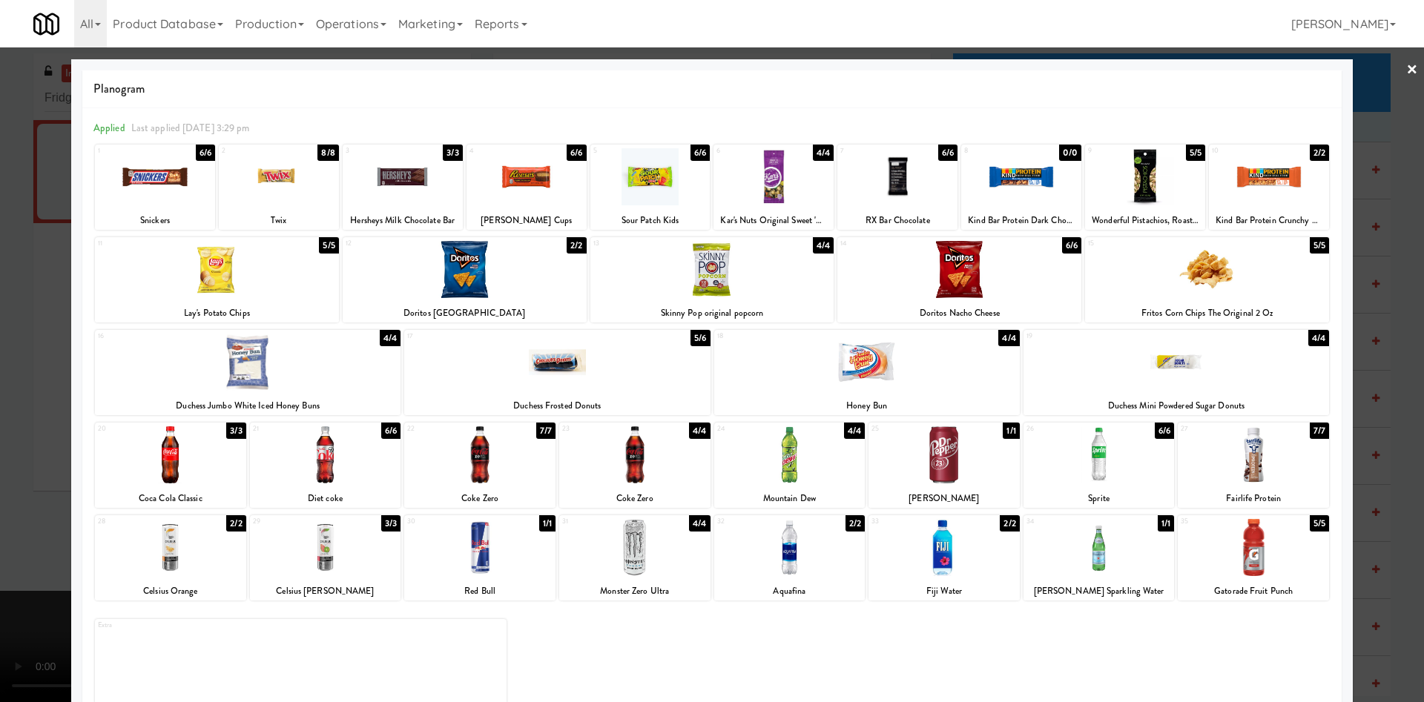
click at [28, 417] on div at bounding box center [712, 351] width 1424 height 702
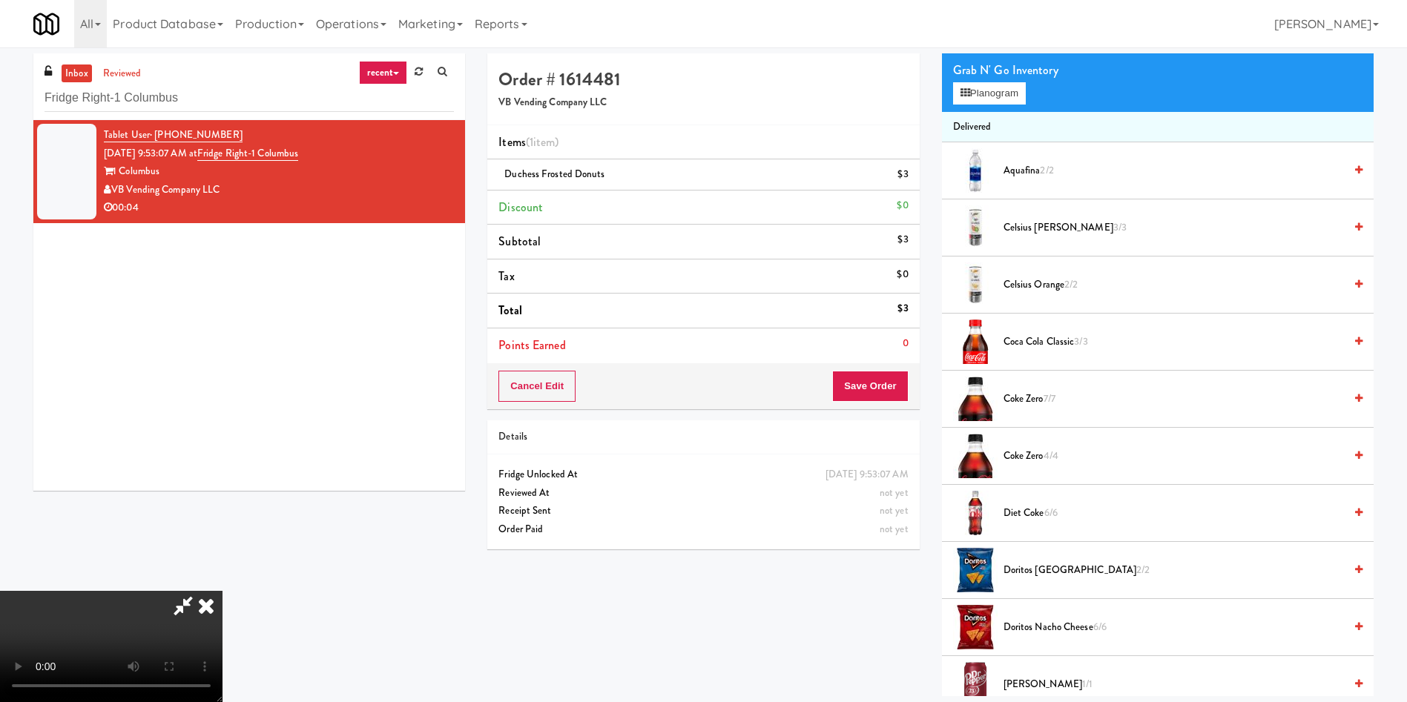
drag, startPoint x: 338, startPoint y: 415, endPoint x: 476, endPoint y: 418, distance: 138.0
click at [222, 591] on video at bounding box center [111, 646] width 222 height 111
click at [862, 392] on button "Save Order" at bounding box center [870, 386] width 76 height 31
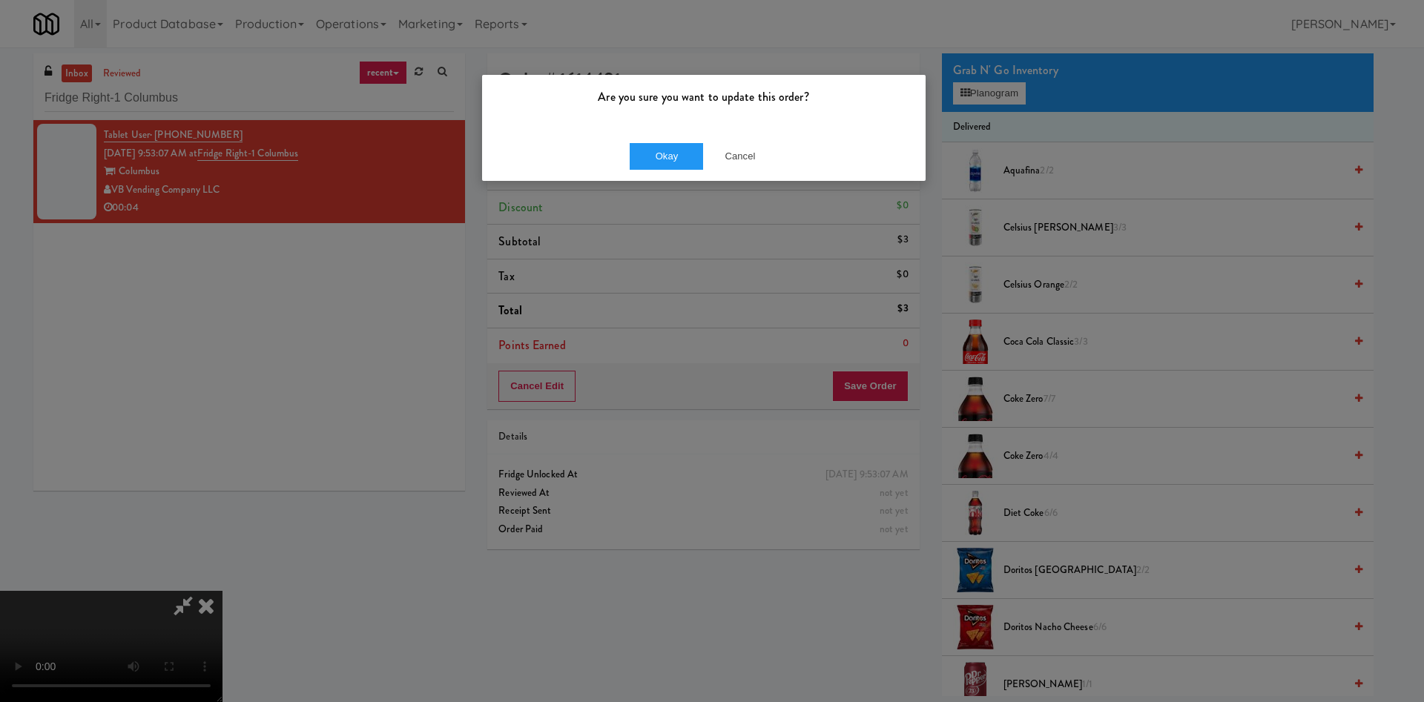
click at [663, 172] on div "Okay Cancel" at bounding box center [703, 156] width 443 height 50
click at [664, 156] on button "Okay" at bounding box center [667, 156] width 74 height 27
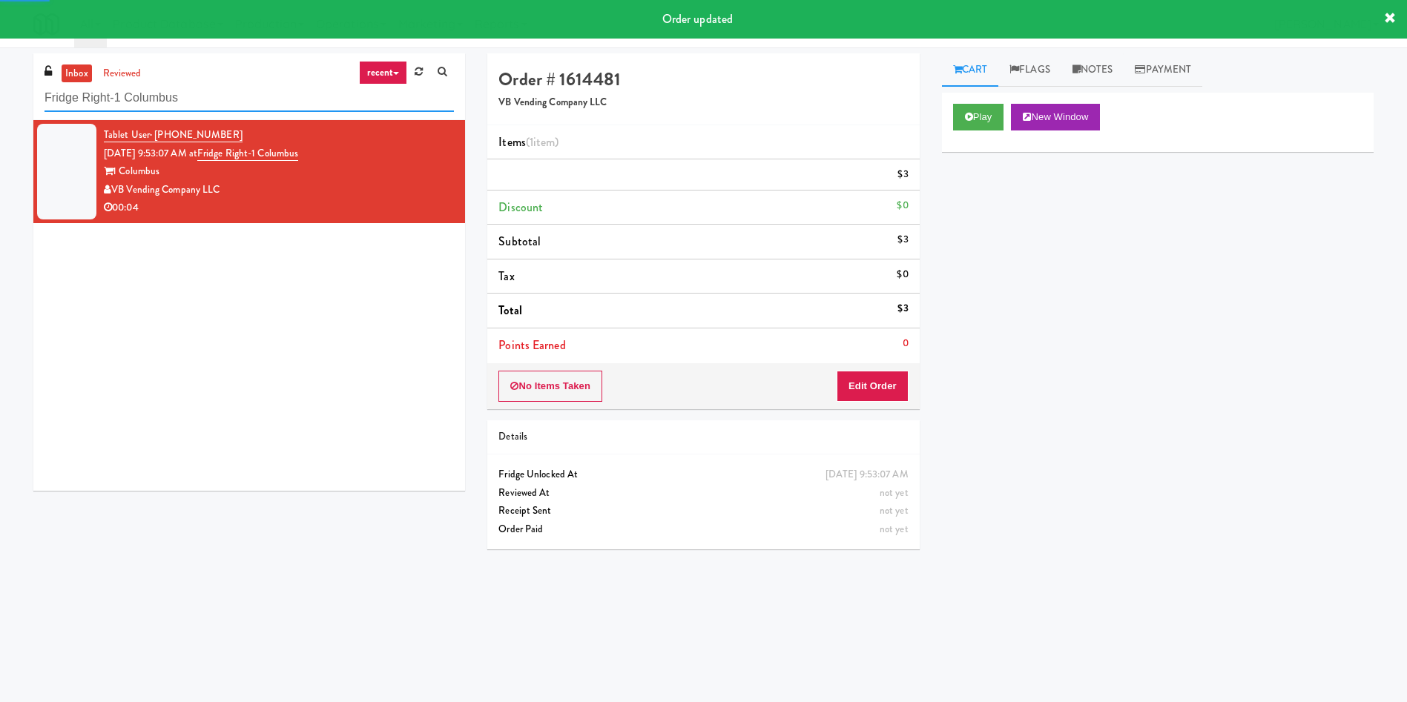
drag, startPoint x: 253, startPoint y: 93, endPoint x: 0, endPoint y: 110, distance: 253.5
click at [0, 110] on div "inbox reviewed recent all unclear take inventory issue suspicious failed recent…" at bounding box center [703, 350] width 1407 height 595
paste input "eLofts - Pantry"
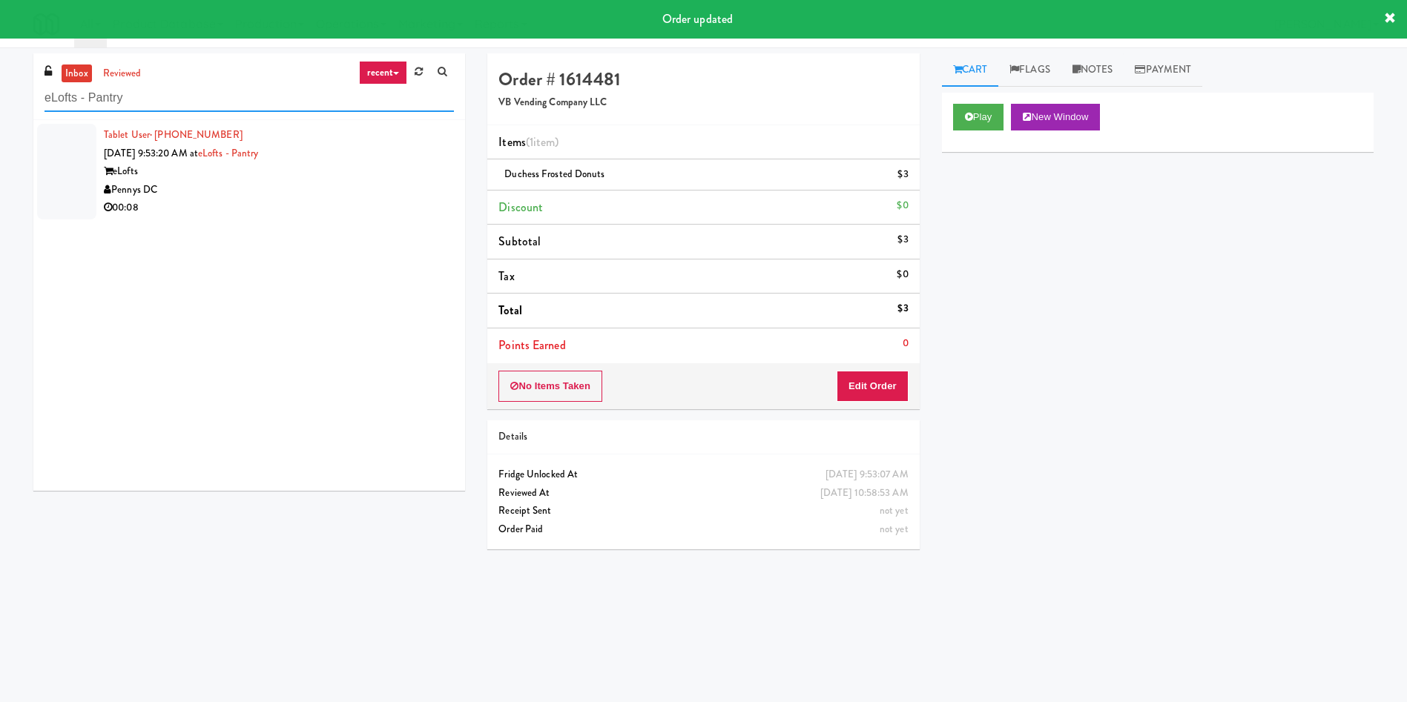
type input "eLofts - Pantry"
click at [65, 151] on div at bounding box center [66, 172] width 59 height 96
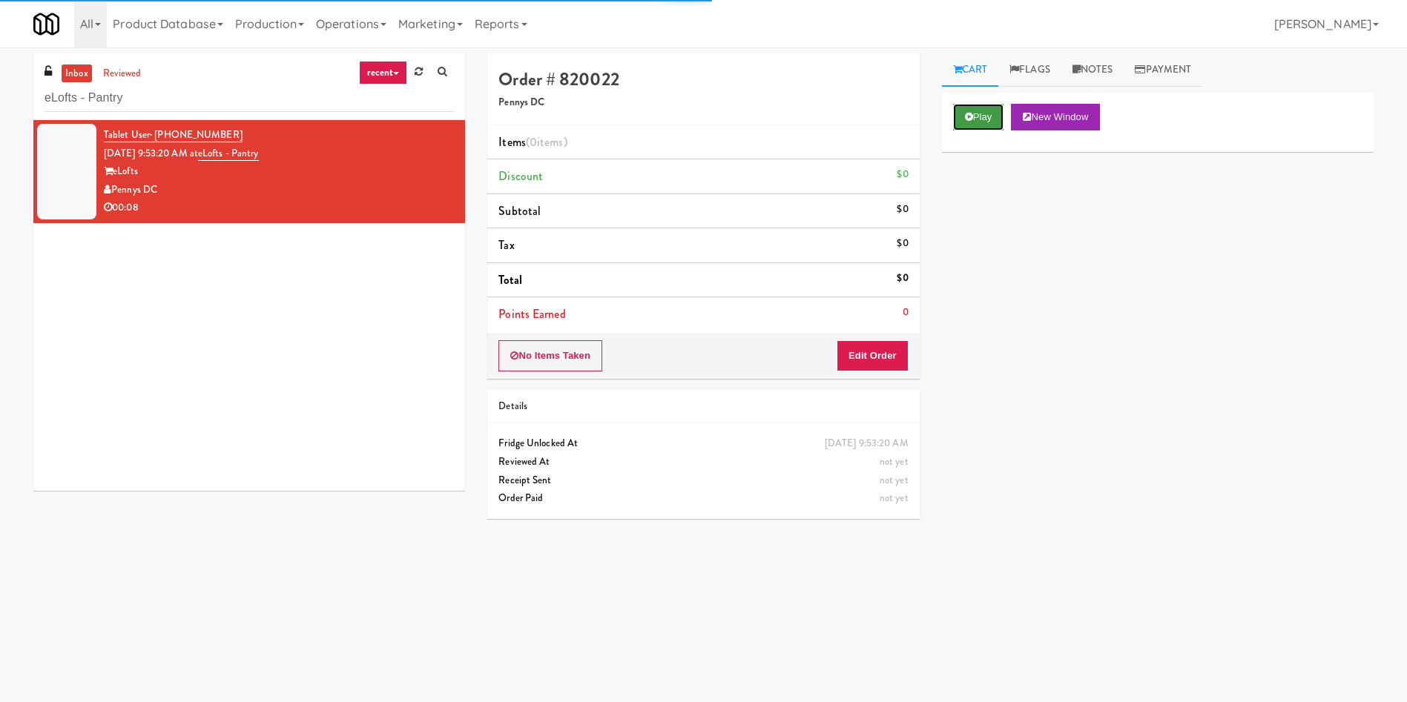
click at [976, 118] on button "Play" at bounding box center [978, 117] width 51 height 27
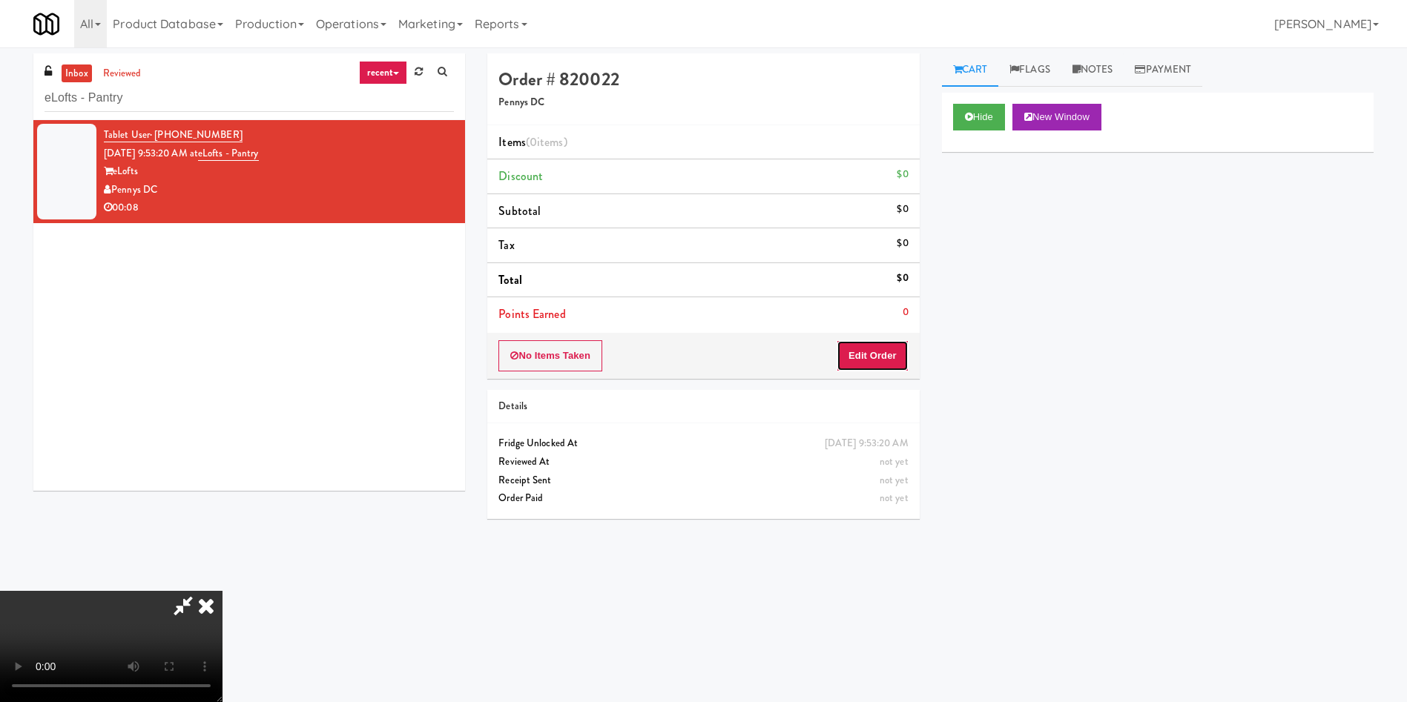
click at [886, 350] on button "Edit Order" at bounding box center [872, 355] width 72 height 31
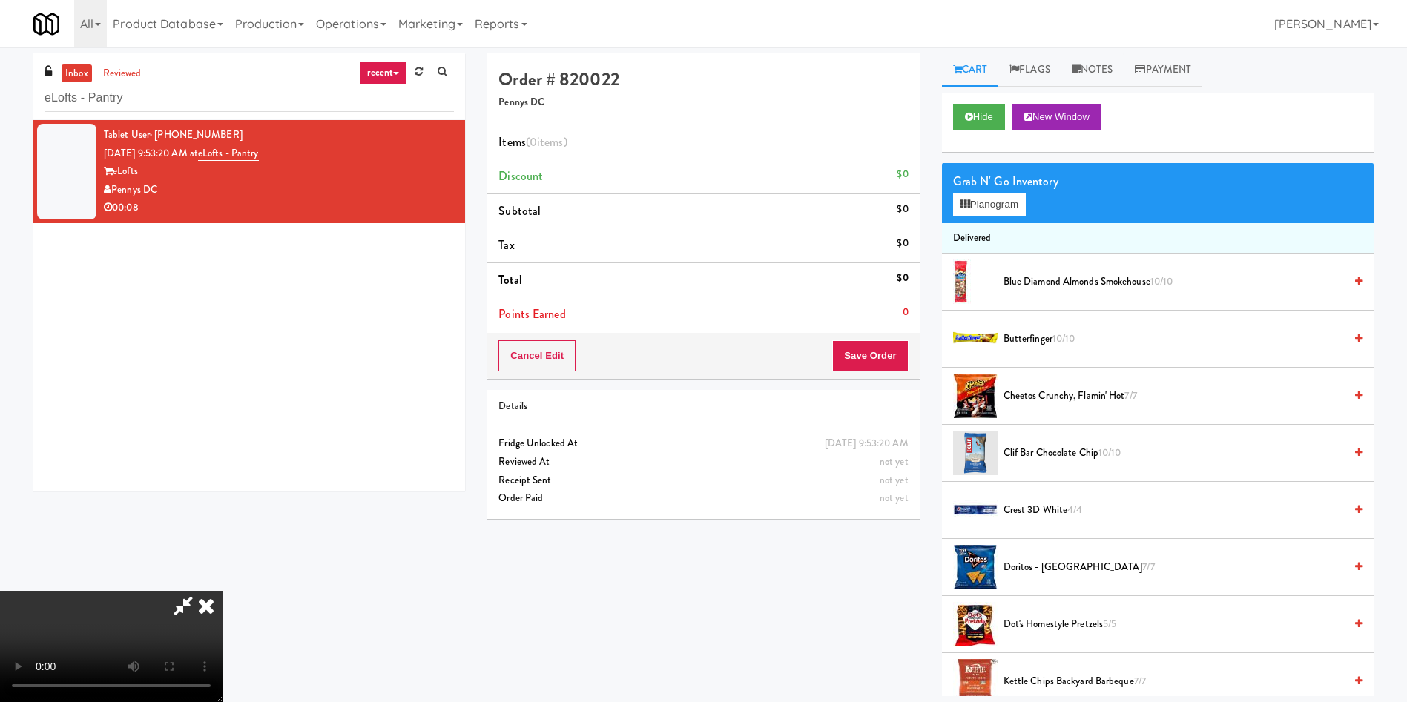
scroll to position [111, 0]
click at [989, 195] on button "Planogram" at bounding box center [989, 205] width 73 height 22
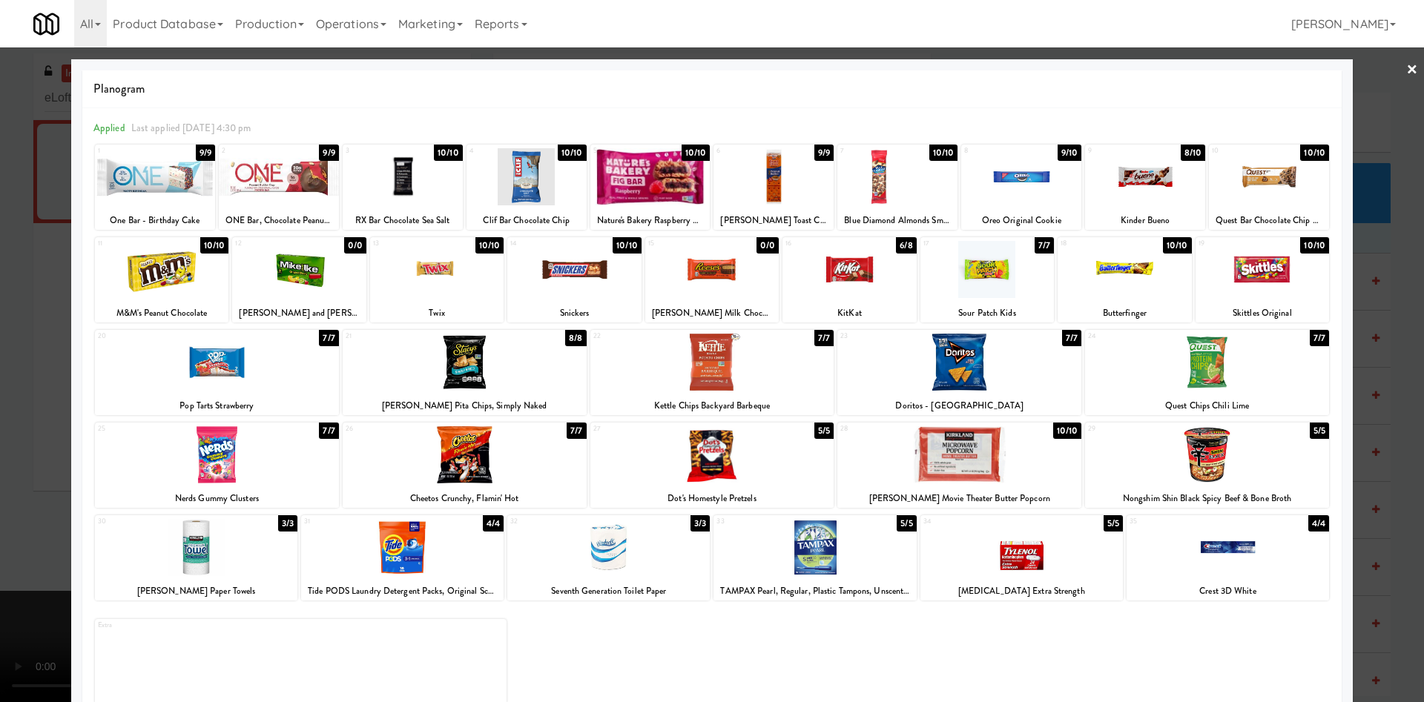
click at [15, 335] on div at bounding box center [712, 351] width 1424 height 702
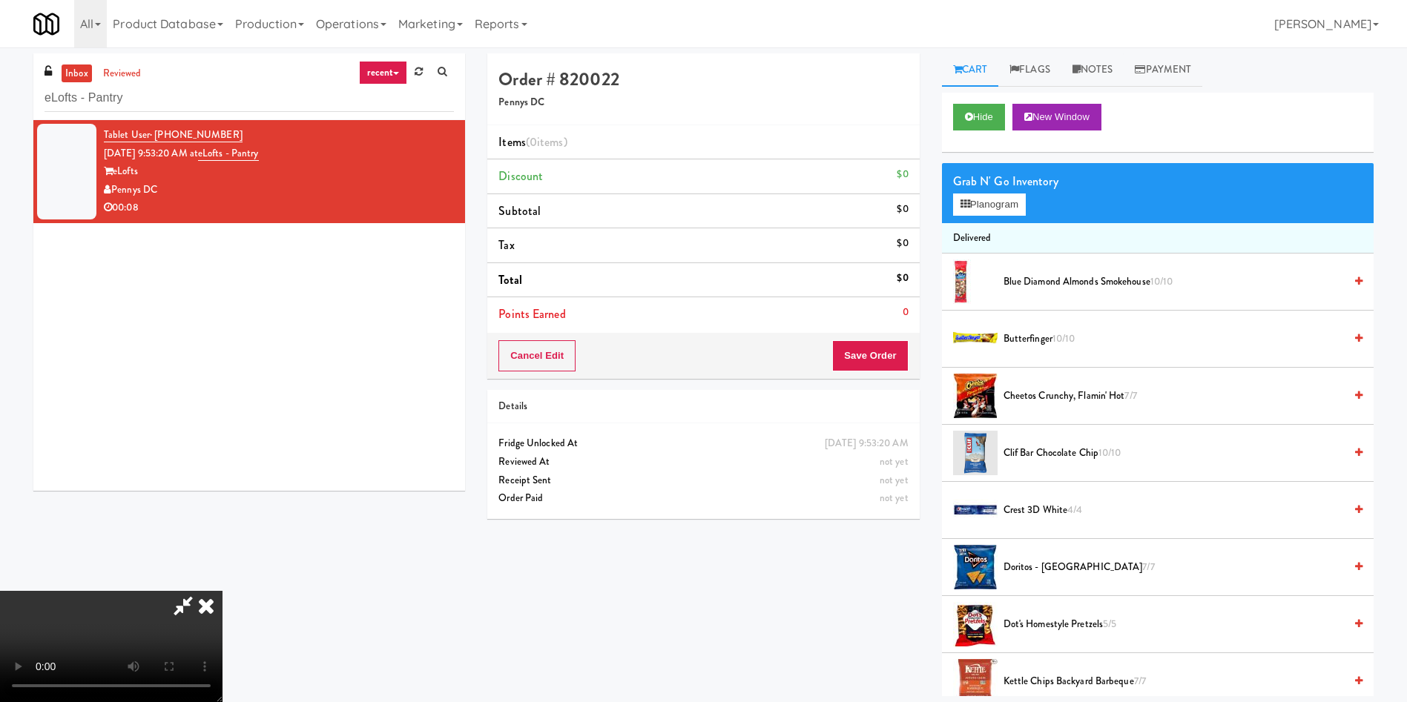
click at [222, 591] on video at bounding box center [111, 646] width 222 height 111
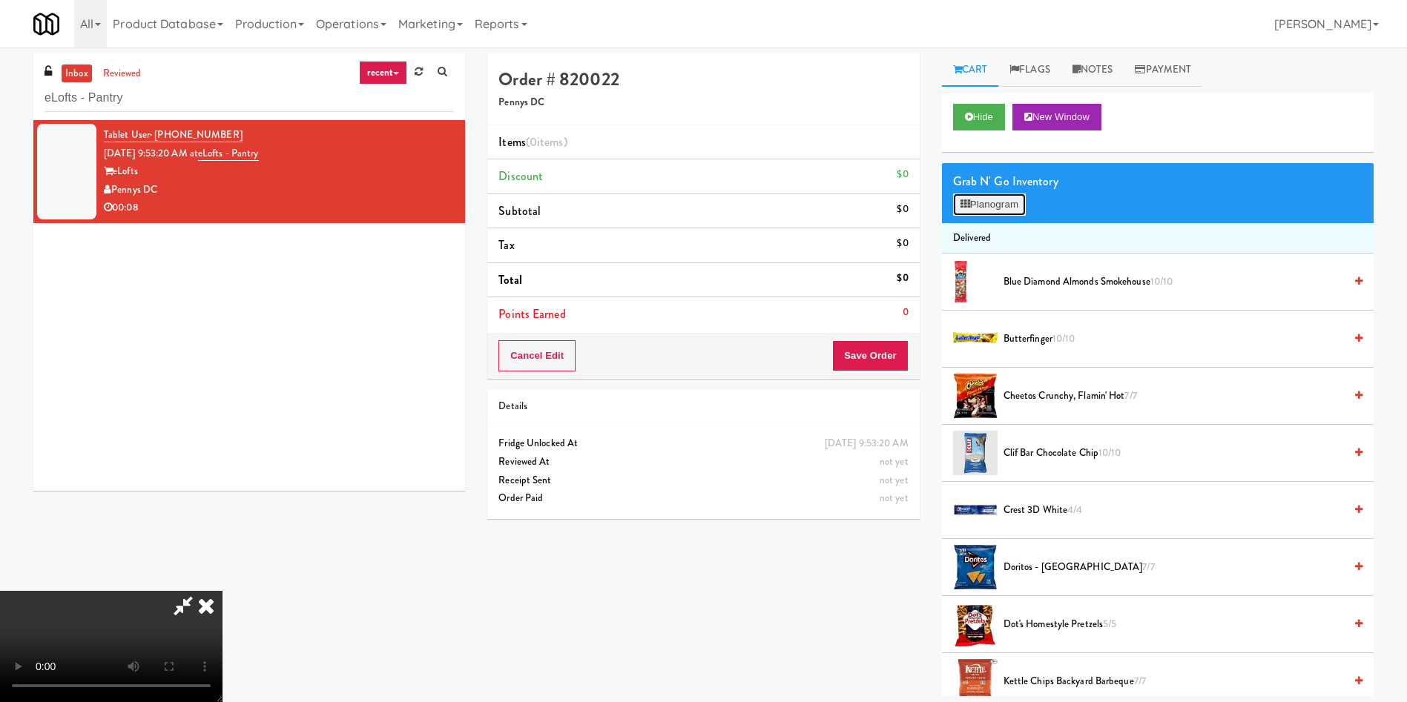
click at [994, 202] on button "Planogram" at bounding box center [989, 205] width 73 height 22
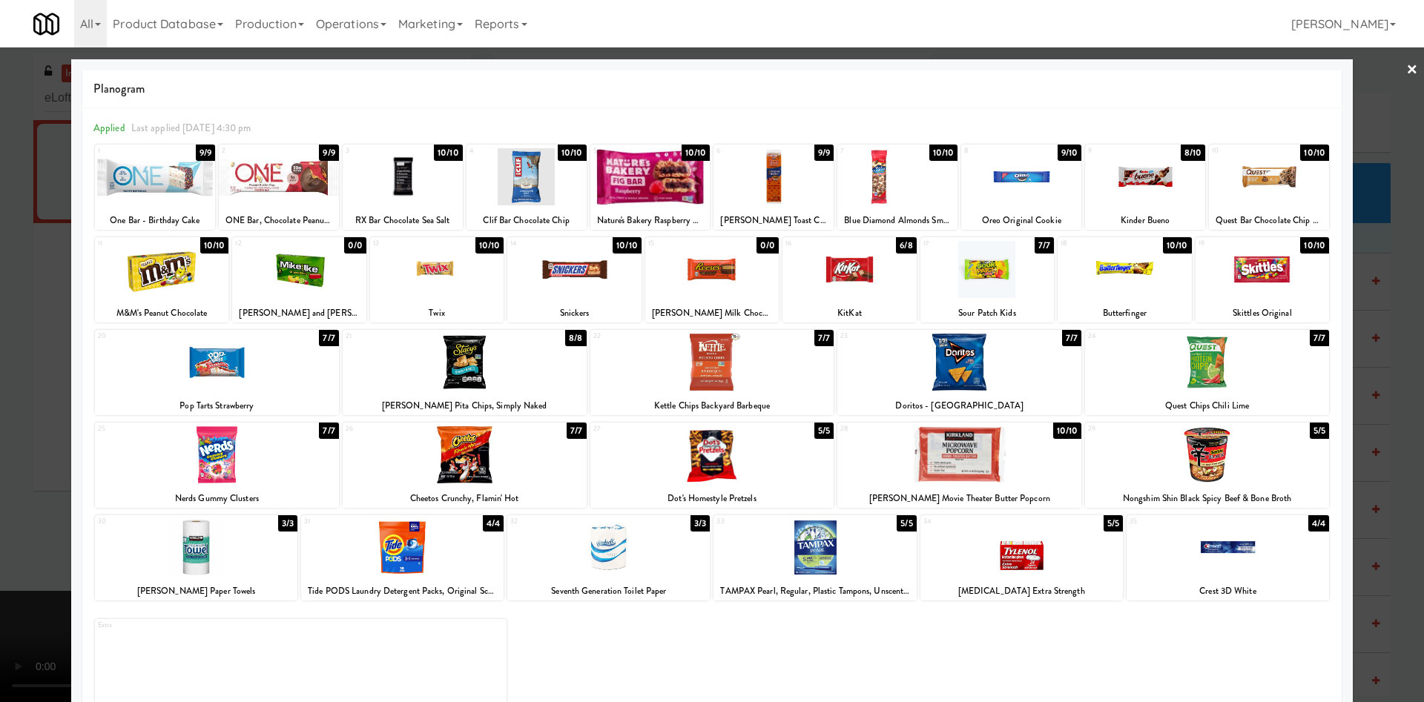
click at [1234, 175] on div at bounding box center [1269, 176] width 120 height 57
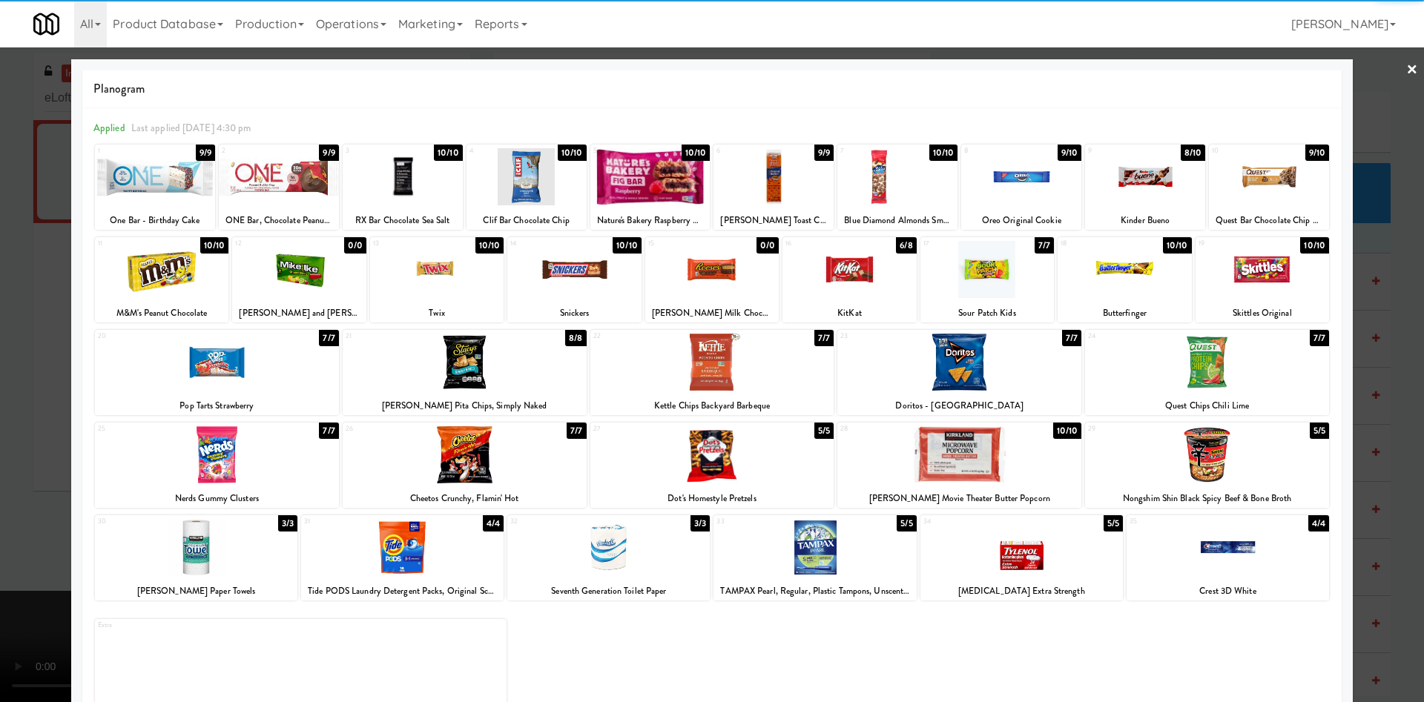
click at [33, 383] on div at bounding box center [712, 351] width 1424 height 702
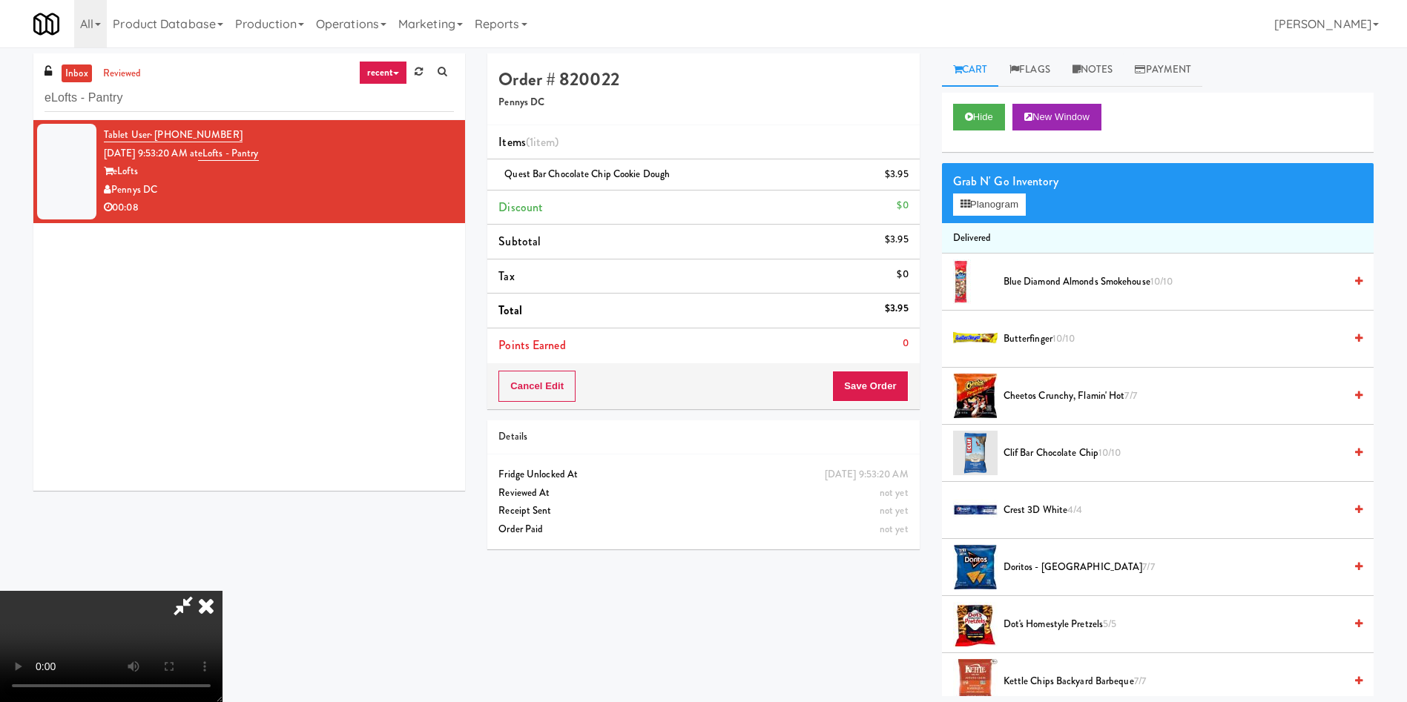
drag, startPoint x: 519, startPoint y: 253, endPoint x: 527, endPoint y: 251, distance: 8.3
click at [222, 591] on video at bounding box center [111, 646] width 222 height 111
click at [1080, 69] on icon at bounding box center [1076, 70] width 8 height 10
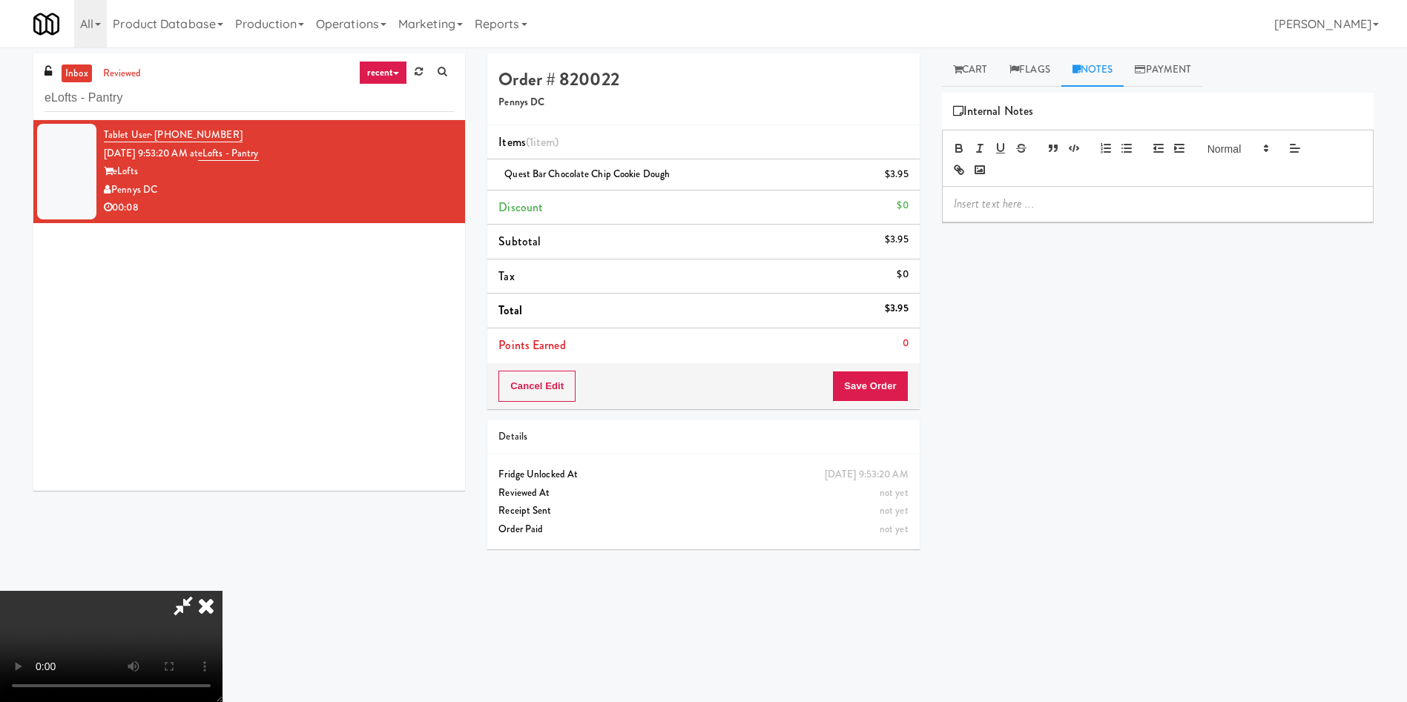
click at [1065, 198] on p at bounding box center [1158, 204] width 408 height 16
drag, startPoint x: 695, startPoint y: 194, endPoint x: 1069, endPoint y: 159, distance: 376.1
click at [222, 591] on video at bounding box center [111, 646] width 222 height 111
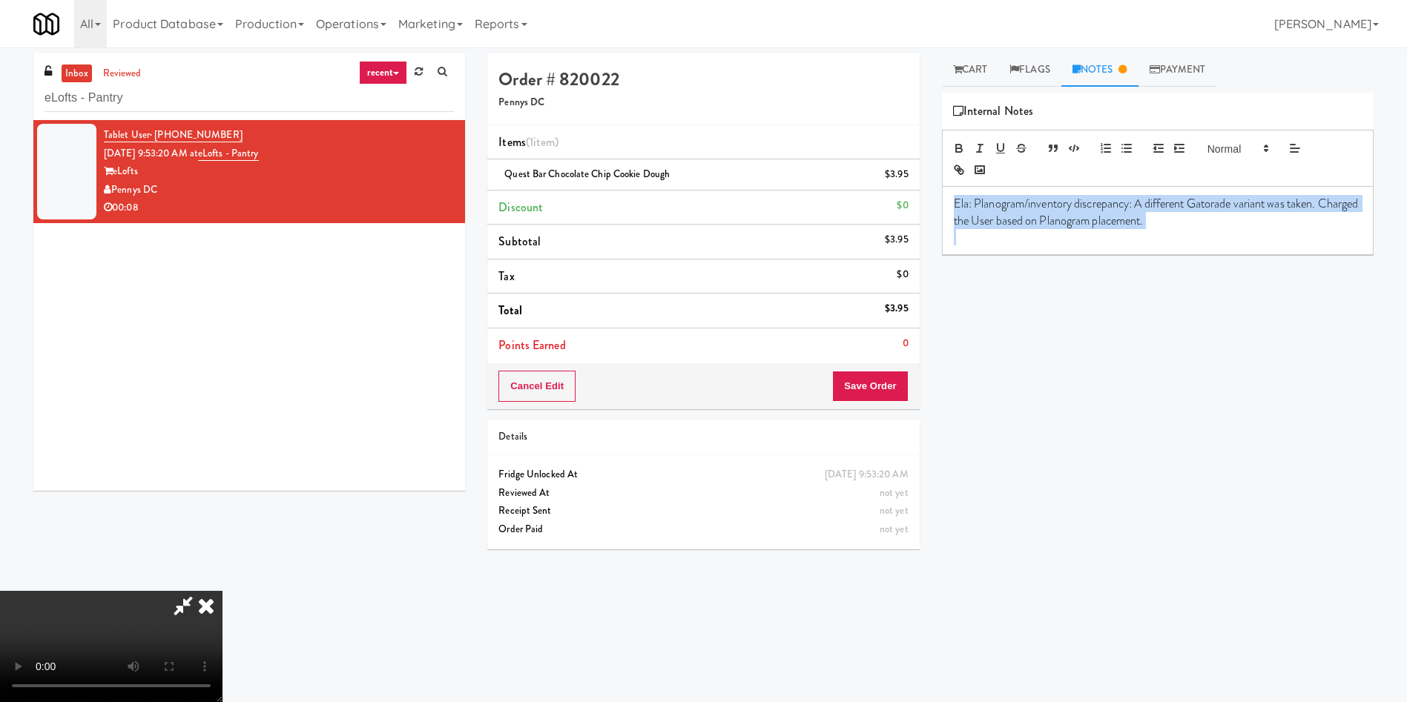
drag, startPoint x: 1250, startPoint y: 231, endPoint x: 940, endPoint y: 202, distance: 310.6
click at [940, 202] on div "Cart Flags Notes Payment Hide New Window Grab N' Go Inventory Planogram Deliver…" at bounding box center [1158, 350] width 454 height 595
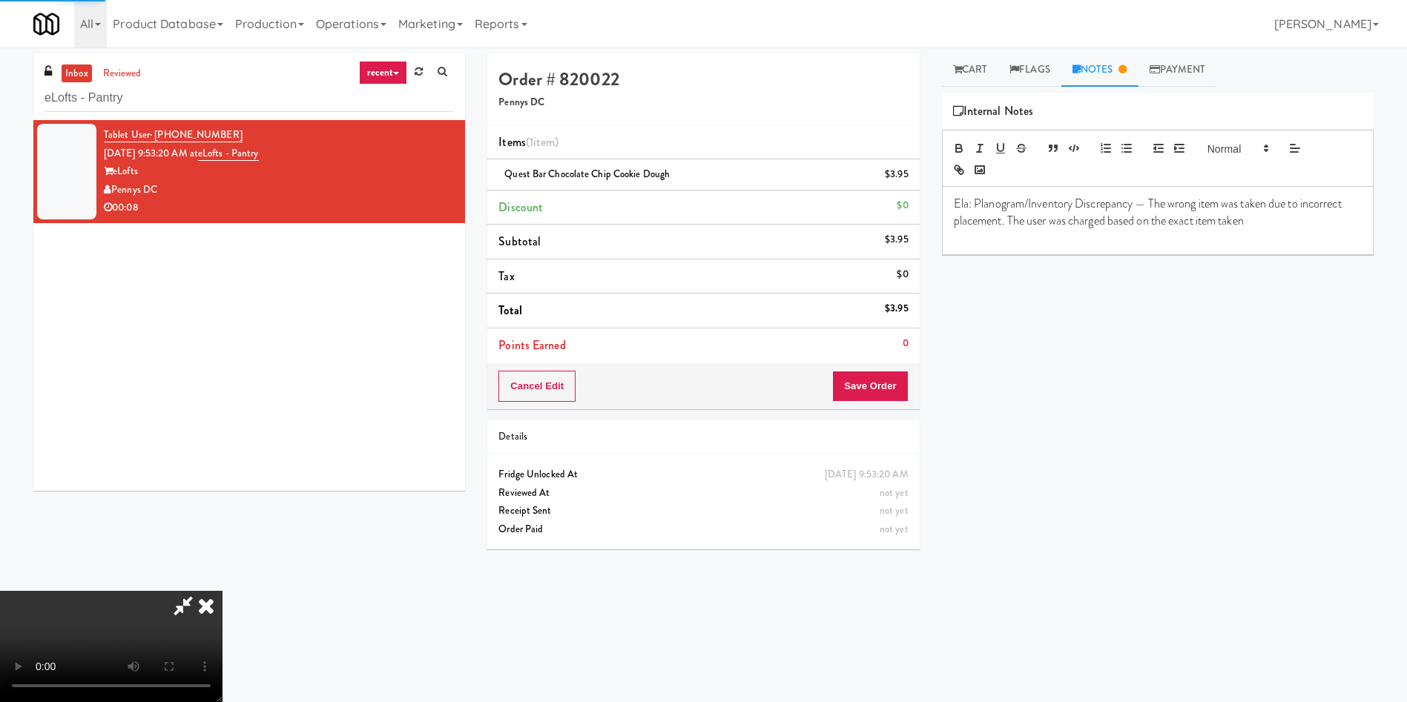
click at [222, 591] on video at bounding box center [111, 646] width 222 height 111
click at [1120, 237] on p at bounding box center [1158, 237] width 408 height 16
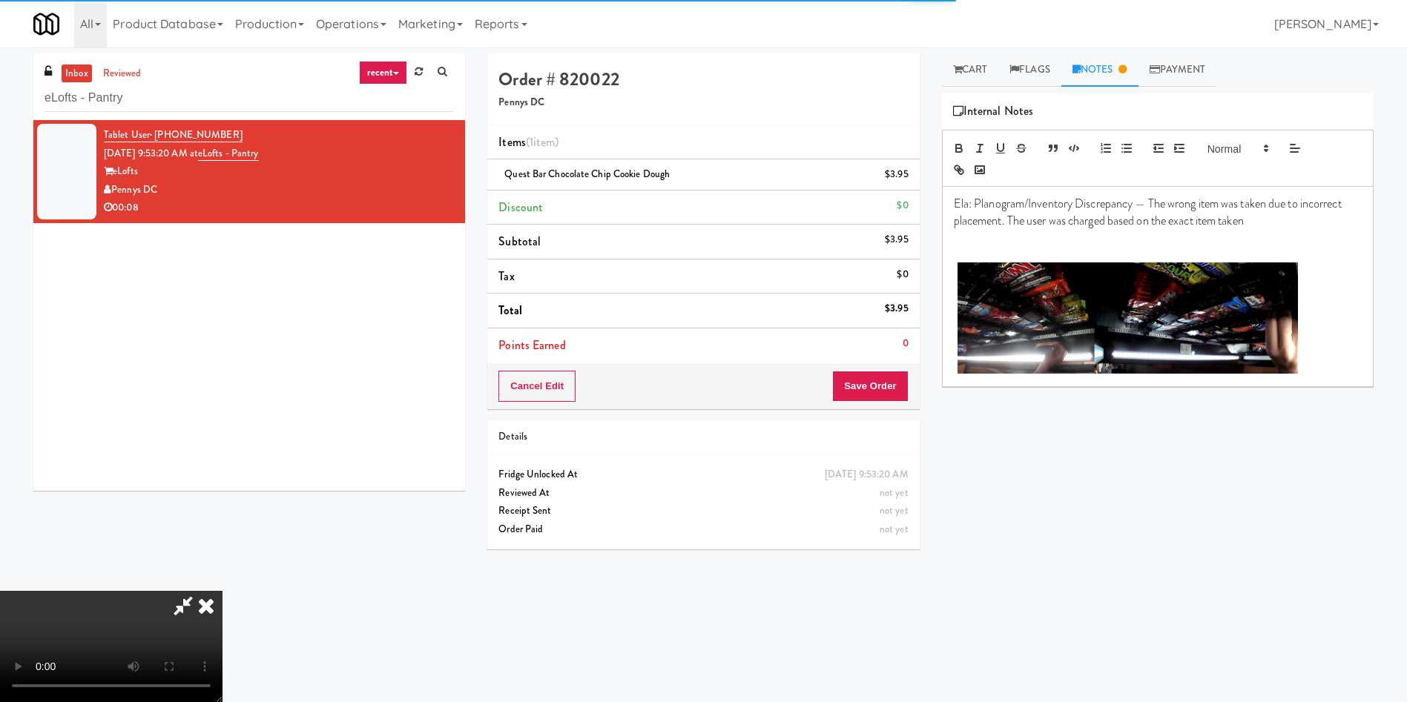
click at [222, 591] on video at bounding box center [111, 646] width 222 height 111
click at [1113, 242] on p at bounding box center [1158, 237] width 408 height 16
click at [1117, 231] on p "2nd shelf items should be on top then top shelf should be on 2nd shelf" at bounding box center [1158, 237] width 408 height 16
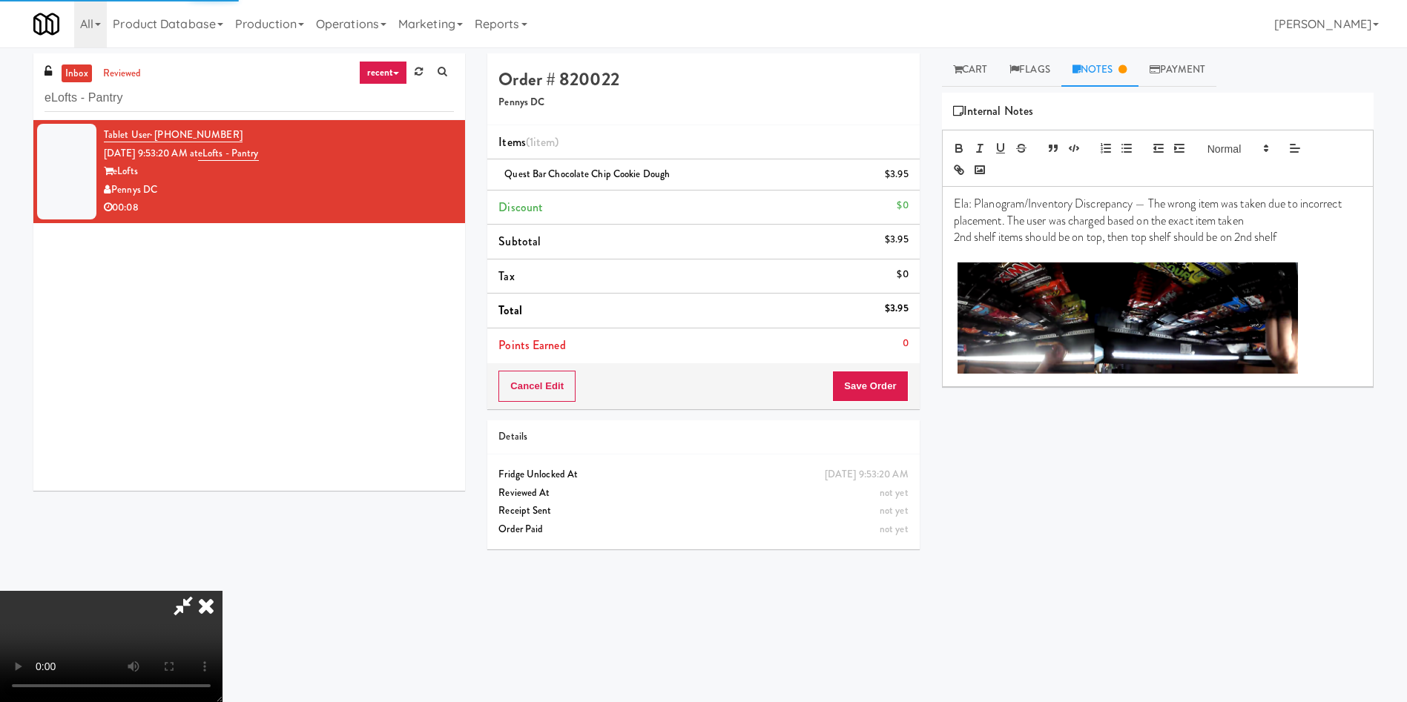
click at [1138, 236] on p "2nd shelf items should be on top, then top shelf should be on 2nd shelf" at bounding box center [1158, 237] width 408 height 16
click at [1157, 243] on p "2nd shelf items should be on top, then top shelf should be on 2nd shelf" at bounding box center [1158, 237] width 408 height 16
click at [881, 383] on button "Save Order" at bounding box center [870, 386] width 76 height 31
click at [200, 591] on icon at bounding box center [183, 606] width 34 height 30
click at [898, 384] on button "Save Order" at bounding box center [870, 386] width 76 height 31
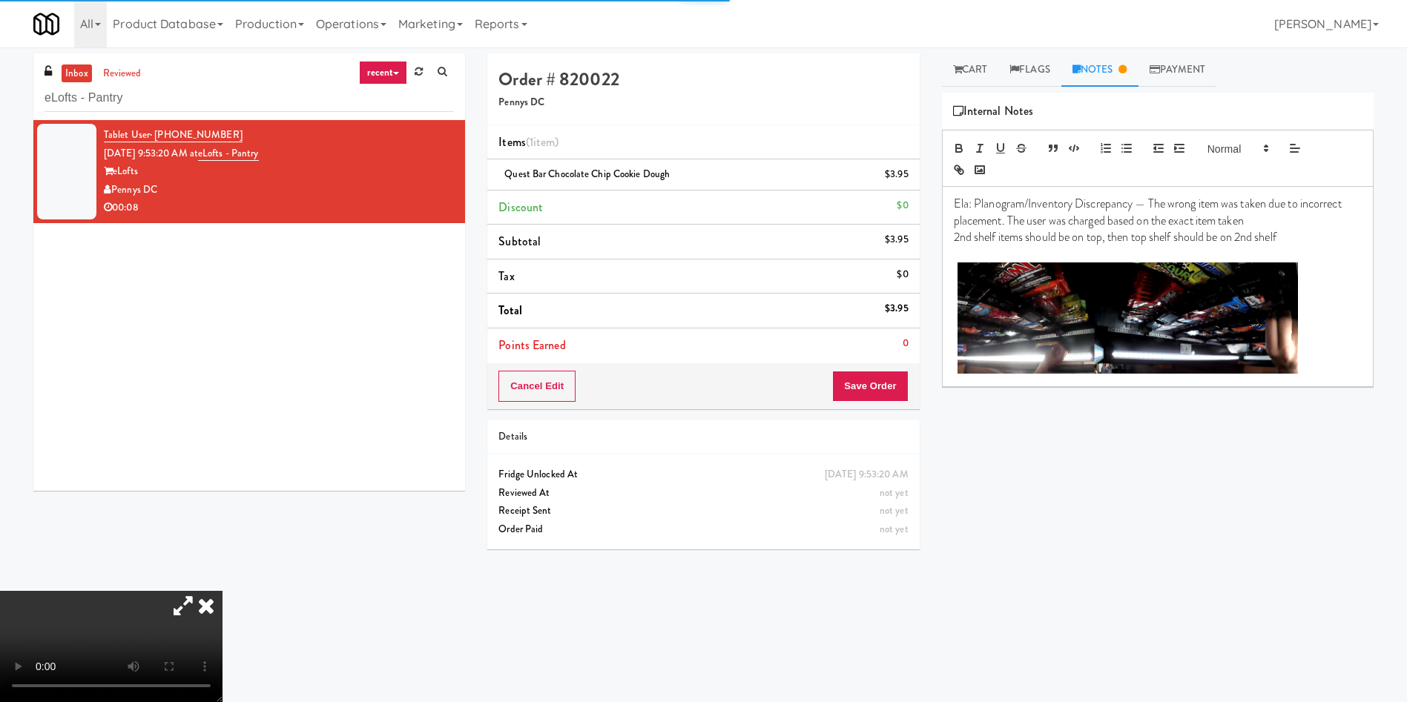
click at [222, 591] on icon at bounding box center [206, 606] width 33 height 30
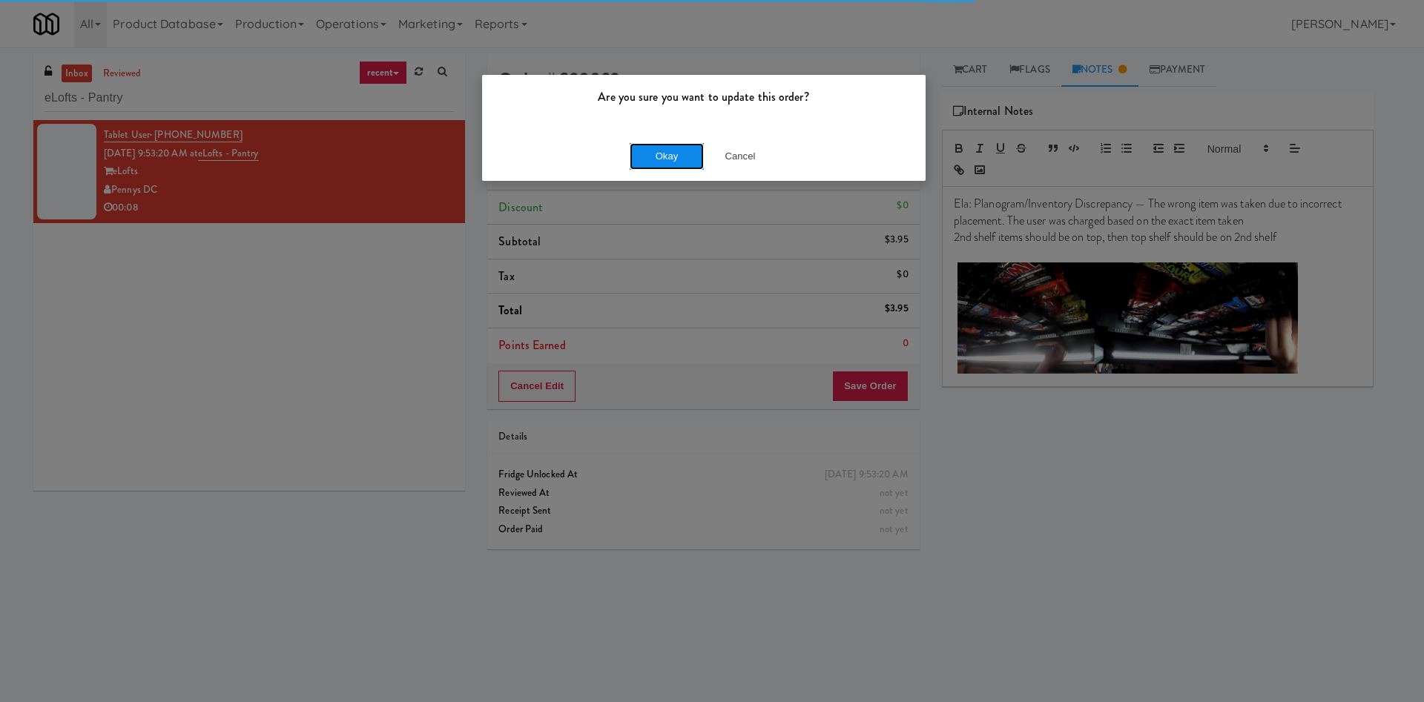
click at [672, 149] on button "Okay" at bounding box center [667, 156] width 74 height 27
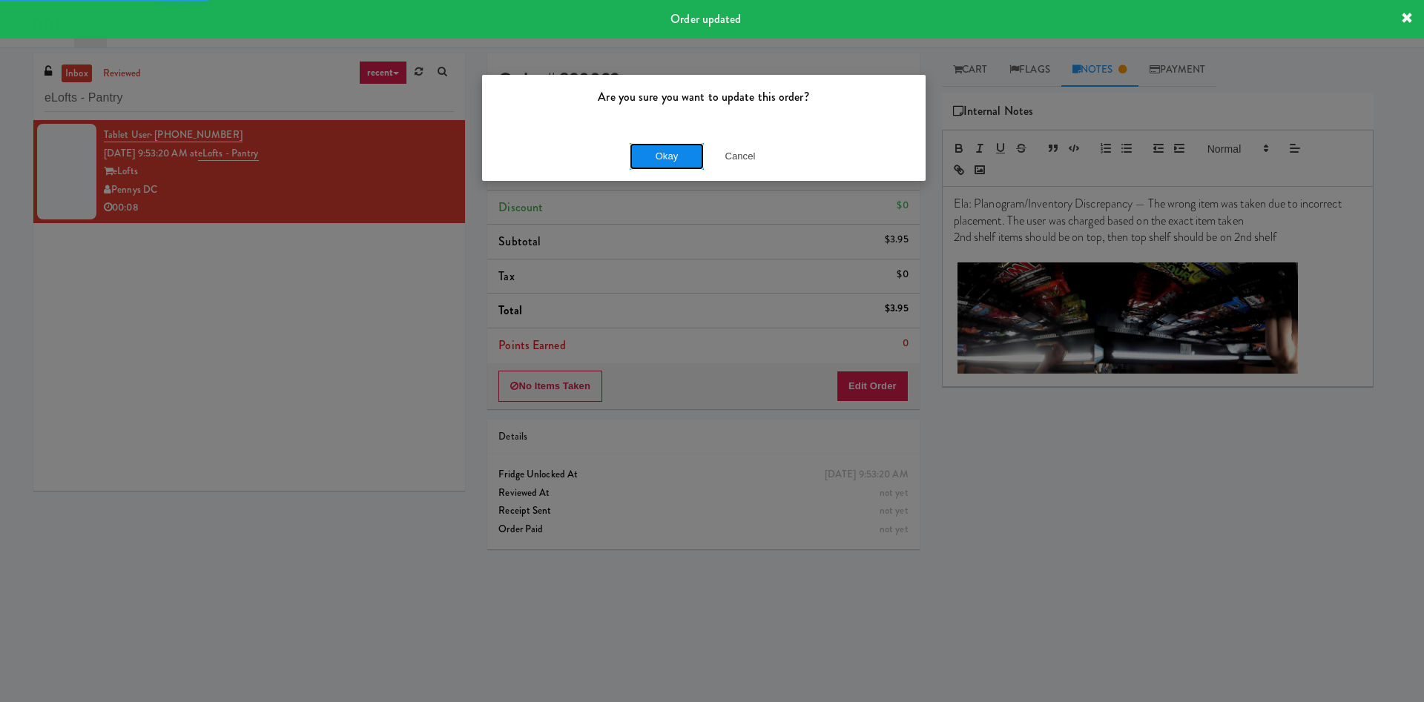
click at [683, 162] on button "Okay" at bounding box center [667, 156] width 74 height 27
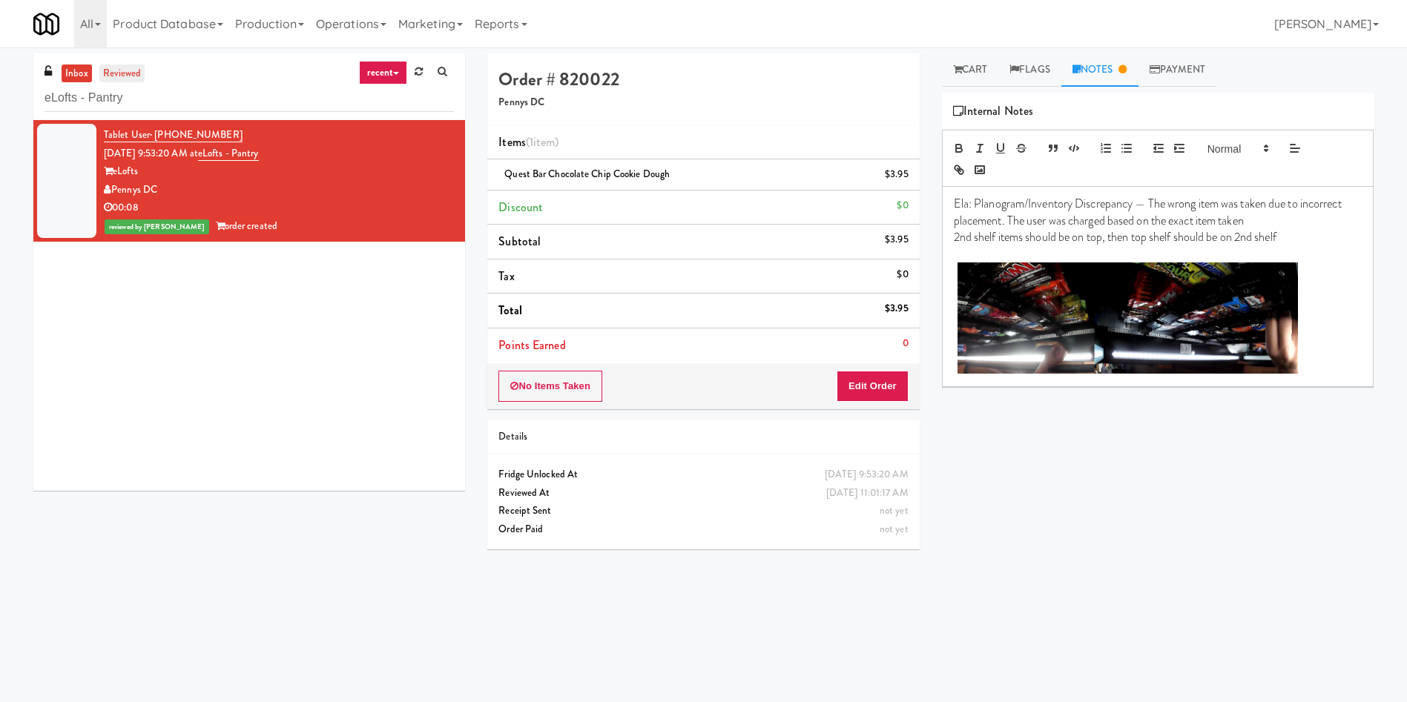
click at [135, 76] on link "reviewed" at bounding box center [122, 74] width 46 height 19
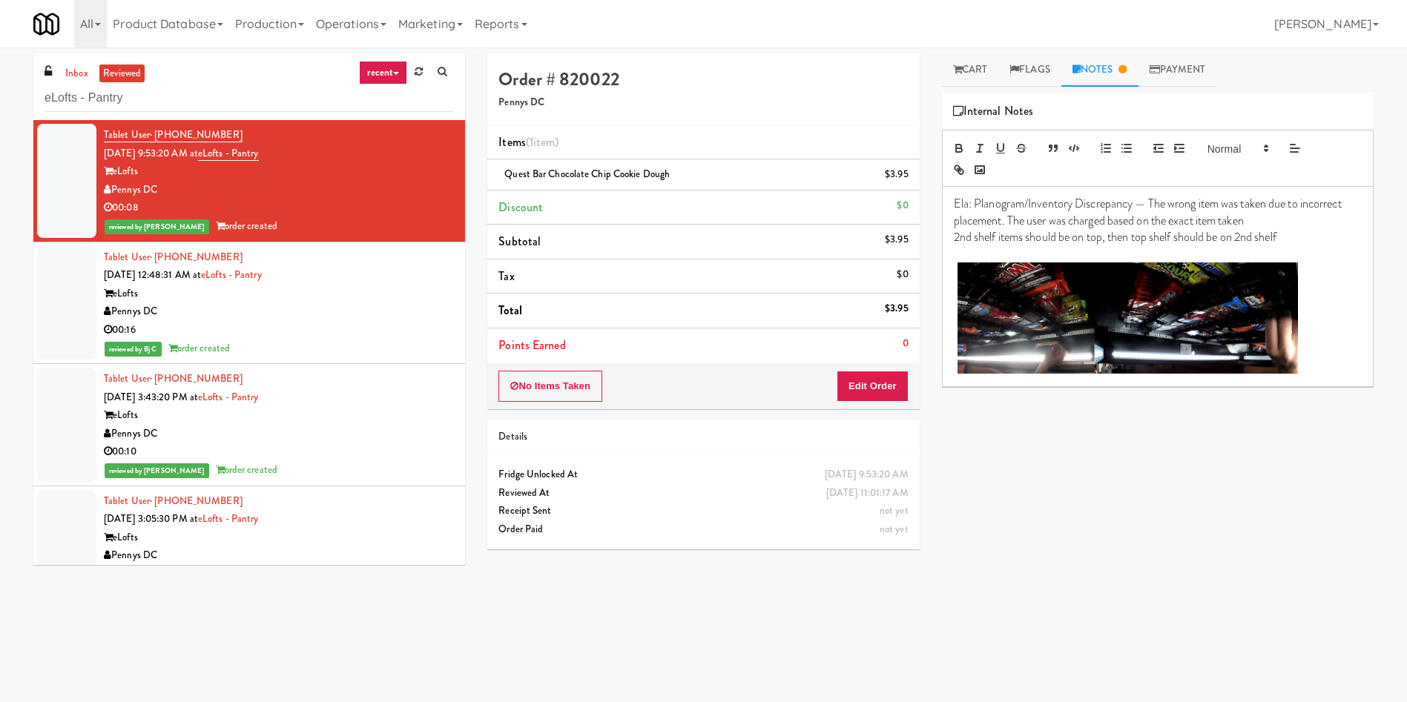
click at [92, 276] on div at bounding box center [66, 303] width 59 height 114
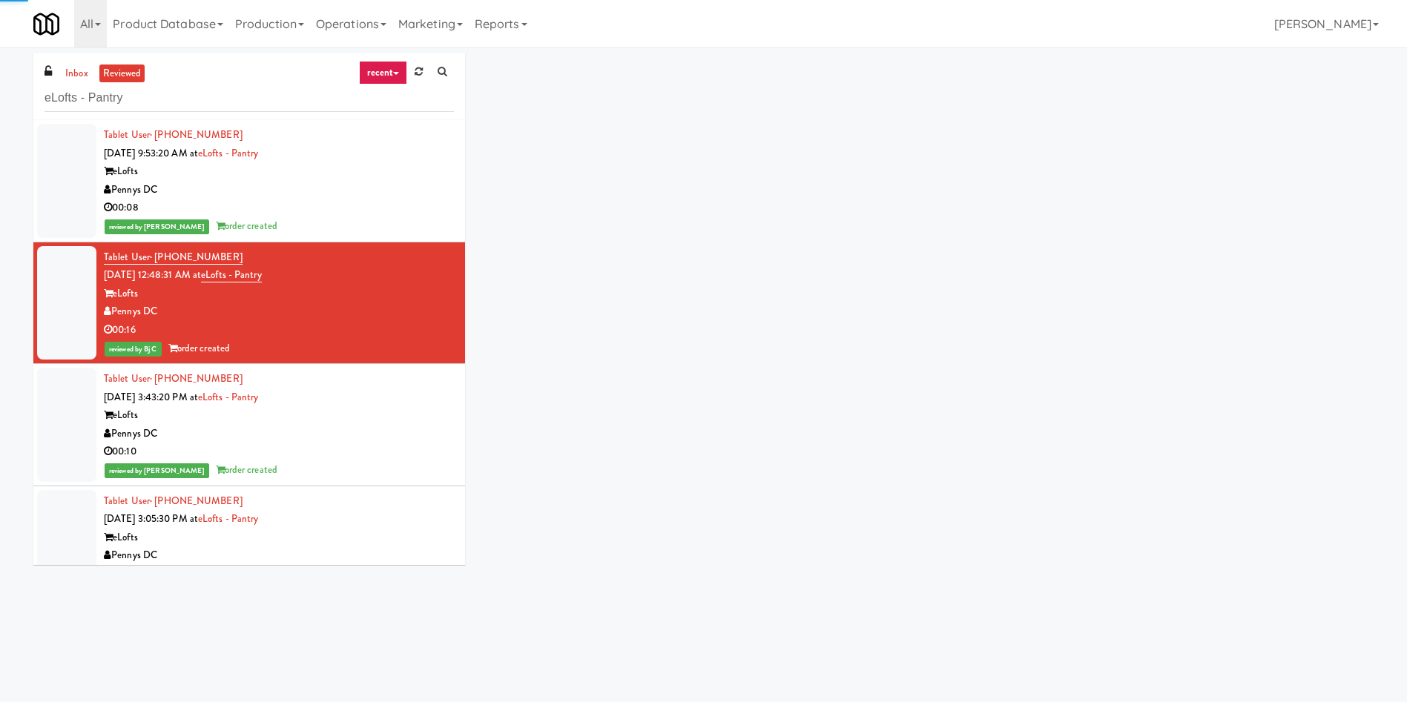
click at [69, 172] on div at bounding box center [66, 181] width 59 height 114
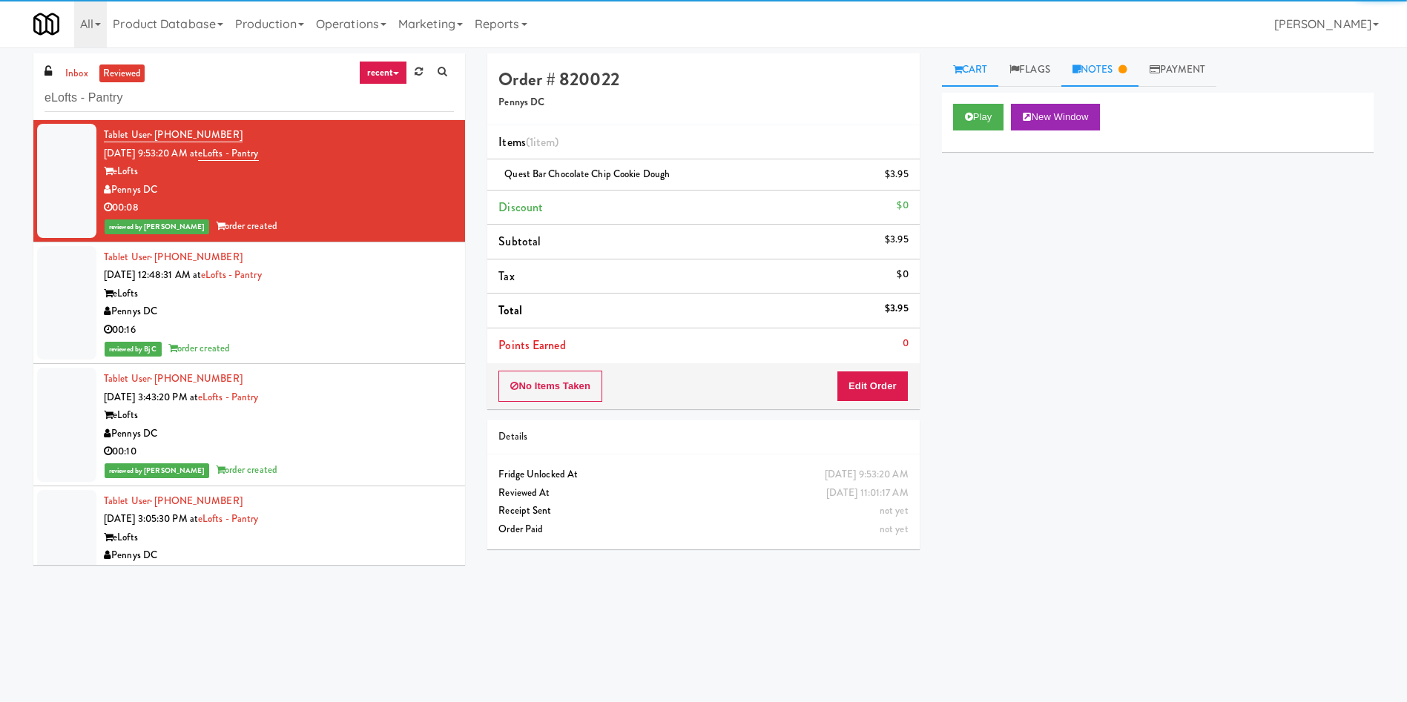
click at [1098, 62] on link "Notes" at bounding box center [1099, 69] width 77 height 33
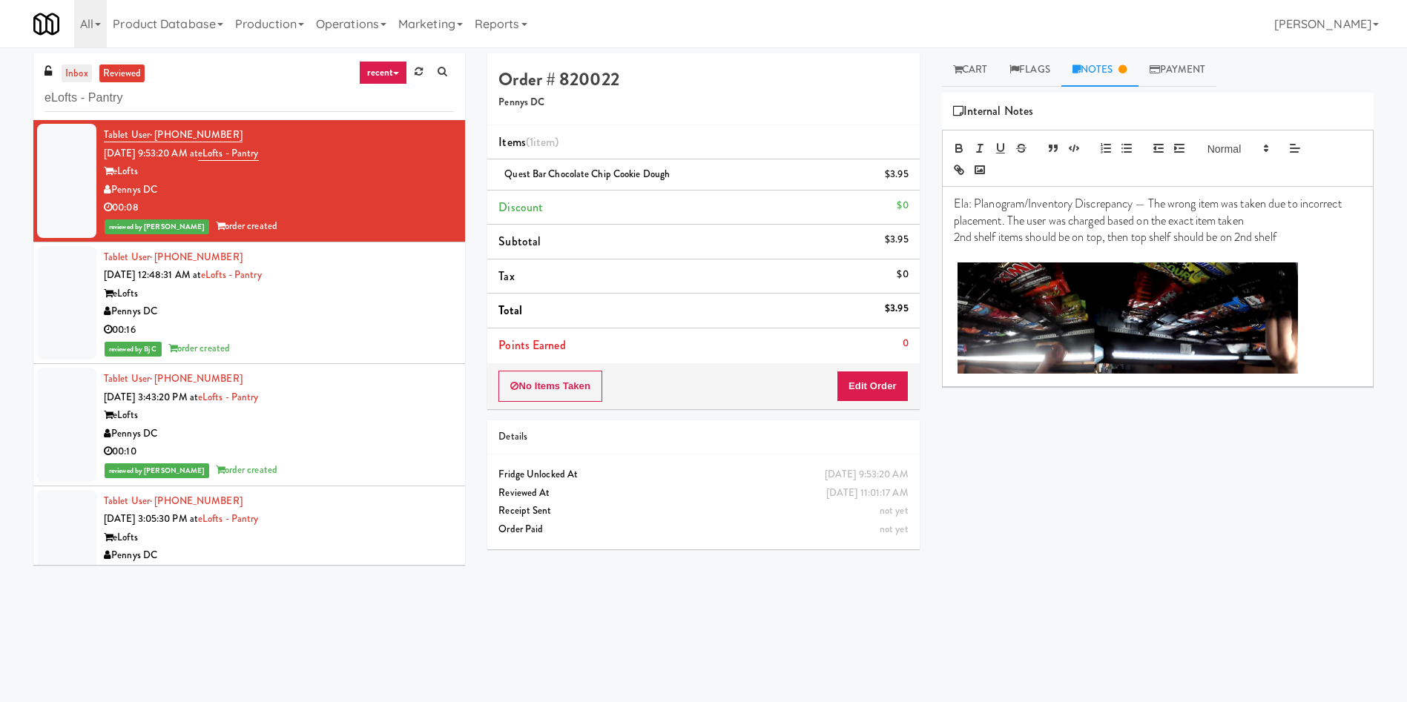
click at [67, 73] on link "inbox" at bounding box center [77, 74] width 30 height 19
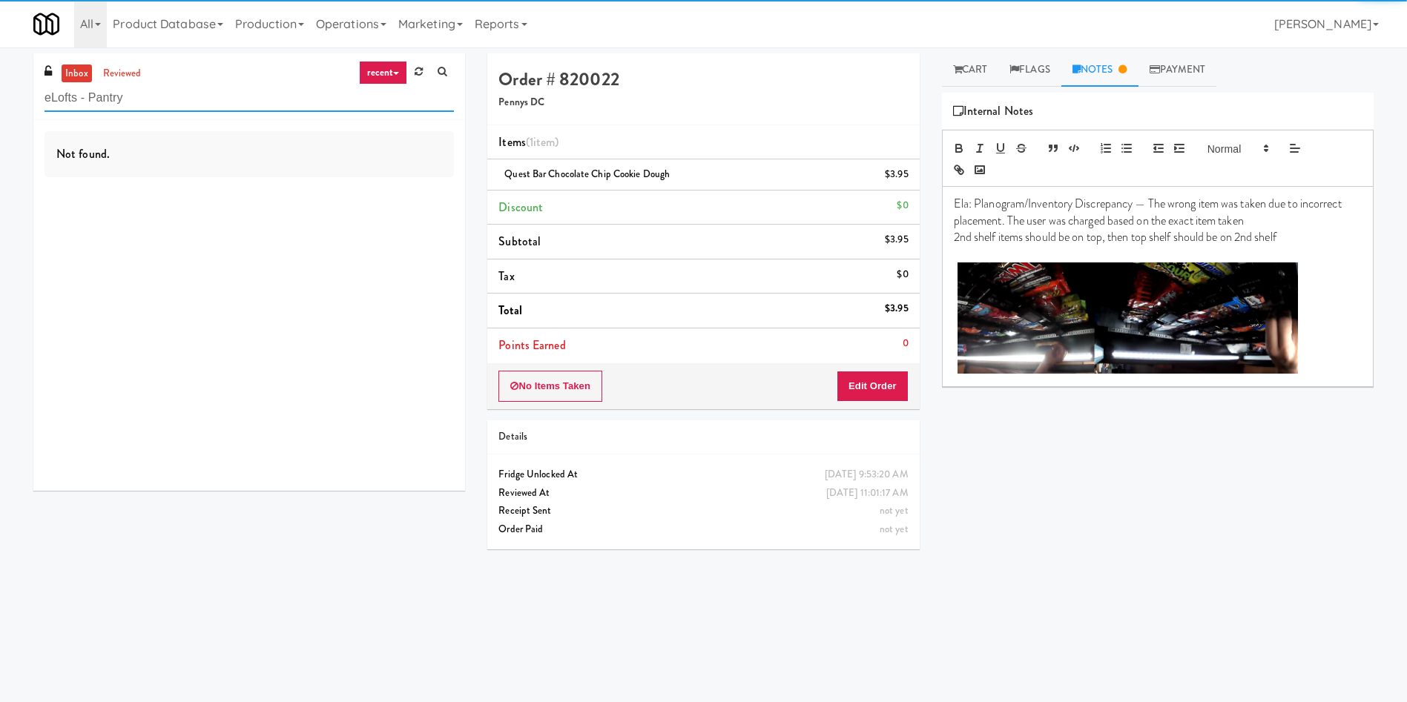
drag, startPoint x: 168, startPoint y: 96, endPoint x: 0, endPoint y: 96, distance: 168.3
click at [0, 96] on div "inbox reviewed recent all unclear take inventory issue suspicious failed recent…" at bounding box center [703, 350] width 1407 height 595
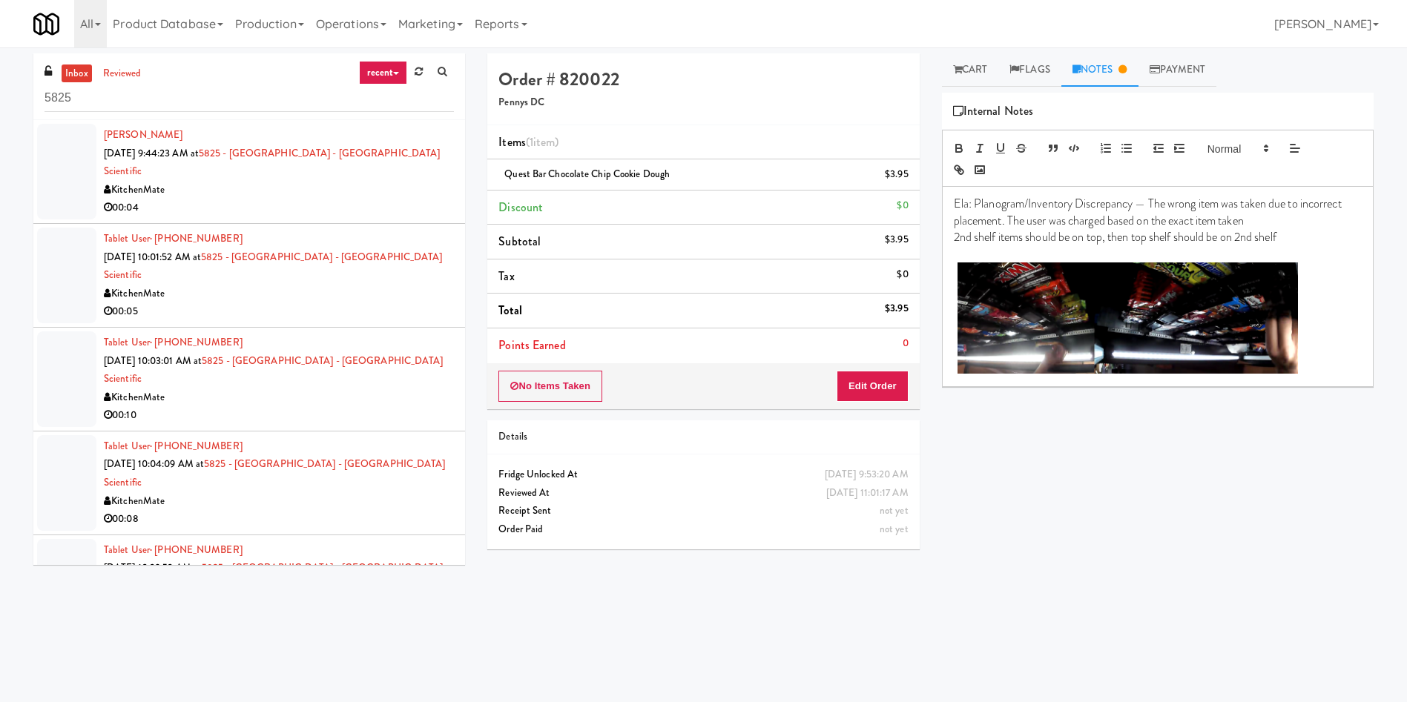
click at [70, 164] on div at bounding box center [66, 172] width 59 height 96
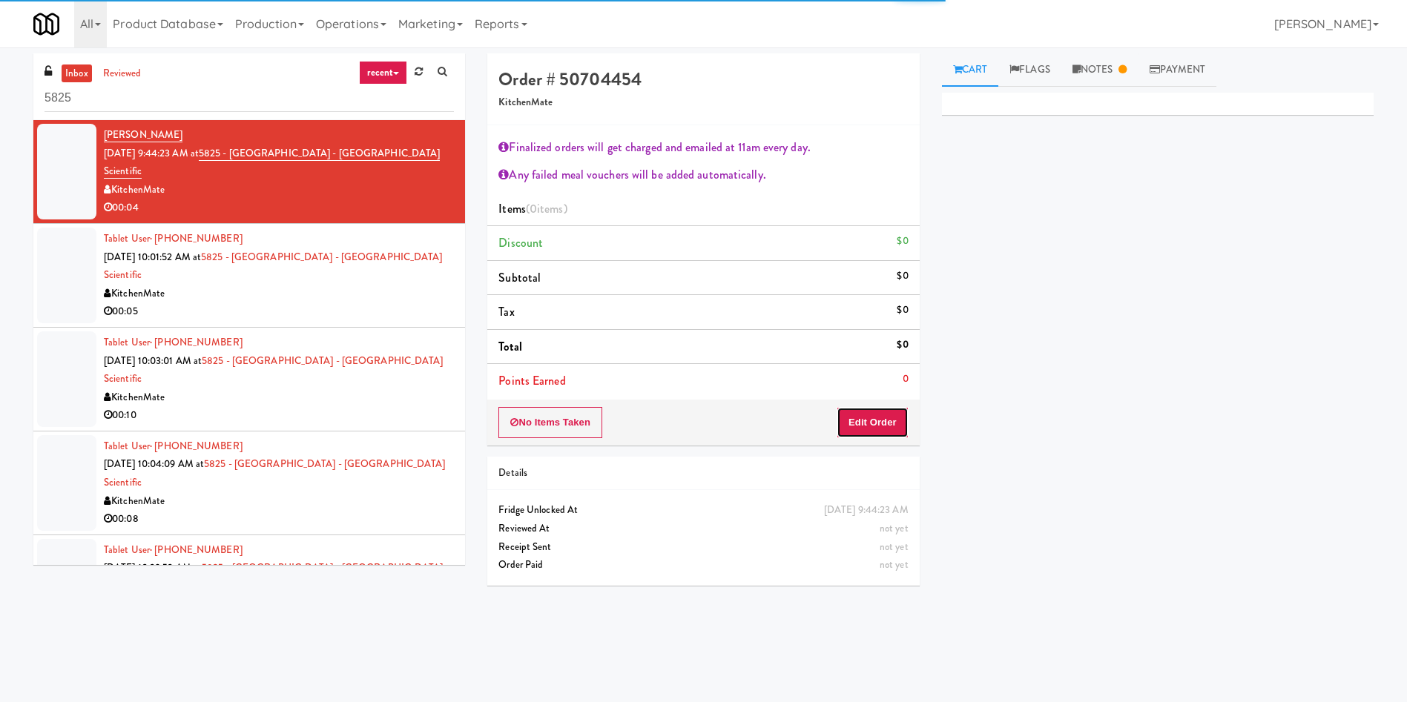
click at [876, 420] on button "Edit Order" at bounding box center [872, 422] width 72 height 31
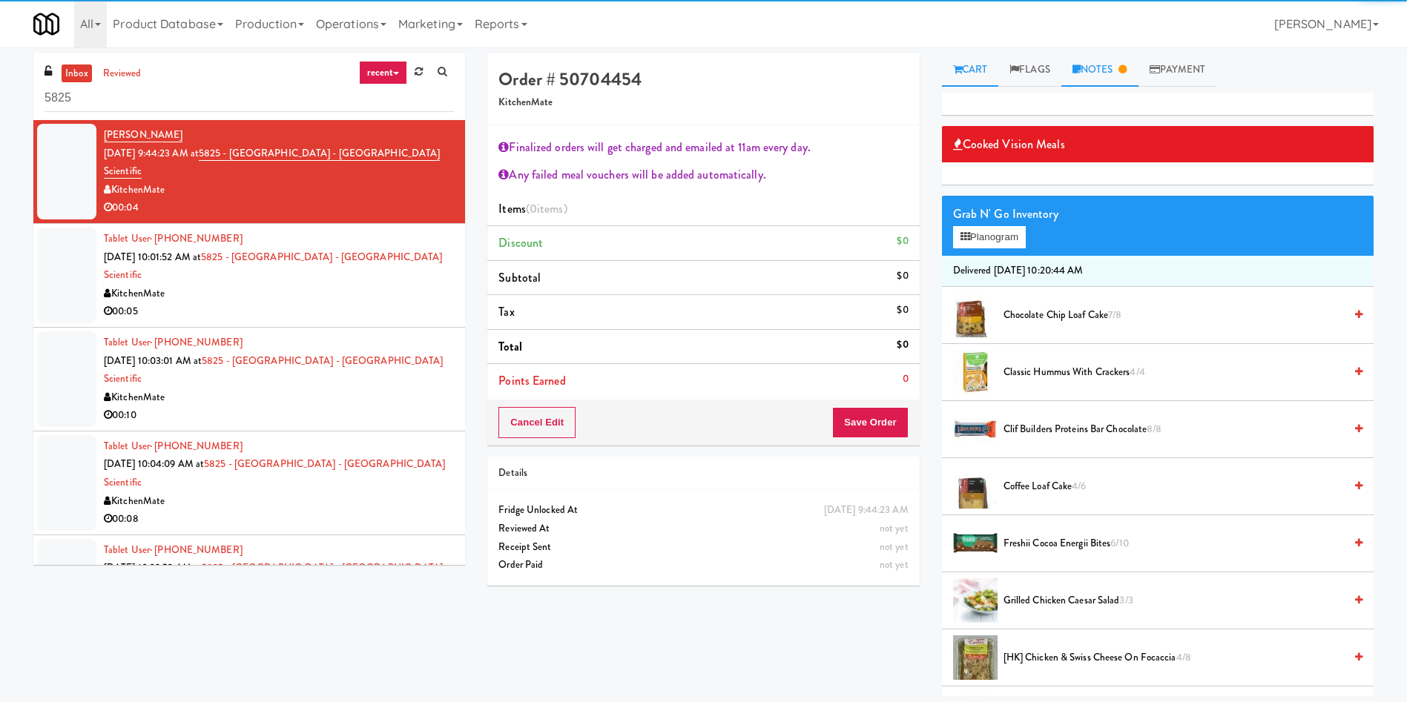
click at [1112, 75] on link "Notes" at bounding box center [1099, 69] width 77 height 33
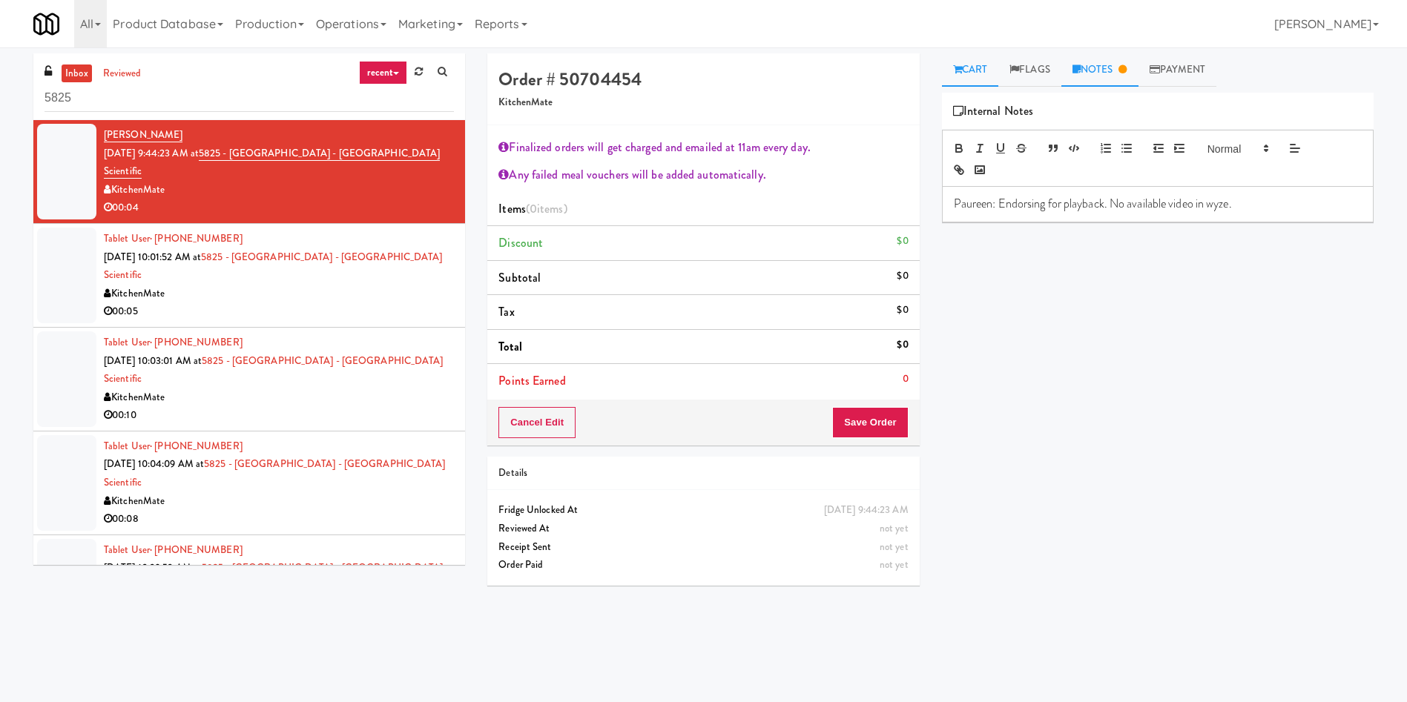
click at [954, 65] on icon at bounding box center [957, 70] width 9 height 10
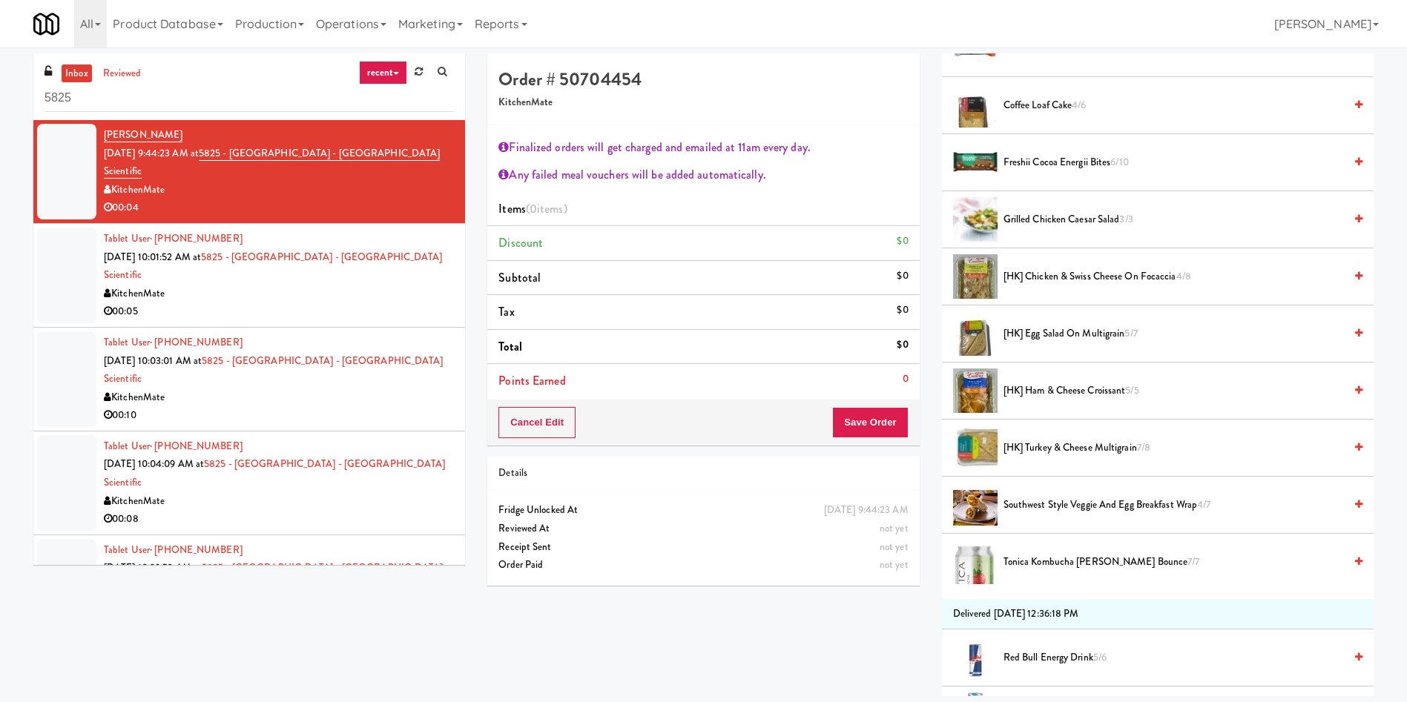
scroll to position [445, 0]
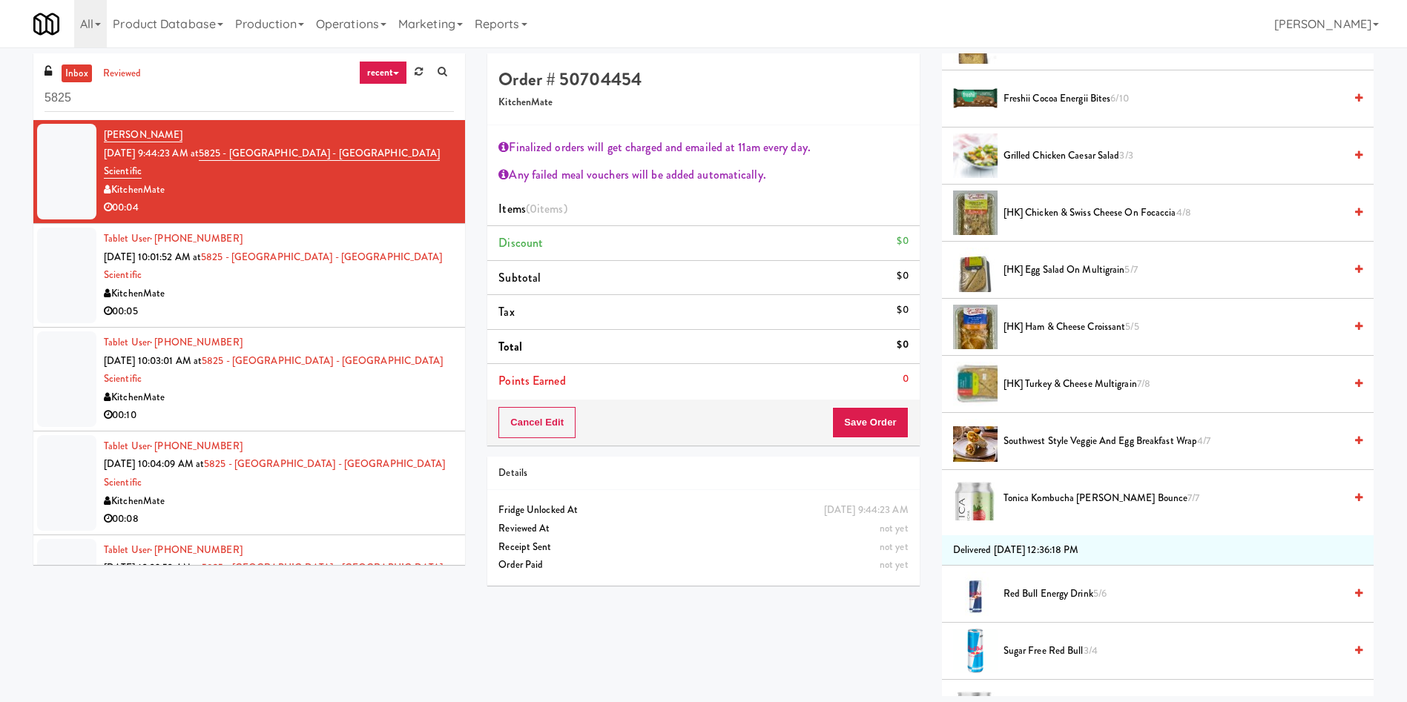
click at [1058, 440] on span "Southwest Style Veggie and Egg Breakfast Wrap 4/7" at bounding box center [1173, 441] width 340 height 19
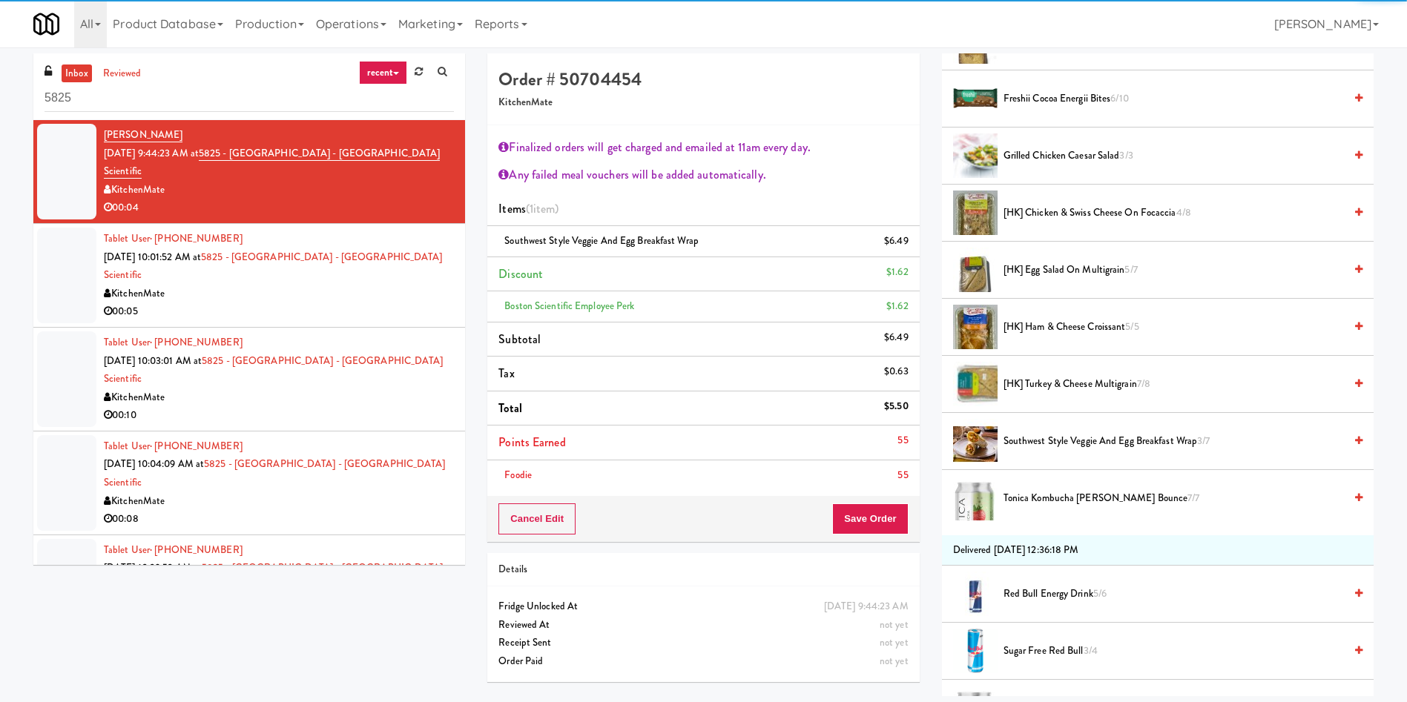
click at [882, 455] on li "Points Earned 55" at bounding box center [703, 443] width 432 height 35
click at [884, 524] on button "Save Order" at bounding box center [870, 519] width 76 height 31
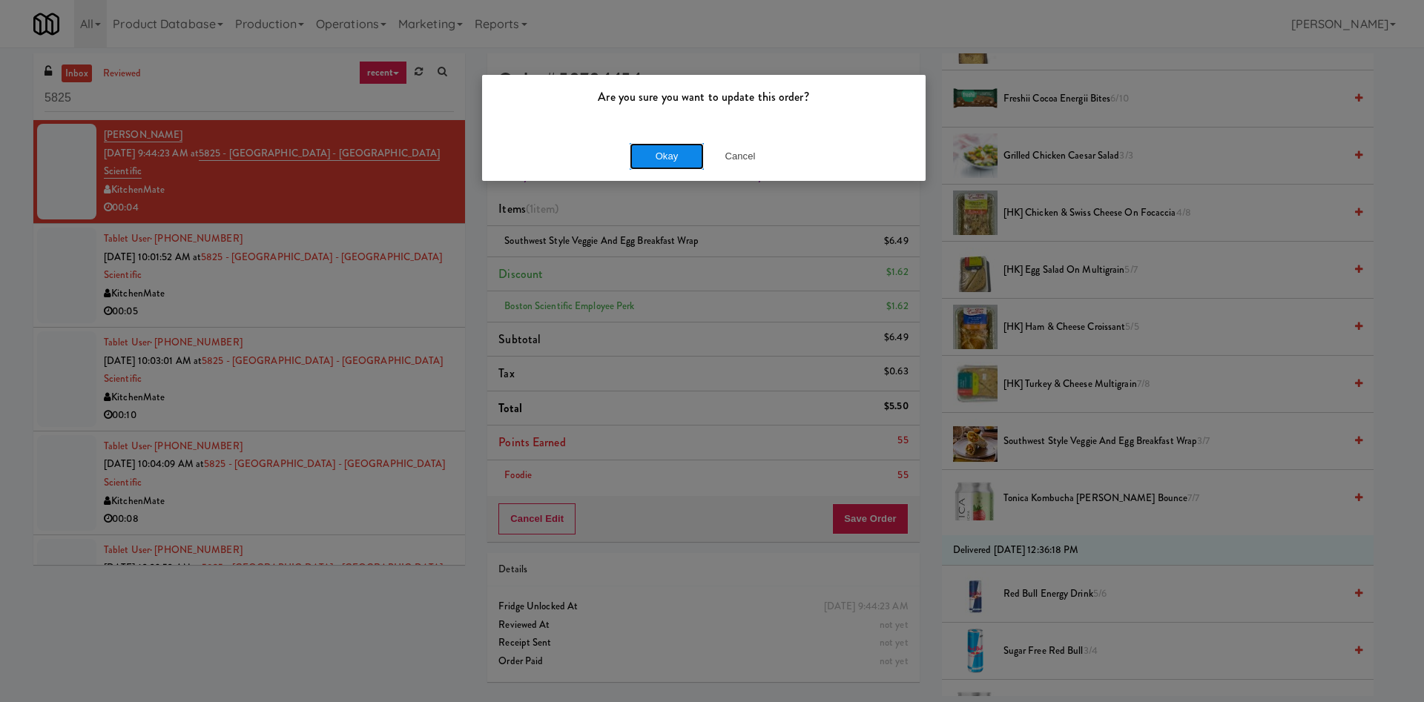
click at [684, 160] on button "Okay" at bounding box center [667, 156] width 74 height 27
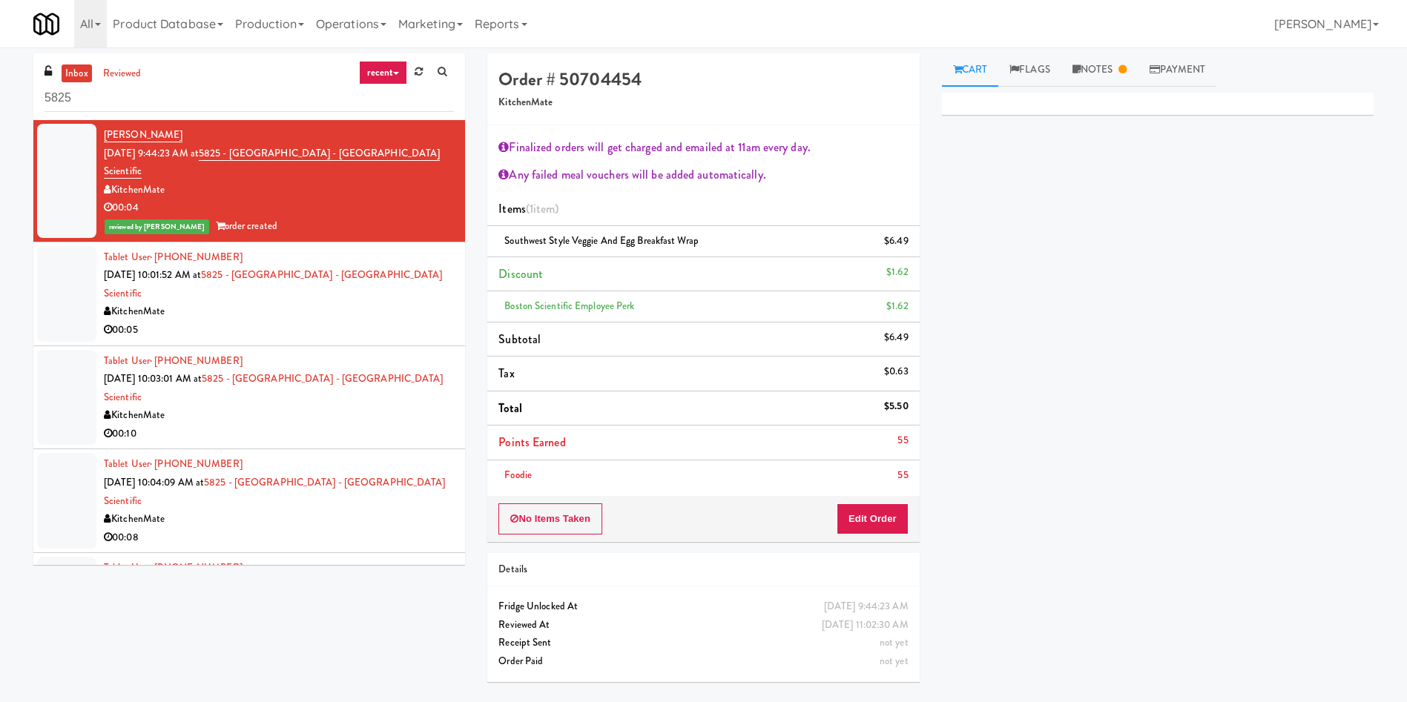
scroll to position [0, 0]
click at [61, 256] on div at bounding box center [66, 294] width 59 height 96
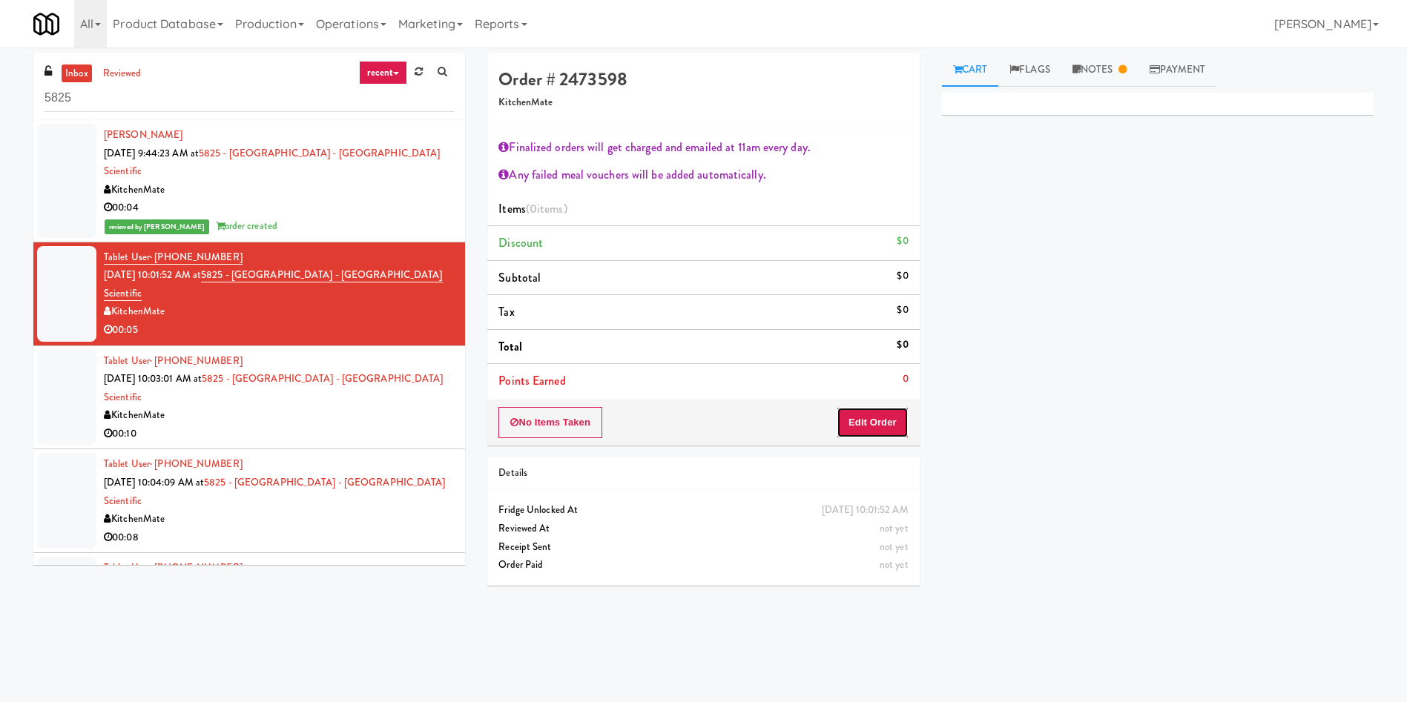
click at [888, 421] on button "Edit Order" at bounding box center [872, 422] width 72 height 31
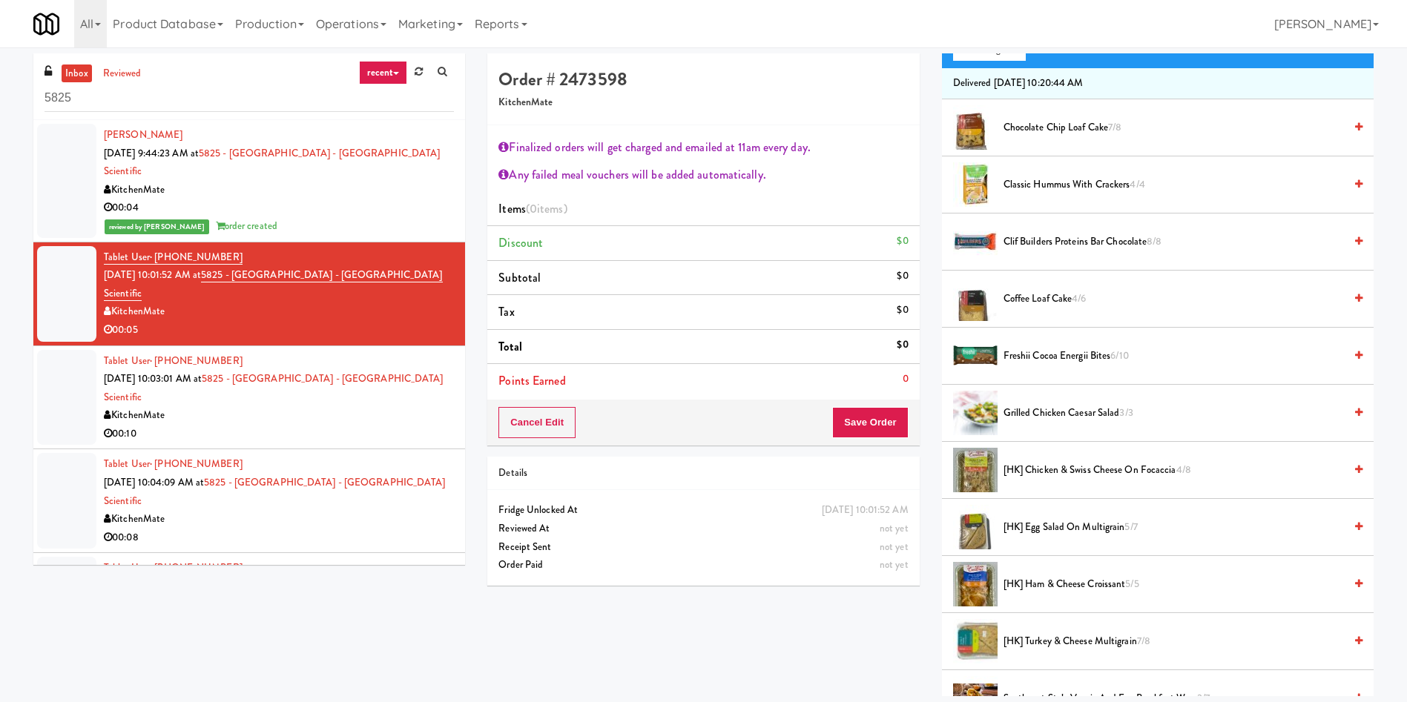
scroll to position [222, 0]
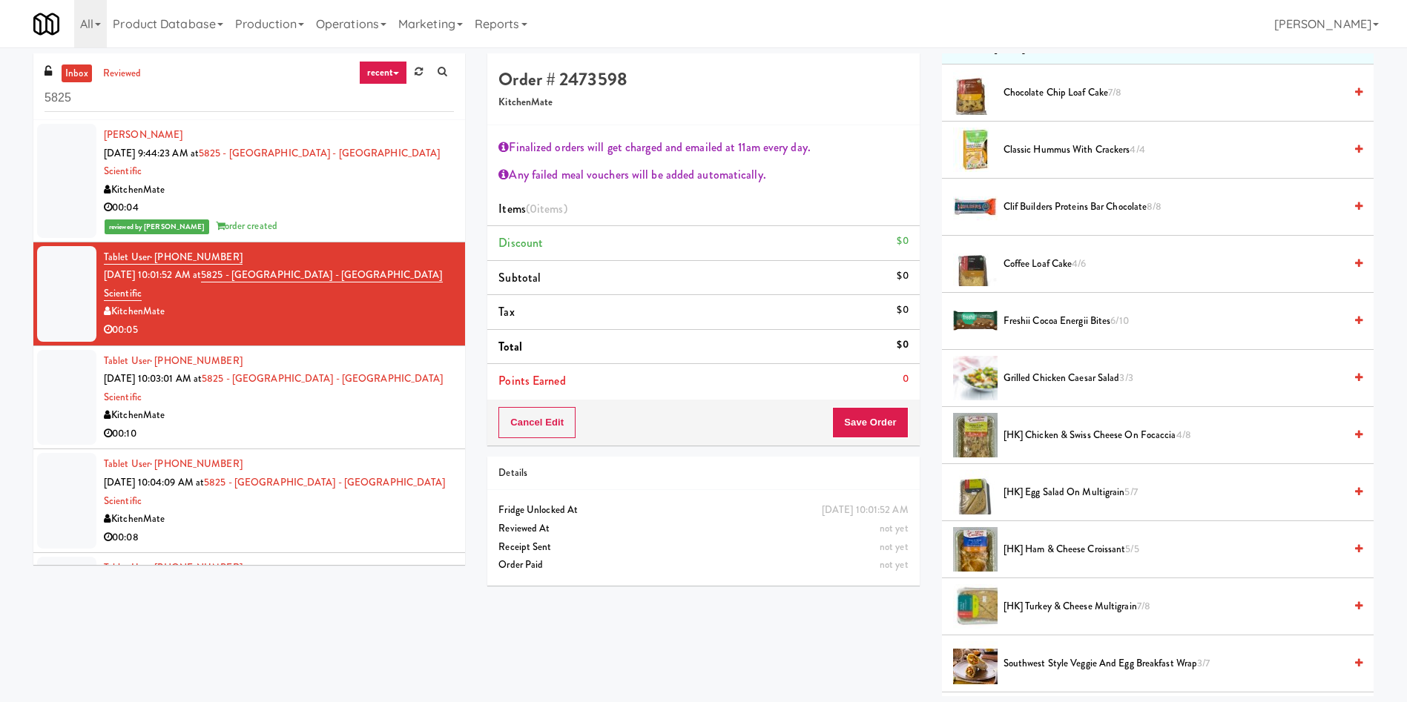
click at [1091, 432] on span "[HK] Chicken & Swiss Cheese On Focaccia 4/8" at bounding box center [1173, 435] width 340 height 19
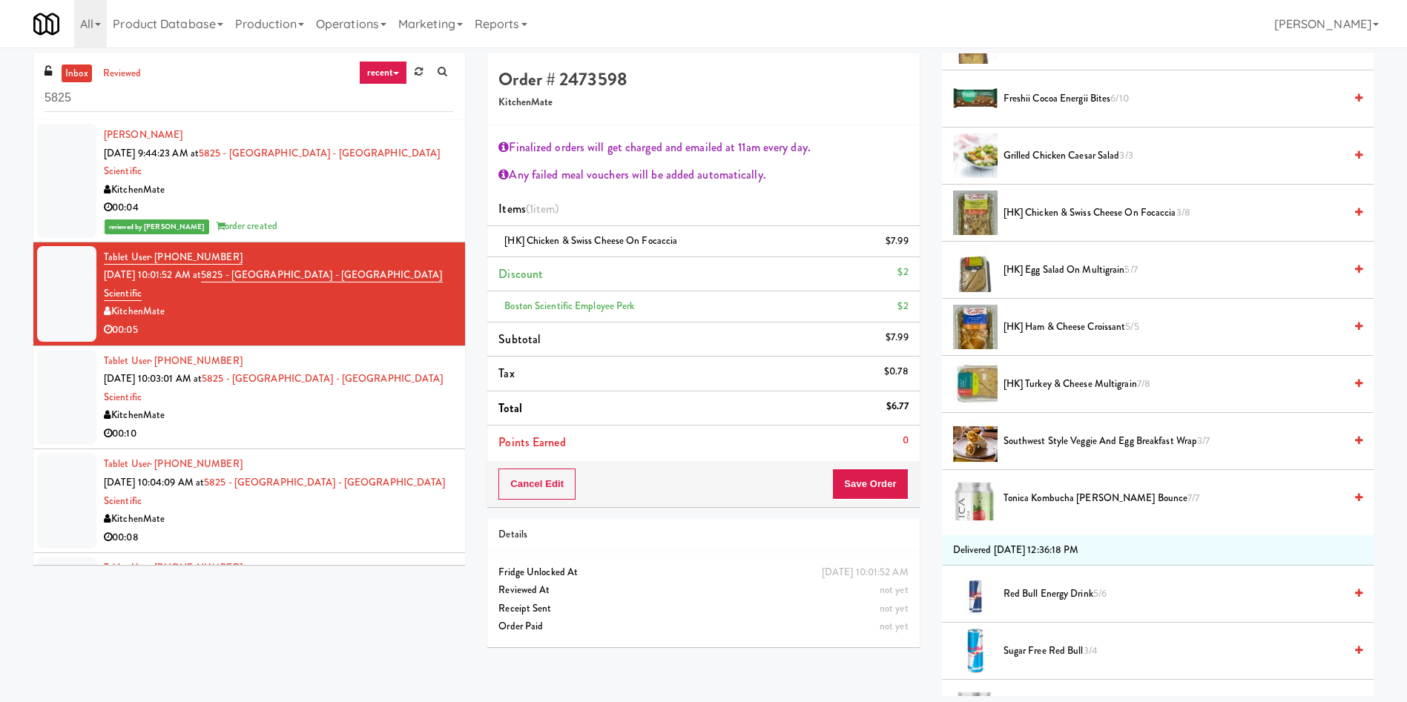
scroll to position [0, 0]
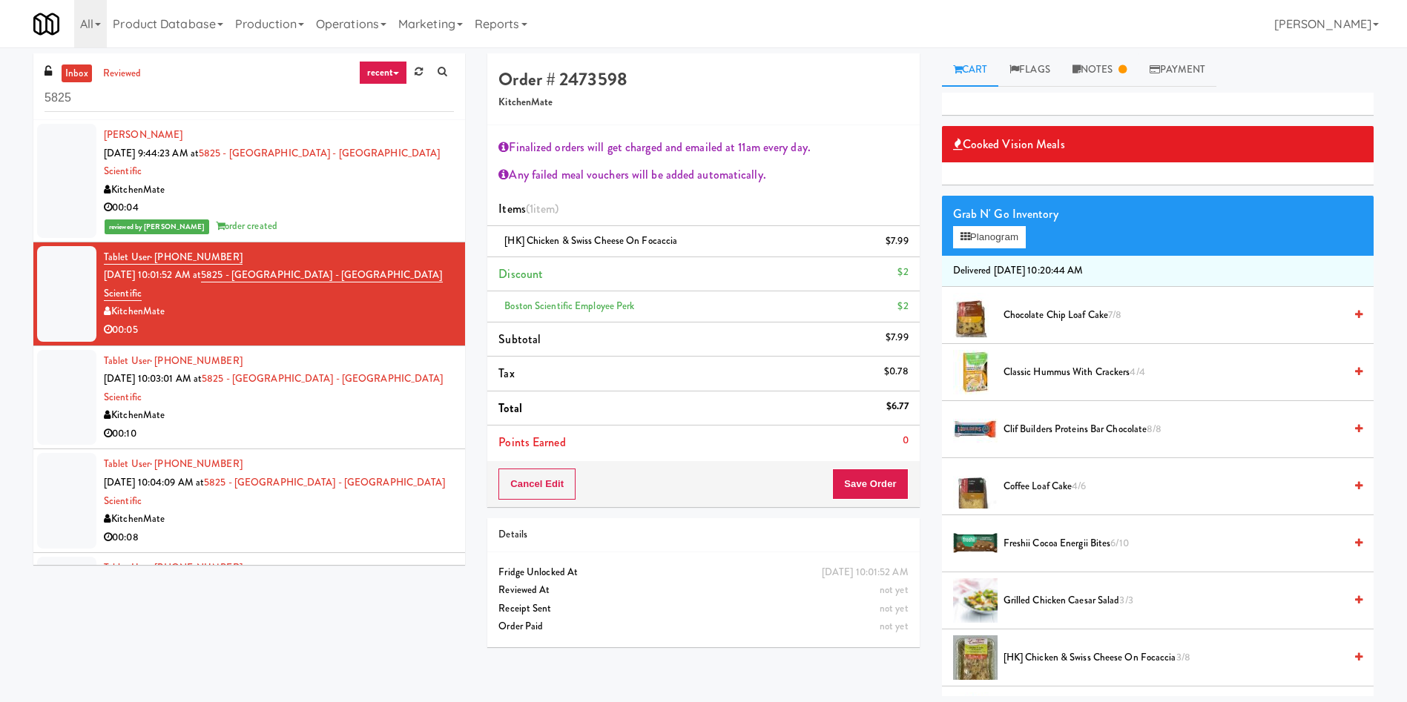
click at [1046, 315] on span "Chocolate Chip Loaf Cake 7/8" at bounding box center [1173, 315] width 340 height 19
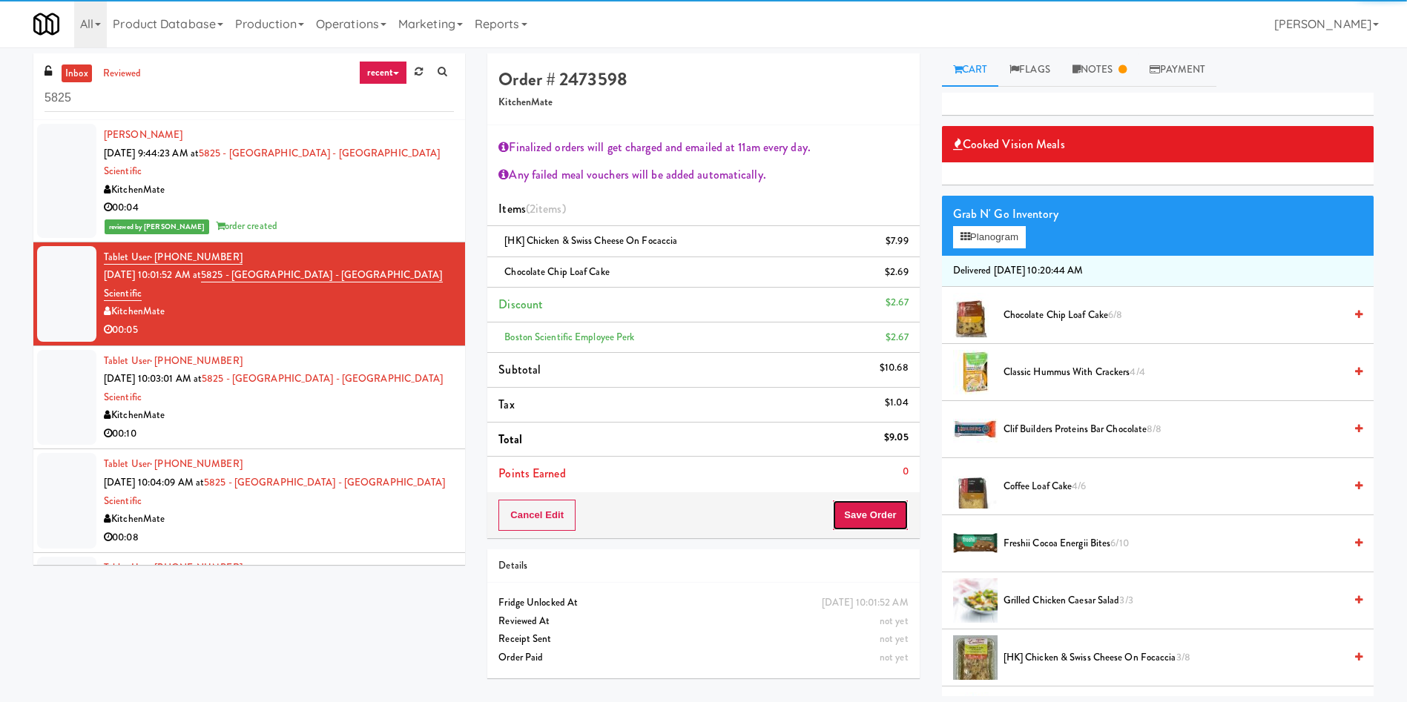
click at [849, 526] on button "Save Order" at bounding box center [870, 515] width 76 height 31
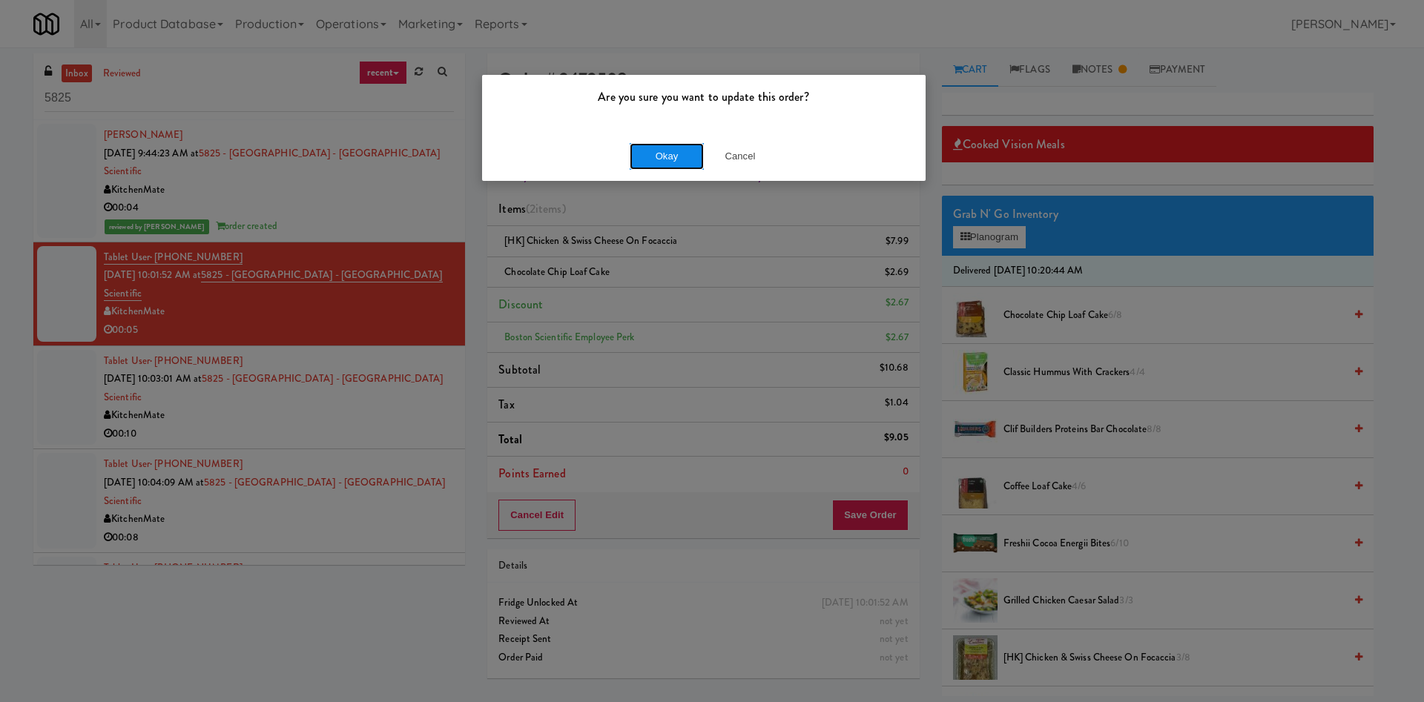
drag, startPoint x: 659, startPoint y: 156, endPoint x: 646, endPoint y: 159, distance: 13.0
click at [655, 156] on button "Okay" at bounding box center [667, 156] width 74 height 27
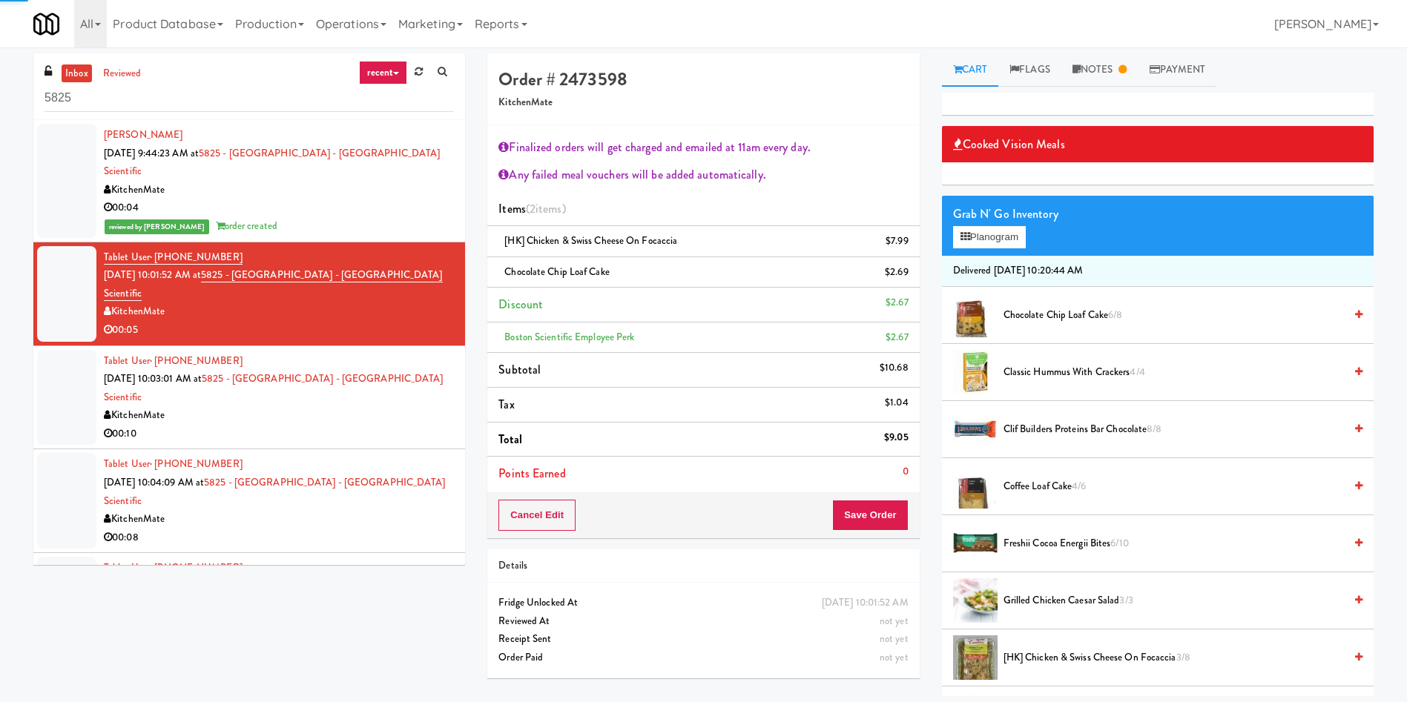
click at [66, 360] on div at bounding box center [66, 398] width 59 height 96
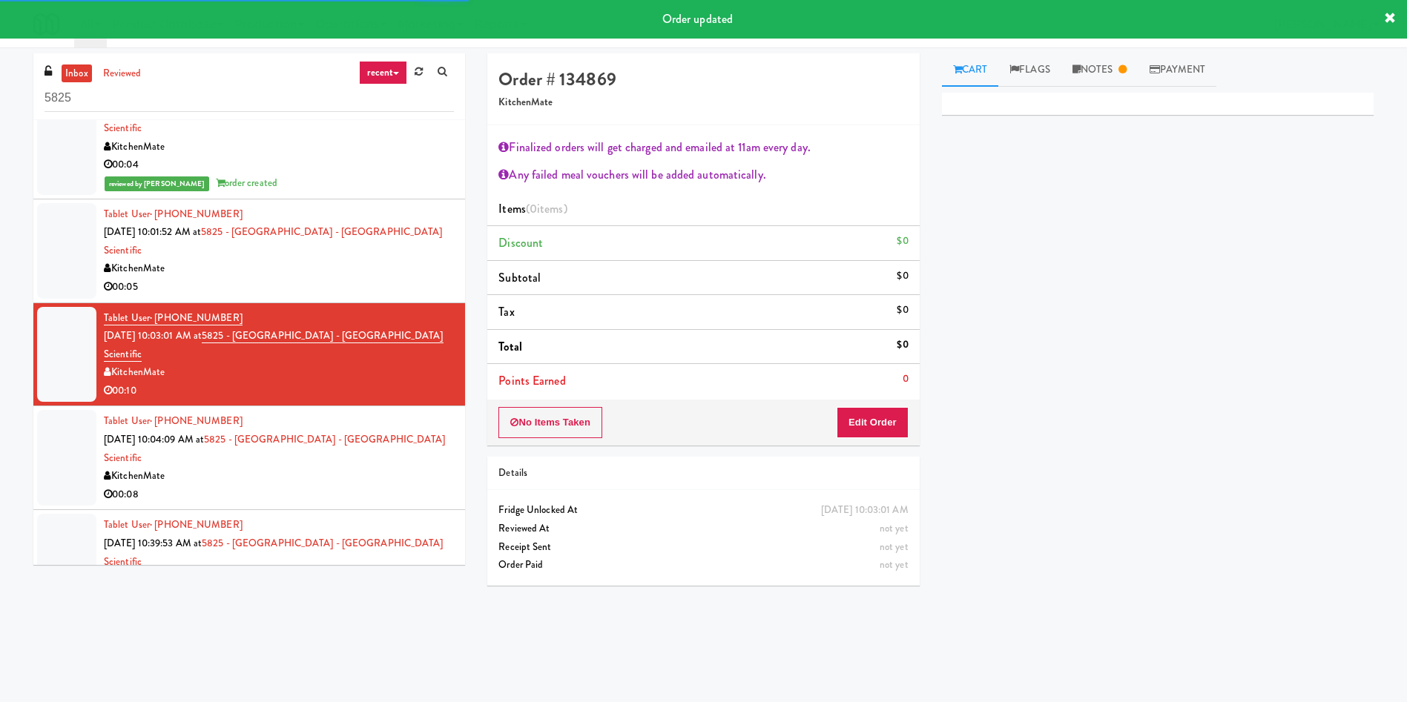
scroll to position [86, 0]
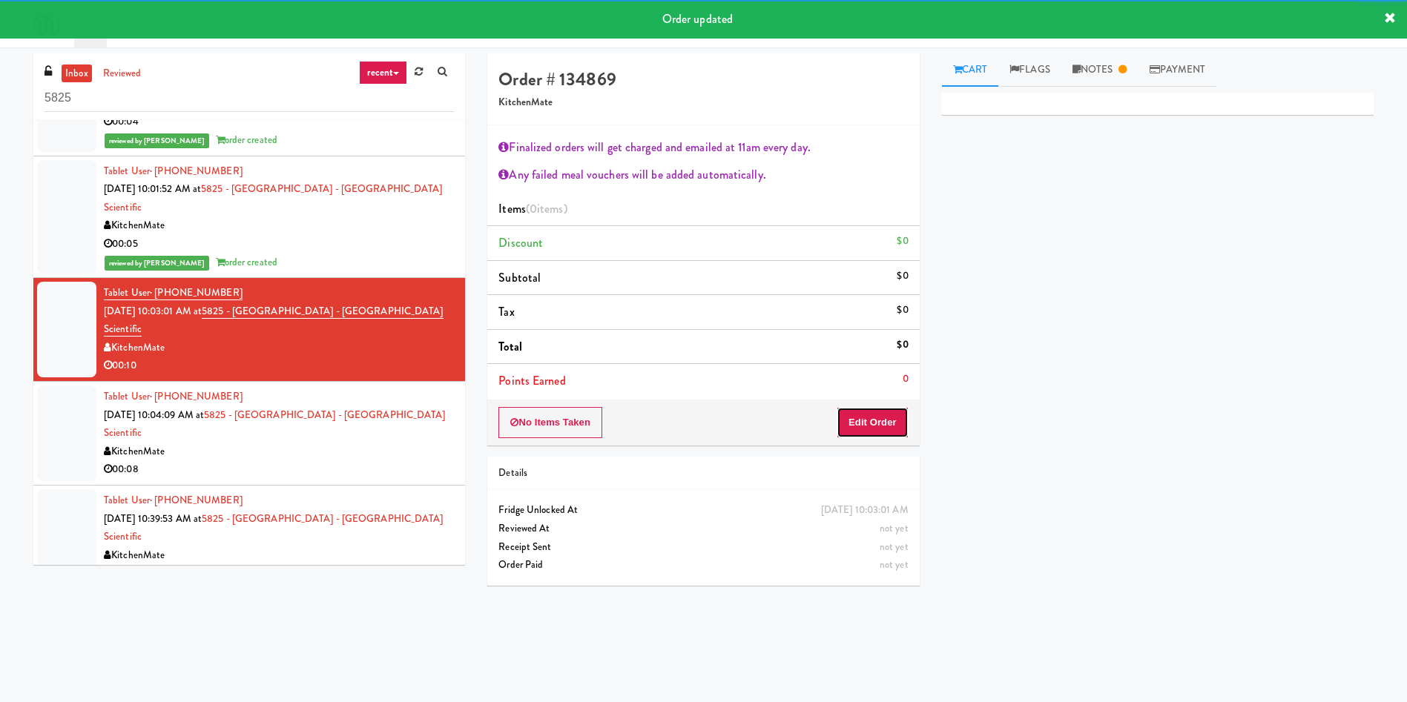
click at [890, 421] on button "Edit Order" at bounding box center [872, 422] width 72 height 31
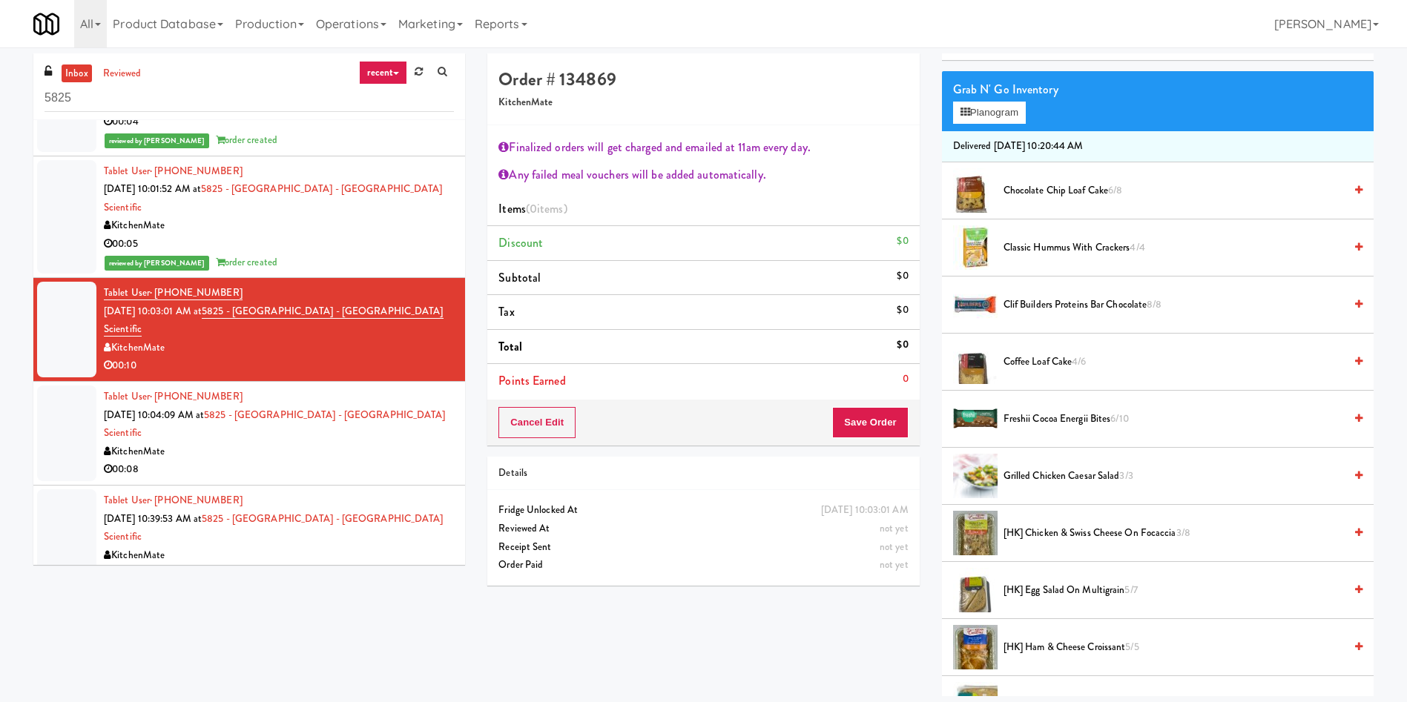
scroll to position [0, 0]
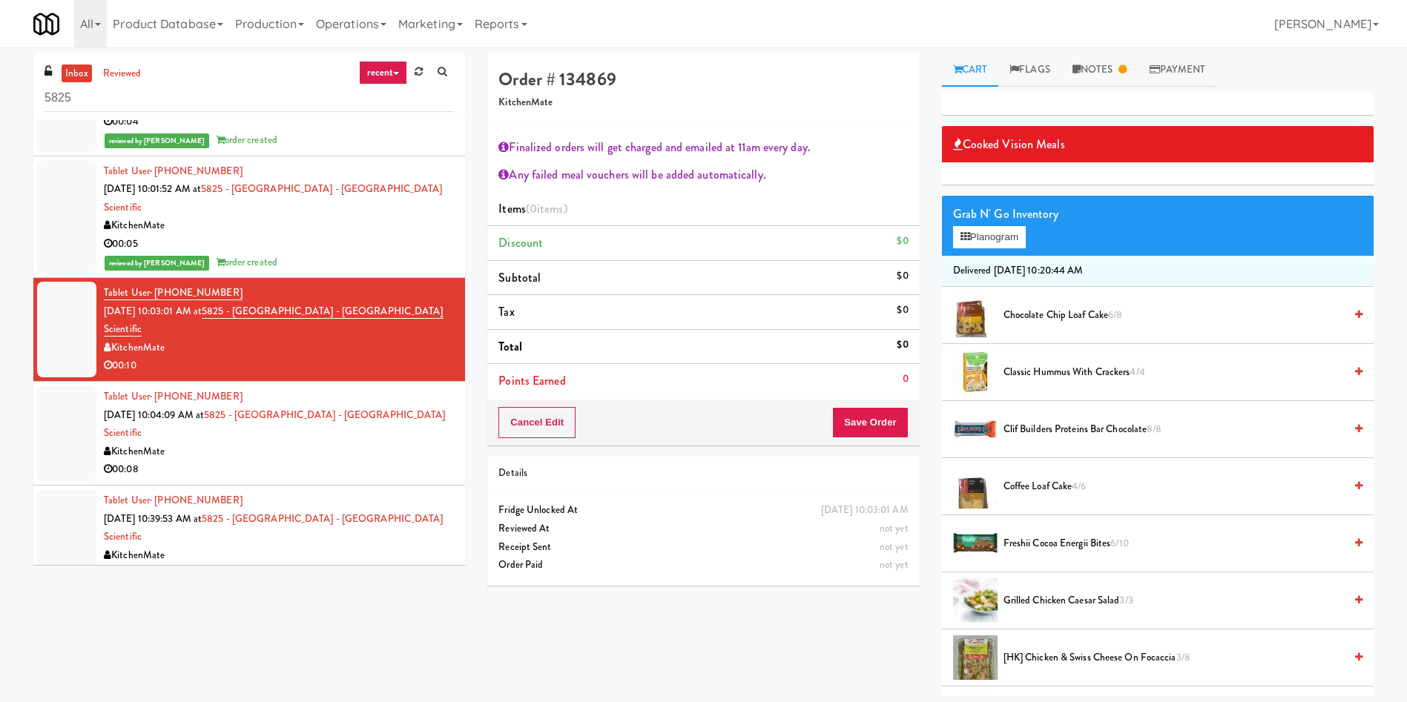
click at [1026, 482] on span "Coffee Loaf Cake 4/6" at bounding box center [1173, 487] width 340 height 19
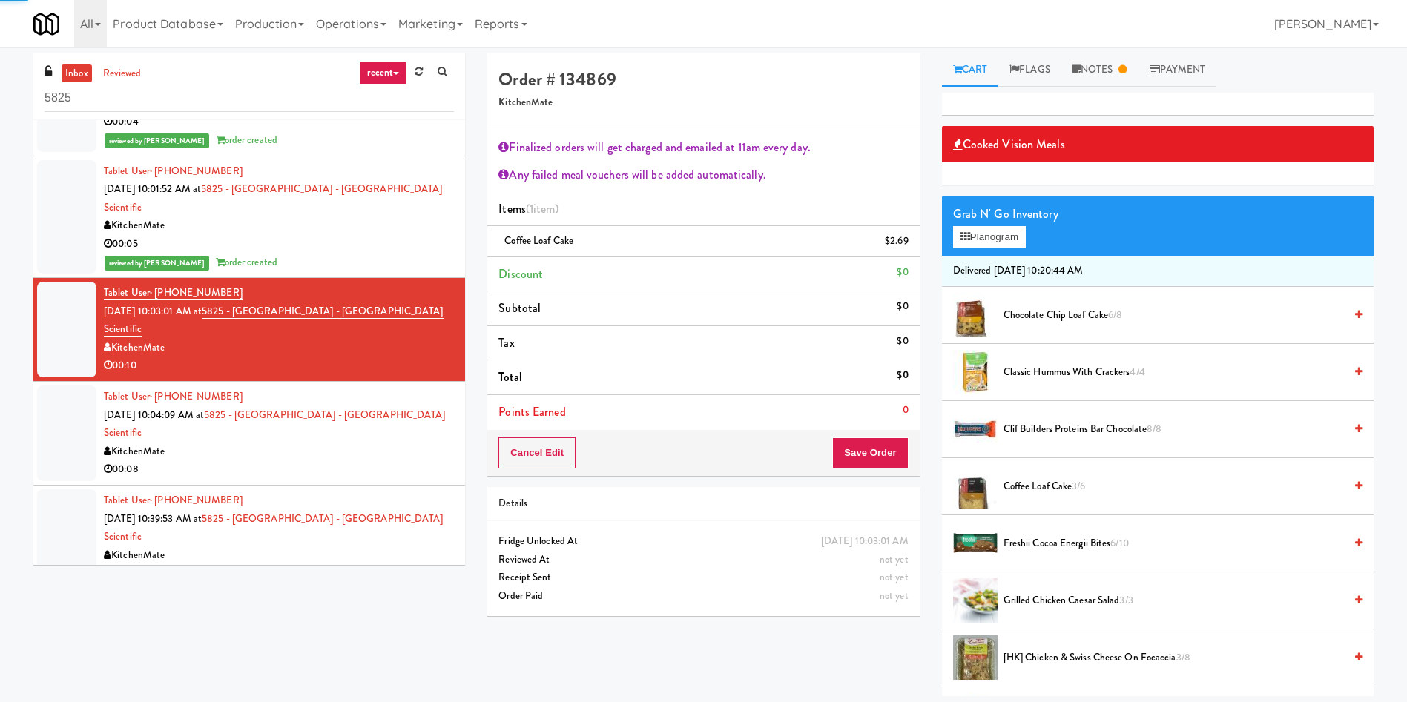
scroll to position [334, 0]
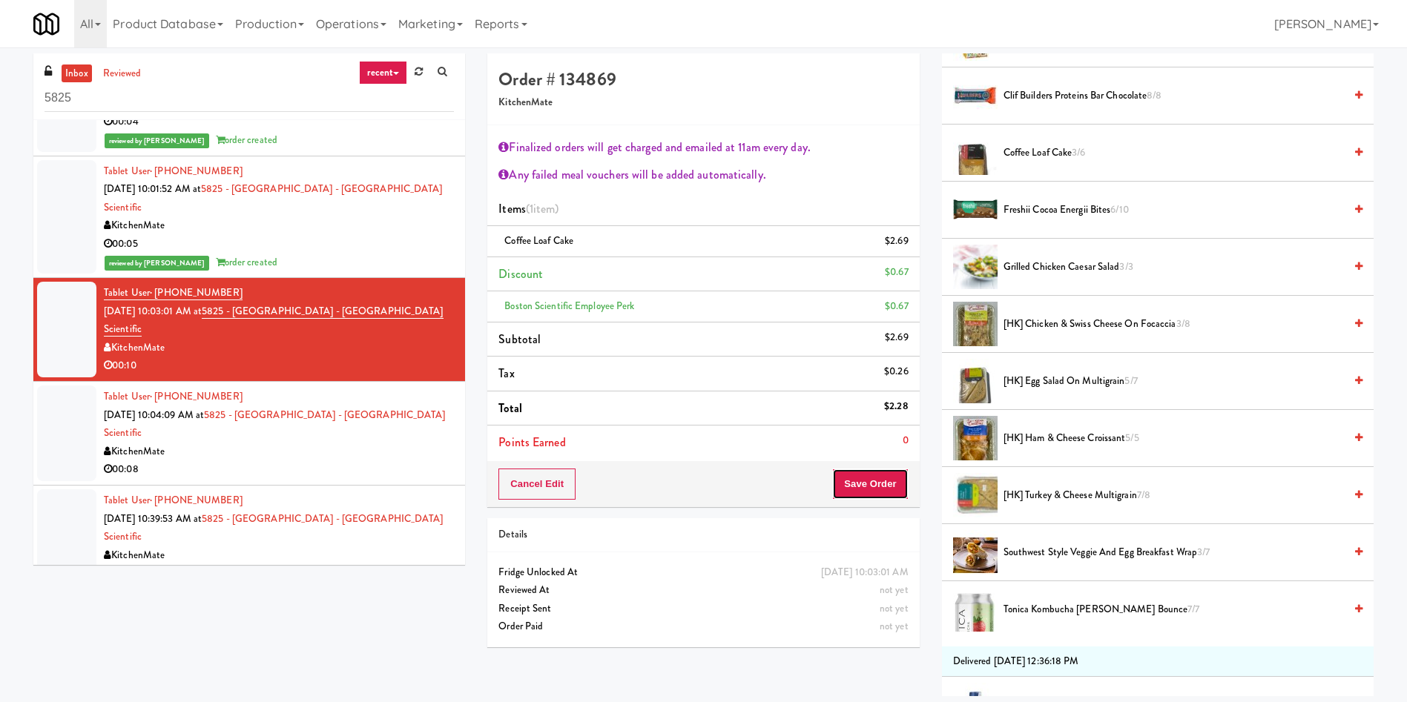
click at [873, 484] on button "Save Order" at bounding box center [870, 484] width 76 height 31
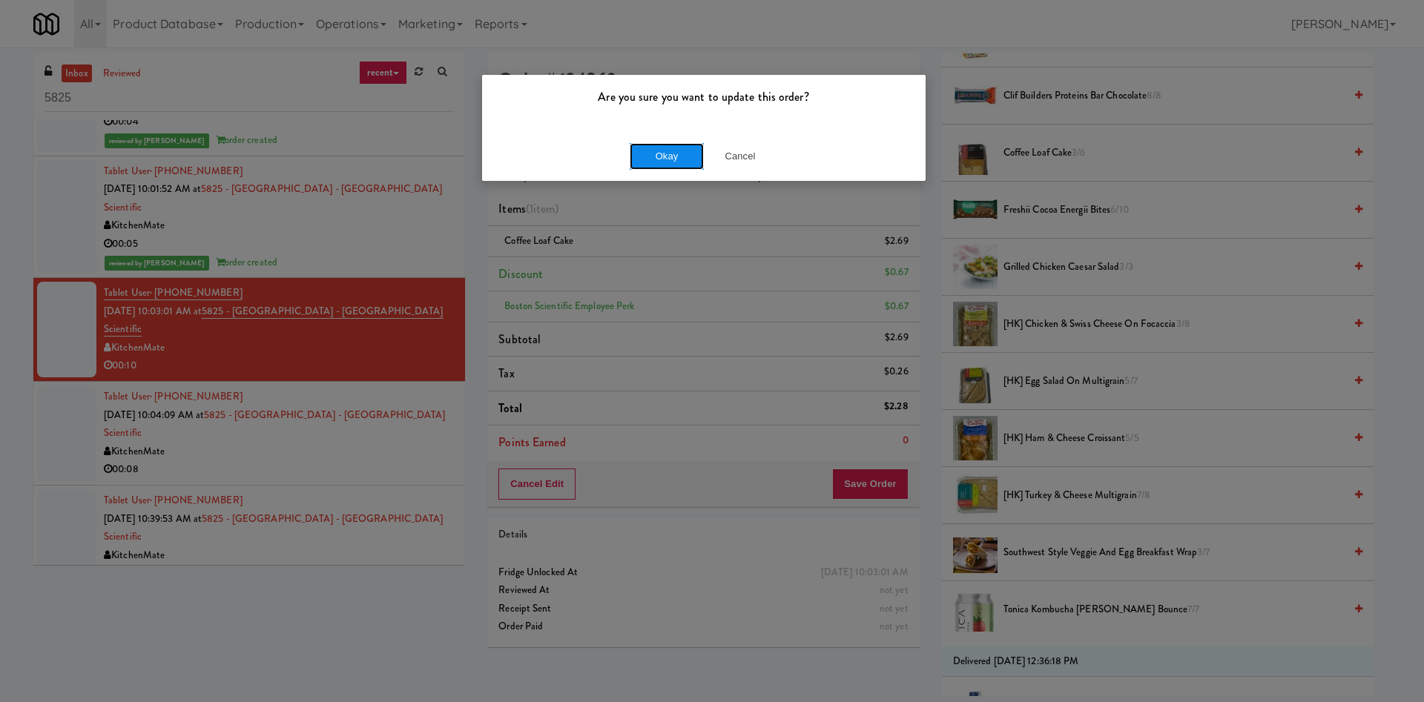
click at [668, 162] on button "Okay" at bounding box center [667, 156] width 74 height 27
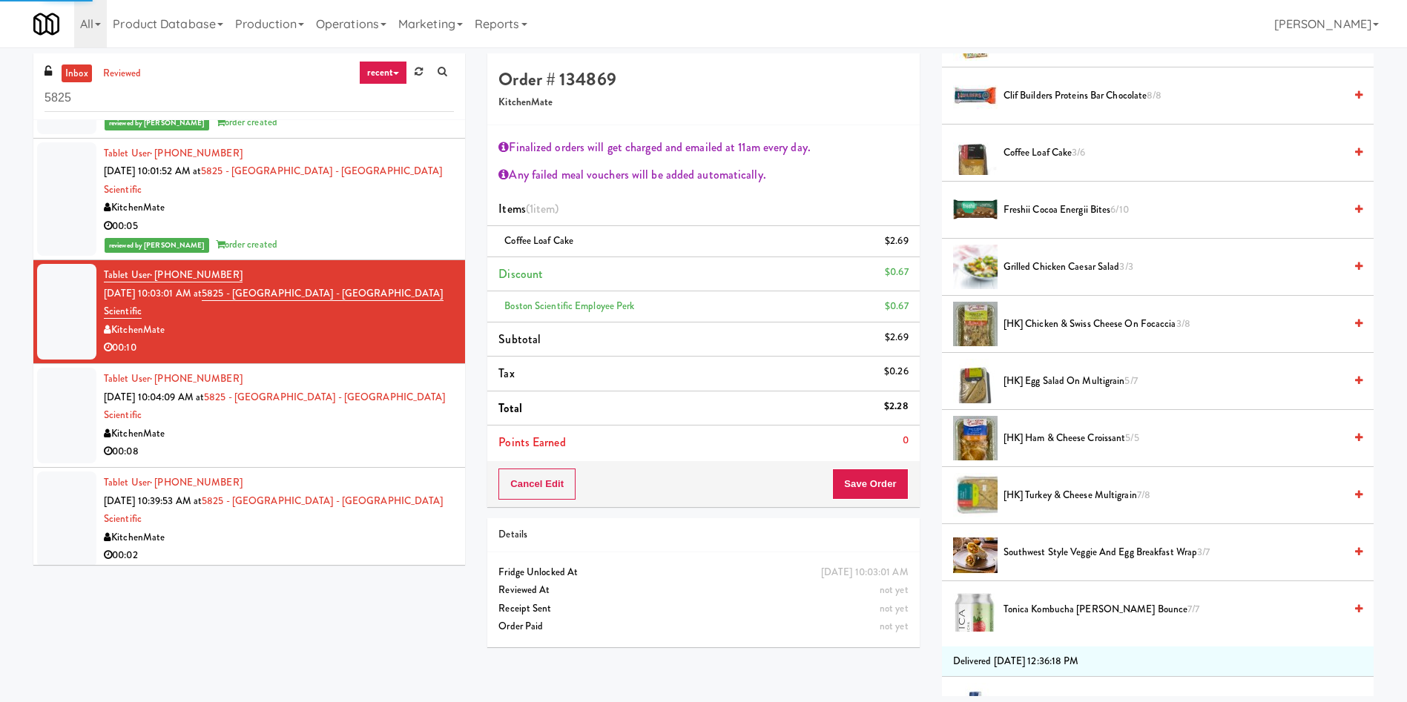
scroll to position [0, 0]
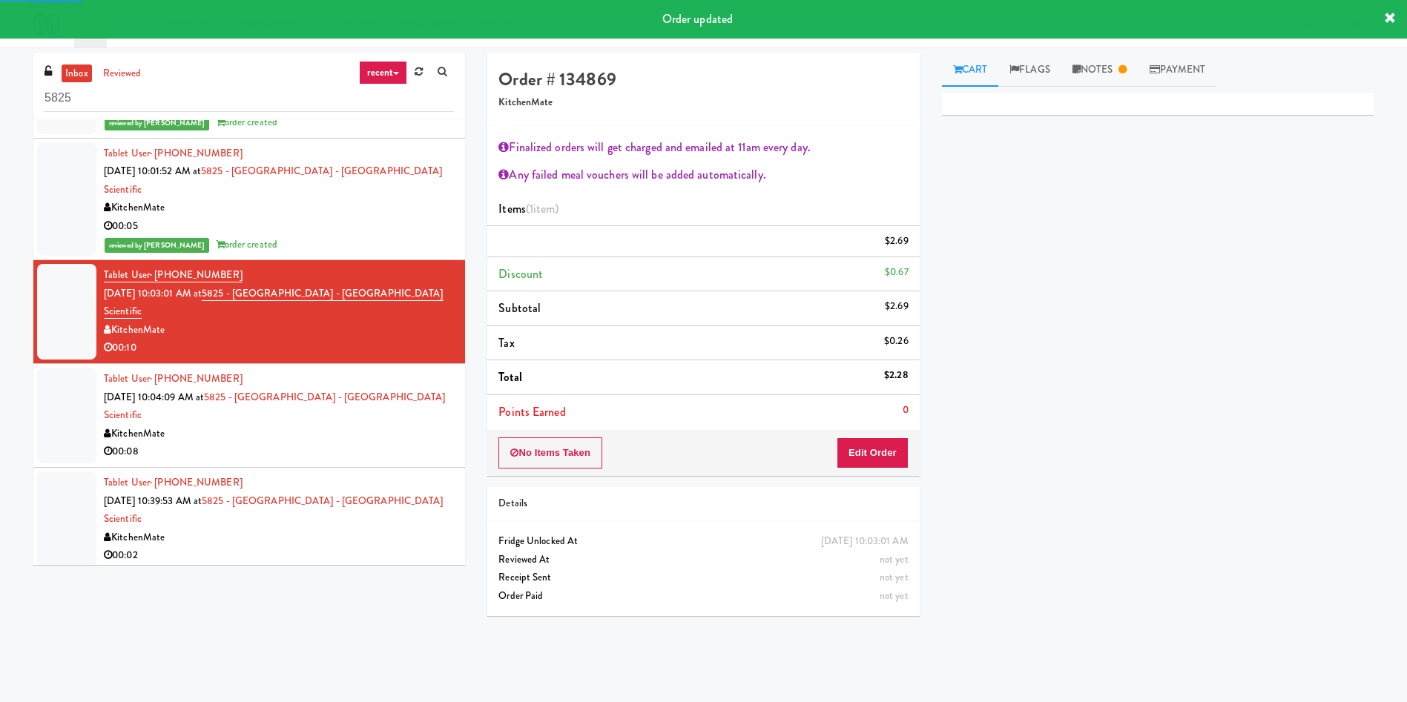
drag, startPoint x: 52, startPoint y: 348, endPoint x: 305, endPoint y: 355, distance: 253.0
click at [56, 368] on div at bounding box center [66, 416] width 59 height 96
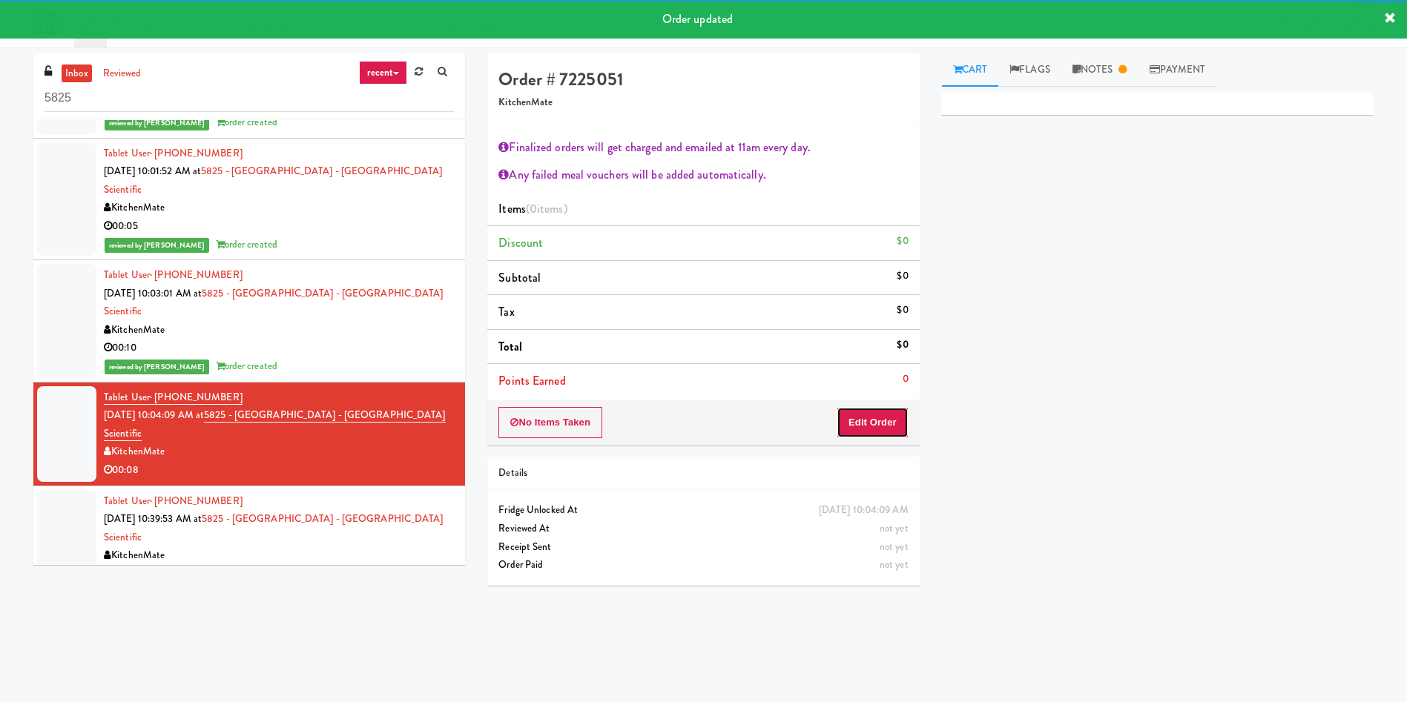
click at [854, 418] on button "Edit Order" at bounding box center [872, 422] width 72 height 31
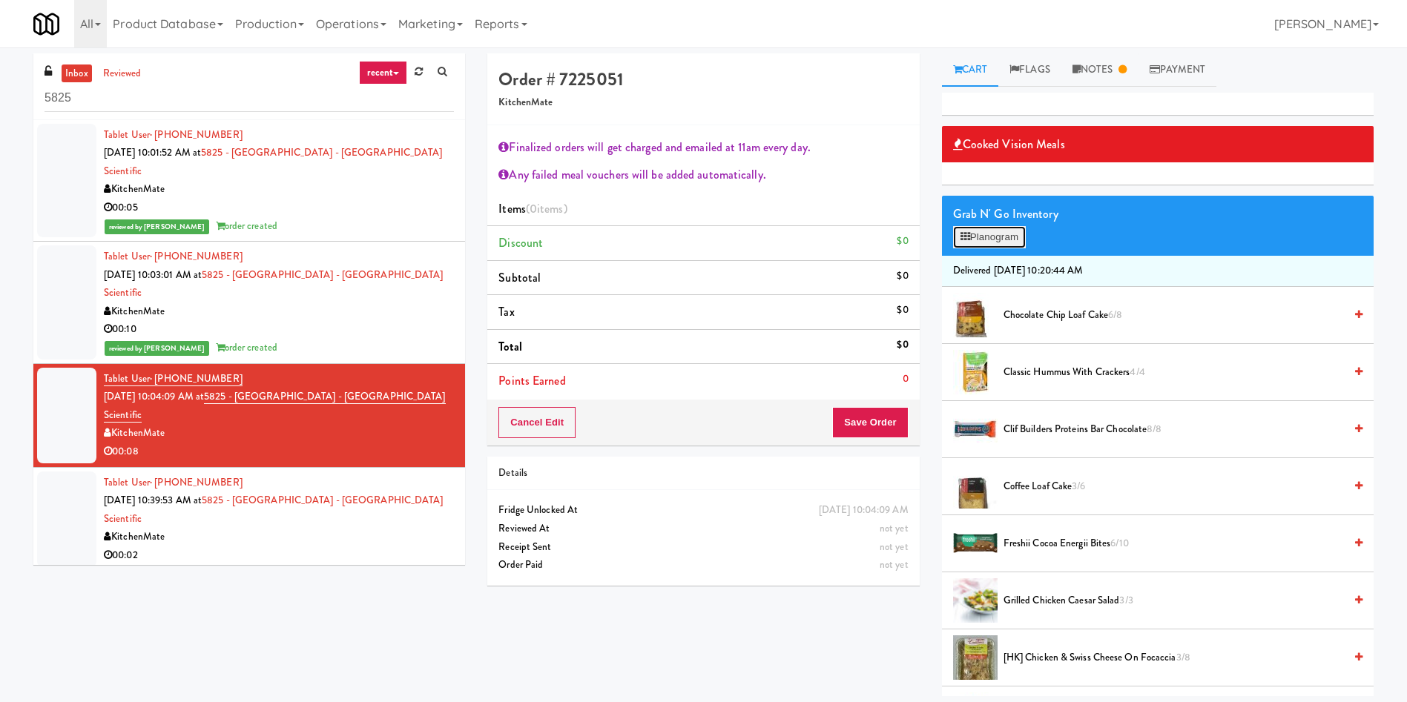
click at [991, 247] on button "Planogram" at bounding box center [989, 237] width 73 height 22
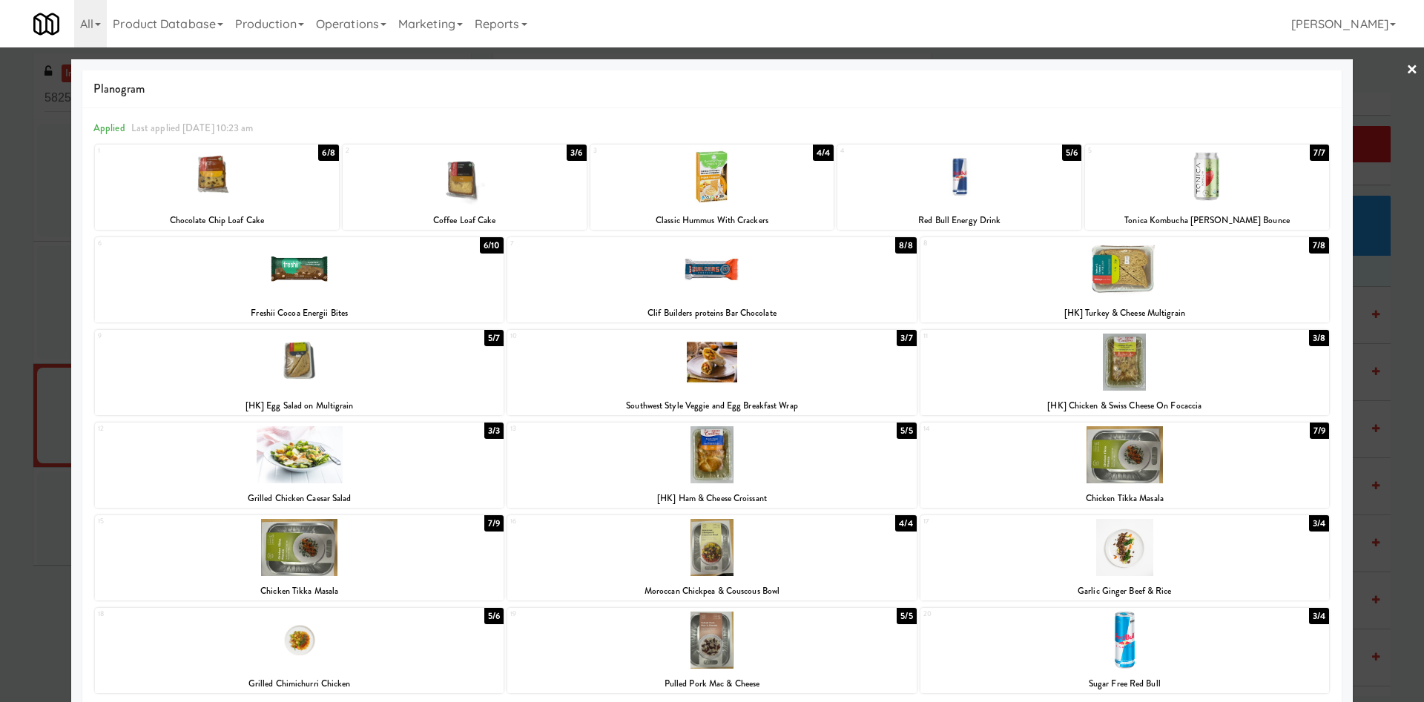
click at [957, 168] on div at bounding box center [959, 176] width 244 height 57
click at [1378, 94] on div at bounding box center [712, 351] width 1424 height 702
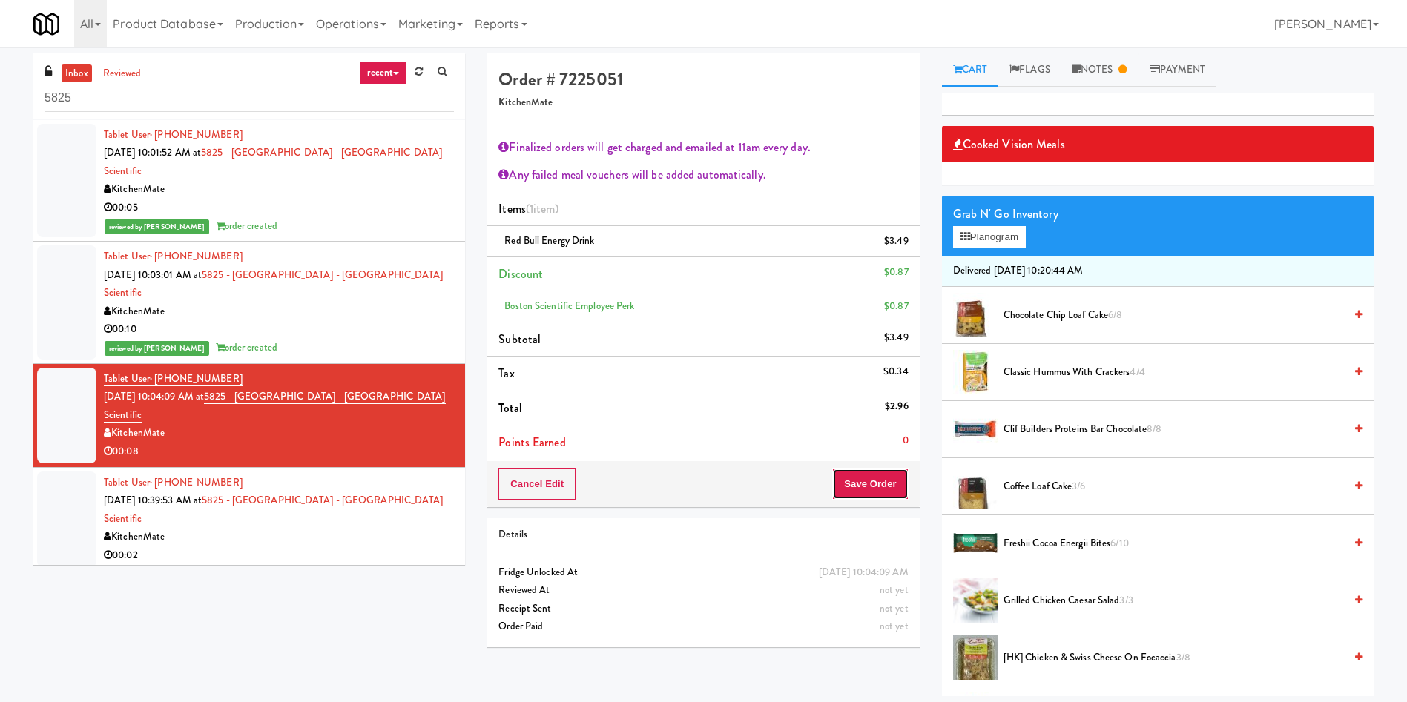
click at [900, 487] on button "Save Order" at bounding box center [870, 484] width 76 height 31
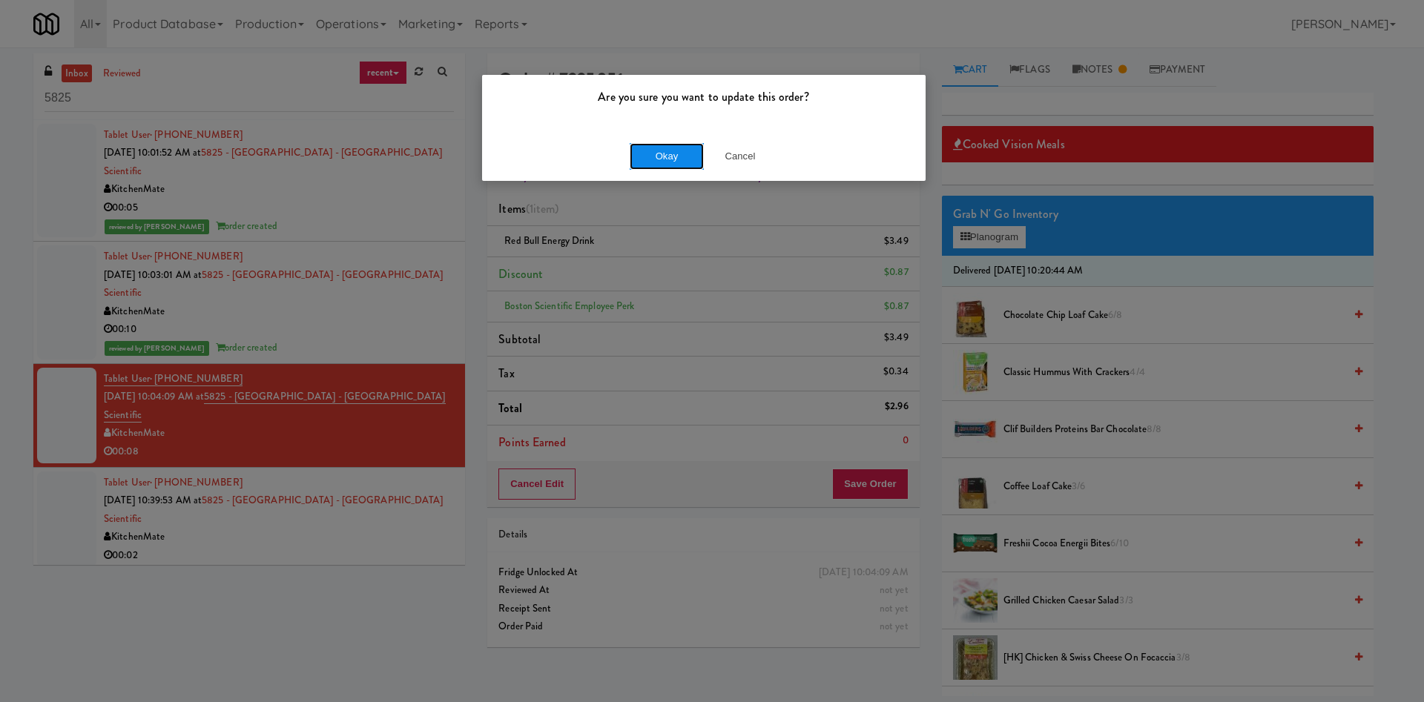
click at [676, 149] on button "Okay" at bounding box center [667, 156] width 74 height 27
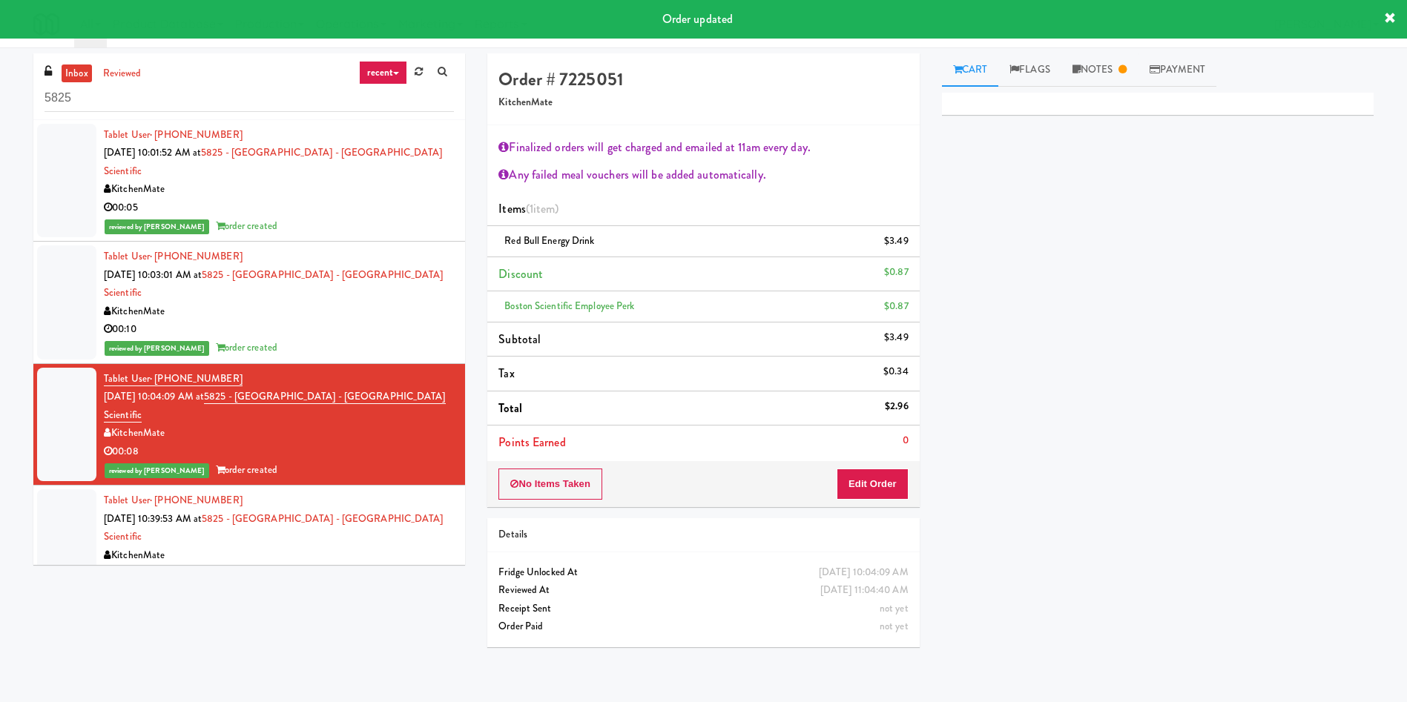
drag, startPoint x: 56, startPoint y: 455, endPoint x: 70, endPoint y: 455, distance: 14.1
click at [60, 489] on div at bounding box center [66, 537] width 59 height 96
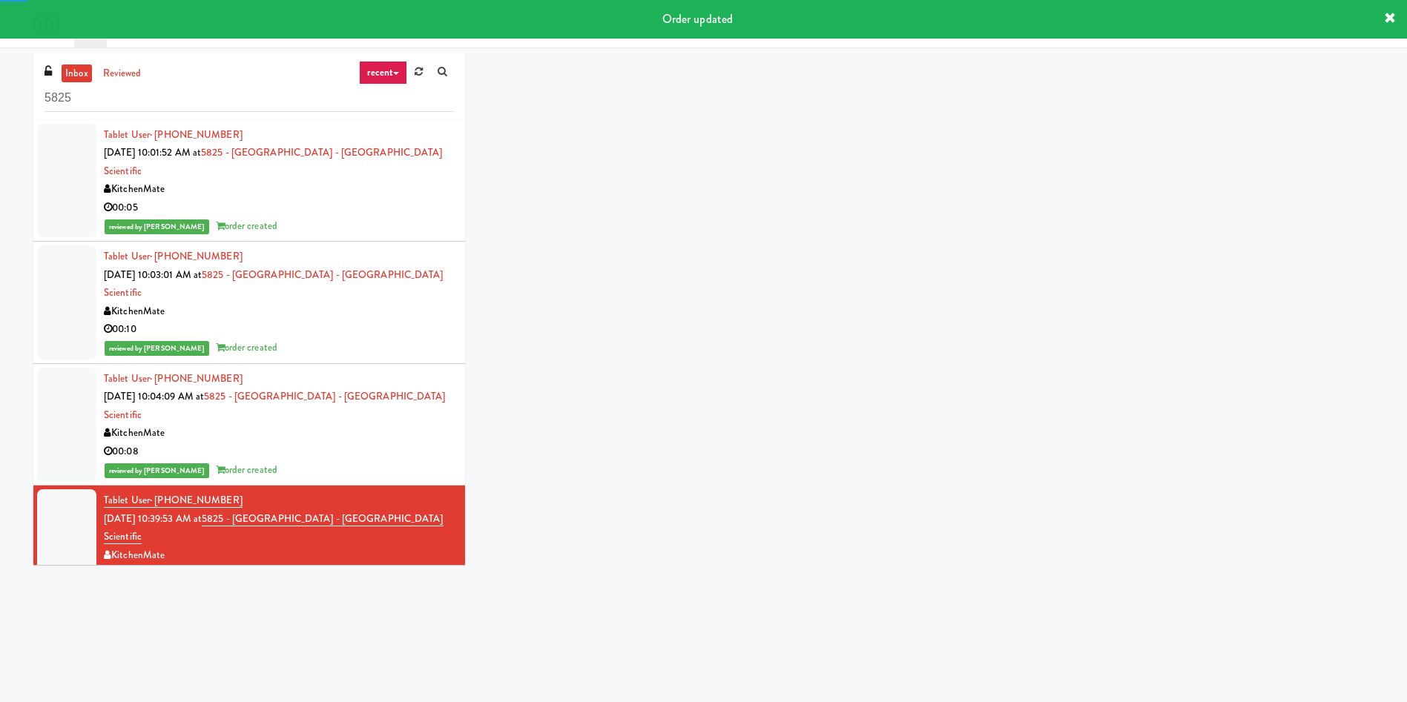
scroll to position [141, 0]
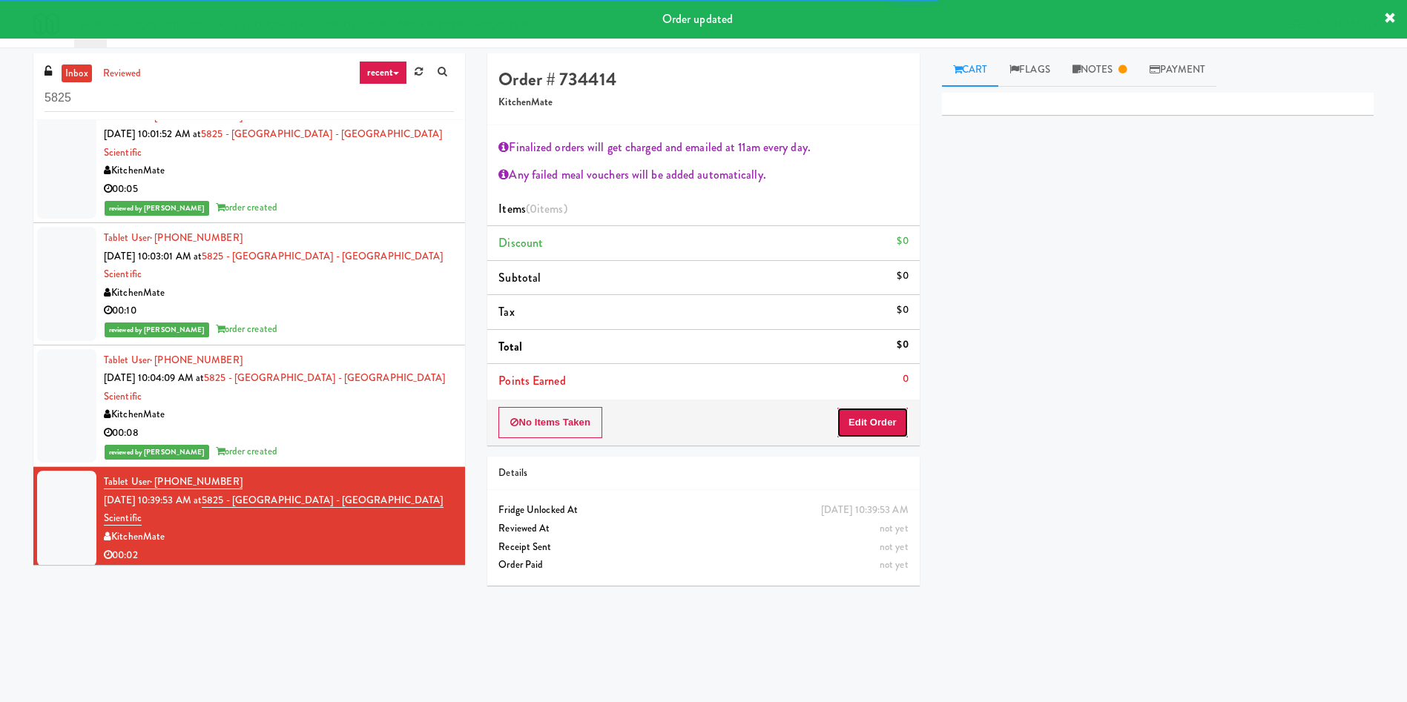
click at [891, 417] on button "Edit Order" at bounding box center [872, 422] width 72 height 31
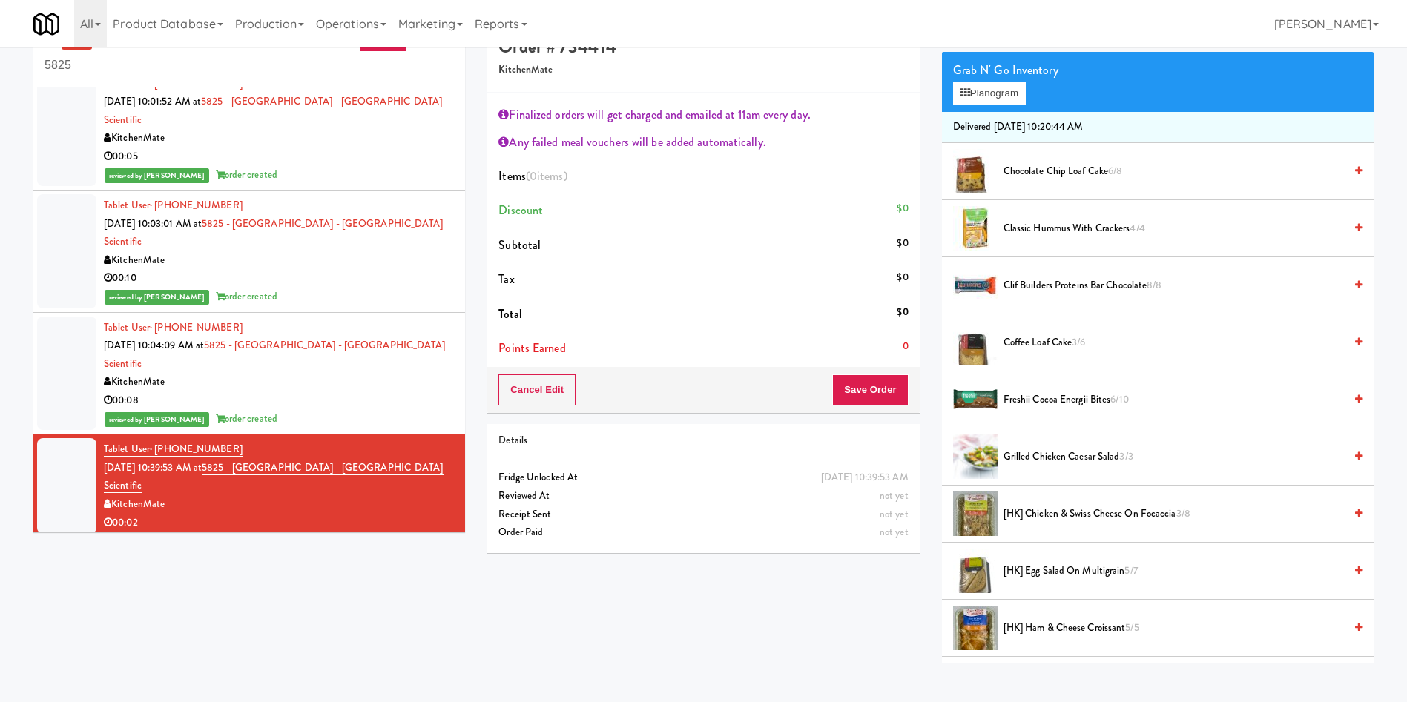
scroll to position [47, 0]
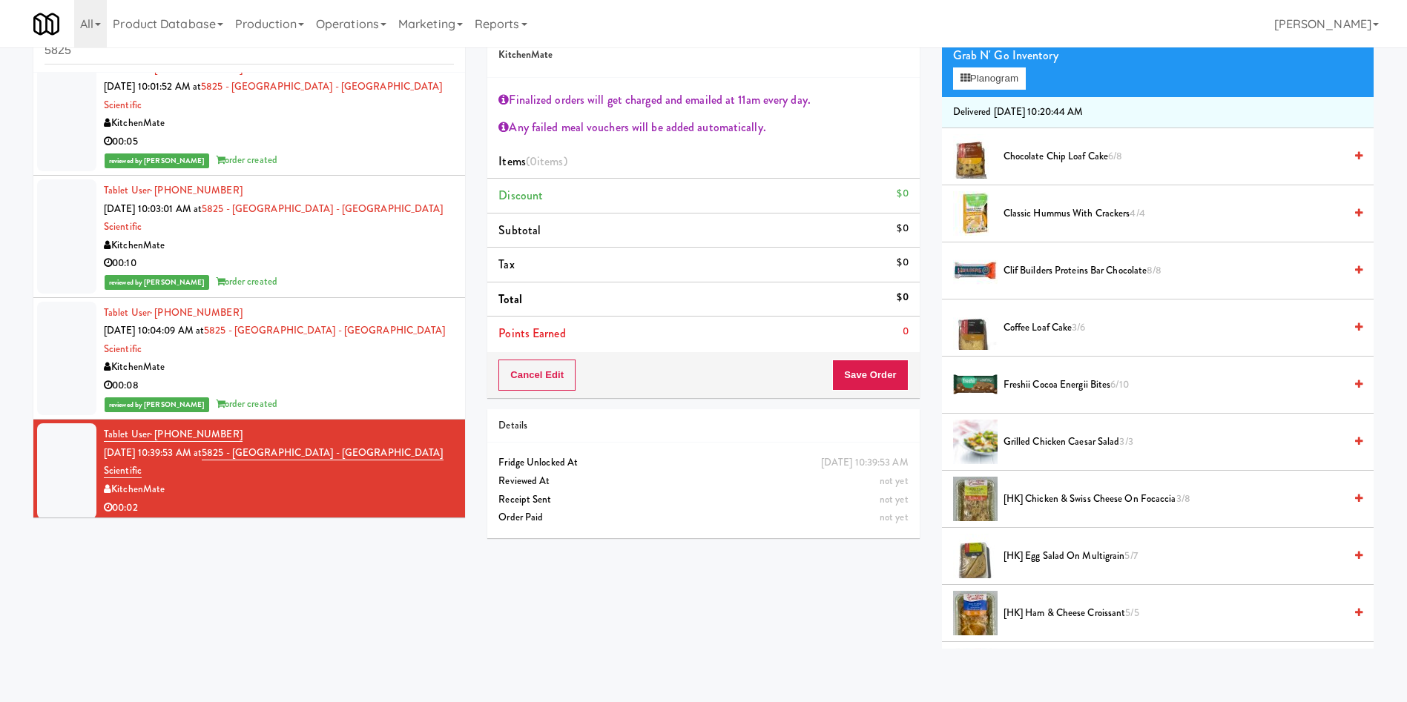
click at [1052, 609] on span "[HK] Ham & Cheese Croissant 5/5" at bounding box center [1173, 613] width 340 height 19
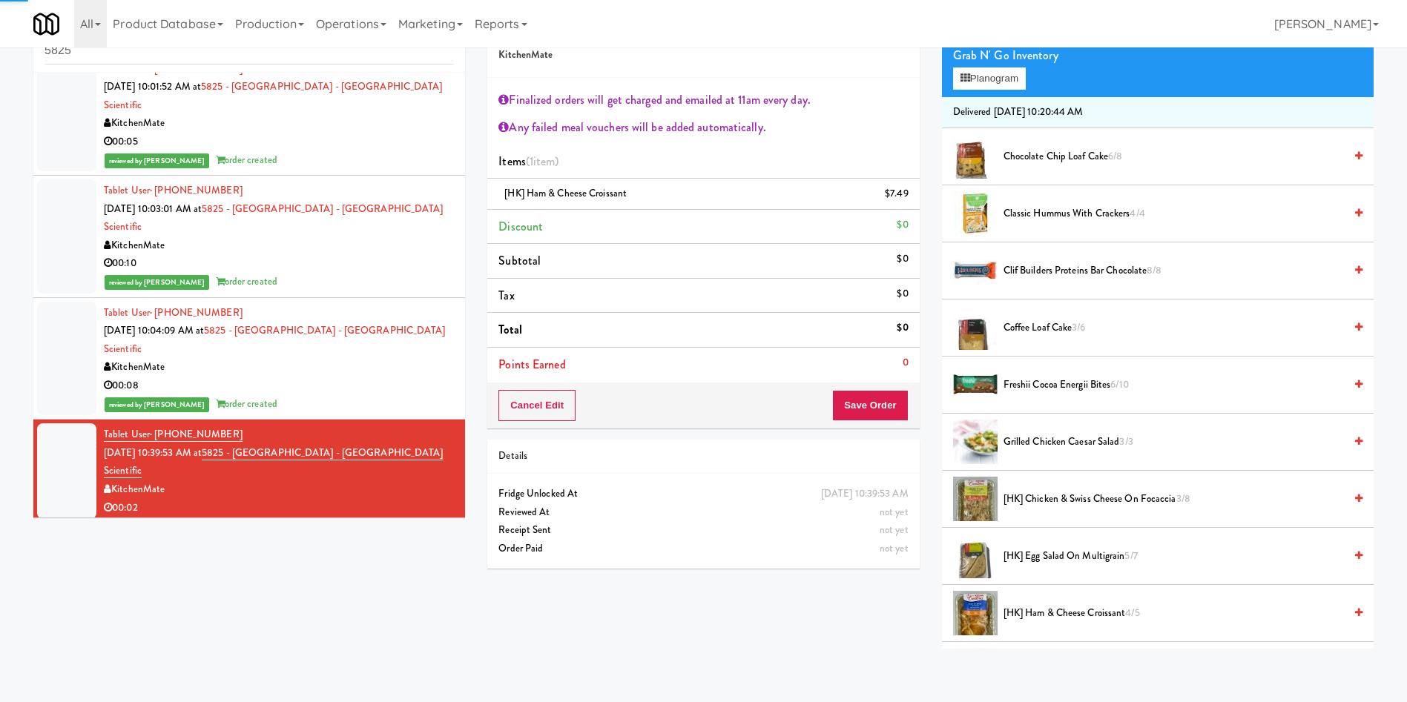
scroll to position [334, 0]
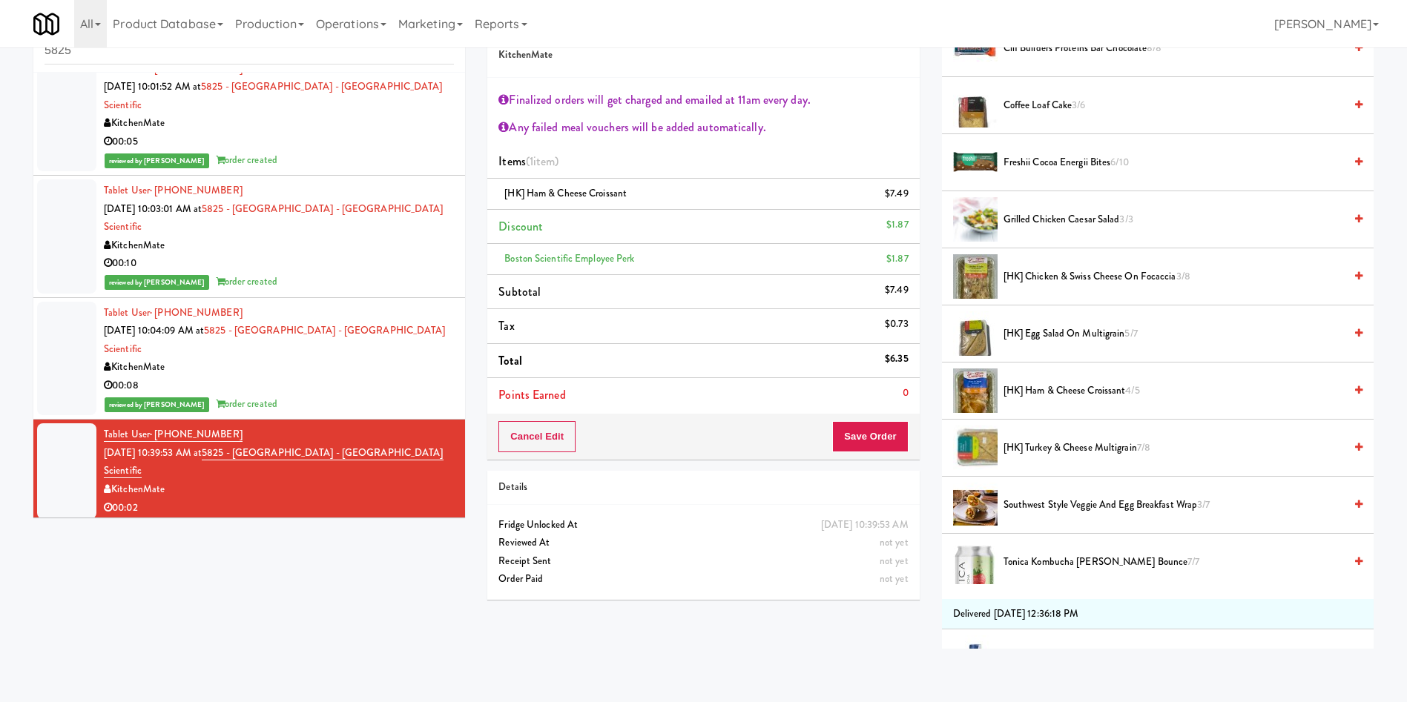
click at [886, 452] on div "Cancel Edit Save Order" at bounding box center [703, 437] width 432 height 46
click at [881, 441] on button "Save Order" at bounding box center [870, 436] width 76 height 31
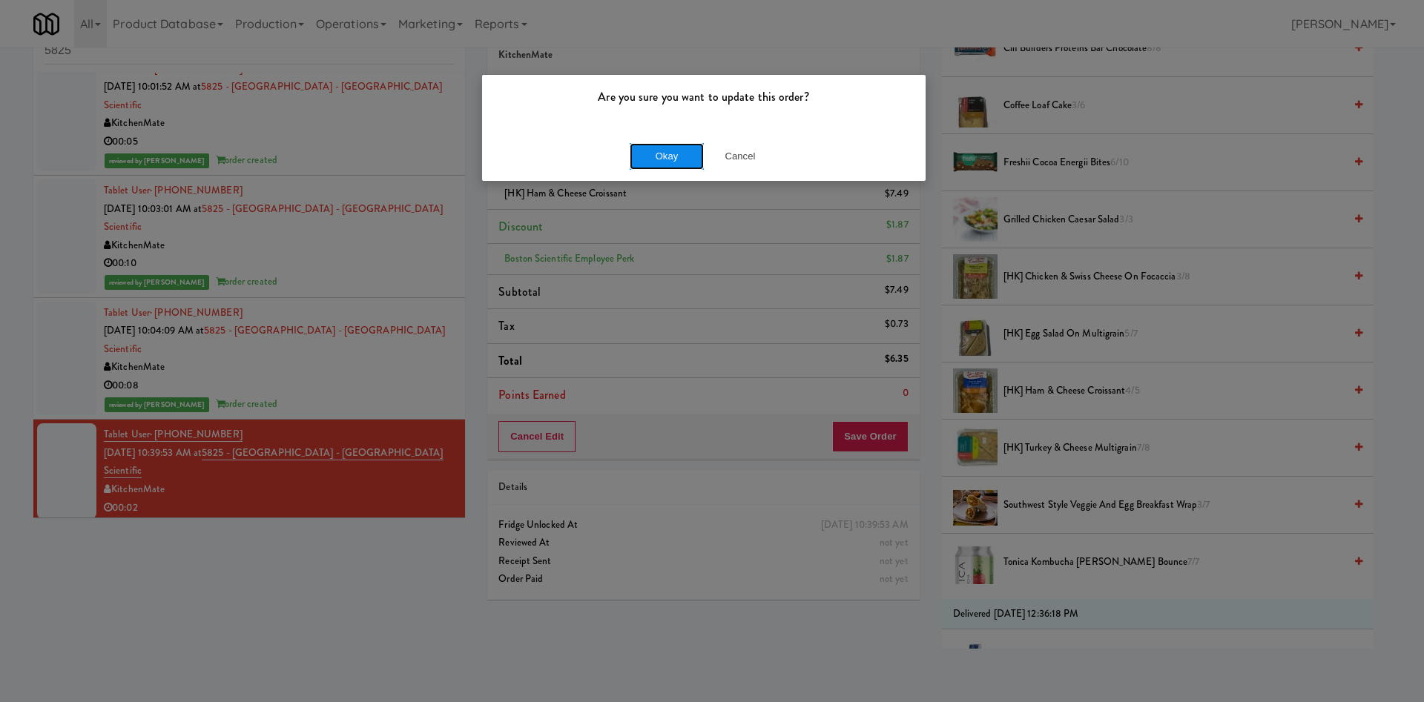
click at [664, 162] on button "Okay" at bounding box center [667, 156] width 74 height 27
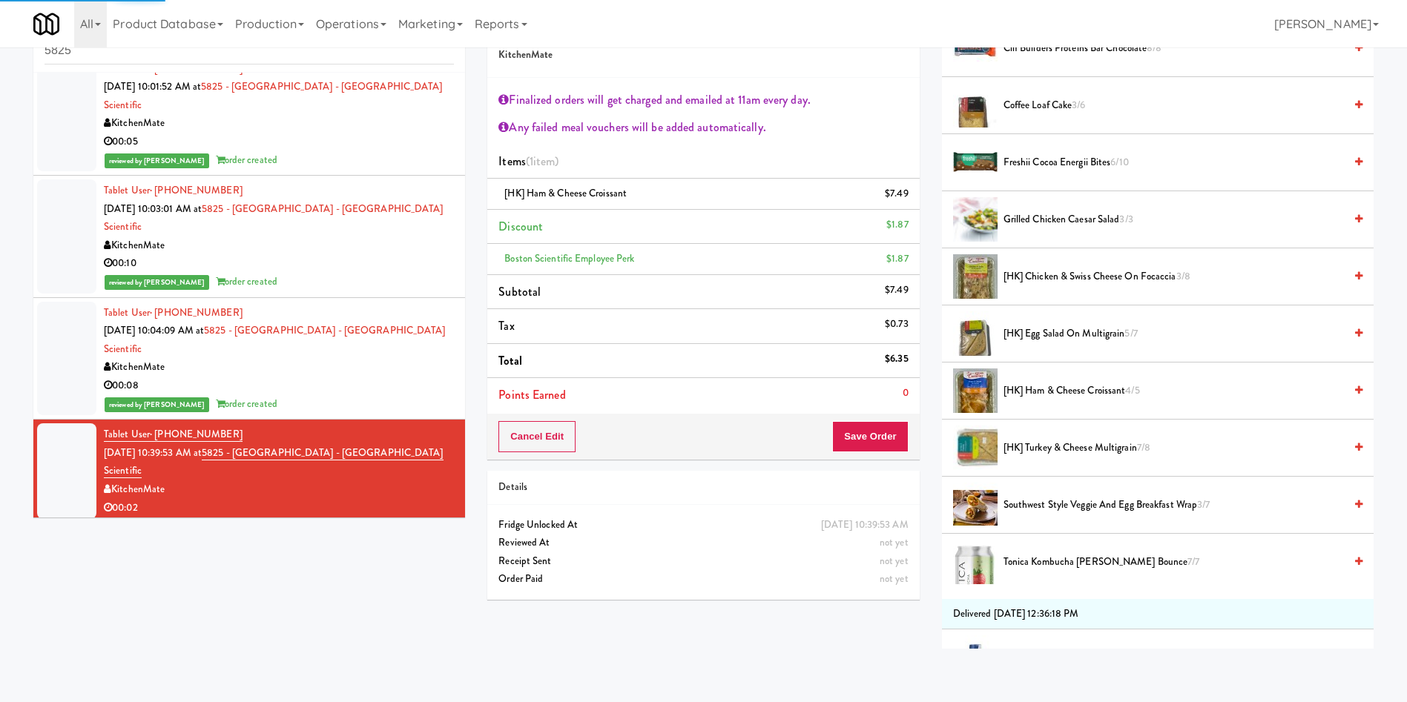
scroll to position [0, 0]
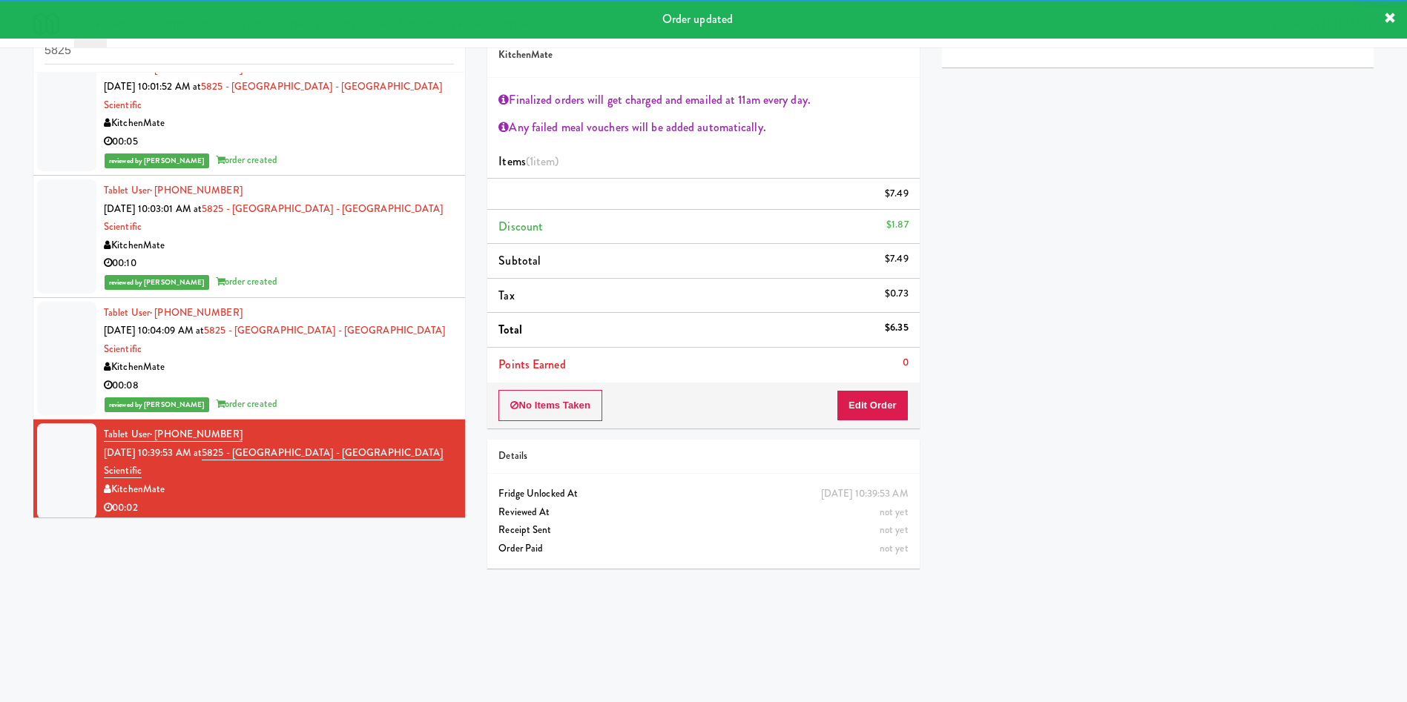
click at [45, 527] on div at bounding box center [66, 575] width 59 height 96
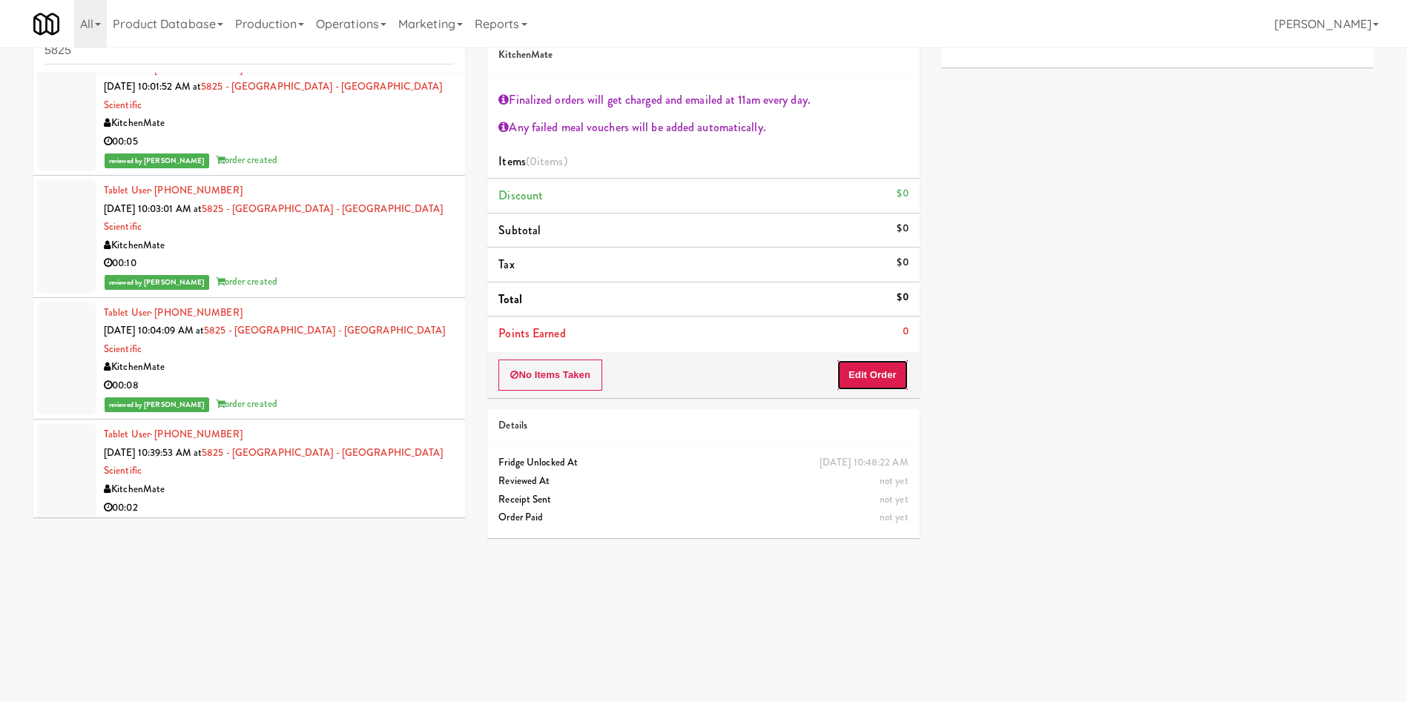
click at [866, 374] on button "Edit Order" at bounding box center [872, 375] width 72 height 31
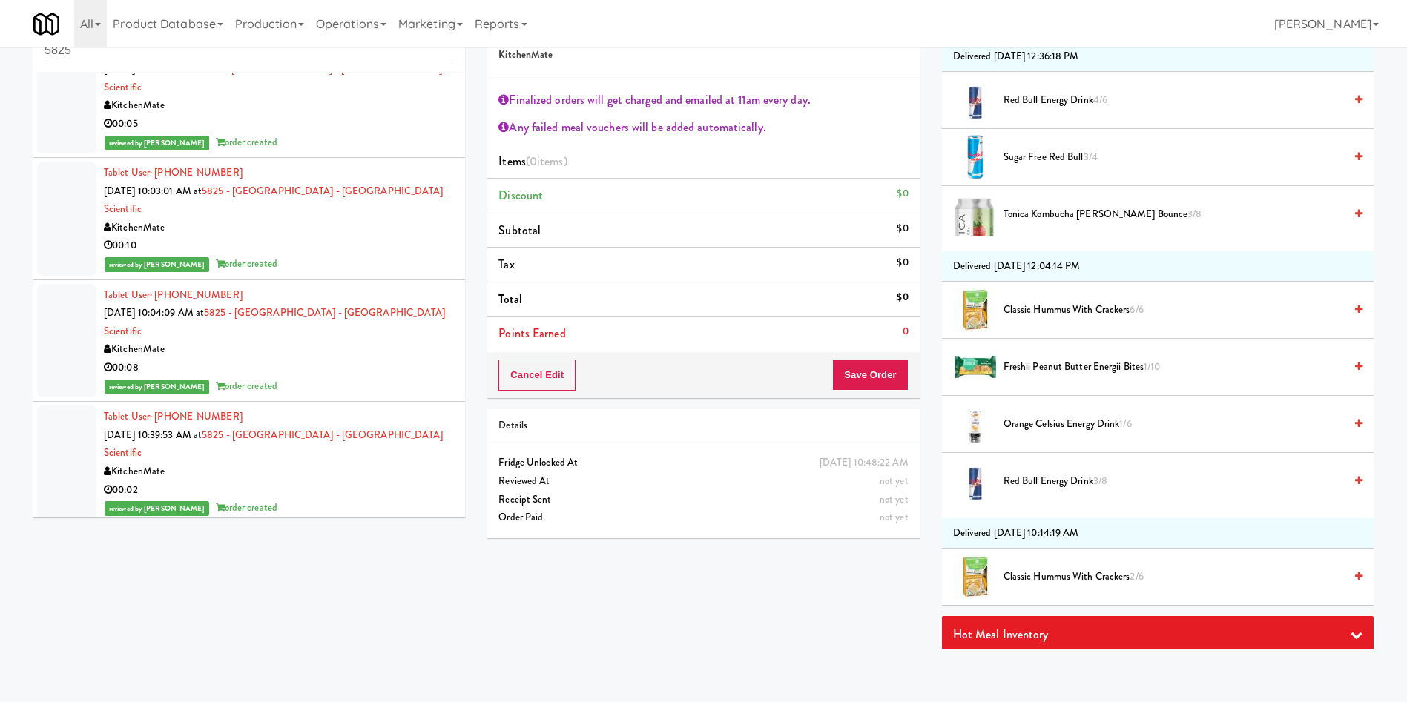
scroll to position [779, 0]
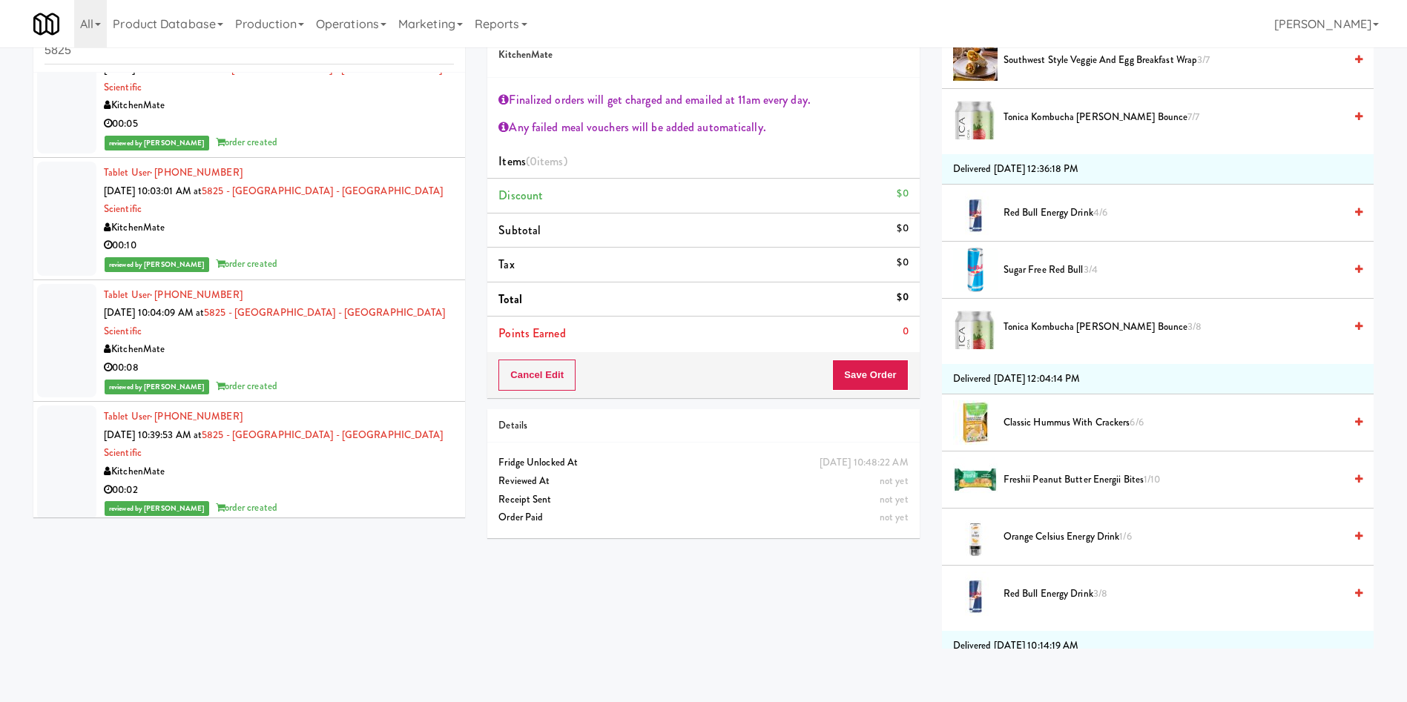
click at [1059, 225] on li "Red Bull Energy Drink 4/6" at bounding box center [1158, 213] width 432 height 57
click at [1057, 209] on span "Red Bull Energy Drink 4/6" at bounding box center [1173, 213] width 340 height 19
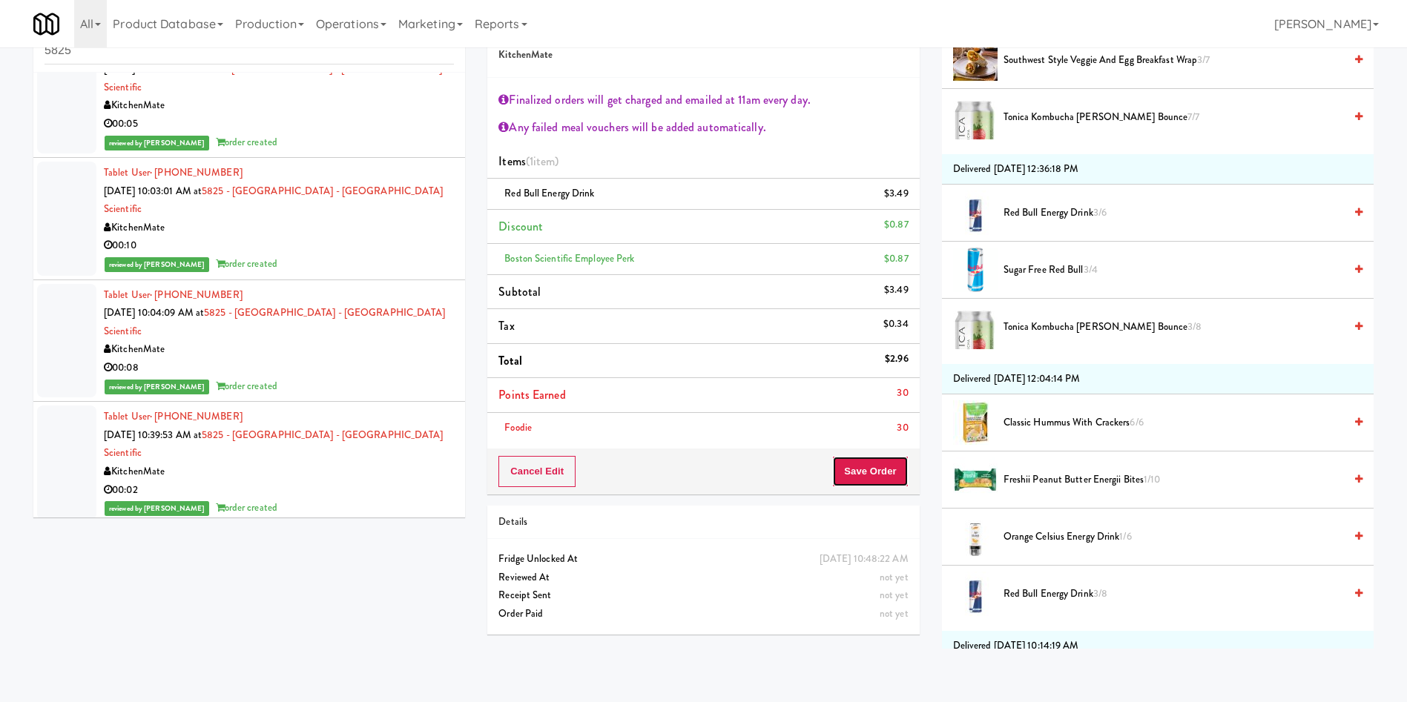
click at [873, 467] on button "Save Order" at bounding box center [870, 471] width 76 height 31
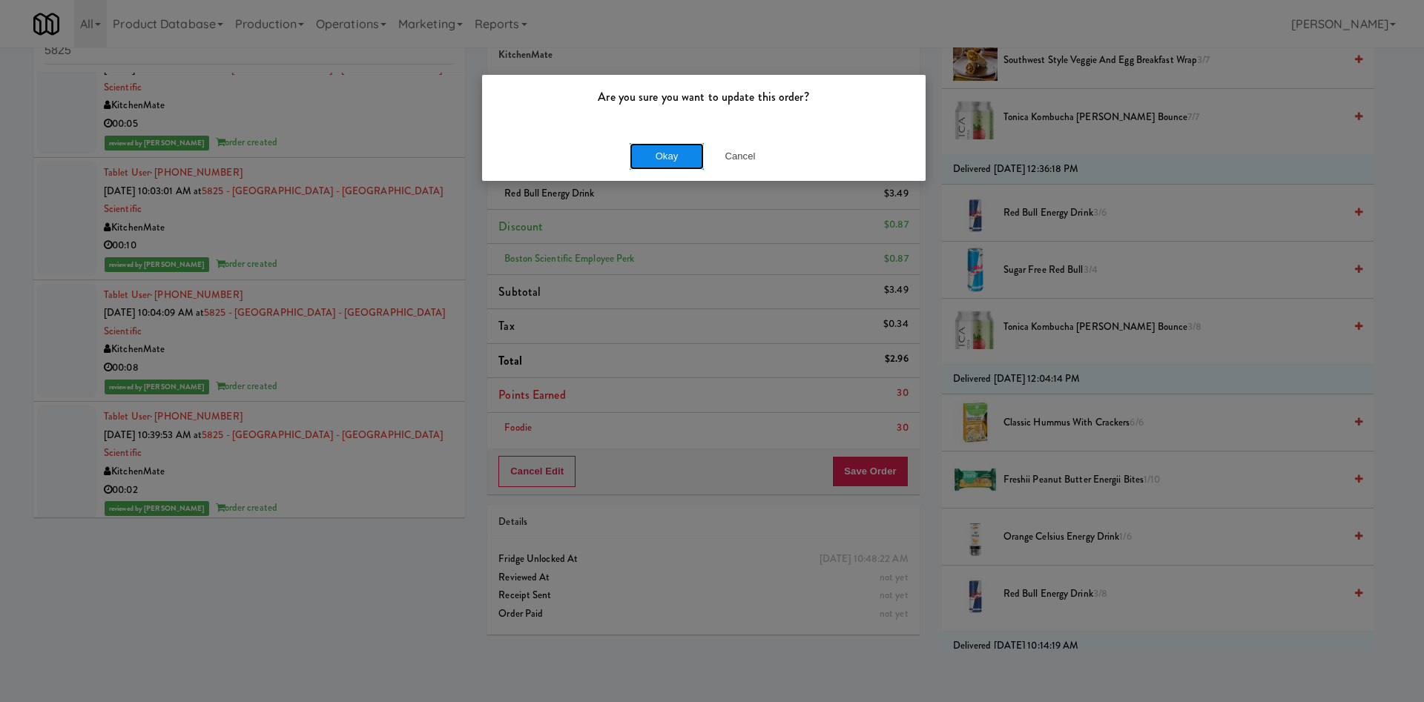
click at [673, 160] on button "Okay" at bounding box center [667, 156] width 74 height 27
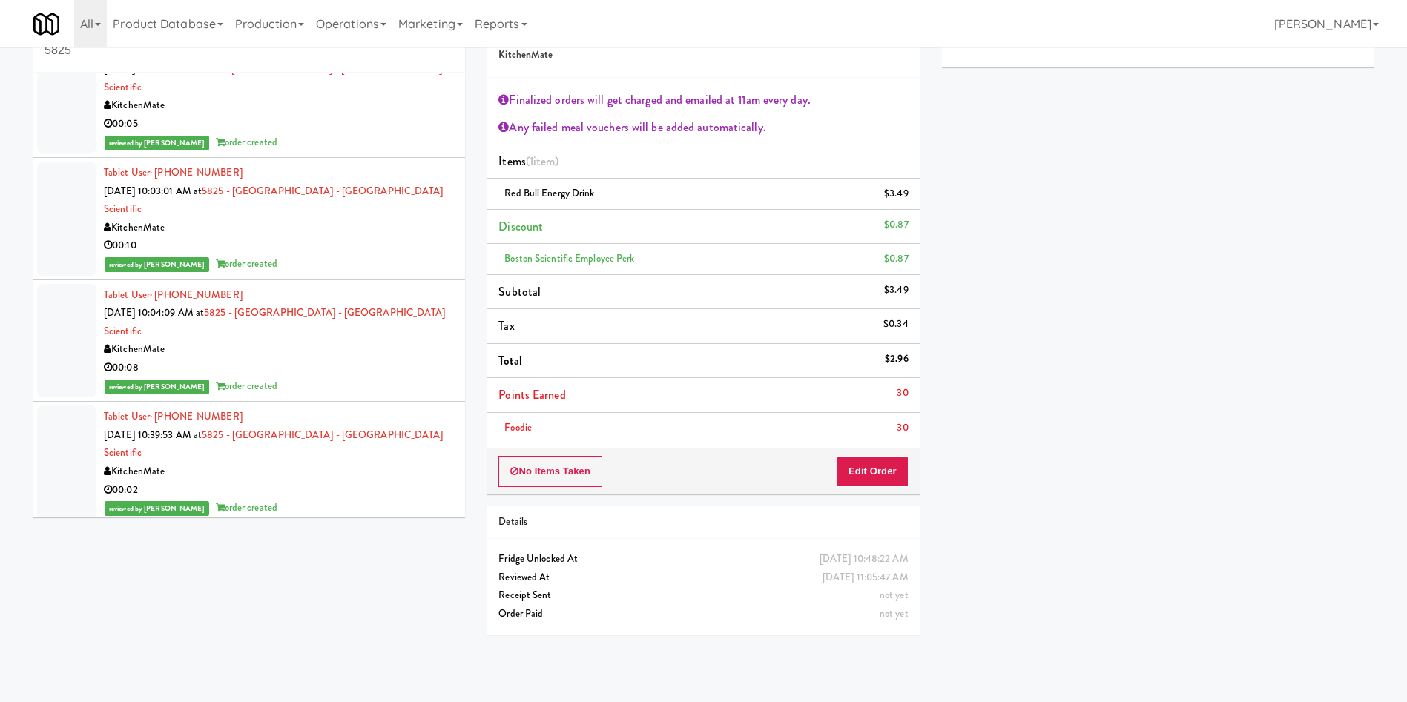
scroll to position [0, 0]
drag, startPoint x: 165, startPoint y: 57, endPoint x: 0, endPoint y: 33, distance: 166.4
click at [0, 33] on body "Are you sure you want to update this order? Okay Cancel Okay Are you sure you w…" at bounding box center [703, 351] width 1407 height 702
paste input "KitchenMate Gen4 Left"
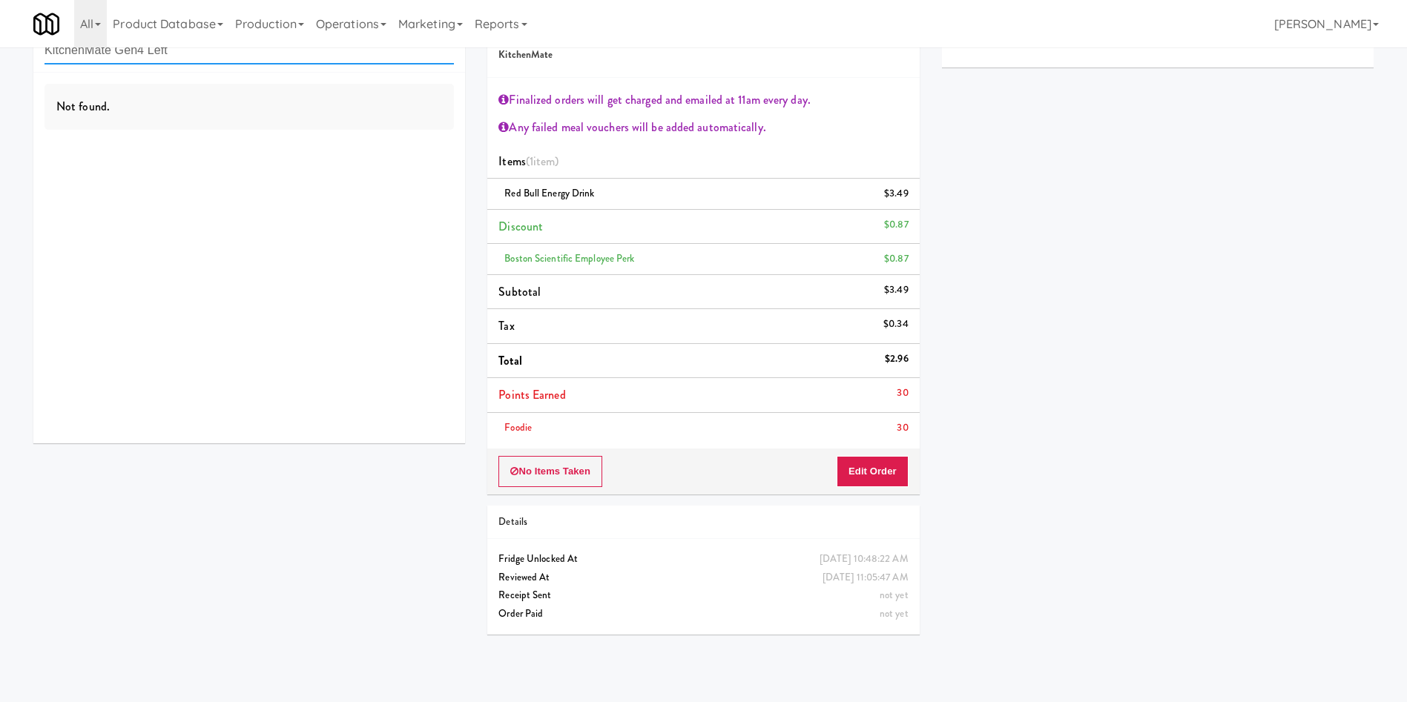
drag, startPoint x: 216, startPoint y: 60, endPoint x: 0, endPoint y: 28, distance: 218.1
click at [0, 28] on body "Are you sure you want to update this order? Okay Cancel Okay Are you sure you w…" at bounding box center [703, 351] width 1407 height 702
paste input "Ambien"
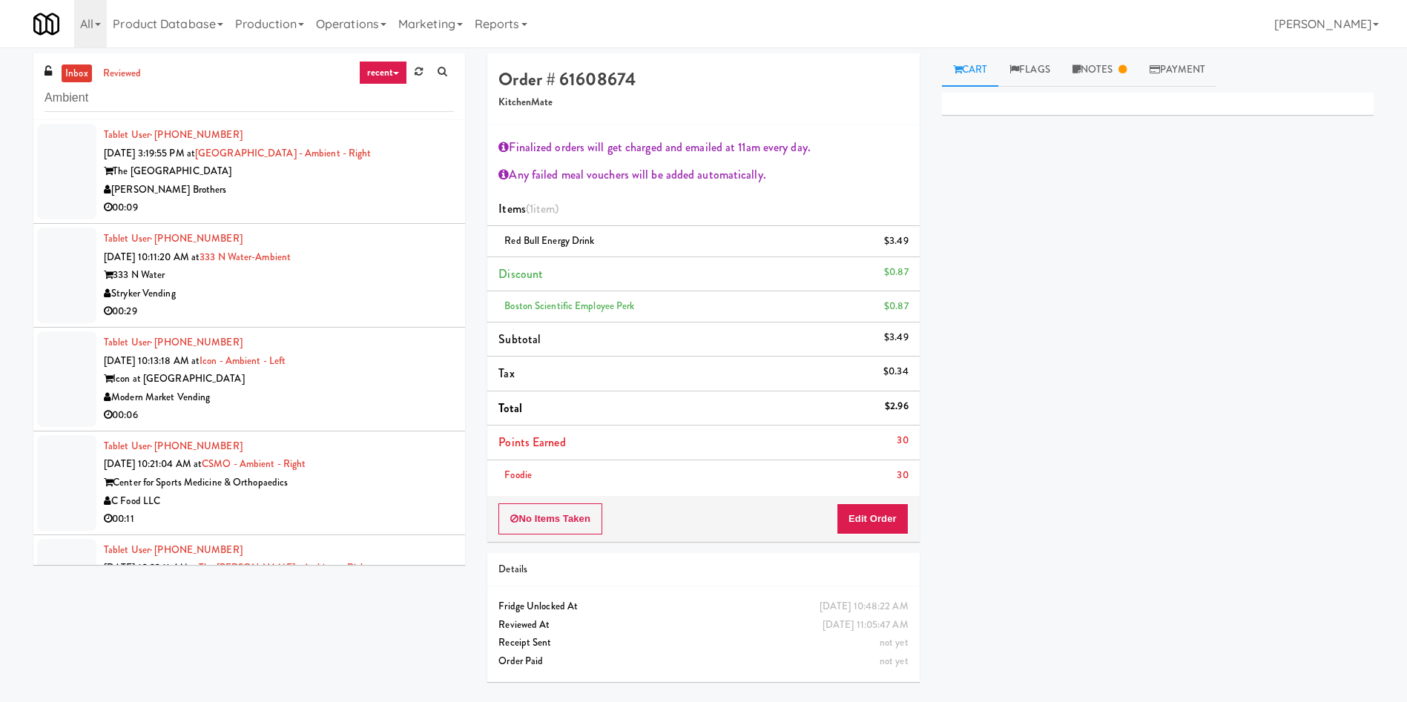
click at [68, 174] on div at bounding box center [66, 172] width 59 height 96
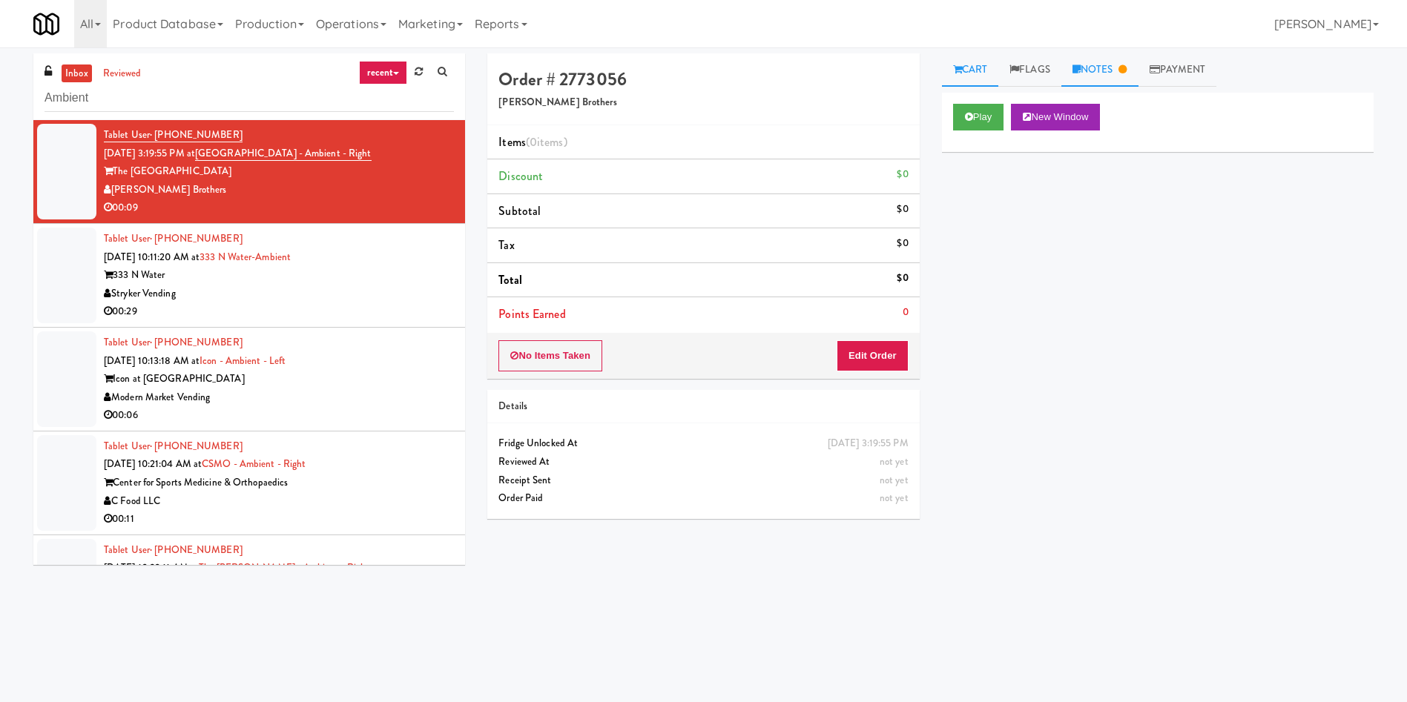
click at [1112, 76] on link "Notes" at bounding box center [1099, 69] width 77 height 33
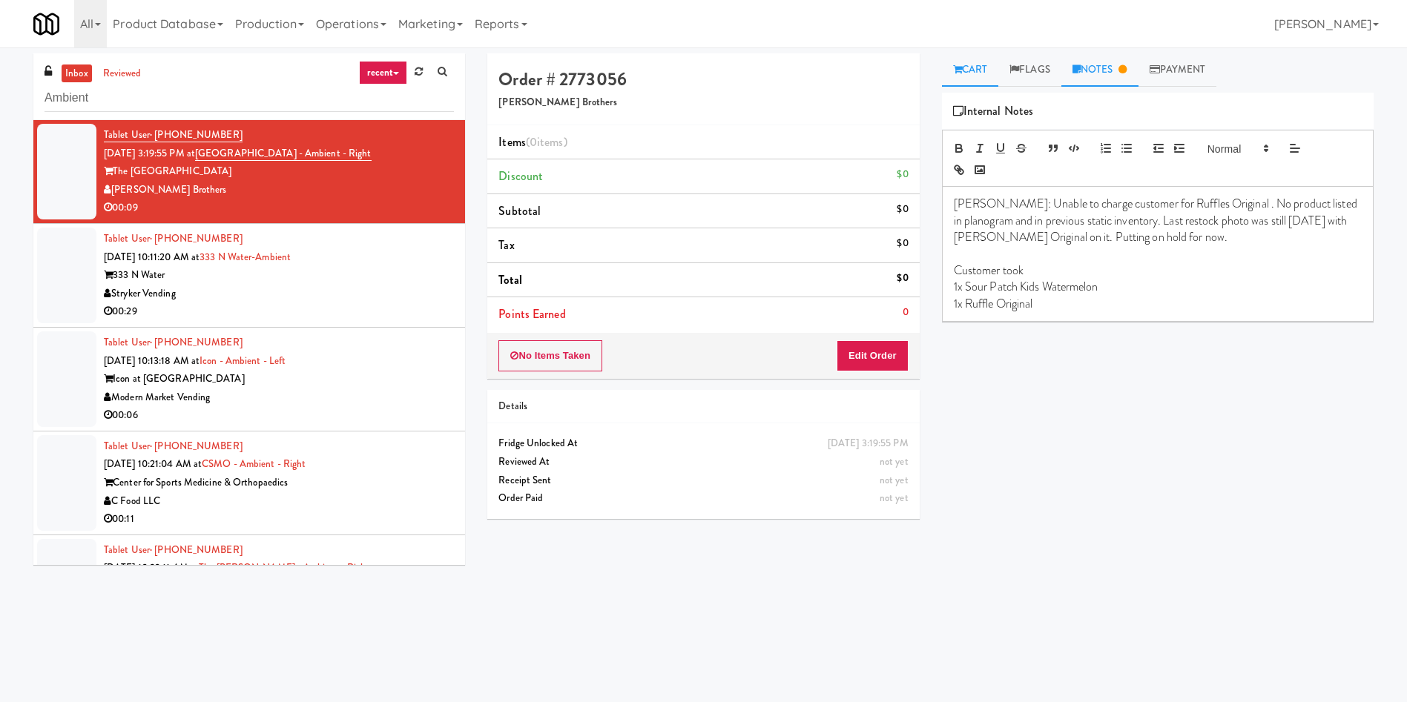
click at [972, 66] on link "Cart" at bounding box center [970, 69] width 57 height 33
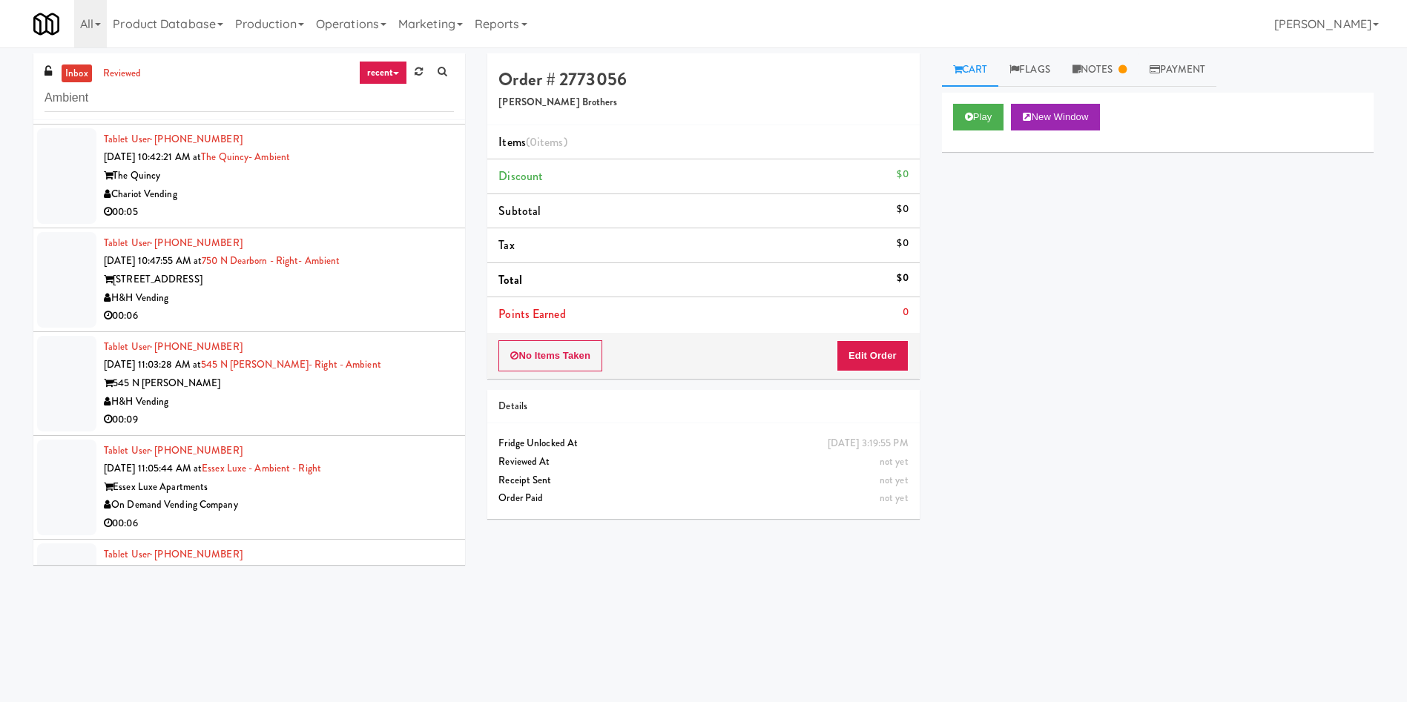
scroll to position [696, 0]
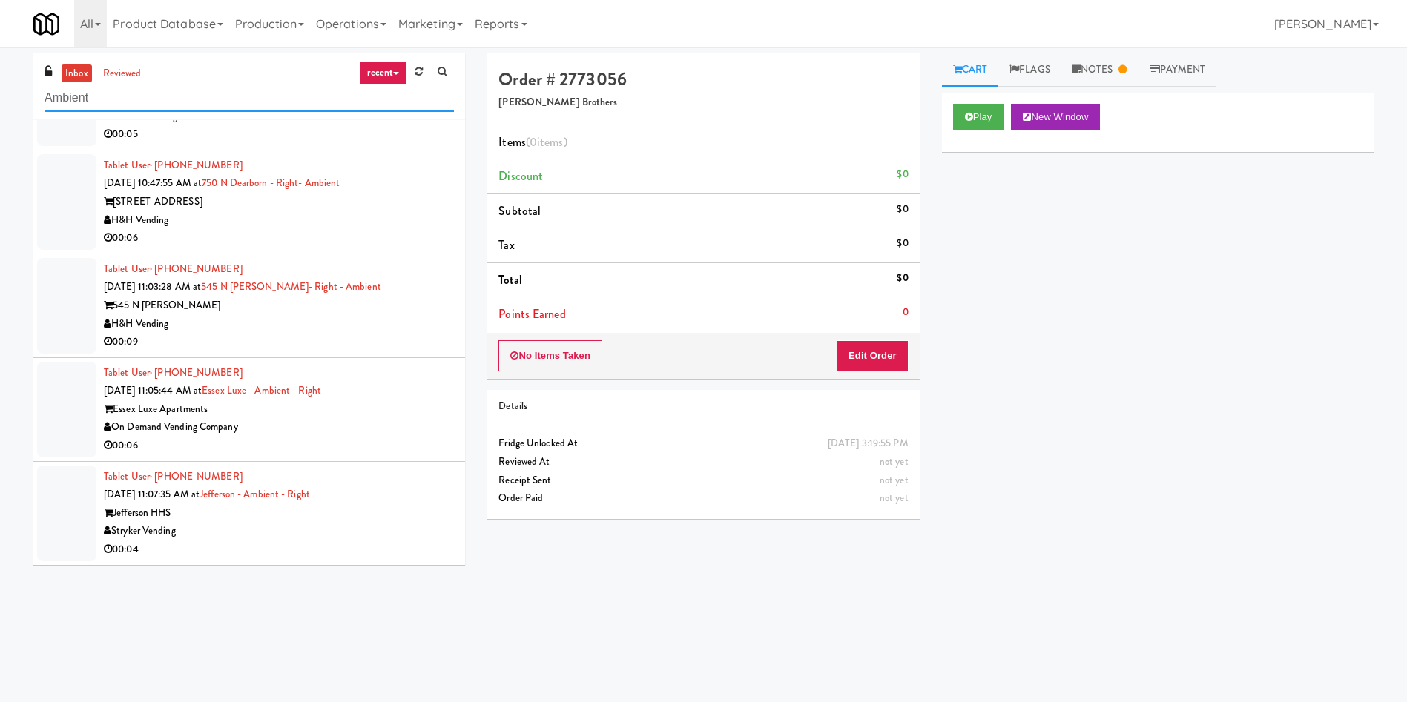
drag, startPoint x: 191, startPoint y: 90, endPoint x: 0, endPoint y: 90, distance: 190.6
click at [0, 90] on div "inbox reviewed recent all unclear take inventory issue suspicious failed recent…" at bounding box center [703, 350] width 1407 height 595
paste input "Estate - Cooler - Lef"
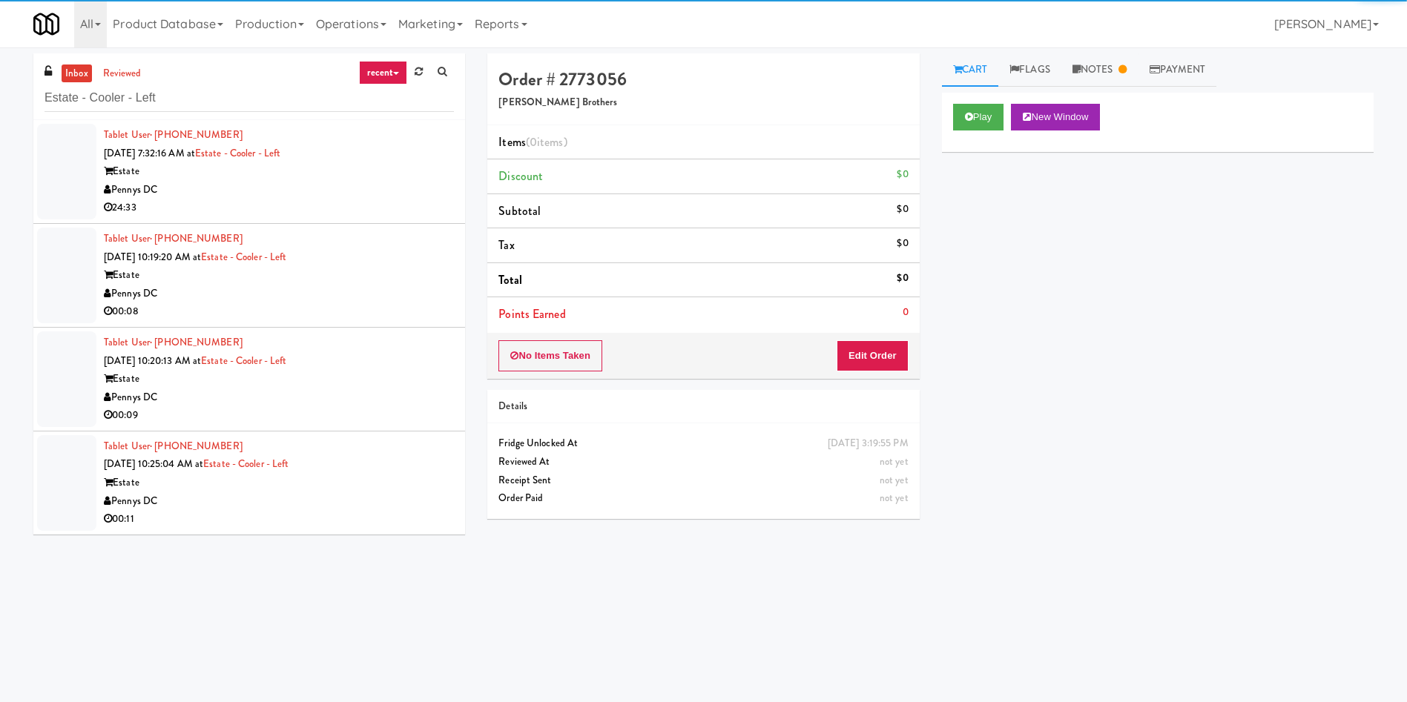
click at [59, 176] on div at bounding box center [66, 172] width 59 height 96
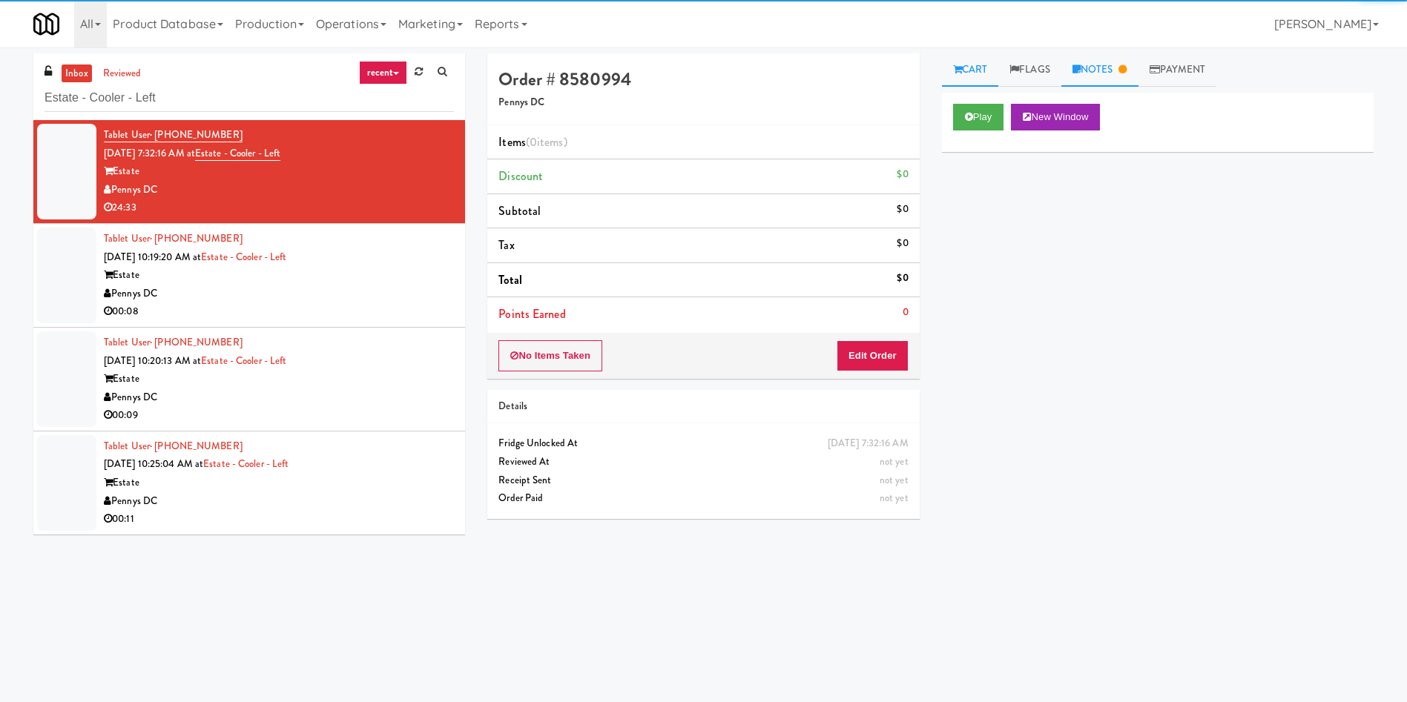
click at [1102, 68] on link "Notes" at bounding box center [1099, 69] width 77 height 33
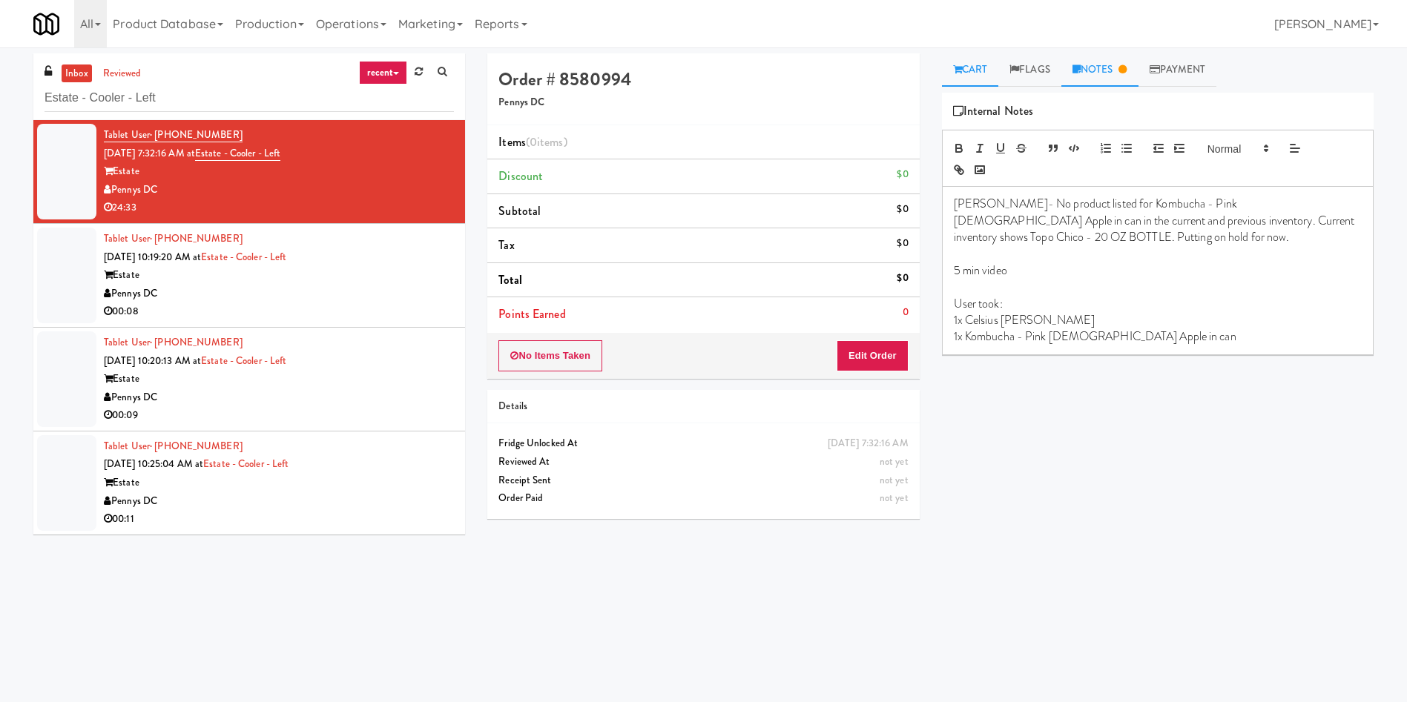
click at [966, 69] on link "Cart" at bounding box center [970, 69] width 57 height 33
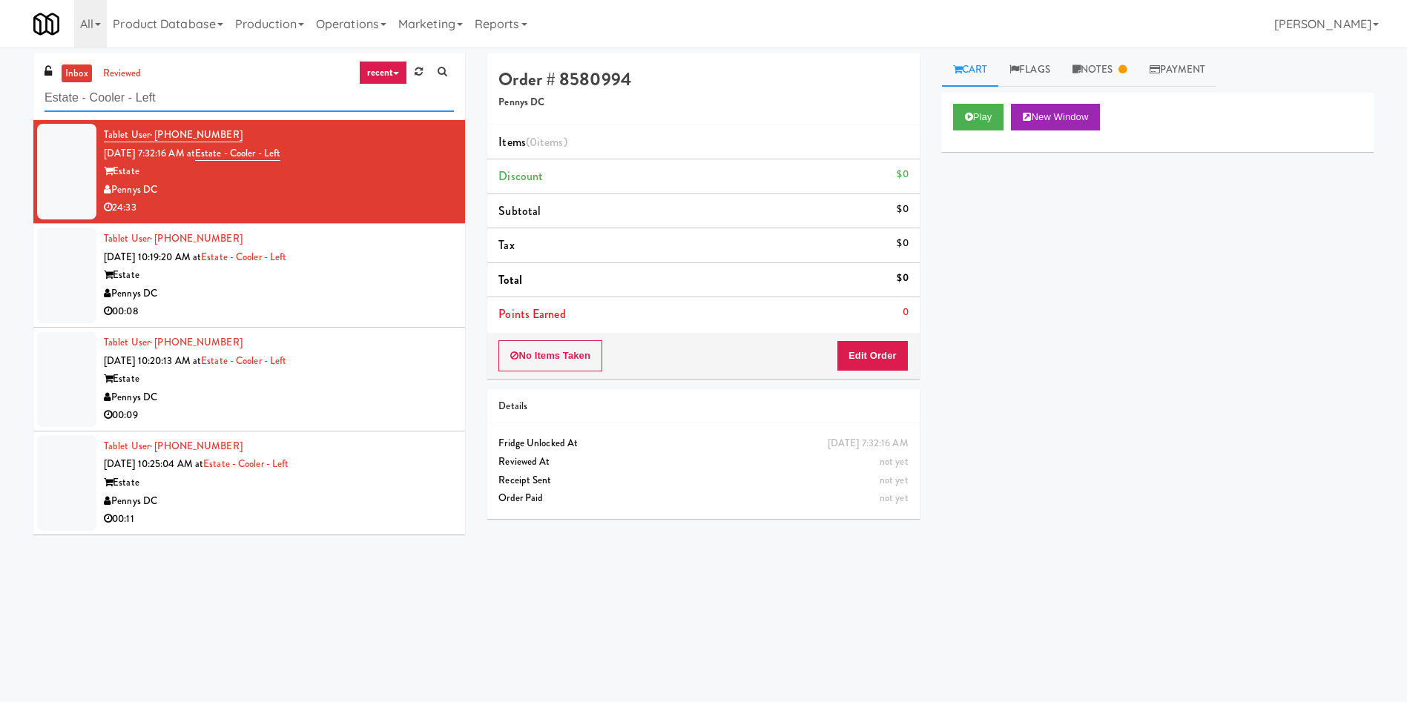
drag, startPoint x: 222, startPoint y: 98, endPoint x: 0, endPoint y: 70, distance: 224.3
click at [0, 70] on div "inbox reviewed recent all unclear take inventory issue suspicious failed recent…" at bounding box center [703, 350] width 1407 height 595
paste input "arth Rangers"
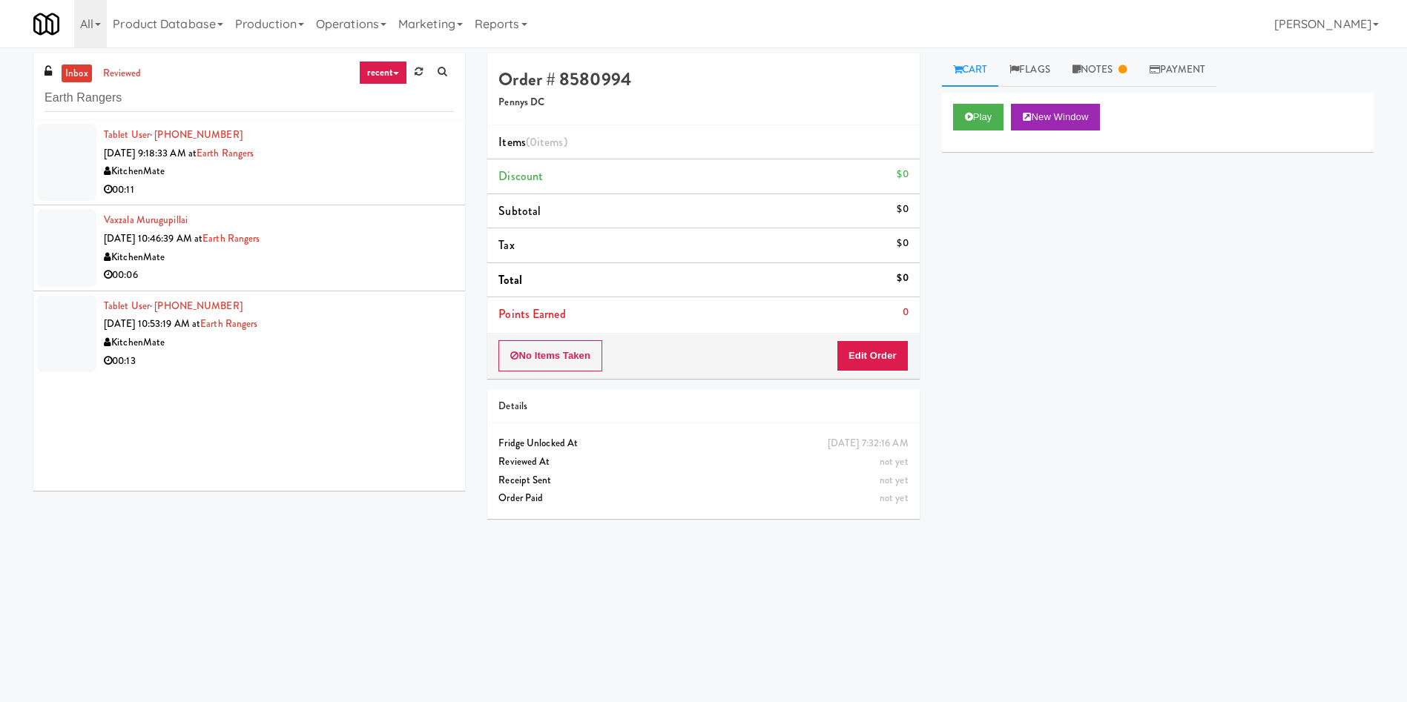
click at [64, 168] on div at bounding box center [66, 162] width 59 height 77
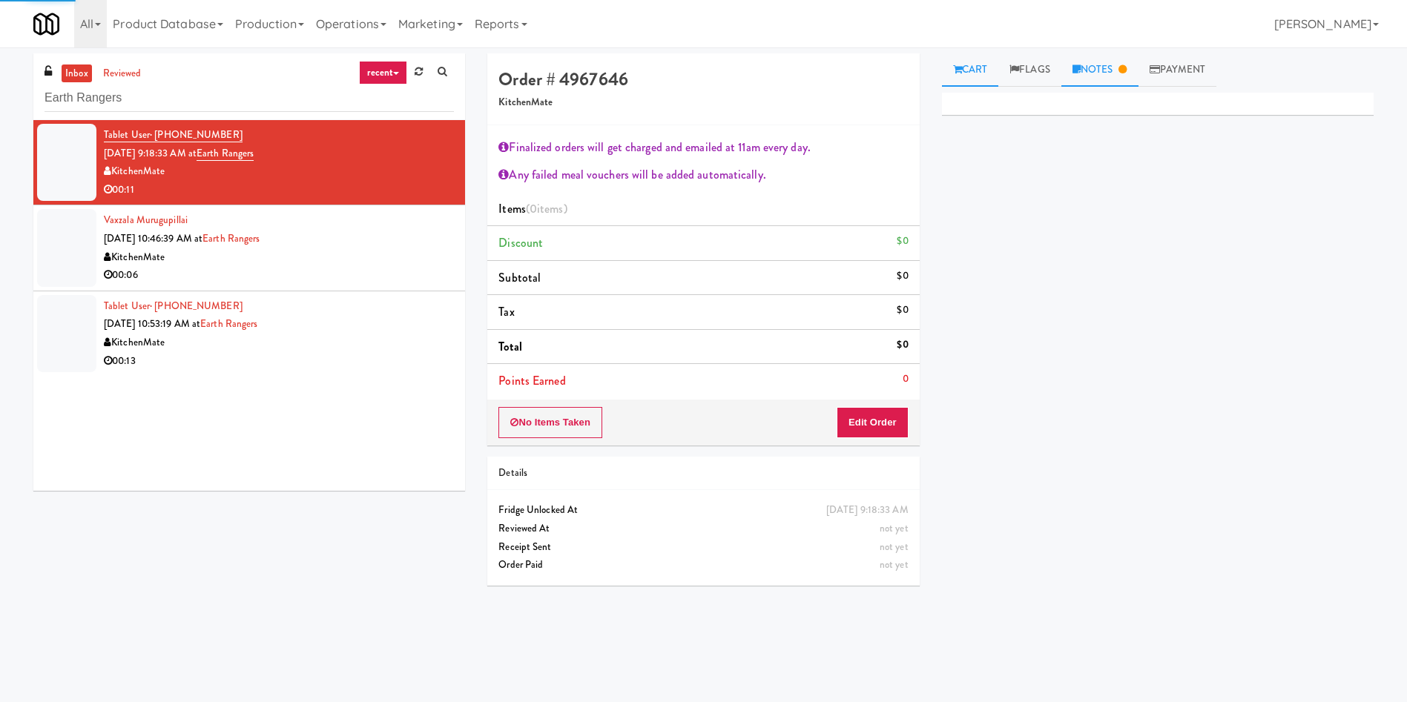
click at [1102, 55] on link "Notes" at bounding box center [1099, 69] width 77 height 33
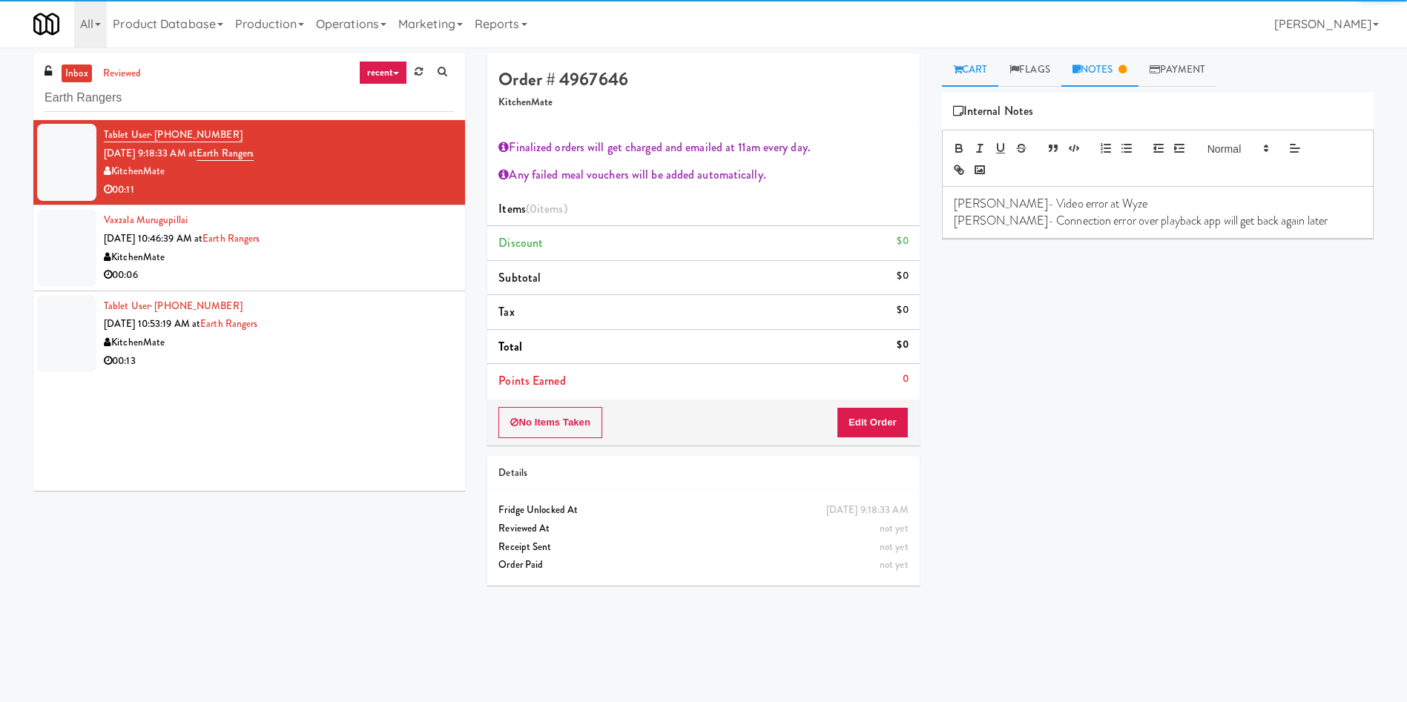
click at [991, 75] on link "Cart" at bounding box center [970, 69] width 57 height 33
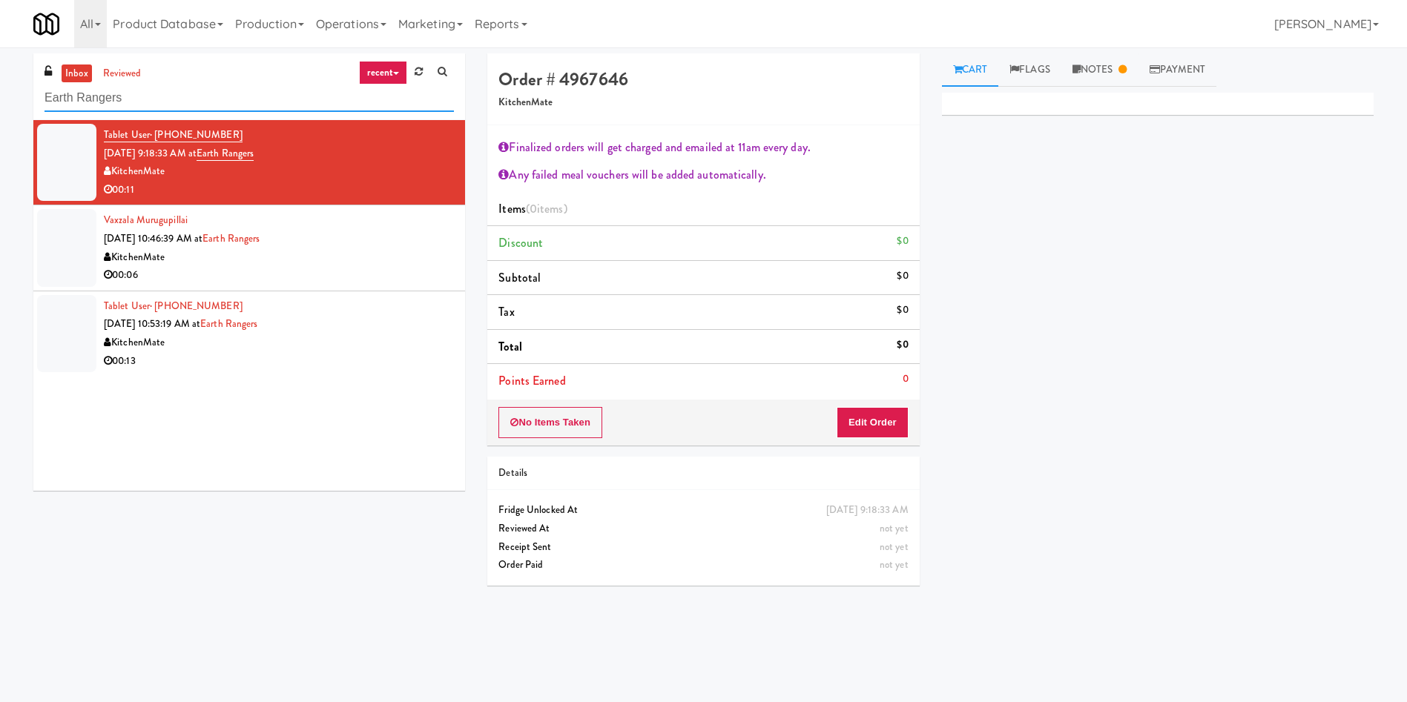
drag, startPoint x: 67, startPoint y: 93, endPoint x: 0, endPoint y: 47, distance: 81.7
click at [0, 47] on body "Are you sure you want to update this order? Okay Cancel Okay Are you sure you w…" at bounding box center [703, 398] width 1407 height 702
paste input "Staff Dormitory"
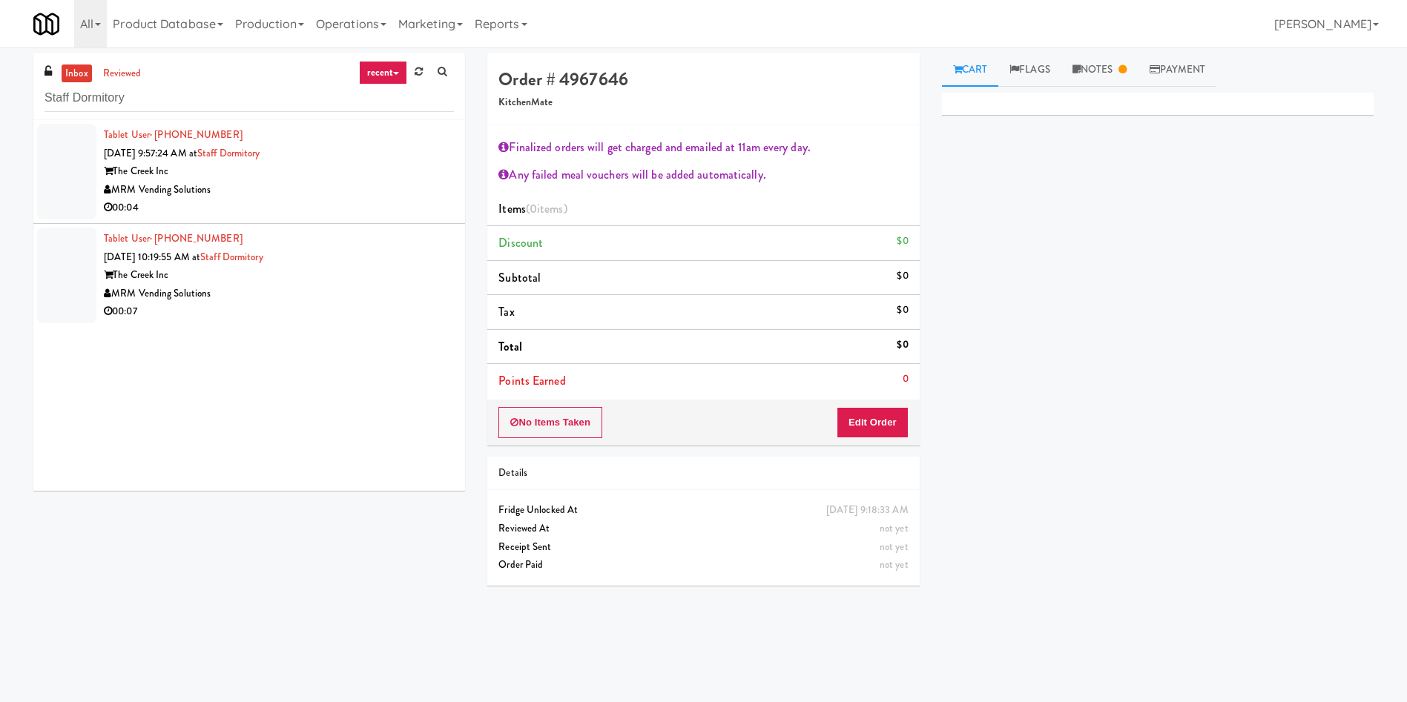
click at [60, 181] on div at bounding box center [66, 172] width 59 height 96
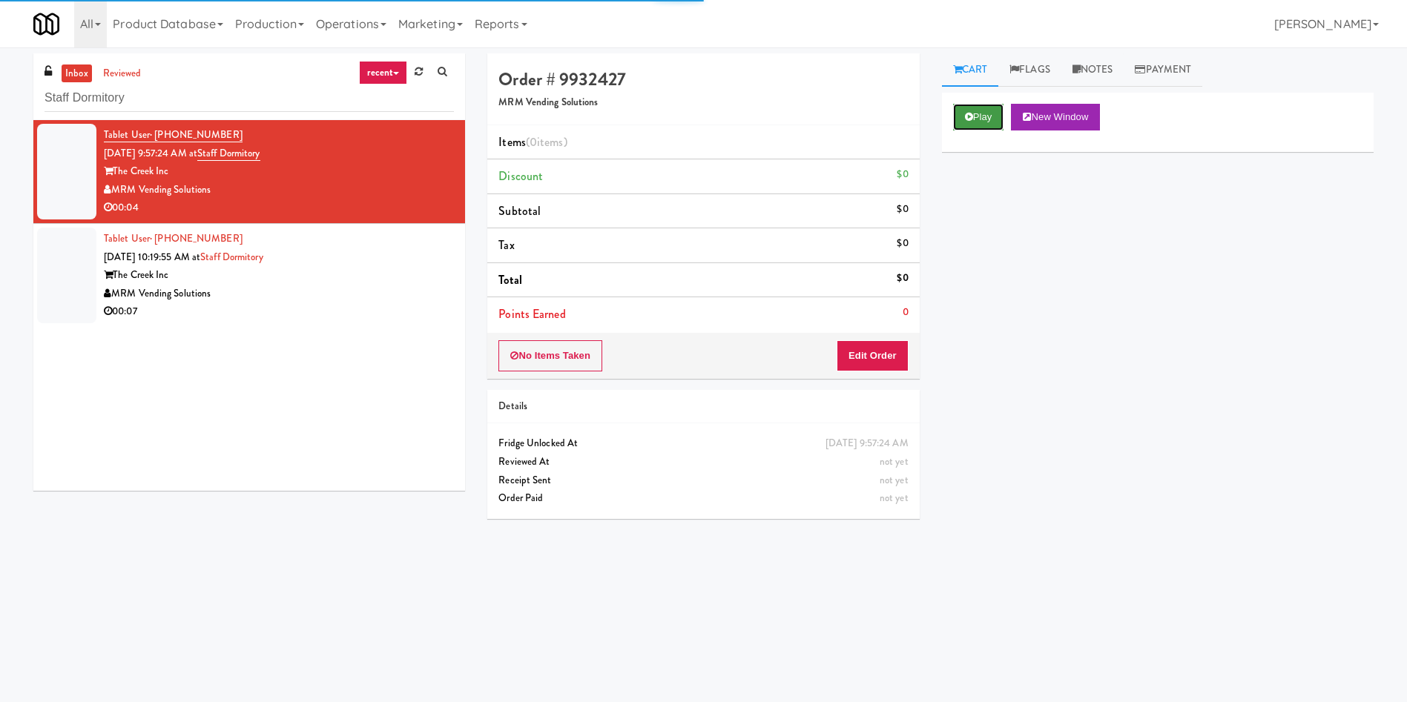
click at [982, 119] on button "Play" at bounding box center [978, 117] width 51 height 27
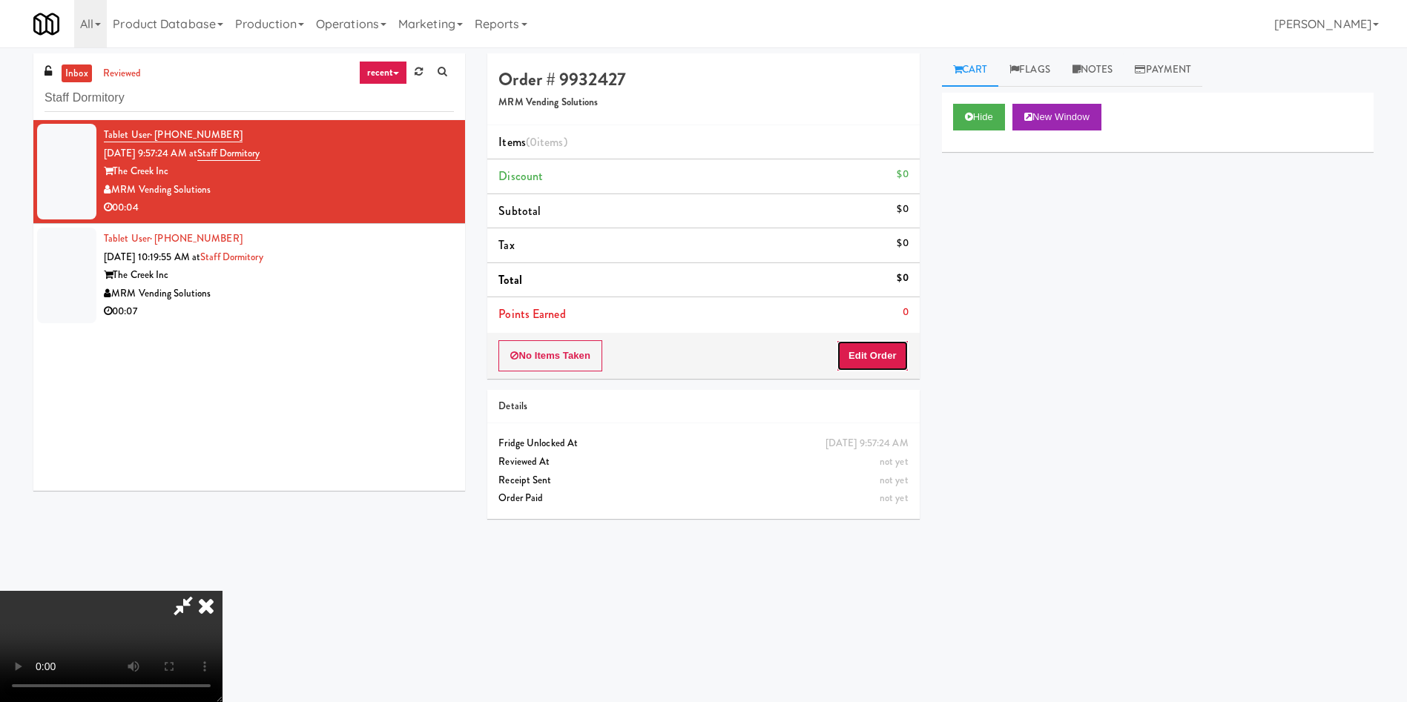
click at [870, 341] on button "Edit Order" at bounding box center [872, 355] width 72 height 31
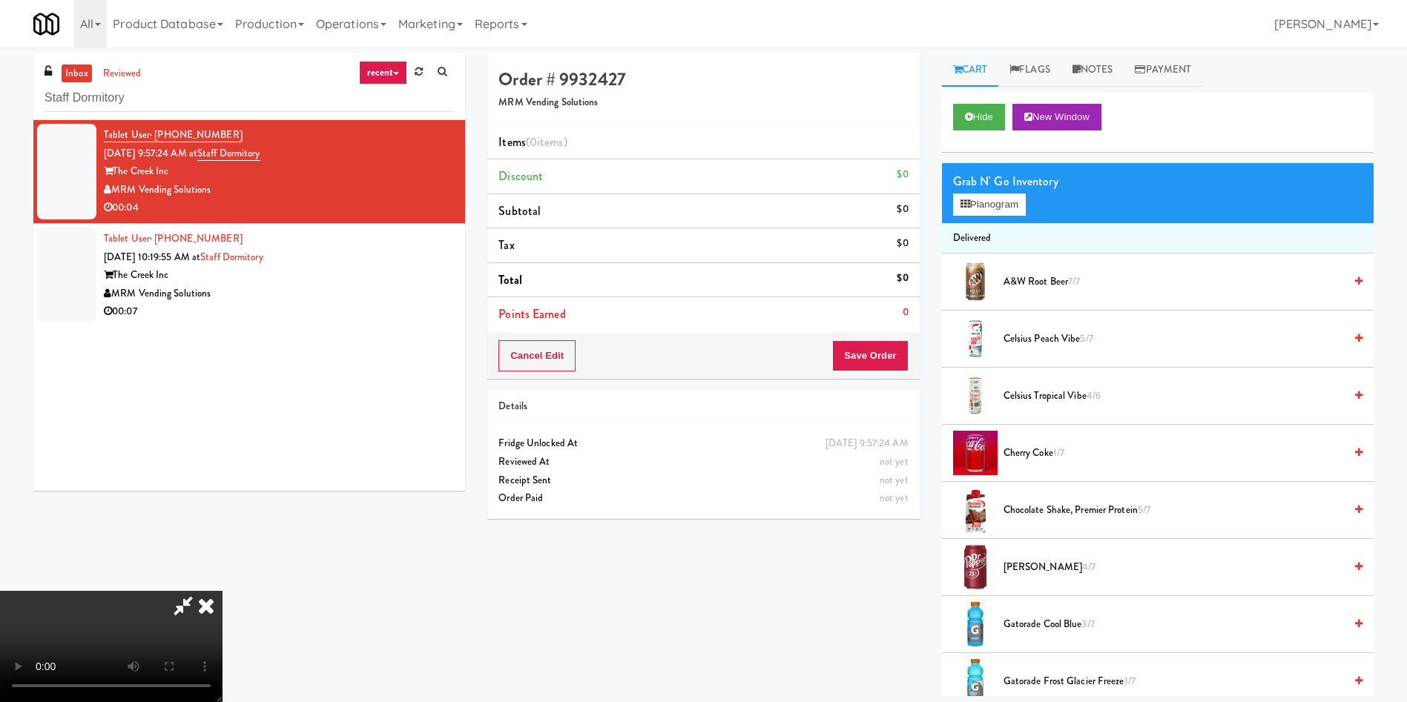
click at [197, 611] on icon at bounding box center [183, 606] width 34 height 30
click at [213, 605] on icon at bounding box center [206, 606] width 33 height 30
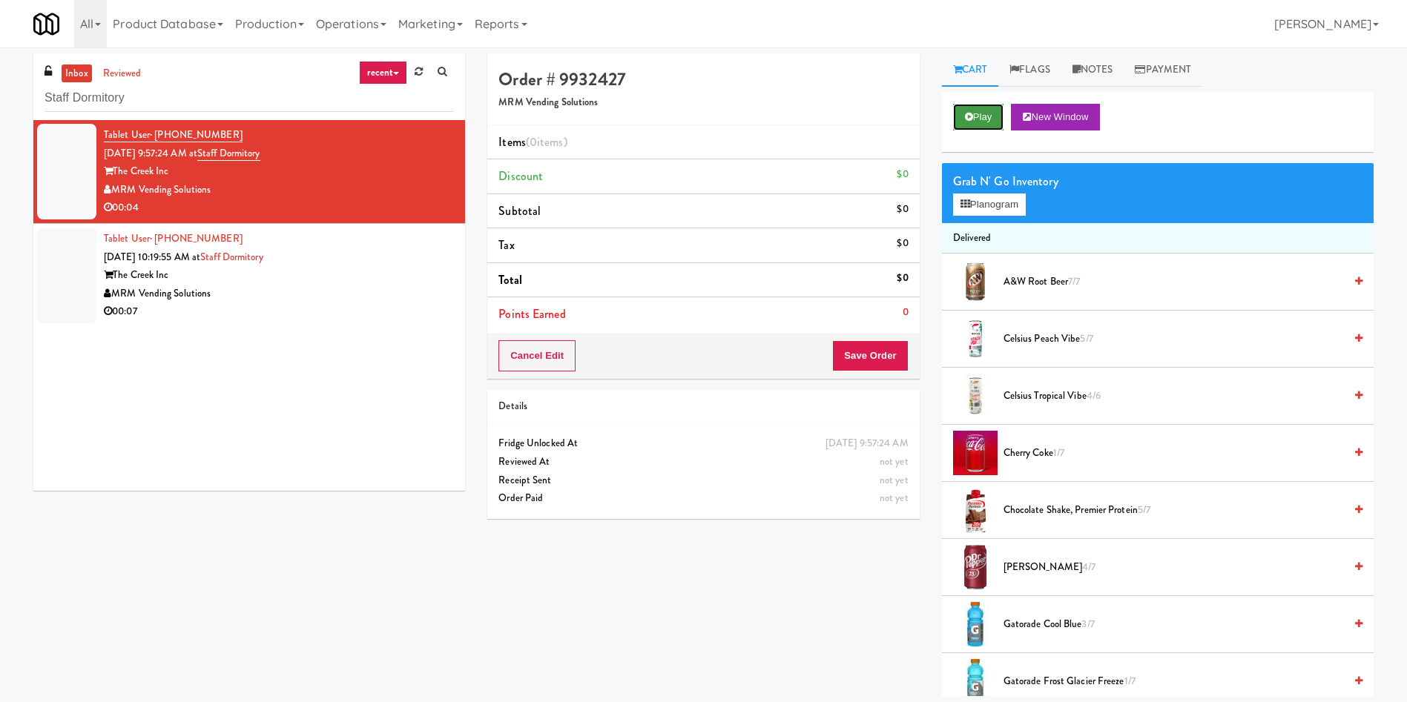
click at [966, 122] on button "Play" at bounding box center [978, 117] width 51 height 27
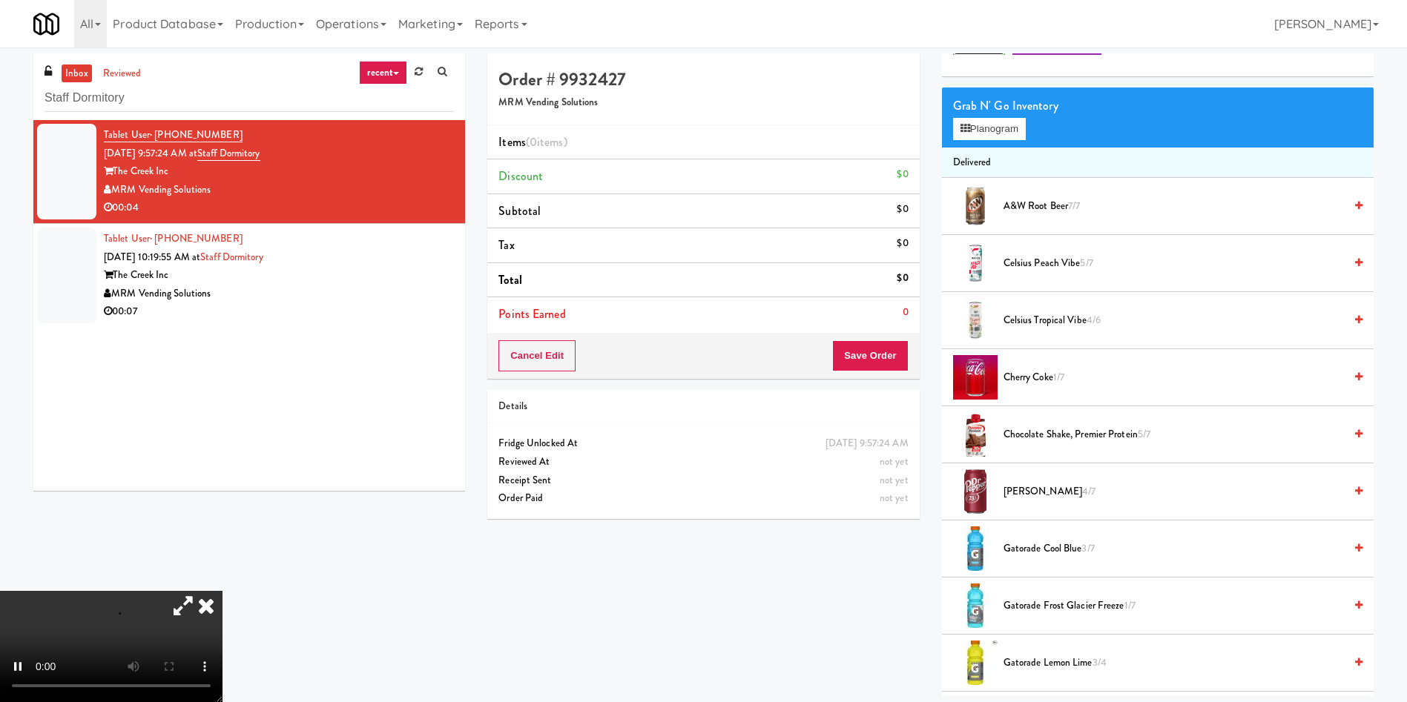
scroll to position [111, 0]
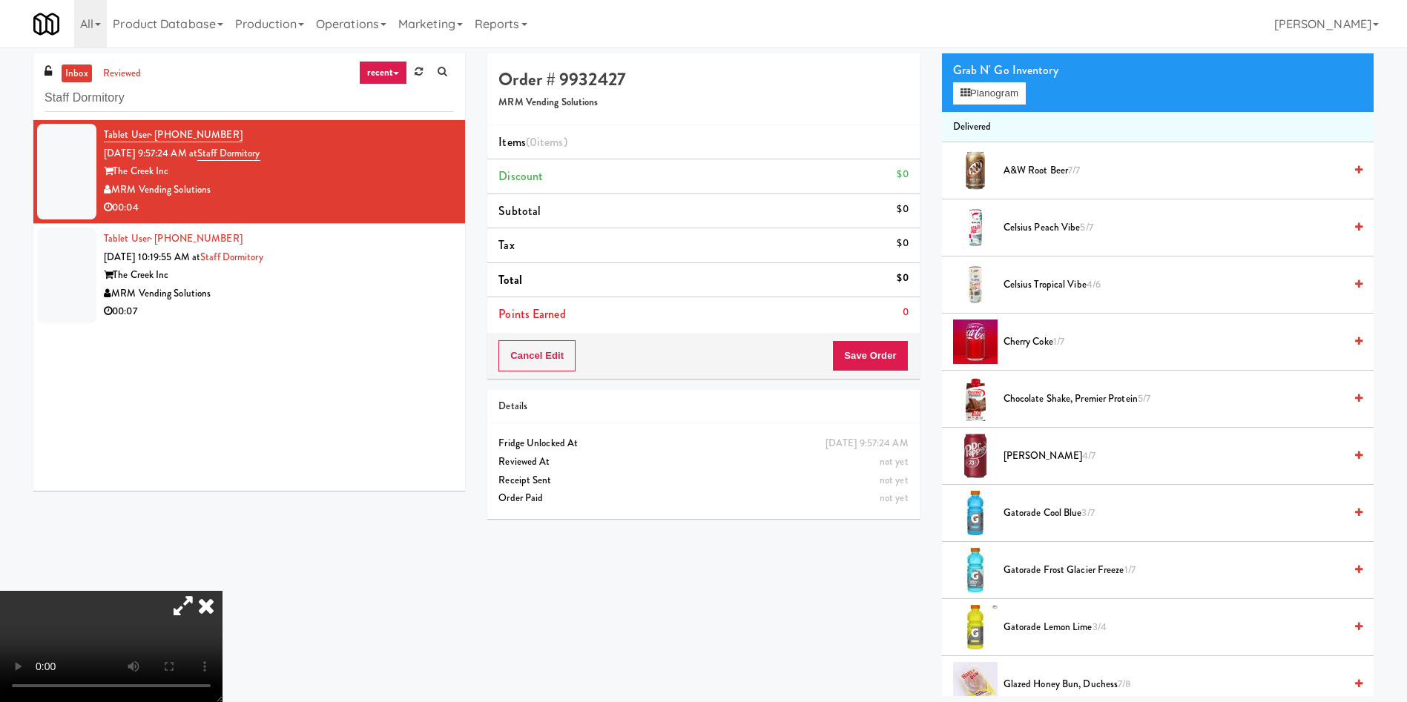
click at [62, 229] on div at bounding box center [66, 276] width 59 height 96
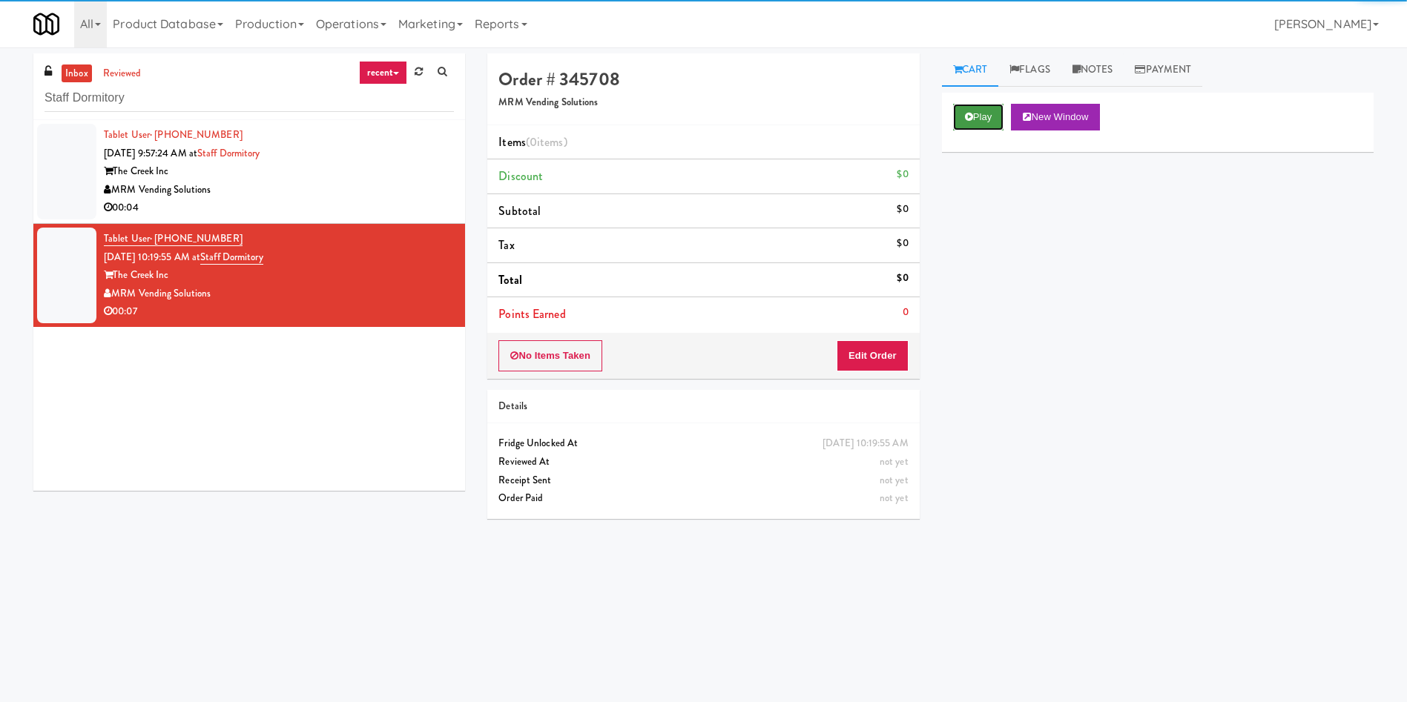
click at [979, 119] on button "Play" at bounding box center [978, 117] width 51 height 27
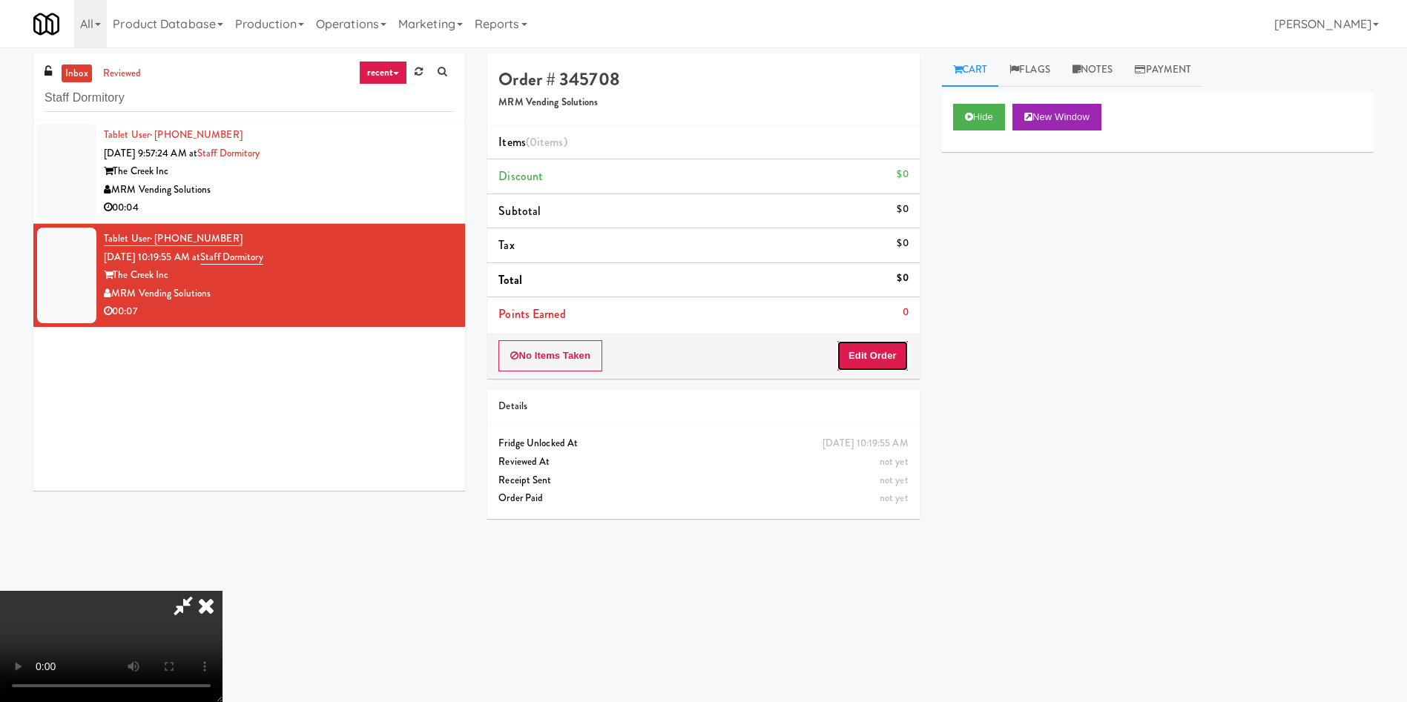
drag, startPoint x: 885, startPoint y: 344, endPoint x: 260, endPoint y: 15, distance: 706.6
click at [877, 344] on button "Edit Order" at bounding box center [872, 355] width 72 height 31
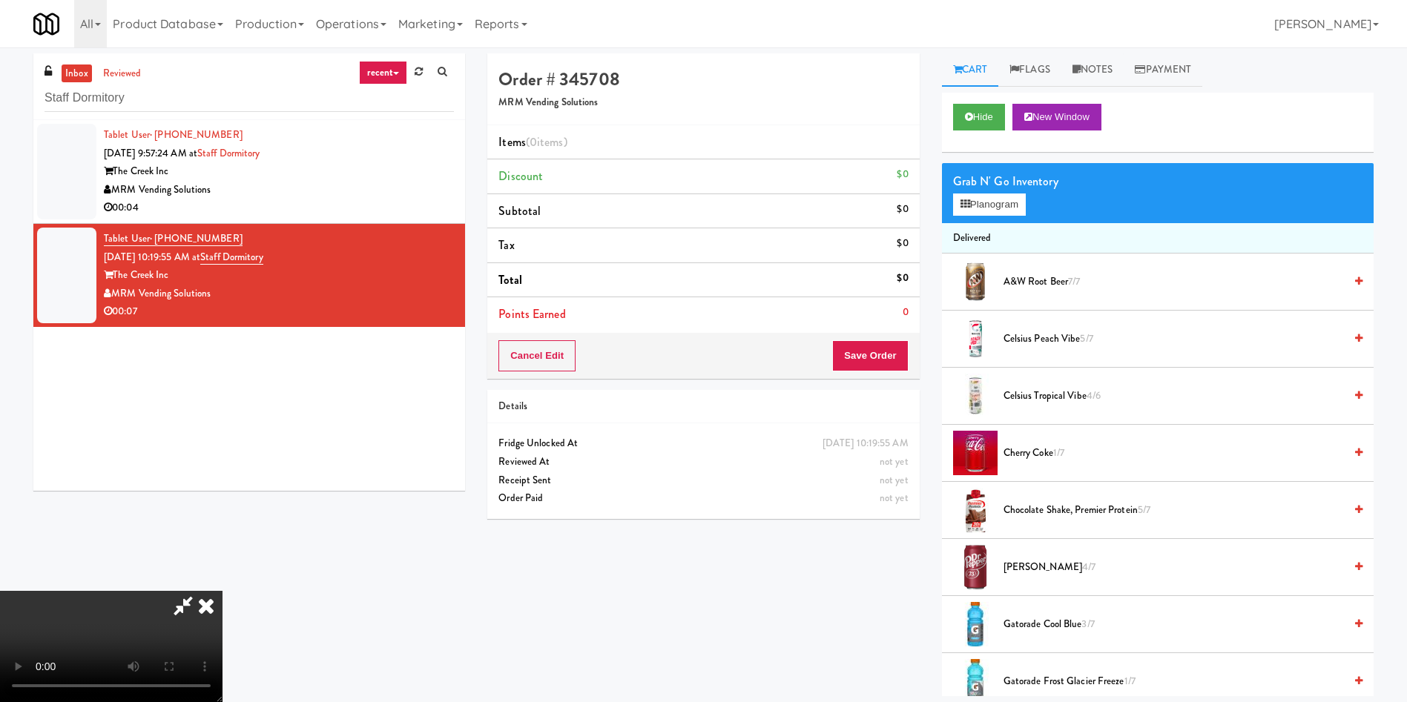
scroll to position [218, 0]
click at [222, 591] on video at bounding box center [111, 646] width 222 height 111
click at [997, 204] on button "Planogram" at bounding box center [989, 205] width 73 height 22
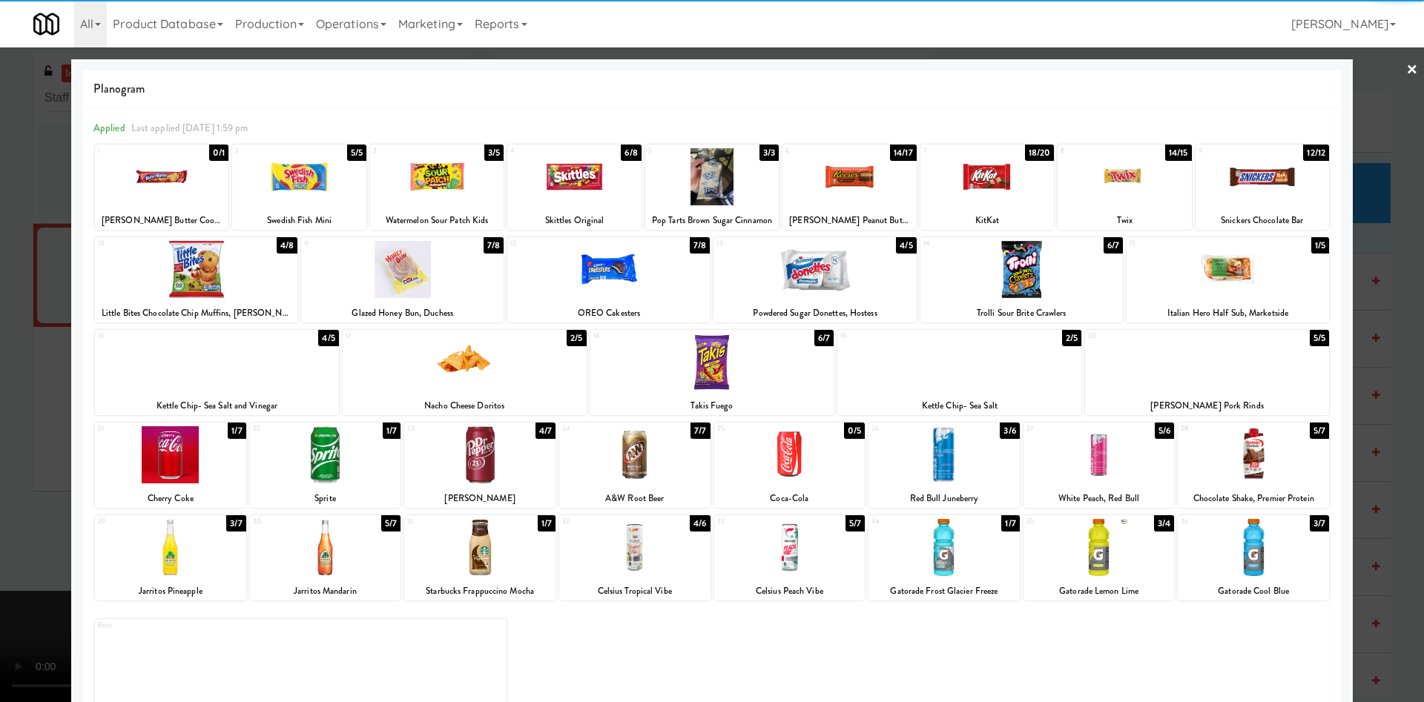
click at [1244, 455] on div at bounding box center [1253, 454] width 151 height 57
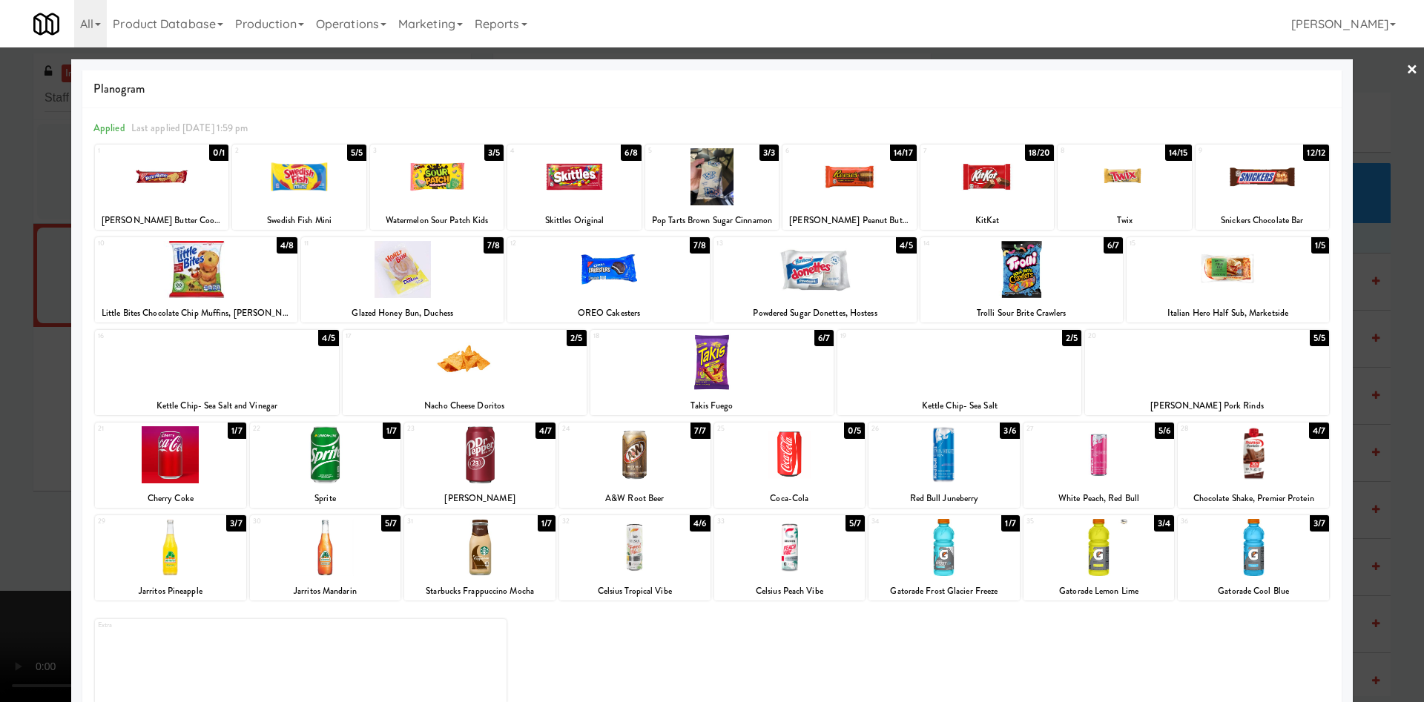
click at [27, 340] on div at bounding box center [712, 351] width 1424 height 702
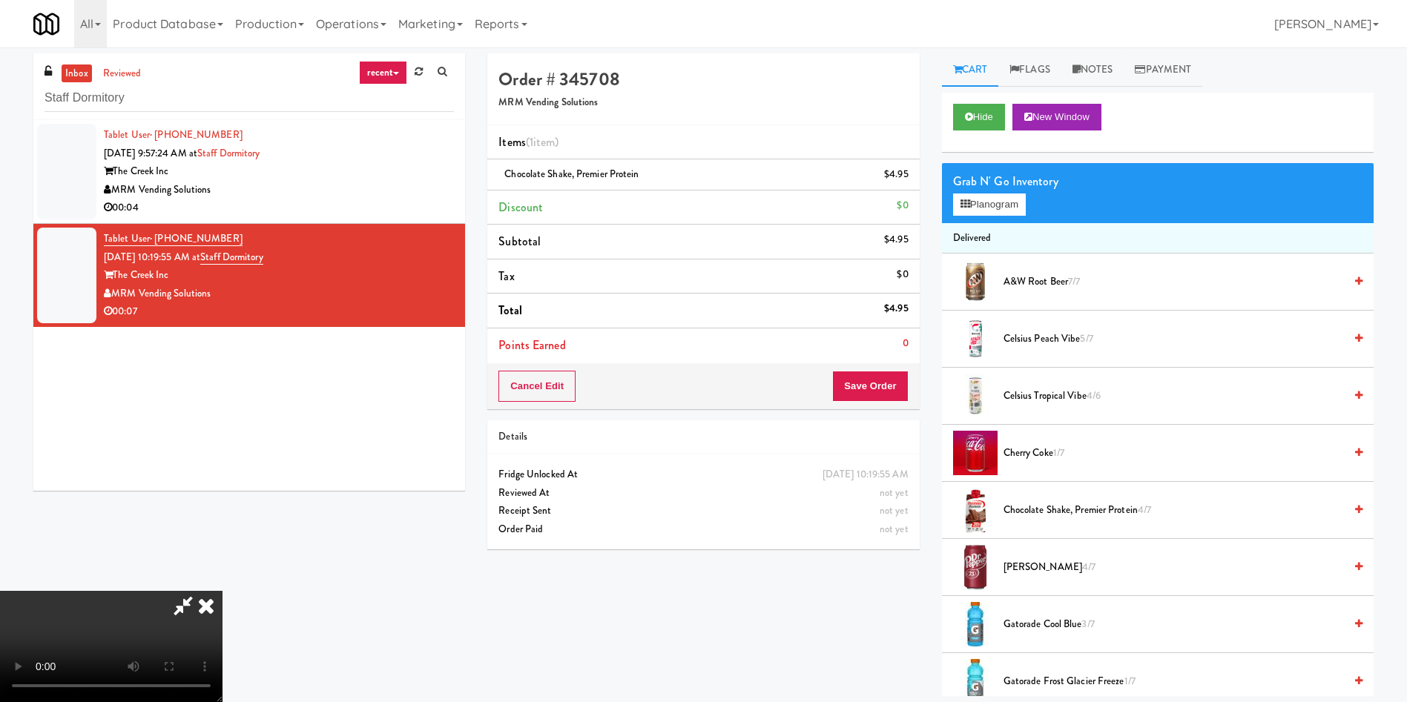
click at [222, 591] on video at bounding box center [111, 646] width 222 height 111
click at [969, 201] on icon at bounding box center [965, 204] width 10 height 10
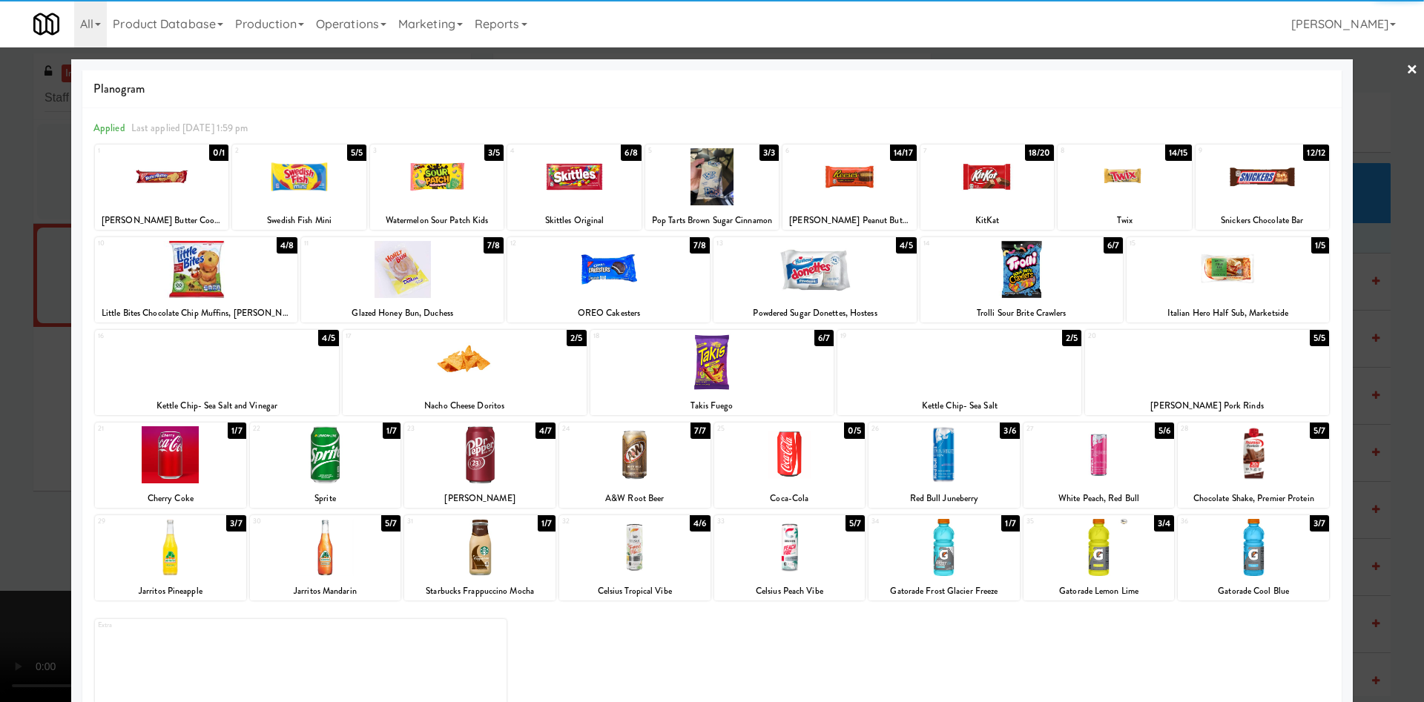
click at [649, 280] on div at bounding box center [608, 269] width 202 height 57
click at [0, 317] on div at bounding box center [712, 351] width 1424 height 702
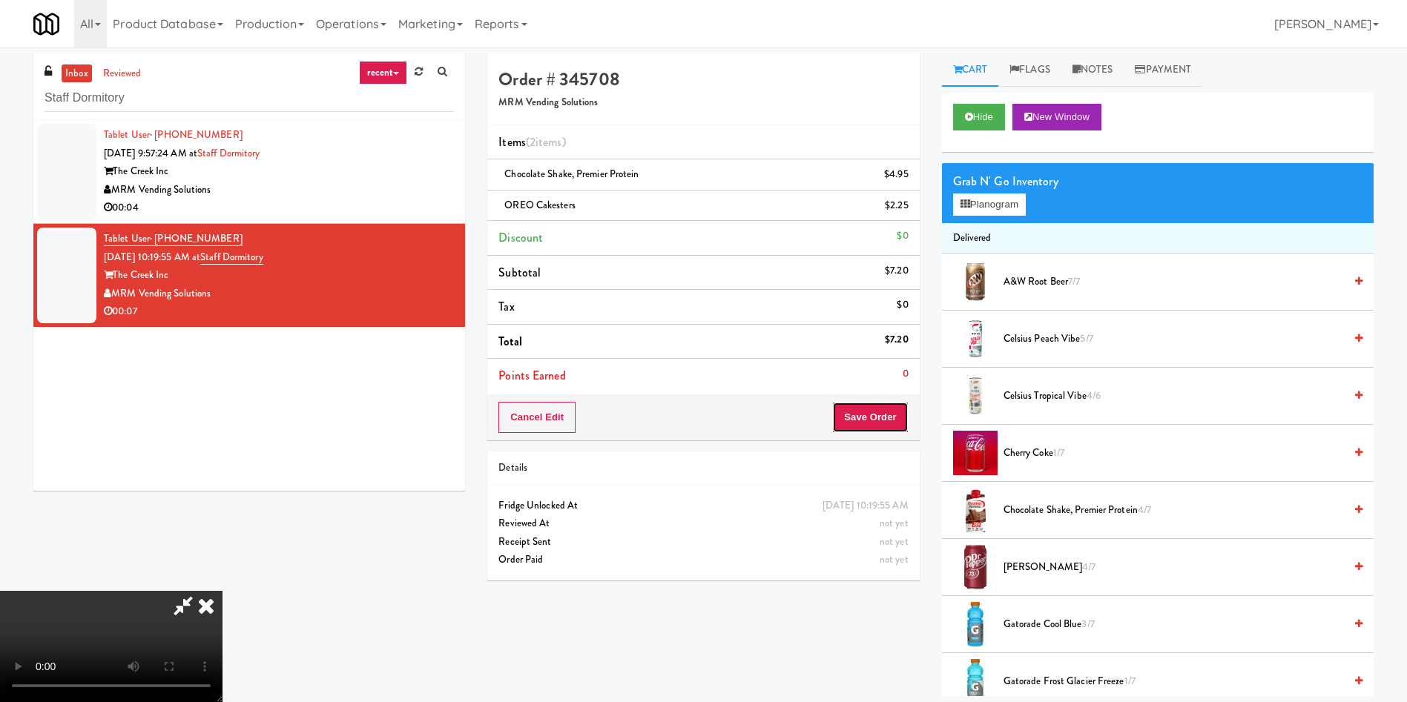
click at [874, 413] on button "Save Order" at bounding box center [870, 417] width 76 height 31
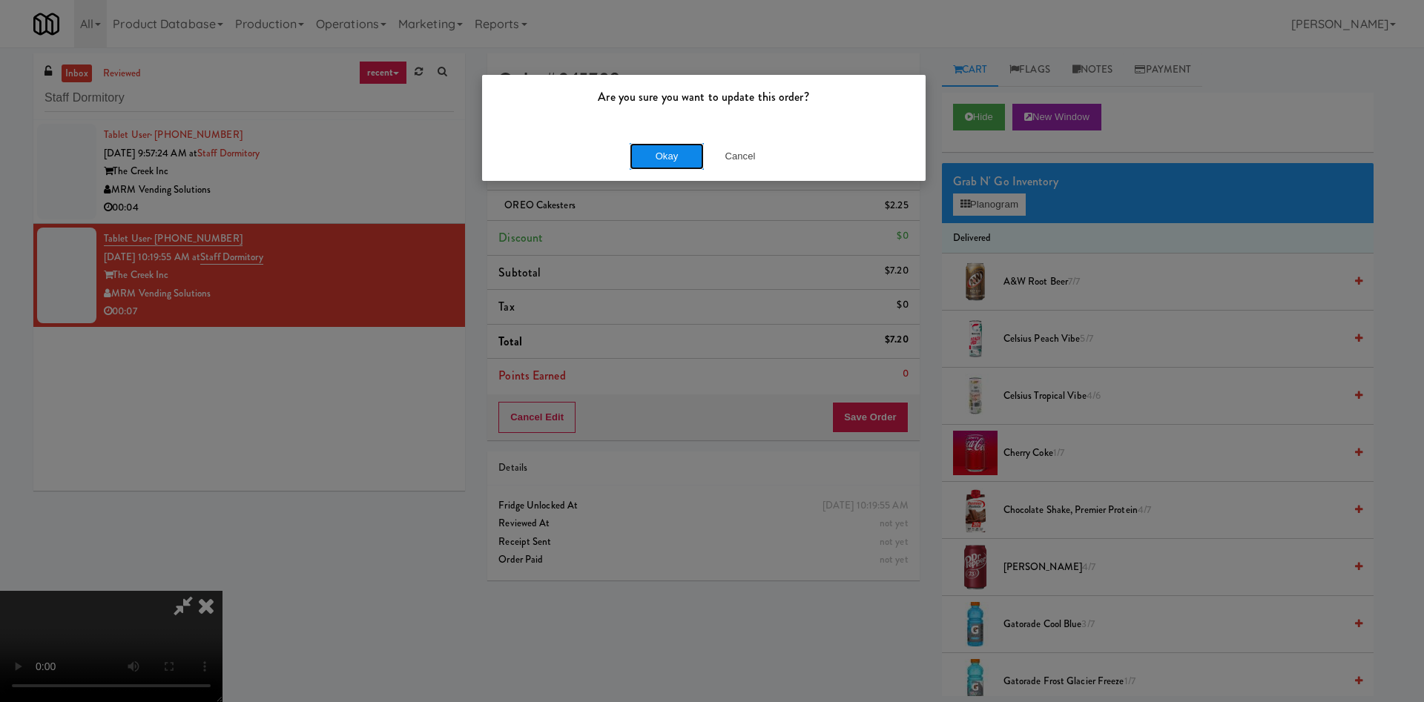
click at [666, 160] on button "Okay" at bounding box center [667, 156] width 74 height 27
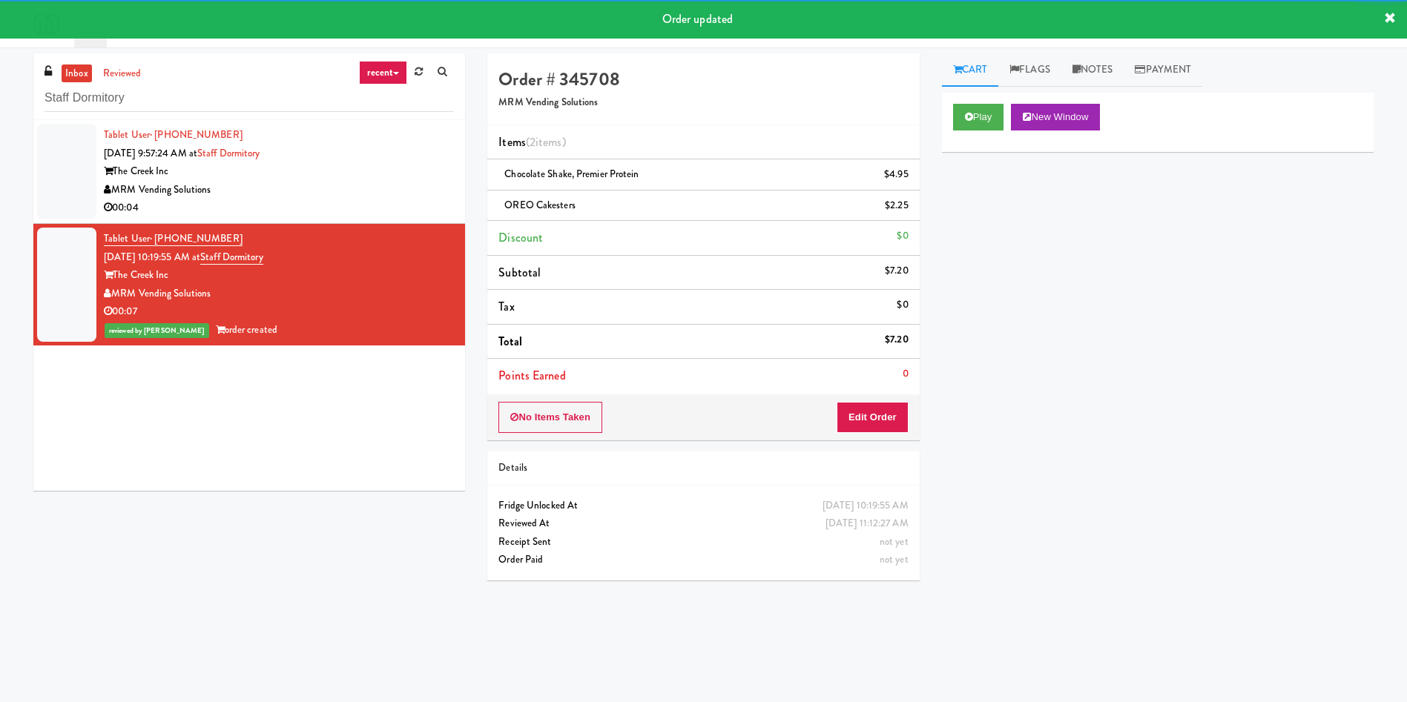
click at [74, 161] on div at bounding box center [66, 172] width 59 height 96
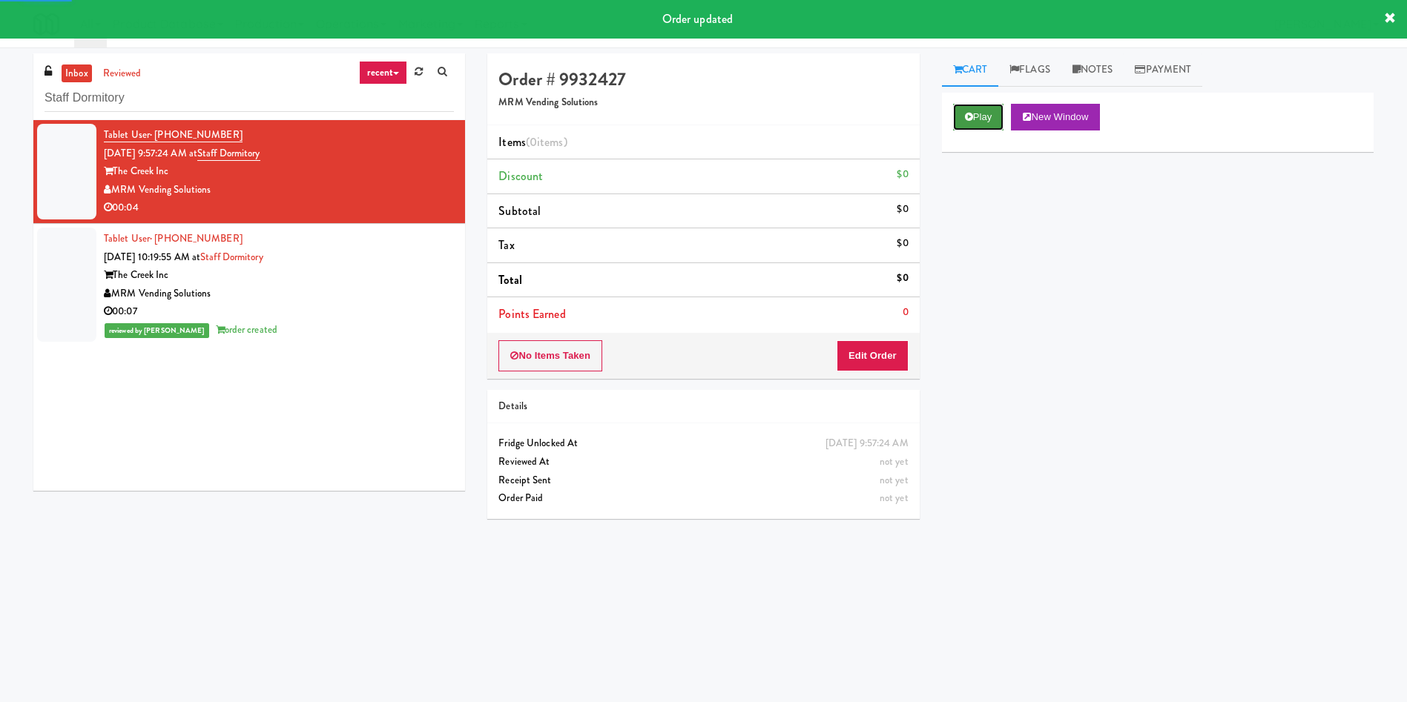
click at [988, 116] on button "Play" at bounding box center [978, 117] width 51 height 27
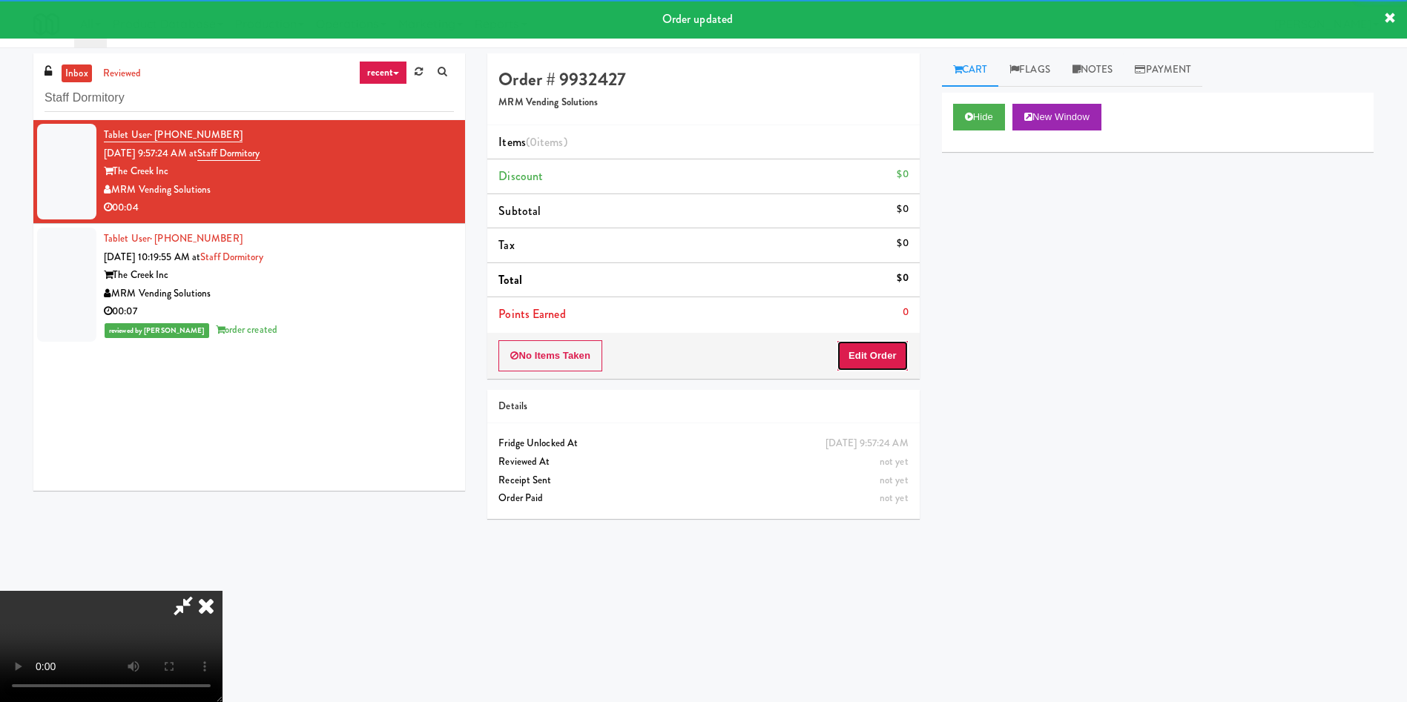
click at [883, 352] on button "Edit Order" at bounding box center [872, 355] width 72 height 31
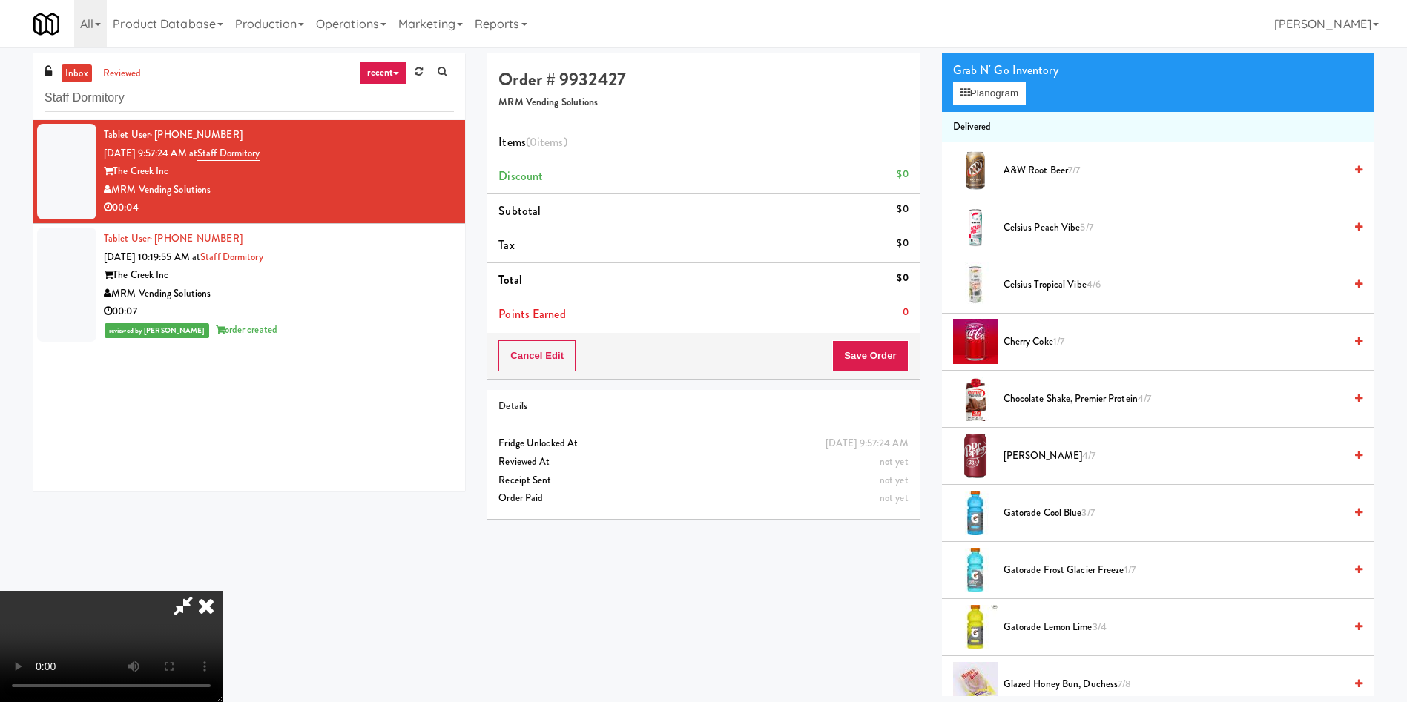
scroll to position [111, 0]
click at [222, 591] on video at bounding box center [111, 646] width 222 height 111
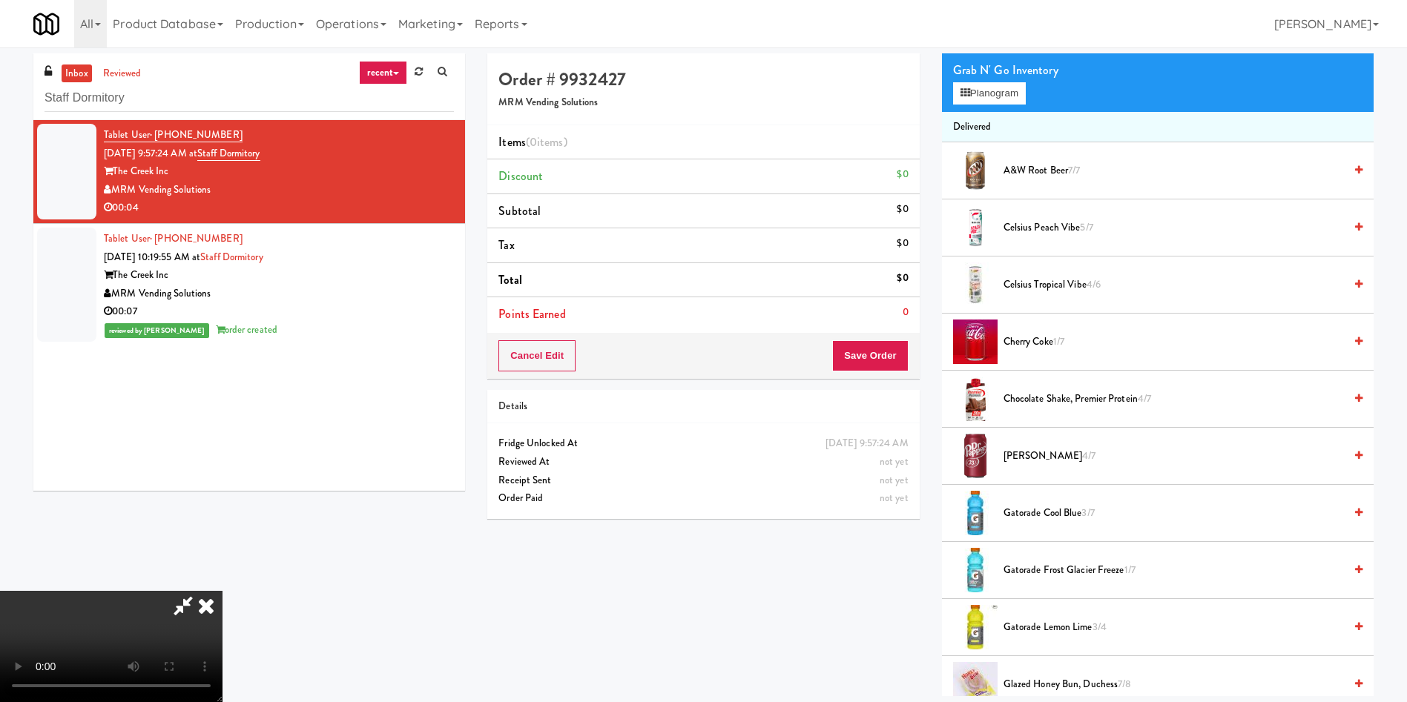
click at [222, 591] on video at bounding box center [111, 646] width 222 height 111
click at [1034, 231] on span "Celsius Peach Vibe 5/7" at bounding box center [1173, 228] width 340 height 19
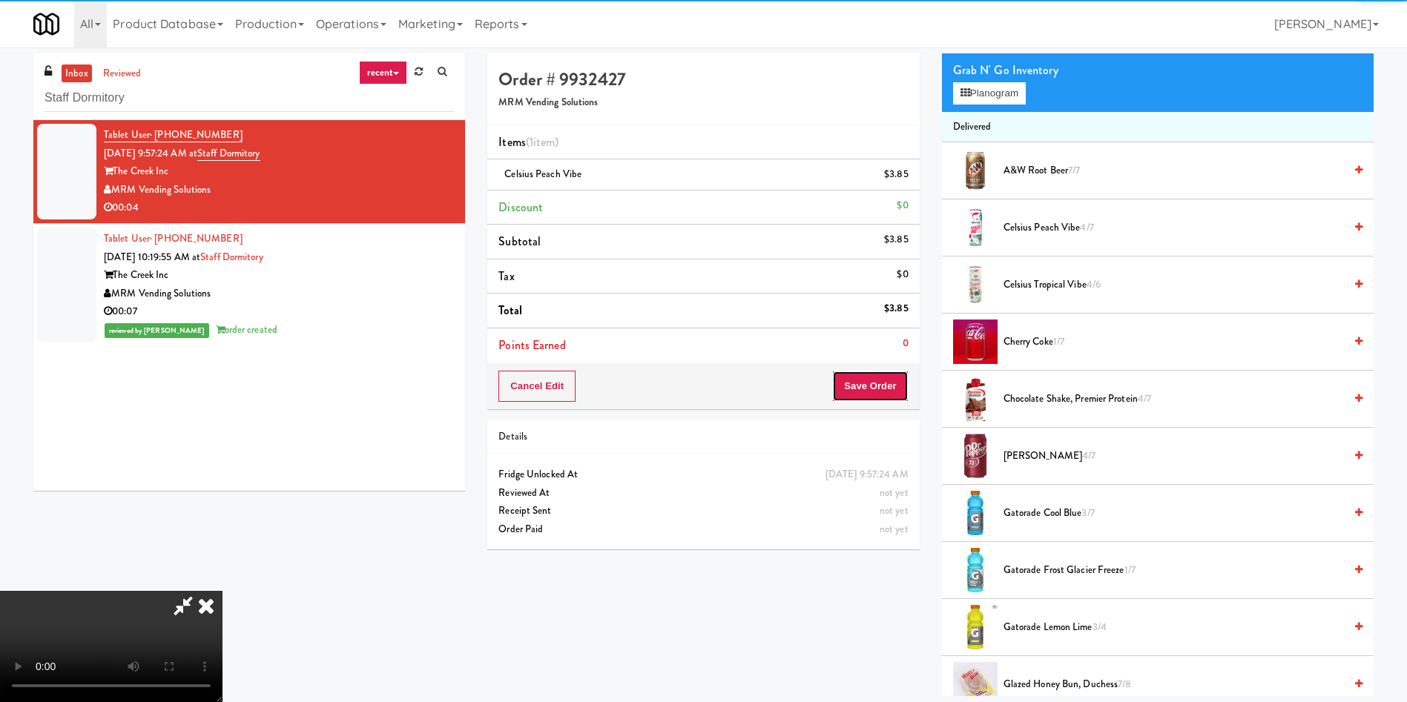
click at [871, 399] on button "Save Order" at bounding box center [870, 386] width 76 height 31
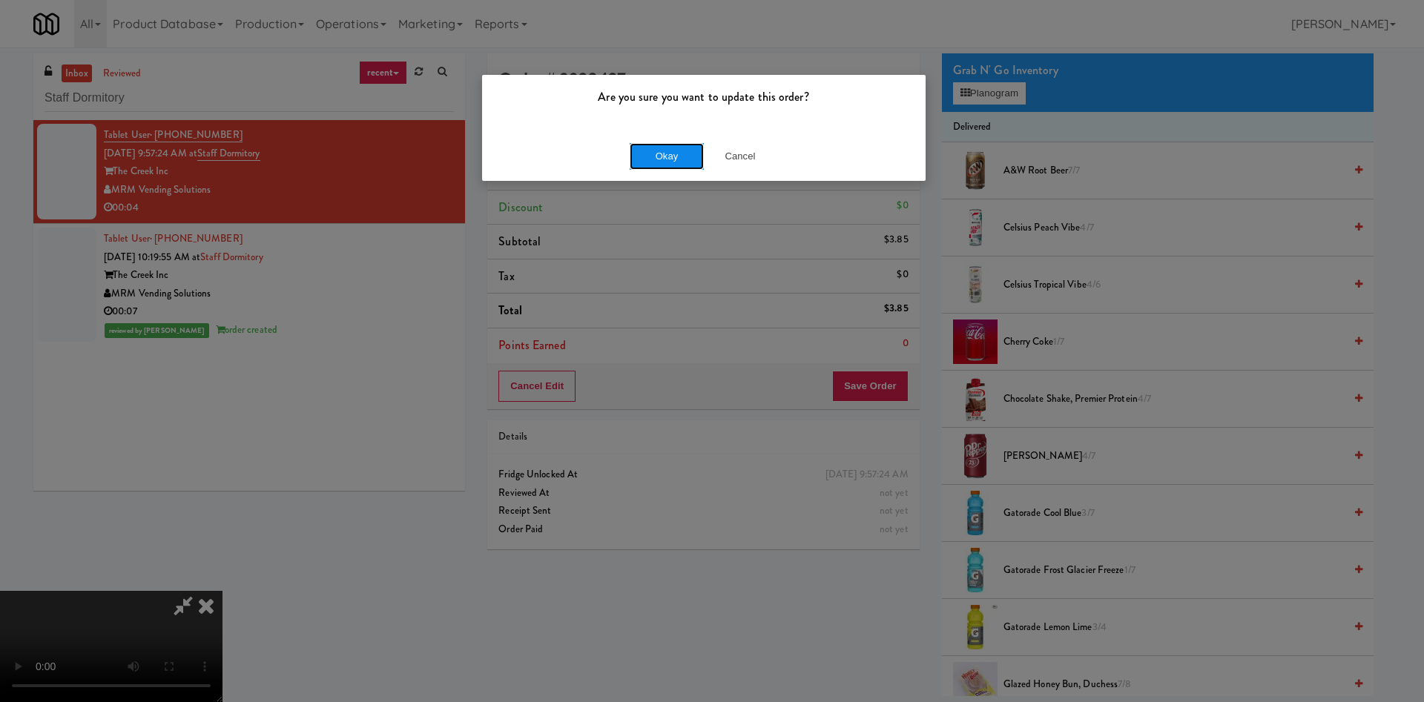
click at [647, 161] on button "Okay" at bounding box center [667, 156] width 74 height 27
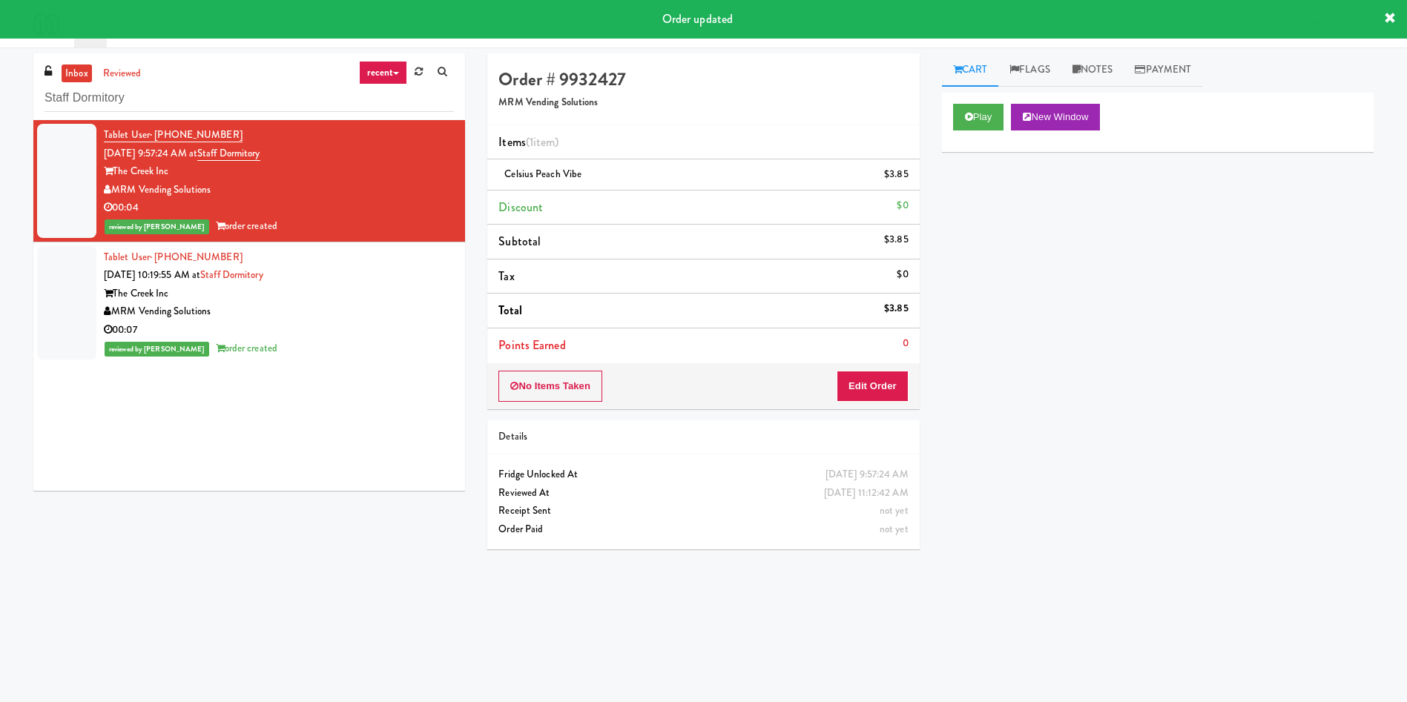
scroll to position [0, 0]
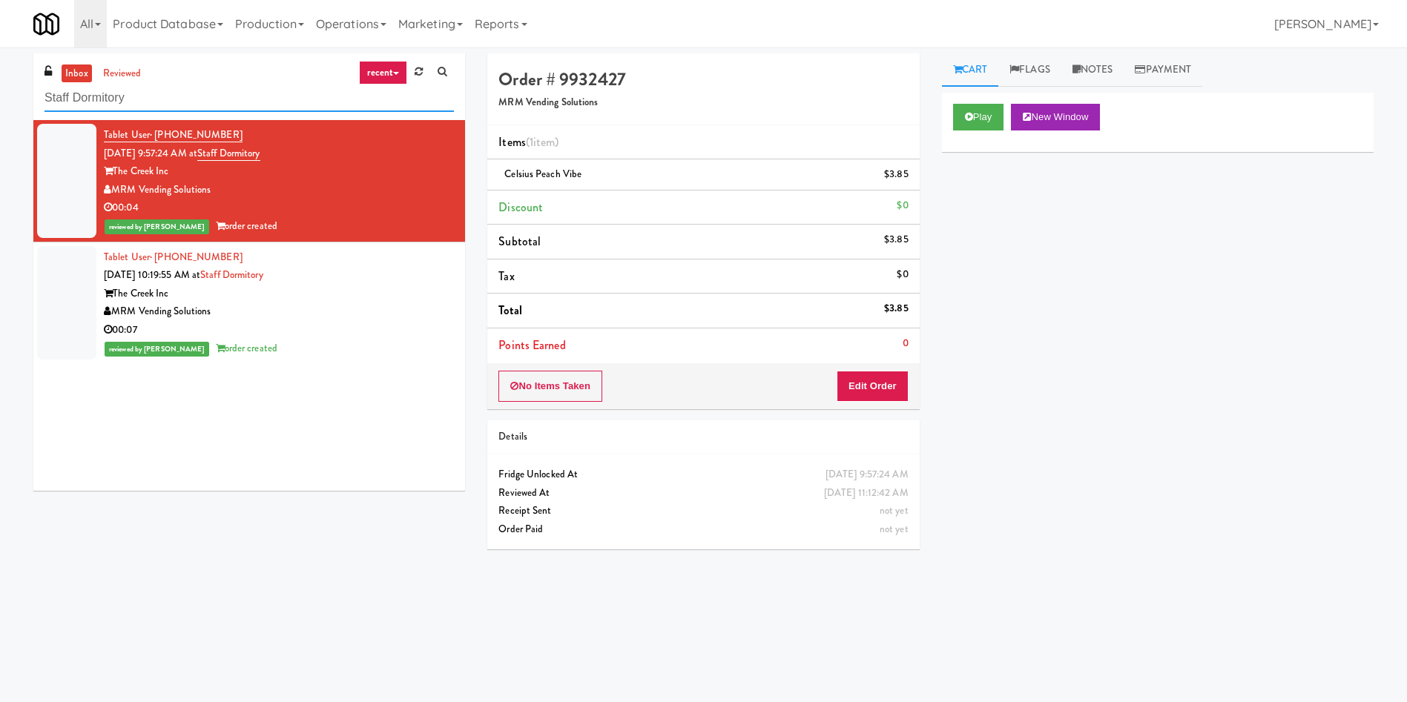
drag, startPoint x: 156, startPoint y: 95, endPoint x: 4, endPoint y: 66, distance: 154.7
click at [0, 68] on div "inbox reviewed recent all unclear take inventory issue suspicious failed recent…" at bounding box center [703, 350] width 1407 height 595
paste input "Cooler"
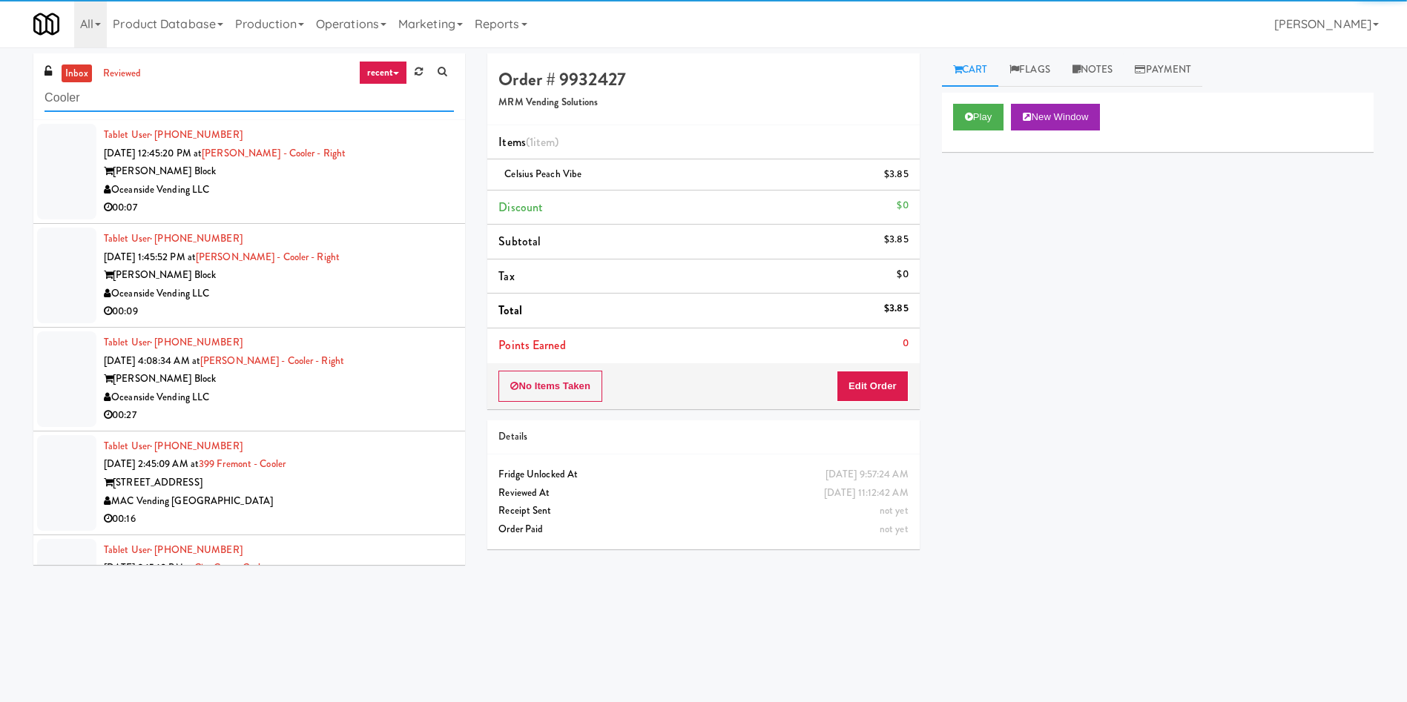
type input "Cooler"
click at [70, 161] on div at bounding box center [66, 172] width 59 height 96
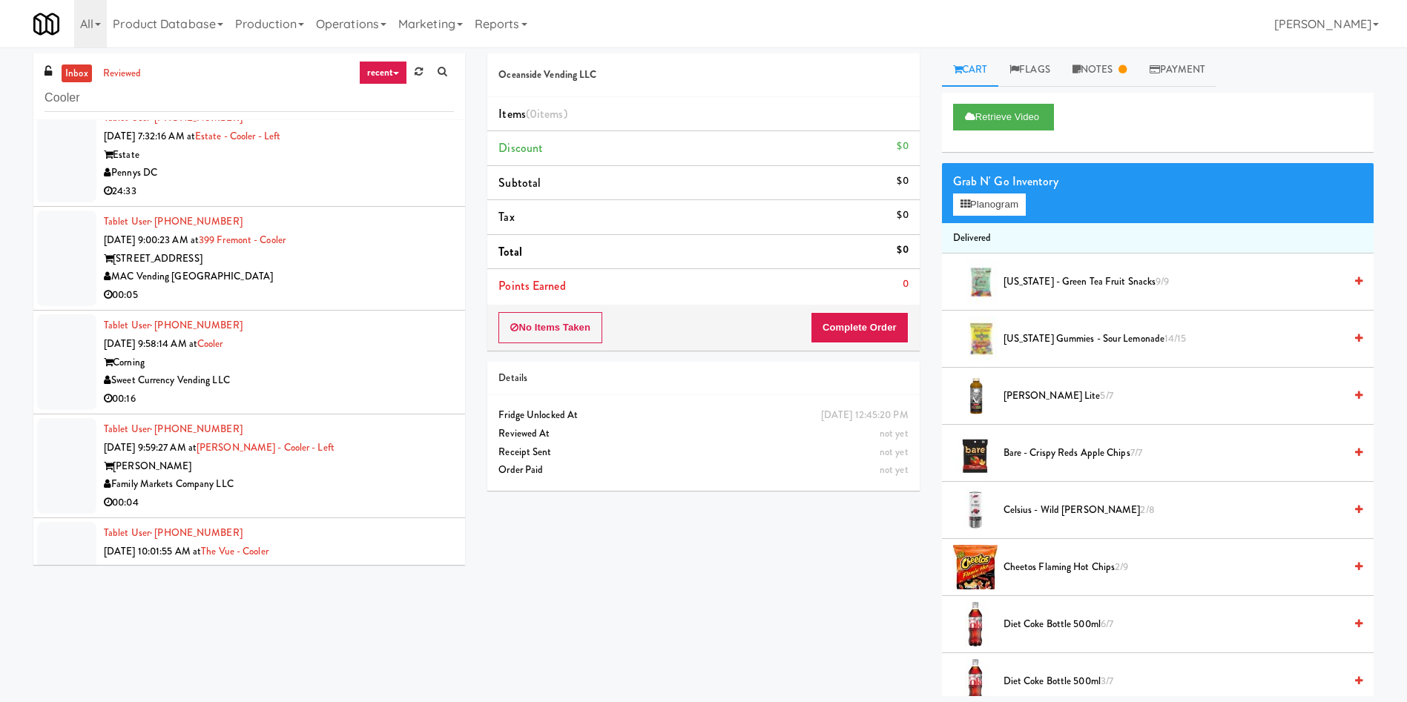
scroll to position [1780, 0]
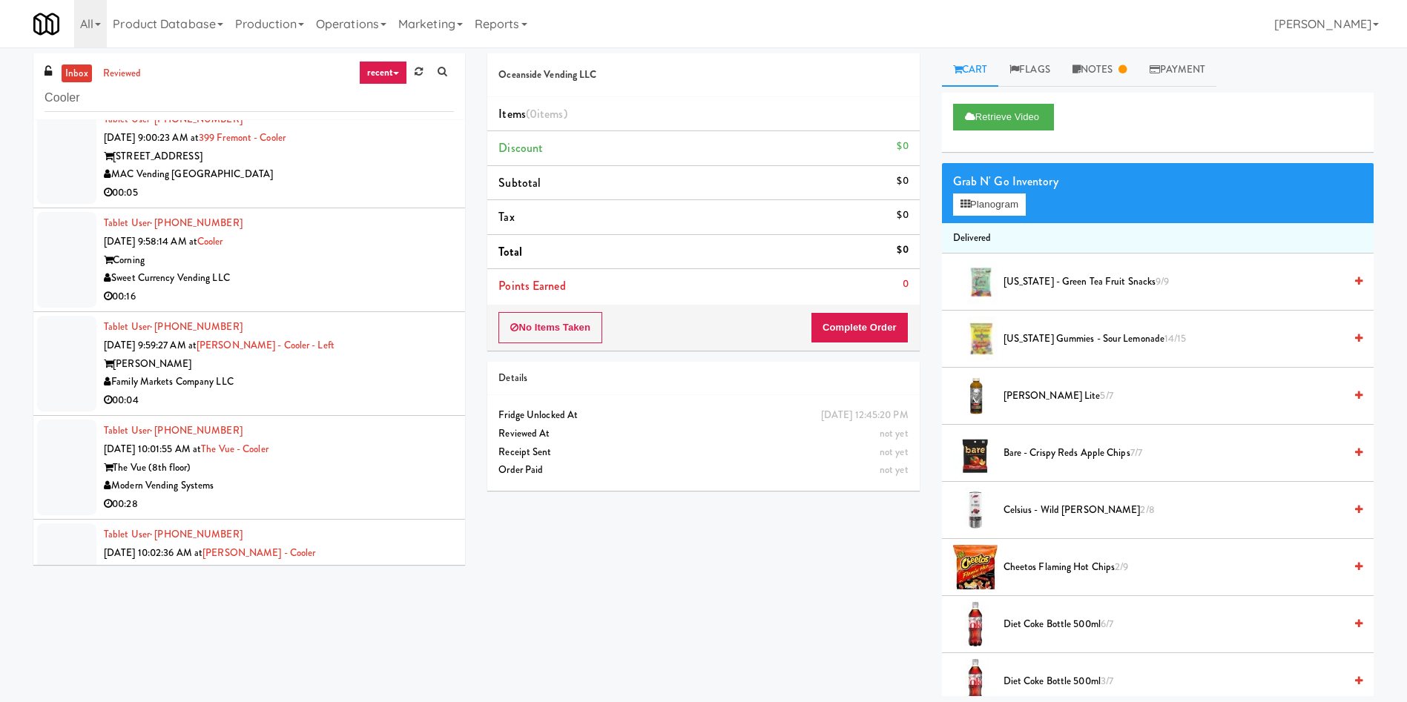
click at [89, 253] on div at bounding box center [66, 260] width 59 height 96
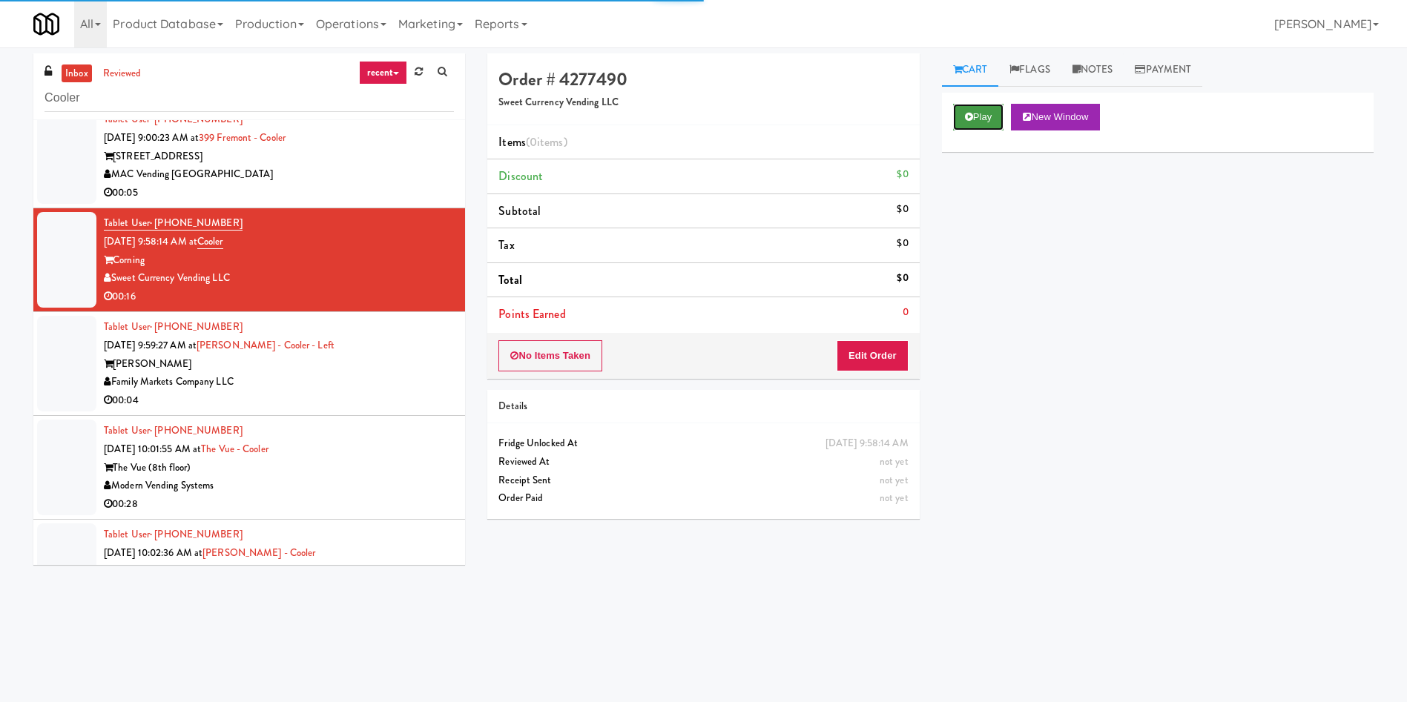
click at [996, 111] on button "Play" at bounding box center [978, 117] width 51 height 27
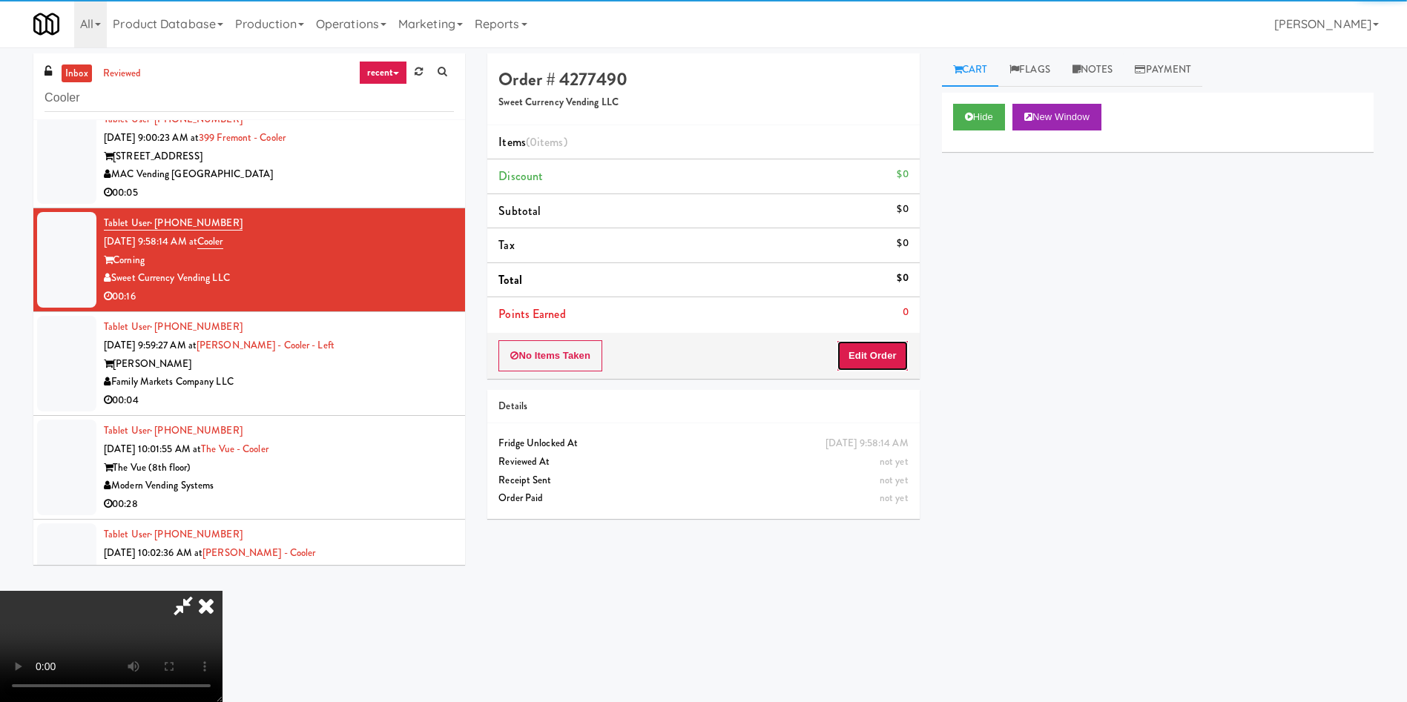
click at [873, 357] on button "Edit Order" at bounding box center [872, 355] width 72 height 31
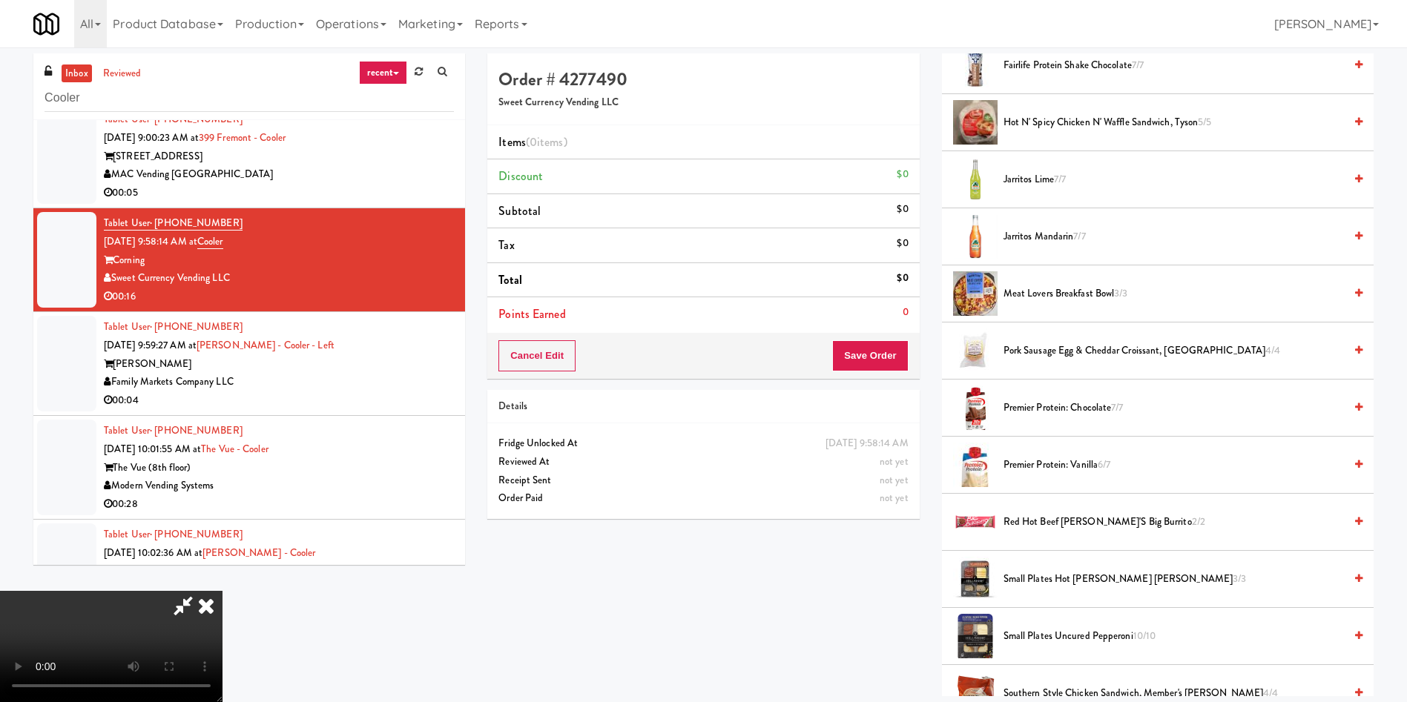
scroll to position [779, 0]
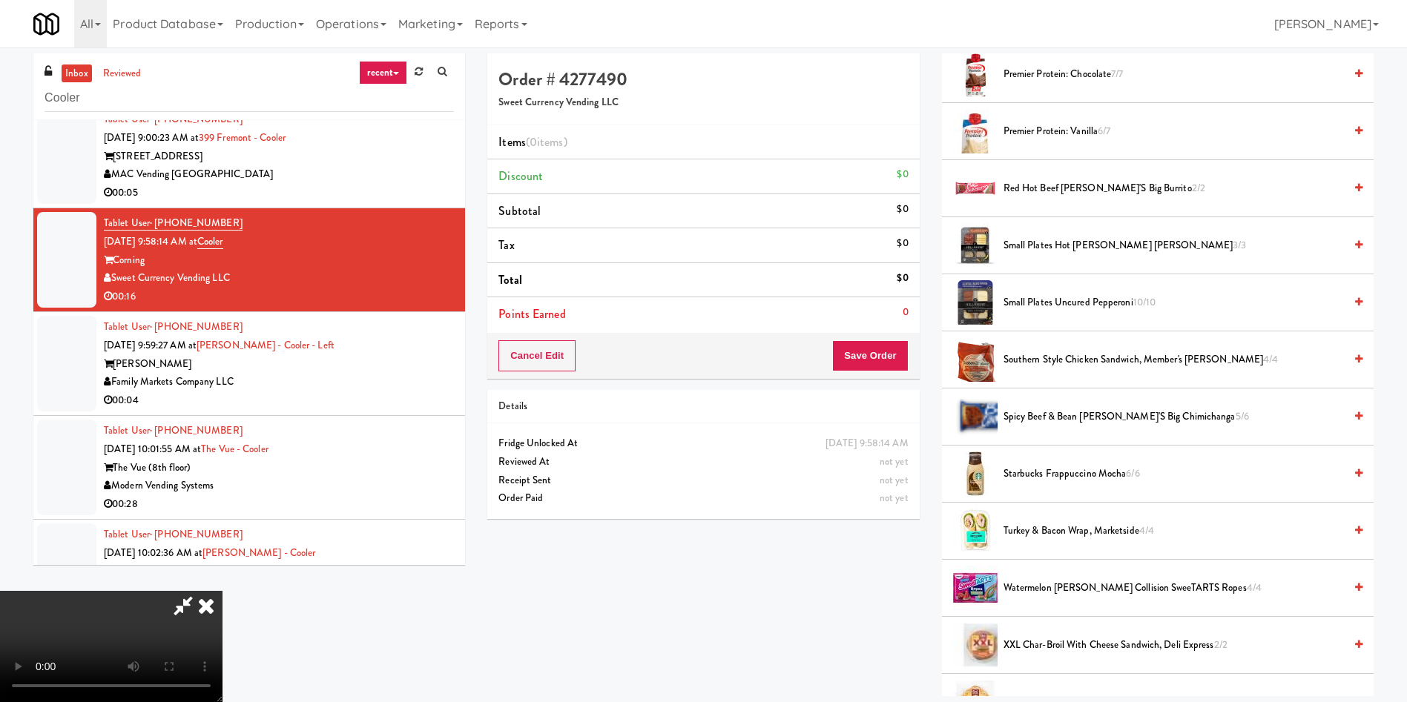
click at [222, 591] on video at bounding box center [111, 646] width 222 height 111
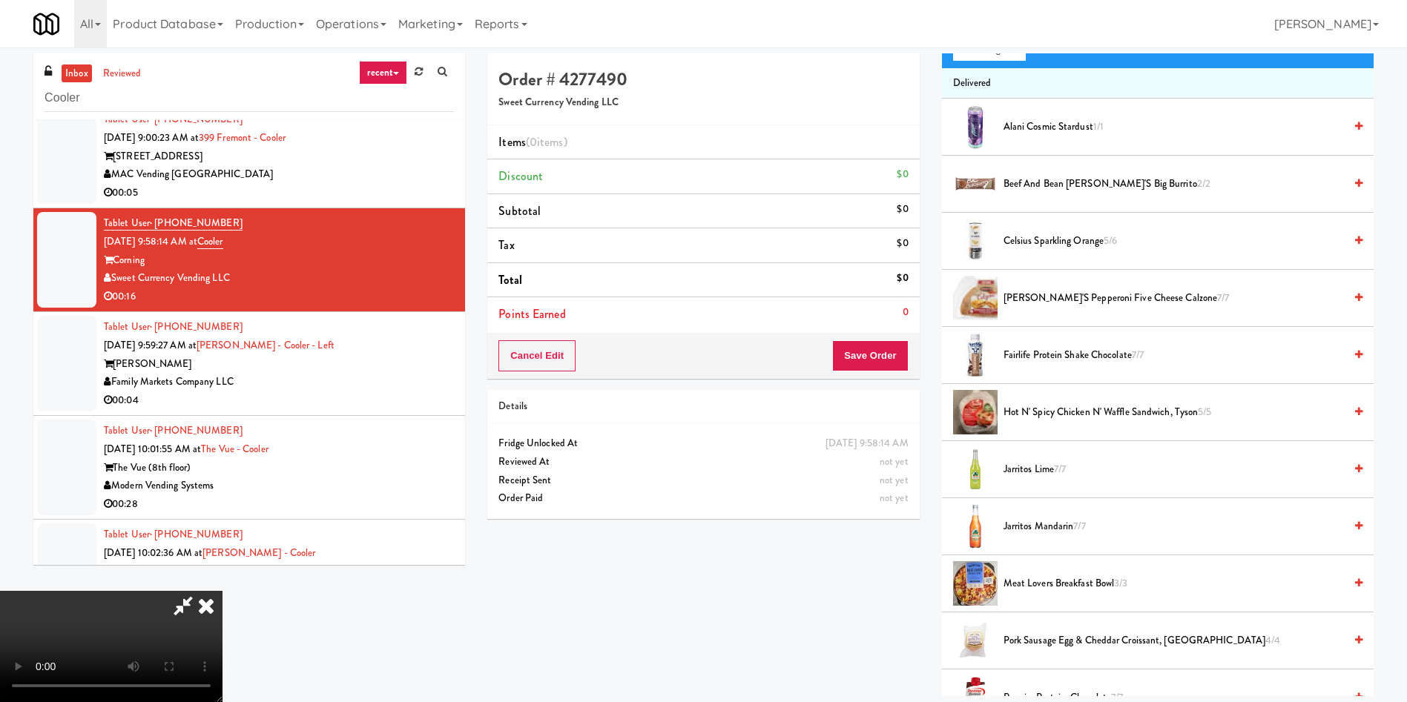
scroll to position [0, 0]
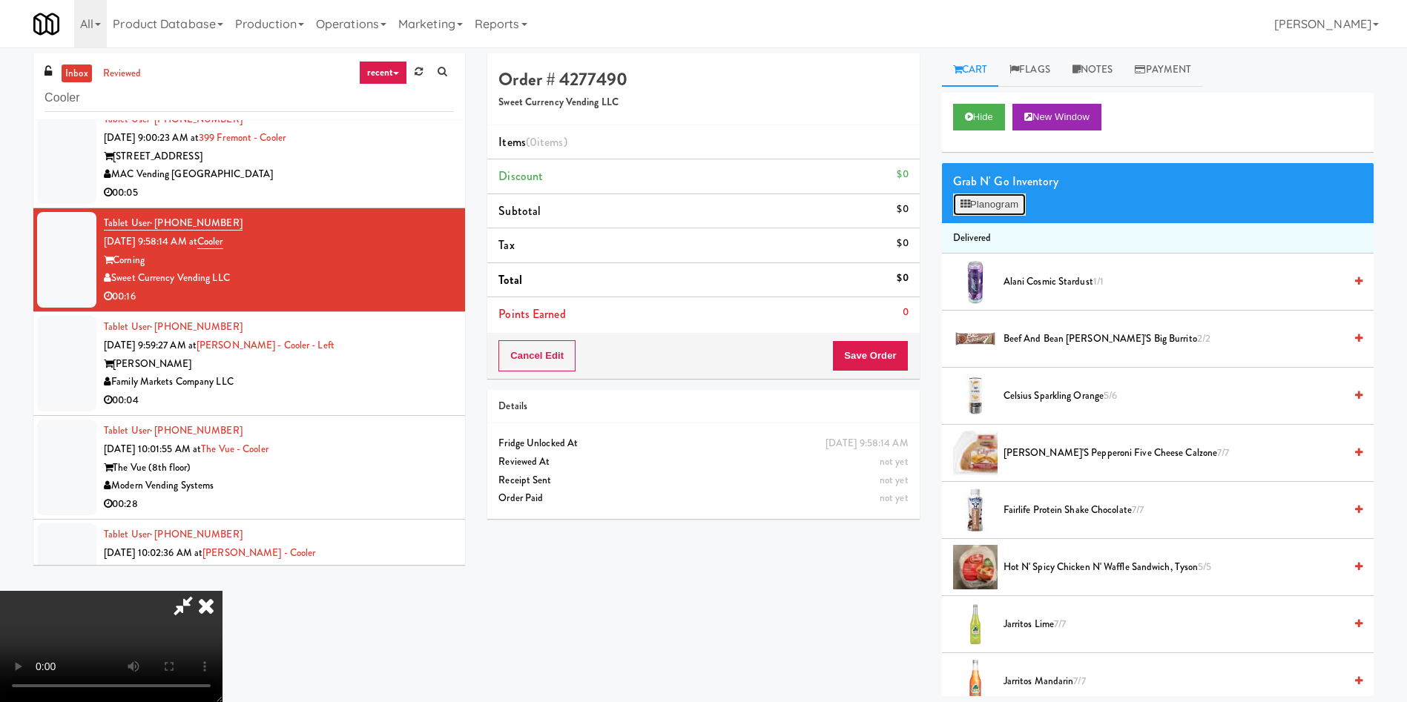
click at [990, 207] on button "Planogram" at bounding box center [989, 205] width 73 height 22
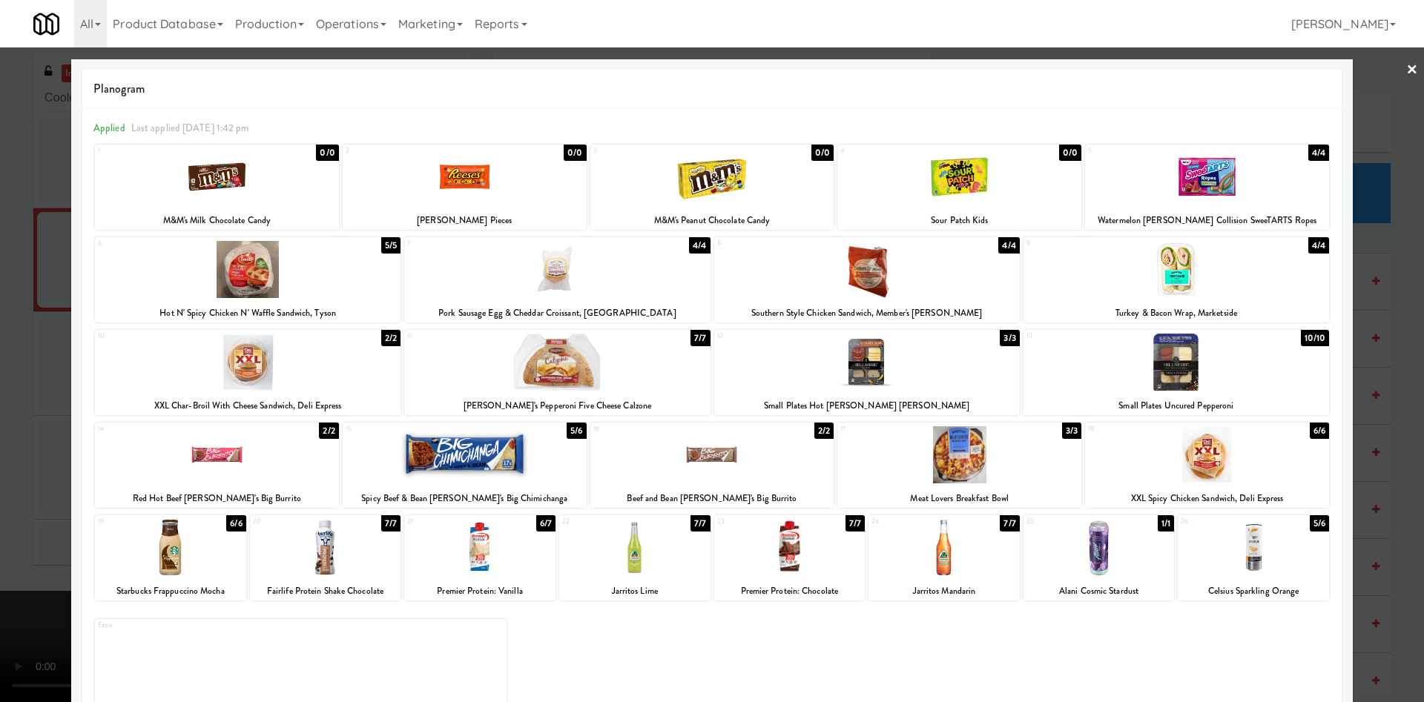
click at [253, 468] on div at bounding box center [217, 454] width 244 height 57
click at [13, 392] on div at bounding box center [712, 351] width 1424 height 702
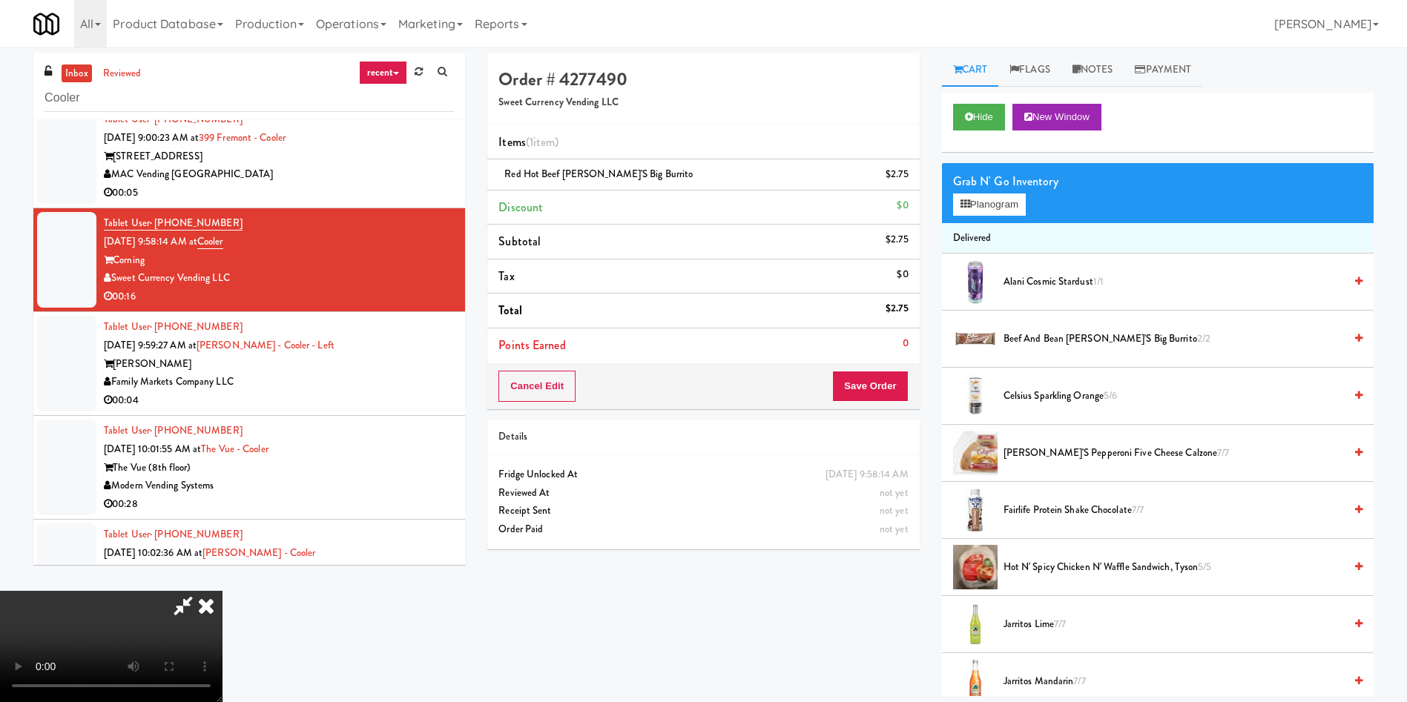
drag, startPoint x: 1325, startPoint y: 88, endPoint x: 1276, endPoint y: 86, distance: 49.0
click at [1325, 88] on div "Cart Flags Notes Payment Hide New Window Grab N' Go Inventory Planogram Deliver…" at bounding box center [1158, 374] width 454 height 643
click at [1092, 64] on link "Notes" at bounding box center [1092, 69] width 63 height 33
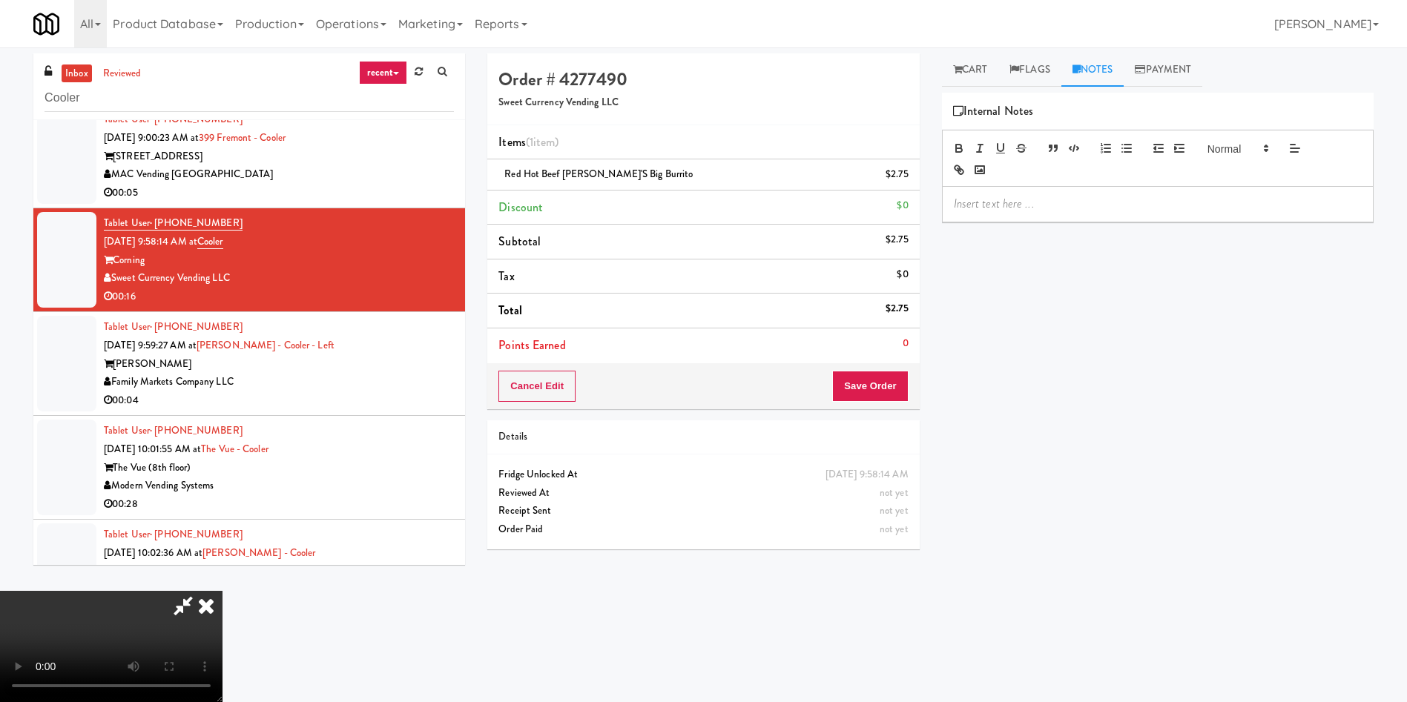
click at [1112, 211] on p at bounding box center [1158, 204] width 408 height 16
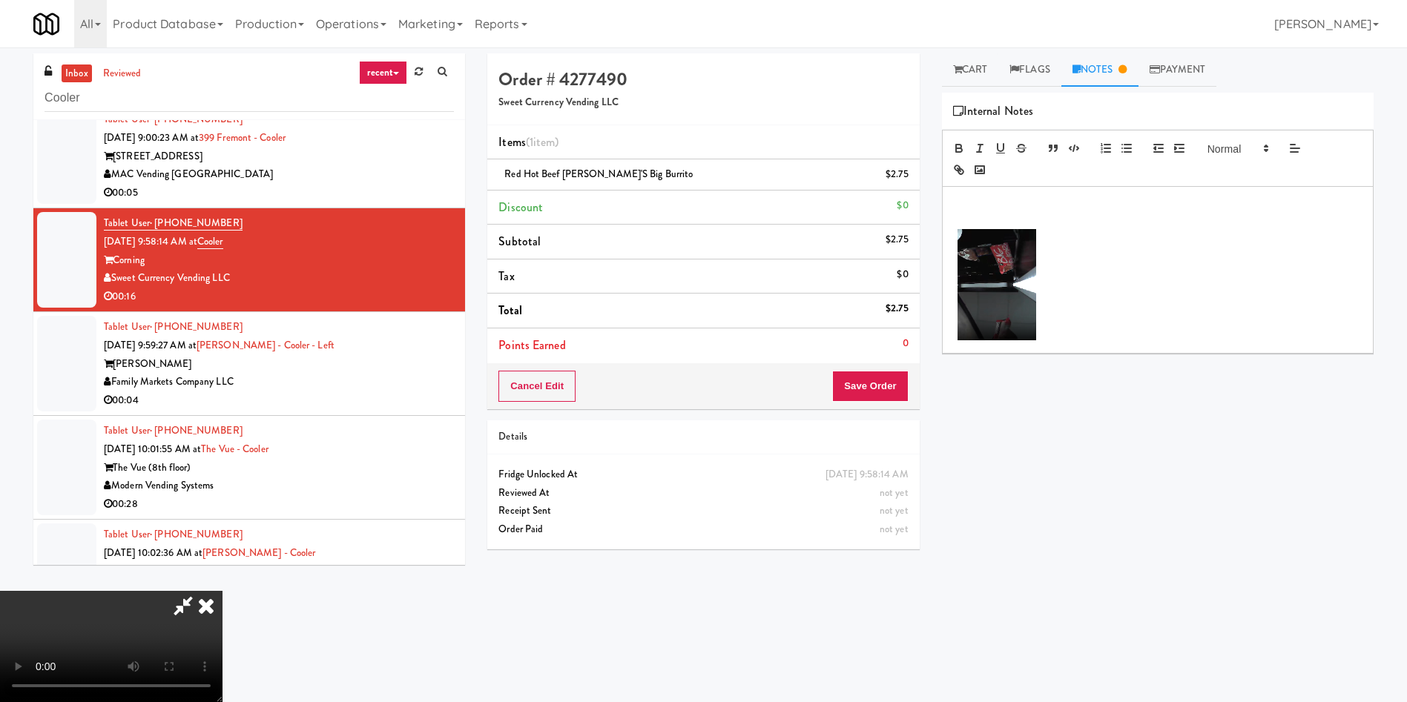
click at [754, 65] on div "Order # 4277490 Sweet Currency Vending LLC" at bounding box center [703, 89] width 432 height 72
click at [1065, 214] on p at bounding box center [1158, 221] width 408 height 16
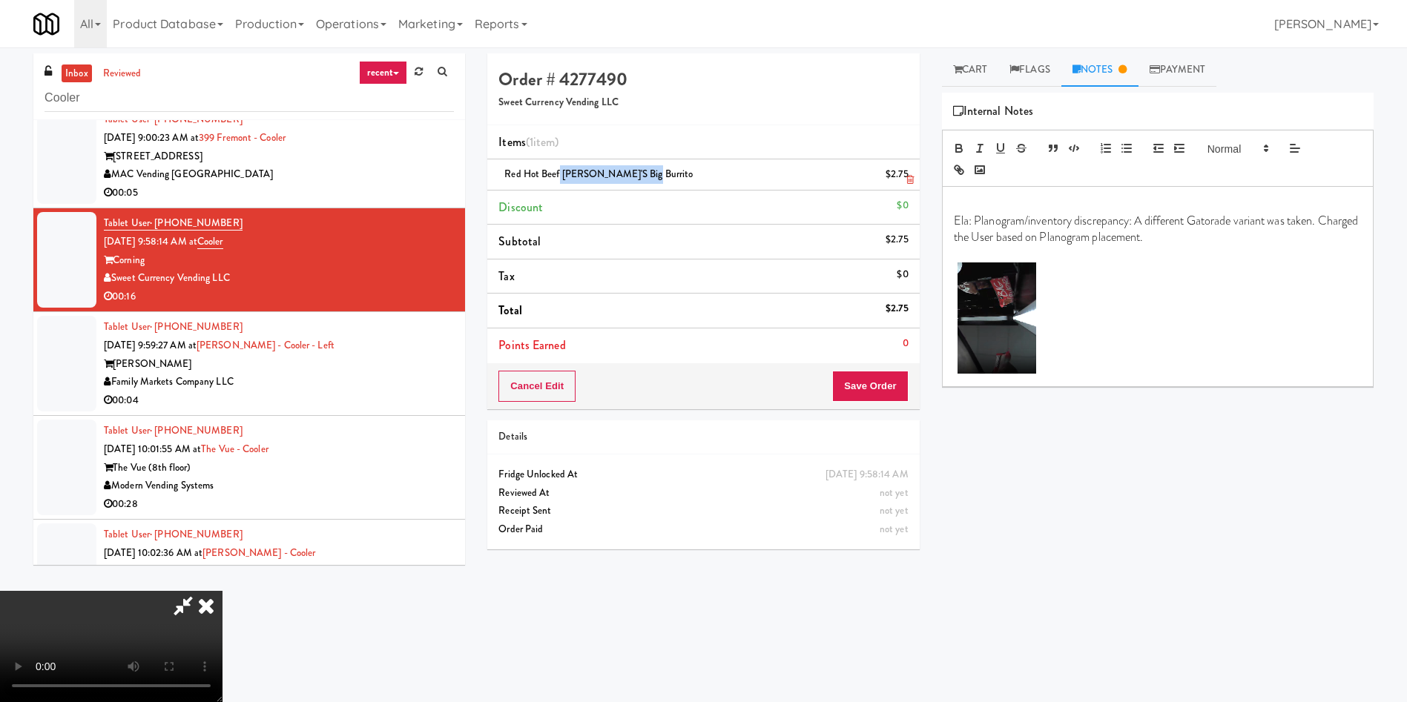
drag, startPoint x: 643, startPoint y: 168, endPoint x: 560, endPoint y: 168, distance: 83.1
click at [560, 168] on div "Red Hot Beef Tina's Big Burrito $2.75" at bounding box center [702, 174] width 409 height 19
copy span "Tina's Big Burrito"
drag, startPoint x: 1191, startPoint y: 223, endPoint x: 1236, endPoint y: 222, distance: 45.2
click at [1236, 222] on p "Ela: Planogram/inventory discrepancy: A different Gatorade variant was taken. C…" at bounding box center [1158, 229] width 408 height 33
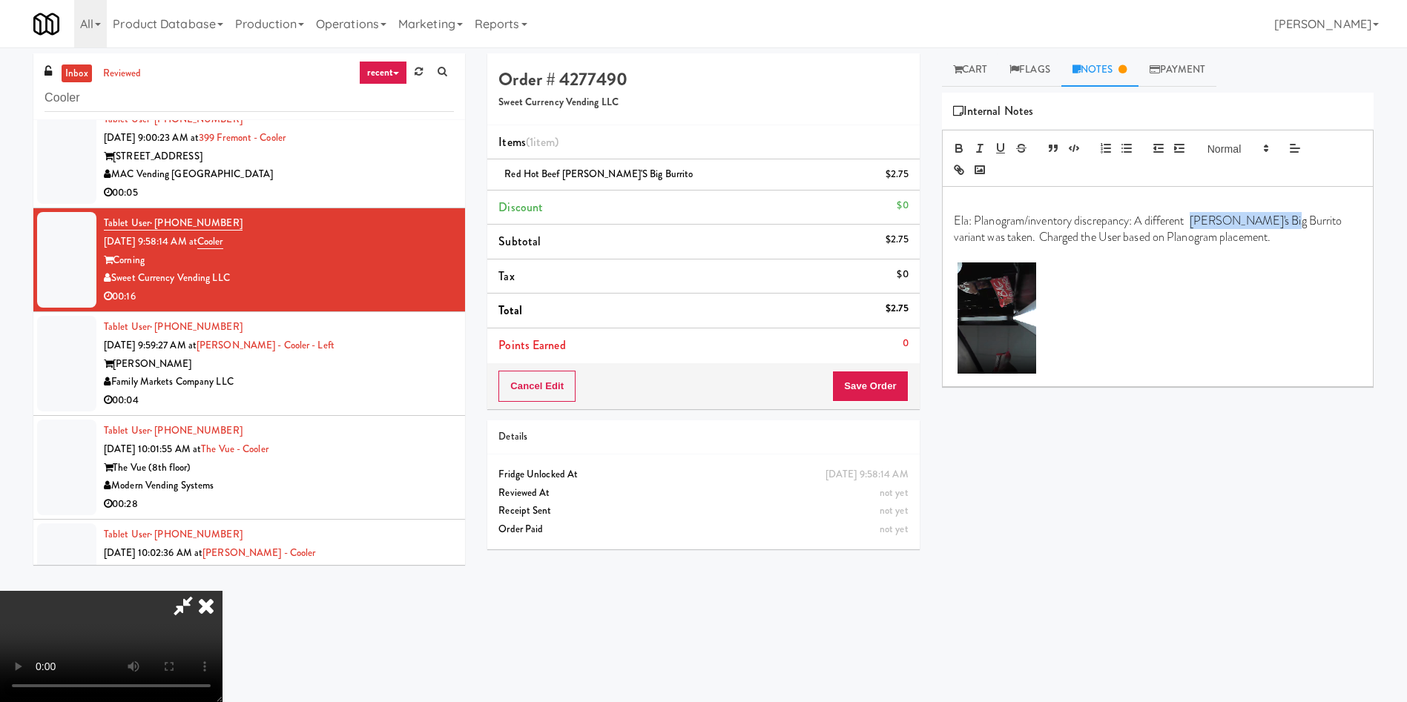
drag, startPoint x: 1192, startPoint y: 221, endPoint x: 1272, endPoint y: 218, distance: 79.4
click at [1272, 218] on p "Ela: Planogram/inventory discrepancy: A different Tina's Big Burrito variant wa…" at bounding box center [1158, 229] width 408 height 33
click at [968, 148] on button "button" at bounding box center [958, 148] width 21 height 18
click at [981, 151] on icon "button" at bounding box center [979, 148] width 13 height 13
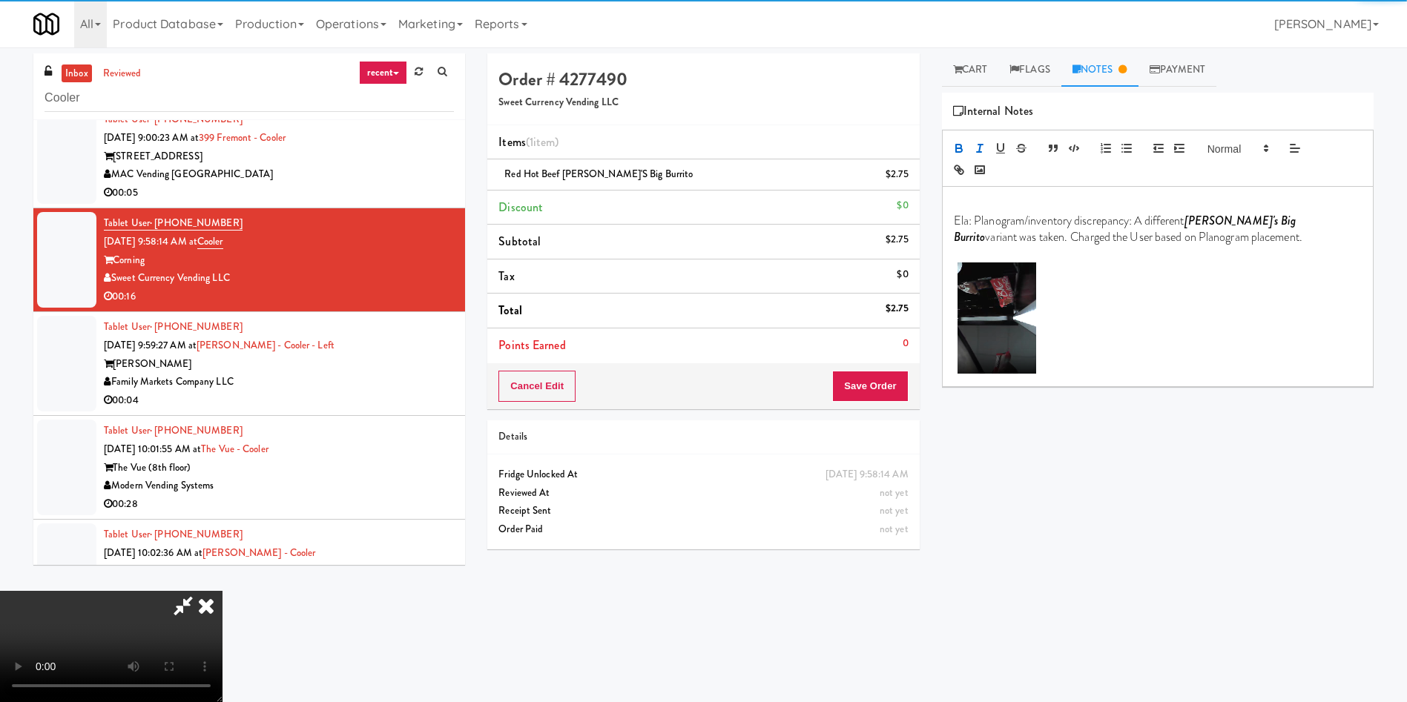
click at [1279, 233] on p "Ela: Planogram/inventory discrepancy: A different Tina's Big Burrito variant wa…" at bounding box center [1158, 229] width 408 height 33
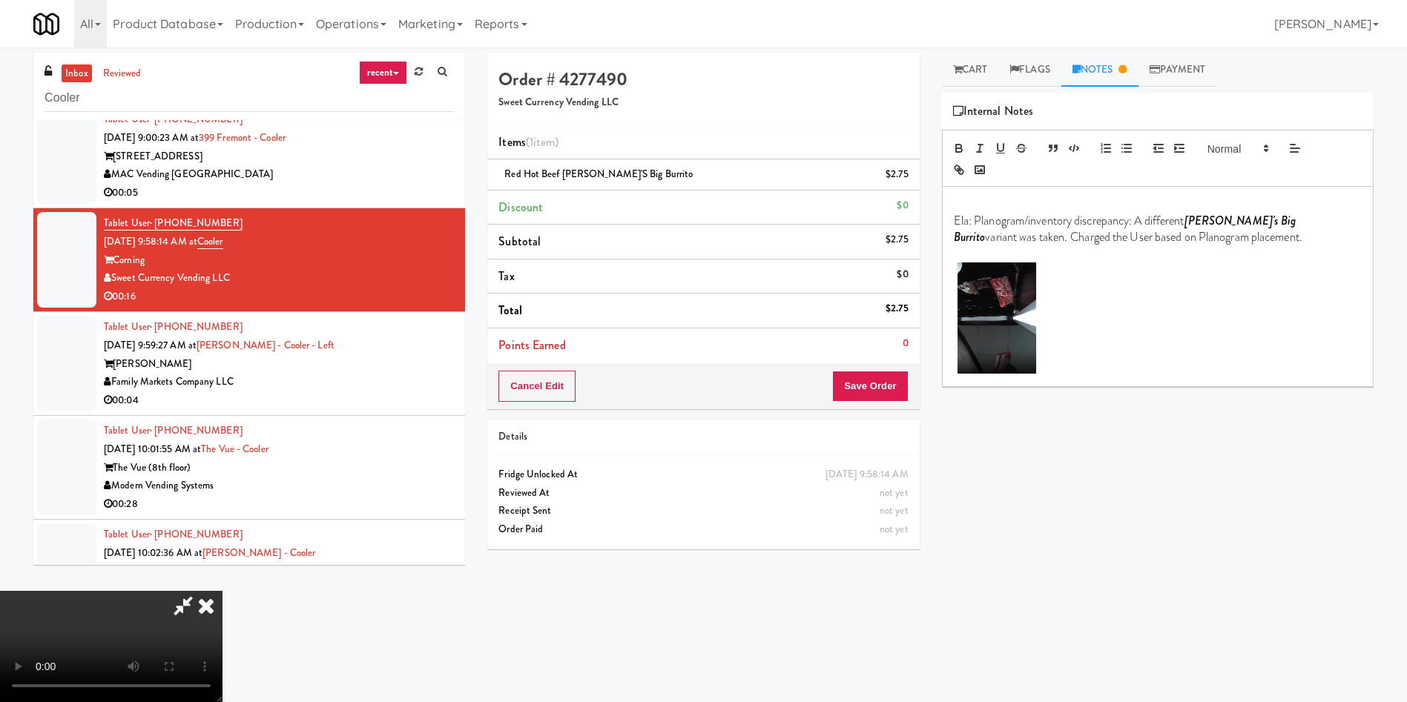
click at [1273, 225] on p "Ela: Planogram/inventory discrepancy: A different Tina's Big Burrito variant wa…" at bounding box center [1158, 229] width 408 height 33
click at [222, 591] on video at bounding box center [111, 646] width 222 height 111
click at [885, 390] on button "Save Order" at bounding box center [870, 386] width 76 height 31
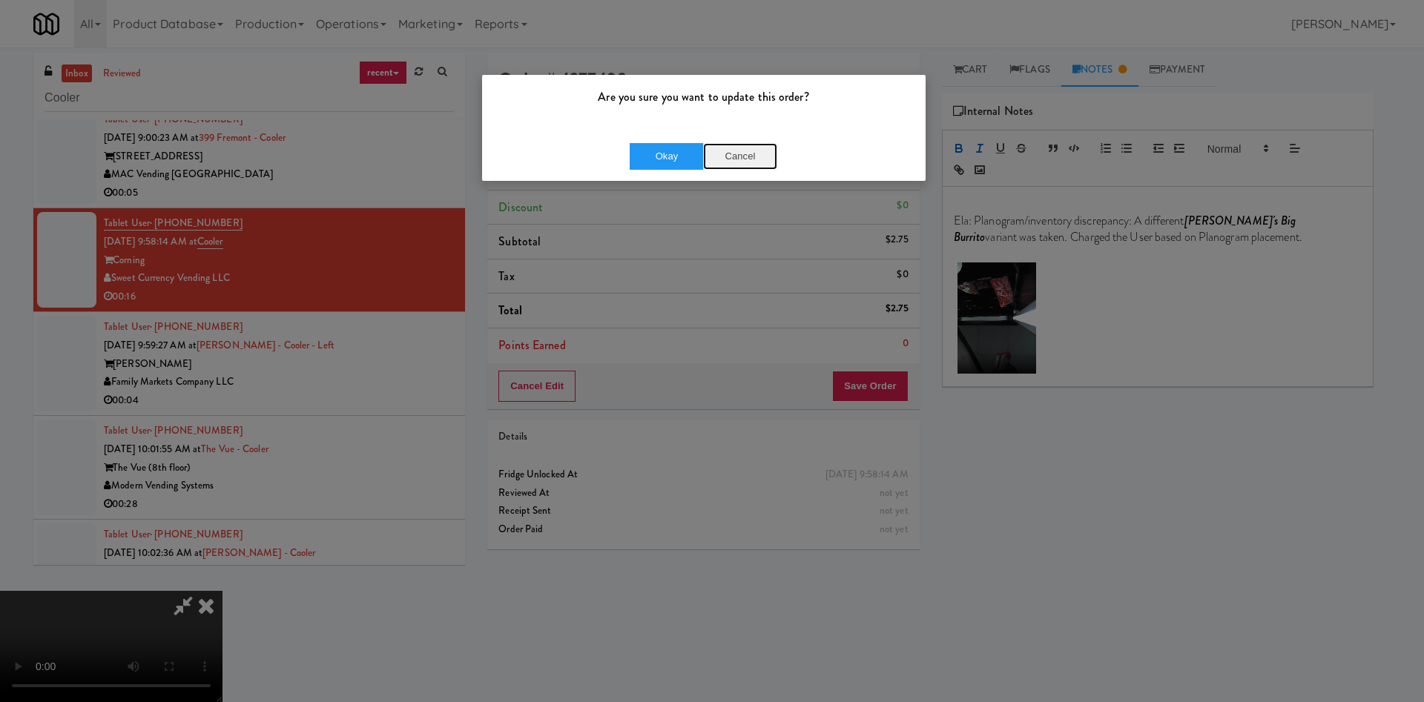
click at [725, 150] on button "Cancel" at bounding box center [740, 156] width 74 height 27
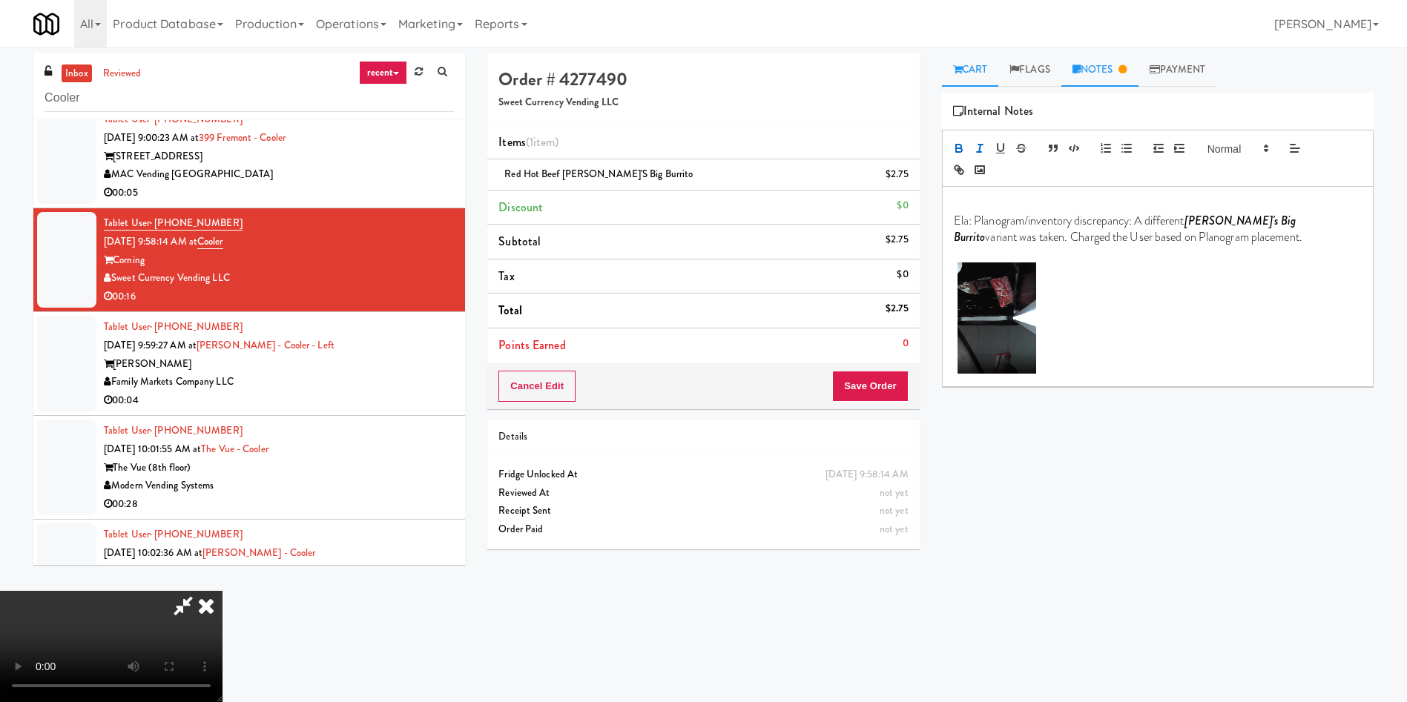
click at [971, 75] on link "Cart" at bounding box center [970, 69] width 57 height 33
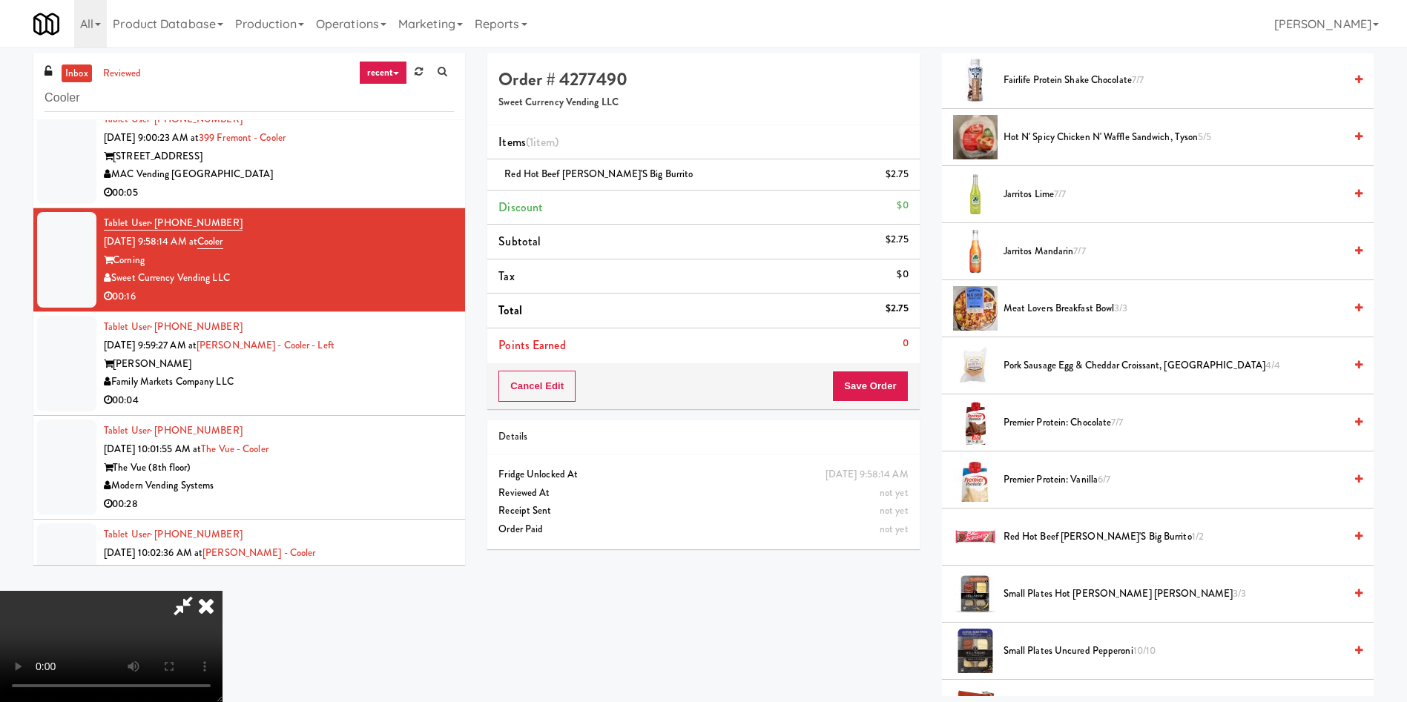
scroll to position [429, 0]
click at [1025, 200] on span "Jarritos Lime 7/7" at bounding box center [1173, 195] width 340 height 19
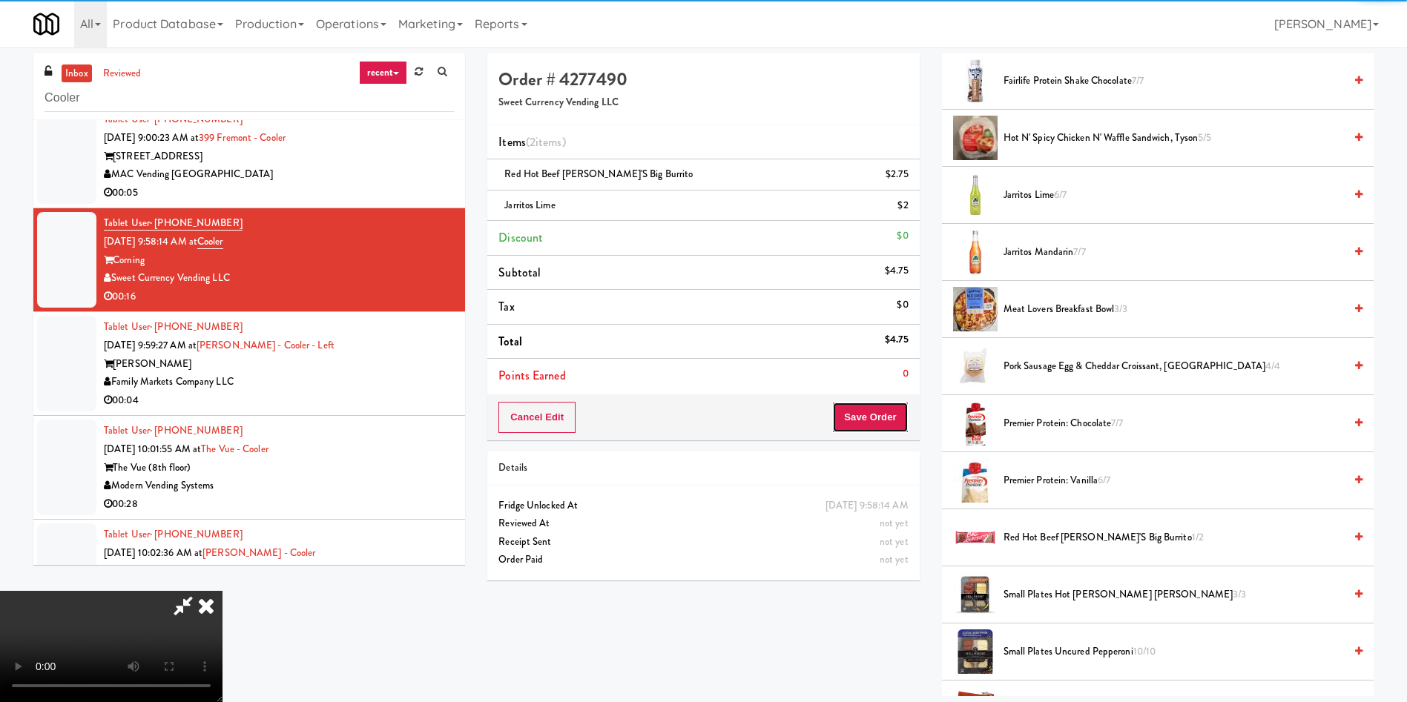
click at [868, 424] on button "Save Order" at bounding box center [870, 417] width 76 height 31
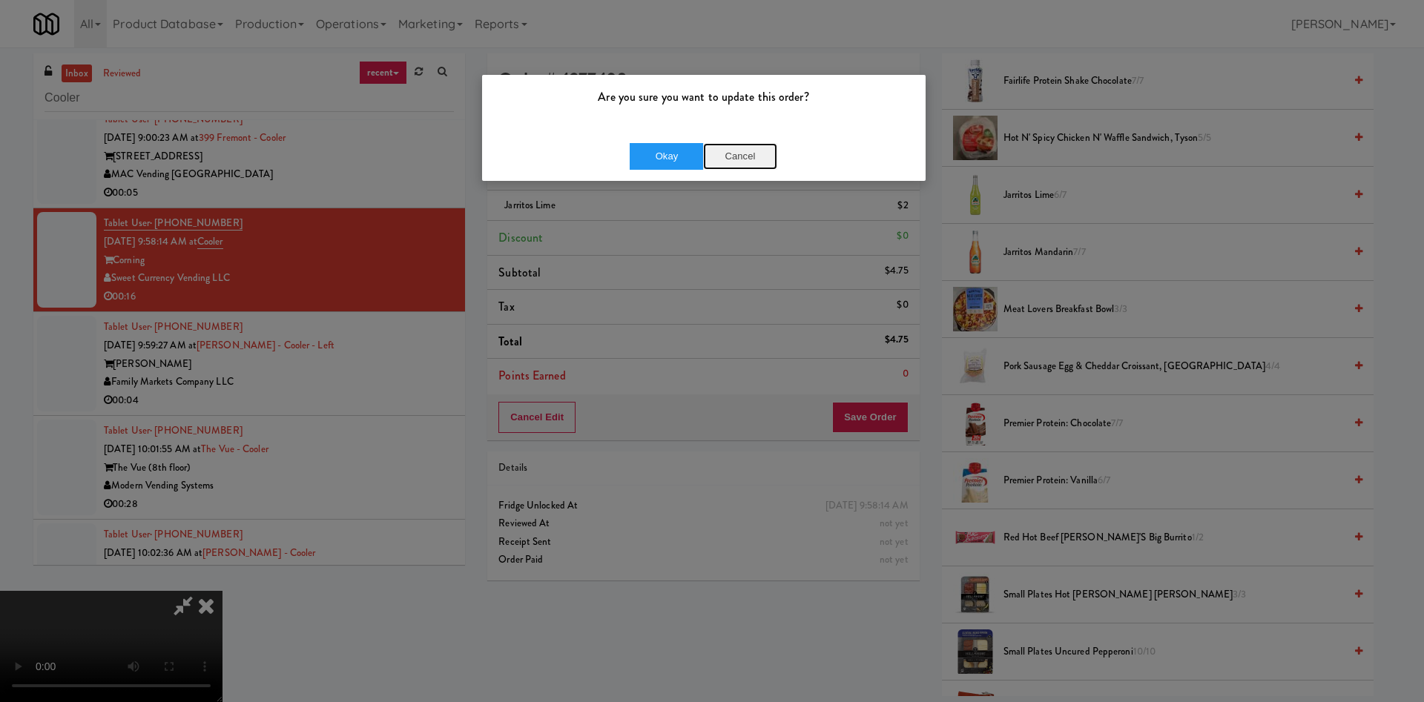
click at [748, 162] on button "Cancel" at bounding box center [740, 156] width 74 height 27
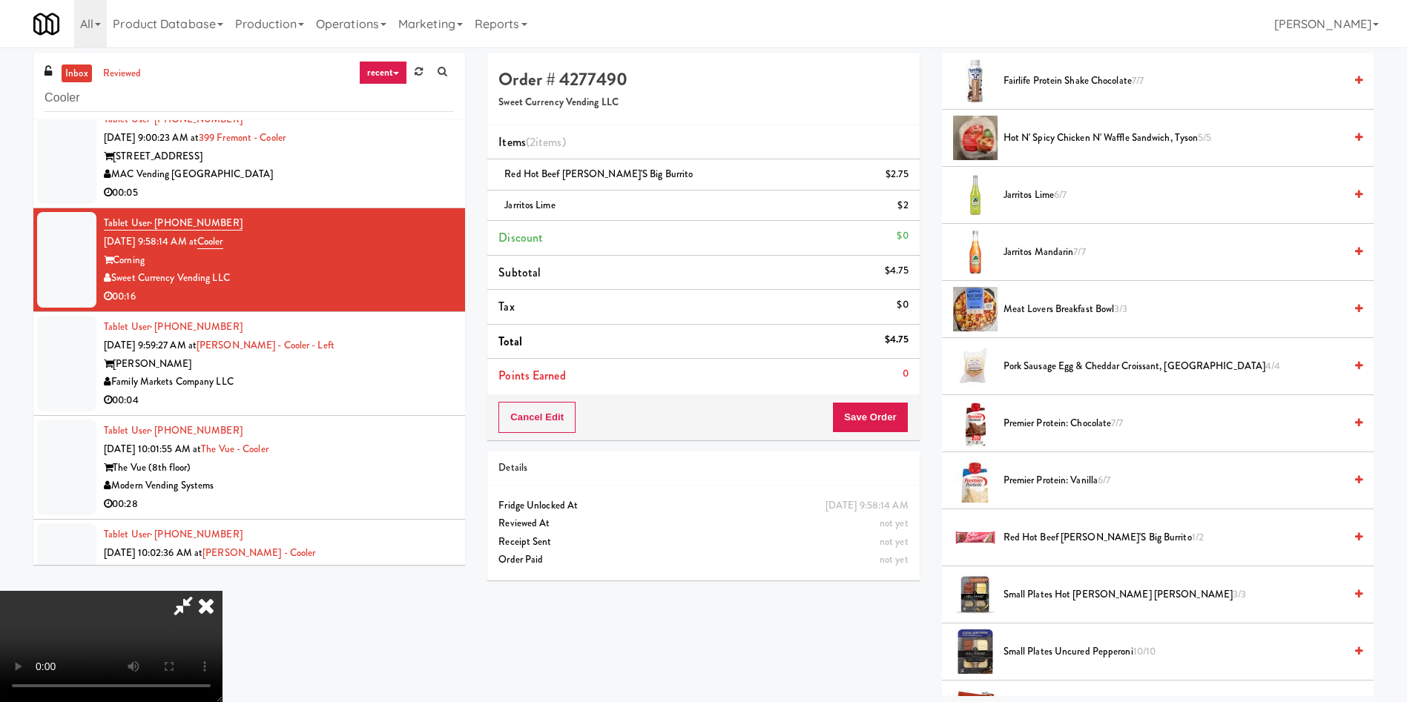
click at [222, 591] on video at bounding box center [111, 646] width 222 height 111
click at [877, 415] on button "Save Order" at bounding box center [870, 417] width 76 height 31
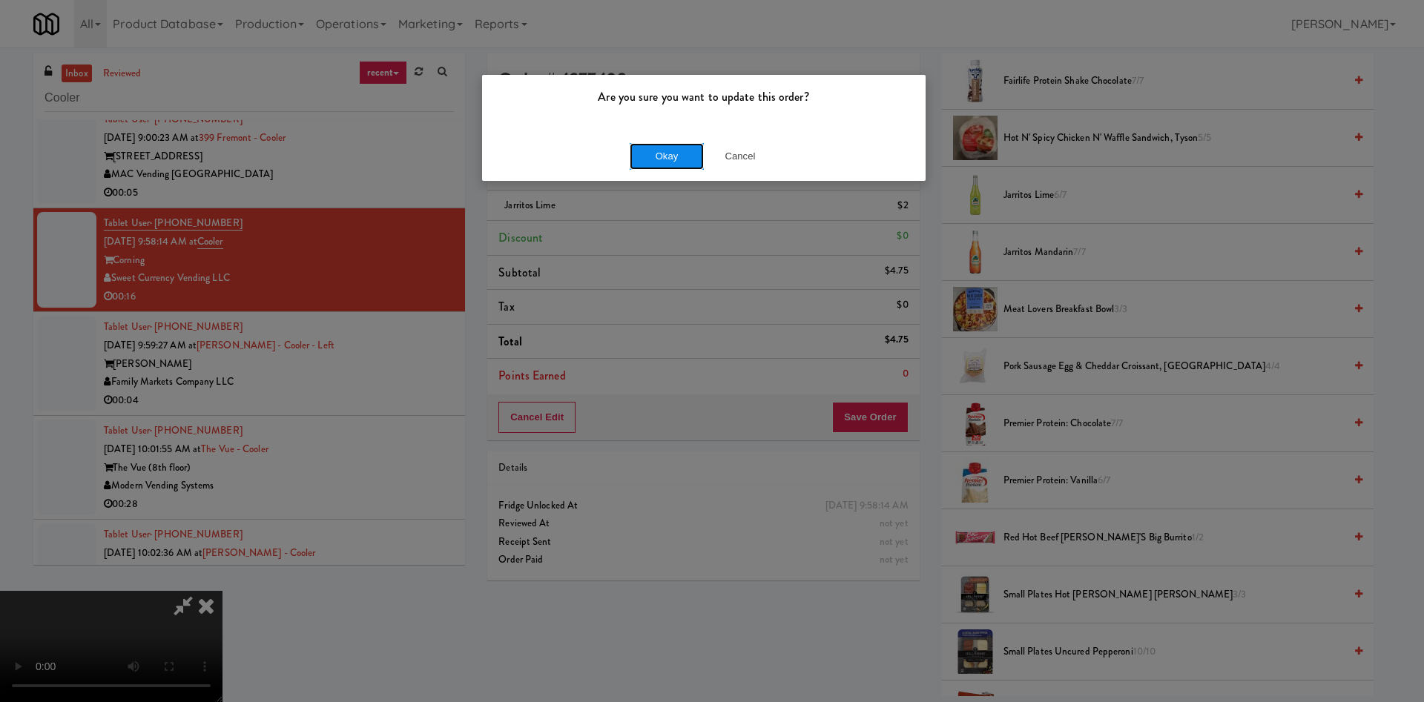
click at [664, 151] on button "Okay" at bounding box center [667, 156] width 74 height 27
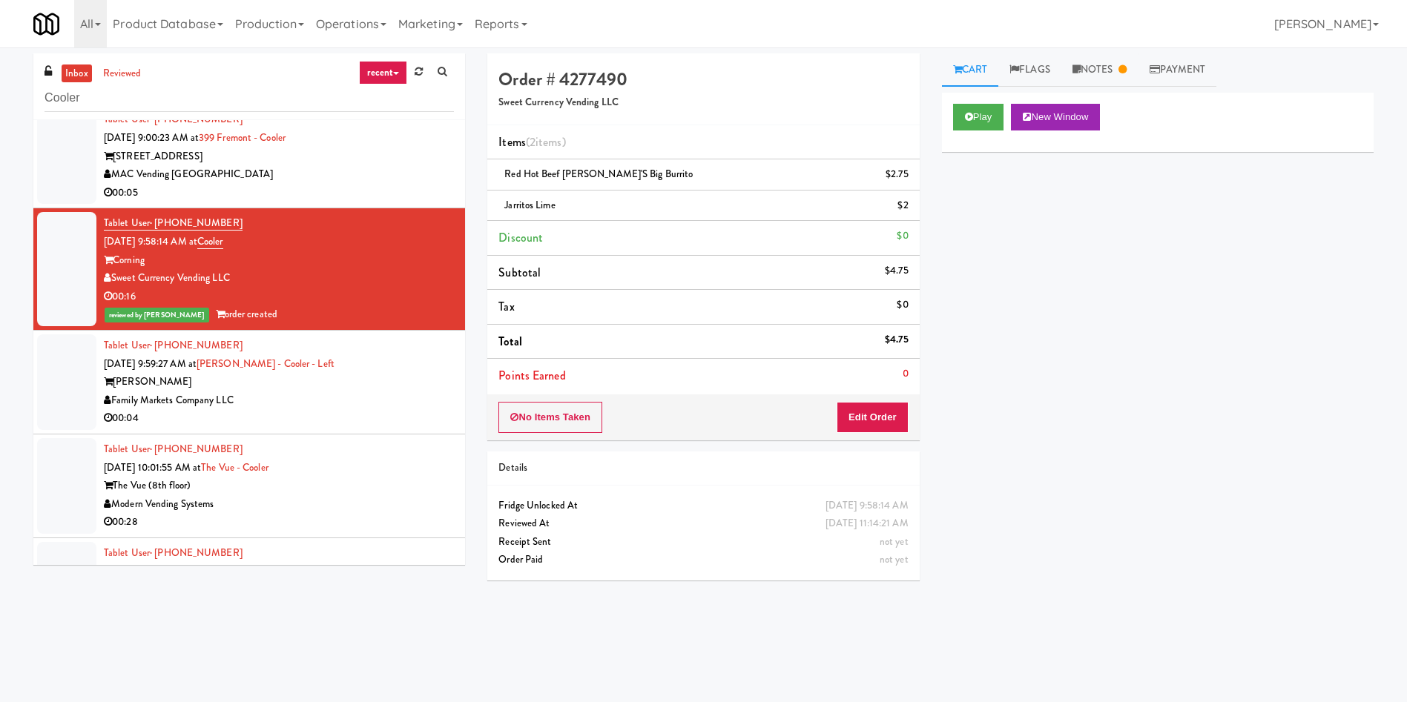
scroll to position [0, 0]
click at [208, 100] on input "Cooler" at bounding box center [248, 98] width 409 height 27
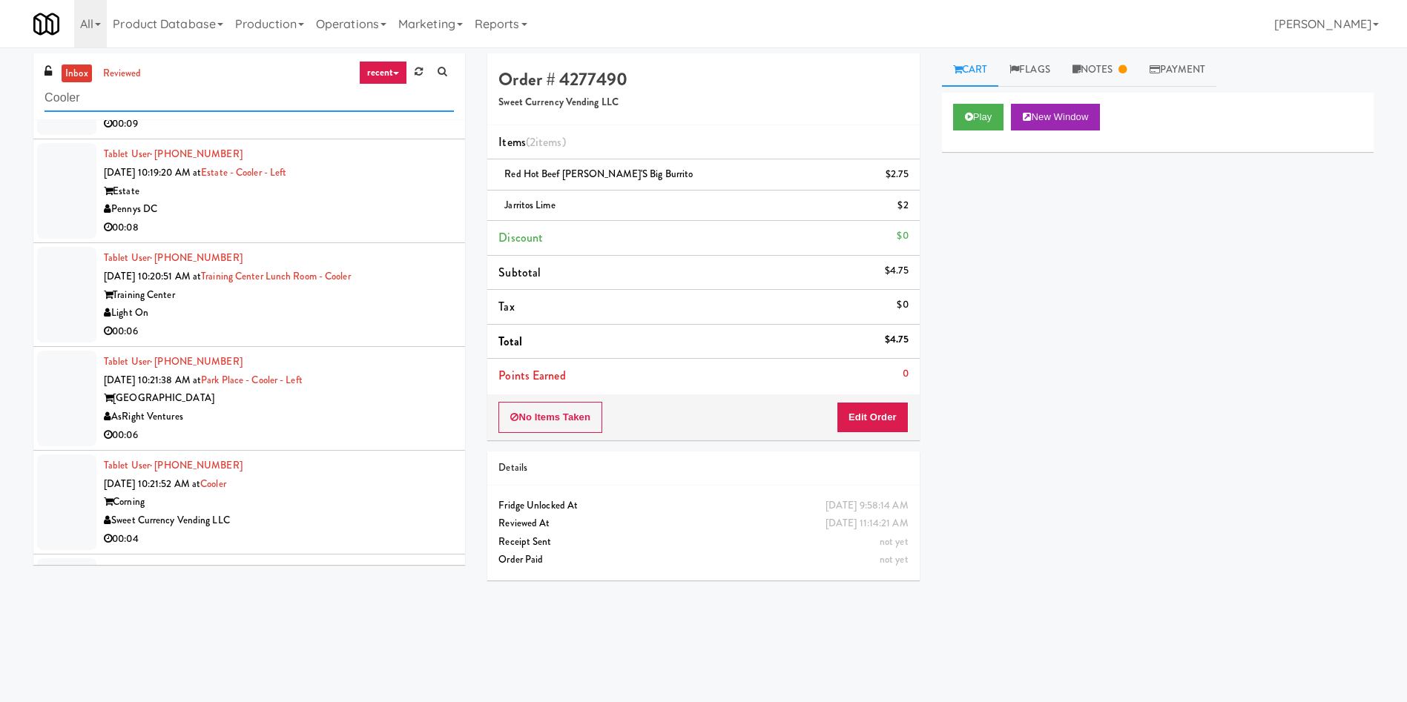
scroll to position [4116, 0]
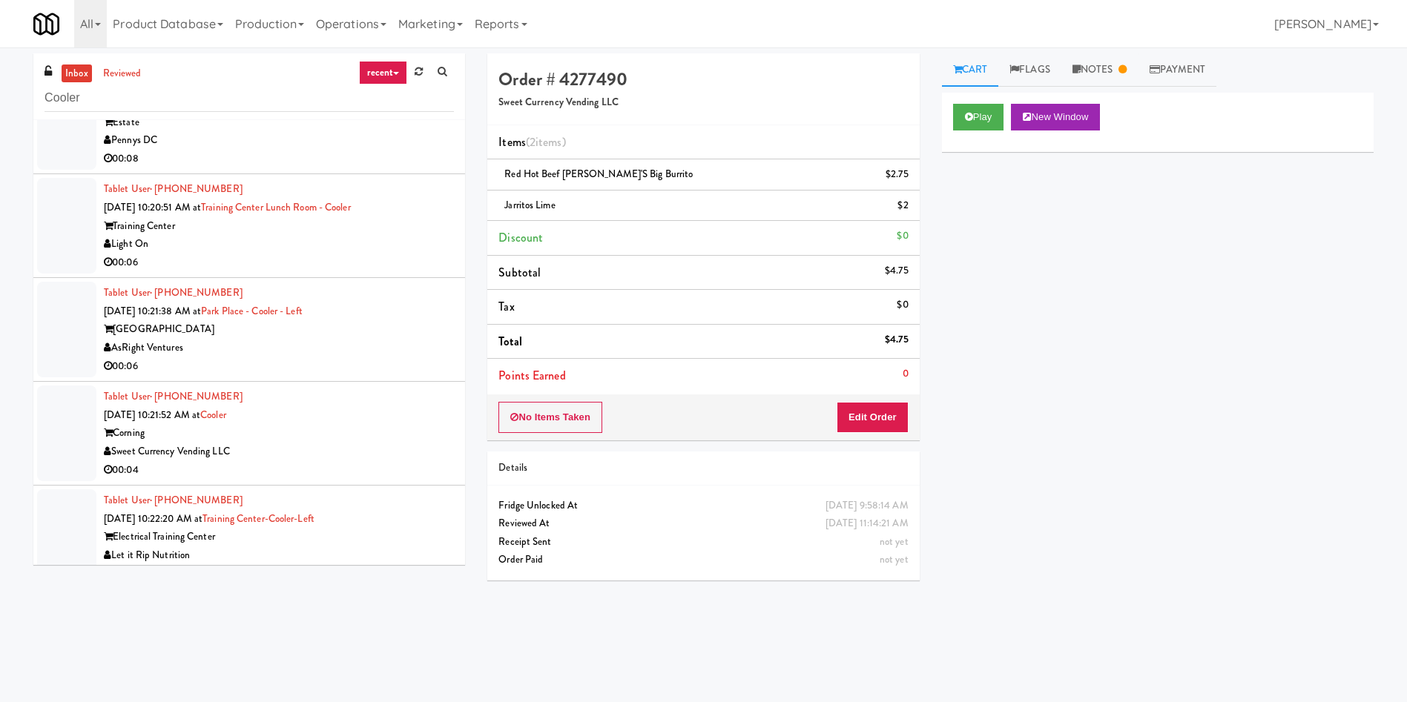
click at [347, 411] on div "Tablet User · (703) 507-0092 Aug 26, 2025 10:21:52 AM at Cooler Corning Sweet C…" at bounding box center [279, 433] width 350 height 91
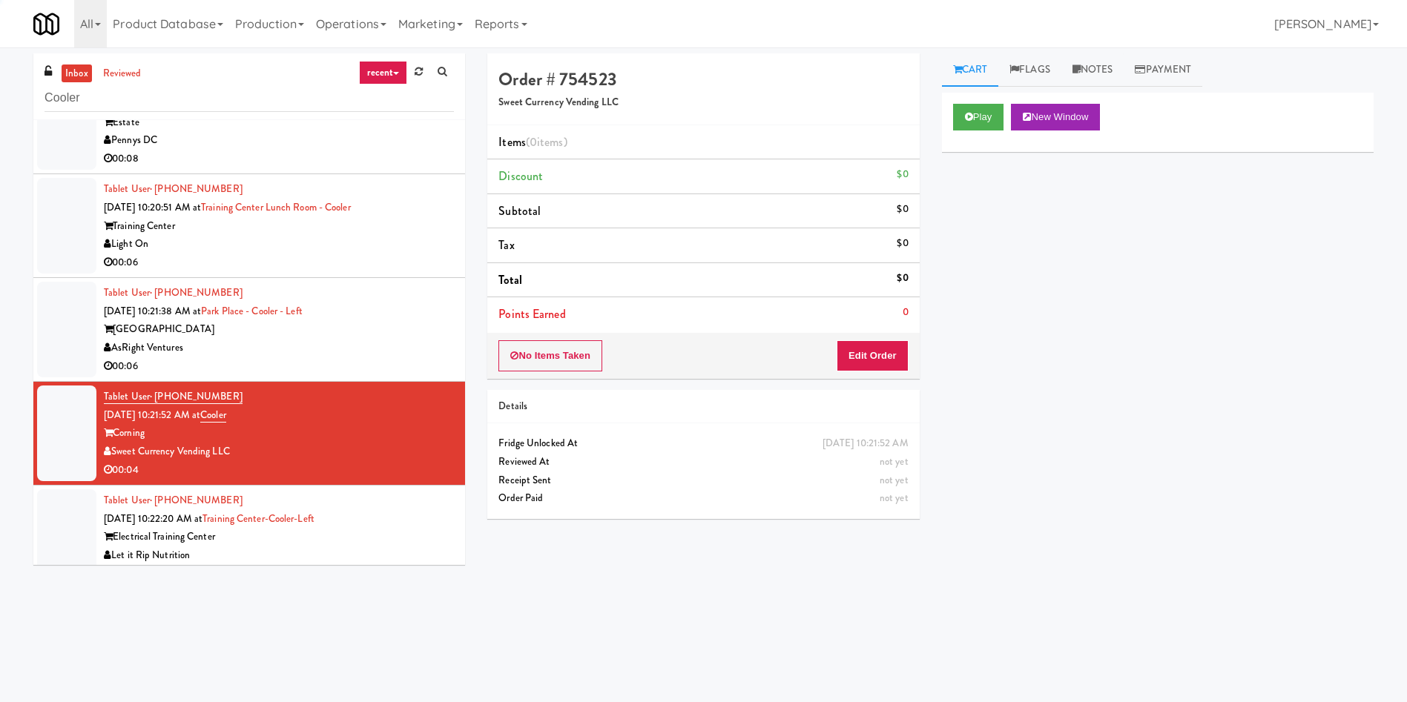
scroll to position [4227, 0]
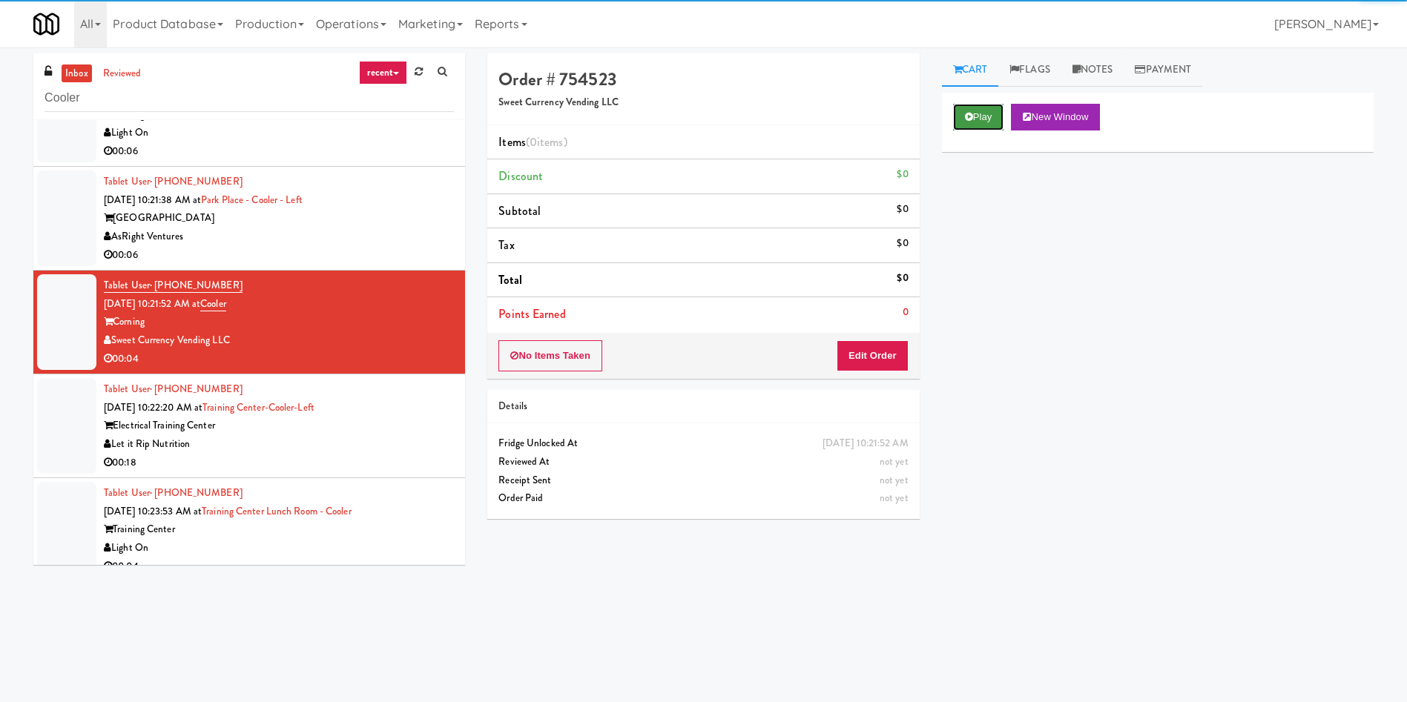
click at [961, 110] on button "Play" at bounding box center [978, 117] width 51 height 27
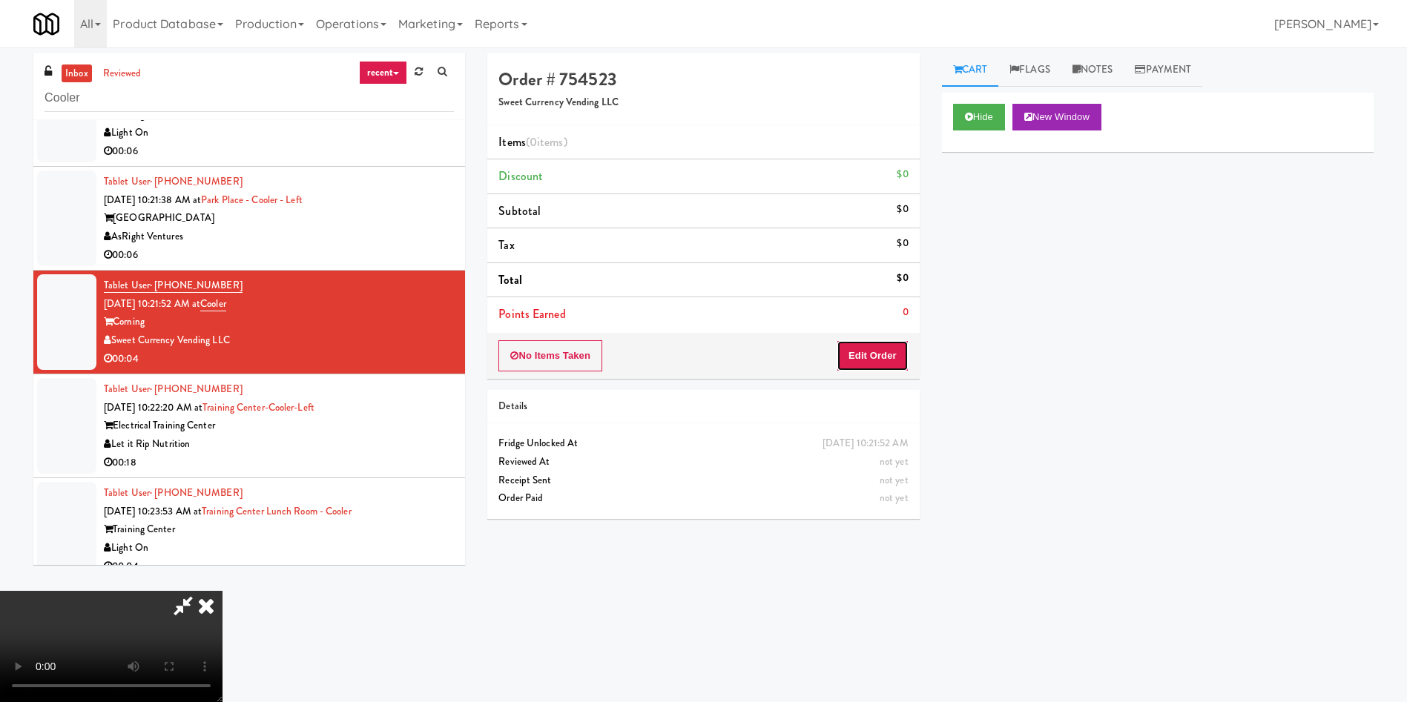
click at [883, 355] on button "Edit Order" at bounding box center [872, 355] width 72 height 31
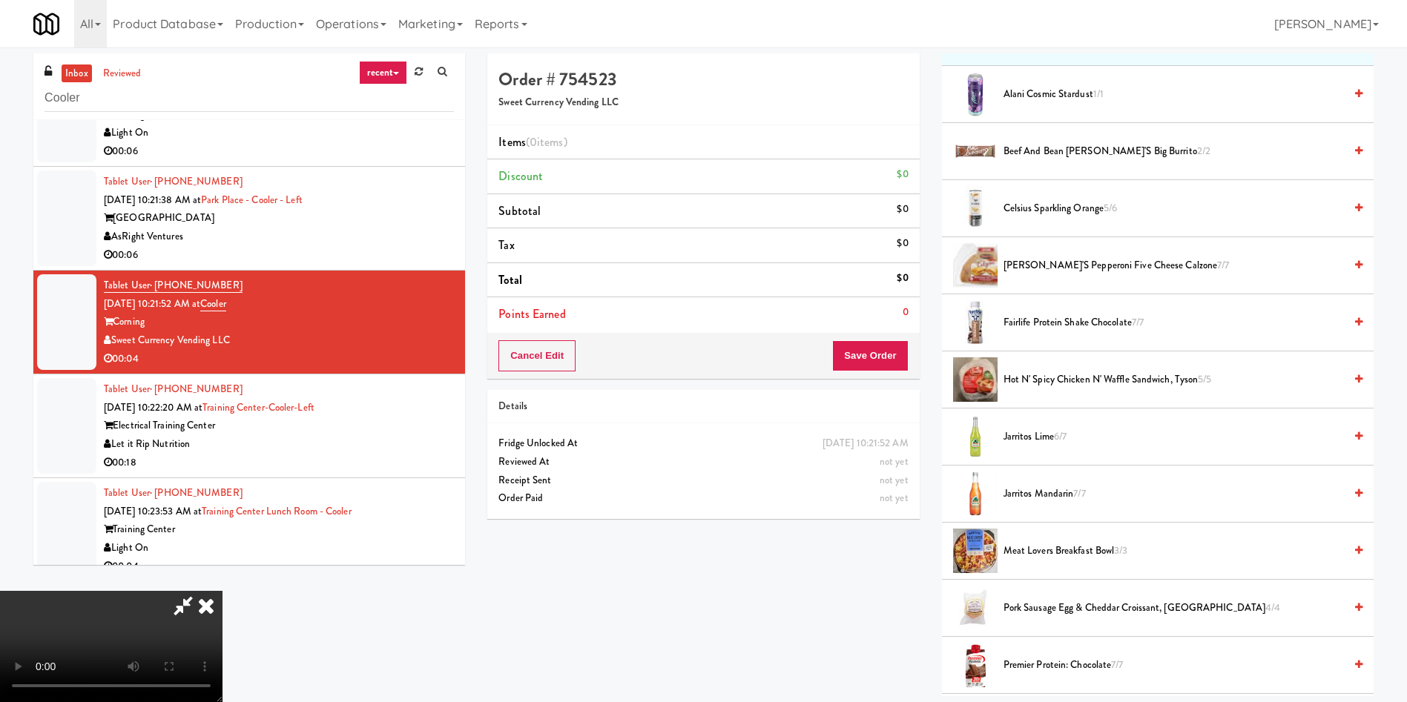
scroll to position [222, 0]
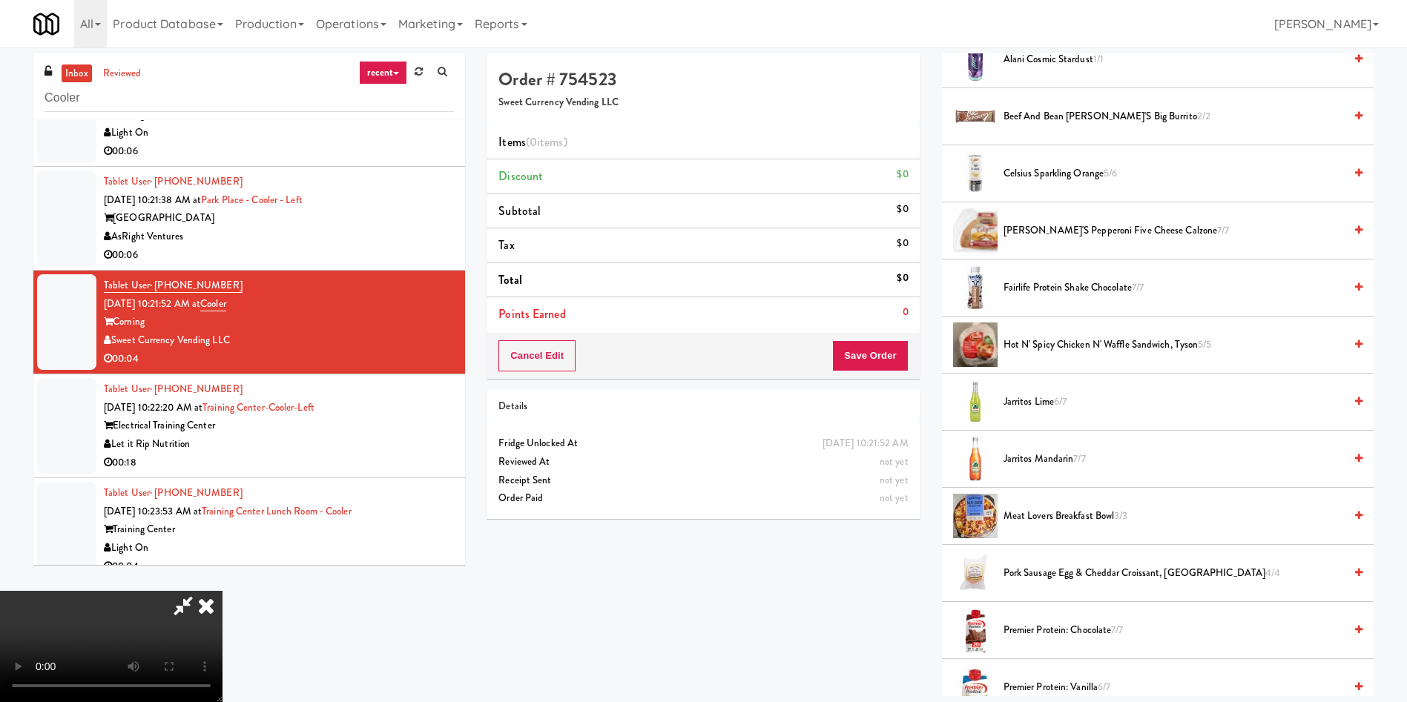
click at [222, 591] on video at bounding box center [111, 646] width 222 height 111
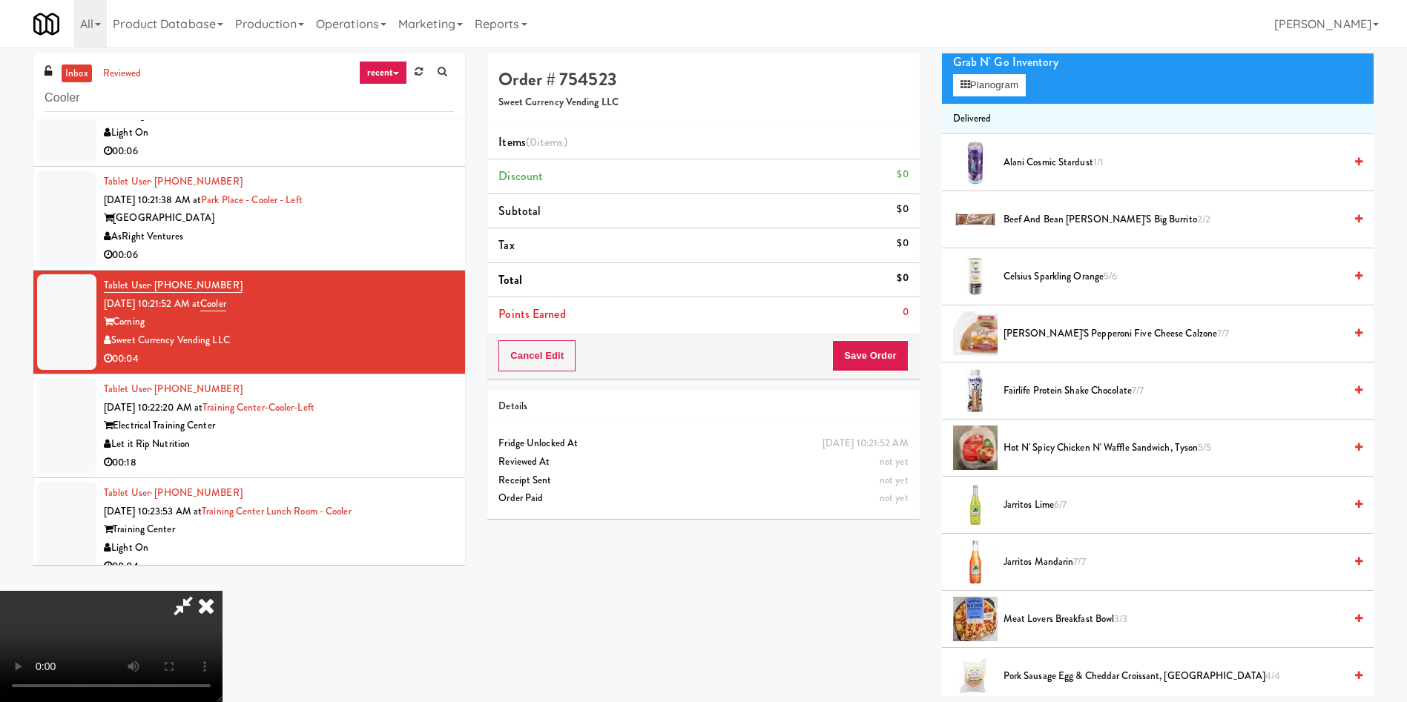
scroll to position [0, 0]
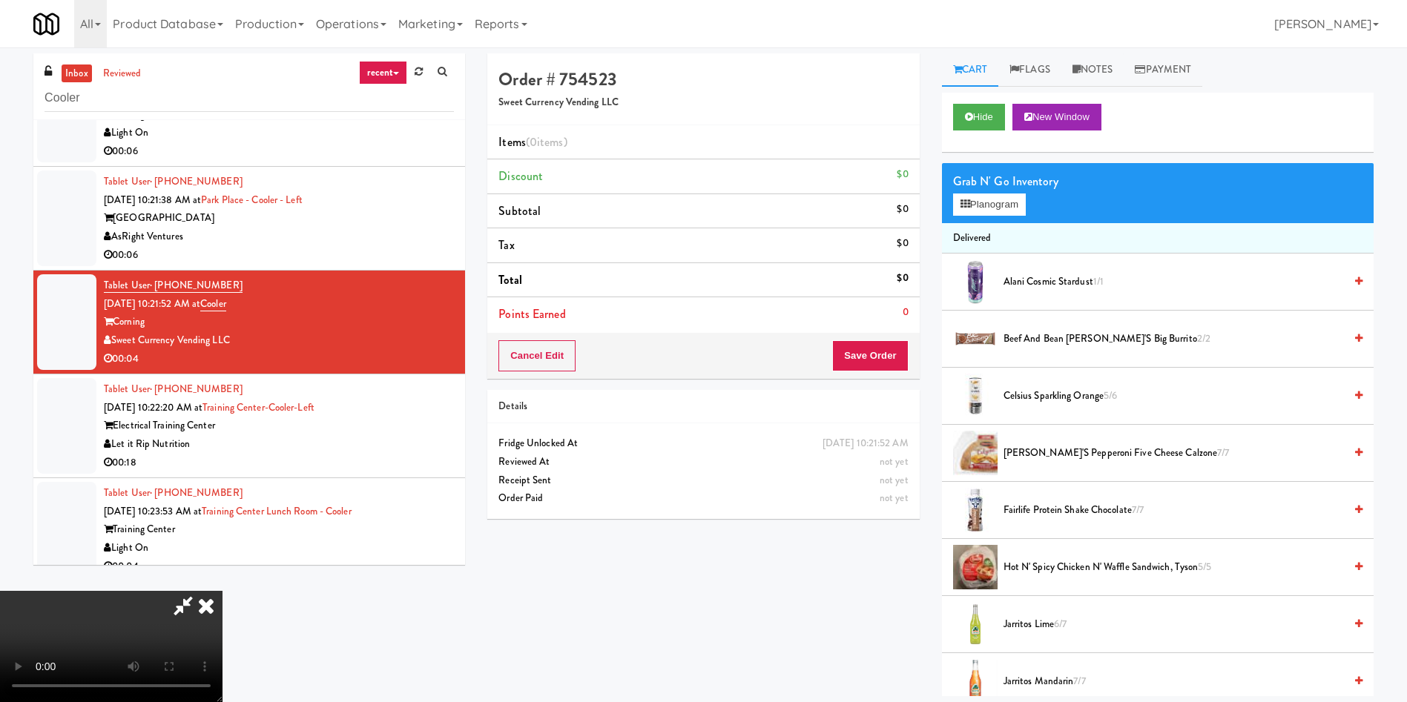
click at [222, 591] on video at bounding box center [111, 646] width 222 height 111
click at [1009, 204] on button "Planogram" at bounding box center [989, 205] width 73 height 22
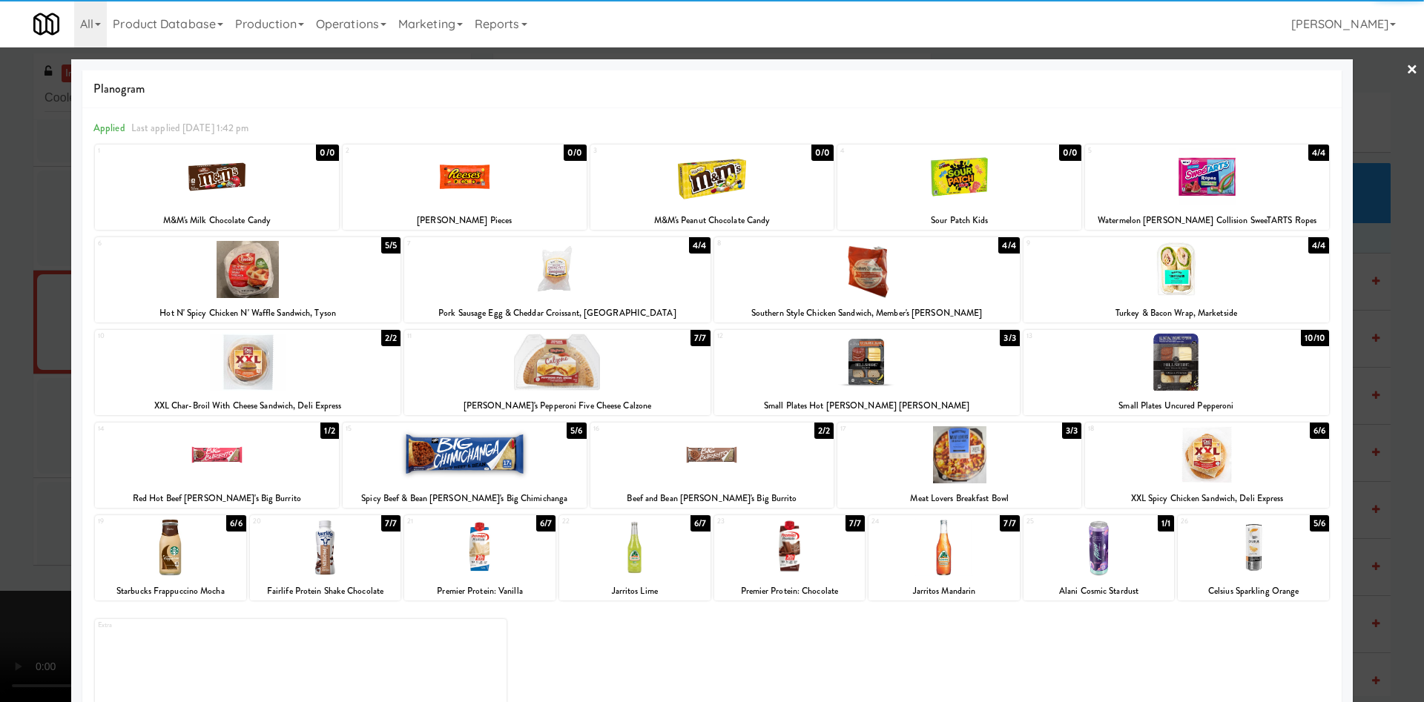
click at [1223, 394] on div "13 10/10 Small Plates Uncured Pepperoni" at bounding box center [1176, 372] width 306 height 85
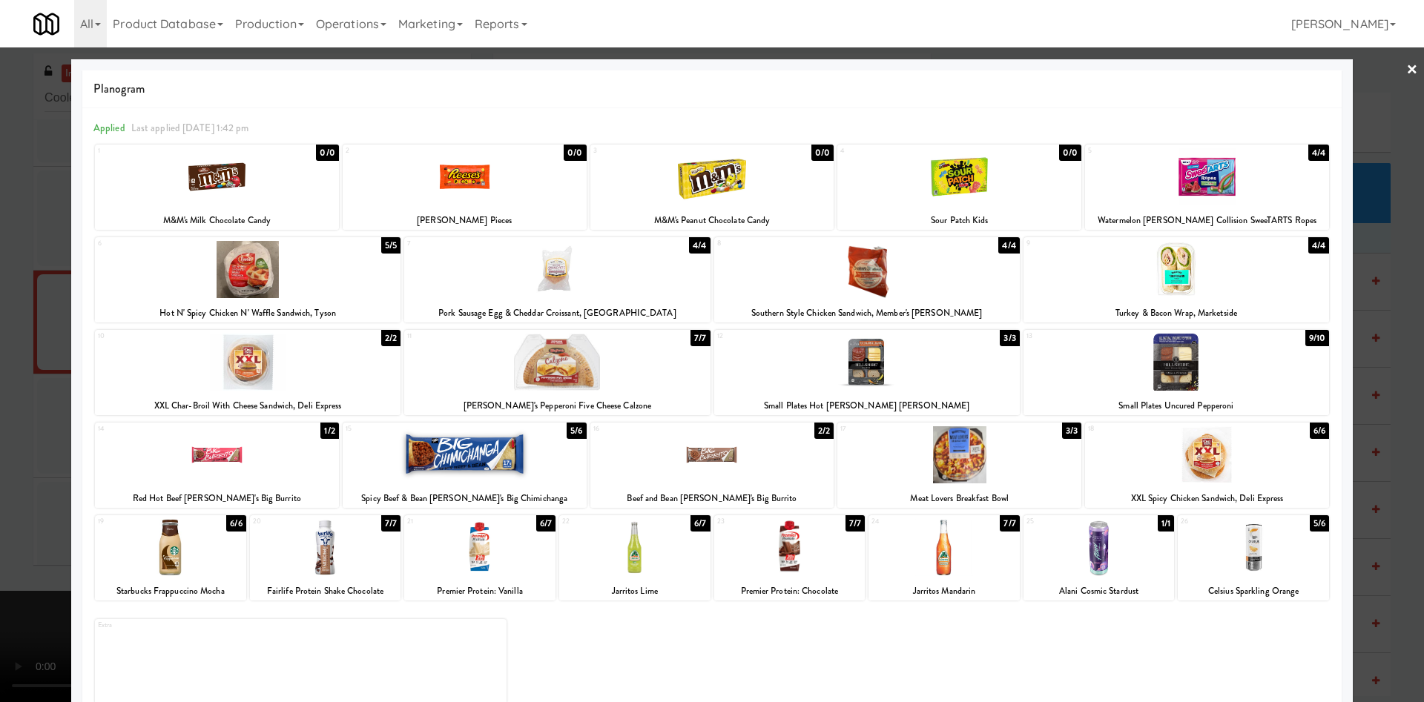
click at [1374, 138] on div at bounding box center [712, 351] width 1424 height 702
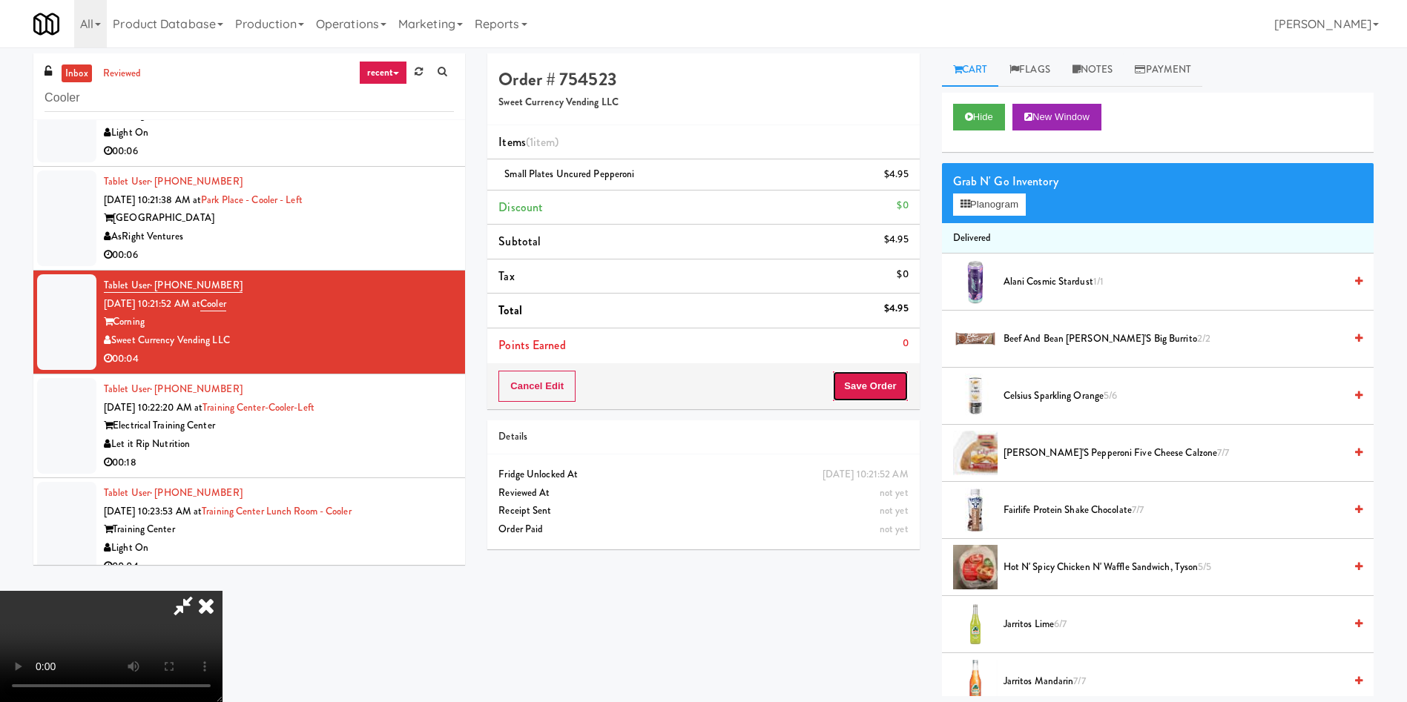
click at [880, 387] on button "Save Order" at bounding box center [870, 386] width 76 height 31
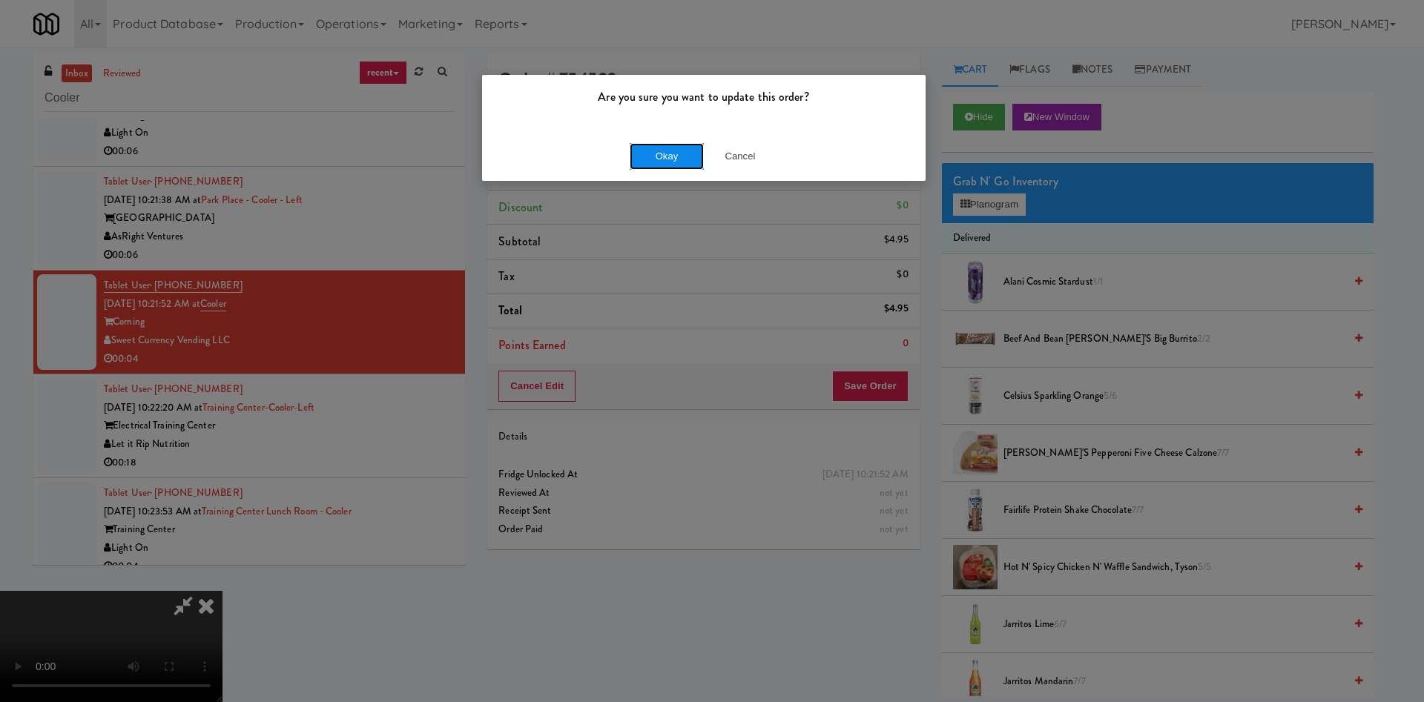
click at [655, 159] on button "Okay" at bounding box center [667, 156] width 74 height 27
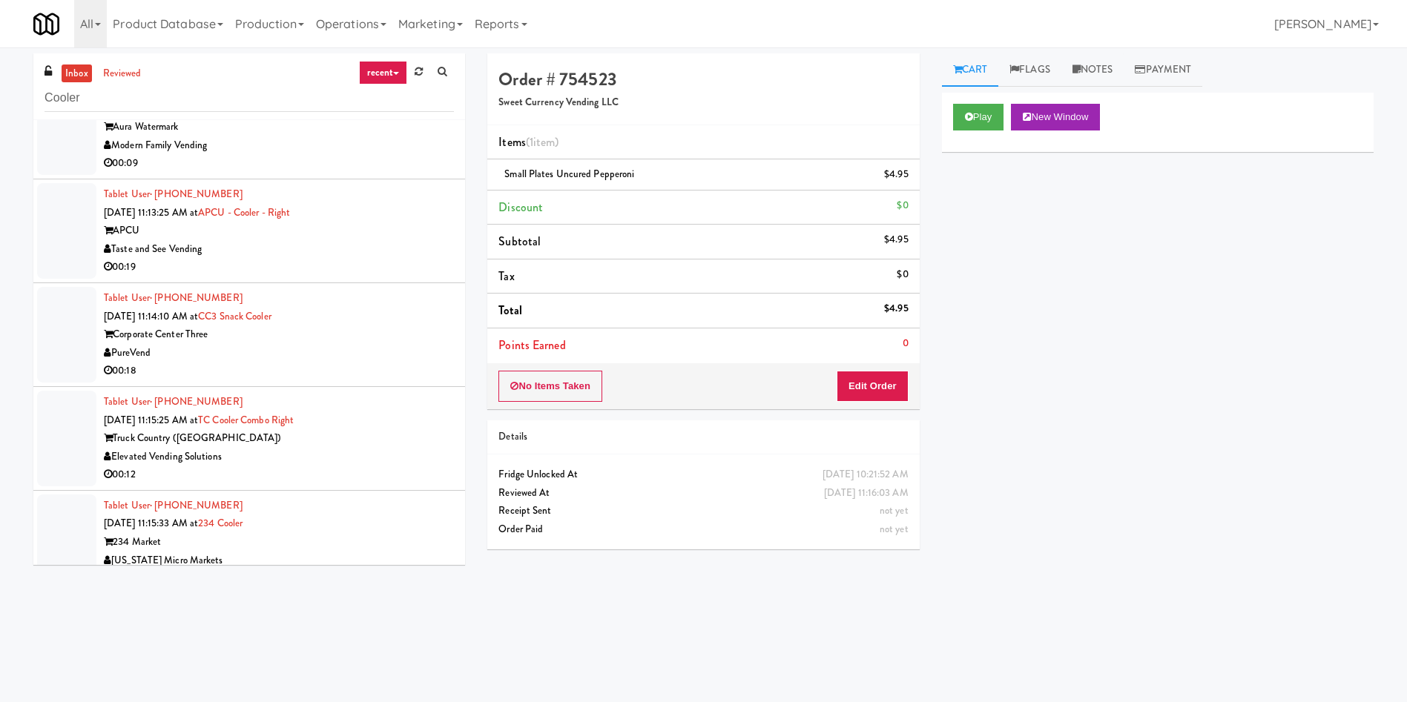
scroll to position [10593, 0]
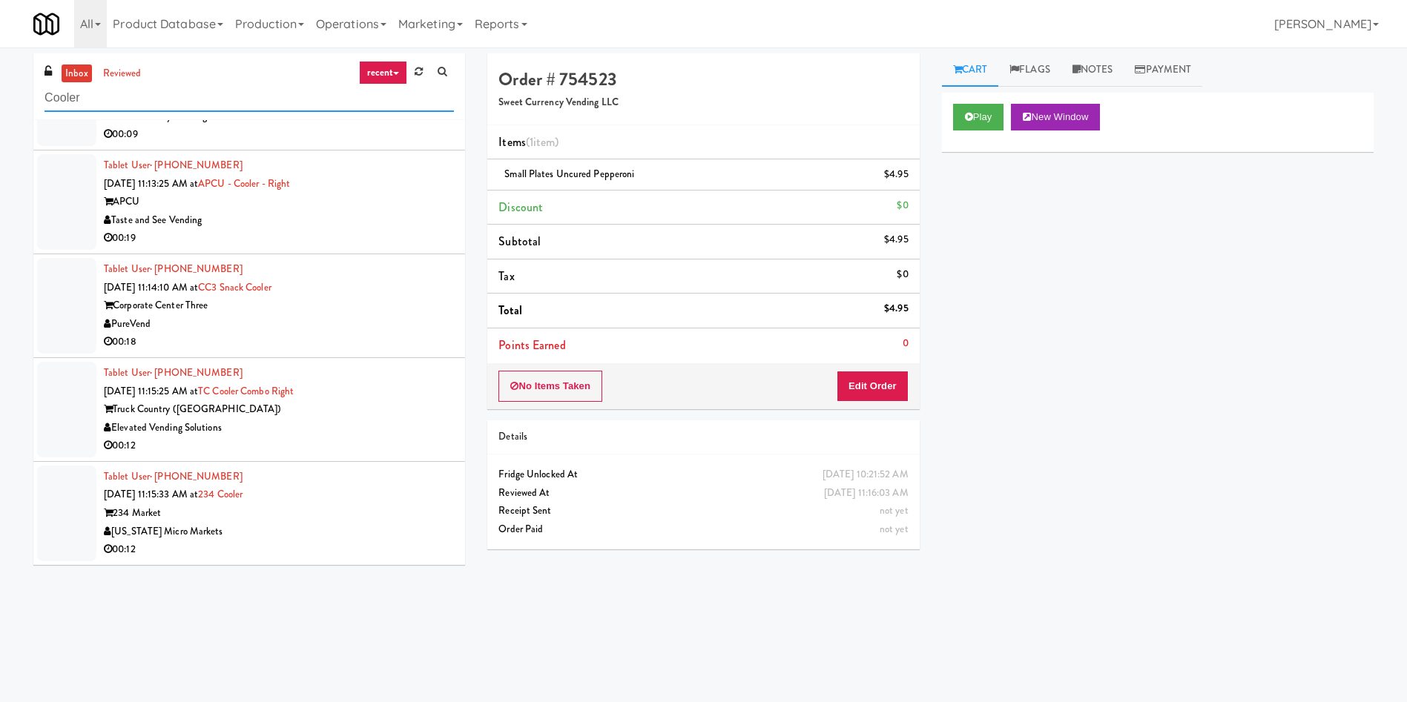
drag, startPoint x: 159, startPoint y: 91, endPoint x: 19, endPoint y: 62, distance: 143.1
click at [0, 89] on div "inbox reviewed recent all unclear take inventory issue suspicious failed recent…" at bounding box center [703, 350] width 1407 height 595
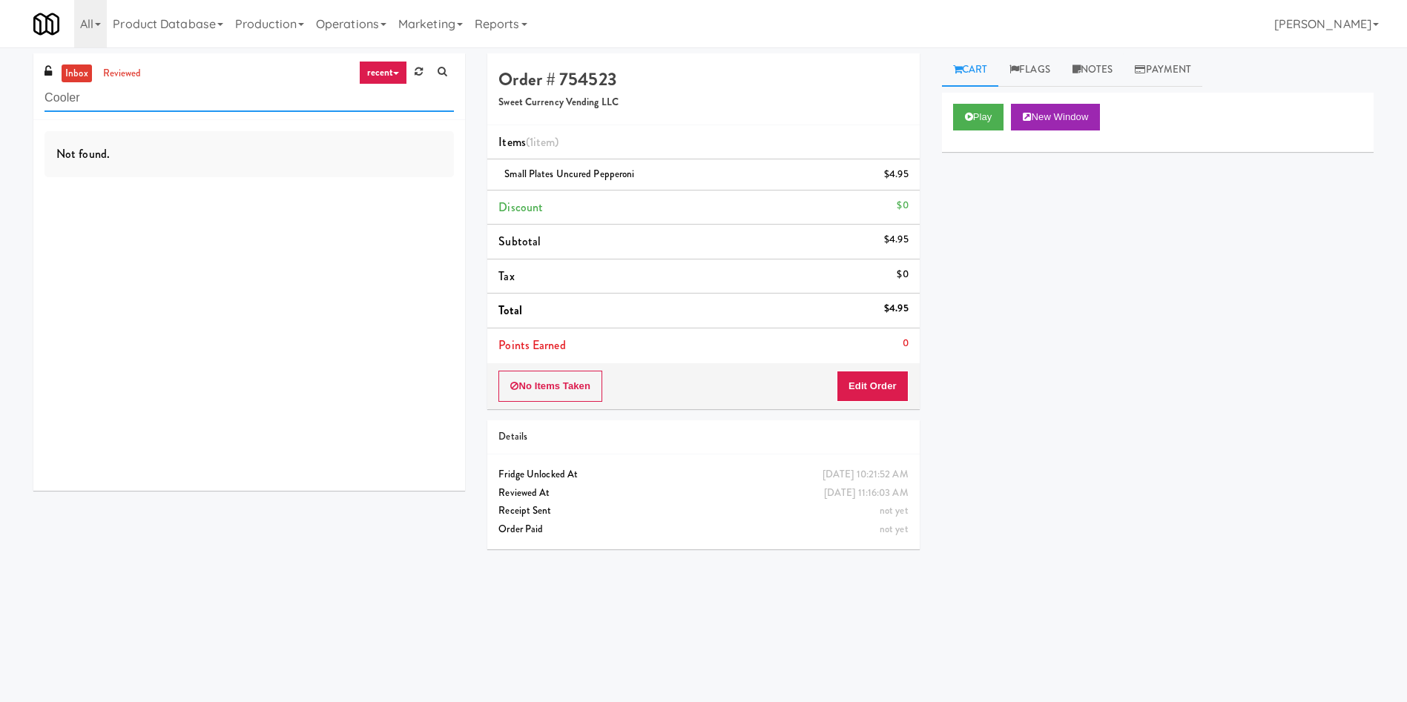
paste input "Home Depot - 10th Flr Cafe Left"
type input "Home Depot - 10th Flr Cafe Left"
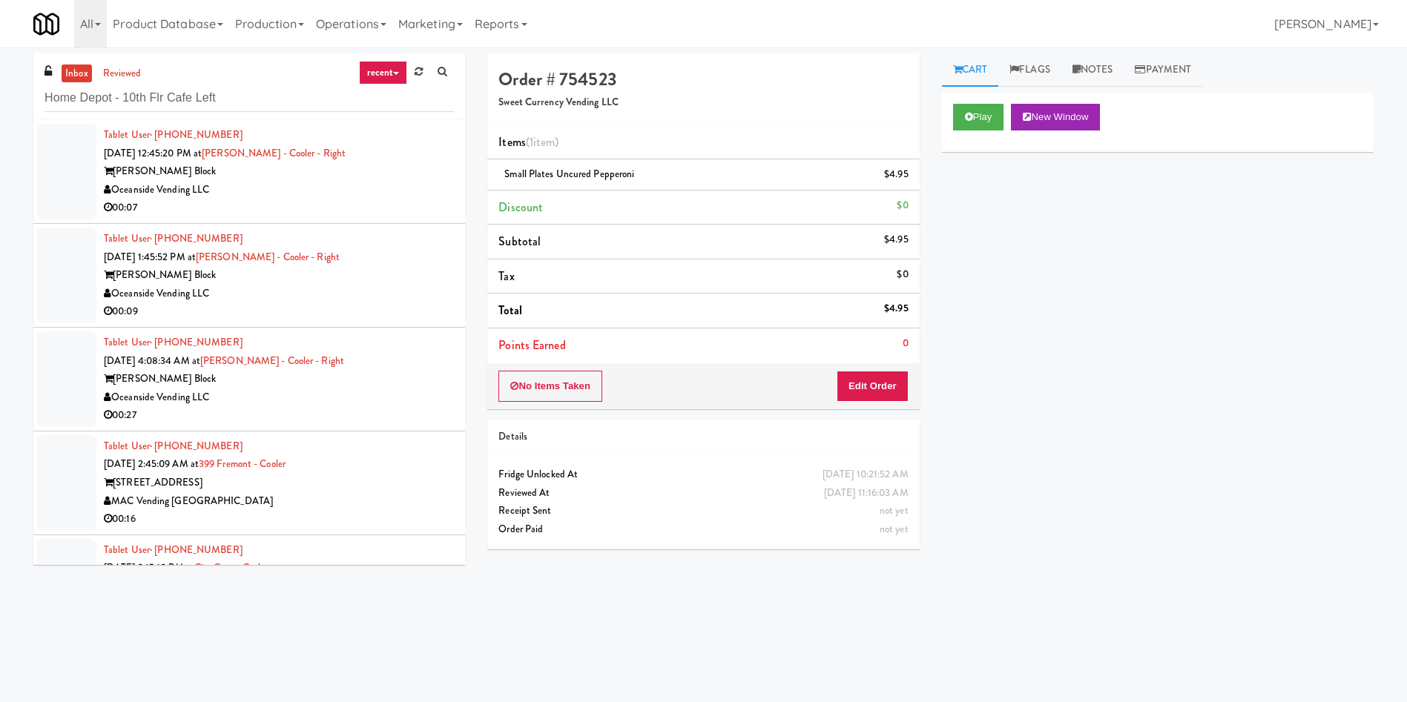
click at [60, 179] on div at bounding box center [66, 172] width 59 height 96
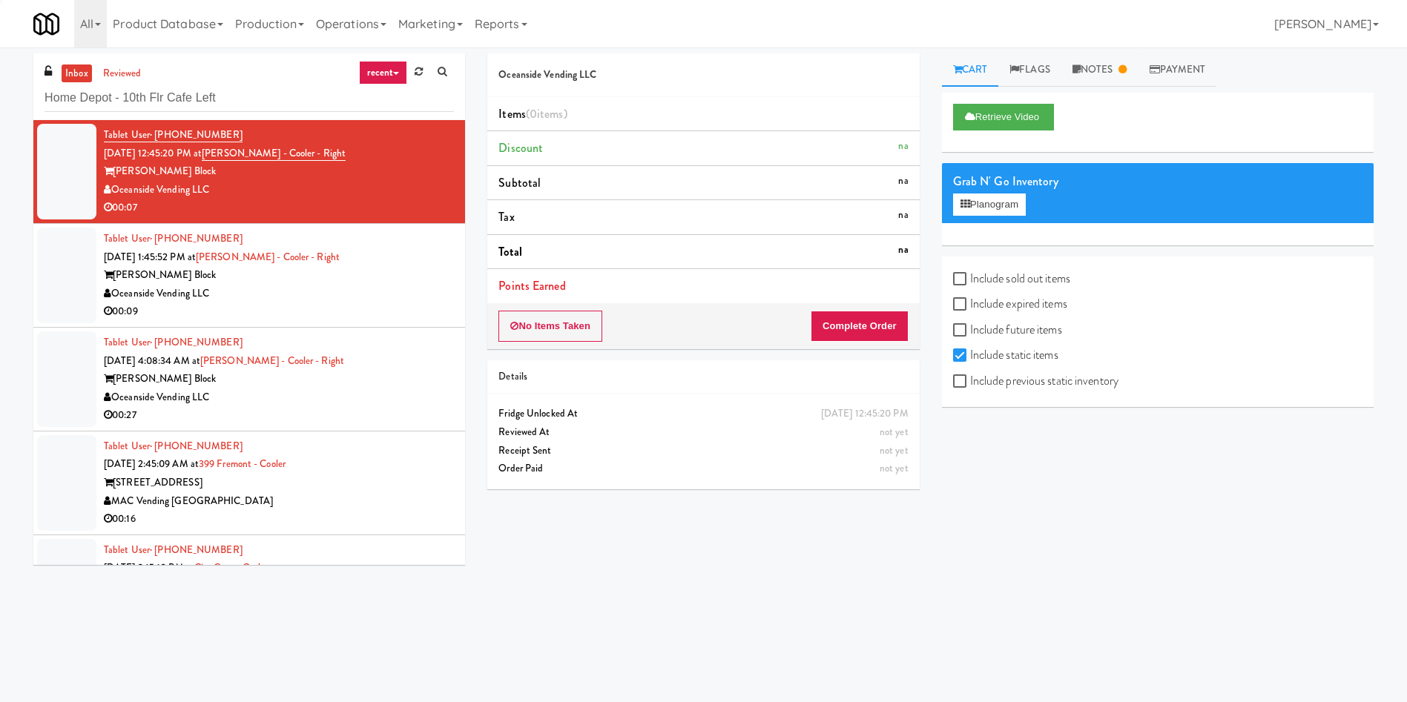
click at [71, 59] on div "inbox reviewed recent all unclear take inventory issue suspicious failed recent…" at bounding box center [249, 86] width 432 height 67
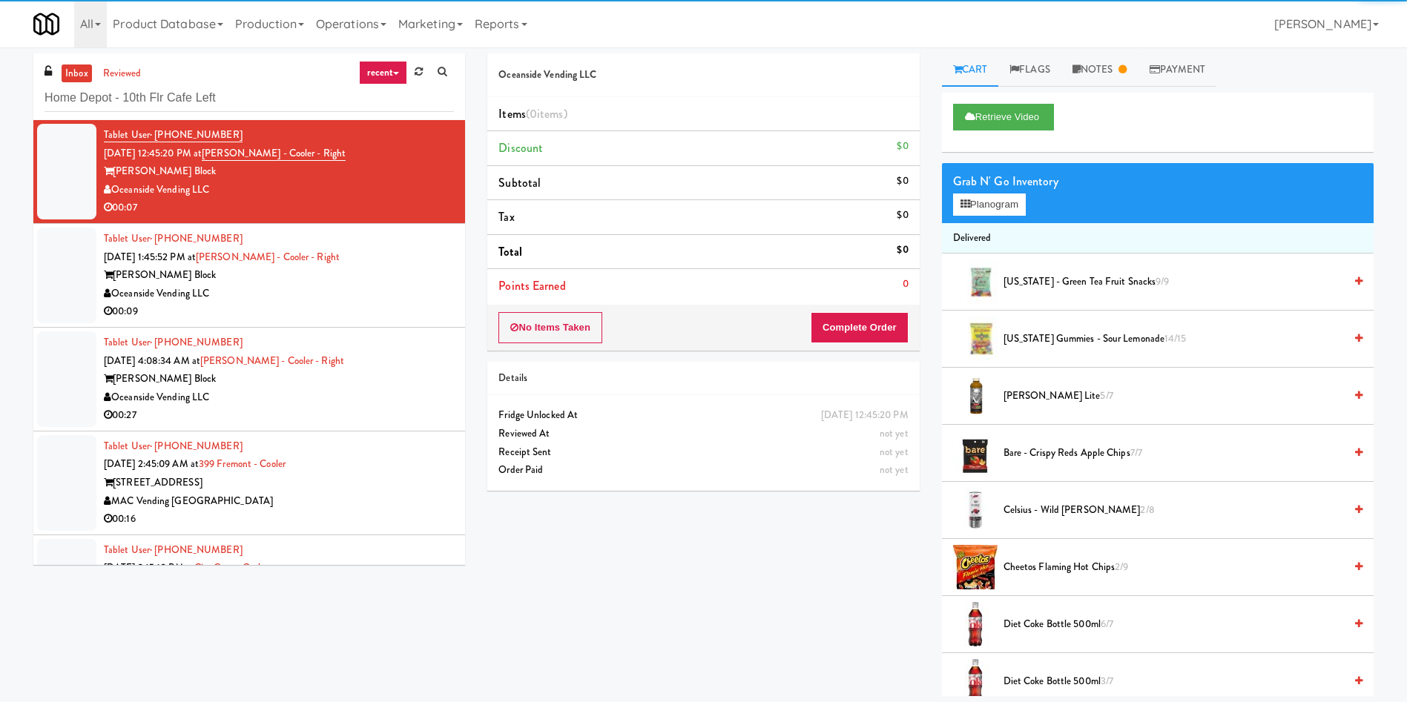
click at [71, 66] on link "inbox" at bounding box center [77, 74] width 30 height 19
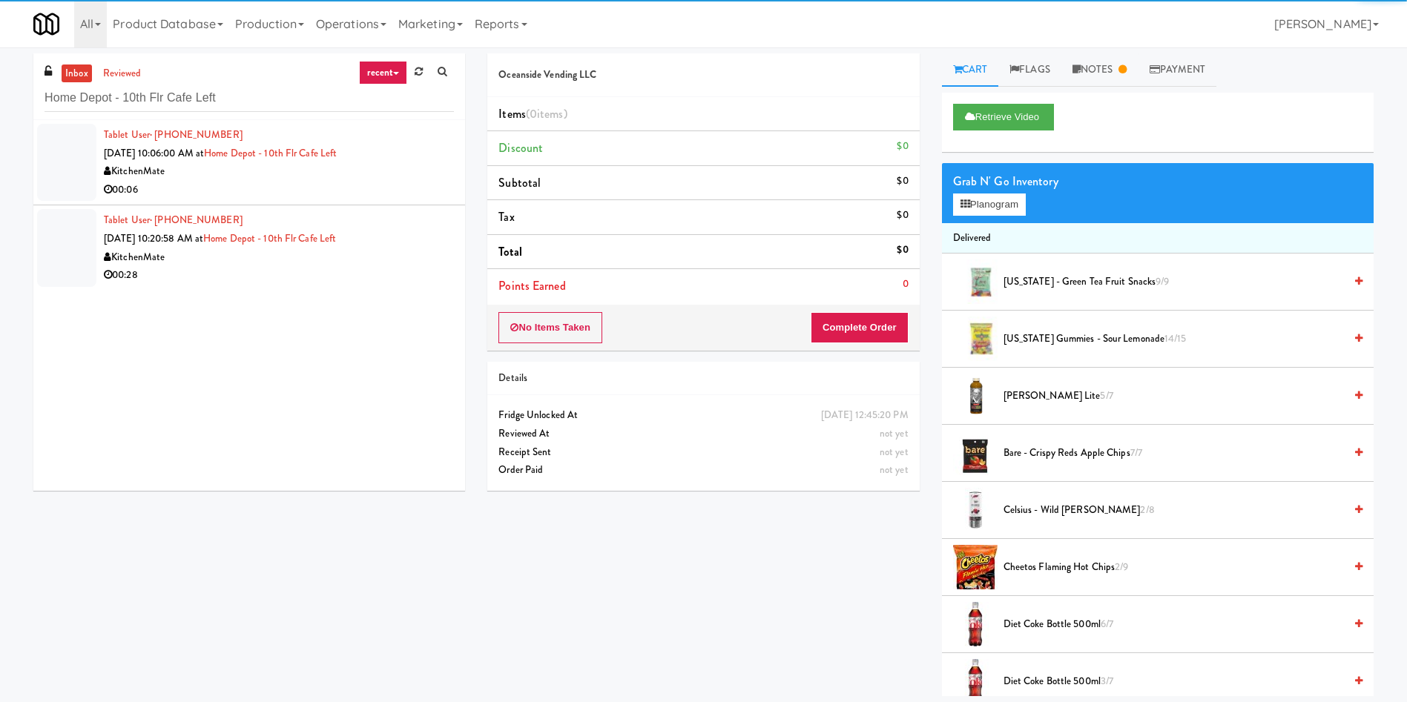
click at [44, 176] on div at bounding box center [66, 162] width 59 height 77
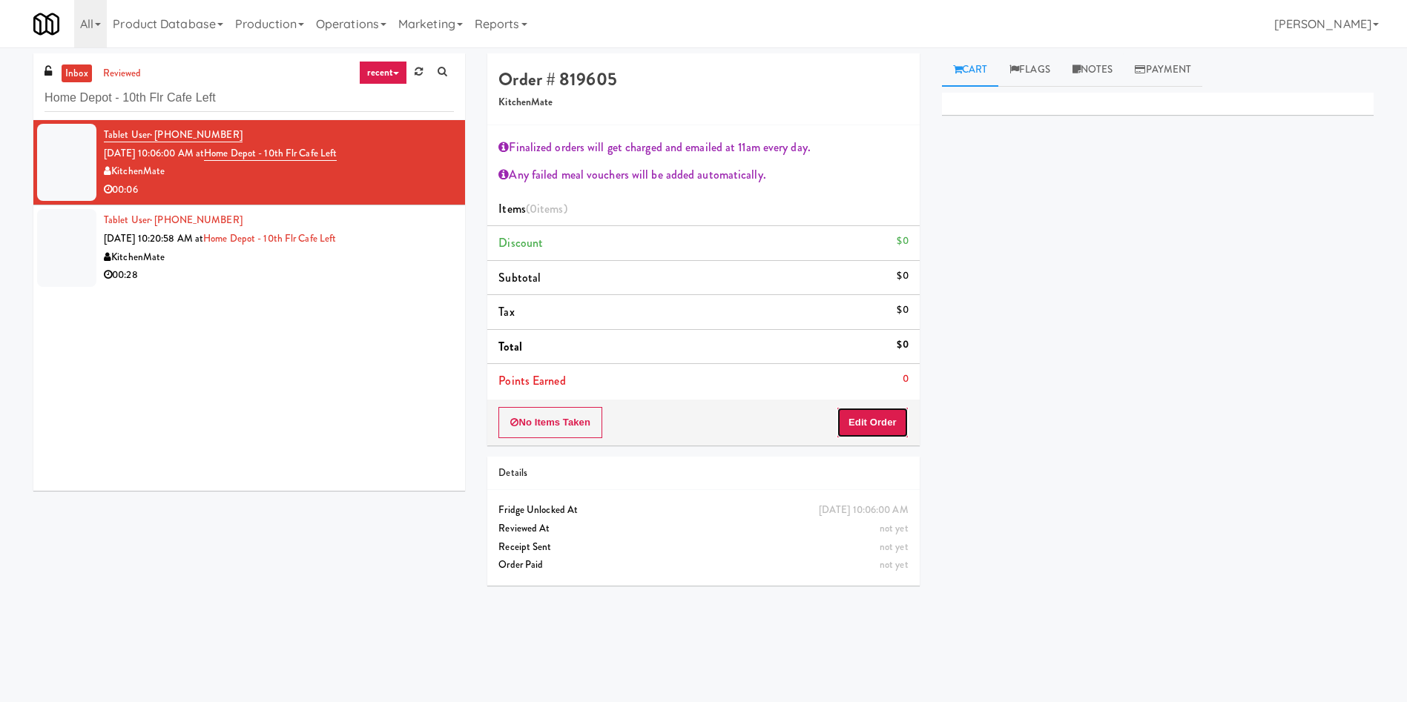
click at [902, 429] on button "Edit Order" at bounding box center [872, 422] width 72 height 31
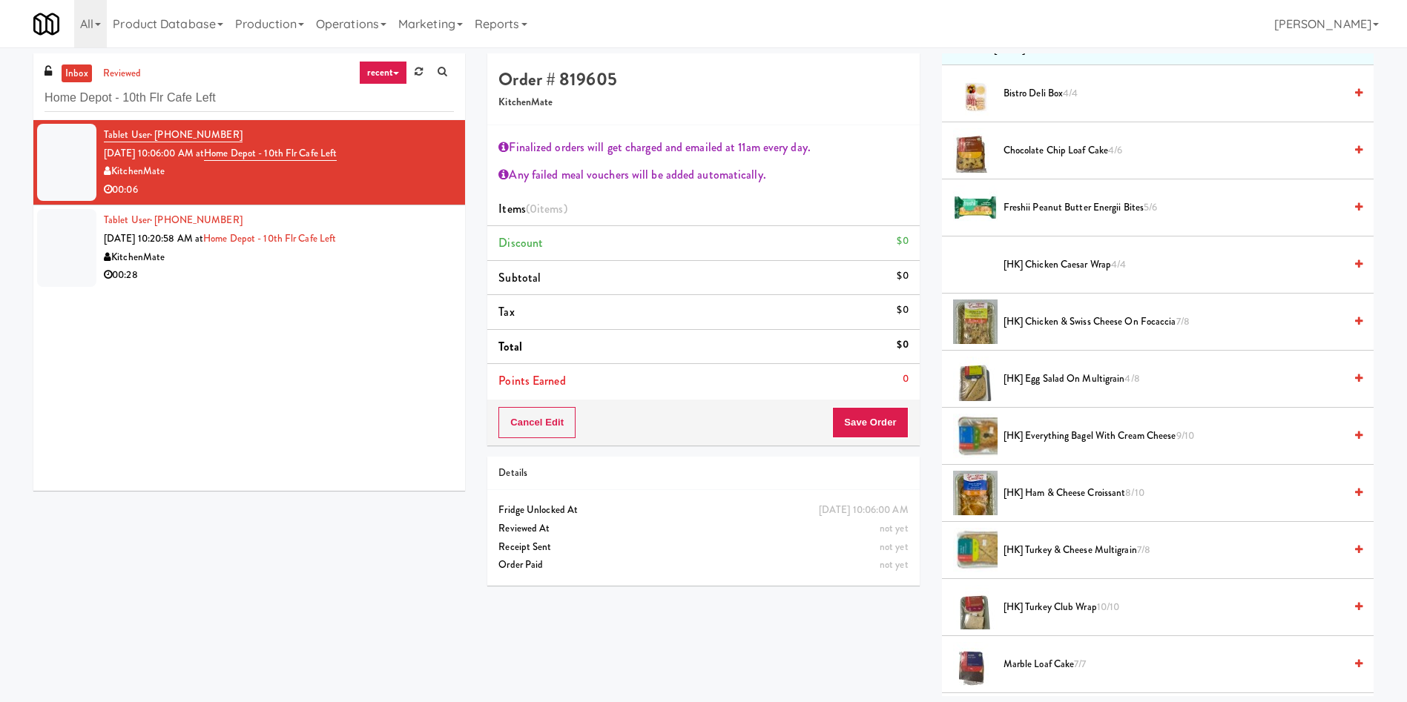
scroll to position [222, 0]
click at [1085, 439] on span "[HK] Everything Bagel with Cream Cheese 9/10" at bounding box center [1173, 435] width 340 height 19
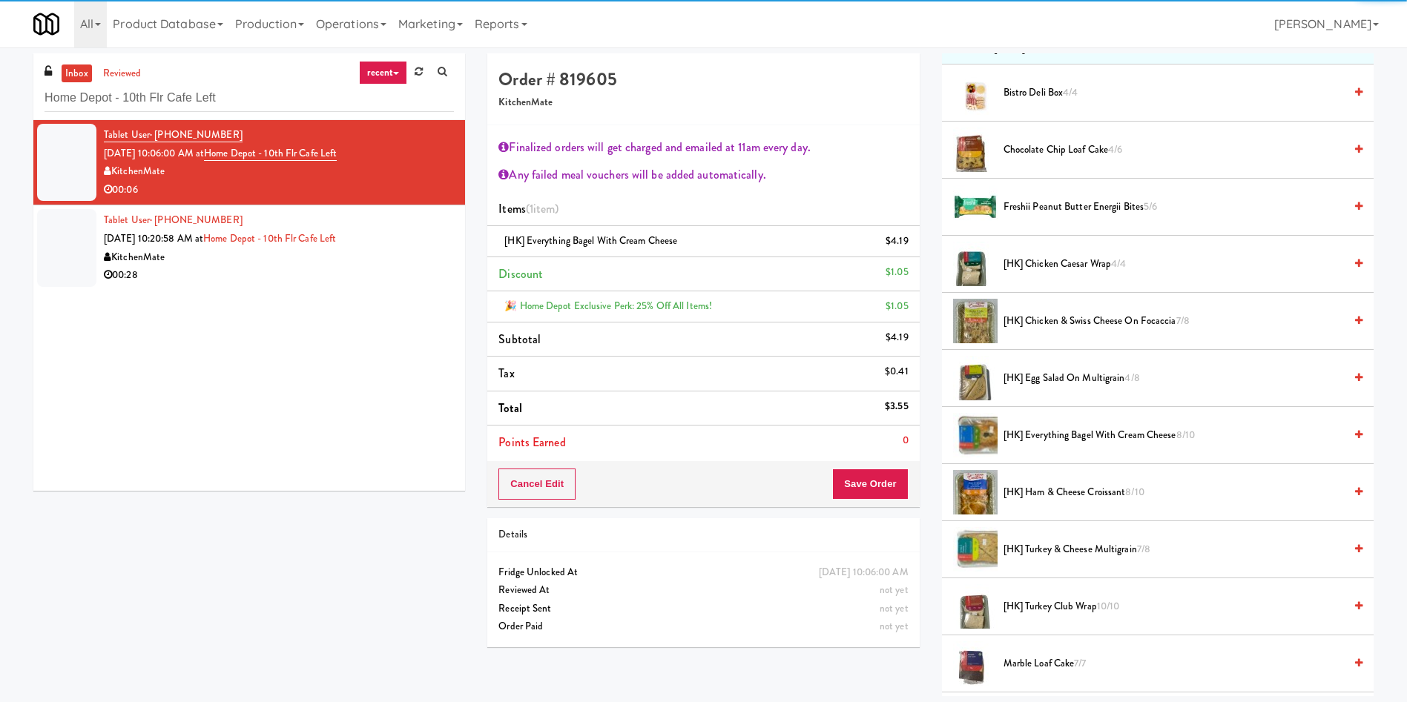
click at [882, 467] on div "Cancel Edit Save Order" at bounding box center [703, 484] width 432 height 46
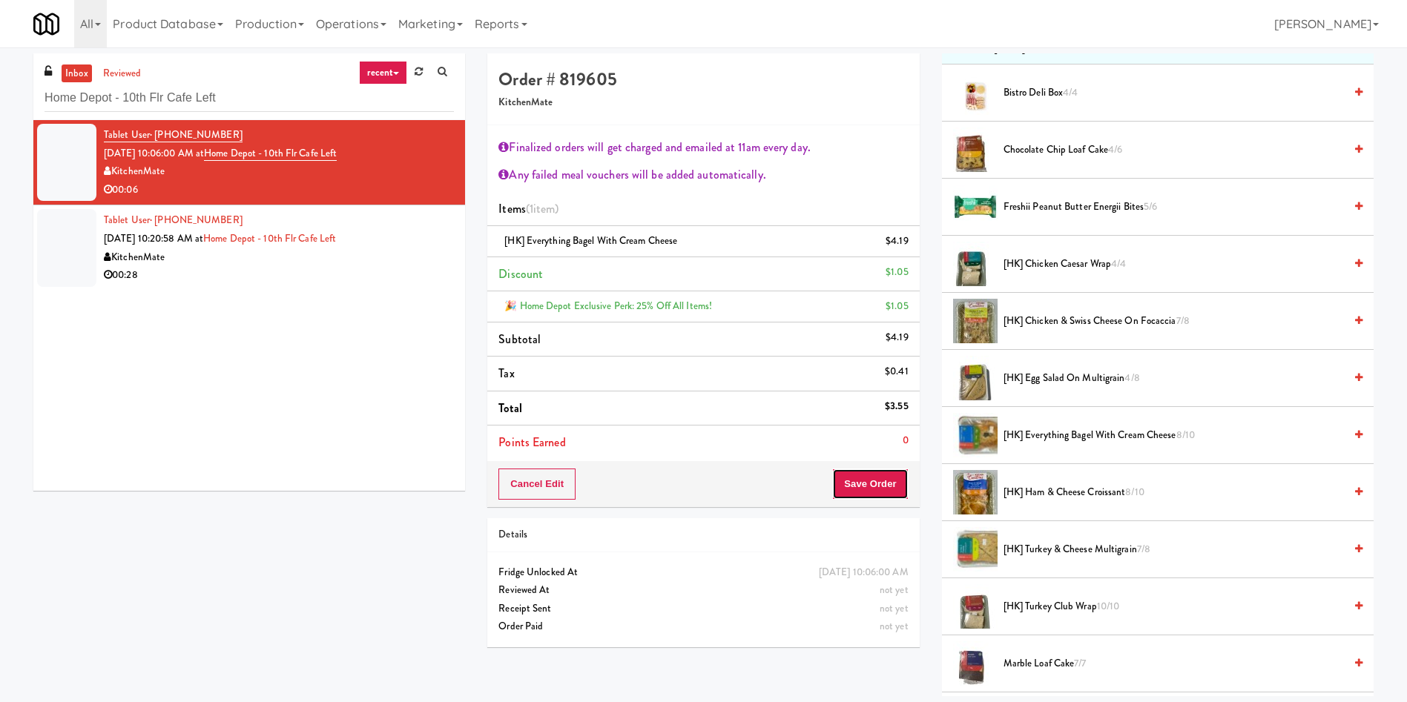
click at [867, 472] on button "Save Order" at bounding box center [870, 484] width 76 height 31
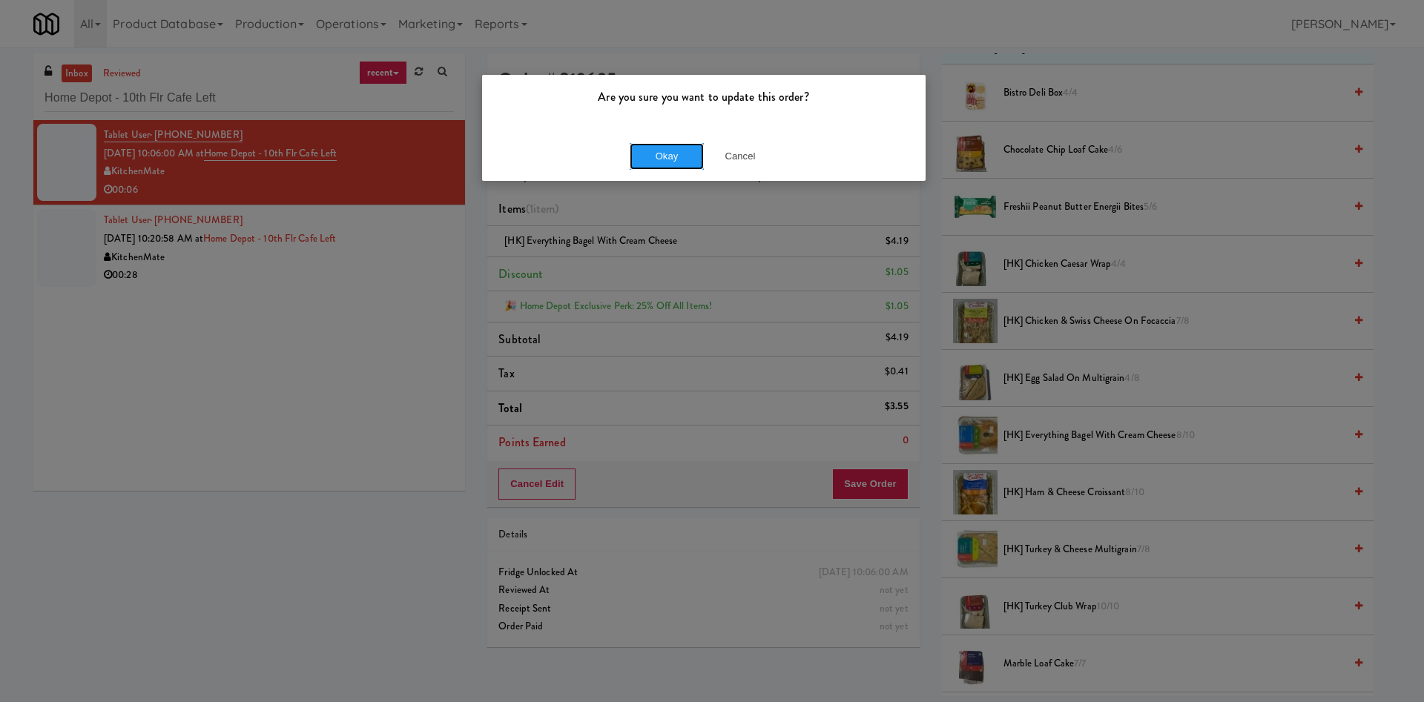
click at [634, 148] on button "Okay" at bounding box center [667, 156] width 74 height 27
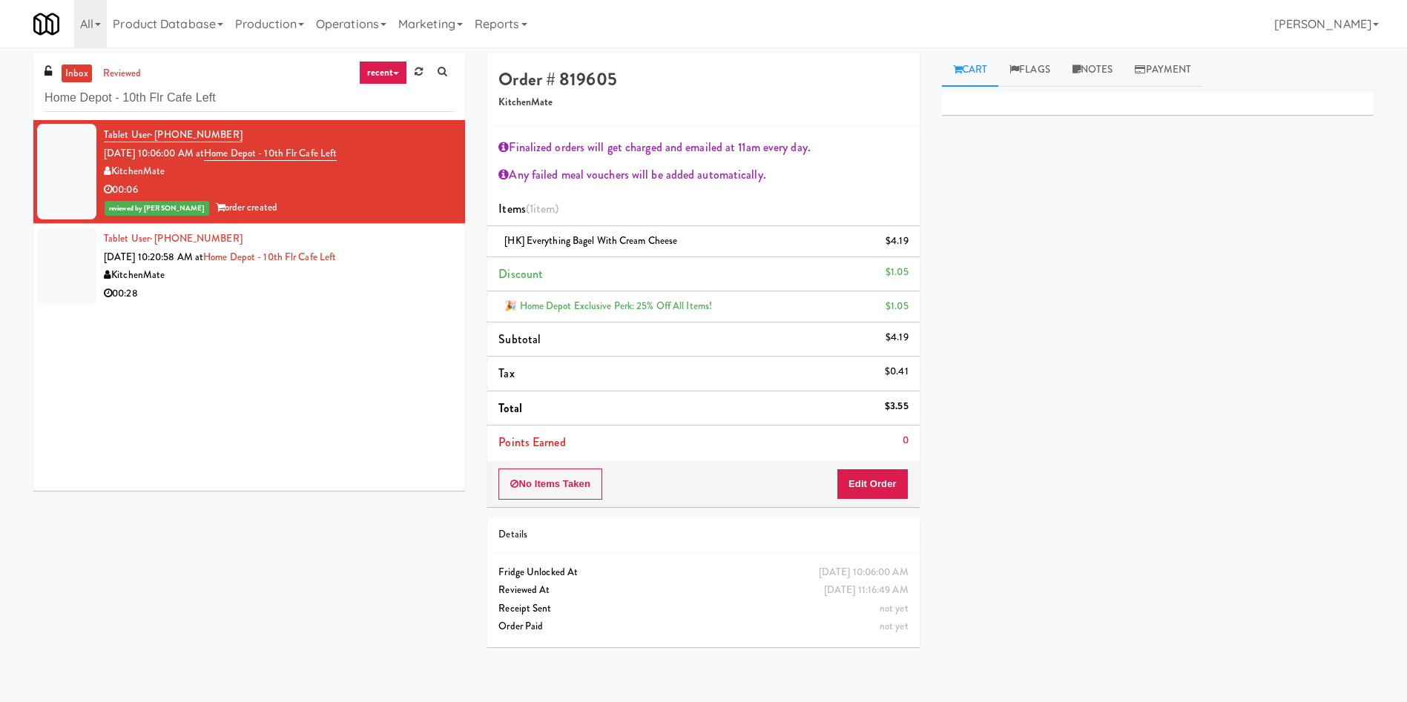
scroll to position [0, 0]
click at [74, 271] on div at bounding box center [66, 266] width 59 height 77
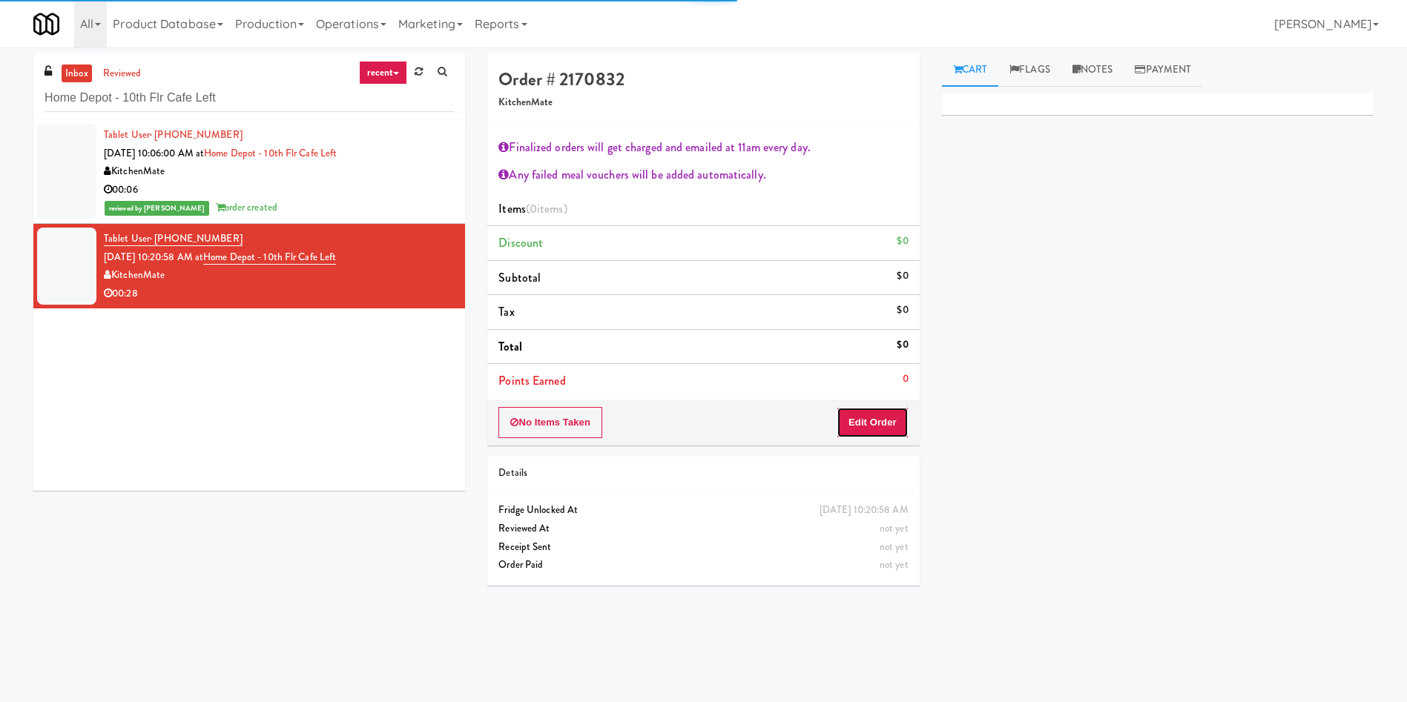
click at [887, 423] on button "Edit Order" at bounding box center [872, 422] width 72 height 31
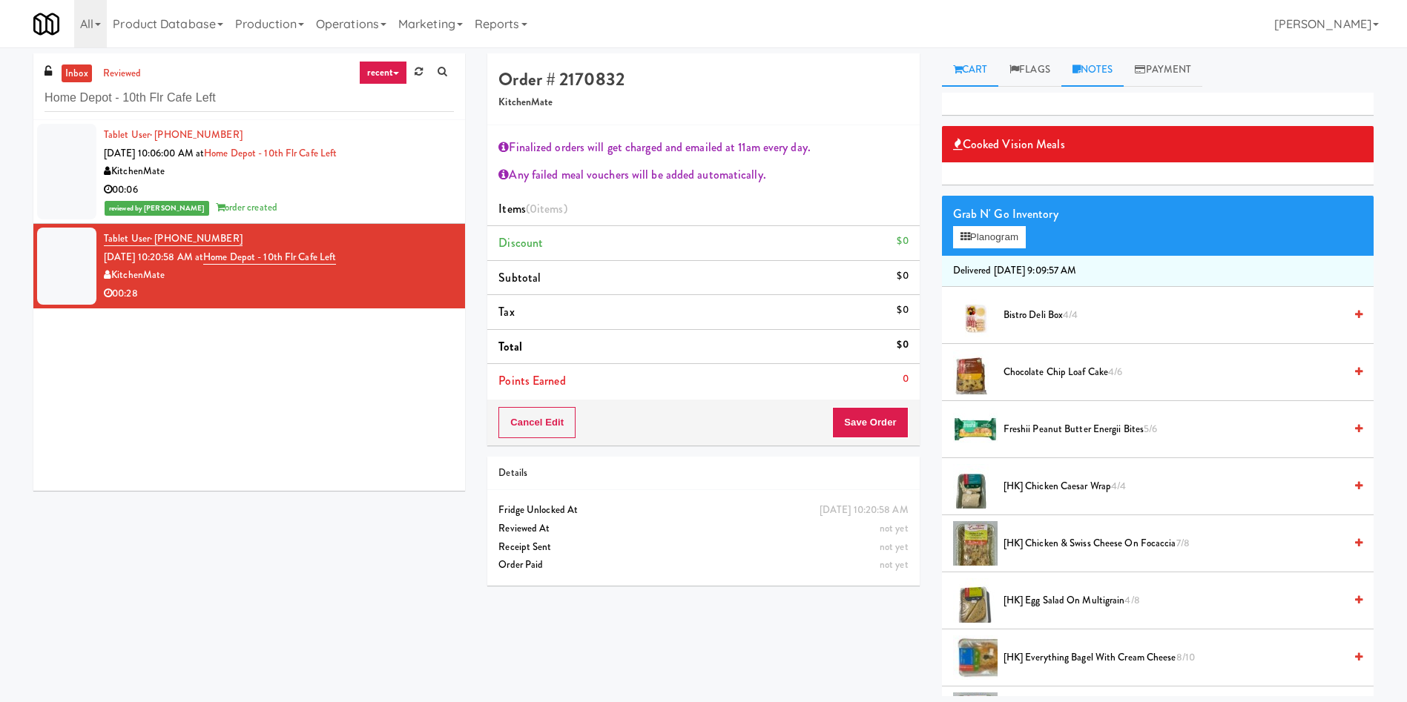
click at [1115, 60] on link "Notes" at bounding box center [1092, 69] width 63 height 33
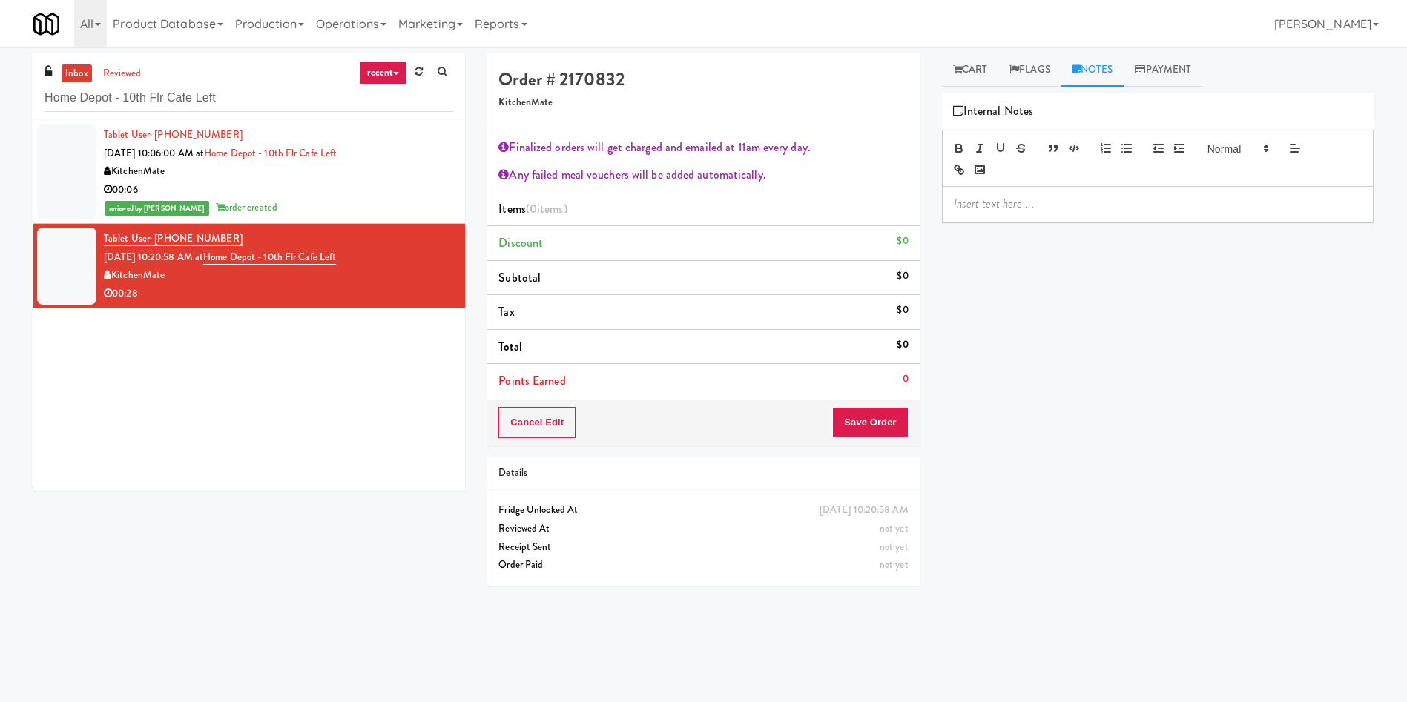
click at [1085, 199] on p at bounding box center [1158, 204] width 408 height 16
click at [973, 73] on link "Cart" at bounding box center [970, 69] width 57 height 33
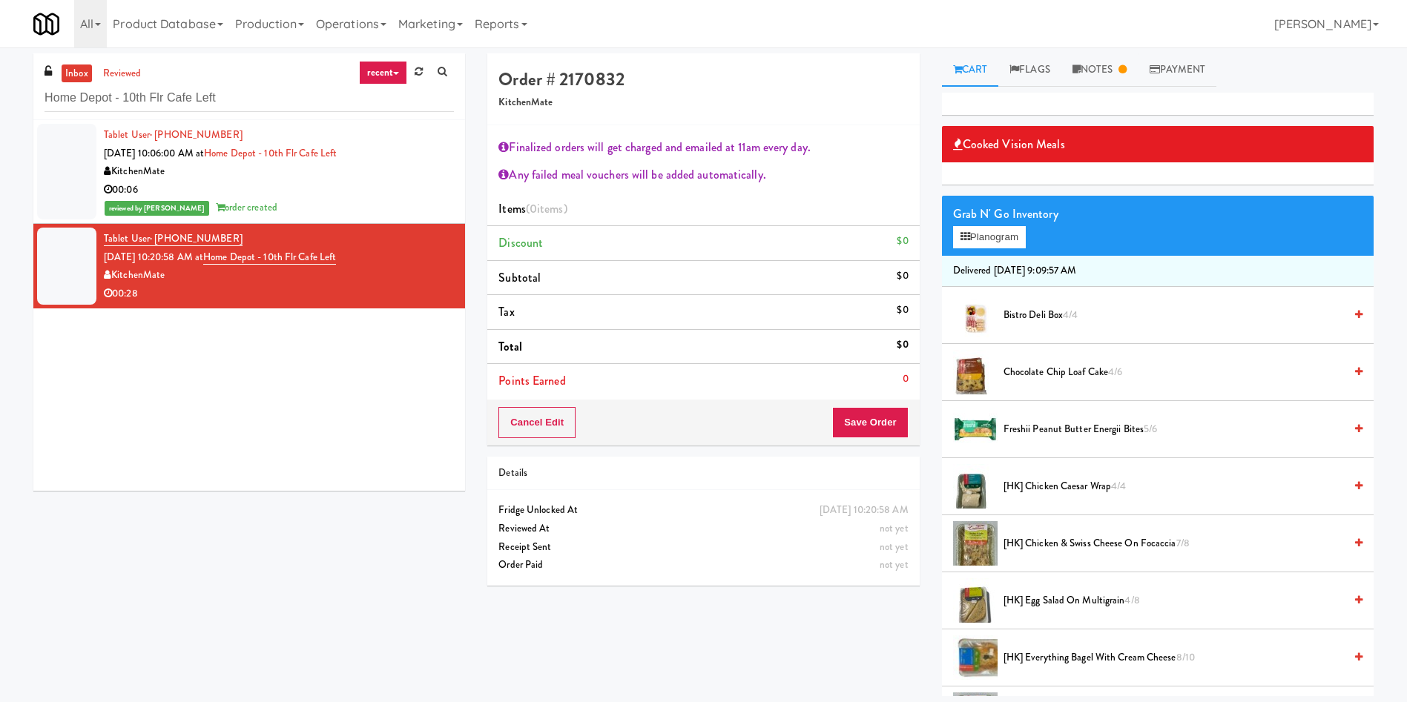
scroll to position [111, 0]
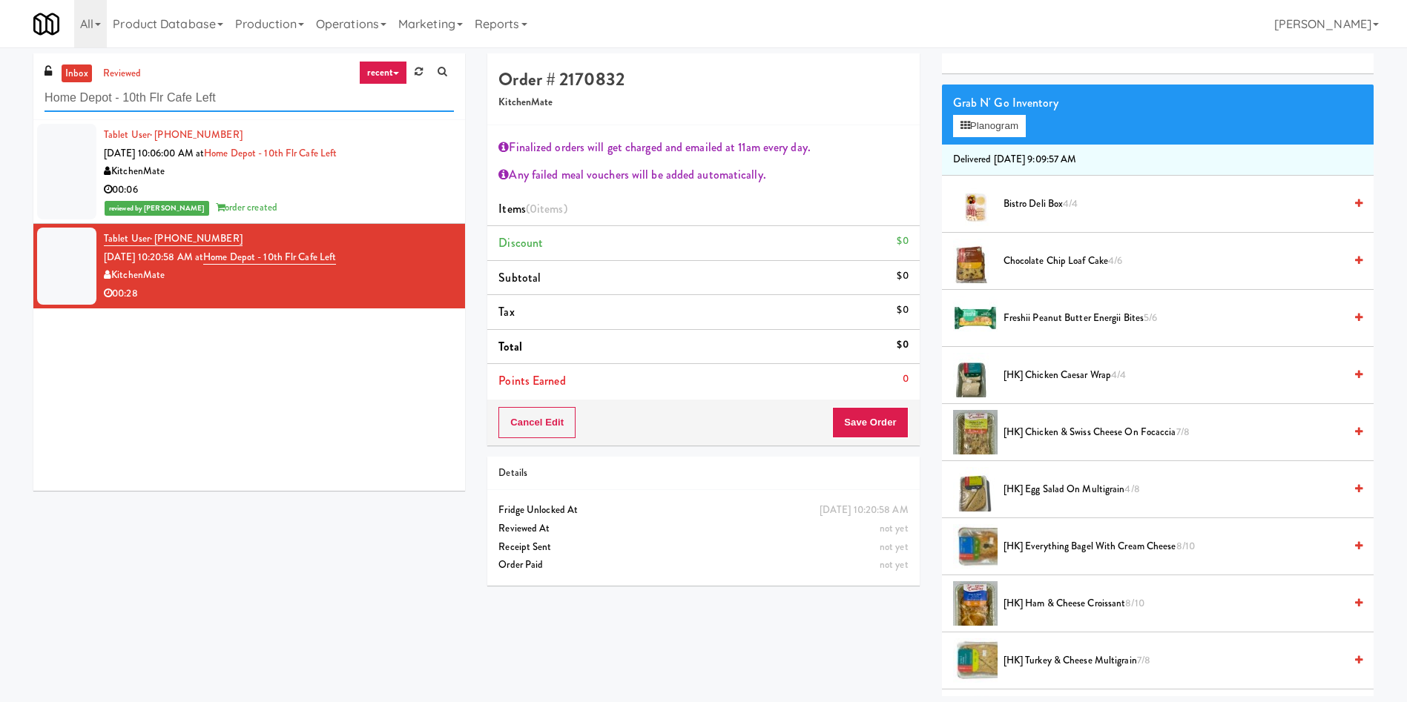
drag, startPoint x: 289, startPoint y: 98, endPoint x: 0, endPoint y: 99, distance: 289.2
click at [0, 99] on div "inbox reviewed recent all unclear take inventory issue suspicious failed recent…" at bounding box center [703, 374] width 1407 height 643
paste input "305 Milner - West Corridor, Ground Floor"
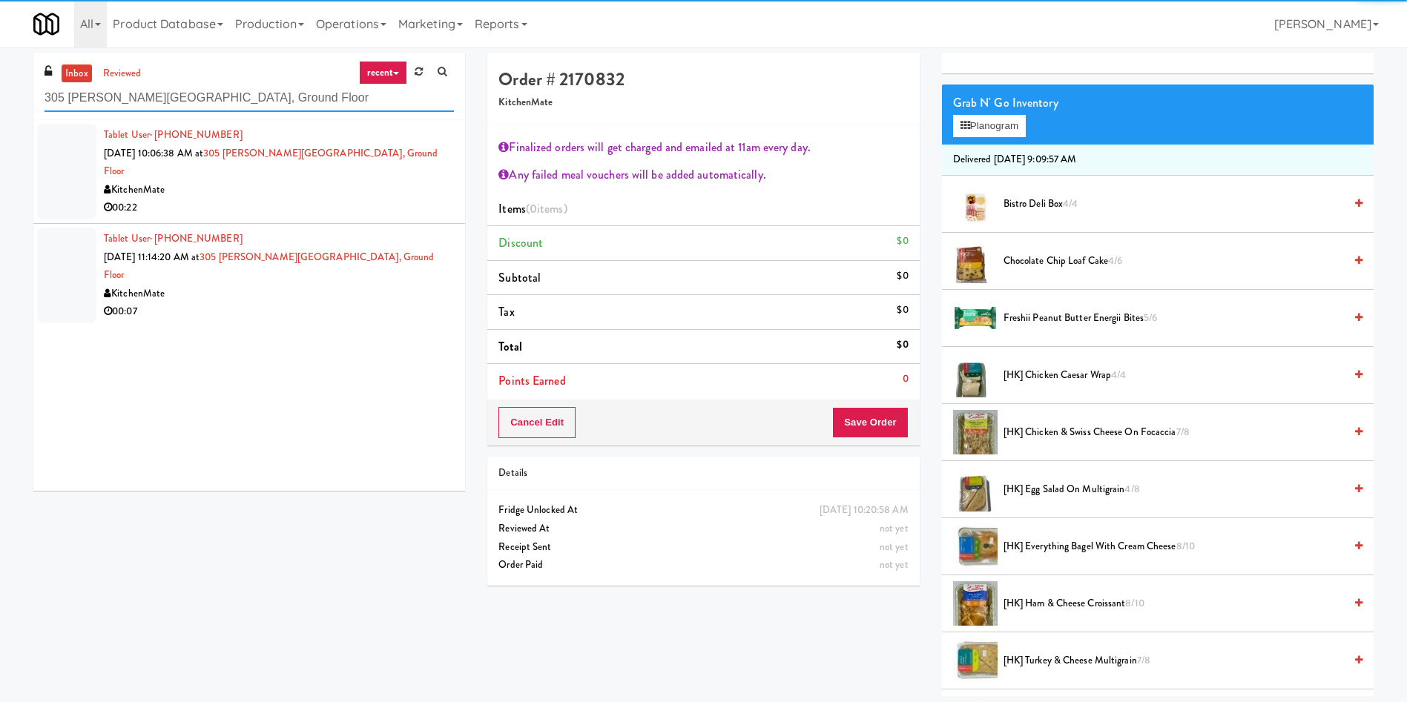
type input "305 Milner - West Corridor, Ground Floor"
click at [66, 181] on div at bounding box center [66, 172] width 59 height 96
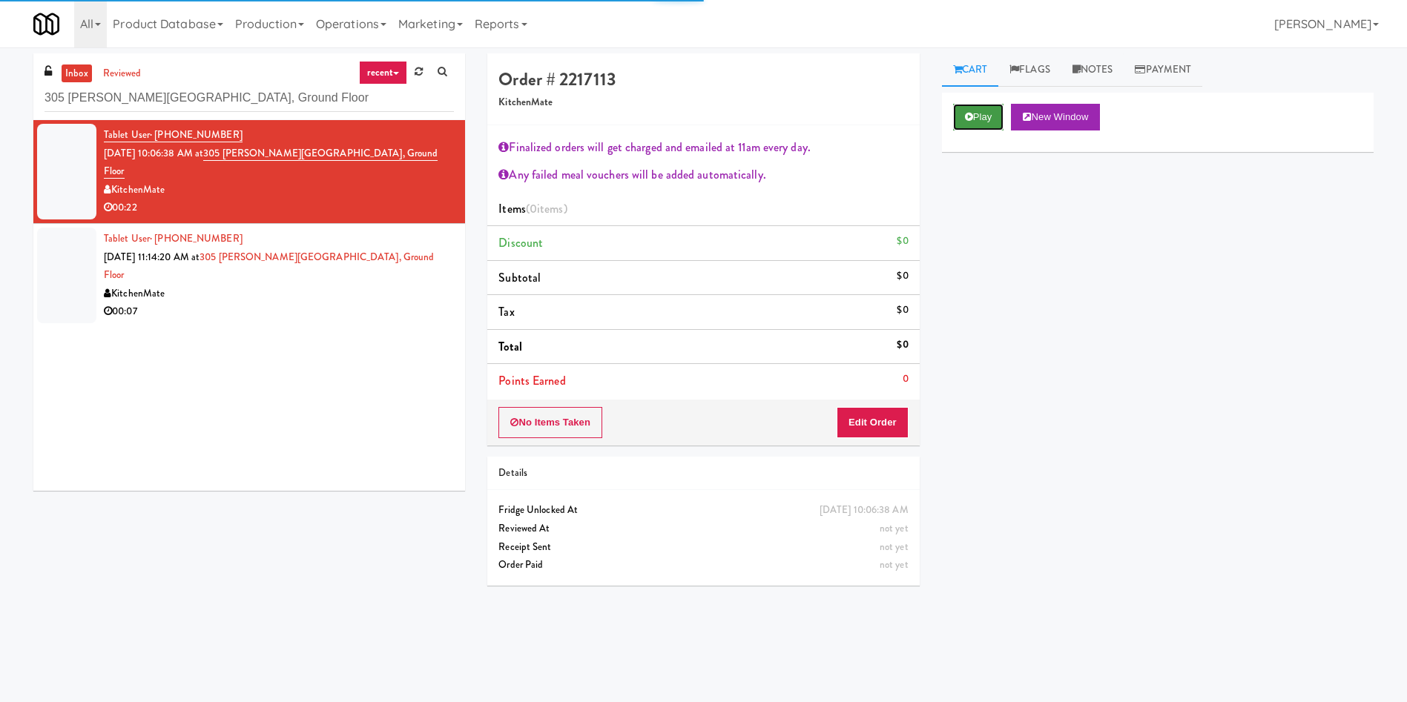
click at [994, 113] on button "Play" at bounding box center [978, 117] width 51 height 27
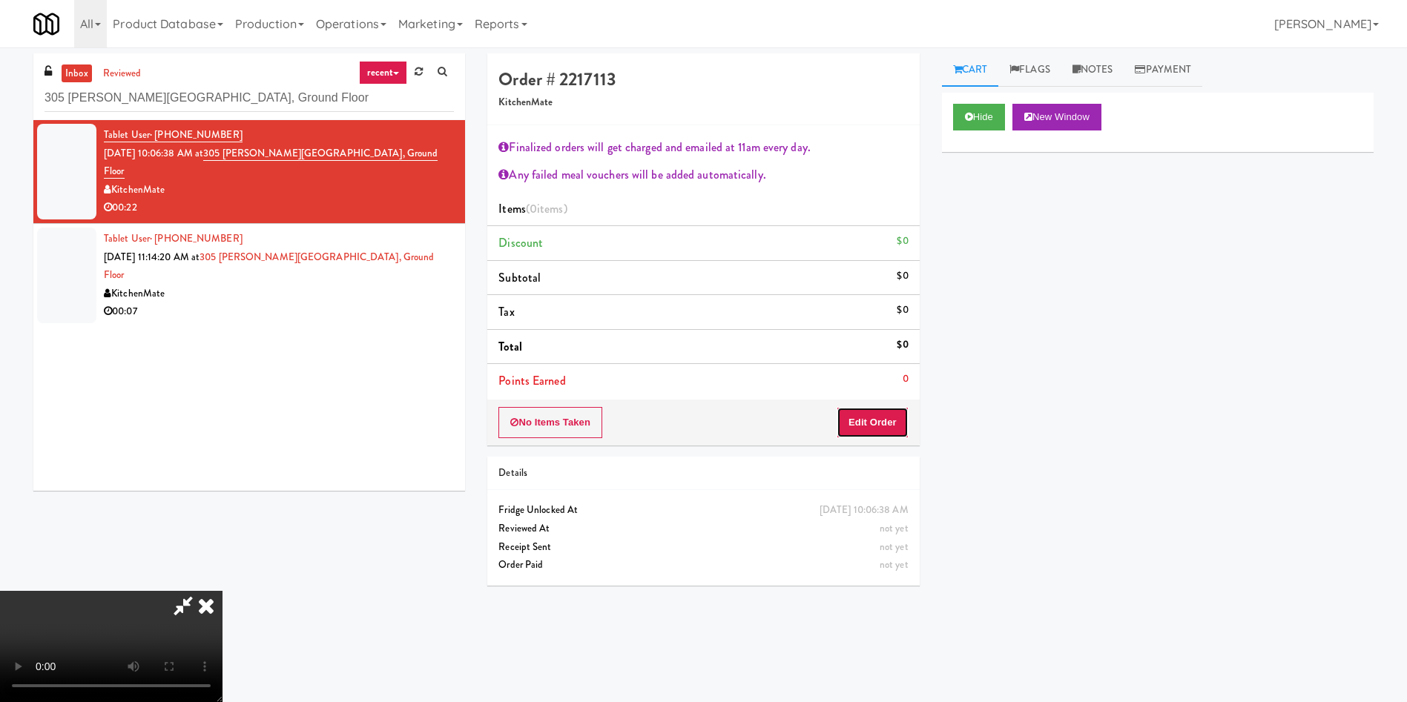
drag, startPoint x: 870, startPoint y: 428, endPoint x: 920, endPoint y: 427, distance: 50.4
click at [871, 427] on button "Edit Order" at bounding box center [872, 422] width 72 height 31
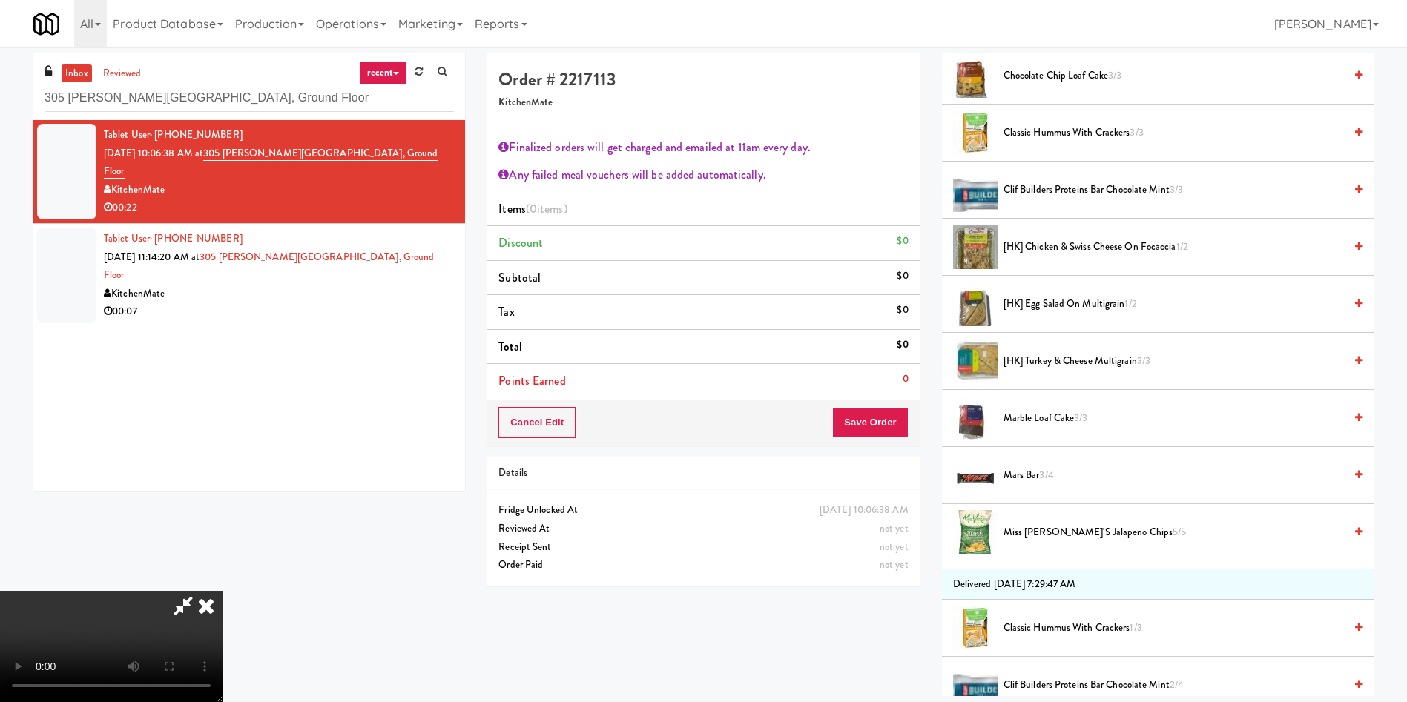
scroll to position [222, 0]
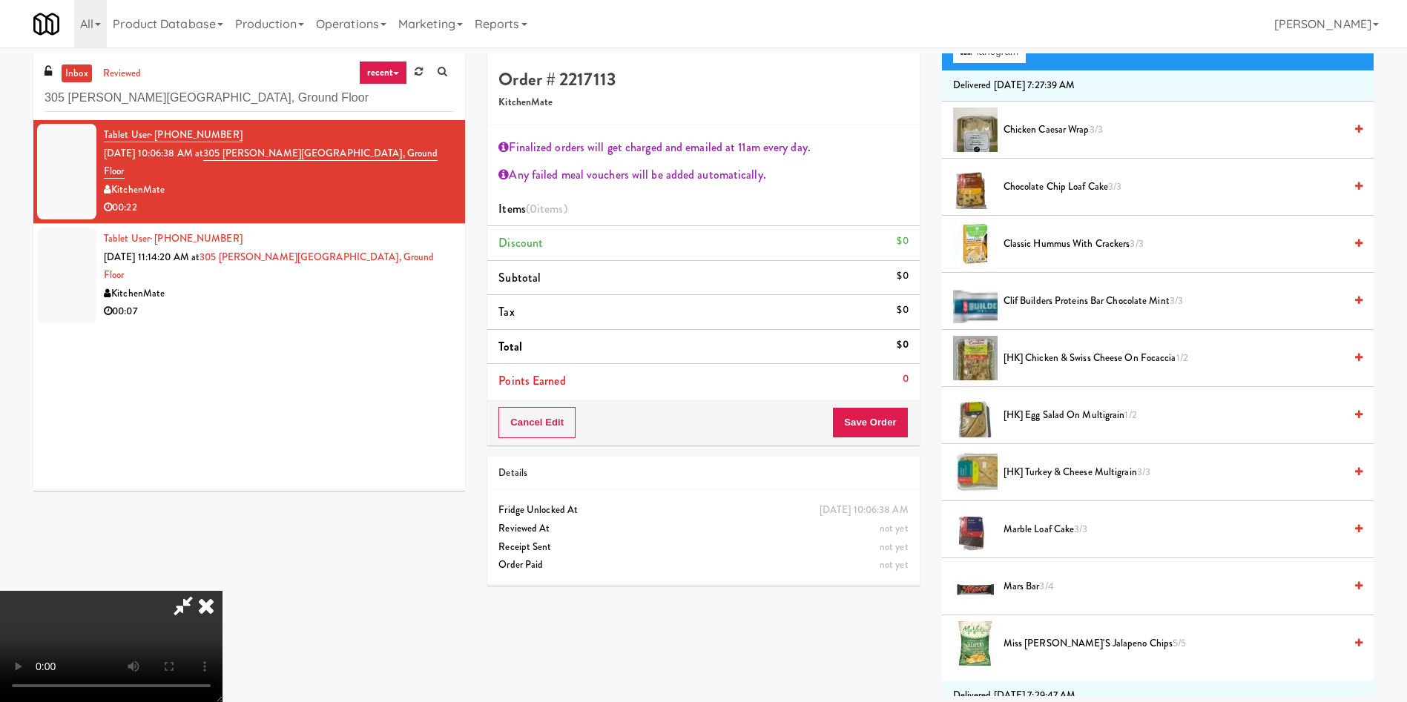
click at [213, 602] on icon at bounding box center [206, 606] width 33 height 30
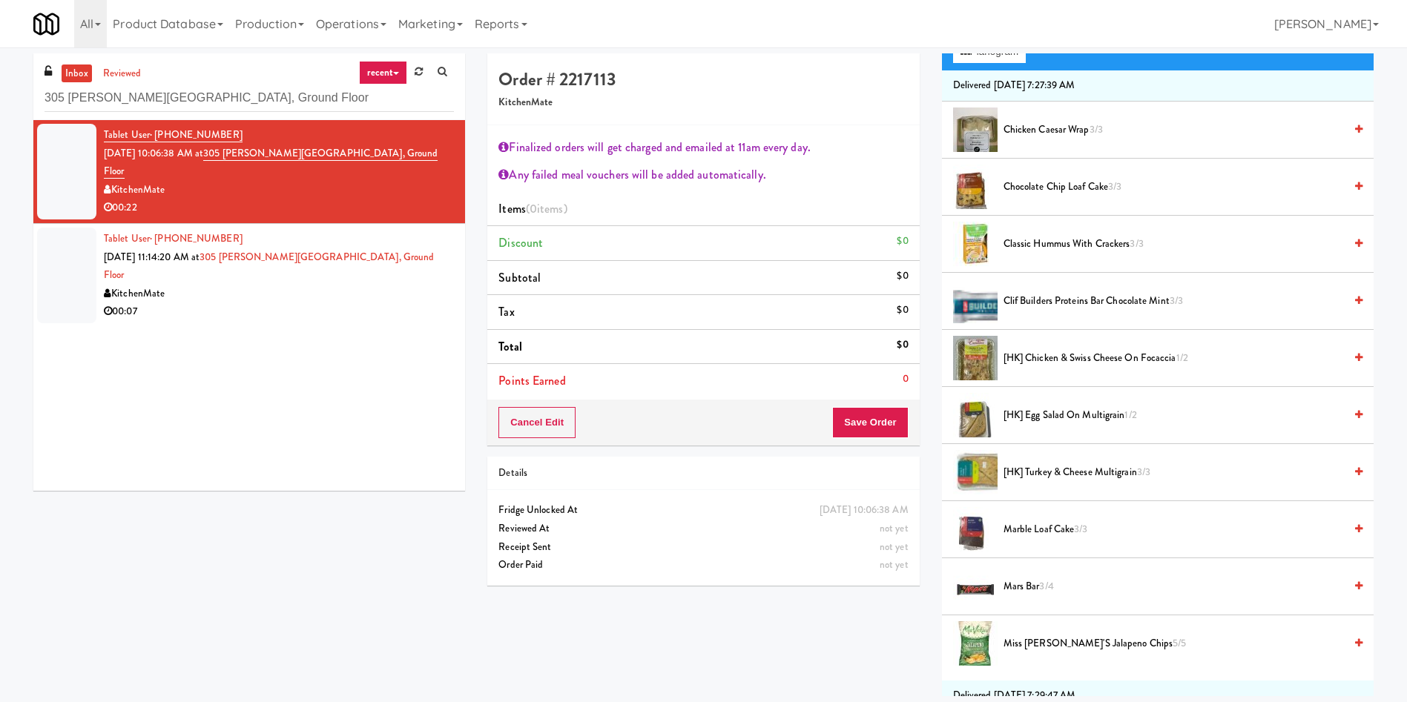
scroll to position [0, 0]
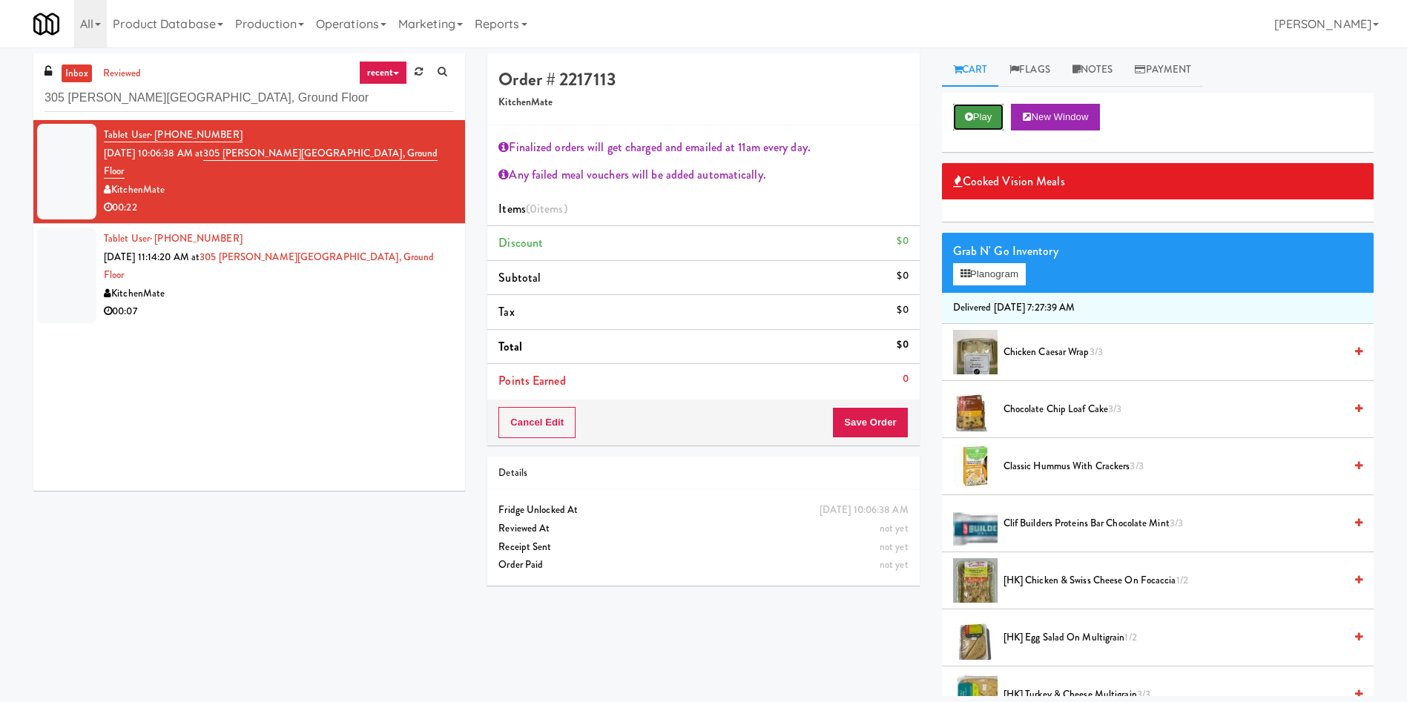
click at [986, 110] on button "Play" at bounding box center [978, 117] width 51 height 27
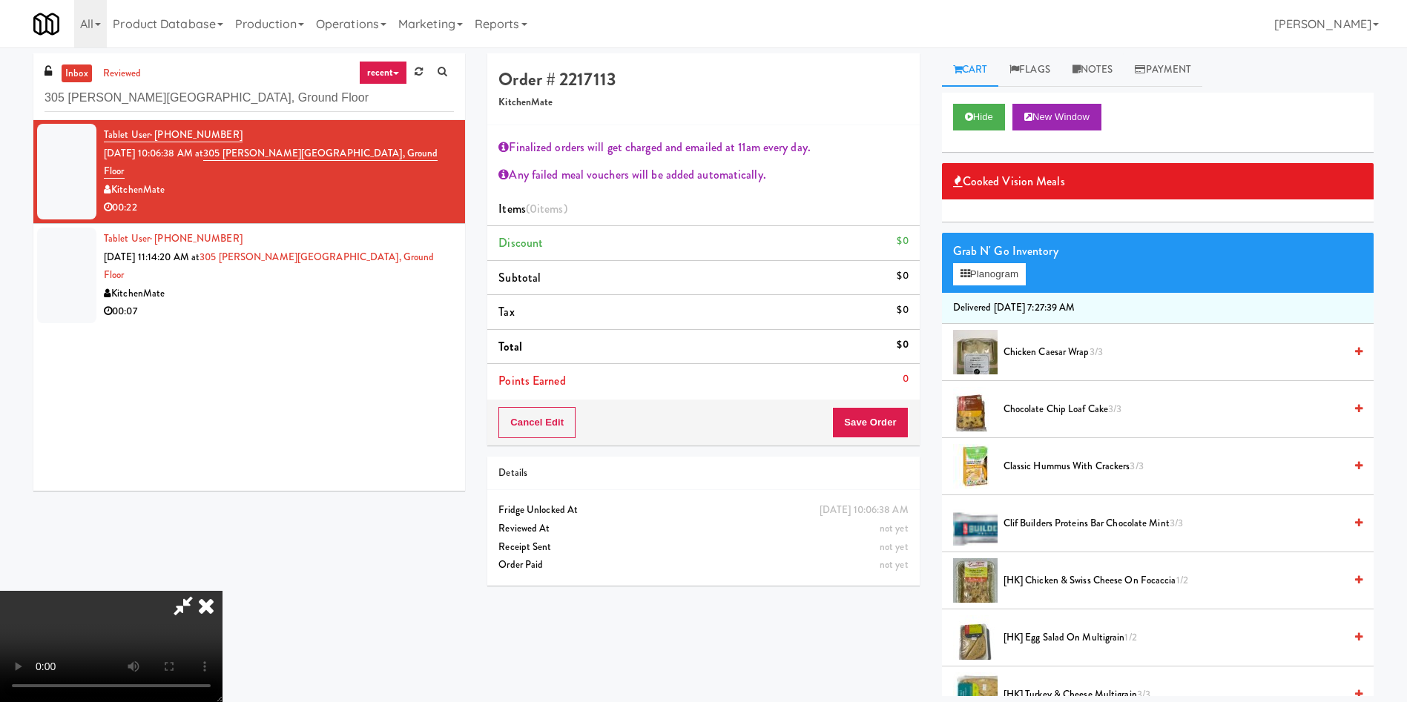
click at [211, 609] on icon at bounding box center [206, 606] width 33 height 30
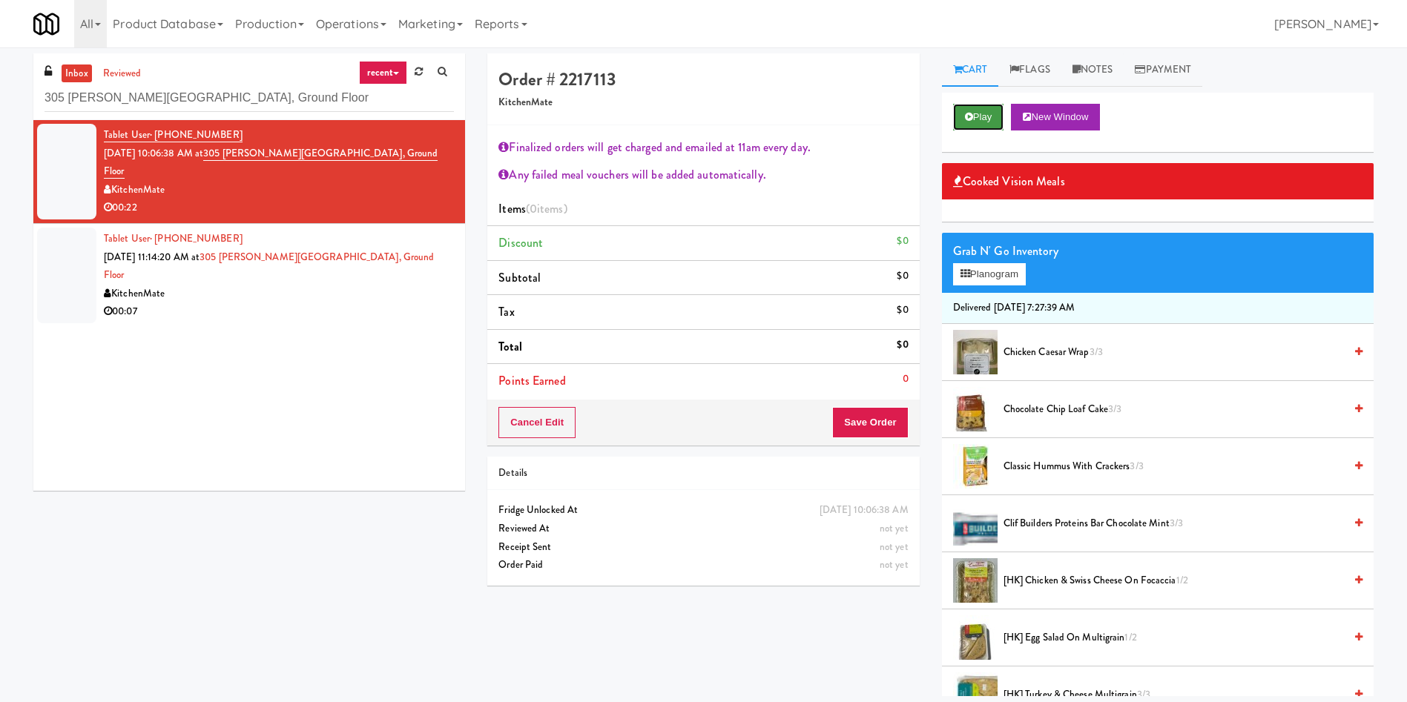
click at [978, 119] on button "Play" at bounding box center [978, 117] width 51 height 27
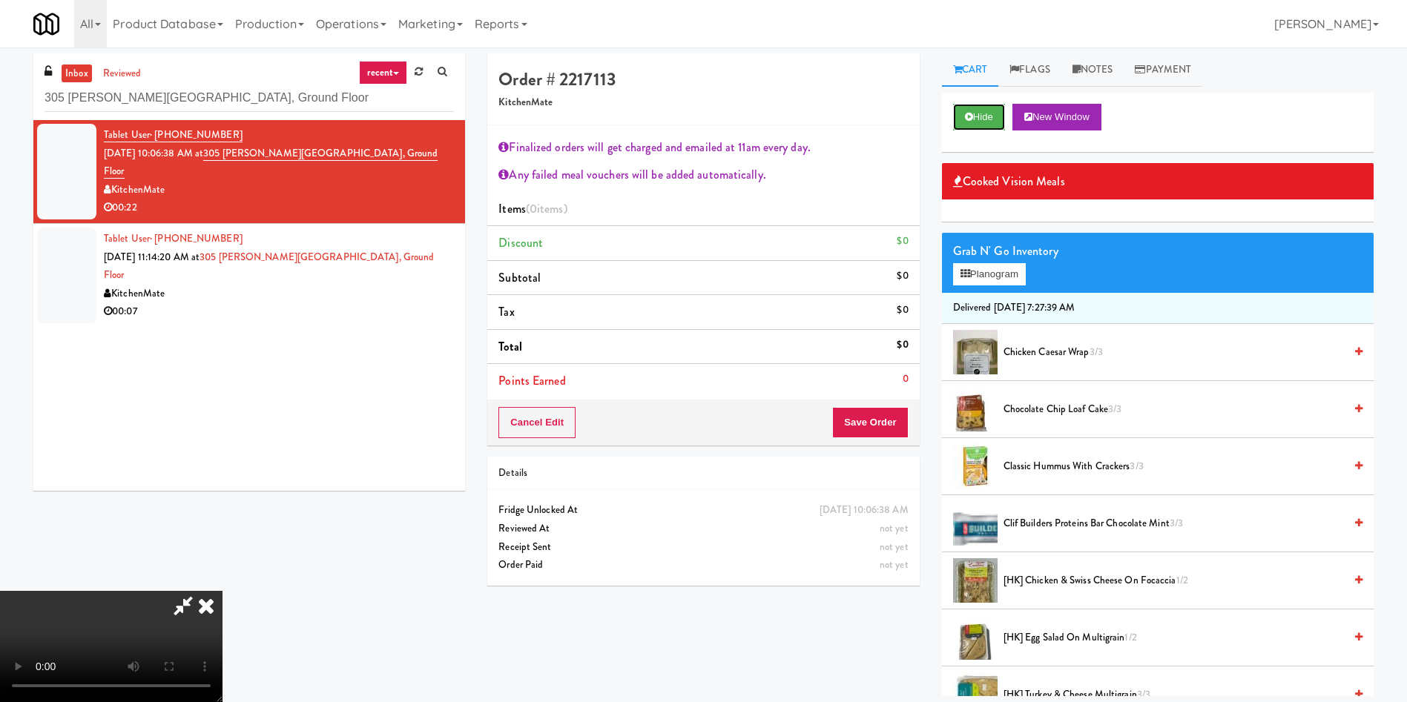
scroll to position [276, 0]
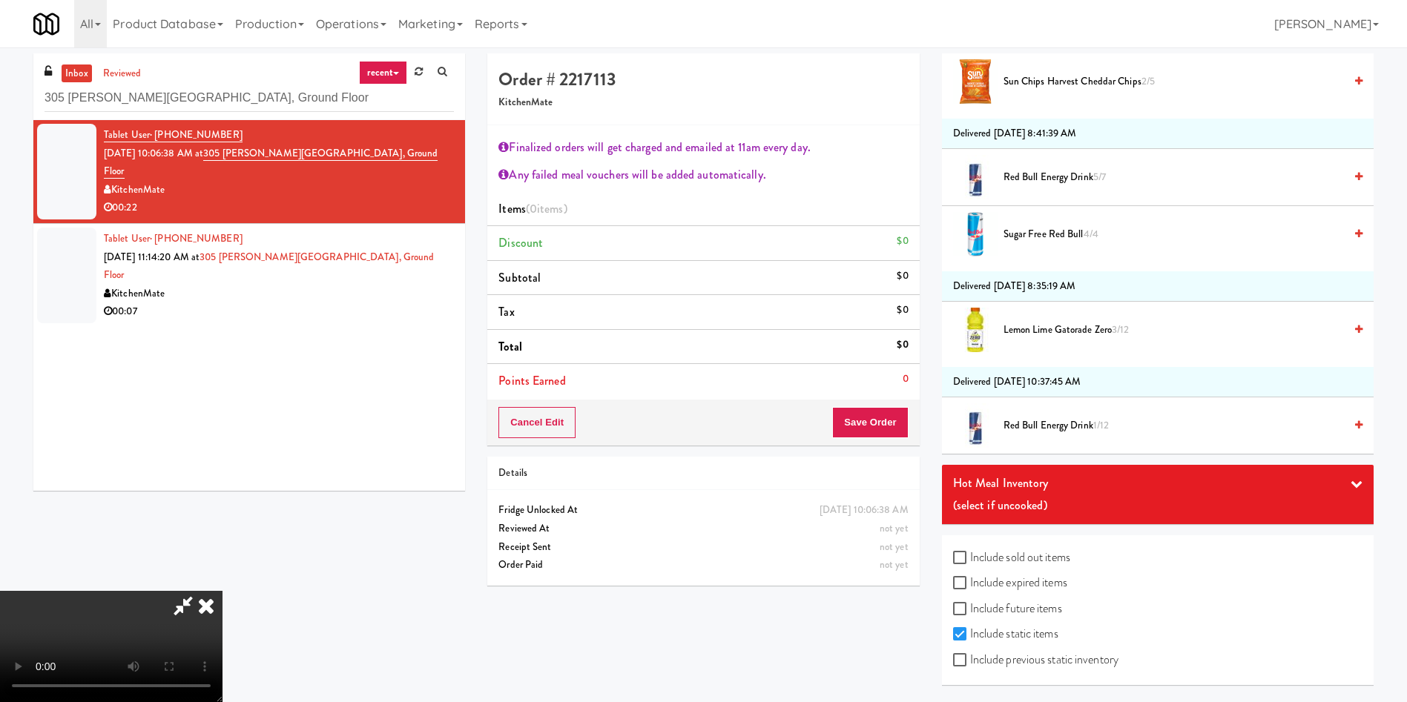
click at [1054, 500] on div "(select if uncooked)" at bounding box center [1157, 506] width 409 height 22
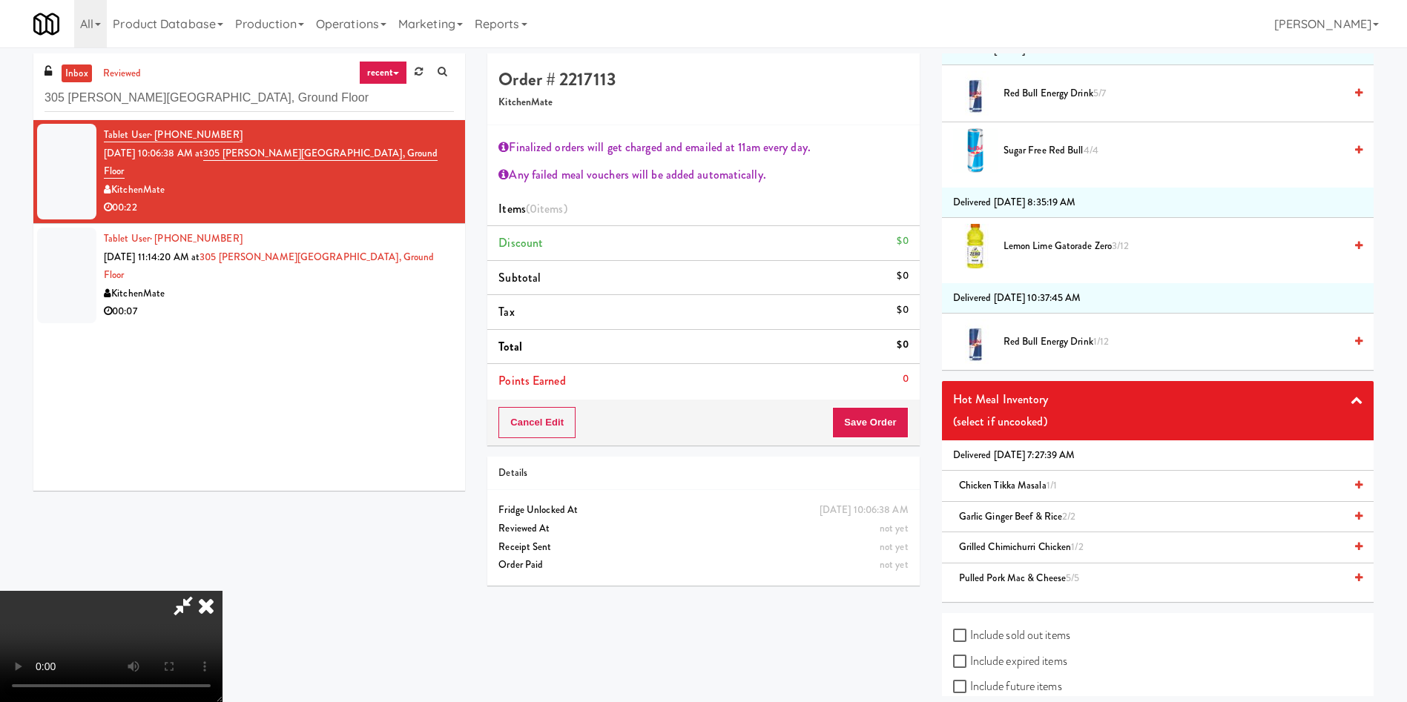
scroll to position [1712, 0]
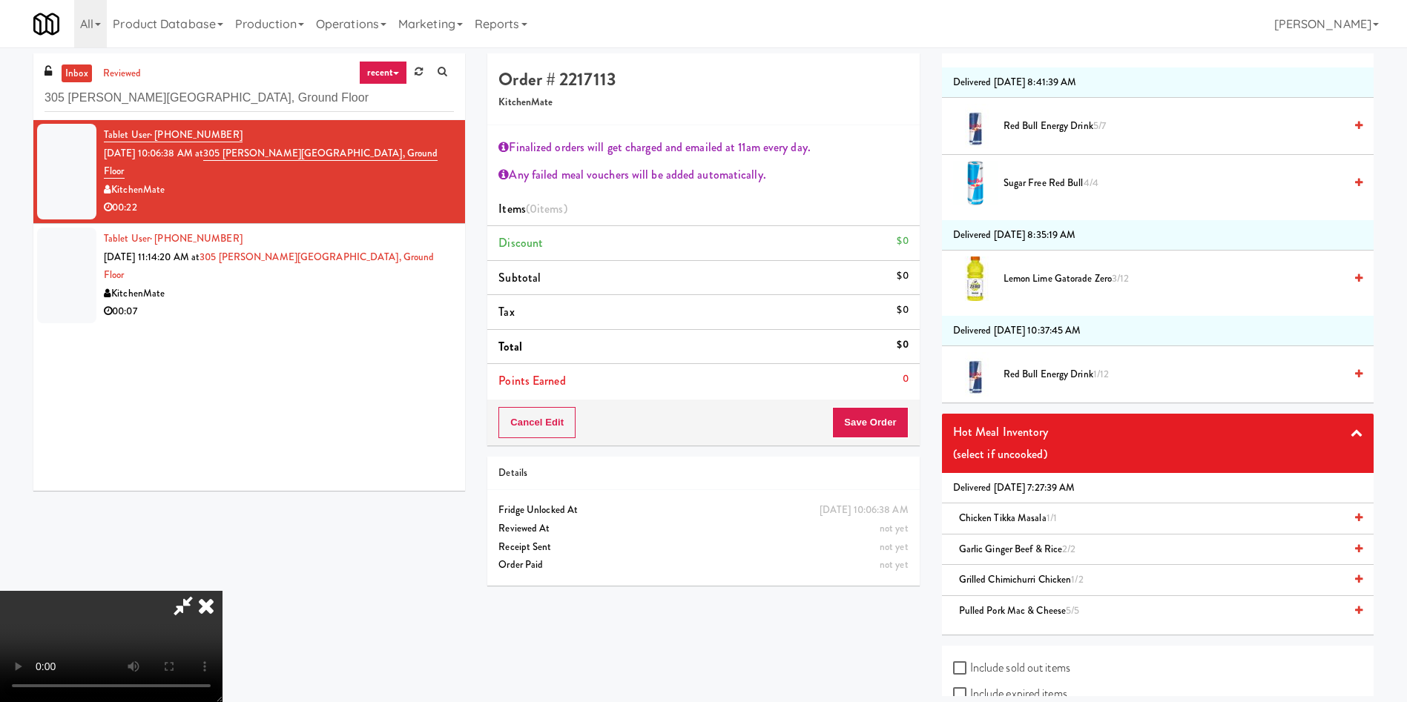
click at [1004, 572] on span "Grilled Chimichurri Chicken 1/2" at bounding box center [1021, 579] width 125 height 14
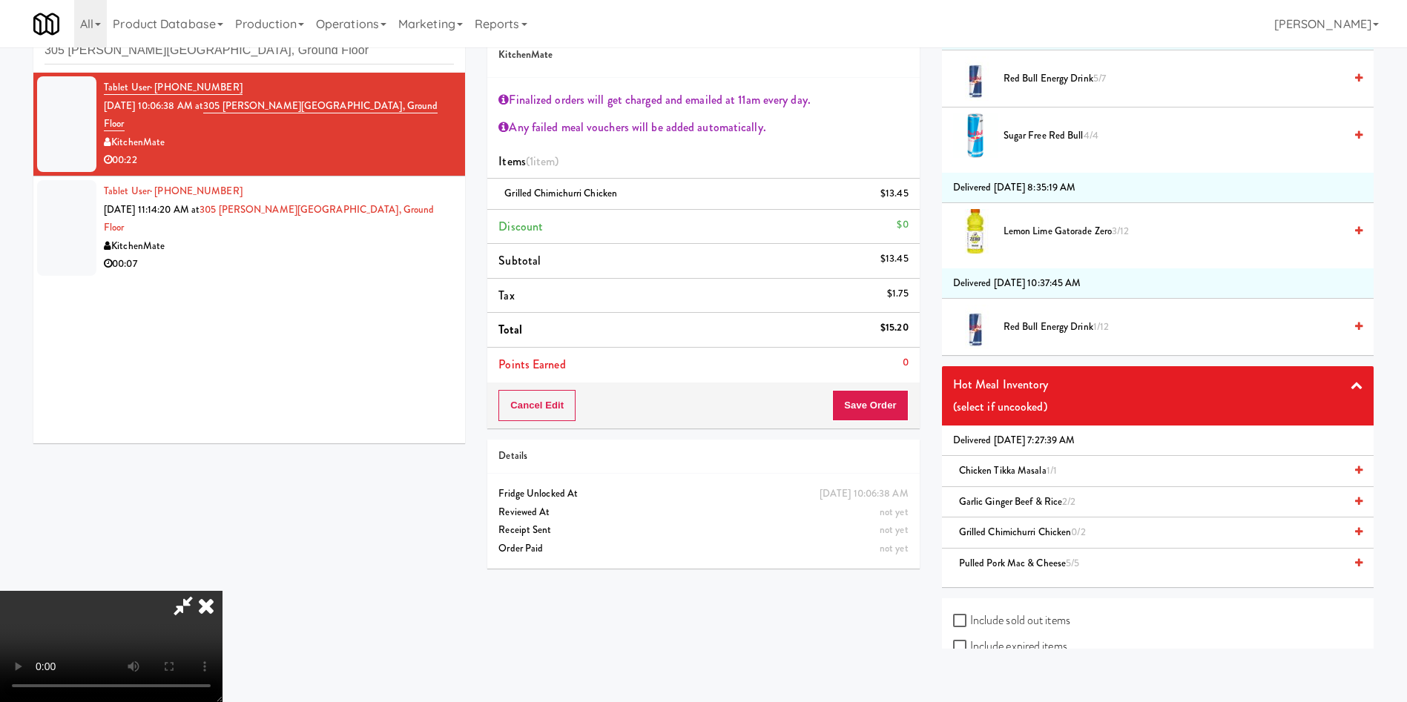
scroll to position [276, 0]
click at [854, 402] on button "Save Order" at bounding box center [870, 405] width 76 height 31
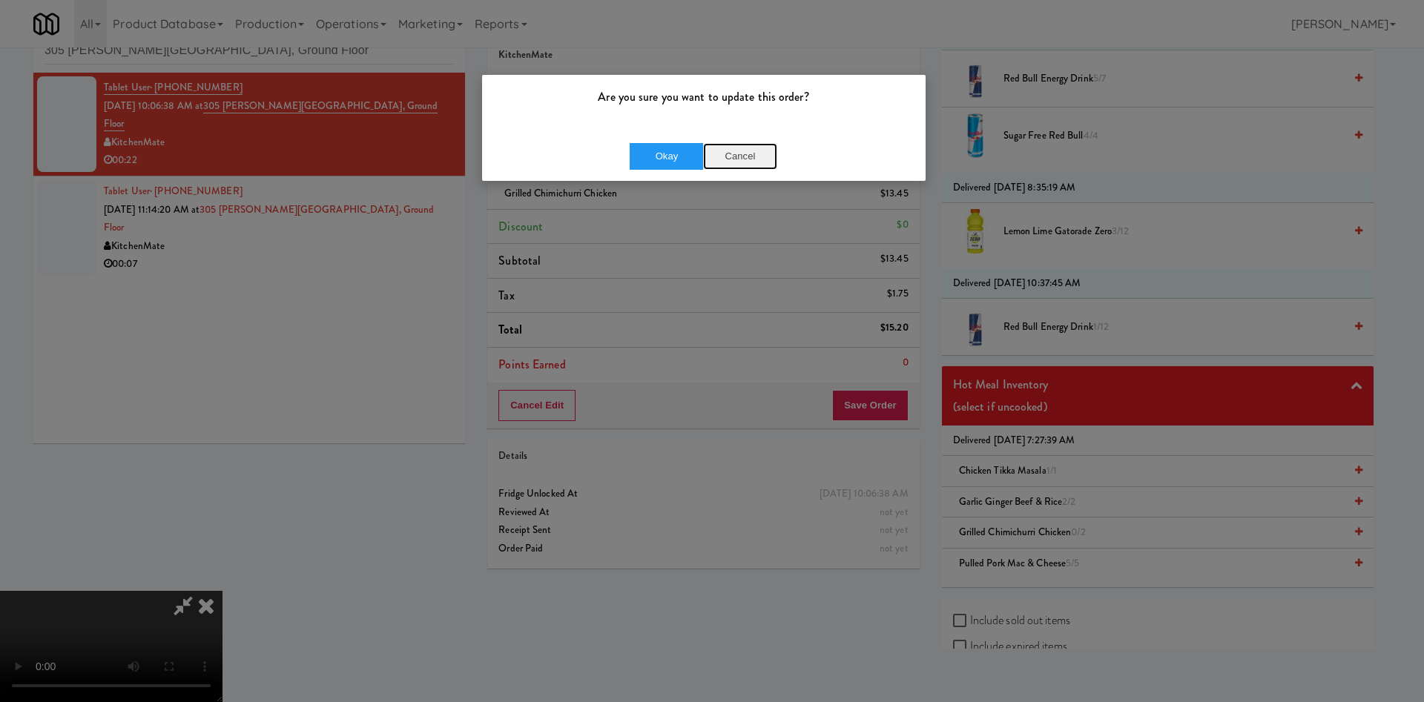
click at [753, 152] on button "Cancel" at bounding box center [740, 156] width 74 height 27
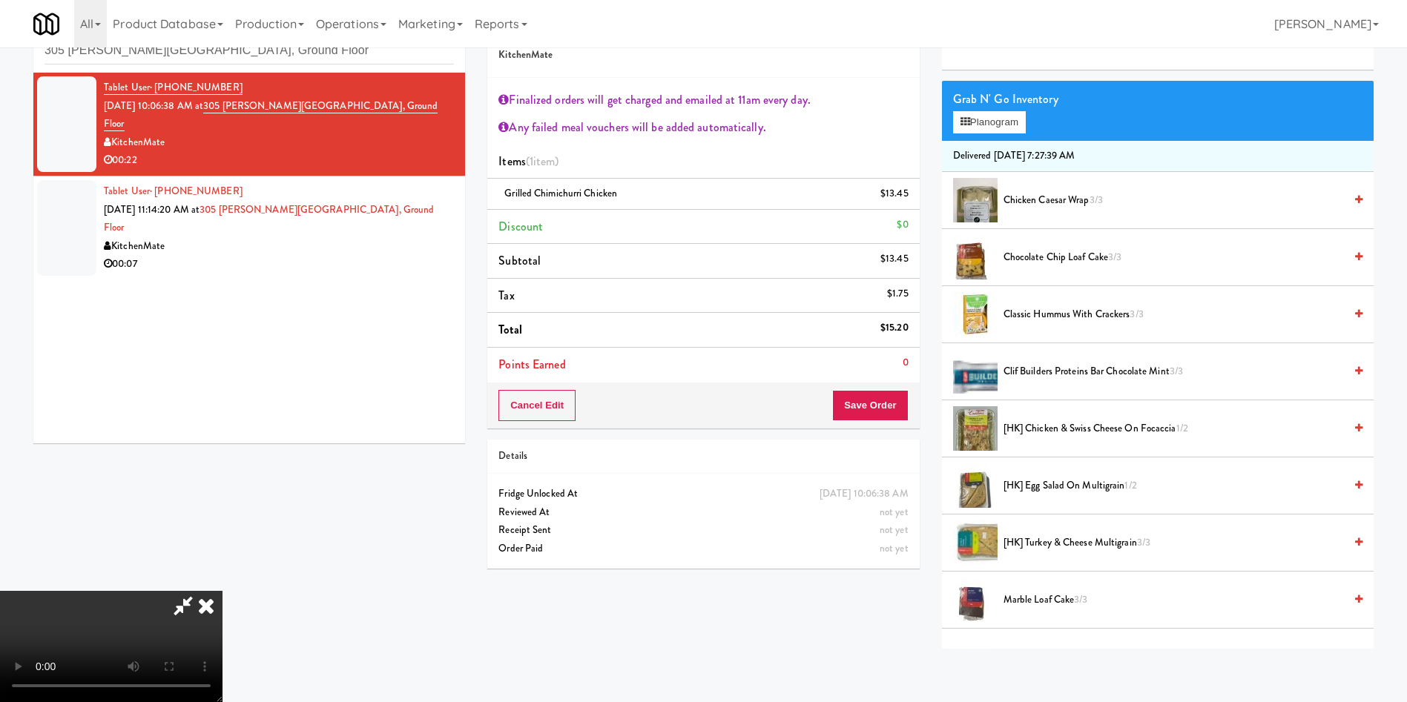
scroll to position [0, 0]
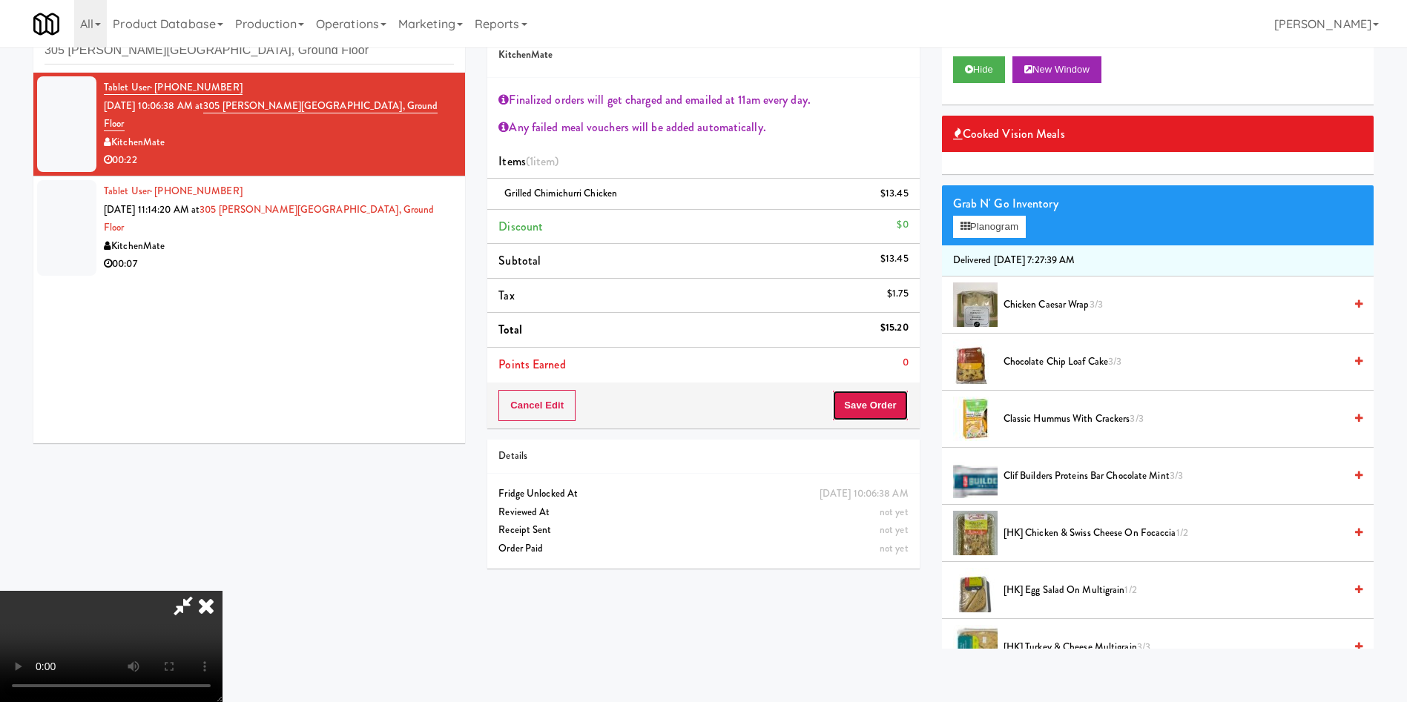
click at [866, 414] on button "Save Order" at bounding box center [870, 405] width 76 height 31
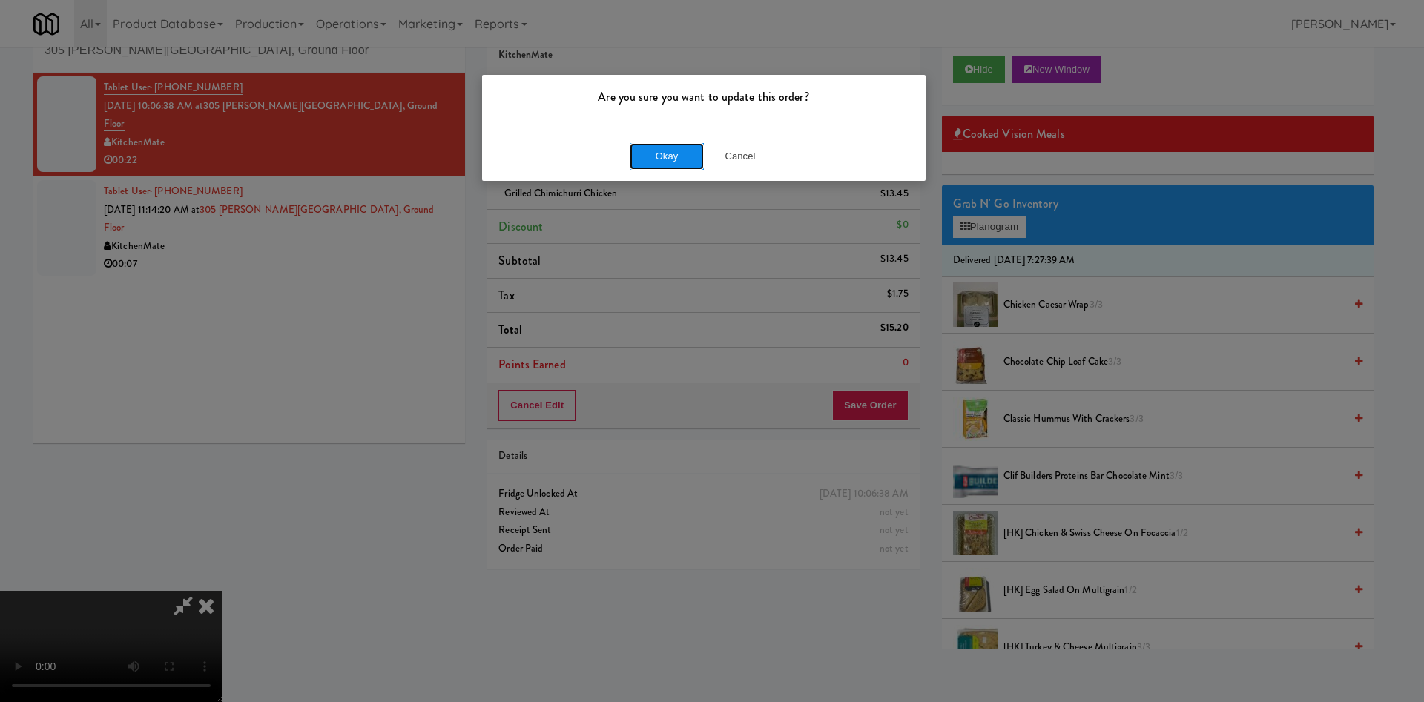
click at [643, 156] on button "Okay" at bounding box center [667, 156] width 74 height 27
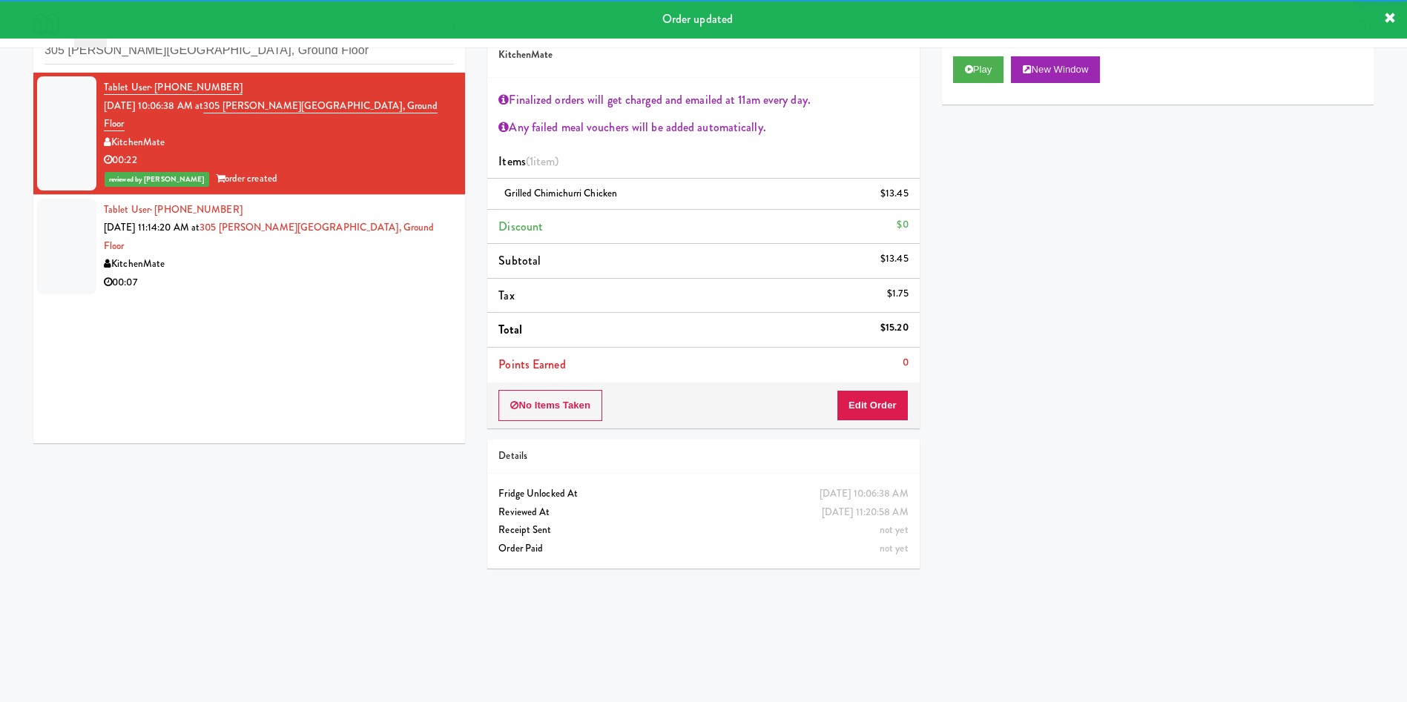
click at [59, 209] on div at bounding box center [66, 247] width 59 height 96
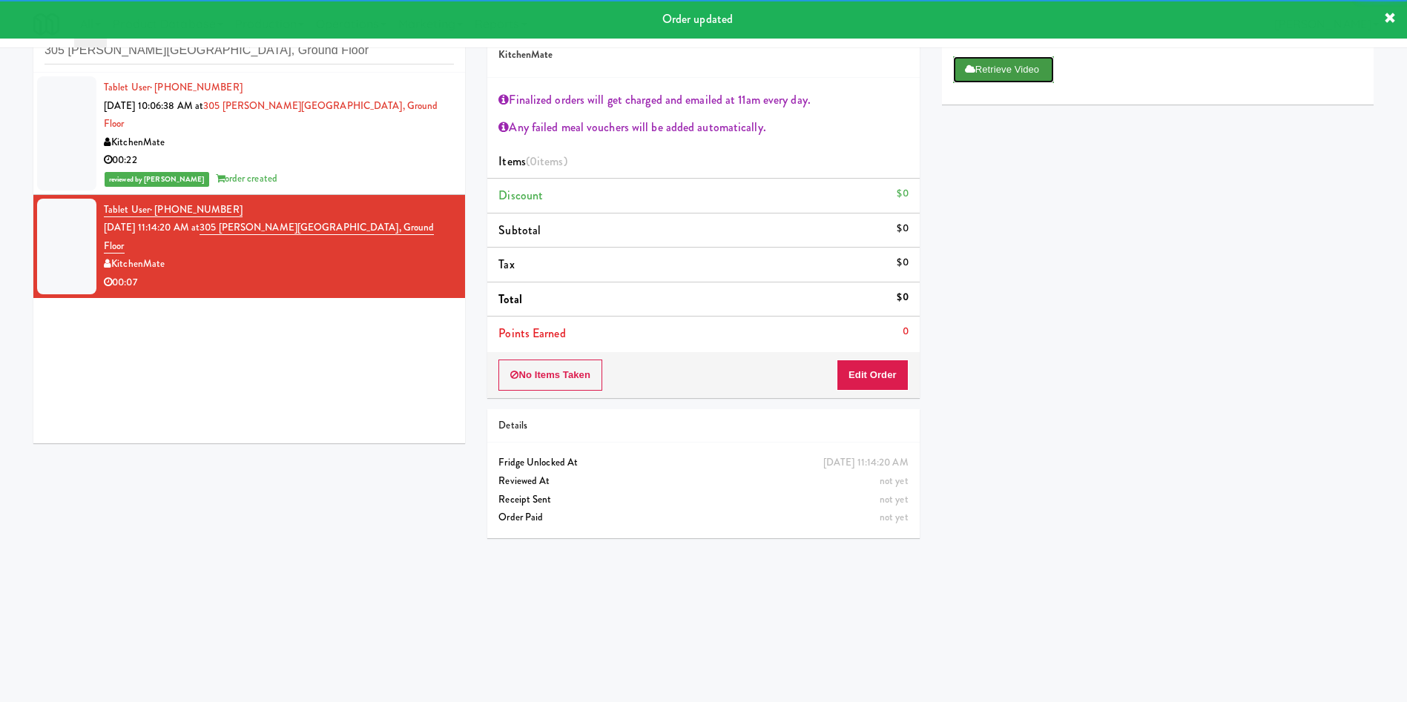
click at [989, 73] on button "Retrieve Video" at bounding box center [1003, 69] width 101 height 27
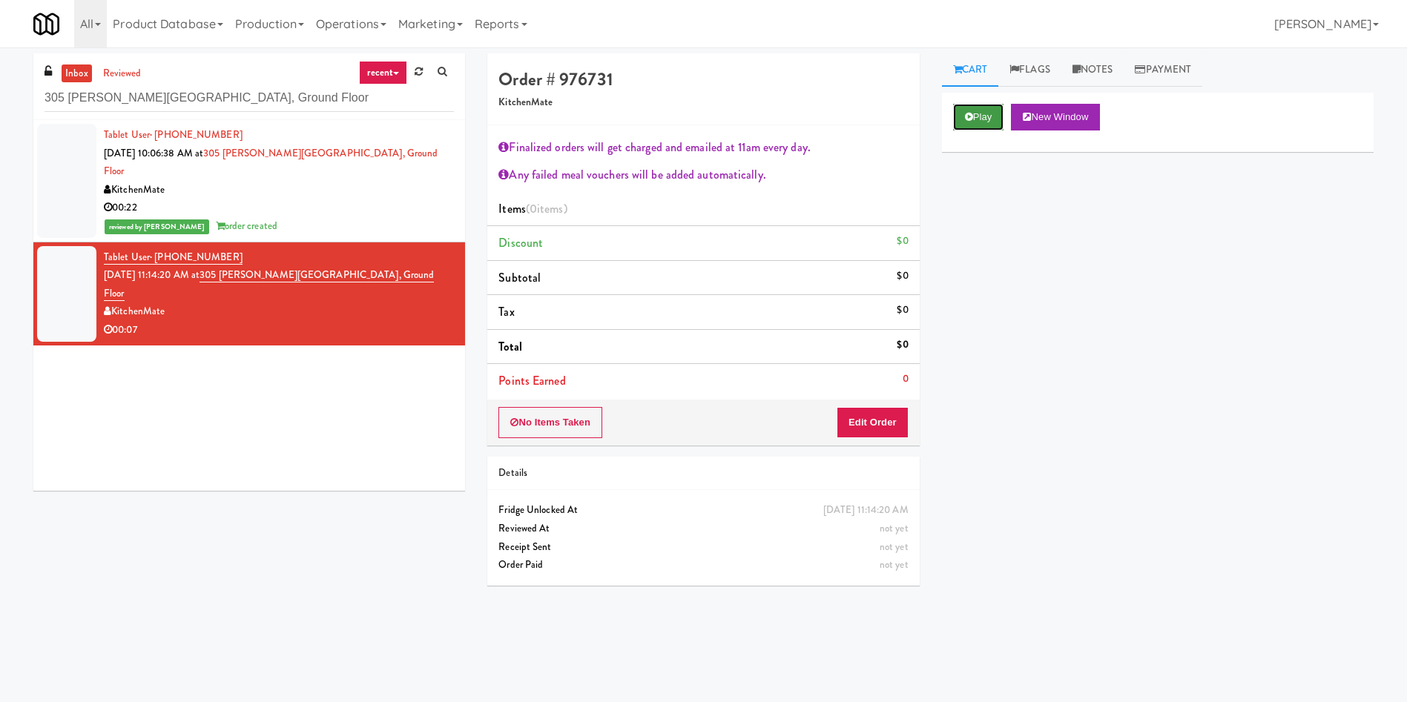
click at [1000, 104] on button "Play" at bounding box center [978, 117] width 51 height 27
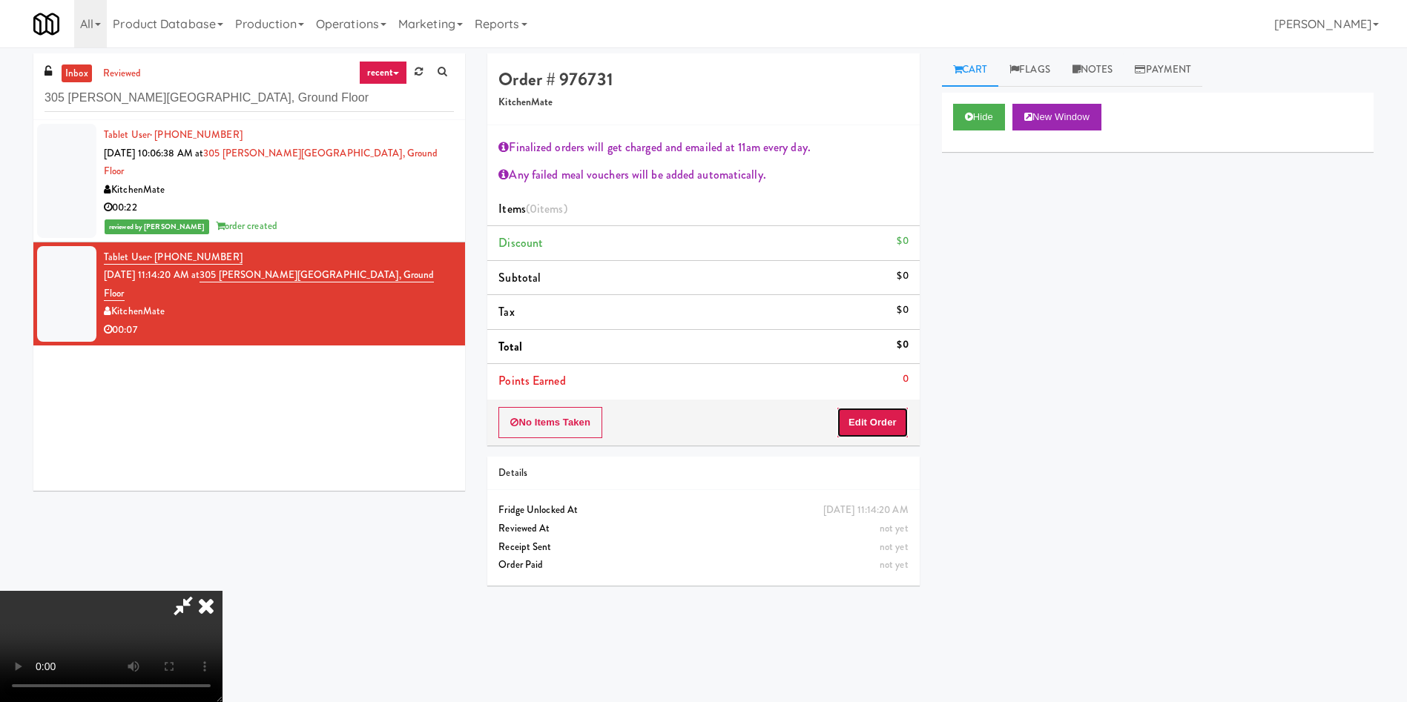
click at [877, 420] on button "Edit Order" at bounding box center [872, 422] width 72 height 31
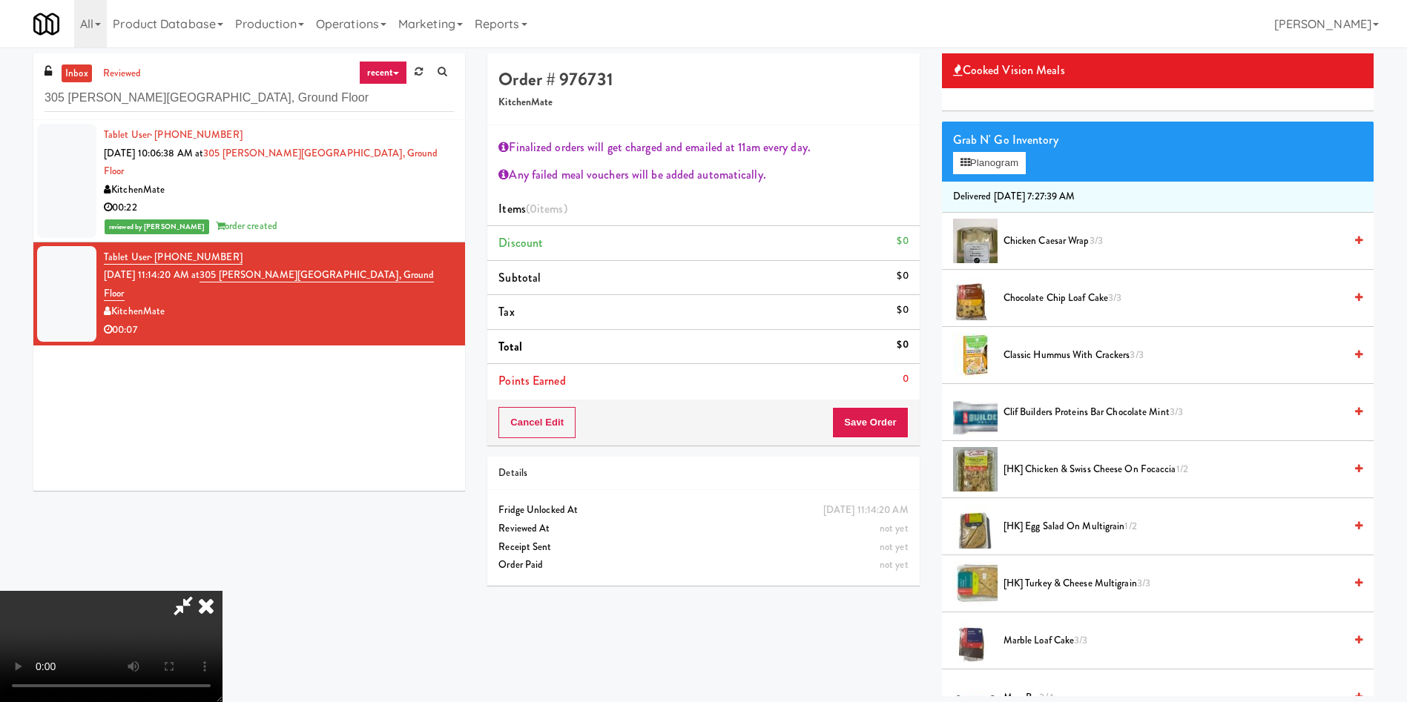
scroll to position [276, 0]
click at [1046, 298] on span "Chocolate Chip Loaf Cake 3/3" at bounding box center [1173, 298] width 340 height 19
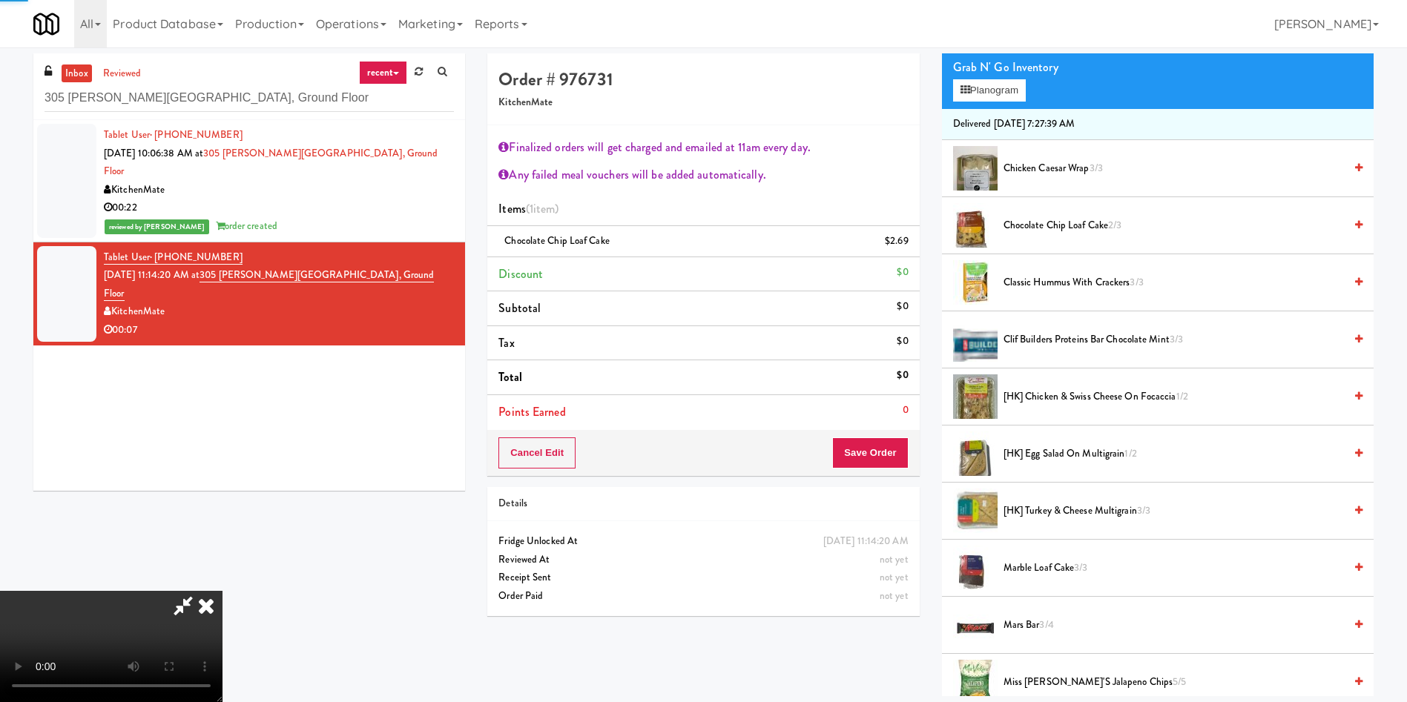
scroll to position [556, 0]
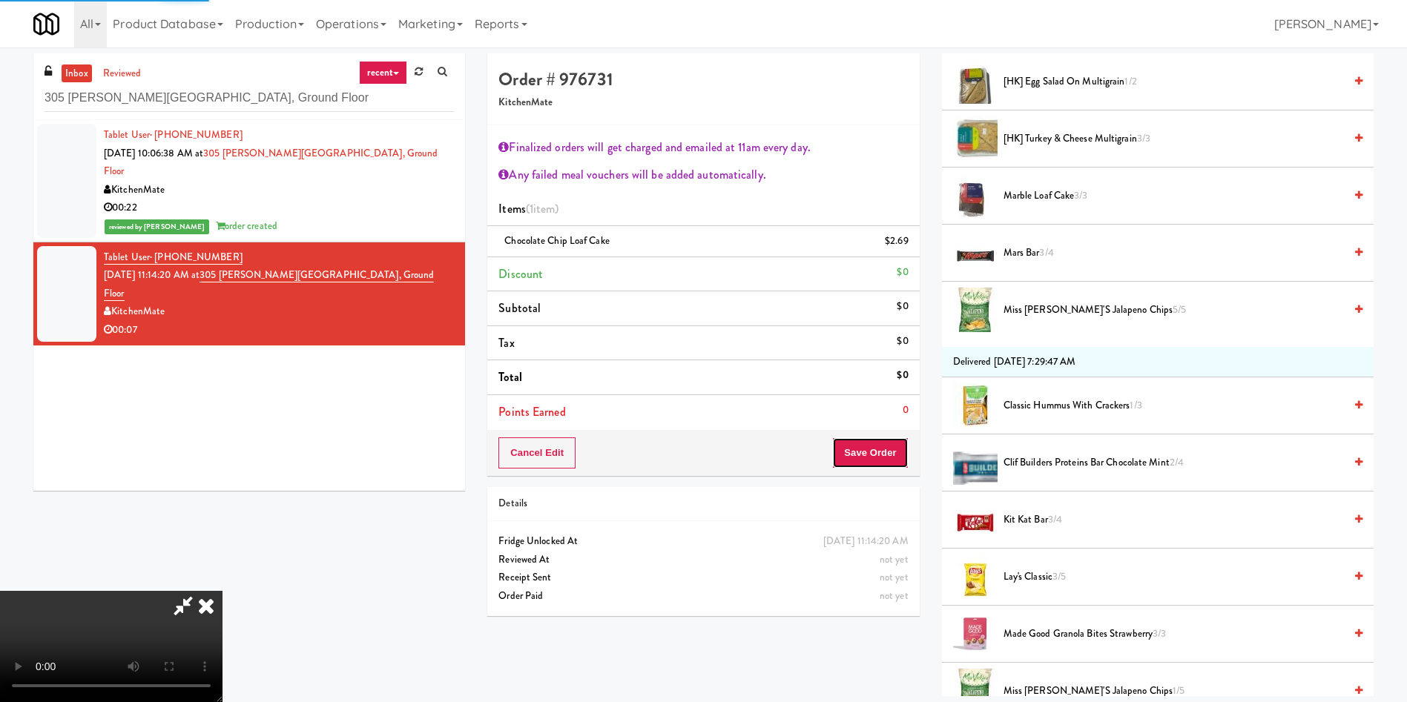
click at [886, 446] on button "Save Order" at bounding box center [870, 453] width 76 height 31
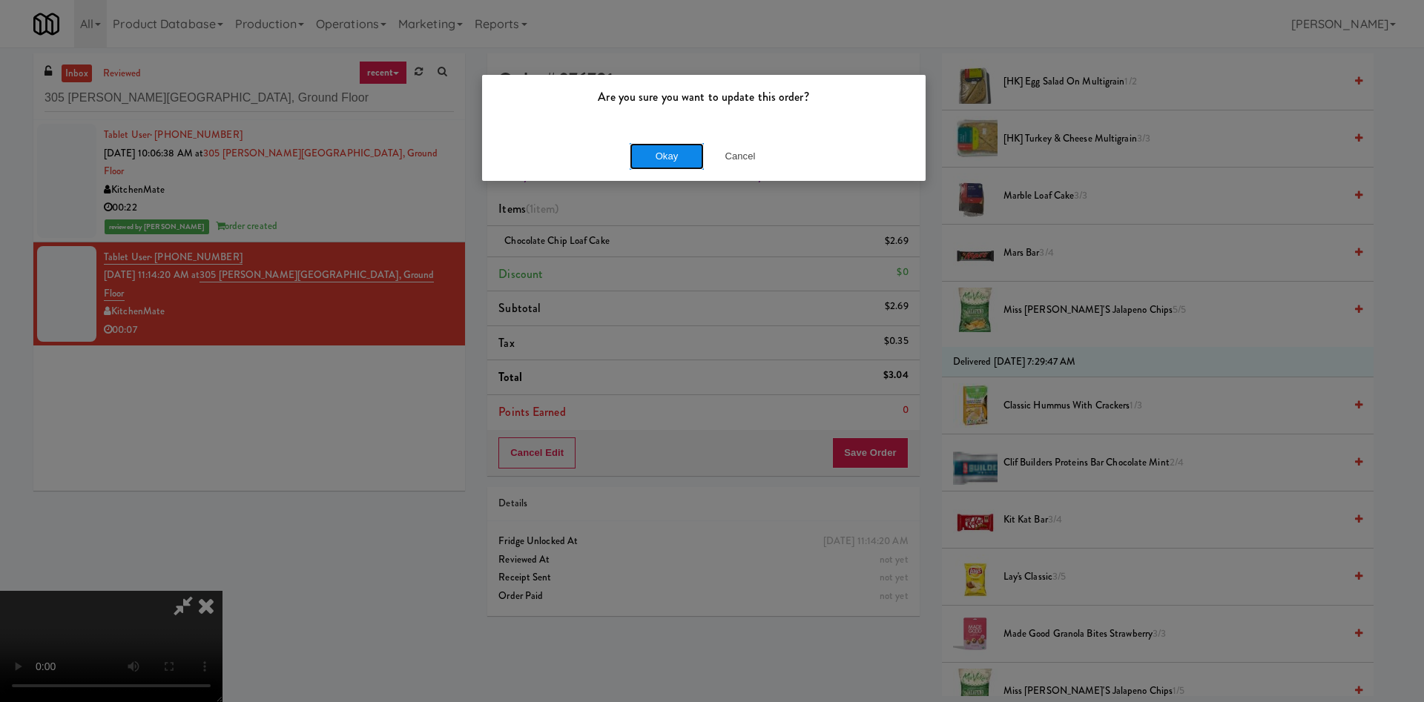
drag, startPoint x: 693, startPoint y: 154, endPoint x: 716, endPoint y: 148, distance: 24.3
click at [694, 154] on button "Okay" at bounding box center [667, 156] width 74 height 27
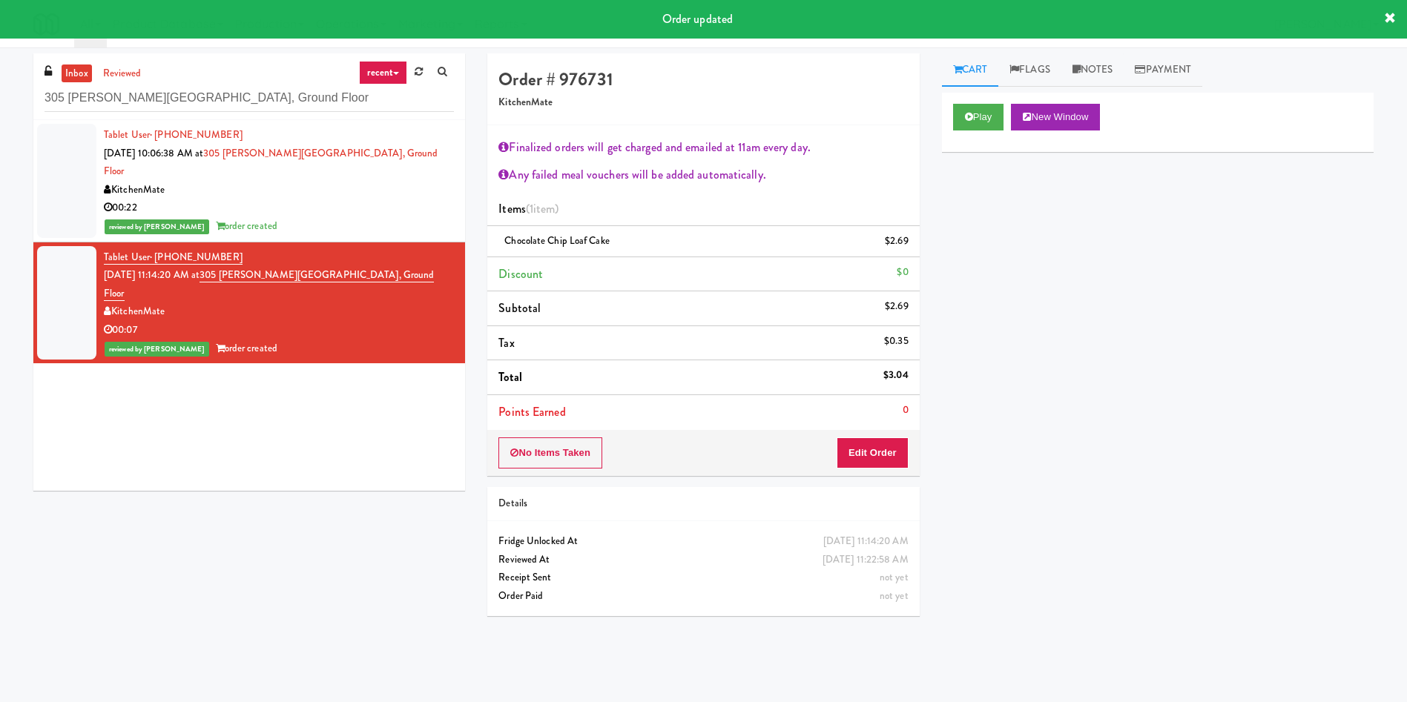
scroll to position [0, 0]
